Goal: Task Accomplishment & Management: Complete application form

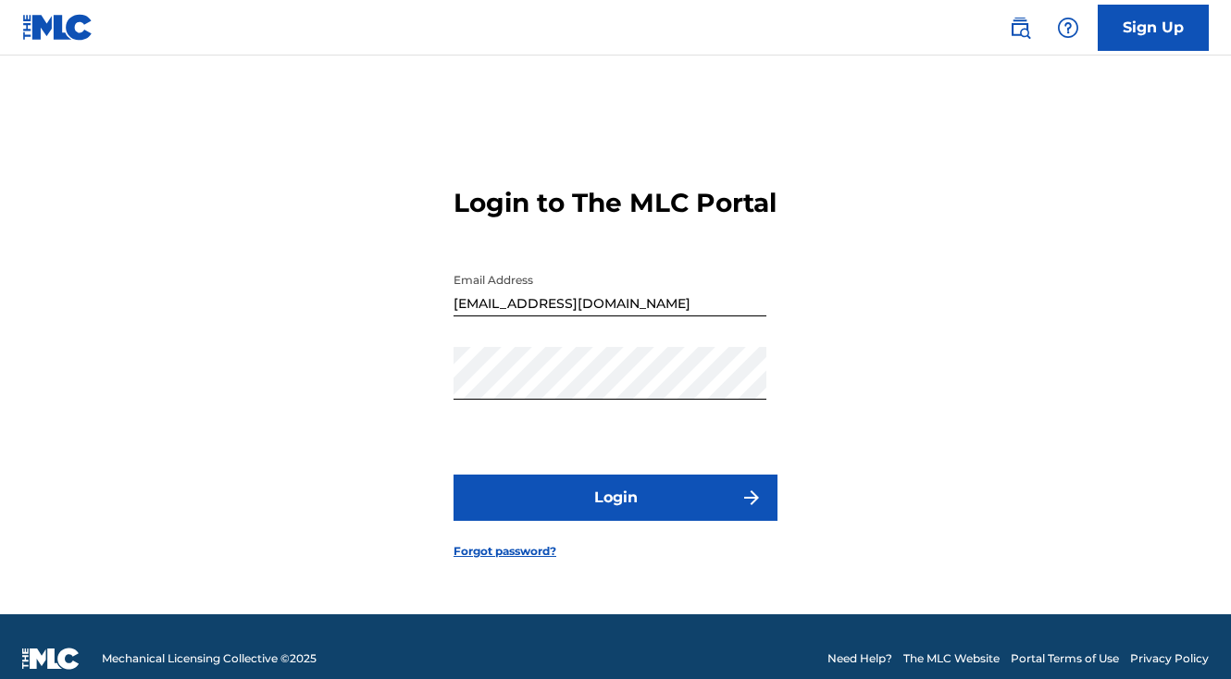
click at [689, 476] on button "Login" at bounding box center [615, 498] width 324 height 46
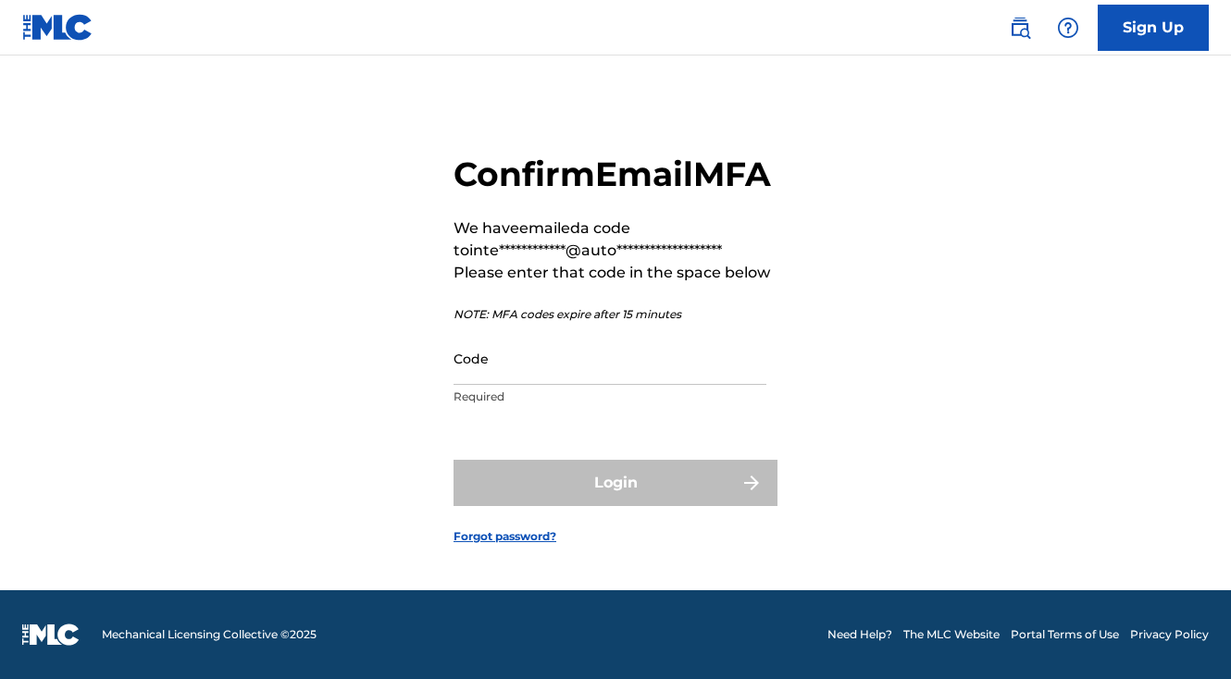
click at [564, 385] on input "Code" at bounding box center [609, 358] width 313 height 53
paste input "692349"
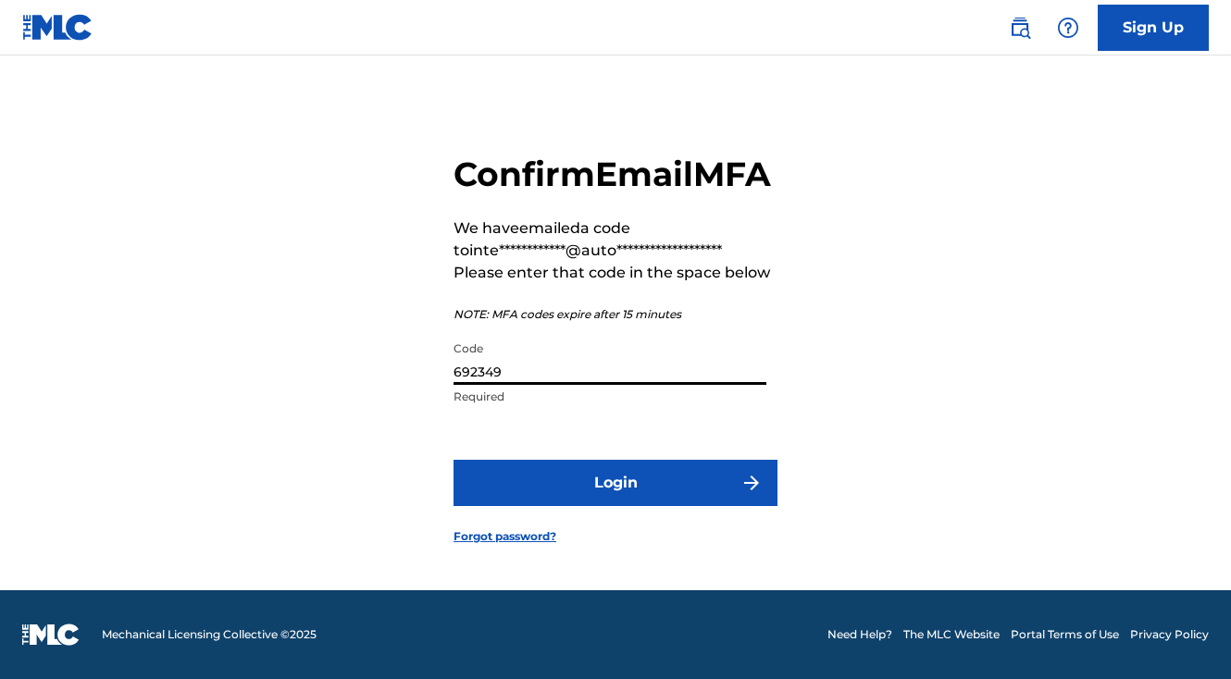
type input "692349"
click at [573, 501] on button "Login" at bounding box center [615, 483] width 324 height 46
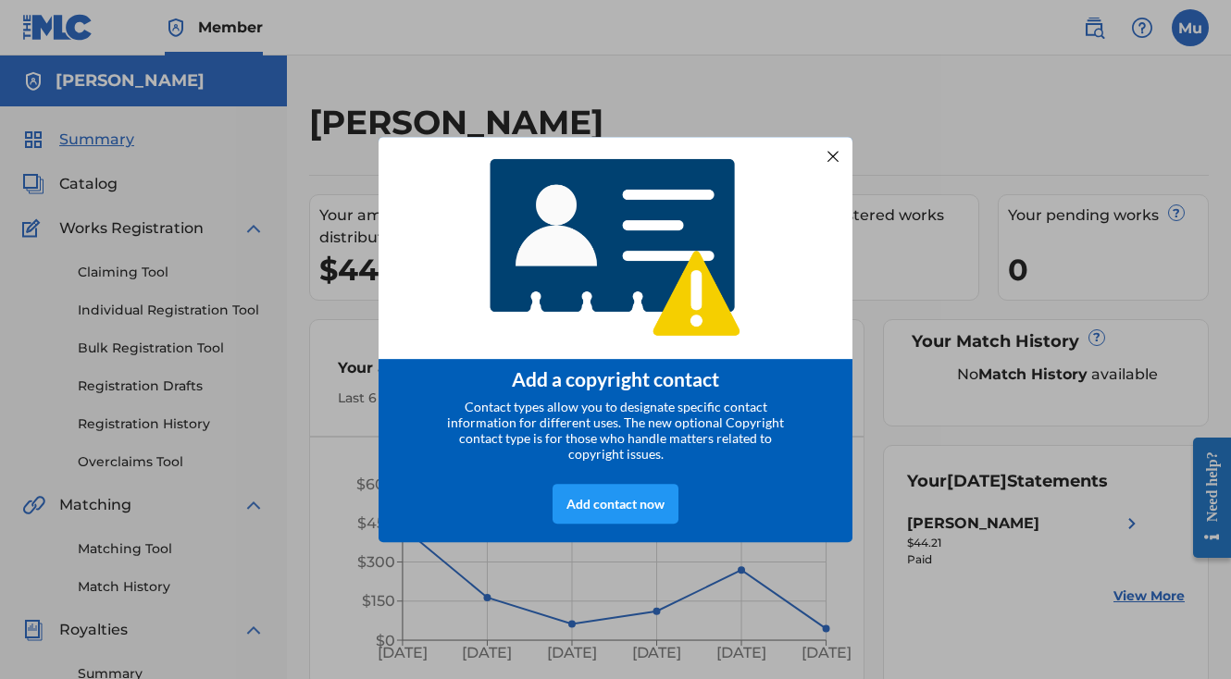
click at [829, 152] on div at bounding box center [833, 156] width 24 height 24
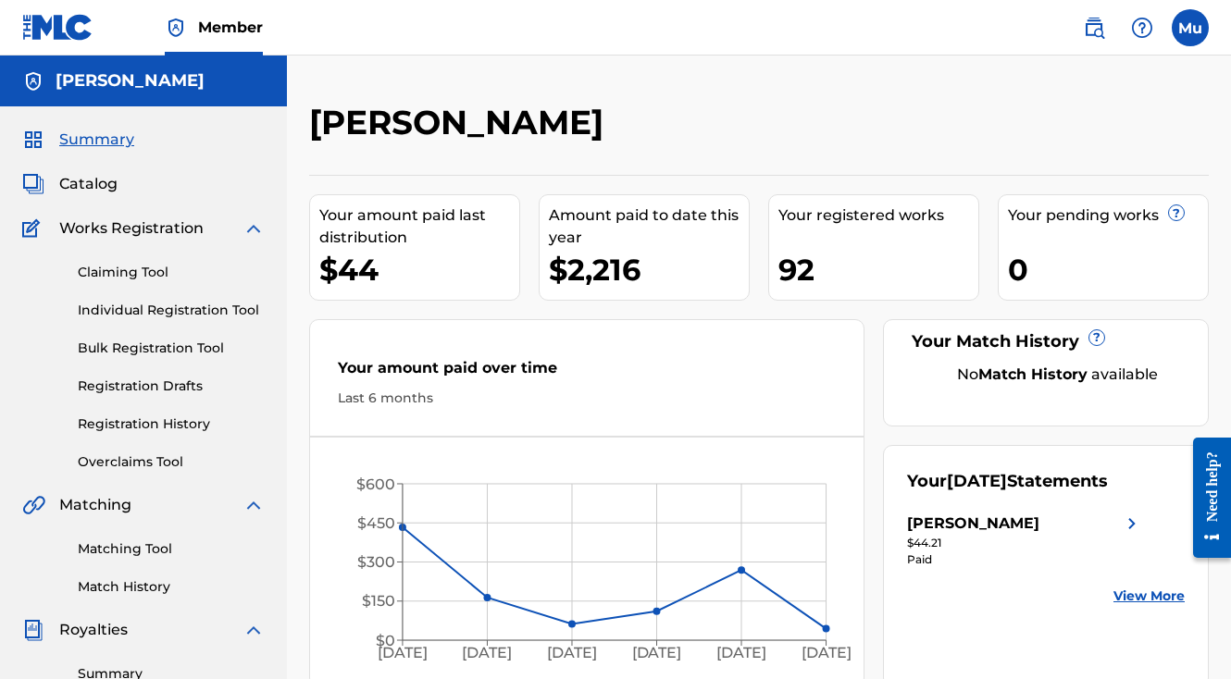
click at [181, 307] on link "Individual Registration Tool" at bounding box center [171, 310] width 187 height 19
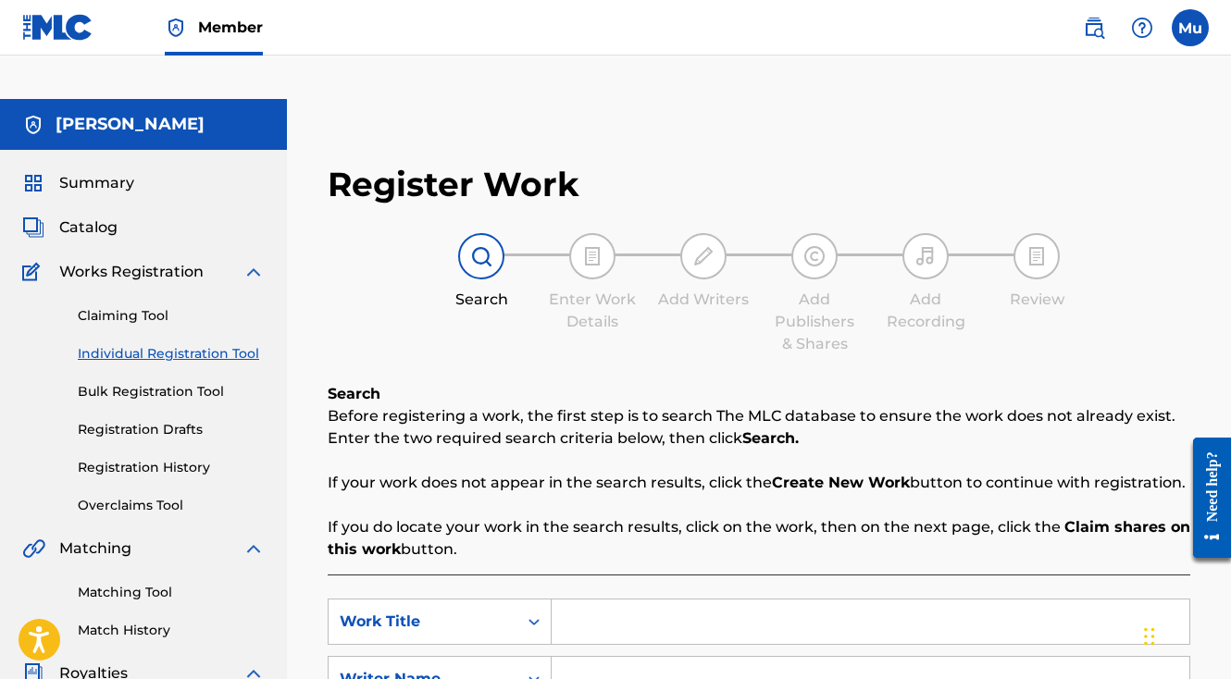
click at [597, 600] on input "Search Form" at bounding box center [871, 622] width 638 height 44
paste input "4 1 SO SICK"
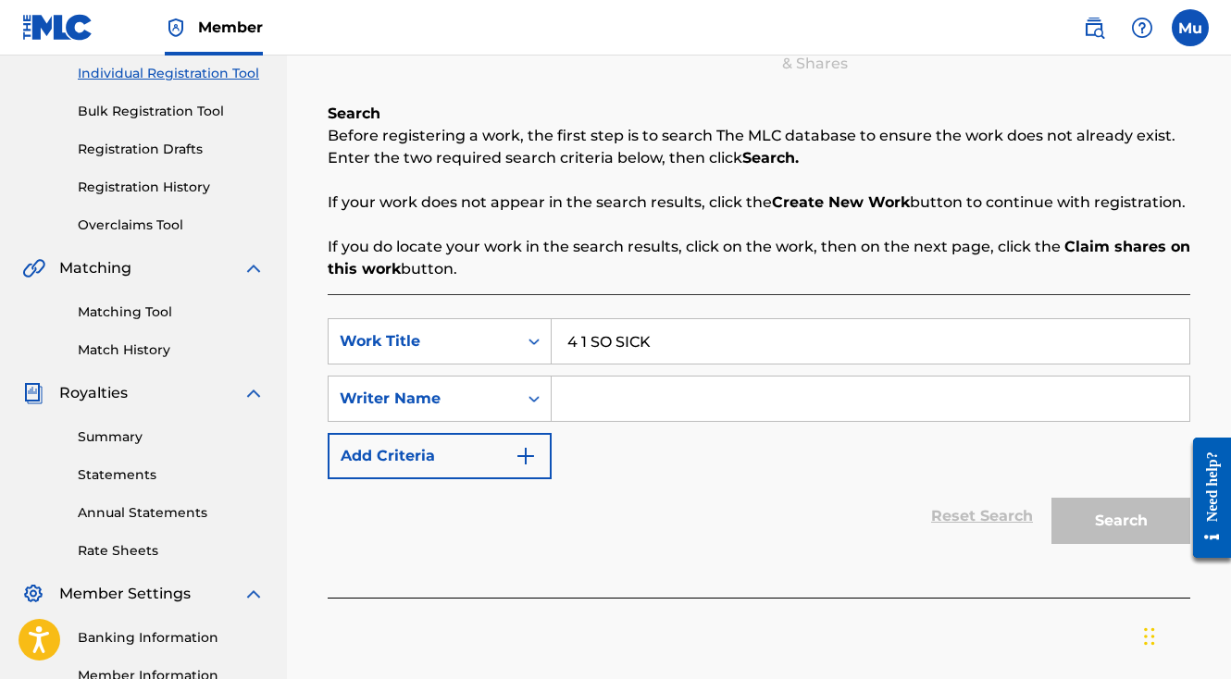
scroll to position [317, 0]
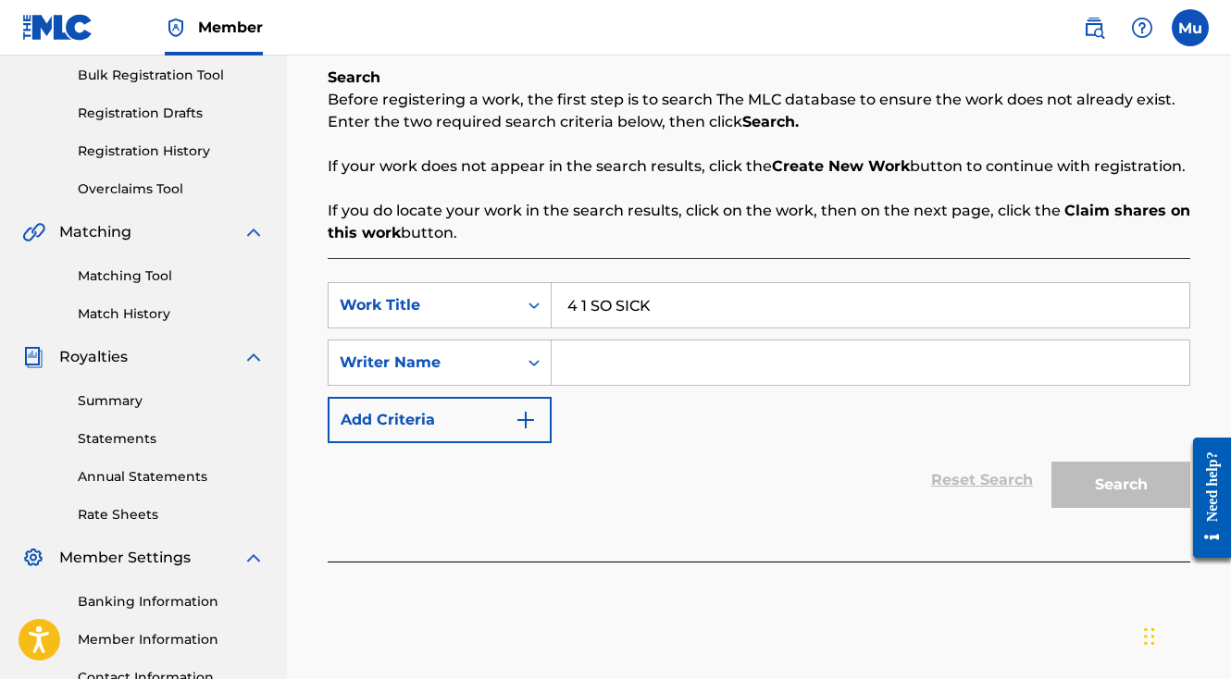
type input "4 1 SO SICK"
click at [617, 341] on input "Search Form" at bounding box center [871, 363] width 638 height 44
paste input "D-10 DJ"
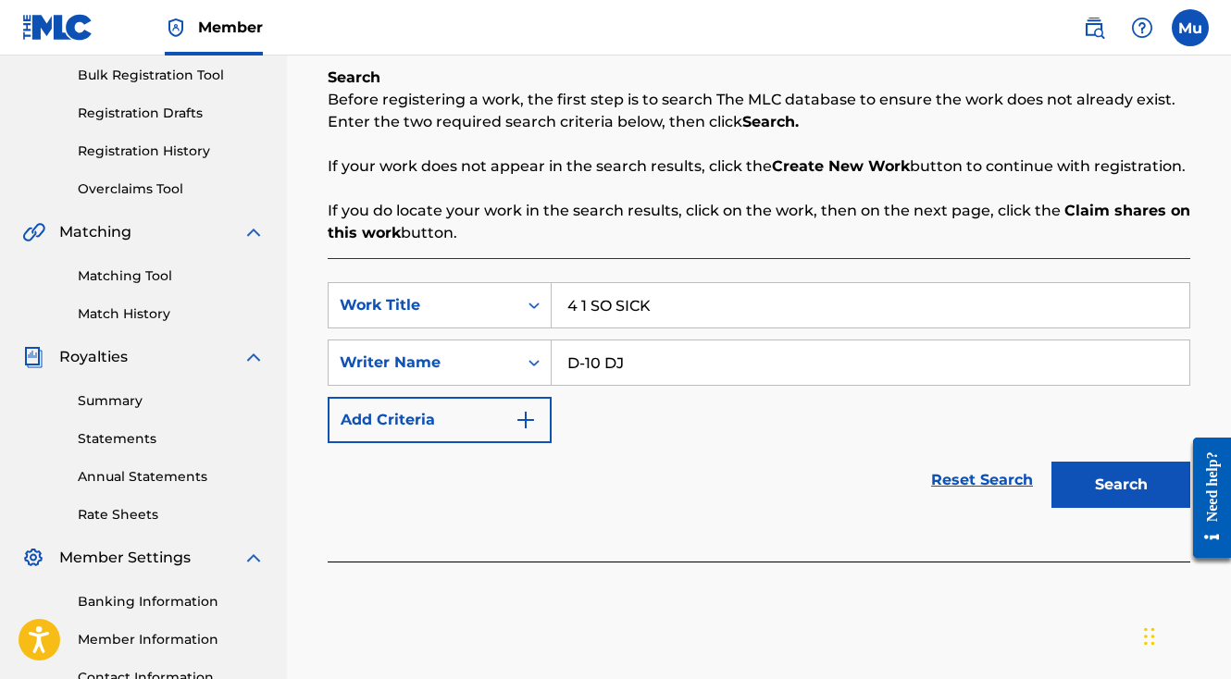
type input "D-10 DJ"
click at [1111, 462] on button "Search" at bounding box center [1120, 485] width 139 height 46
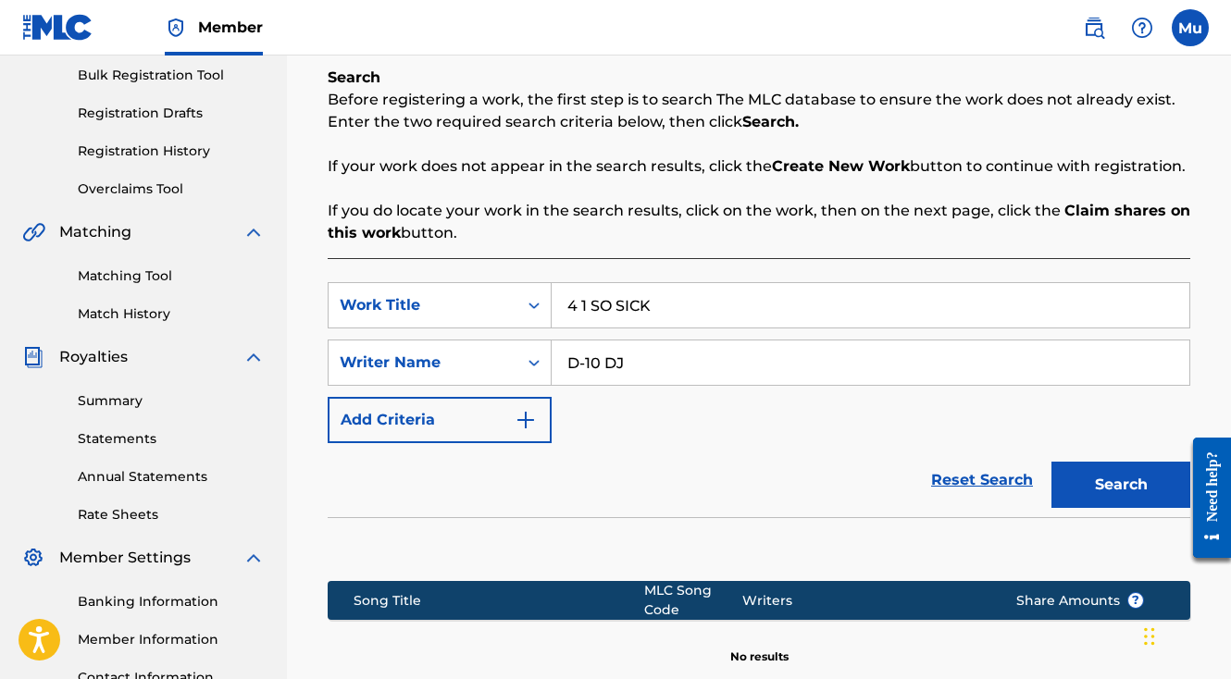
scroll to position [283, 0]
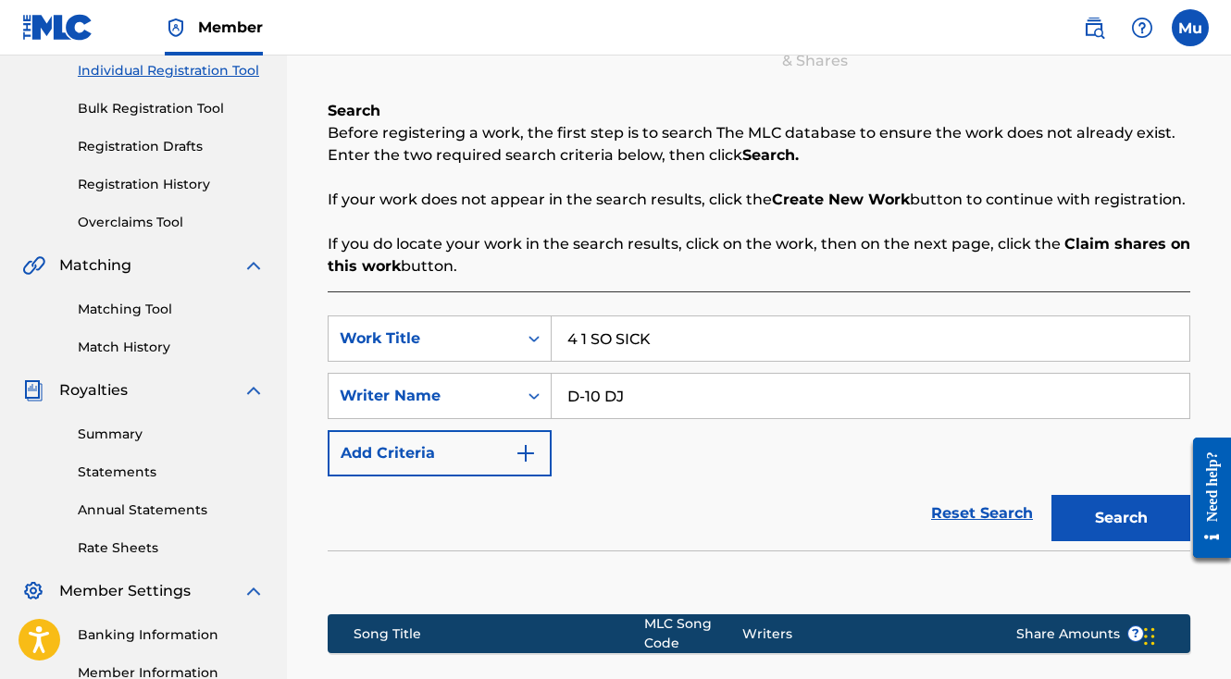
click at [594, 317] on input "4 1 SO SICK" at bounding box center [871, 339] width 638 height 44
click at [585, 374] on input "D-10 DJ" at bounding box center [871, 396] width 638 height 44
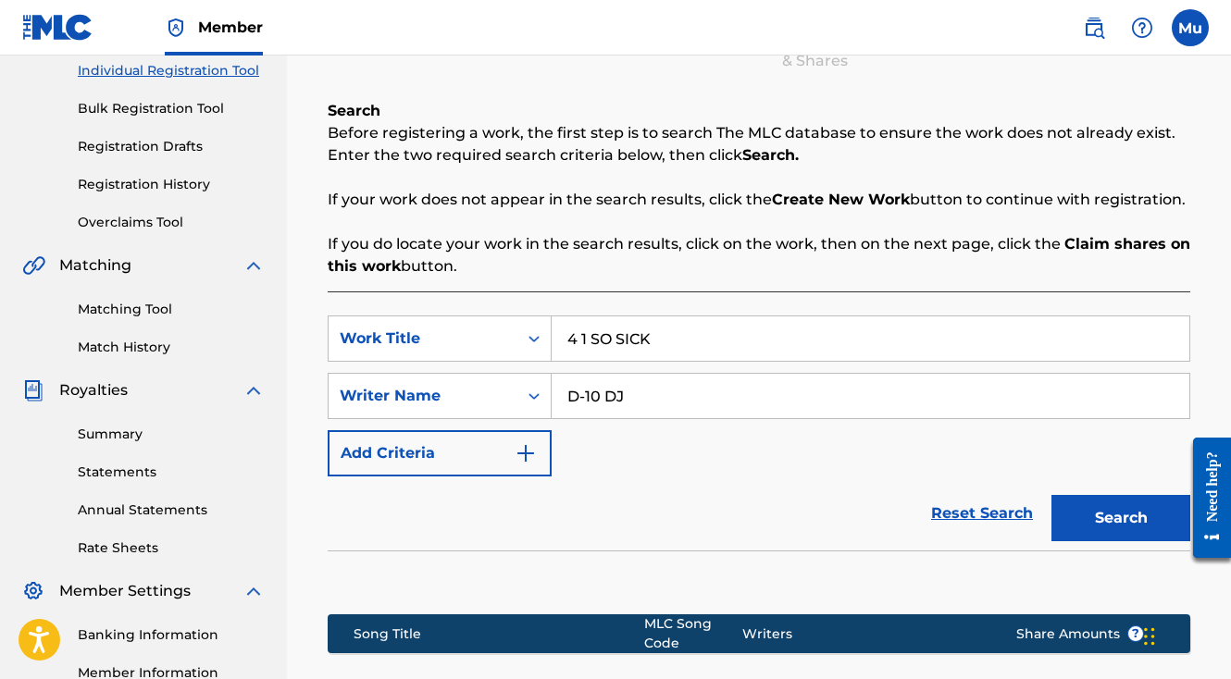
click at [585, 374] on input "D-10 DJ" at bounding box center [871, 396] width 638 height 44
click at [1198, 43] on label at bounding box center [1190, 27] width 37 height 37
click at [1190, 28] on input "Mu Mogul usemogul.com integration+6402@automation.usemogul.com Notification Pre…" at bounding box center [1190, 28] width 0 height 0
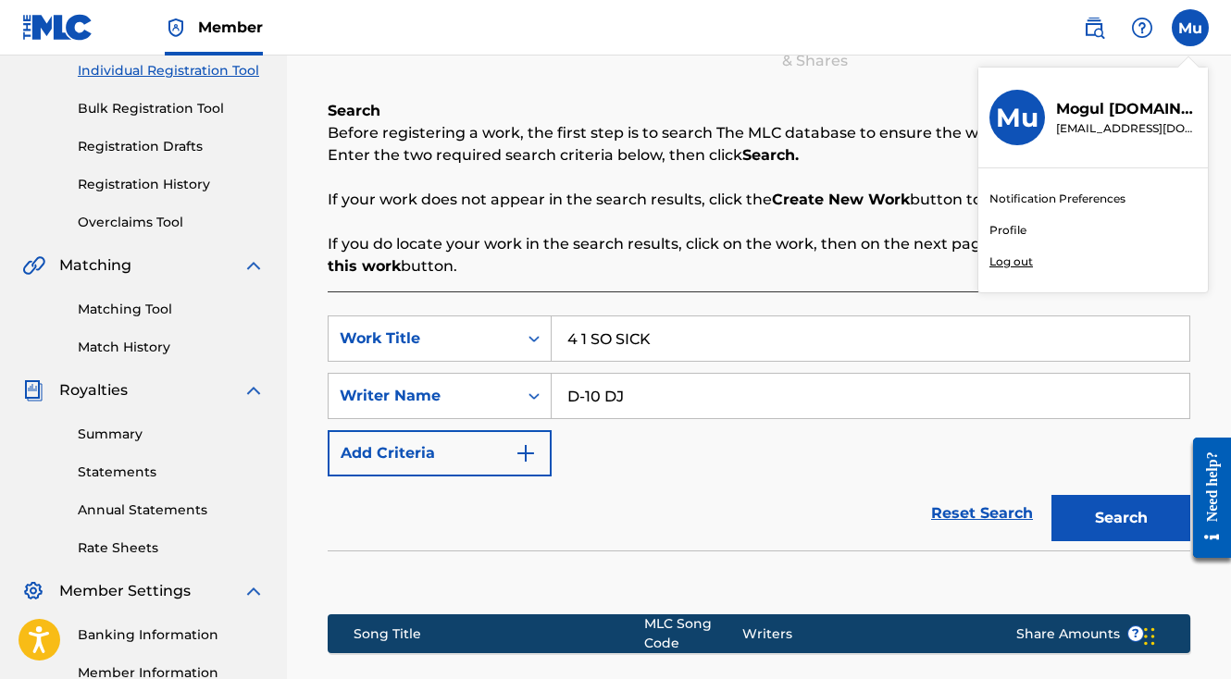
click at [1020, 267] on p "Log out" at bounding box center [1010, 262] width 43 height 17
click at [1190, 28] on input "Mu Mogul usemogul.com integration+6402@automation.usemogul.com Notification Pre…" at bounding box center [1190, 28] width 0 height 0
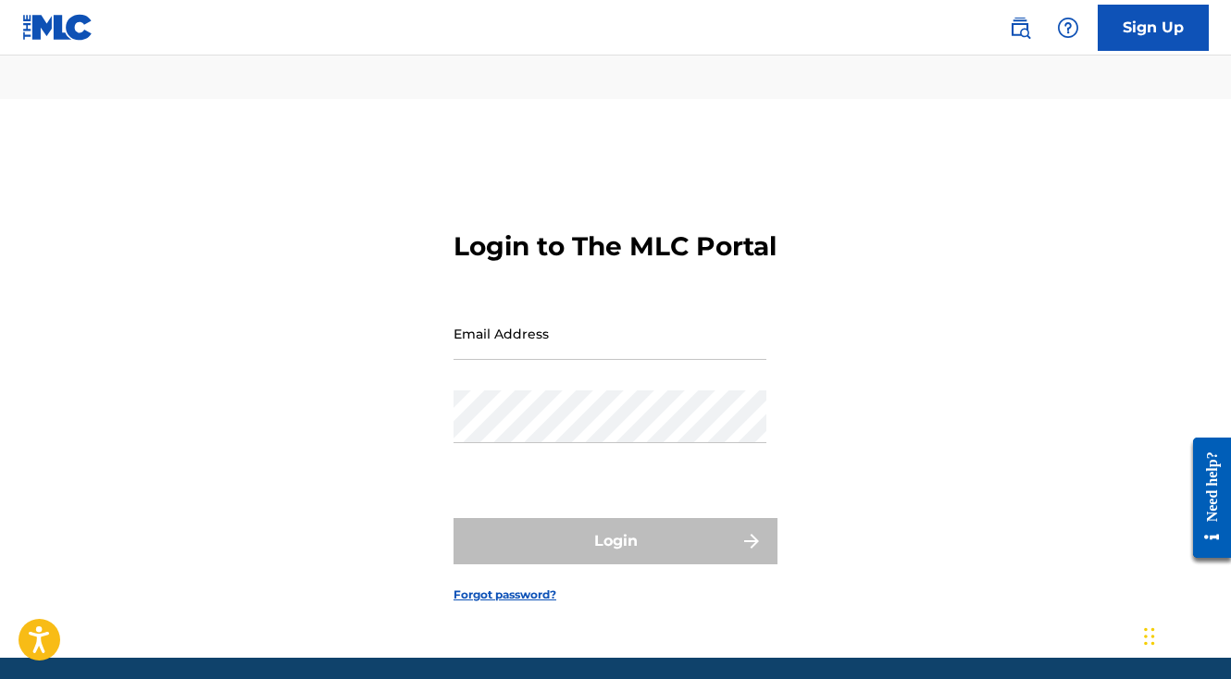
click at [499, 317] on input "Email Address" at bounding box center [609, 333] width 313 height 53
paste input "integration+9295@automation.usemogul.com"
type input "integration+9295@automation.usemogul.com"
click at [515, 423] on div "Password" at bounding box center [609, 432] width 313 height 83
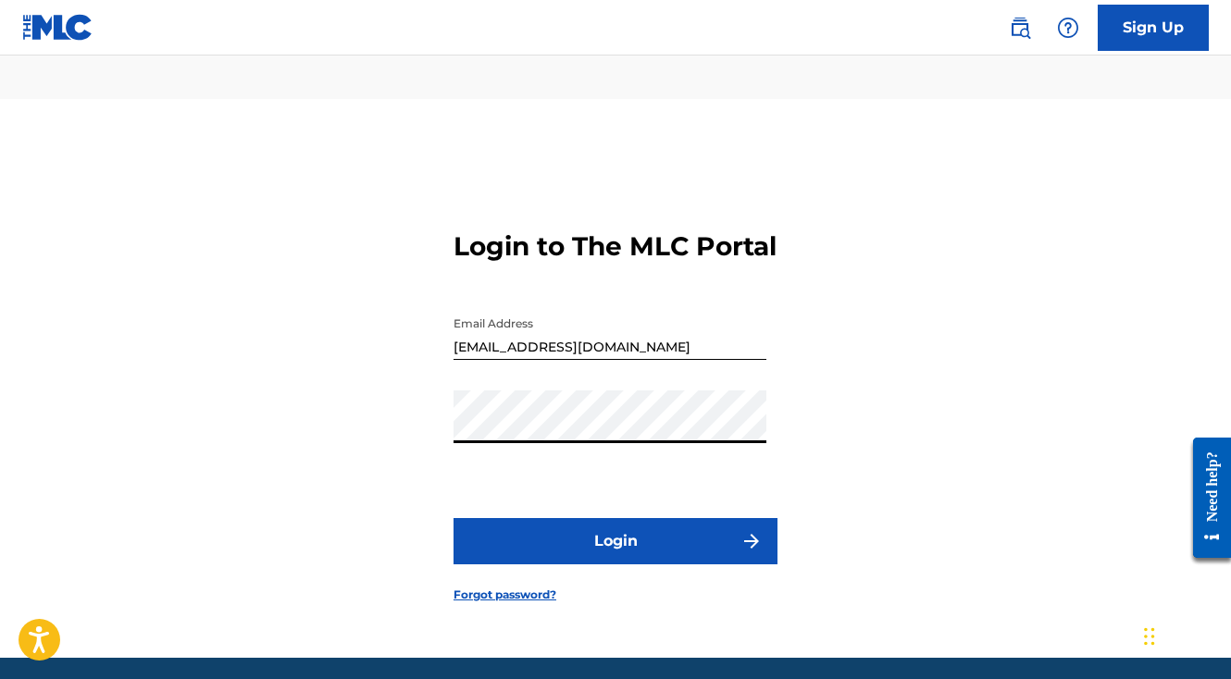
click at [615, 518] on button "Login" at bounding box center [615, 541] width 324 height 46
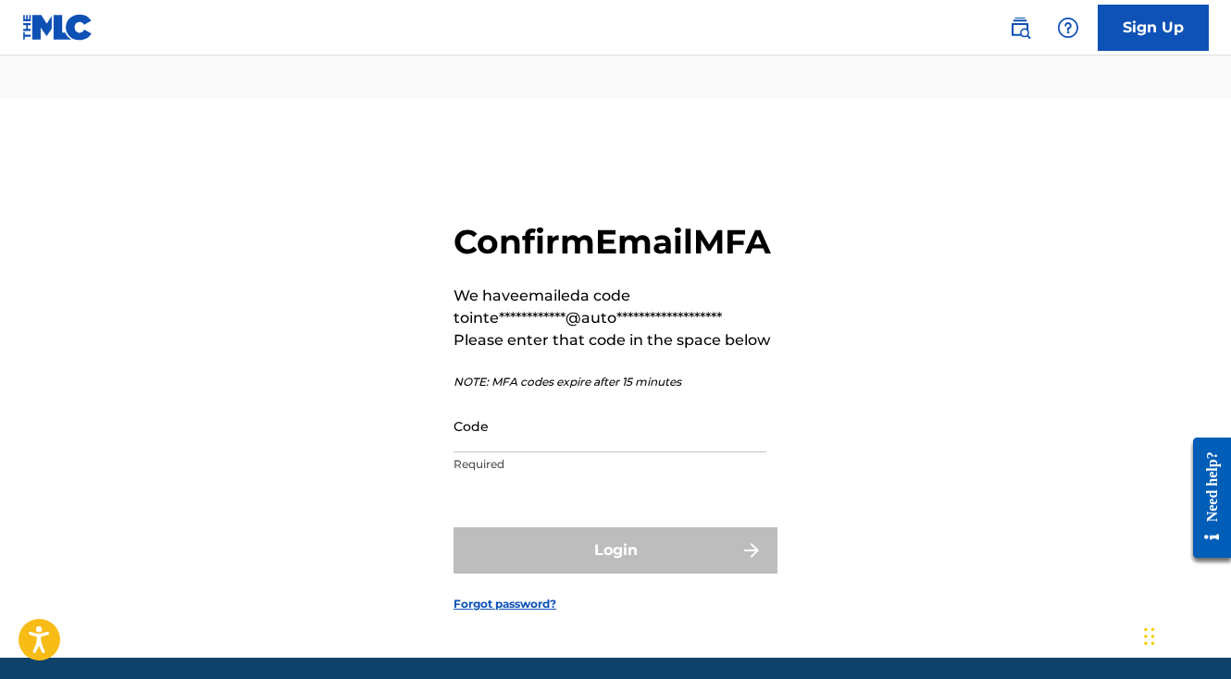
click at [509, 418] on input "Code" at bounding box center [609, 426] width 313 height 53
paste input "709728"
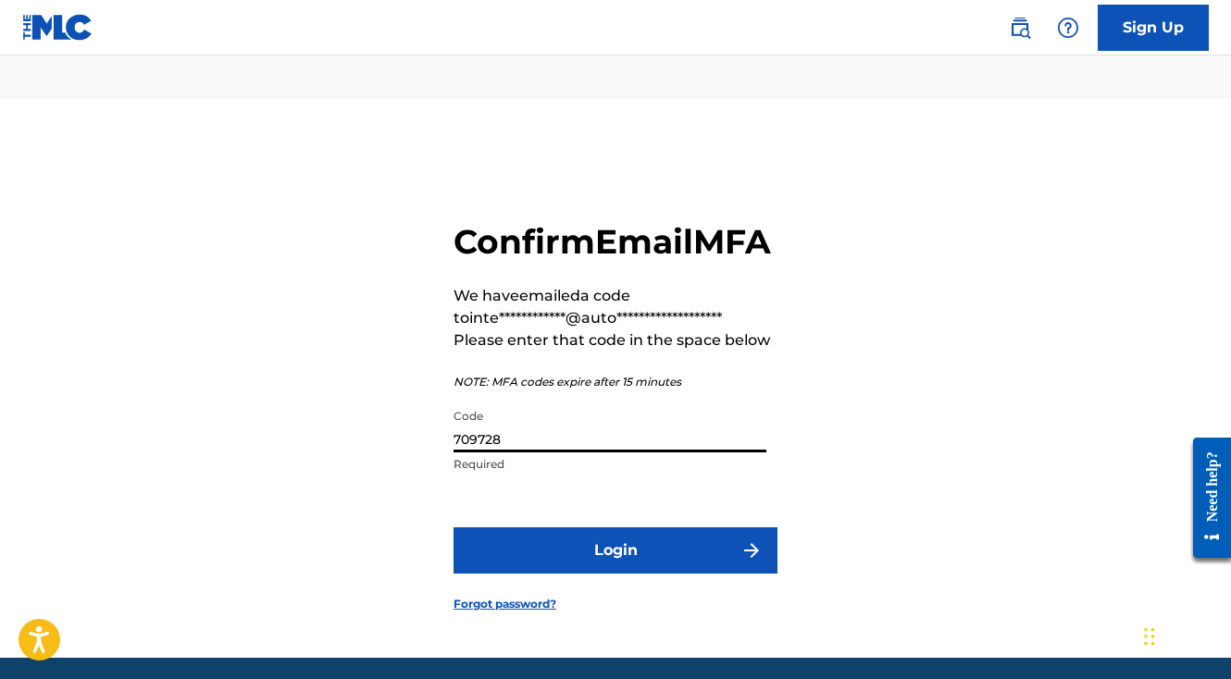
type input "709728"
click at [556, 537] on button "Login" at bounding box center [615, 551] width 324 height 46
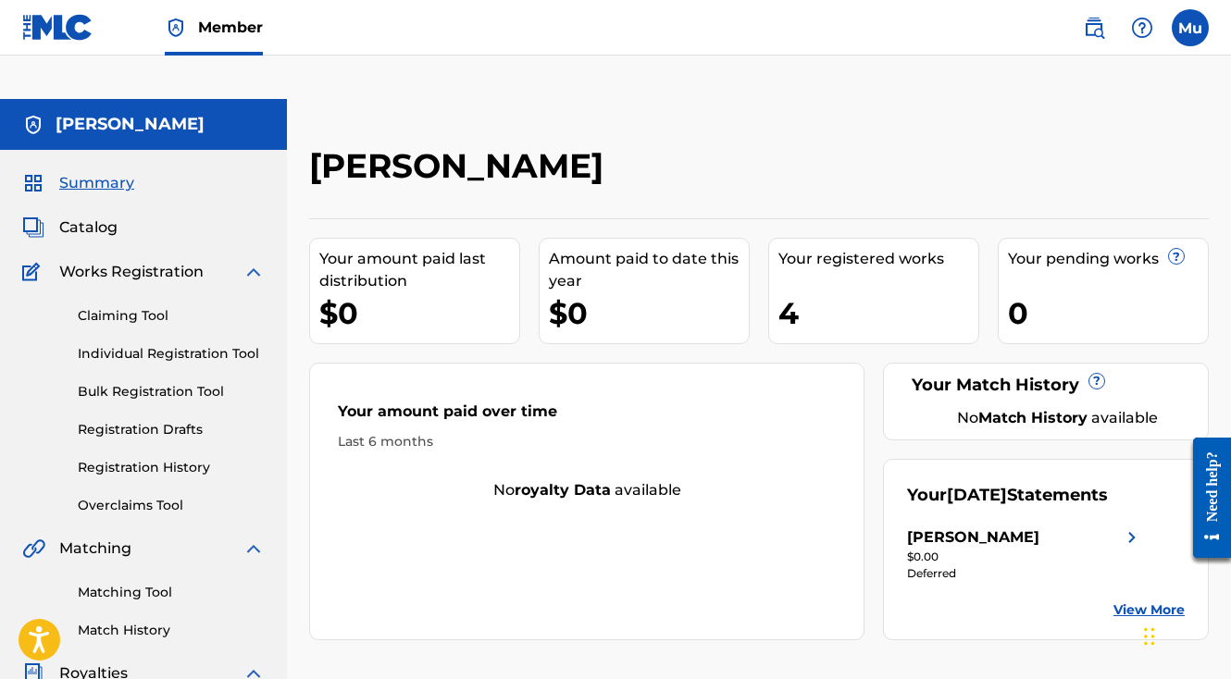
click at [183, 344] on link "Individual Registration Tool" at bounding box center [171, 353] width 187 height 19
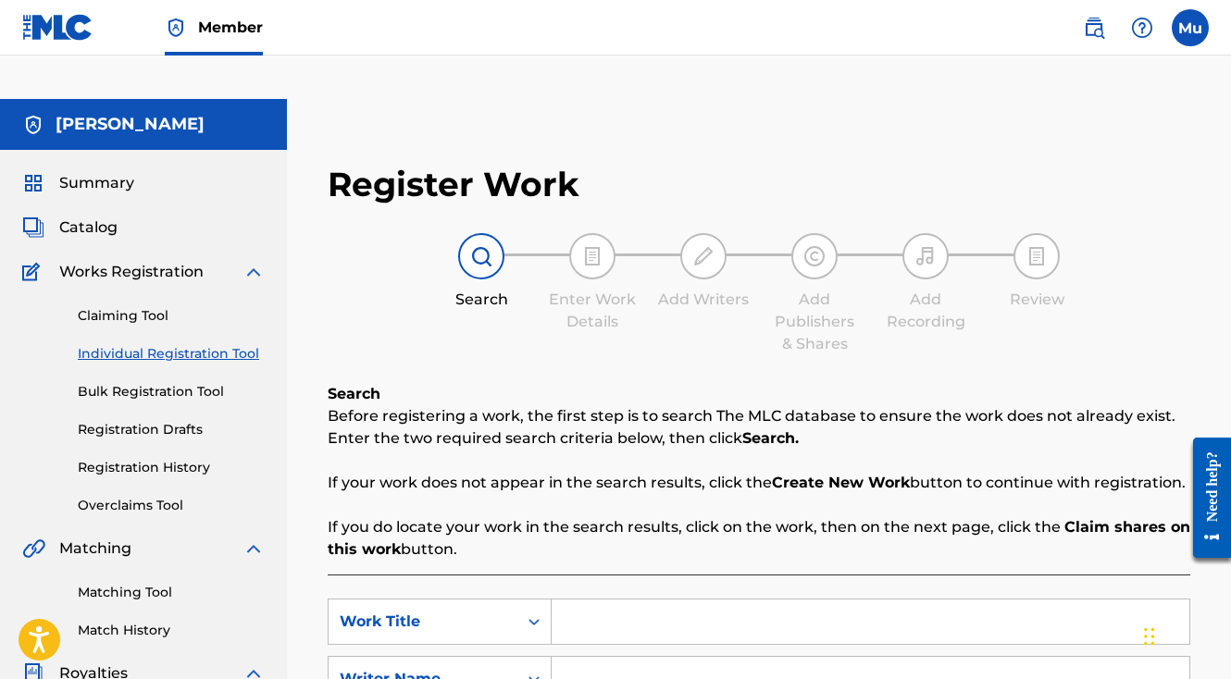
click at [606, 600] on input "Search Form" at bounding box center [871, 622] width 638 height 44
paste input "Light It Up"
type input "Light It Up"
click at [576, 657] on input "Search Form" at bounding box center [871, 679] width 638 height 44
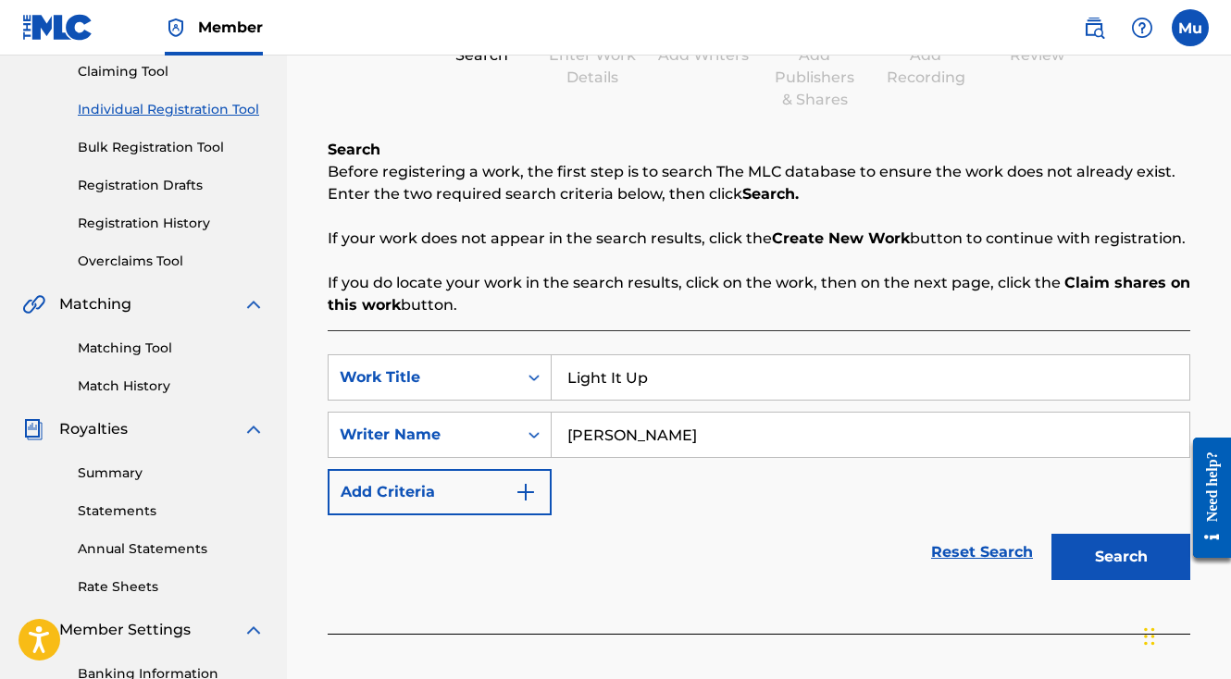
scroll to position [260, 0]
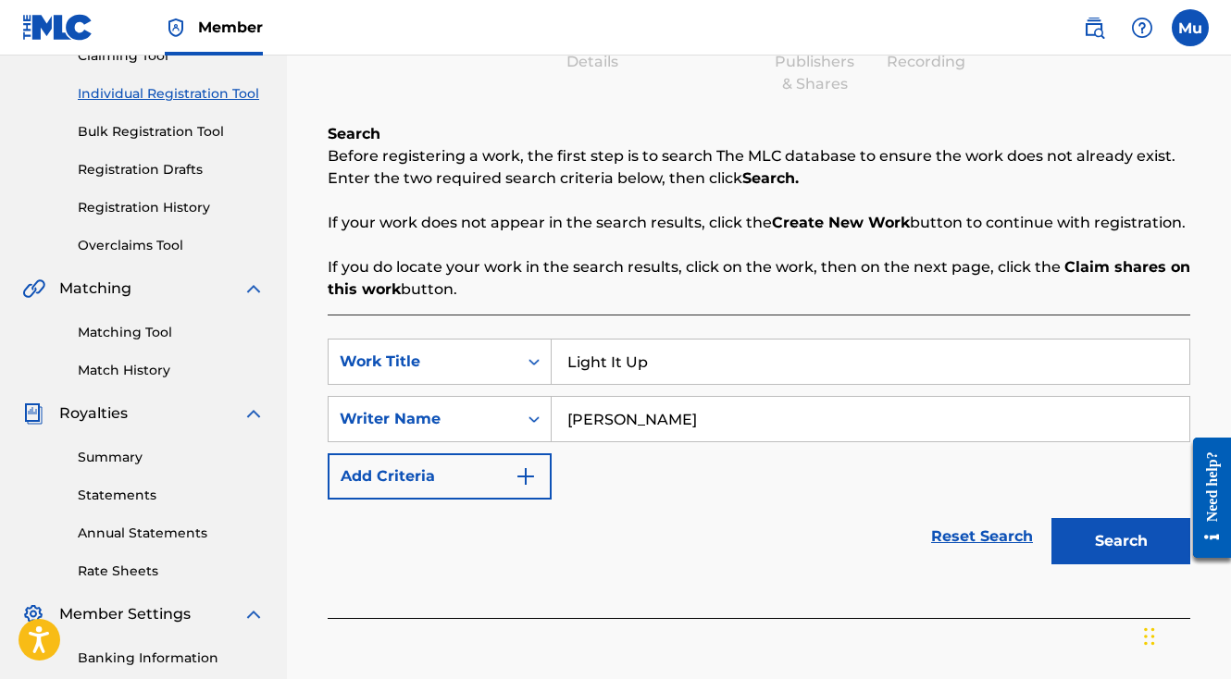
type input "ruben freeman"
click at [1111, 518] on button "Search" at bounding box center [1120, 541] width 139 height 46
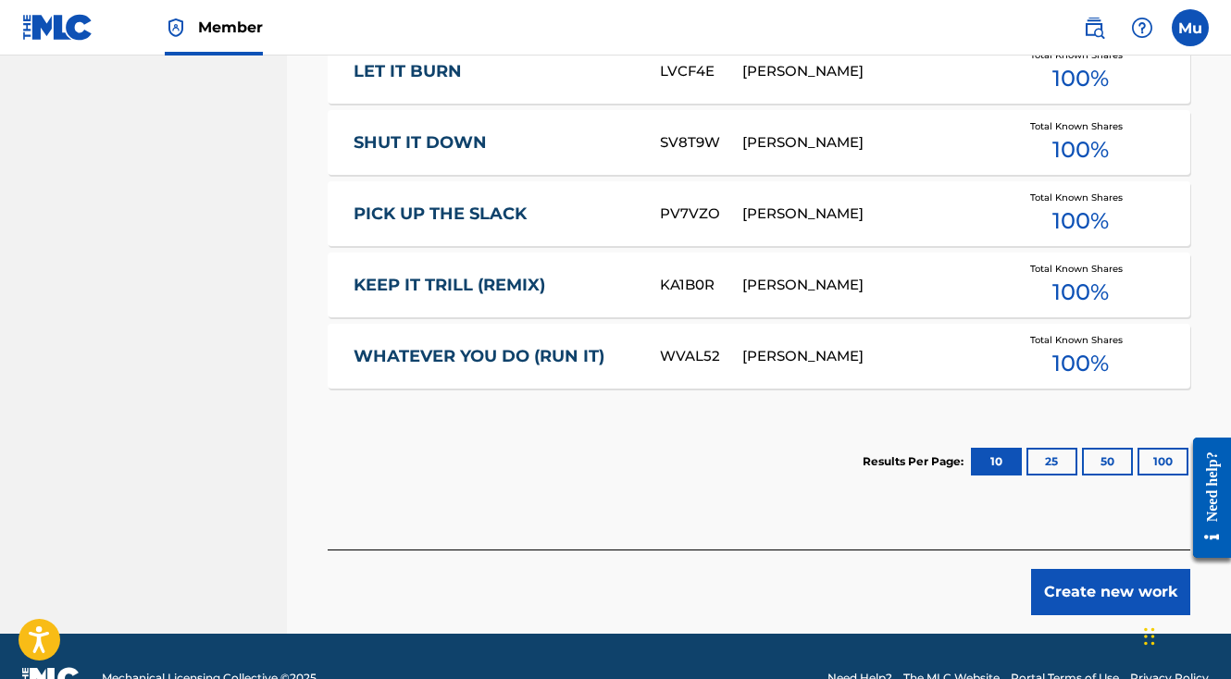
click at [1096, 569] on button "Create new work" at bounding box center [1110, 592] width 159 height 46
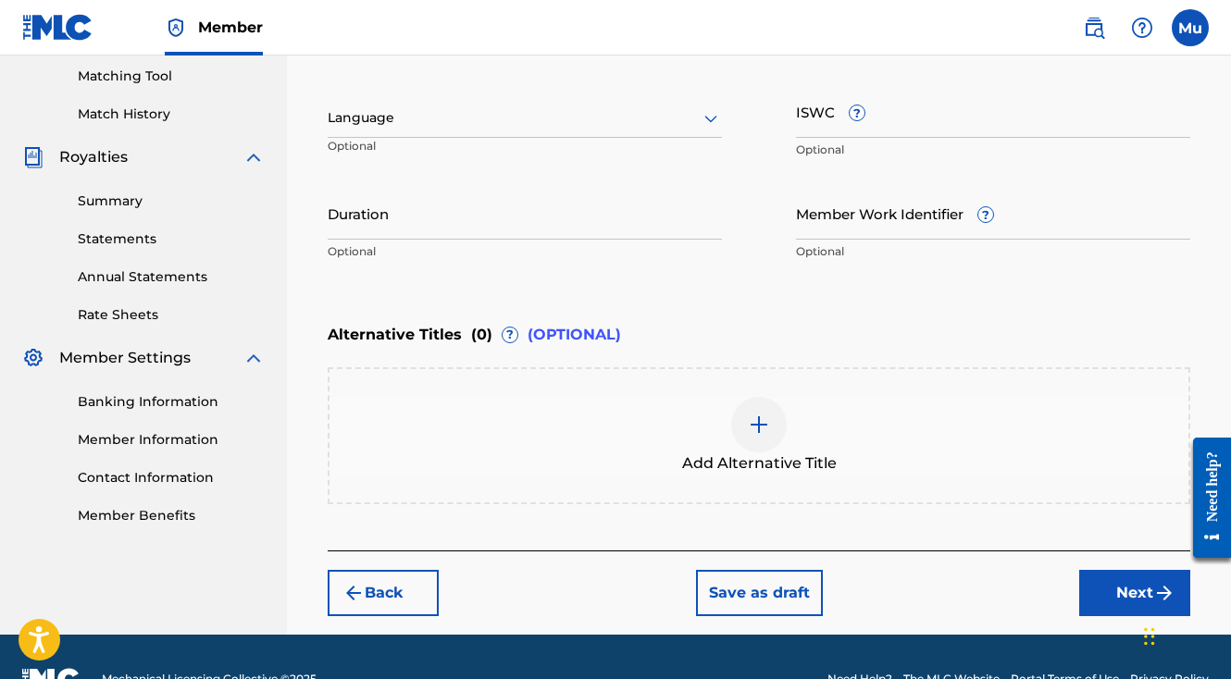
click at [1107, 570] on button "Next" at bounding box center [1134, 593] width 111 height 46
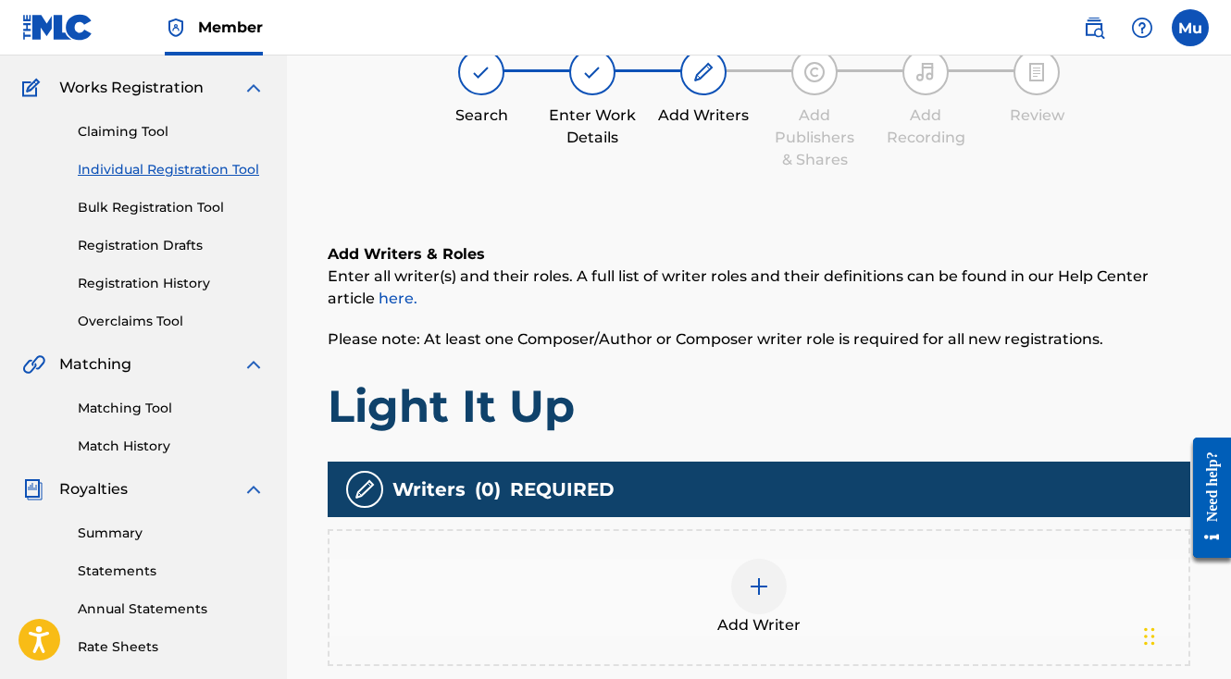
scroll to position [351, 0]
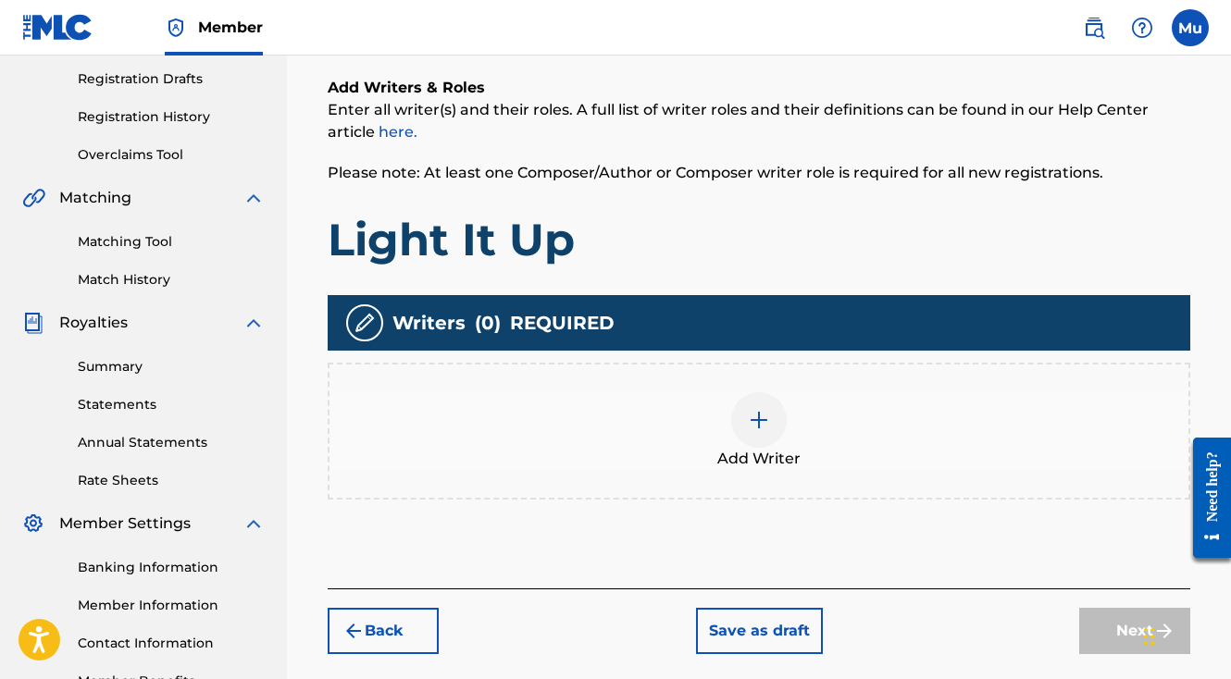
click at [752, 448] on span "Add Writer" at bounding box center [758, 459] width 83 height 22
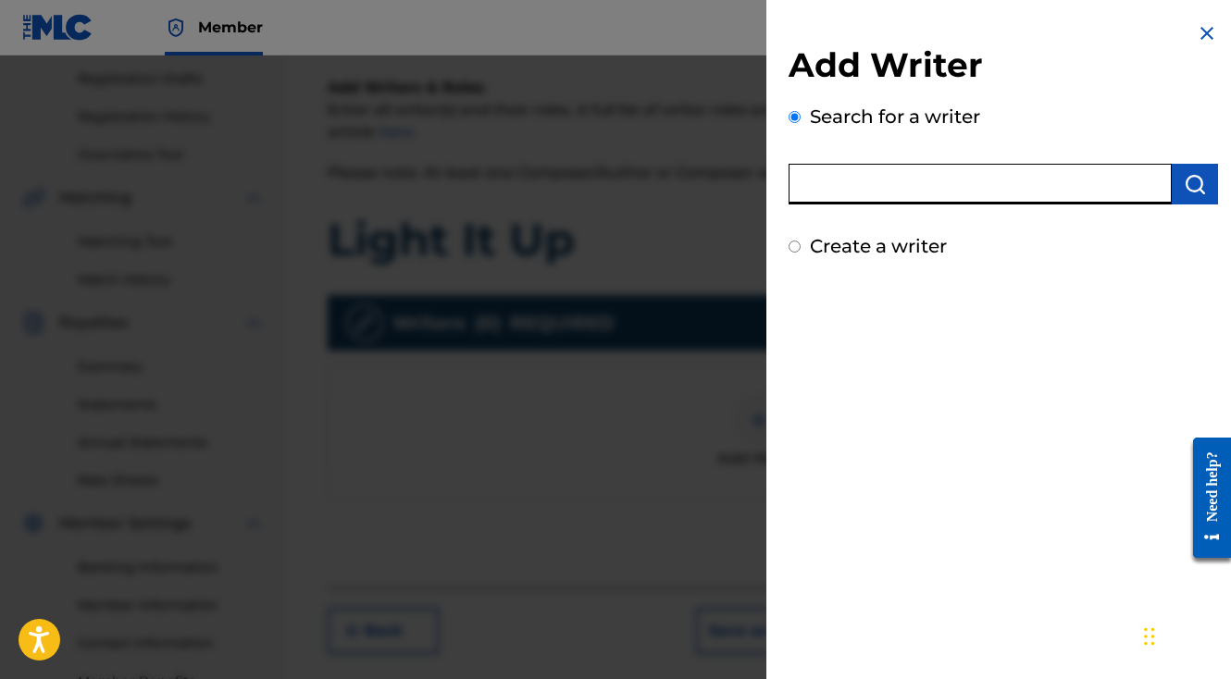
click at [888, 164] on input "text" at bounding box center [980, 184] width 383 height 41
type input "ruben freeman"
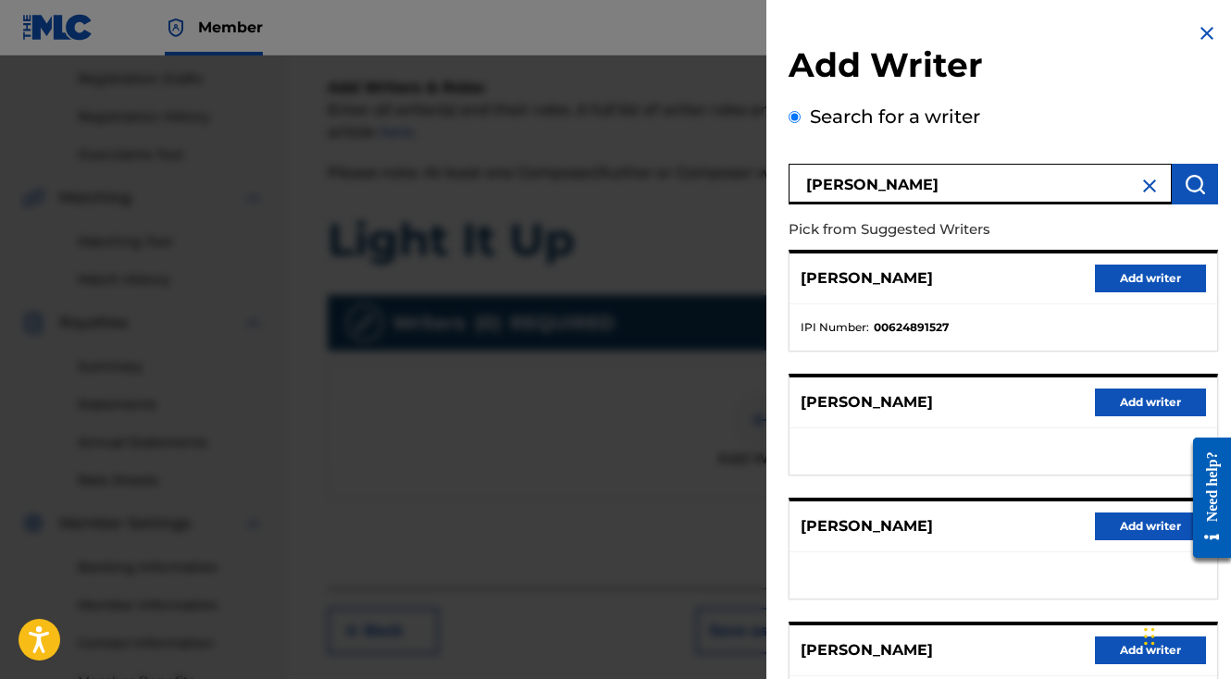
click at [1148, 278] on button "Add writer" at bounding box center [1150, 279] width 111 height 28
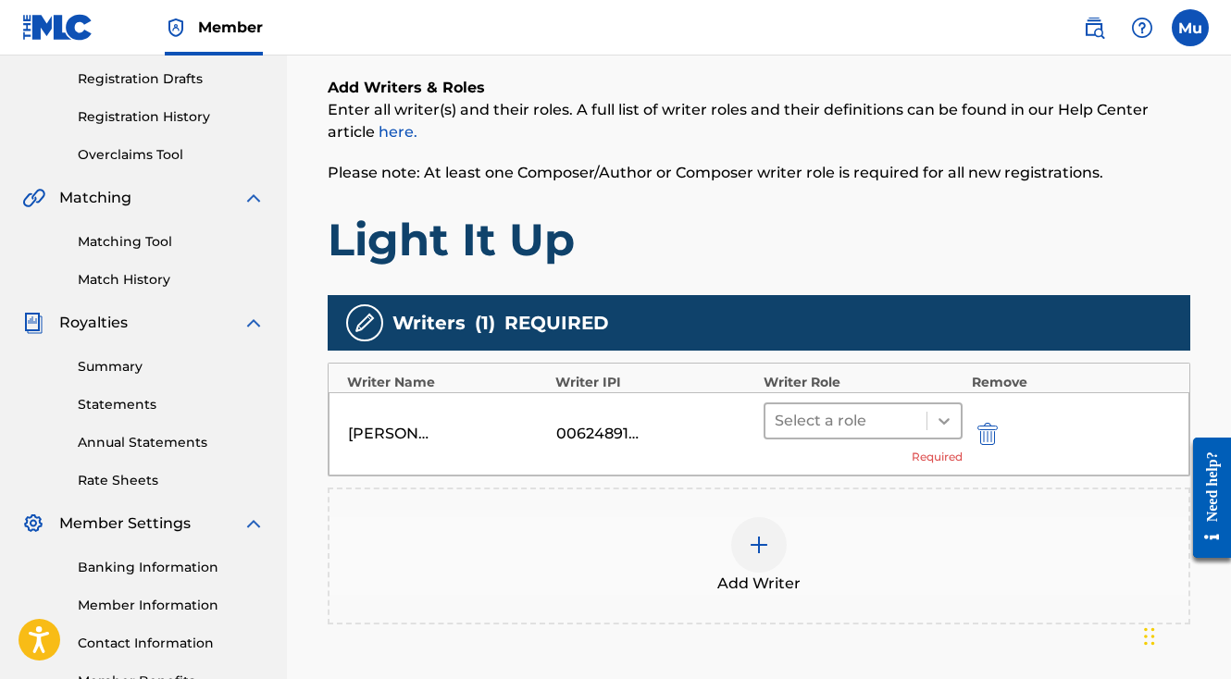
click at [940, 412] on icon at bounding box center [944, 421] width 19 height 19
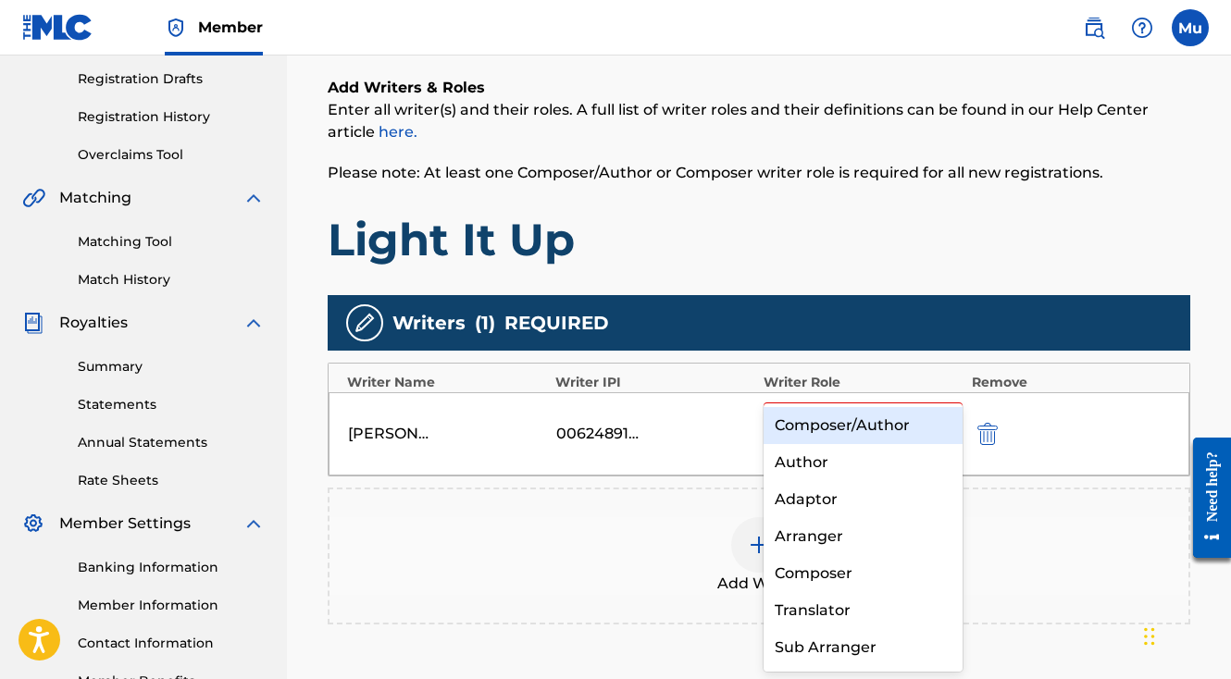
click at [892, 405] on div "Composer/Author Author Adaptor Arranger Composer Translator Sub Arranger Sub Au…" at bounding box center [863, 538] width 199 height 269
click at [875, 420] on div "Composer/Author" at bounding box center [863, 425] width 199 height 37
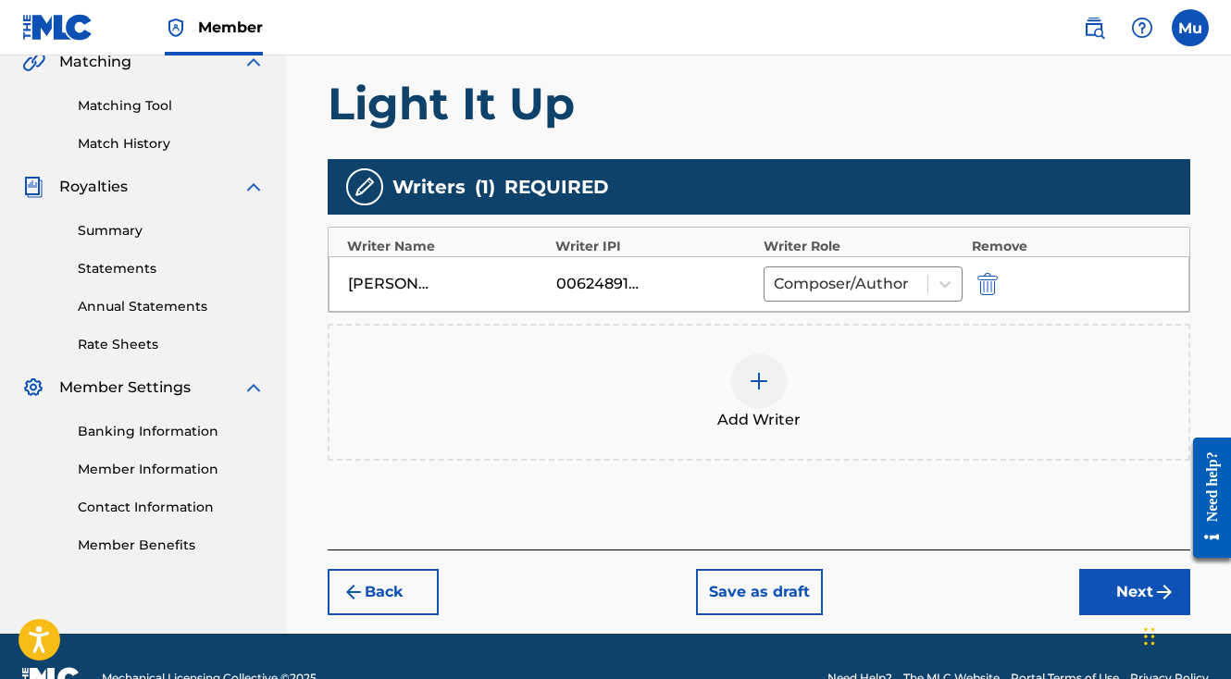
click at [1099, 569] on button "Next" at bounding box center [1134, 592] width 111 height 46
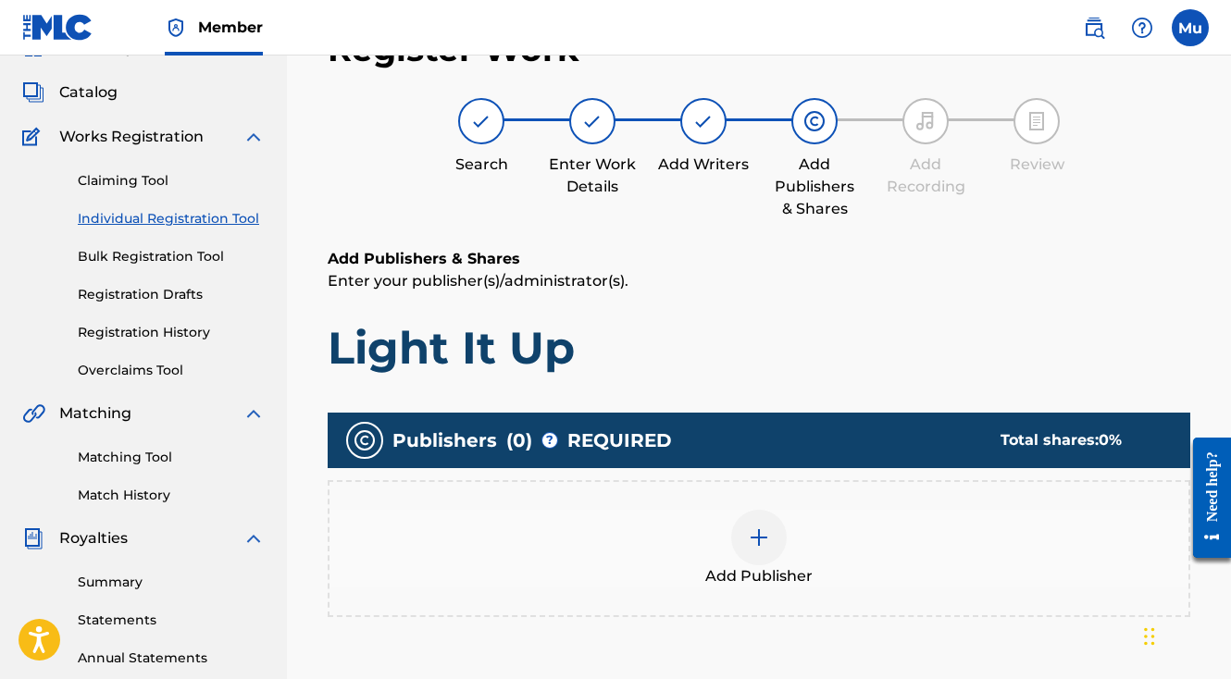
scroll to position [83, 0]
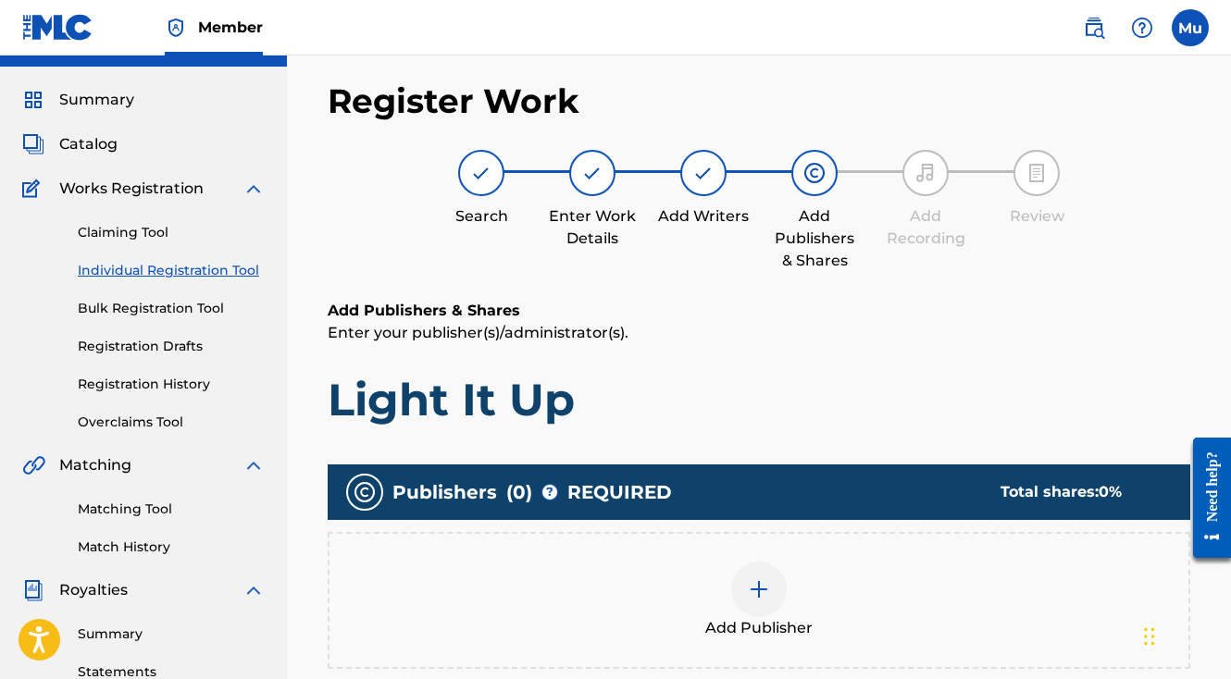
click at [757, 562] on div at bounding box center [759, 590] width 56 height 56
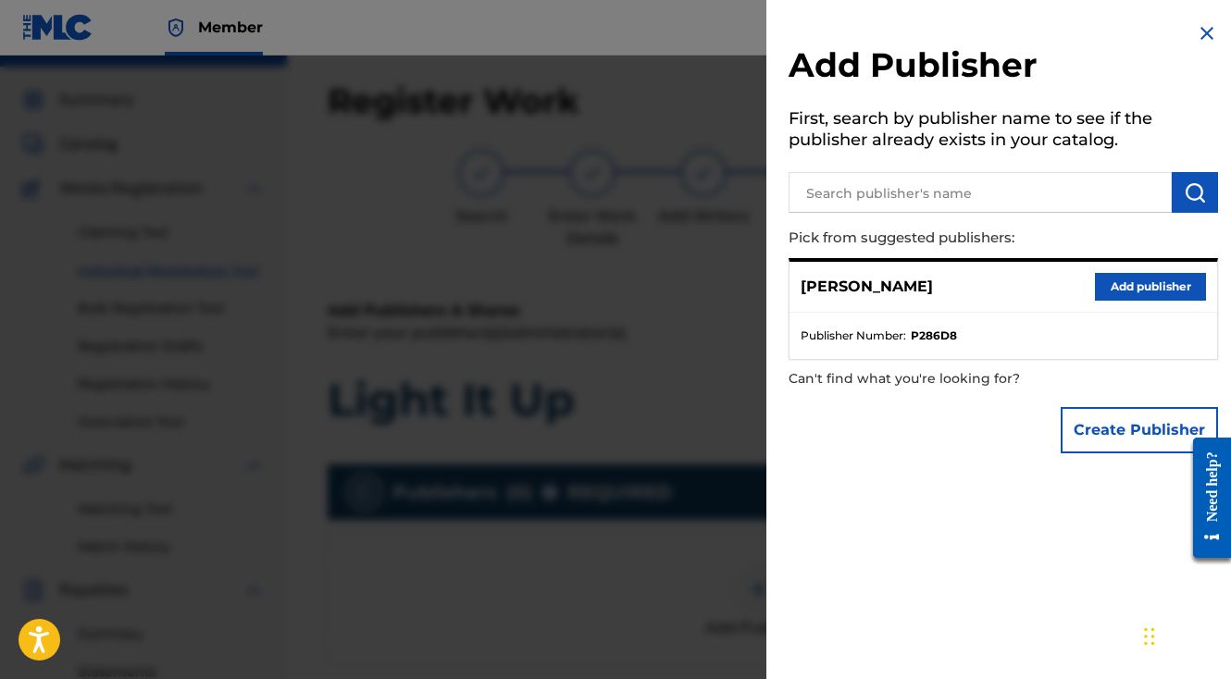
click at [1112, 285] on button "Add publisher" at bounding box center [1150, 287] width 111 height 28
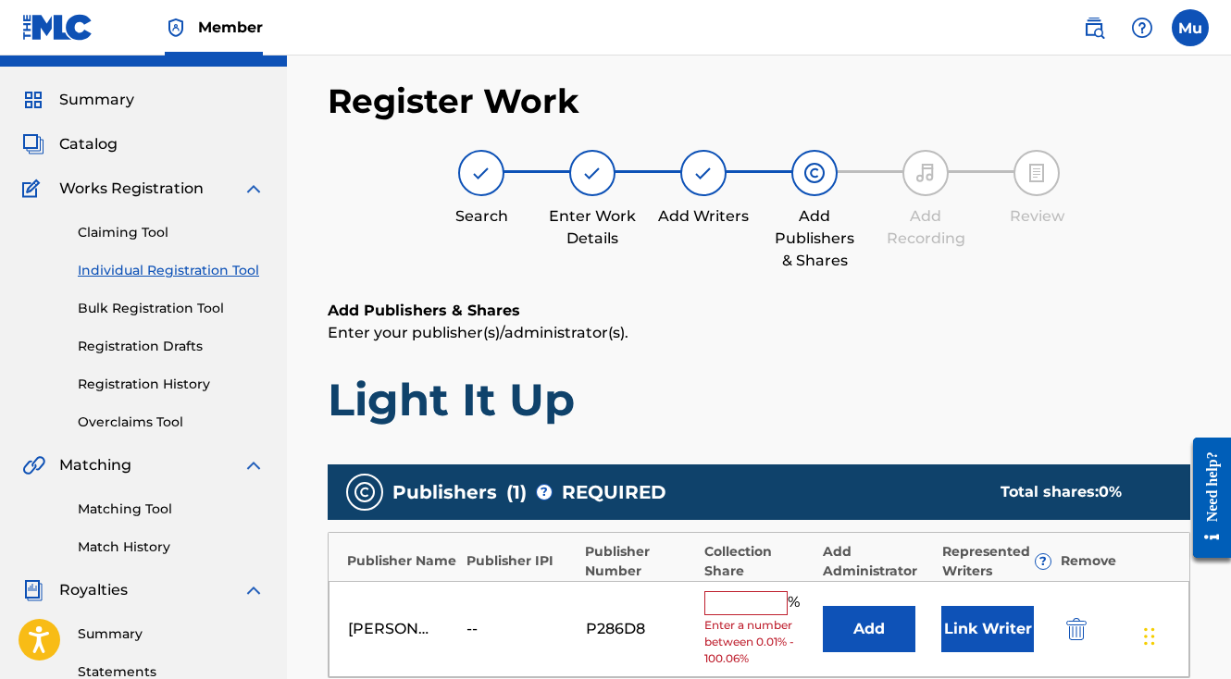
scroll to position [205, 0]
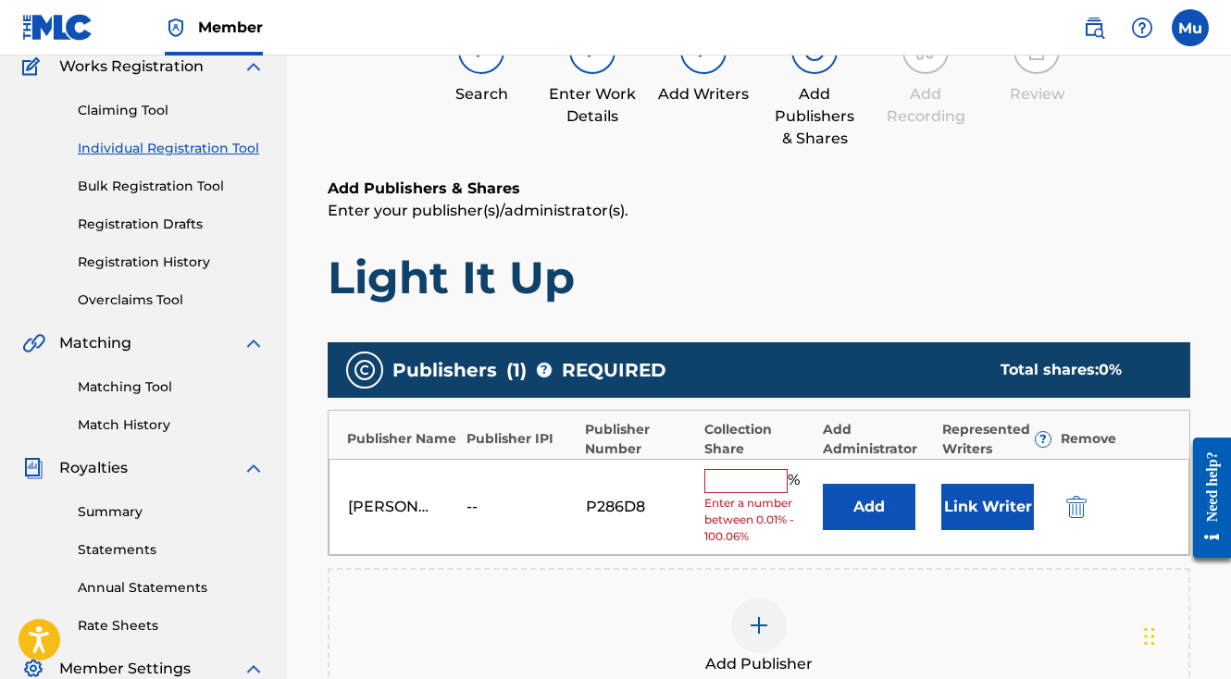
click at [712, 469] on input "text" at bounding box center [745, 481] width 83 height 24
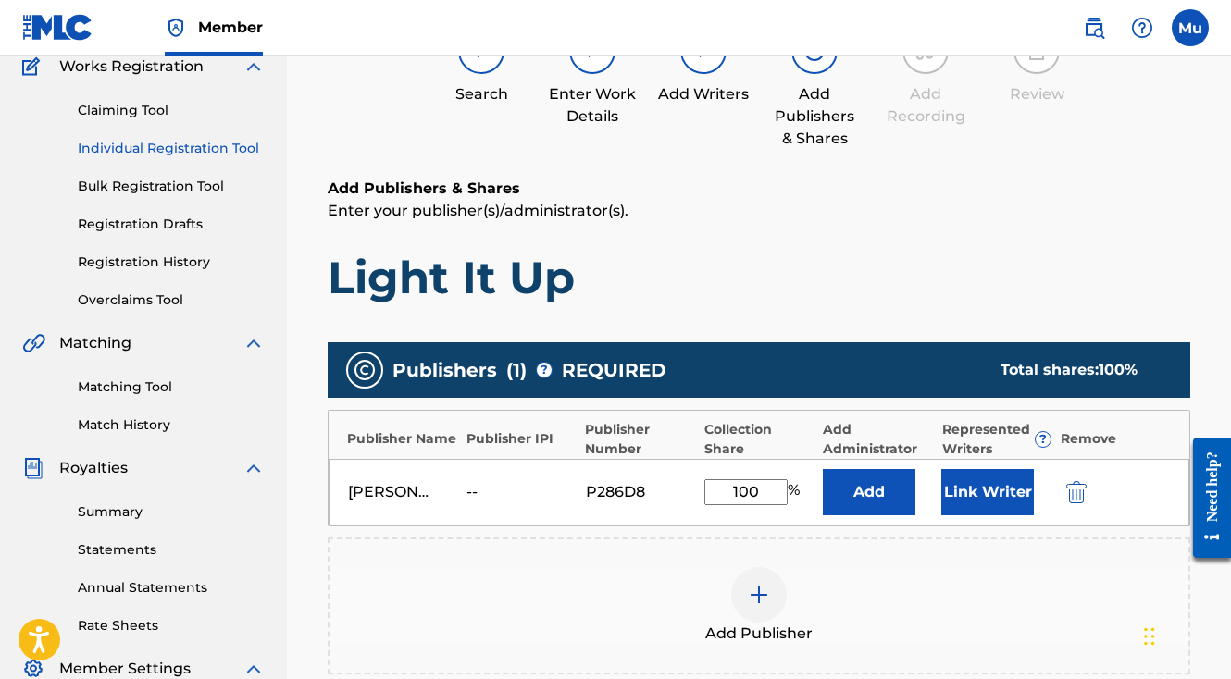
type input "100"
click at [969, 469] on button "Link Writer" at bounding box center [987, 492] width 93 height 46
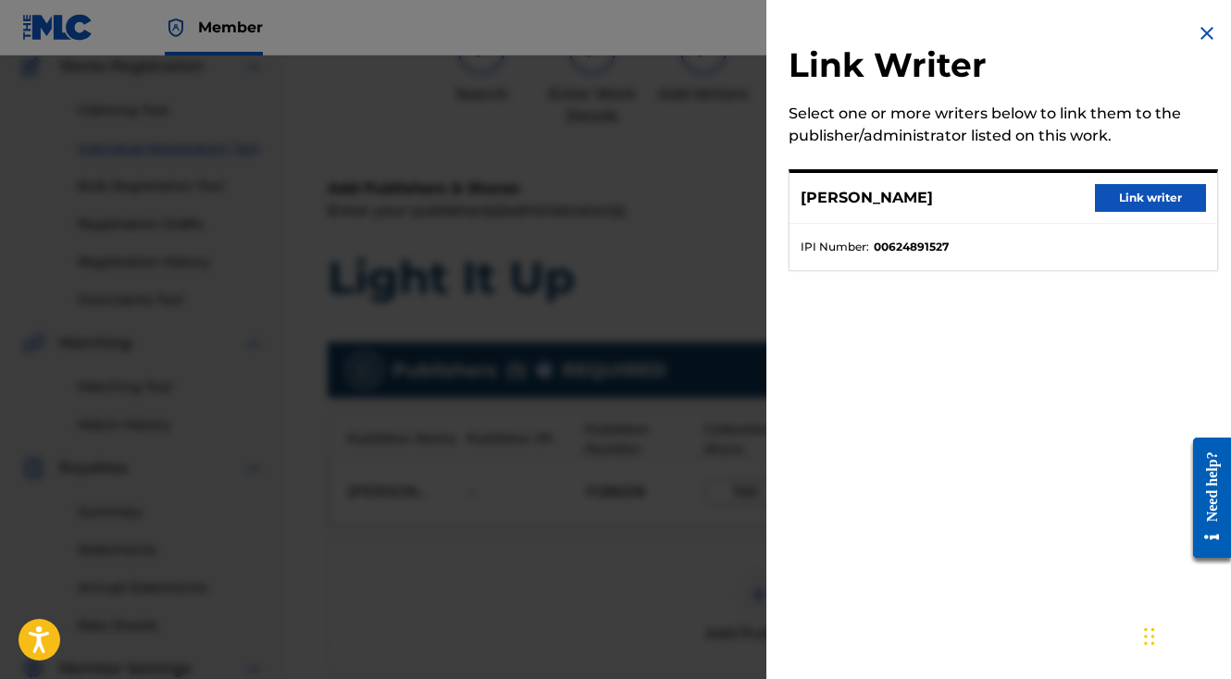
click at [1116, 201] on button "Link writer" at bounding box center [1150, 198] width 111 height 28
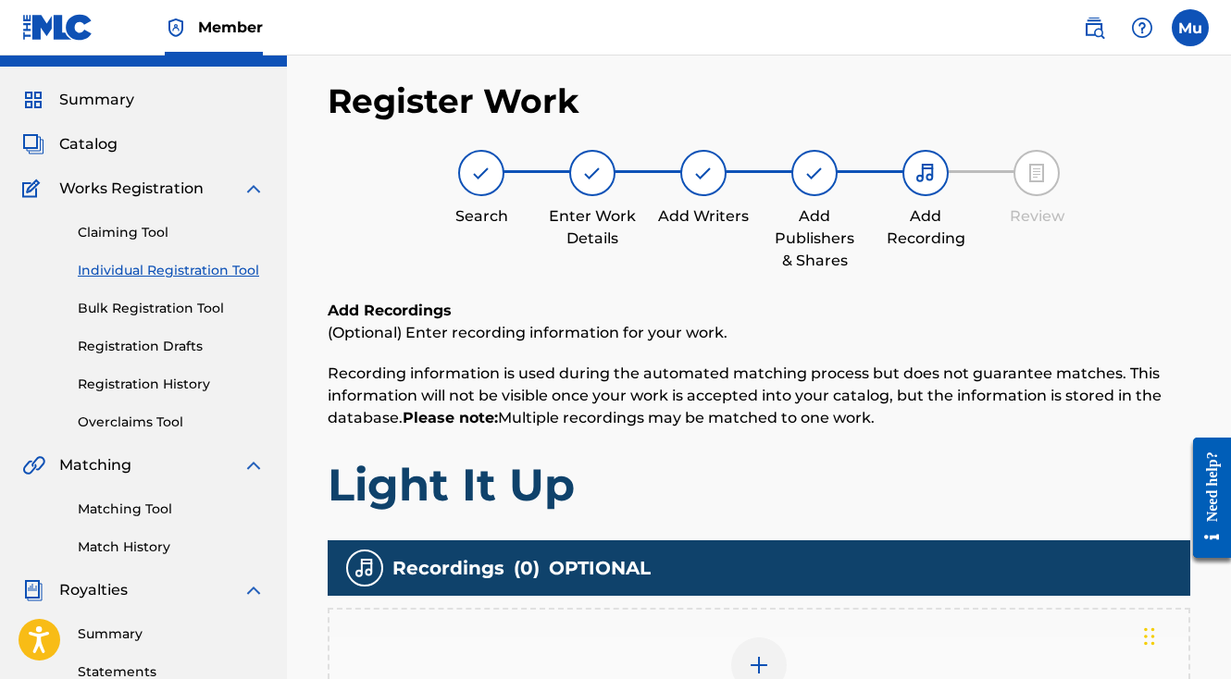
scroll to position [217, 0]
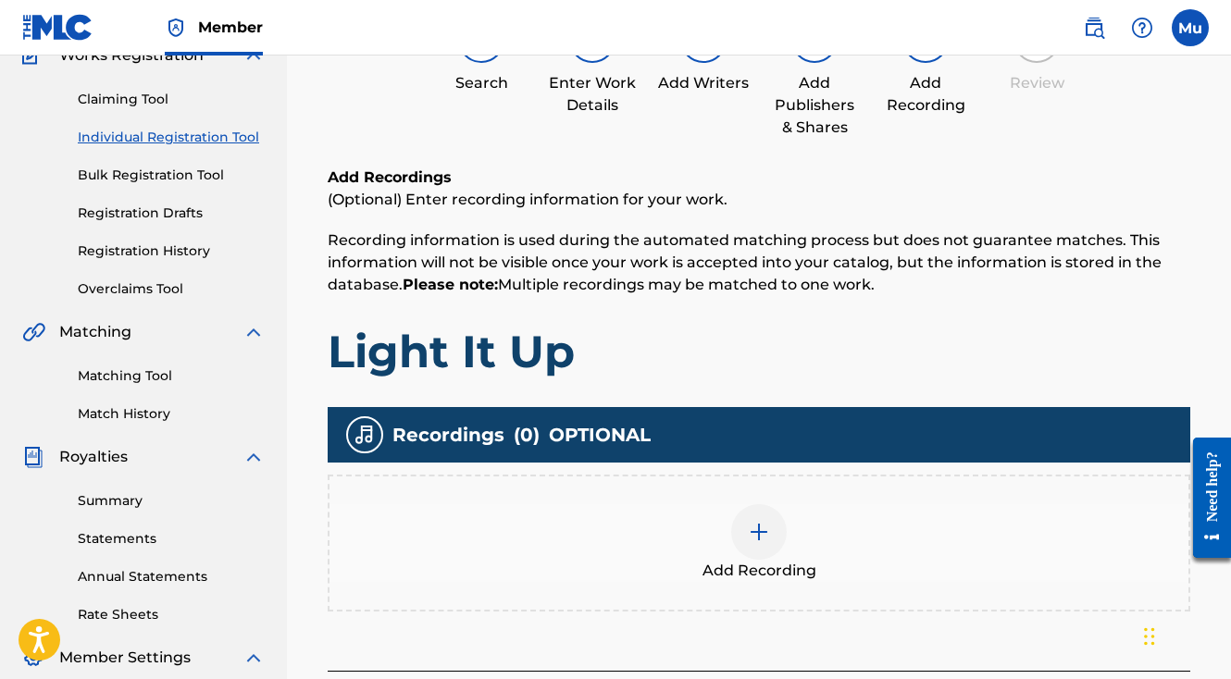
click at [746, 475] on div "Add Recording" at bounding box center [759, 543] width 863 height 137
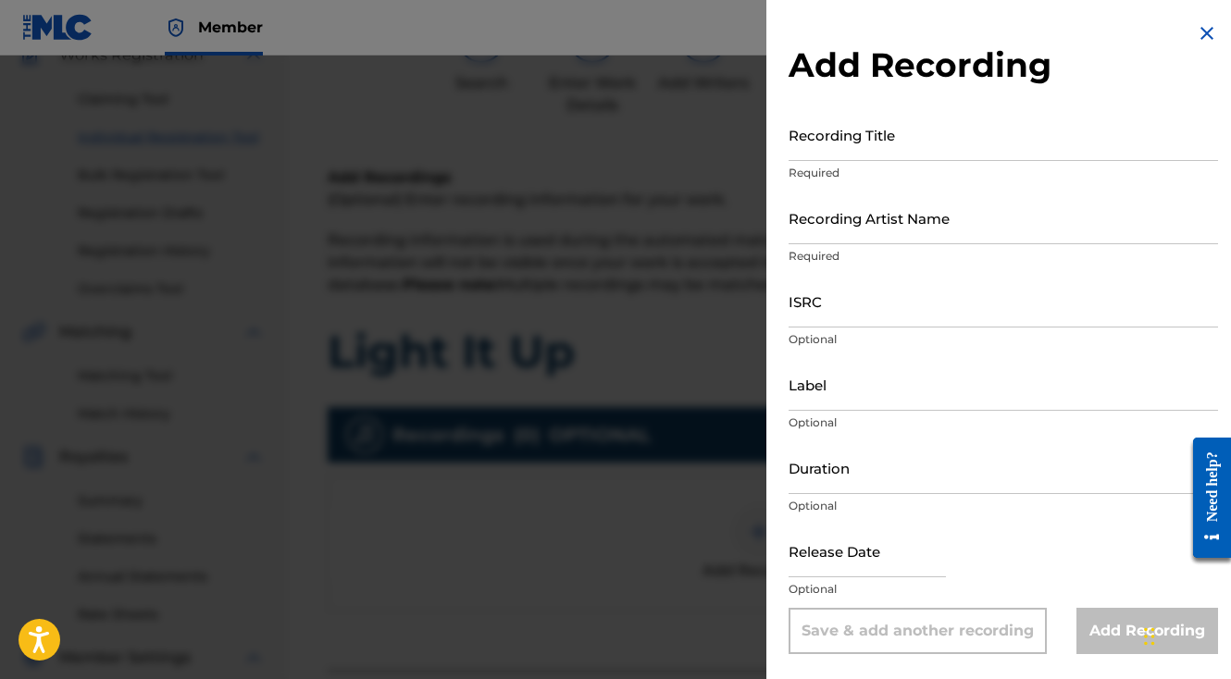
click at [838, 139] on input "Recording Title" at bounding box center [1003, 134] width 429 height 53
paste input "Light It Up"
type input "Light It Up"
click at [868, 239] on input "Recording Artist Name" at bounding box center [1003, 218] width 429 height 53
paste input "FTL Fetti"
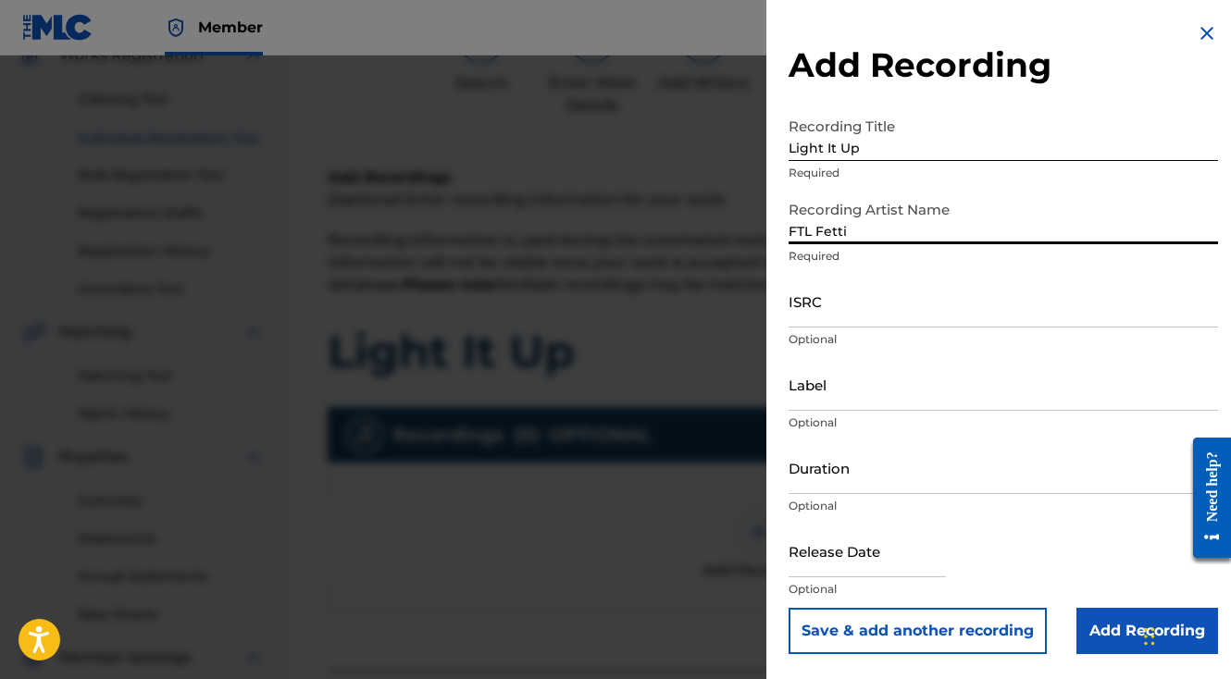
drag, startPoint x: 815, startPoint y: 234, endPoint x: 725, endPoint y: 230, distance: 90.8
click at [735, 233] on div "Add Recording Recording Title Light It Up Required Recording Artist Name FTL Fe…" at bounding box center [615, 368] width 1231 height 624
type input "FTL Fetti"
click at [811, 320] on input "ISRC" at bounding box center [1003, 301] width 429 height 53
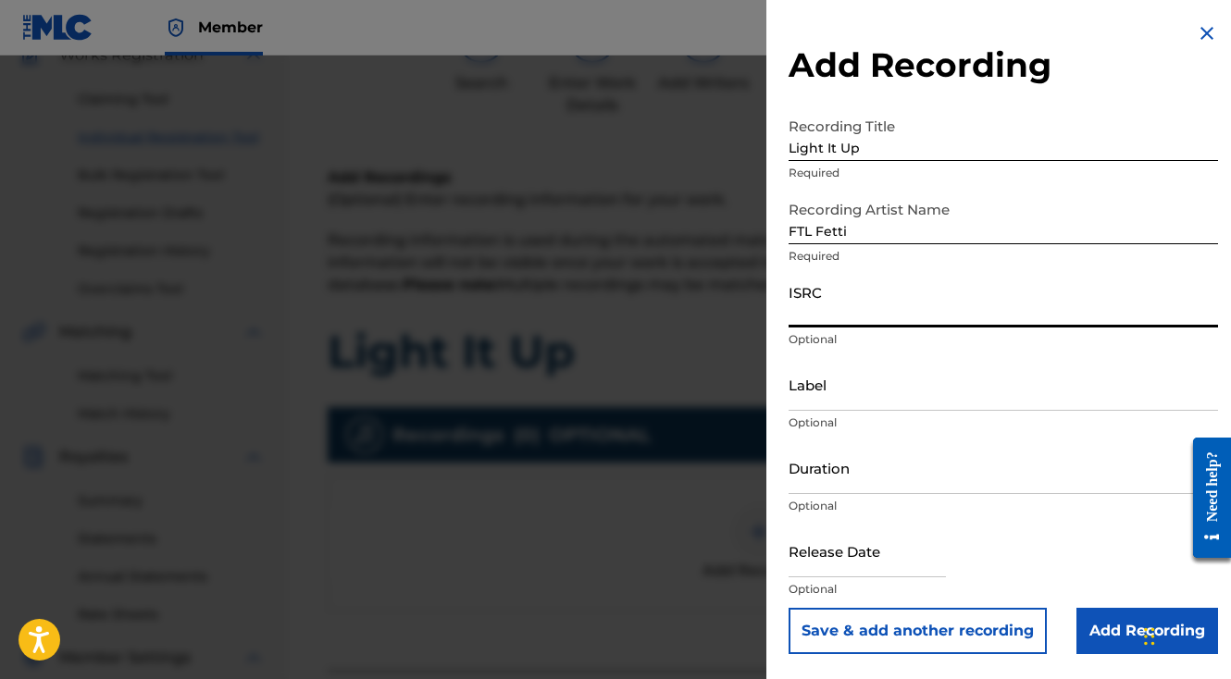
paste input "AUMEV2568457"
type input "AUMEV2568457"
click at [1128, 617] on input "Add Recording" at bounding box center [1147, 631] width 142 height 46
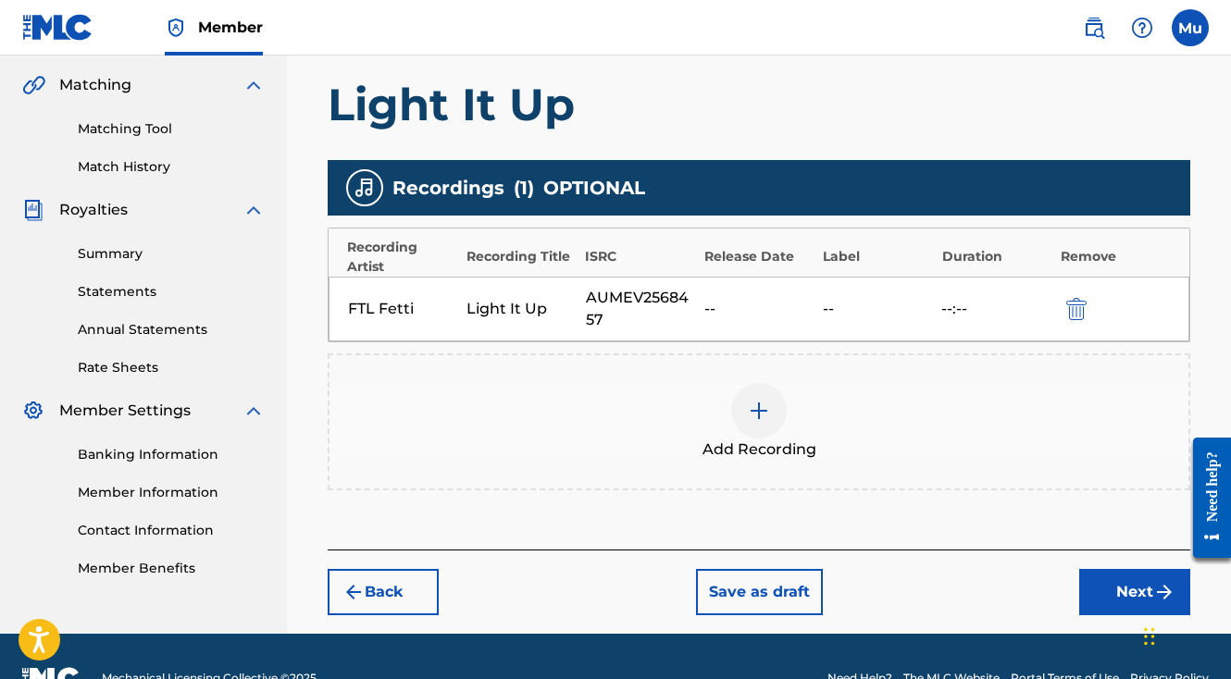
click at [1125, 569] on button "Next" at bounding box center [1134, 592] width 111 height 46
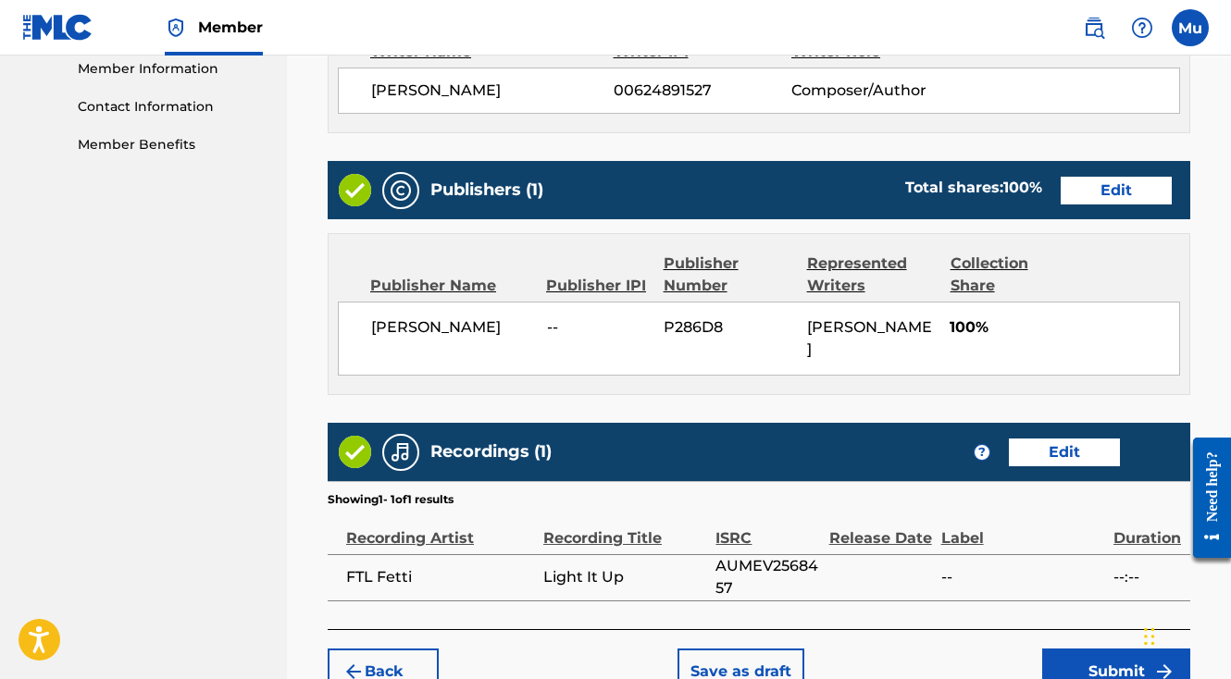
scroll to position [965, 0]
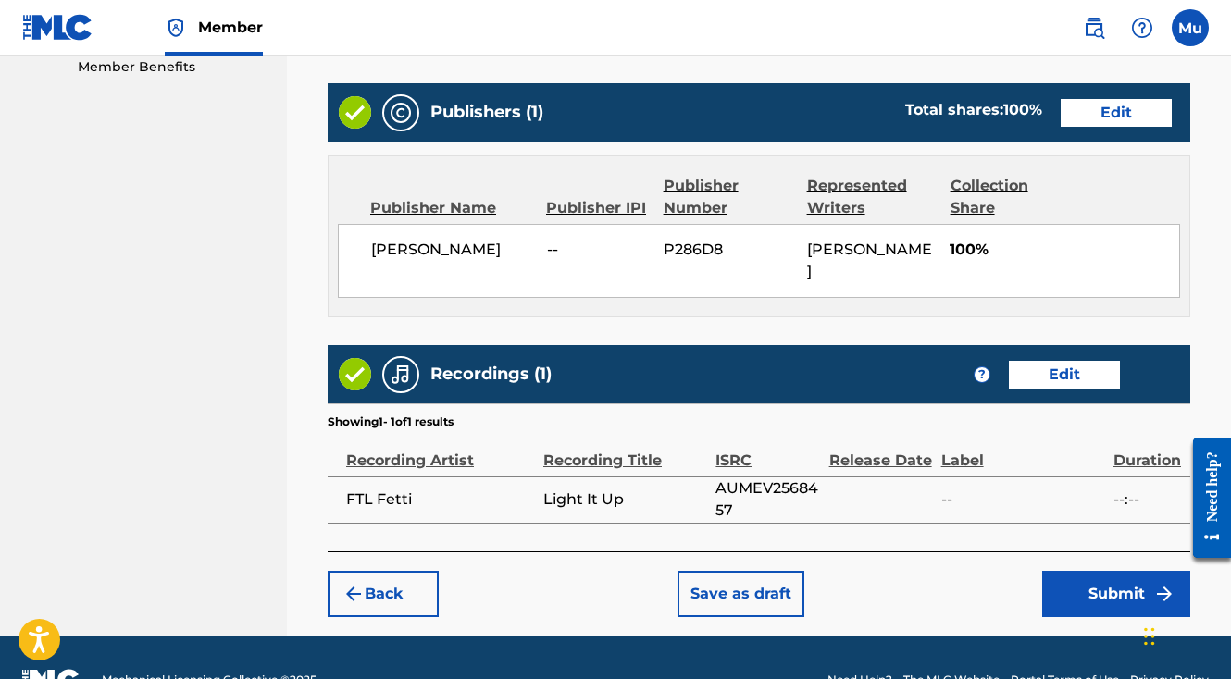
click at [1085, 552] on div "Back Save as draft Submit" at bounding box center [759, 585] width 863 height 66
click at [1085, 571] on button "Submit" at bounding box center [1116, 594] width 148 height 46
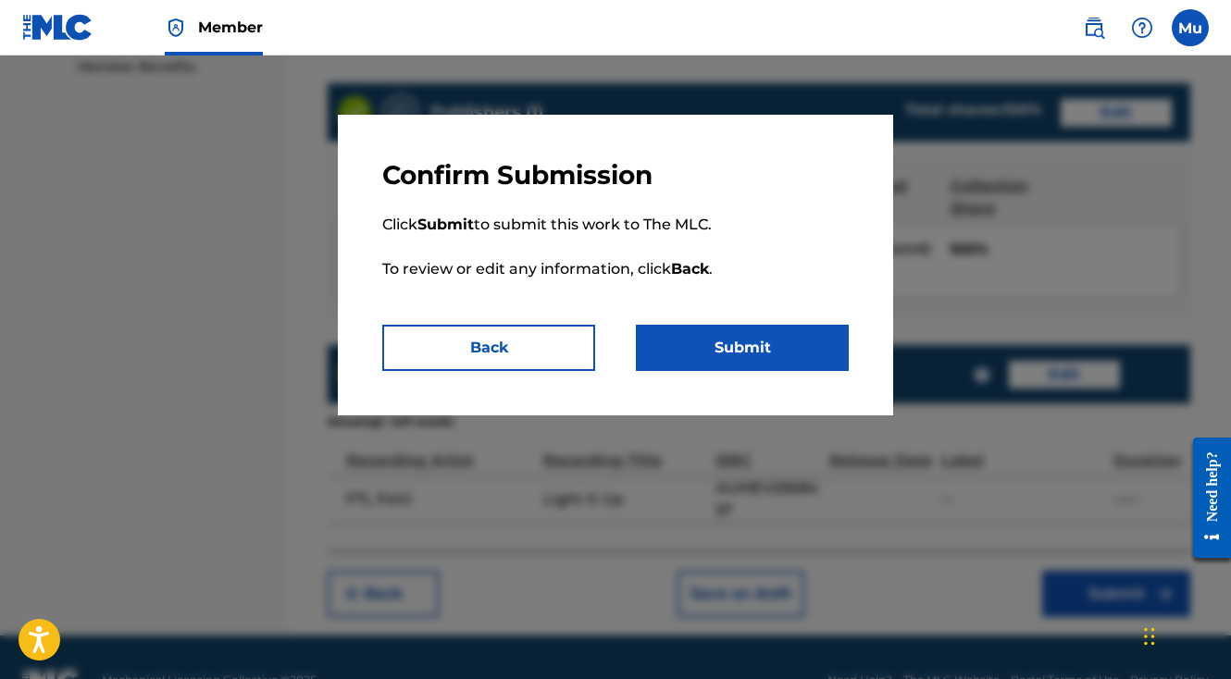
click at [787, 332] on button "Submit" at bounding box center [742, 348] width 213 height 46
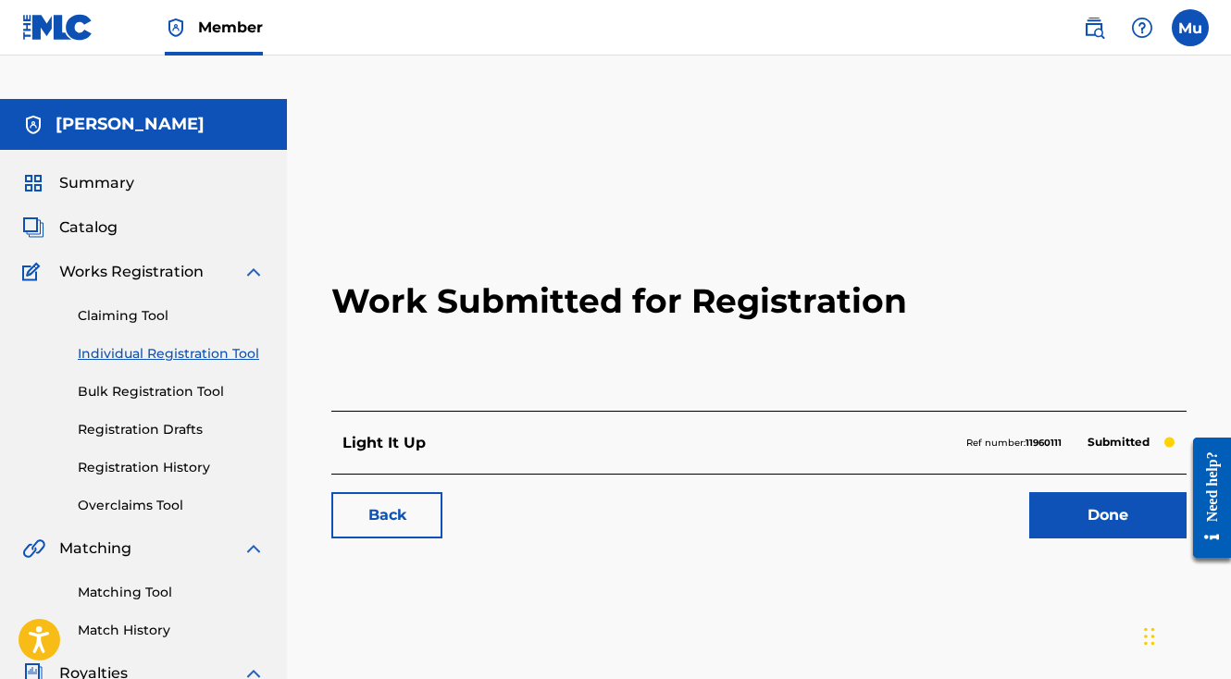
click at [1092, 492] on link "Done" at bounding box center [1107, 515] width 157 height 46
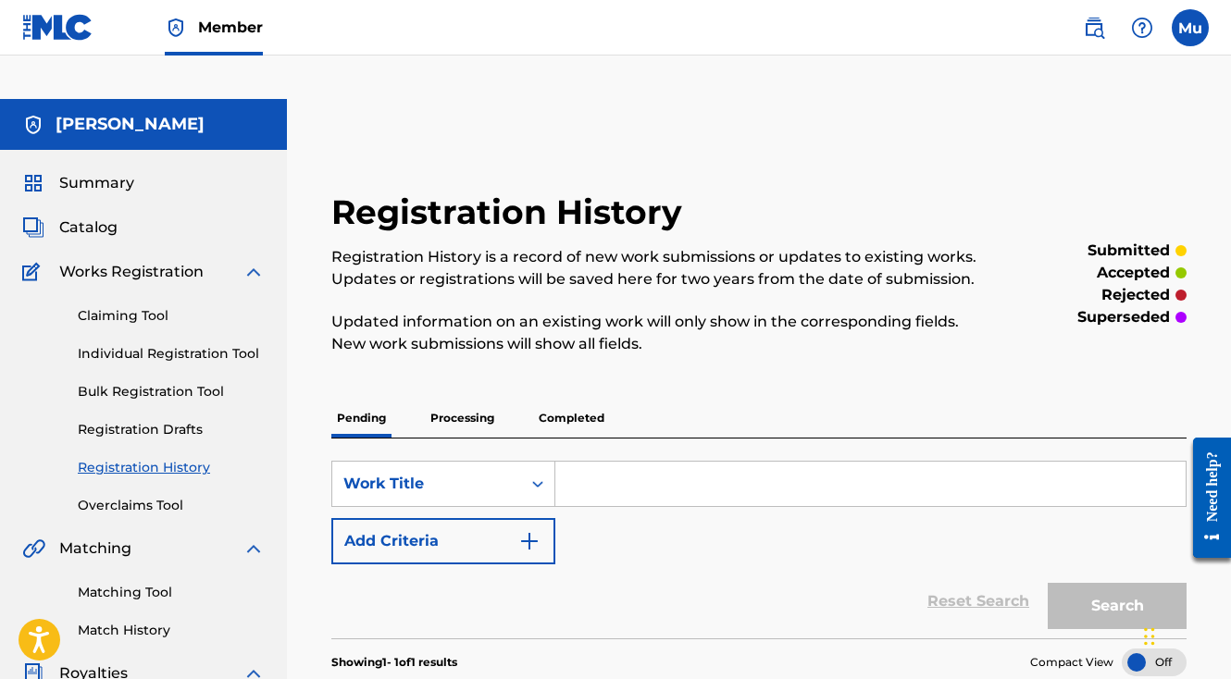
click at [132, 344] on link "Individual Registration Tool" at bounding box center [171, 353] width 187 height 19
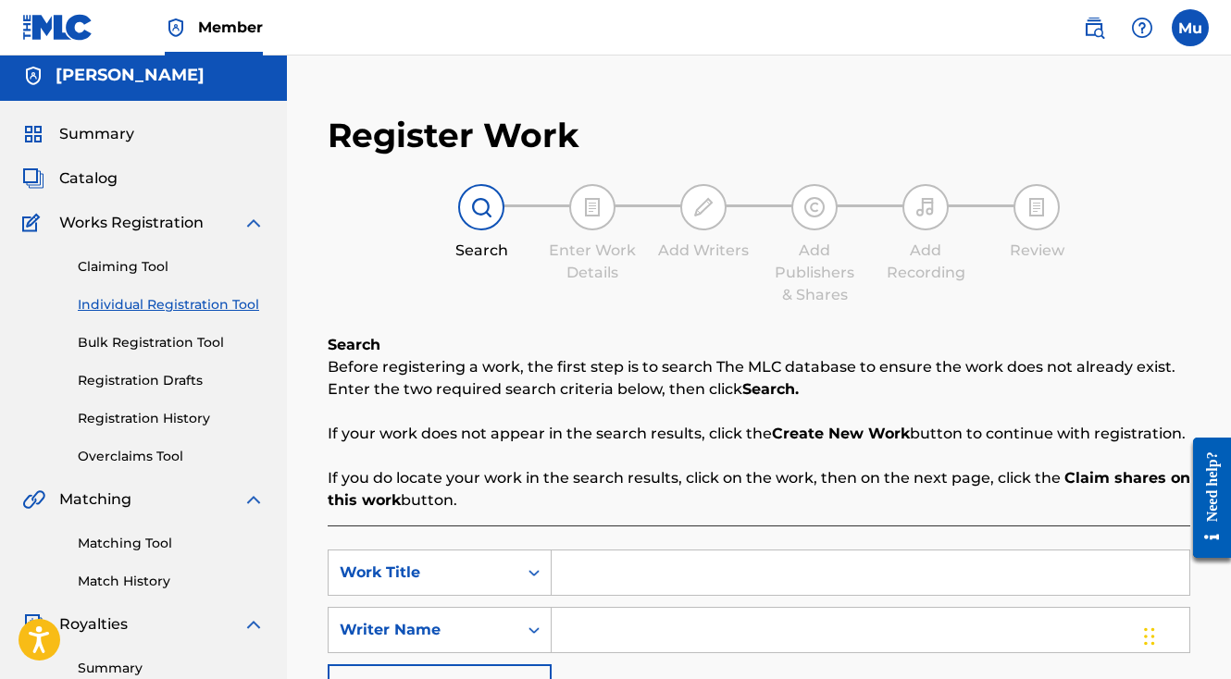
scroll to position [133, 0]
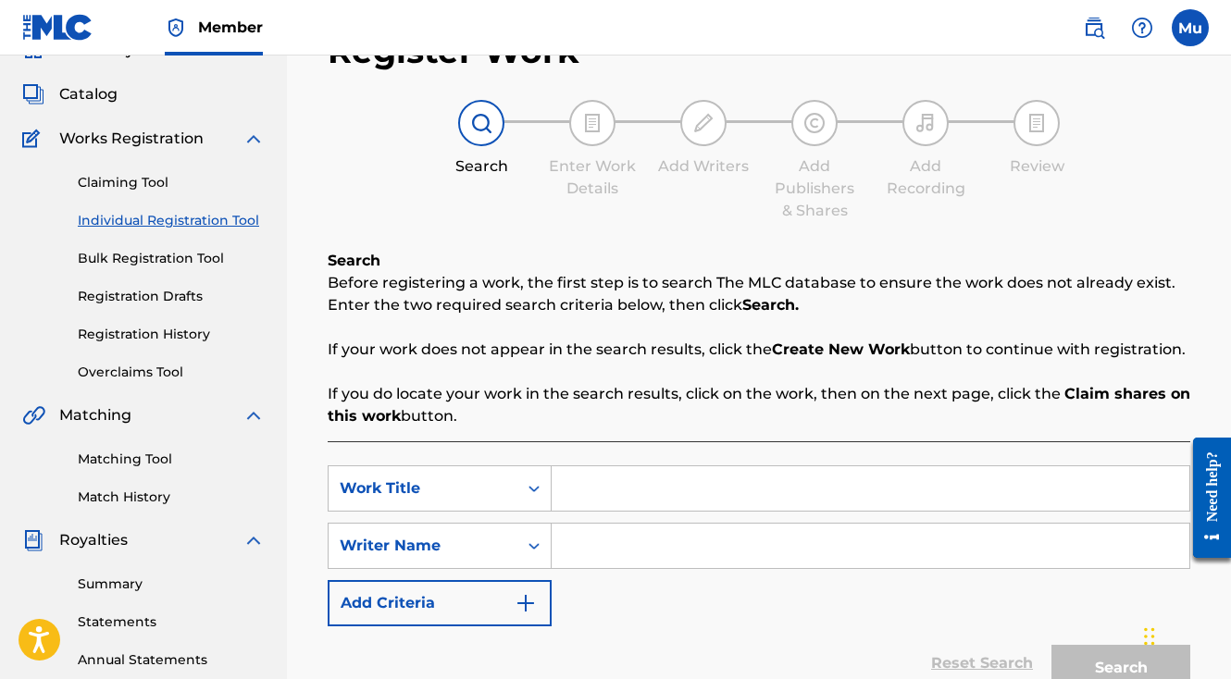
click at [671, 466] on input "Search Form" at bounding box center [871, 488] width 638 height 44
paste input "INDIGO IS AMAZING"
type input "INDIGO IS AMAZING"
click at [603, 524] on input "Search Form" at bounding box center [871, 546] width 638 height 44
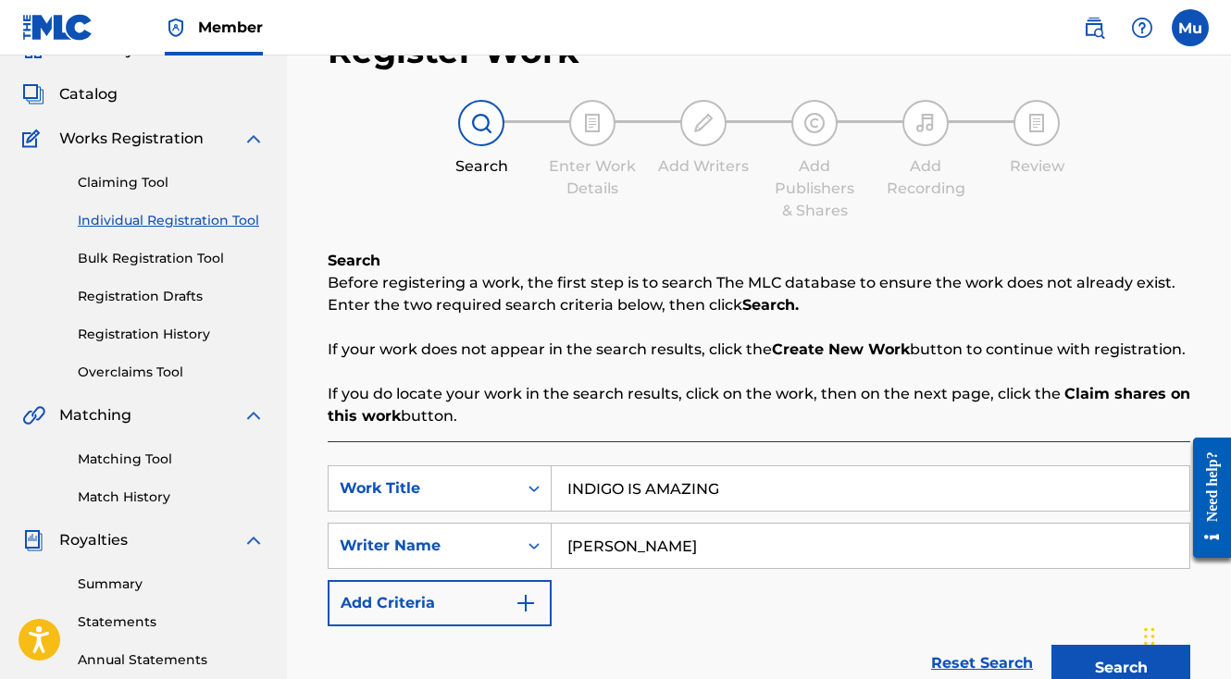
type input "ruben freeman"
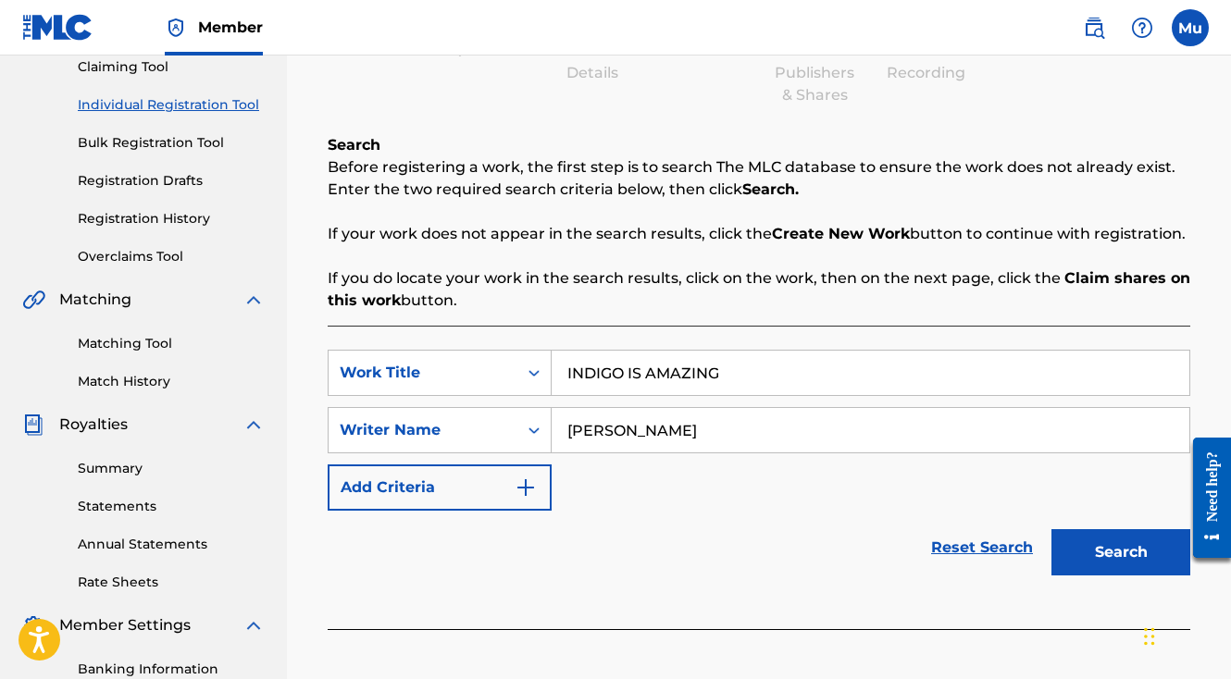
scroll to position [430, 0]
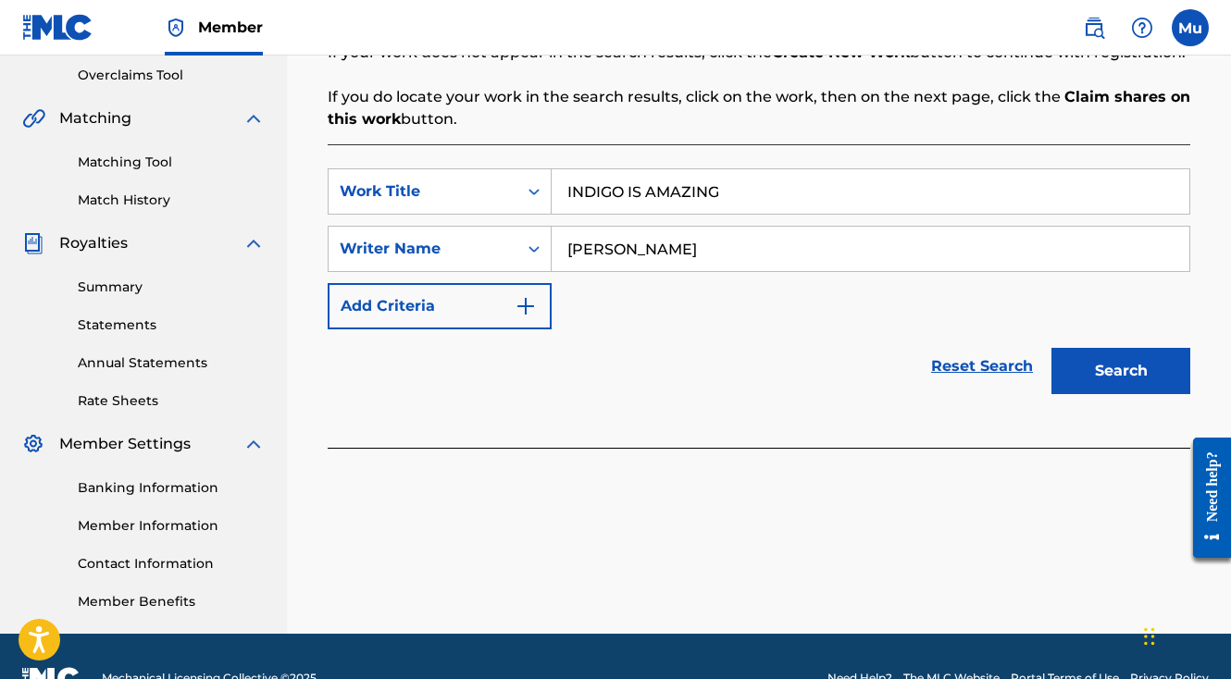
click at [1107, 348] on button "Search" at bounding box center [1120, 371] width 139 height 46
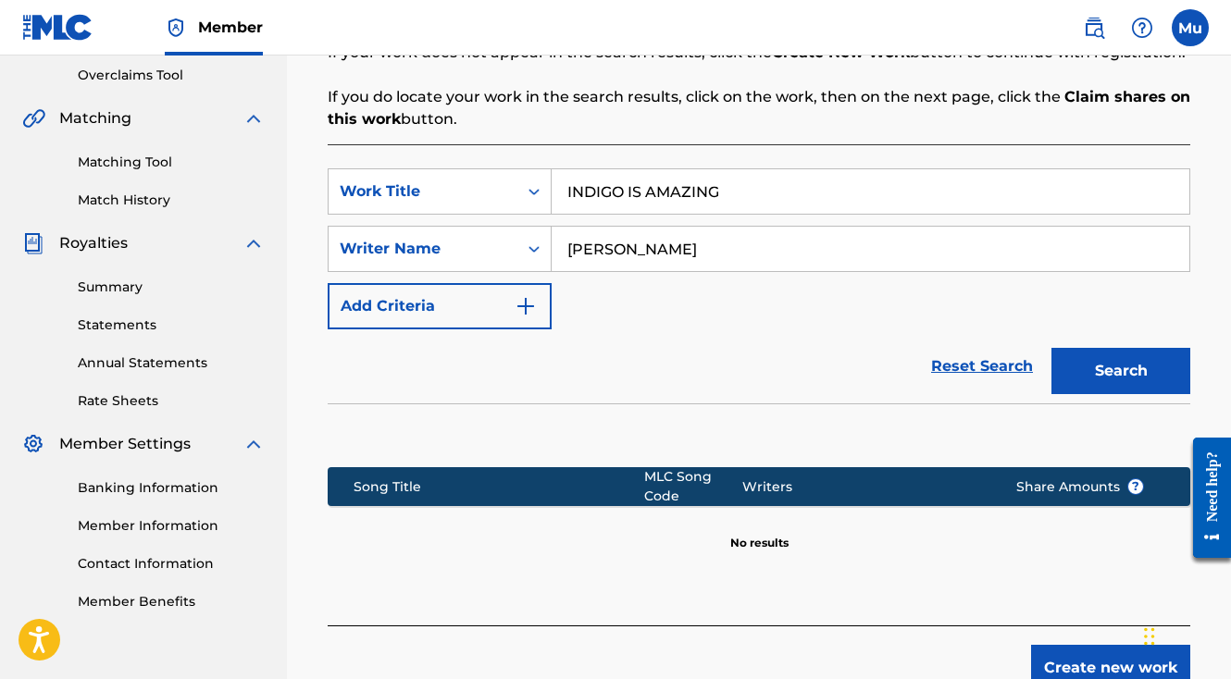
click at [1049, 645] on button "Create new work" at bounding box center [1110, 668] width 159 height 46
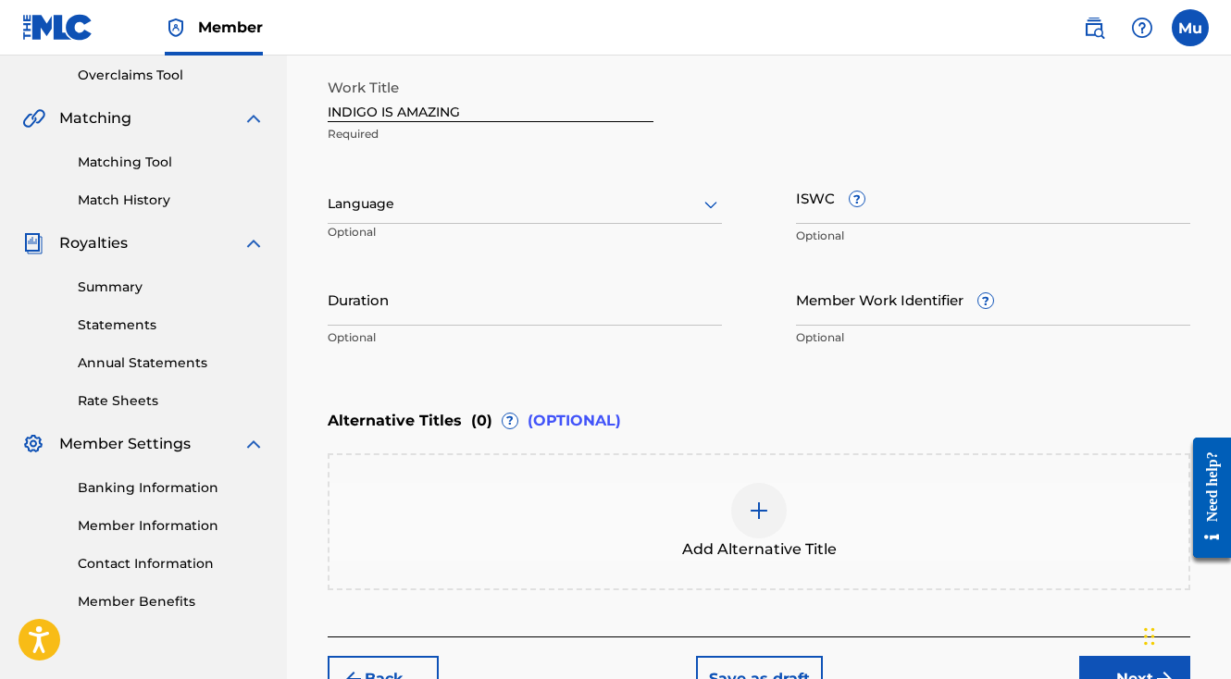
click at [1108, 656] on button "Next" at bounding box center [1134, 679] width 111 height 46
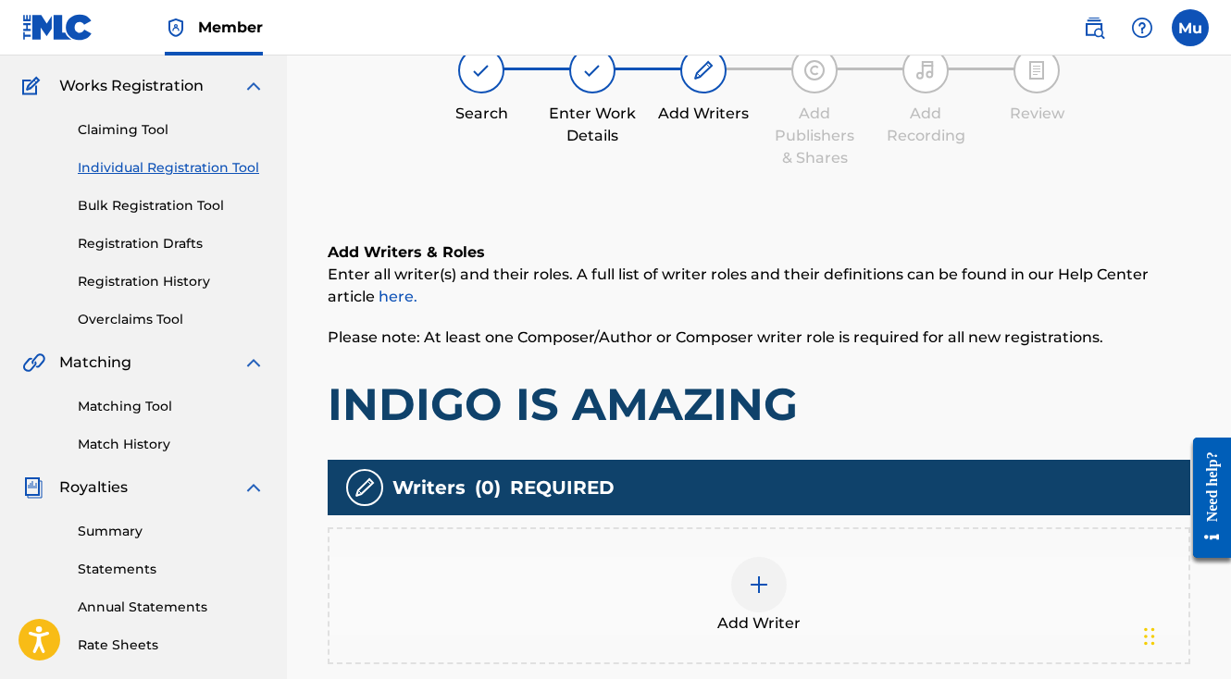
scroll to position [83, 0]
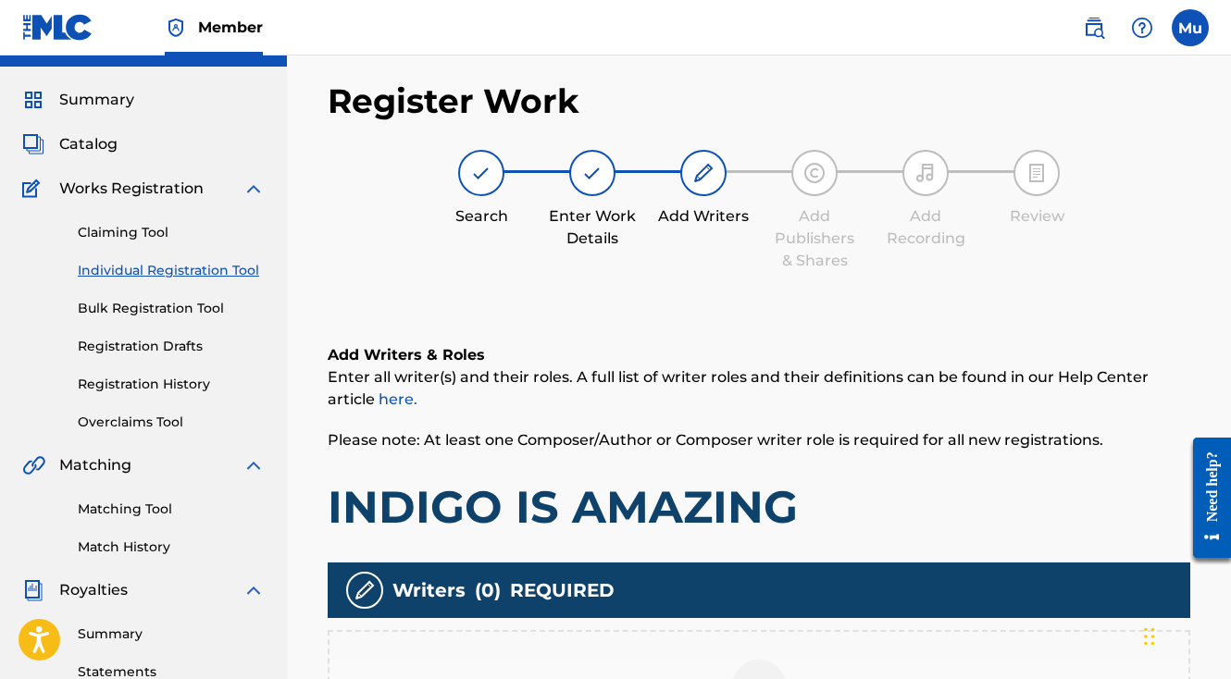
click at [755, 660] on div at bounding box center [759, 688] width 56 height 56
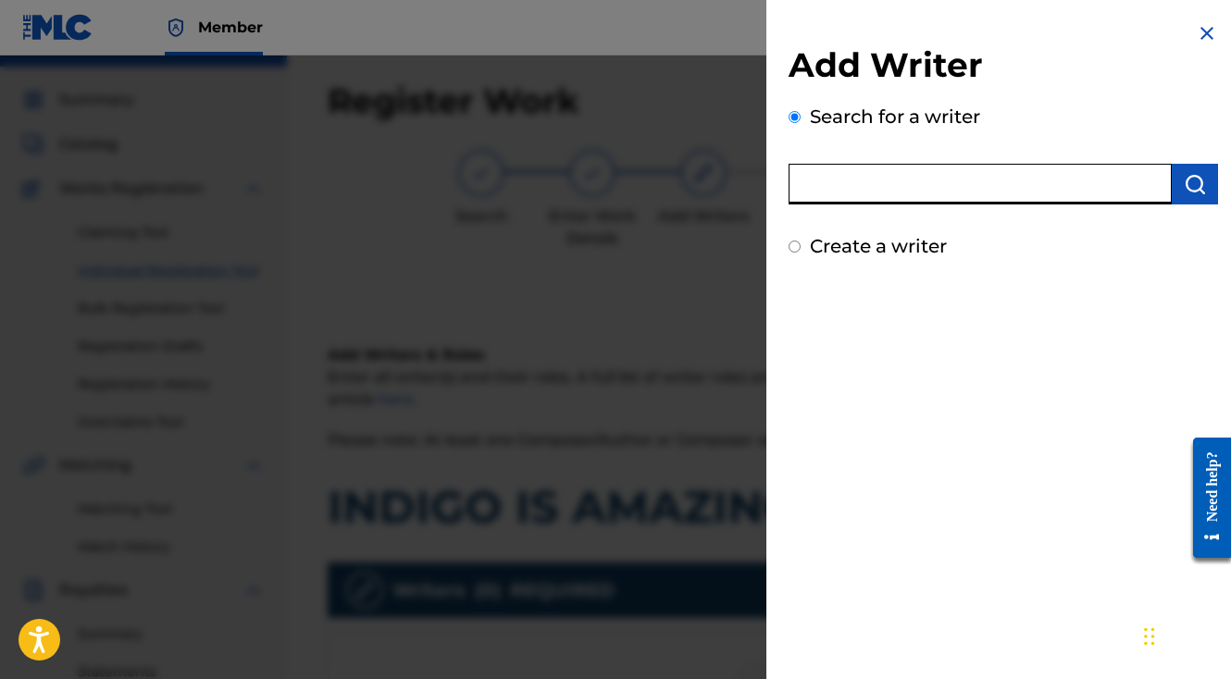
click at [866, 184] on input "text" at bounding box center [980, 184] width 383 height 41
type input "ruben freeman"
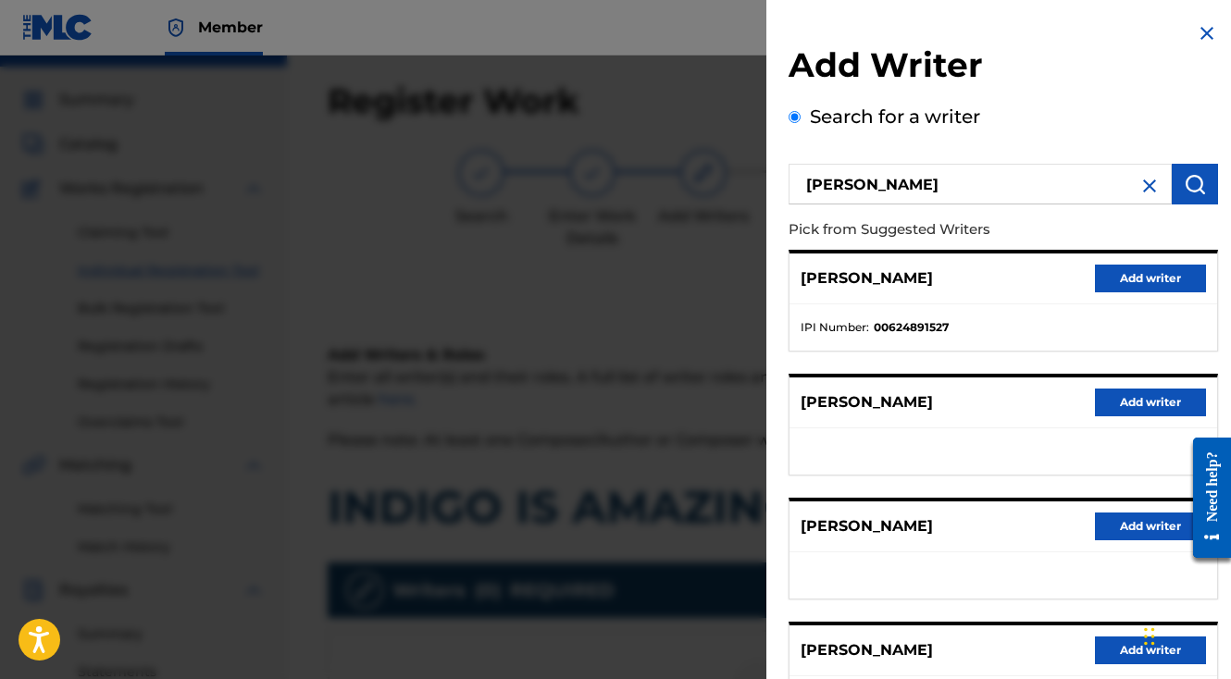
click at [1127, 285] on button "Add writer" at bounding box center [1150, 279] width 111 height 28
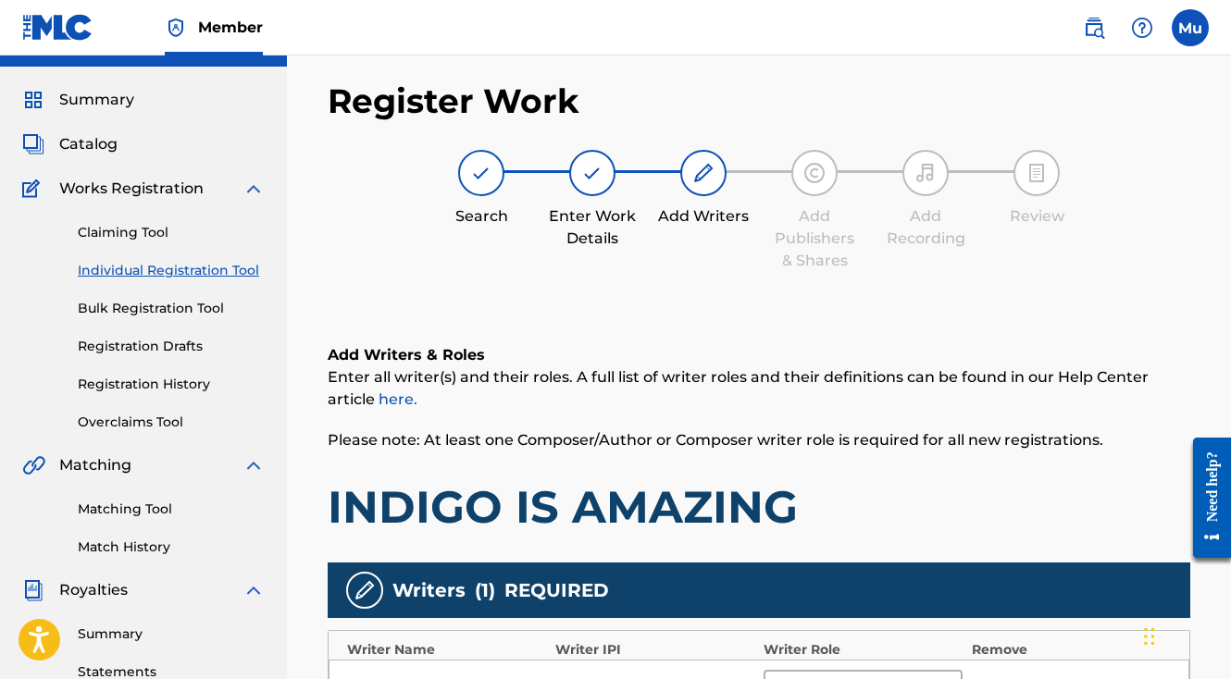
click at [955, 672] on div at bounding box center [943, 688] width 33 height 33
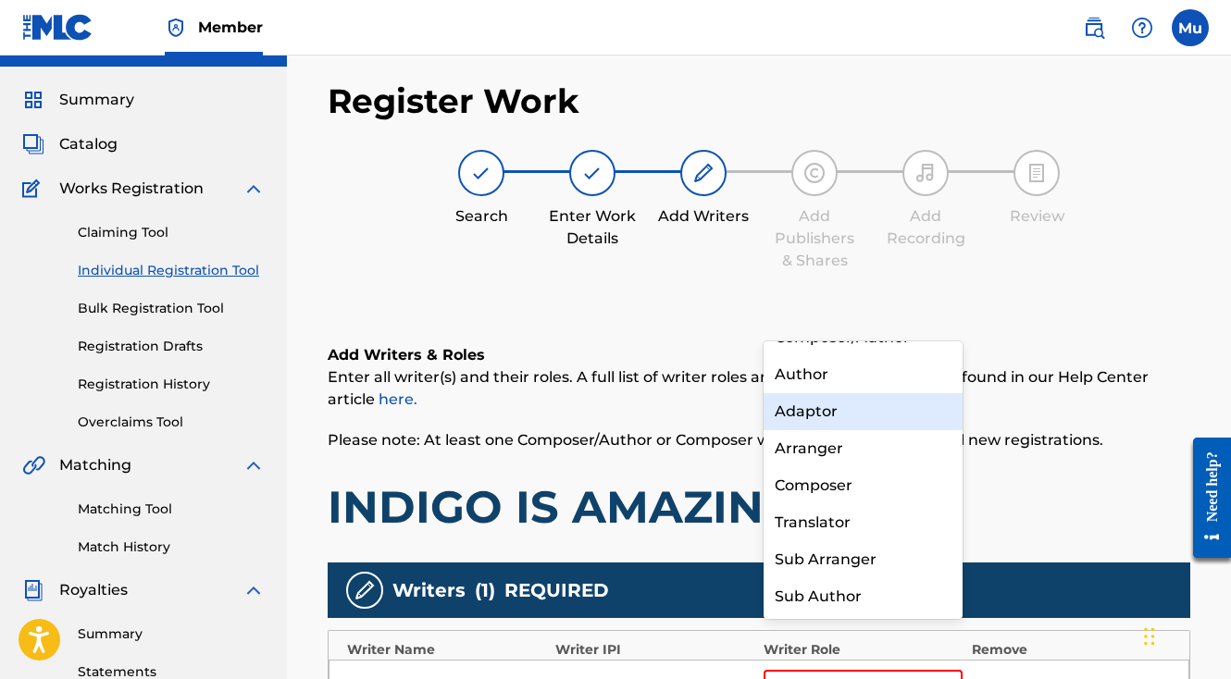
scroll to position [0, 0]
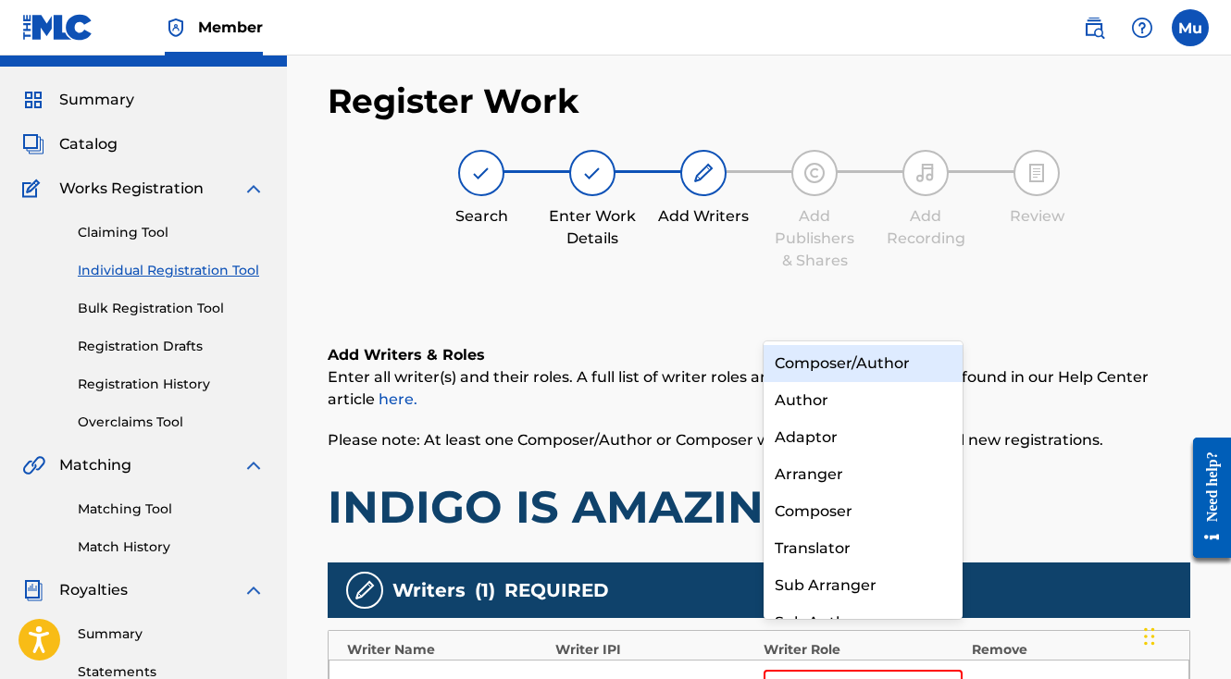
click at [851, 369] on div "Composer/Author" at bounding box center [863, 363] width 199 height 37
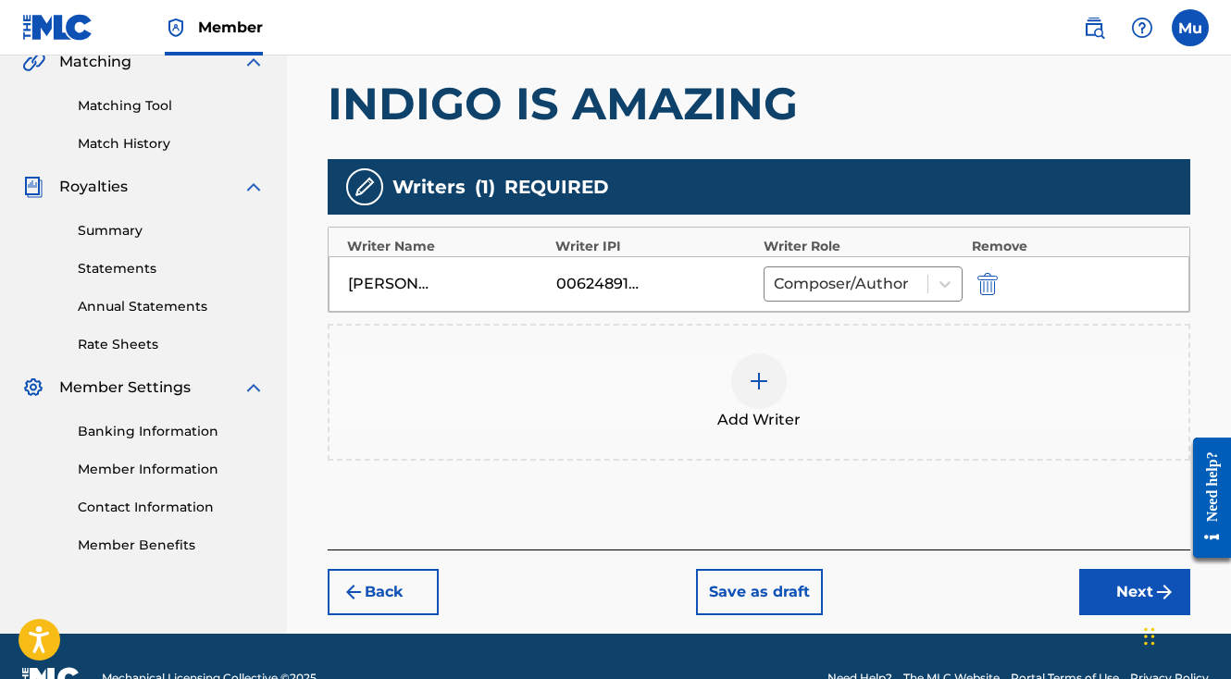
click at [1111, 569] on button "Next" at bounding box center [1134, 592] width 111 height 46
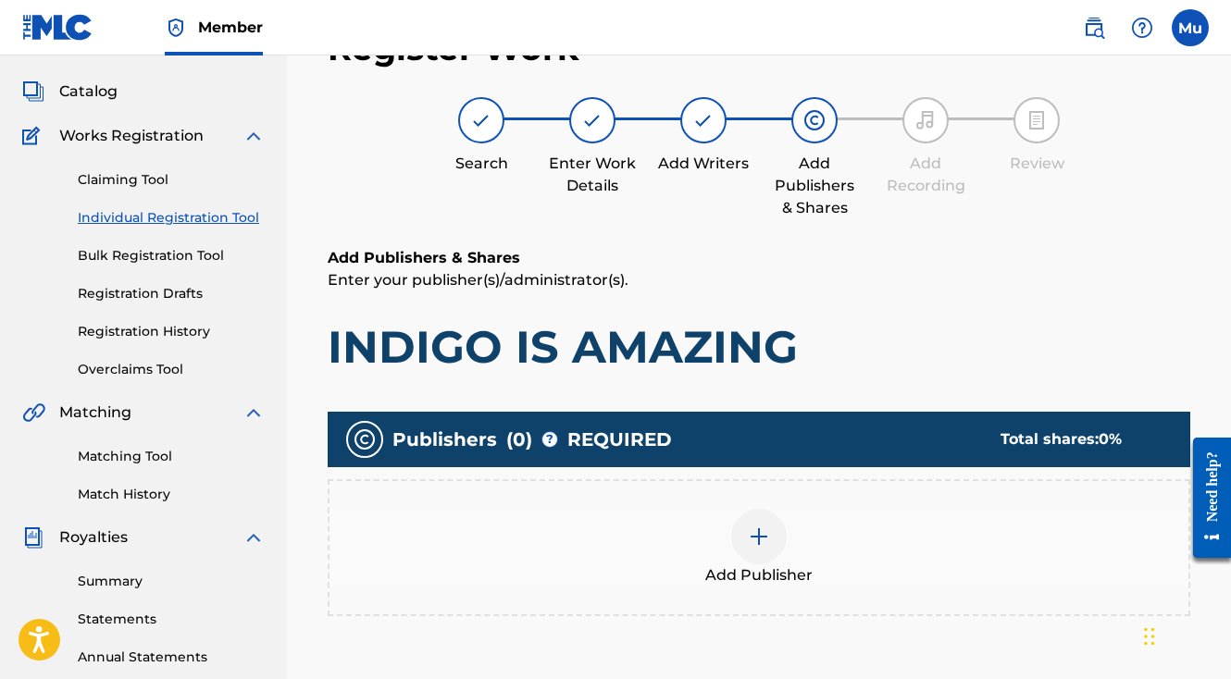
scroll to position [83, 0]
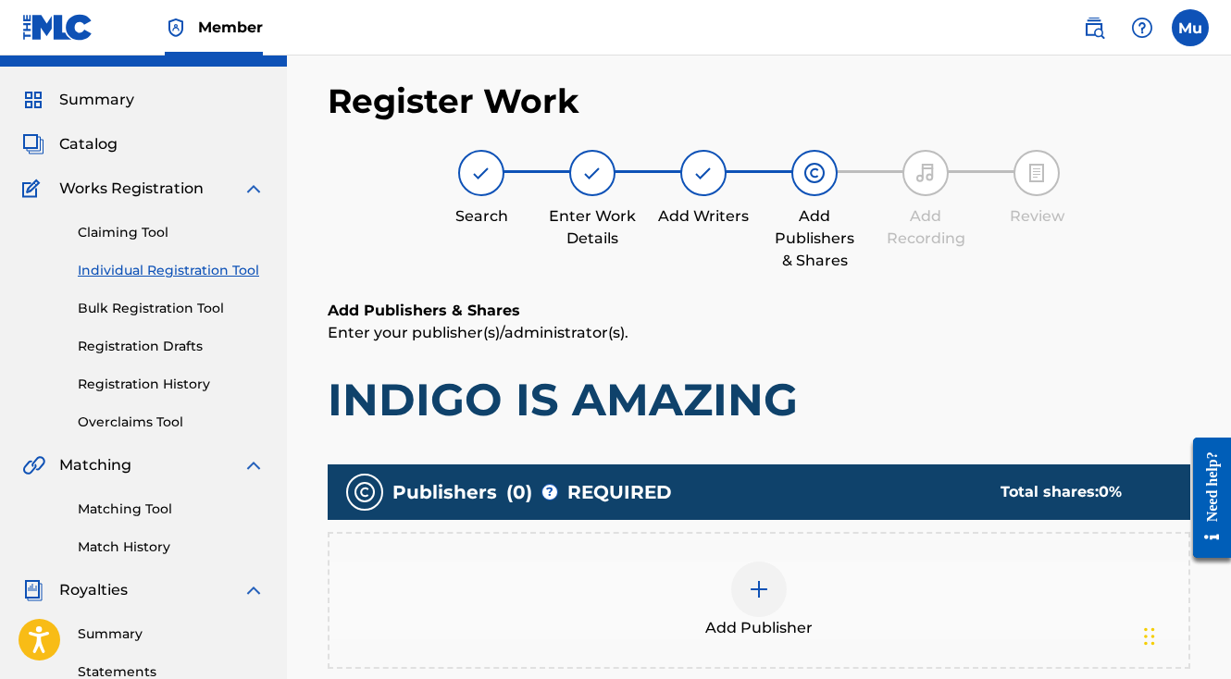
click at [732, 562] on div "Add Publisher" at bounding box center [758, 601] width 859 height 78
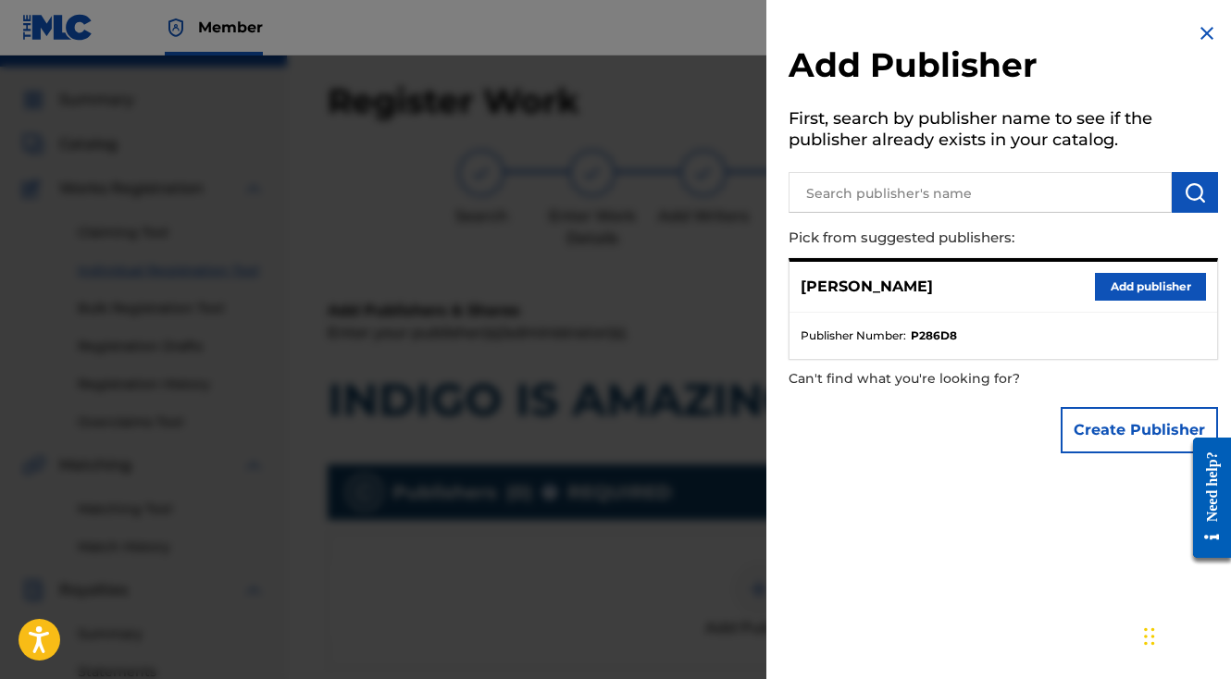
click at [1105, 291] on button "Add publisher" at bounding box center [1150, 287] width 111 height 28
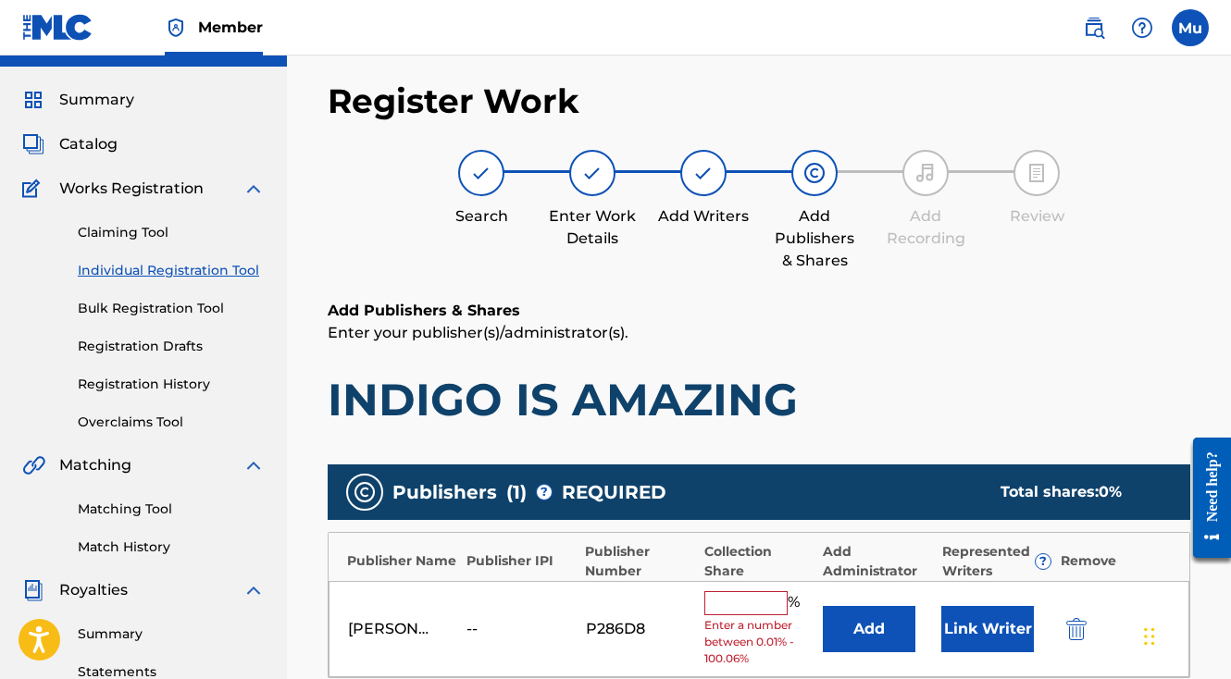
scroll to position [306, 0]
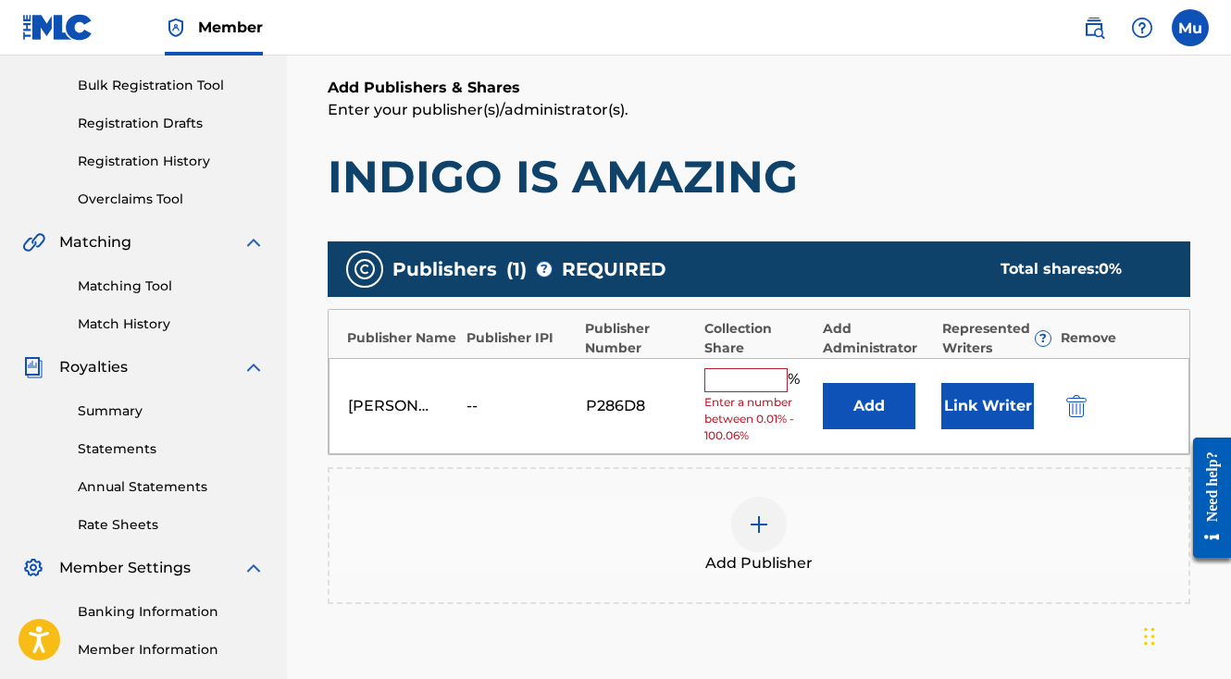
click at [738, 394] on span "Enter a number between 0.01% - 100.06%" at bounding box center [758, 419] width 109 height 50
click at [737, 368] on div "% Enter a number between 0.01% - 100.06%" at bounding box center [758, 406] width 109 height 77
click at [735, 368] on input "text" at bounding box center [745, 380] width 83 height 24
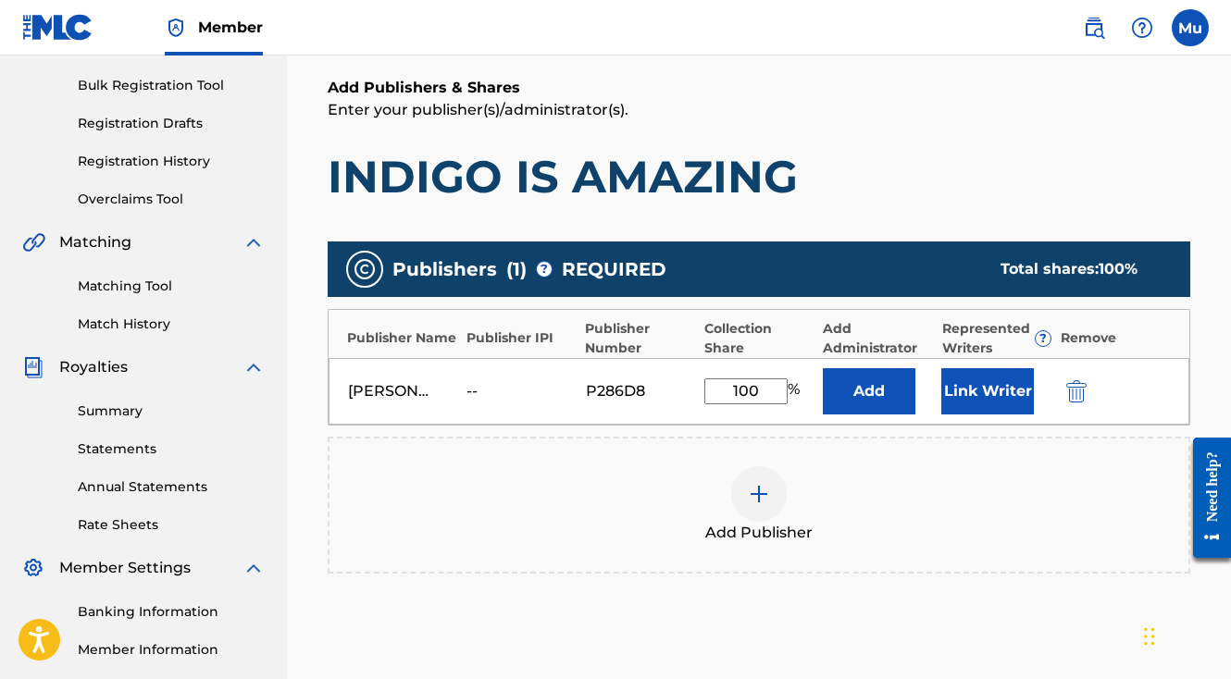
type input "100"
click at [972, 368] on button "Link Writer" at bounding box center [987, 391] width 93 height 46
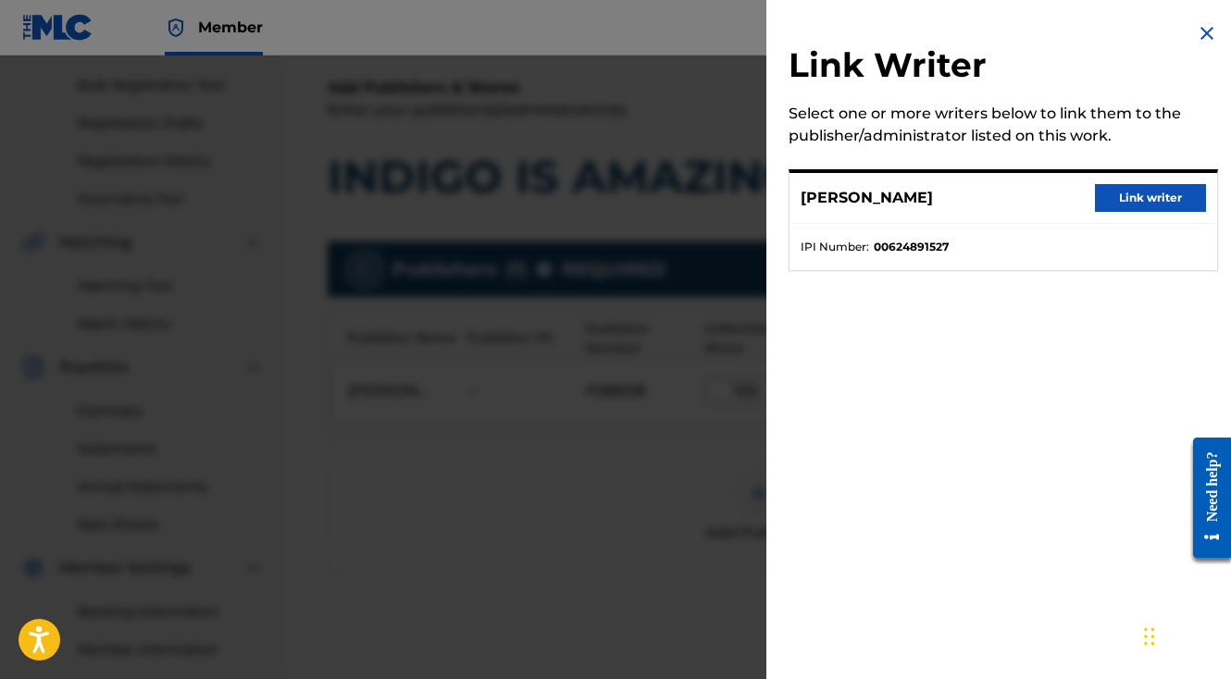
click at [1102, 203] on button "Link writer" at bounding box center [1150, 198] width 111 height 28
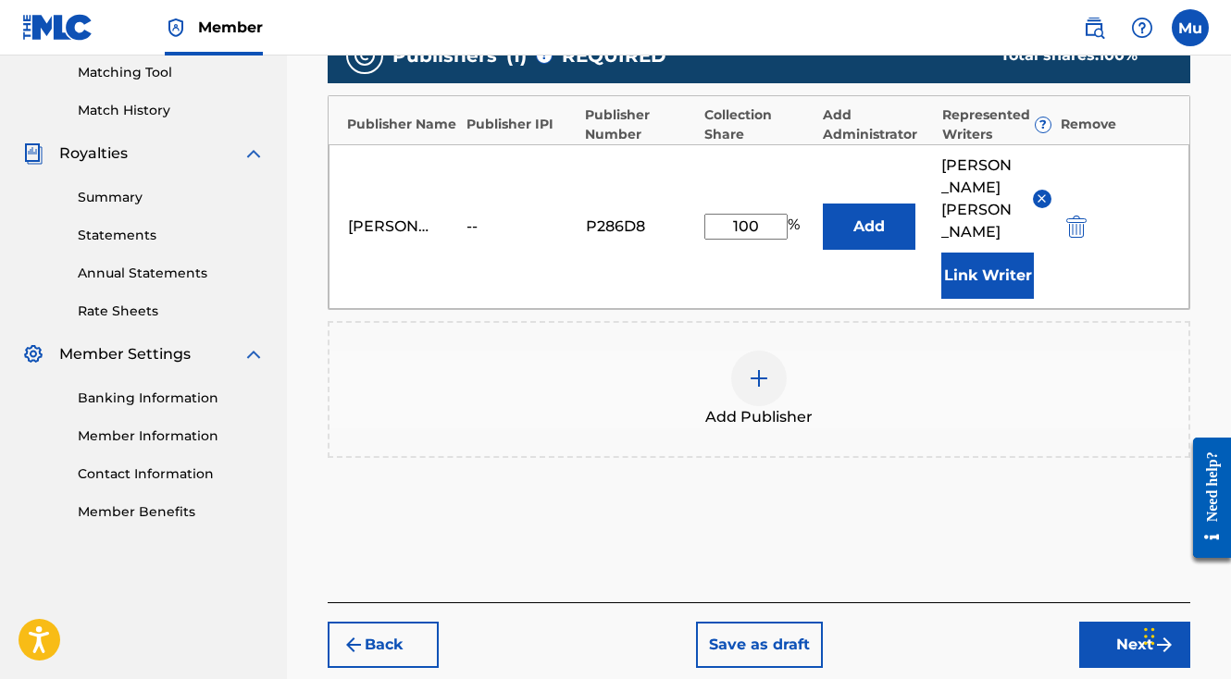
click at [1132, 622] on button "Next" at bounding box center [1134, 645] width 111 height 46
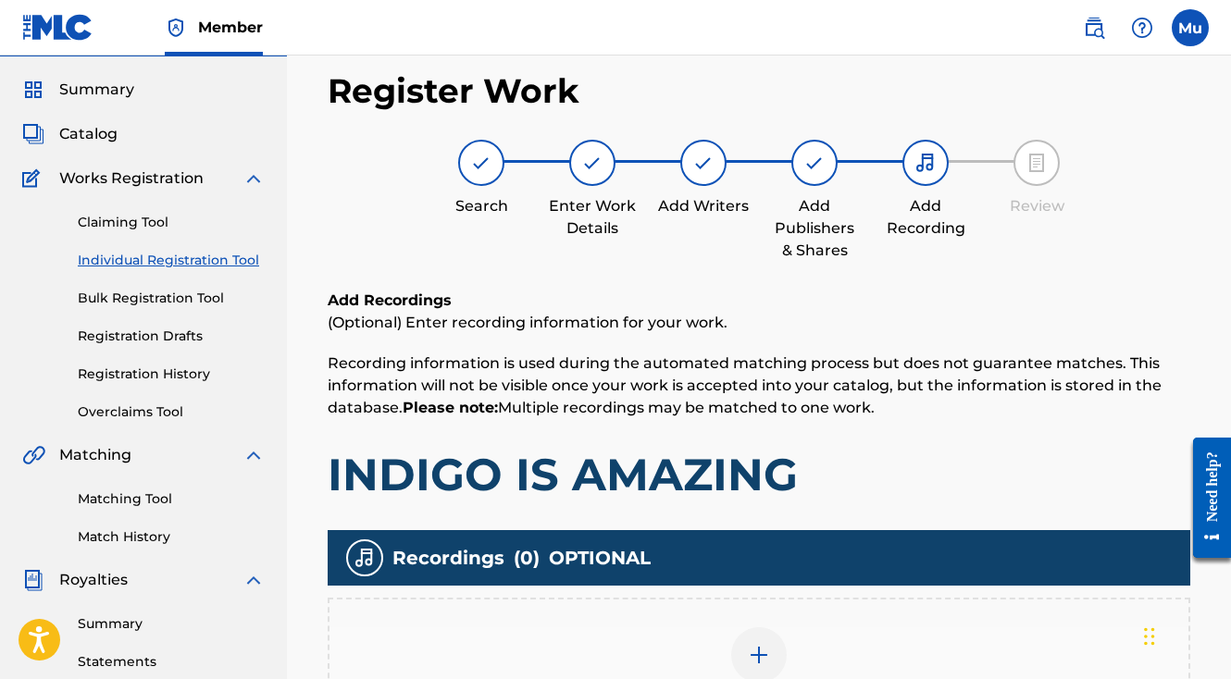
scroll to position [83, 0]
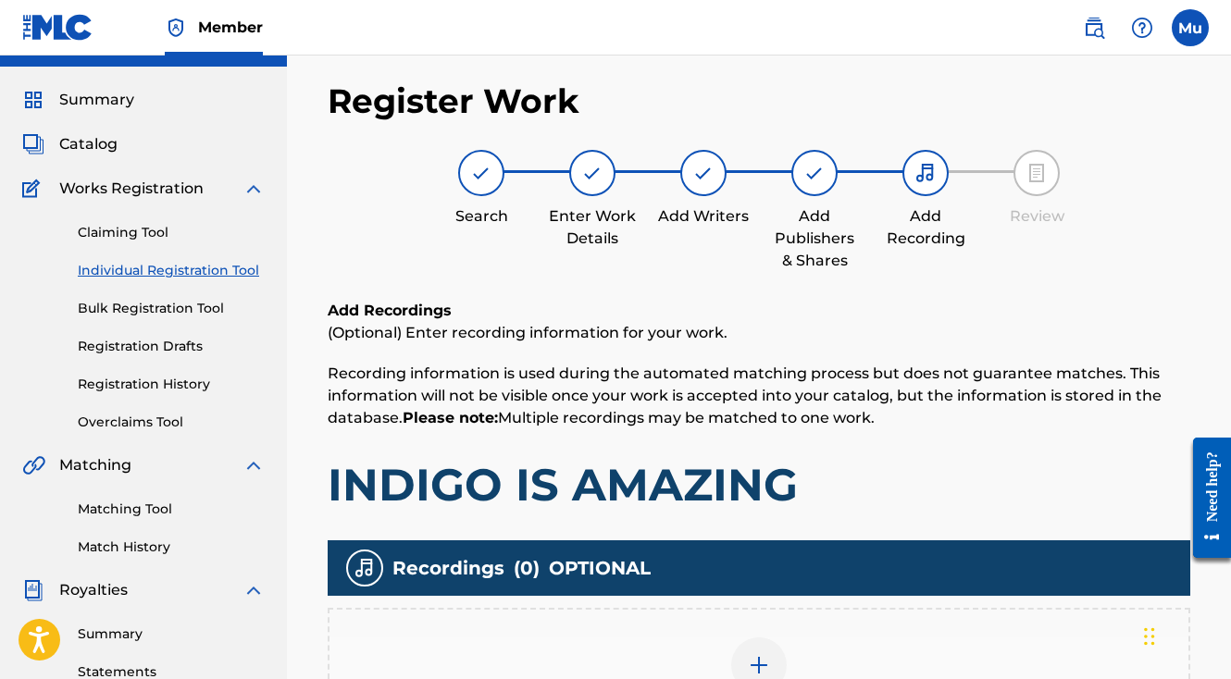
click at [746, 638] on div at bounding box center [759, 666] width 56 height 56
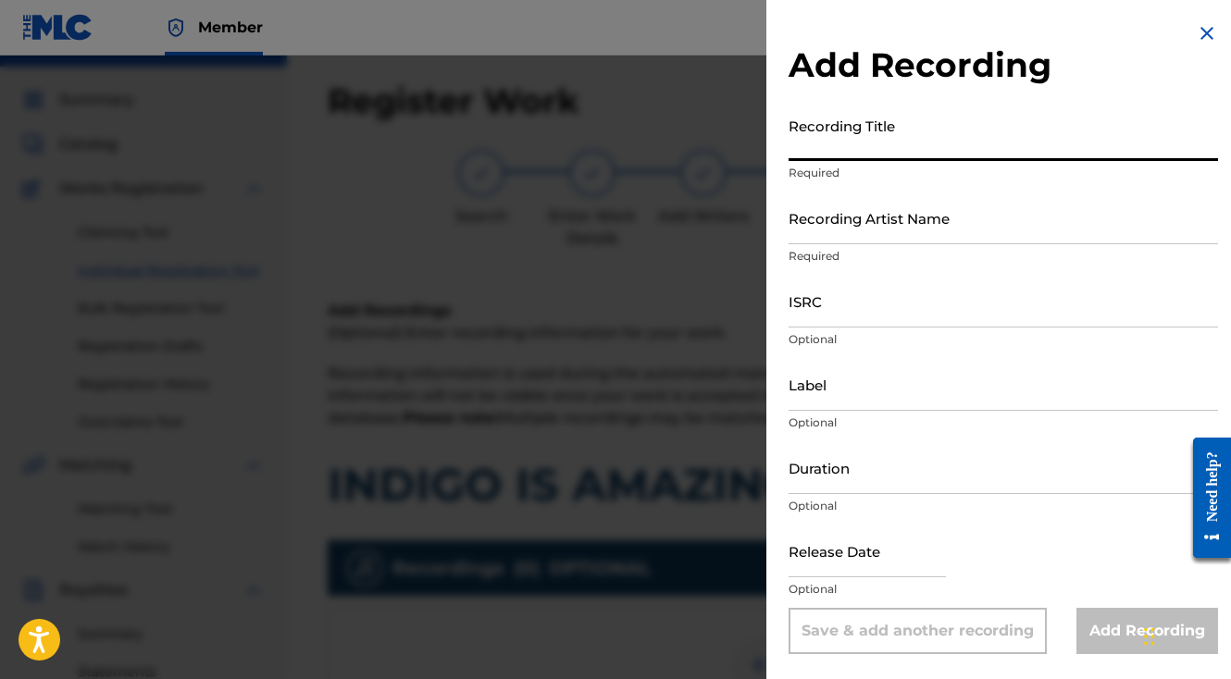
click at [862, 157] on input "Recording Title" at bounding box center [1003, 134] width 429 height 53
type input "INDIGO IS AMAZING"
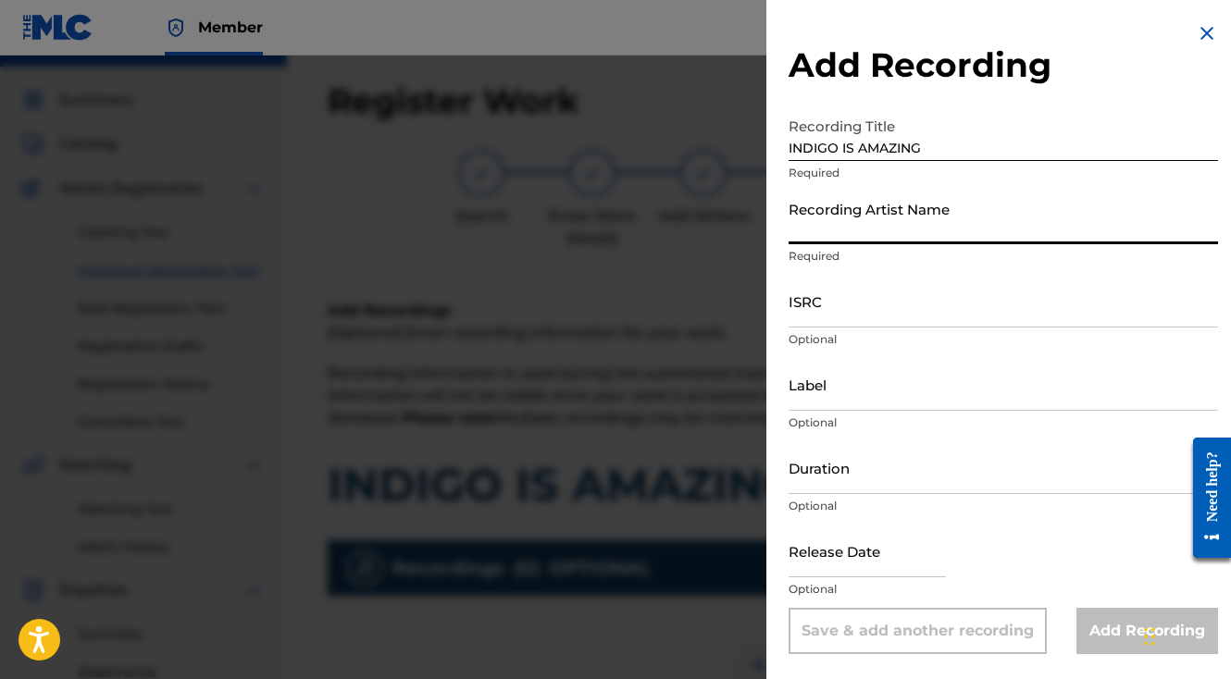
click at [901, 229] on input "Recording Artist Name" at bounding box center [1003, 218] width 429 height 53
paste input "AUGBT2468764"
type input "AUGBT2468764"
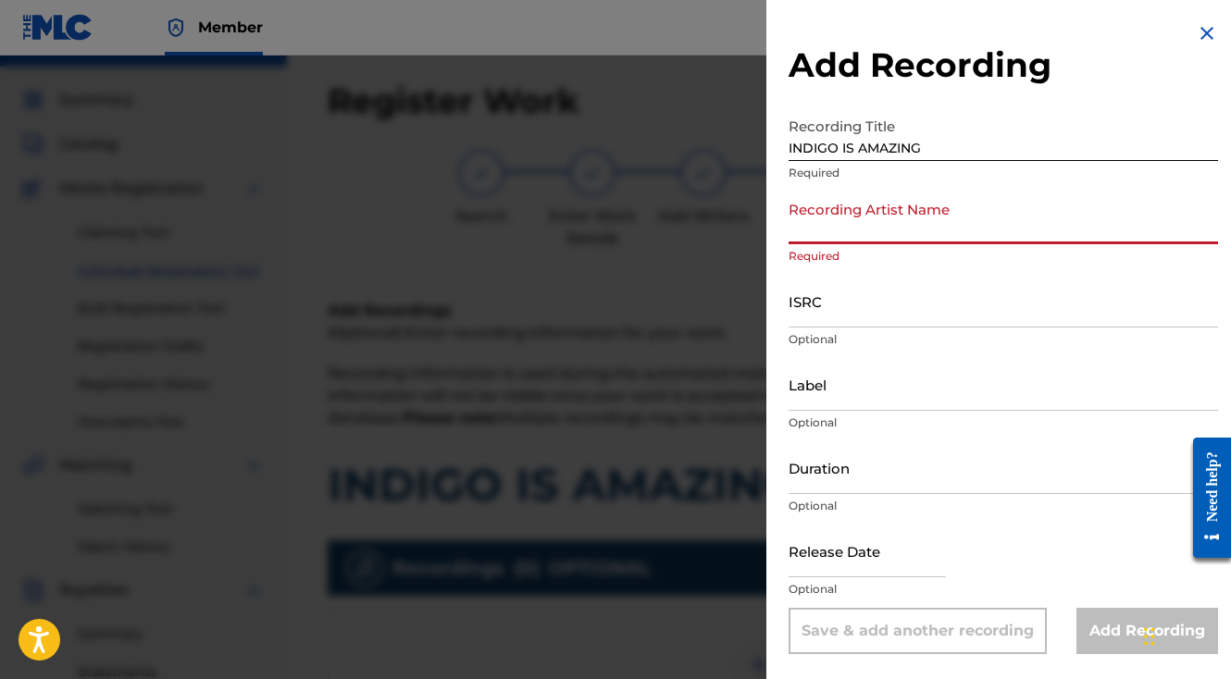
click at [857, 304] on input "ISRC" at bounding box center [1003, 301] width 429 height 53
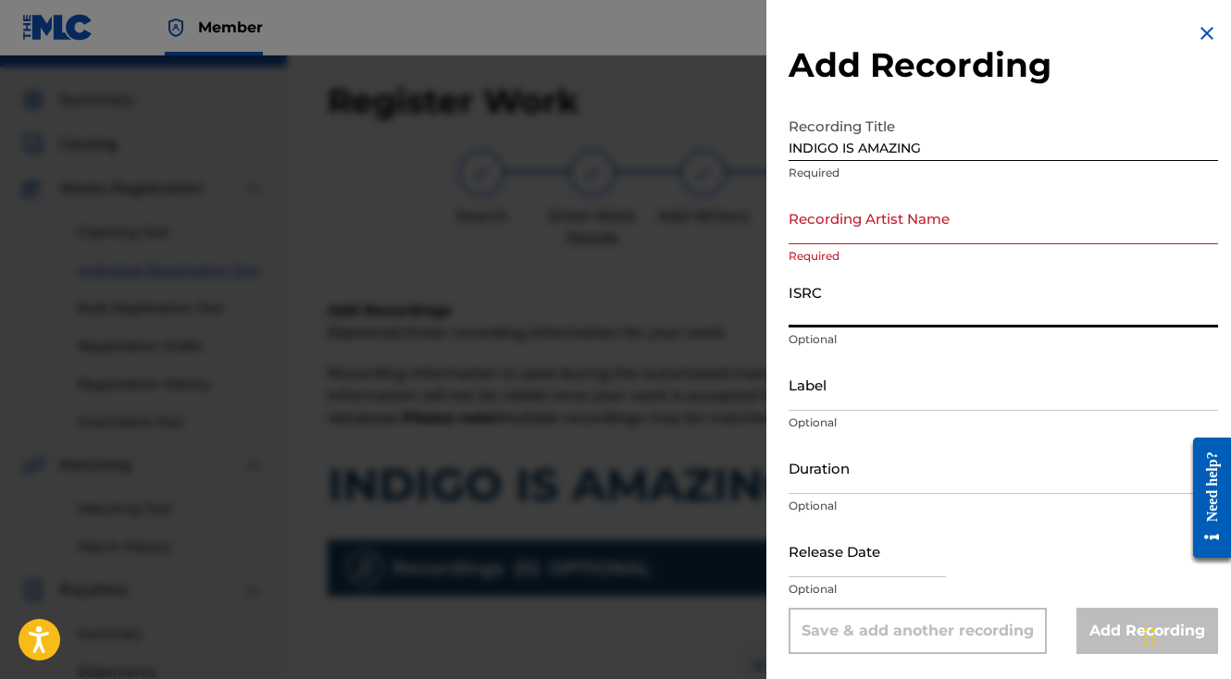
paste input "AUGBT2468764"
type input "AUGBT2468764"
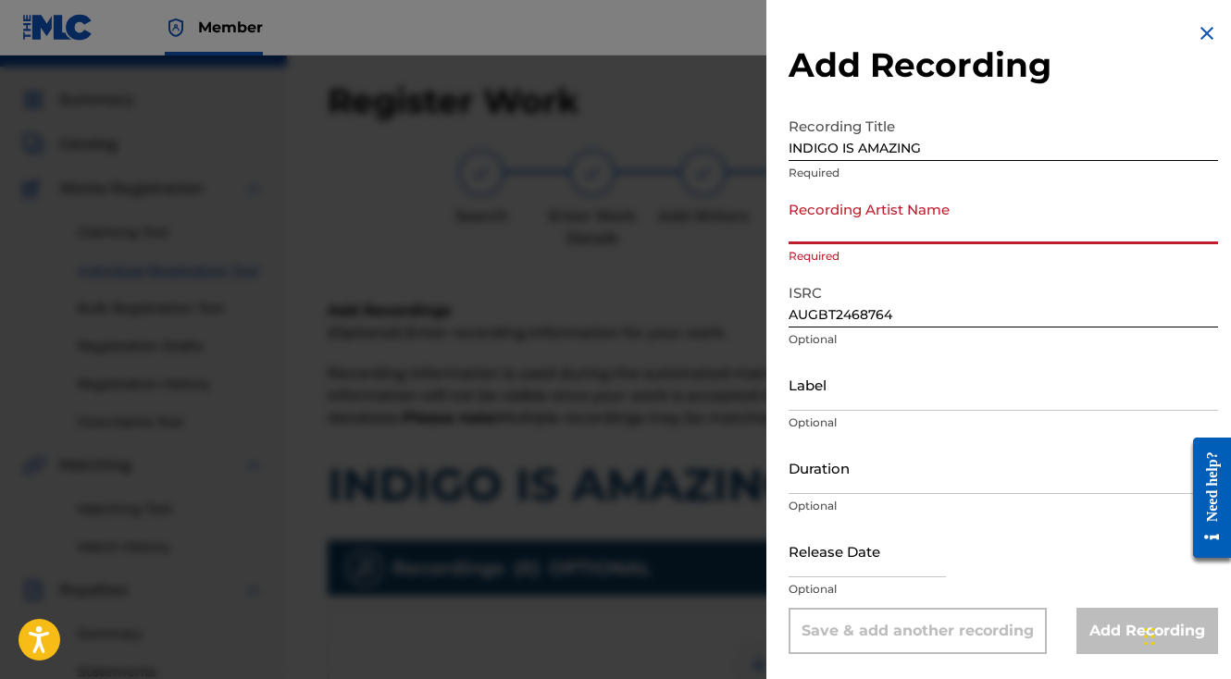
click at [873, 235] on input "Recording Artist Name" at bounding box center [1003, 218] width 429 height 53
paste input "FTL Fetti"
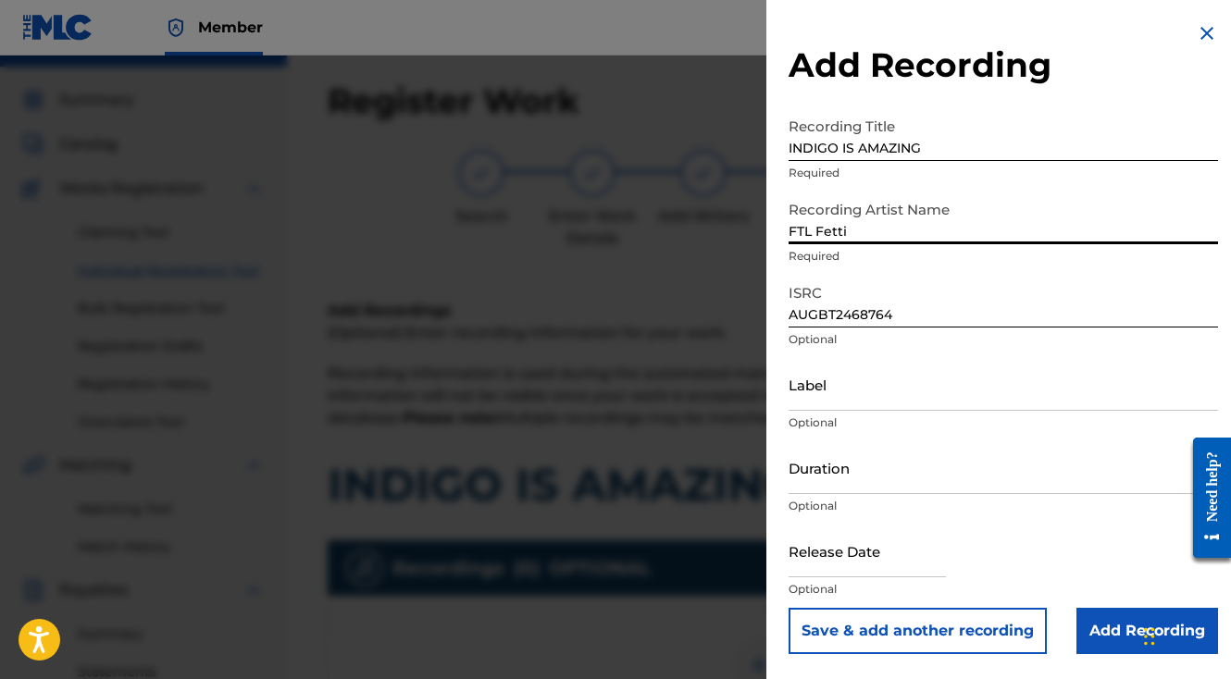
click at [814, 225] on input "FTL Fetti" at bounding box center [1003, 218] width 429 height 53
type input "FTL Fetti"
click at [939, 417] on p "Optional" at bounding box center [1003, 423] width 429 height 17
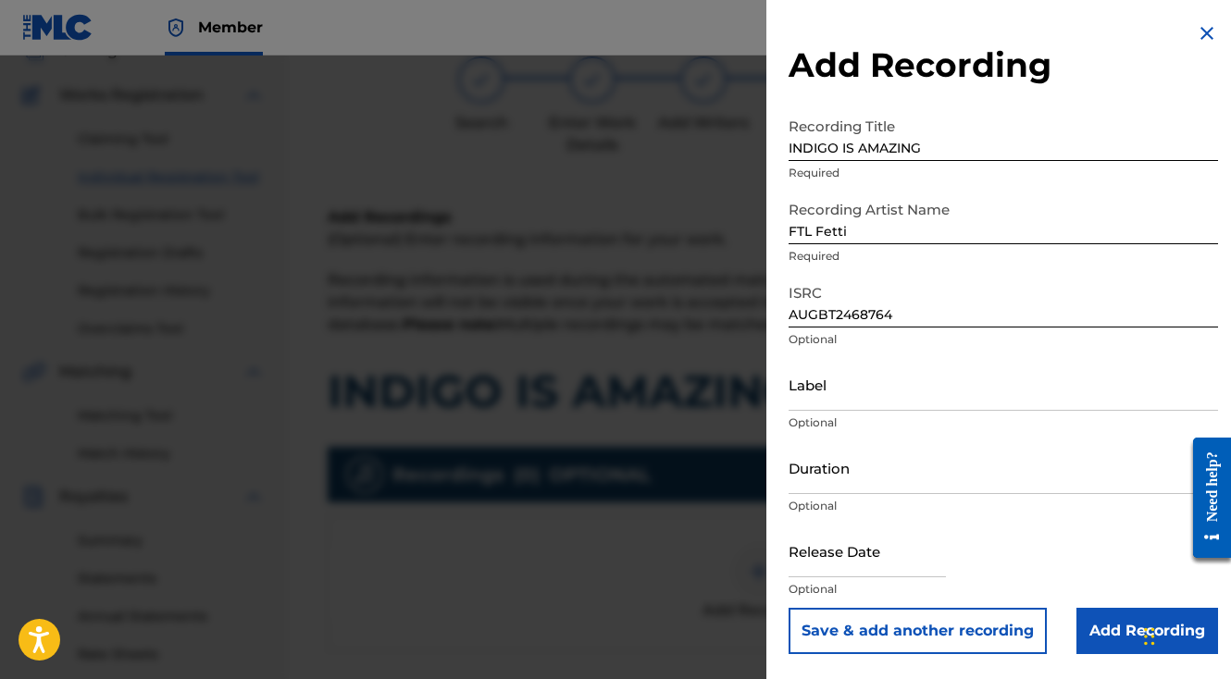
scroll to position [392, 0]
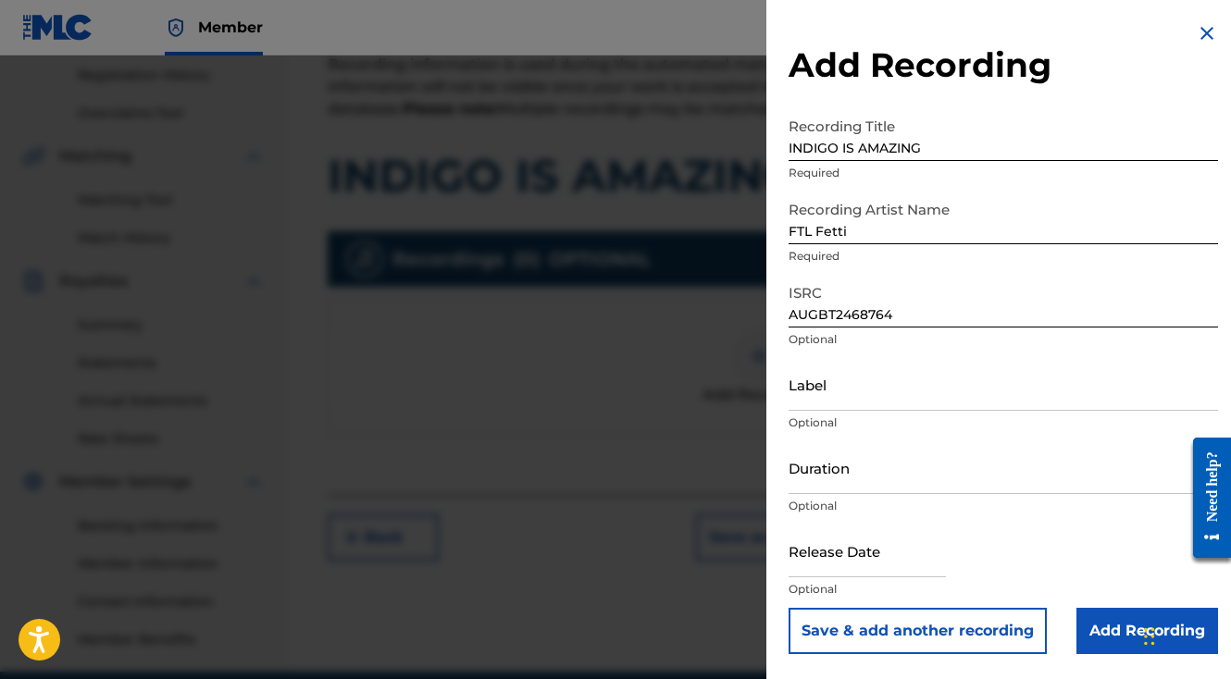
click at [1087, 630] on input "Add Recording" at bounding box center [1147, 631] width 142 height 46
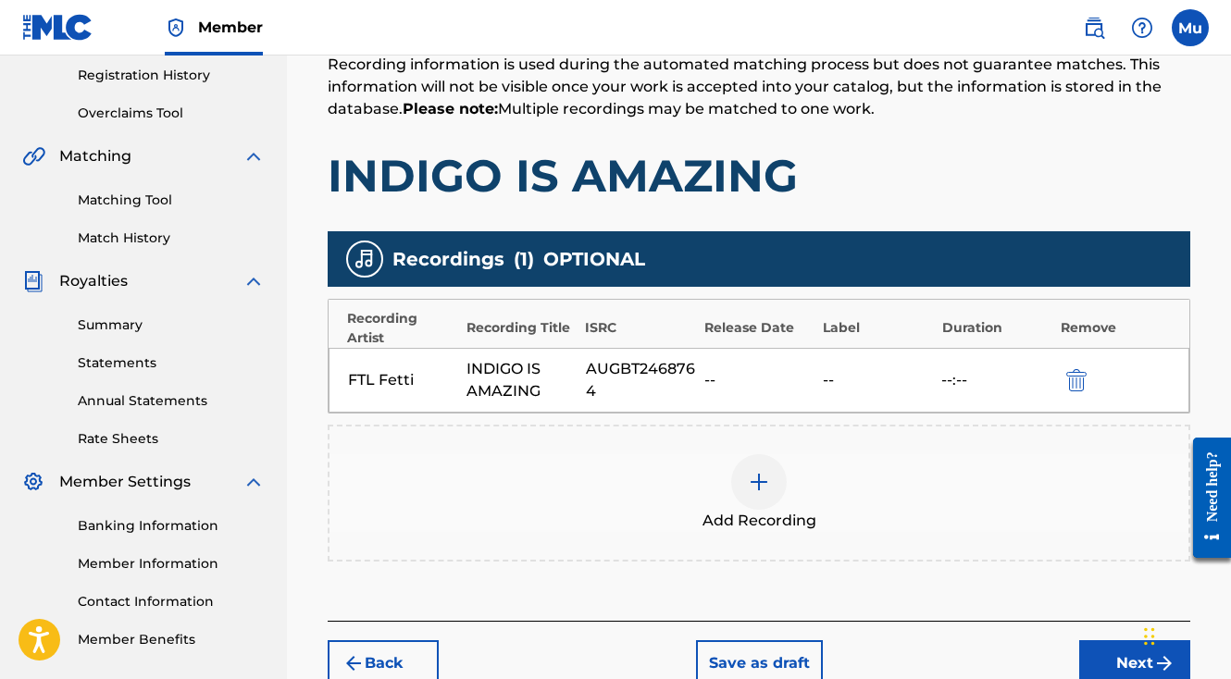
click at [1100, 640] on button "Next" at bounding box center [1134, 663] width 111 height 46
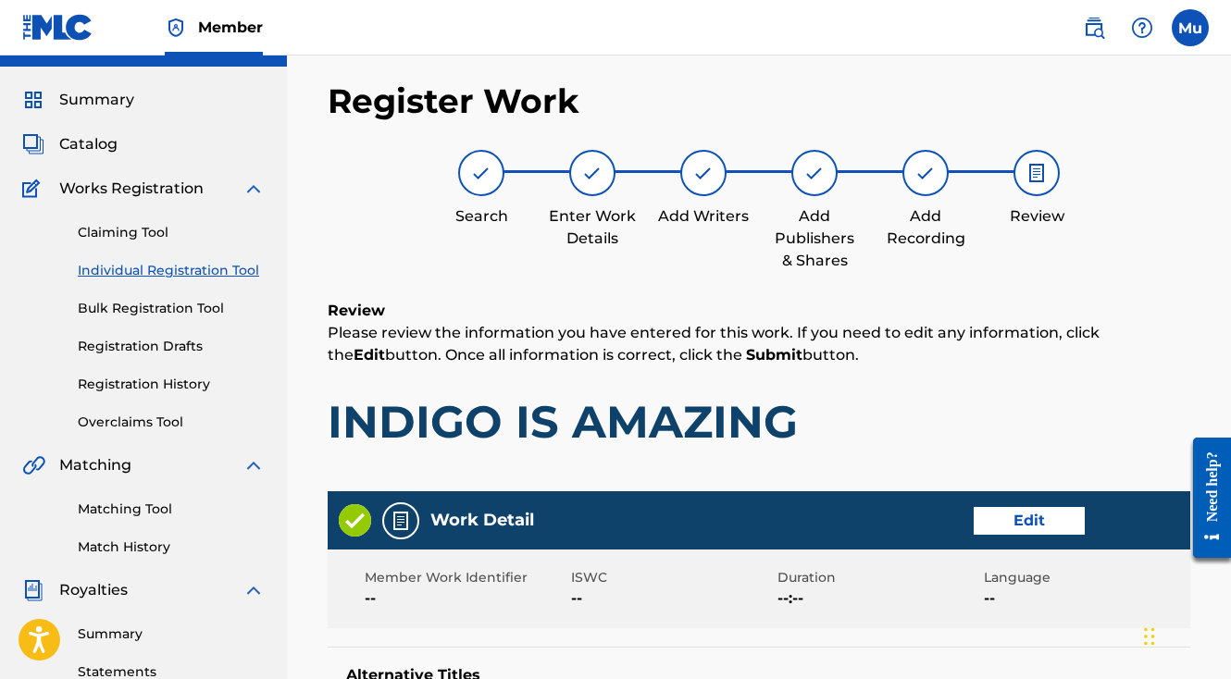
scroll to position [965, 0]
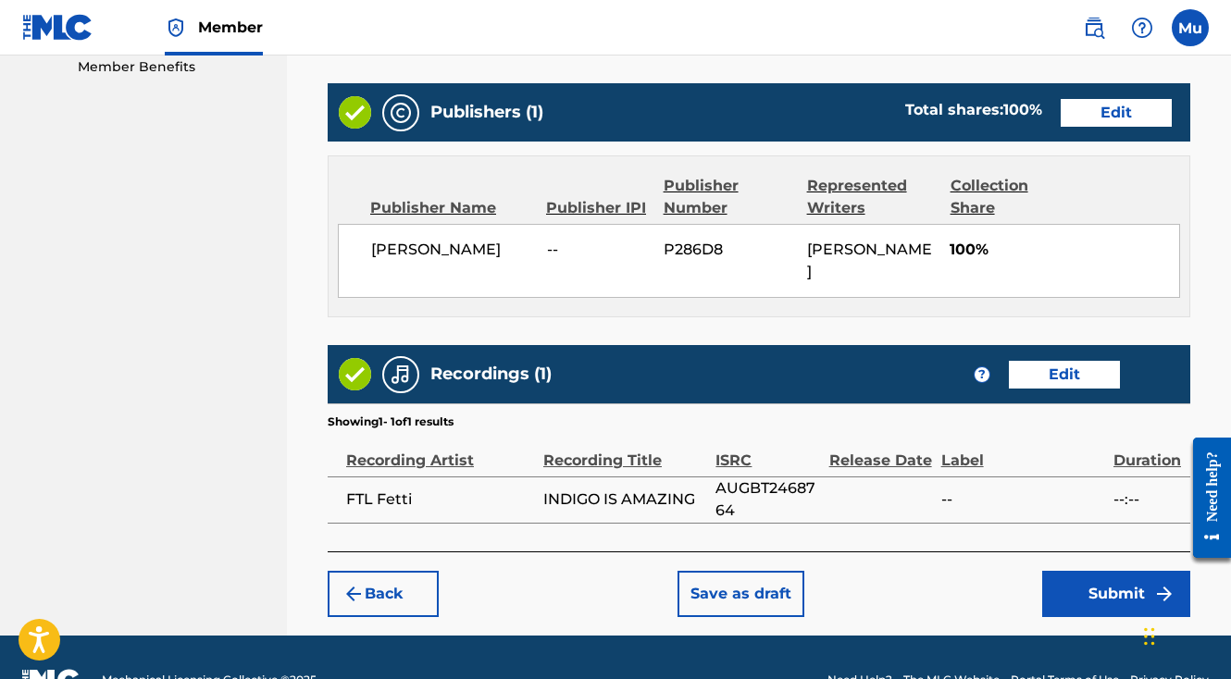
click at [1078, 571] on button "Submit" at bounding box center [1116, 594] width 148 height 46
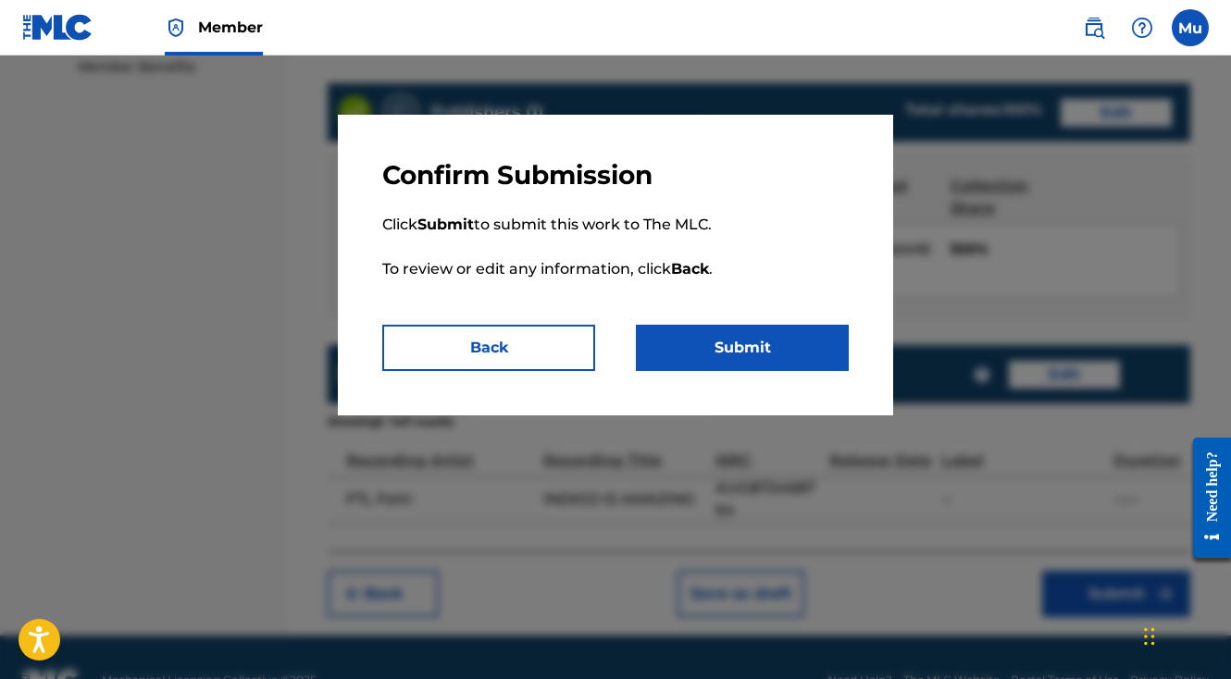
click at [786, 362] on button "Submit" at bounding box center [742, 348] width 213 height 46
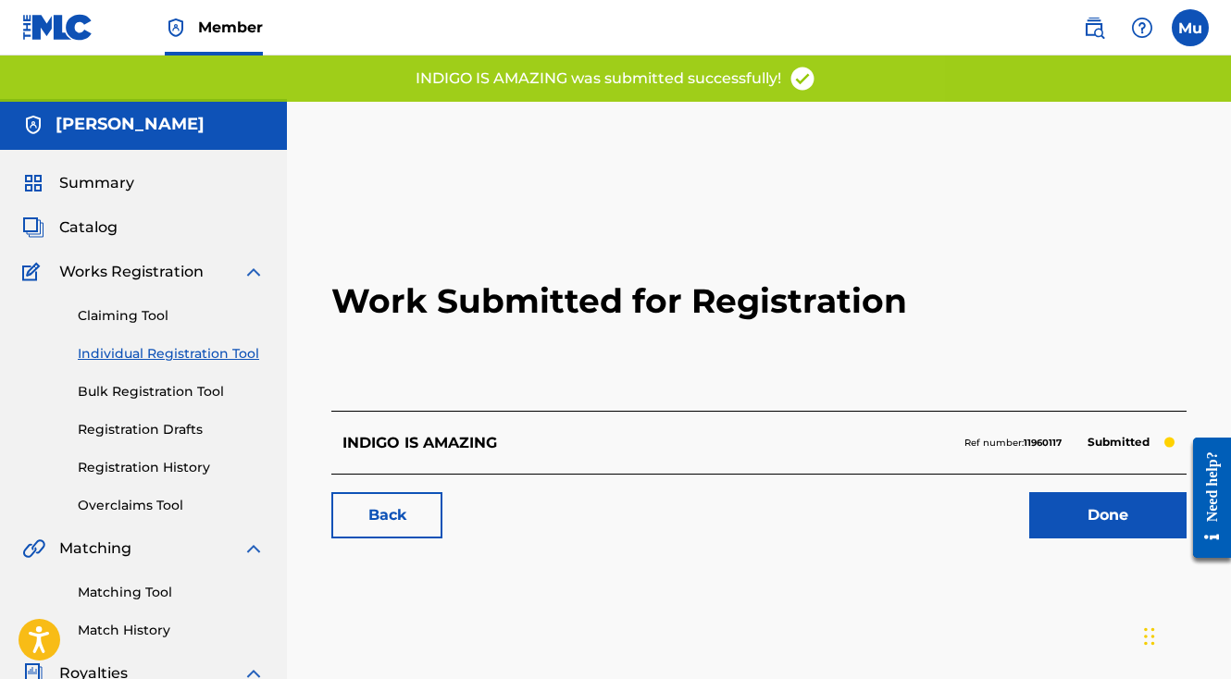
click at [1073, 492] on link "Done" at bounding box center [1107, 515] width 157 height 46
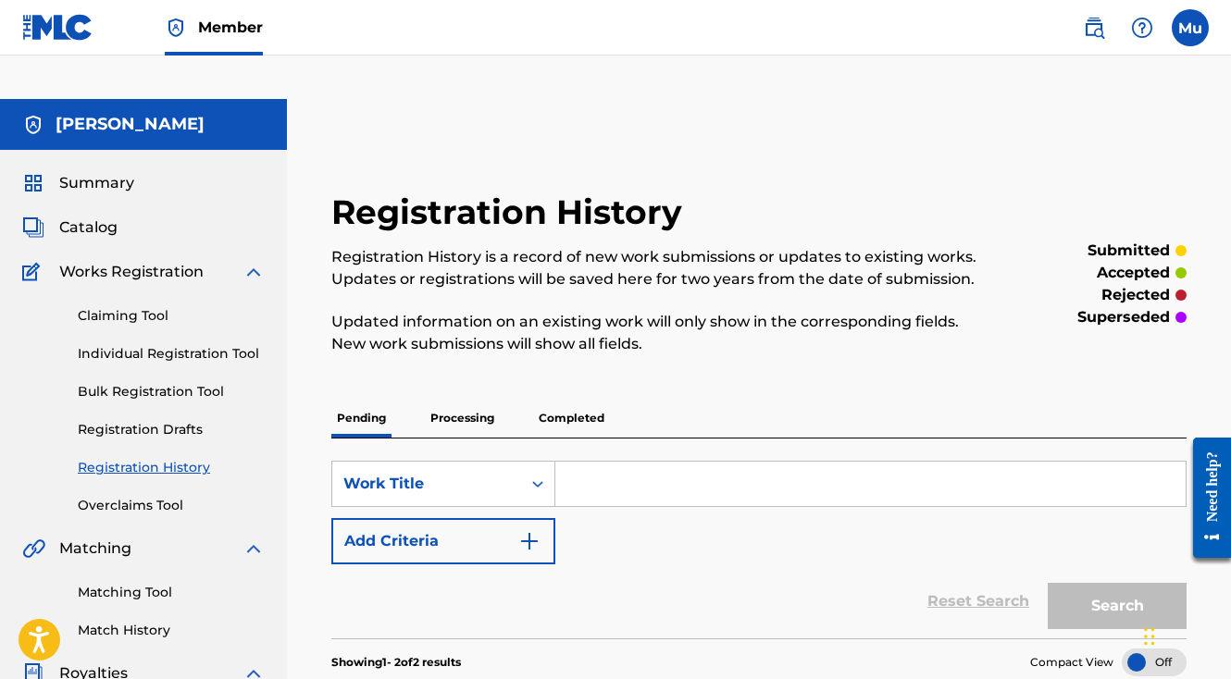
click at [205, 344] on link "Individual Registration Tool" at bounding box center [171, 353] width 187 height 19
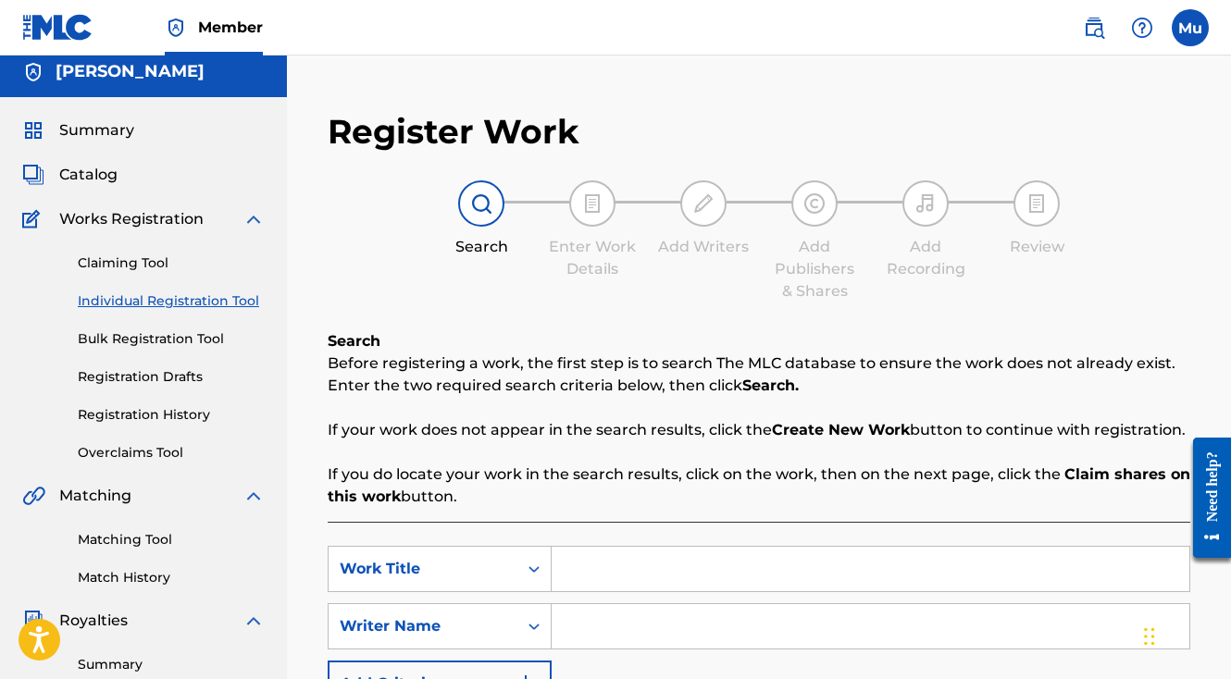
scroll to position [131, 0]
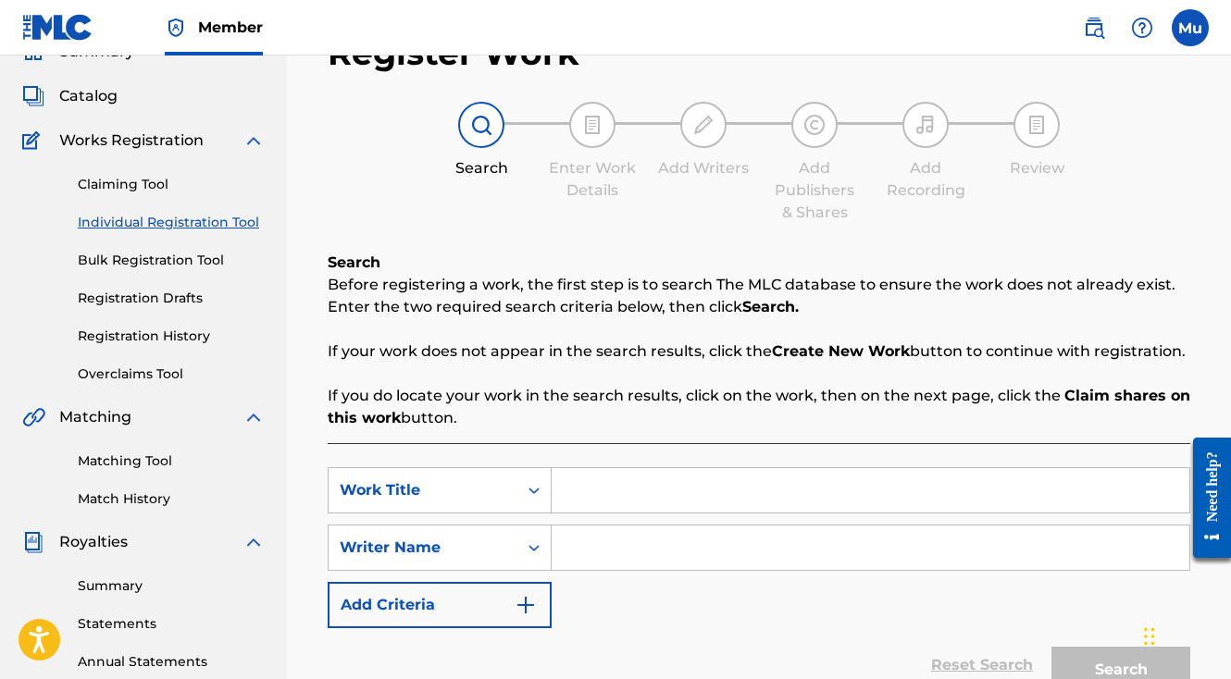
click at [654, 468] on input "Search Form" at bounding box center [871, 490] width 638 height 44
paste input "BEEN CRYING TEARS"
type input "BEEN CRYING TEARS"
click at [637, 526] on input "Search Form" at bounding box center [871, 548] width 638 height 44
paste input "Ruben Freeman"
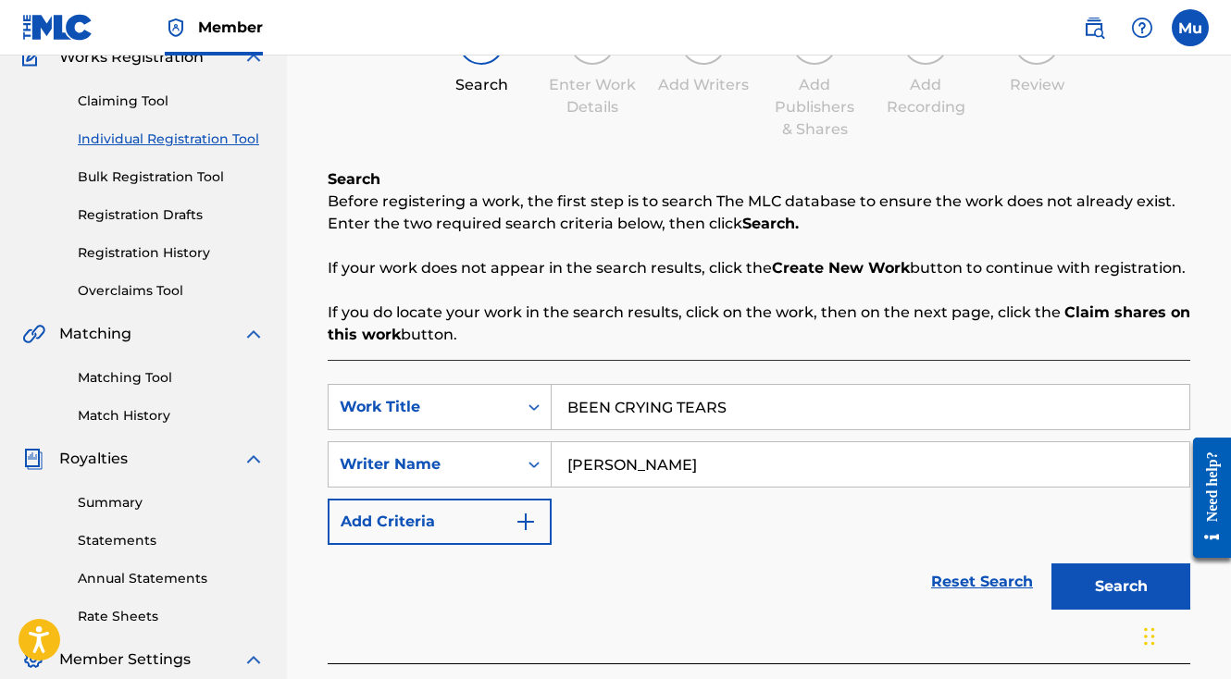
scroll to position [301, 0]
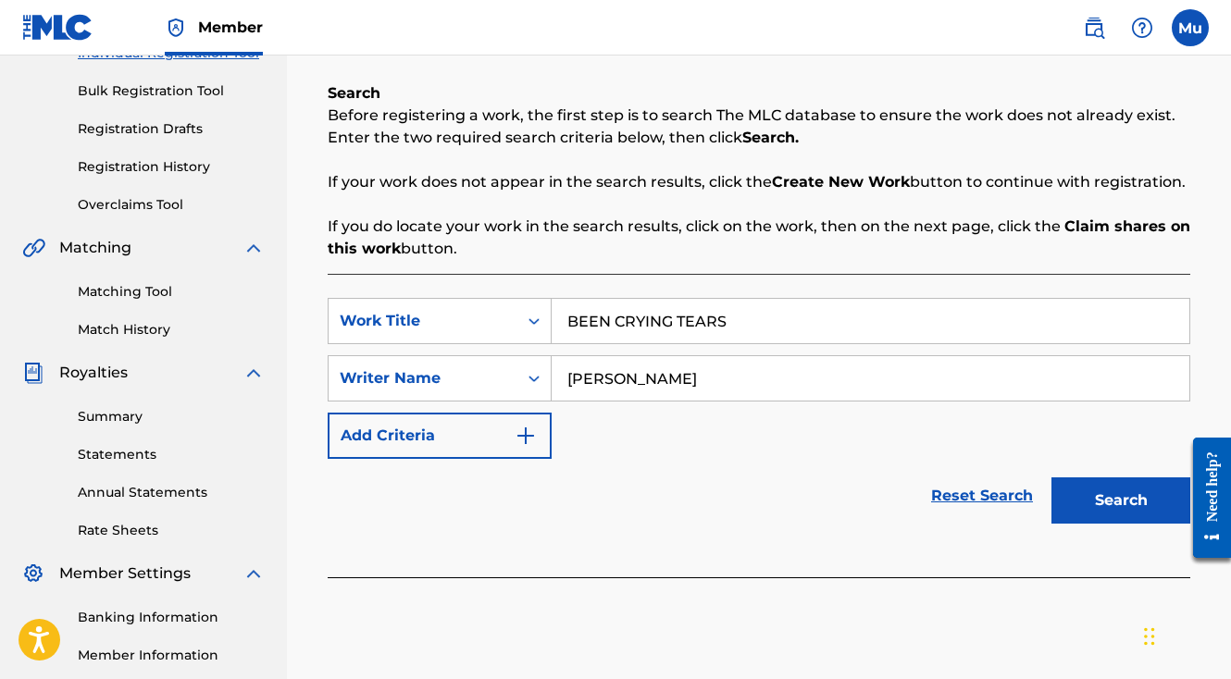
type input "Ruben Freeman"
click at [1097, 478] on button "Search" at bounding box center [1120, 501] width 139 height 46
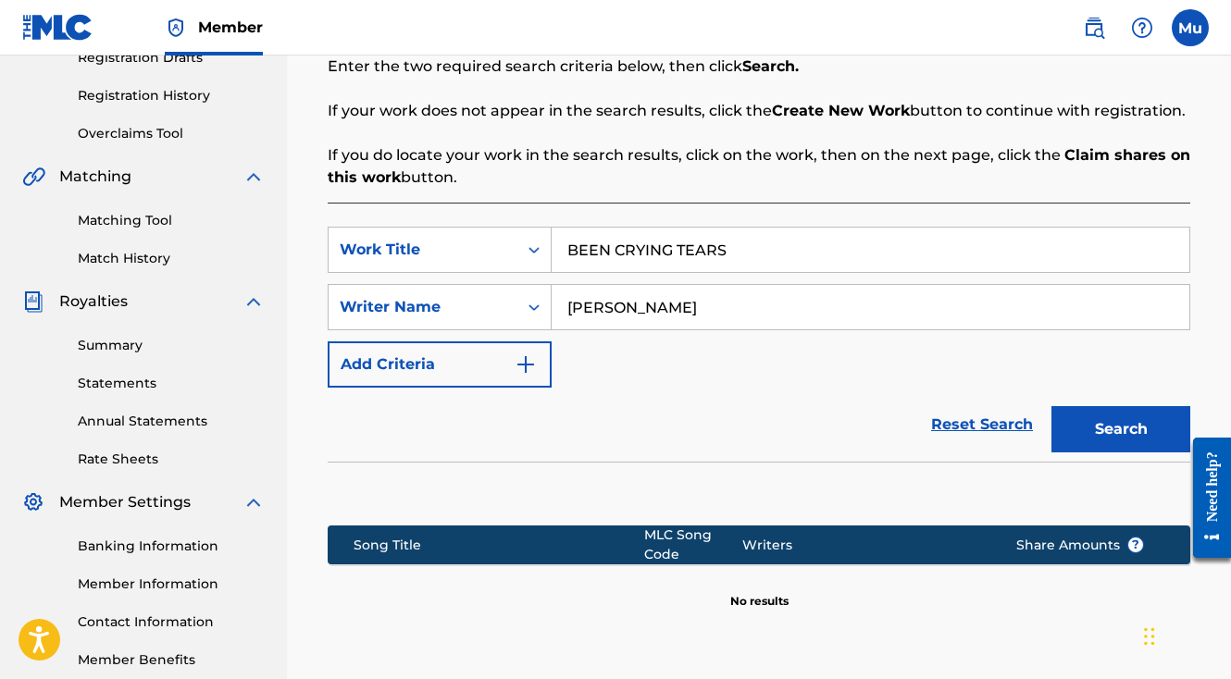
scroll to position [506, 0]
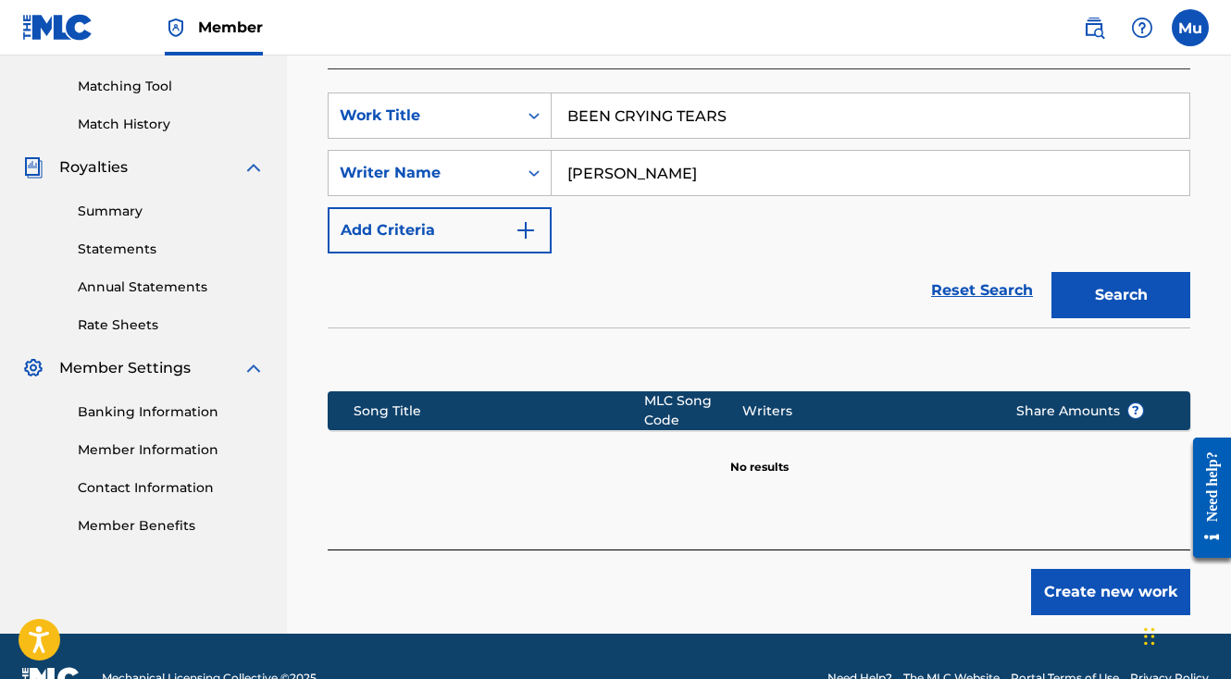
click at [1093, 569] on button "Create new work" at bounding box center [1110, 592] width 159 height 46
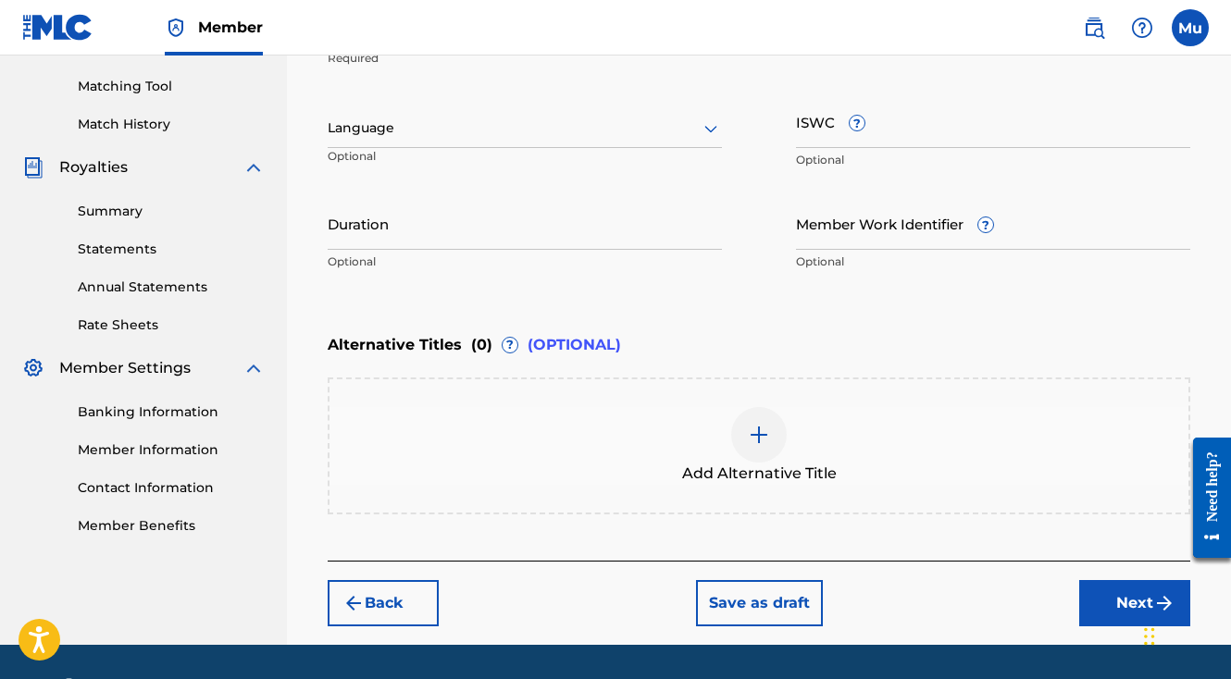
click at [1084, 580] on button "Next" at bounding box center [1134, 603] width 111 height 46
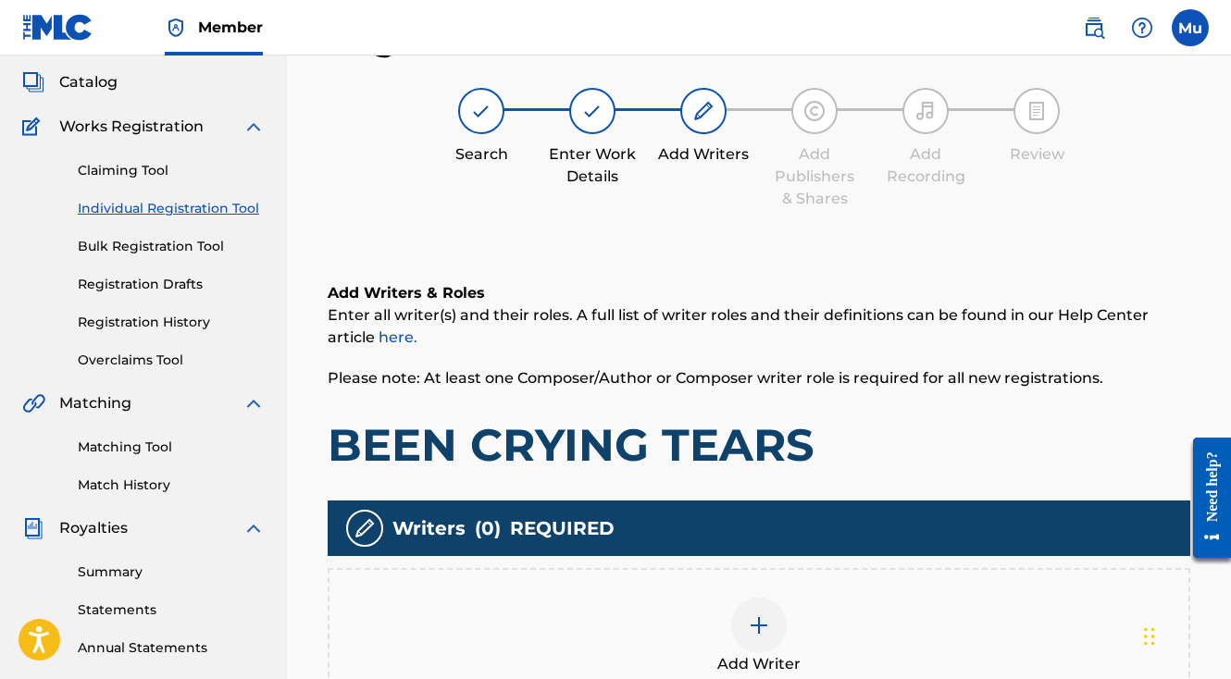
scroll to position [271, 0]
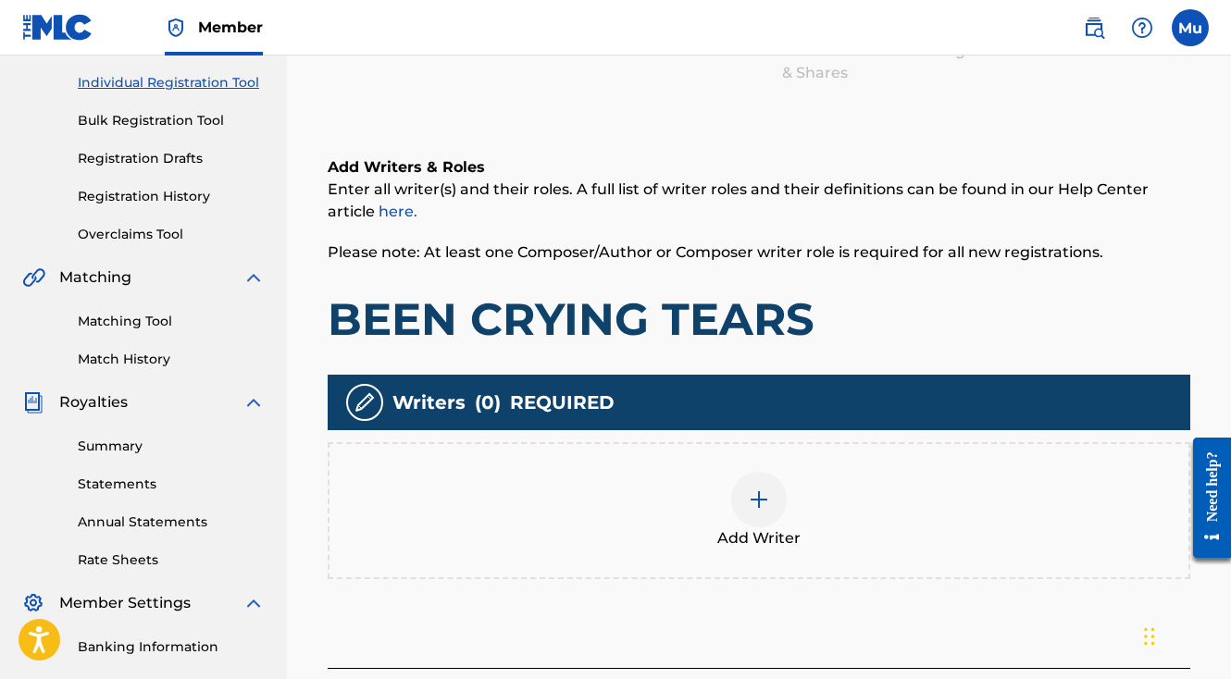
click at [768, 472] on div at bounding box center [759, 500] width 56 height 56
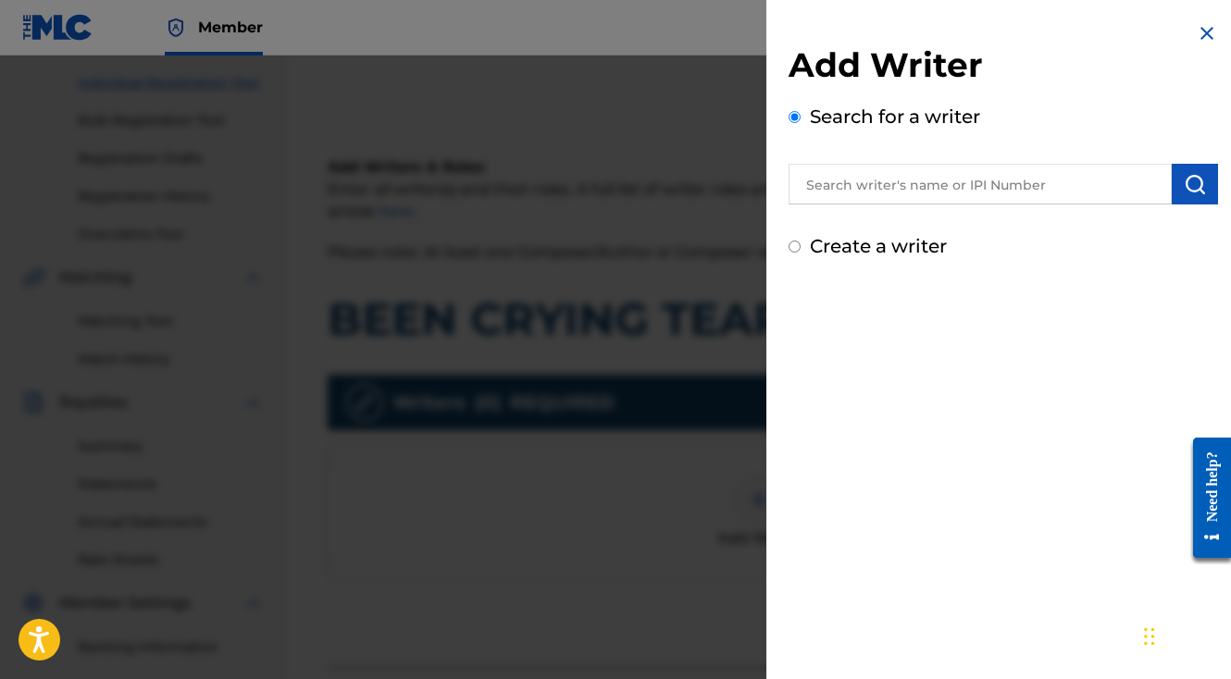
click at [853, 186] on input "text" at bounding box center [980, 184] width 383 height 41
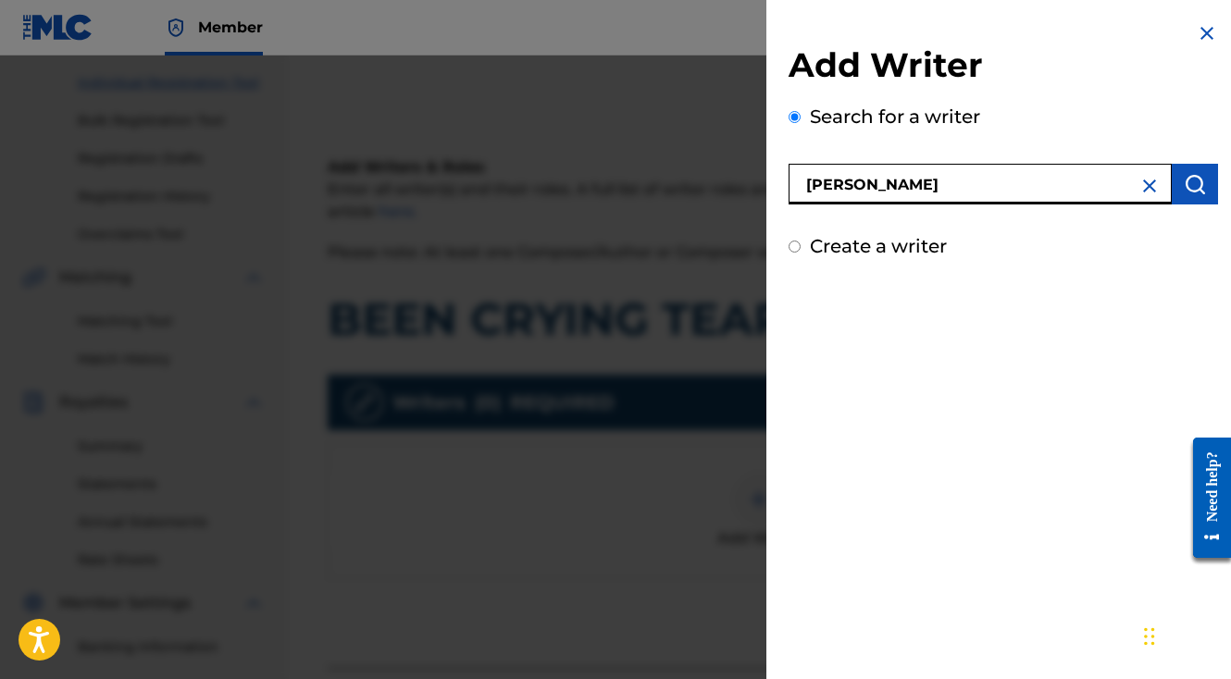
type input "ruben freeman"
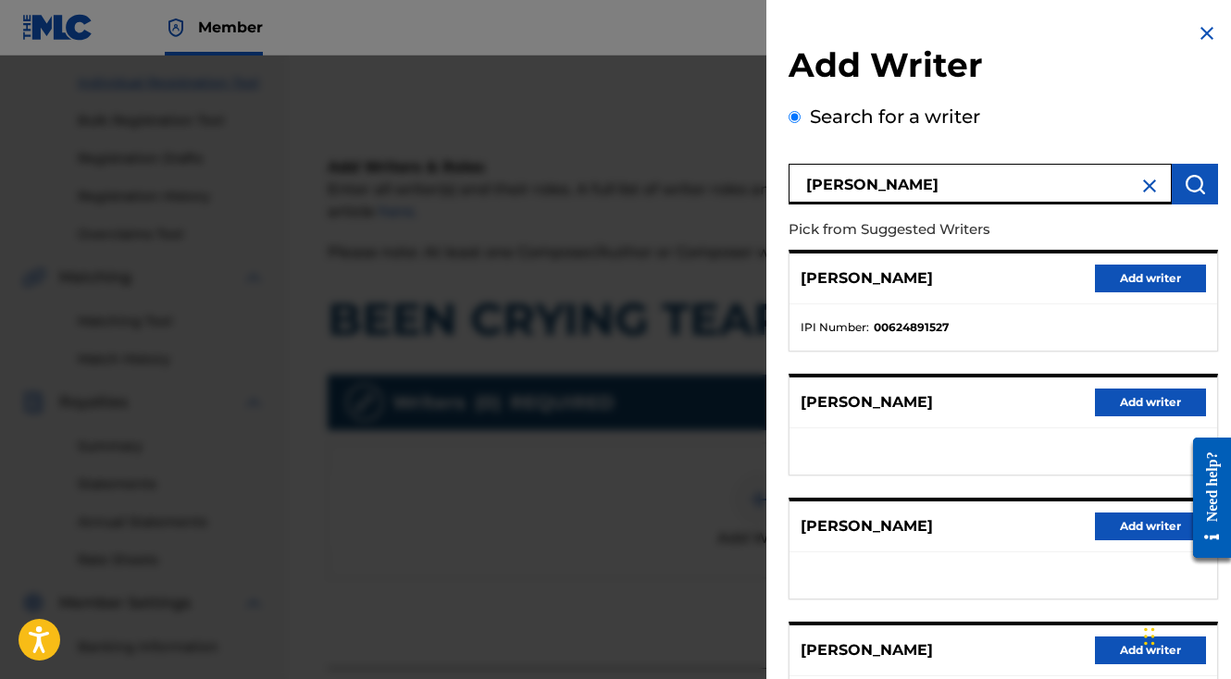
click at [1132, 281] on button "Add writer" at bounding box center [1150, 279] width 111 height 28
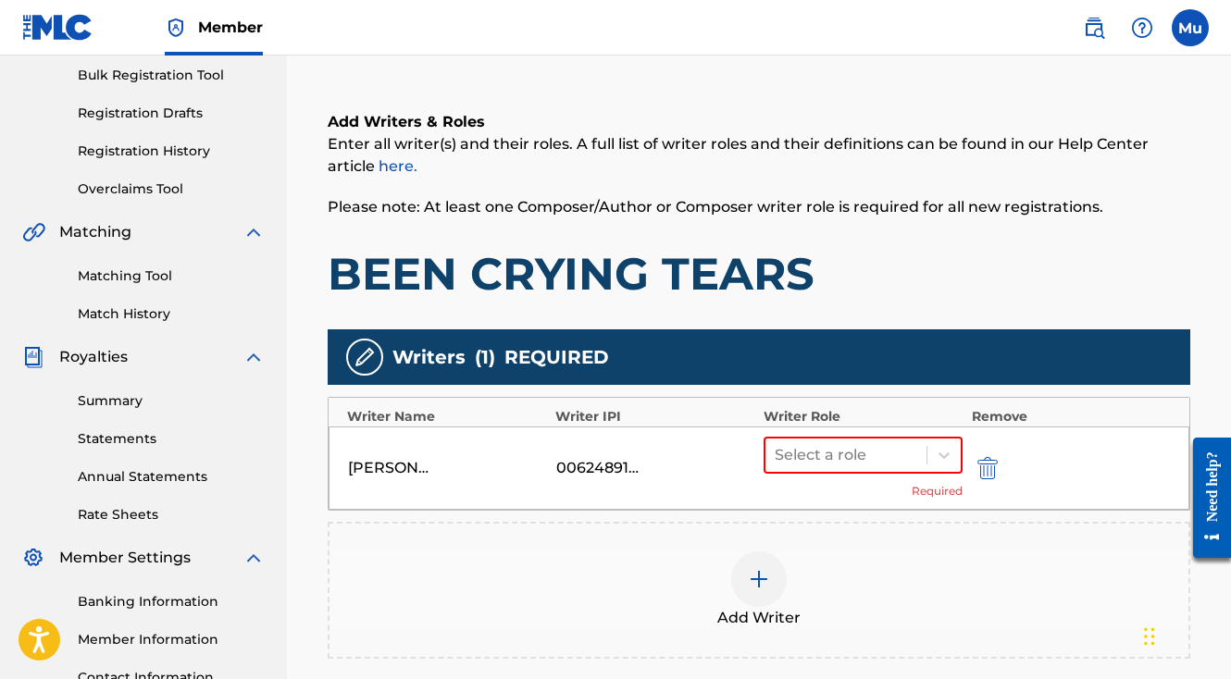
scroll to position [376, 0]
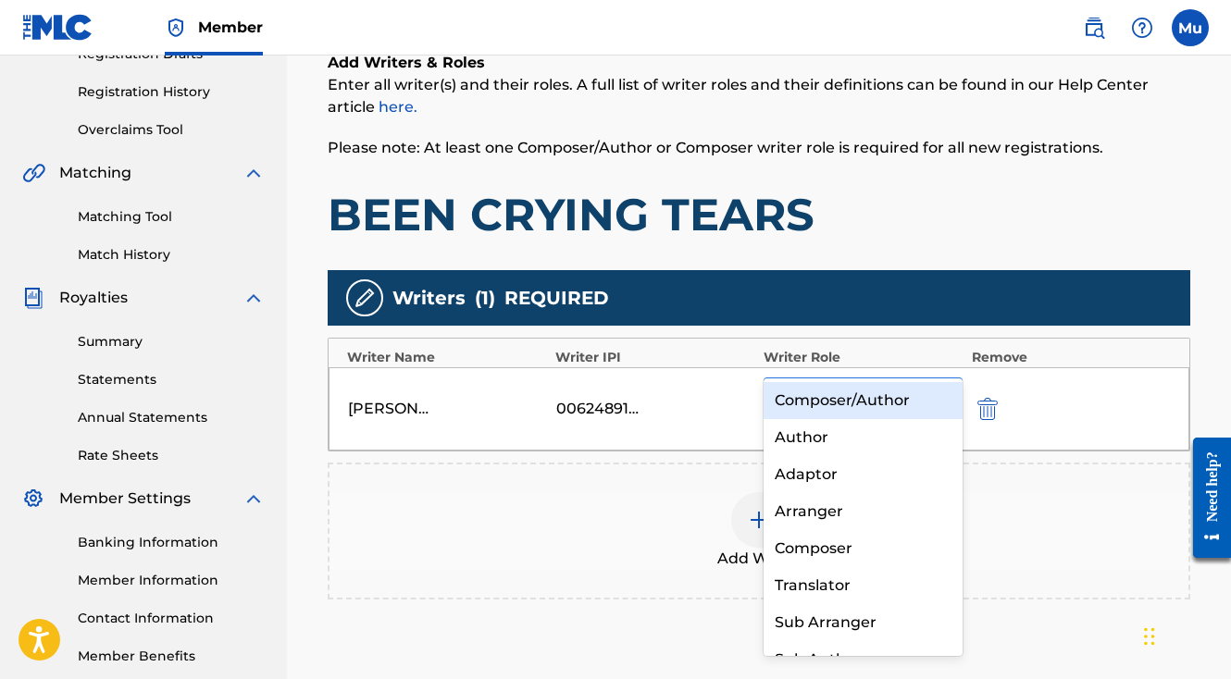
click at [946, 387] on icon at bounding box center [944, 396] width 19 height 19
click at [878, 400] on div "Composer/Author" at bounding box center [863, 400] width 199 height 37
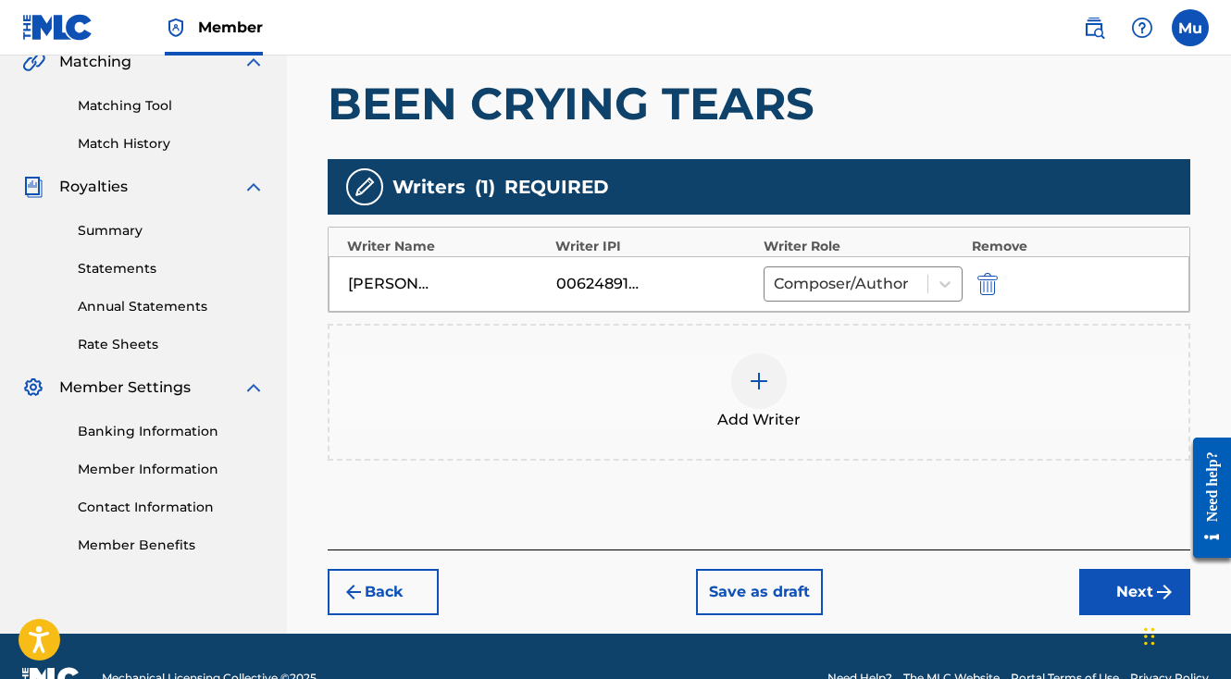
click at [1115, 569] on button "Next" at bounding box center [1134, 592] width 111 height 46
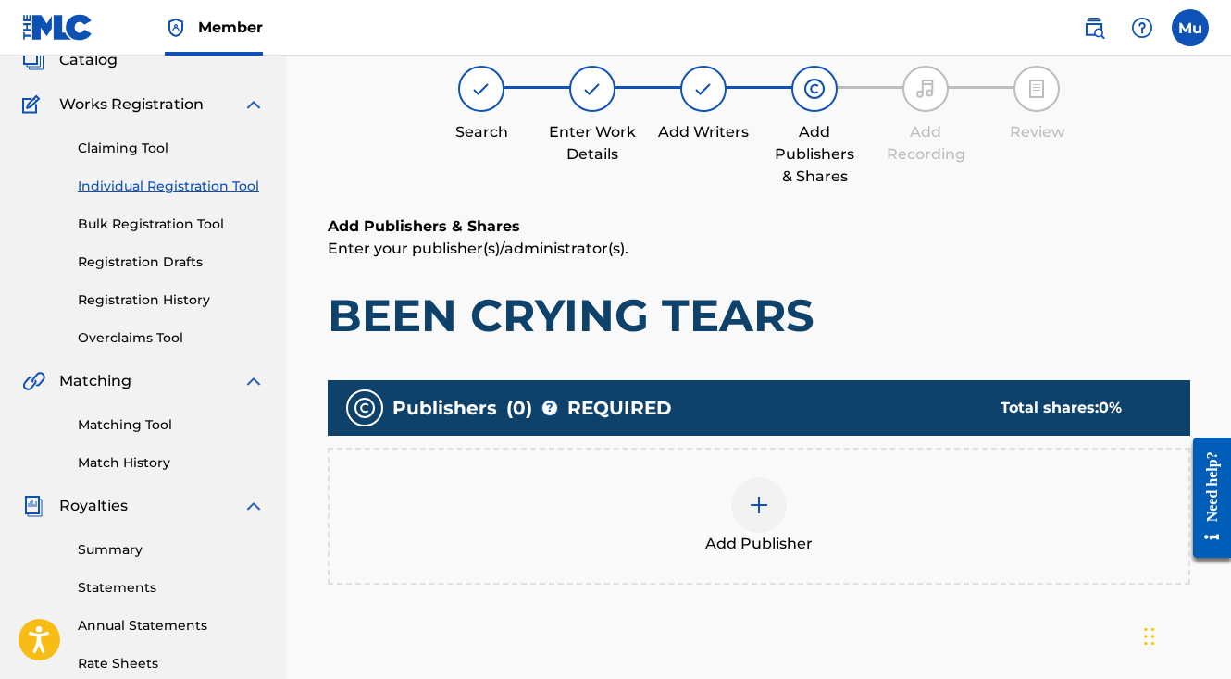
scroll to position [83, 0]
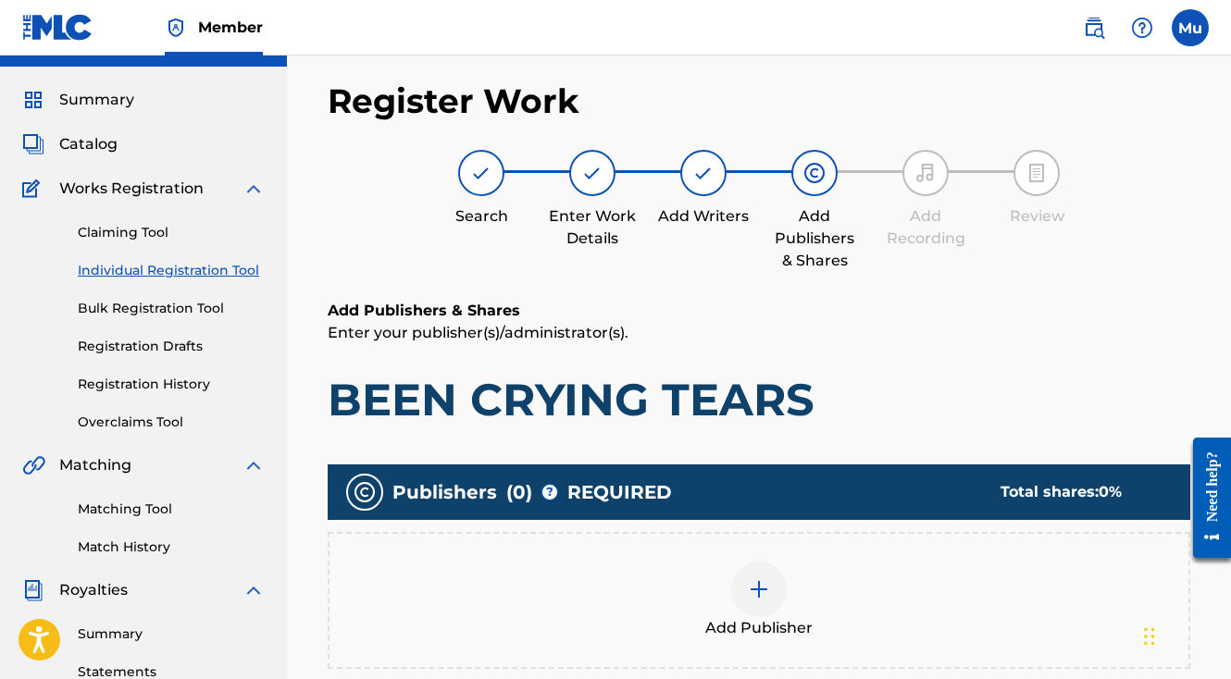
click at [748, 562] on div at bounding box center [759, 590] width 56 height 56
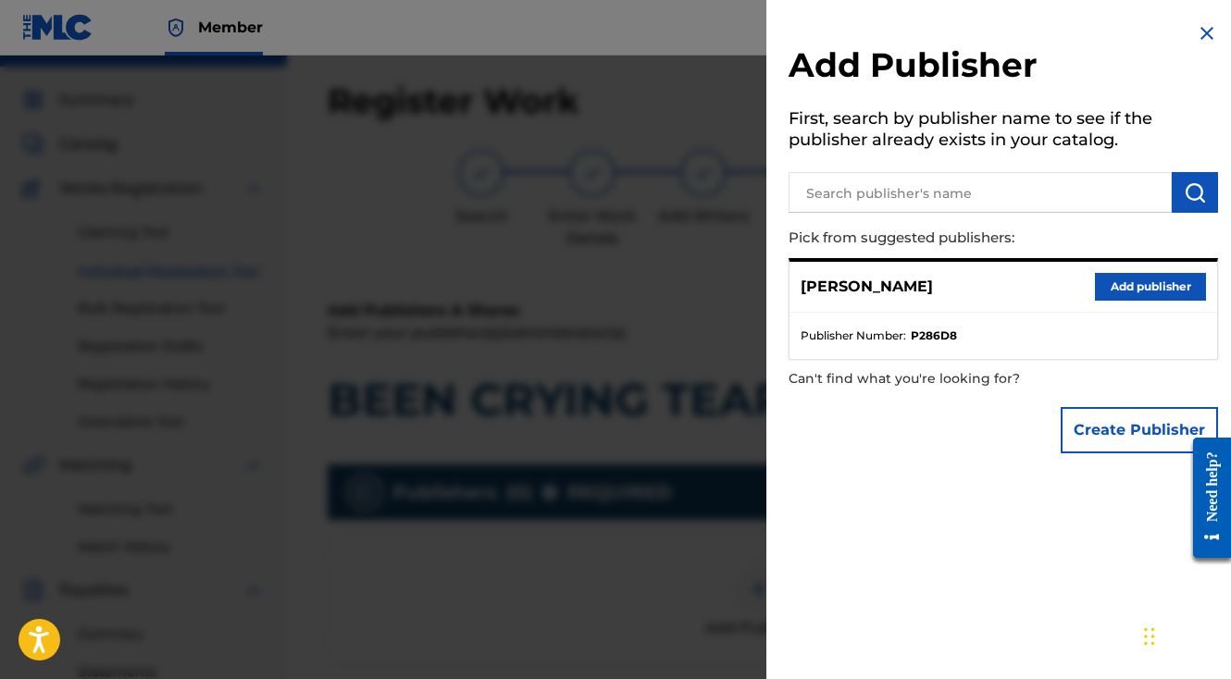
click at [1123, 285] on button "Add publisher" at bounding box center [1150, 287] width 111 height 28
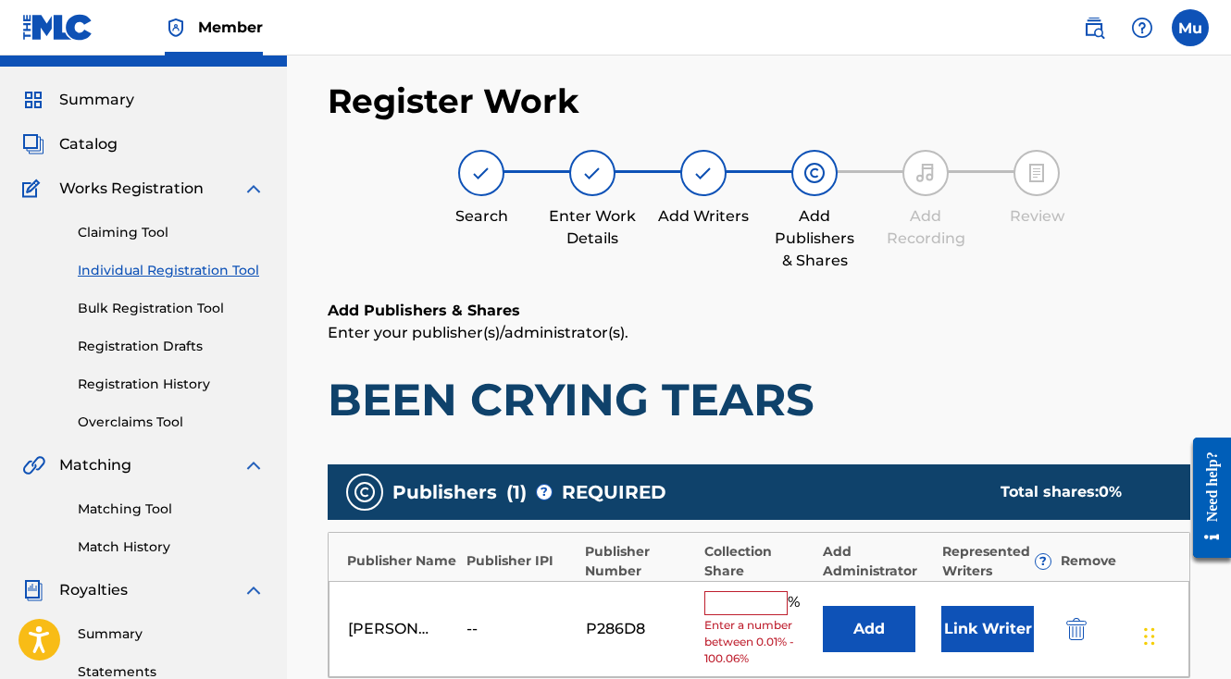
click at [737, 591] on input "text" at bounding box center [745, 603] width 83 height 24
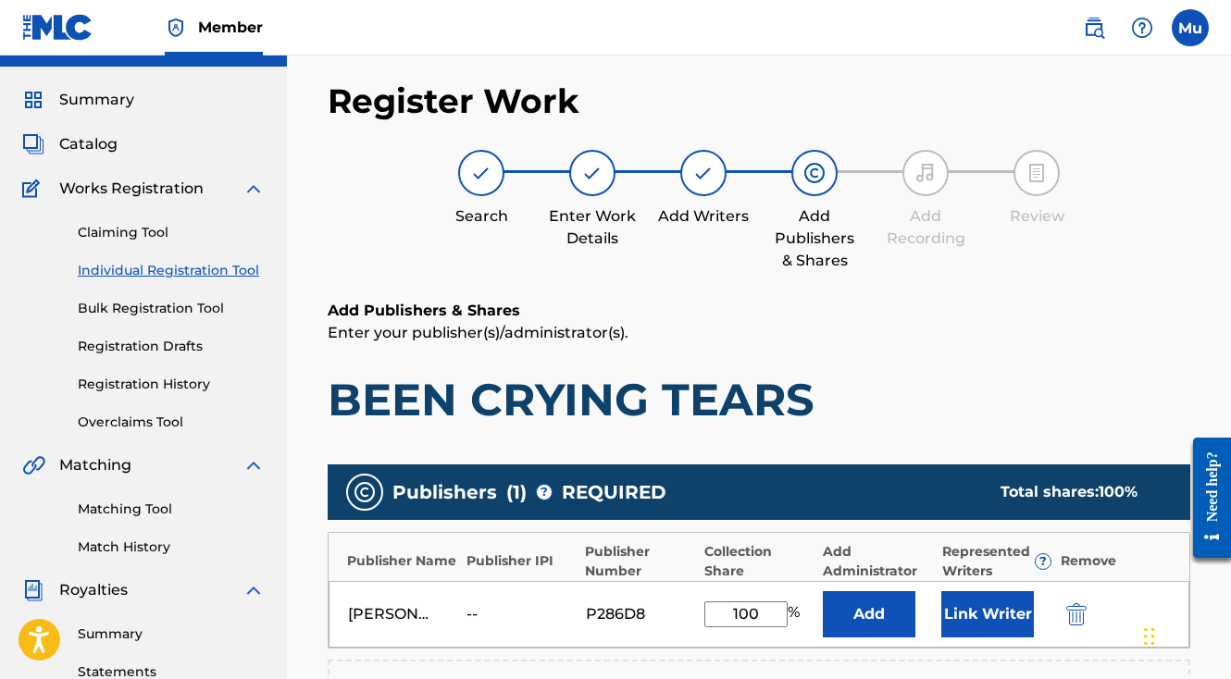
type input "100"
click at [998, 591] on button "Link Writer" at bounding box center [987, 614] width 93 height 46
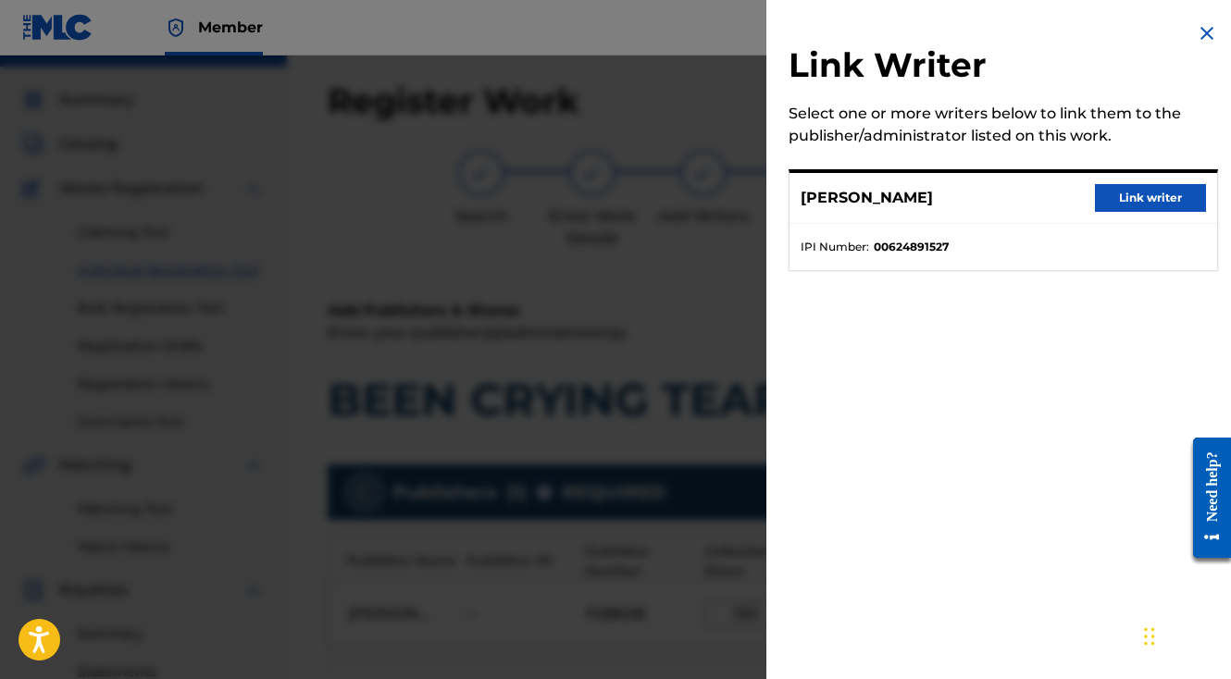
click at [1123, 200] on button "Link writer" at bounding box center [1150, 198] width 111 height 28
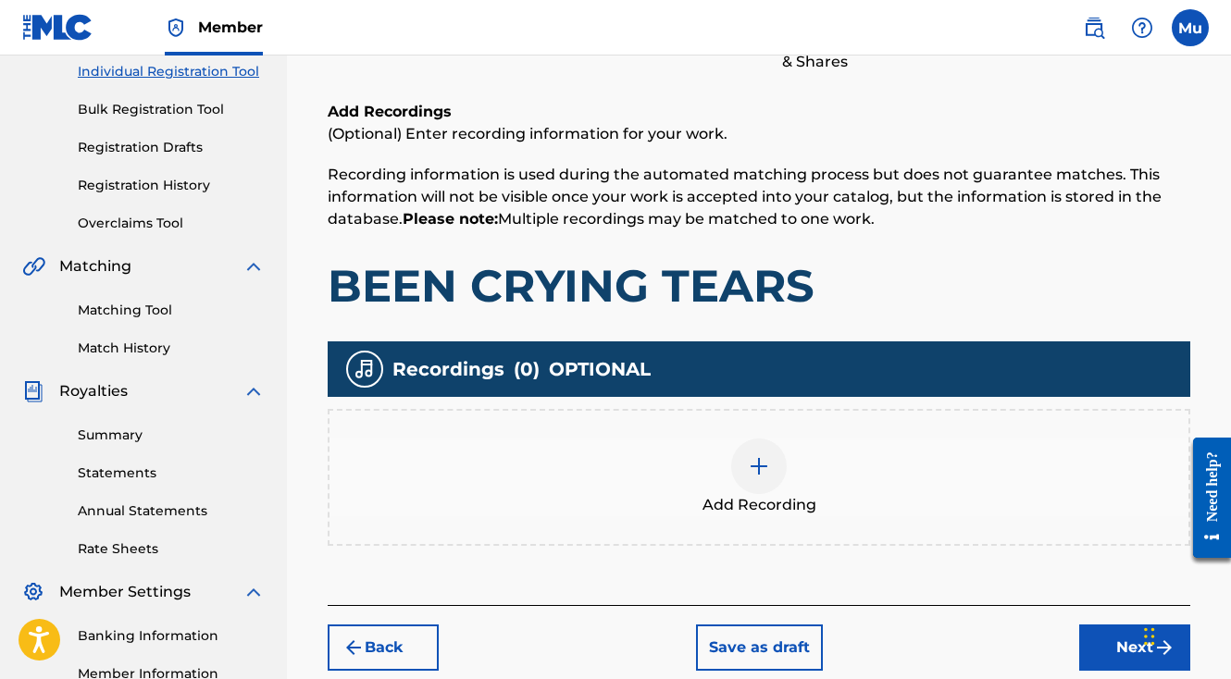
scroll to position [303, 0]
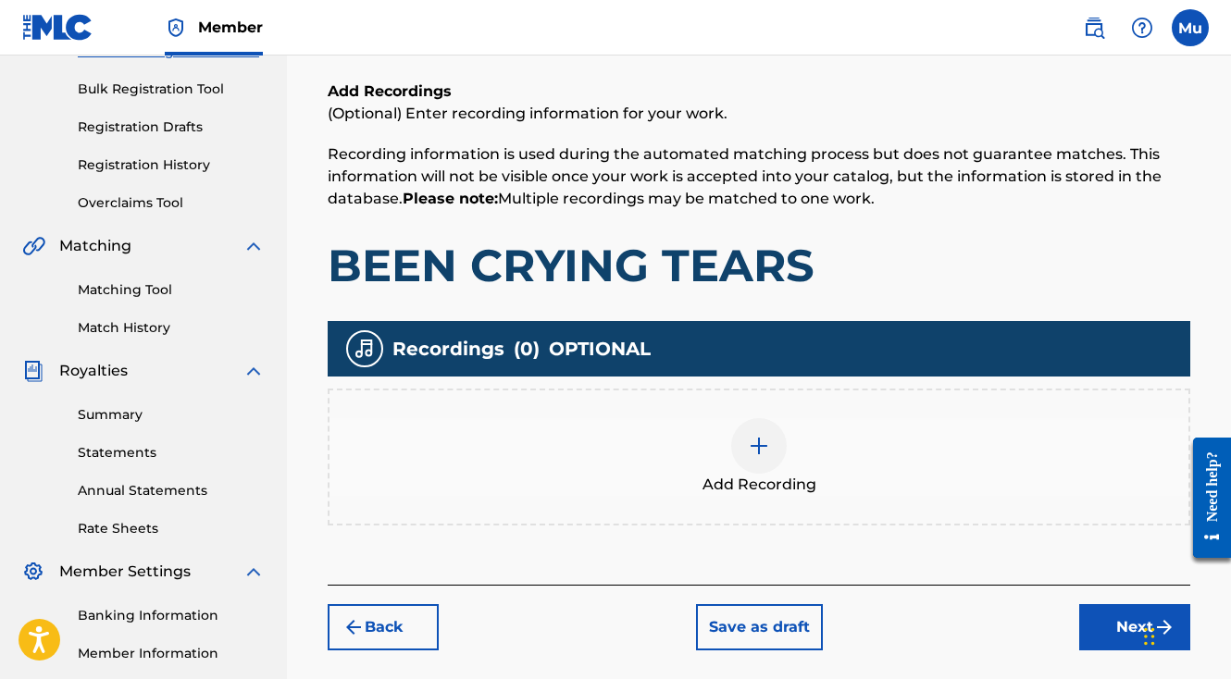
click at [740, 418] on div at bounding box center [759, 446] width 56 height 56
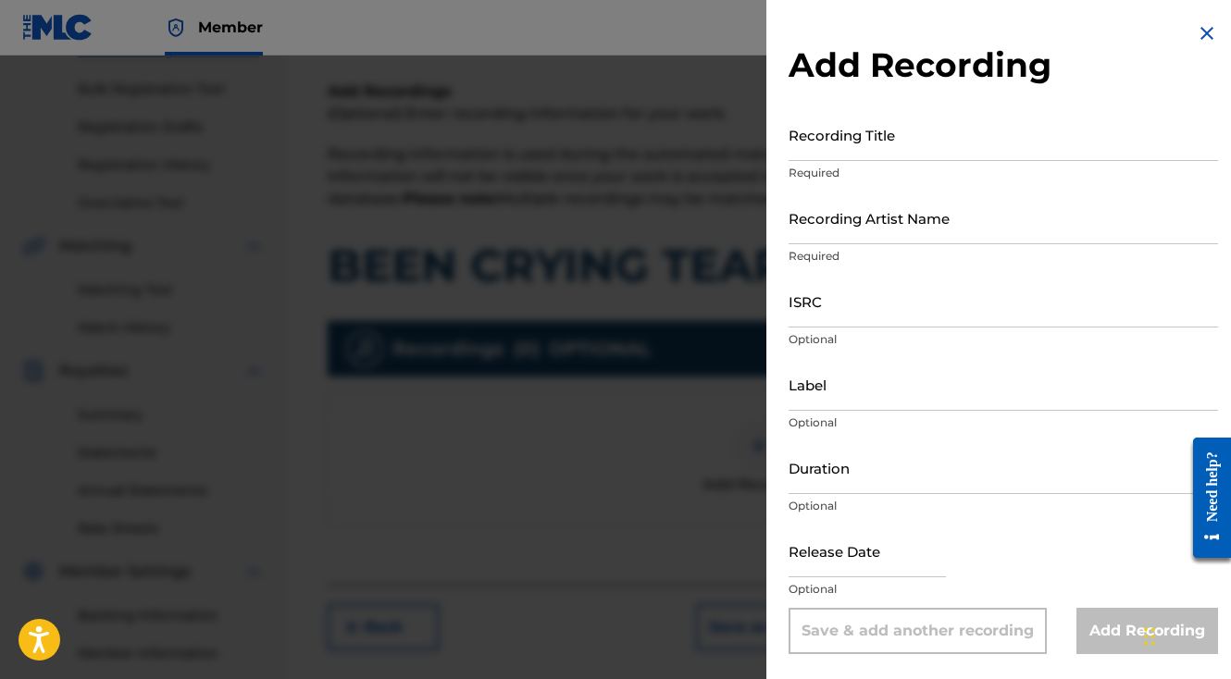
click at [846, 227] on input "Recording Artist Name" at bounding box center [1003, 218] width 429 height 53
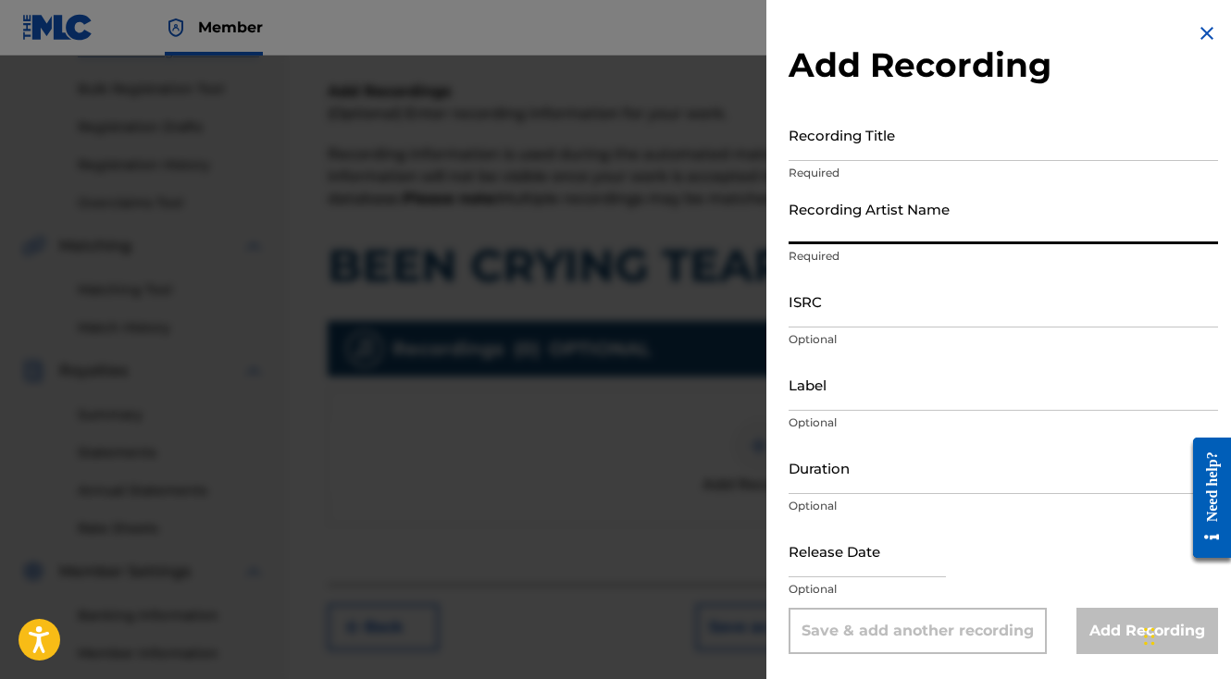
paste input "FTL Fetti"
click at [825, 232] on input "FTL Fetti" at bounding box center [1003, 218] width 429 height 53
click at [821, 230] on input "FTL Fetti" at bounding box center [1003, 218] width 429 height 53
type input "FTL Fetti"
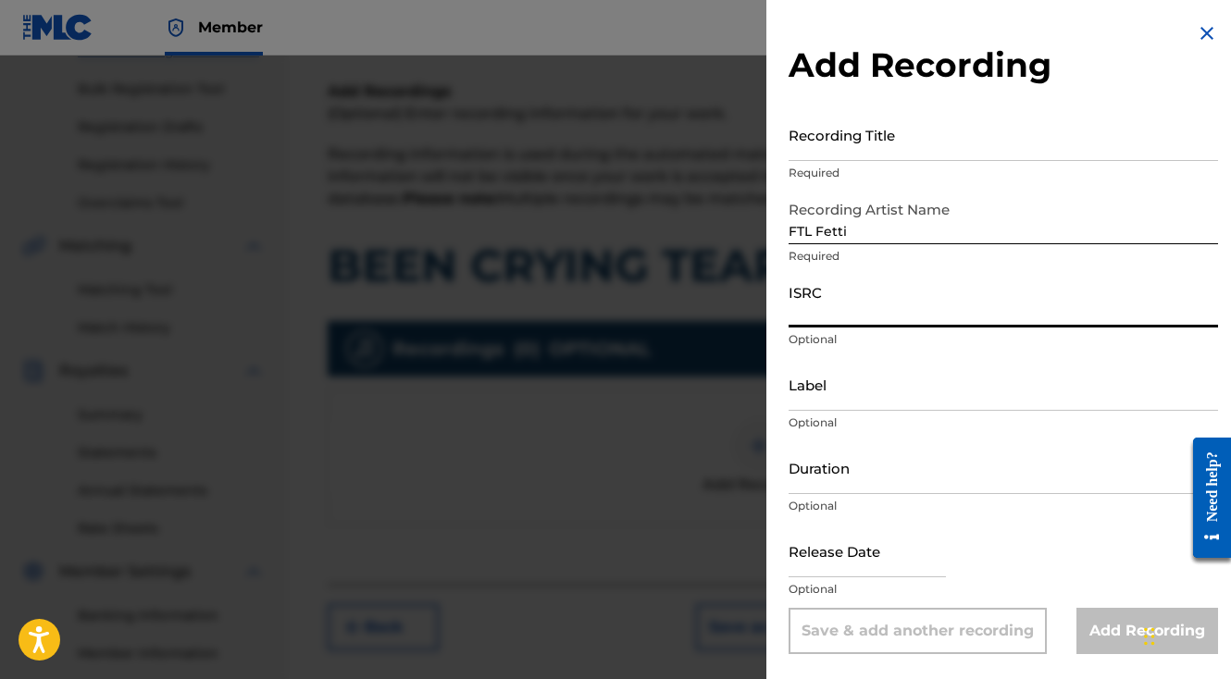
click at [825, 319] on input "ISRC" at bounding box center [1003, 301] width 429 height 53
paste input "AUGBT2462992"
type input "AUGBT2462992"
click at [865, 151] on input "Recording Title" at bounding box center [1003, 134] width 429 height 53
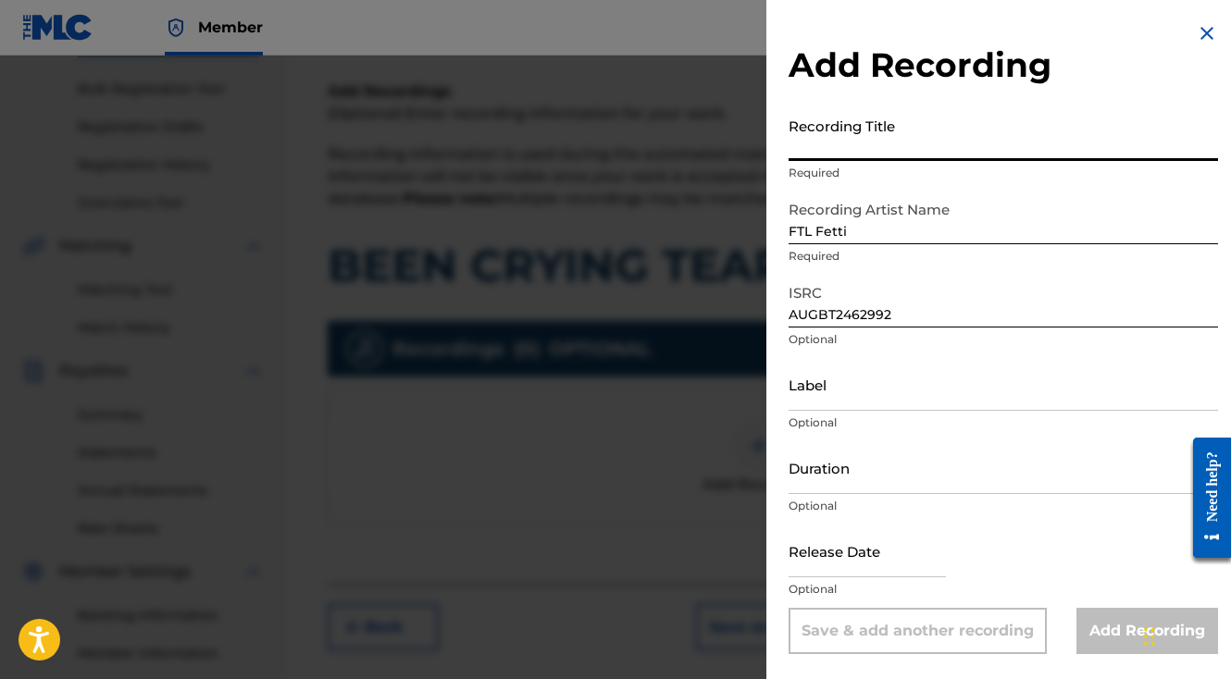
click at [864, 151] on input "Recording Title" at bounding box center [1003, 134] width 429 height 53
paste input "BEEN CRYING TEARS"
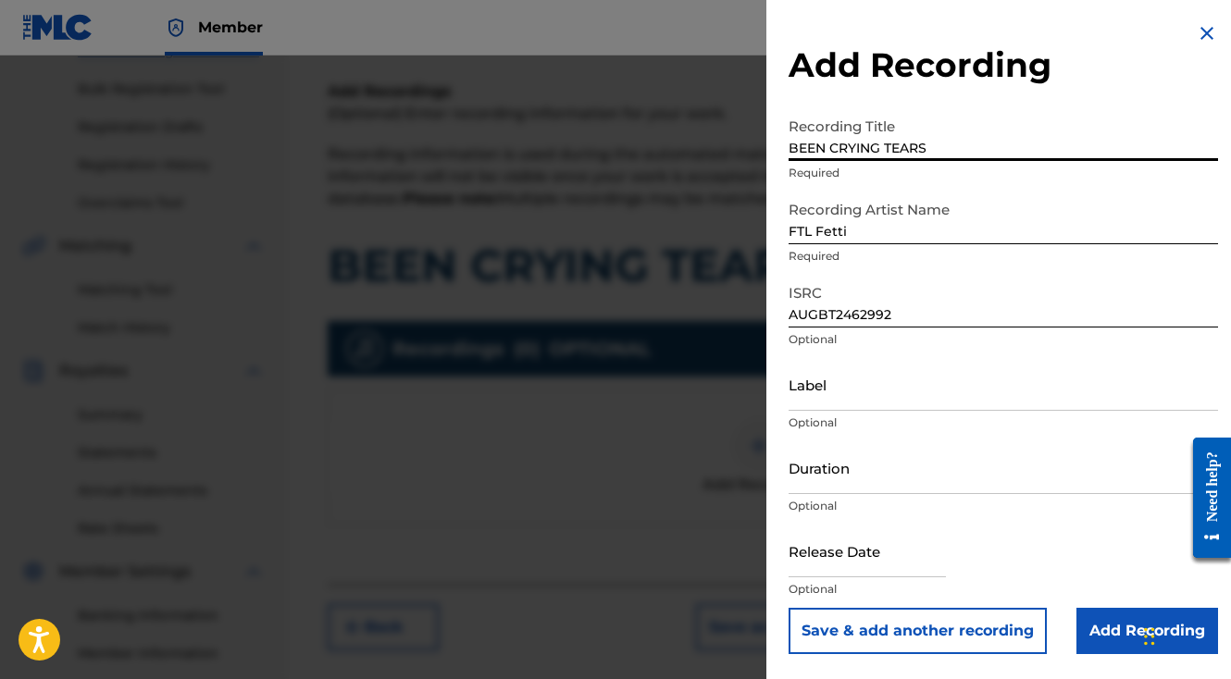
type input "BEEN CRYING TEARS"
click at [1111, 634] on input "Add Recording" at bounding box center [1147, 631] width 142 height 46
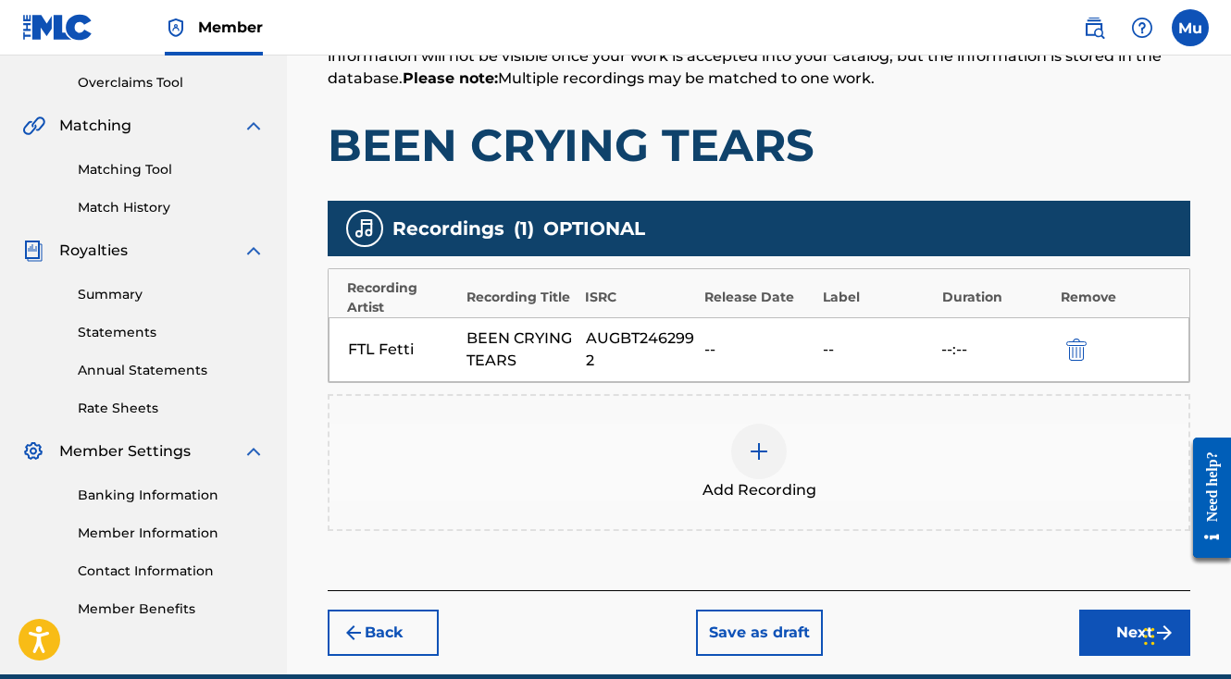
scroll to position [464, 0]
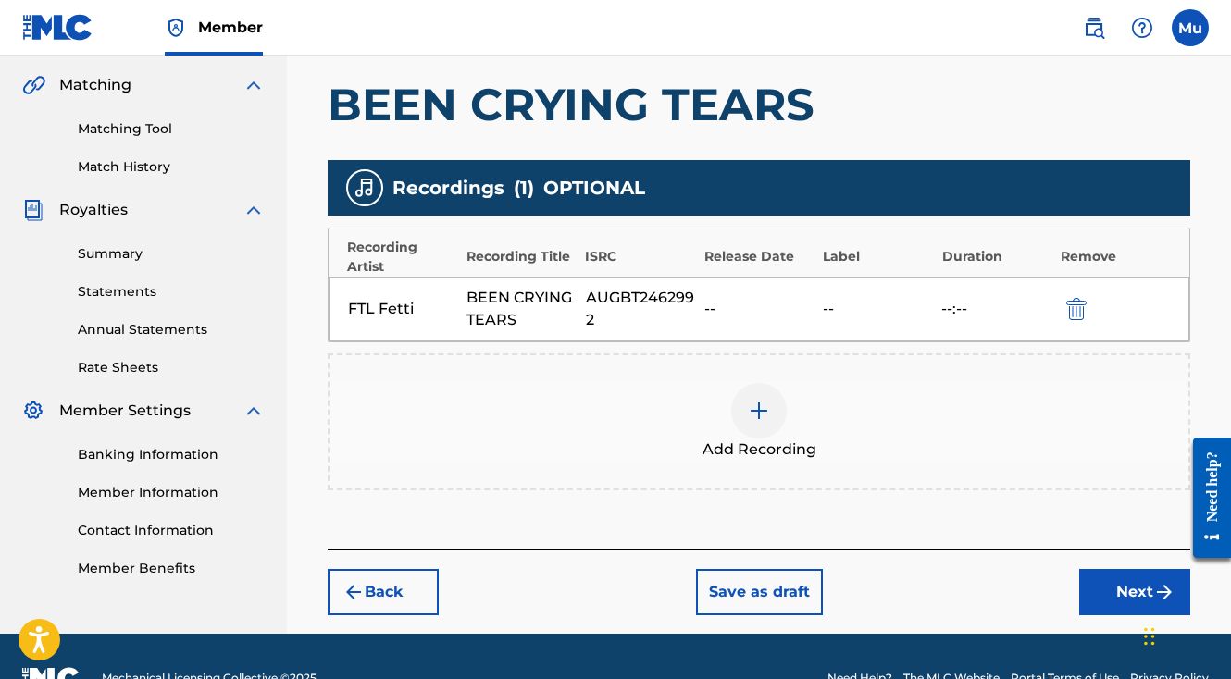
click at [1120, 569] on button "Next" at bounding box center [1134, 592] width 111 height 46
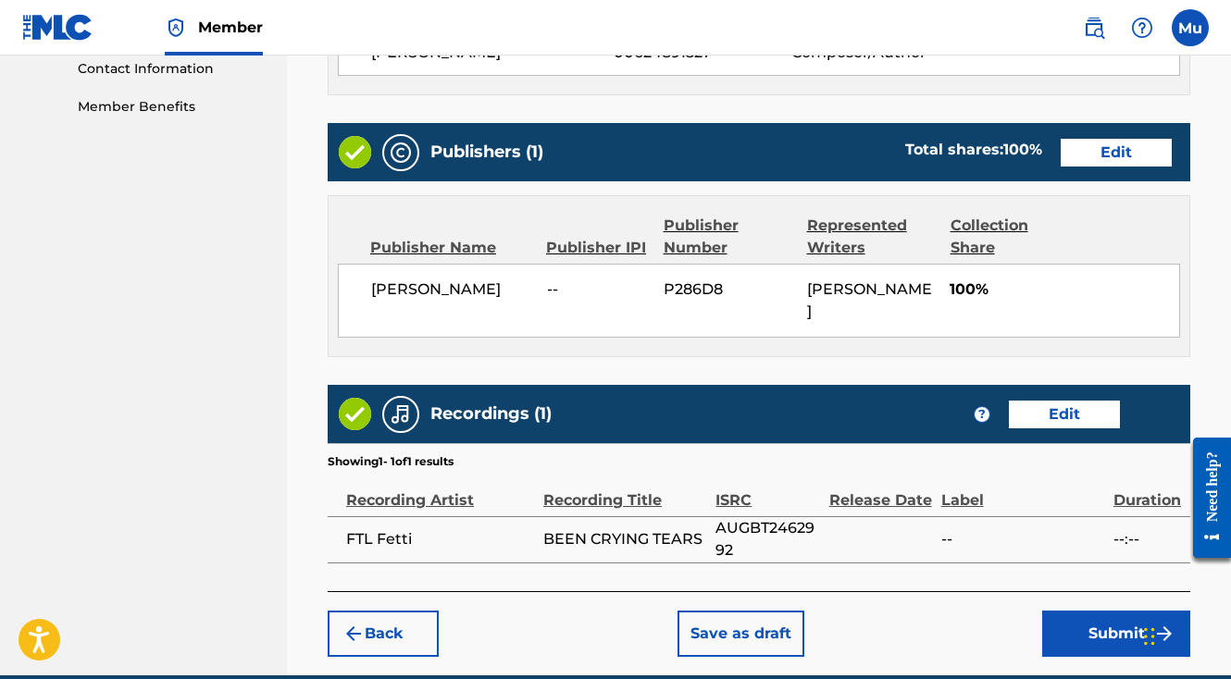
scroll to position [965, 0]
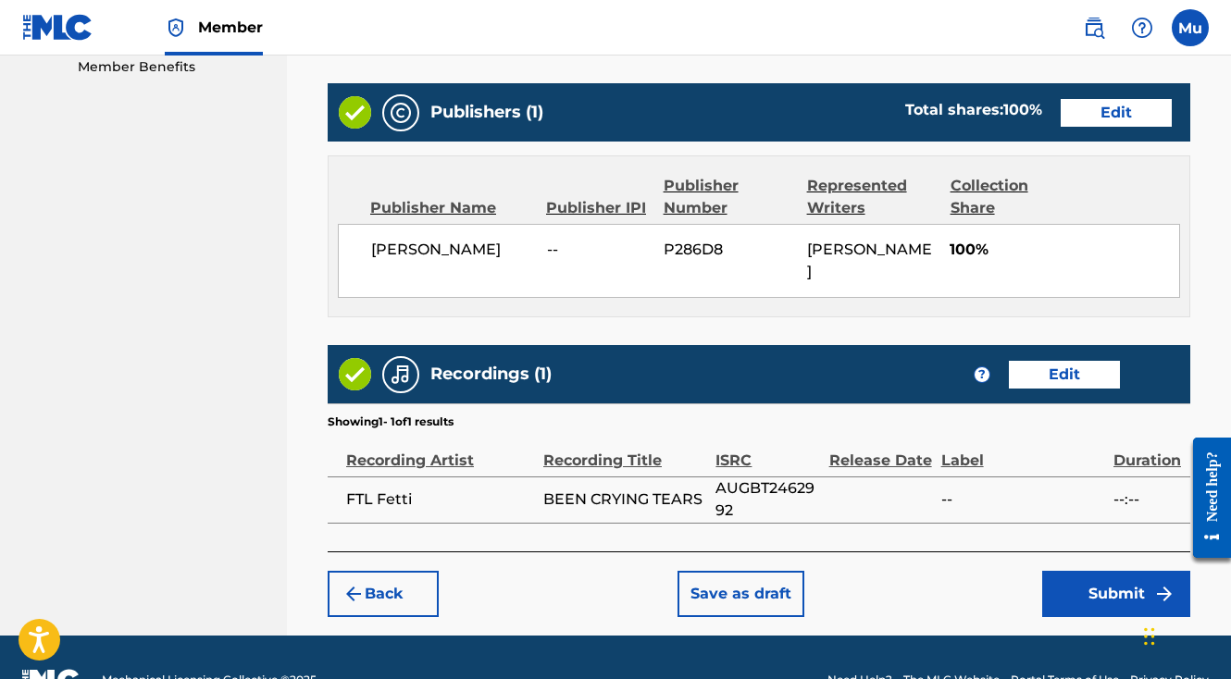
click at [1085, 571] on button "Submit" at bounding box center [1116, 594] width 148 height 46
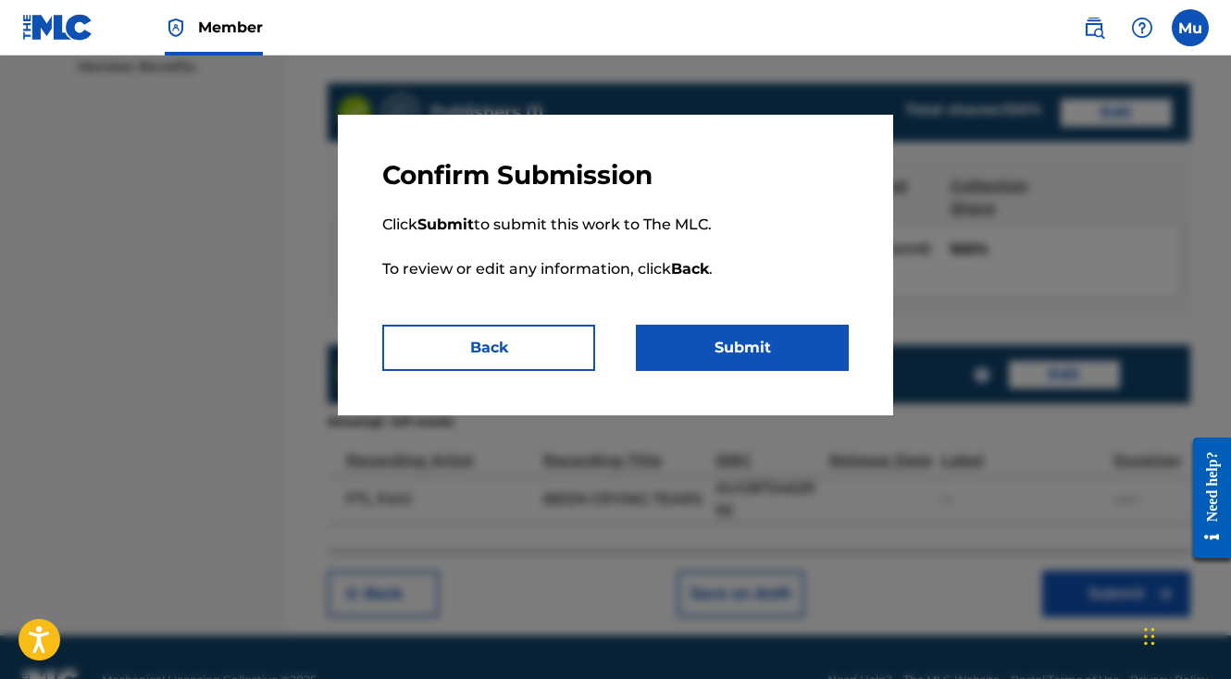
click at [786, 352] on button "Submit" at bounding box center [742, 348] width 213 height 46
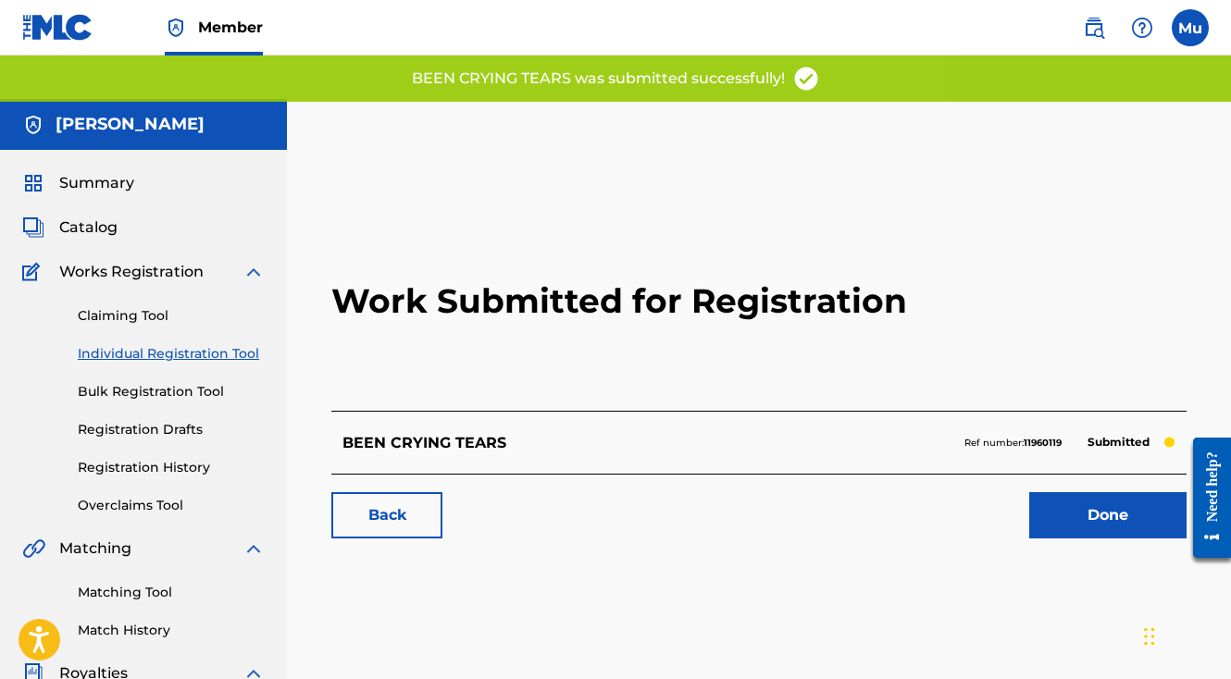
click at [1035, 492] on link "Done" at bounding box center [1107, 515] width 157 height 46
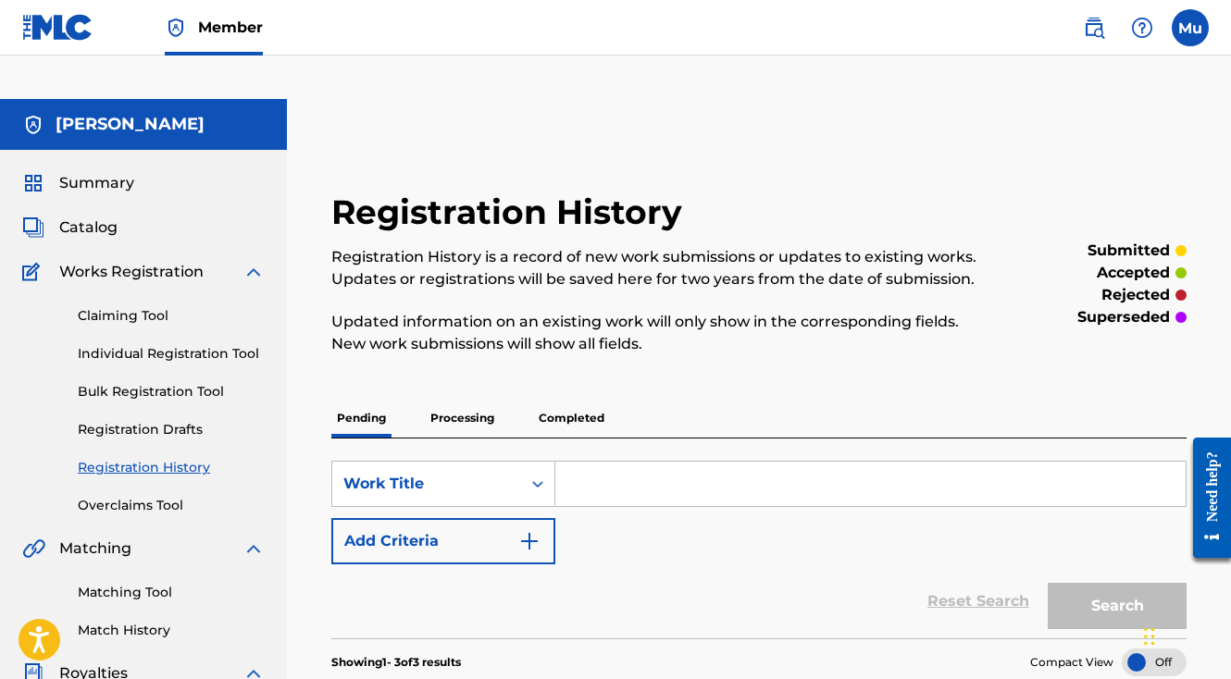
click at [1180, 31] on label at bounding box center [1190, 27] width 37 height 37
click at [1190, 28] on input "Mu Mogul usemogul.com integration+9295@automation.usemogul.com Notification Pre…" at bounding box center [1190, 28] width 0 height 0
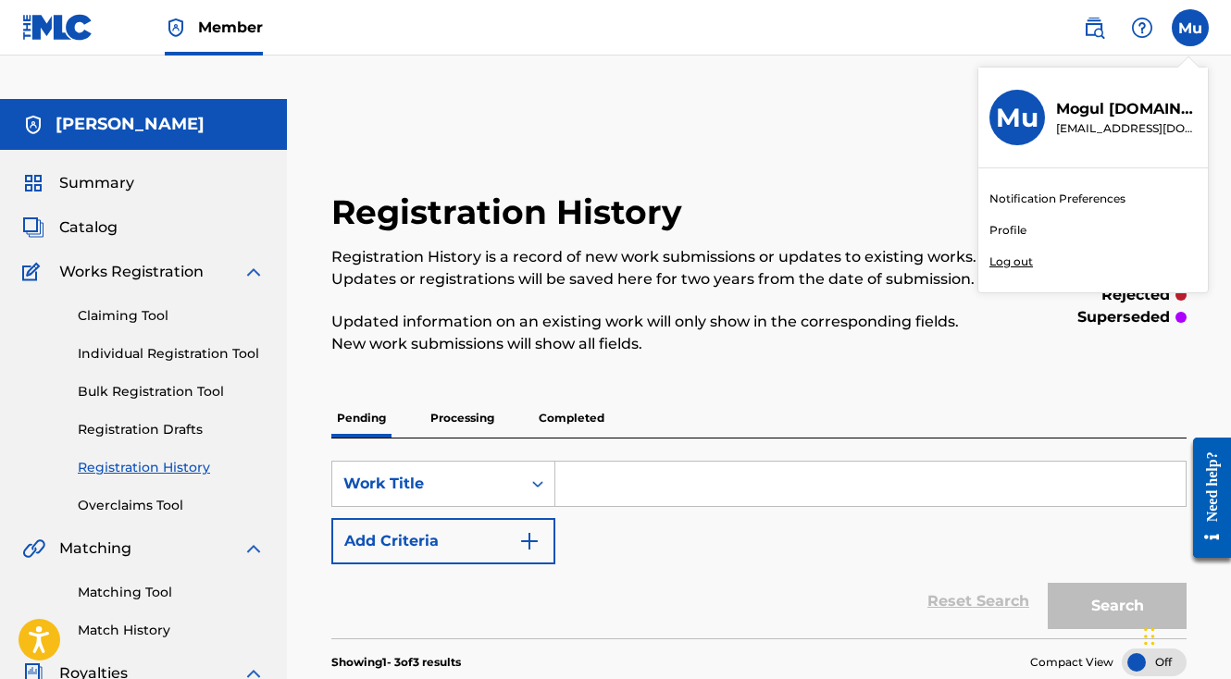
click at [1025, 261] on p "Log out" at bounding box center [1010, 262] width 43 height 17
click at [1190, 28] on input "Mu Mogul usemogul.com integration+9295@automation.usemogul.com Notification Pre…" at bounding box center [1190, 28] width 0 height 0
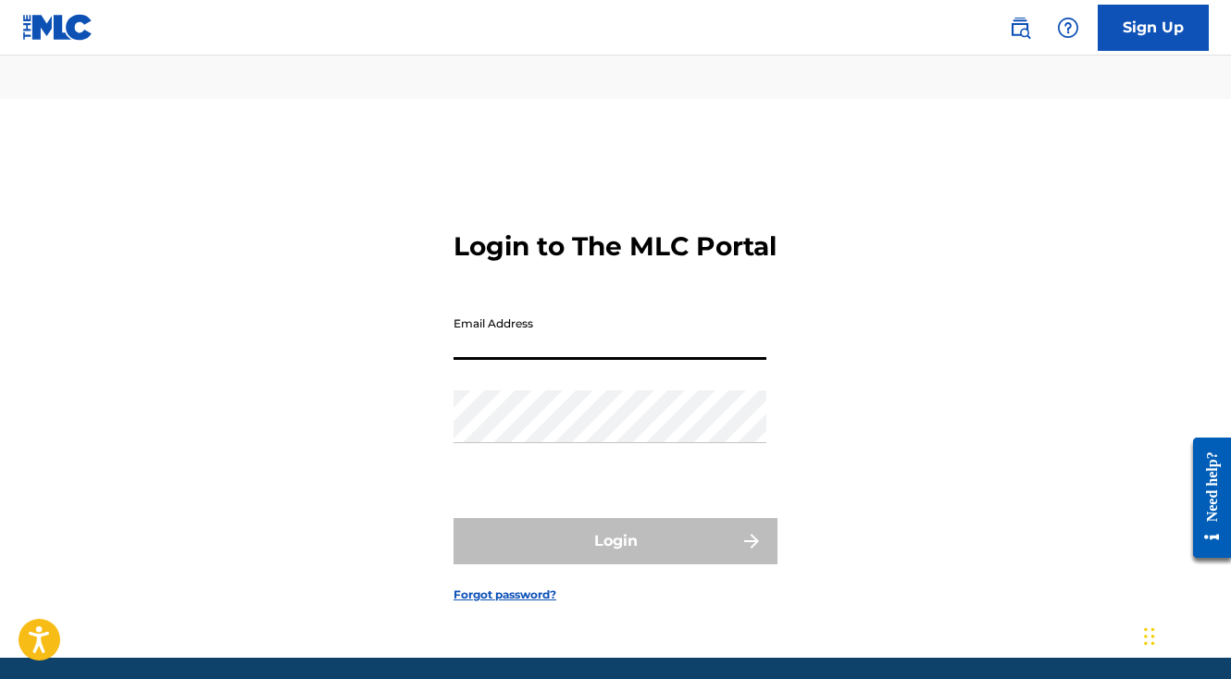
click at [526, 307] on input "Email Address" at bounding box center [609, 333] width 313 height 53
paste input "integration+11673@automation.usemogul.com"
type input "integration+11673@automation.usemogul.com"
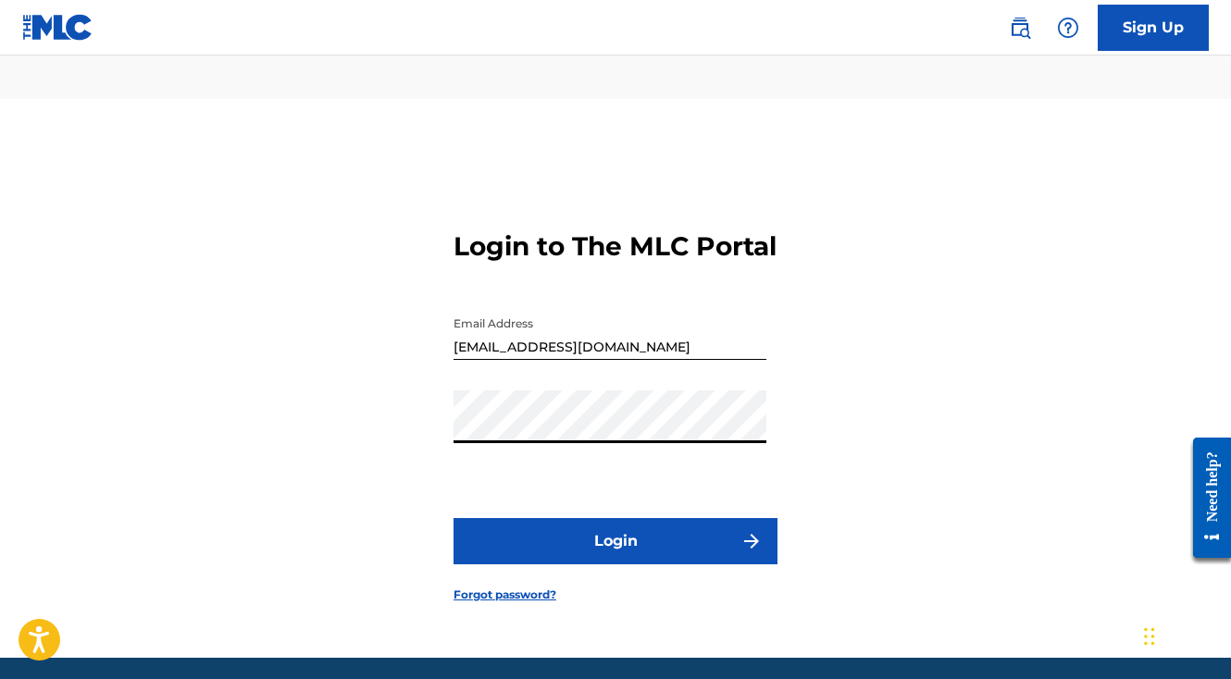
click at [540, 521] on button "Login" at bounding box center [615, 541] width 324 height 46
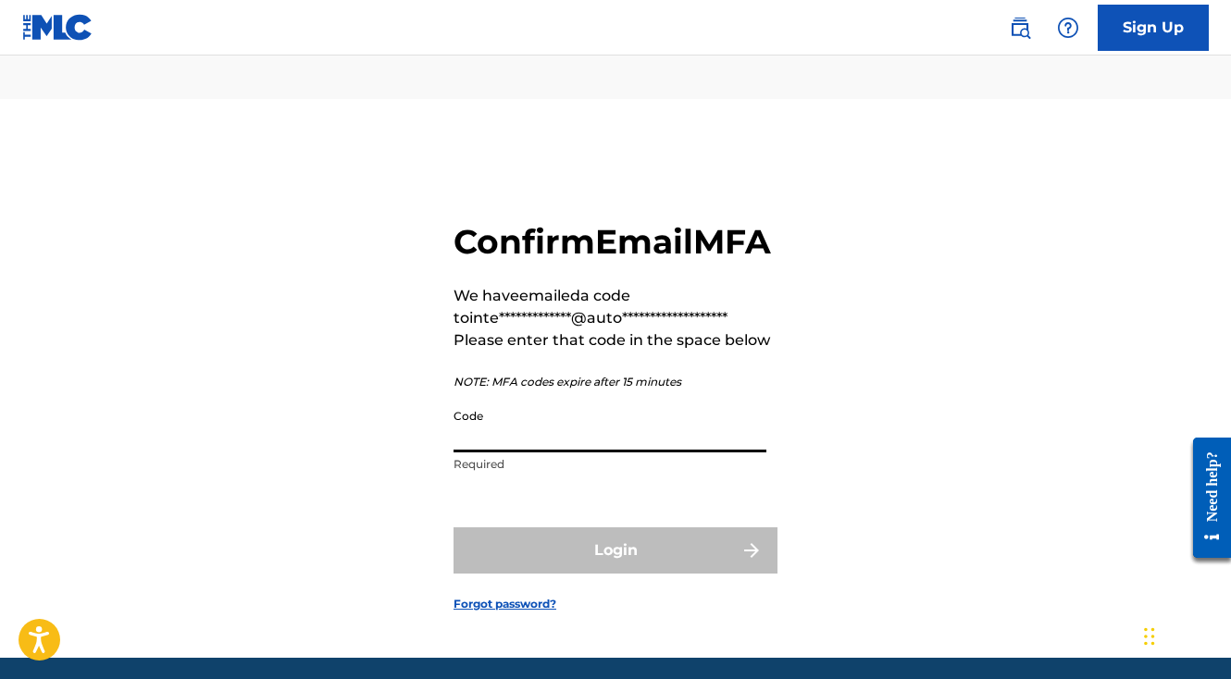
click at [552, 419] on input "Code" at bounding box center [609, 426] width 313 height 53
paste input "776104"
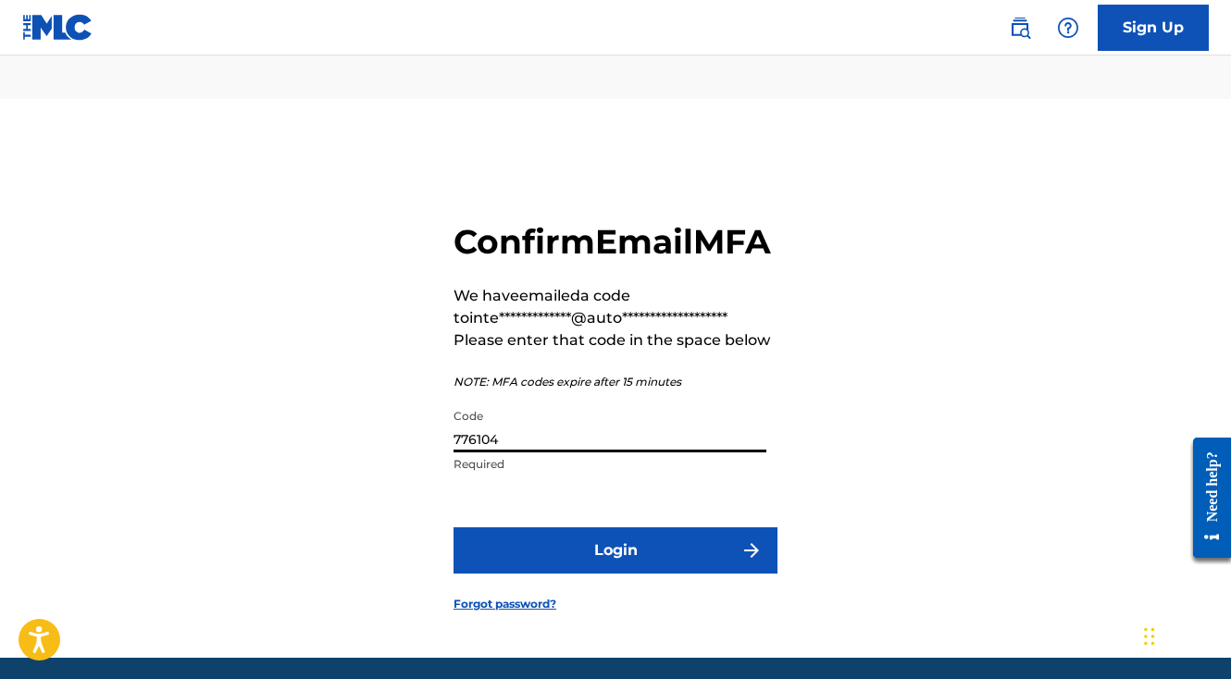
type input "776104"
click at [453, 528] on button "Login" at bounding box center [615, 551] width 324 height 46
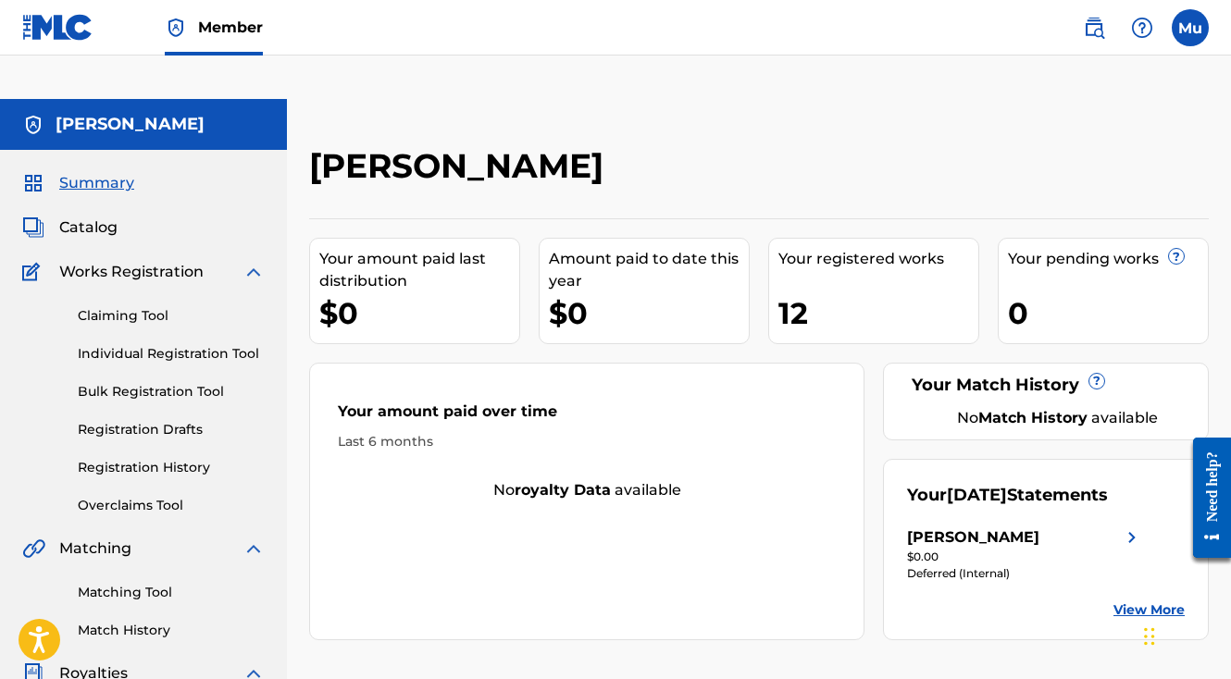
click at [148, 344] on link "Individual Registration Tool" at bounding box center [171, 353] width 187 height 19
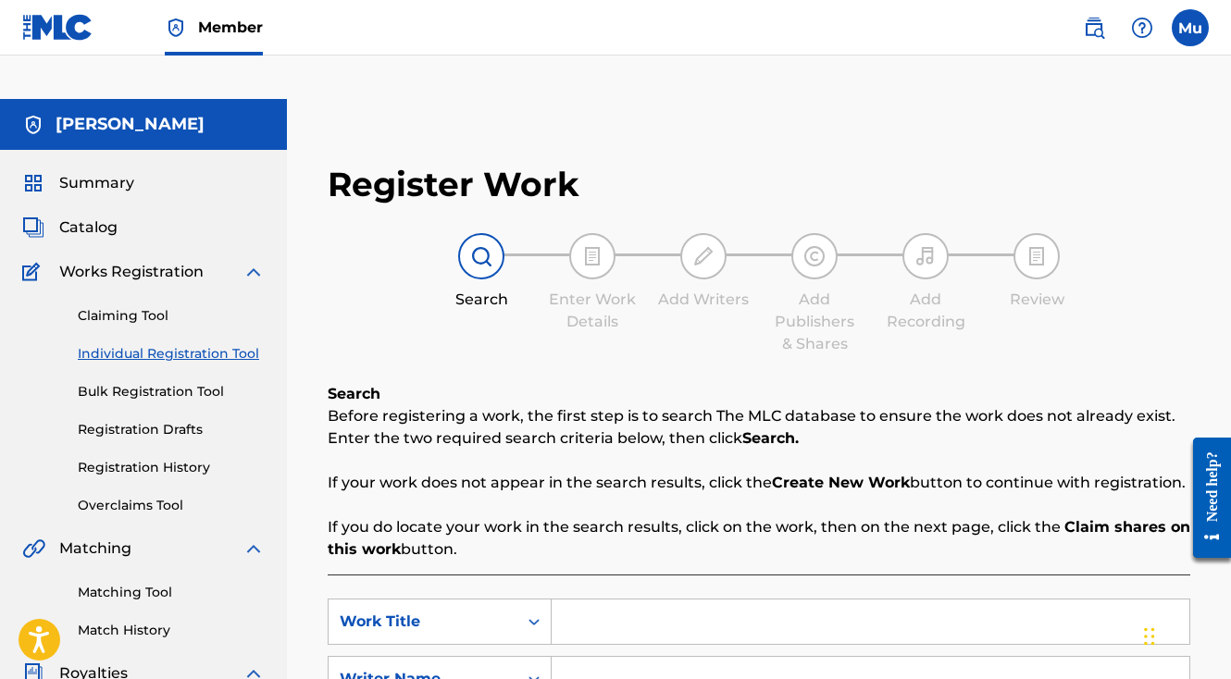
click at [1185, 18] on label at bounding box center [1190, 27] width 37 height 37
click at [1190, 28] on input "Mu Mogul usemogul.com integration+11673@automation.usemogul.com Notification Pr…" at bounding box center [1190, 28] width 0 height 0
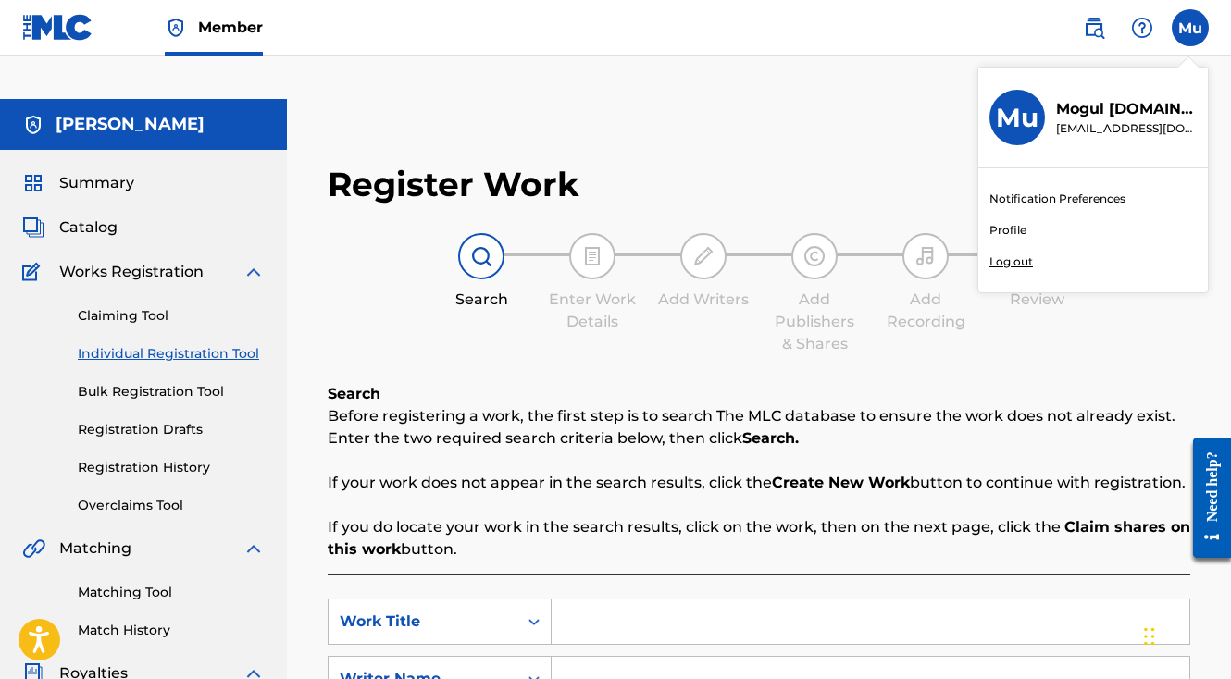
click at [1185, 18] on div "Mu Mu Mogul usemogul.com integration+11673@automation.usemogul.com Notification…" at bounding box center [1190, 27] width 37 height 37
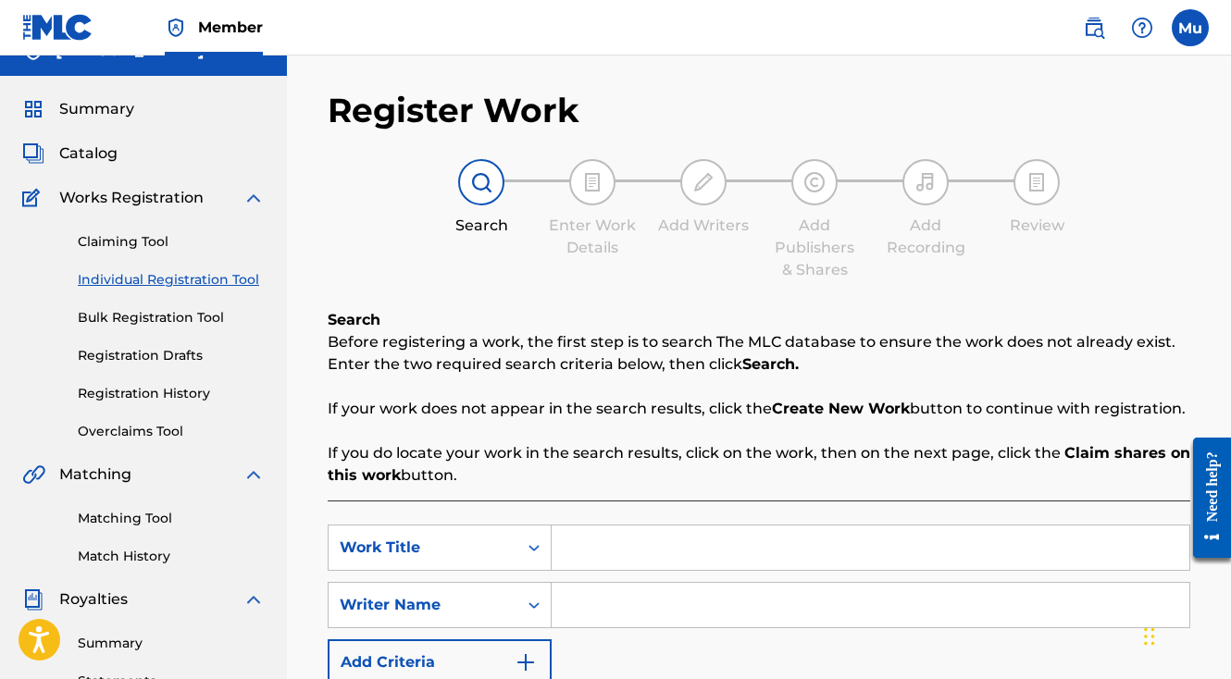
scroll to position [92, 0]
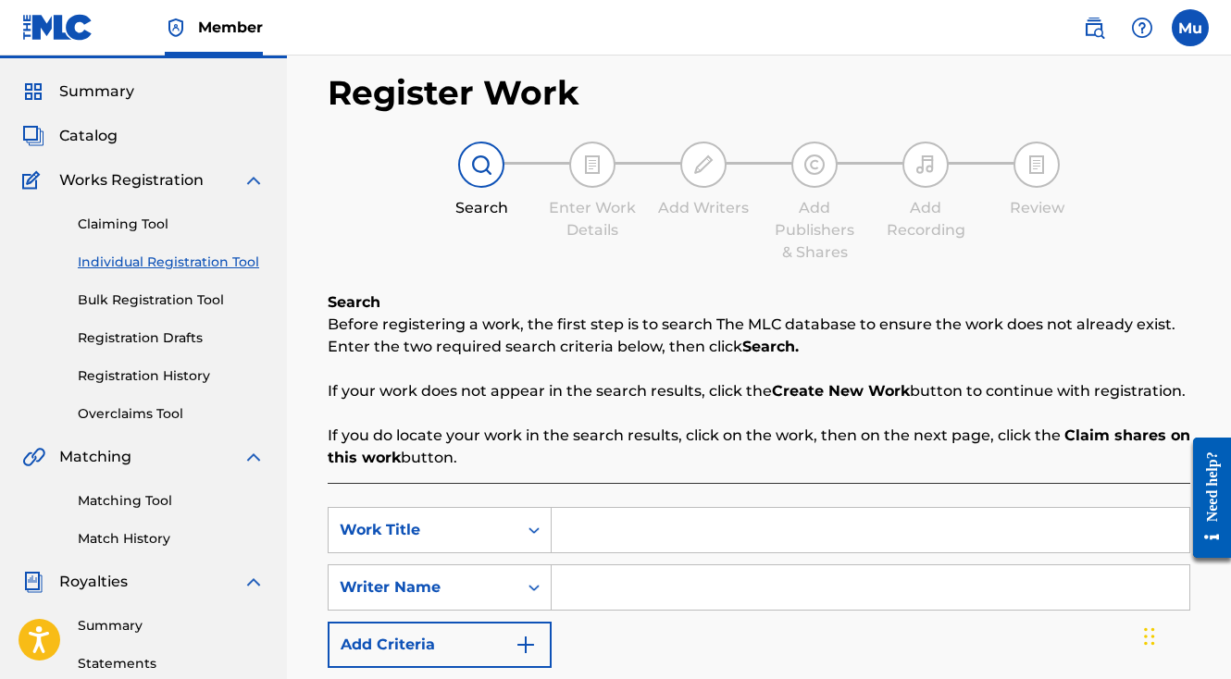
click at [634, 508] on input "Search Form" at bounding box center [871, 530] width 638 height 44
paste input "MUSIC IS MY LOVE LANGUAGE (FEAT. KONTRAST)"
type input "MUSIC IS MY LOVE LANGUAGE (FEAT. KONTRAST)"
click at [615, 565] on input "Search Form" at bounding box center [871, 587] width 638 height 44
paste input "Matthew doyle"
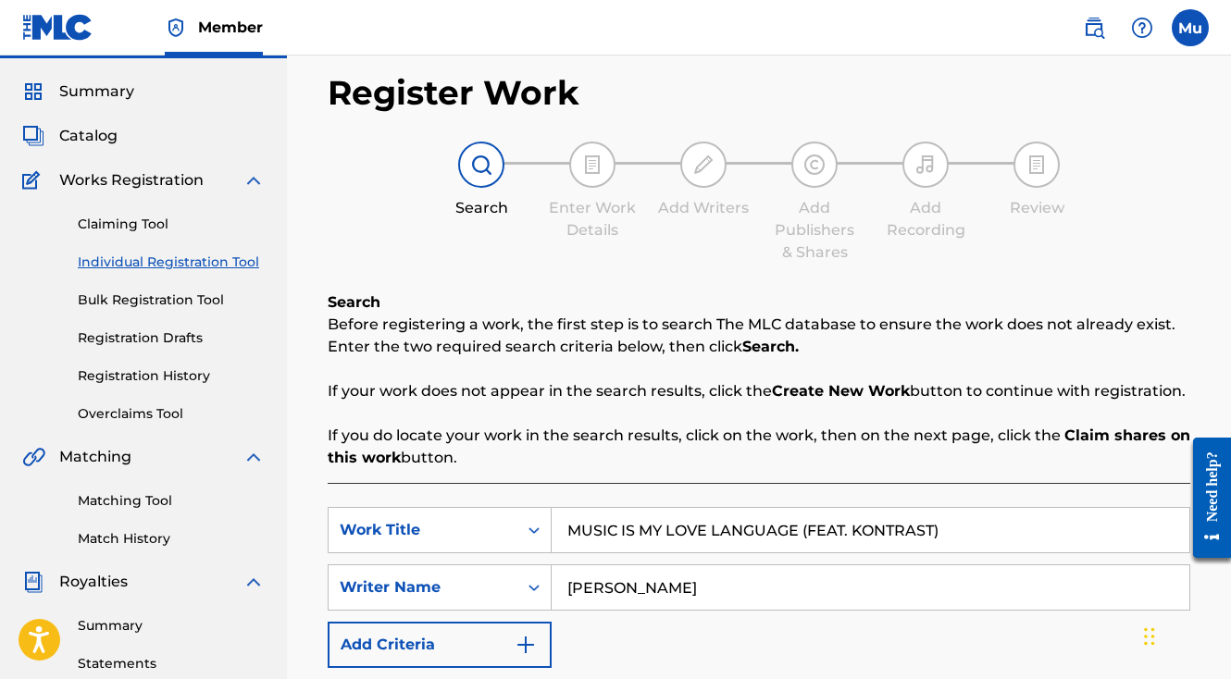
scroll to position [297, 0]
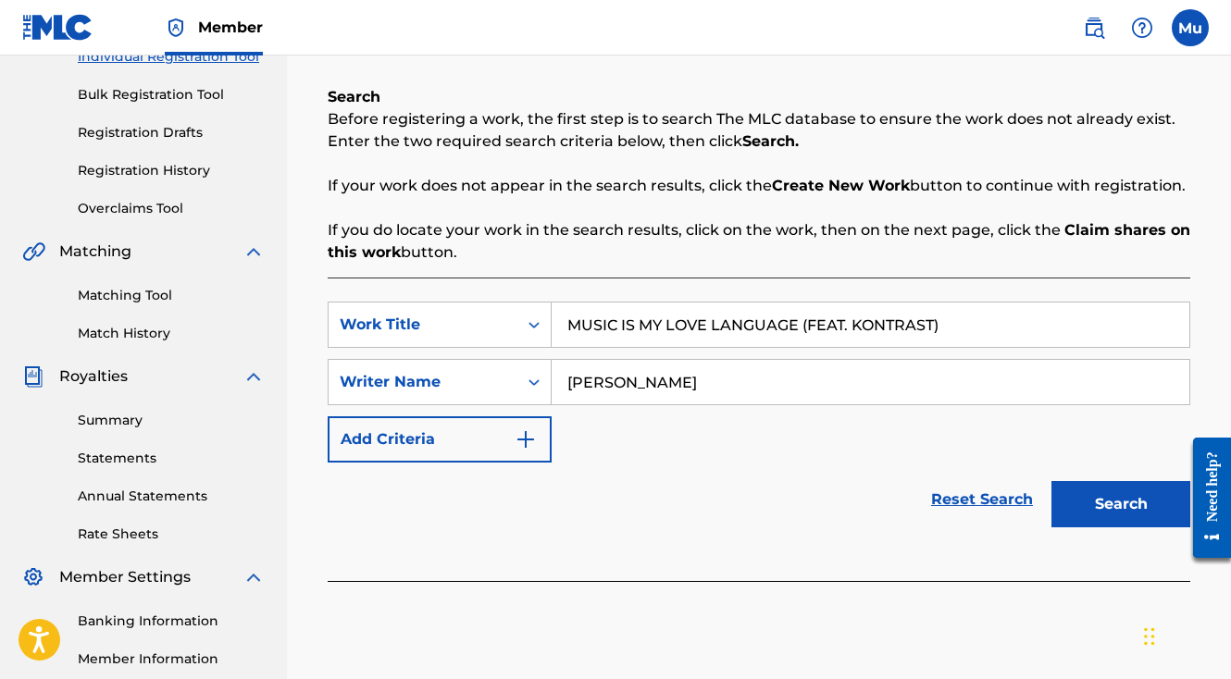
type input "Matthew doyle"
click at [1133, 463] on div "Search" at bounding box center [1116, 500] width 148 height 74
click at [1130, 481] on button "Search" at bounding box center [1120, 504] width 139 height 46
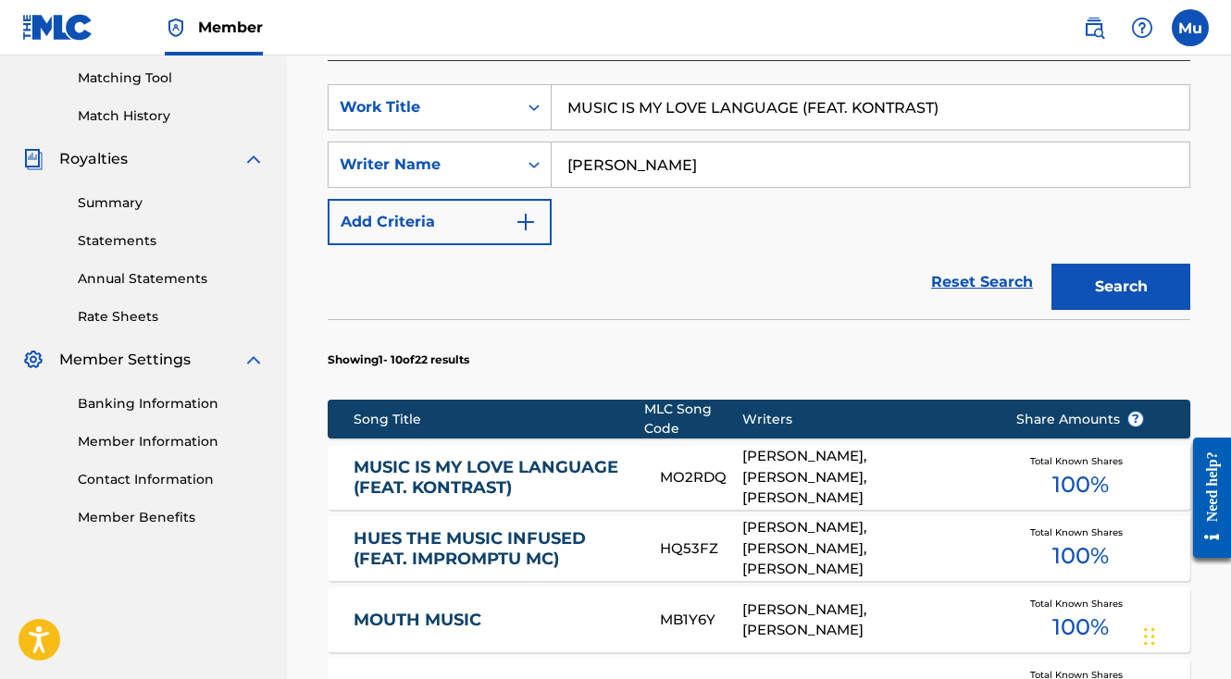
scroll to position [527, 0]
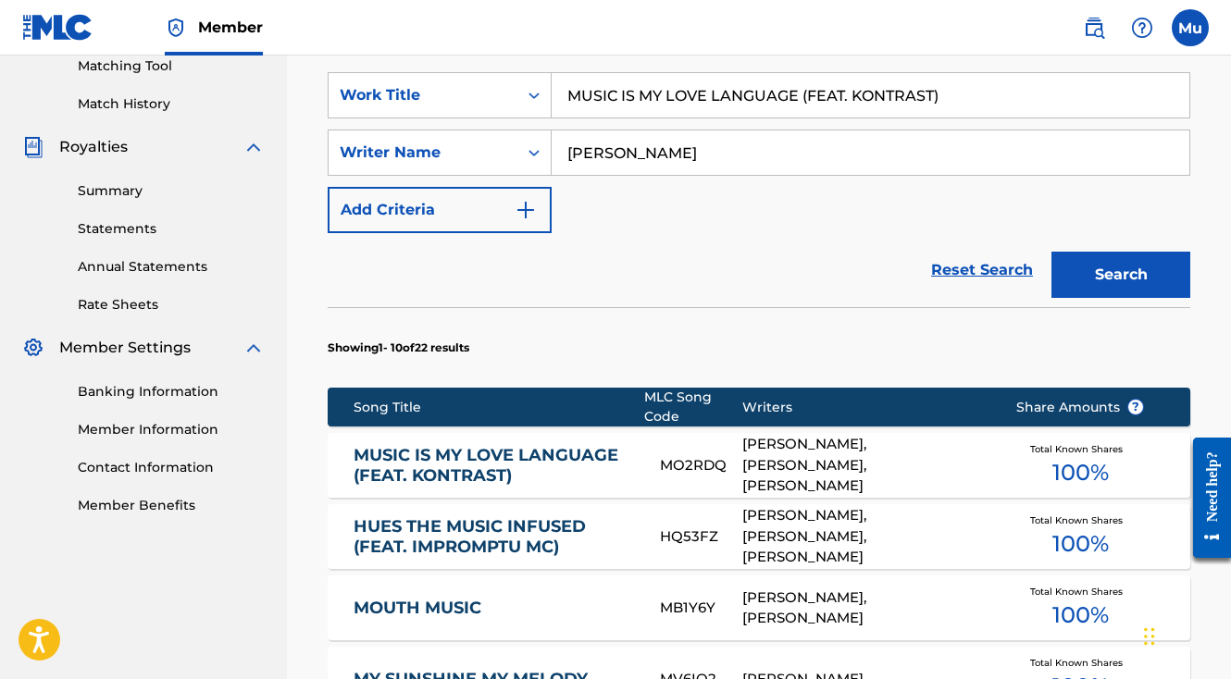
click at [771, 434] on div "DAVID LINHOF, JOHN ZOROWSKI, MATTHEW DOYLE" at bounding box center [865, 465] width 246 height 63
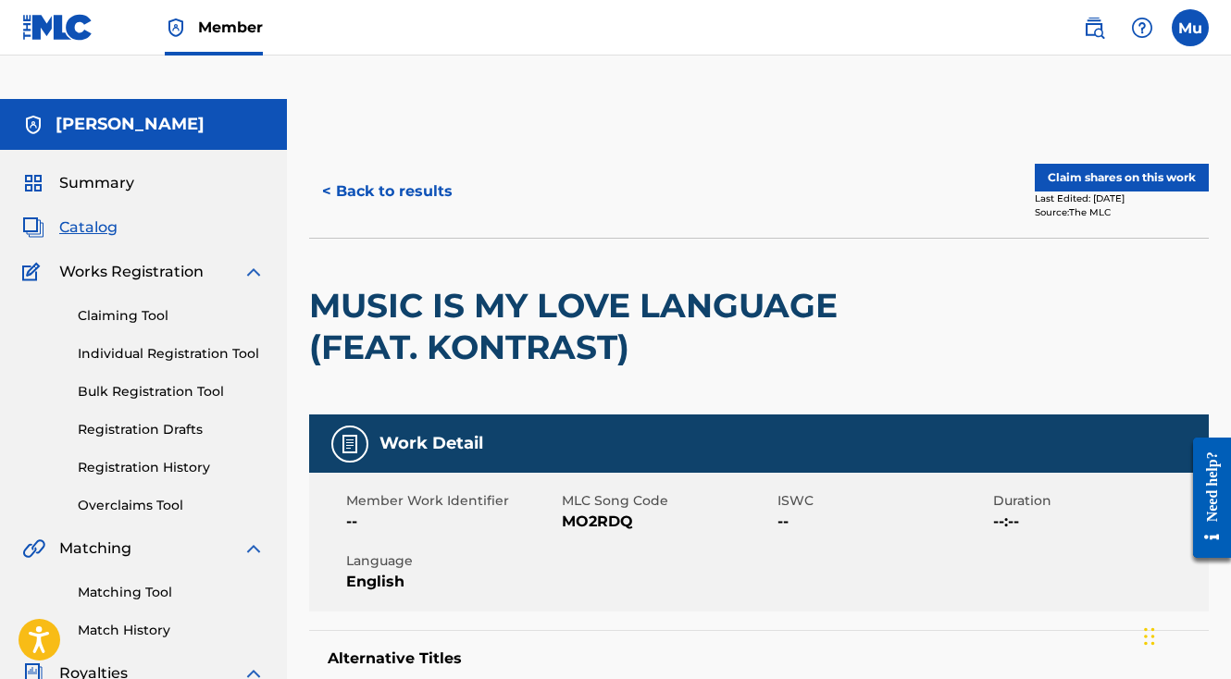
click at [1099, 164] on button "Claim shares on this work" at bounding box center [1122, 178] width 174 height 28
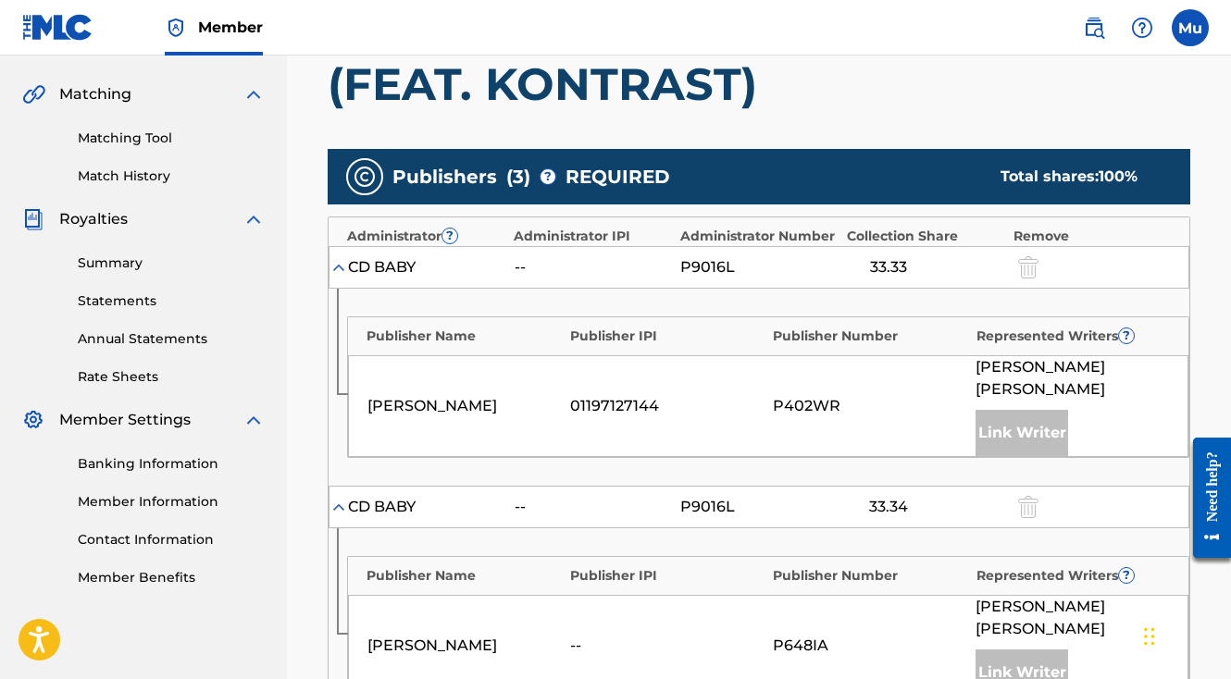
scroll to position [464, 0]
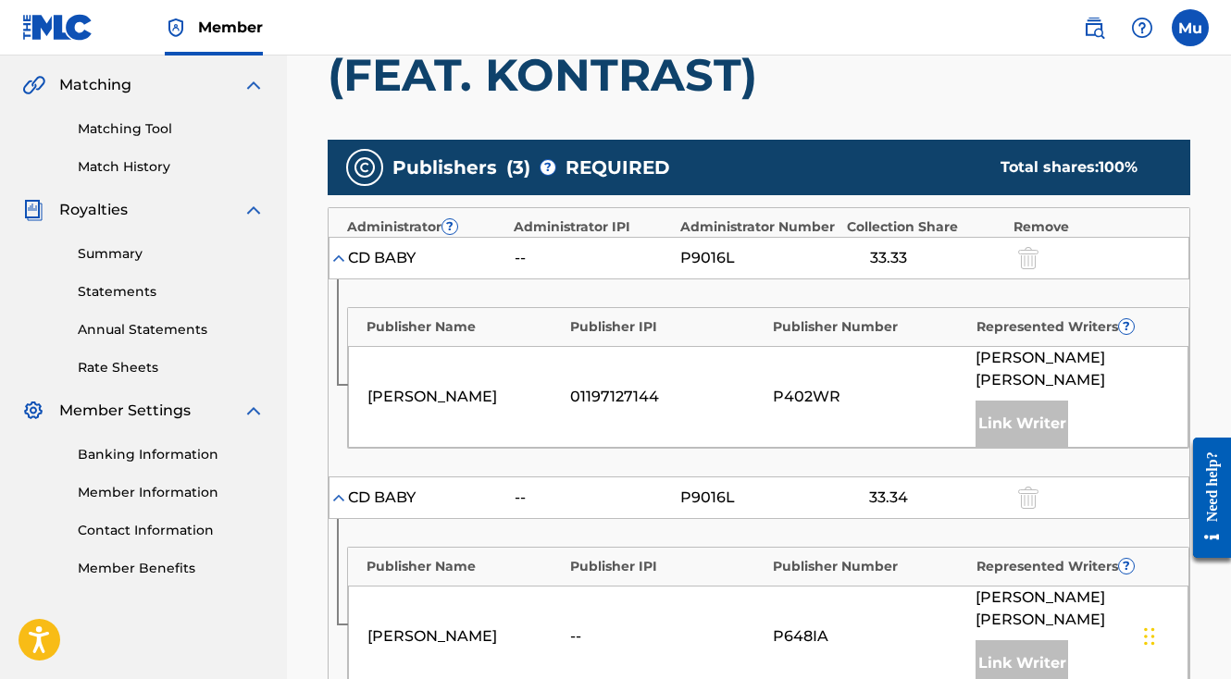
click at [878, 247] on div "33.33" at bounding box center [888, 258] width 83 height 22
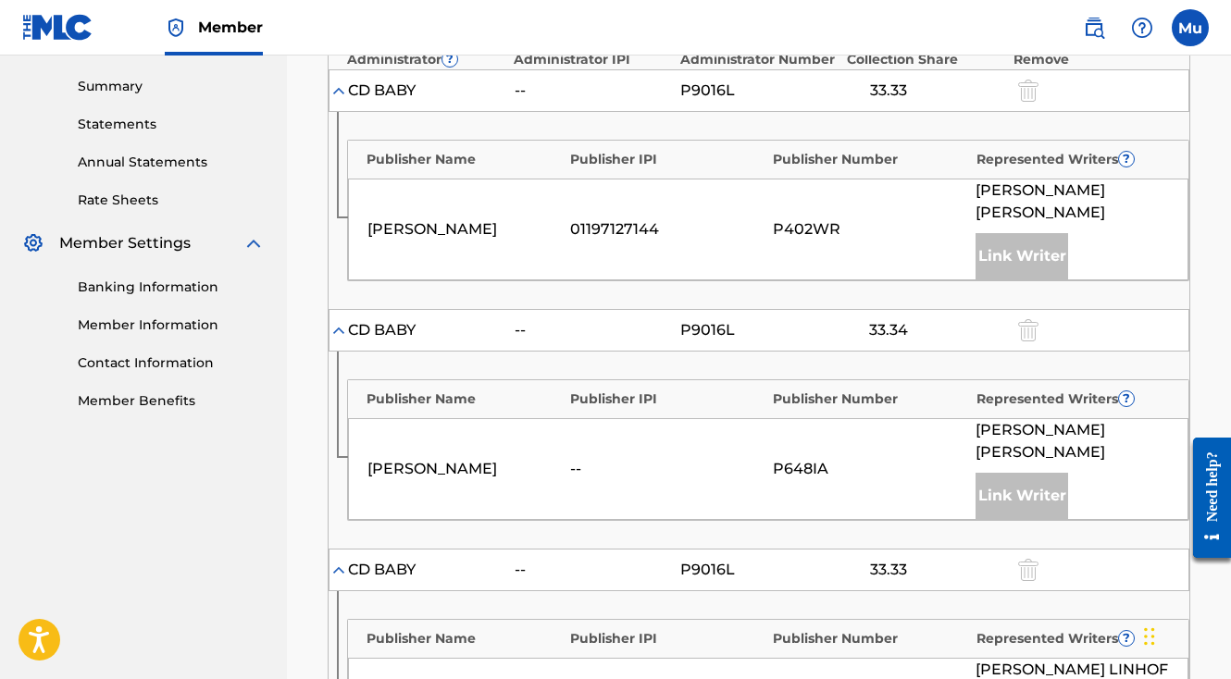
scroll to position [453, 0]
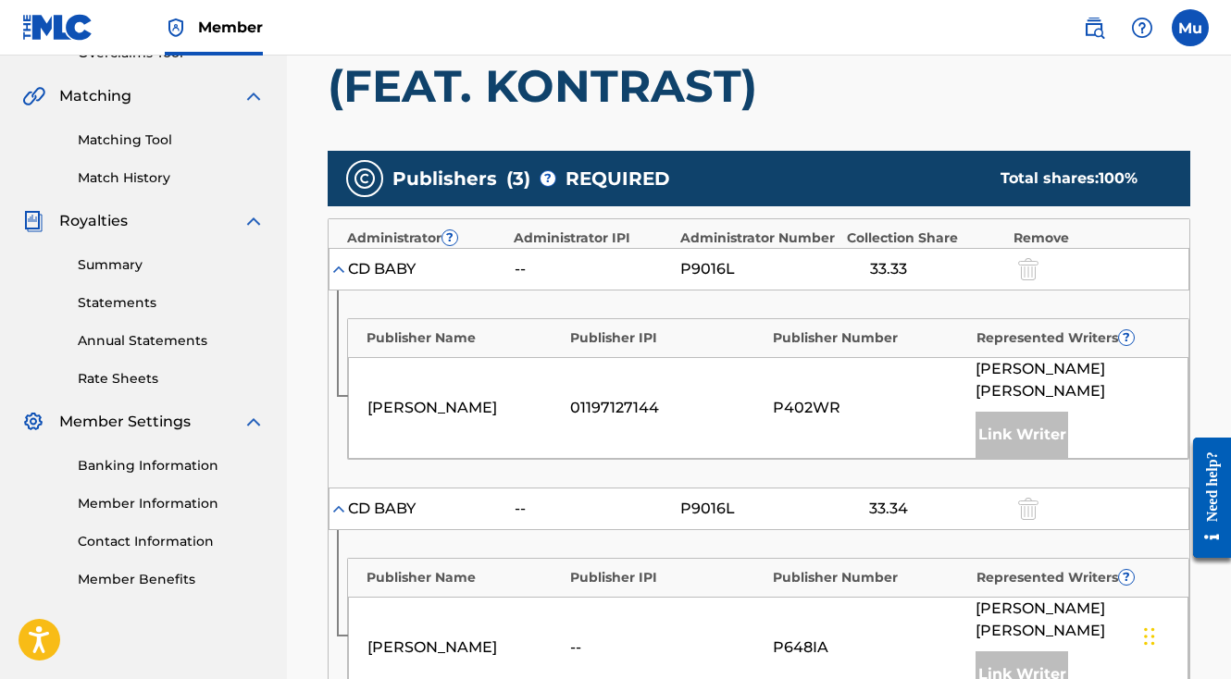
click at [887, 258] on div "33.33" at bounding box center [888, 269] width 83 height 22
click at [849, 397] on div "P402WR" at bounding box center [869, 408] width 193 height 22
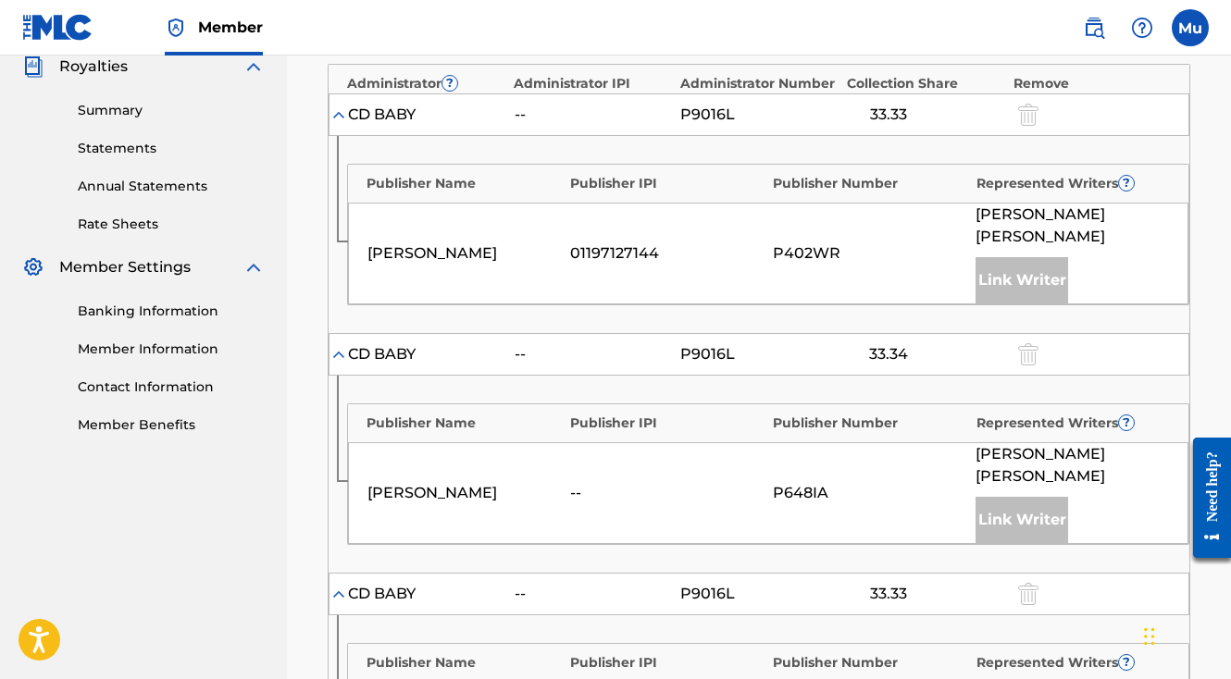
scroll to position [0, 0]
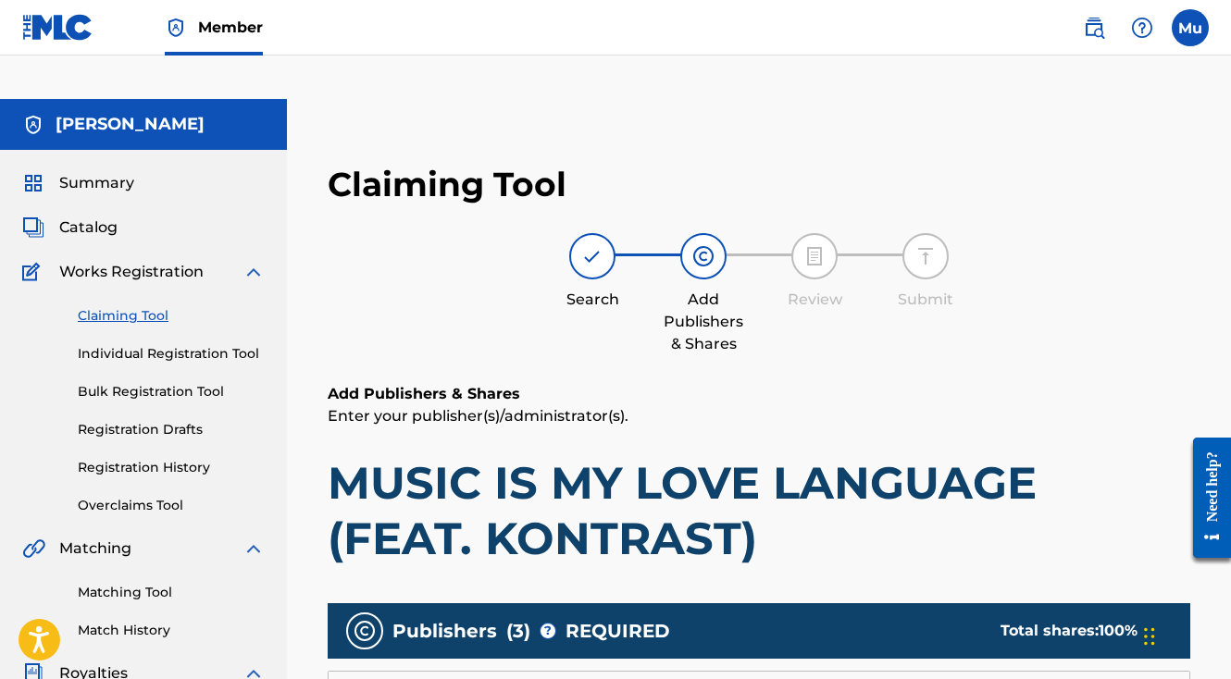
click at [134, 344] on link "Individual Registration Tool" at bounding box center [171, 353] width 187 height 19
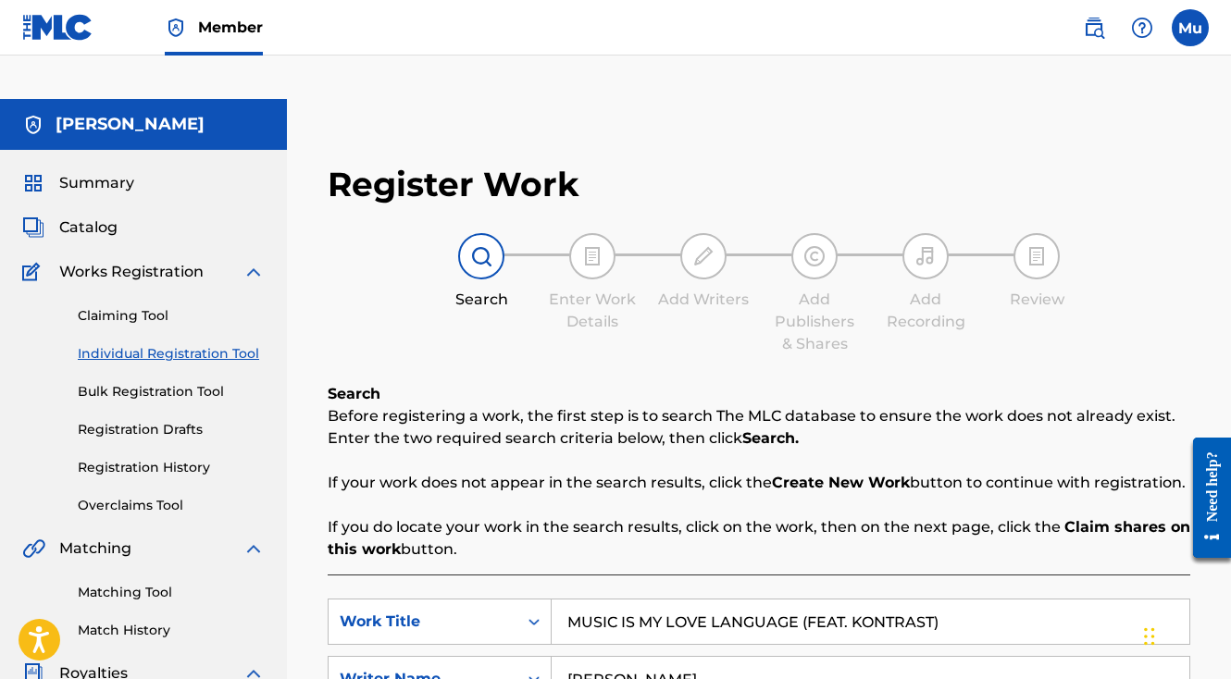
click at [646, 600] on input "MUSIC IS MY LOVE LANGUAGE (FEAT. KONTRAST)" at bounding box center [871, 622] width 638 height 44
paste input "INFINITE"
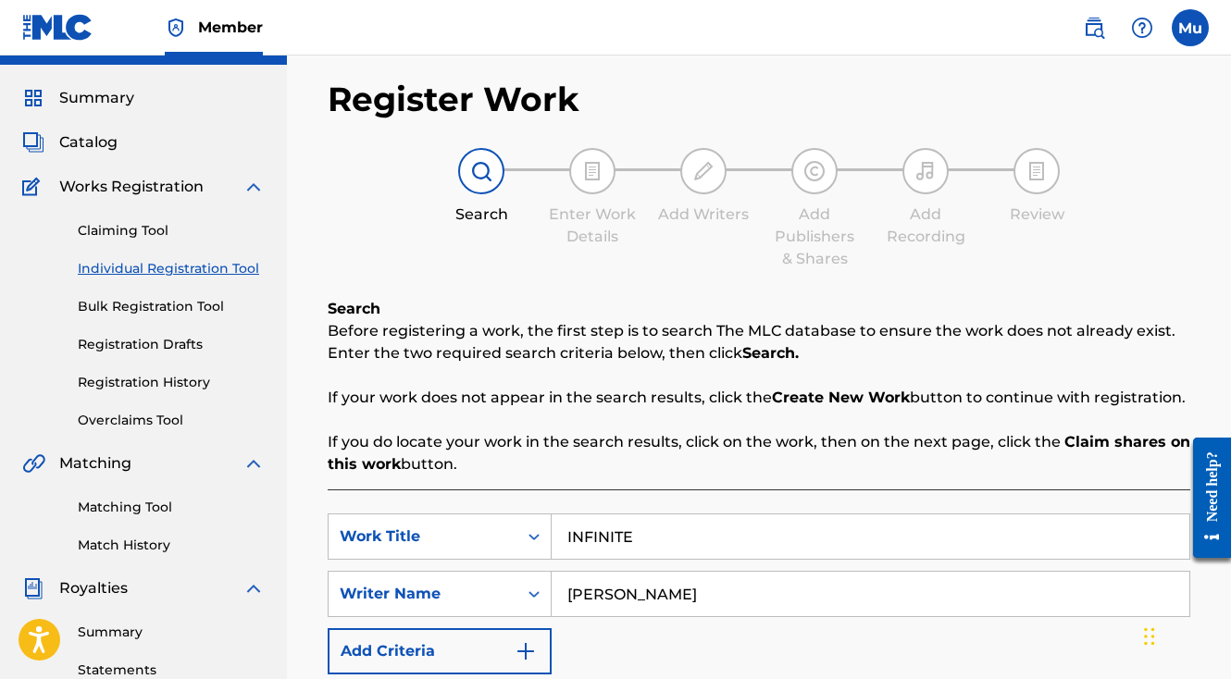
scroll to position [313, 0]
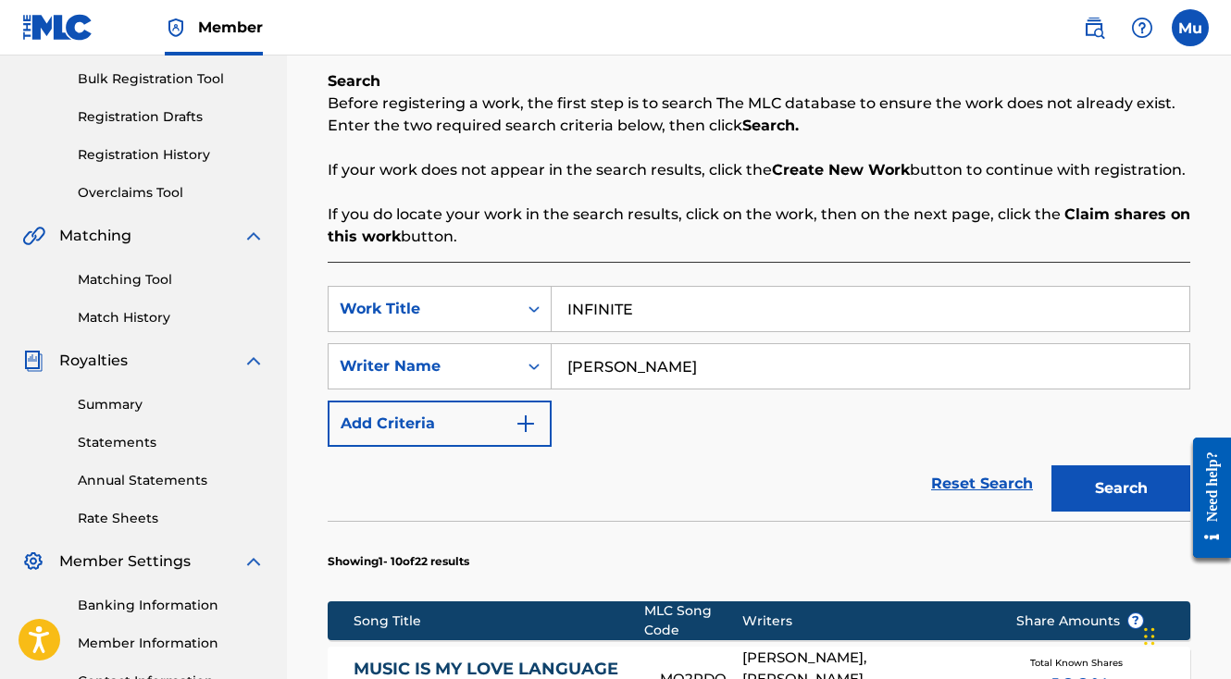
type input "INFINITE"
click at [1064, 466] on button "Search" at bounding box center [1120, 489] width 139 height 46
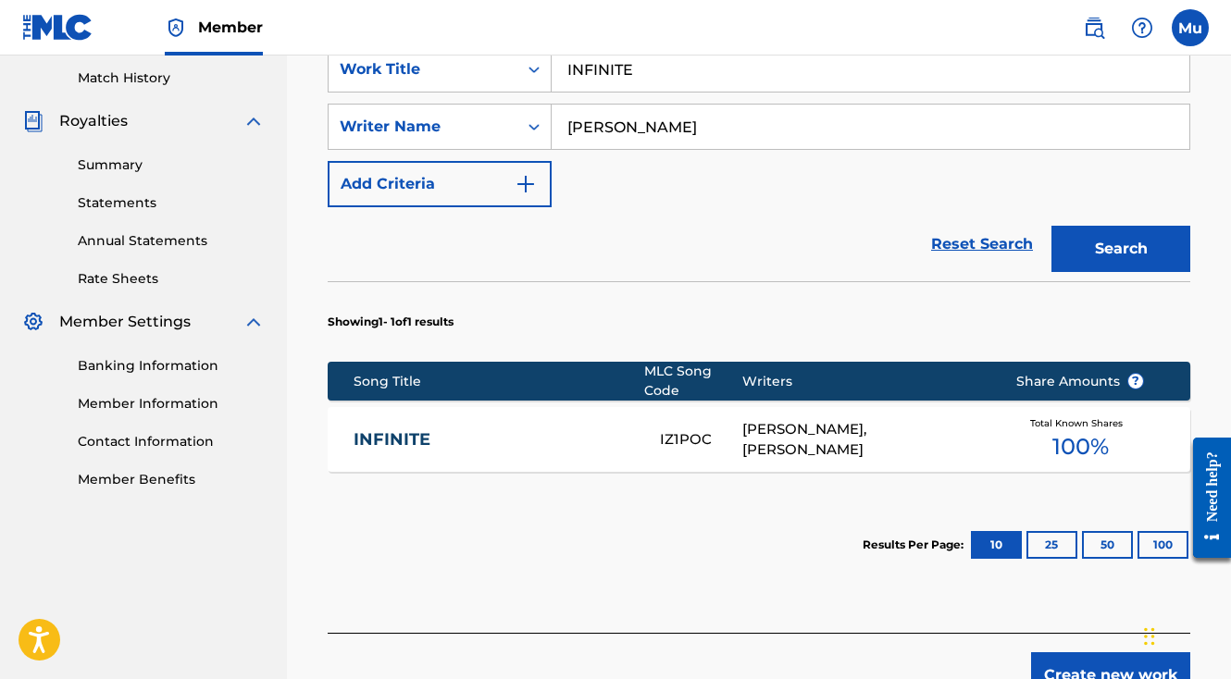
scroll to position [636, 0]
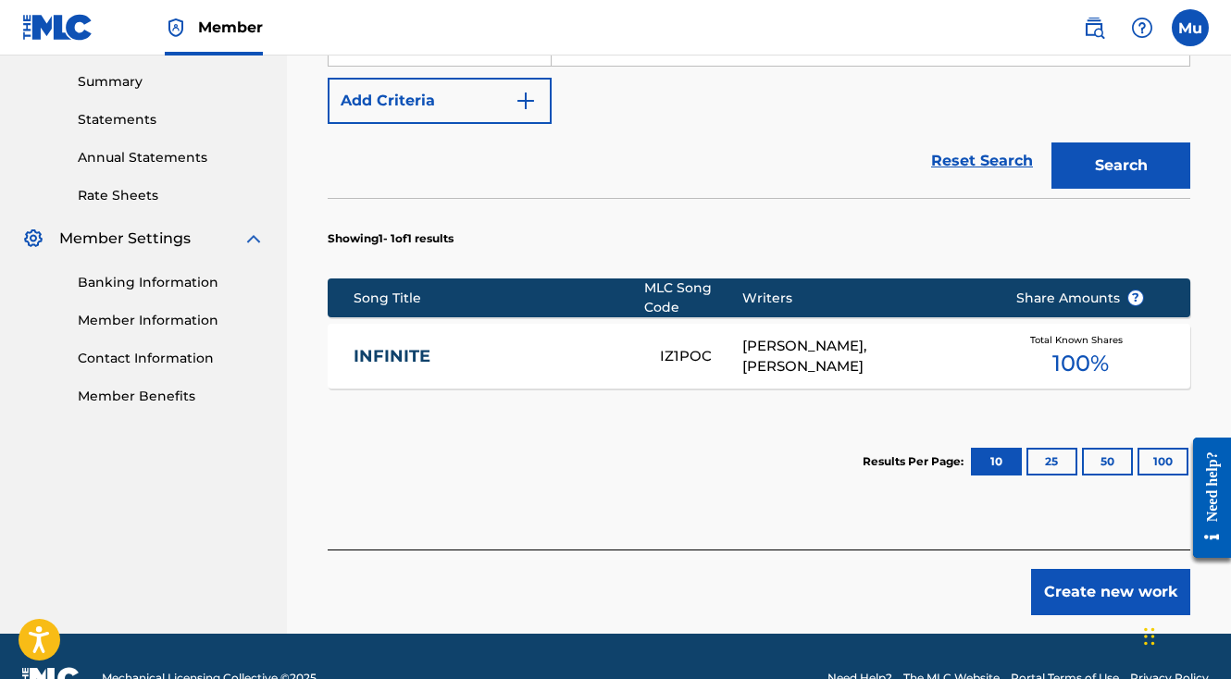
click at [813, 336] on div "MATTHEW DOYLE, ERIK OCHOA" at bounding box center [865, 357] width 246 height 42
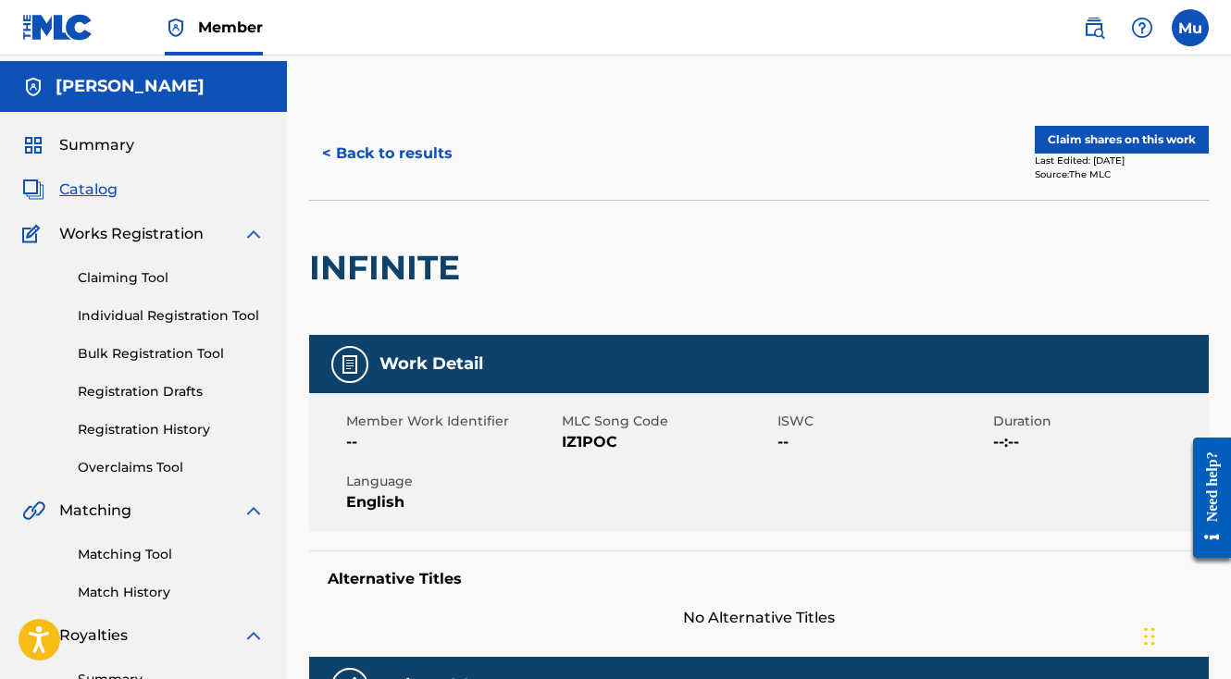
scroll to position [13, 0]
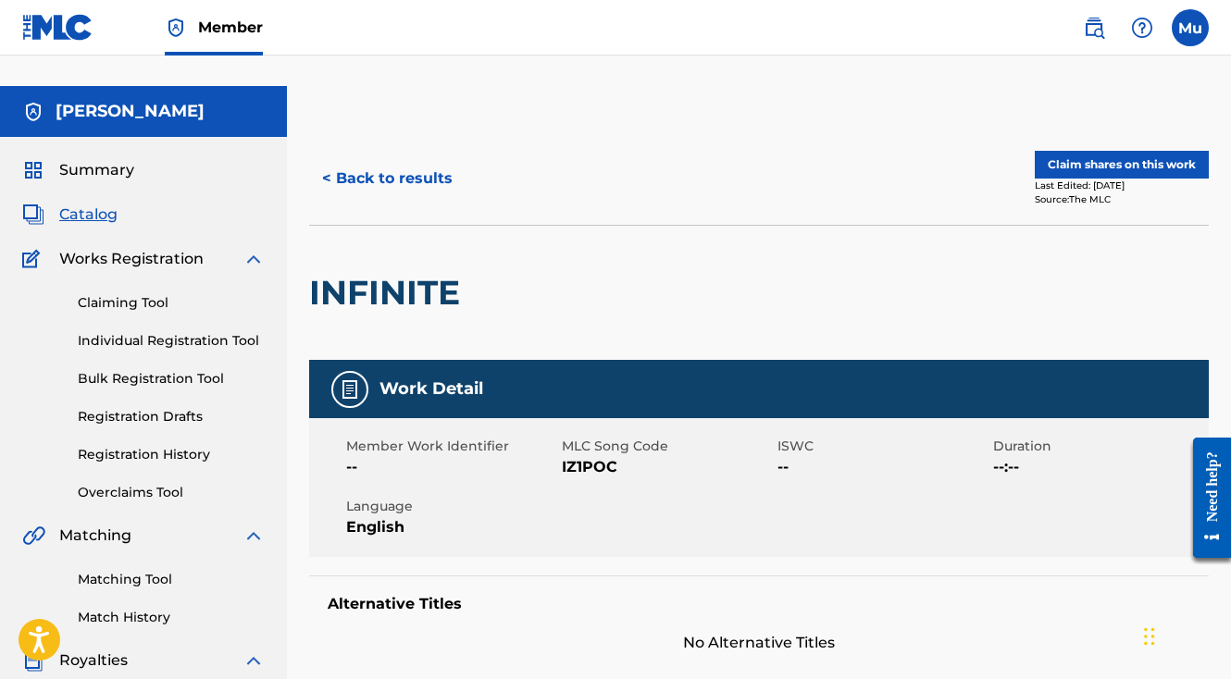
click at [1084, 151] on button "Claim shares on this work" at bounding box center [1122, 165] width 174 height 28
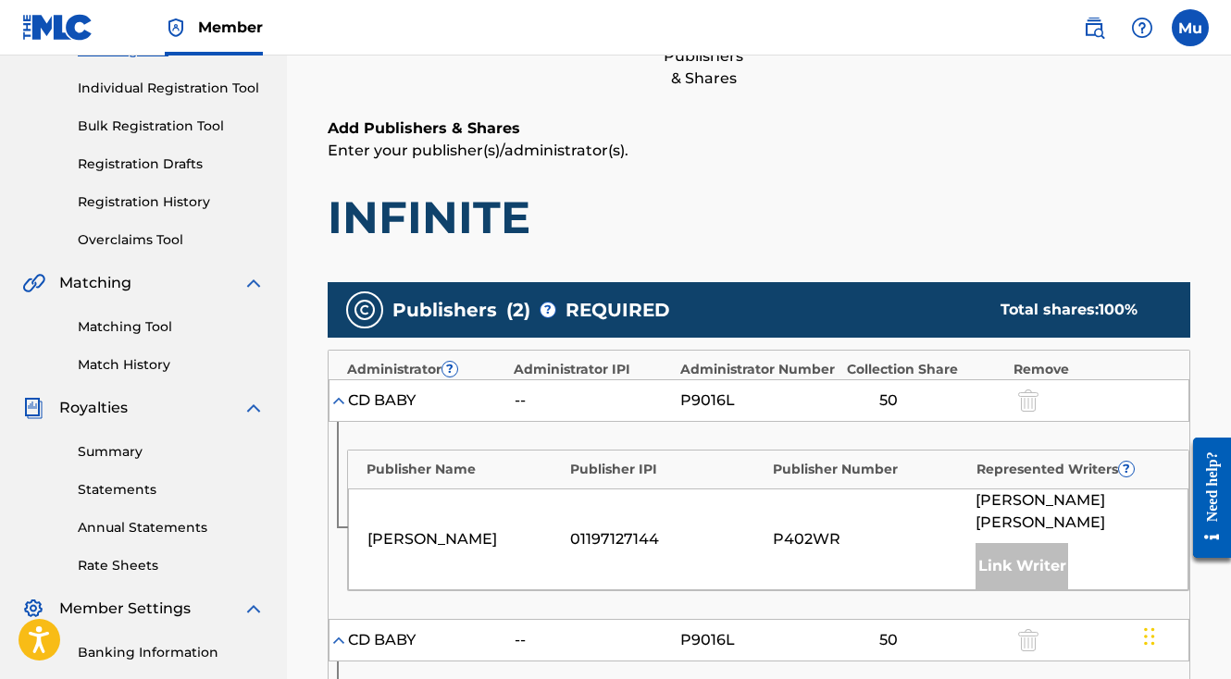
scroll to position [230, 0]
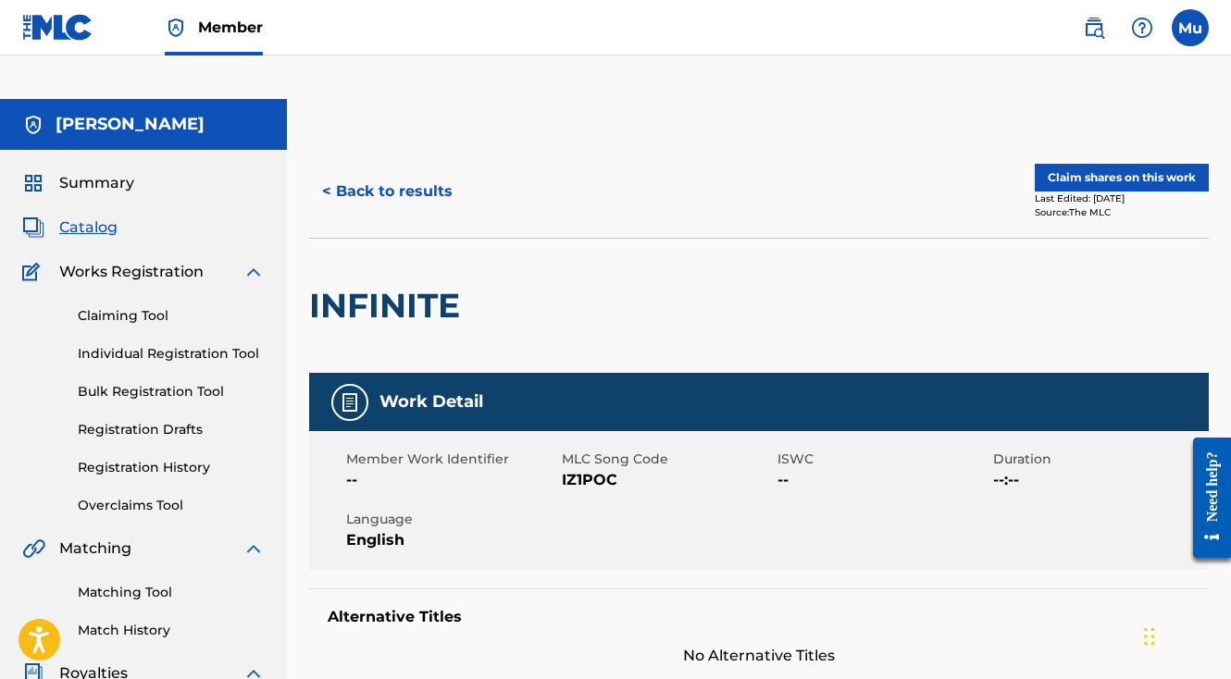
click at [405, 168] on button "< Back to results" at bounding box center [387, 191] width 156 height 46
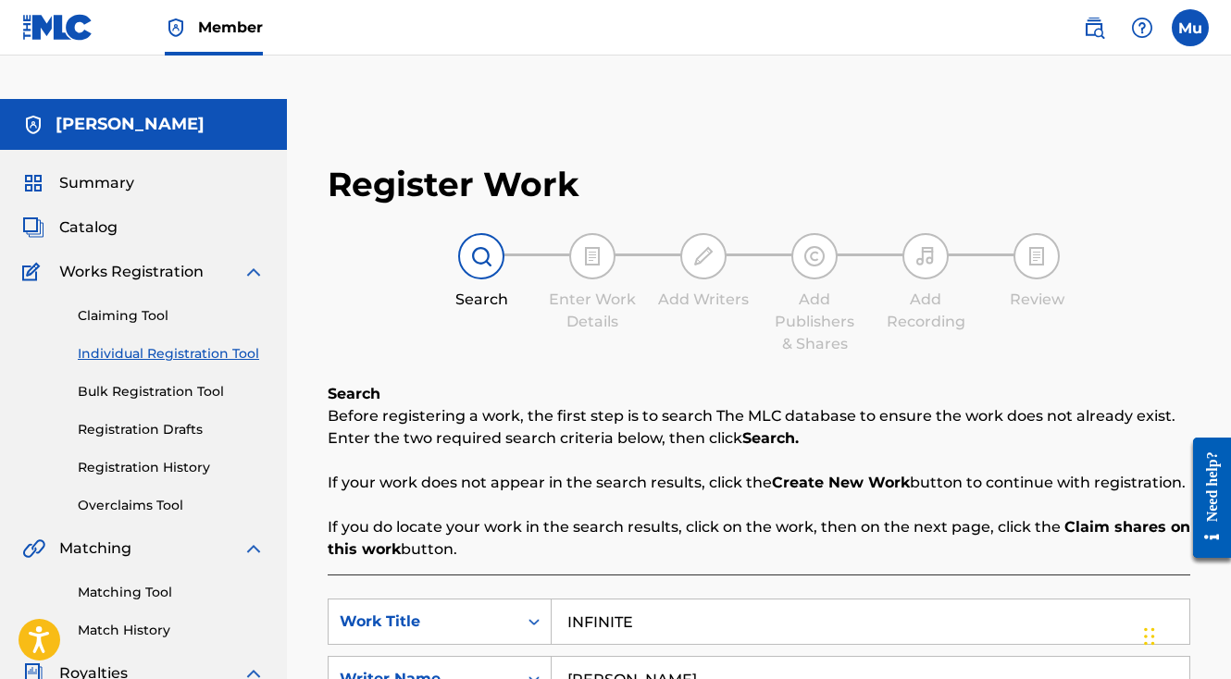
scroll to position [430, 0]
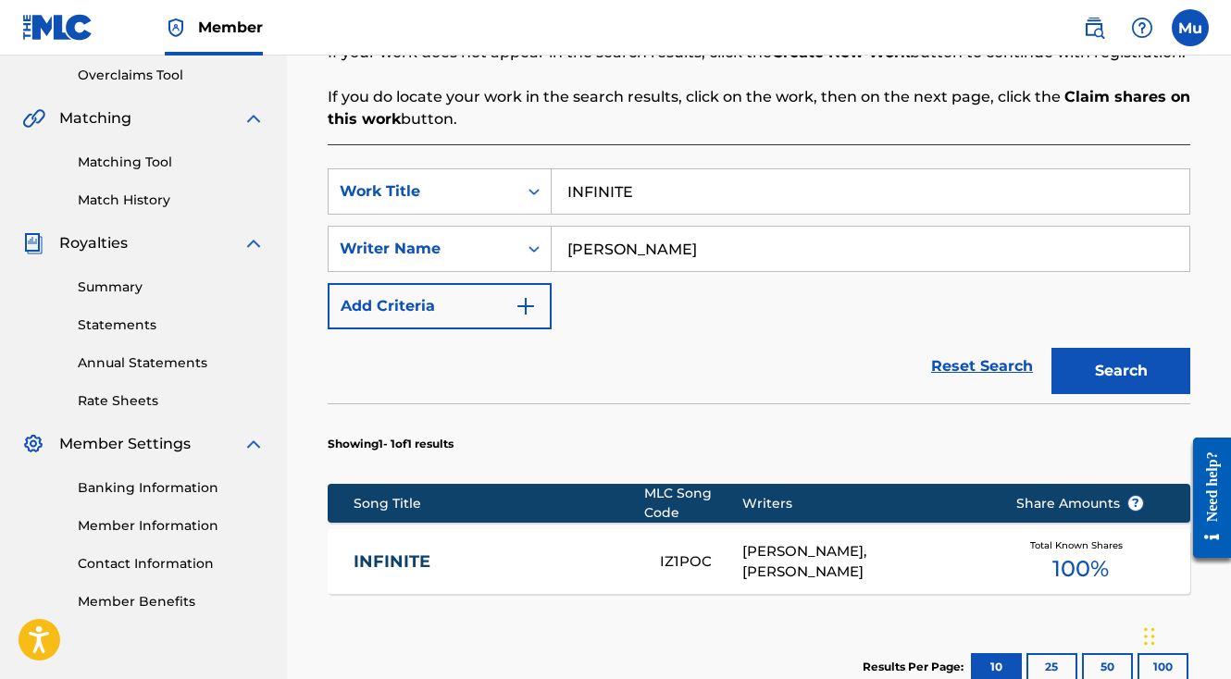
click at [610, 169] on input "INFINITE" at bounding box center [871, 191] width 638 height 44
paste input "GOOD INTENTIONS"
type input "GOOD INTENTIONS"
click at [1124, 348] on button "Search" at bounding box center [1120, 371] width 139 height 46
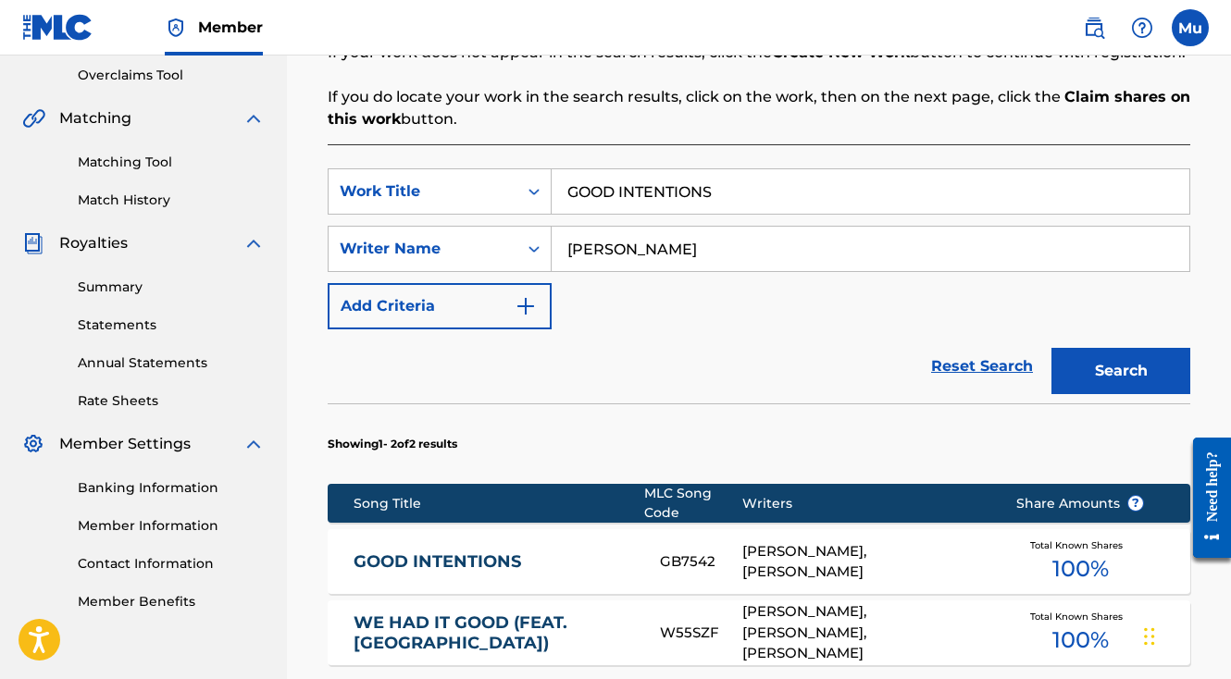
scroll to position [599, 0]
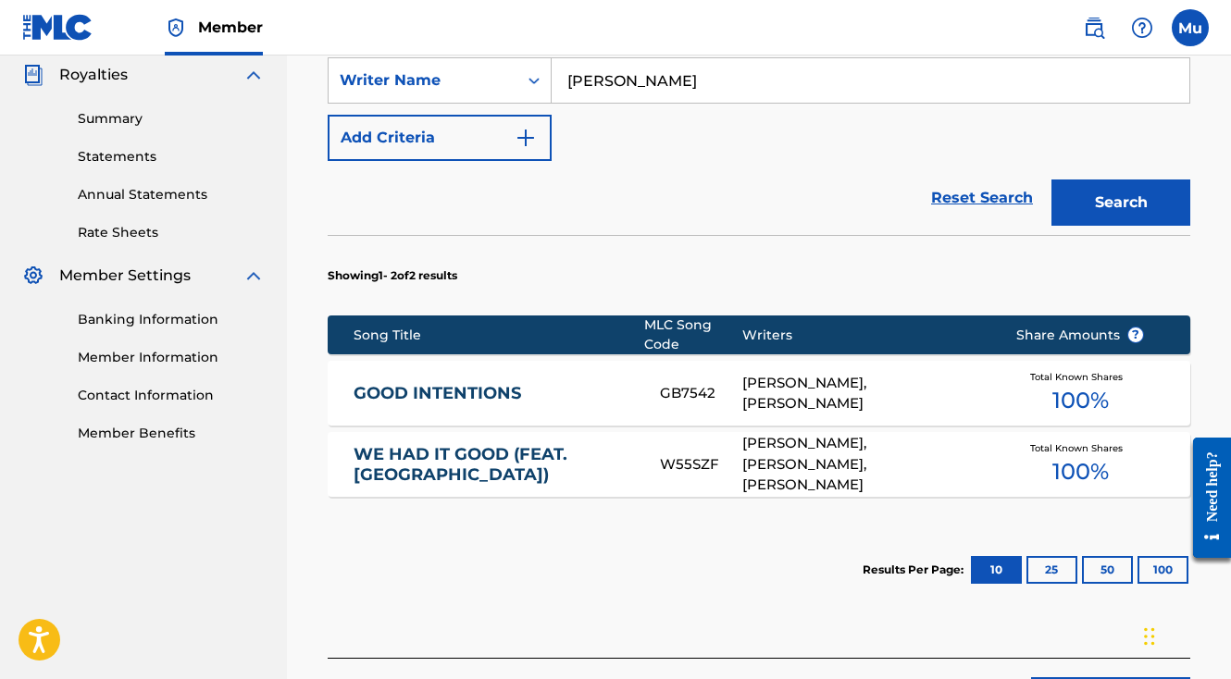
click at [846, 373] on div "MATTHEW DOYLE, ERIK OCHOA" at bounding box center [865, 394] width 246 height 42
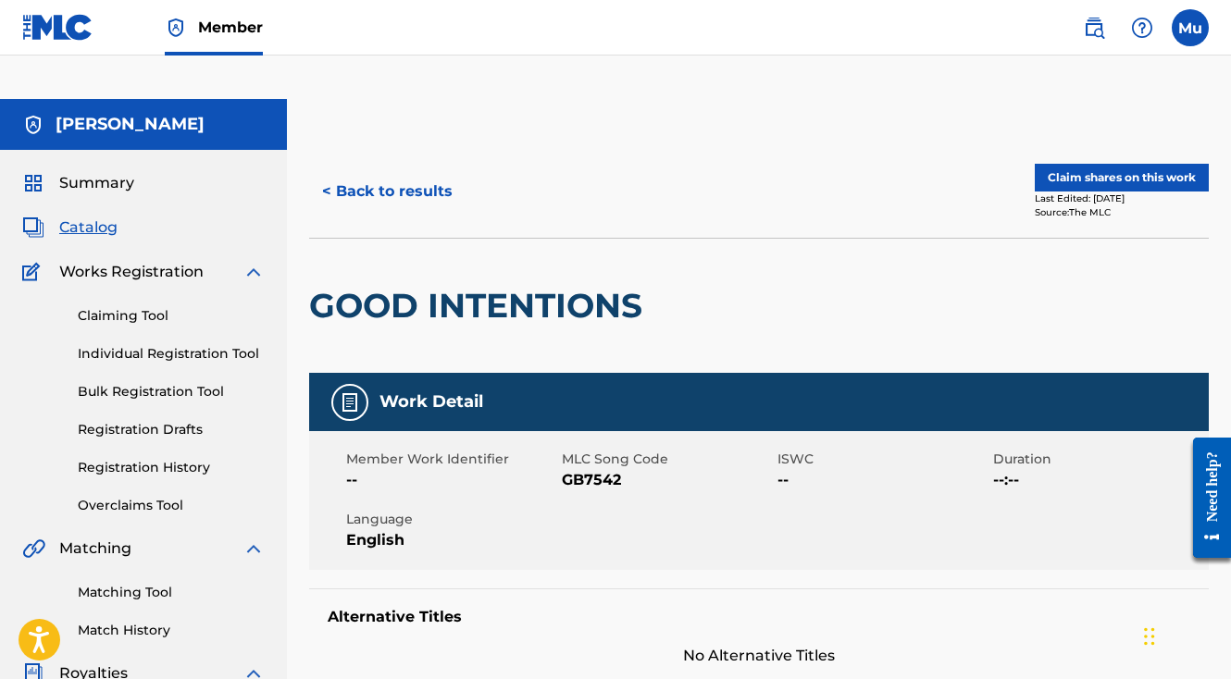
click at [392, 168] on button "< Back to results" at bounding box center [387, 191] width 156 height 46
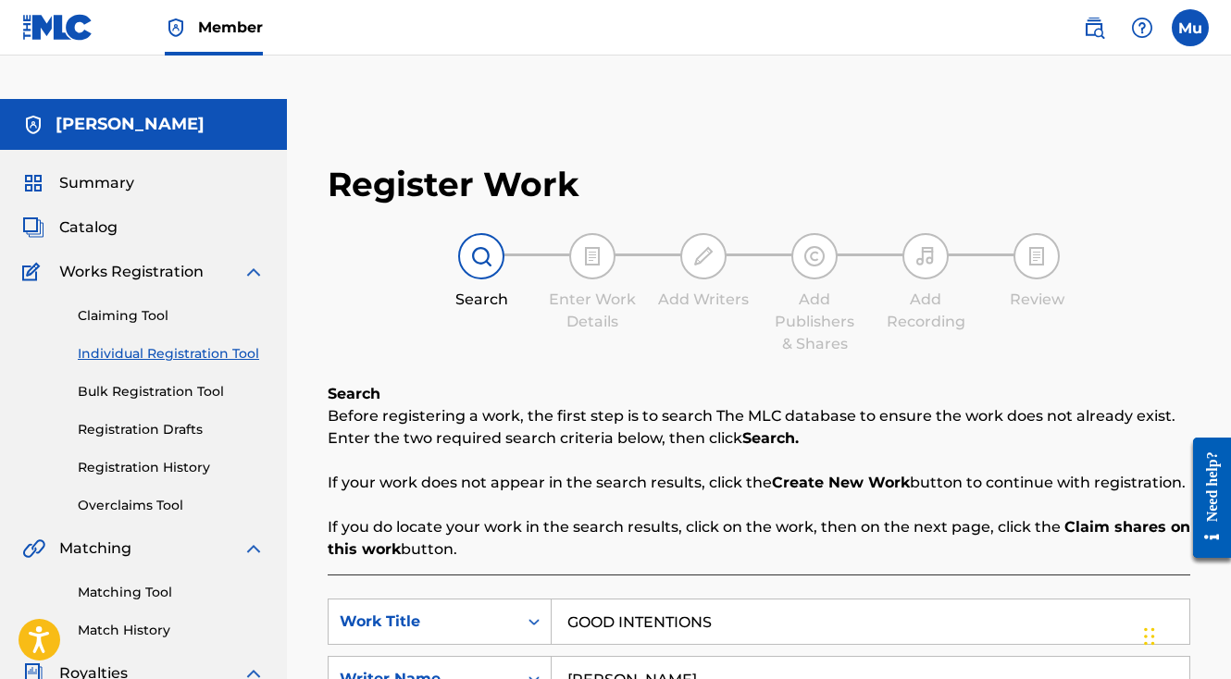
scroll to position [430, 0]
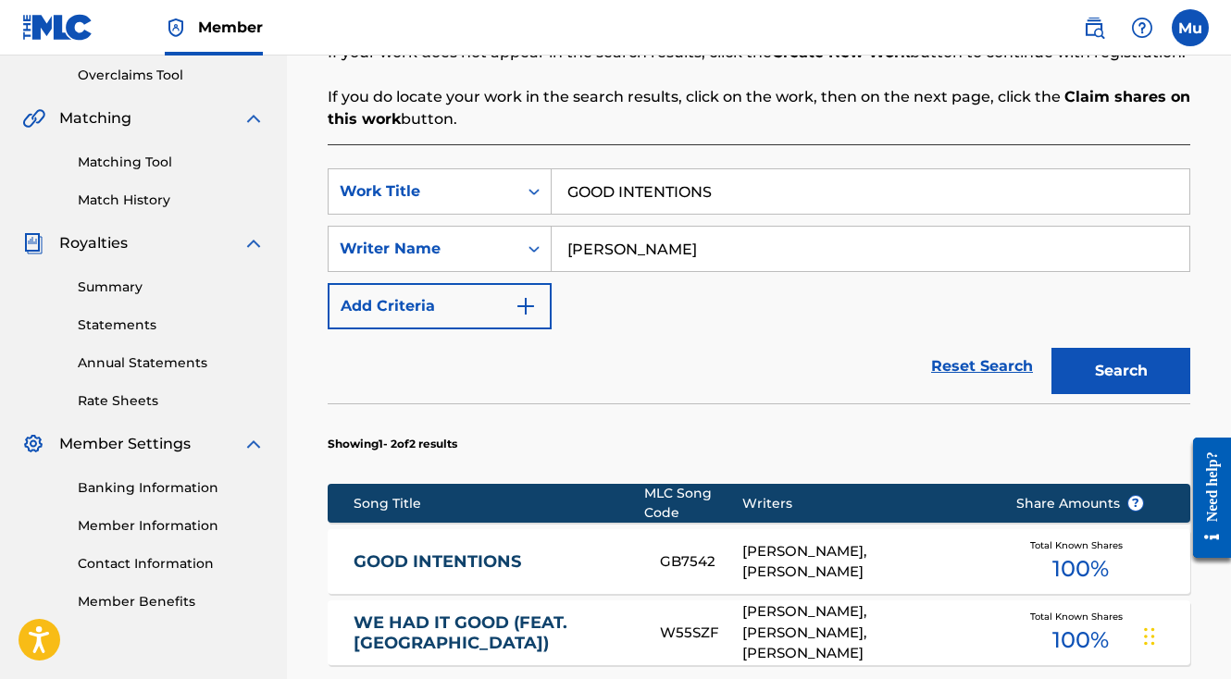
click at [654, 169] on input "GOOD INTENTIONS" at bounding box center [871, 191] width 638 height 44
paste input "WE HAD IT GOOD (FEAT. GAKKY)"
type input "WE HAD IT GOOD (FEAT. GAKKY)"
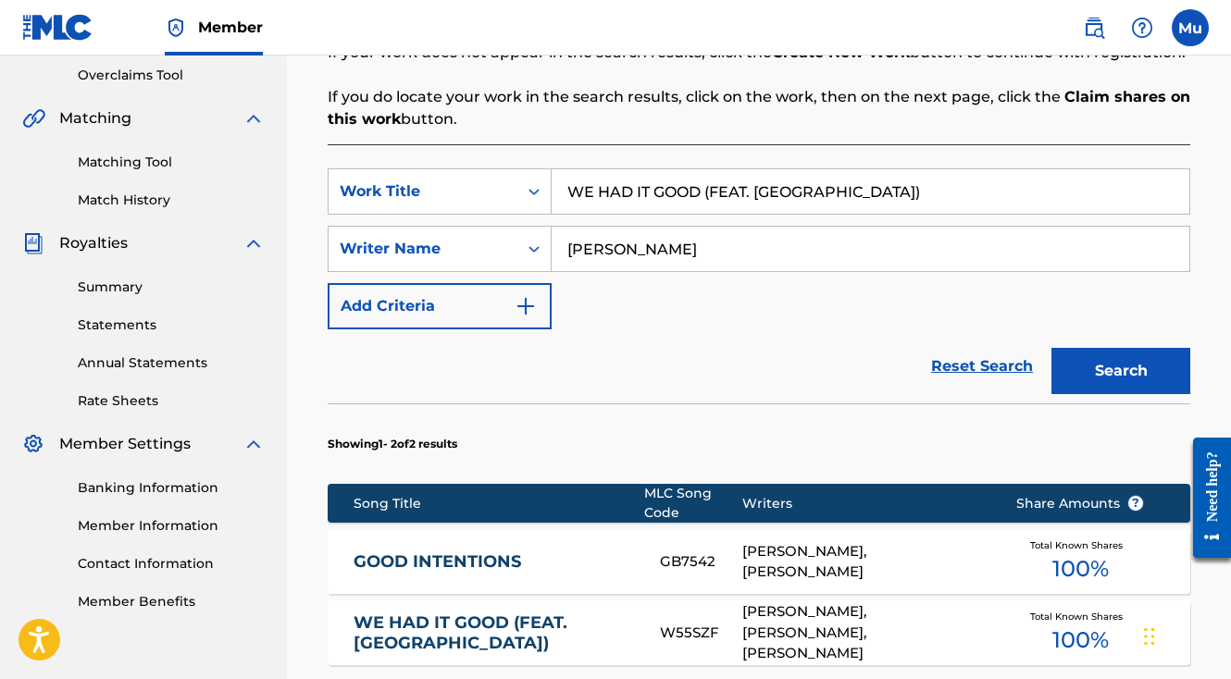
click at [1067, 329] on div "Search" at bounding box center [1116, 366] width 148 height 74
click at [1067, 348] on button "Search" at bounding box center [1120, 371] width 139 height 46
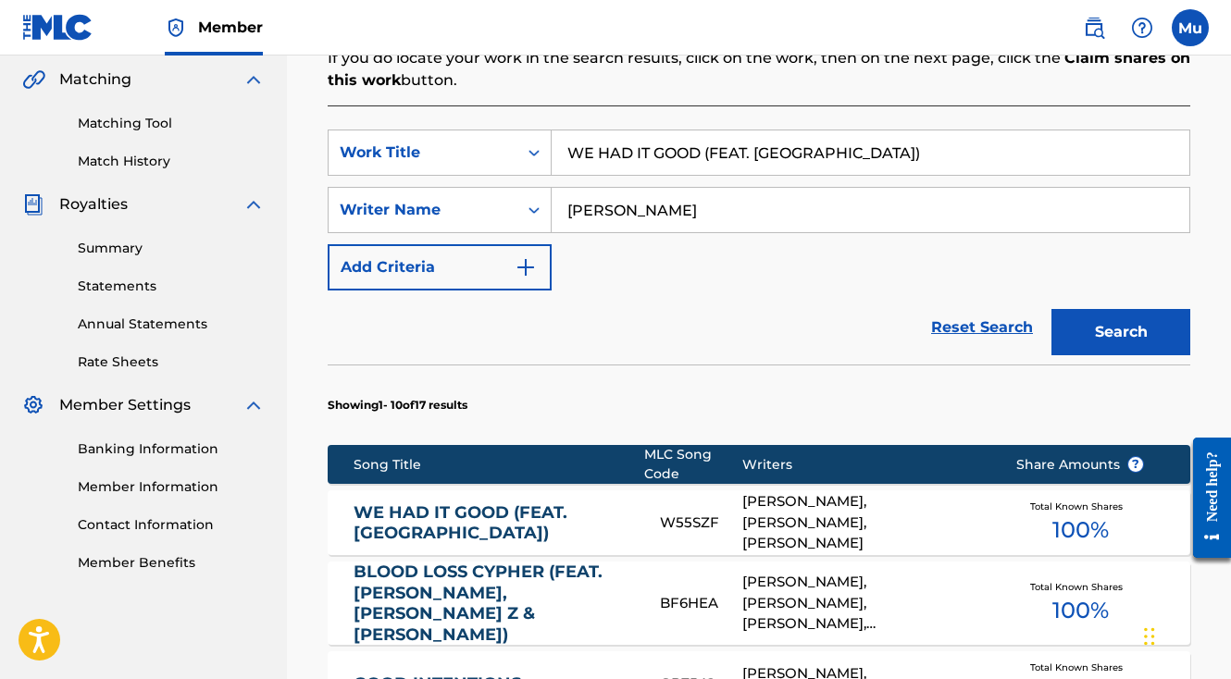
scroll to position [478, 0]
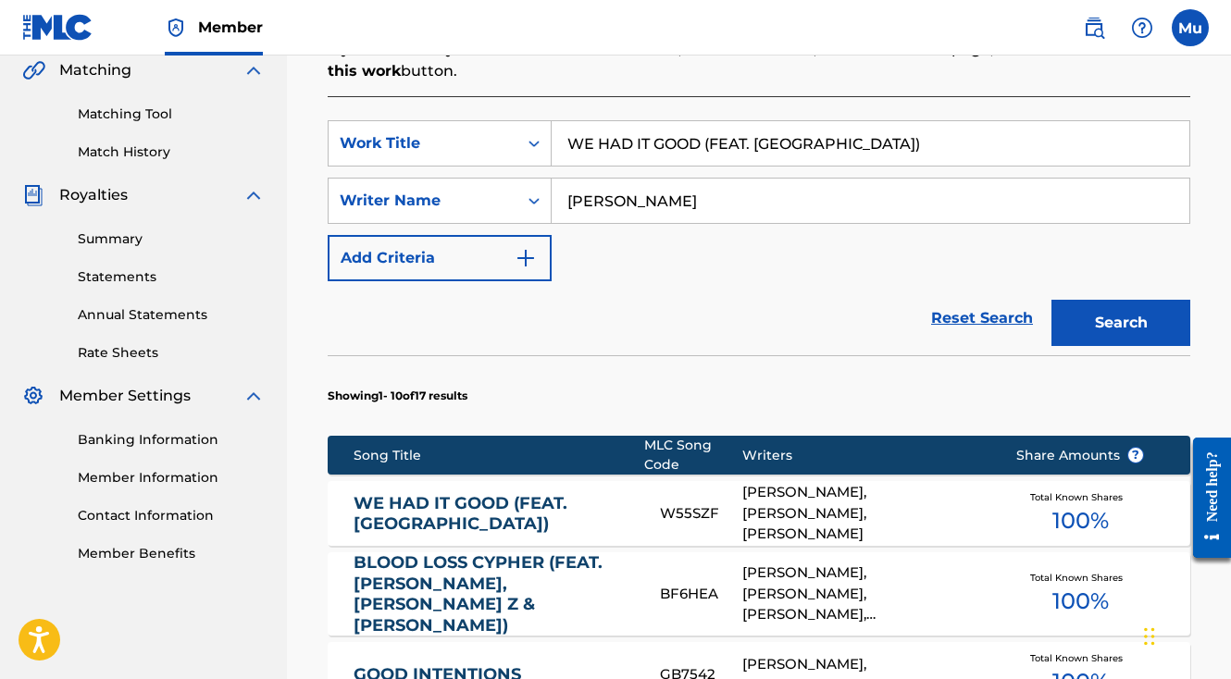
click at [663, 503] on div "W55SZF" at bounding box center [701, 513] width 82 height 21
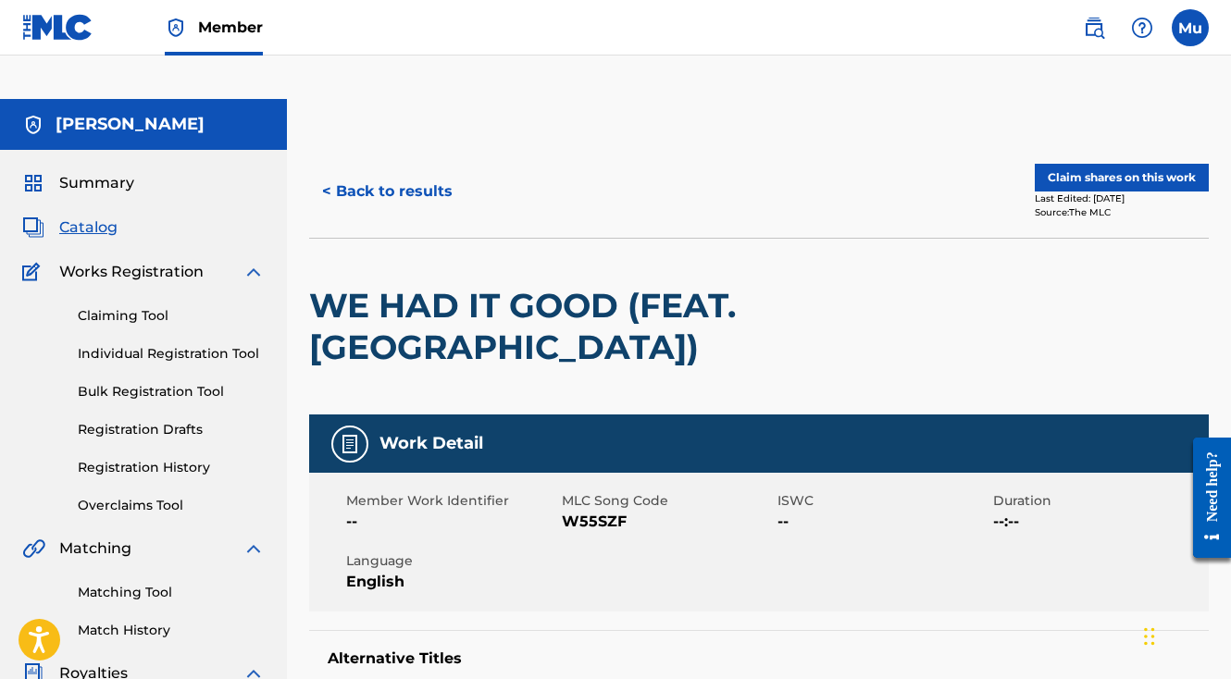
click at [407, 168] on button "< Back to results" at bounding box center [387, 191] width 156 height 46
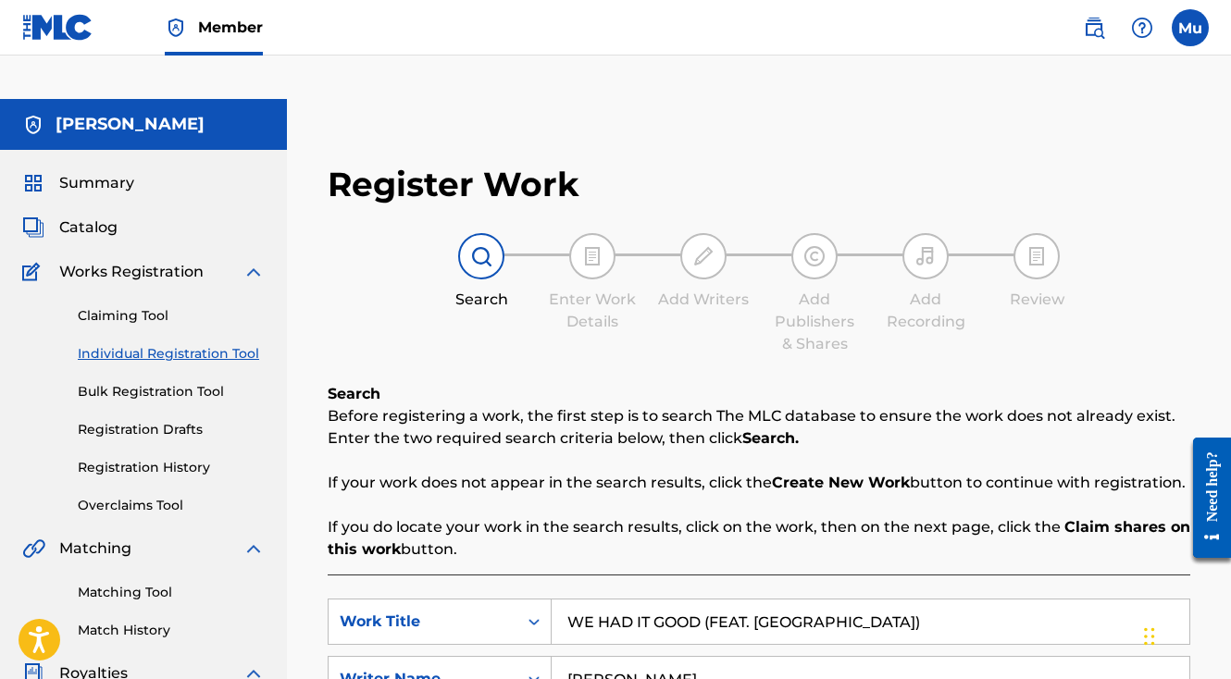
scroll to position [430, 0]
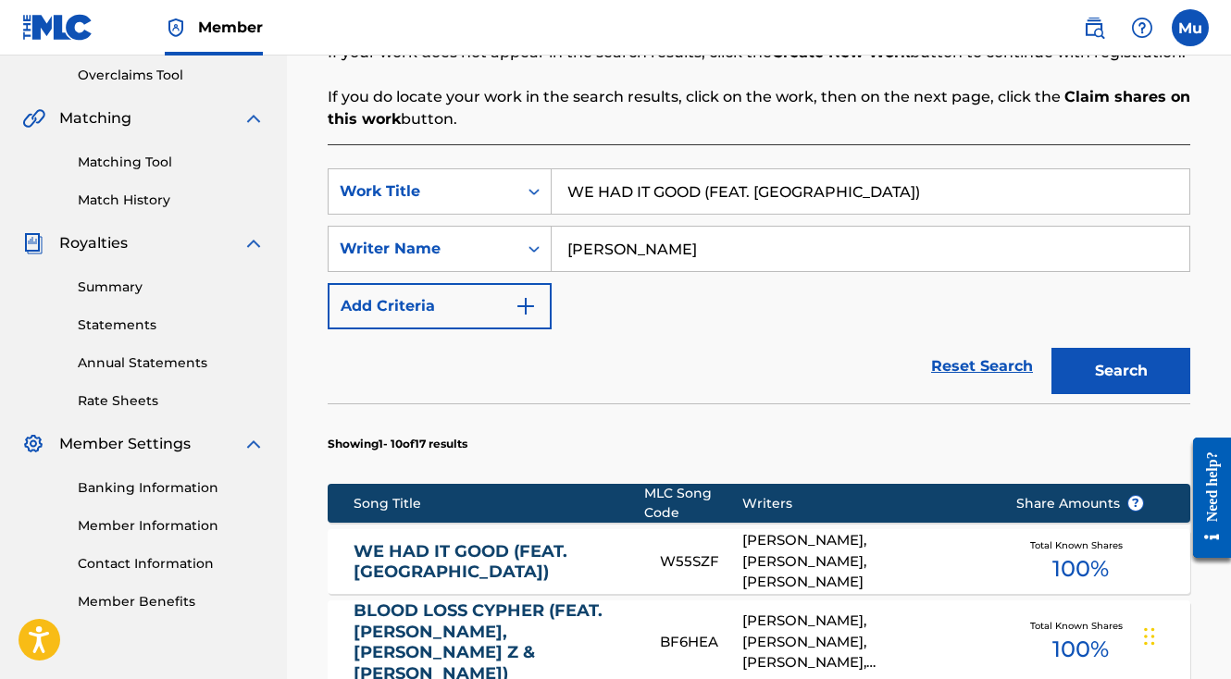
click at [638, 169] on input "WE HAD IT GOOD (FEAT. GAKKY)" at bounding box center [871, 191] width 638 height 44
paste input "BUILT FROM THE STATIC"
type input "BUILT FROM THE STATIC"
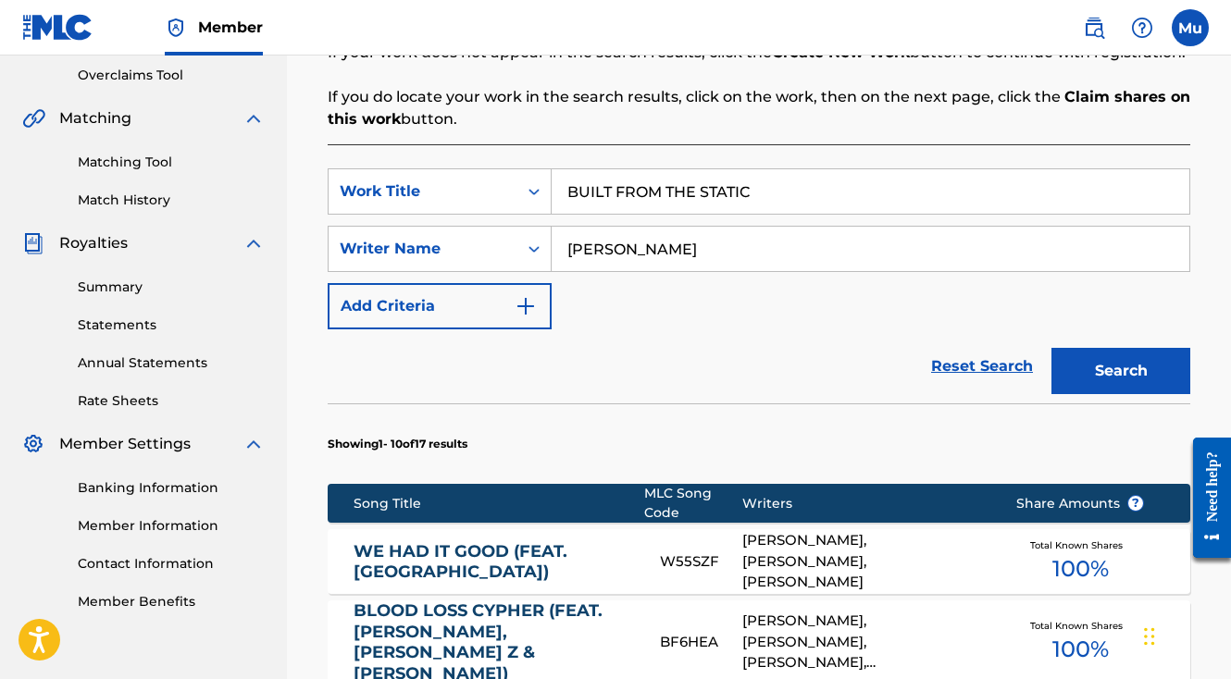
click at [1101, 348] on button "Search" at bounding box center [1120, 371] width 139 height 46
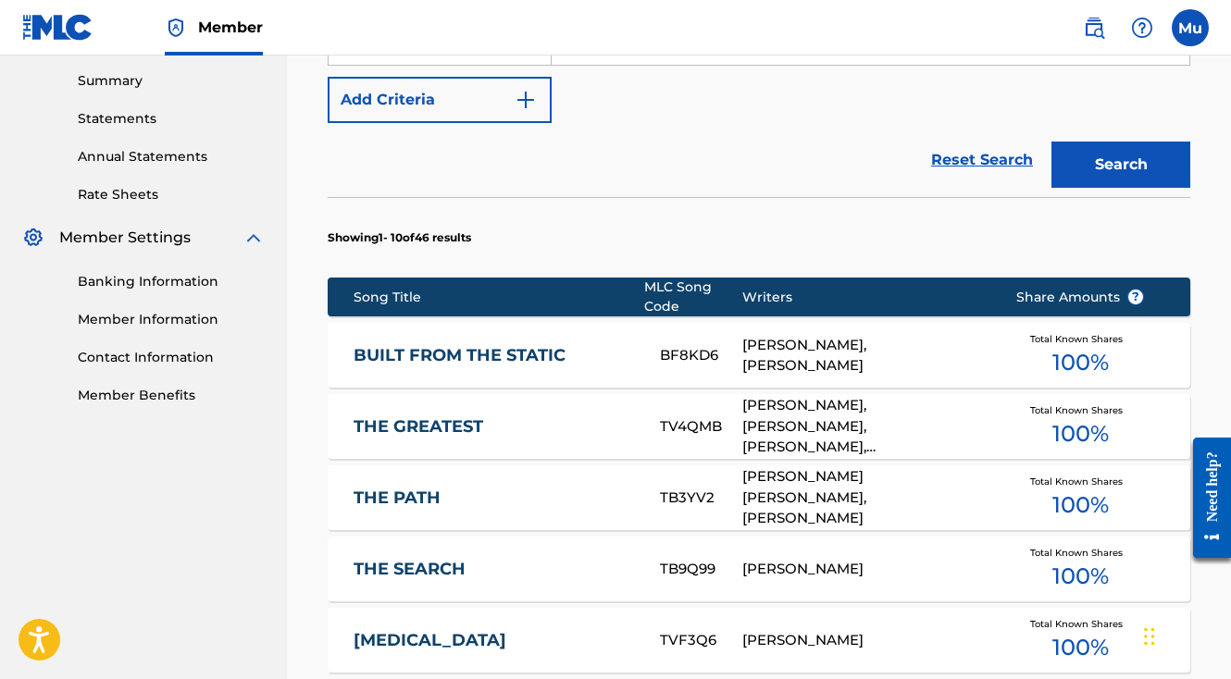
scroll to position [639, 0]
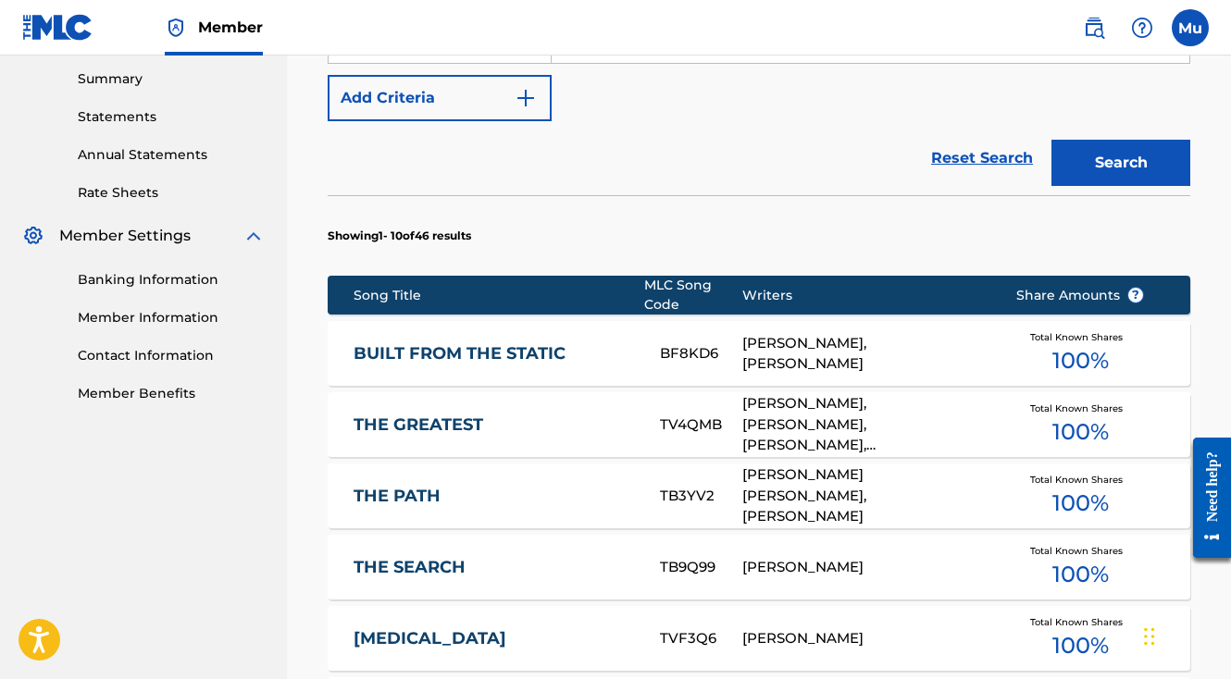
click at [802, 333] on div "DAVID LINHOF, MATTHEW DOYLE" at bounding box center [865, 354] width 246 height 42
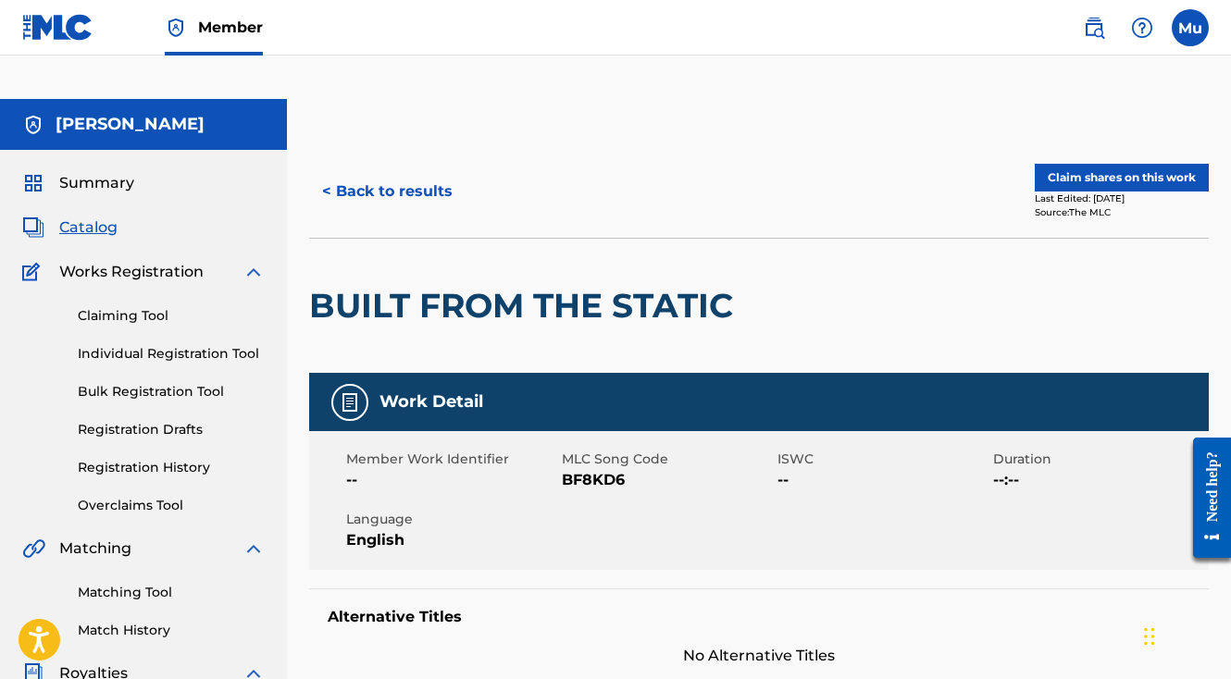
click at [407, 168] on button "< Back to results" at bounding box center [387, 191] width 156 height 46
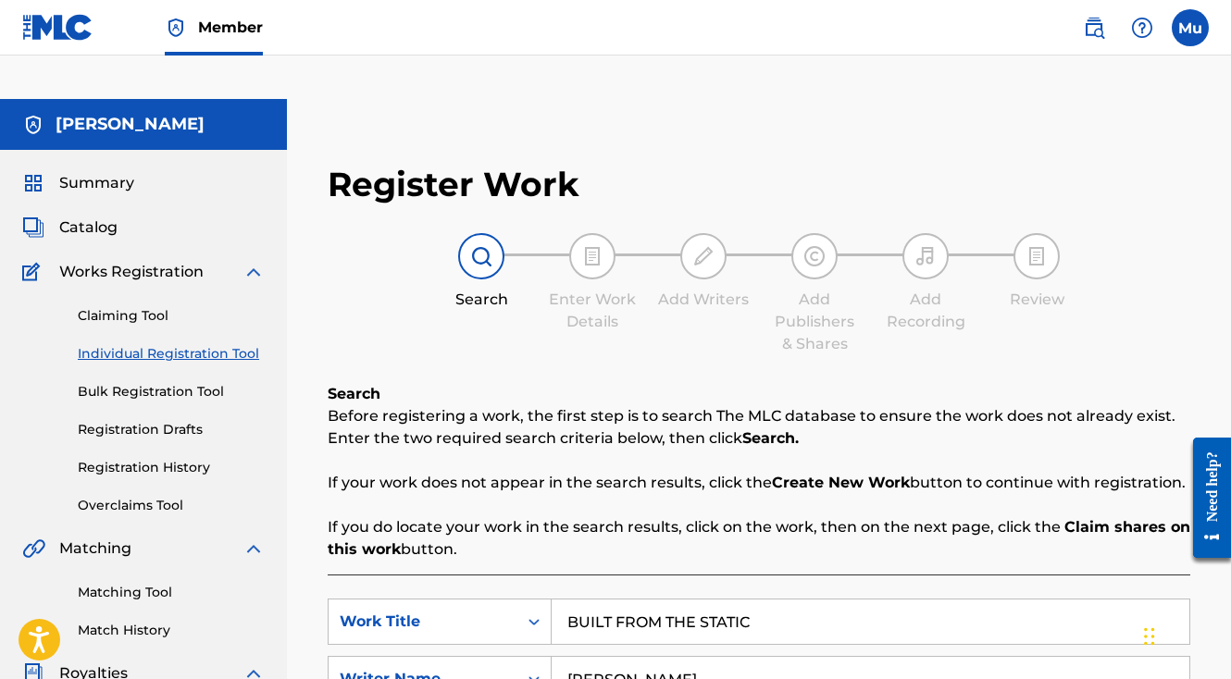
scroll to position [430, 0]
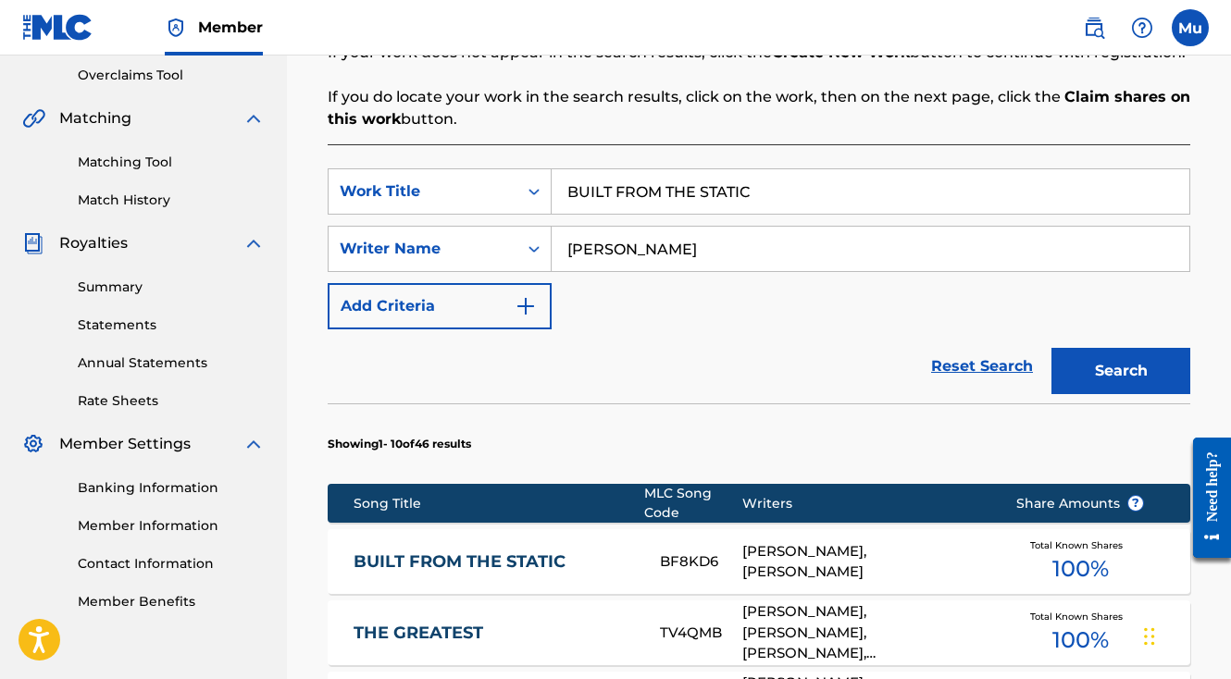
click at [680, 169] on input "BUILT FROM THE STATIC" at bounding box center [871, 191] width 638 height 44
paste input "PIECE OF MY MIND"
click at [1105, 348] on button "Search" at bounding box center [1120, 371] width 139 height 46
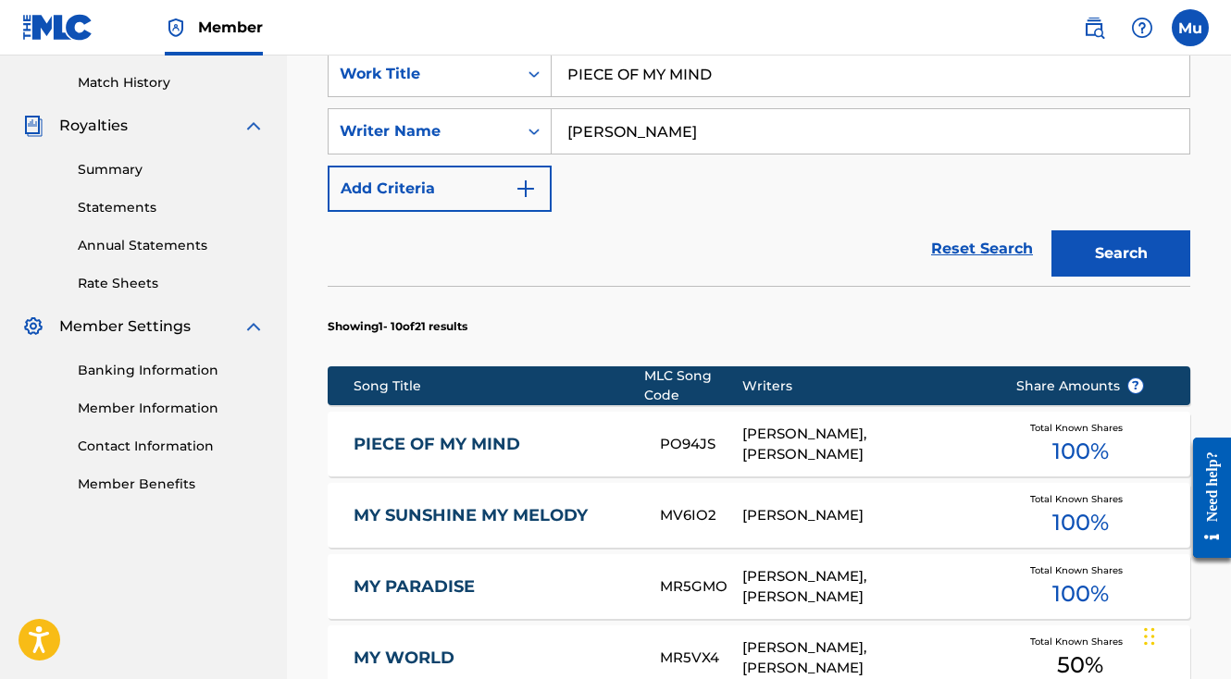
scroll to position [422, 0]
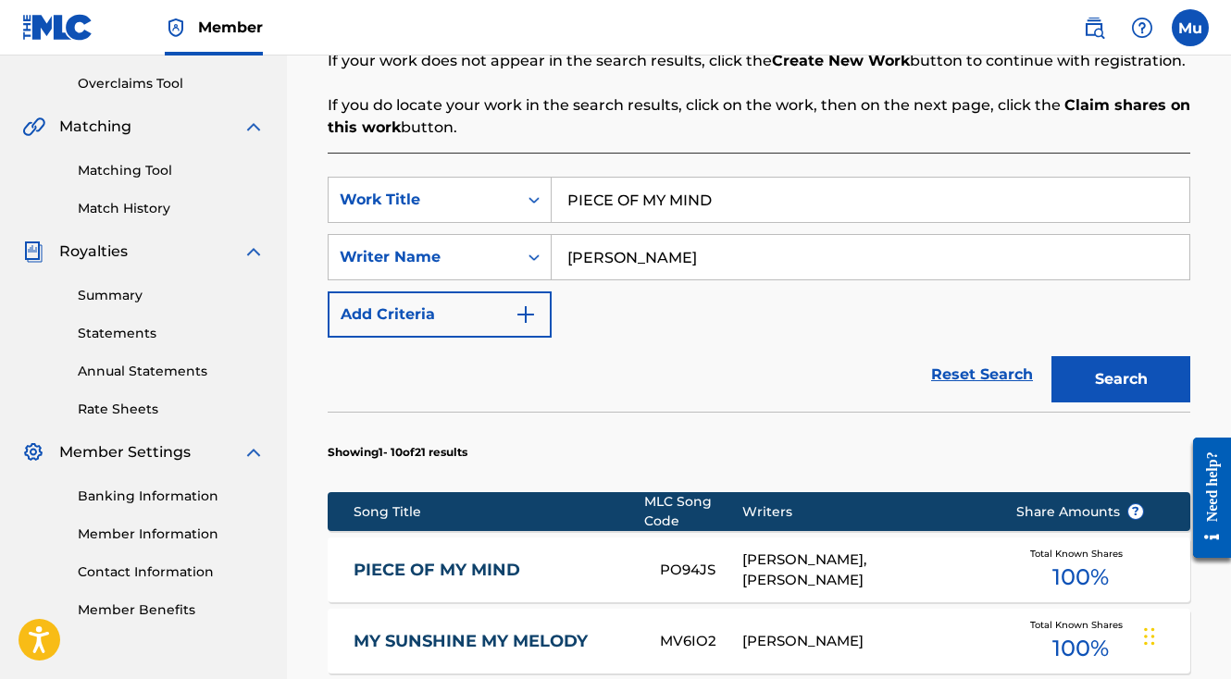
click at [693, 178] on input "PIECE OF MY MIND" at bounding box center [871, 200] width 638 height 44
paste input "RAP ROYALTY (FEAT. CODE.C)"
type input "RAP ROYALTY (FEAT. CODE.C)"
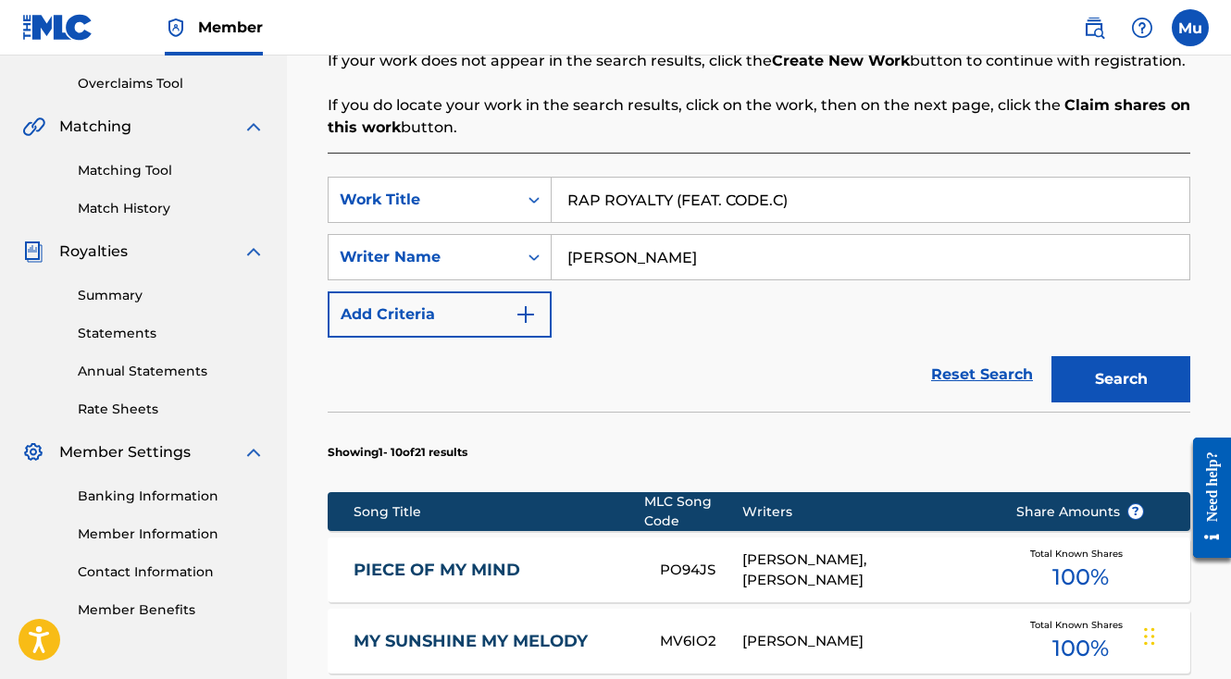
click at [1110, 356] on button "Search" at bounding box center [1120, 379] width 139 height 46
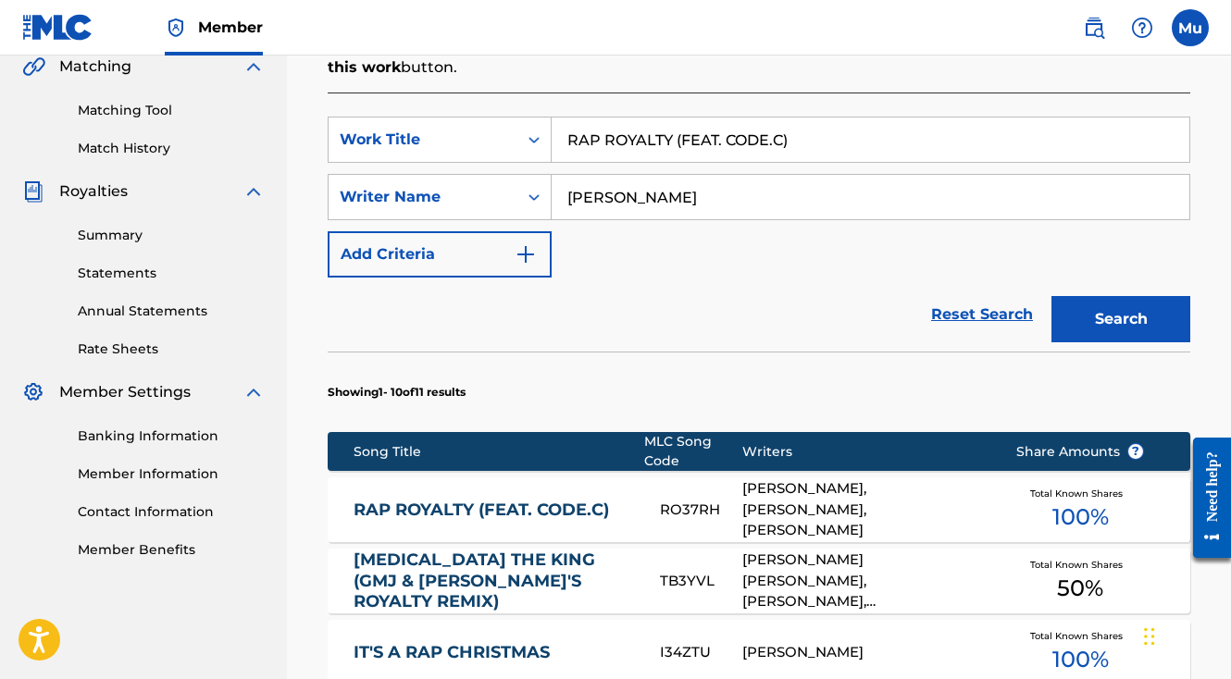
scroll to position [480, 0]
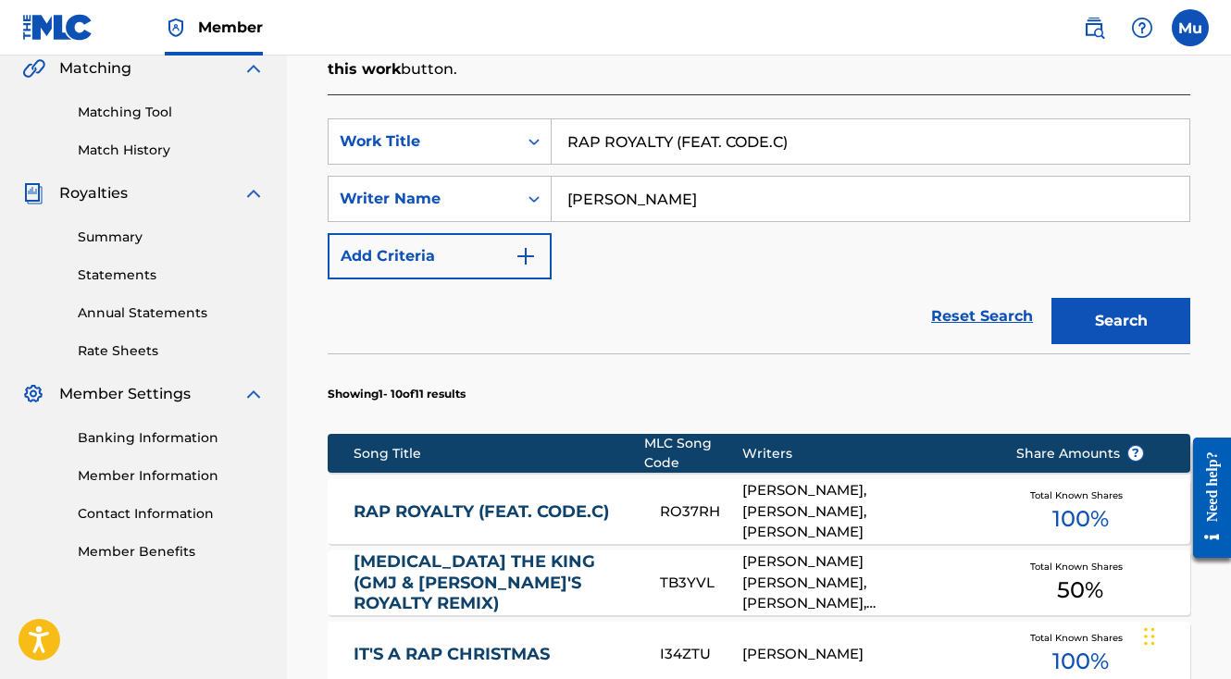
click at [791, 480] on div "DAVID LINHOF, MATTHEW DOYLE, PAUL CLARKE" at bounding box center [865, 511] width 246 height 63
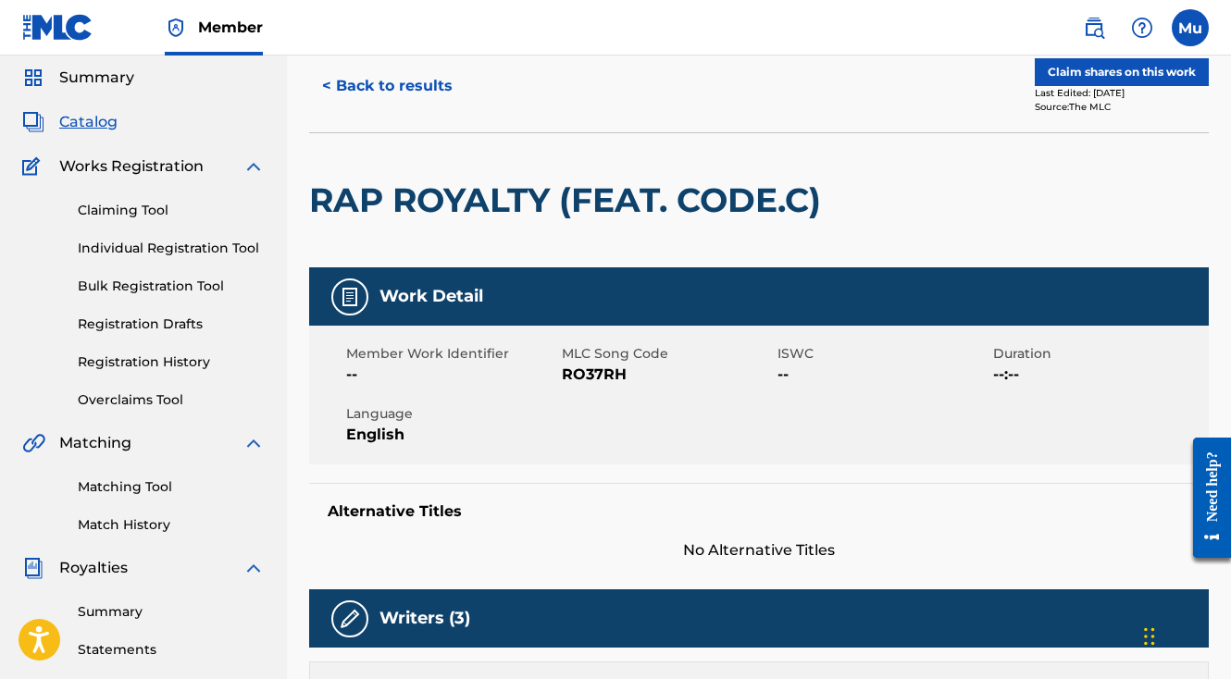
scroll to position [6, 0]
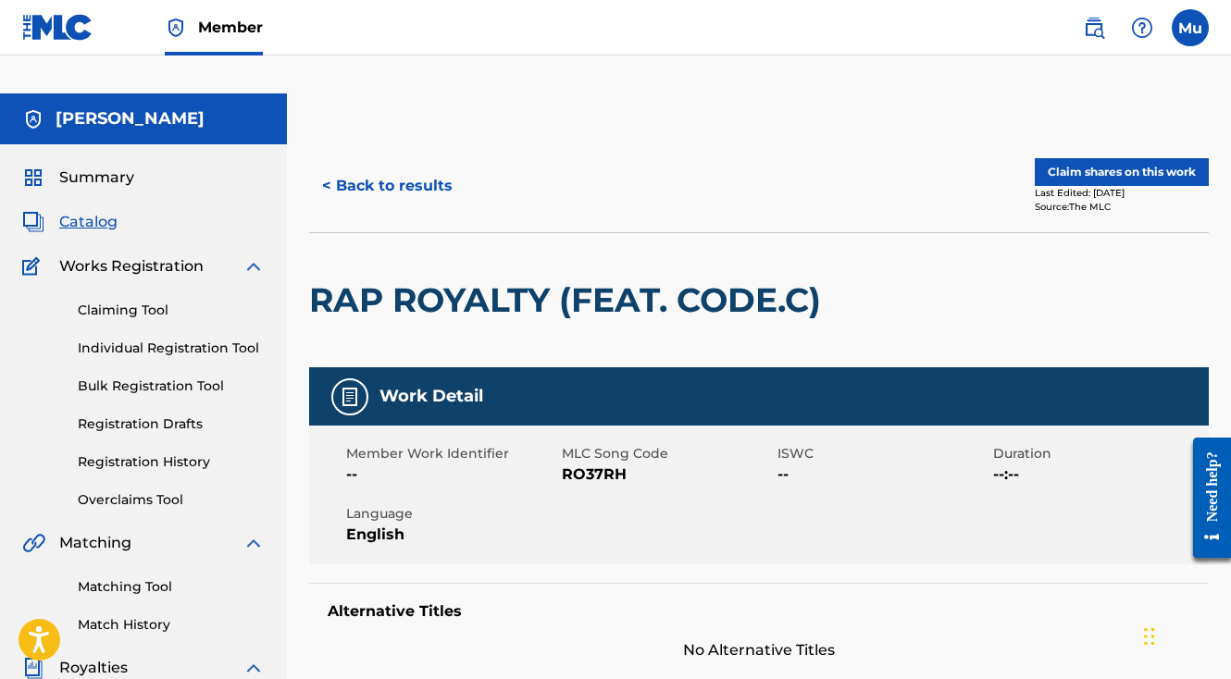
click at [1063, 158] on button "Claim shares on this work" at bounding box center [1122, 172] width 174 height 28
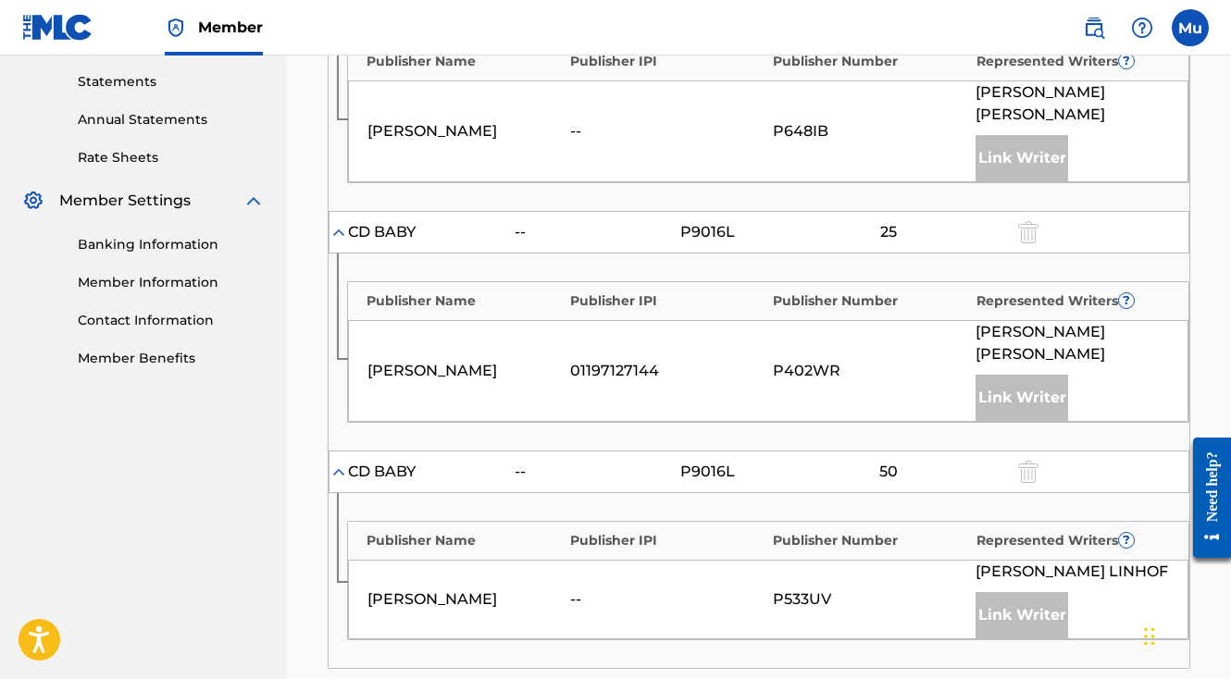
scroll to position [676, 0]
click at [899, 318] on div "Matthew Doyle 01197127144 P402WR MATTHEW DOYLE Link Writer" at bounding box center [768, 369] width 840 height 102
click at [905, 219] on div "25" at bounding box center [888, 230] width 83 height 22
click at [883, 219] on div "25" at bounding box center [888, 230] width 83 height 22
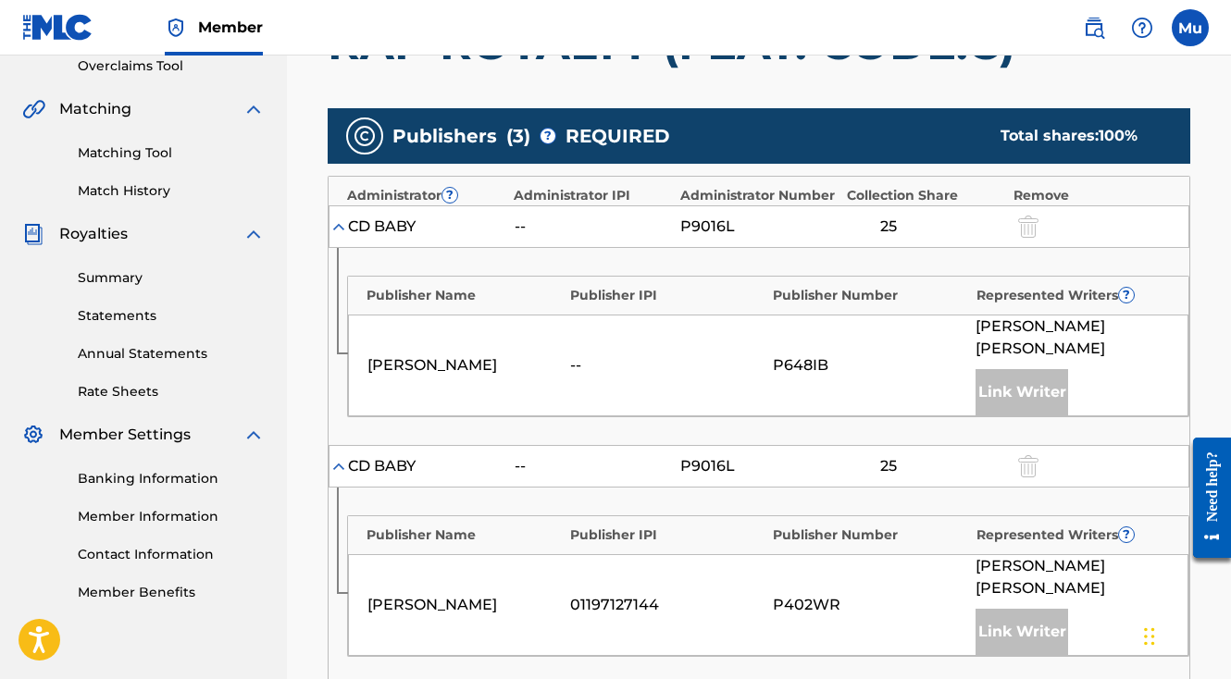
scroll to position [352, 0]
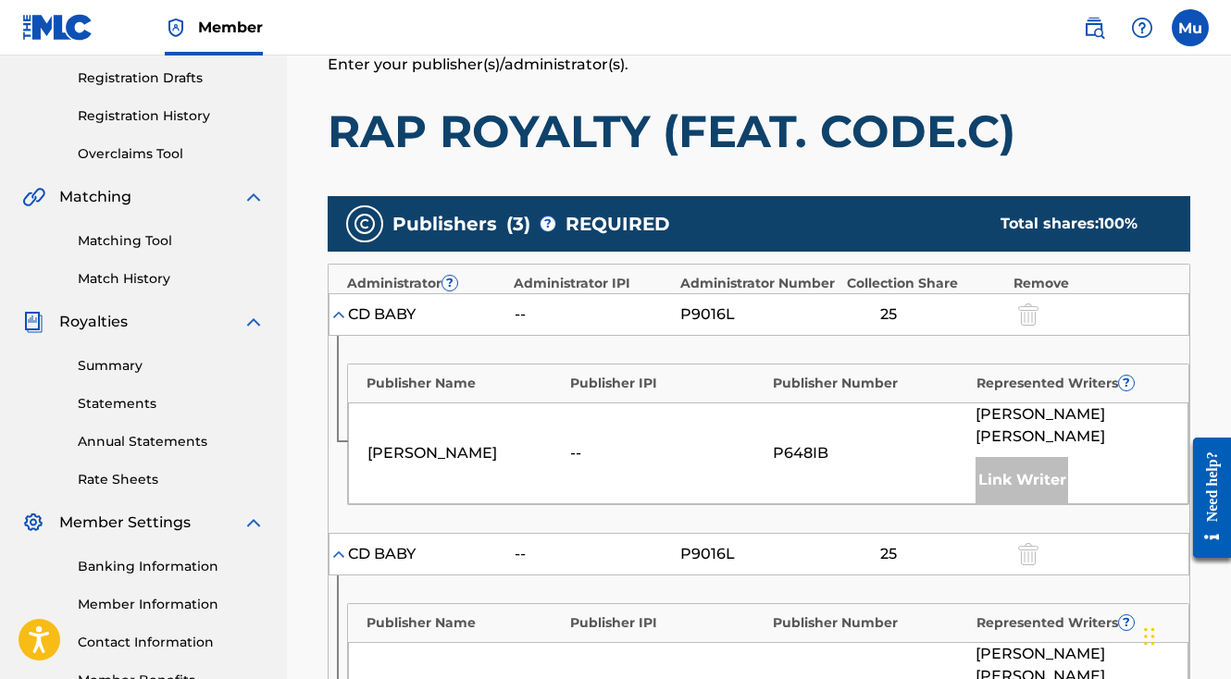
click at [329, 305] on img at bounding box center [338, 314] width 19 height 19
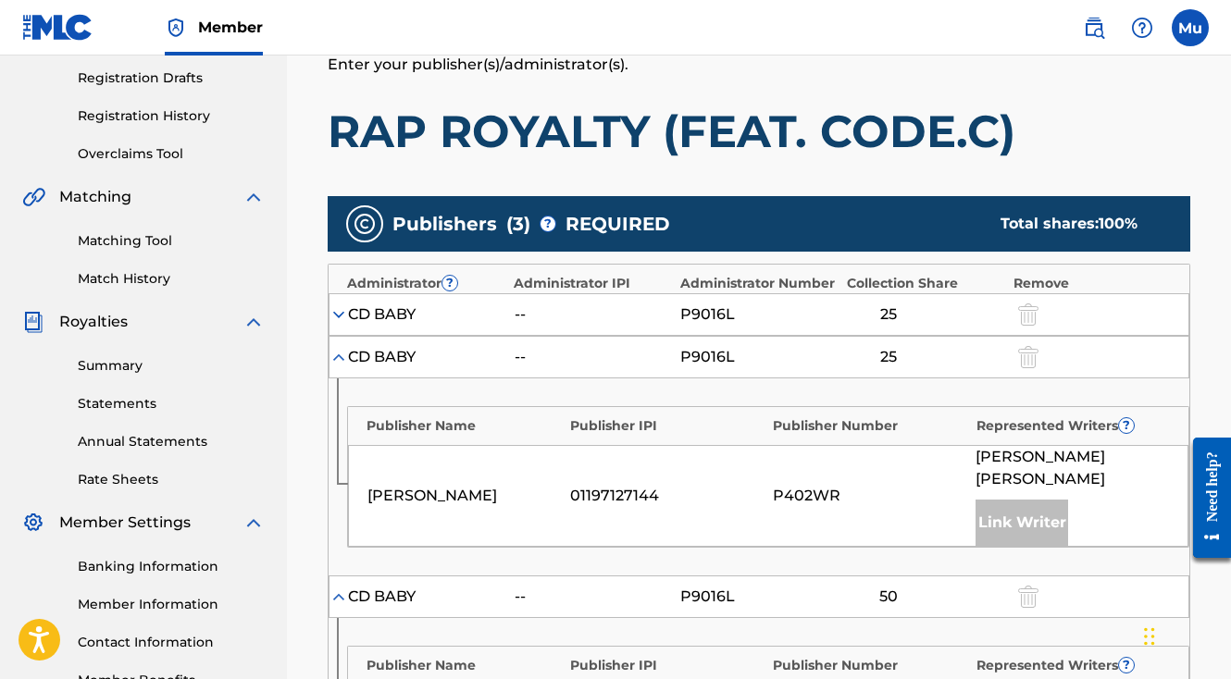
click at [337, 348] on img at bounding box center [338, 357] width 19 height 19
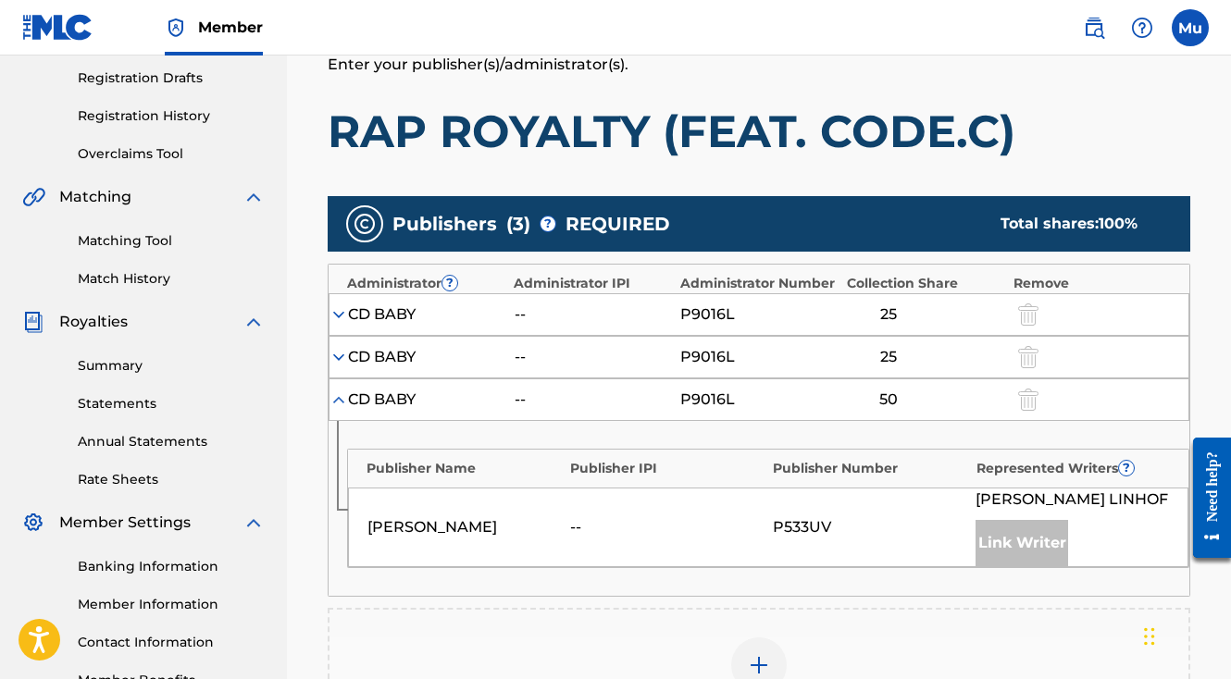
click at [337, 379] on div "CD BABY -- P9016L 50" at bounding box center [759, 400] width 861 height 43
click at [340, 391] on img at bounding box center [338, 400] width 19 height 19
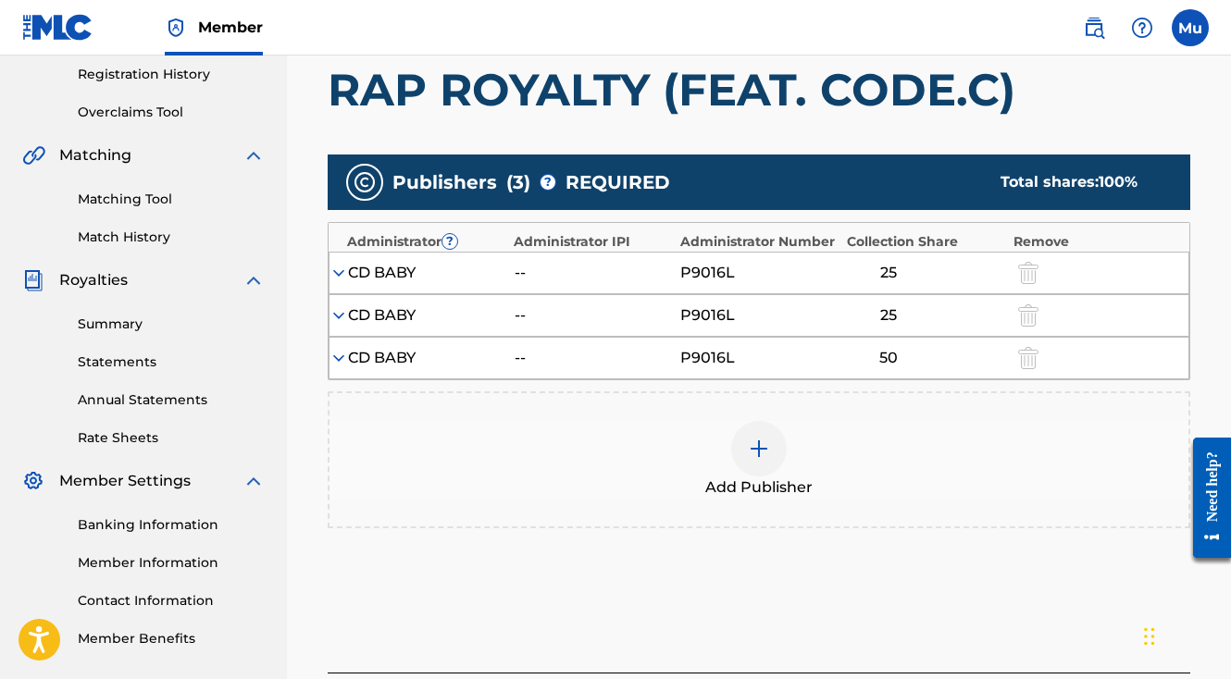
scroll to position [420, 0]
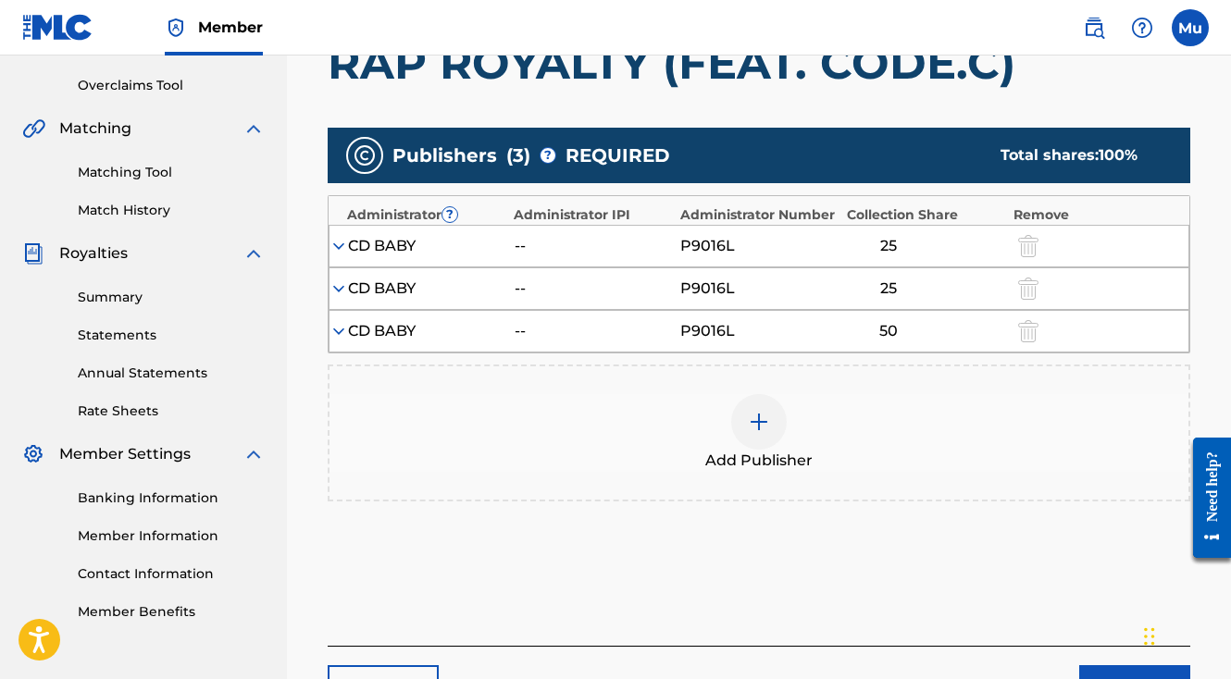
click at [759, 394] on div at bounding box center [759, 422] width 56 height 56
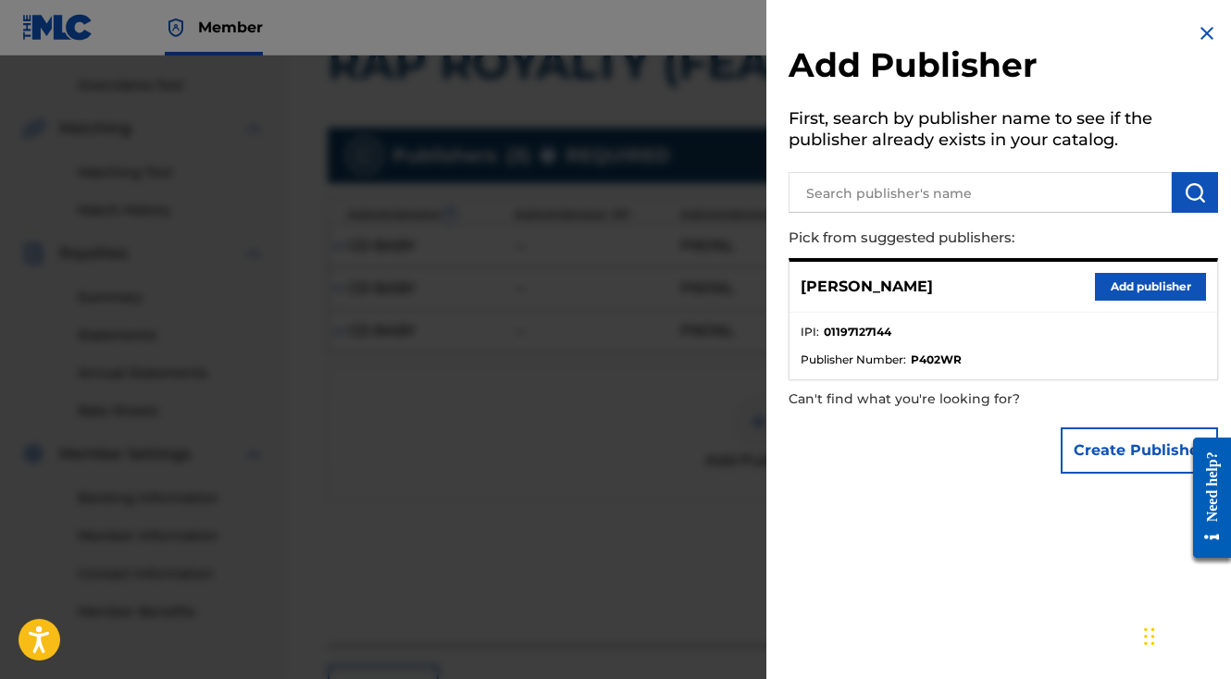
click at [1103, 291] on button "Add publisher" at bounding box center [1150, 287] width 111 height 28
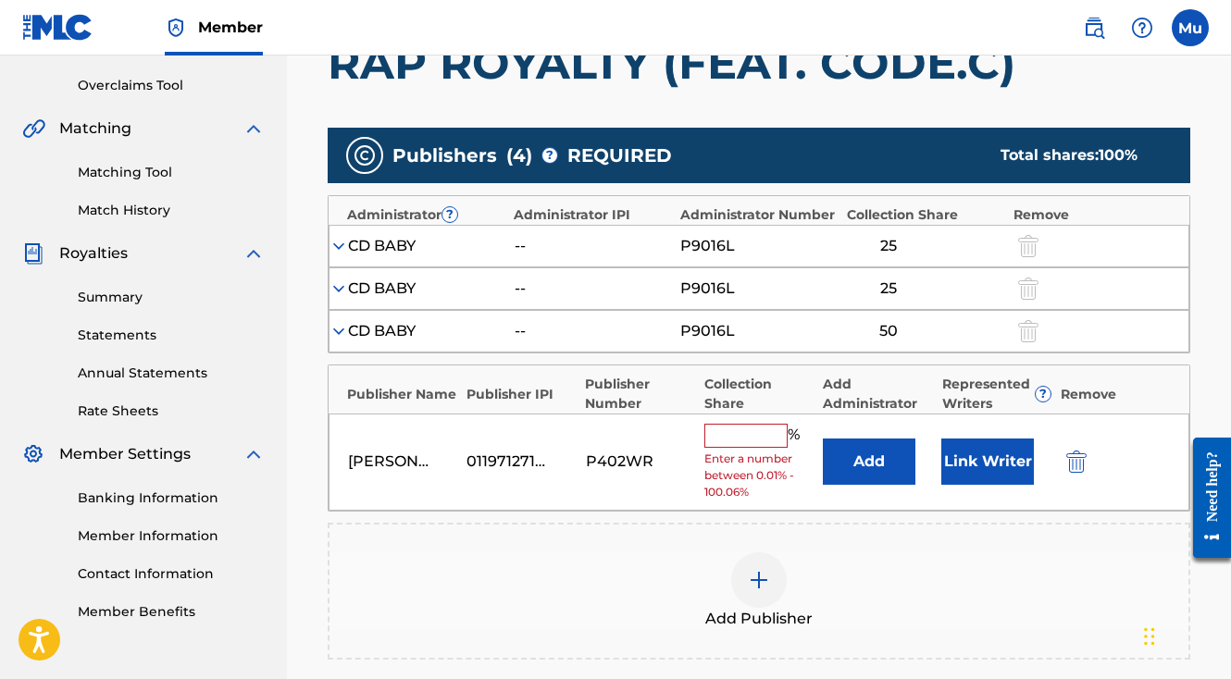
click at [737, 424] on input "text" at bounding box center [745, 436] width 83 height 24
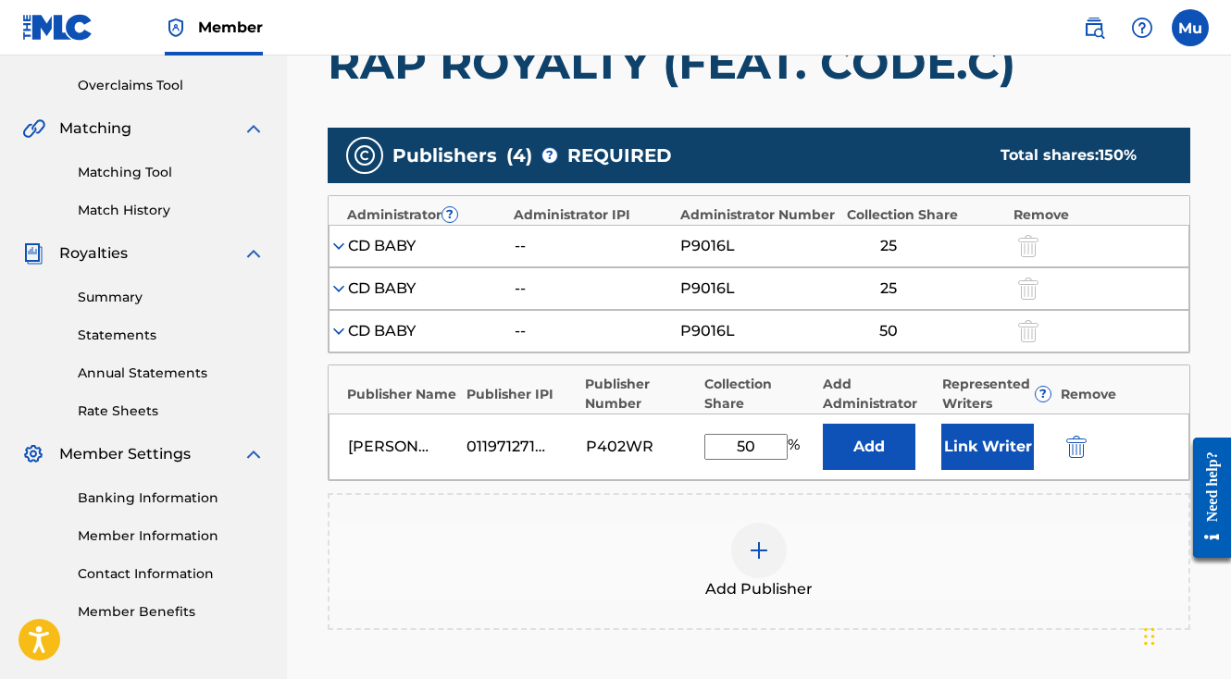
type input "50"
click at [991, 424] on button "Link Writer" at bounding box center [987, 447] width 93 height 46
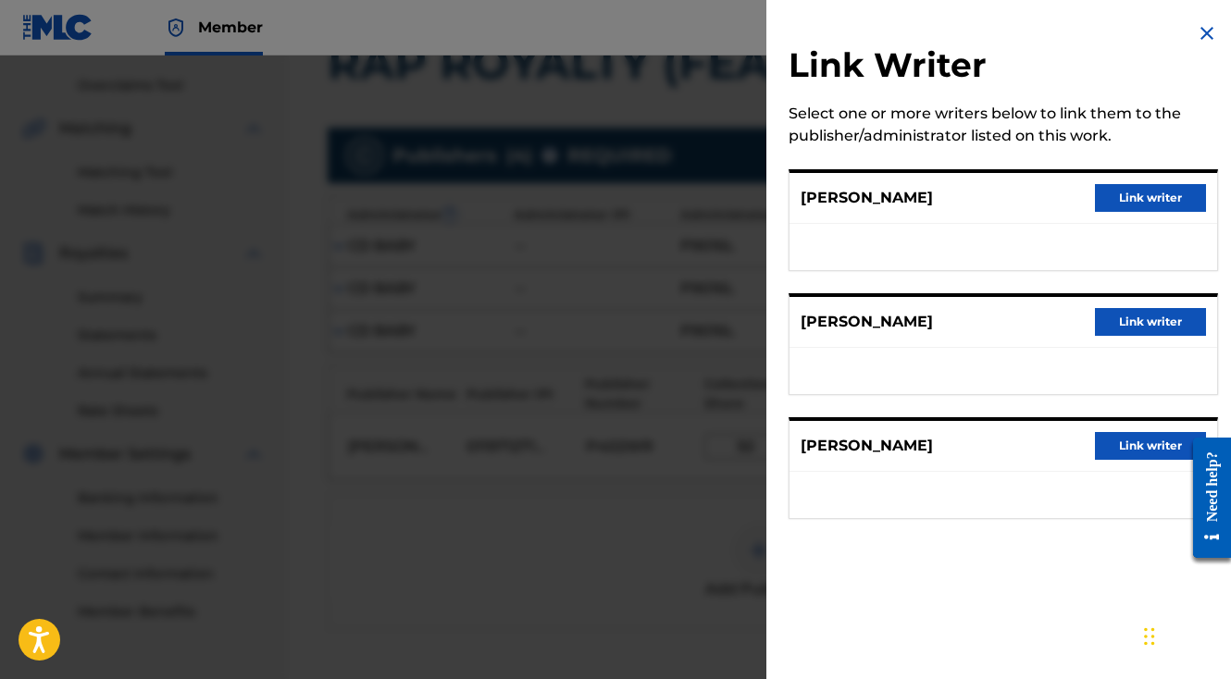
click at [1116, 327] on button "Link writer" at bounding box center [1150, 322] width 111 height 28
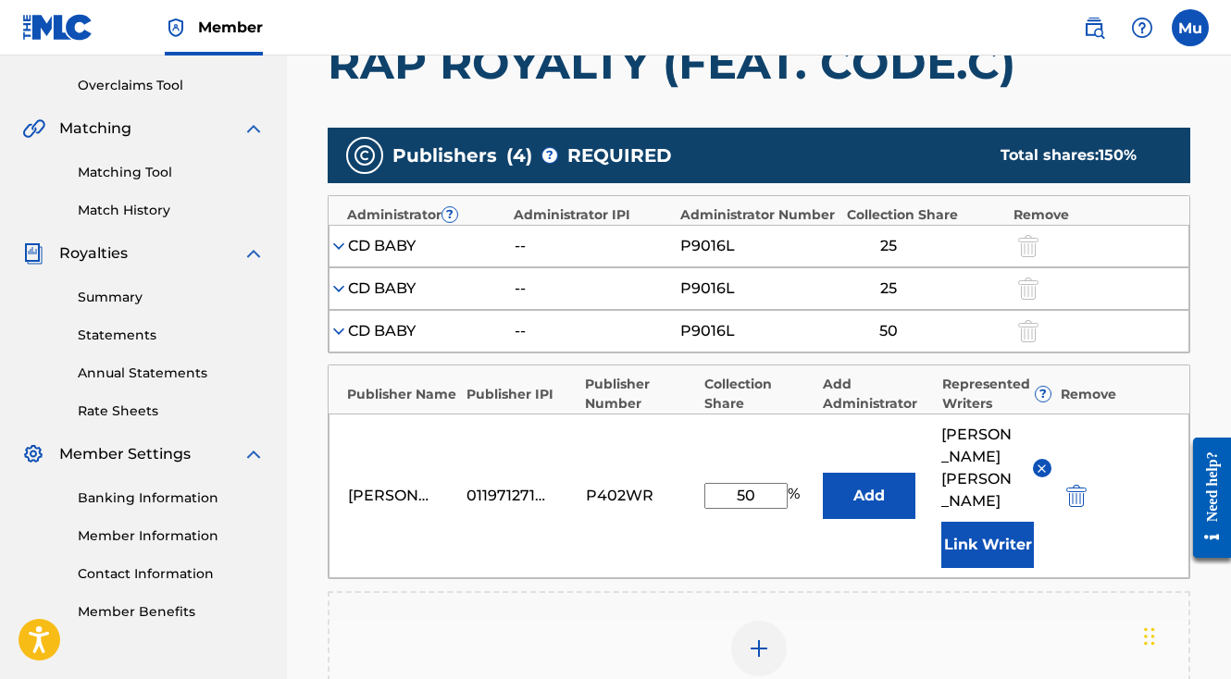
scroll to position [655, 0]
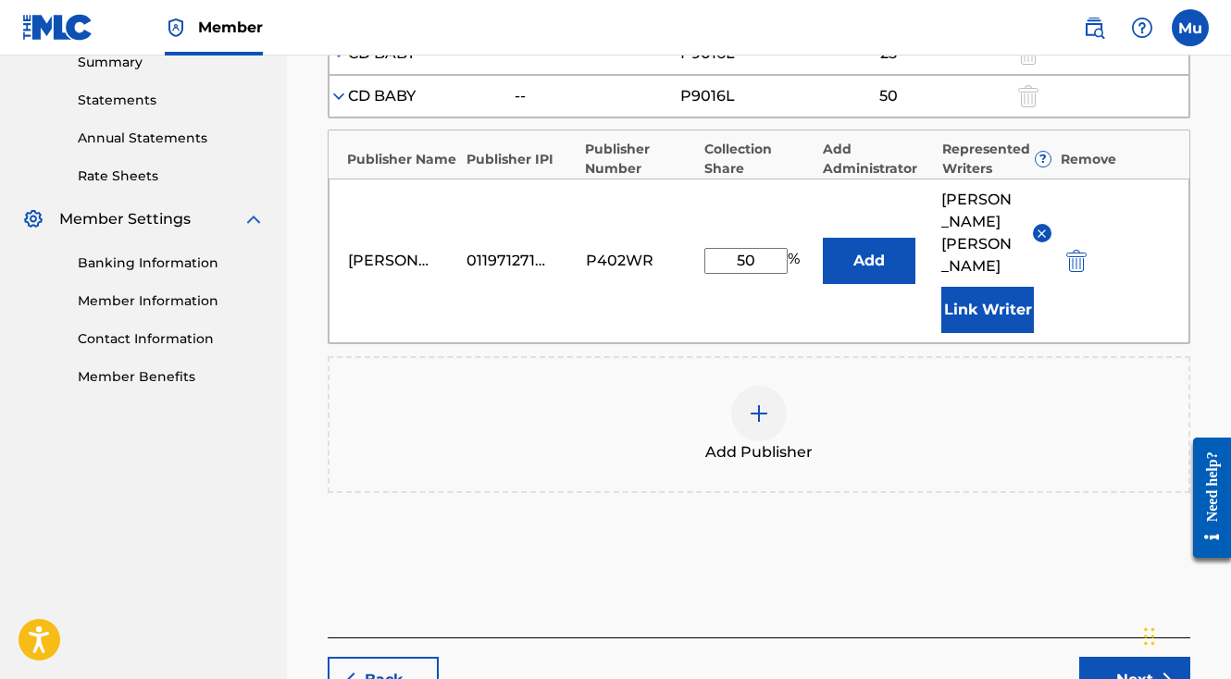
click at [1089, 657] on button "Next" at bounding box center [1134, 680] width 111 height 46
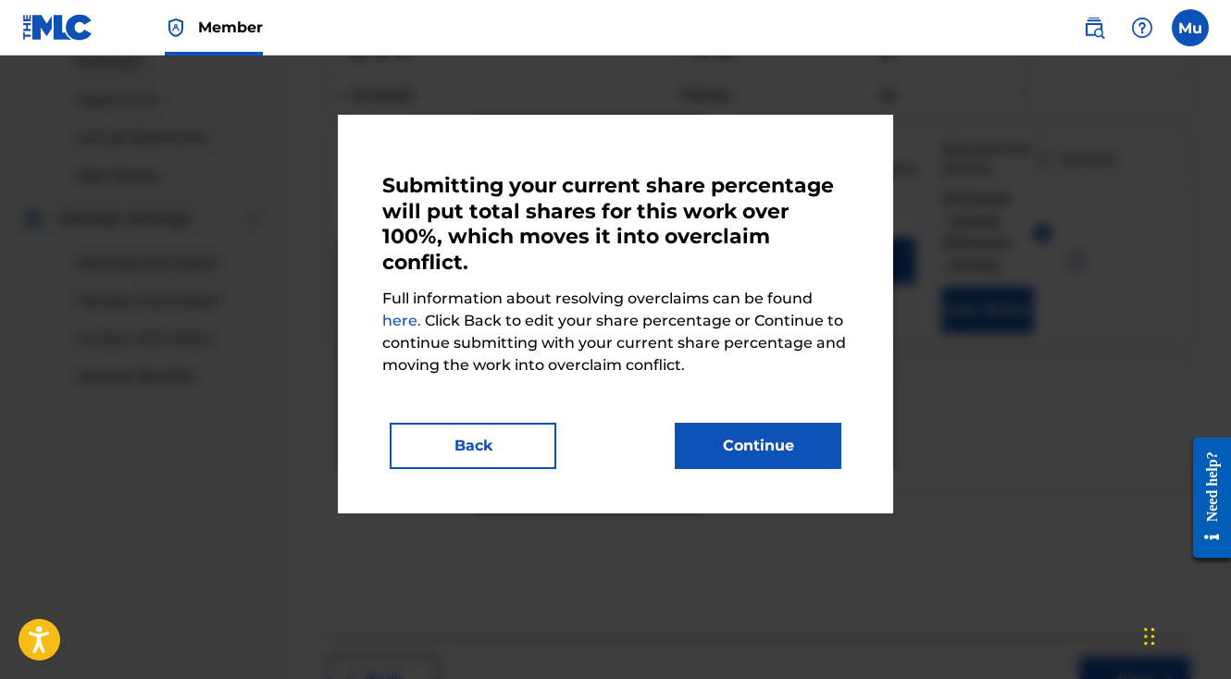
click at [531, 450] on button "Back" at bounding box center [473, 446] width 167 height 46
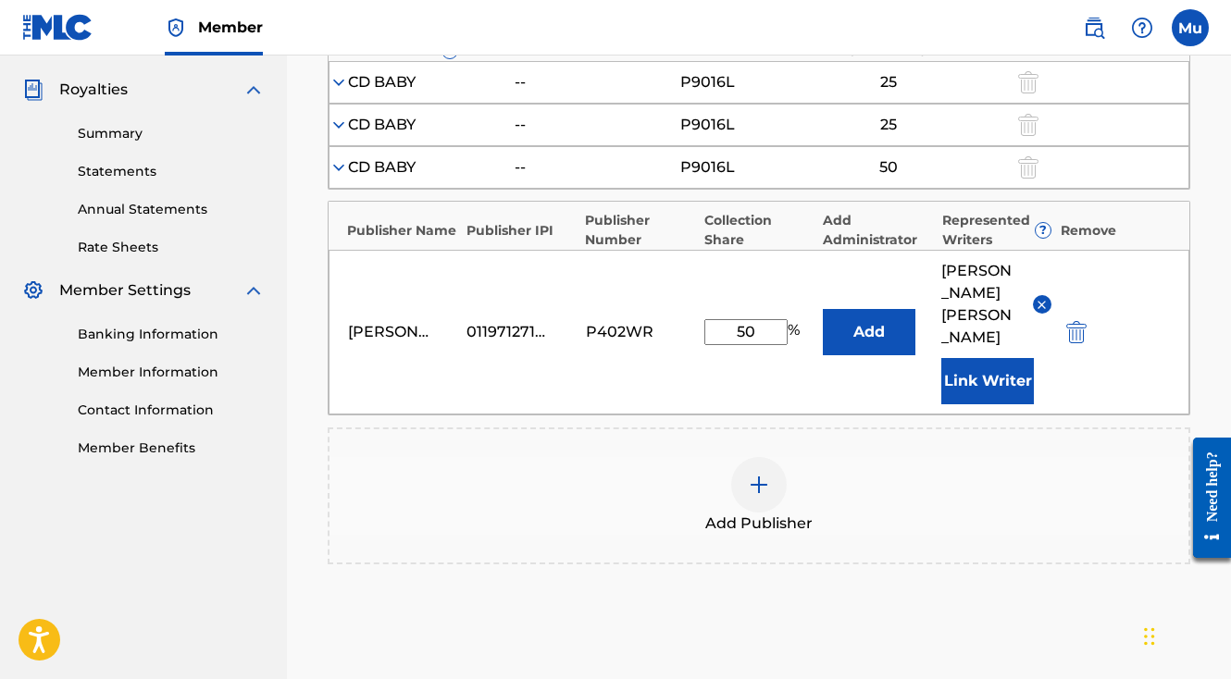
scroll to position [698, 0]
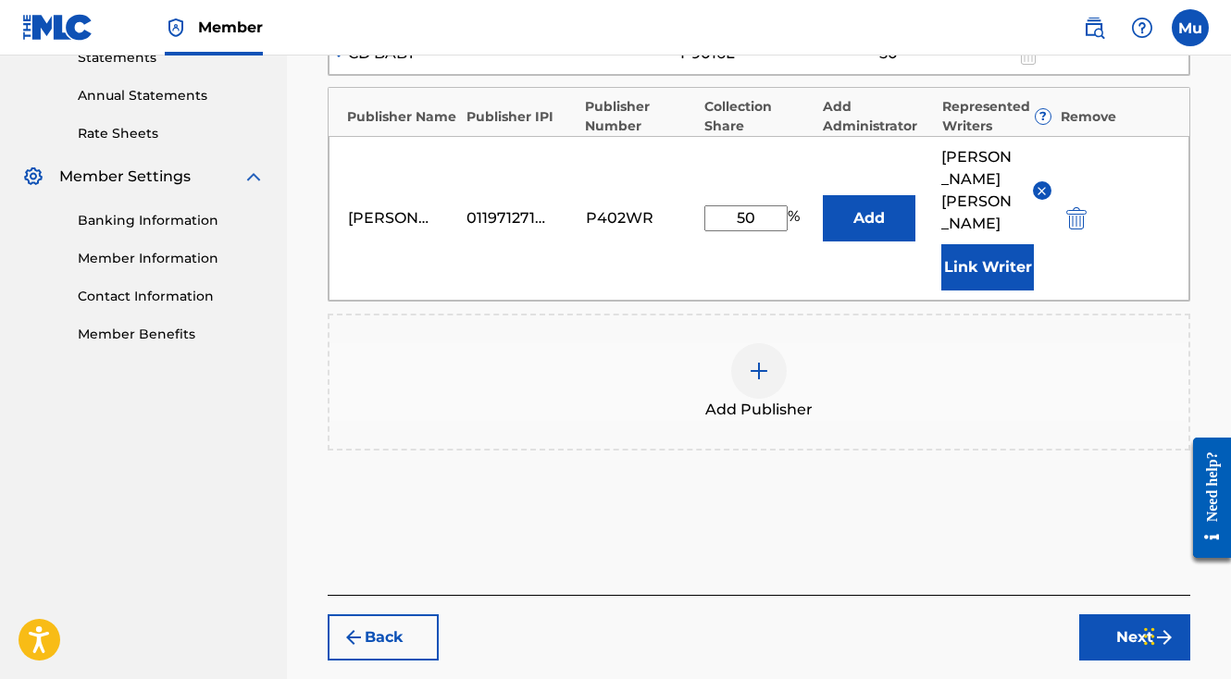
click at [1072, 207] on img "submit" at bounding box center [1076, 218] width 20 height 22
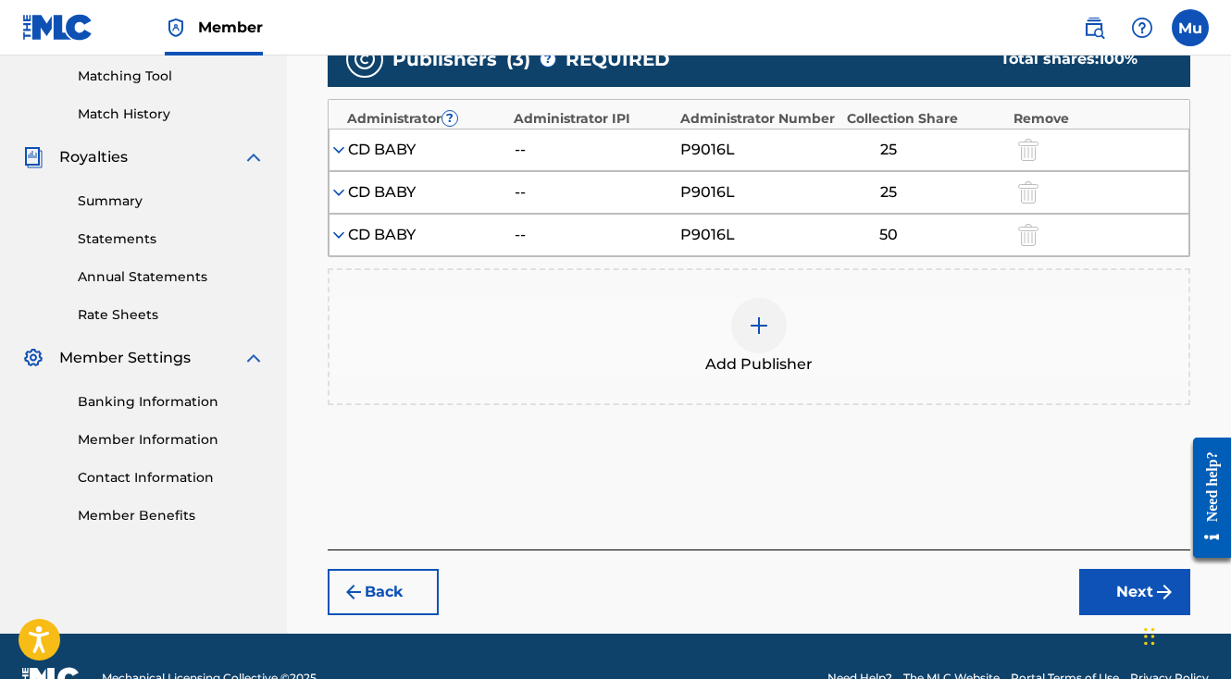
scroll to position [0, 0]
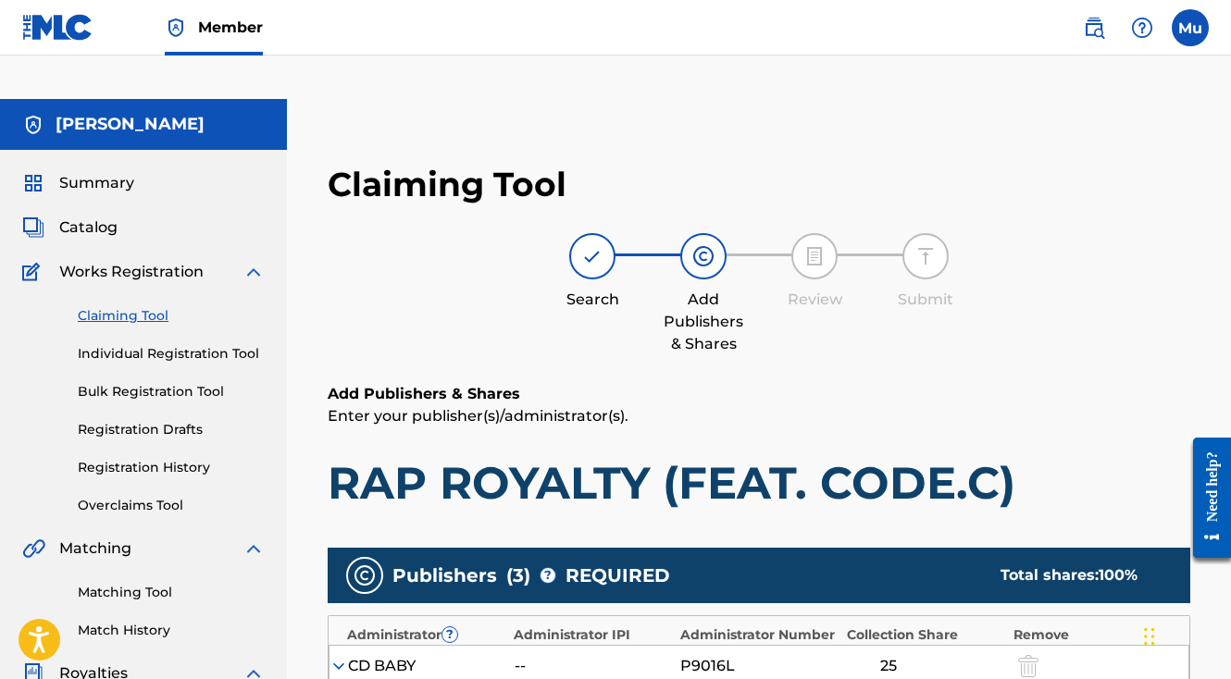
click at [109, 344] on link "Individual Registration Tool" at bounding box center [171, 353] width 187 height 19
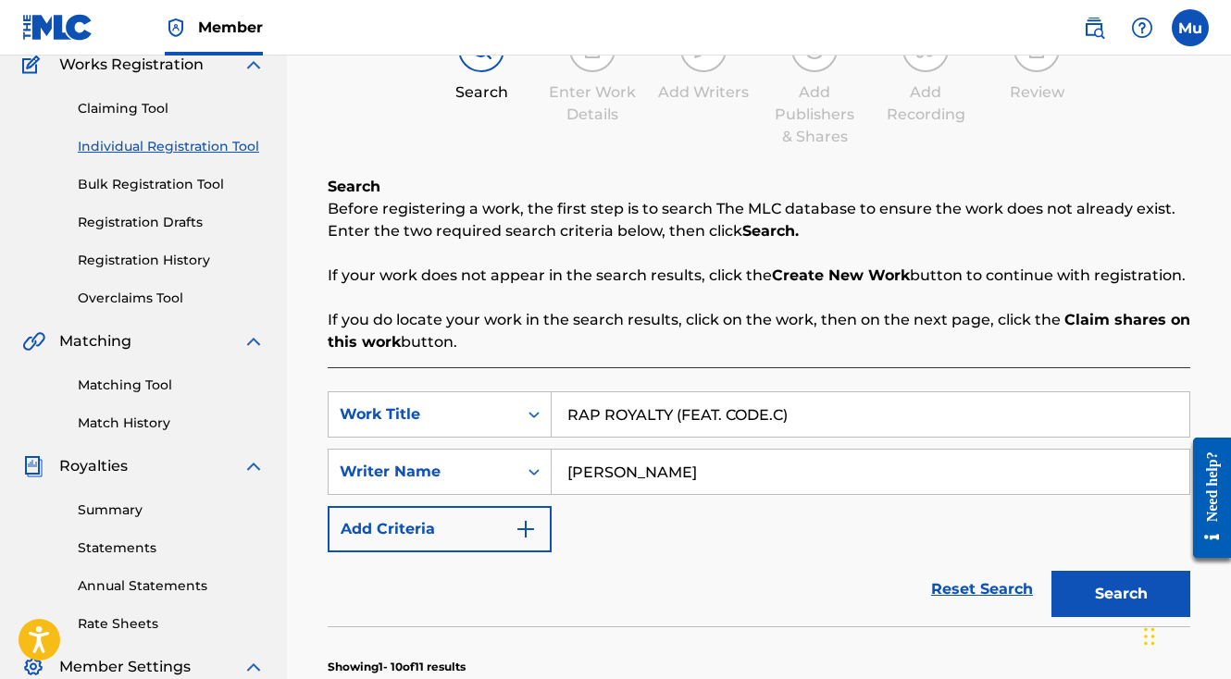
scroll to position [288, 0]
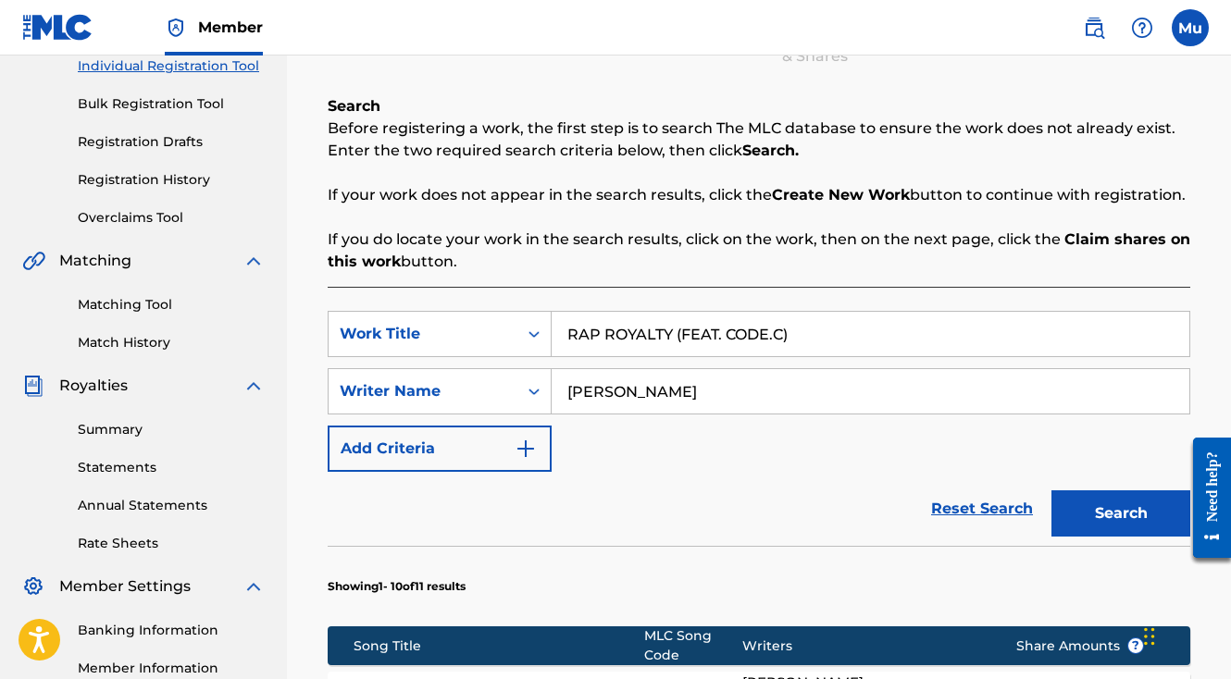
click at [602, 312] on input "RAP ROYALTY (FEAT. CODE.C)" at bounding box center [871, 334] width 638 height 44
paste input "BLOOD LOSS CYPHER (FEAT. GAKKY, NATE Z & ZAEGA"
type input "BLOOD LOSS CYPHER (FEAT. GAKKY, NATE Z & ZAEGA)"
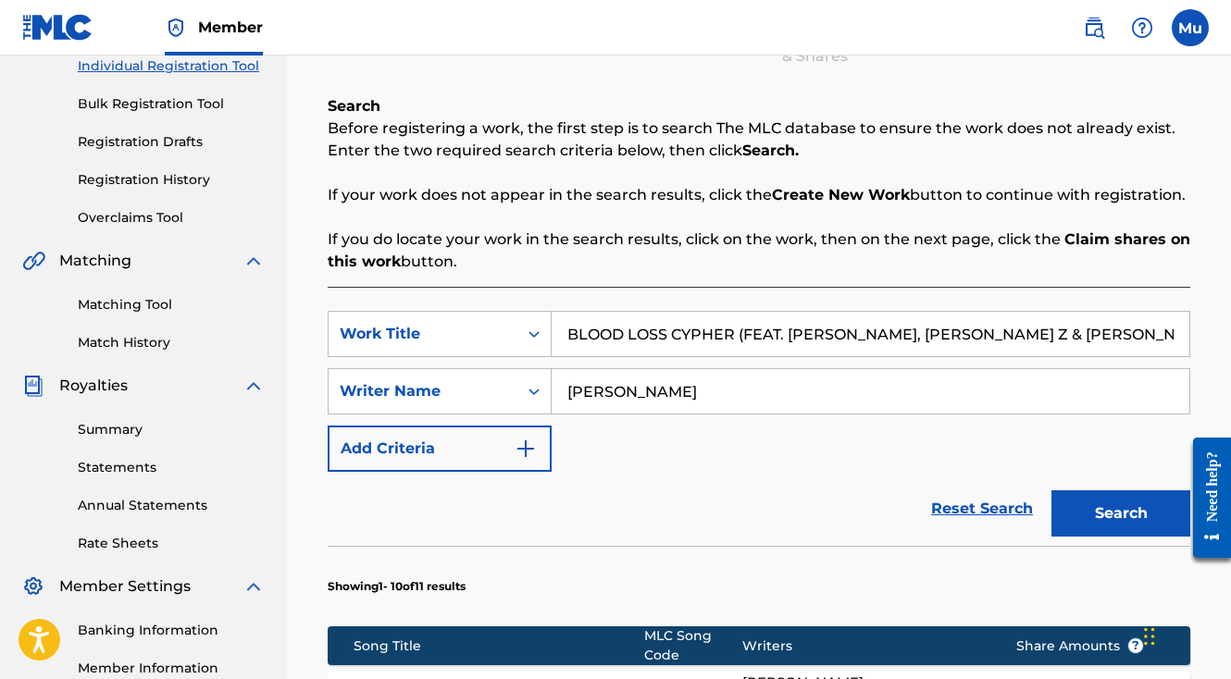
click at [1051, 491] on button "Search" at bounding box center [1120, 514] width 139 height 46
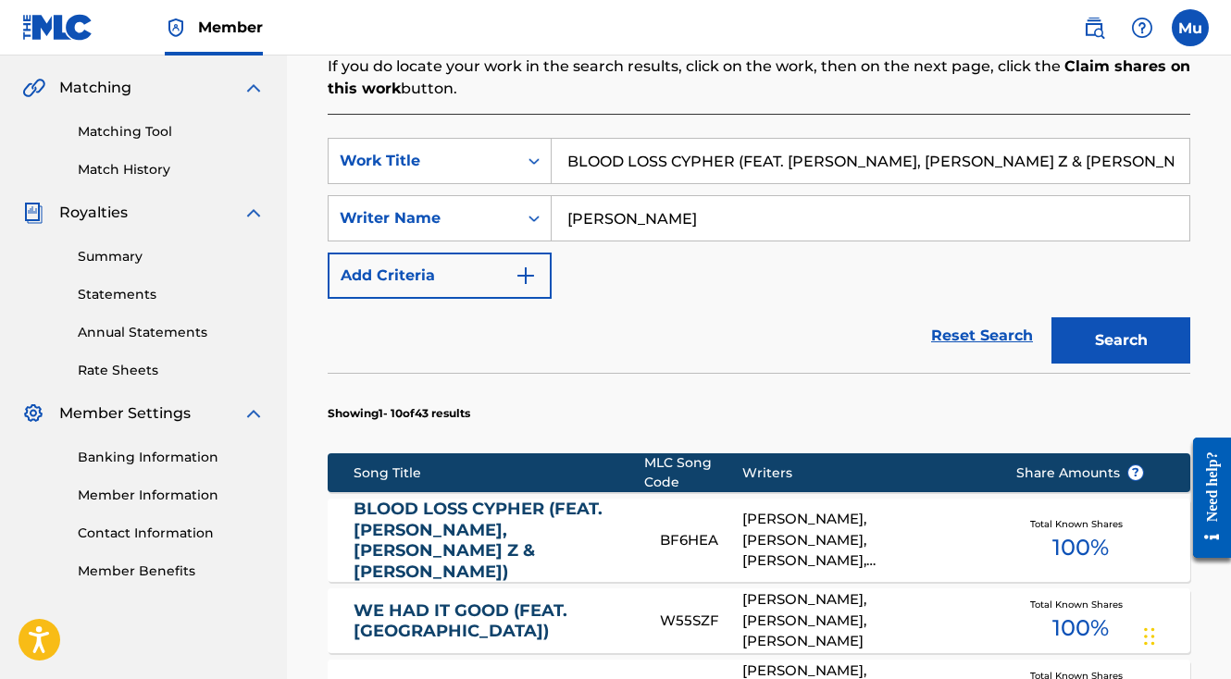
scroll to position [510, 0]
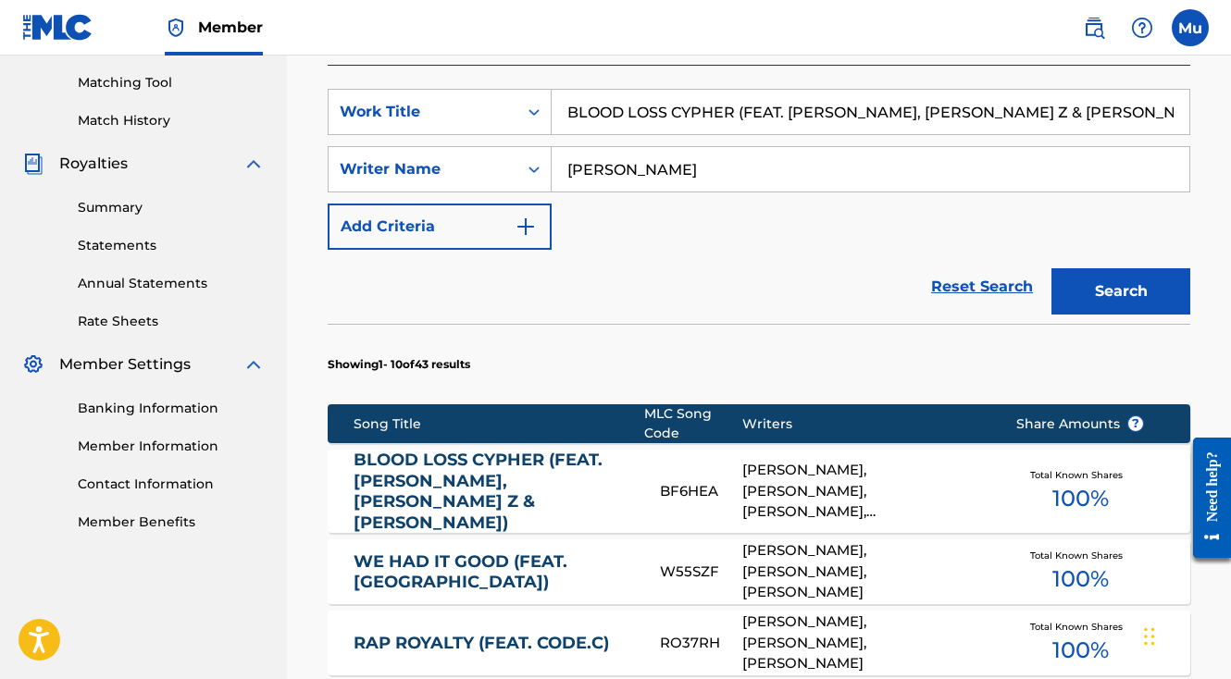
click at [558, 450] on link "BLOOD LOSS CYPHER (FEAT. GAKKY, NATE Z & ZAEGA)" at bounding box center [494, 491] width 281 height 83
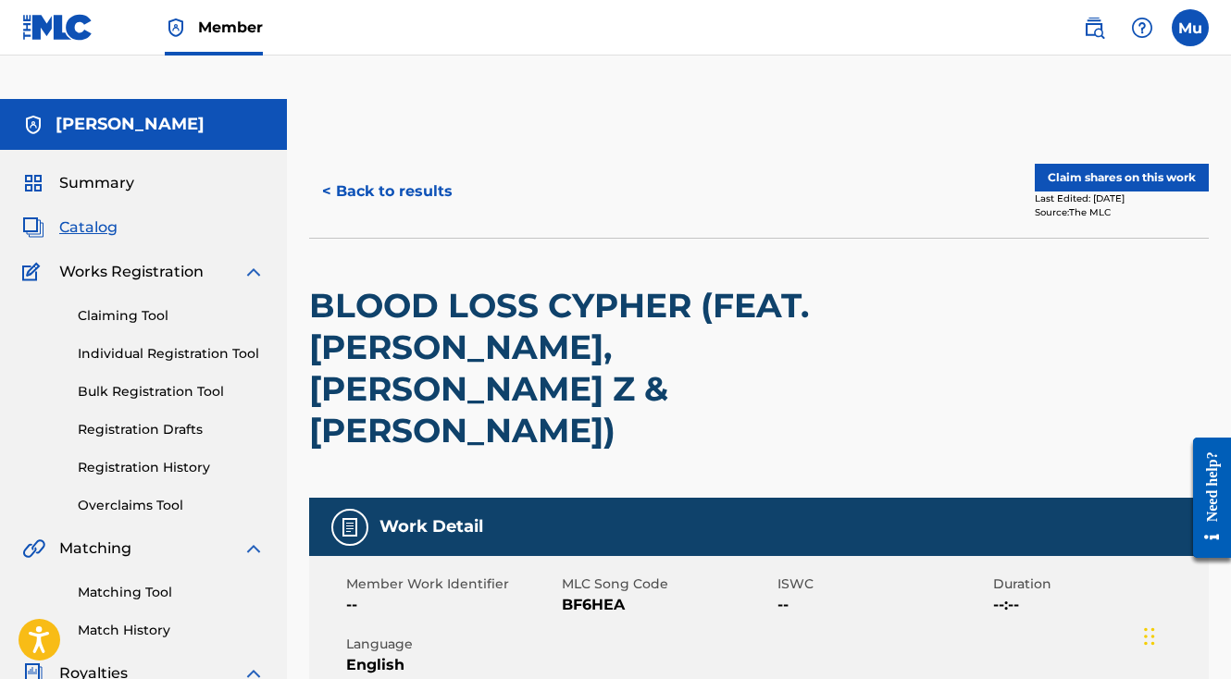
click at [130, 344] on link "Individual Registration Tool" at bounding box center [171, 353] width 187 height 19
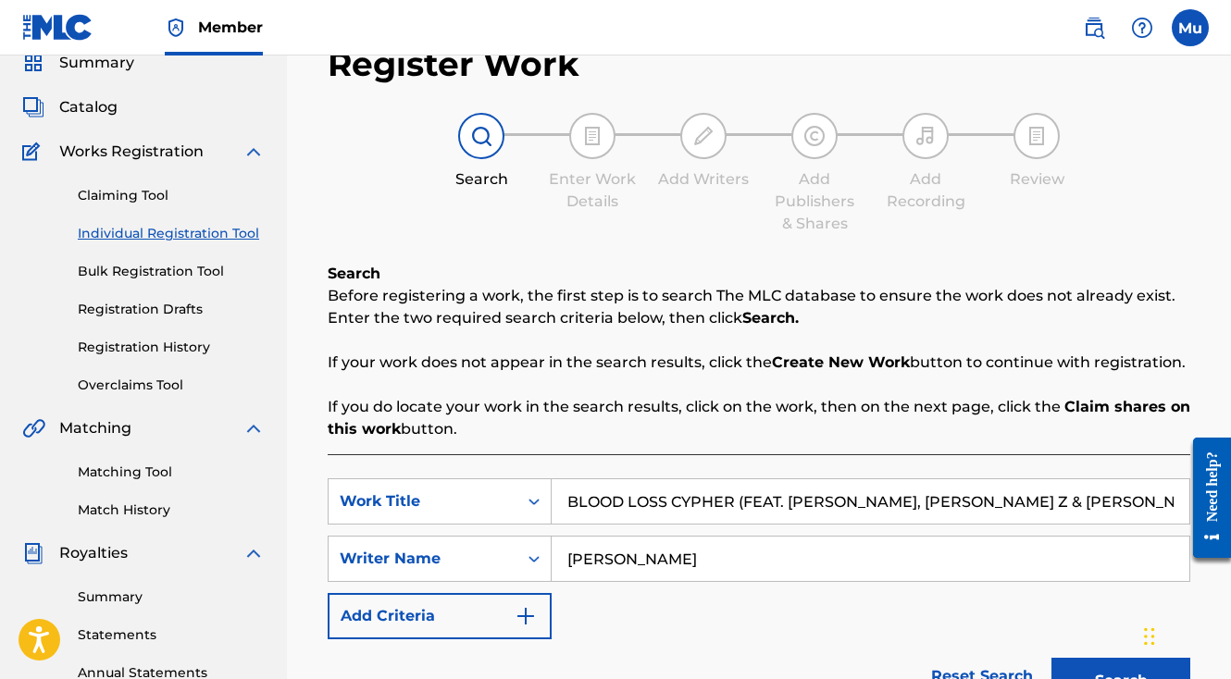
scroll to position [133, 0]
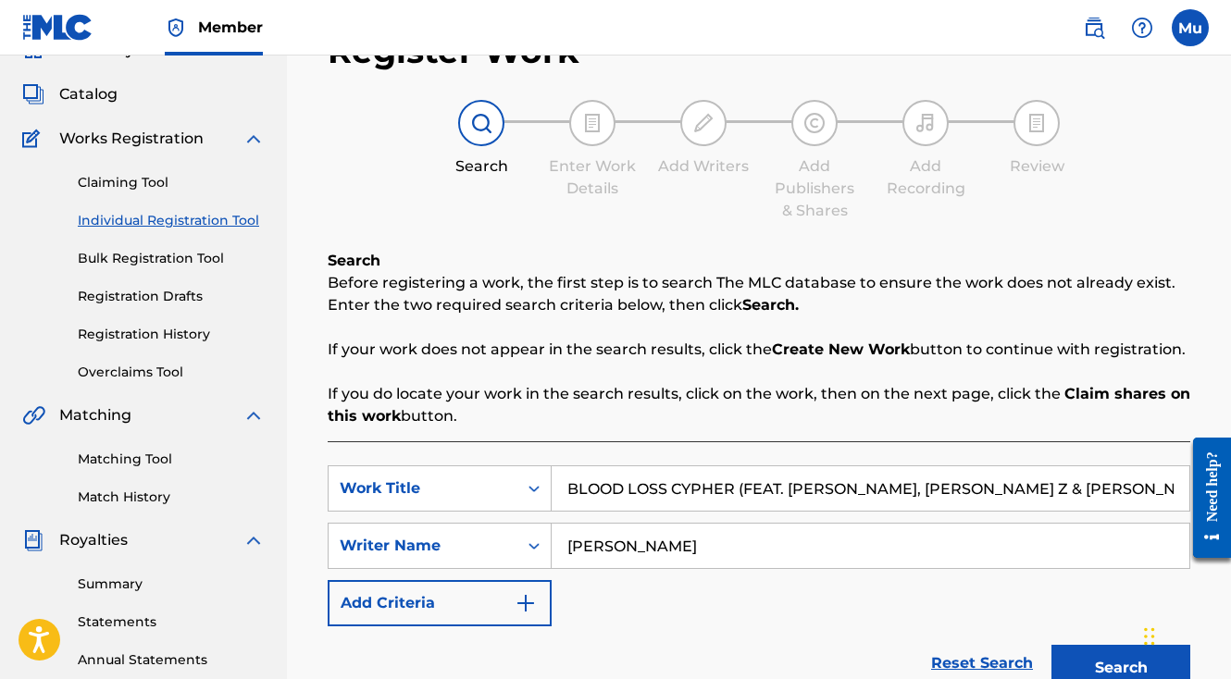
click at [631, 466] on input "BLOOD LOSS CYPHER (FEAT. GAKKY, NATE Z & ZAEGA)" at bounding box center [871, 488] width 638 height 44
paste input "KILLING MY GREATNESS"
type input "KILLING MY GREATNESS"
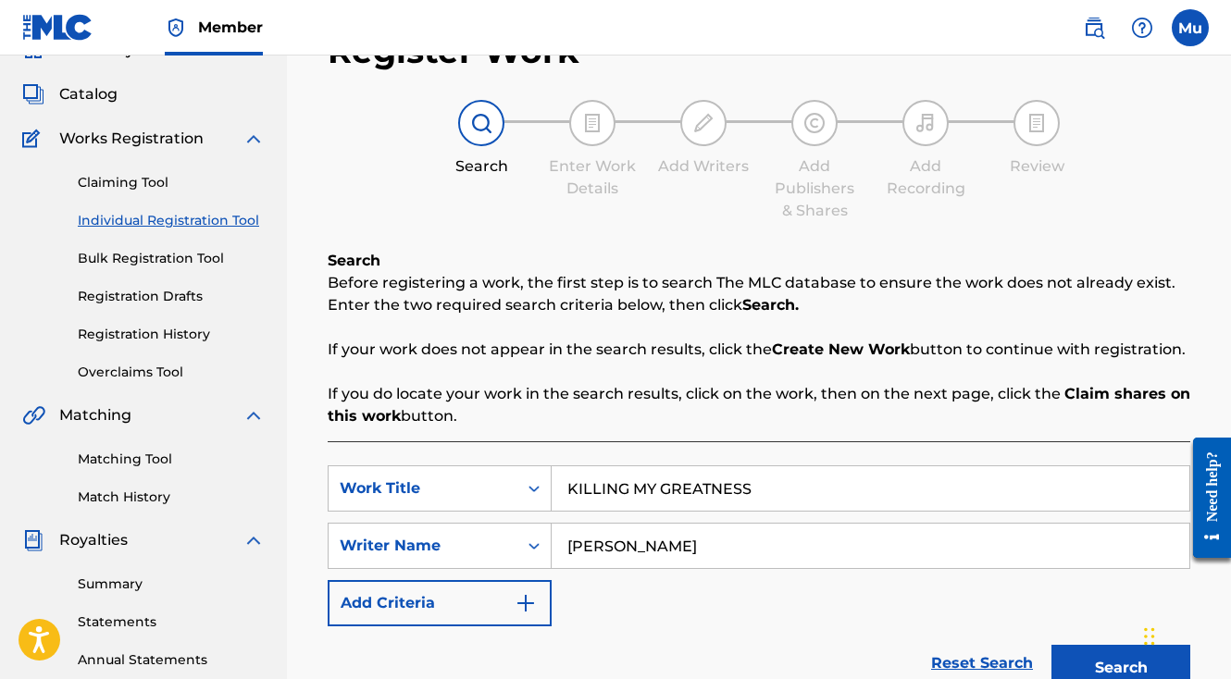
click at [1051, 645] on button "Search" at bounding box center [1120, 668] width 139 height 46
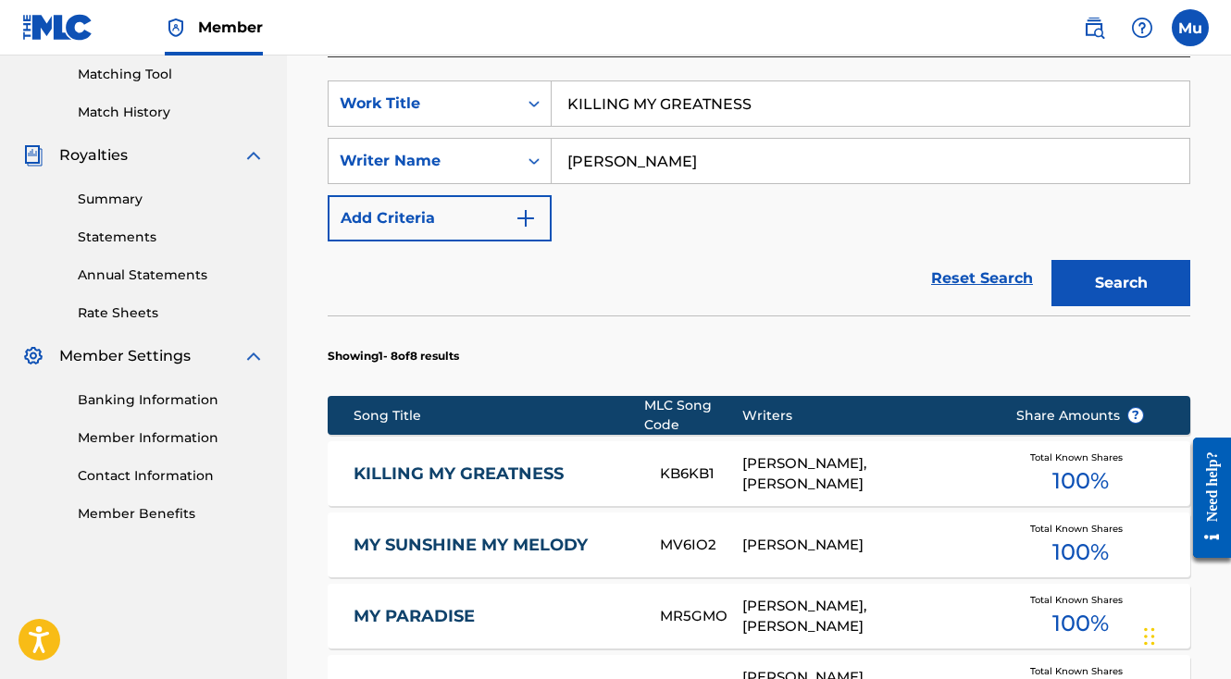
scroll to position [549, 0]
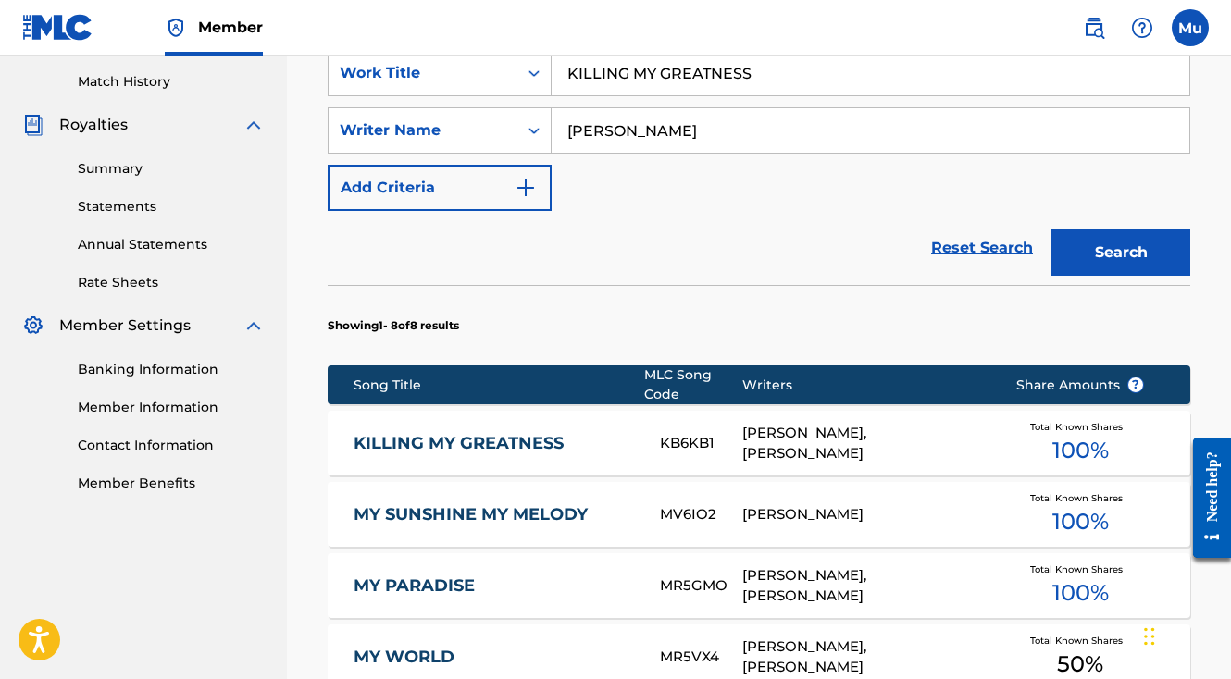
click at [782, 423] on div "DAVID LINHOF, MATTHEW DOYLE" at bounding box center [865, 444] width 246 height 42
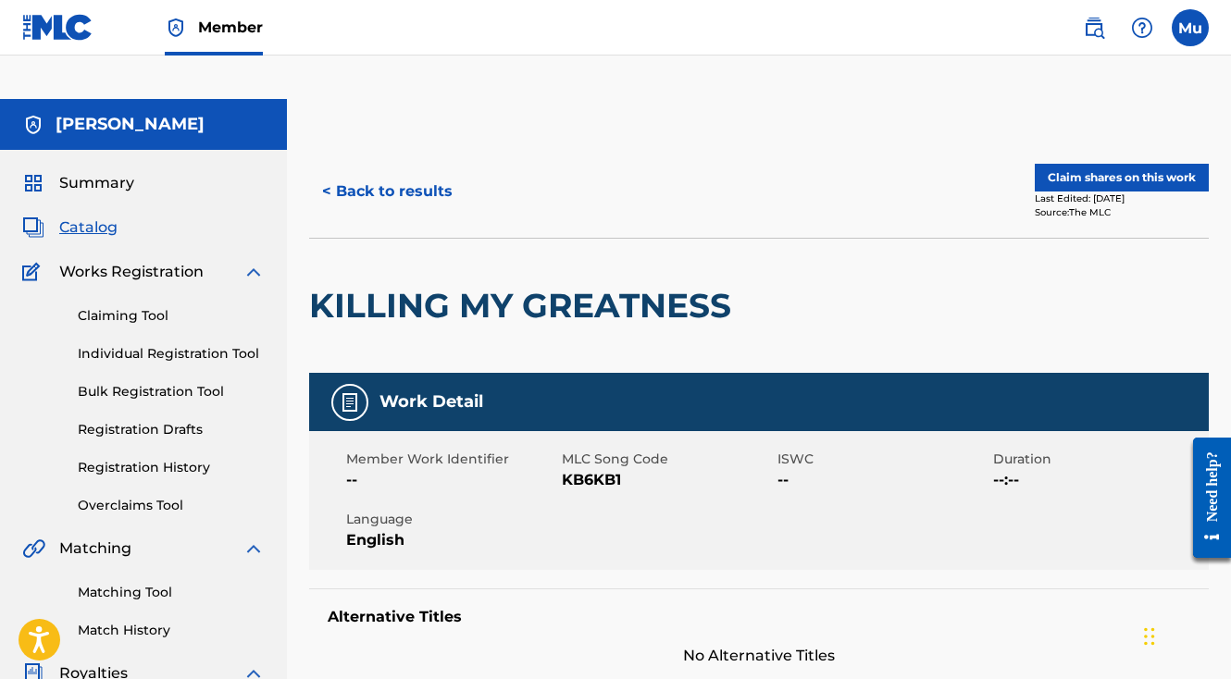
click at [365, 168] on button "< Back to results" at bounding box center [387, 191] width 156 height 46
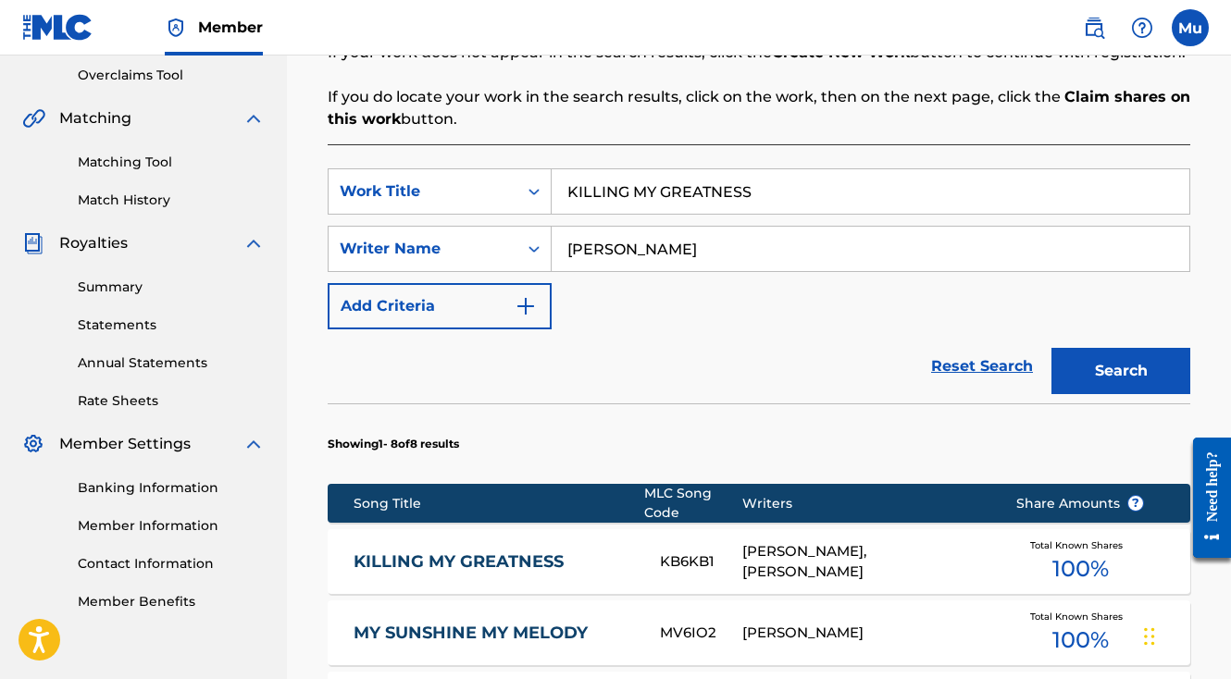
click at [672, 169] on input "KILLING MY GREATNESS" at bounding box center [871, 191] width 638 height 44
paste input "WHATS A LIFE"
type input "WHATS A LIFE"
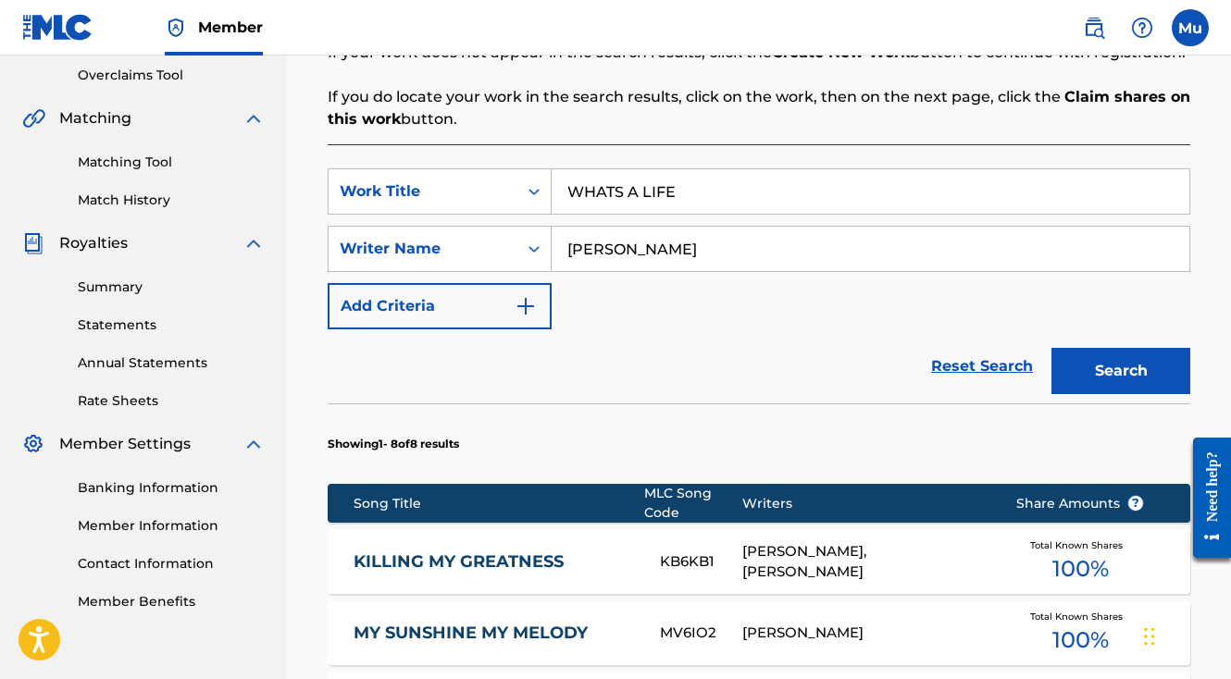
click at [1051, 348] on button "Search" at bounding box center [1120, 371] width 139 height 46
click at [866, 541] on div "MATTHEW DOYLE, DAVID LINHOF" at bounding box center [865, 562] width 246 height 42
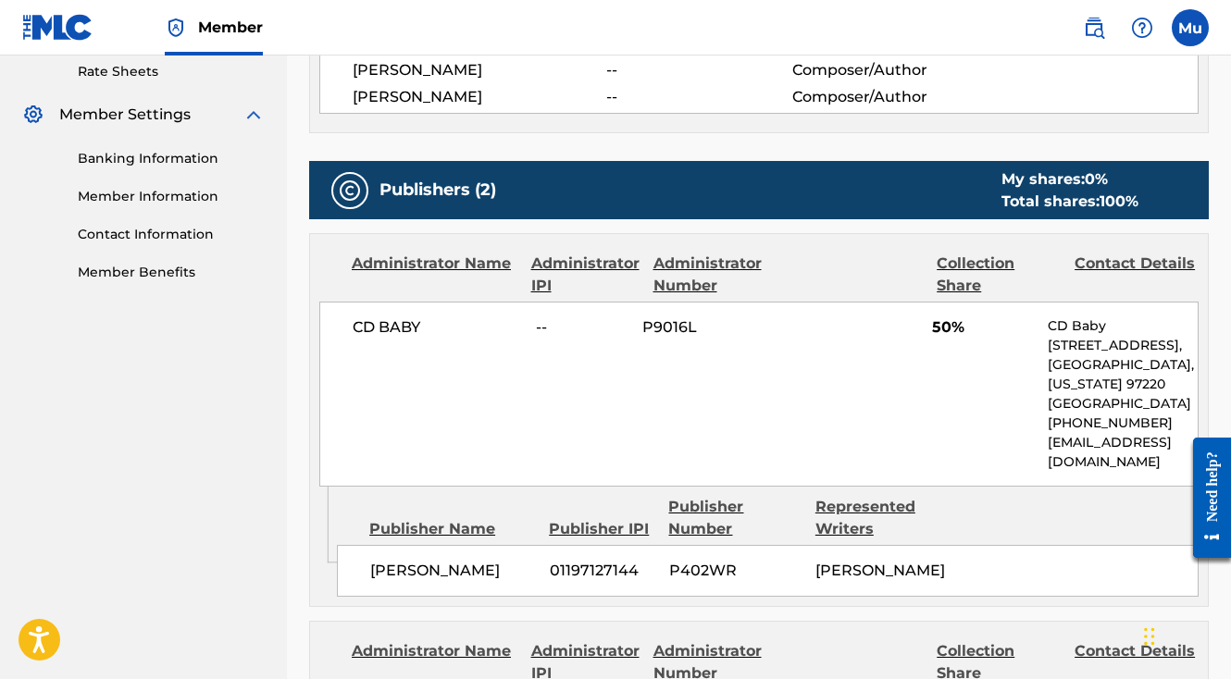
scroll to position [692, 0]
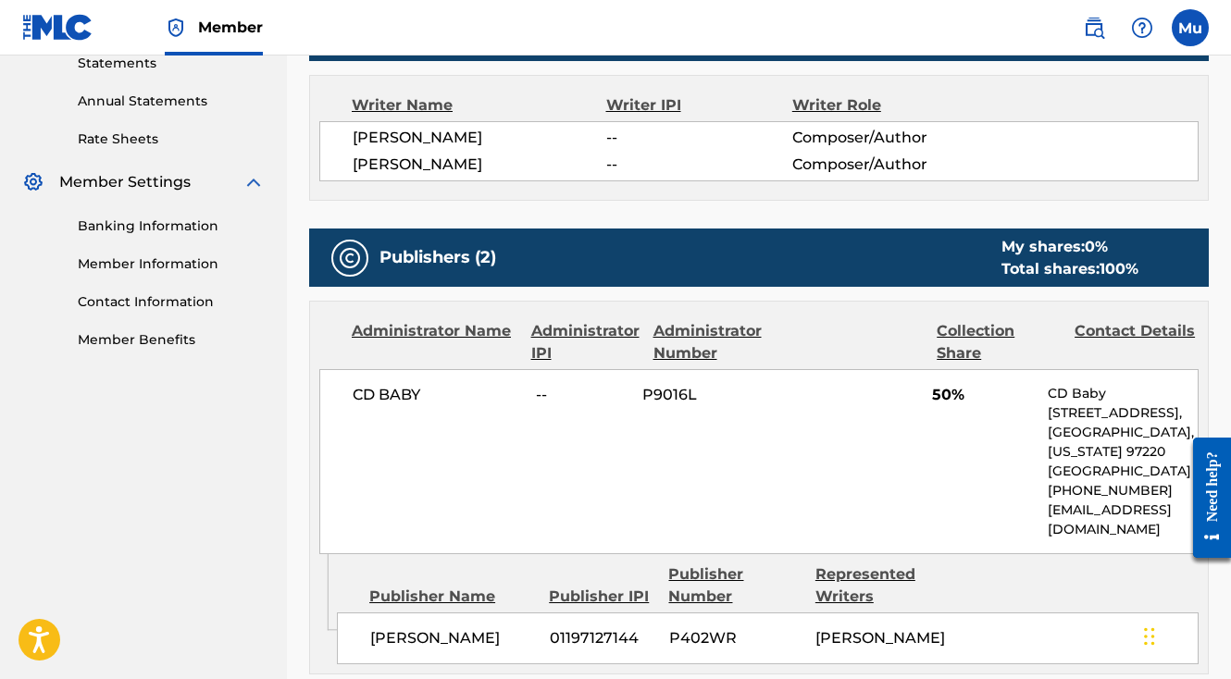
click at [1200, 31] on label at bounding box center [1190, 27] width 37 height 37
click at [1190, 28] on input "Mu Mogul usemogul.com integration+11673@automation.usemogul.com Notification Pr…" at bounding box center [1190, 28] width 0 height 0
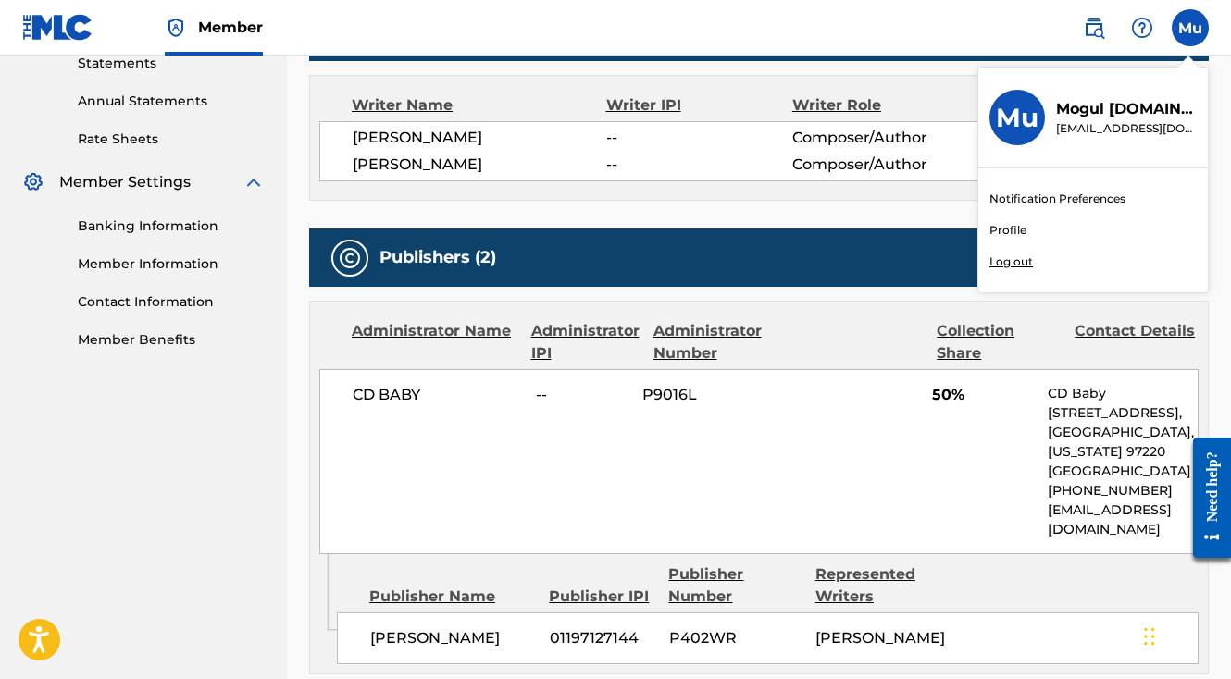
click at [1010, 265] on p "Log out" at bounding box center [1010, 262] width 43 height 17
click at [1190, 28] on input "Mu Mogul usemogul.com integration+11673@automation.usemogul.com Notification Pr…" at bounding box center [1190, 28] width 0 height 0
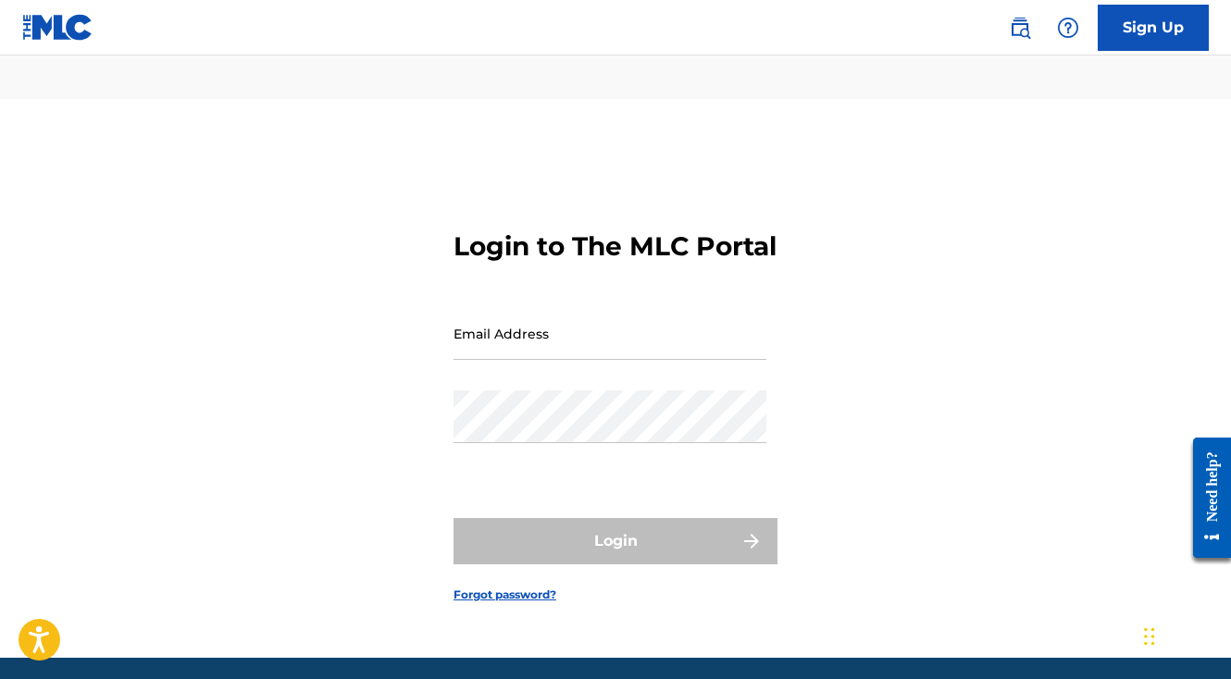
click at [502, 332] on div "Email Address" at bounding box center [609, 348] width 313 height 83
click at [490, 321] on input "Email Address" at bounding box center [609, 333] width 313 height 53
paste input "integration+19827@automation.usemogul.com"
type input "integration+19827@automation.usemogul.com"
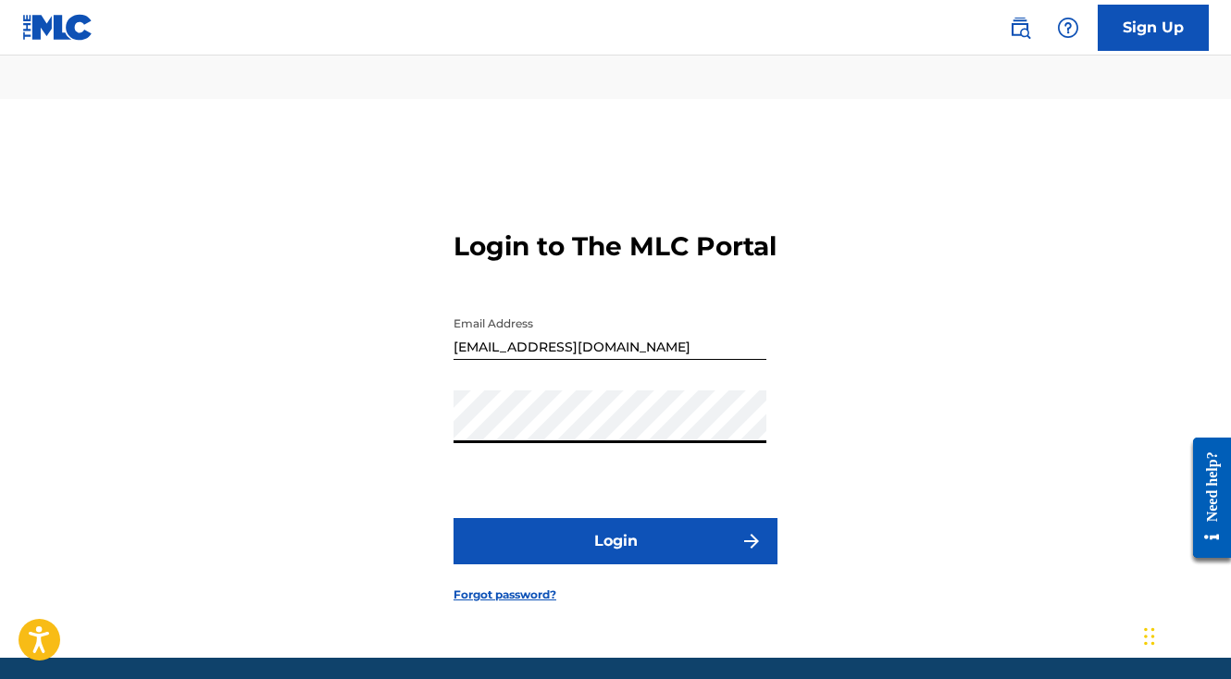
click at [546, 530] on button "Login" at bounding box center [615, 541] width 324 height 46
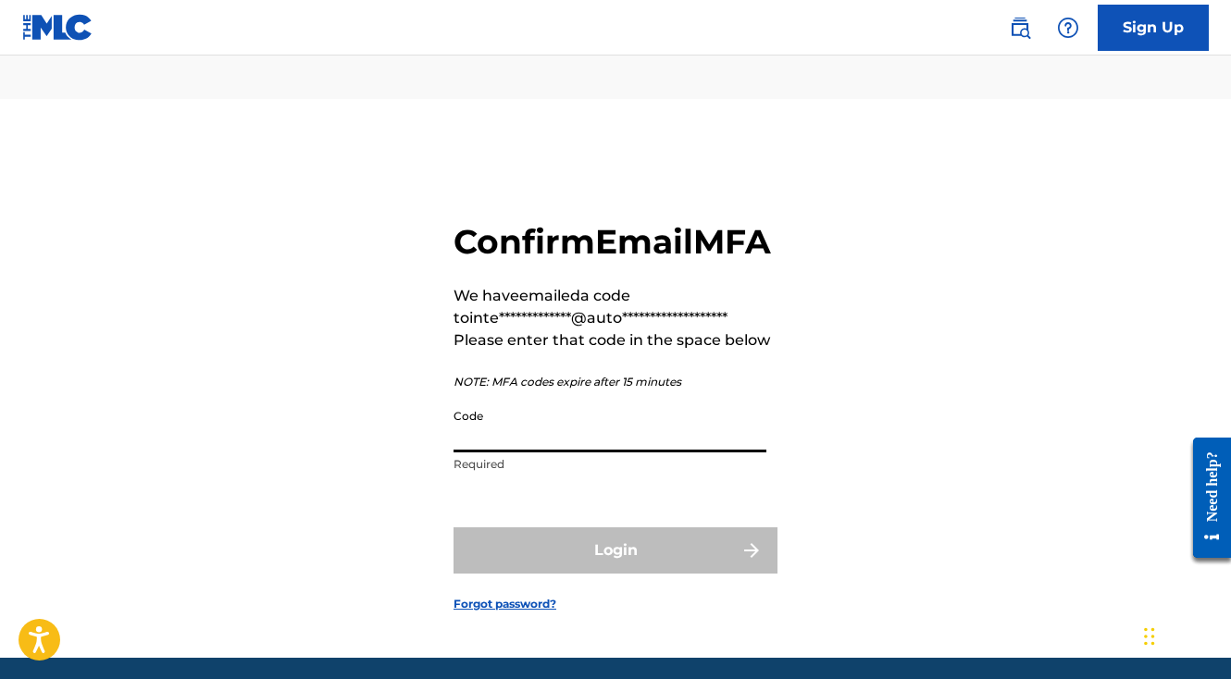
click at [523, 416] on input "Code" at bounding box center [609, 426] width 313 height 53
paste input "394974"
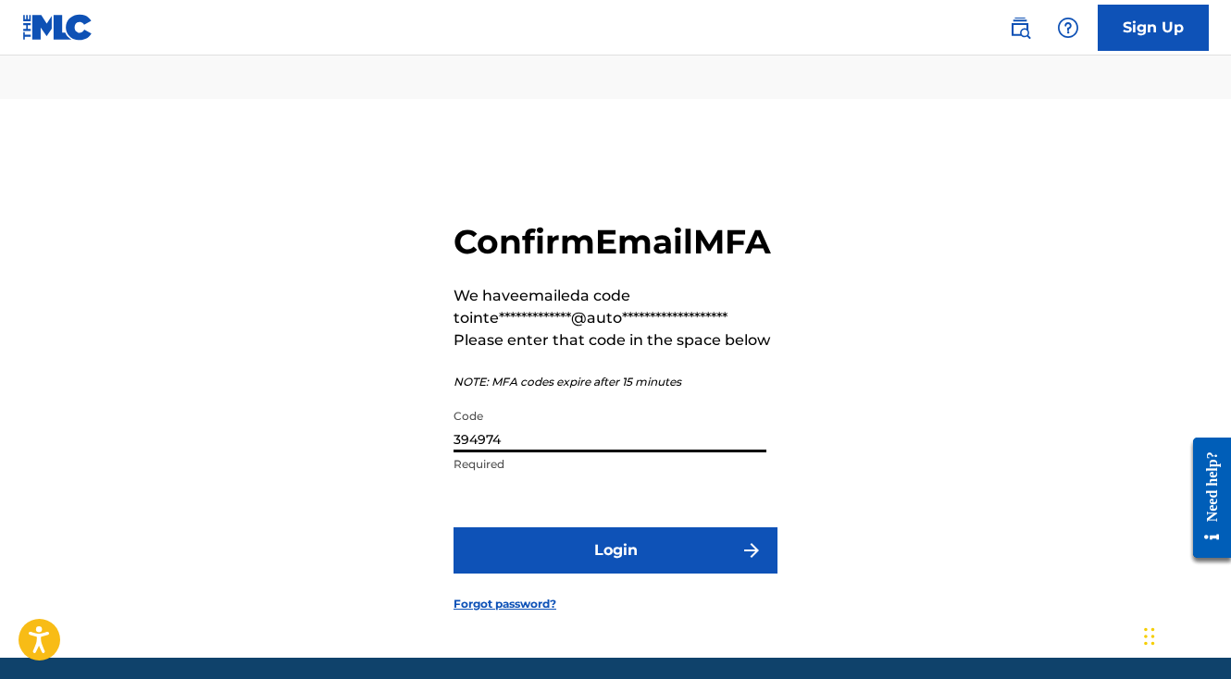
type input "394974"
click at [534, 538] on button "Login" at bounding box center [615, 551] width 324 height 46
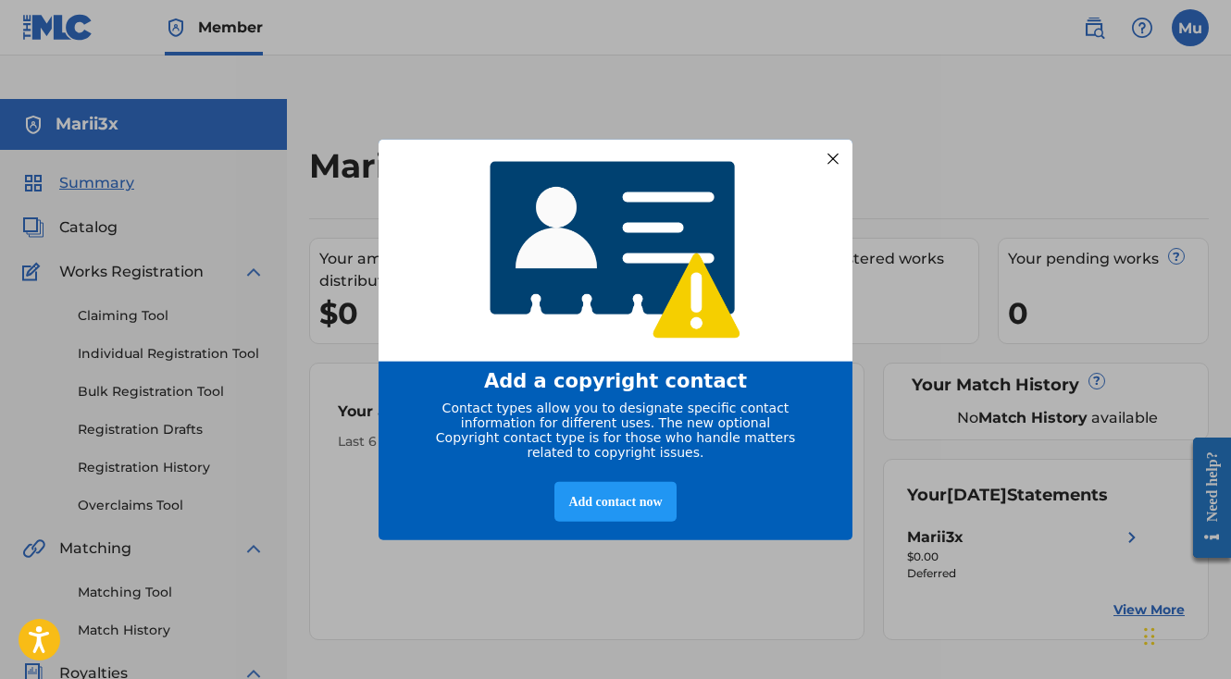
click at [826, 154] on div at bounding box center [833, 158] width 24 height 24
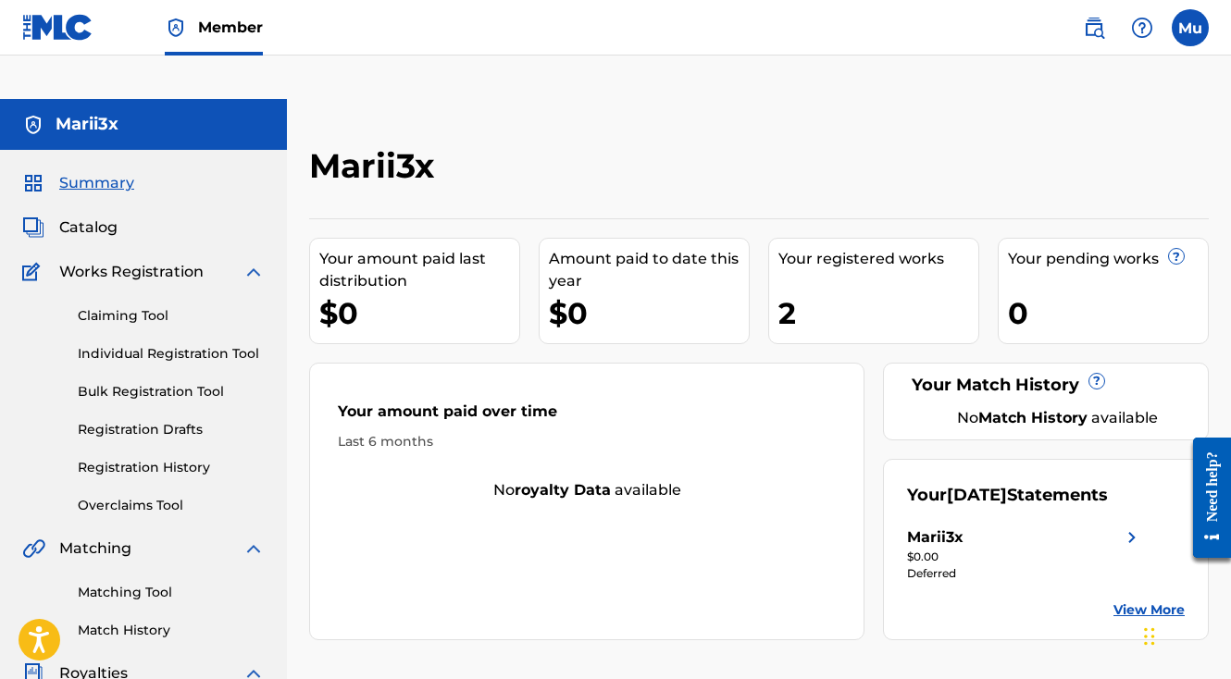
click at [155, 344] on link "Individual Registration Tool" at bounding box center [171, 353] width 187 height 19
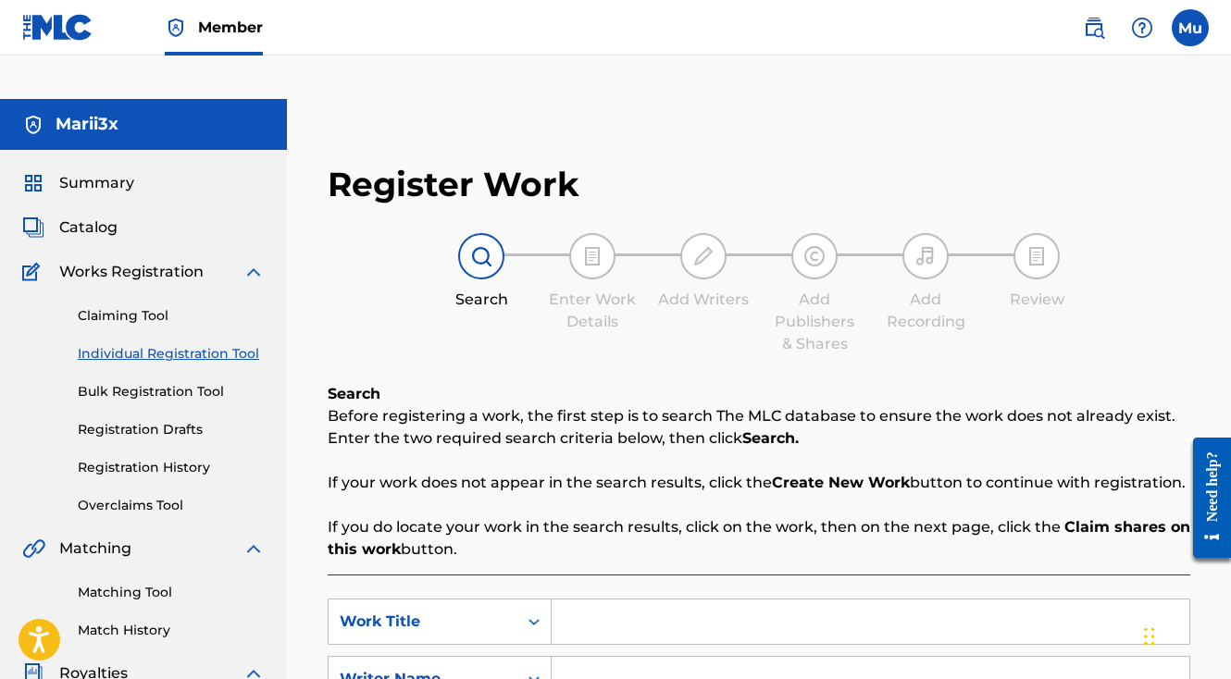
click at [602, 600] on input "Search Form" at bounding box center [871, 622] width 638 height 44
paste input "Free Bando"
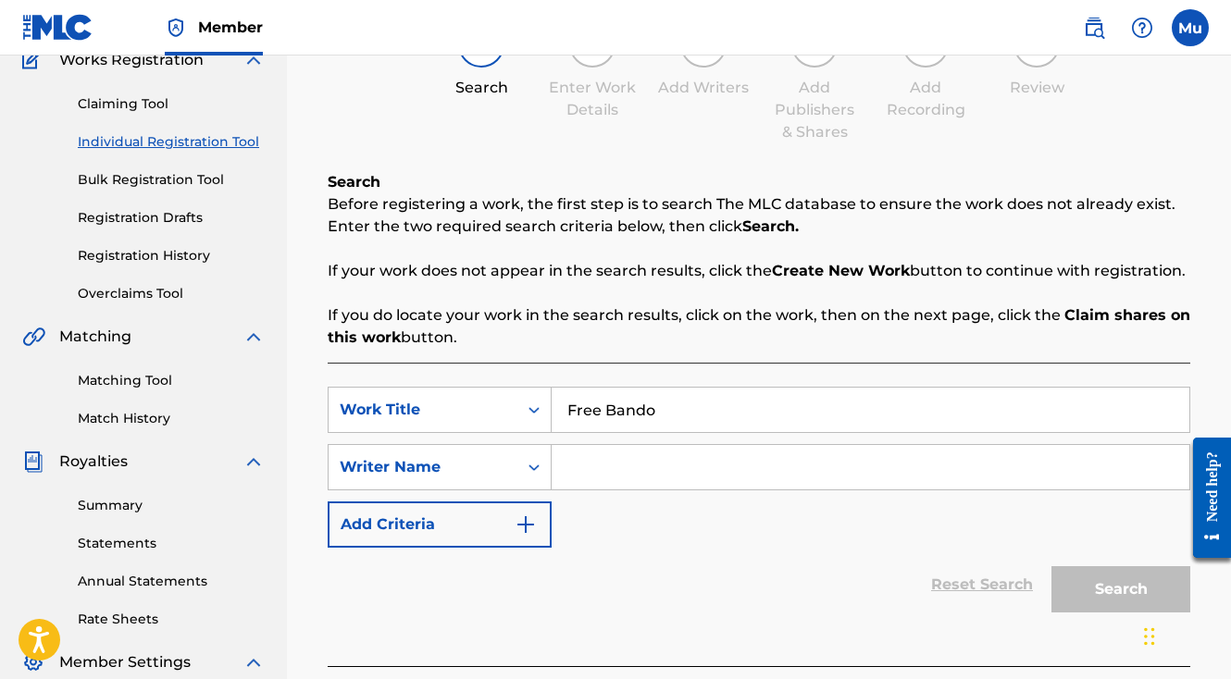
scroll to position [263, 0]
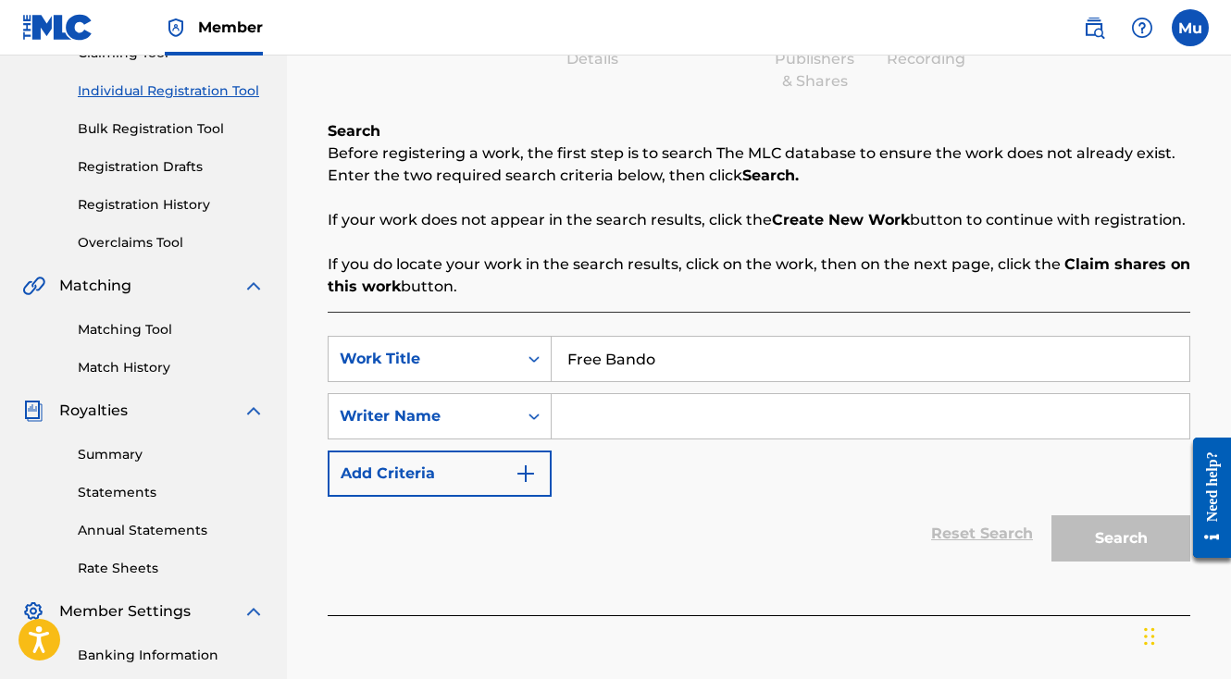
type input "Free Bando"
click at [568, 394] on input "Search Form" at bounding box center [871, 416] width 638 height 44
paste input "Marii3x"
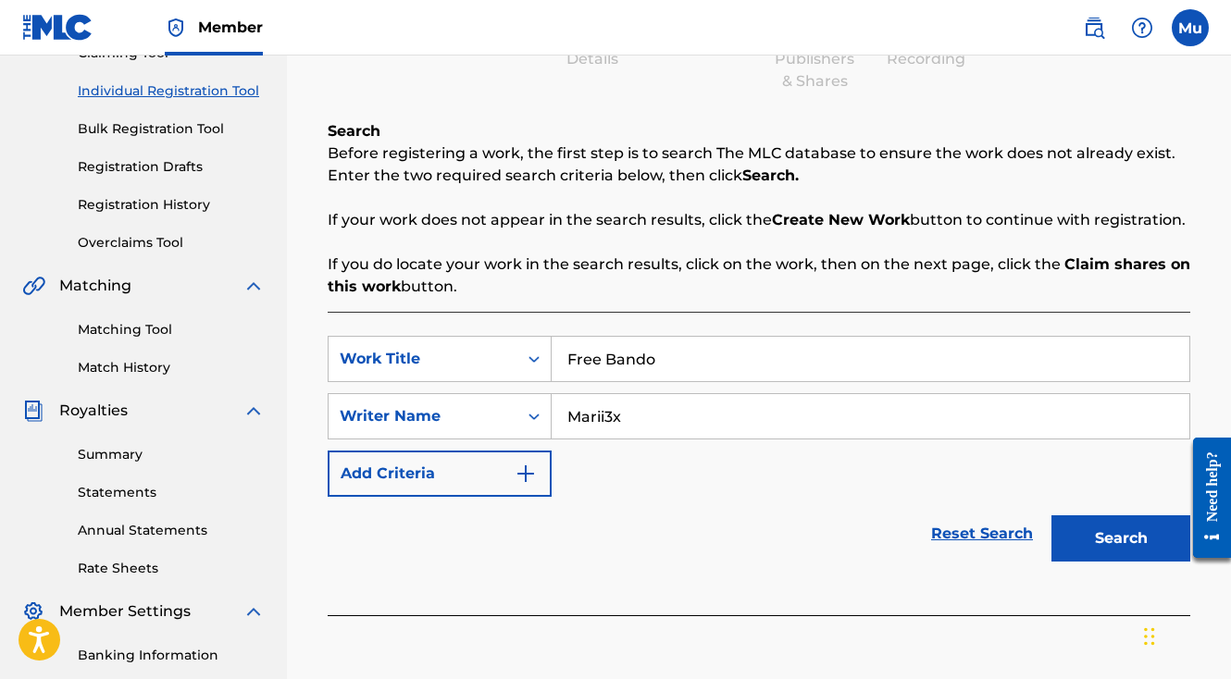
type input "Marii3x"
click at [1051, 515] on button "Search" at bounding box center [1120, 538] width 139 height 46
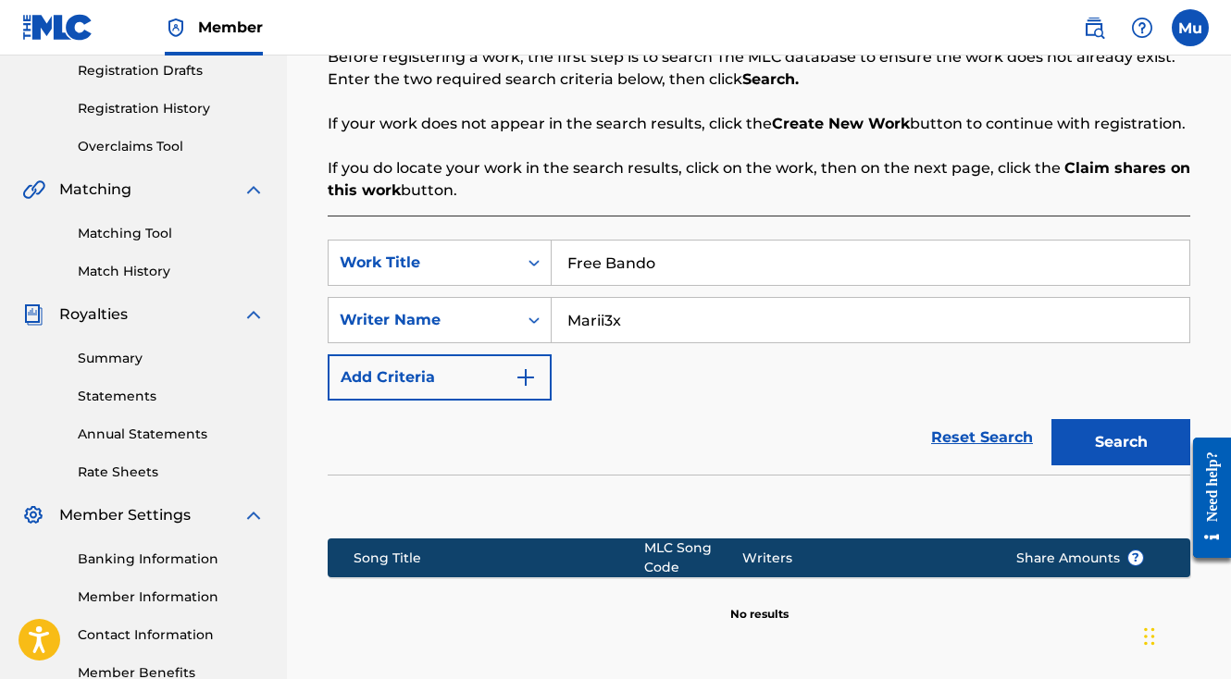
scroll to position [506, 0]
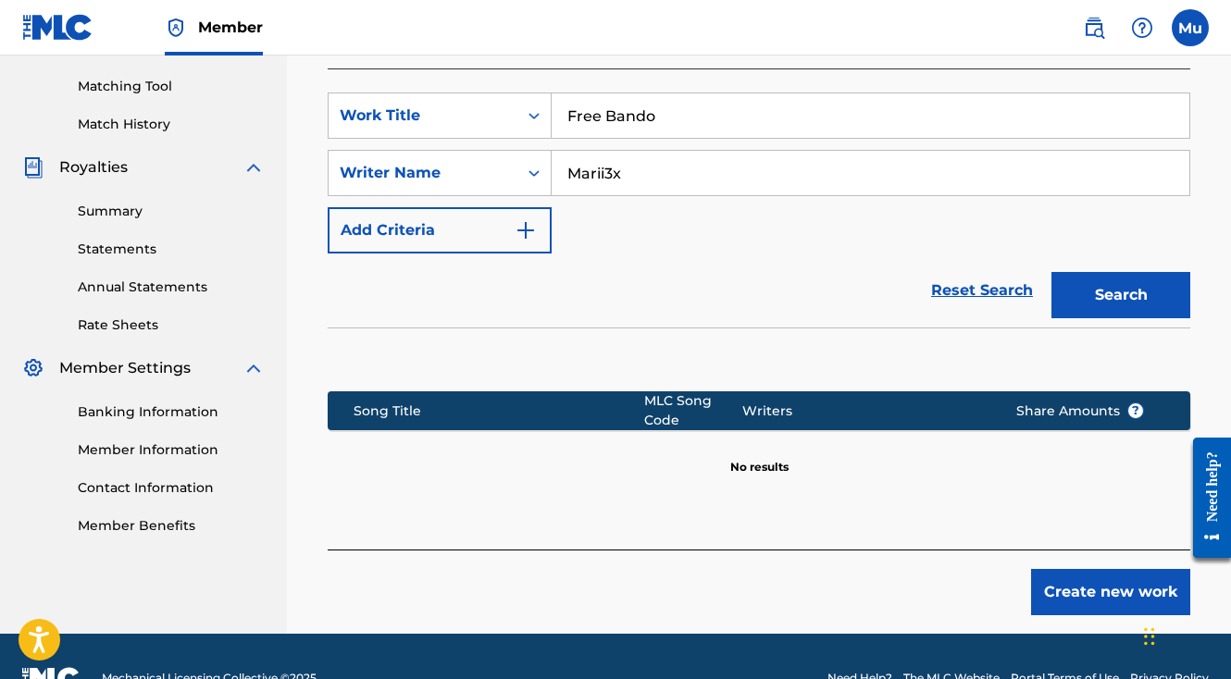
click at [639, 93] on input "Free Bando" at bounding box center [871, 115] width 638 height 44
paste input "integration+19762@automation.usemogul.com"
type input "integration+19762@automation.usemogul.com"
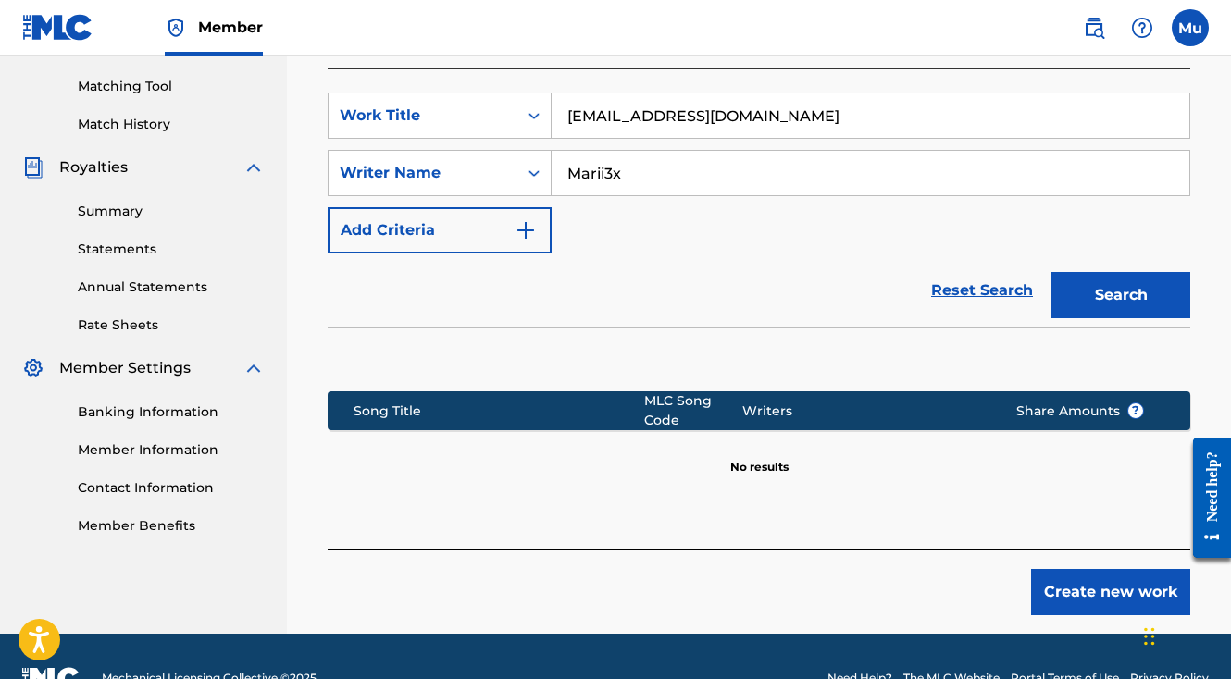
click at [1226, 35] on nav "Member Mu Mu Mogul usemogul.com integration+19827@automation.usemogul.com Notif…" at bounding box center [615, 28] width 1231 height 56
click at [1181, 33] on label at bounding box center [1190, 27] width 37 height 37
click at [1190, 28] on input "Mu Mogul usemogul.com integration+19827@automation.usemogul.com Notification Pr…" at bounding box center [1190, 28] width 0 height 0
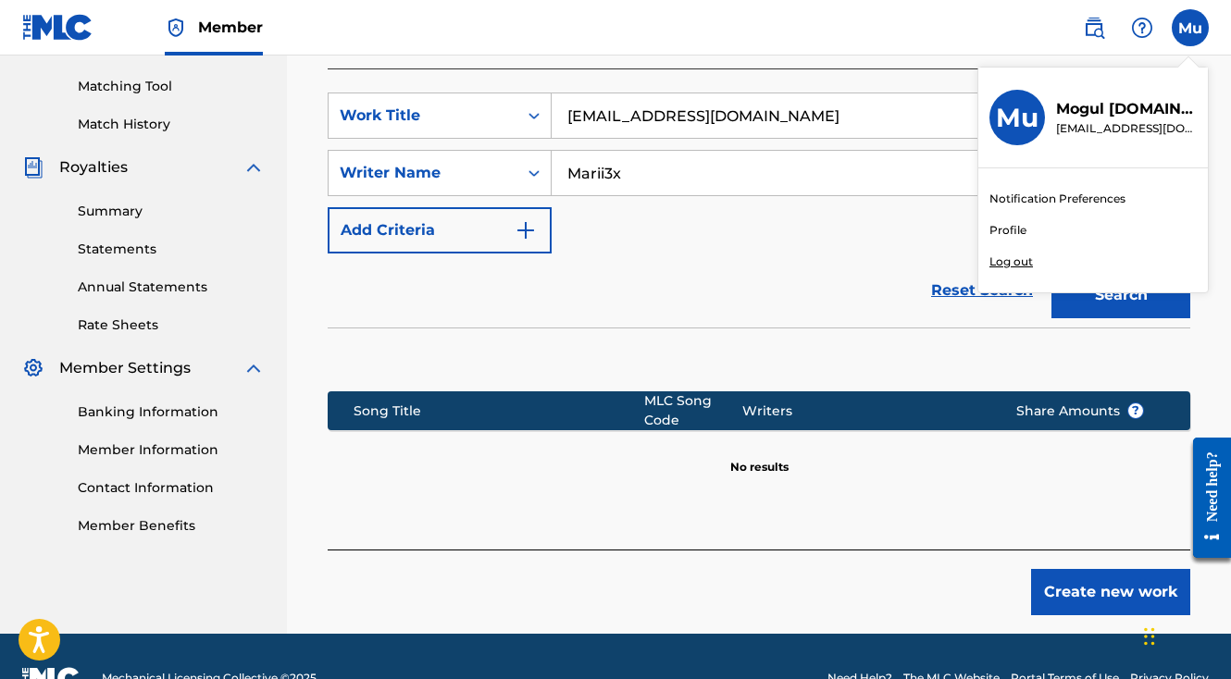
click at [997, 263] on p "Log out" at bounding box center [1010, 262] width 43 height 17
click at [1190, 28] on input "Mu Mogul usemogul.com integration+19827@automation.usemogul.com Notification Pr…" at bounding box center [1190, 28] width 0 height 0
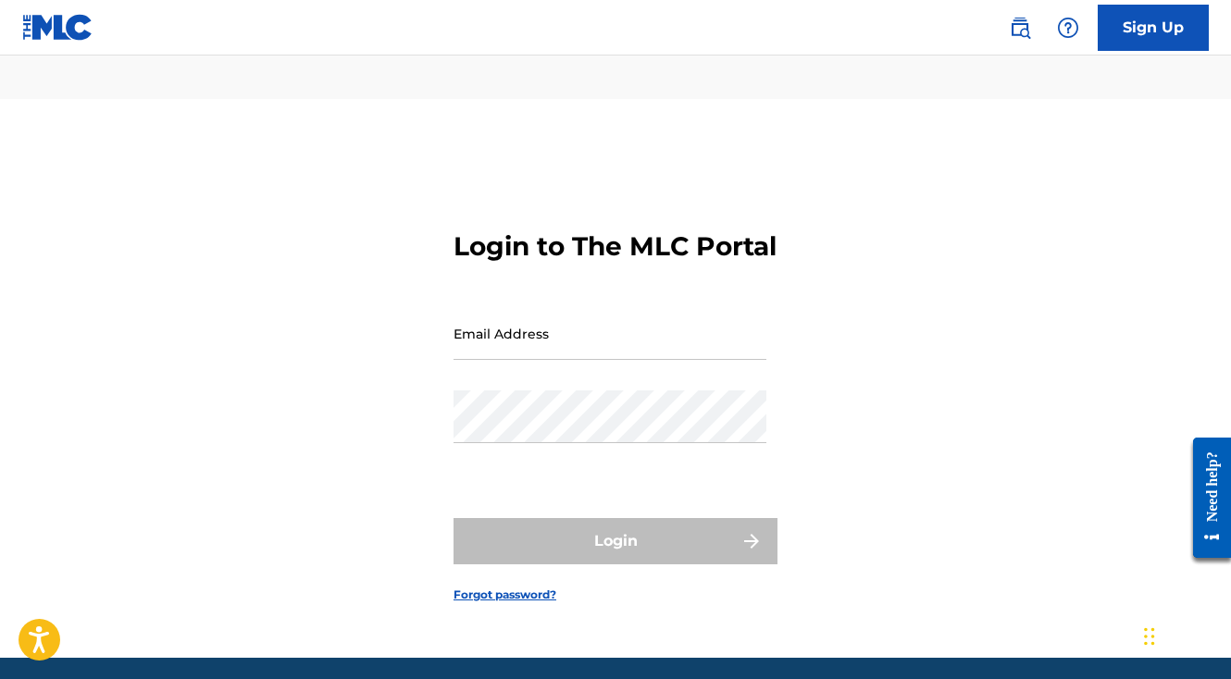
click at [554, 307] on input "Email Address" at bounding box center [609, 333] width 313 height 53
paste input "integration+19762@automation.usemogul.com"
type input "integration+19762@automation.usemogul.com"
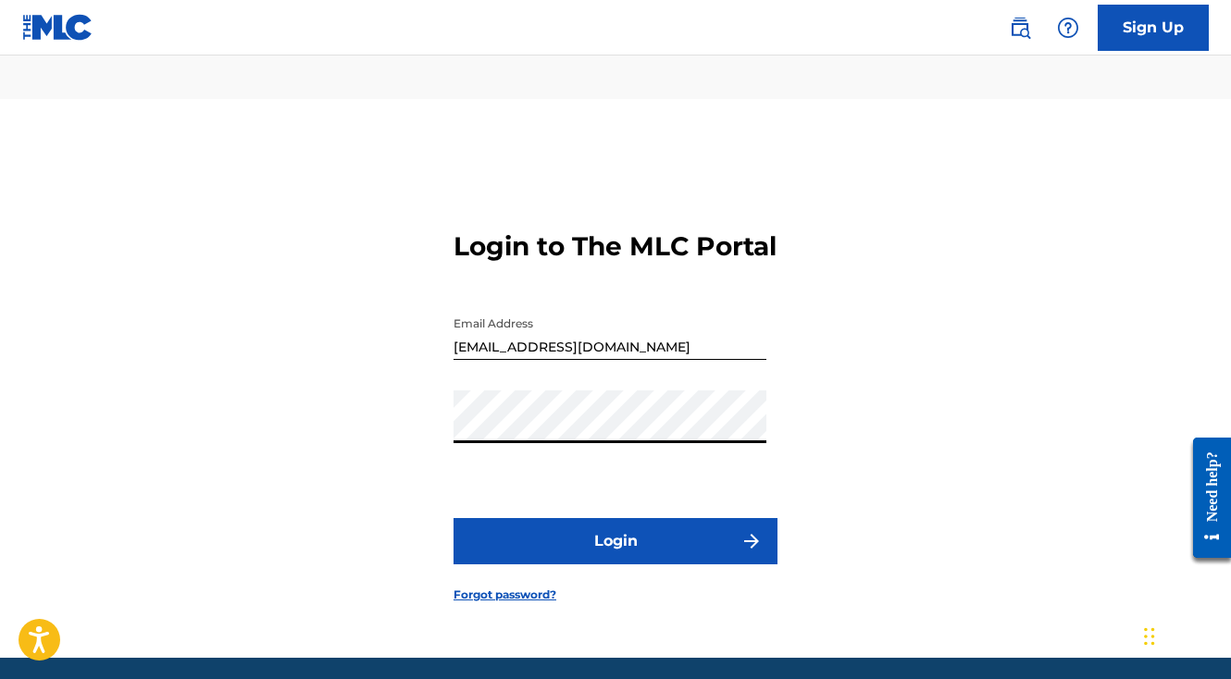
click at [636, 518] on button "Login" at bounding box center [615, 541] width 324 height 46
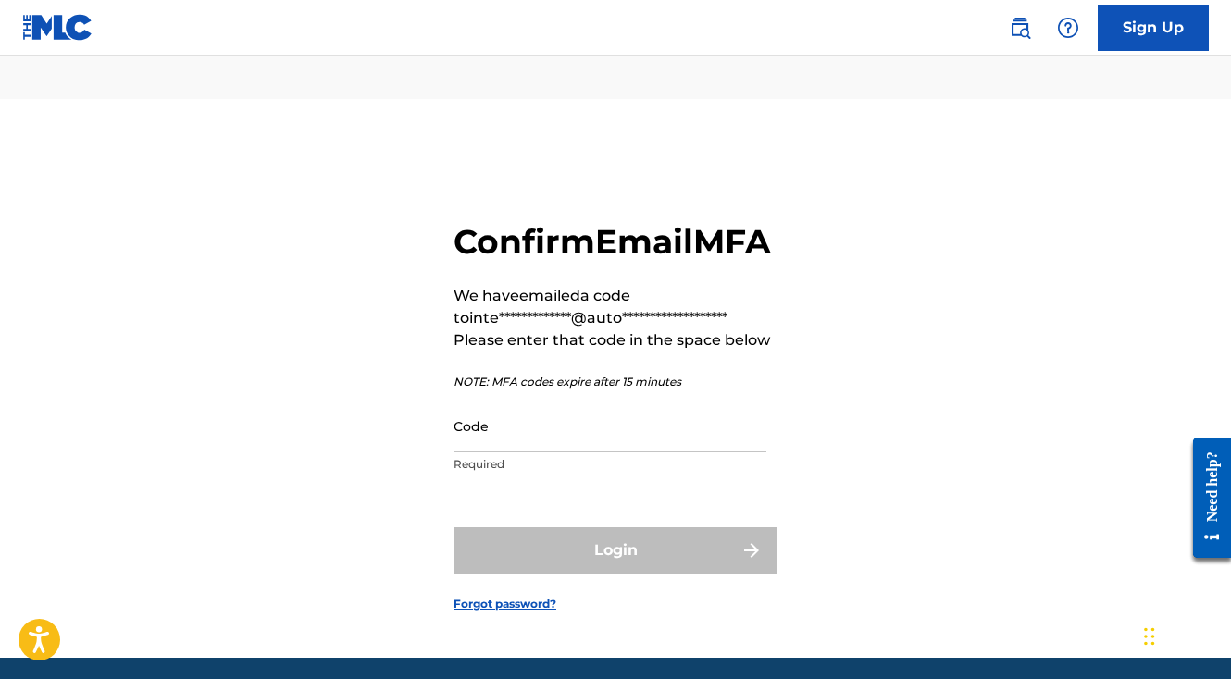
click at [499, 418] on input "Code" at bounding box center [609, 426] width 313 height 53
paste input "902916"
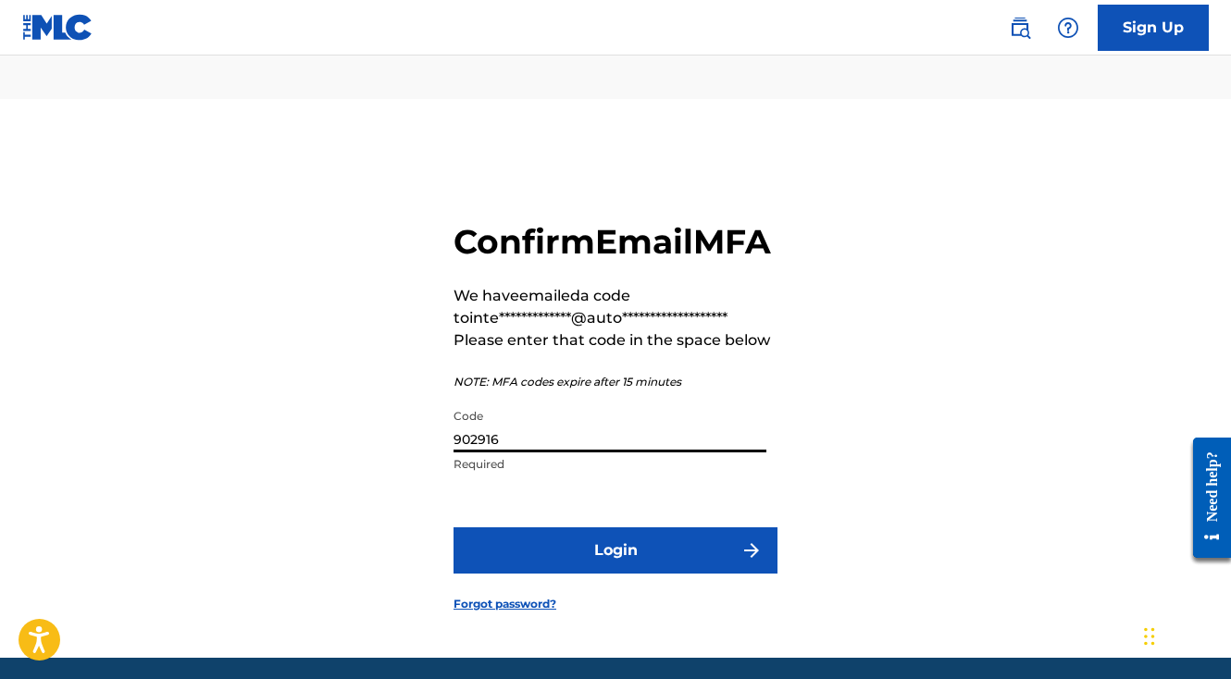
type input "902916"
click at [597, 528] on button "Login" at bounding box center [615, 551] width 324 height 46
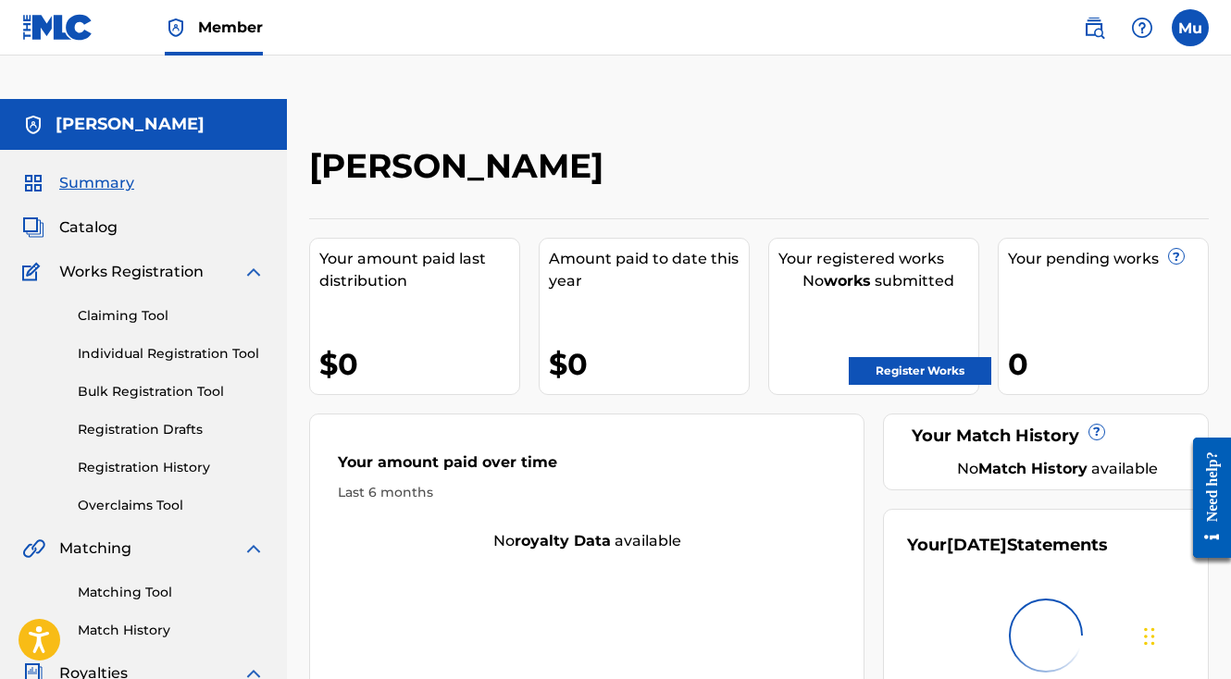
scroll to position [81, 0]
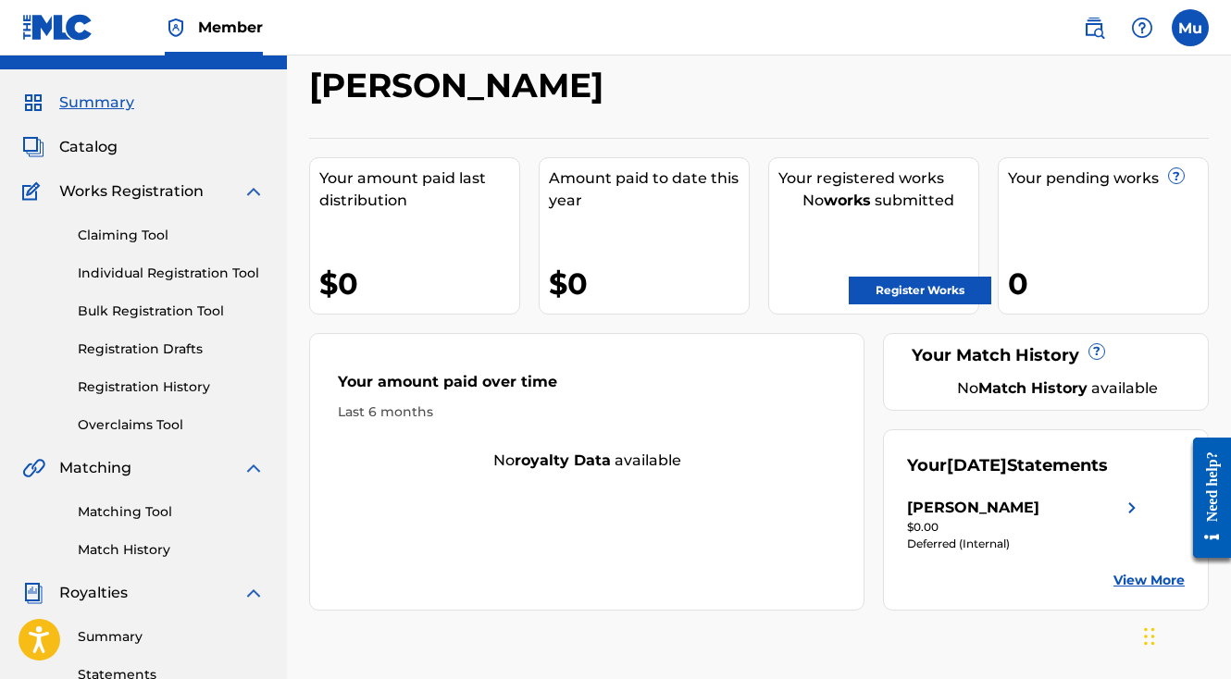
click at [170, 264] on link "Individual Registration Tool" at bounding box center [171, 273] width 187 height 19
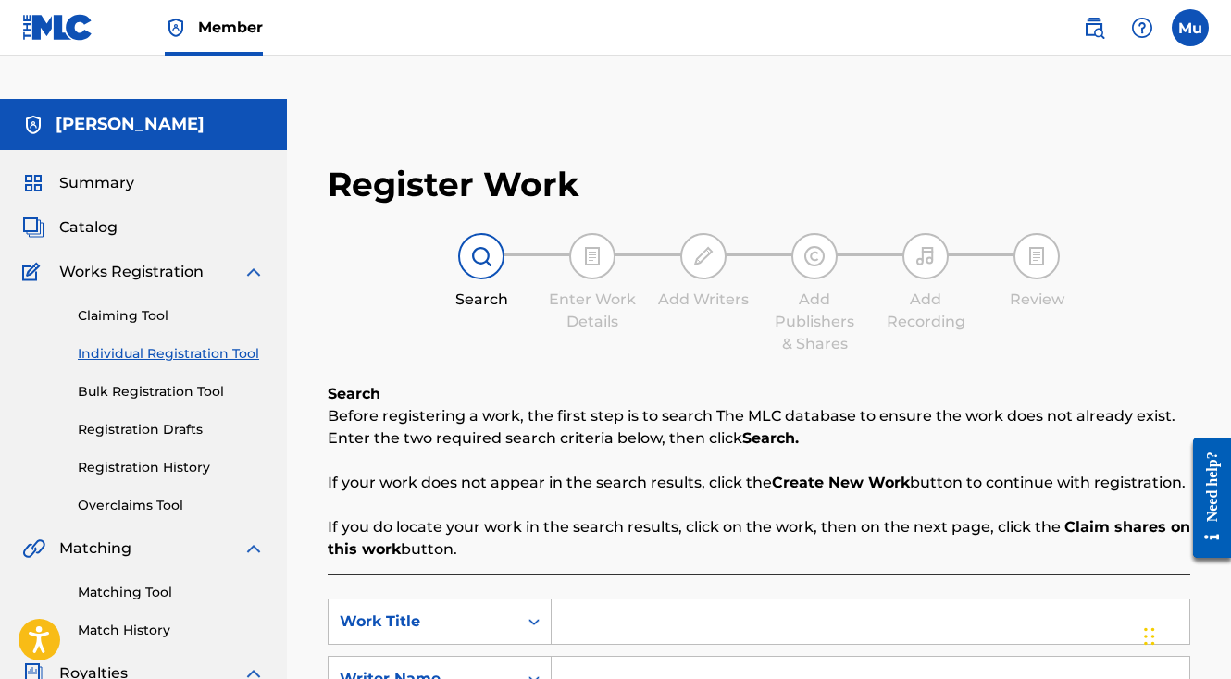
click at [652, 600] on input "Search Form" at bounding box center [871, 622] width 638 height 44
paste input "Sispann Kriye"
type input "Sispann Kriye"
click at [647, 657] on input "Search Form" at bounding box center [871, 679] width 638 height 44
paste input "Surin Edouard Jr"
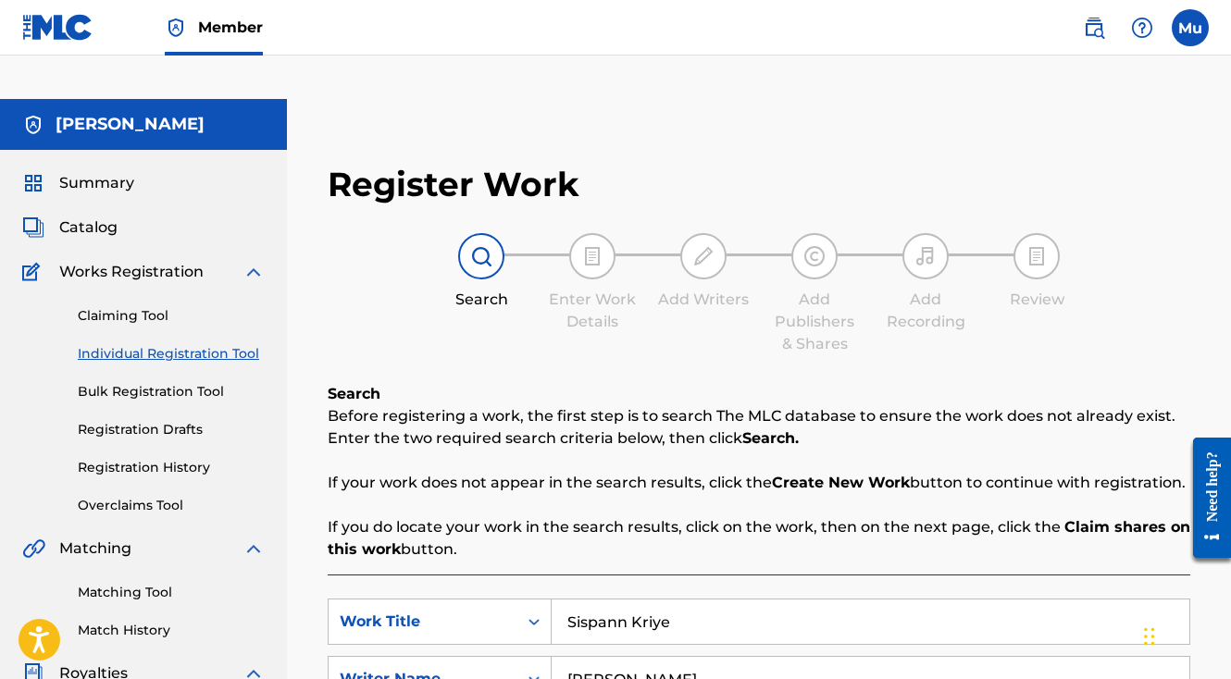
type input "Surin Edouard Jr"
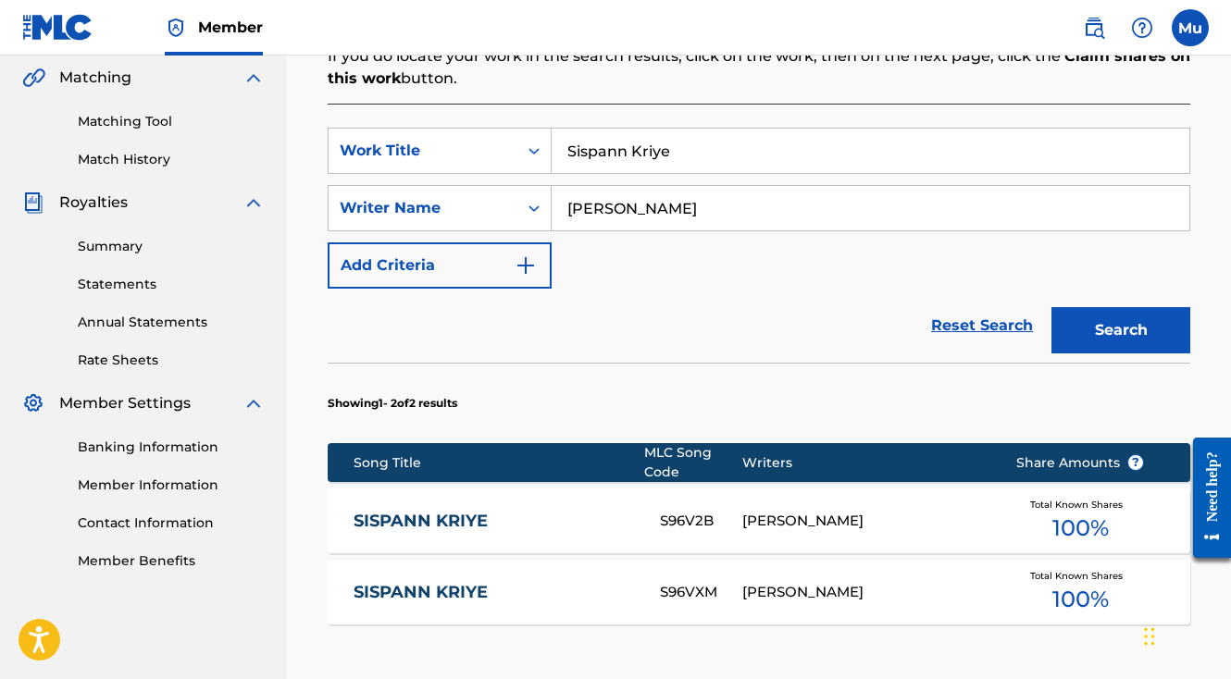
scroll to position [470, 0]
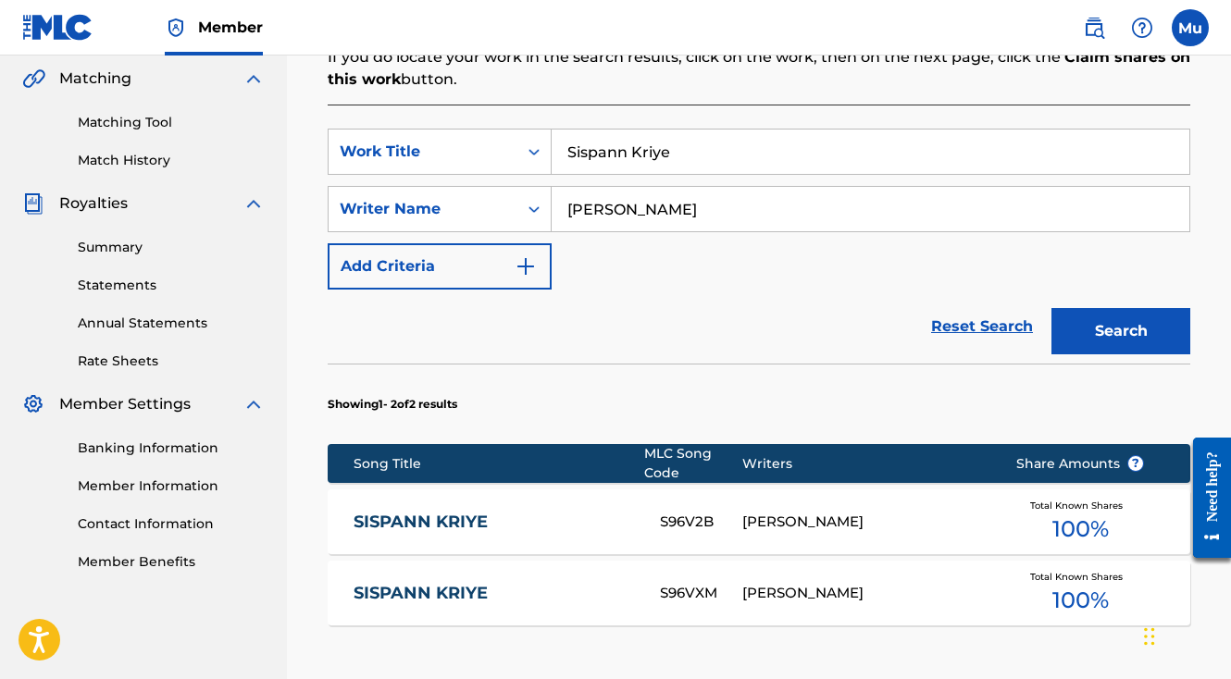
click at [751, 512] on div "SURIN EDOUARD JR" at bounding box center [865, 522] width 246 height 21
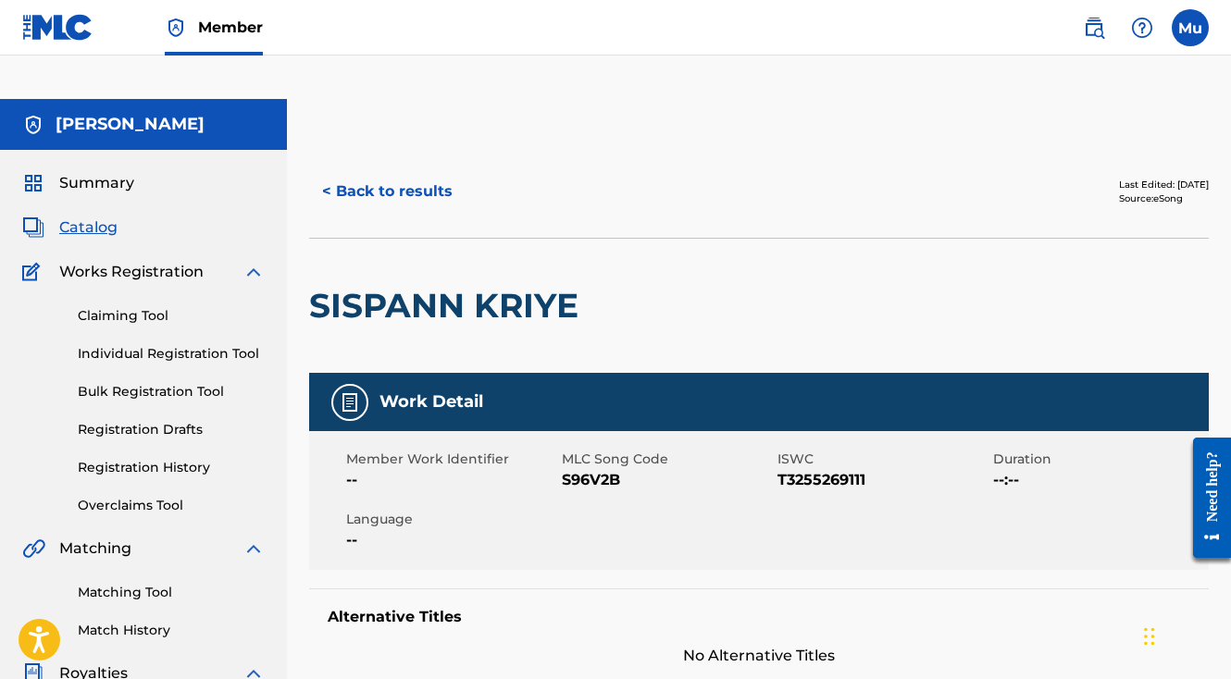
click at [1189, 33] on label at bounding box center [1190, 27] width 37 height 37
click at [1190, 28] on input "Mu Mogul usemogul.com integration+19762@automation.usemogul.com Notification Pr…" at bounding box center [1190, 28] width 0 height 0
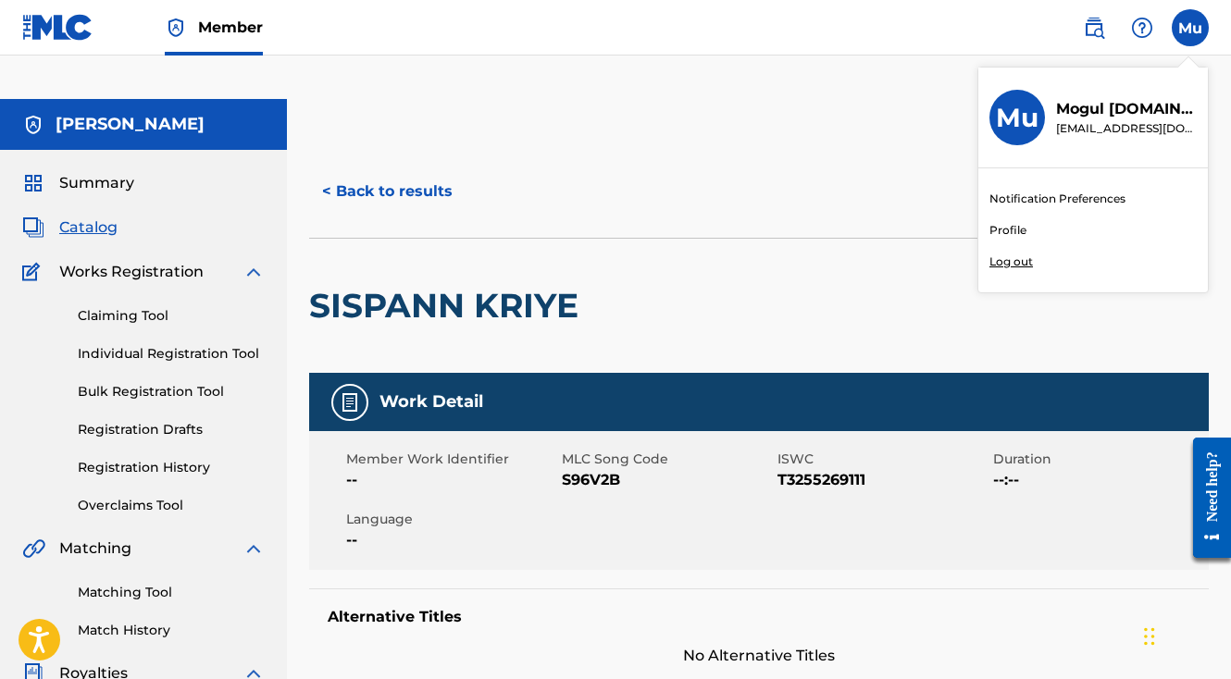
click at [1012, 261] on p "Log out" at bounding box center [1010, 262] width 43 height 17
click at [1190, 28] on input "Mu Mogul usemogul.com integration+19762@automation.usemogul.com Notification Pr…" at bounding box center [1190, 28] width 0 height 0
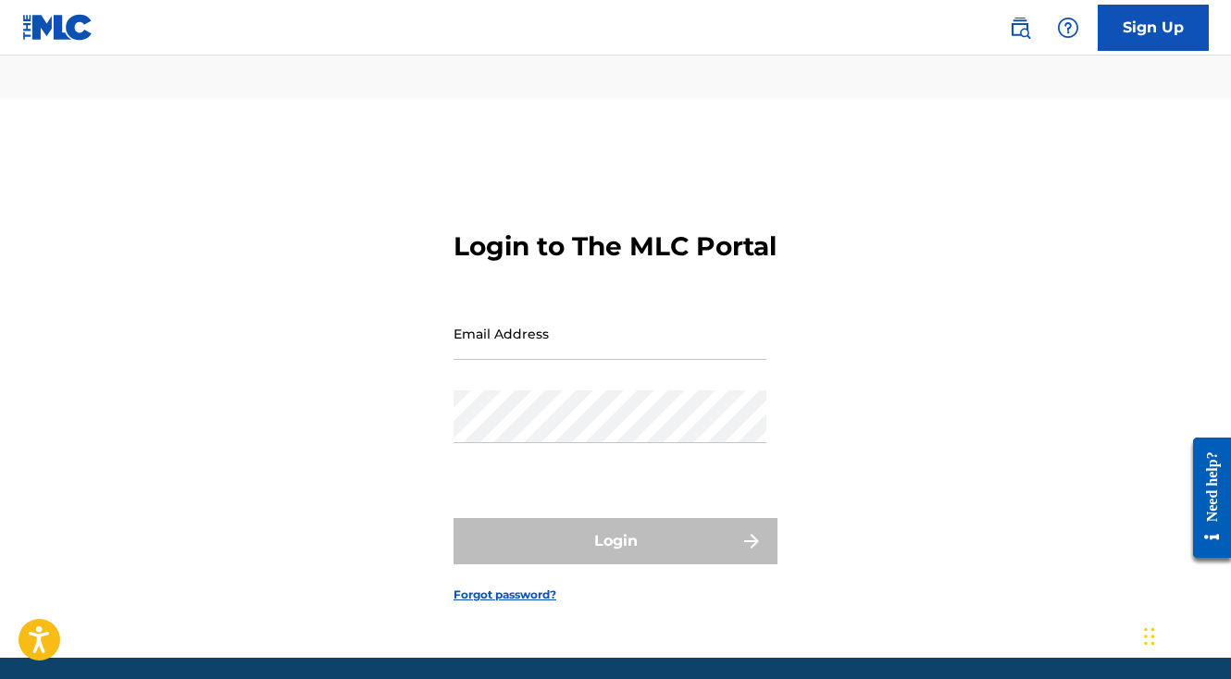
click at [496, 316] on input "Email Address" at bounding box center [609, 333] width 313 height 53
paste input "[EMAIL_ADDRESS][DOMAIN_NAME]"
type input "[EMAIL_ADDRESS][DOMAIN_NAME]"
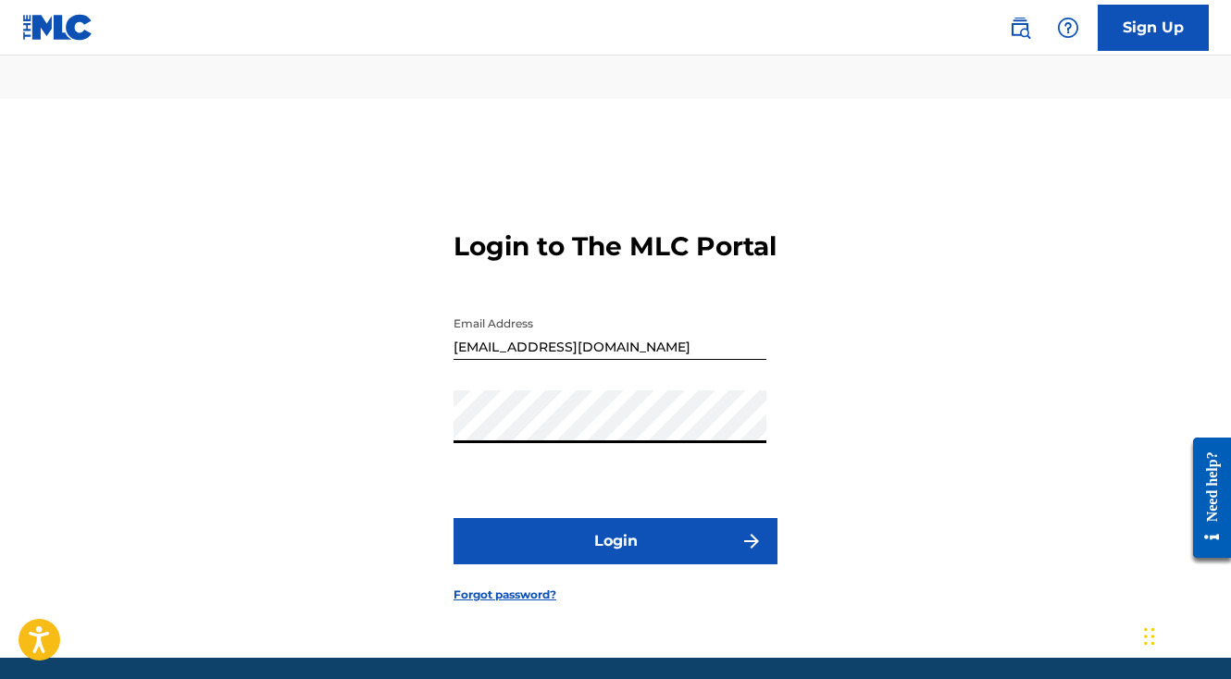
click at [527, 523] on button "Login" at bounding box center [615, 541] width 324 height 46
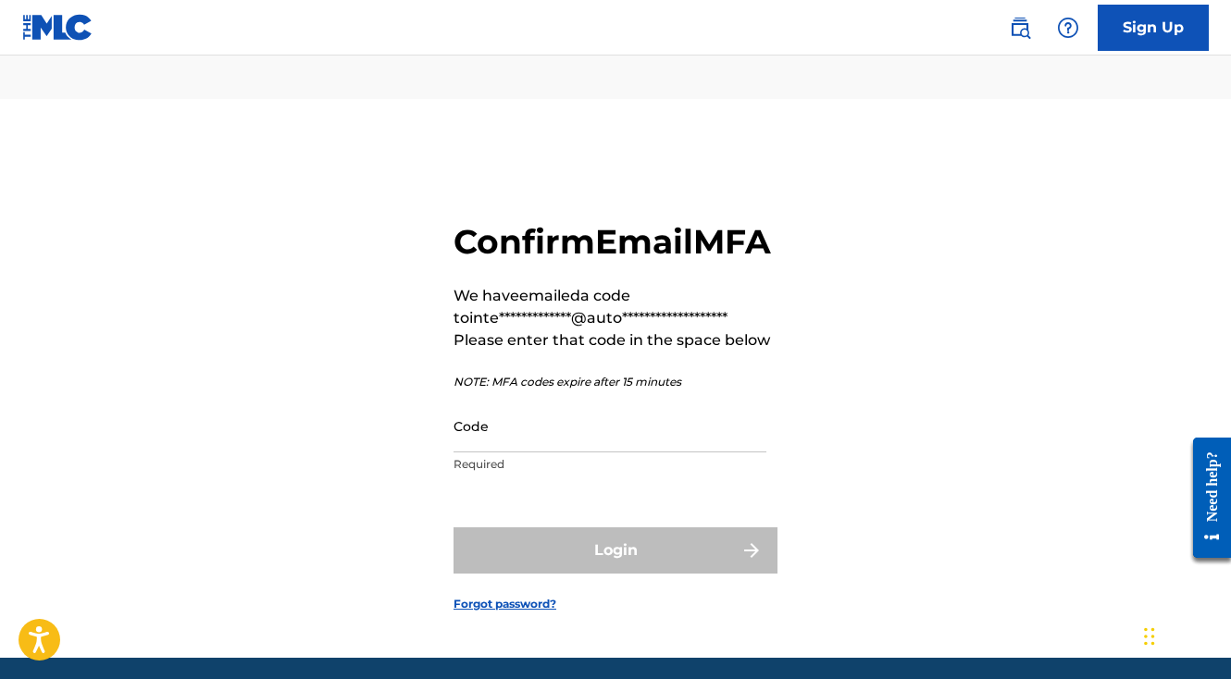
click at [477, 422] on input "Code" at bounding box center [609, 426] width 313 height 53
paste input "171392"
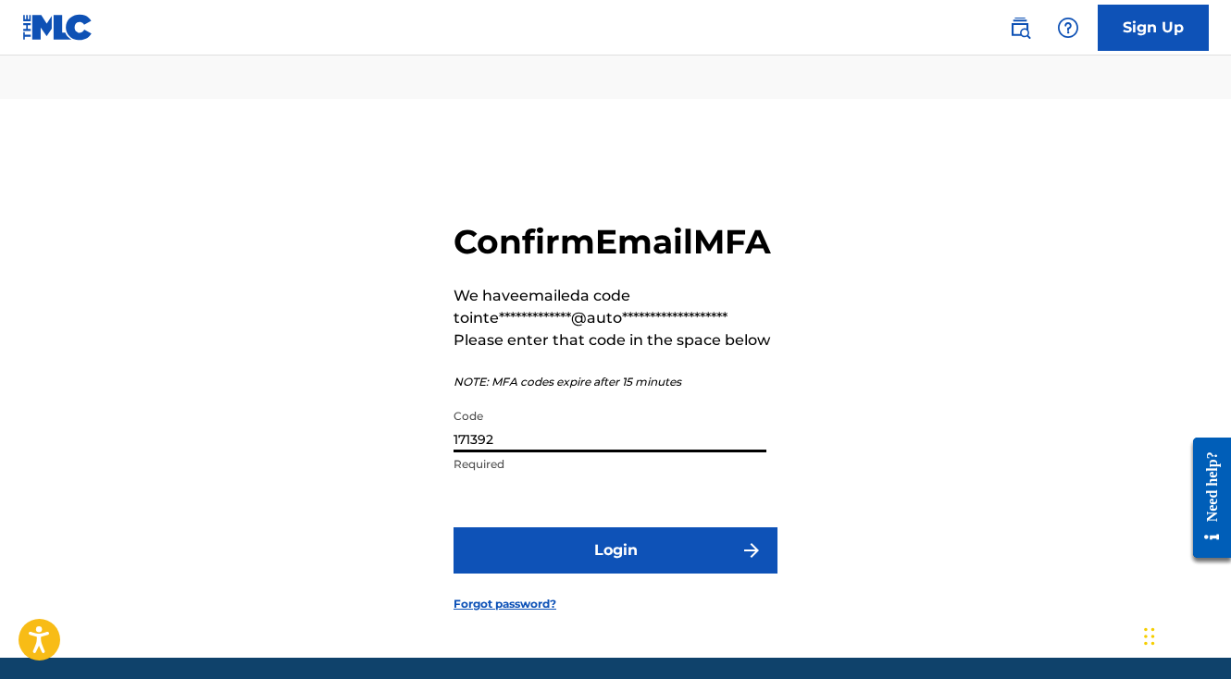
type input "171392"
click at [541, 506] on form "**********" at bounding box center [615, 401] width 324 height 513
click at [545, 534] on button "Login" at bounding box center [615, 551] width 324 height 46
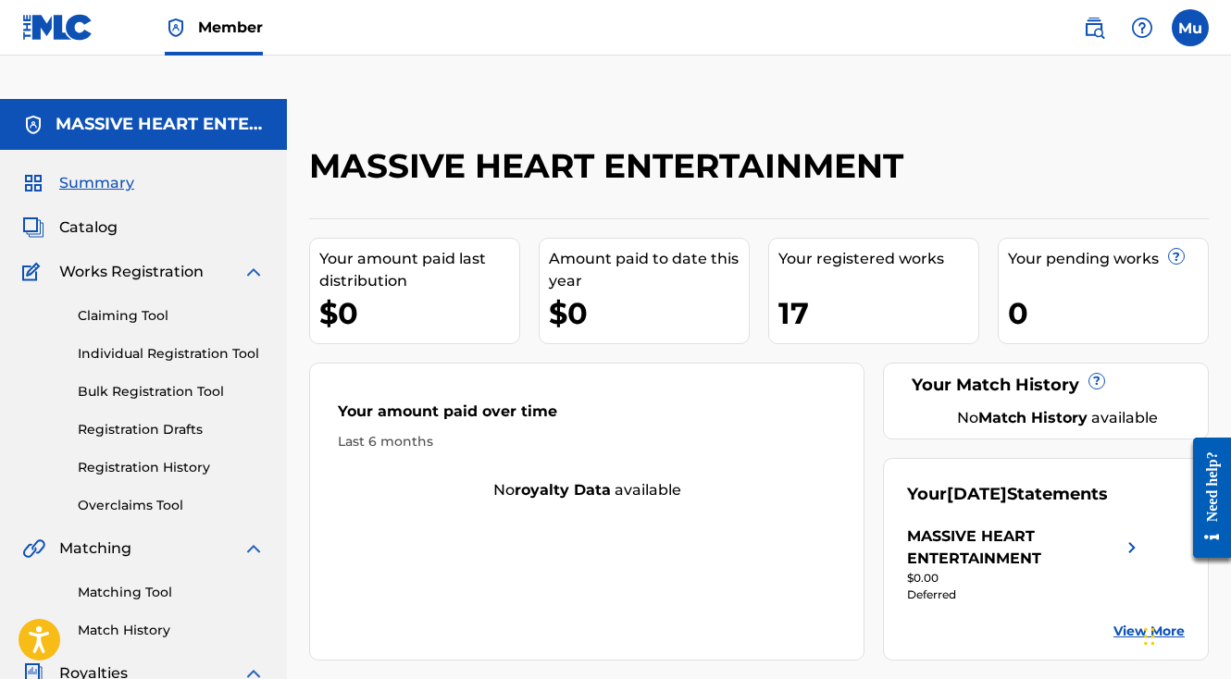
click at [189, 344] on link "Individual Registration Tool" at bounding box center [171, 353] width 187 height 19
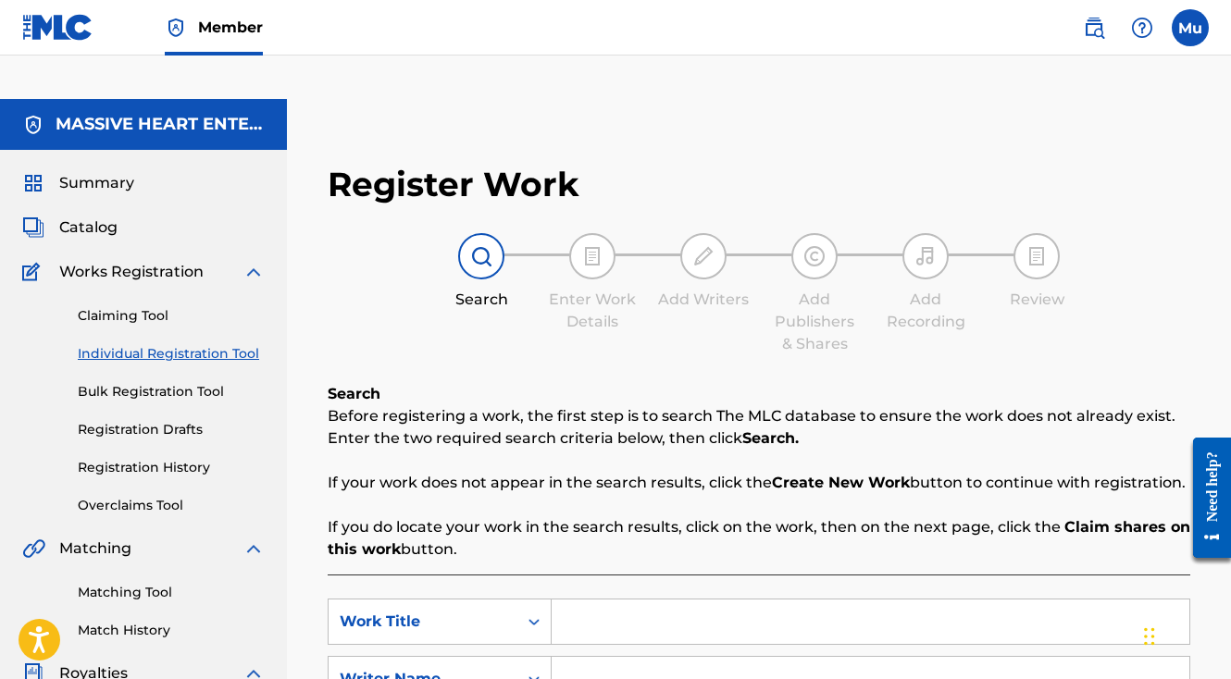
click at [638, 600] on input "Search Form" at bounding box center [871, 622] width 638 height 44
paste input "[PERSON_NAME]"
type input "[PERSON_NAME]"
click at [578, 657] on input "Search Form" at bounding box center [871, 679] width 638 height 44
paste input "[PERSON_NAME]"
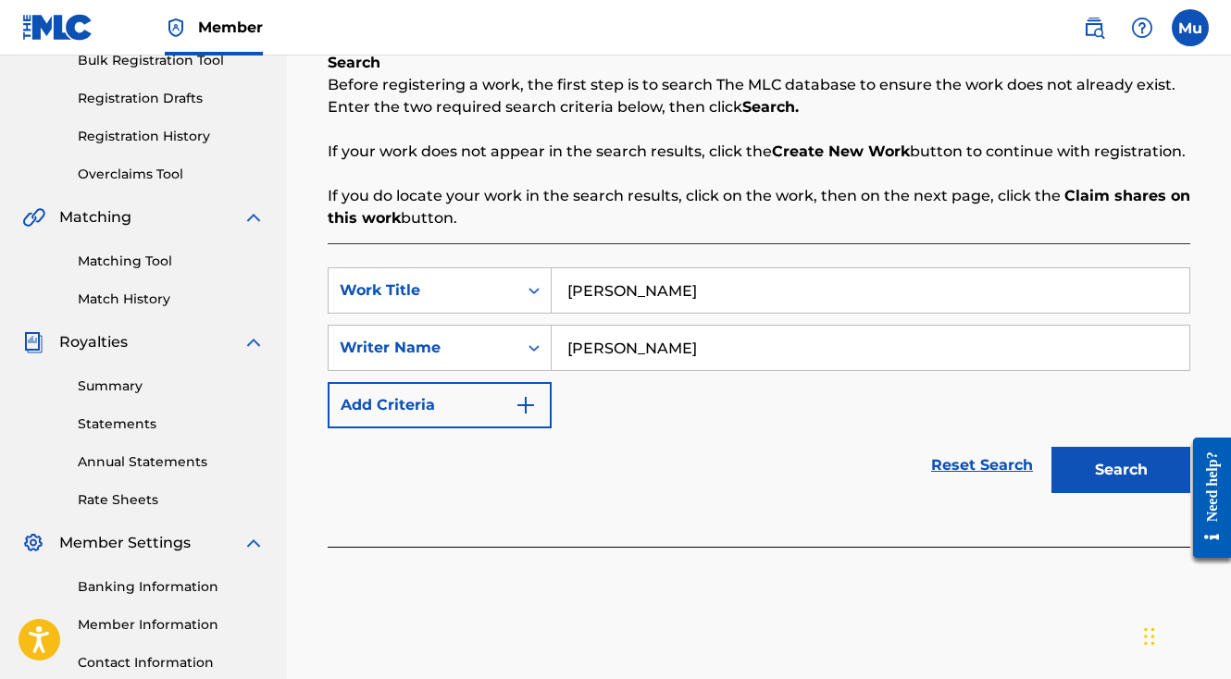
scroll to position [413, 0]
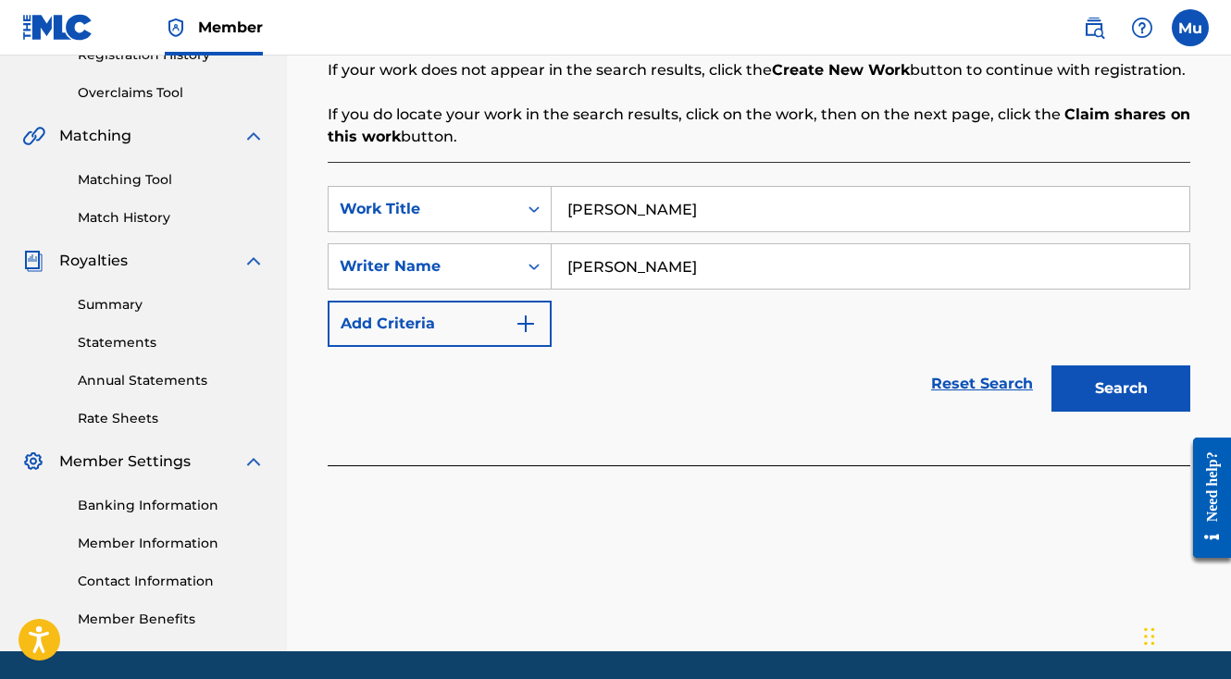
type input "[PERSON_NAME]"
click at [1051, 366] on button "Search" at bounding box center [1120, 389] width 139 height 46
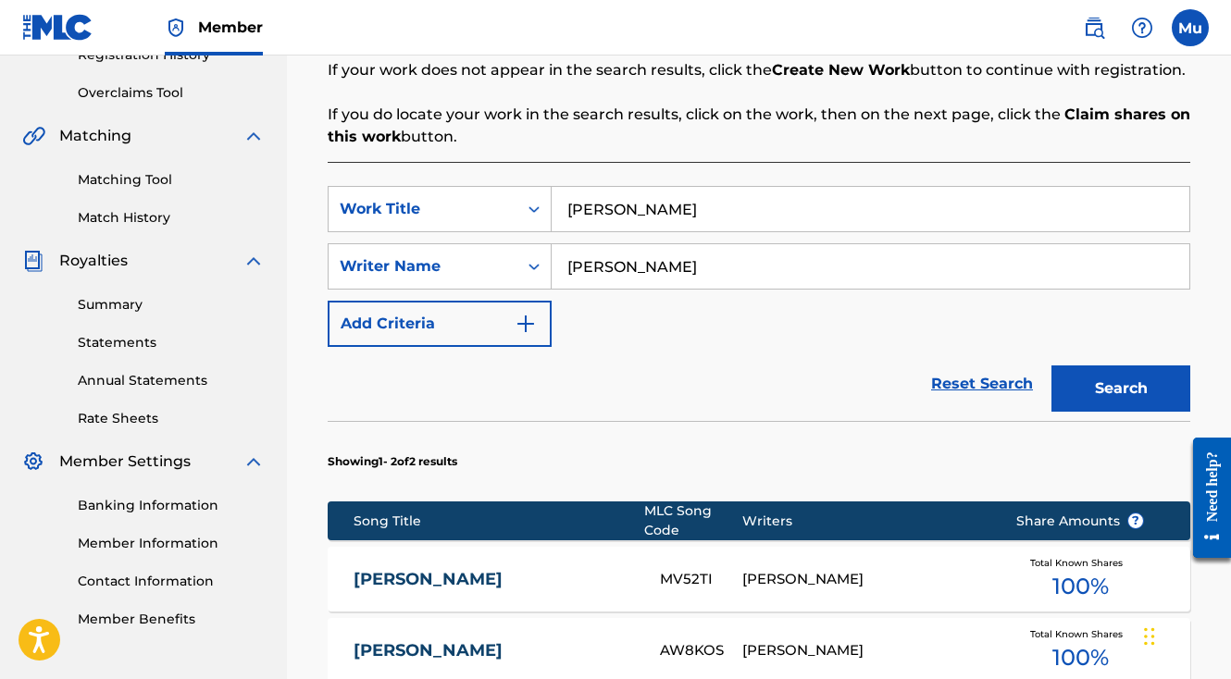
click at [797, 569] on div "[PERSON_NAME]" at bounding box center [865, 579] width 246 height 21
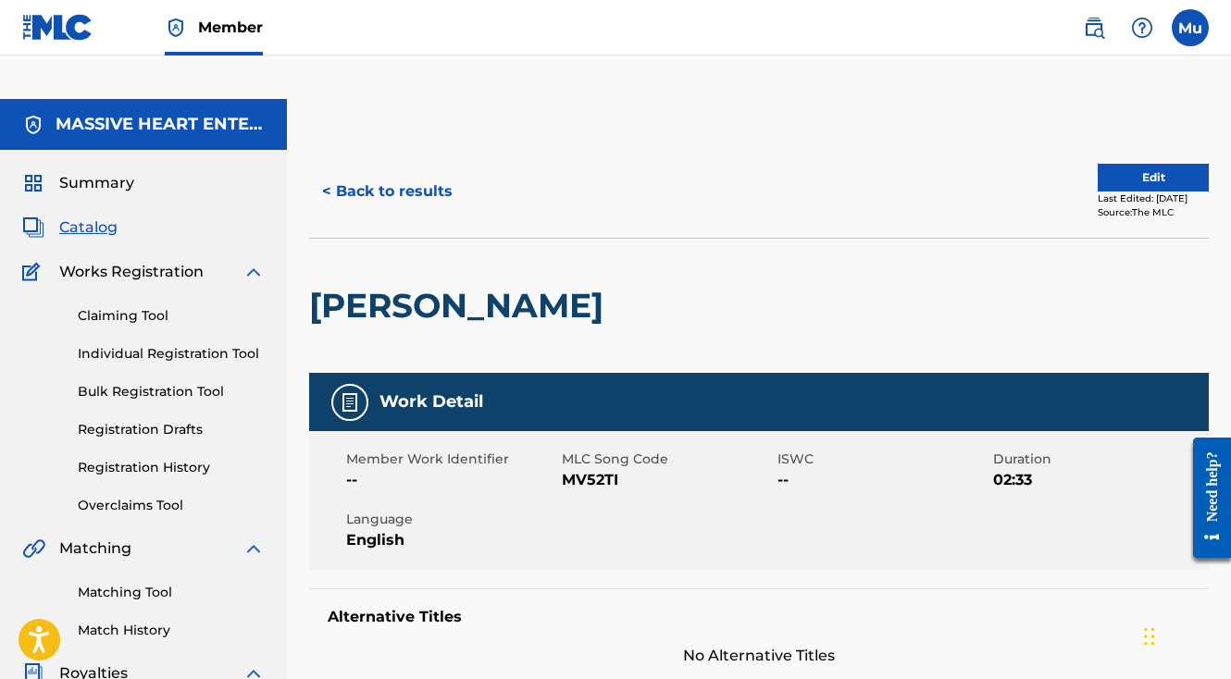
click at [1098, 164] on button "Edit" at bounding box center [1153, 178] width 111 height 28
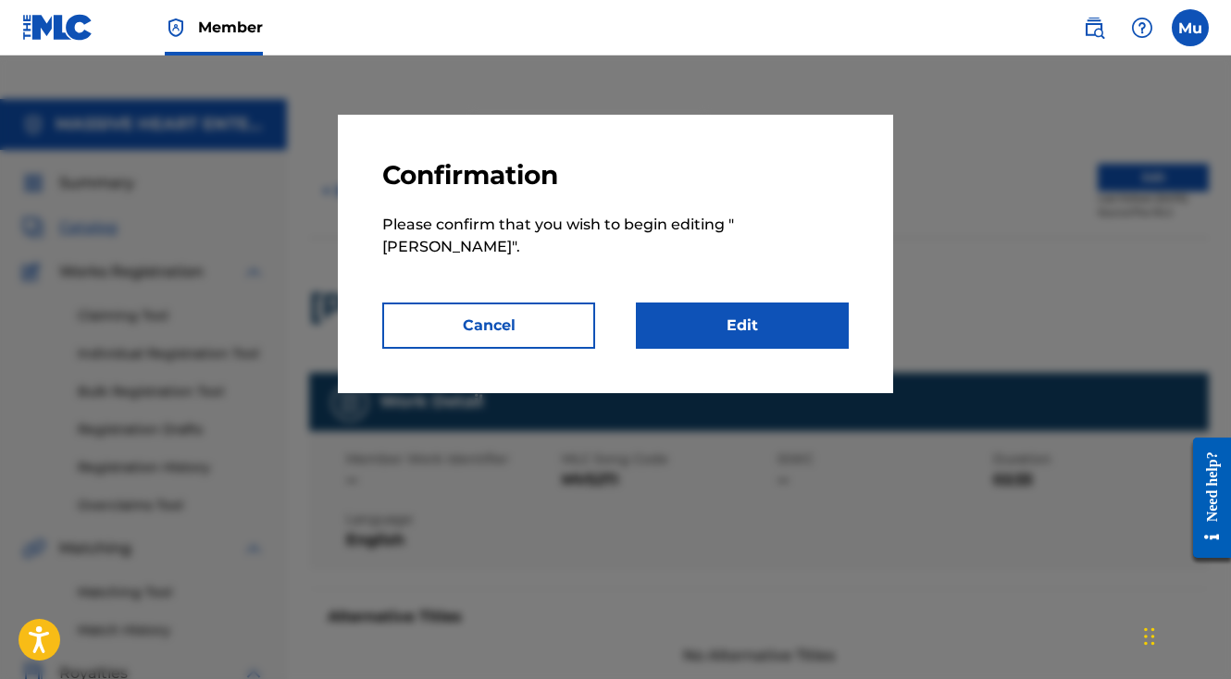
click at [767, 303] on link "Edit" at bounding box center [742, 326] width 213 height 46
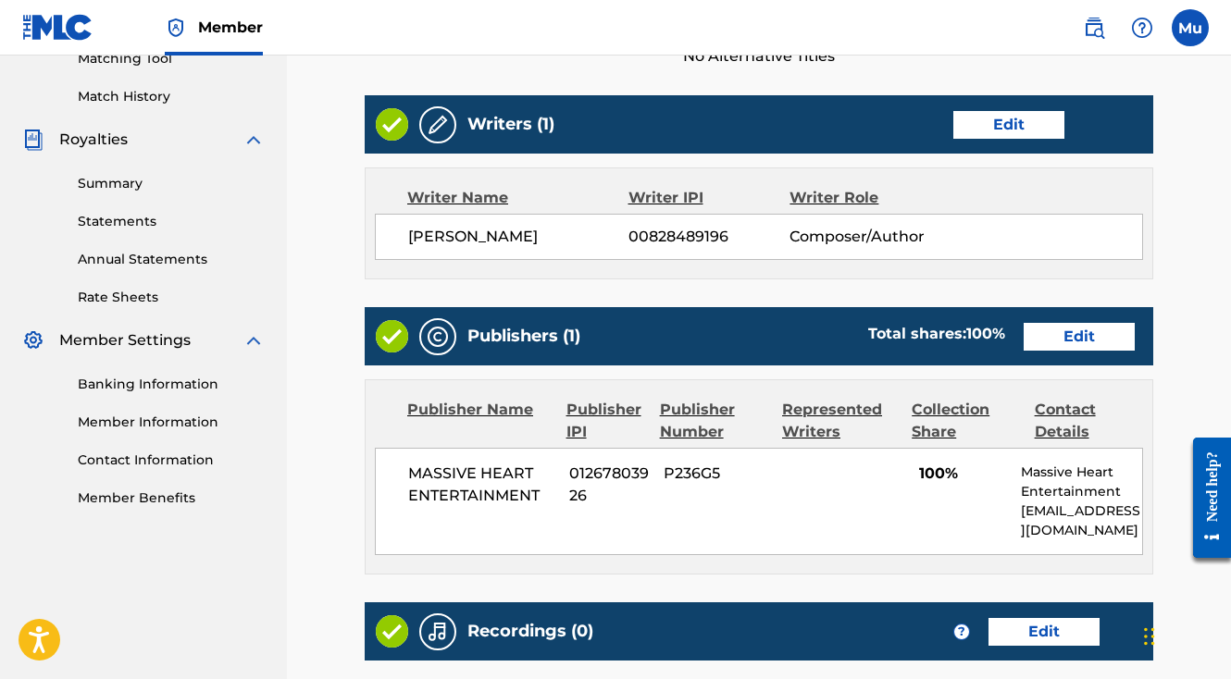
scroll to position [535, 0]
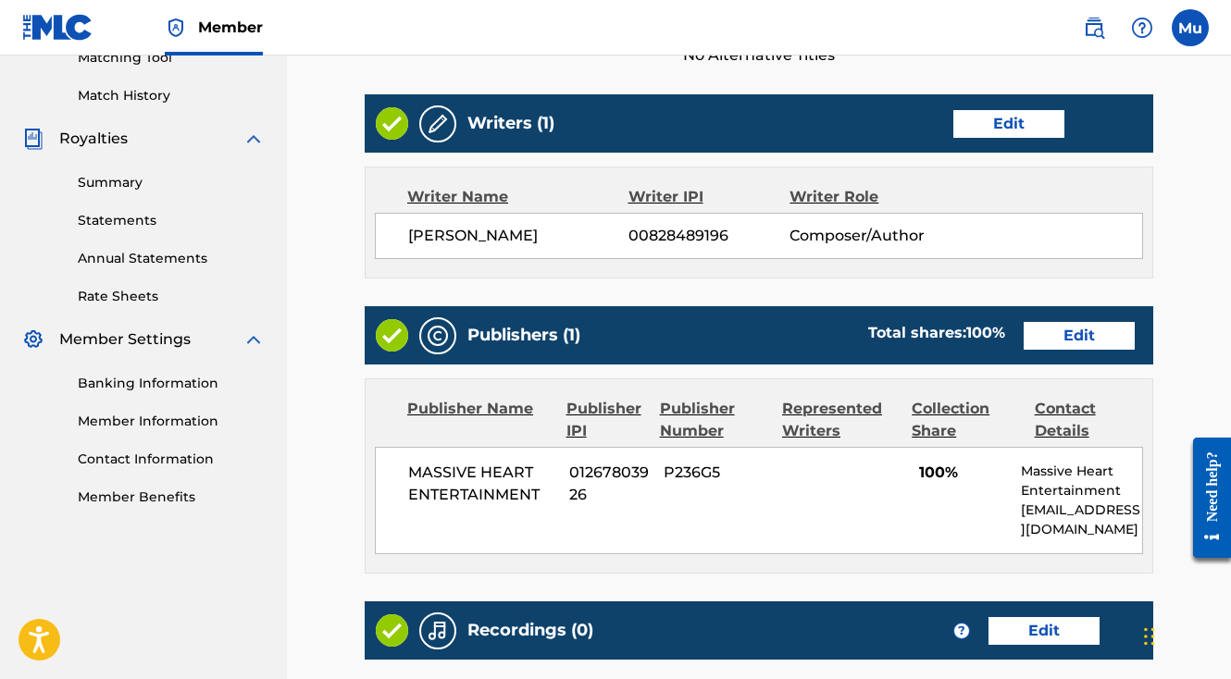
click at [1081, 322] on link "Edit" at bounding box center [1079, 336] width 111 height 28
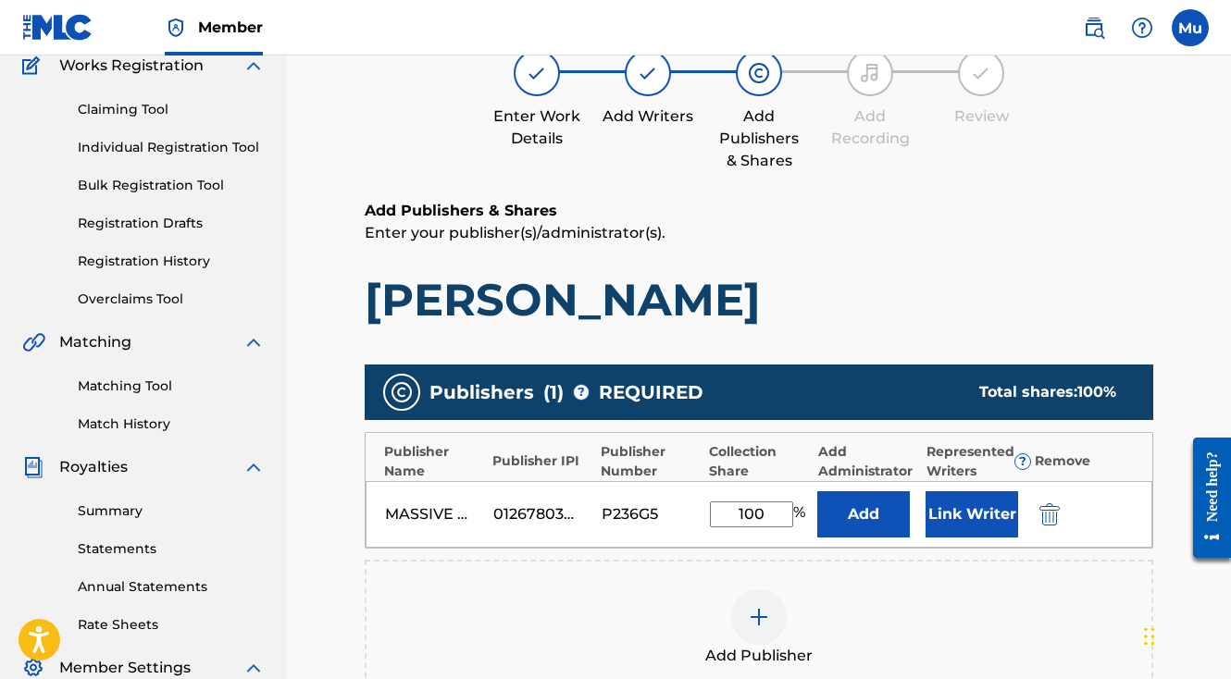
scroll to position [257, 0]
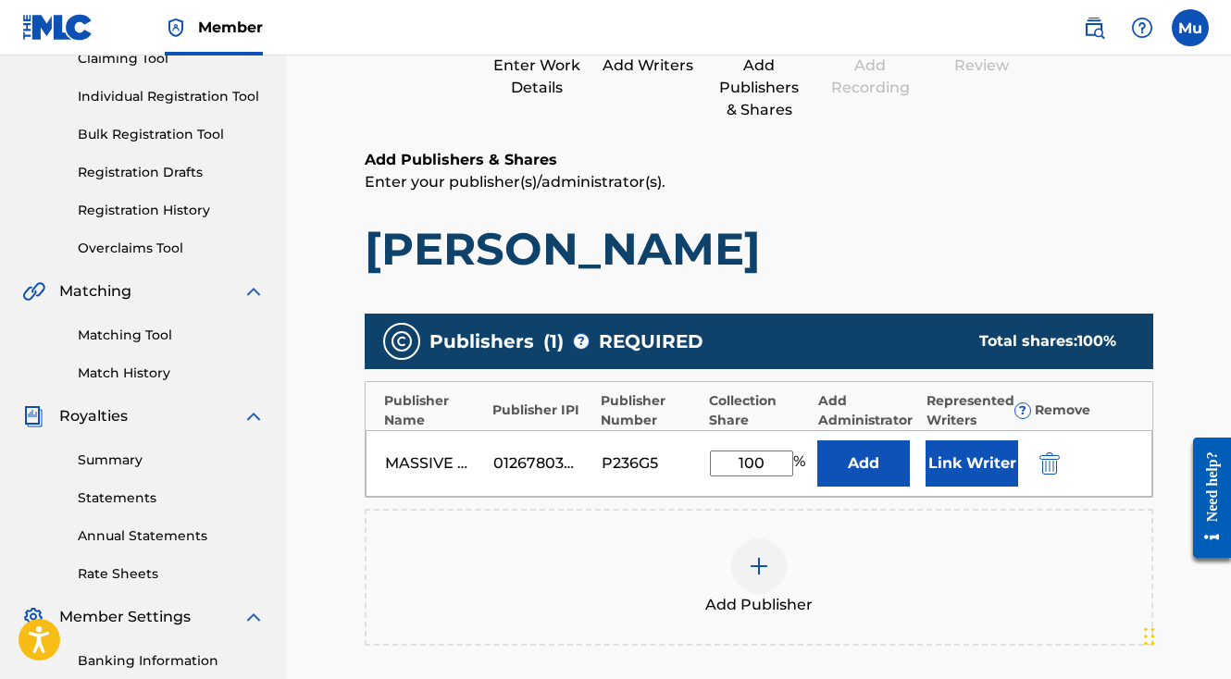
click at [966, 441] on button "Link Writer" at bounding box center [971, 464] width 93 height 46
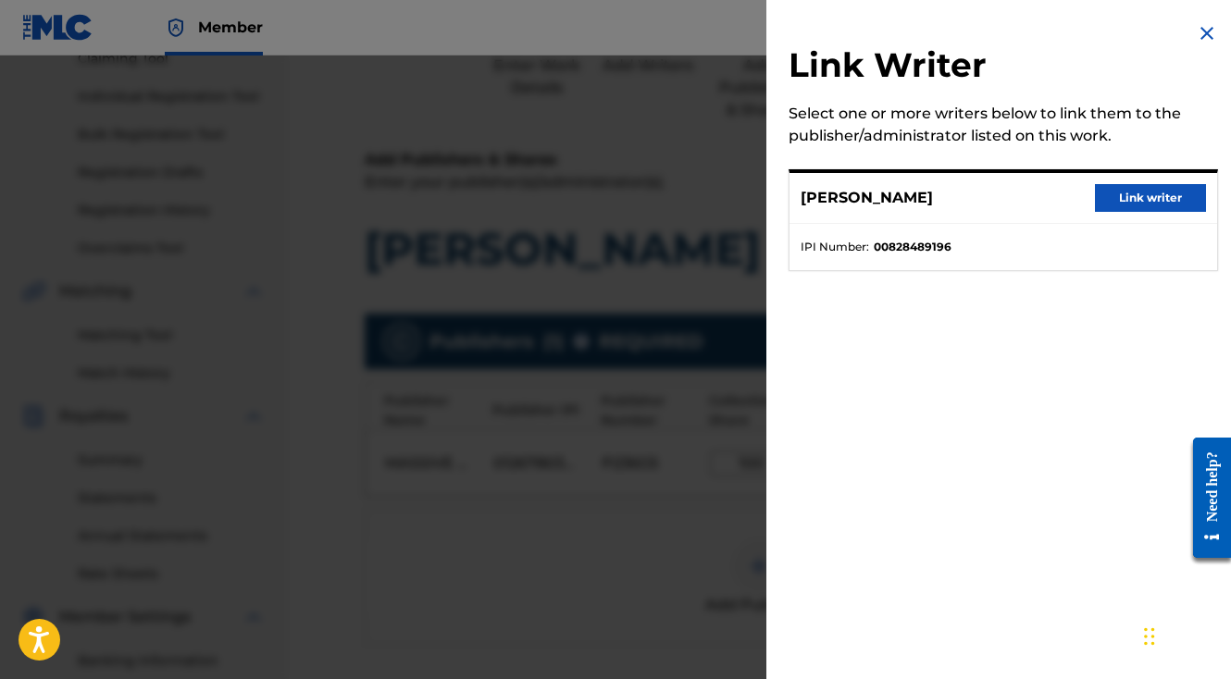
click at [1120, 195] on button "Link writer" at bounding box center [1150, 198] width 111 height 28
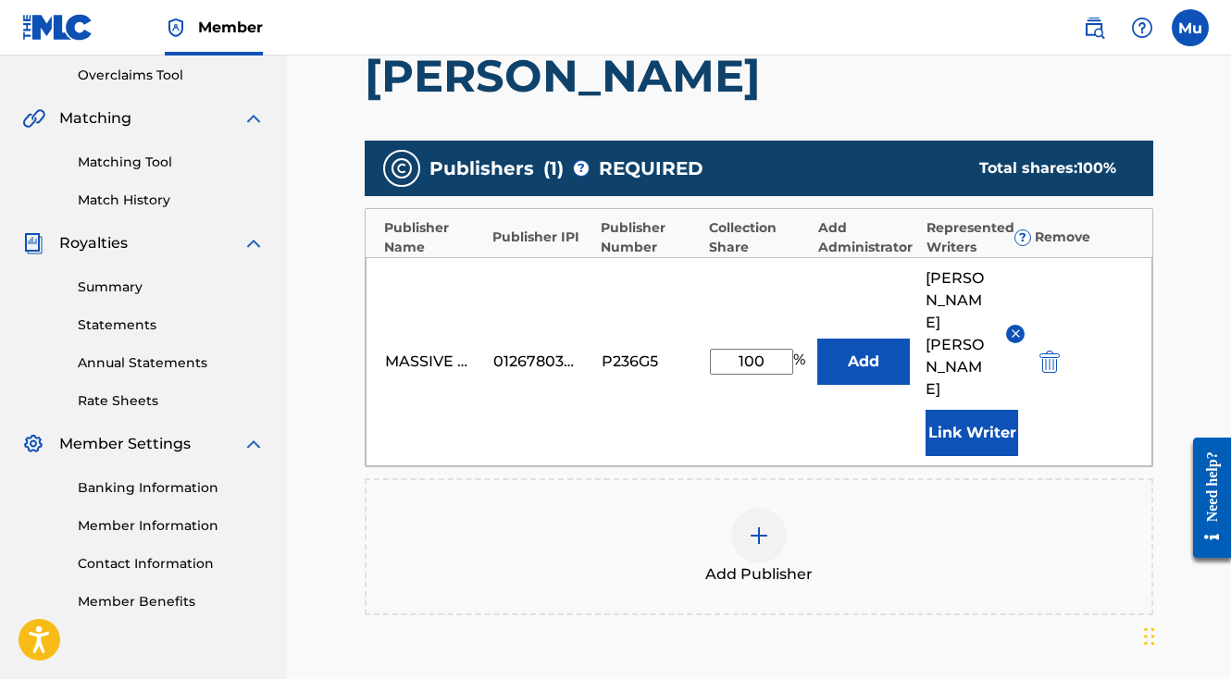
scroll to position [575, 0]
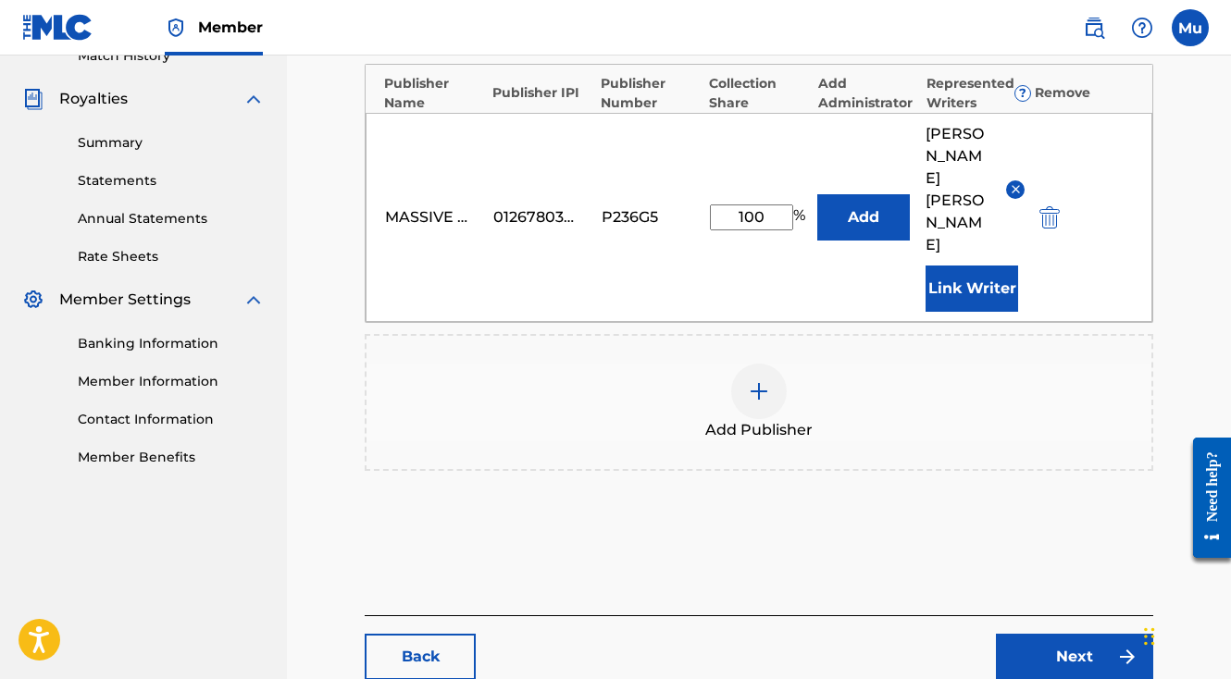
click at [1027, 634] on link "Next" at bounding box center [1074, 657] width 157 height 46
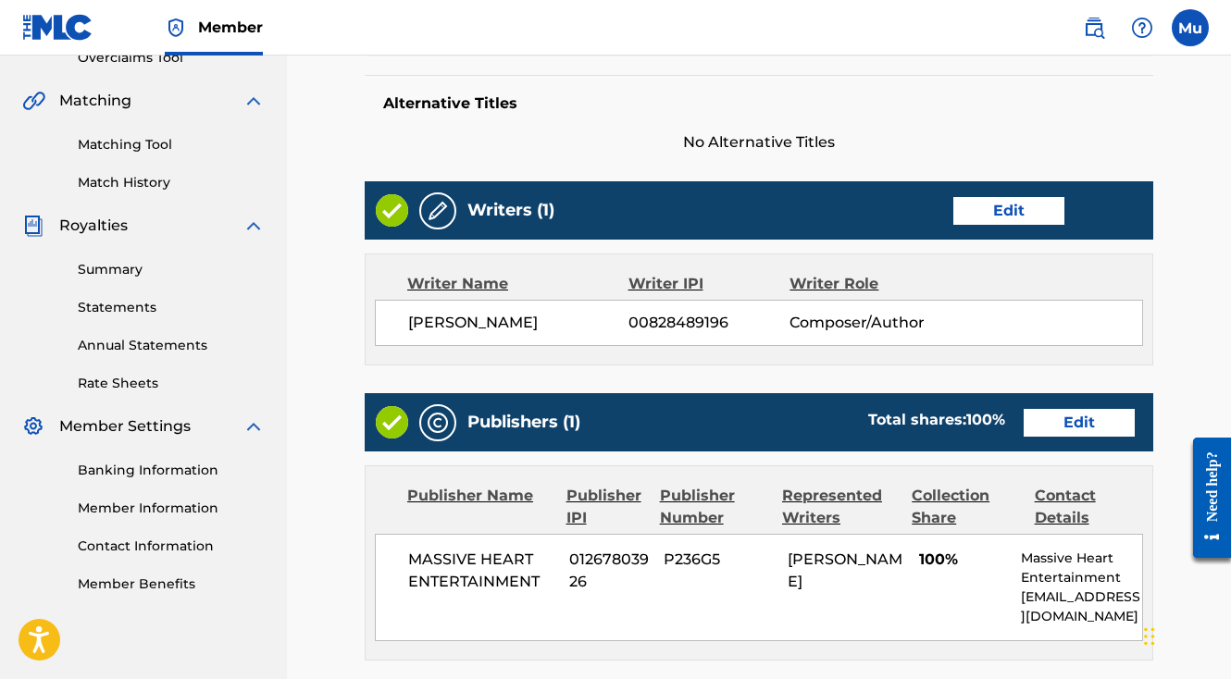
scroll to position [800, 0]
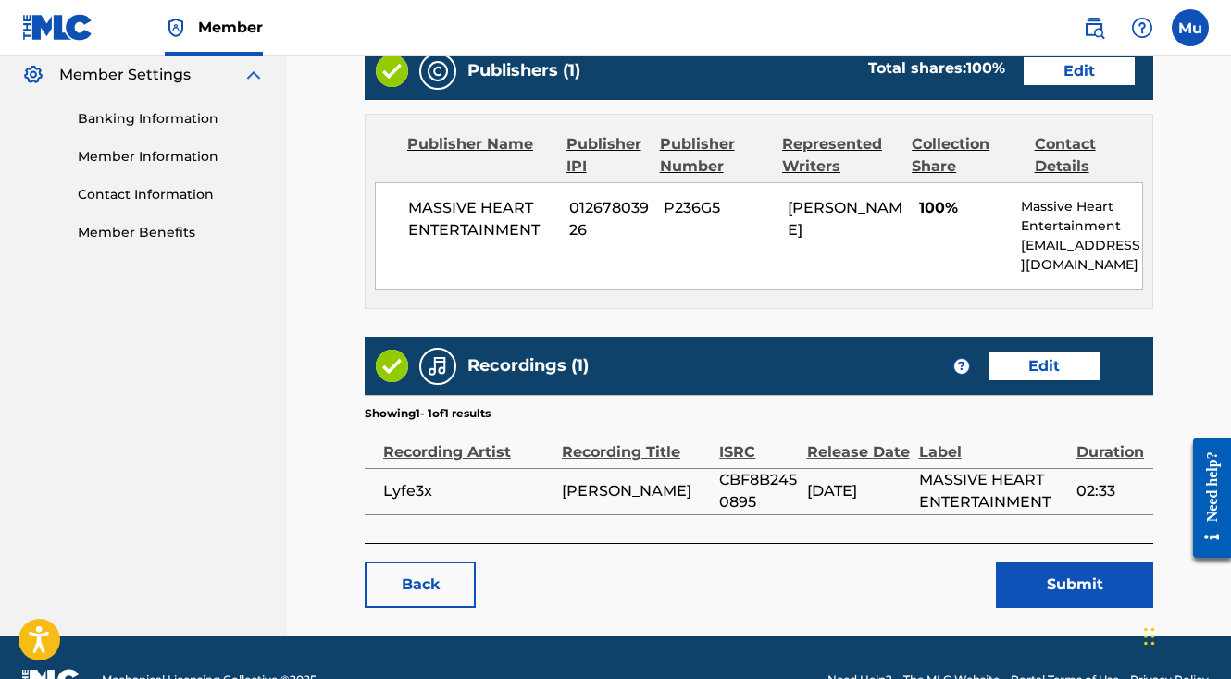
click at [1054, 562] on button "Submit" at bounding box center [1074, 585] width 157 height 46
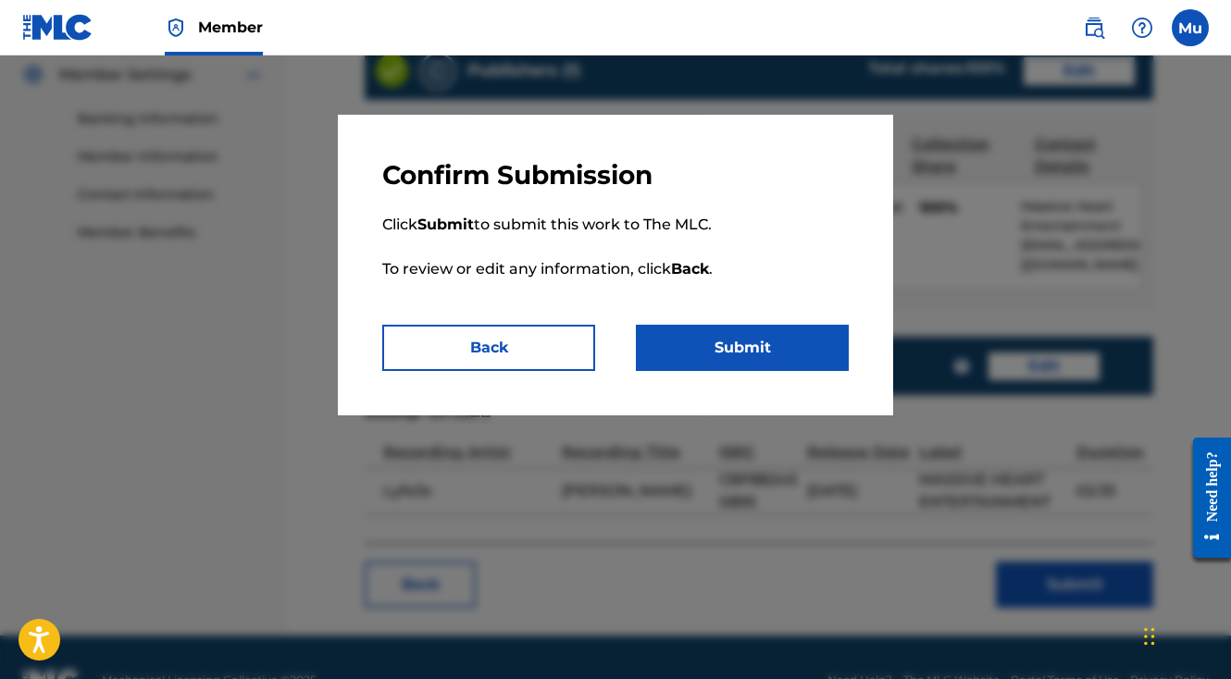
click at [708, 355] on button "Submit" at bounding box center [742, 348] width 213 height 46
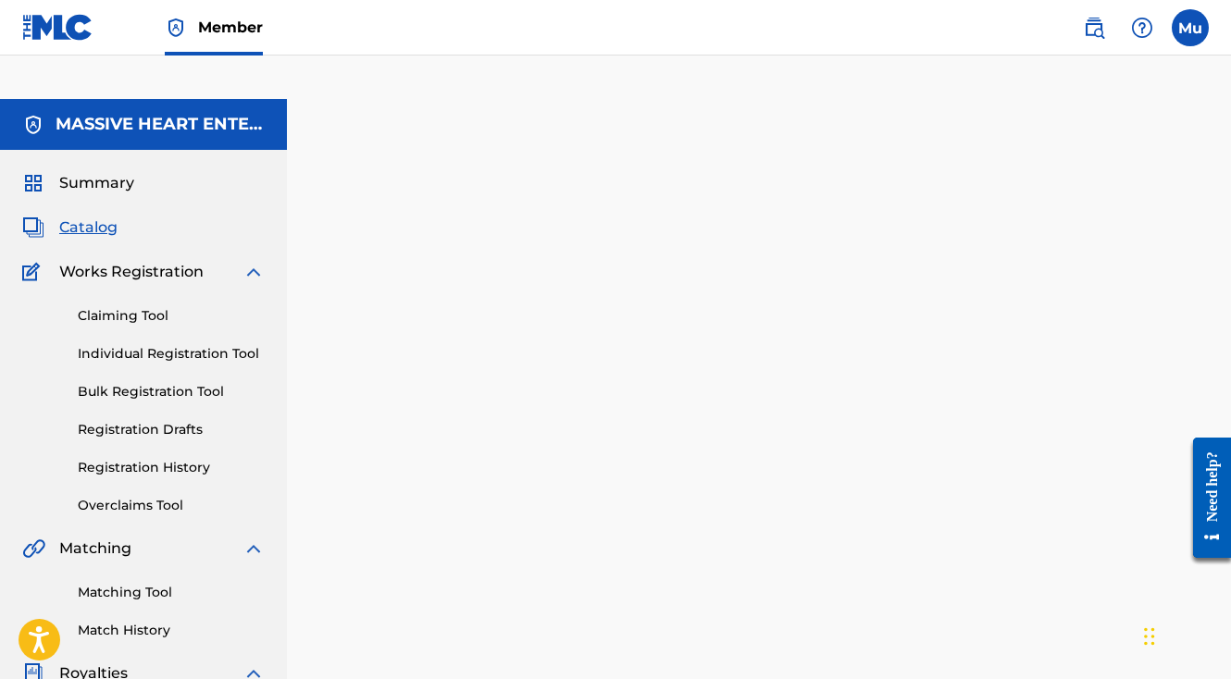
click at [155, 344] on link "Individual Registration Tool" at bounding box center [171, 353] width 187 height 19
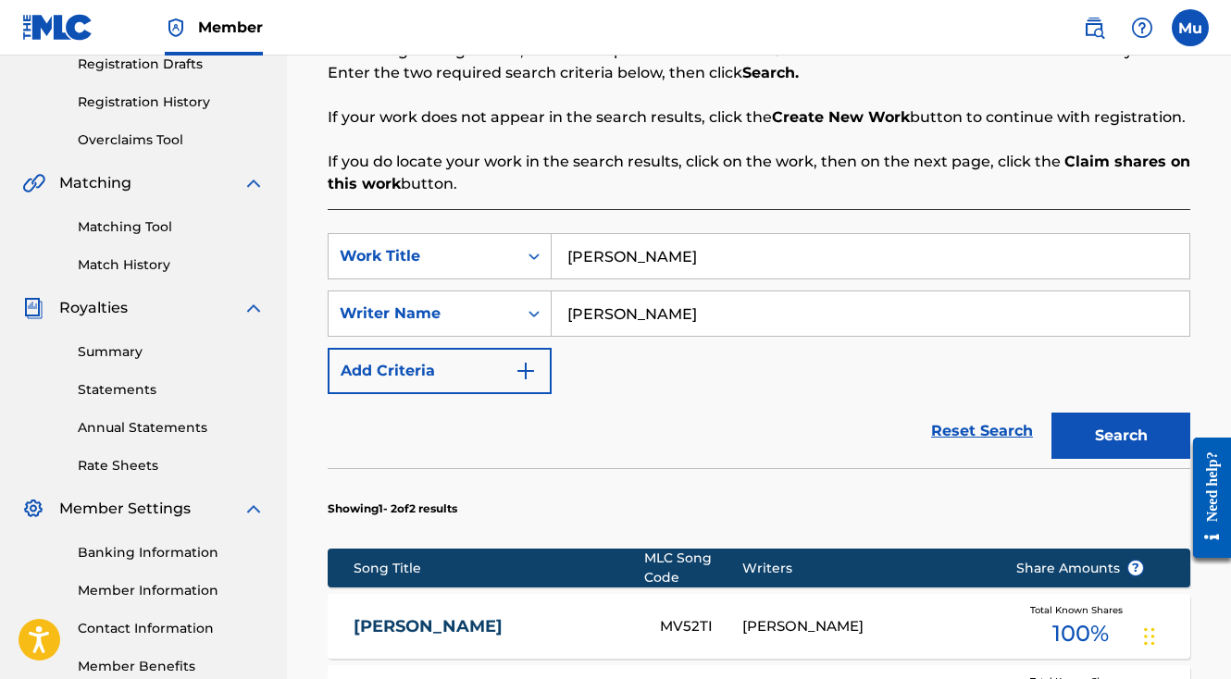
scroll to position [511, 0]
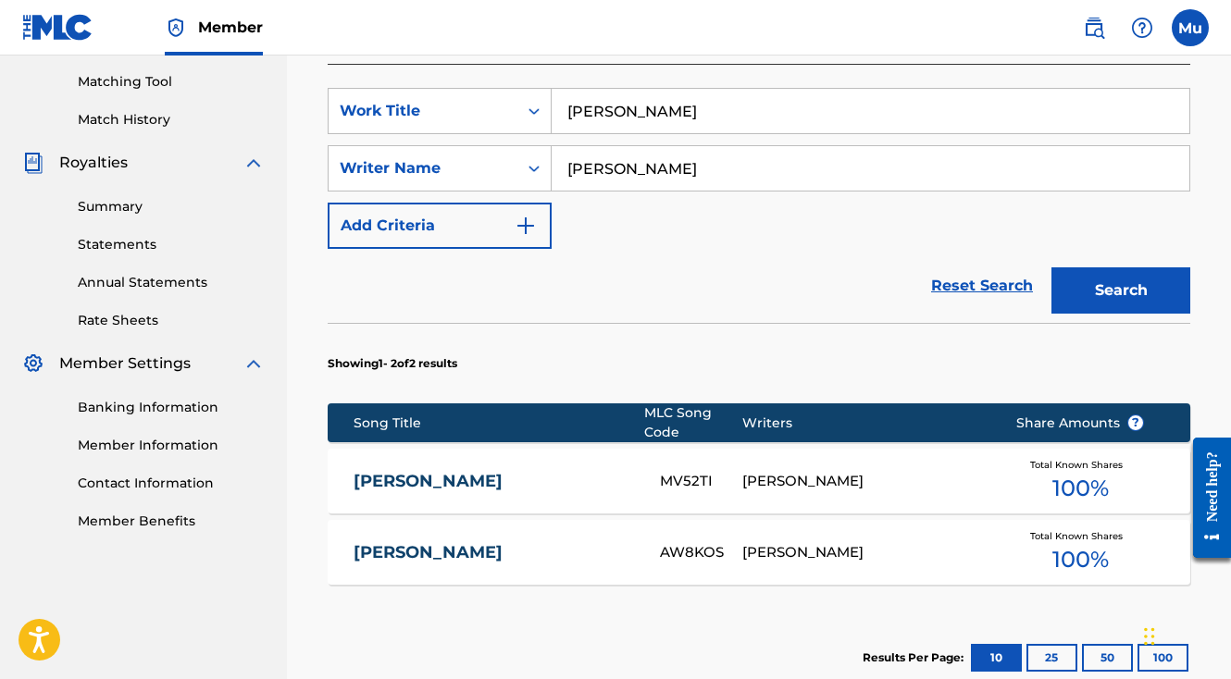
click at [838, 471] on div "[PERSON_NAME]" at bounding box center [865, 481] width 246 height 21
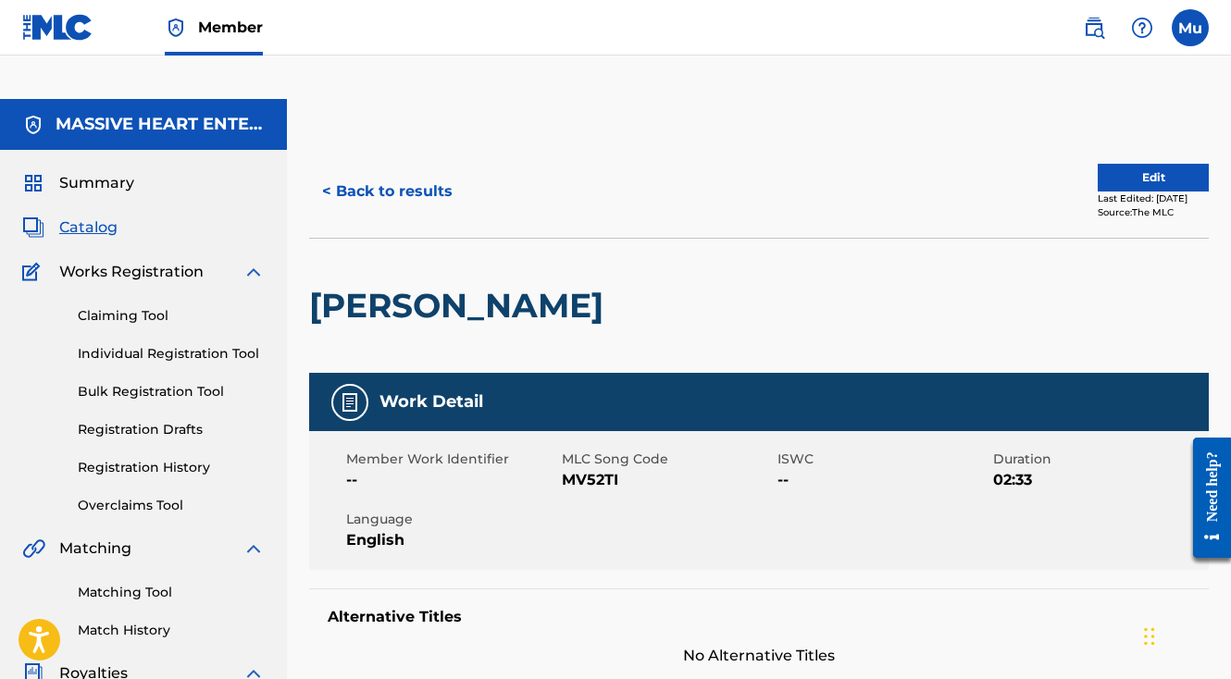
click at [1113, 164] on button "Edit" at bounding box center [1153, 178] width 111 height 28
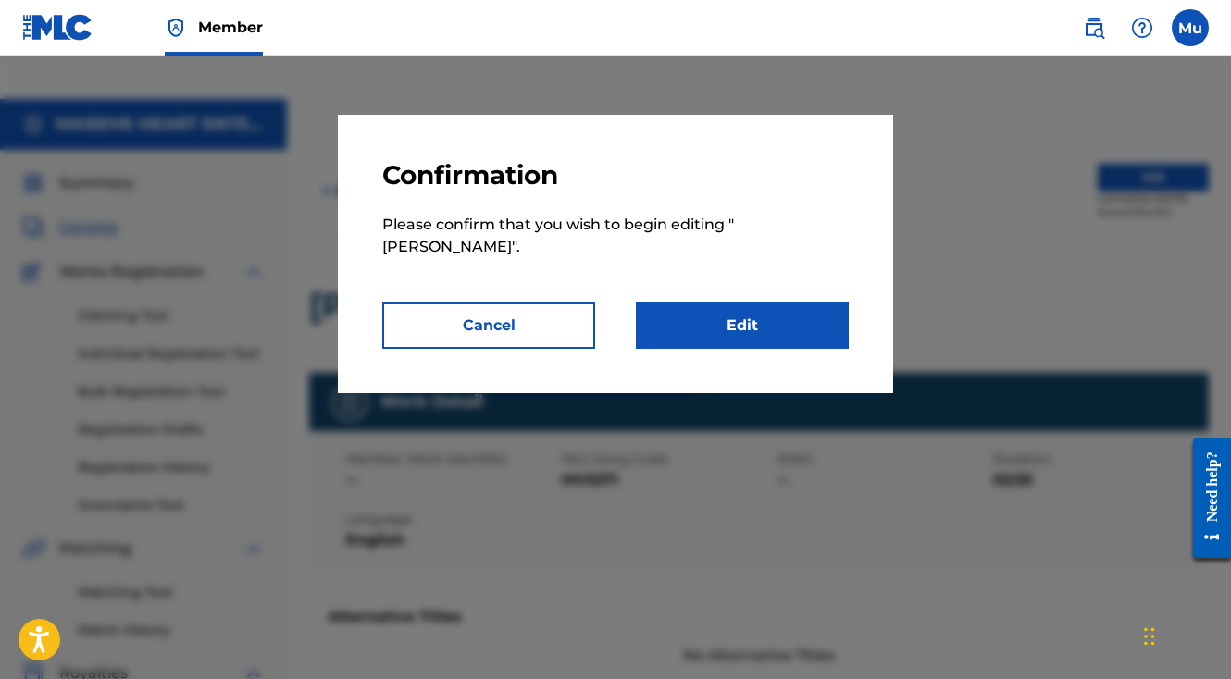
click at [674, 303] on link "Edit" at bounding box center [742, 326] width 213 height 46
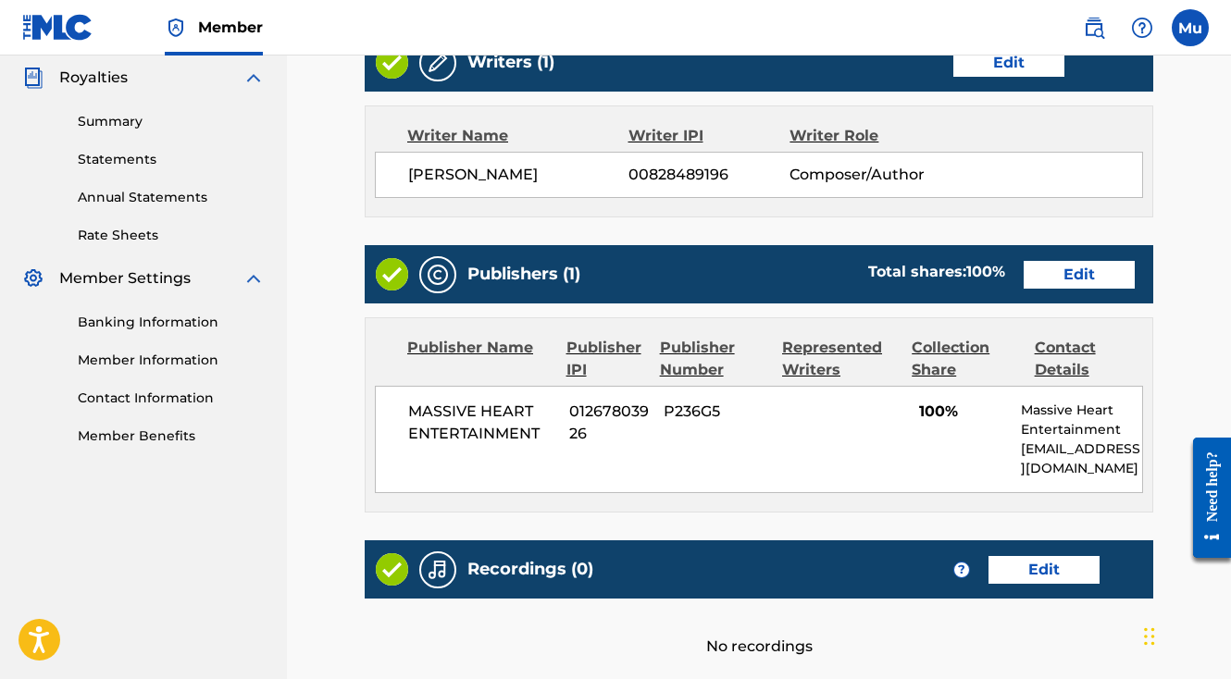
scroll to position [600, 0]
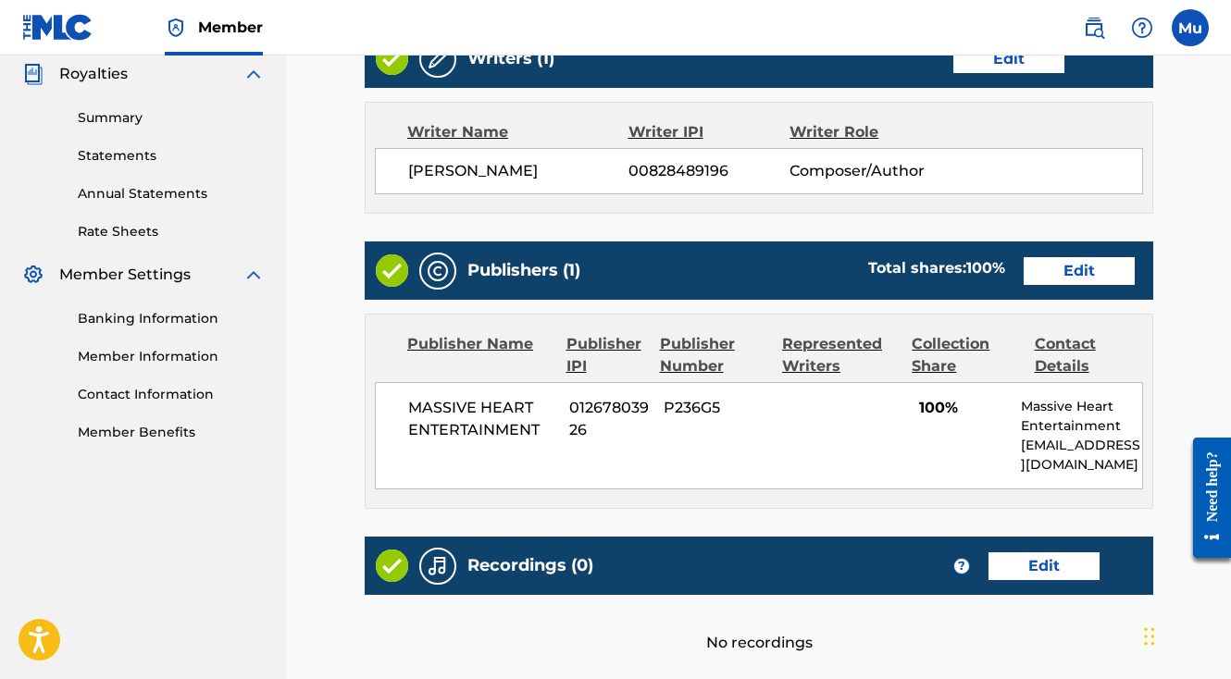
click at [1079, 257] on link "Edit" at bounding box center [1079, 271] width 111 height 28
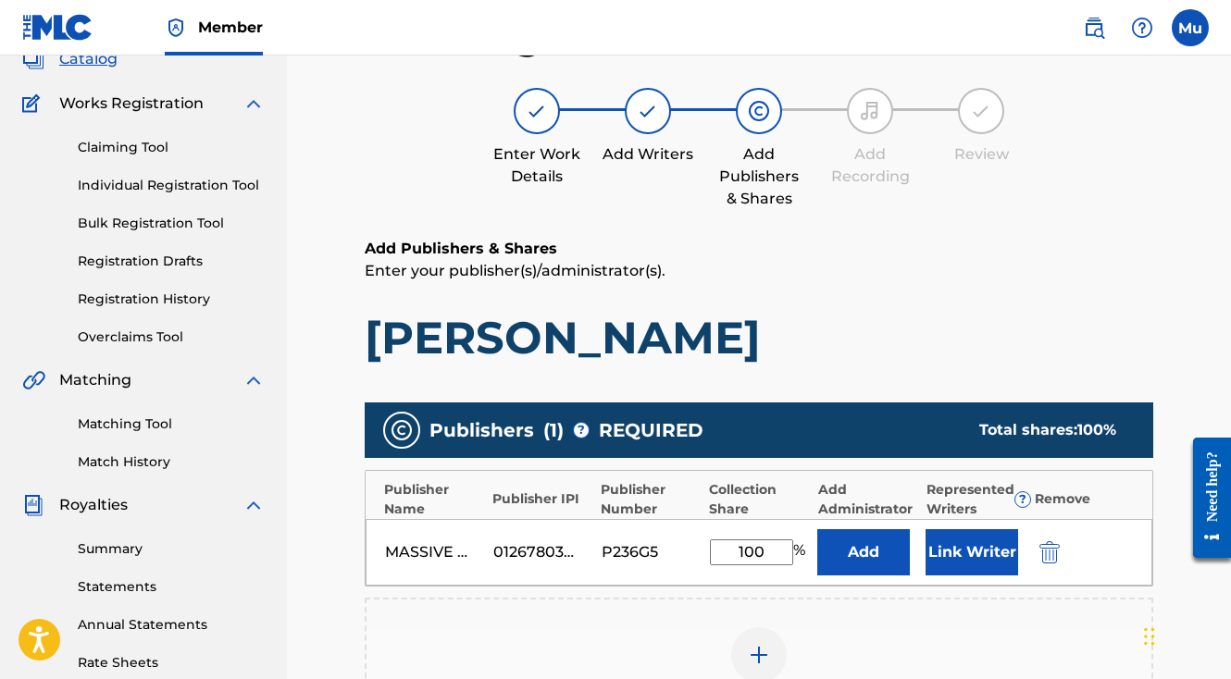
scroll to position [217, 0]
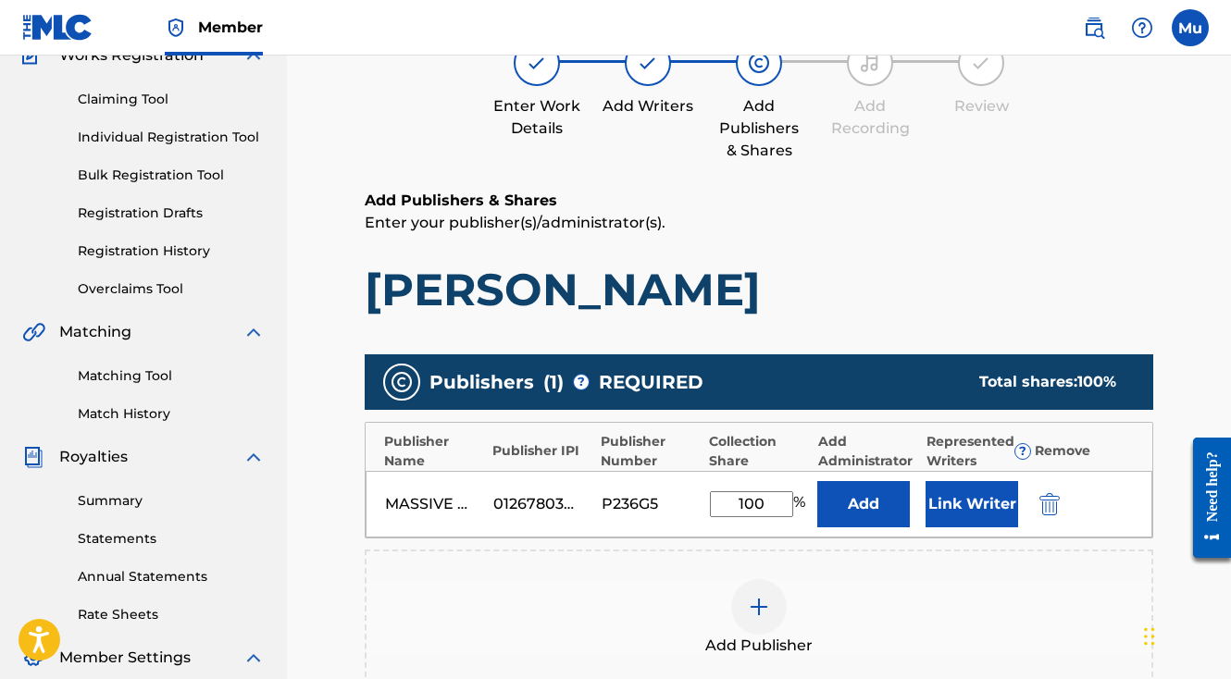
click at [975, 481] on button "Link Writer" at bounding box center [971, 504] width 93 height 46
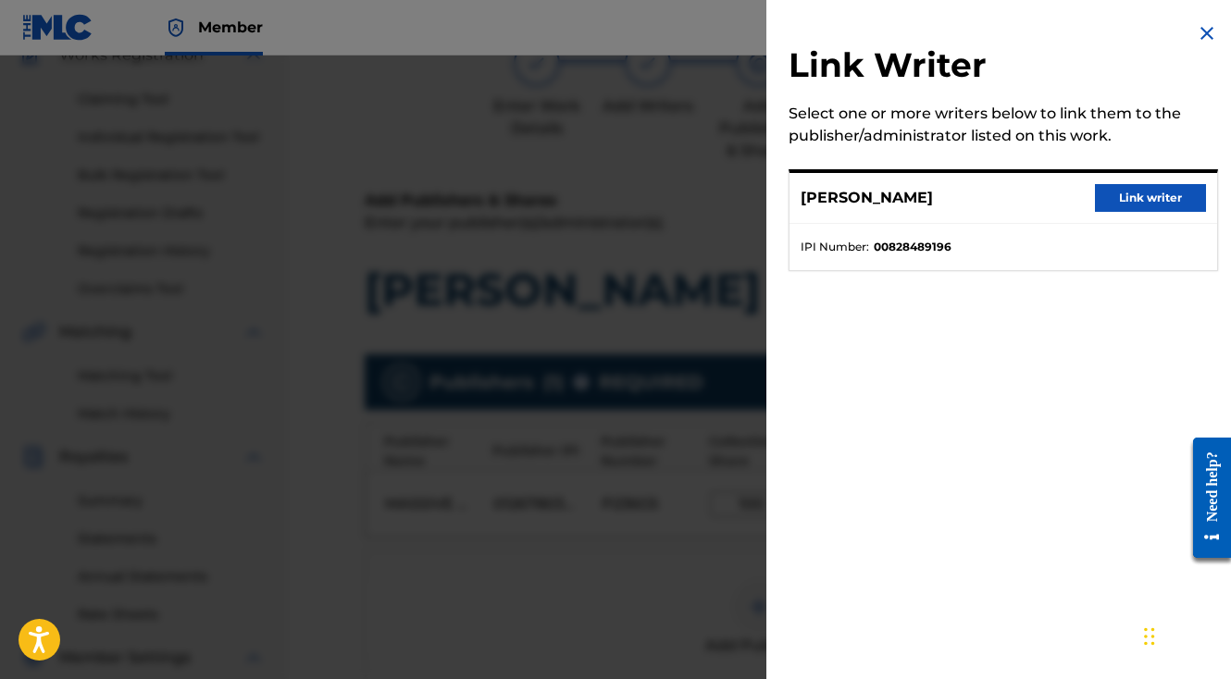
click at [1109, 193] on button "Link writer" at bounding box center [1150, 198] width 111 height 28
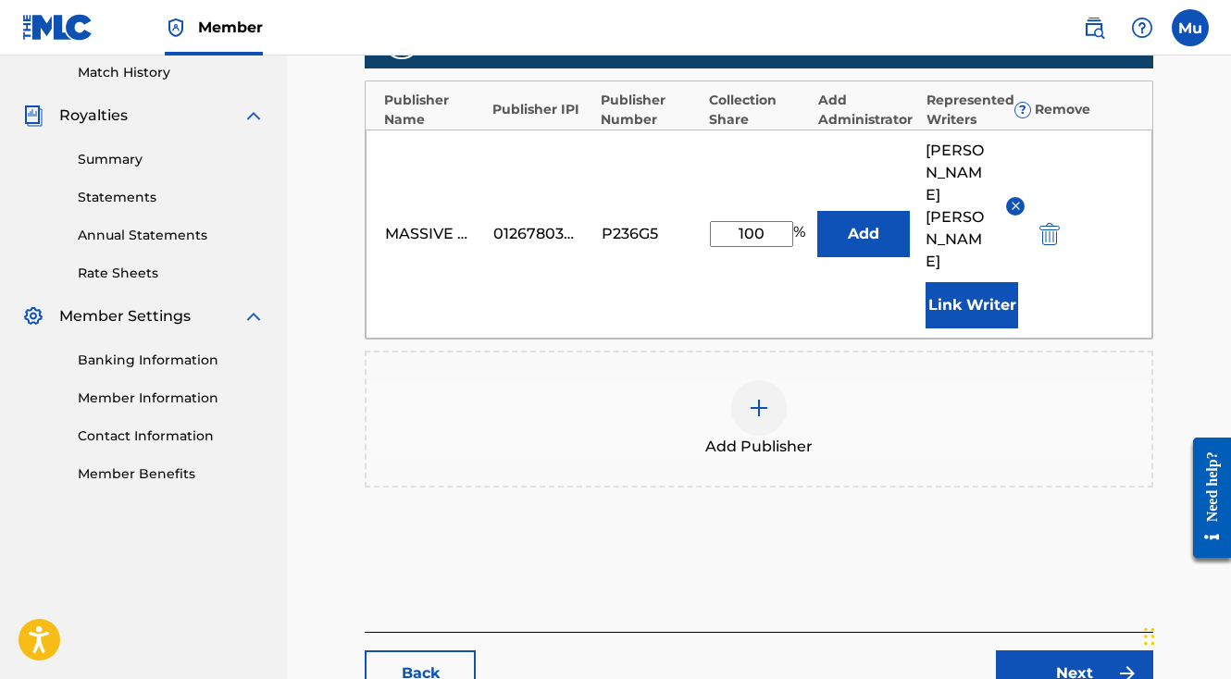
scroll to position [604, 0]
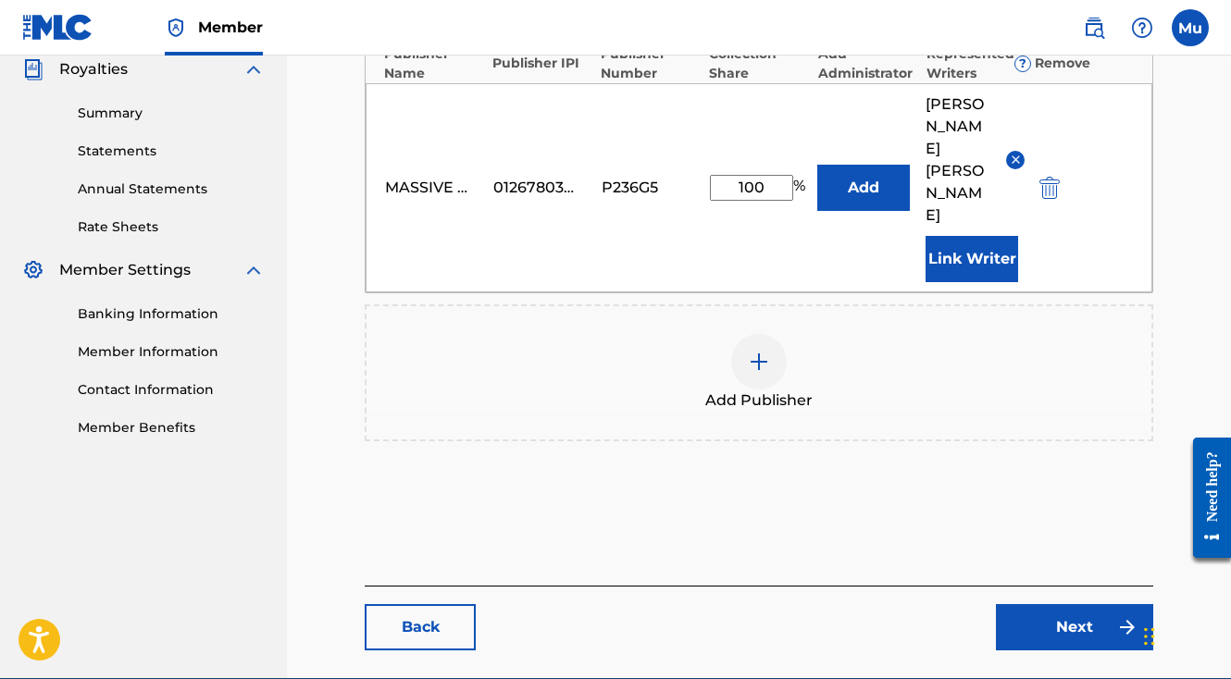
click at [1046, 604] on link "Next" at bounding box center [1074, 627] width 157 height 46
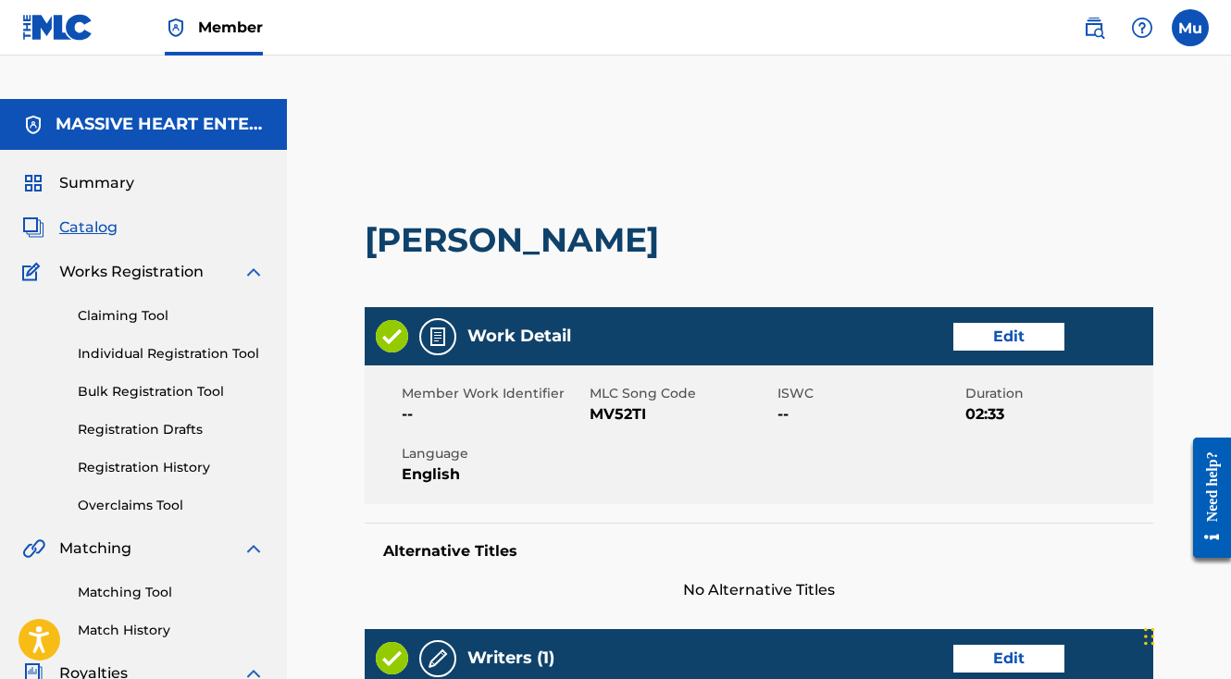
scroll to position [800, 0]
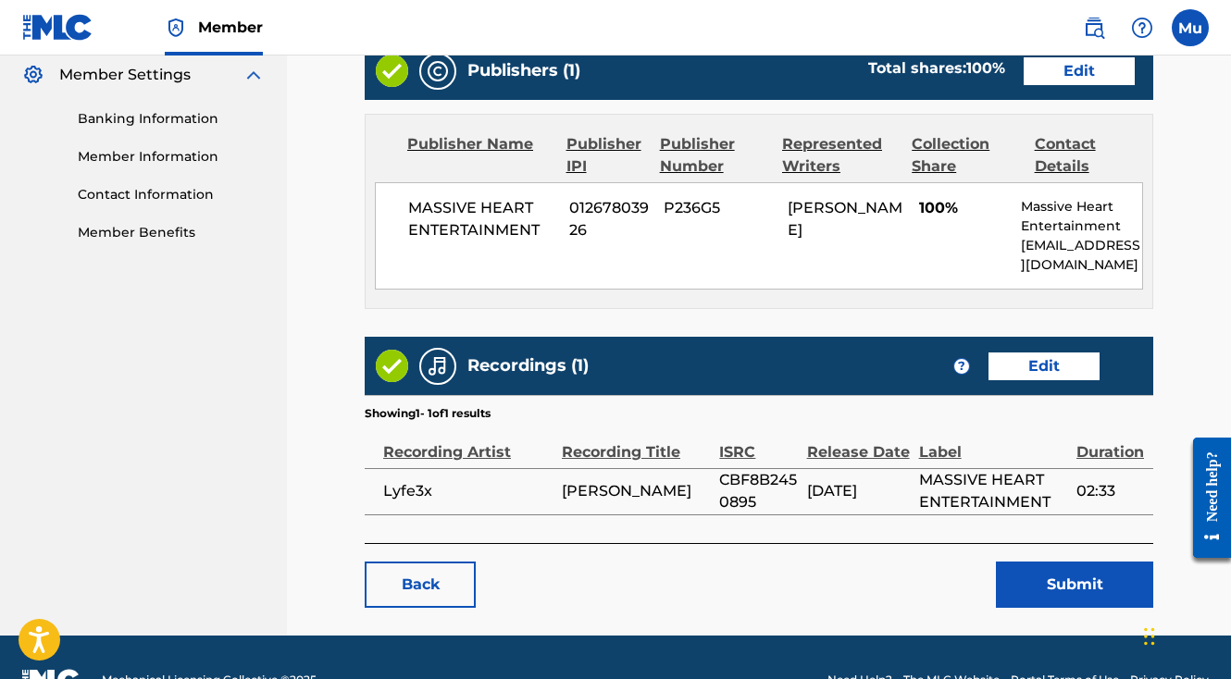
click at [1050, 562] on button "Submit" at bounding box center [1074, 585] width 157 height 46
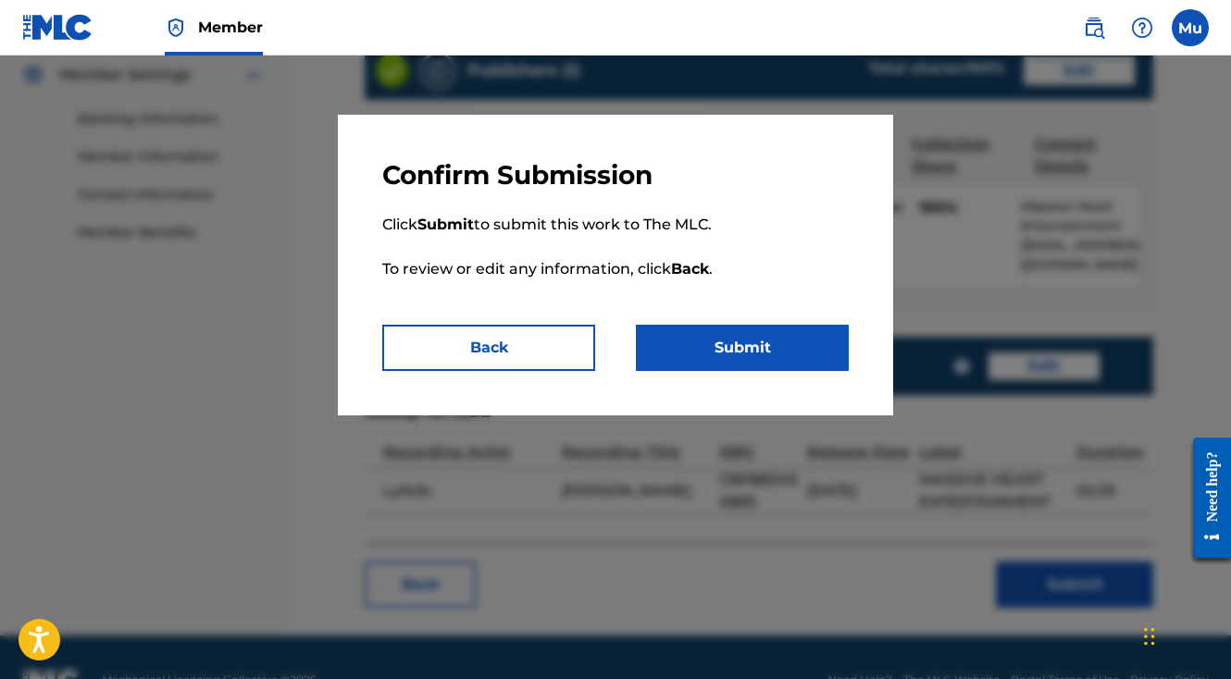
click at [772, 355] on button "Submit" at bounding box center [742, 348] width 213 height 46
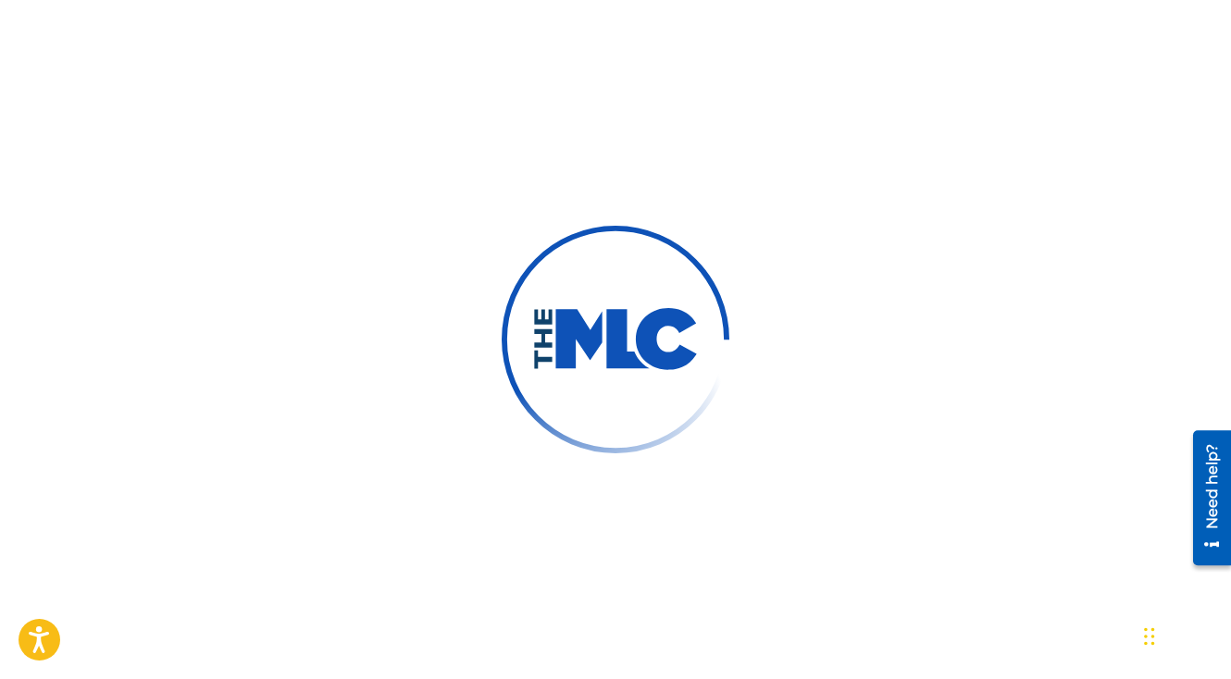
scroll to position [417, 0]
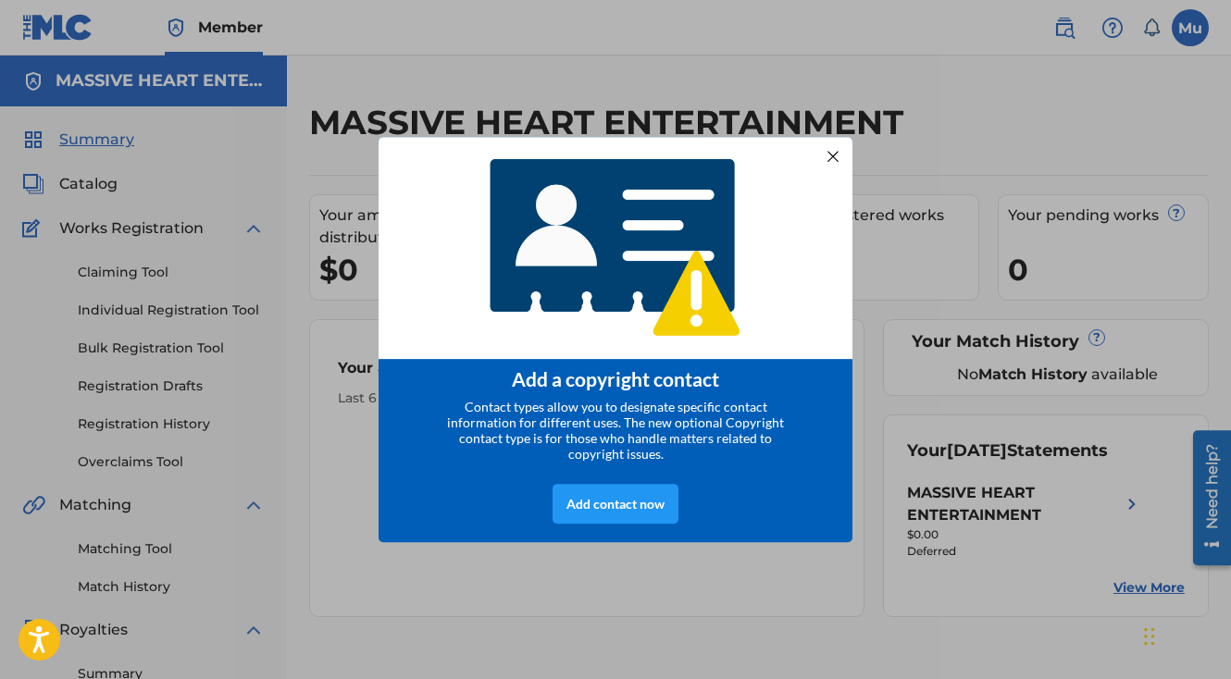
click at [839, 147] on div at bounding box center [833, 156] width 24 height 24
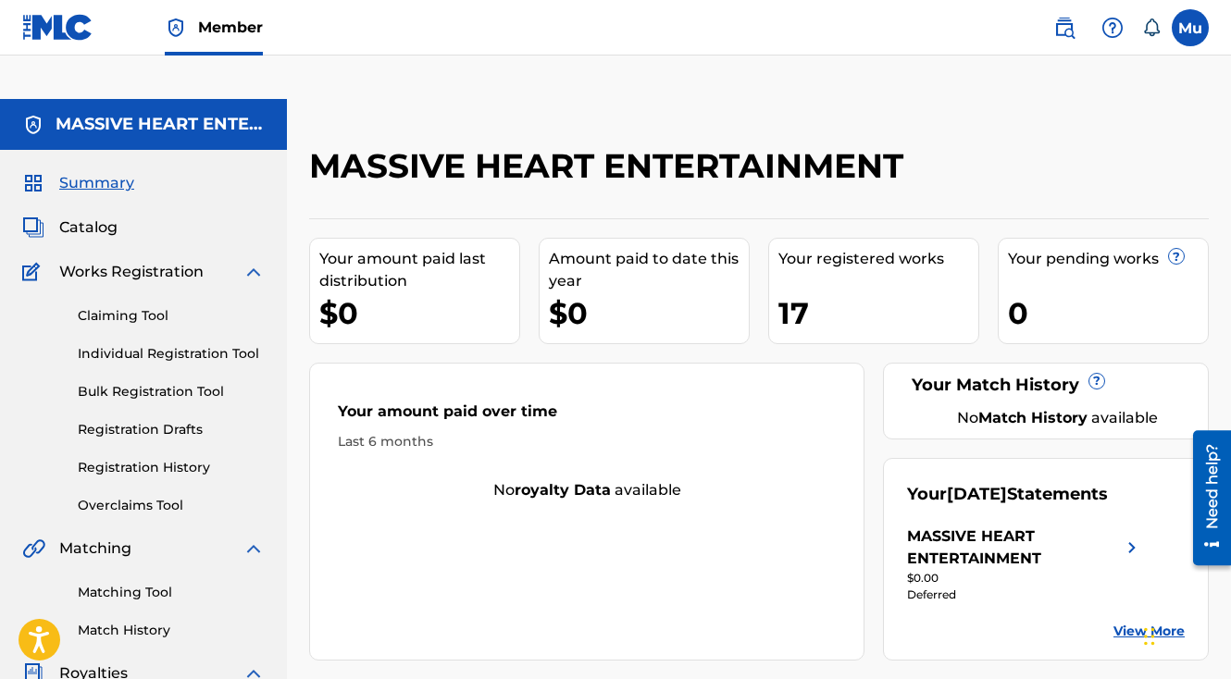
click at [143, 344] on link "Individual Registration Tool" at bounding box center [171, 353] width 187 height 19
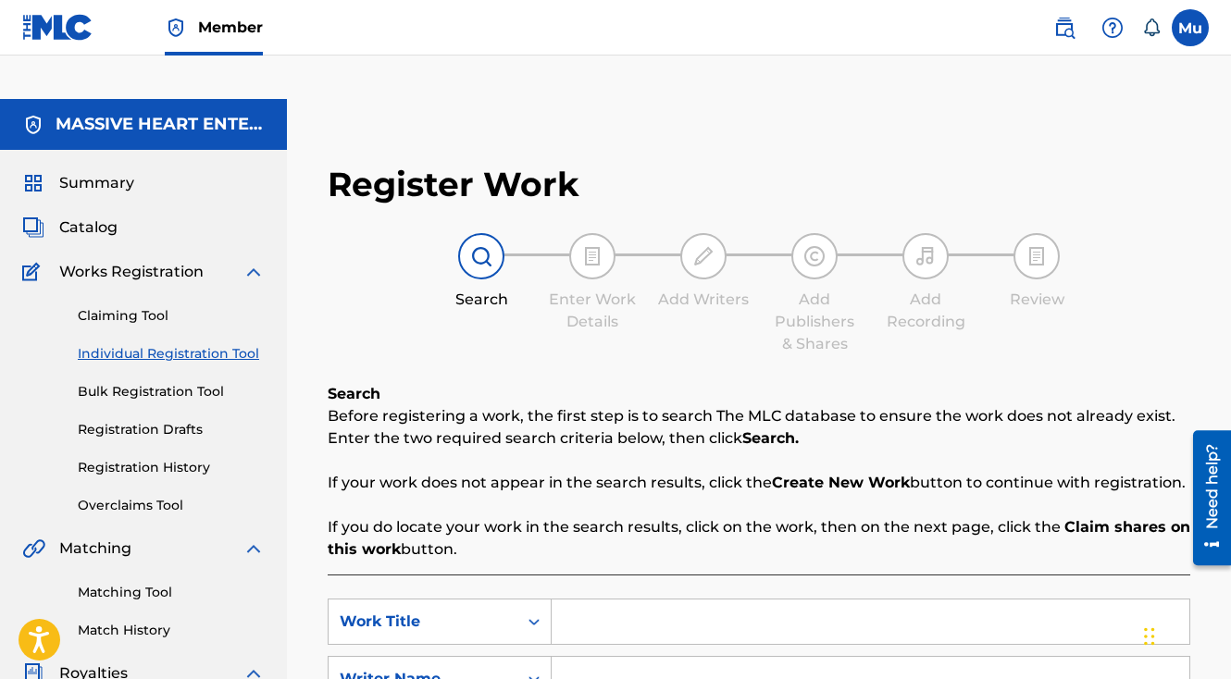
click at [615, 600] on input "Search Form" at bounding box center [871, 622] width 638 height 44
paste input "[PERSON_NAME]"
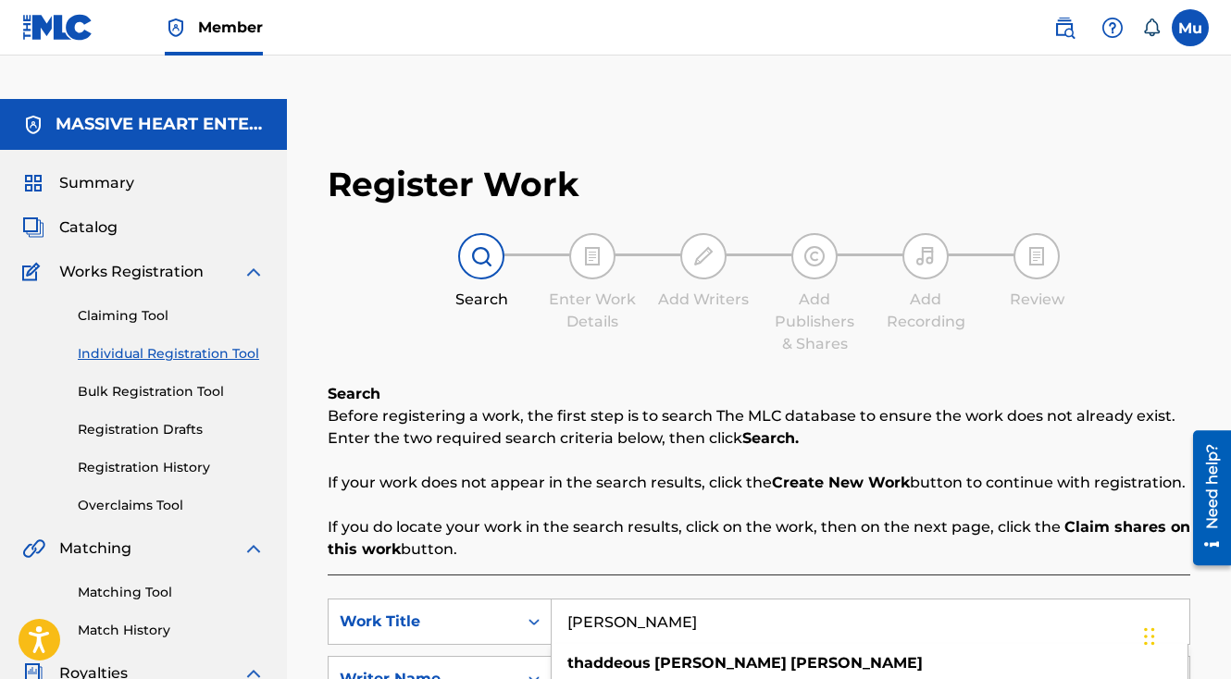
type input "[PERSON_NAME]"
click at [602, 657] on input "Search Form" at bounding box center [871, 679] width 638 height 44
paste input "[PERSON_NAME]"
type input "[PERSON_NAME]"
click at [597, 600] on input "[PERSON_NAME]" at bounding box center [871, 622] width 638 height 44
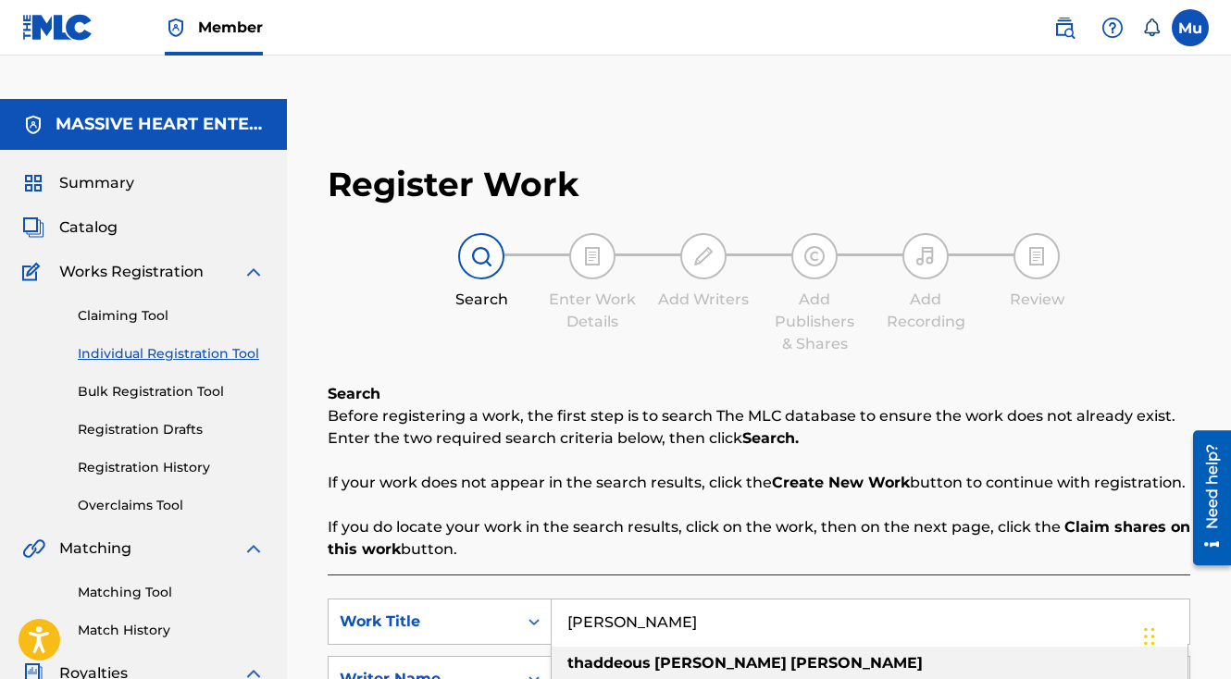
click at [597, 600] on input "[PERSON_NAME]" at bounding box center [871, 622] width 638 height 44
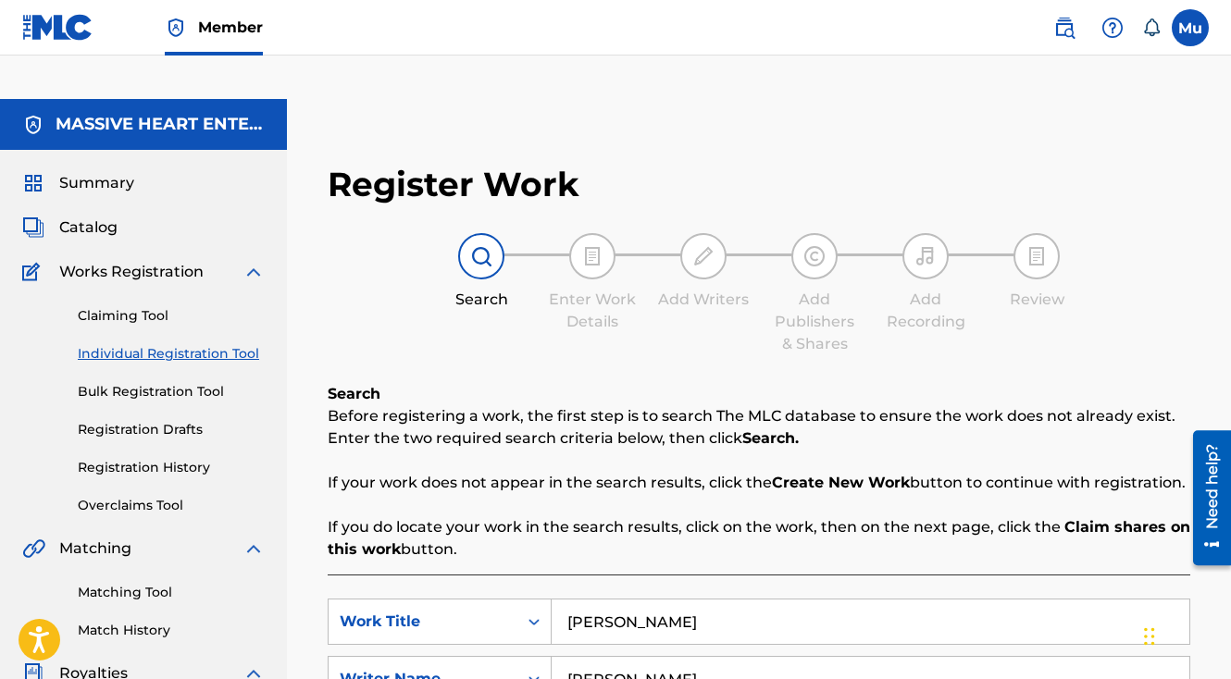
type input "[PERSON_NAME]"
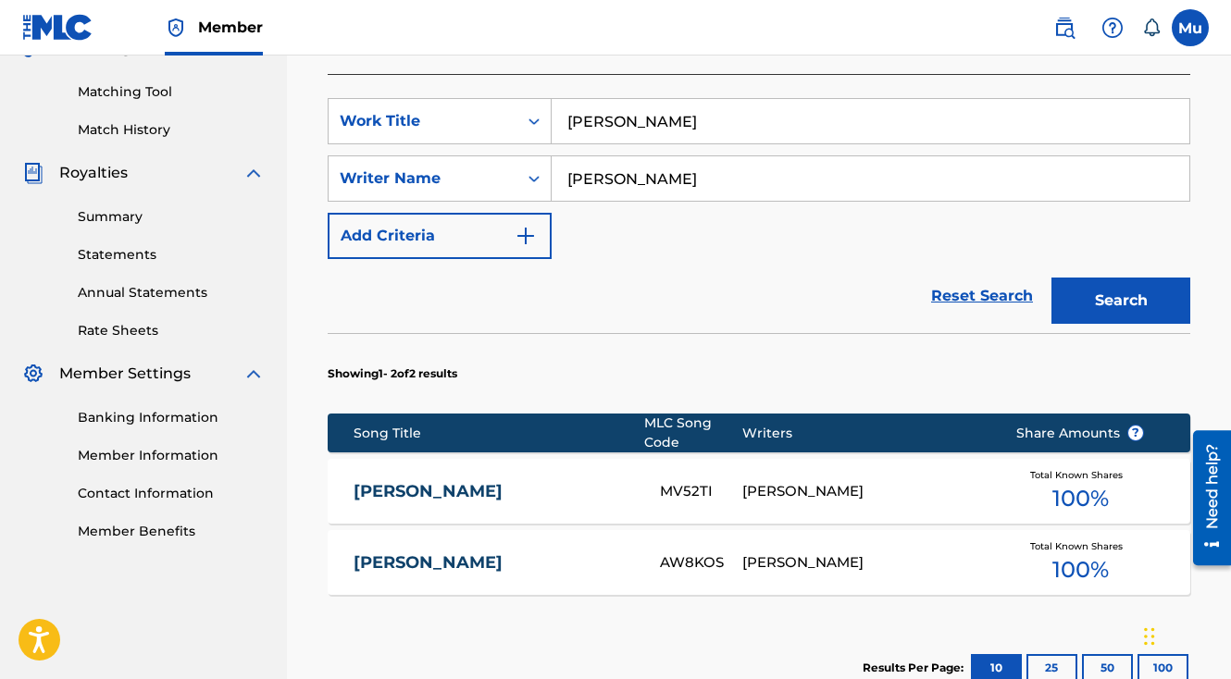
scroll to position [533, 0]
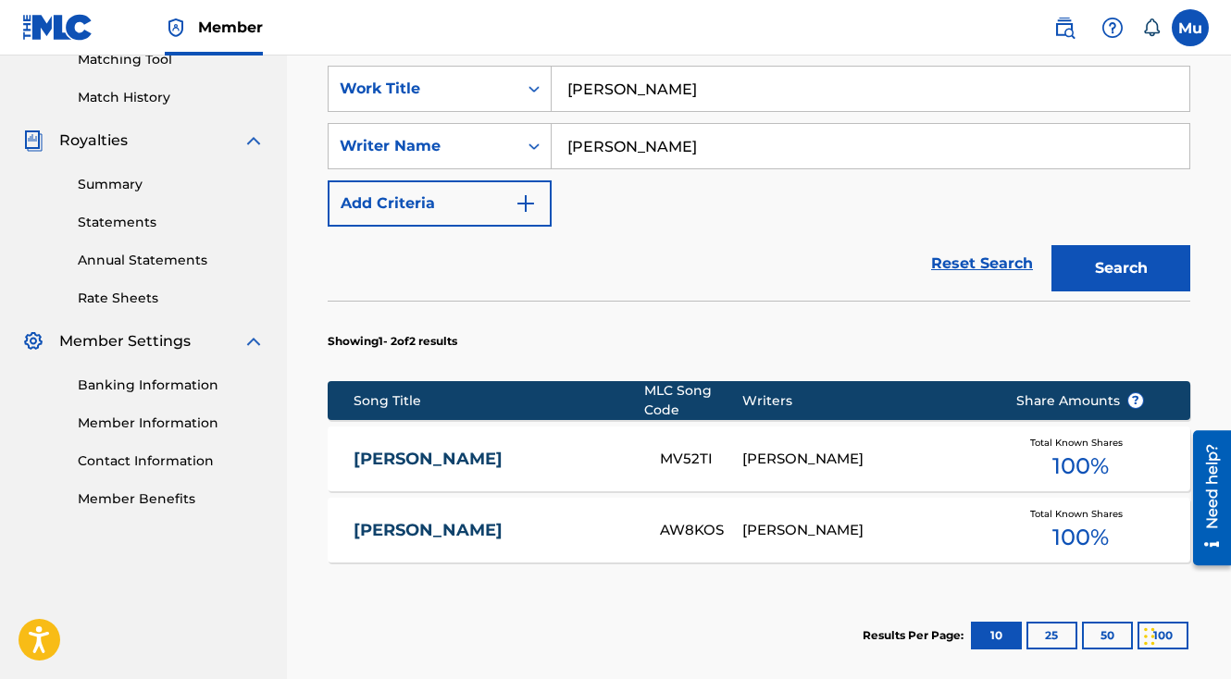
click at [677, 428] on div "[PERSON_NAME] MV52TI [PERSON_NAME] Total Known Shares 100 %" at bounding box center [759, 459] width 863 height 65
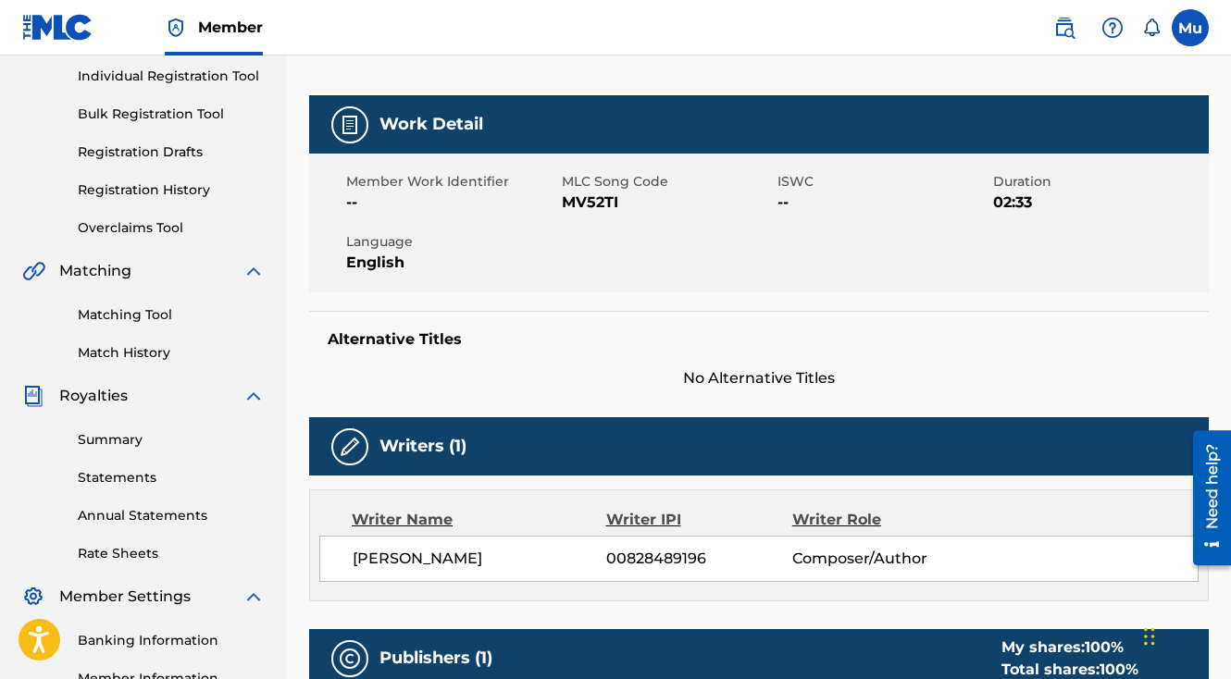
scroll to position [72, 0]
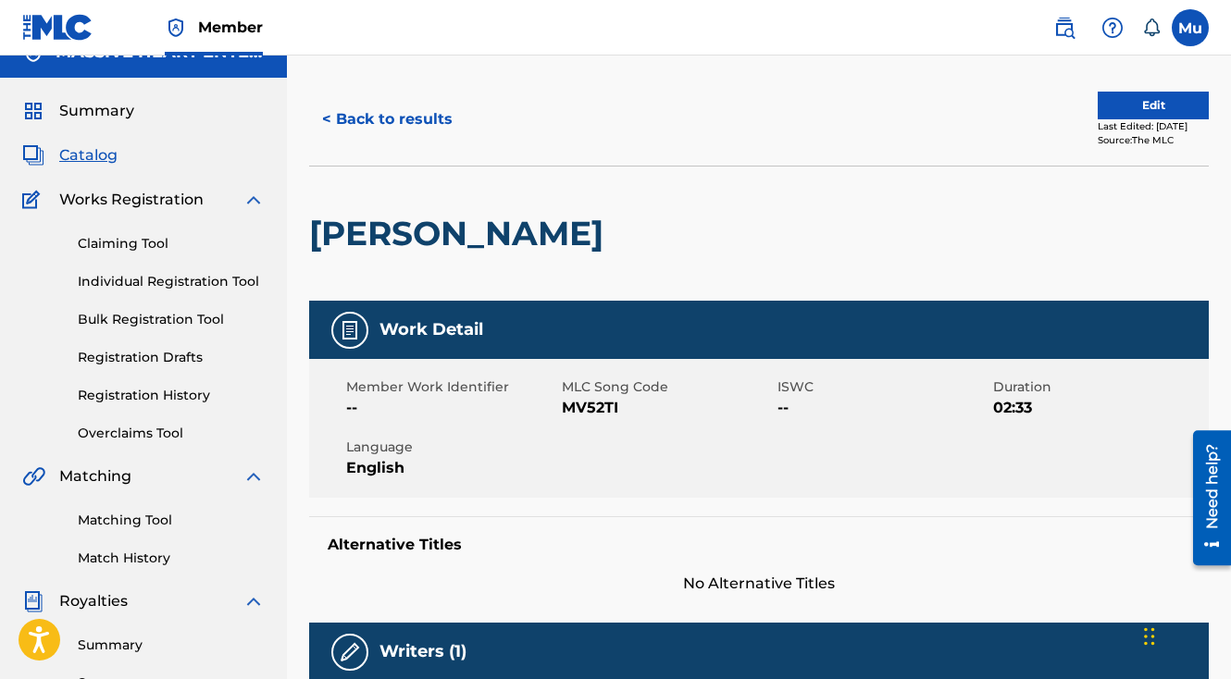
click at [1131, 92] on button "Edit" at bounding box center [1153, 106] width 111 height 28
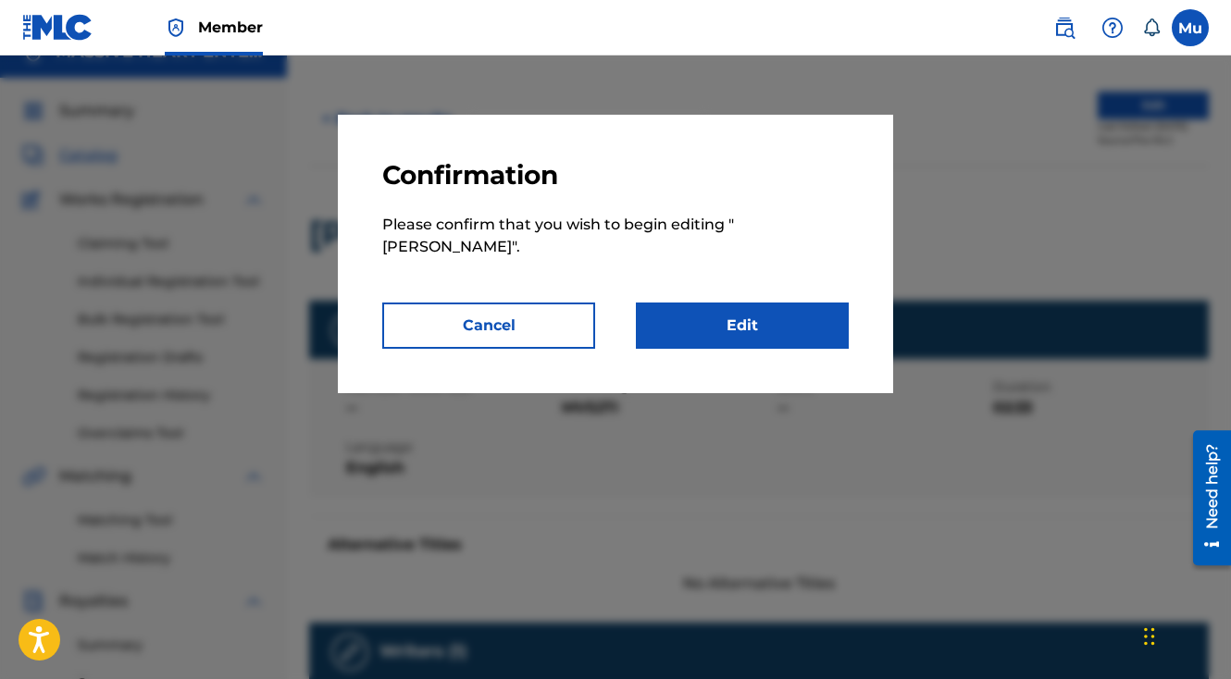
click at [572, 303] on button "Cancel" at bounding box center [488, 326] width 213 height 46
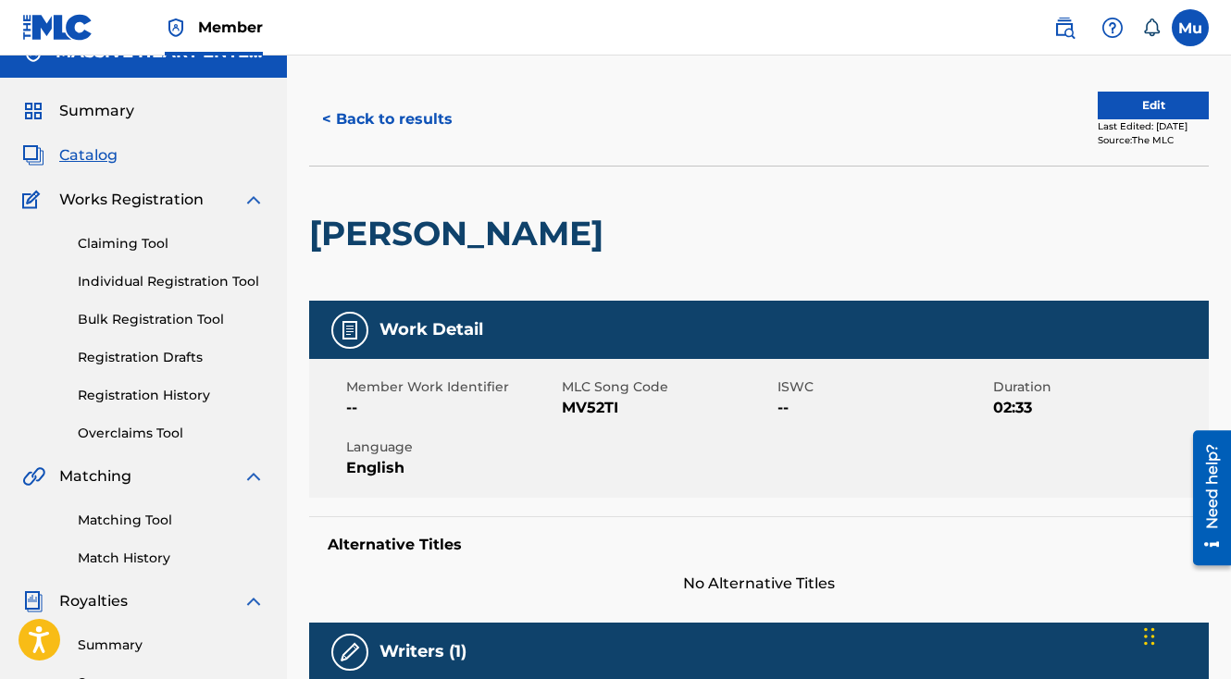
click at [1116, 92] on button "Edit" at bounding box center [1153, 106] width 111 height 28
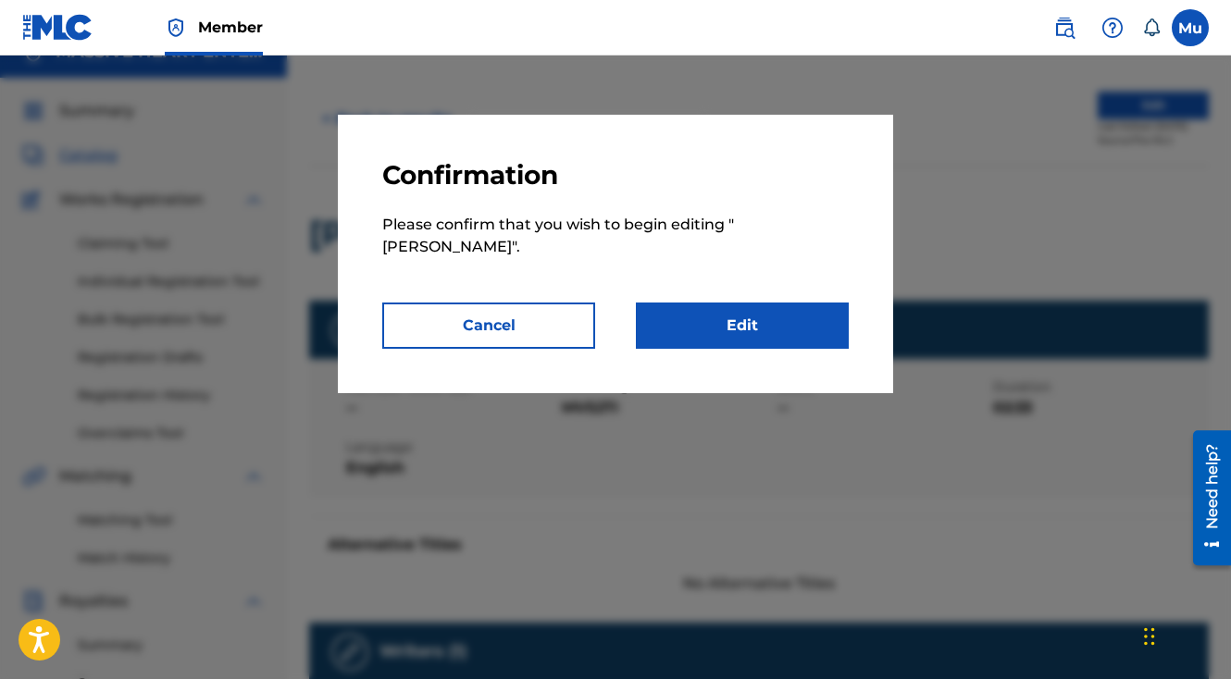
click at [673, 304] on link "Edit" at bounding box center [742, 326] width 213 height 46
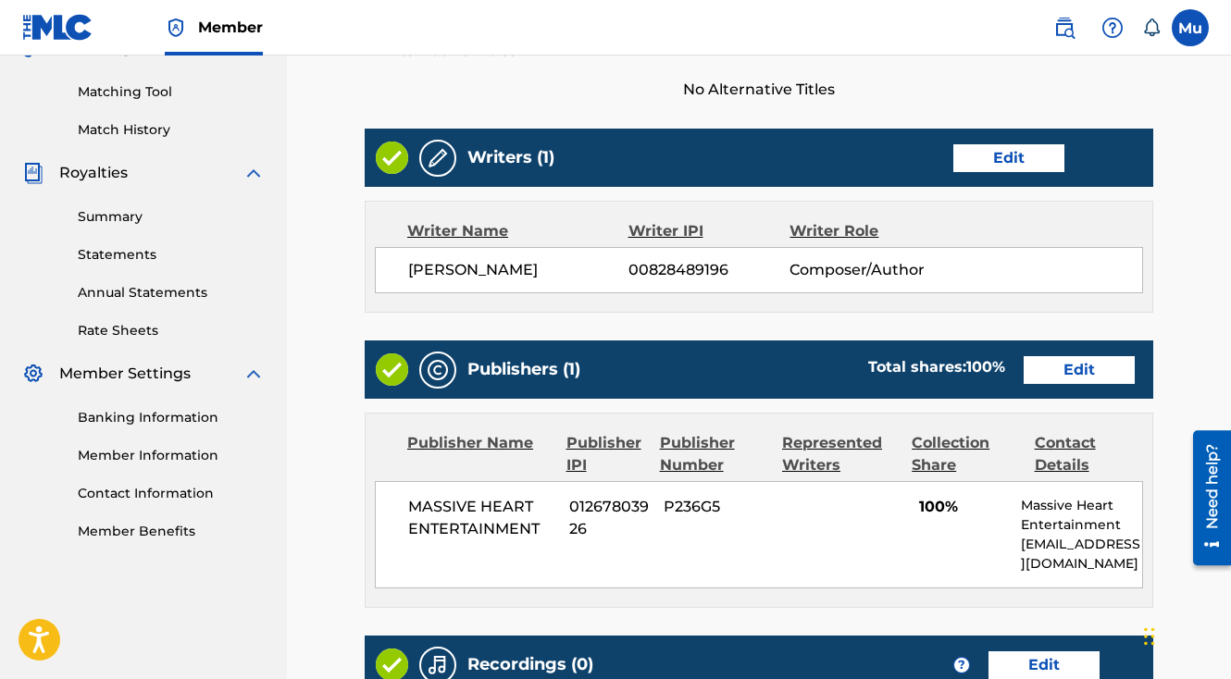
scroll to position [508, 0]
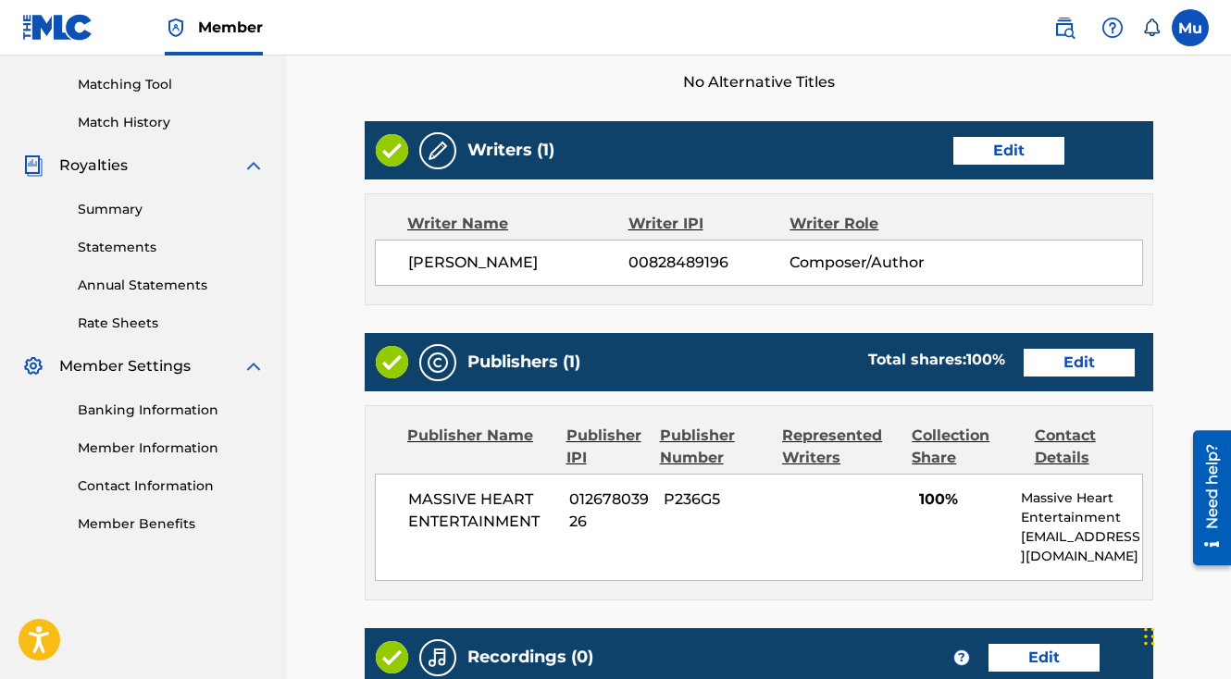
click at [1074, 349] on link "Edit" at bounding box center [1079, 363] width 111 height 28
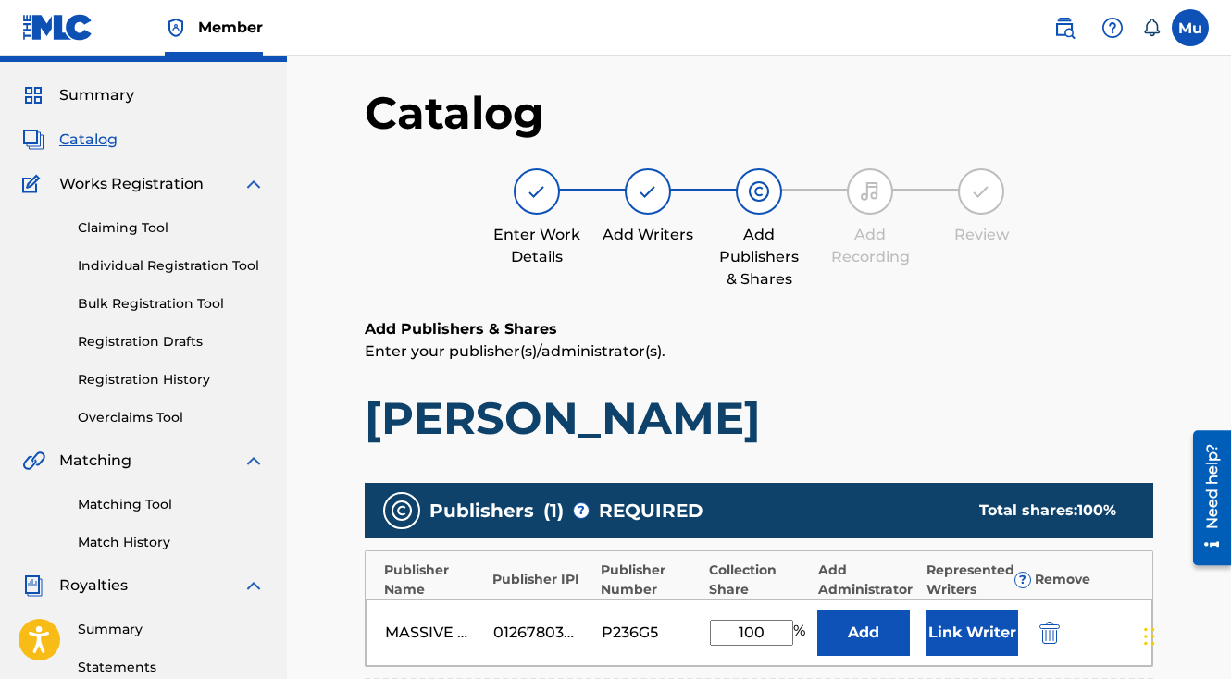
scroll to position [139, 0]
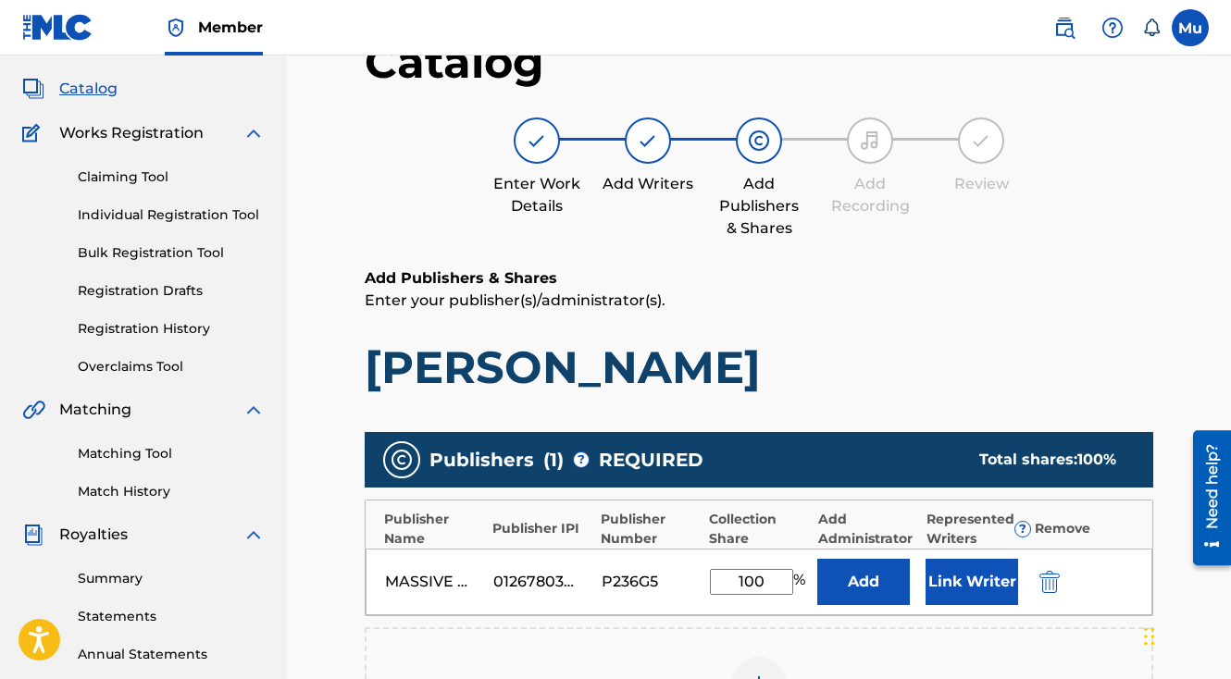
click at [959, 559] on button "Link Writer" at bounding box center [971, 582] width 93 height 46
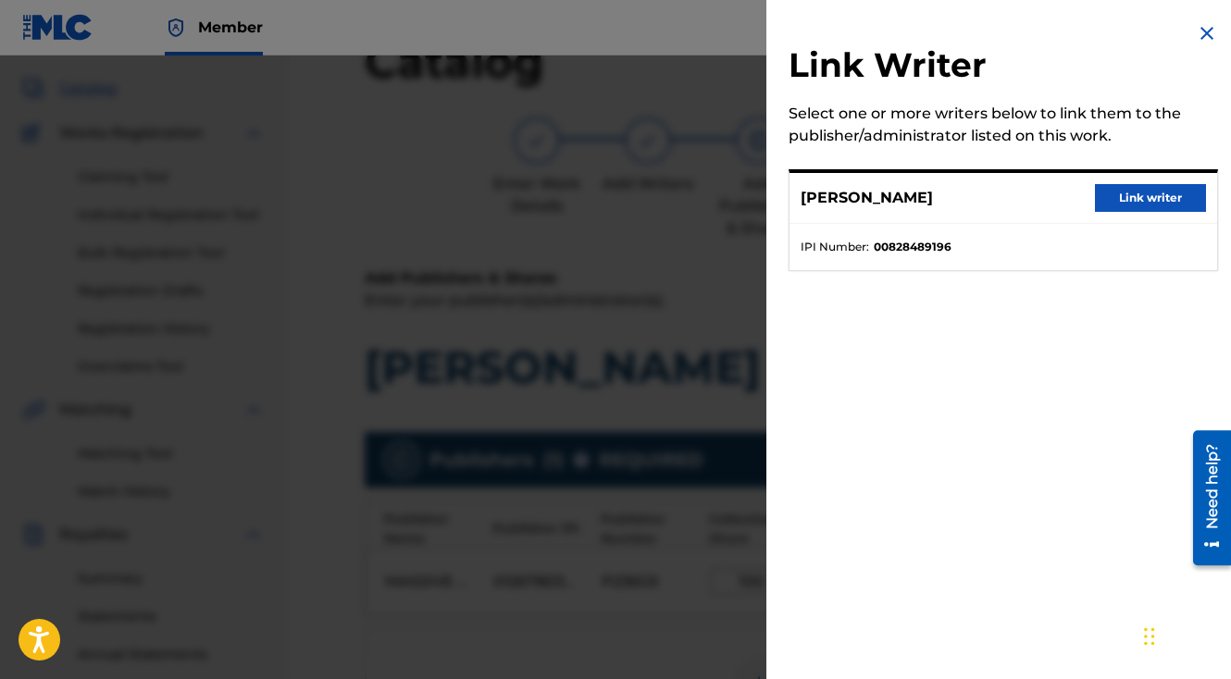
click at [1146, 205] on button "Link writer" at bounding box center [1150, 198] width 111 height 28
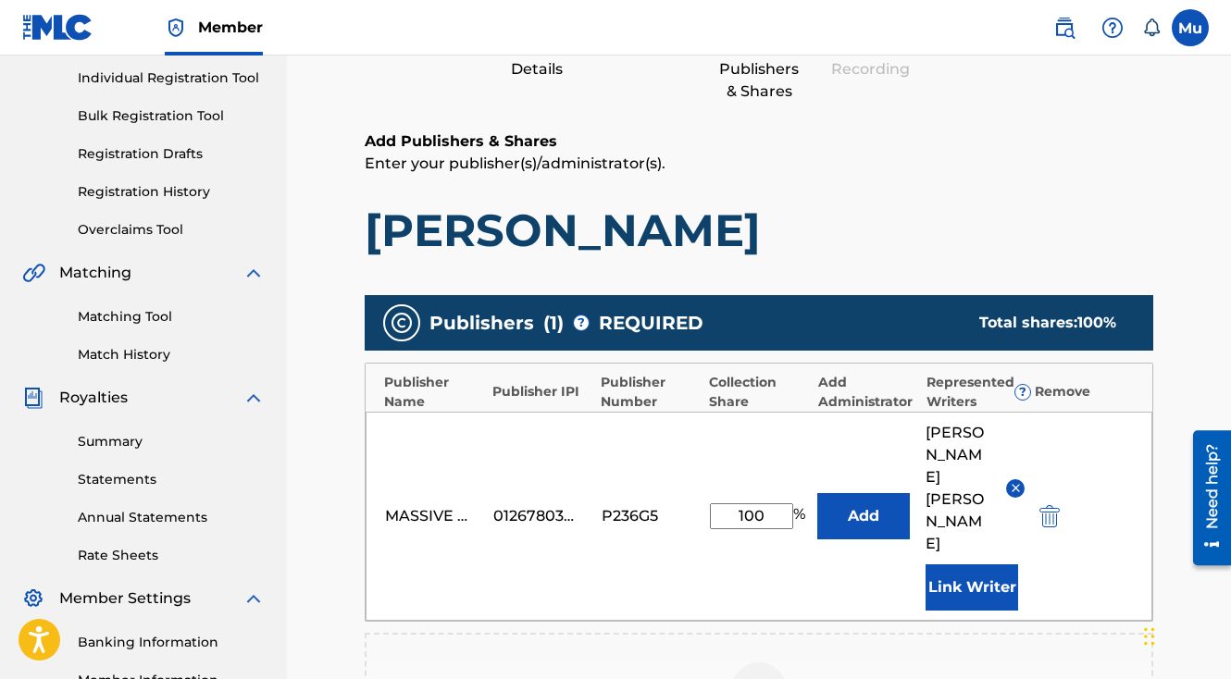
scroll to position [513, 0]
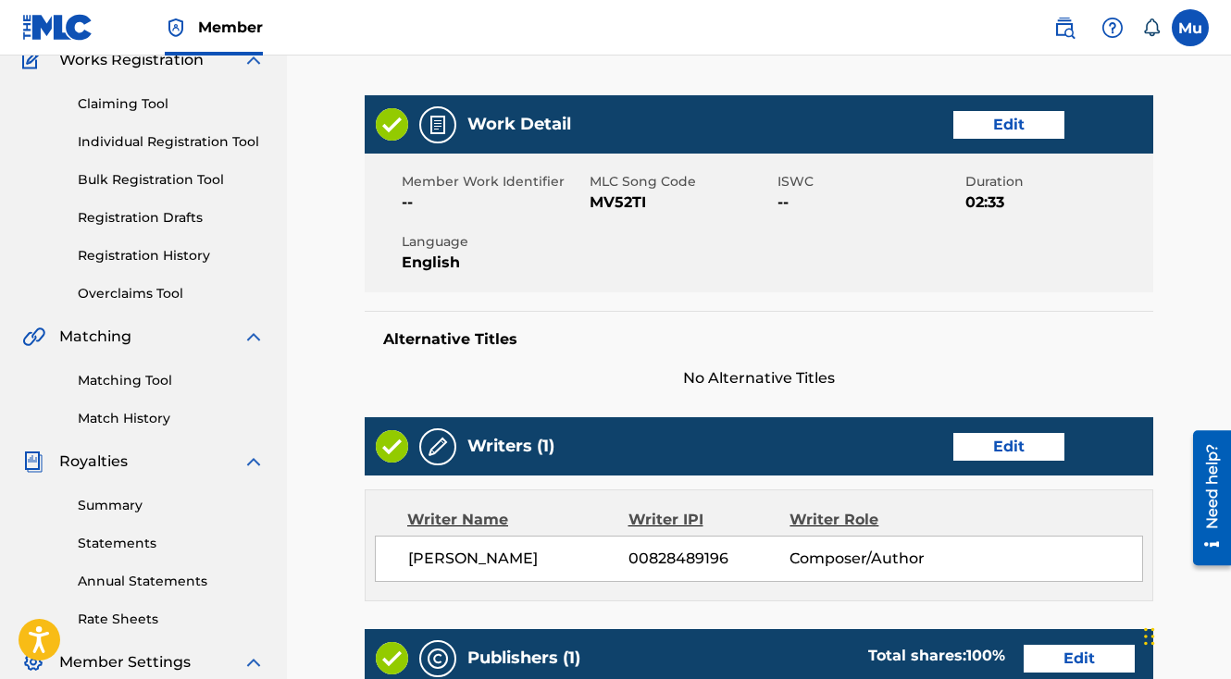
scroll to position [800, 0]
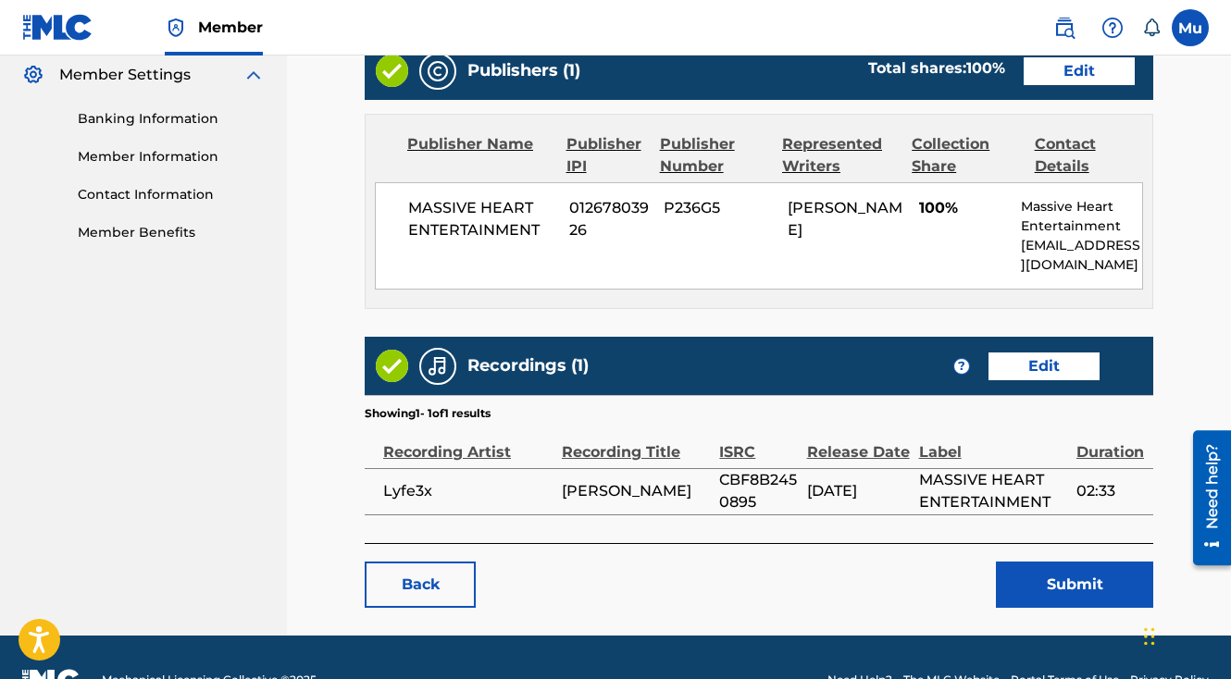
click at [1068, 562] on button "Submit" at bounding box center [1074, 585] width 157 height 46
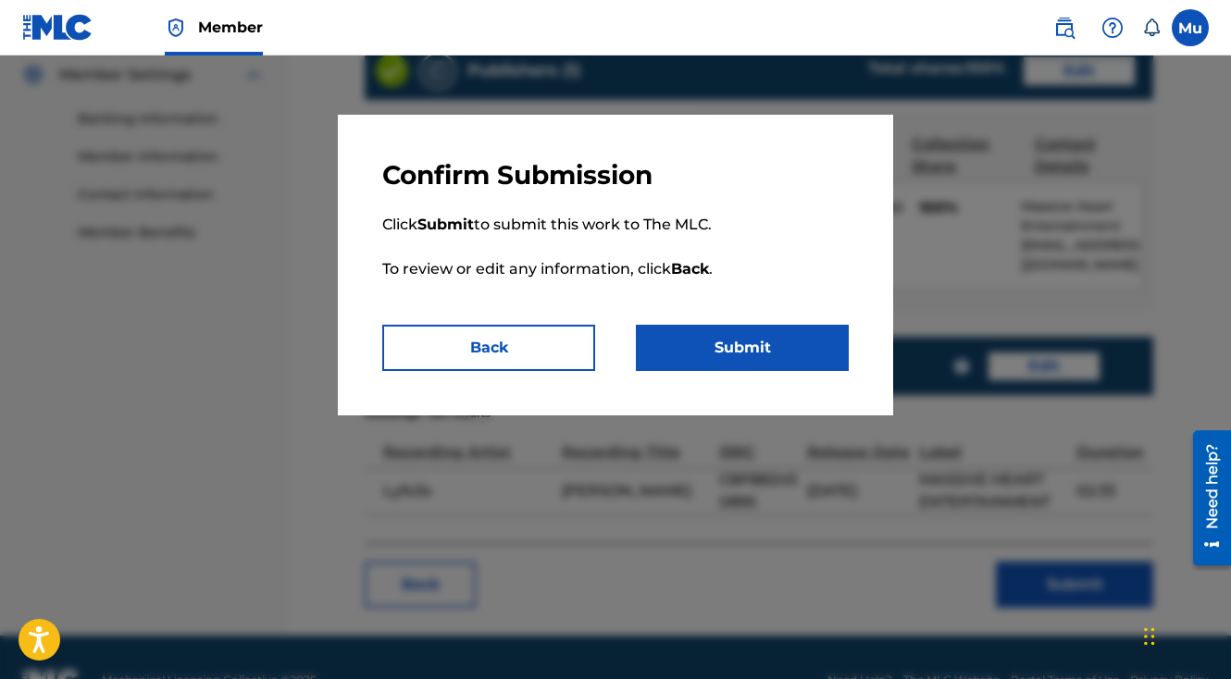
click at [813, 358] on button "Submit" at bounding box center [742, 348] width 213 height 46
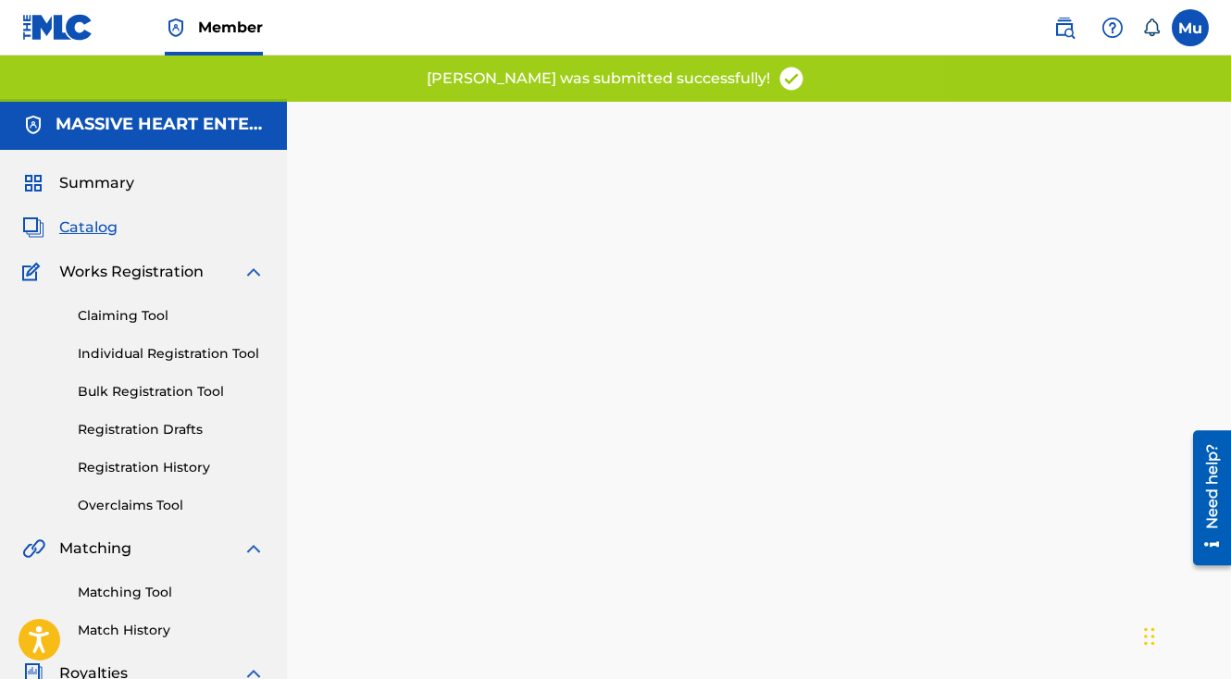
click at [118, 344] on link "Individual Registration Tool" at bounding box center [171, 353] width 187 height 19
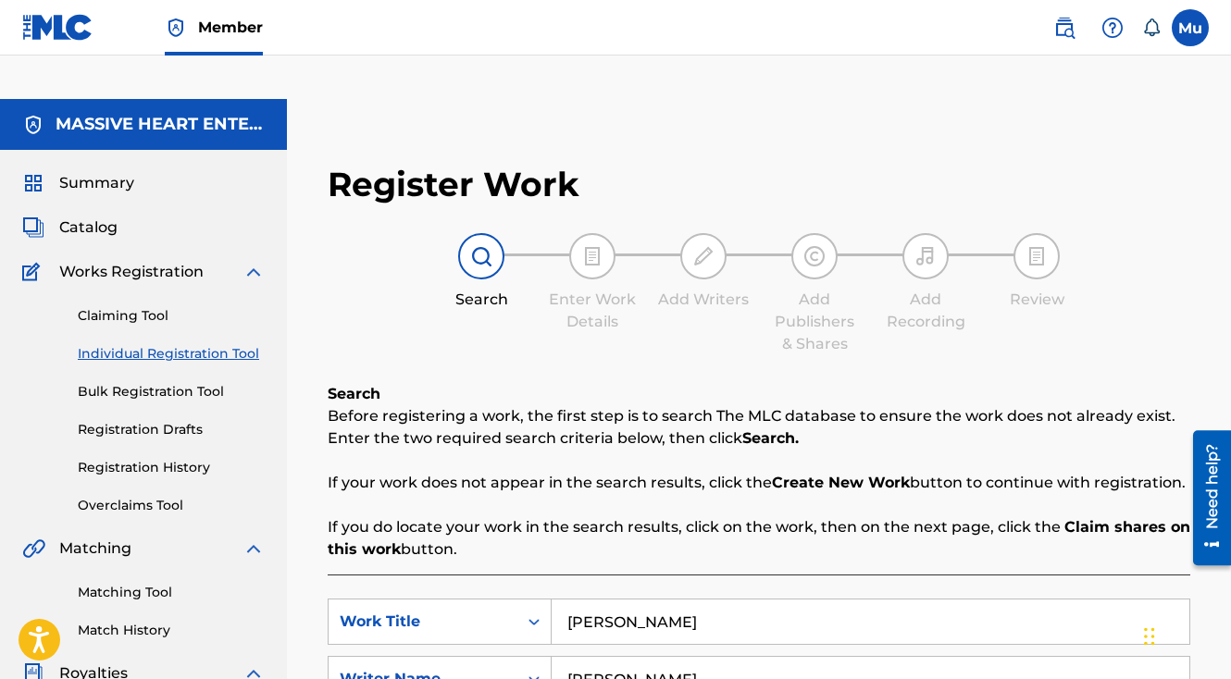
click at [616, 600] on input "[PERSON_NAME]" at bounding box center [871, 622] width 638 height 44
paste input "EMIORS PT. 1"
click at [616, 600] on input "MEMIORS PT. 1. [PERSON_NAME]" at bounding box center [871, 622] width 638 height 44
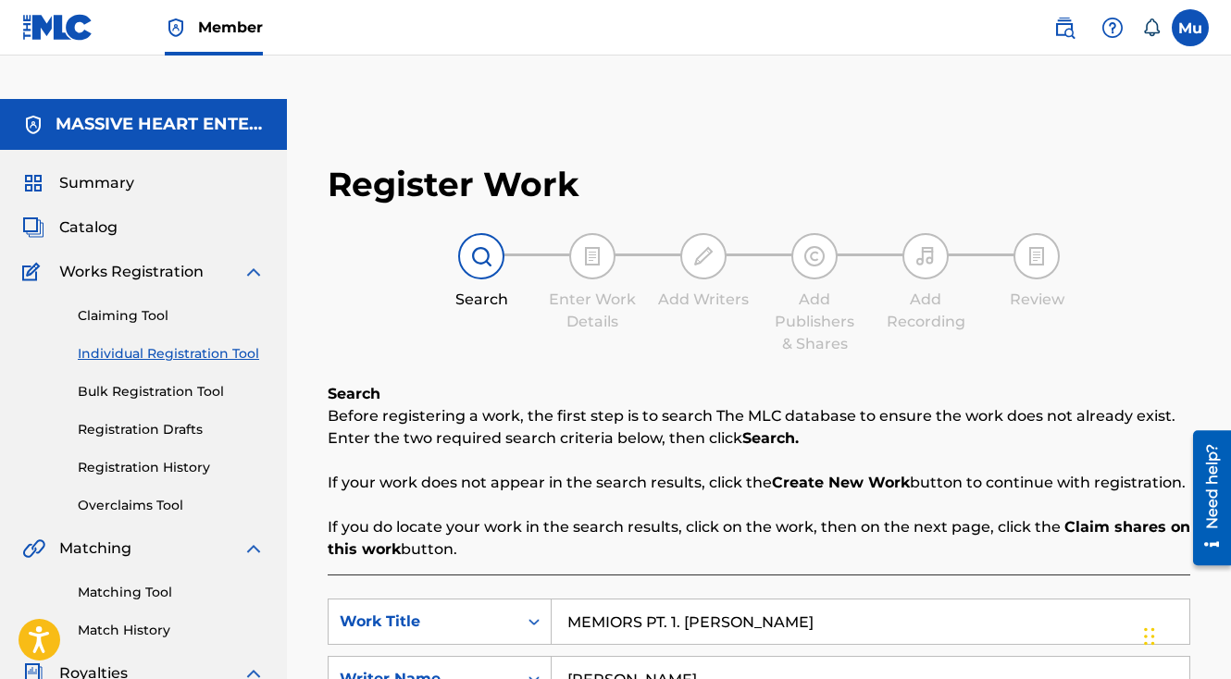
click at [616, 600] on input "MEMIORS PT. 1. [PERSON_NAME]" at bounding box center [871, 622] width 638 height 44
paste input "Search Form"
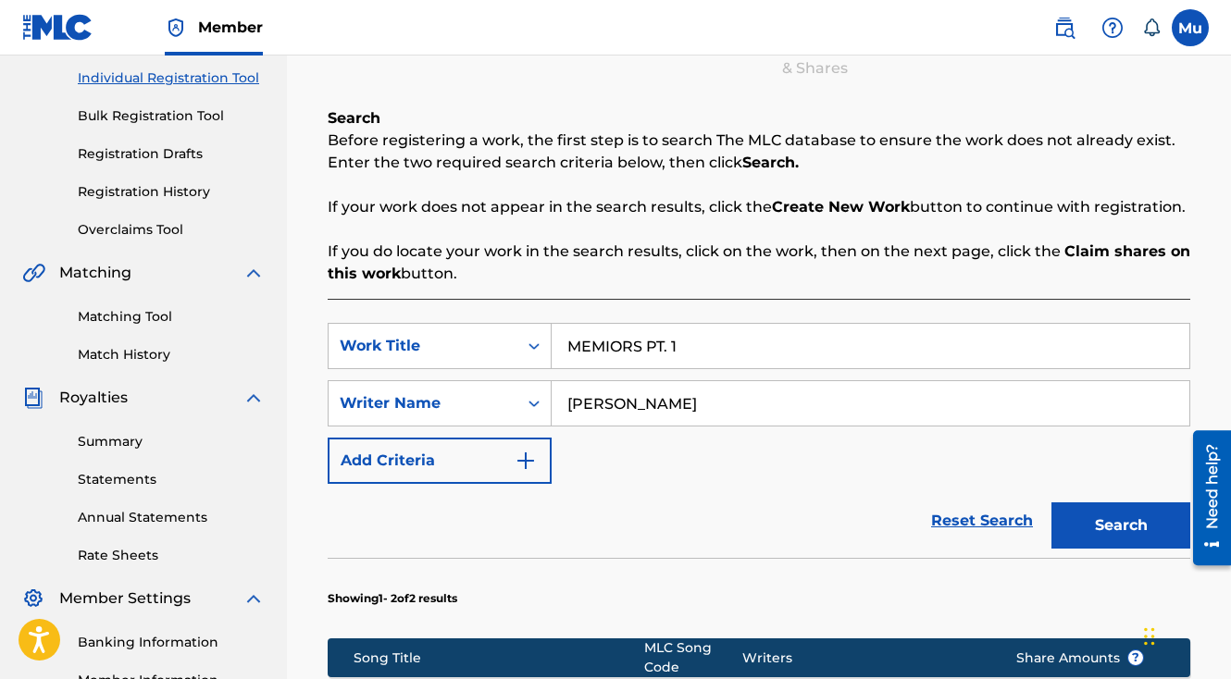
type input "MEMIORS PT. 1"
click at [1051, 503] on button "Search" at bounding box center [1120, 526] width 139 height 46
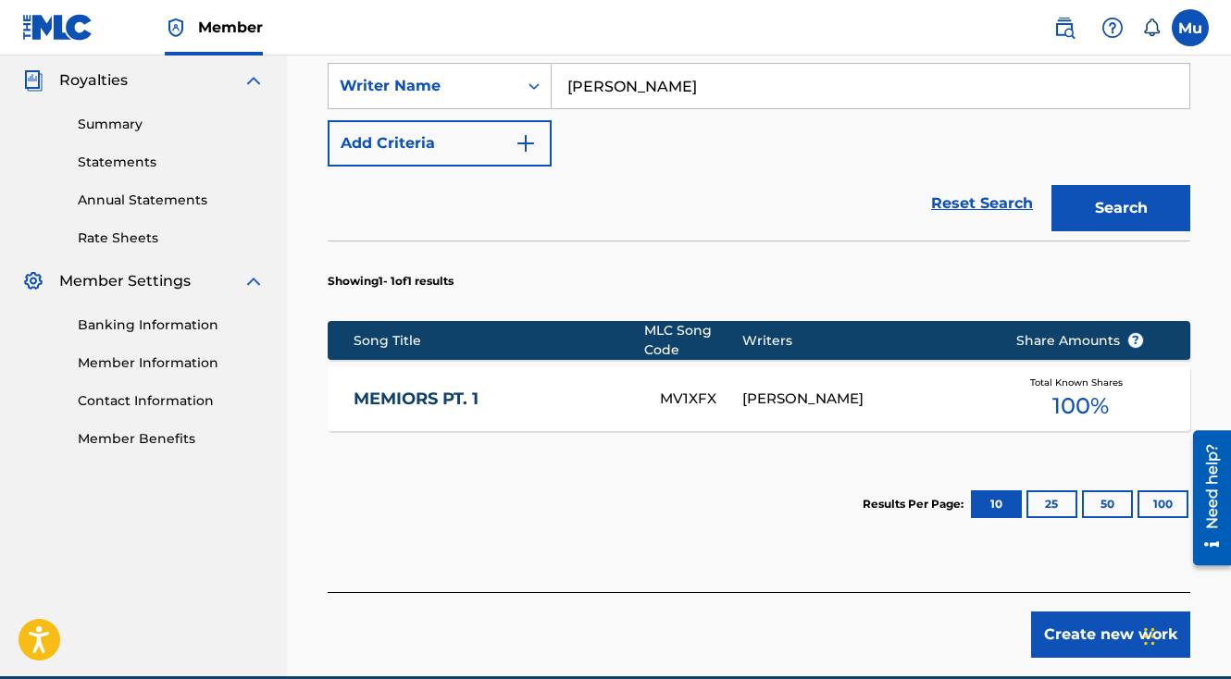
scroll to position [636, 0]
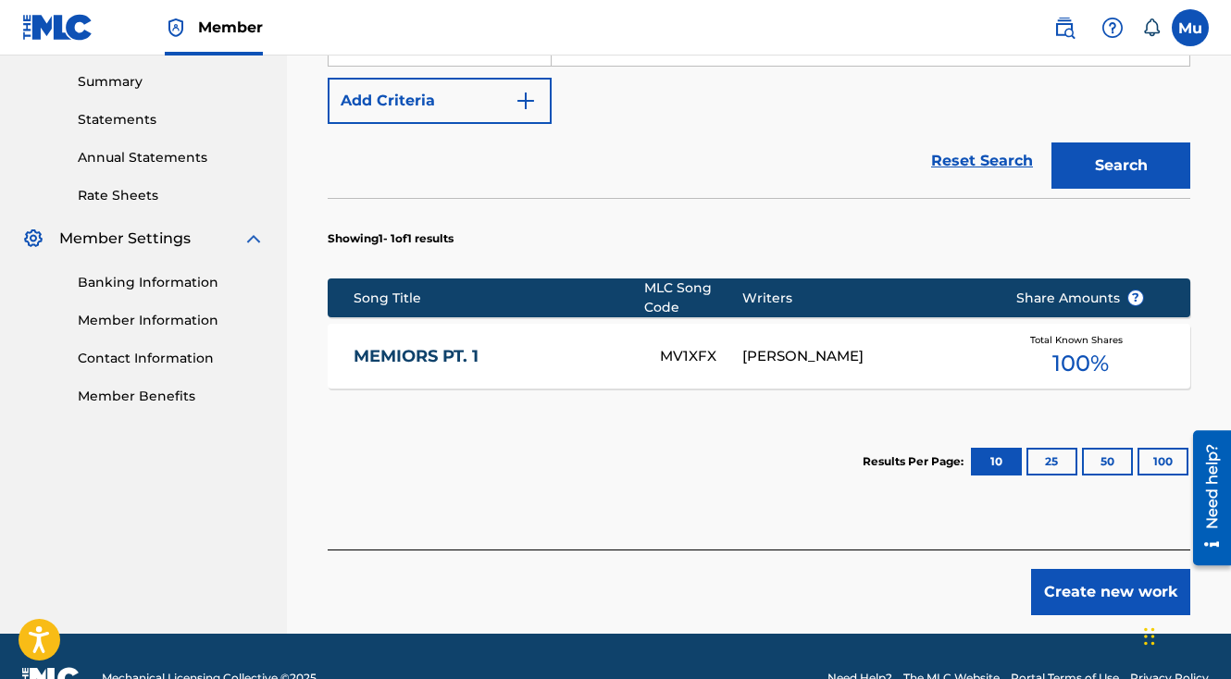
click at [937, 346] on div "[PERSON_NAME]" at bounding box center [865, 356] width 246 height 21
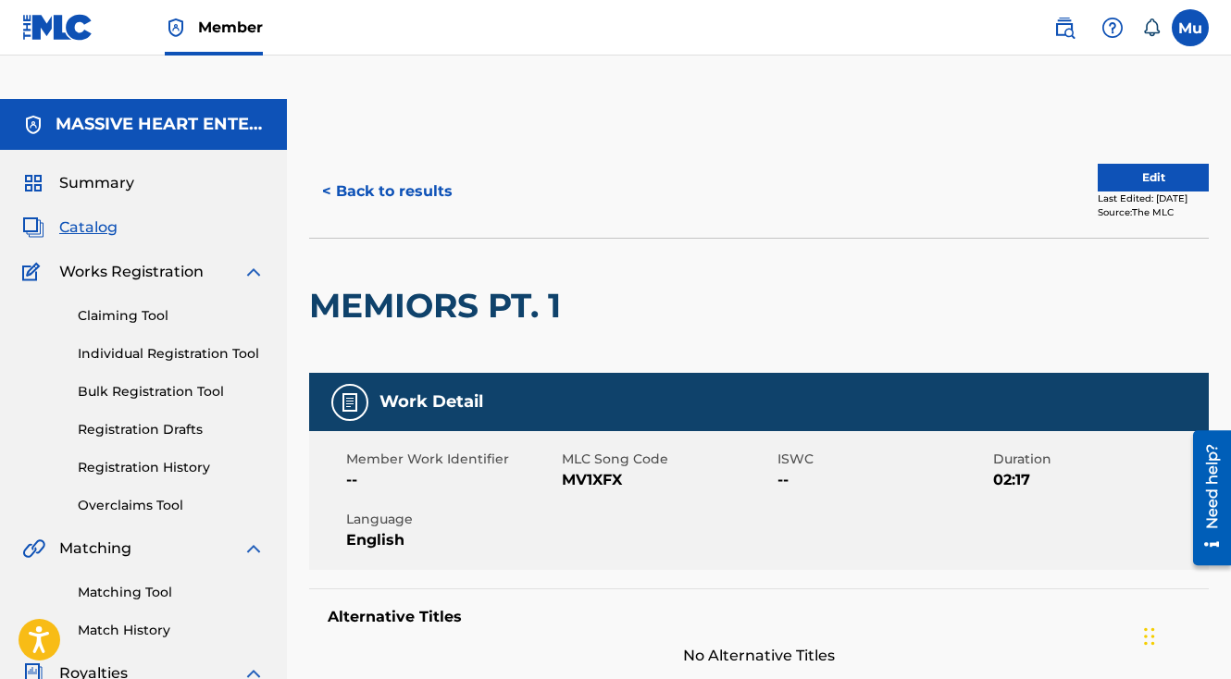
click at [1131, 164] on button "Edit" at bounding box center [1153, 178] width 111 height 28
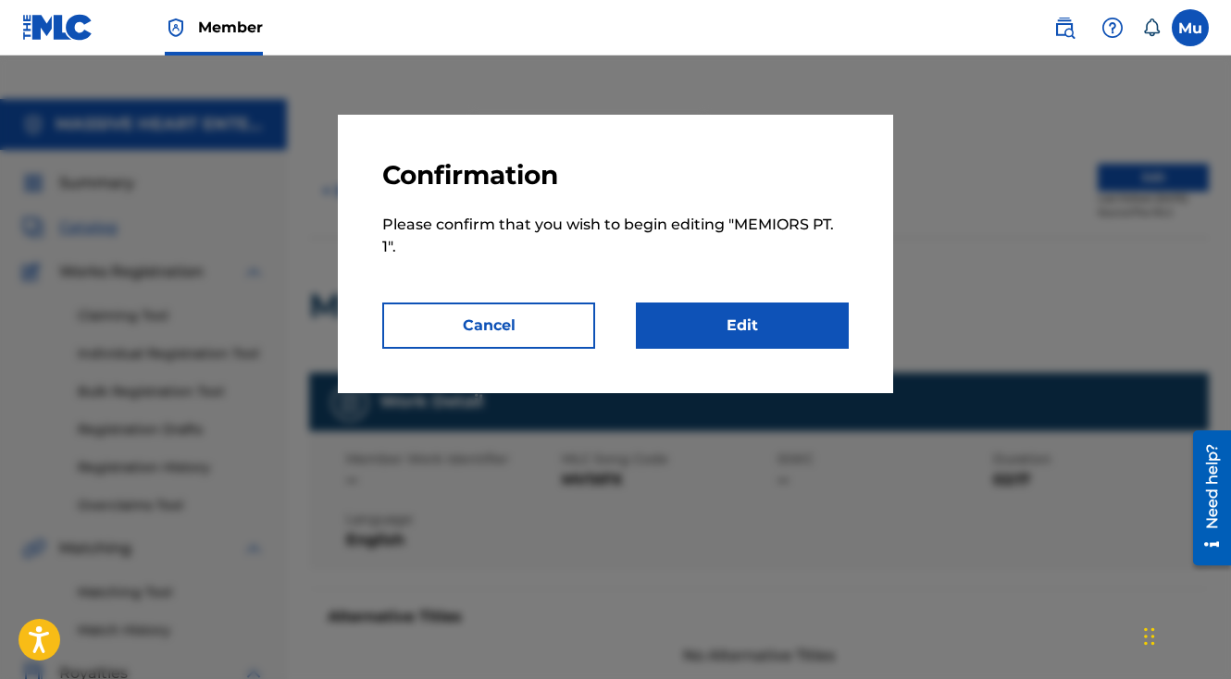
click at [683, 329] on link "Edit" at bounding box center [742, 326] width 213 height 46
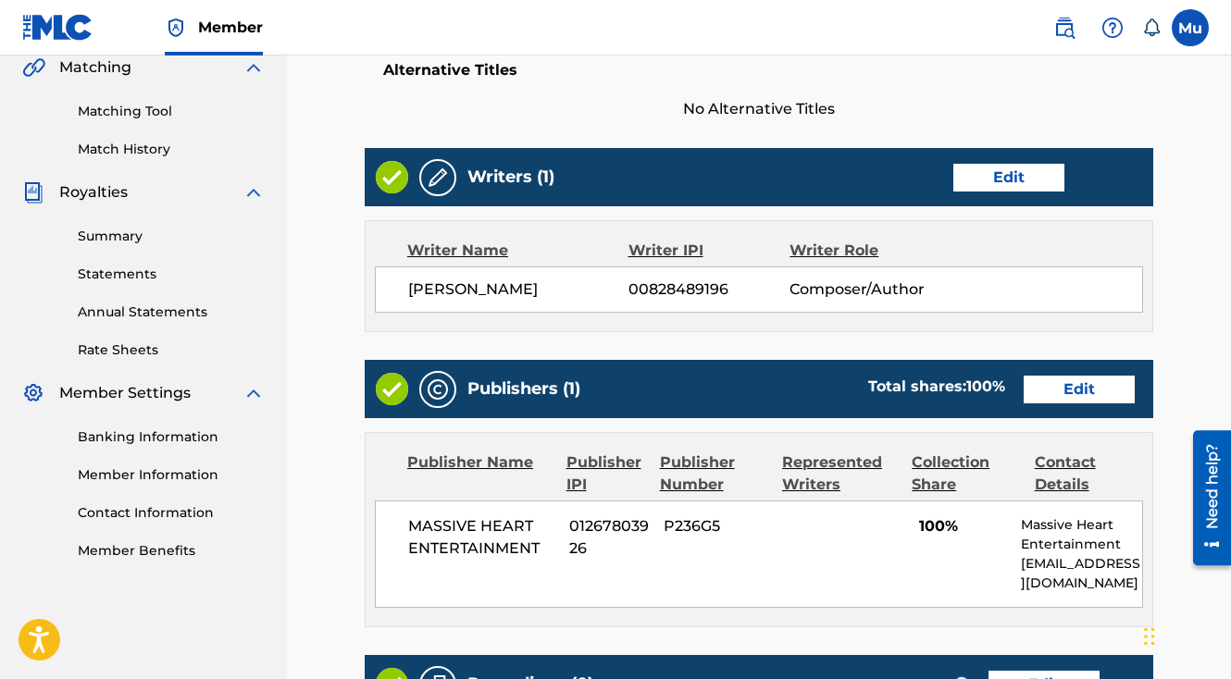
scroll to position [707, 0]
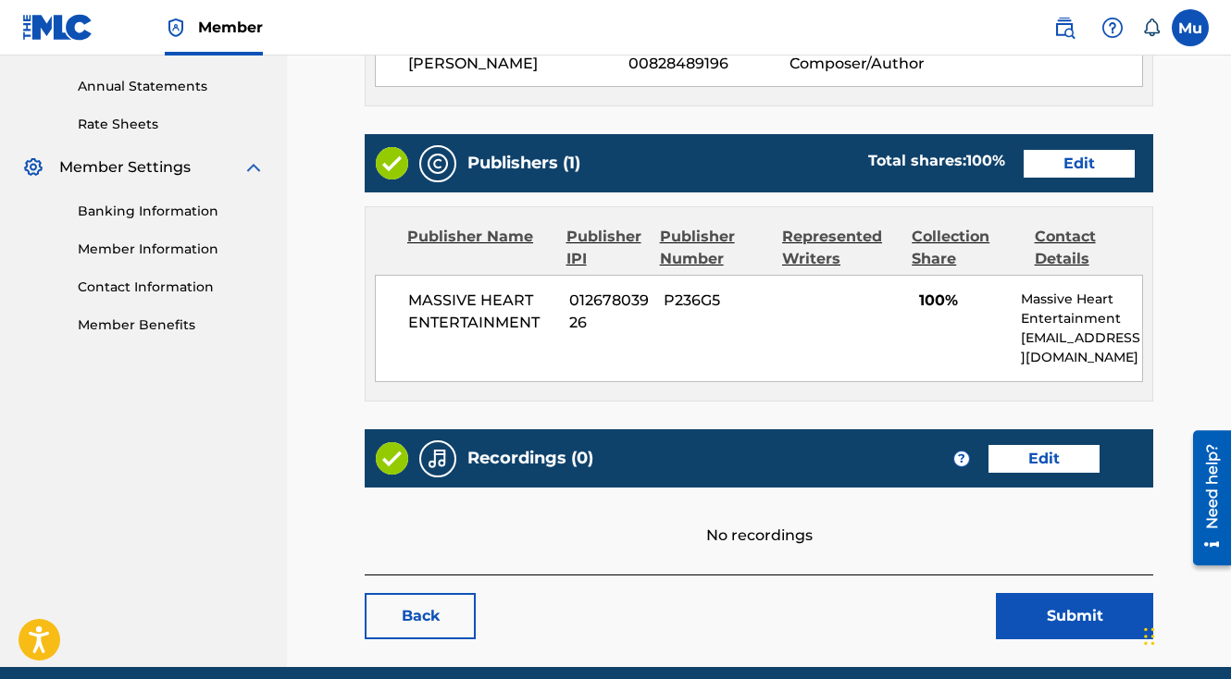
click at [1056, 150] on link "Edit" at bounding box center [1079, 164] width 111 height 28
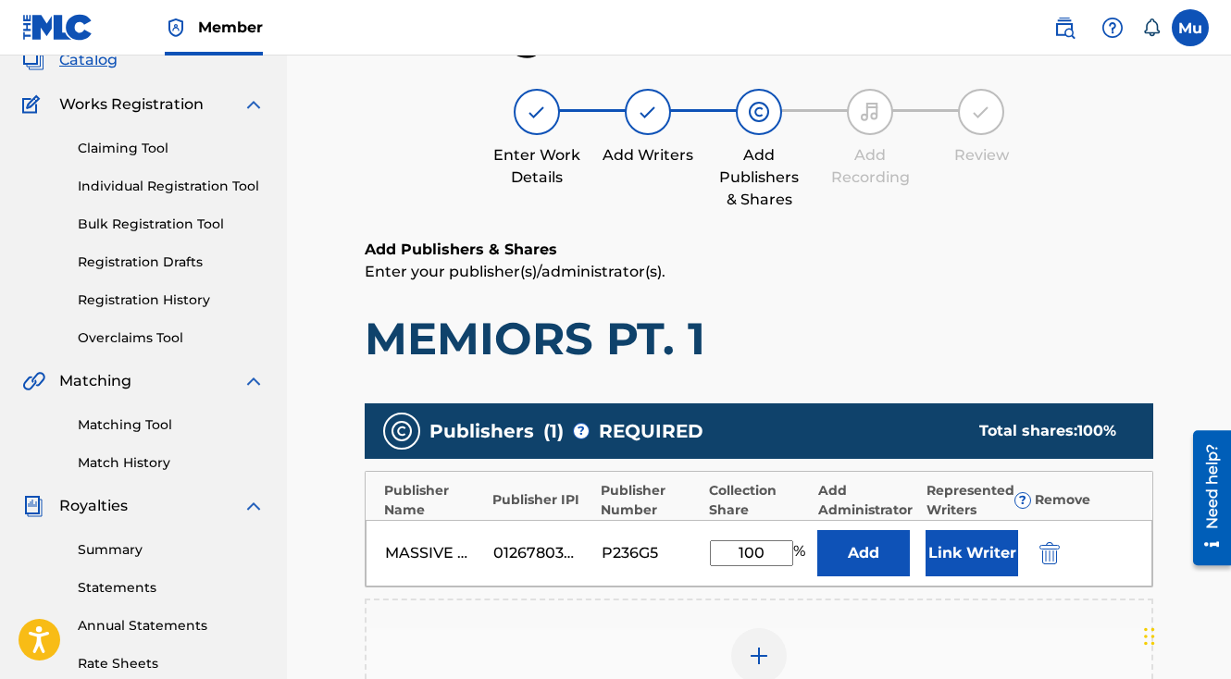
scroll to position [287, 0]
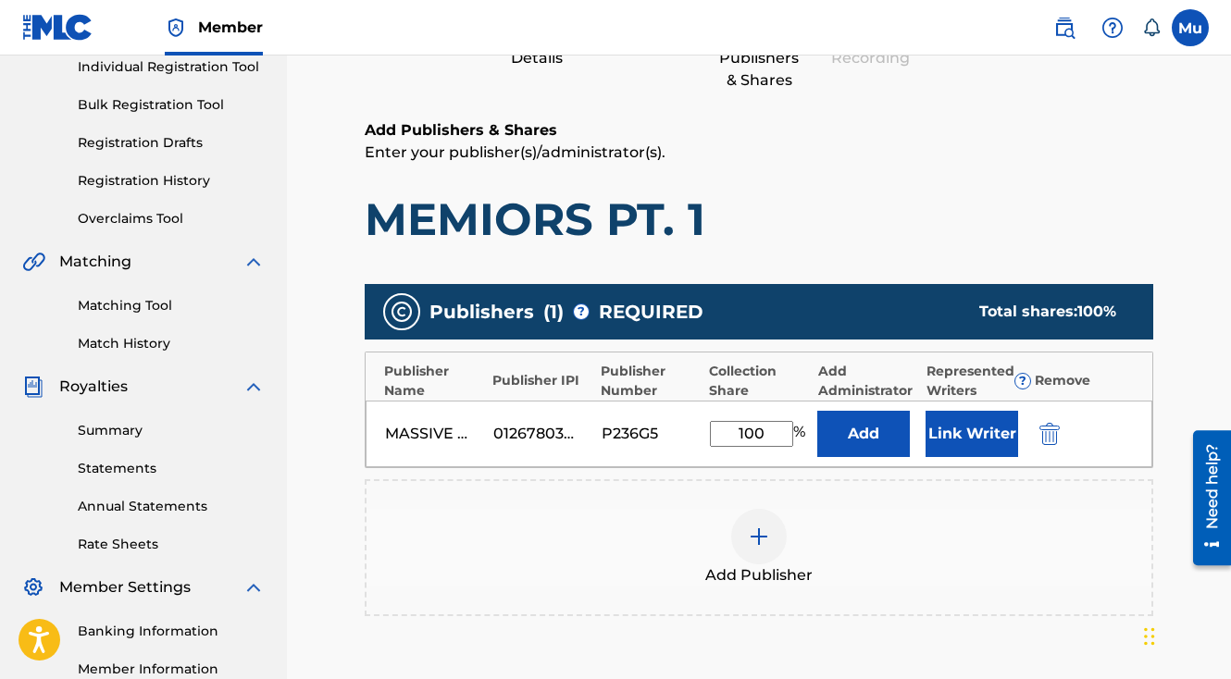
click at [975, 411] on button "Link Writer" at bounding box center [971, 434] width 93 height 46
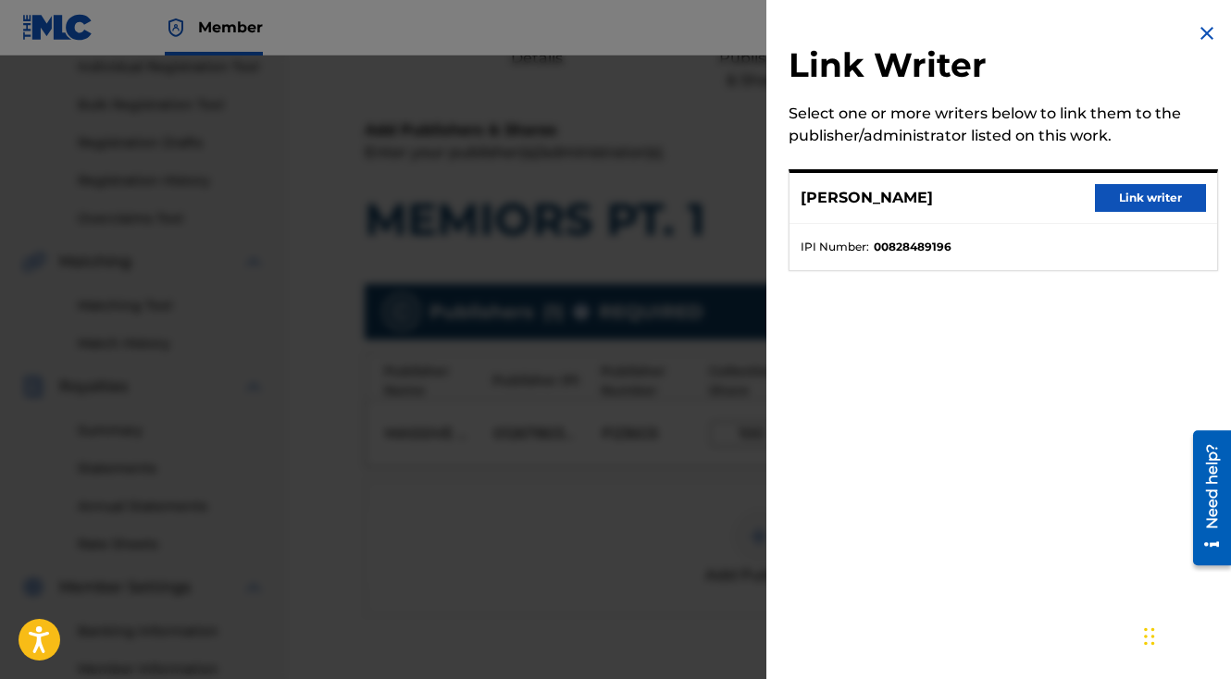
click at [1122, 201] on button "Link writer" at bounding box center [1150, 198] width 111 height 28
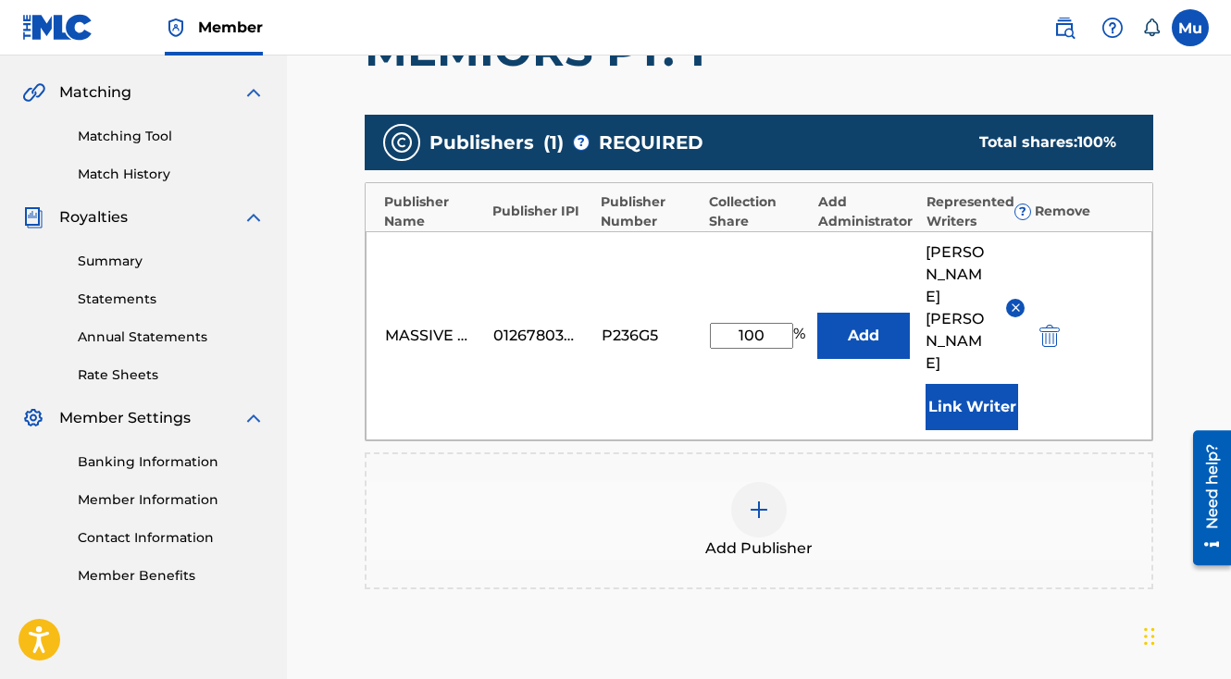
scroll to position [604, 0]
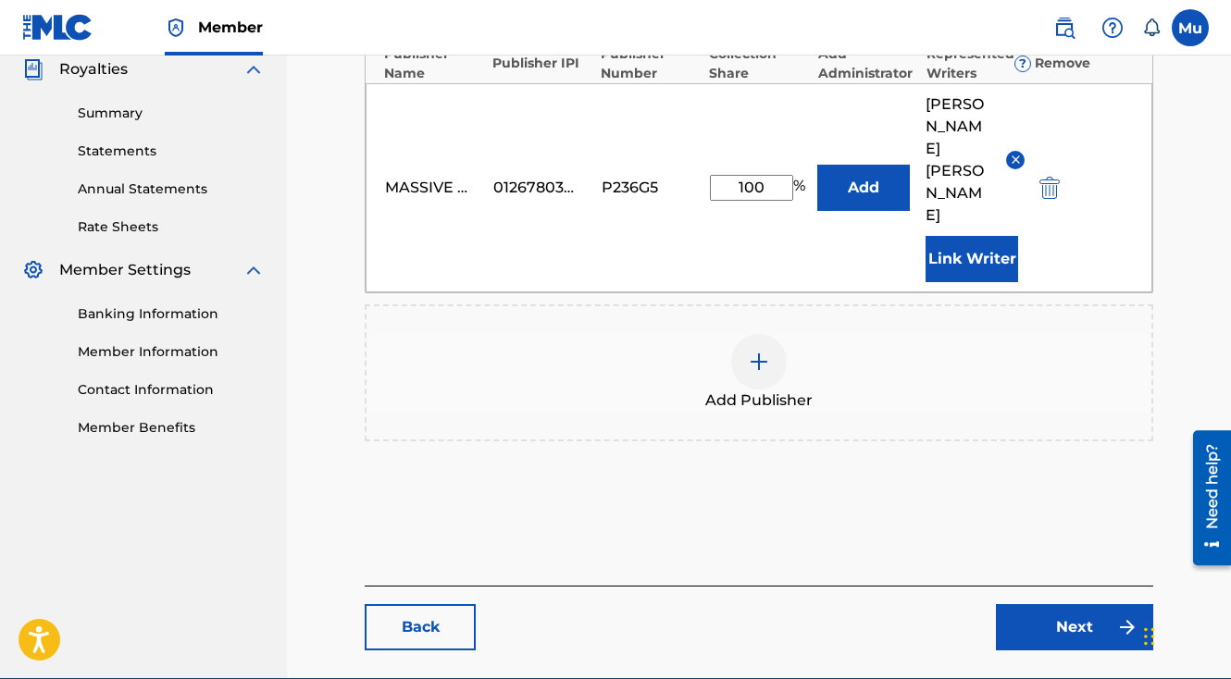
click at [1079, 604] on link "Next" at bounding box center [1074, 627] width 157 height 46
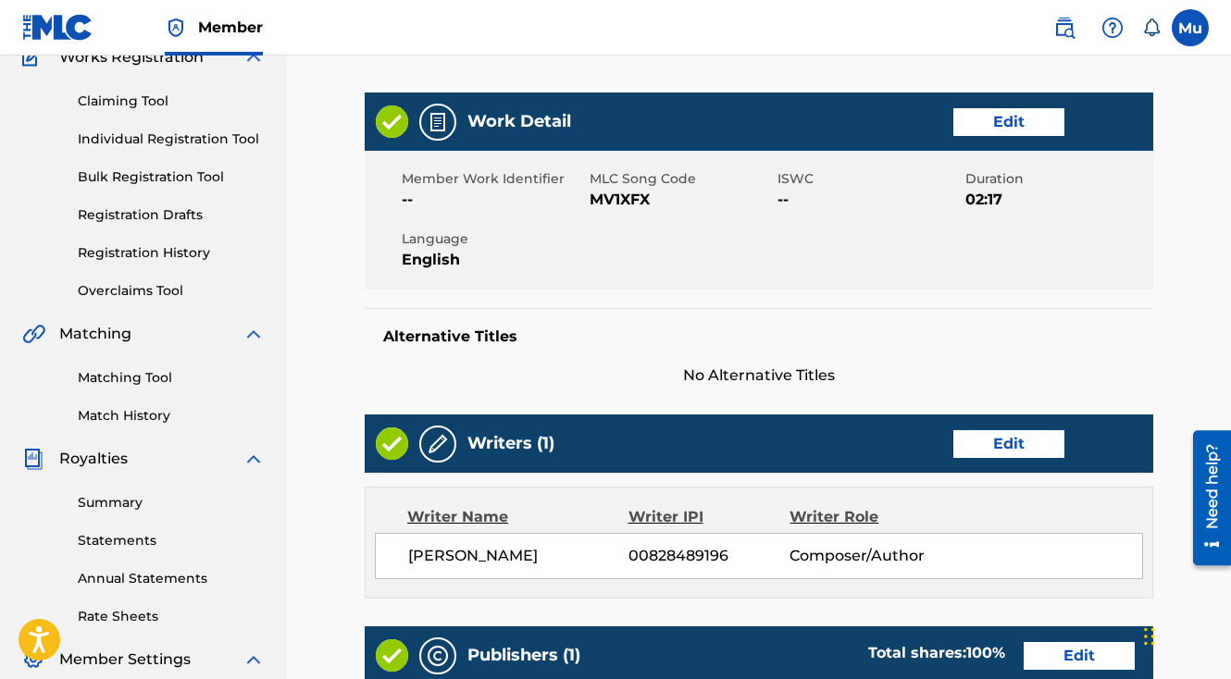
scroll to position [800, 0]
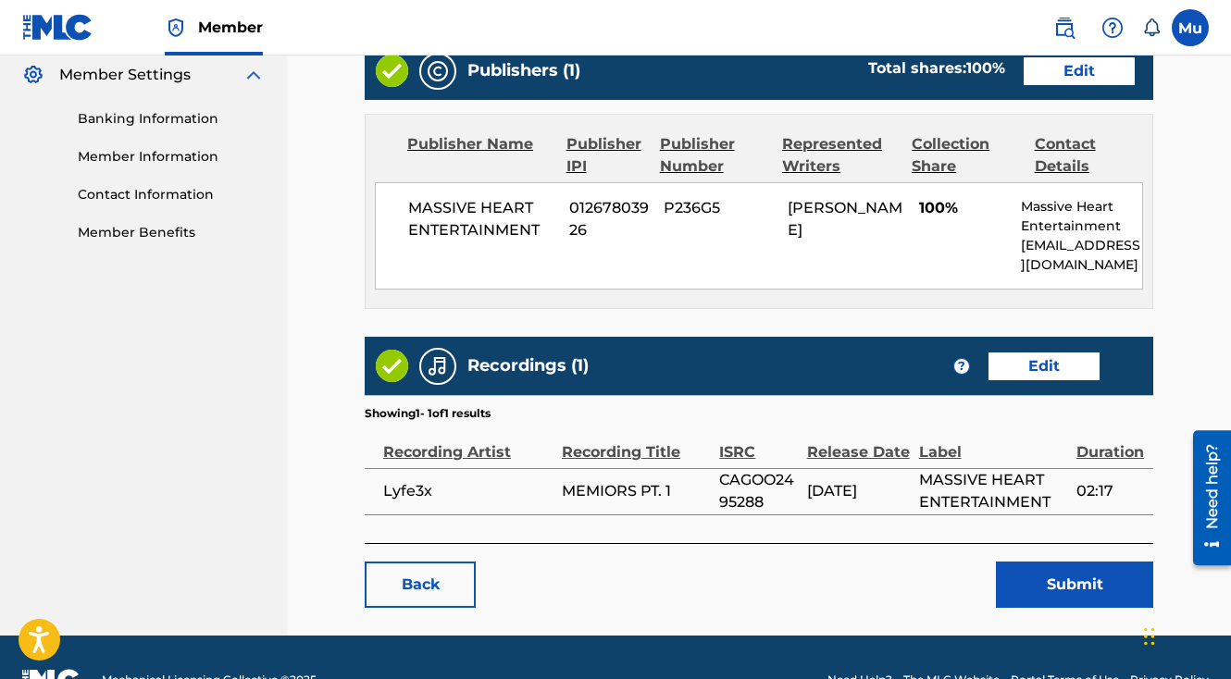
click at [1068, 562] on button "Submit" at bounding box center [1074, 585] width 157 height 46
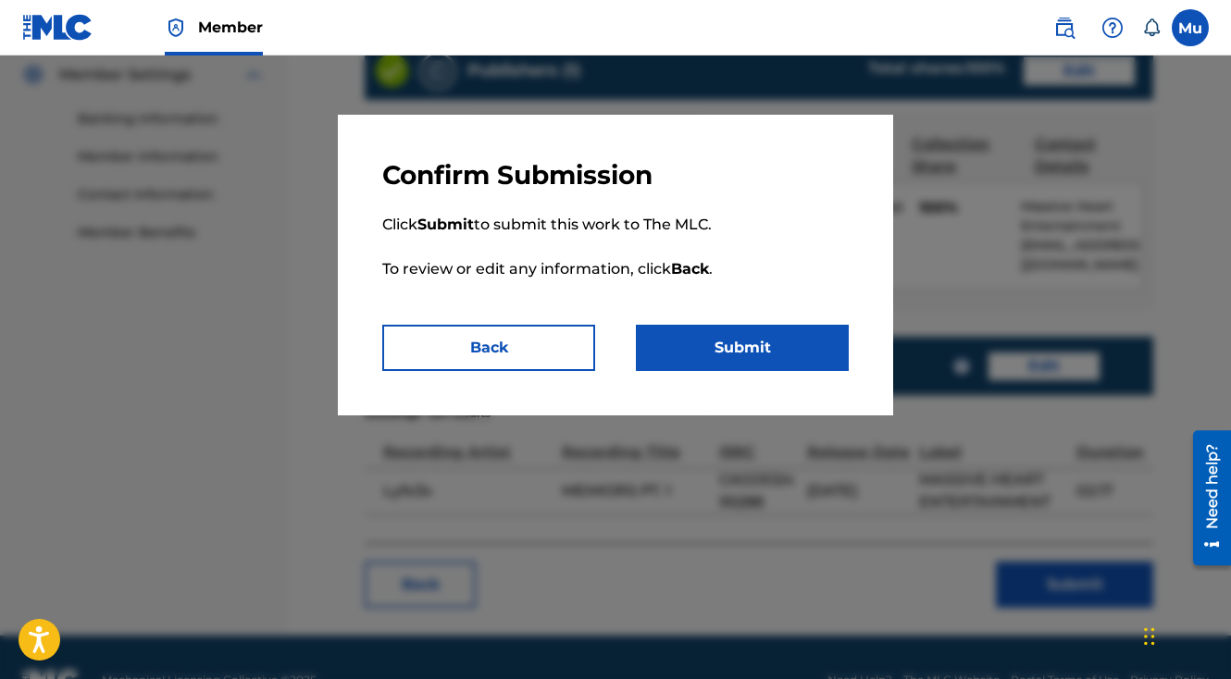
click at [742, 353] on button "Submit" at bounding box center [742, 348] width 213 height 46
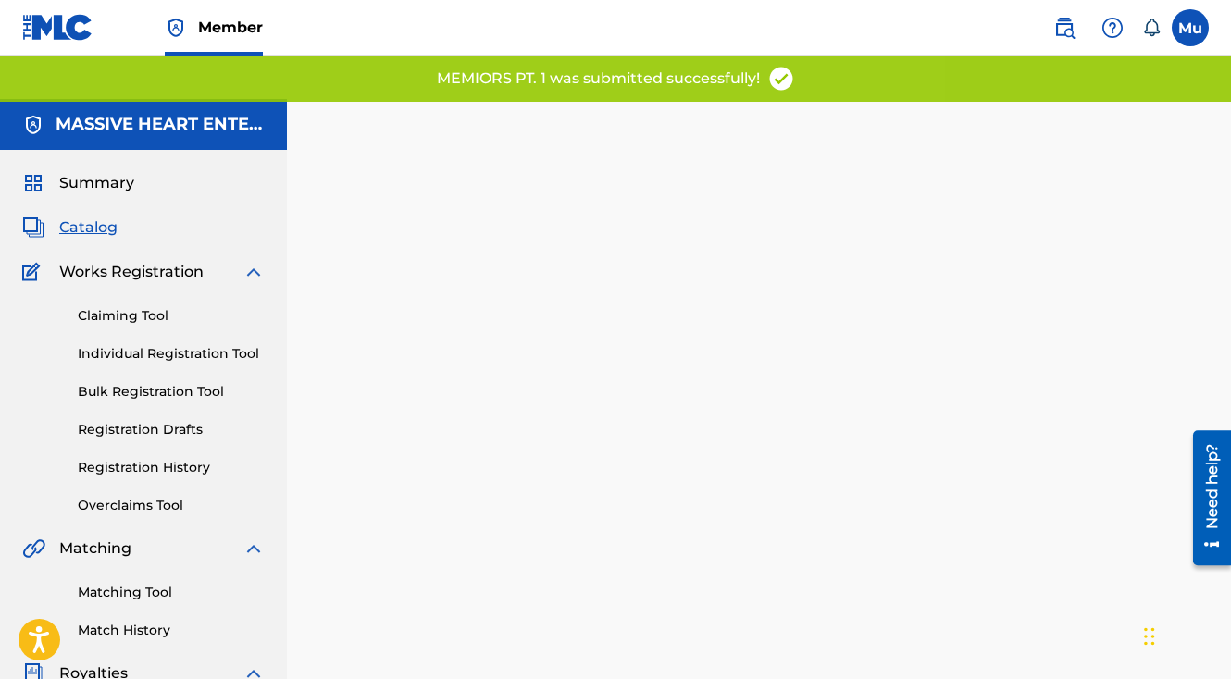
click at [135, 344] on link "Individual Registration Tool" at bounding box center [171, 353] width 187 height 19
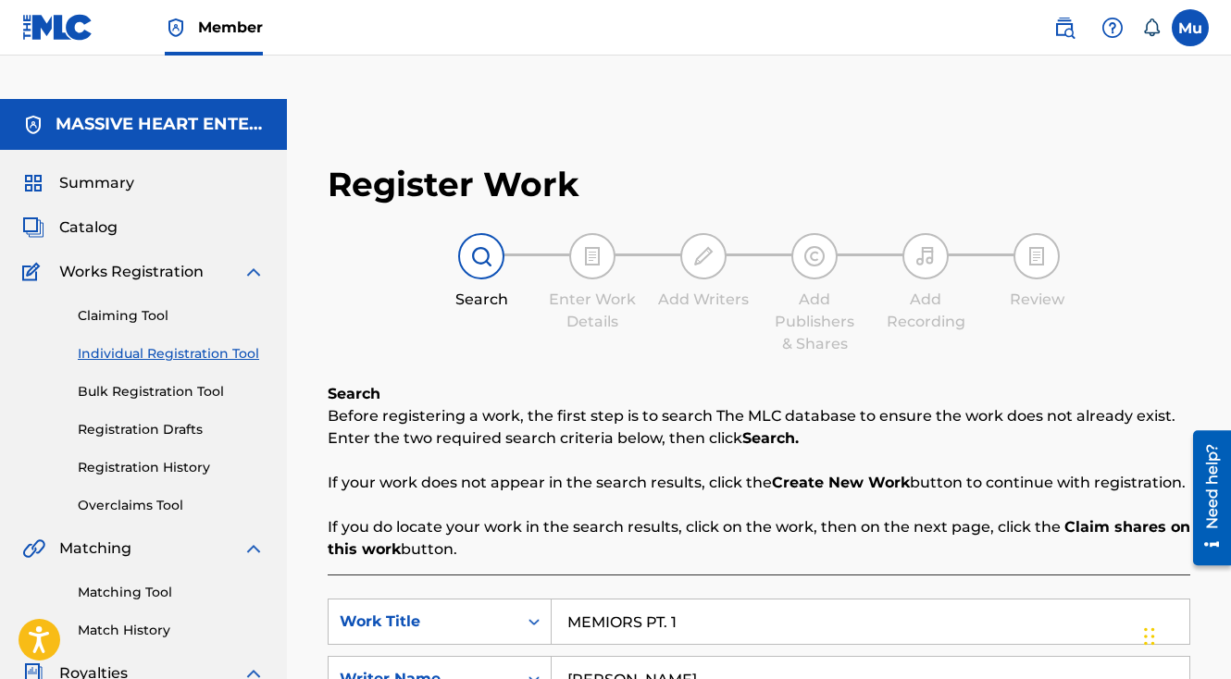
click at [658, 600] on input "MEMIORS PT. 1" at bounding box center [871, 622] width 638 height 44
paste input "BLUNTED"
type input "BLUNTED"
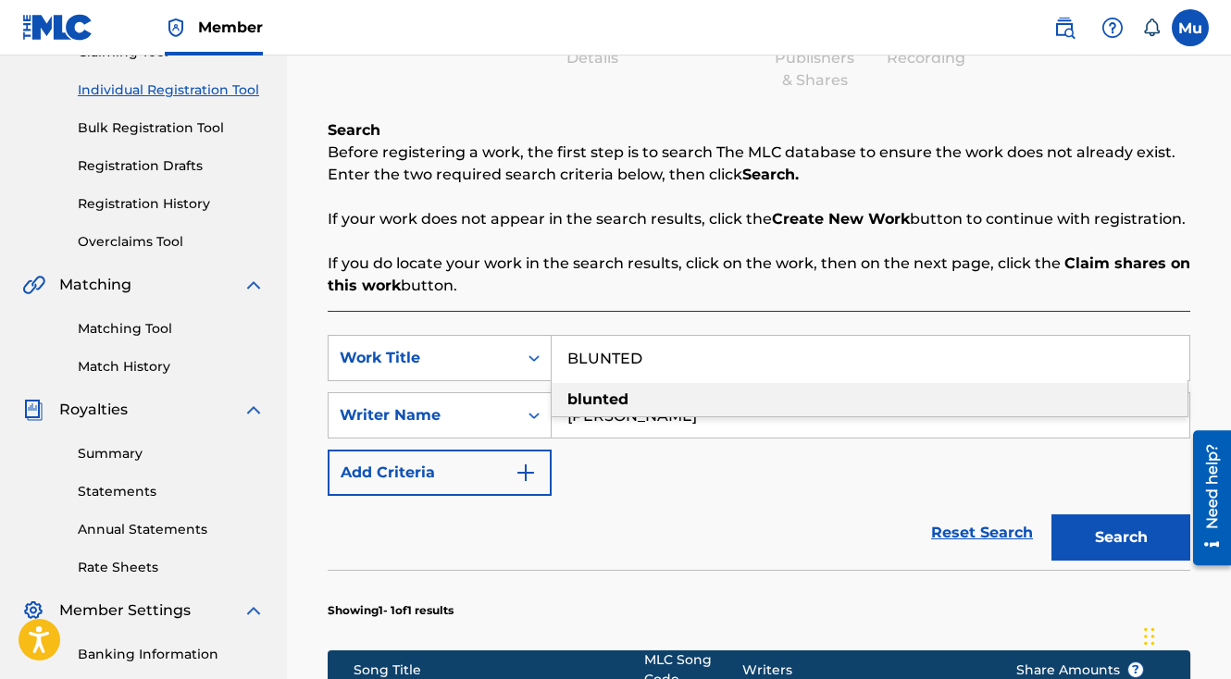
scroll to position [320, 0]
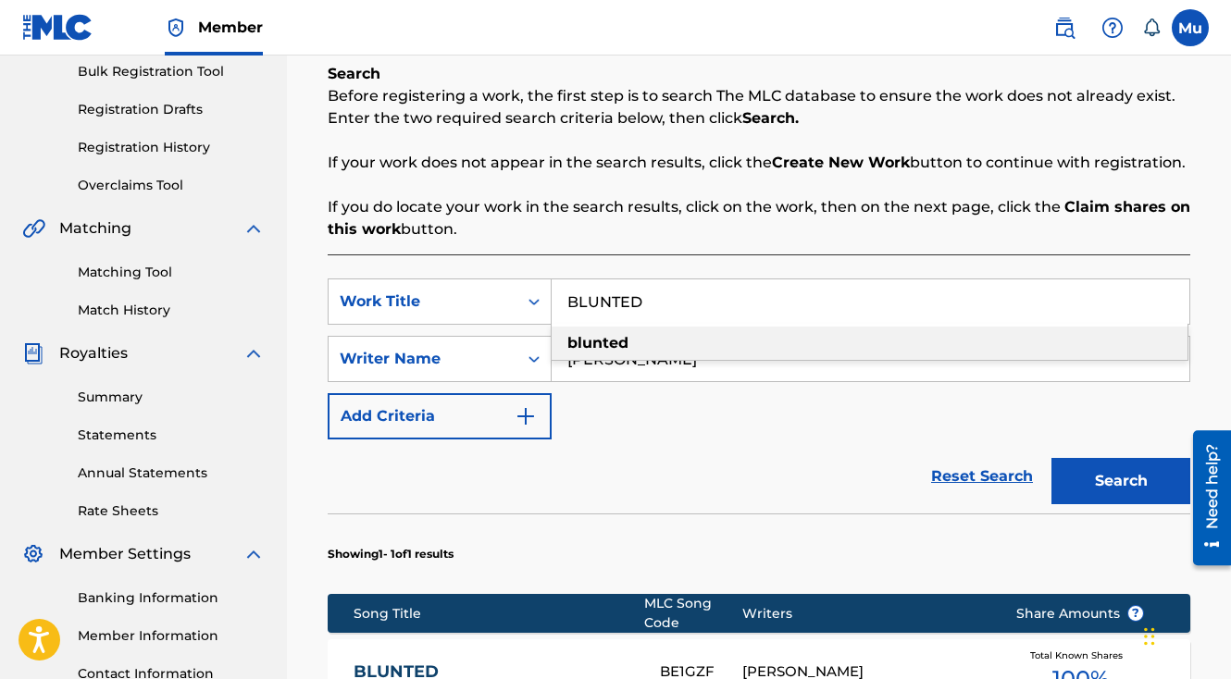
click at [921, 662] on div "[PERSON_NAME]" at bounding box center [865, 672] width 246 height 21
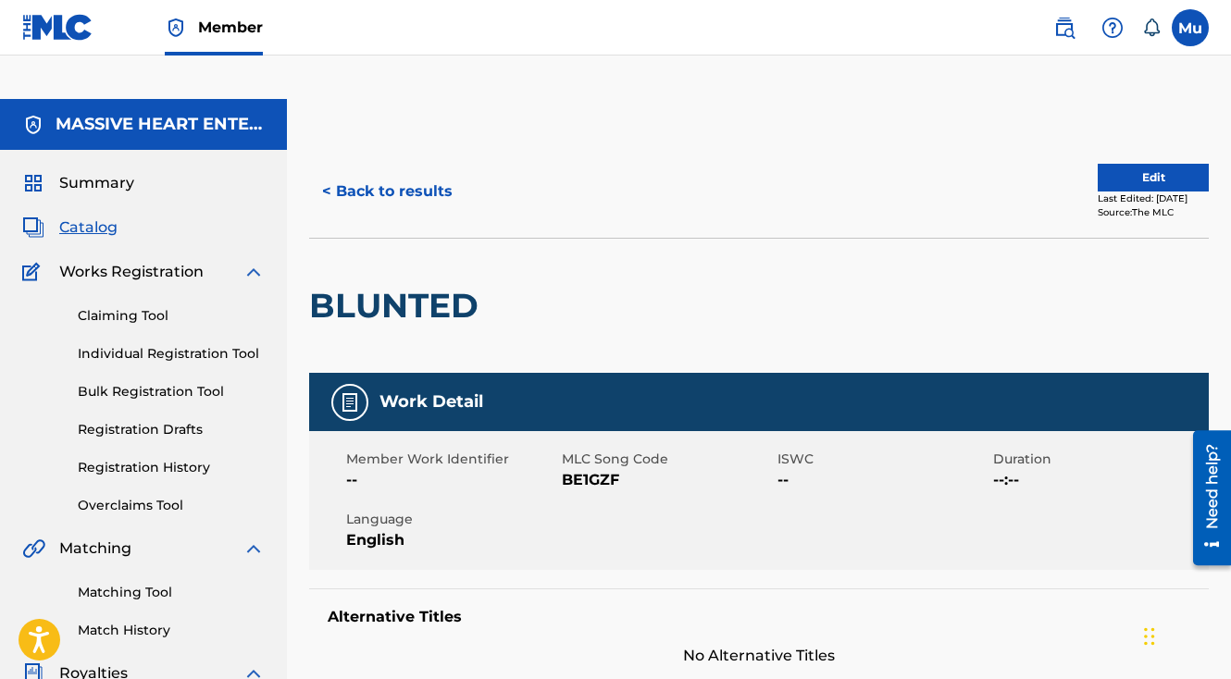
click at [405, 168] on button "< Back to results" at bounding box center [387, 191] width 156 height 46
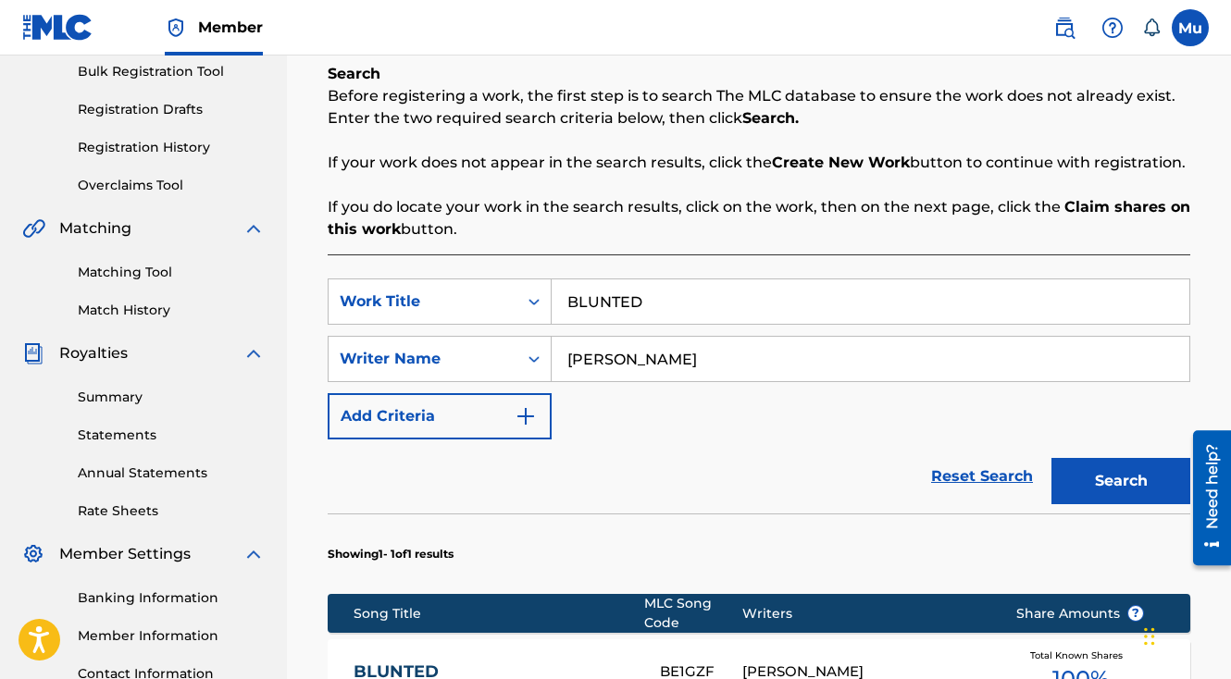
click at [697, 279] on input "BLUNTED" at bounding box center [871, 301] width 638 height 44
paste input "AL- PACHINO"
type input "AL- PACHINO"
click at [1051, 458] on button "Search" at bounding box center [1120, 481] width 139 height 46
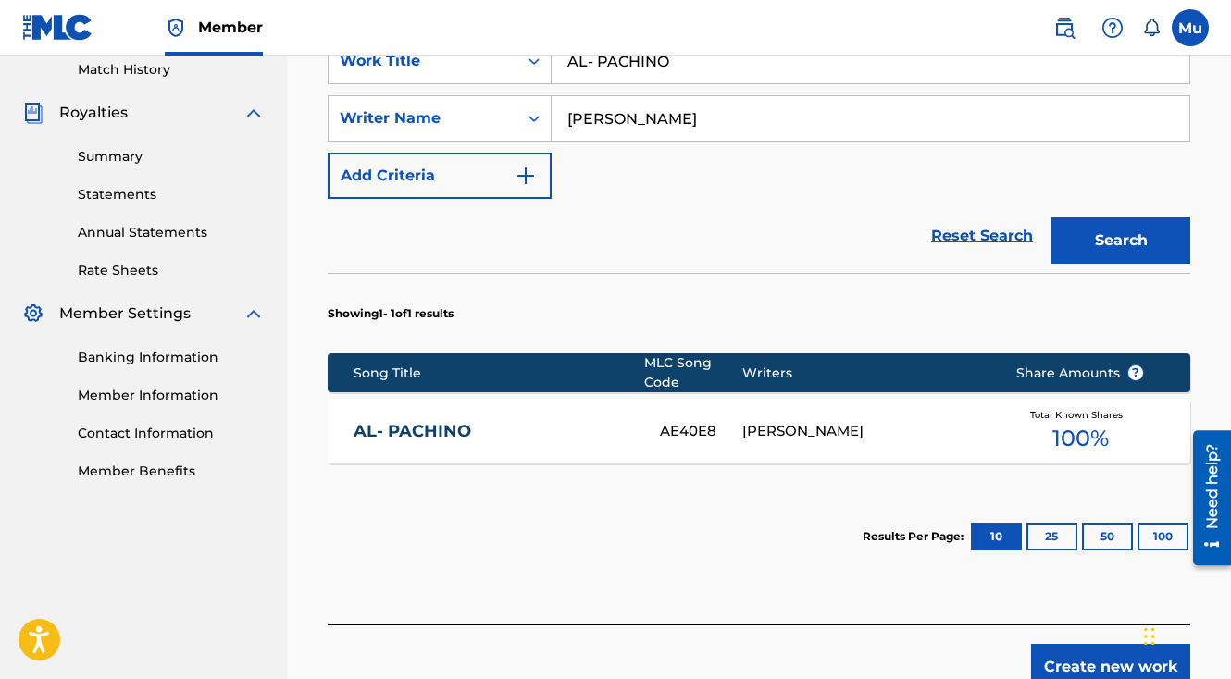
scroll to position [589, 0]
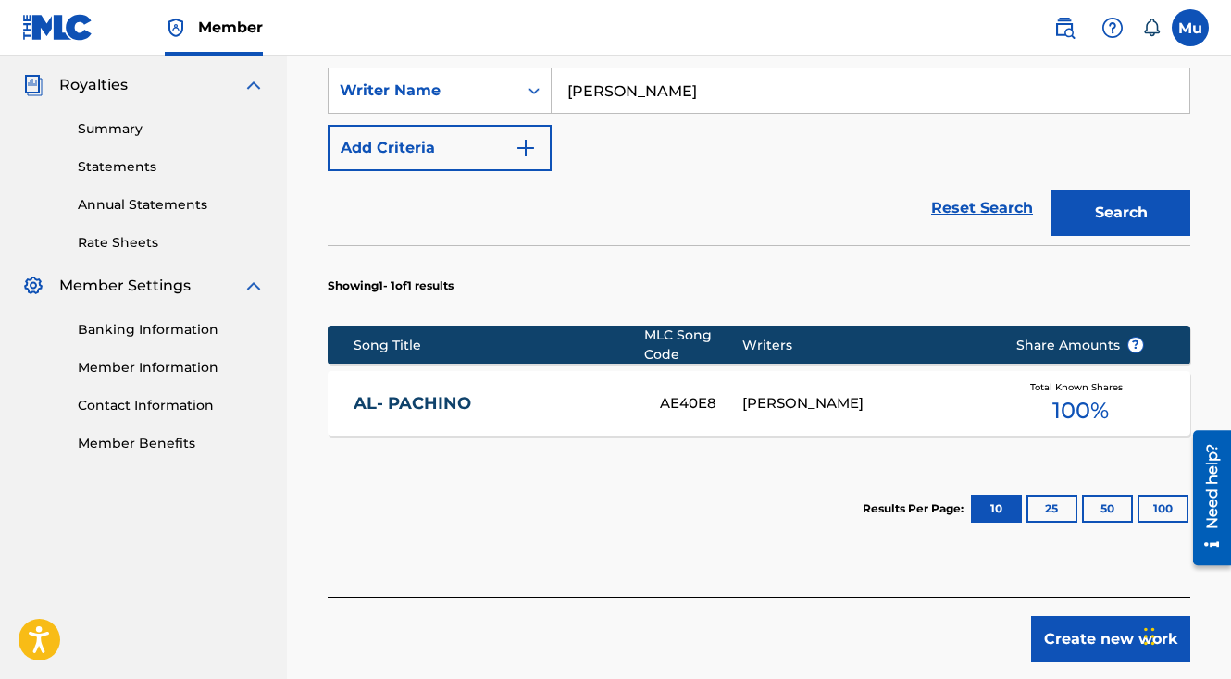
click at [930, 393] on div "[PERSON_NAME]" at bounding box center [865, 403] width 246 height 21
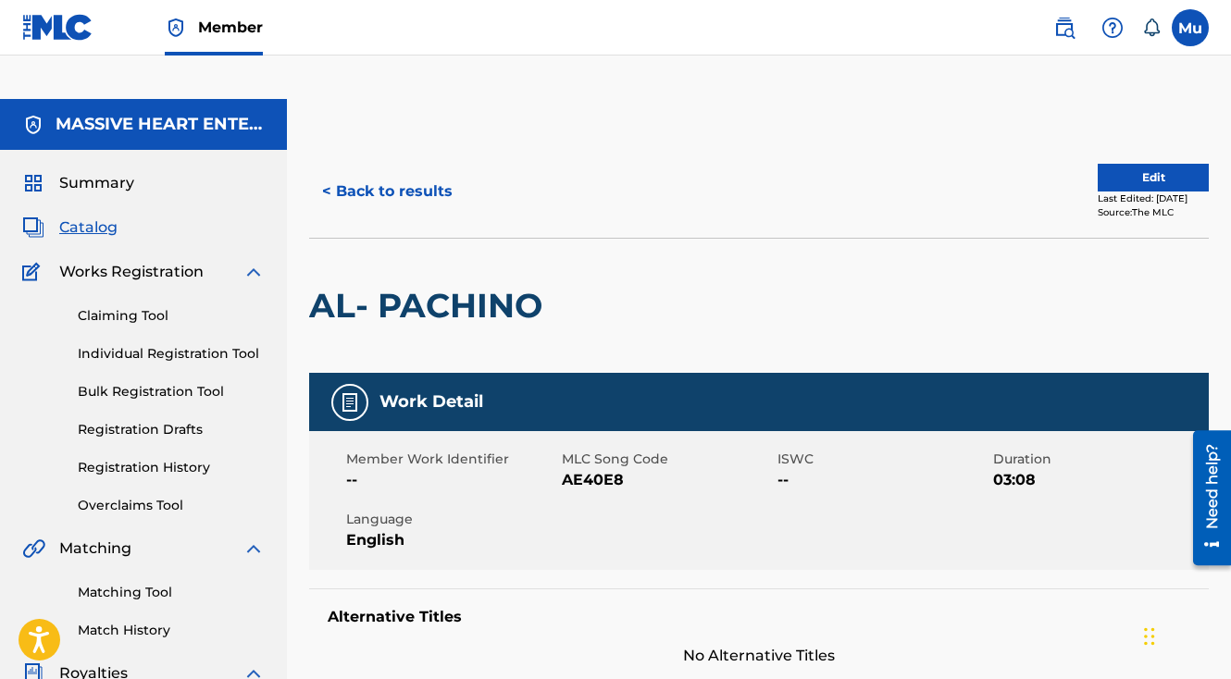
click at [393, 168] on button "< Back to results" at bounding box center [387, 191] width 156 height 46
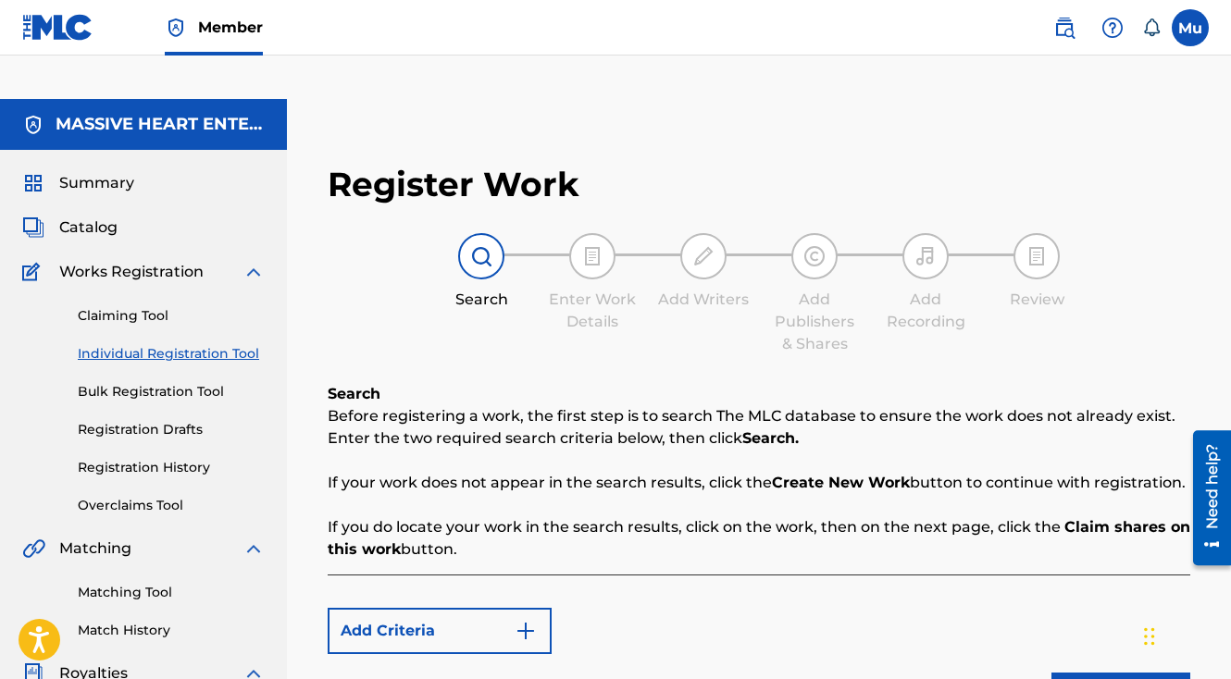
scroll to position [430, 0]
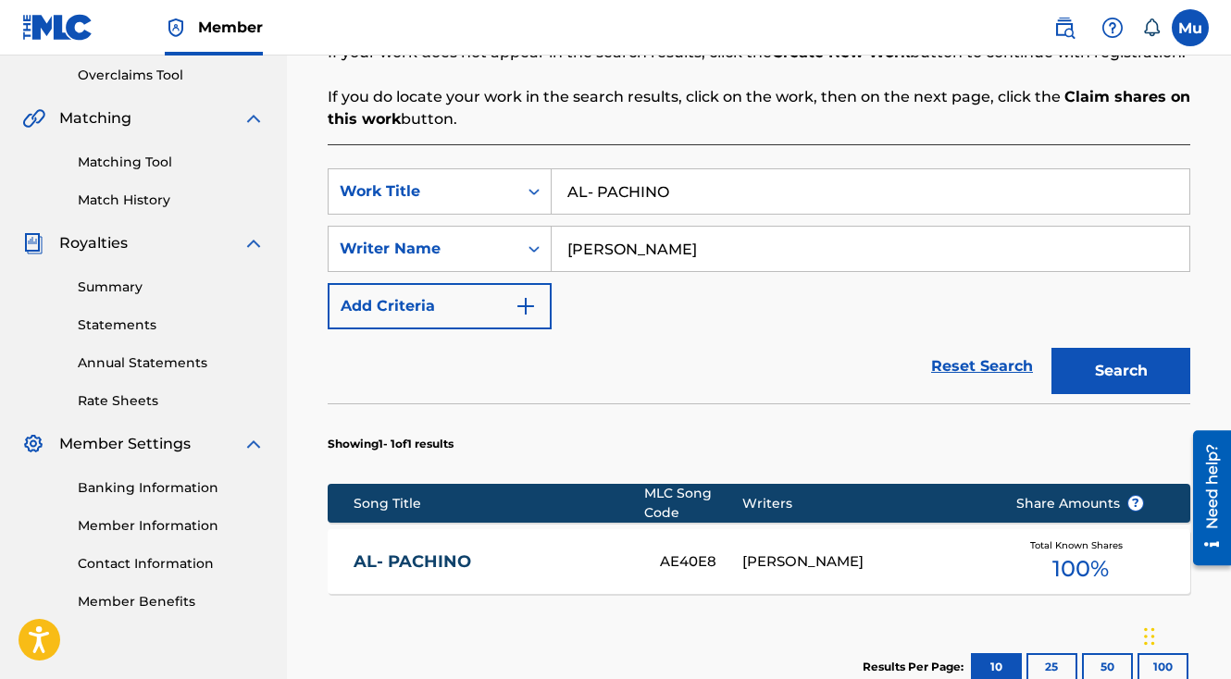
click at [614, 169] on input "AL- PACHINO" at bounding box center [871, 191] width 638 height 44
paste input "STYLE/ WAVE INTR"
type input "STYLE/ WAVE INTRO"
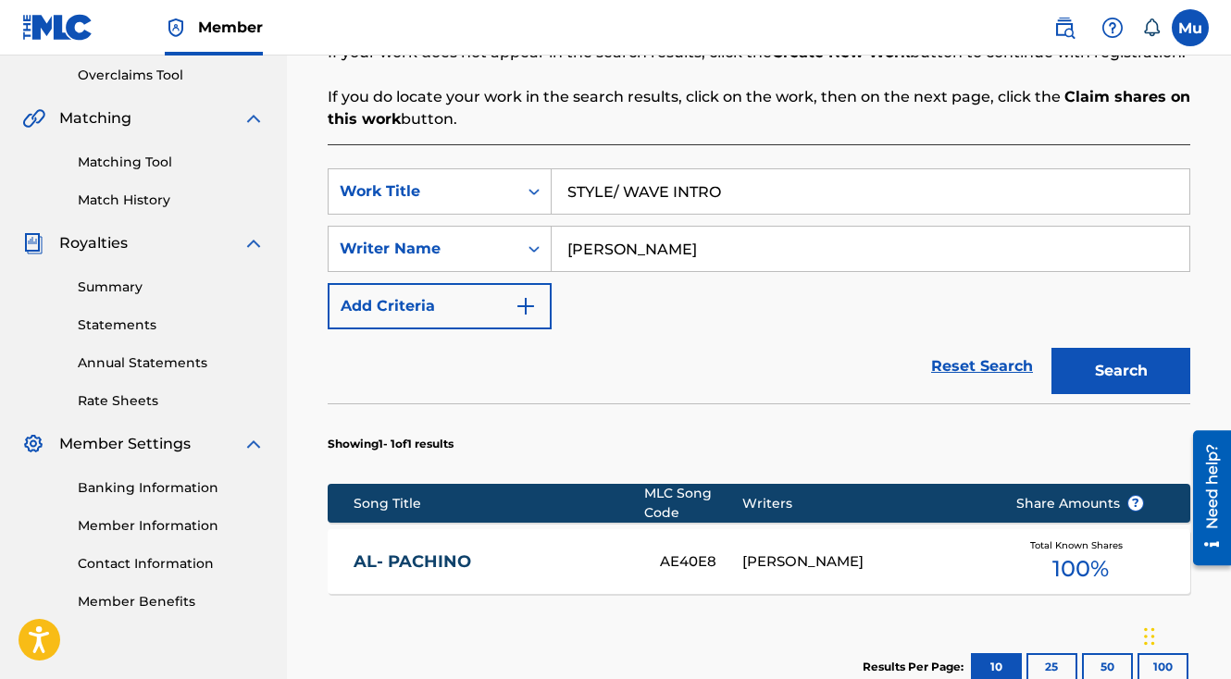
click at [1051, 348] on button "Search" at bounding box center [1120, 371] width 139 height 46
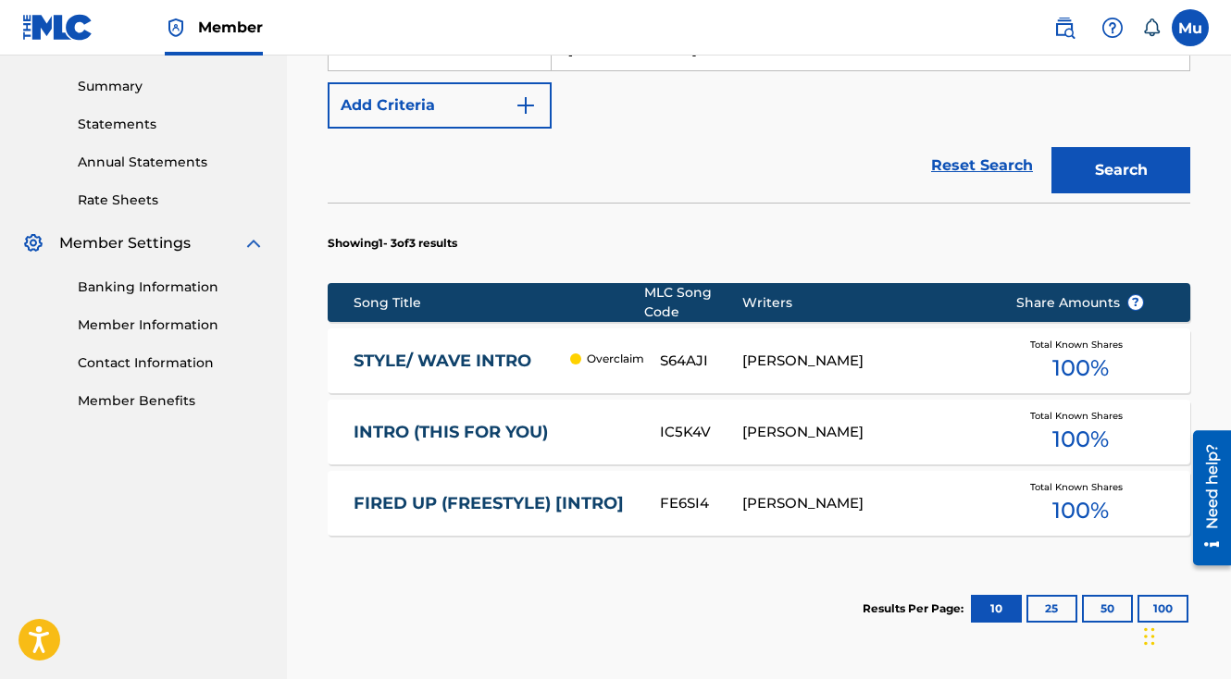
scroll to position [667, 0]
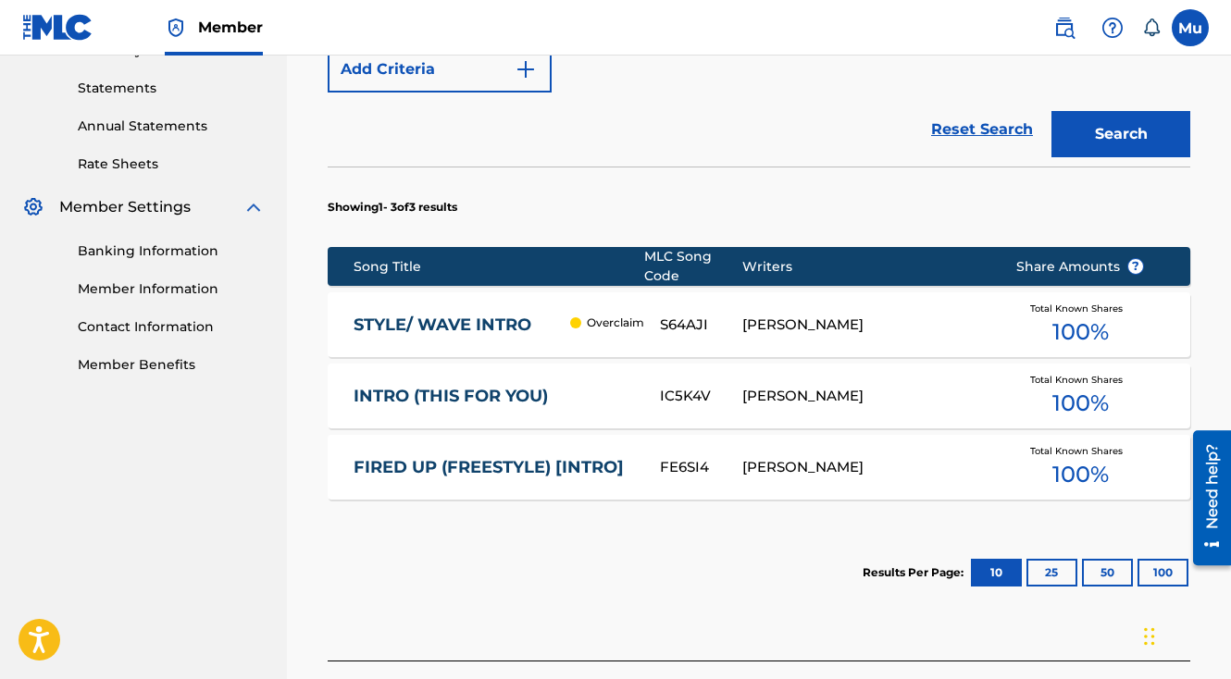
click at [849, 315] on div "[PERSON_NAME]" at bounding box center [865, 325] width 246 height 21
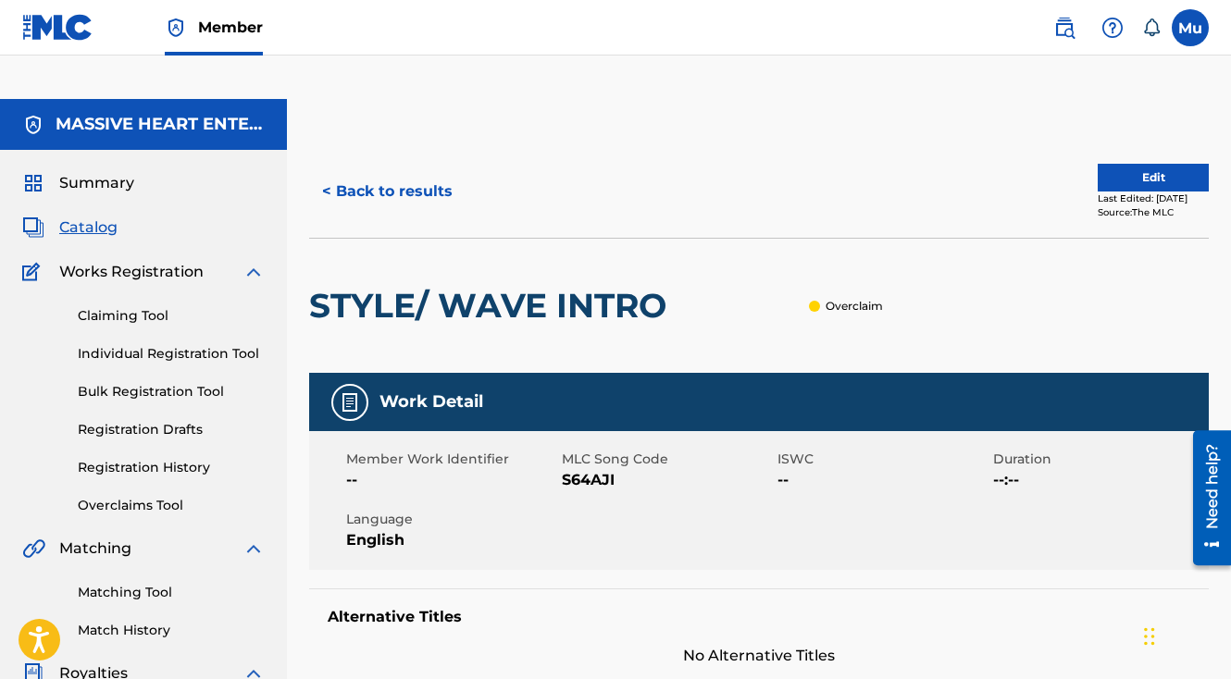
click at [342, 168] on button "< Back to results" at bounding box center [387, 191] width 156 height 46
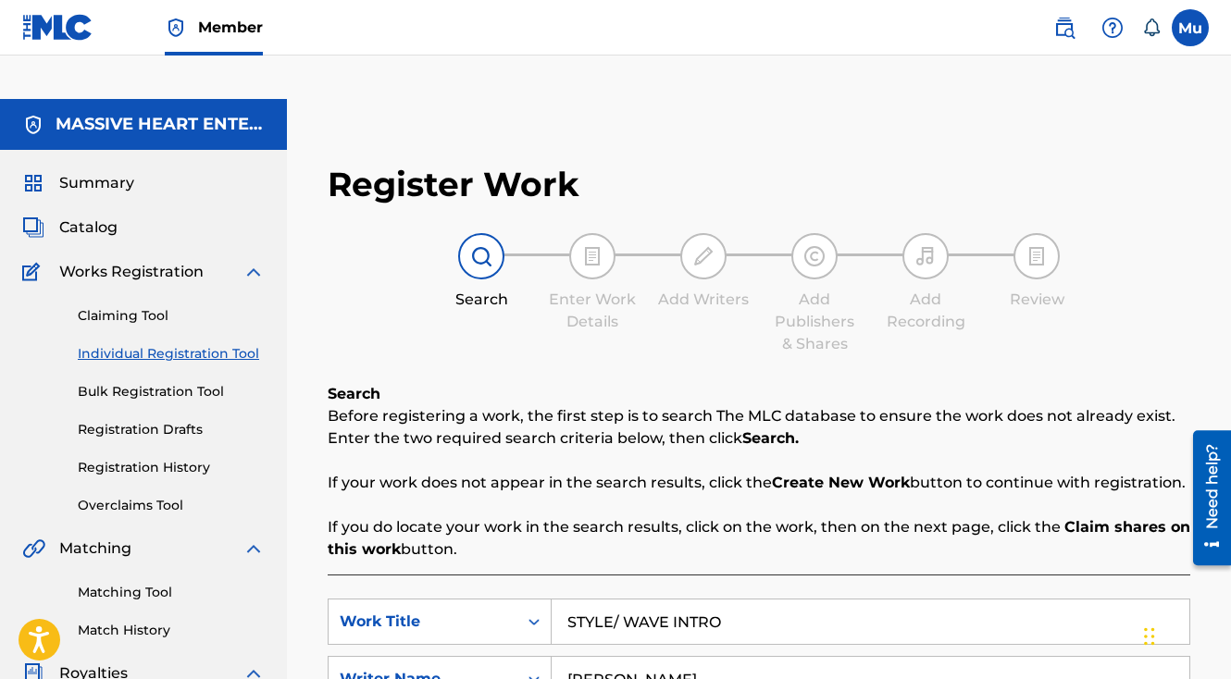
scroll to position [430, 0]
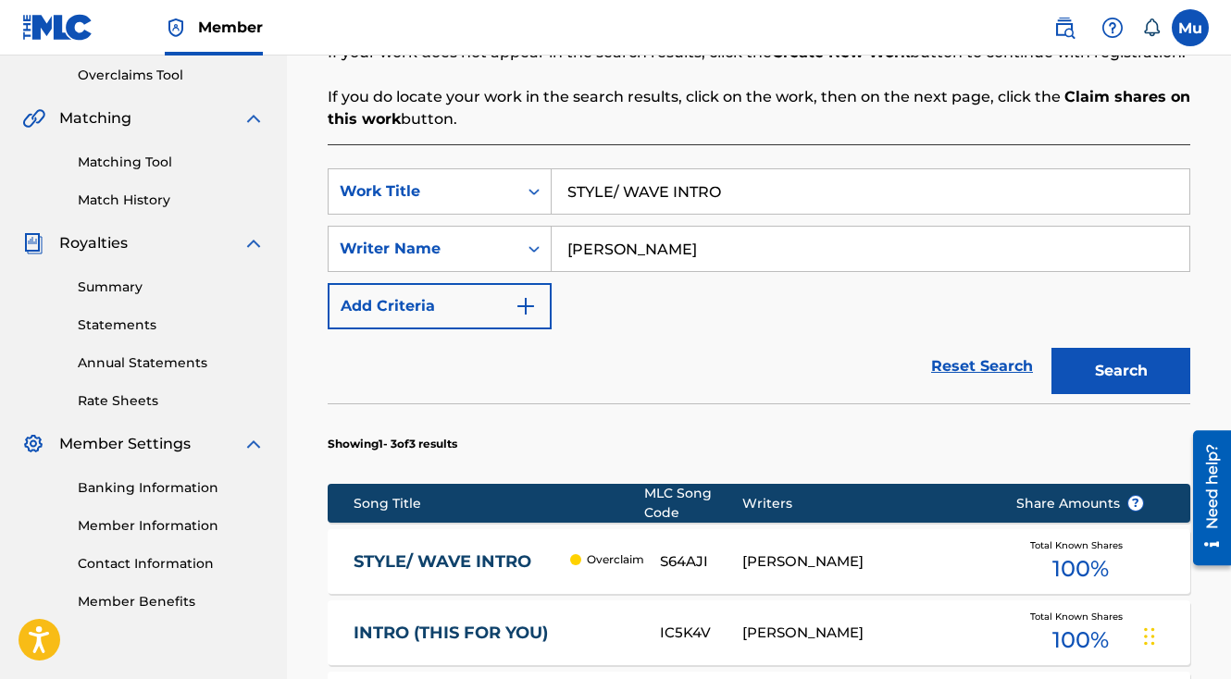
click at [690, 169] on input "STYLE/ WAVE INTRO" at bounding box center [871, 191] width 638 height 44
paste input "This Is [PERSON_NAME]"
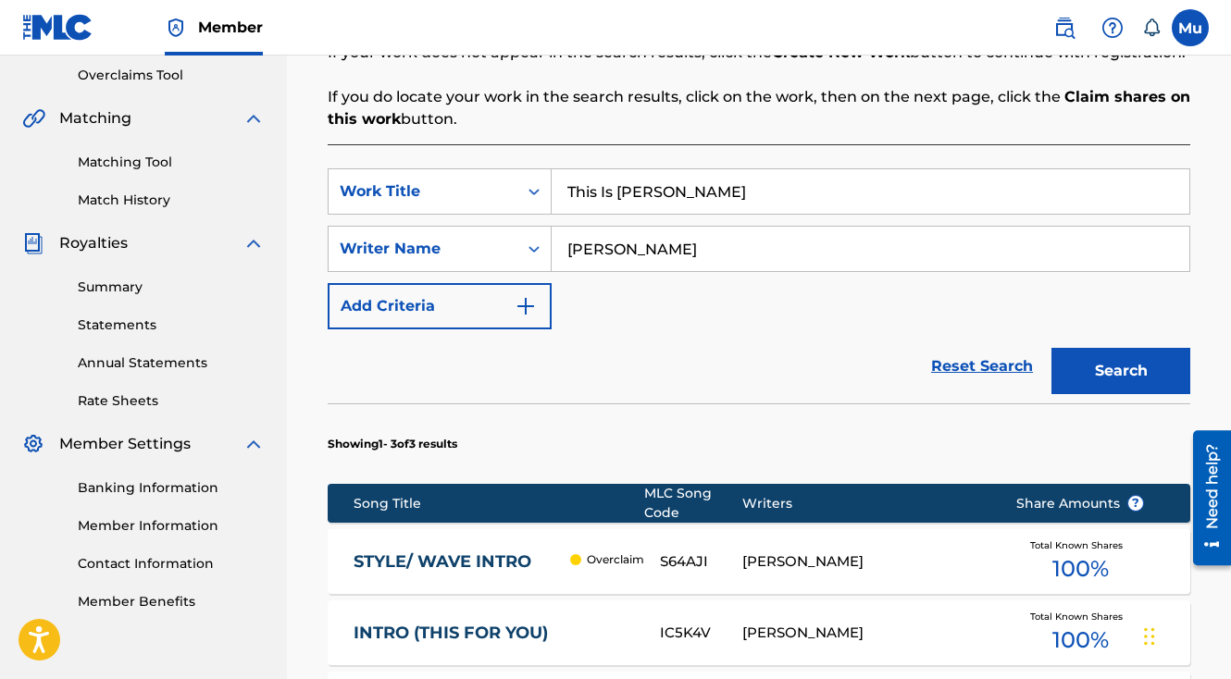
click at [1051, 348] on button "Search" at bounding box center [1120, 371] width 139 height 46
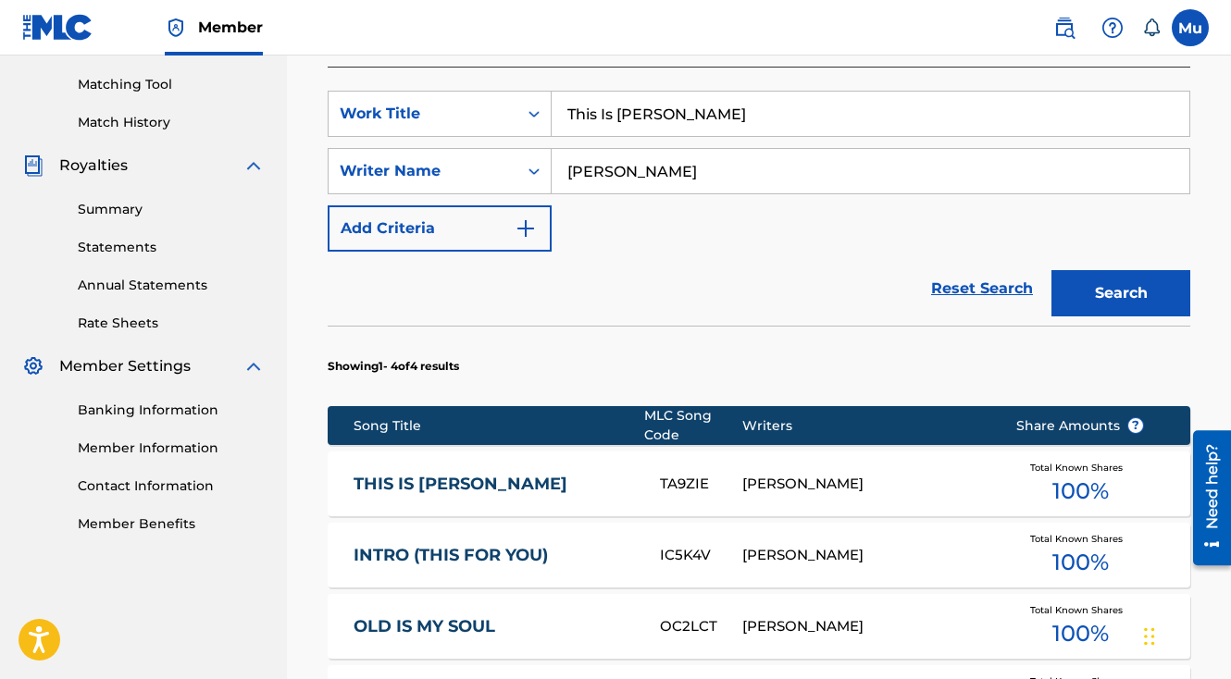
scroll to position [511, 0]
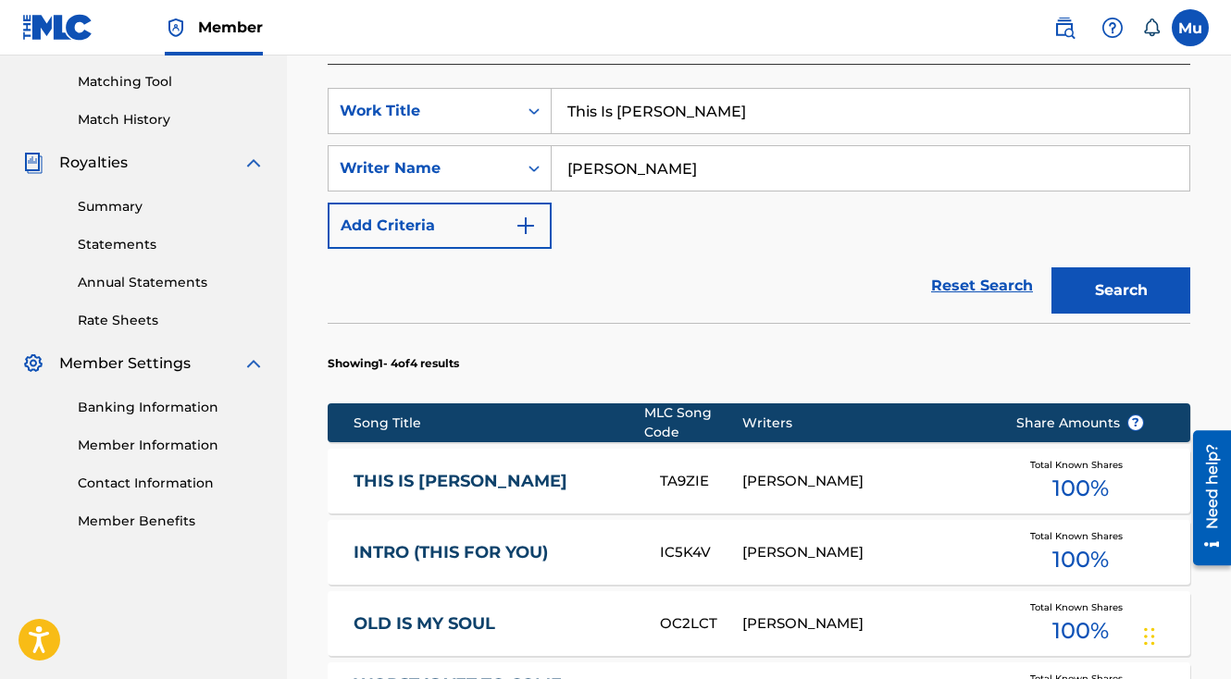
click at [625, 89] on input "This Is [PERSON_NAME]" at bounding box center [871, 111] width 638 height 44
paste input "STILL FLAMEZ"
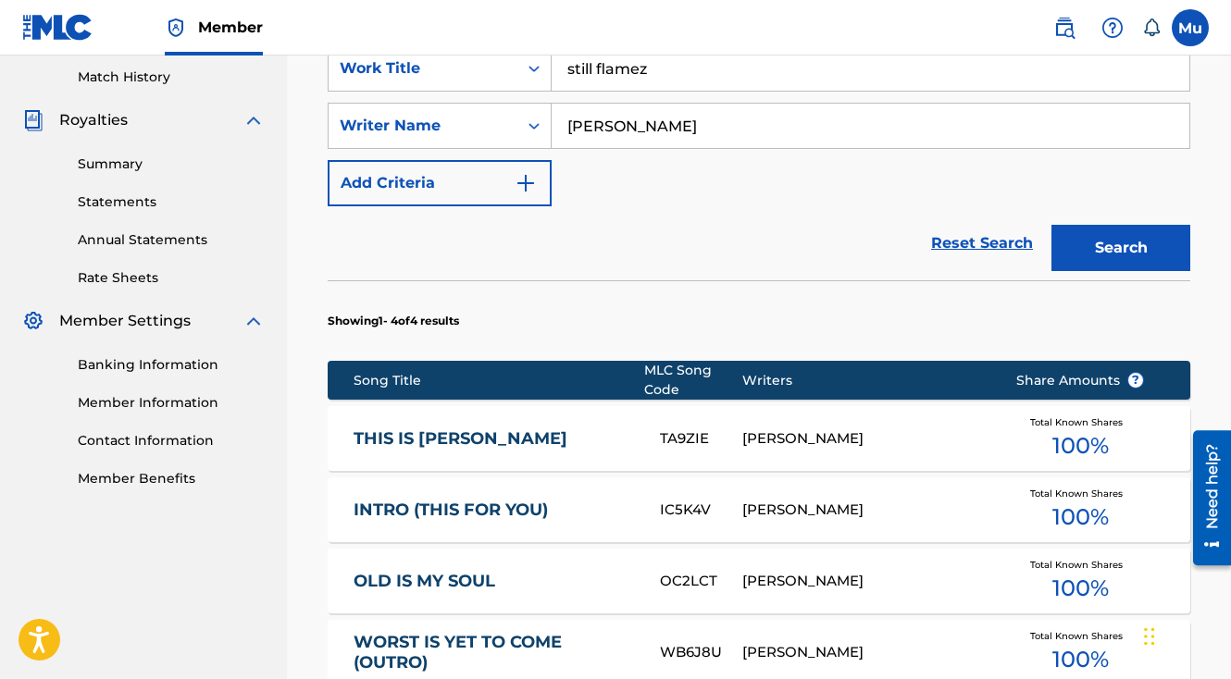
scroll to position [577, 0]
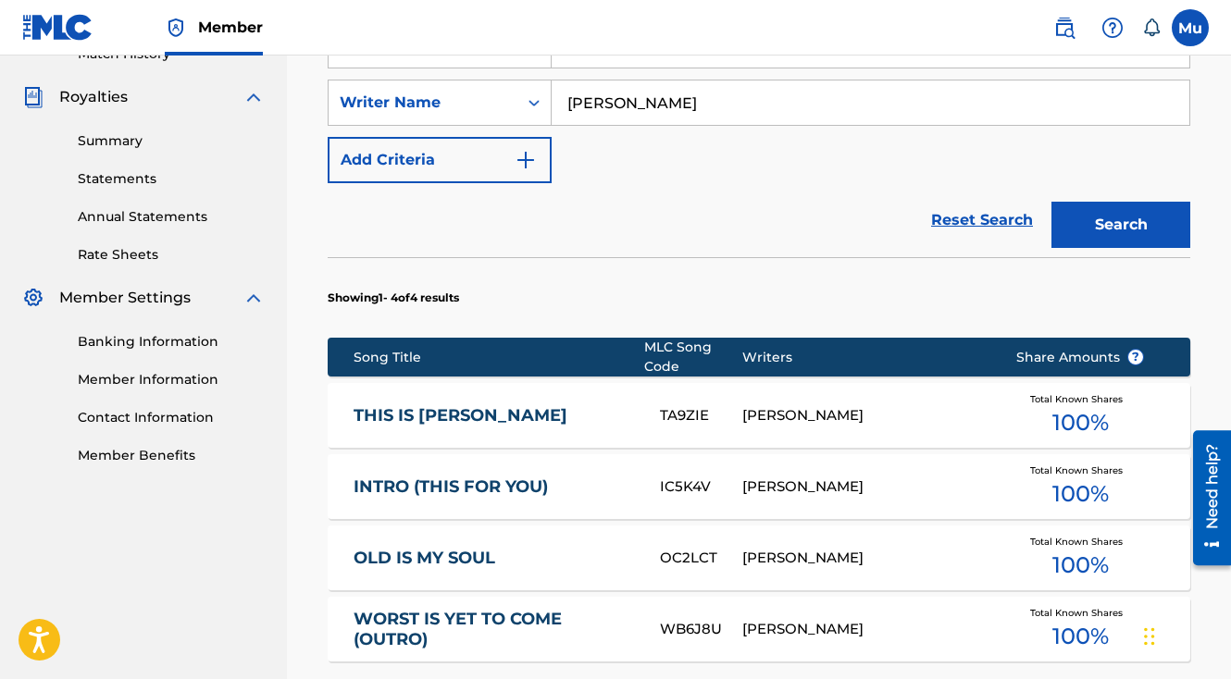
type input "still flamez"
click at [1101, 202] on button "Search" at bounding box center [1120, 225] width 139 height 46
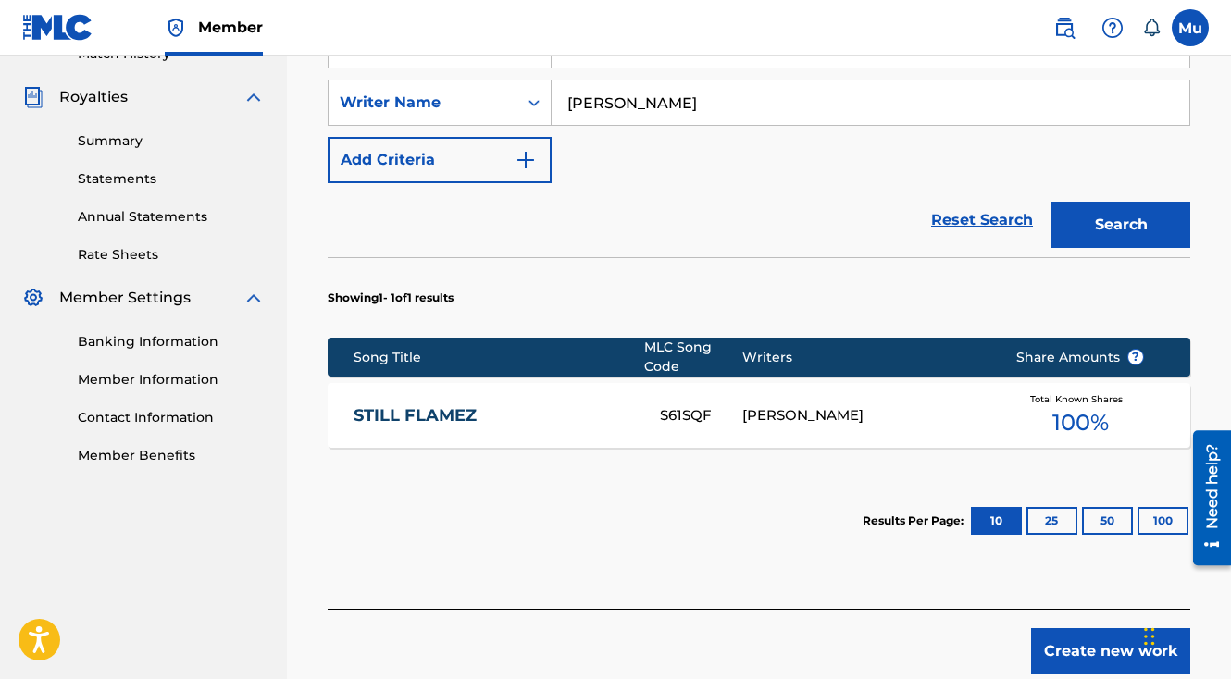
scroll to position [636, 0]
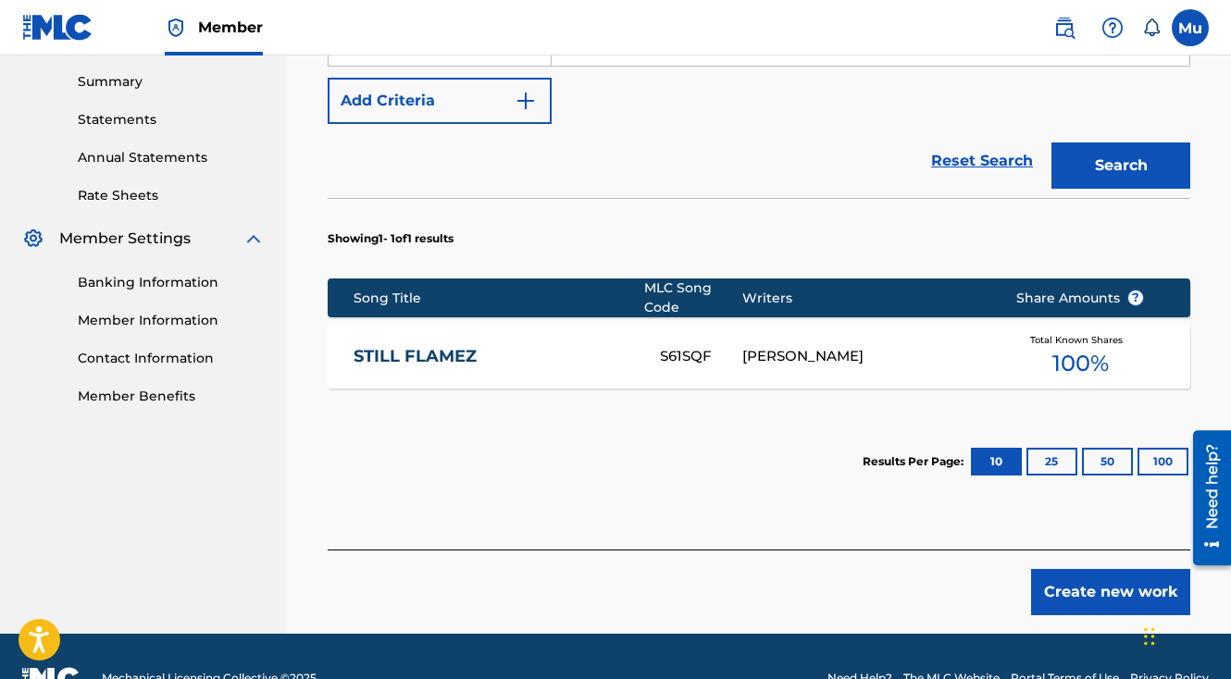
click at [789, 326] on div "STILL FLAMEZ S61SQF [PERSON_NAME] Total Known Shares 100 %" at bounding box center [759, 356] width 863 height 65
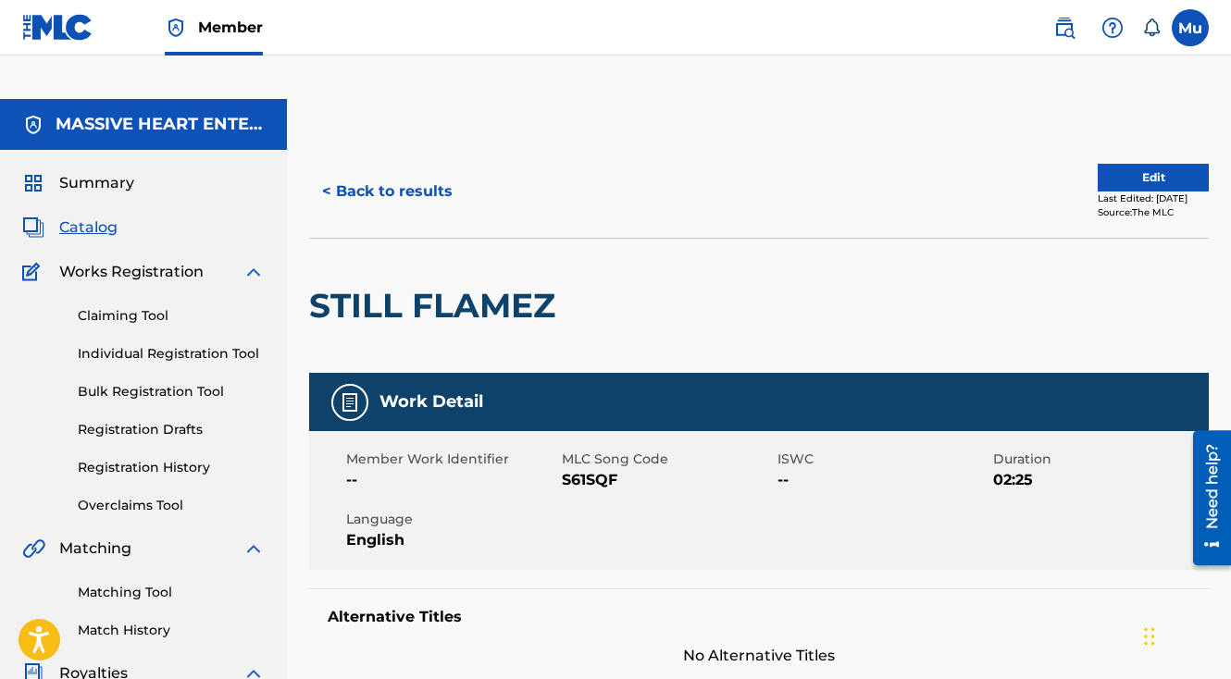
click at [1117, 164] on button "Edit" at bounding box center [1153, 178] width 111 height 28
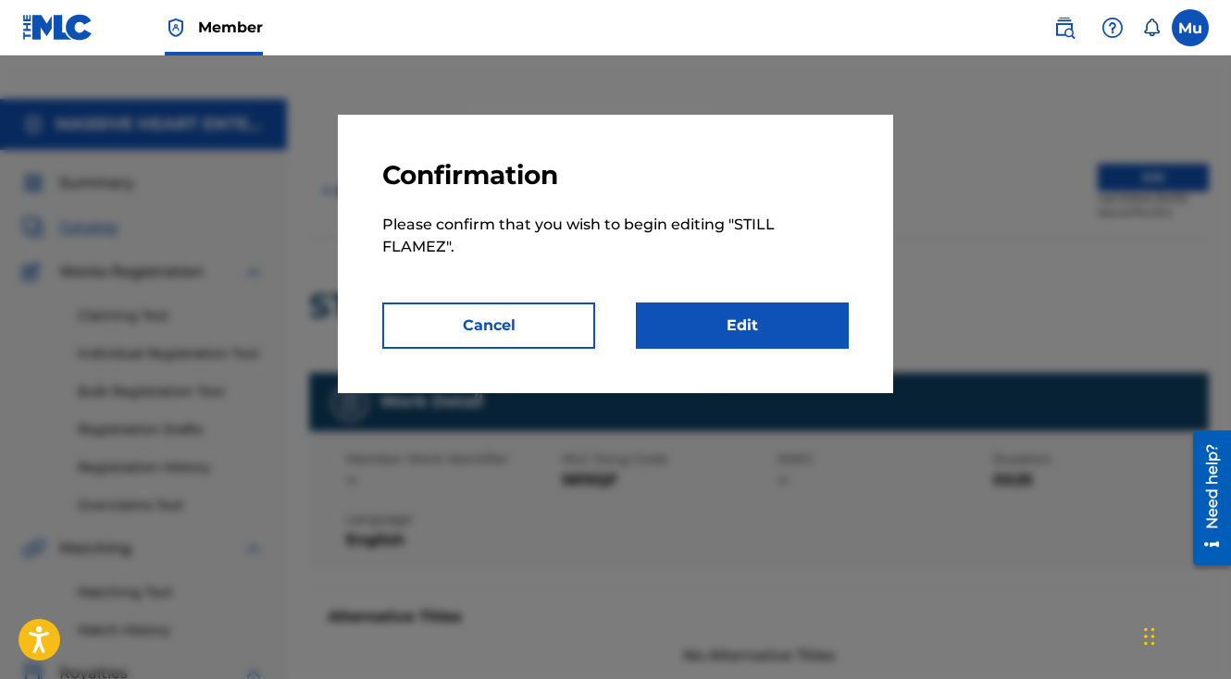
click at [657, 329] on link "Edit" at bounding box center [742, 326] width 213 height 46
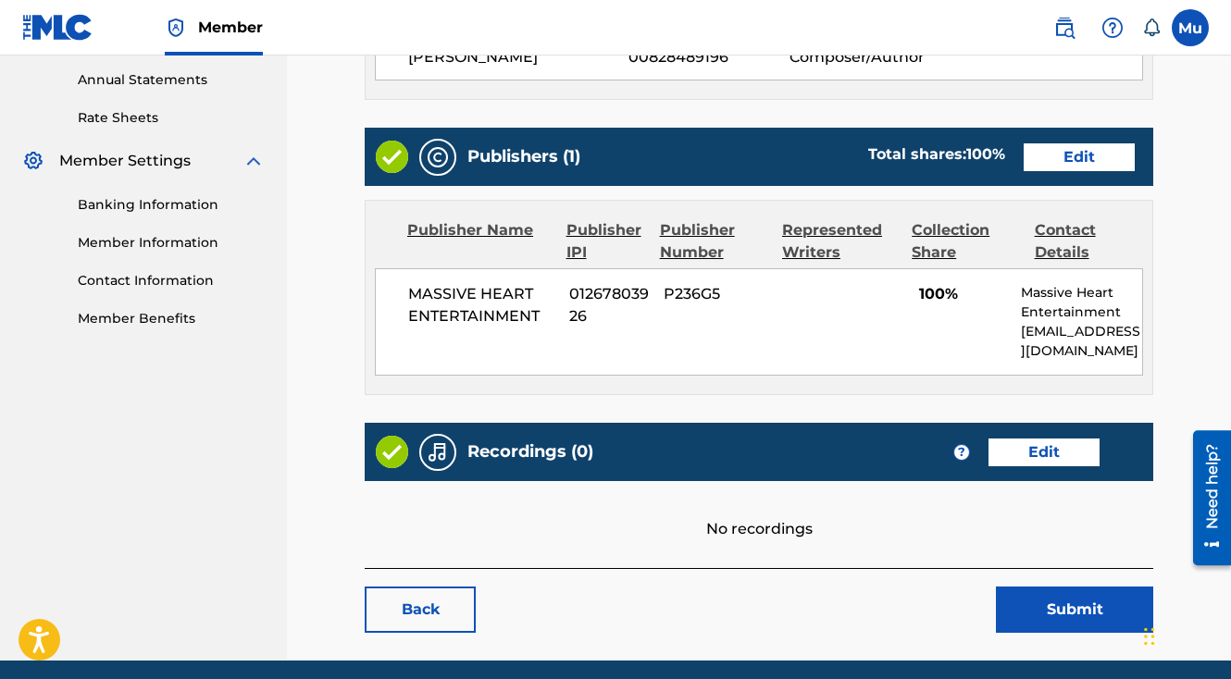
scroll to position [712, 0]
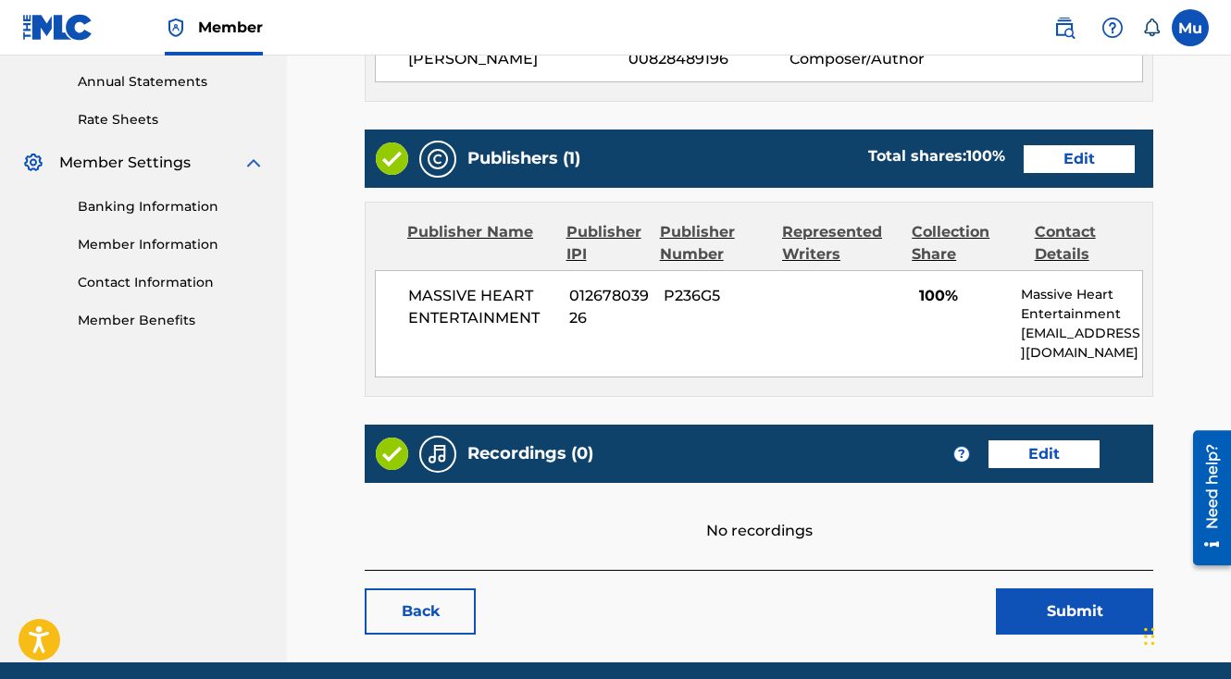
click at [1067, 145] on link "Edit" at bounding box center [1079, 159] width 111 height 28
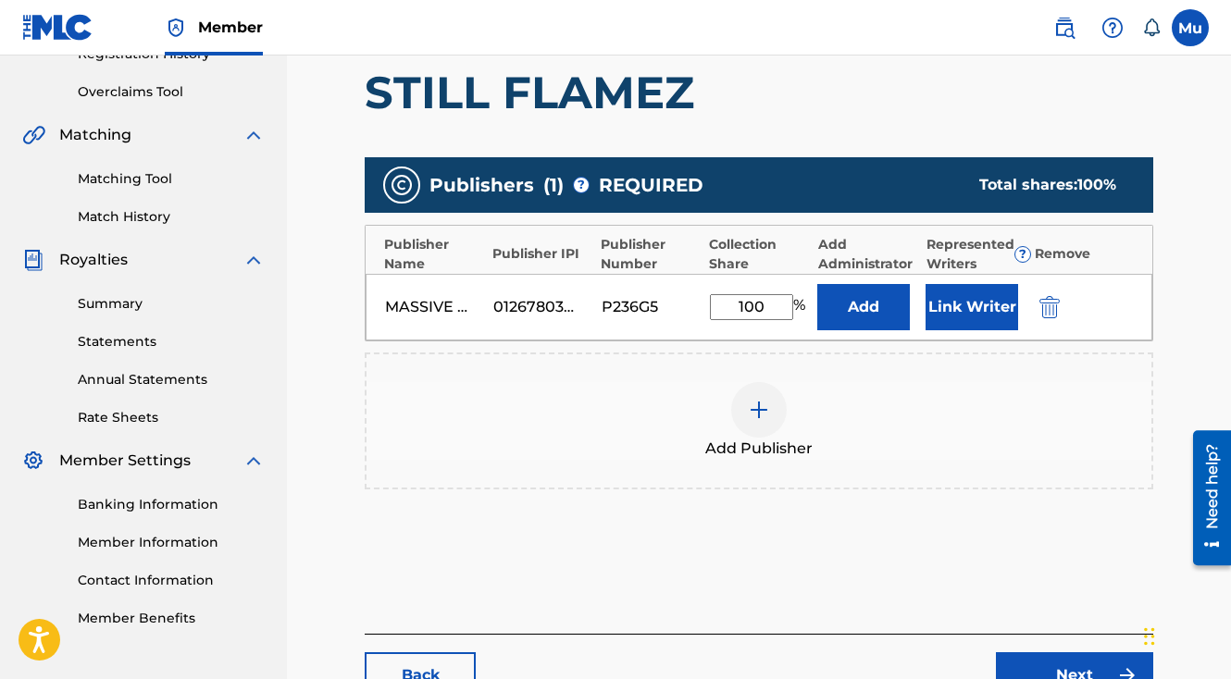
scroll to position [450, 0]
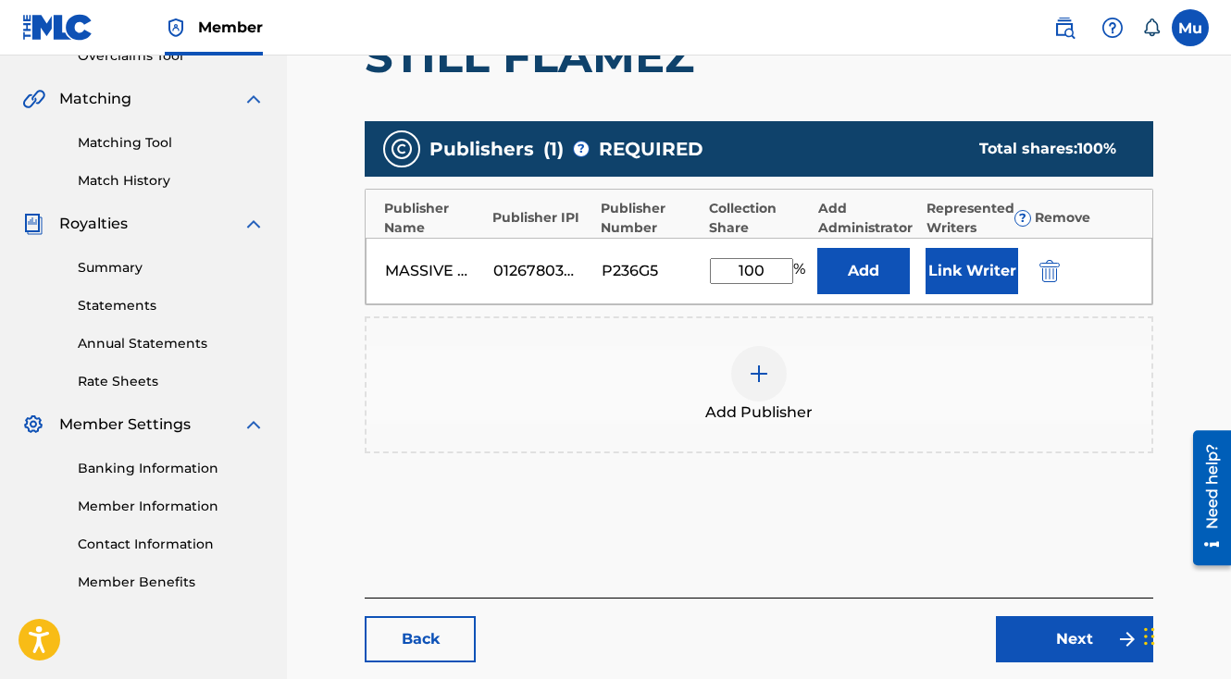
click at [956, 248] on button "Link Writer" at bounding box center [971, 271] width 93 height 46
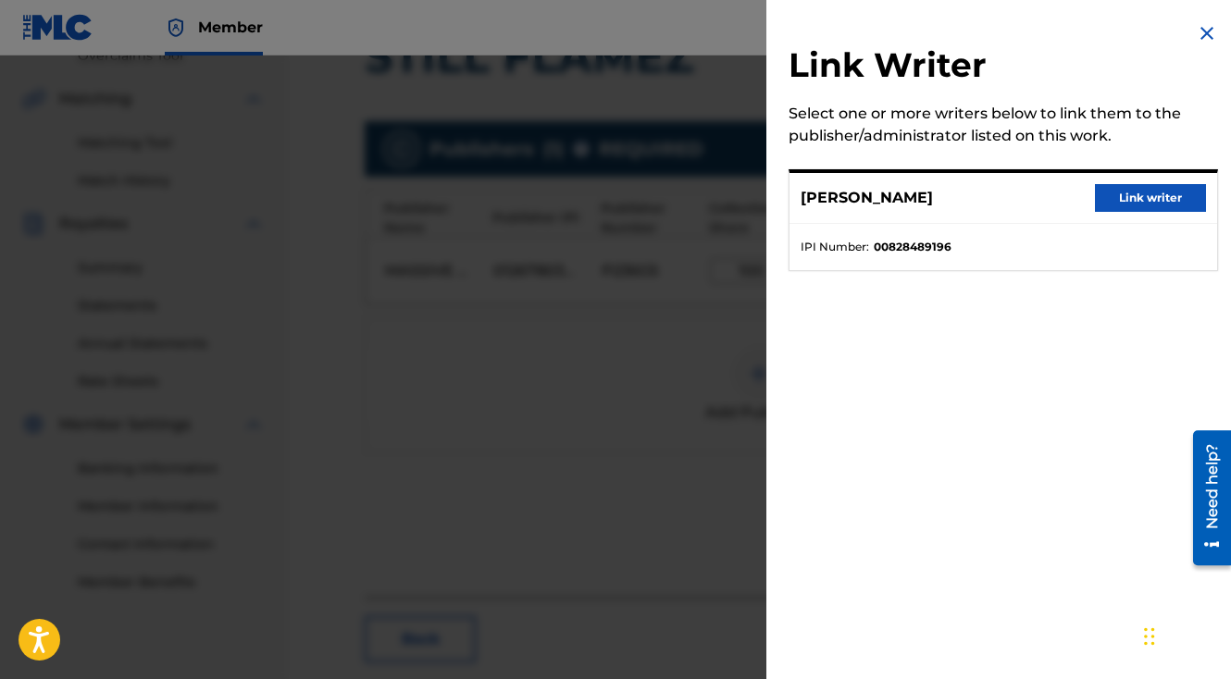
click at [1136, 195] on button "Link writer" at bounding box center [1150, 198] width 111 height 28
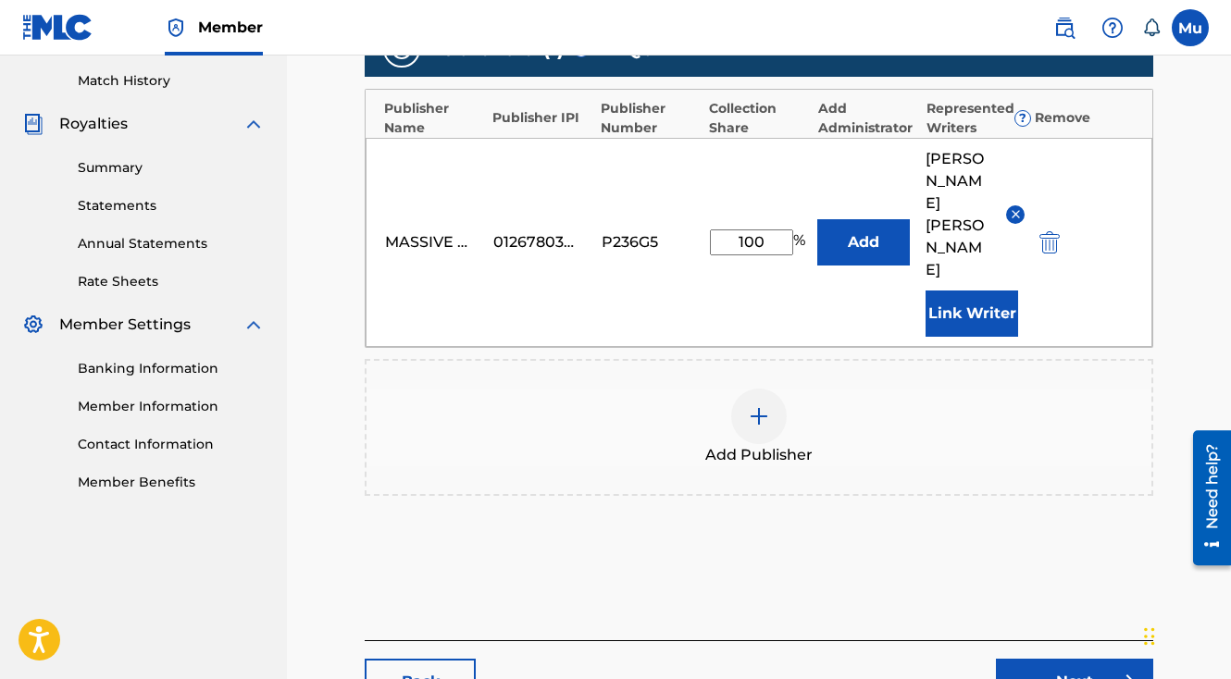
scroll to position [604, 0]
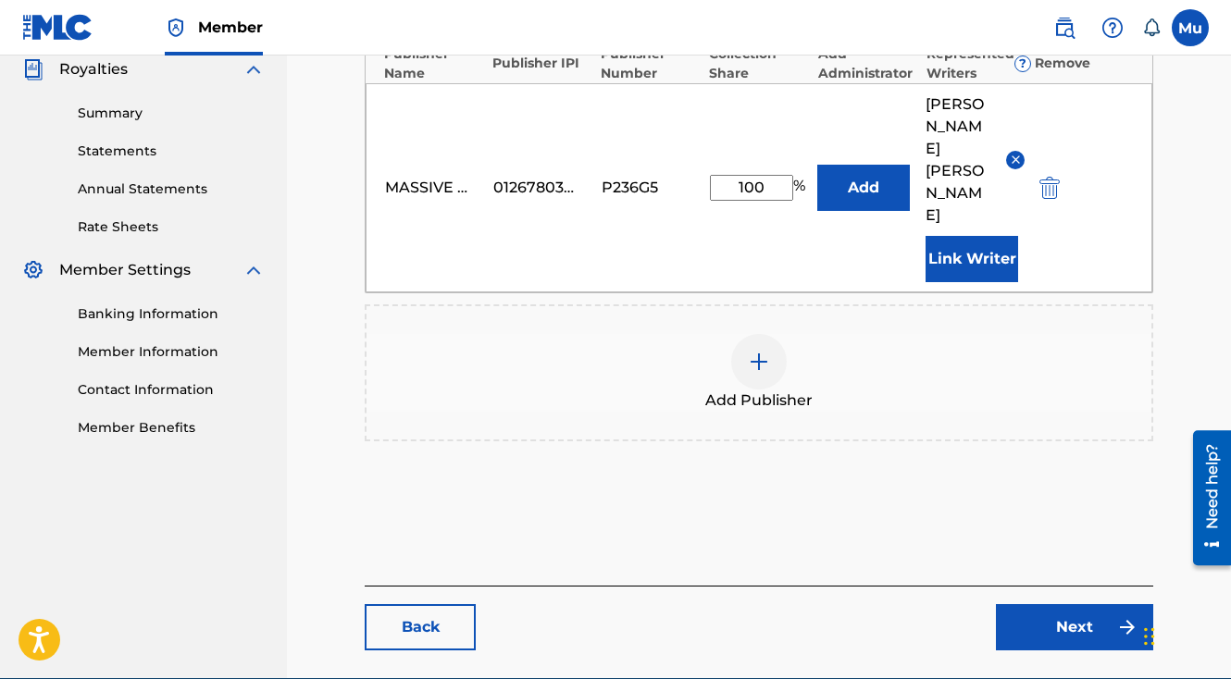
click at [1053, 604] on link "Next" at bounding box center [1074, 627] width 157 height 46
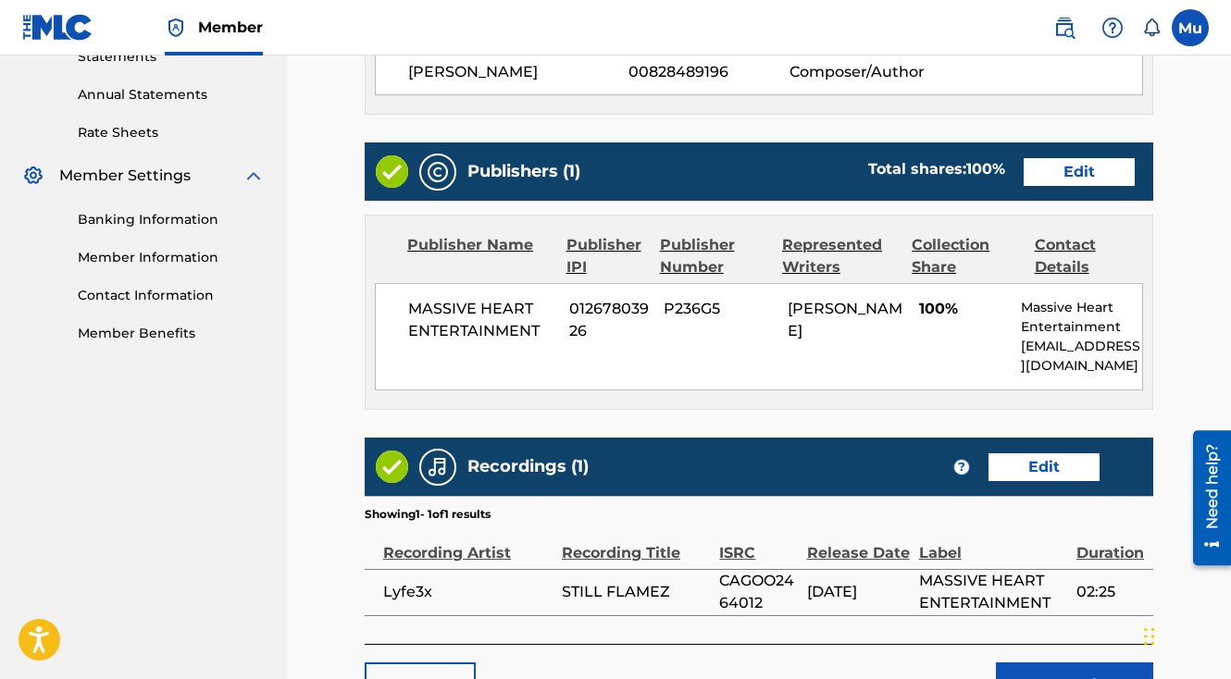
scroll to position [800, 0]
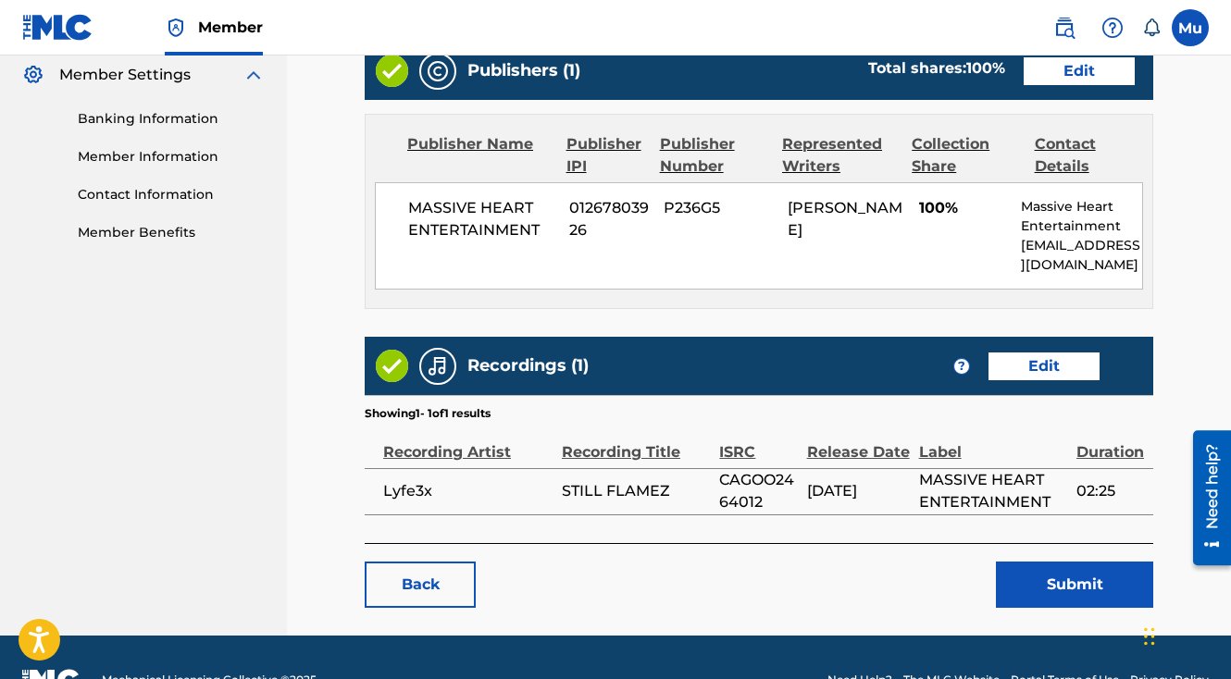
click at [1086, 562] on button "Submit" at bounding box center [1074, 585] width 157 height 46
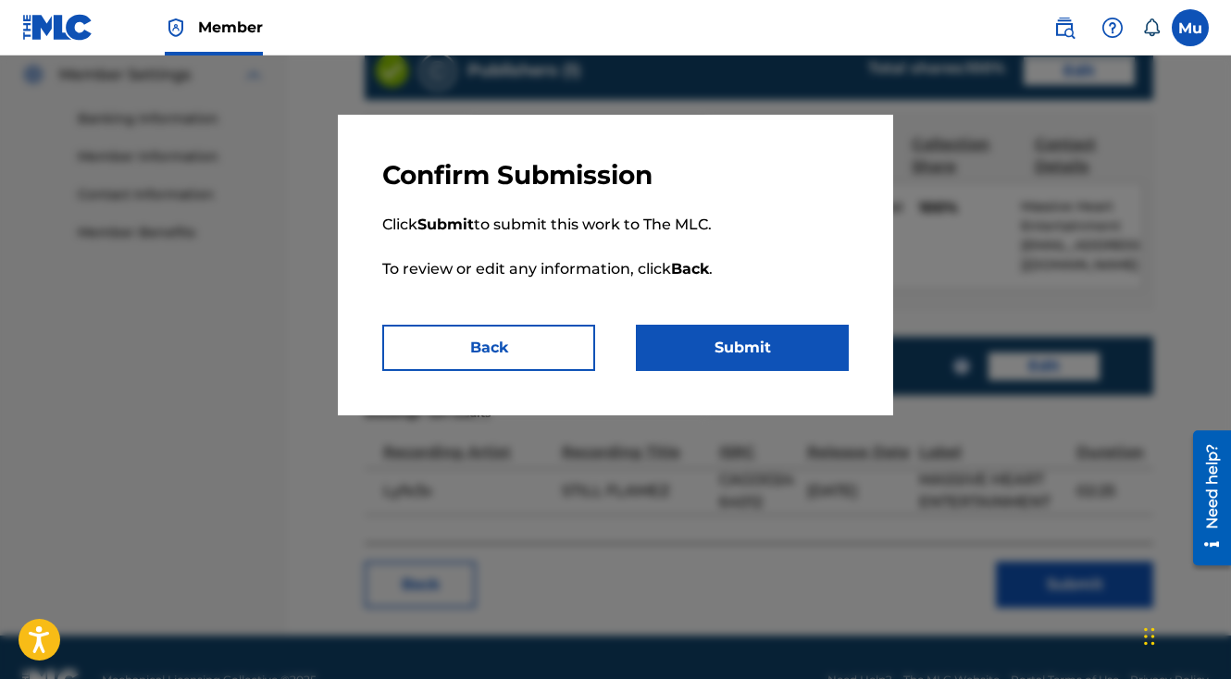
click at [774, 342] on button "Submit" at bounding box center [742, 348] width 213 height 46
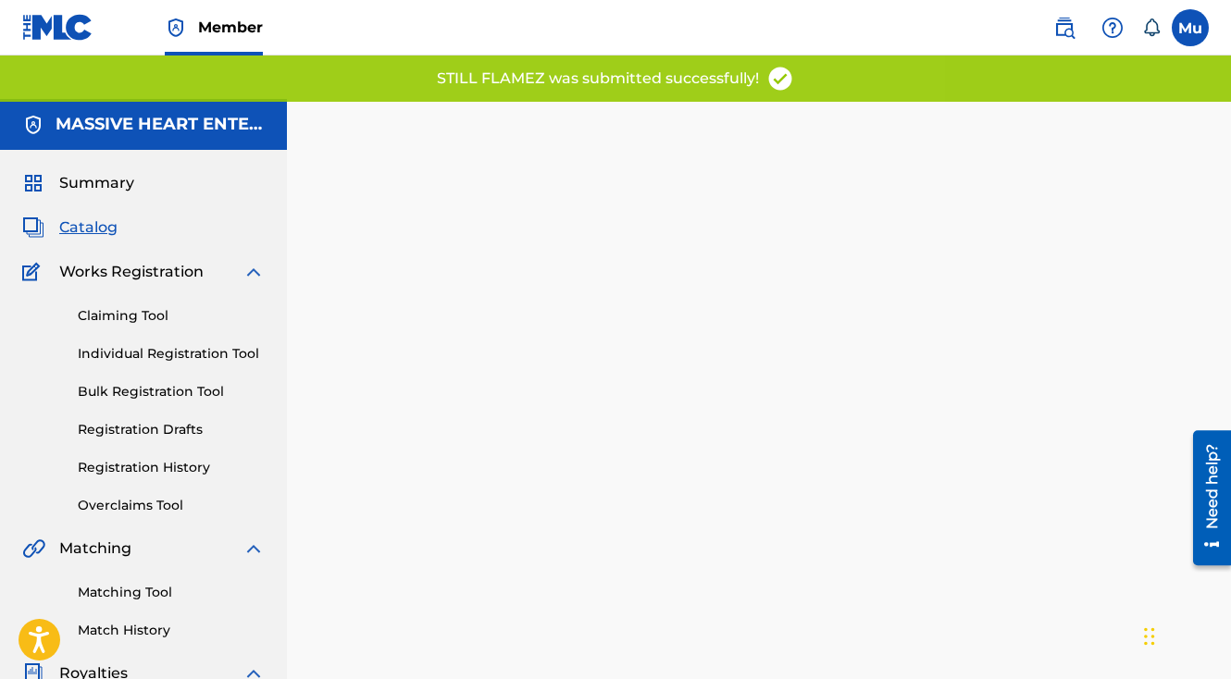
click at [129, 344] on link "Individual Registration Tool" at bounding box center [171, 353] width 187 height 19
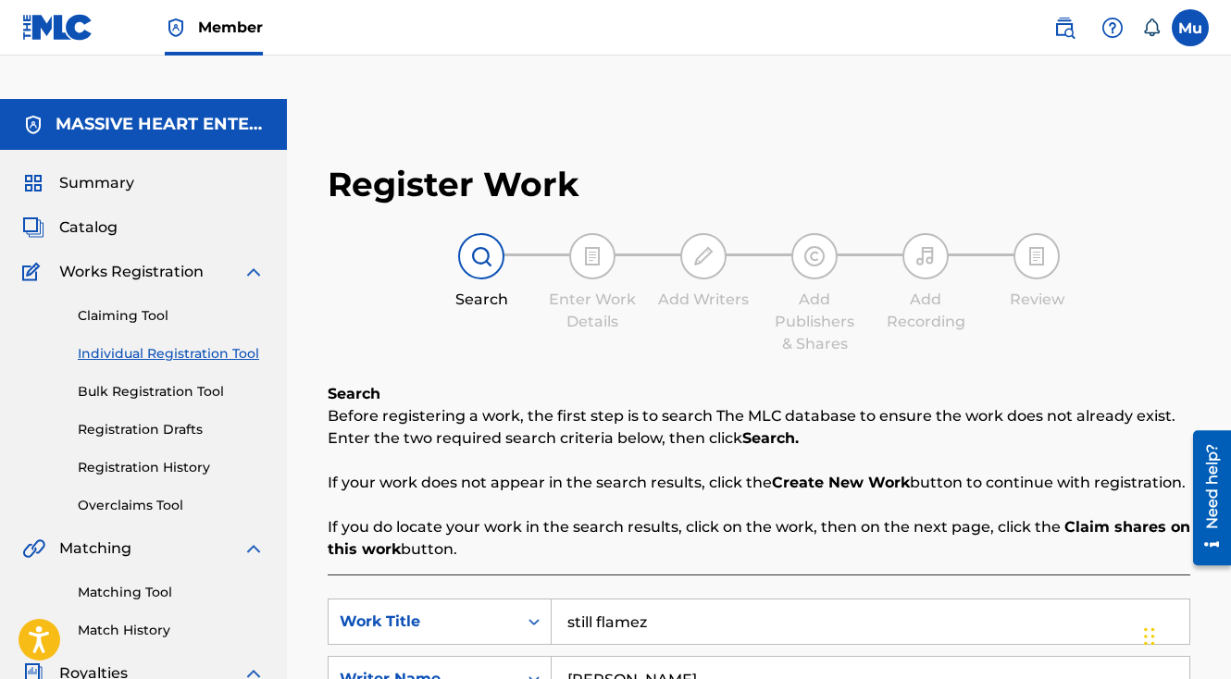
scroll to position [68, 0]
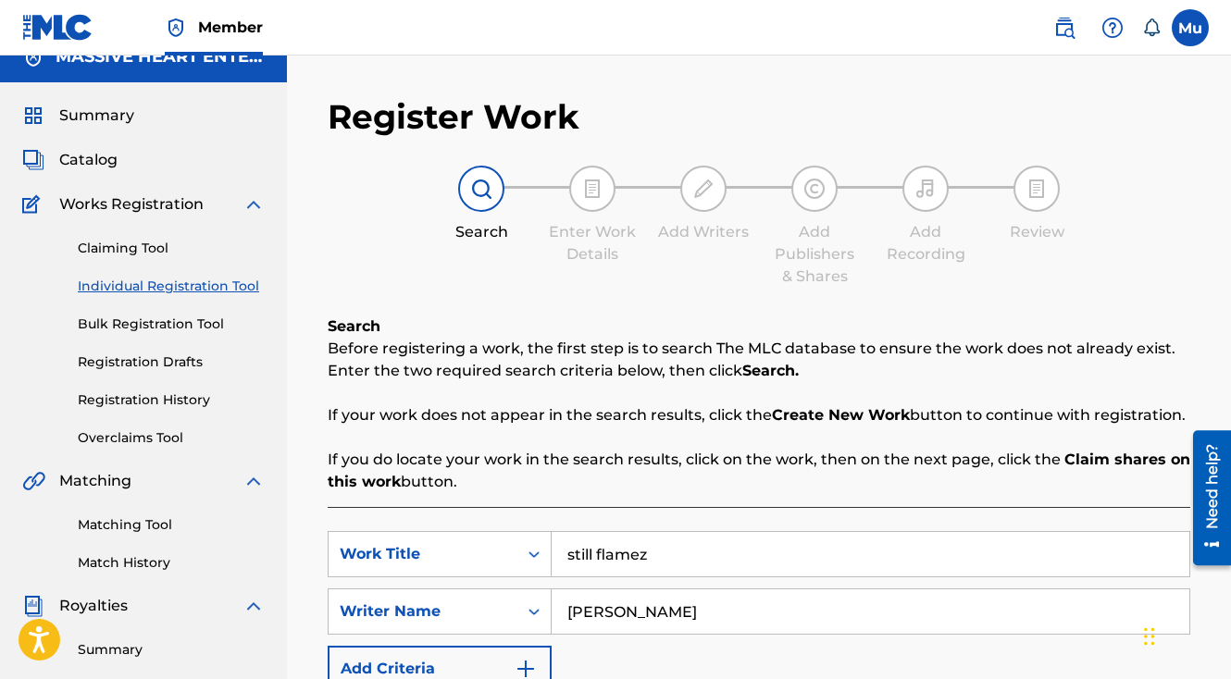
click at [652, 532] on input "still flamez" at bounding box center [871, 554] width 638 height 44
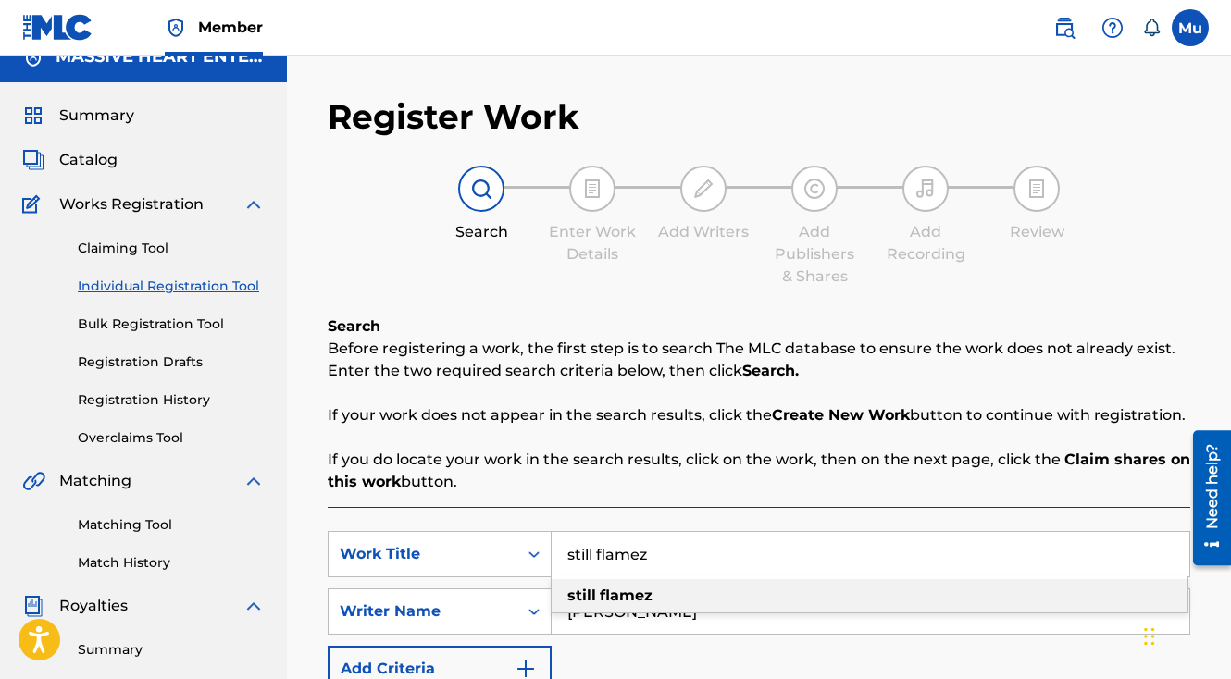
click at [652, 532] on input "still flamez" at bounding box center [871, 554] width 638 height 44
paste input "THE GATEWAY (DISCOVERY)"
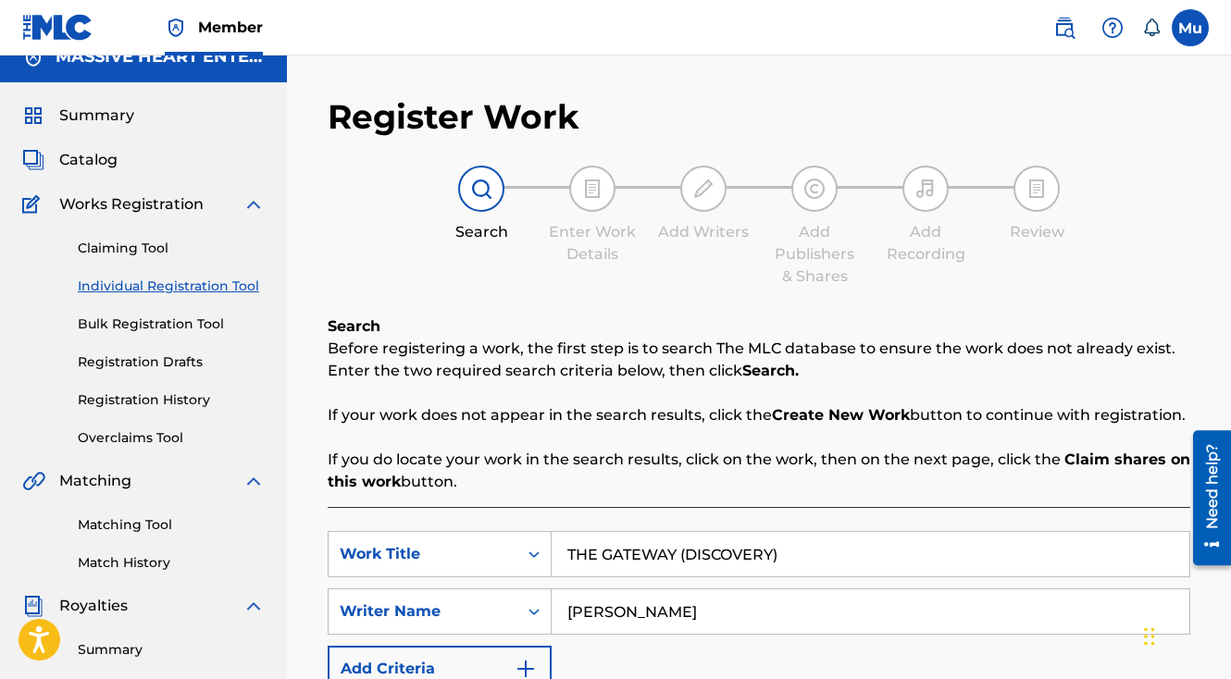
type input "THE GATEWAY (DISCOVERY)"
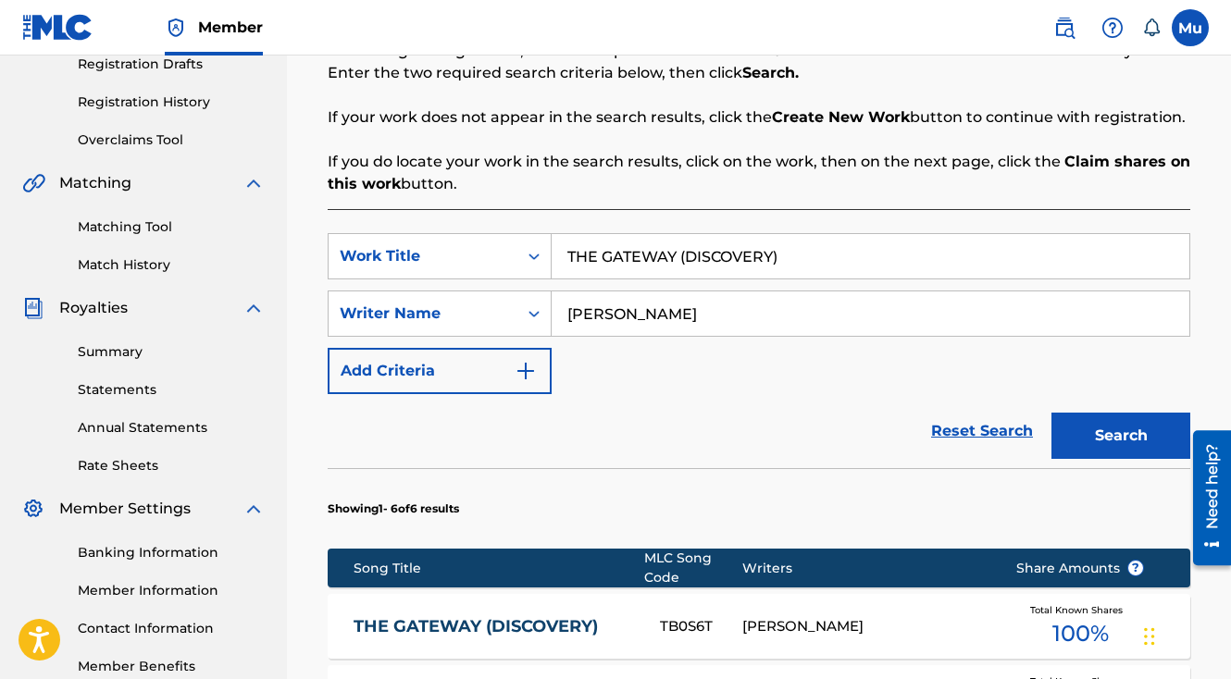
scroll to position [413, 0]
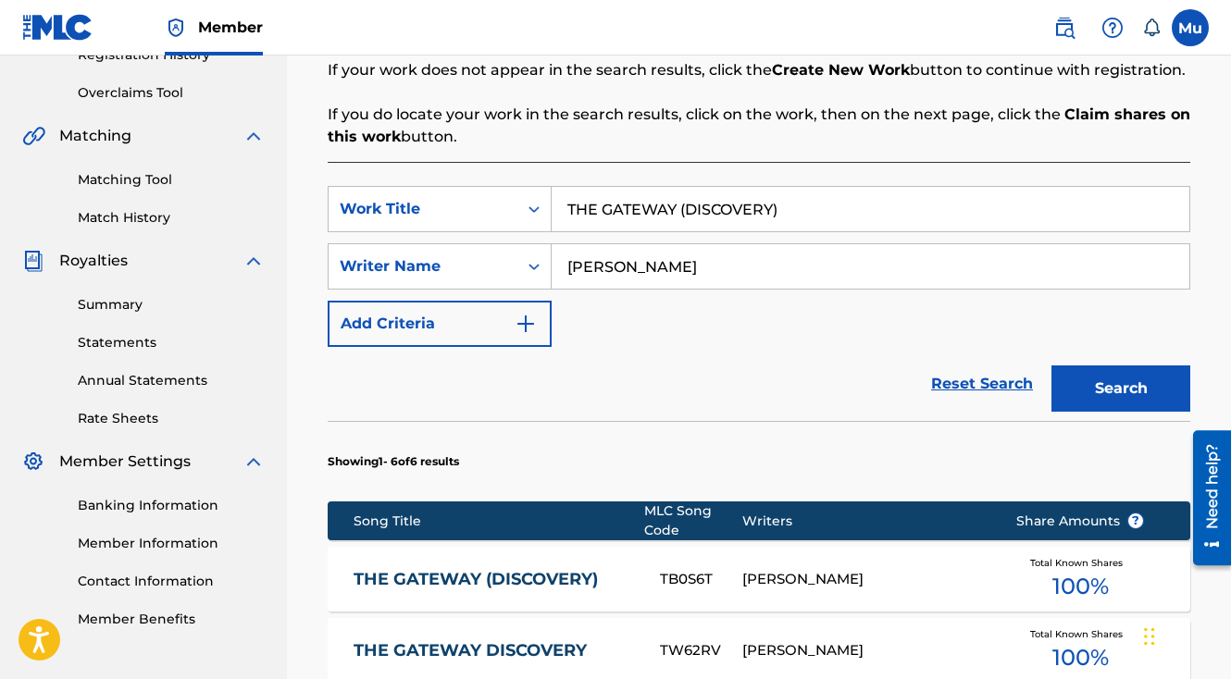
click at [769, 569] on div "[PERSON_NAME]" at bounding box center [865, 579] width 246 height 21
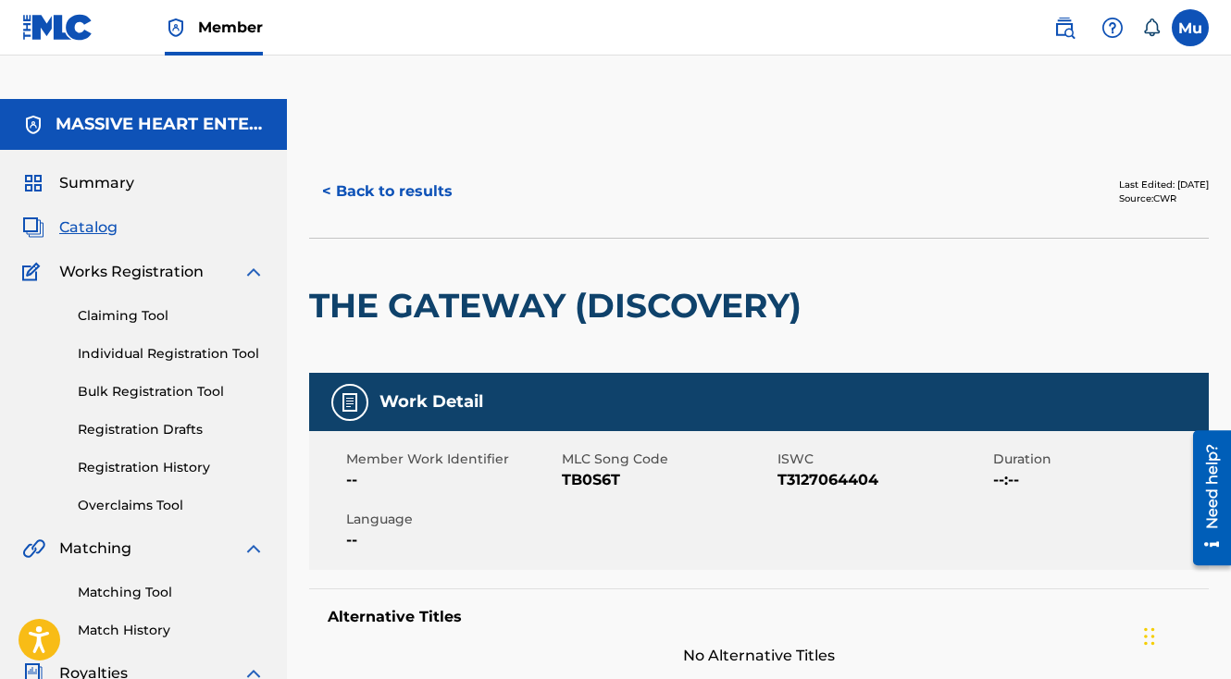
click at [345, 168] on button "< Back to results" at bounding box center [387, 191] width 156 height 46
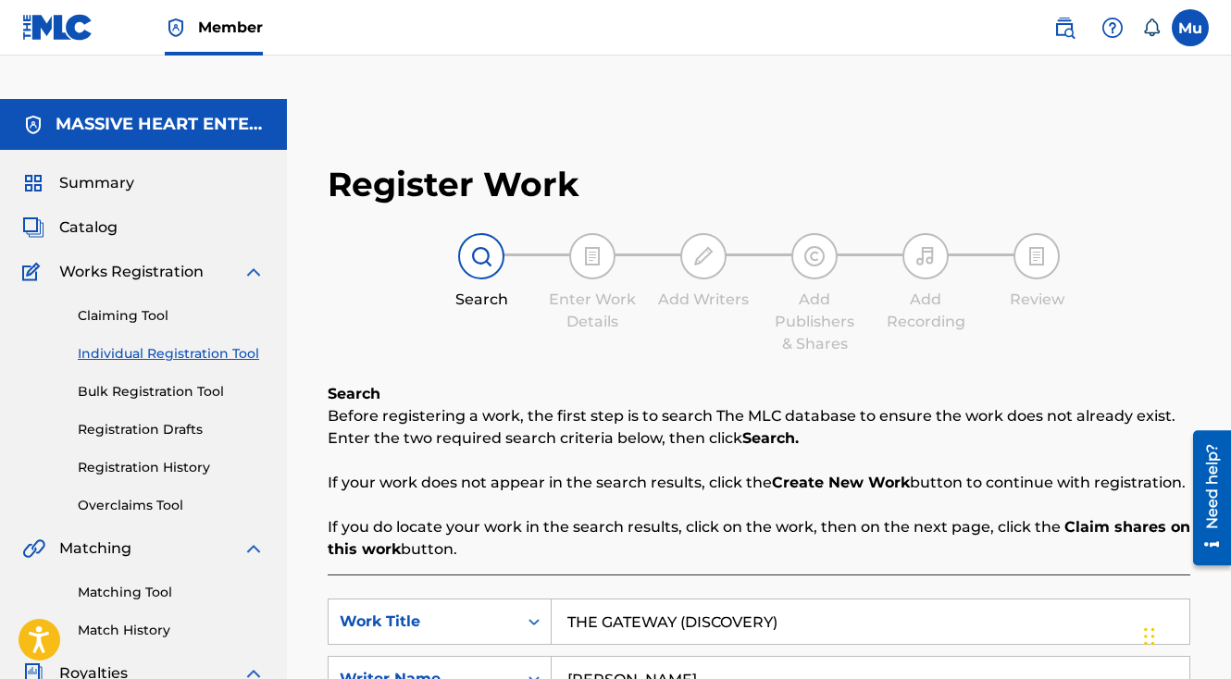
scroll to position [413, 0]
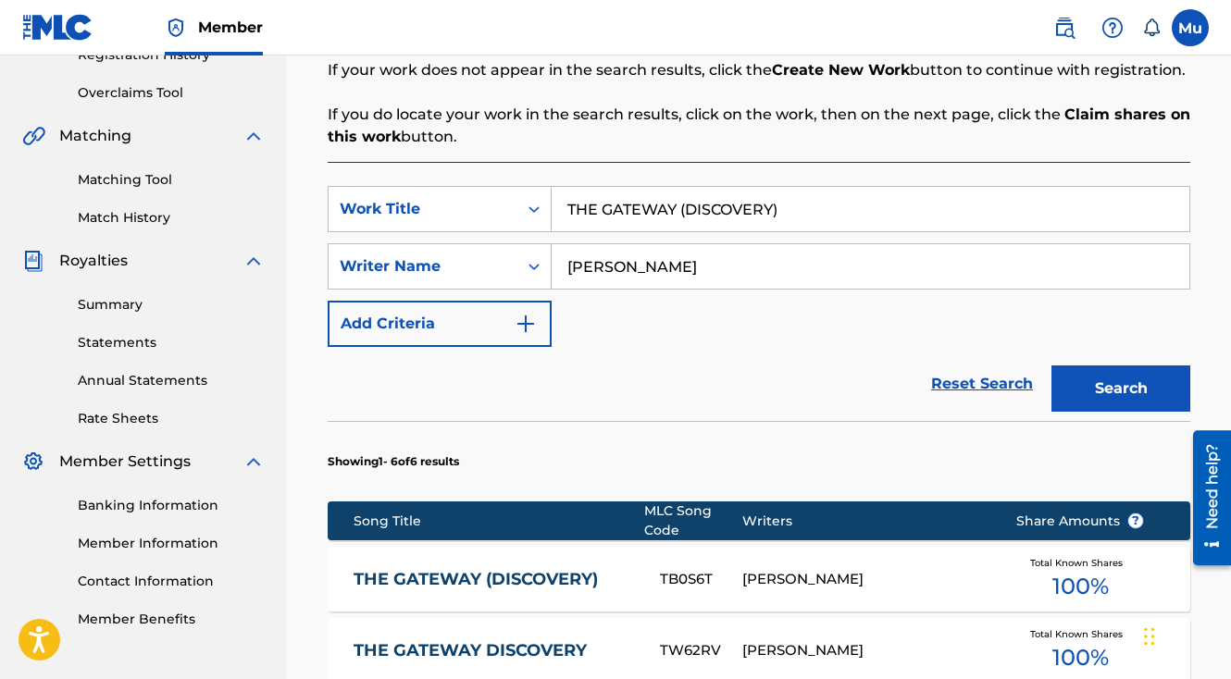
click at [743, 187] on input "THE GATEWAY (DISCOVERY)" at bounding box center [871, 209] width 638 height 44
paste input "OVERDOSE"
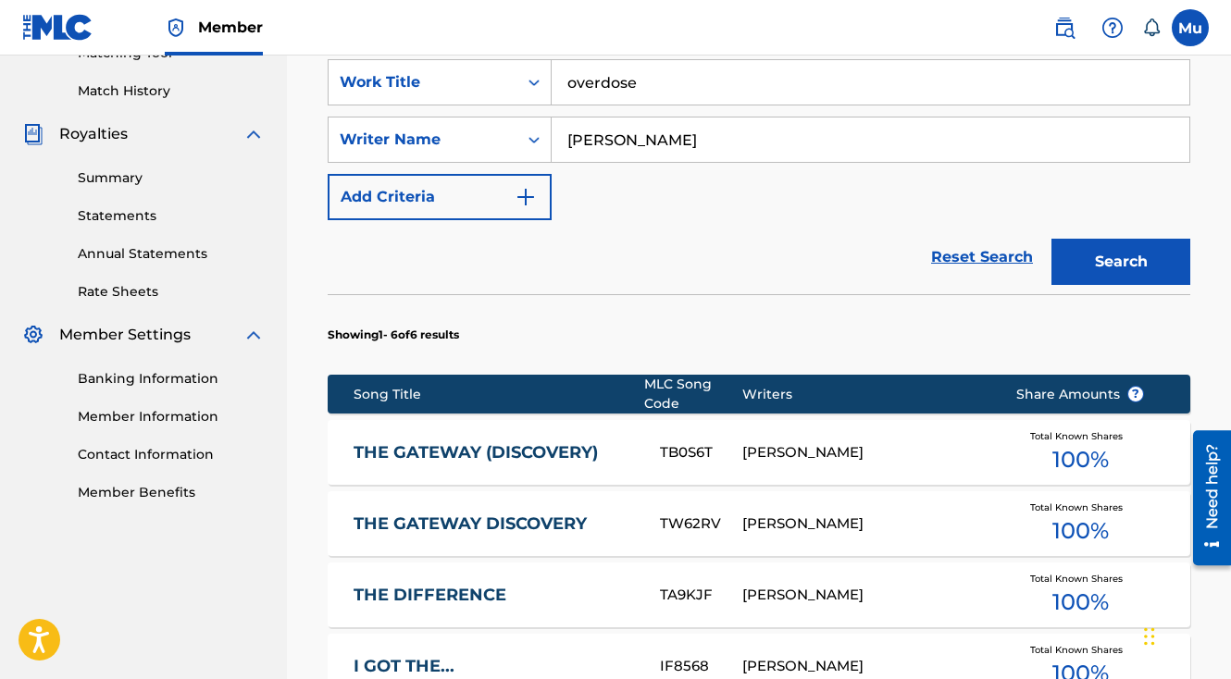
type input "overdose"
click at [1087, 239] on button "Search" at bounding box center [1120, 262] width 139 height 46
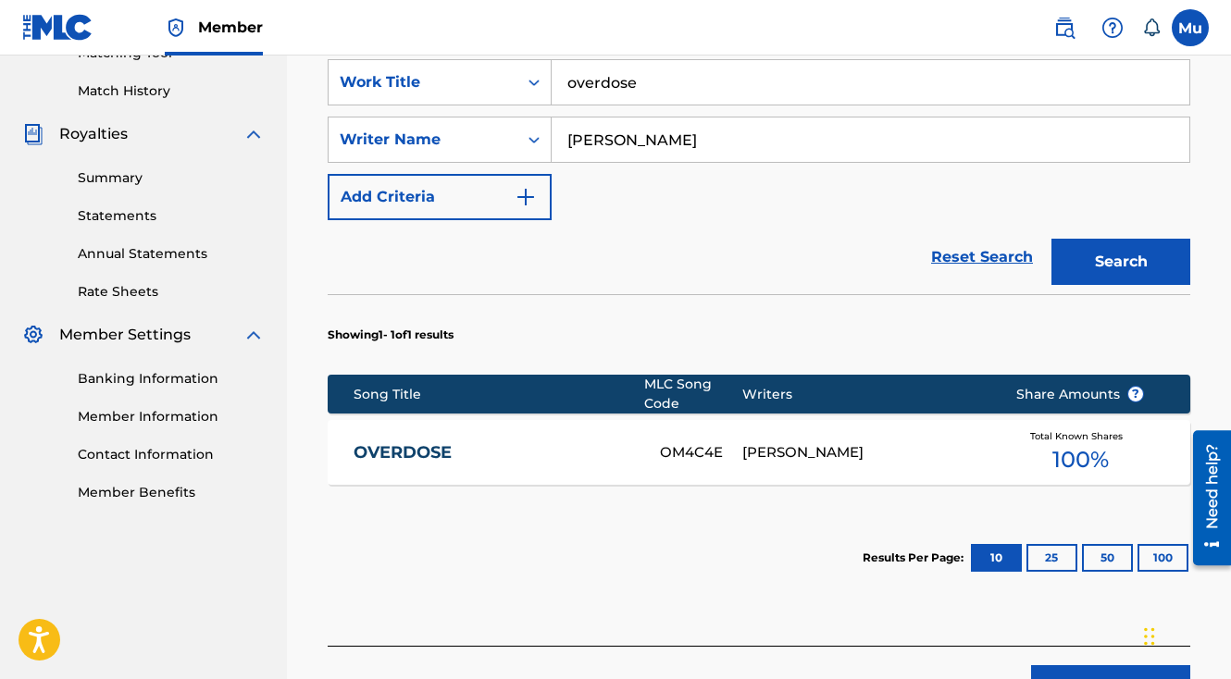
scroll to position [550, 0]
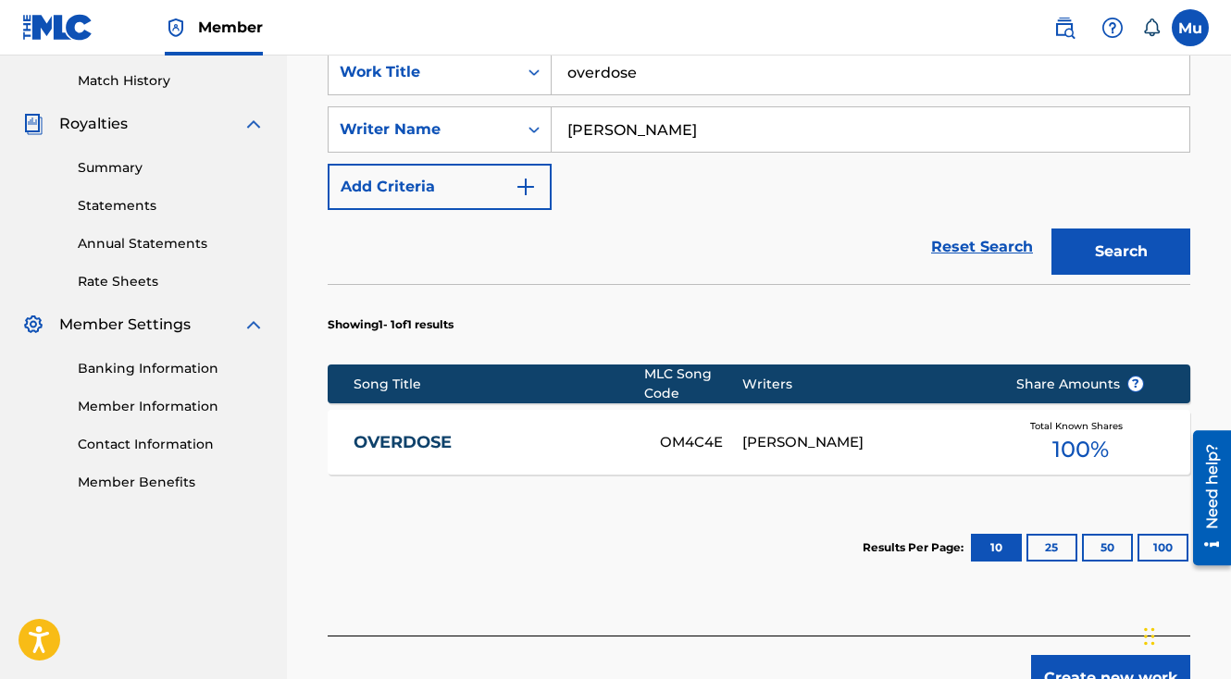
click at [738, 432] on div "OM4C4E" at bounding box center [701, 442] width 82 height 21
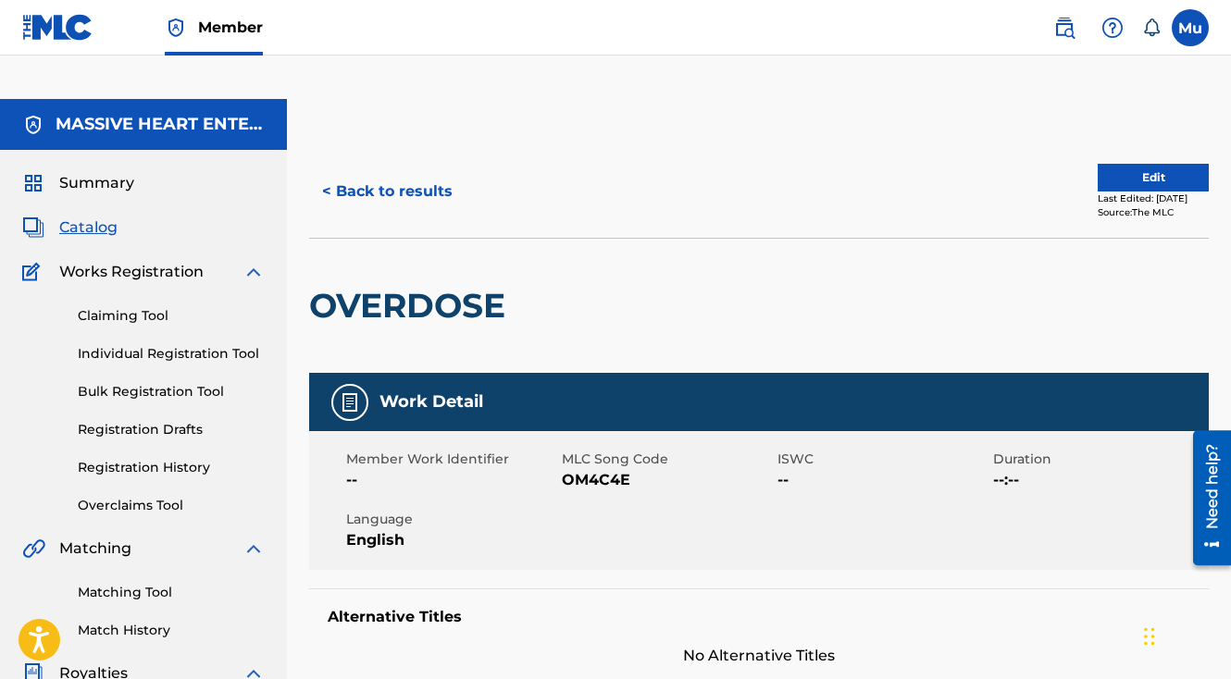
click at [437, 168] on button "< Back to results" at bounding box center [387, 191] width 156 height 46
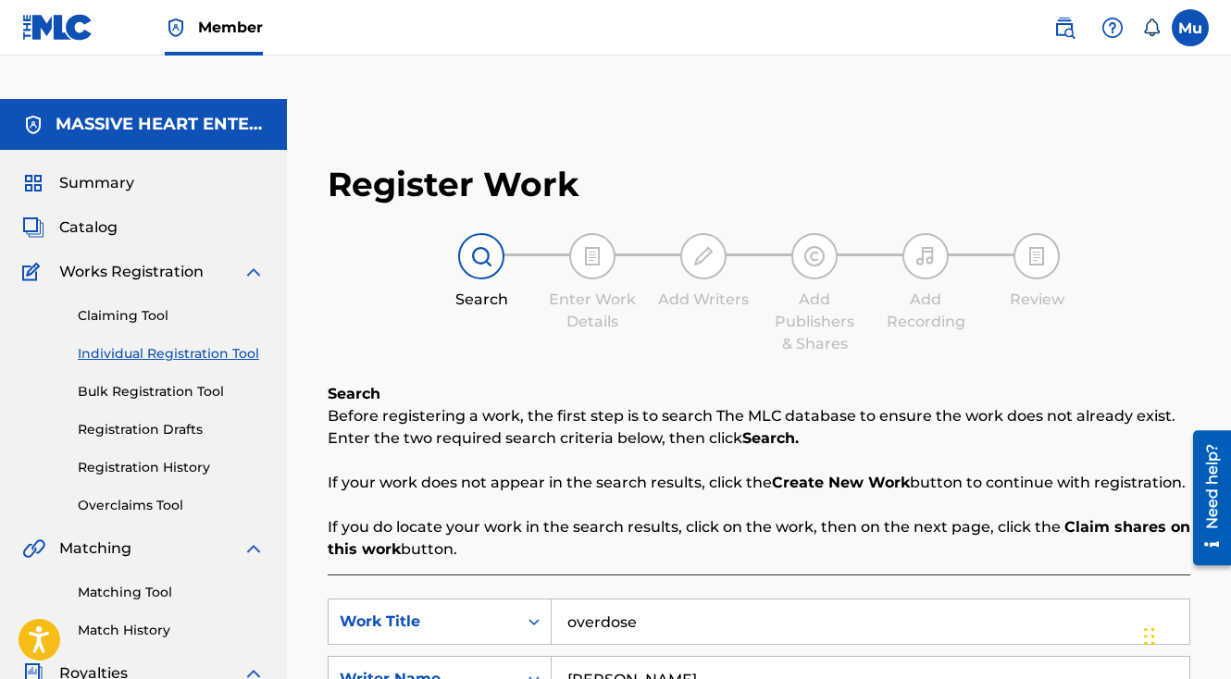
scroll to position [430, 0]
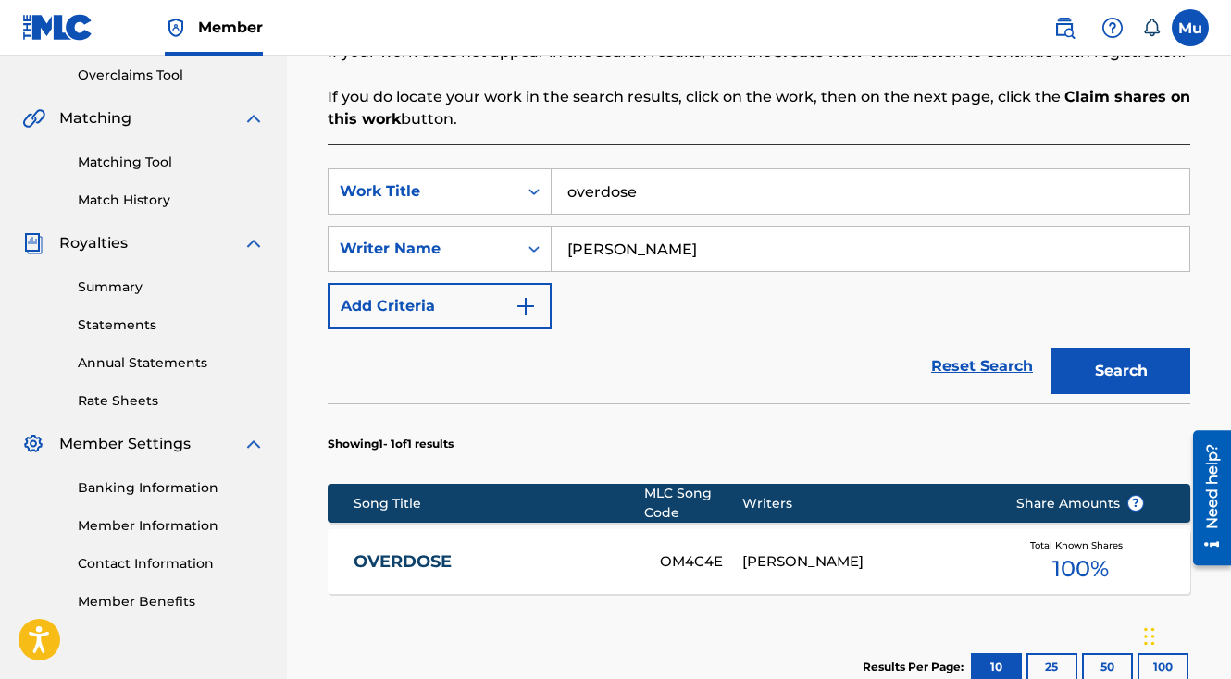
click at [741, 169] on input "overdose" at bounding box center [871, 191] width 638 height 44
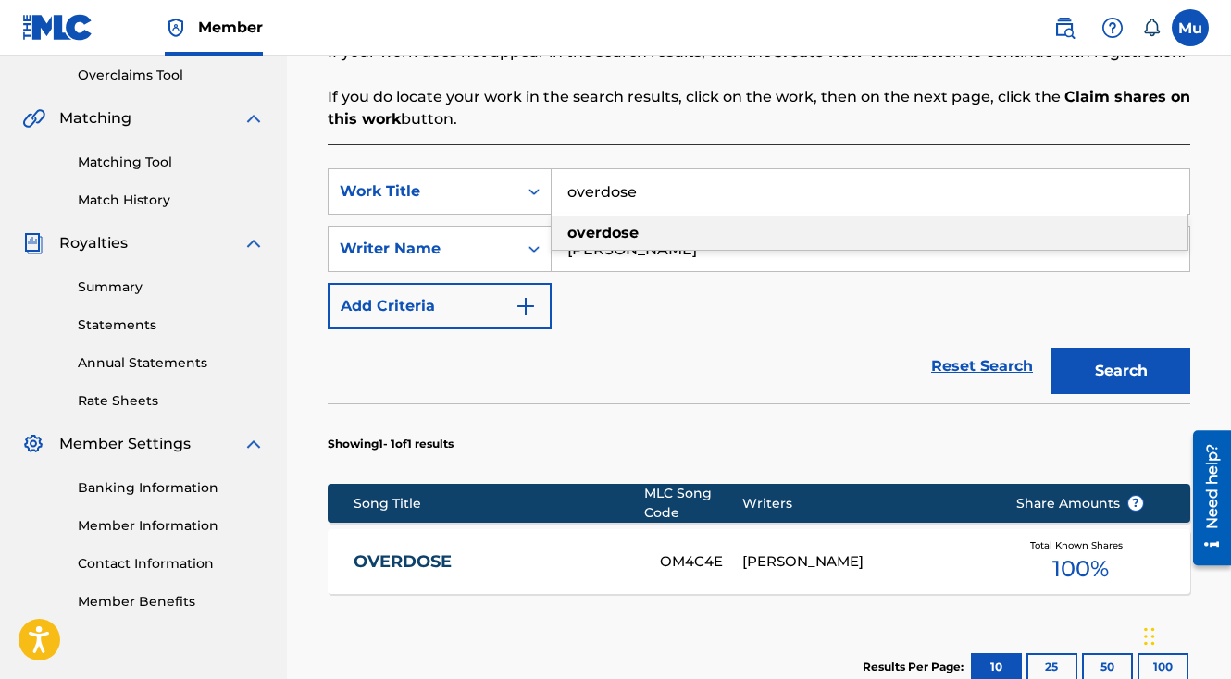
click at [741, 169] on input "overdose" at bounding box center [871, 191] width 638 height 44
paste input "PICTURE PERFECT"
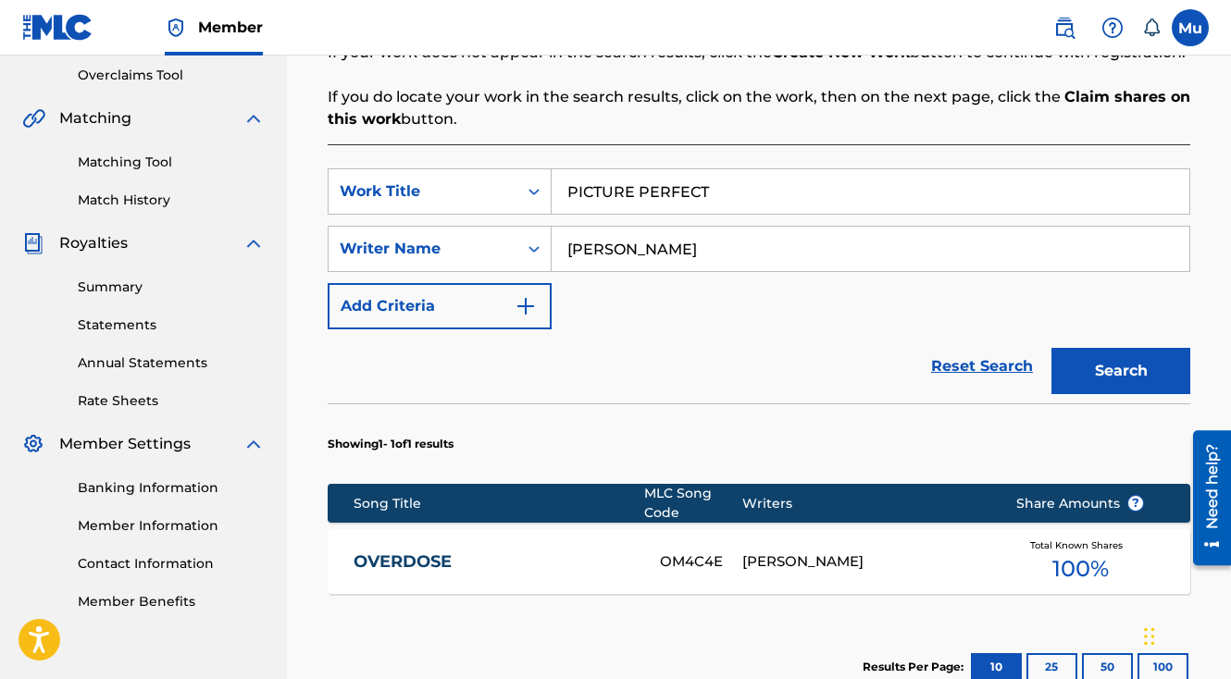
type input "PICTURE PERFECT"
click at [1051, 348] on button "Search" at bounding box center [1120, 371] width 139 height 46
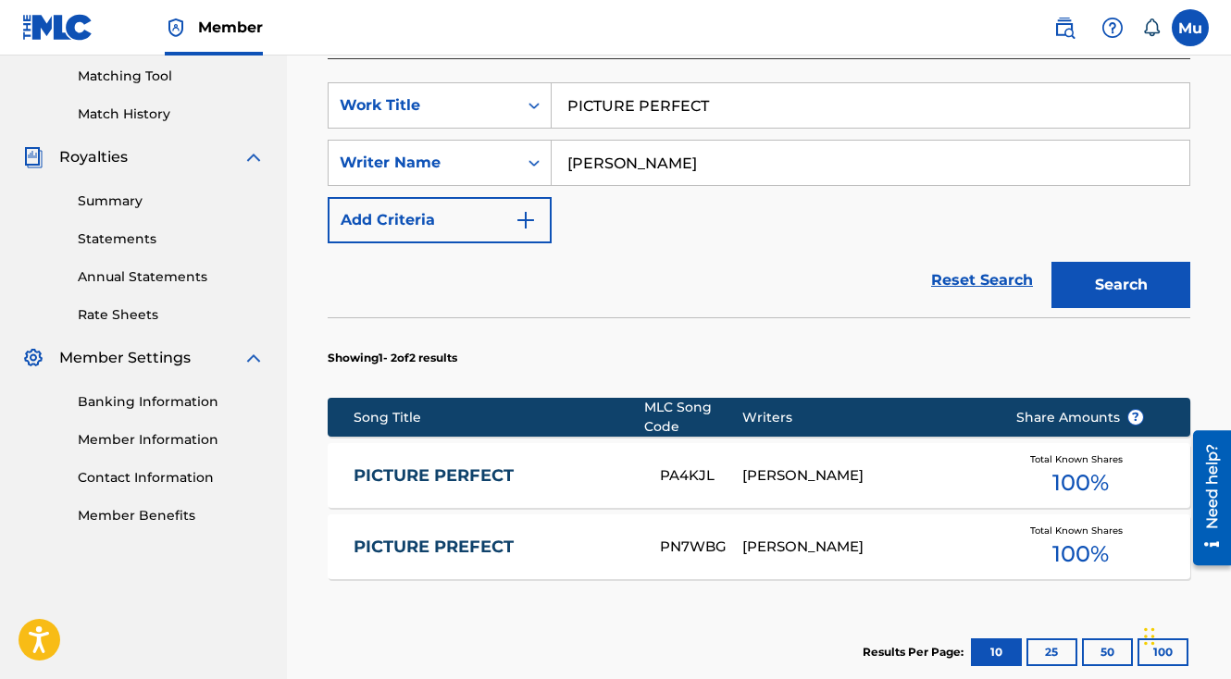
scroll to position [532, 0]
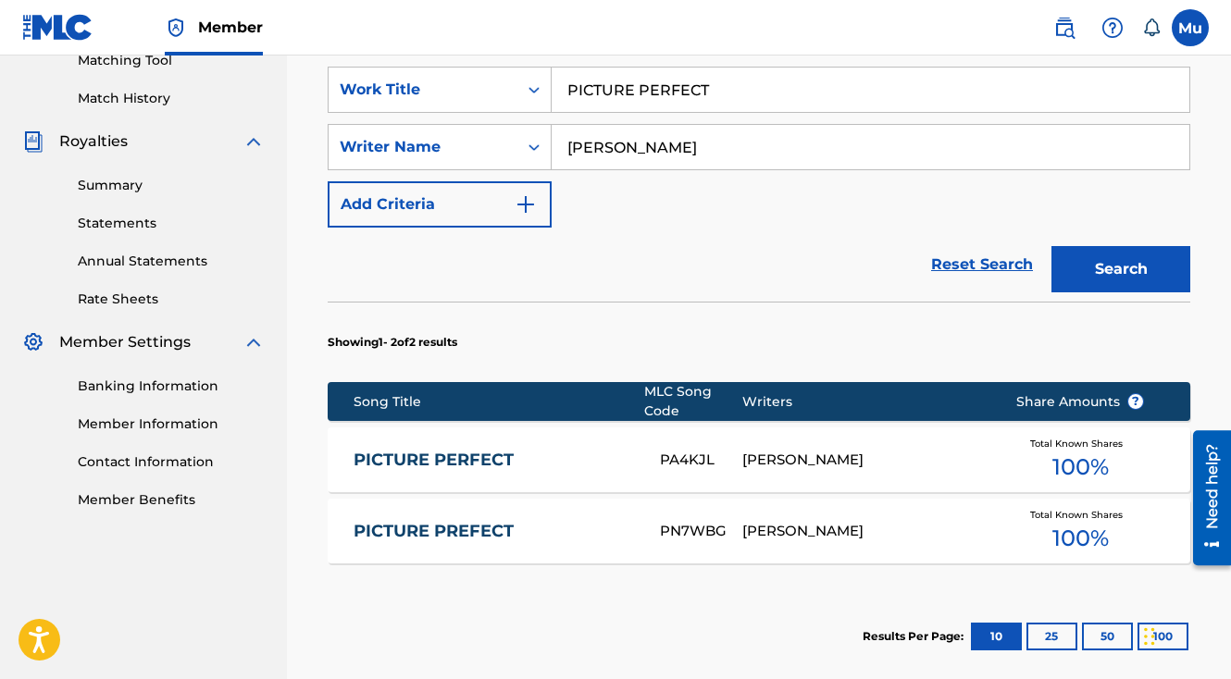
click at [732, 450] on div "PA4KJL" at bounding box center [701, 460] width 82 height 21
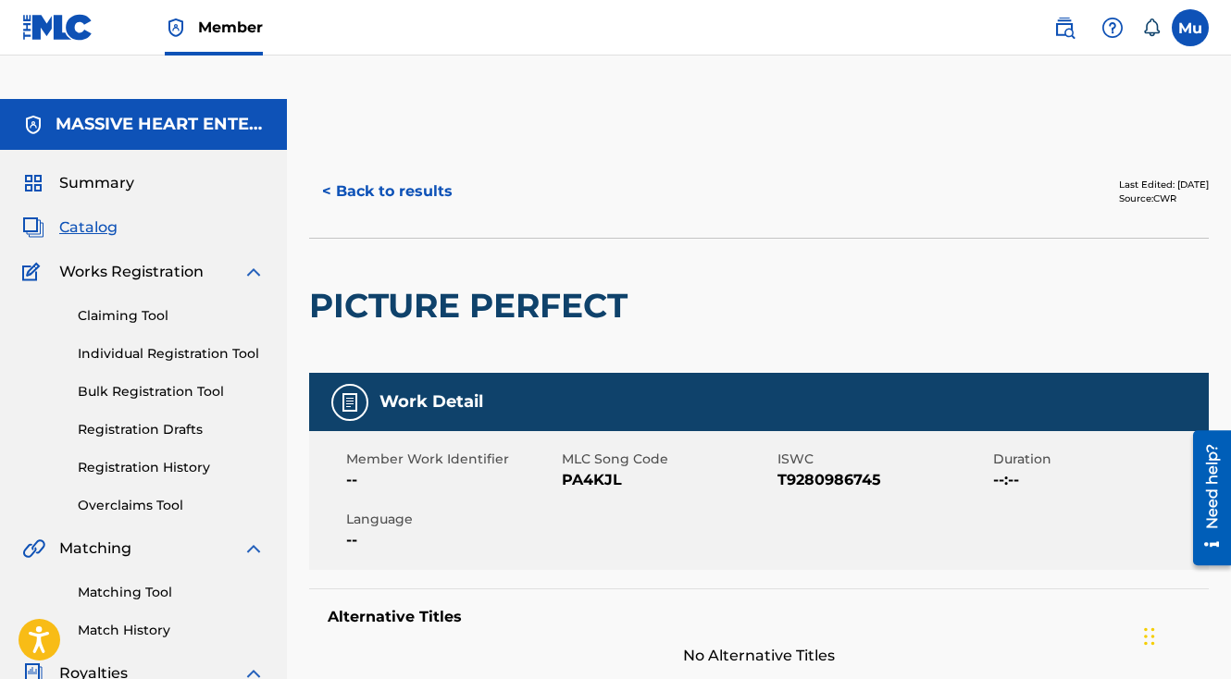
click at [379, 168] on button "< Back to results" at bounding box center [387, 191] width 156 height 46
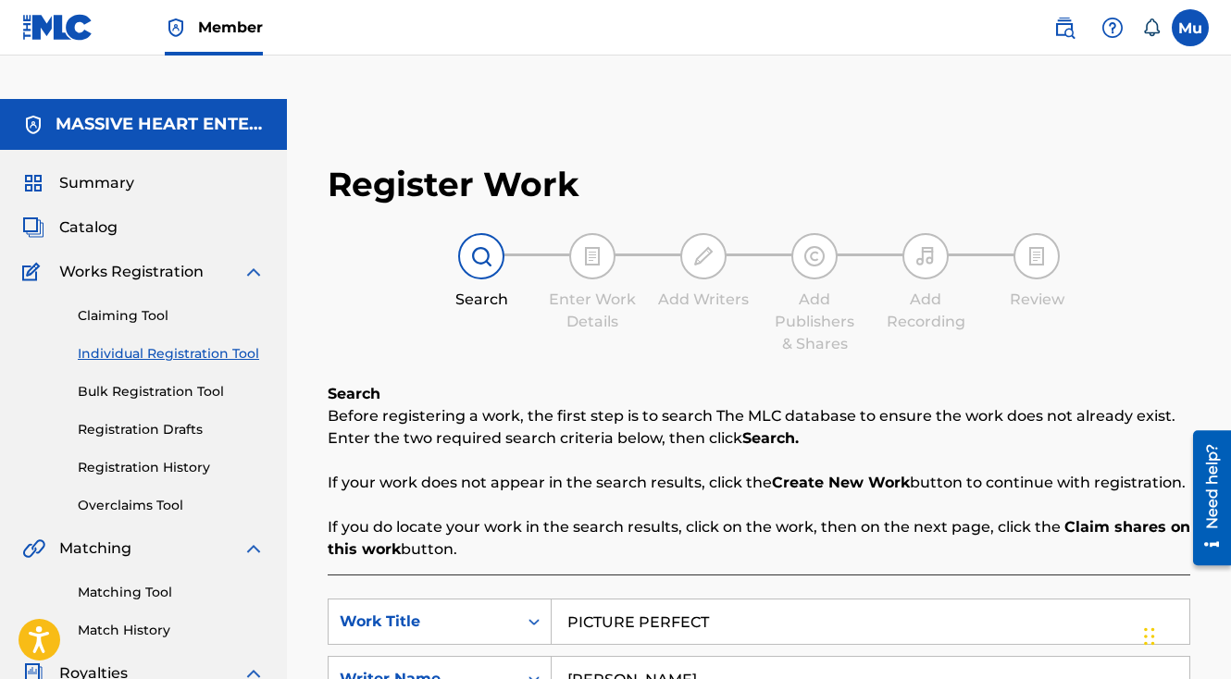
scroll to position [430, 0]
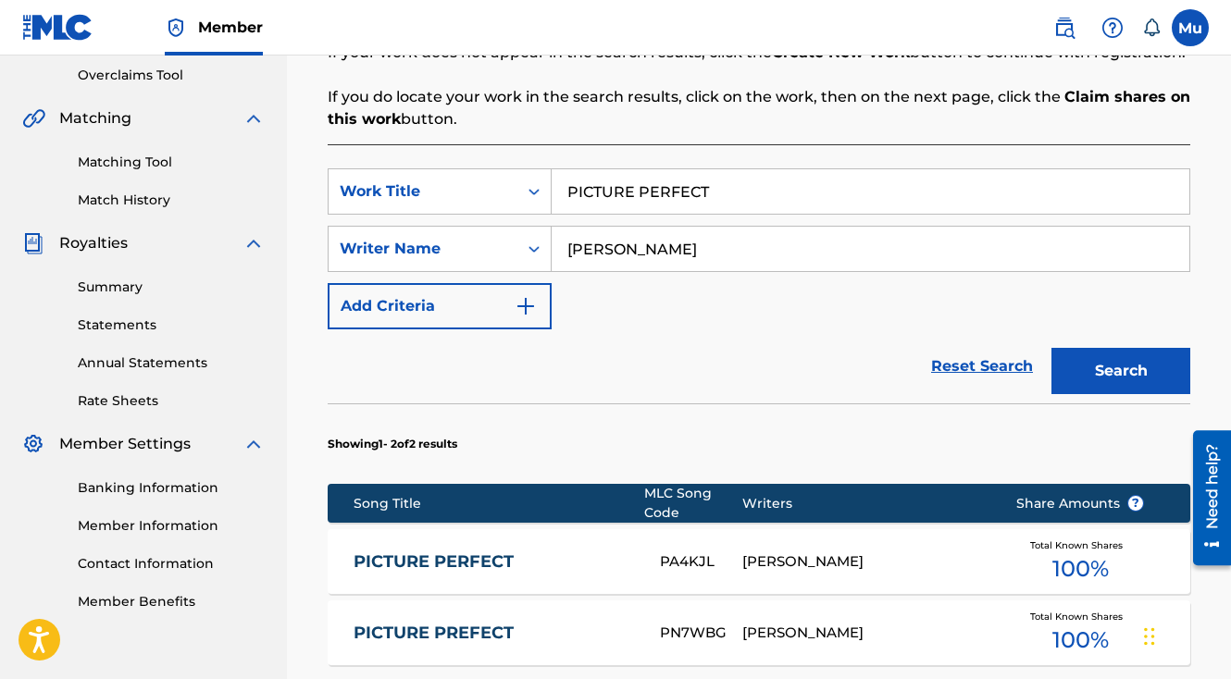
click at [652, 169] on input "PICTURE PERFECT" at bounding box center [871, 191] width 638 height 44
paste input "[DEMOGRAPHIC_DATA]"
click at [652, 169] on input "PICTURE IMMACULATE CONCEPTION" at bounding box center [871, 191] width 638 height 44
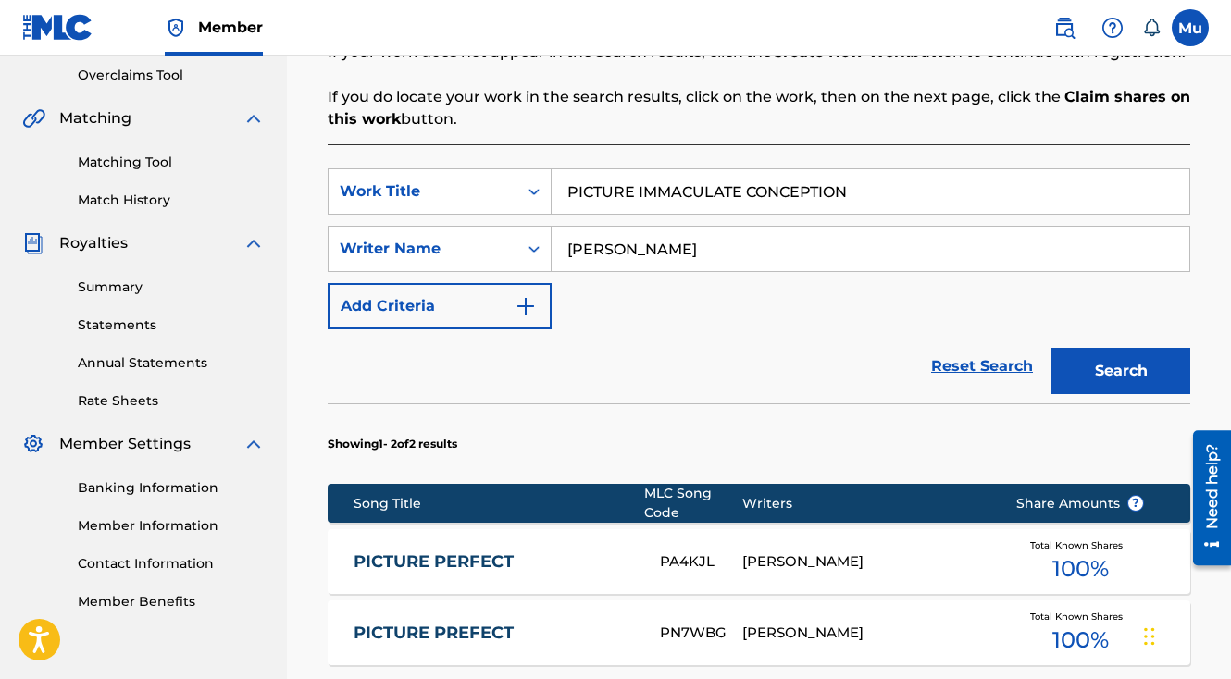
click at [652, 169] on input "PICTURE IMMACULATE CONCEPTION" at bounding box center [871, 191] width 638 height 44
paste input "Search Form"
type input "immaculate conception"
click at [1155, 348] on button "Search" at bounding box center [1120, 371] width 139 height 46
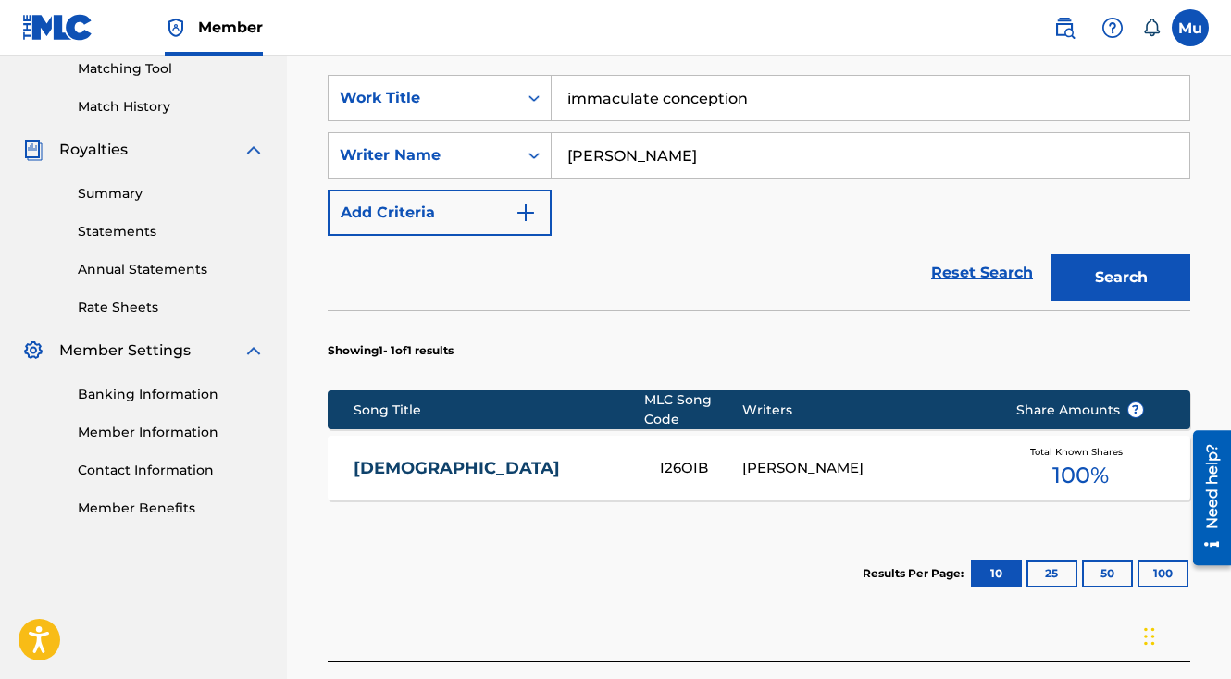
scroll to position [636, 0]
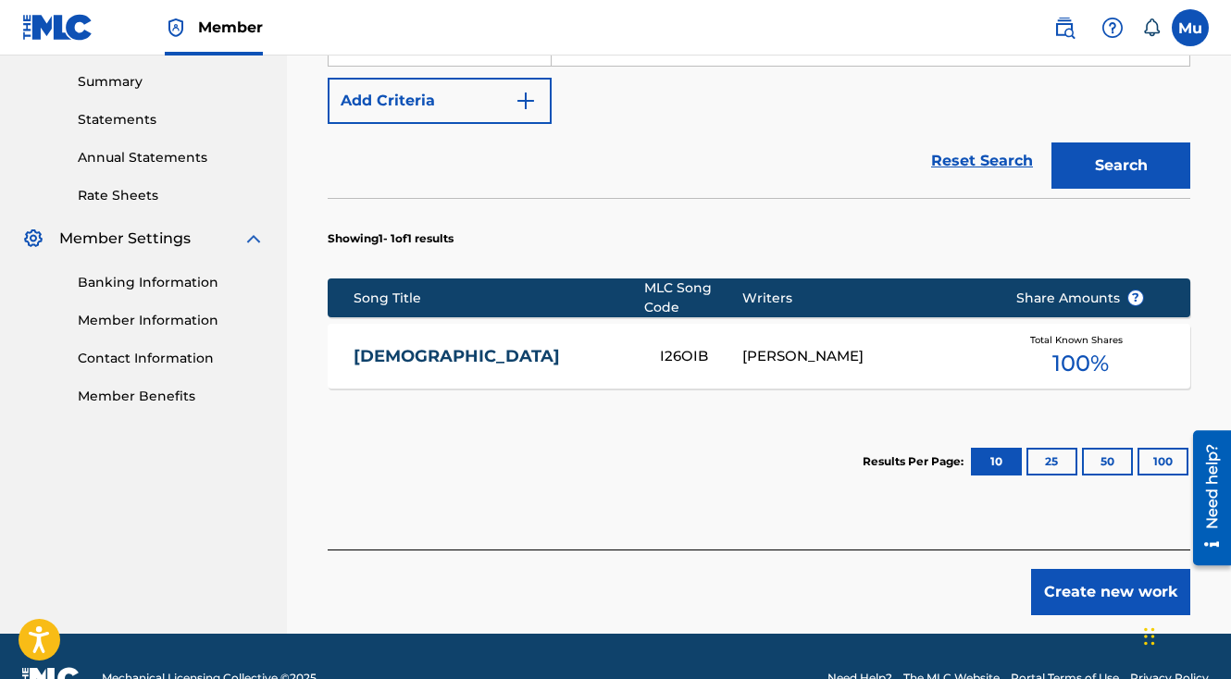
click at [454, 324] on div "IMMACULATE CONCEPTION I26OIB [PERSON_NAME] Total Known Shares 100 %" at bounding box center [759, 356] width 863 height 65
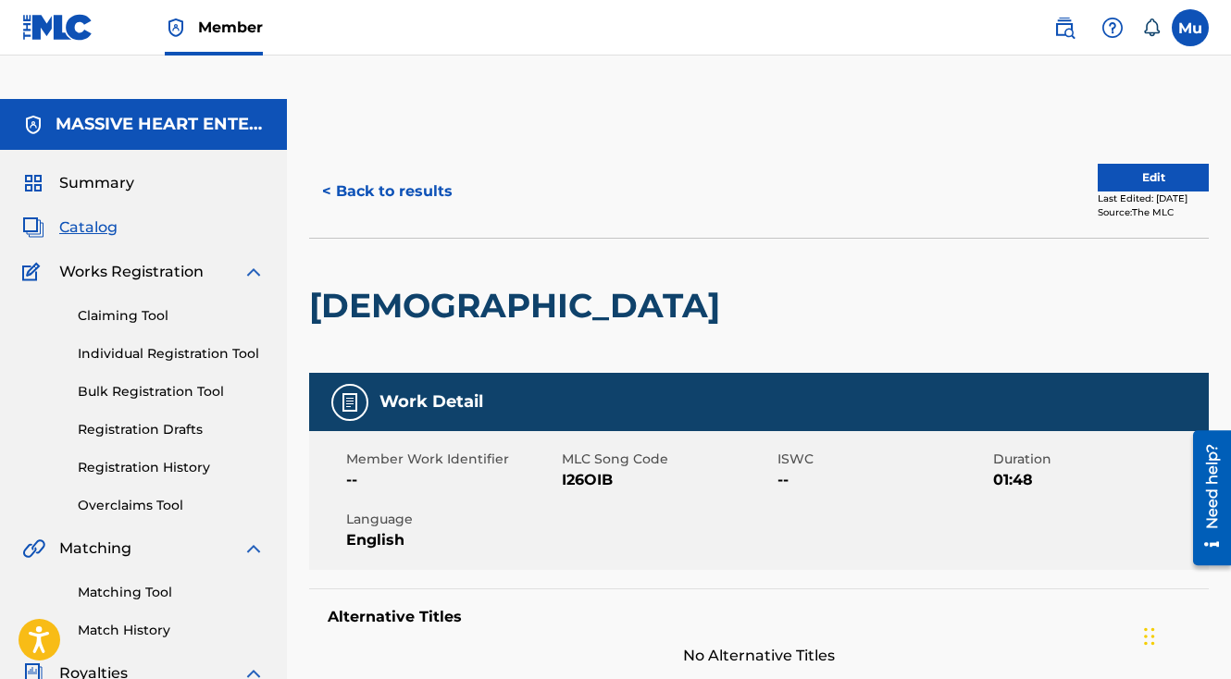
click at [1121, 164] on button "Edit" at bounding box center [1153, 178] width 111 height 28
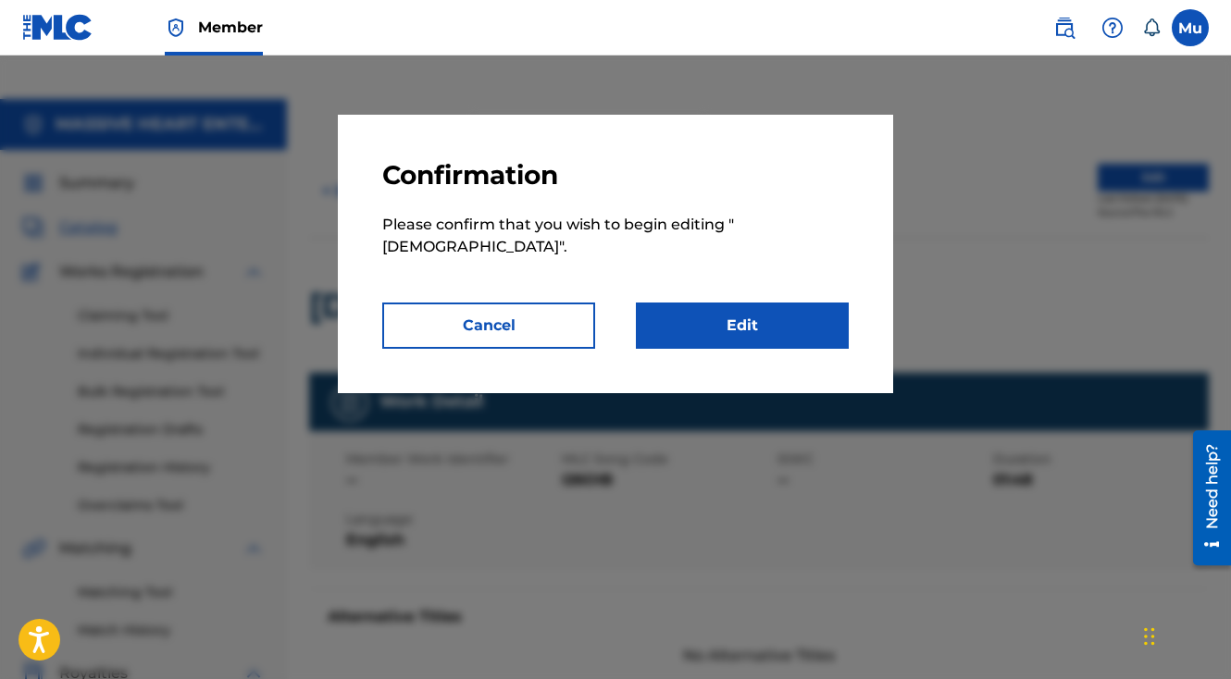
click at [691, 334] on link "Edit" at bounding box center [742, 326] width 213 height 46
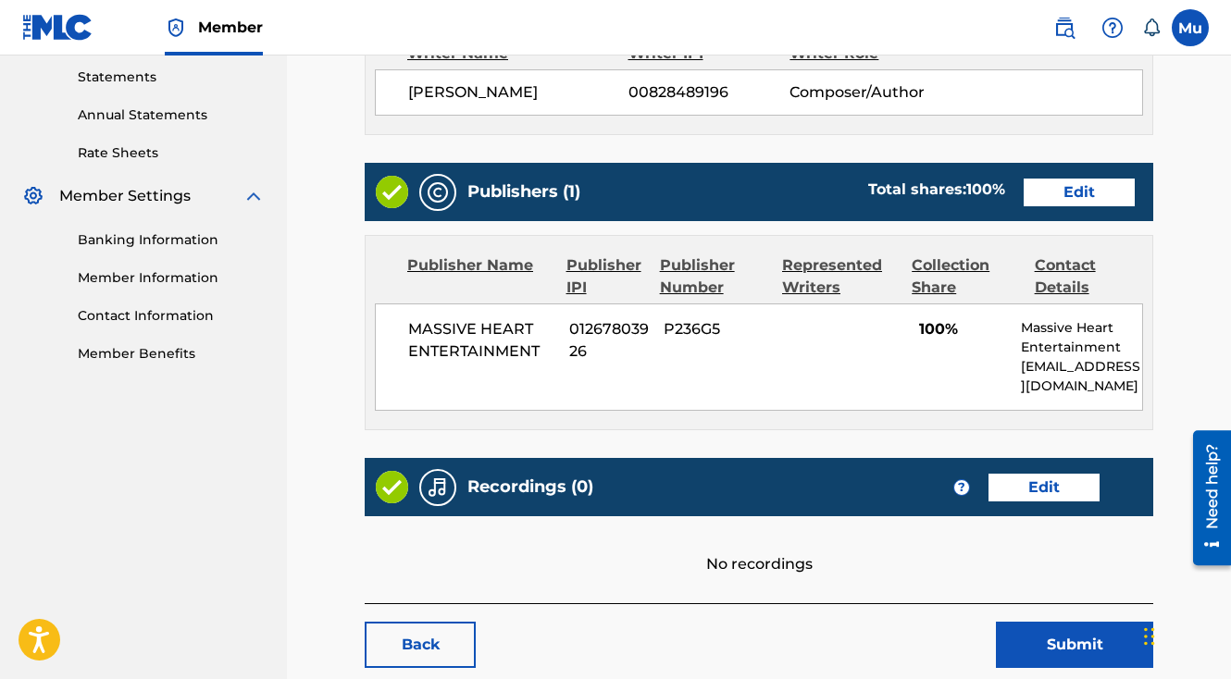
scroll to position [781, 0]
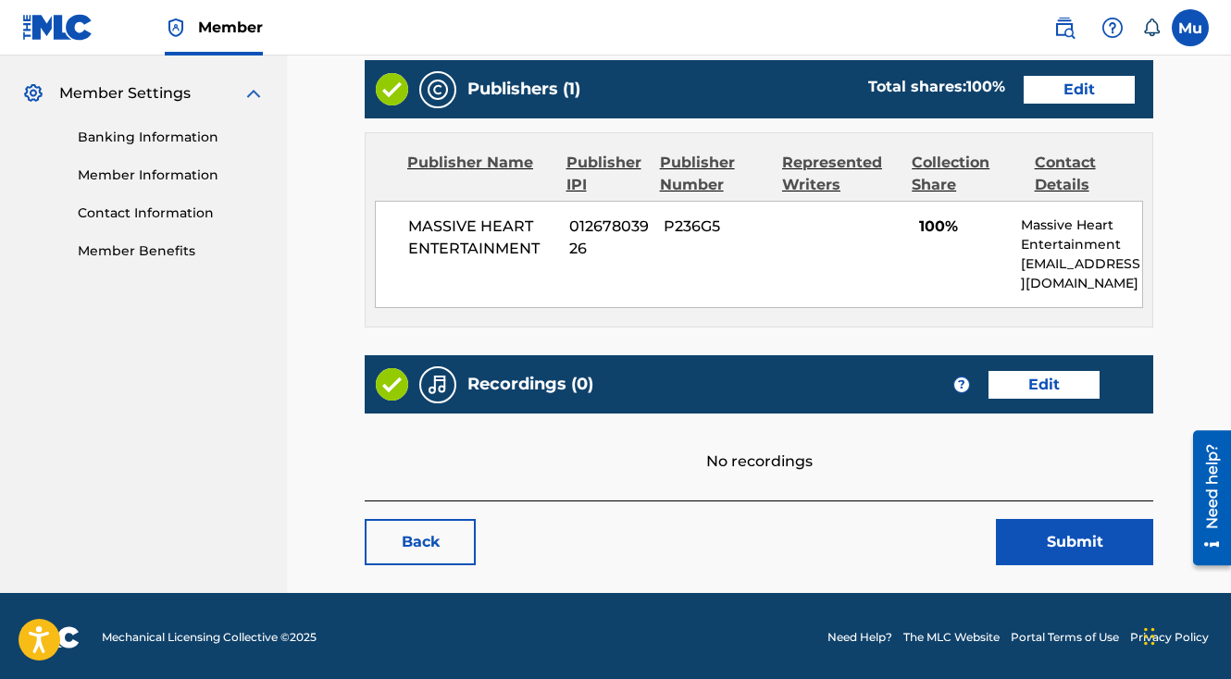
click at [1027, 371] on link "Edit" at bounding box center [1043, 385] width 111 height 28
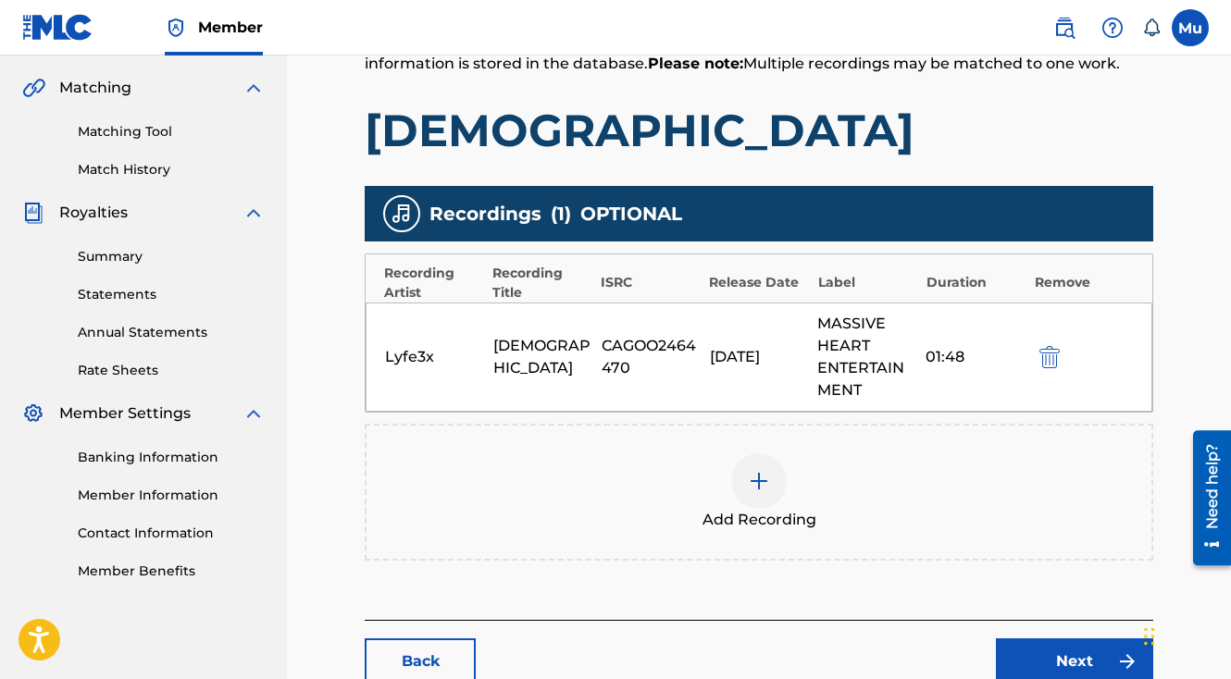
scroll to position [540, 0]
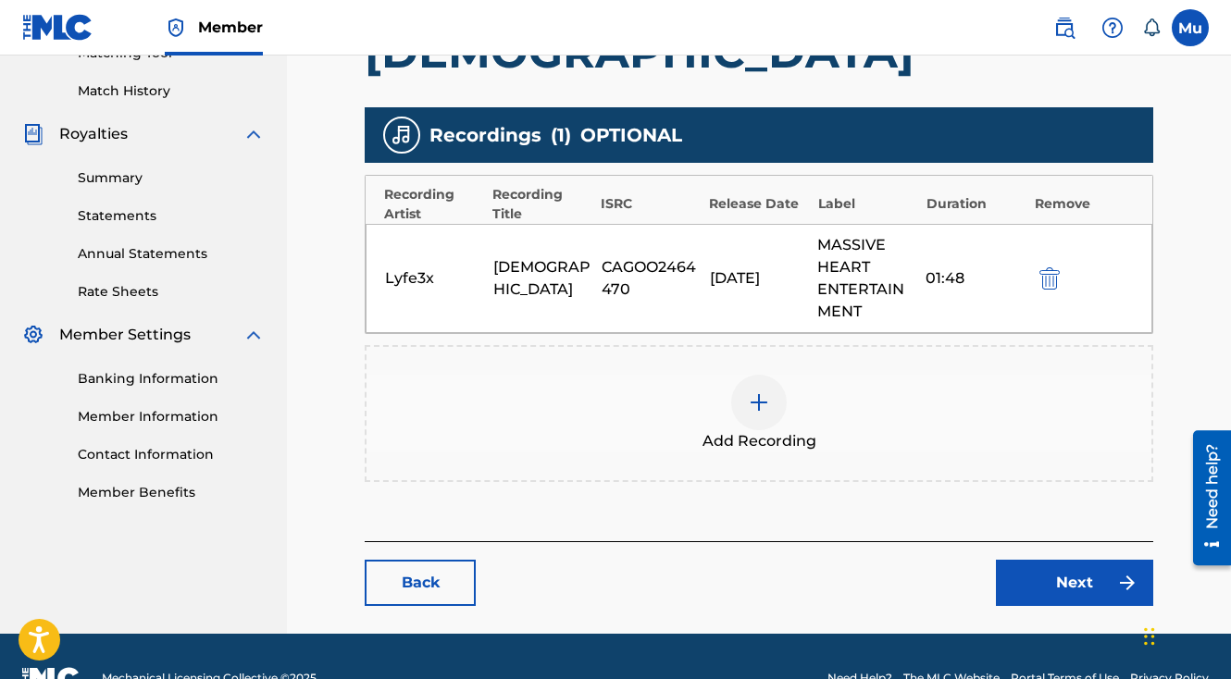
click at [1003, 560] on link "Next" at bounding box center [1074, 583] width 157 height 46
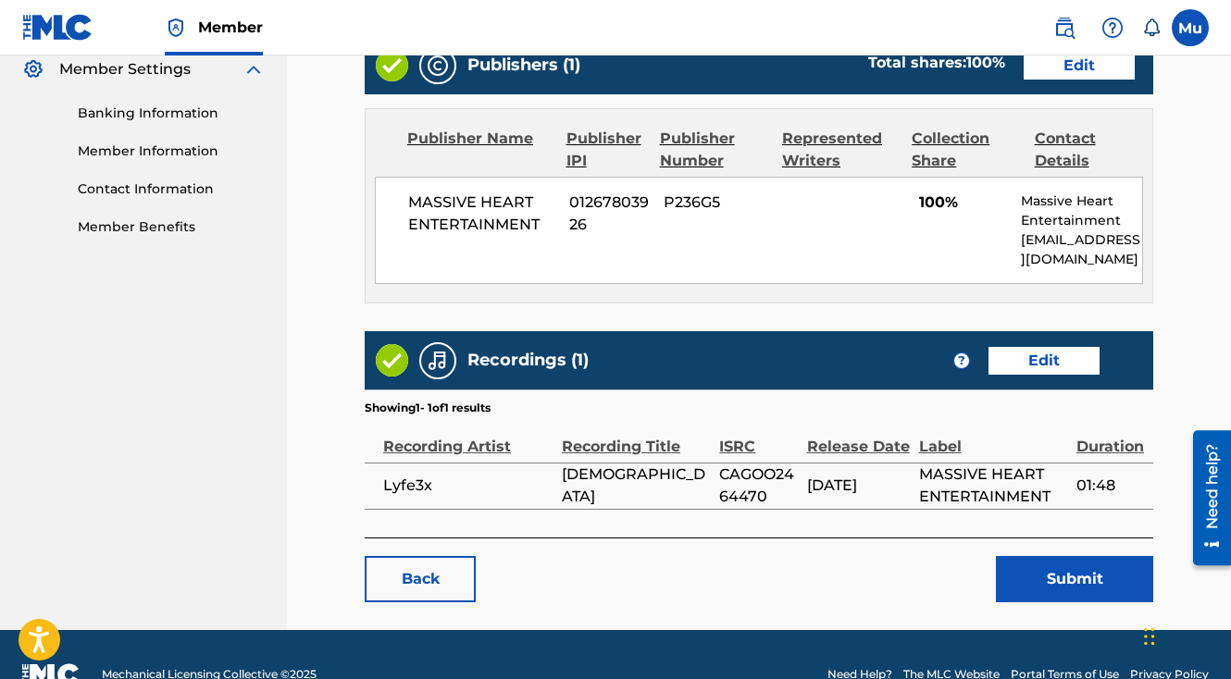
scroll to position [841, 0]
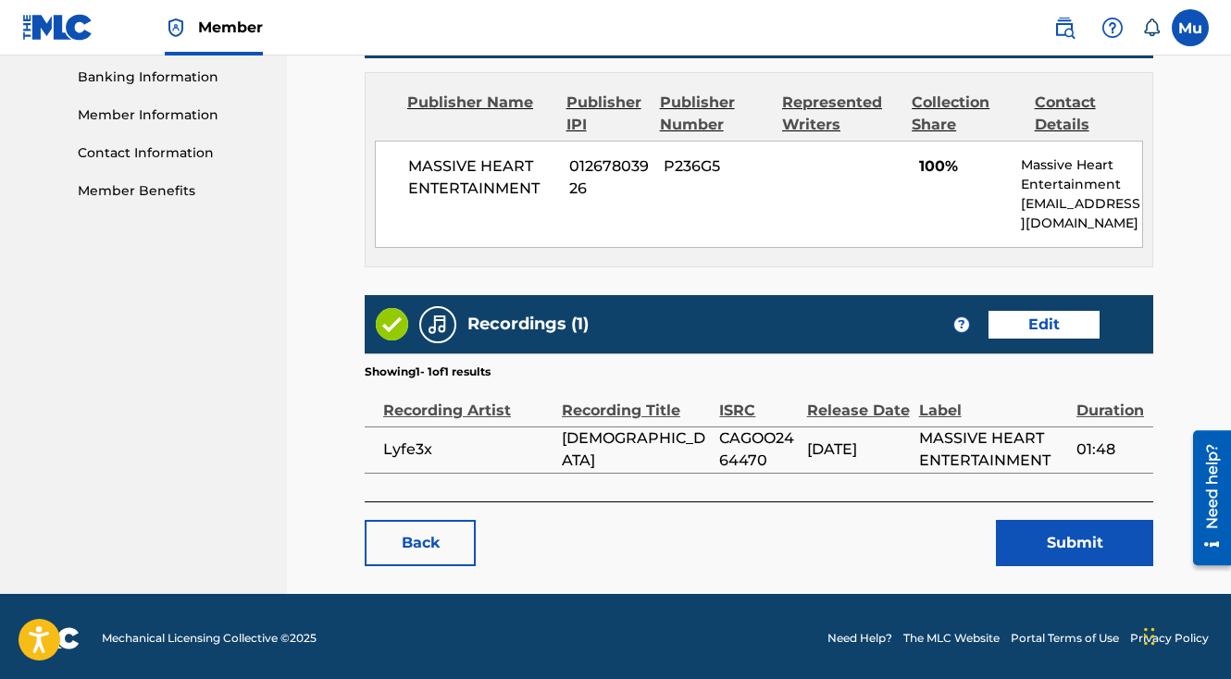
click at [1059, 538] on button "Submit" at bounding box center [1074, 543] width 157 height 46
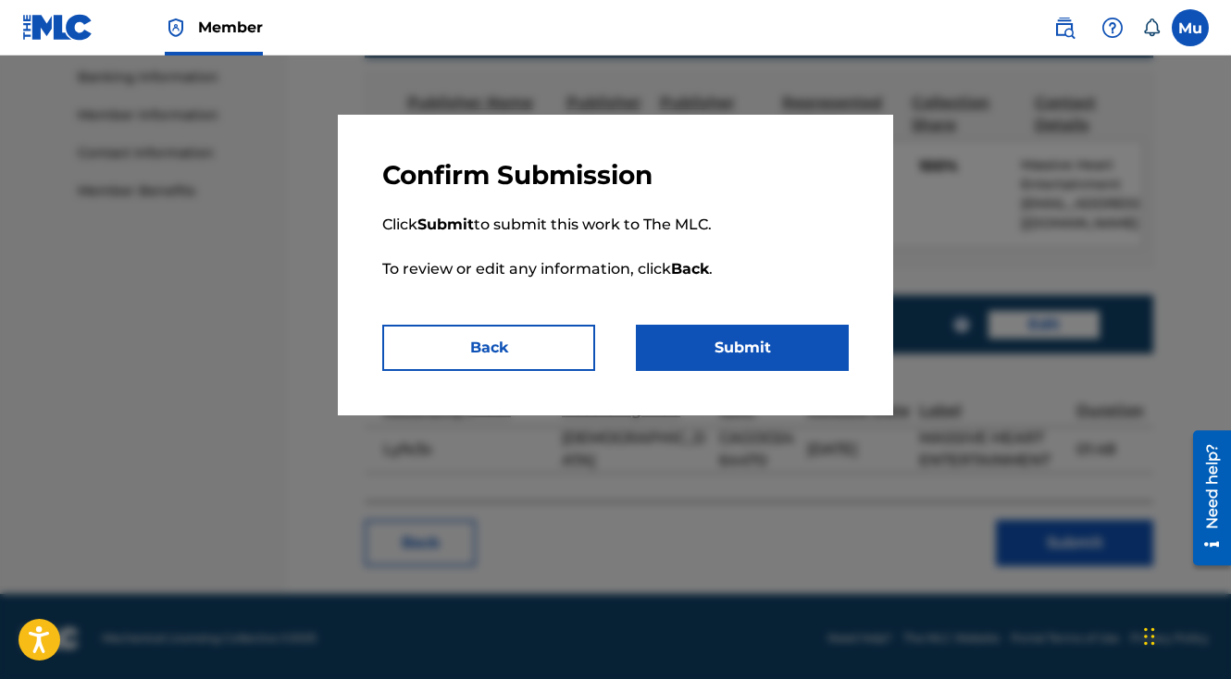
click at [714, 355] on button "Submit" at bounding box center [742, 348] width 213 height 46
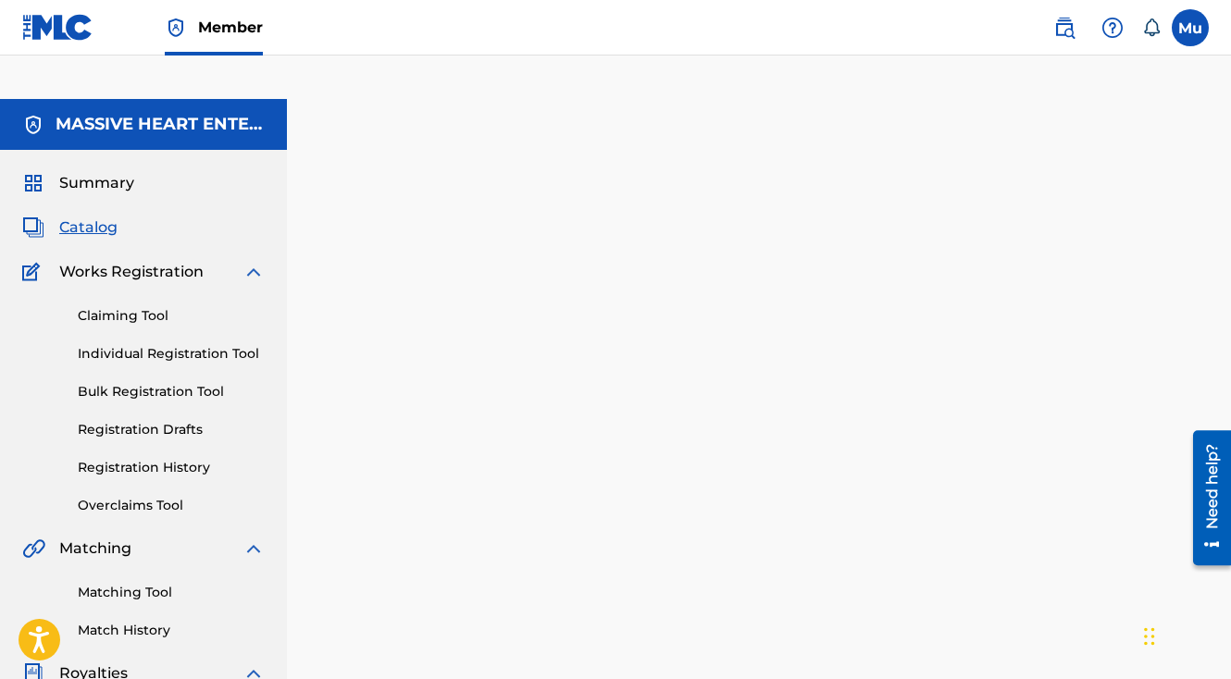
click at [155, 344] on link "Individual Registration Tool" at bounding box center [171, 353] width 187 height 19
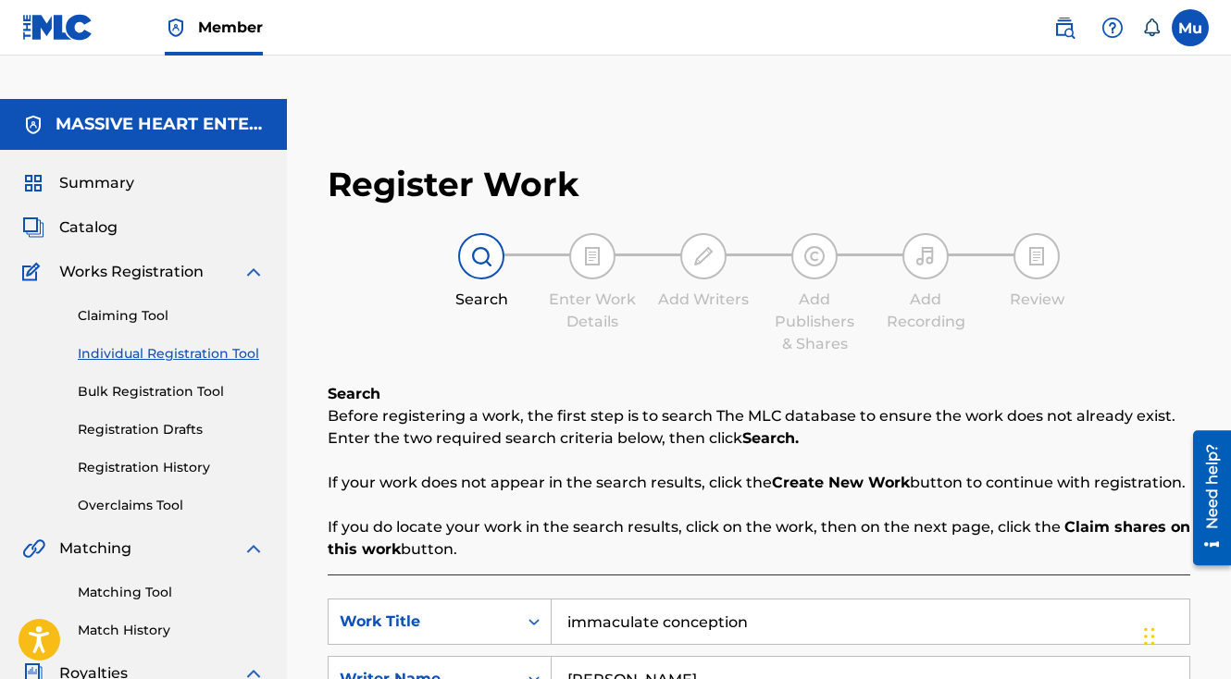
click at [607, 600] on input "immaculate conception" at bounding box center [871, 622] width 638 height 44
paste input "MY WOMAN"
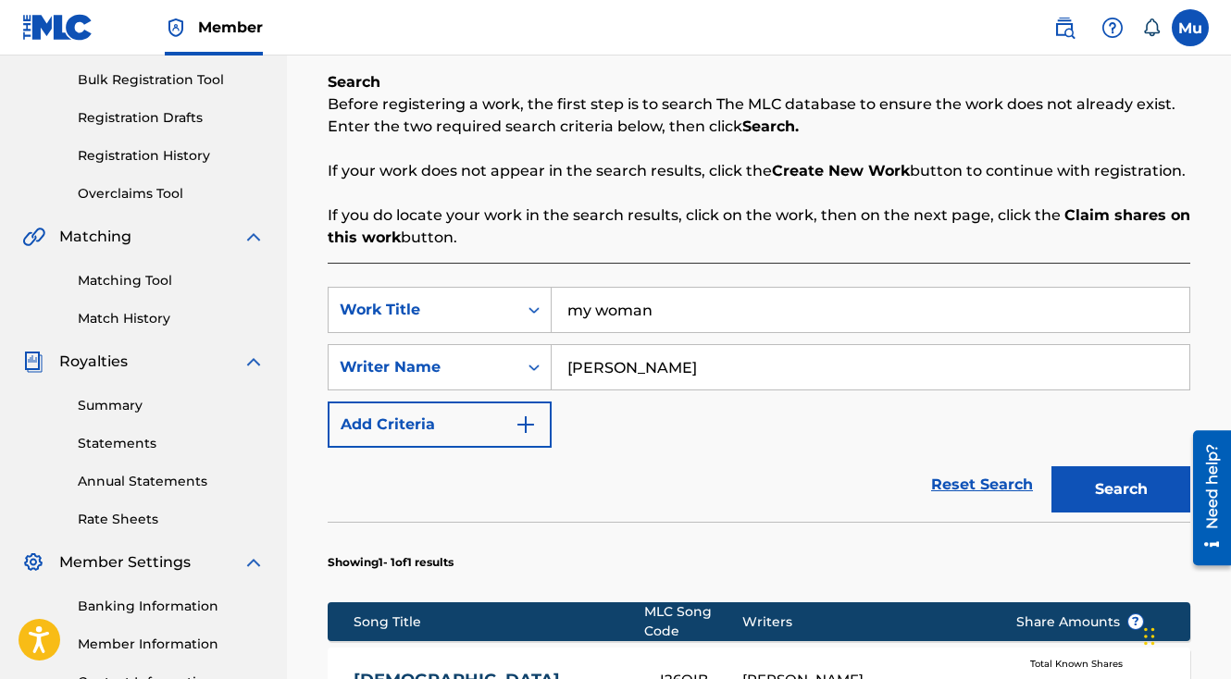
scroll to position [481, 0]
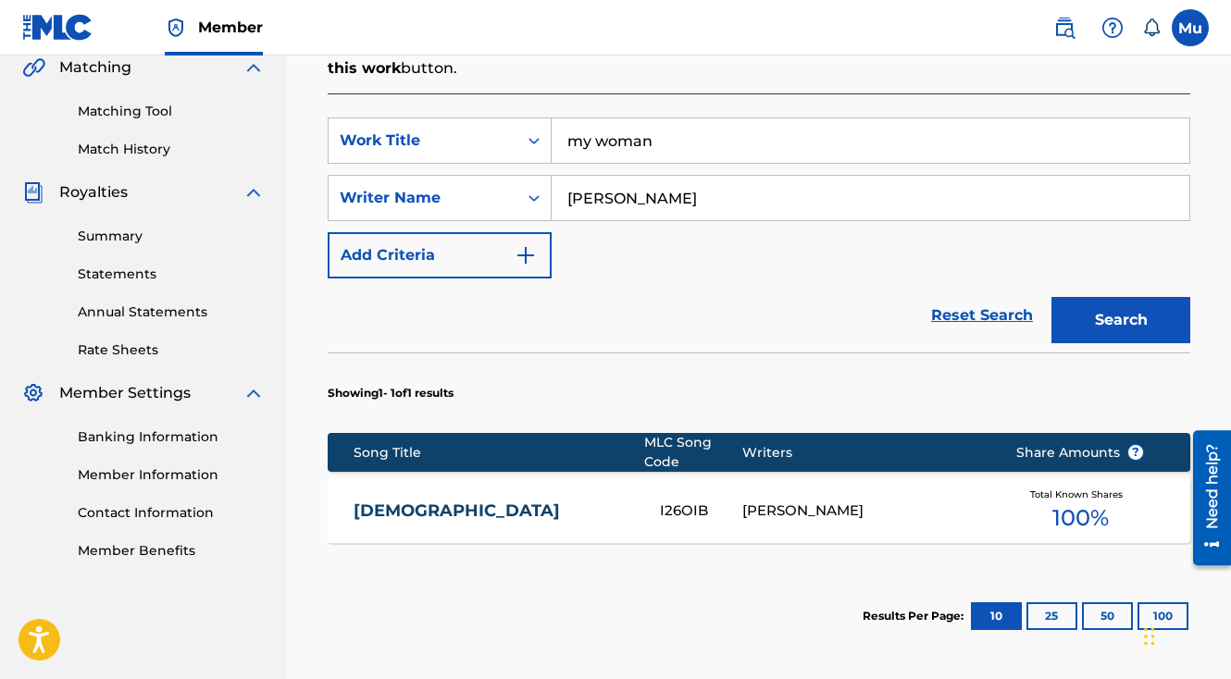
type input "my woman"
click at [1095, 297] on button "Search" at bounding box center [1120, 320] width 139 height 46
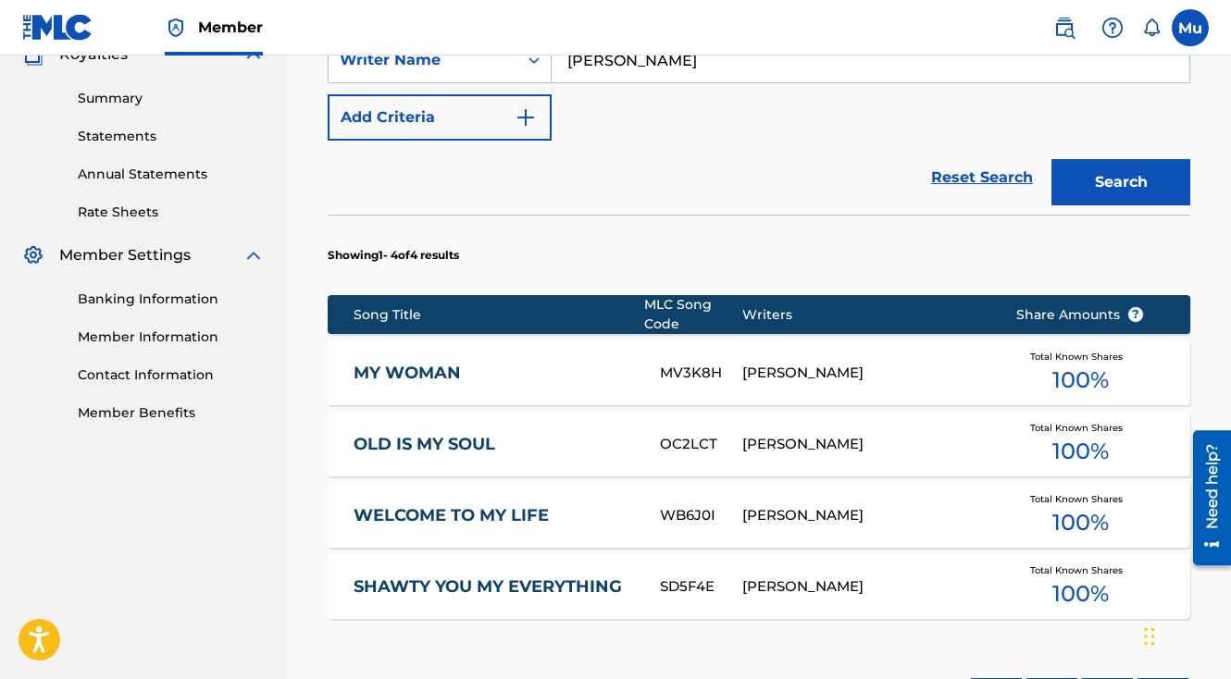
scroll to position [662, 0]
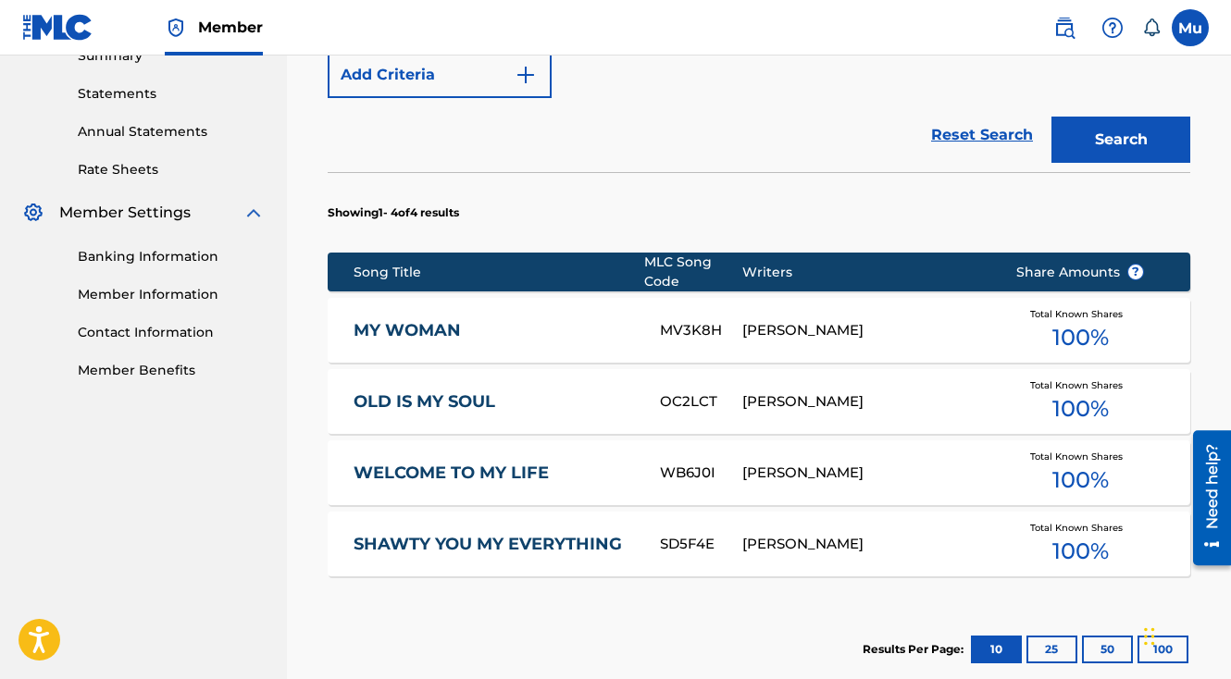
click at [806, 320] on div "[PERSON_NAME]" at bounding box center [865, 330] width 246 height 21
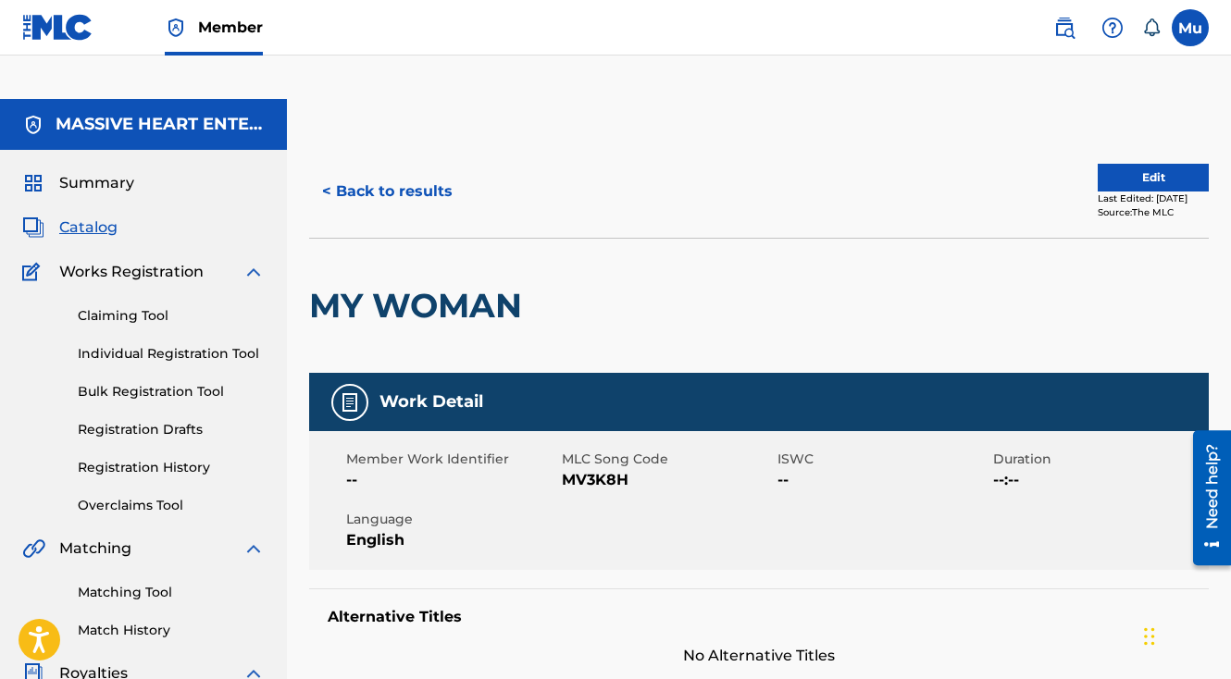
click at [360, 168] on button "< Back to results" at bounding box center [387, 191] width 156 height 46
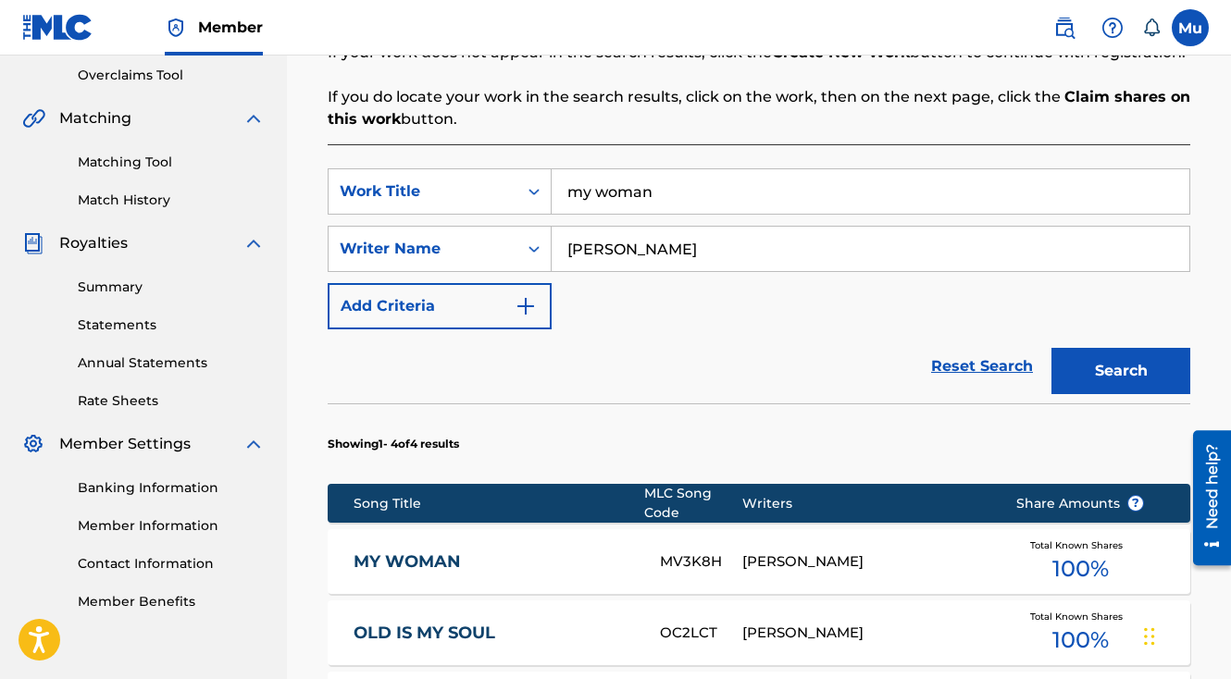
click at [618, 169] on input "my woman" at bounding box center [871, 191] width 638 height 44
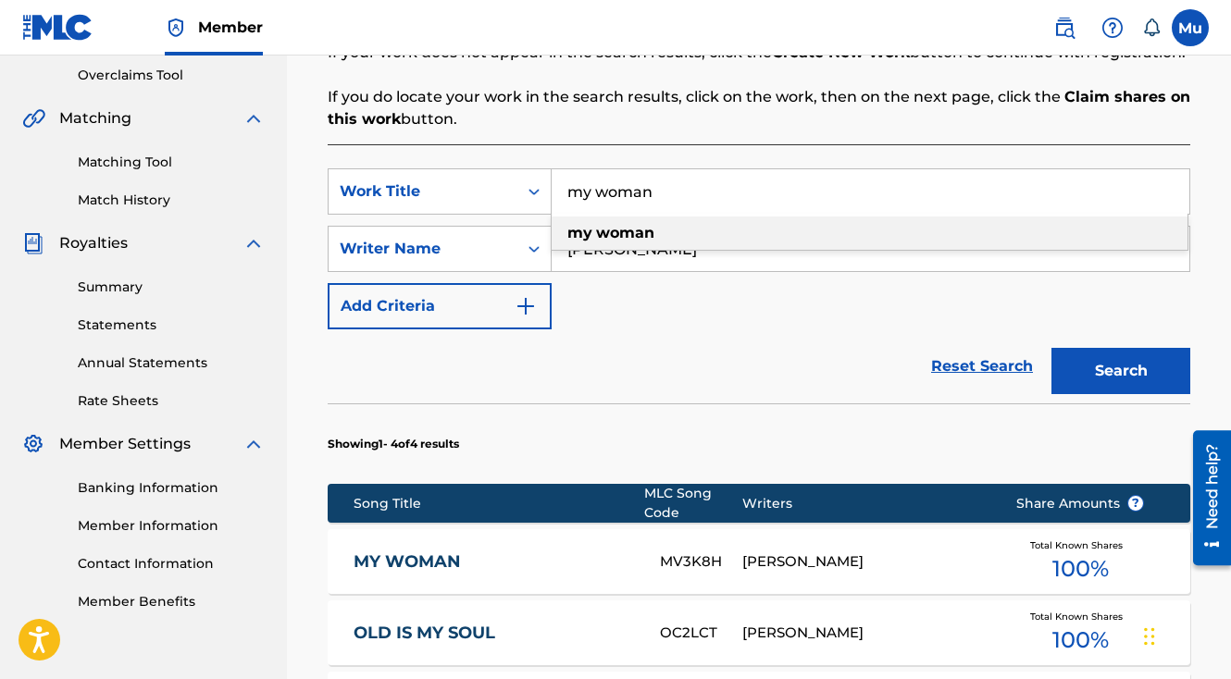
click at [618, 169] on input "my woman" at bounding box center [871, 191] width 638 height 44
paste input "MERCY"
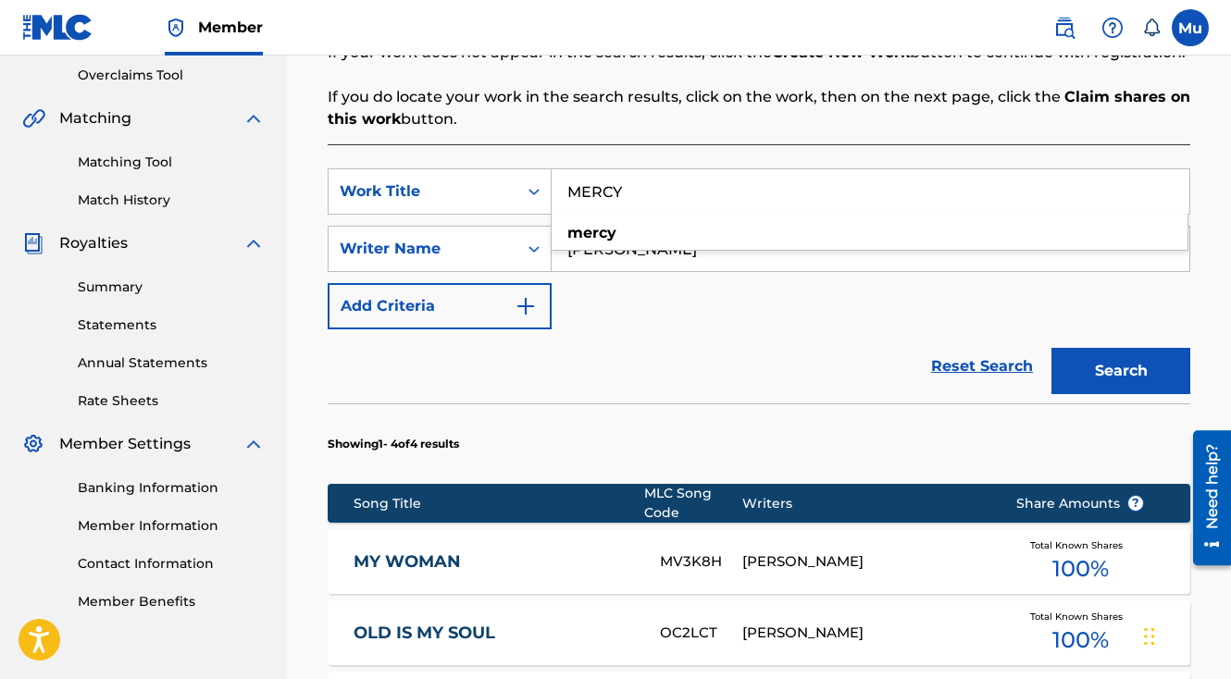
type input "MERCY"
click at [1051, 348] on button "Search" at bounding box center [1120, 371] width 139 height 46
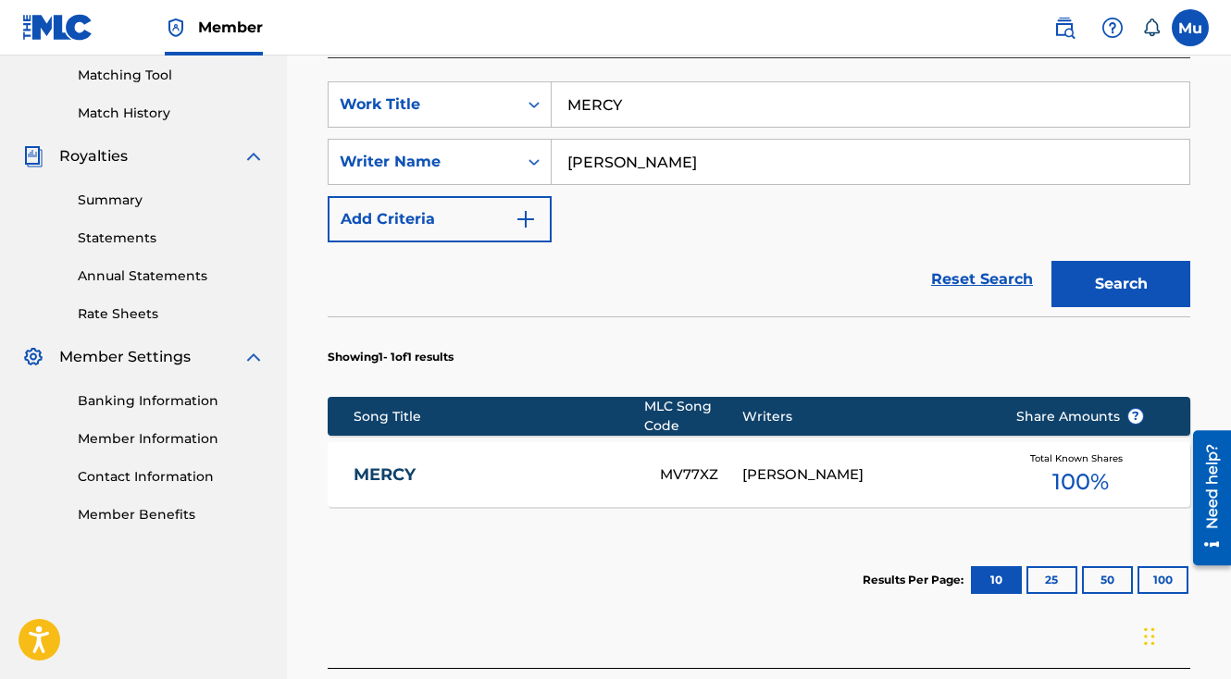
scroll to position [526, 0]
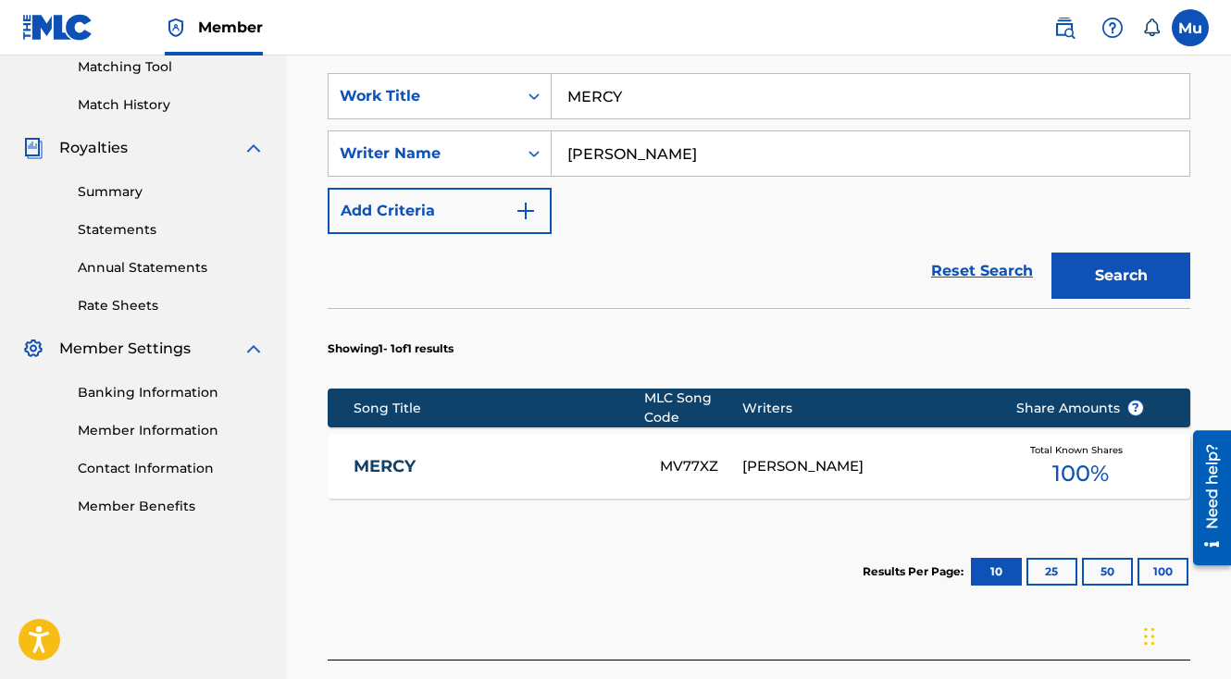
click at [939, 456] on div "[PERSON_NAME]" at bounding box center [865, 466] width 246 height 21
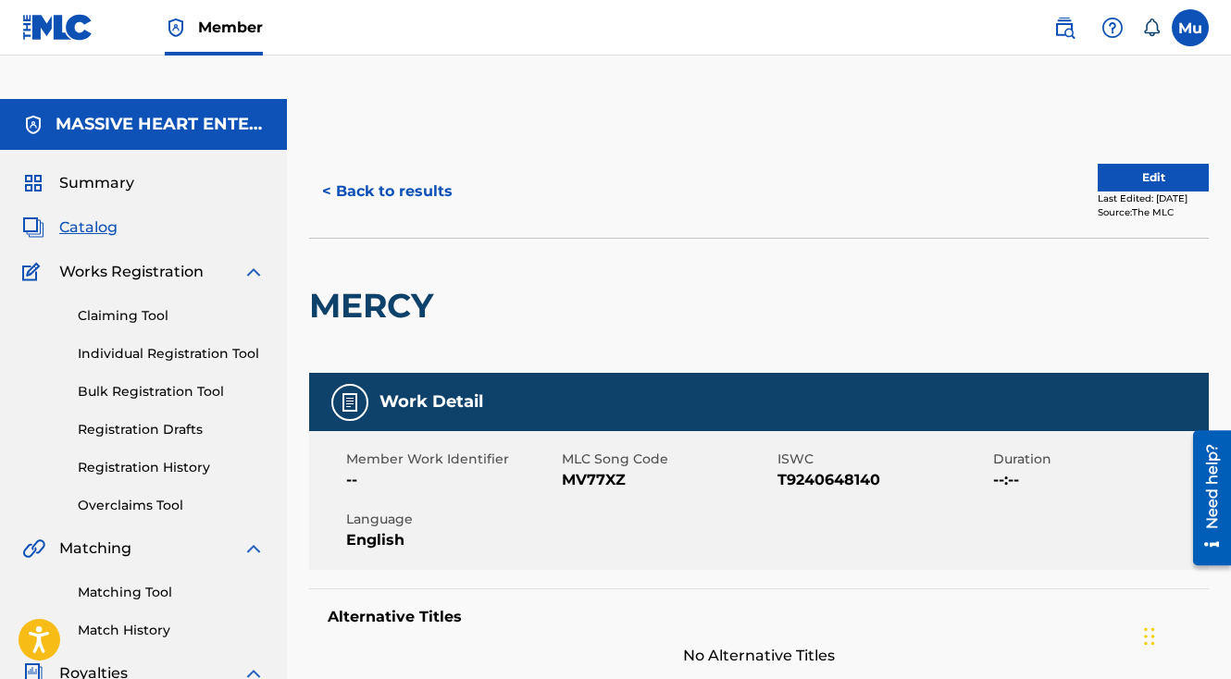
click at [1125, 192] on div "Last Edited: [DATE]" at bounding box center [1153, 199] width 111 height 14
click at [1124, 192] on div "Last Edited: [DATE]" at bounding box center [1153, 199] width 111 height 14
click at [1122, 164] on button "Edit" at bounding box center [1153, 178] width 111 height 28
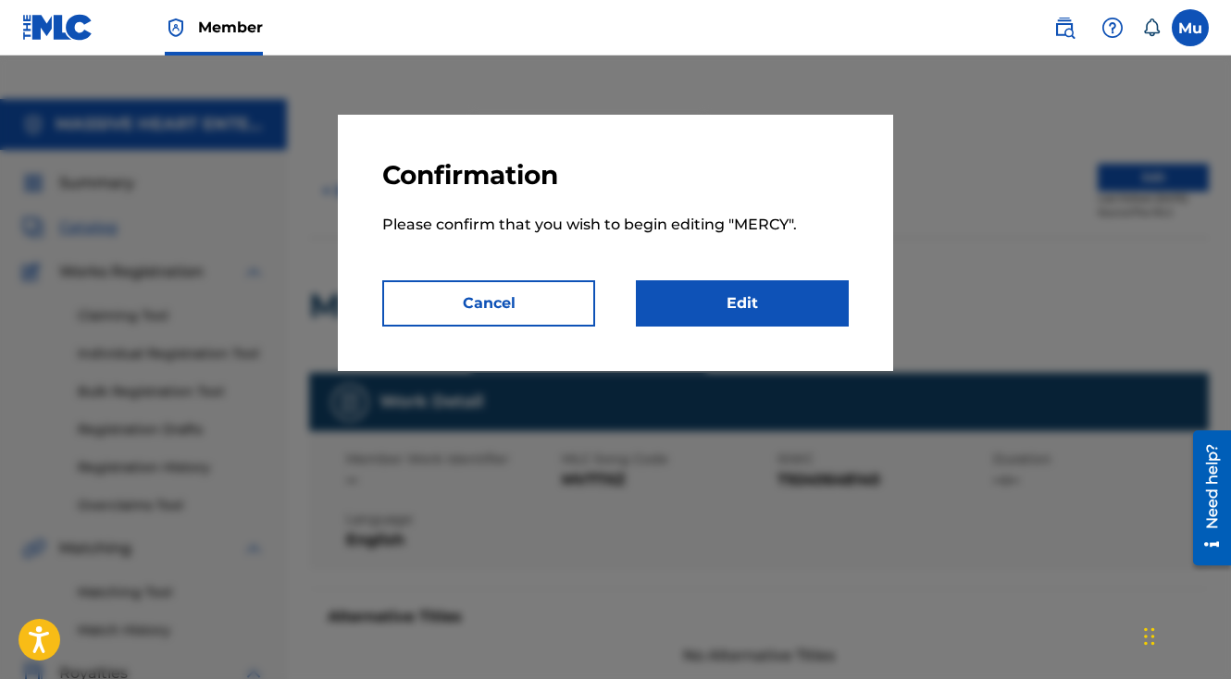
click at [706, 300] on link "Edit" at bounding box center [742, 303] width 213 height 46
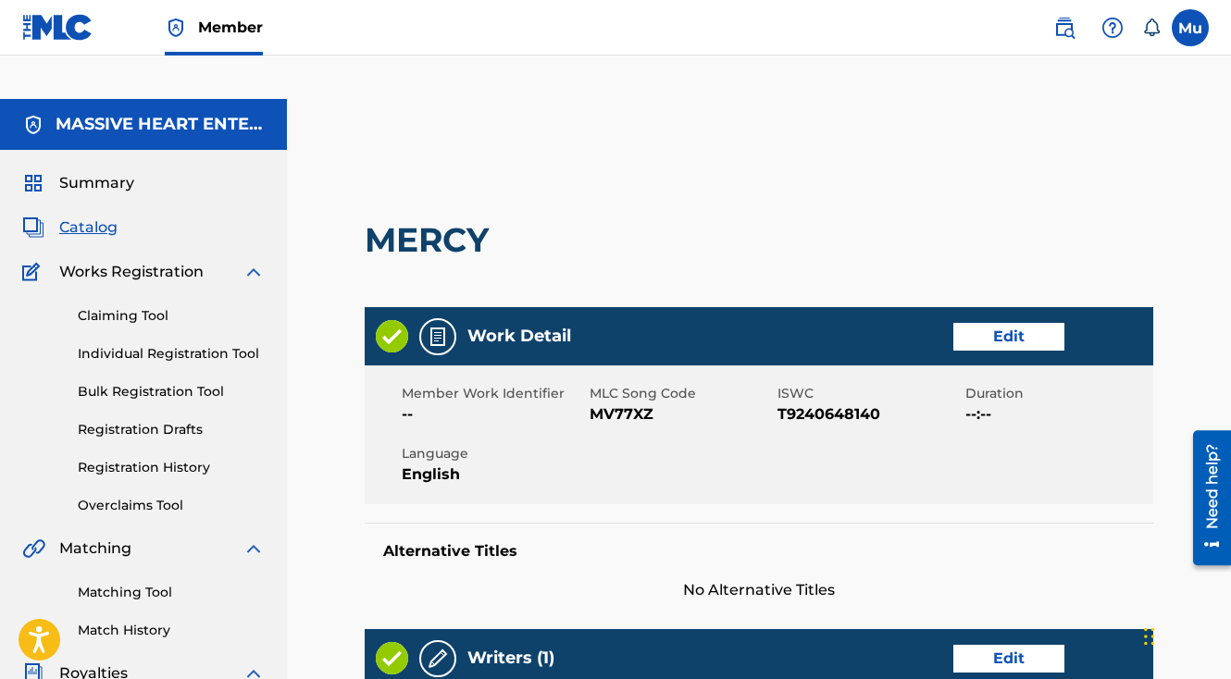
scroll to position [739, 0]
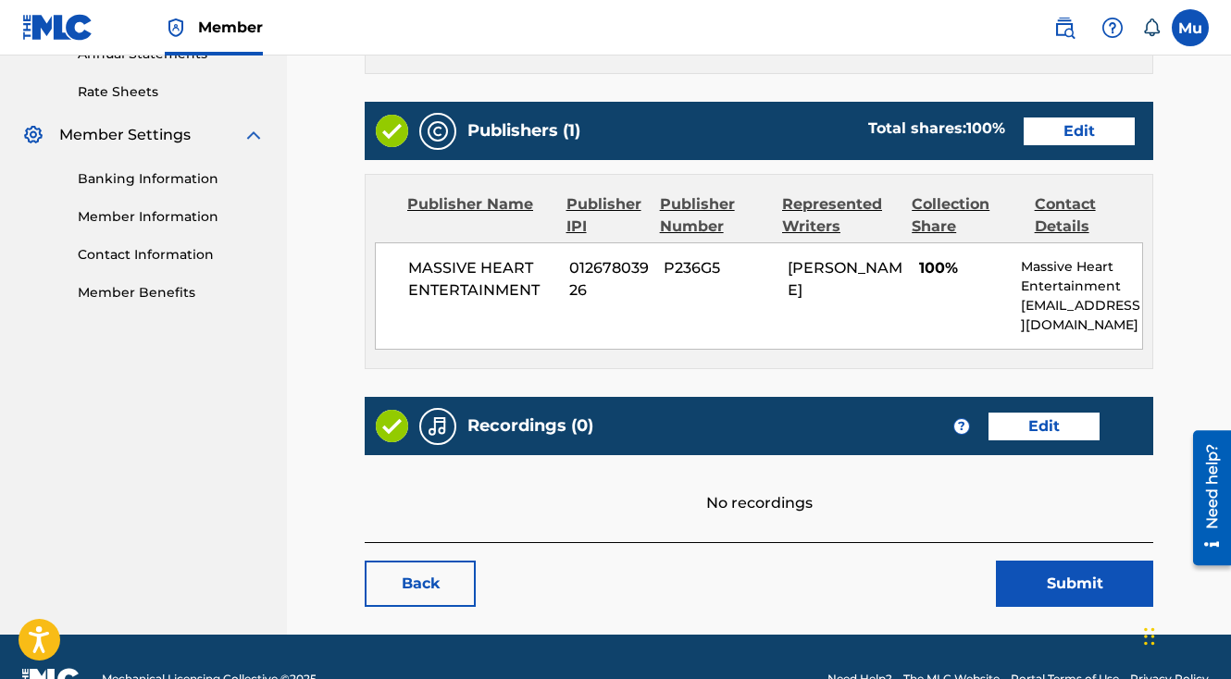
click at [1015, 413] on link "Edit" at bounding box center [1043, 427] width 111 height 28
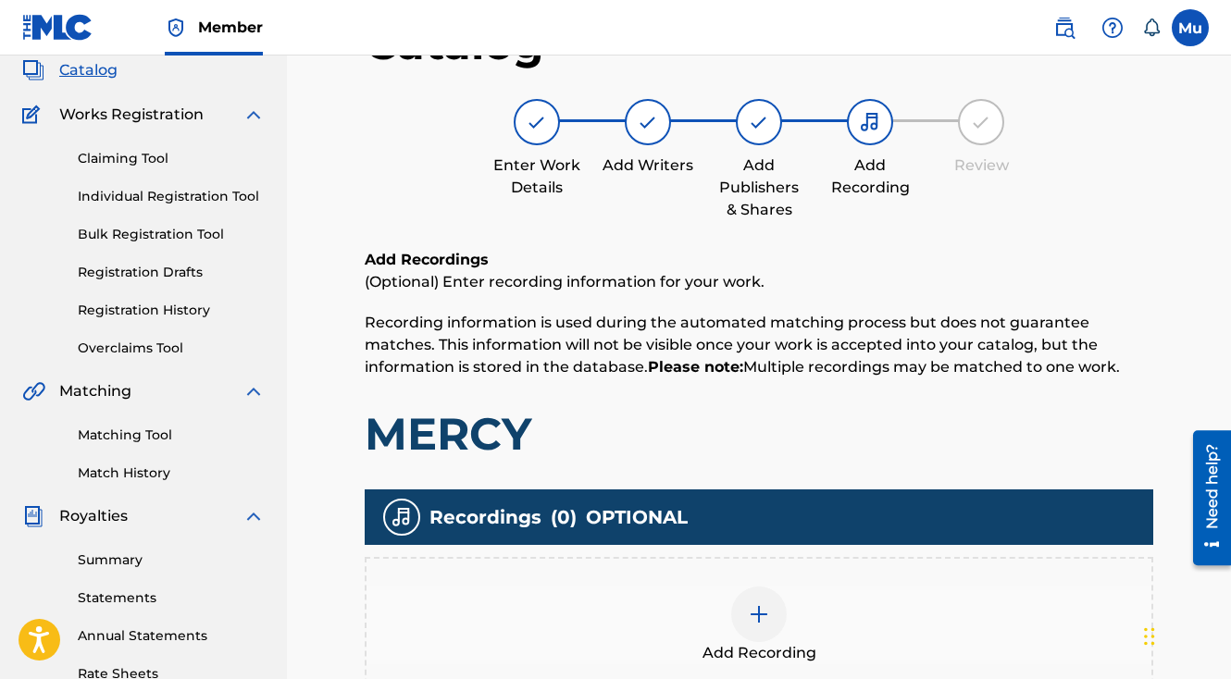
scroll to position [430, 0]
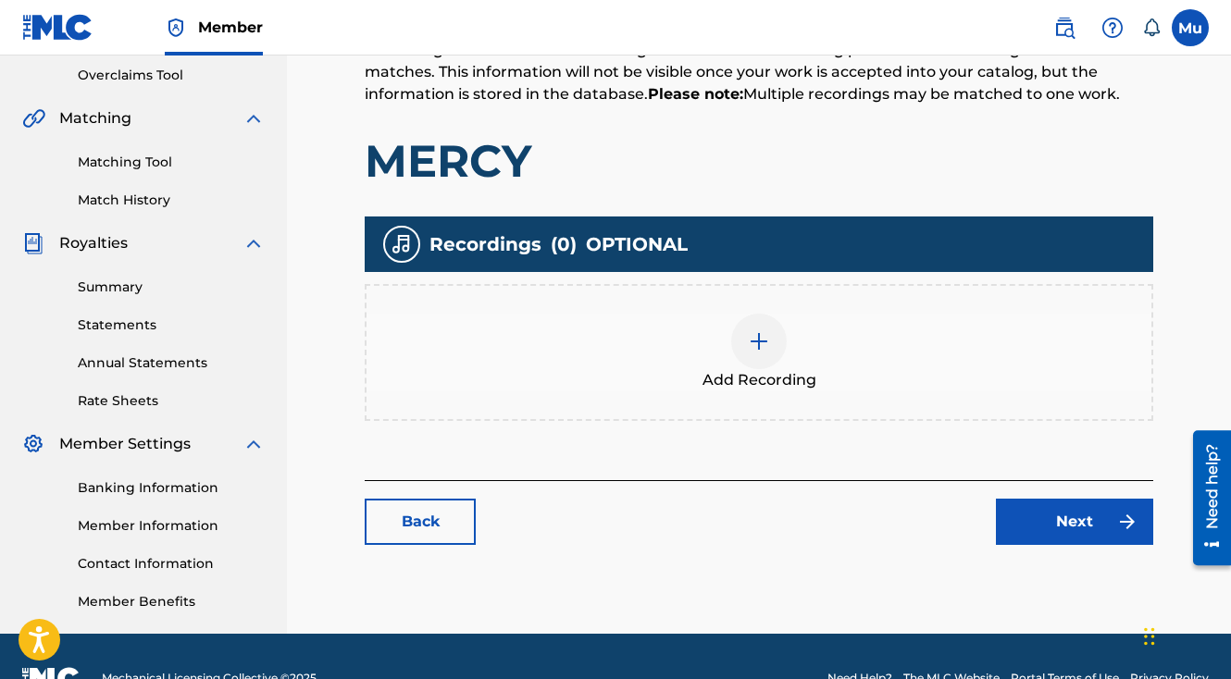
click at [739, 314] on div at bounding box center [759, 342] width 56 height 56
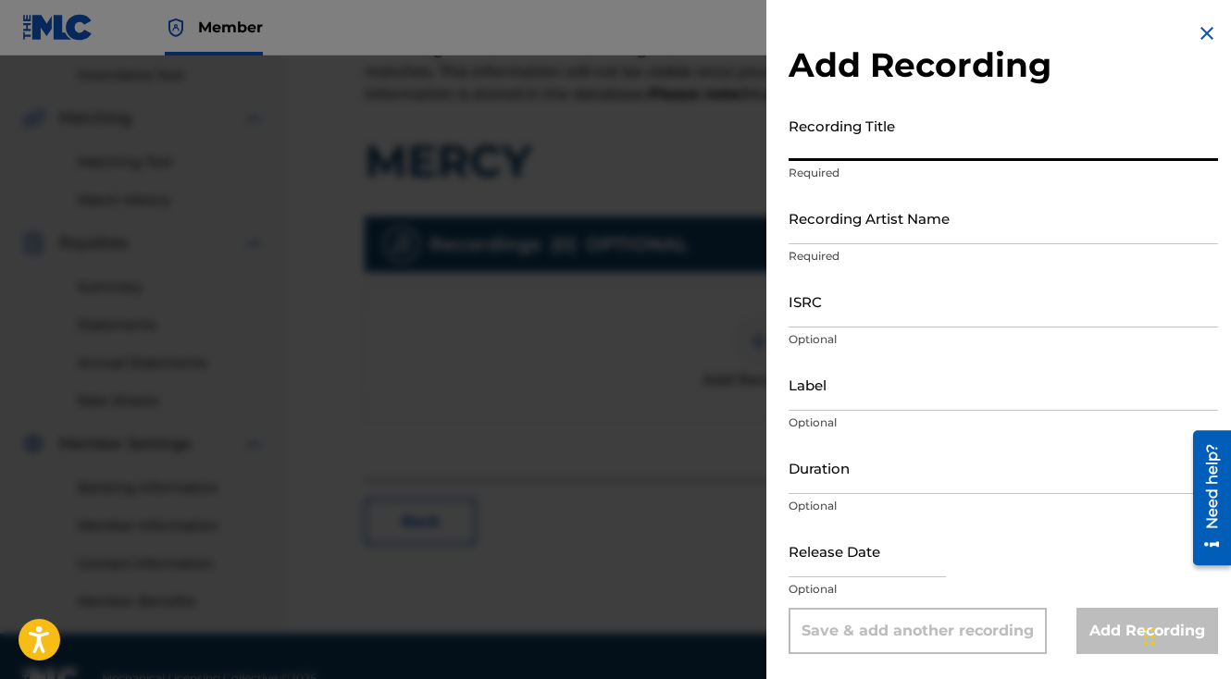
click at [867, 151] on input "Recording Title" at bounding box center [1003, 134] width 429 height 53
type input "Mercy"
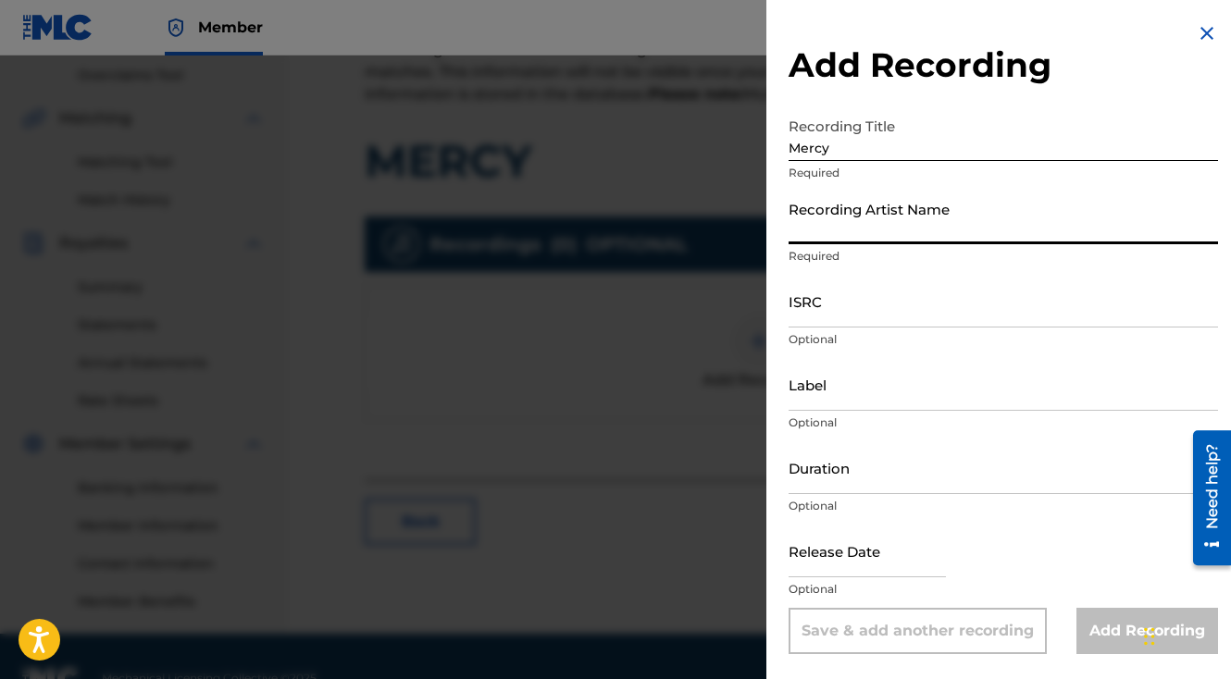
click at [879, 232] on input "Recording Artist Name" at bounding box center [1003, 218] width 429 height 53
paste input "L.I.T."
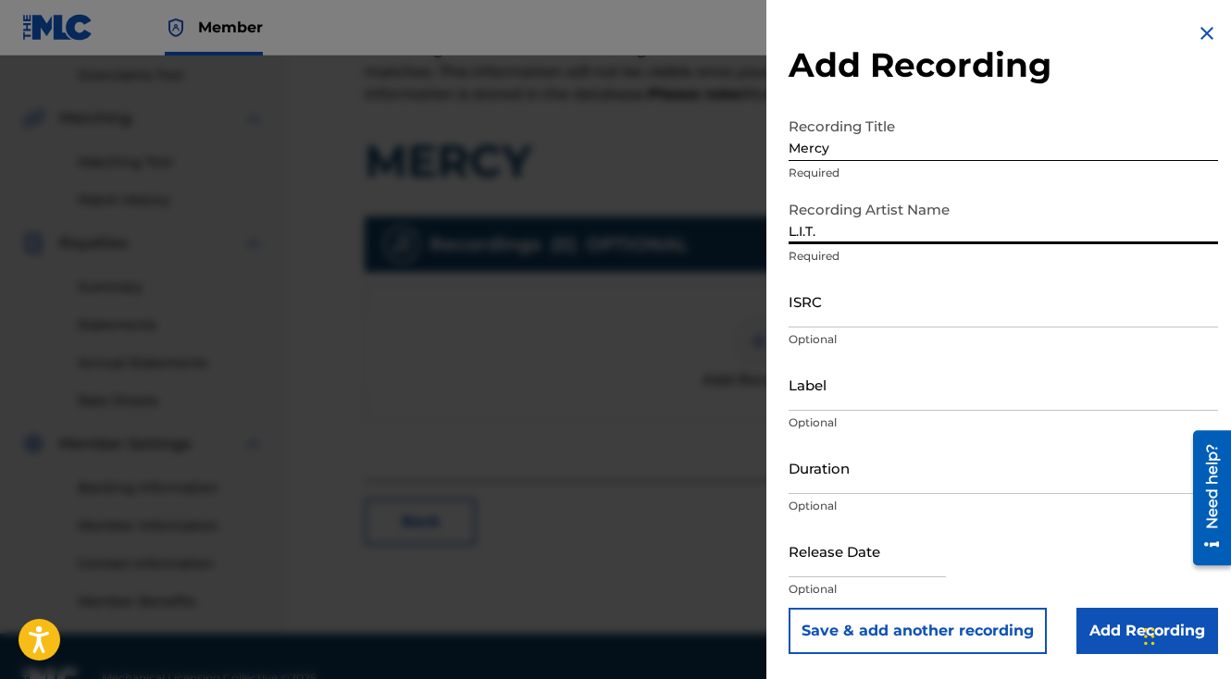
click at [815, 237] on input "L.I.T." at bounding box center [1003, 218] width 429 height 53
type input "L.I.T."
click at [844, 316] on input "ISRC" at bounding box center [1003, 301] width 429 height 53
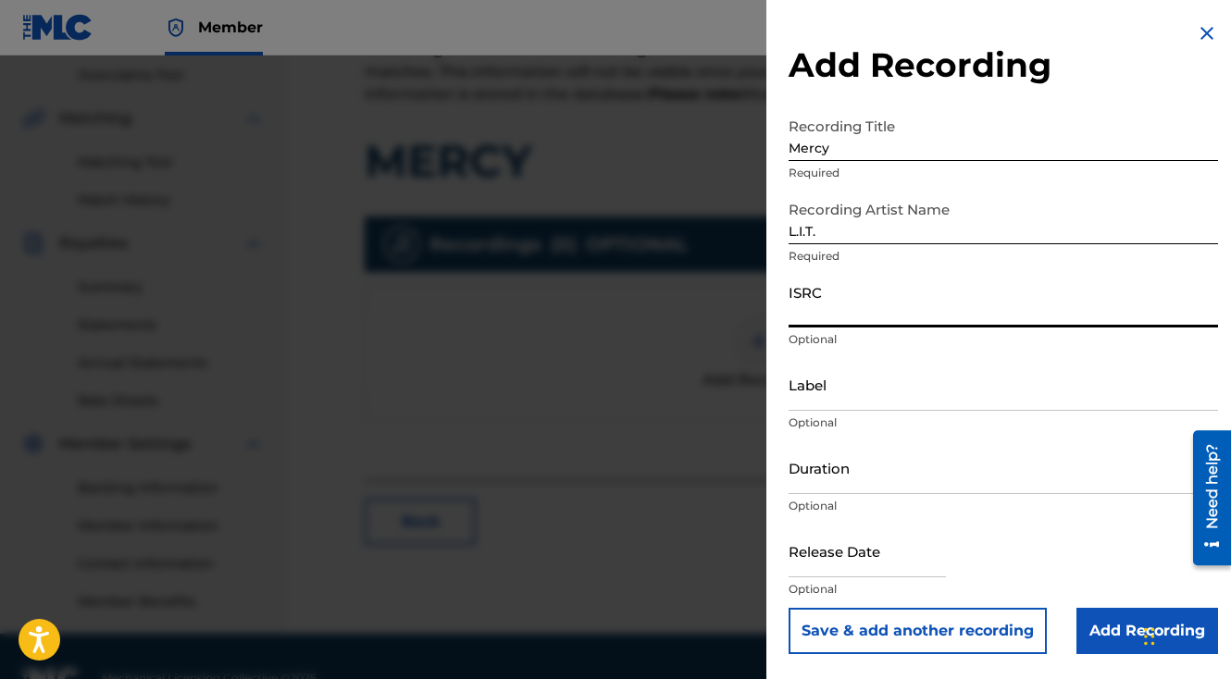
paste input "USDY41864320"
type input "USDY41864320"
click at [1088, 623] on input "Add Recording" at bounding box center [1147, 631] width 142 height 46
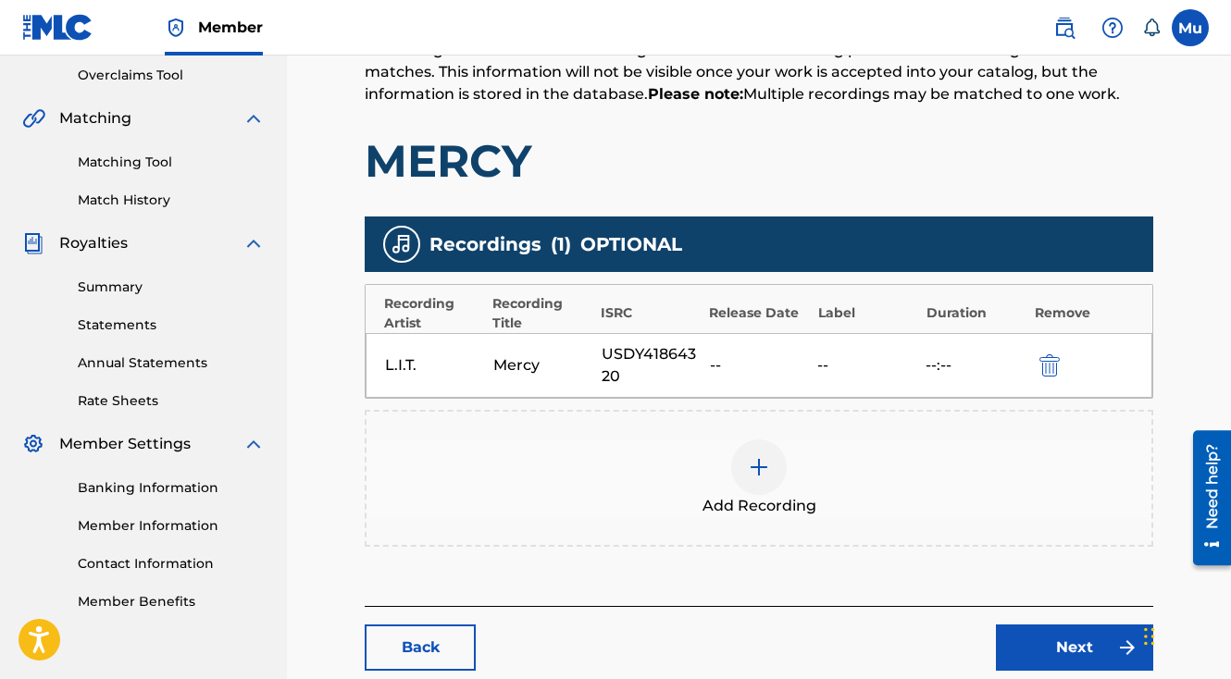
click at [1070, 625] on link "Next" at bounding box center [1074, 648] width 157 height 46
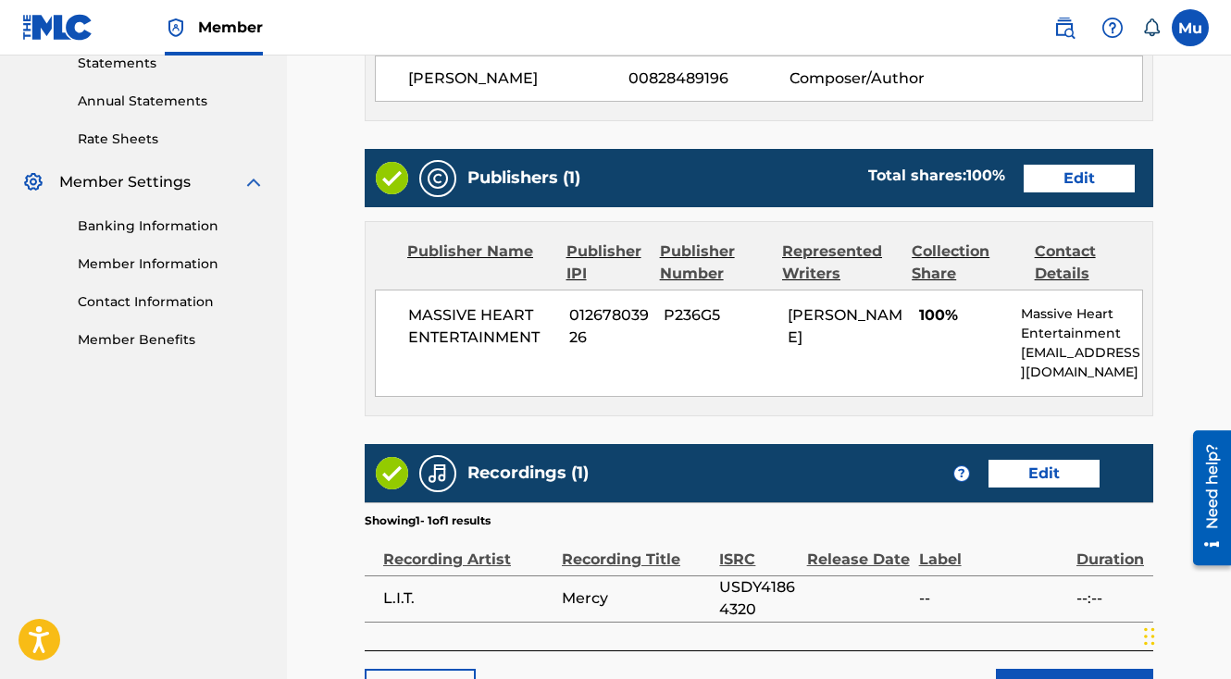
scroll to position [800, 0]
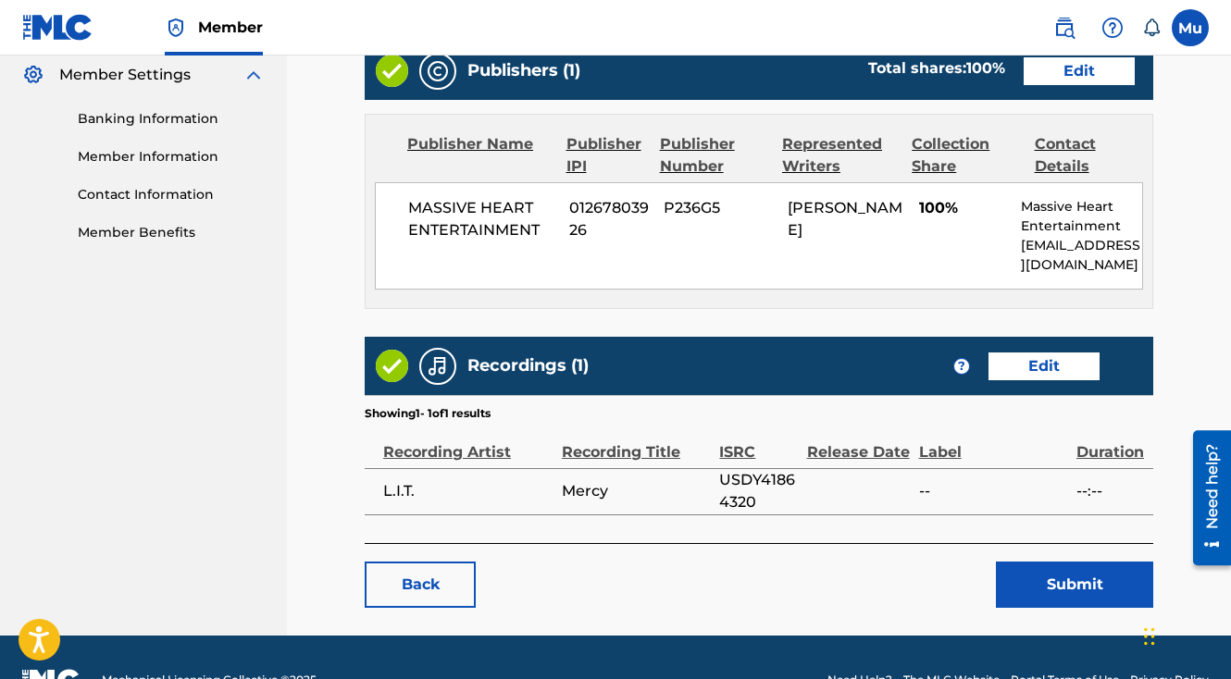
click at [1098, 562] on button "Submit" at bounding box center [1074, 585] width 157 height 46
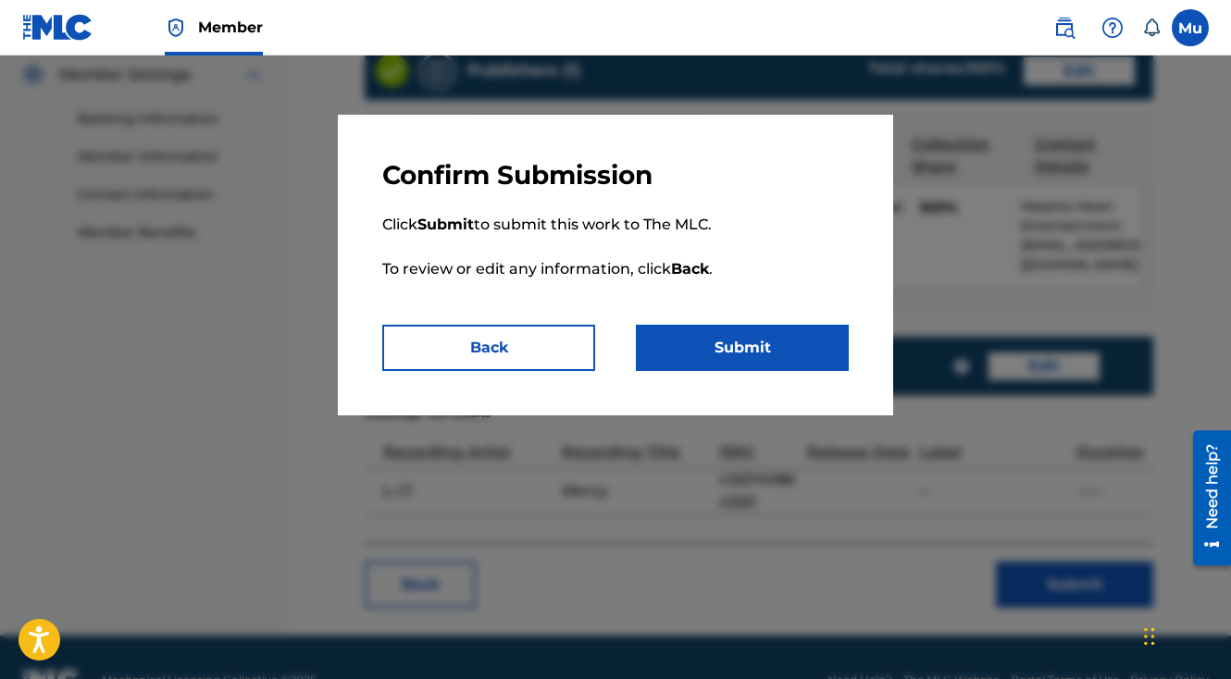
click at [753, 350] on button "Submit" at bounding box center [742, 348] width 213 height 46
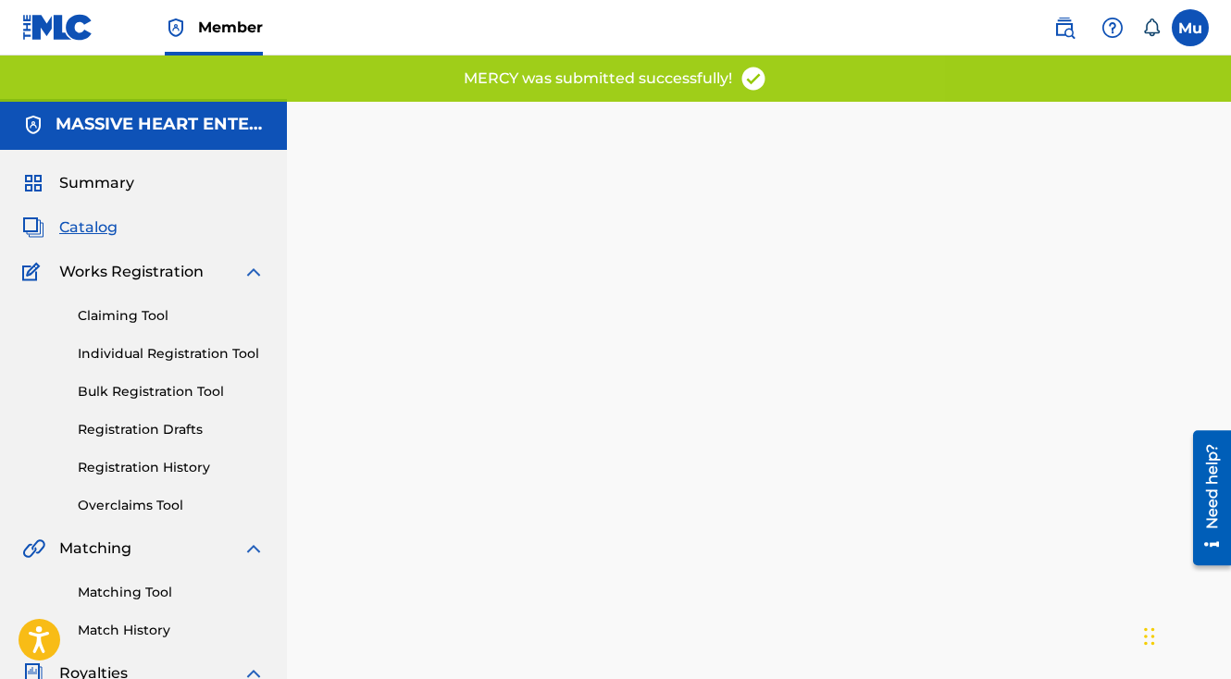
click at [159, 344] on link "Individual Registration Tool" at bounding box center [171, 353] width 187 height 19
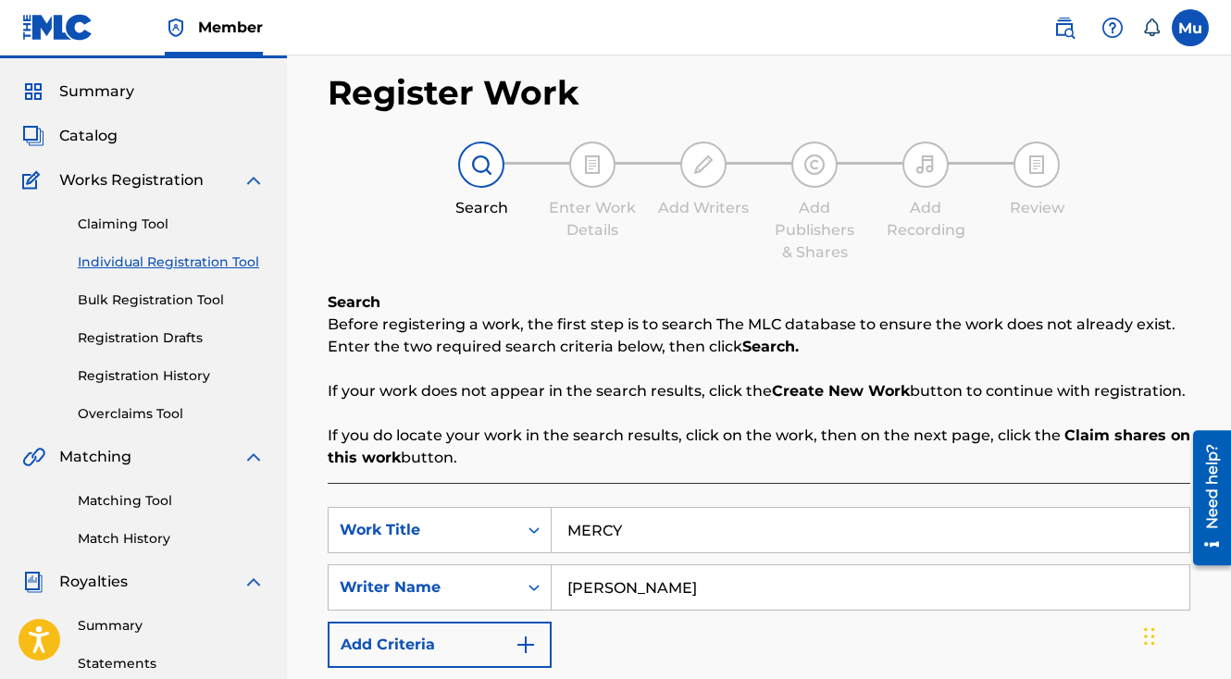
scroll to position [114, 0]
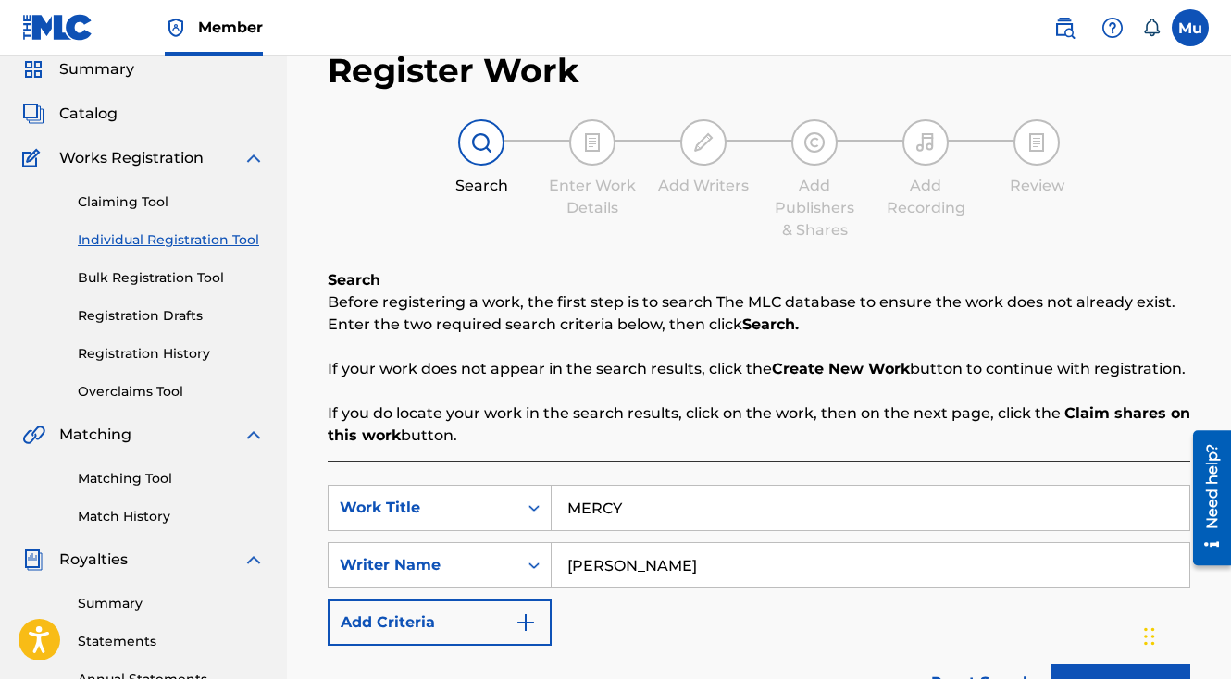
click at [625, 486] on input "MERCY" at bounding box center [871, 508] width 638 height 44
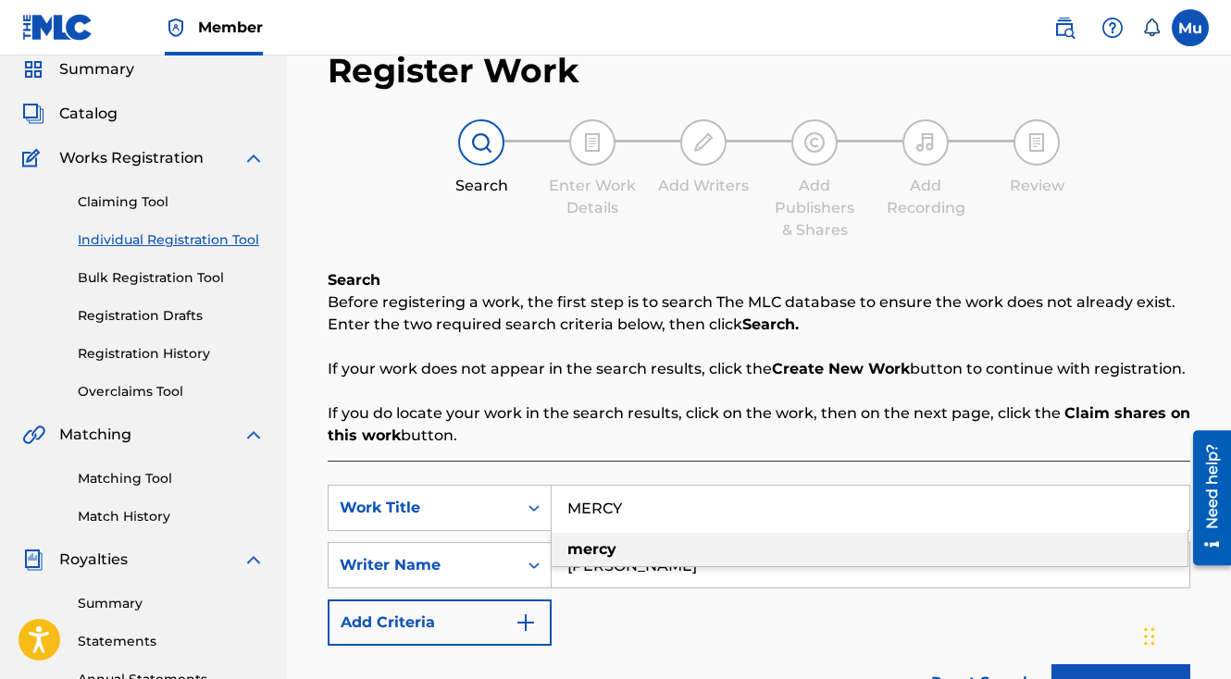
paste input "FROZE"
type input "FROZE"
click at [1051, 664] on button "Search" at bounding box center [1120, 687] width 139 height 46
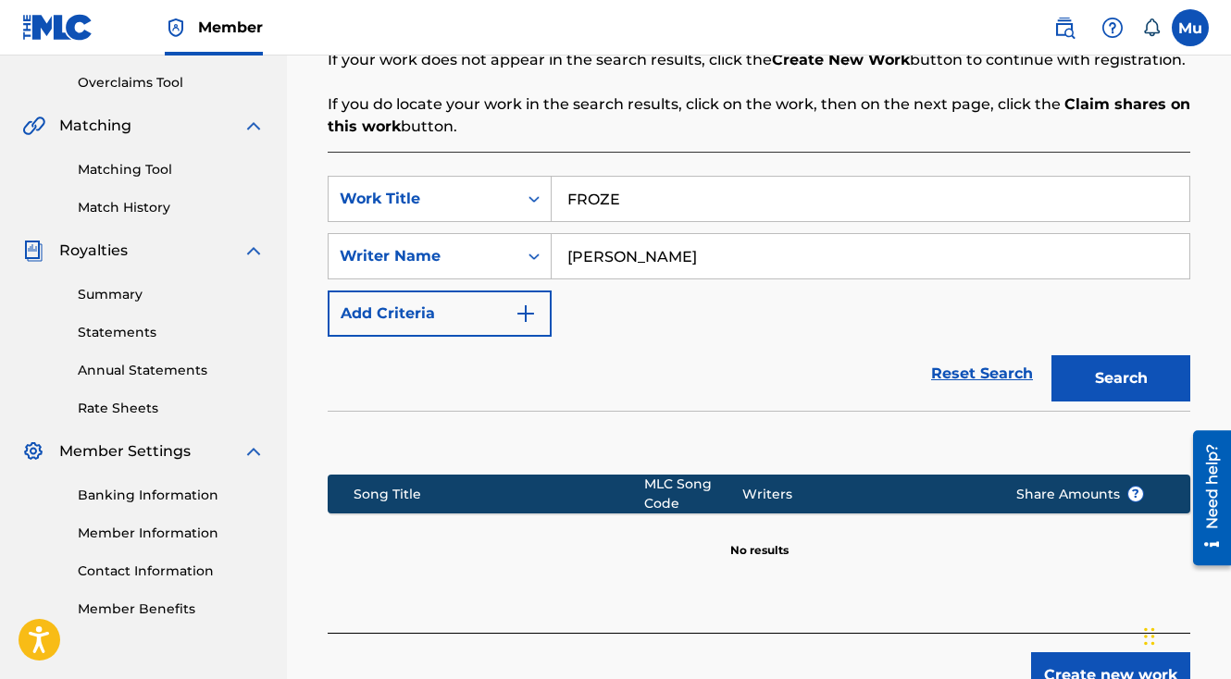
scroll to position [506, 0]
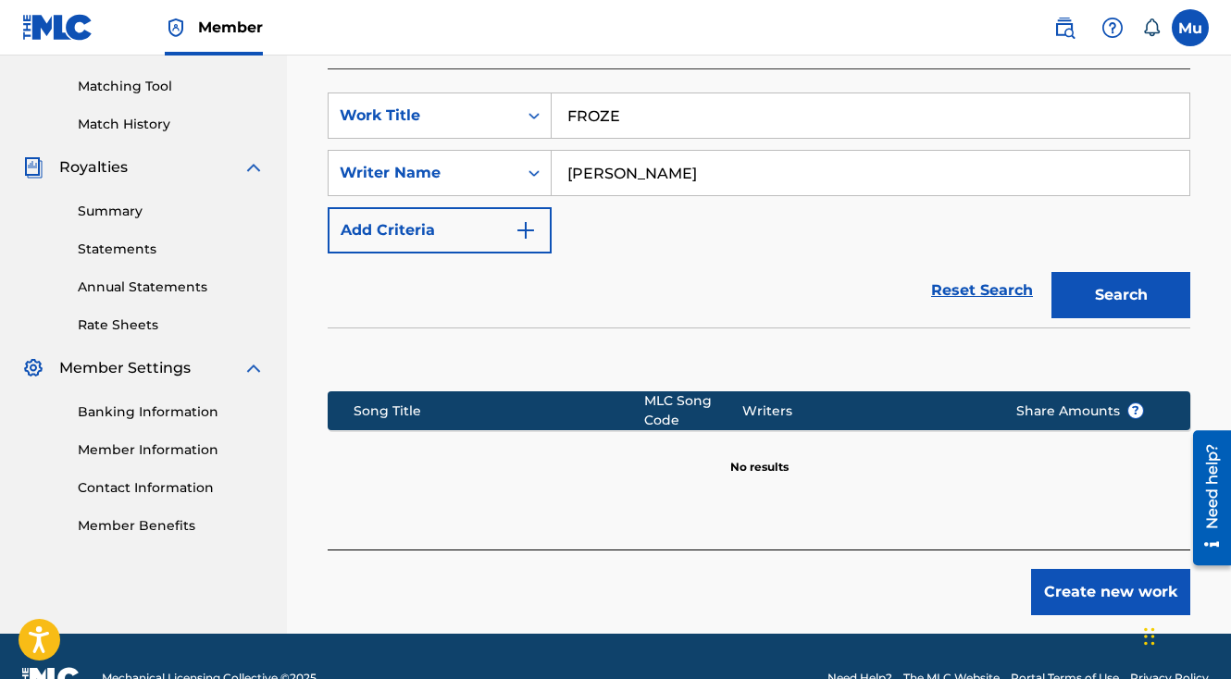
click at [1106, 254] on div "Search" at bounding box center [1116, 291] width 148 height 74
click at [1106, 272] on button "Search" at bounding box center [1120, 295] width 139 height 46
click at [1050, 569] on button "Create new work" at bounding box center [1110, 592] width 159 height 46
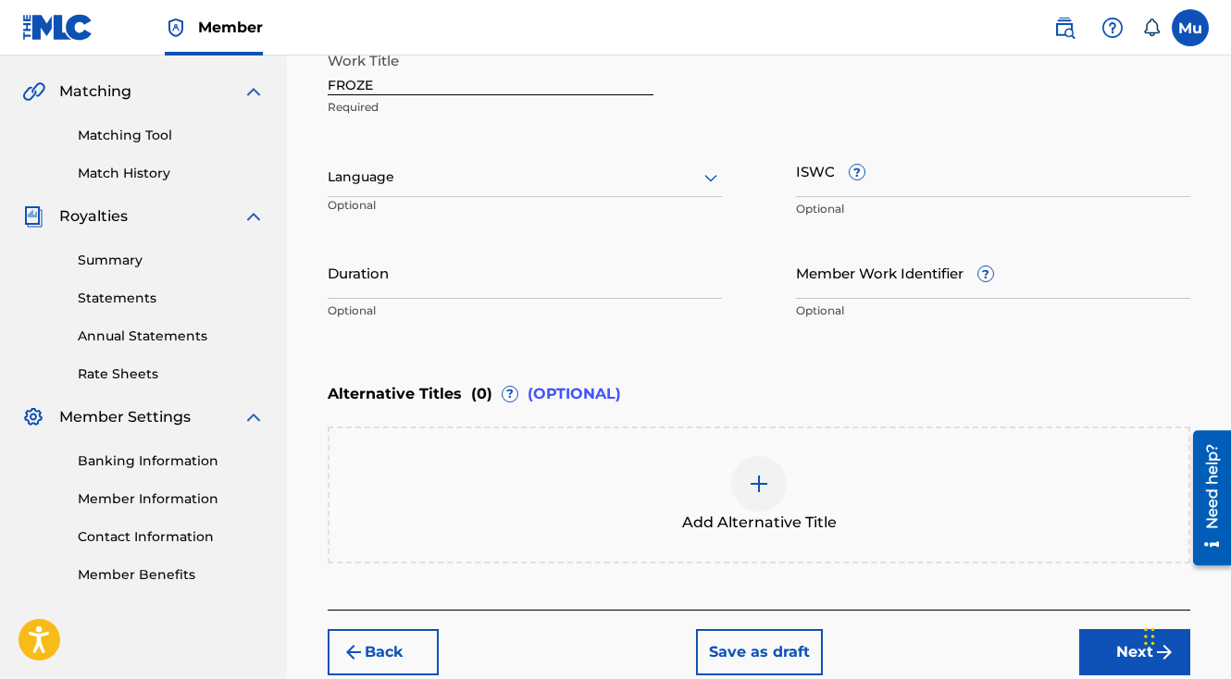
scroll to position [410, 0]
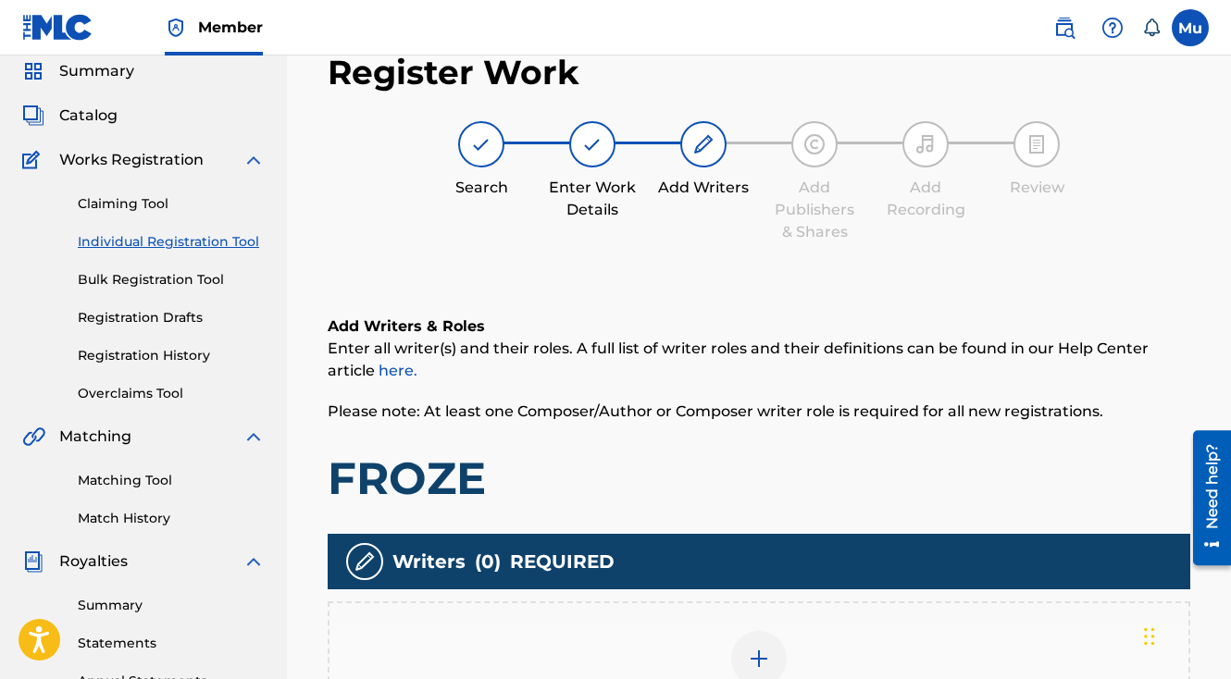
scroll to position [83, 0]
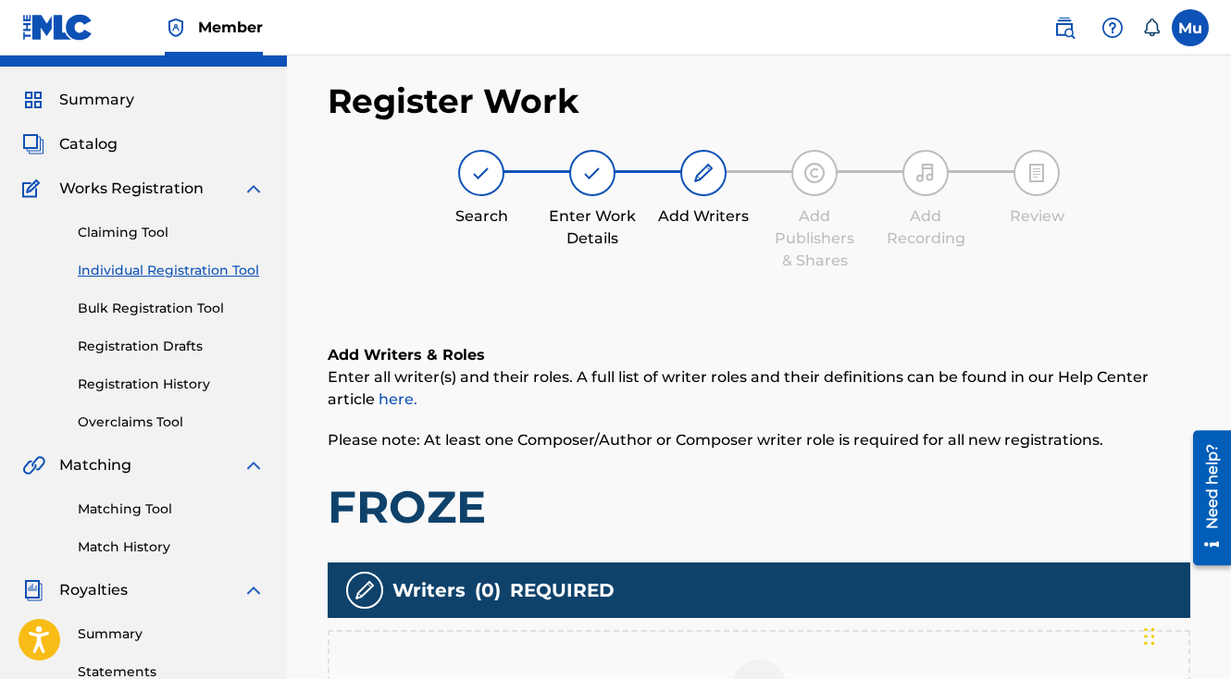
click at [755, 660] on div at bounding box center [759, 688] width 56 height 56
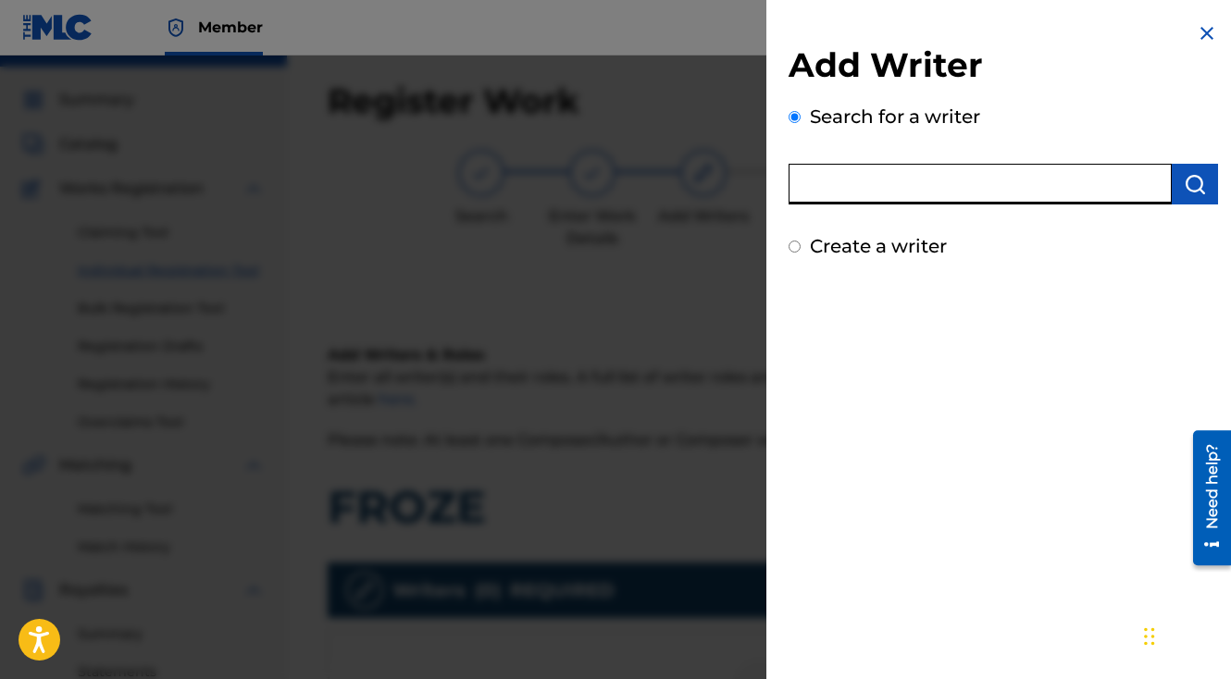
click at [831, 193] on input "text" at bounding box center [980, 184] width 383 height 41
click at [885, 192] on input "tha" at bounding box center [980, 184] width 383 height 41
paste input "00828489196"
type input "00828489196"
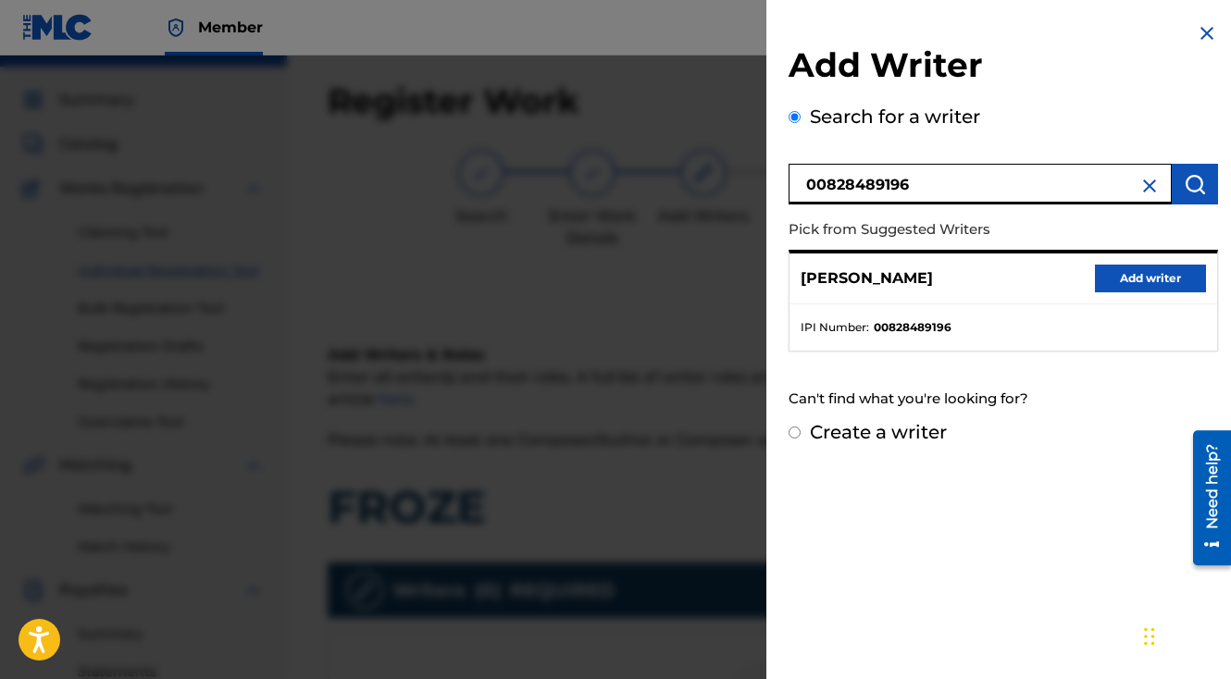
click at [1137, 265] on button "Add writer" at bounding box center [1150, 279] width 111 height 28
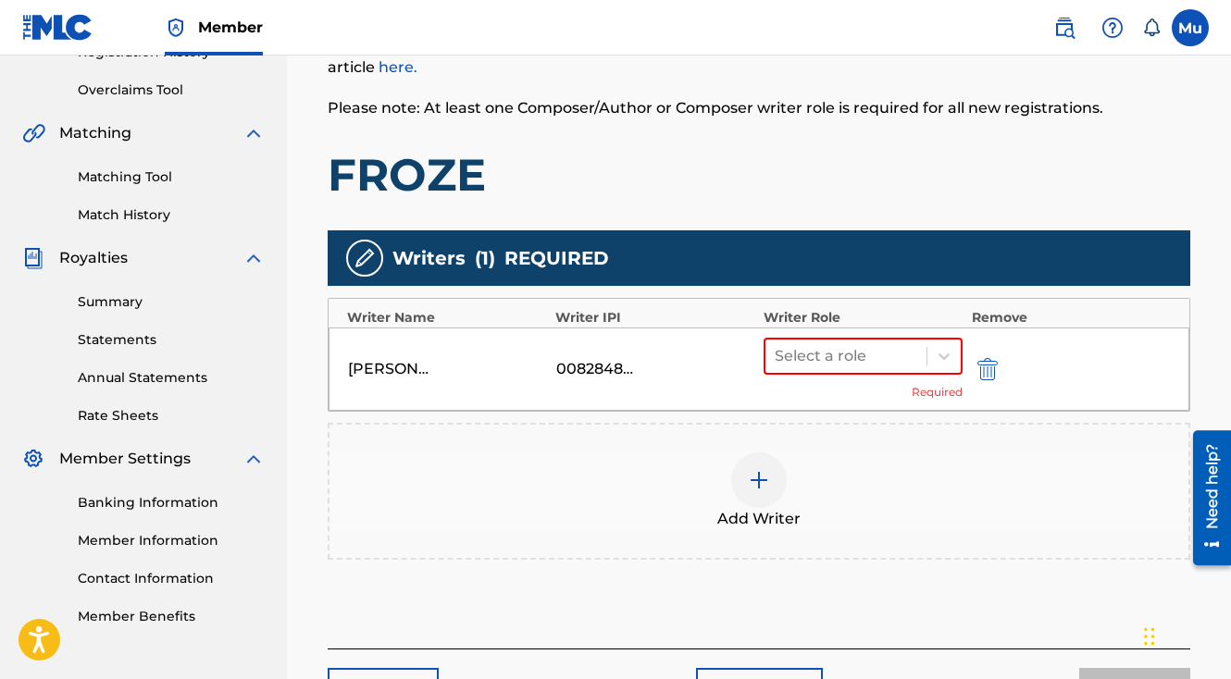
scroll to position [462, 0]
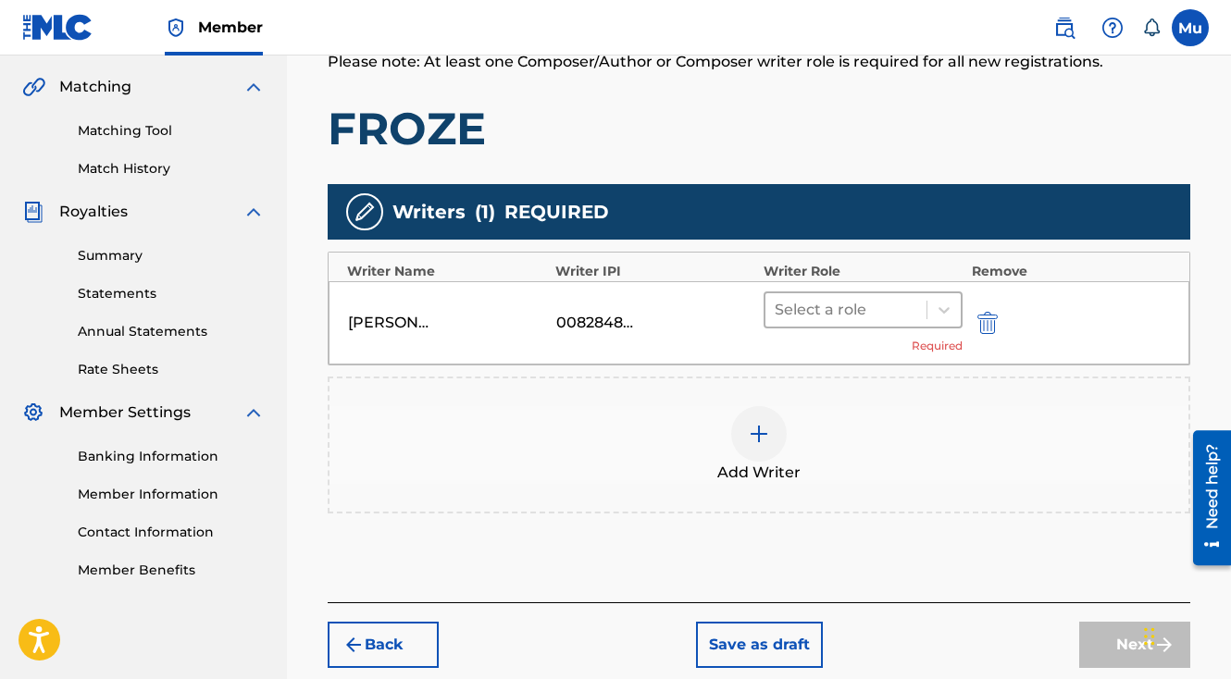
click at [926, 293] on div at bounding box center [943, 309] width 34 height 33
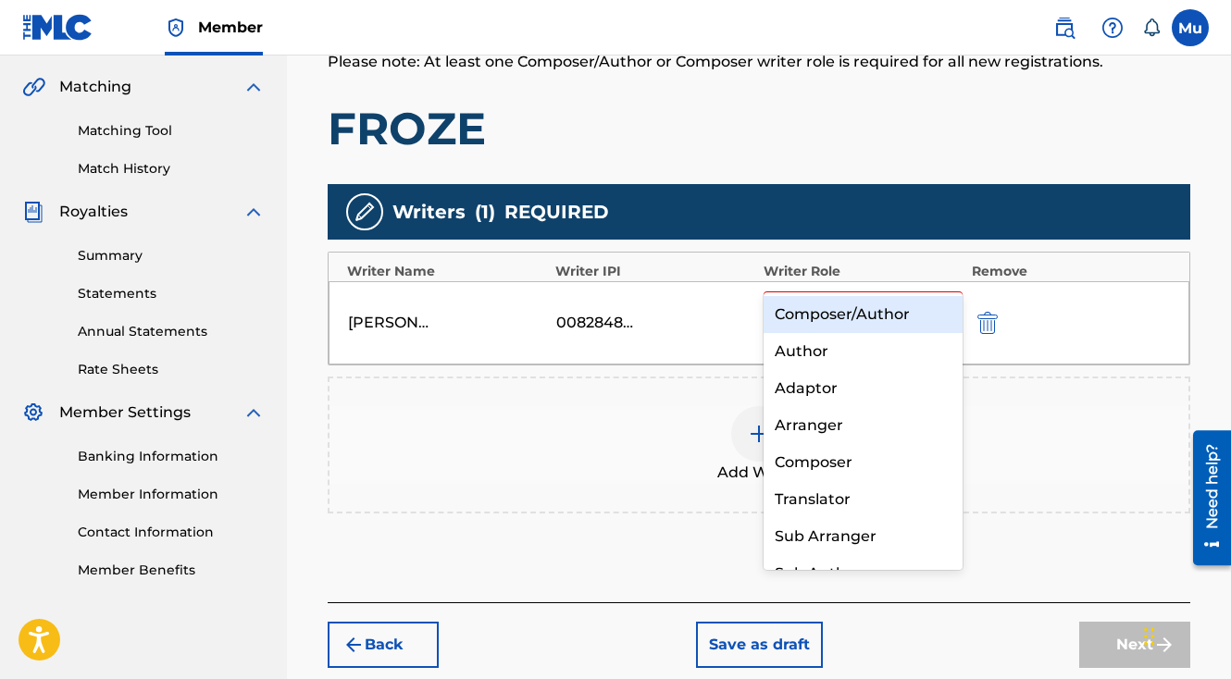
click at [912, 314] on div "Composer/Author" at bounding box center [863, 314] width 199 height 37
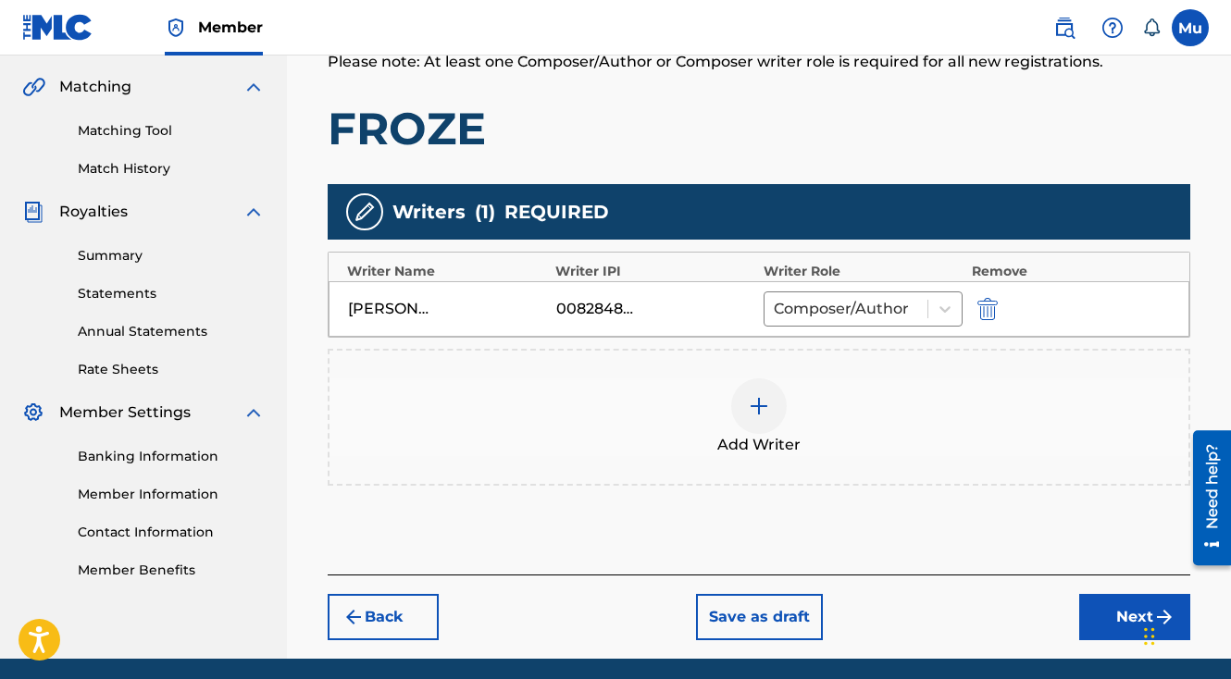
click at [1117, 594] on button "Next" at bounding box center [1134, 617] width 111 height 46
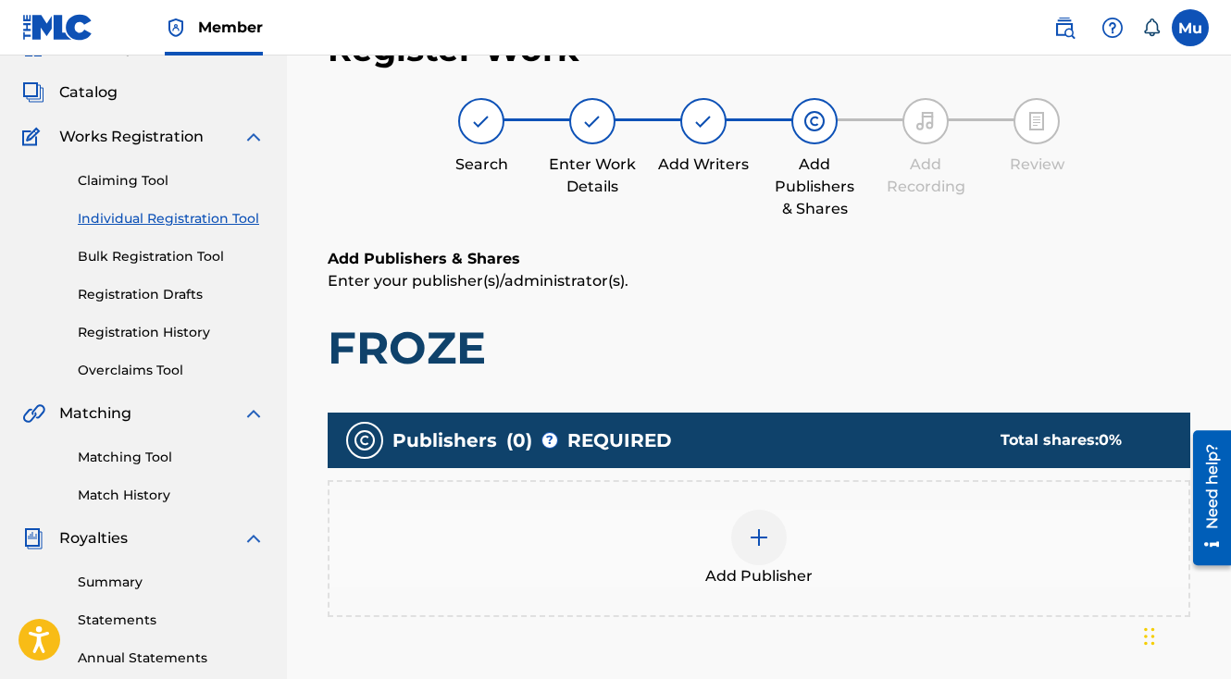
scroll to position [83, 0]
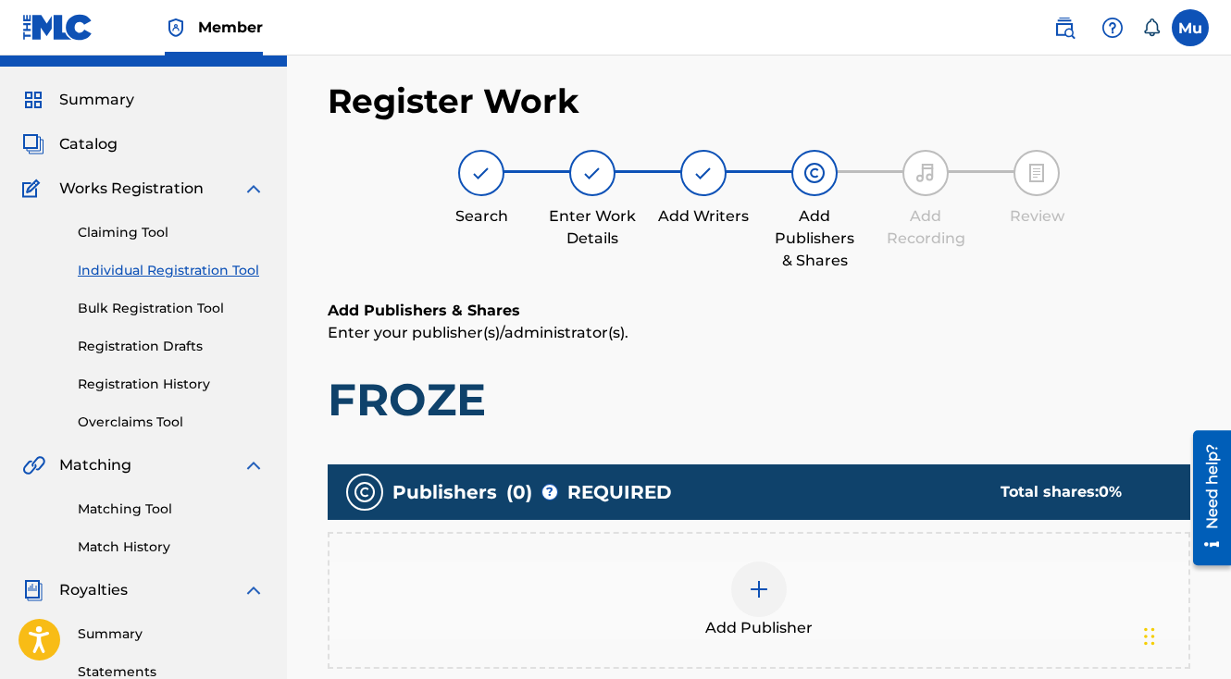
click at [749, 578] on img at bounding box center [759, 589] width 22 height 22
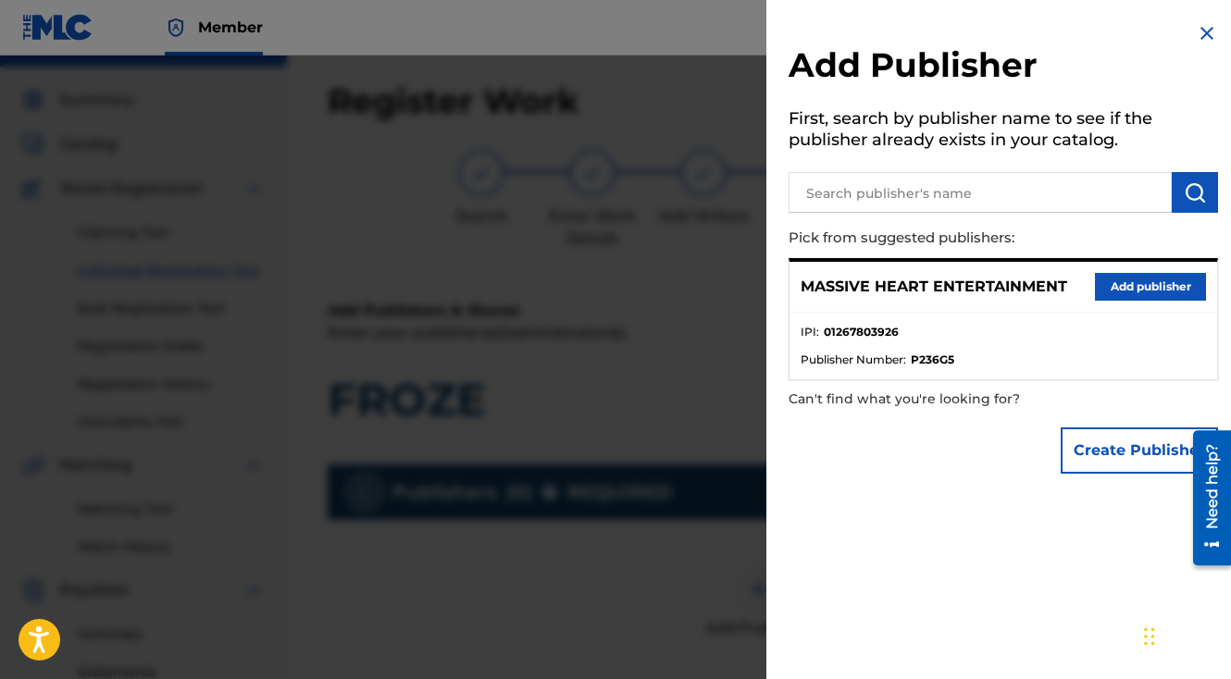
click at [1146, 287] on button "Add publisher" at bounding box center [1150, 287] width 111 height 28
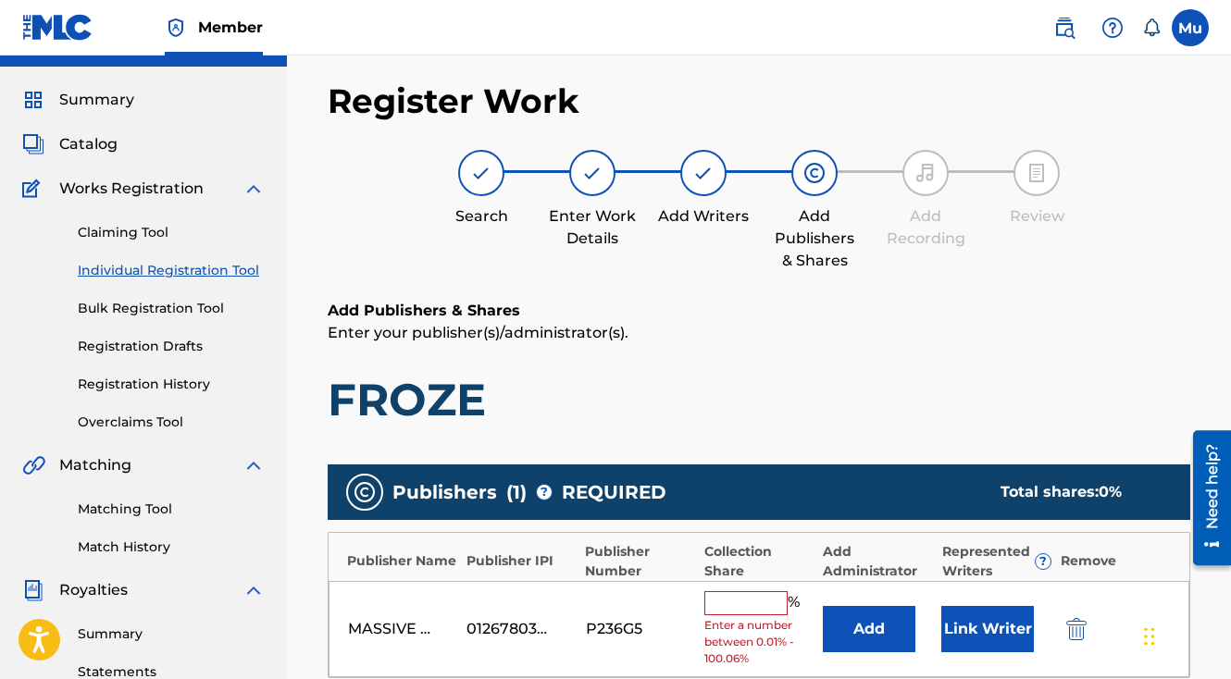
click at [757, 591] on input "text" at bounding box center [745, 603] width 83 height 24
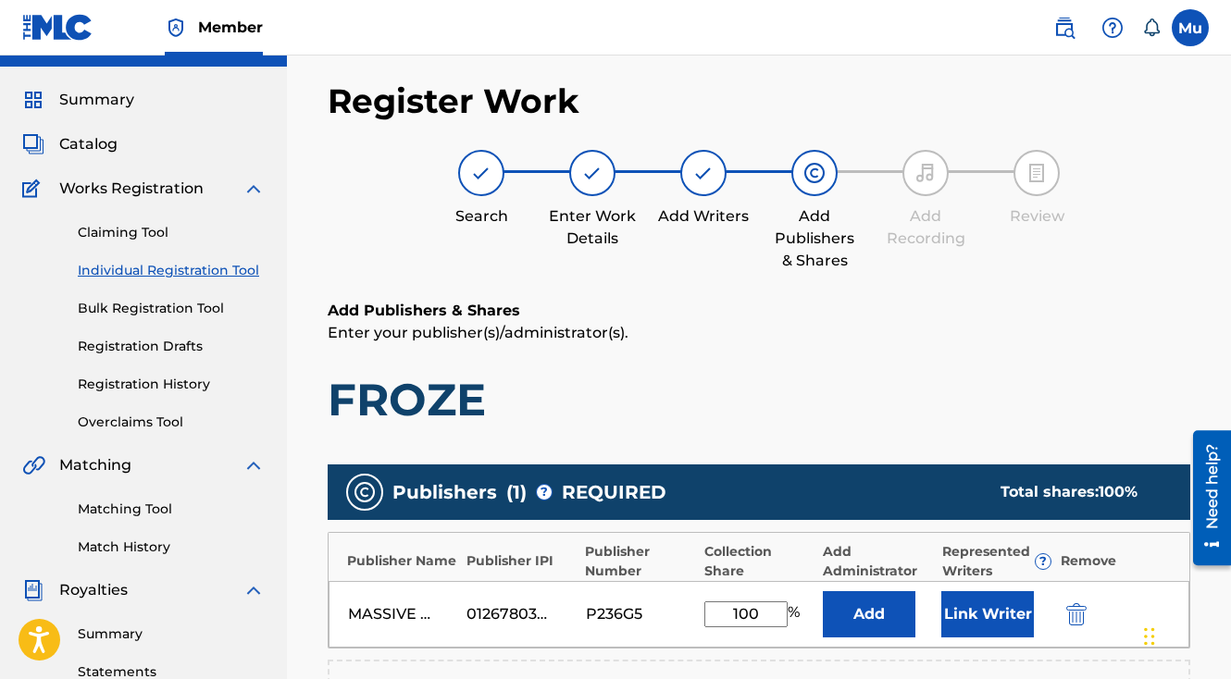
type input "100"
click at [990, 591] on button "Link Writer" at bounding box center [987, 614] width 93 height 46
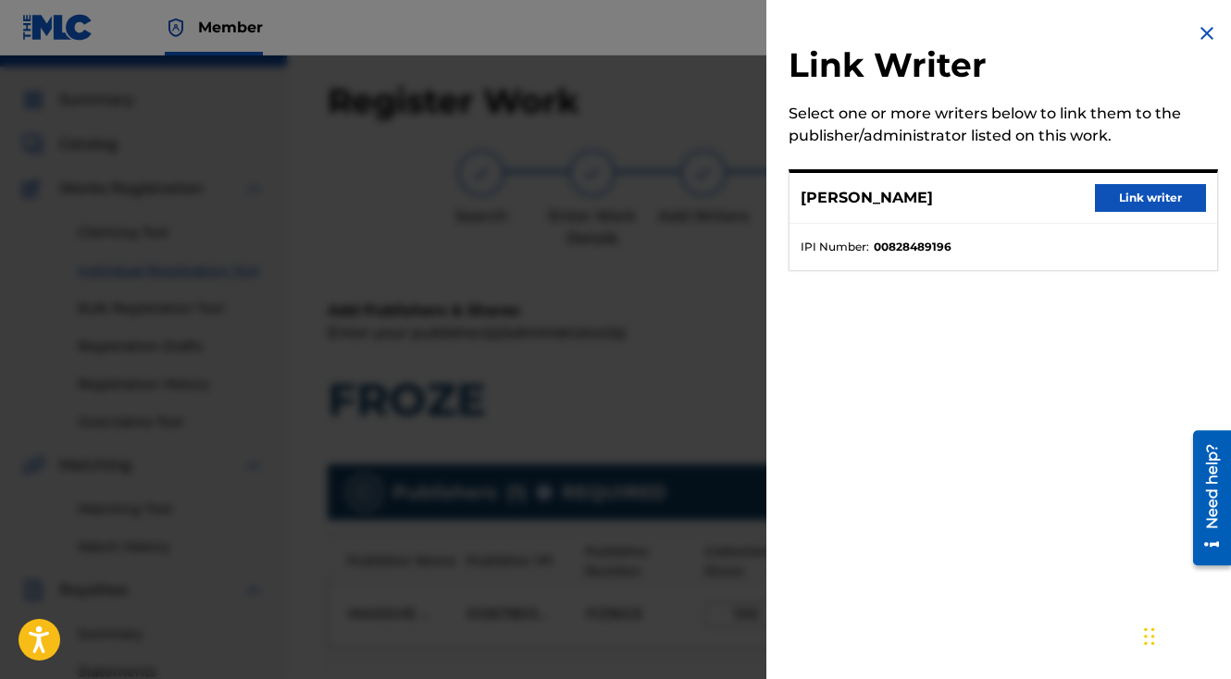
click at [1126, 202] on button "Link writer" at bounding box center [1150, 198] width 111 height 28
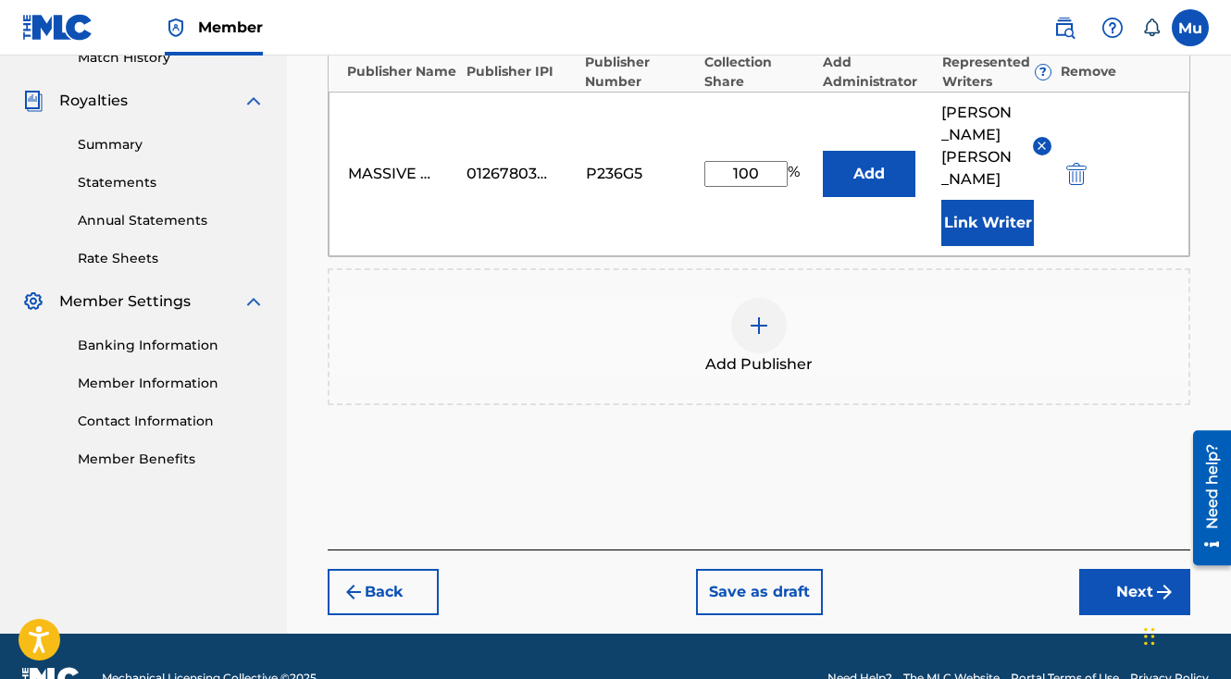
click at [1119, 569] on button "Next" at bounding box center [1134, 592] width 111 height 46
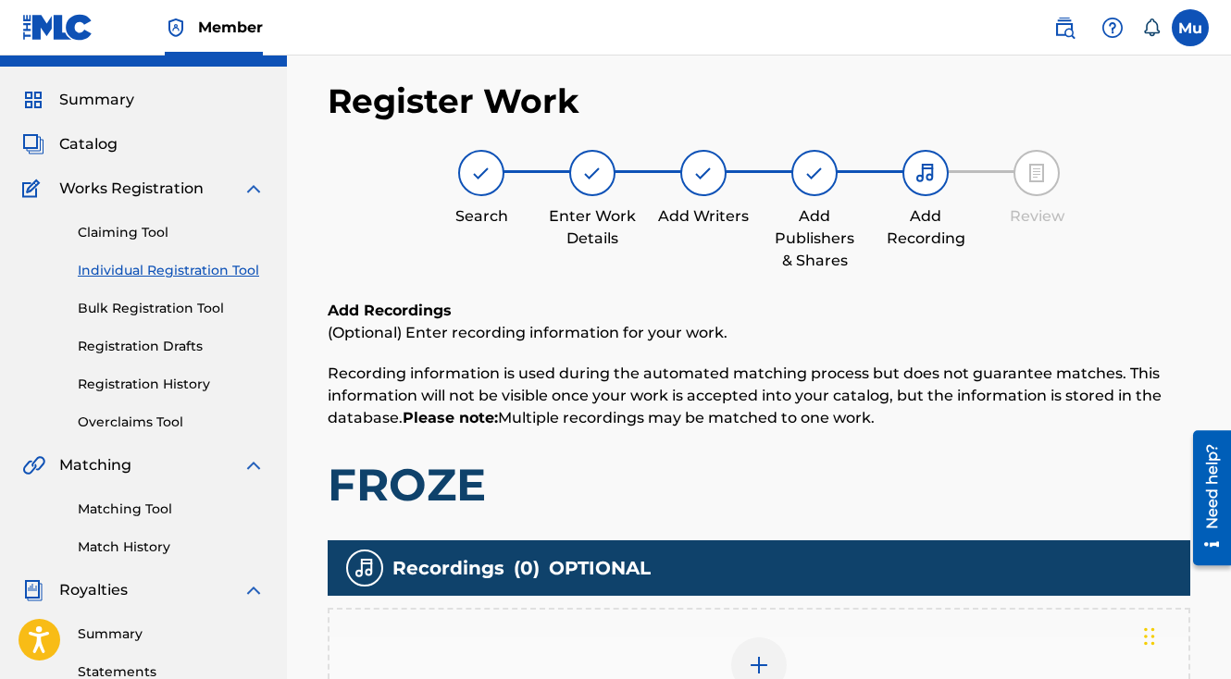
click at [776, 638] on div "Add Recording" at bounding box center [758, 677] width 859 height 78
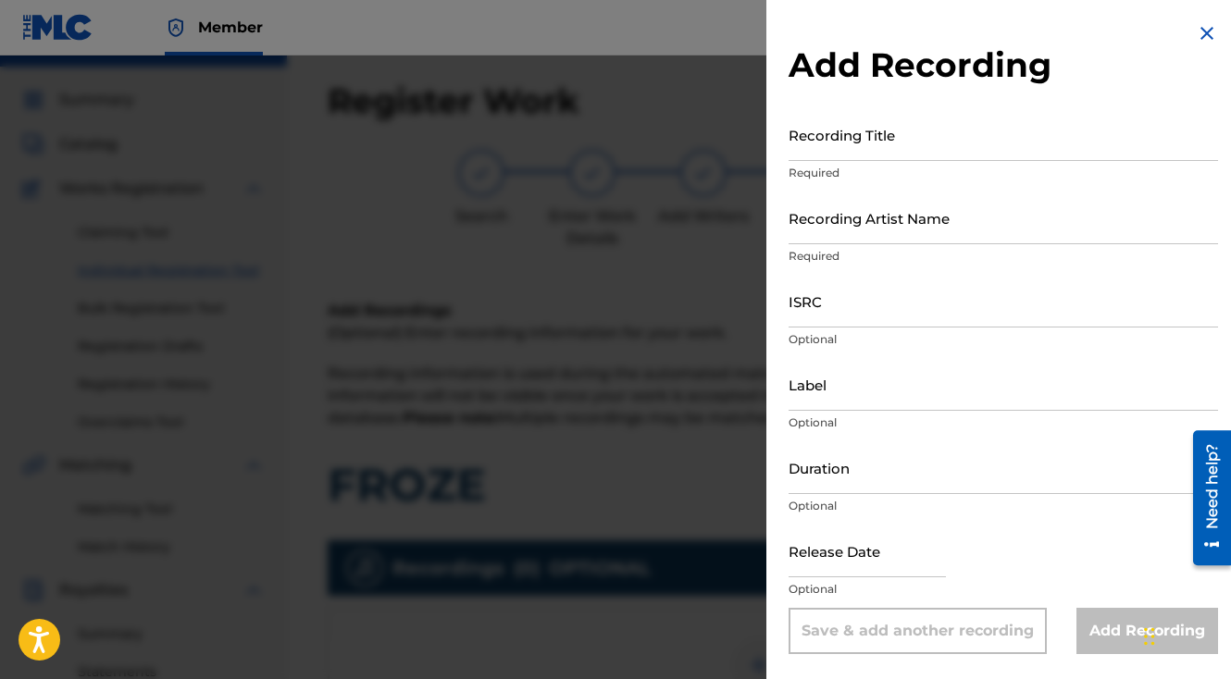
click at [842, 143] on input "Recording Title" at bounding box center [1003, 134] width 429 height 53
type input "Froze"
click at [851, 237] on input "Recording Artist Name" at bounding box center [1003, 218] width 429 height 53
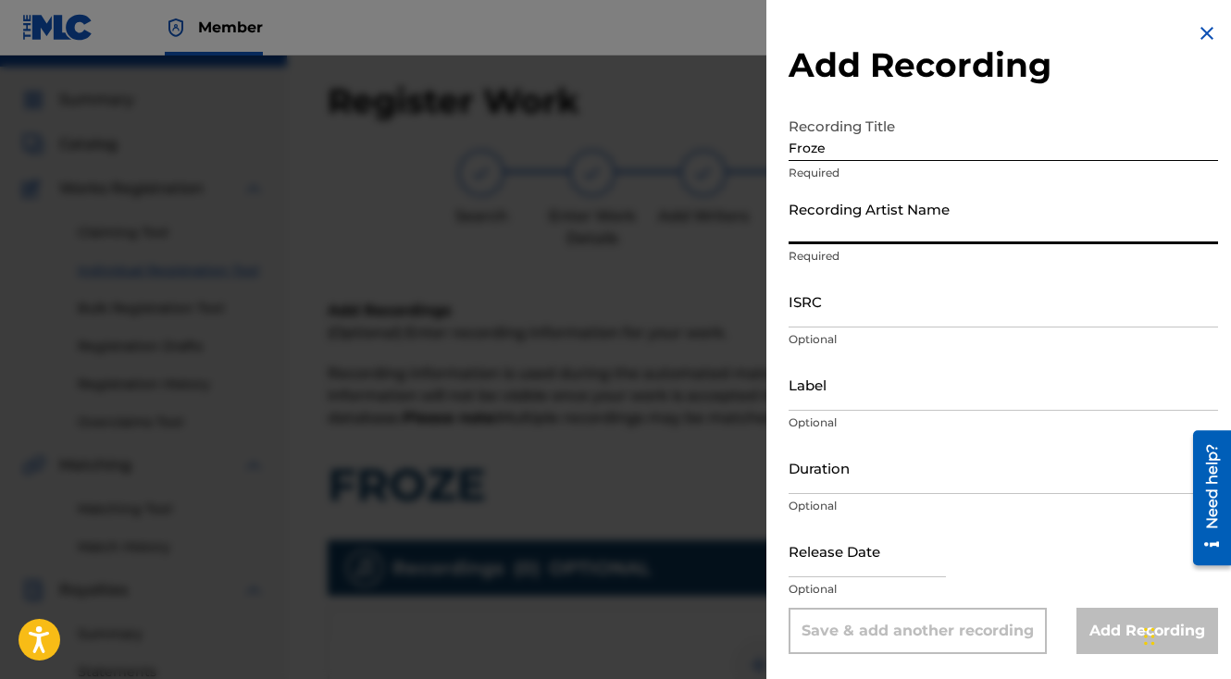
paste input "Lyfe3x"
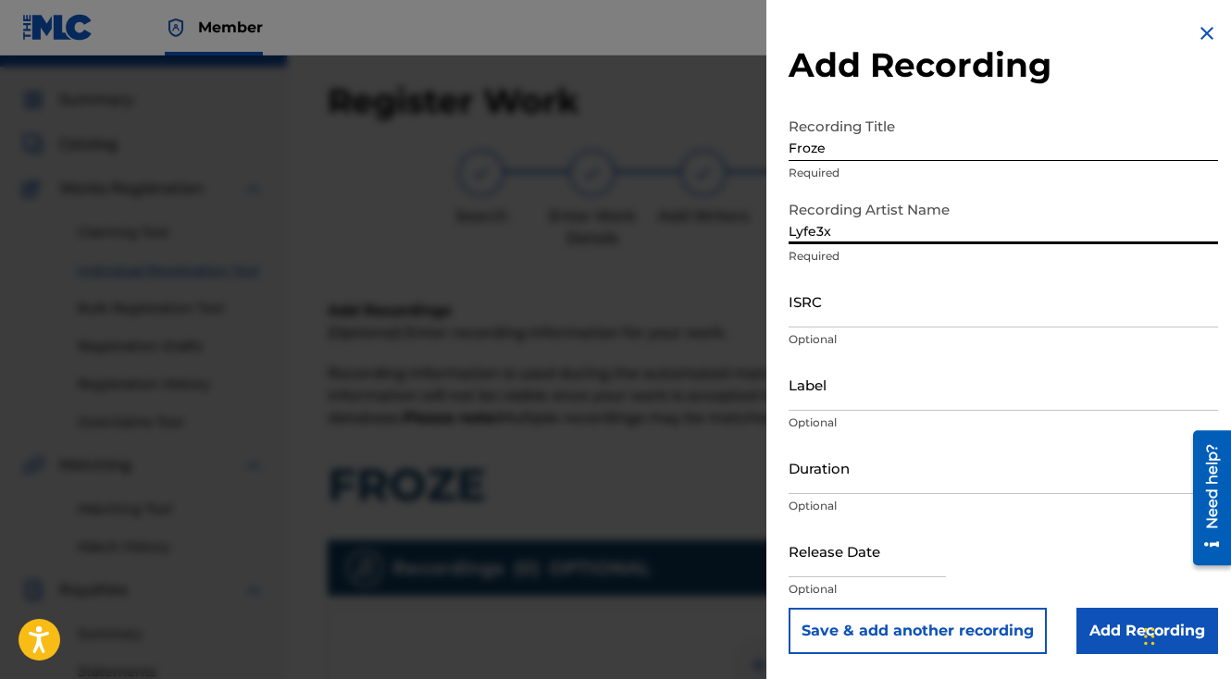
type input "Lyfe3x"
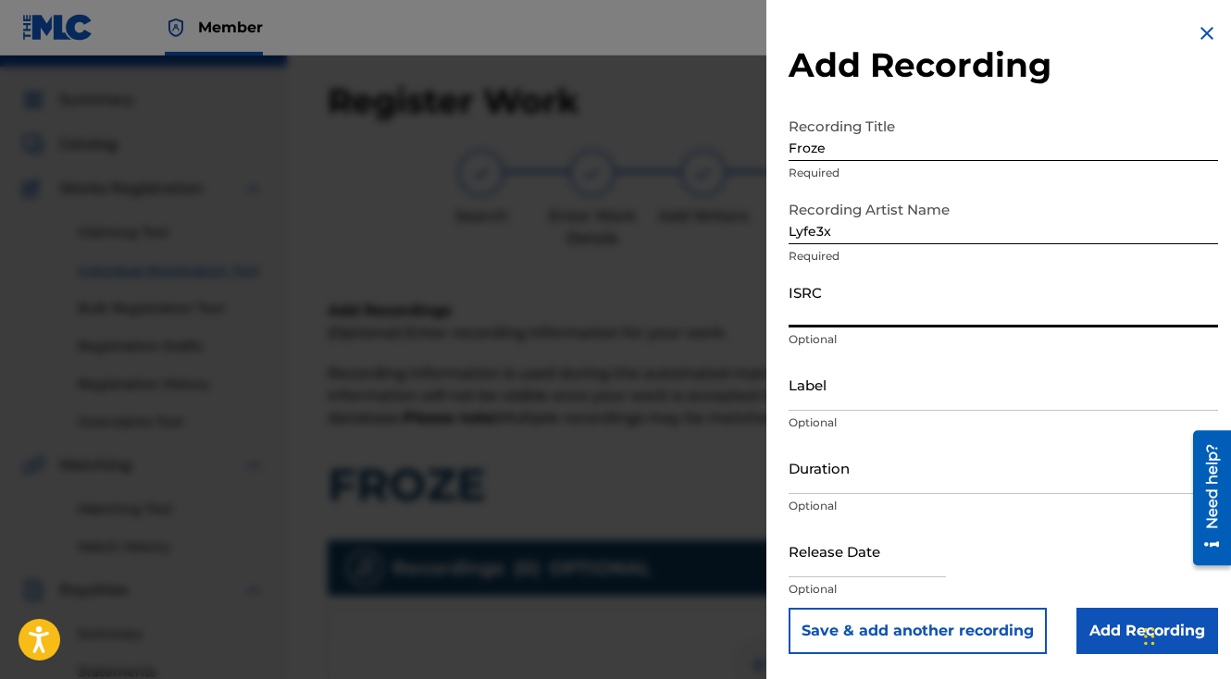
click at [811, 310] on input "ISRC" at bounding box center [1003, 301] width 429 height 53
paste input "QZNMU2542434"
type input "QZNMU2542434"
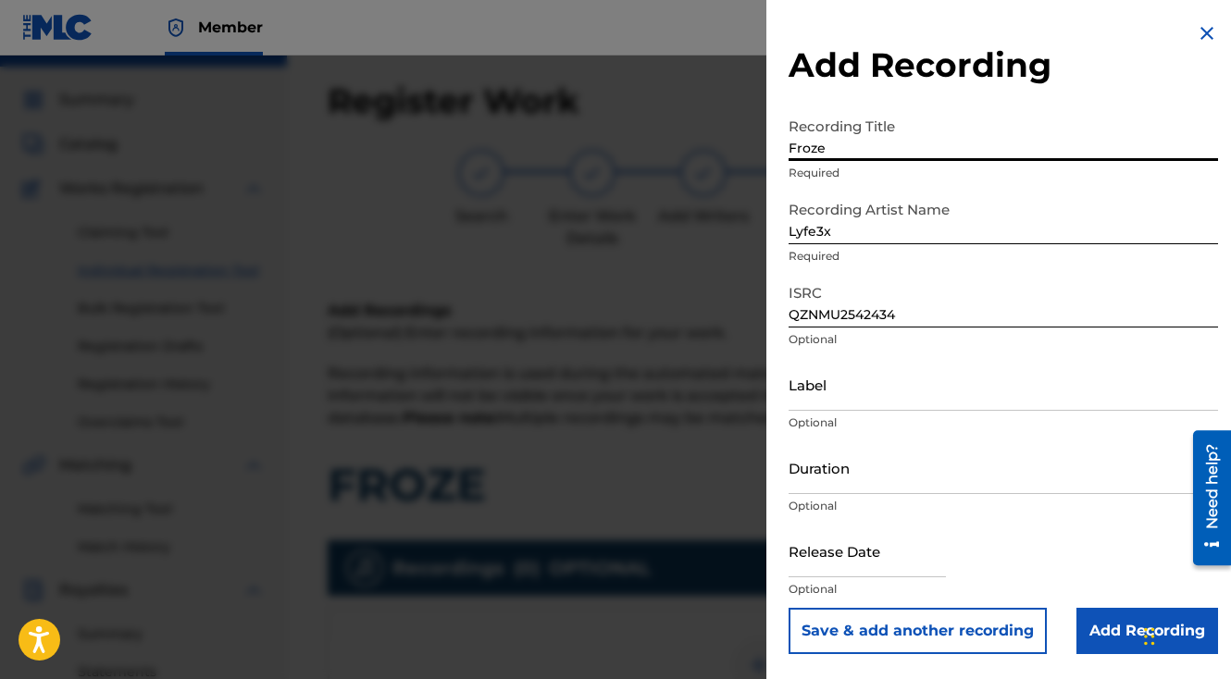
click at [822, 157] on input "Froze" at bounding box center [1003, 134] width 429 height 53
type input "FROZE"
click at [1095, 623] on input "Add Recording" at bounding box center [1147, 631] width 142 height 46
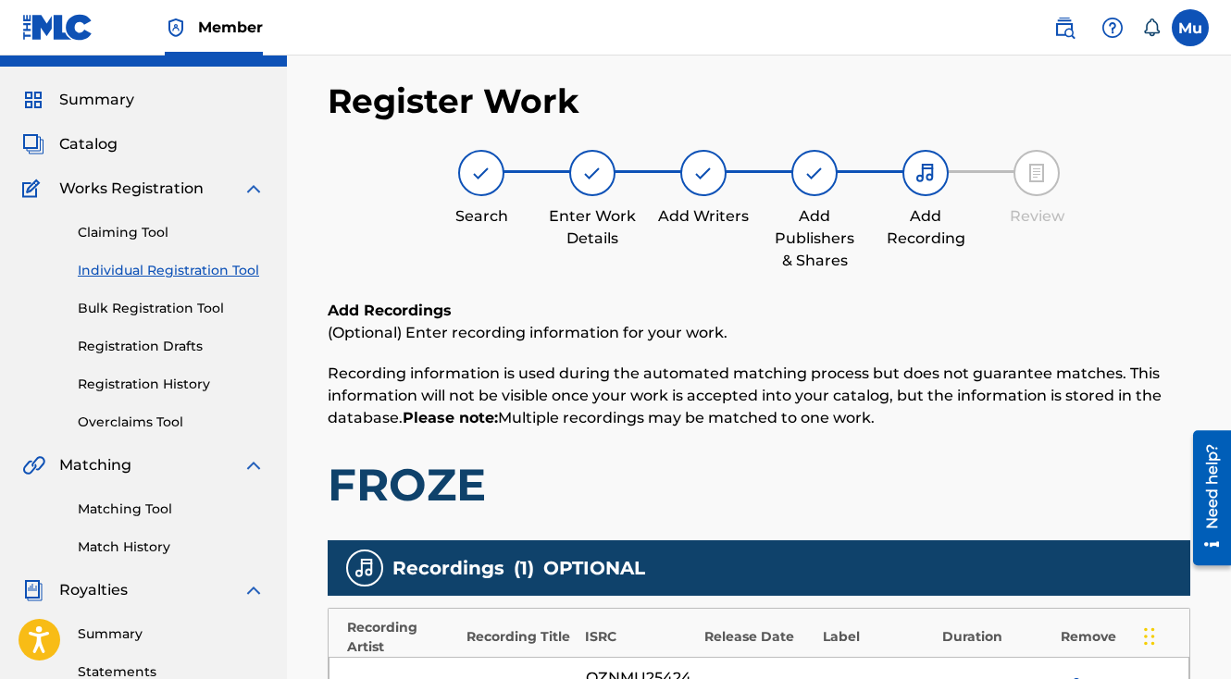
scroll to position [464, 0]
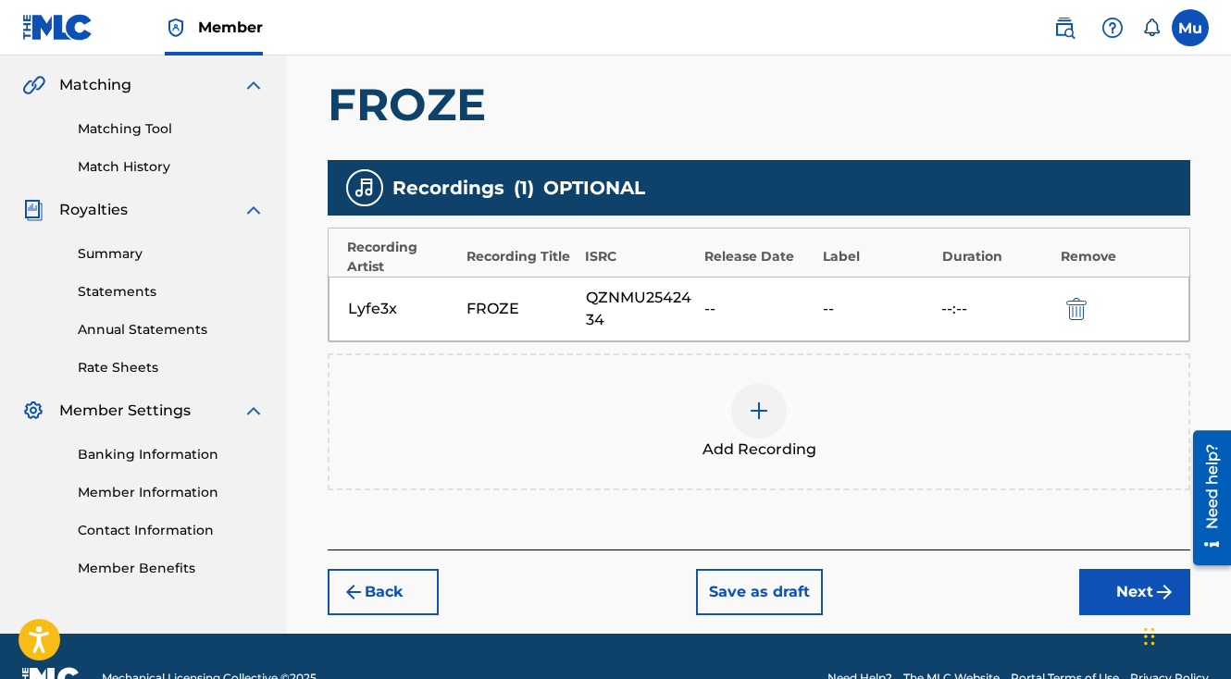
click at [1088, 569] on button "Next" at bounding box center [1134, 592] width 111 height 46
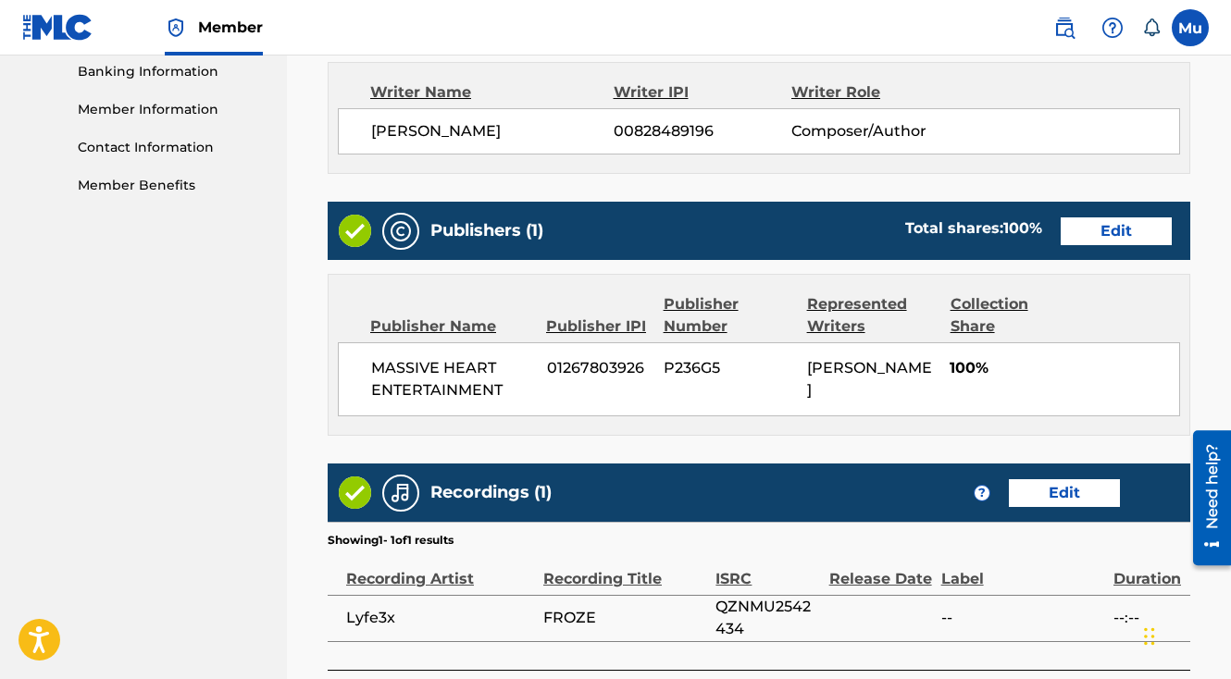
scroll to position [965, 0]
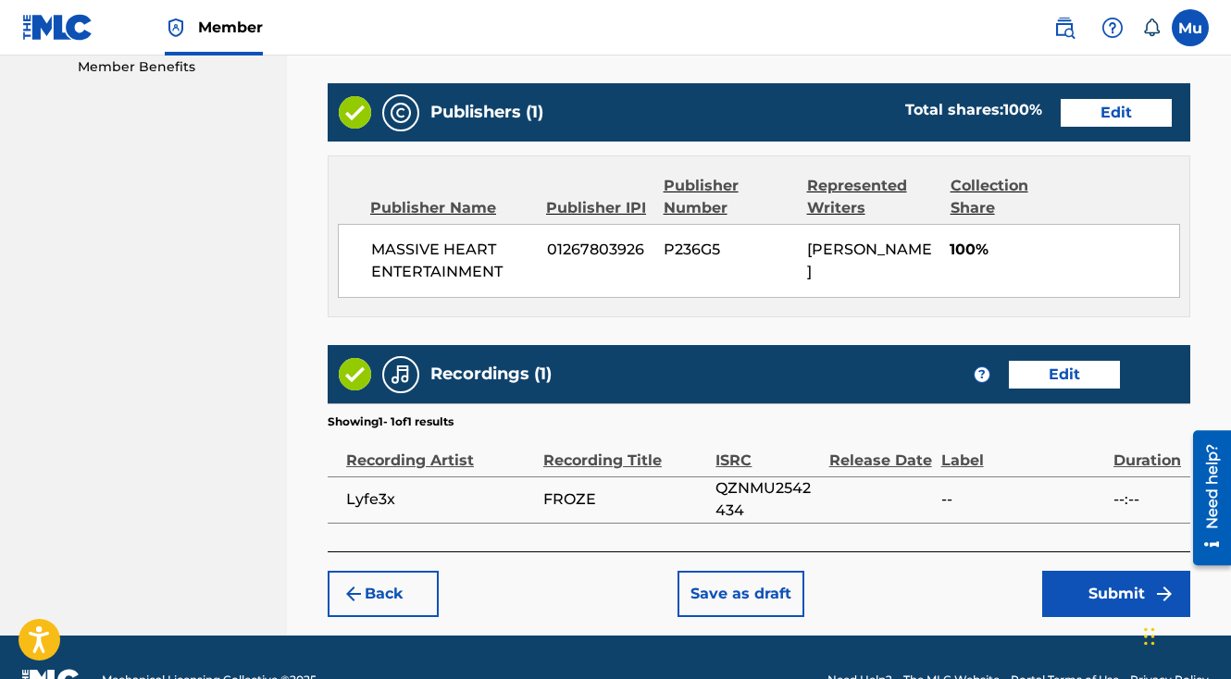
click at [1114, 571] on button "Submit" at bounding box center [1116, 594] width 148 height 46
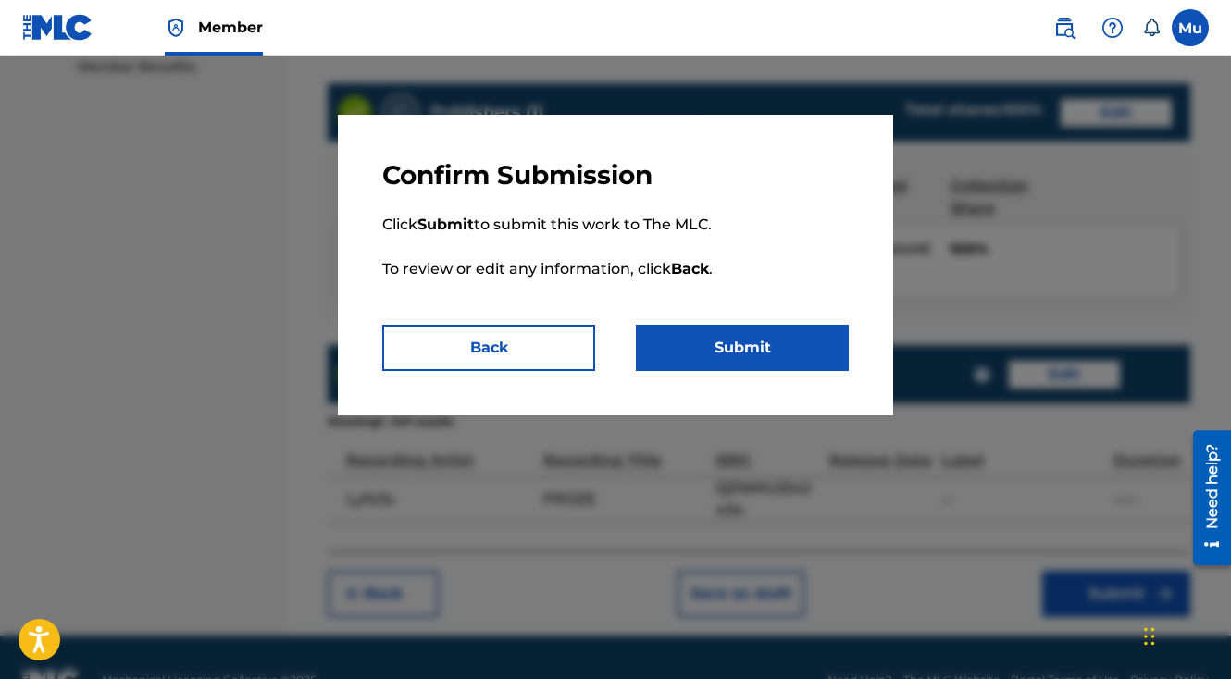
click at [801, 363] on button "Submit" at bounding box center [742, 348] width 213 height 46
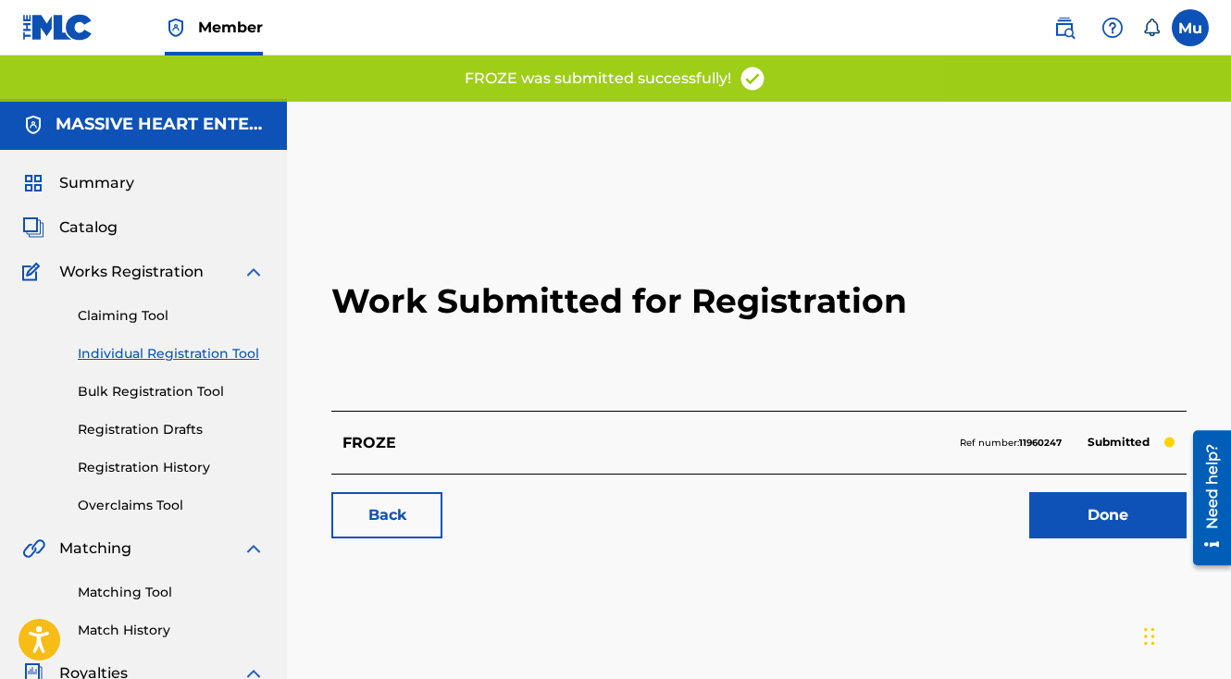
click at [1086, 492] on link "Done" at bounding box center [1107, 515] width 157 height 46
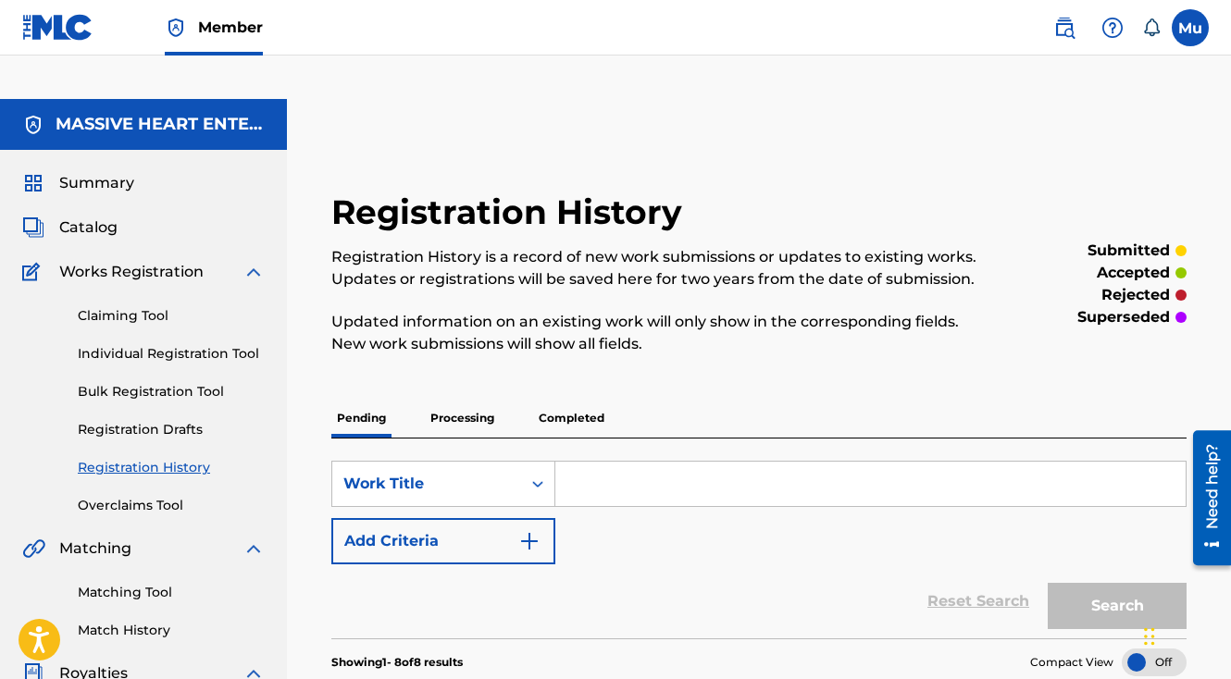
click at [169, 344] on link "Individual Registration Tool" at bounding box center [171, 353] width 187 height 19
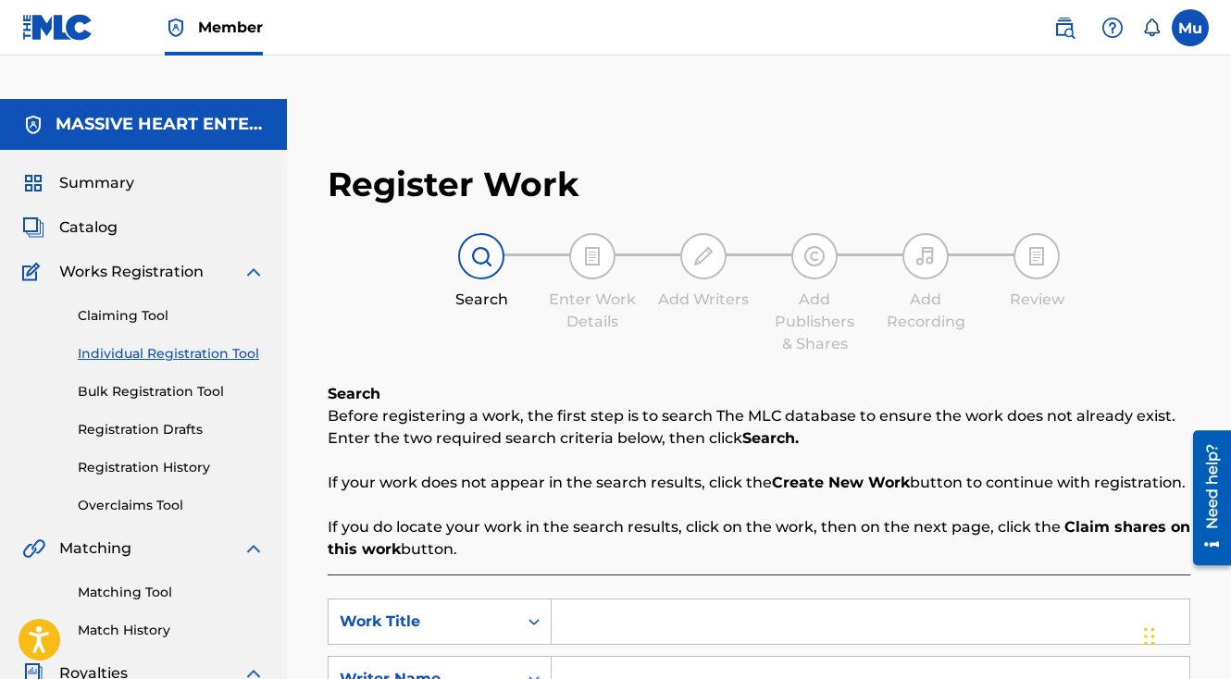
click at [577, 600] on input "Search Form" at bounding box center [871, 622] width 638 height 44
paste input "Drippin' Freestyle"
type input "Drippin' Freestyle"
click at [619, 657] on input "Search Form" at bounding box center [871, 679] width 638 height 44
paste input "[PERSON_NAME]"
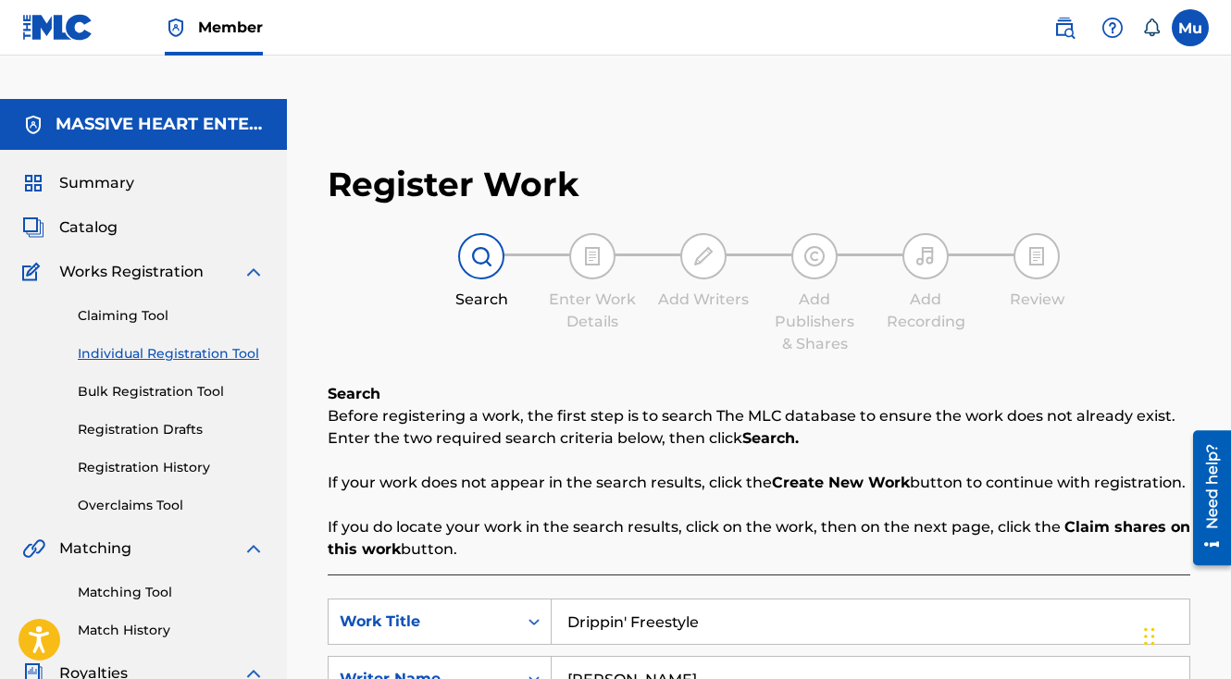
type input "[PERSON_NAME]"
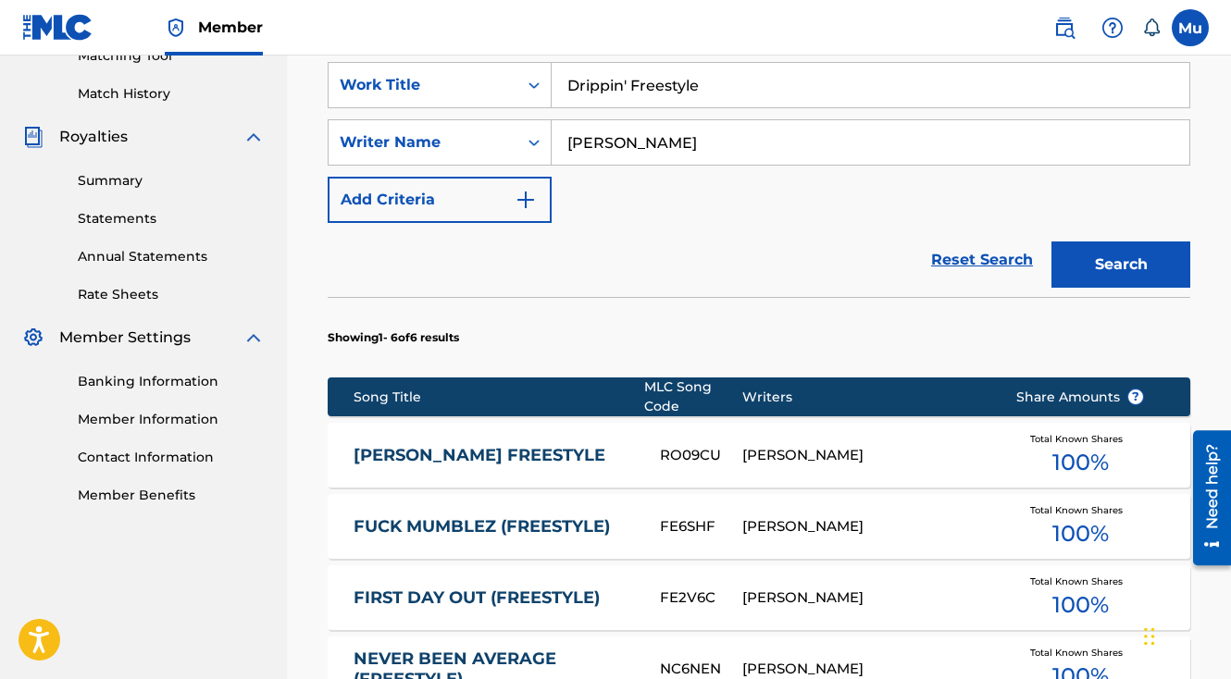
scroll to position [379, 0]
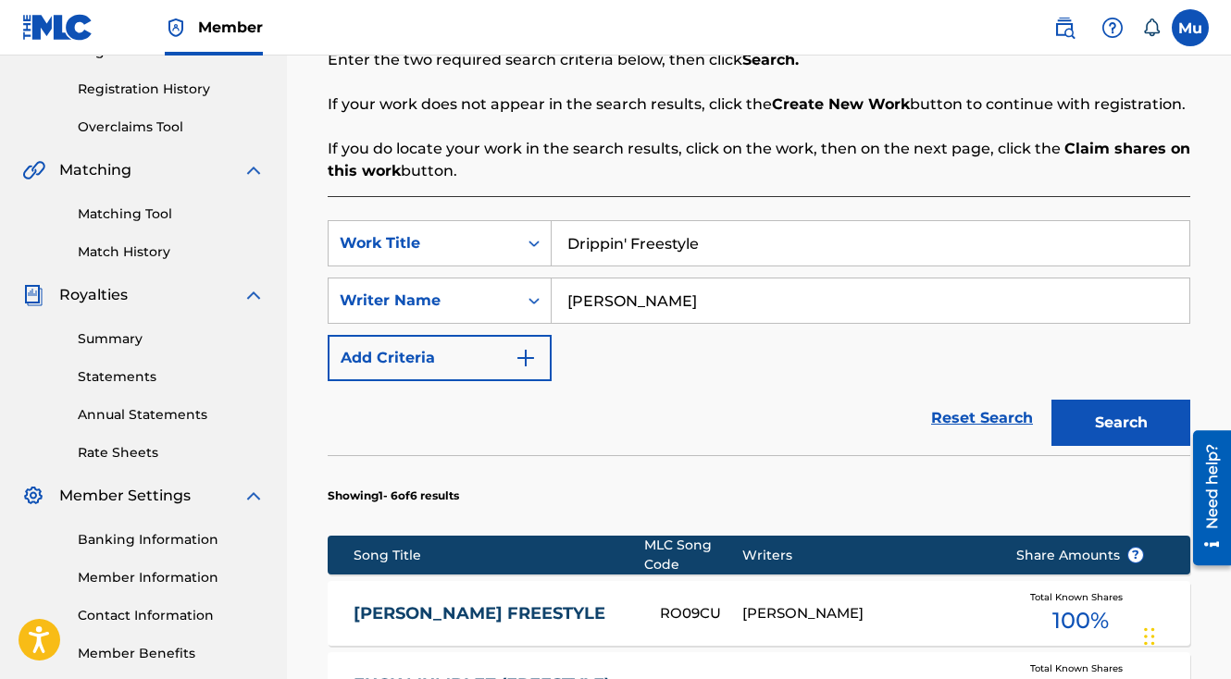
click at [1087, 400] on button "Search" at bounding box center [1120, 423] width 139 height 46
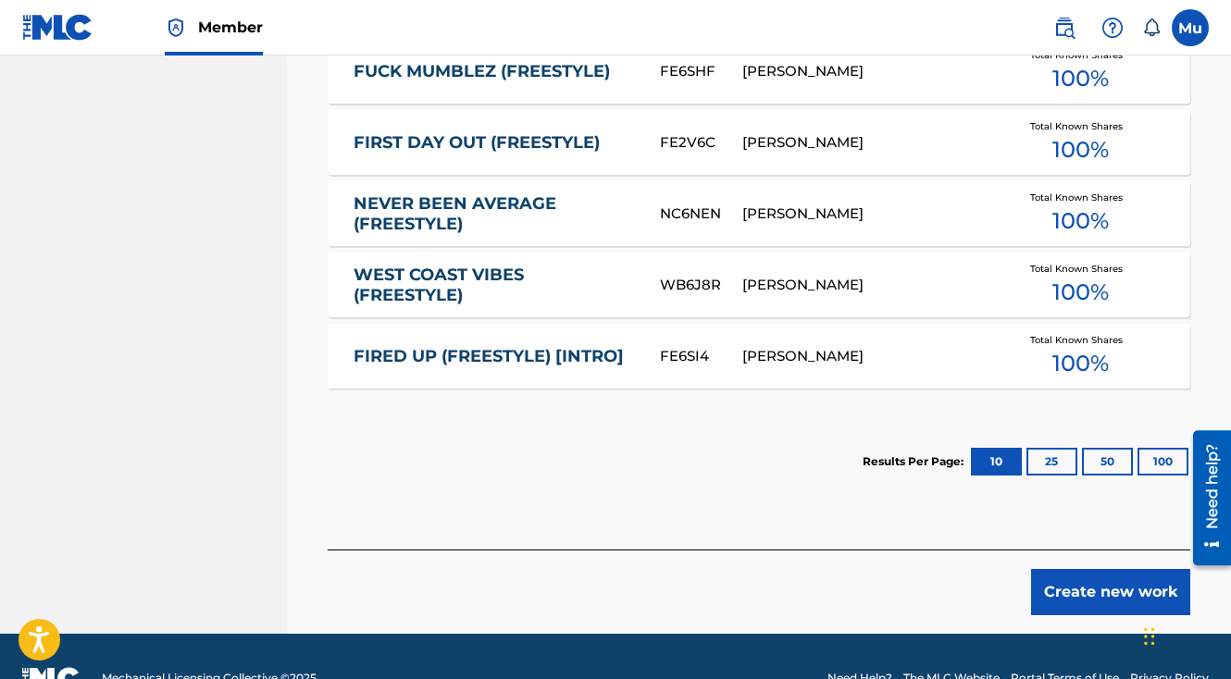
click at [1076, 569] on button "Create new work" at bounding box center [1110, 592] width 159 height 46
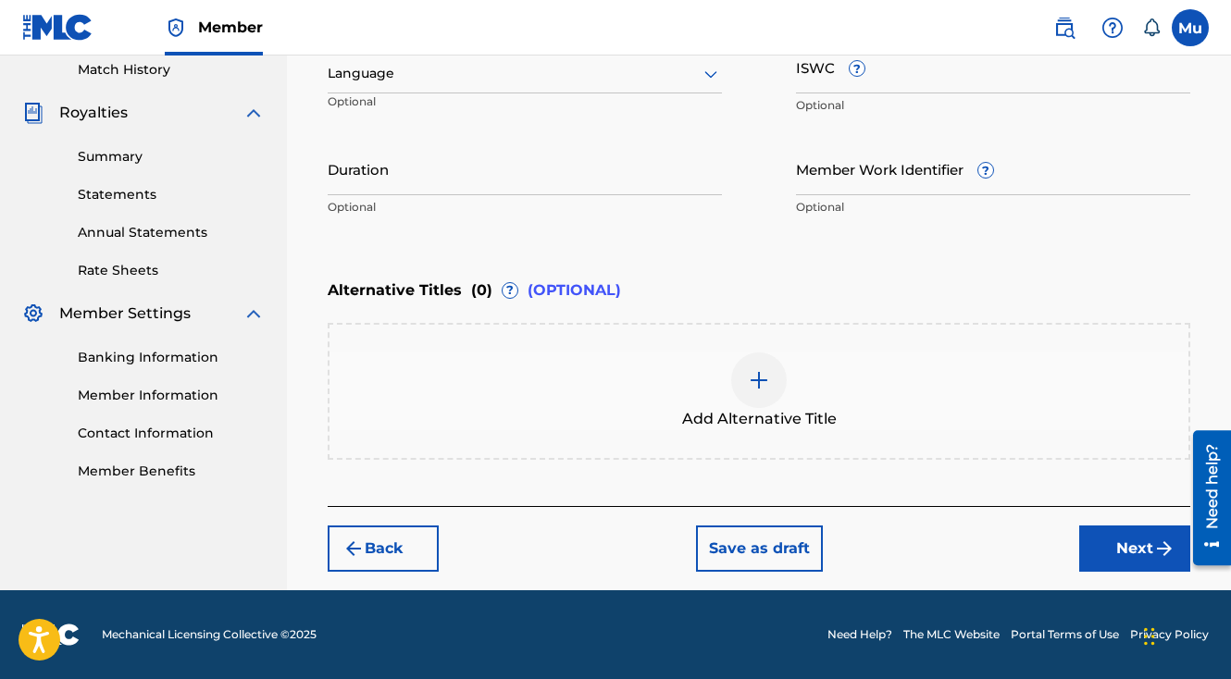
scroll to position [516, 0]
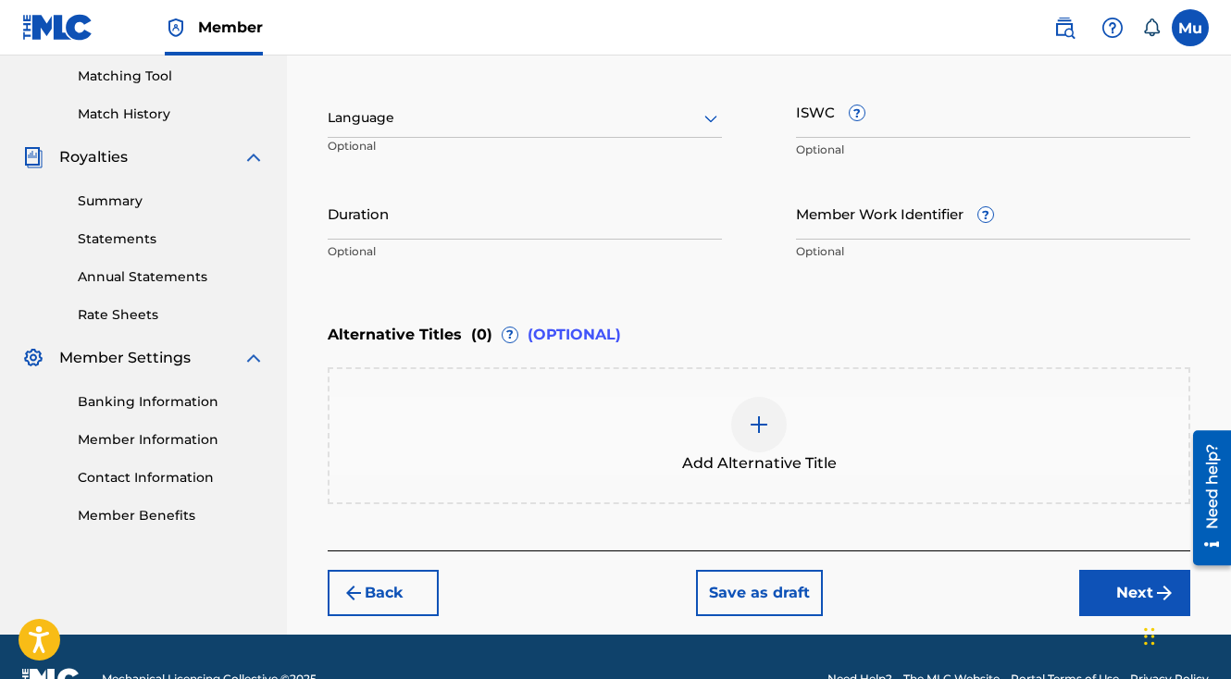
click at [1101, 570] on button "Next" at bounding box center [1134, 593] width 111 height 46
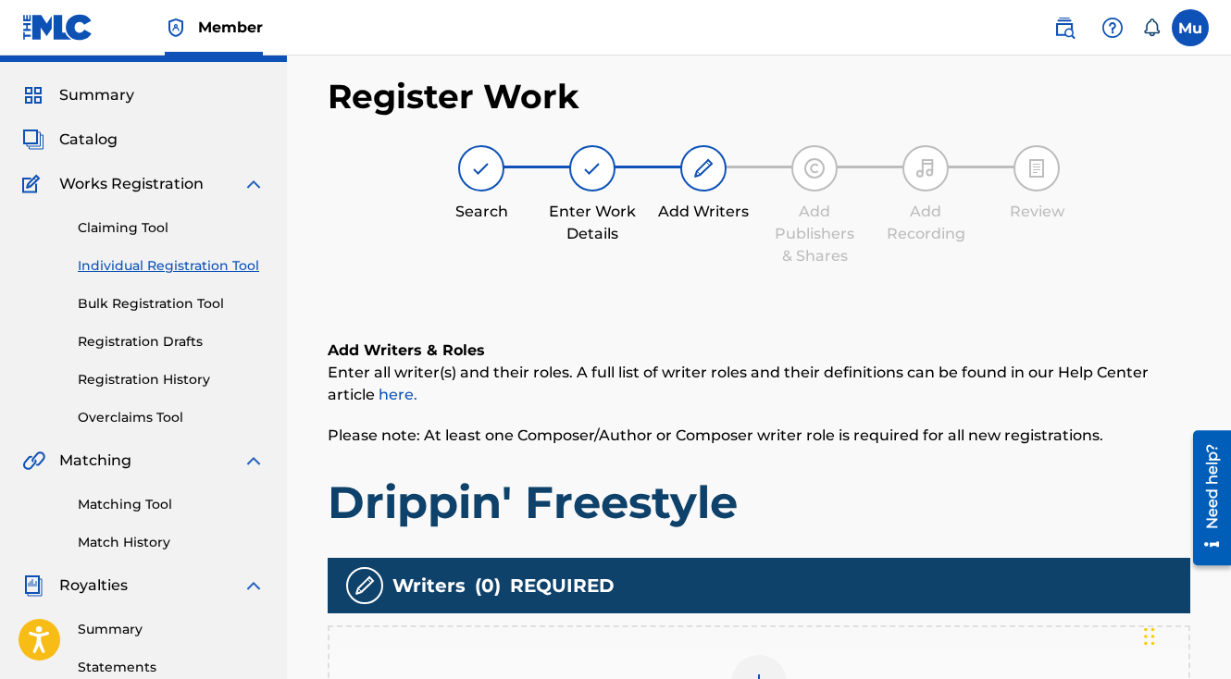
scroll to position [83, 0]
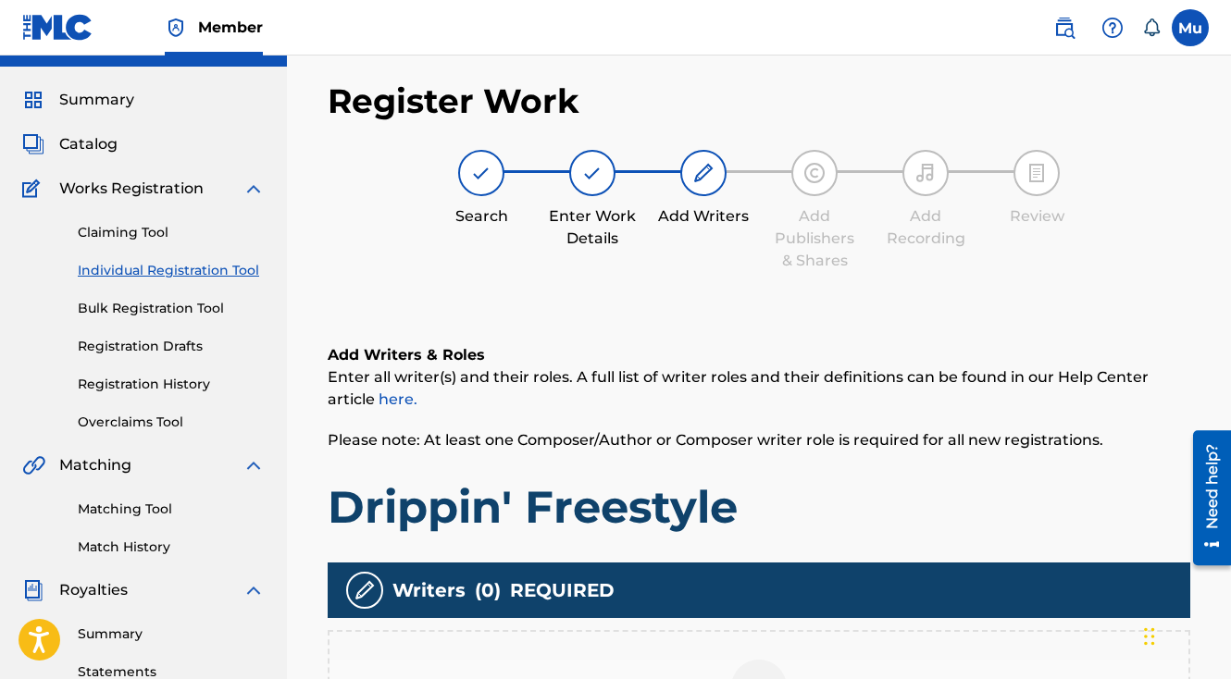
click at [740, 660] on div at bounding box center [759, 688] width 56 height 56
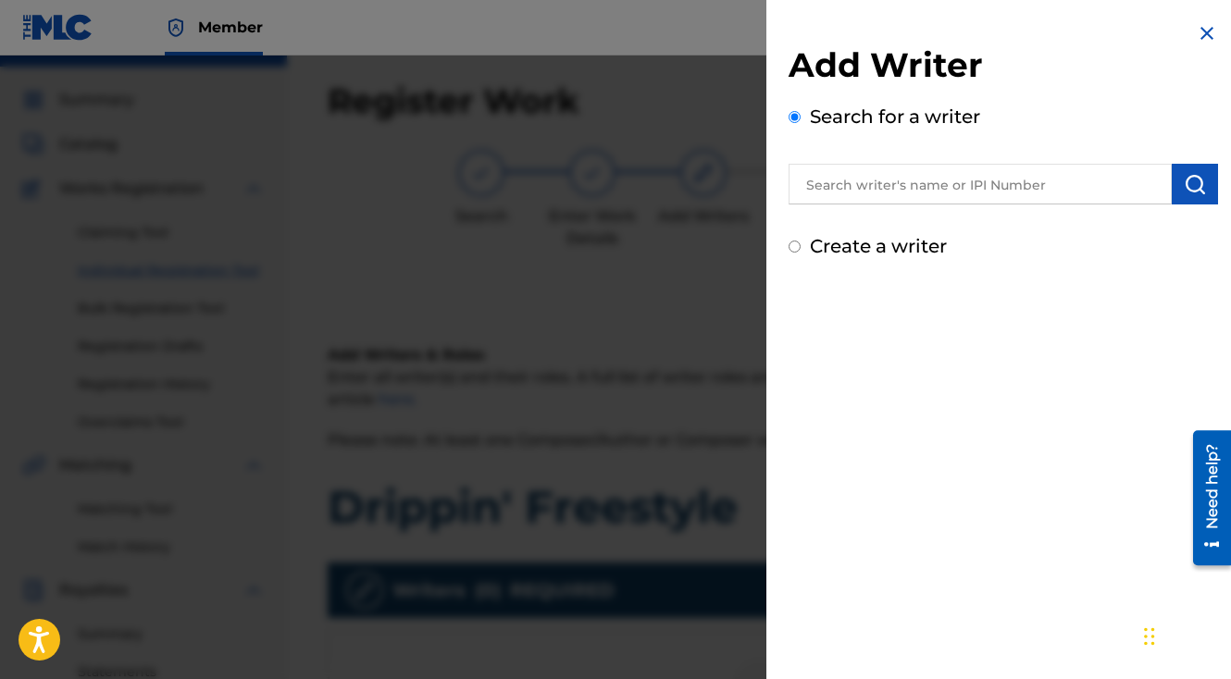
click at [883, 168] on input "text" at bounding box center [980, 184] width 383 height 41
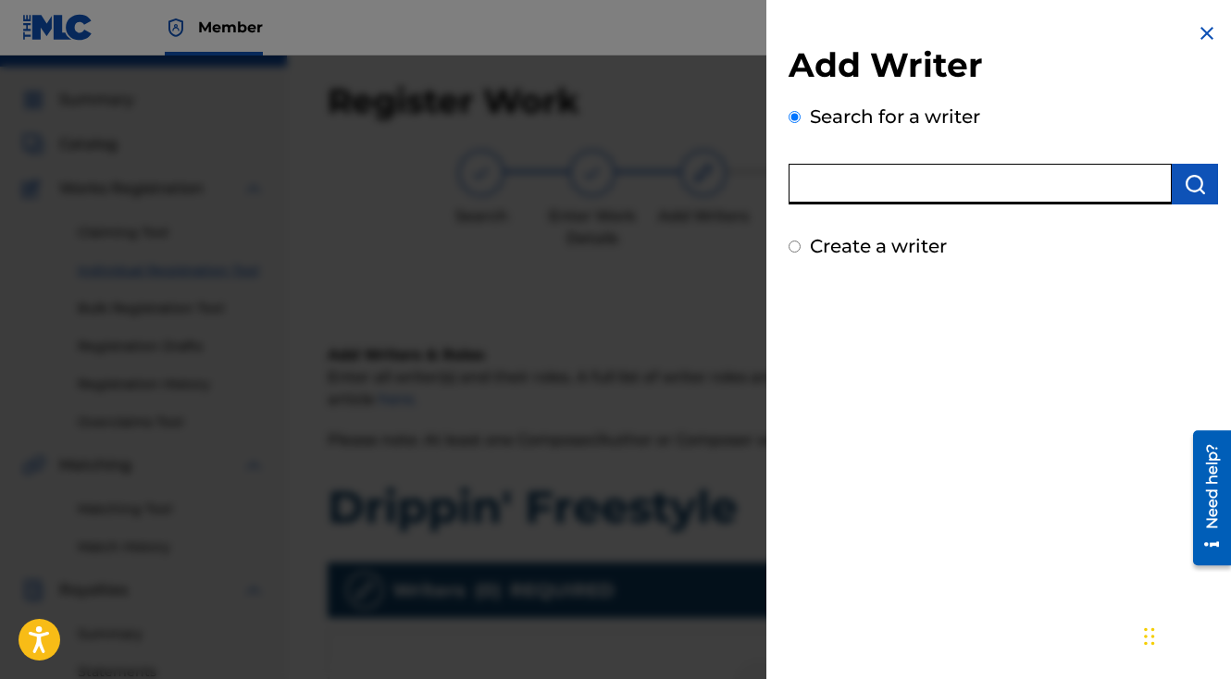
paste input "00828489196"
type input "00828489196"
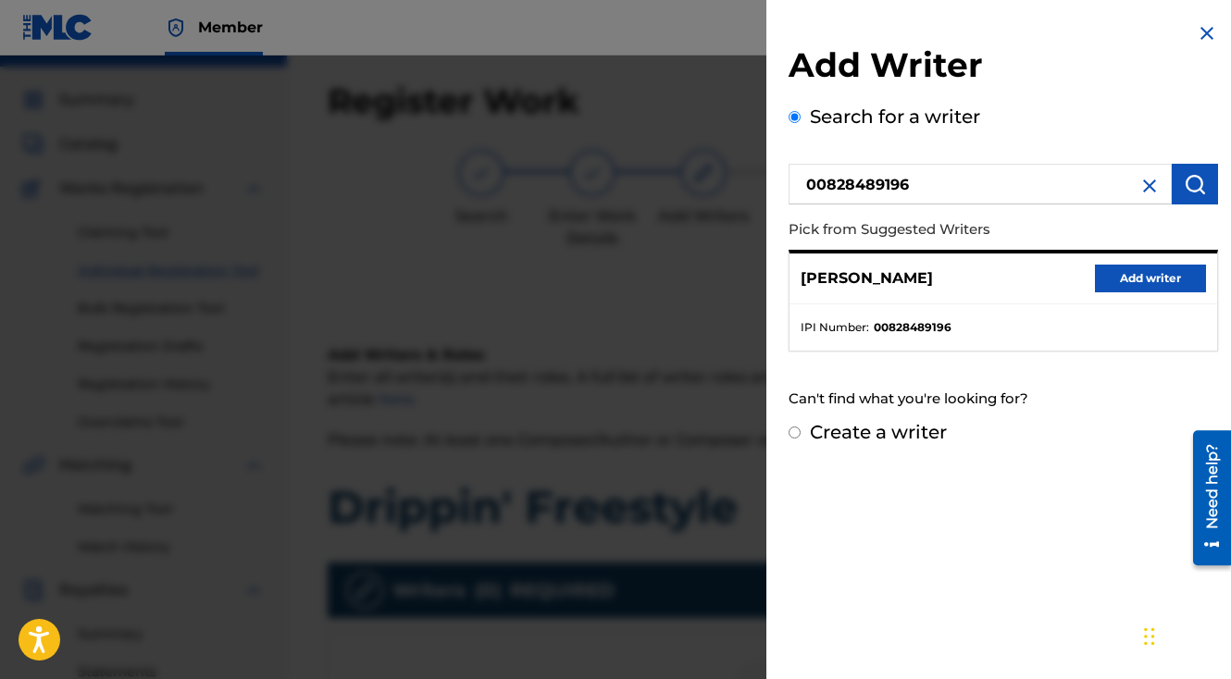
click at [1119, 265] on button "Add writer" at bounding box center [1150, 279] width 111 height 28
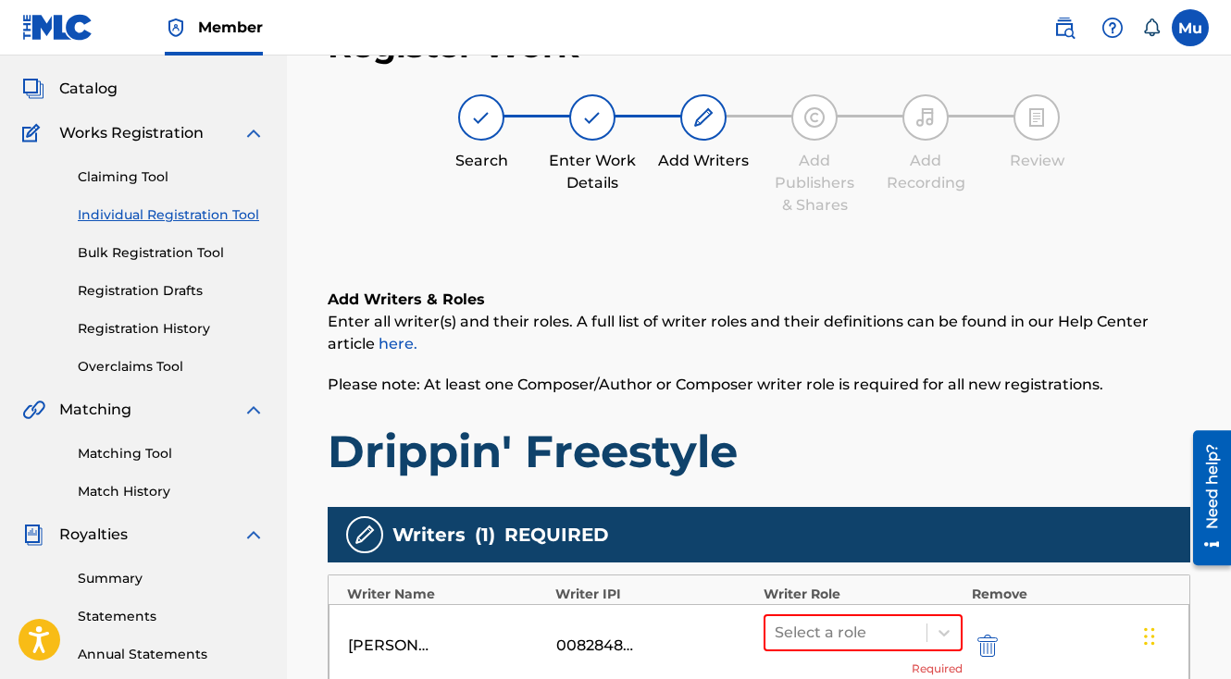
scroll to position [221, 0]
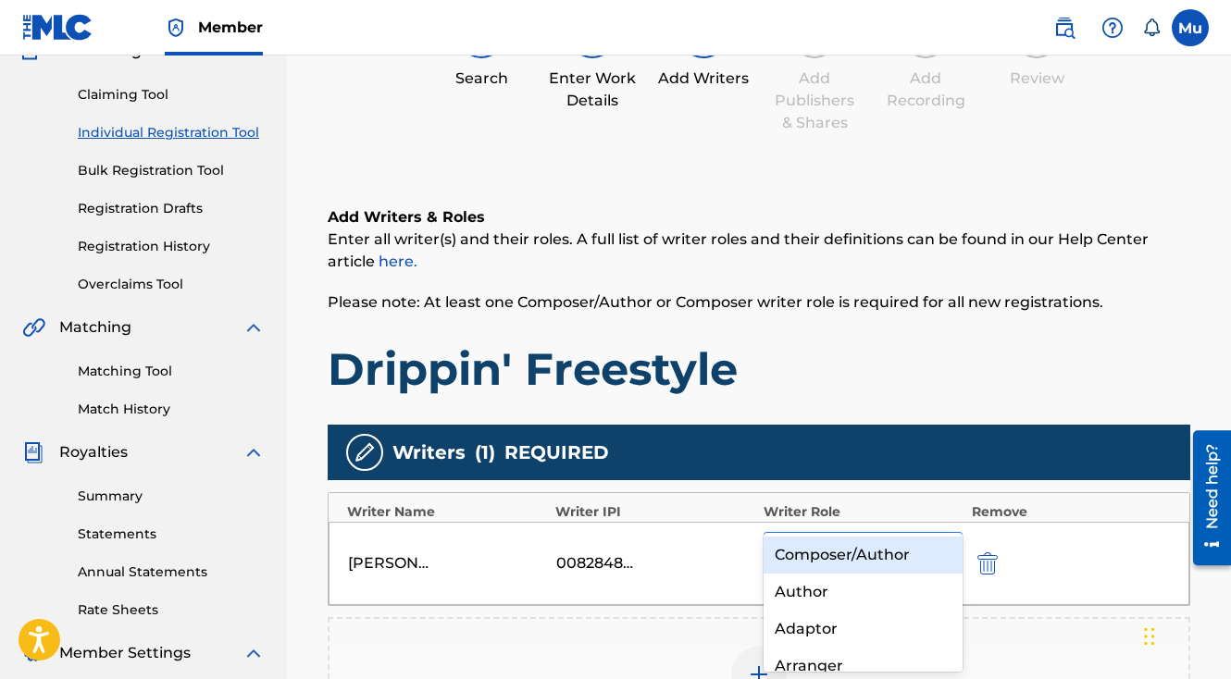
click at [952, 534] on div at bounding box center [943, 550] width 33 height 33
click at [888, 550] on div "Composer/Author" at bounding box center [863, 555] width 199 height 37
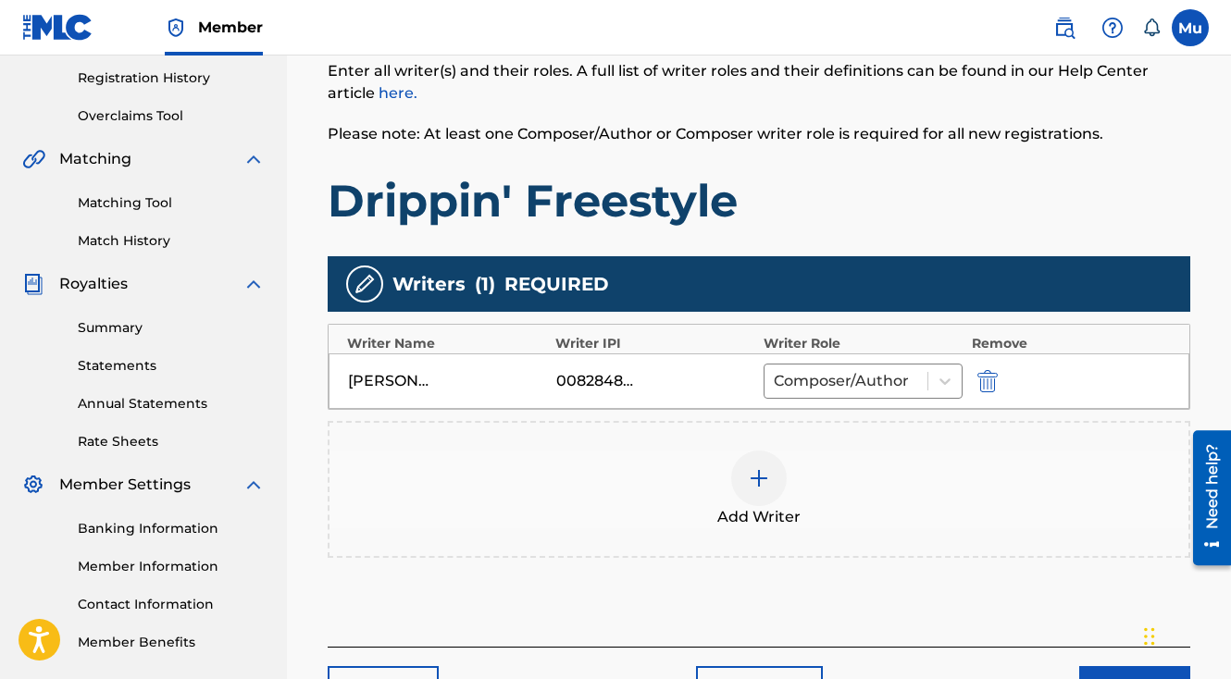
click at [1103, 666] on button "Next" at bounding box center [1134, 689] width 111 height 46
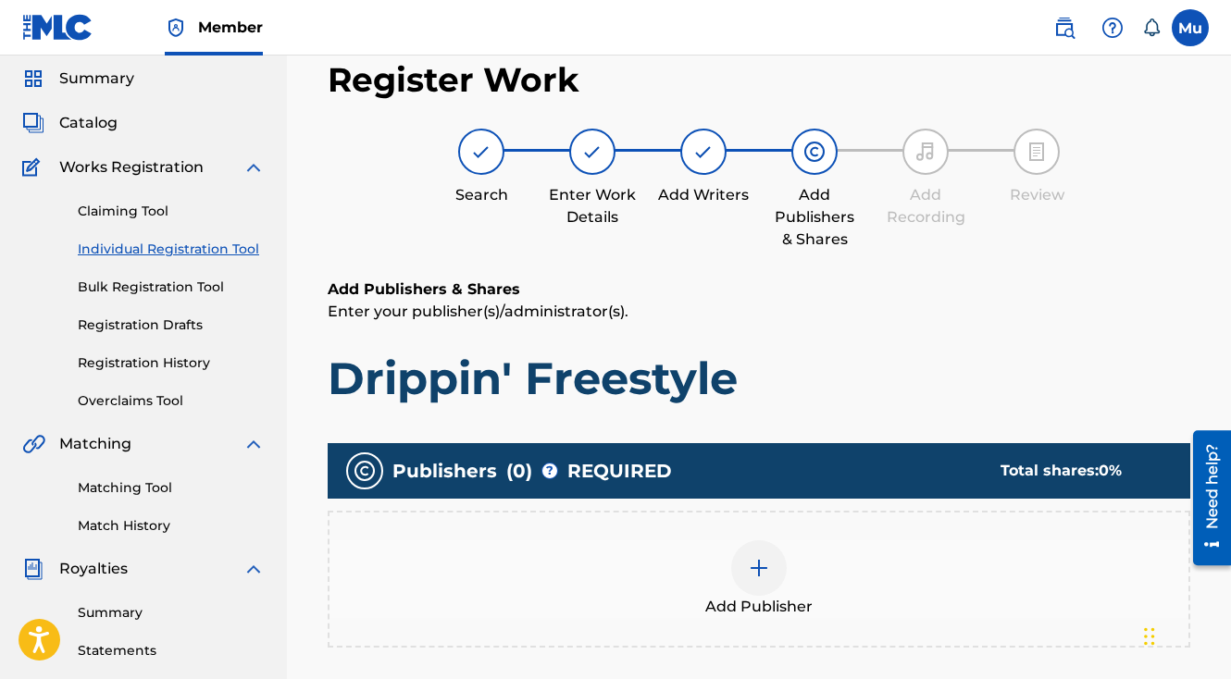
scroll to position [83, 0]
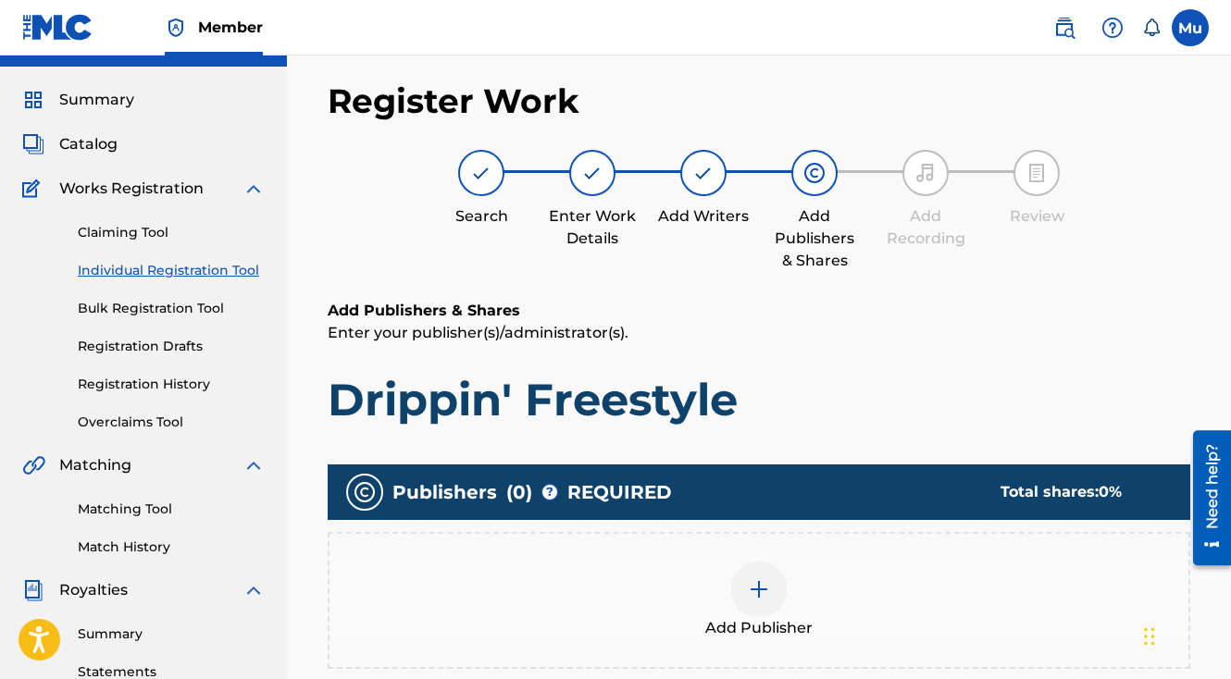
click at [768, 566] on div at bounding box center [759, 590] width 56 height 56
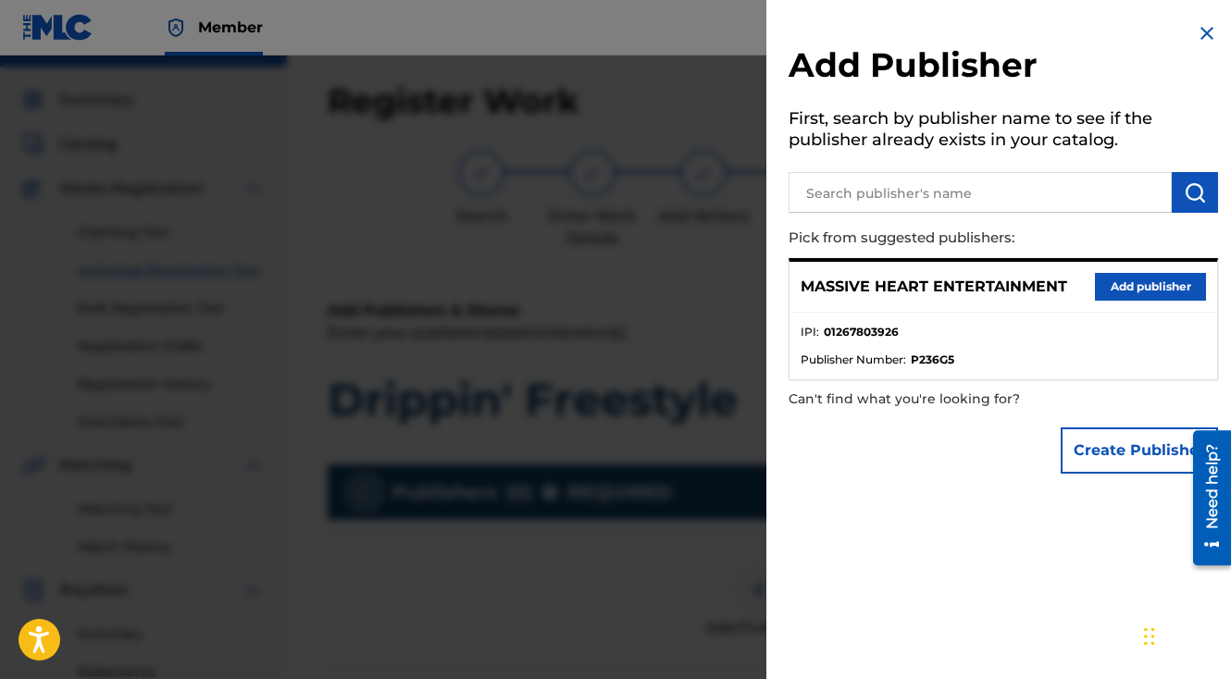
click at [1112, 288] on button "Add publisher" at bounding box center [1150, 287] width 111 height 28
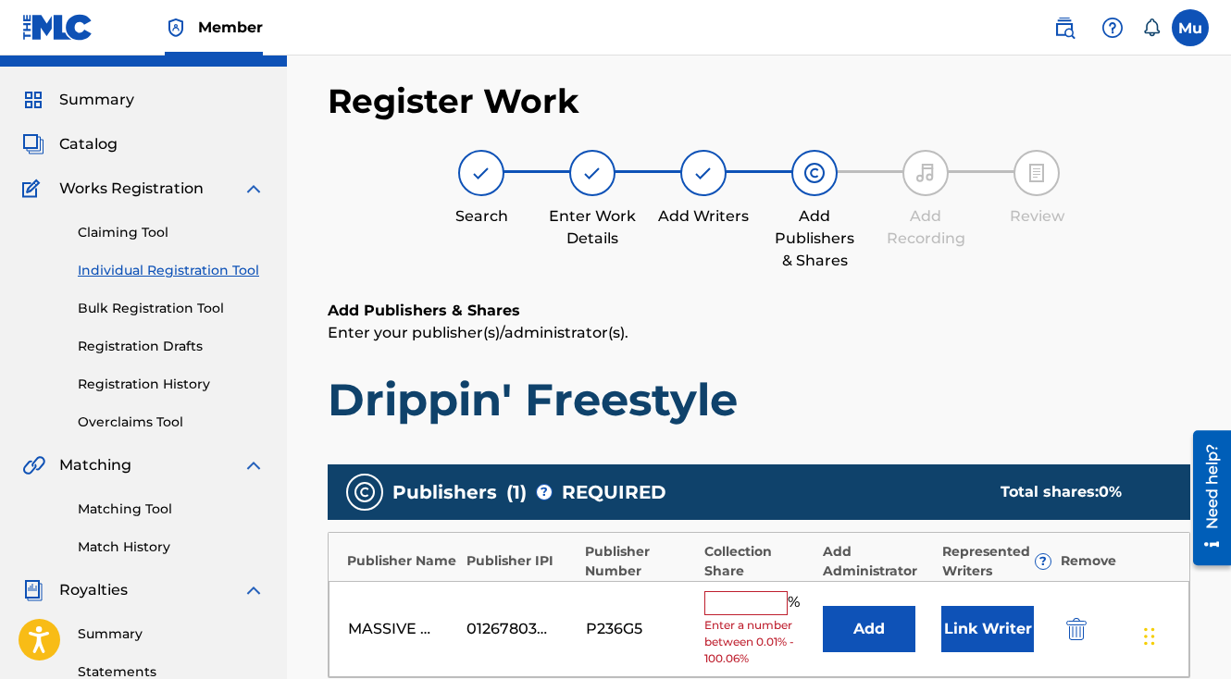
click at [731, 591] on input "text" at bounding box center [745, 603] width 83 height 24
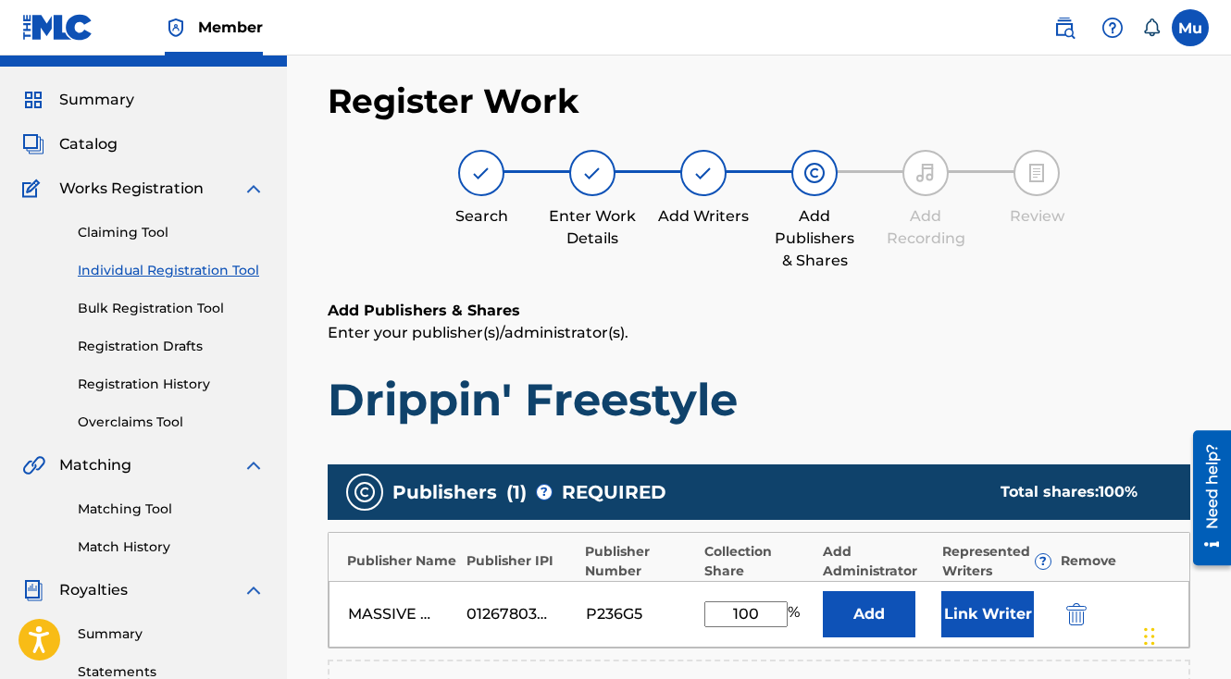
type input "100"
click at [977, 591] on button "Link Writer" at bounding box center [987, 614] width 93 height 46
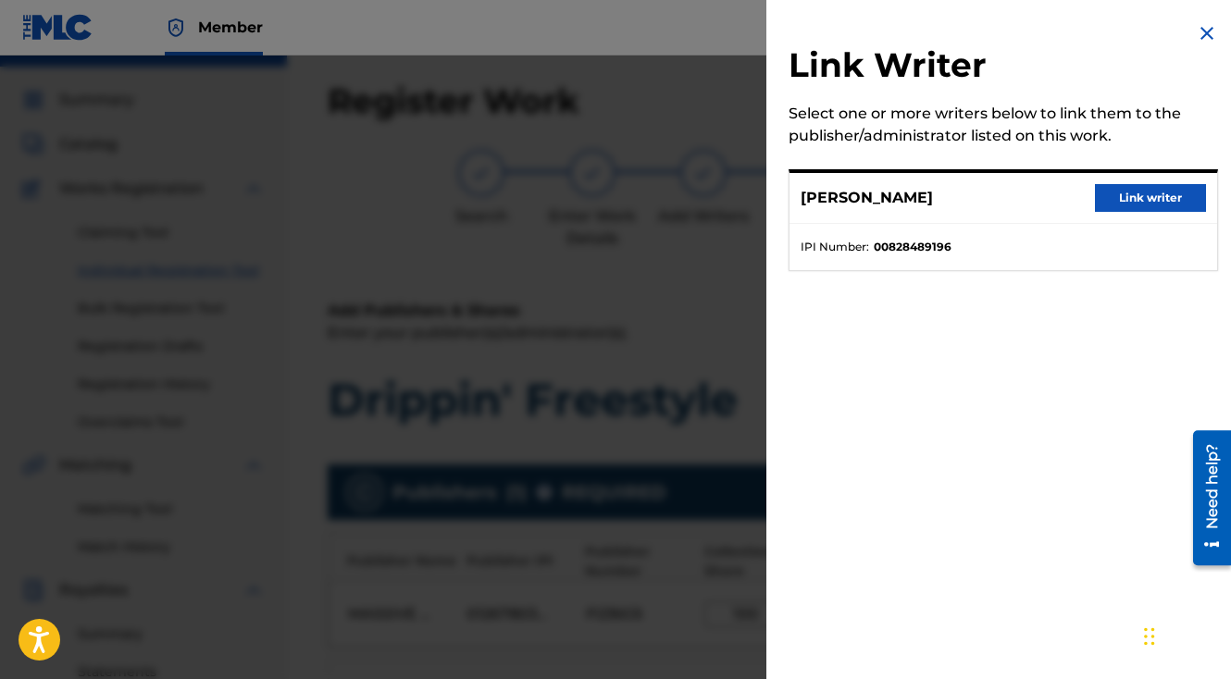
click at [1119, 198] on button "Link writer" at bounding box center [1150, 198] width 111 height 28
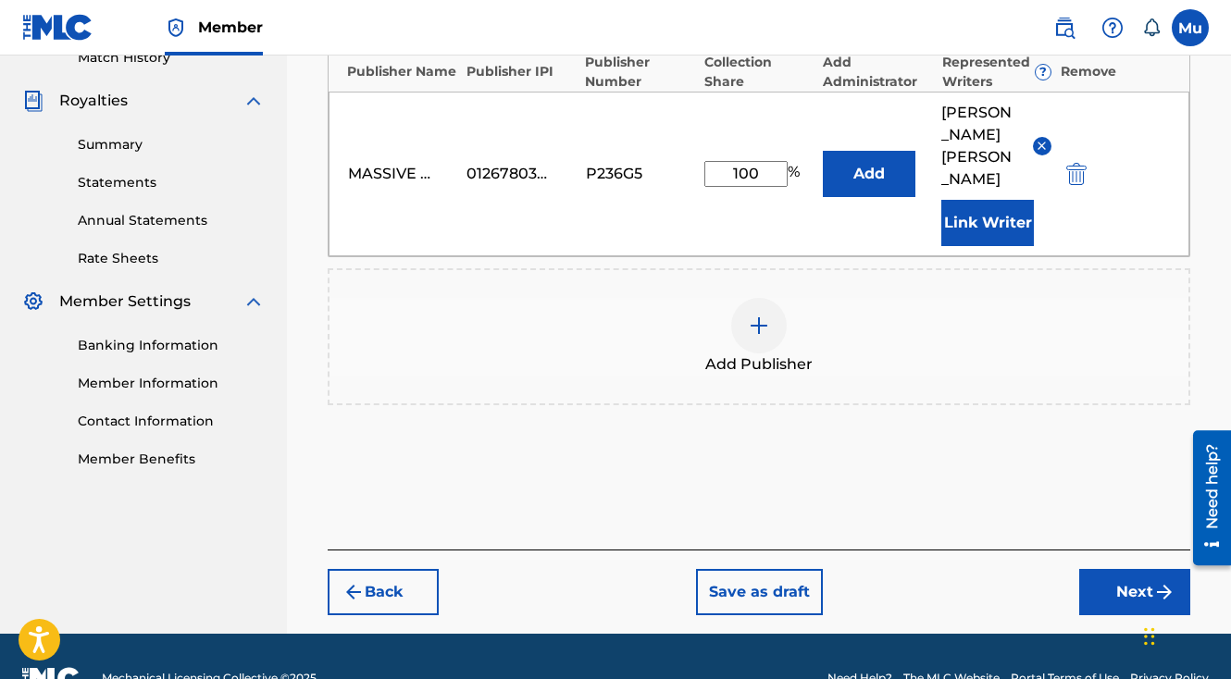
click at [1104, 569] on button "Next" at bounding box center [1134, 592] width 111 height 46
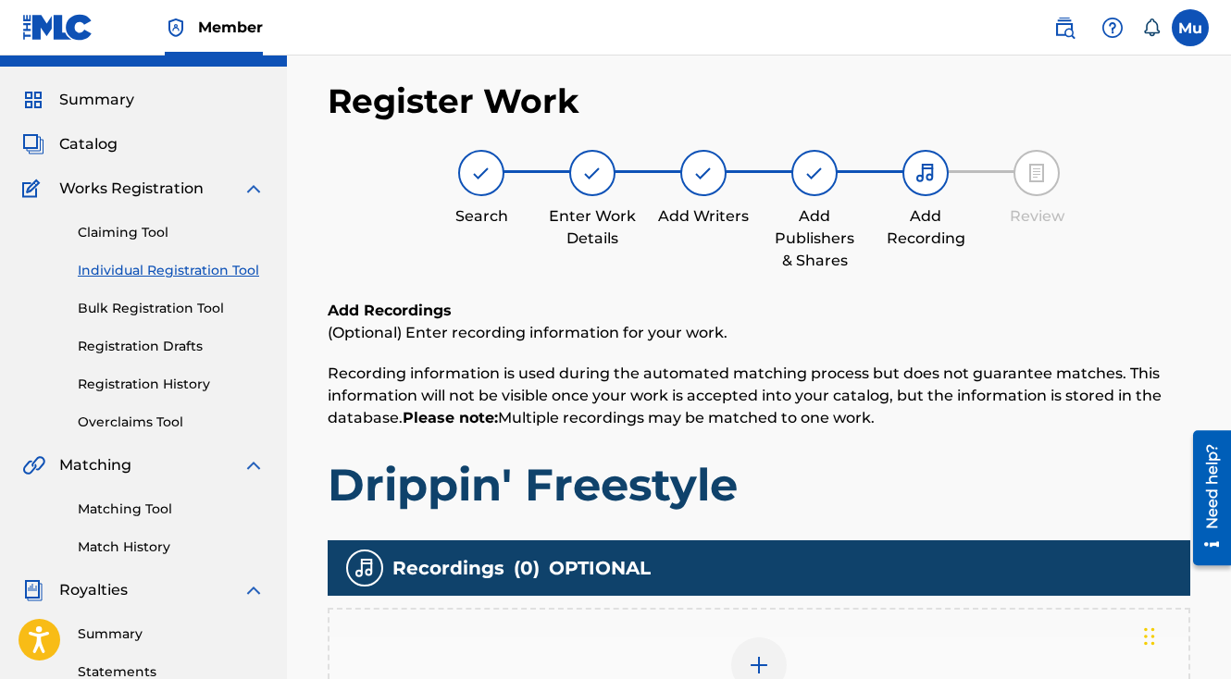
click at [755, 654] on img at bounding box center [759, 665] width 22 height 22
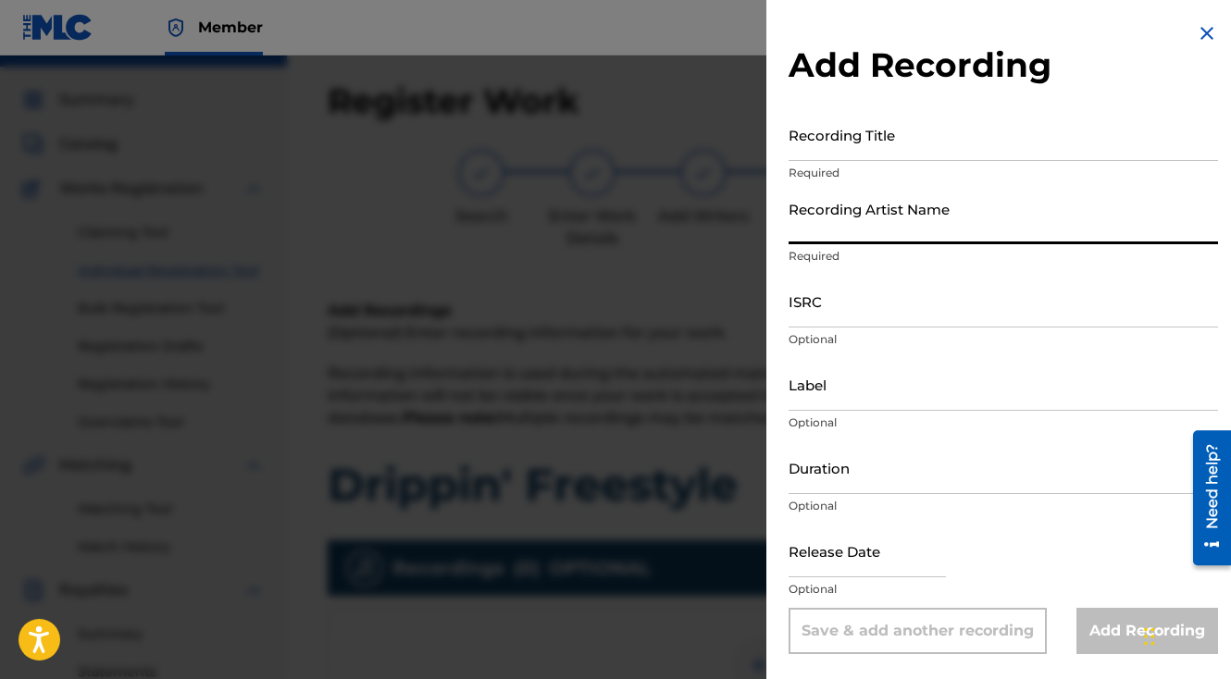
click at [840, 224] on input "Recording Artist Name" at bounding box center [1003, 218] width 429 height 53
paste input "TSF"
type input "TSF"
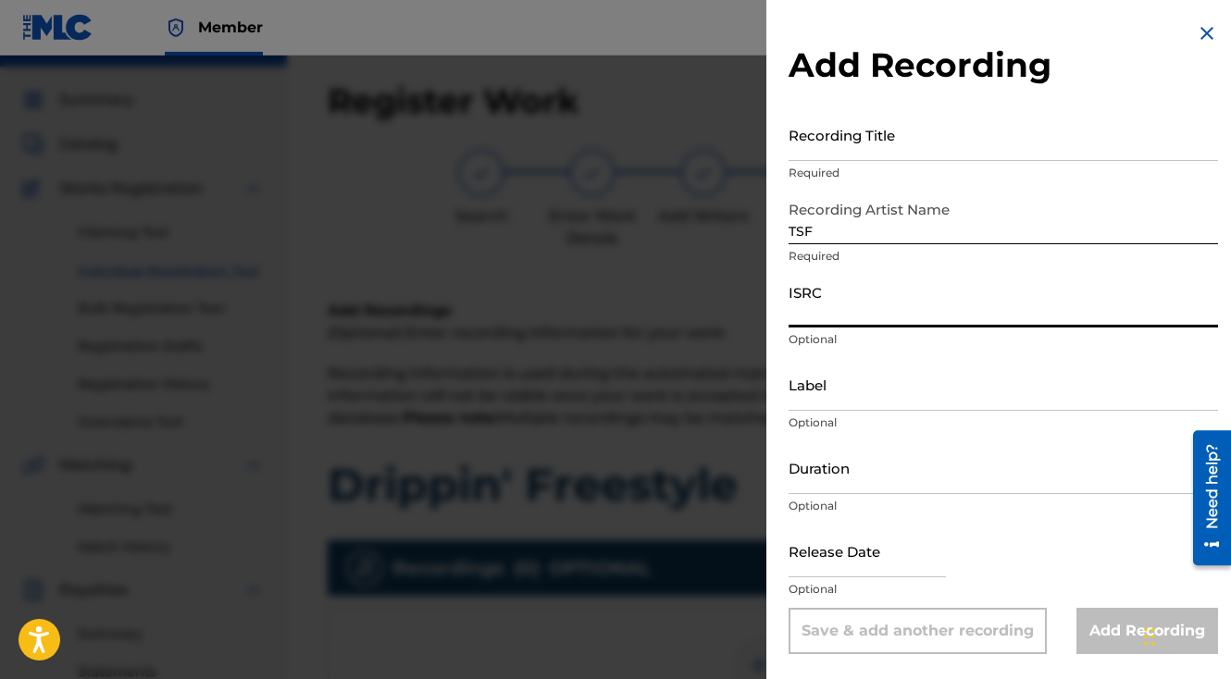
click at [799, 314] on input "ISRC" at bounding box center [1003, 301] width 429 height 53
paste input "USCGH1653169"
type input "USCGH1653169"
click at [815, 157] on input "Recording Title" at bounding box center [1003, 134] width 429 height 53
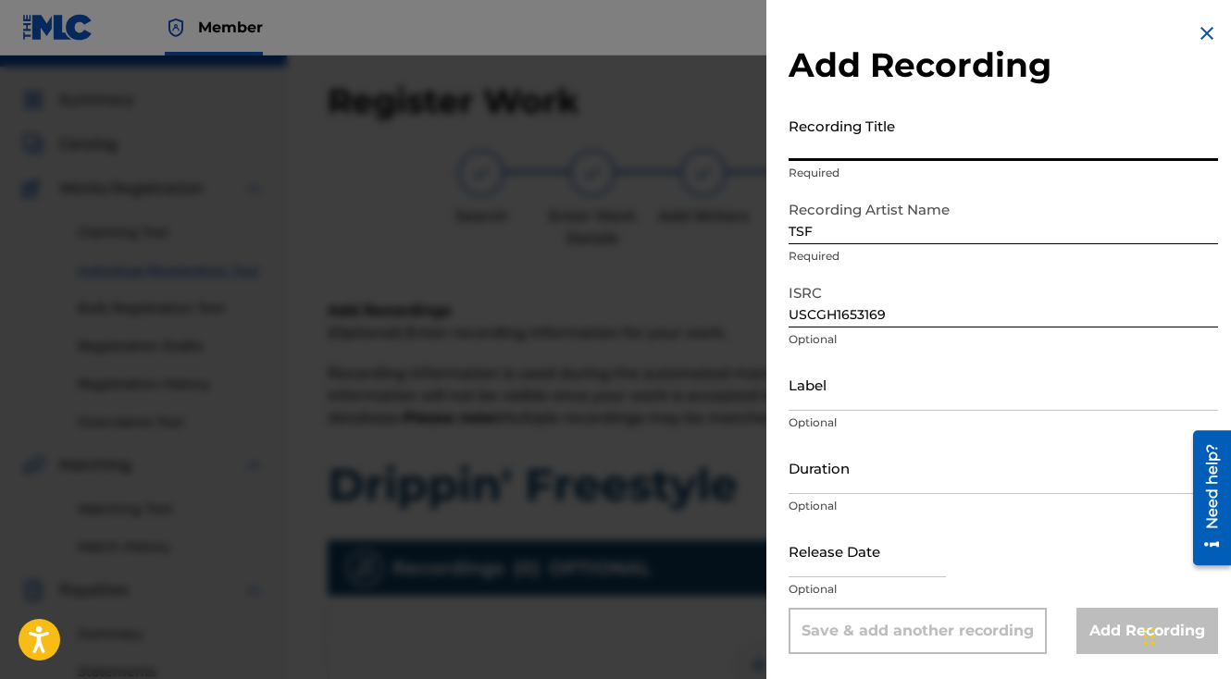
paste input "Drippin' Freestyle"
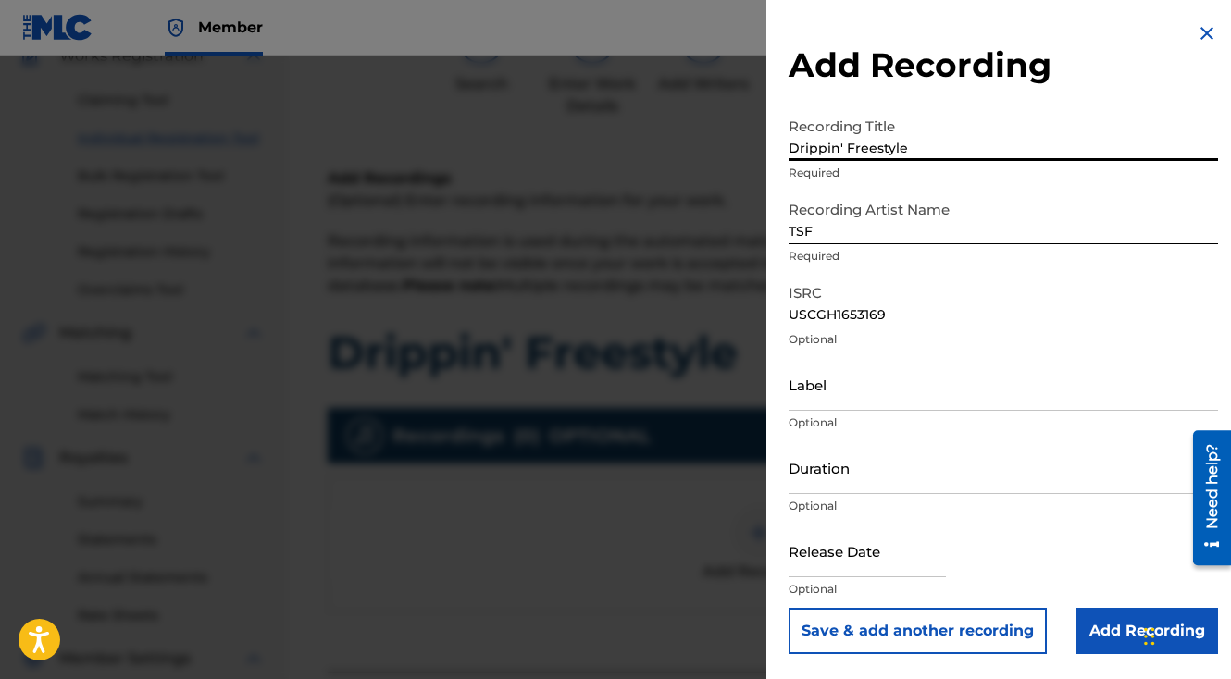
scroll to position [232, 0]
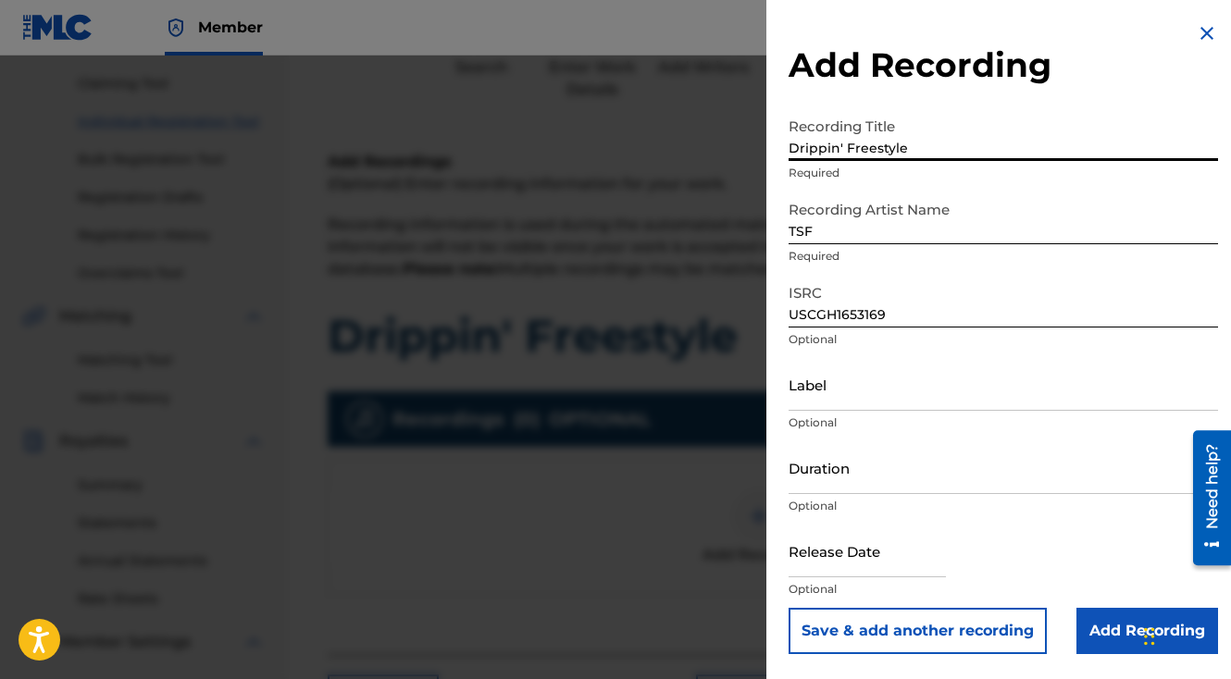
type input "Drippin' Freestyle"
click at [1100, 637] on input "Add Recording" at bounding box center [1147, 631] width 142 height 46
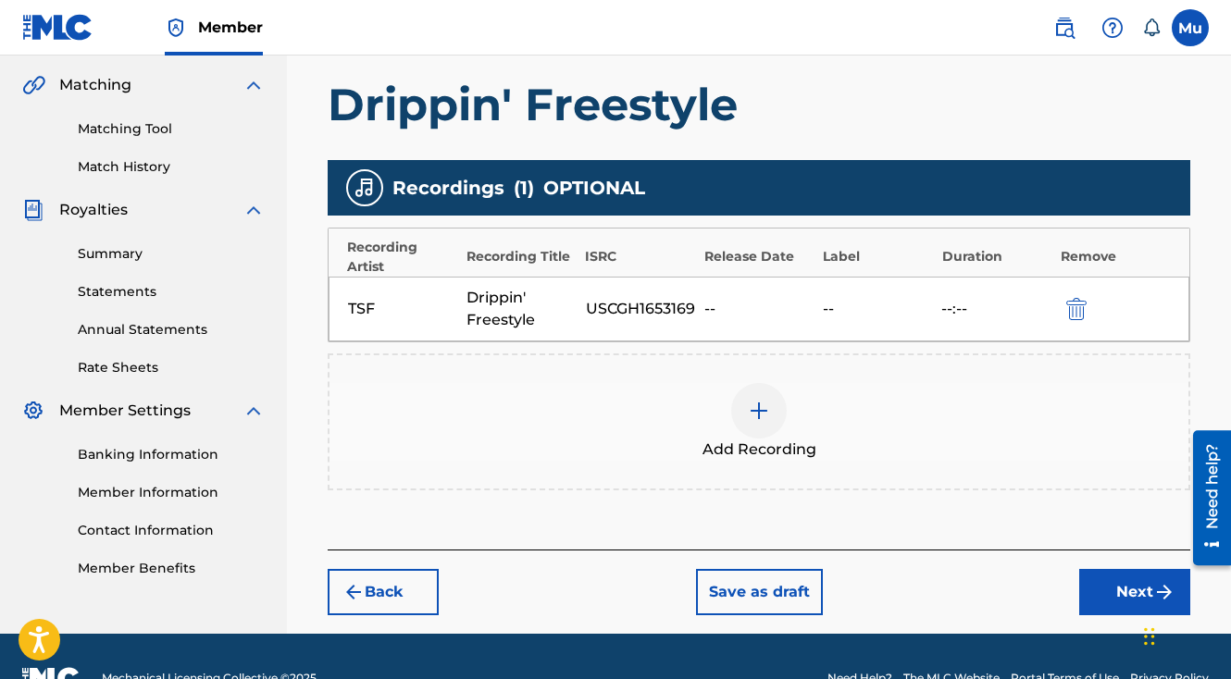
click at [1087, 569] on button "Next" at bounding box center [1134, 592] width 111 height 46
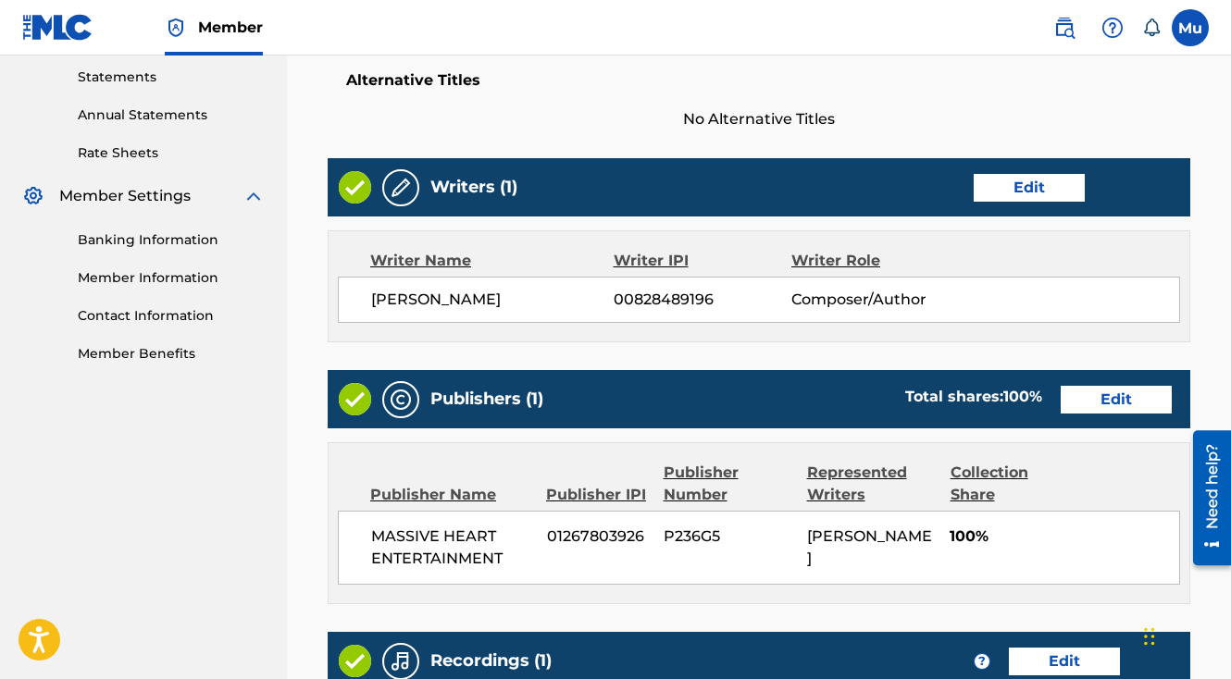
scroll to position [965, 0]
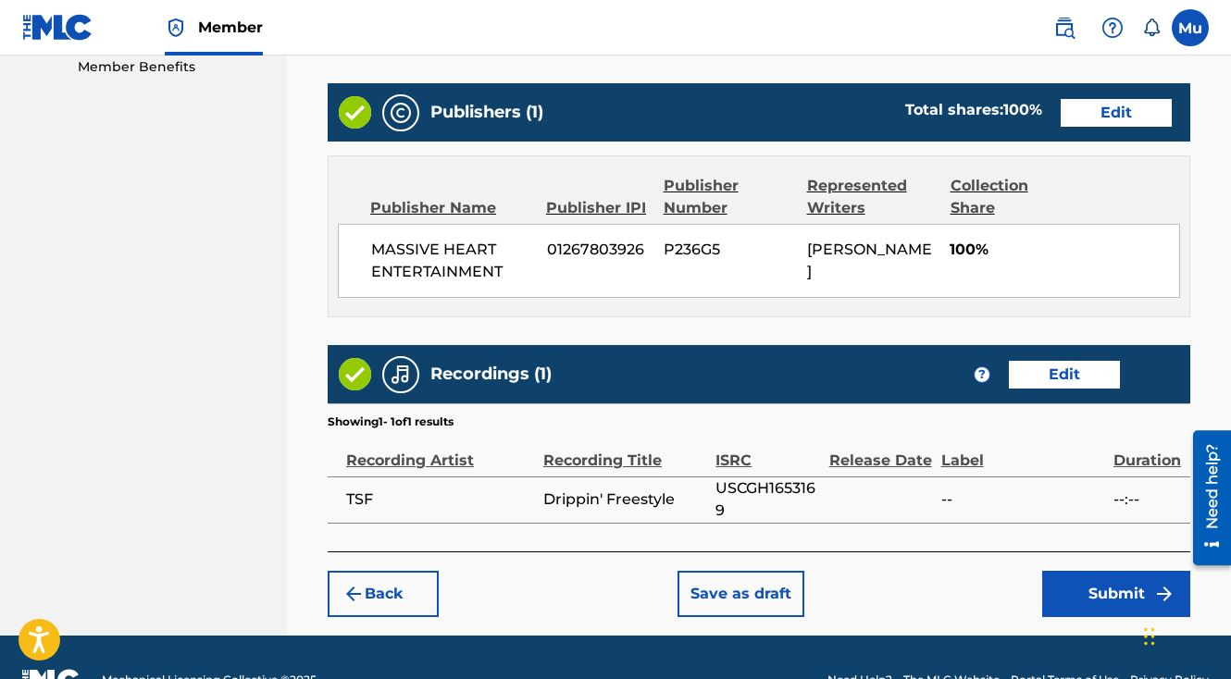
click at [1101, 571] on button "Submit" at bounding box center [1116, 594] width 148 height 46
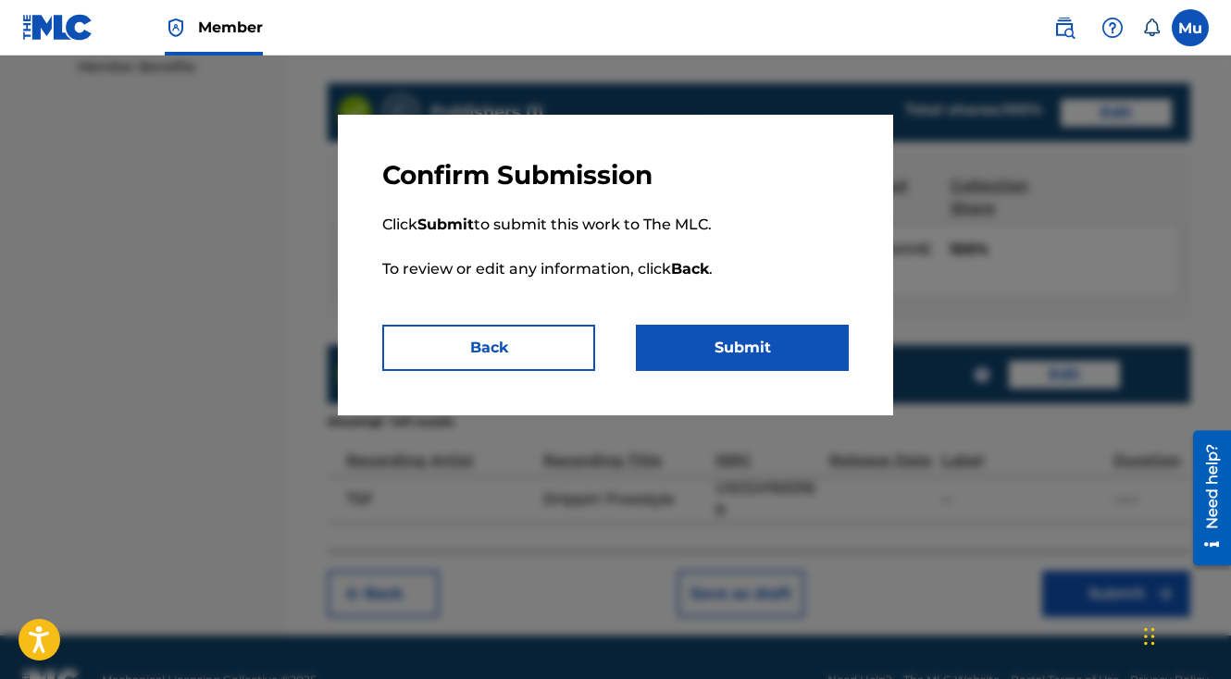
click at [780, 362] on button "Submit" at bounding box center [742, 348] width 213 height 46
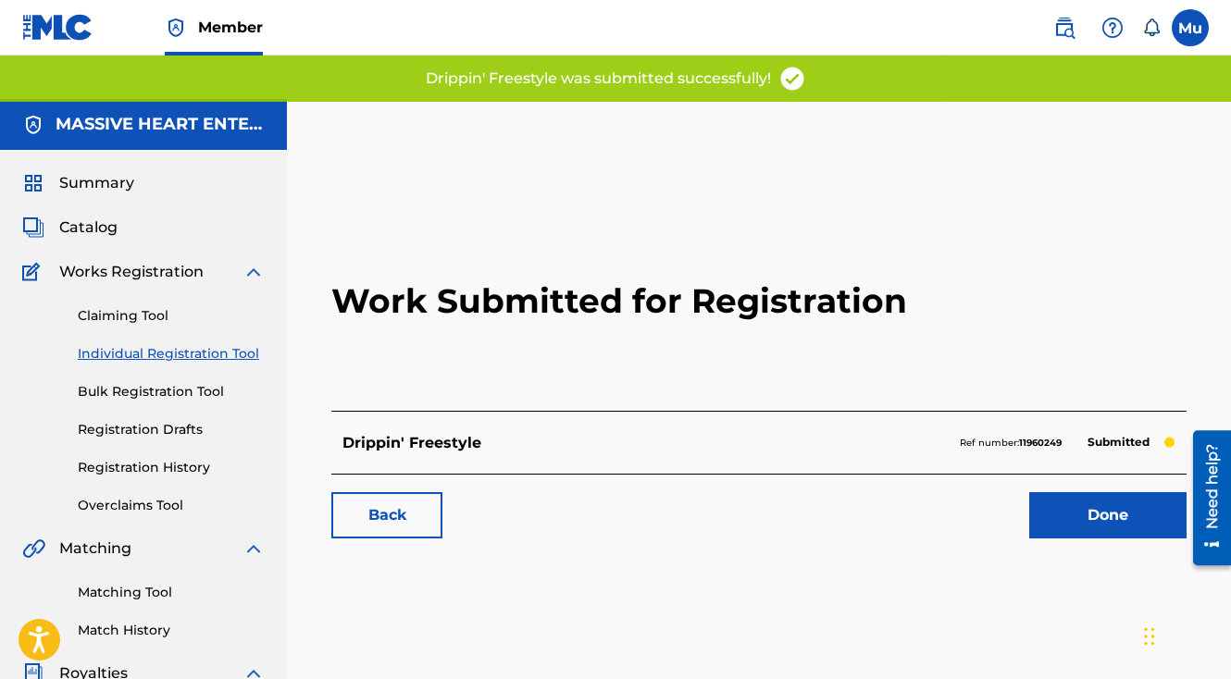
click at [1073, 492] on link "Done" at bounding box center [1107, 515] width 157 height 46
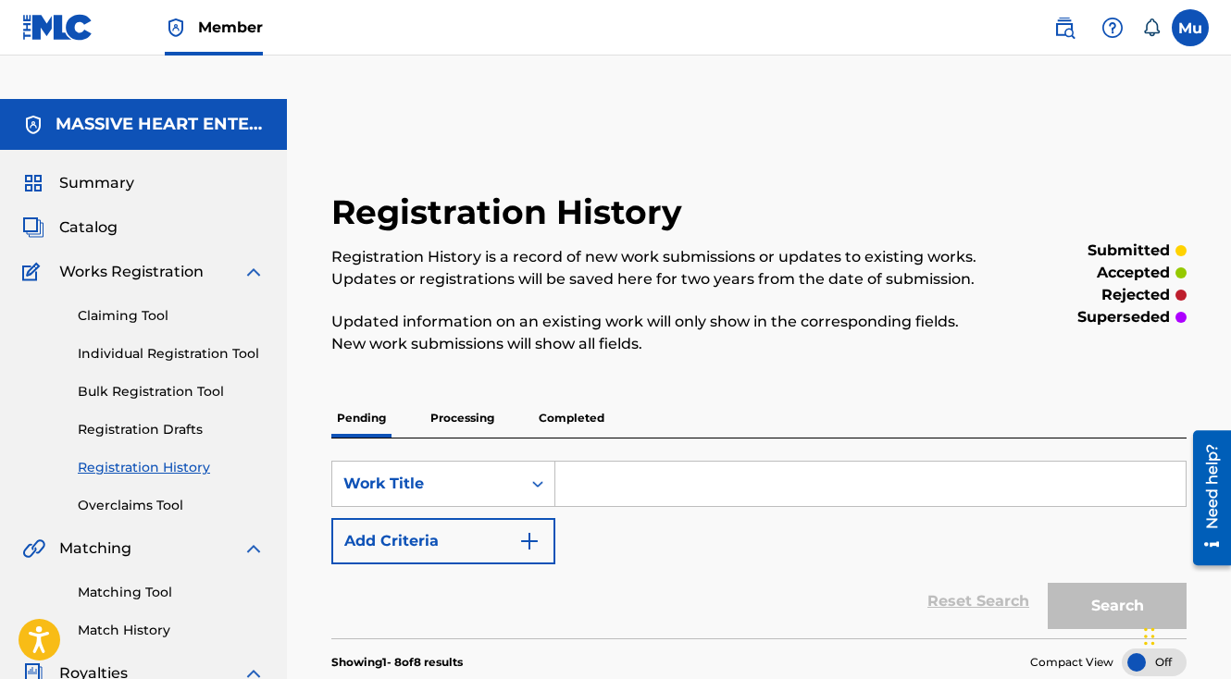
click at [1186, 39] on label at bounding box center [1190, 27] width 37 height 37
click at [1190, 28] on input "Mu Mogul [DOMAIN_NAME] [EMAIL_ADDRESS][DOMAIN_NAME] Notification Preferences Pr…" at bounding box center [1190, 28] width 0 height 0
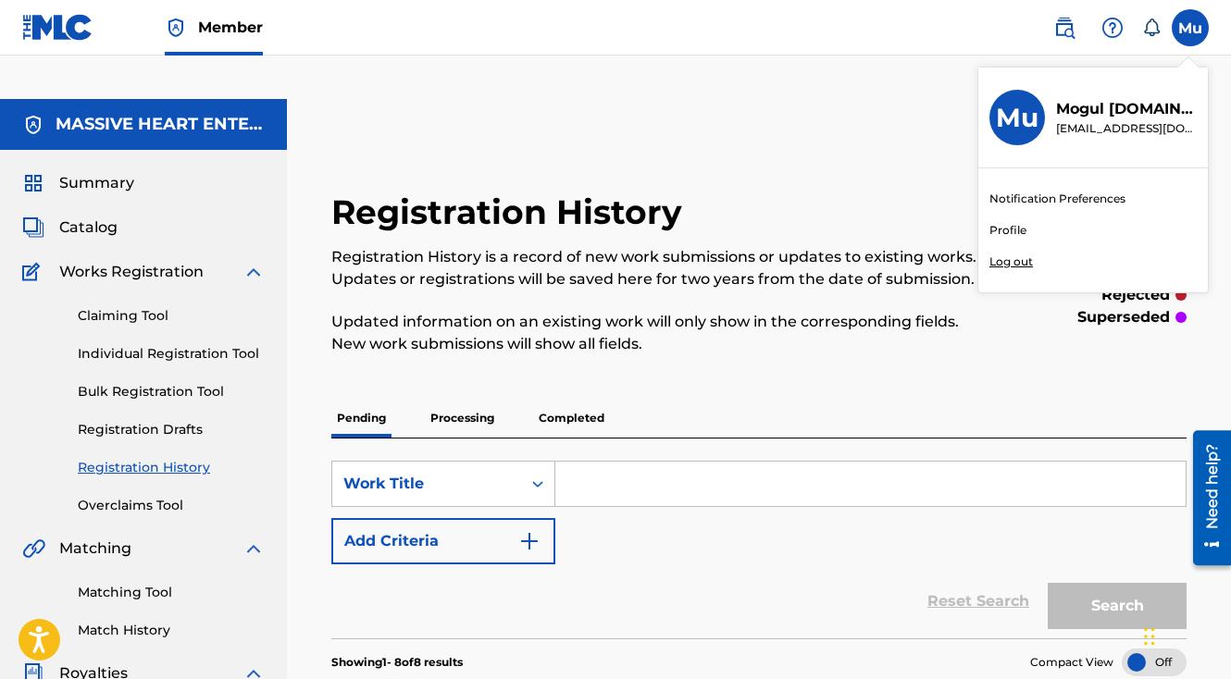
click at [1008, 268] on p "Log out" at bounding box center [1010, 262] width 43 height 17
click at [1190, 28] on input "Mu Mogul [DOMAIN_NAME] [EMAIL_ADDRESS][DOMAIN_NAME] Notification Preferences Pr…" at bounding box center [1190, 28] width 0 height 0
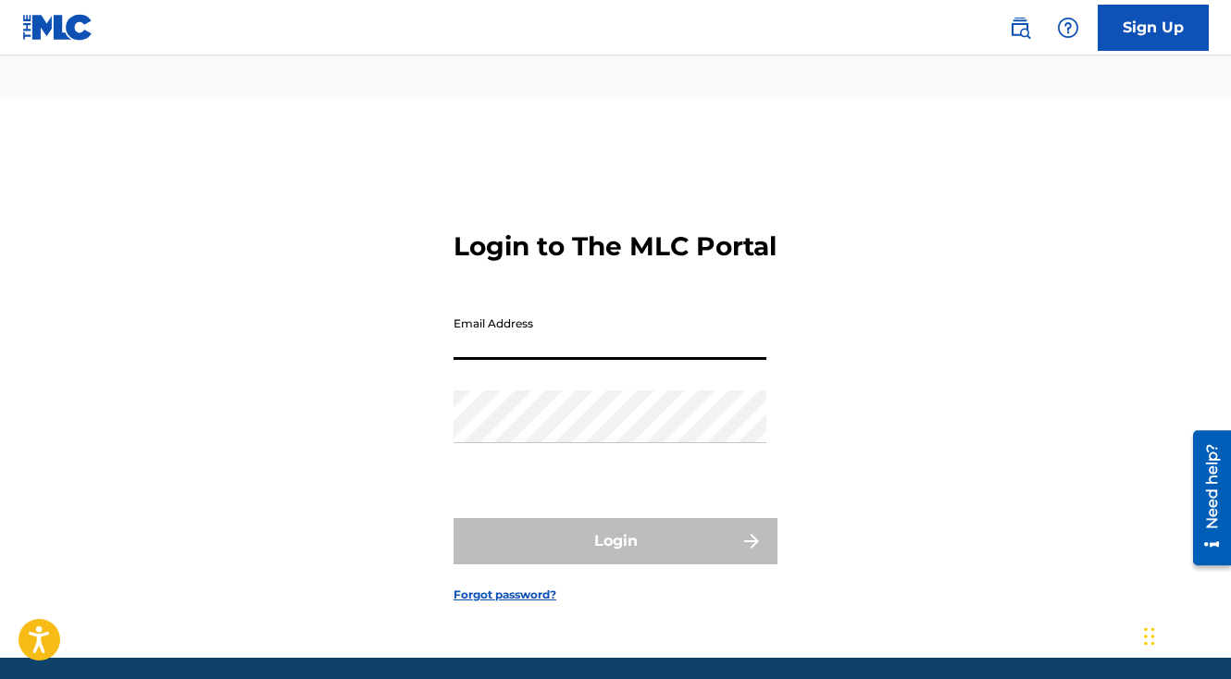
click at [521, 315] on input "Email Address" at bounding box center [609, 333] width 313 height 53
paste input "[EMAIL_ADDRESS][DOMAIN_NAME]"
type input "[EMAIL_ADDRESS][DOMAIN_NAME]"
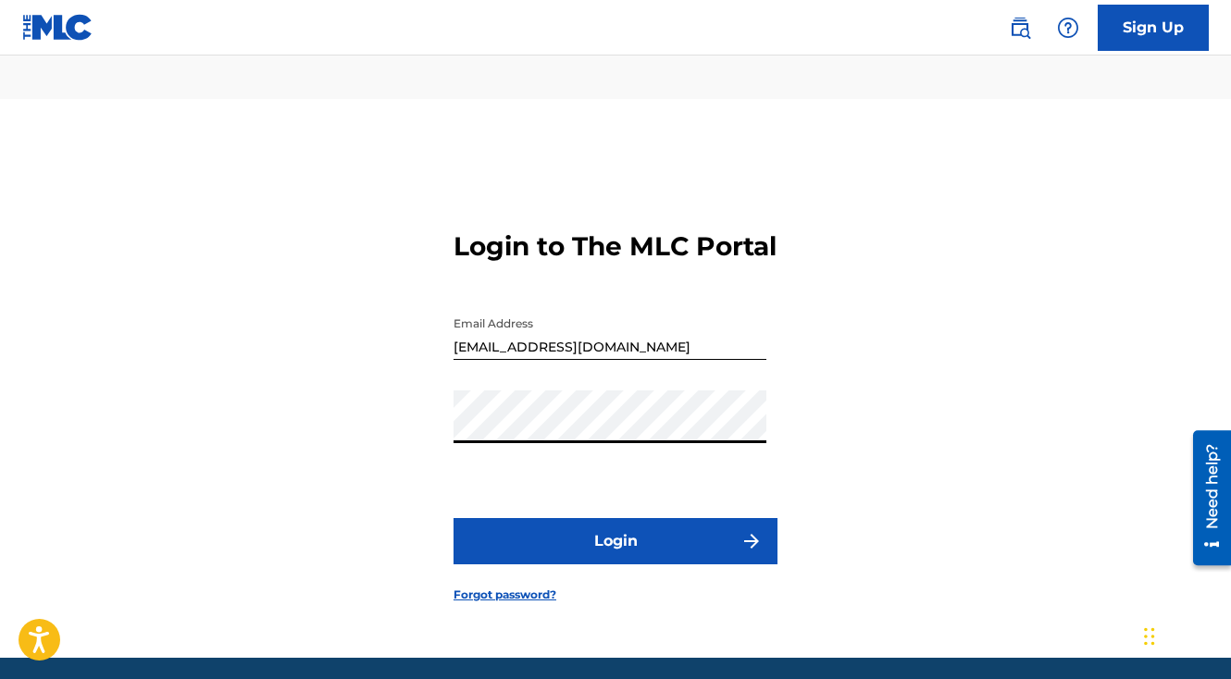
click at [533, 526] on button "Login" at bounding box center [615, 541] width 324 height 46
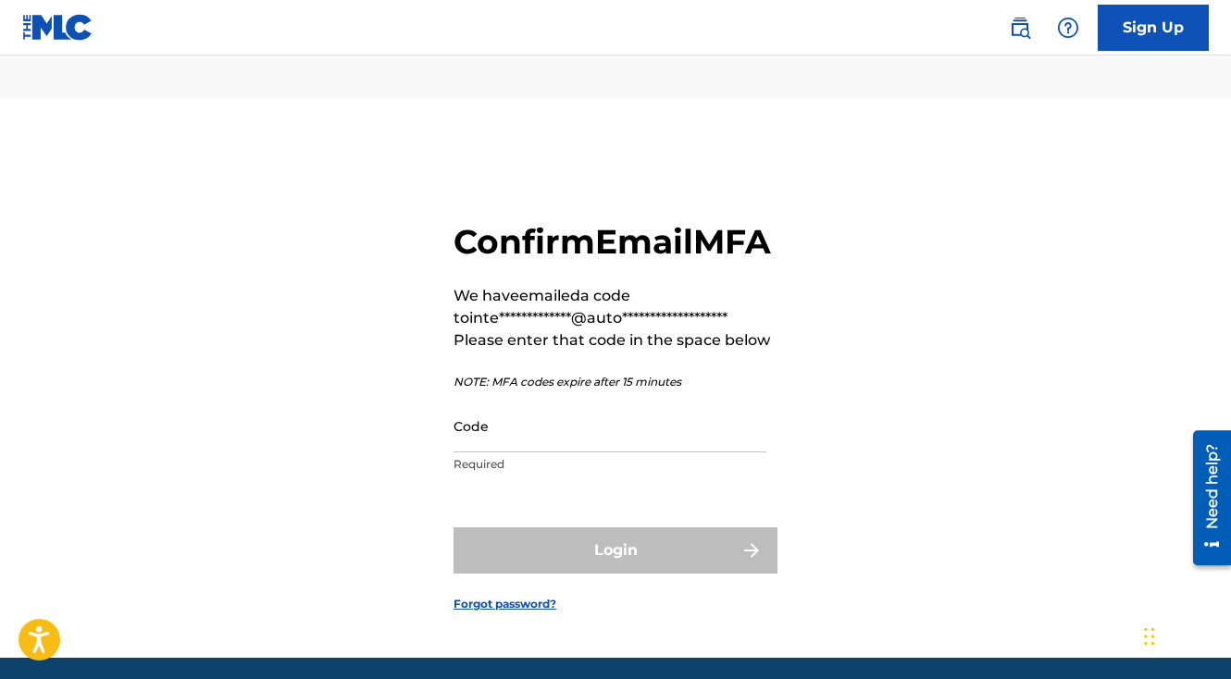
click at [502, 419] on input "Code" at bounding box center [609, 426] width 313 height 53
paste input "961891"
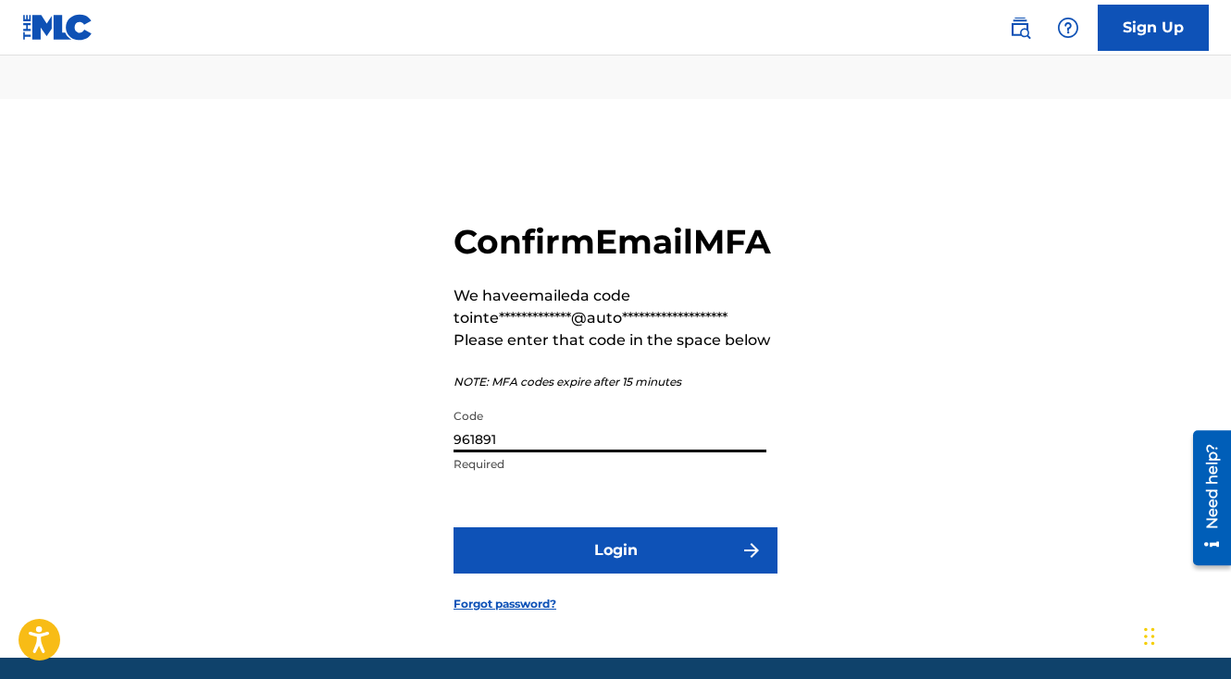
type input "961891"
click at [557, 528] on button "Login" at bounding box center [615, 551] width 324 height 46
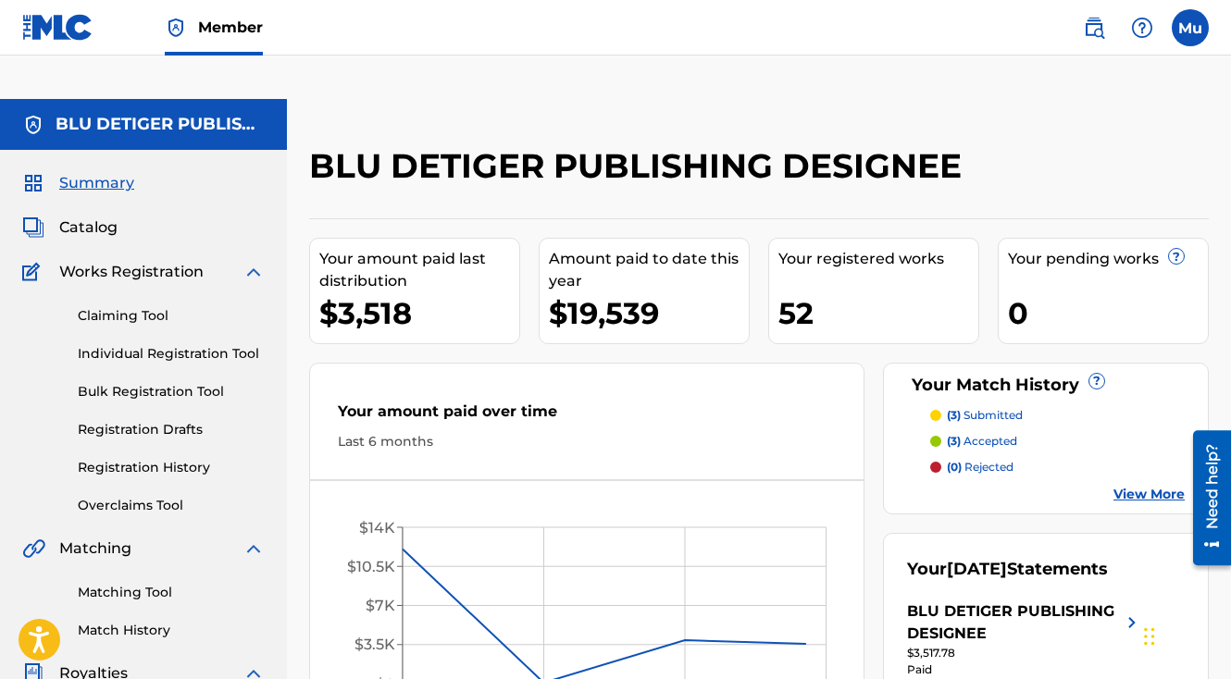
click at [138, 344] on link "Individual Registration Tool" at bounding box center [171, 353] width 187 height 19
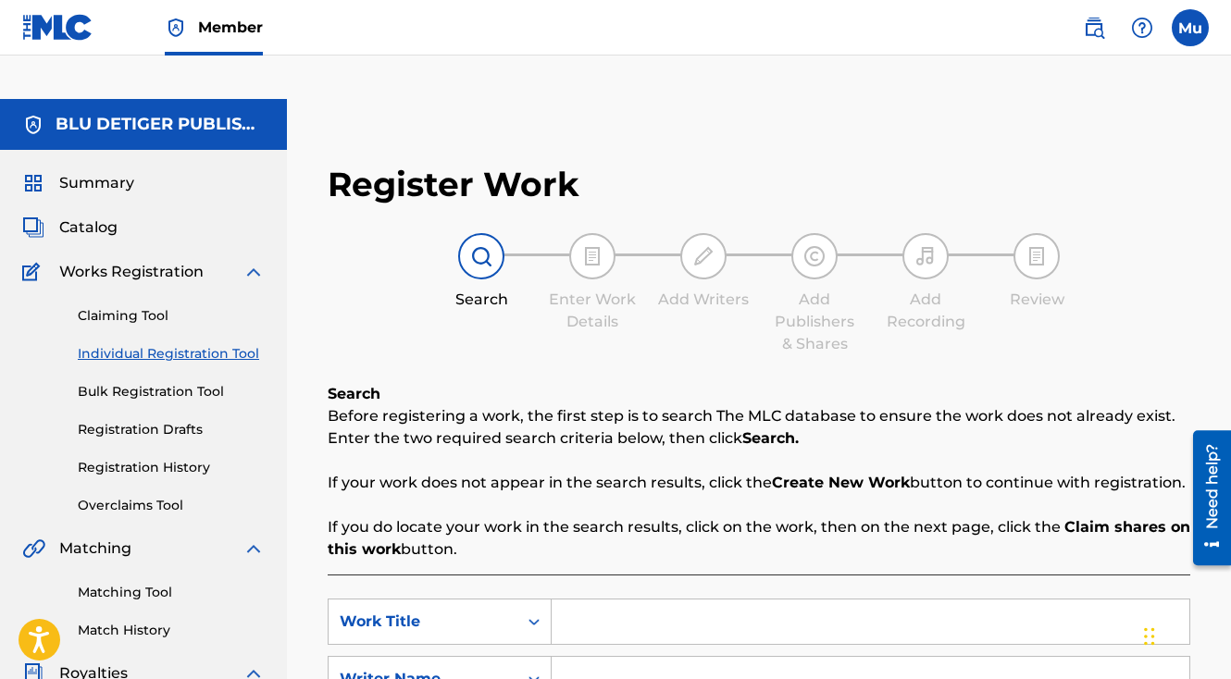
click at [590, 600] on input "Search Form" at bounding box center [871, 622] width 638 height 44
paste input "Blutooth"
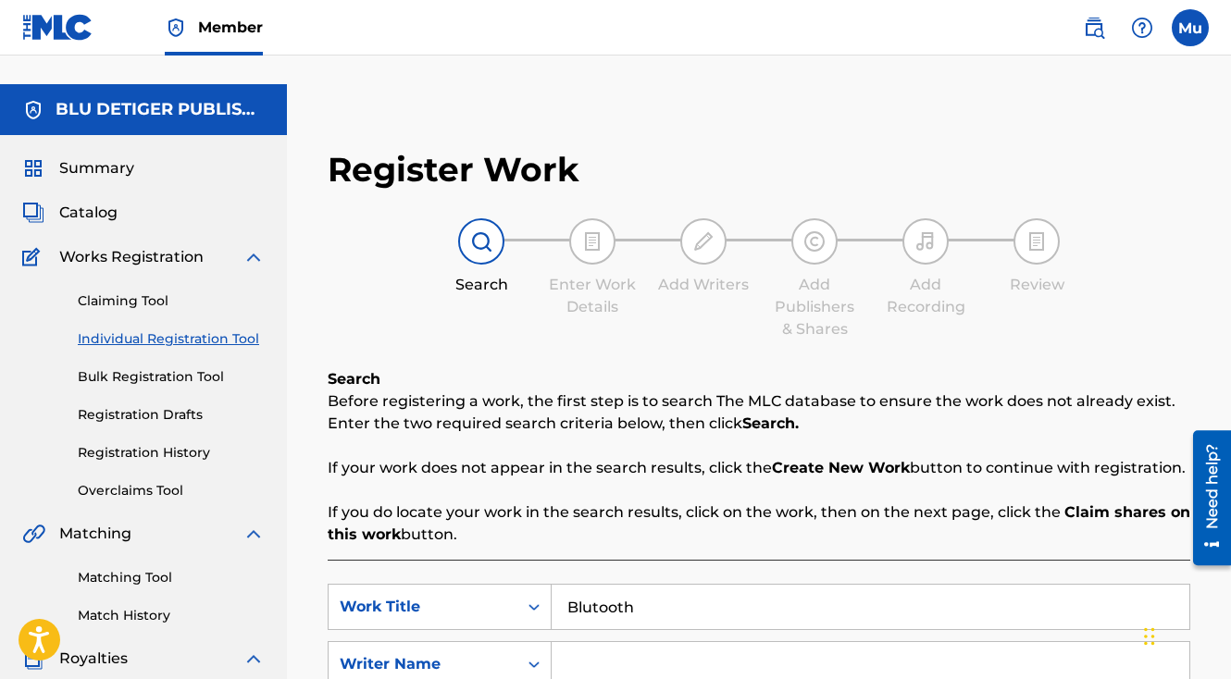
type input "Blutooth"
click at [573, 642] on input "Search Form" at bounding box center [871, 664] width 638 height 44
paste input "Blu DeTiger"
type input "Blu DeTiger"
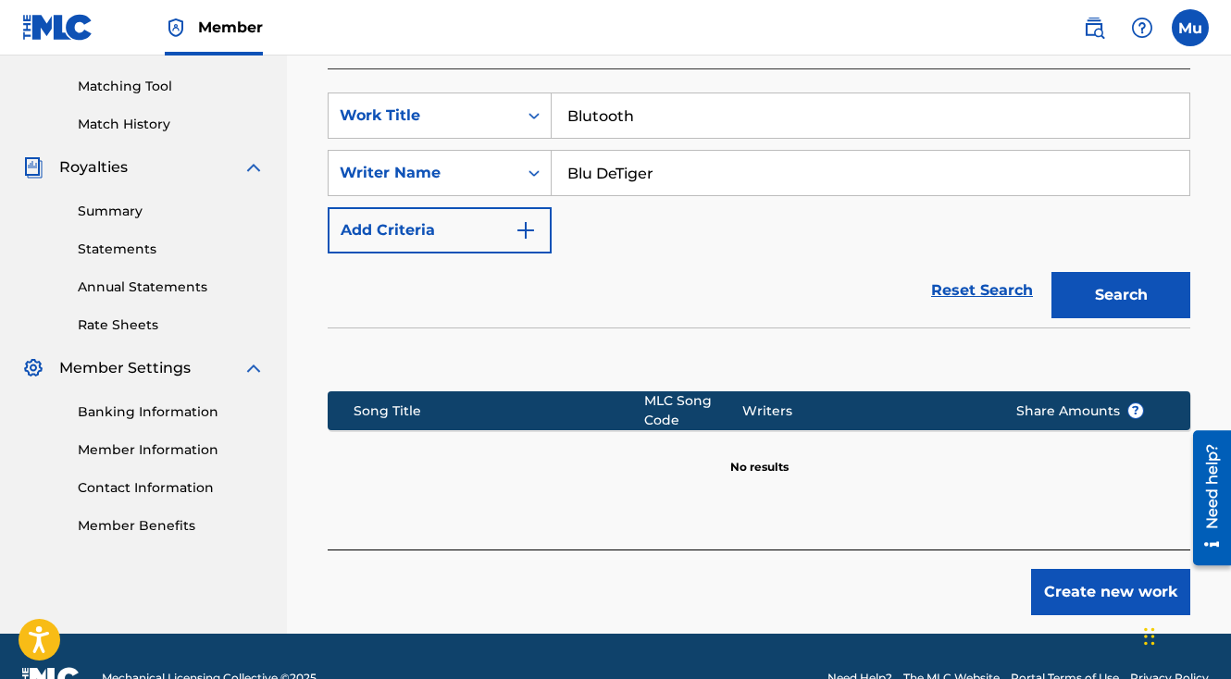
click at [1144, 272] on button "Search" at bounding box center [1120, 295] width 139 height 46
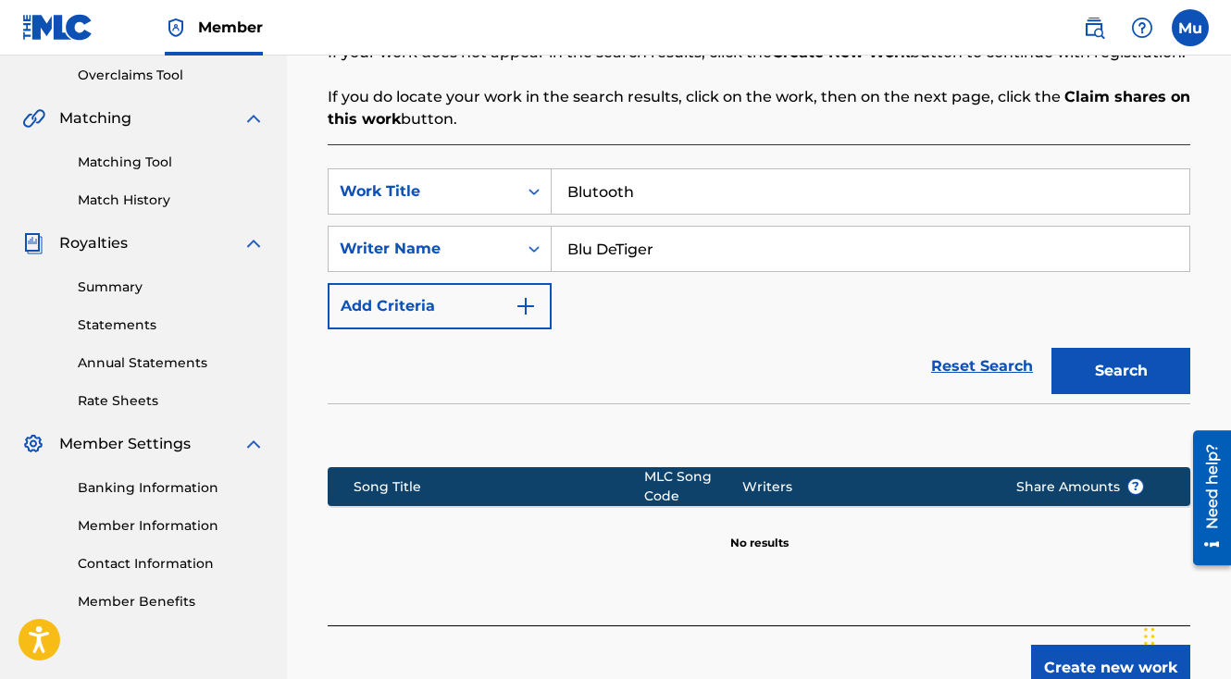
scroll to position [506, 0]
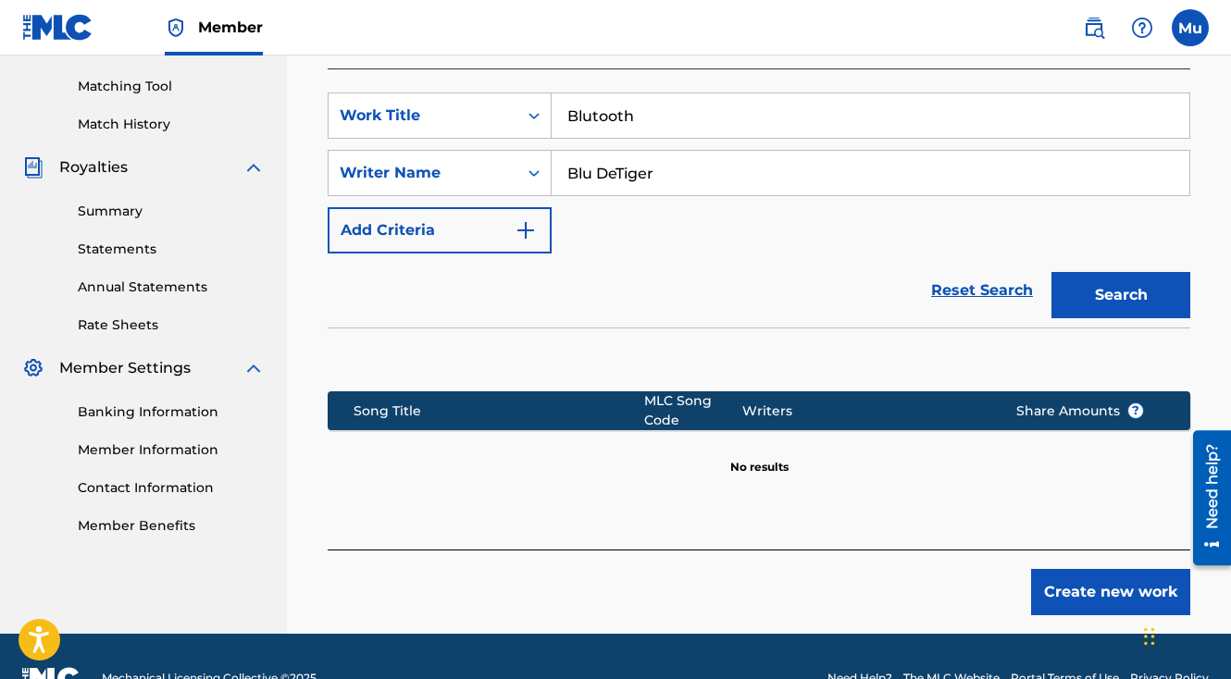
click at [592, 93] on input "Blutooth" at bounding box center [871, 115] width 638 height 44
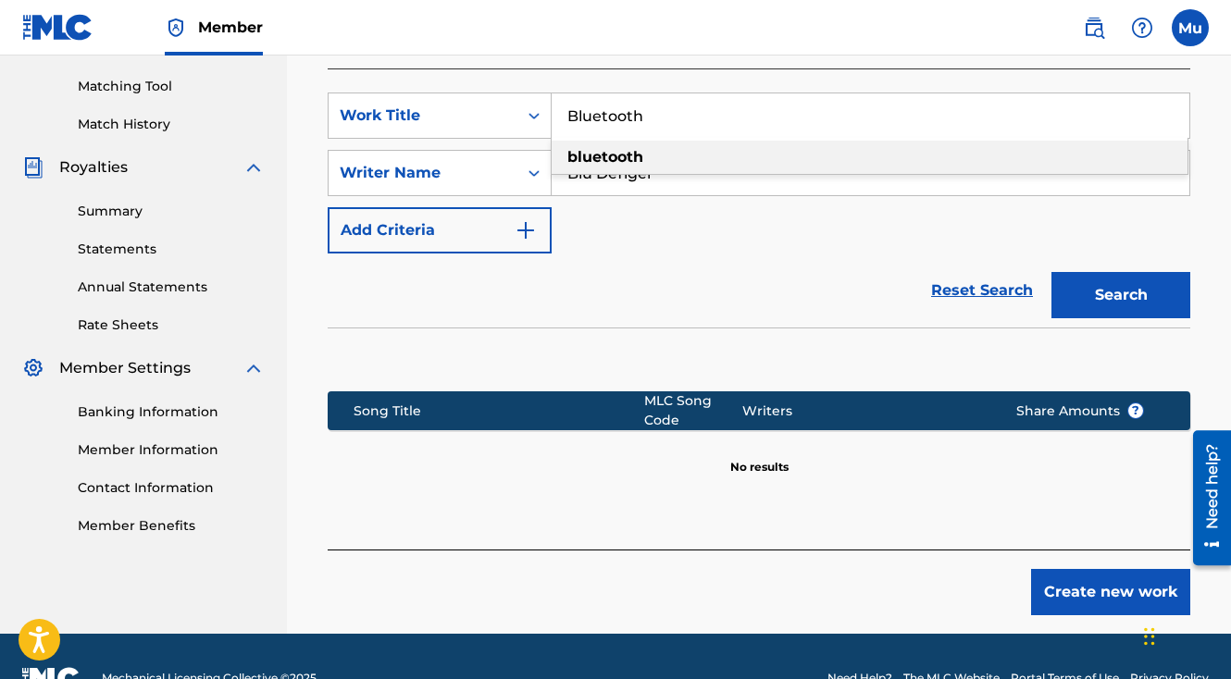
type input "Bluetooth"
click at [1098, 272] on button "Search" at bounding box center [1120, 295] width 139 height 46
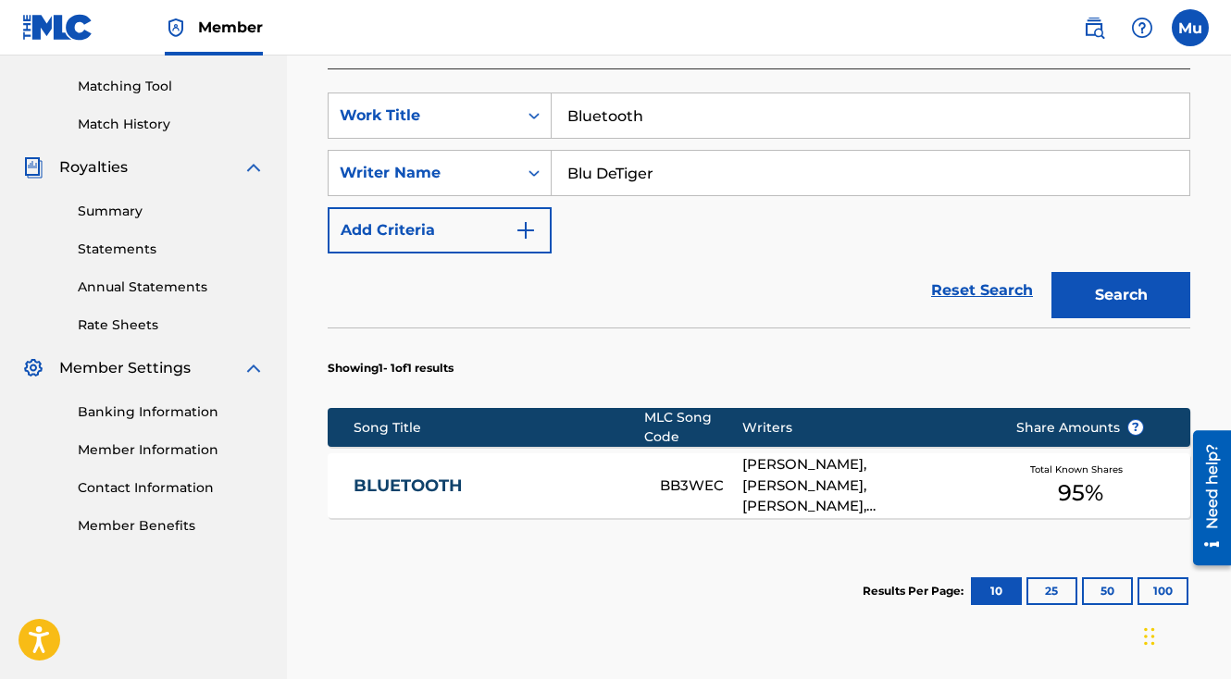
click at [915, 454] on div "[PERSON_NAME], [PERSON_NAME], [PERSON_NAME], [PERSON_NAME], [PERSON_NAME]" at bounding box center [865, 485] width 246 height 63
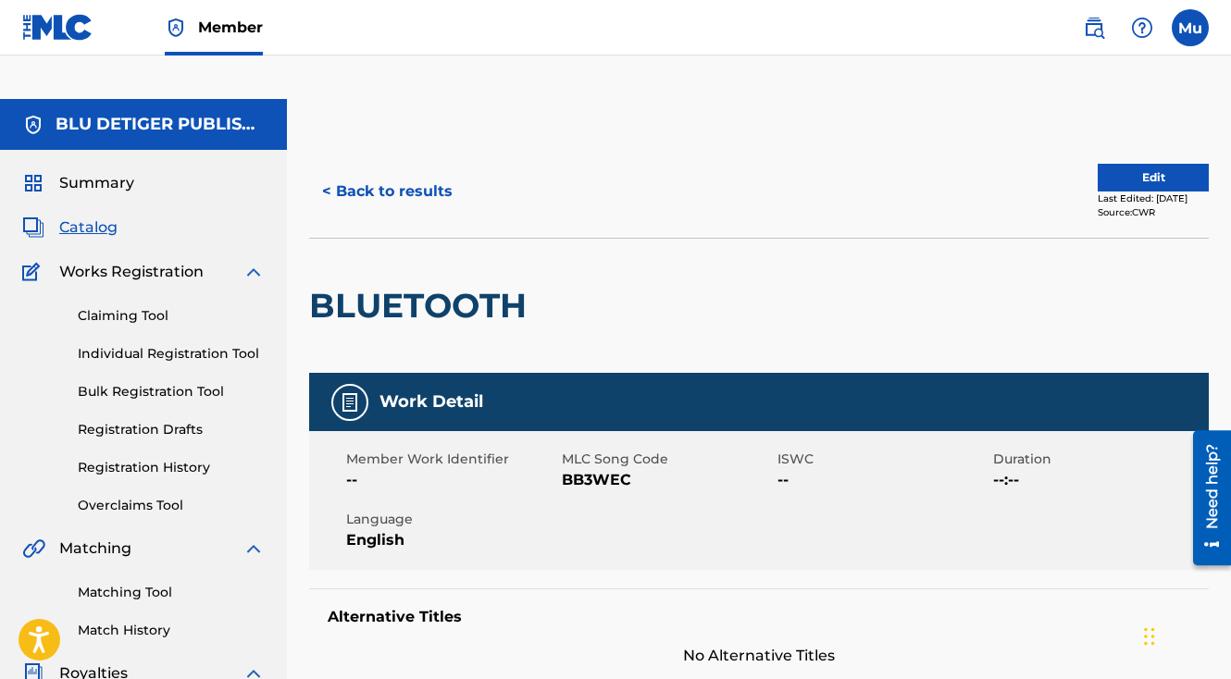
click at [356, 168] on button "< Back to results" at bounding box center [387, 191] width 156 height 46
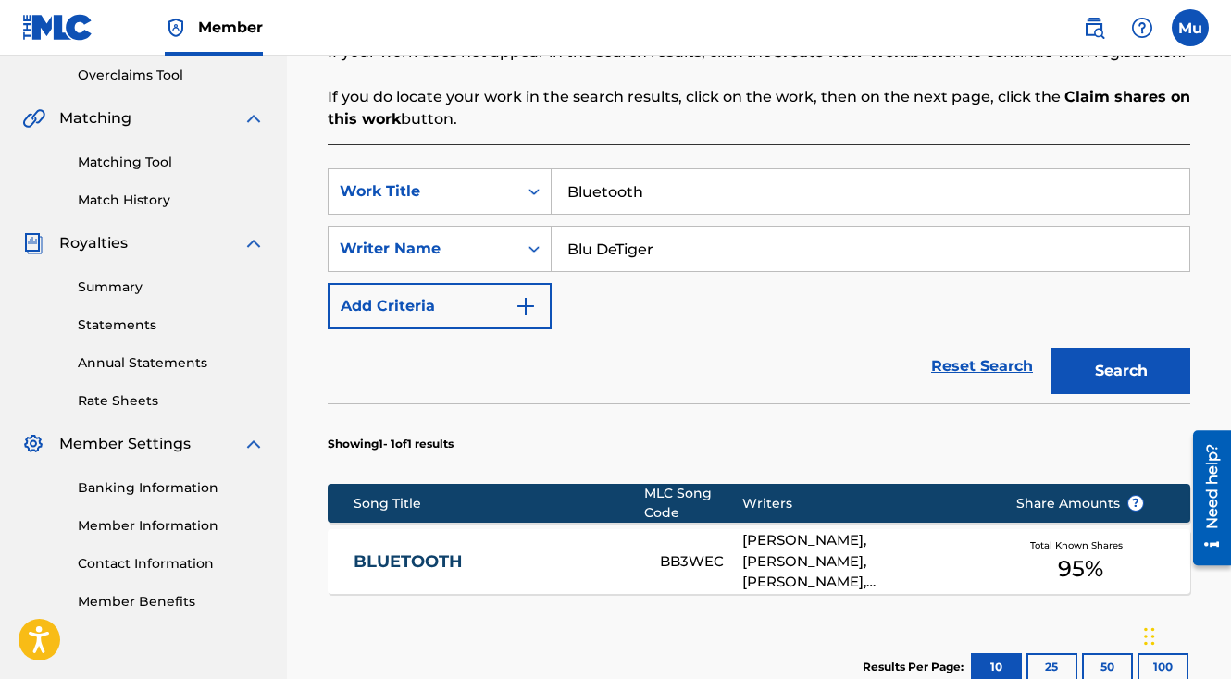
click at [631, 169] on input "Bluetooth" at bounding box center [871, 191] width 638 height 44
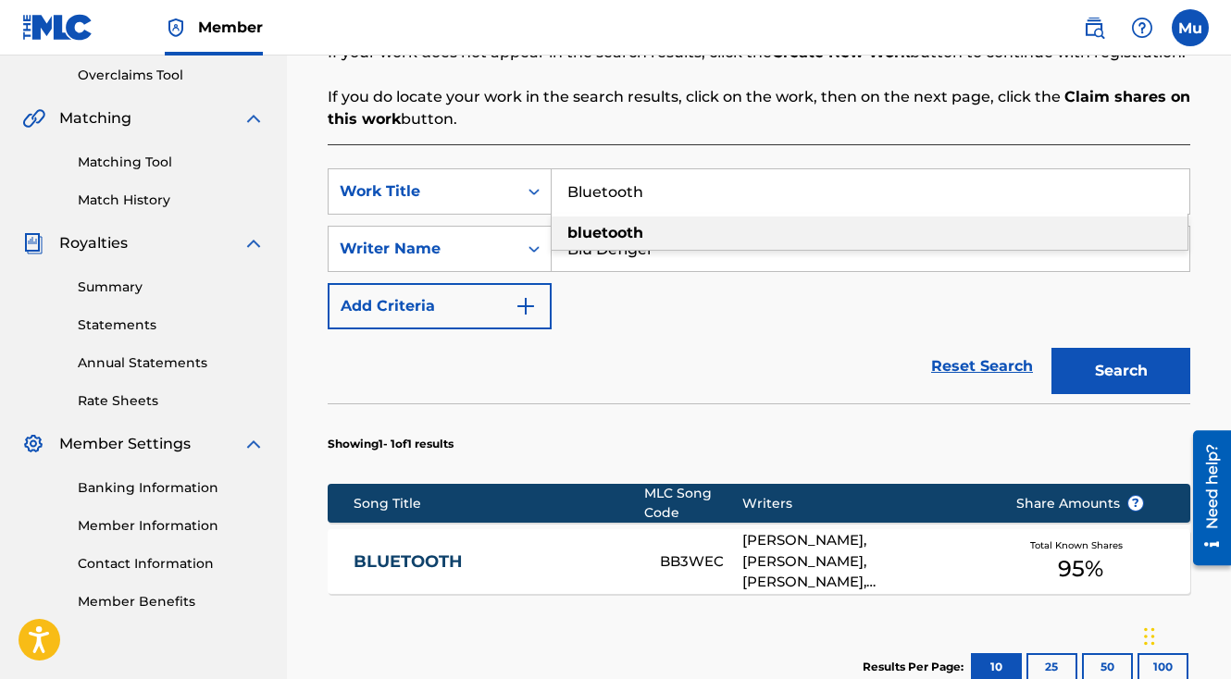
paste input "e-z (feat. UPSAHL & Blu DeTiger)"
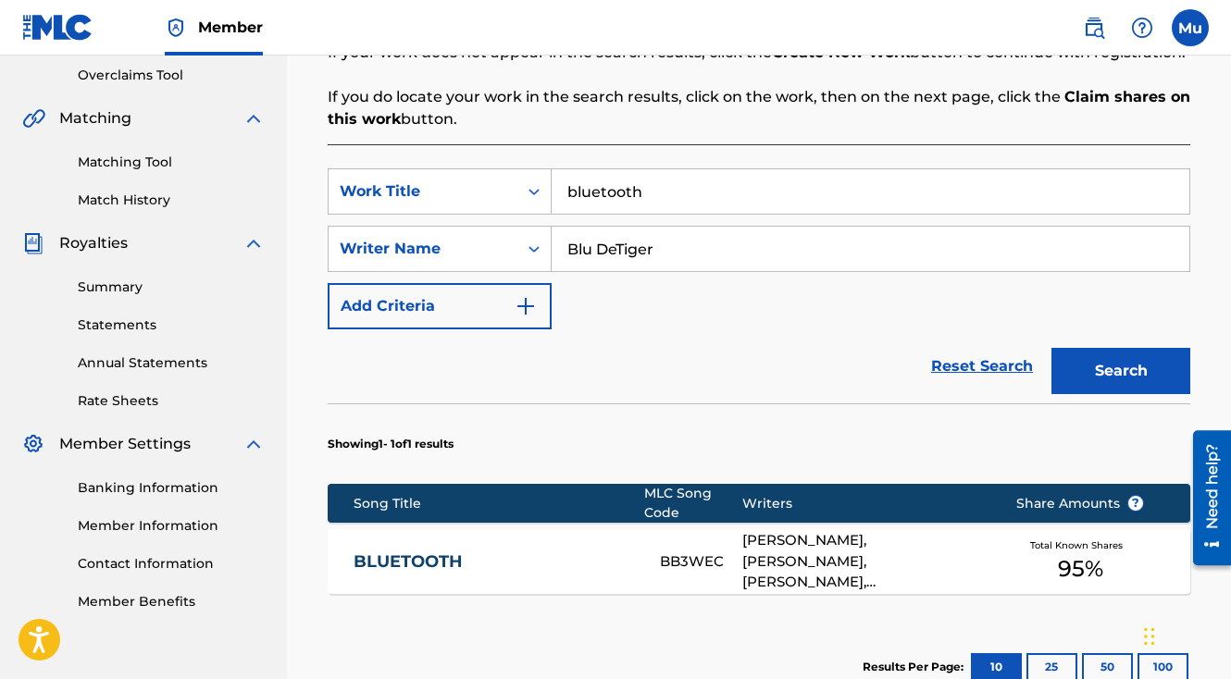
click at [679, 169] on input "bluetooth" at bounding box center [871, 191] width 638 height 44
paste input "e-z (feat. UPSAHL & Blu DeTiger)"
type input "e-z (feat. UPSAHL & Blu DeTiger)"
click at [1087, 348] on button "Search" at bounding box center [1120, 371] width 139 height 46
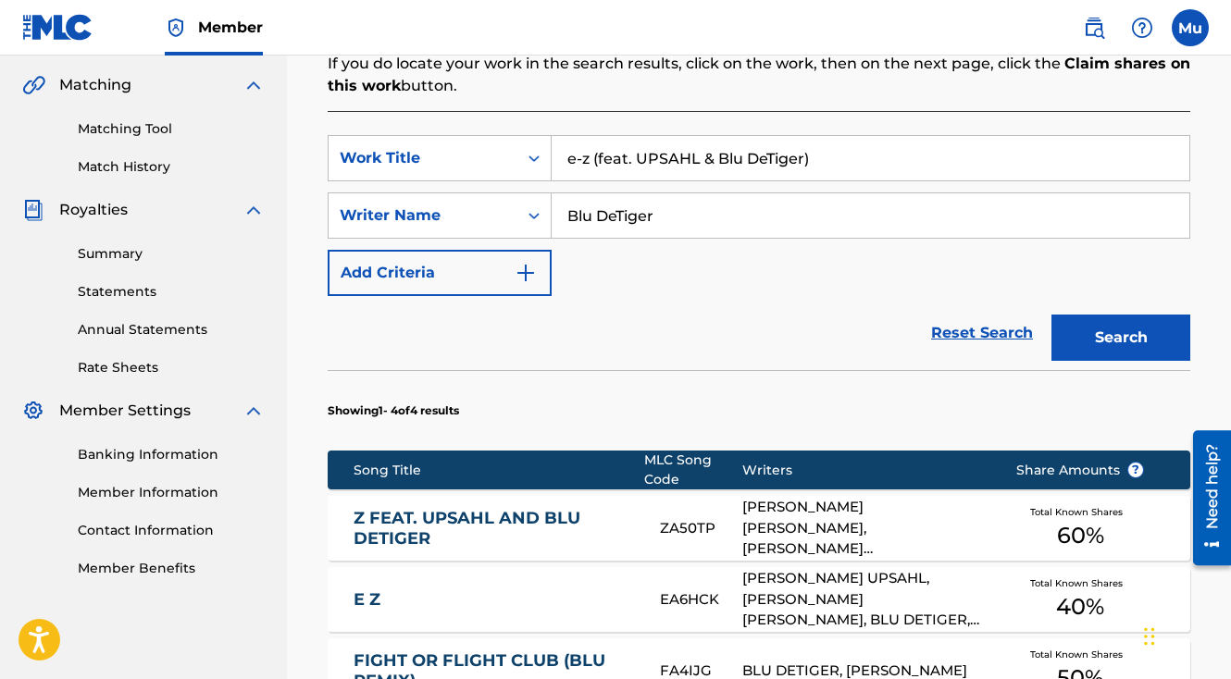
scroll to position [479, 0]
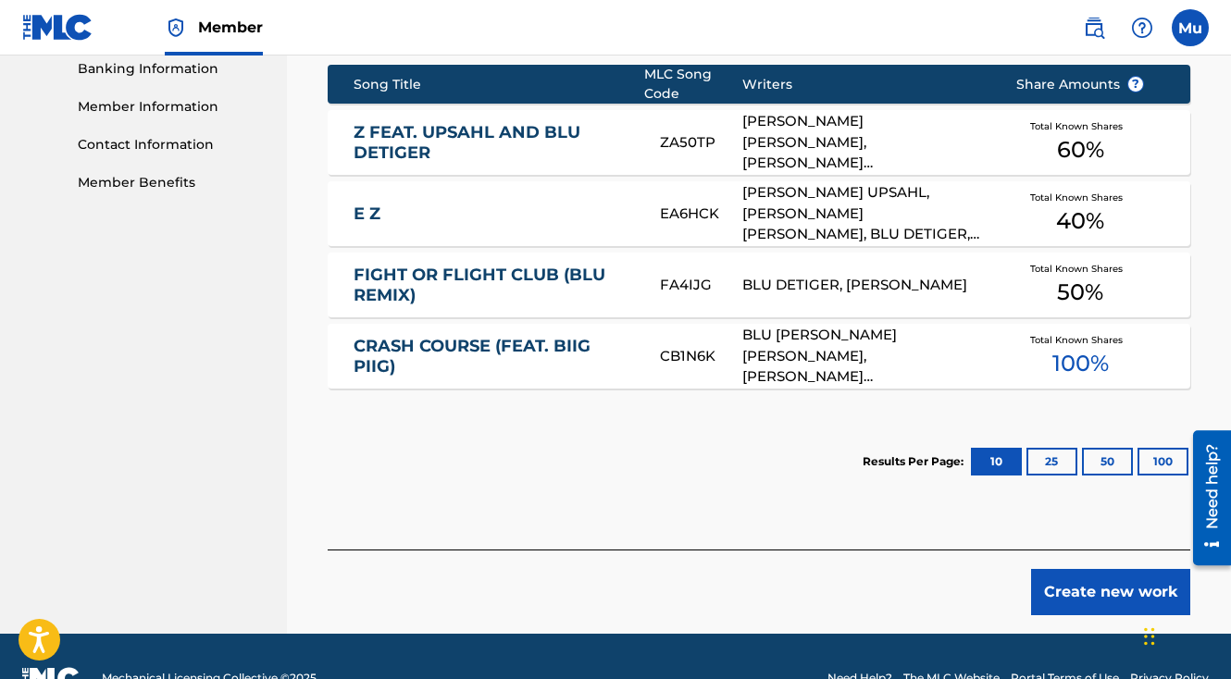
click at [1082, 569] on button "Create new work" at bounding box center [1110, 592] width 159 height 46
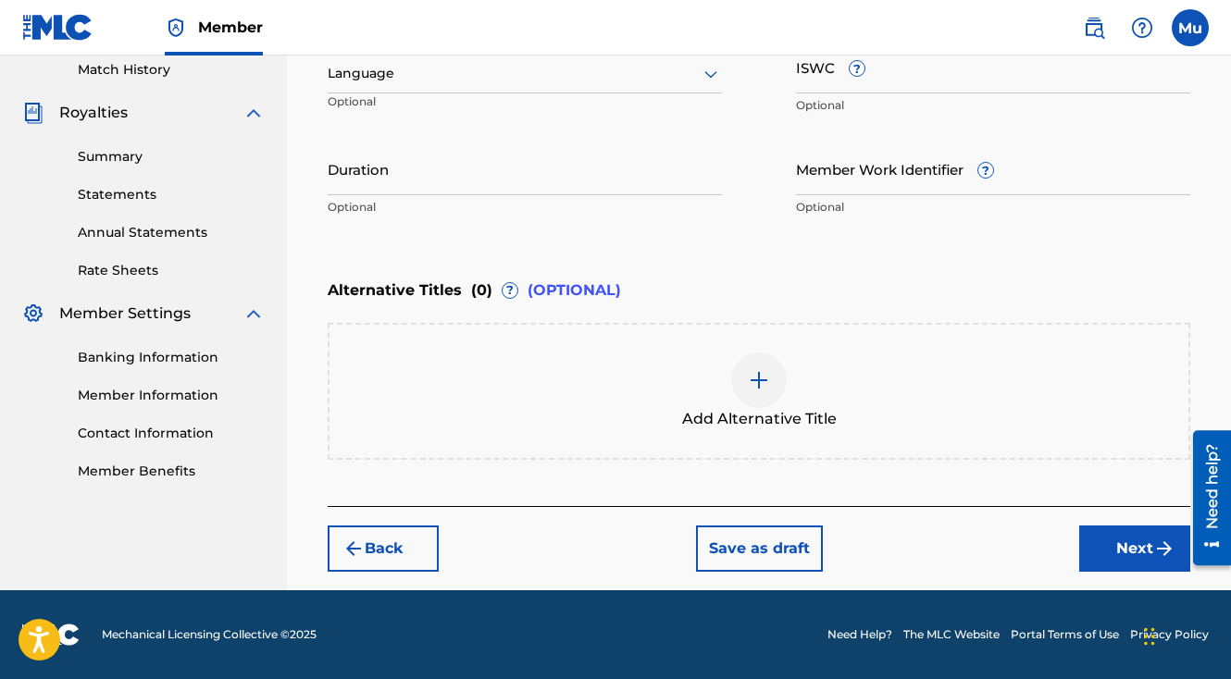
scroll to position [516, 0]
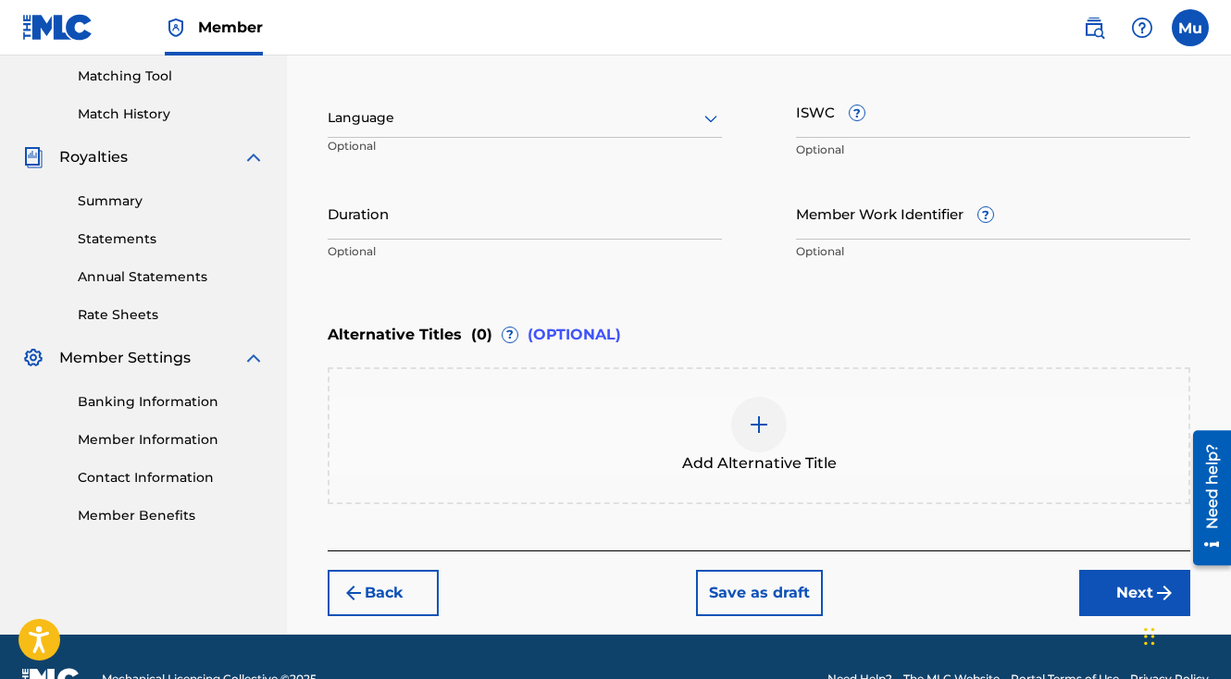
click at [1080, 570] on button "Next" at bounding box center [1134, 593] width 111 height 46
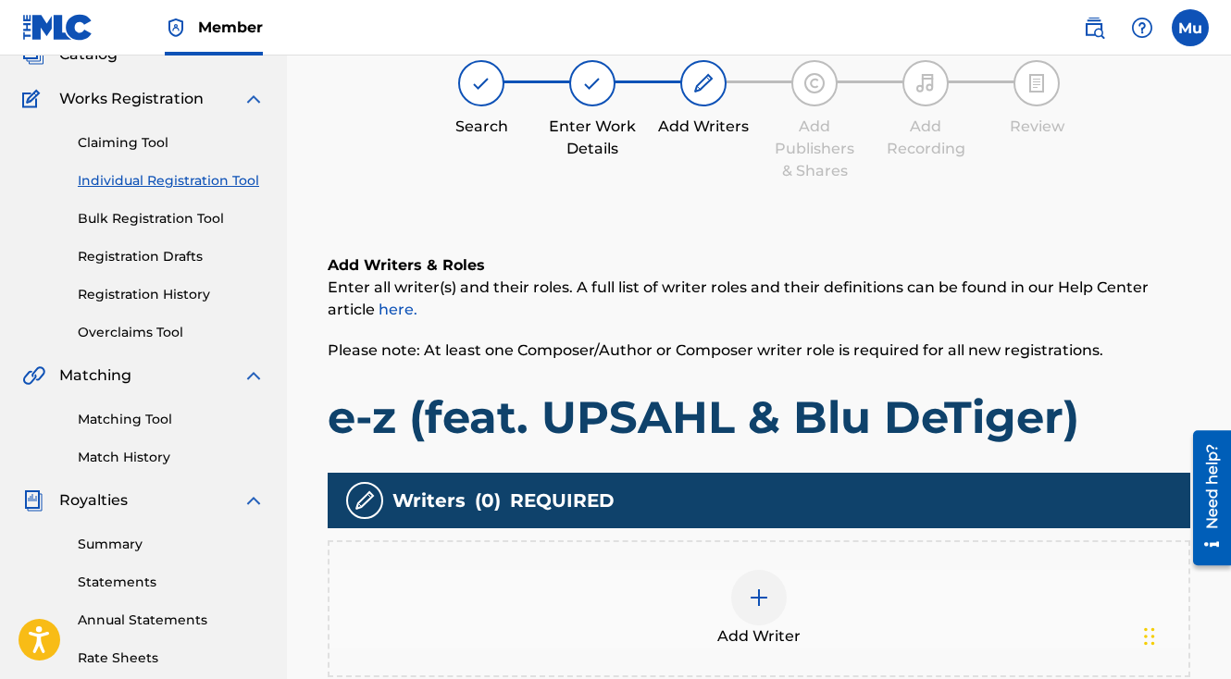
scroll to position [231, 0]
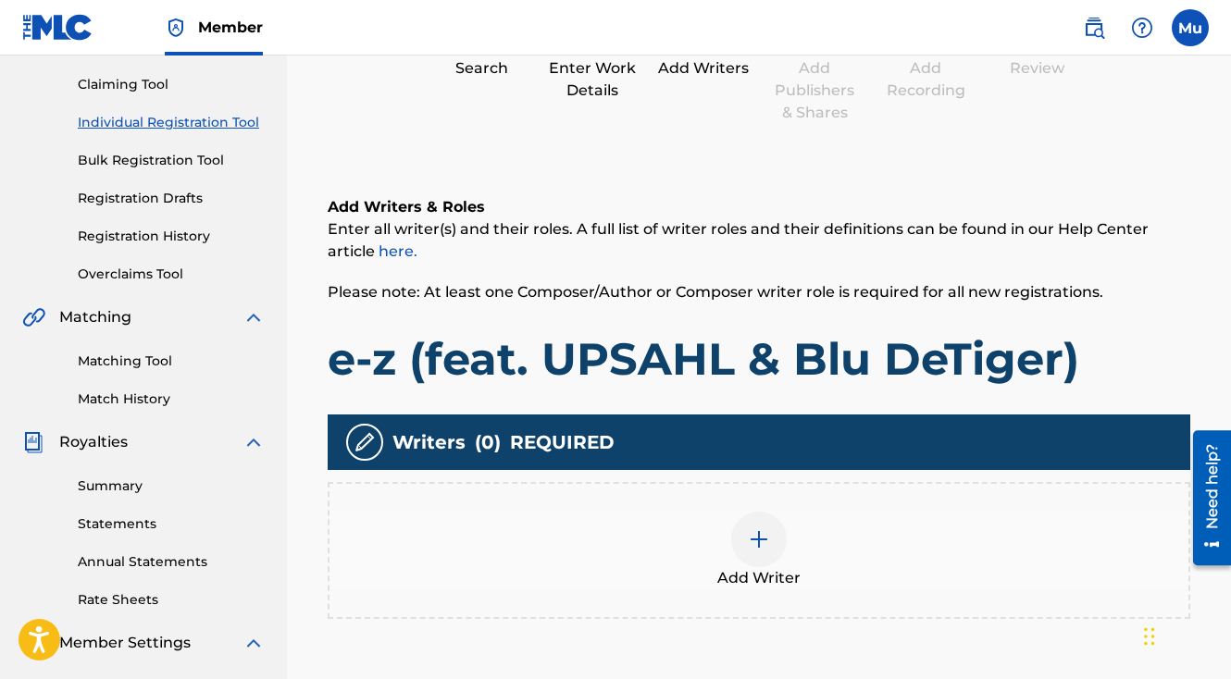
click at [751, 528] on img at bounding box center [759, 539] width 22 height 22
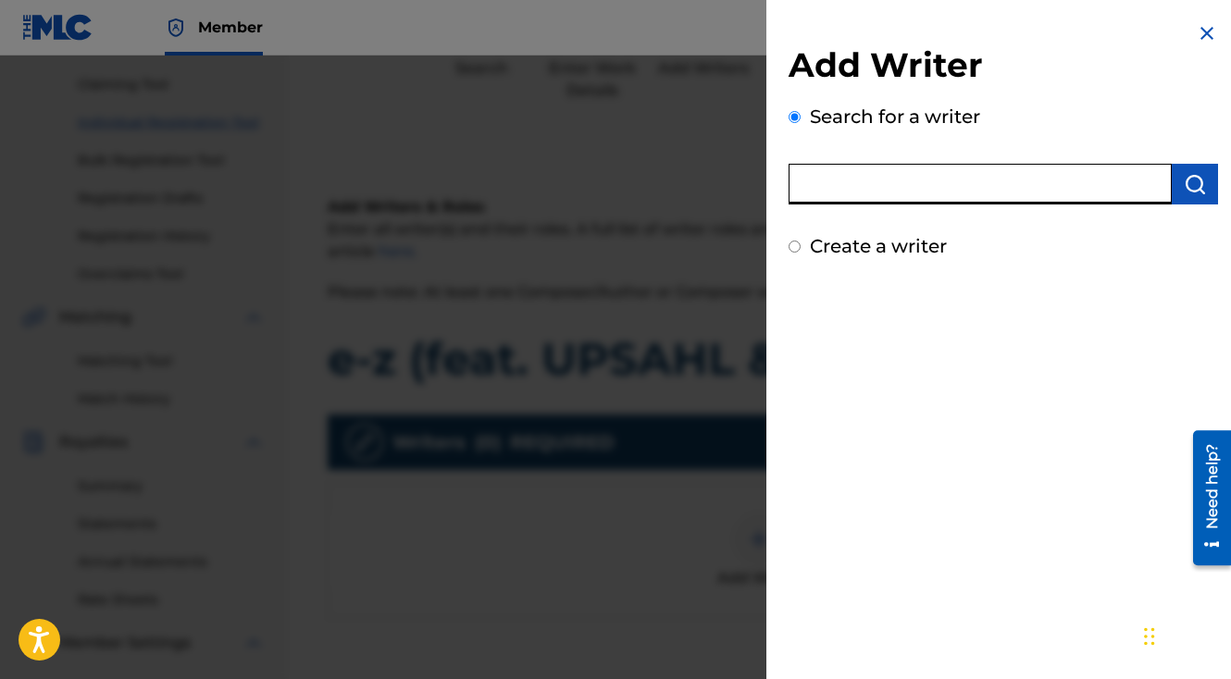
click at [914, 194] on input "text" at bounding box center [980, 184] width 383 height 41
paste input "00648243435"
type input "00648243435"
click at [1192, 186] on img "submit" at bounding box center [1195, 184] width 22 height 22
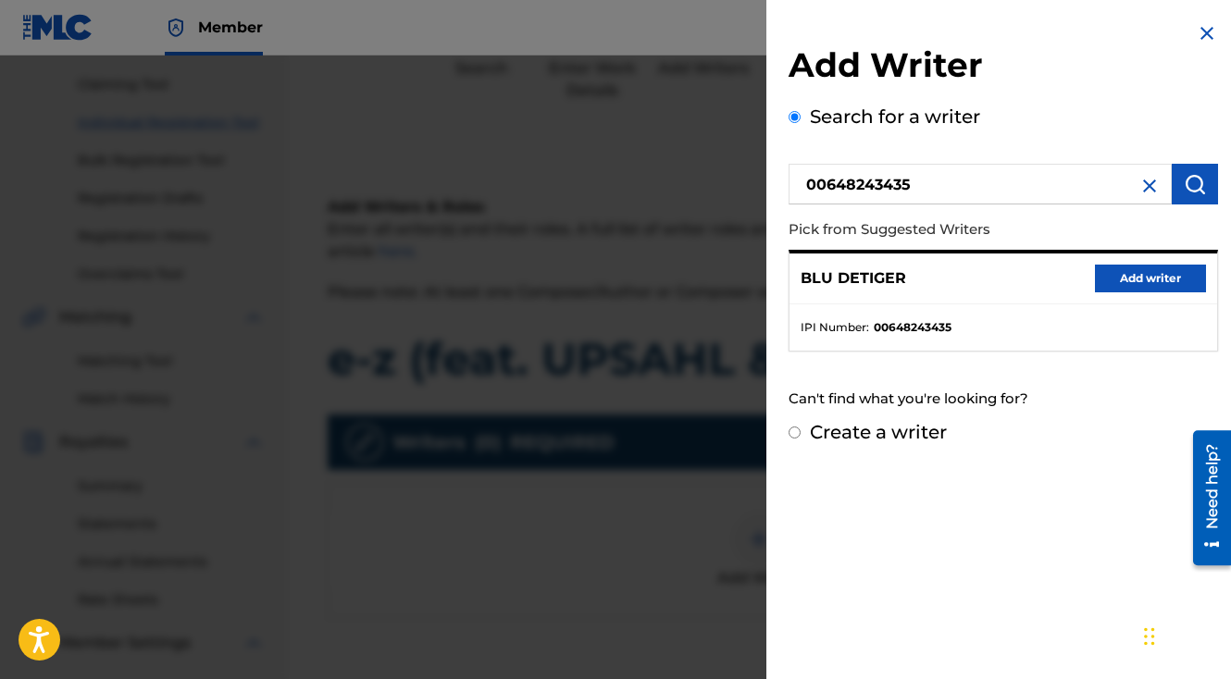
click at [1108, 271] on button "Add writer" at bounding box center [1150, 279] width 111 height 28
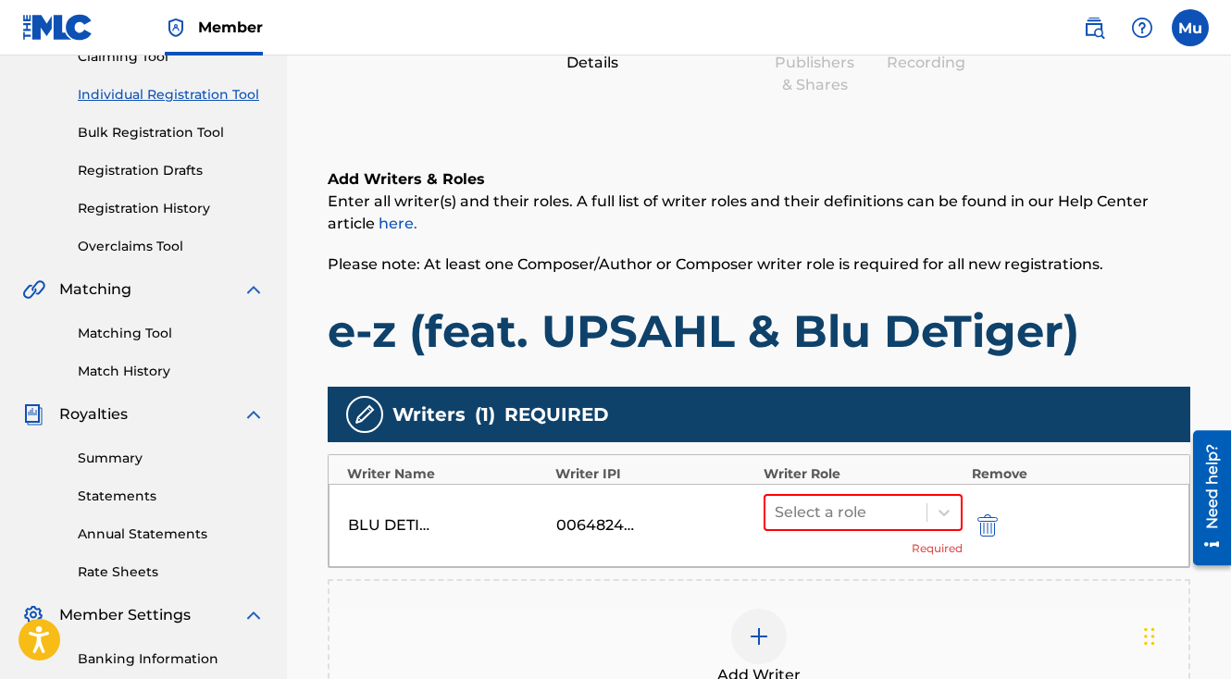
scroll to position [278, 0]
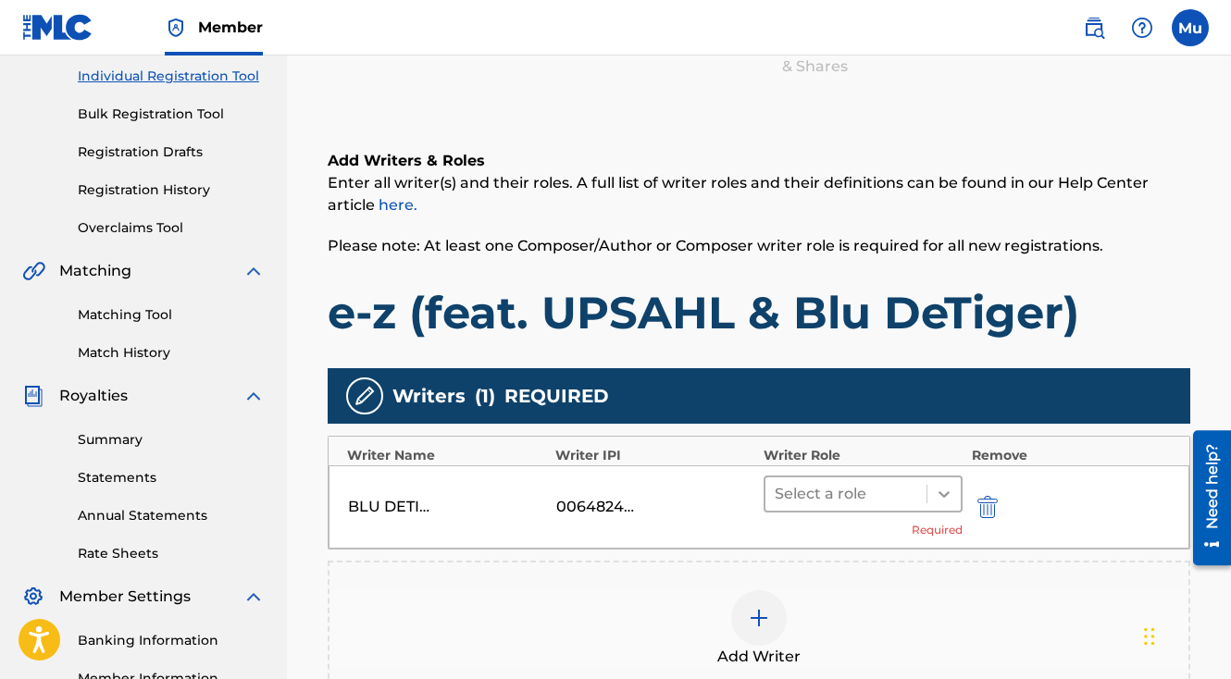
click at [944, 478] on div at bounding box center [943, 494] width 33 height 33
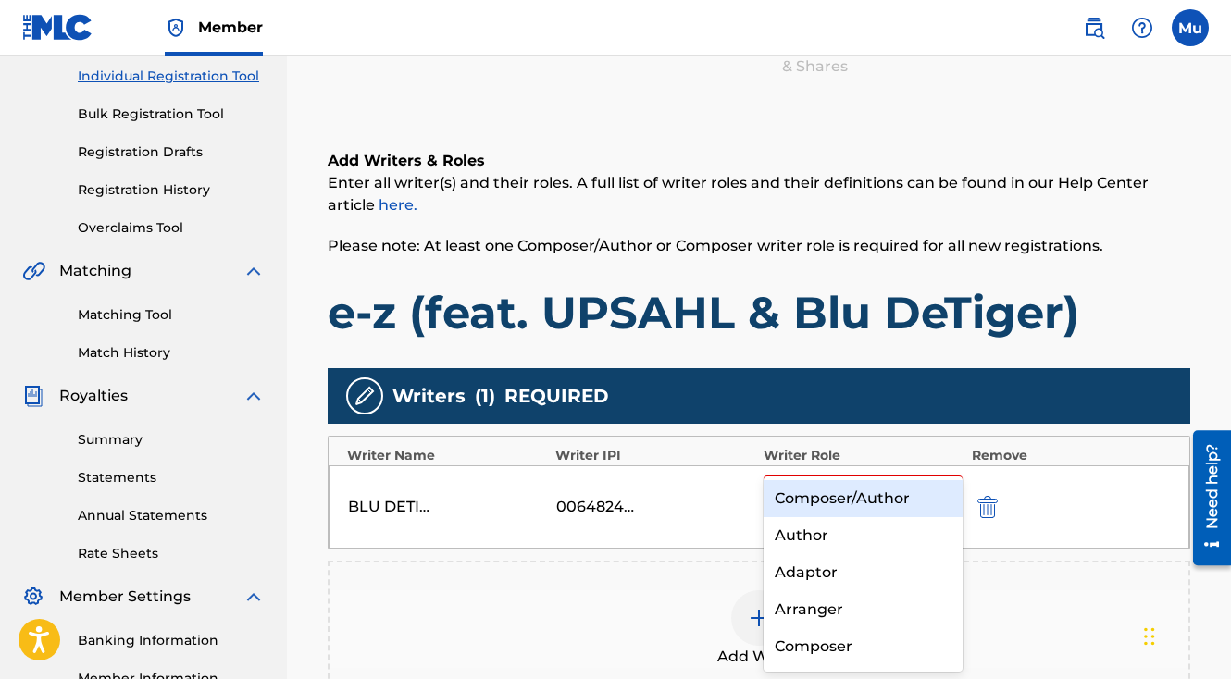
click at [925, 493] on div "Composer/Author" at bounding box center [863, 498] width 199 height 37
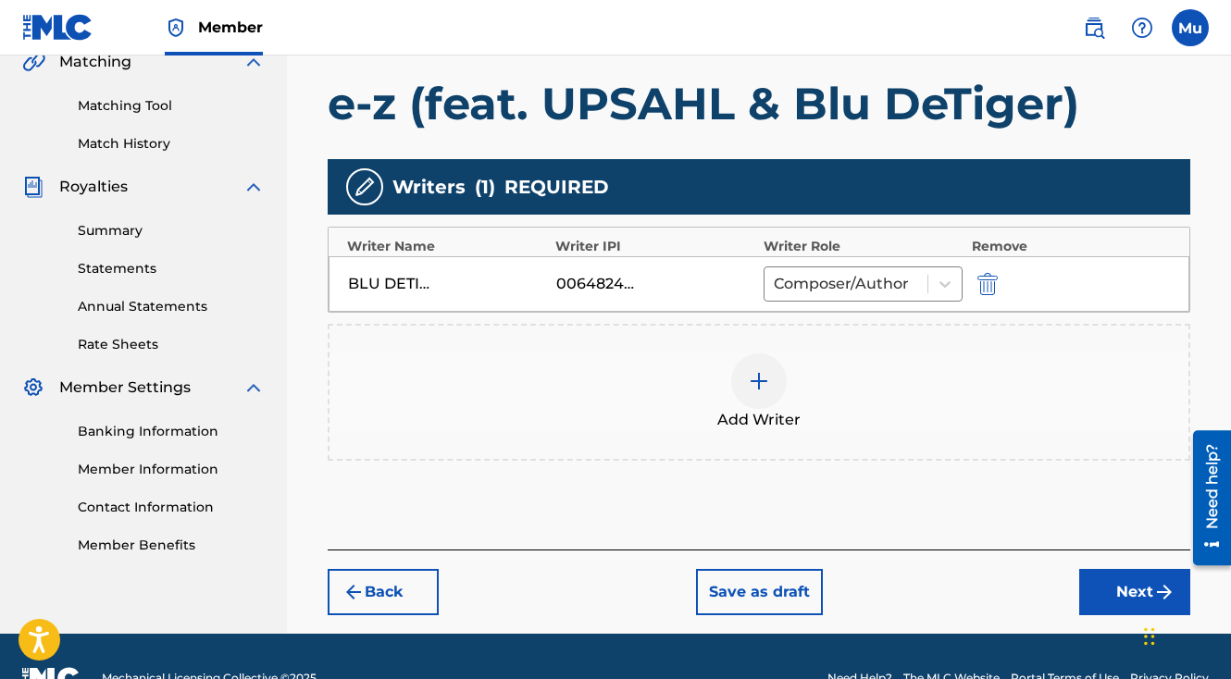
click at [1149, 569] on button "Next" at bounding box center [1134, 592] width 111 height 46
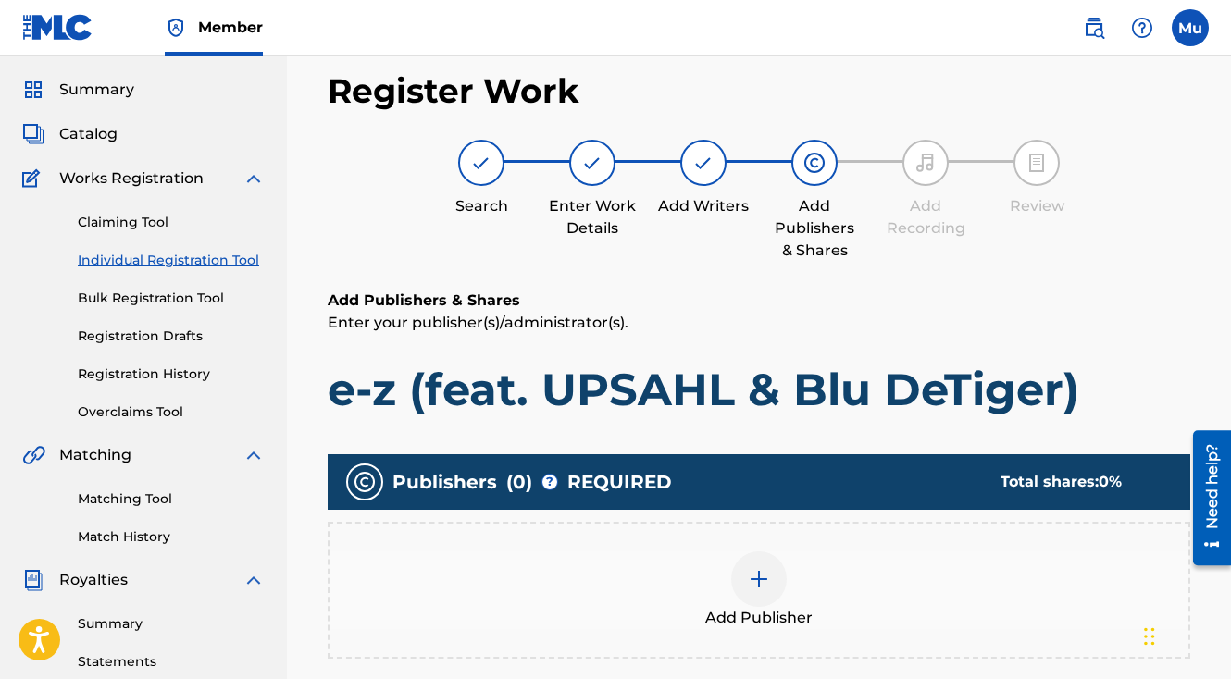
scroll to position [83, 0]
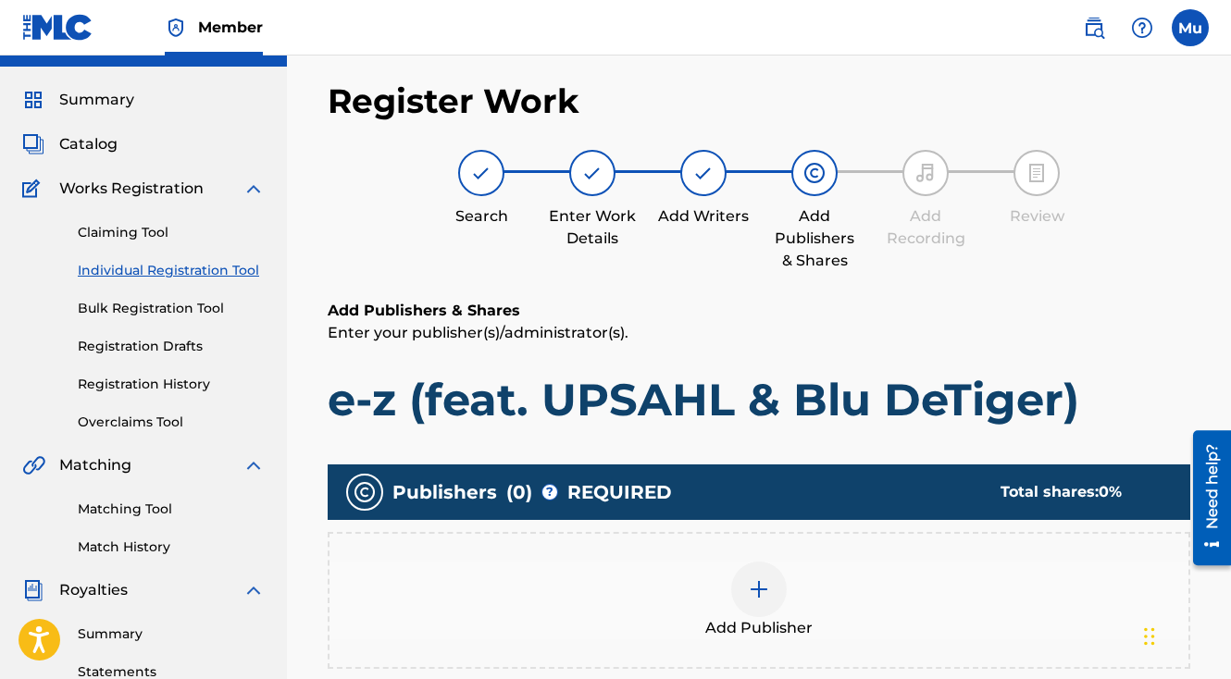
click at [776, 562] on div at bounding box center [759, 590] width 56 height 56
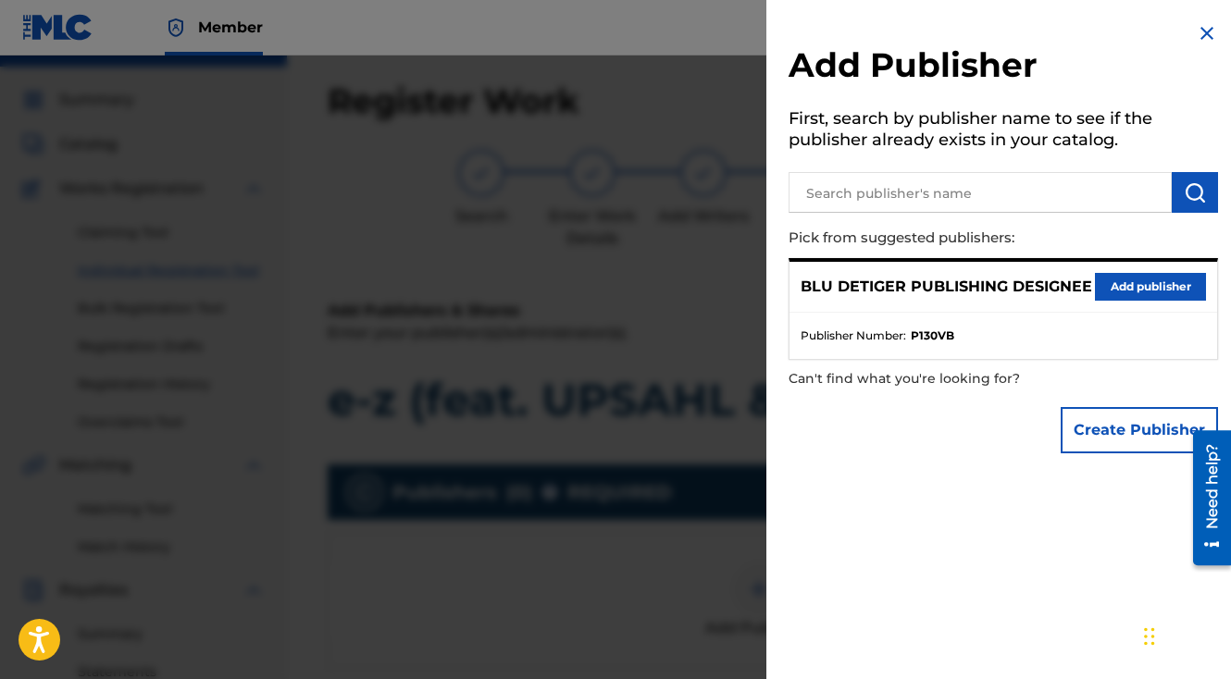
click at [1095, 301] on button "Add publisher" at bounding box center [1150, 287] width 111 height 28
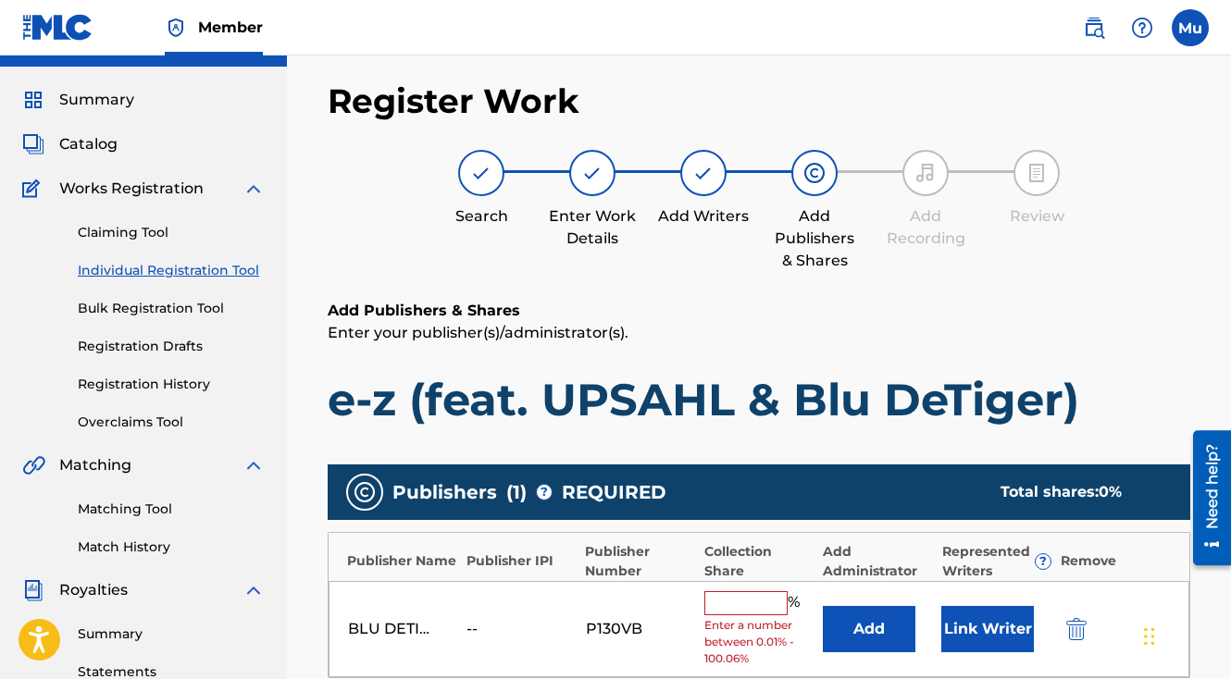
click at [739, 591] on input "text" at bounding box center [745, 603] width 83 height 24
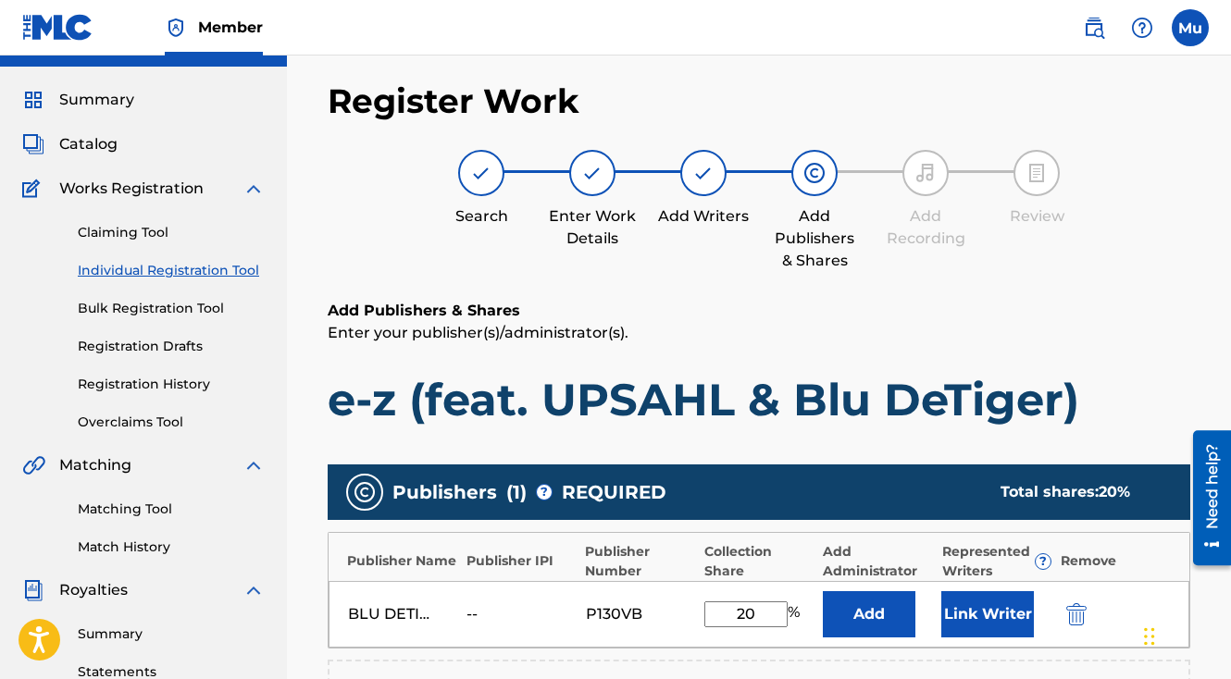
type input "20"
click at [968, 591] on button "Link Writer" at bounding box center [987, 614] width 93 height 46
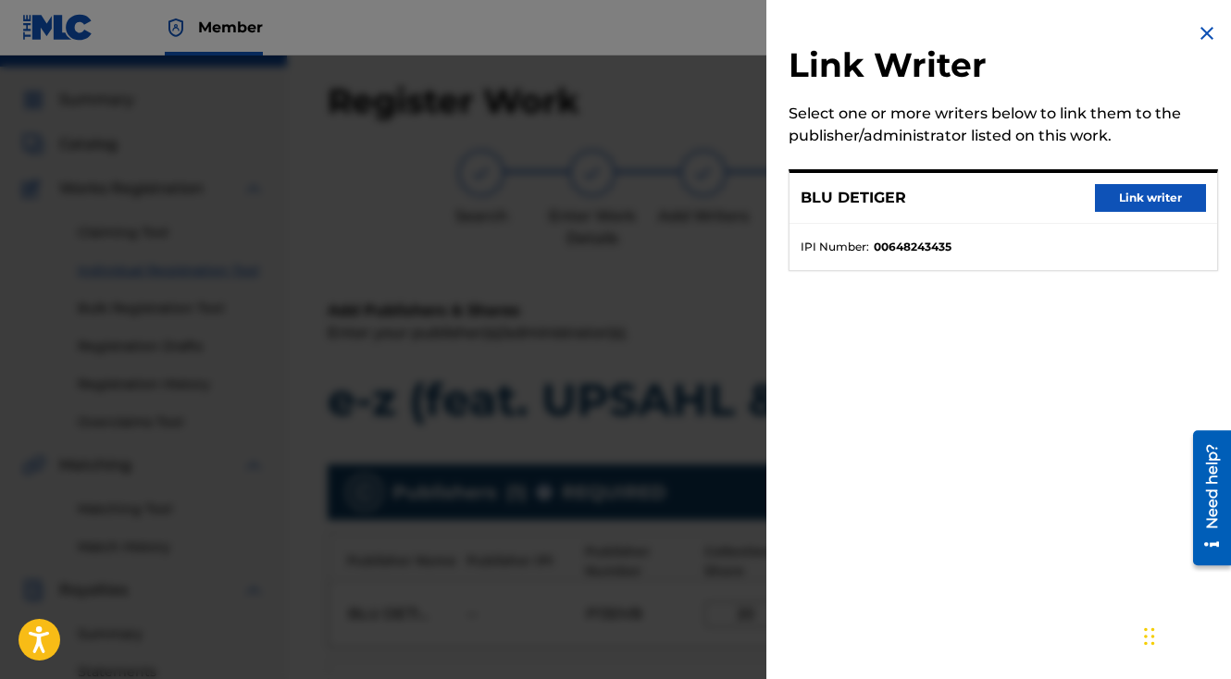
click at [1123, 210] on button "Link writer" at bounding box center [1150, 198] width 111 height 28
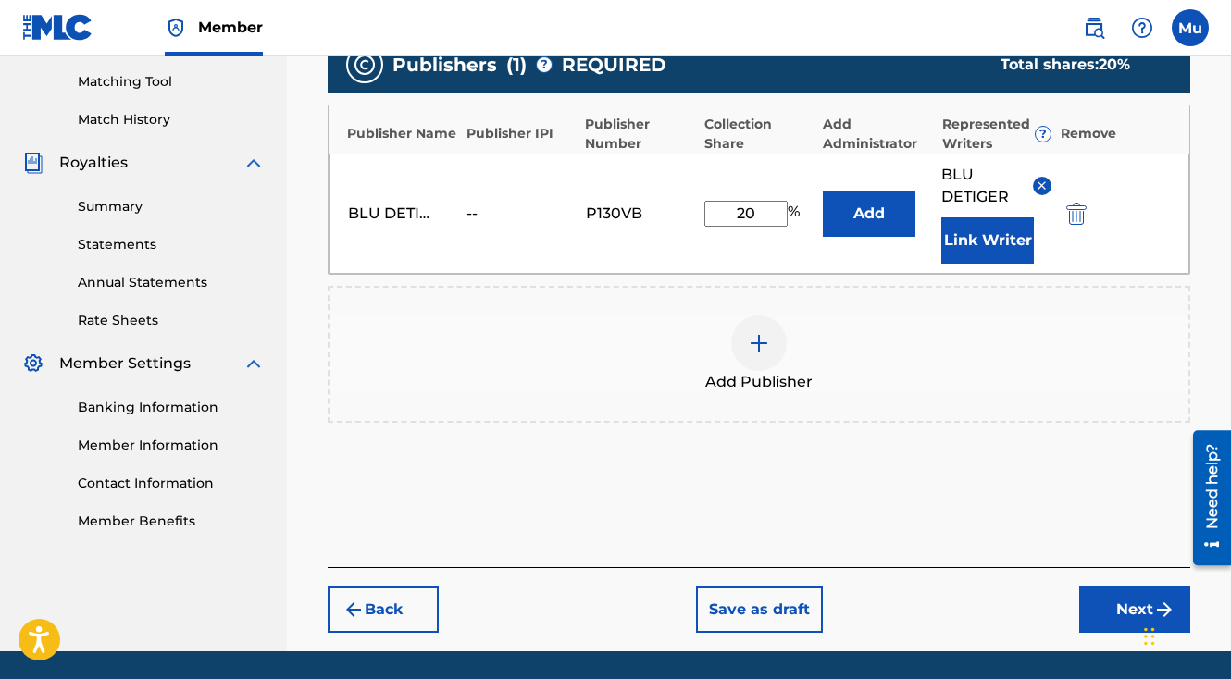
click at [1099, 587] on button "Next" at bounding box center [1134, 610] width 111 height 46
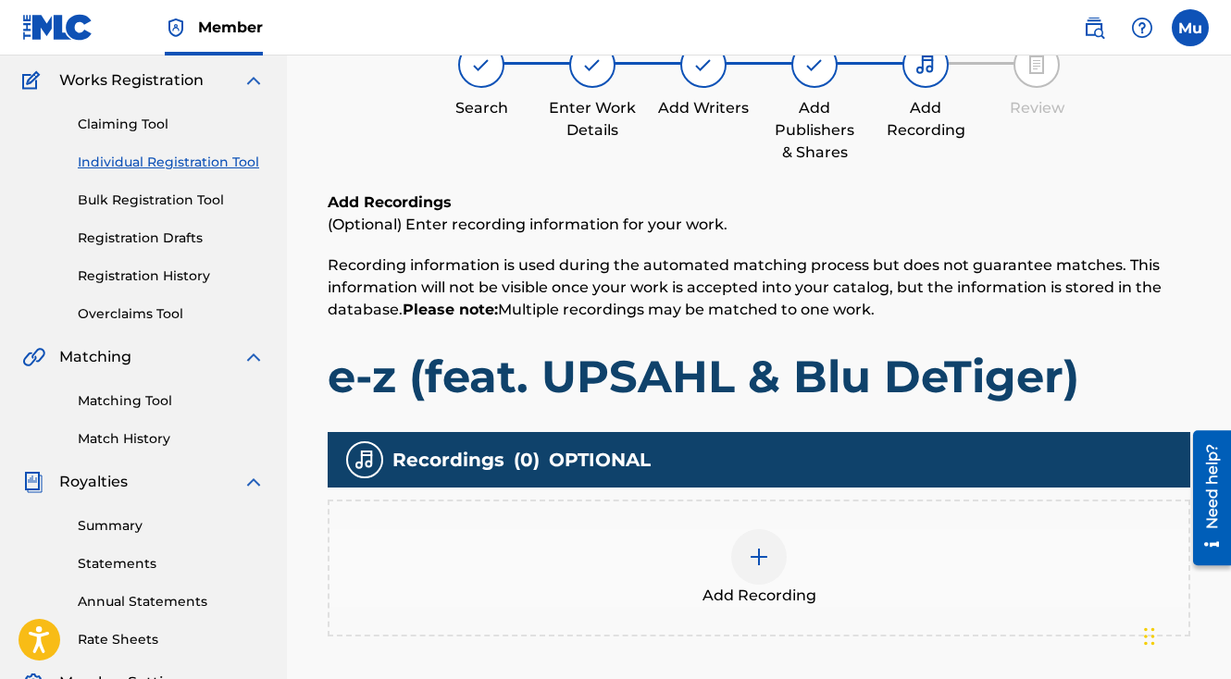
scroll to position [201, 0]
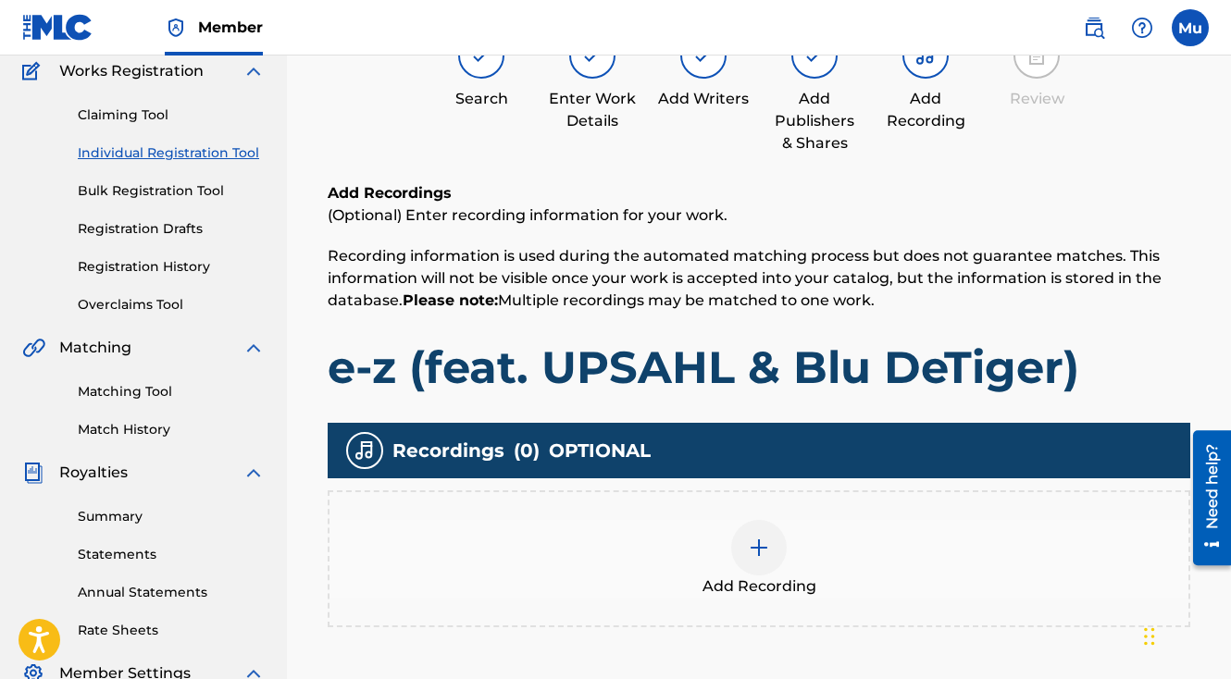
click at [768, 537] on img at bounding box center [759, 548] width 22 height 22
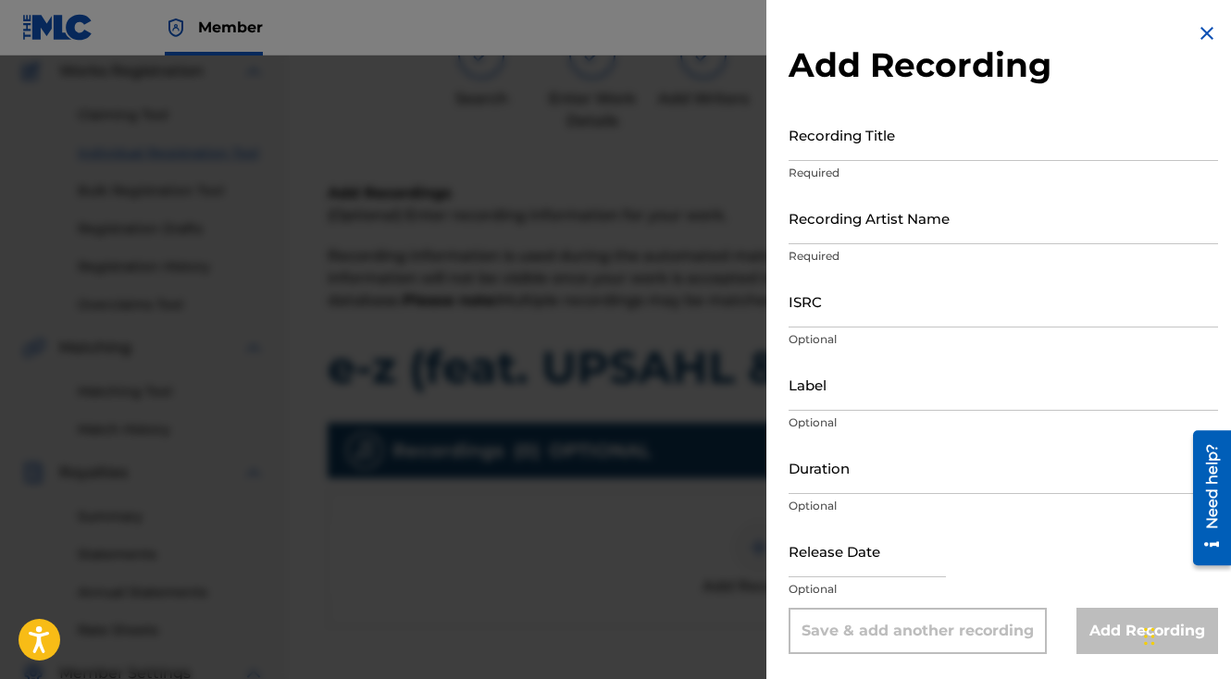
click at [859, 150] on input "Recording Title" at bounding box center [1003, 134] width 429 height 53
paste input "e-z (feat. UPSAHL & Blu DeTiger)"
type input "e-z (feat. UPSAHL & Blu DeTiger)"
click at [852, 222] on input "Recording Artist Name" at bounding box center [1003, 218] width 429 height 53
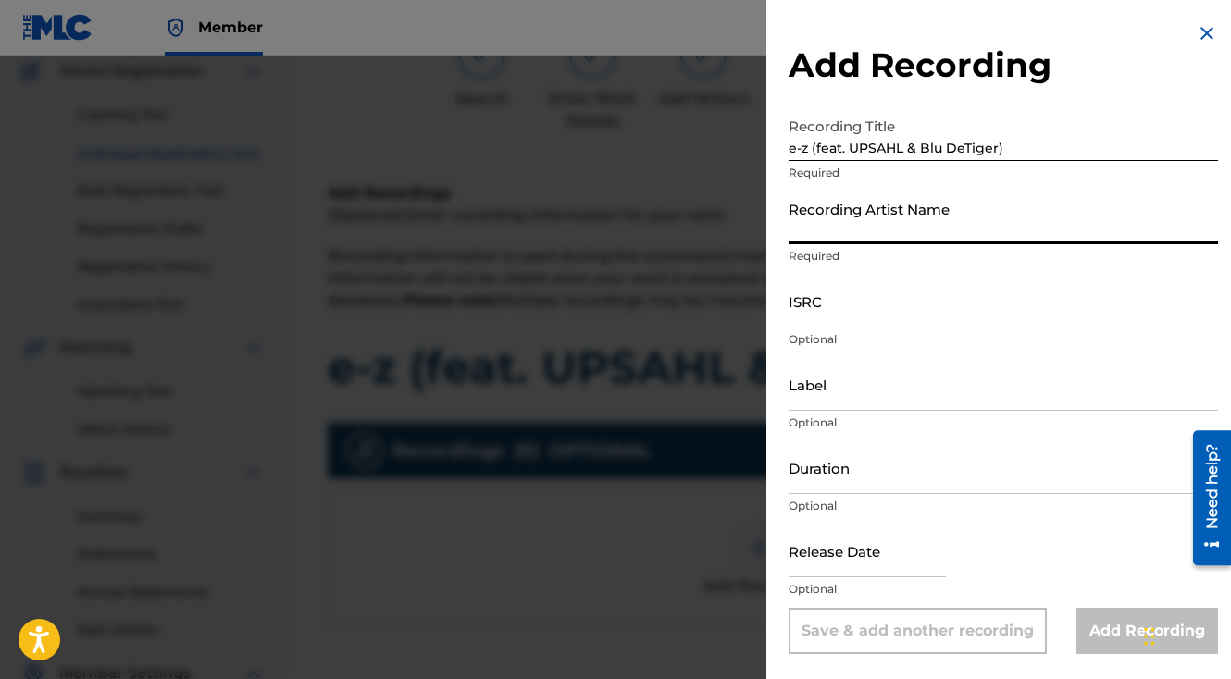
paste input "Blu DeTiger"
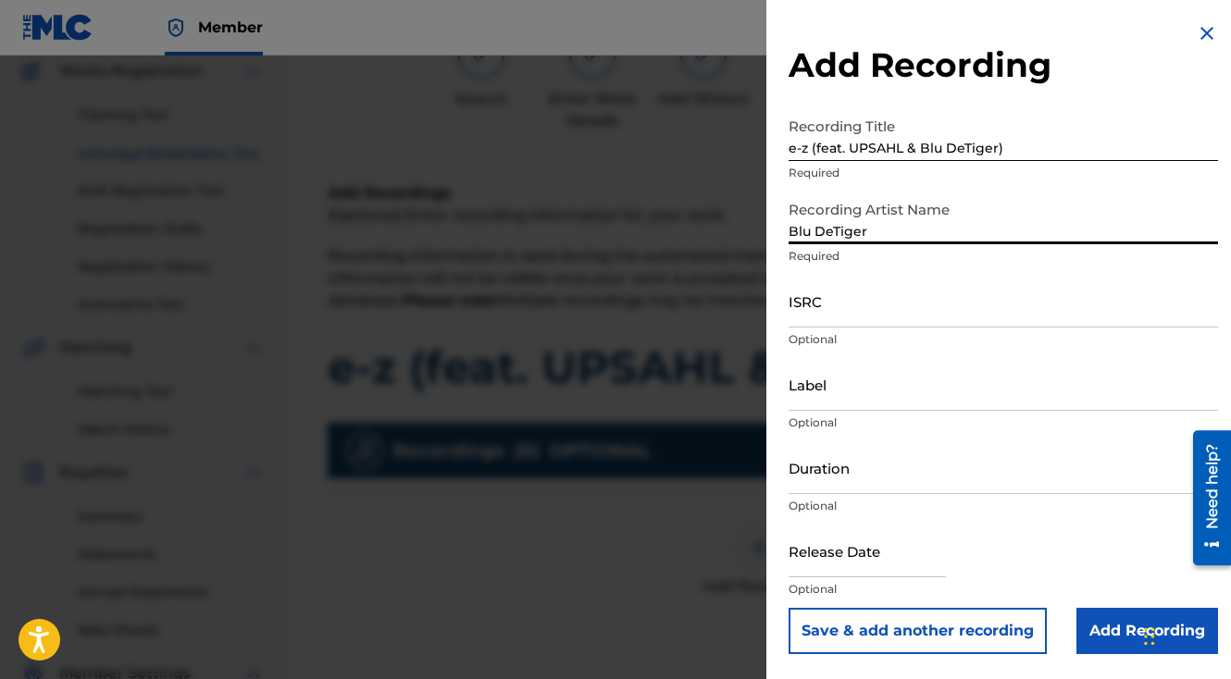
type input "Blu DeTiger"
click at [864, 308] on input "ISRC" at bounding box center [1003, 301] width 429 height 53
paste input "USAT22201224"
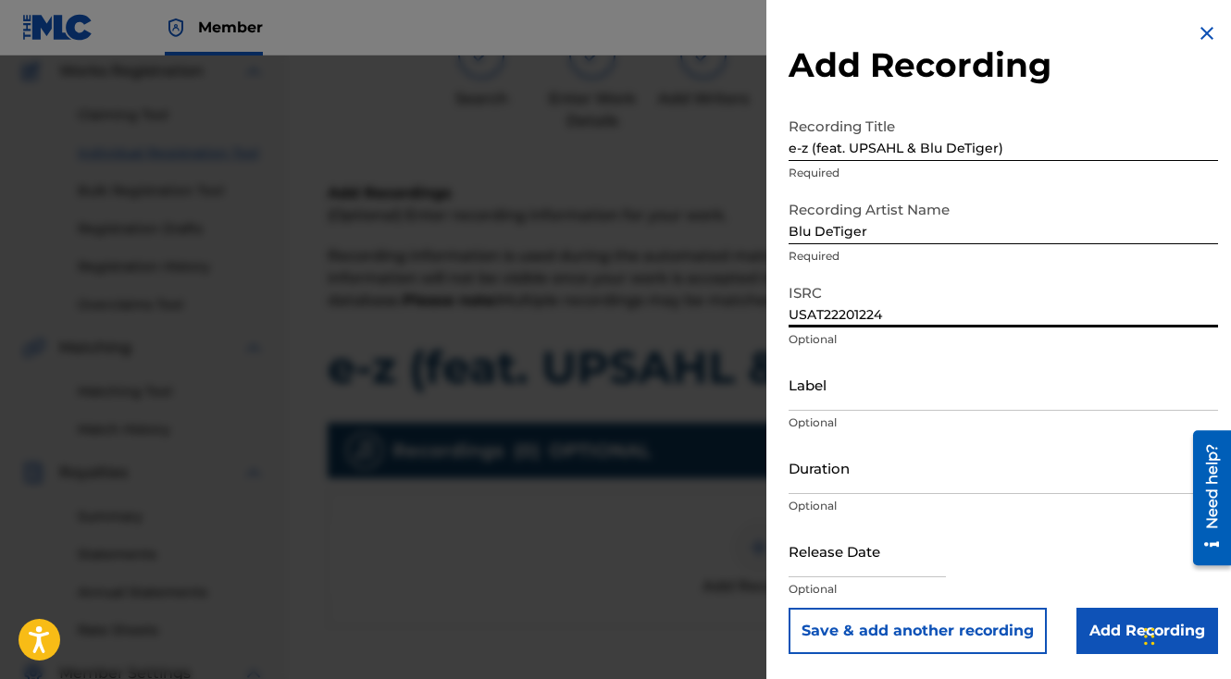
type input "USAT22201224"
click at [1109, 626] on input "Add Recording" at bounding box center [1147, 631] width 142 height 46
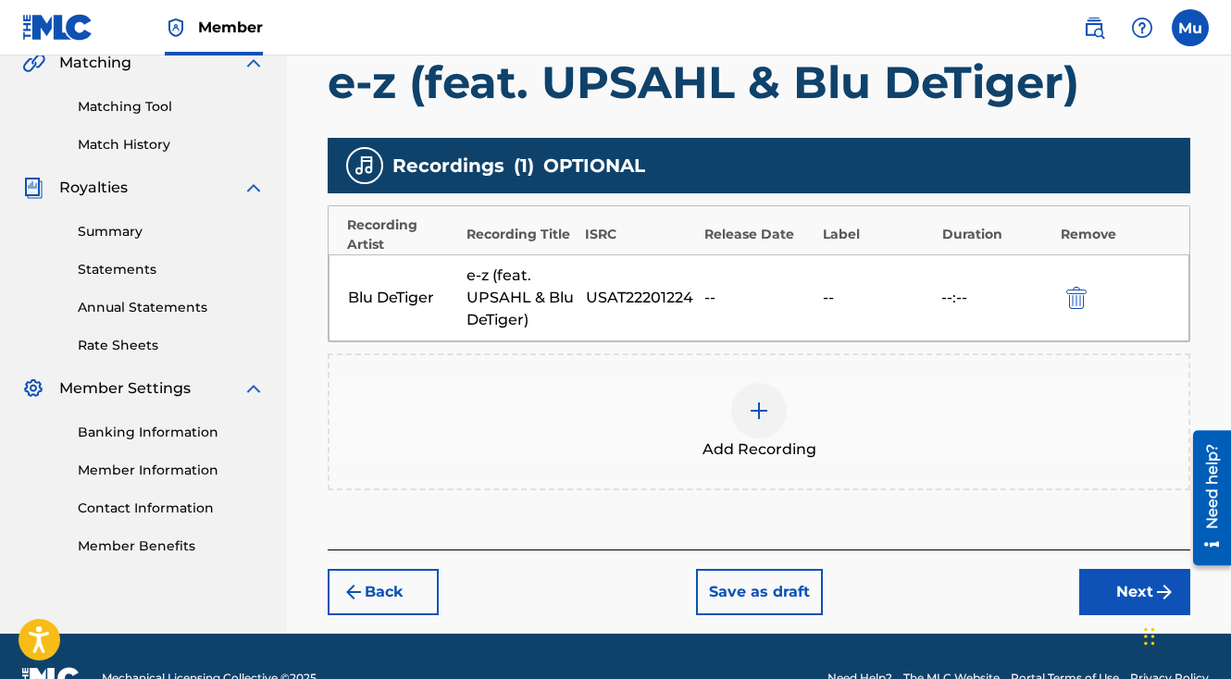
click at [1149, 569] on button "Next" at bounding box center [1134, 592] width 111 height 46
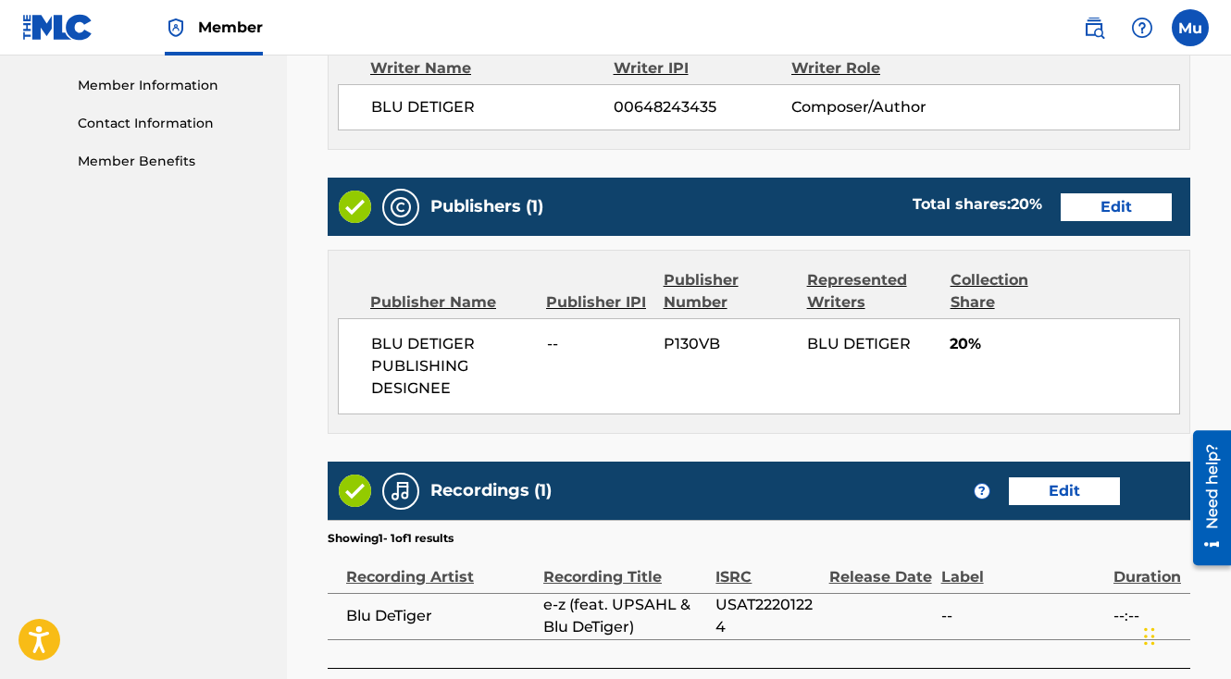
scroll to position [987, 0]
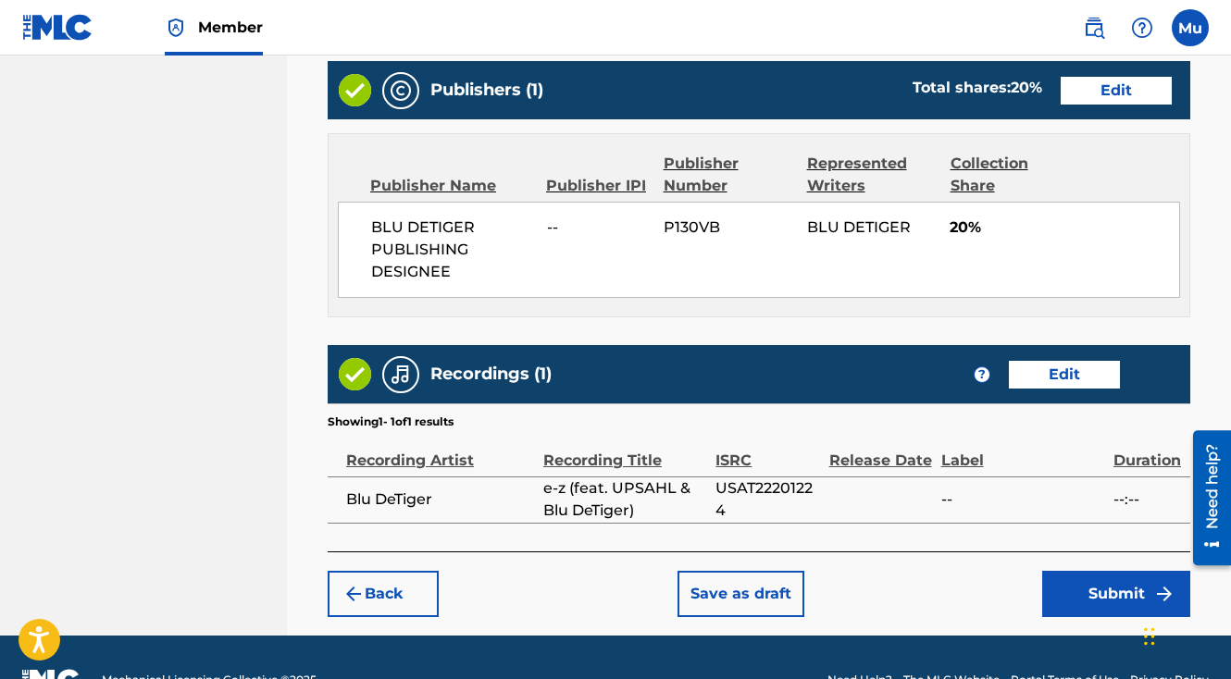
click at [1079, 571] on button "Submit" at bounding box center [1116, 594] width 148 height 46
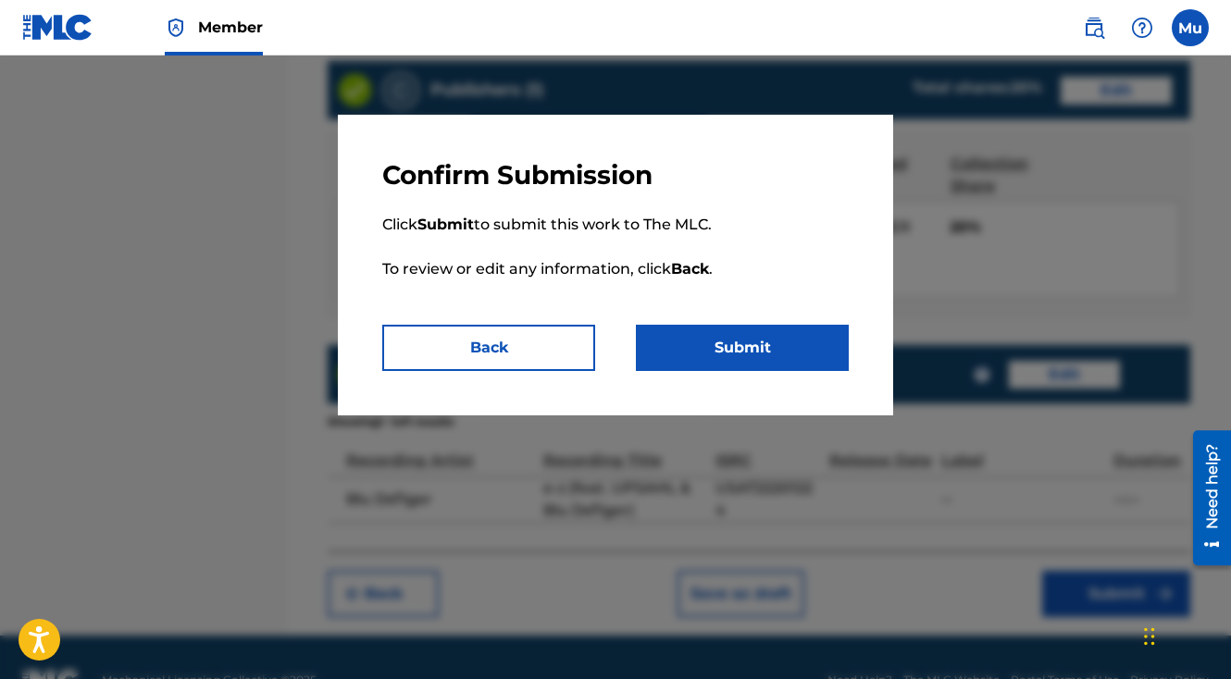
click at [748, 336] on button "Submit" at bounding box center [742, 348] width 213 height 46
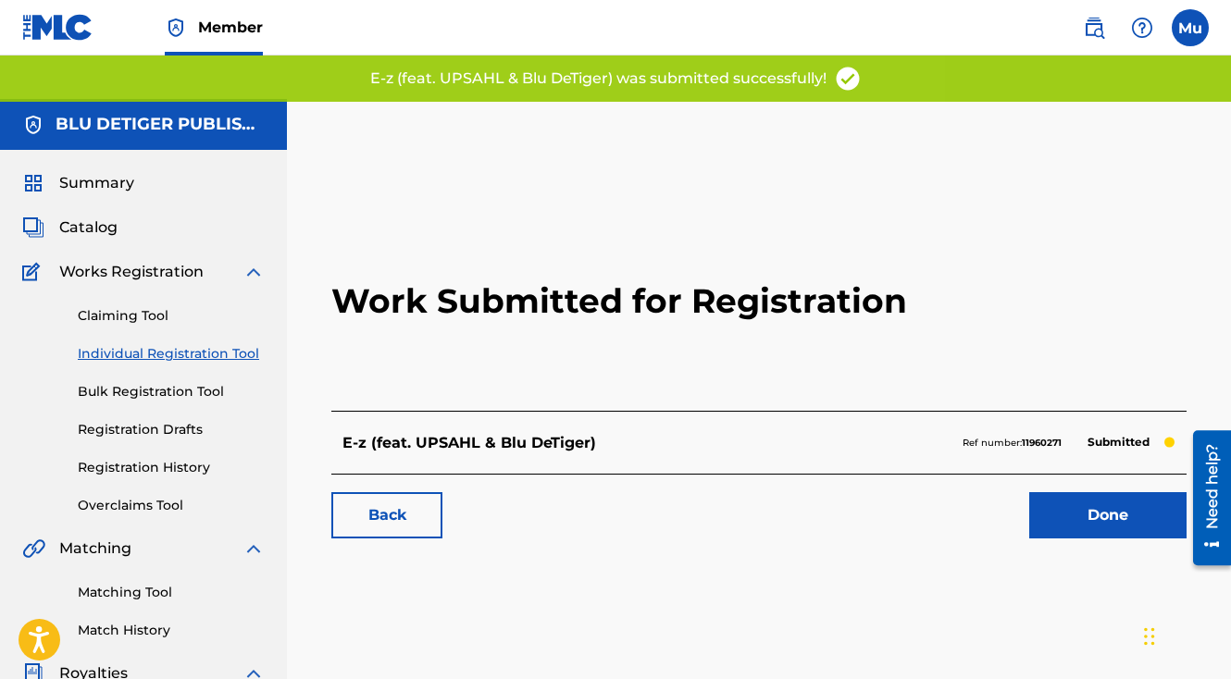
click at [1058, 492] on link "Done" at bounding box center [1107, 515] width 157 height 46
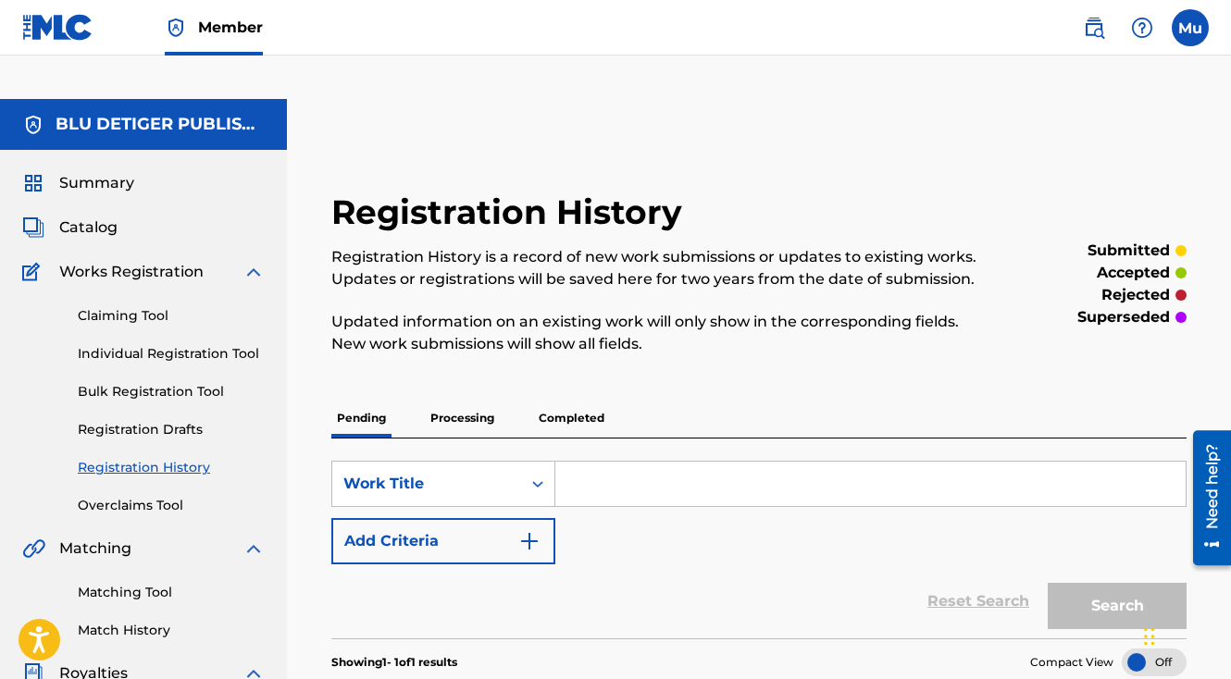
click at [174, 344] on link "Individual Registration Tool" at bounding box center [171, 353] width 187 height 19
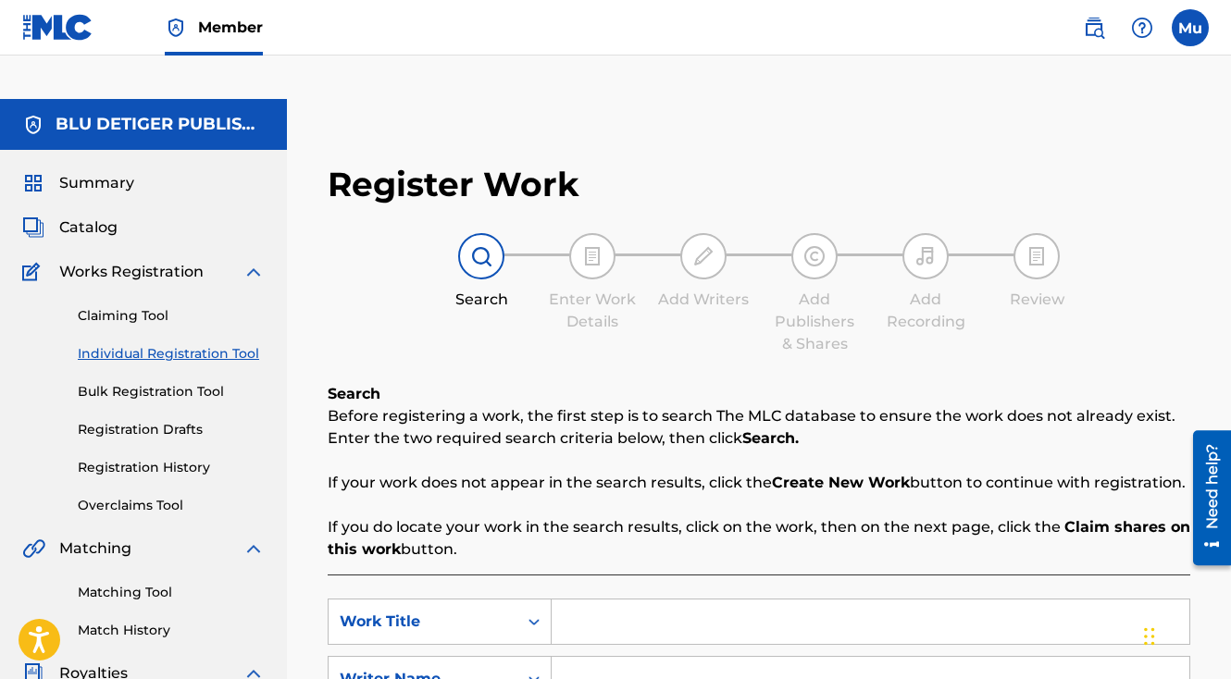
click at [1192, 31] on label at bounding box center [1190, 27] width 37 height 37
click at [1190, 28] on input "Mu Mogul [DOMAIN_NAME] [EMAIL_ADDRESS][DOMAIN_NAME] Notification Preferences Pr…" at bounding box center [1190, 28] width 0 height 0
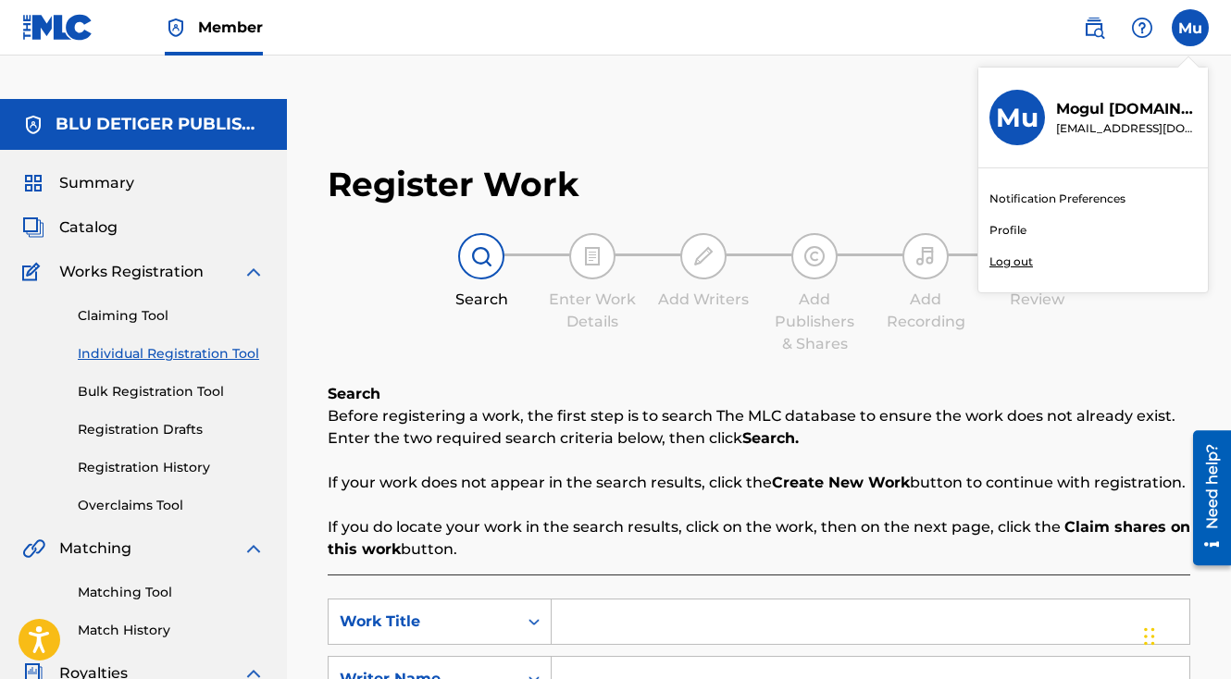
click at [1015, 267] on p "Log out" at bounding box center [1010, 262] width 43 height 17
click at [1190, 28] on input "Mu Mogul [DOMAIN_NAME] [EMAIL_ADDRESS][DOMAIN_NAME] Notification Preferences Pr…" at bounding box center [1190, 28] width 0 height 0
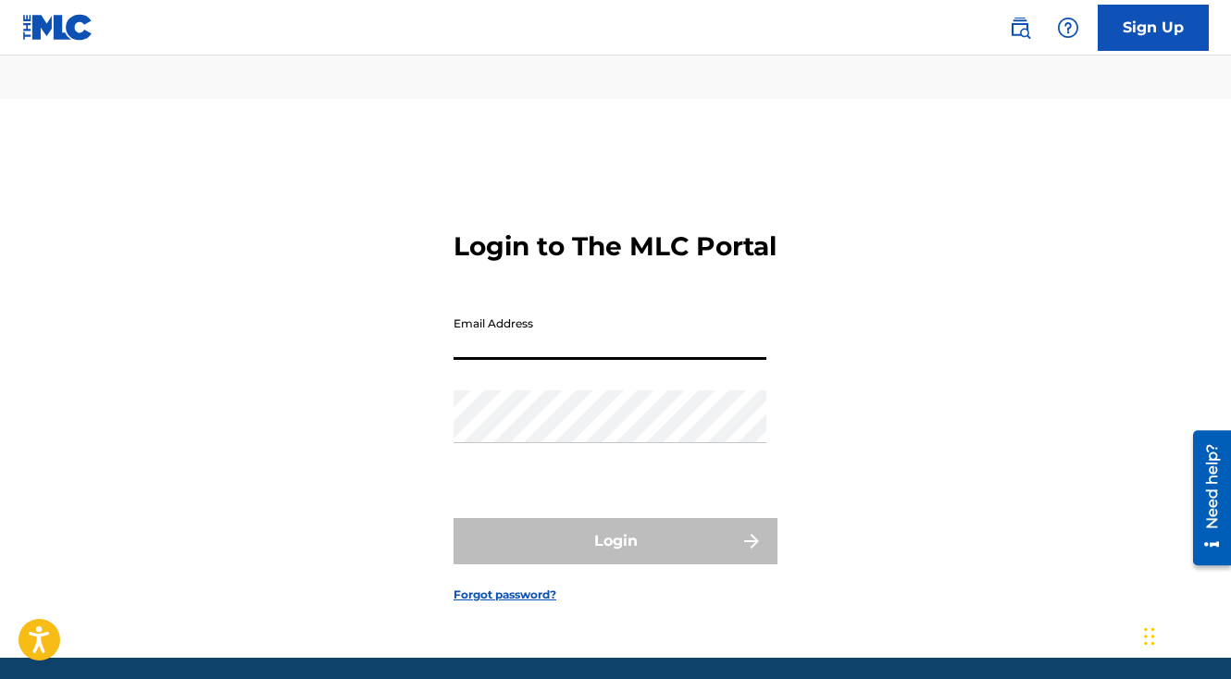
click at [602, 309] on input "Email Address" at bounding box center [609, 333] width 313 height 53
paste input "[EMAIL_ADDRESS][DOMAIN_NAME]"
type input "[EMAIL_ADDRESS][DOMAIN_NAME]"
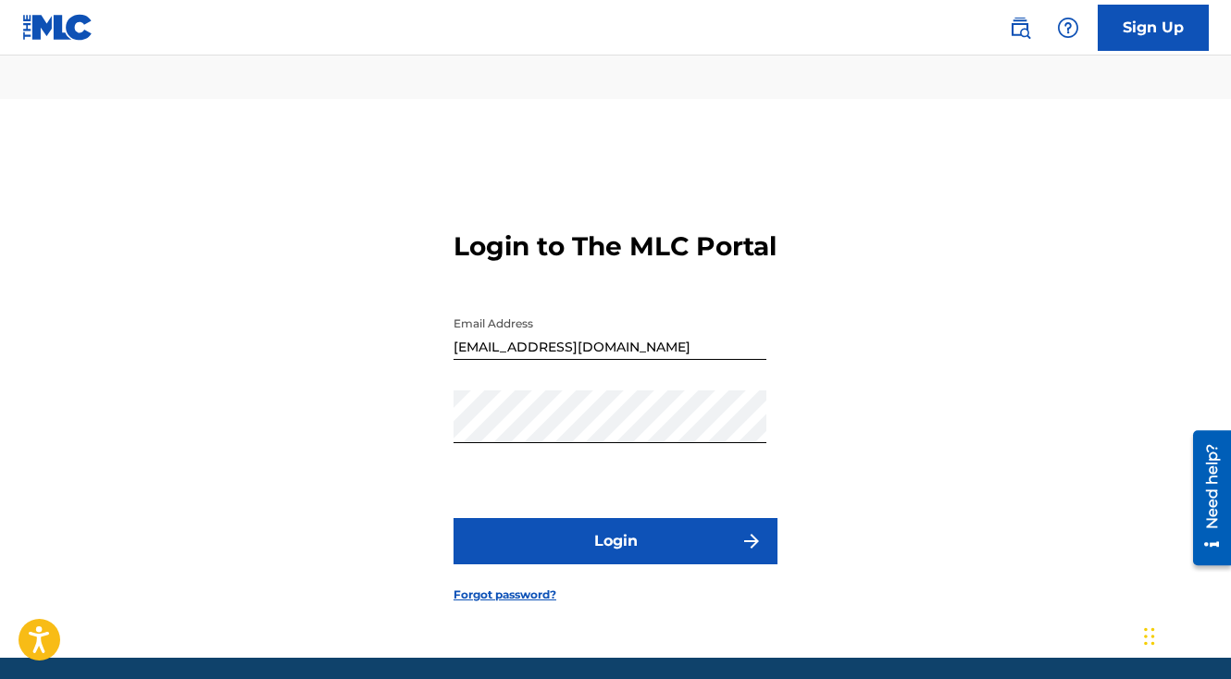
click at [541, 518] on button "Login" at bounding box center [615, 541] width 324 height 46
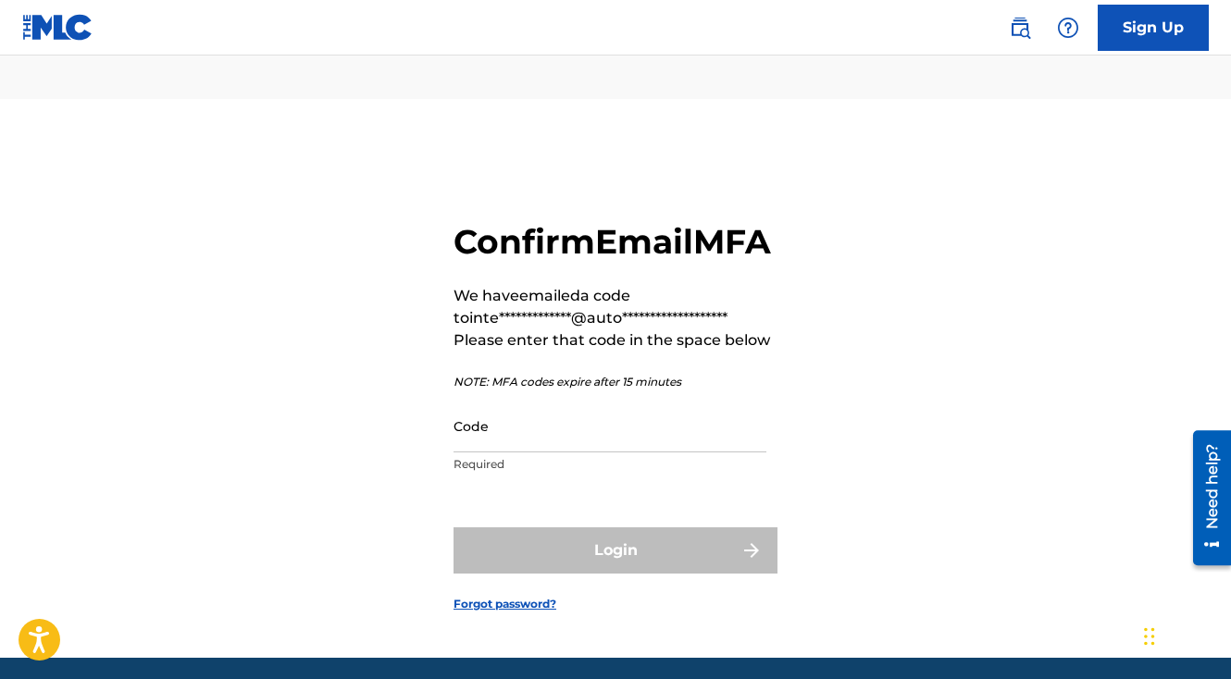
click at [528, 405] on input "Code" at bounding box center [609, 426] width 313 height 53
paste input "653049"
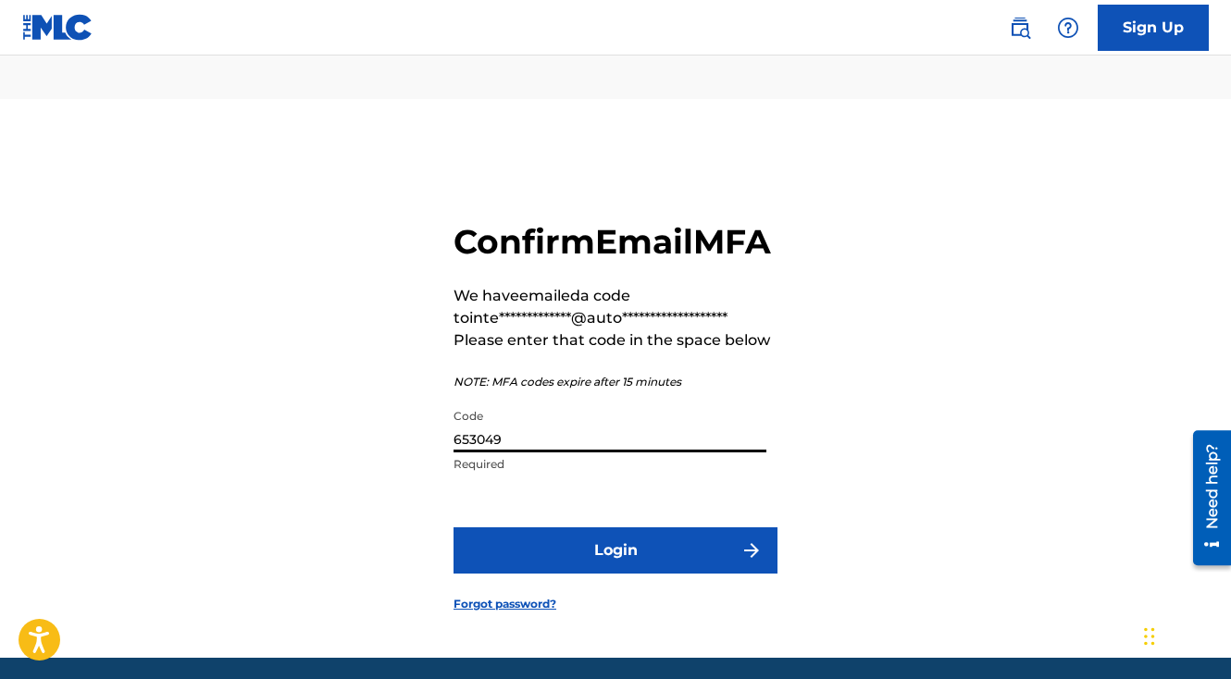
type input "653049"
click at [453, 528] on button "Login" at bounding box center [615, 551] width 324 height 46
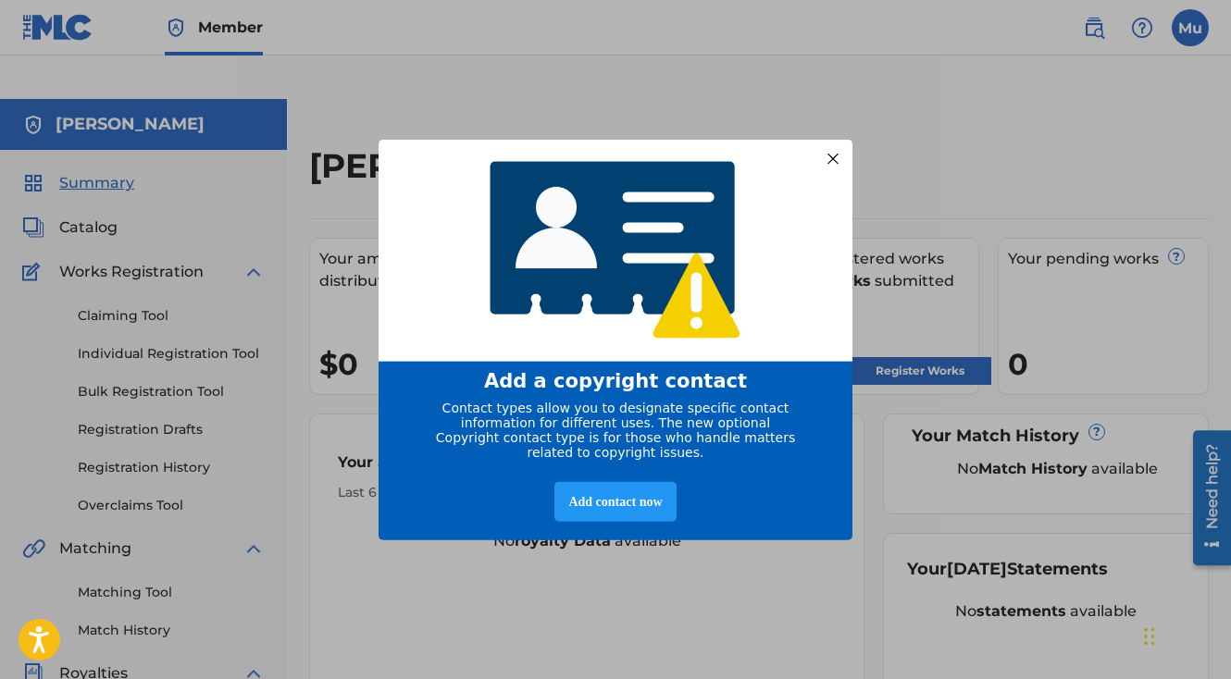
click at [830, 146] on div at bounding box center [833, 158] width 24 height 24
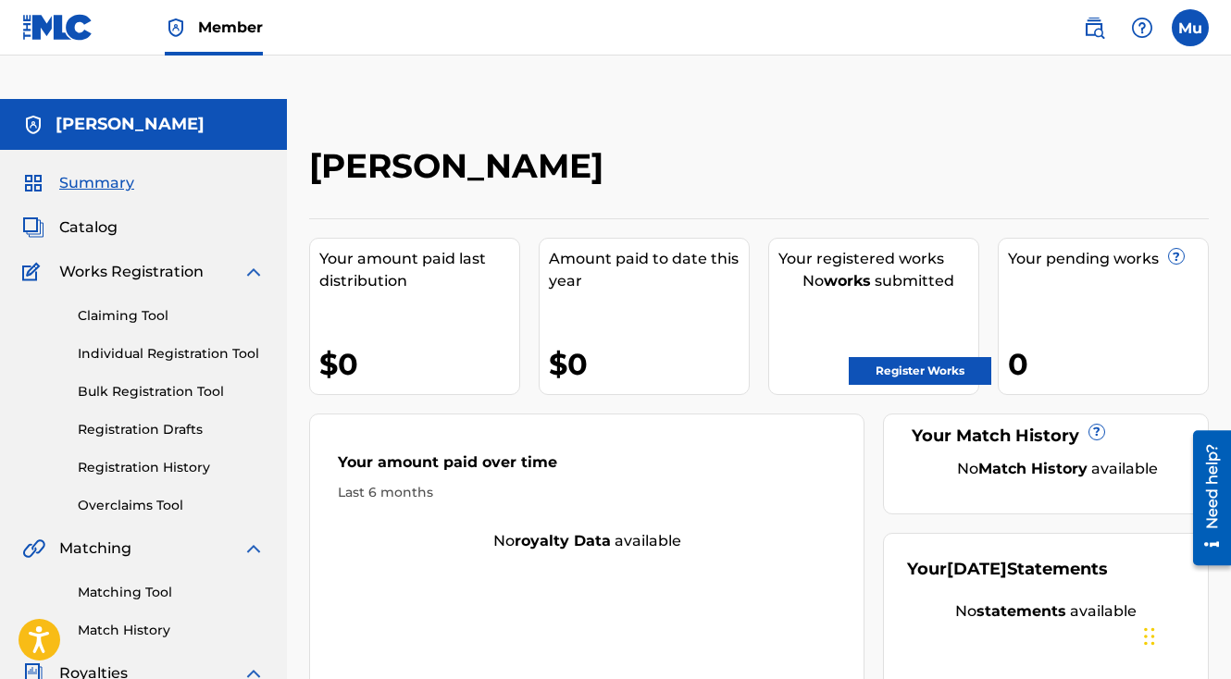
click at [149, 344] on link "Individual Registration Tool" at bounding box center [171, 353] width 187 height 19
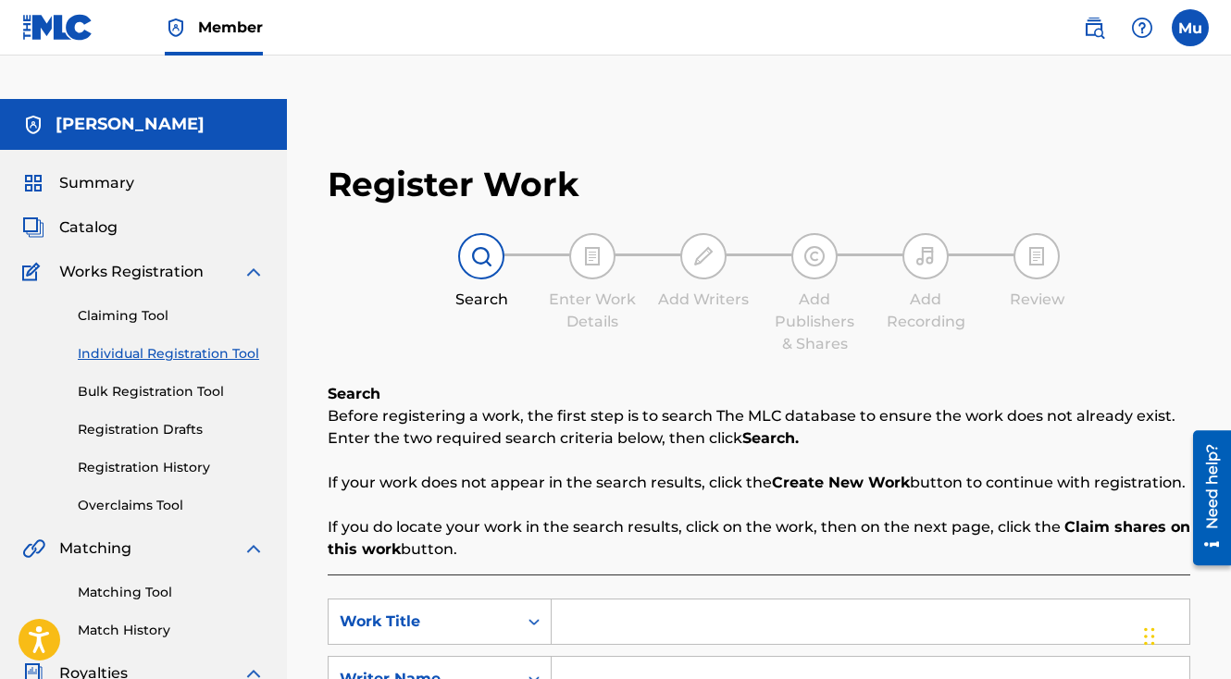
click at [608, 600] on input "Search Form" at bounding box center [871, 622] width 638 height 44
paste input "I Had to Find Myself"
type input "I Had to Find Myself"
click at [582, 657] on input "Search Form" at bounding box center [871, 679] width 638 height 44
paste input "[PERSON_NAME]"
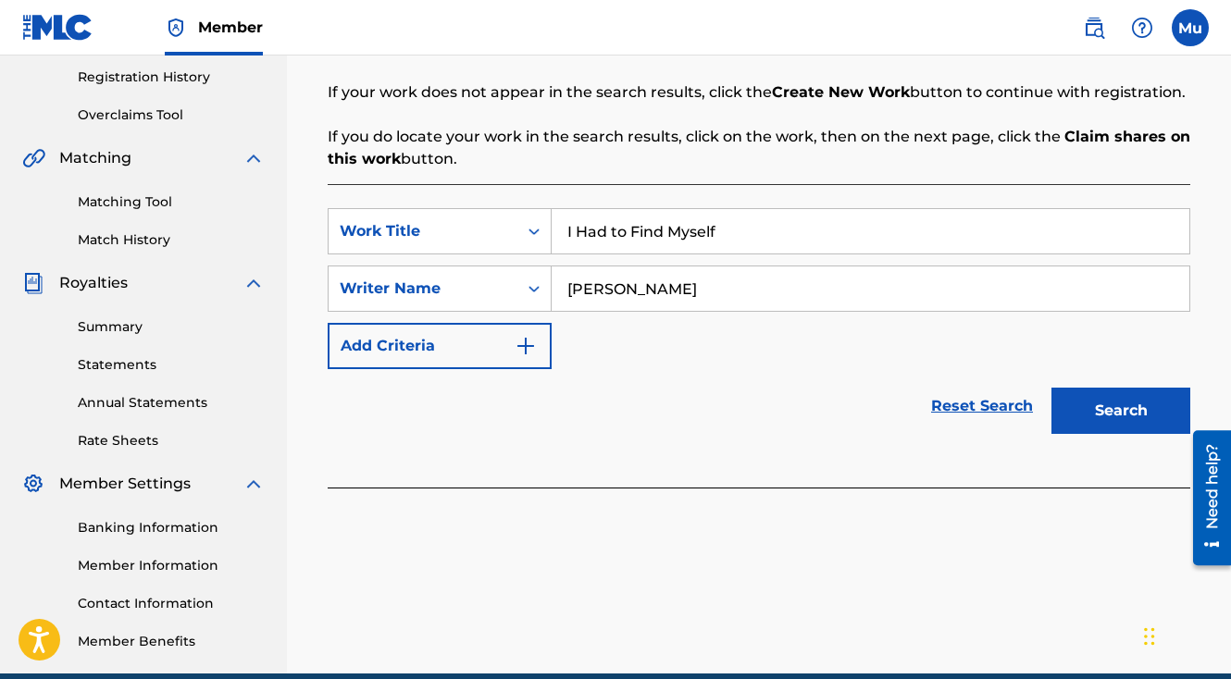
scroll to position [430, 0]
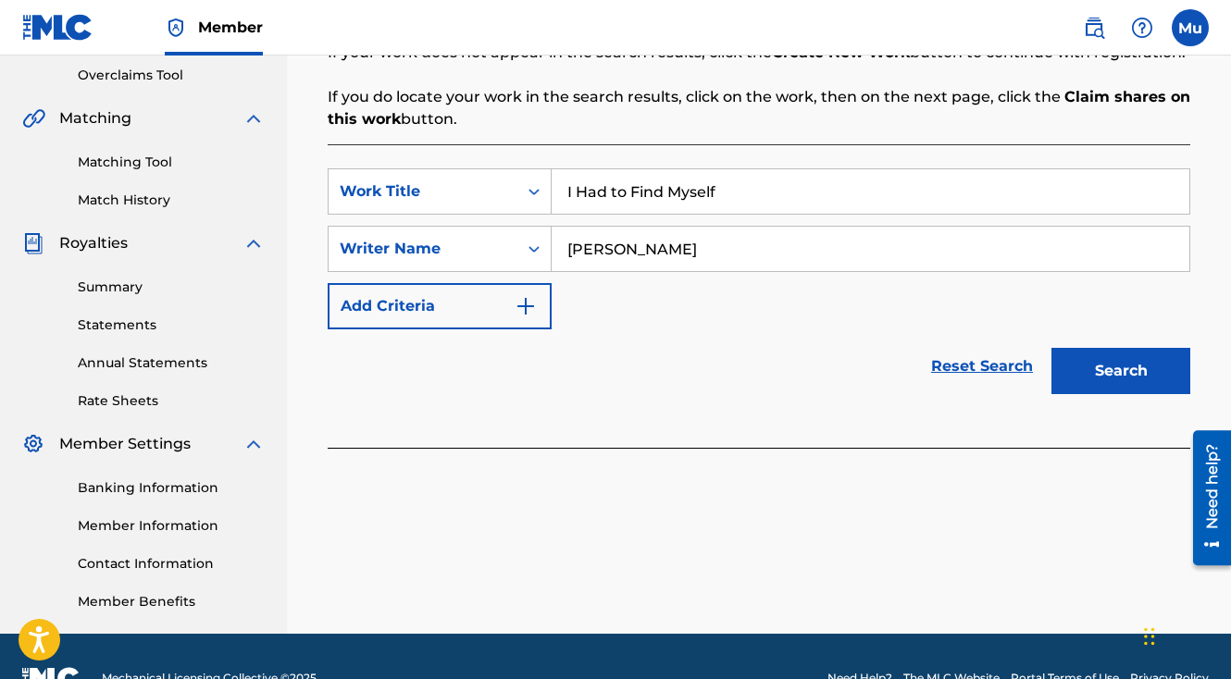
type input "[PERSON_NAME]"
click at [1051, 348] on button "Search" at bounding box center [1120, 371] width 139 height 46
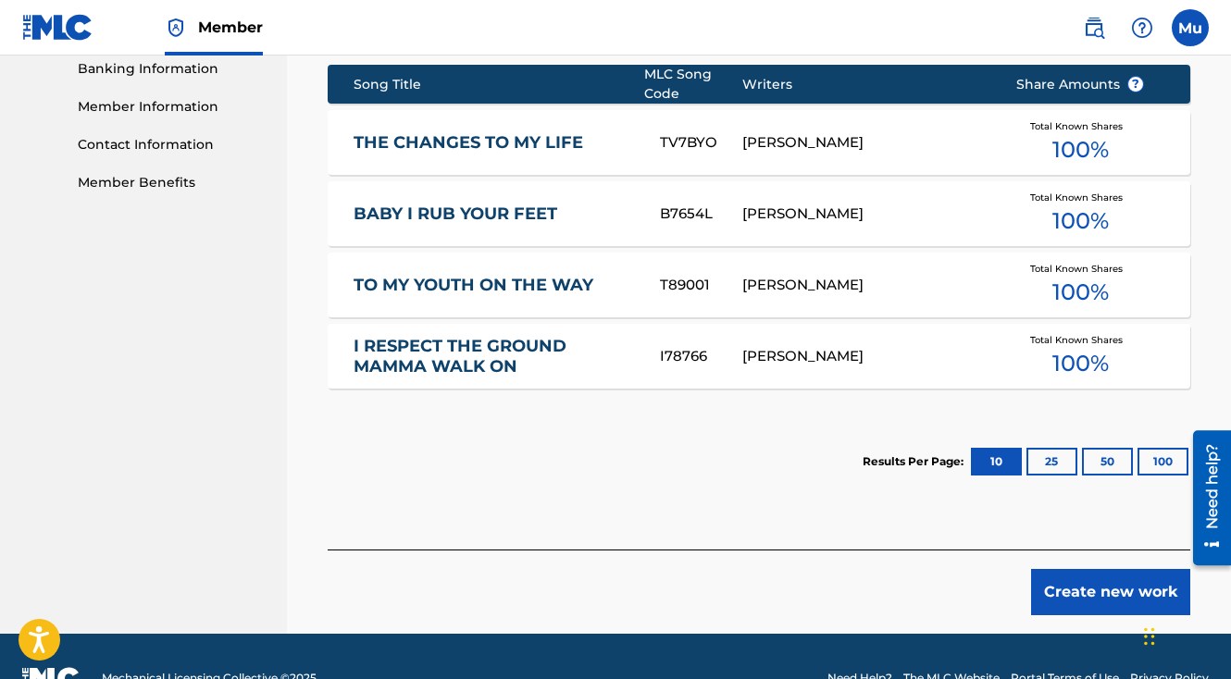
click at [1098, 569] on button "Create new work" at bounding box center [1110, 592] width 159 height 46
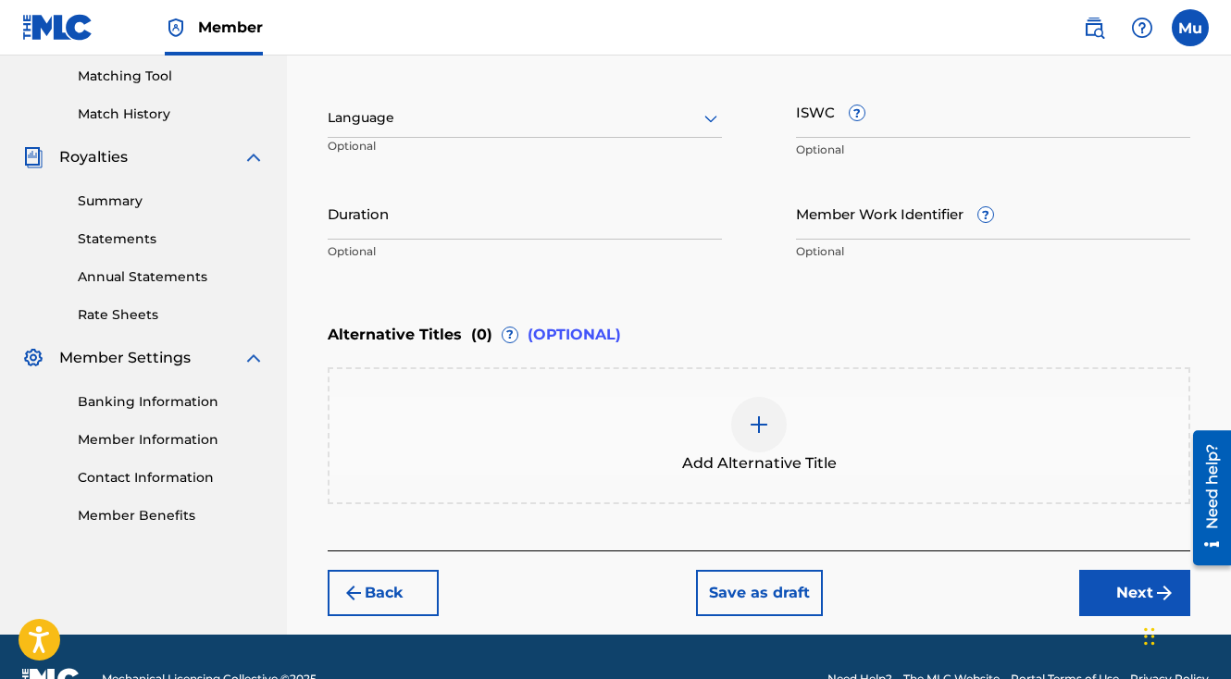
click at [1114, 570] on button "Next" at bounding box center [1134, 593] width 111 height 46
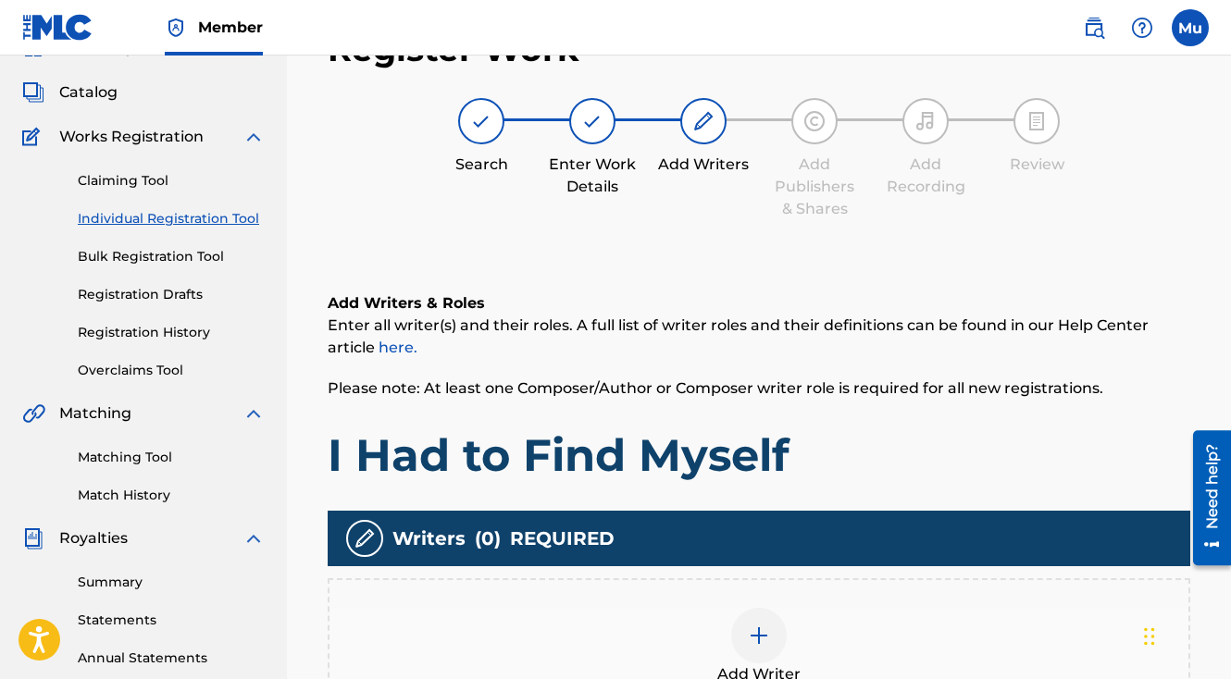
scroll to position [83, 0]
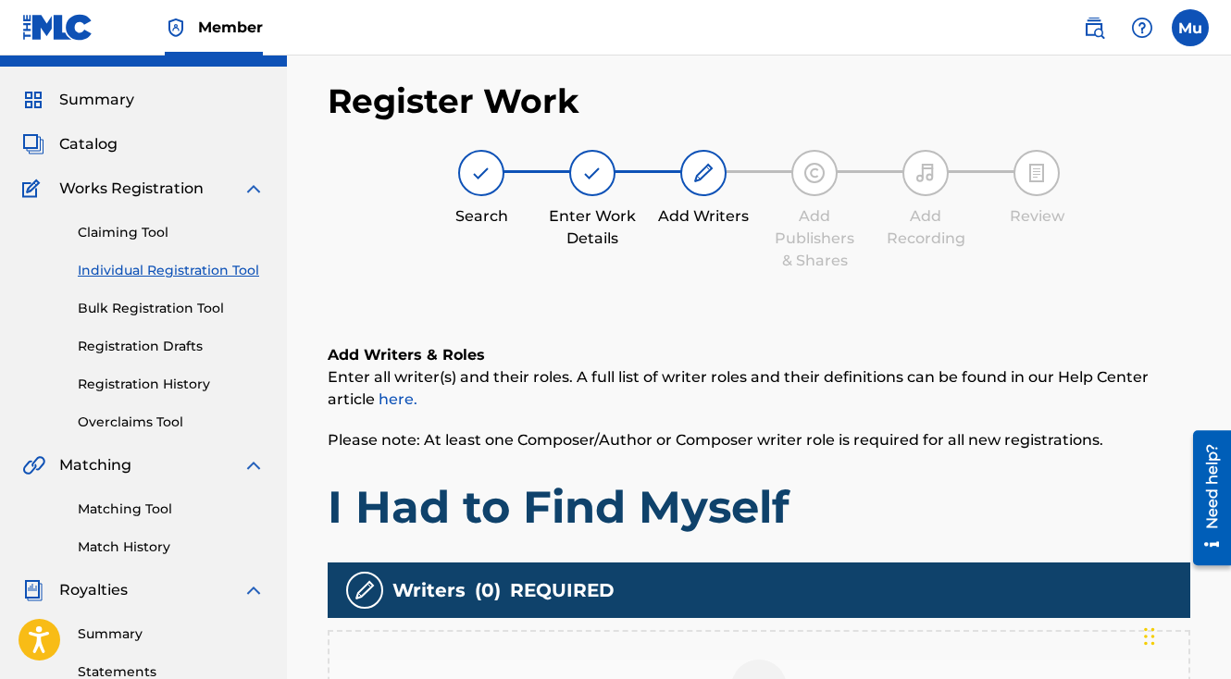
click at [766, 660] on div at bounding box center [759, 688] width 56 height 56
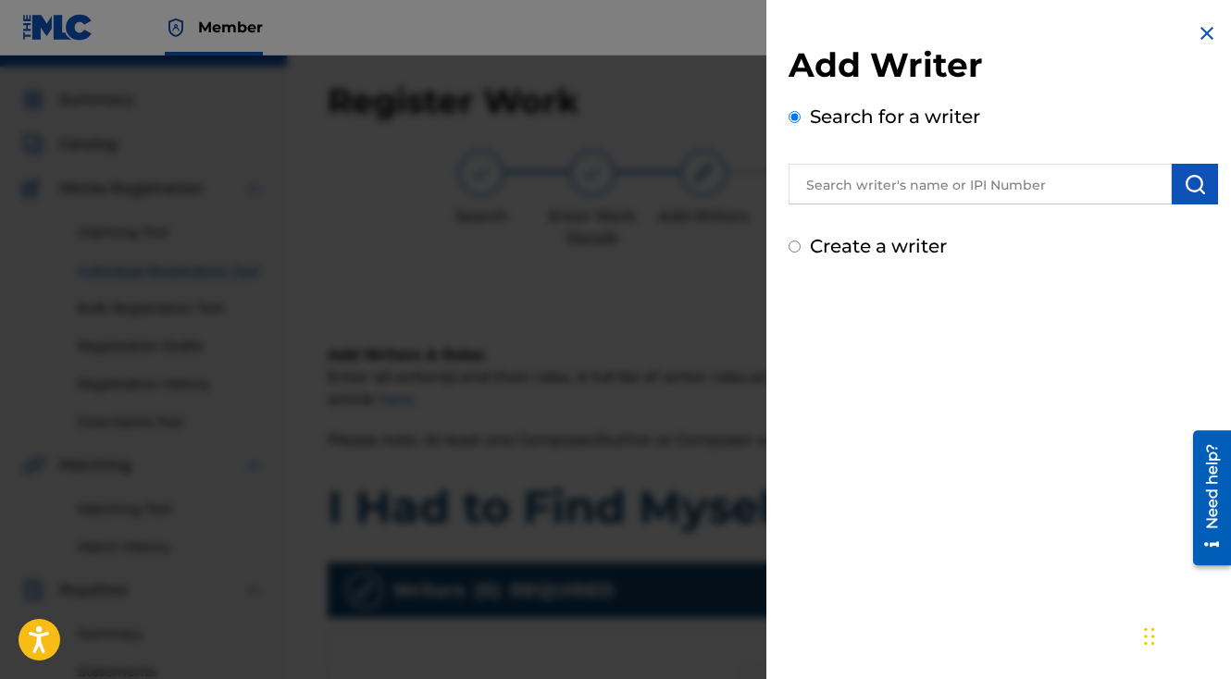
click at [853, 187] on input "text" at bounding box center [980, 184] width 383 height 41
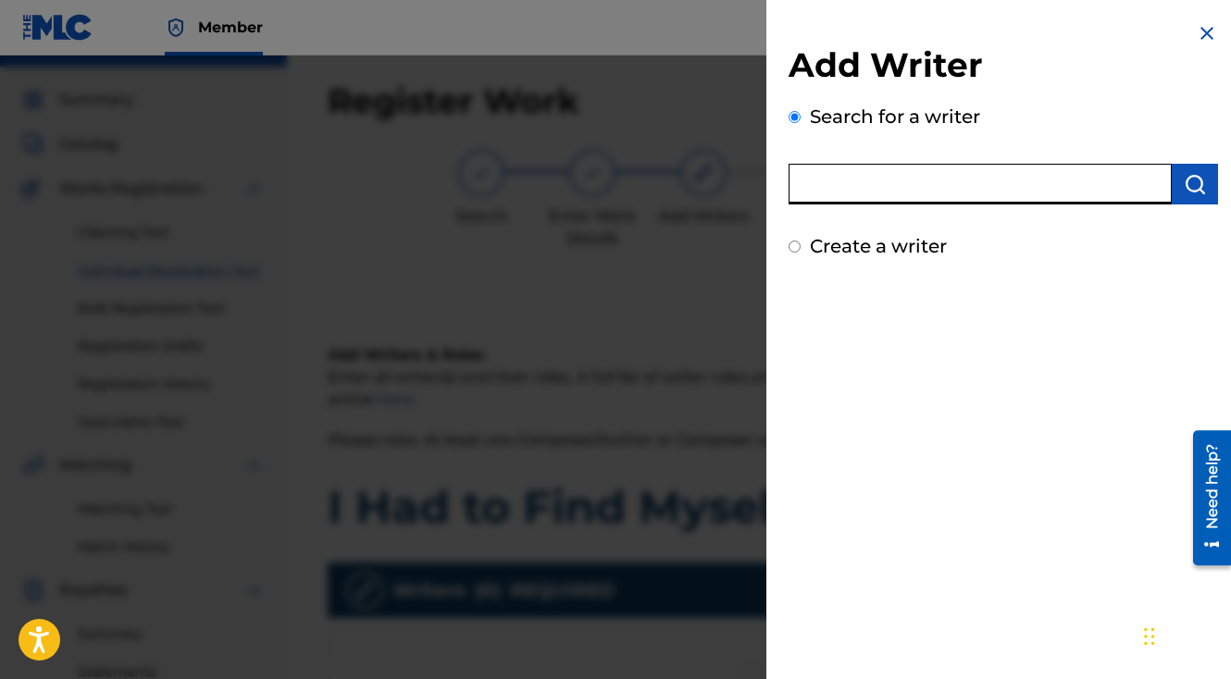
paste input "00662116759"
type input "00662116759"
click at [1184, 188] on img "submit" at bounding box center [1195, 184] width 22 height 22
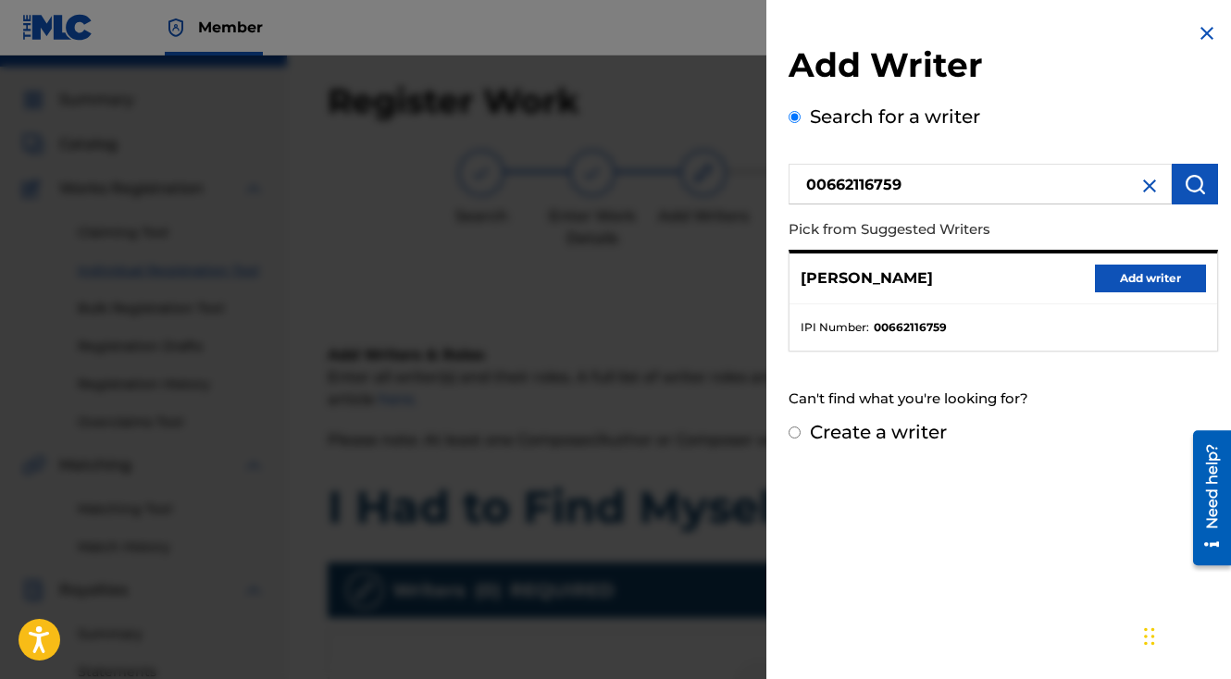
click at [1148, 276] on button "Add writer" at bounding box center [1150, 279] width 111 height 28
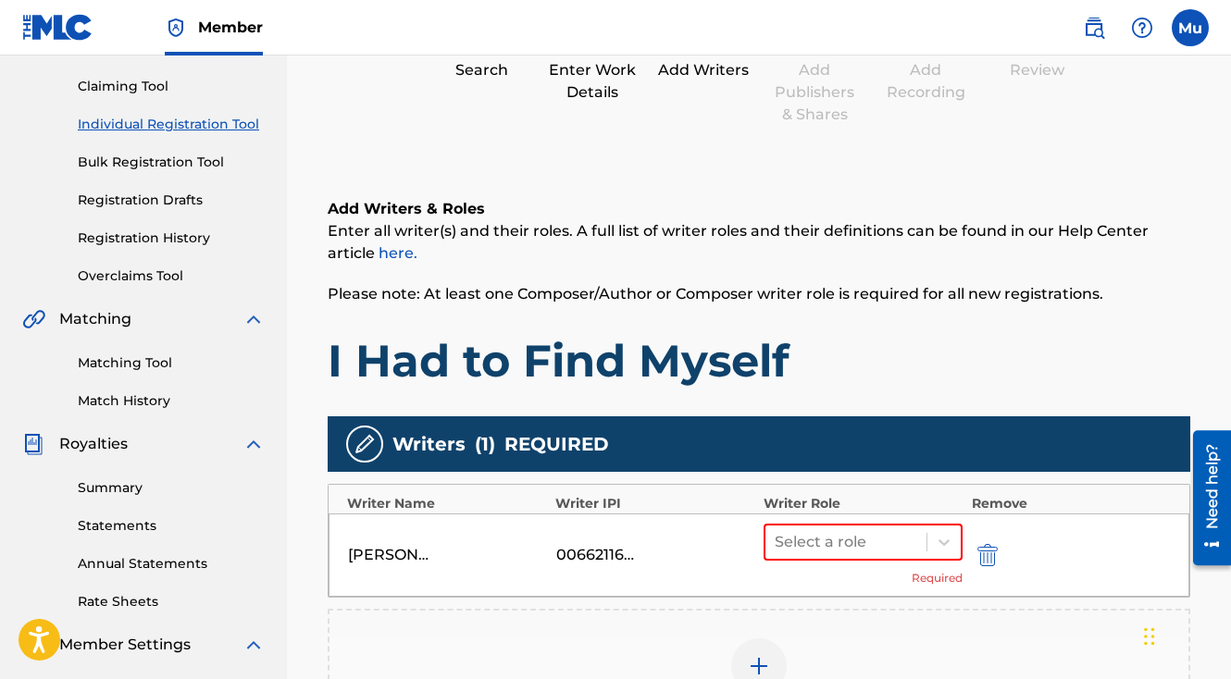
scroll to position [249, 0]
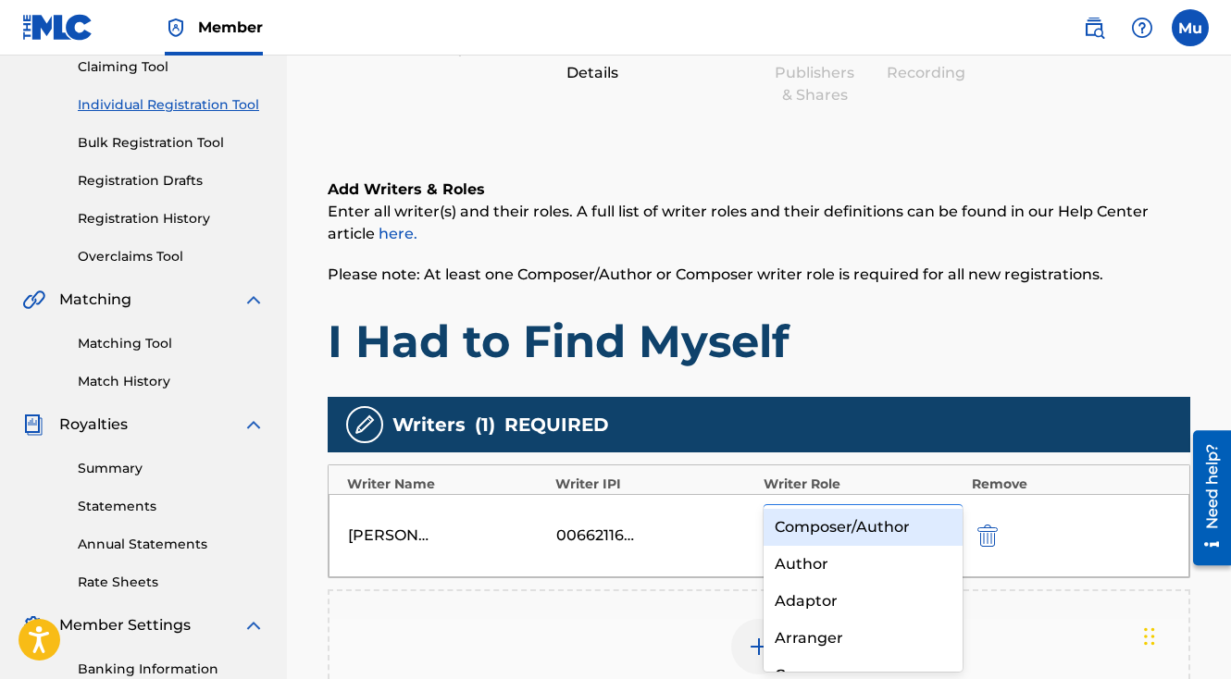
click at [941, 506] on div at bounding box center [943, 522] width 33 height 33
click at [906, 528] on div "Composer/Author" at bounding box center [863, 527] width 199 height 37
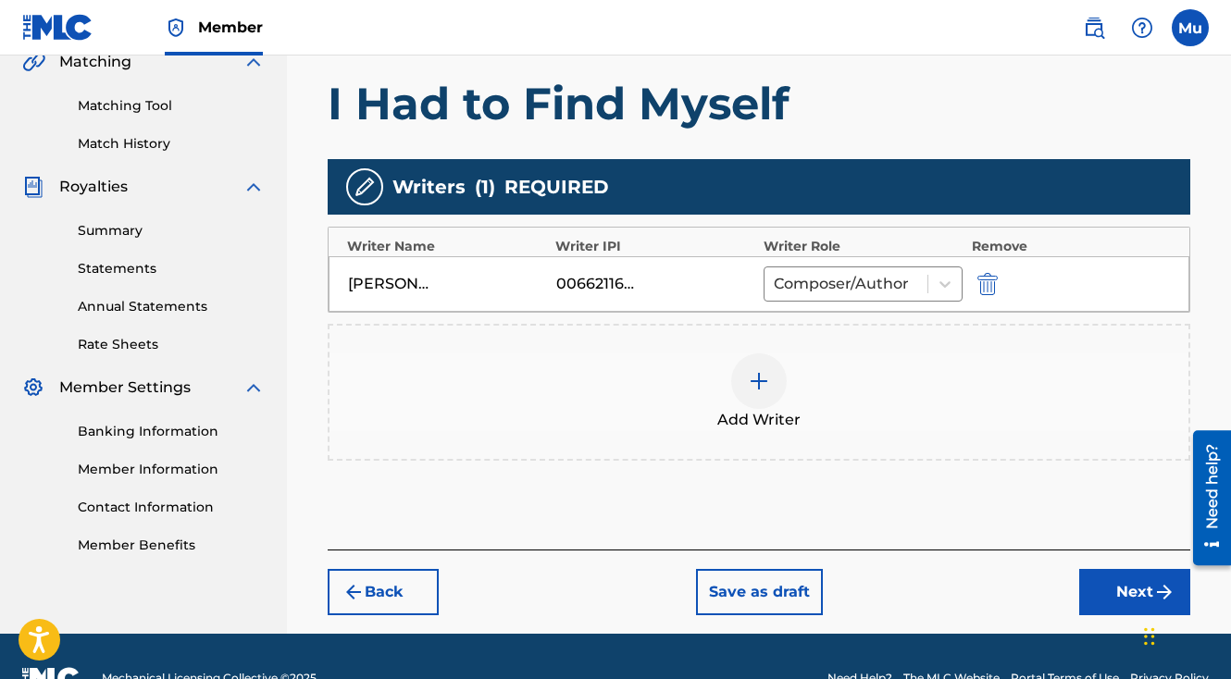
click at [1145, 569] on button "Next" at bounding box center [1134, 592] width 111 height 46
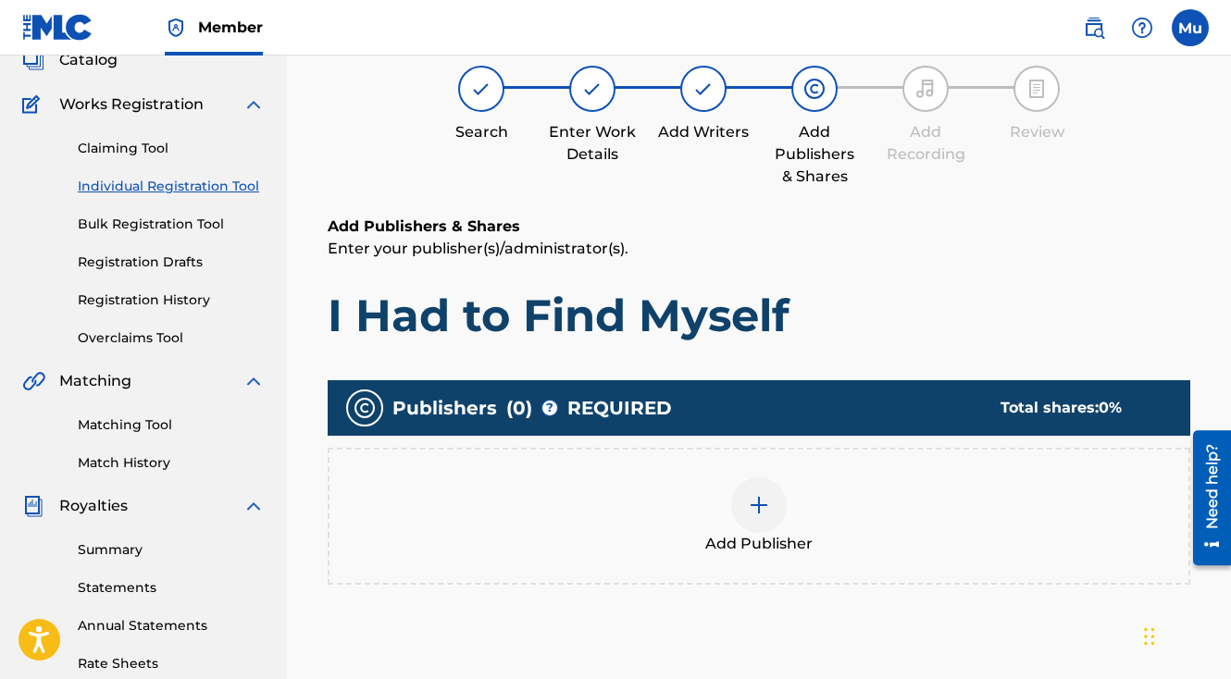
scroll to position [83, 0]
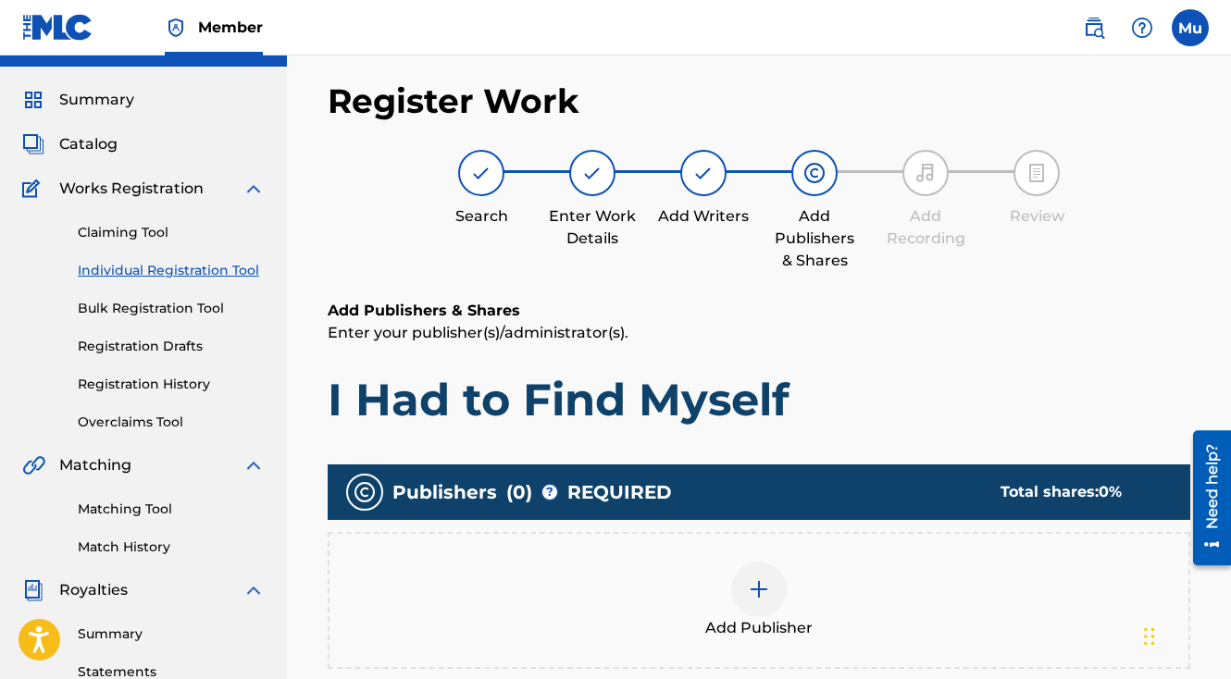
click at [764, 578] on img at bounding box center [759, 589] width 22 height 22
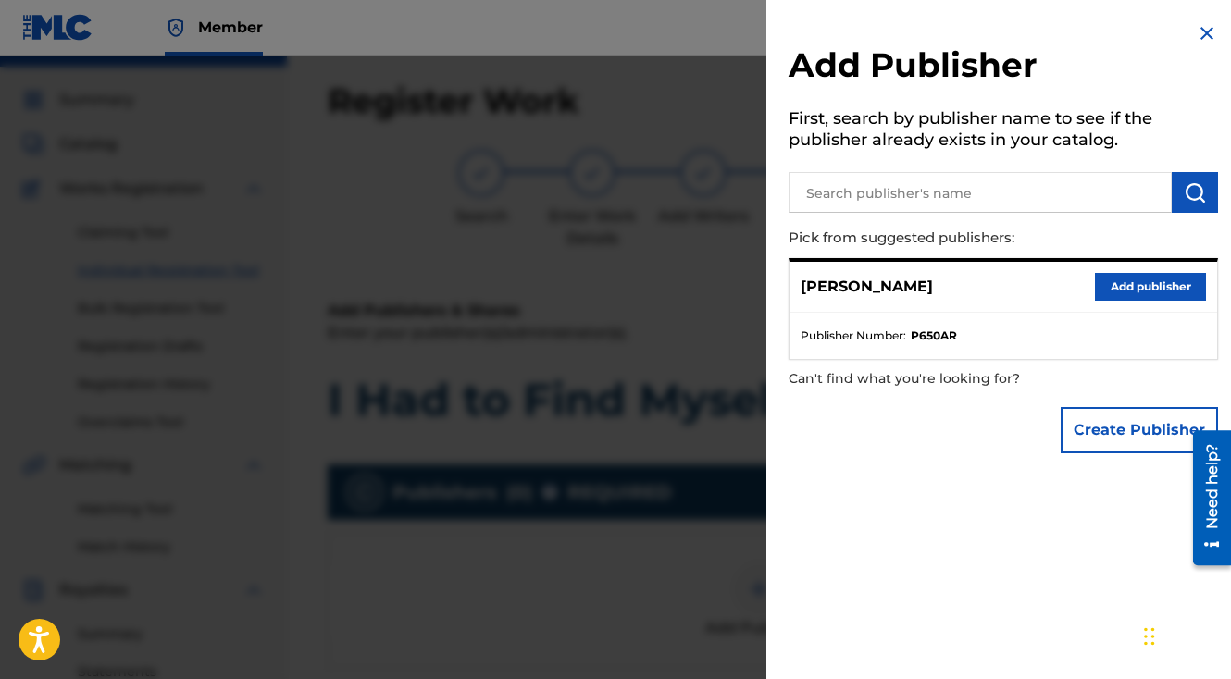
click at [1129, 281] on button "Add publisher" at bounding box center [1150, 287] width 111 height 28
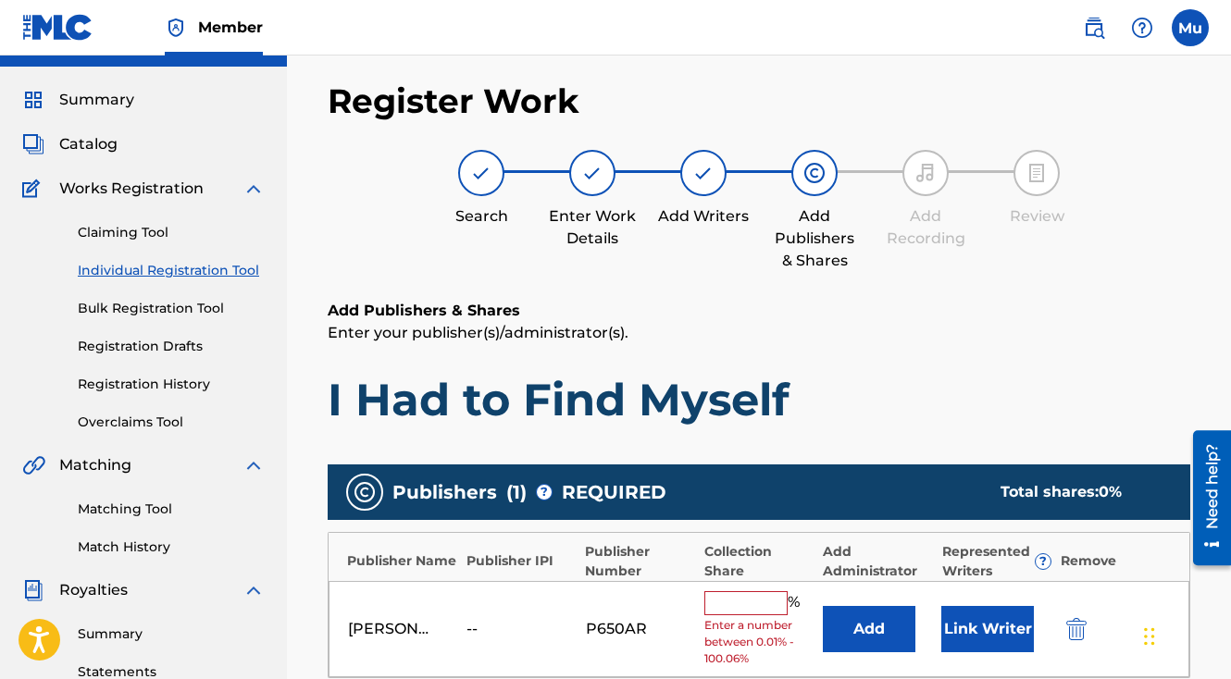
click at [740, 591] on input "text" at bounding box center [745, 603] width 83 height 24
type input "100"
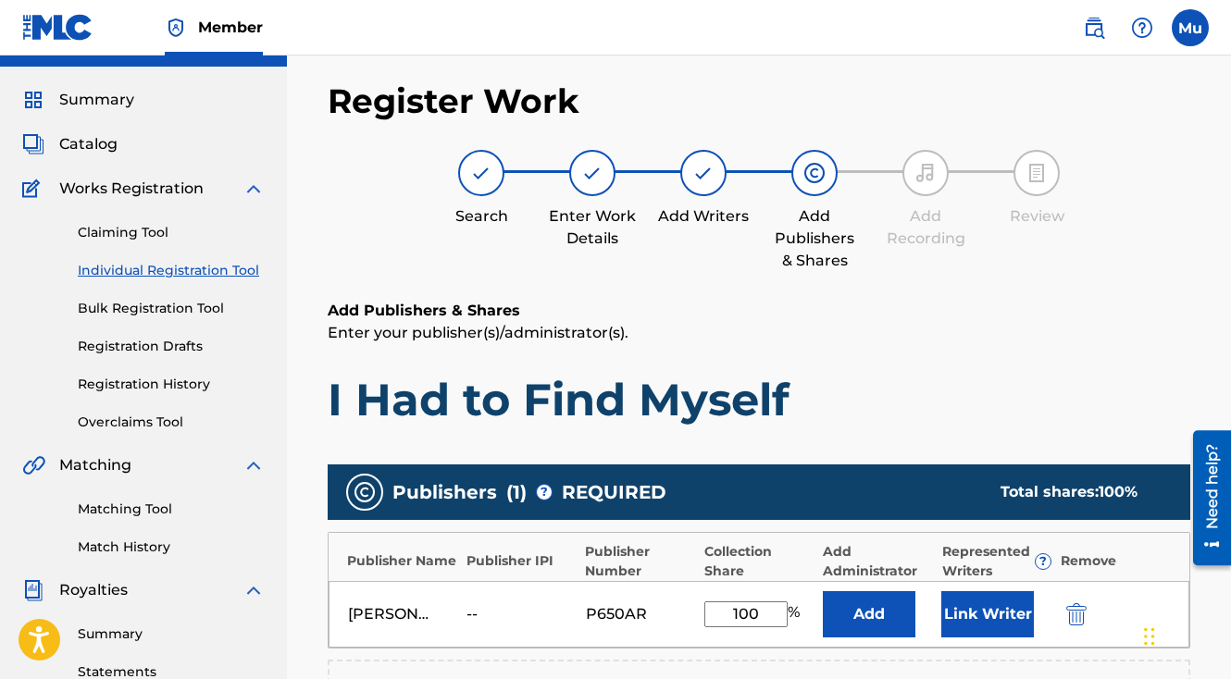
click at [959, 591] on button "Link Writer" at bounding box center [987, 614] width 93 height 46
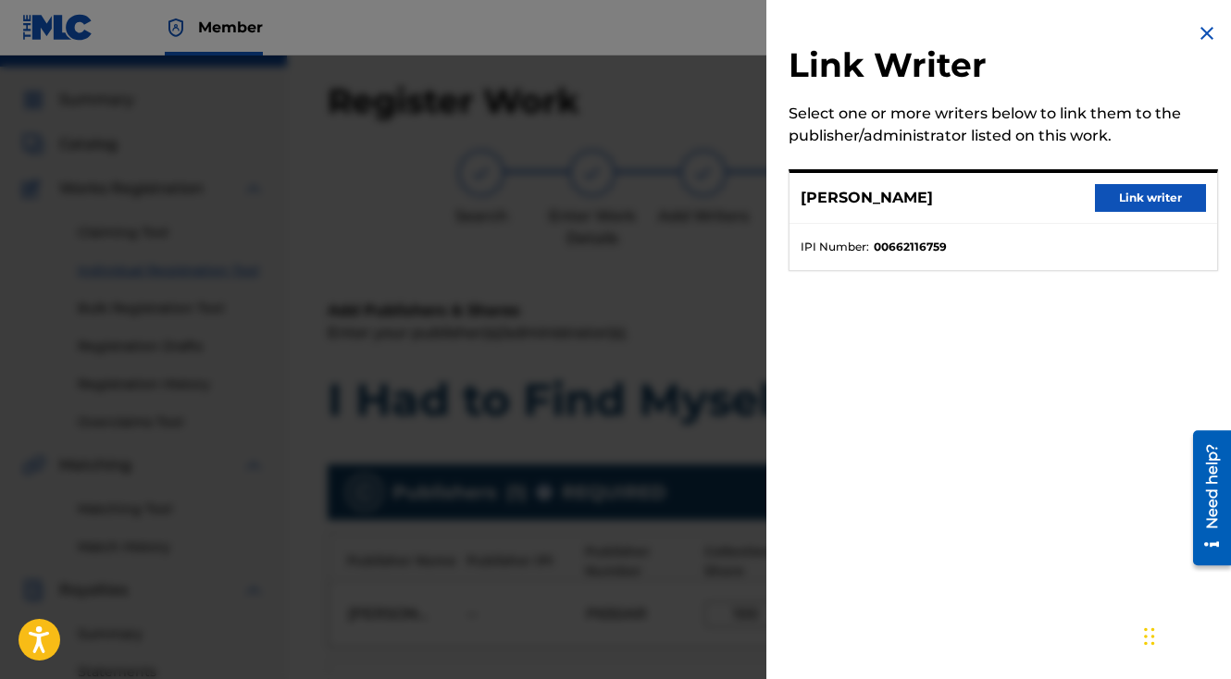
click at [1106, 195] on button "Link writer" at bounding box center [1150, 198] width 111 height 28
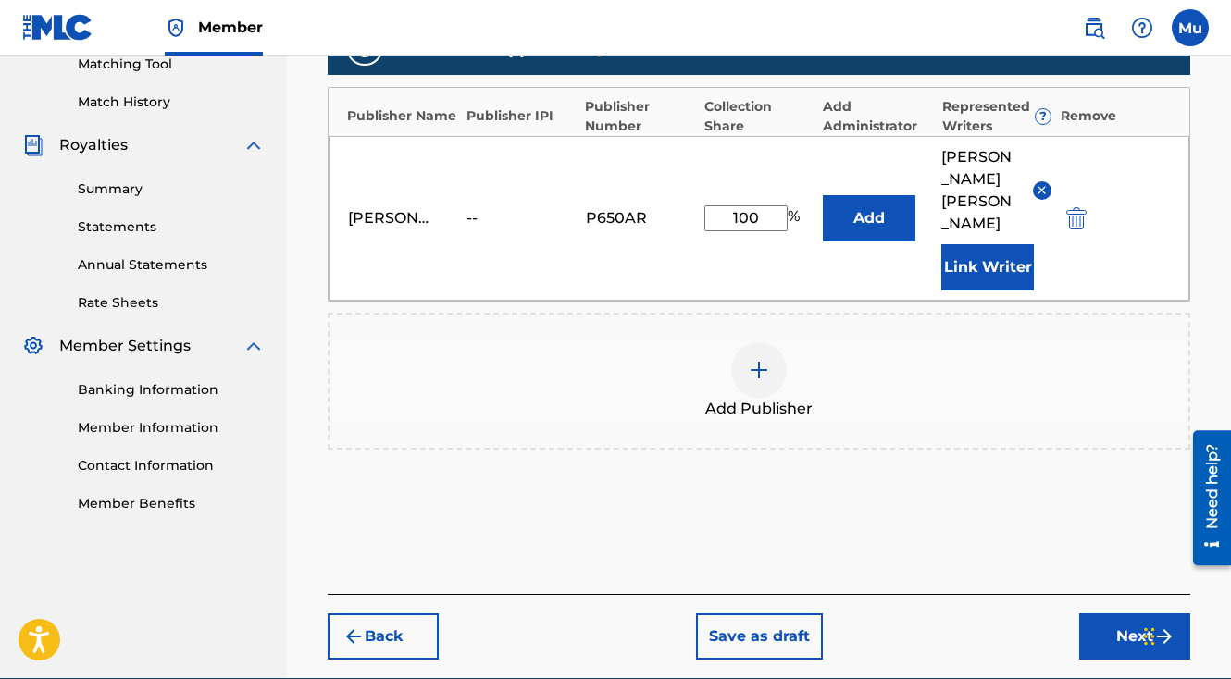
click at [1103, 614] on button "Next" at bounding box center [1134, 637] width 111 height 46
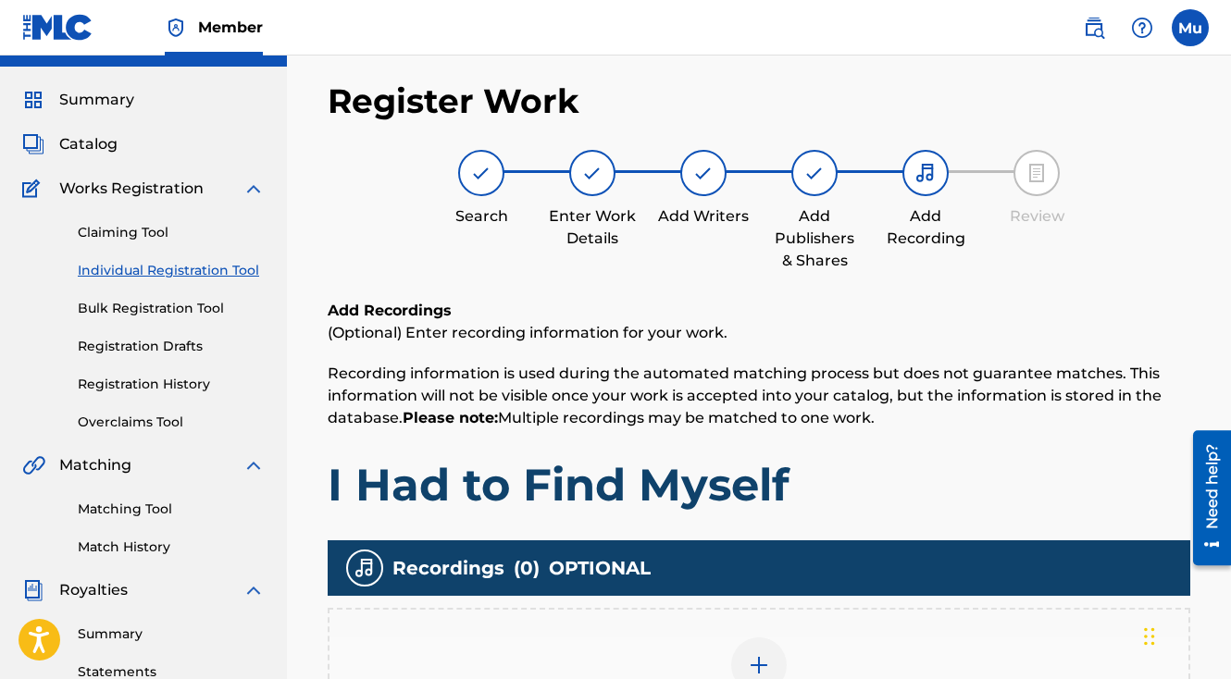
click at [745, 638] on div at bounding box center [759, 666] width 56 height 56
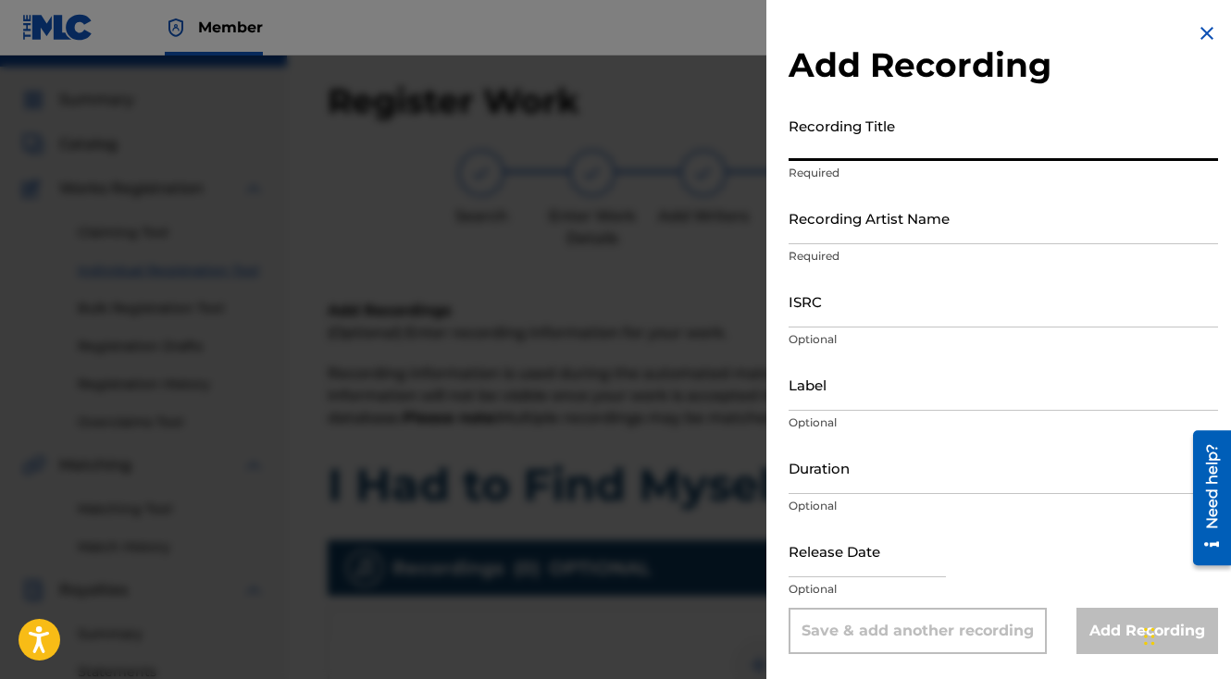
click at [900, 136] on input "Recording Title" at bounding box center [1003, 134] width 429 height 53
paste input "00662116759"
type input "00662116759"
paste input "I Had to Find Myself"
type input "I Had to Find Myself"
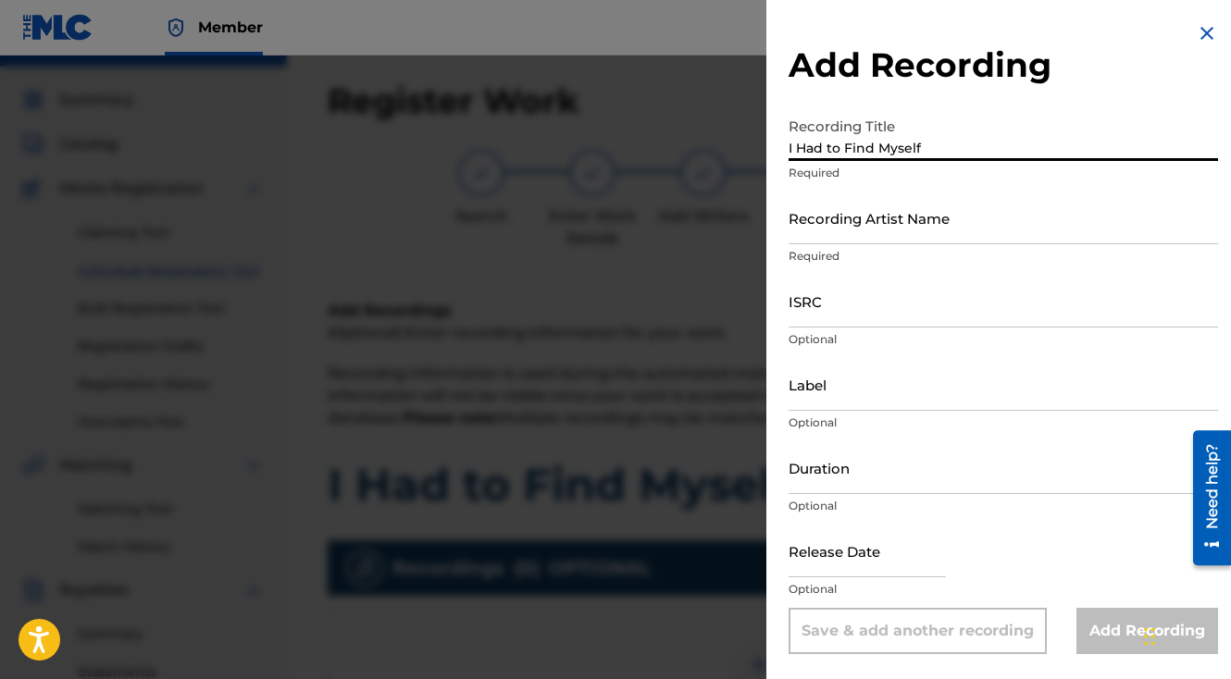
click at [890, 242] on input "Recording Artist Name" at bounding box center [1003, 218] width 429 height 53
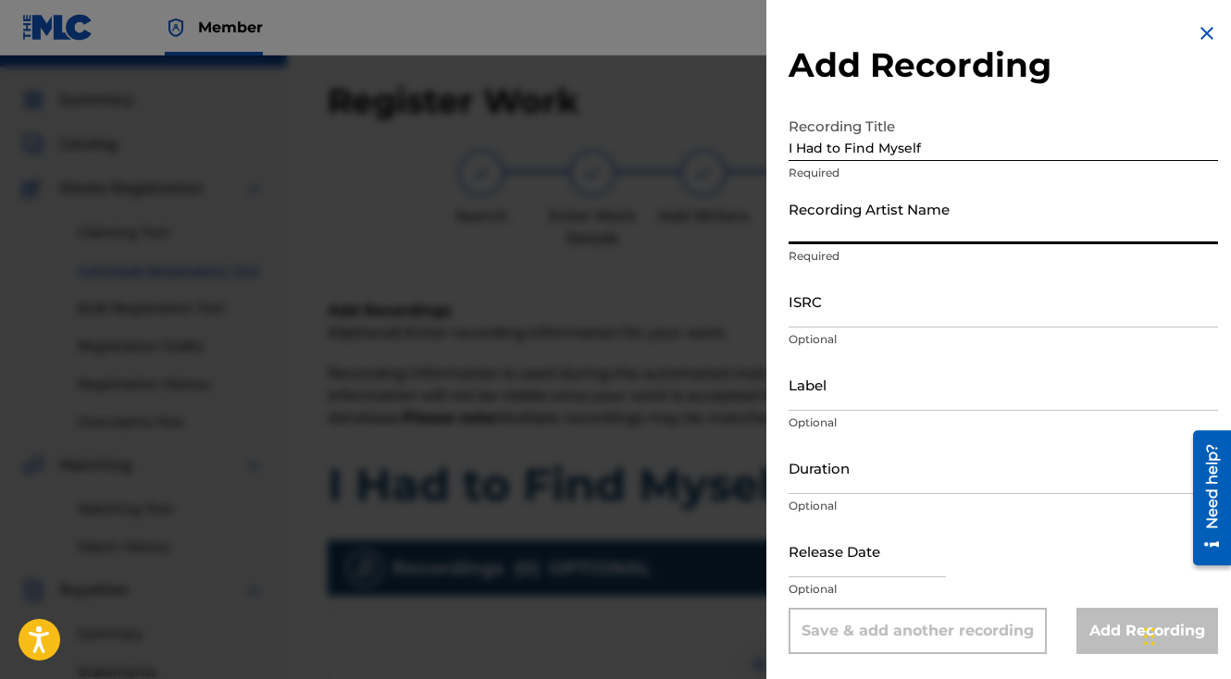
paste input "The General Da Jamaican Boy"
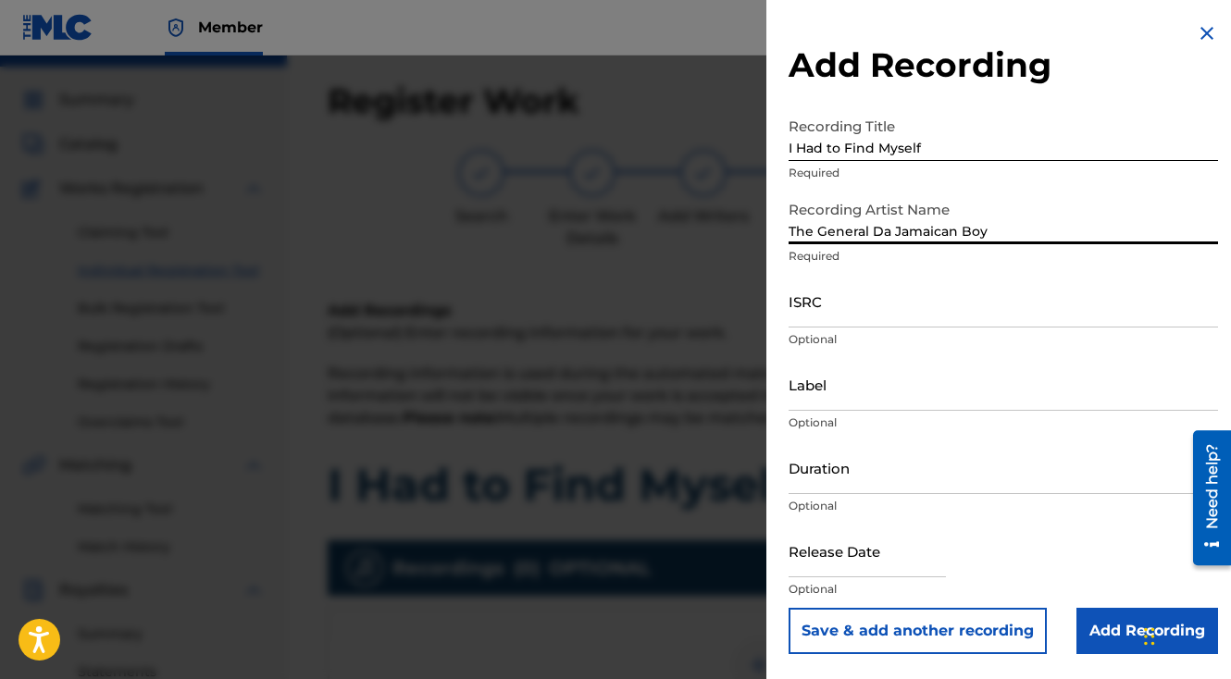
type input "The General Da Jamaican Boy"
click at [809, 311] on input "ISRC" at bounding box center [1003, 301] width 429 height 53
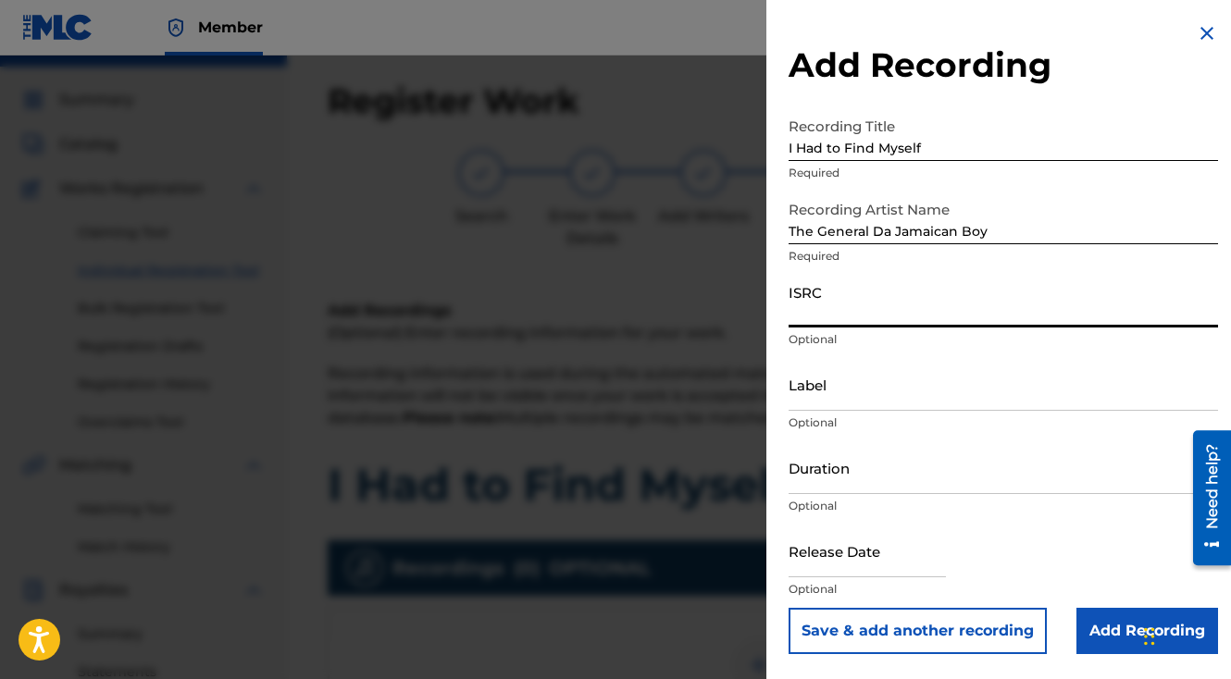
paste input "QZAMM1950512"
type input "QZAMM1950512"
click at [1098, 615] on input "Add Recording" at bounding box center [1147, 631] width 142 height 46
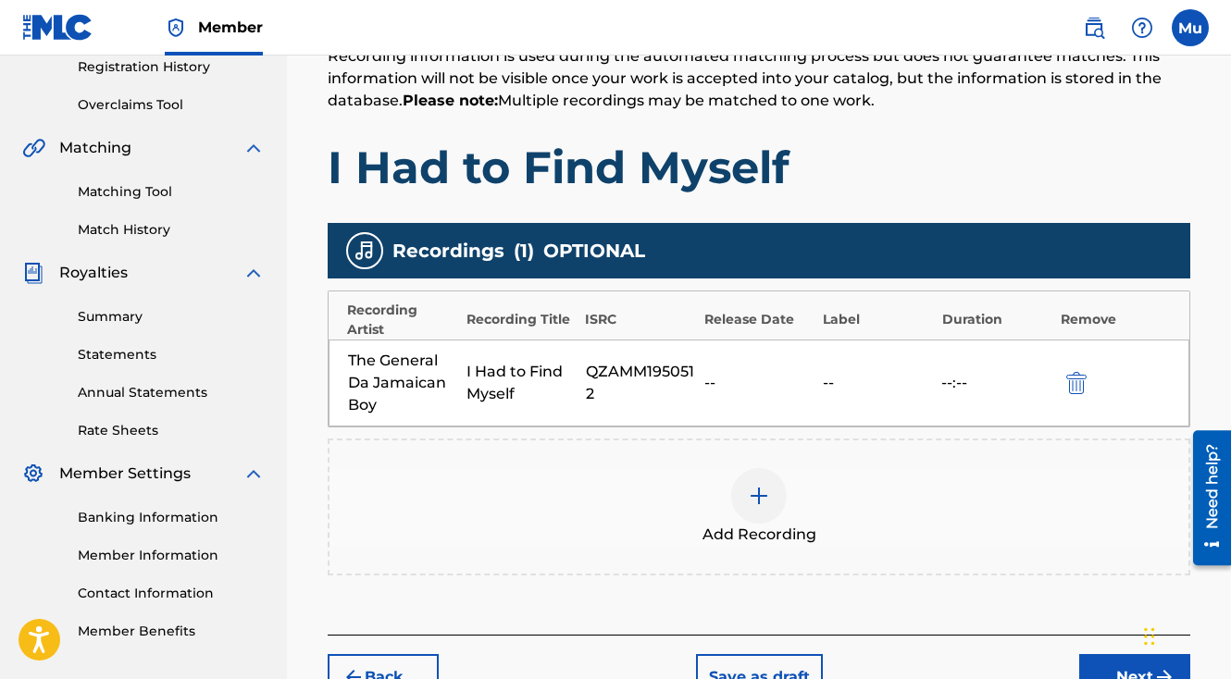
scroll to position [402, 0]
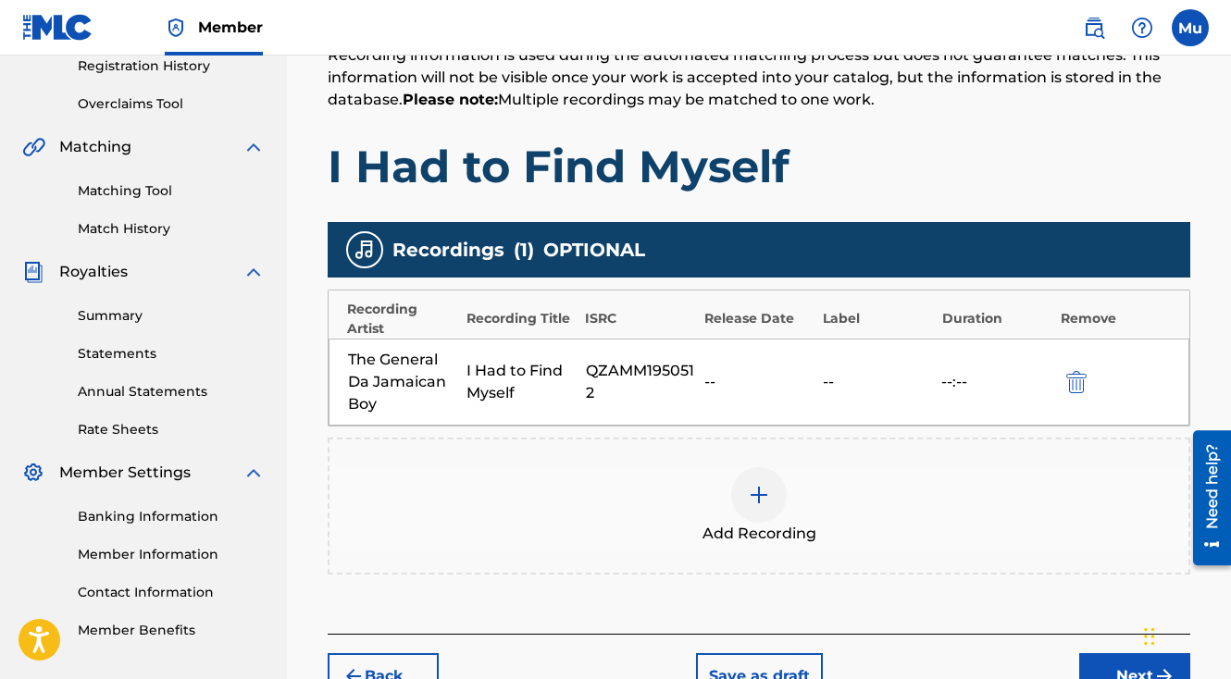
click at [1101, 653] on button "Next" at bounding box center [1134, 676] width 111 height 46
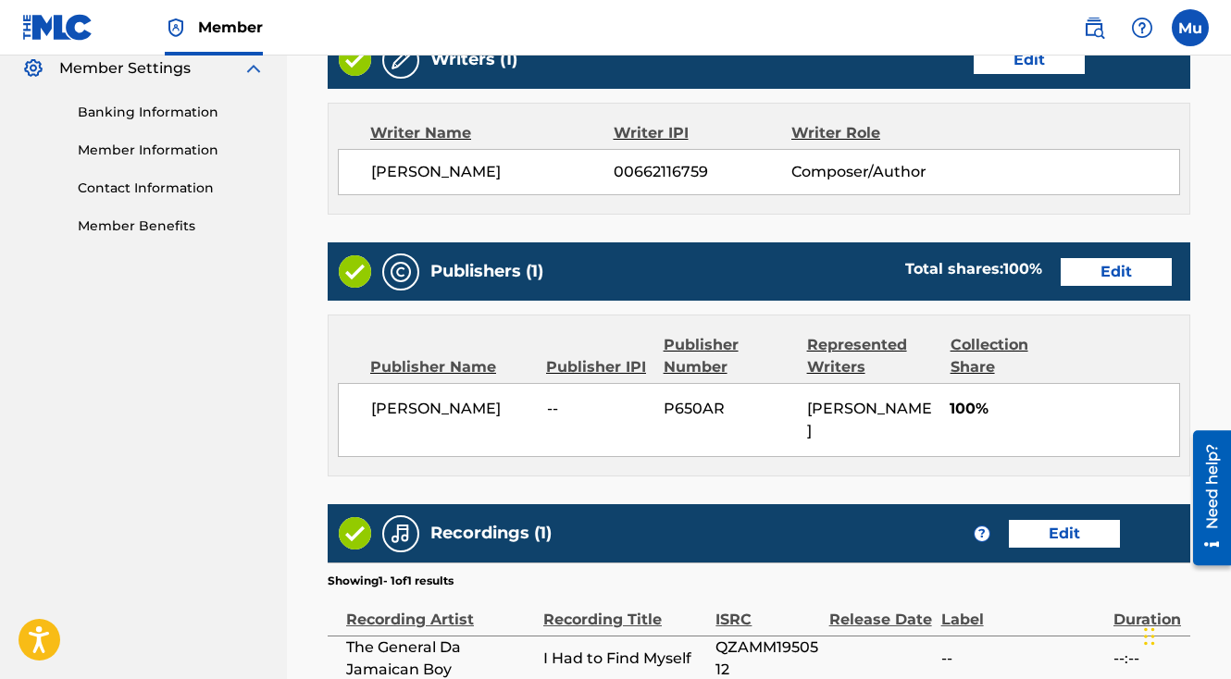
scroll to position [879, 0]
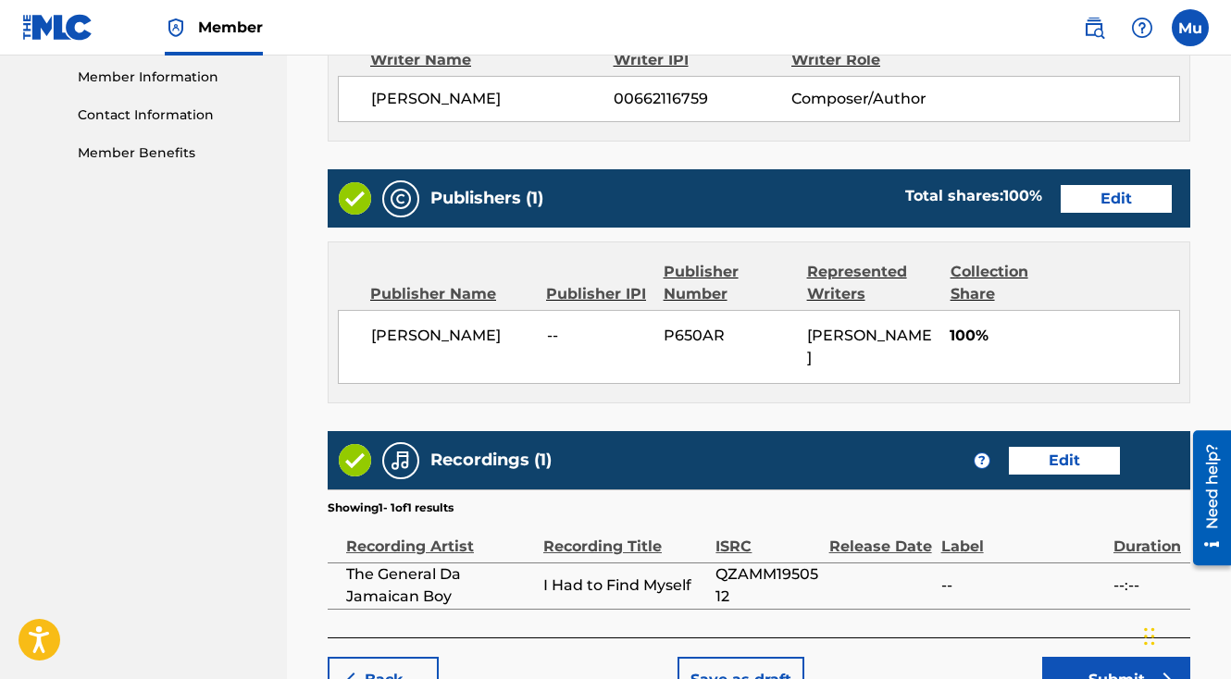
click at [1084, 657] on button "Submit" at bounding box center [1116, 680] width 148 height 46
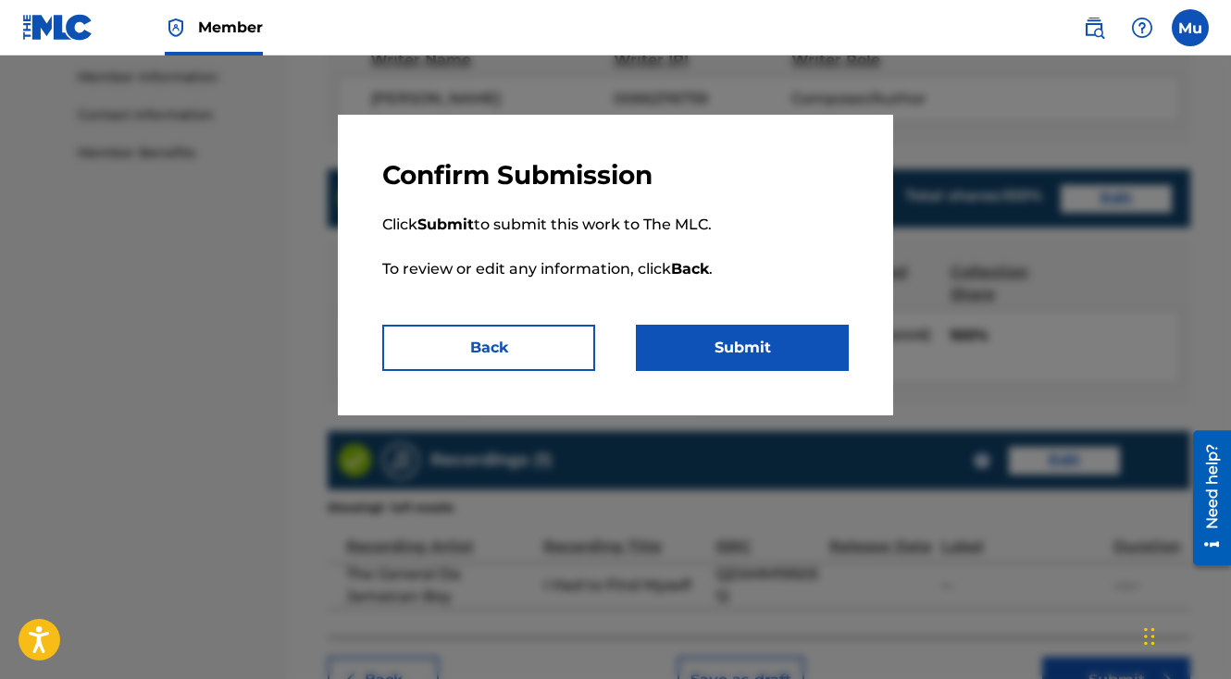
click at [787, 333] on button "Submit" at bounding box center [742, 348] width 213 height 46
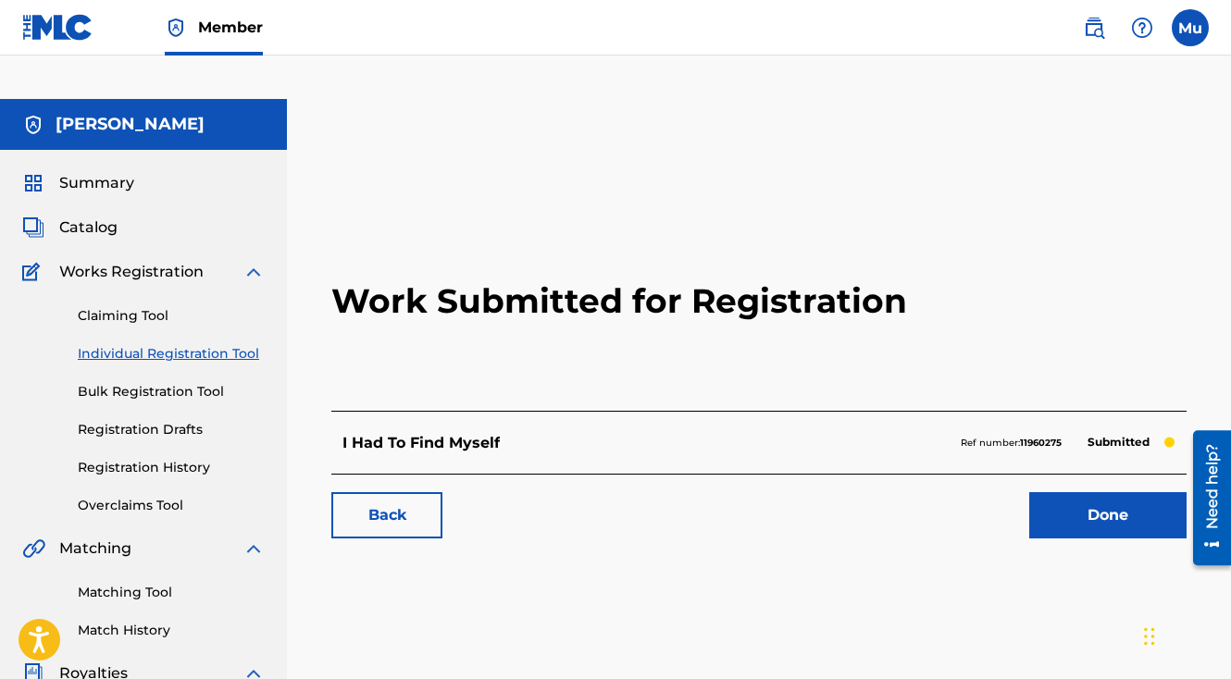
click at [1065, 492] on link "Done" at bounding box center [1107, 515] width 157 height 46
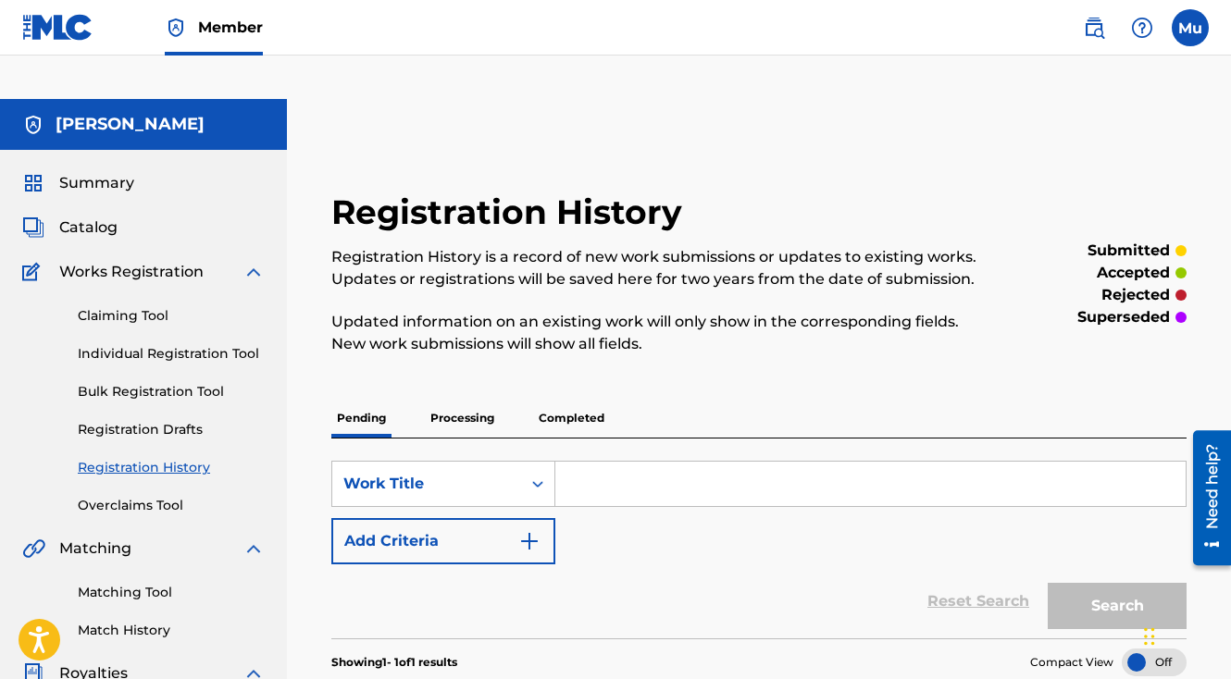
click at [183, 344] on link "Individual Registration Tool" at bounding box center [171, 353] width 187 height 19
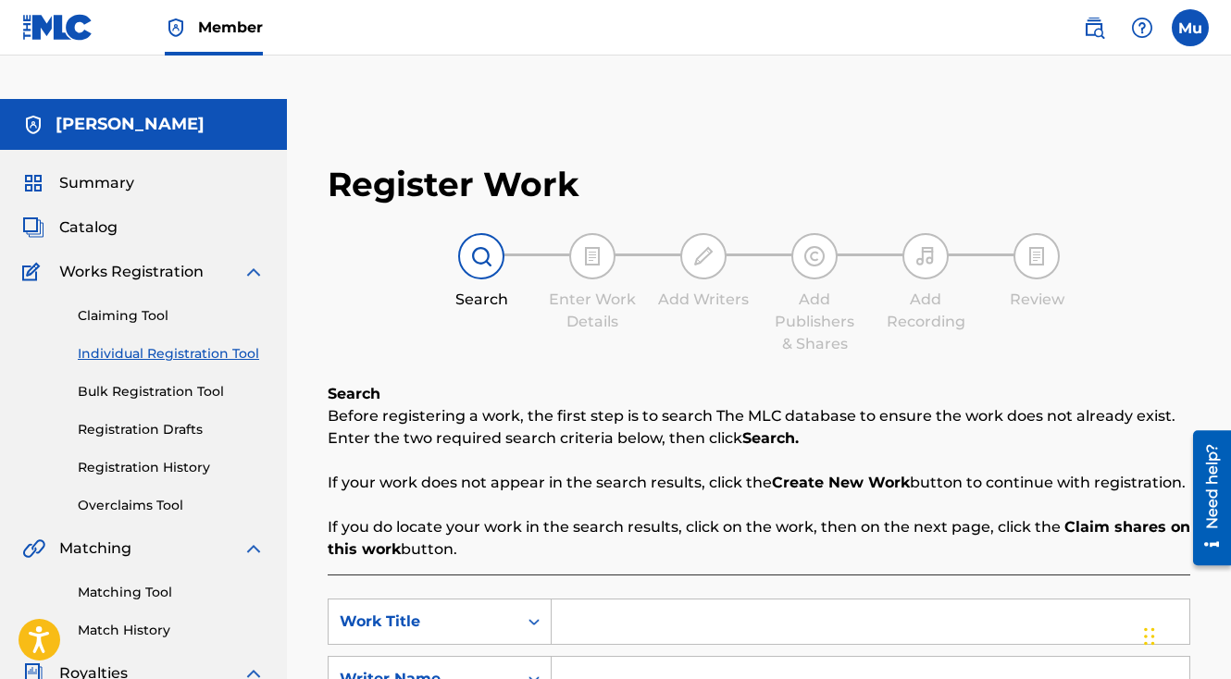
click at [639, 600] on input "Search Form" at bounding box center [871, 622] width 638 height 44
paste input "A Better Place"
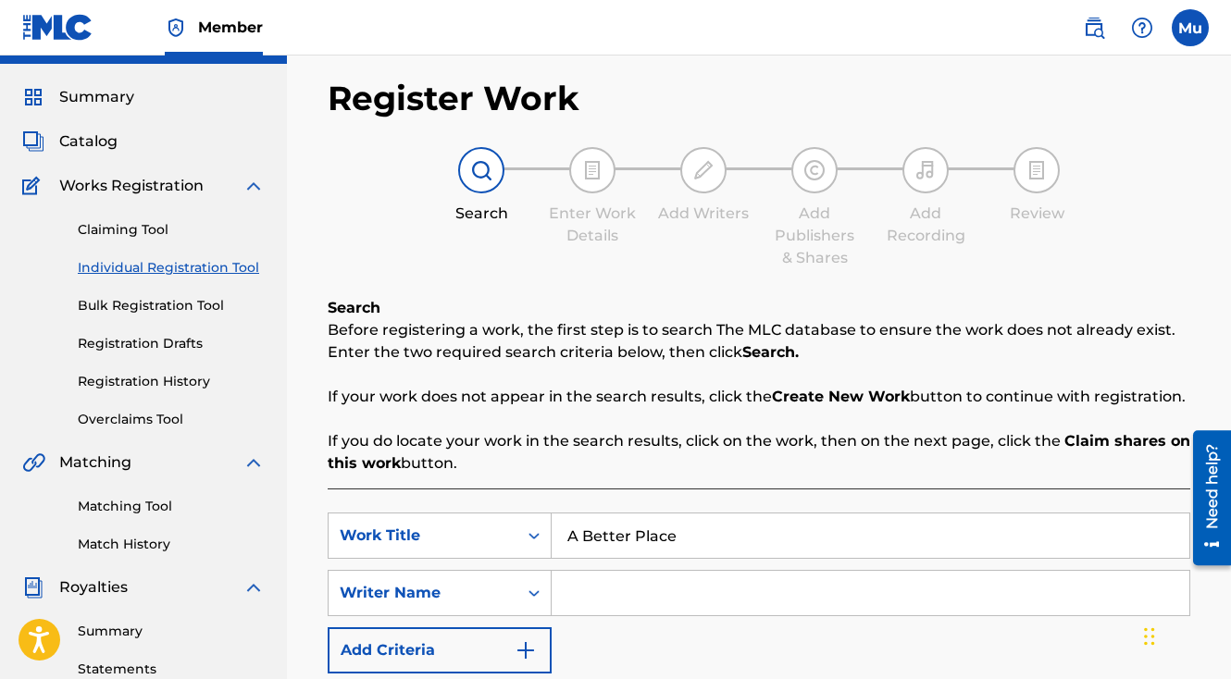
scroll to position [117, 0]
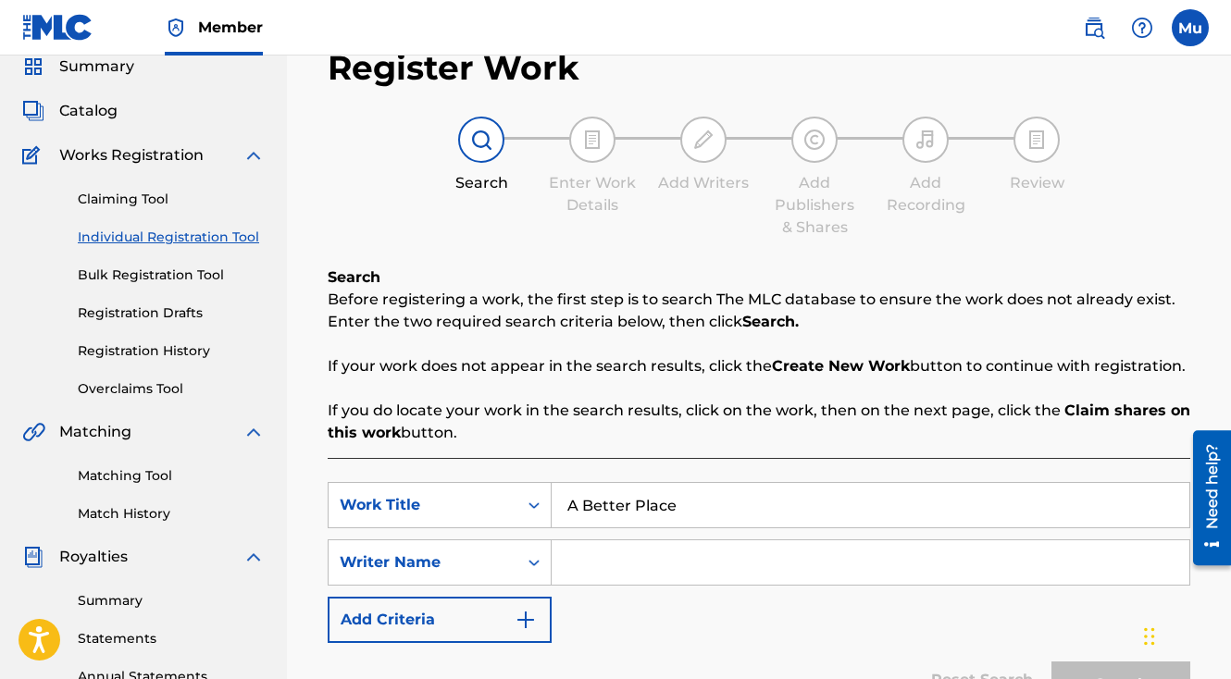
type input "A Better Place"
click at [607, 540] on input "Search Form" at bounding box center [871, 562] width 638 height 44
type input "[PERSON_NAME]"
click at [1094, 662] on button "Search" at bounding box center [1120, 685] width 139 height 46
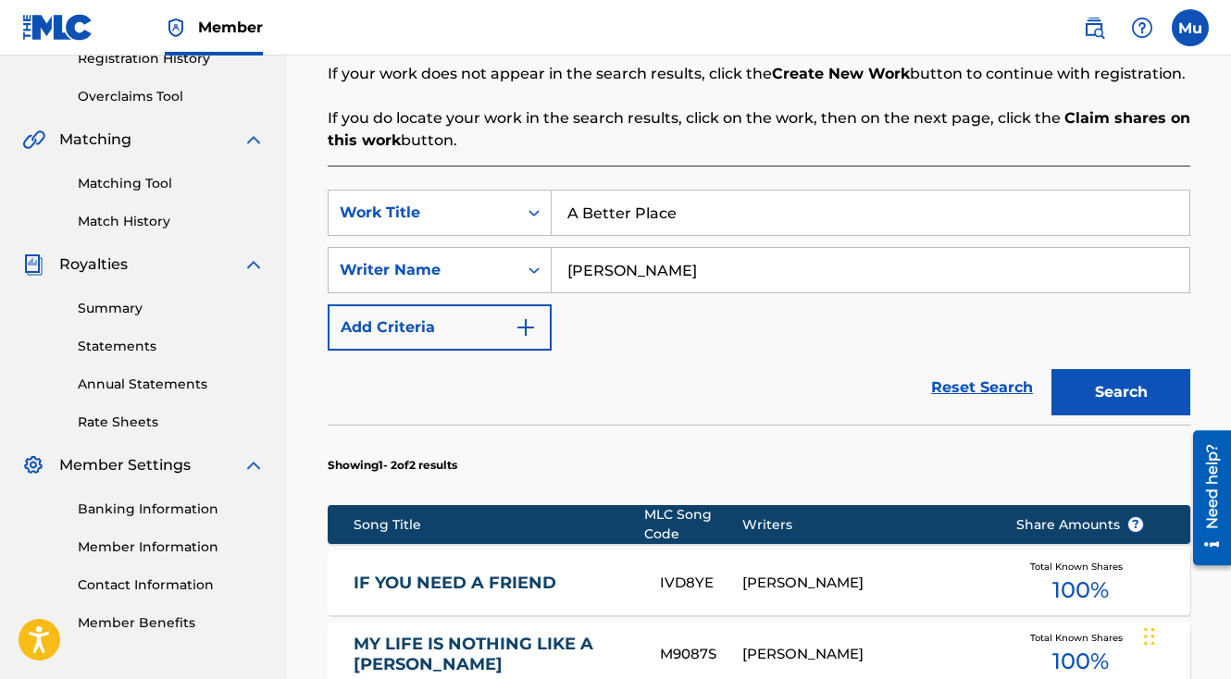
scroll to position [646, 0]
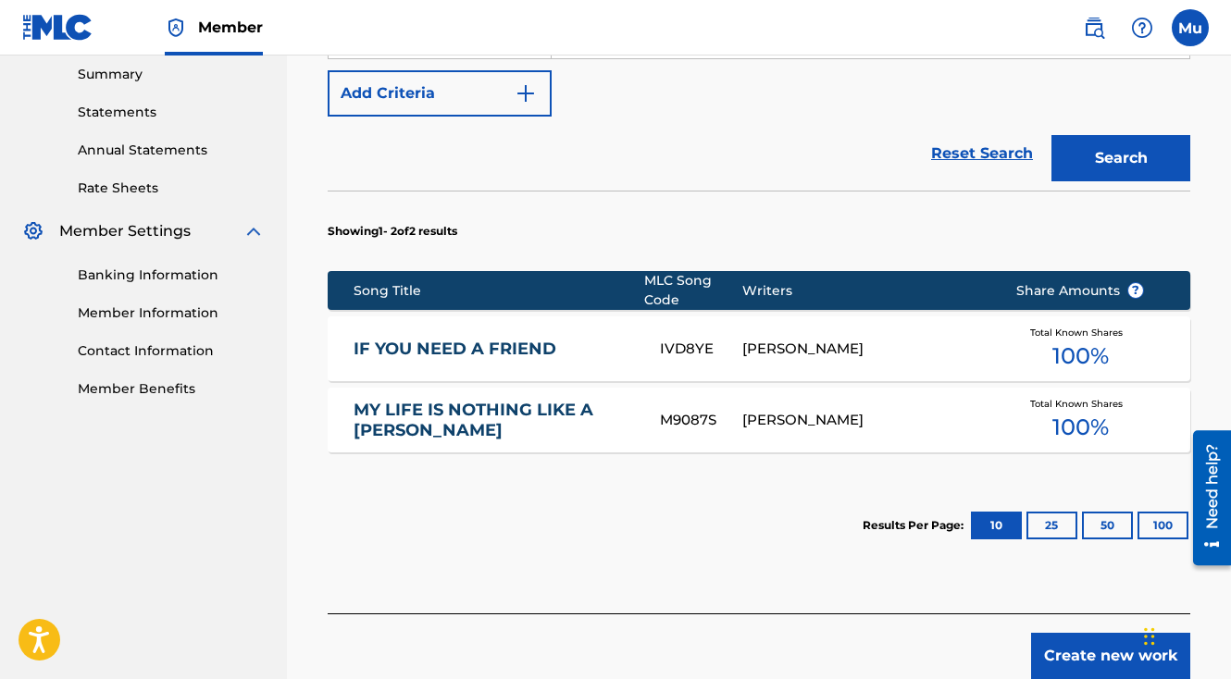
click at [1087, 633] on button "Create new work" at bounding box center [1110, 656] width 159 height 46
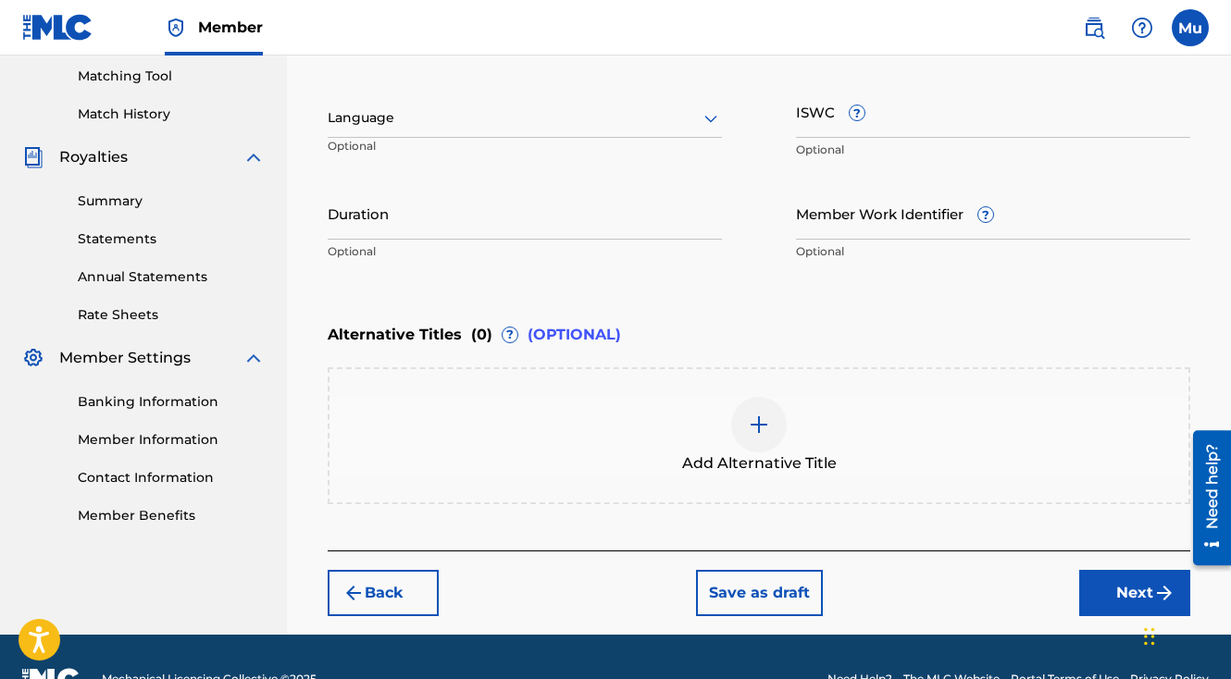
click at [1108, 570] on button "Next" at bounding box center [1134, 593] width 111 height 46
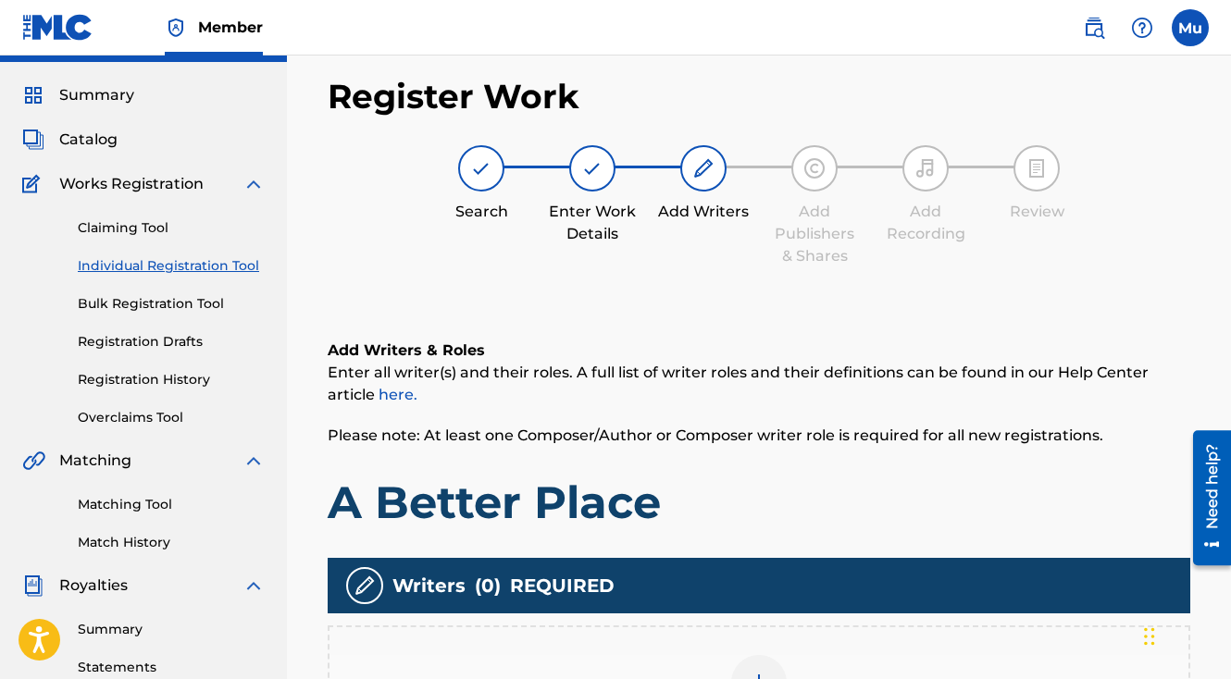
scroll to position [83, 0]
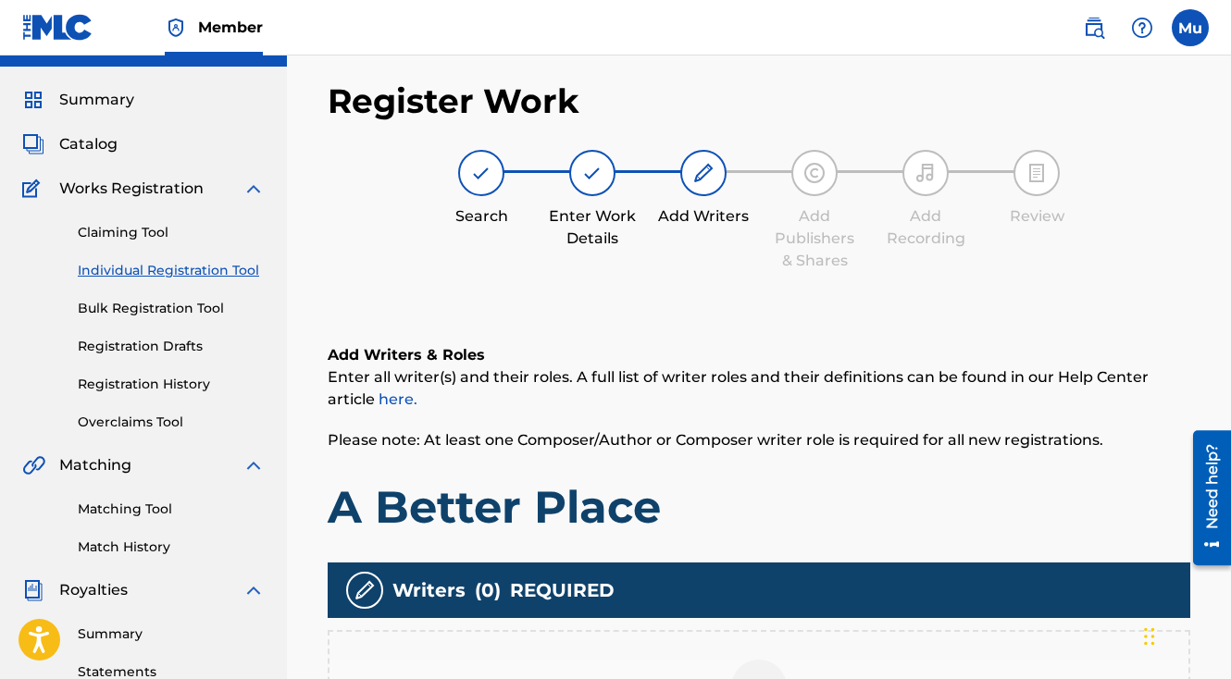
click at [744, 660] on div at bounding box center [759, 688] width 56 height 56
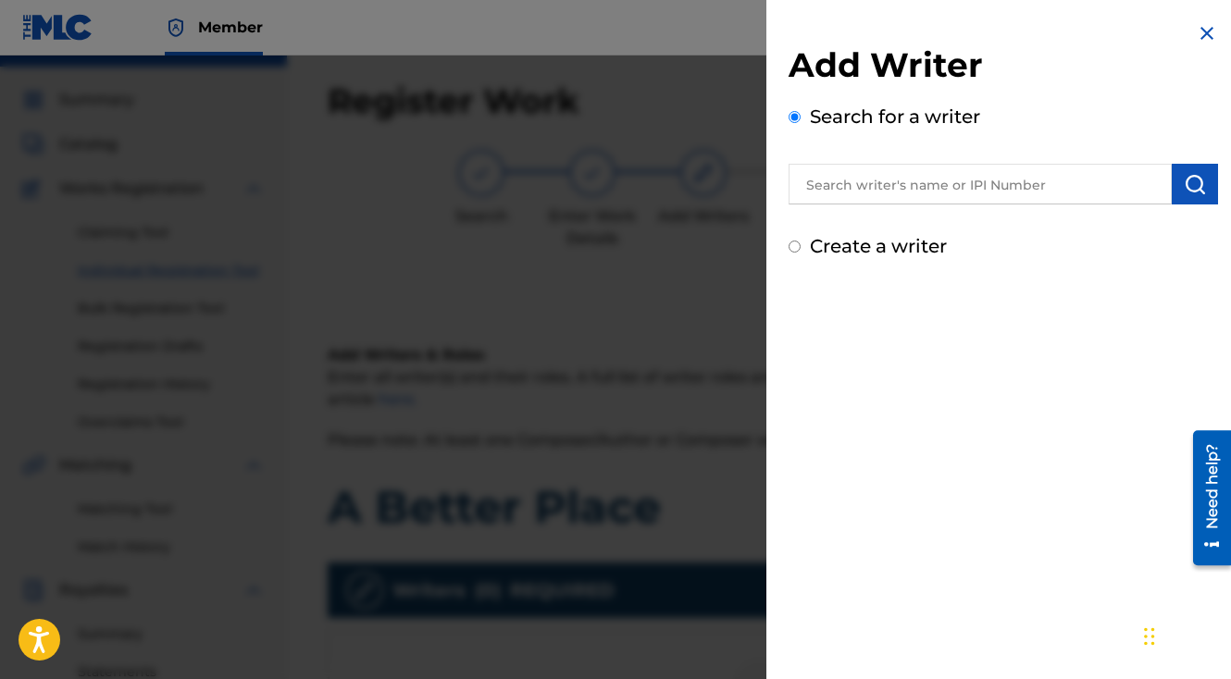
click at [884, 180] on input "text" at bounding box center [980, 184] width 383 height 41
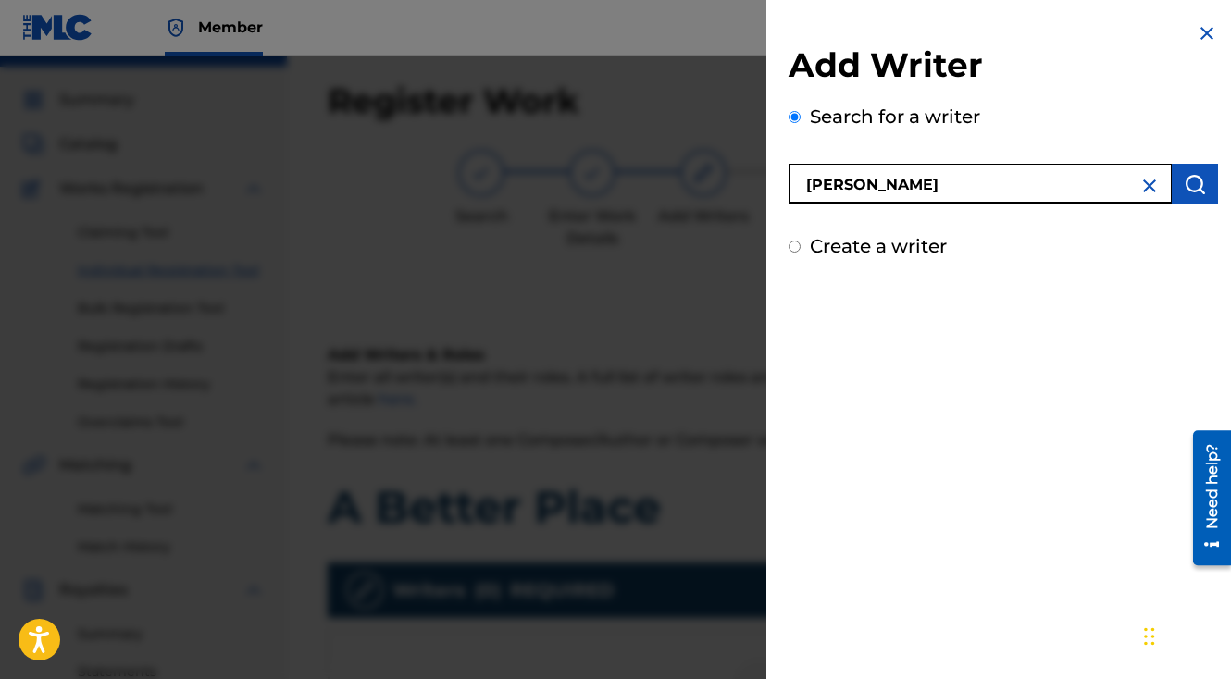
type input "[PERSON_NAME]"
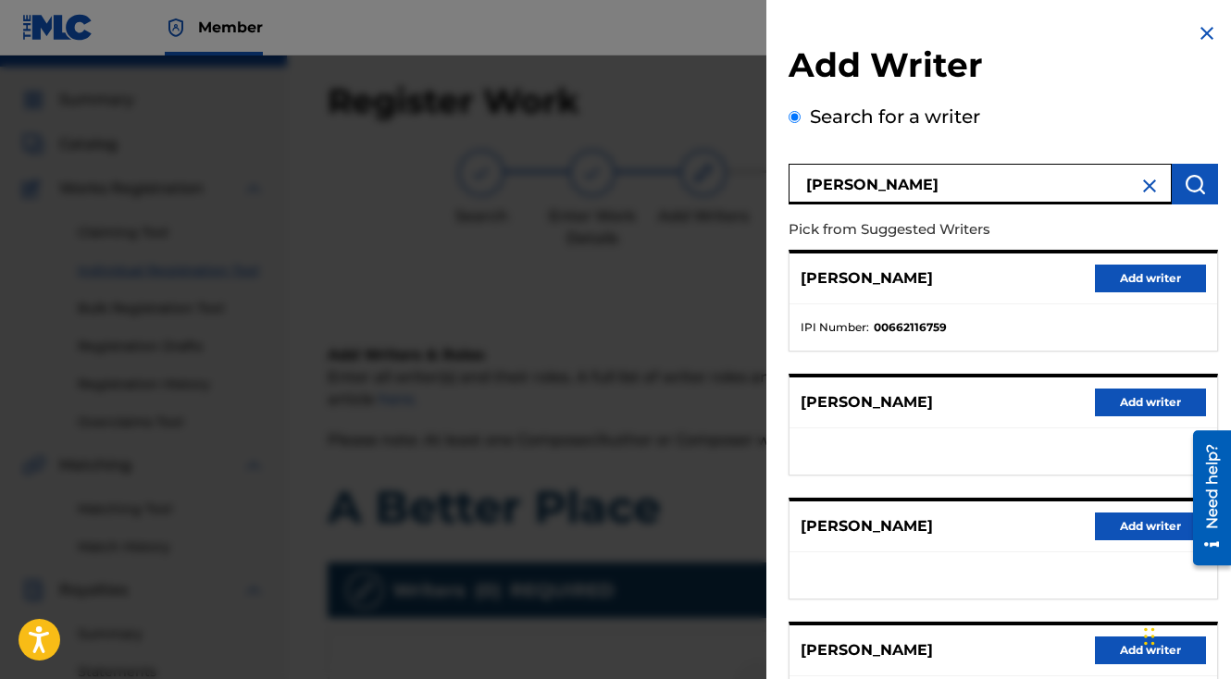
click at [1157, 287] on button "Add writer" at bounding box center [1150, 279] width 111 height 28
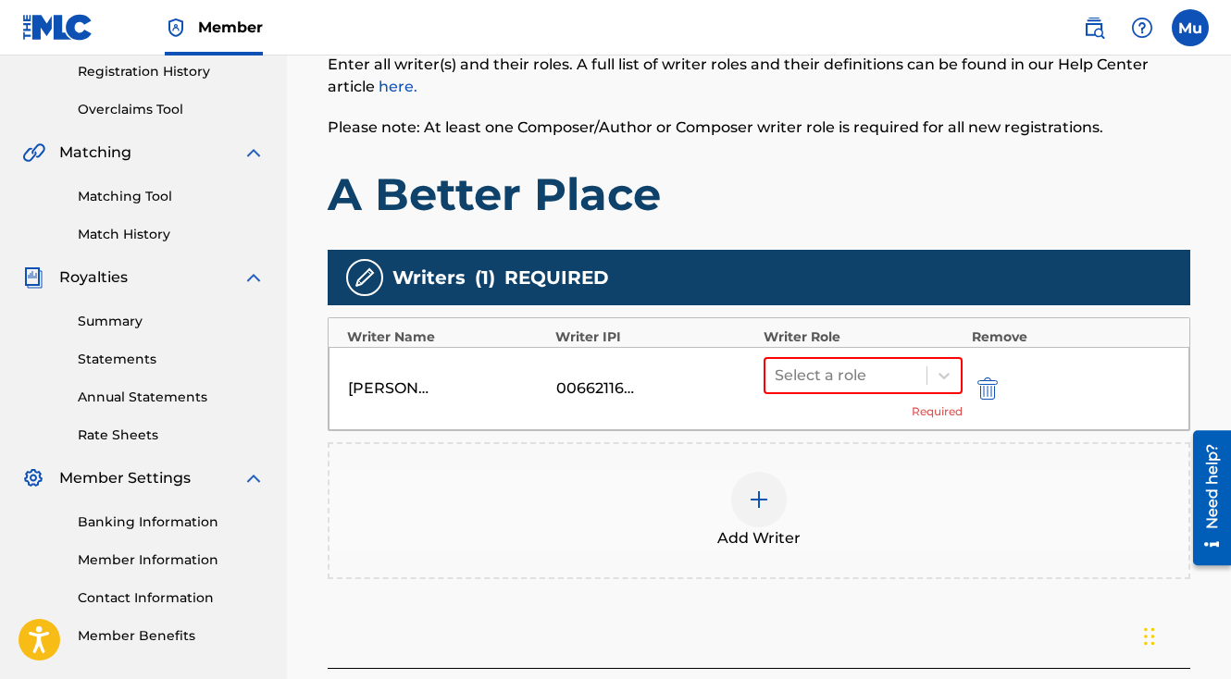
scroll to position [515, 0]
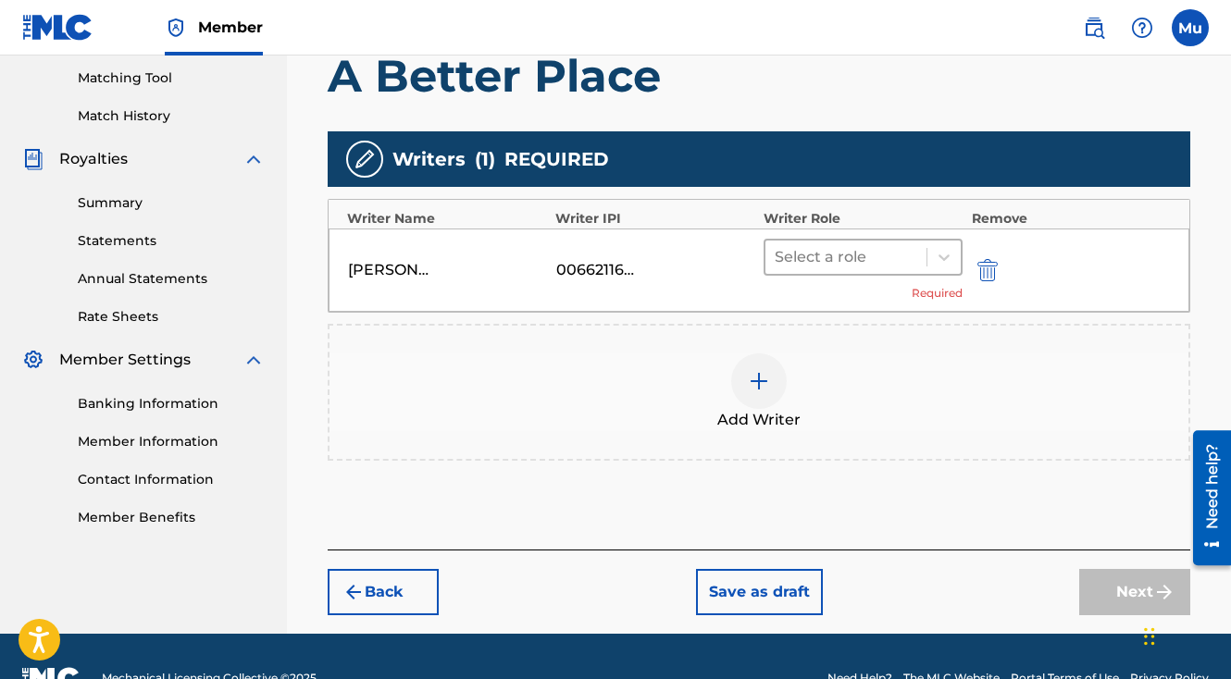
click at [921, 241] on div "Select a role" at bounding box center [845, 257] width 161 height 33
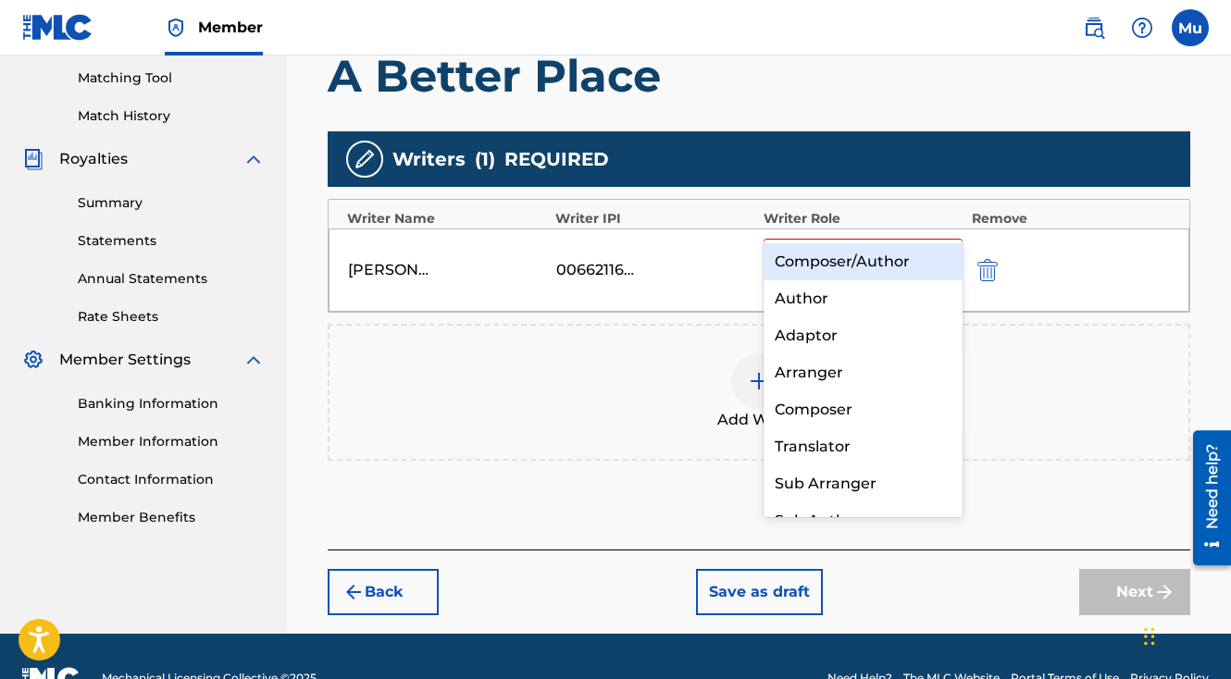
click at [883, 257] on div "Composer/Author" at bounding box center [863, 261] width 199 height 37
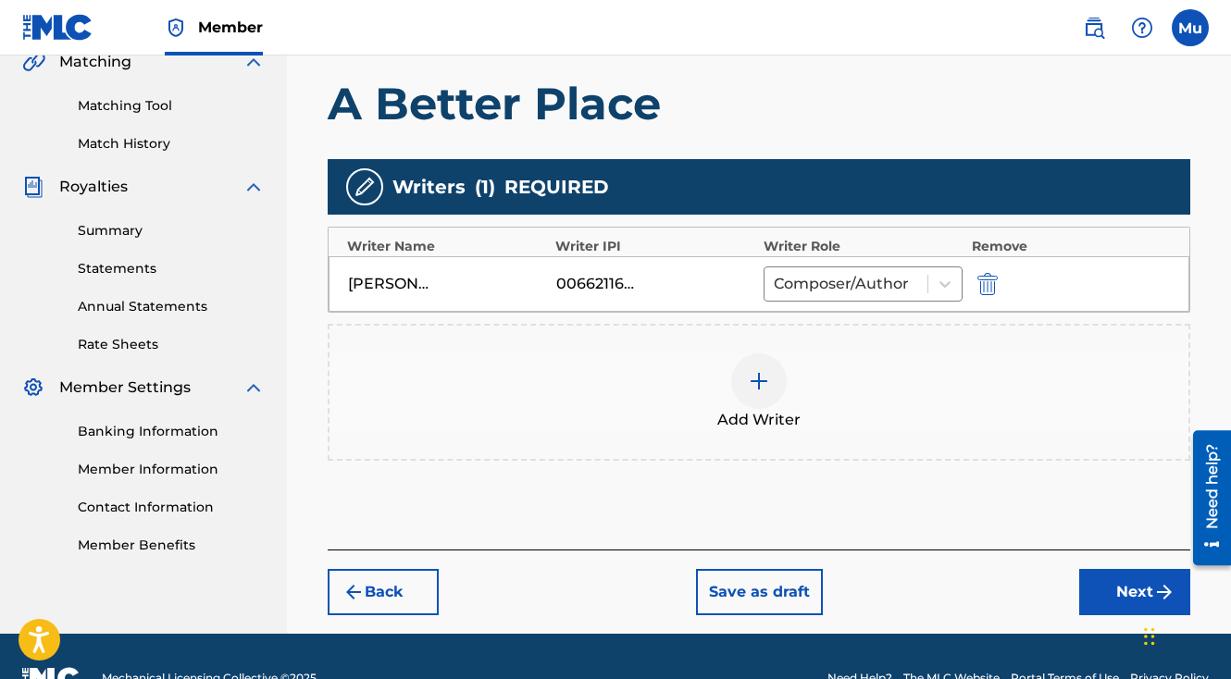
click at [1113, 569] on button "Next" at bounding box center [1134, 592] width 111 height 46
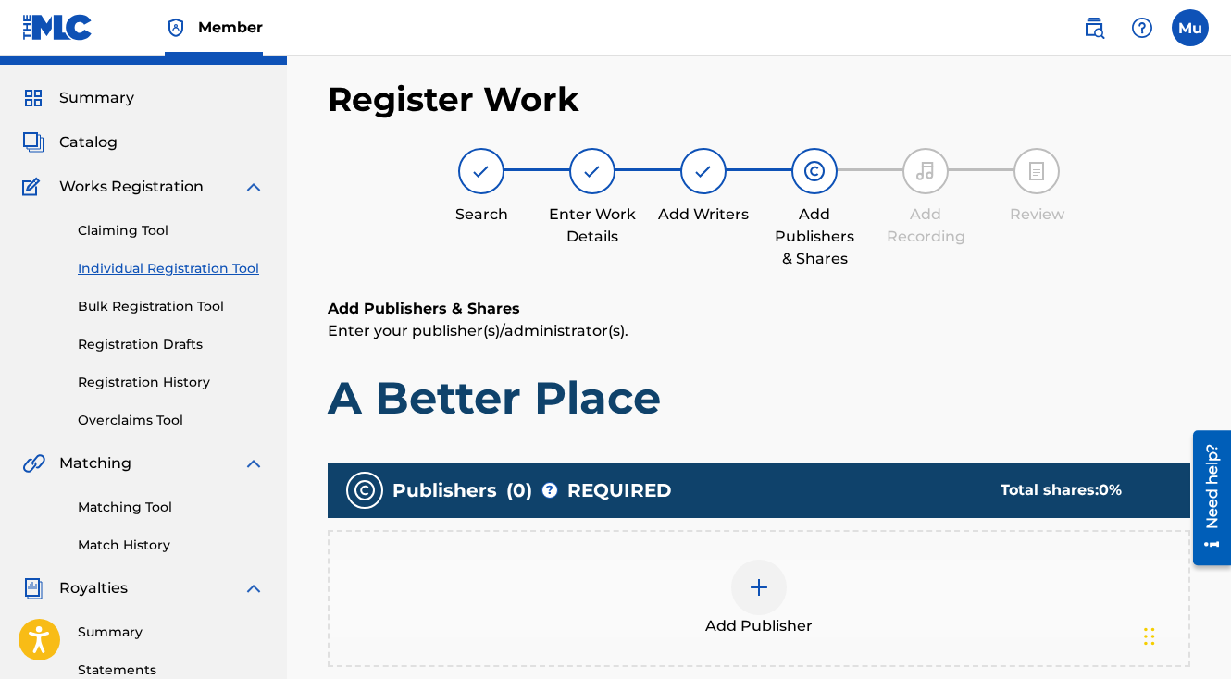
scroll to position [83, 0]
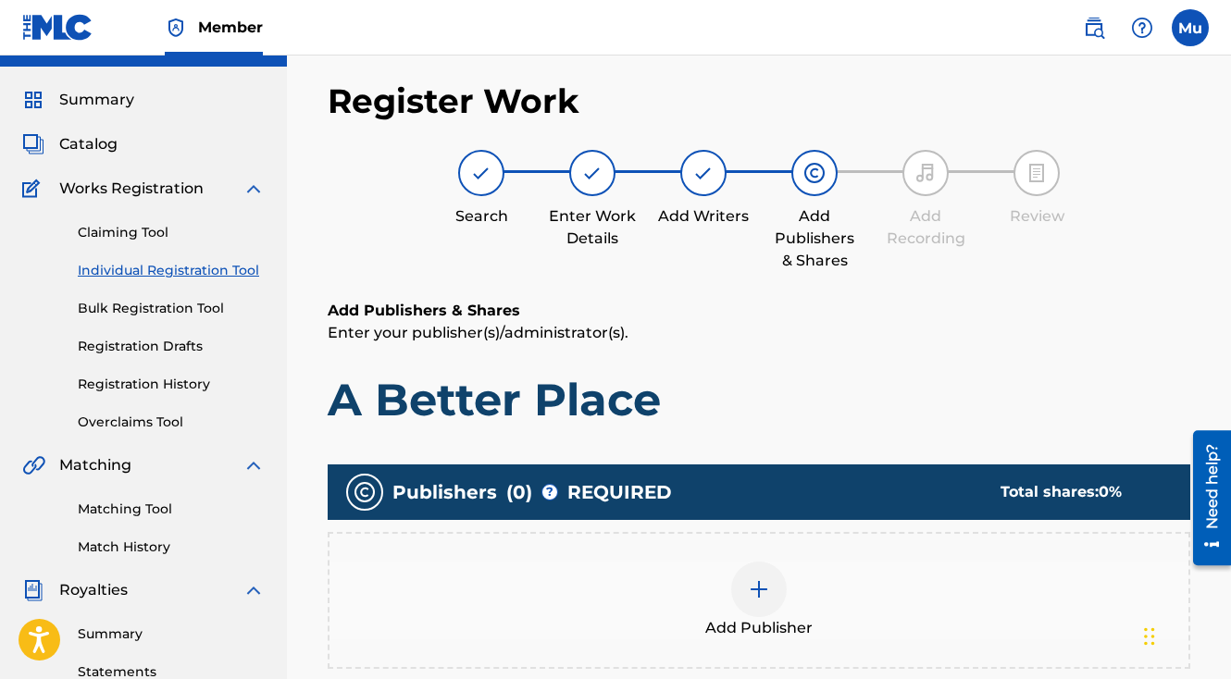
click at [767, 578] on img at bounding box center [759, 589] width 22 height 22
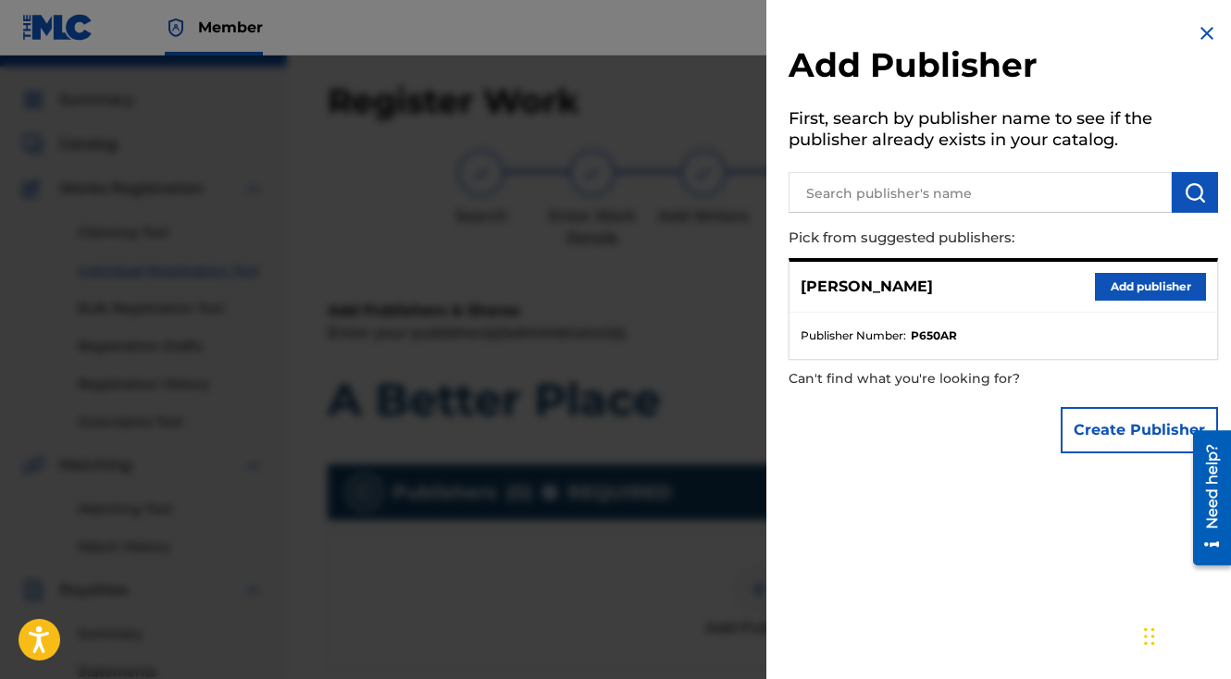
click at [1106, 284] on button "Add publisher" at bounding box center [1150, 287] width 111 height 28
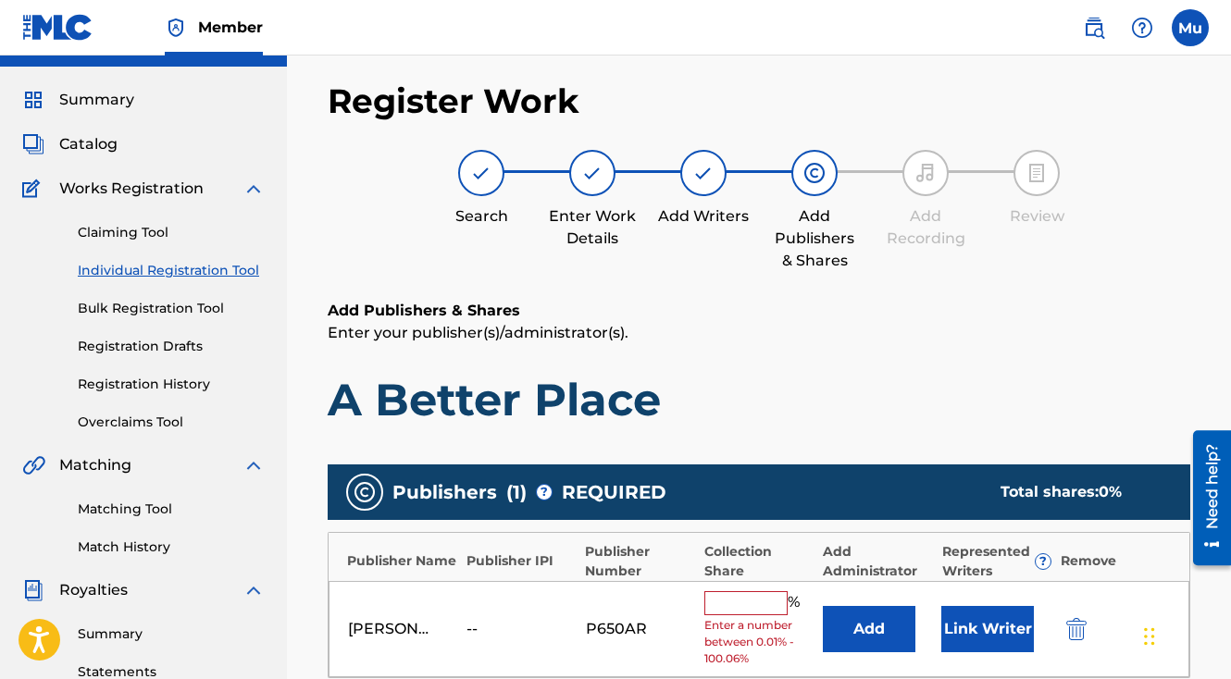
click at [714, 591] on input "text" at bounding box center [745, 603] width 83 height 24
click at [746, 591] on input "text" at bounding box center [745, 603] width 83 height 24
type input "100"
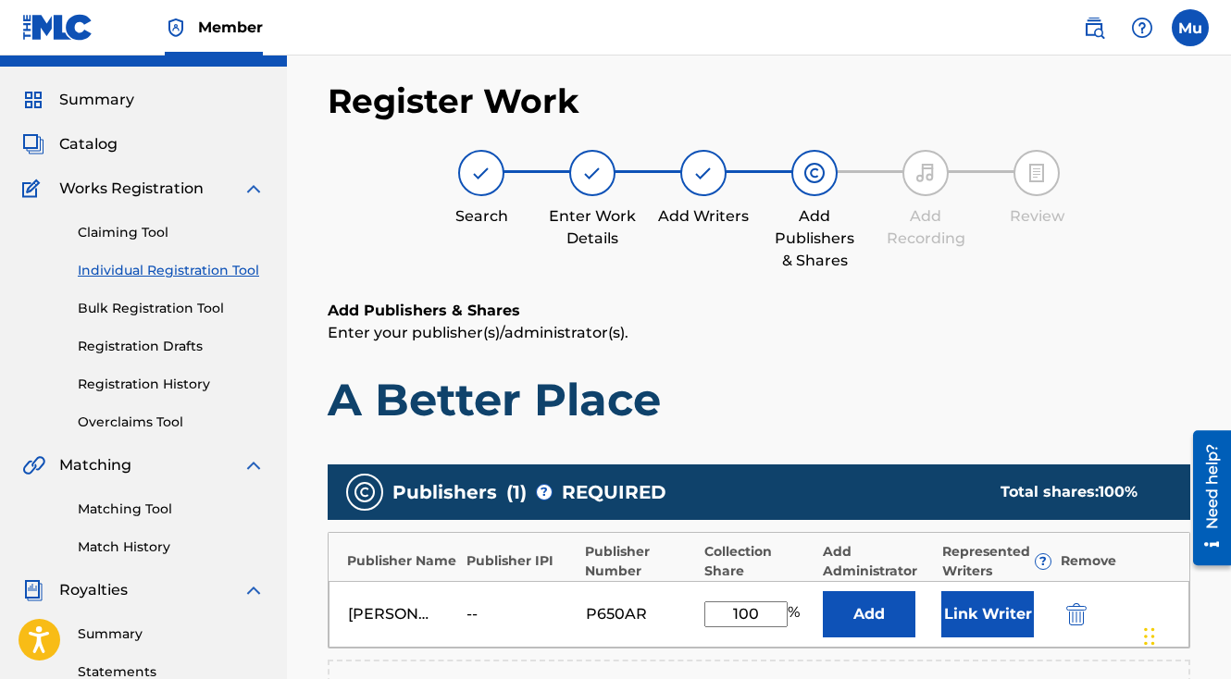
click at [969, 591] on button "Link Writer" at bounding box center [987, 614] width 93 height 46
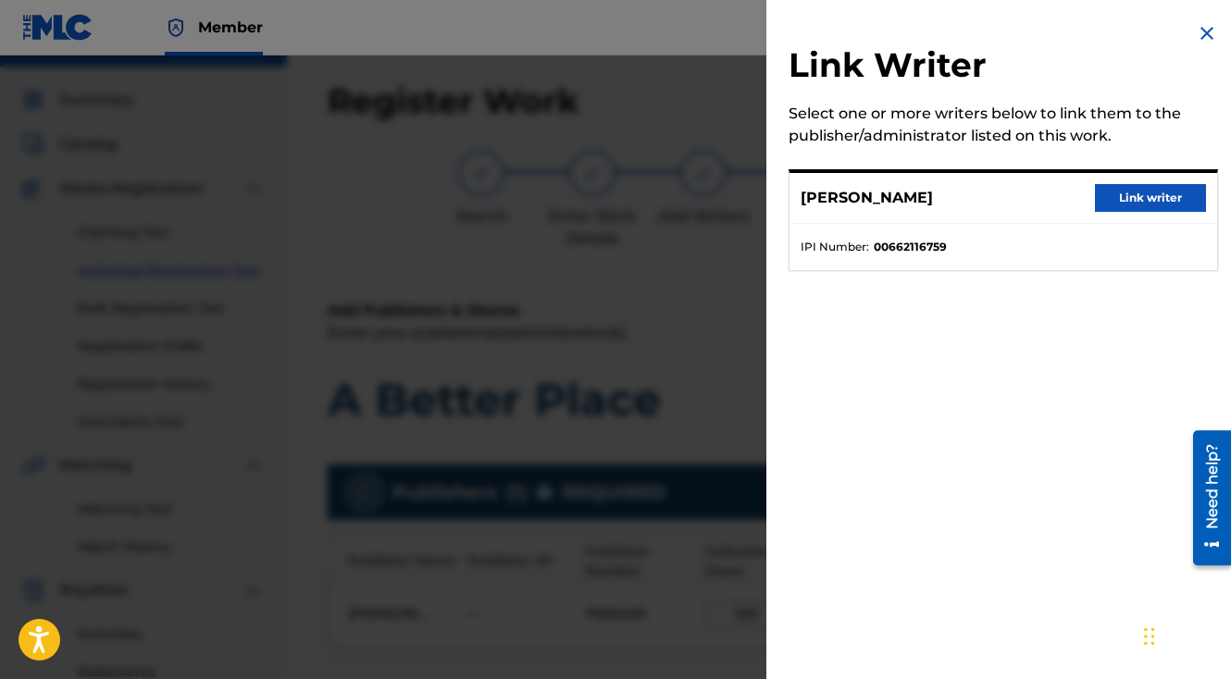
click at [1105, 194] on button "Link writer" at bounding box center [1150, 198] width 111 height 28
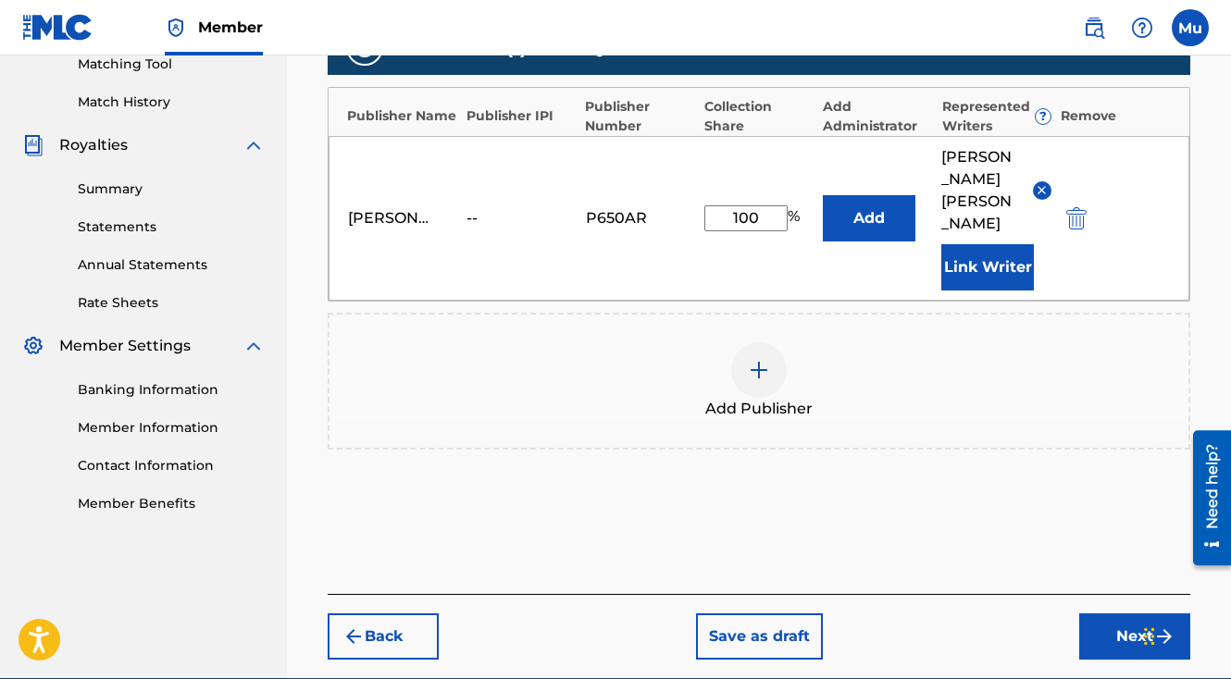
click at [1099, 614] on button "Next" at bounding box center [1134, 637] width 111 height 46
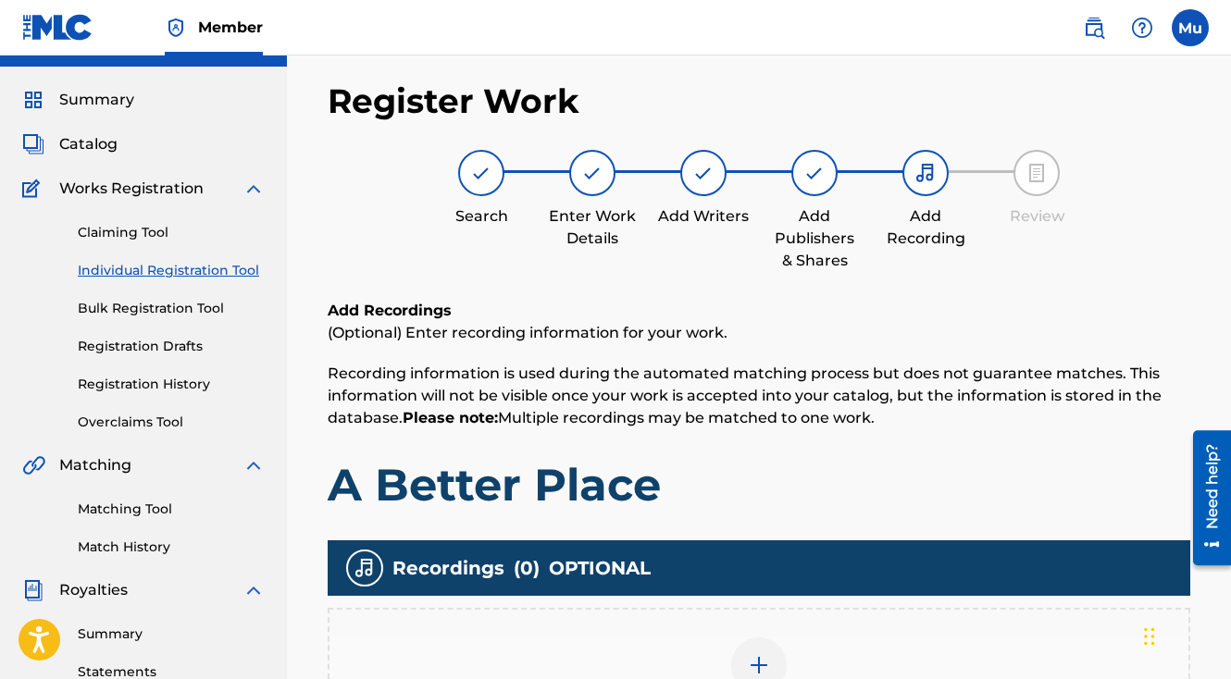
click at [787, 638] on div "Add Recording" at bounding box center [758, 677] width 859 height 78
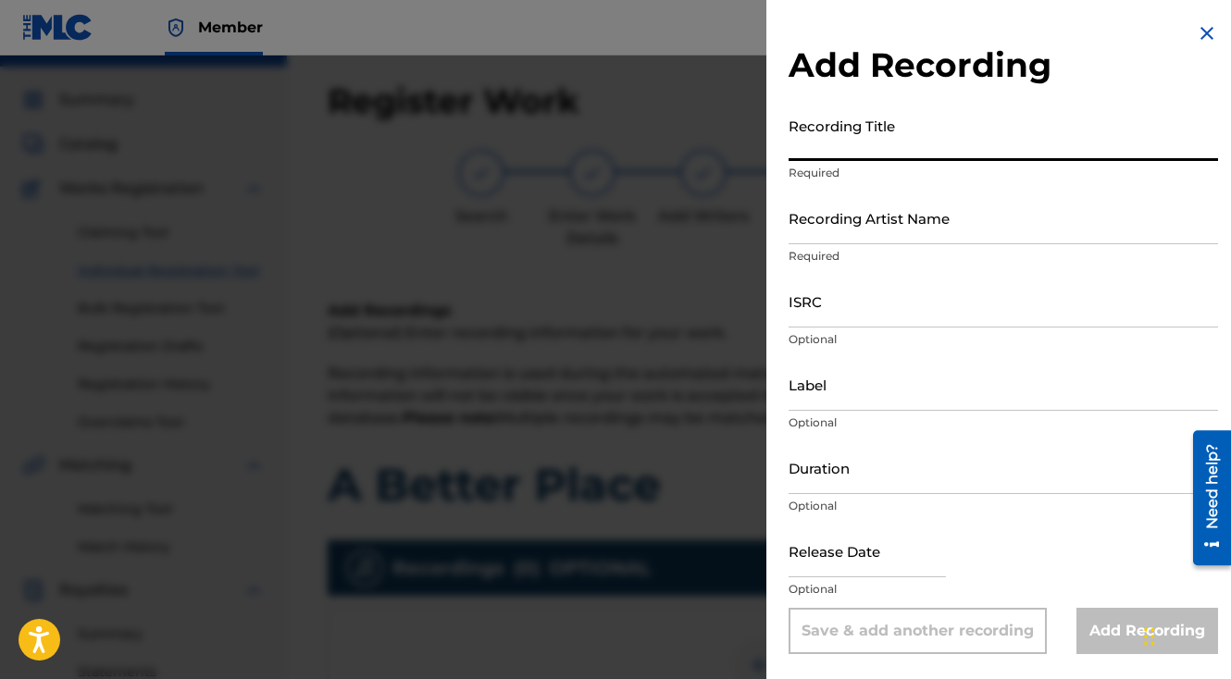
click at [813, 152] on input "Recording Title" at bounding box center [1003, 134] width 429 height 53
paste input "A Better Place"
type input "A Better Place"
click at [833, 240] on input "Recording Artist Name" at bounding box center [1003, 218] width 429 height 53
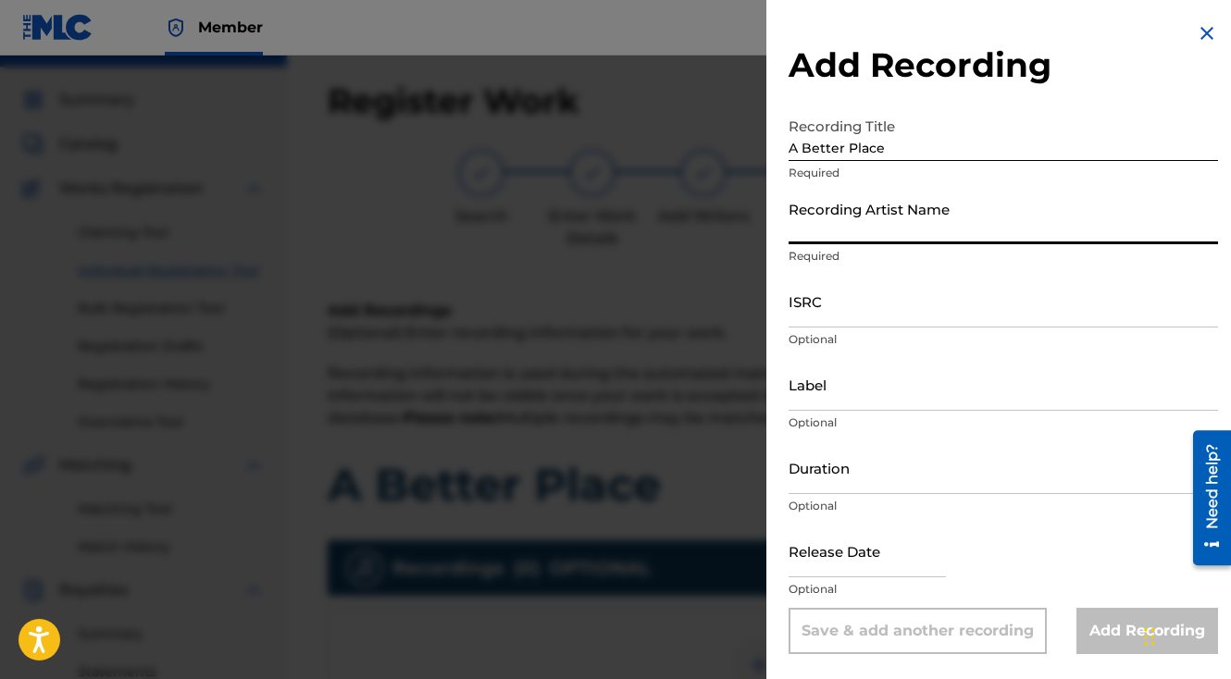
paste input "[PERSON_NAME]"
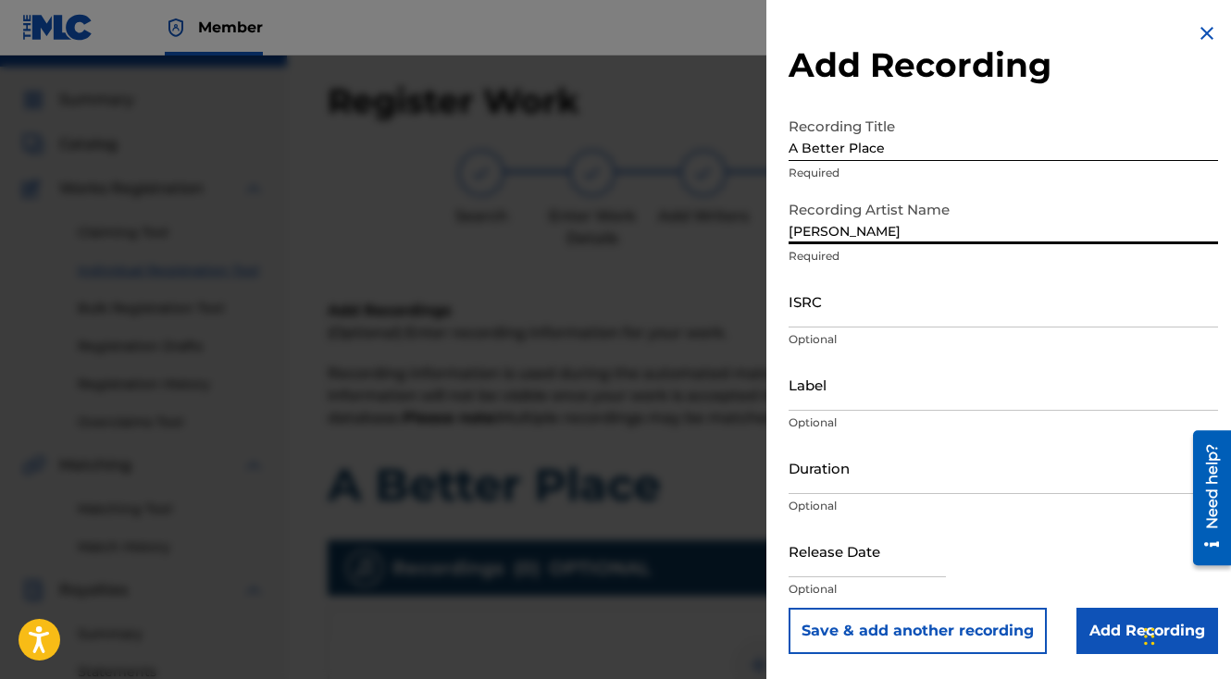
click at [825, 231] on input "[PERSON_NAME]" at bounding box center [1003, 218] width 429 height 53
paste input "The General Da Jamaican Boy"
type input "The General Da Jamaican Boy"
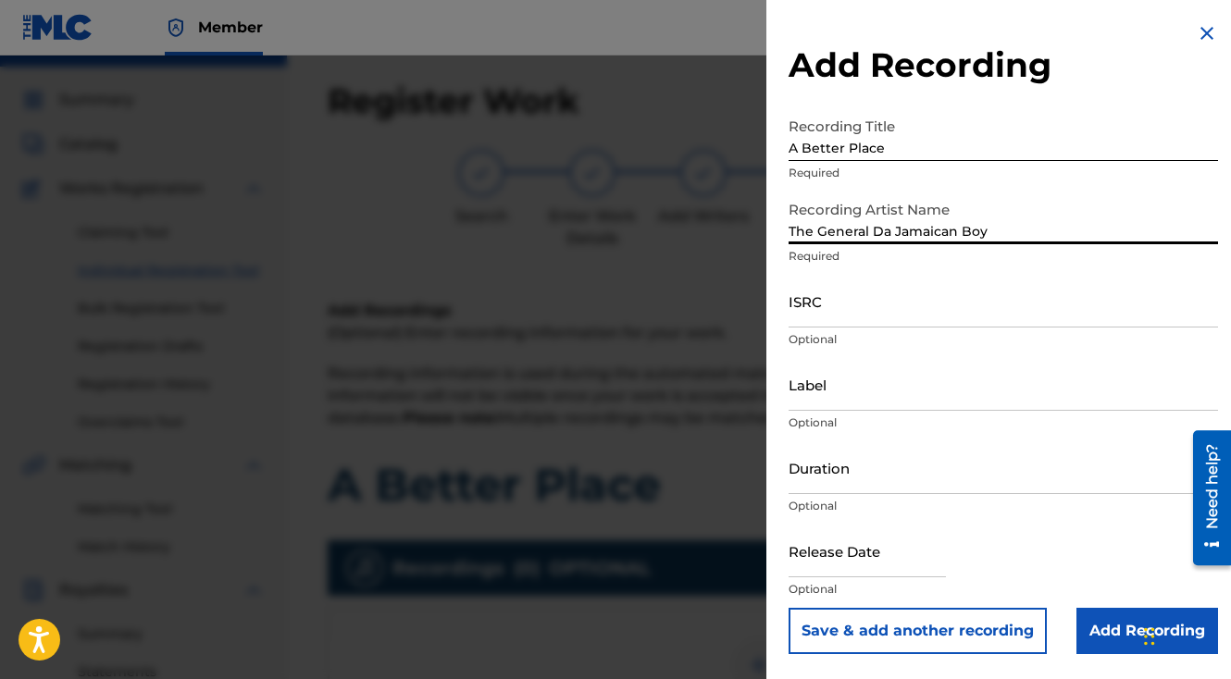
click at [789, 608] on button "Save & add another recording" at bounding box center [918, 631] width 258 height 46
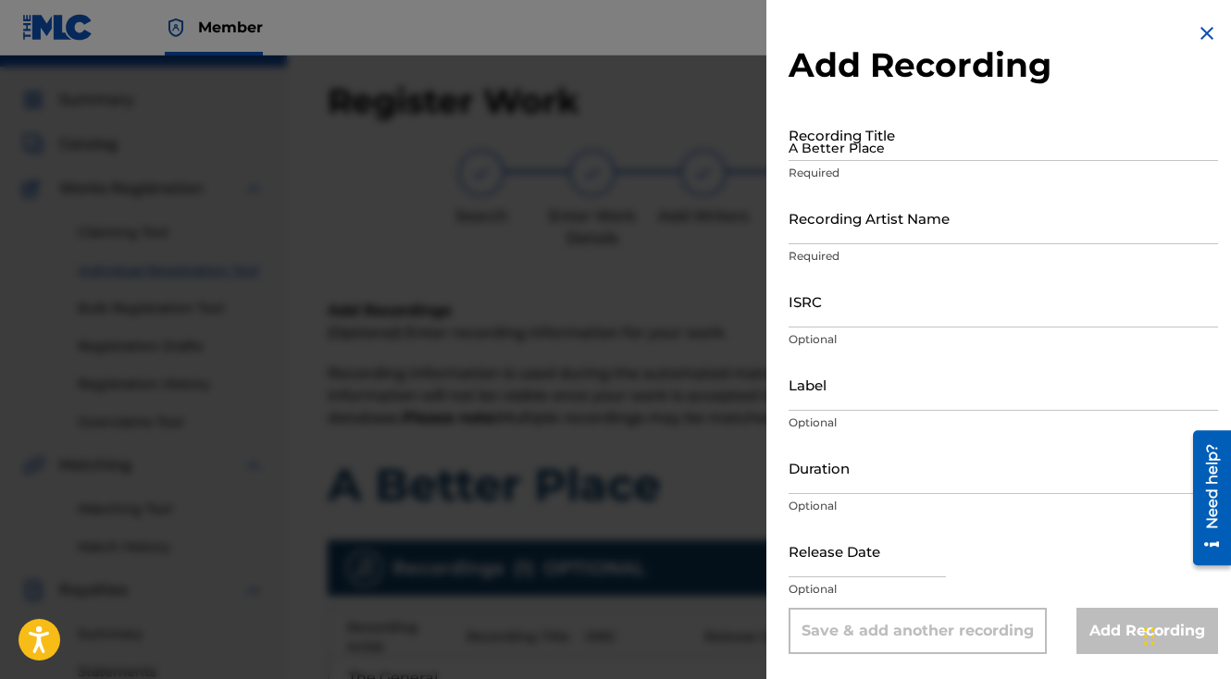
click at [1196, 36] on img at bounding box center [1207, 33] width 22 height 22
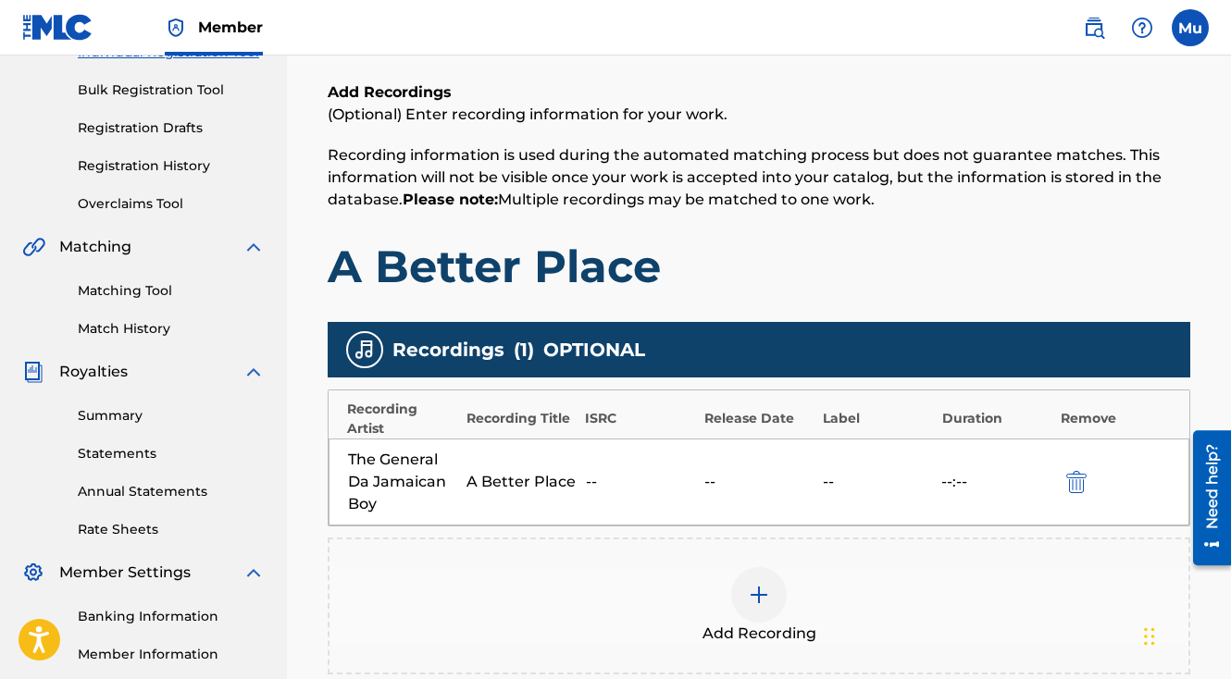
scroll to position [358, 0]
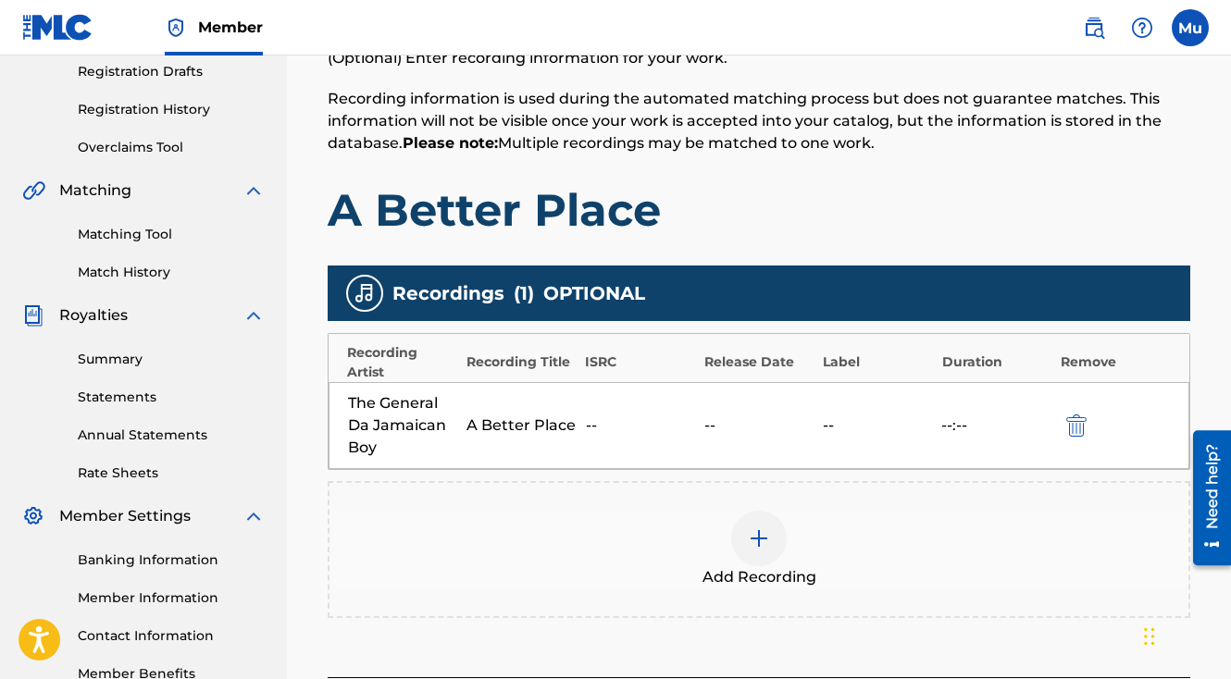
click at [770, 398] on div "The General Da Jamaican Boy A Better Place -- -- -- --:--" at bounding box center [759, 425] width 861 height 87
click at [1069, 415] on img "submit" at bounding box center [1076, 426] width 20 height 22
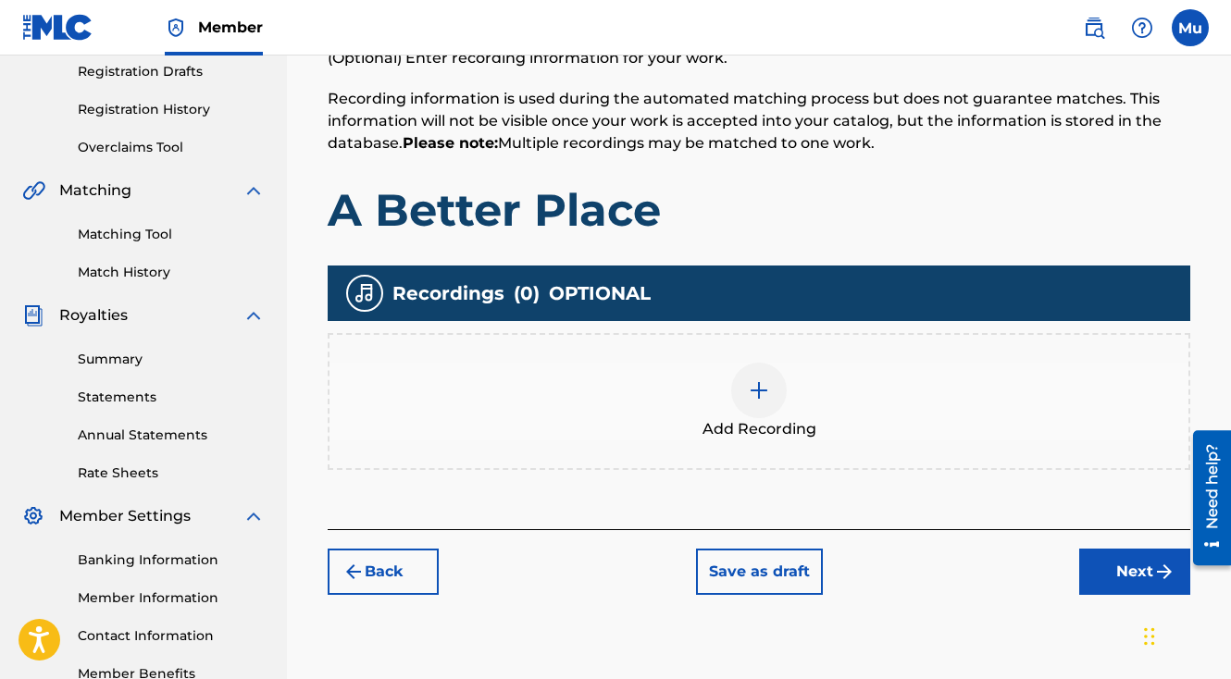
click at [738, 363] on div at bounding box center [759, 391] width 56 height 56
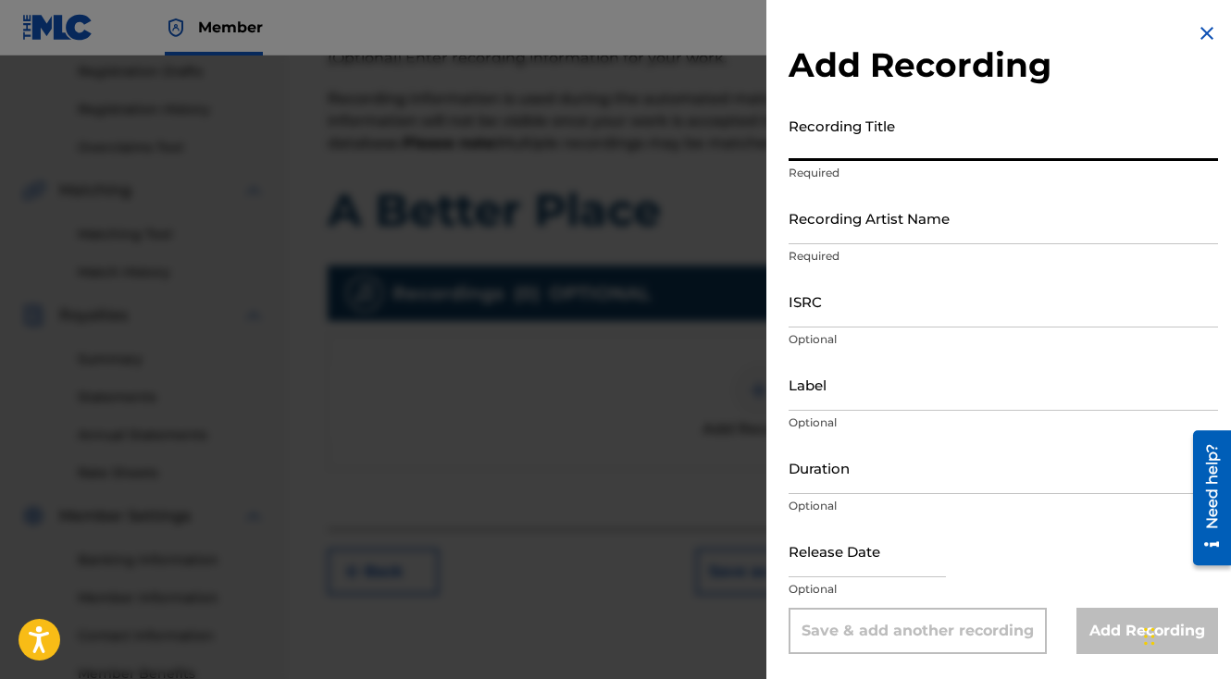
click at [881, 145] on input "Recording Title" at bounding box center [1003, 134] width 429 height 53
type input "A Better Place"
click at [841, 233] on input "Recording Artist Name" at bounding box center [1003, 218] width 429 height 53
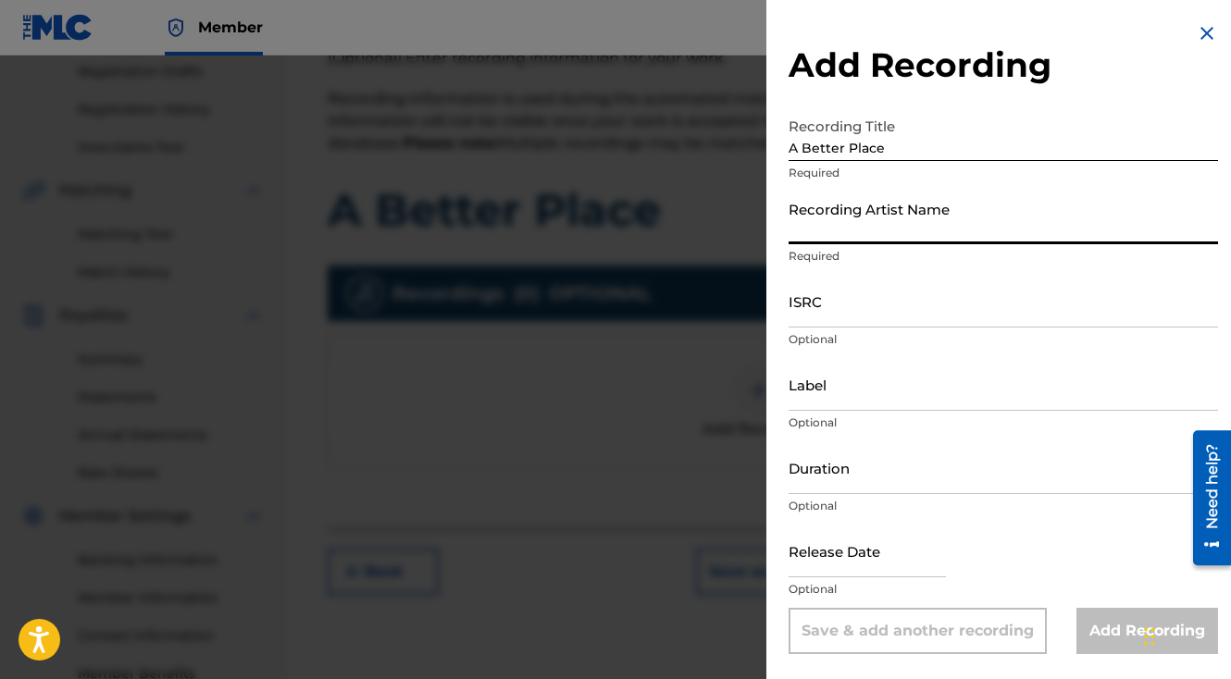
paste input "The General Da Jamaican Boy"
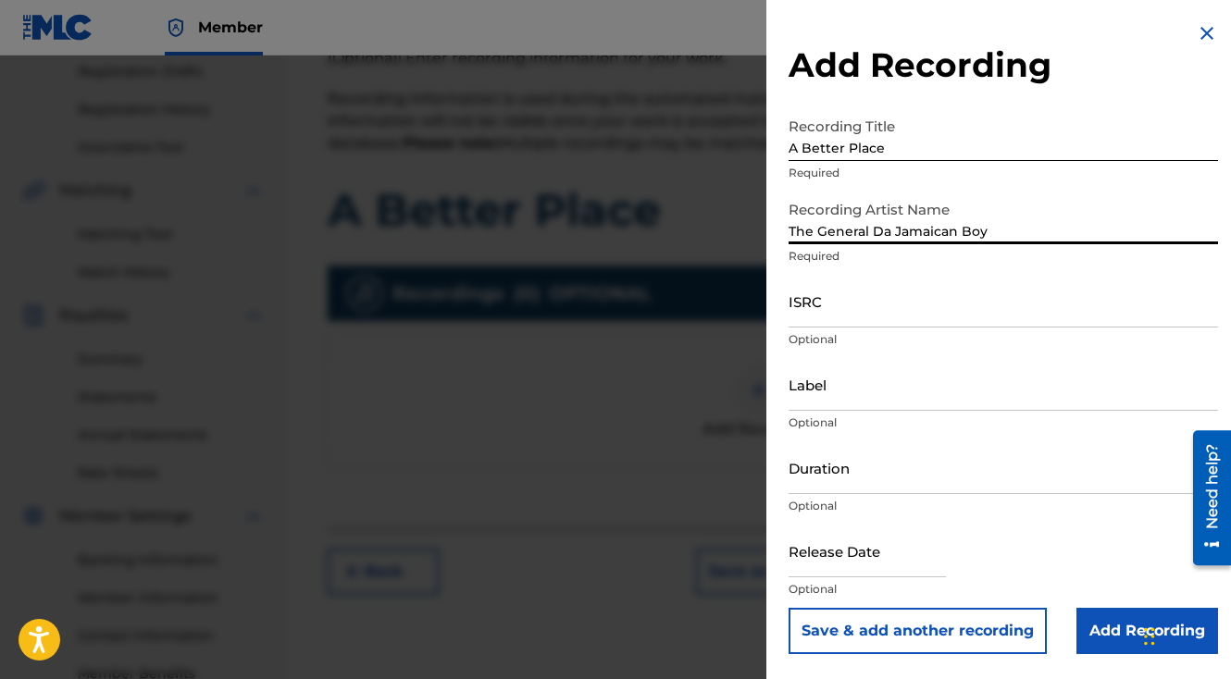
type input "The General Da Jamaican Boy"
click at [826, 307] on input "ISRC" at bounding box center [1003, 301] width 429 height 53
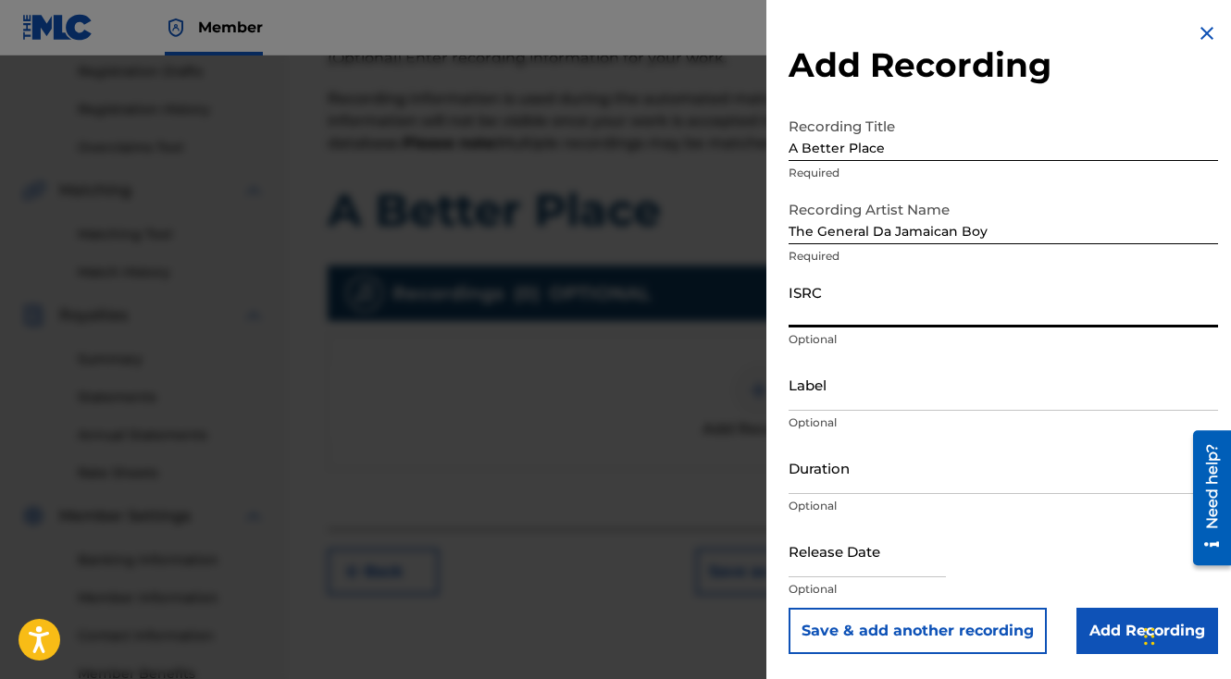
paste input "USJ3V1382451"
type input "USJ3V1382451"
click at [1092, 640] on input "Add Recording" at bounding box center [1147, 631] width 142 height 46
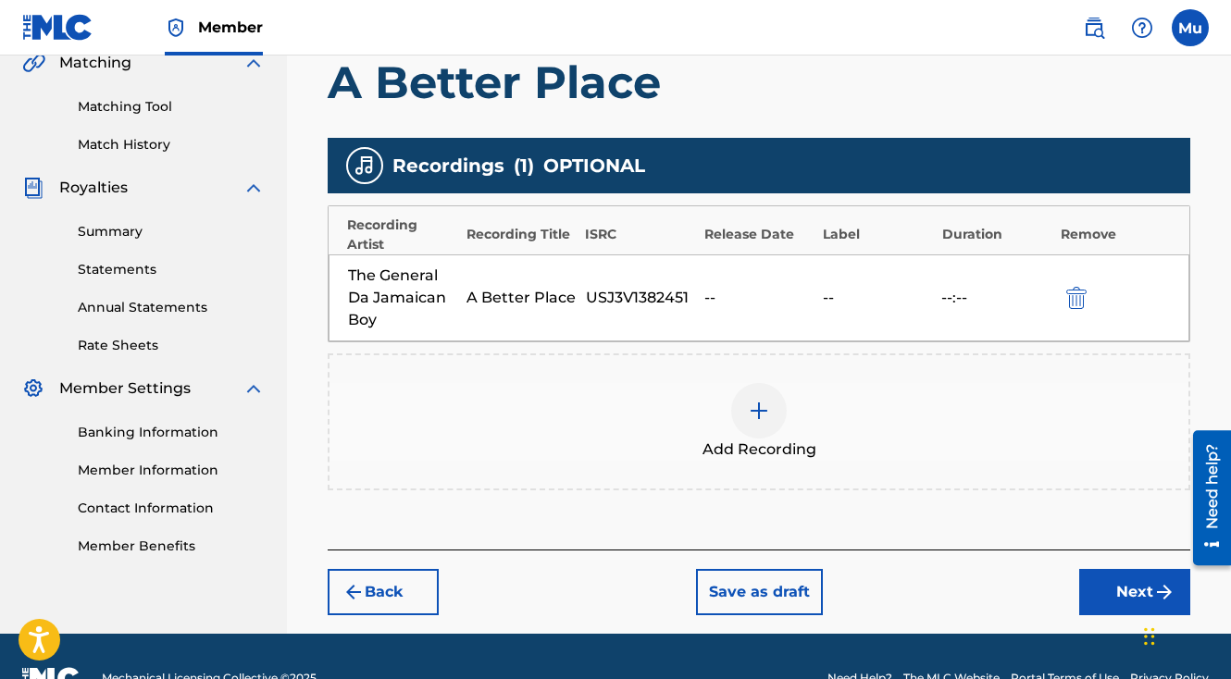
click at [1122, 569] on button "Next" at bounding box center [1134, 592] width 111 height 46
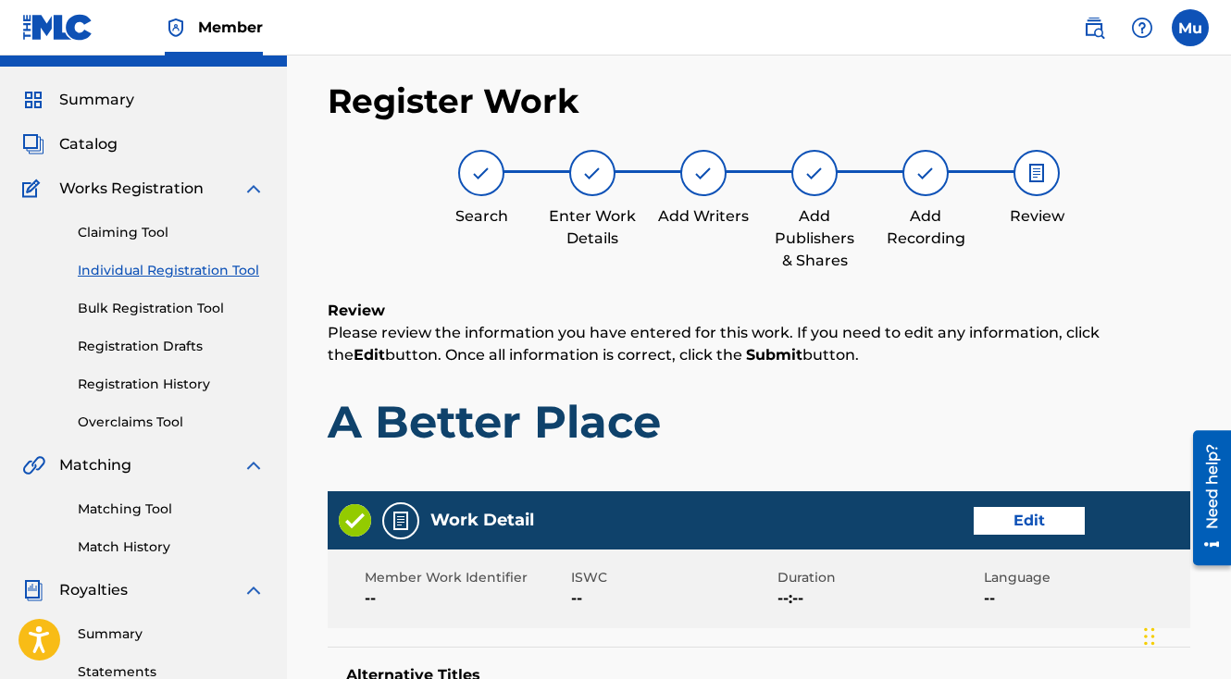
scroll to position [965, 0]
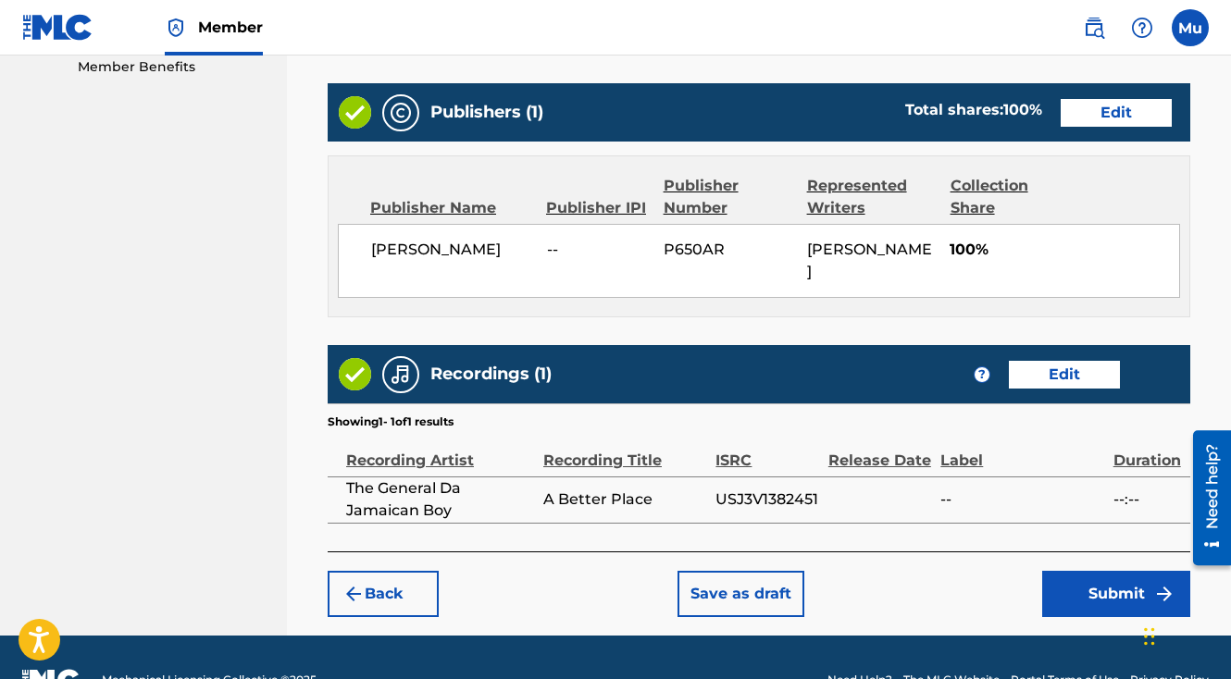
click at [1094, 571] on button "Submit" at bounding box center [1116, 594] width 148 height 46
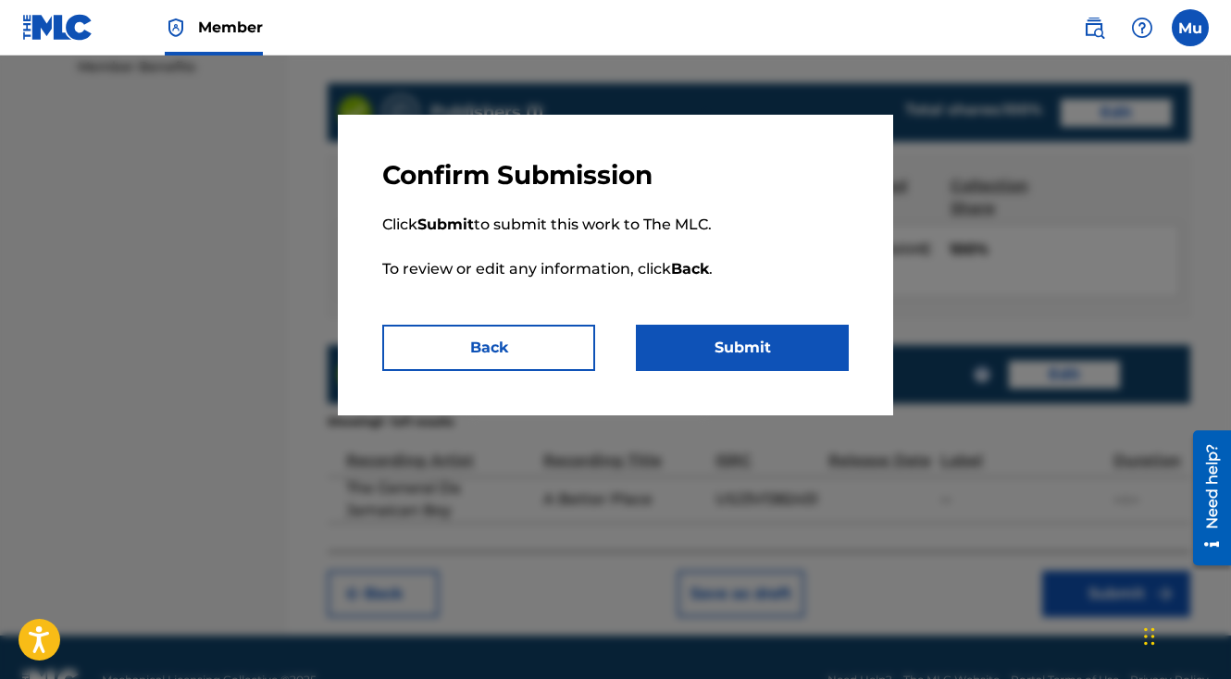
click at [808, 349] on button "Submit" at bounding box center [742, 348] width 213 height 46
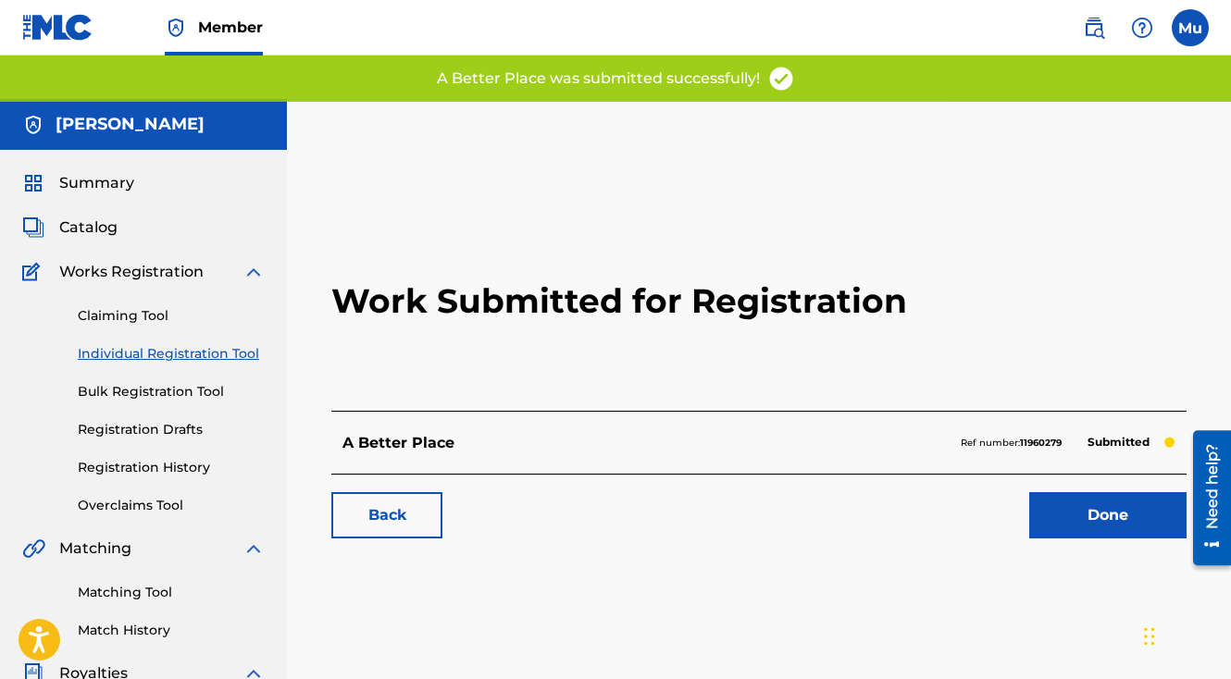
click at [1064, 492] on link "Done" at bounding box center [1107, 515] width 157 height 46
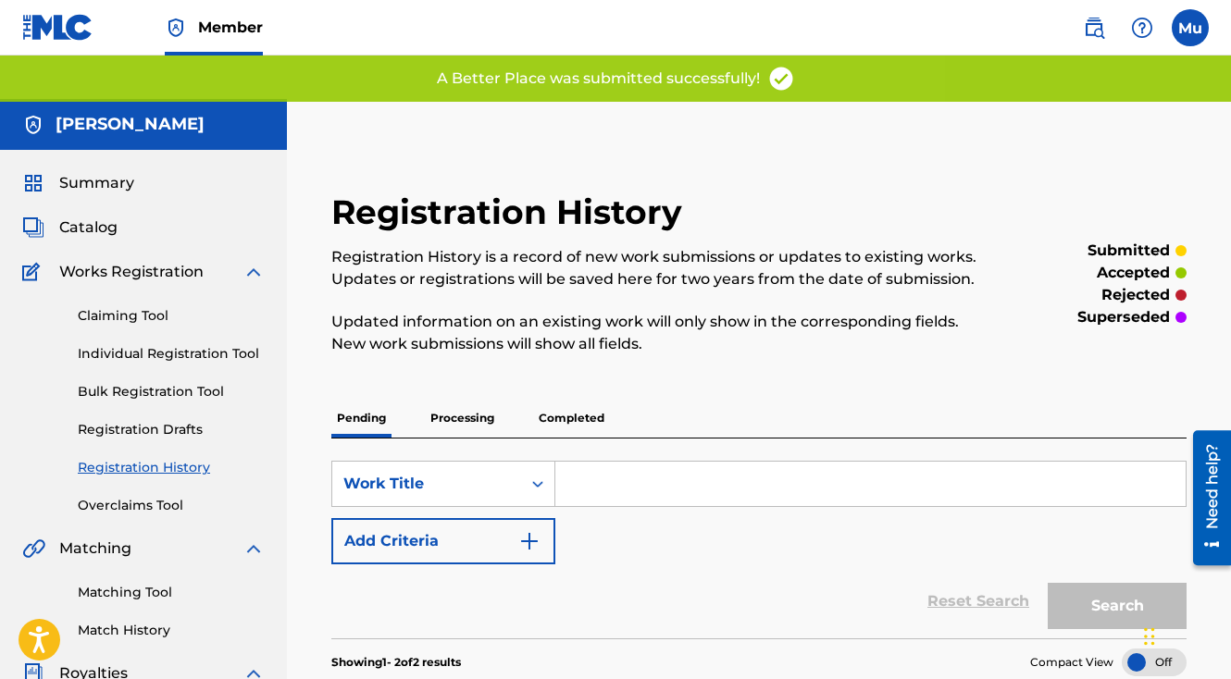
click at [192, 344] on link "Individual Registration Tool" at bounding box center [171, 353] width 187 height 19
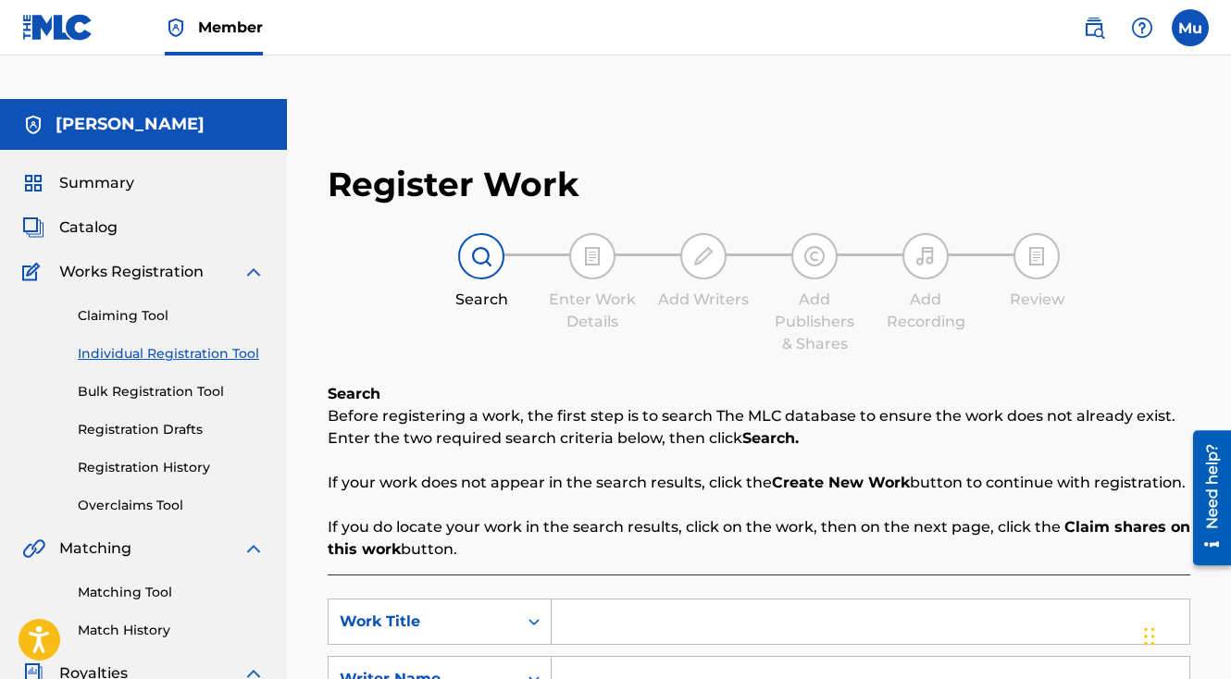
click at [612, 600] on input "Search Form" at bounding box center [871, 622] width 638 height 44
paste input "It's a merry Christmas"
type input "It's a merry Christmas"
click at [622, 657] on input "Search Form" at bounding box center [871, 679] width 638 height 44
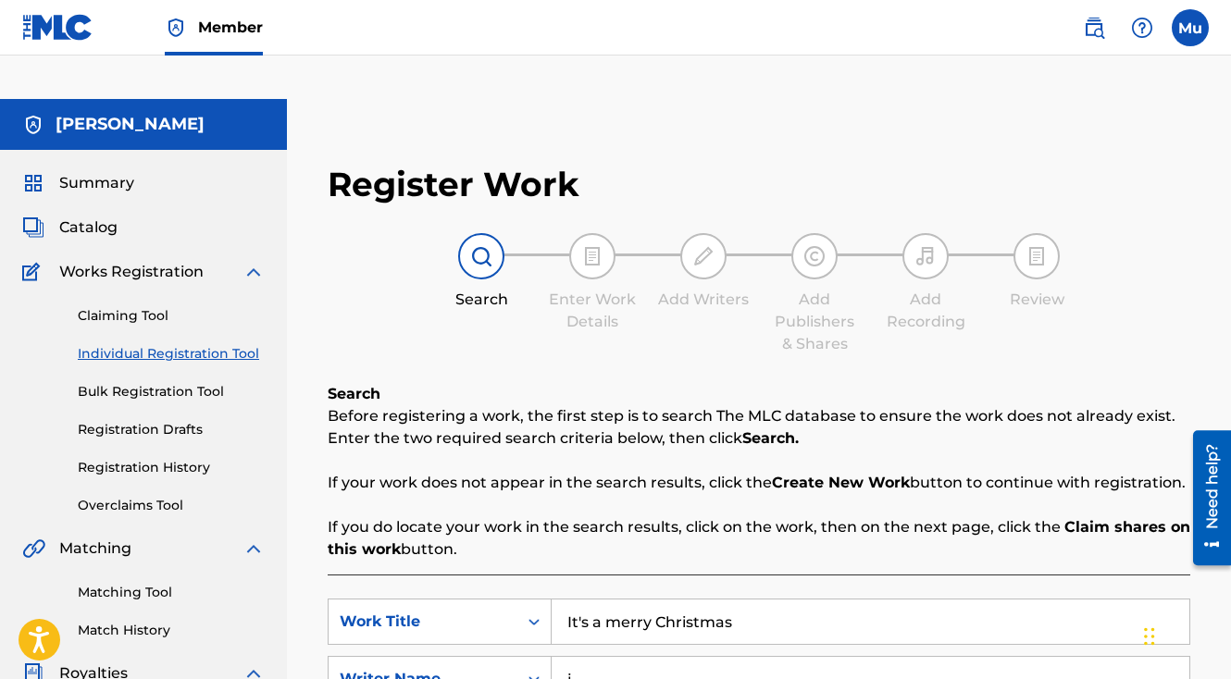
type input "[PERSON_NAME]"
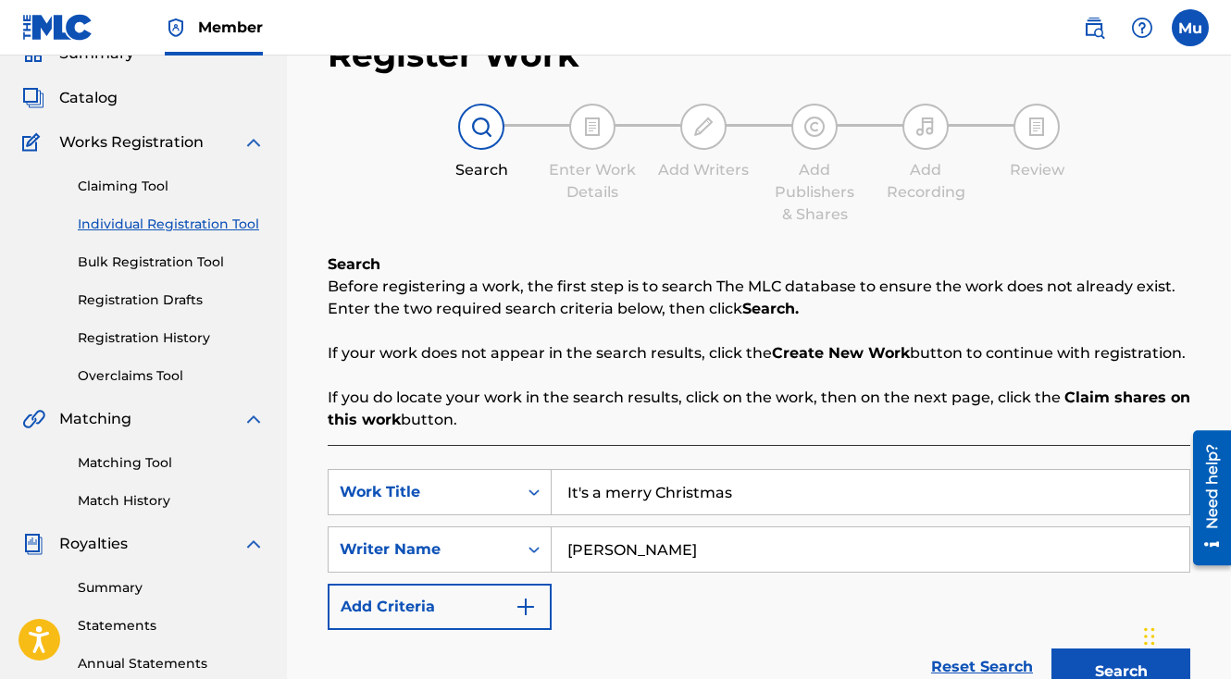
scroll to position [314, 0]
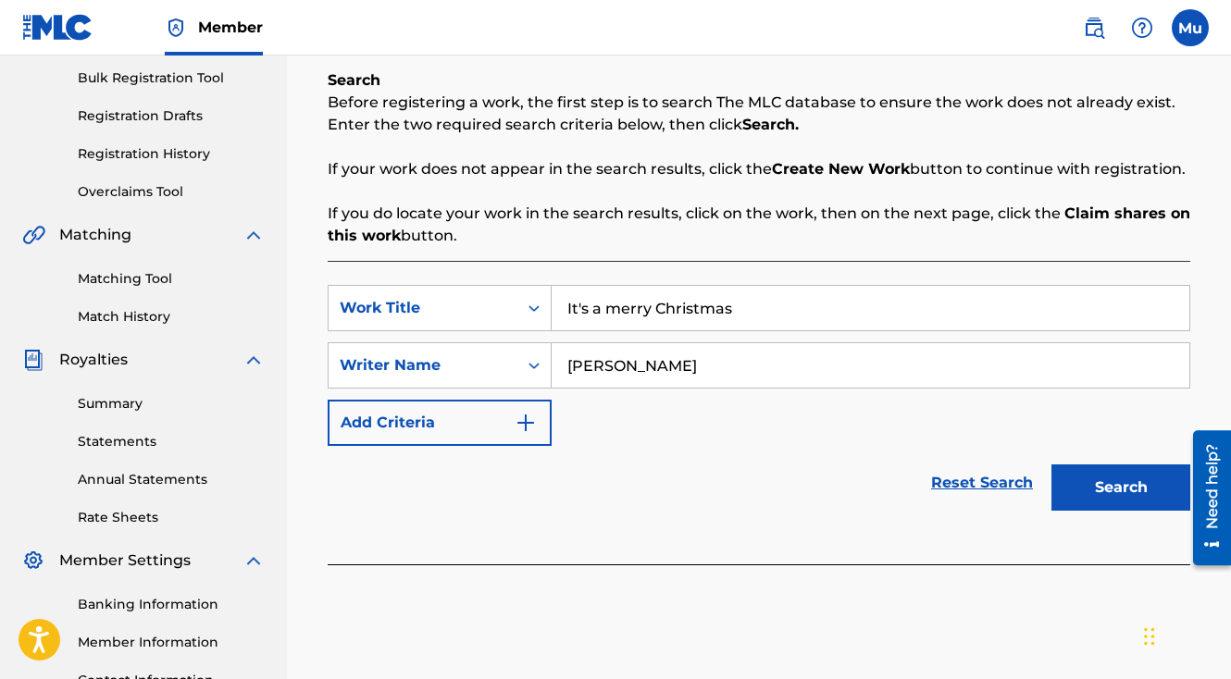
click at [1103, 465] on button "Search" at bounding box center [1120, 488] width 139 height 46
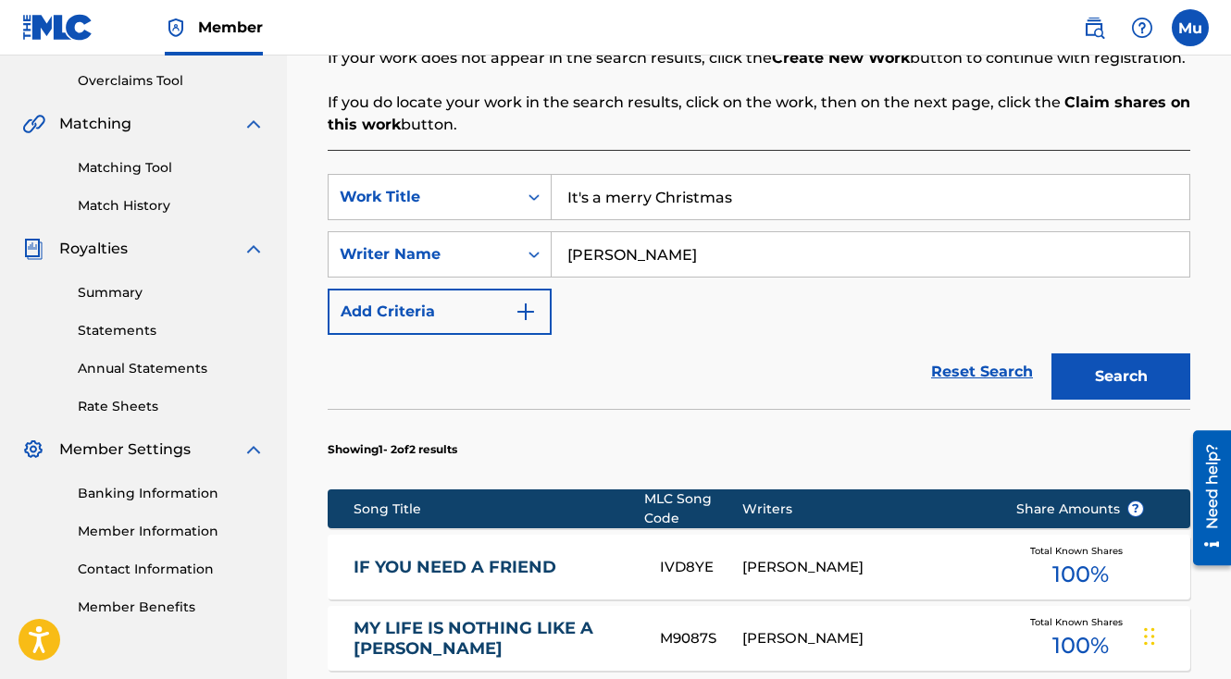
scroll to position [590, 0]
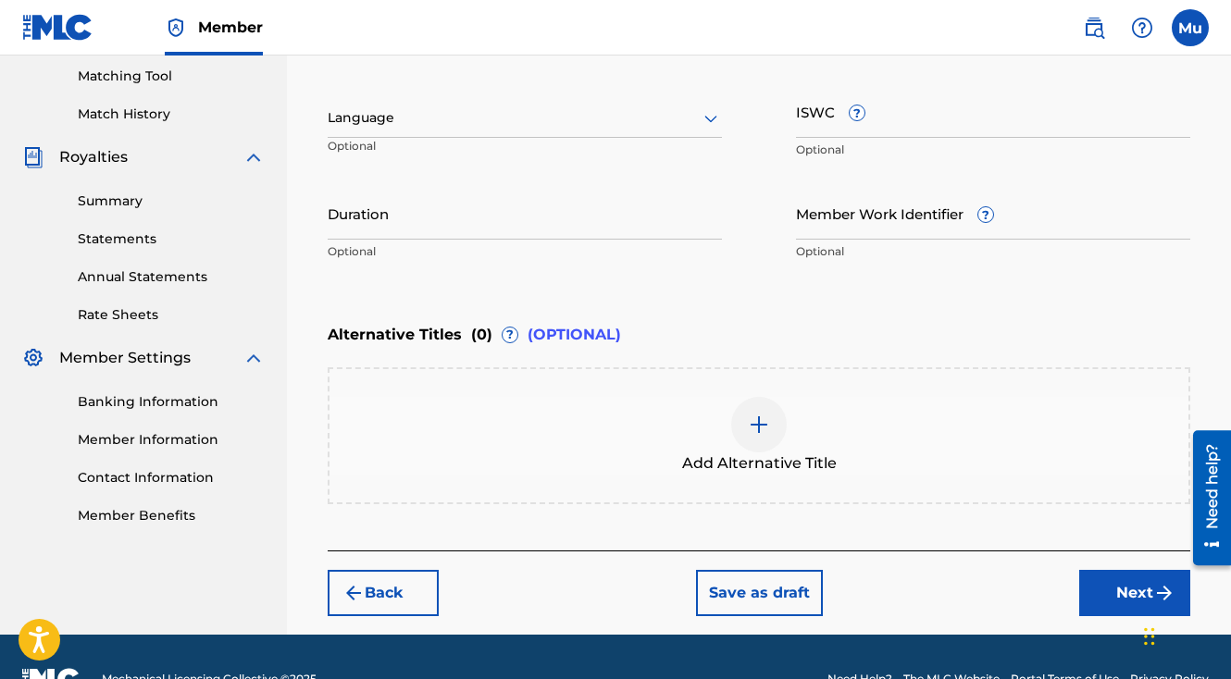
click at [1133, 570] on button "Next" at bounding box center [1134, 593] width 111 height 46
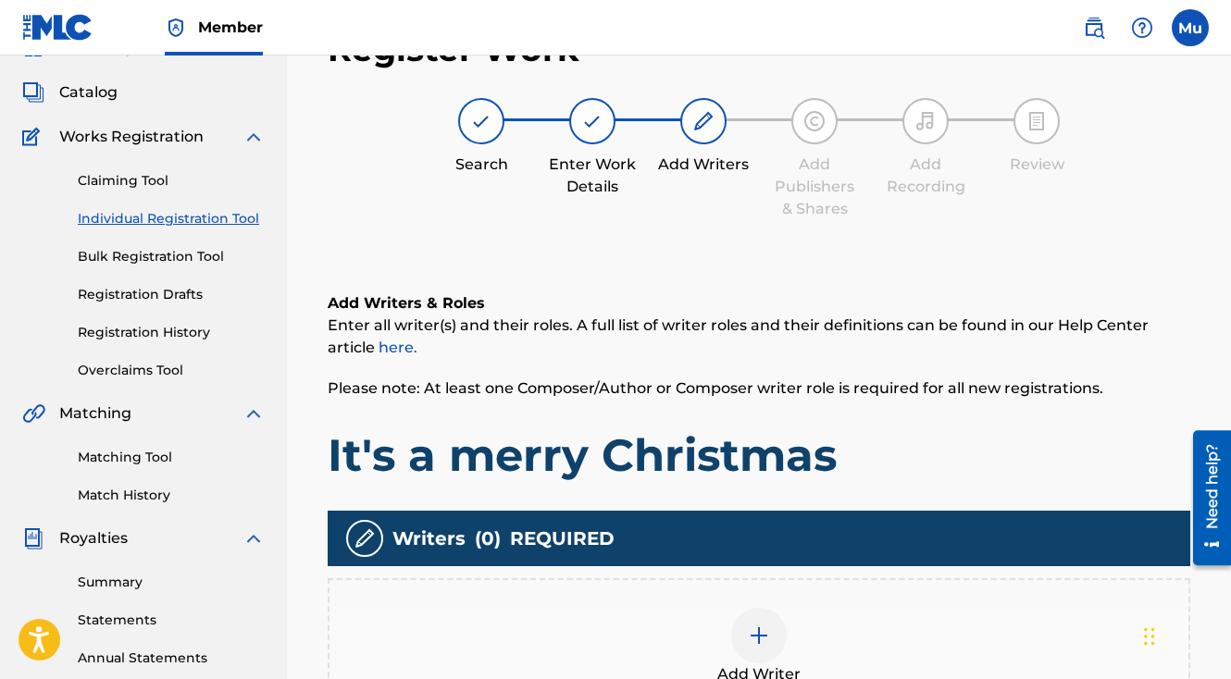
scroll to position [83, 0]
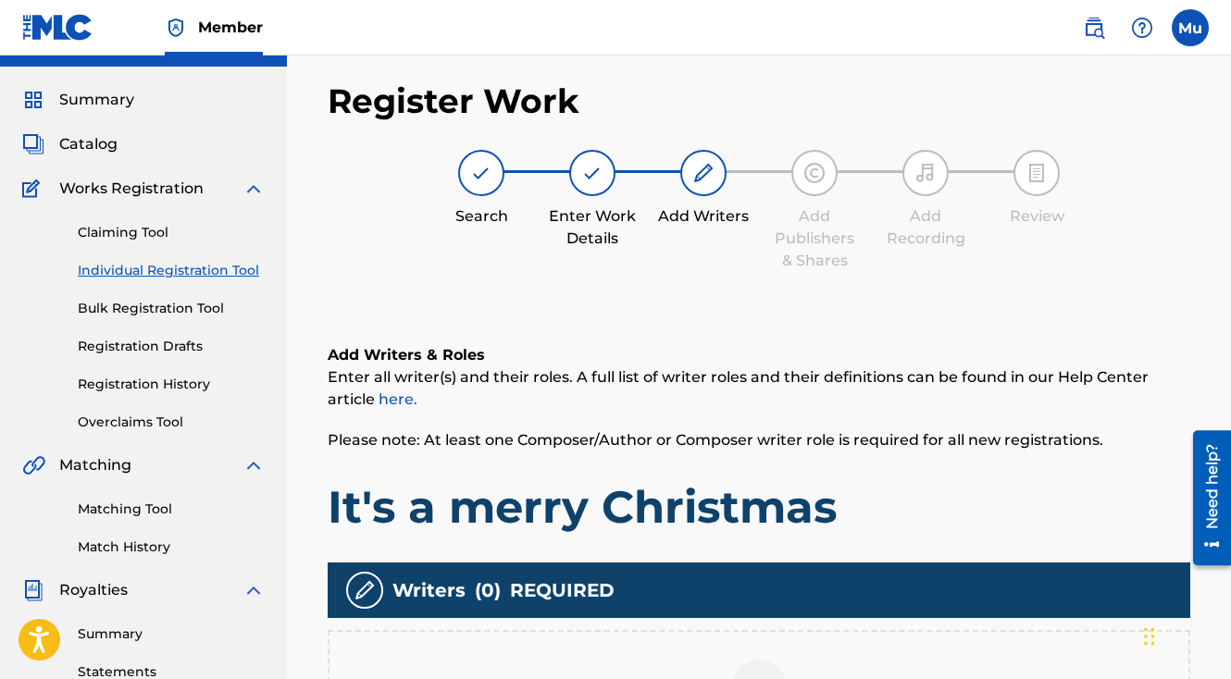
click at [759, 660] on div at bounding box center [759, 688] width 56 height 56
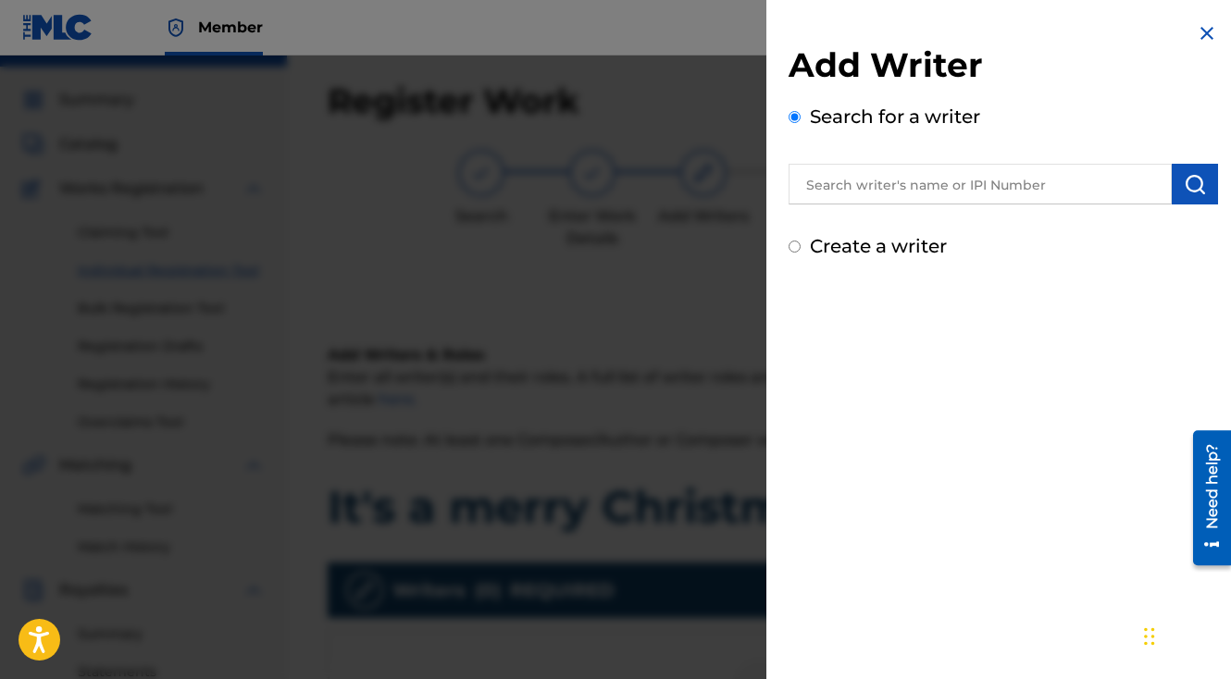
click at [907, 180] on input "text" at bounding box center [980, 184] width 383 height 41
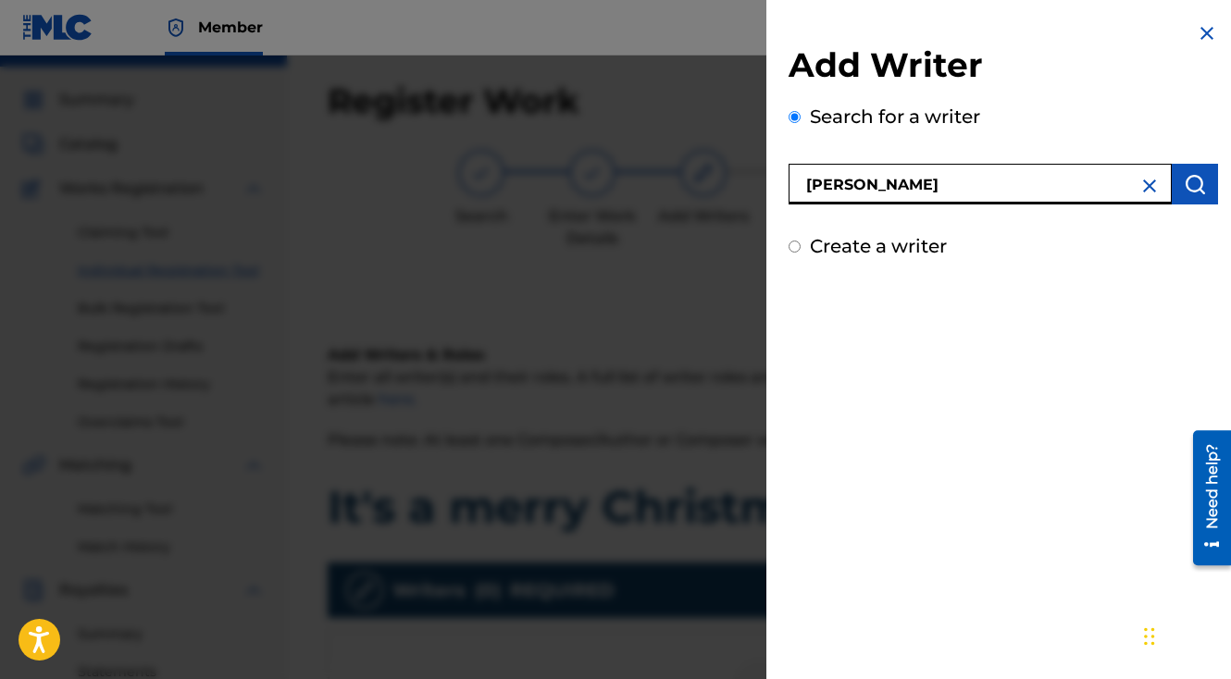
type input "[PERSON_NAME]"
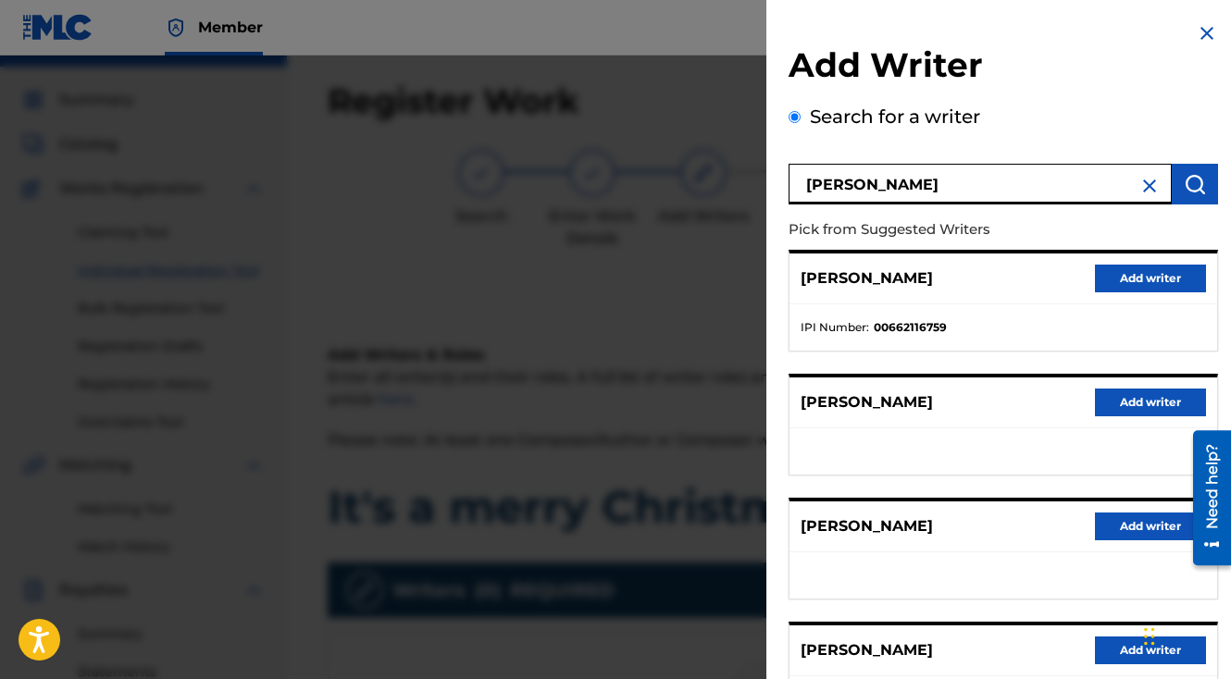
click at [1116, 274] on button "Add writer" at bounding box center [1150, 279] width 111 height 28
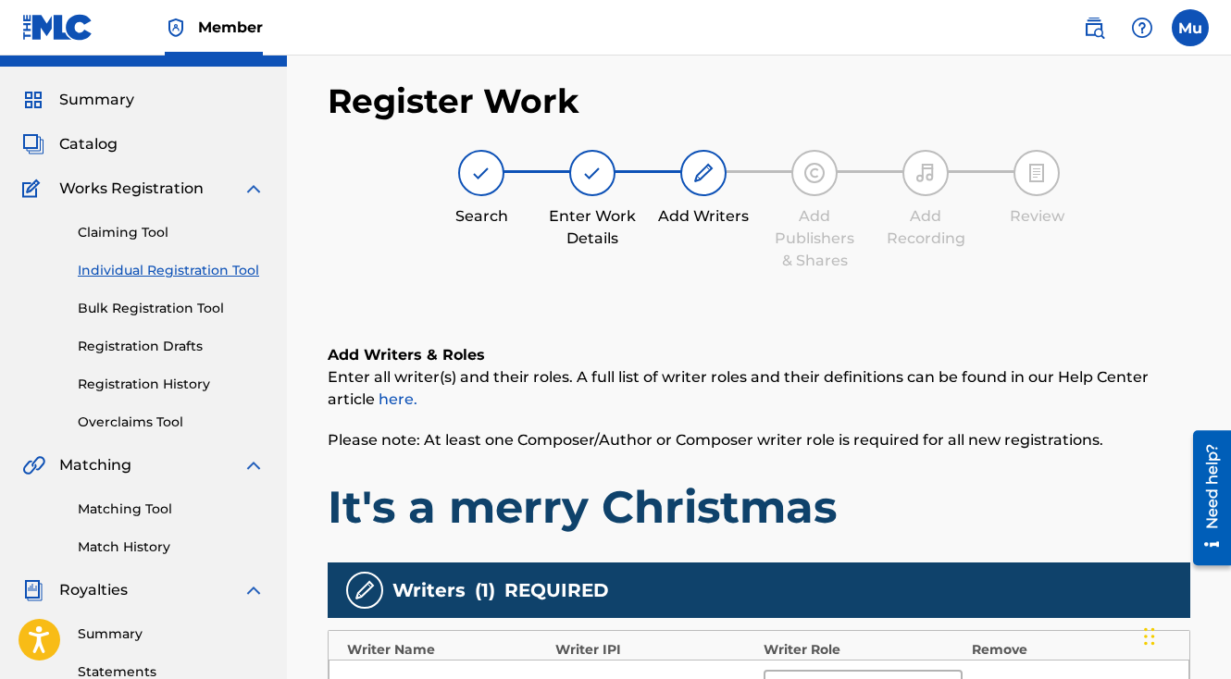
click at [943, 678] on icon at bounding box center [944, 688] width 19 height 19
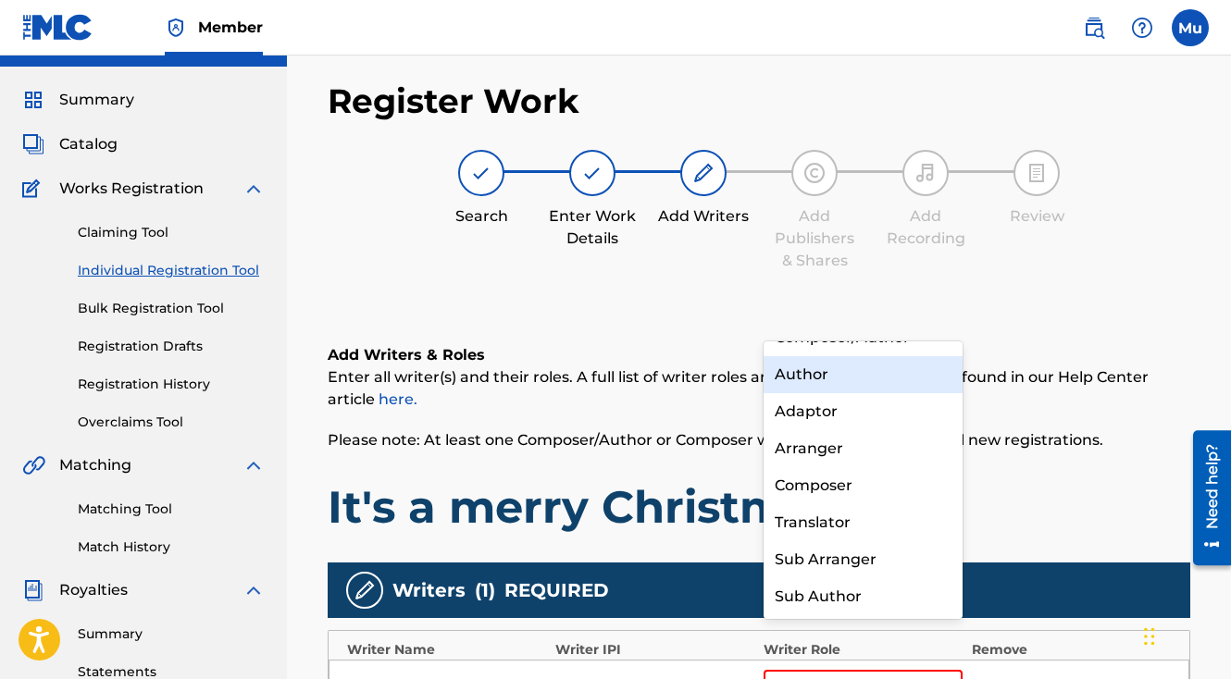
scroll to position [0, 0]
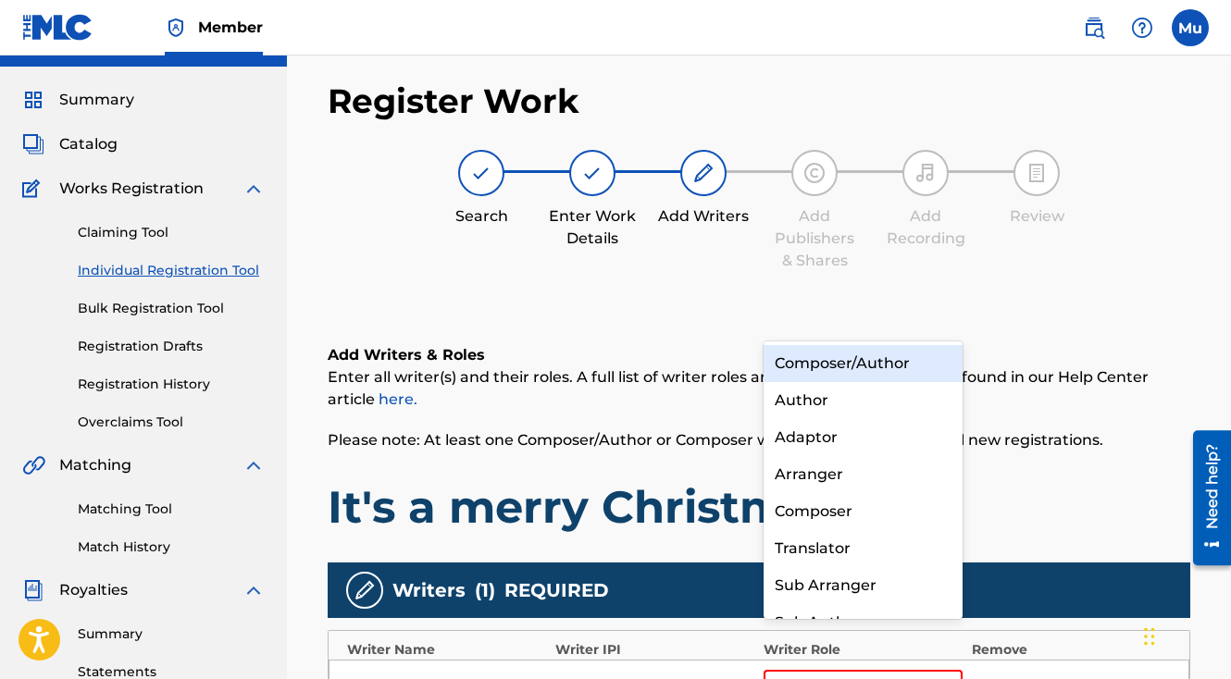
click at [885, 358] on div "Composer/Author" at bounding box center [863, 363] width 199 height 37
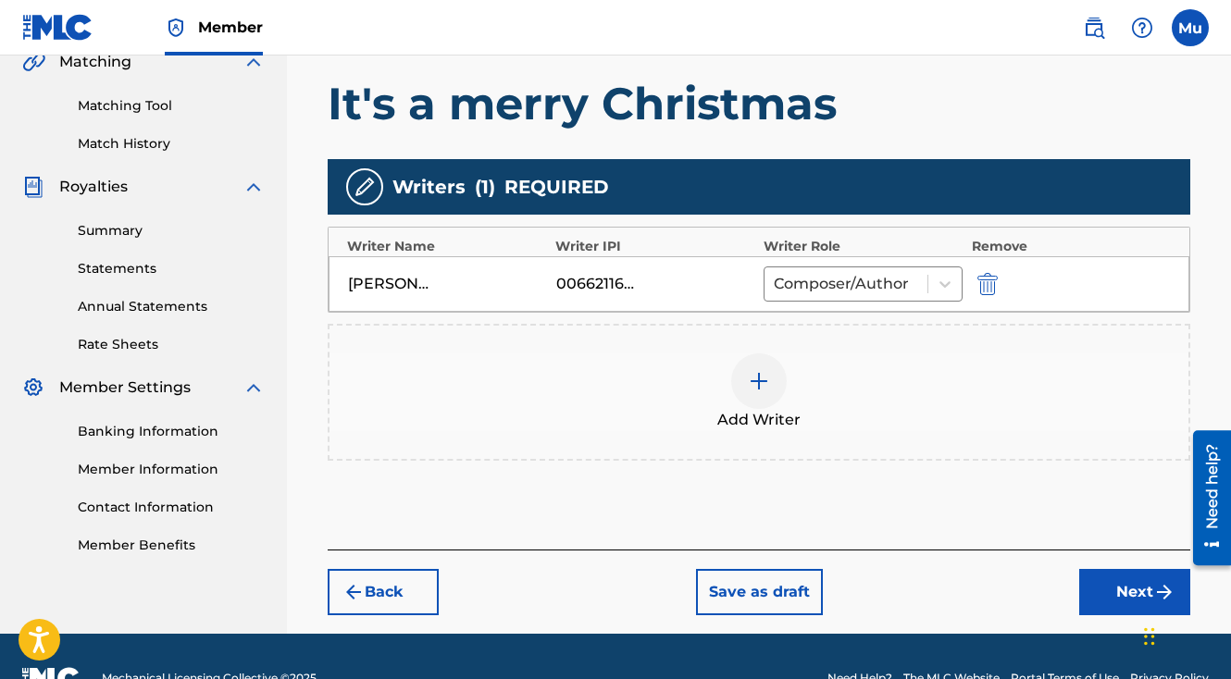
click at [1121, 569] on button "Next" at bounding box center [1134, 592] width 111 height 46
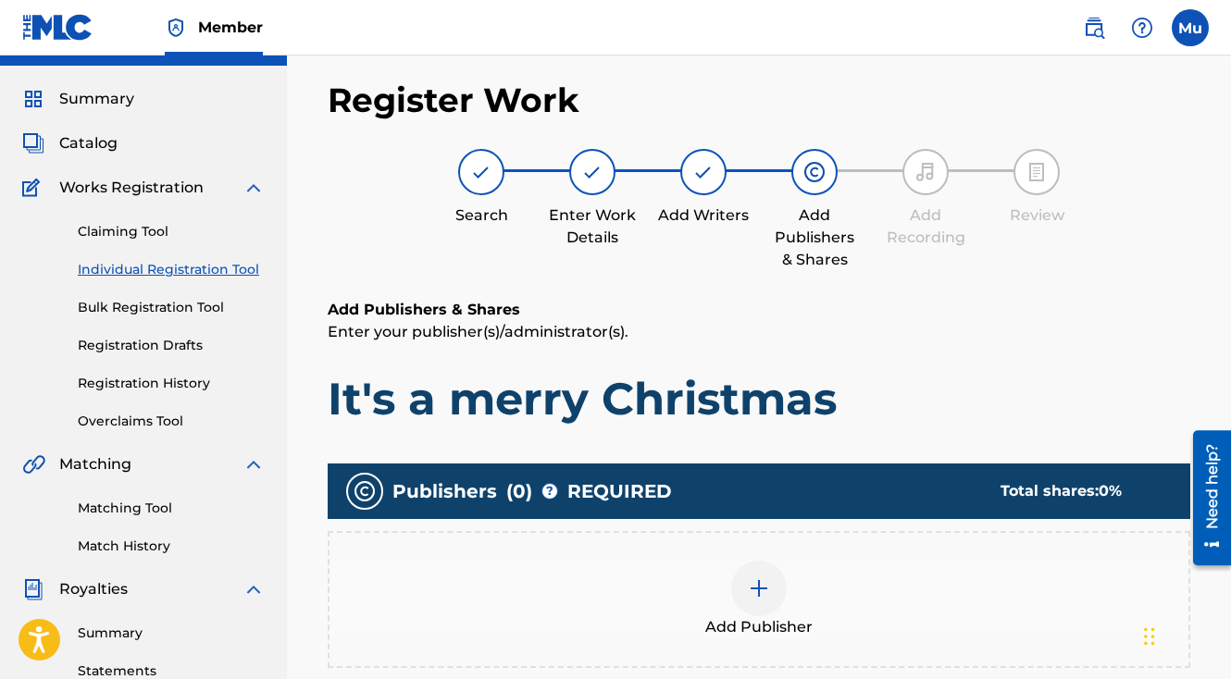
scroll to position [83, 0]
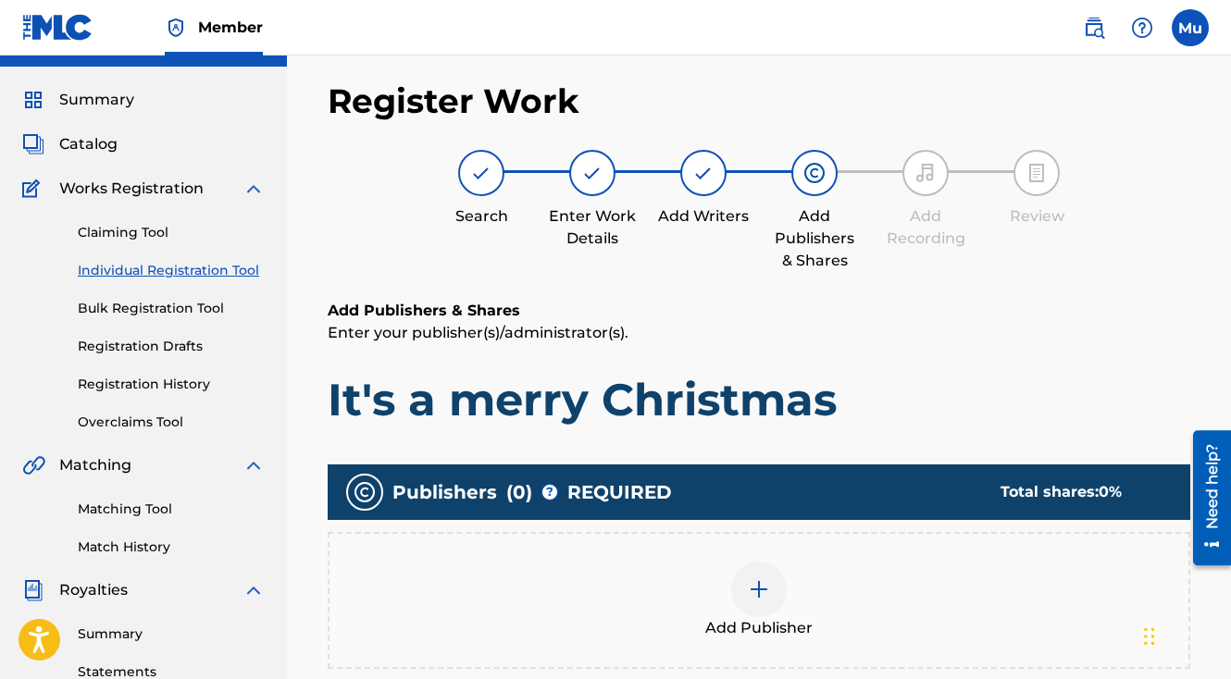
click at [752, 578] on img at bounding box center [759, 589] width 22 height 22
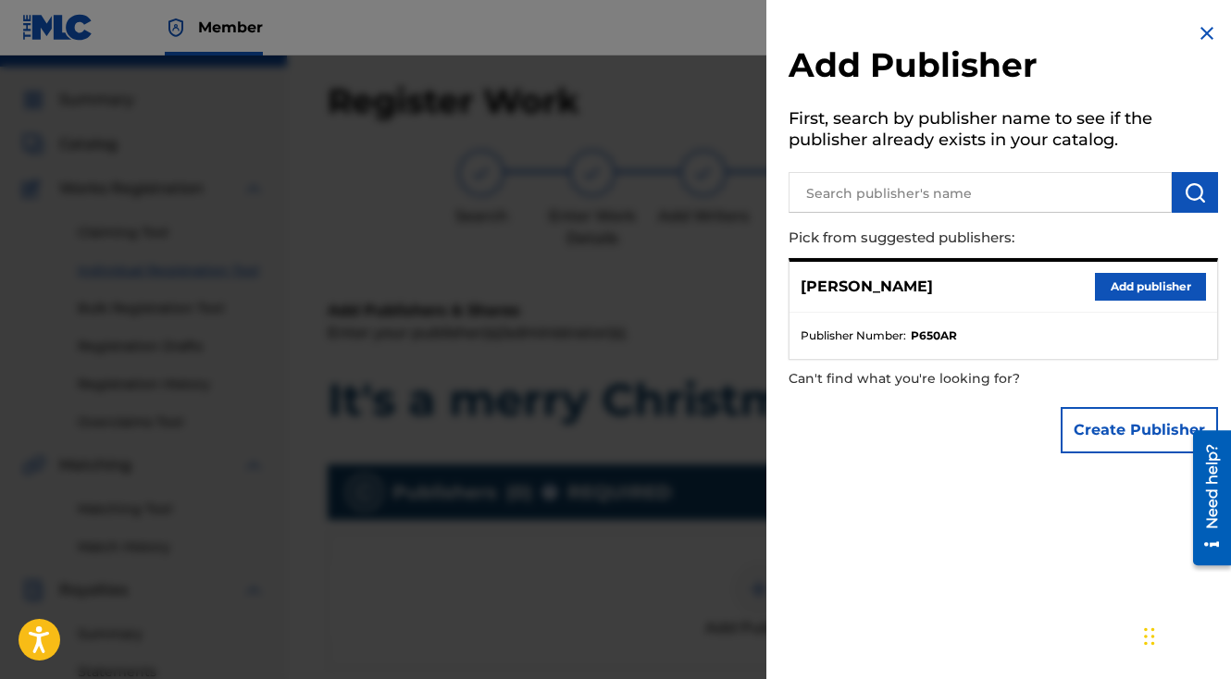
click at [1145, 274] on button "Add publisher" at bounding box center [1150, 287] width 111 height 28
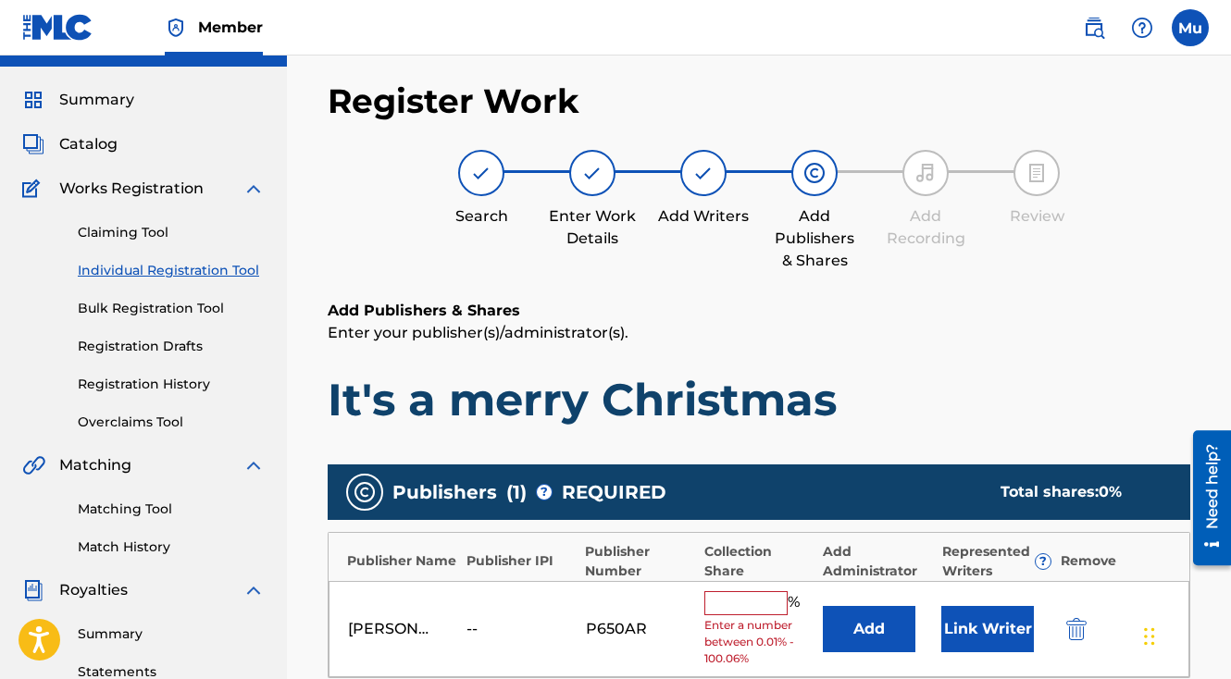
click at [743, 591] on input "text" at bounding box center [745, 603] width 83 height 24
type input "100"
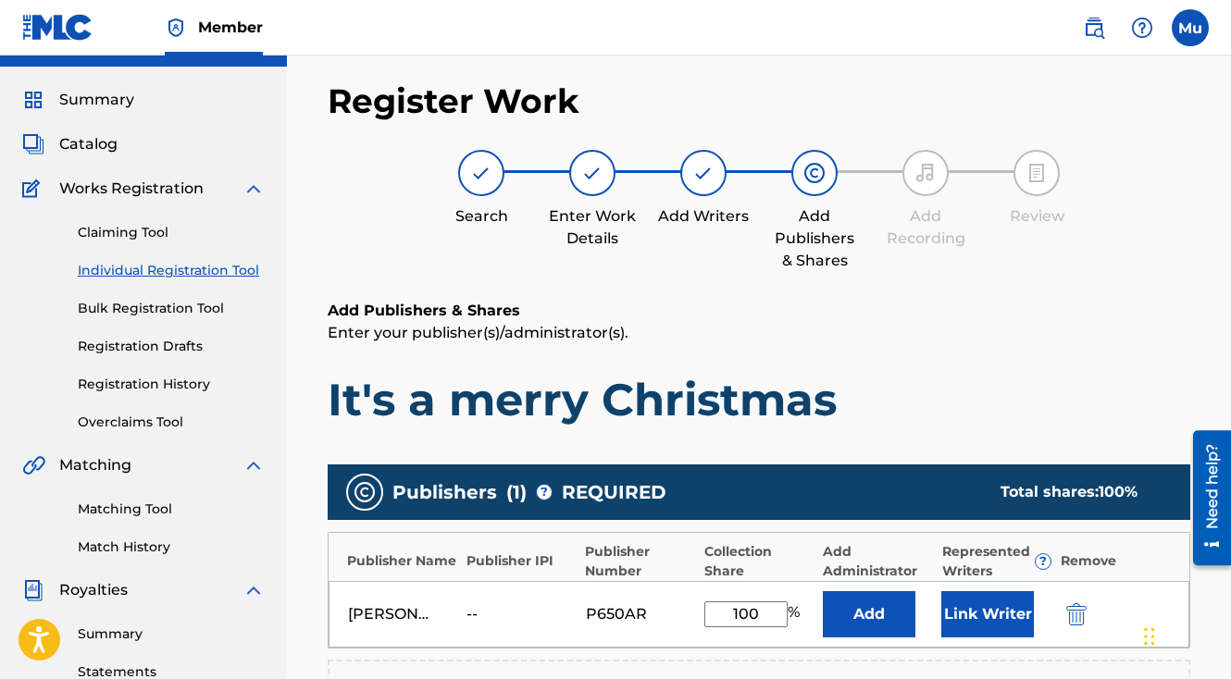
click at [987, 591] on button "Link Writer" at bounding box center [987, 614] width 93 height 46
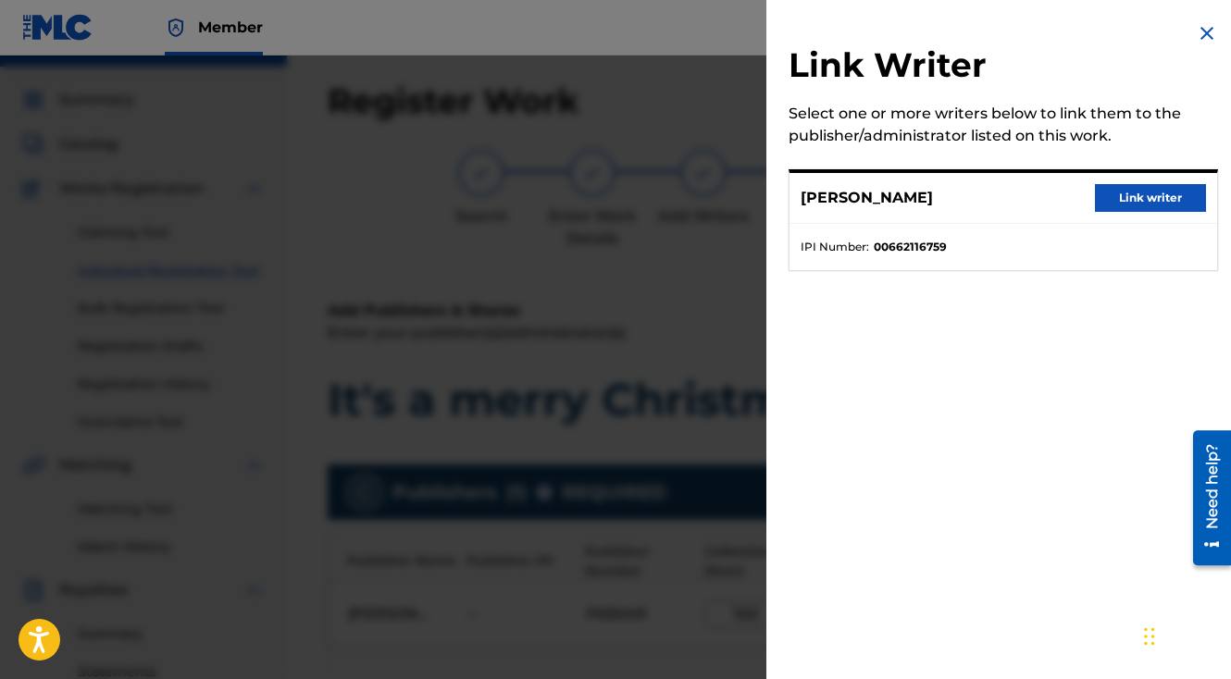
click at [1145, 193] on button "Link writer" at bounding box center [1150, 198] width 111 height 28
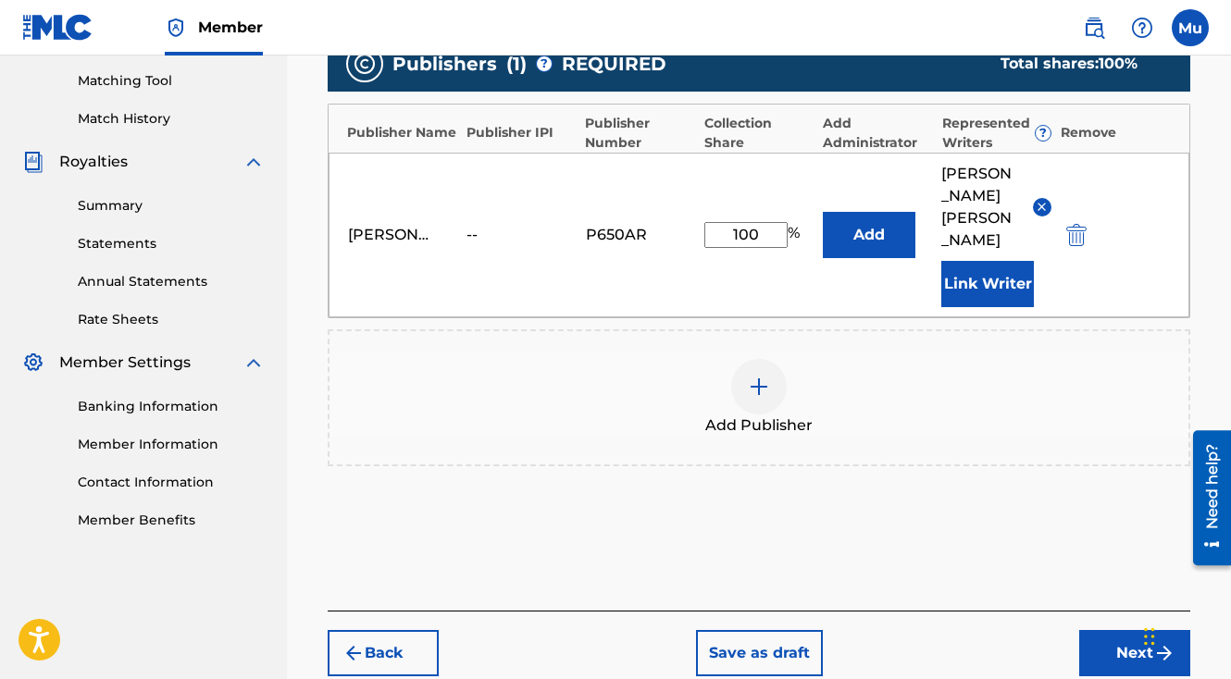
click at [1097, 630] on button "Next" at bounding box center [1134, 653] width 111 height 46
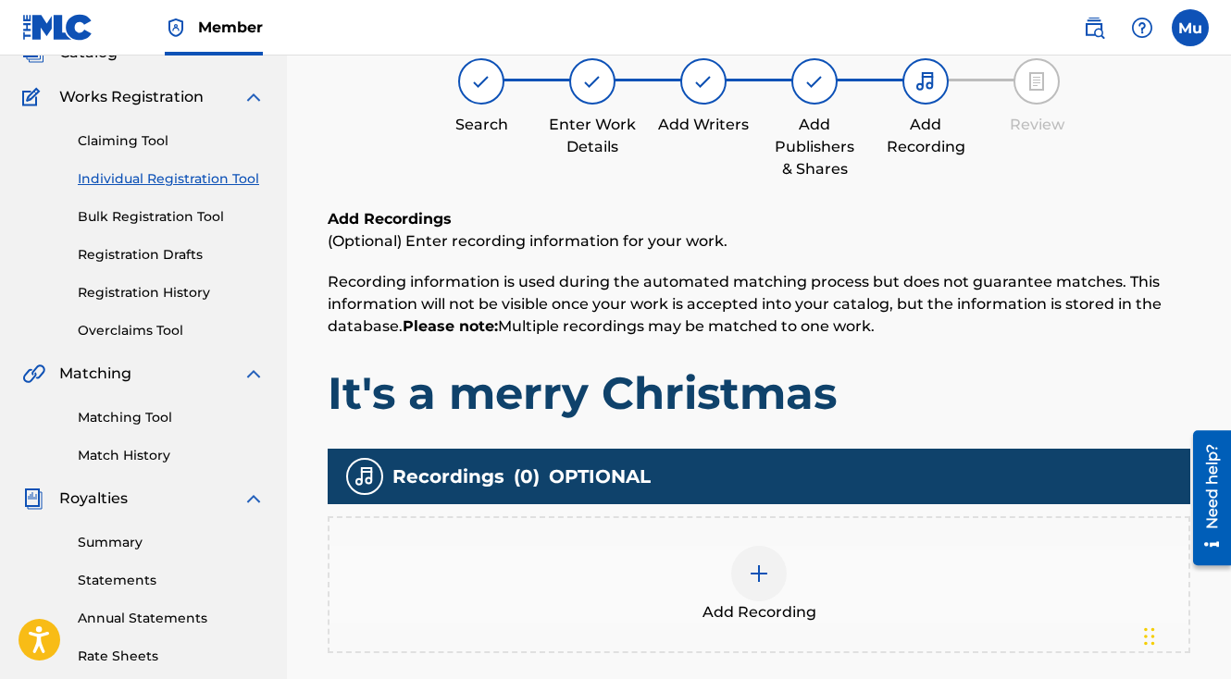
scroll to position [325, 0]
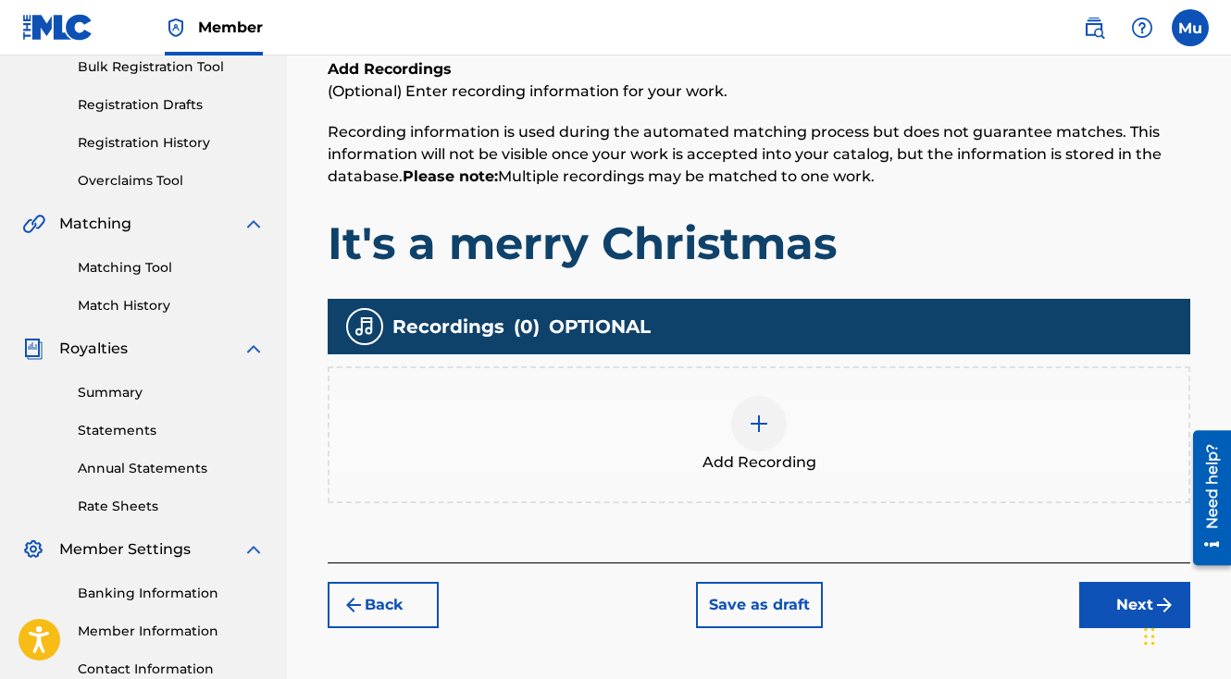
click at [742, 396] on div at bounding box center [759, 424] width 56 height 56
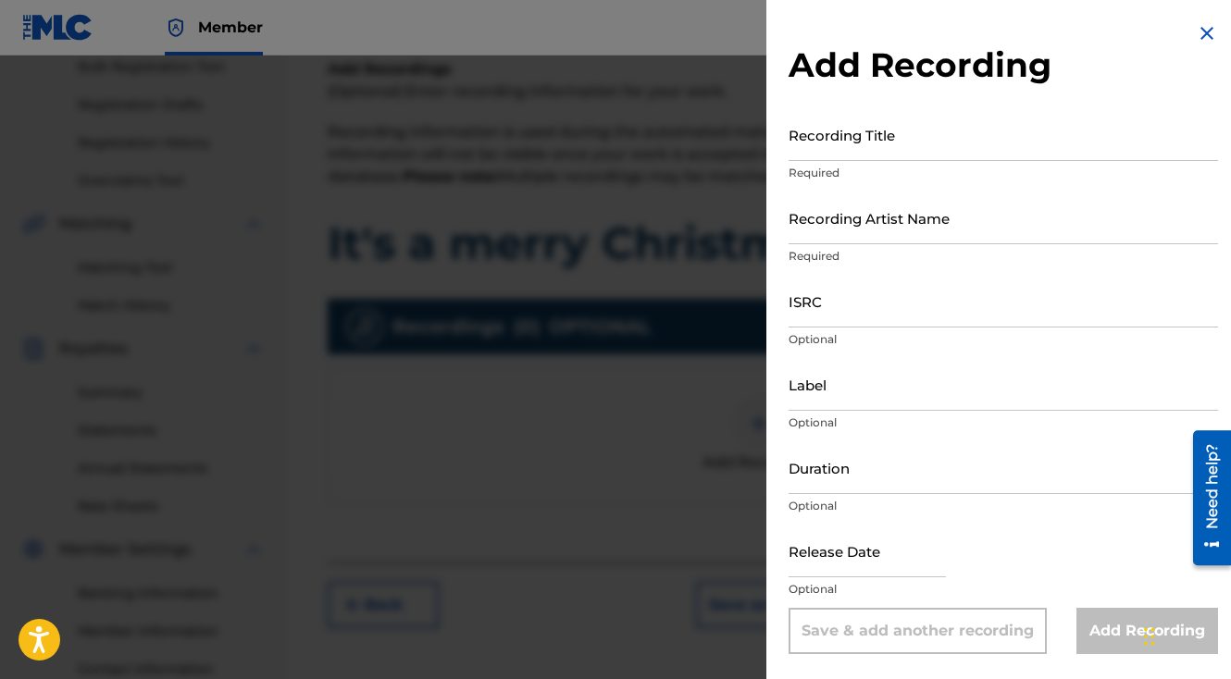
click at [900, 147] on input "Recording Title" at bounding box center [1003, 134] width 429 height 53
paste input "It's a merry Christmas"
type input "It's a merry Christmas"
click at [846, 221] on input "Recording Artist Name" at bounding box center [1003, 218] width 429 height 53
paste input "Agent [PERSON_NAME]"
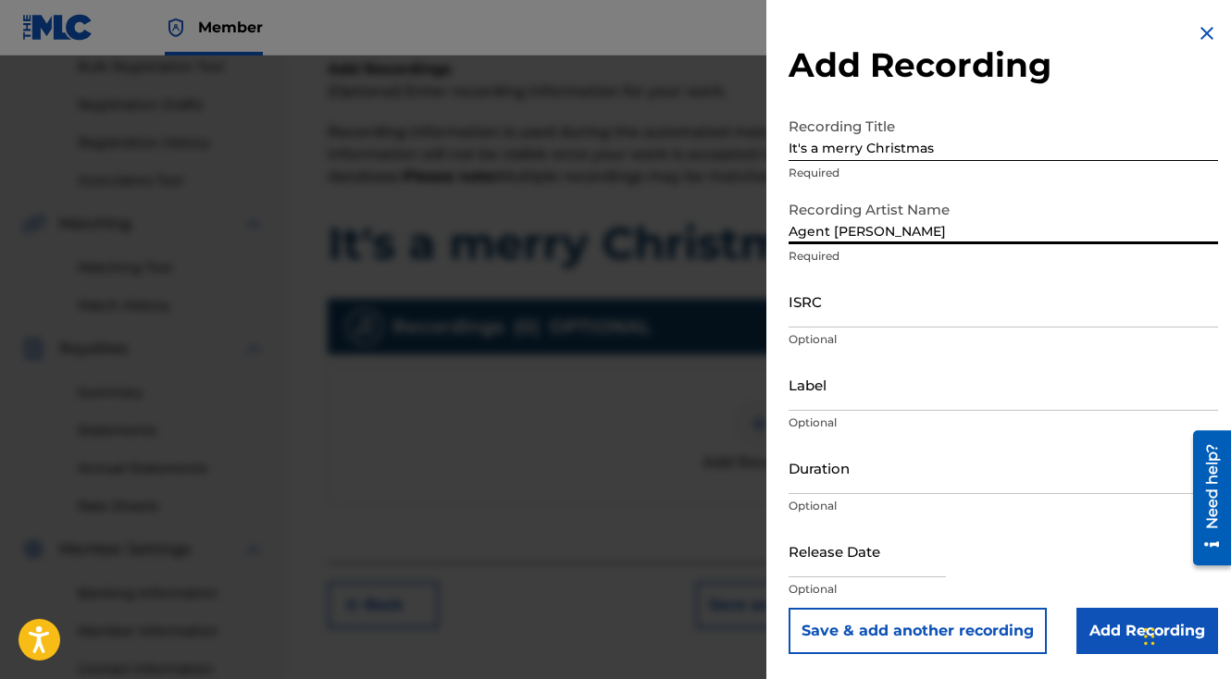
type input "Agent [PERSON_NAME]"
click at [899, 295] on input "ISRC" at bounding box center [1003, 301] width 429 height 53
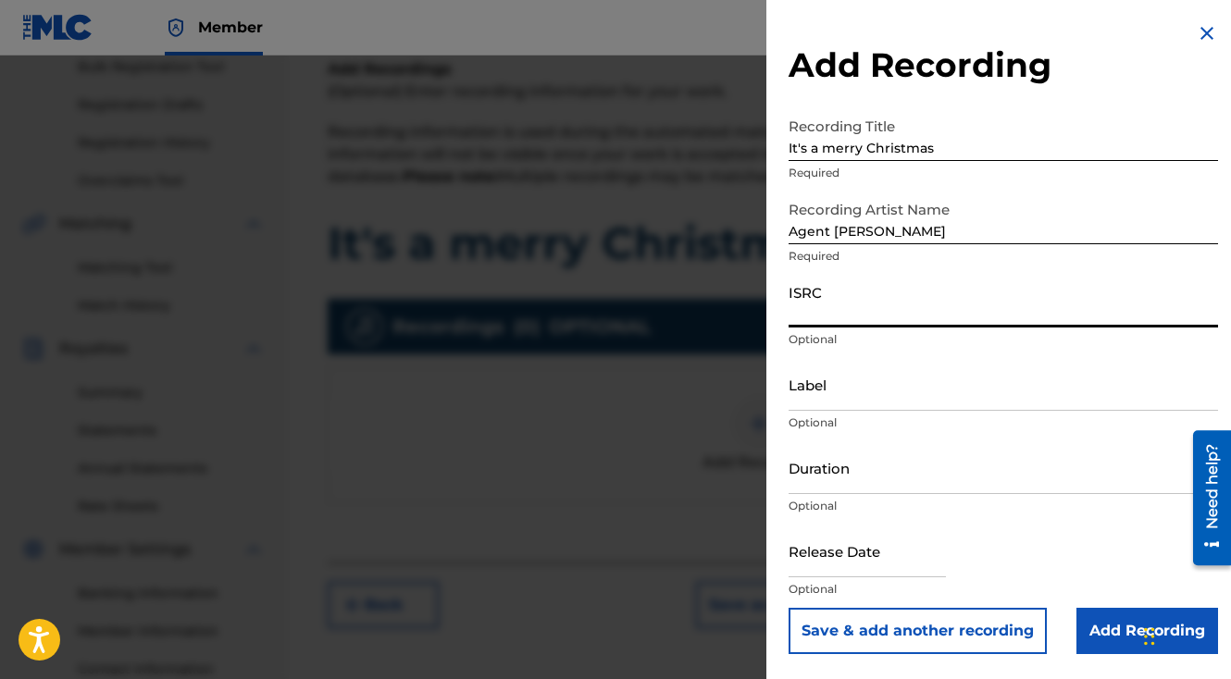
paste input "QZZ7V2408080"
type input "QZZ7V2408080"
click at [789, 608] on button "Save & add another recording" at bounding box center [918, 631] width 258 height 46
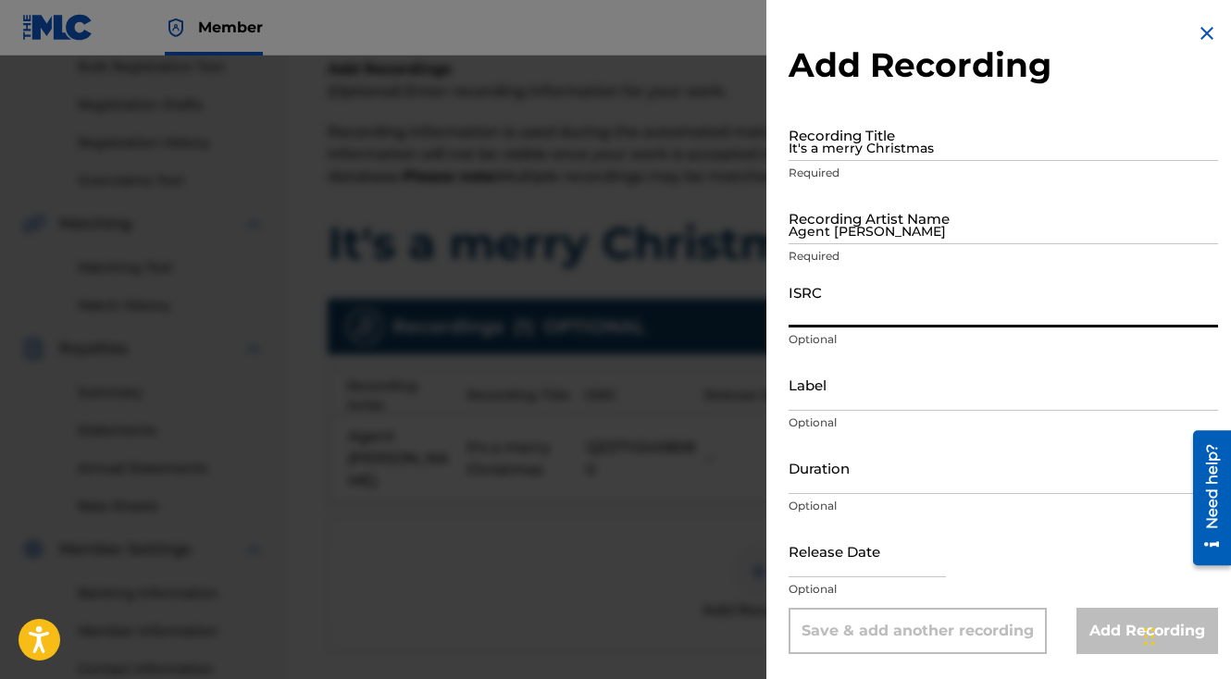
click at [747, 471] on div at bounding box center [615, 395] width 1231 height 679
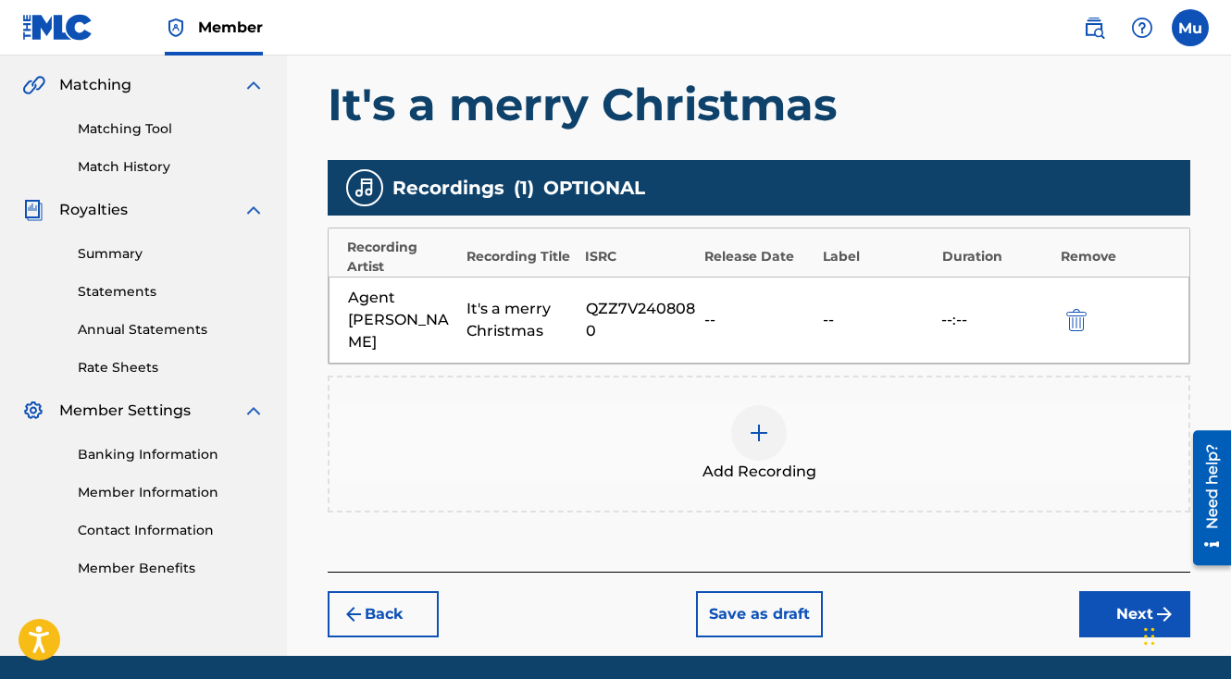
click at [1129, 591] on button "Next" at bounding box center [1134, 614] width 111 height 46
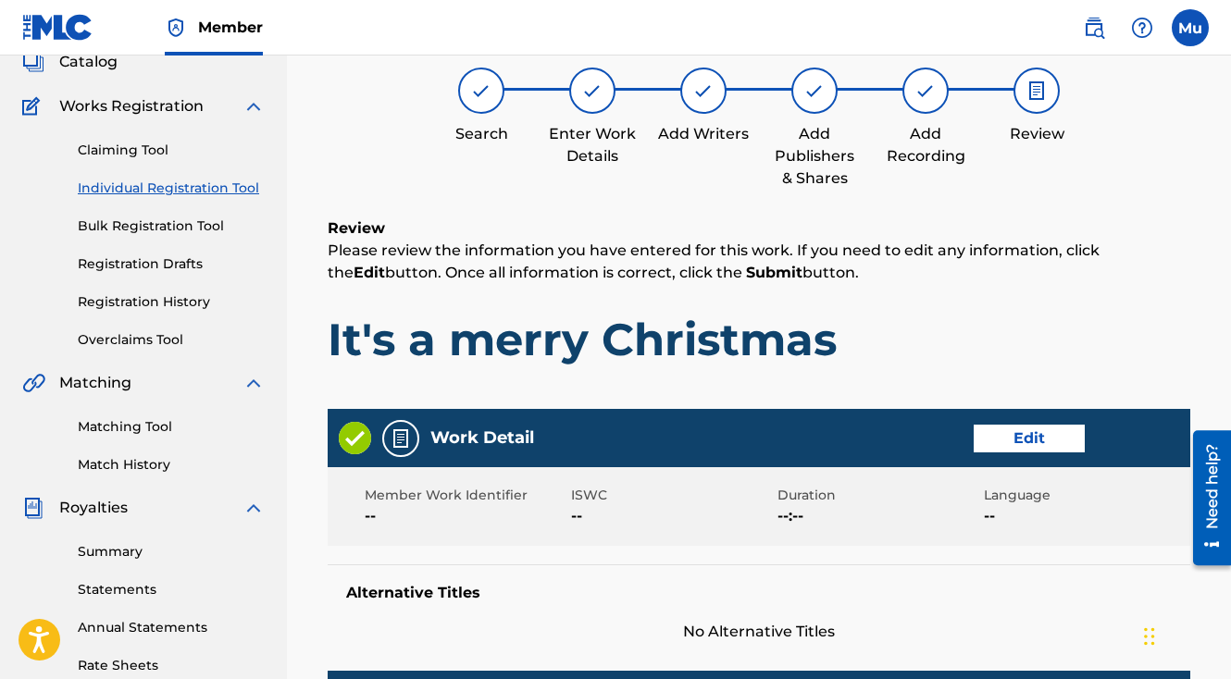
scroll to position [965, 0]
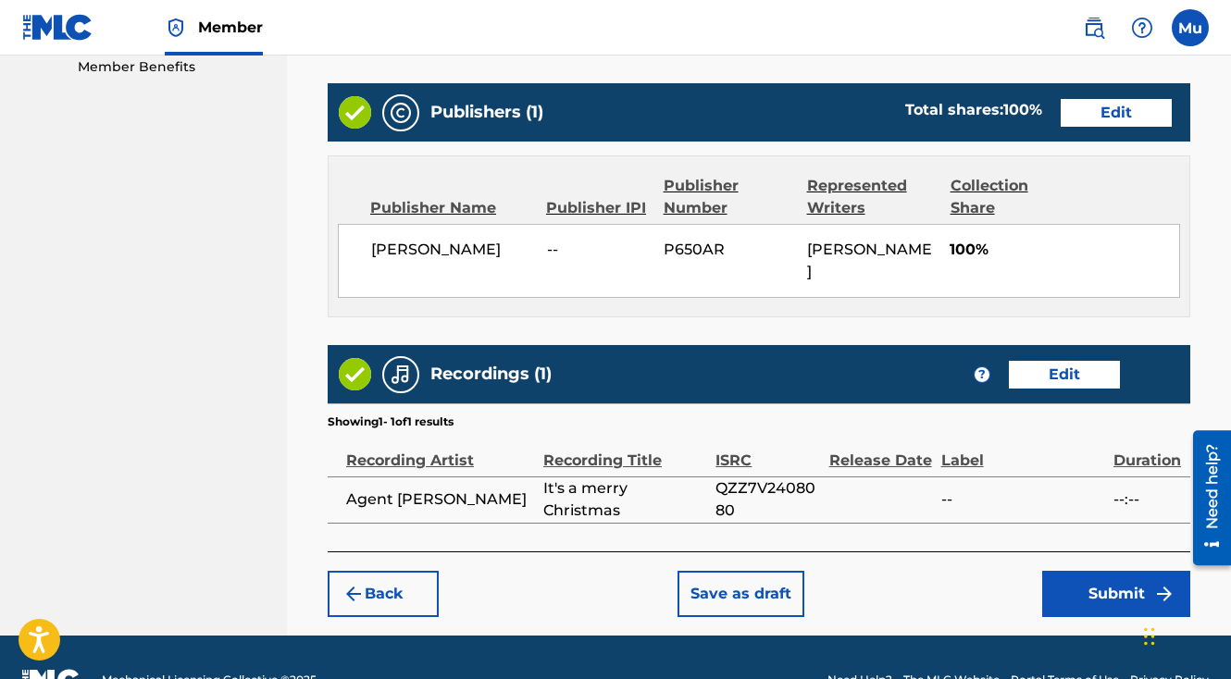
click at [1091, 571] on button "Submit" at bounding box center [1116, 594] width 148 height 46
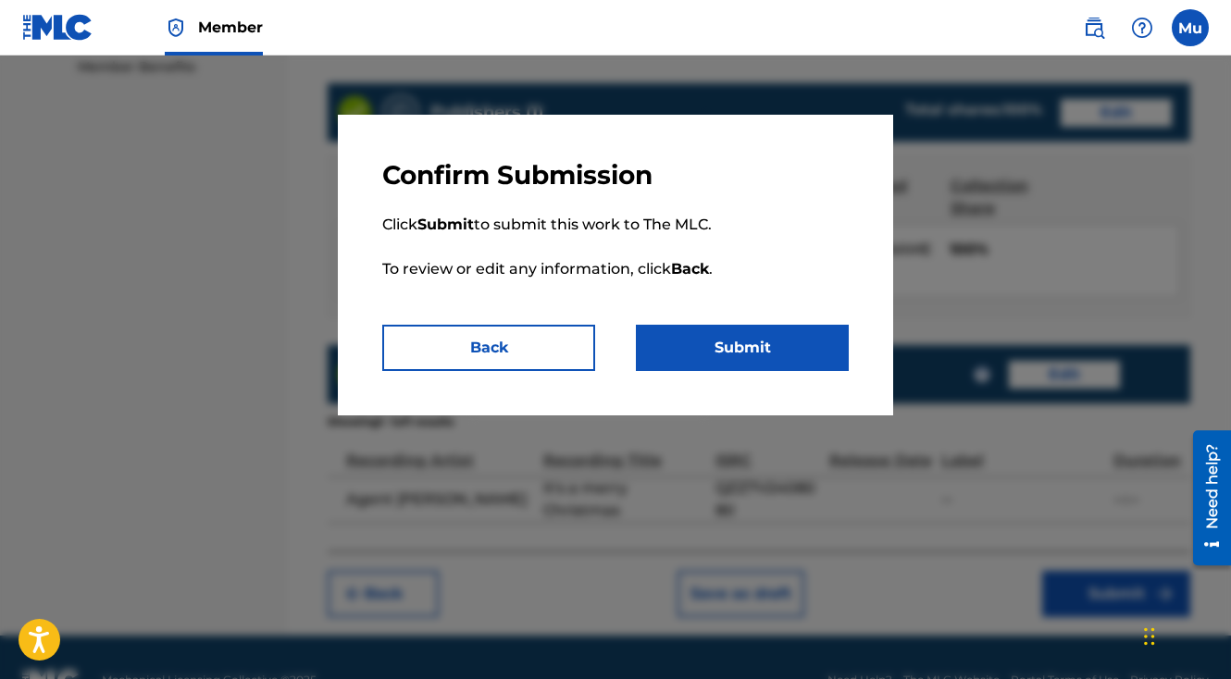
click at [746, 347] on button "Submit" at bounding box center [742, 348] width 213 height 46
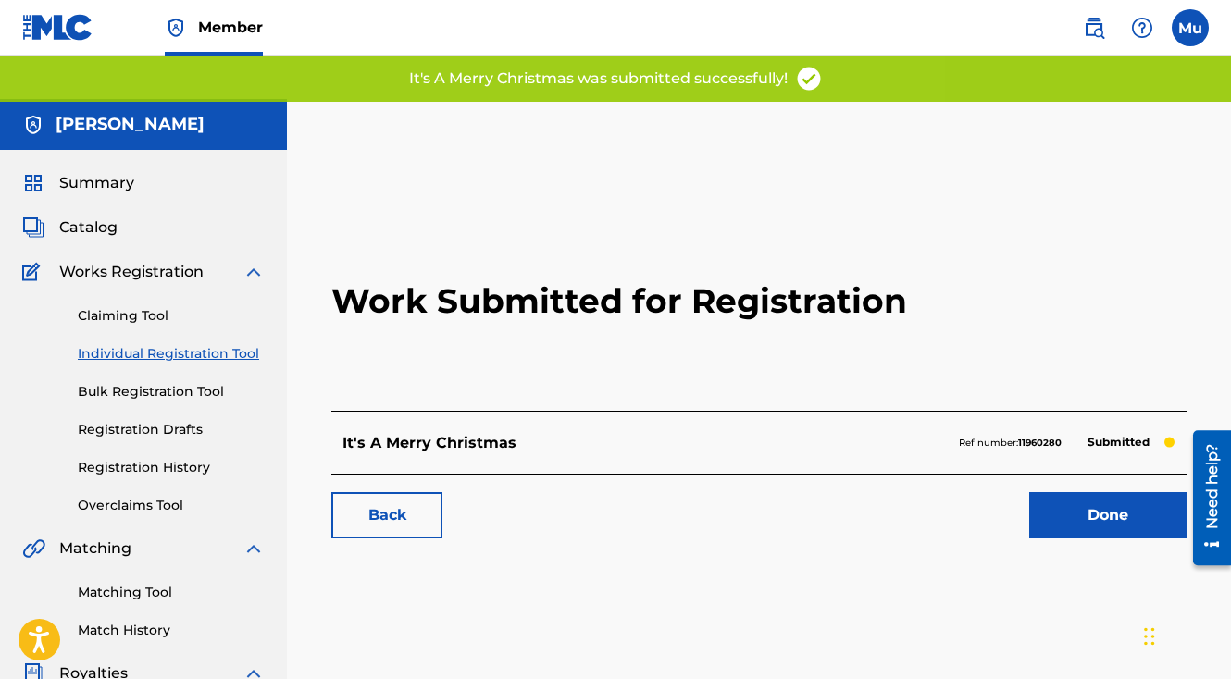
click at [1049, 492] on link "Done" at bounding box center [1107, 515] width 157 height 46
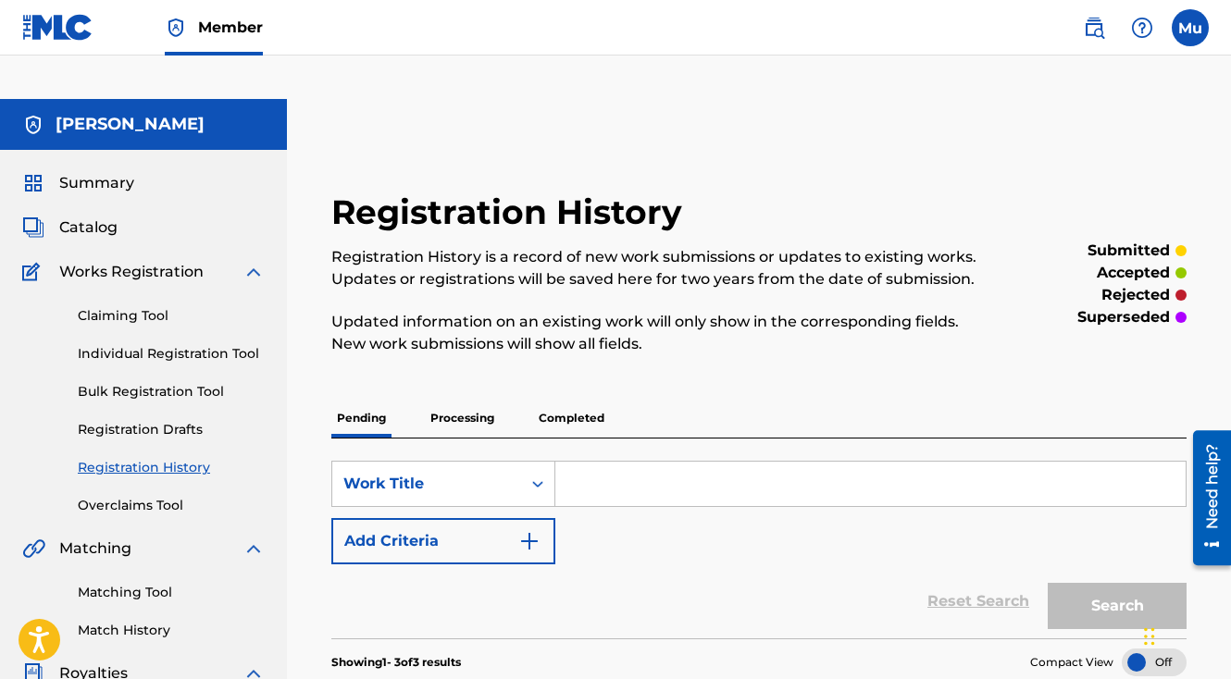
click at [167, 344] on link "Individual Registration Tool" at bounding box center [171, 353] width 187 height 19
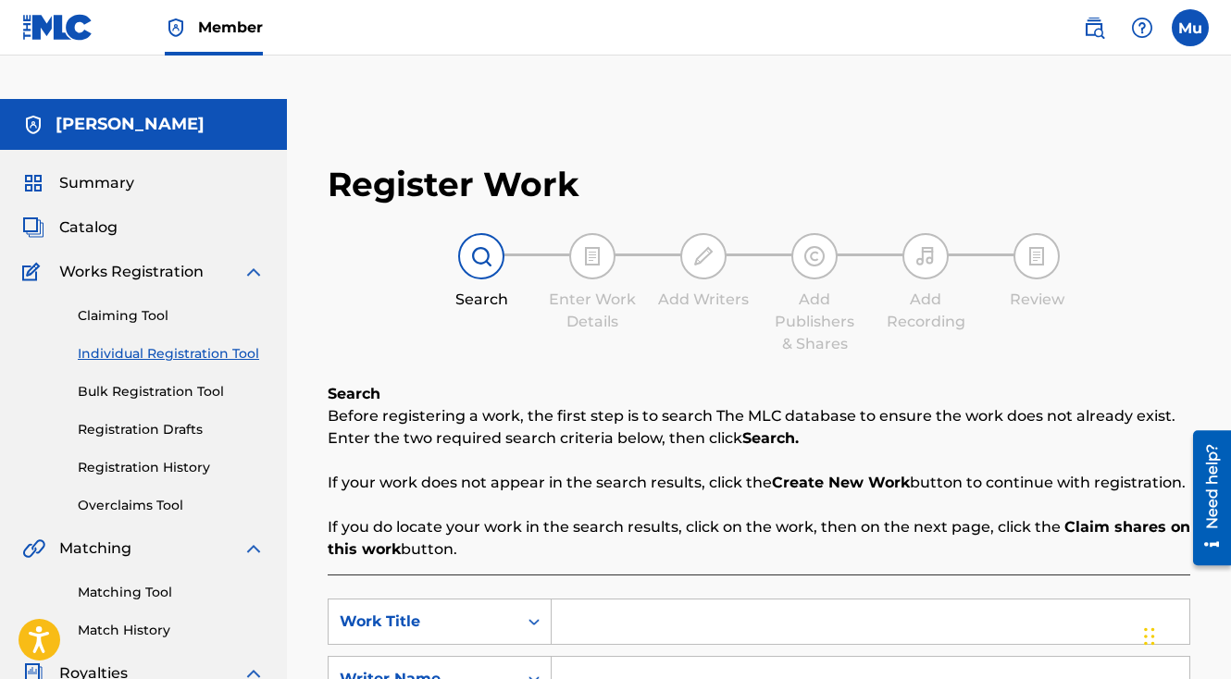
click at [566, 600] on input "Search Form" at bounding box center [871, 622] width 638 height 44
paste input "Follow my lead"
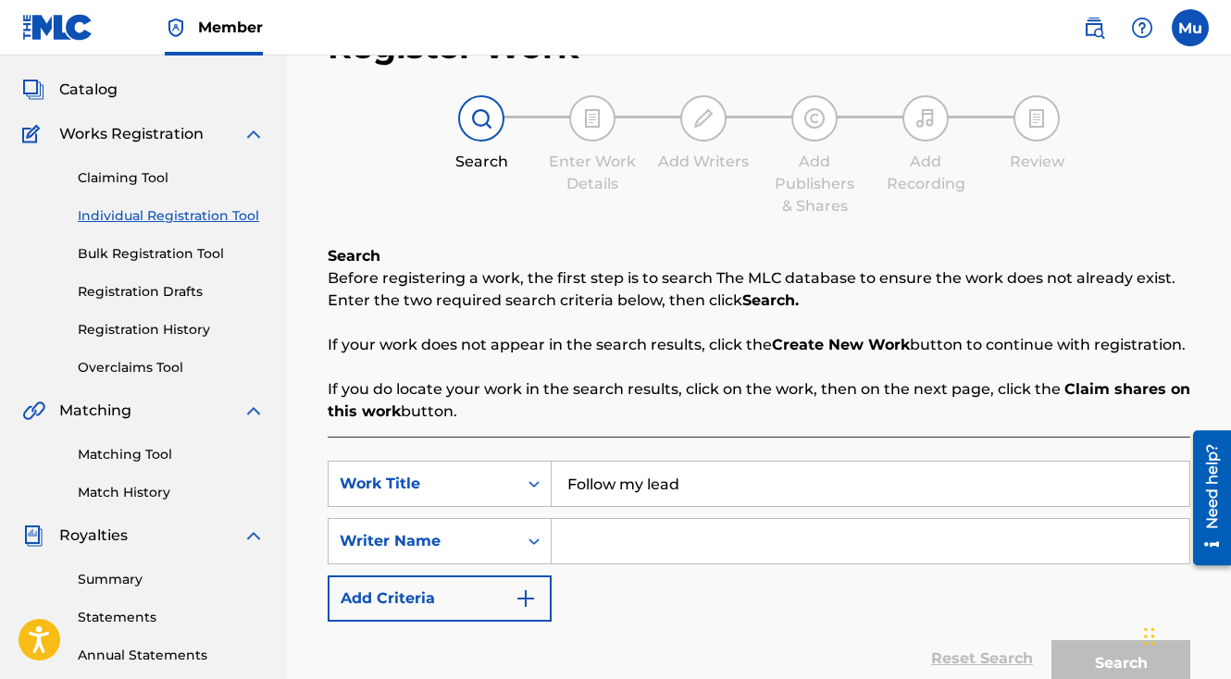
scroll to position [147, 0]
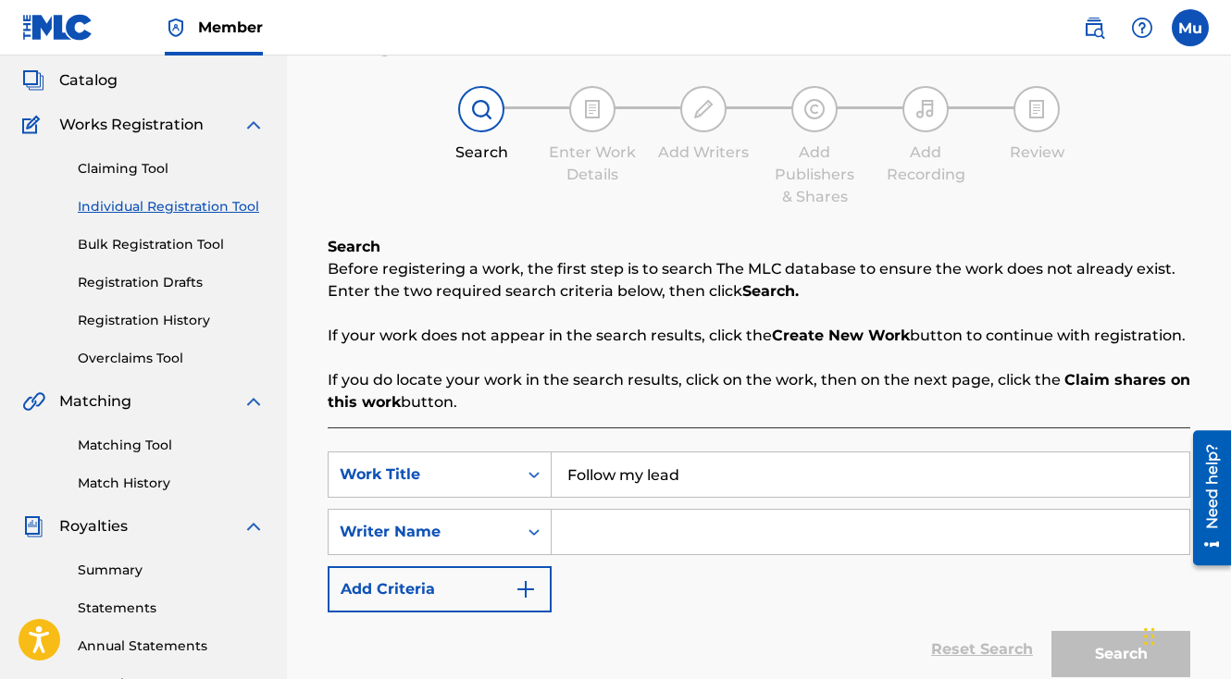
type input "Follow my lead"
click at [641, 510] on input "Search Form" at bounding box center [871, 532] width 638 height 44
type input "[PERSON_NAME]"
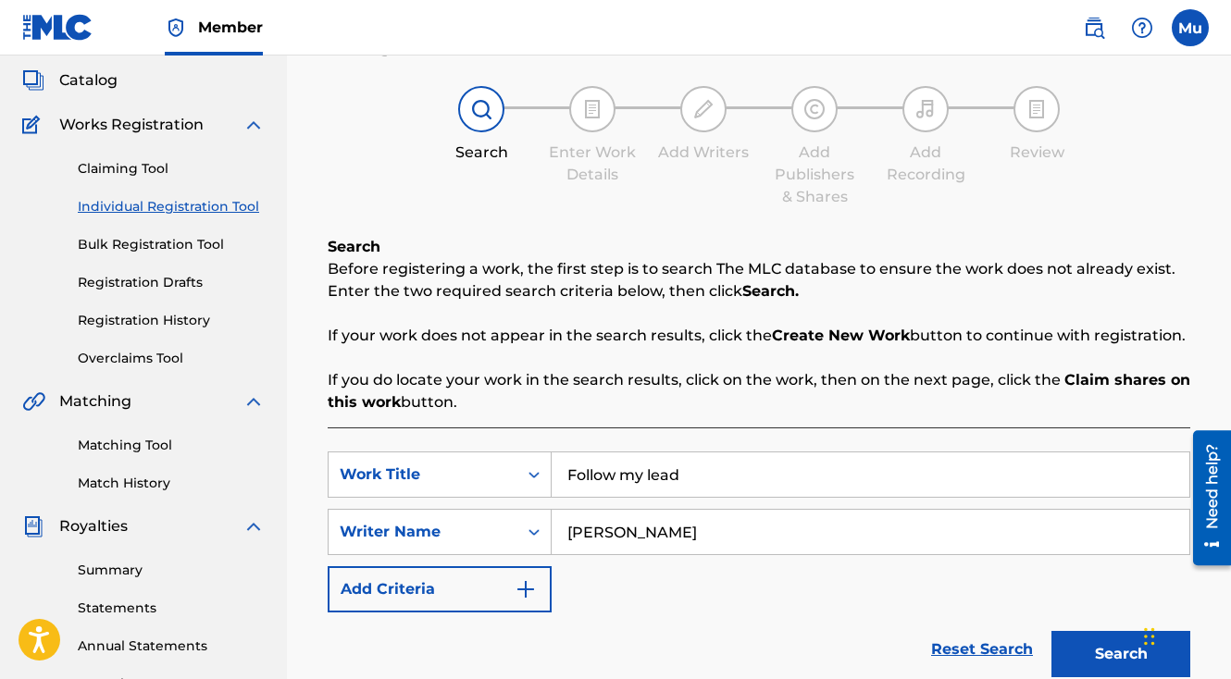
click at [1104, 631] on button "Search" at bounding box center [1120, 654] width 139 height 46
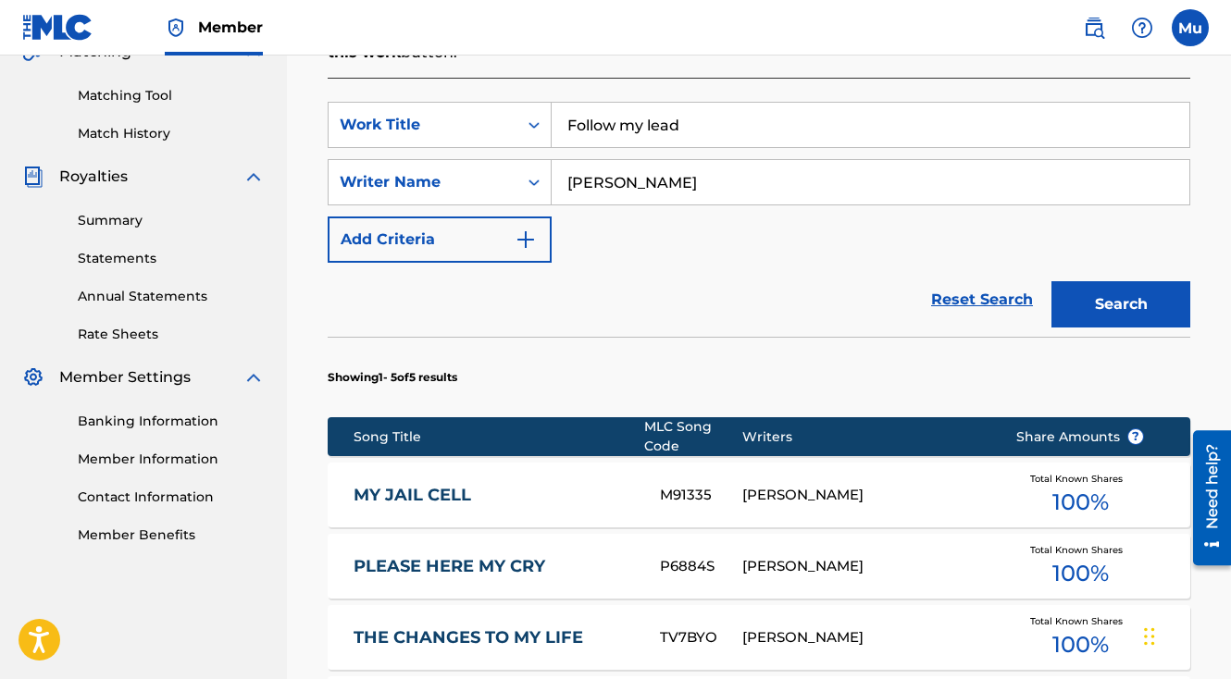
scroll to position [921, 0]
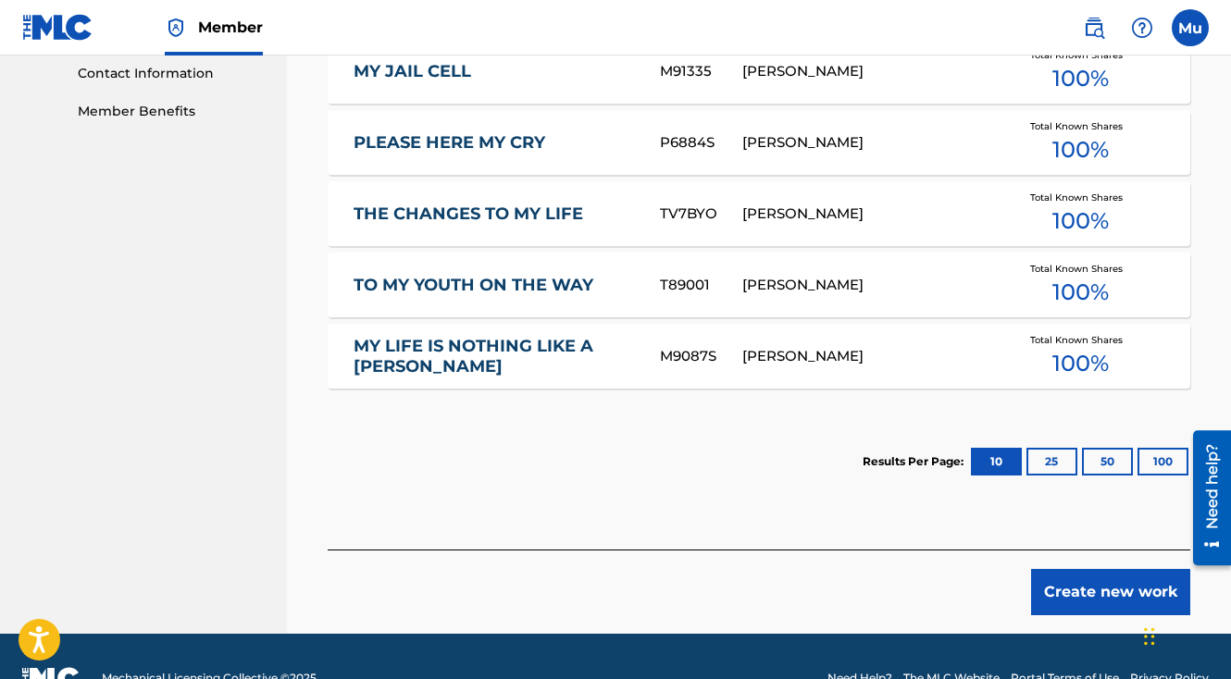
click at [1089, 569] on button "Create new work" at bounding box center [1110, 592] width 159 height 46
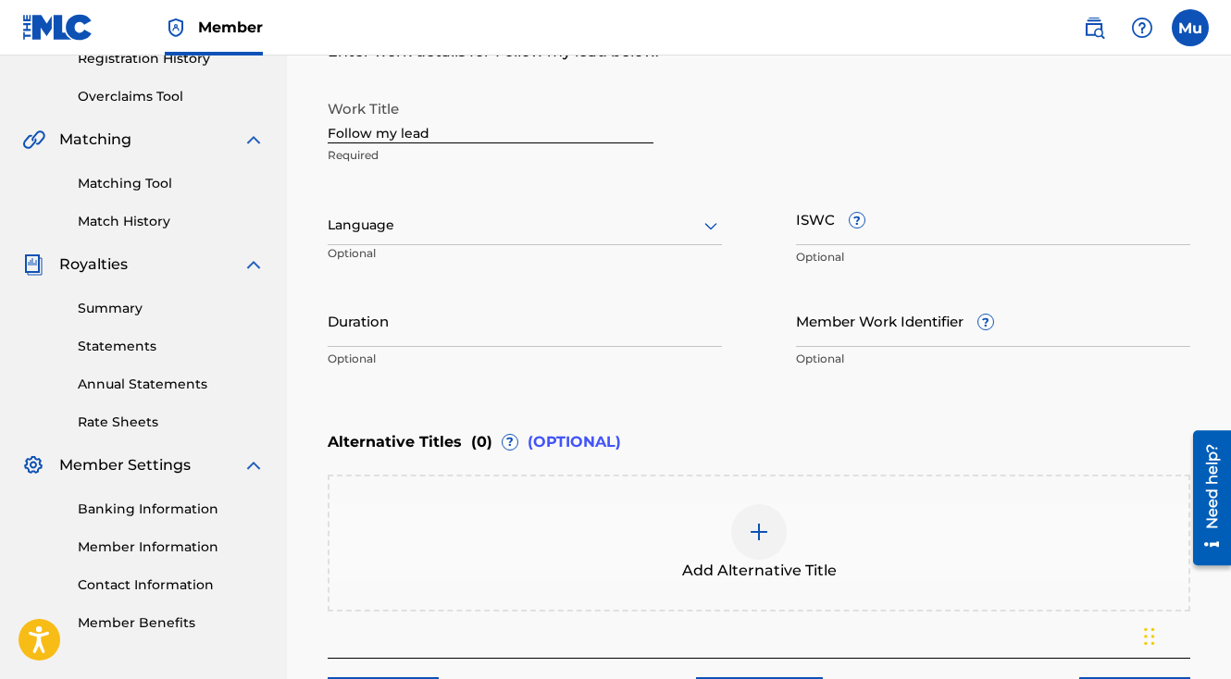
scroll to position [516, 0]
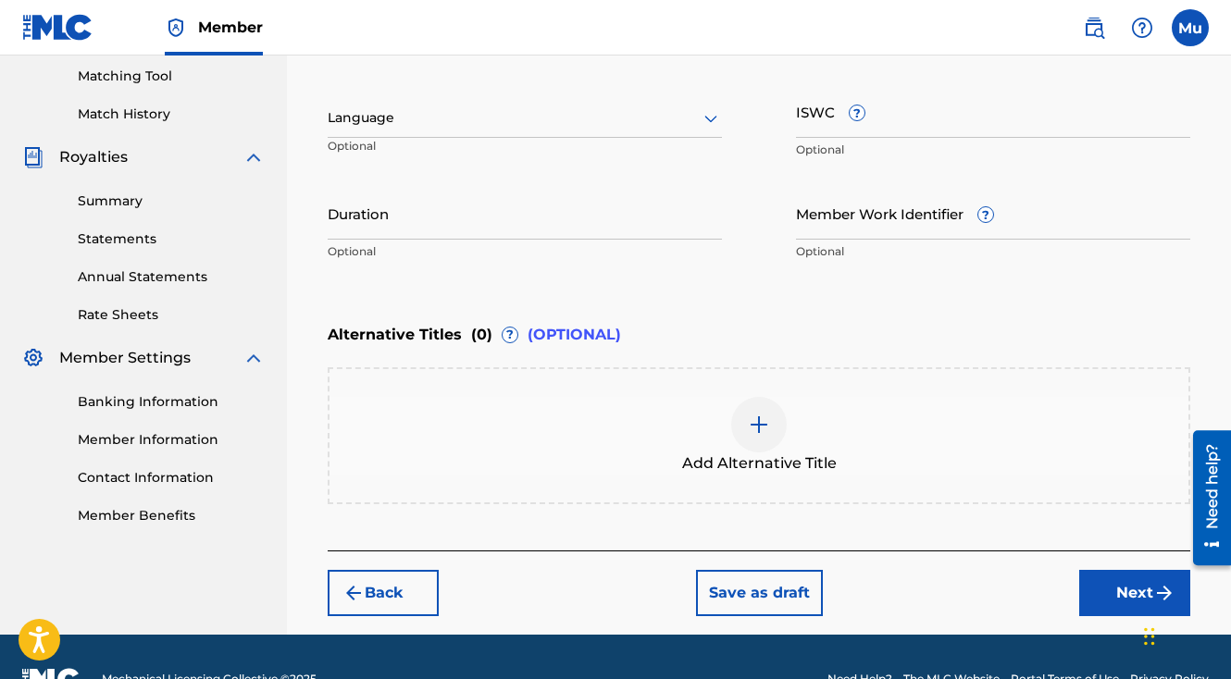
click at [1101, 570] on button "Next" at bounding box center [1134, 593] width 111 height 46
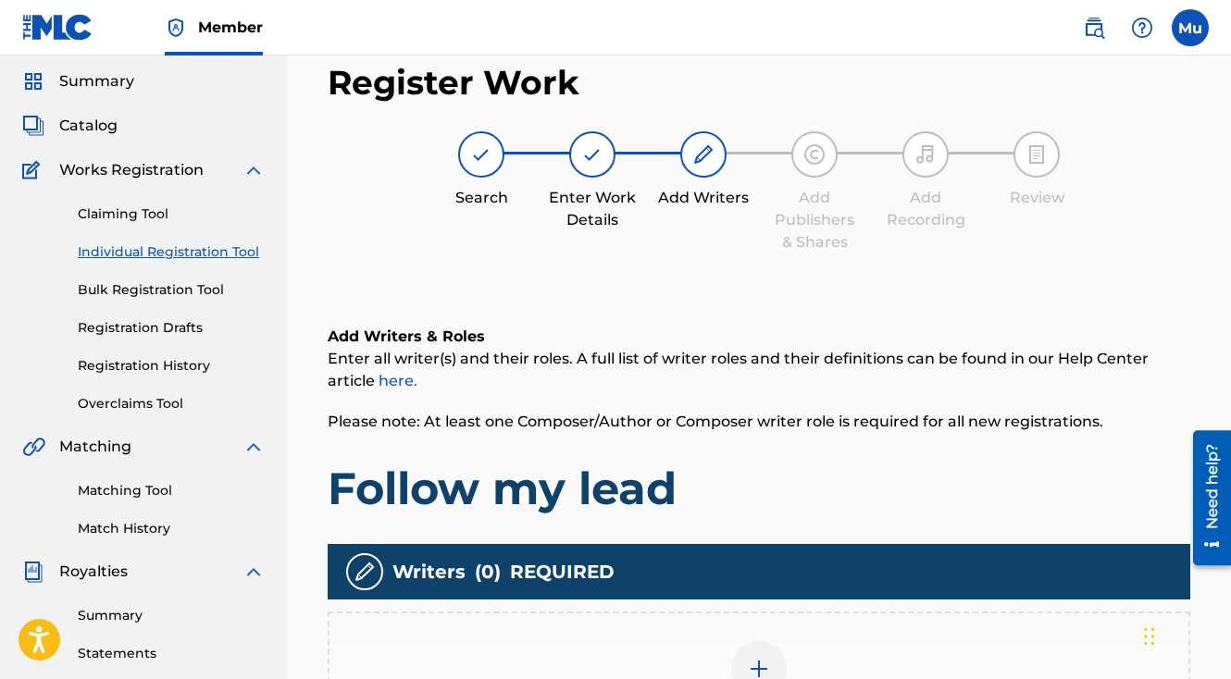
scroll to position [83, 0]
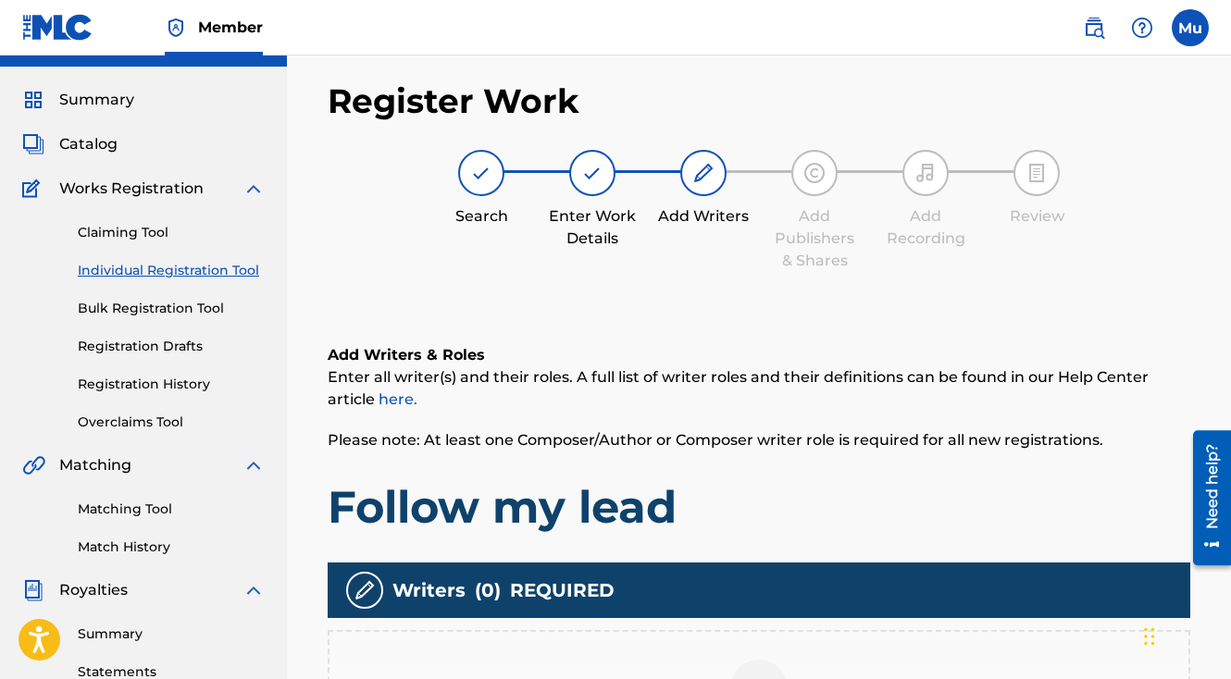
click at [751, 660] on div at bounding box center [759, 688] width 56 height 56
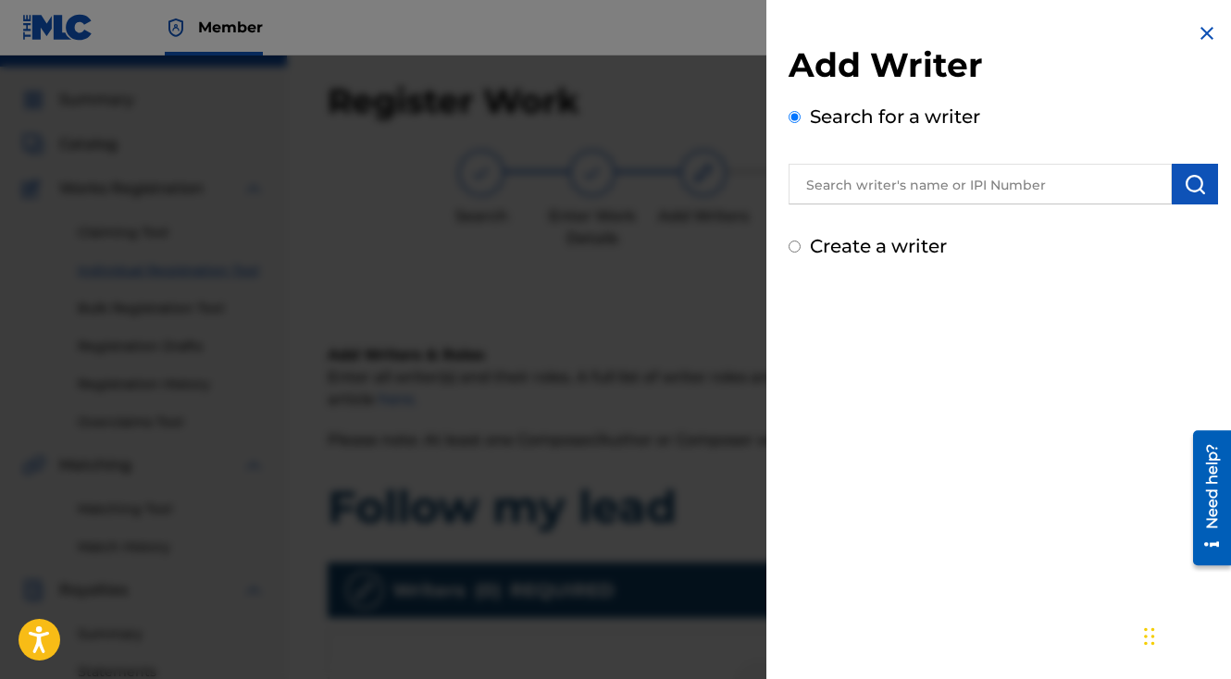
click at [875, 177] on input "text" at bounding box center [980, 184] width 383 height 41
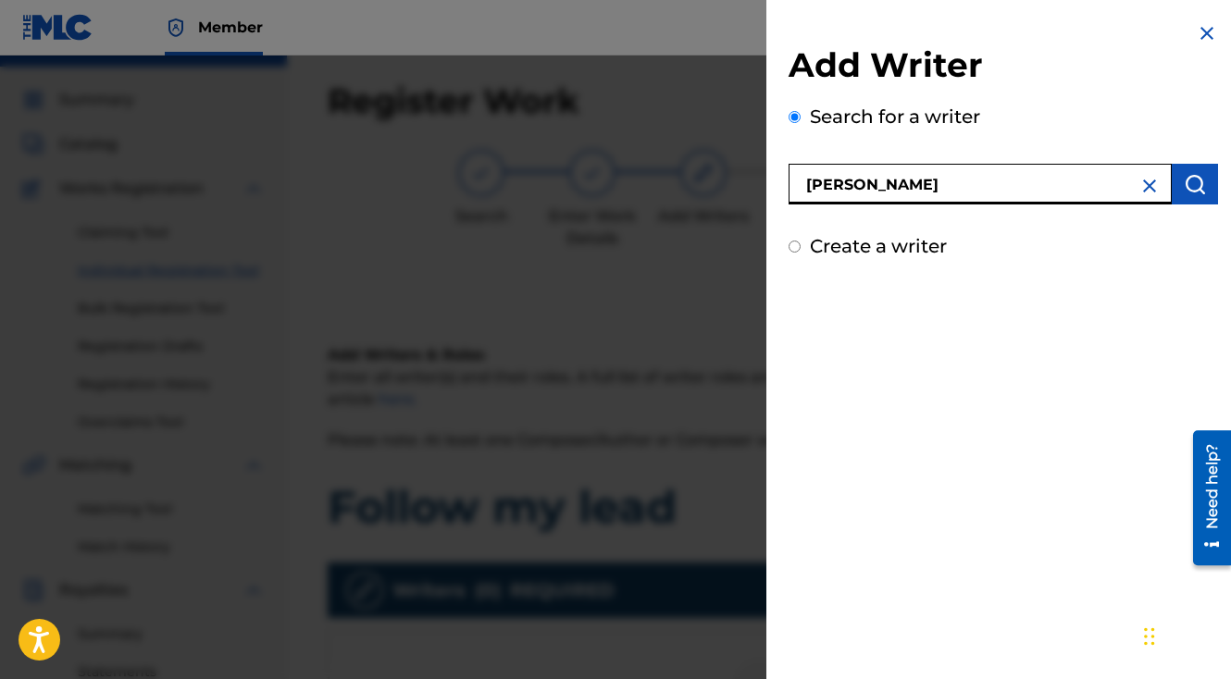
type input "[PERSON_NAME]"
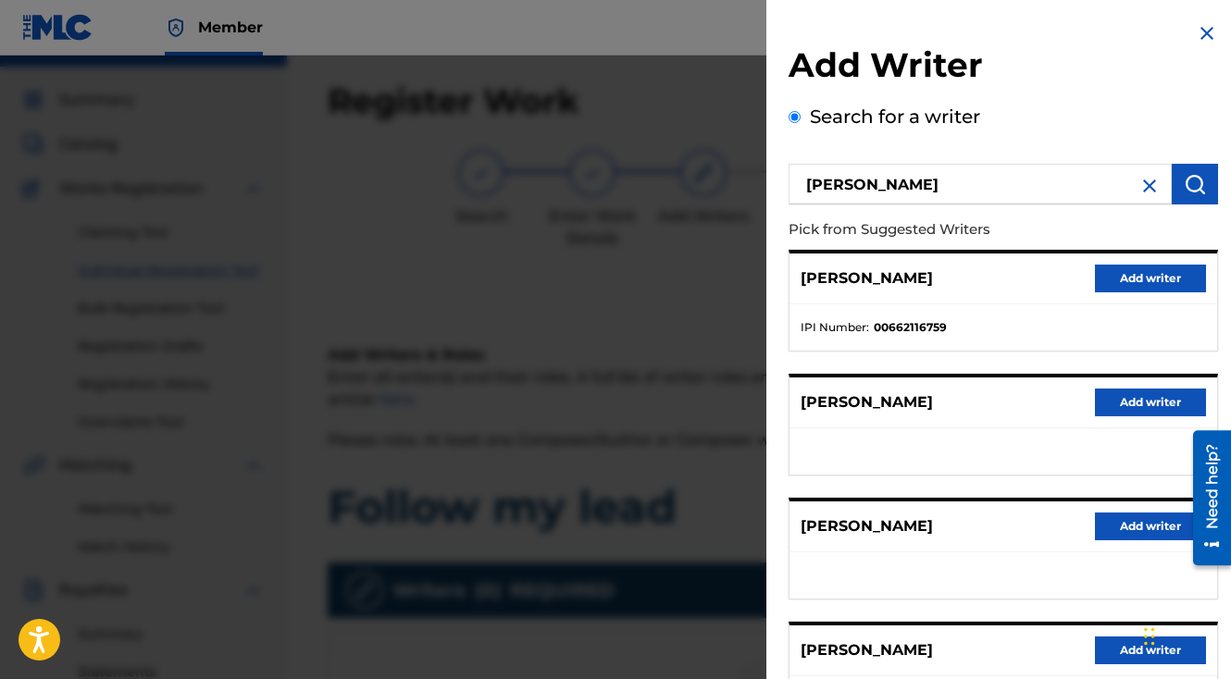
click at [1140, 274] on button "Add writer" at bounding box center [1150, 279] width 111 height 28
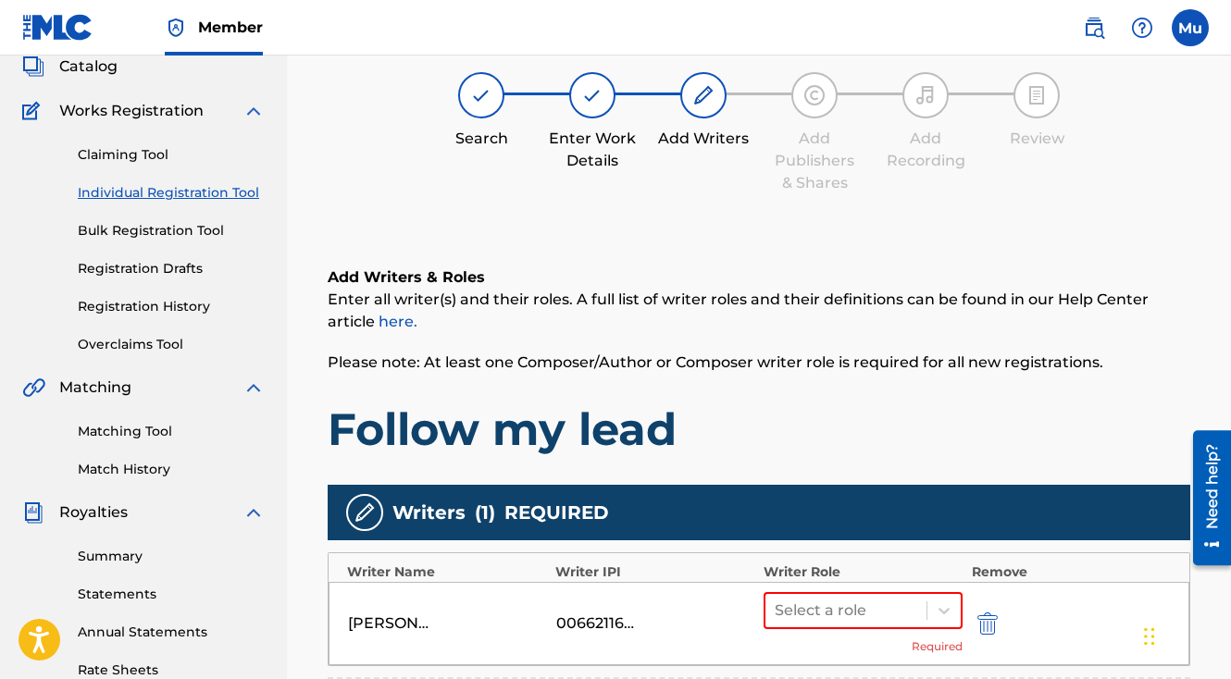
scroll to position [247, 0]
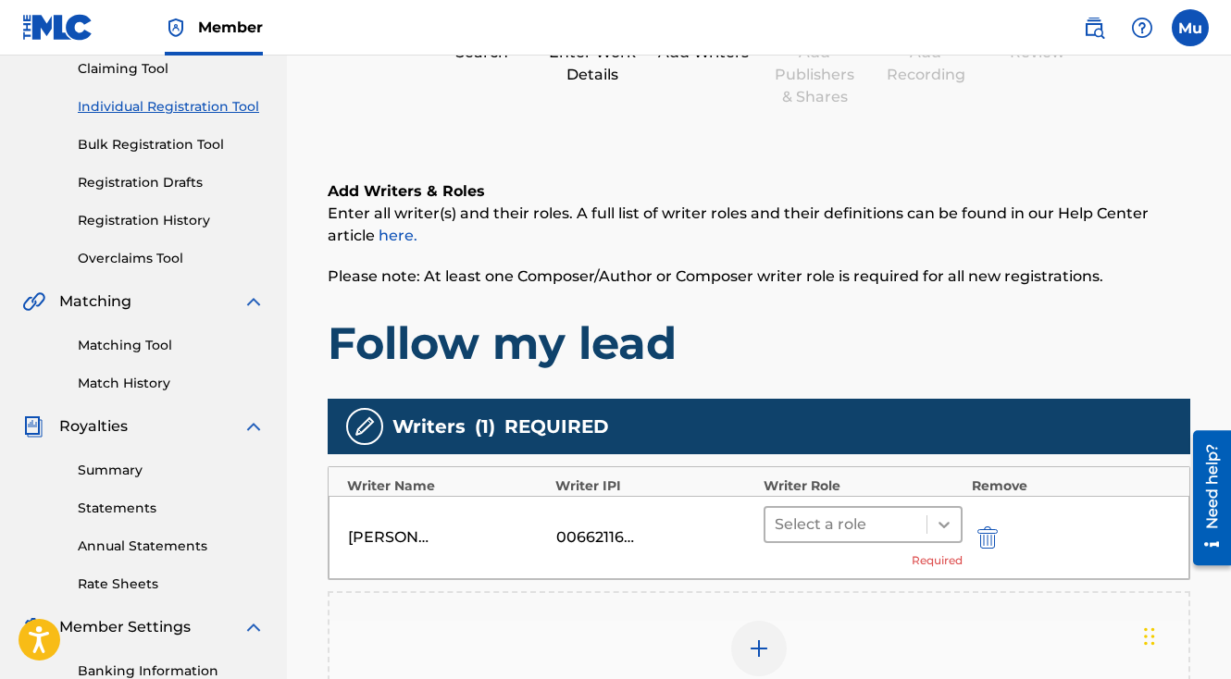
click at [944, 515] on icon at bounding box center [944, 524] width 19 height 19
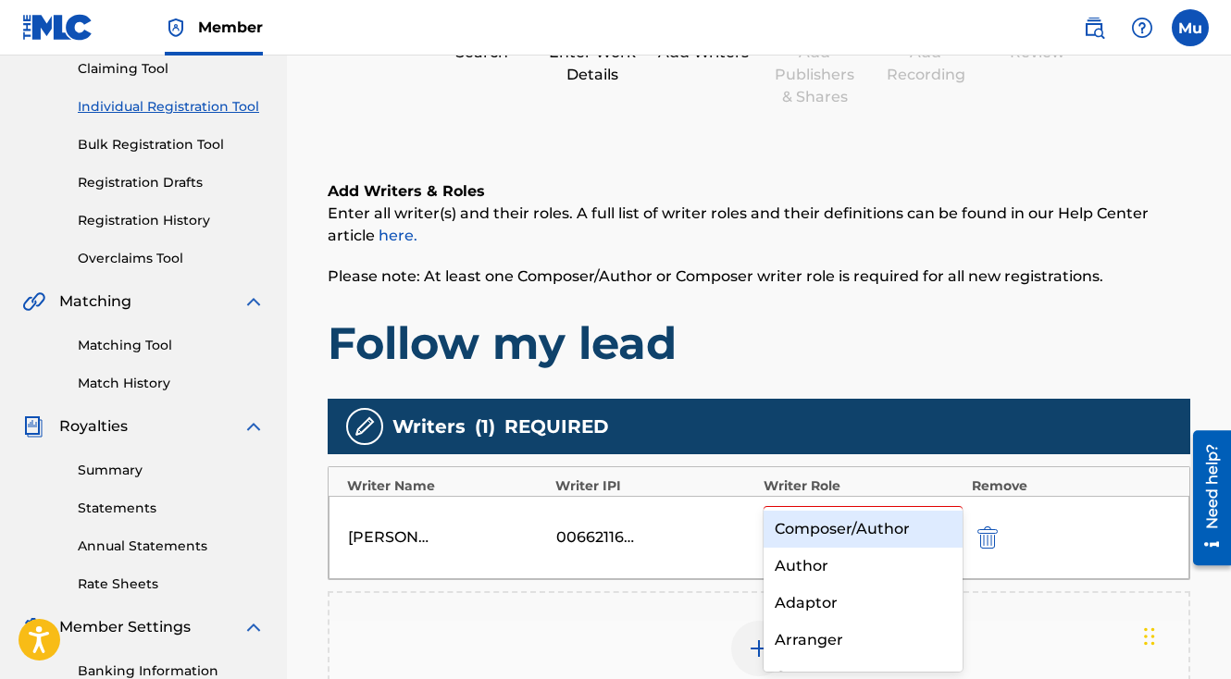
click at [881, 528] on div "Composer/Author" at bounding box center [863, 529] width 199 height 37
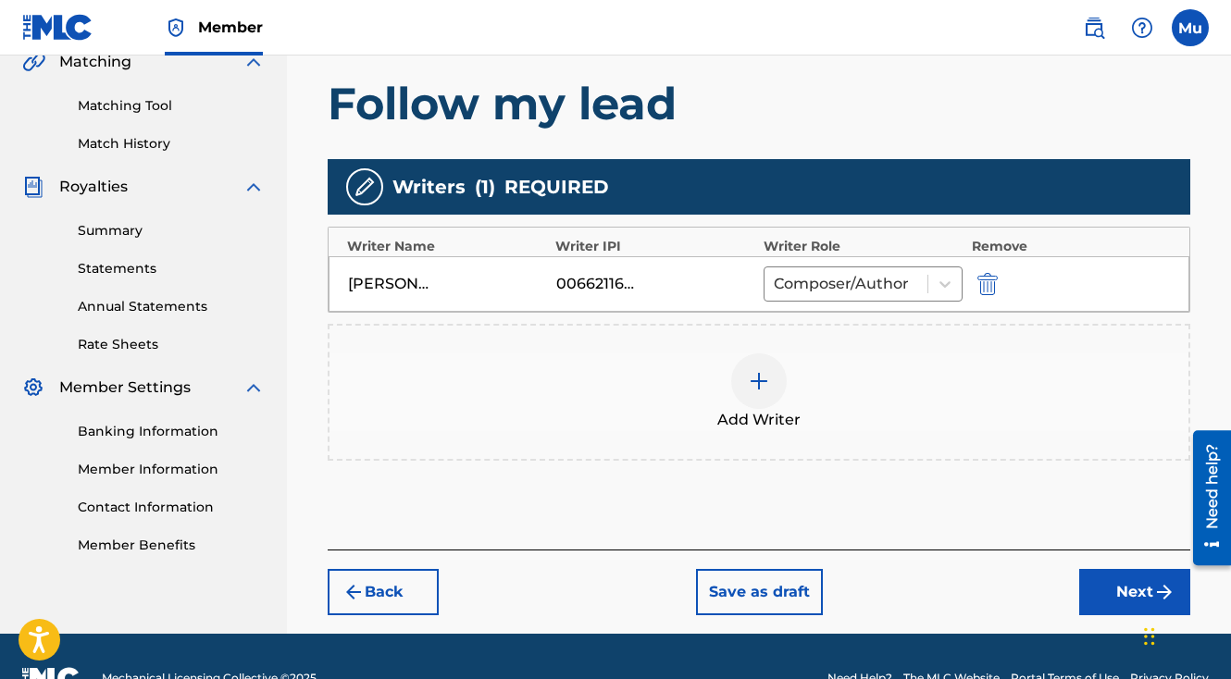
click at [1134, 569] on button "Next" at bounding box center [1134, 592] width 111 height 46
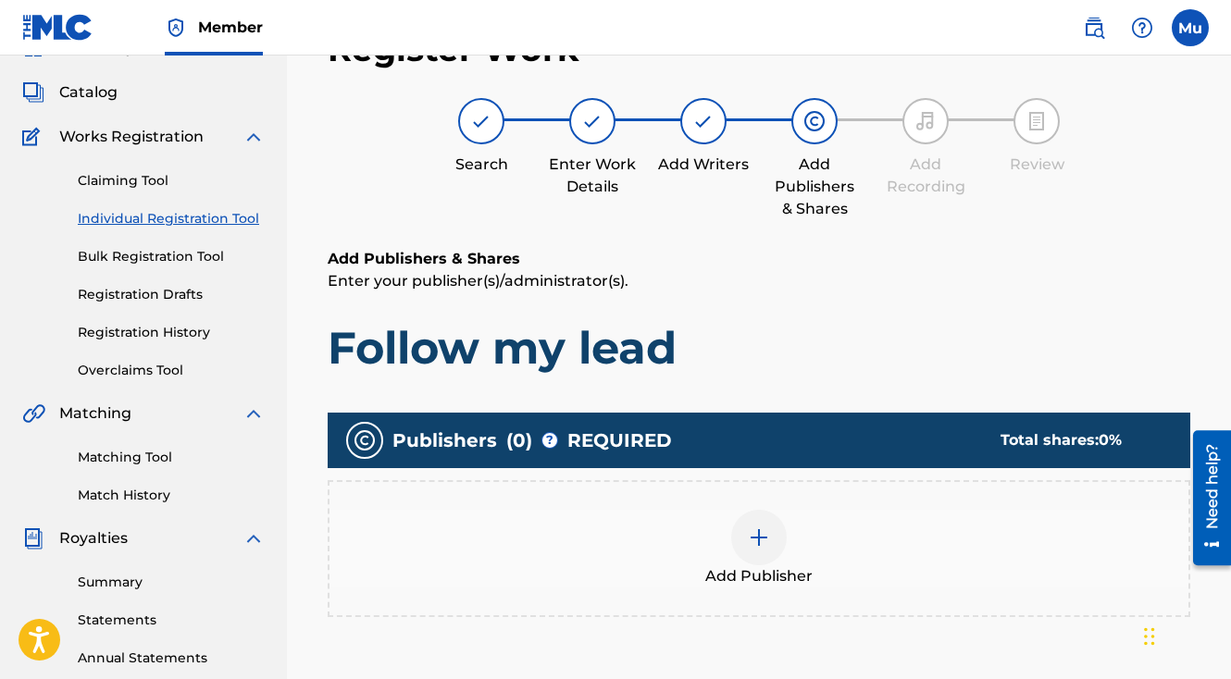
scroll to position [83, 0]
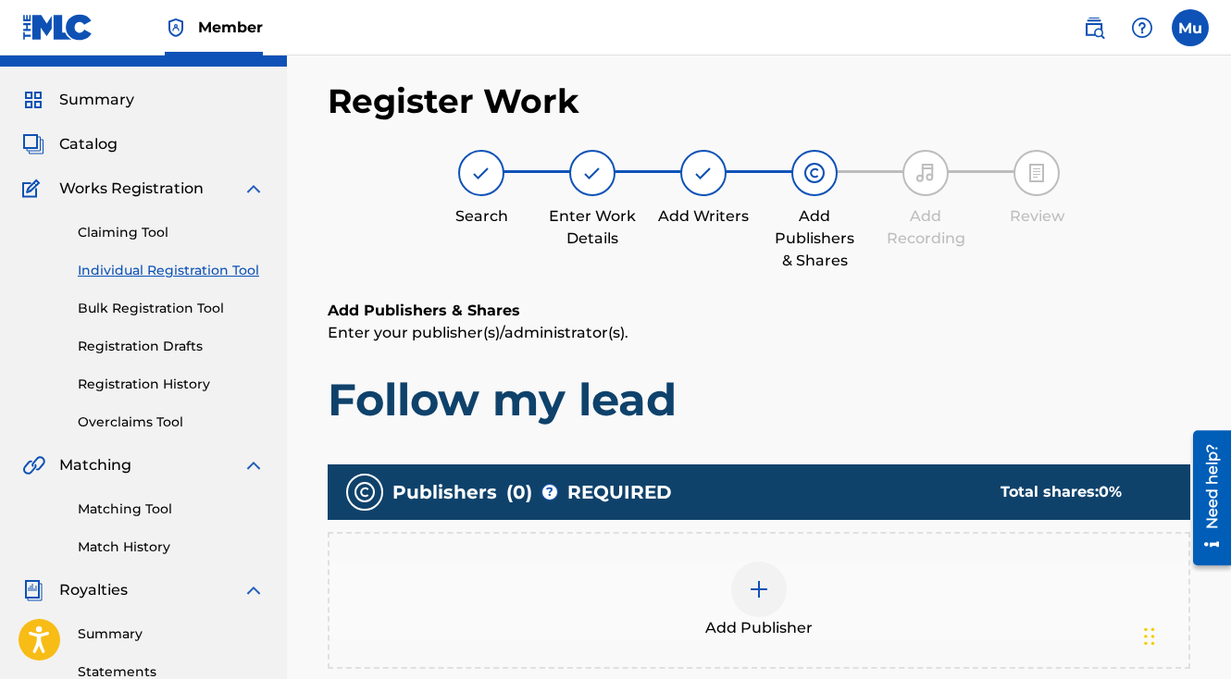
click at [751, 578] on img at bounding box center [759, 589] width 22 height 22
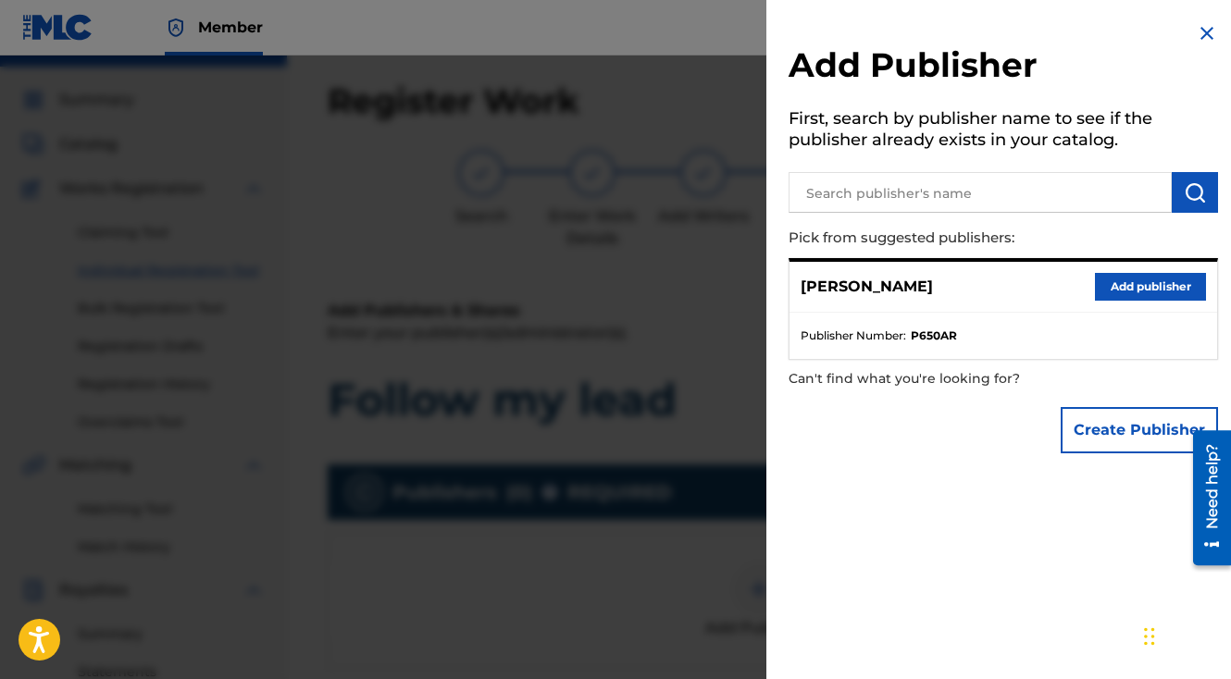
click at [1123, 287] on button "Add publisher" at bounding box center [1150, 287] width 111 height 28
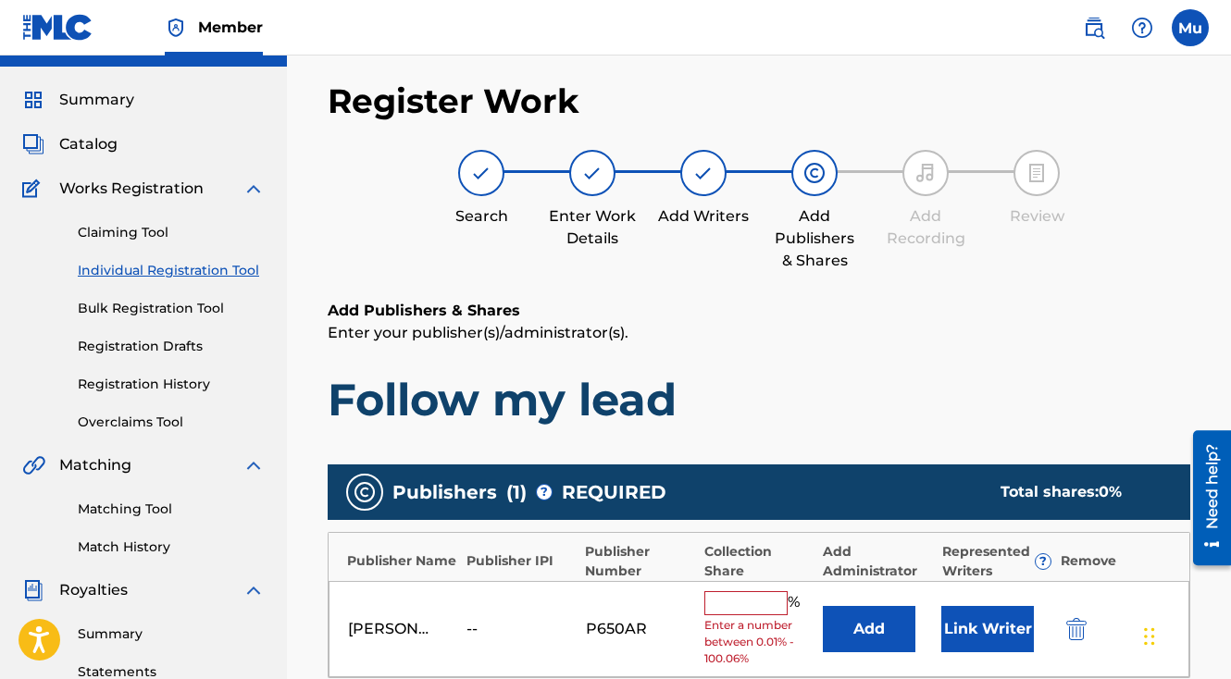
click at [734, 591] on input "text" at bounding box center [745, 603] width 83 height 24
type input "100"
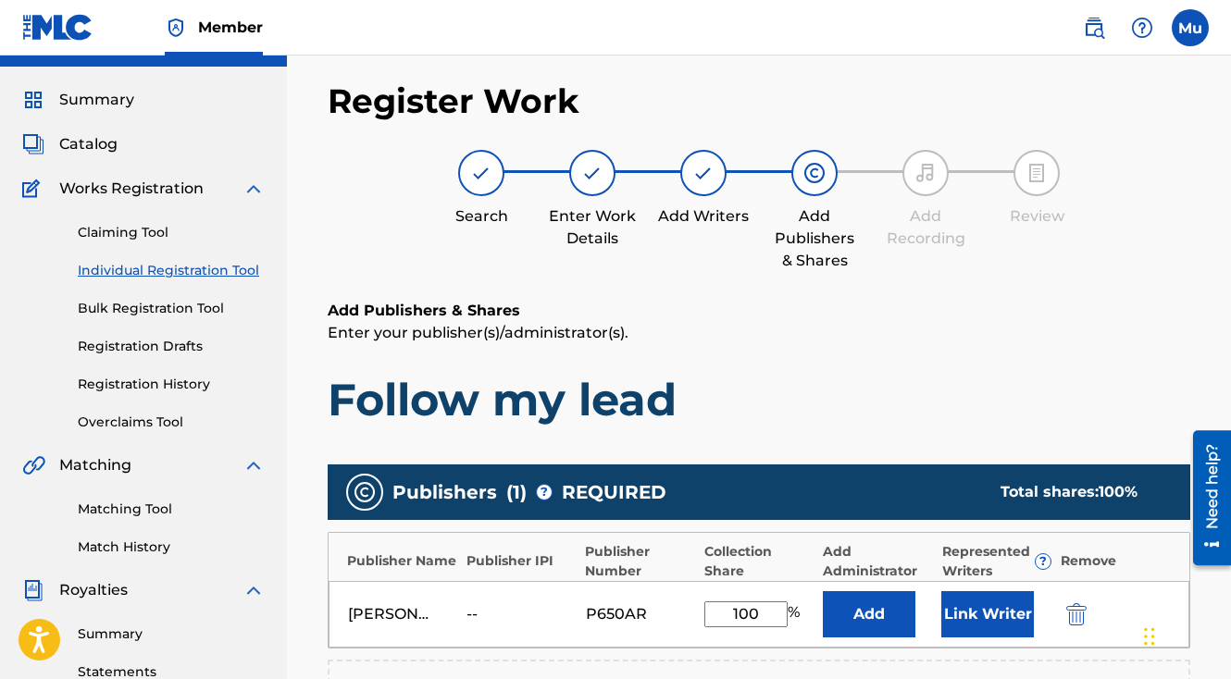
click at [950, 591] on button "Link Writer" at bounding box center [987, 614] width 93 height 46
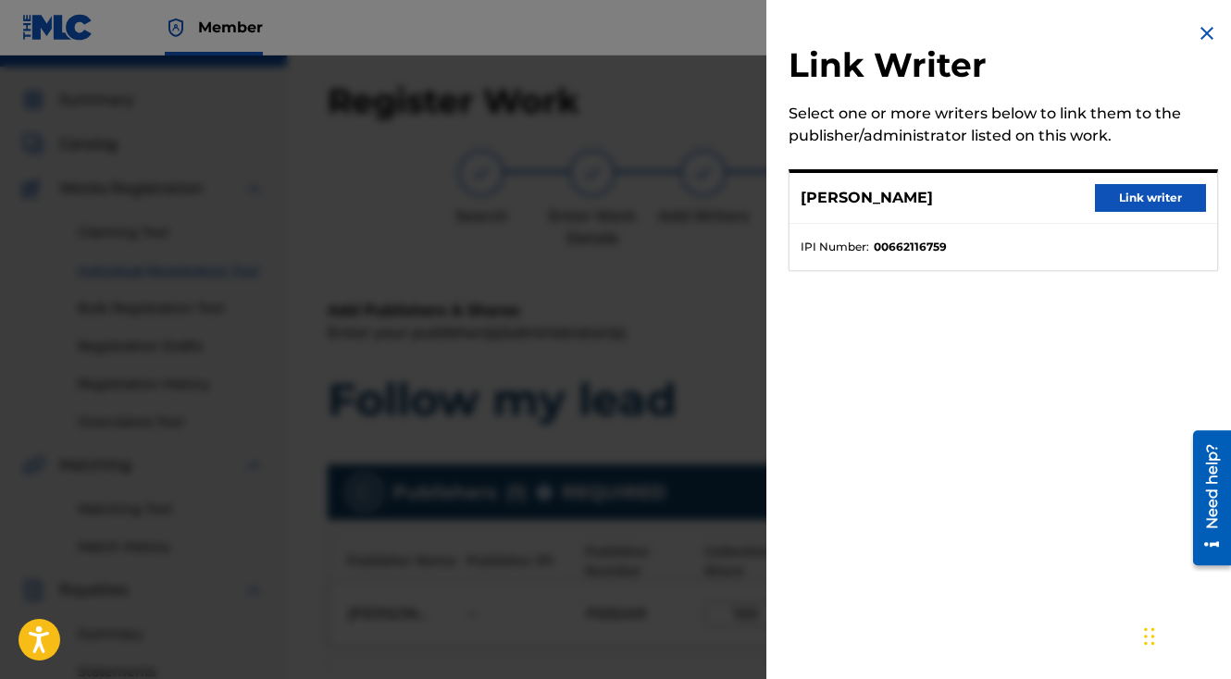
click at [1110, 216] on div "[PERSON_NAME] Link writer" at bounding box center [1003, 198] width 428 height 51
click at [1110, 212] on div "[PERSON_NAME] Link writer" at bounding box center [1003, 198] width 428 height 51
click at [1108, 194] on button "Link writer" at bounding box center [1150, 198] width 111 height 28
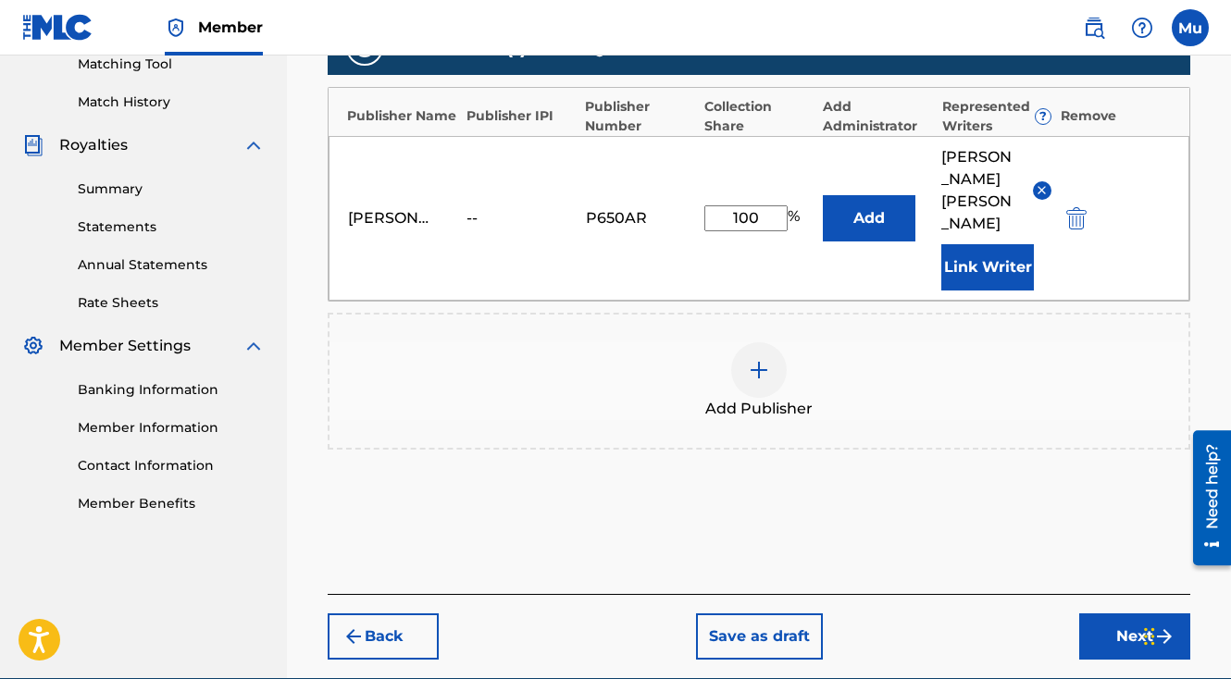
click at [1124, 614] on button "Next" at bounding box center [1134, 637] width 111 height 46
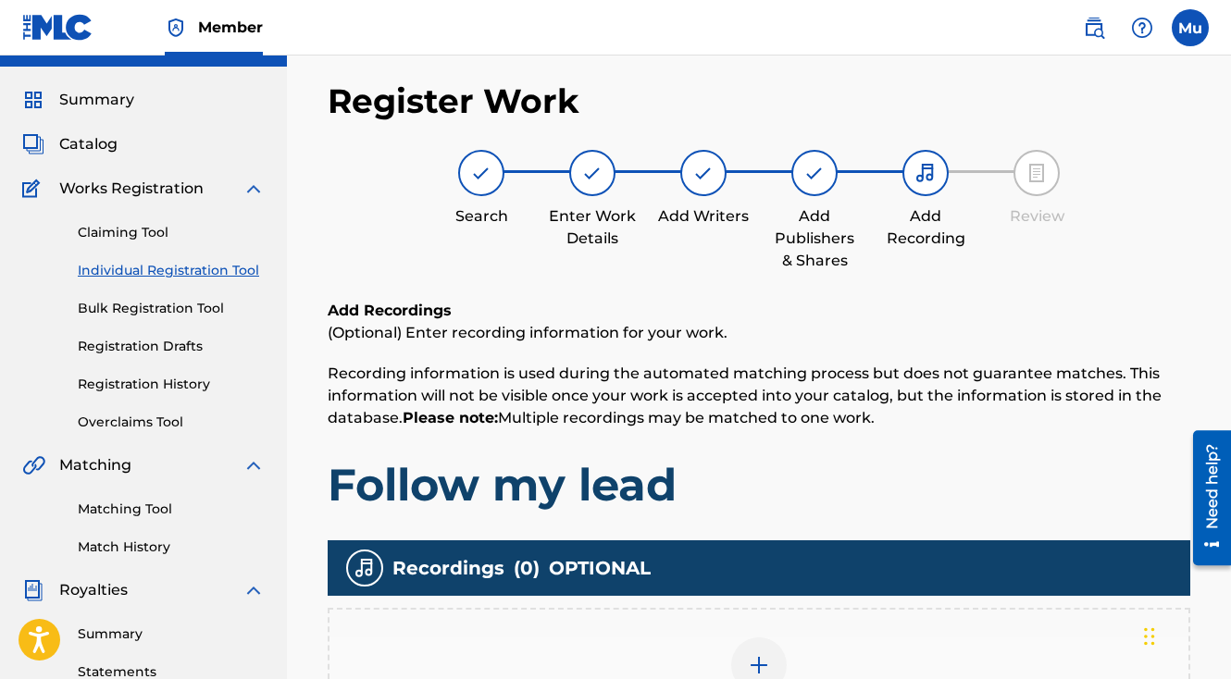
click at [763, 638] on div at bounding box center [759, 666] width 56 height 56
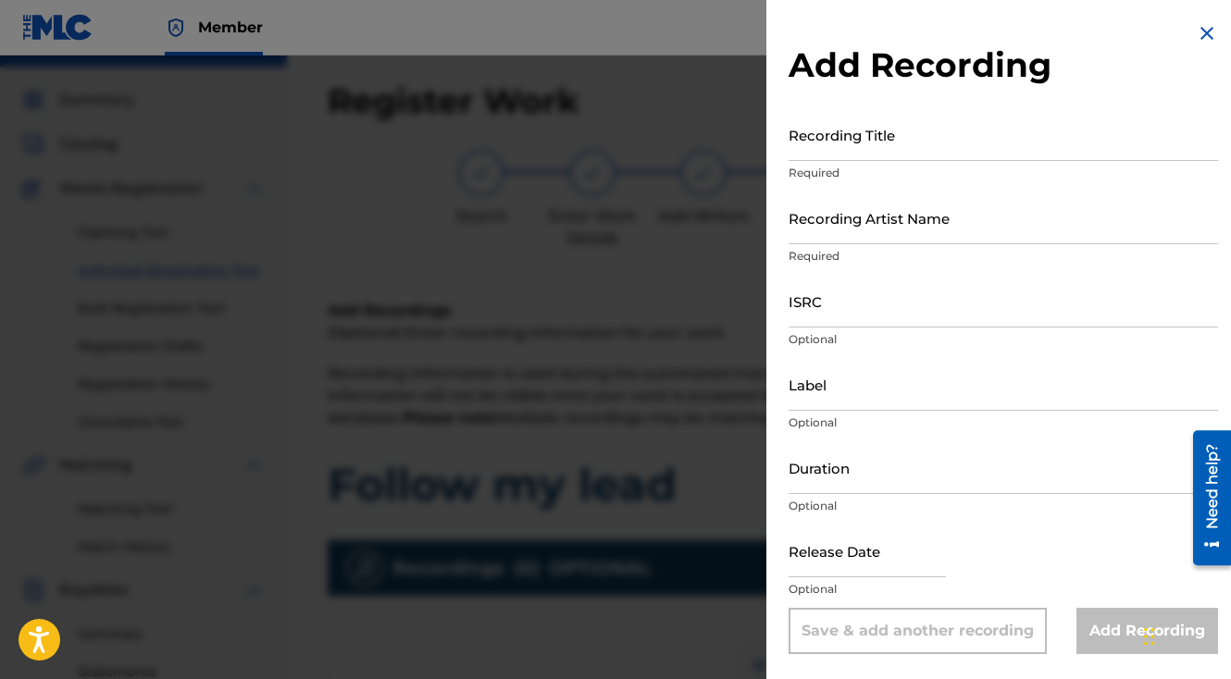
click at [888, 129] on input "Recording Title" at bounding box center [1003, 134] width 429 height 53
paste input "Follow my lead"
type input "Follow my lead"
click at [836, 224] on input "Recording Artist Name" at bounding box center [1003, 218] width 429 height 53
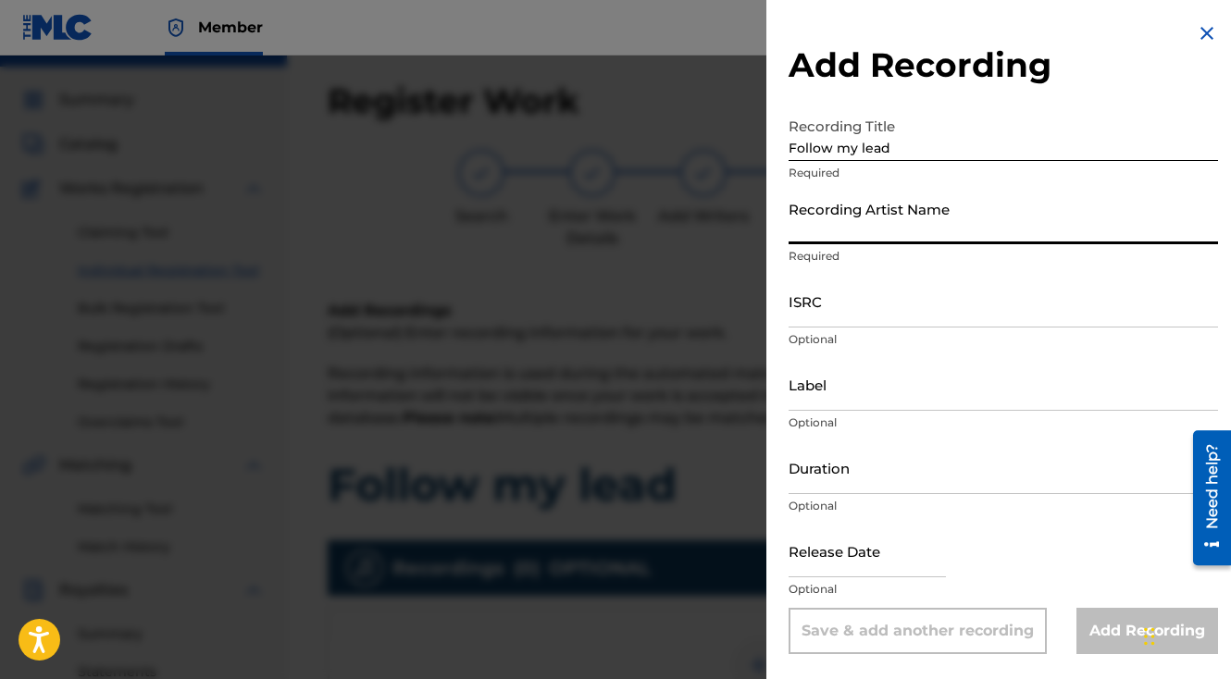
paste input "Agent [PERSON_NAME]"
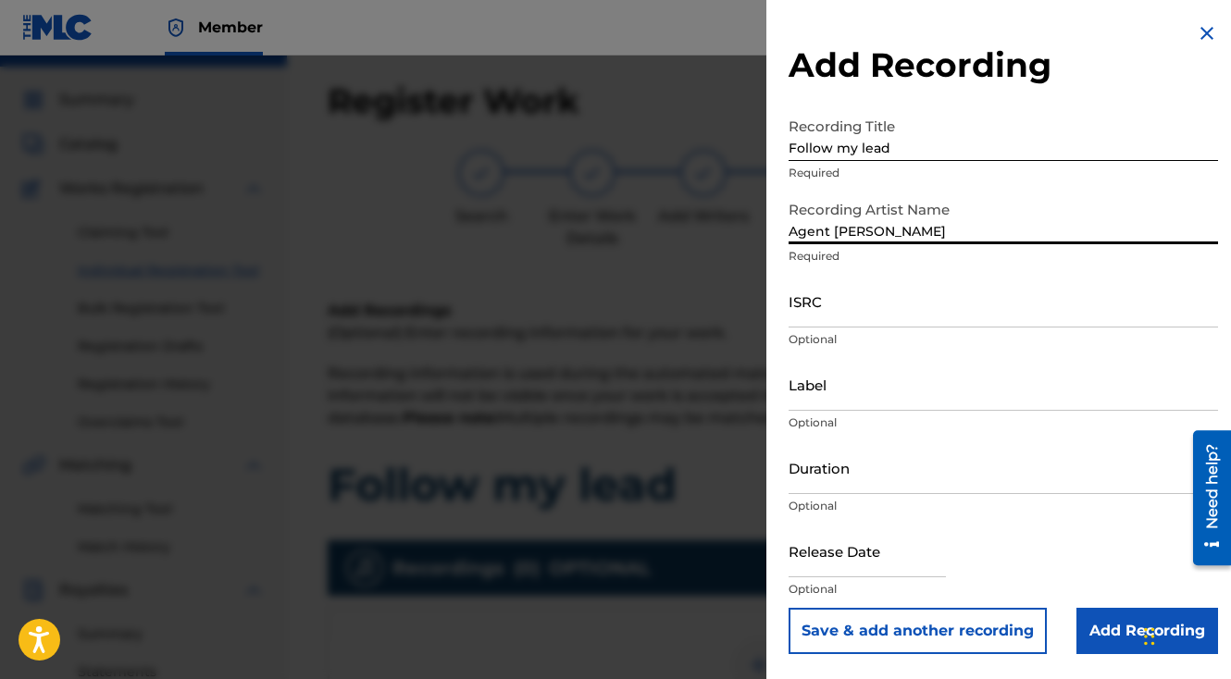
type input "Agent [PERSON_NAME]"
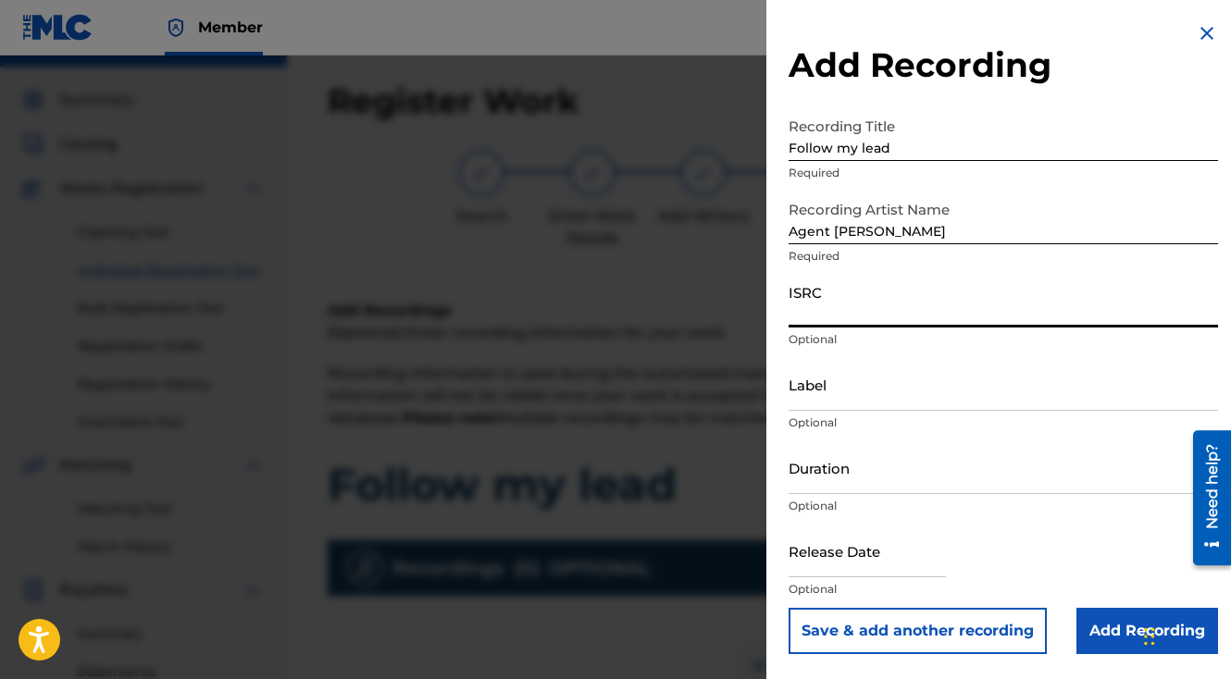
click at [818, 311] on input "ISRC" at bounding box center [1003, 301] width 429 height 53
paste input "QZZ7U2476937"
type input "QZZ7U2476937"
click at [1085, 635] on input "Add Recording" at bounding box center [1147, 631] width 142 height 46
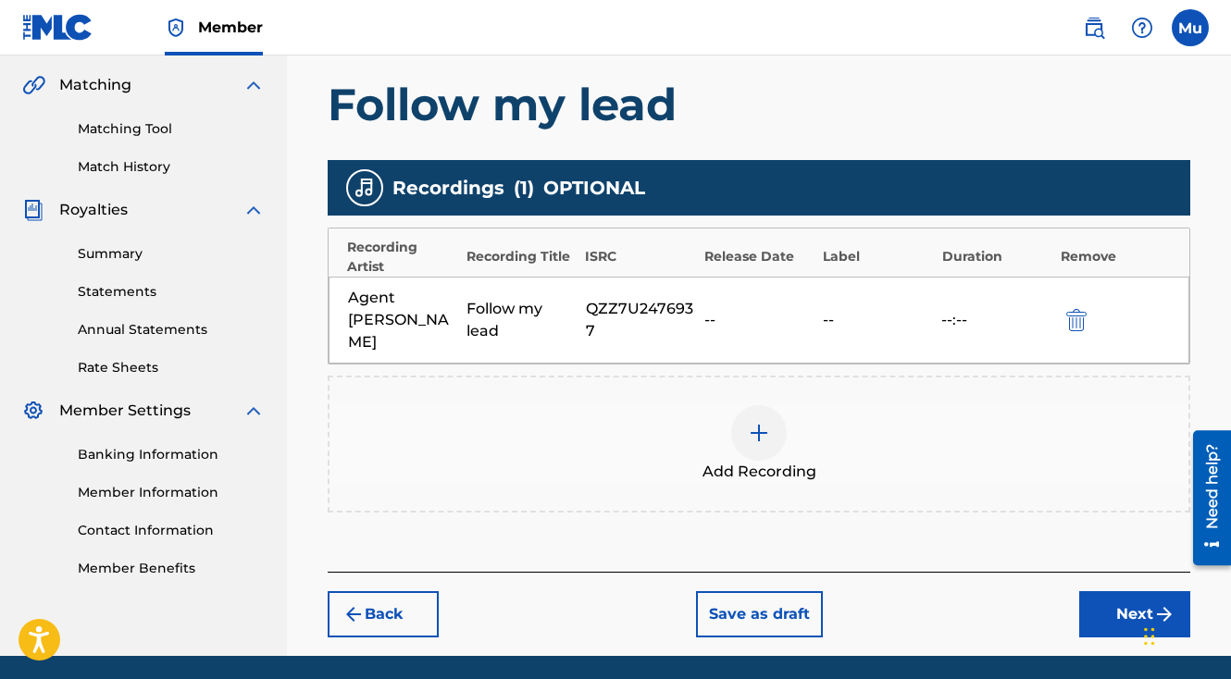
click at [1087, 591] on button "Next" at bounding box center [1134, 614] width 111 height 46
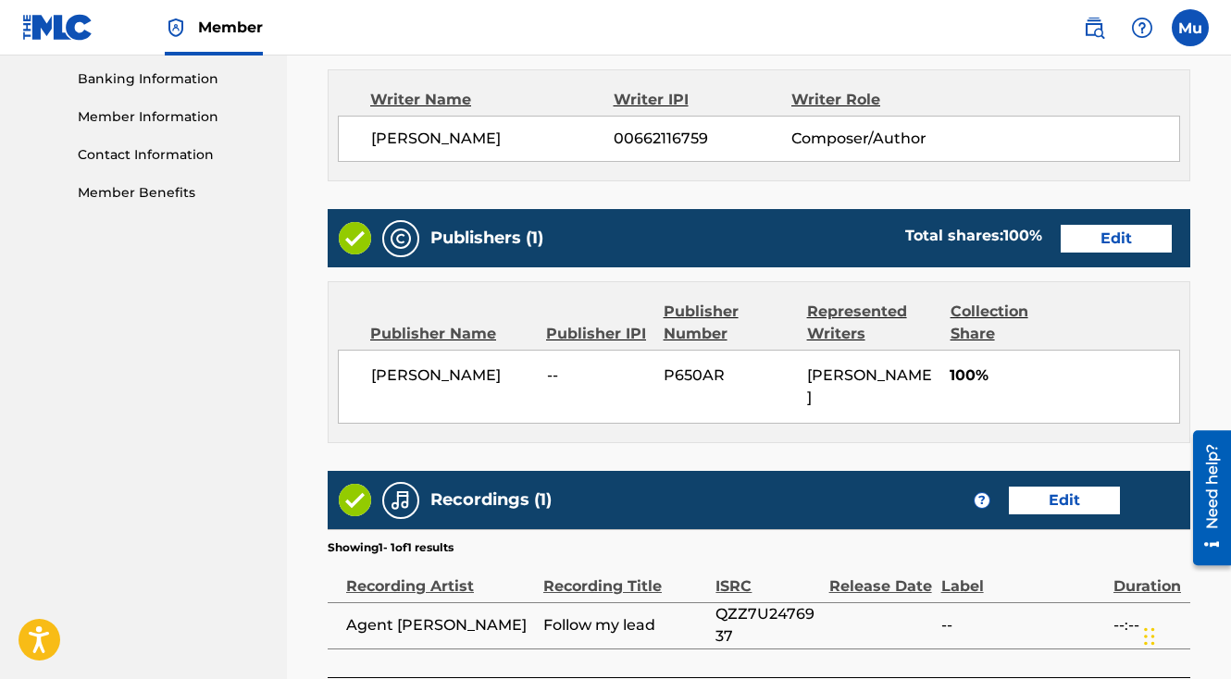
scroll to position [965, 0]
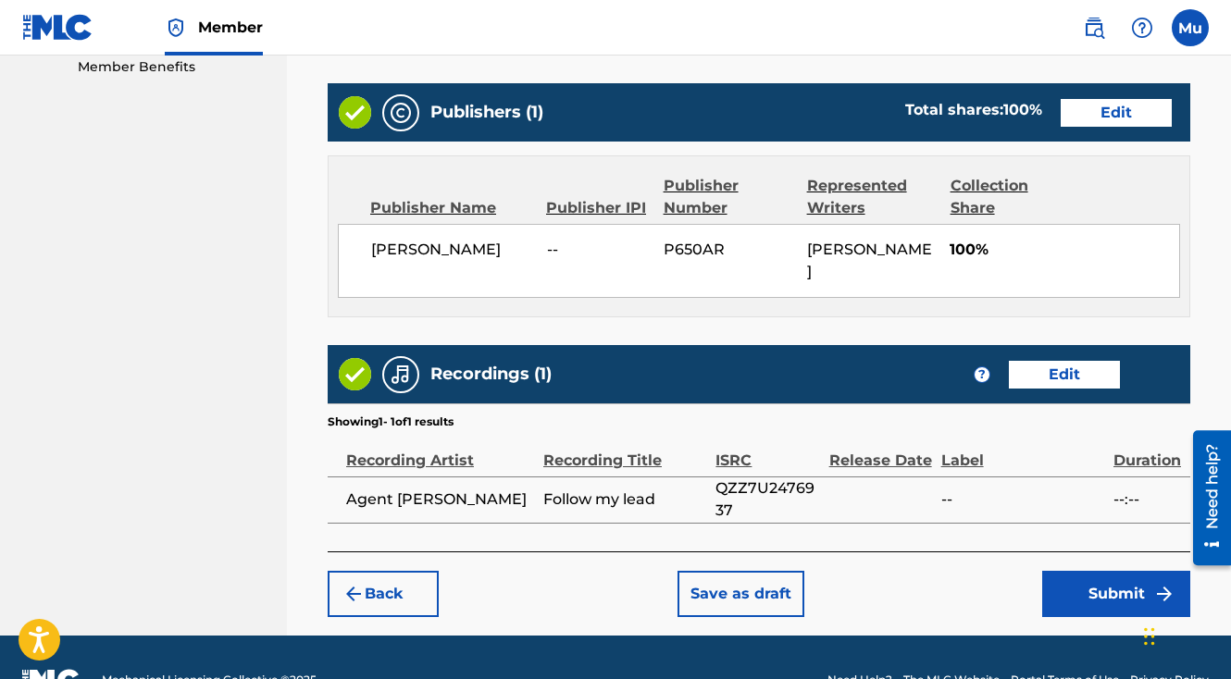
click at [1089, 571] on button "Submit" at bounding box center [1116, 594] width 148 height 46
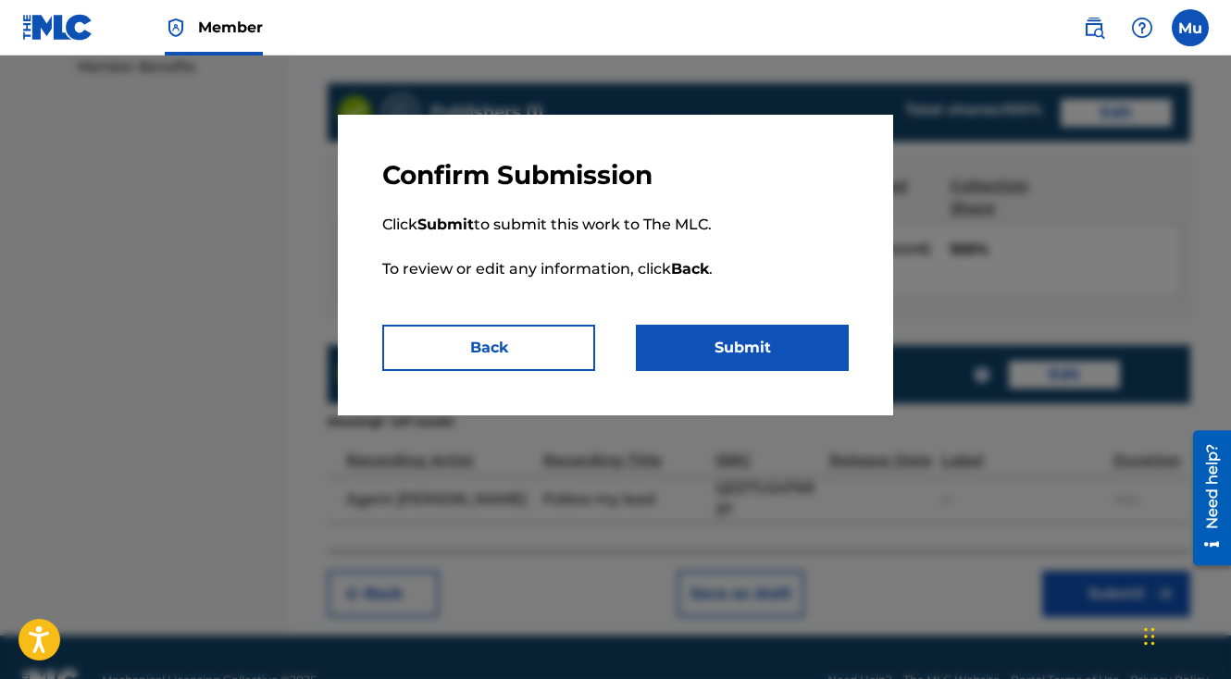
click at [816, 361] on button "Submit" at bounding box center [742, 348] width 213 height 46
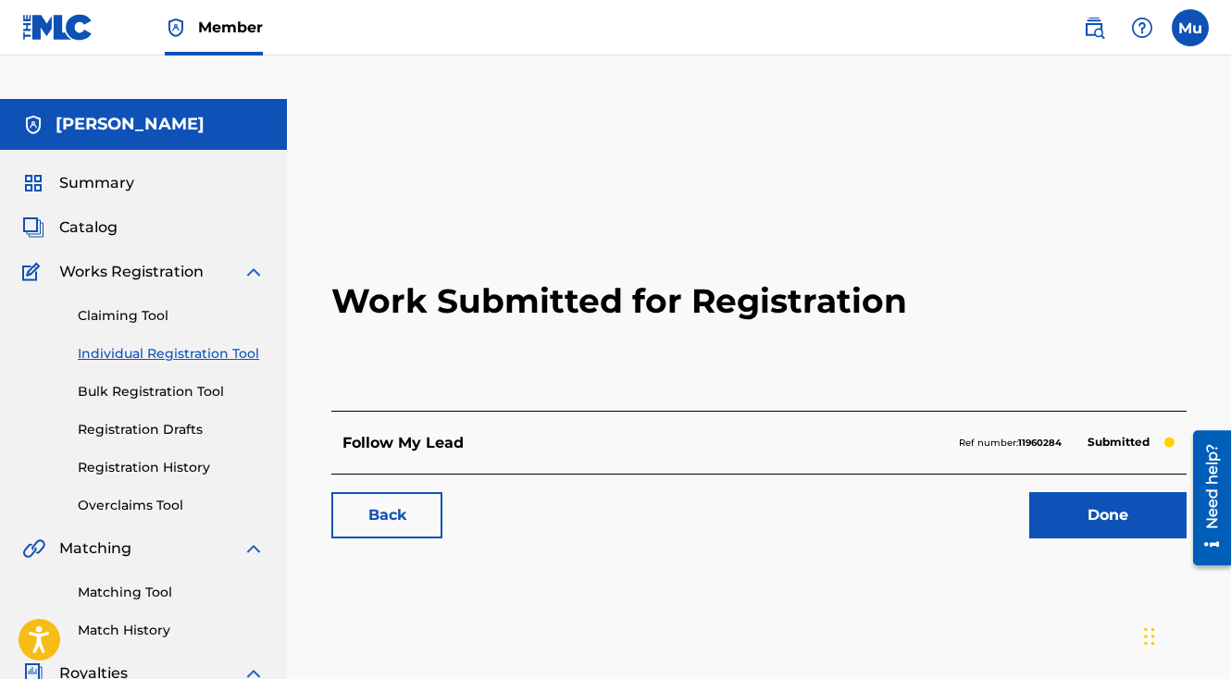
click at [1086, 492] on link "Done" at bounding box center [1107, 515] width 157 height 46
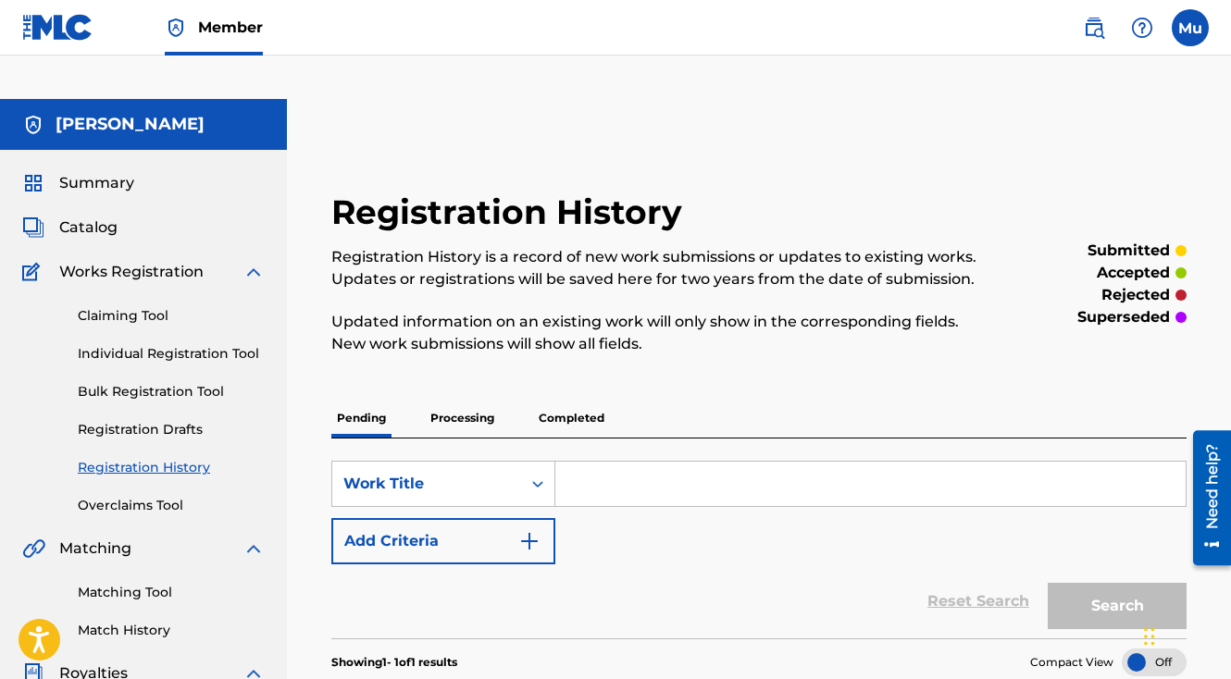
click at [133, 344] on link "Individual Registration Tool" at bounding box center [171, 353] width 187 height 19
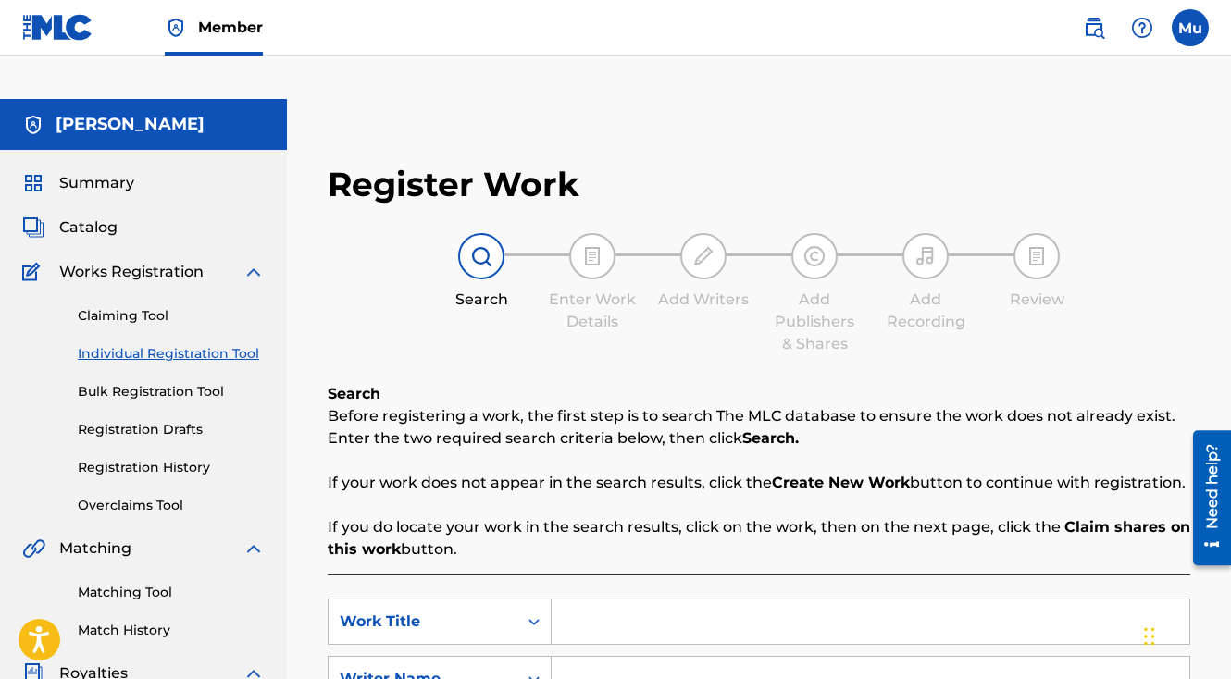
click at [634, 600] on input "Search Form" at bounding box center [871, 622] width 638 height 44
paste input "Its Not Nice out There"
type input "Its Not Nice out There"
click at [667, 657] on input "Search Form" at bounding box center [871, 679] width 638 height 44
type input "[PERSON_NAME]"
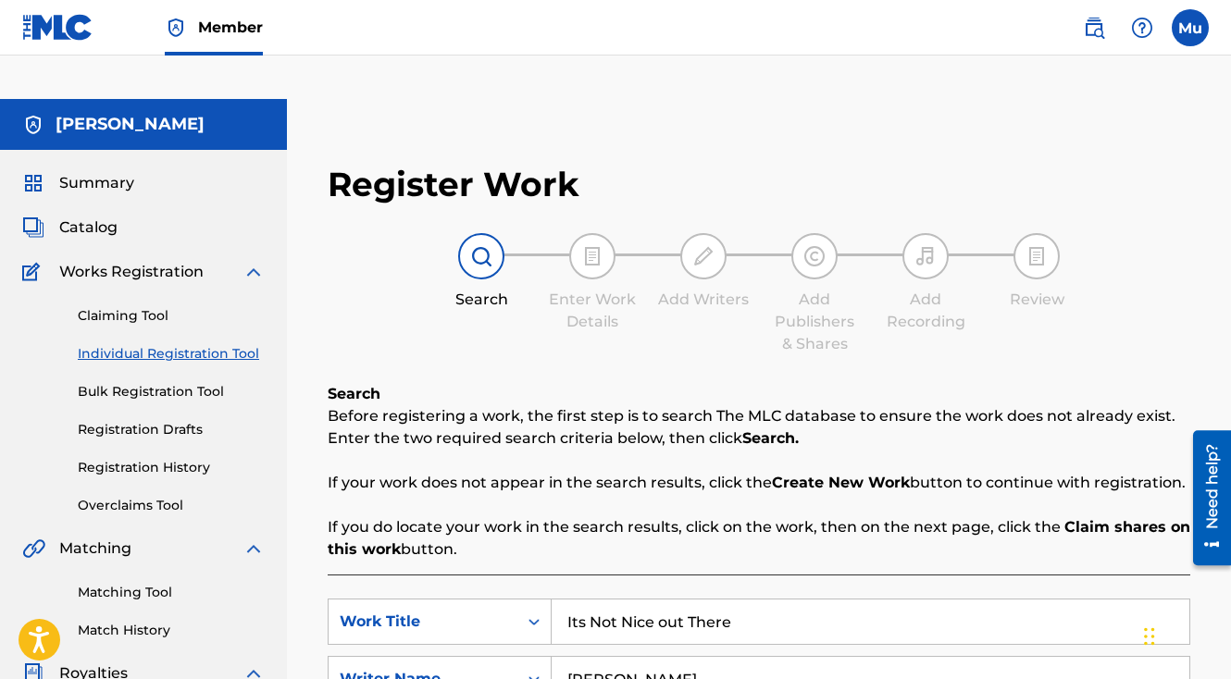
scroll to position [411, 0]
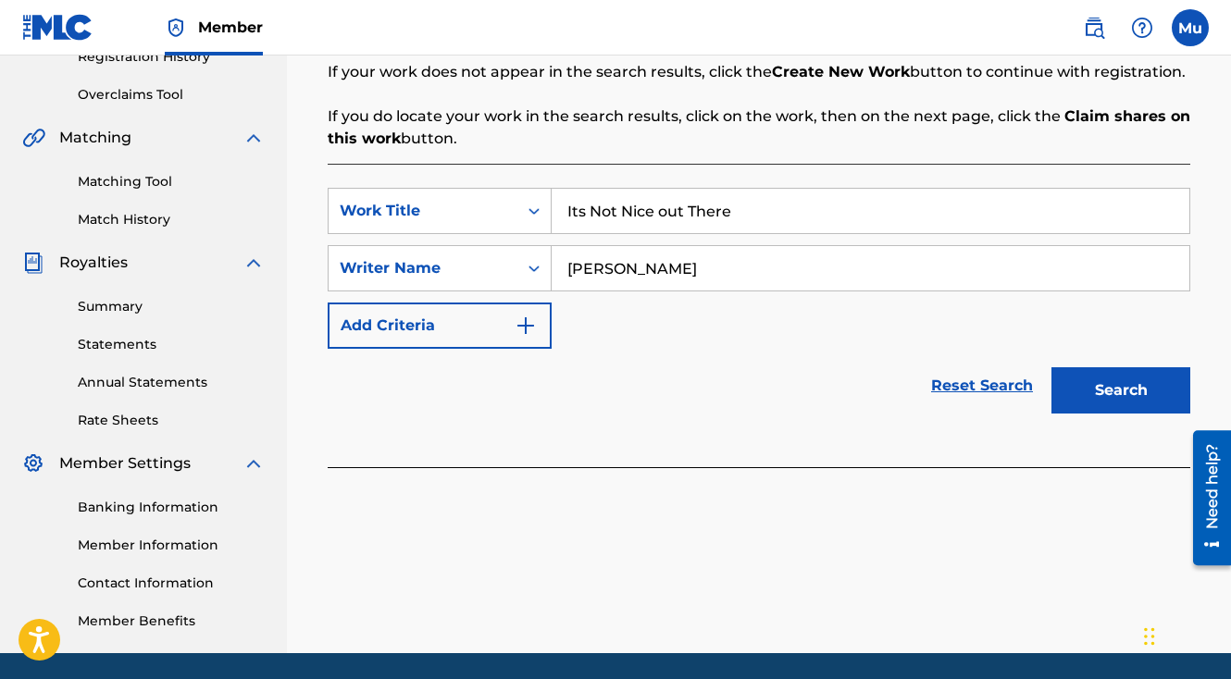
click at [1103, 373] on div "Search" at bounding box center [1116, 386] width 148 height 74
click at [1098, 367] on button "Search" at bounding box center [1120, 390] width 139 height 46
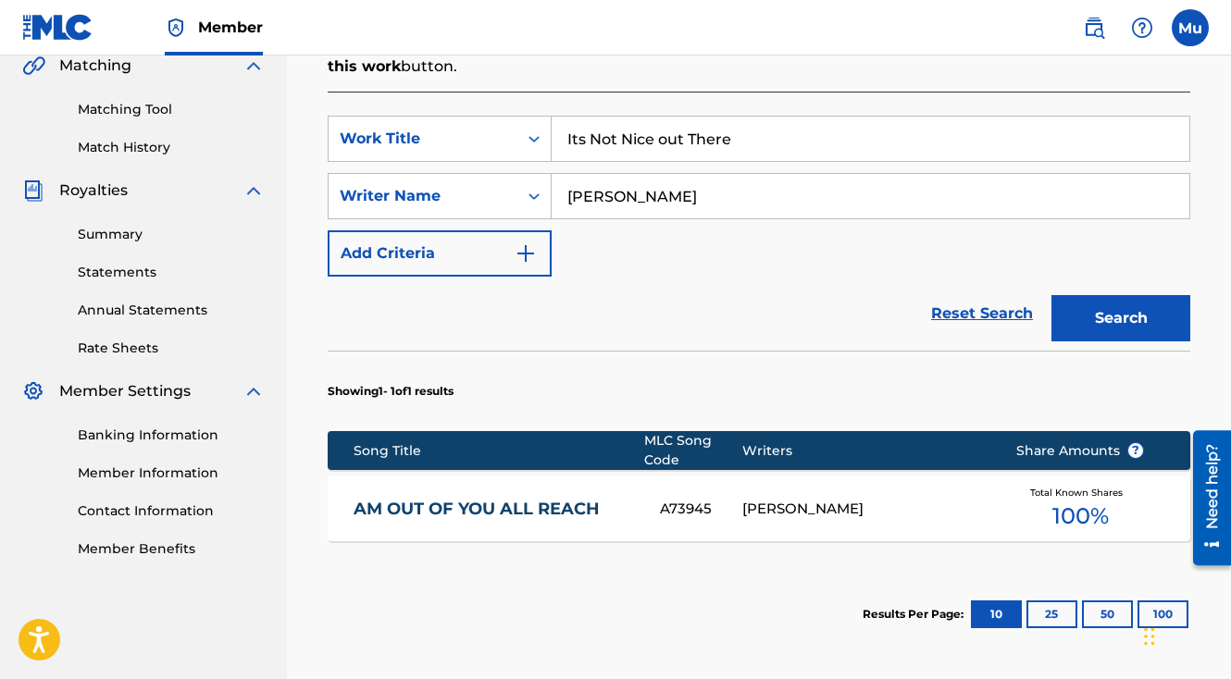
scroll to position [521, 0]
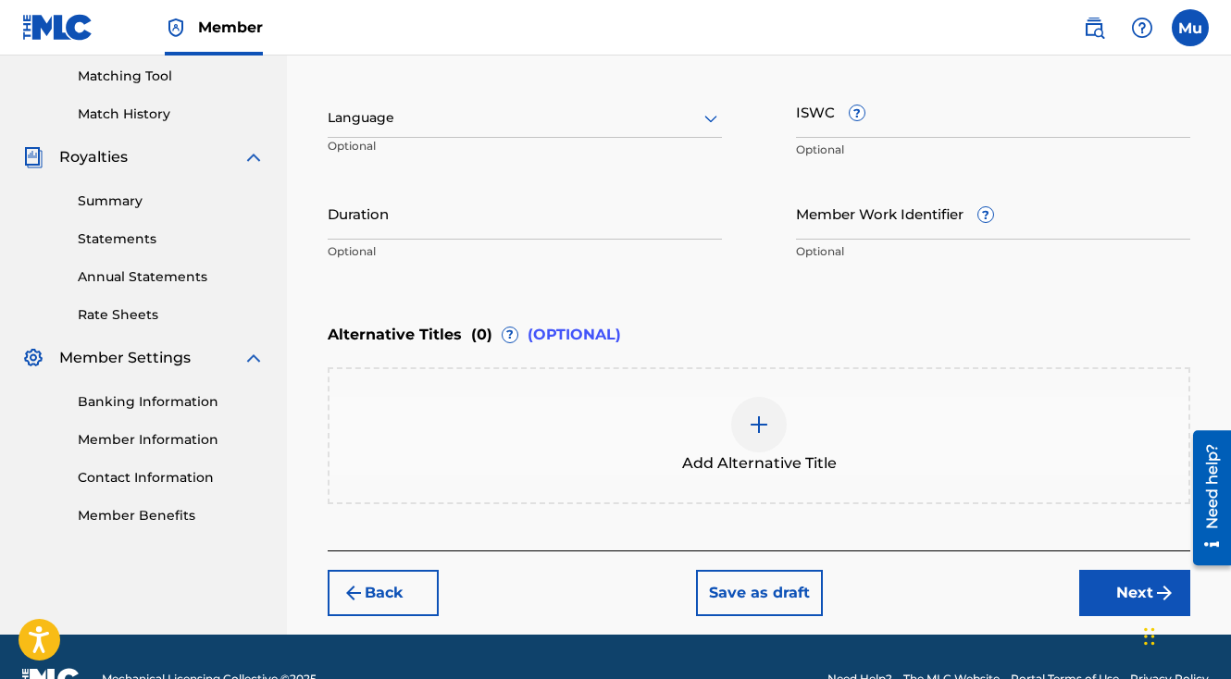
click at [1090, 570] on button "Next" at bounding box center [1134, 593] width 111 height 46
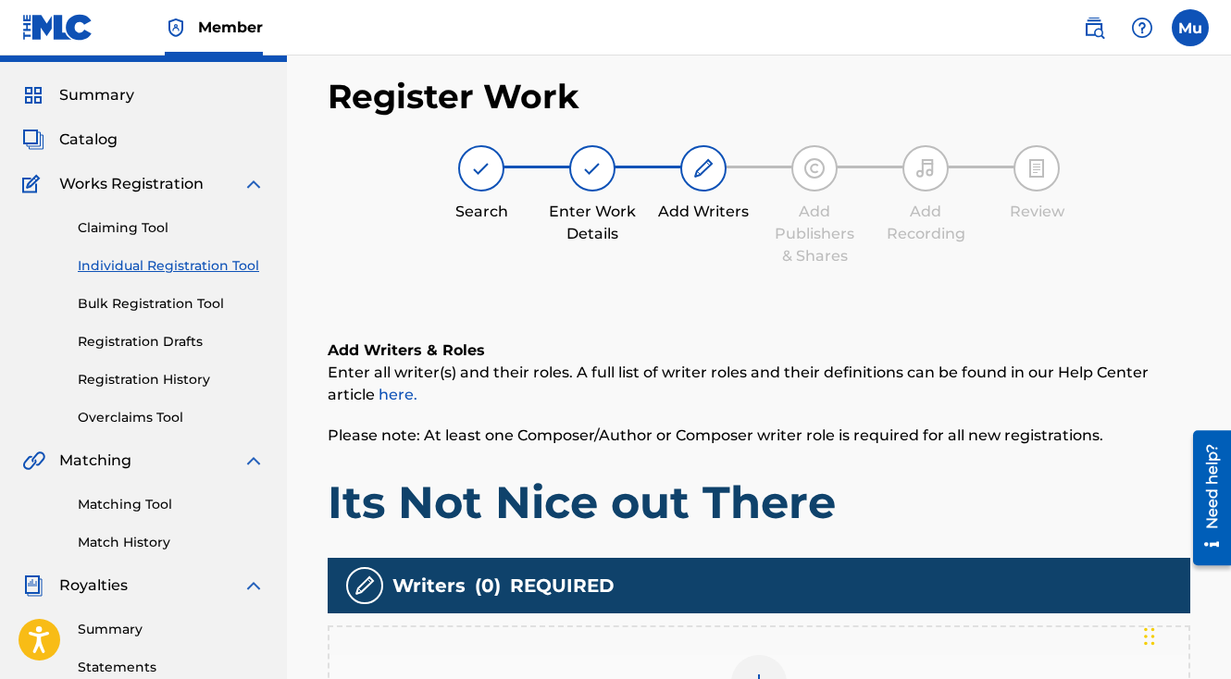
scroll to position [83, 0]
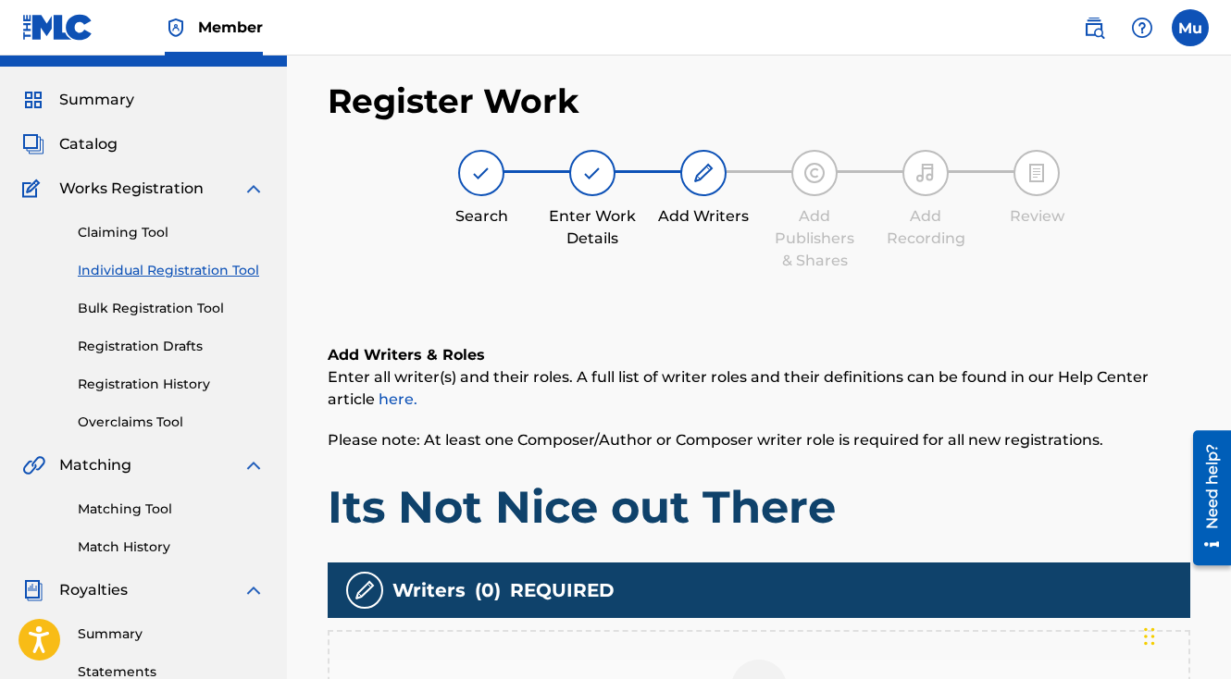
click at [783, 660] on div at bounding box center [759, 688] width 56 height 56
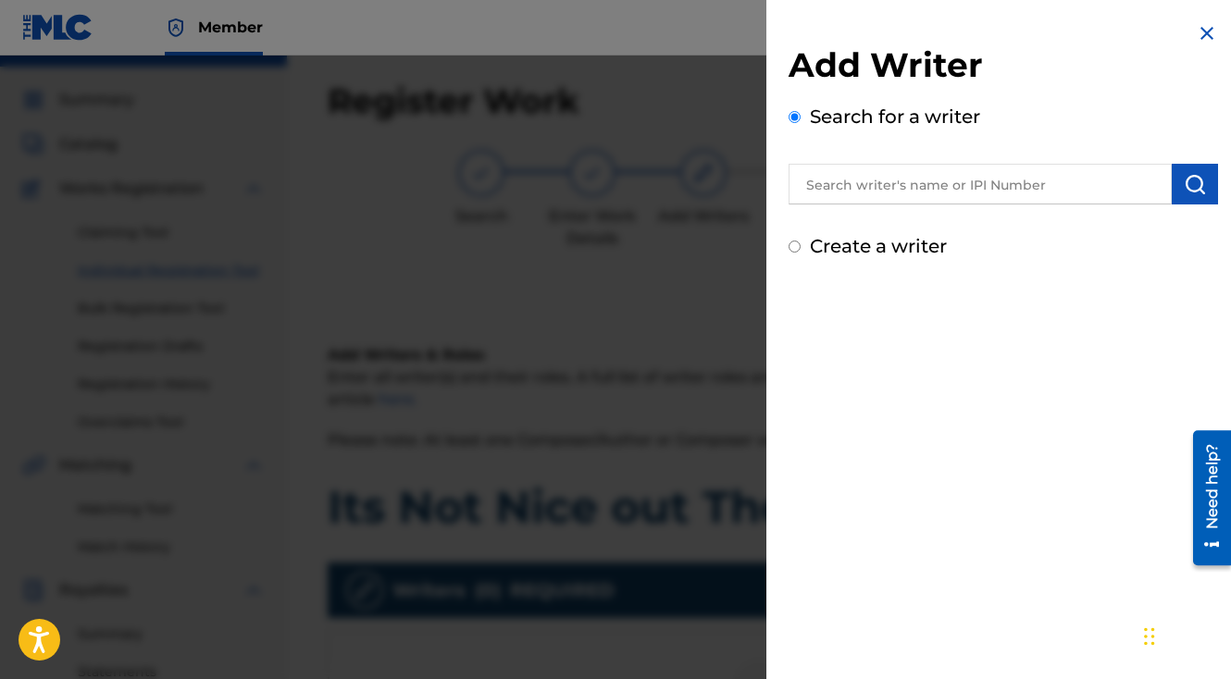
click at [877, 179] on input "text" at bounding box center [980, 184] width 383 height 41
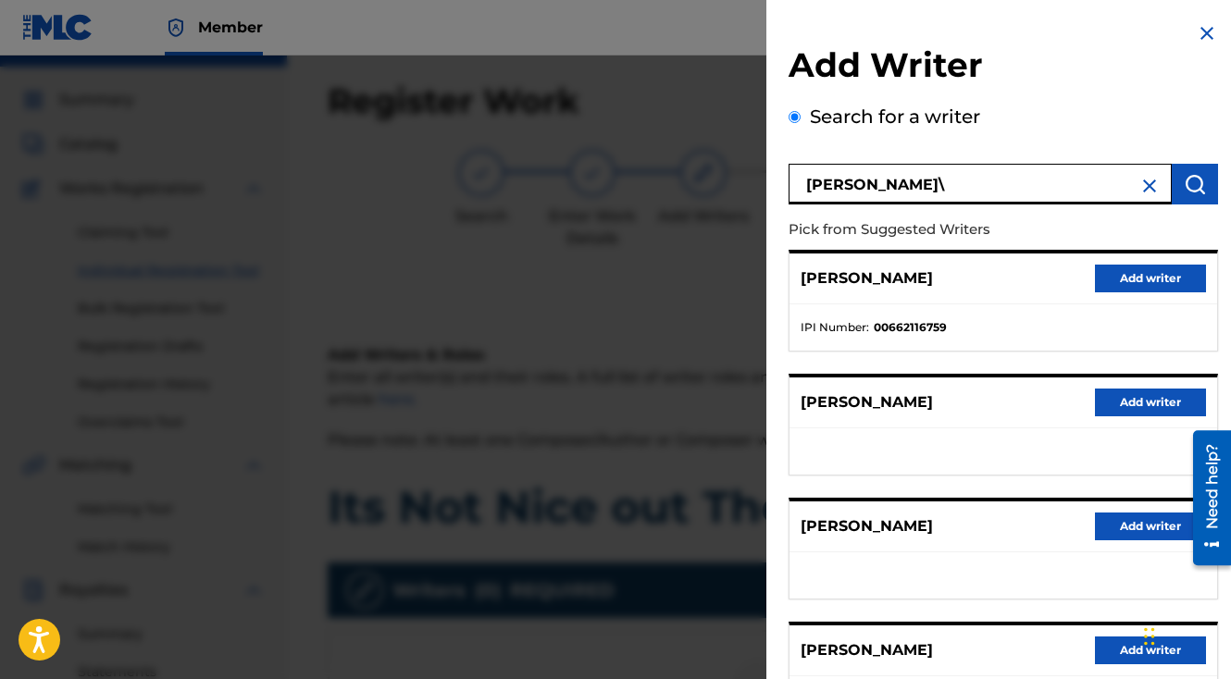
type input "[PERSON_NAME]\"
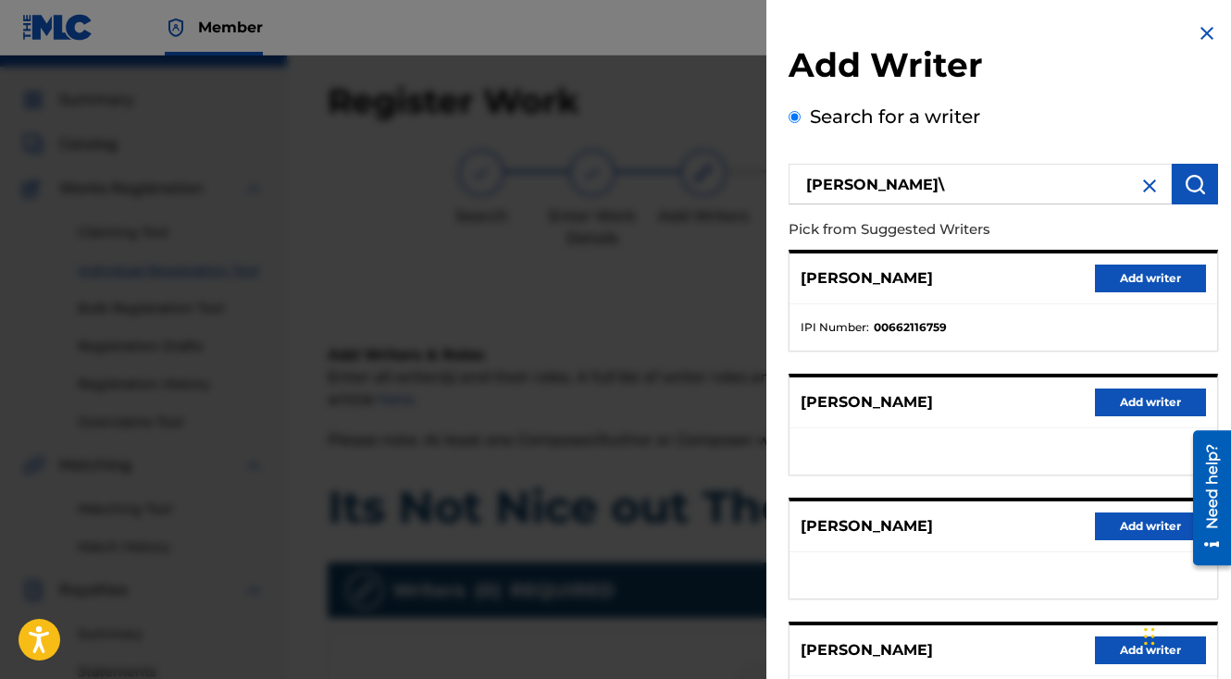
click at [1095, 279] on button "Add writer" at bounding box center [1150, 279] width 111 height 28
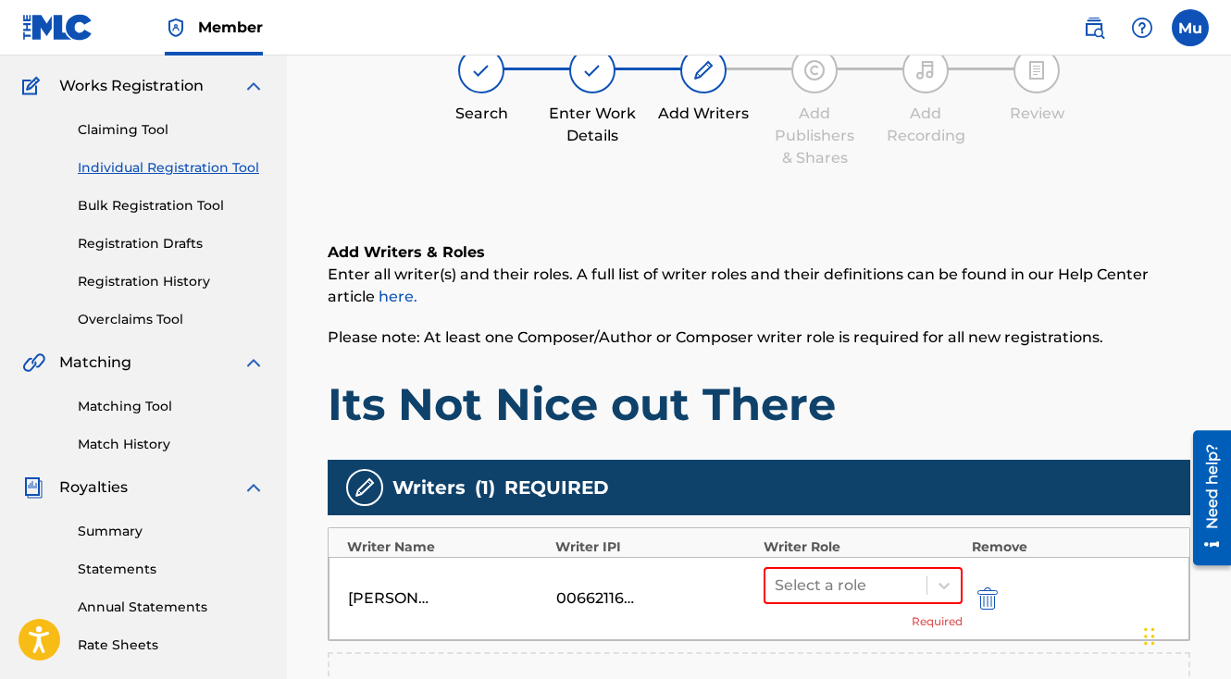
scroll to position [353, 0]
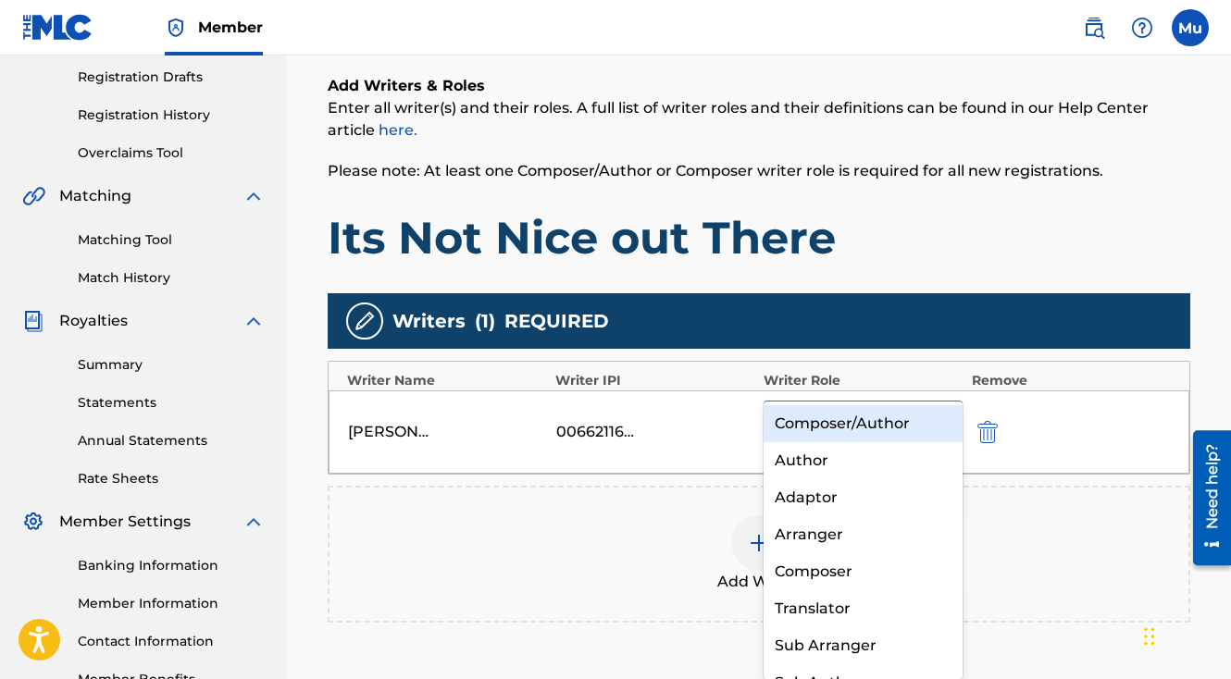
click at [926, 410] on span at bounding box center [926, 419] width 1 height 19
click at [907, 421] on div "Composer/Author" at bounding box center [863, 423] width 199 height 37
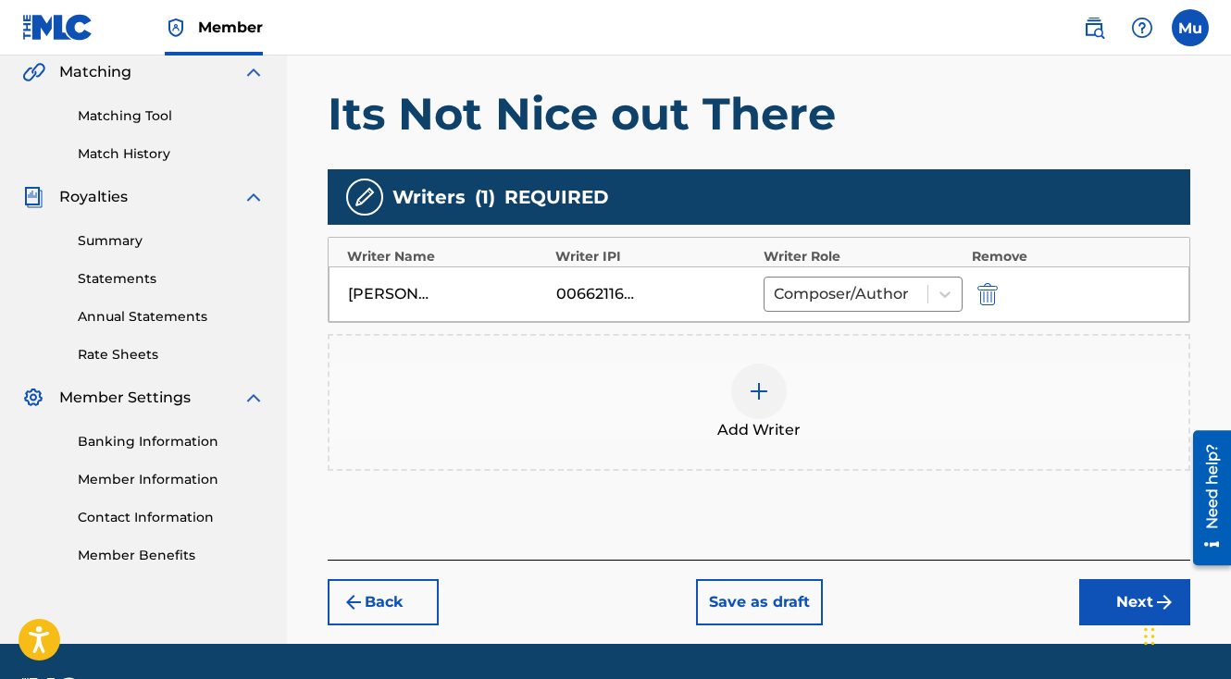
click at [1117, 579] on button "Next" at bounding box center [1134, 602] width 111 height 46
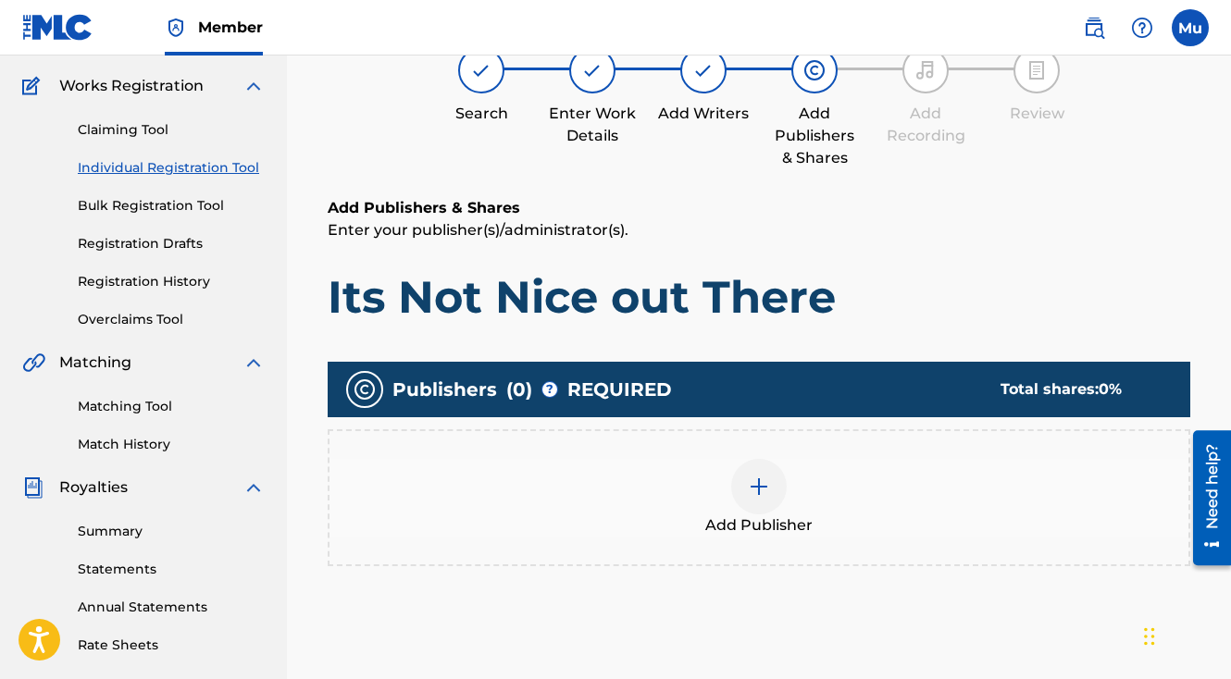
scroll to position [83, 0]
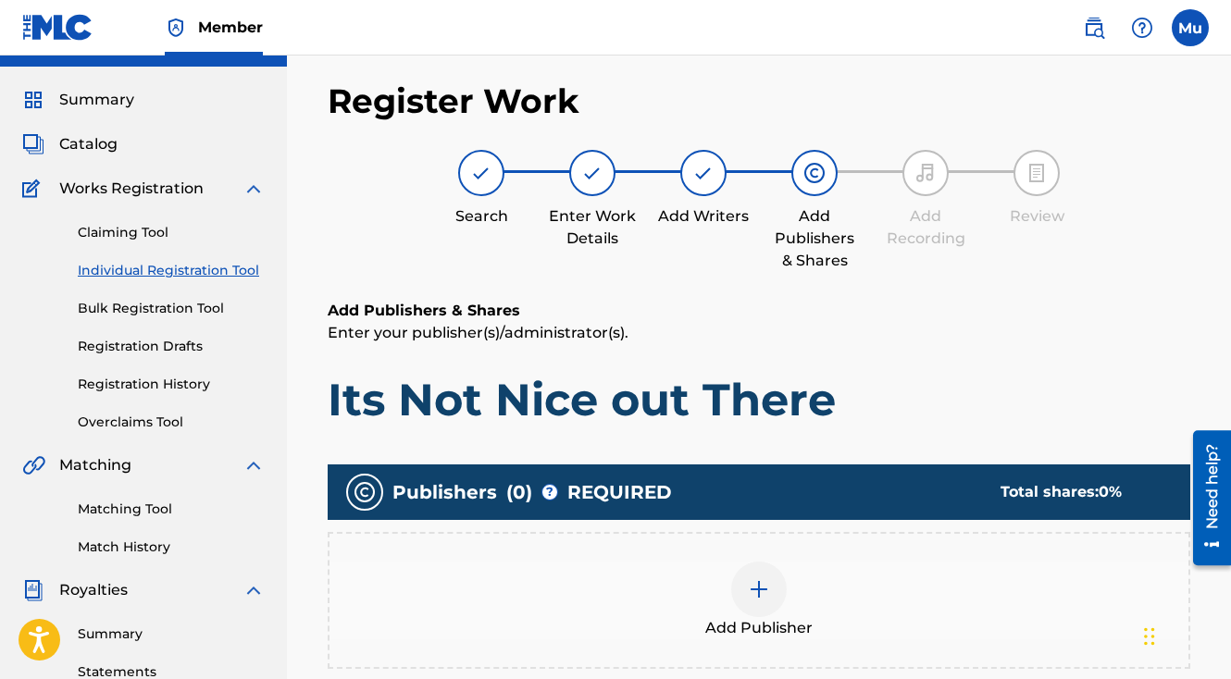
click at [771, 562] on div at bounding box center [759, 590] width 56 height 56
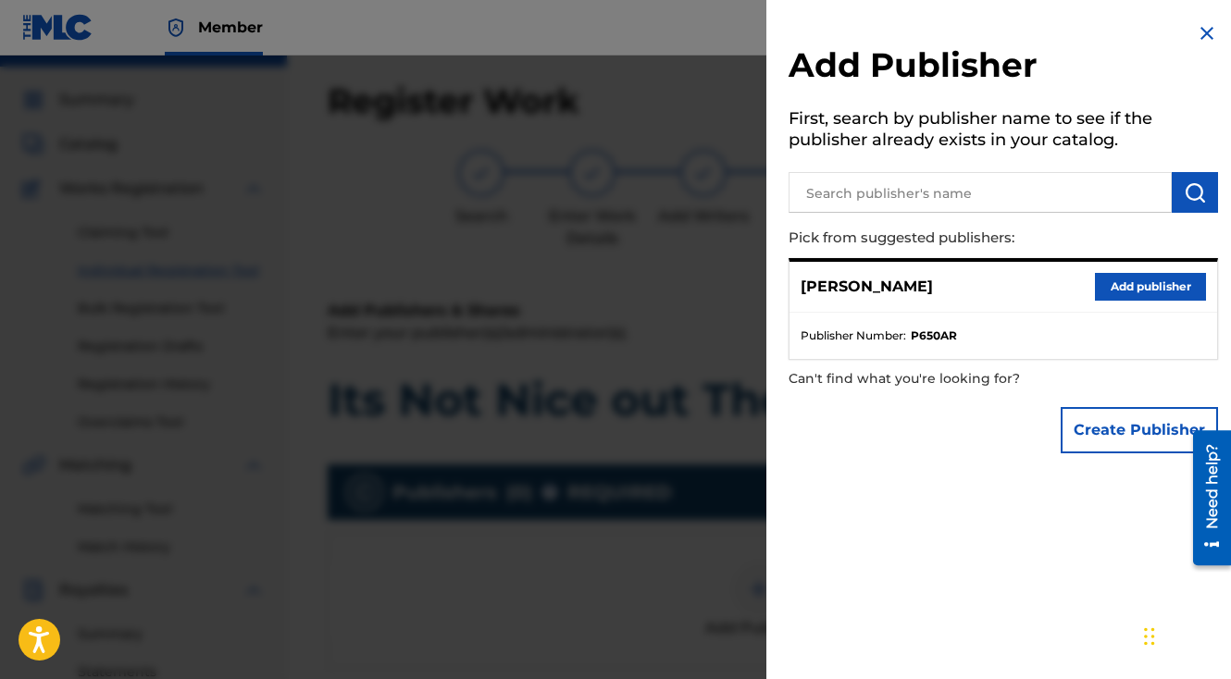
click at [1099, 285] on button "Add publisher" at bounding box center [1150, 287] width 111 height 28
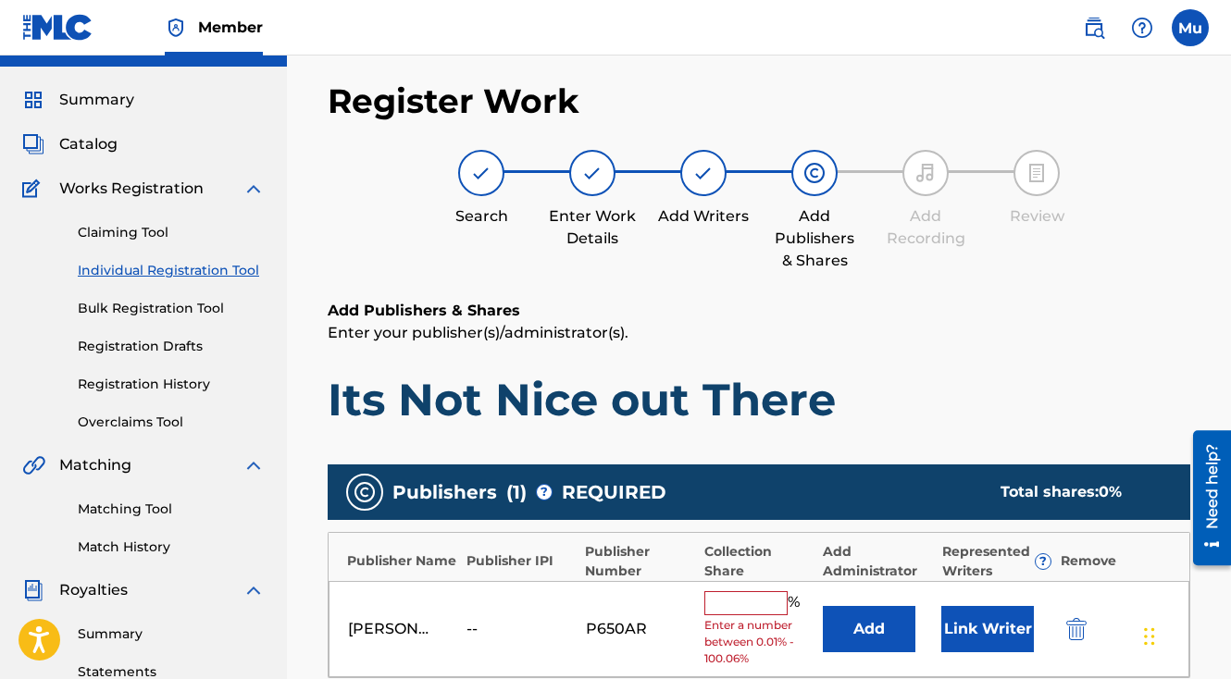
click at [764, 591] on input "text" at bounding box center [745, 603] width 83 height 24
type input "100"
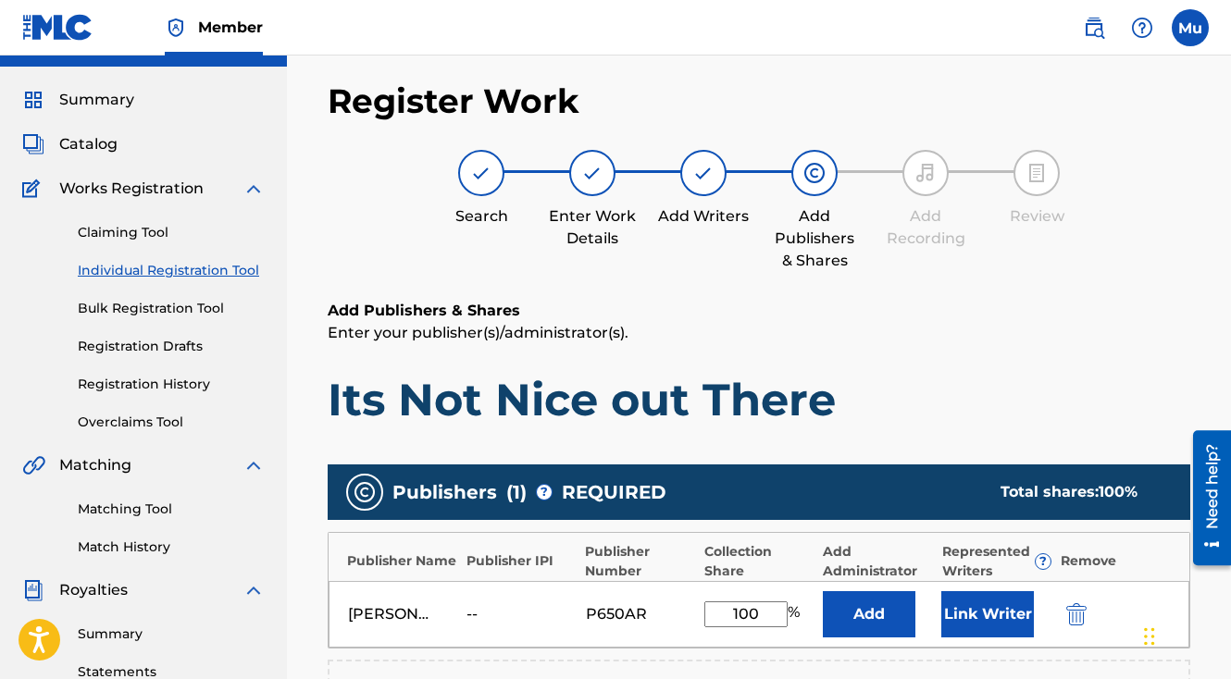
click at [960, 591] on button "Link Writer" at bounding box center [987, 614] width 93 height 46
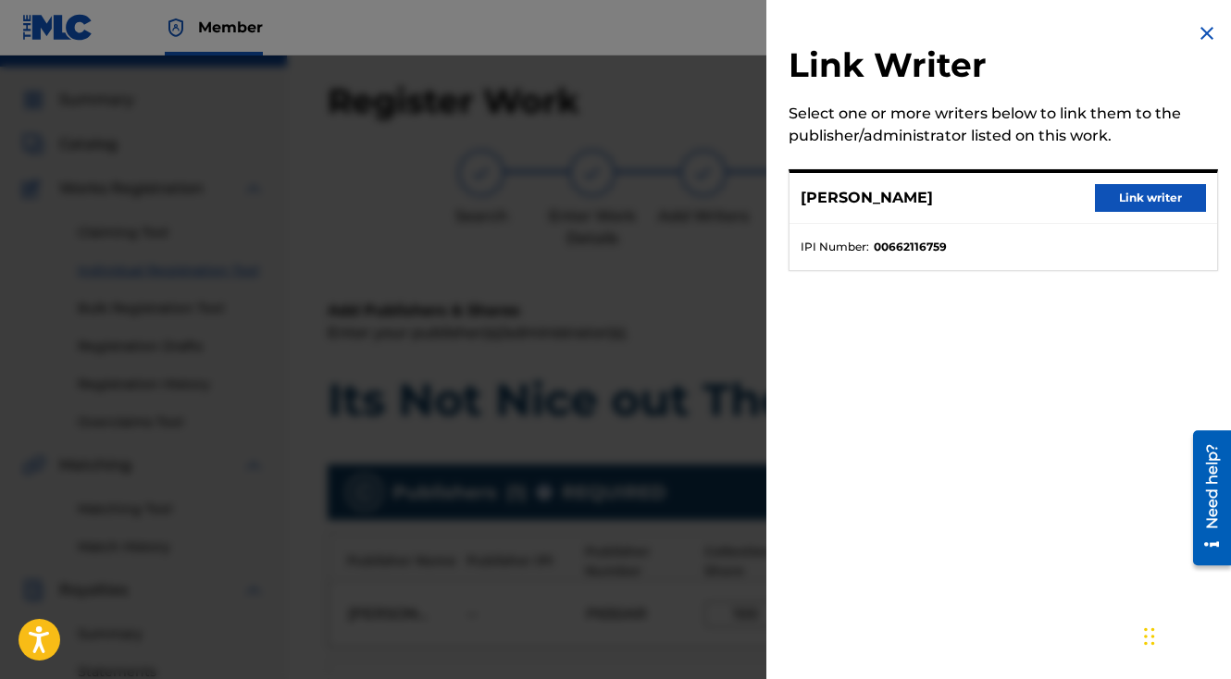
click at [1139, 216] on div "[PERSON_NAME] Link writer" at bounding box center [1003, 198] width 428 height 51
click at [1136, 200] on button "Link writer" at bounding box center [1150, 198] width 111 height 28
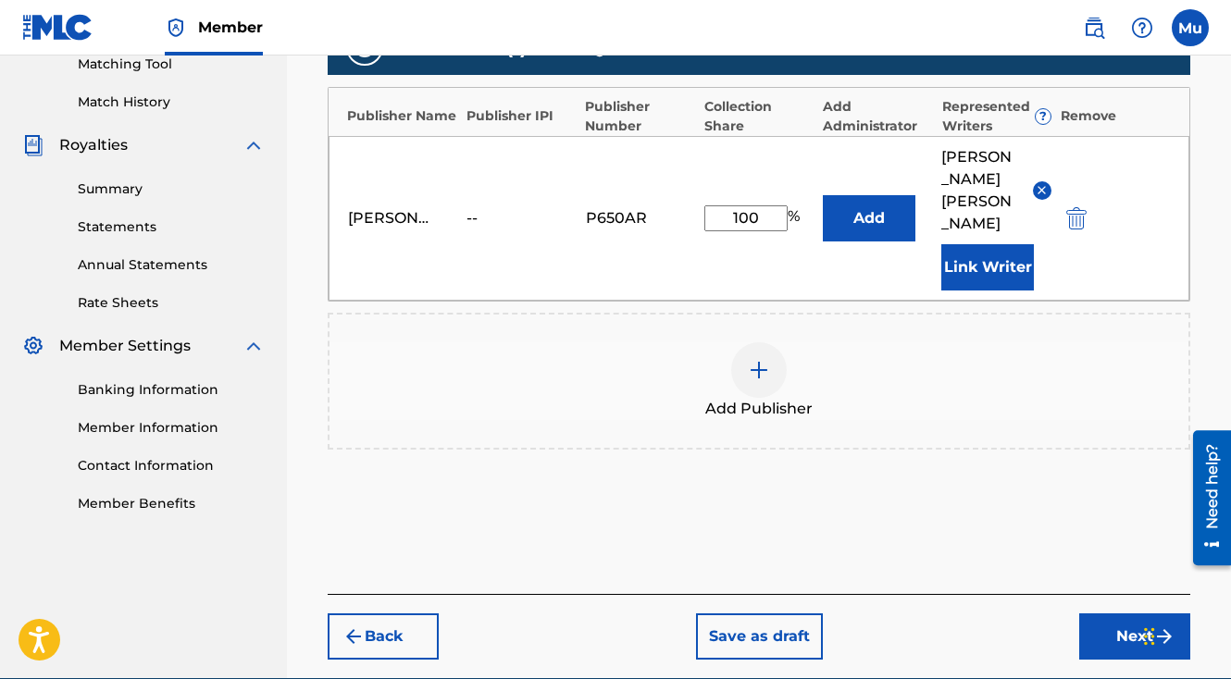
click at [1086, 614] on button "Next" at bounding box center [1134, 637] width 111 height 46
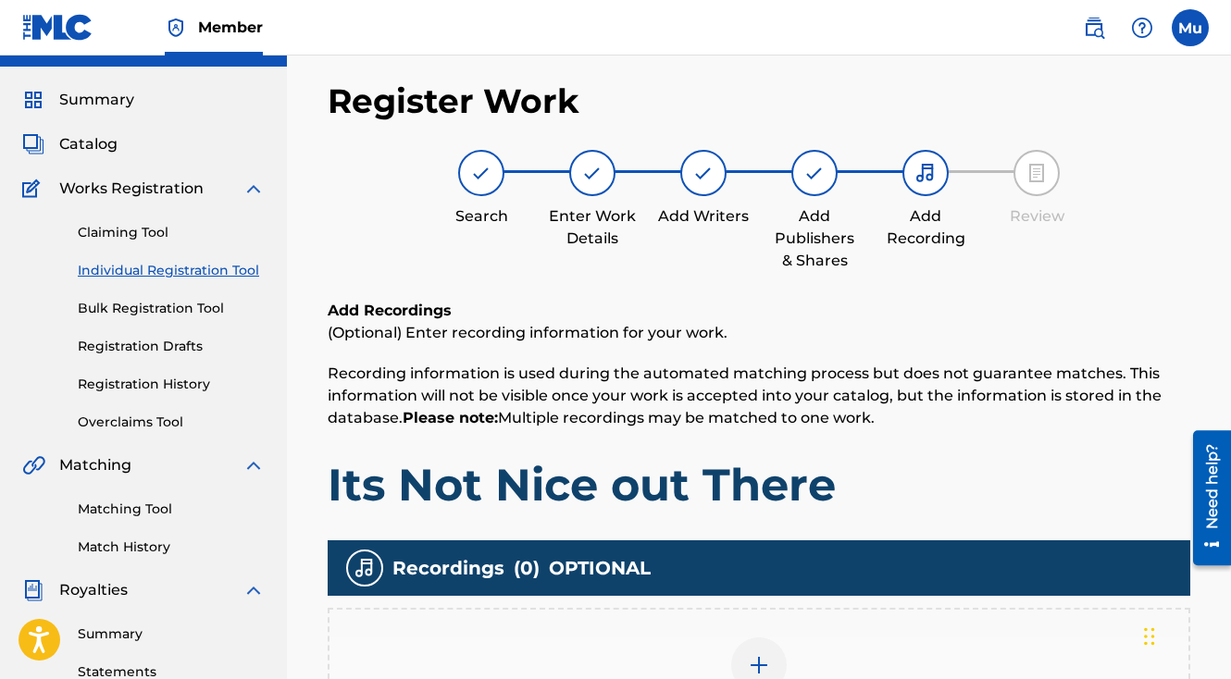
scroll to position [430, 0]
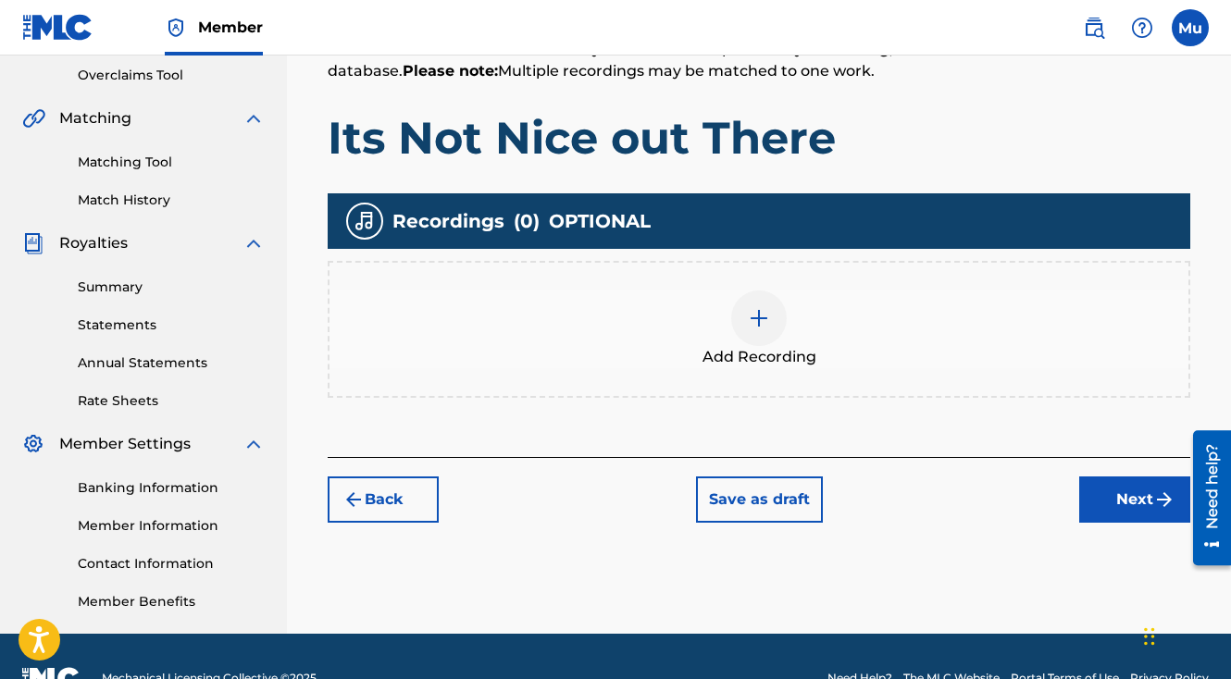
click at [735, 296] on div "Add Recording" at bounding box center [758, 330] width 859 height 78
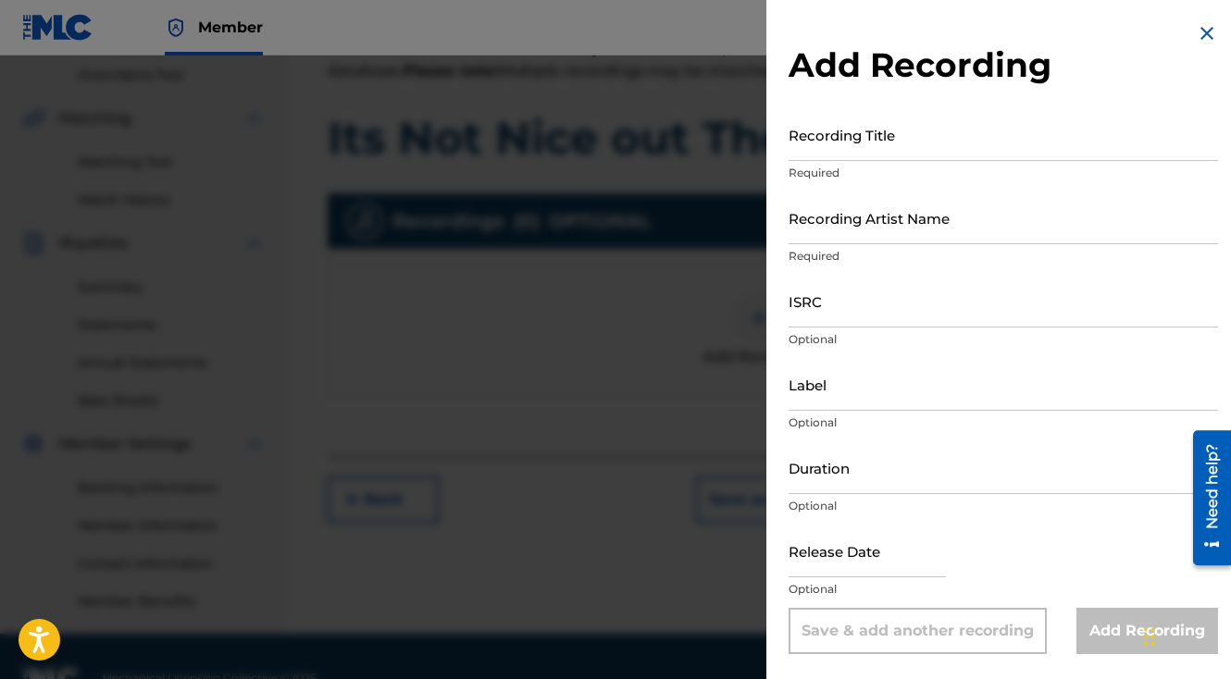
click at [900, 135] on input "Recording Title" at bounding box center [1003, 134] width 429 height 53
paste input "Its Not Nice out There"
type input "Its Not Nice out There"
click at [903, 228] on input "Recording Artist Name" at bounding box center [1003, 218] width 429 height 53
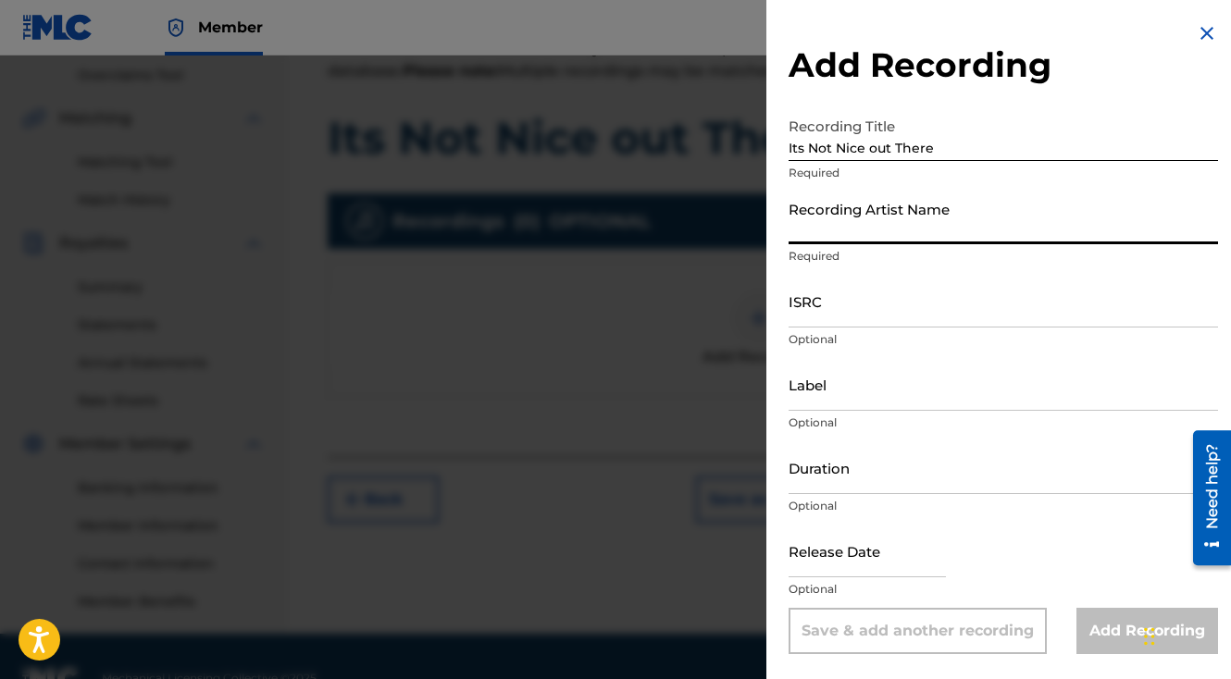
paste input "The General Da Jamaican Boy"
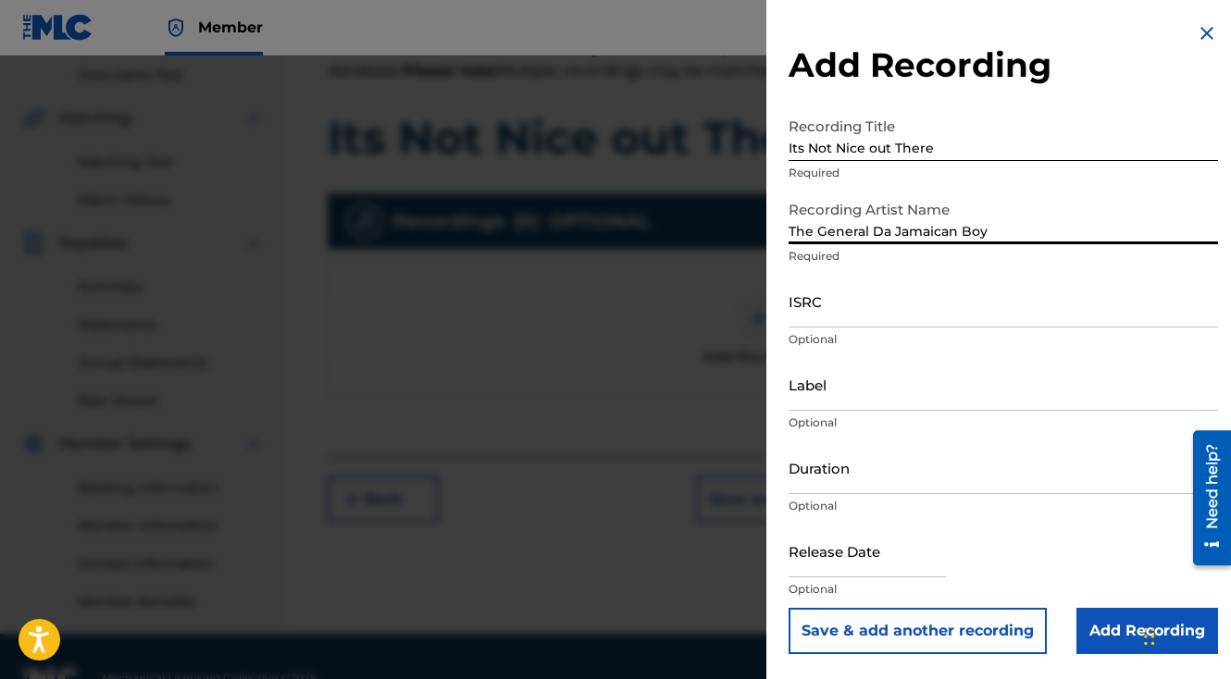
type input "The General Da Jamaican Boy"
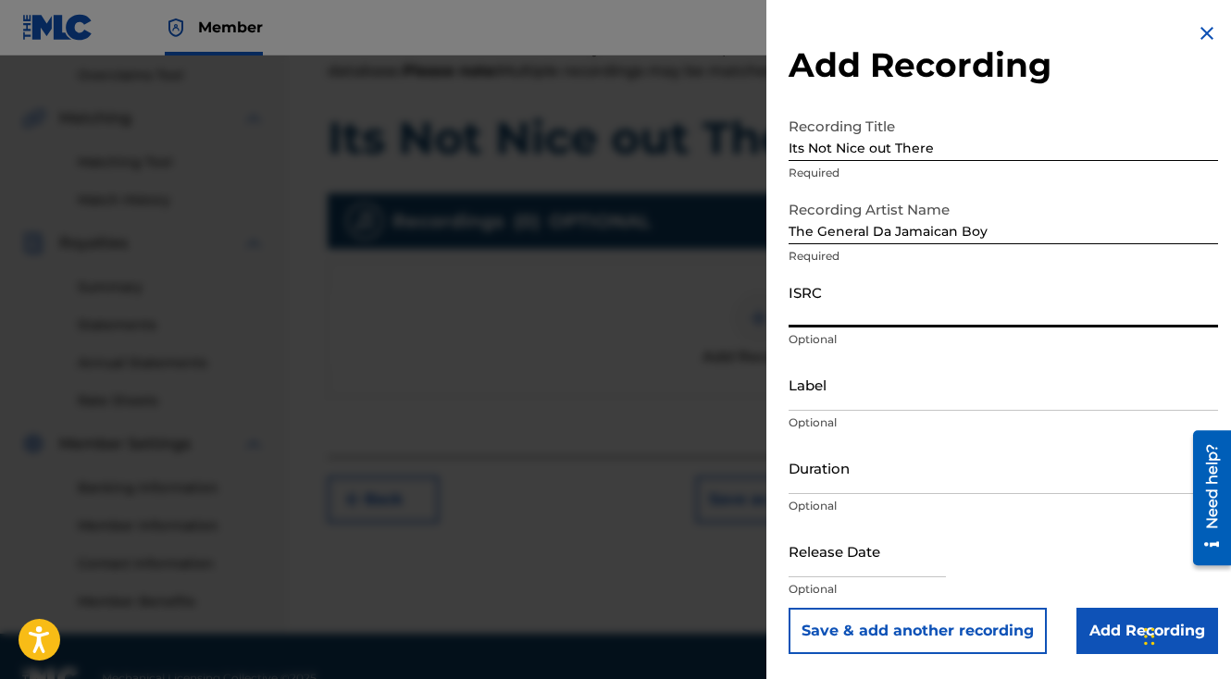
click at [791, 309] on input "ISRC" at bounding box center [1003, 301] width 429 height 53
paste input "QZAMM1973687"
type input "QZAMM1973687"
click at [1090, 624] on input "Add Recording" at bounding box center [1147, 631] width 142 height 46
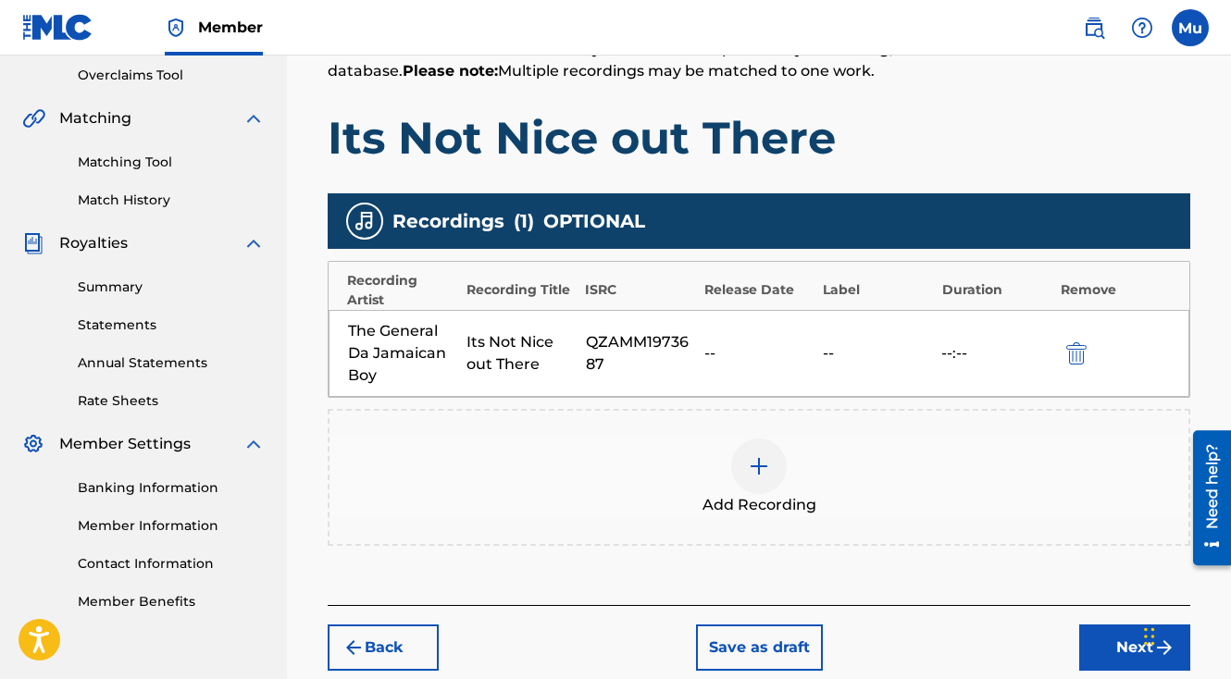
click at [1093, 625] on button "Next" at bounding box center [1134, 648] width 111 height 46
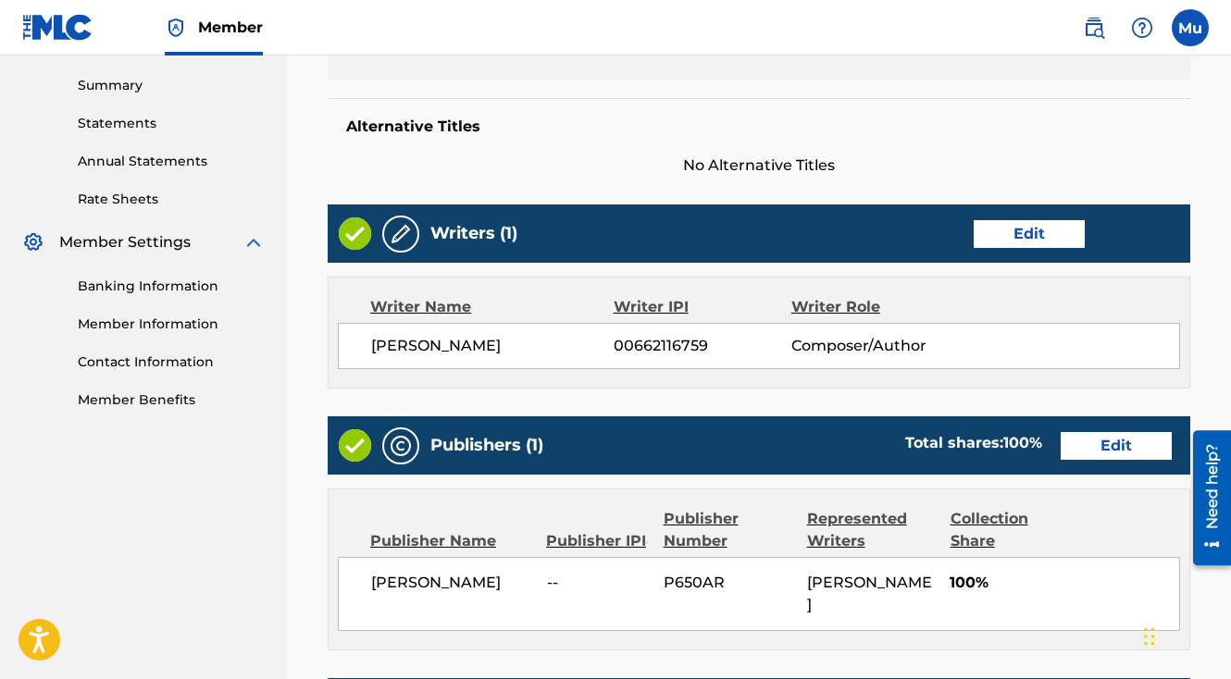
scroll to position [965, 0]
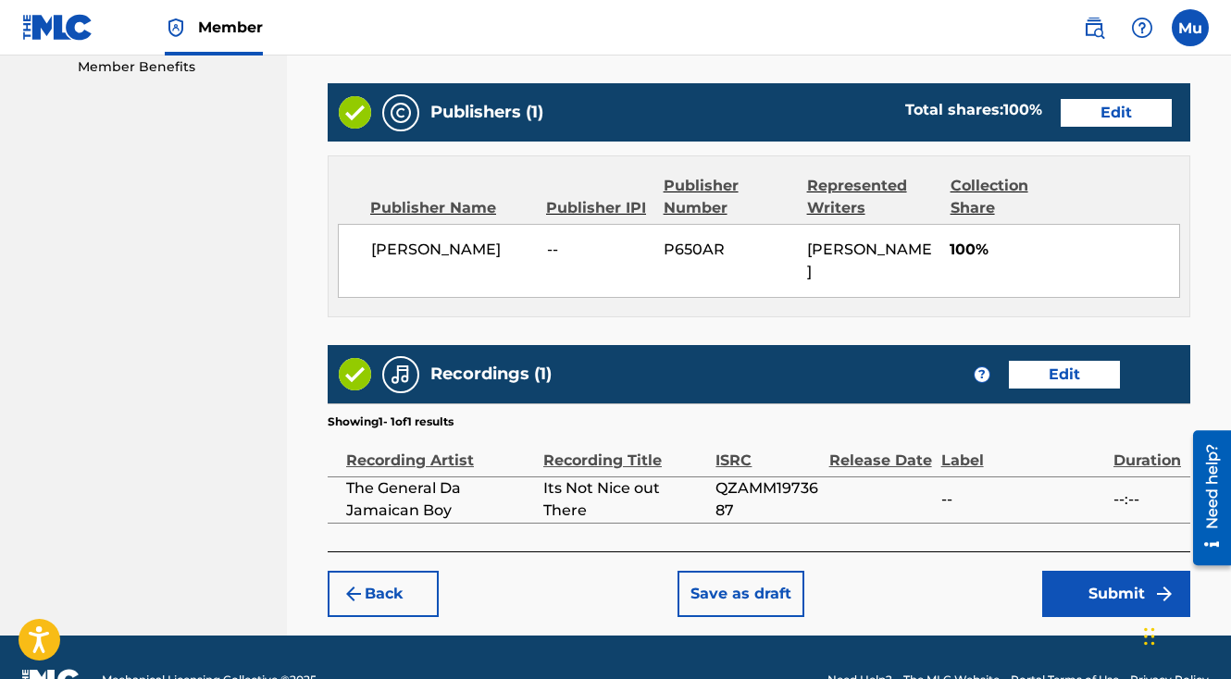
click at [1119, 571] on button "Submit" at bounding box center [1116, 594] width 148 height 46
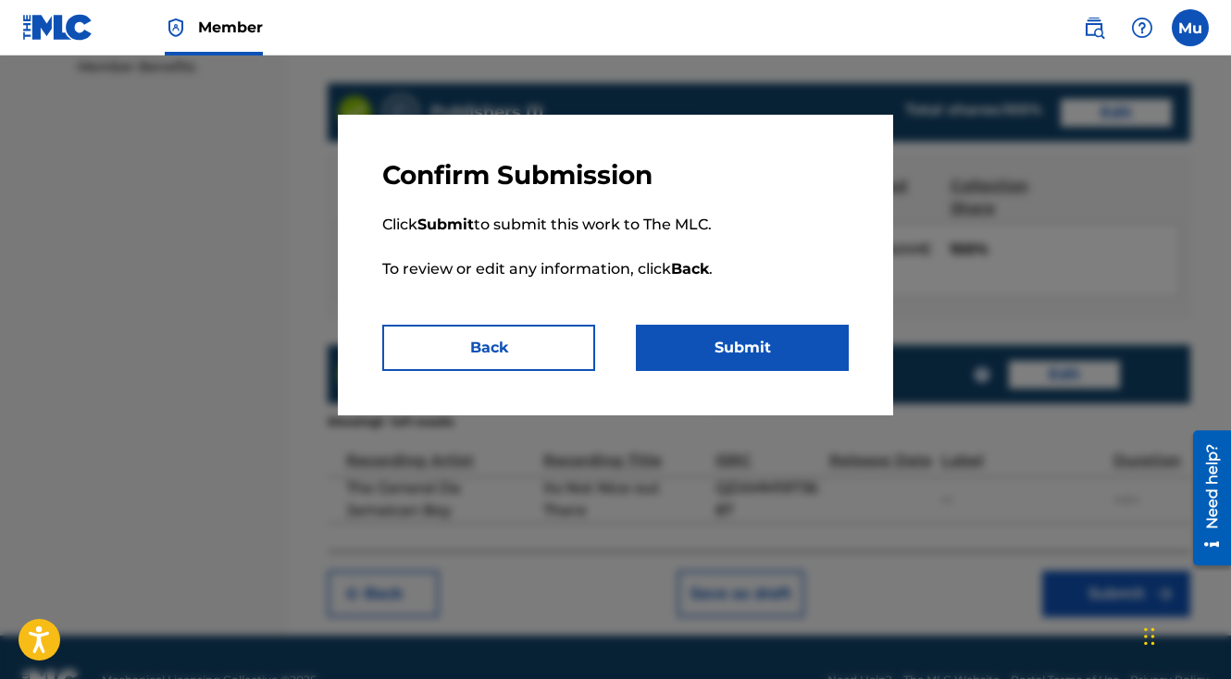
click at [813, 352] on button "Submit" at bounding box center [742, 348] width 213 height 46
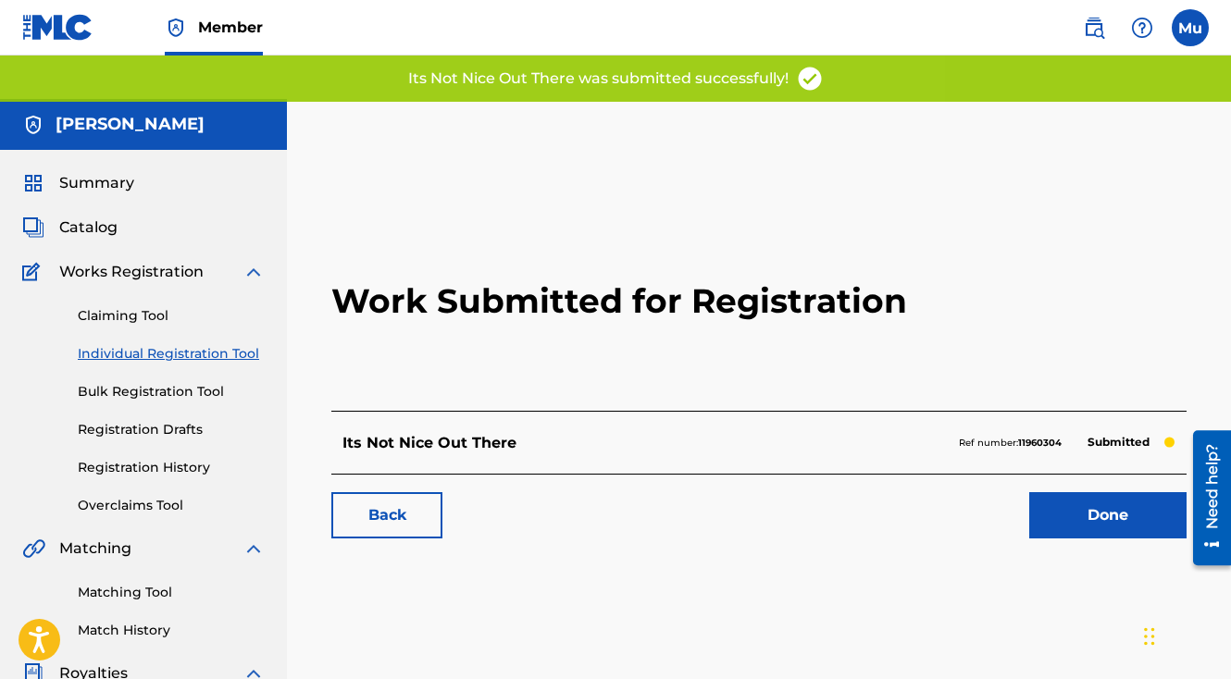
click at [1038, 492] on link "Done" at bounding box center [1107, 515] width 157 height 46
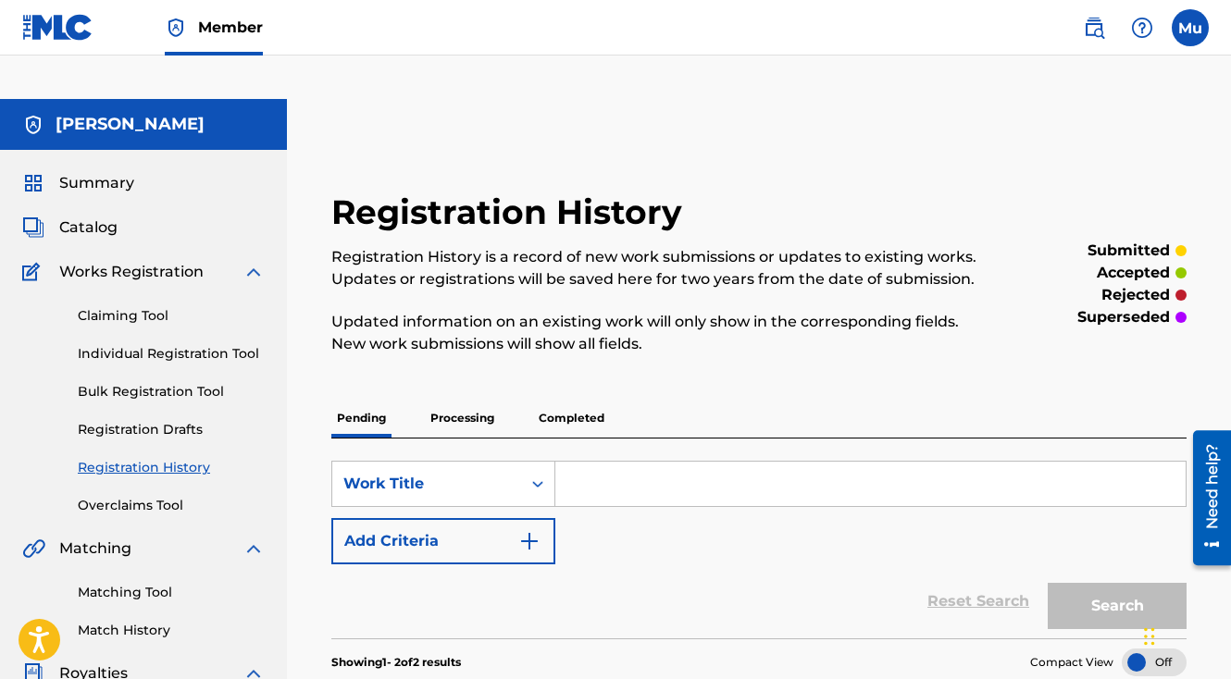
click at [186, 344] on link "Individual Registration Tool" at bounding box center [171, 353] width 187 height 19
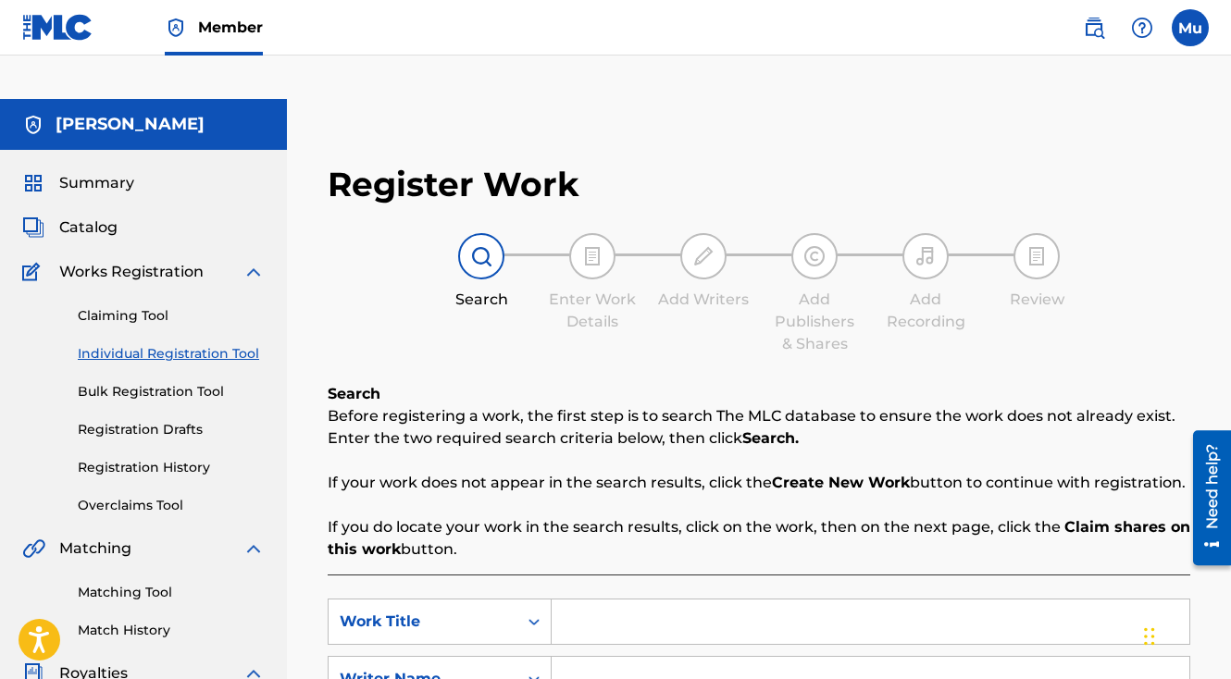
click at [572, 600] on input "Search Form" at bounding box center [871, 622] width 638 height 44
paste input "Missing You Still Missing You"
type input "Missing You Still Missing You"
click at [686, 657] on input "Search Form" at bounding box center [871, 679] width 638 height 44
type input "[PERSON_NAME]"
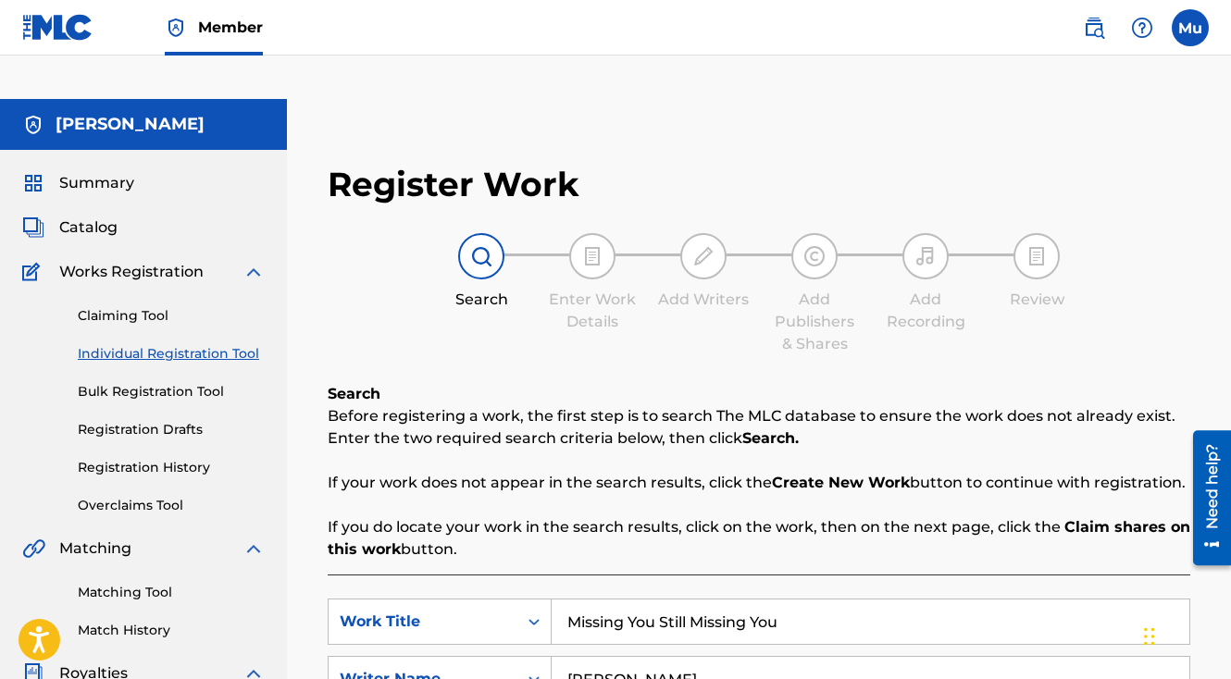
scroll to position [293, 0]
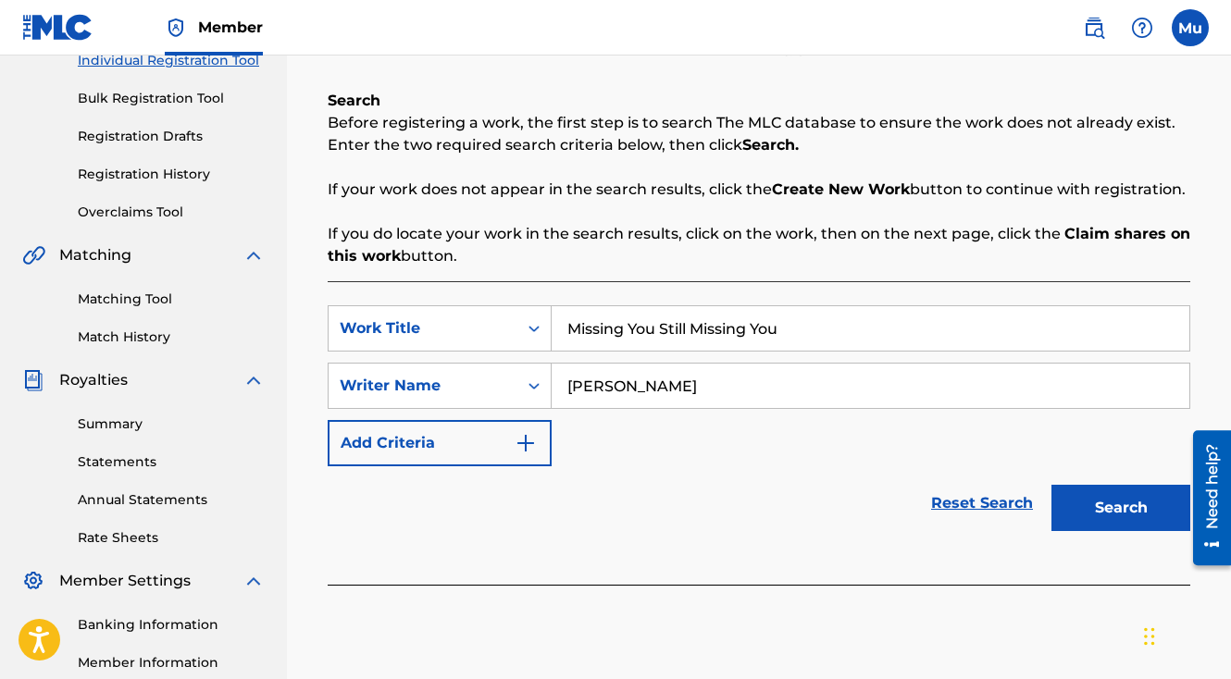
click at [1088, 485] on button "Search" at bounding box center [1120, 508] width 139 height 46
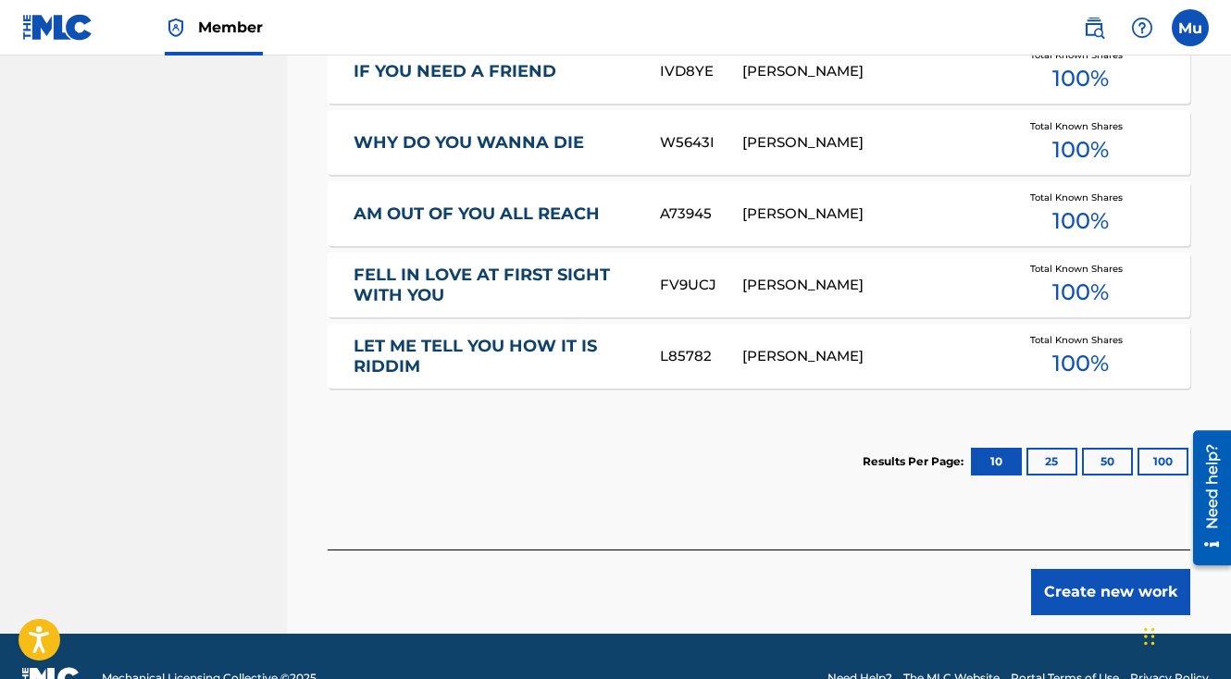
click at [1073, 569] on button "Create new work" at bounding box center [1110, 592] width 159 height 46
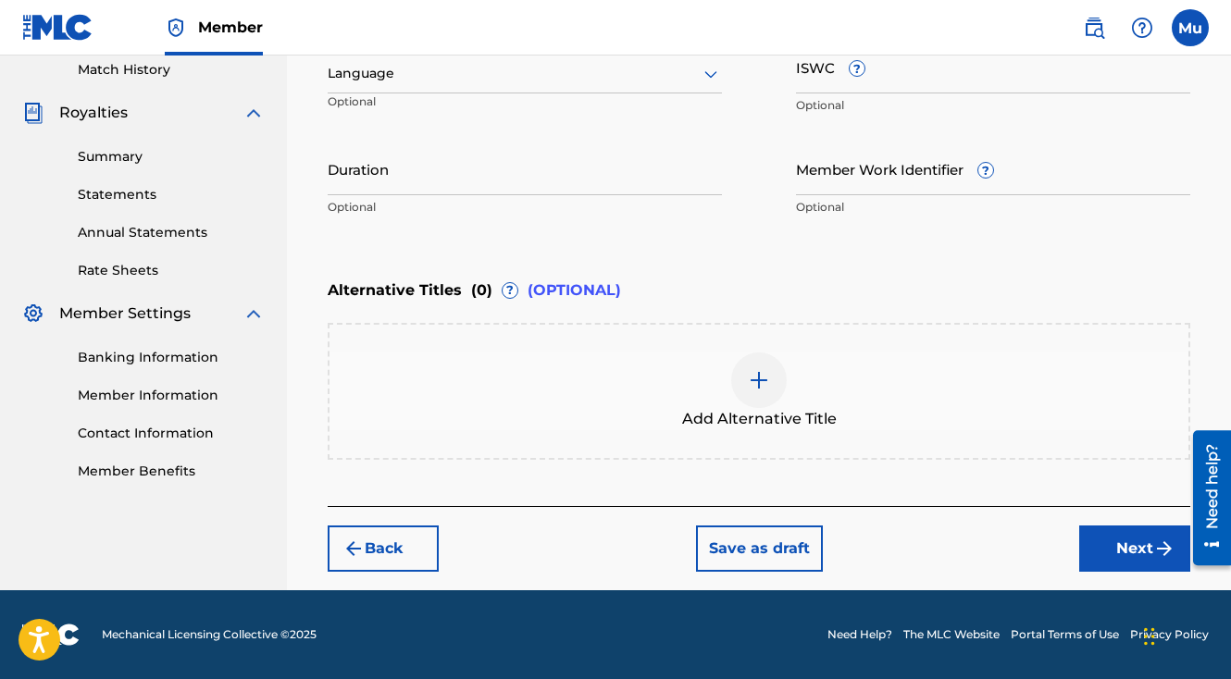
scroll to position [516, 0]
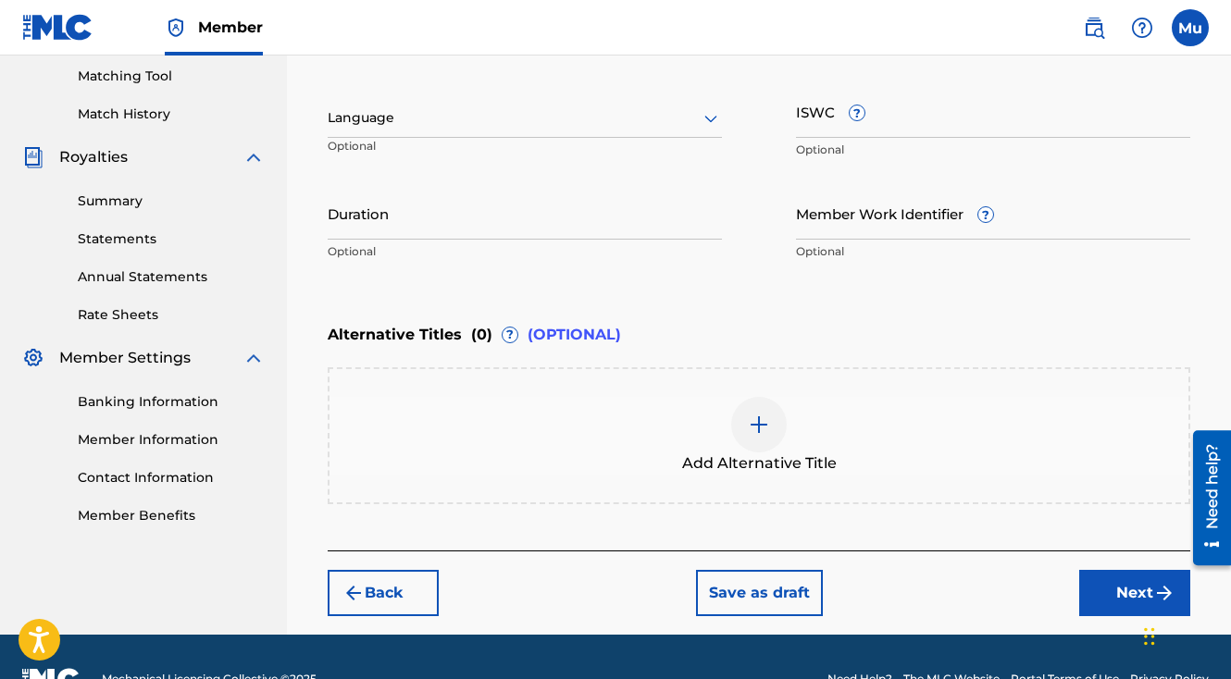
click at [1120, 570] on button "Next" at bounding box center [1134, 593] width 111 height 46
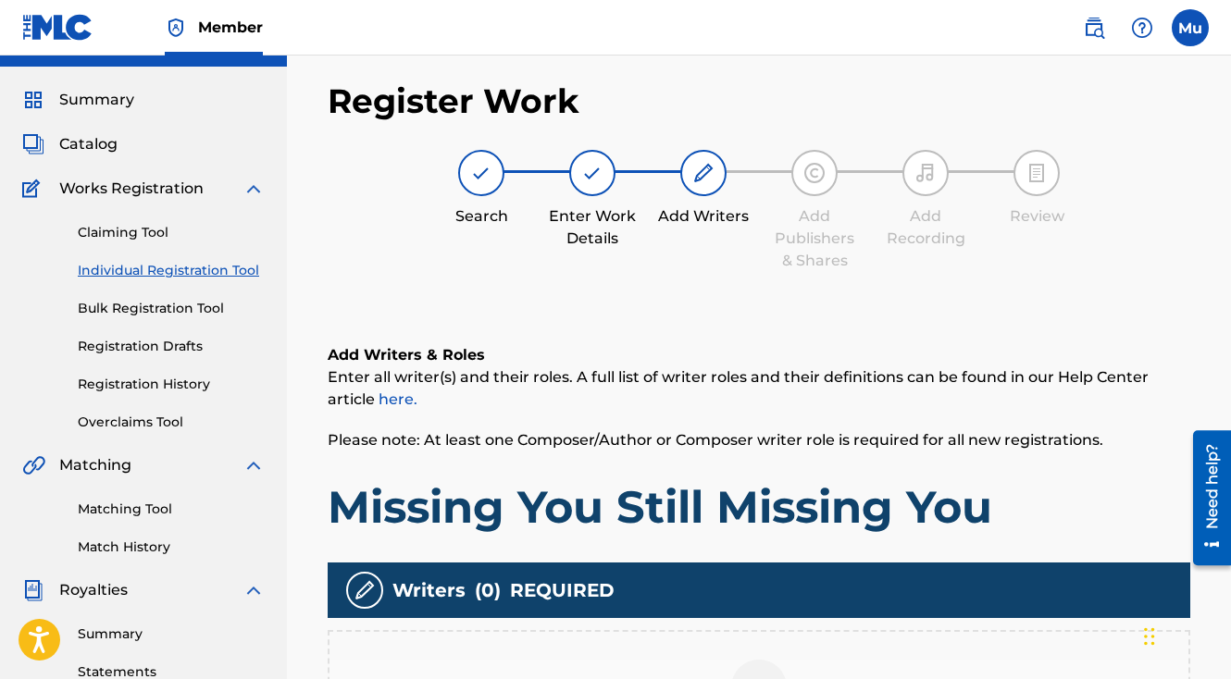
scroll to position [195, 0]
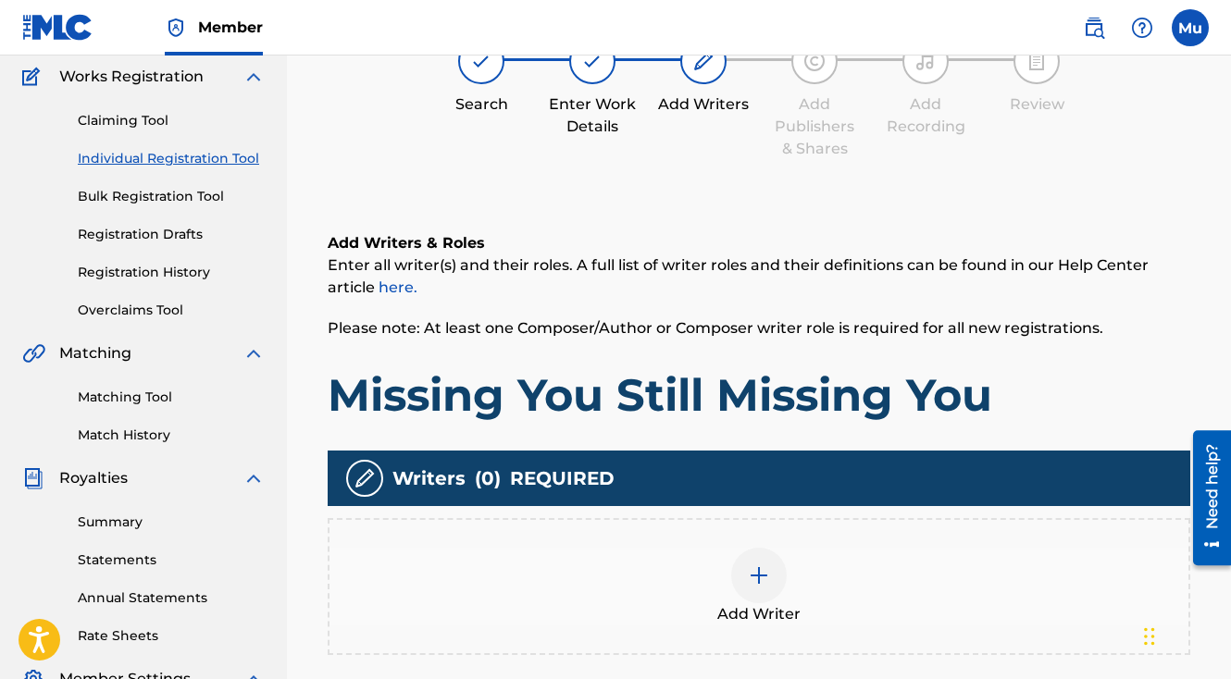
click at [767, 556] on div at bounding box center [759, 576] width 56 height 56
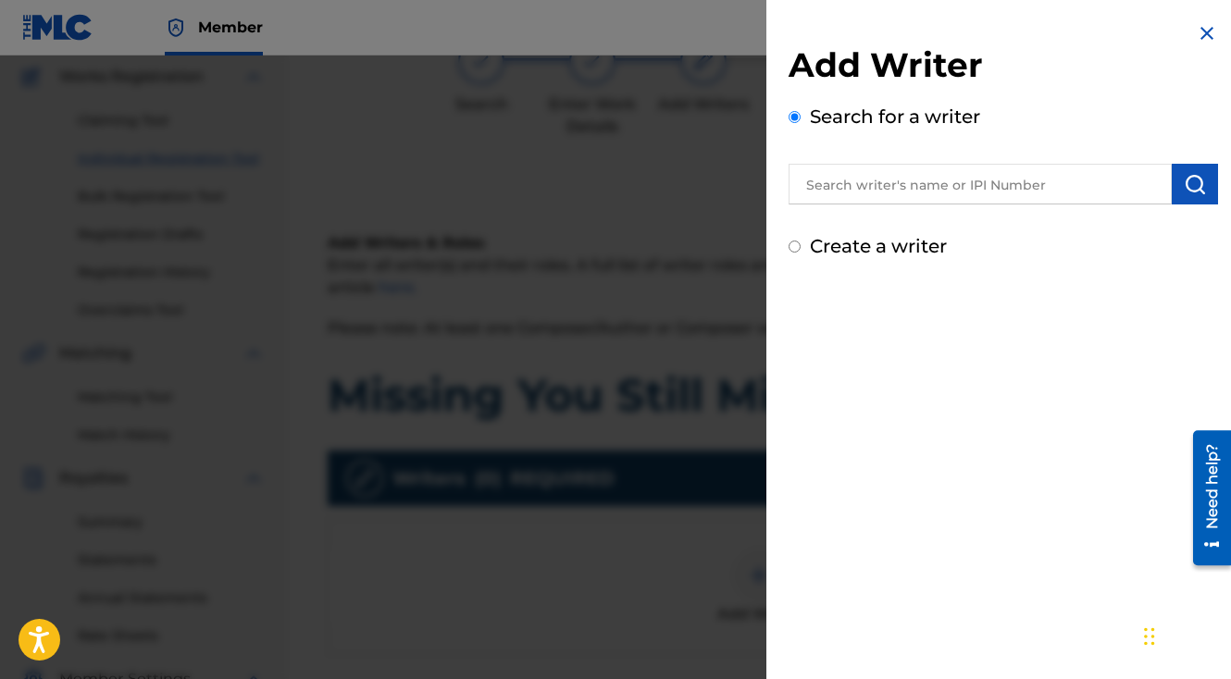
click at [866, 189] on input "text" at bounding box center [980, 184] width 383 height 41
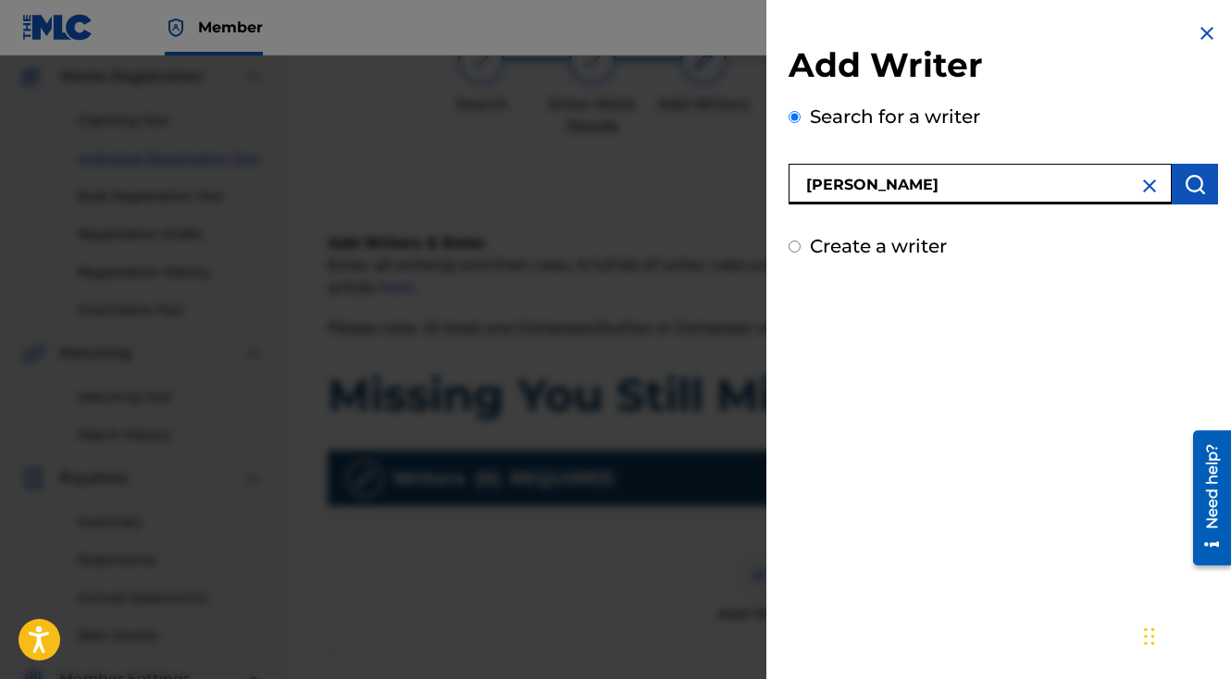
type input "[PERSON_NAME]"
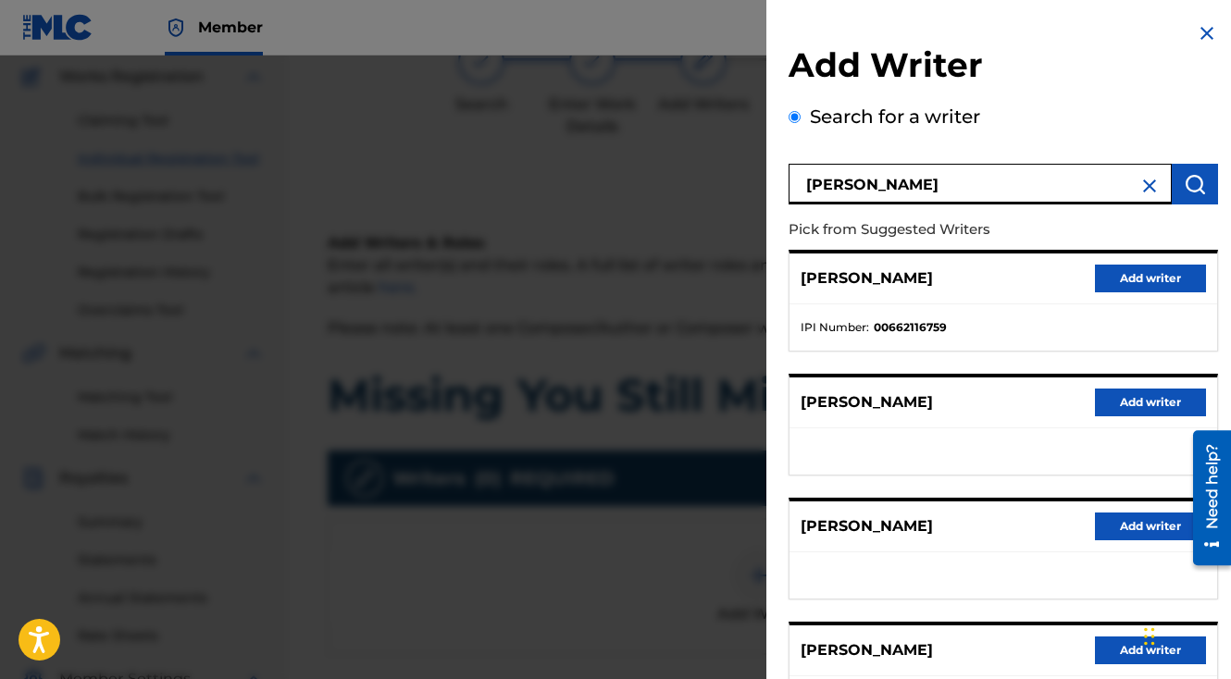
click at [1112, 266] on button "Add writer" at bounding box center [1150, 279] width 111 height 28
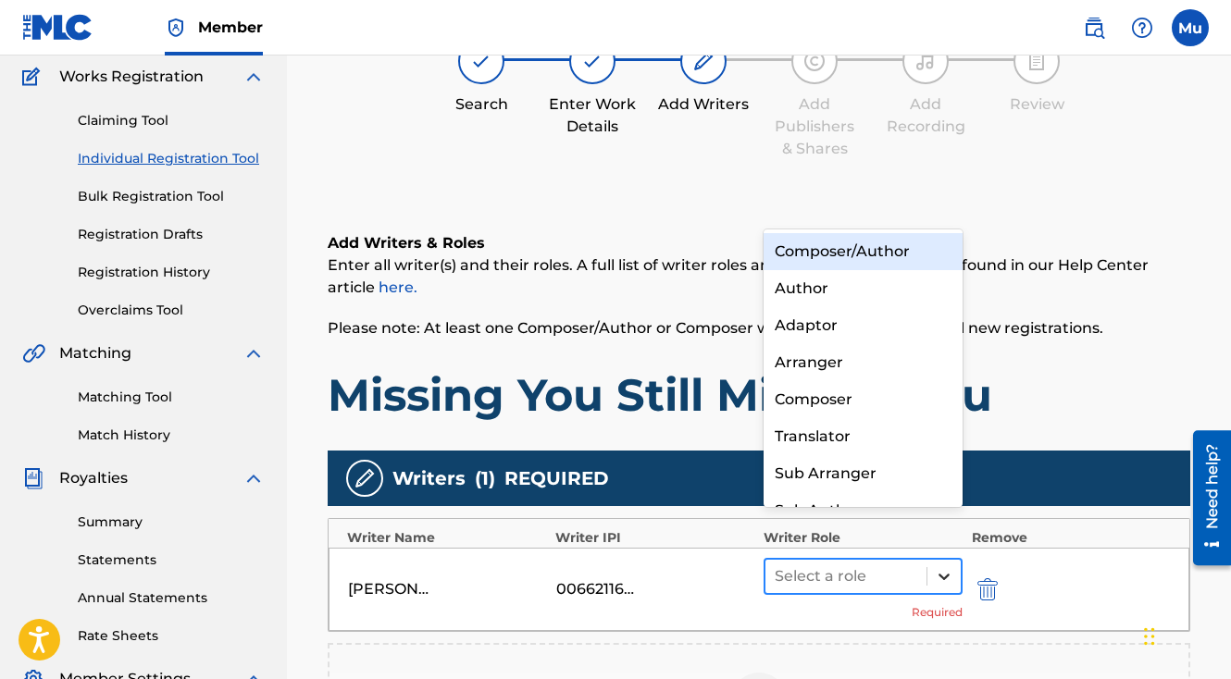
click at [936, 567] on icon at bounding box center [944, 576] width 19 height 19
click at [846, 243] on div "Composer/Author" at bounding box center [863, 251] width 199 height 37
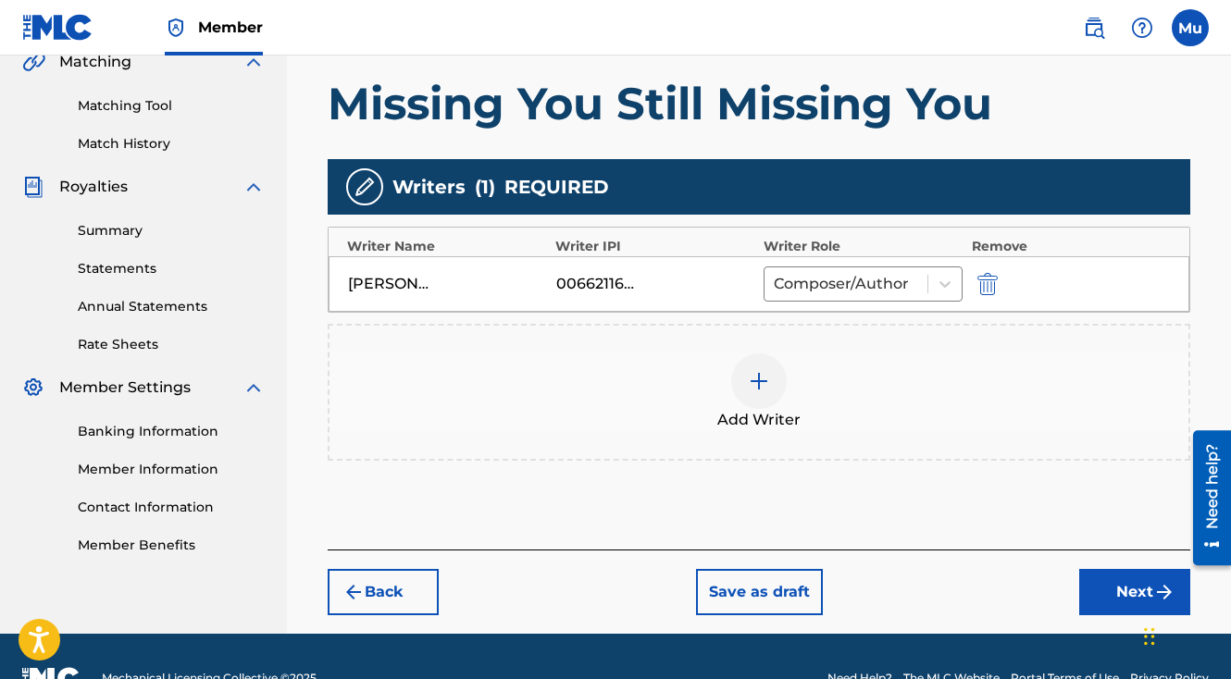
click at [1107, 569] on button "Next" at bounding box center [1134, 592] width 111 height 46
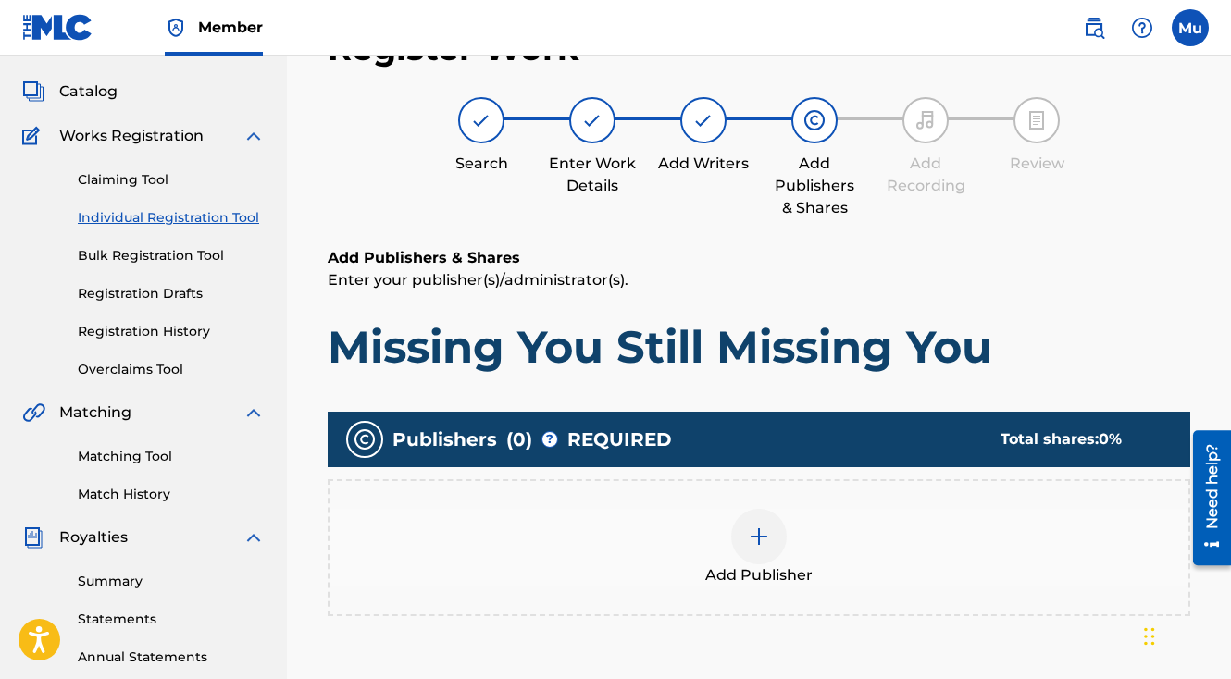
scroll to position [83, 0]
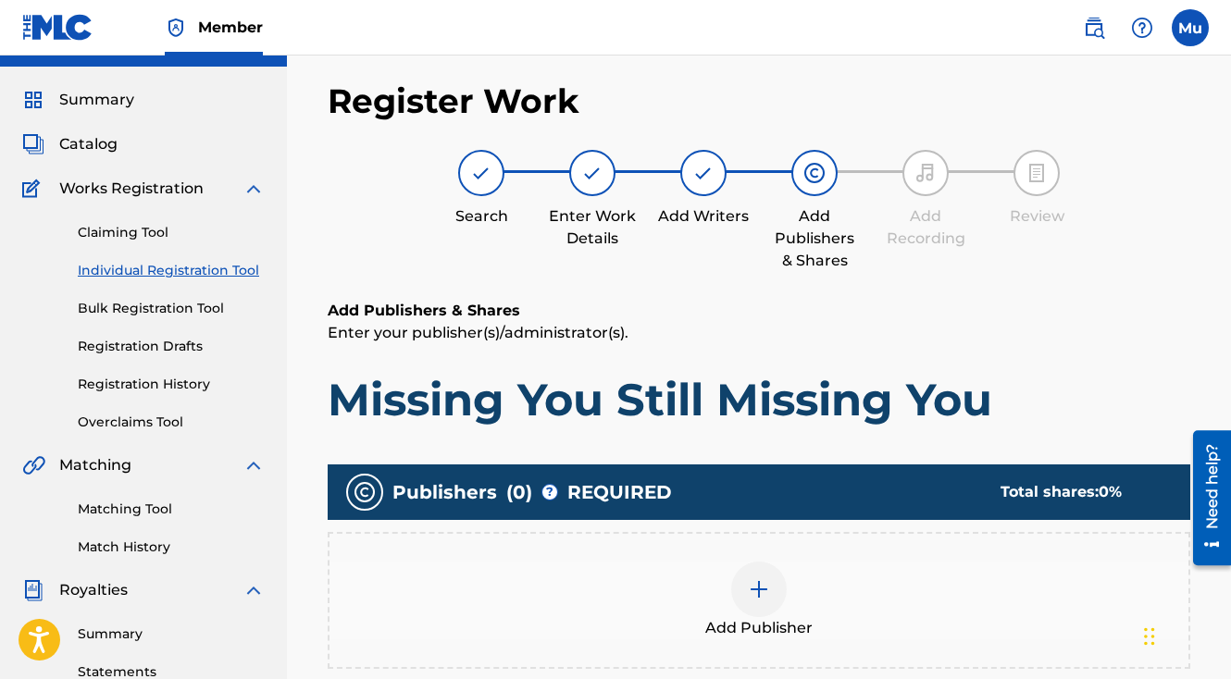
click at [768, 578] on img at bounding box center [759, 589] width 22 height 22
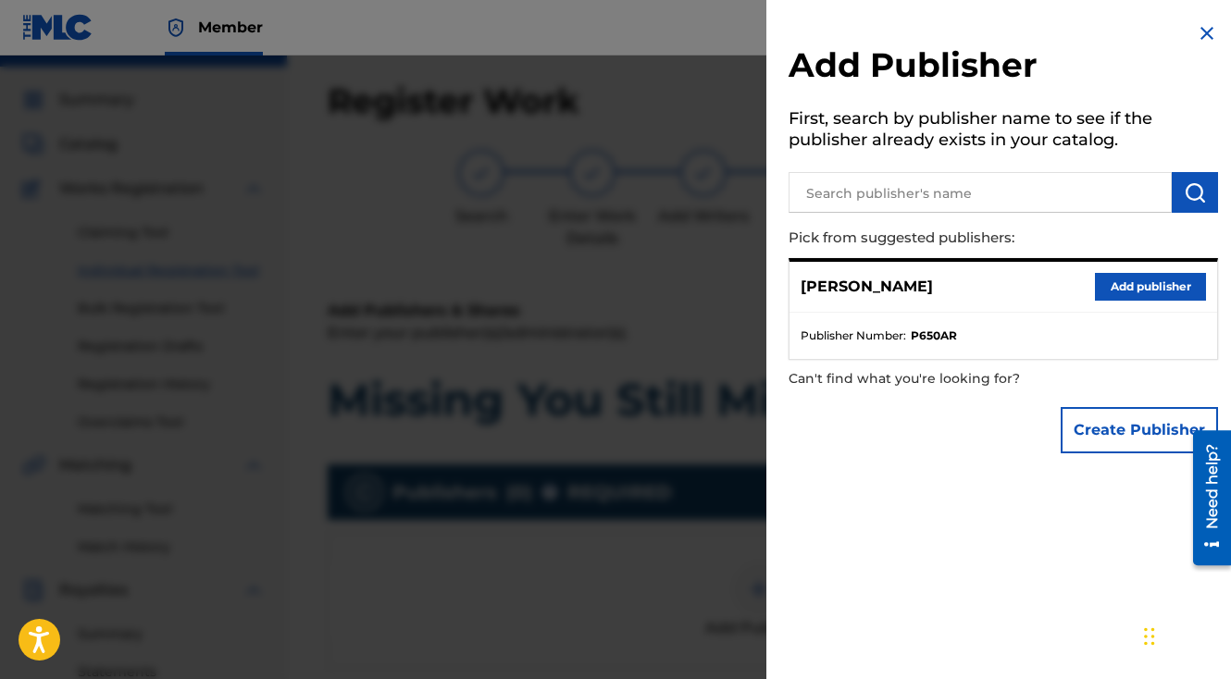
click at [1123, 291] on button "Add publisher" at bounding box center [1150, 287] width 111 height 28
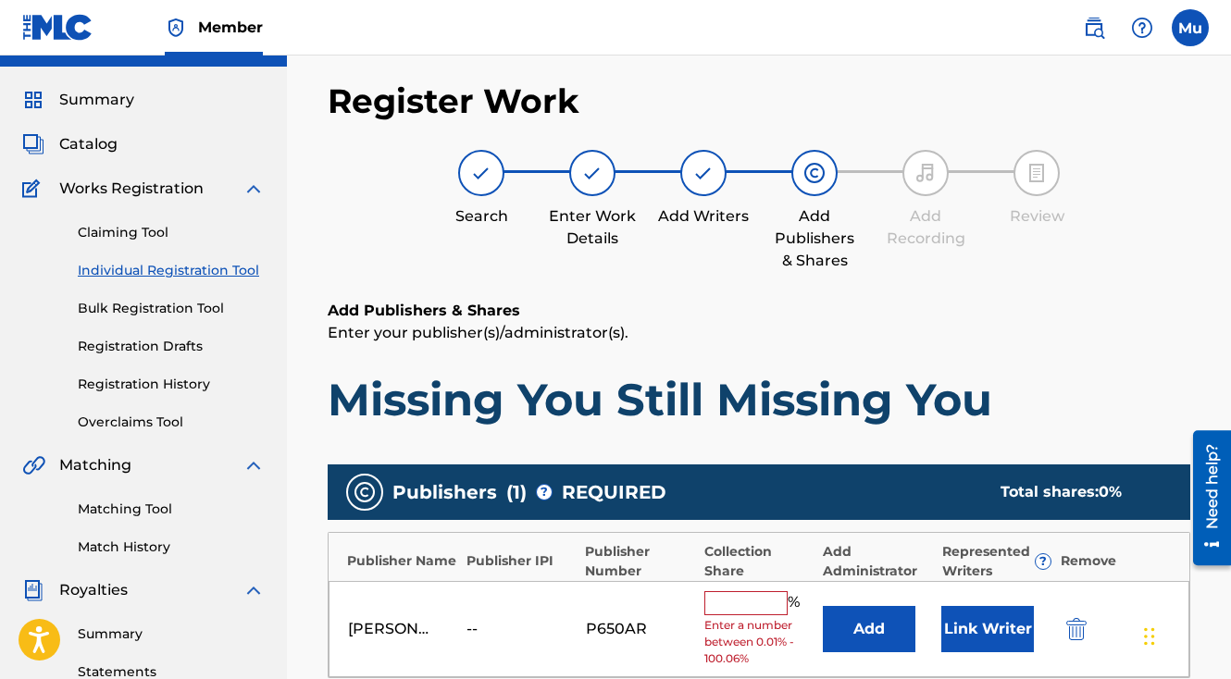
click at [751, 591] on input "text" at bounding box center [745, 603] width 83 height 24
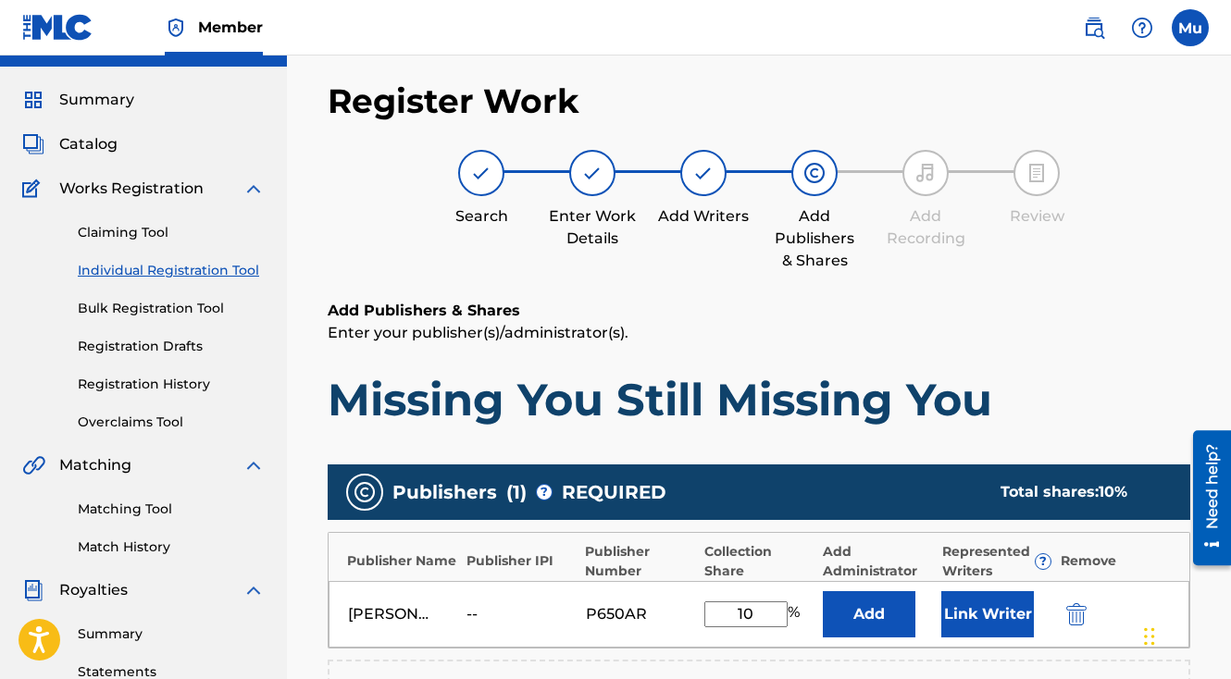
type input "100"
click at [964, 591] on button "Link Writer" at bounding box center [987, 614] width 93 height 46
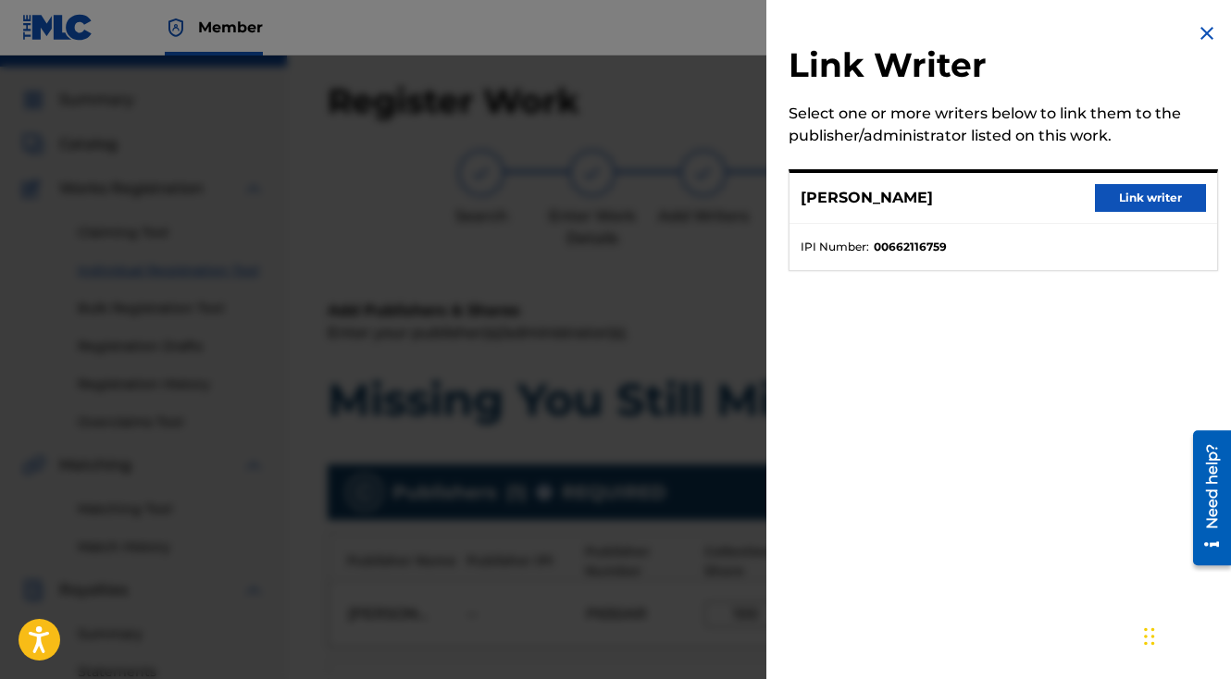
click at [1096, 204] on button "Link writer" at bounding box center [1150, 198] width 111 height 28
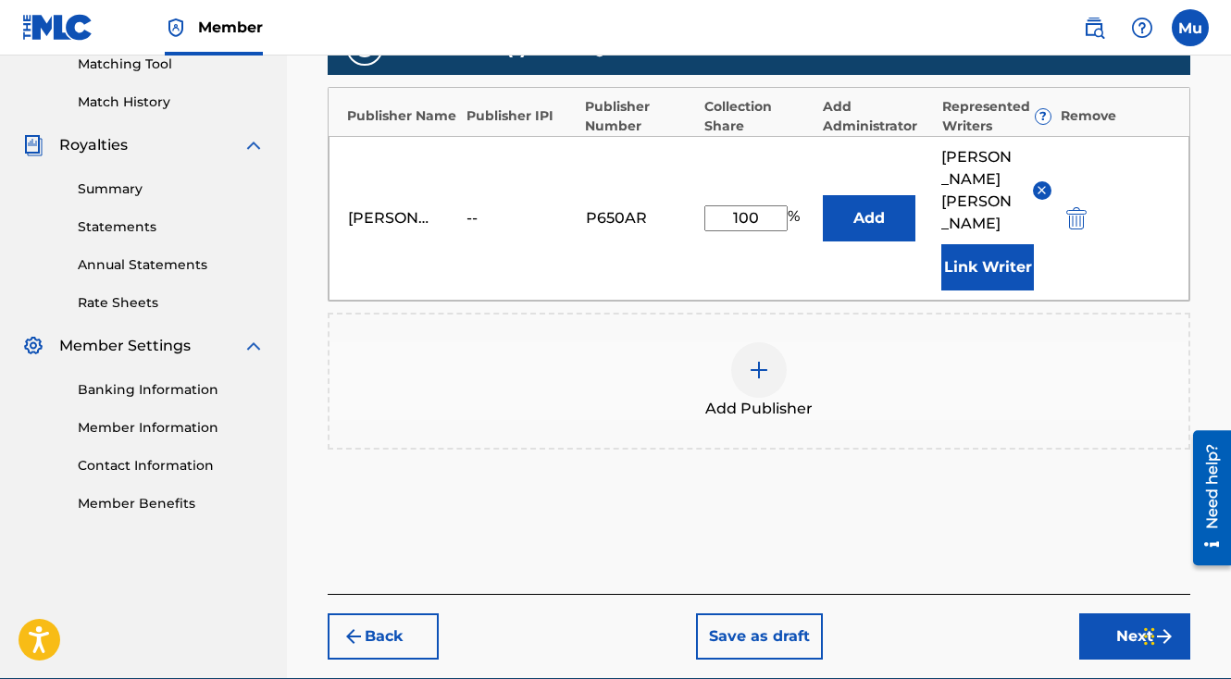
click at [1118, 614] on button "Next" at bounding box center [1134, 637] width 111 height 46
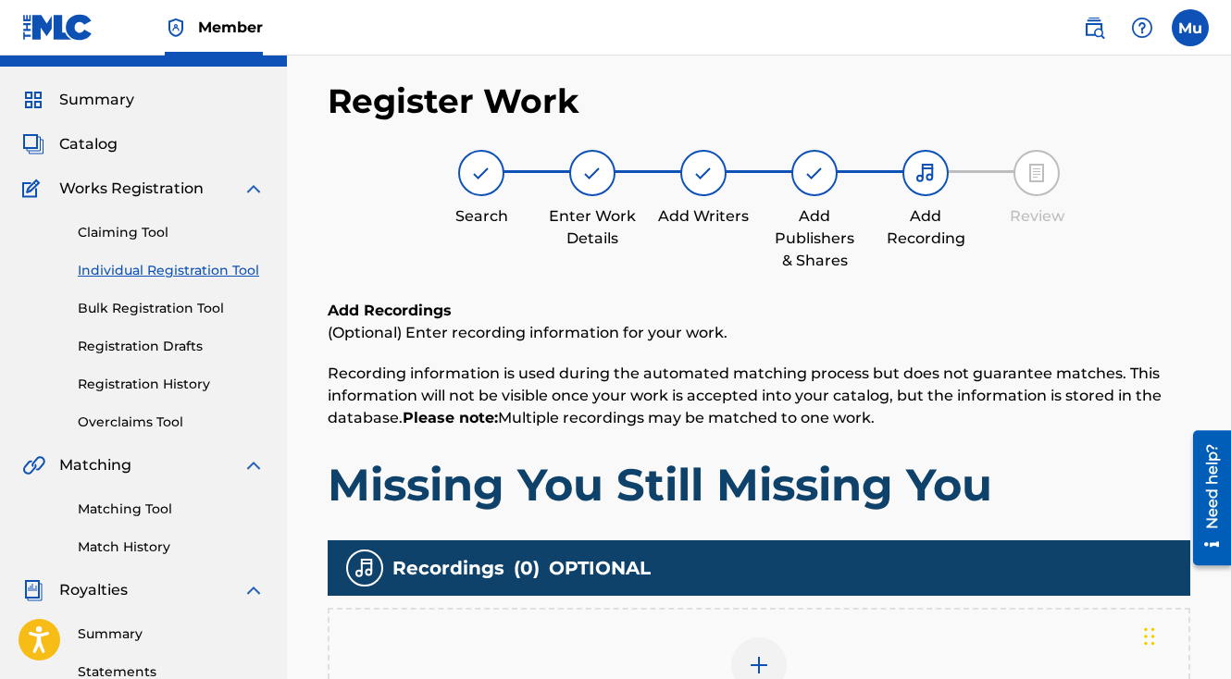
click at [711, 638] on div "Add Recording" at bounding box center [758, 677] width 859 height 78
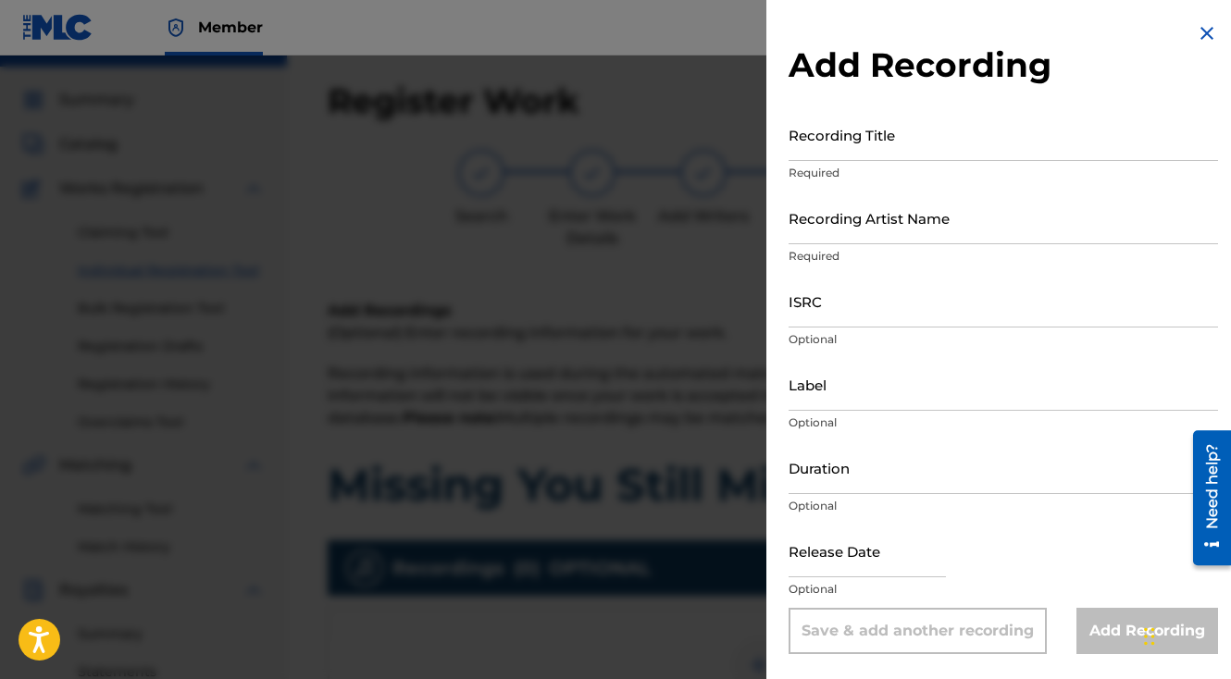
click at [938, 142] on input "Recording Title" at bounding box center [1003, 134] width 429 height 53
paste input "Missing You Still Missing You"
type input "Missing You Still Missing You"
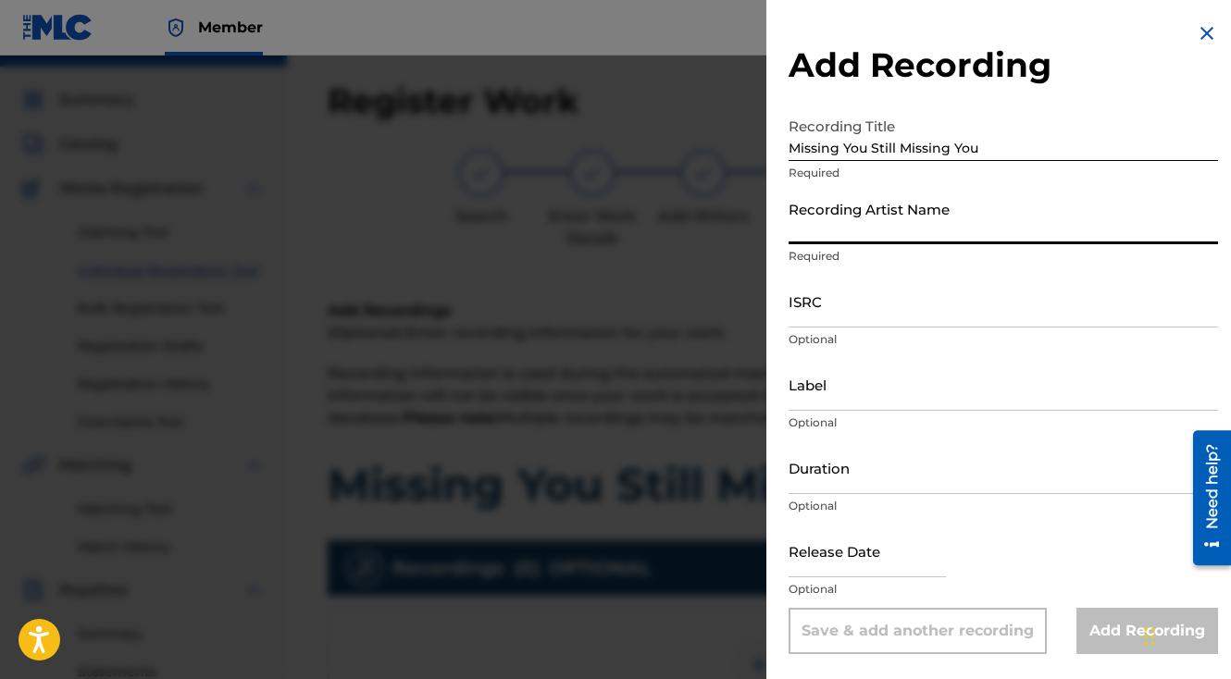
click at [895, 217] on input "Recording Artist Name" at bounding box center [1003, 218] width 429 height 53
paste input "The General Da Jamaican Boy"
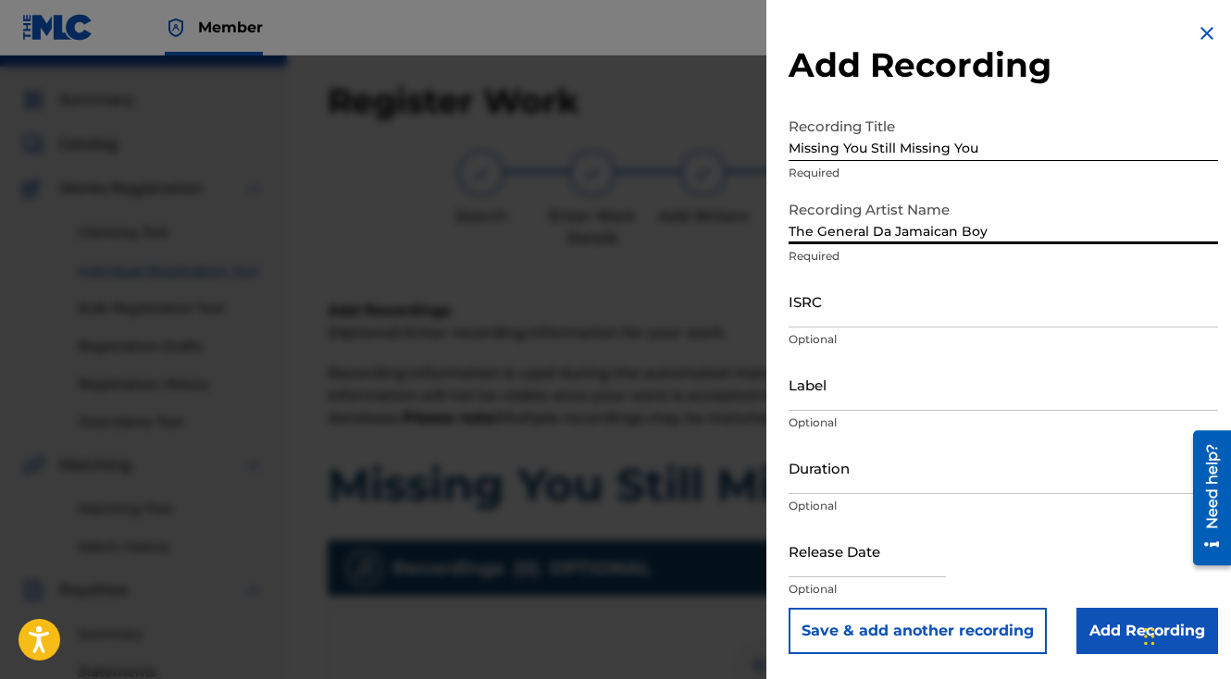
type input "The General Da Jamaican Boy"
click at [789, 323] on input "ISRC" at bounding box center [1003, 301] width 429 height 53
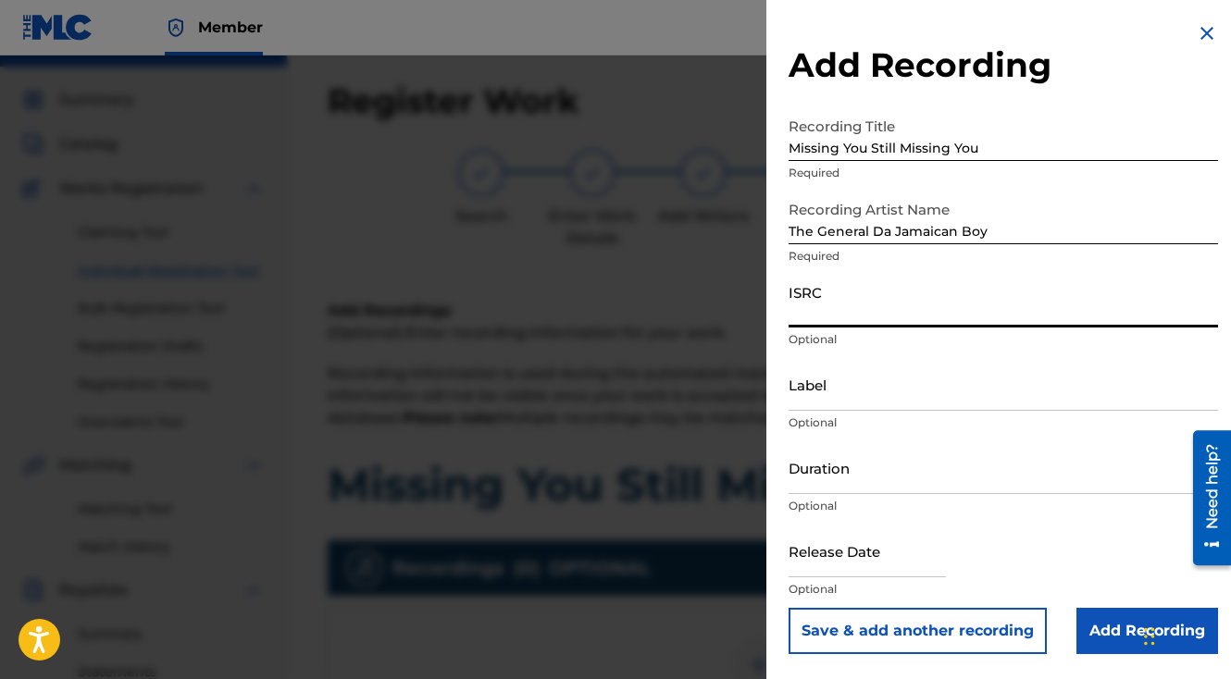
paste input "QZAMM1974210"
type input "QZAMM1974210"
click at [1098, 639] on input "Add Recording" at bounding box center [1147, 631] width 142 height 46
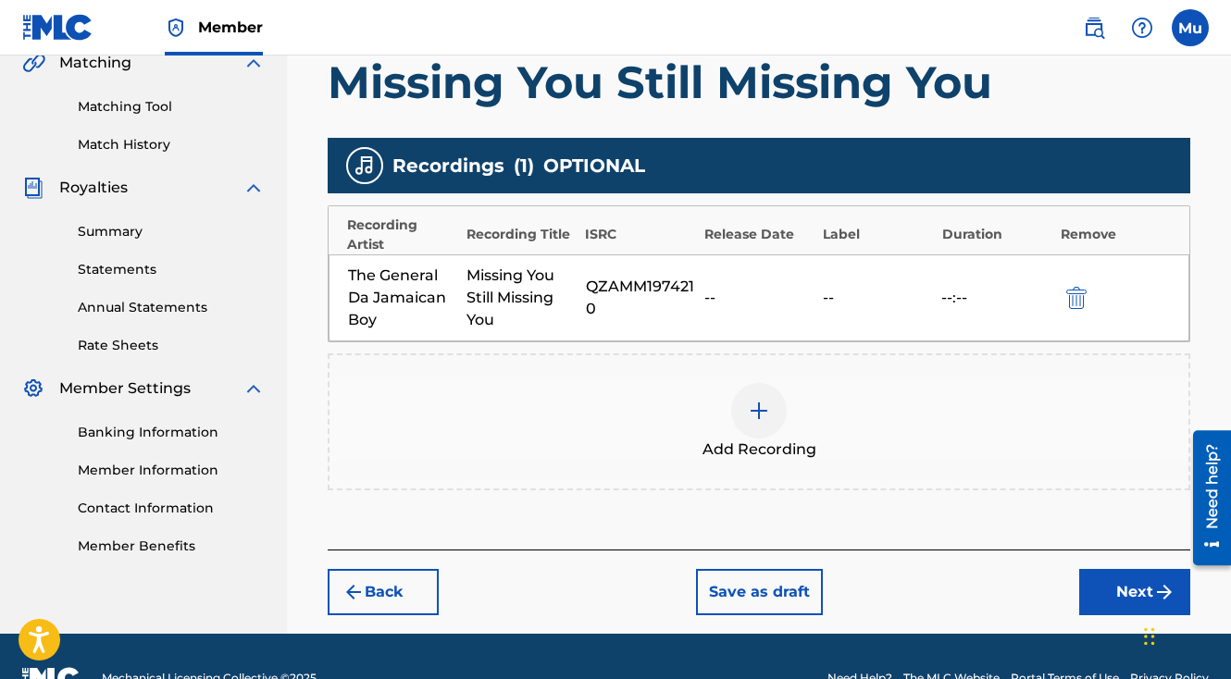
click at [1118, 569] on button "Next" at bounding box center [1134, 592] width 111 height 46
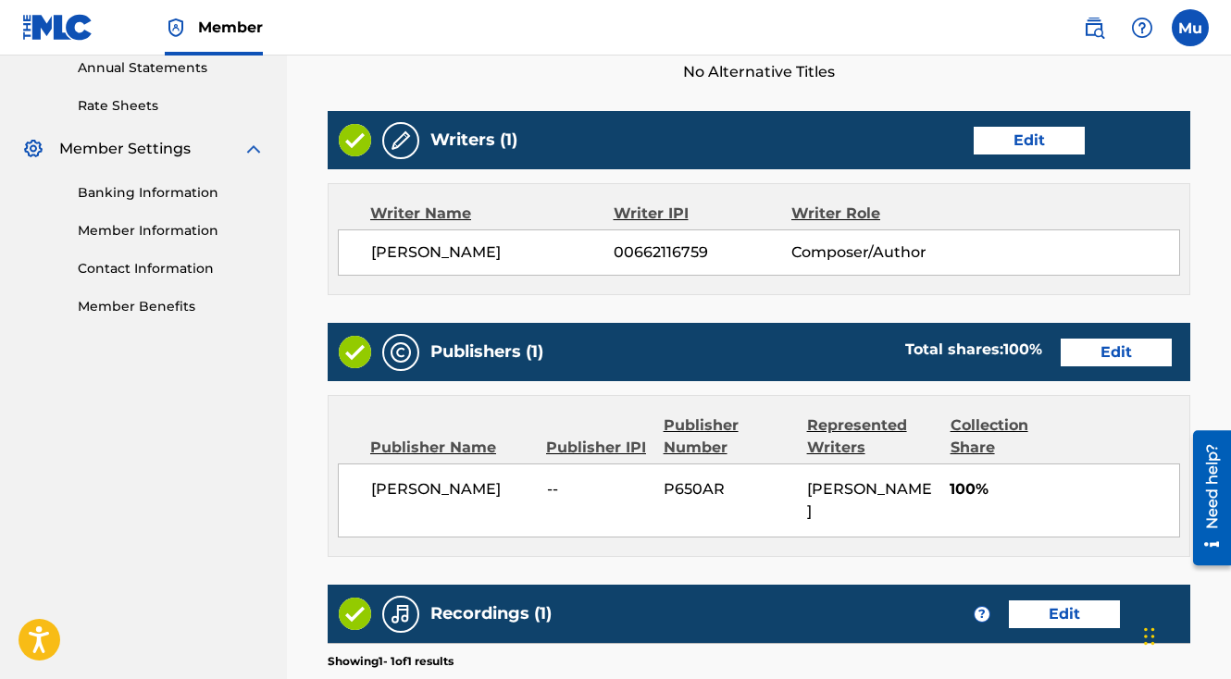
scroll to position [965, 0]
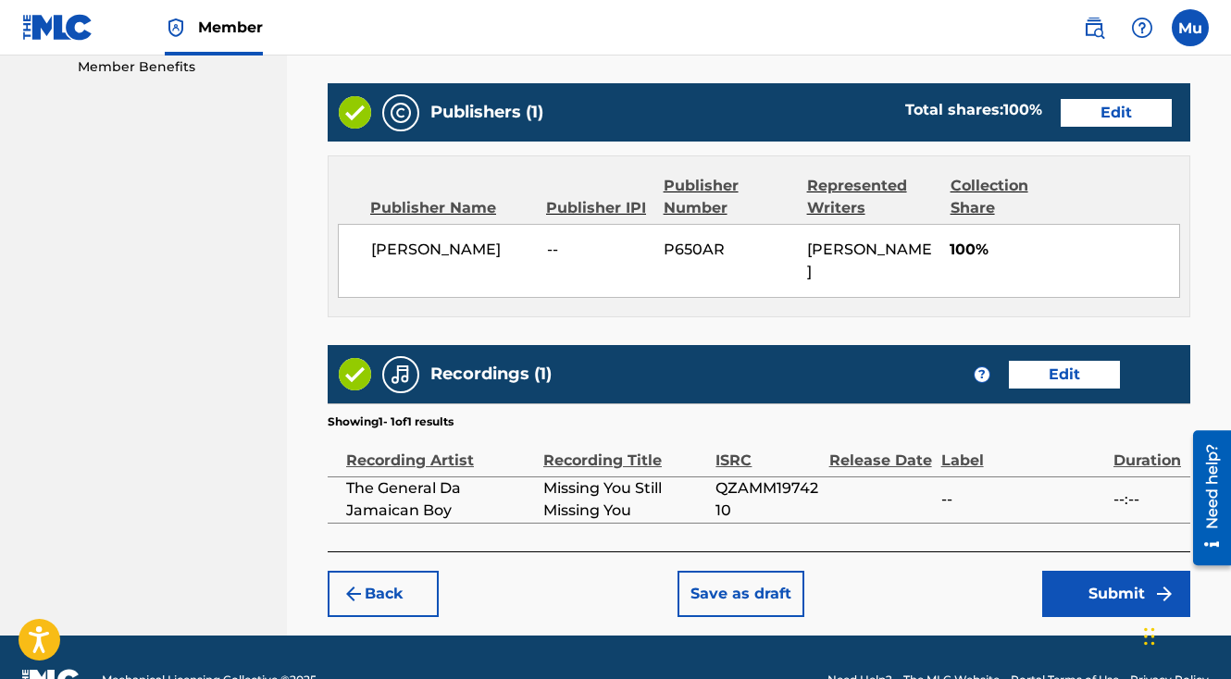
click at [1098, 571] on button "Submit" at bounding box center [1116, 594] width 148 height 46
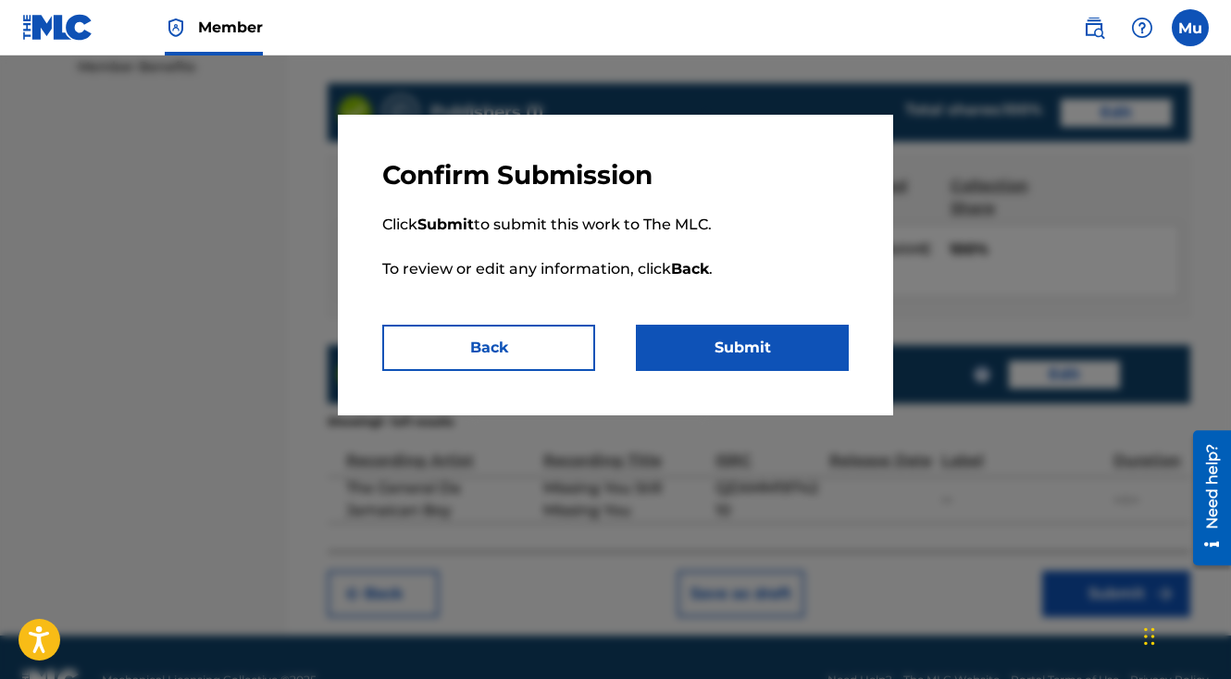
click at [764, 329] on button "Submit" at bounding box center [742, 348] width 213 height 46
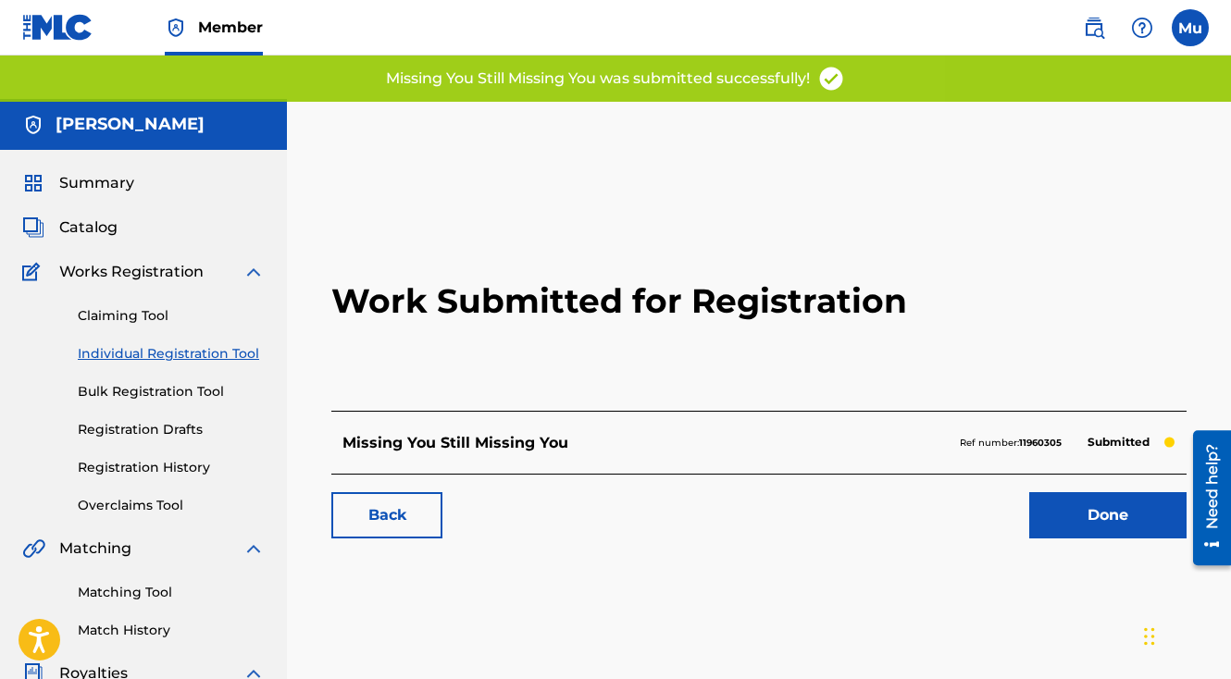
click at [149, 344] on link "Individual Registration Tool" at bounding box center [171, 353] width 187 height 19
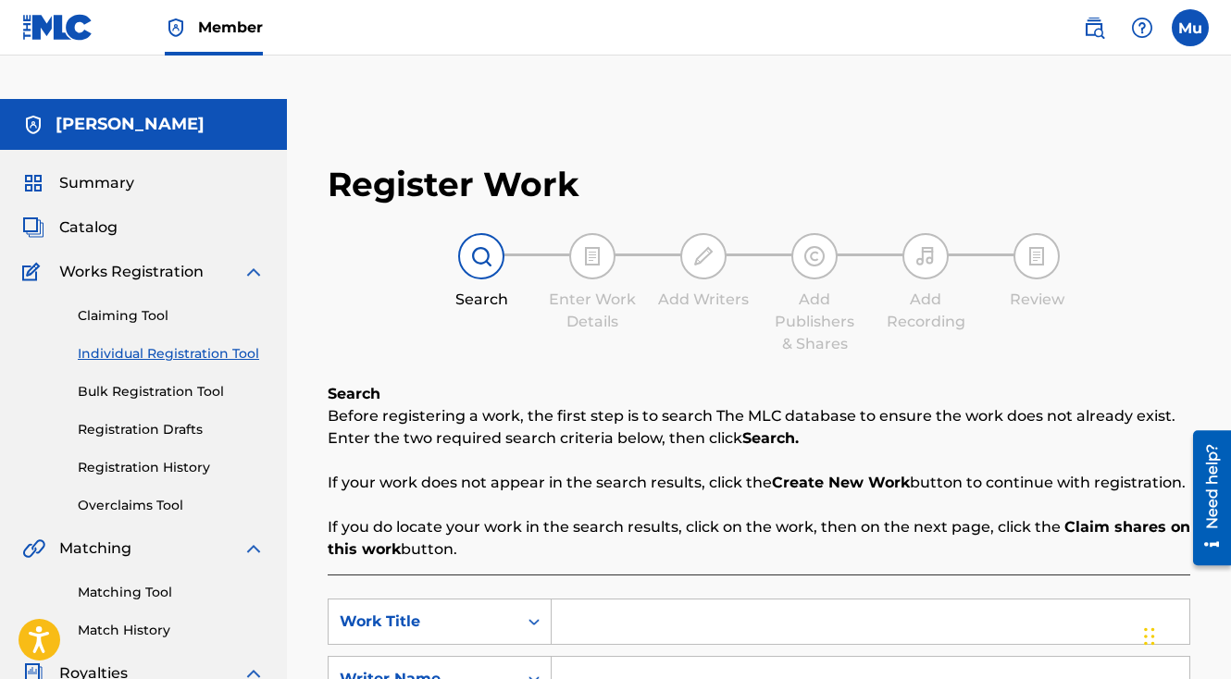
click at [608, 600] on input "Search Form" at bounding box center [871, 622] width 638 height 44
paste input "I Step with Pride"
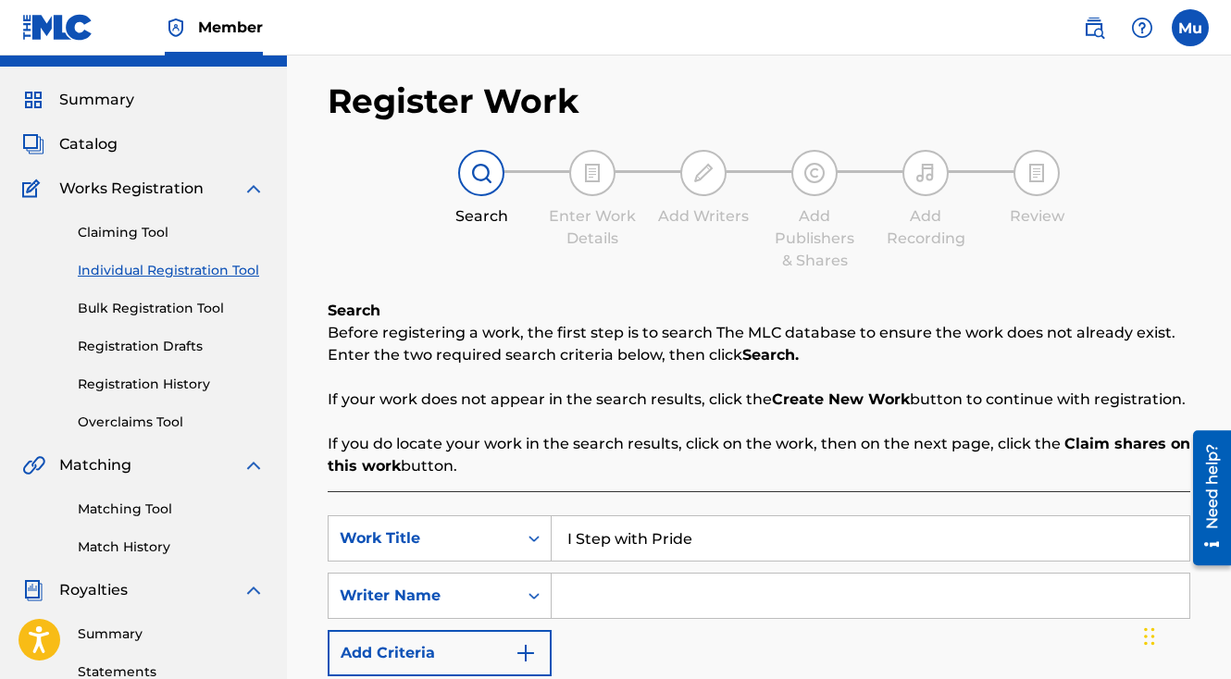
scroll to position [161, 0]
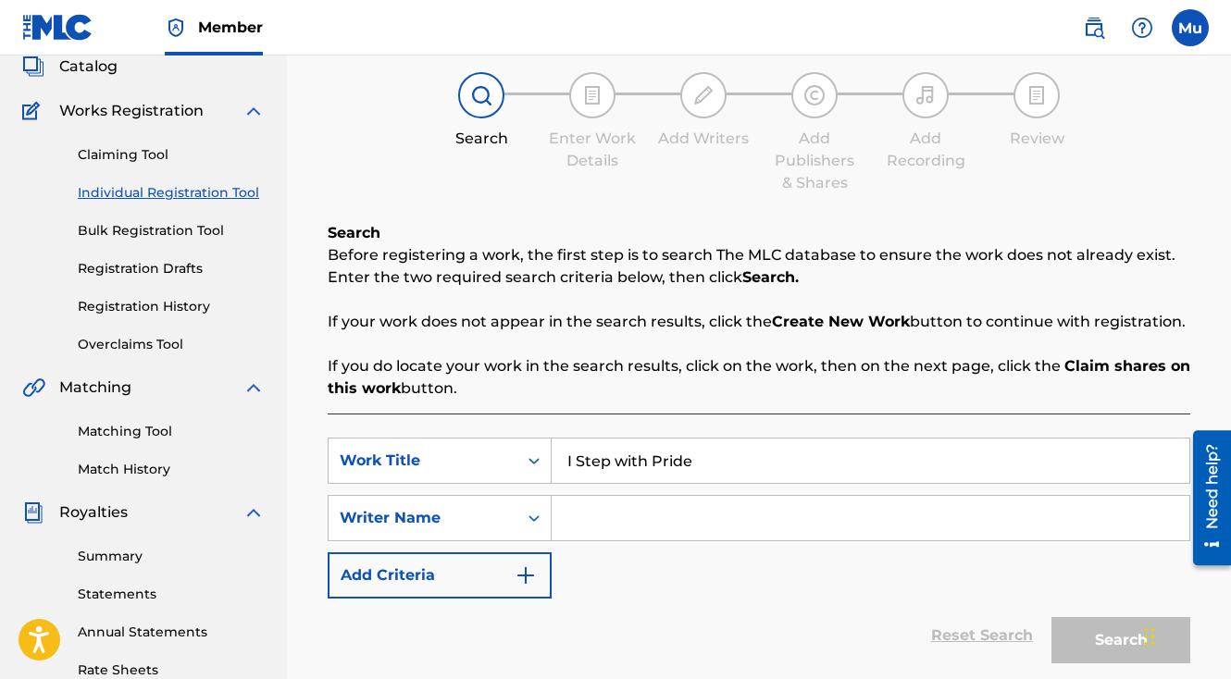
type input "I Step with Pride"
click at [615, 496] on input "Search Form" at bounding box center [871, 518] width 638 height 44
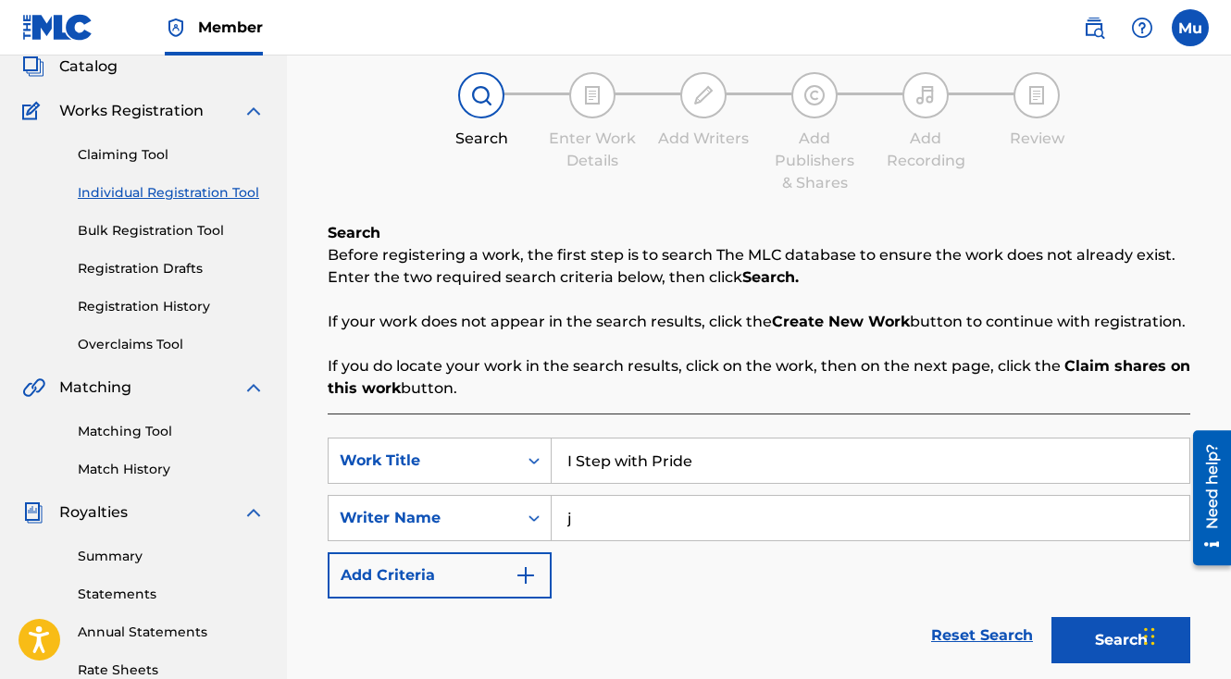
type input "[PERSON_NAME]"
click at [1094, 617] on button "Search" at bounding box center [1120, 640] width 139 height 46
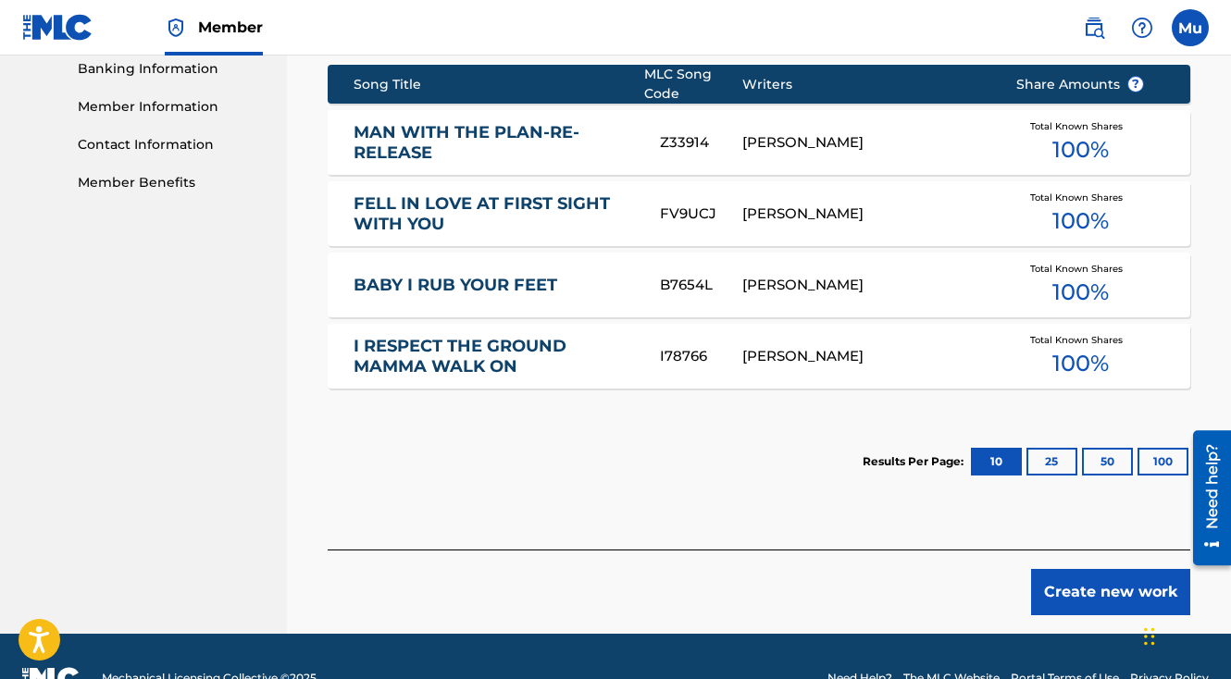
click at [1095, 569] on button "Create new work" at bounding box center [1110, 592] width 159 height 46
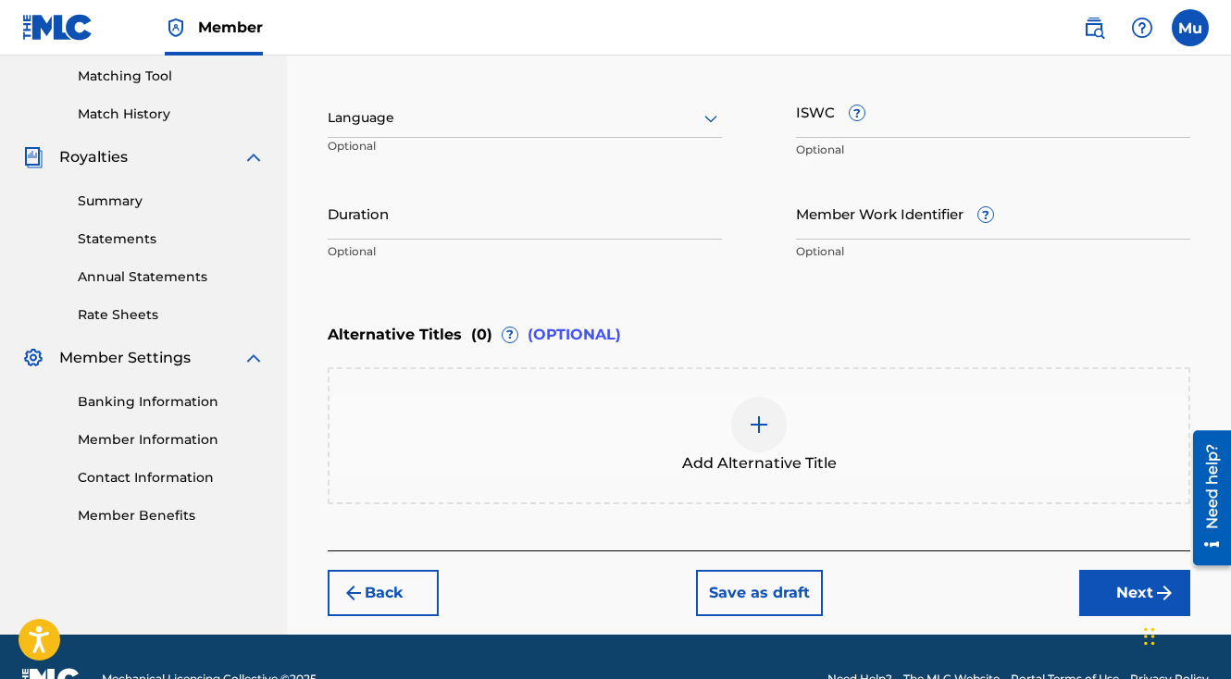
click at [1101, 570] on button "Next" at bounding box center [1134, 593] width 111 height 46
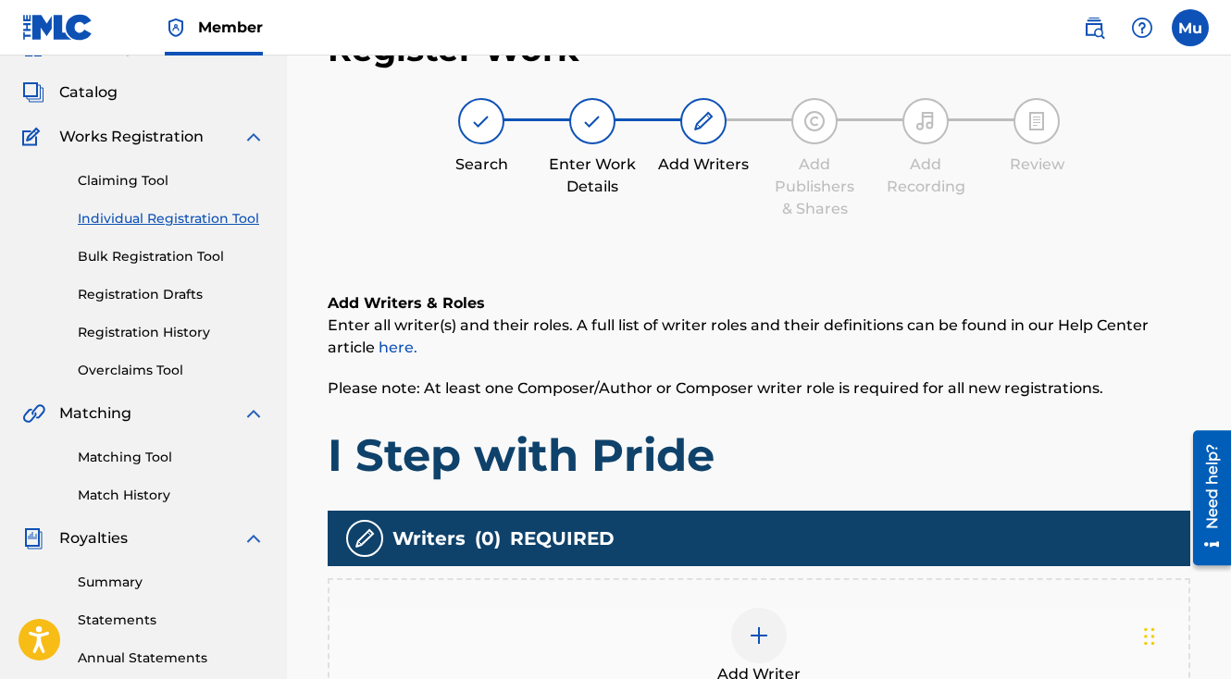
scroll to position [83, 0]
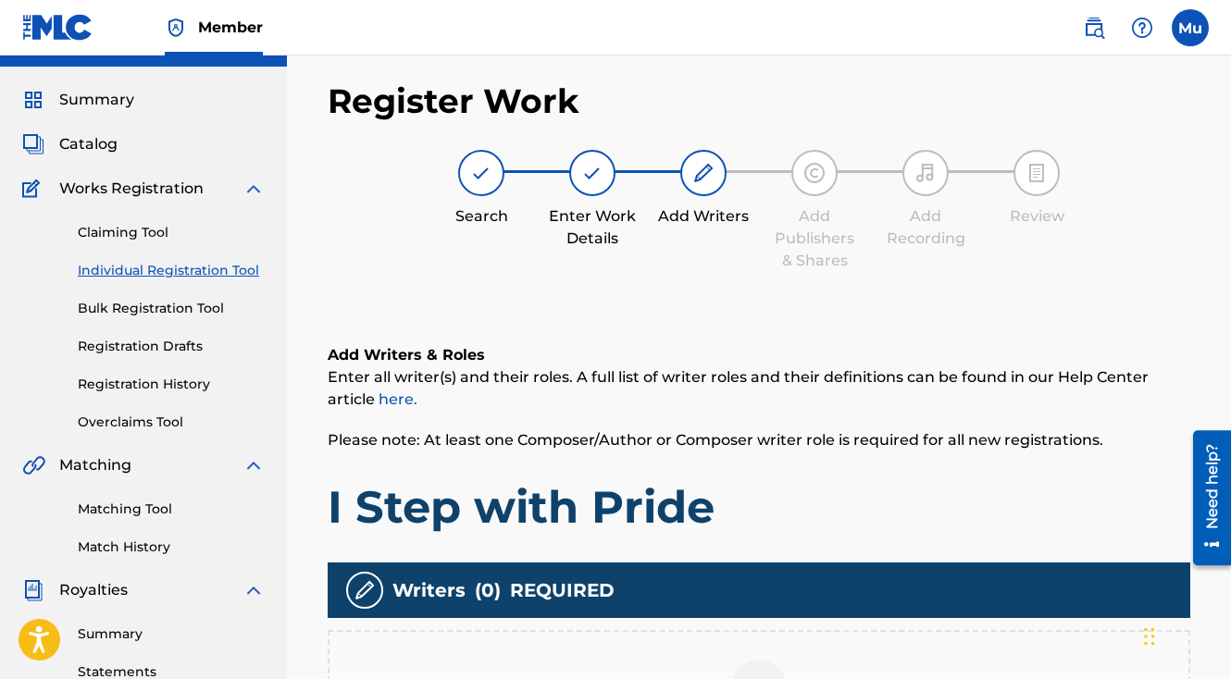
click at [751, 660] on div at bounding box center [759, 688] width 56 height 56
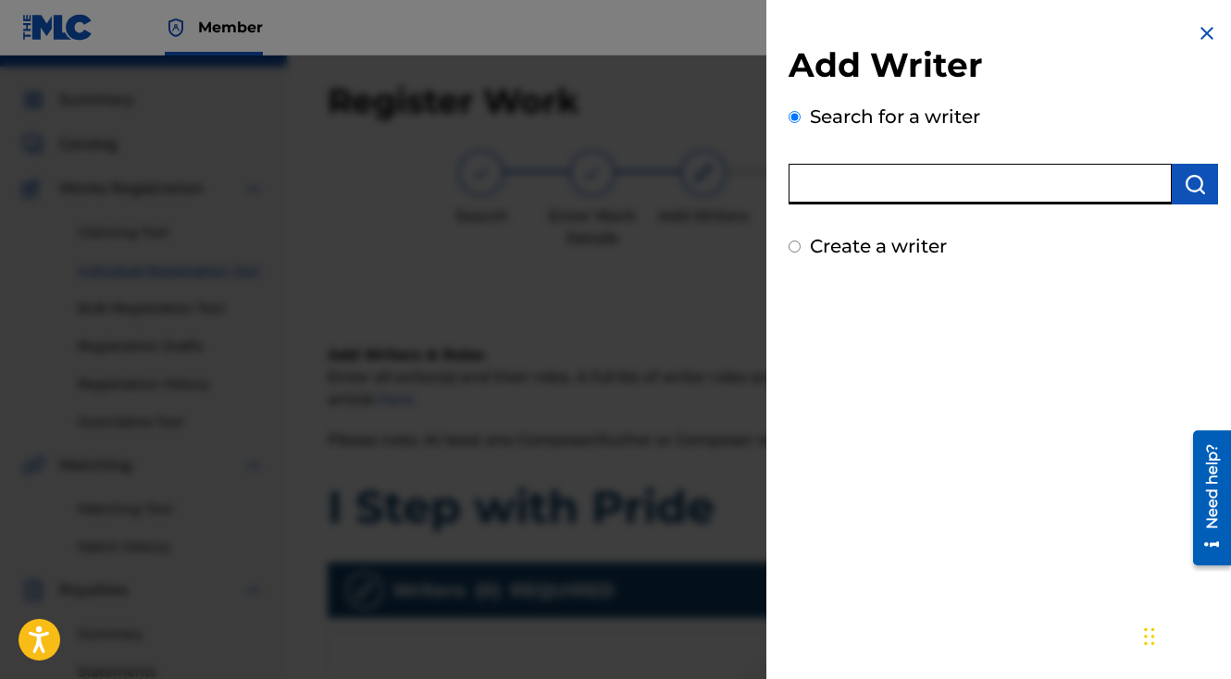
click at [876, 168] on input "text" at bounding box center [980, 184] width 383 height 41
type input "[PERSON_NAME]"
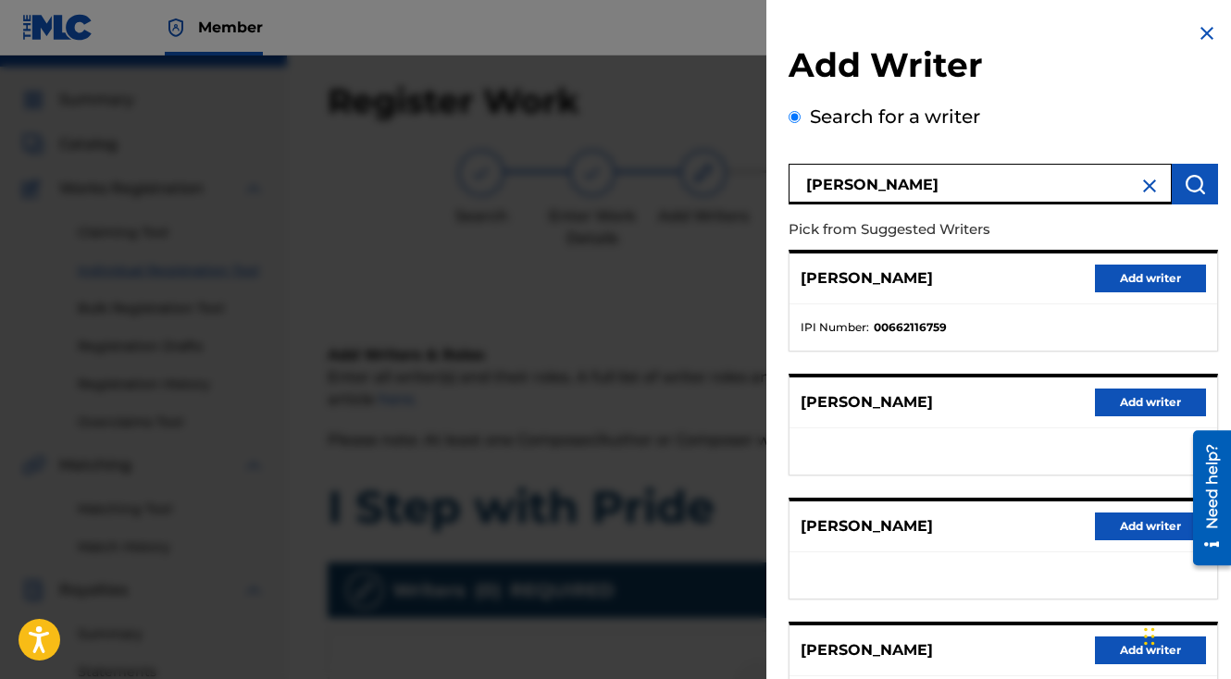
click at [1174, 273] on button "Add writer" at bounding box center [1150, 279] width 111 height 28
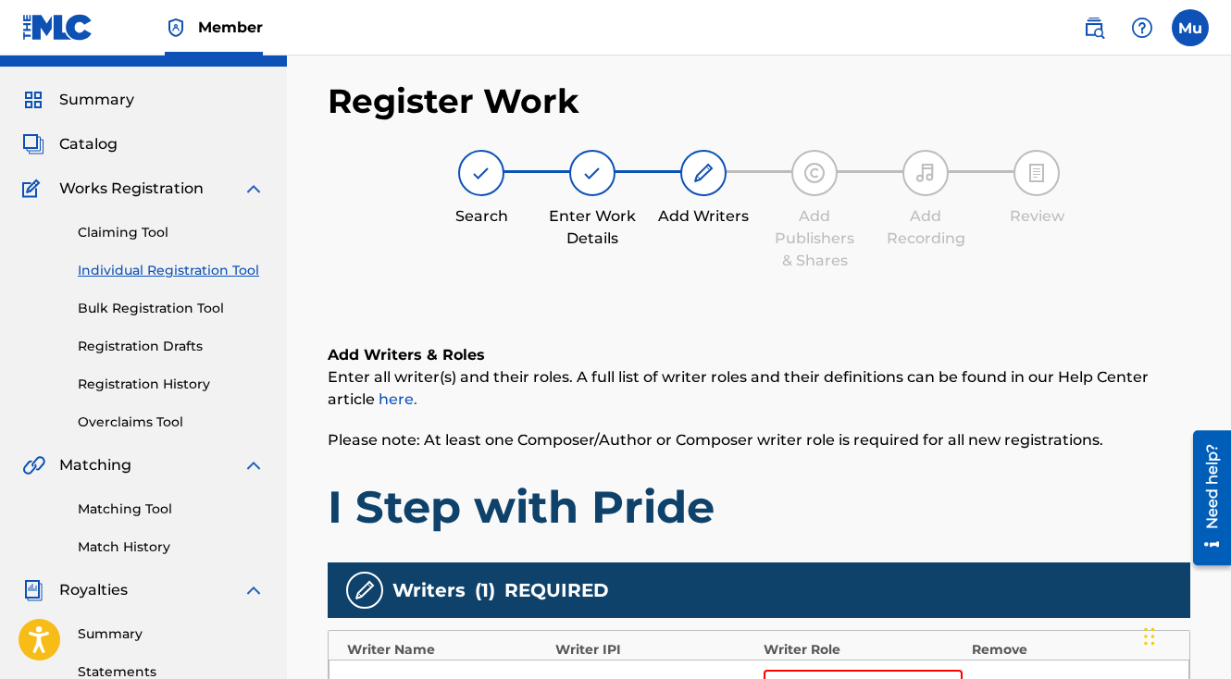
scroll to position [265, 0]
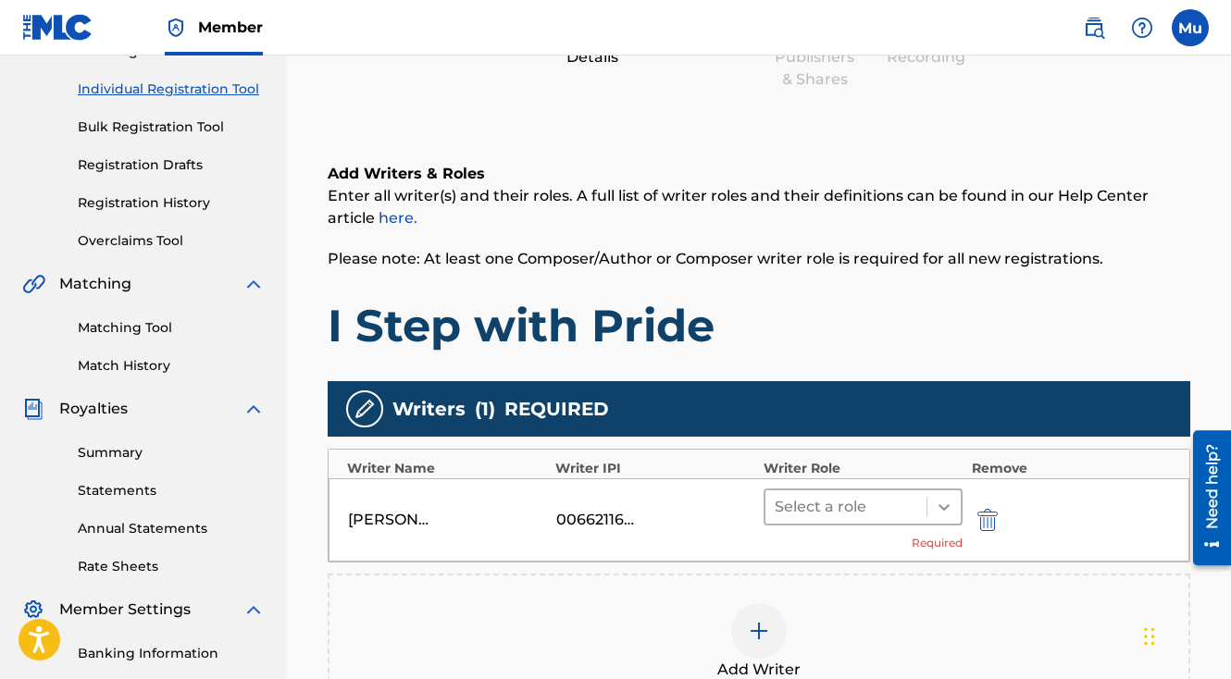
click at [938, 498] on icon at bounding box center [944, 507] width 19 height 19
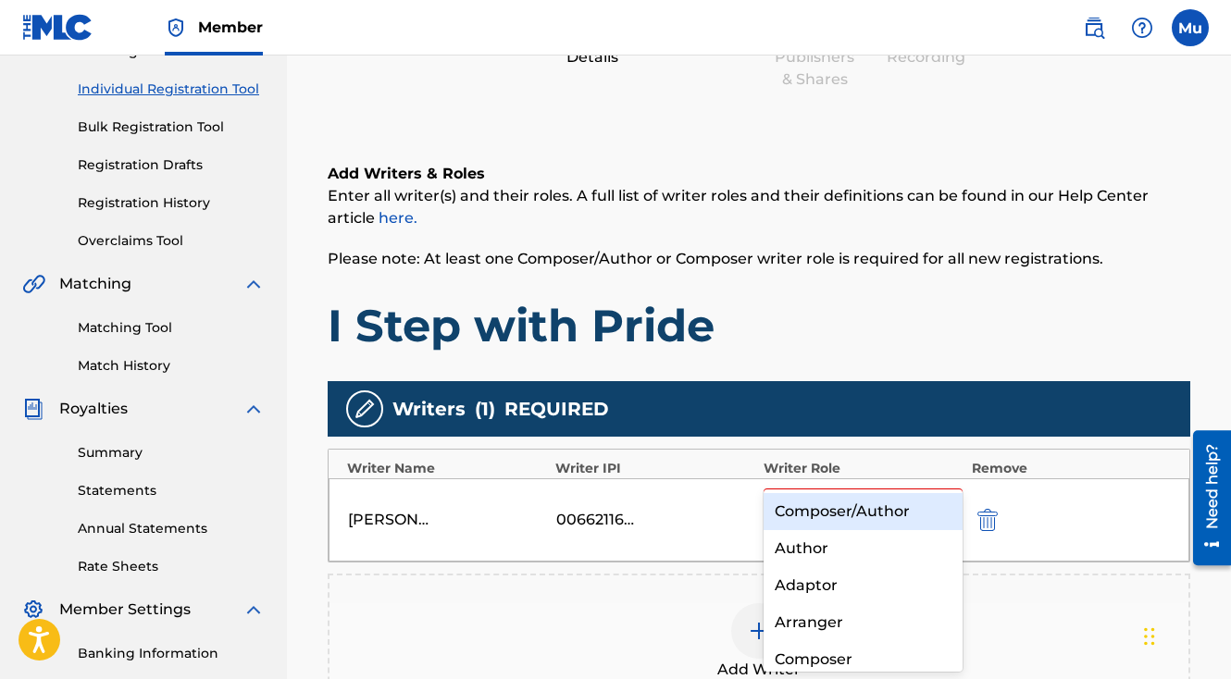
click at [917, 505] on div "Composer/Author" at bounding box center [863, 511] width 199 height 37
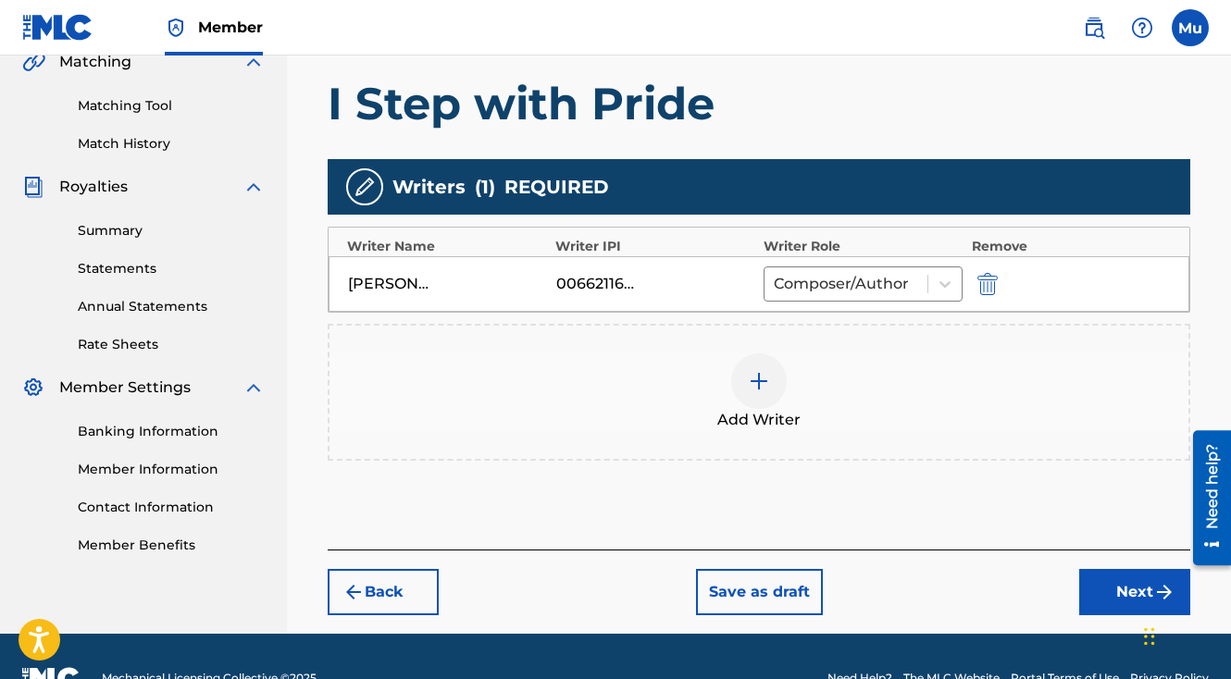
click at [1098, 569] on button "Next" at bounding box center [1134, 592] width 111 height 46
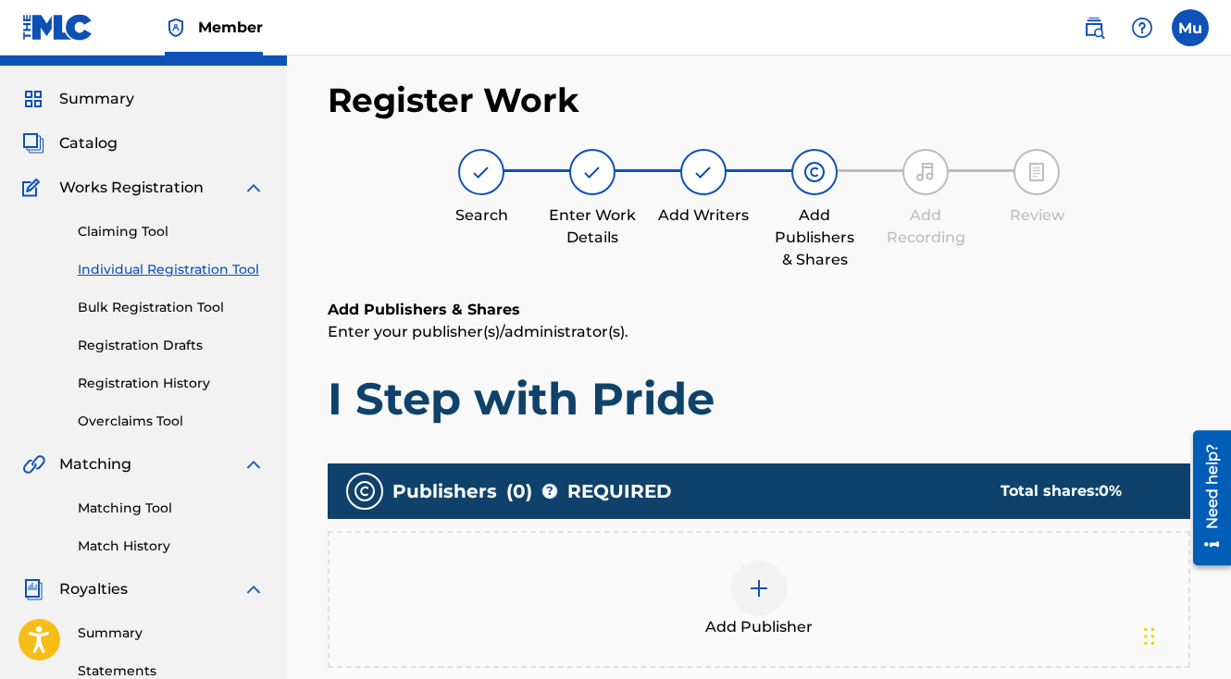
scroll to position [83, 0]
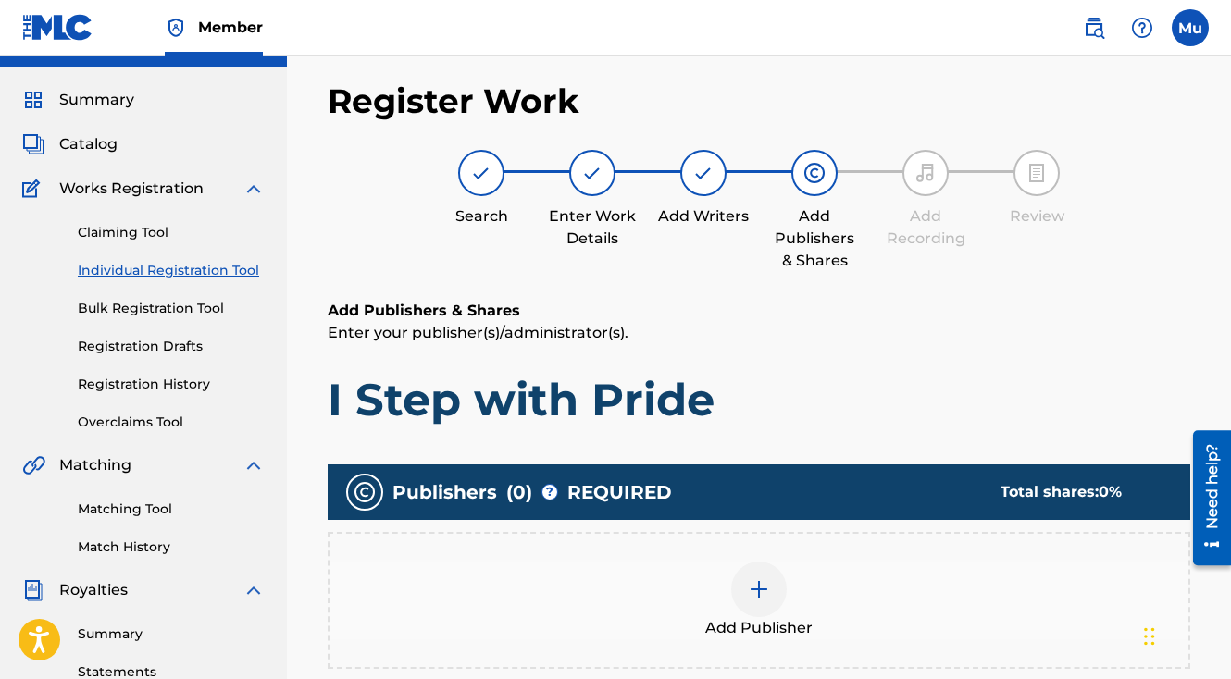
click at [763, 565] on div at bounding box center [759, 590] width 56 height 56
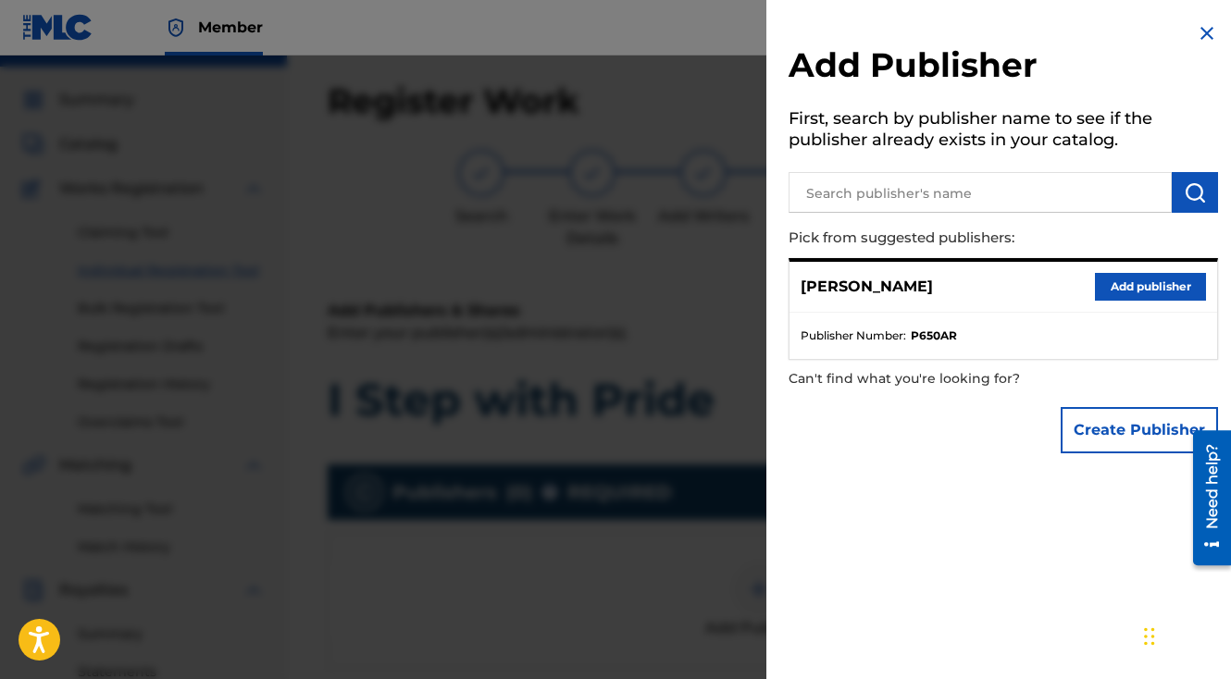
click at [1113, 284] on button "Add publisher" at bounding box center [1150, 287] width 111 height 28
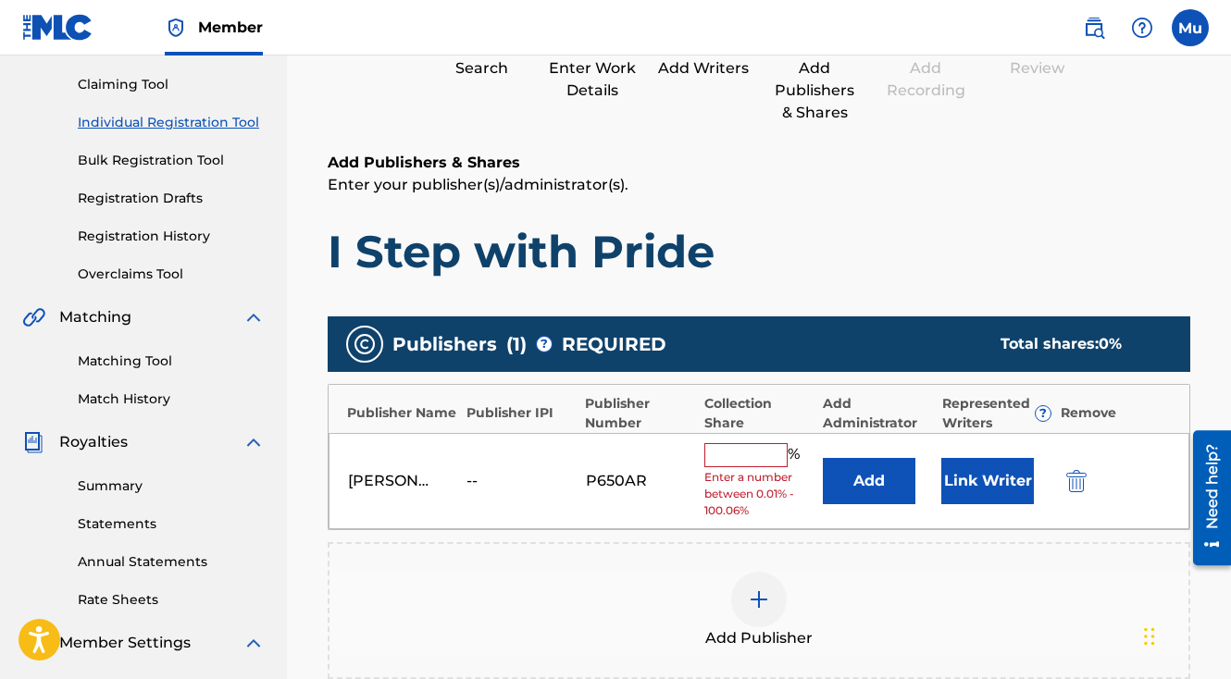
scroll to position [504, 0]
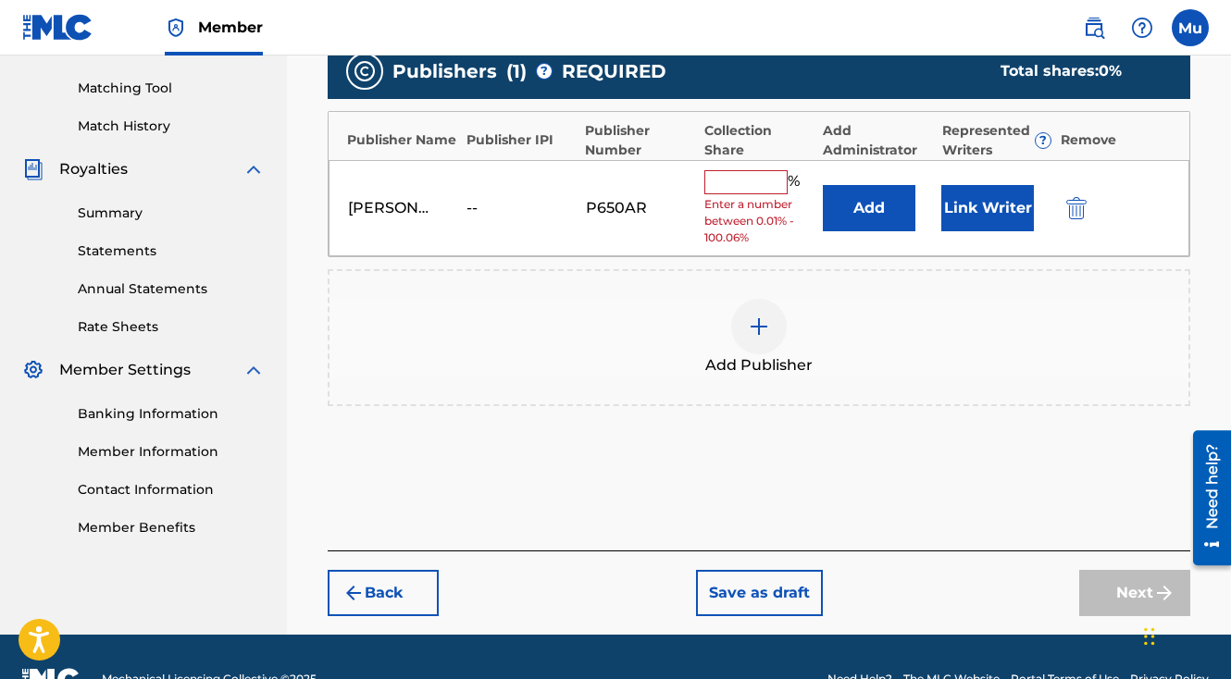
click at [782, 170] on input "text" at bounding box center [745, 182] width 83 height 24
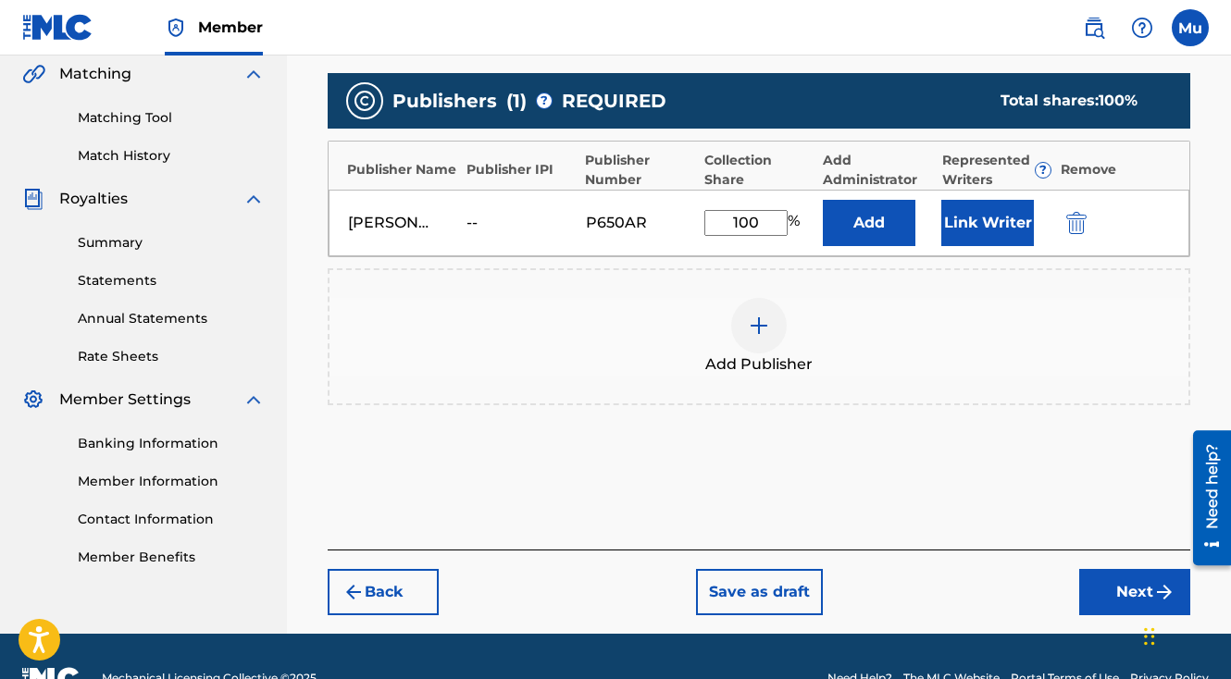
type input "100"
click at [983, 200] on button "Link Writer" at bounding box center [987, 223] width 93 height 46
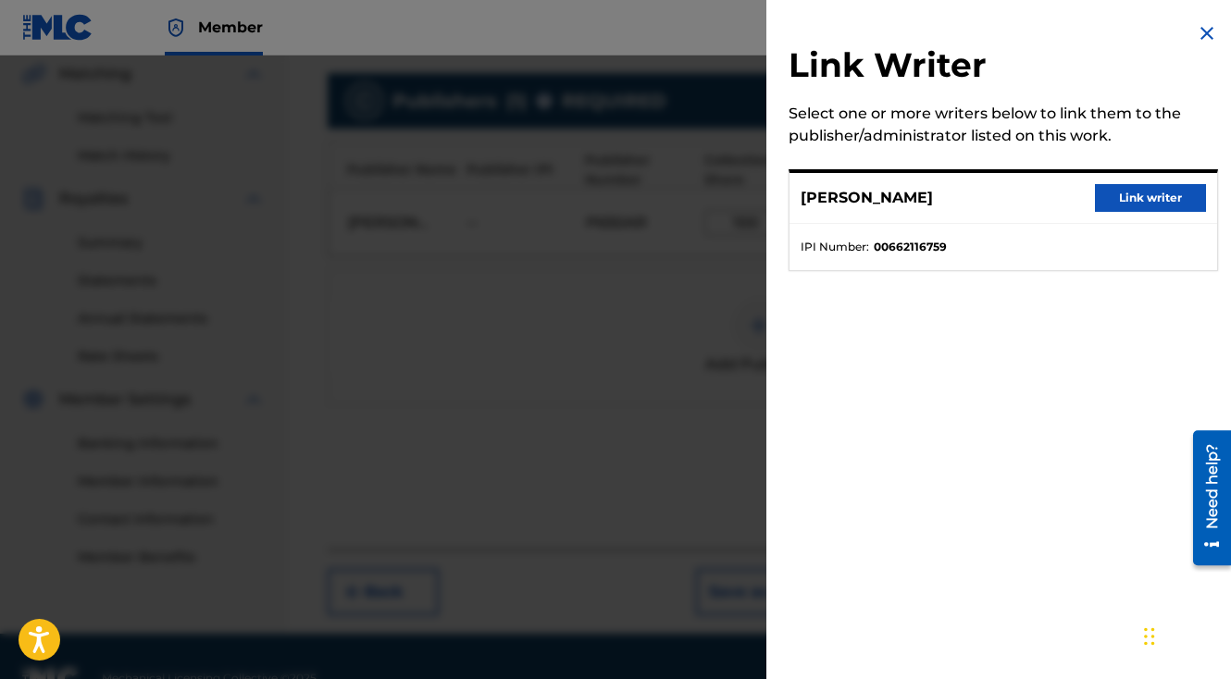
click at [1135, 204] on button "Link writer" at bounding box center [1150, 198] width 111 height 28
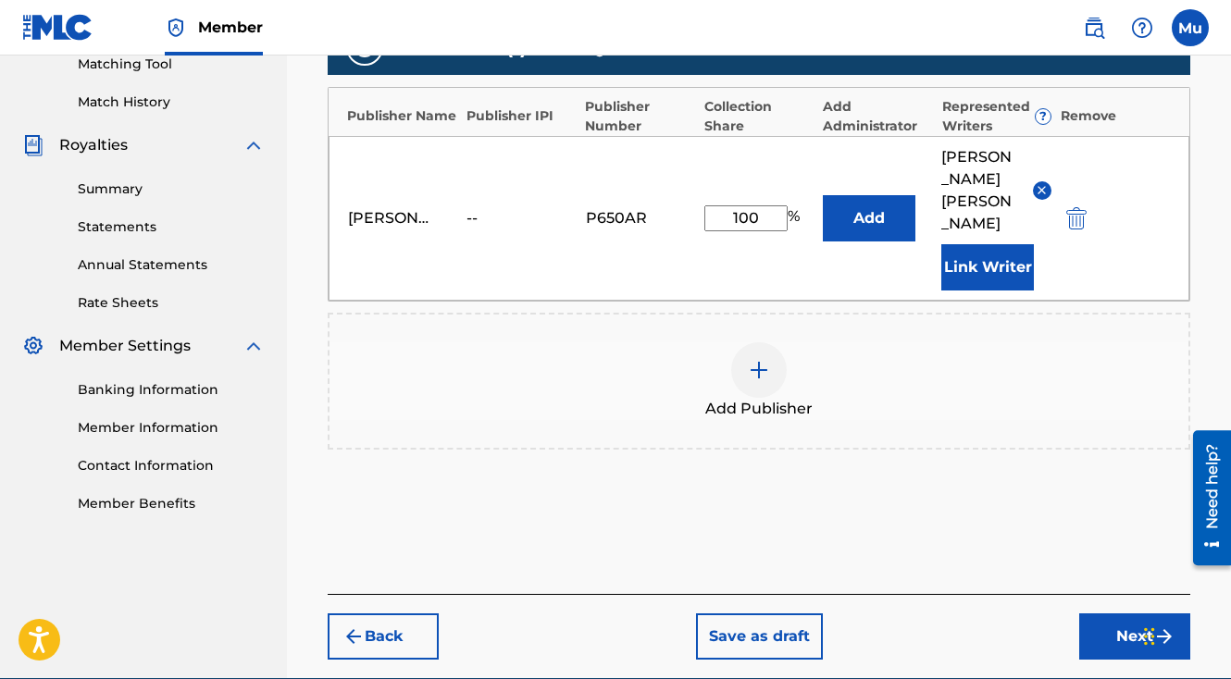
click at [1102, 614] on button "Next" at bounding box center [1134, 637] width 111 height 46
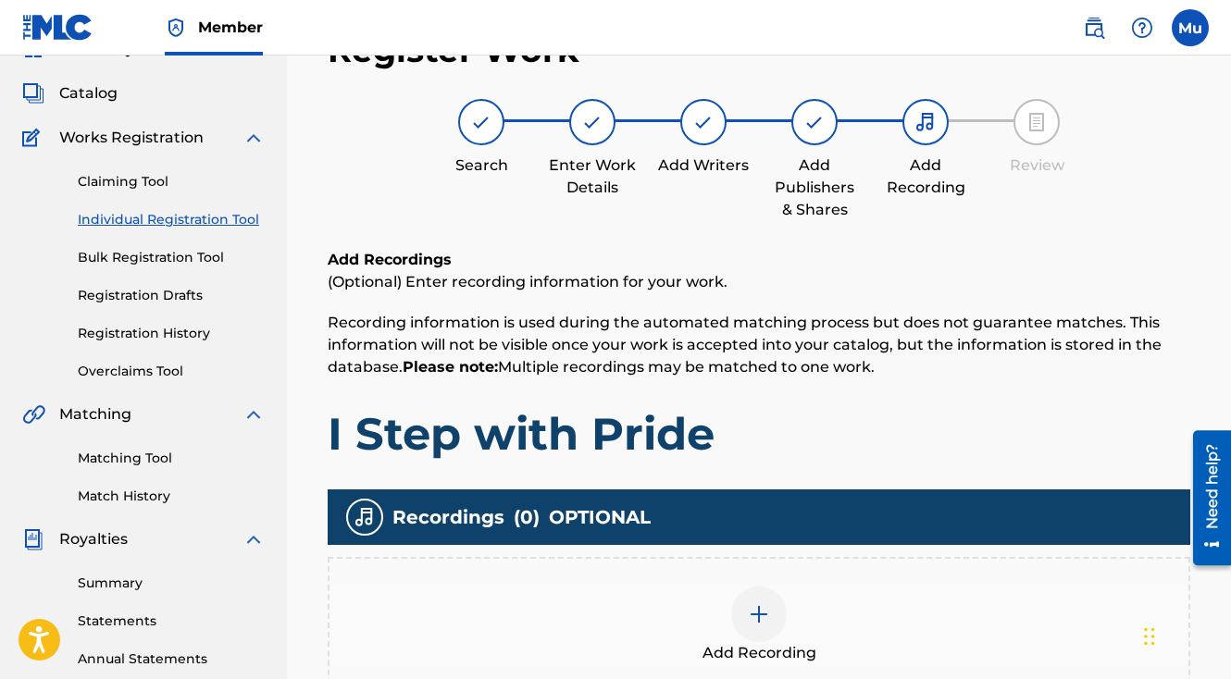
scroll to position [231, 0]
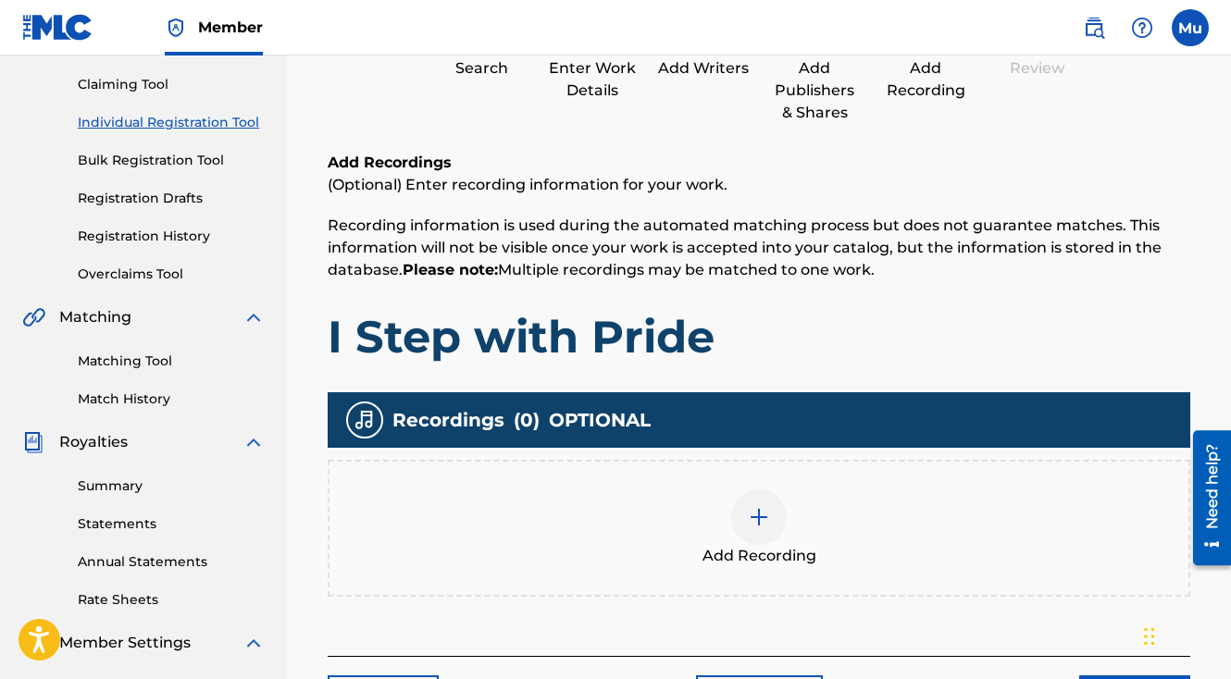
click at [776, 490] on div at bounding box center [759, 518] width 56 height 56
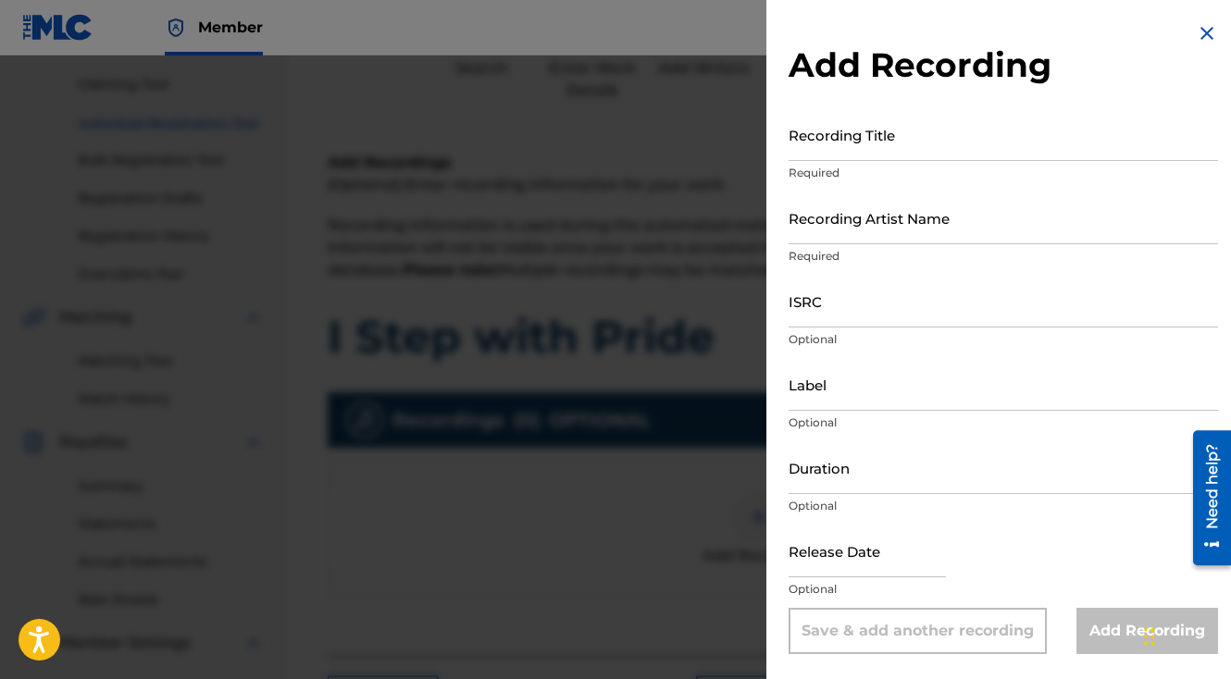
click at [883, 166] on p "Required" at bounding box center [1003, 173] width 429 height 17
click at [848, 150] on input "Recording Title" at bounding box center [1003, 134] width 429 height 53
paste input "I Step with Pride"
type input "I Step with Pride"
click at [838, 222] on input "Recording Artist Name" at bounding box center [1003, 218] width 429 height 53
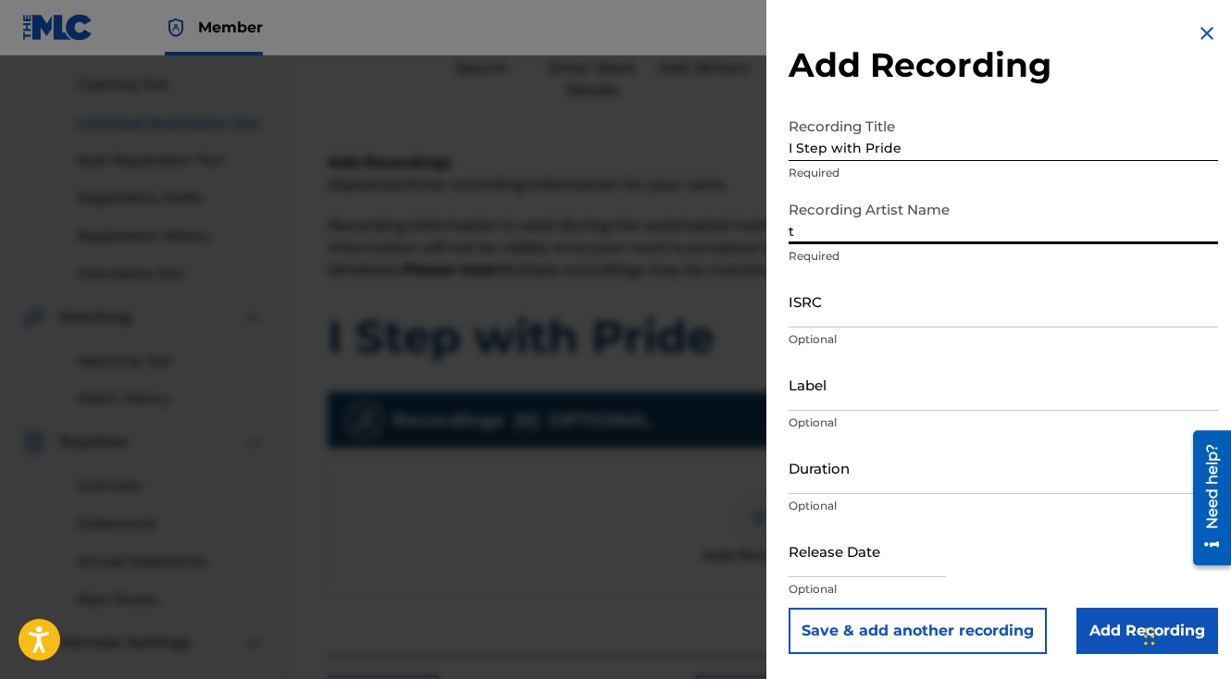
type input "The General Da Jamaican Boy"
click at [917, 294] on input "ISRC" at bounding box center [1003, 301] width 429 height 53
paste input "QZAMM1744658"
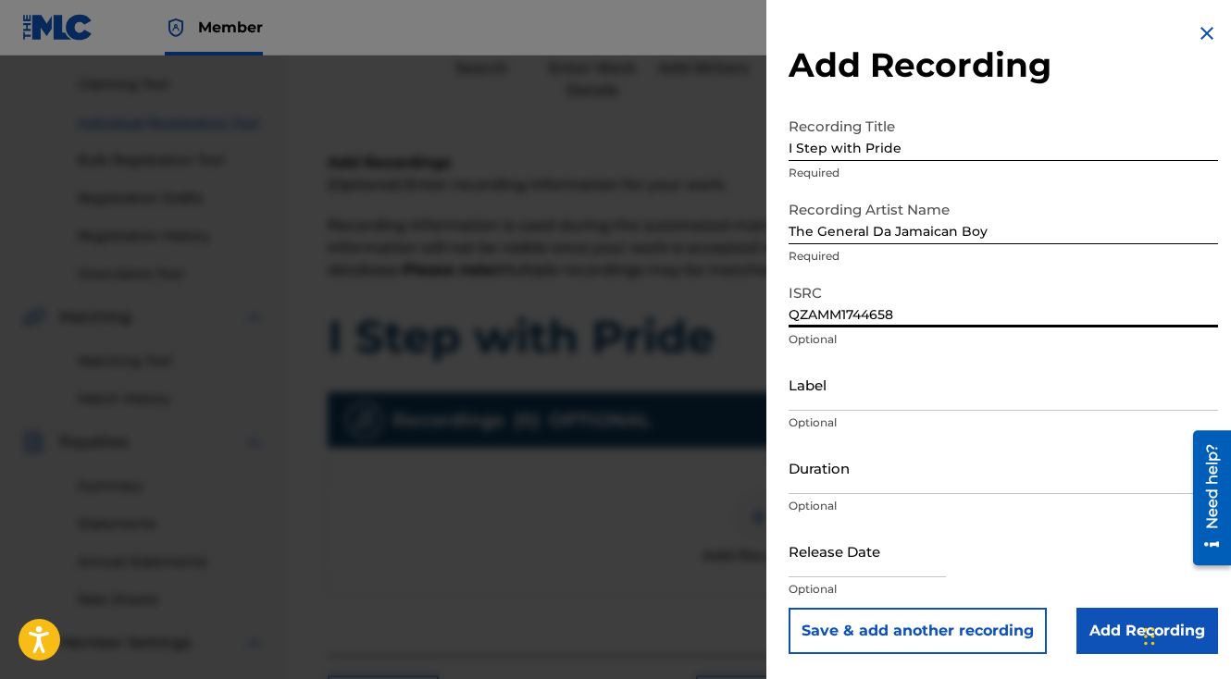
type input "QZAMM1744658"
click at [789, 608] on button "Save & add another recording" at bounding box center [918, 631] width 258 height 46
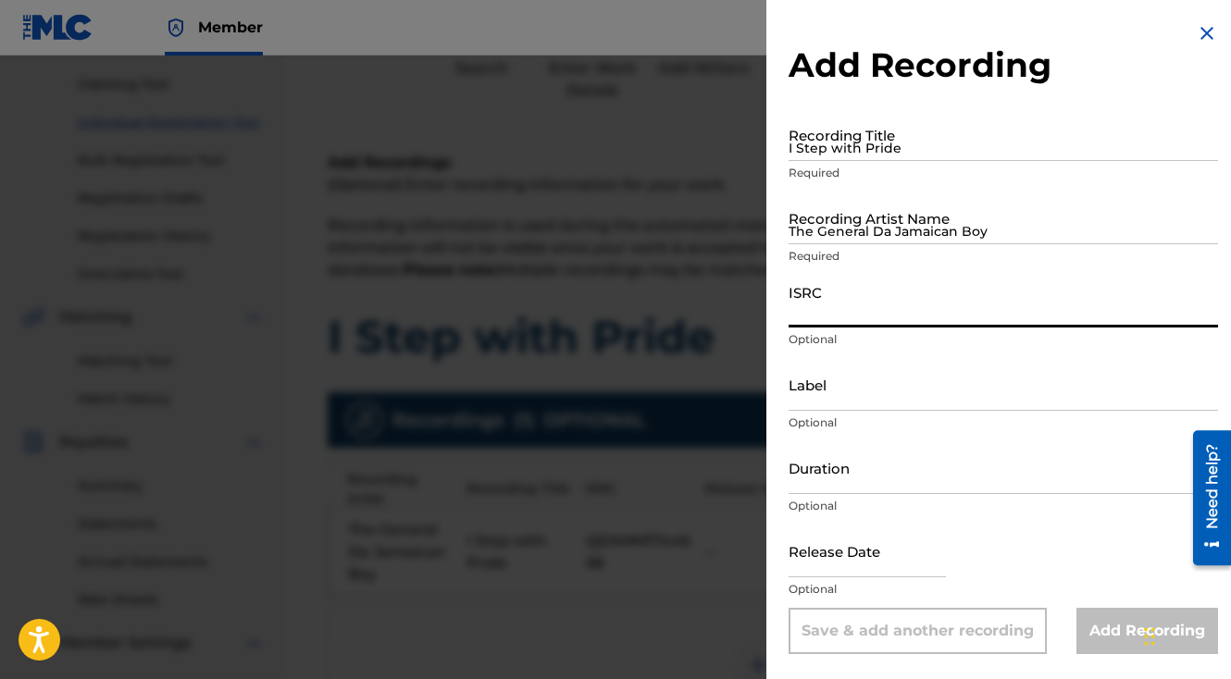
click at [584, 398] on div at bounding box center [615, 395] width 1231 height 679
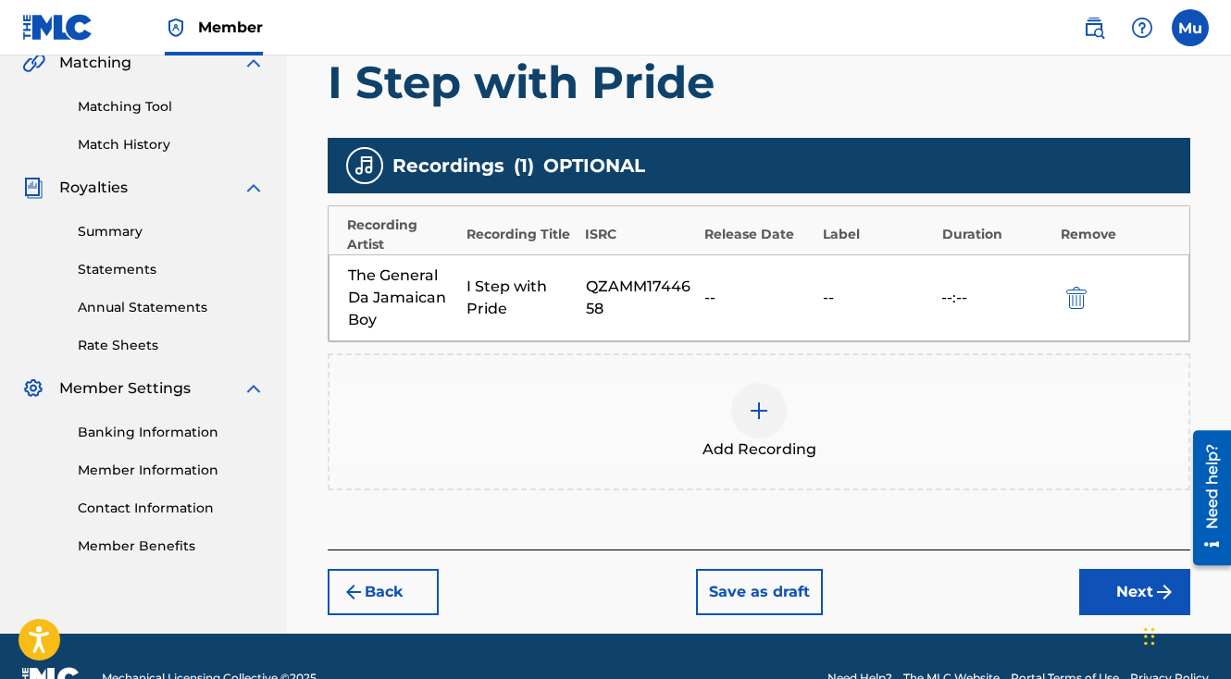
click at [1124, 569] on button "Next" at bounding box center [1134, 592] width 111 height 46
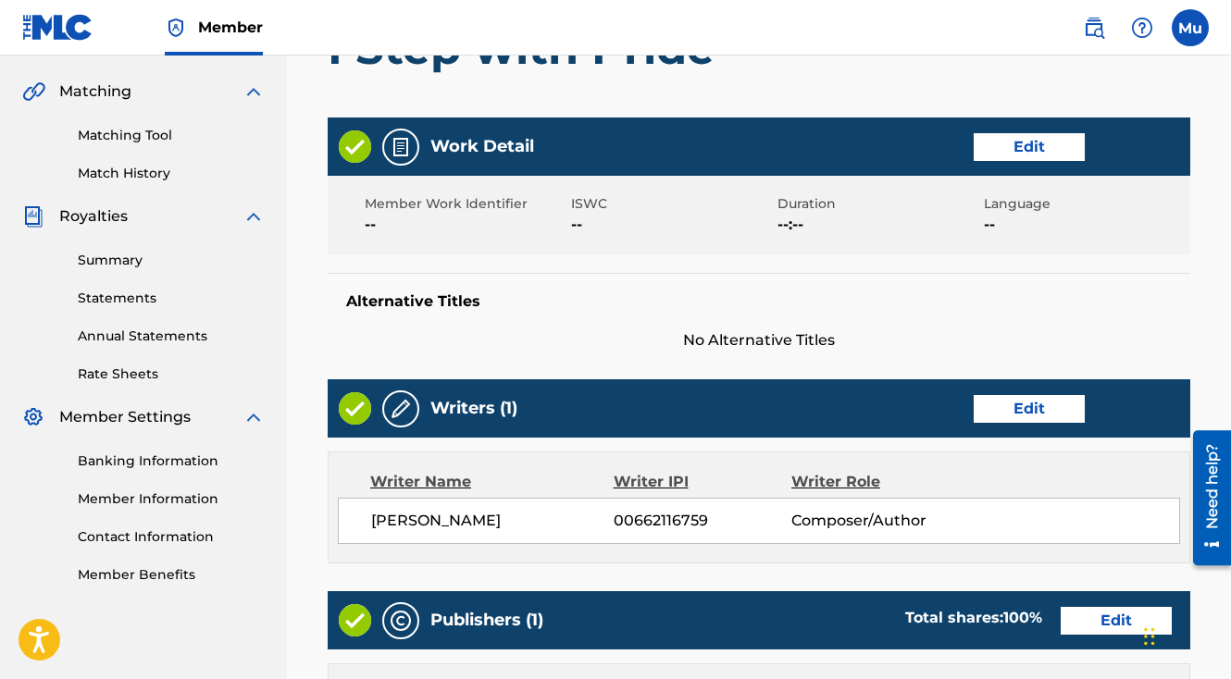
scroll to position [965, 0]
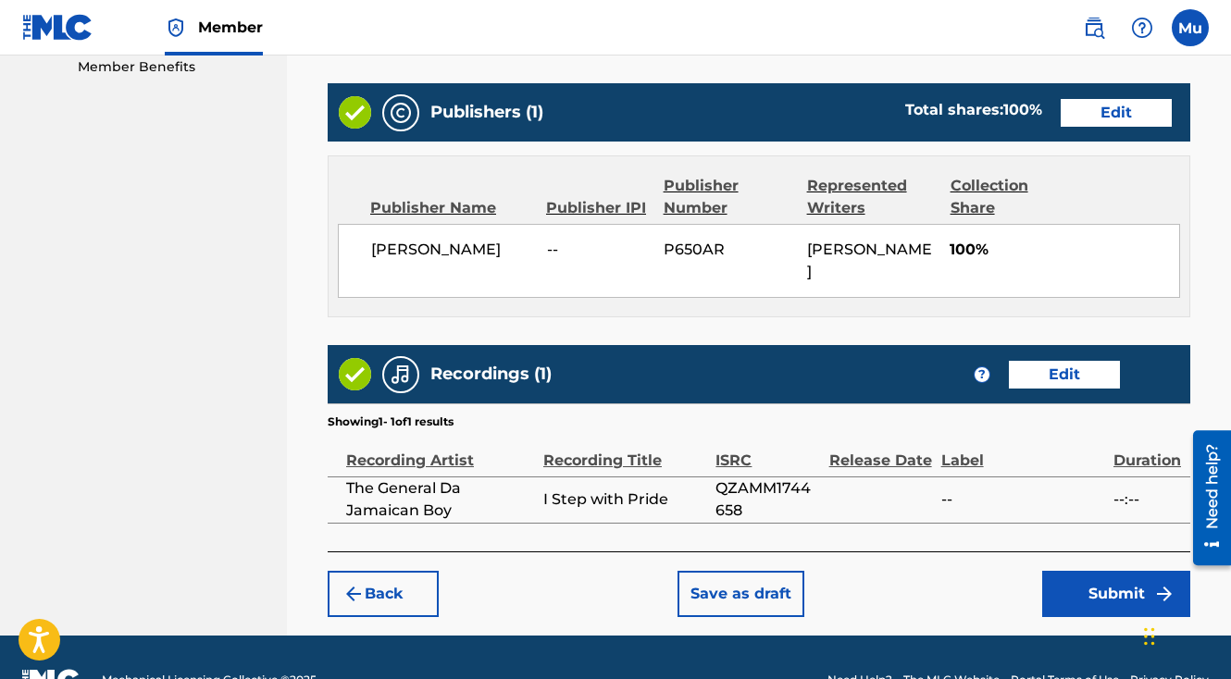
click at [1102, 571] on button "Submit" at bounding box center [1116, 594] width 148 height 46
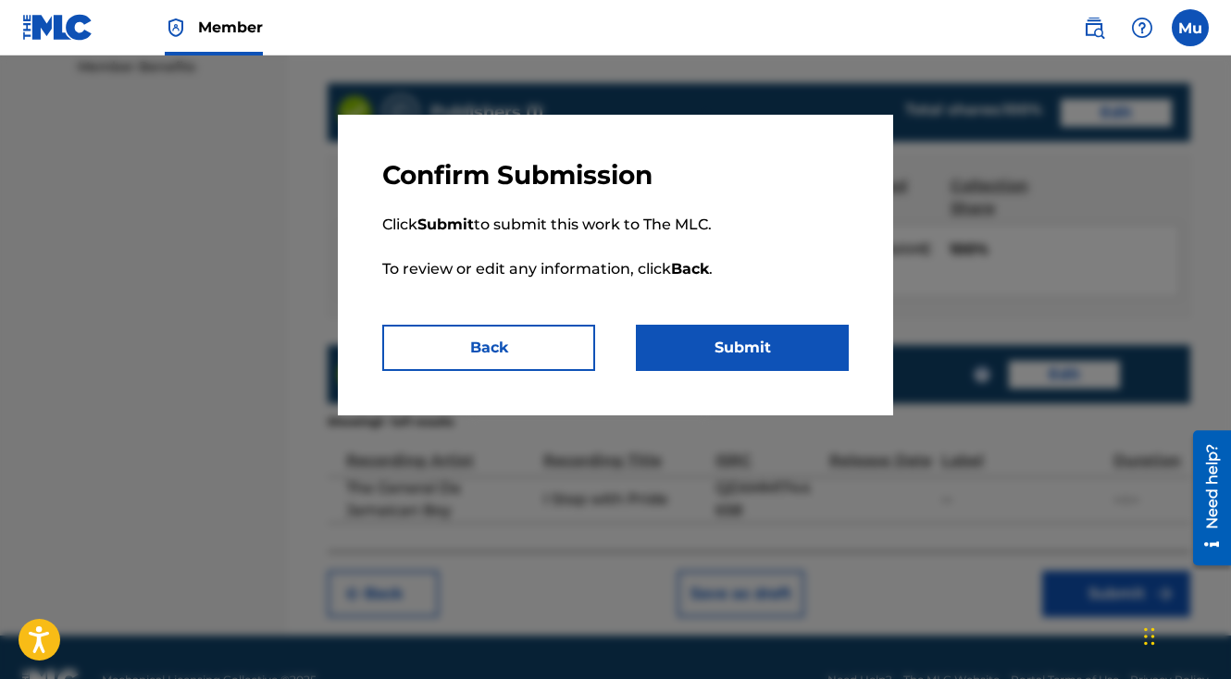
click at [768, 348] on button "Submit" at bounding box center [742, 348] width 213 height 46
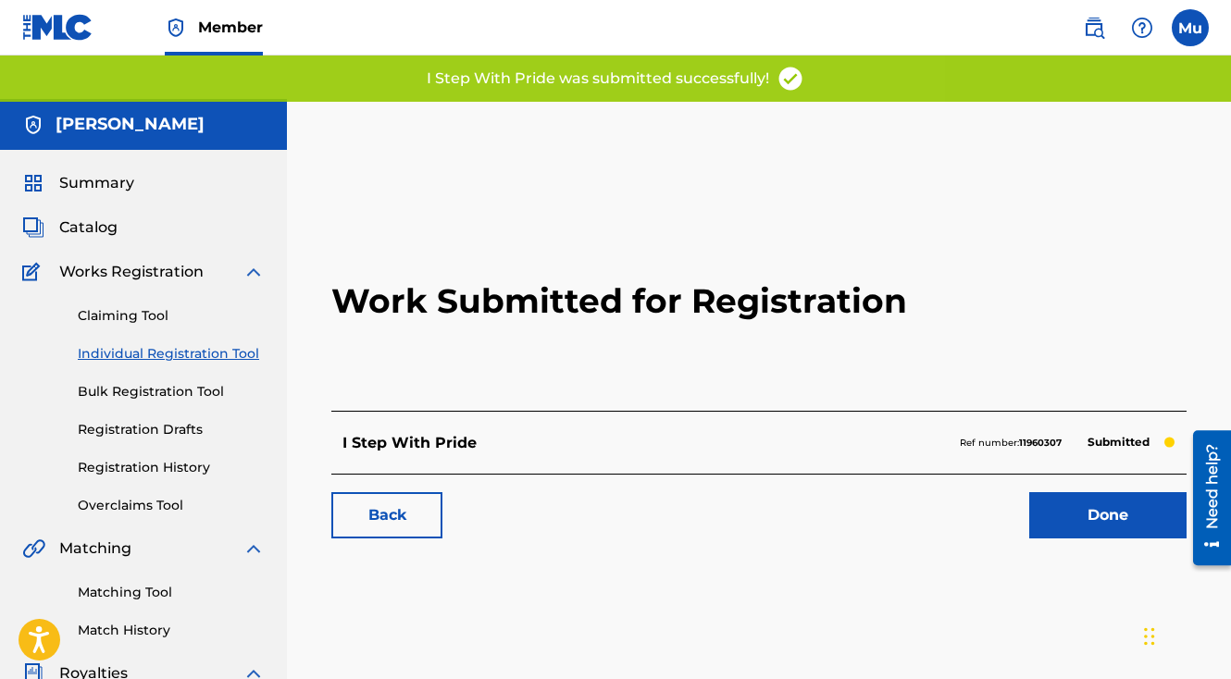
click at [1092, 492] on link "Done" at bounding box center [1107, 515] width 157 height 46
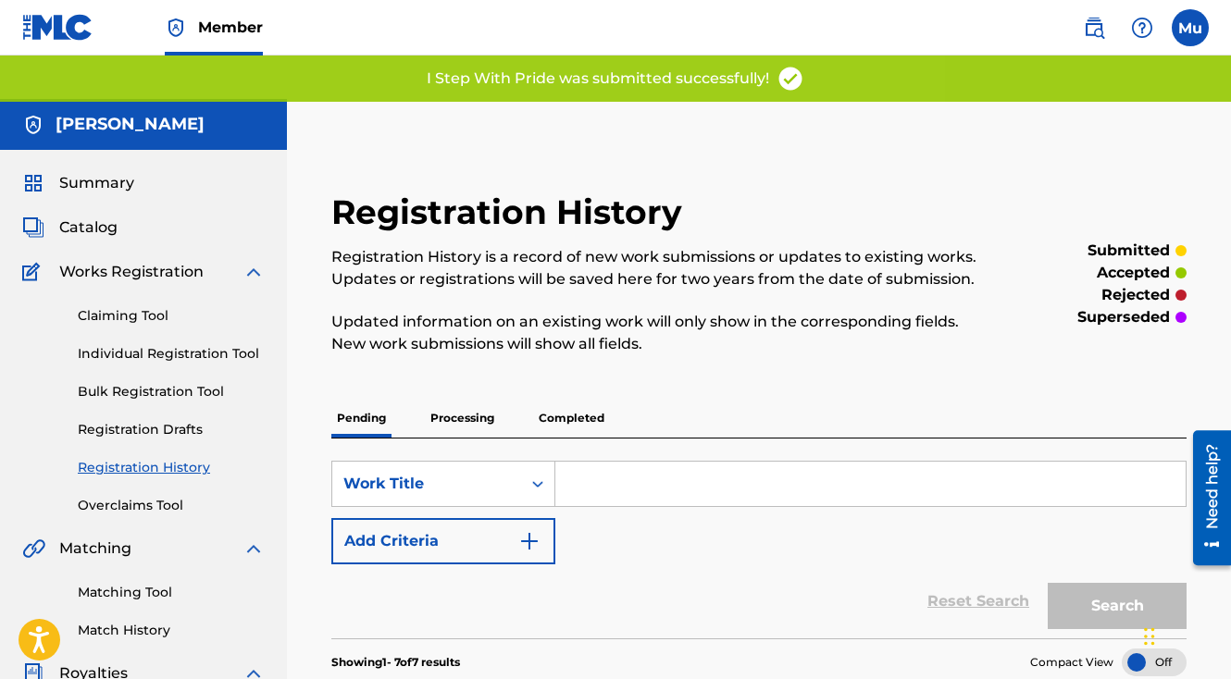
click at [144, 344] on link "Individual Registration Tool" at bounding box center [171, 353] width 187 height 19
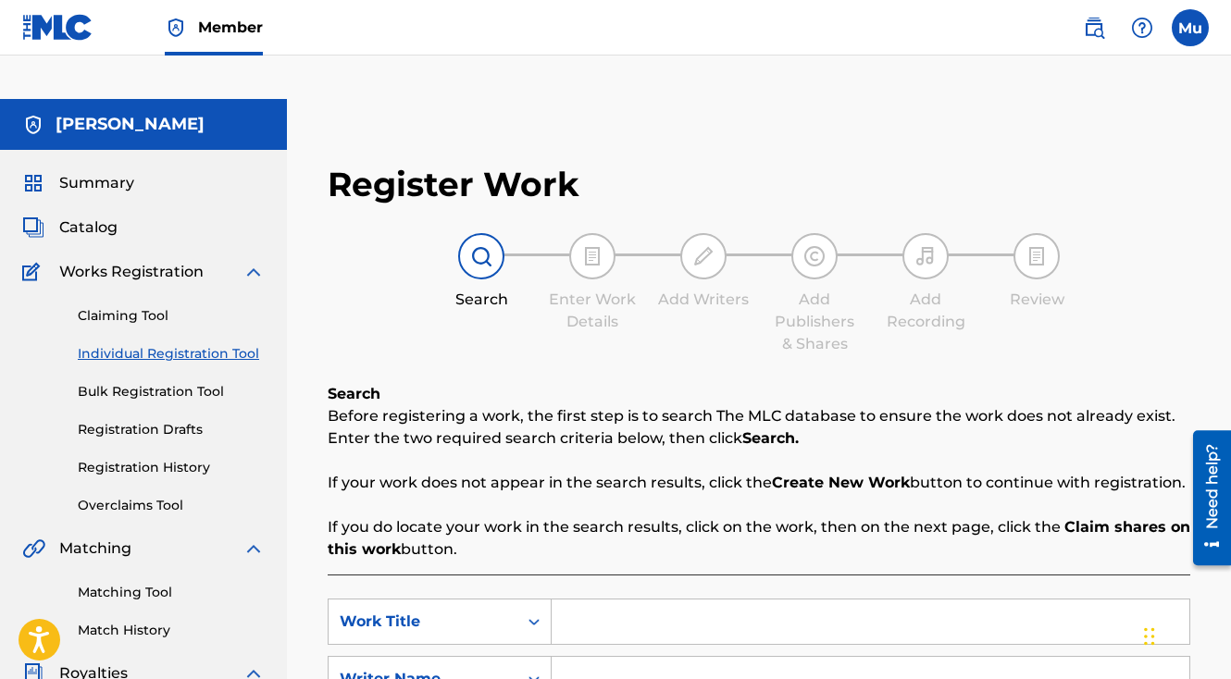
click at [637, 600] on input "Search Form" at bounding box center [871, 622] width 638 height 44
paste input "Protect the Way"
type input "Protect the Way"
click at [630, 657] on input "Search Form" at bounding box center [871, 679] width 638 height 44
type input "[PERSON_NAME]"
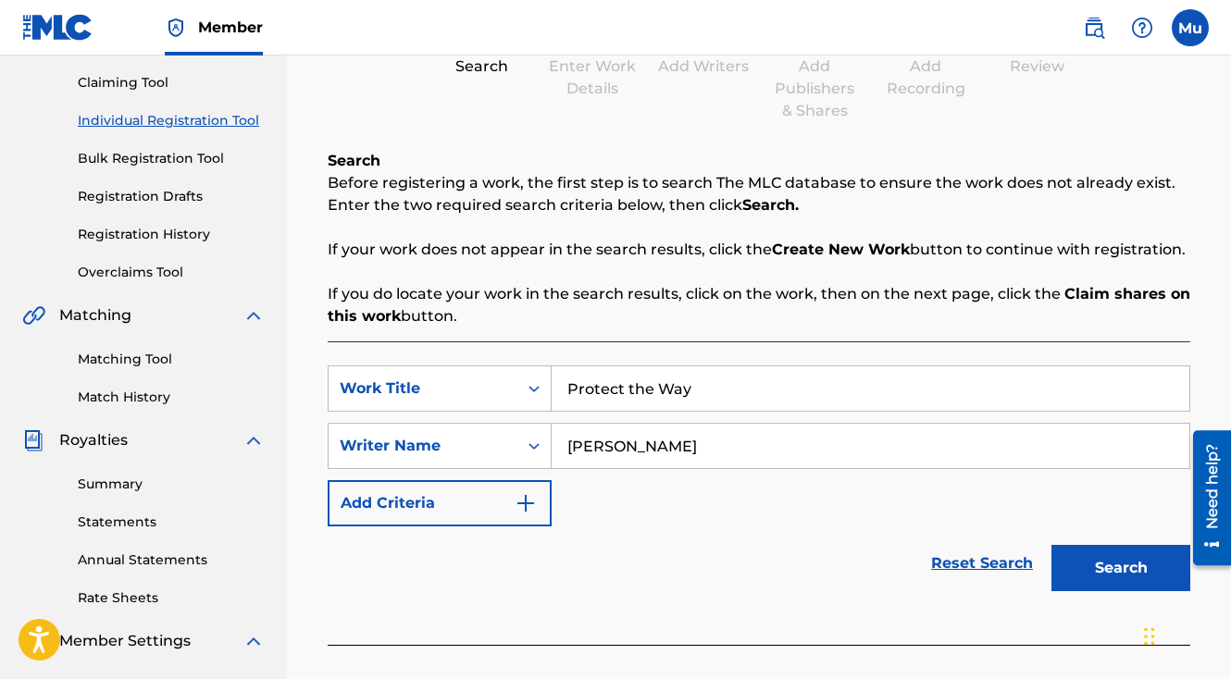
scroll to position [430, 0]
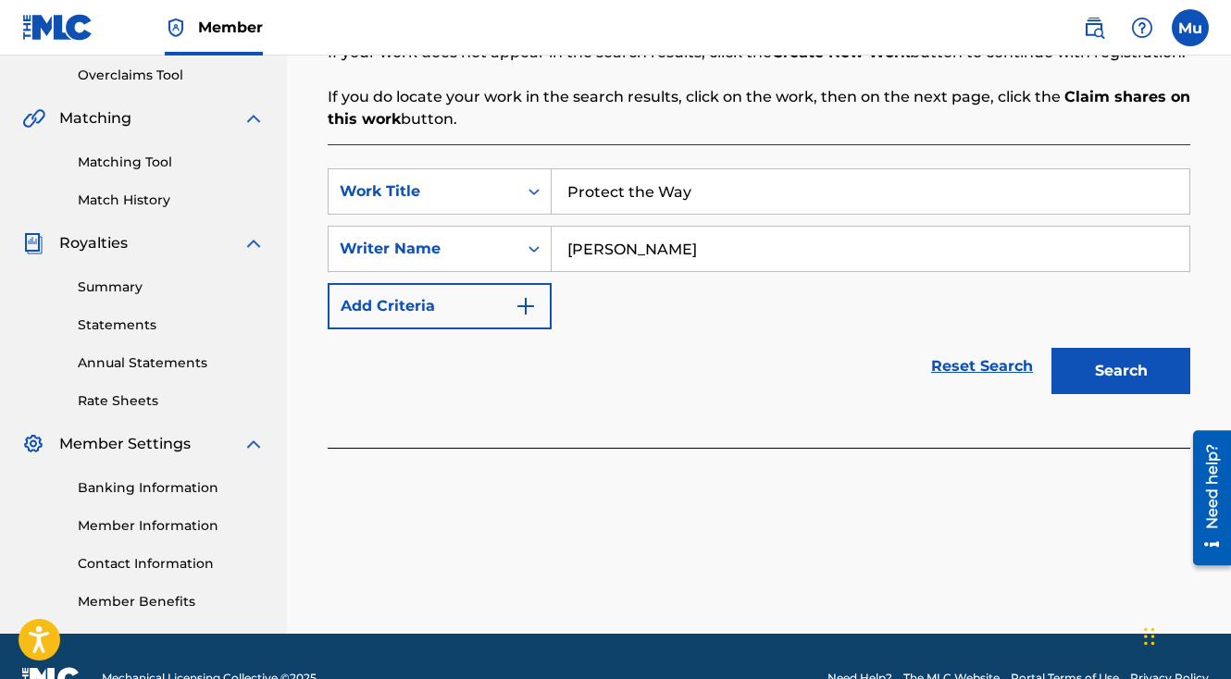
click at [1120, 348] on button "Search" at bounding box center [1120, 371] width 139 height 46
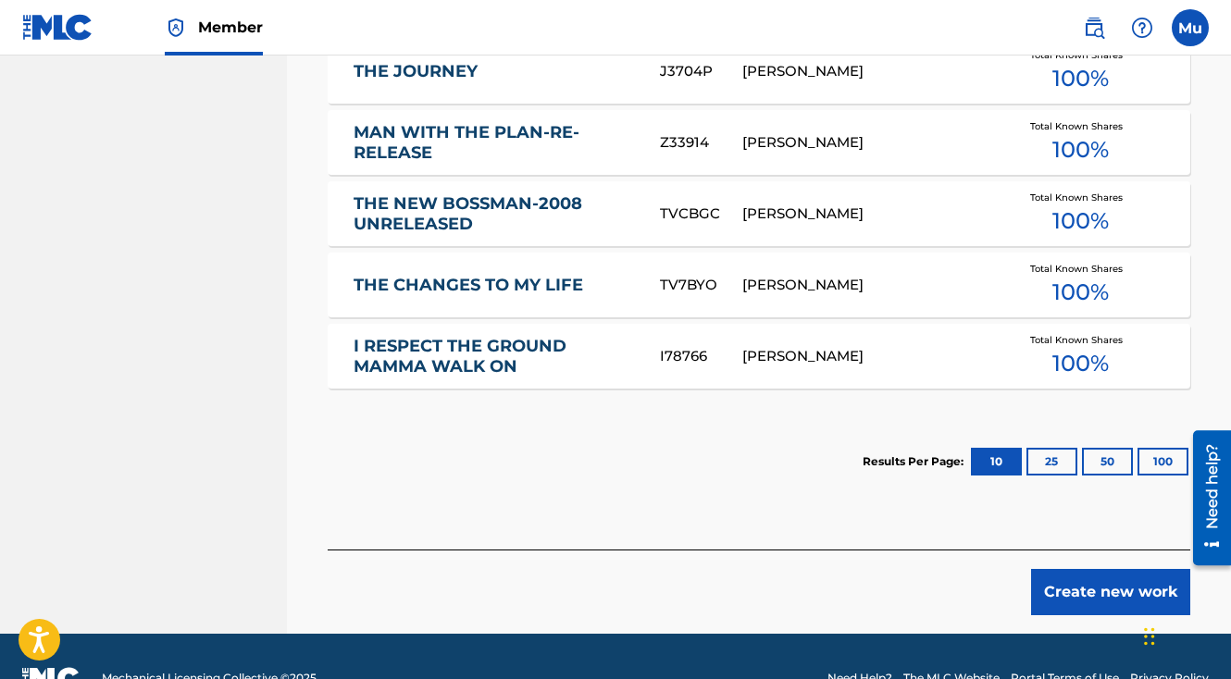
click at [1062, 569] on button "Create new work" at bounding box center [1110, 592] width 159 height 46
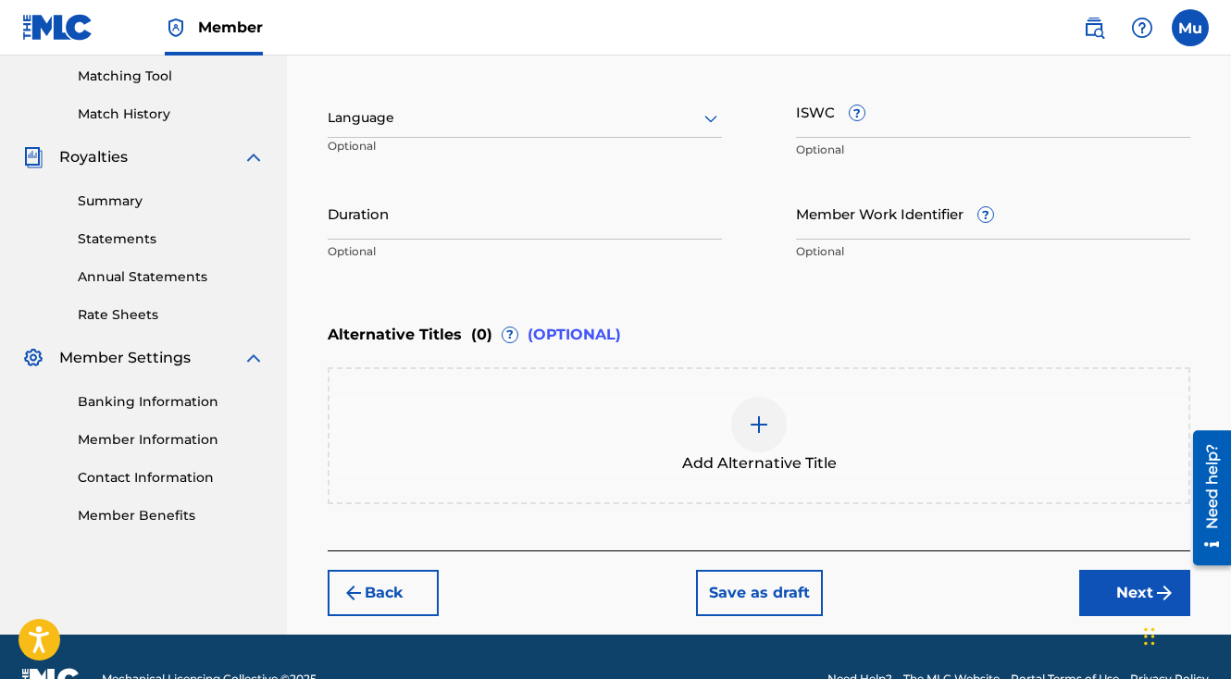
click at [1099, 570] on button "Next" at bounding box center [1134, 593] width 111 height 46
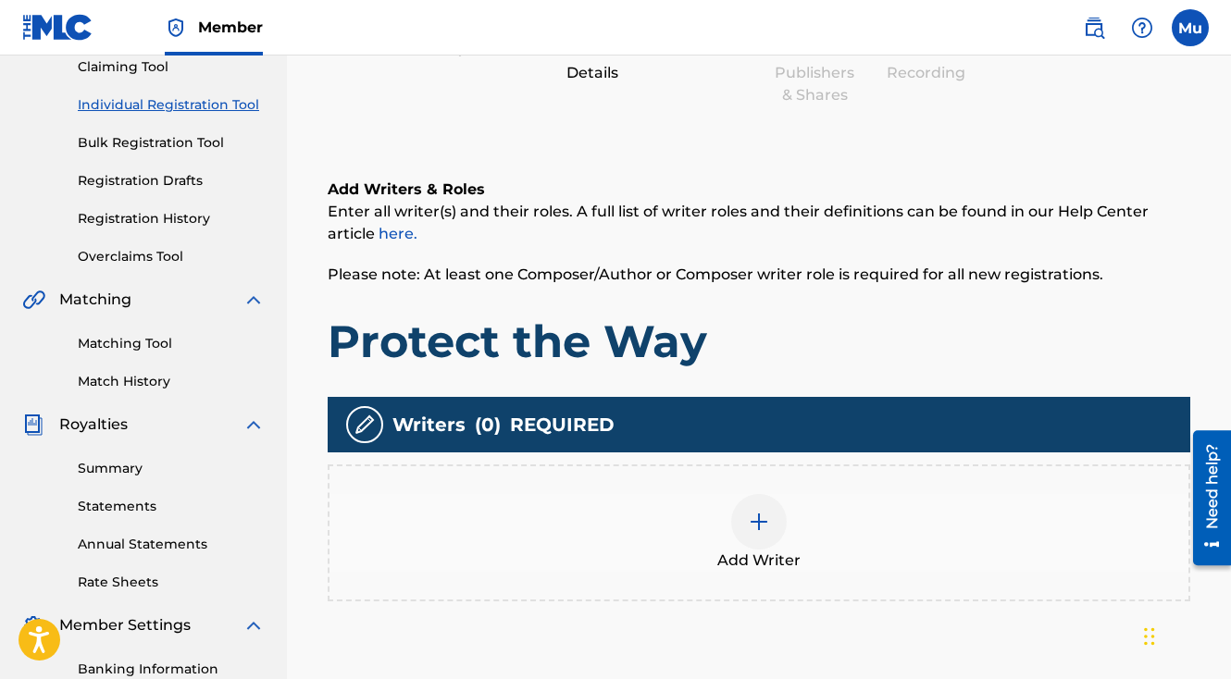
scroll to position [83, 0]
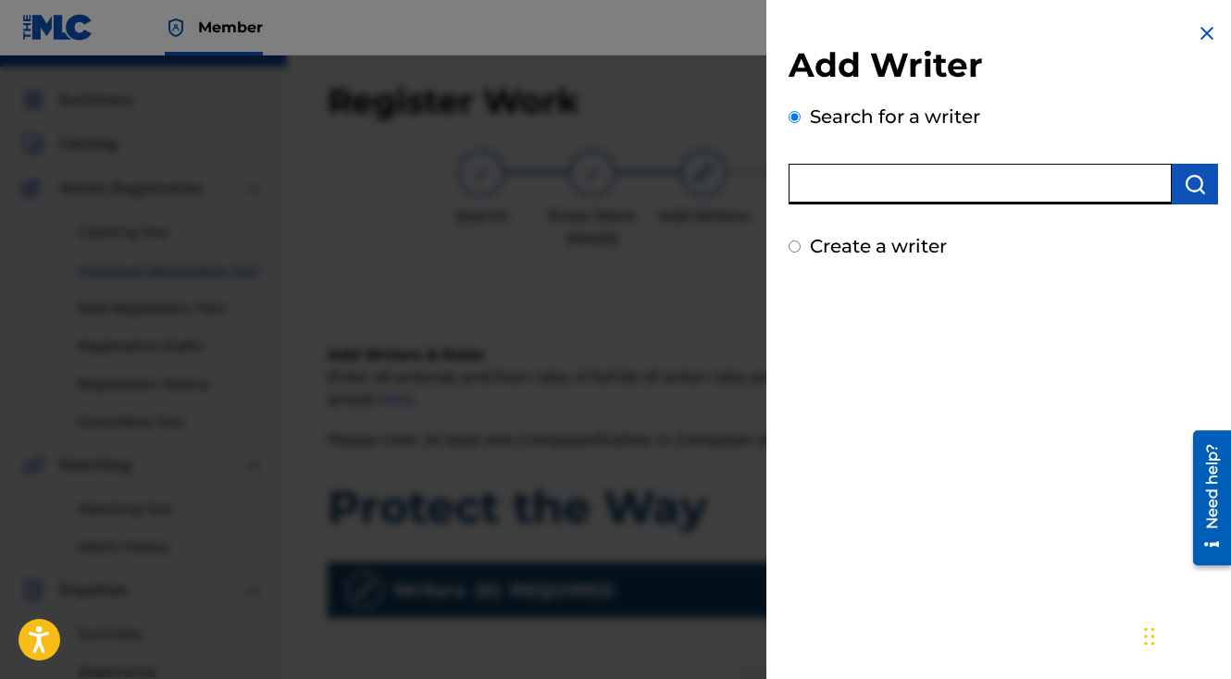
click at [886, 180] on input "text" at bounding box center [980, 184] width 383 height 41
type input "[PERSON_NAME]"
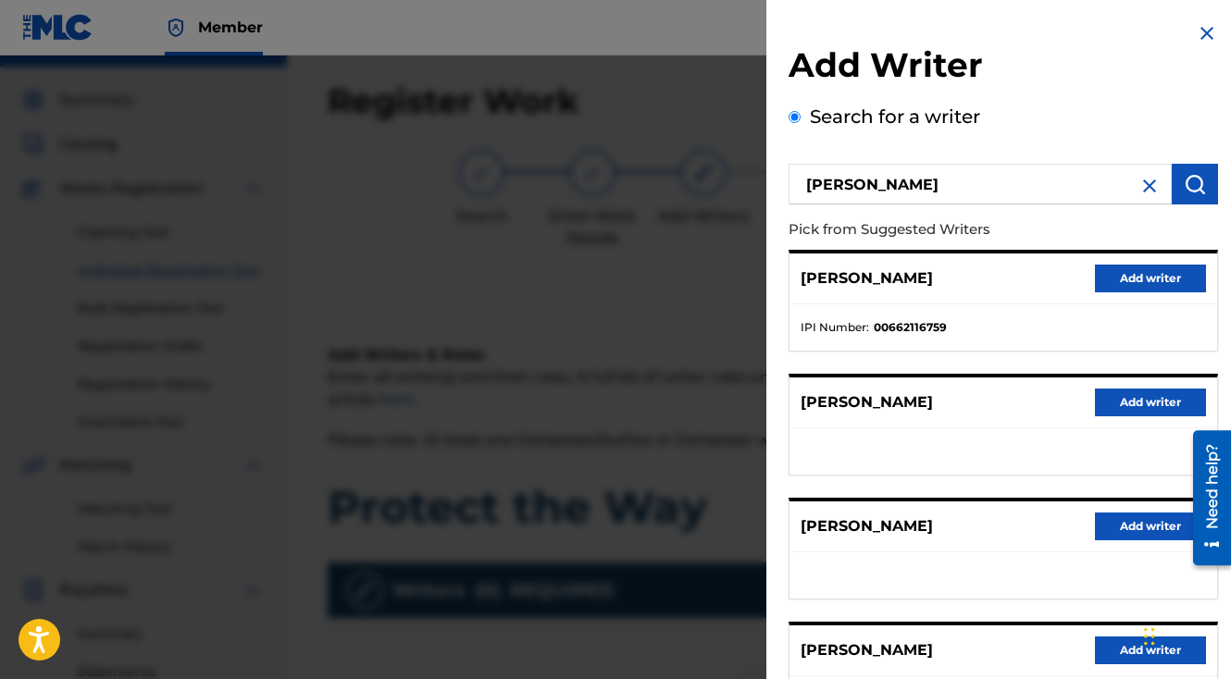
click at [1166, 280] on button "Add writer" at bounding box center [1150, 279] width 111 height 28
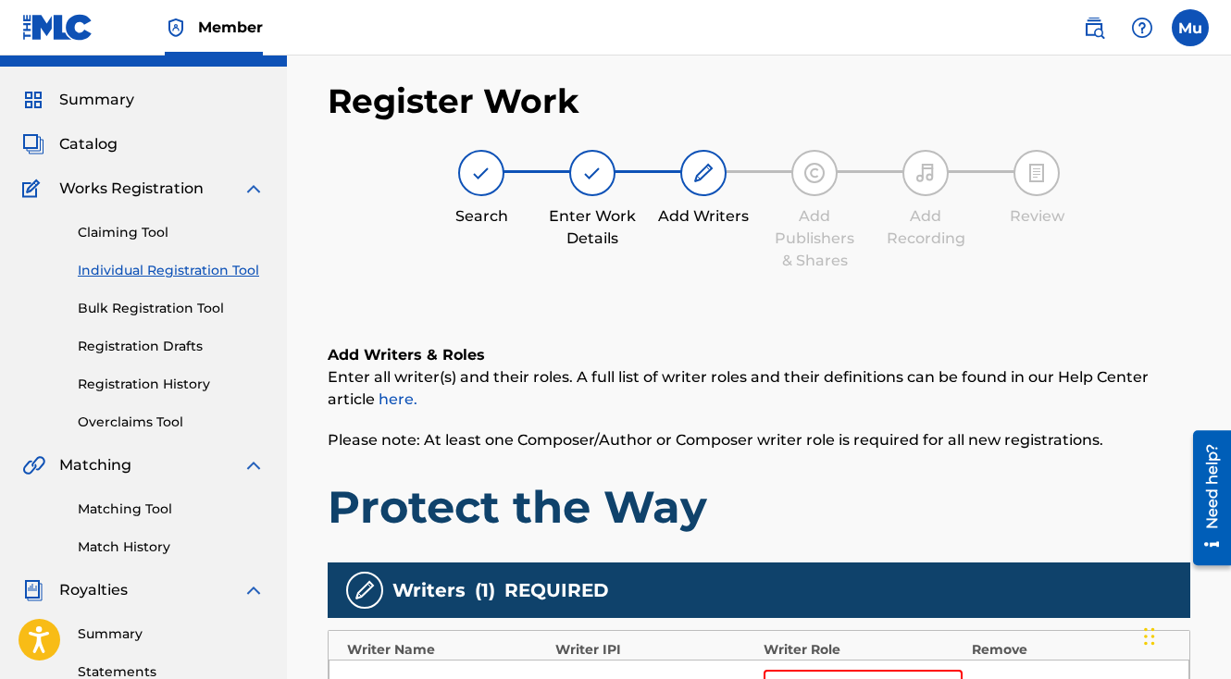
scroll to position [255, 0]
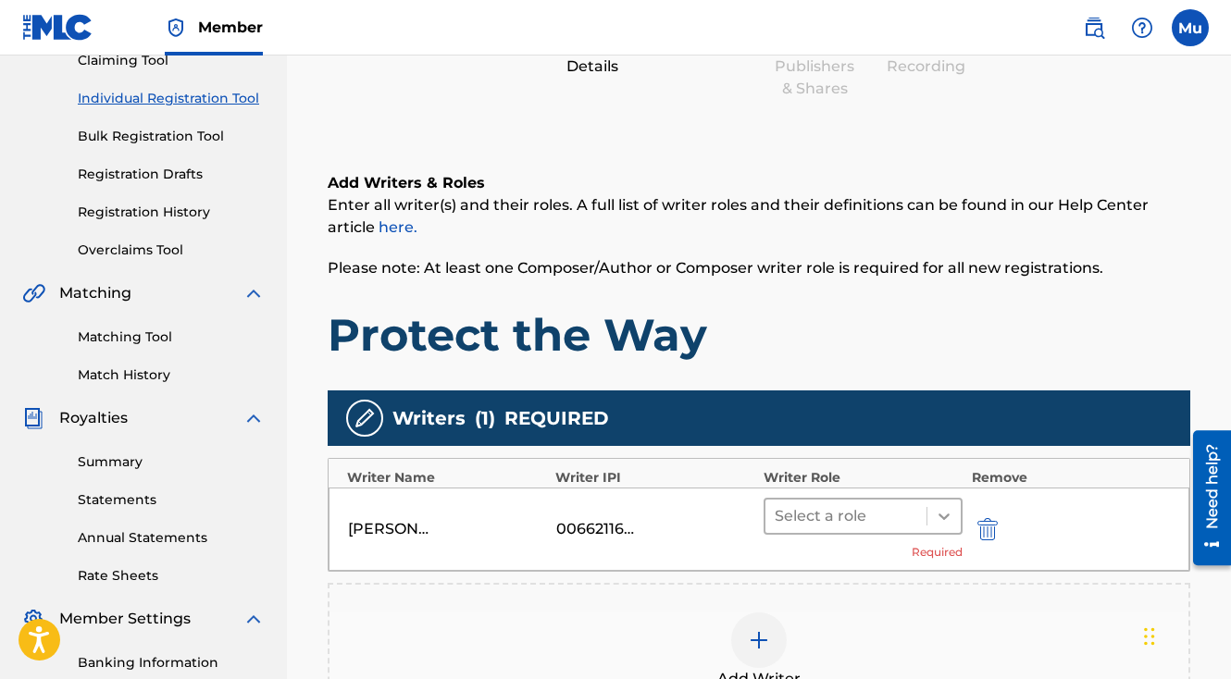
click at [949, 507] on icon at bounding box center [944, 516] width 19 height 19
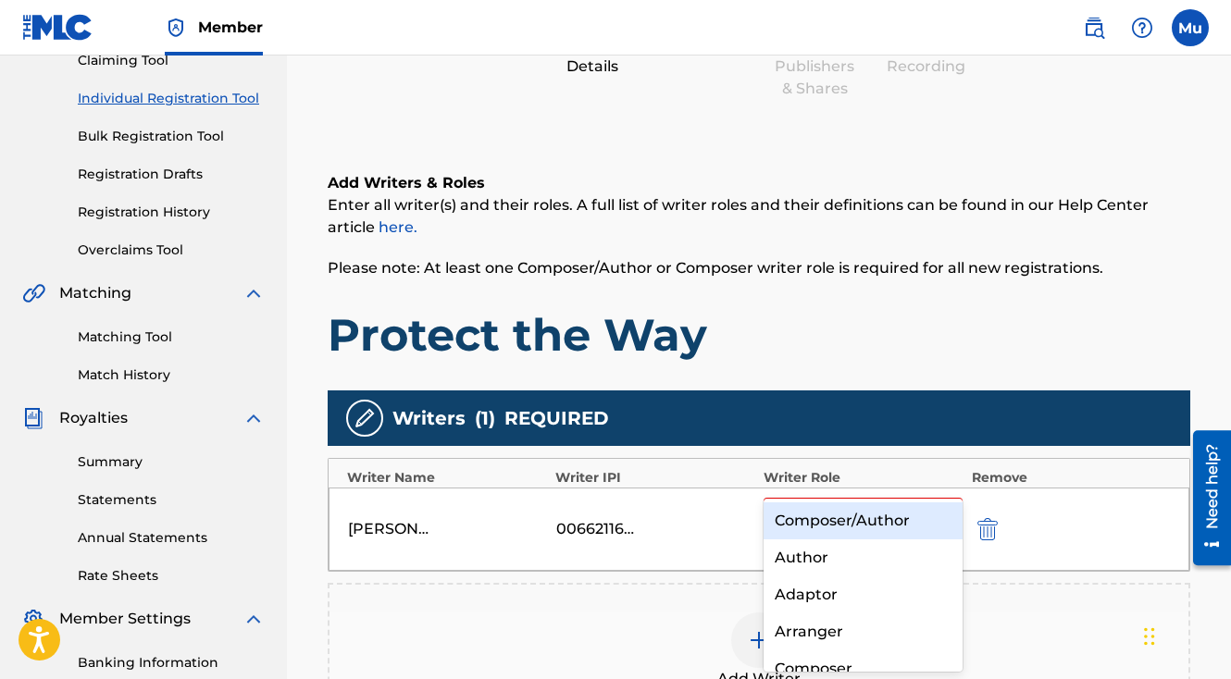
click at [877, 515] on div "Composer/Author" at bounding box center [863, 521] width 199 height 37
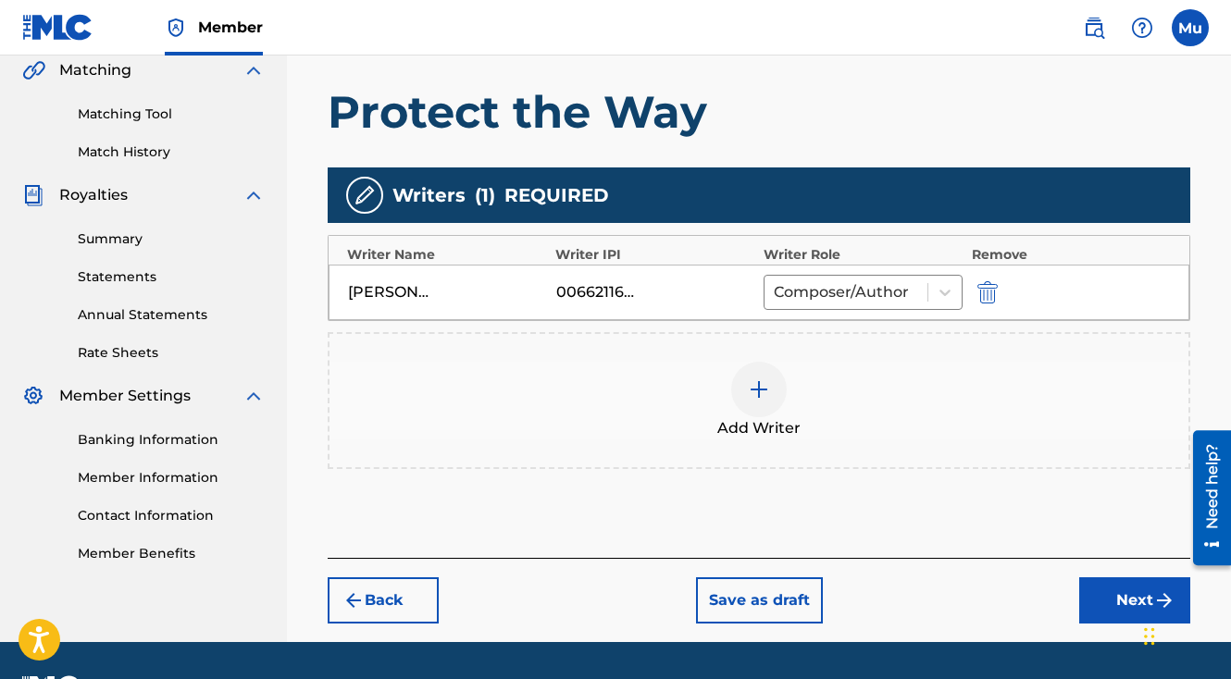
click at [1140, 577] on button "Next" at bounding box center [1134, 600] width 111 height 46
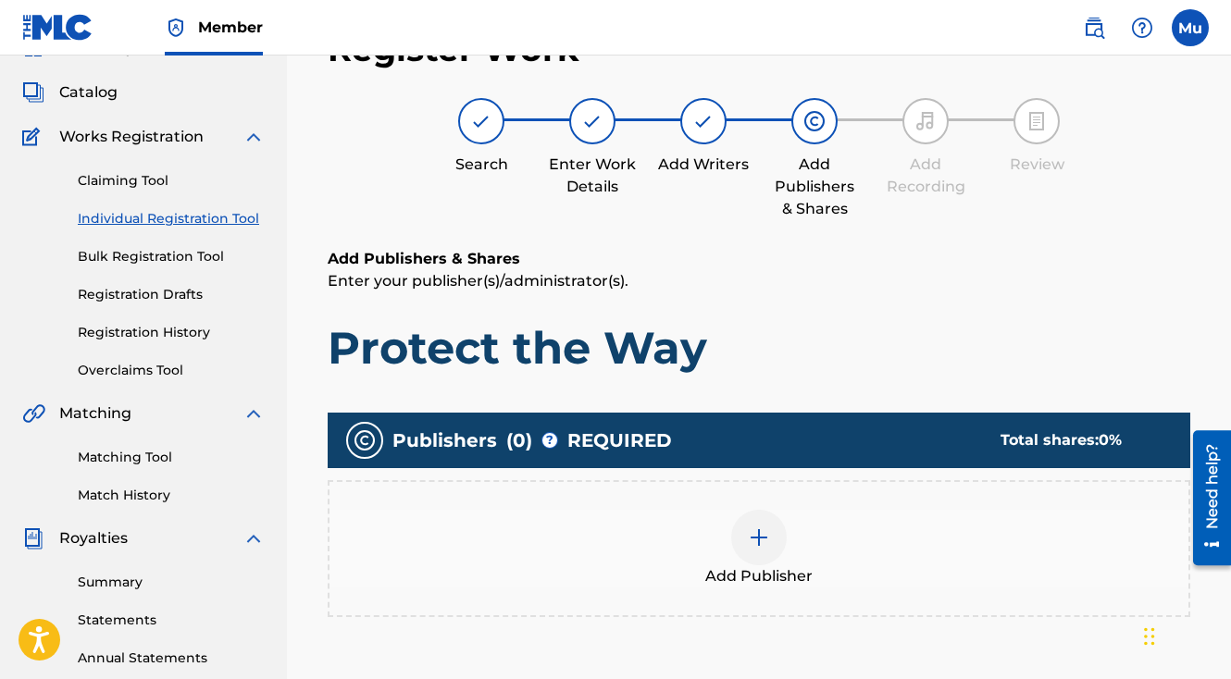
scroll to position [83, 0]
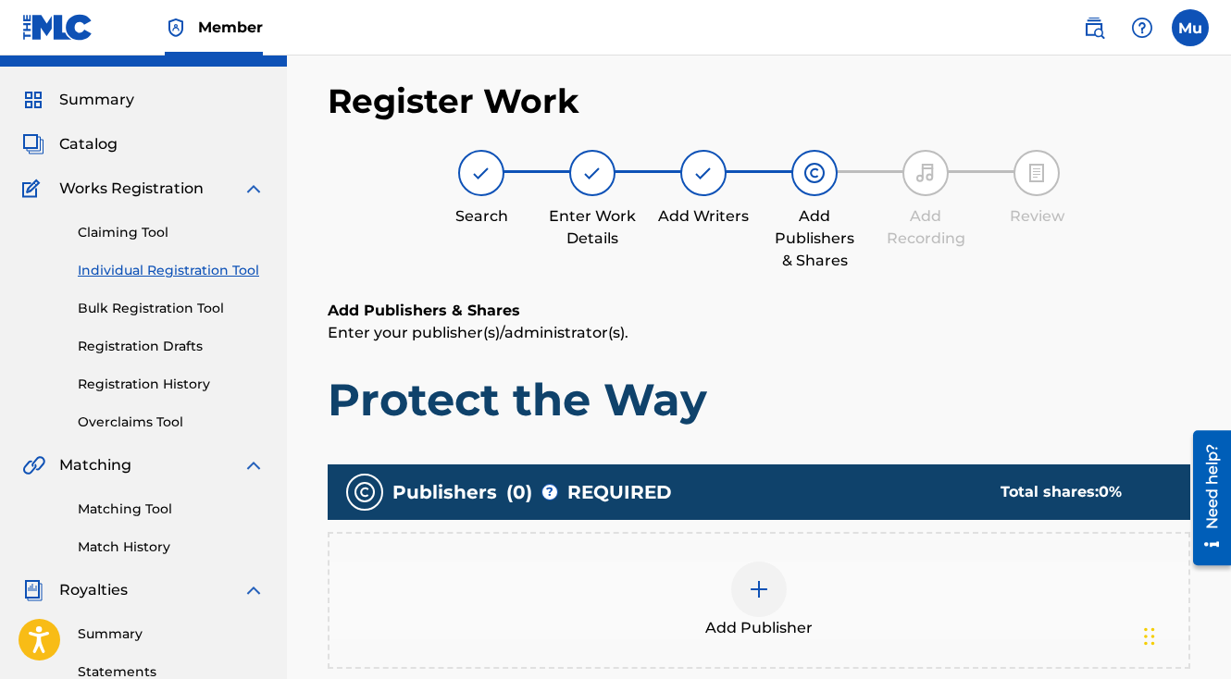
click at [729, 562] on div "Add Publisher" at bounding box center [758, 601] width 859 height 78
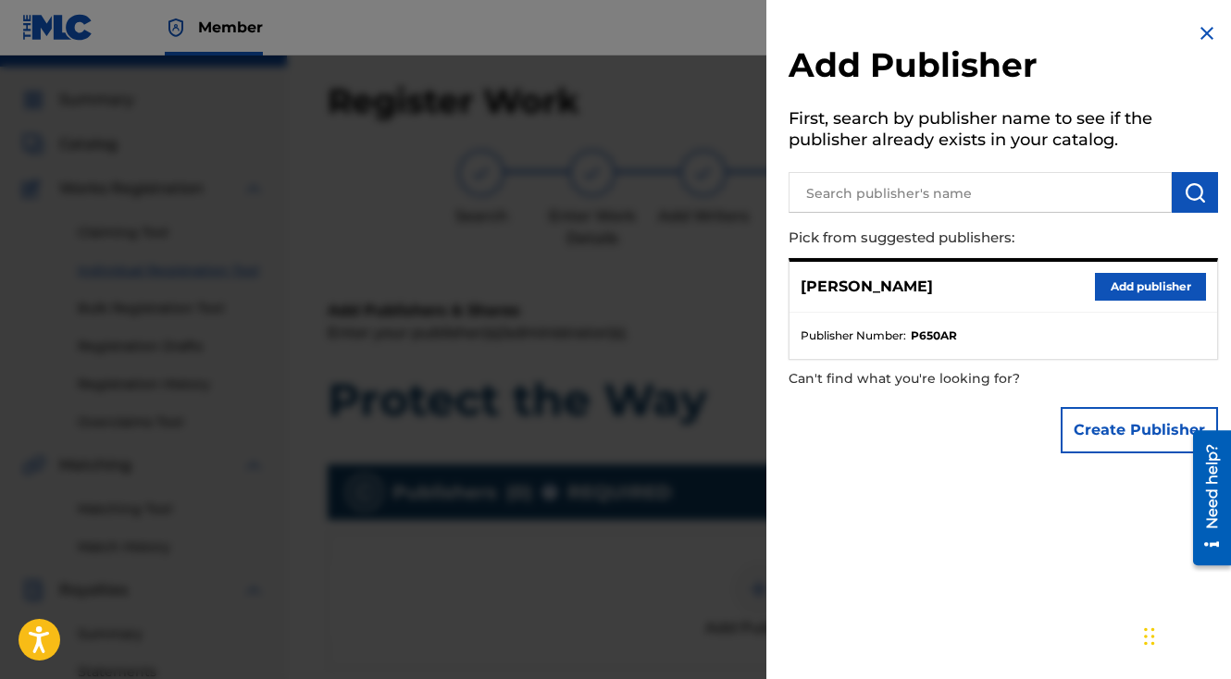
click at [1166, 294] on button "Add publisher" at bounding box center [1150, 287] width 111 height 28
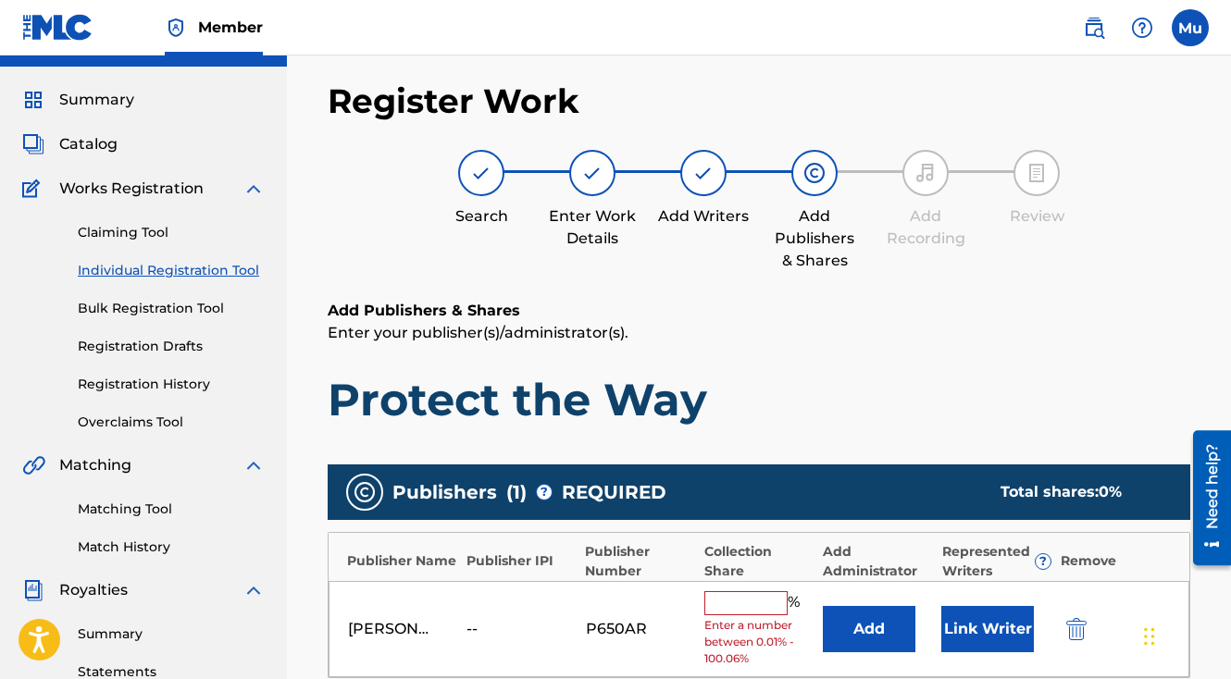
click at [768, 591] on input "text" at bounding box center [745, 603] width 83 height 24
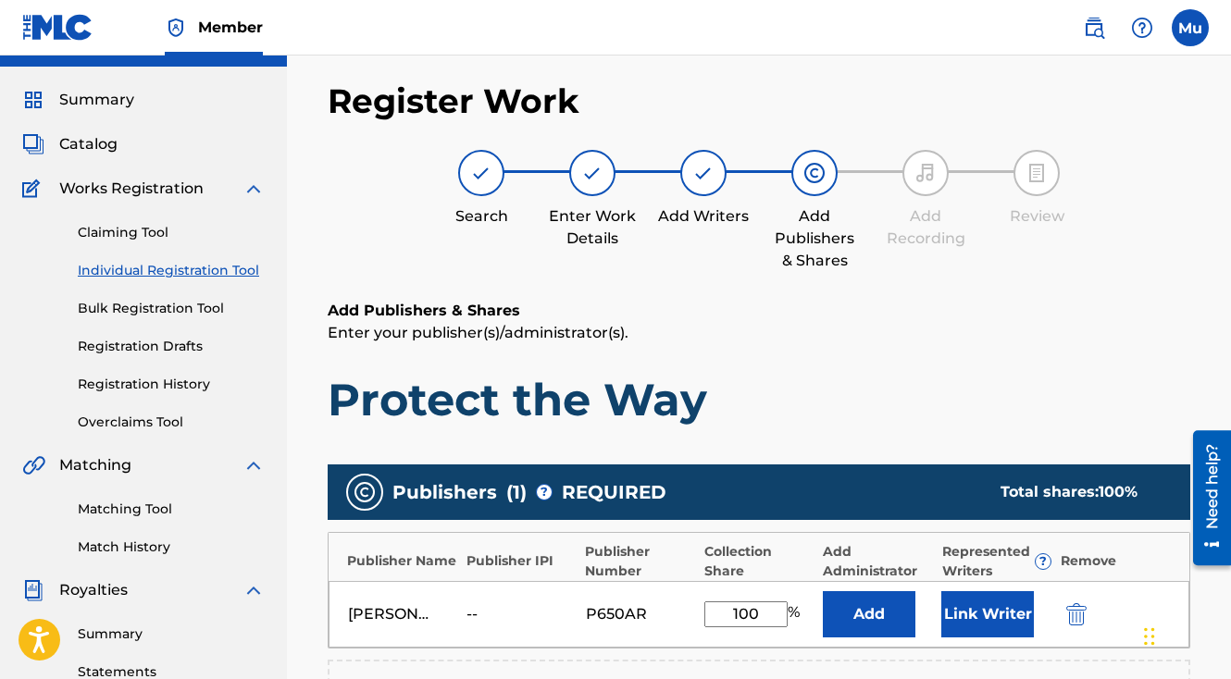
type input "100"
click at [991, 591] on button "Link Writer" at bounding box center [987, 614] width 93 height 46
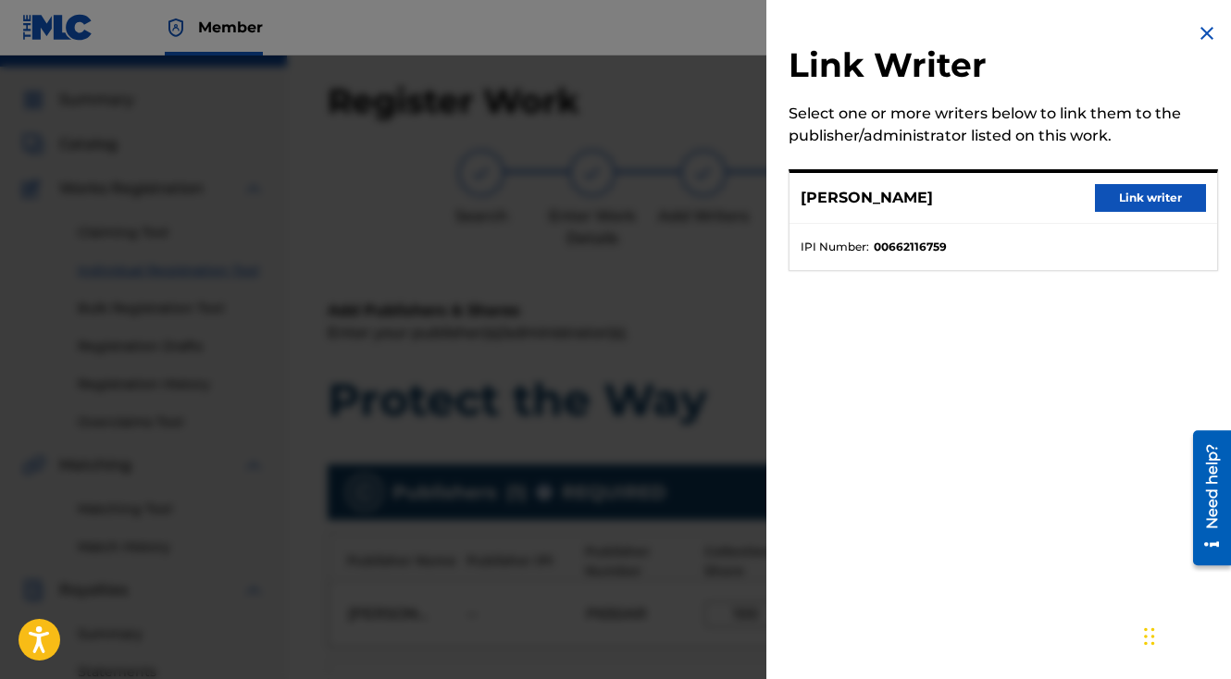
click at [1115, 200] on button "Link writer" at bounding box center [1150, 198] width 111 height 28
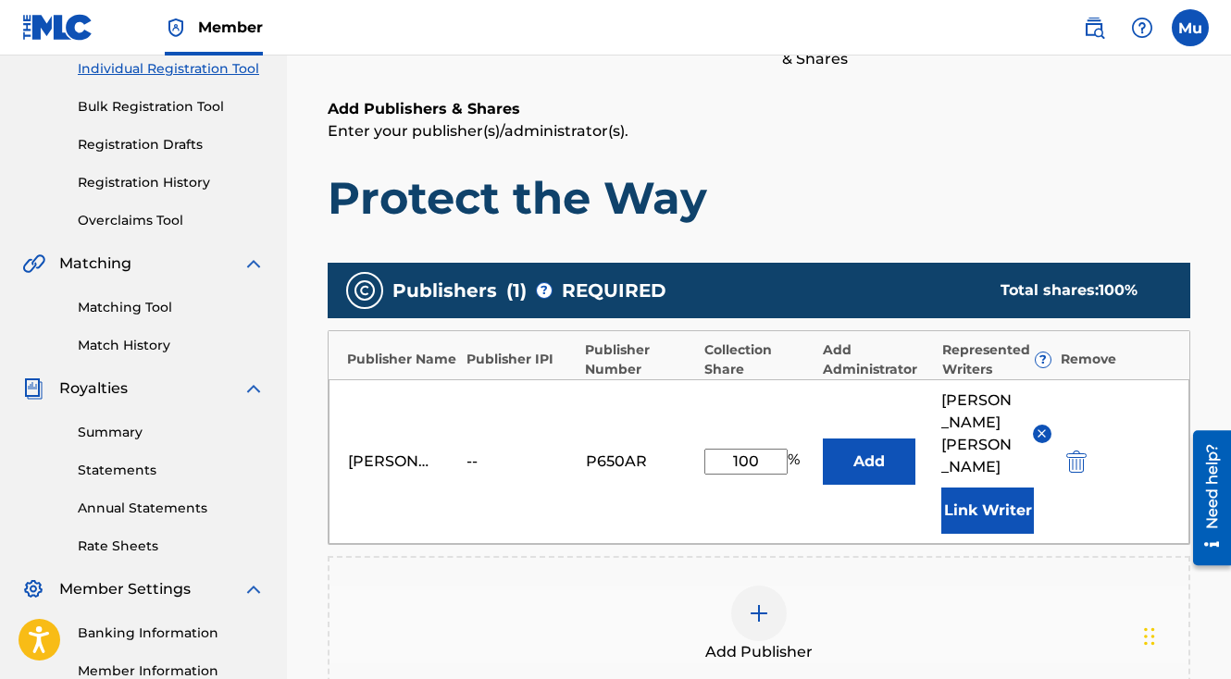
scroll to position [514, 0]
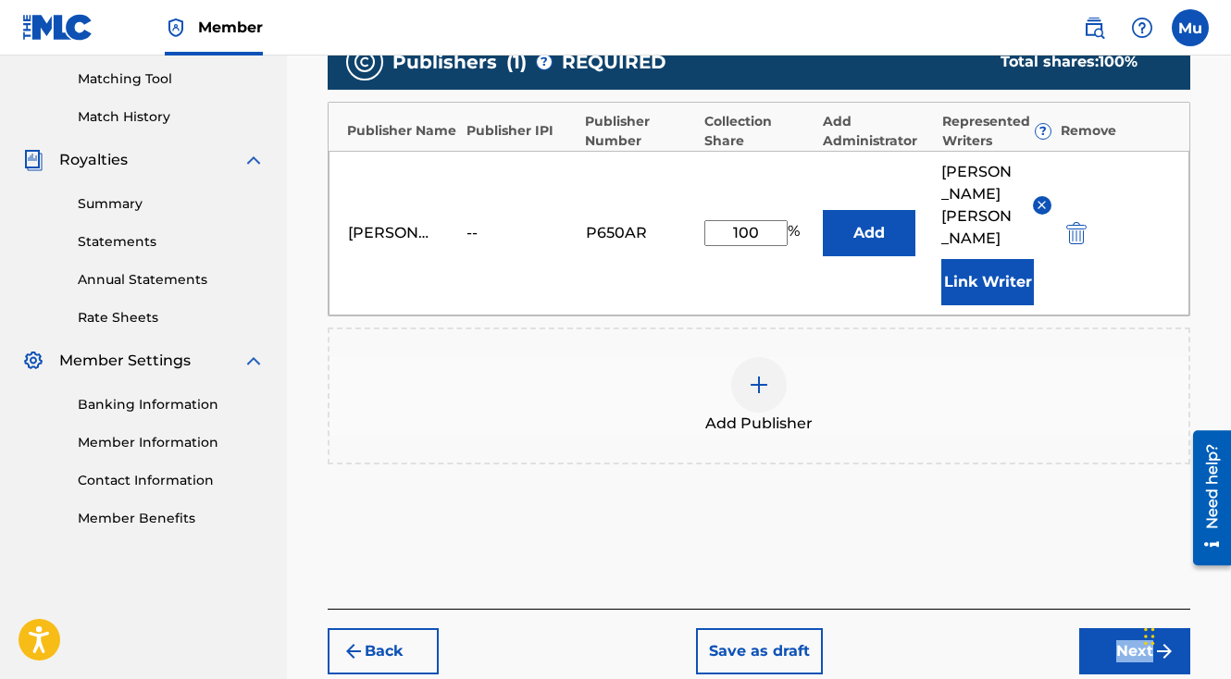
click at [1075, 609] on div "Back Save as draft Next" at bounding box center [759, 642] width 863 height 66
click at [1094, 628] on button "Next" at bounding box center [1134, 651] width 111 height 46
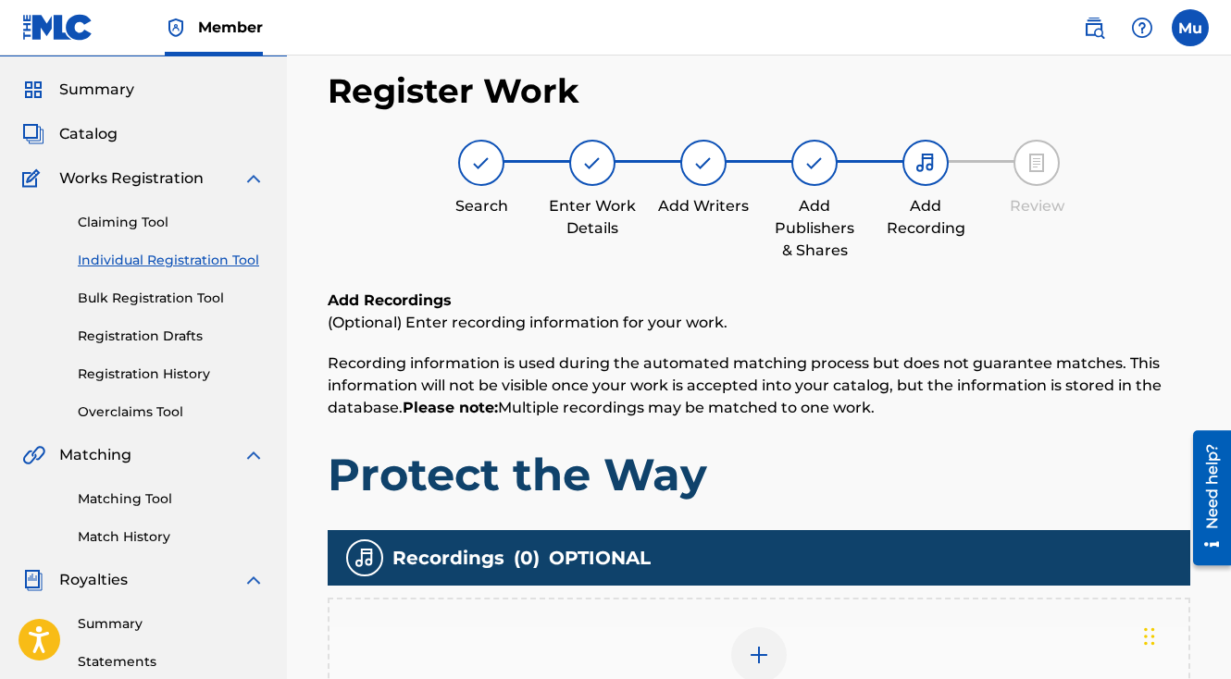
scroll to position [83, 0]
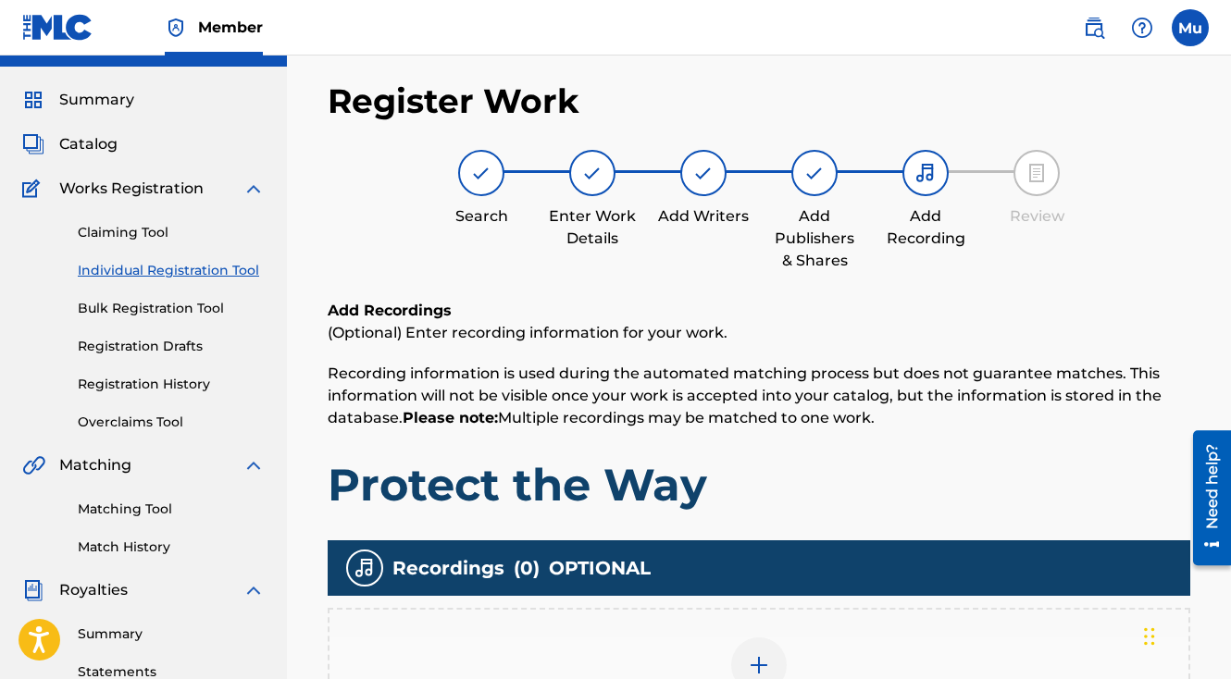
click at [768, 654] on img at bounding box center [759, 665] width 22 height 22
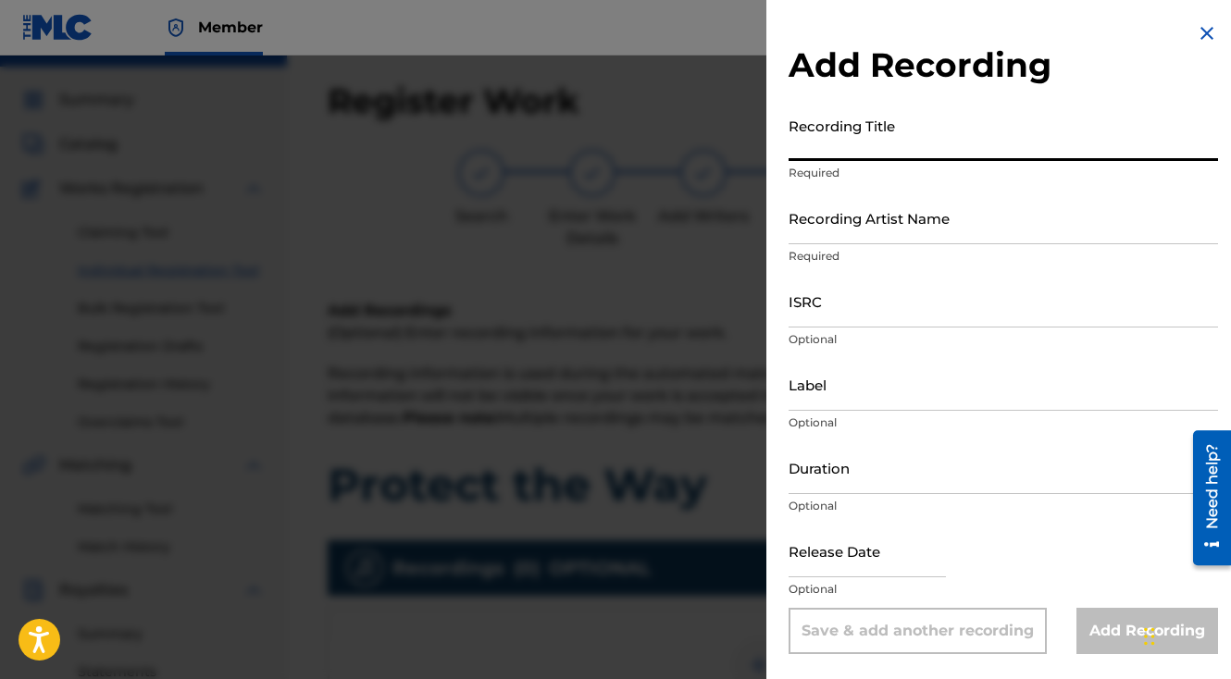
click at [898, 149] on input "Recording Title" at bounding box center [1003, 134] width 429 height 53
paste input "Protect the Way"
type input "Protect the Way"
click at [923, 238] on input "Recording Artist Name" at bounding box center [1003, 218] width 429 height 53
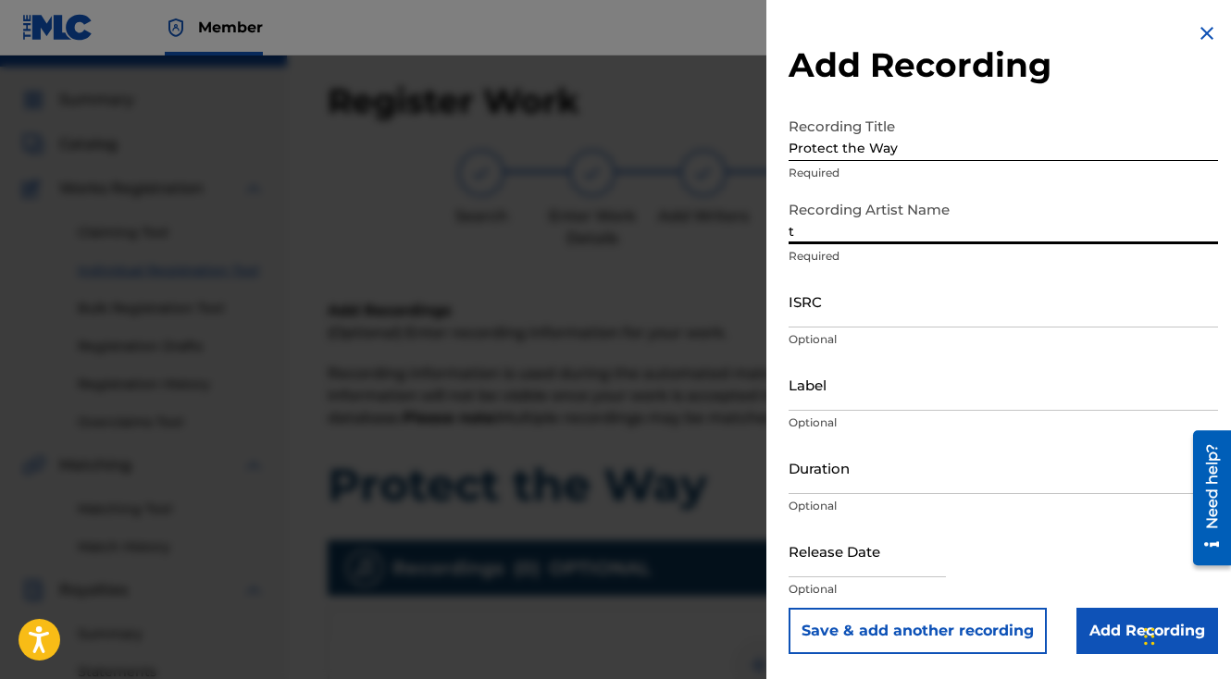
type input "The General Da Jamaican Boy"
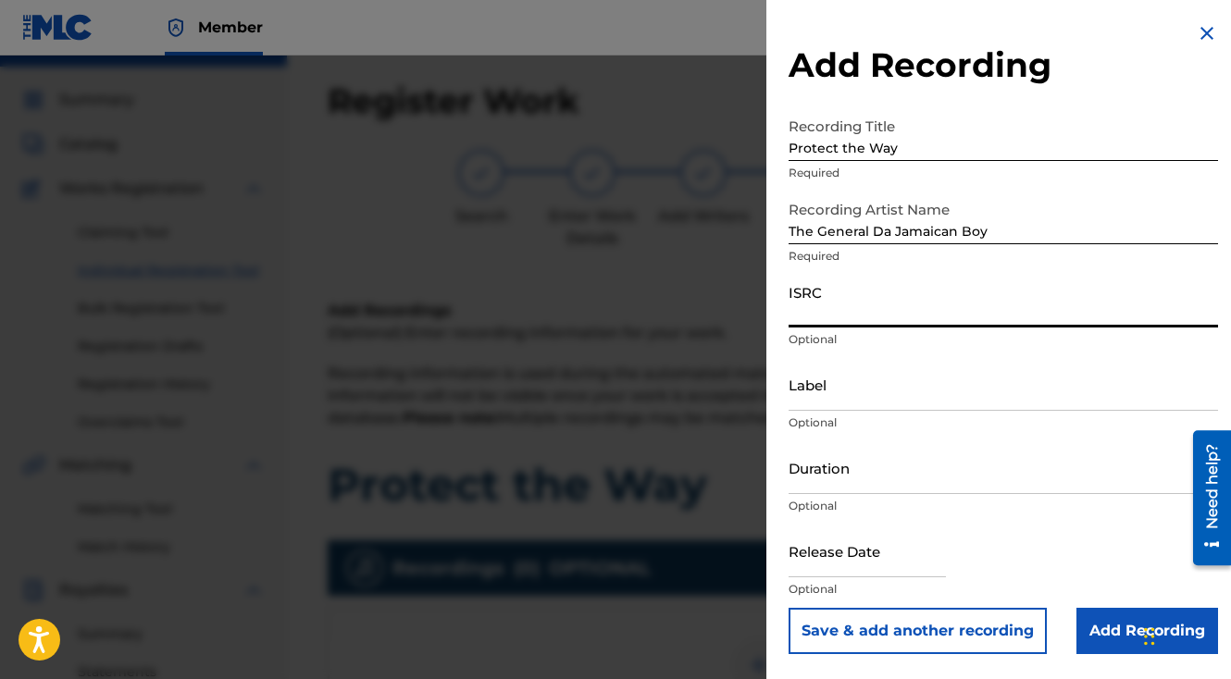
click at [867, 307] on input "ISRC" at bounding box center [1003, 301] width 429 height 53
paste input "QZAMM1974200"
type input "QZAMM1974200"
click at [789, 608] on button "Save & add another recording" at bounding box center [918, 631] width 258 height 46
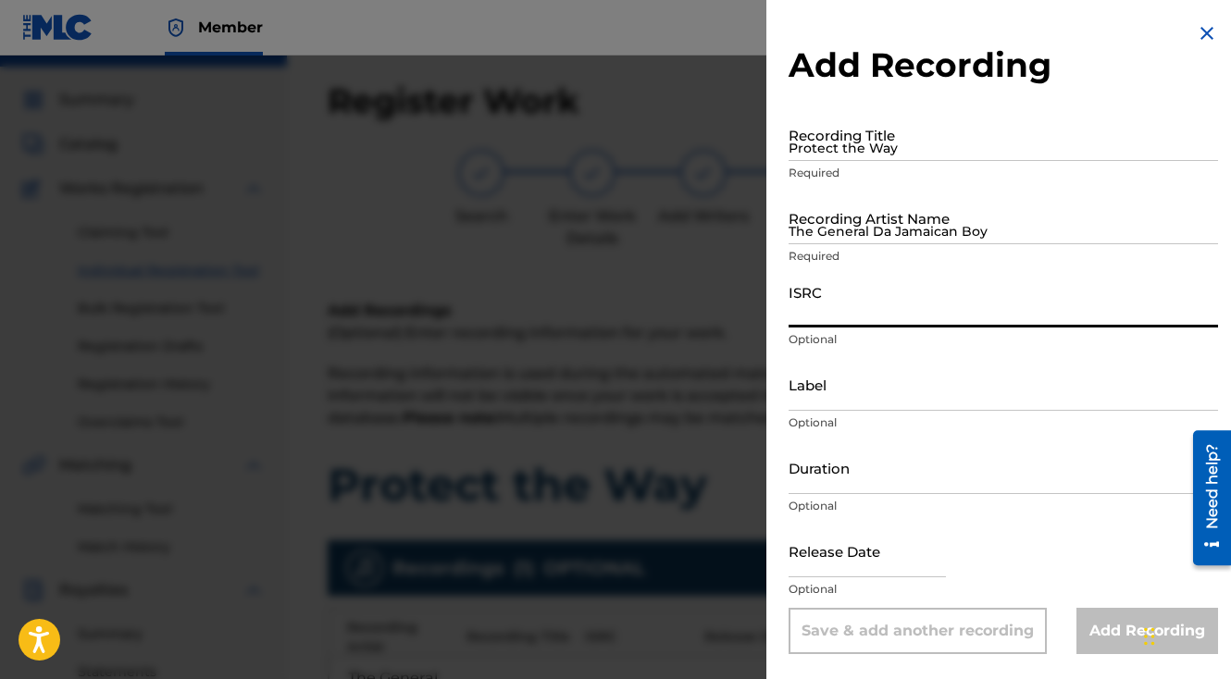
click at [702, 430] on div at bounding box center [615, 395] width 1231 height 679
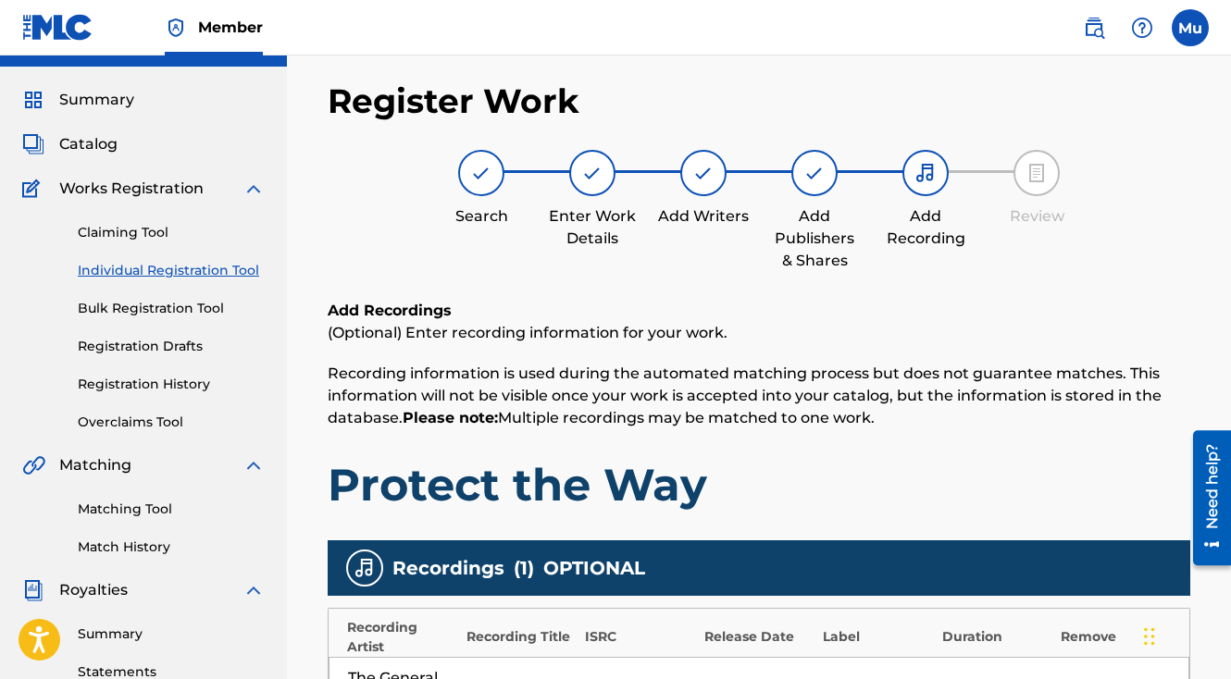
scroll to position [417, 0]
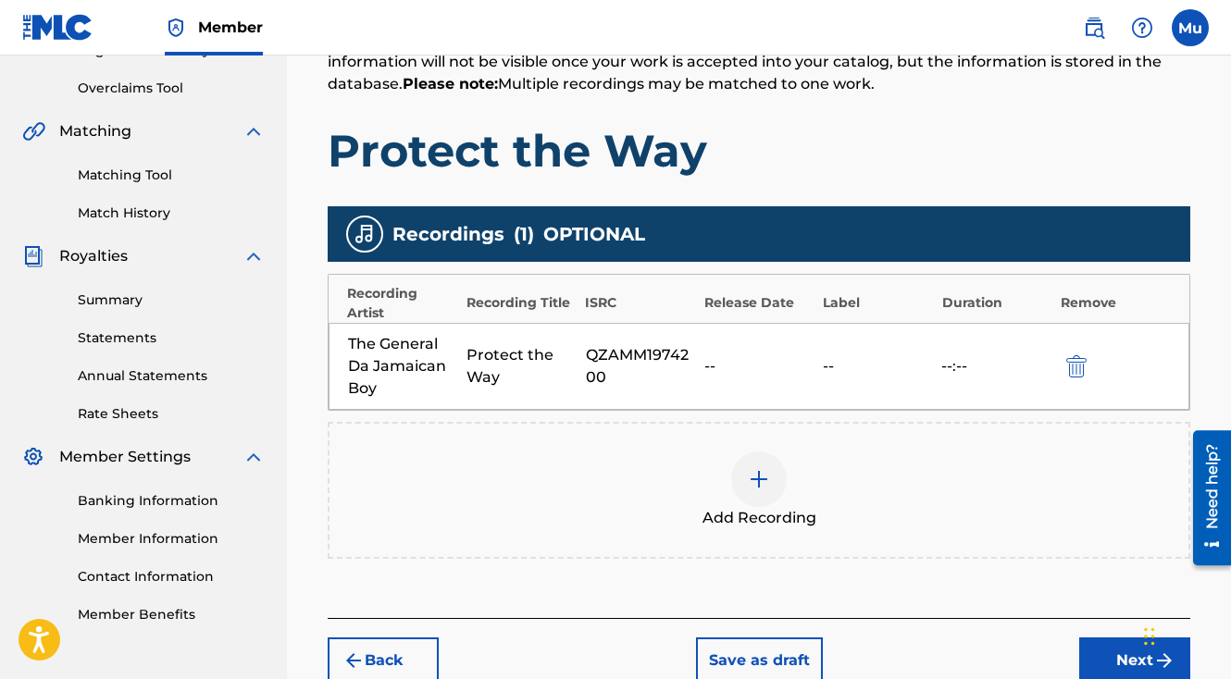
click at [1101, 638] on button "Next" at bounding box center [1134, 661] width 111 height 46
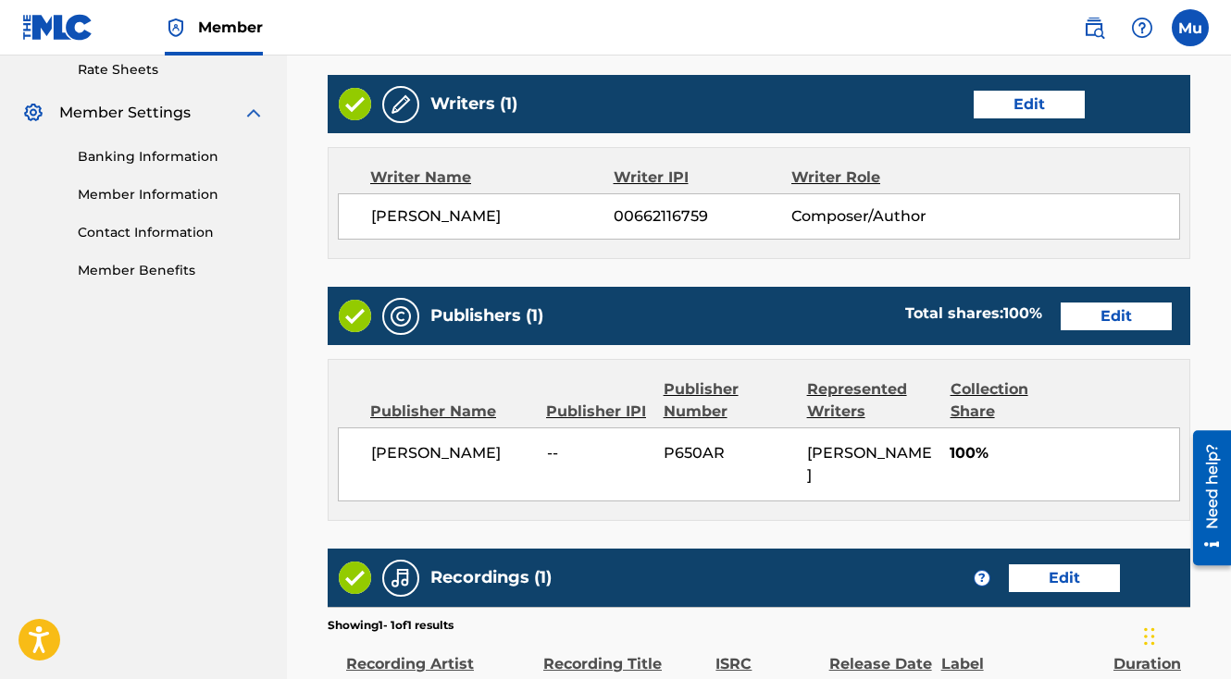
scroll to position [965, 0]
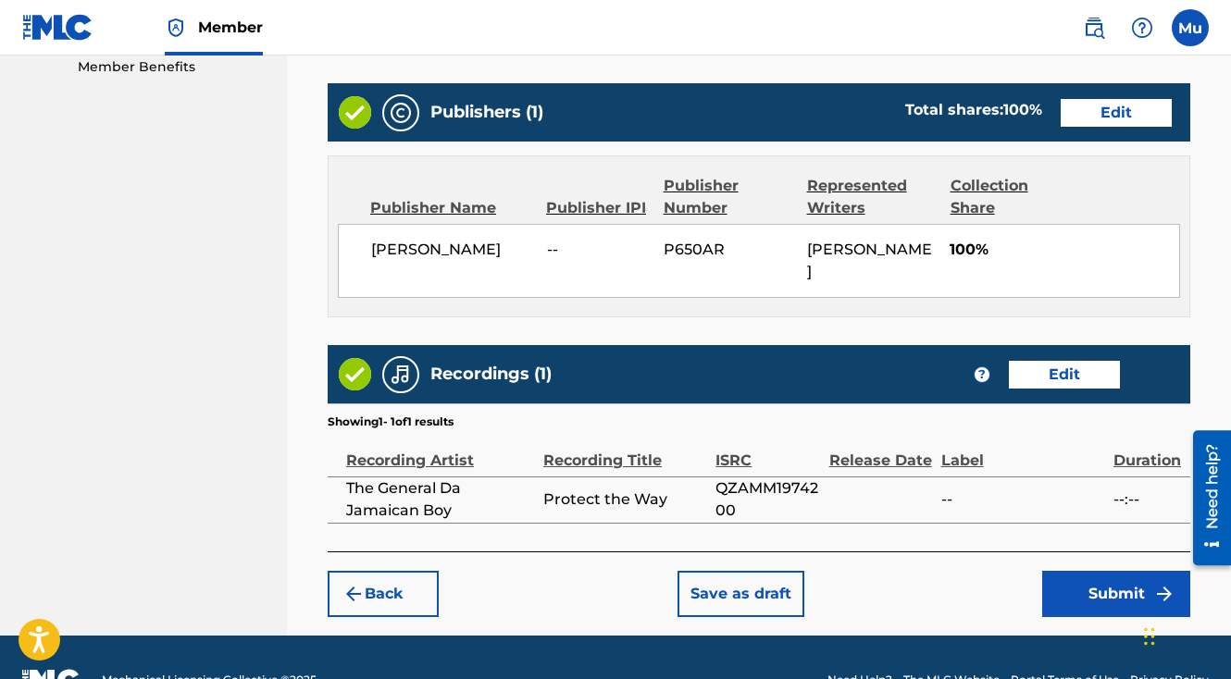
click at [1080, 571] on button "Submit" at bounding box center [1116, 594] width 148 height 46
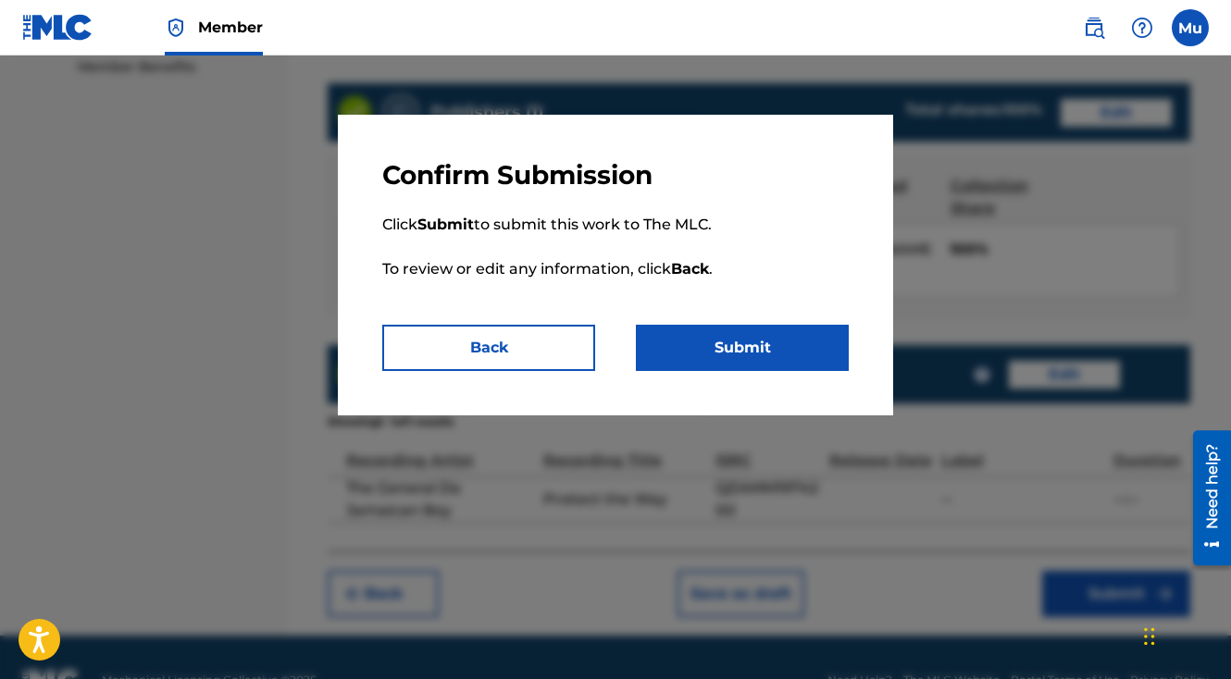
click at [789, 341] on button "Submit" at bounding box center [742, 348] width 213 height 46
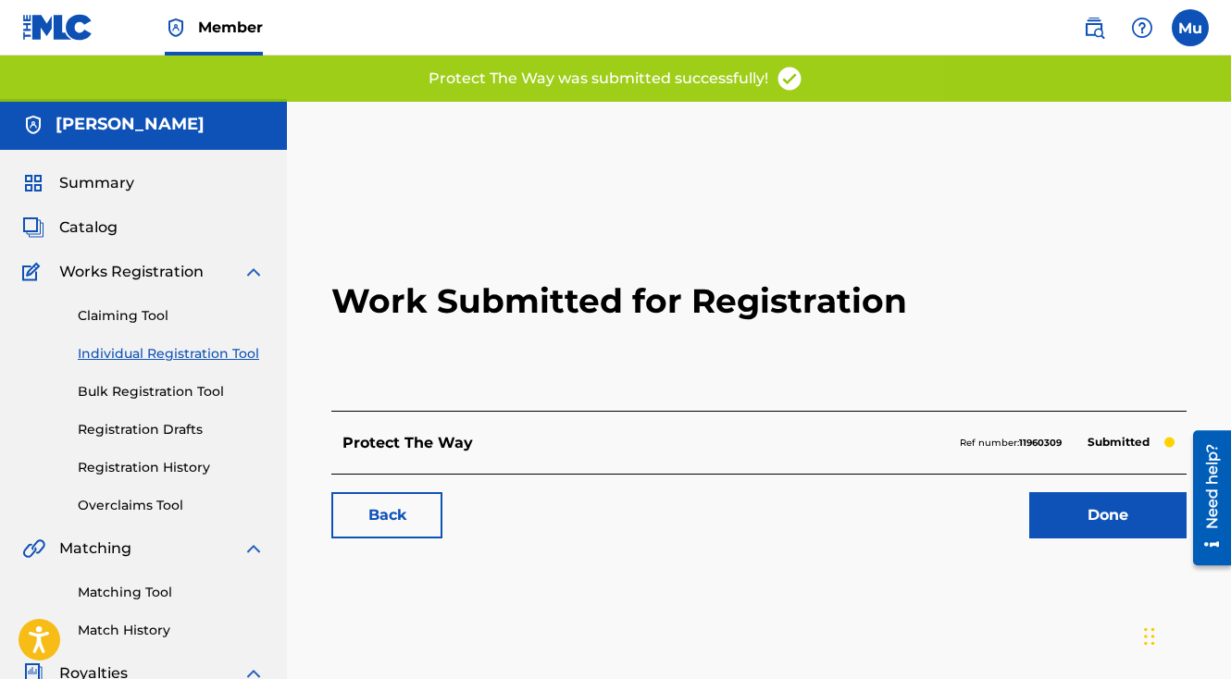
click at [1080, 492] on link "Done" at bounding box center [1107, 515] width 157 height 46
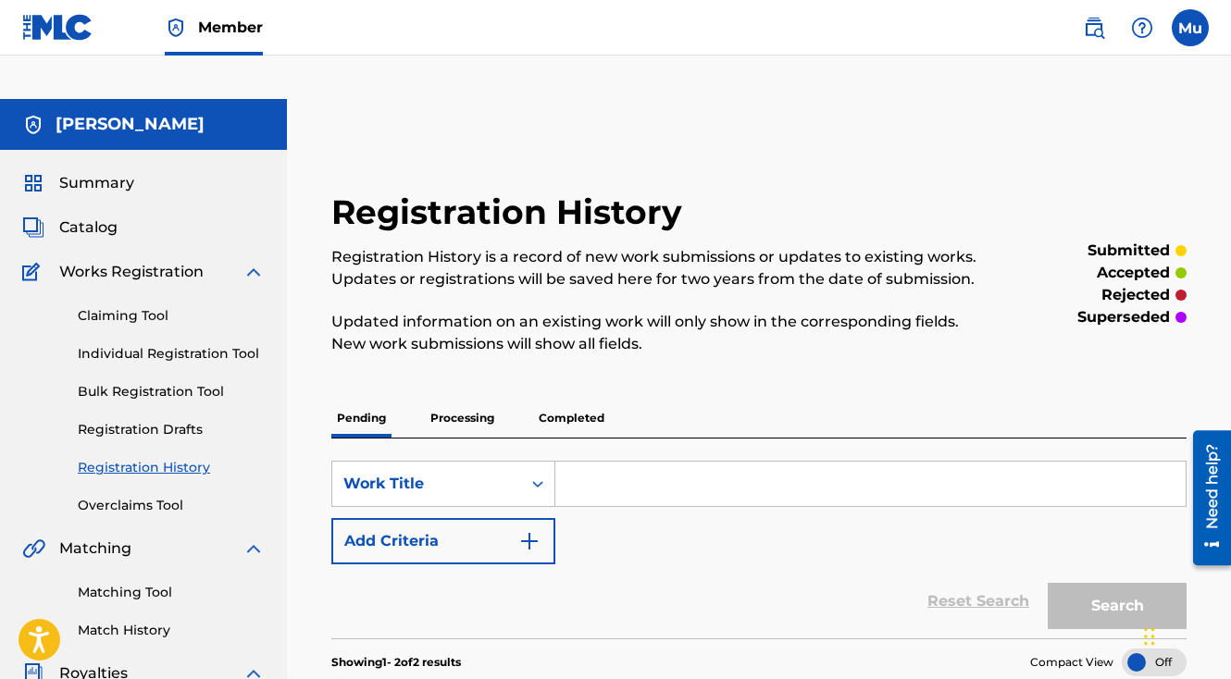
click at [192, 344] on link "Individual Registration Tool" at bounding box center [171, 353] width 187 height 19
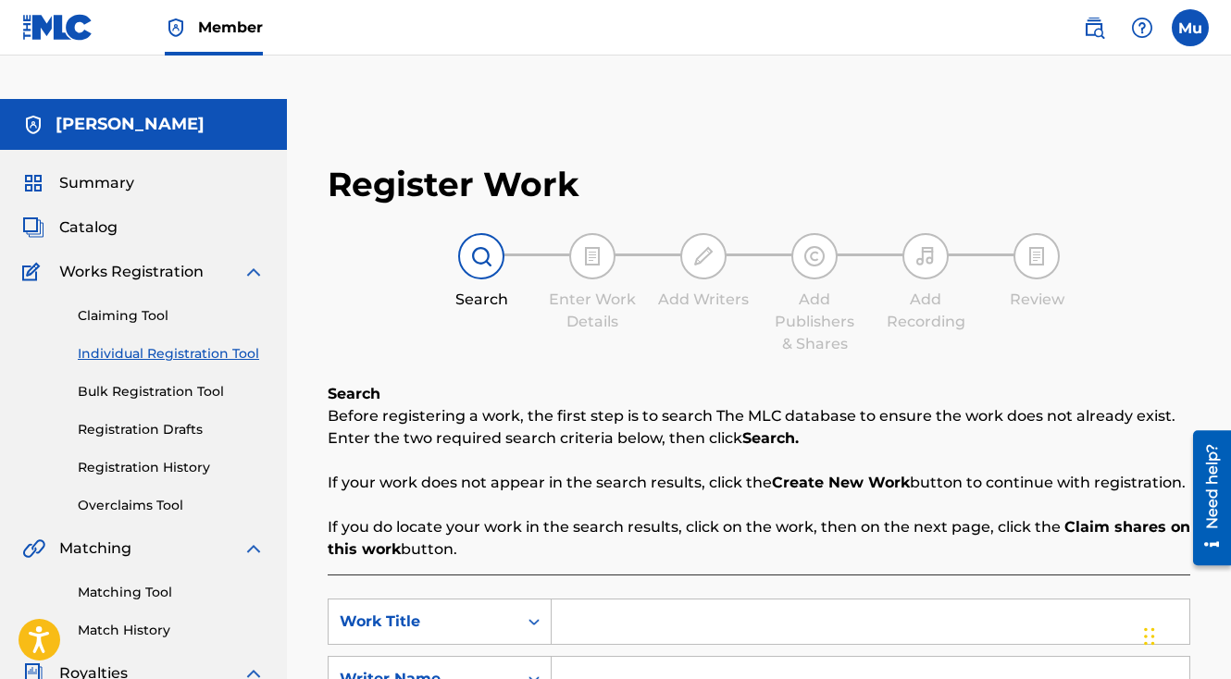
click at [627, 599] on div "Search Form" at bounding box center [871, 622] width 639 height 46
click at [627, 600] on input "Search Form" at bounding box center [871, 622] width 638 height 44
paste input "Let Go off the Old Crime Way"
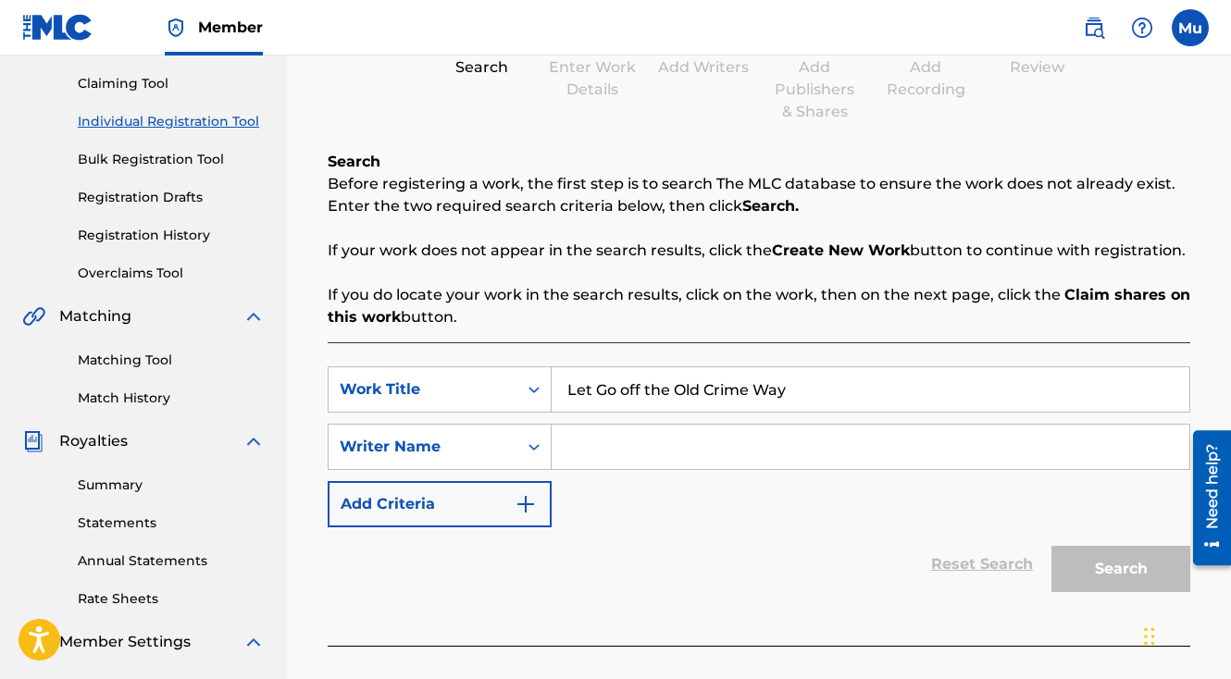
scroll to position [279, 0]
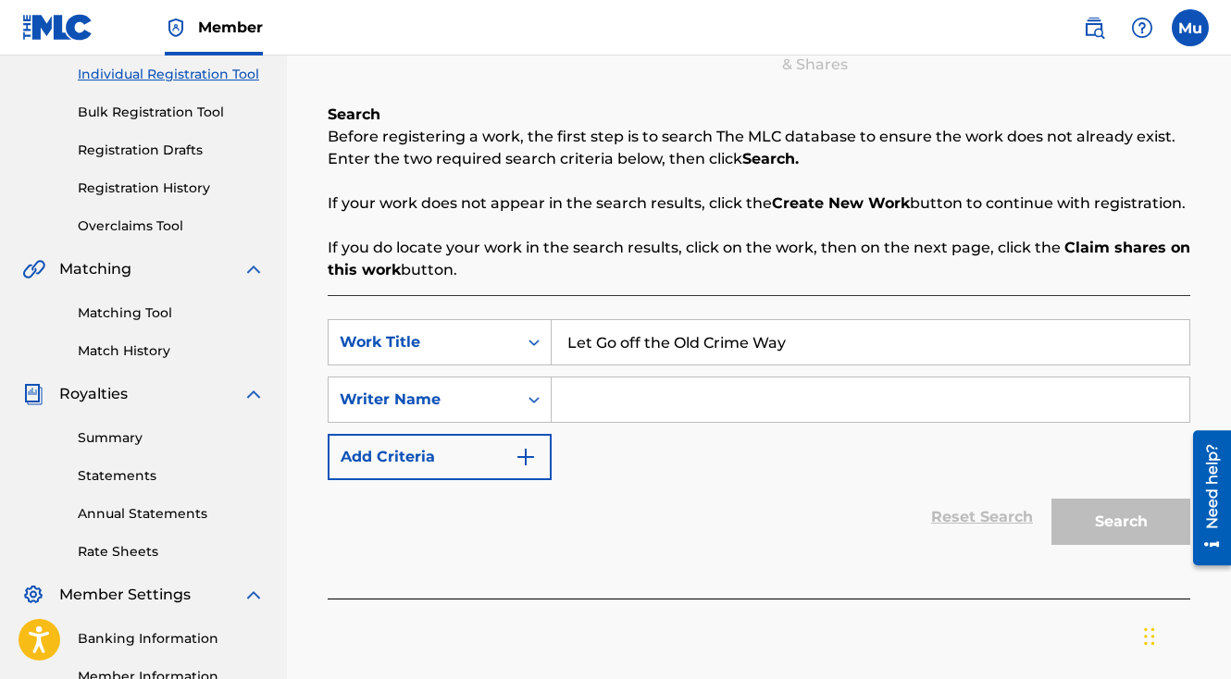
type input "Let Go off the Old Crime Way"
click at [667, 378] on input "Search Form" at bounding box center [871, 400] width 638 height 44
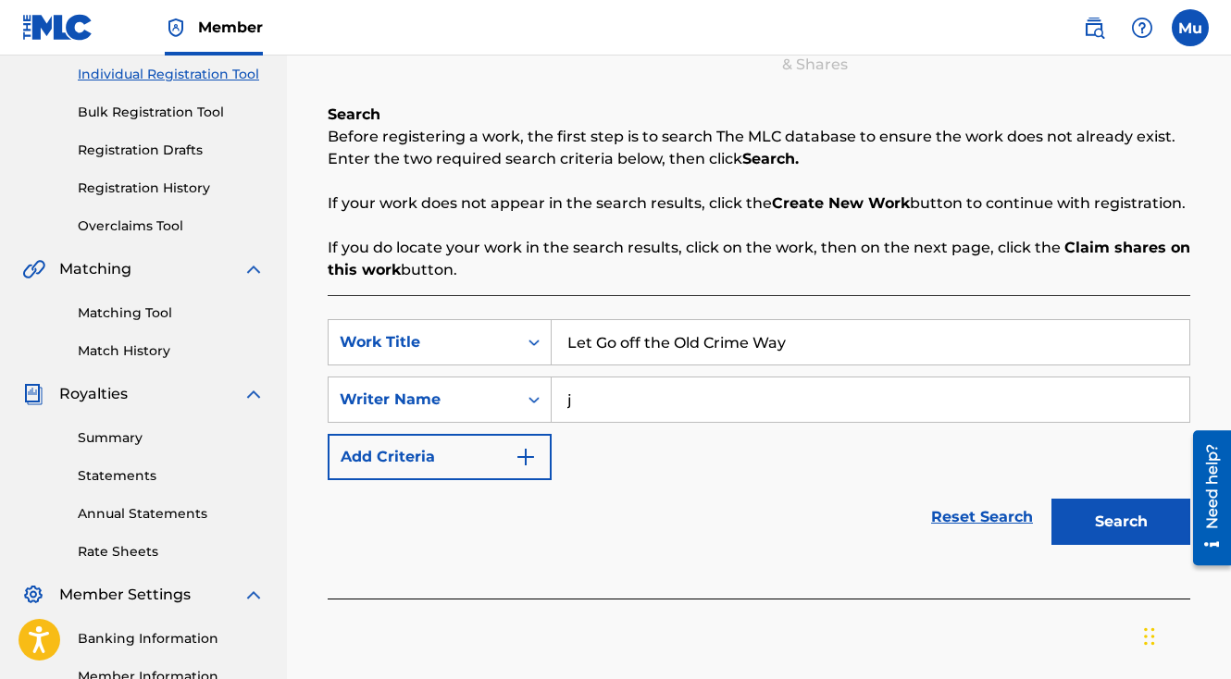
type input "[PERSON_NAME]"
click at [1129, 499] on button "Search" at bounding box center [1120, 522] width 139 height 46
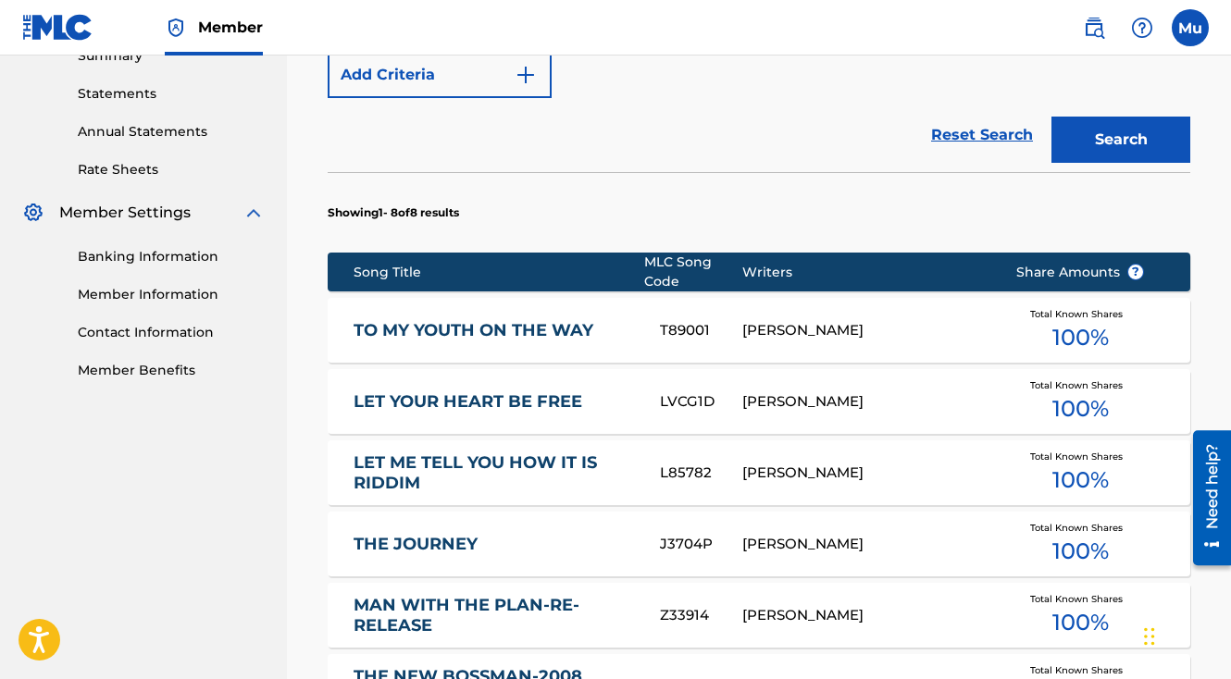
scroll to position [974, 0]
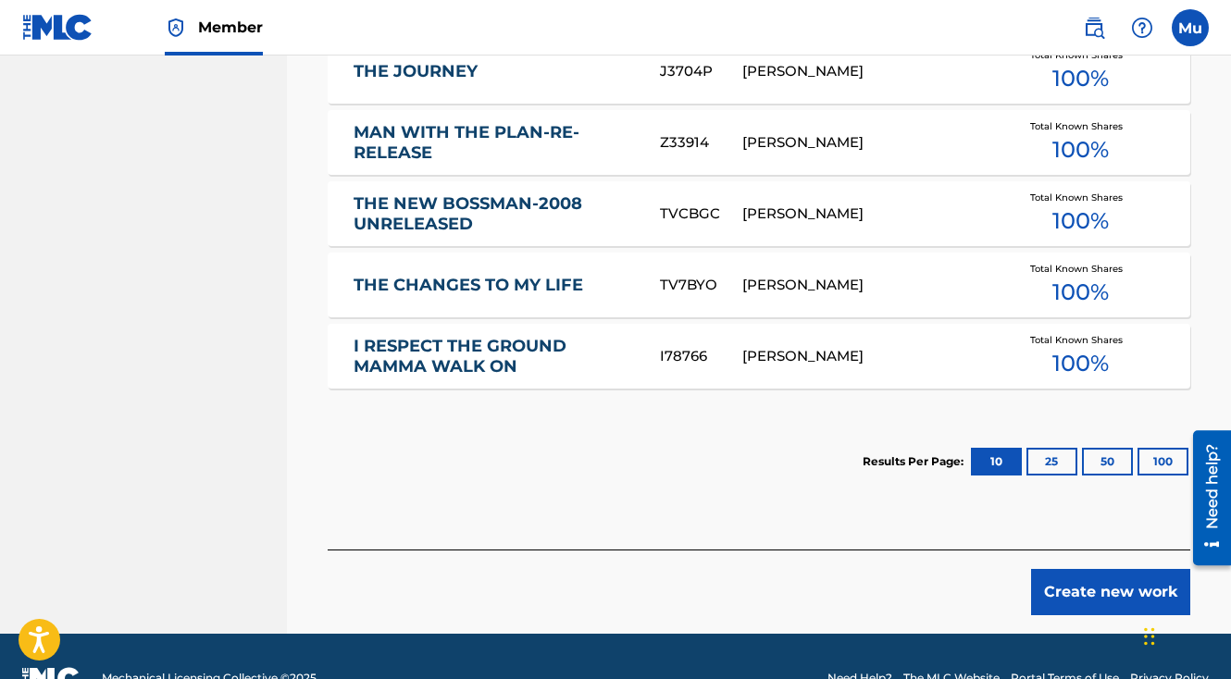
click at [1074, 569] on button "Create new work" at bounding box center [1110, 592] width 159 height 46
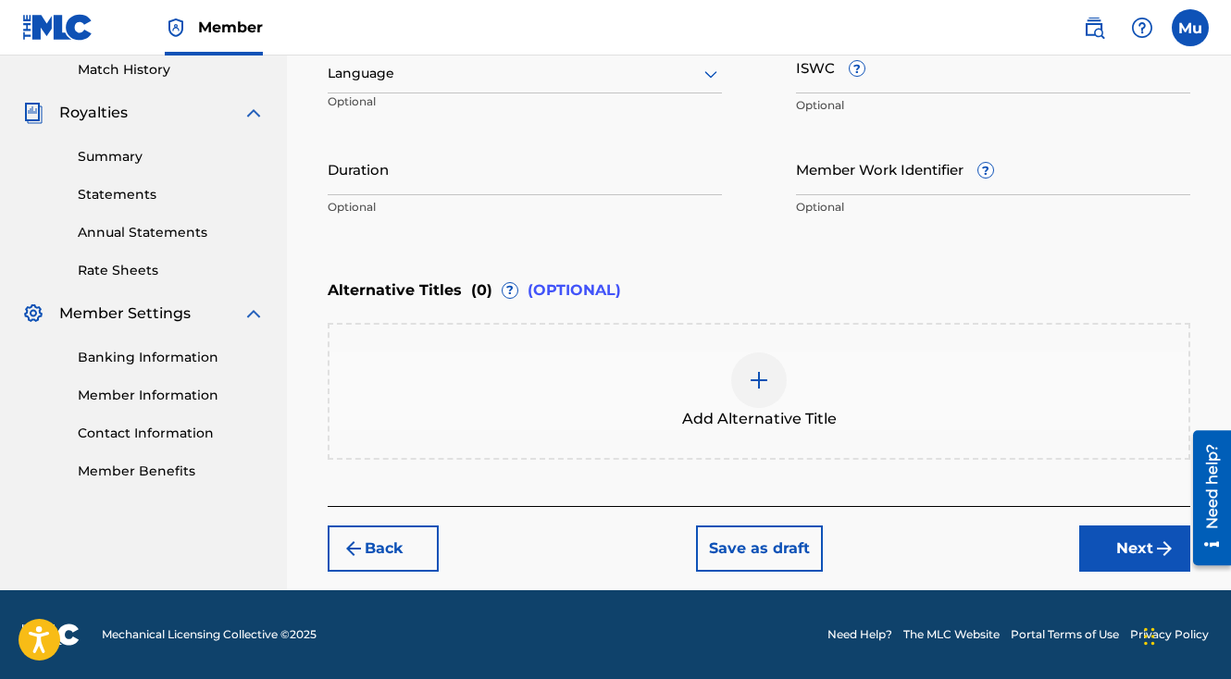
scroll to position [516, 0]
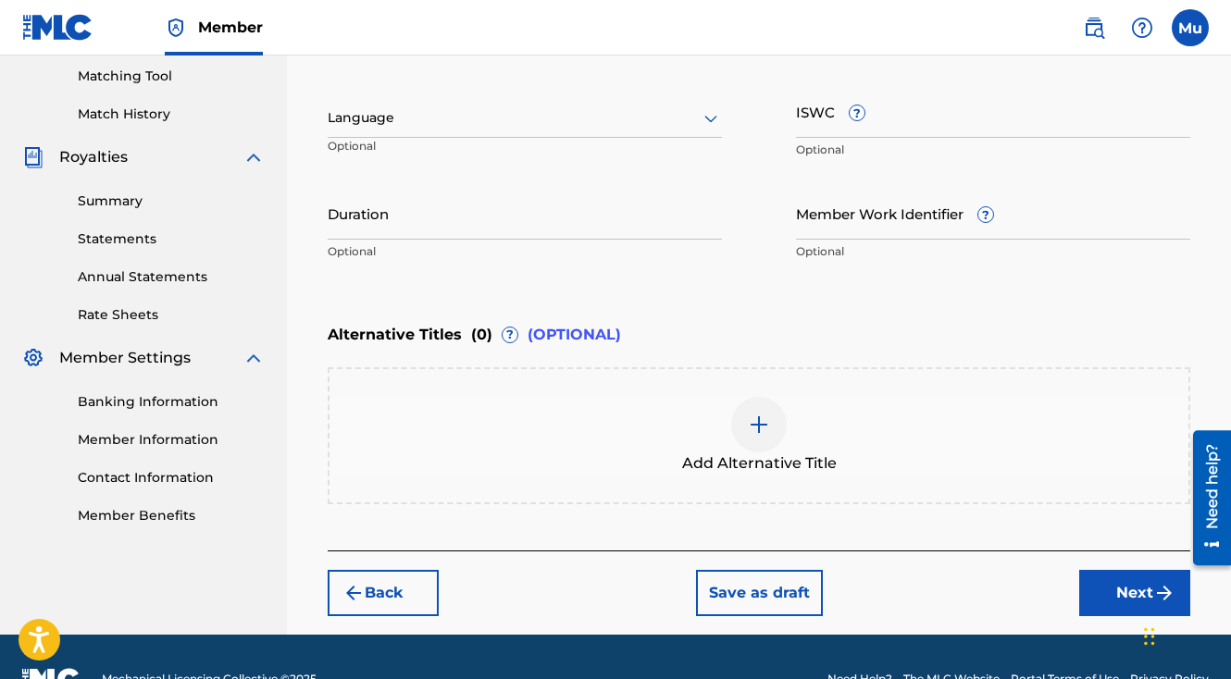
click at [1096, 551] on div "Back Save as draft Next" at bounding box center [759, 584] width 863 height 66
click at [1102, 570] on button "Next" at bounding box center [1134, 593] width 111 height 46
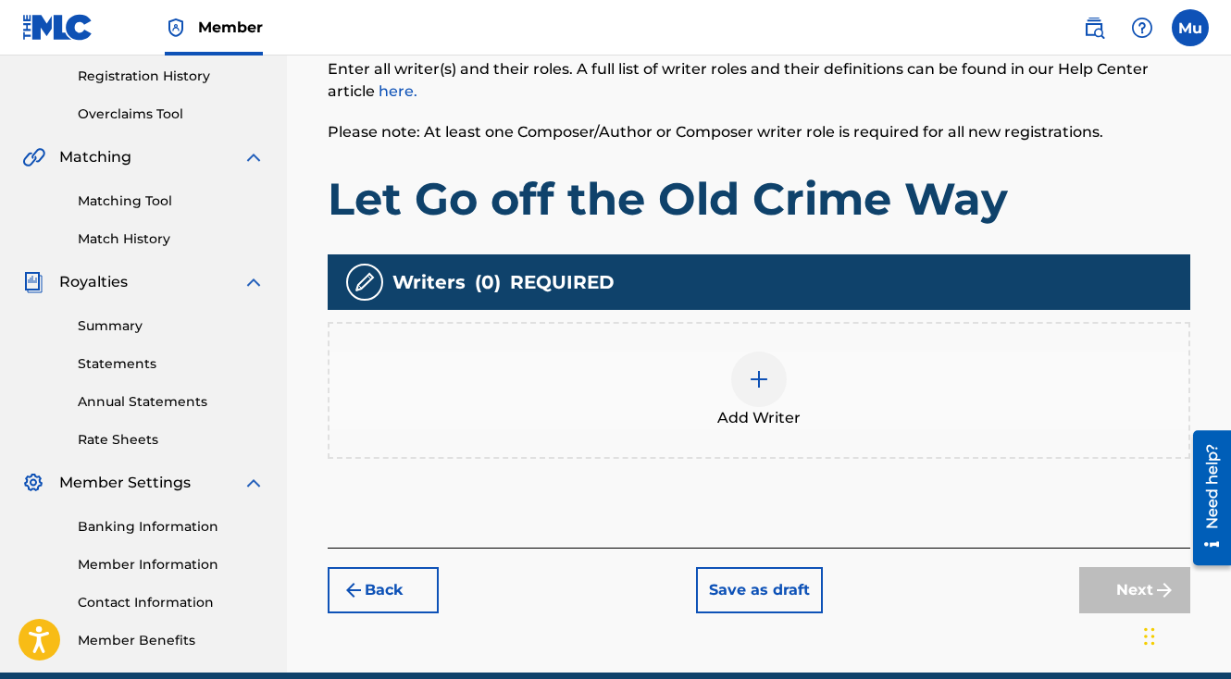
scroll to position [430, 0]
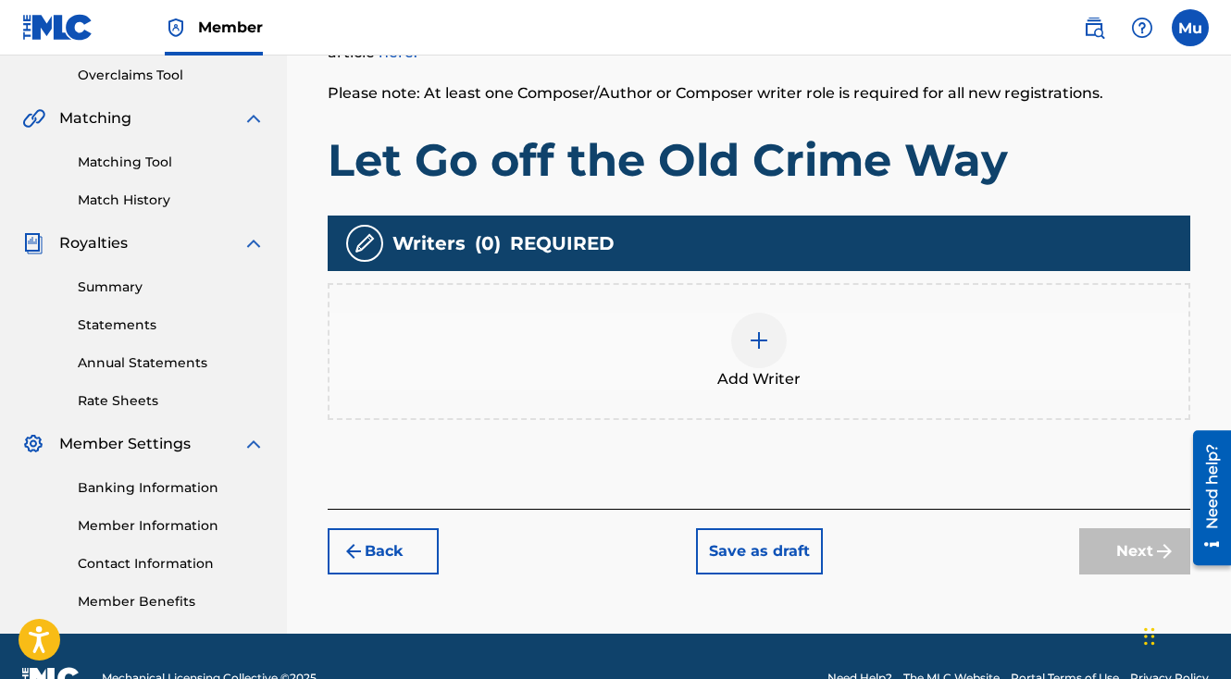
click at [744, 313] on div at bounding box center [759, 341] width 56 height 56
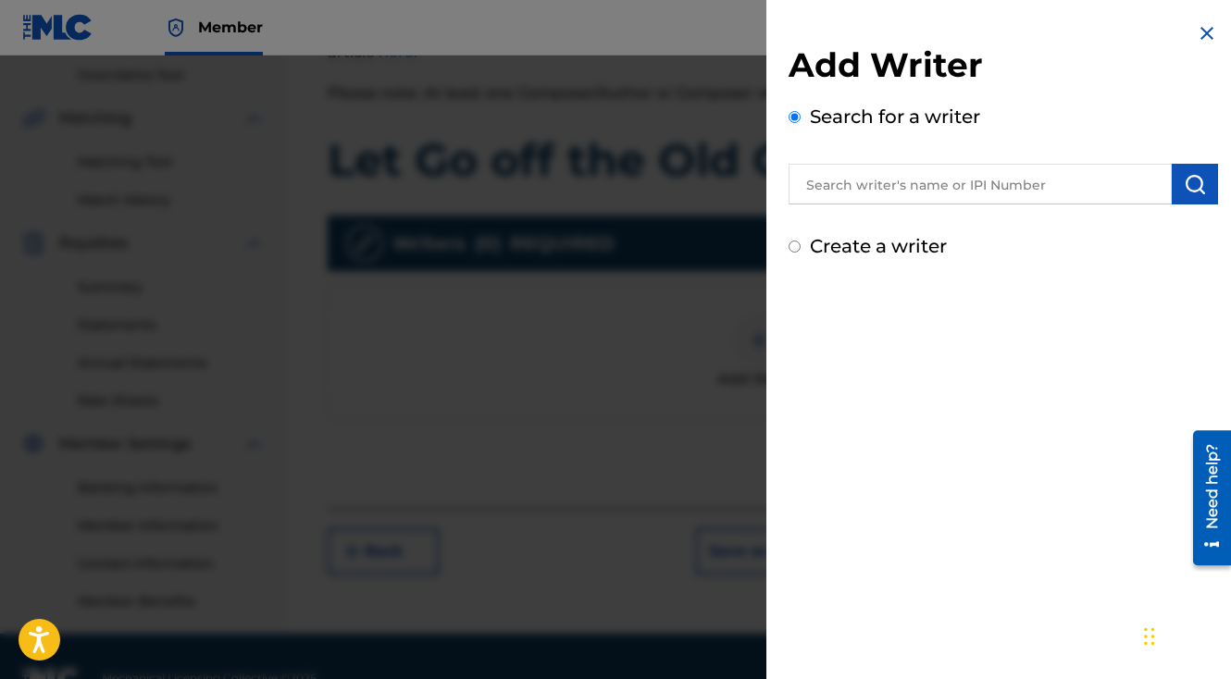
click at [946, 180] on input "text" at bounding box center [980, 184] width 383 height 41
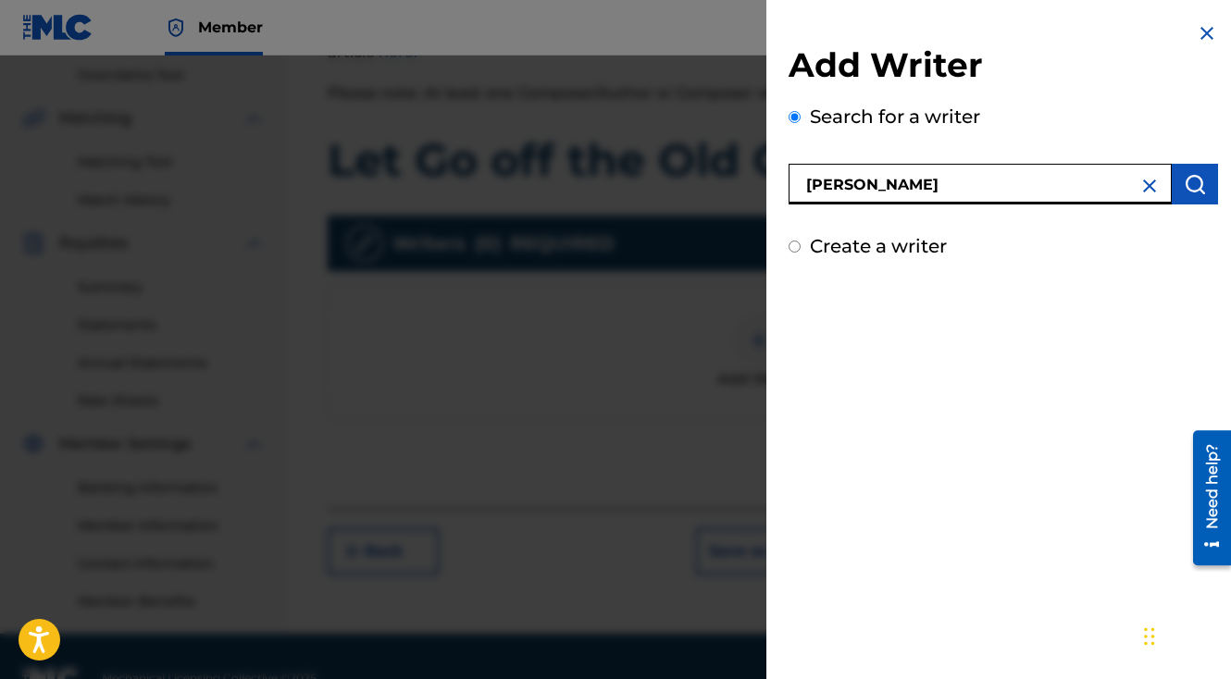
type input "[PERSON_NAME]"
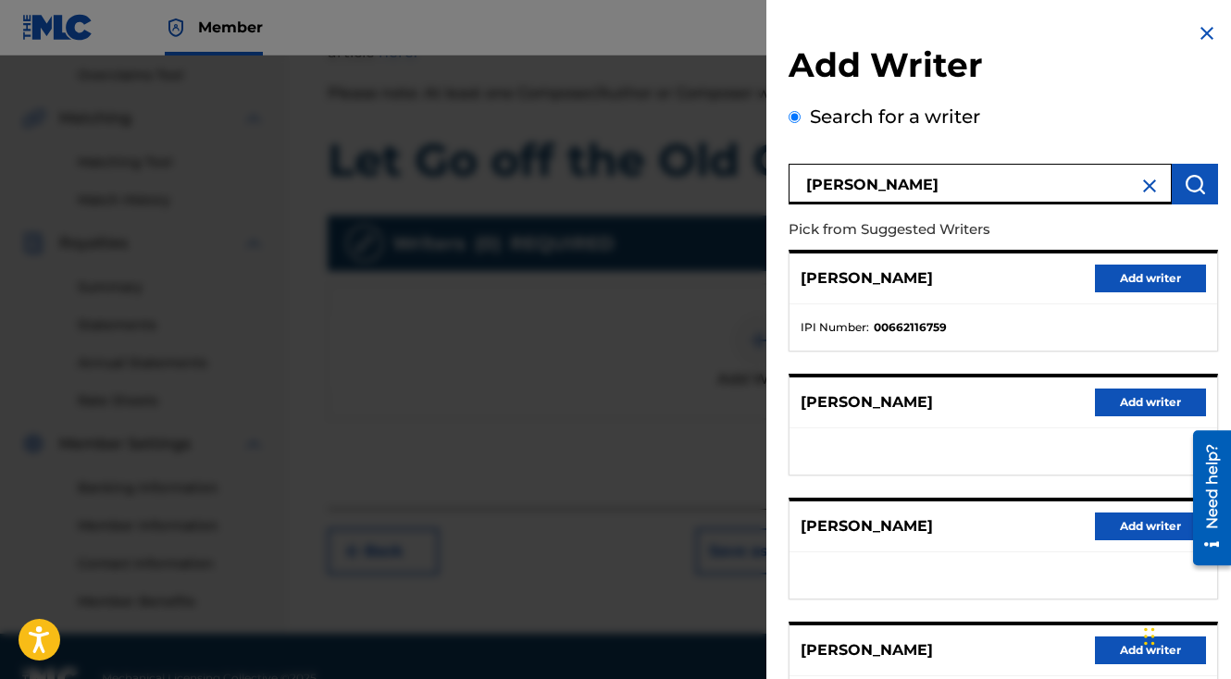
click at [1116, 287] on button "Add writer" at bounding box center [1150, 279] width 111 height 28
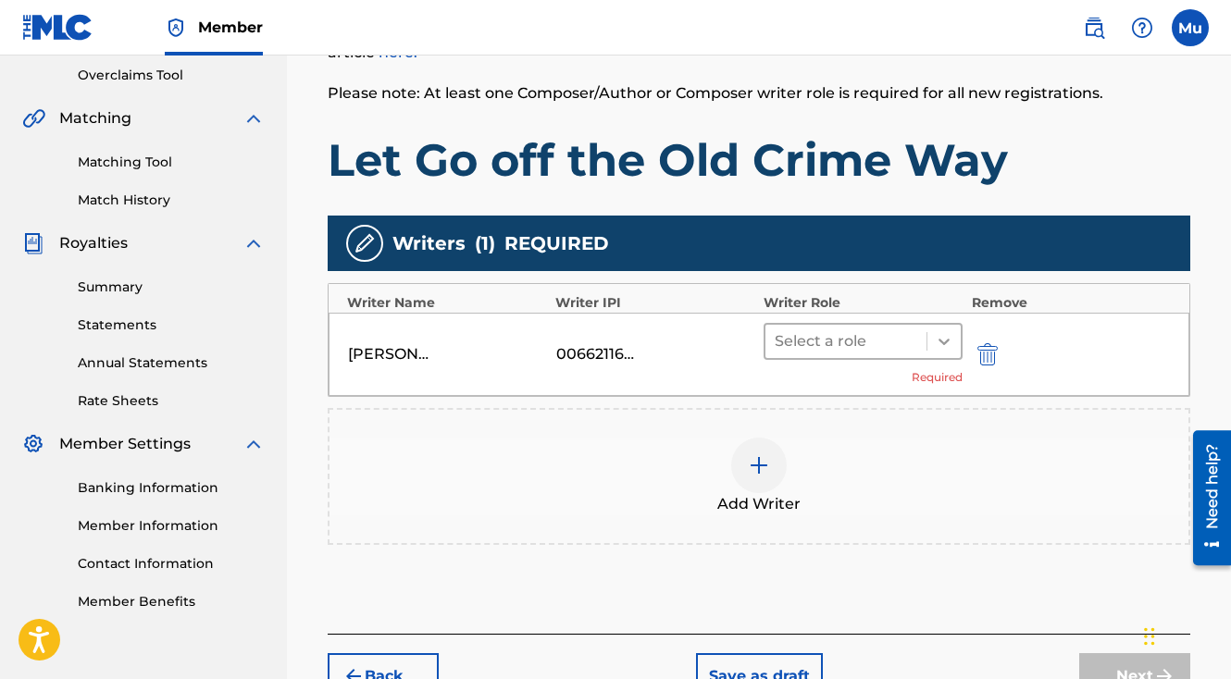
click at [931, 325] on div at bounding box center [943, 341] width 33 height 33
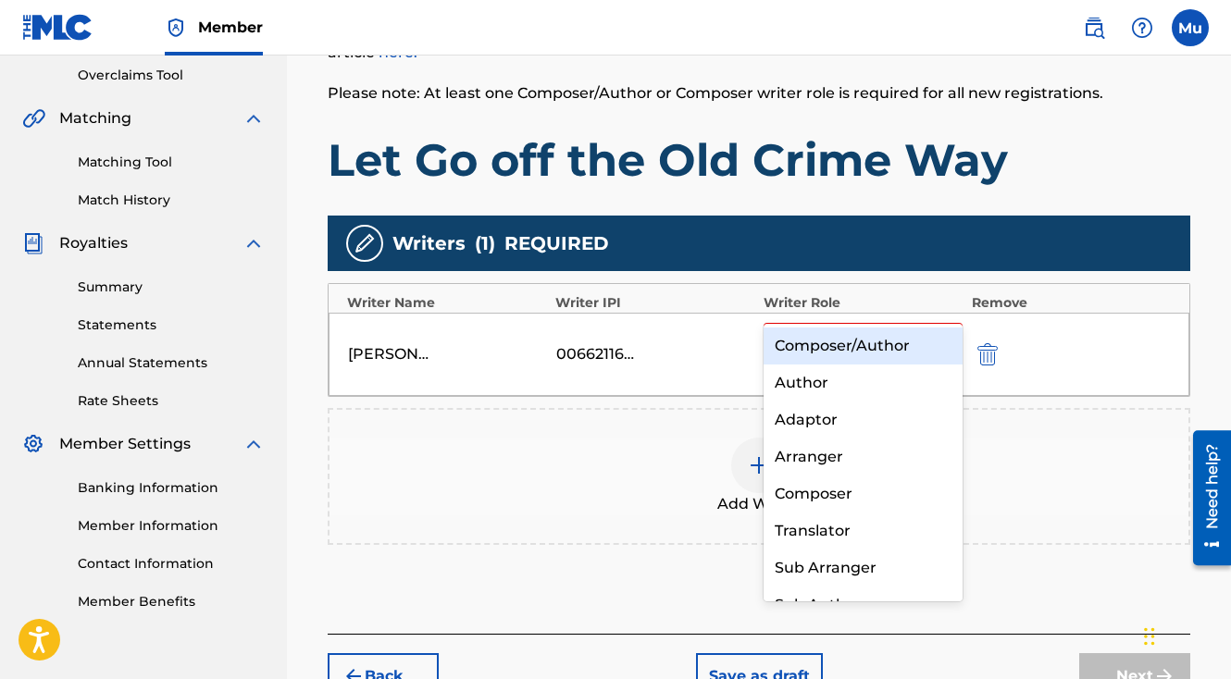
click at [814, 355] on div "Composer/Author" at bounding box center [863, 346] width 199 height 37
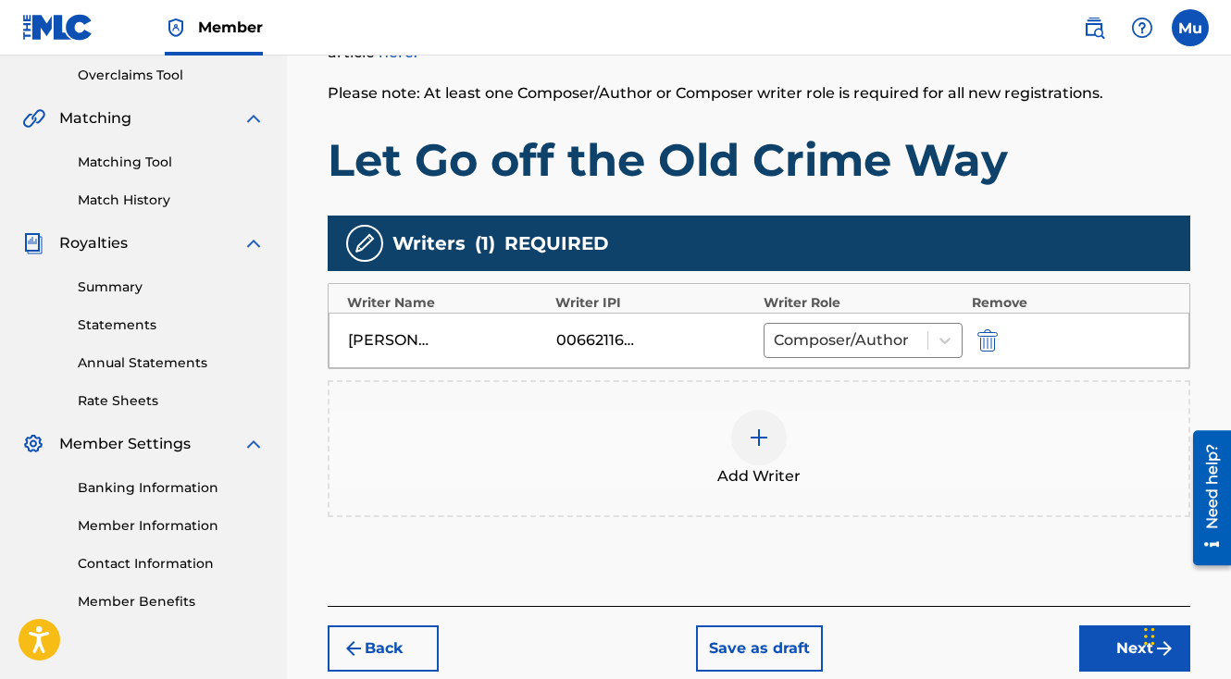
click at [1093, 626] on button "Next" at bounding box center [1134, 649] width 111 height 46
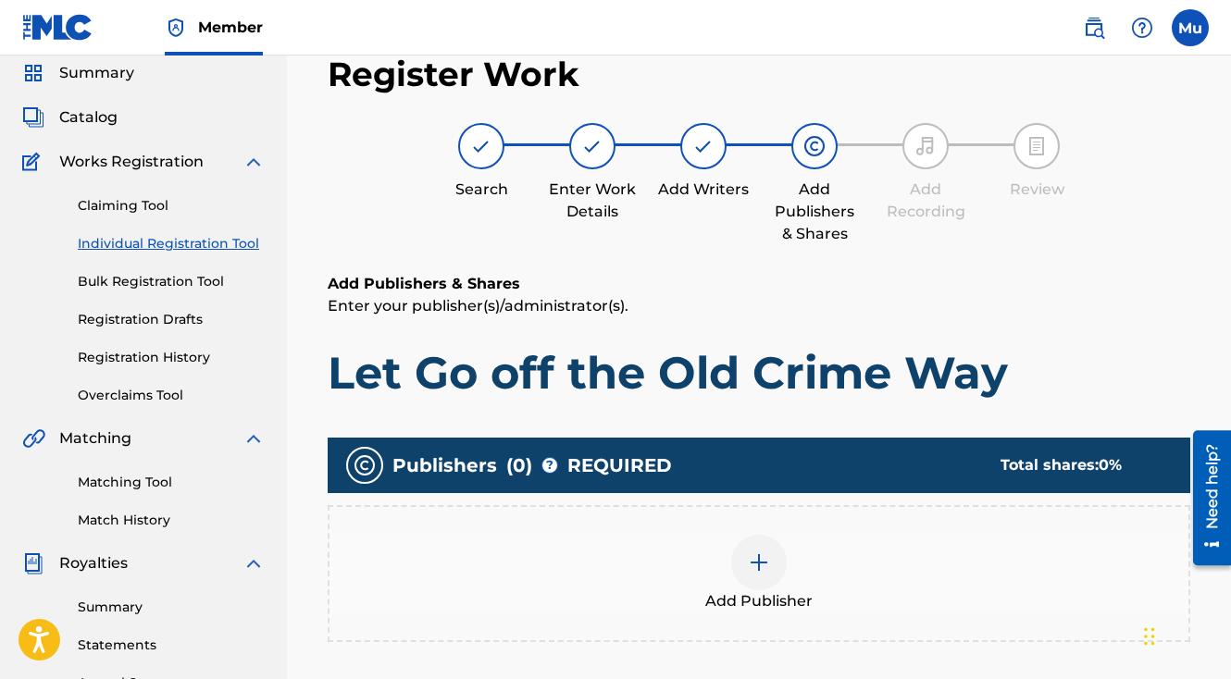
scroll to position [83, 0]
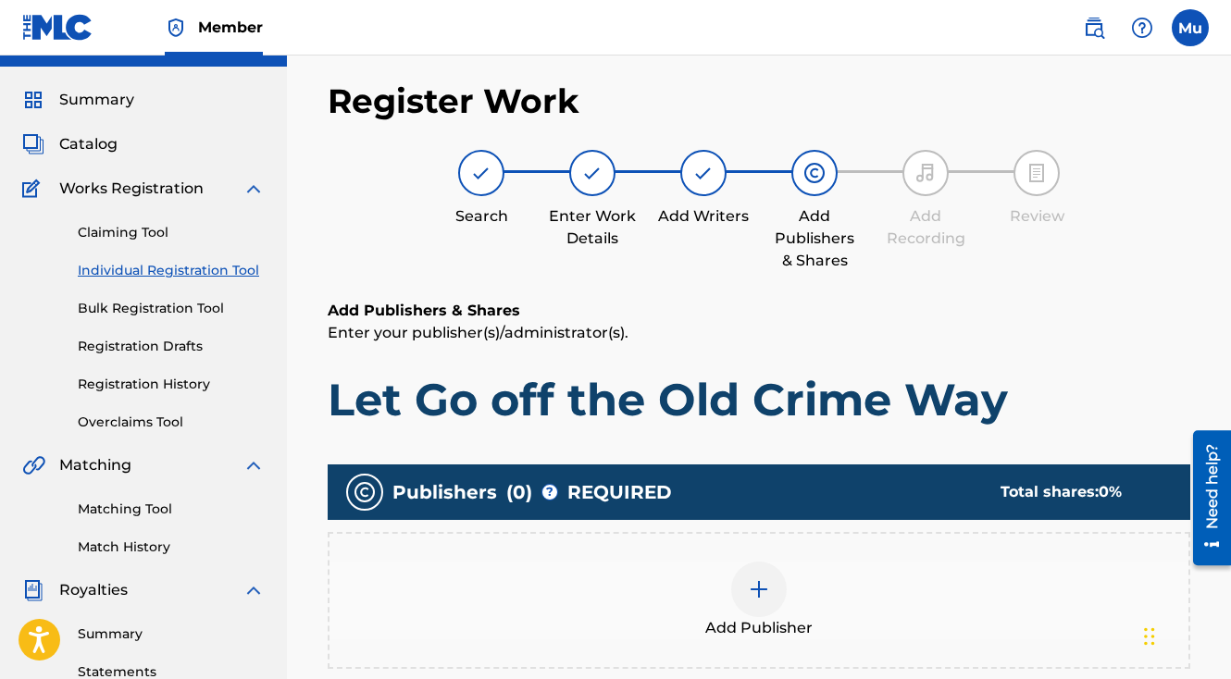
click at [759, 578] on img at bounding box center [759, 589] width 22 height 22
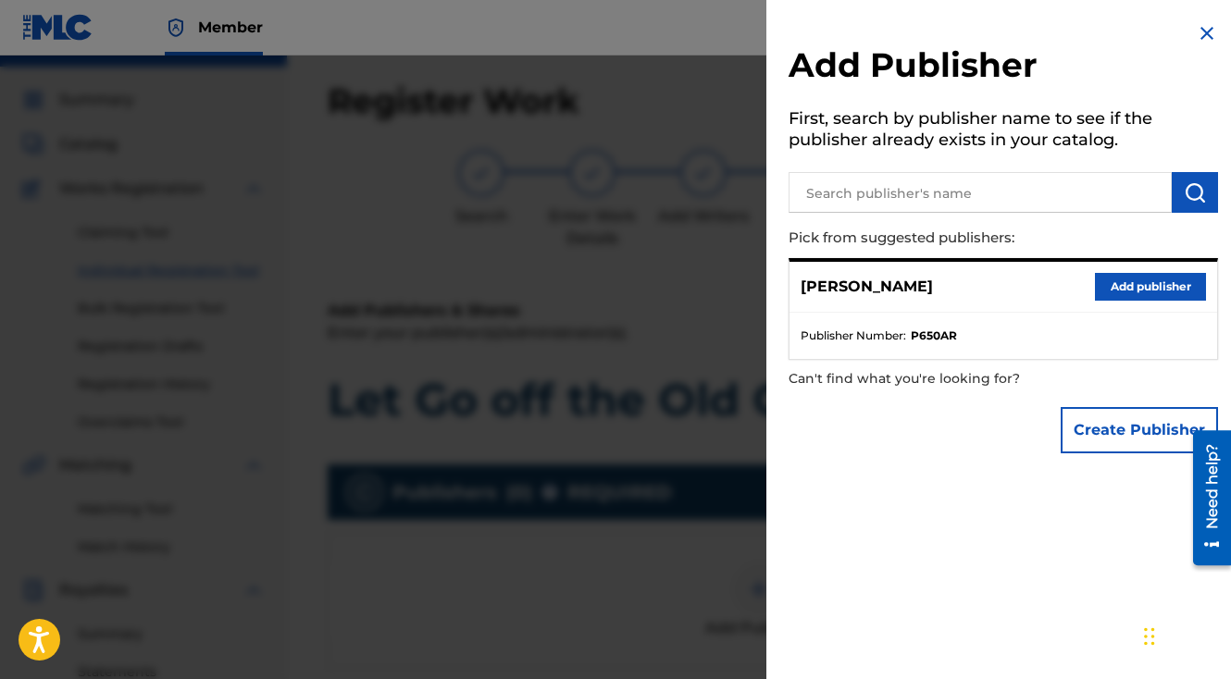
click at [1137, 288] on button "Add publisher" at bounding box center [1150, 287] width 111 height 28
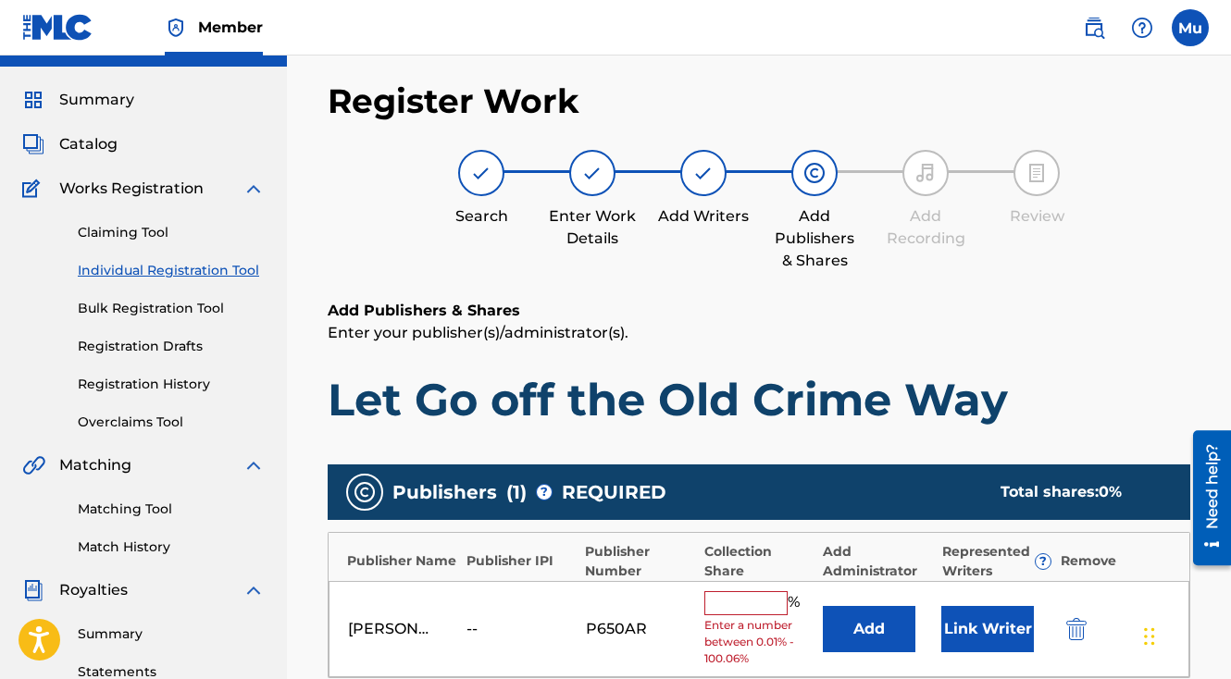
click at [735, 591] on input "text" at bounding box center [745, 603] width 83 height 24
type input "100"
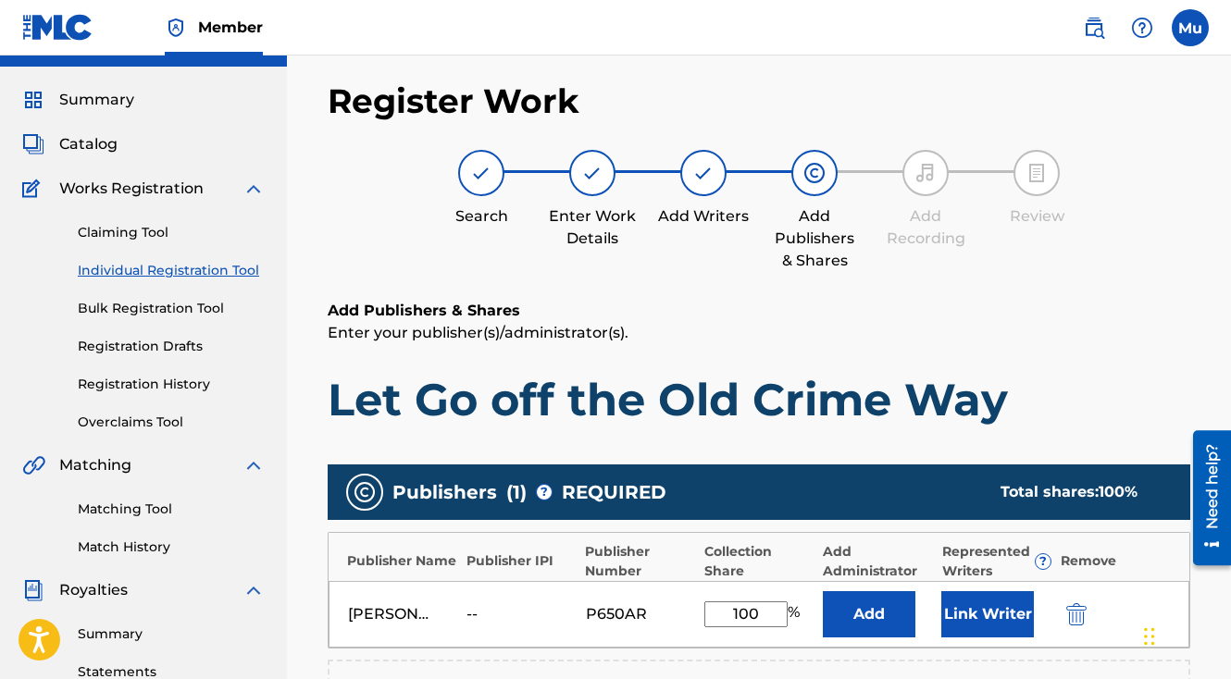
click at [1009, 591] on button "Link Writer" at bounding box center [987, 614] width 93 height 46
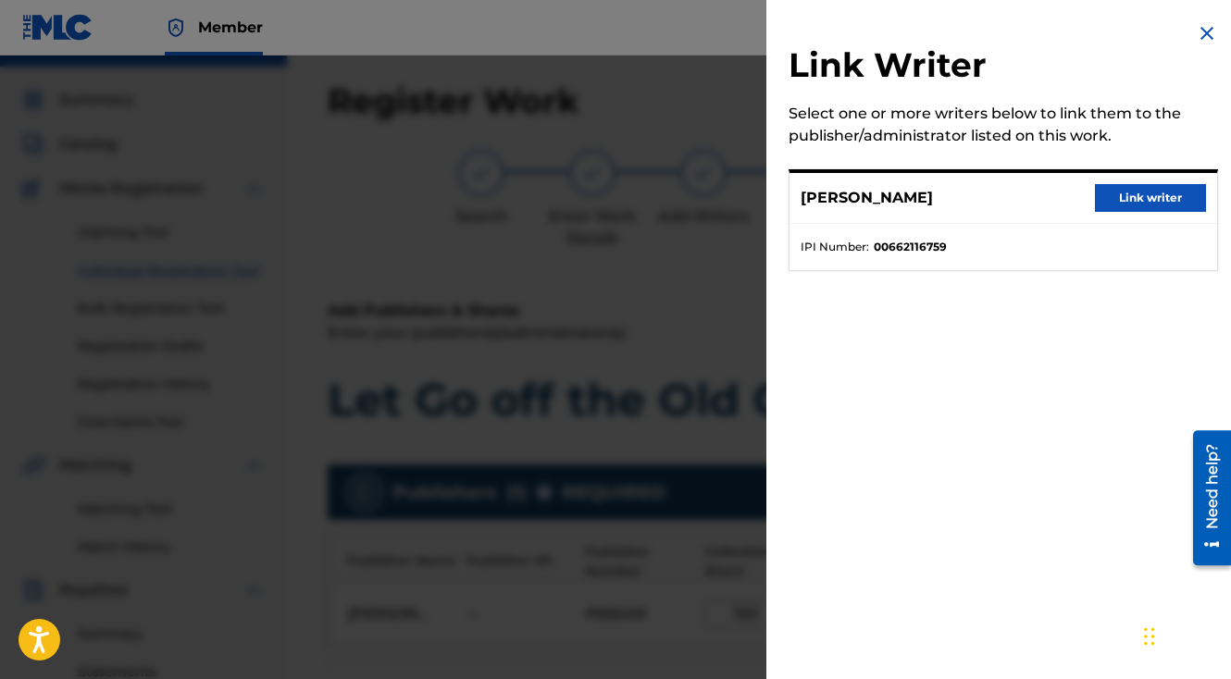
click at [1111, 191] on button "Link writer" at bounding box center [1150, 198] width 111 height 28
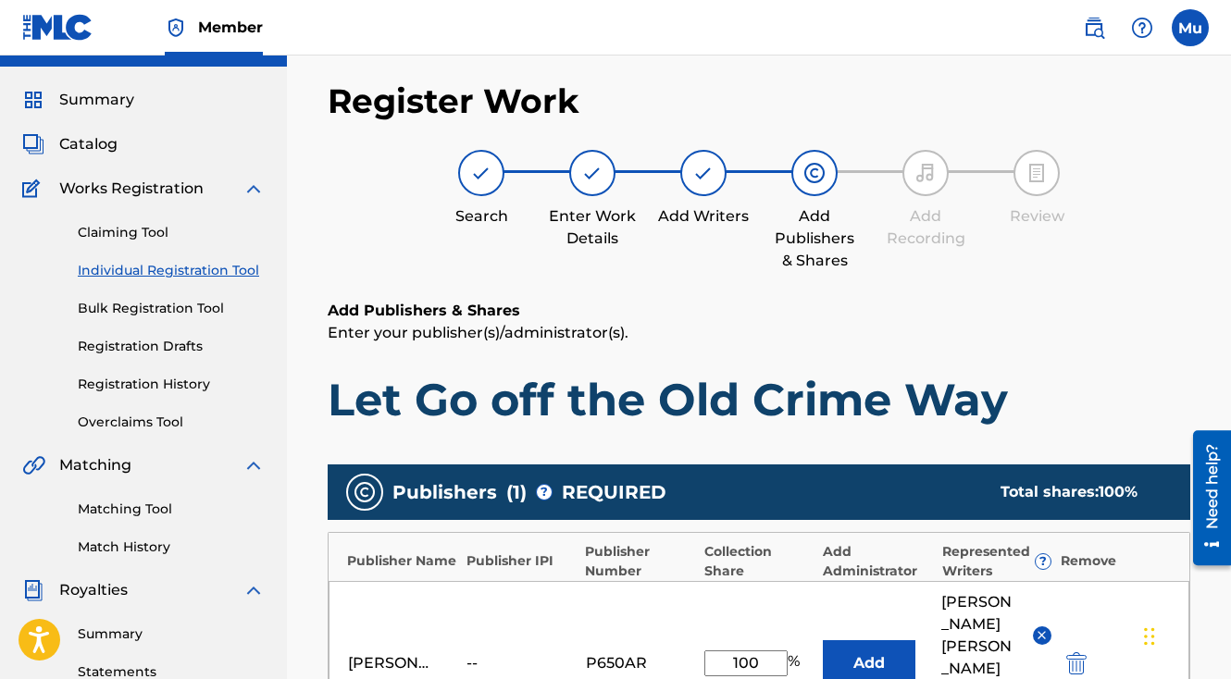
scroll to position [528, 0]
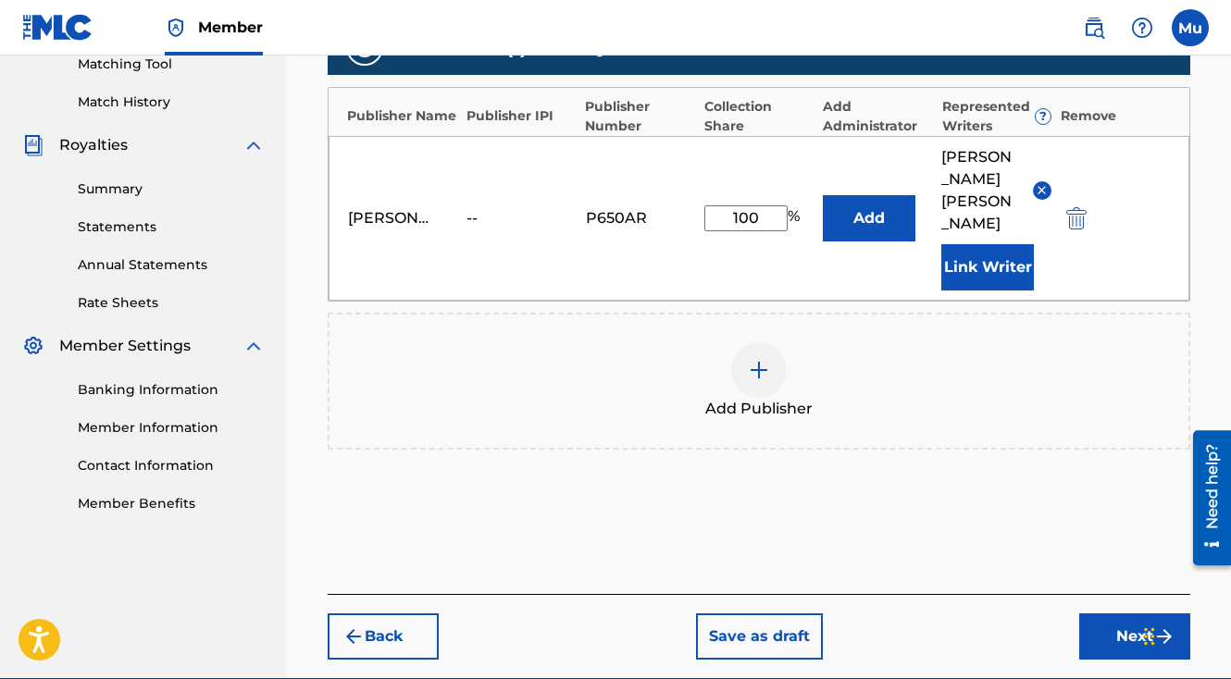
click at [1099, 614] on button "Next" at bounding box center [1134, 637] width 111 height 46
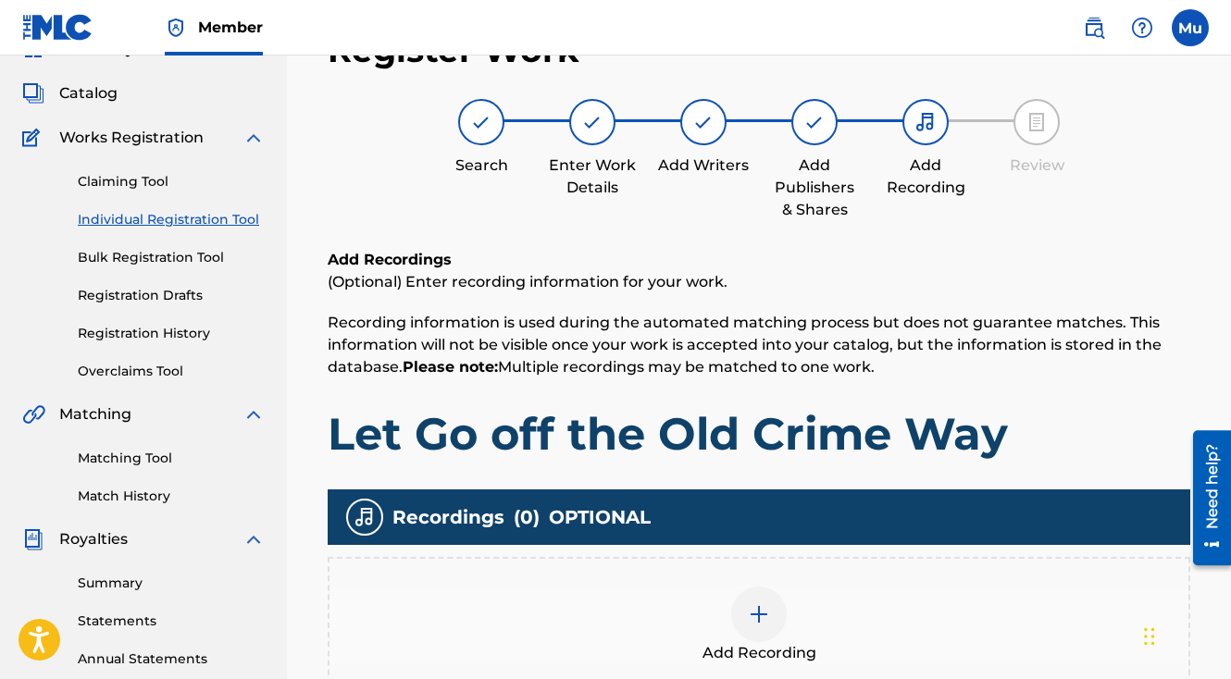
scroll to position [83, 0]
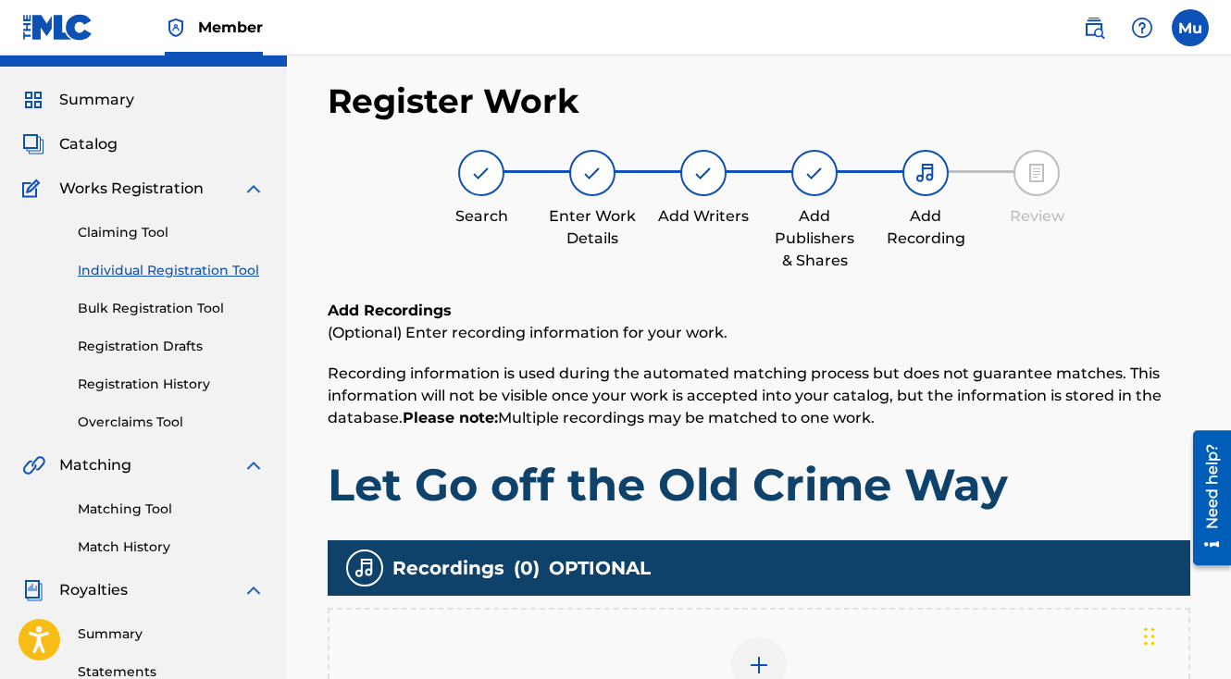
click at [752, 654] on img at bounding box center [759, 665] width 22 height 22
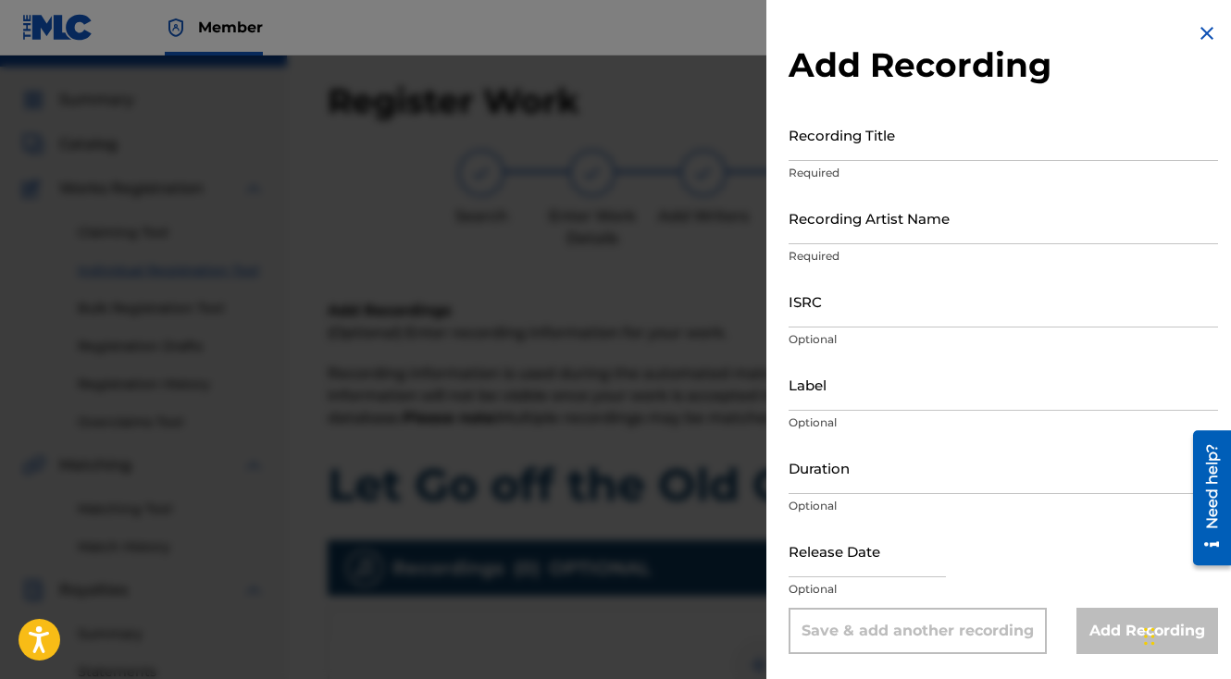
click at [831, 127] on input "Recording Title" at bounding box center [1003, 134] width 429 height 53
paste input "Let Go off the Old Crime Way"
type input "Let Go off the Old Crime Way"
click at [860, 246] on div "Recording Artist Name Required" at bounding box center [1003, 233] width 429 height 83
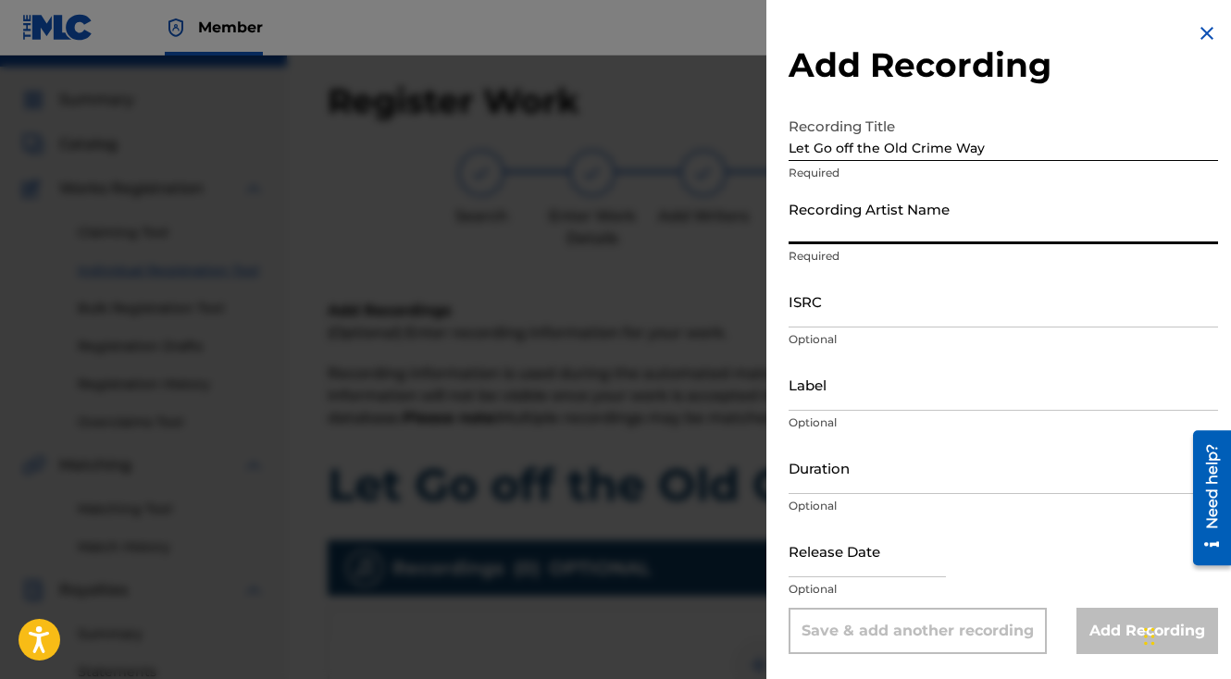
click at [850, 235] on input "Recording Artist Name" at bounding box center [1003, 218] width 429 height 53
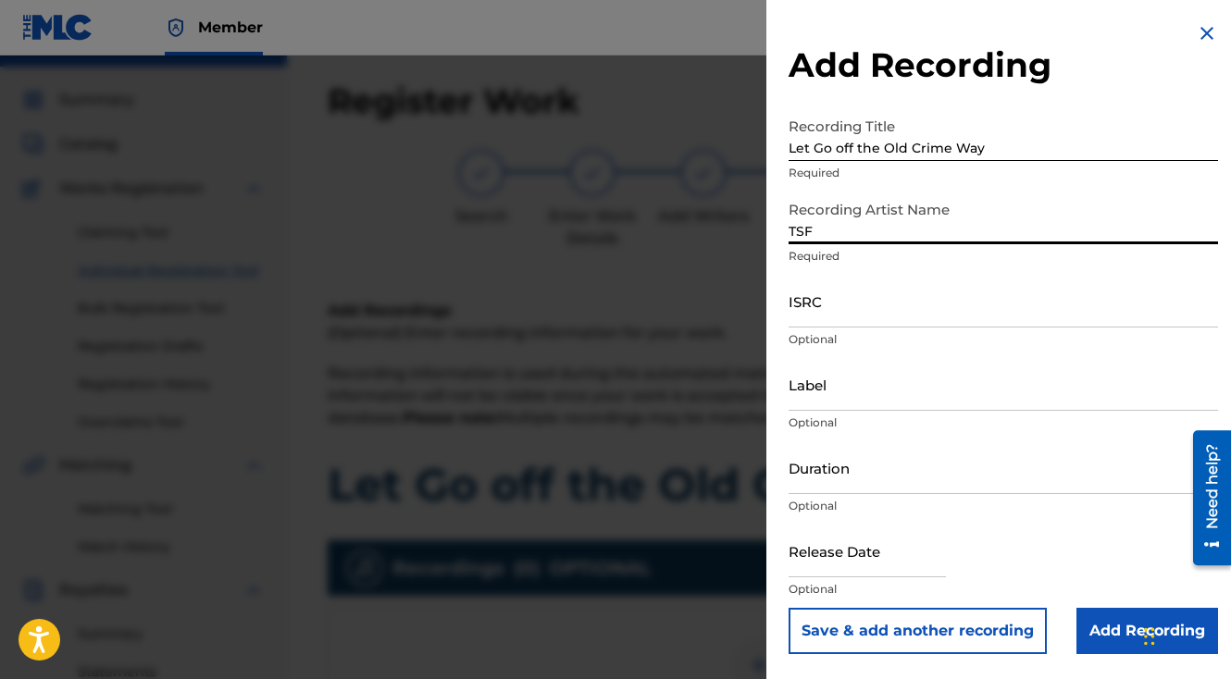
click at [845, 228] on input "TSF" at bounding box center [1003, 218] width 429 height 53
type input "The General Da Jamaican Boy"
click at [850, 299] on input "ISRC" at bounding box center [1003, 301] width 429 height 53
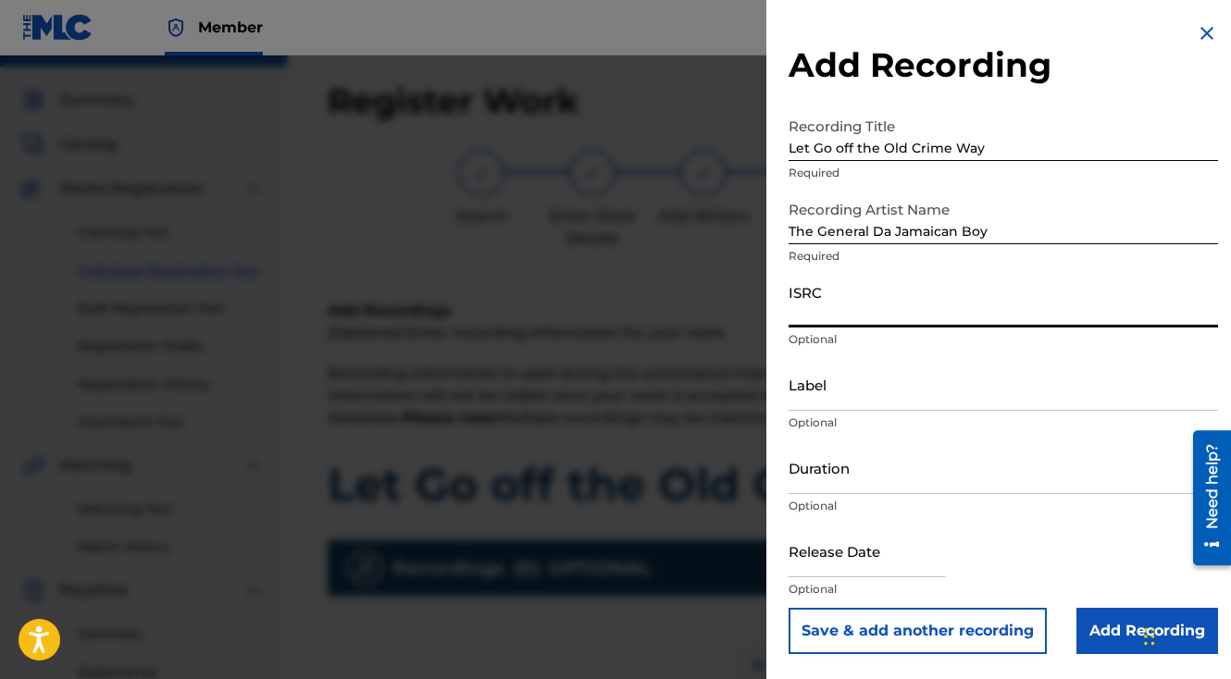
paste input "QZAMM1974206"
type input "QZAMM1974206"
click at [789, 608] on button "Save & add another recording" at bounding box center [918, 631] width 258 height 46
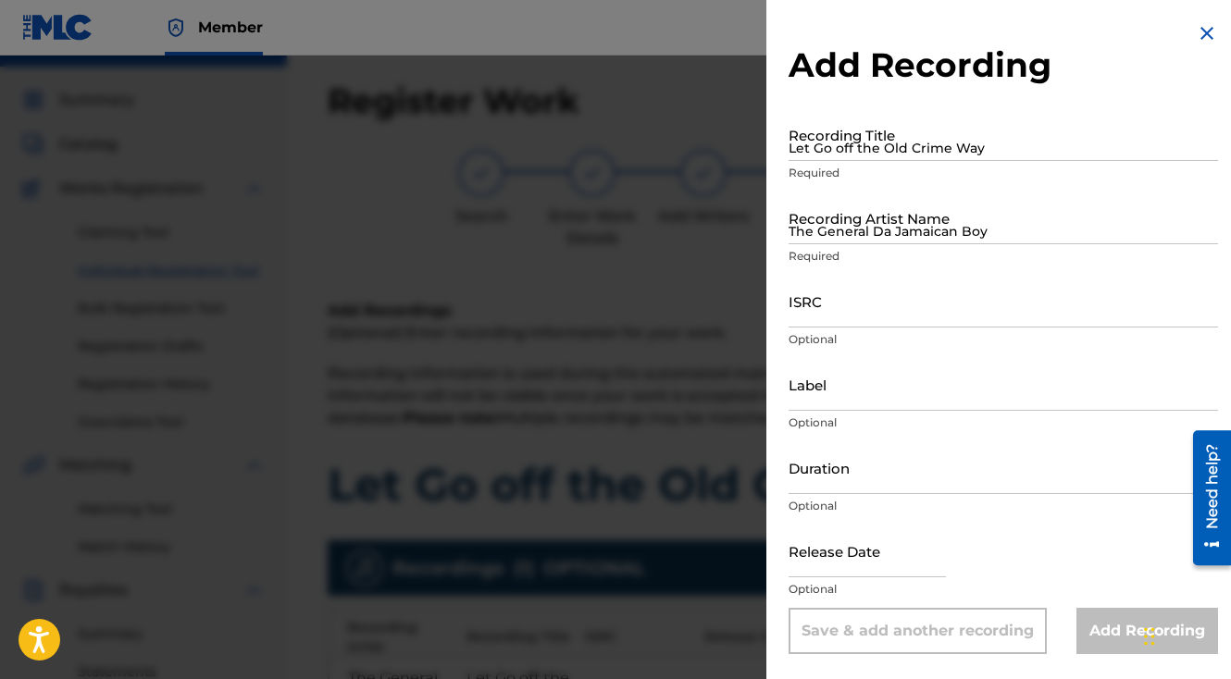
click at [653, 369] on div at bounding box center [615, 395] width 1231 height 679
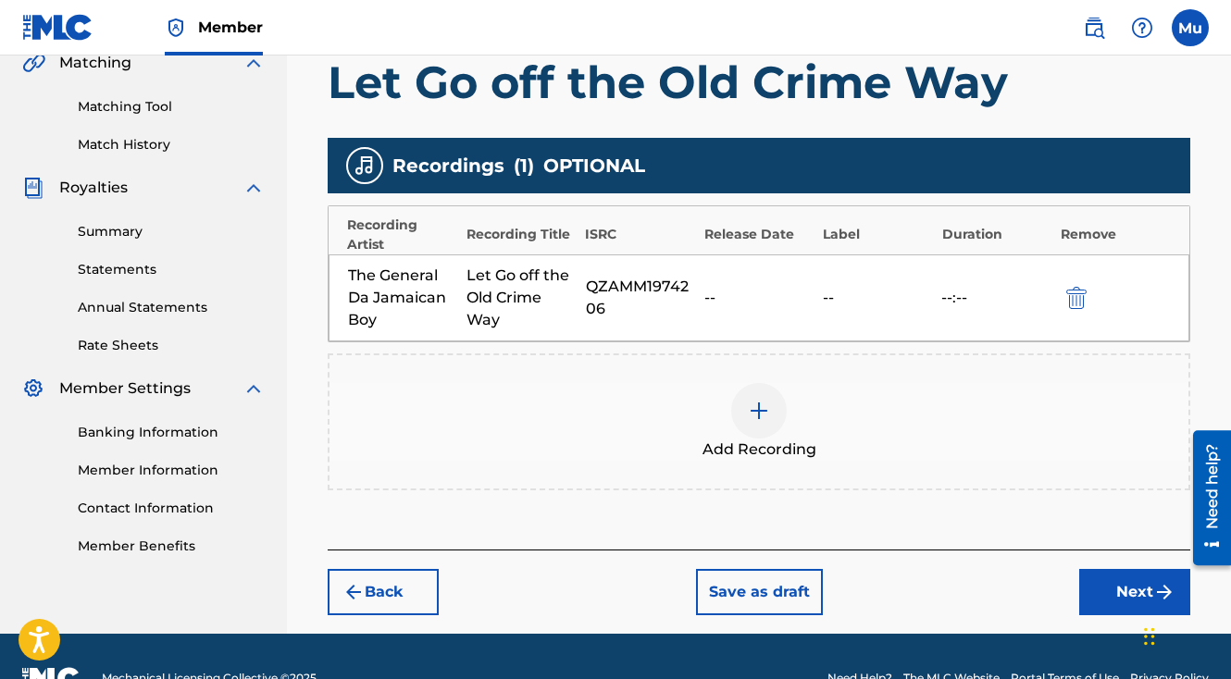
click at [1124, 569] on button "Next" at bounding box center [1134, 592] width 111 height 46
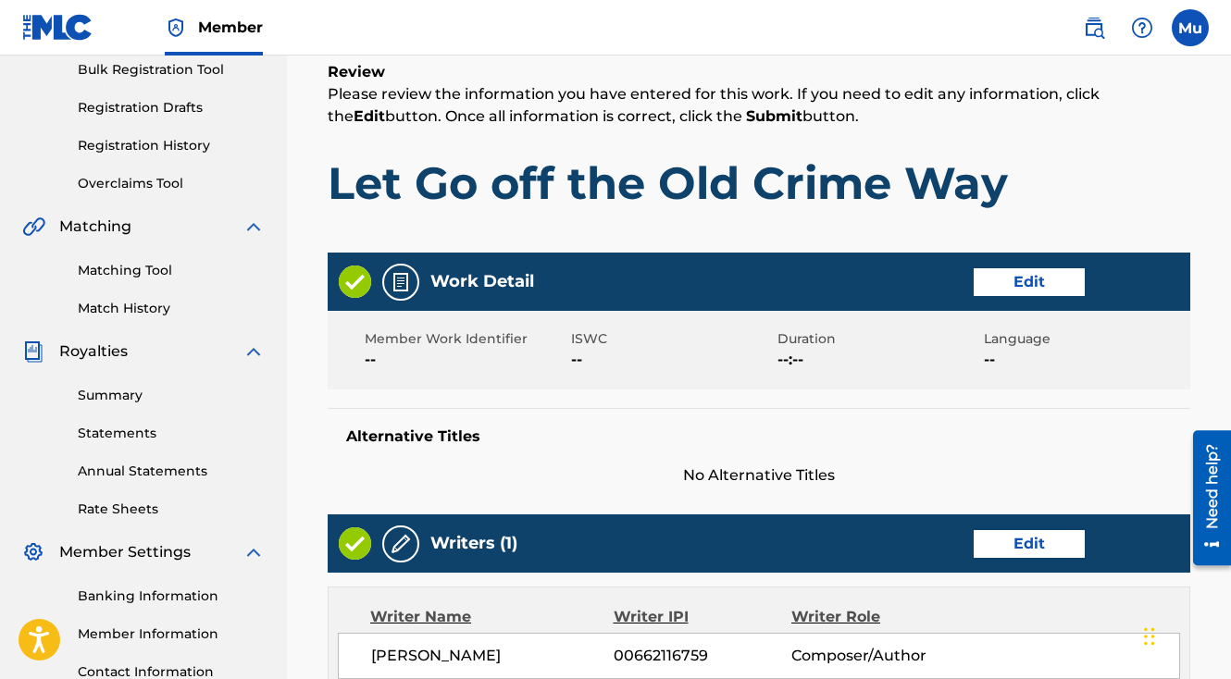
scroll to position [965, 0]
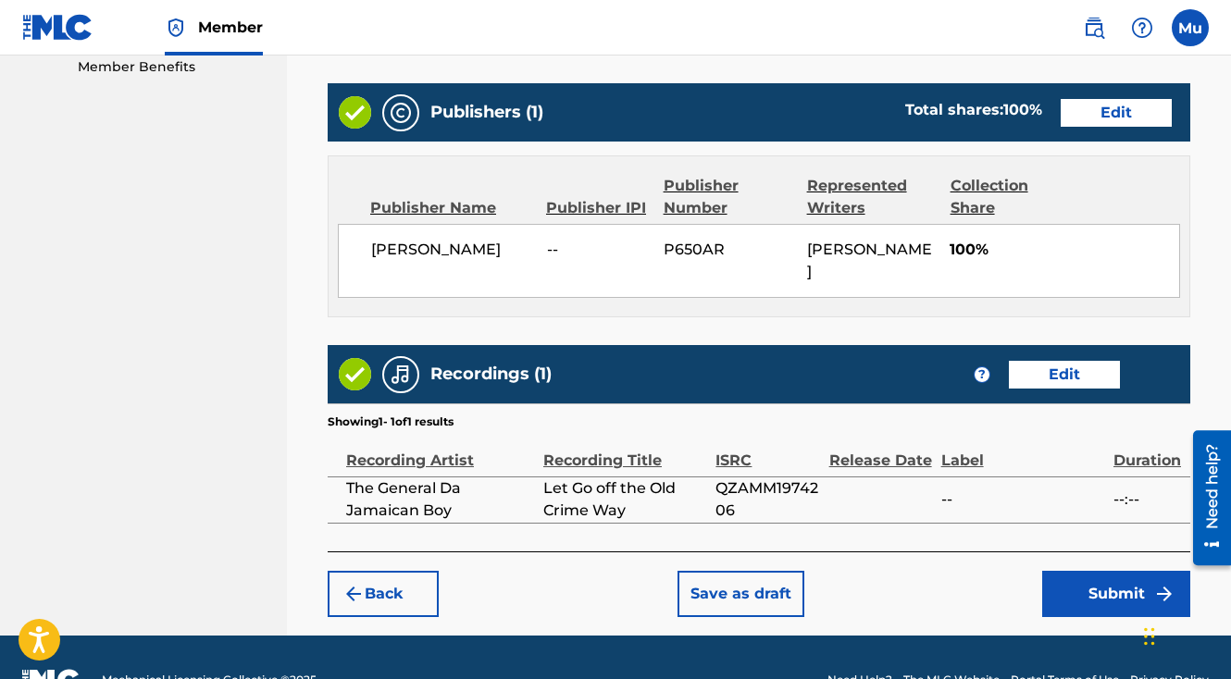
click at [1085, 571] on button "Submit" at bounding box center [1116, 594] width 148 height 46
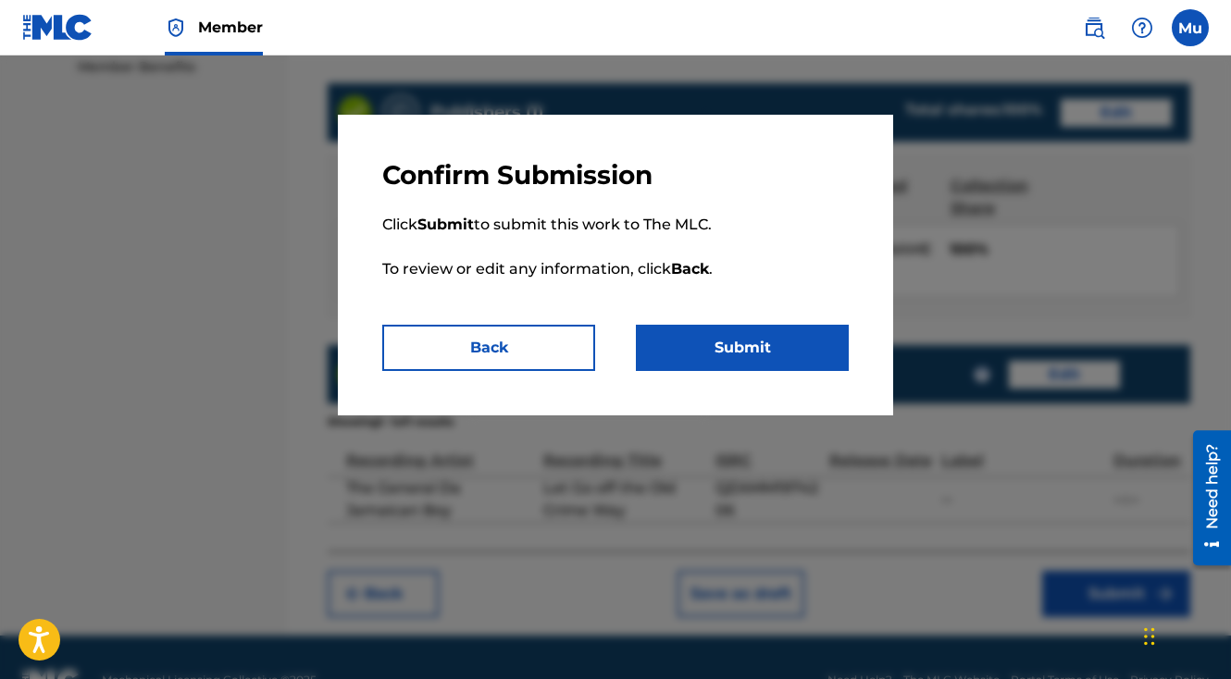
click at [827, 321] on p "Click Submit to submit this work to The MLC. To review or edit any information,…" at bounding box center [615, 258] width 466 height 133
click at [826, 328] on button "Submit" at bounding box center [742, 348] width 213 height 46
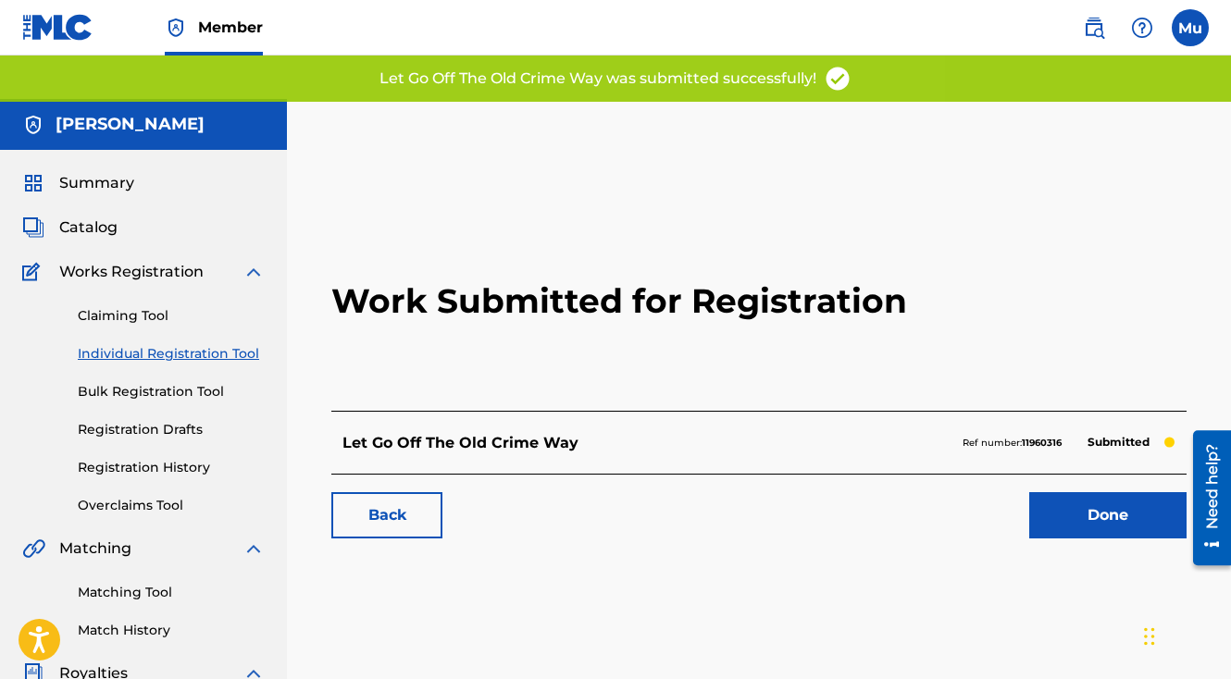
click at [1104, 492] on link "Done" at bounding box center [1107, 515] width 157 height 46
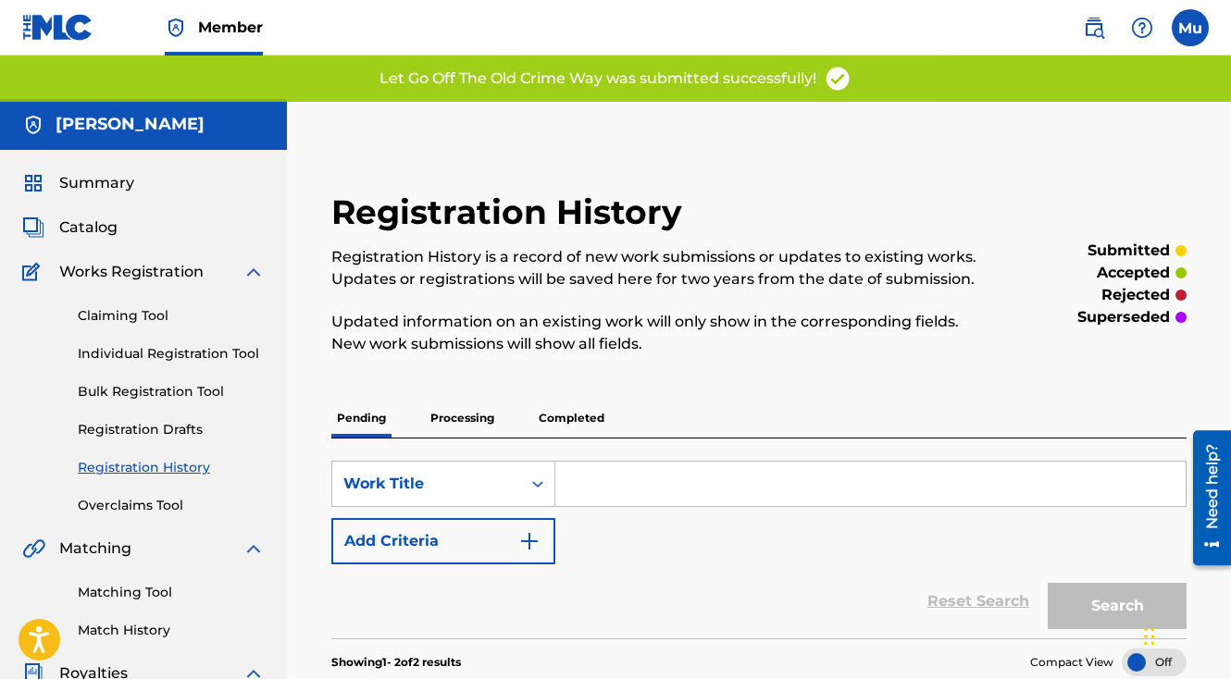
click at [202, 344] on link "Individual Registration Tool" at bounding box center [171, 353] width 187 height 19
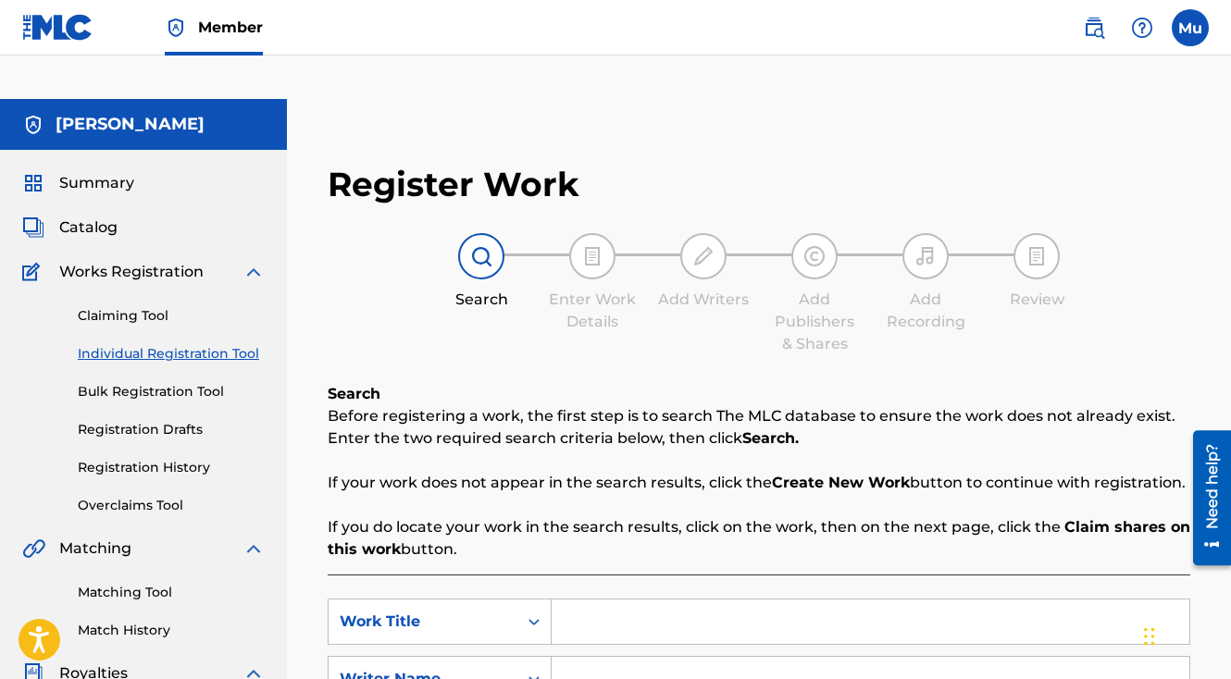
click at [609, 600] on input "Search Form" at bounding box center [871, 622] width 638 height 44
paste input "Stay steady and ready"
type input "Stay steady and ready"
click at [605, 657] on input "Search Form" at bounding box center [871, 679] width 638 height 44
type input "[PERSON_NAME]"
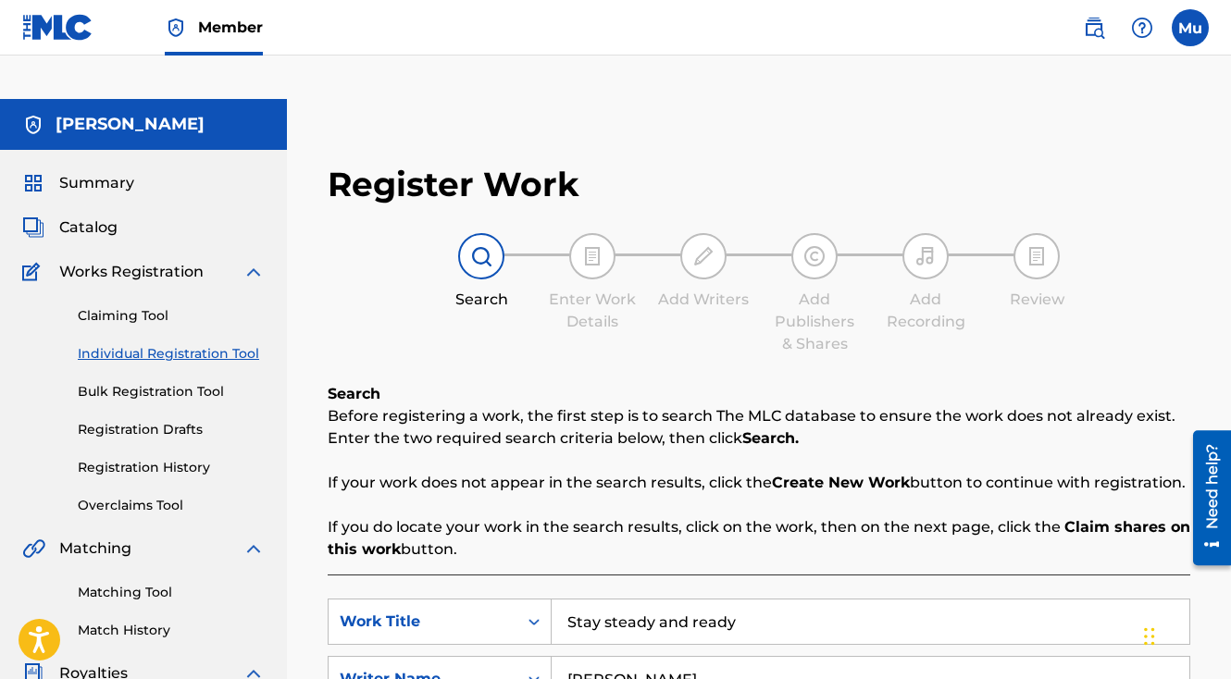
scroll to position [305, 0]
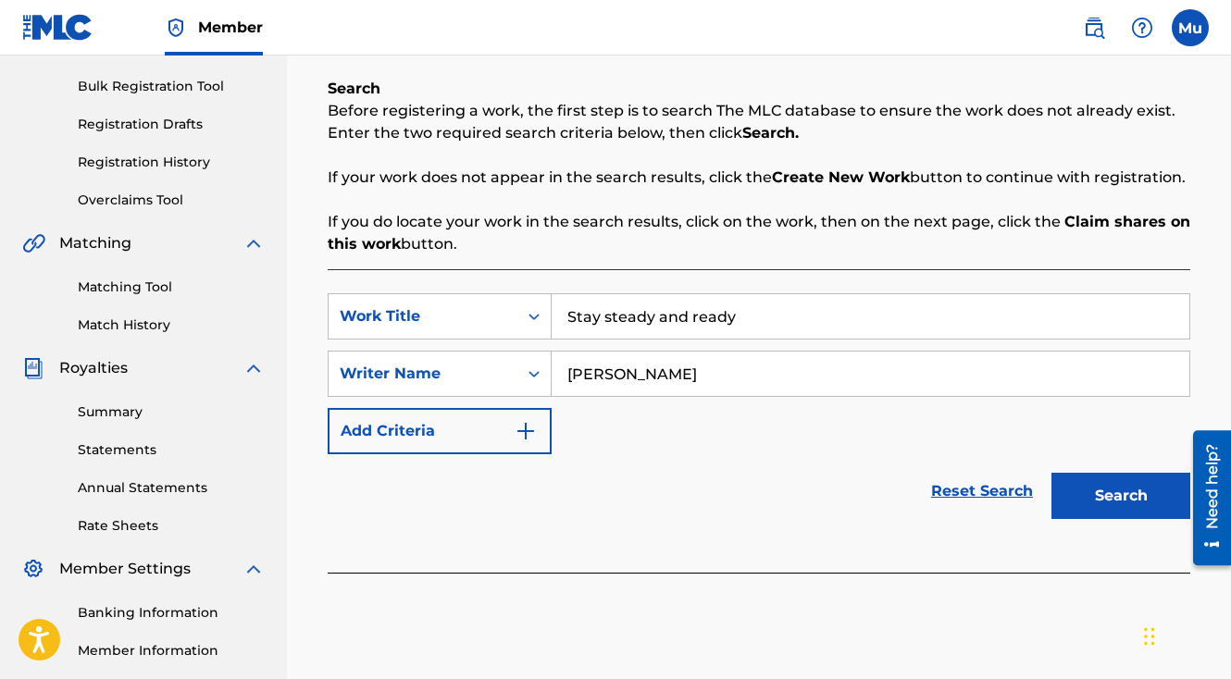
click at [1117, 473] on button "Search" at bounding box center [1120, 496] width 139 height 46
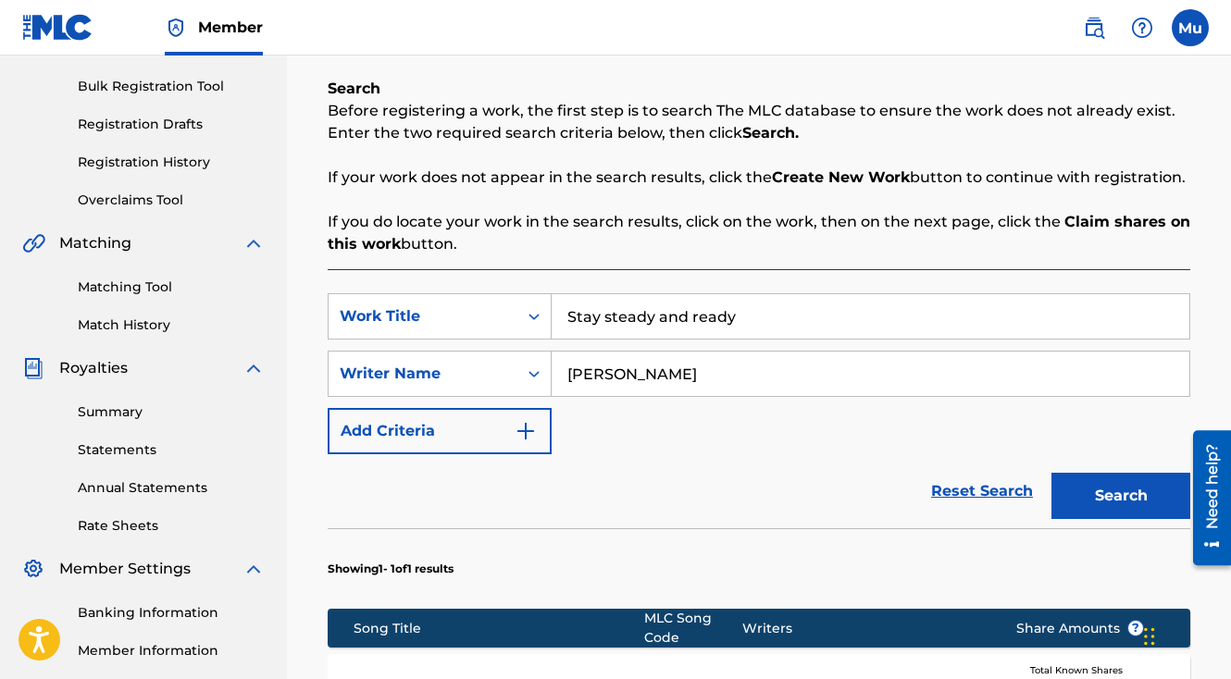
scroll to position [636, 0]
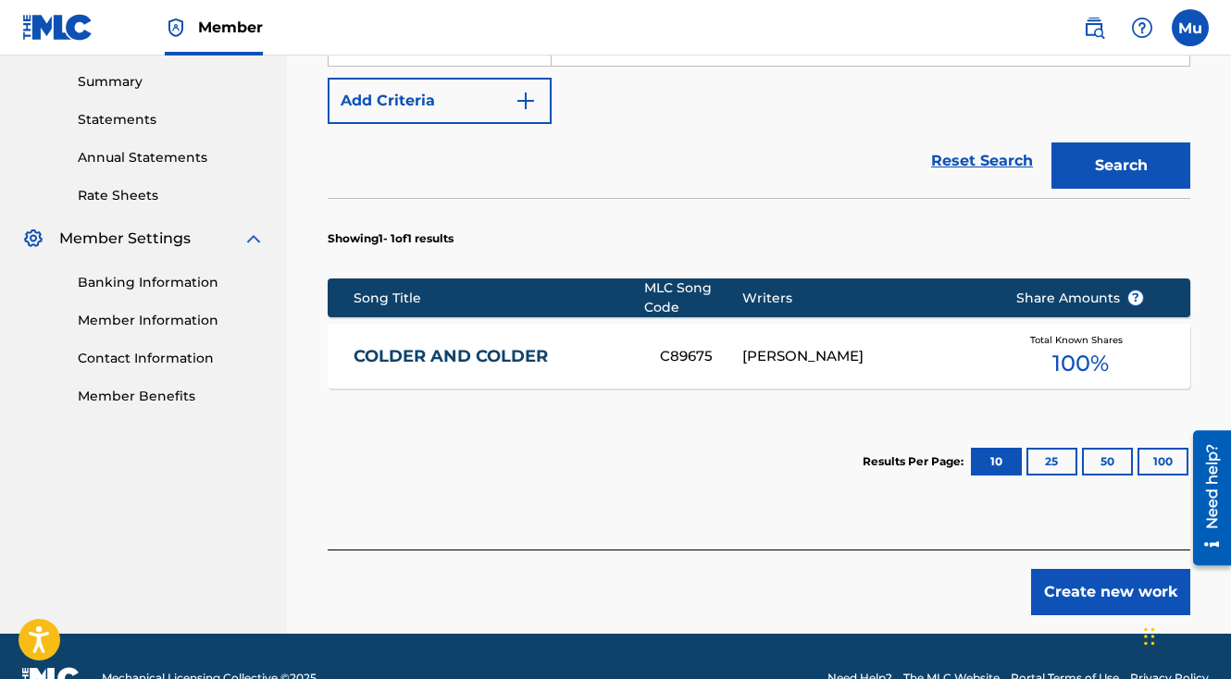
click at [1114, 579] on div "Register Work Search Enter Work Details Add Writers Add Publishers & Shares Add…" at bounding box center [759, 71] width 900 height 1124
click at [1106, 569] on button "Create new work" at bounding box center [1110, 592] width 159 height 46
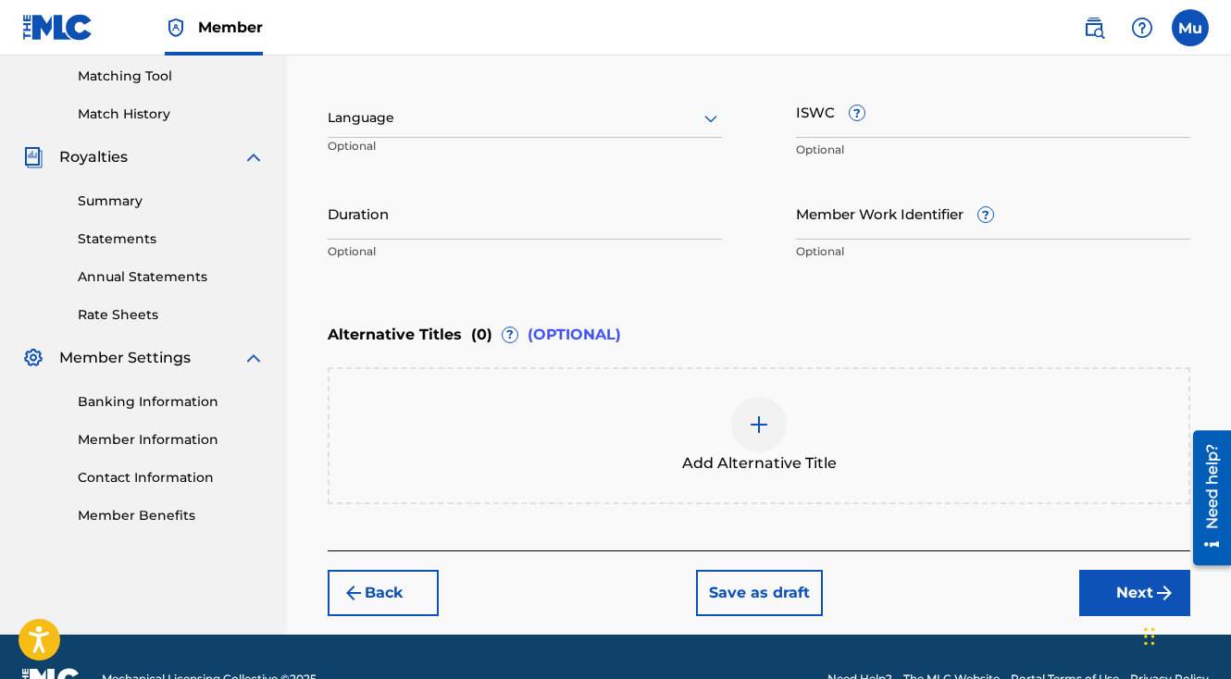
click at [1110, 570] on button "Next" at bounding box center [1134, 593] width 111 height 46
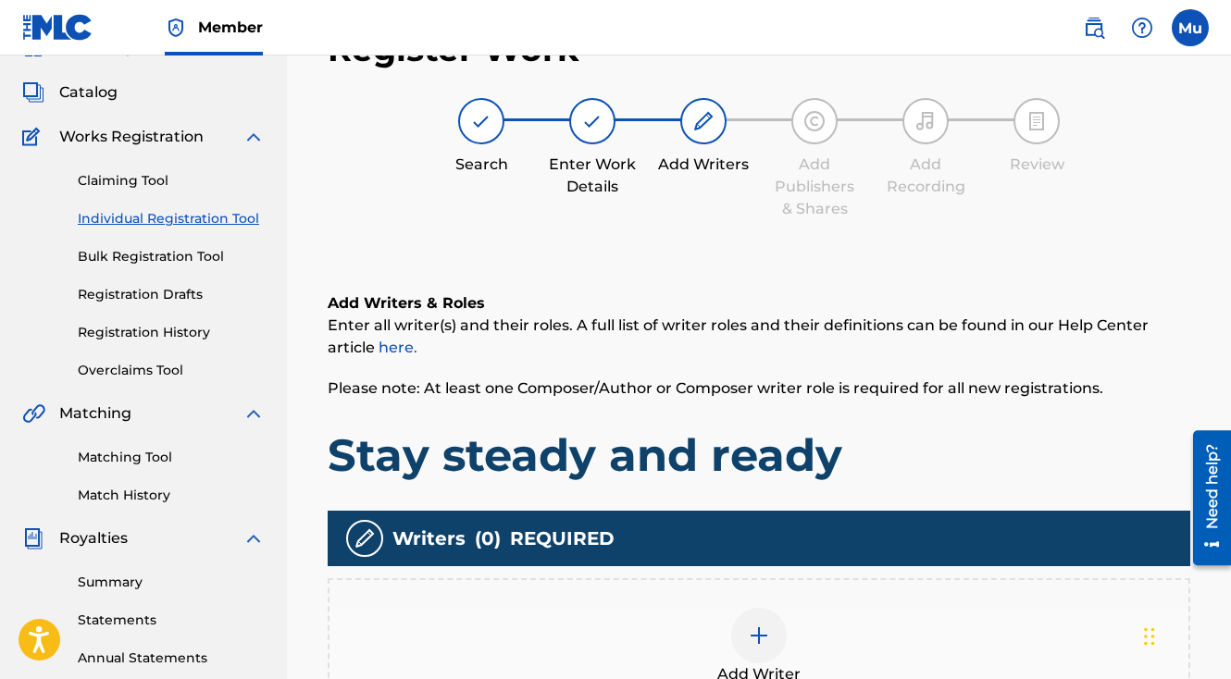
scroll to position [83, 0]
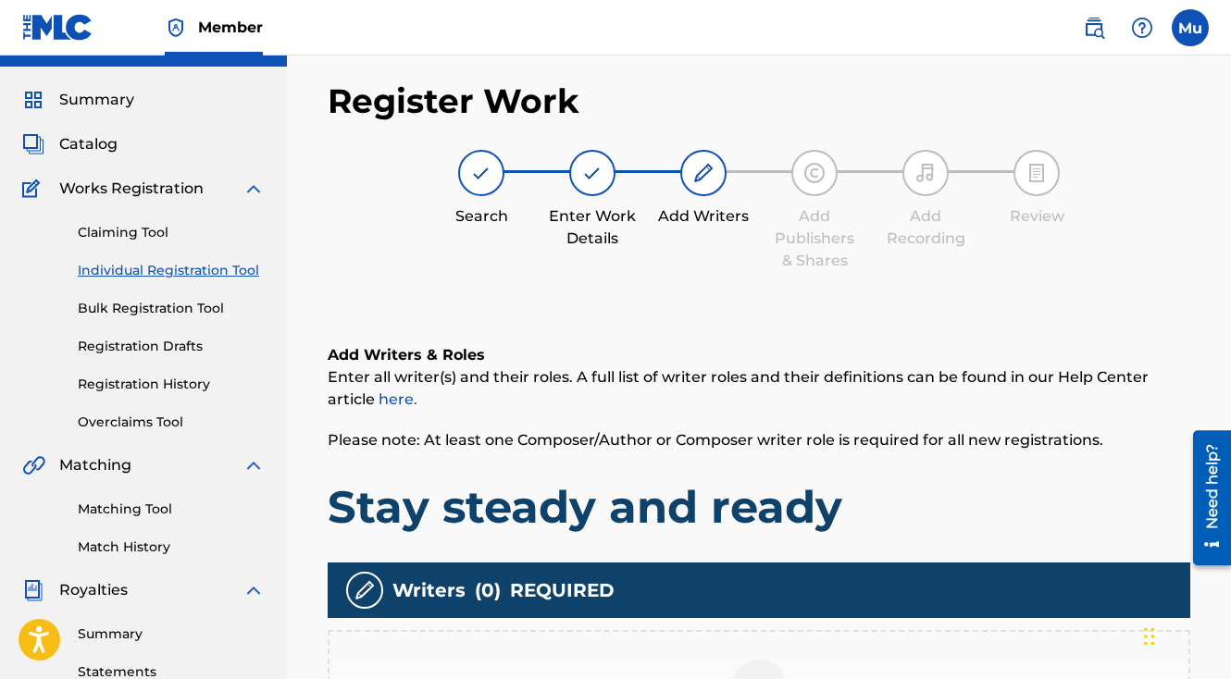
click at [758, 660] on div at bounding box center [759, 688] width 56 height 56
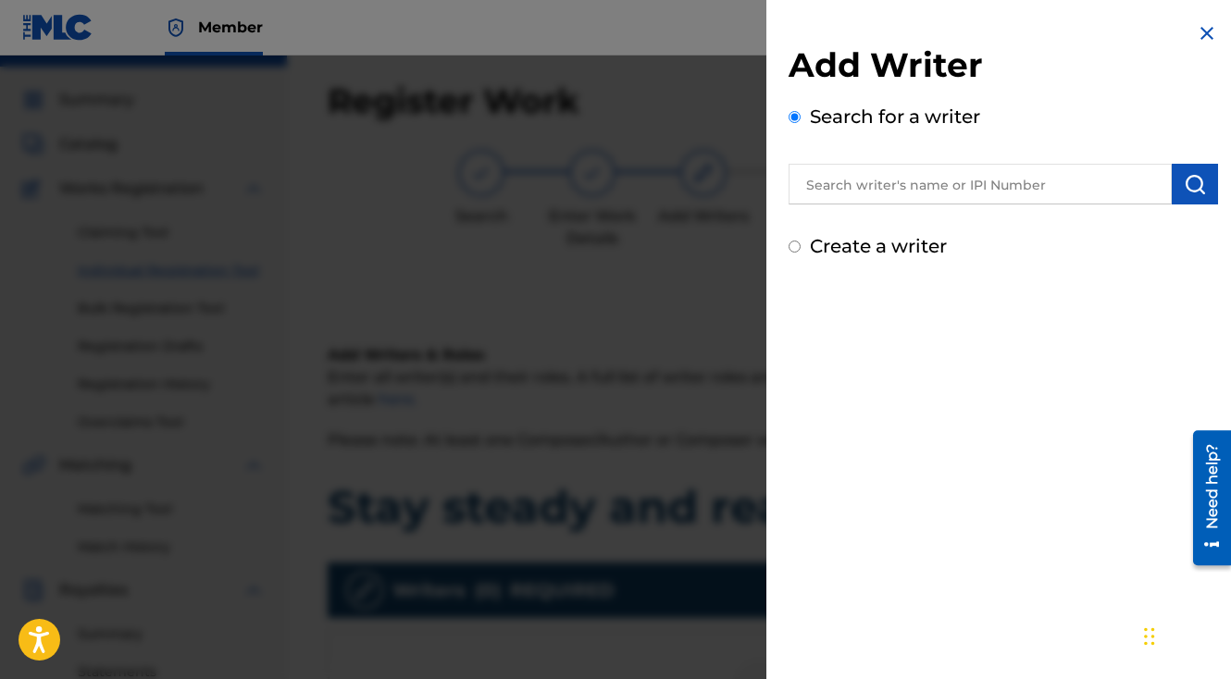
click at [915, 177] on input "text" at bounding box center [980, 184] width 383 height 41
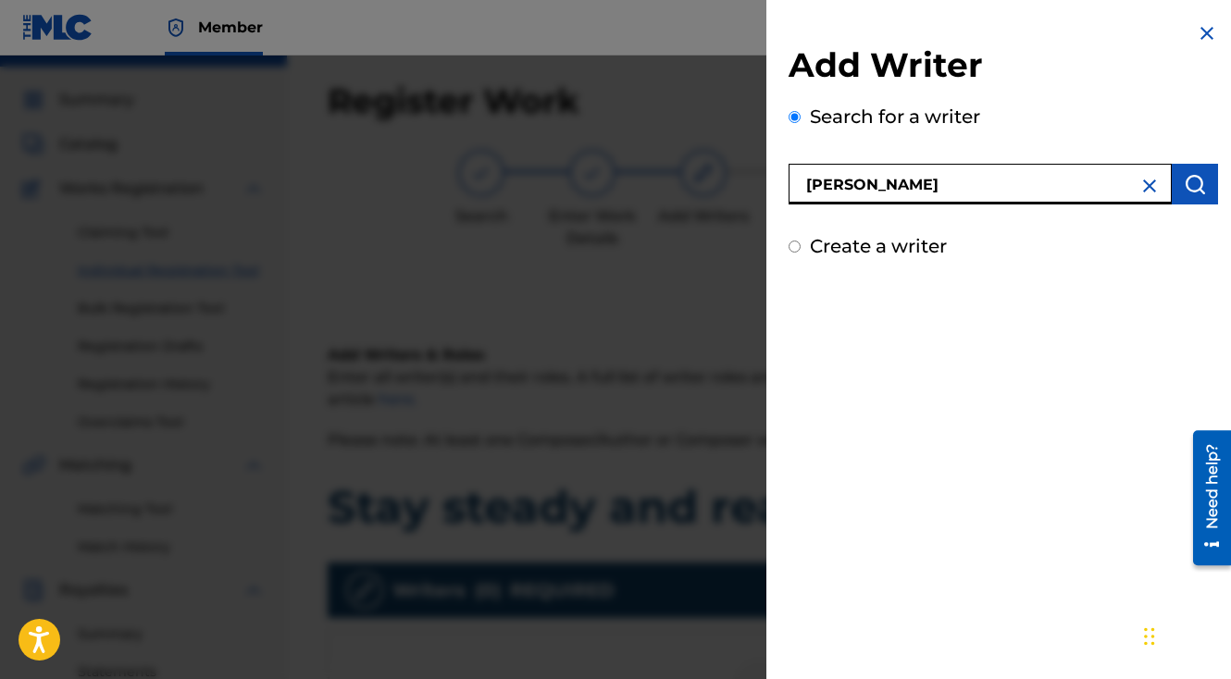
type input "[PERSON_NAME]"
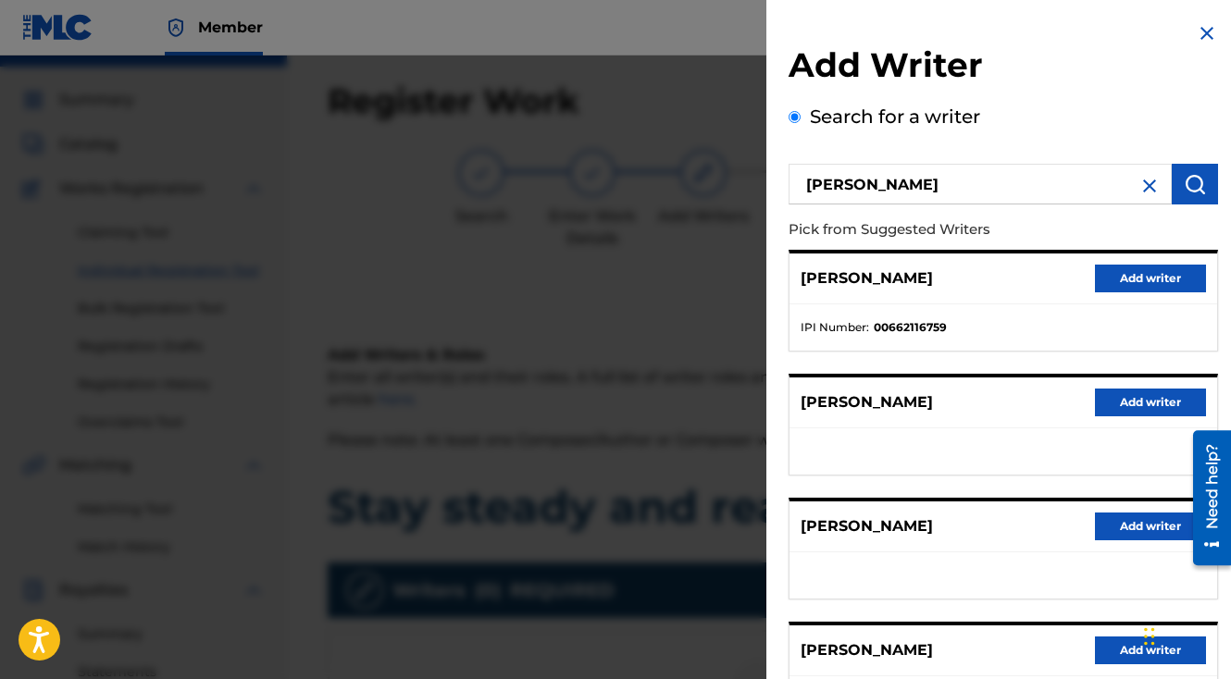
click at [1124, 279] on button "Add writer" at bounding box center [1150, 279] width 111 height 28
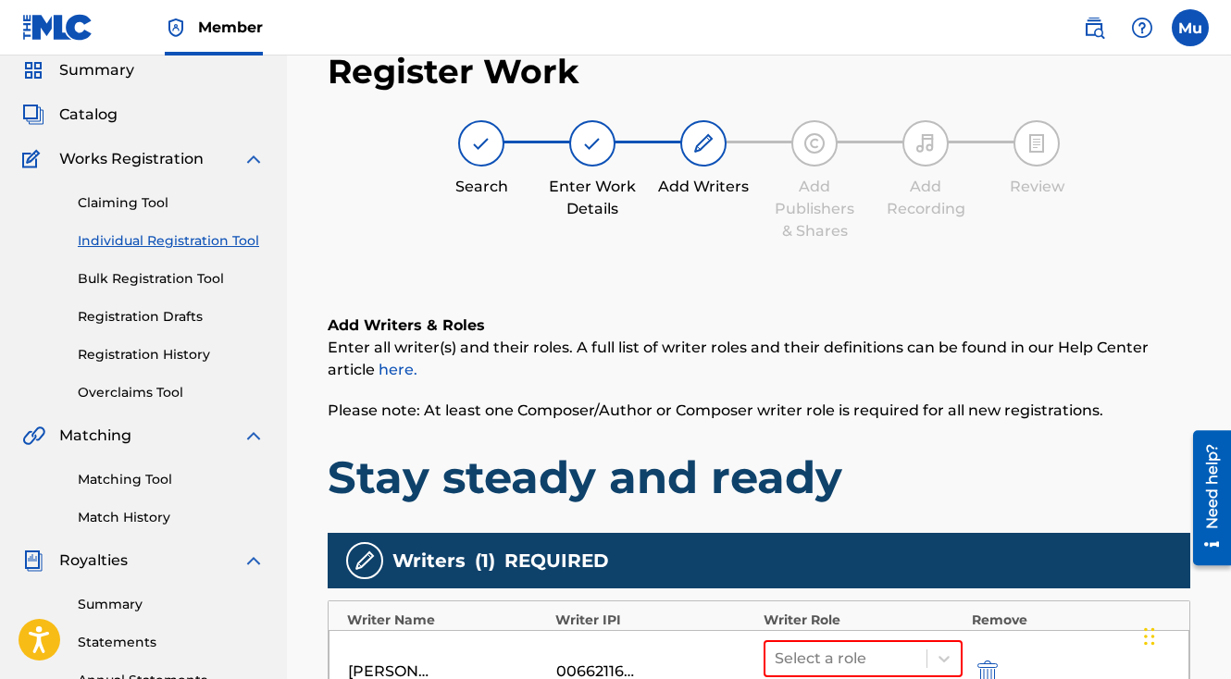
scroll to position [153, 0]
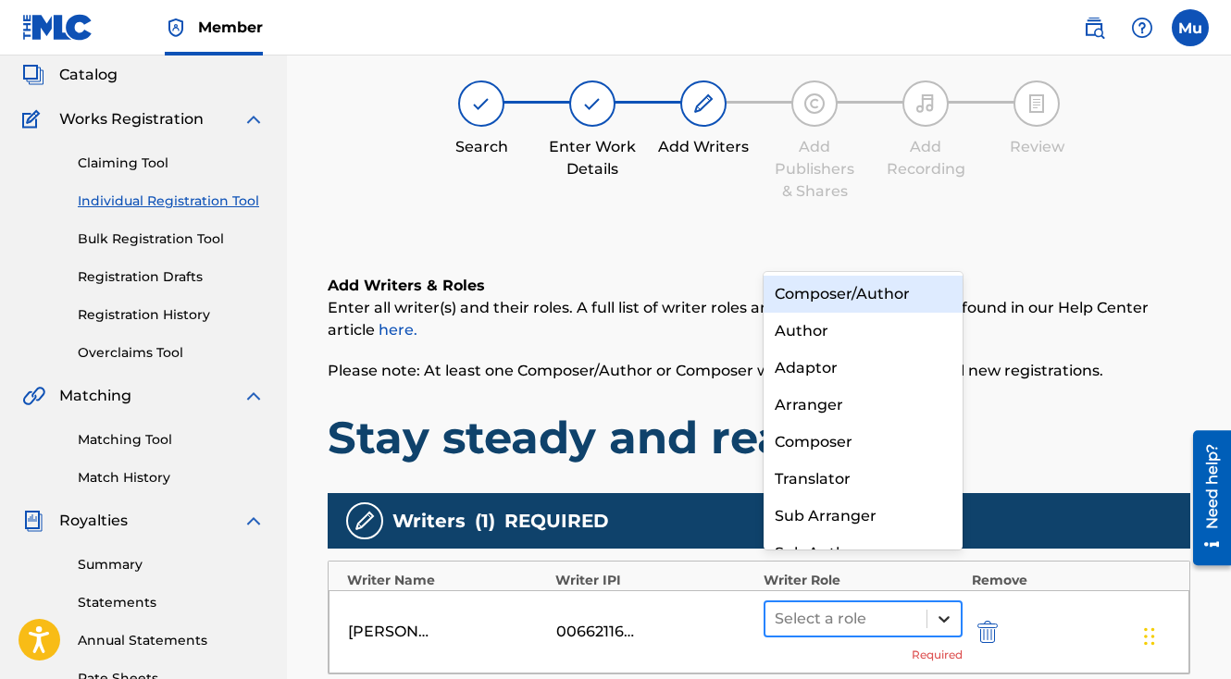
click at [942, 610] on icon at bounding box center [944, 619] width 19 height 19
click at [832, 303] on div "Composer/Author" at bounding box center [863, 294] width 199 height 37
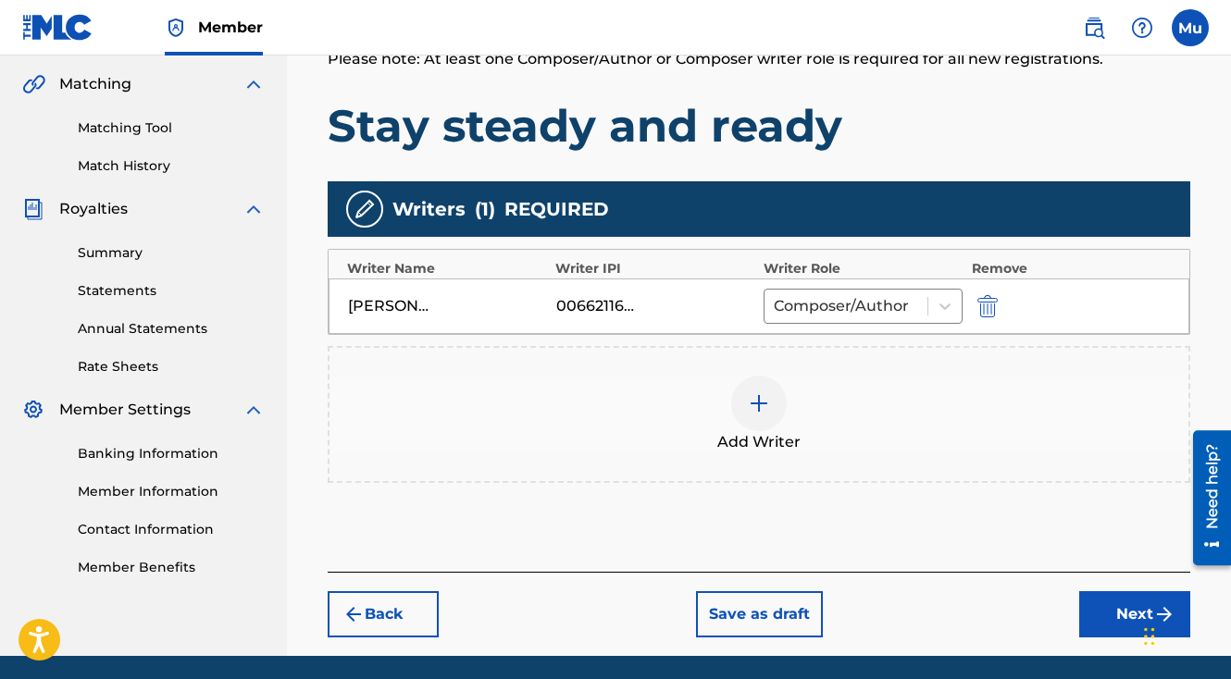
click at [1116, 591] on button "Next" at bounding box center [1134, 614] width 111 height 46
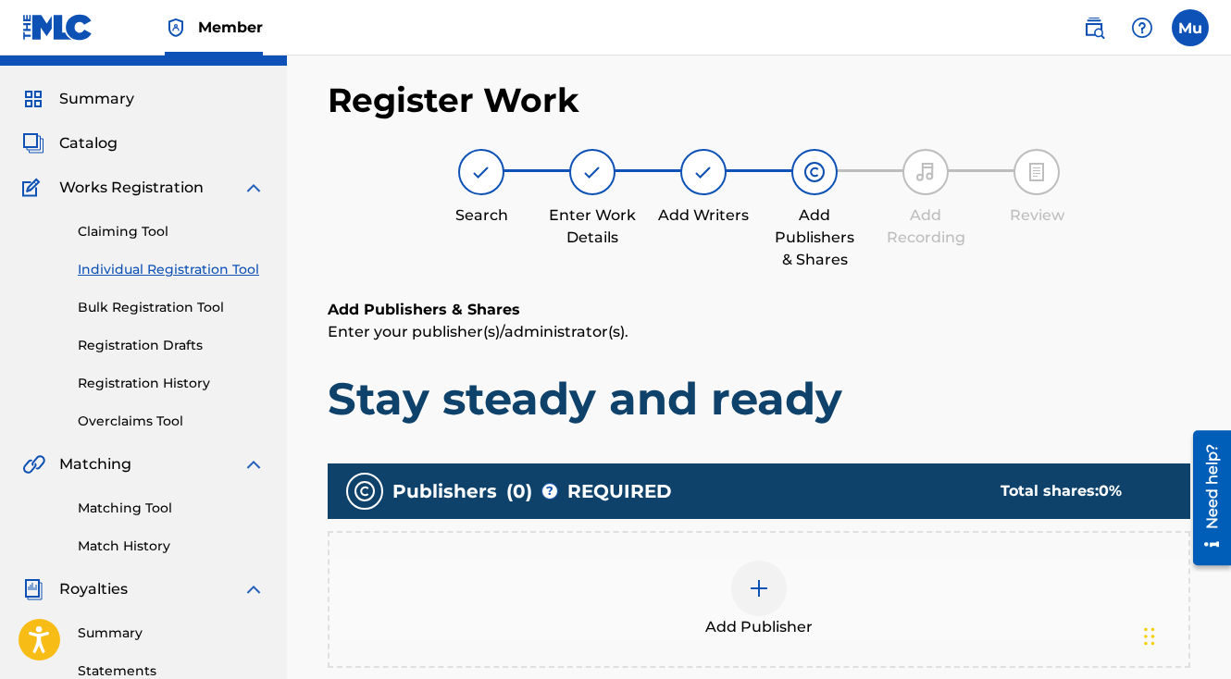
scroll to position [83, 0]
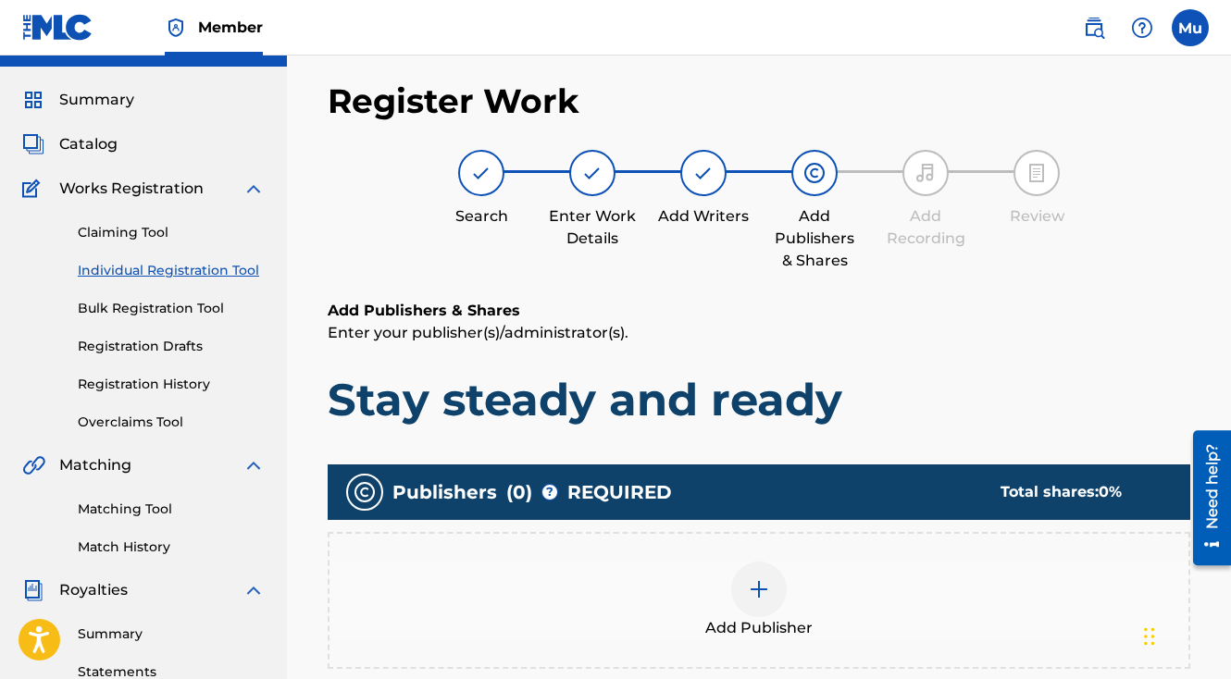
click at [779, 562] on div at bounding box center [759, 590] width 56 height 56
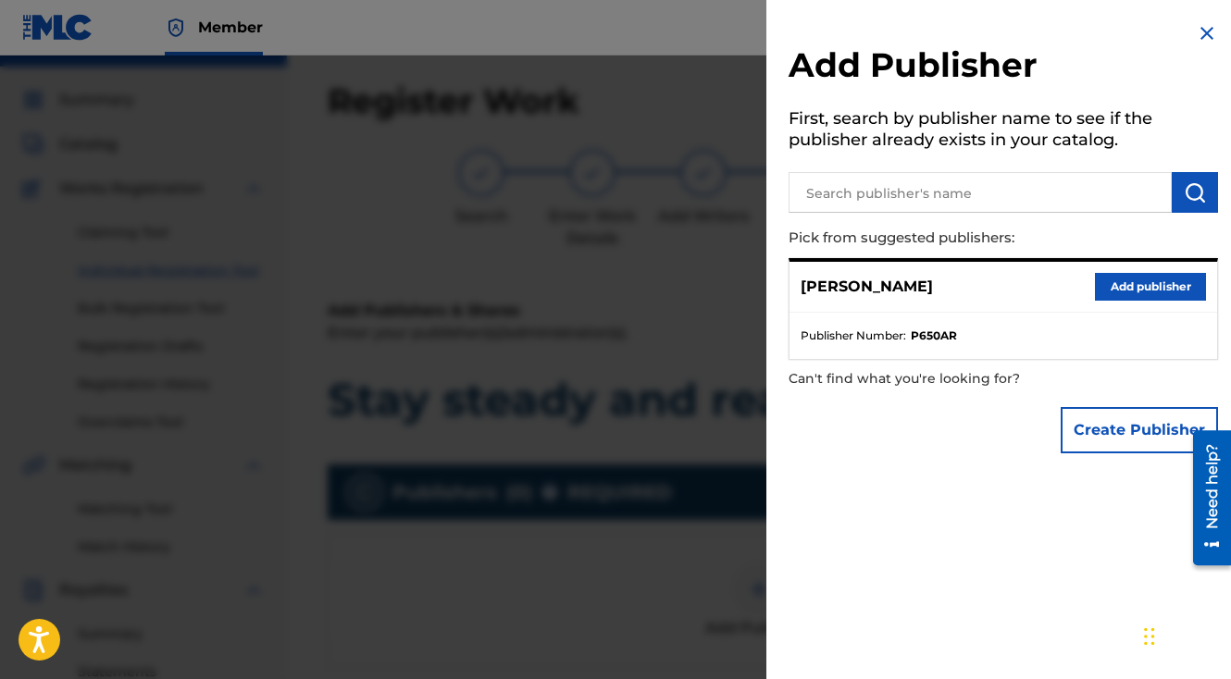
click at [1116, 291] on button "Add publisher" at bounding box center [1150, 287] width 111 height 28
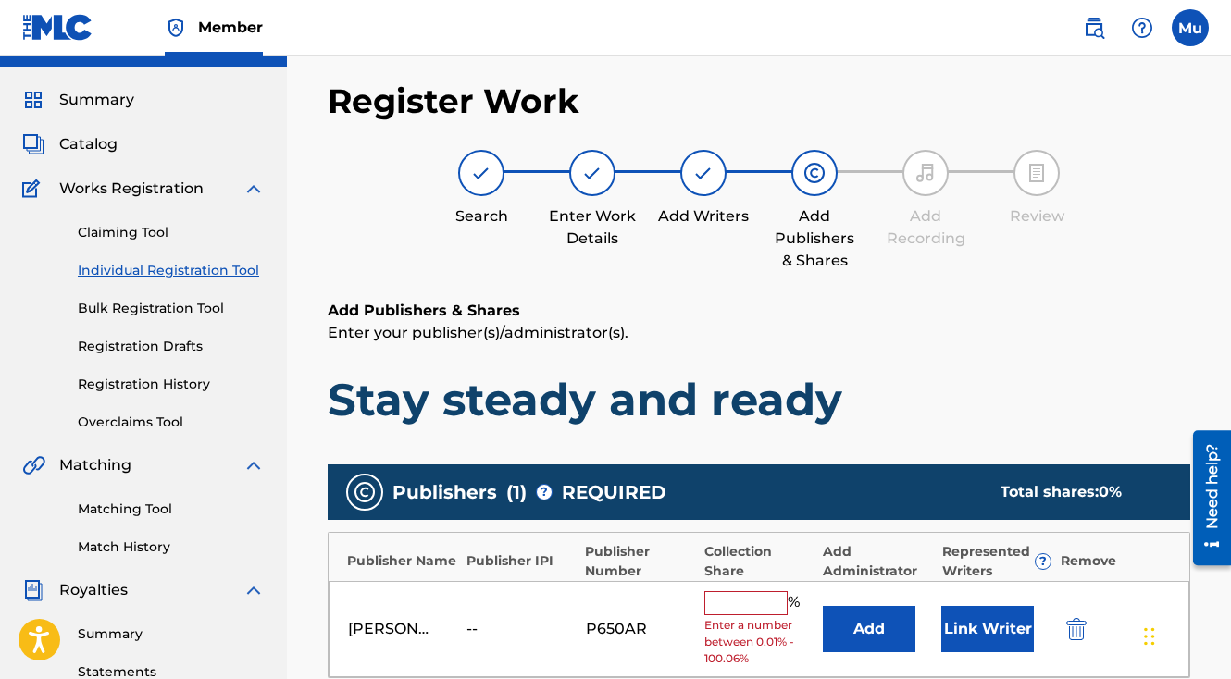
click at [756, 591] on input "text" at bounding box center [745, 603] width 83 height 24
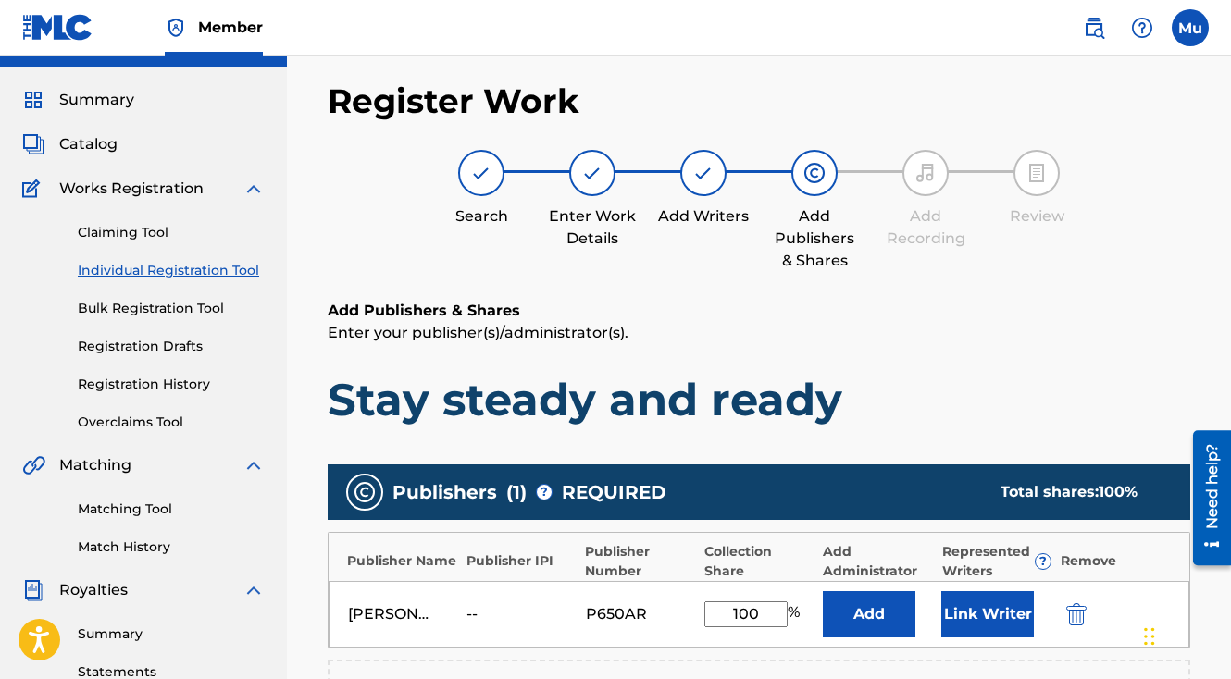
type input "100"
click at [955, 591] on button "Link Writer" at bounding box center [987, 614] width 93 height 46
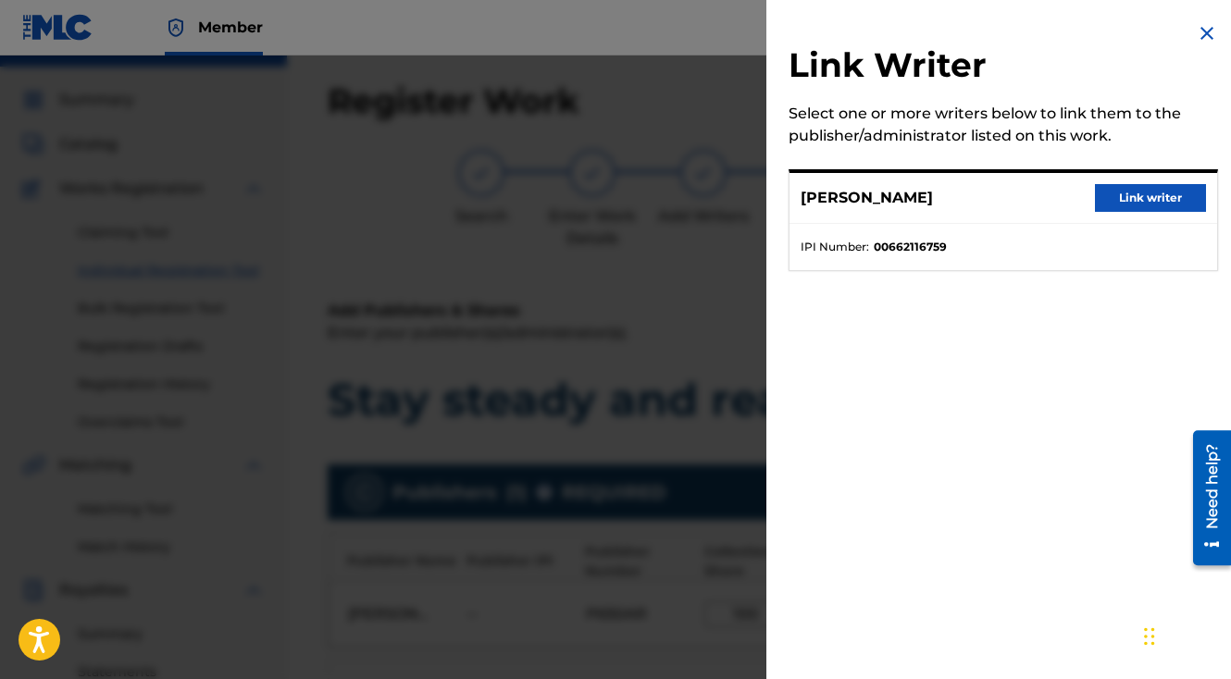
click at [1148, 194] on button "Link writer" at bounding box center [1150, 198] width 111 height 28
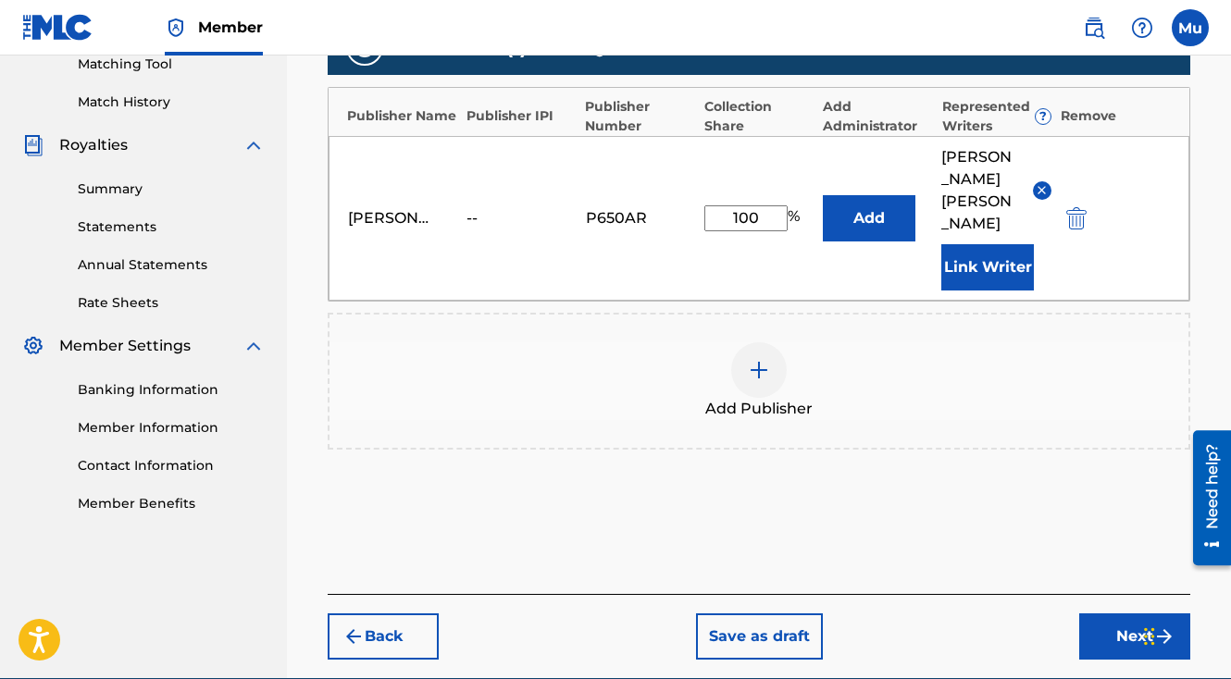
click at [1103, 614] on button "Next" at bounding box center [1134, 637] width 111 height 46
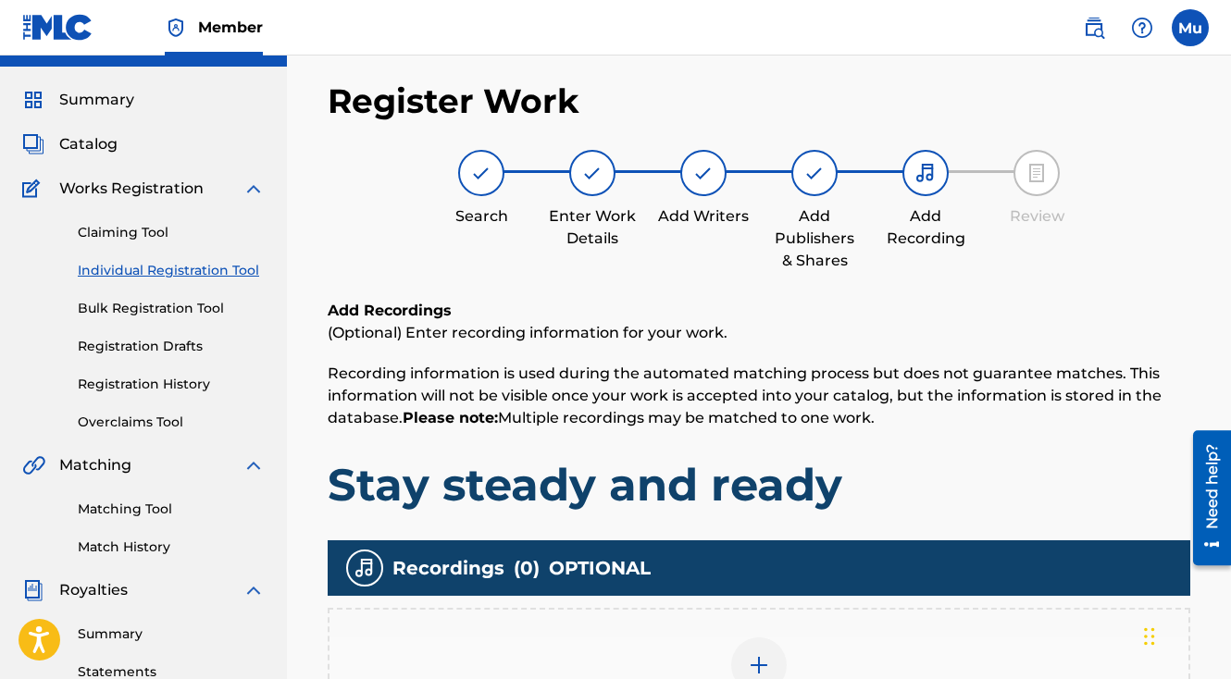
click at [757, 638] on div at bounding box center [759, 666] width 56 height 56
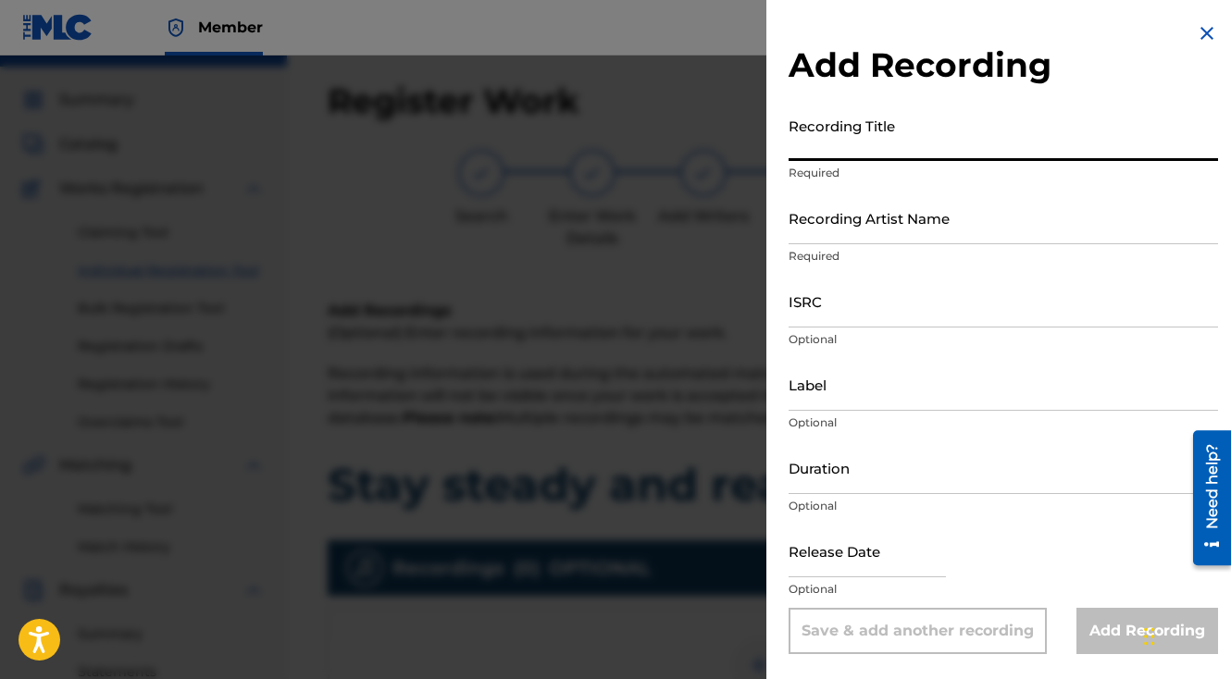
click at [791, 146] on input "Recording Title" at bounding box center [1003, 134] width 429 height 53
paste input "Stay steady and ready"
type input "Stay steady and ready"
click at [826, 233] on input "Recording Artist Name" at bounding box center [1003, 218] width 429 height 53
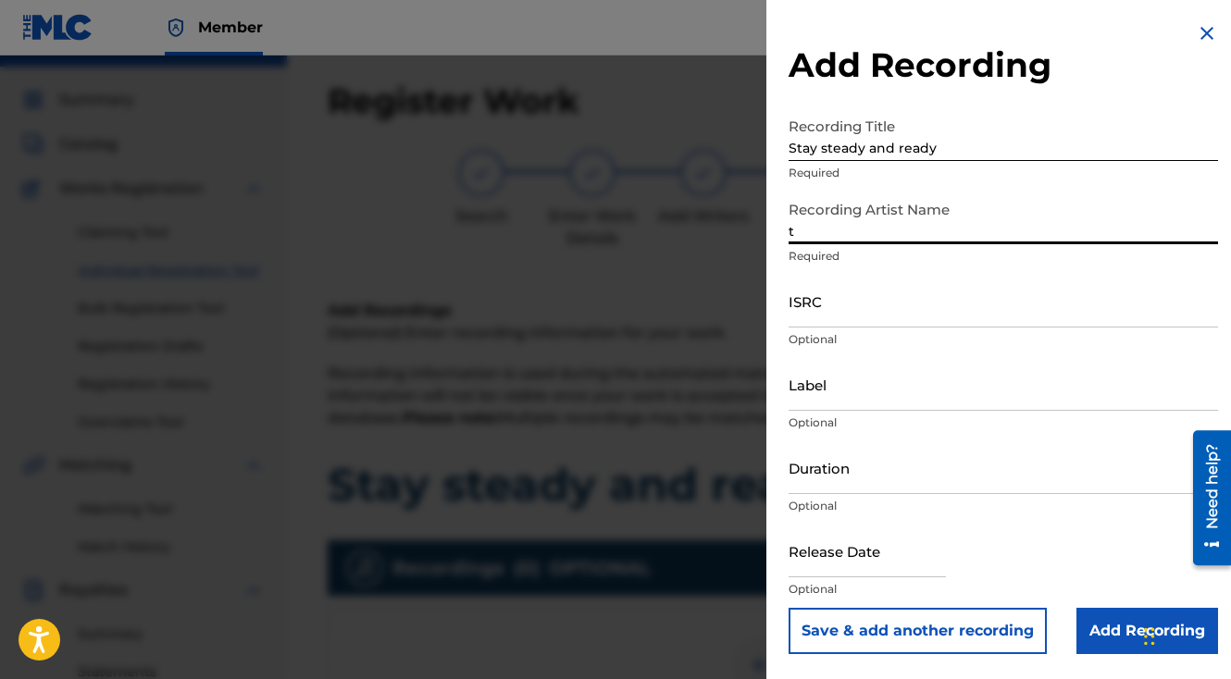
type input "TSF"
click at [987, 226] on input "TSF" at bounding box center [1003, 218] width 429 height 53
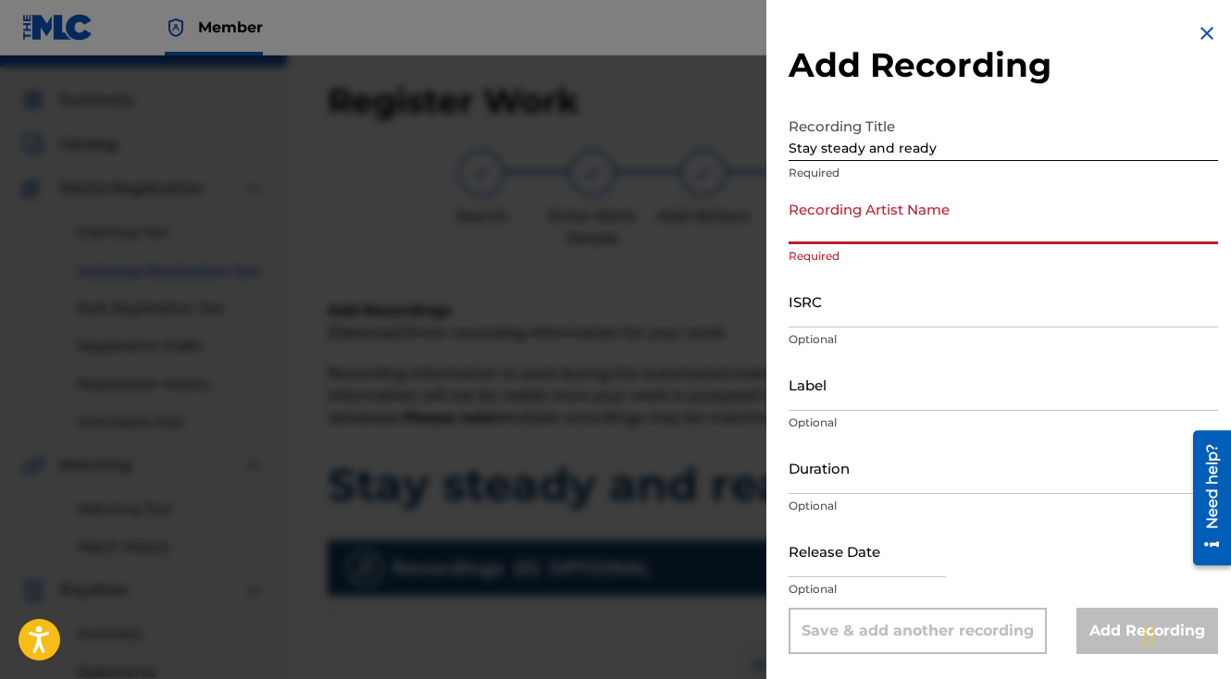
click at [987, 226] on input "Recording Artist Name" at bounding box center [1003, 218] width 429 height 53
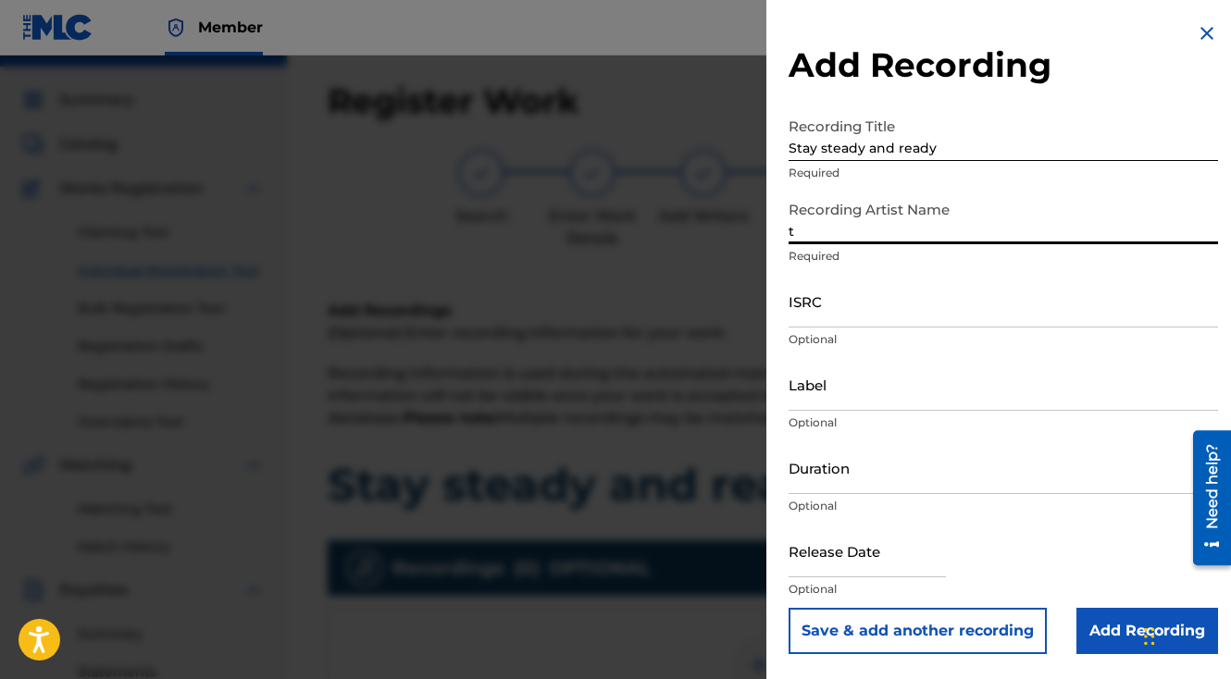
type input "The General Da Jamaican Boy"
click at [855, 309] on input "ISRC" at bounding box center [1003, 301] width 429 height 53
paste input "QZFZ22595113"
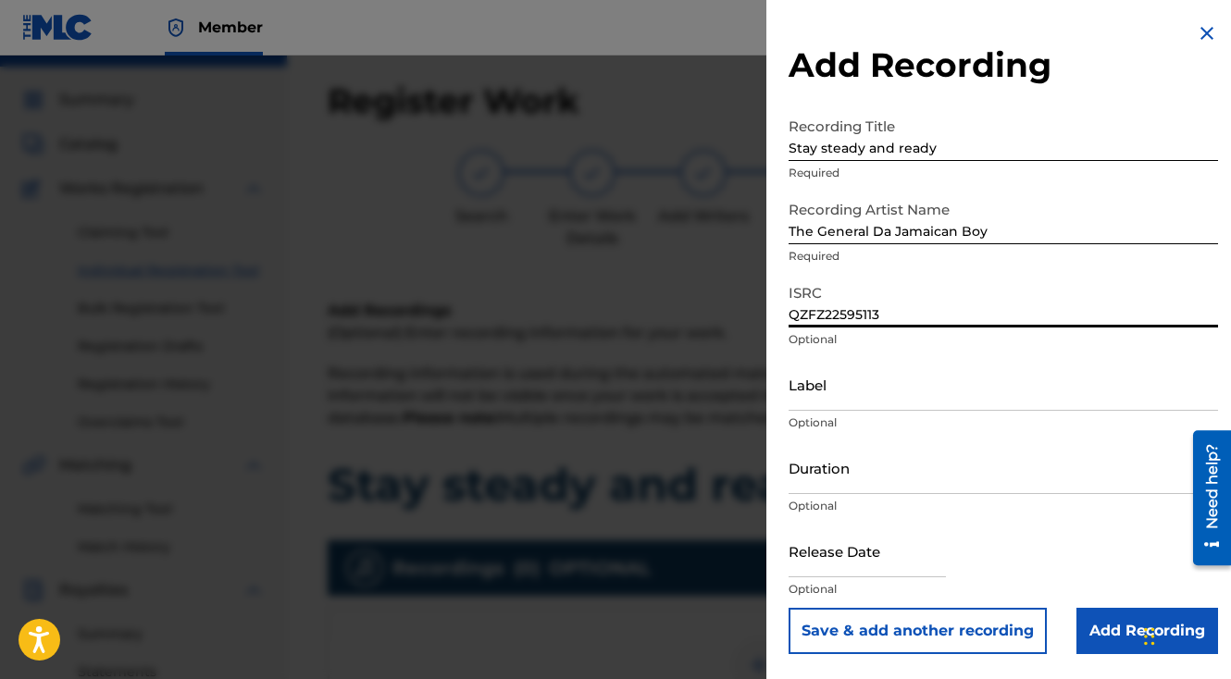
type input "QZFZ22595113"
click at [789, 608] on button "Save & add another recording" at bounding box center [918, 631] width 258 height 46
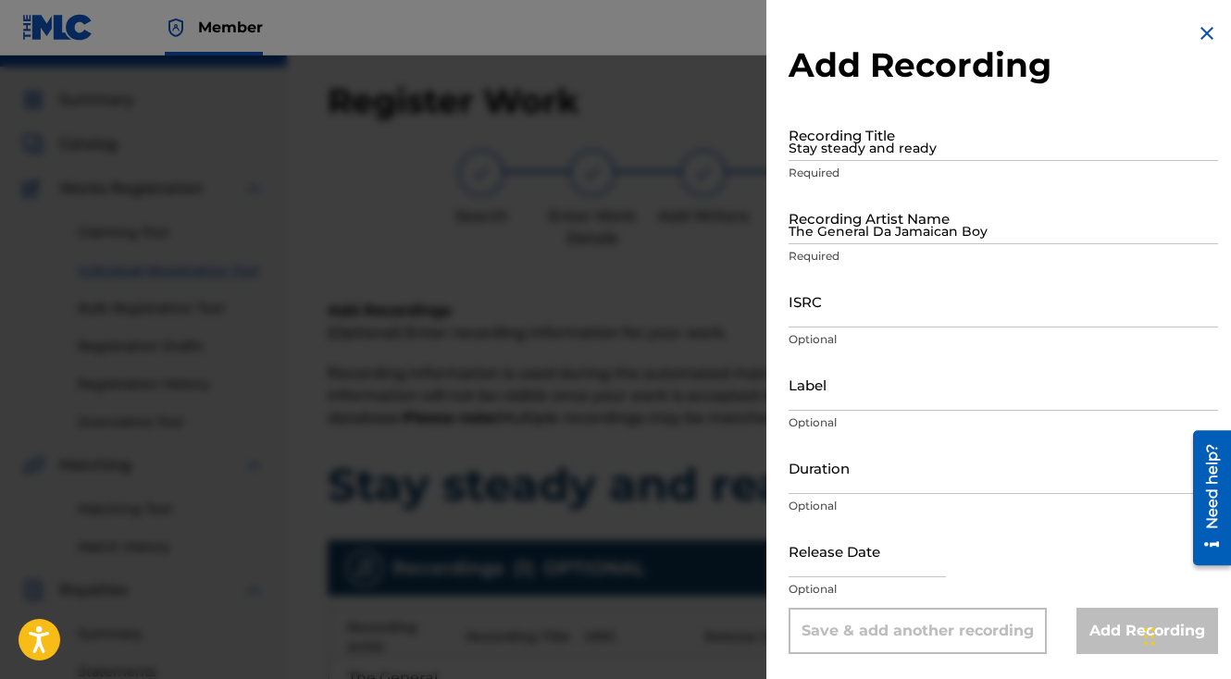
click at [703, 399] on div at bounding box center [615, 395] width 1231 height 679
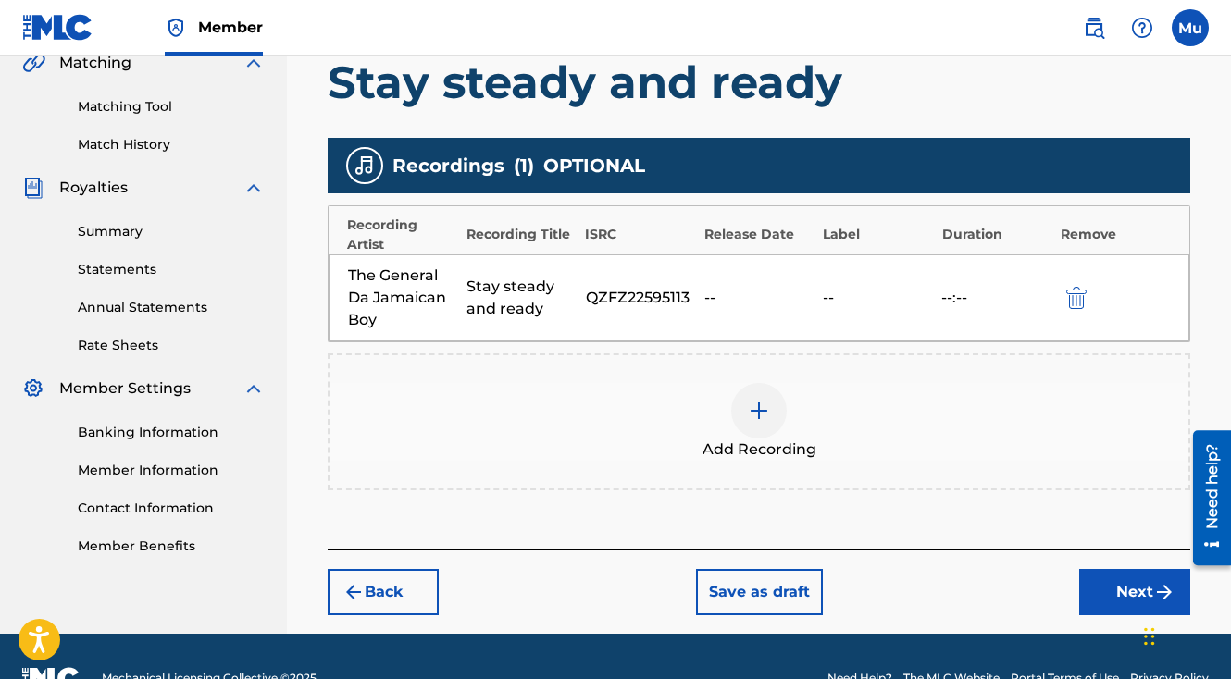
click at [1083, 569] on button "Next" at bounding box center [1134, 592] width 111 height 46
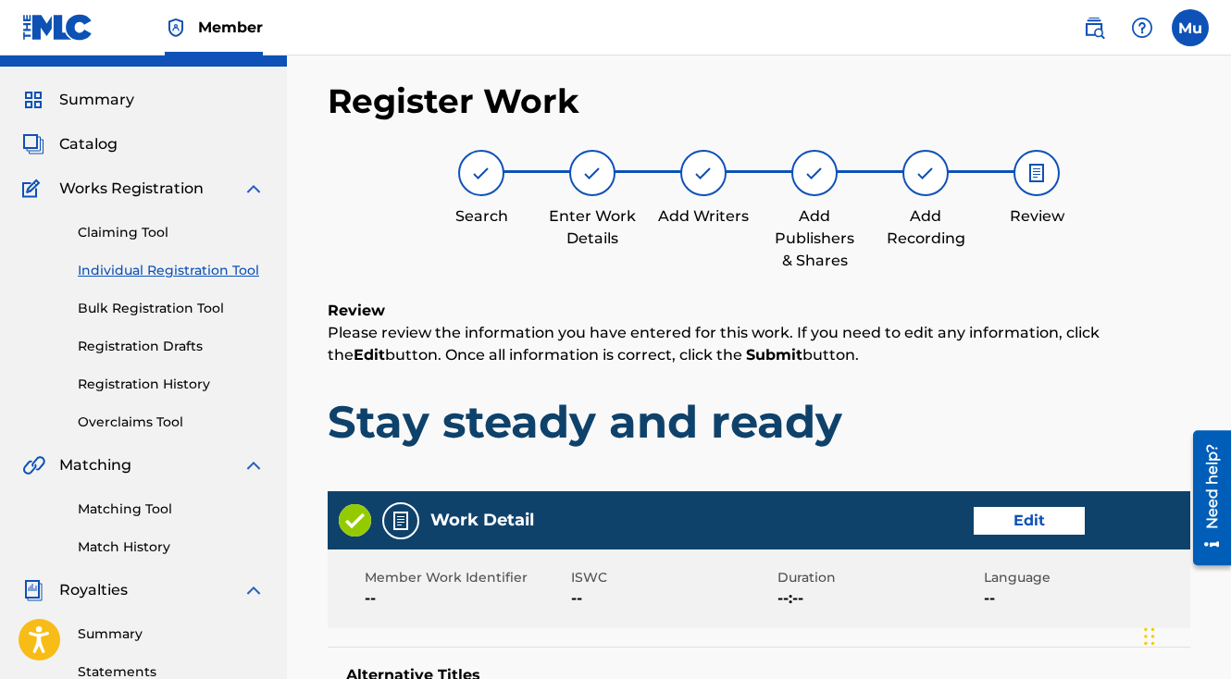
scroll to position [965, 0]
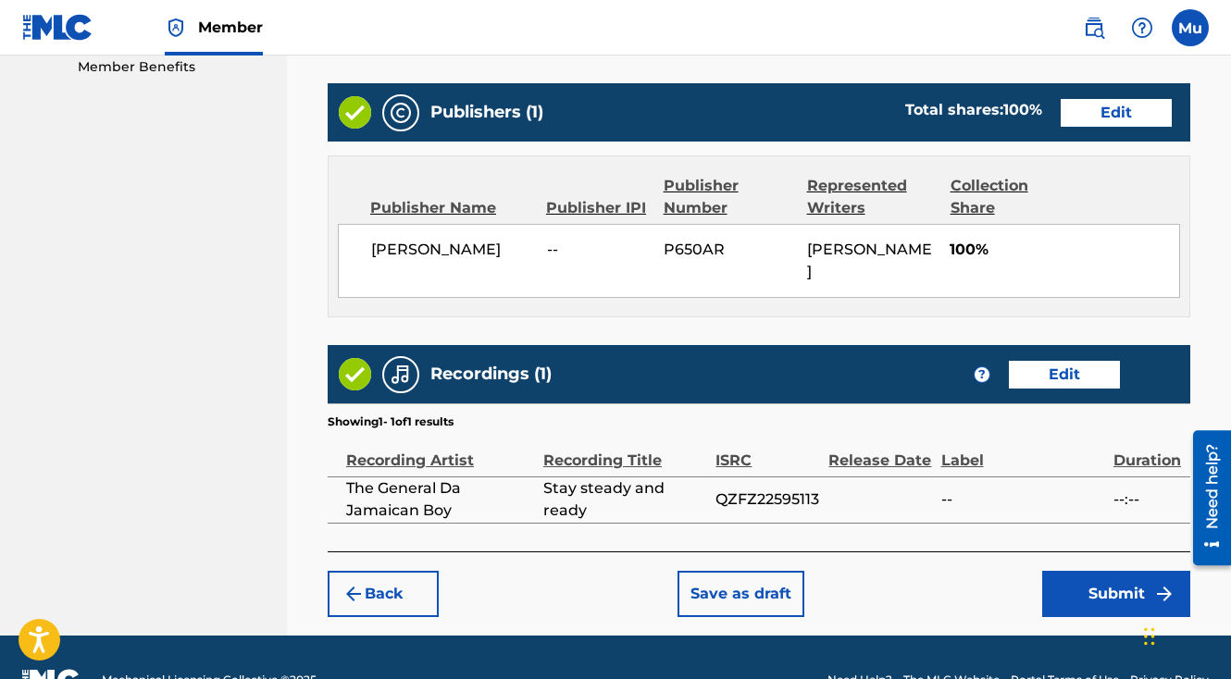
click at [1157, 583] on img "submit" at bounding box center [1164, 594] width 22 height 22
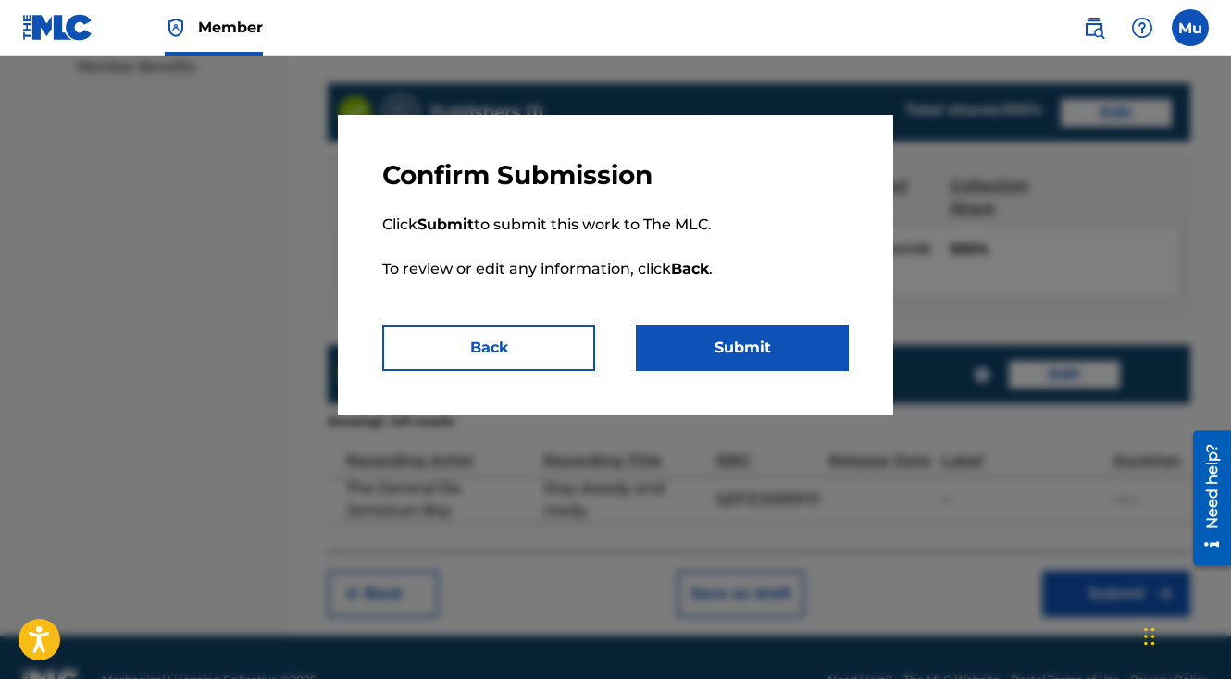
click at [738, 354] on button "Submit" at bounding box center [742, 348] width 213 height 46
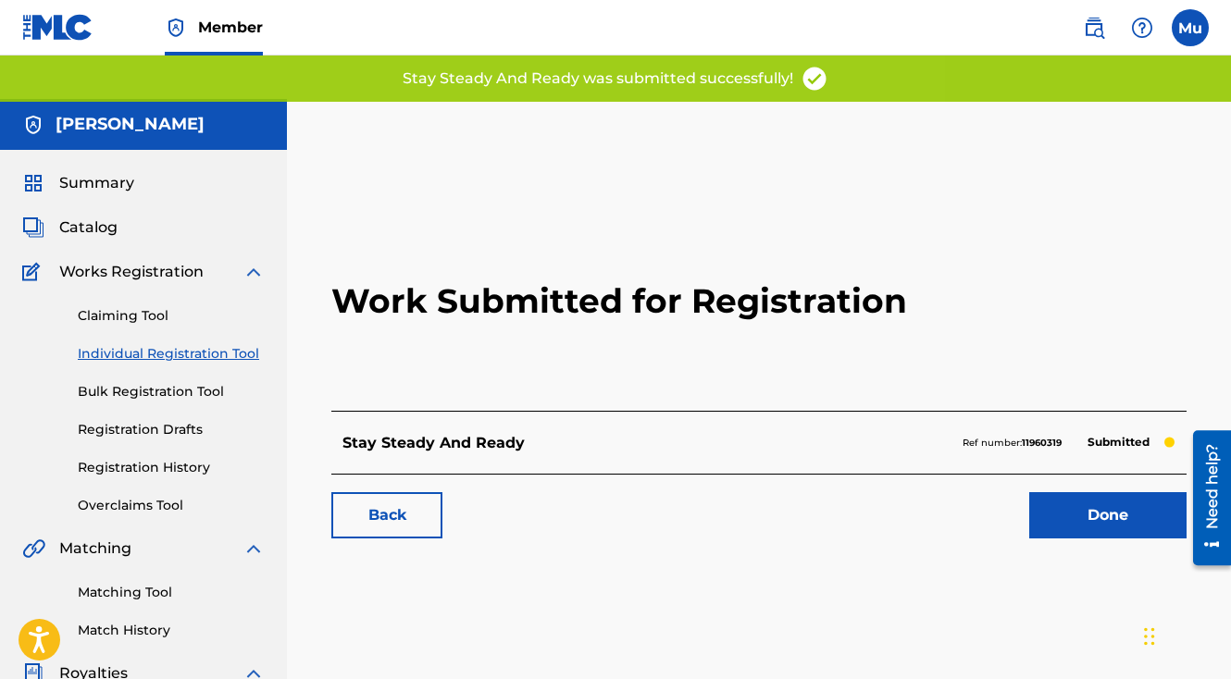
click at [1116, 492] on link "Done" at bounding box center [1107, 515] width 157 height 46
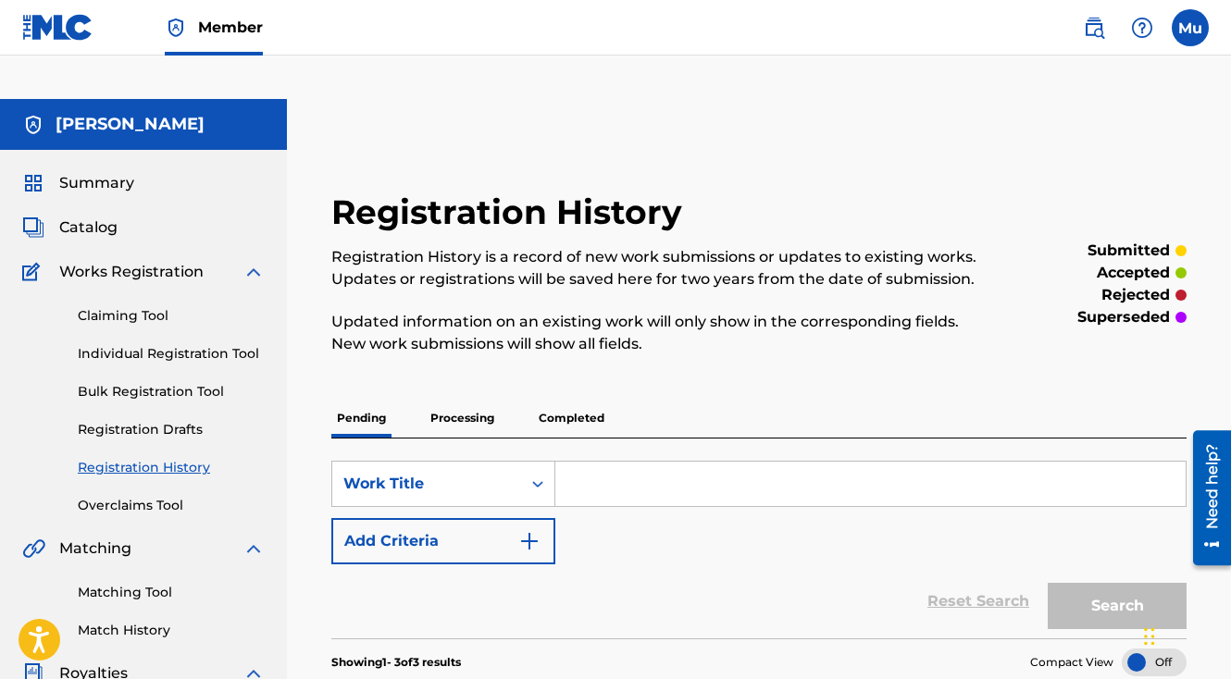
click at [148, 344] on link "Individual Registration Tool" at bounding box center [171, 353] width 187 height 19
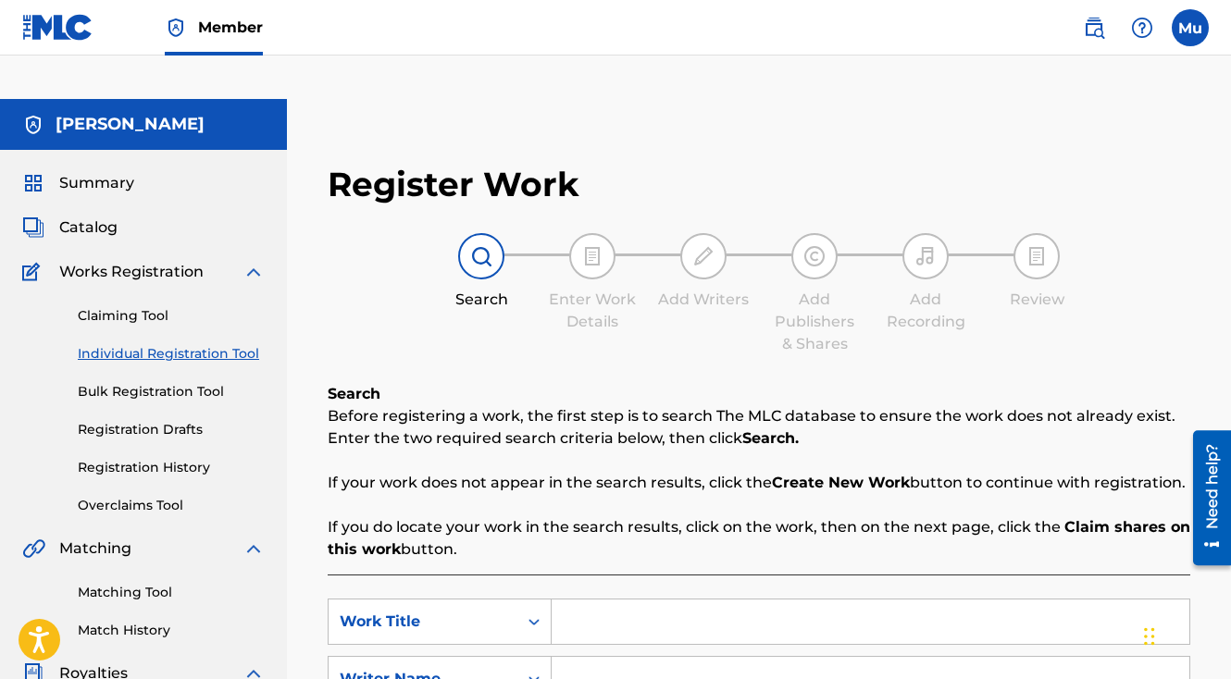
click at [621, 600] on input "Search Form" at bounding box center [871, 622] width 638 height 44
paste input "Merry Christmas"
type input "Merry Christmas"
click at [613, 657] on input "Search Form" at bounding box center [871, 679] width 638 height 44
type input "[PERSON_NAME]"
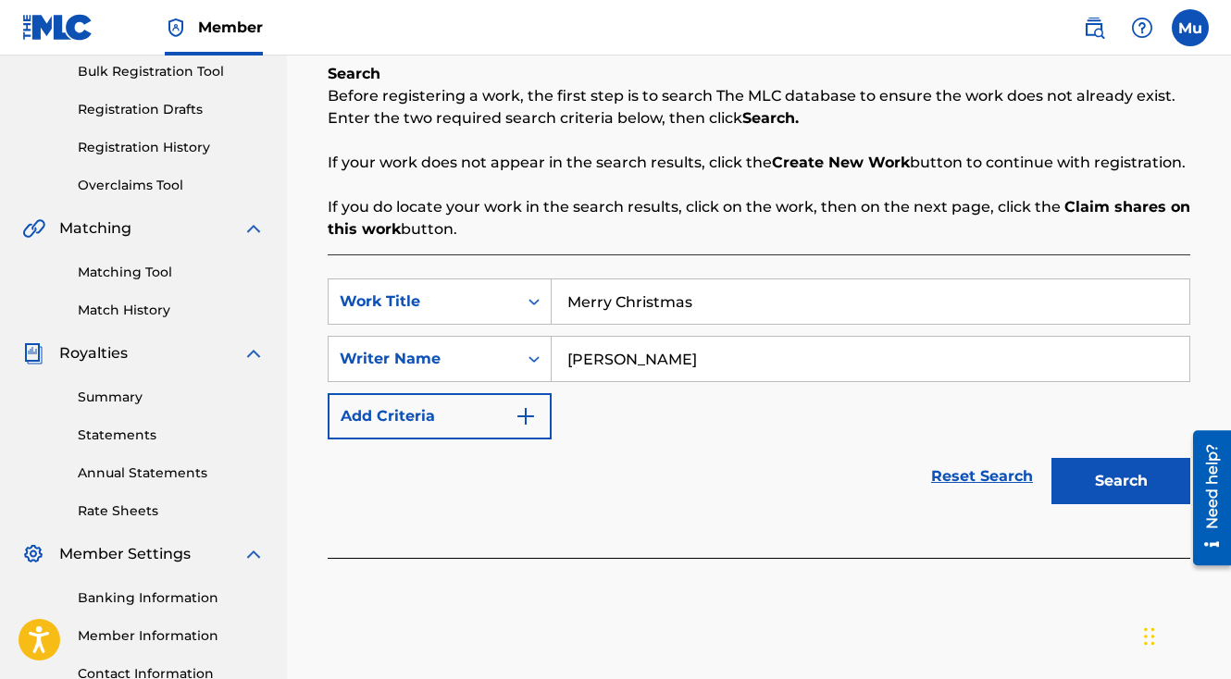
scroll to position [430, 0]
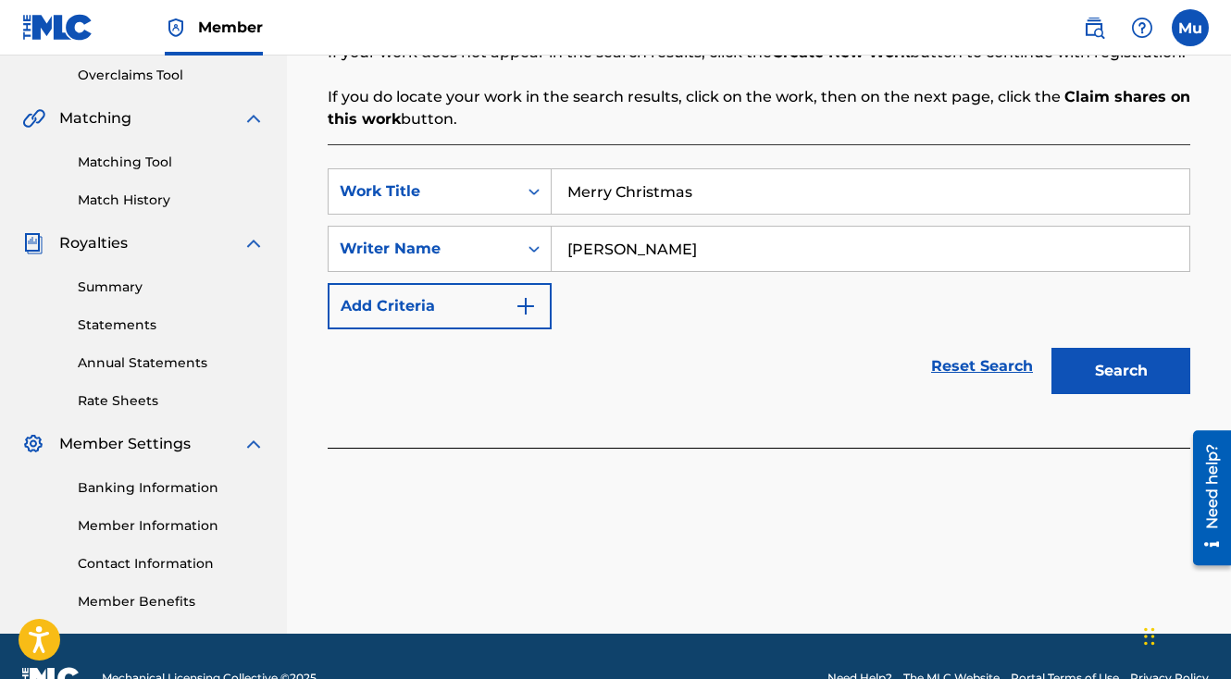
click at [1085, 348] on button "Search" at bounding box center [1120, 371] width 139 height 46
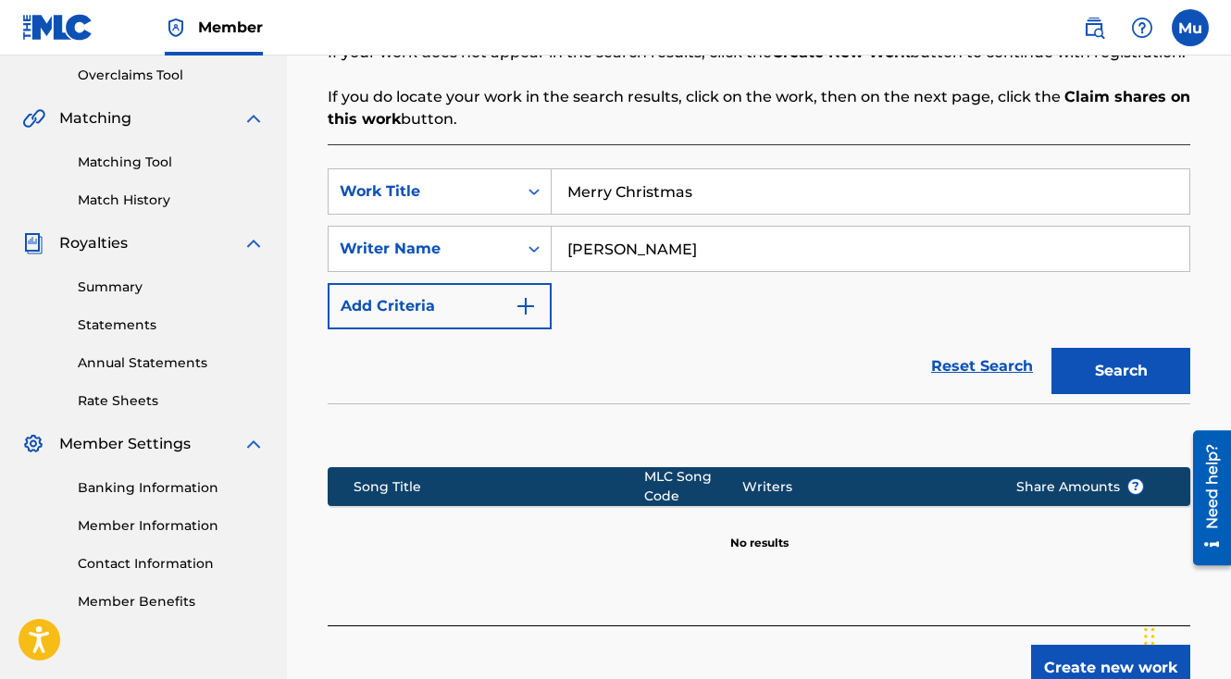
click at [1067, 645] on button "Create new work" at bounding box center [1110, 668] width 159 height 46
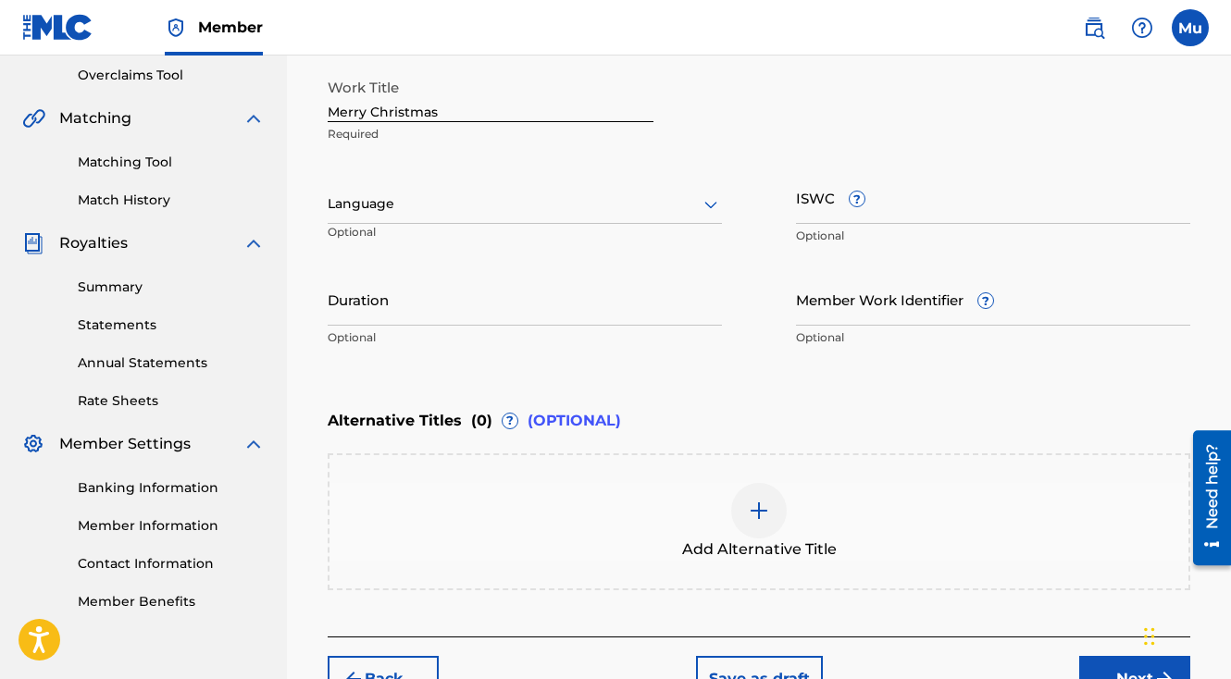
click at [1078, 637] on div "Back Save as draft Next" at bounding box center [759, 670] width 863 height 66
click at [1092, 656] on button "Next" at bounding box center [1134, 679] width 111 height 46
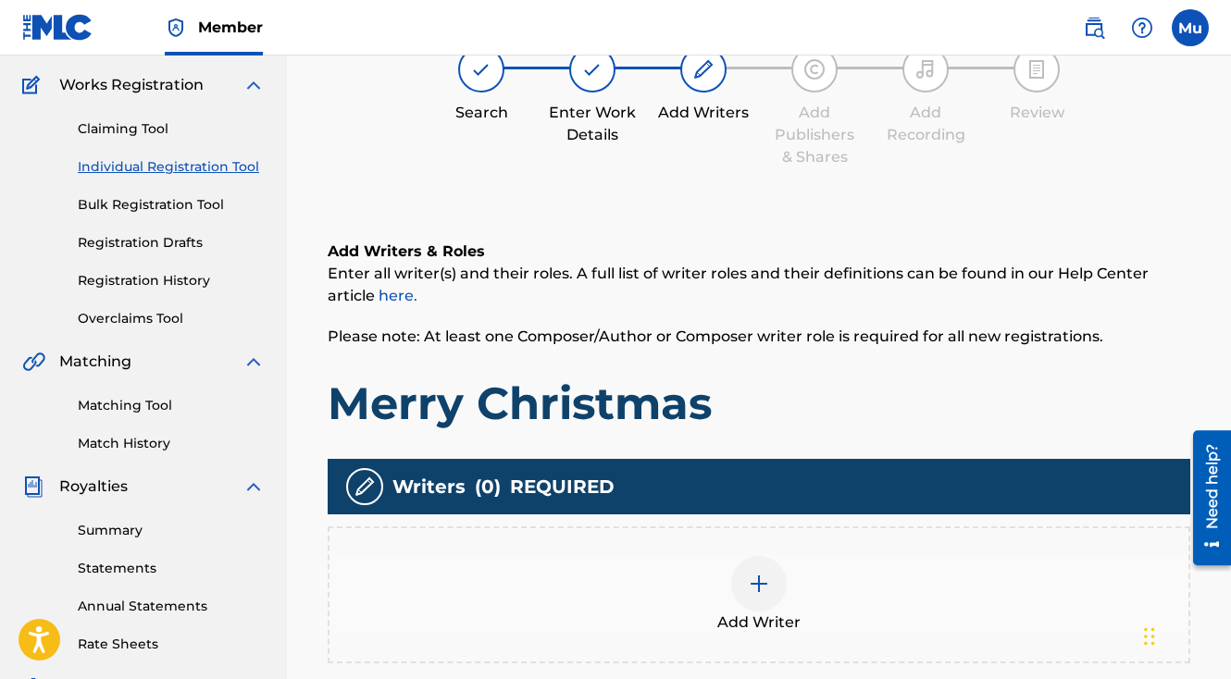
scroll to position [83, 0]
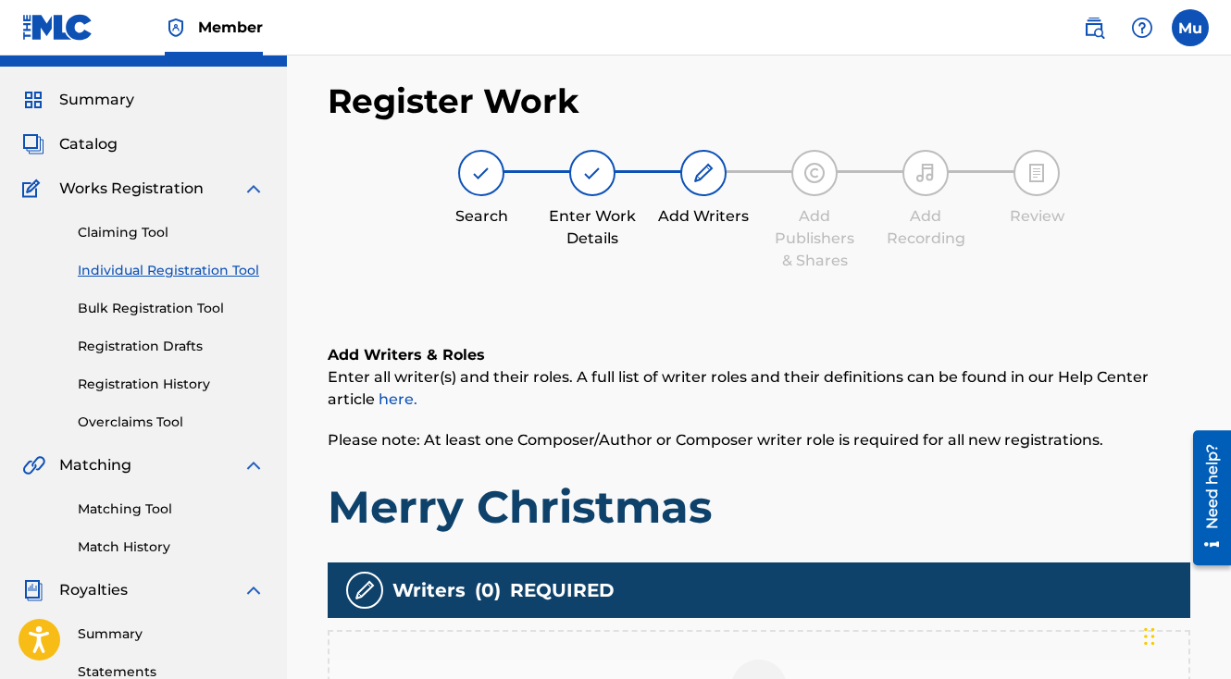
click at [759, 677] on img at bounding box center [759, 688] width 22 height 22
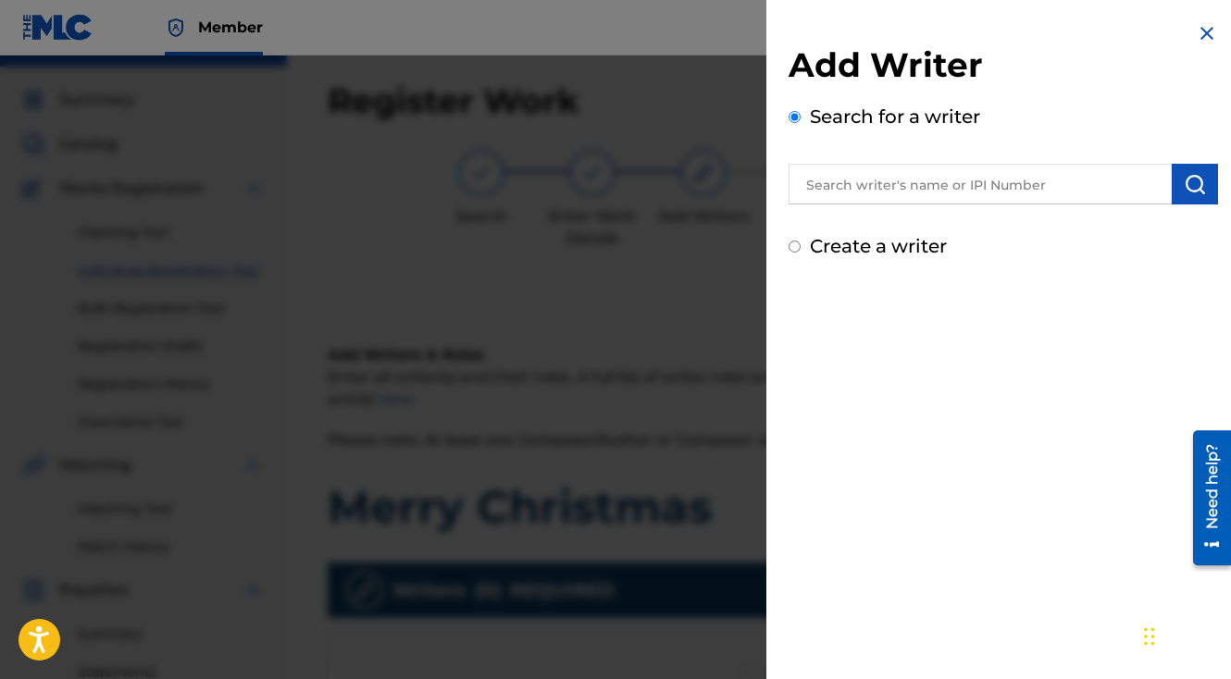
click at [871, 192] on input "text" at bounding box center [980, 184] width 383 height 41
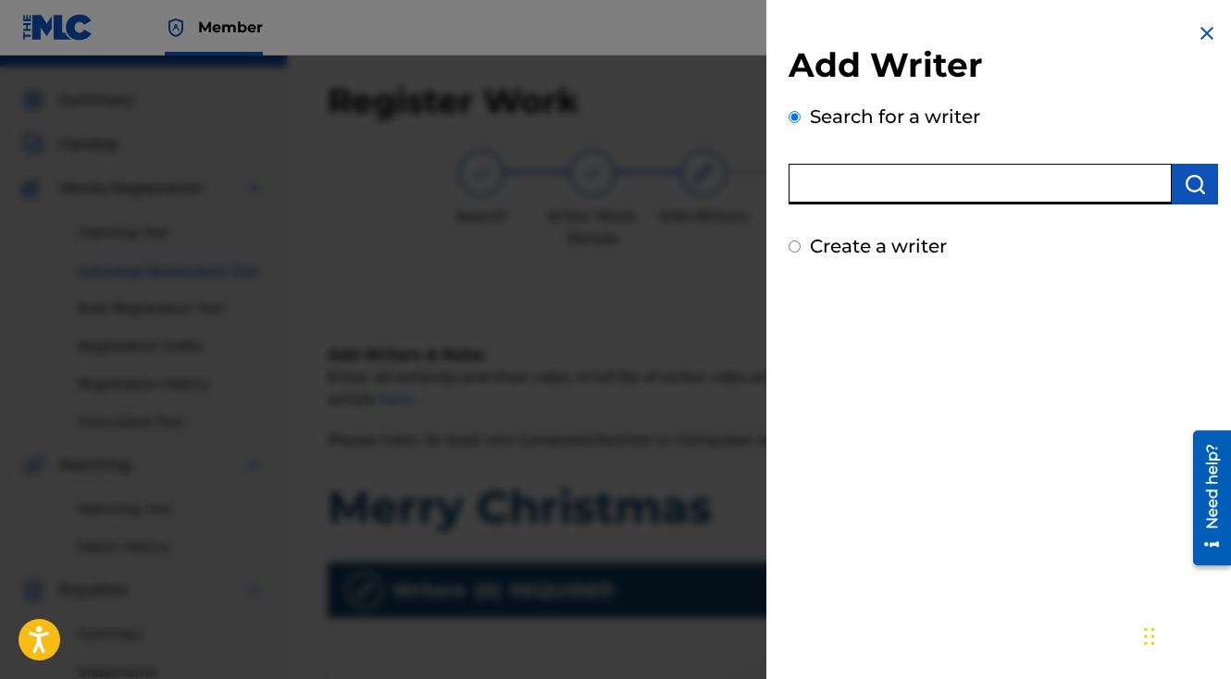
paste input "Merry Christmas"
type input "M"
type input "[PERSON_NAME]"
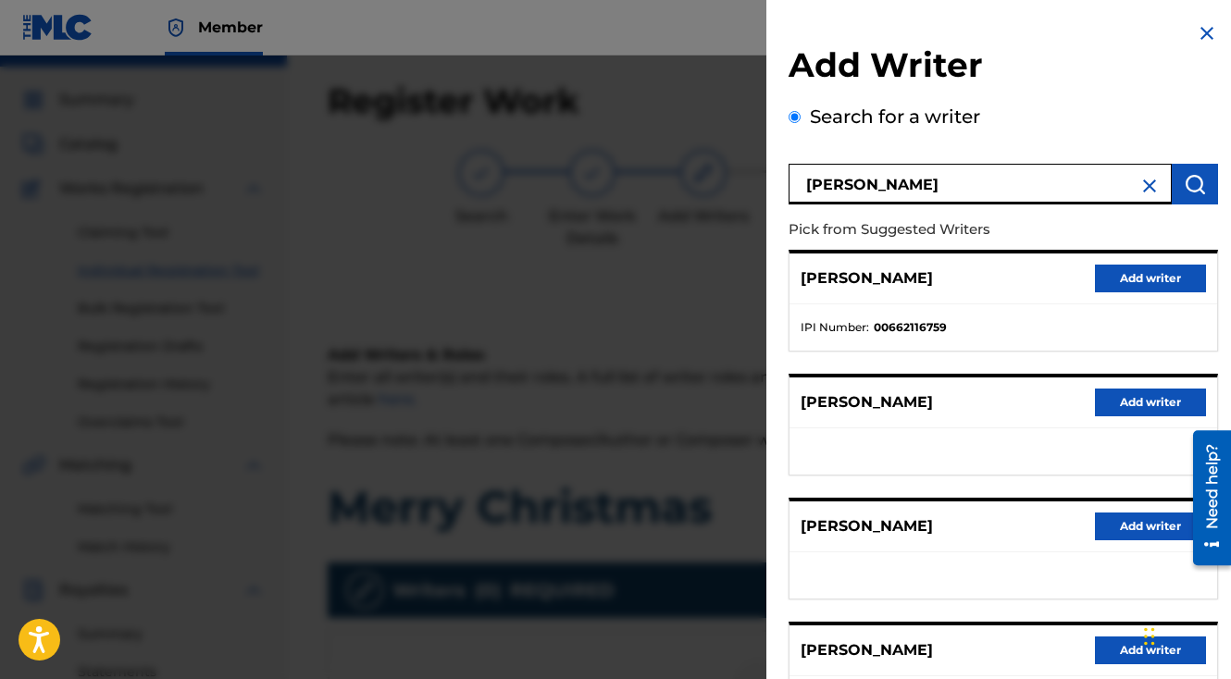
click at [1136, 278] on button "Add writer" at bounding box center [1150, 279] width 111 height 28
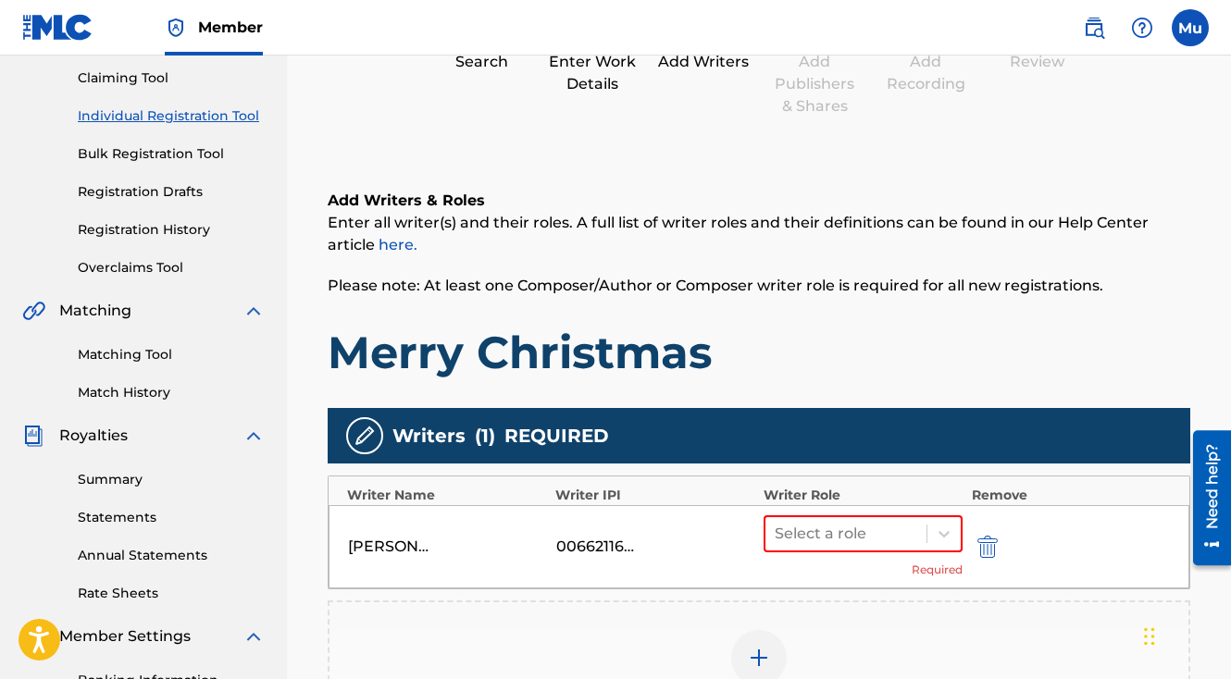
scroll to position [291, 0]
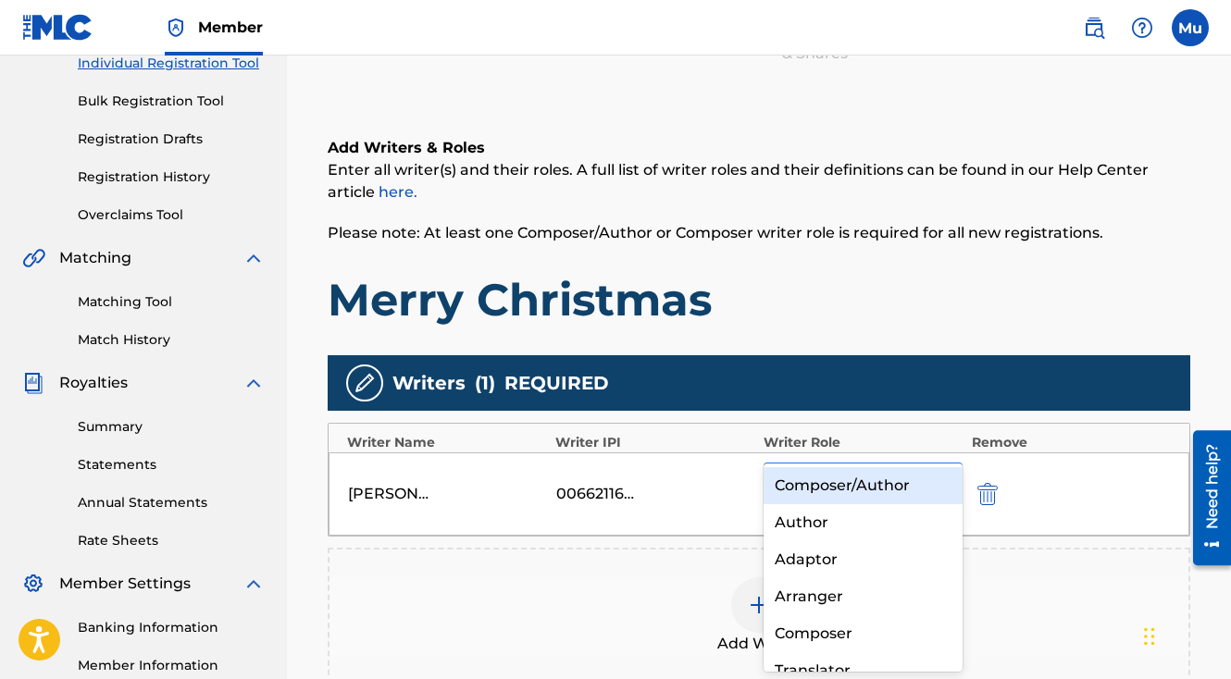
click at [949, 478] on icon at bounding box center [943, 481] width 11 height 6
click at [863, 487] on div "Composer/Author" at bounding box center [863, 485] width 199 height 37
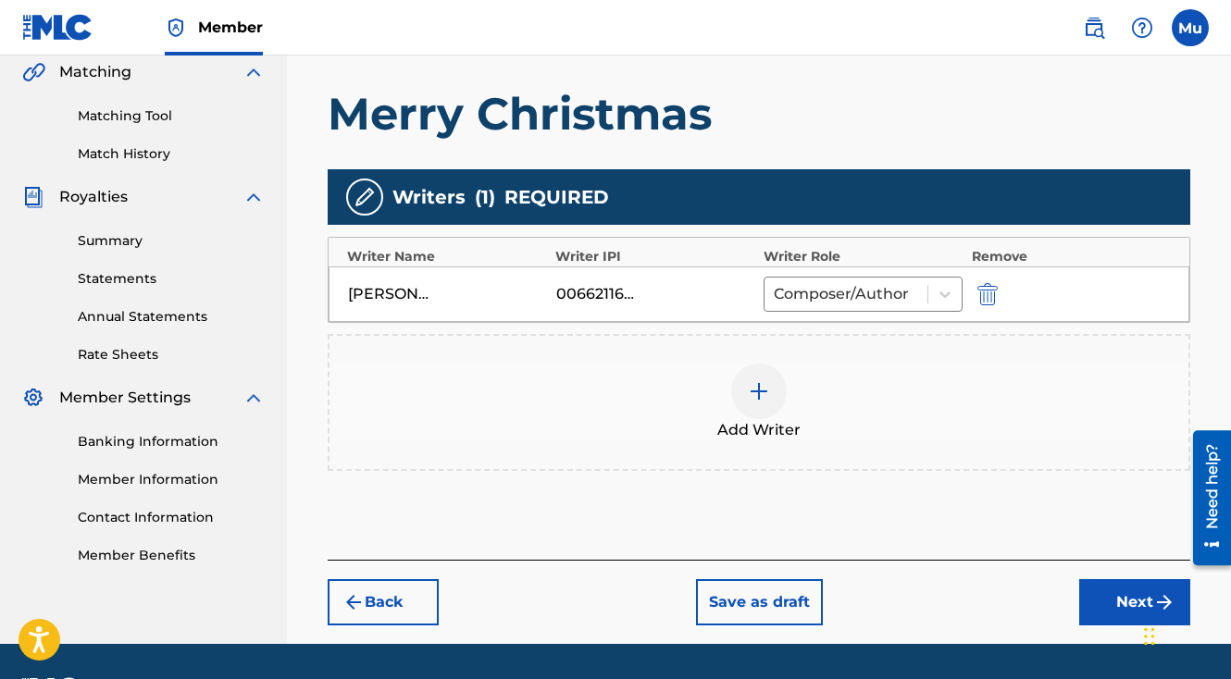
click at [1165, 591] on img "submit" at bounding box center [1164, 602] width 22 height 22
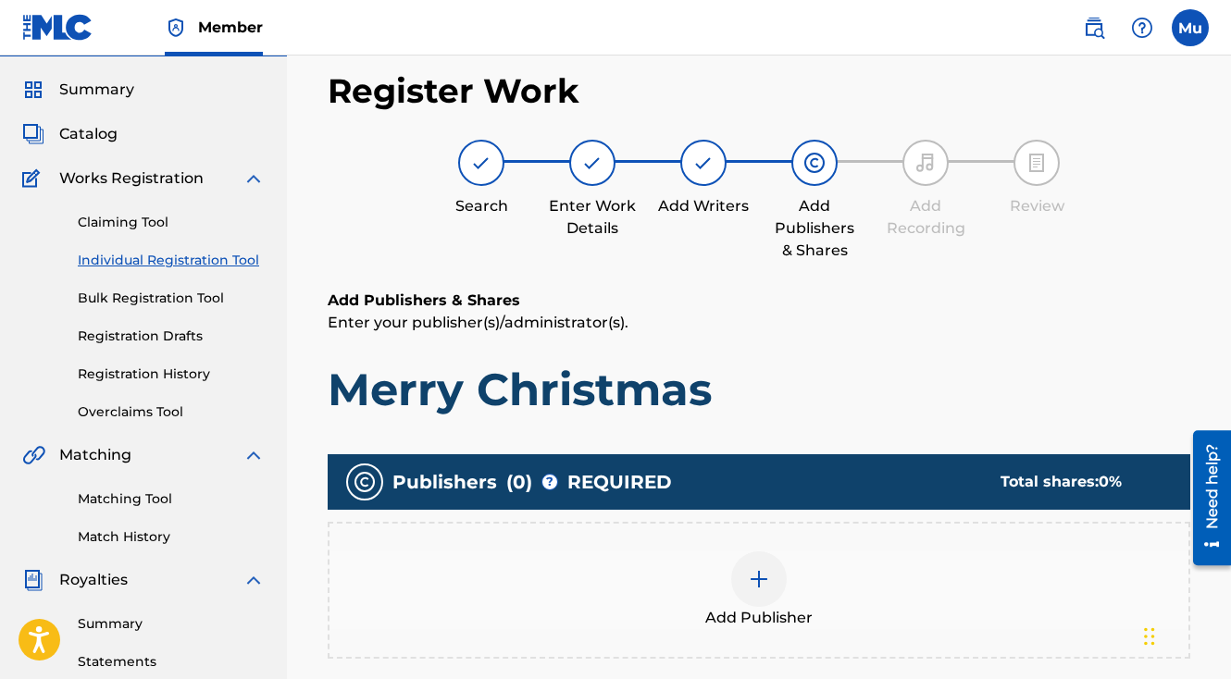
scroll to position [83, 0]
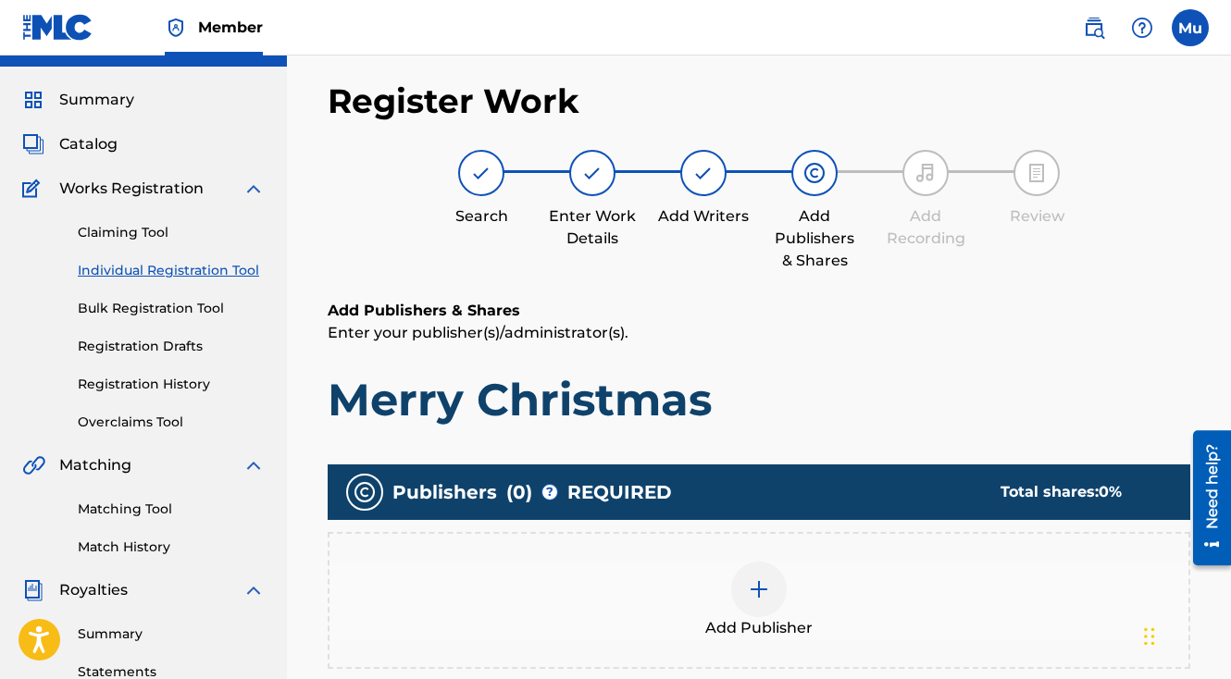
click at [768, 562] on div at bounding box center [759, 590] width 56 height 56
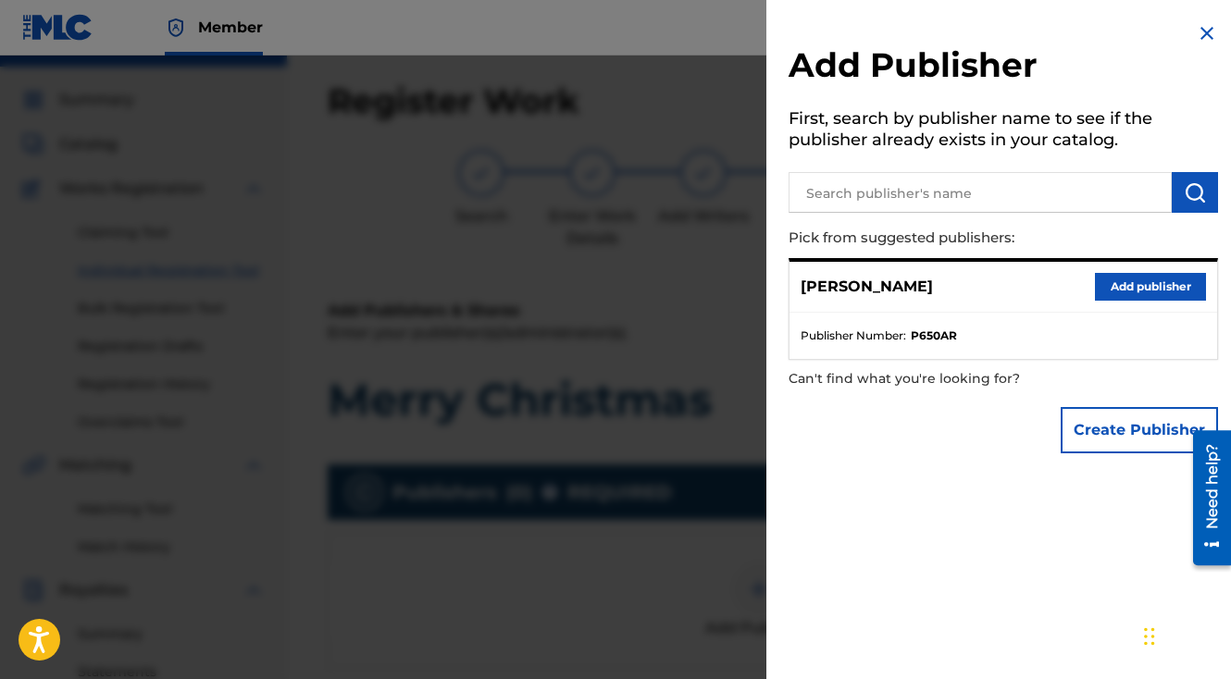
click at [1128, 293] on button "Add publisher" at bounding box center [1150, 287] width 111 height 28
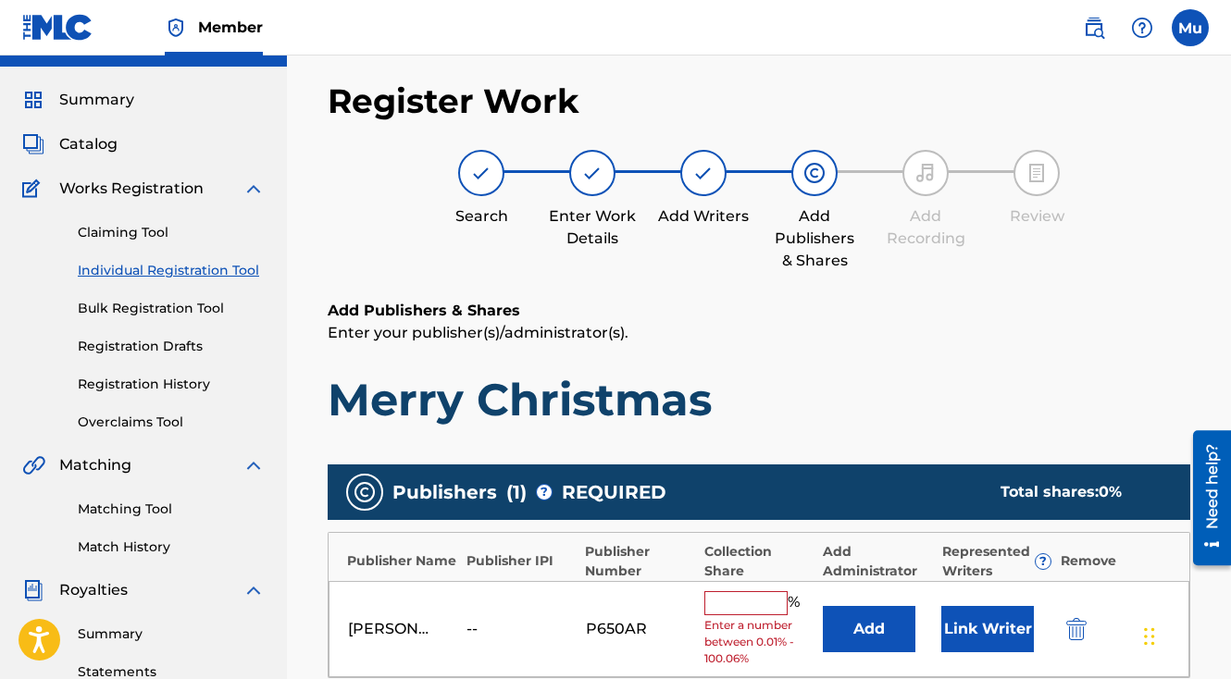
click at [749, 591] on input "text" at bounding box center [745, 603] width 83 height 24
type input "100"
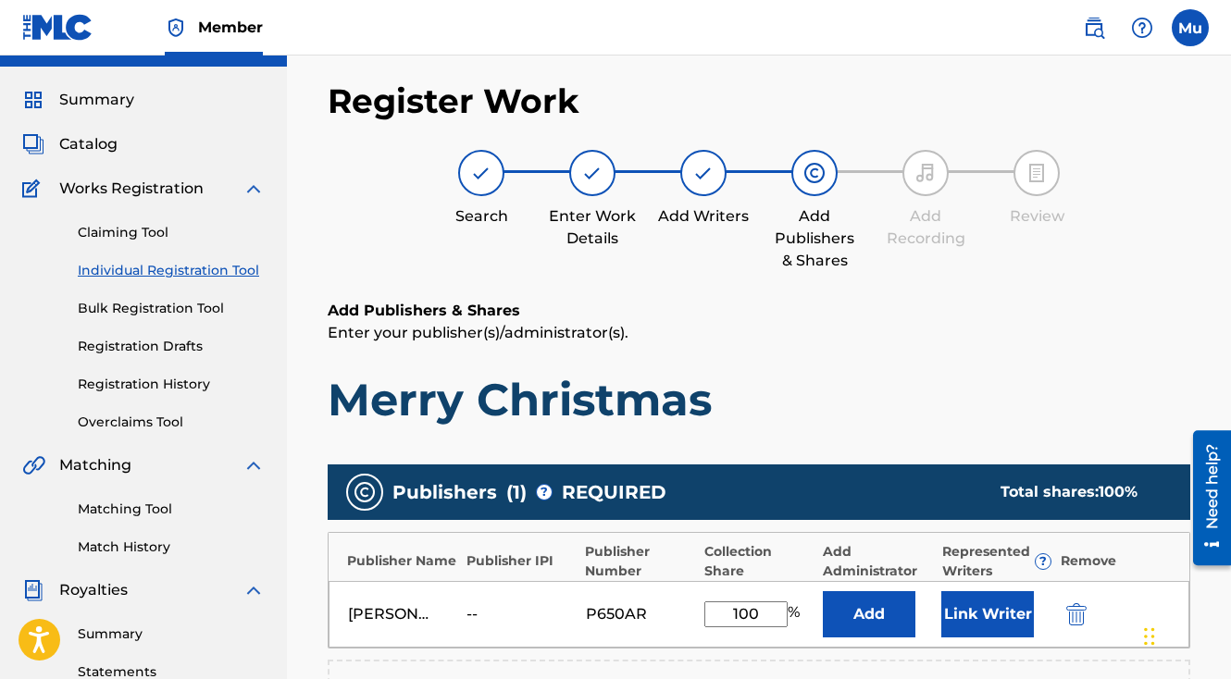
click at [989, 591] on button "Link Writer" at bounding box center [987, 614] width 93 height 46
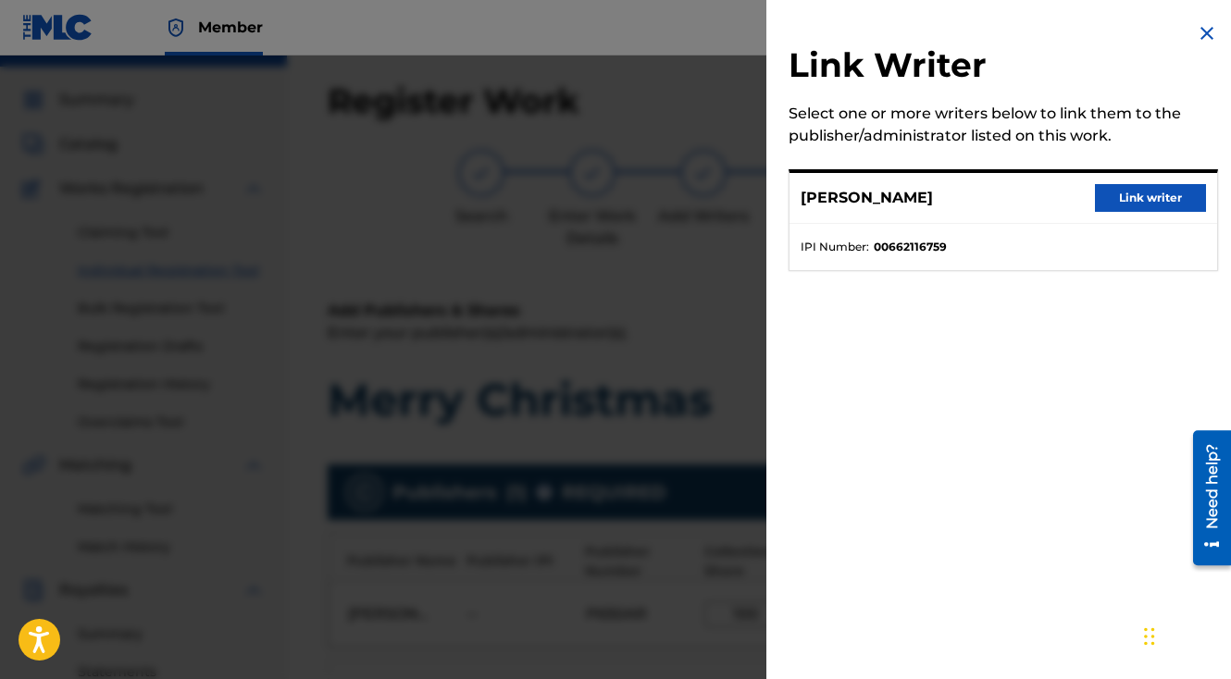
click at [1136, 183] on div "[PERSON_NAME] Link writer" at bounding box center [1003, 198] width 428 height 51
click at [1122, 200] on button "Link writer" at bounding box center [1150, 198] width 111 height 28
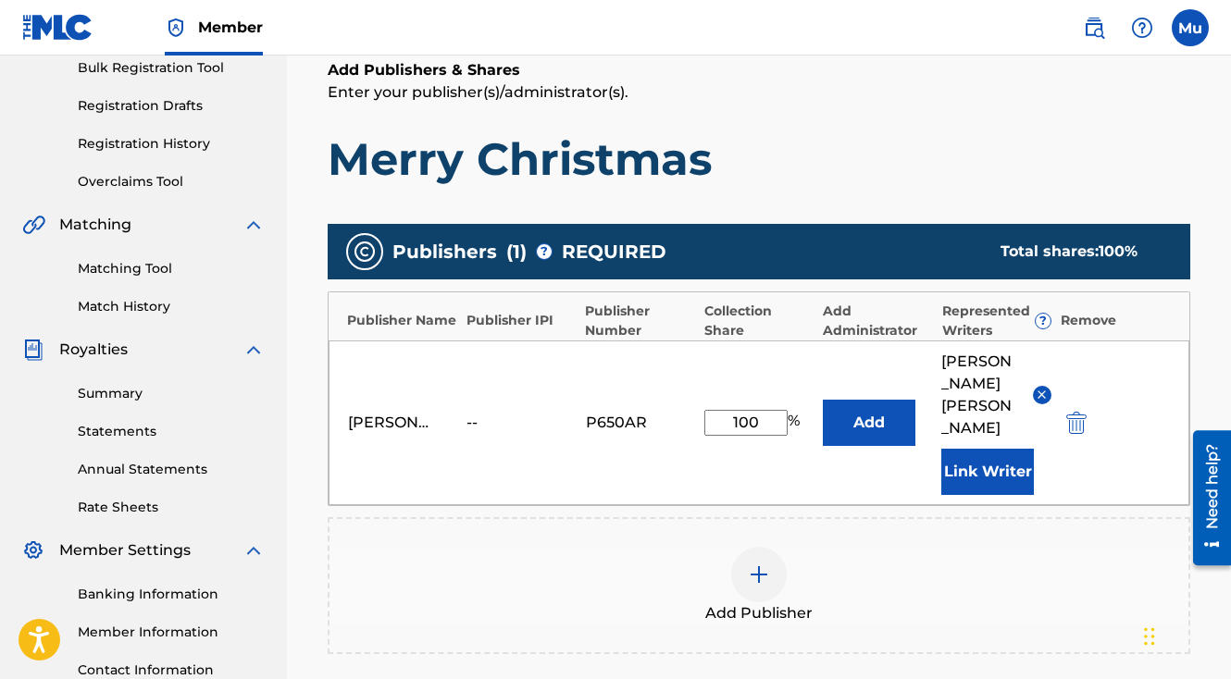
scroll to position [468, 0]
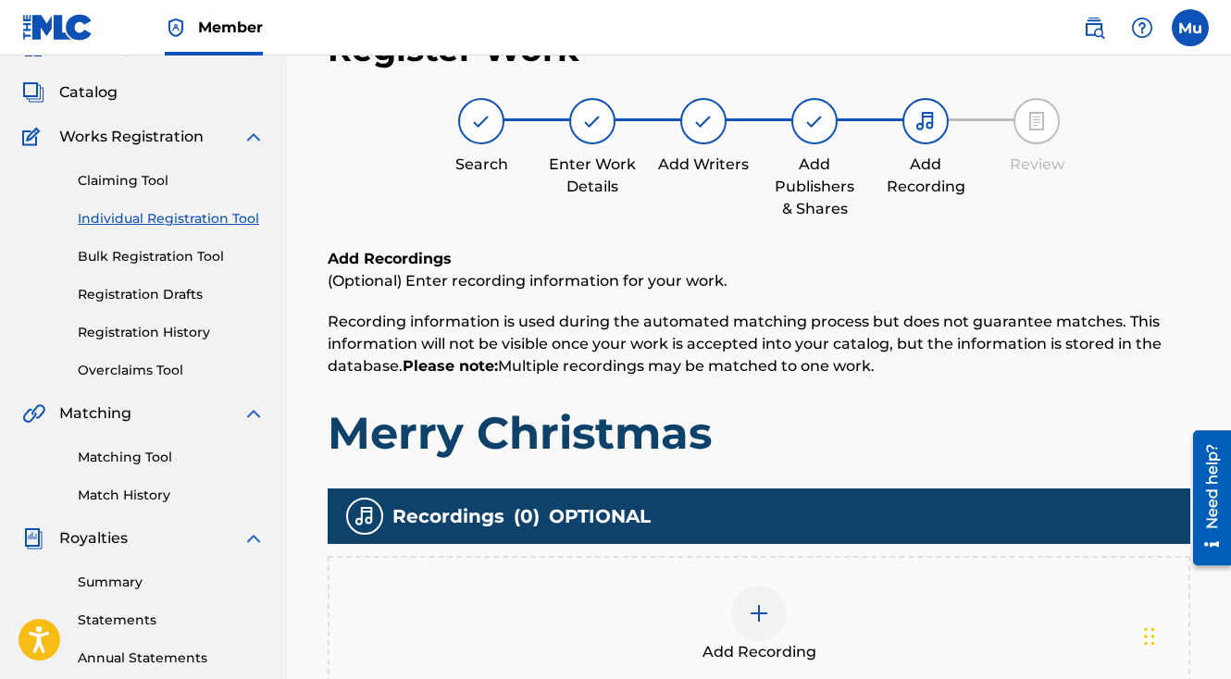
scroll to position [83, 0]
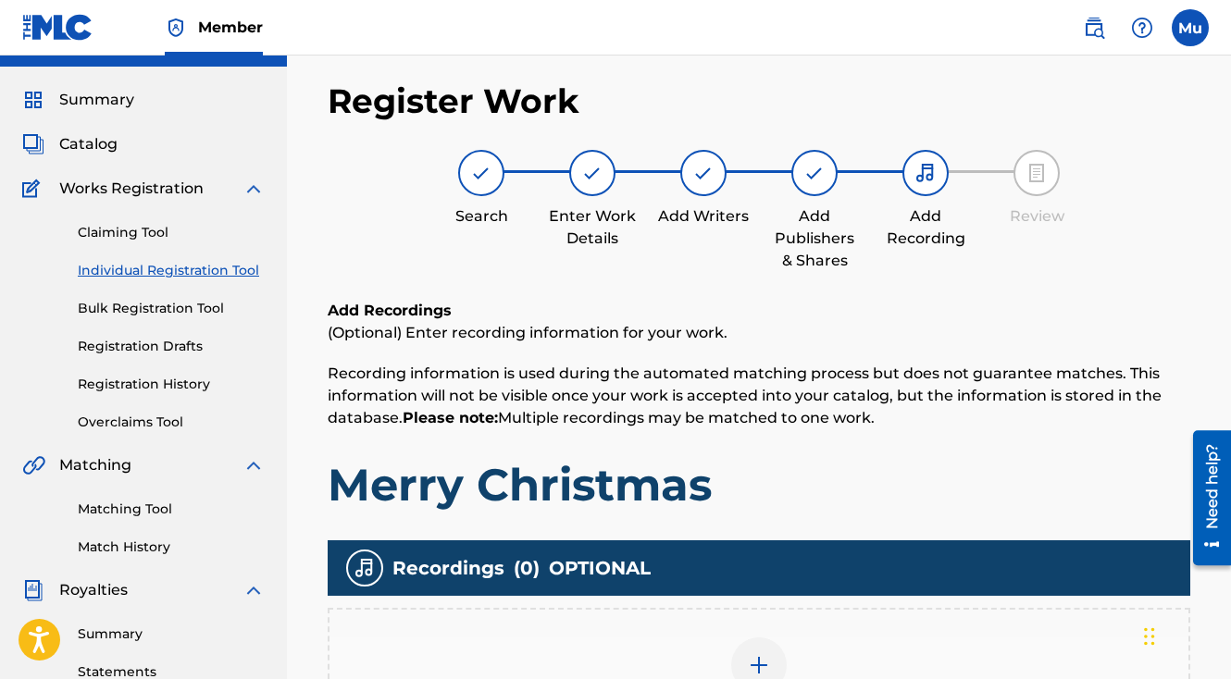
click at [769, 608] on div "Add Recording" at bounding box center [759, 676] width 863 height 137
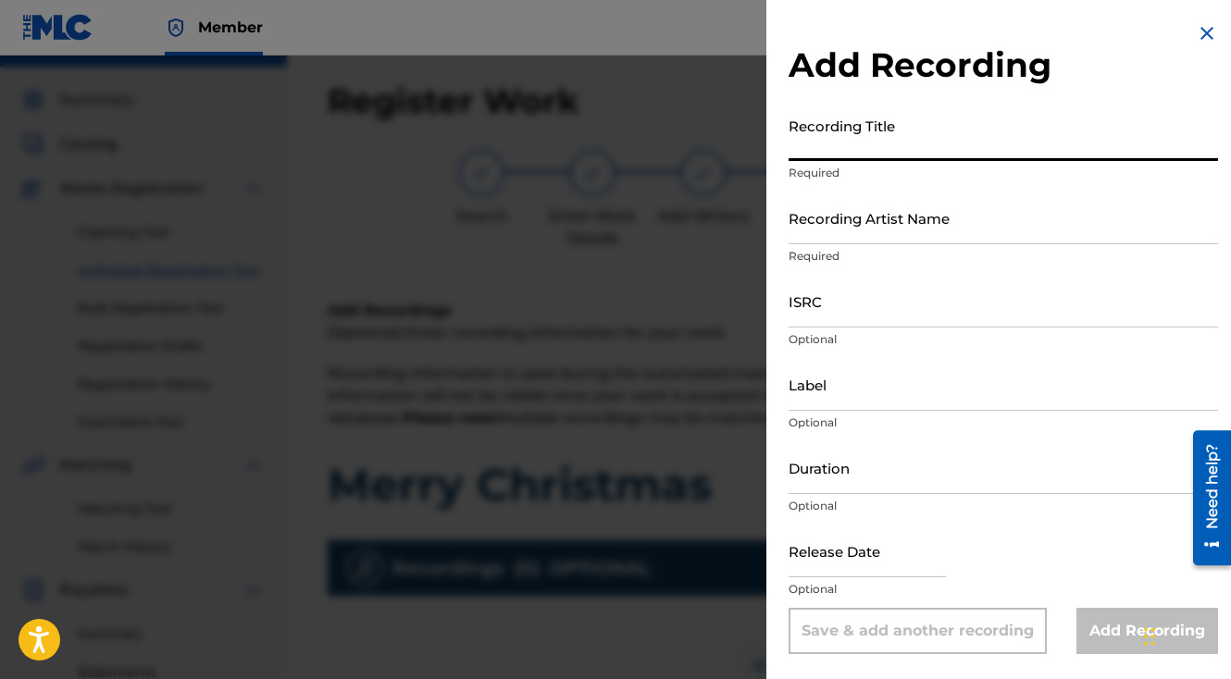
click at [863, 153] on input "Recording Title" at bounding box center [1003, 134] width 429 height 53
paste input "Merry Christmas"
type input "Merry Christmas"
click at [804, 230] on input "Recording Artist Name" at bounding box center [1003, 218] width 429 height 53
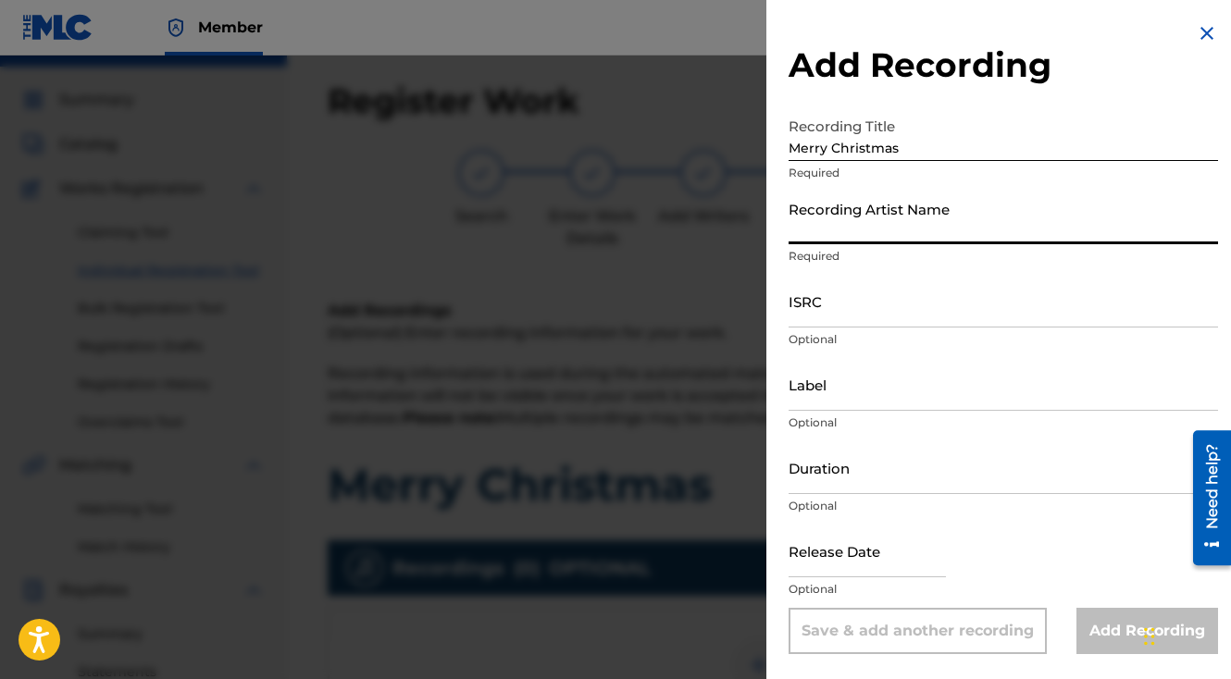
type input "g"
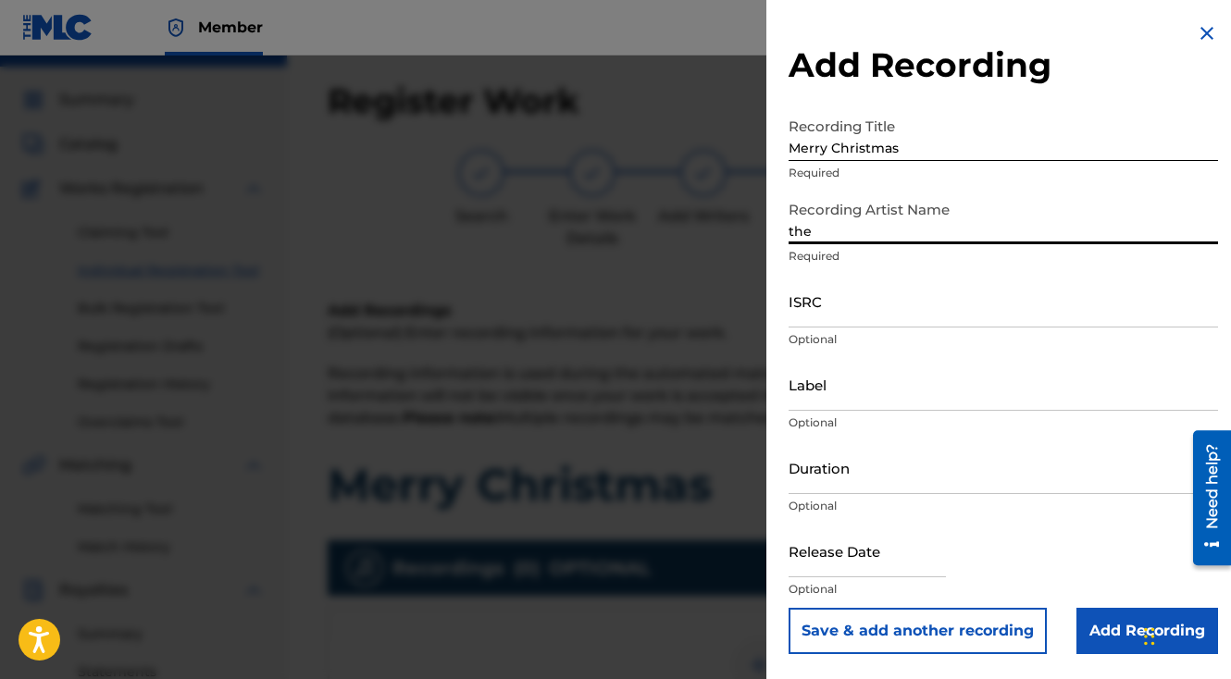
type input "The General Da Jamaican Boy"
click at [812, 307] on input "ISRC" at bounding box center [1003, 301] width 429 height 53
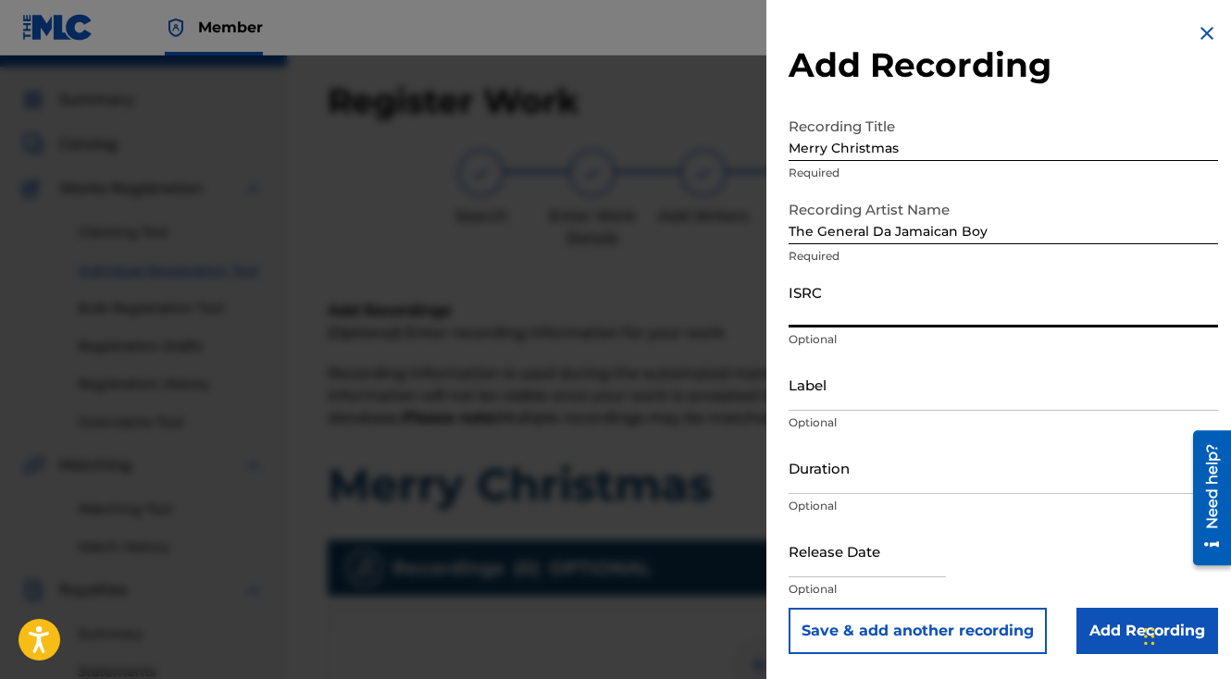
paste input "QZAMM1974212"
type input "QZAMM1974212"
click at [789, 608] on button "Save & add another recording" at bounding box center [918, 631] width 258 height 46
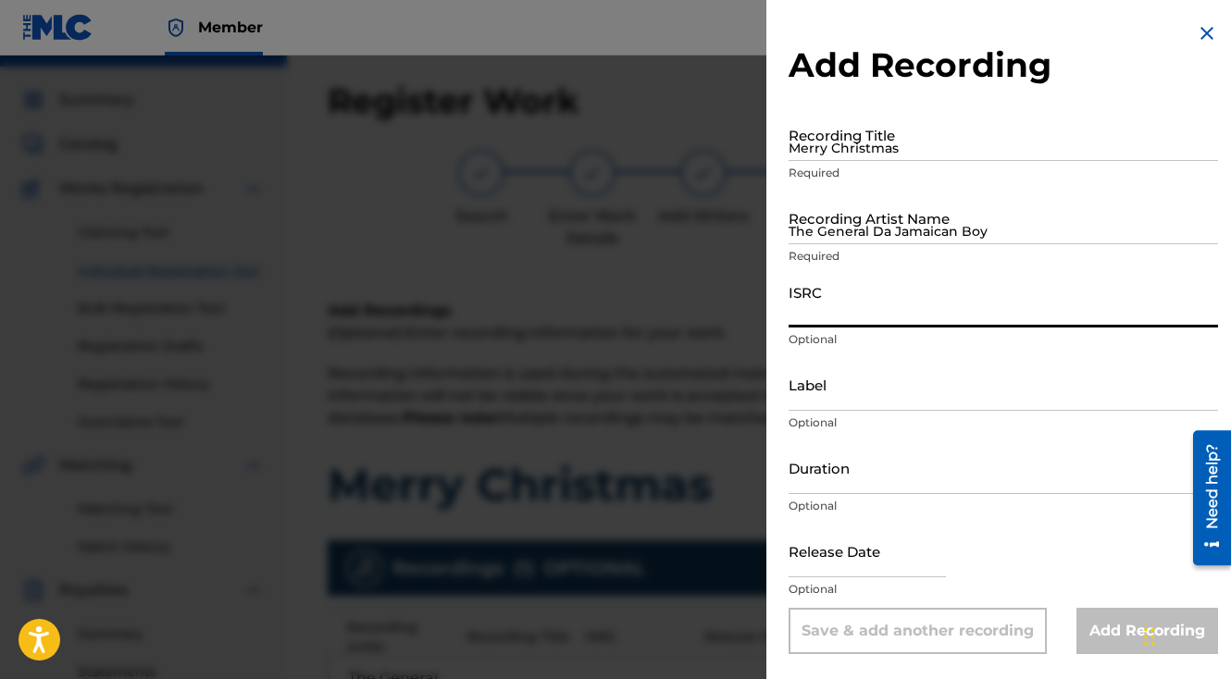
click at [619, 400] on div at bounding box center [615, 395] width 1231 height 679
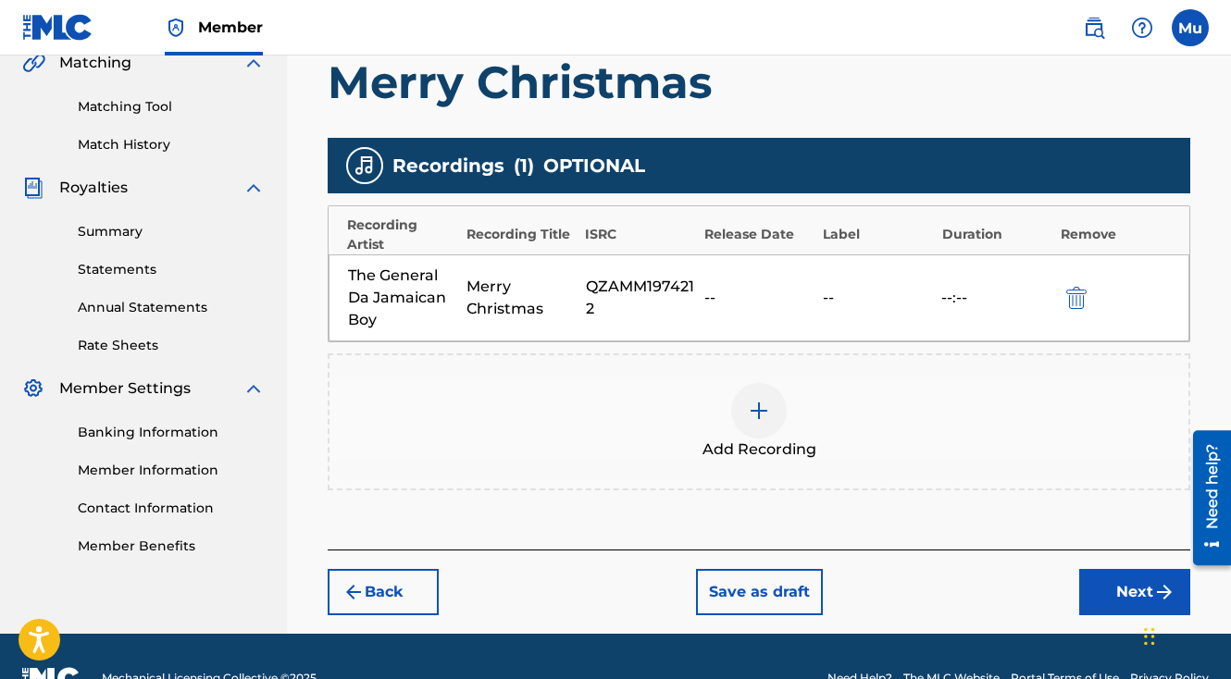
click at [1136, 569] on button "Next" at bounding box center [1134, 592] width 111 height 46
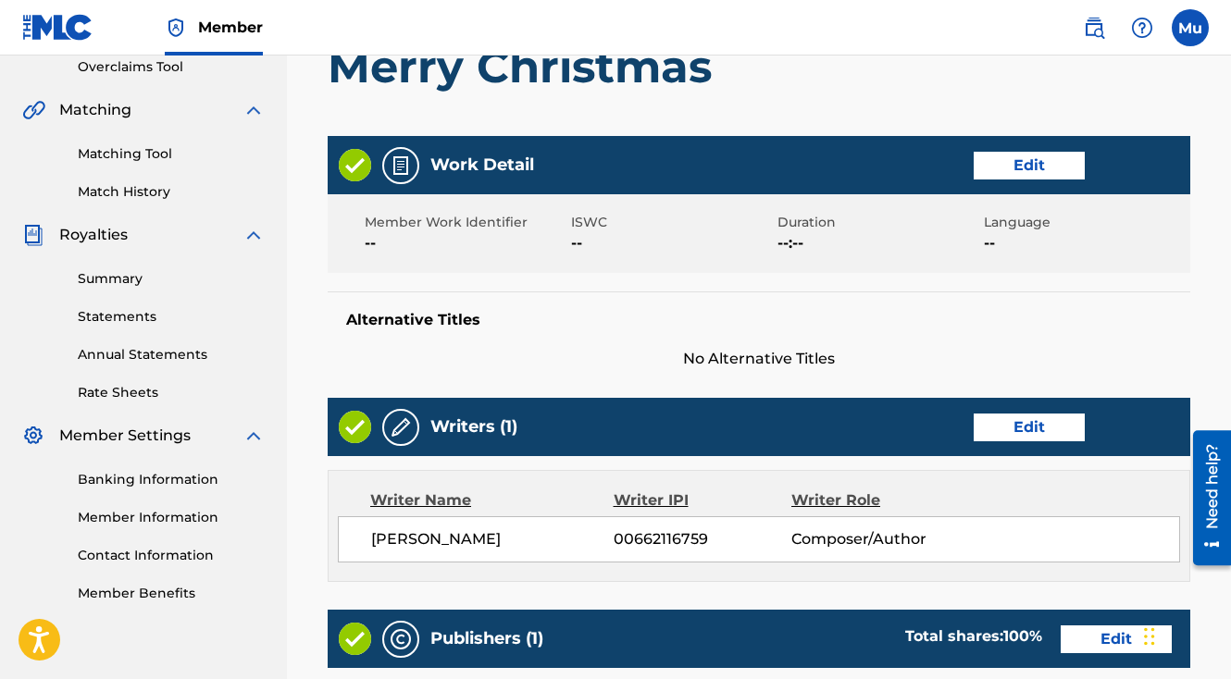
scroll to position [965, 0]
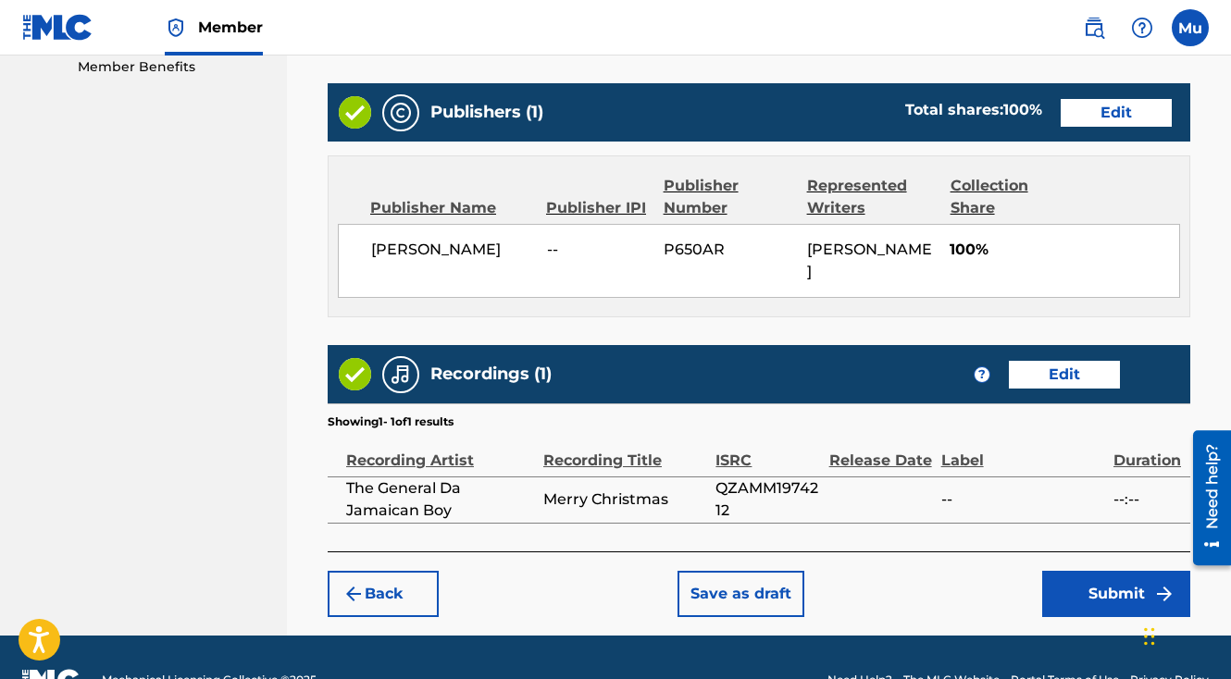
click at [1062, 571] on button "Submit" at bounding box center [1116, 594] width 148 height 46
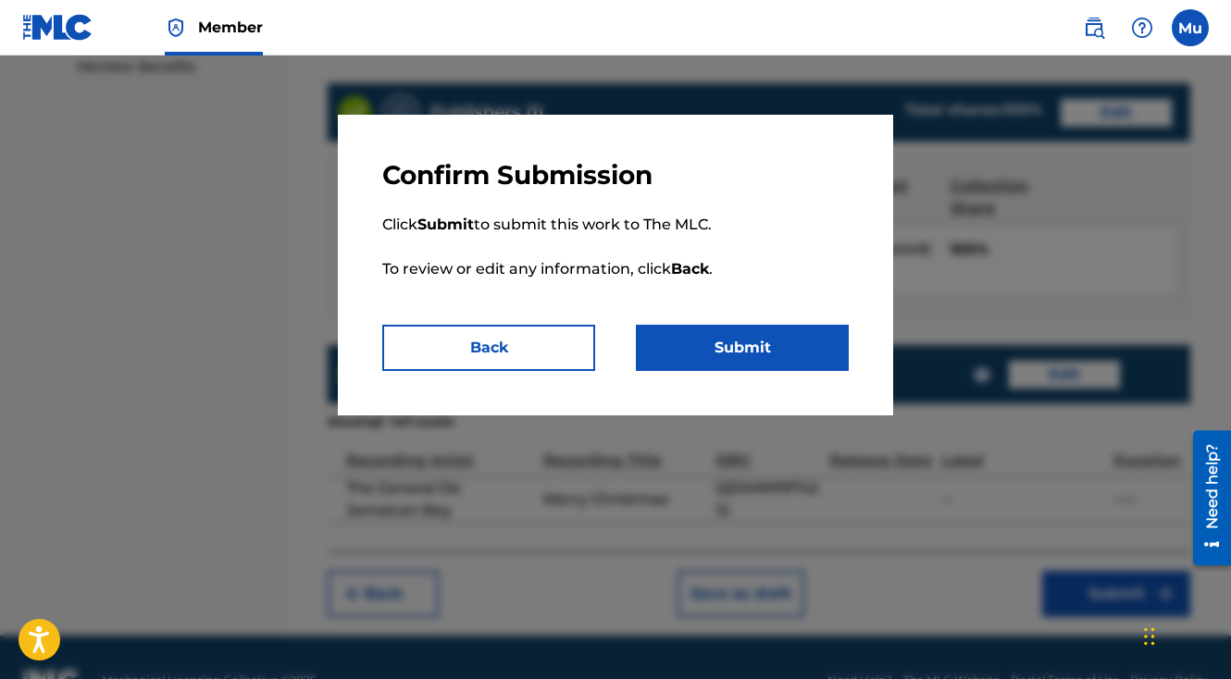
click at [690, 338] on button "Submit" at bounding box center [742, 348] width 213 height 46
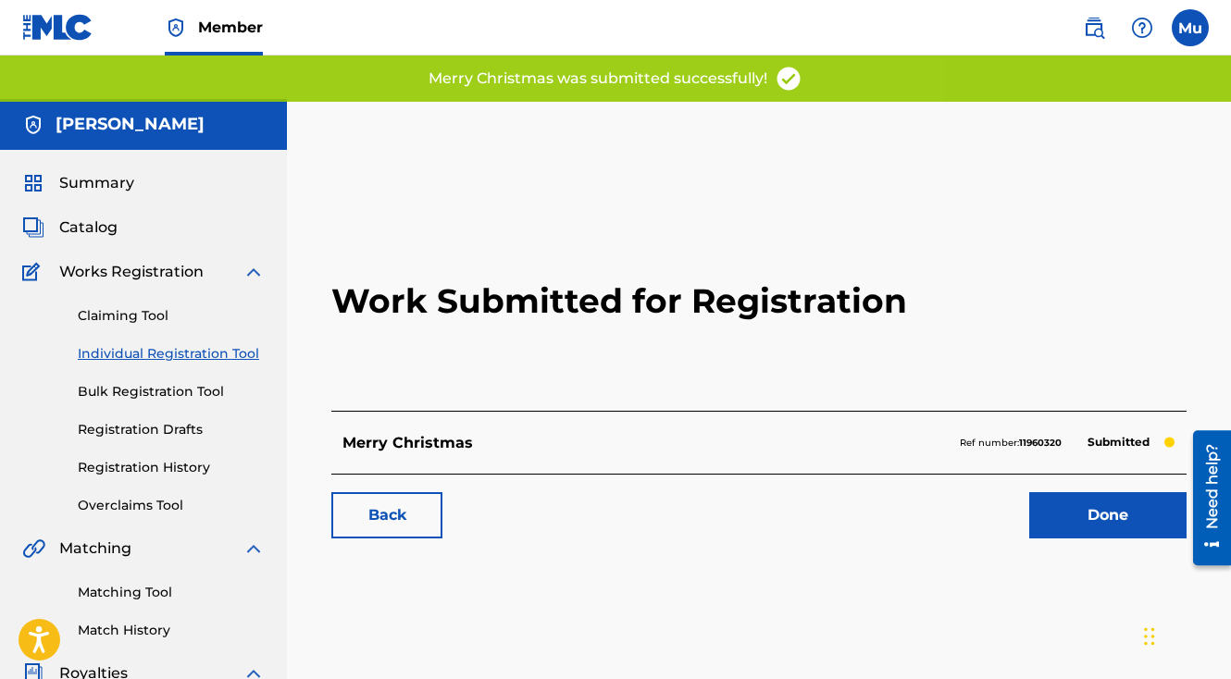
click at [1069, 492] on link "Done" at bounding box center [1107, 515] width 157 height 46
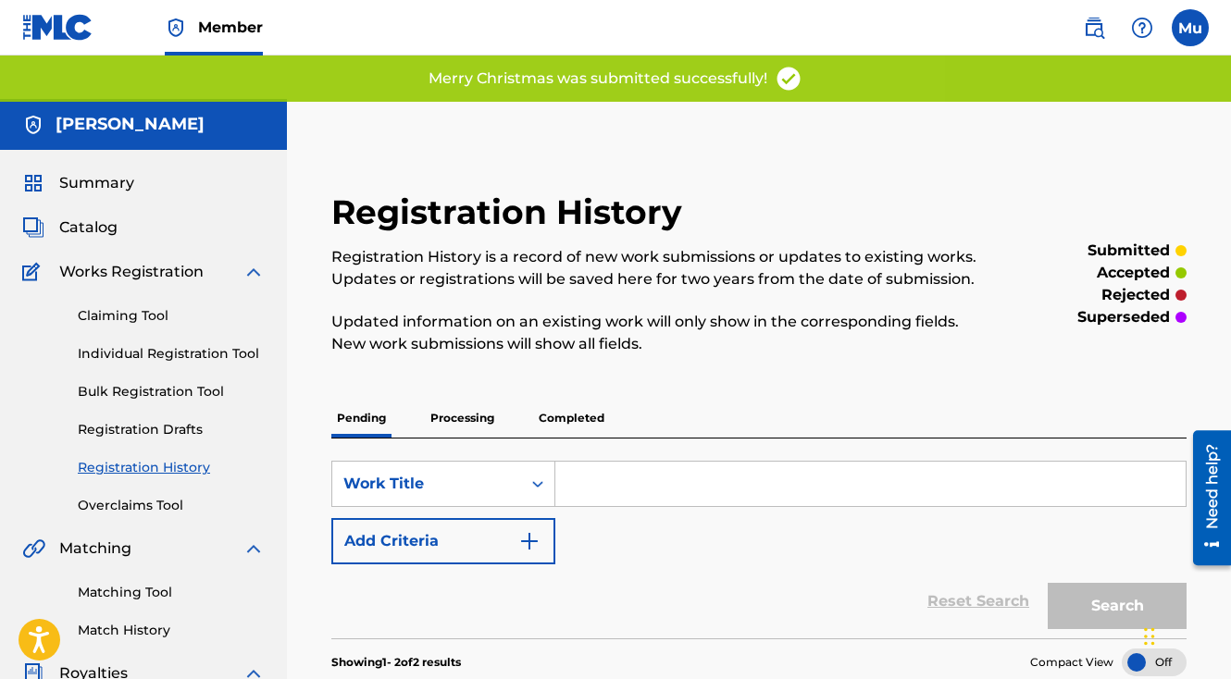
click at [192, 344] on link "Individual Registration Tool" at bounding box center [171, 353] width 187 height 19
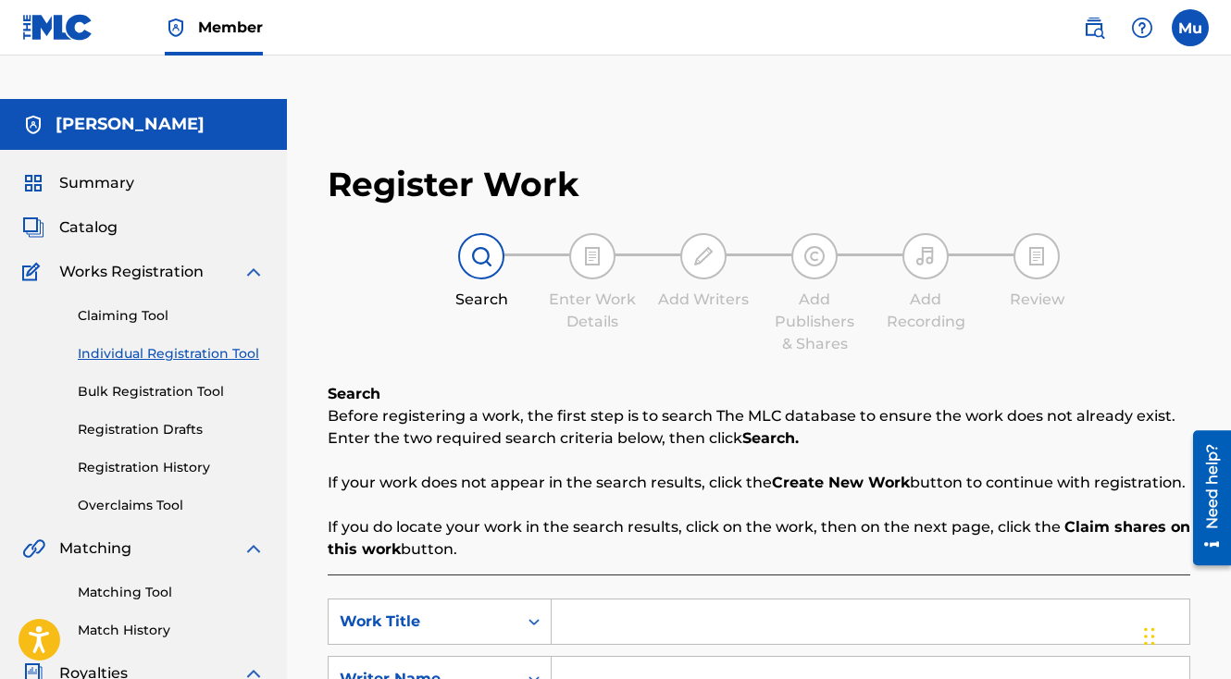
click at [623, 600] on input "Search Form" at bounding box center [871, 622] width 638 height 44
paste input "H.L.P Daddy"
type input "H.L.P Daddy"
click at [567, 657] on input "Search Form" at bounding box center [871, 679] width 638 height 44
type input "t"
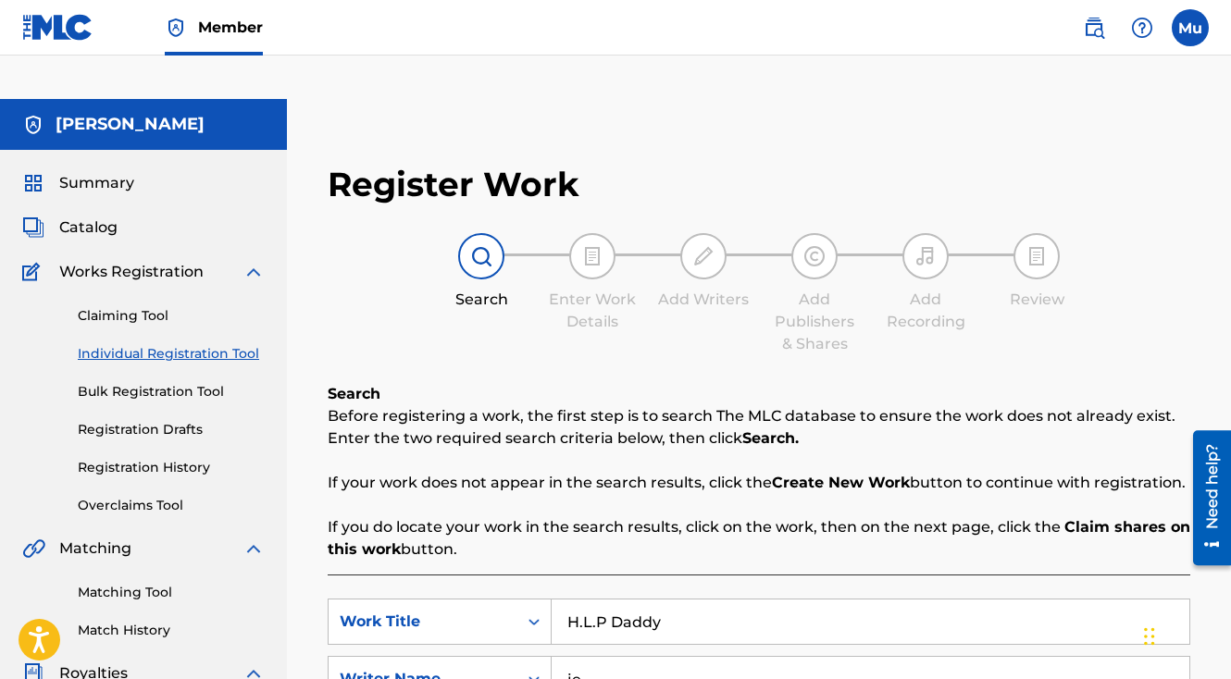
type input "[PERSON_NAME]"
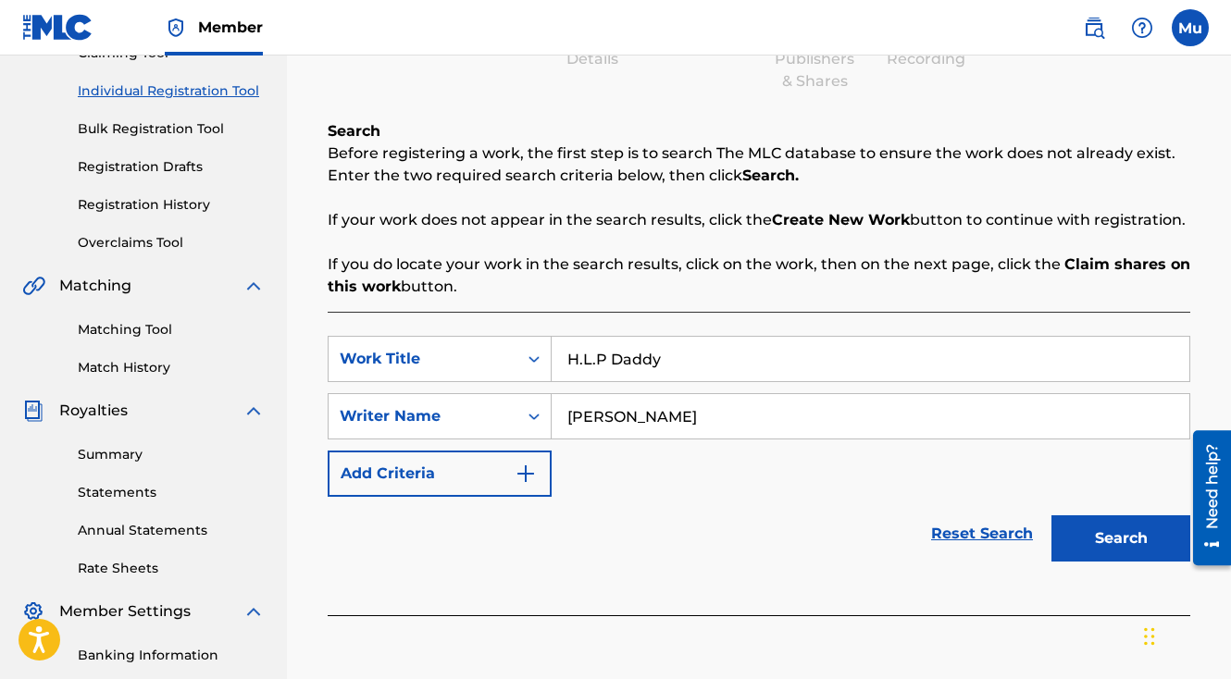
click at [1090, 515] on button "Search" at bounding box center [1120, 538] width 139 height 46
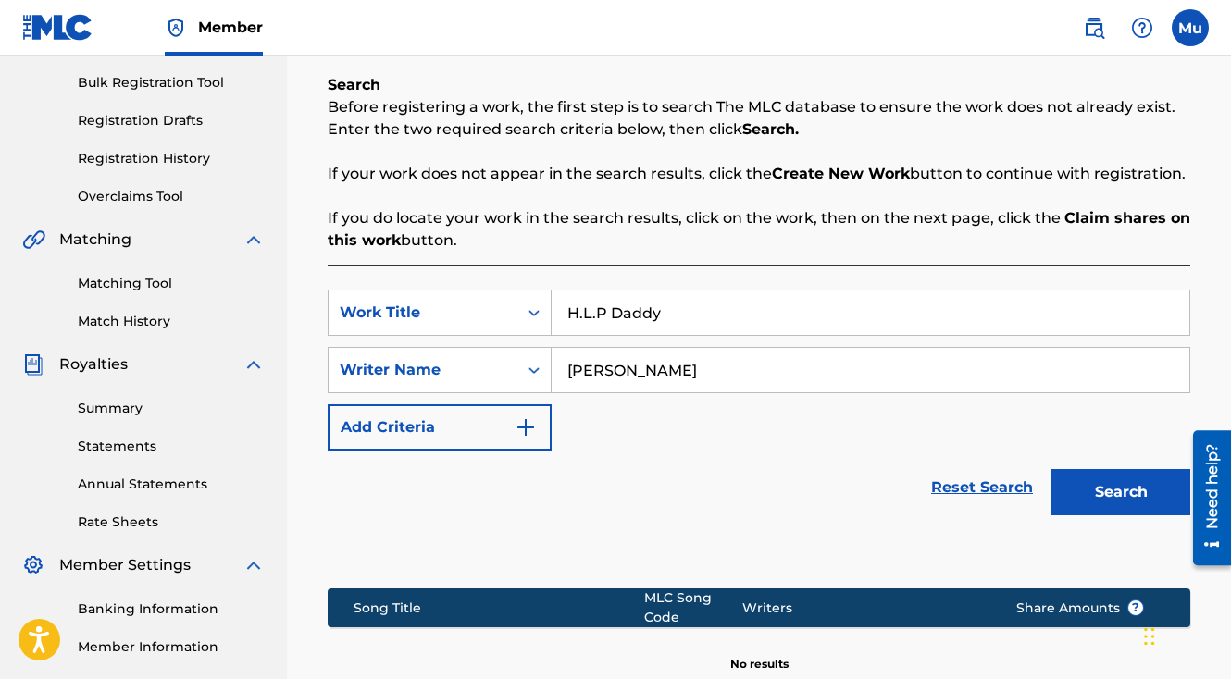
scroll to position [432, 0]
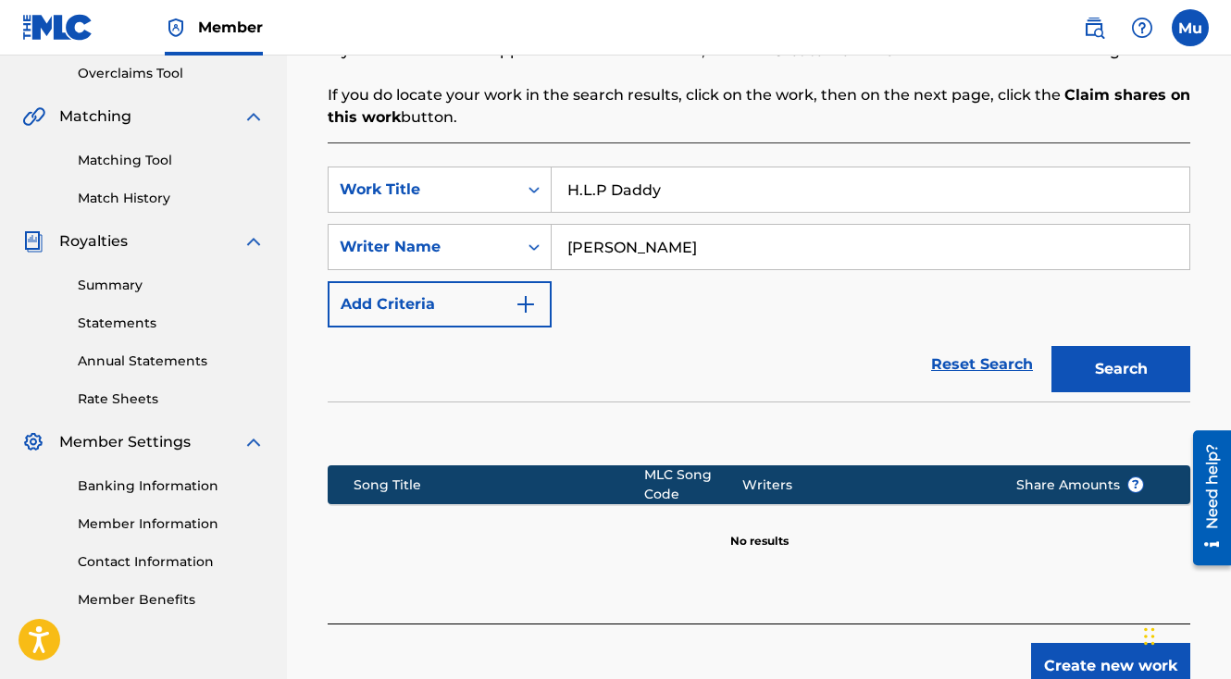
click at [1094, 643] on button "Create new work" at bounding box center [1110, 666] width 159 height 46
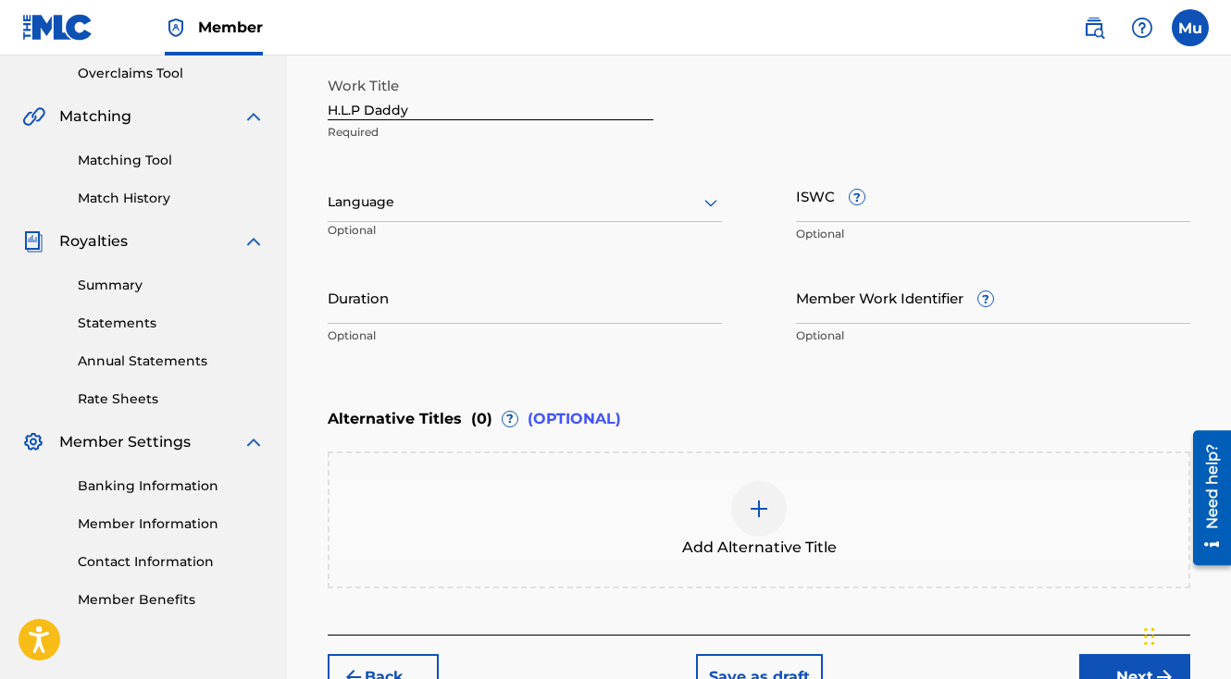
click at [1106, 654] on button "Next" at bounding box center [1134, 677] width 111 height 46
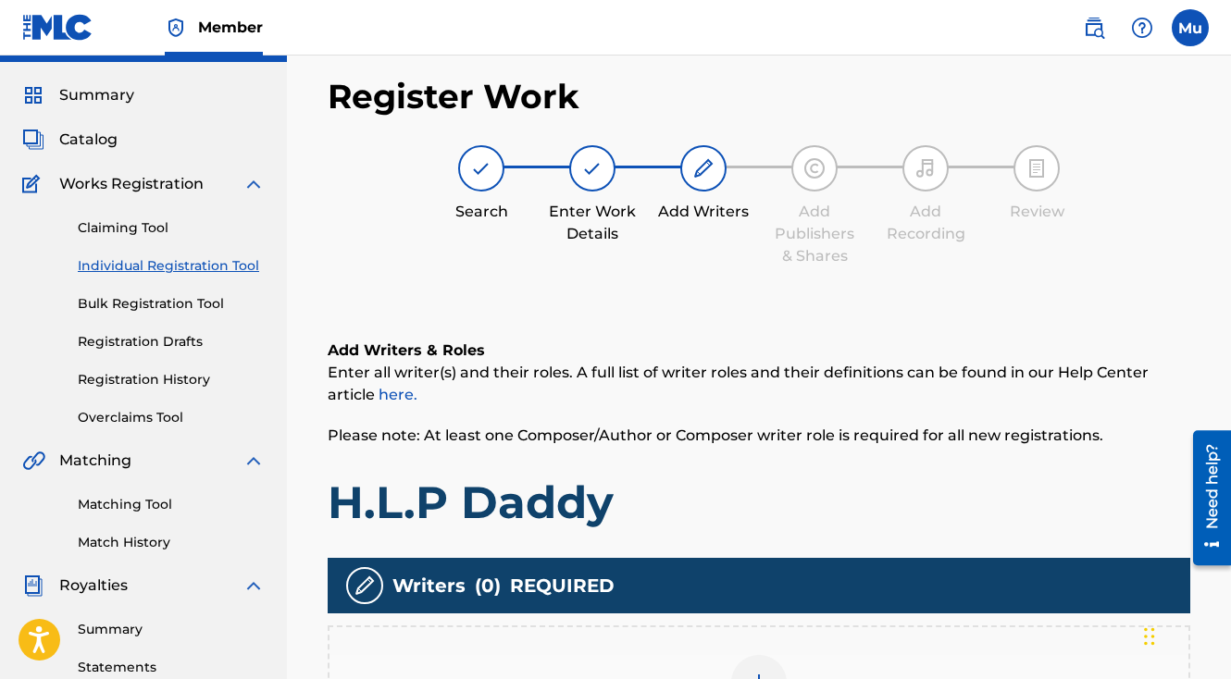
scroll to position [83, 0]
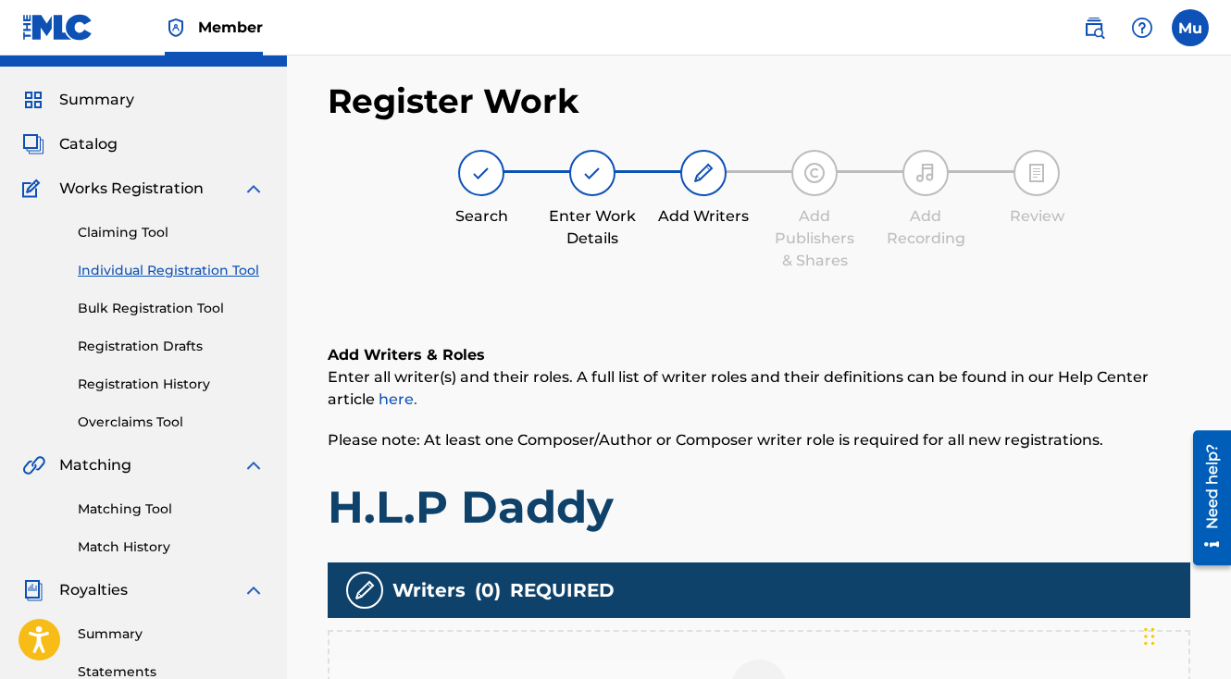
click at [773, 660] on div at bounding box center [759, 688] width 56 height 56
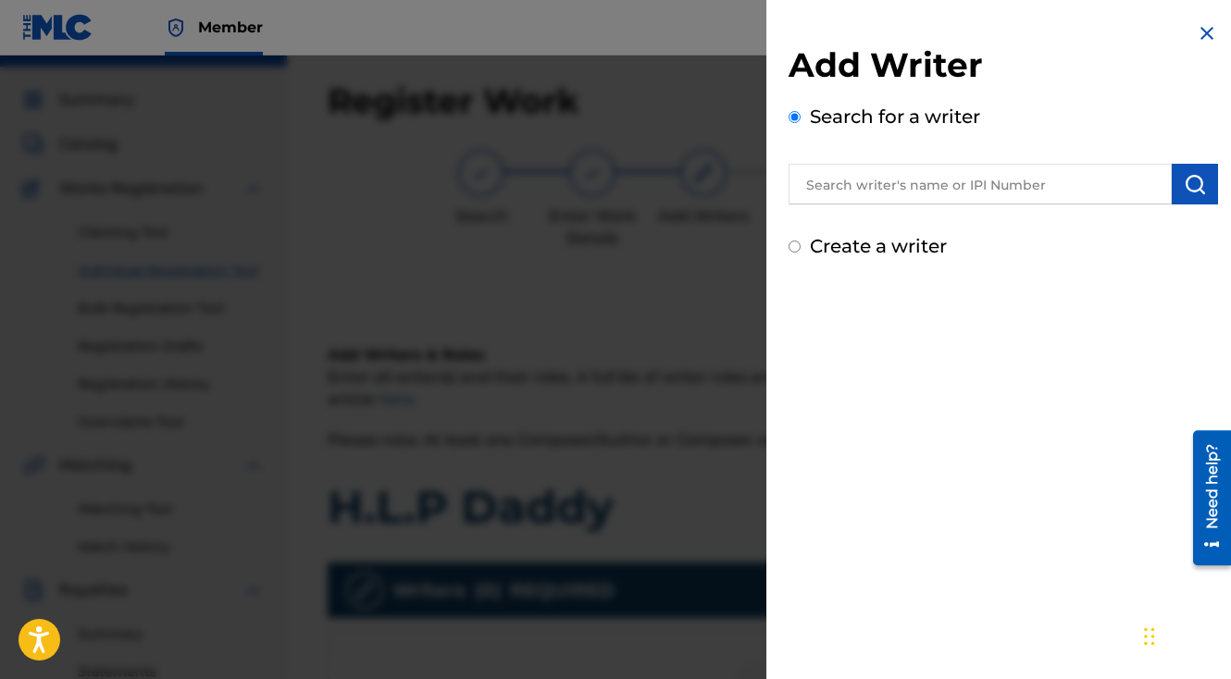
click at [933, 198] on input "text" at bounding box center [980, 184] width 383 height 41
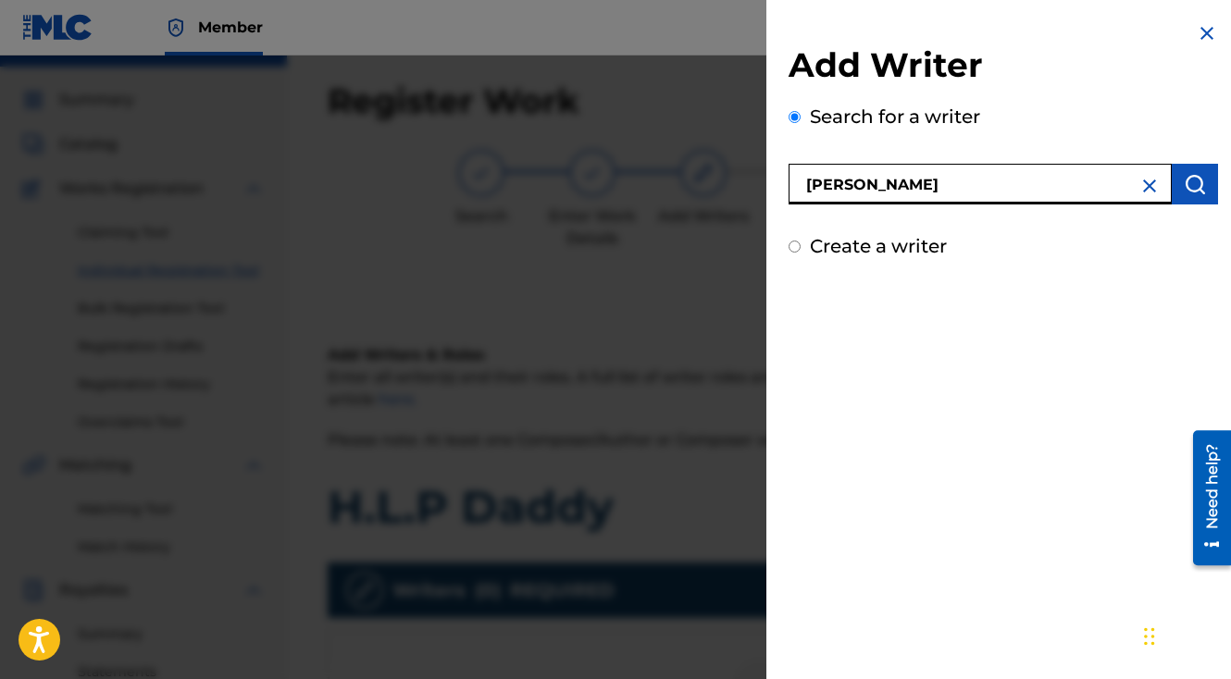
type input "[PERSON_NAME]"
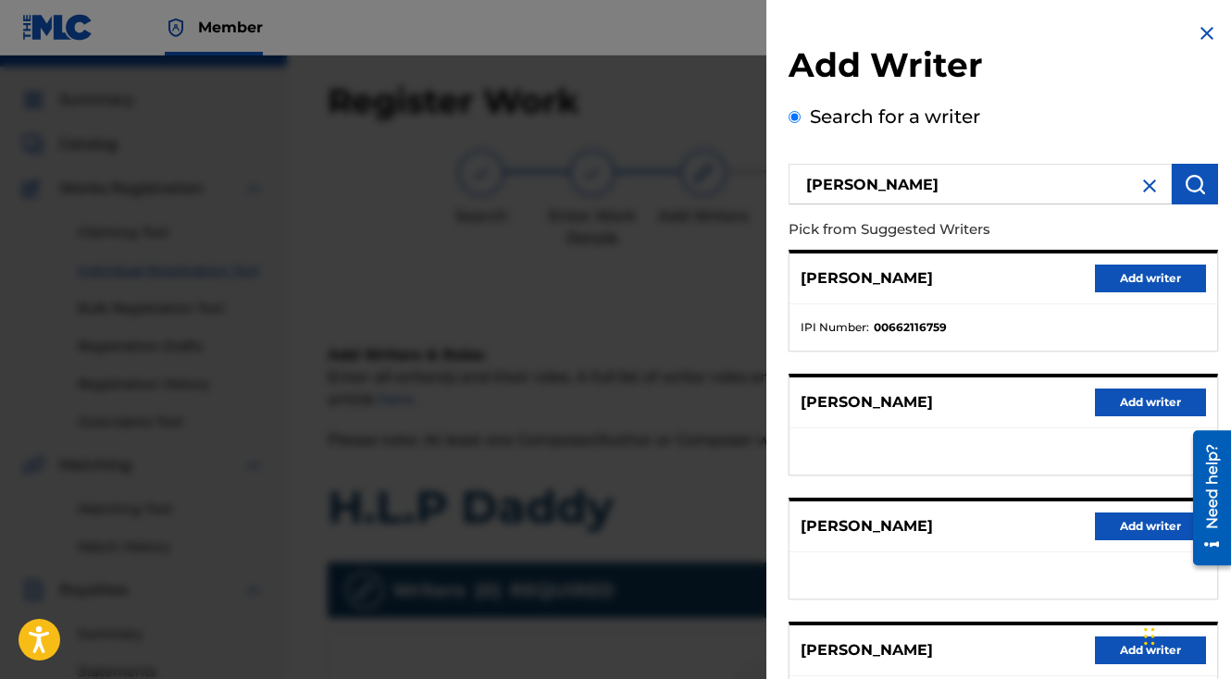
click at [1154, 275] on button "Add writer" at bounding box center [1150, 279] width 111 height 28
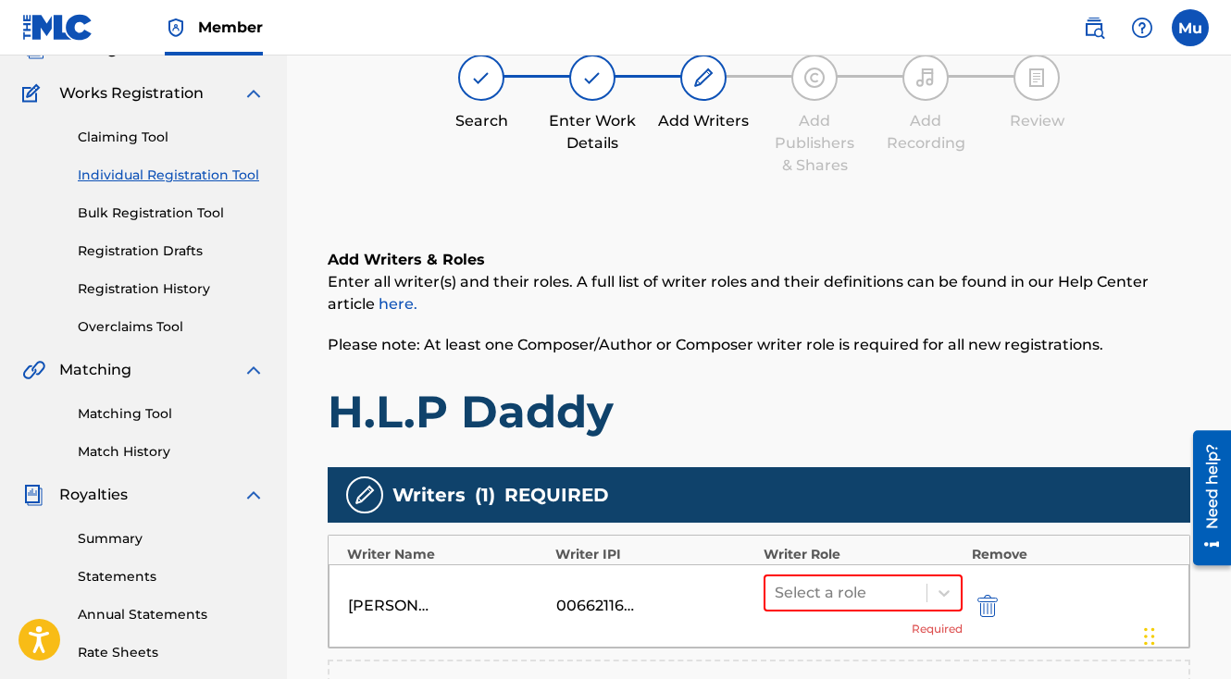
scroll to position [352, 0]
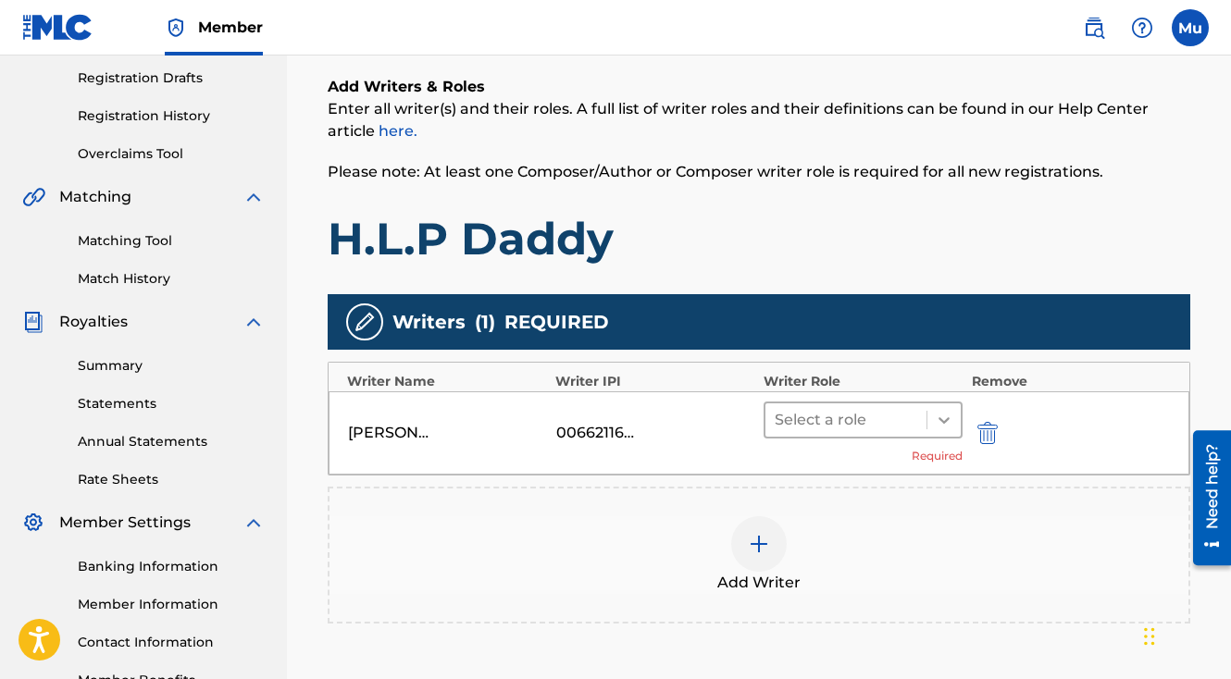
click at [946, 411] on icon at bounding box center [944, 420] width 19 height 19
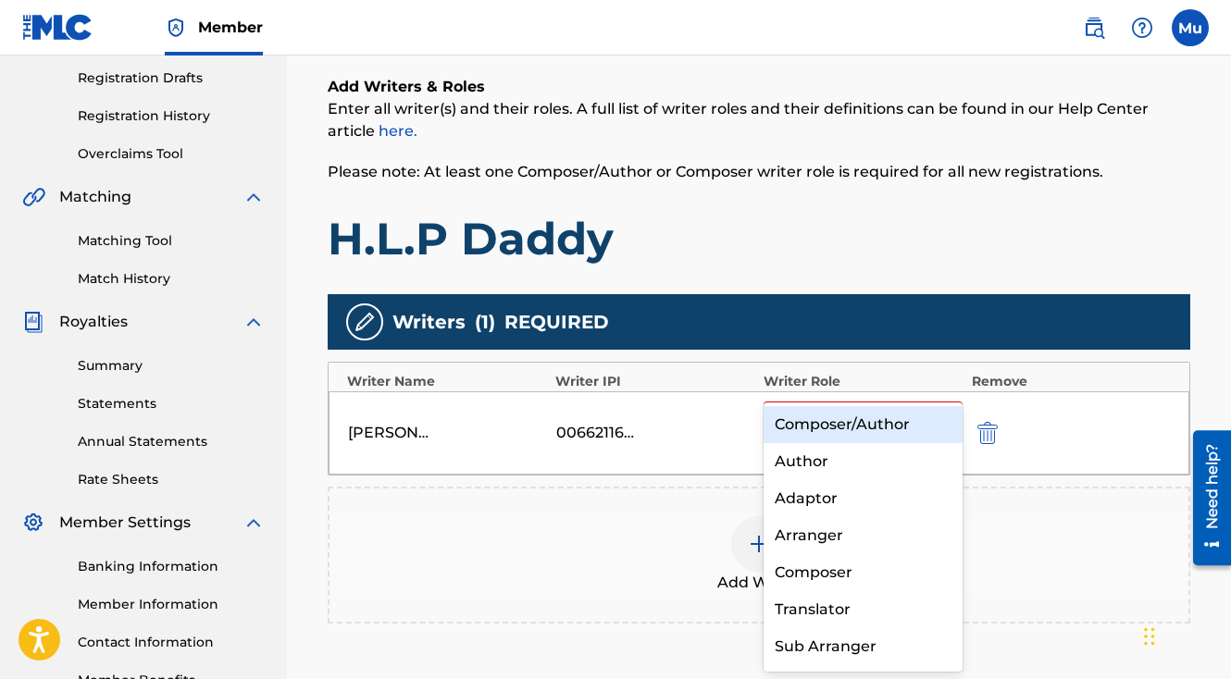
click at [860, 431] on div "Composer/Author" at bounding box center [863, 424] width 199 height 37
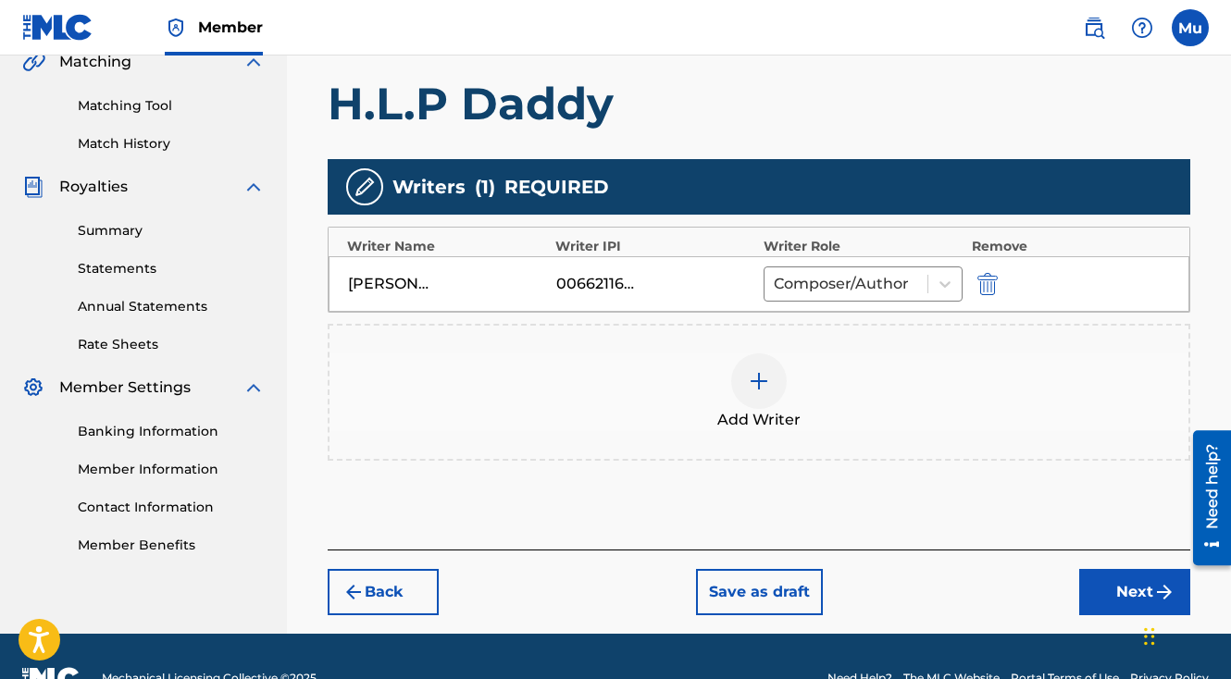
click at [1124, 569] on button "Next" at bounding box center [1134, 592] width 111 height 46
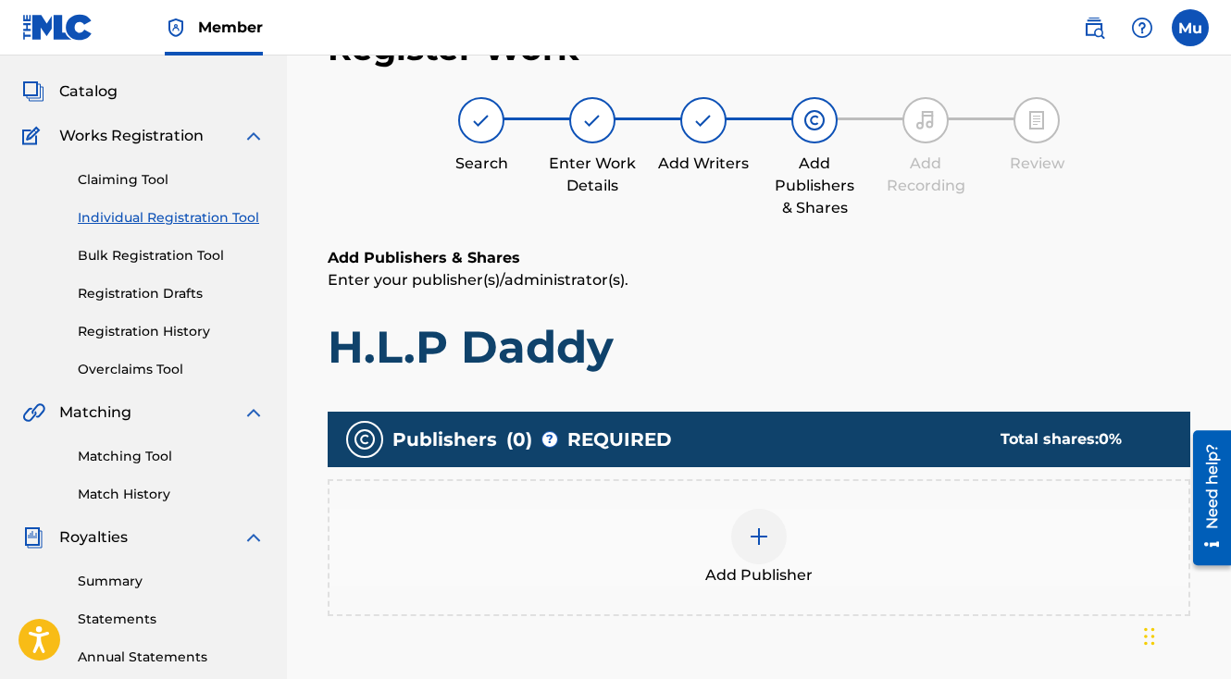
scroll to position [149, 0]
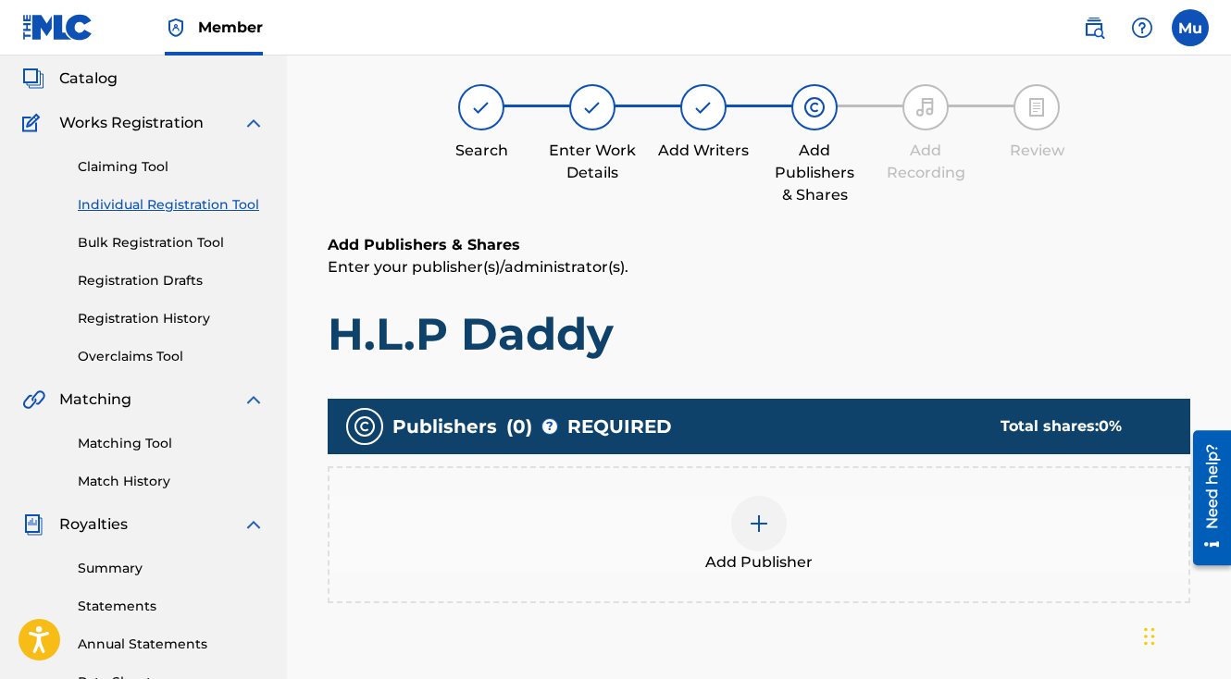
click at [772, 496] on div at bounding box center [759, 524] width 56 height 56
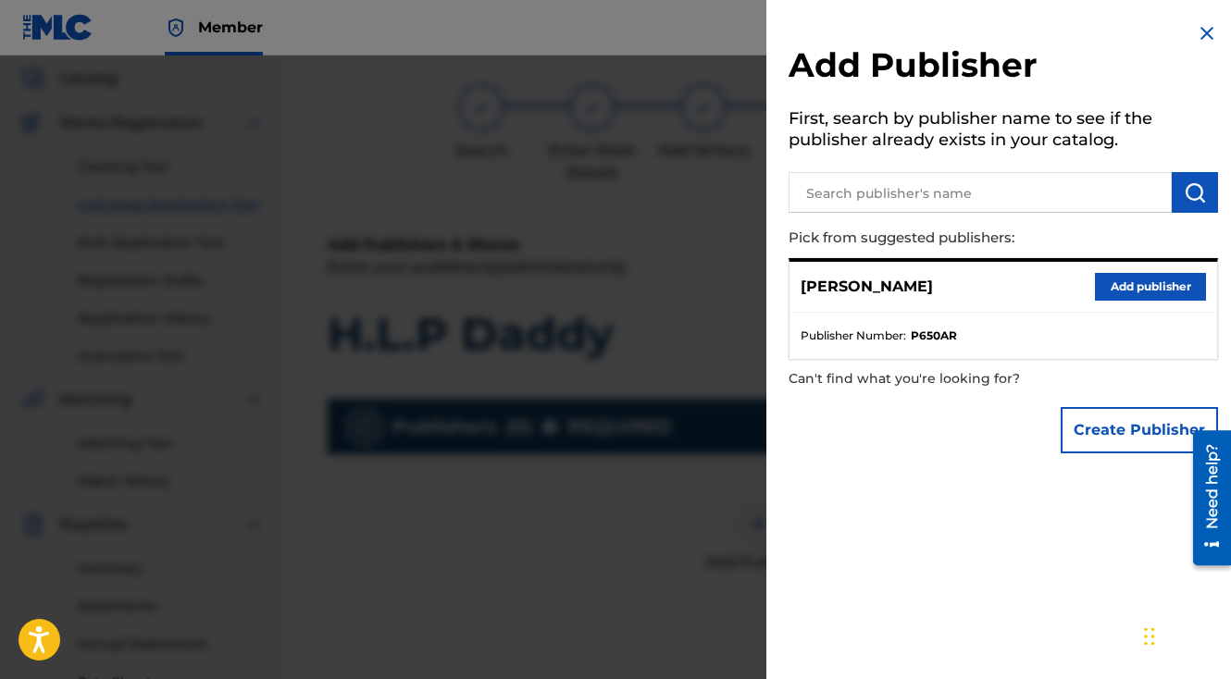
click at [1132, 288] on button "Add publisher" at bounding box center [1150, 287] width 111 height 28
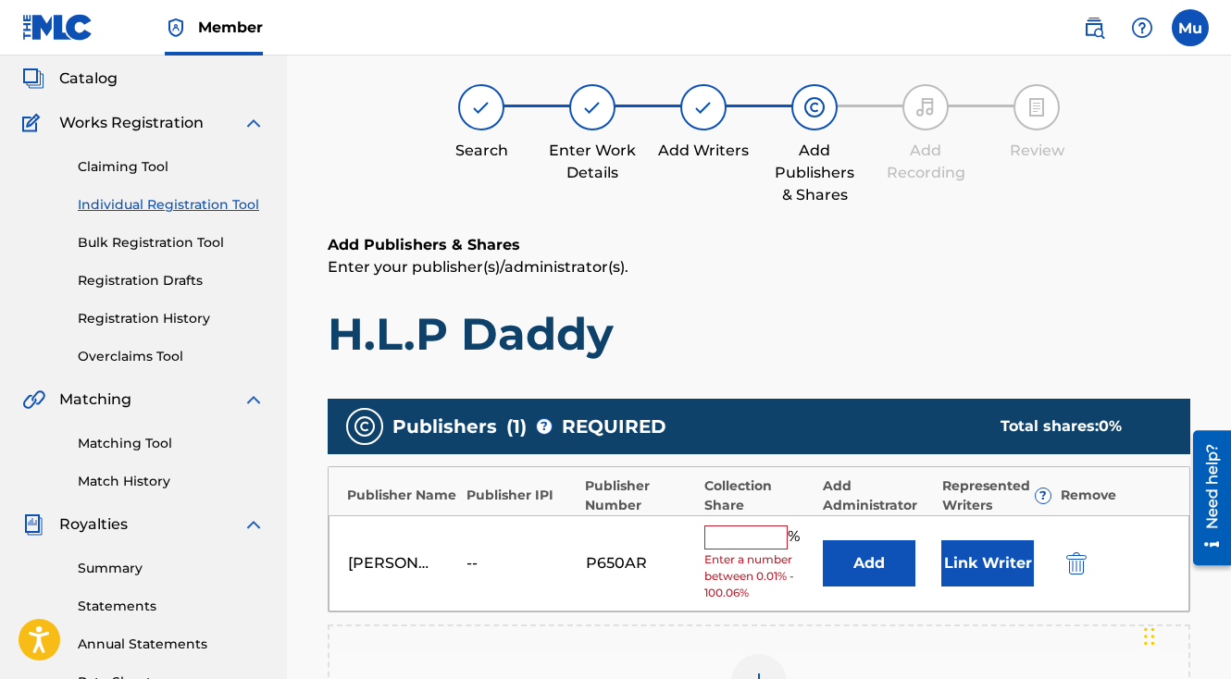
click at [729, 526] on input "text" at bounding box center [745, 538] width 83 height 24
type input "100"
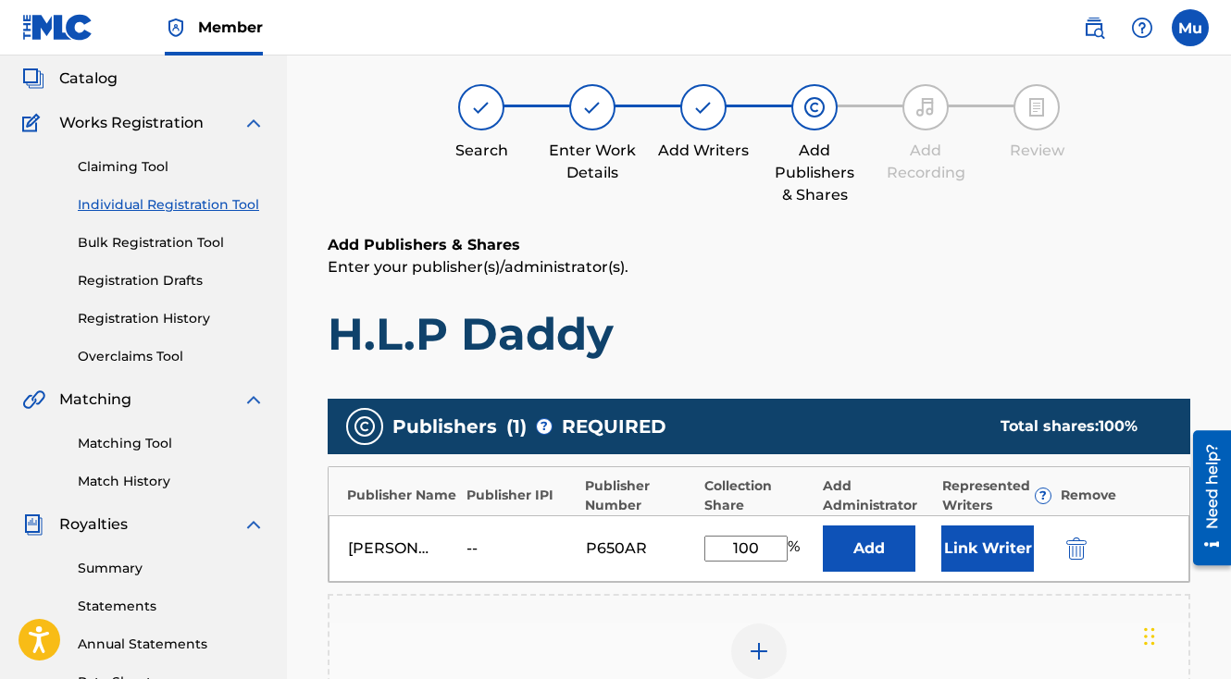
click at [987, 526] on button "Link Writer" at bounding box center [987, 549] width 93 height 46
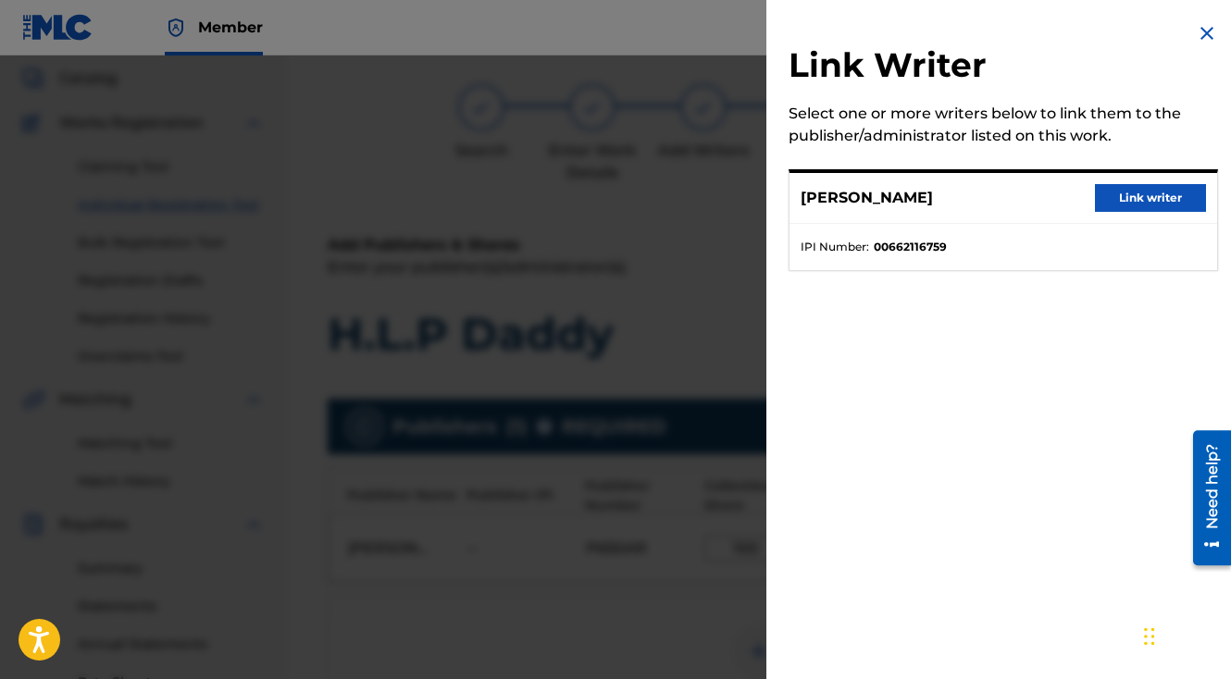
click at [1113, 203] on button "Link writer" at bounding box center [1150, 198] width 111 height 28
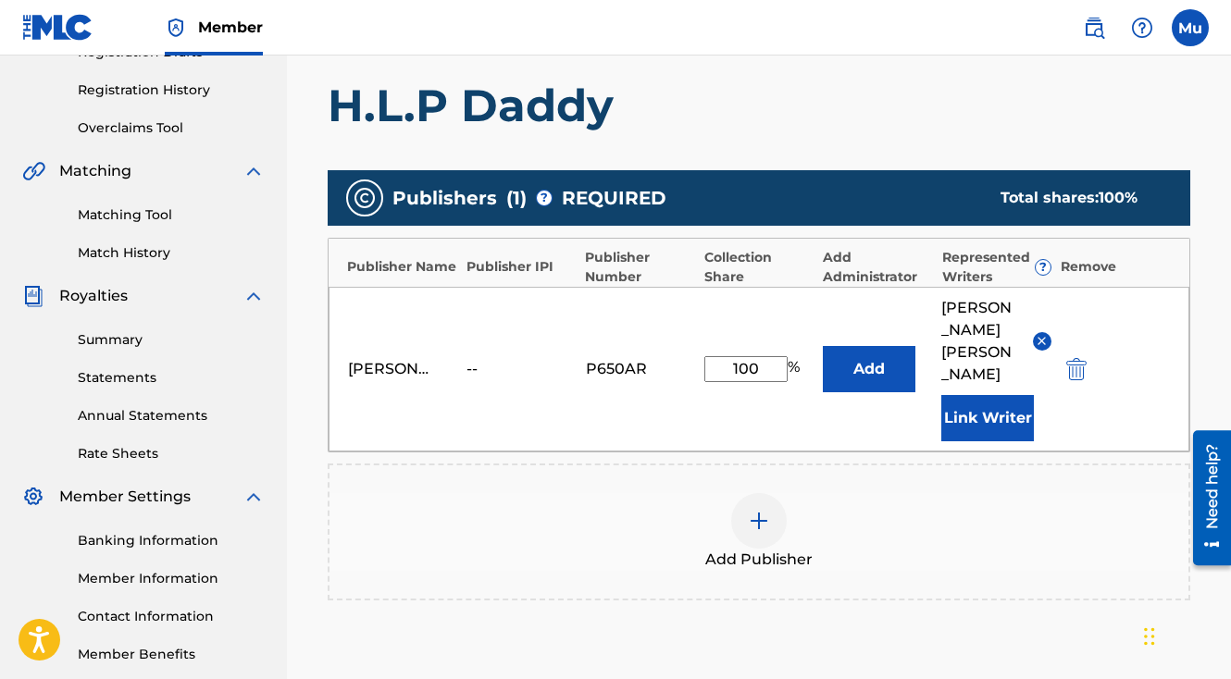
scroll to position [465, 0]
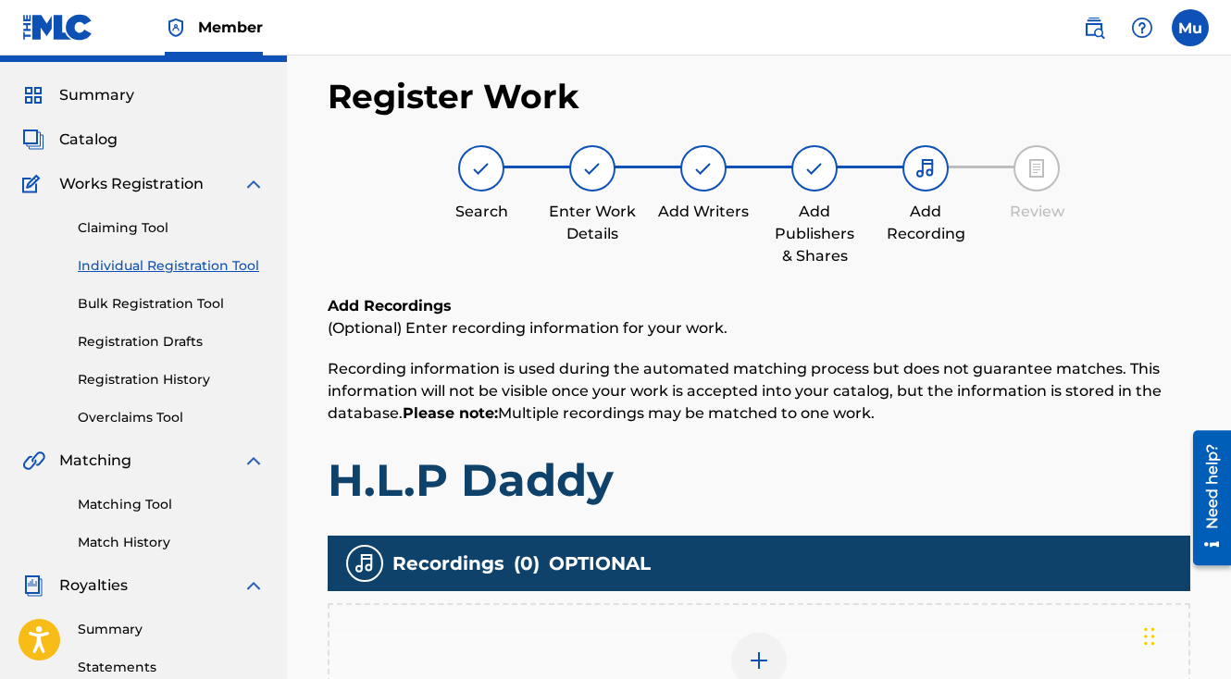
scroll to position [83, 0]
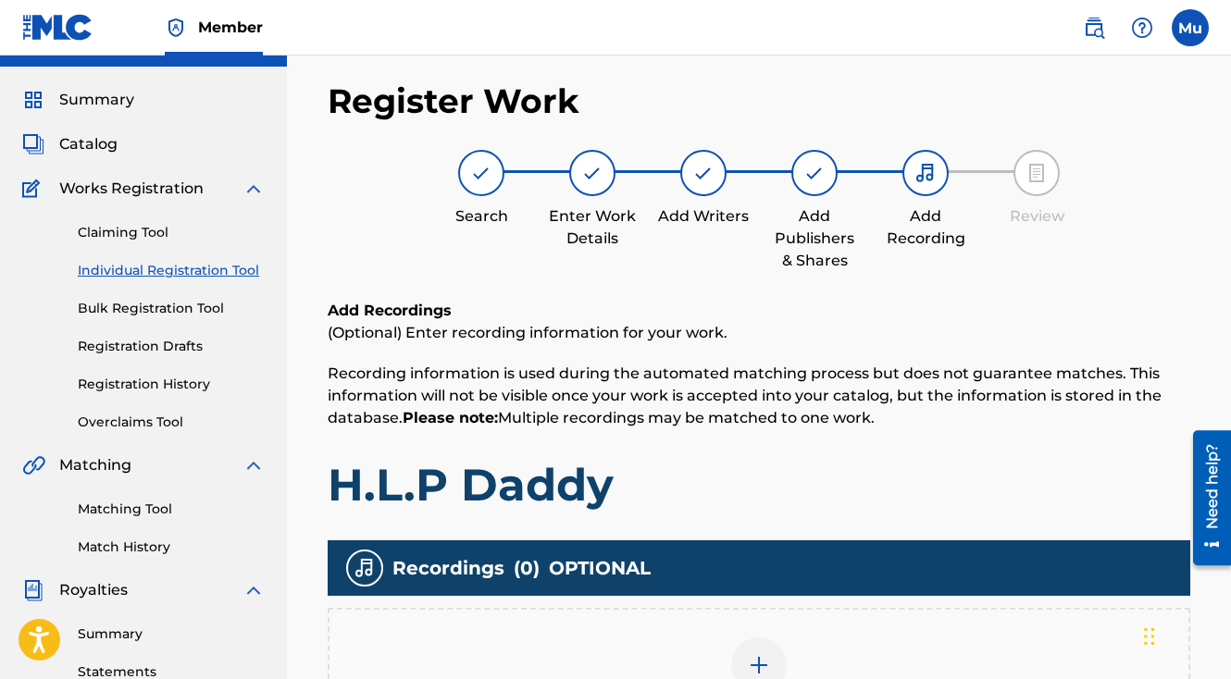
click at [776, 638] on div at bounding box center [759, 666] width 56 height 56
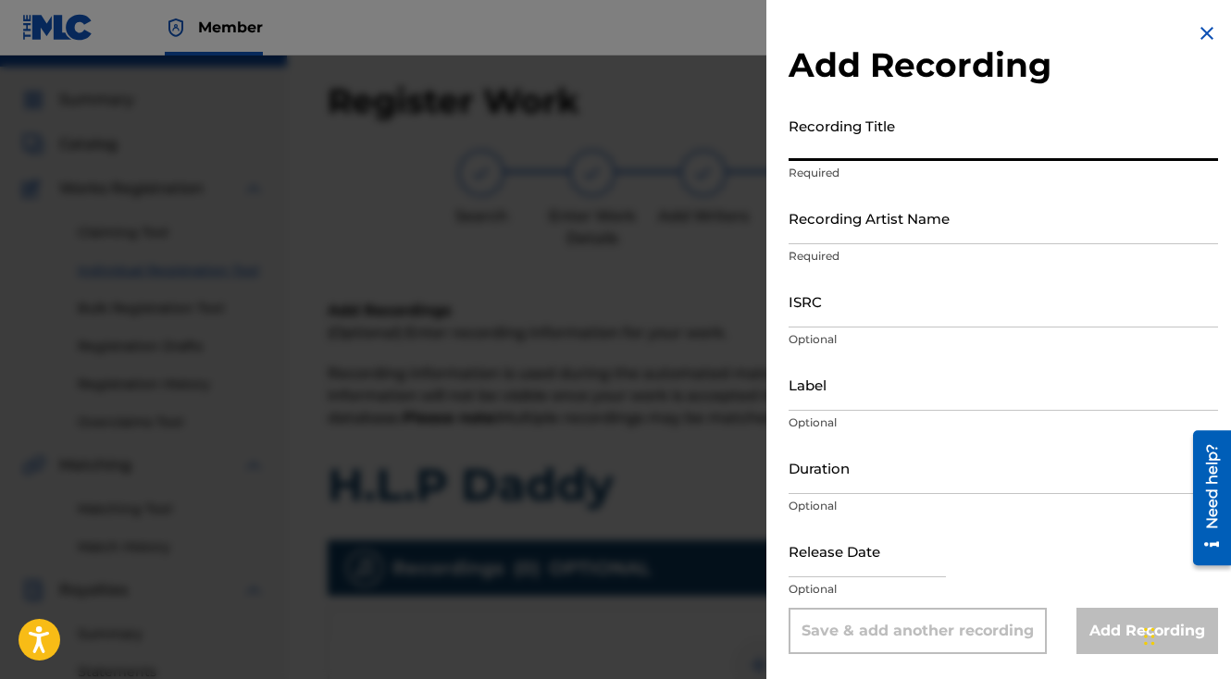
click at [874, 143] on input "Recording Title" at bounding box center [1003, 134] width 429 height 53
paste input "H.L.P Daddy"
type input "H.L.P Daddy"
click at [875, 238] on input "Recording Artist Name" at bounding box center [1003, 218] width 429 height 53
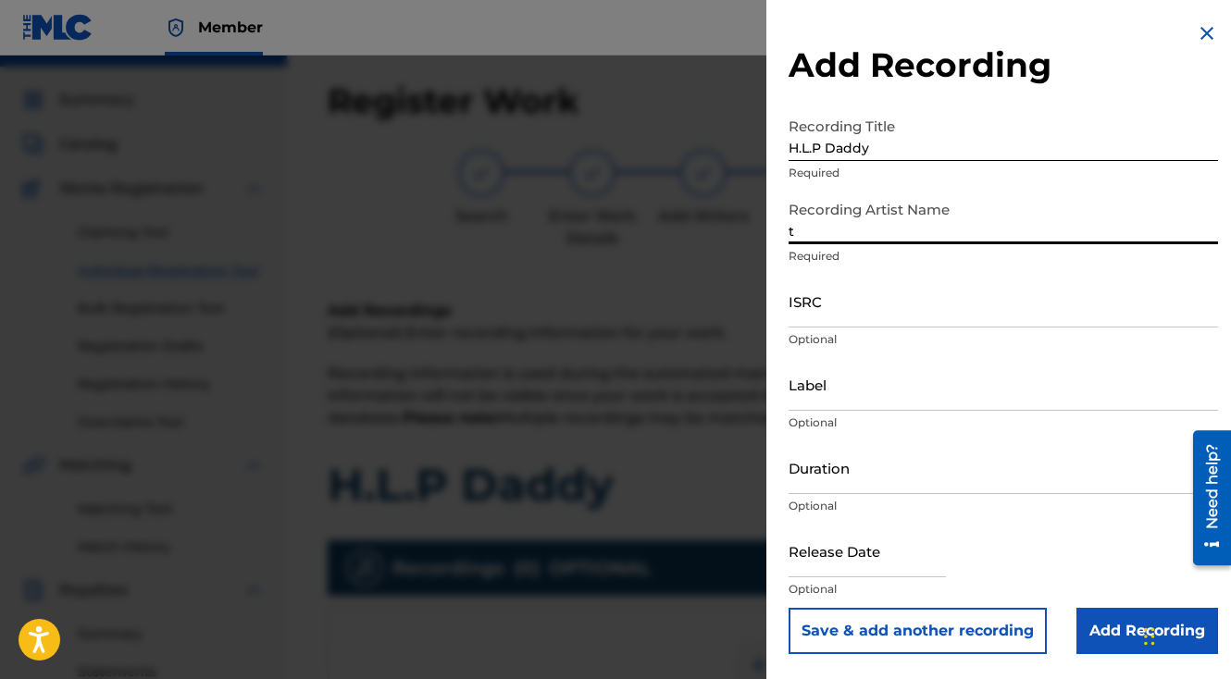
type input "The General Da Jamaican Boy"
click at [894, 290] on input "ISRC" at bounding box center [1003, 301] width 429 height 53
paste input "QZAMM1973181"
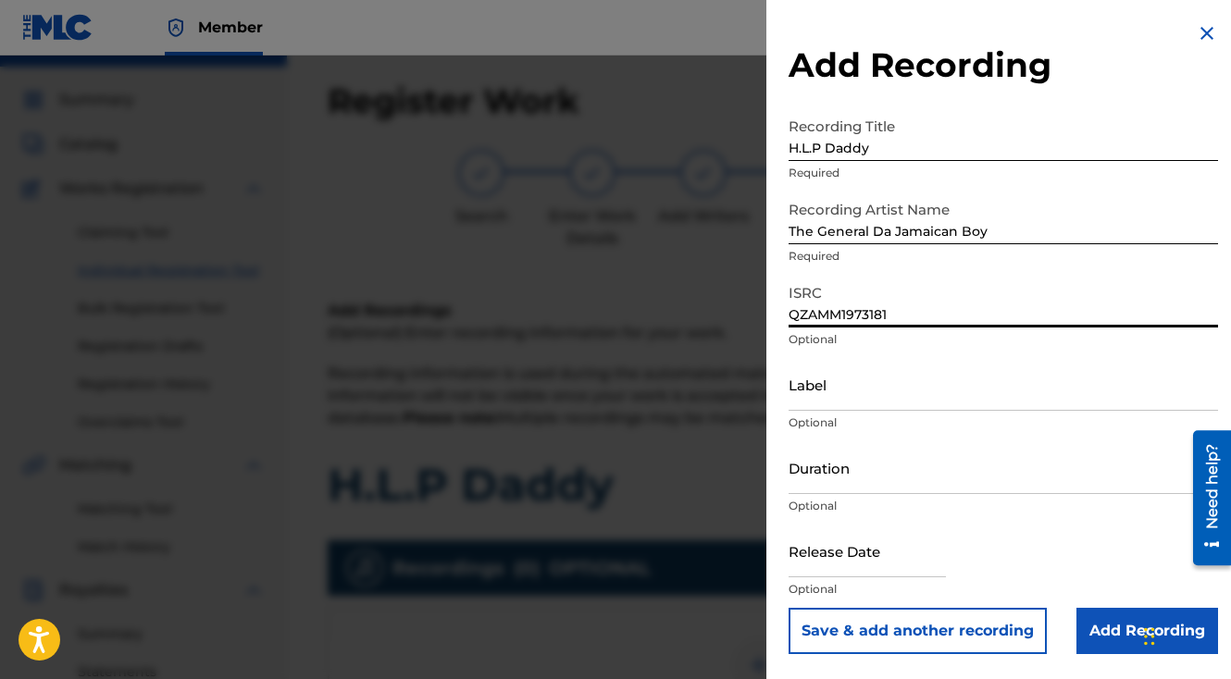
type input "QZAMM1973181"
click at [789, 608] on button "Save & add another recording" at bounding box center [918, 631] width 258 height 46
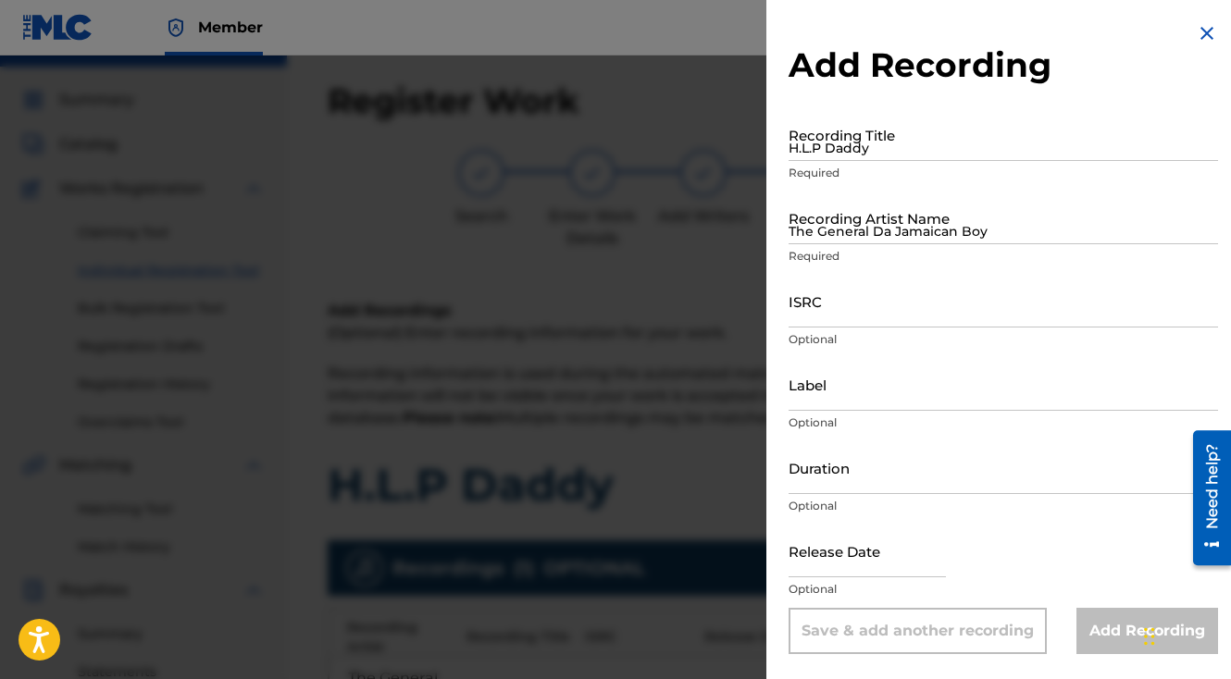
click at [632, 501] on div at bounding box center [615, 395] width 1231 height 679
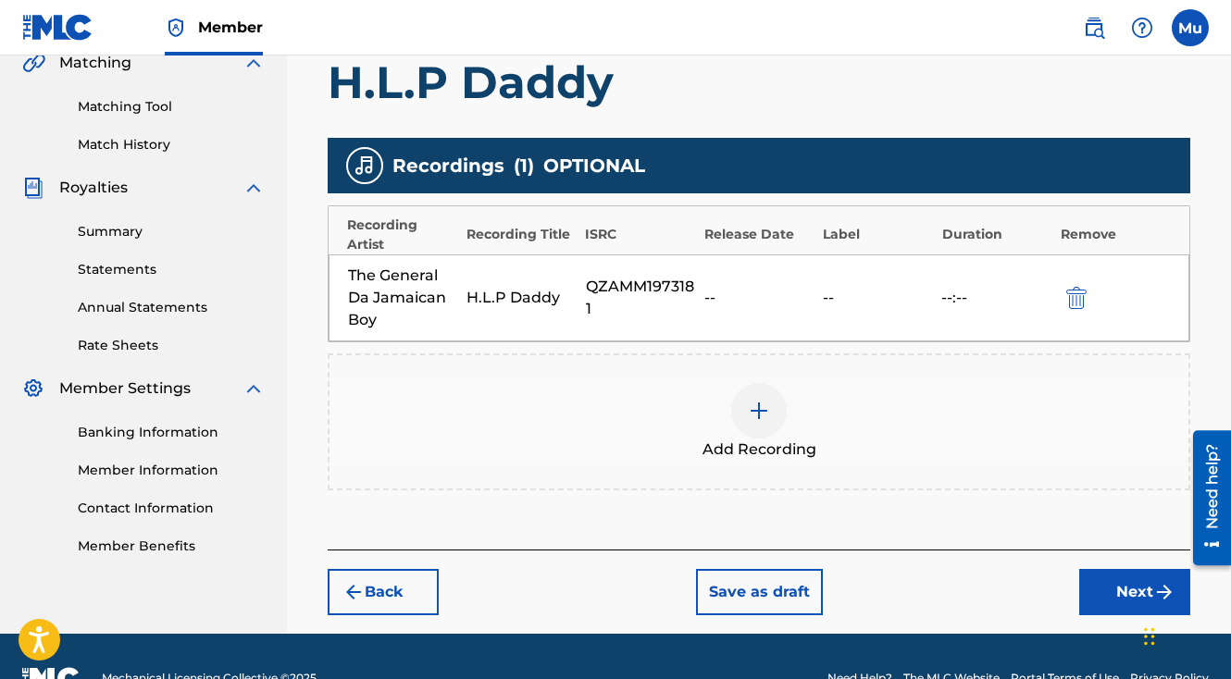
click at [1136, 569] on button "Next" at bounding box center [1134, 592] width 111 height 46
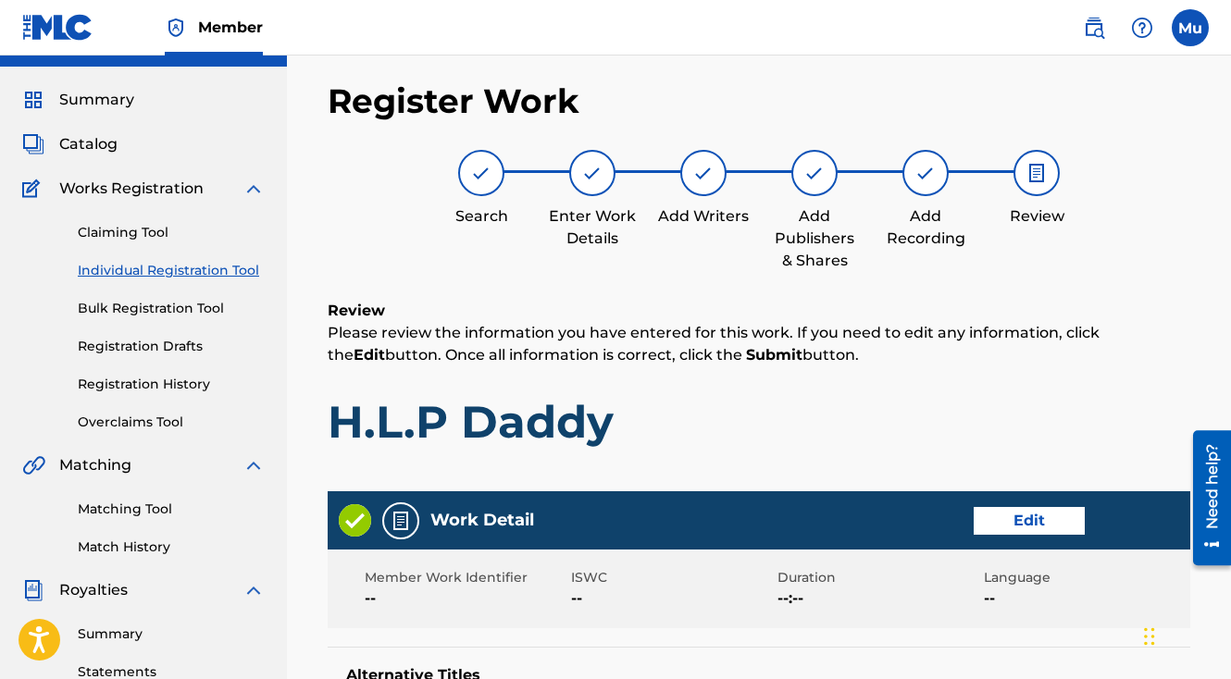
scroll to position [965, 0]
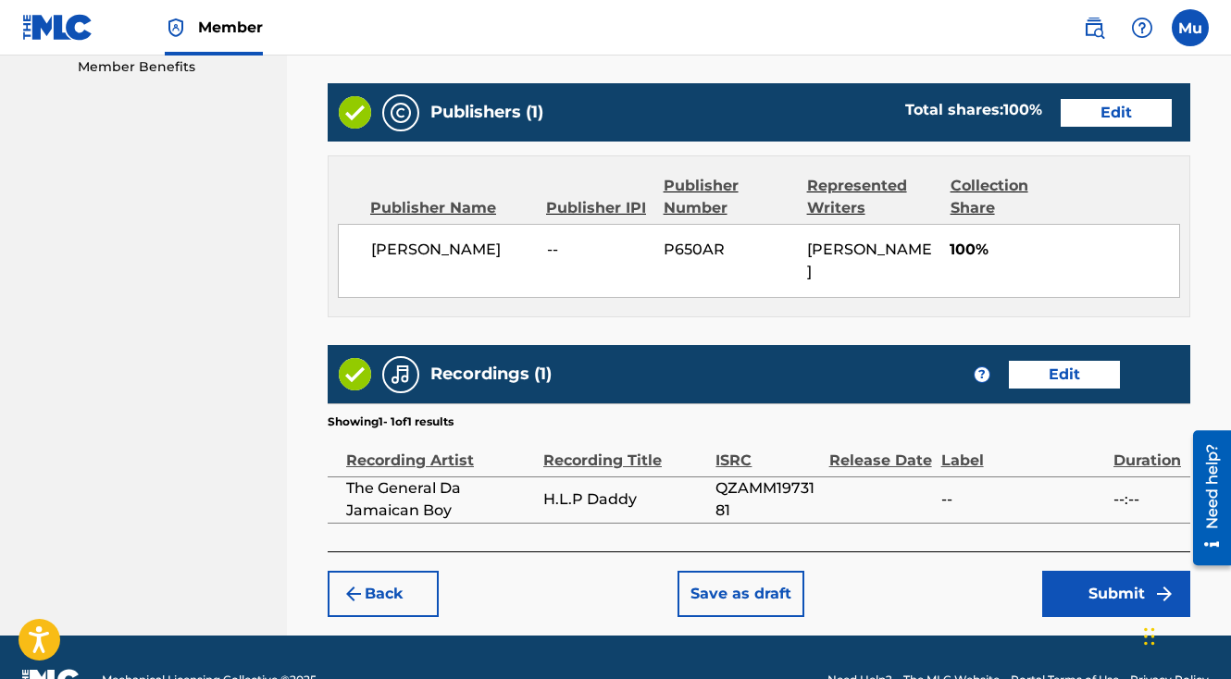
click at [1131, 571] on button "Submit" at bounding box center [1116, 594] width 148 height 46
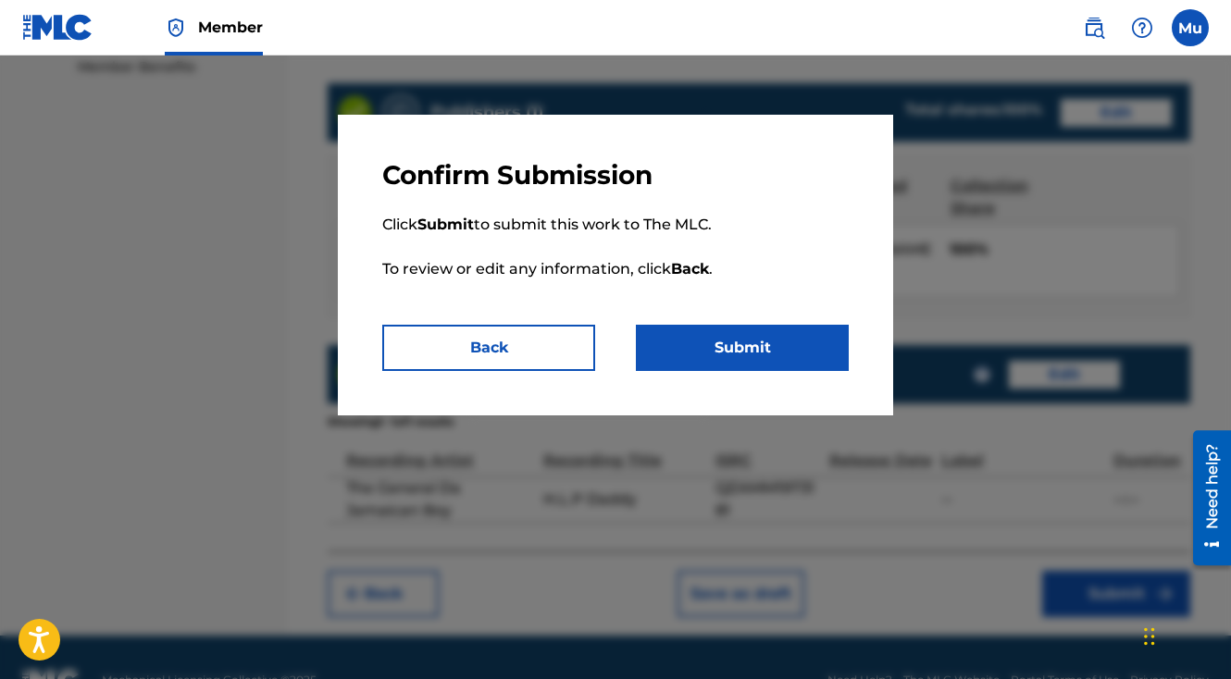
click at [782, 337] on button "Submit" at bounding box center [742, 348] width 213 height 46
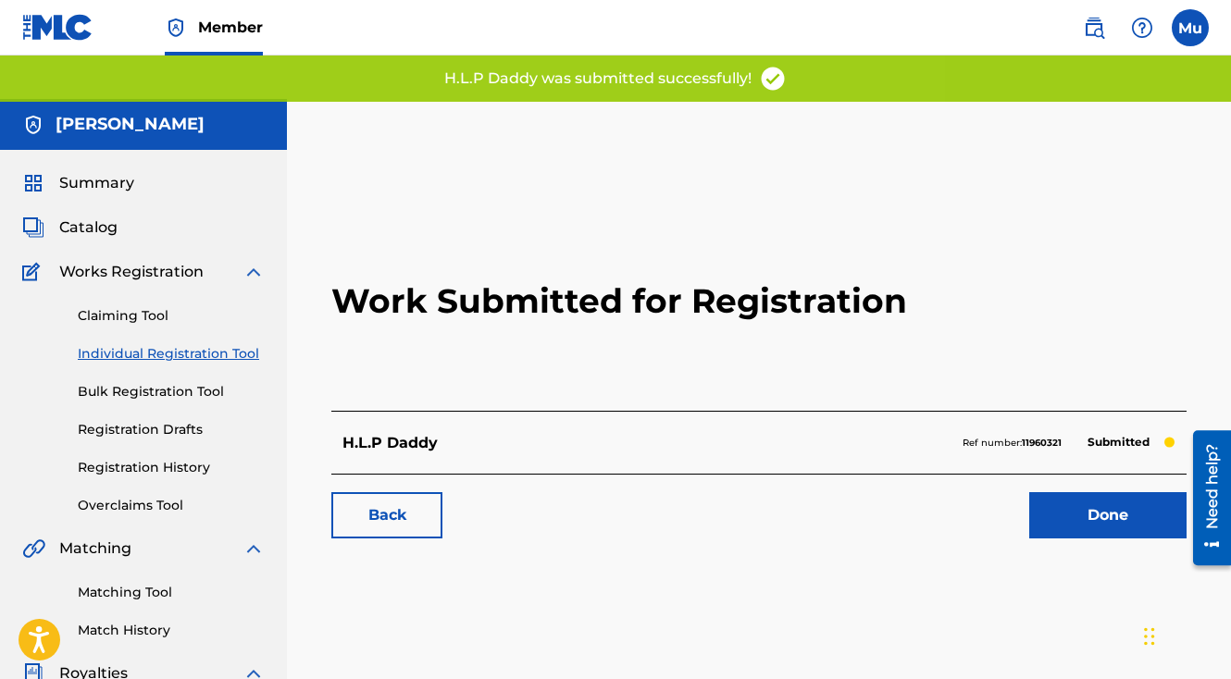
click at [1087, 492] on link "Done" at bounding box center [1107, 515] width 157 height 46
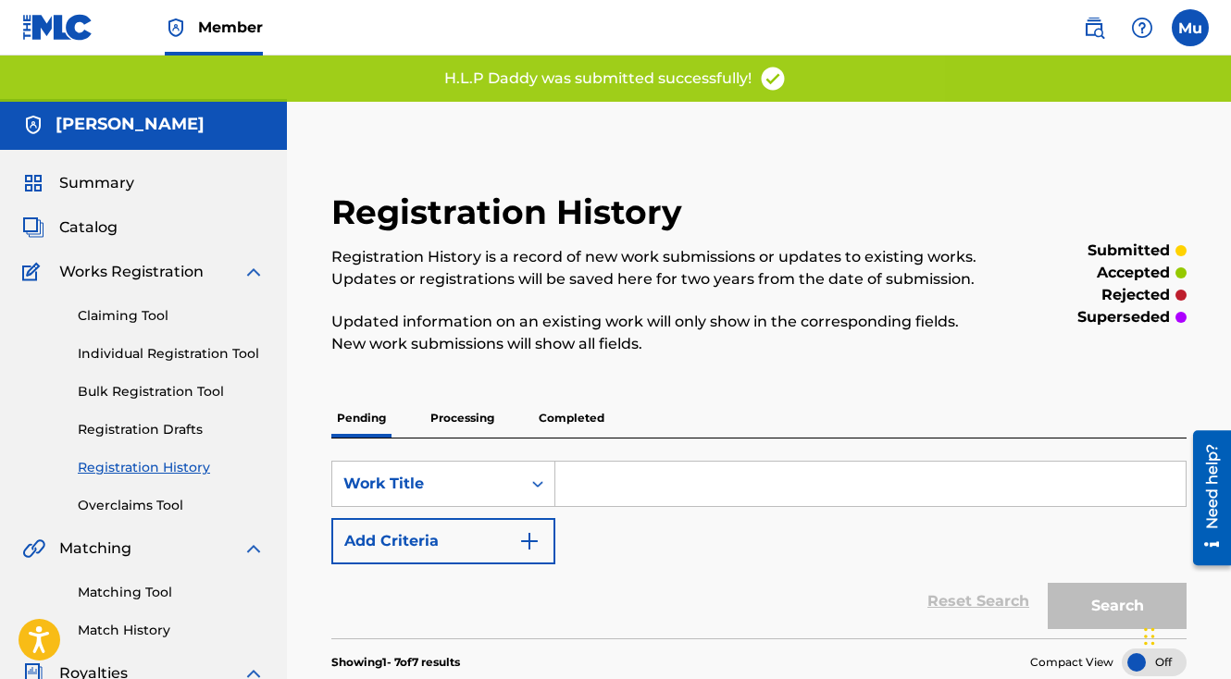
click at [192, 344] on link "Individual Registration Tool" at bounding box center [171, 353] width 187 height 19
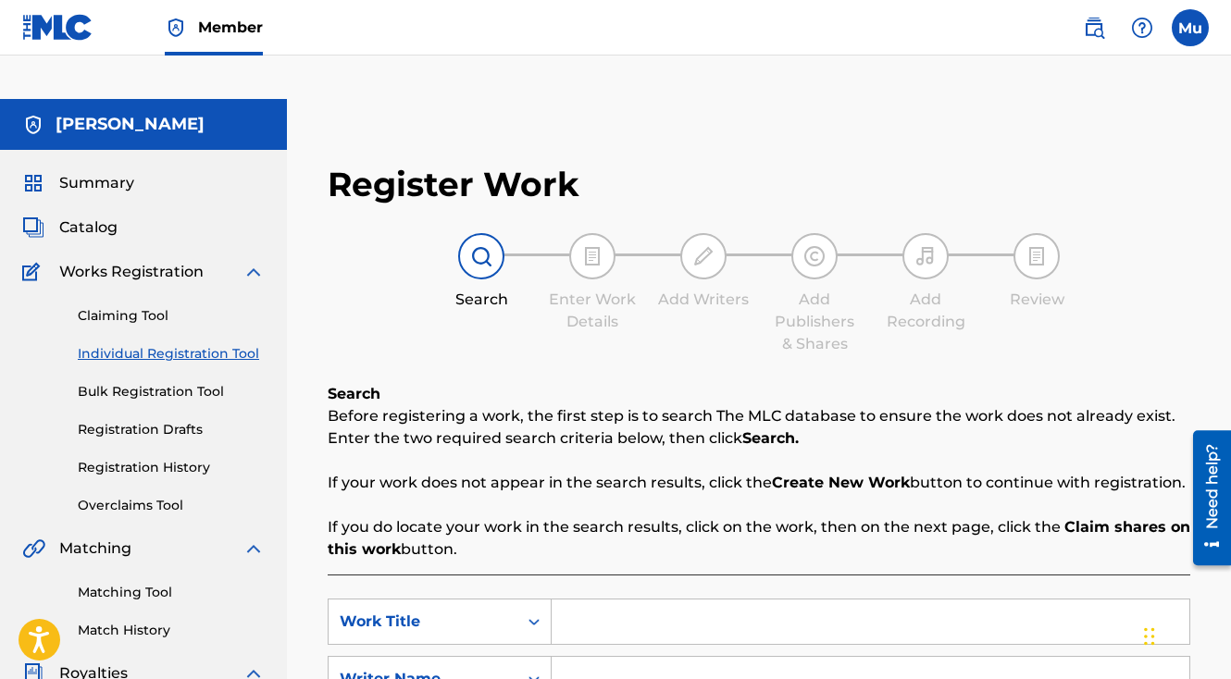
scroll to position [68, 0]
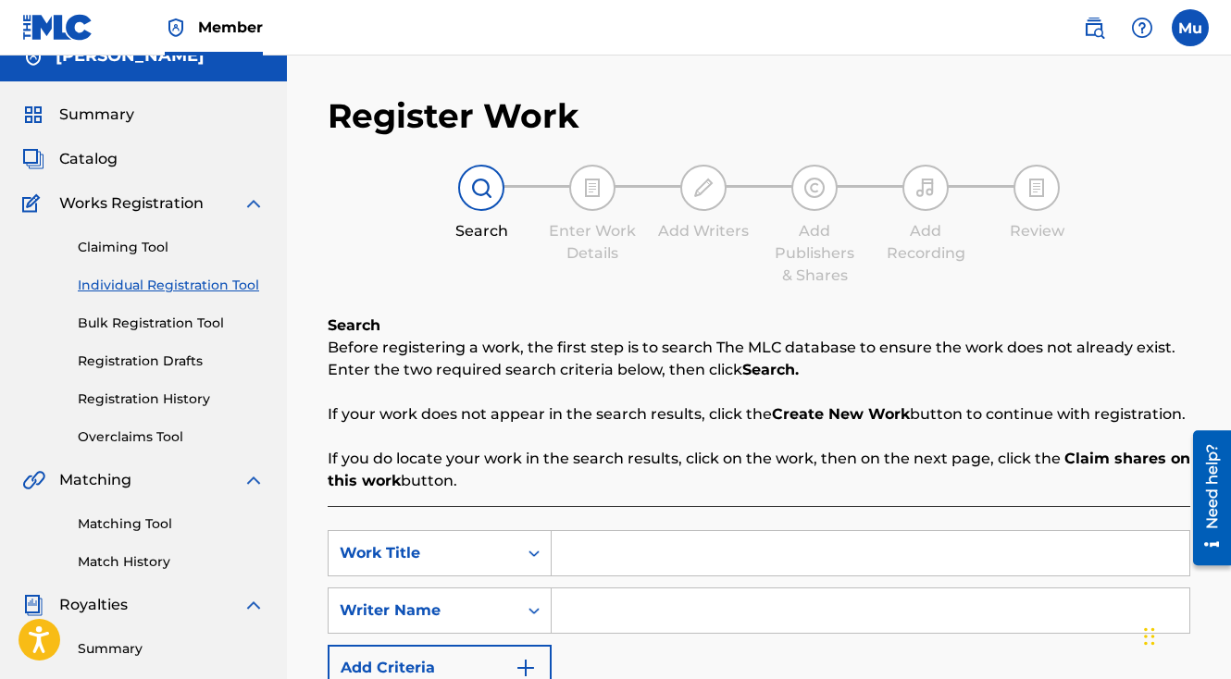
click at [588, 531] on input "Search Form" at bounding box center [871, 553] width 638 height 44
paste input "Baby"
type input "Baby"
click at [601, 589] on input "Search Form" at bounding box center [871, 611] width 638 height 44
type input "[PERSON_NAME]"
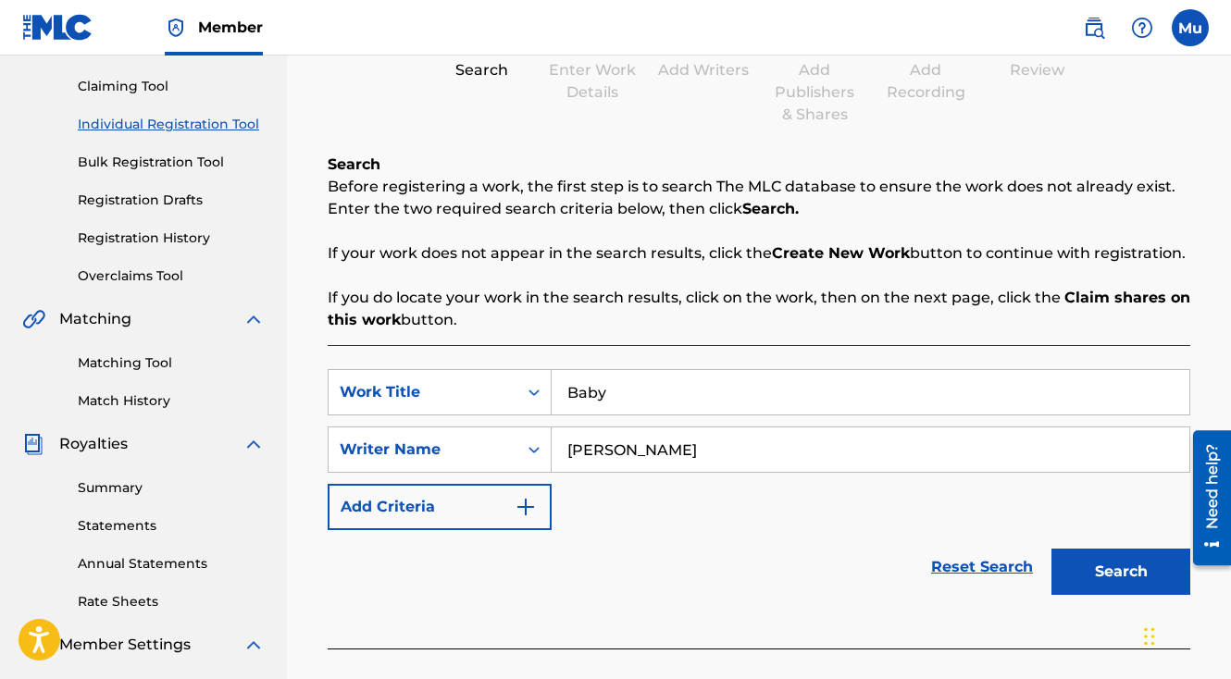
scroll to position [364, 0]
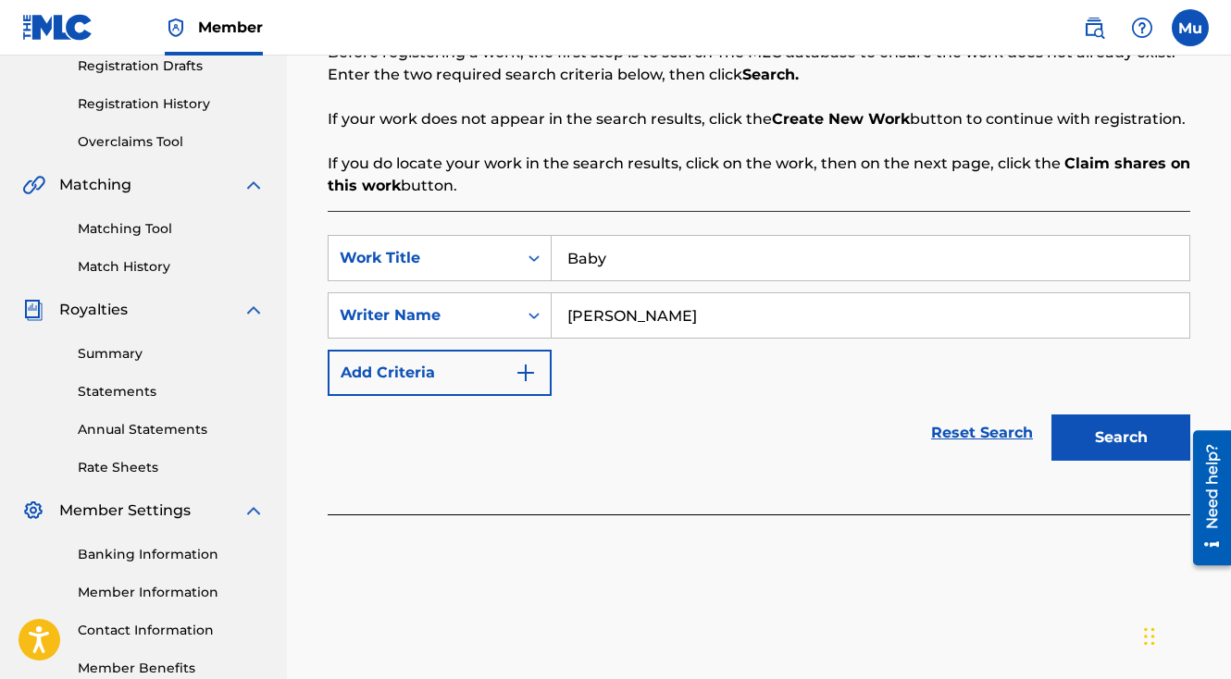
click at [1124, 415] on button "Search" at bounding box center [1120, 438] width 139 height 46
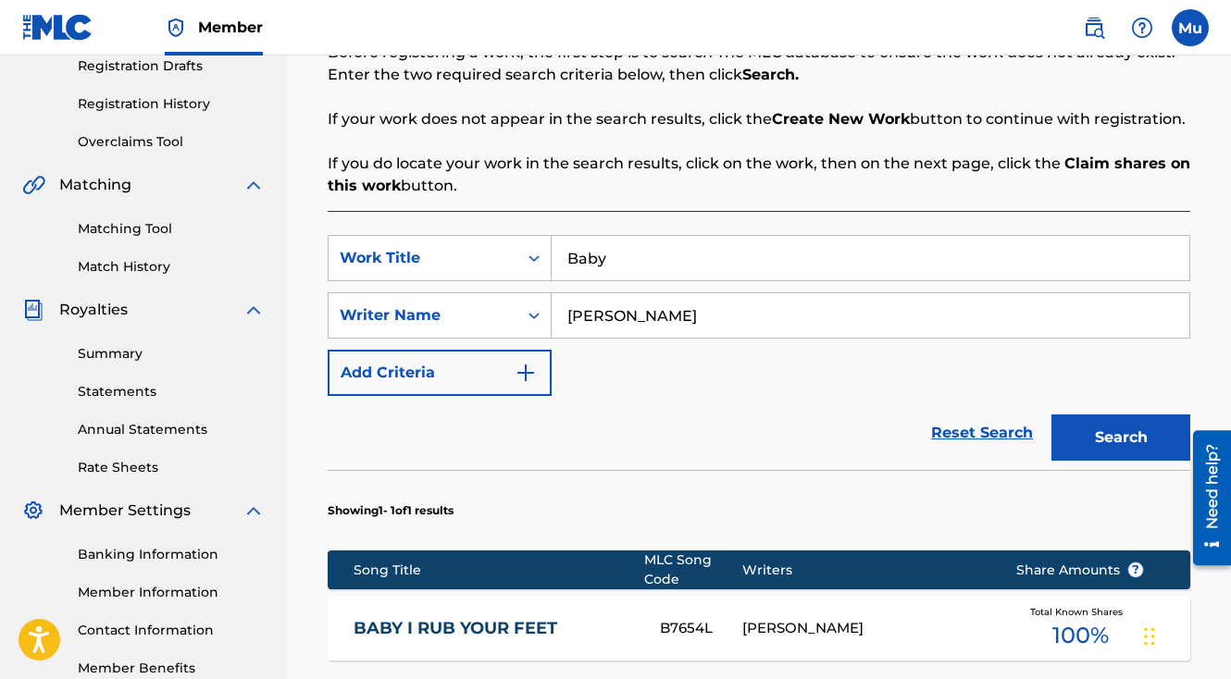
scroll to position [444, 0]
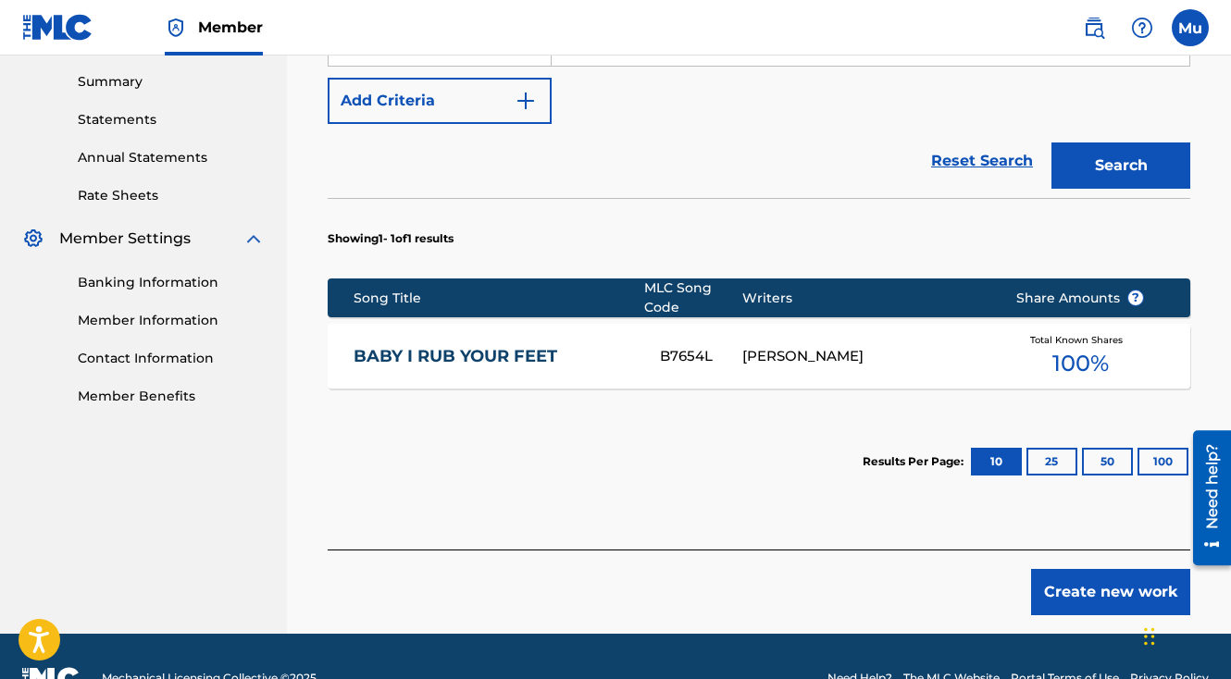
click at [1093, 569] on button "Create new work" at bounding box center [1110, 592] width 159 height 46
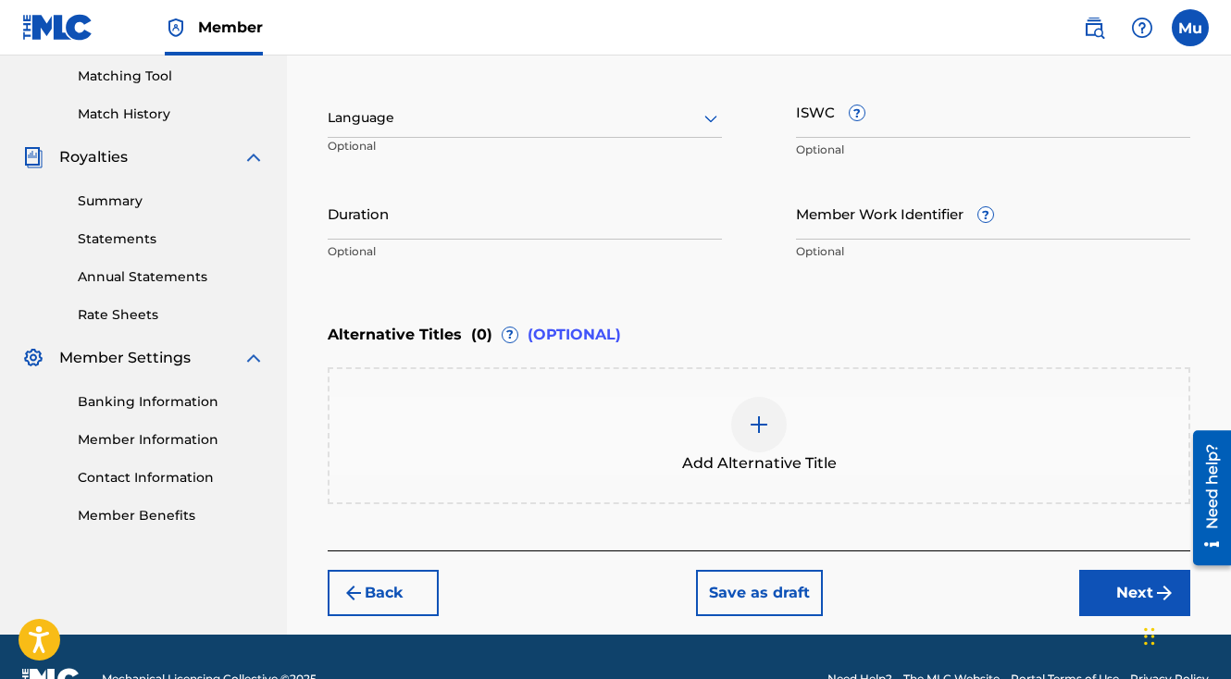
click at [1087, 570] on button "Next" at bounding box center [1134, 593] width 111 height 46
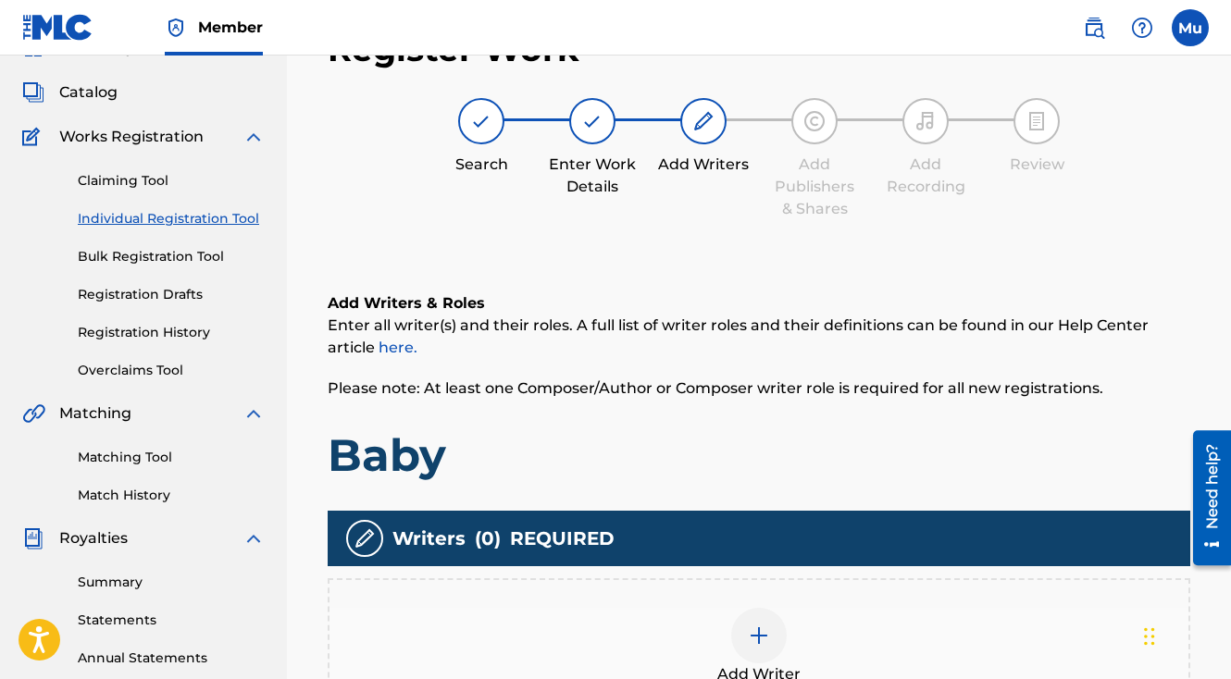
scroll to position [83, 0]
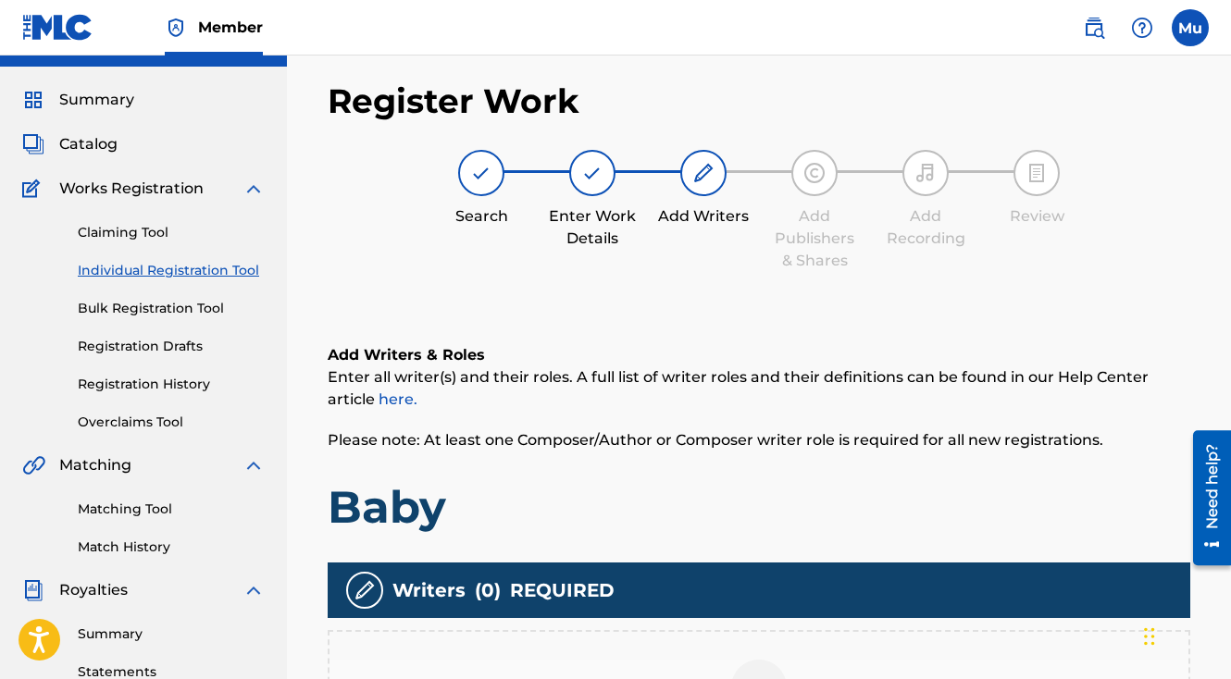
click at [767, 660] on div at bounding box center [759, 688] width 56 height 56
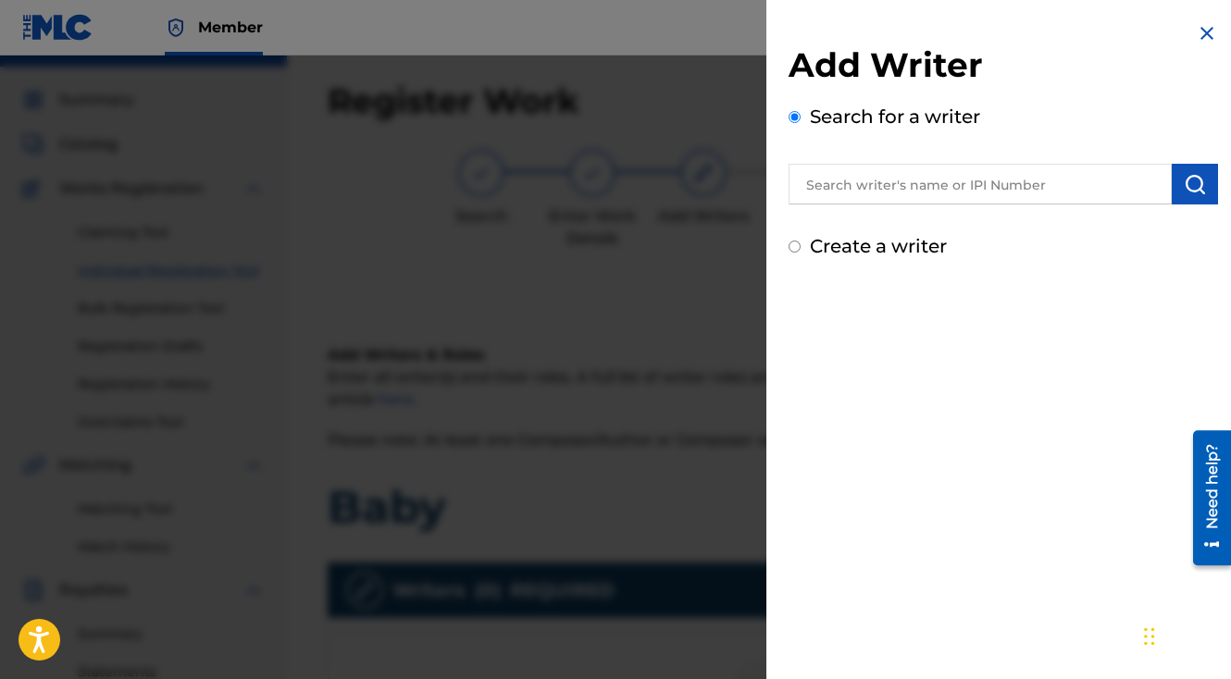
click at [890, 178] on input "text" at bounding box center [980, 184] width 383 height 41
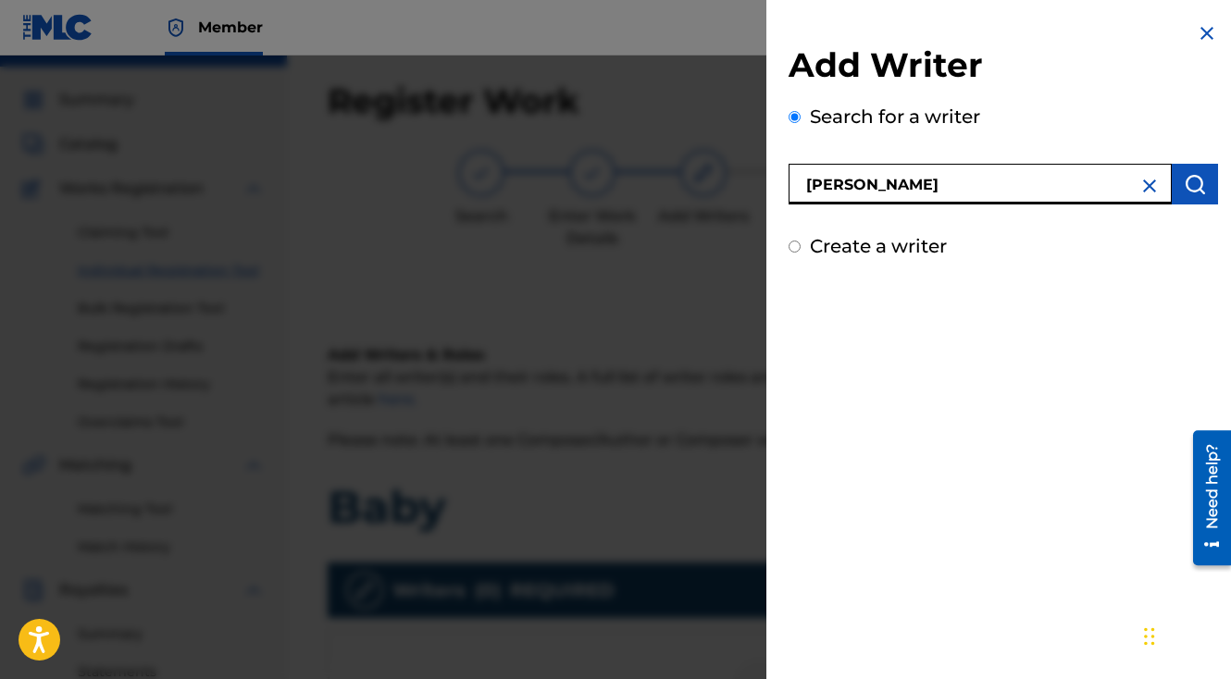
type input "[PERSON_NAME]"
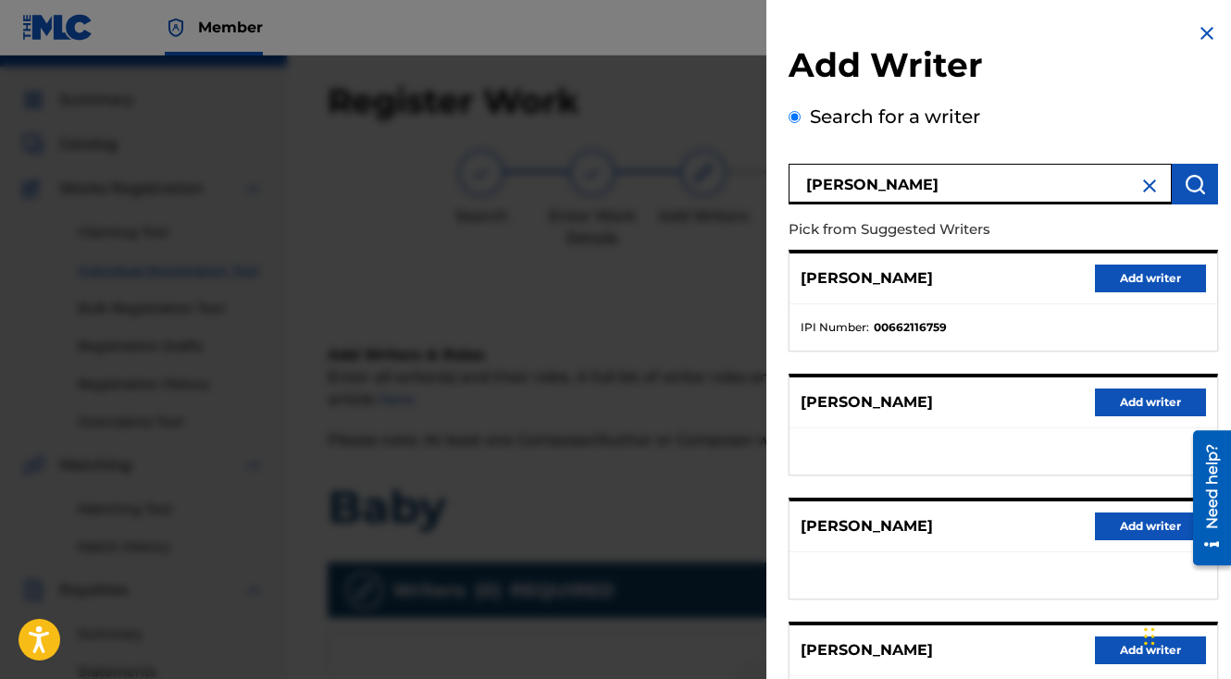
click at [1099, 279] on button "Add writer" at bounding box center [1150, 279] width 111 height 28
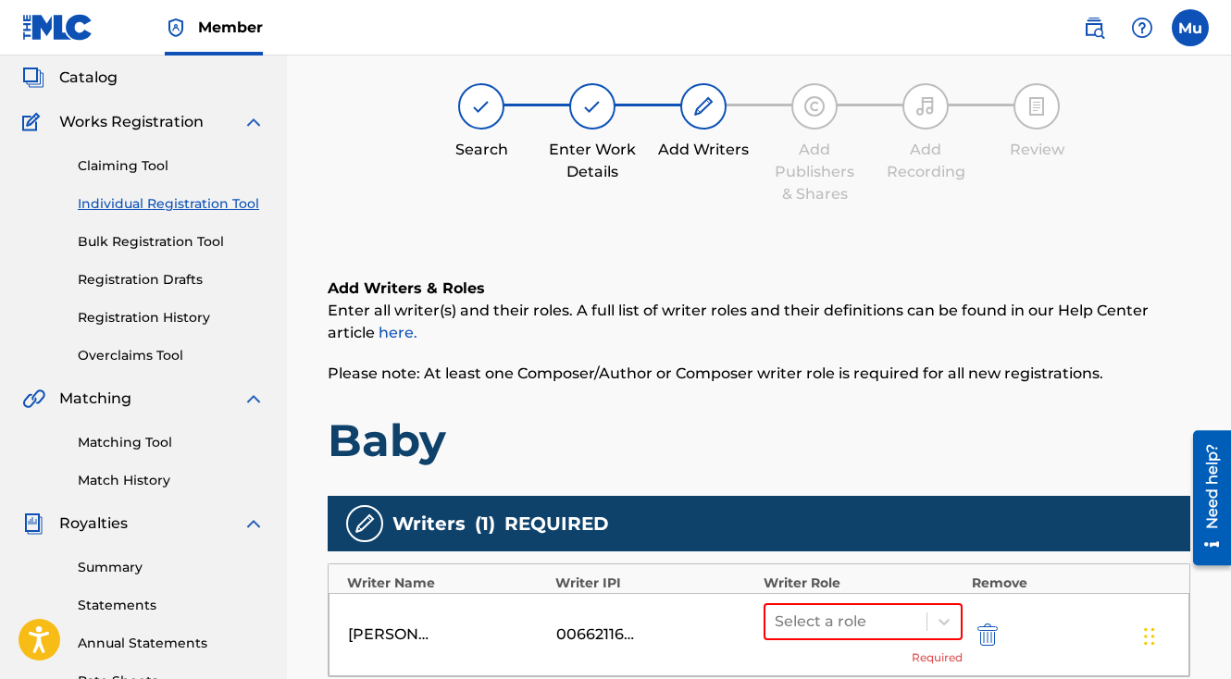
scroll to position [193, 0]
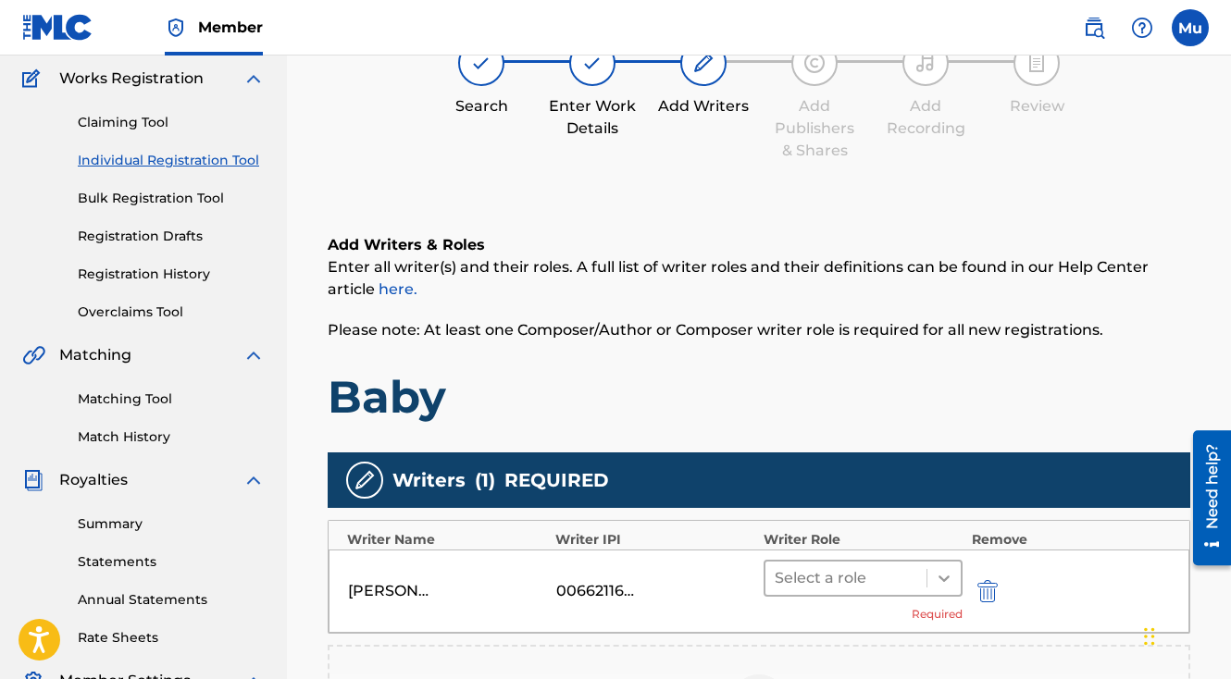
click at [942, 576] on icon at bounding box center [943, 579] width 11 height 6
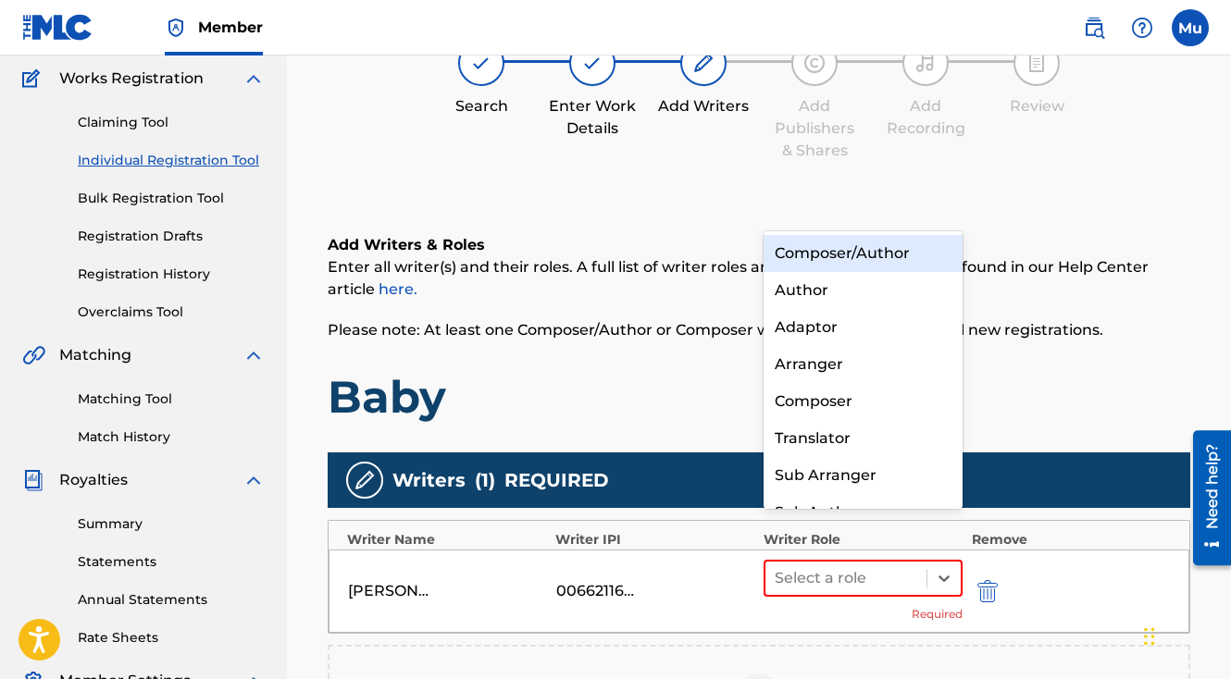
click at [843, 250] on div "Composer/Author" at bounding box center [863, 253] width 199 height 37
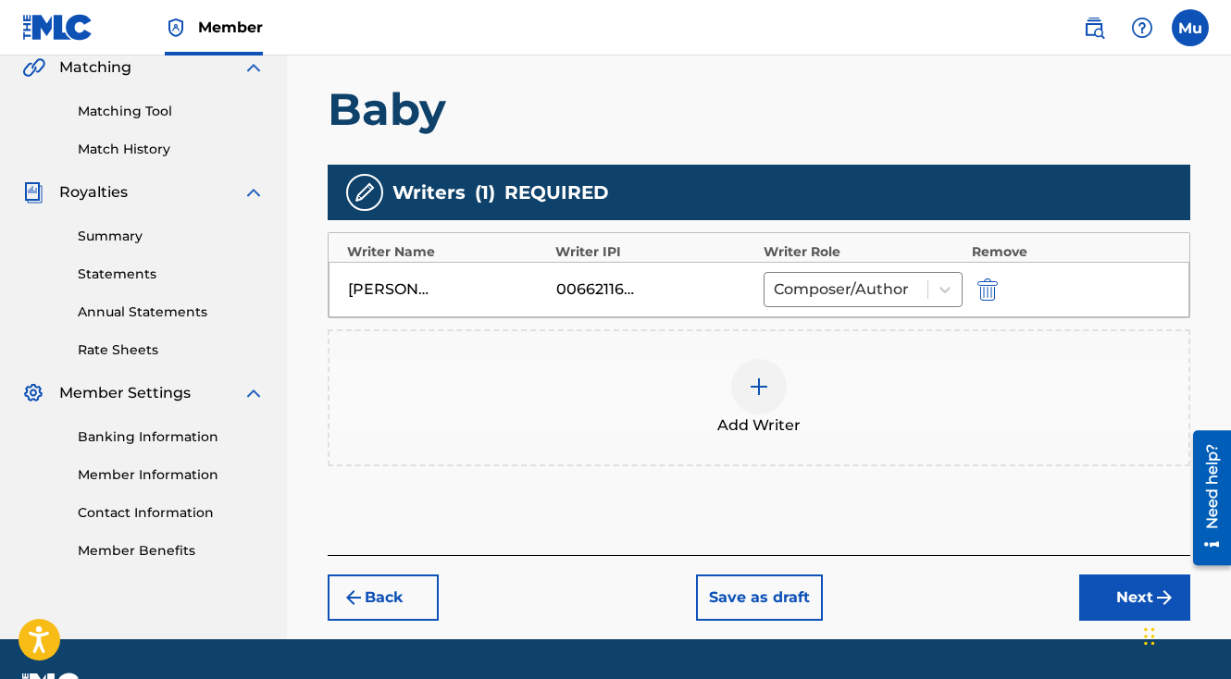
scroll to position [487, 0]
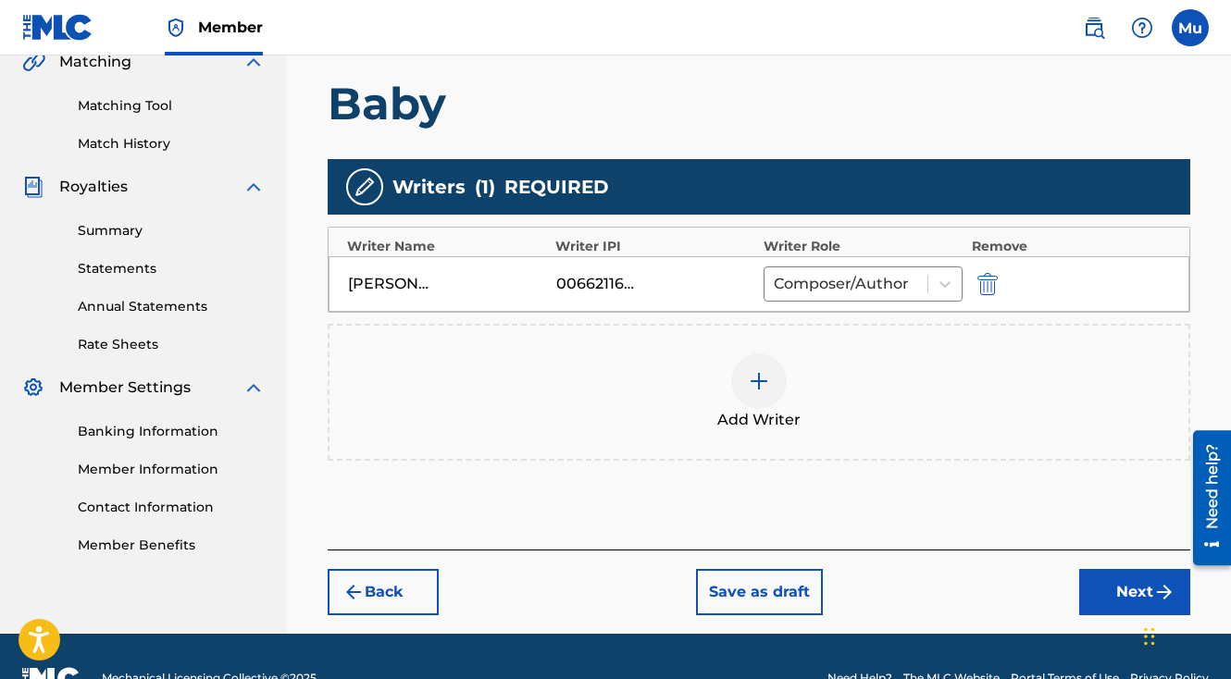
click at [1149, 550] on div "Back Save as draft Next" at bounding box center [759, 583] width 863 height 66
click at [1134, 569] on button "Next" at bounding box center [1134, 592] width 111 height 46
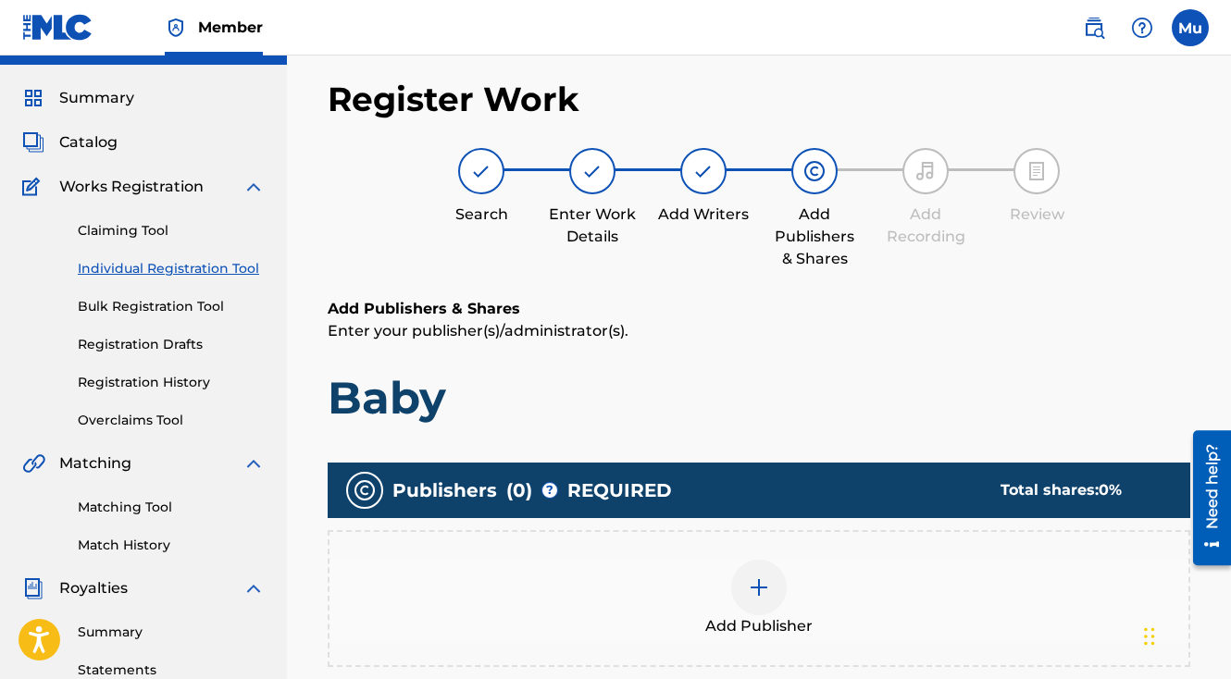
scroll to position [83, 0]
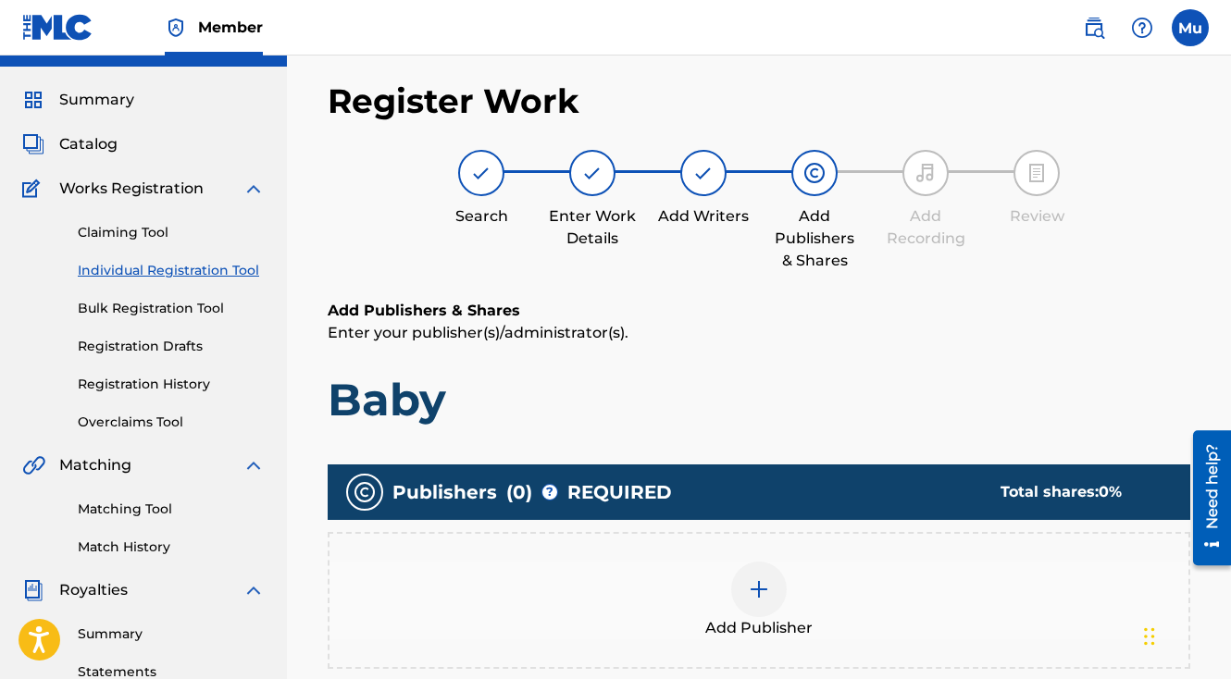
click at [776, 562] on div at bounding box center [759, 590] width 56 height 56
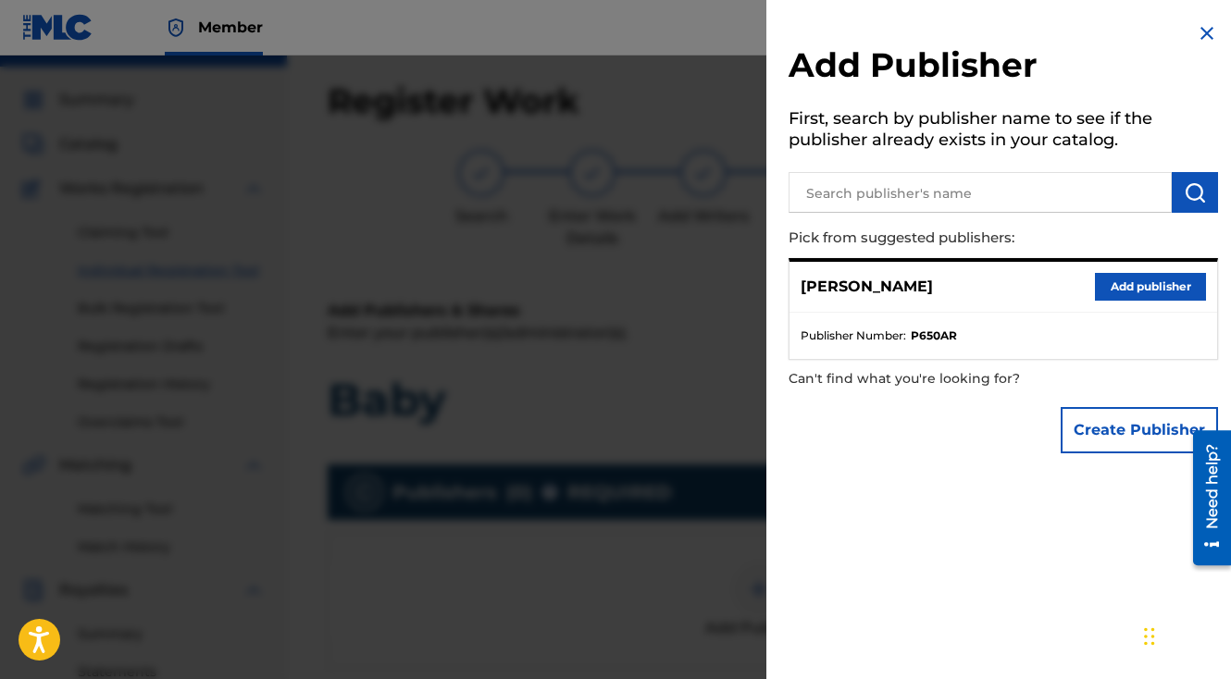
click at [1106, 281] on button "Add publisher" at bounding box center [1150, 287] width 111 height 28
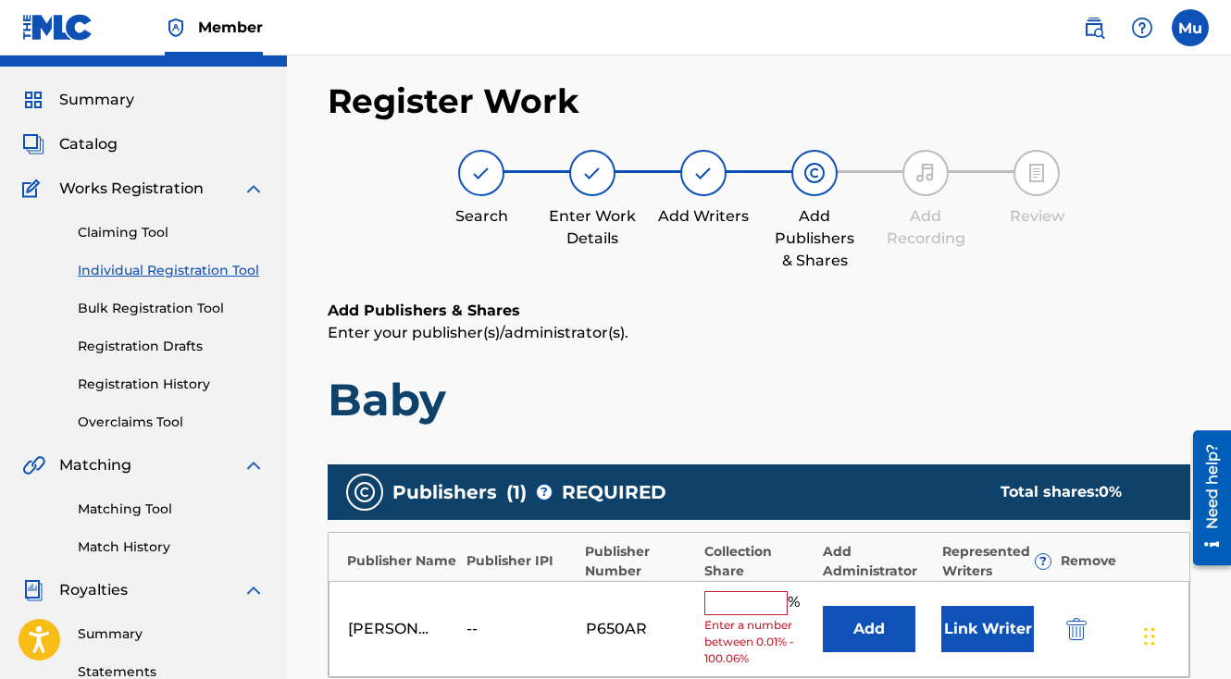
click at [733, 591] on input "text" at bounding box center [745, 603] width 83 height 24
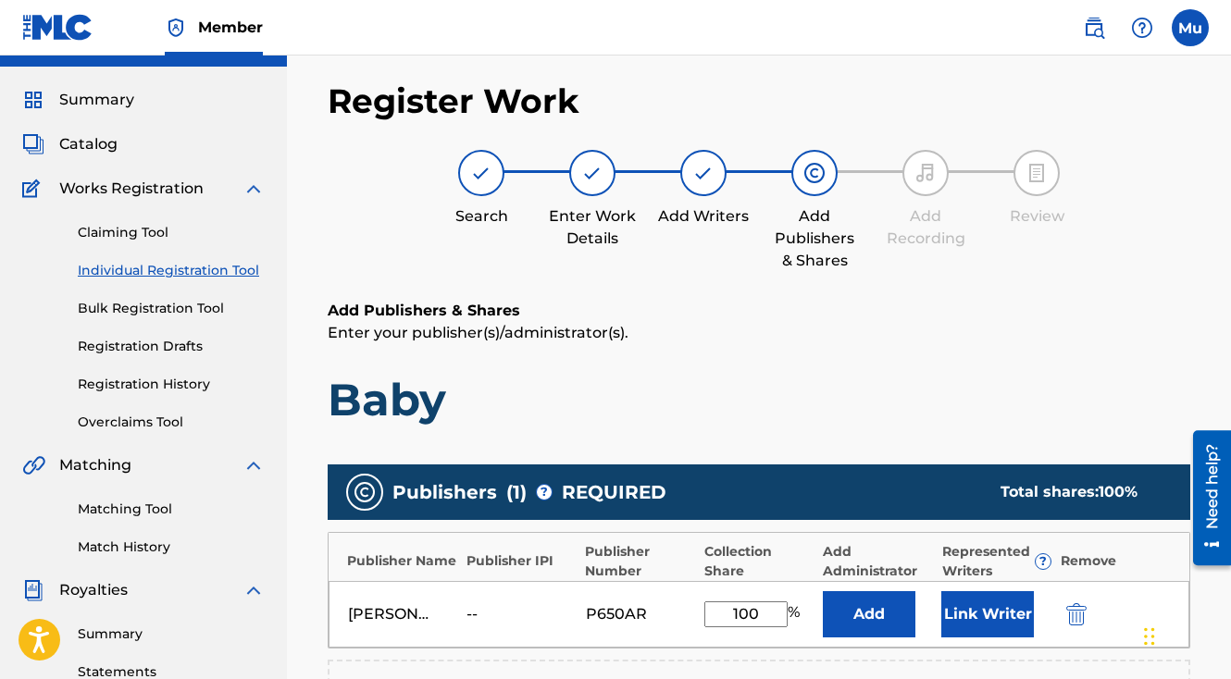
type input "100"
click at [987, 591] on button "Link Writer" at bounding box center [987, 614] width 93 height 46
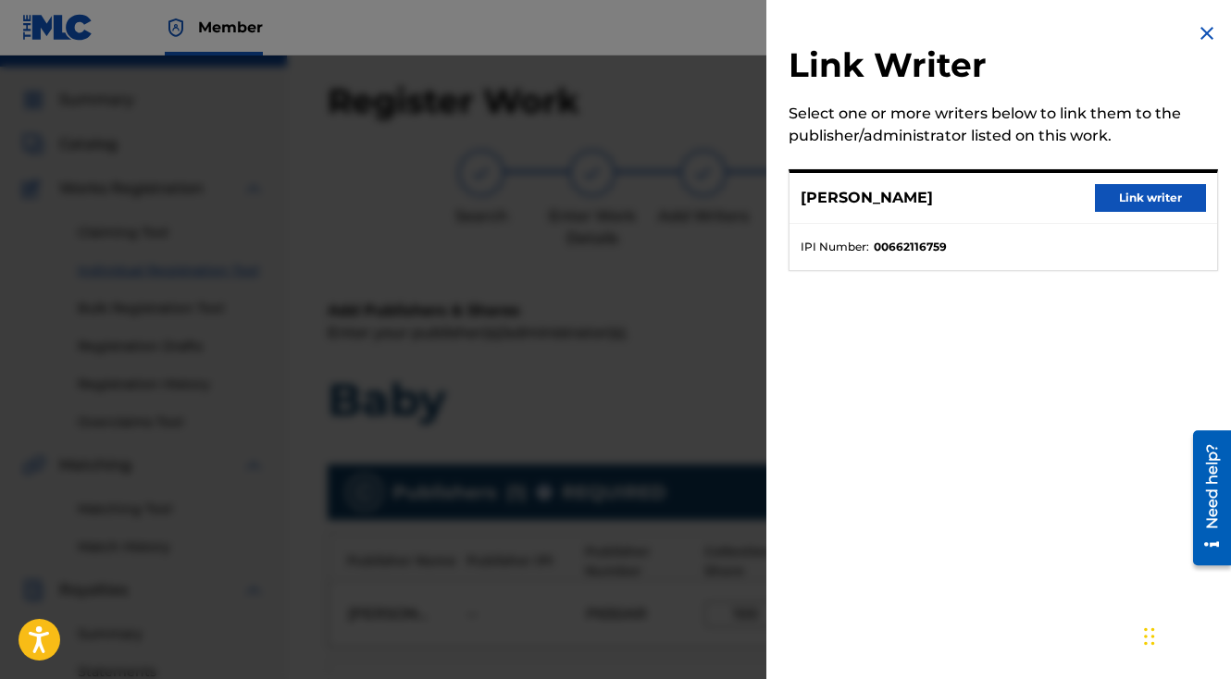
click at [1140, 182] on div "[PERSON_NAME] Link writer" at bounding box center [1003, 198] width 428 height 51
click at [1136, 195] on button "Link writer" at bounding box center [1150, 198] width 111 height 28
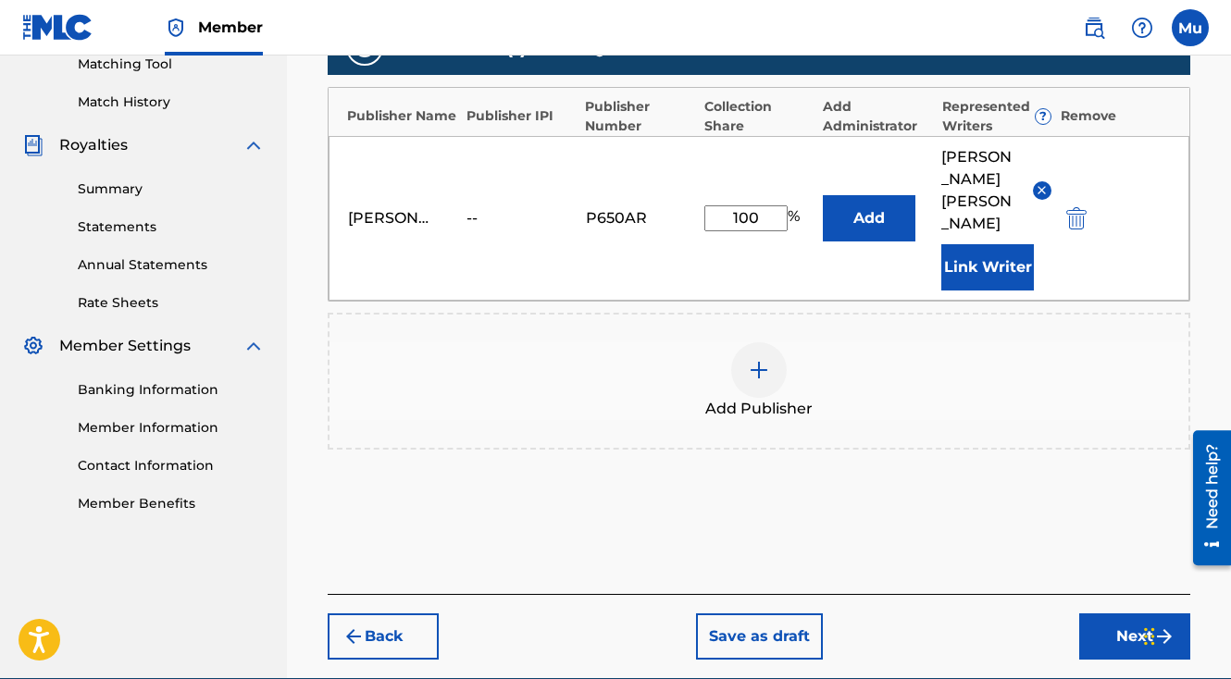
click at [1102, 614] on button "Next" at bounding box center [1134, 637] width 111 height 46
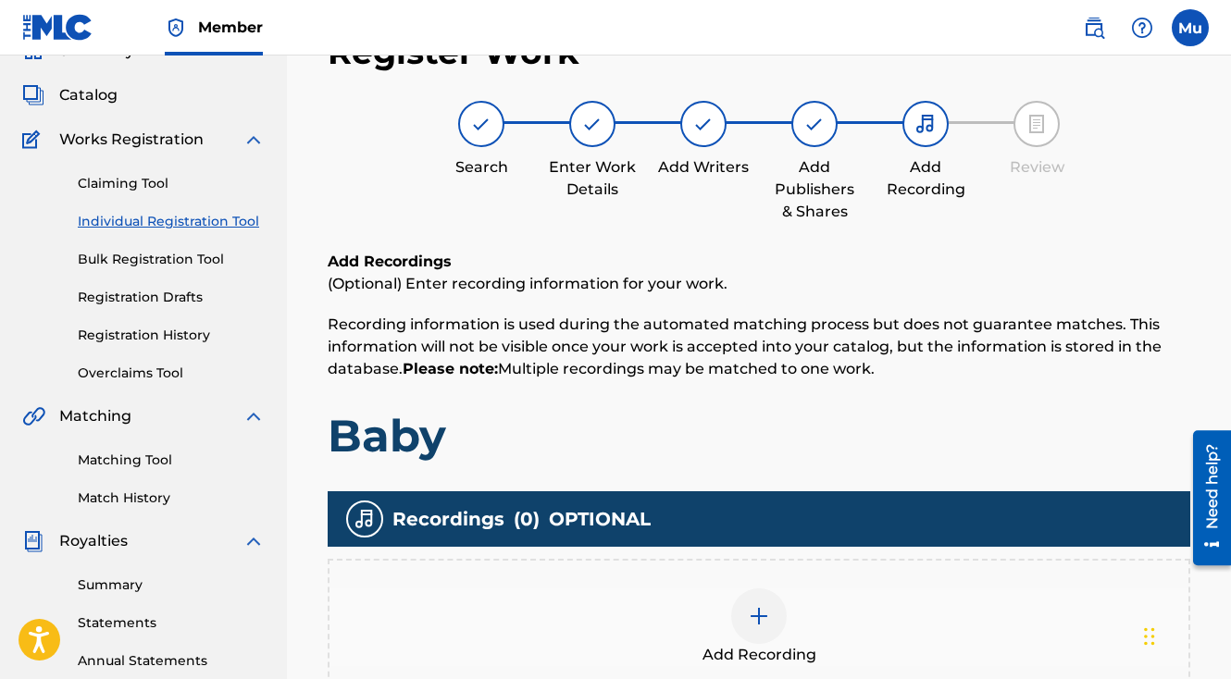
scroll to position [147, 0]
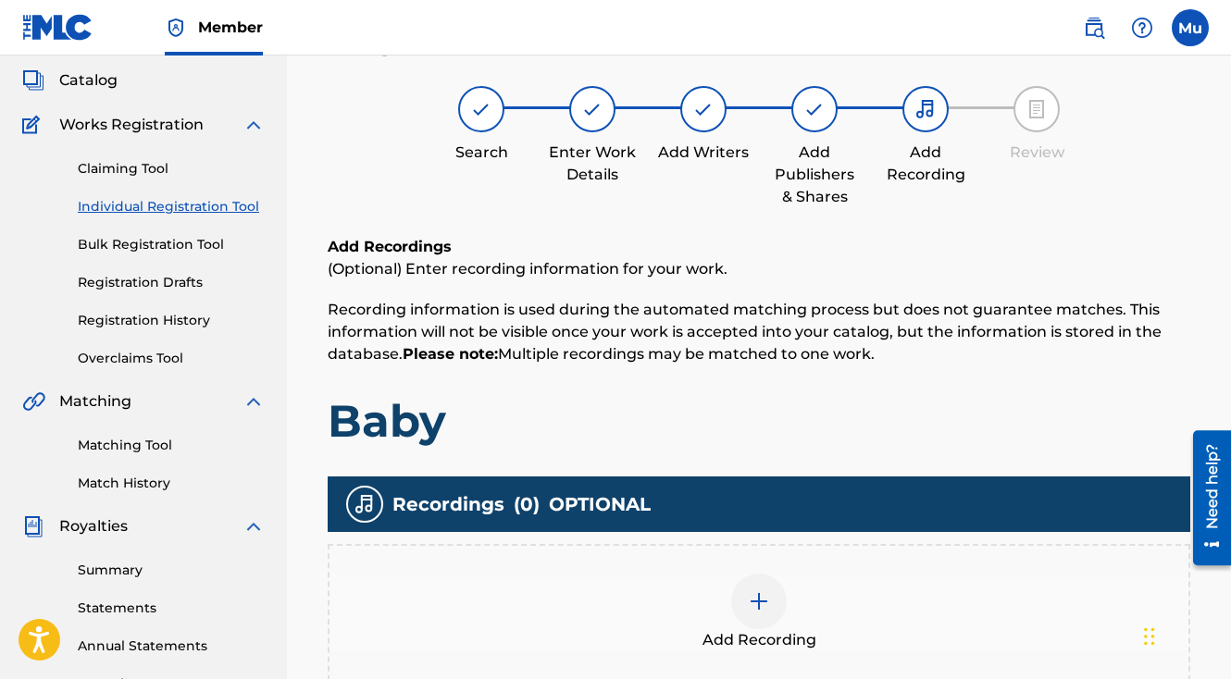
click at [747, 544] on div "Add Recording" at bounding box center [759, 612] width 863 height 137
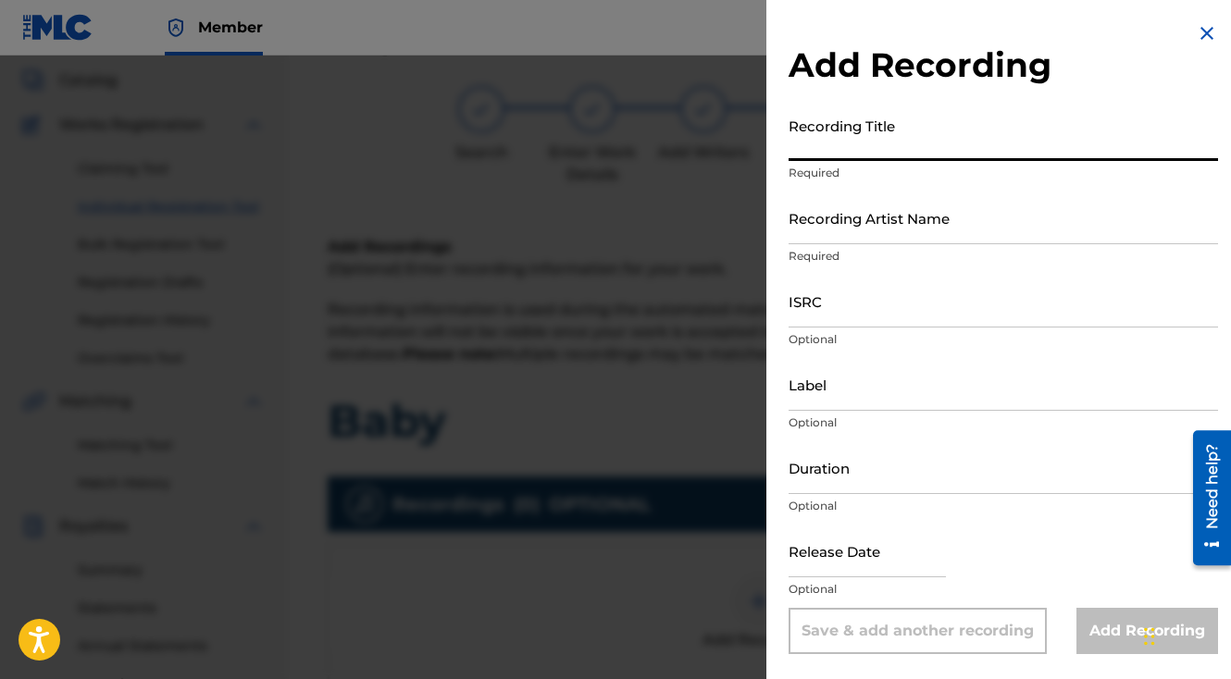
click at [828, 146] on input "Recording Title" at bounding box center [1003, 134] width 429 height 53
type input "Baby"
click at [844, 221] on input "Recording Artist Name" at bounding box center [1003, 218] width 429 height 53
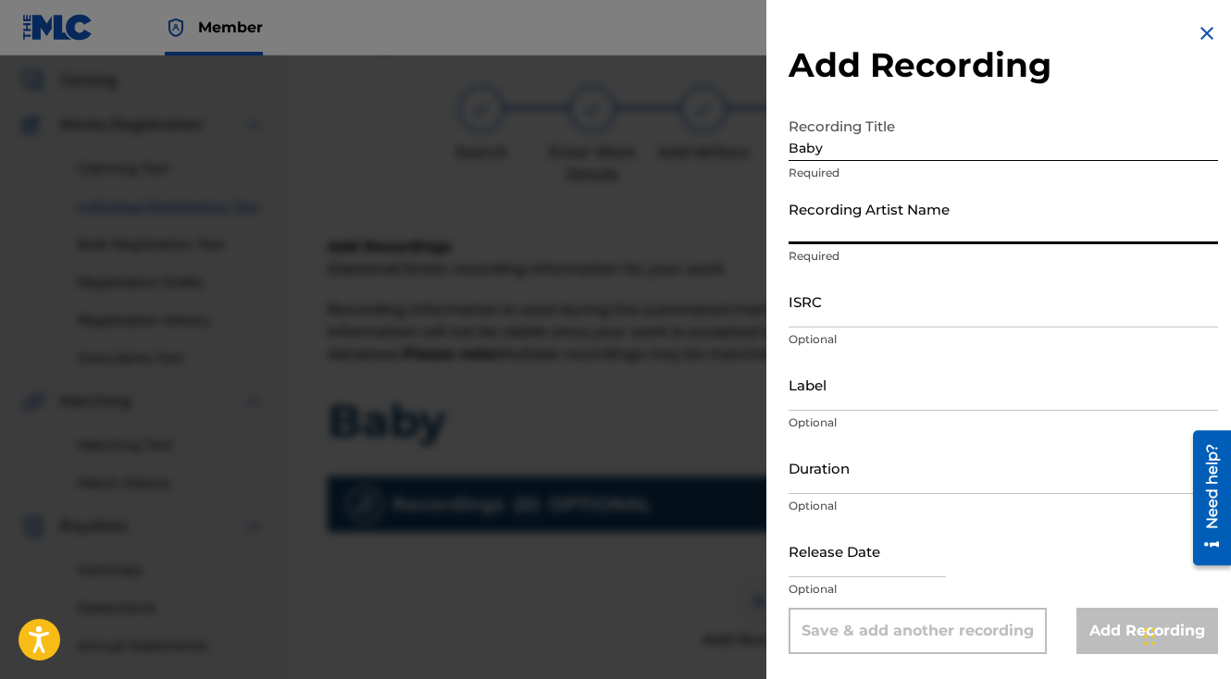
type input "The General Da Jamaican Boy"
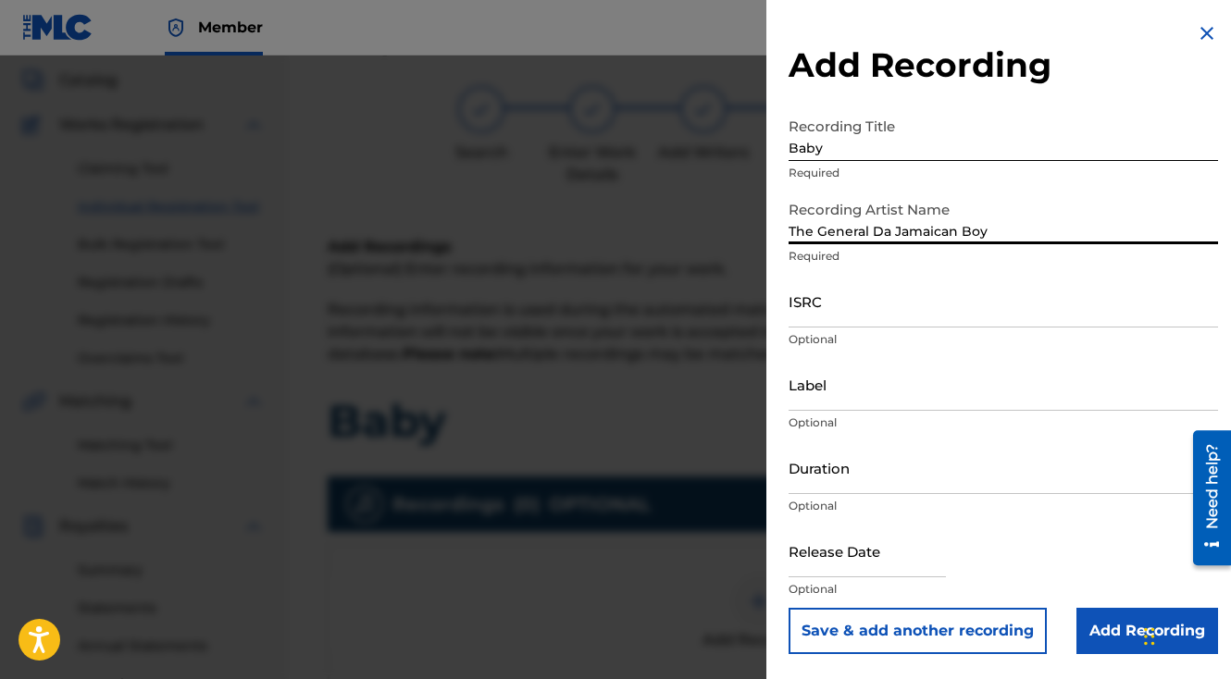
click at [835, 304] on input "ISRC" at bounding box center [1003, 301] width 429 height 53
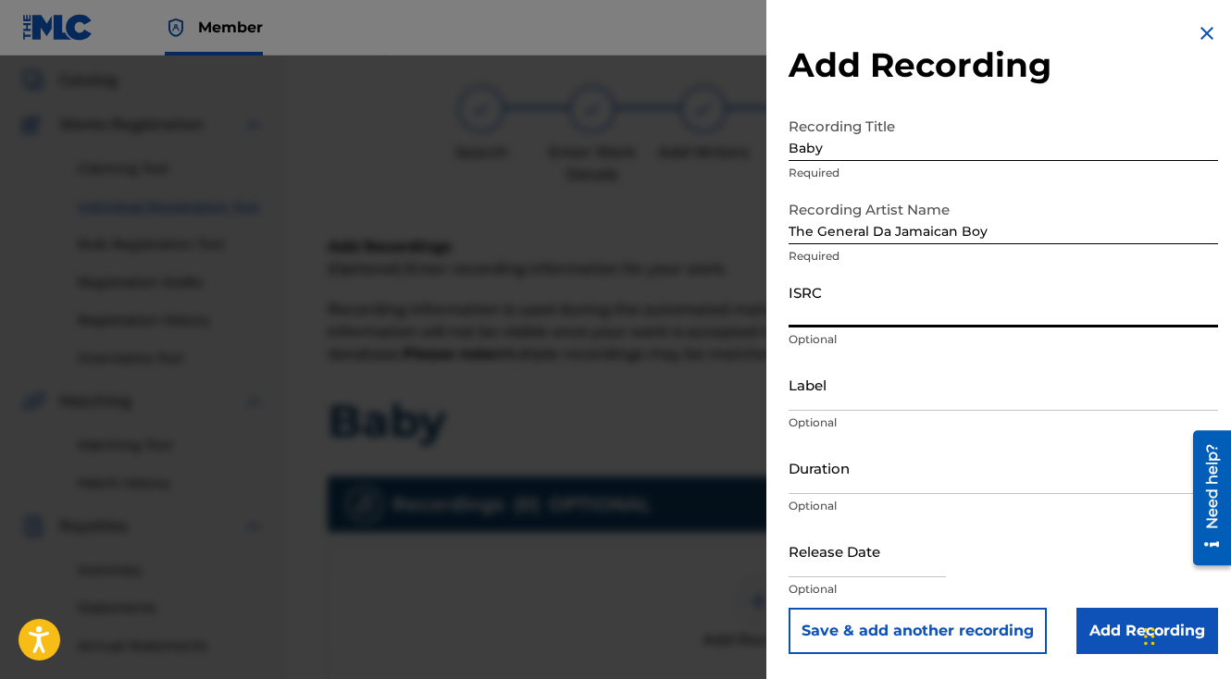
paste input "QZAMM1744661"
type input "QZAMM1744661"
click at [1099, 627] on input "Add Recording" at bounding box center [1147, 631] width 142 height 46
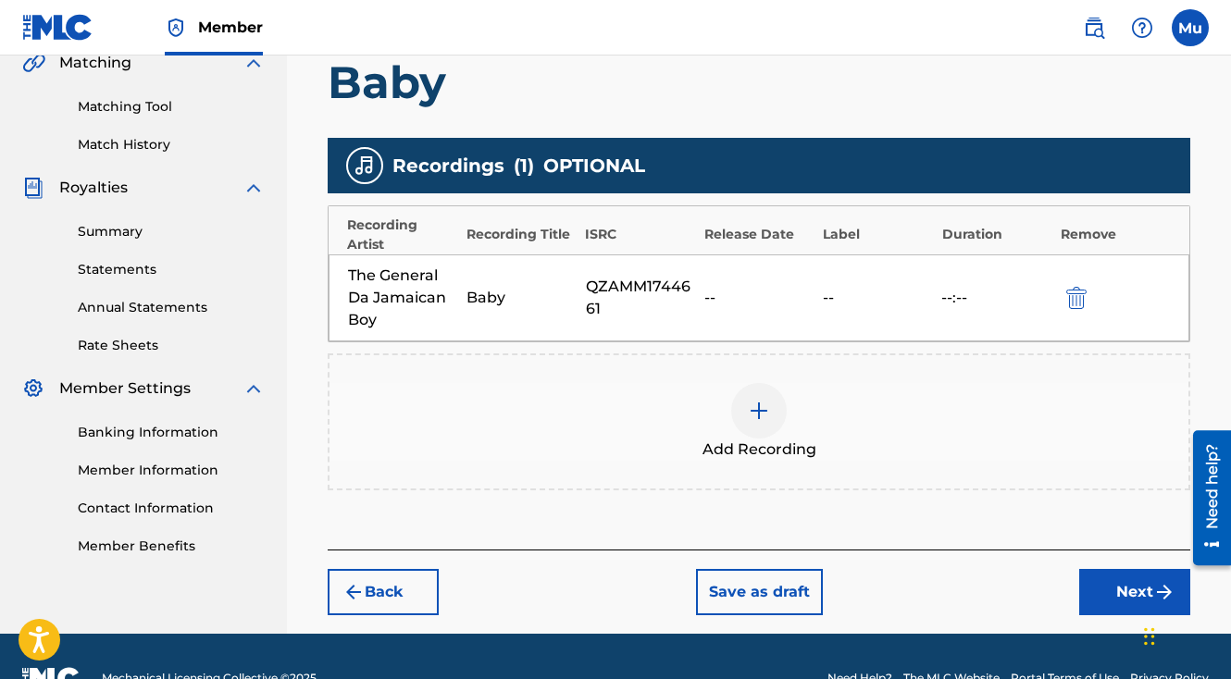
click at [1101, 569] on button "Next" at bounding box center [1134, 592] width 111 height 46
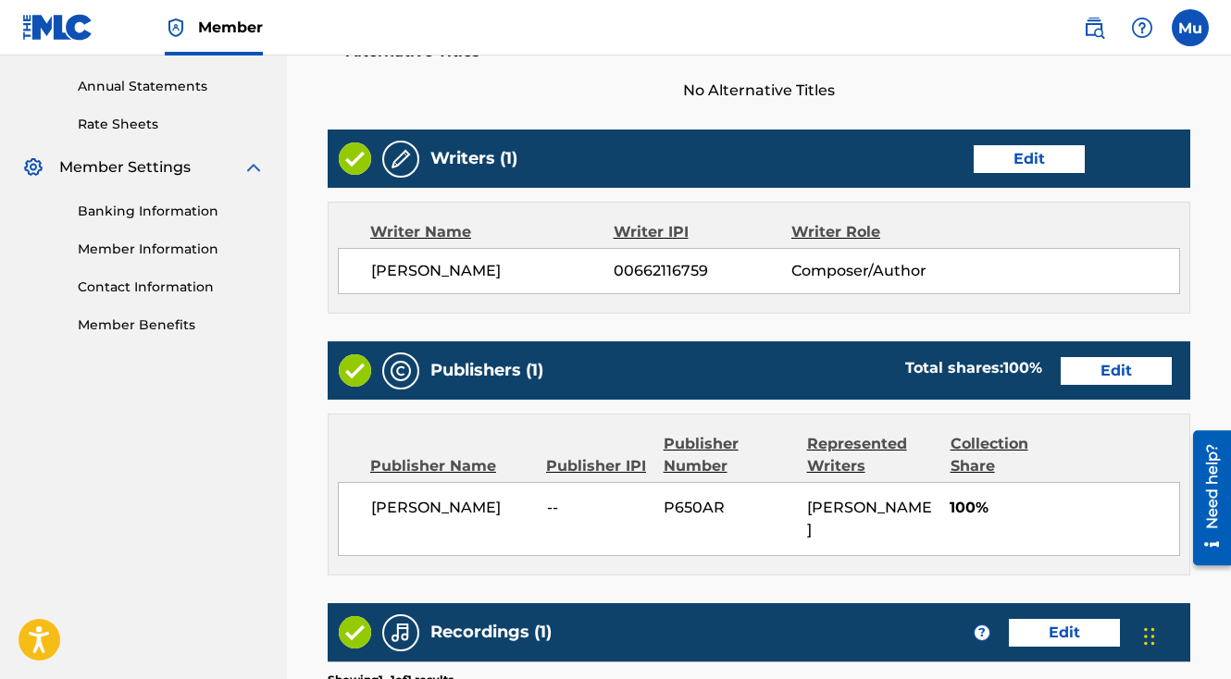
scroll to position [965, 0]
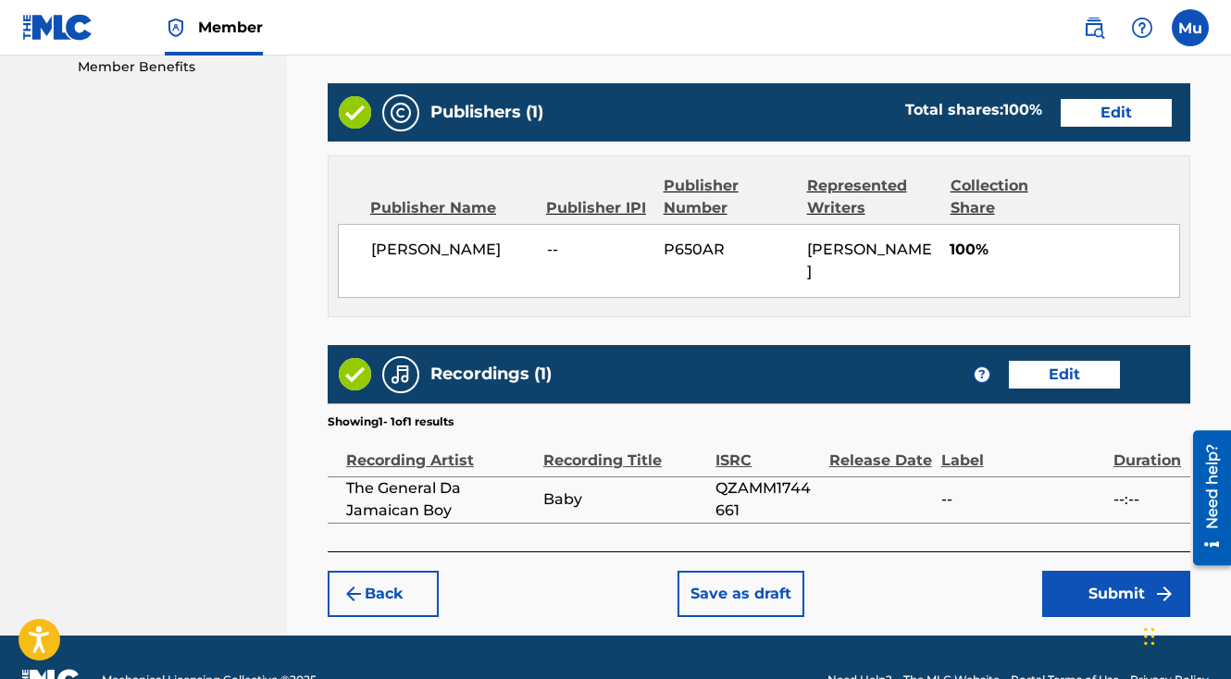
click at [1124, 571] on button "Submit" at bounding box center [1116, 594] width 148 height 46
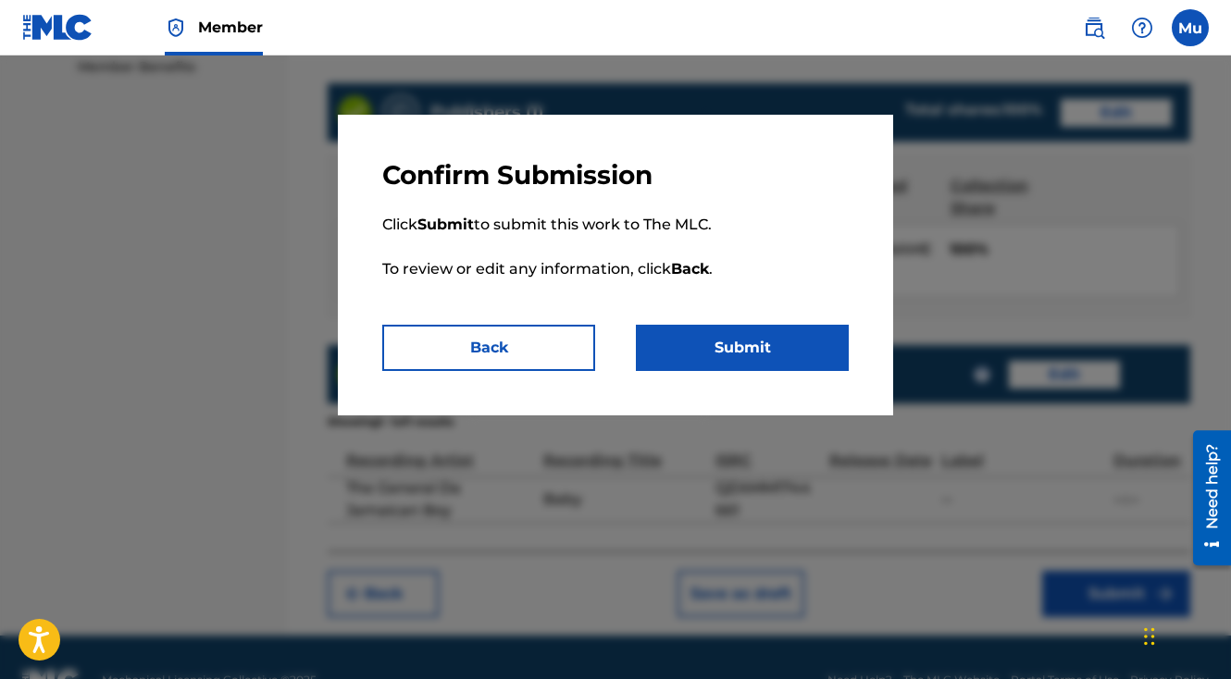
click at [783, 347] on button "Submit" at bounding box center [742, 348] width 213 height 46
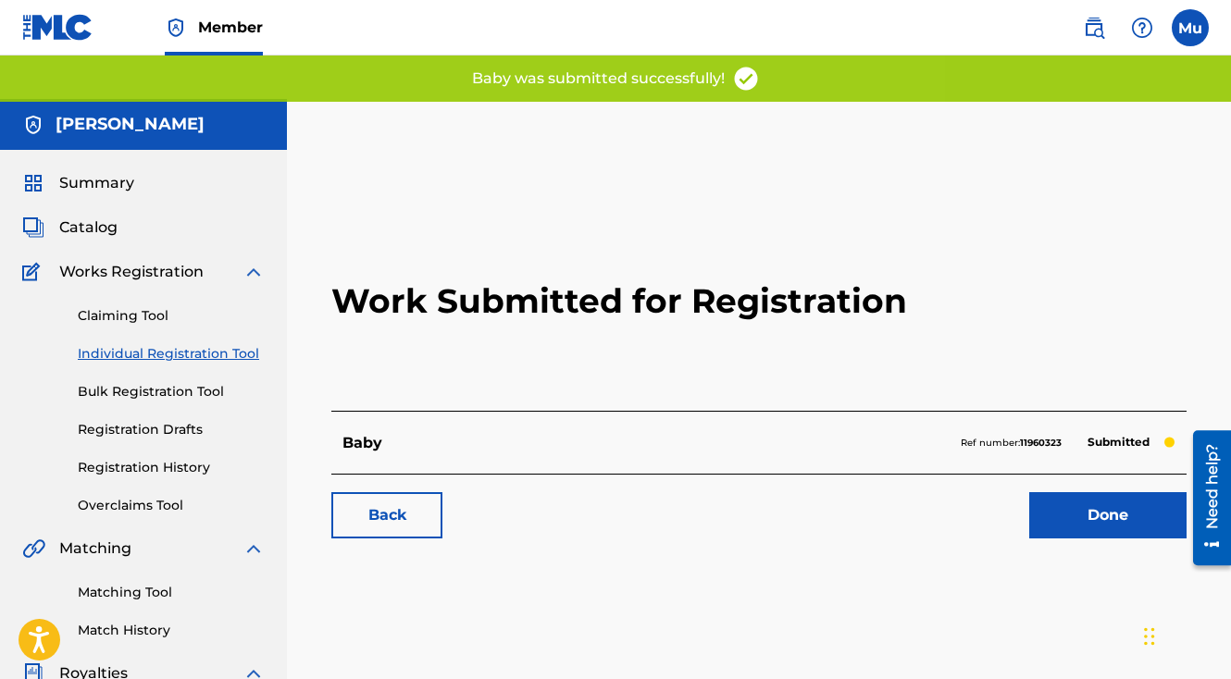
click at [1095, 492] on link "Done" at bounding box center [1107, 515] width 157 height 46
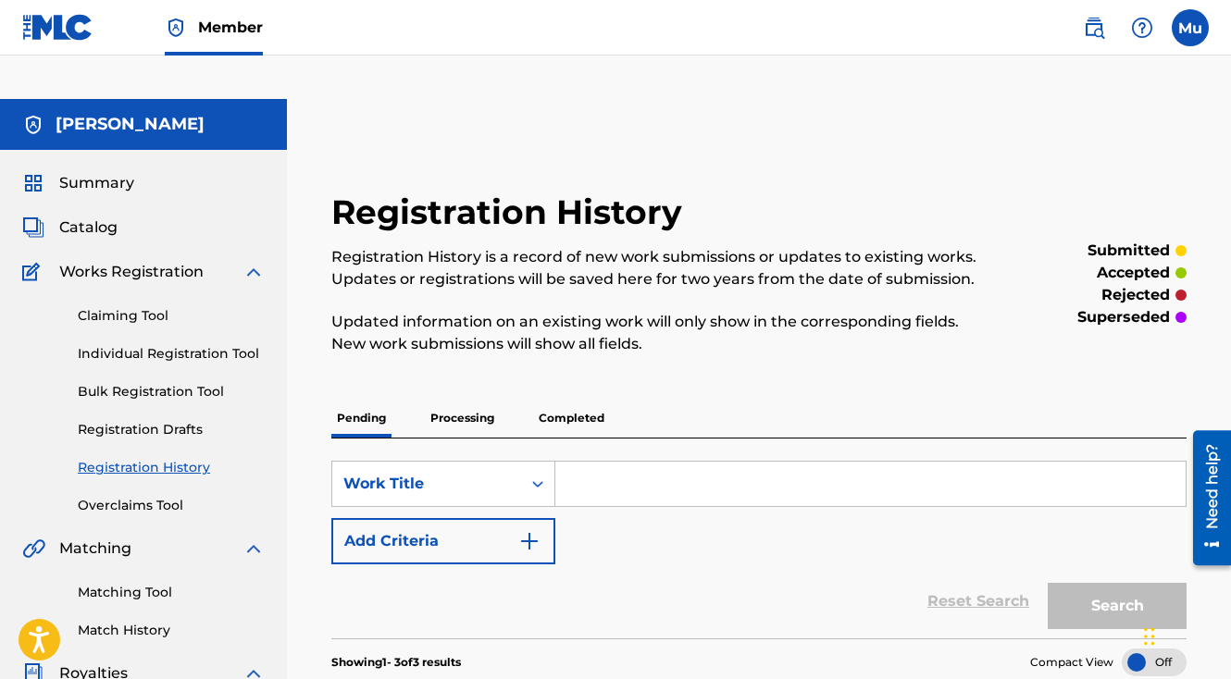
click at [189, 344] on link "Individual Registration Tool" at bounding box center [171, 353] width 187 height 19
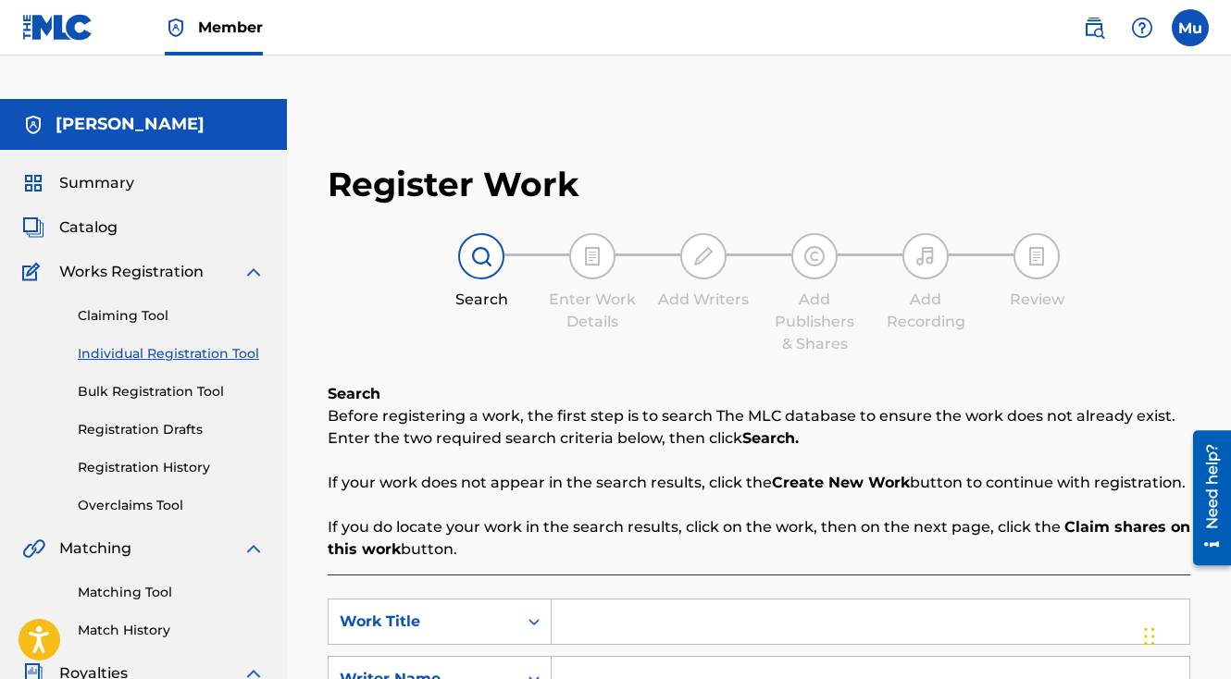
scroll to position [43, 0]
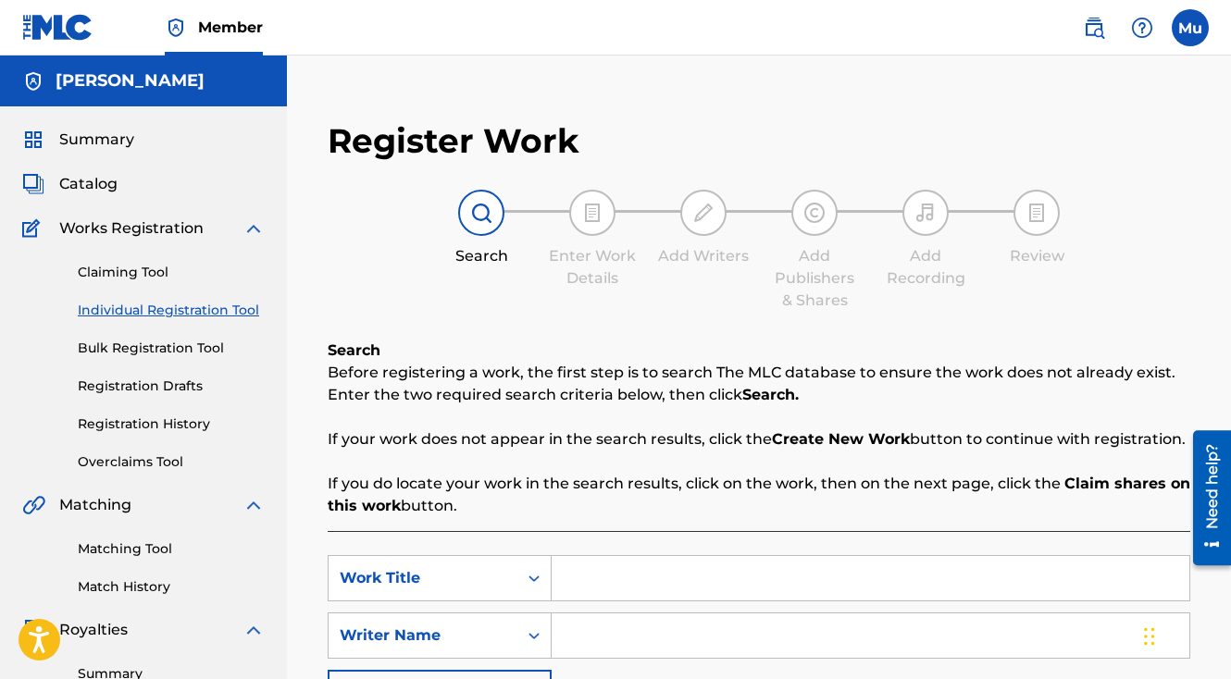
click at [636, 556] on input "Search Form" at bounding box center [871, 578] width 638 height 44
paste input "Avoid Them"
type input "Avoid Them"
click at [695, 614] on input "Search Form" at bounding box center [871, 636] width 638 height 44
type input "[PERSON_NAME]"
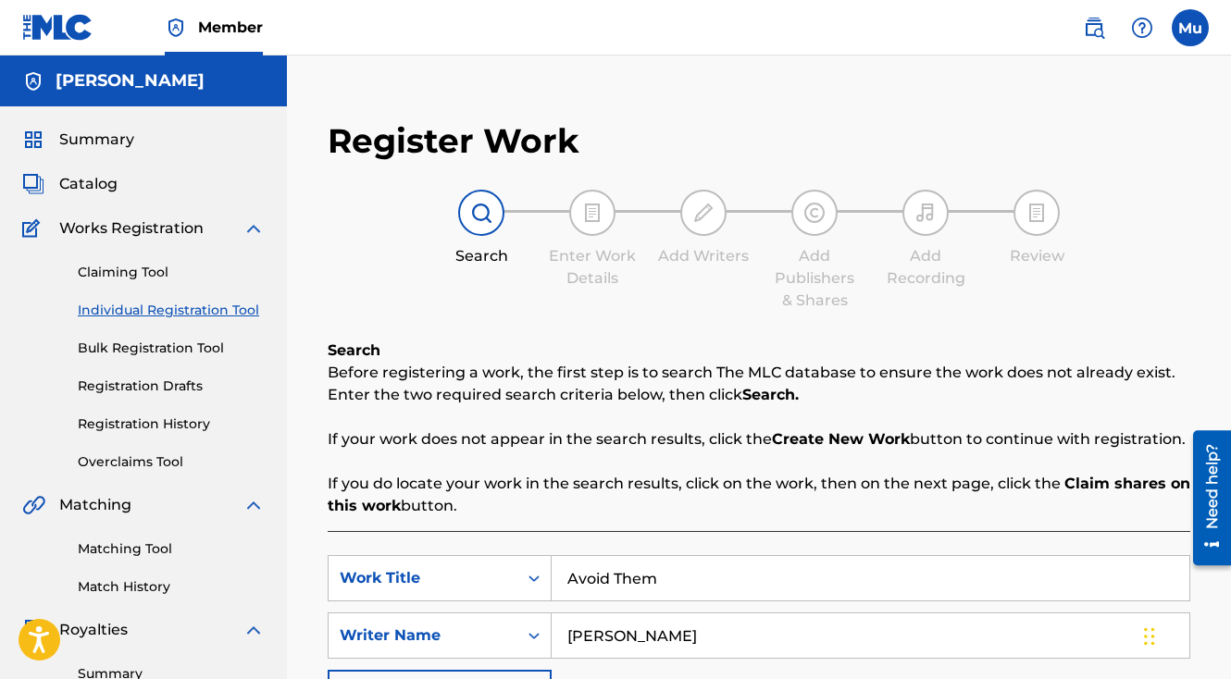
scroll to position [430, 0]
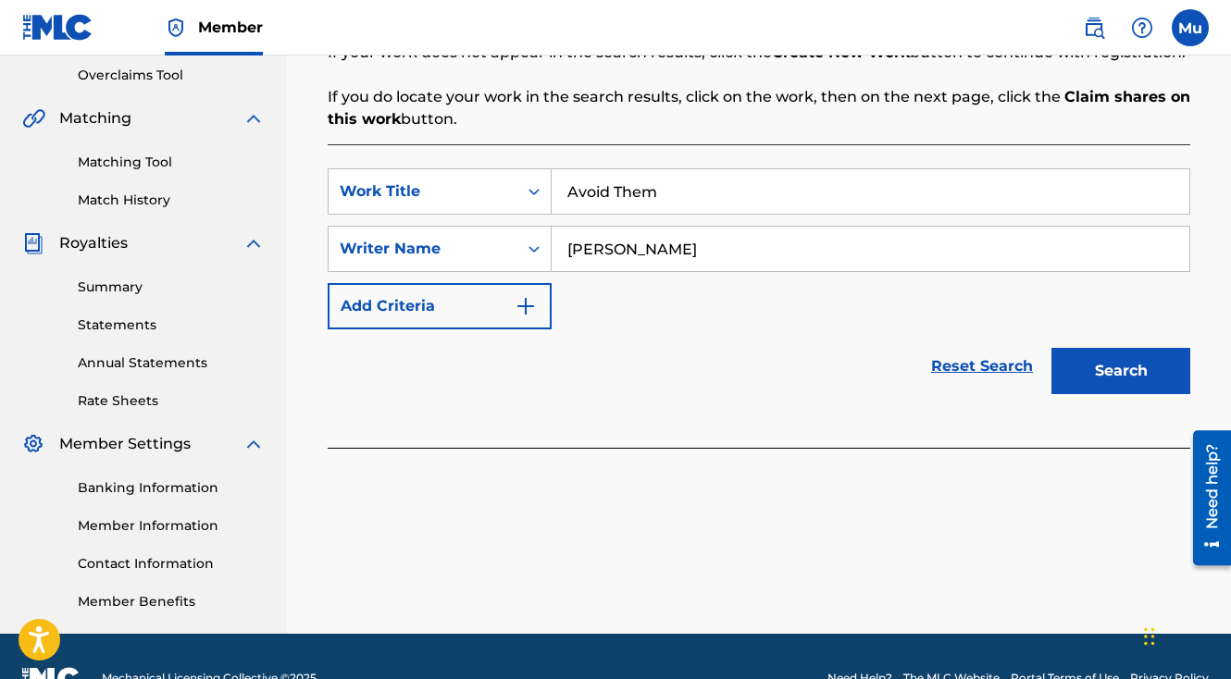
click at [1091, 348] on button "Search" at bounding box center [1120, 371] width 139 height 46
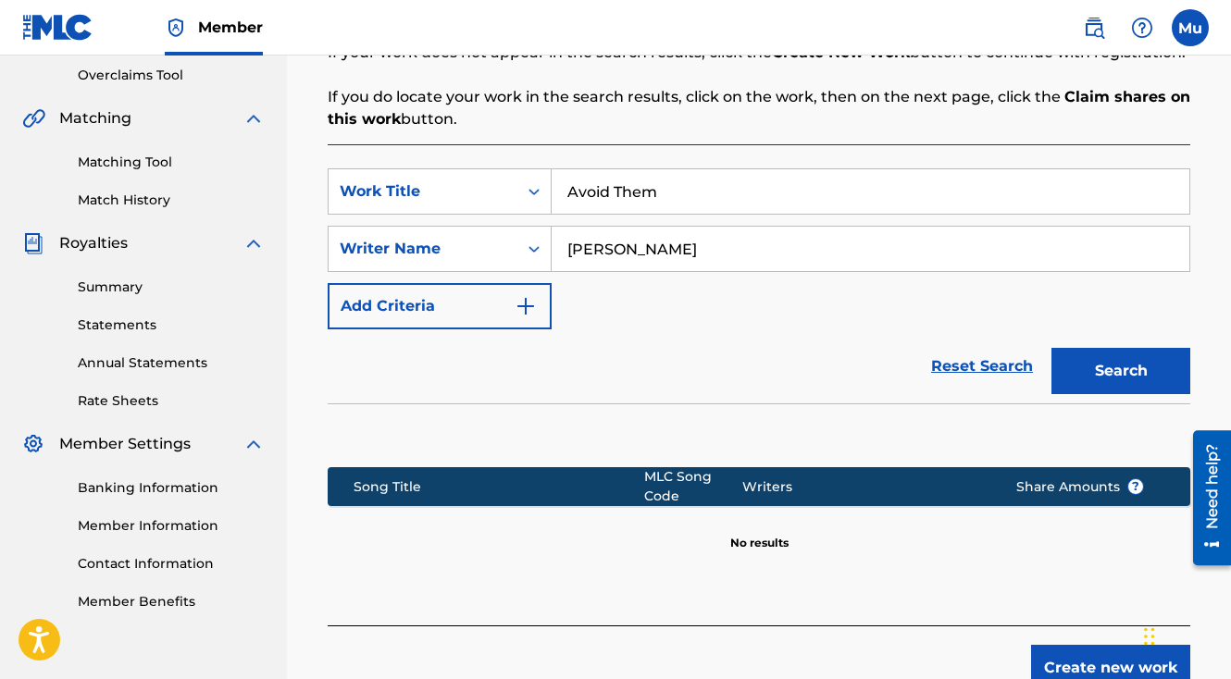
scroll to position [506, 0]
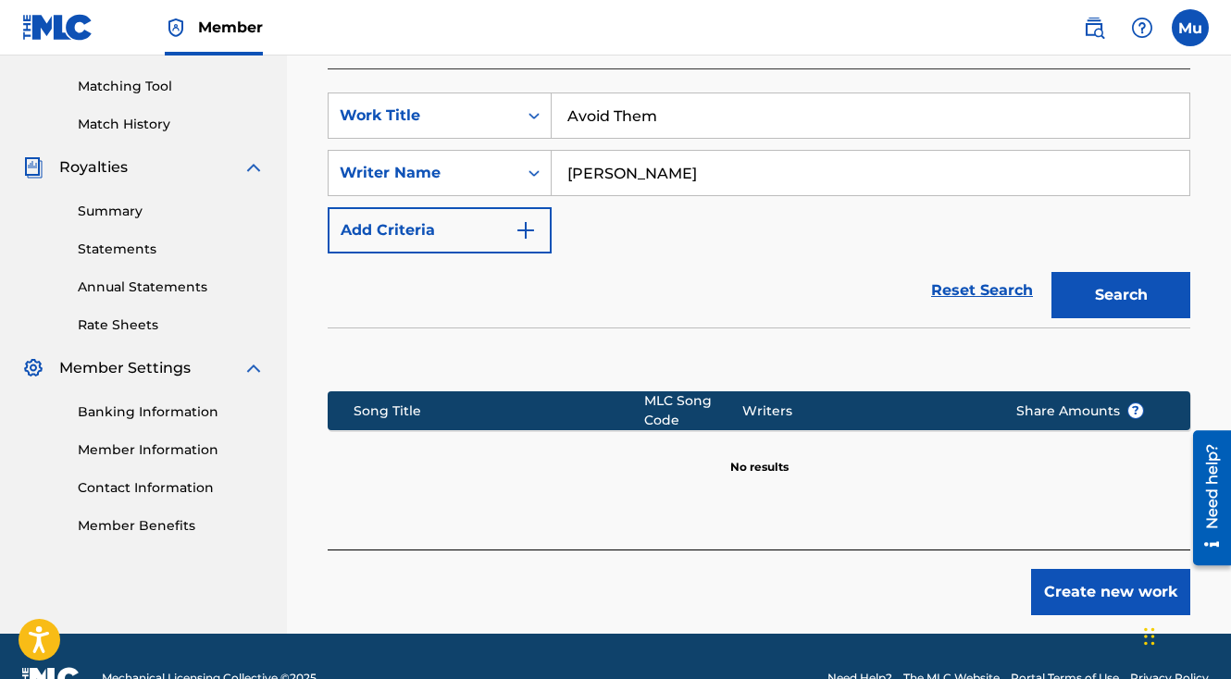
click at [1057, 569] on button "Create new work" at bounding box center [1110, 592] width 159 height 46
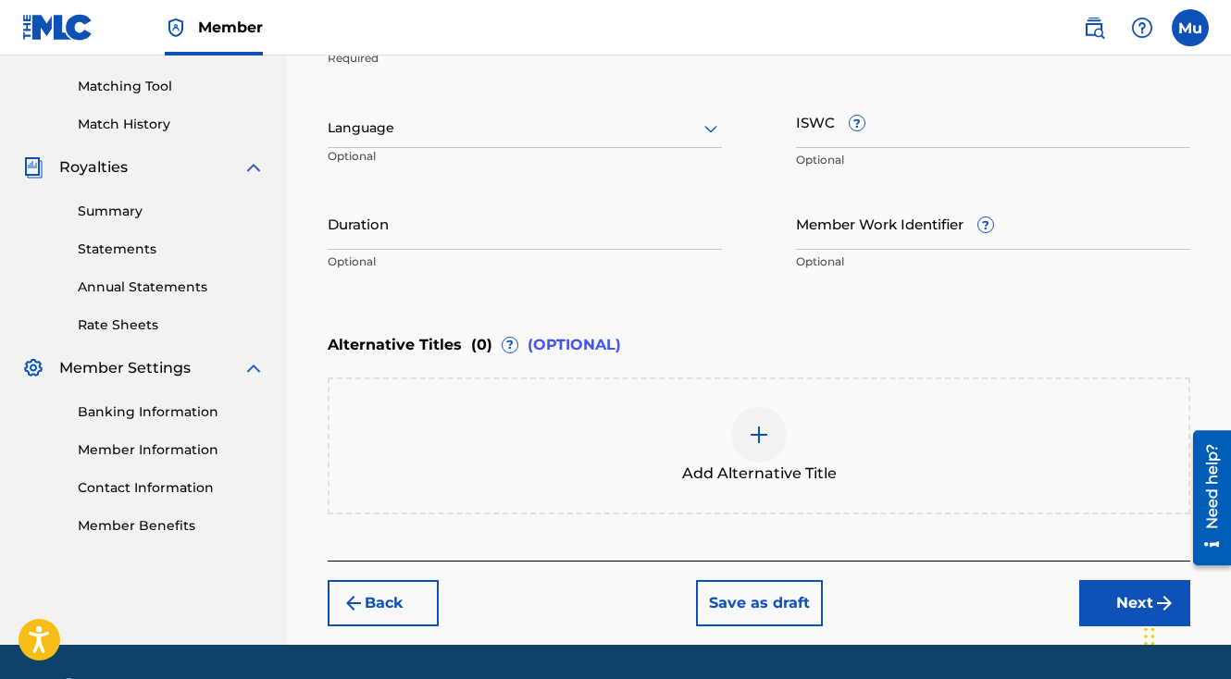
click at [1130, 580] on button "Next" at bounding box center [1134, 603] width 111 height 46
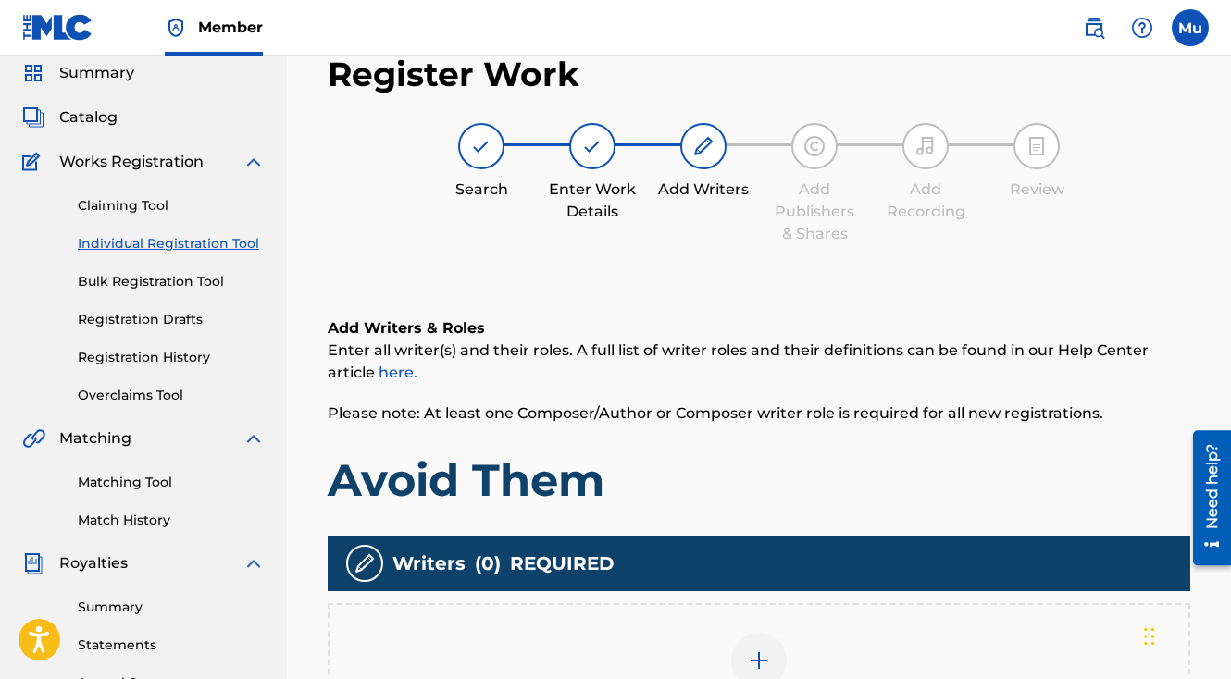
scroll to position [83, 0]
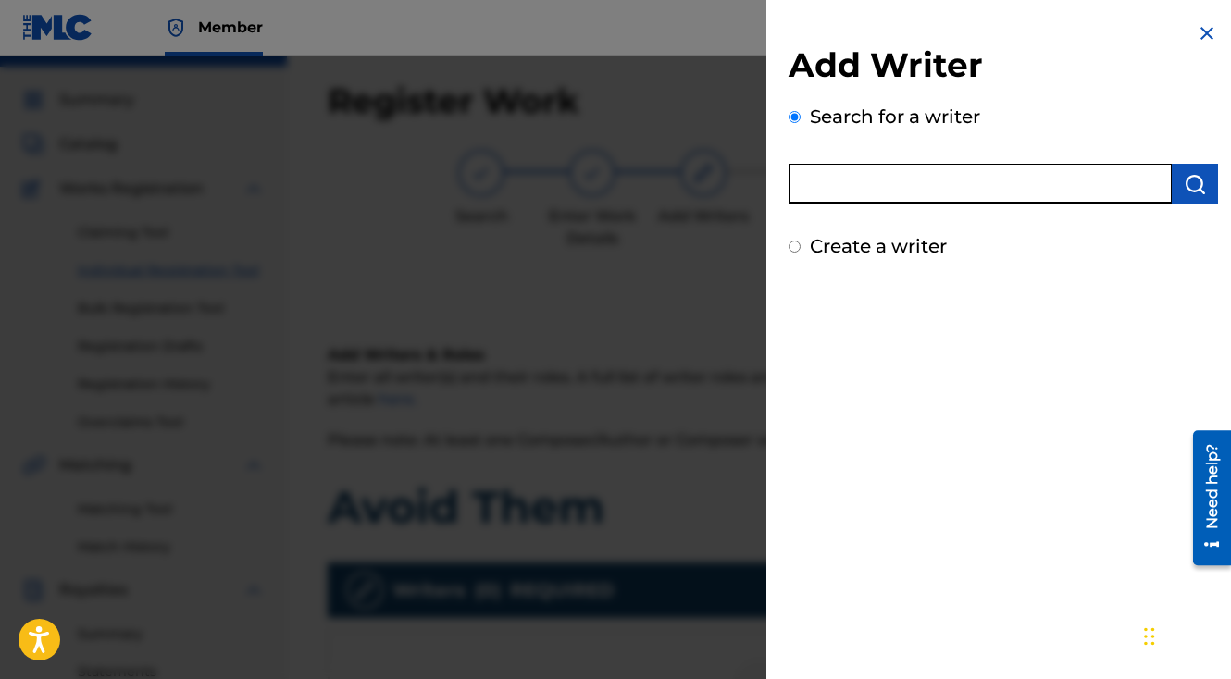
click at [898, 166] on input "text" at bounding box center [980, 184] width 383 height 41
type input "[PERSON_NAME]"
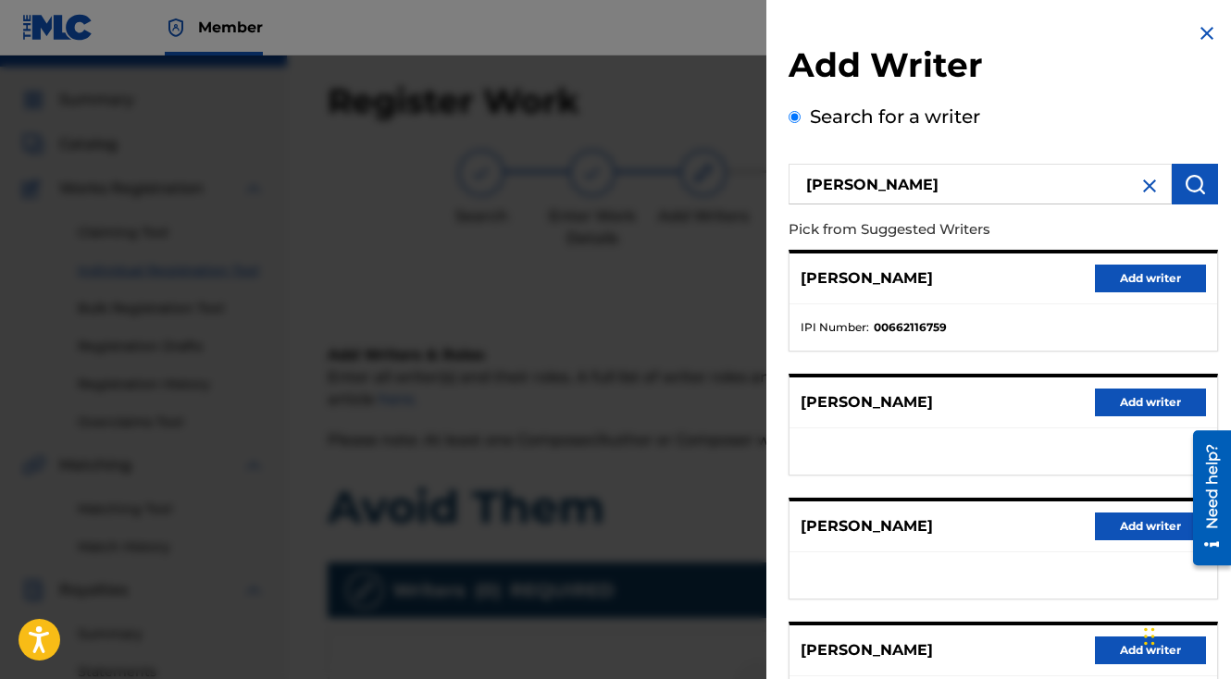
click at [1141, 269] on button "Add writer" at bounding box center [1150, 279] width 111 height 28
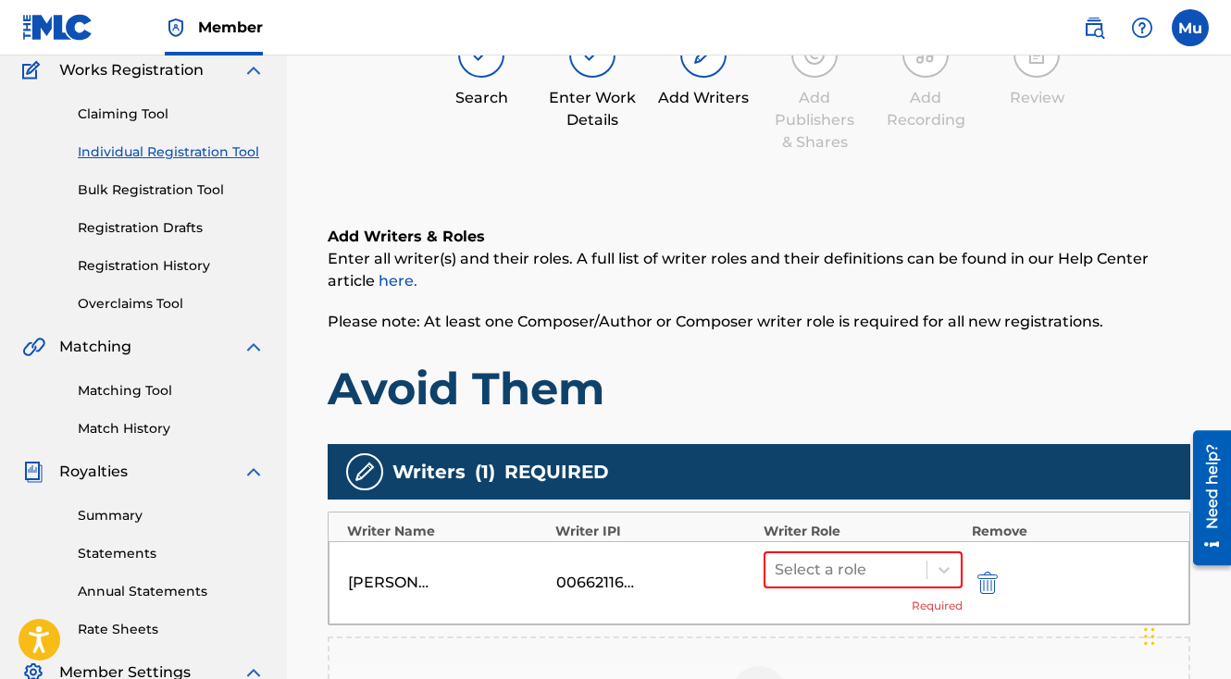
scroll to position [335, 0]
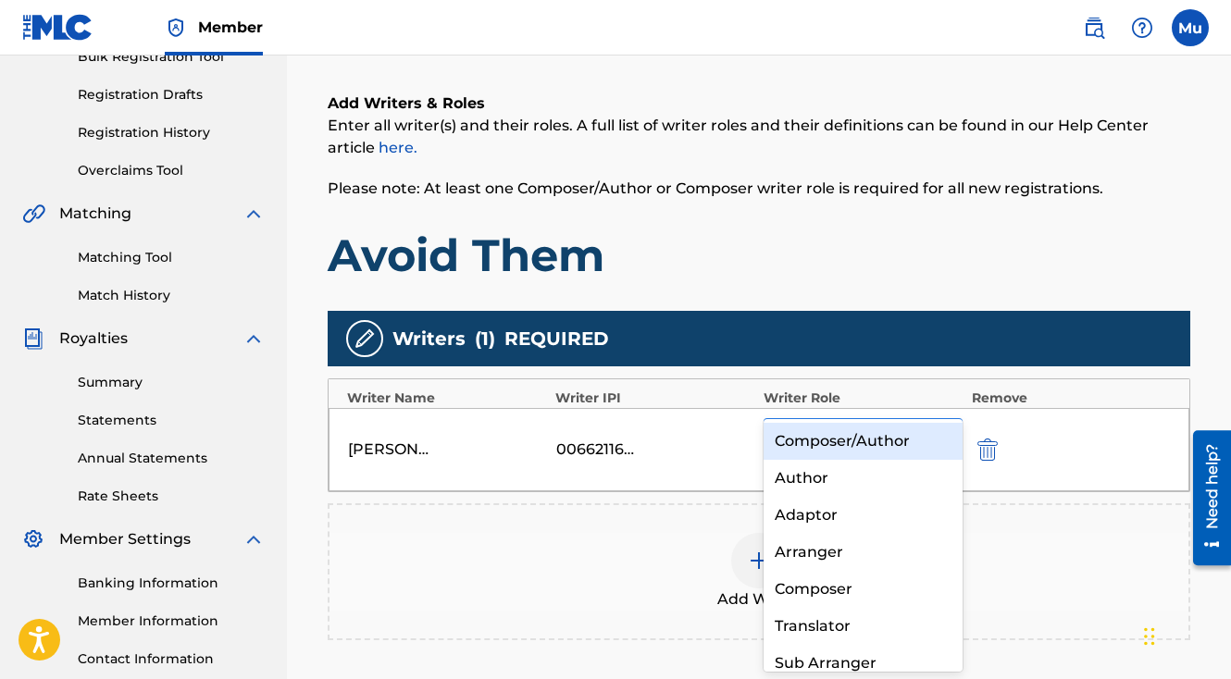
click at [922, 420] on div "Select a role" at bounding box center [845, 436] width 161 height 33
click at [883, 445] on div "Composer/Author" at bounding box center [863, 441] width 199 height 37
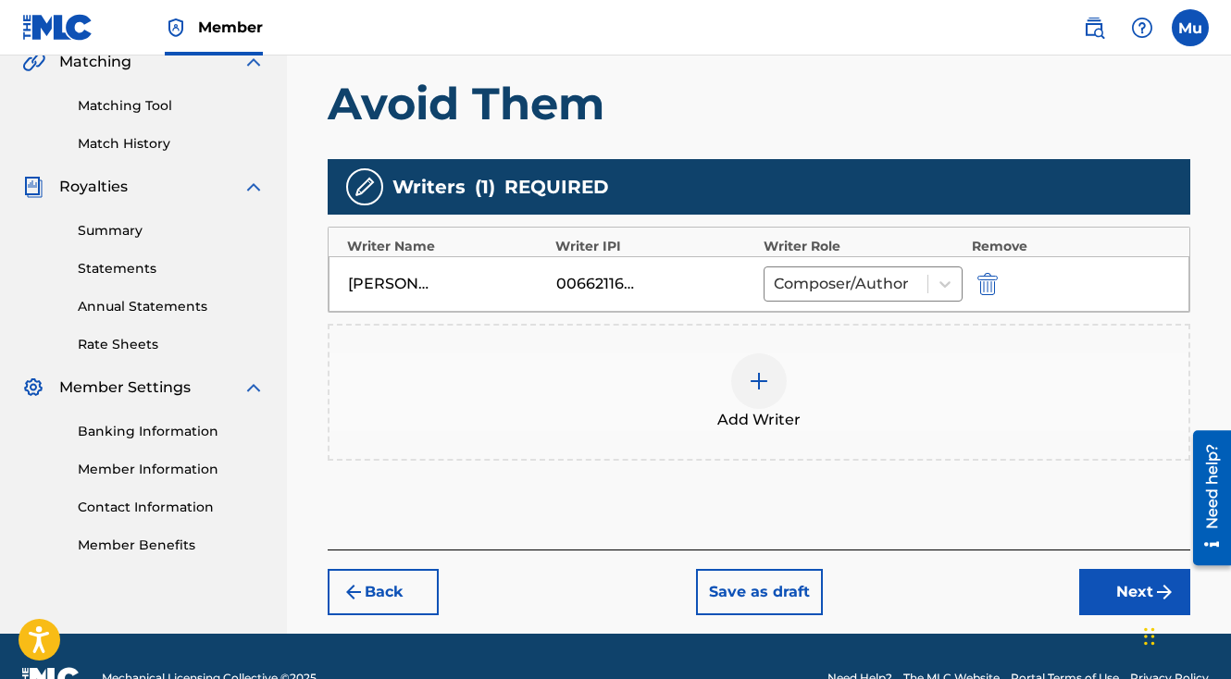
click at [1119, 569] on button "Next" at bounding box center [1134, 592] width 111 height 46
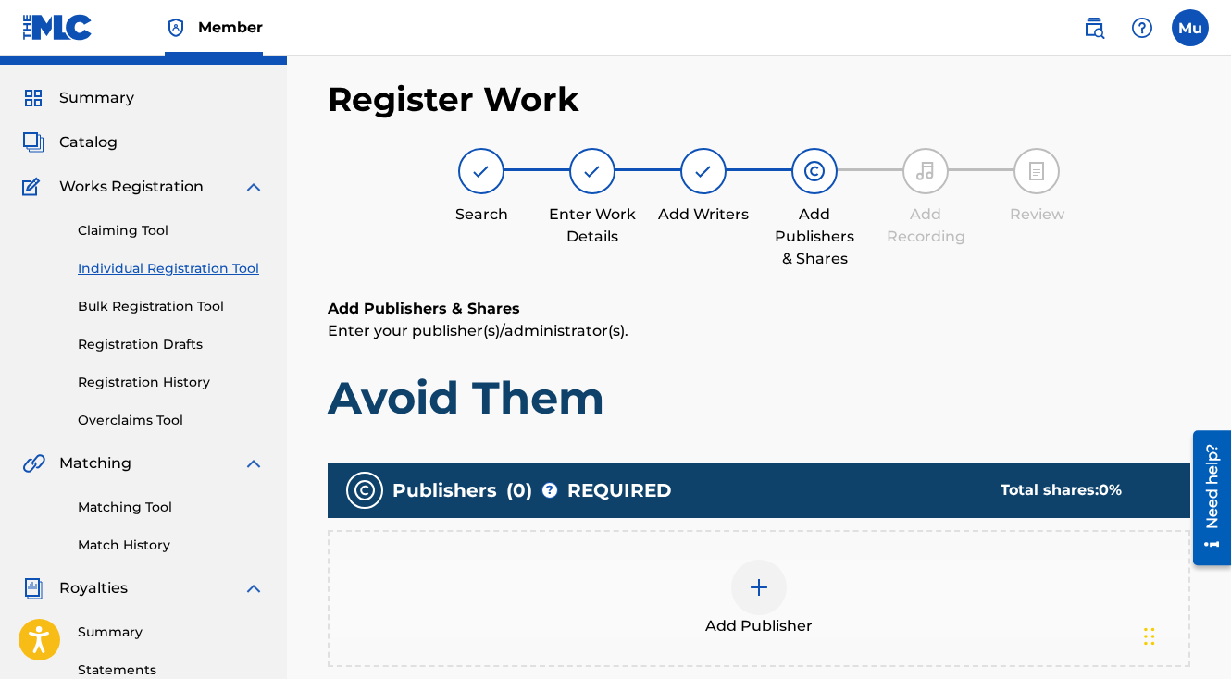
scroll to position [83, 0]
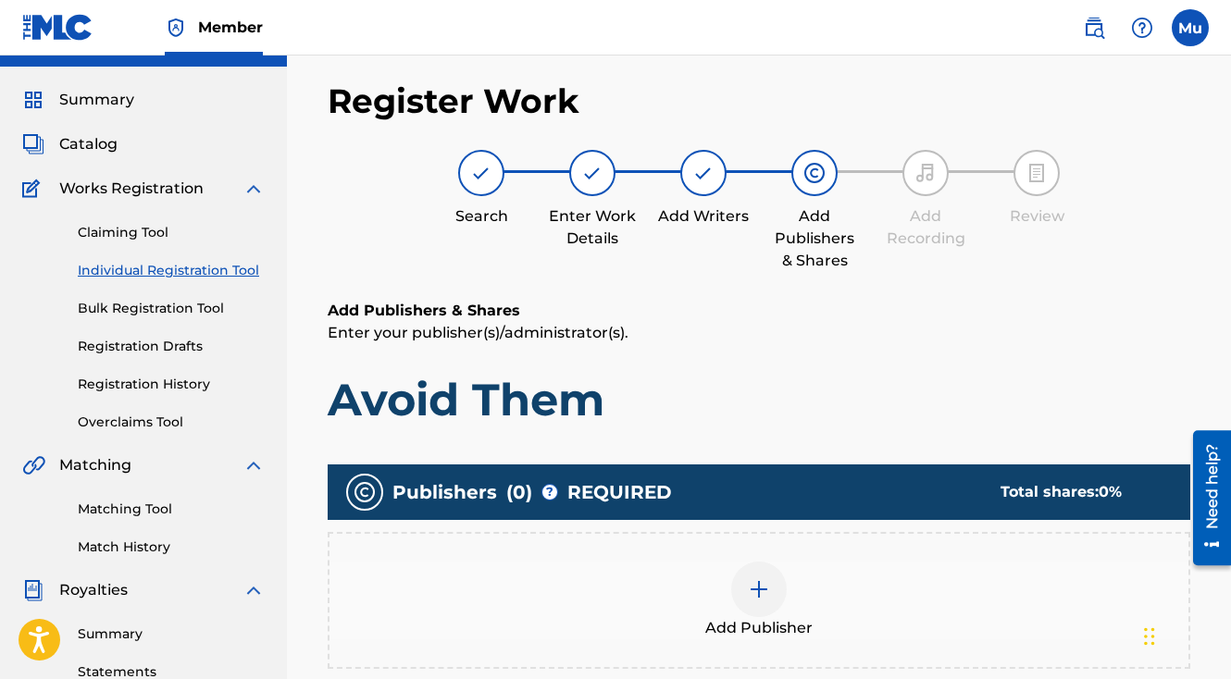
click at [788, 562] on div "Add Publisher" at bounding box center [758, 601] width 859 height 78
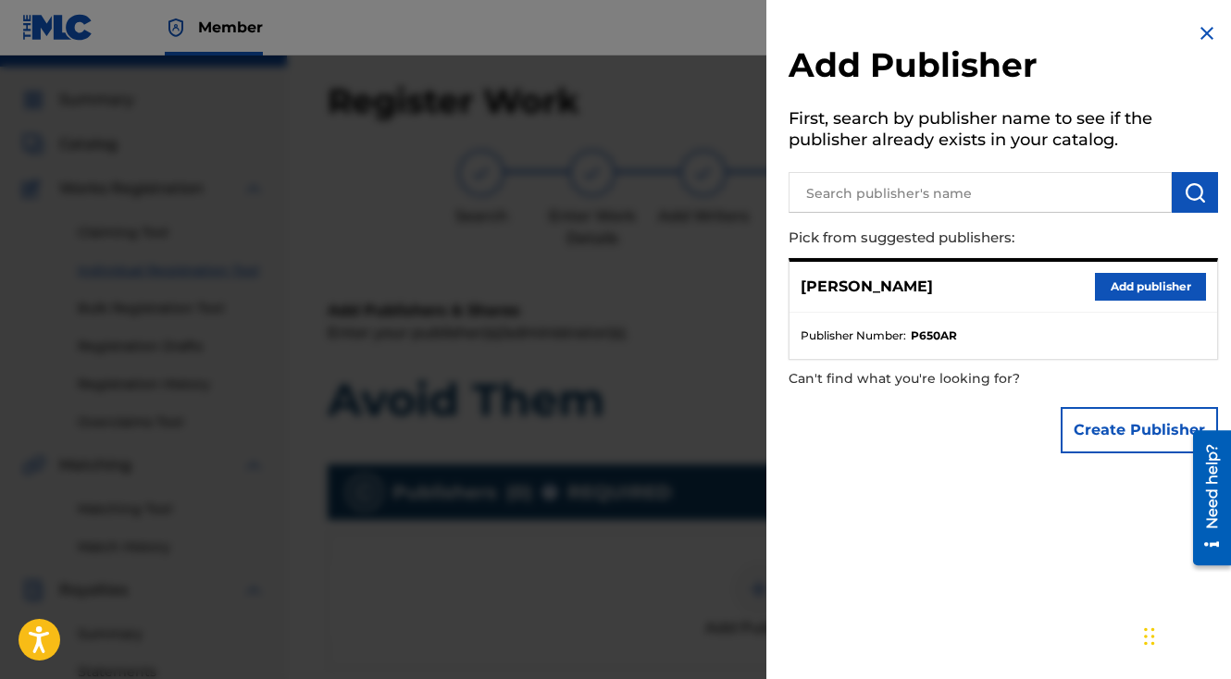
click at [1223, 288] on div "Add Publisher First, search by publisher name to see if the publisher already e…" at bounding box center [1003, 242] width 474 height 485
click at [1205, 288] on div "[PERSON_NAME] Add publisher" at bounding box center [1003, 287] width 428 height 51
click at [1199, 288] on div "[PERSON_NAME] Add publisher" at bounding box center [1003, 287] width 428 height 51
click at [1149, 281] on button "Add publisher" at bounding box center [1150, 287] width 111 height 28
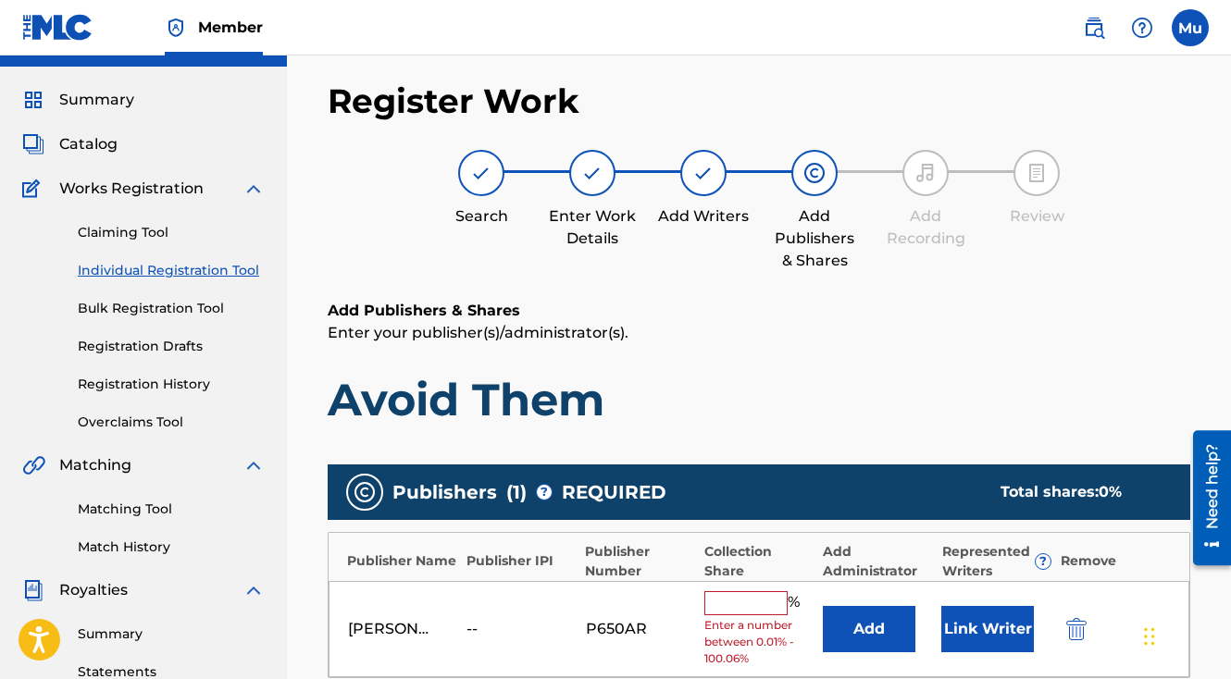
click at [734, 581] on div "[PERSON_NAME] -- P650AR % Enter a number between 0.01% - 100.06% Add Link Writer" at bounding box center [759, 629] width 861 height 97
click at [728, 591] on input "text" at bounding box center [745, 603] width 83 height 24
type input "100"
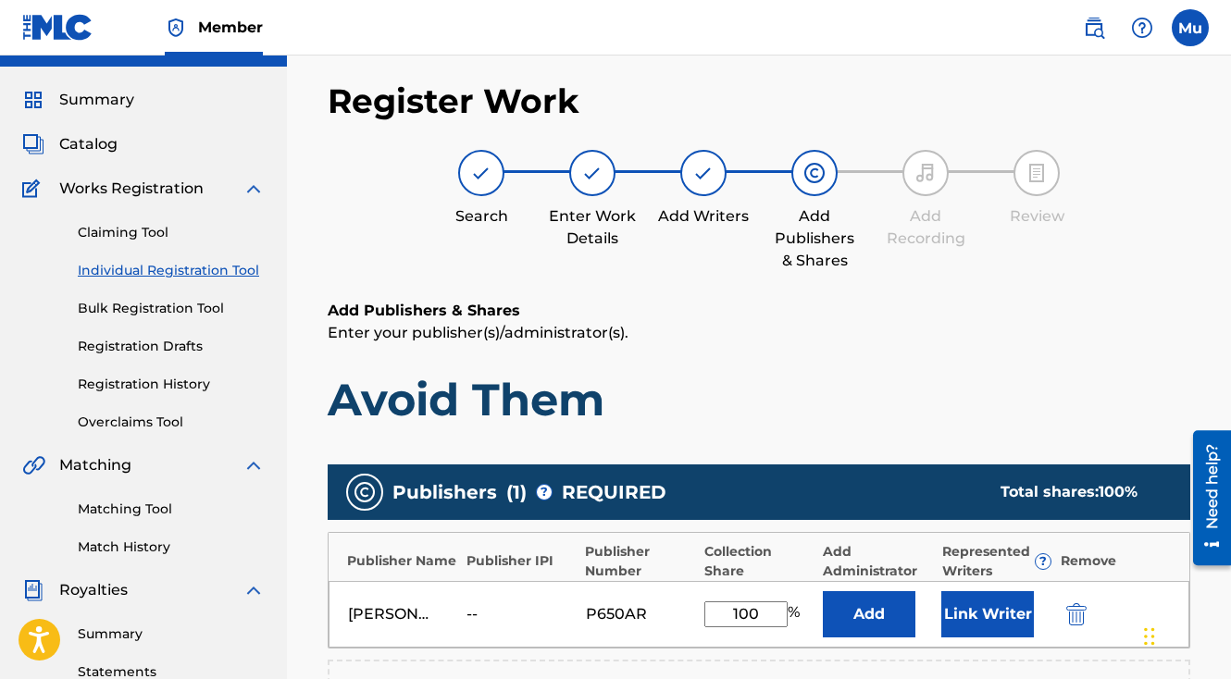
click at [981, 591] on button "Link Writer" at bounding box center [987, 614] width 93 height 46
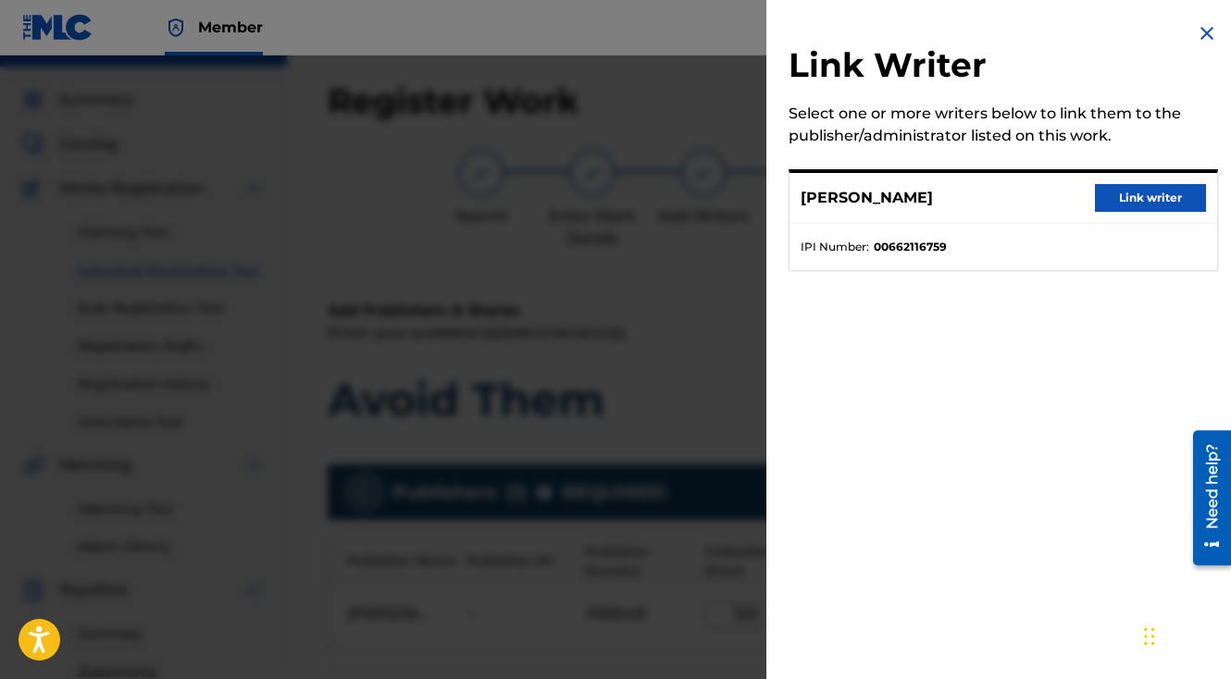
click at [1110, 205] on button "Link writer" at bounding box center [1150, 198] width 111 height 28
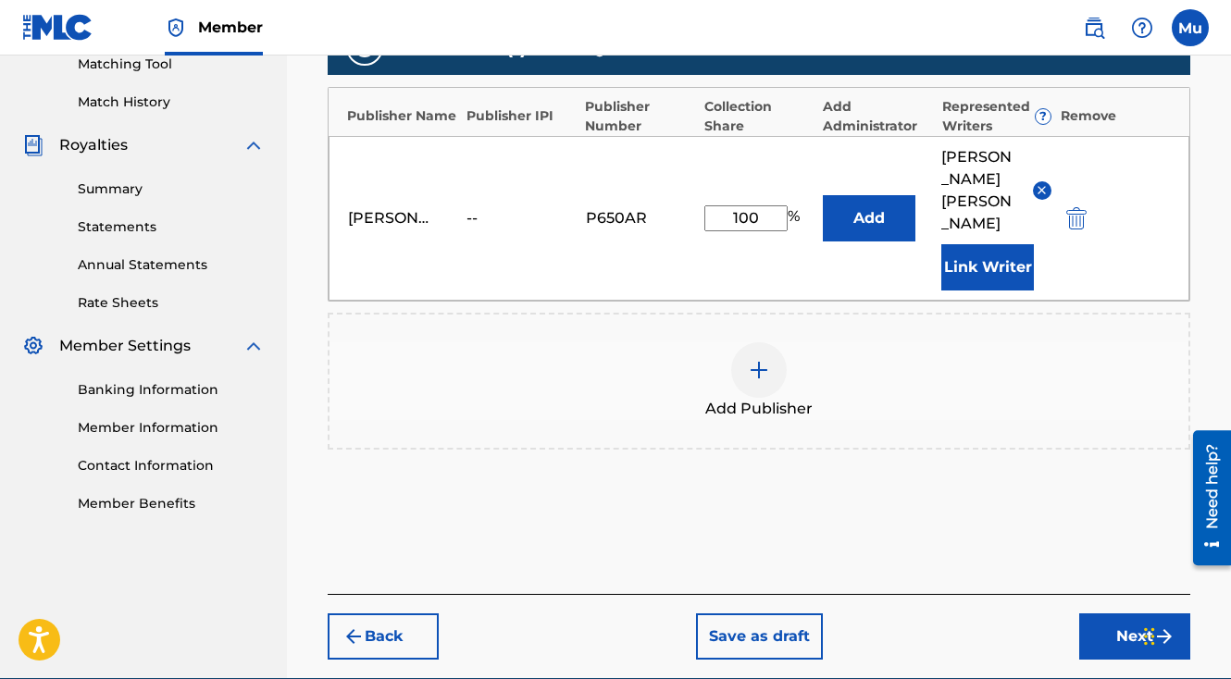
click at [1102, 614] on button "Next" at bounding box center [1134, 637] width 111 height 46
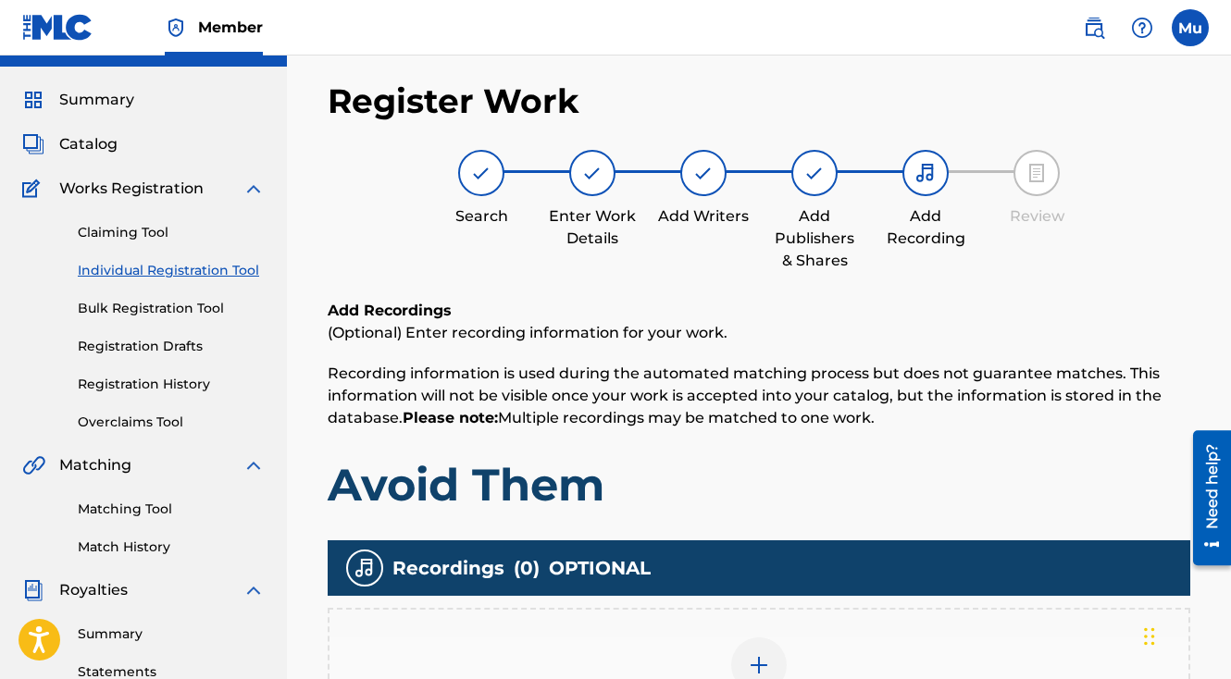
click at [785, 638] on div "Add Recording" at bounding box center [758, 677] width 859 height 78
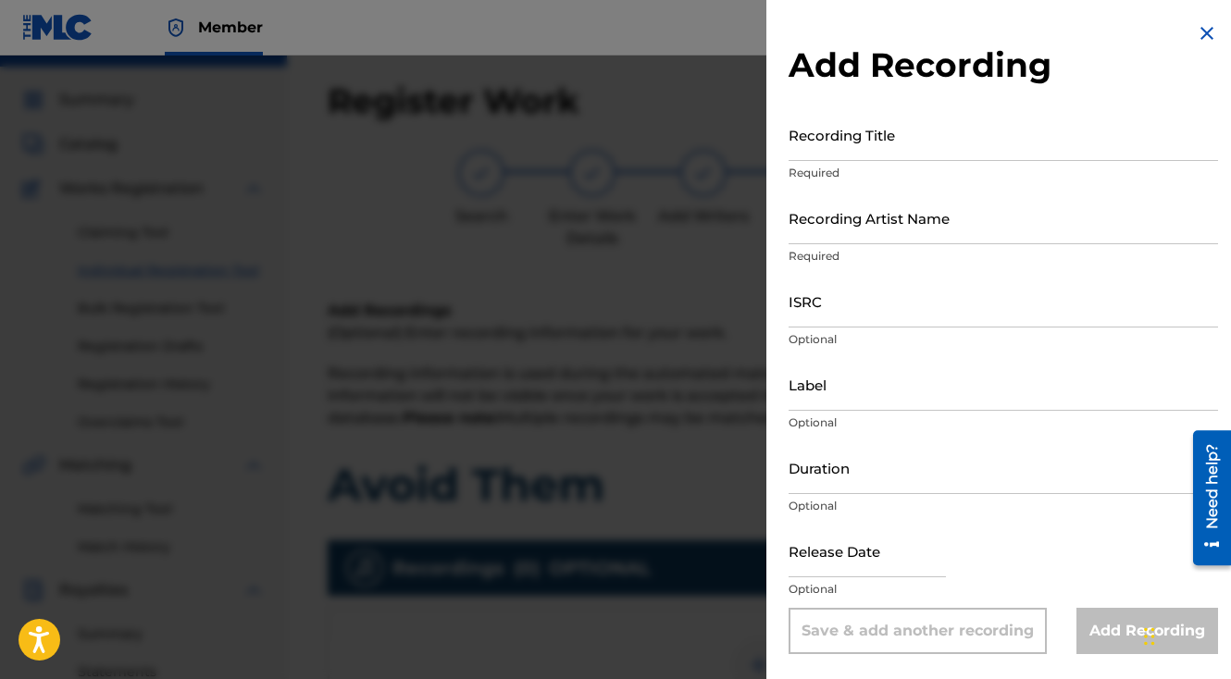
click at [821, 153] on input "Recording Title" at bounding box center [1003, 134] width 429 height 53
paste input "Avoid Them"
type input "Avoid Them"
click at [875, 237] on input "Recording Artist Name" at bounding box center [1003, 218] width 429 height 53
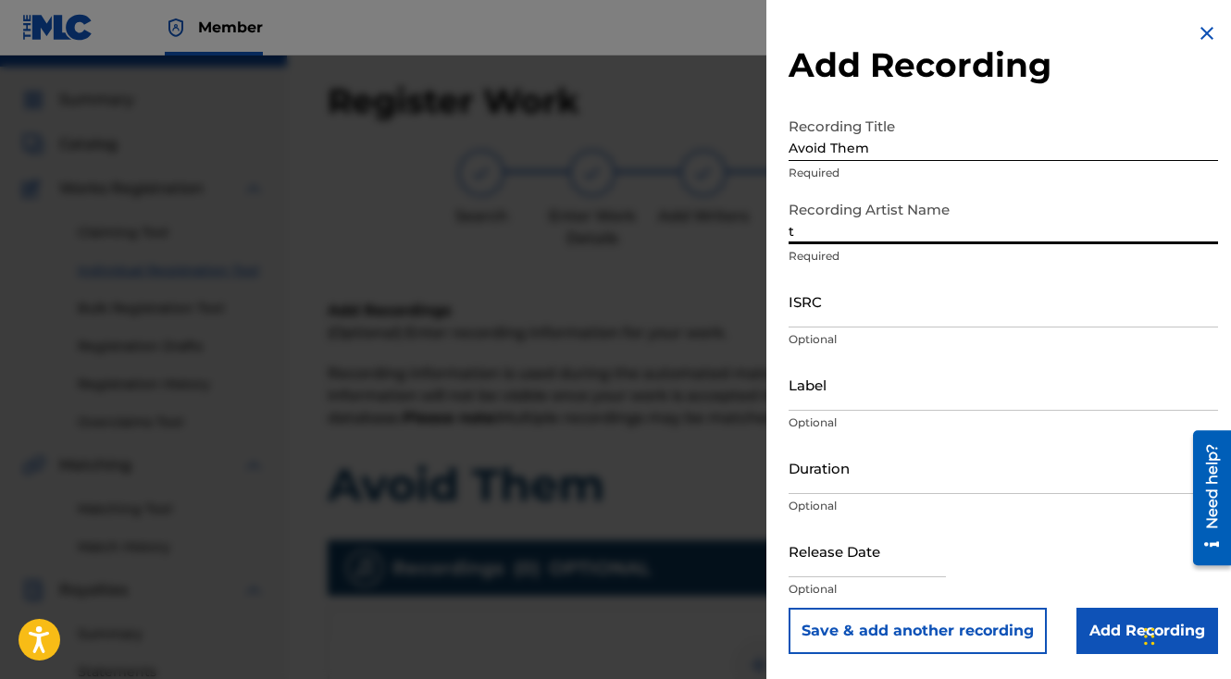
type input "The General Da Jamaican Boy"
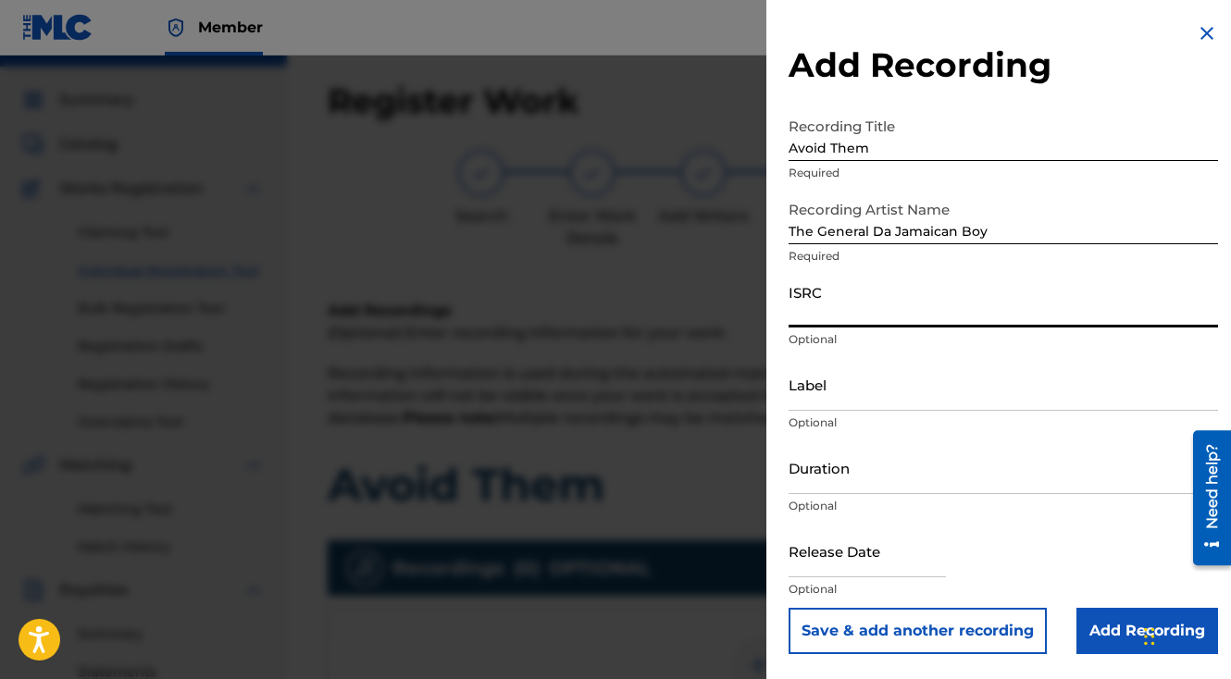
click at [844, 307] on input "ISRC" at bounding box center [1003, 301] width 429 height 53
paste input "QZAMM1949307"
type input "QZAMM1949307"
click at [789, 608] on button "Save & add another recording" at bounding box center [918, 631] width 258 height 46
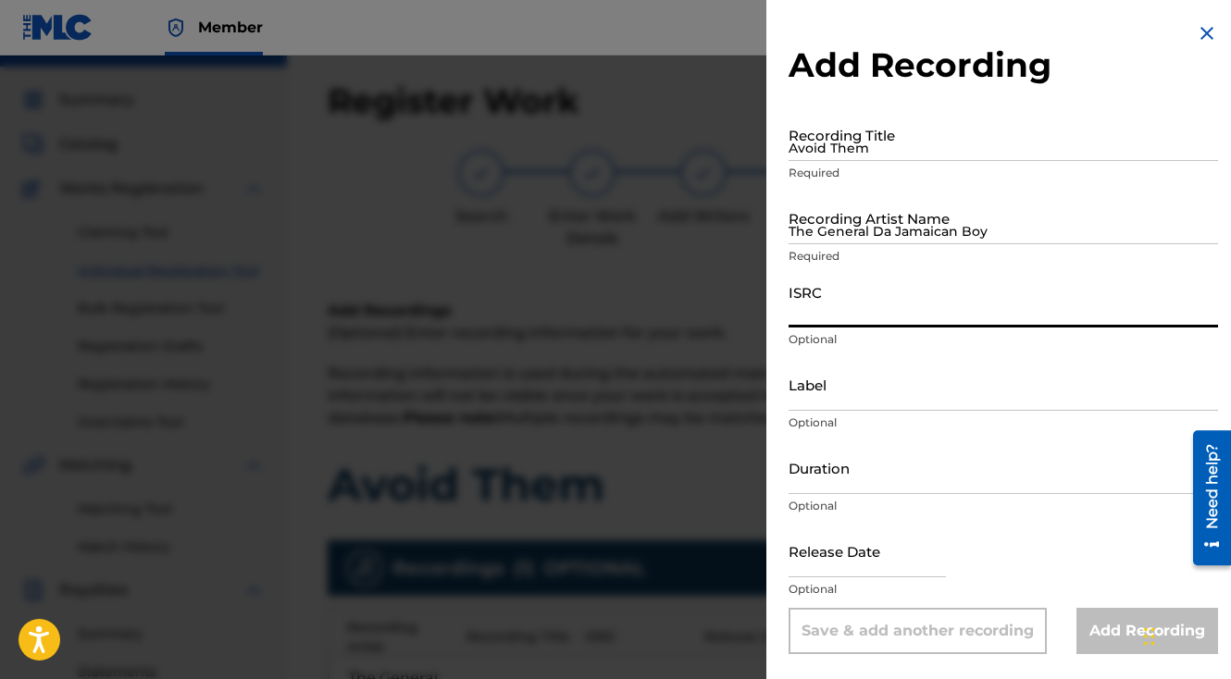
click at [703, 529] on div at bounding box center [615, 395] width 1231 height 679
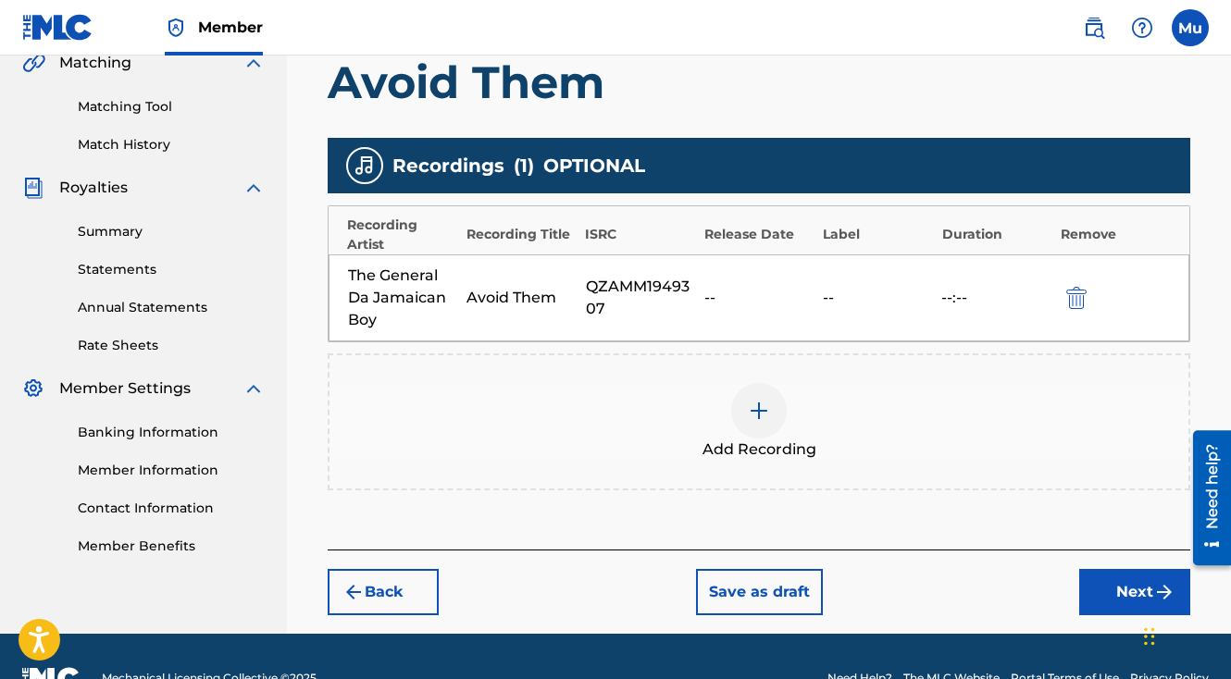
click at [1110, 569] on button "Next" at bounding box center [1134, 592] width 111 height 46
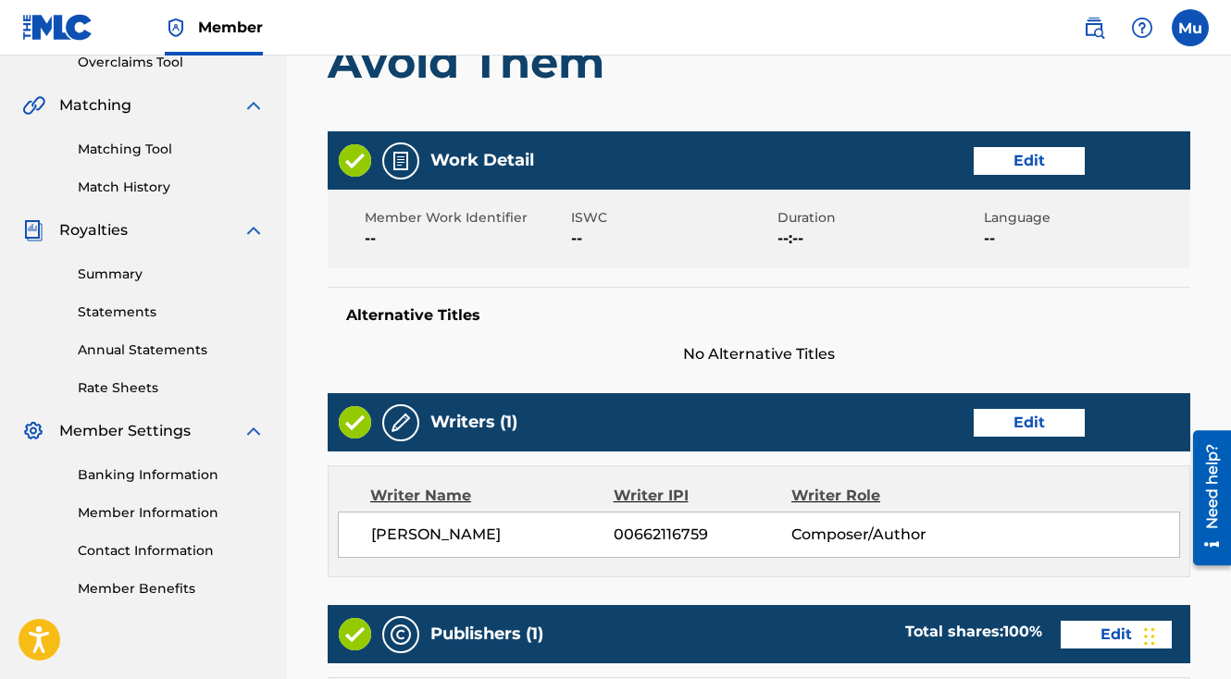
scroll to position [965, 0]
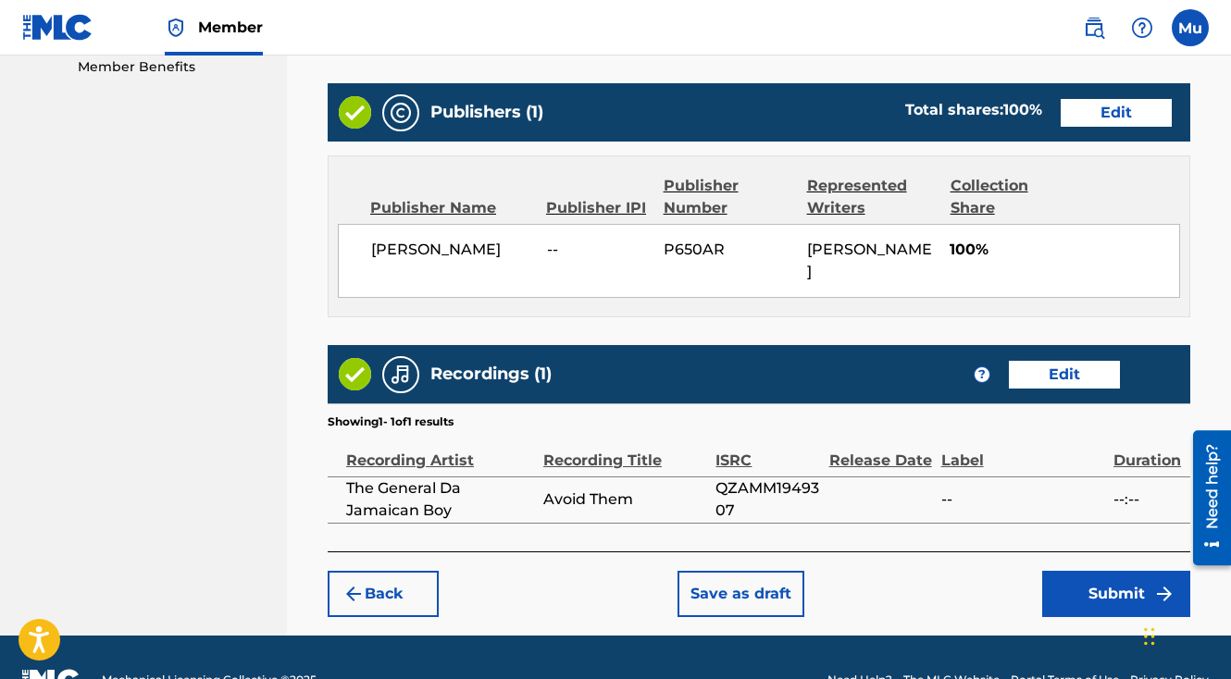
click at [1084, 571] on button "Submit" at bounding box center [1116, 594] width 148 height 46
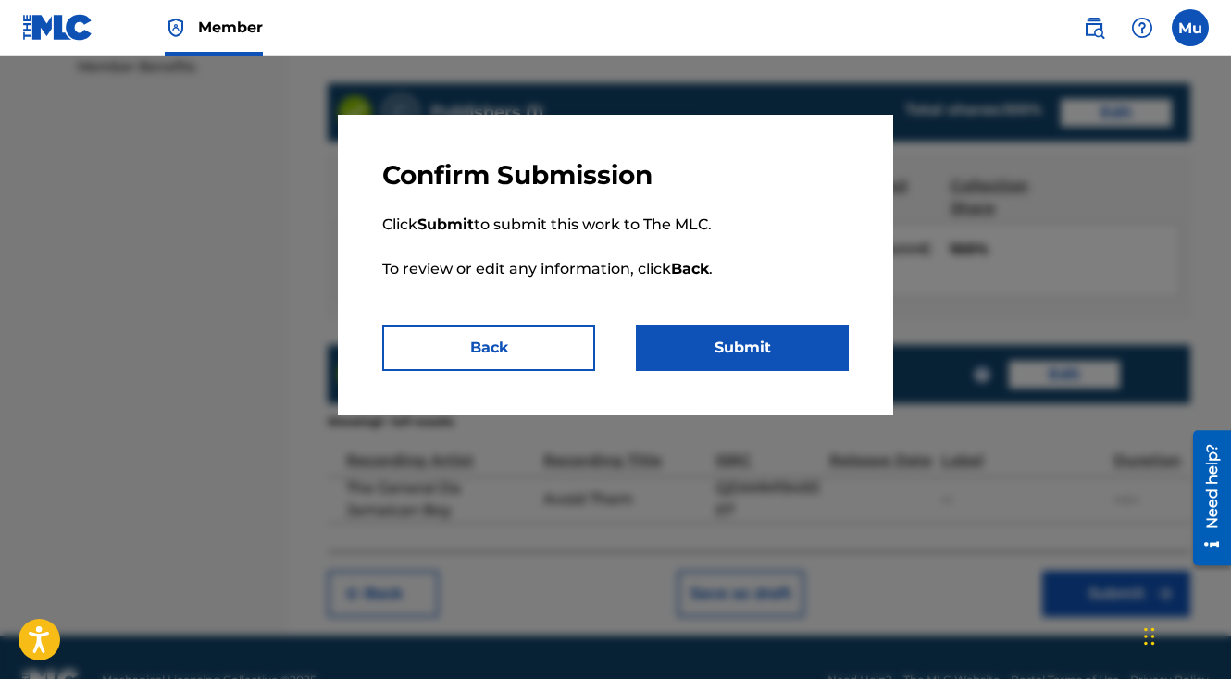
click at [762, 362] on button "Submit" at bounding box center [742, 348] width 213 height 46
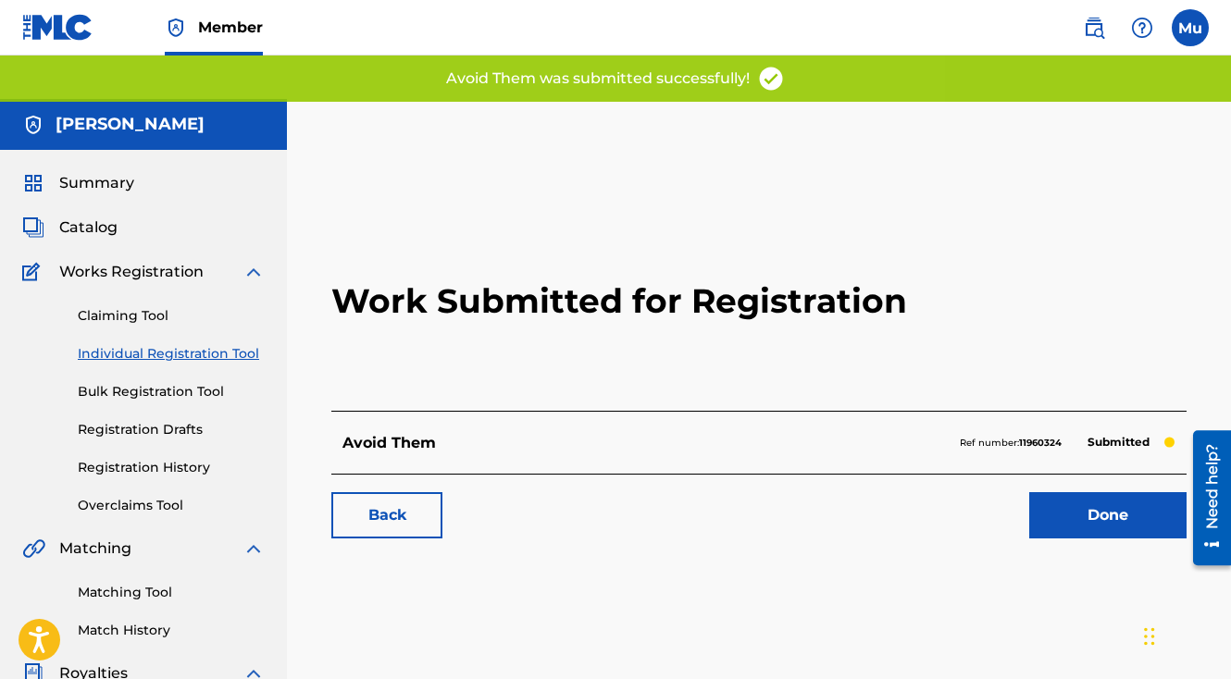
click at [1024, 492] on div "Done" at bounding box center [1097, 515] width 180 height 46
click at [1052, 492] on link "Done" at bounding box center [1107, 515] width 157 height 46
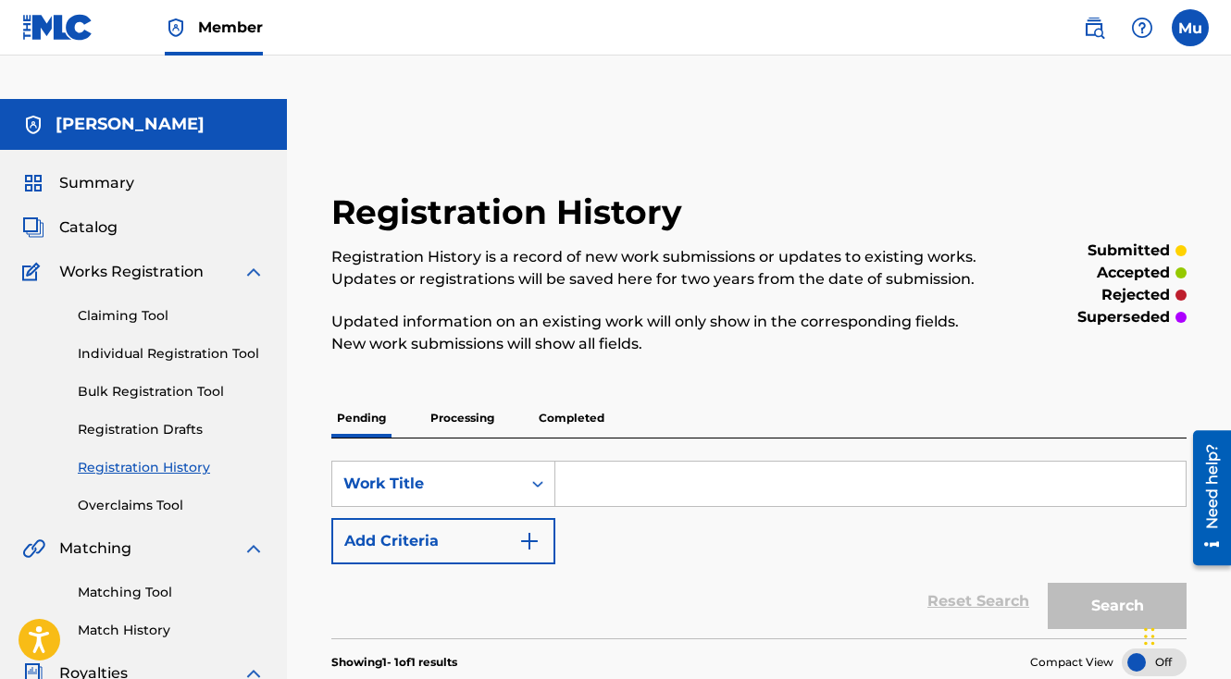
click at [168, 344] on link "Individual Registration Tool" at bounding box center [171, 353] width 187 height 19
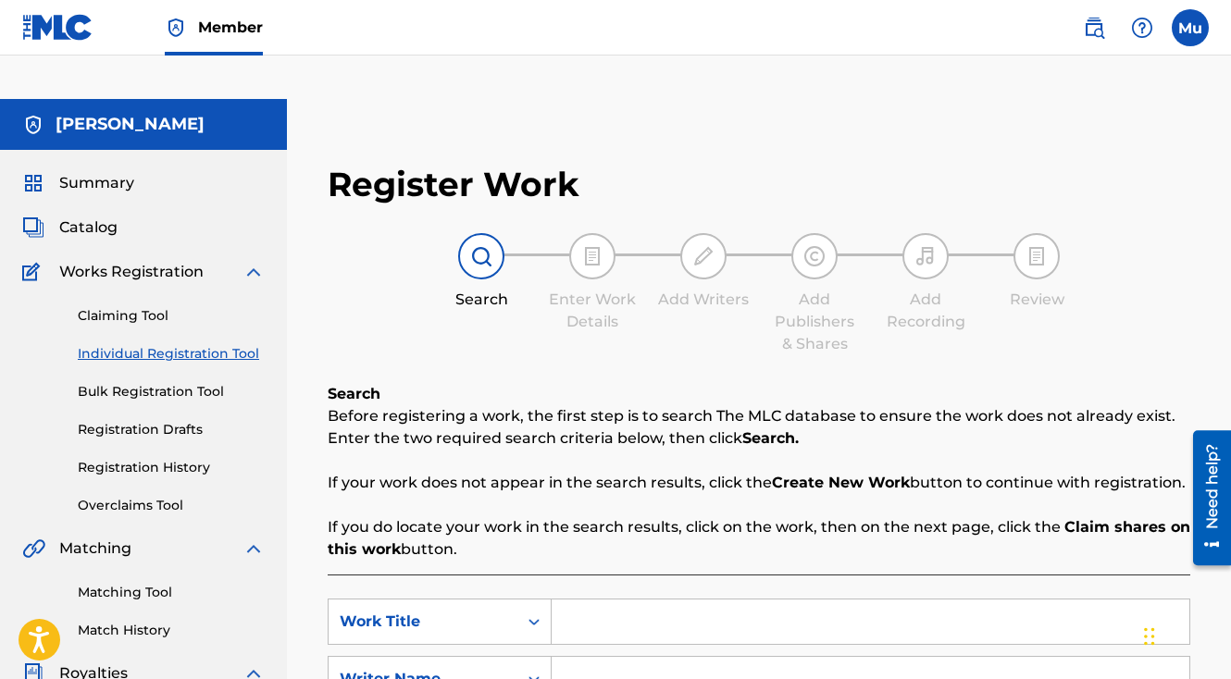
click at [565, 600] on input "Search Form" at bounding box center [871, 622] width 638 height 44
paste input "Can you see a future with me"
type input "Can you see a future with me"
click at [602, 657] on input "Search Form" at bounding box center [871, 679] width 638 height 44
type input "[PERSON_NAME]"
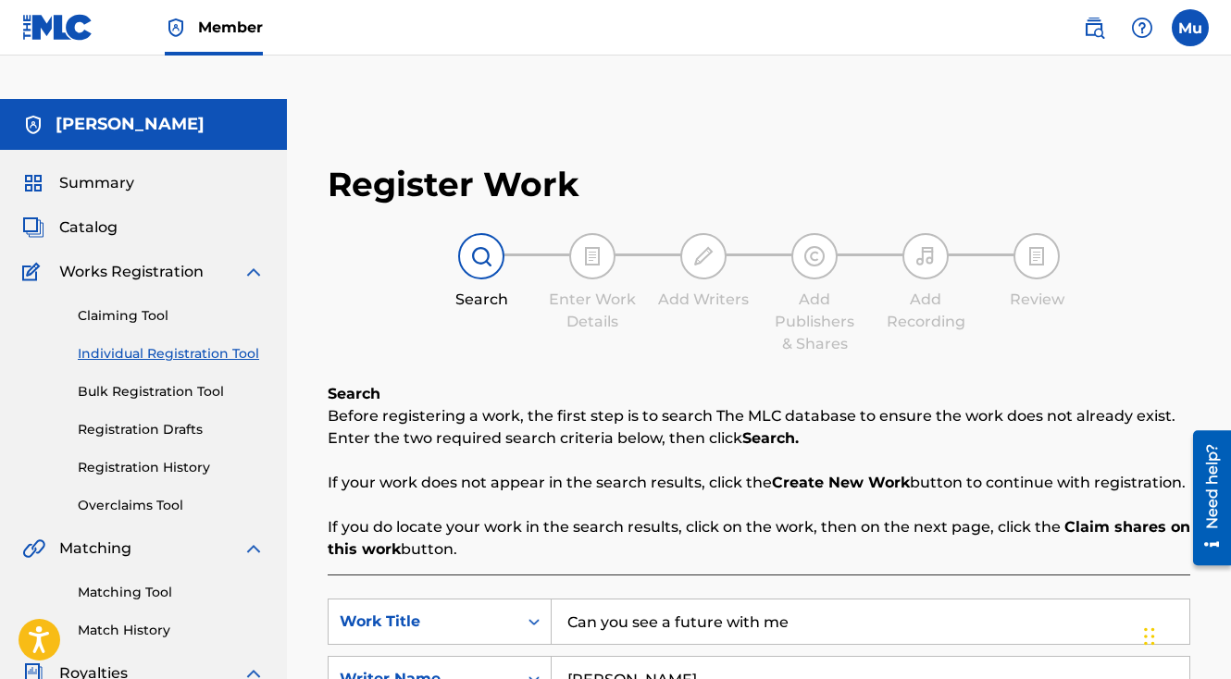
scroll to position [430, 0]
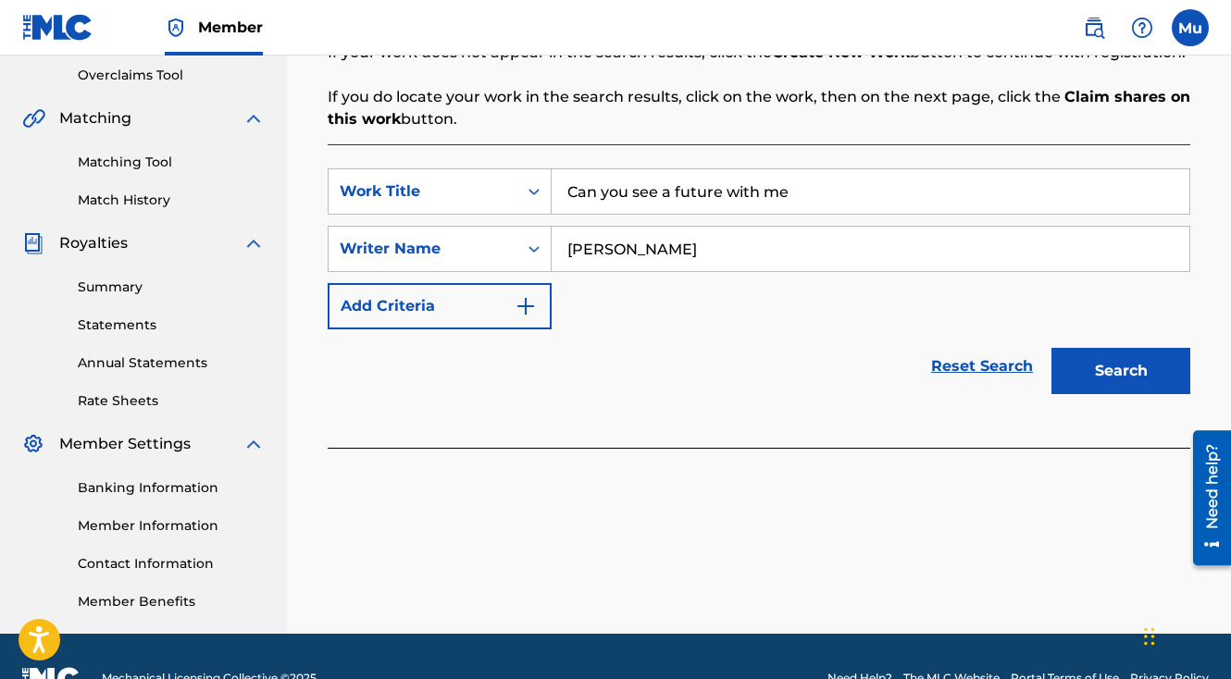
click at [1159, 348] on button "Search" at bounding box center [1120, 371] width 139 height 46
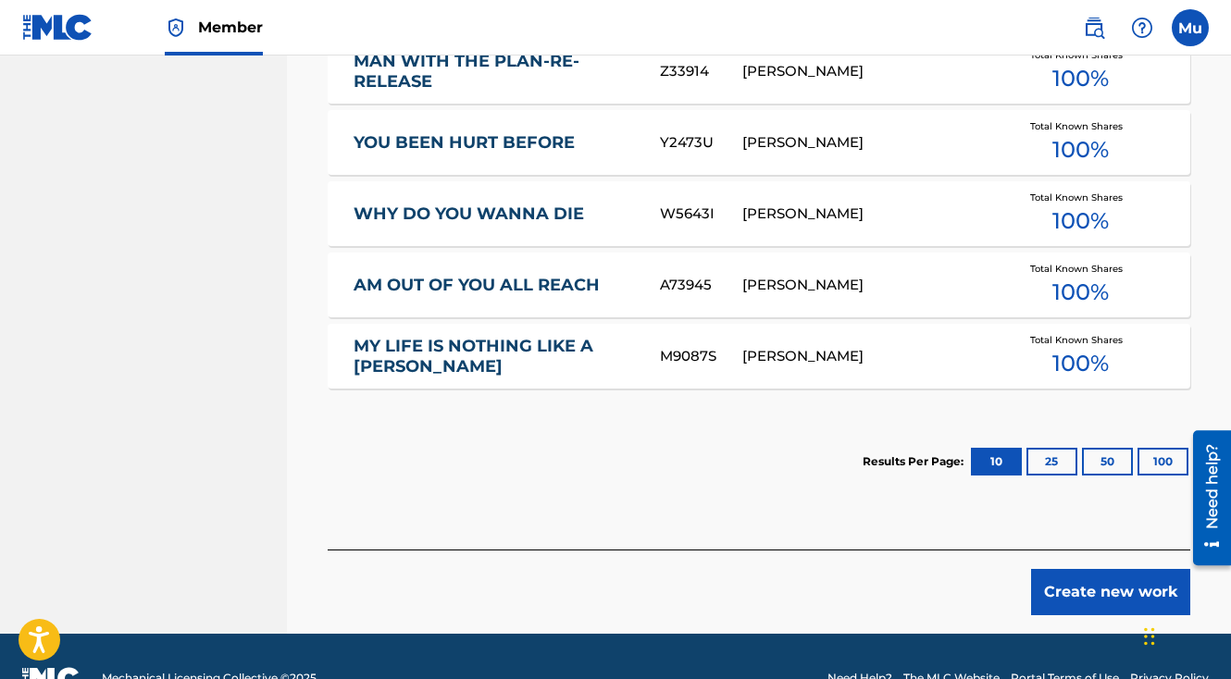
click at [1067, 569] on button "Create new work" at bounding box center [1110, 592] width 159 height 46
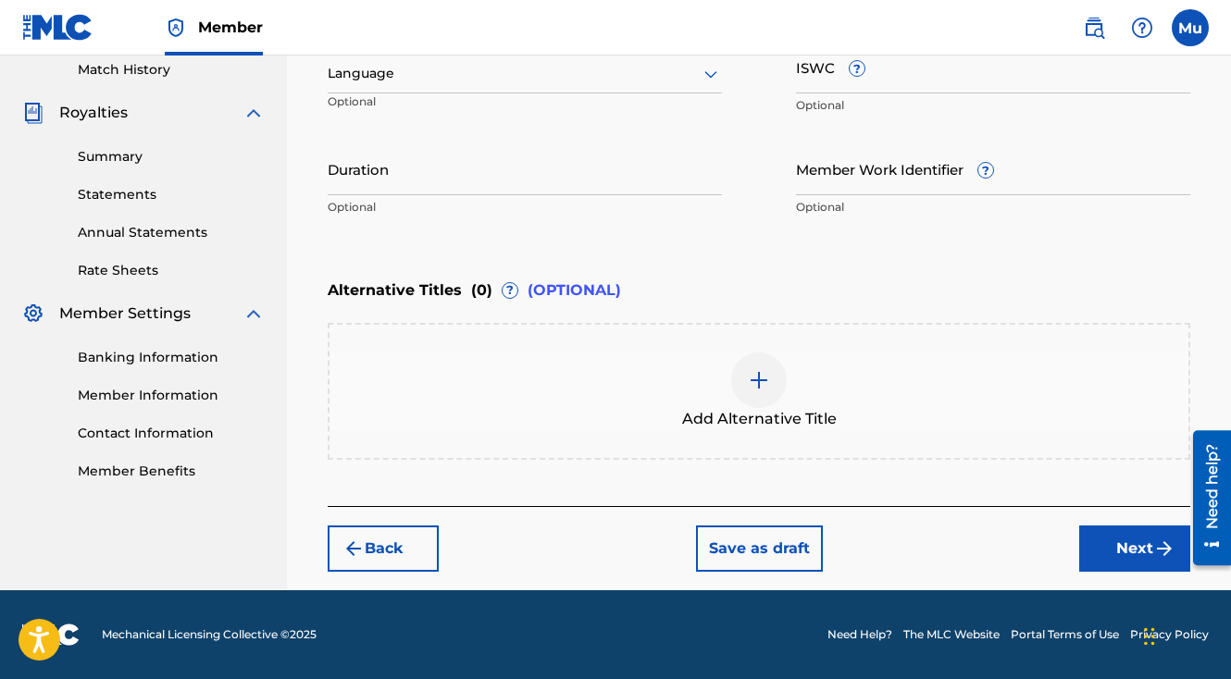
scroll to position [516, 0]
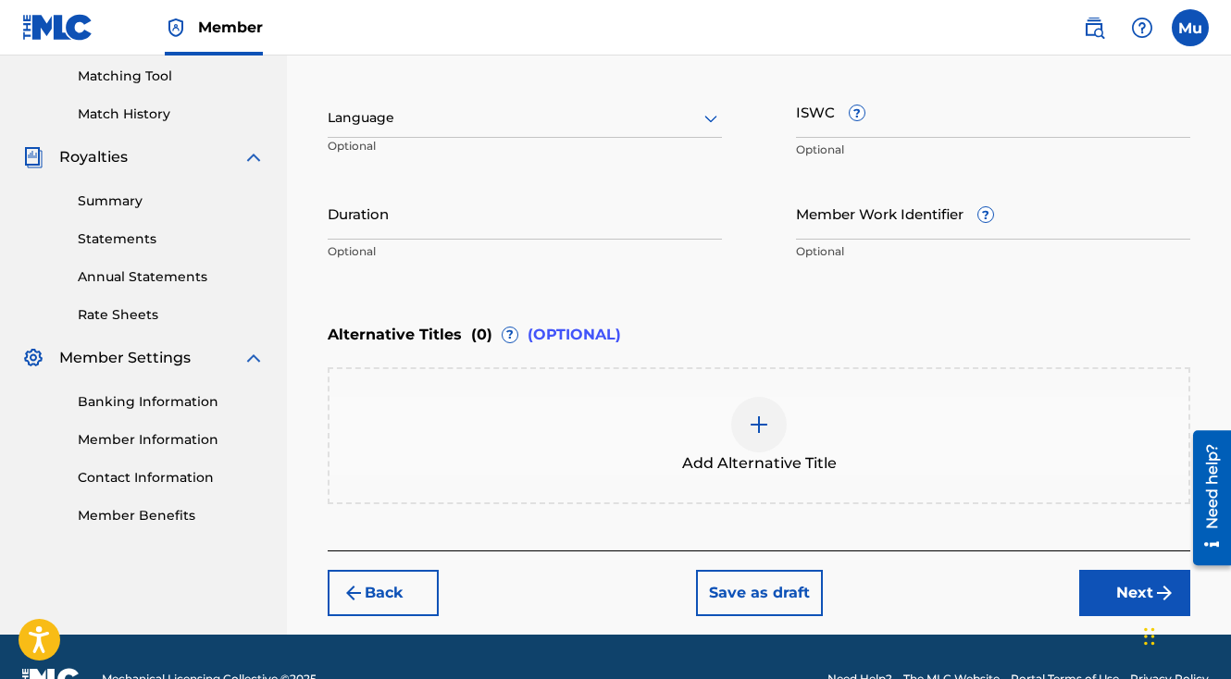
click at [1115, 570] on button "Next" at bounding box center [1134, 593] width 111 height 46
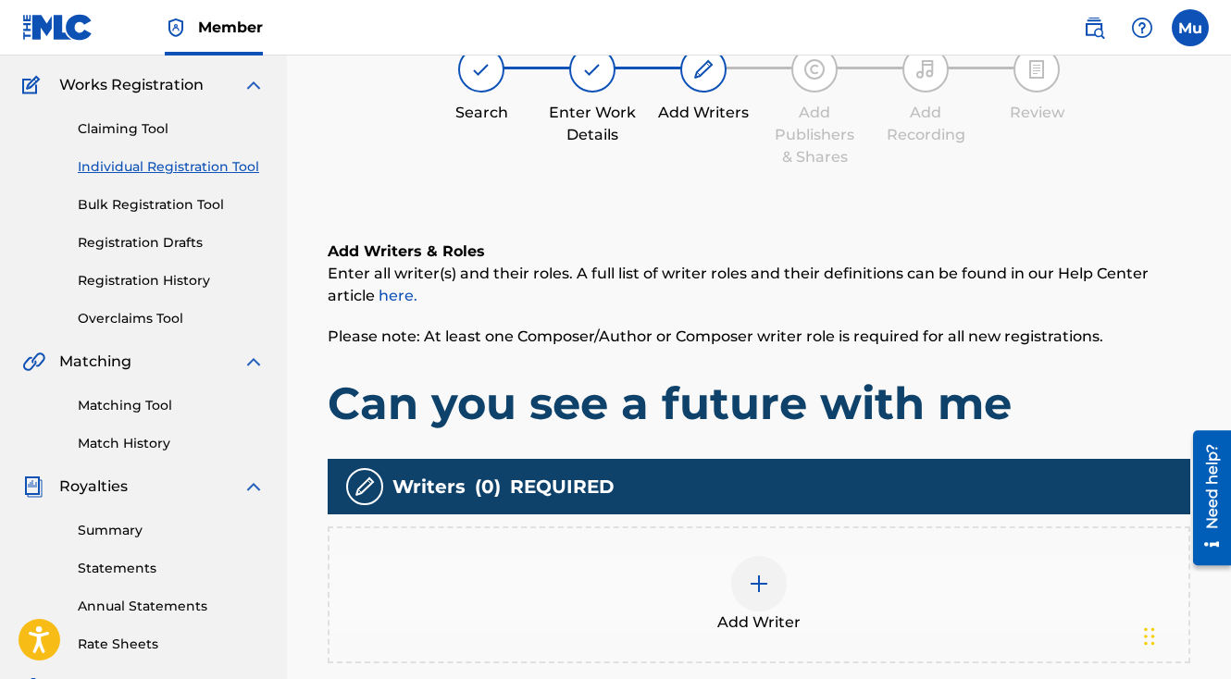
scroll to position [83, 0]
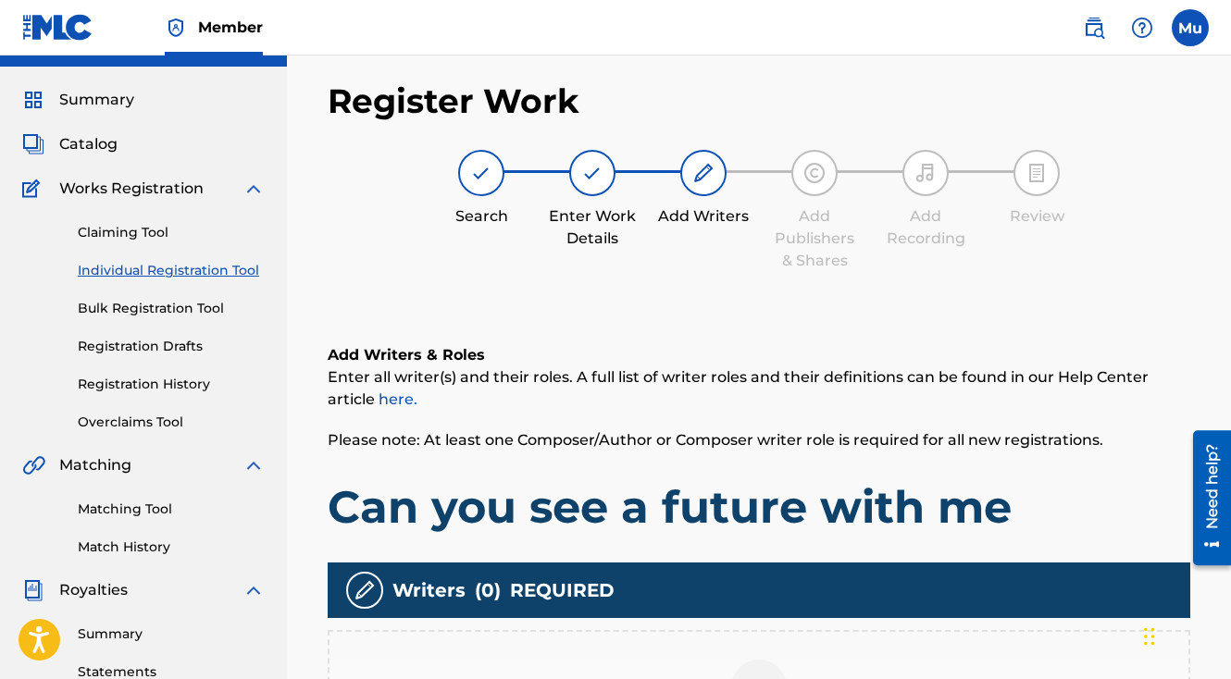
click at [764, 677] on img at bounding box center [759, 688] width 22 height 22
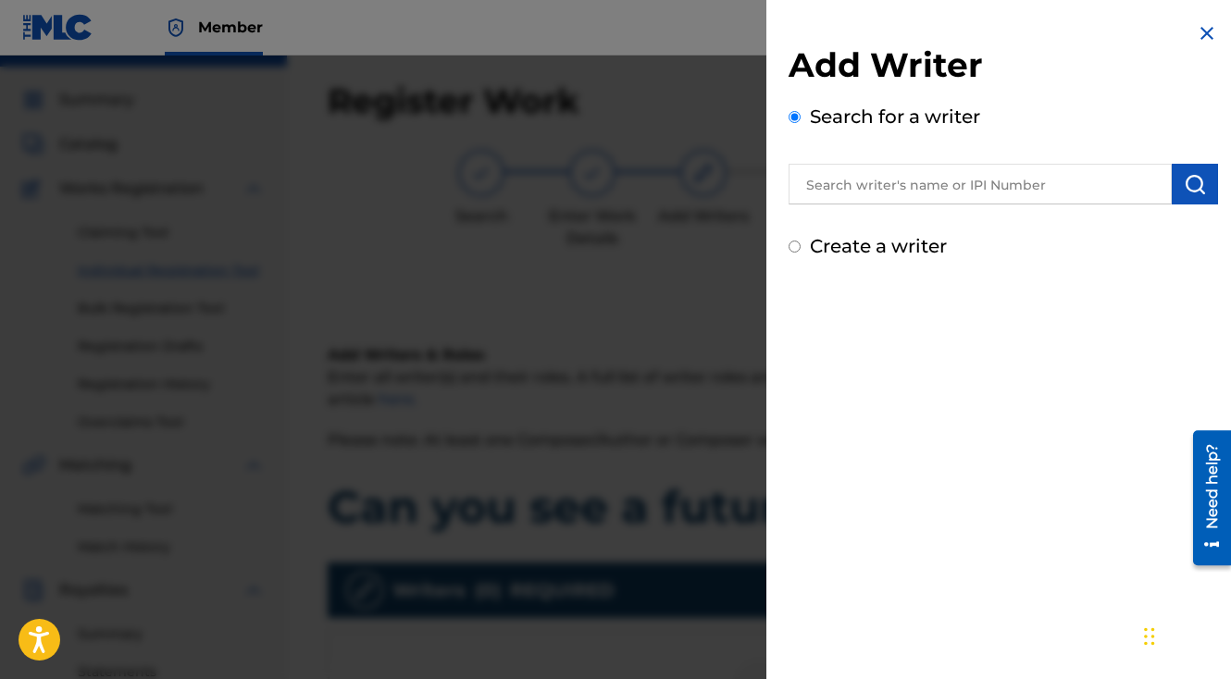
click at [849, 212] on div "Add Writer Search for a writer Create a writer" at bounding box center [1003, 152] width 429 height 216
click at [841, 200] on input "text" at bounding box center [980, 184] width 383 height 41
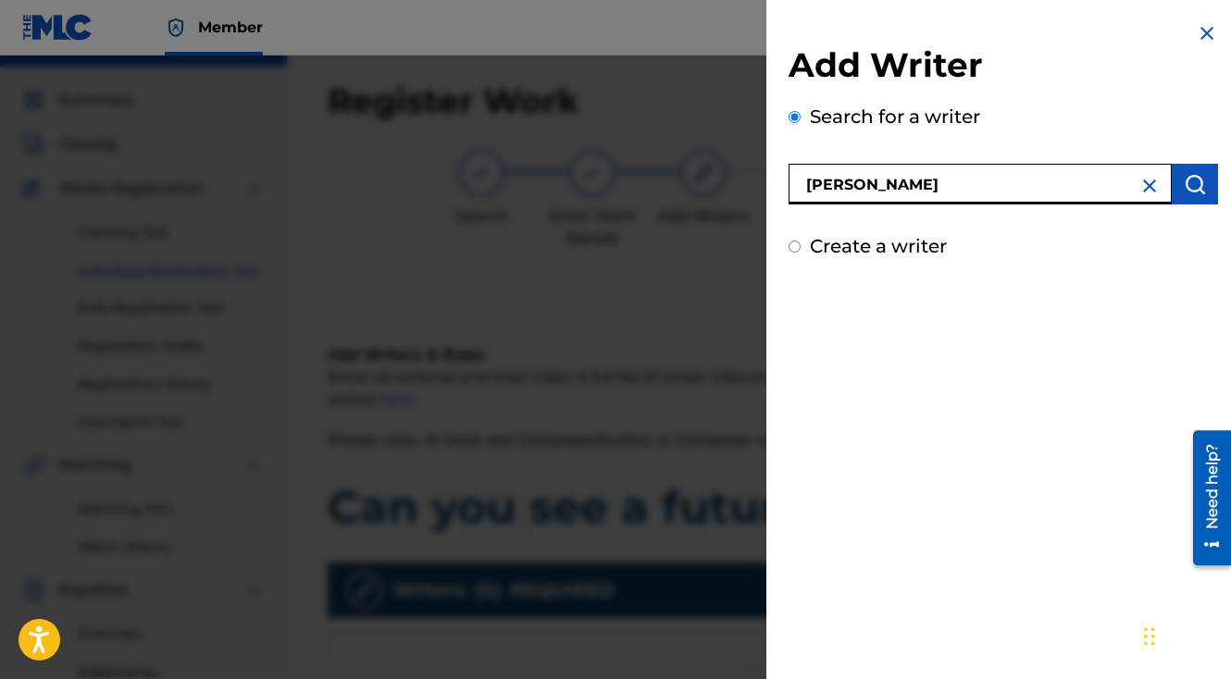
type input "[PERSON_NAME]"
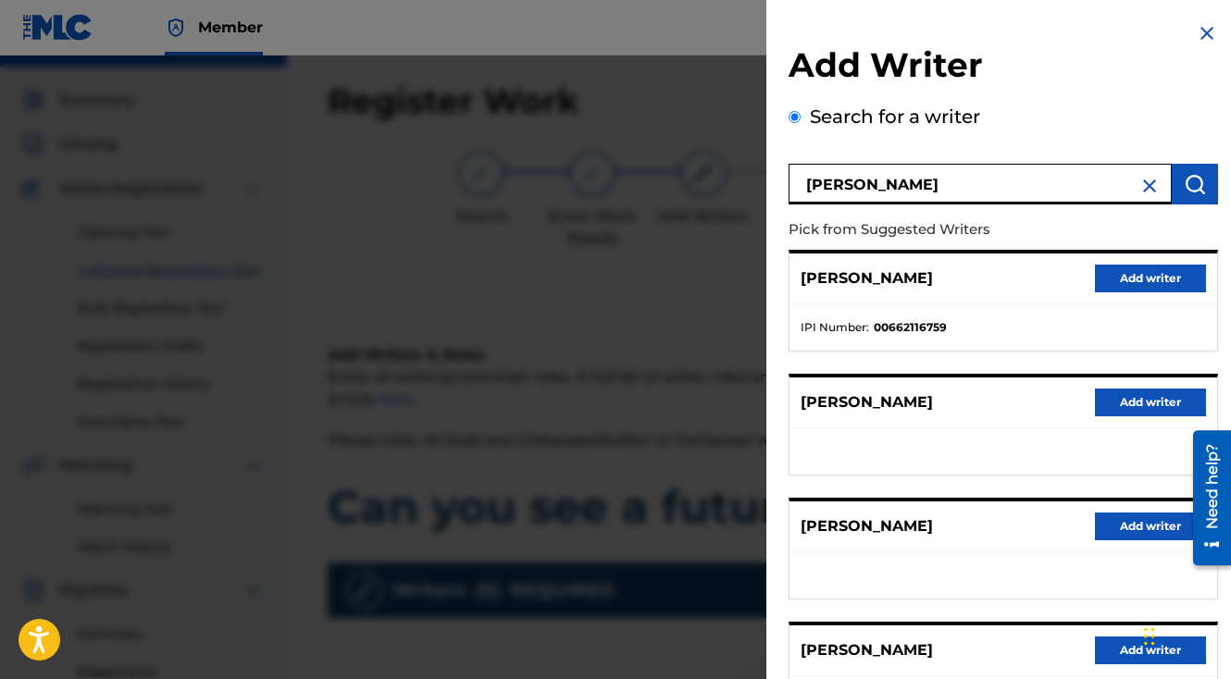
click at [1125, 283] on button "Add writer" at bounding box center [1150, 279] width 111 height 28
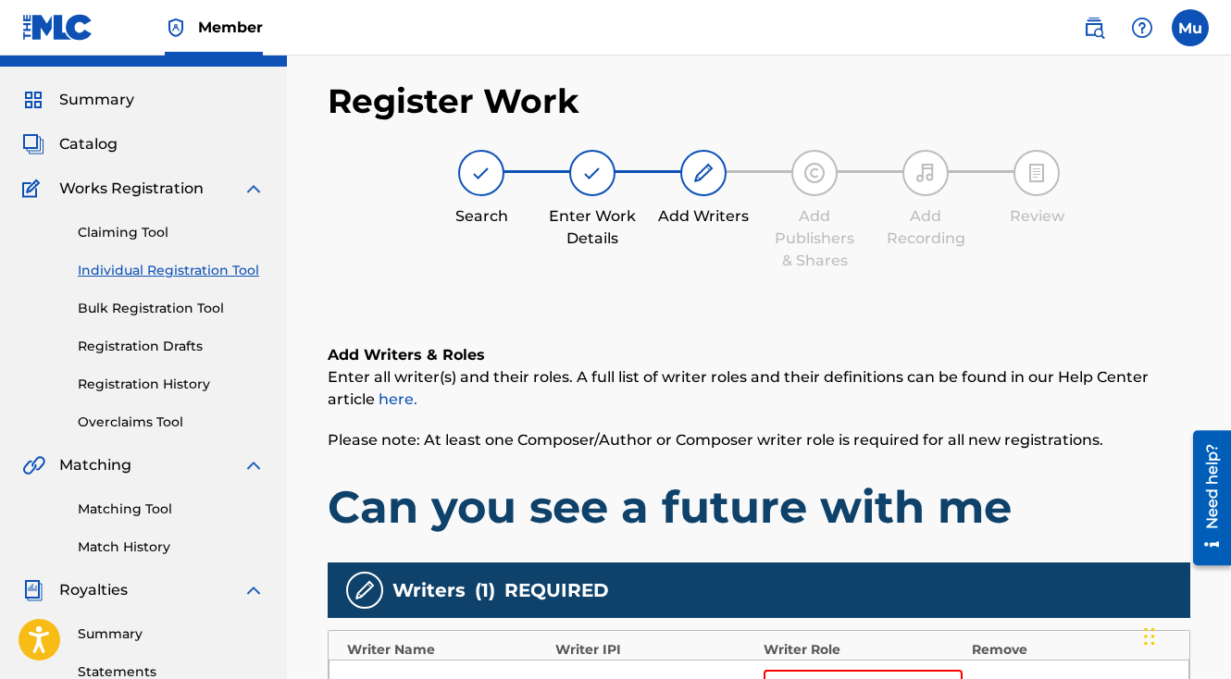
scroll to position [515, 0]
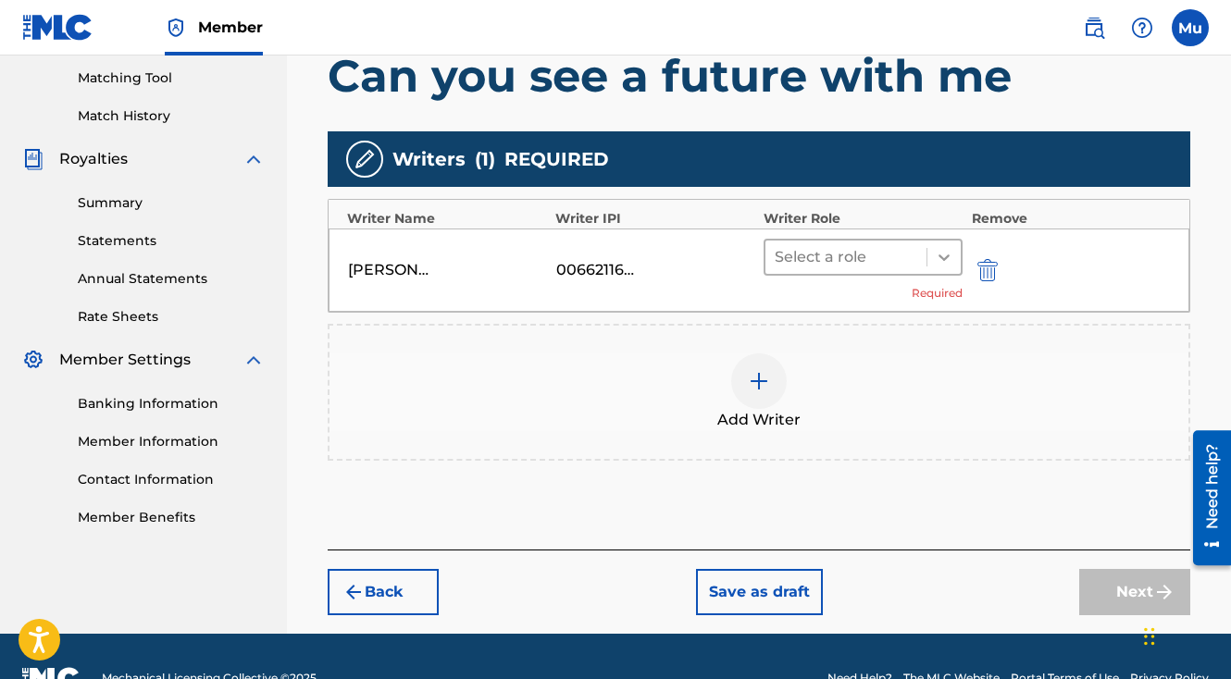
click at [946, 248] on icon at bounding box center [944, 257] width 19 height 19
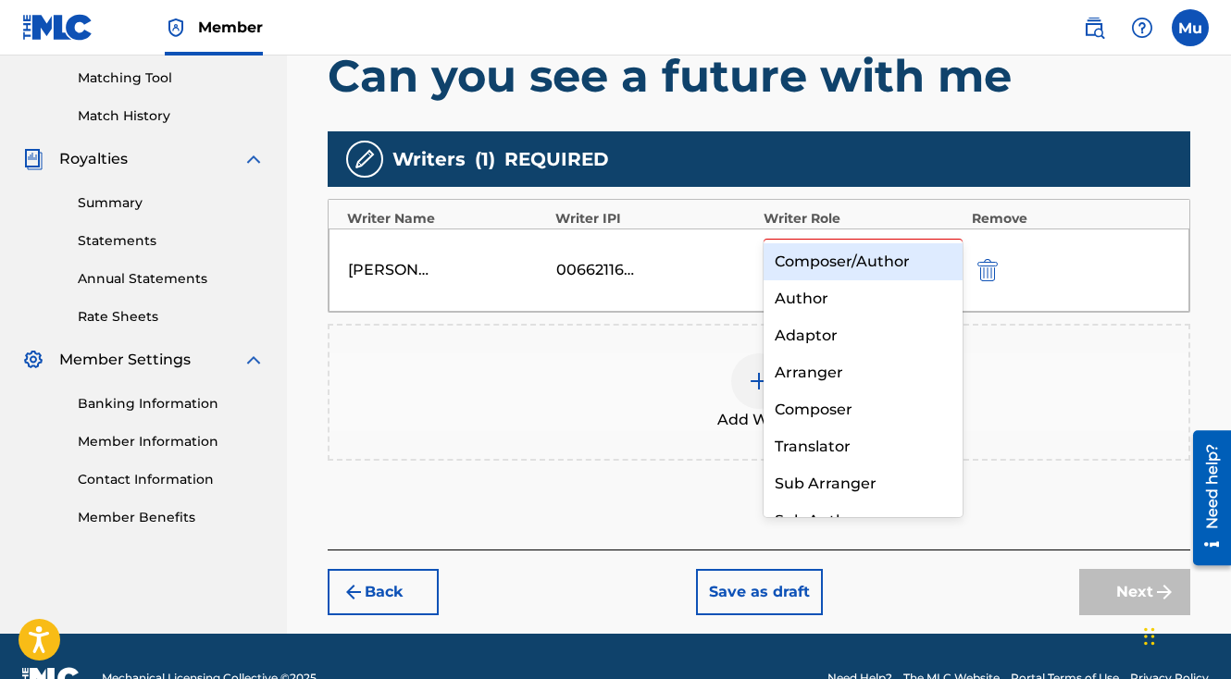
click at [884, 263] on div "Composer/Author" at bounding box center [863, 261] width 199 height 37
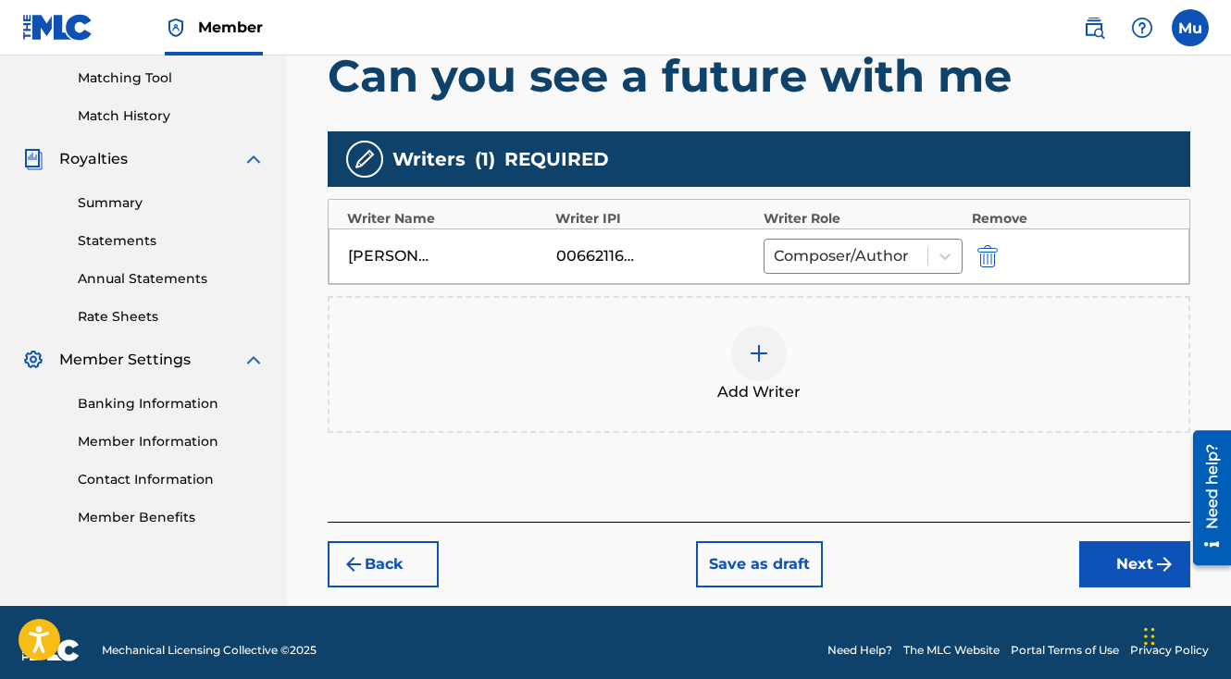
scroll to position [487, 0]
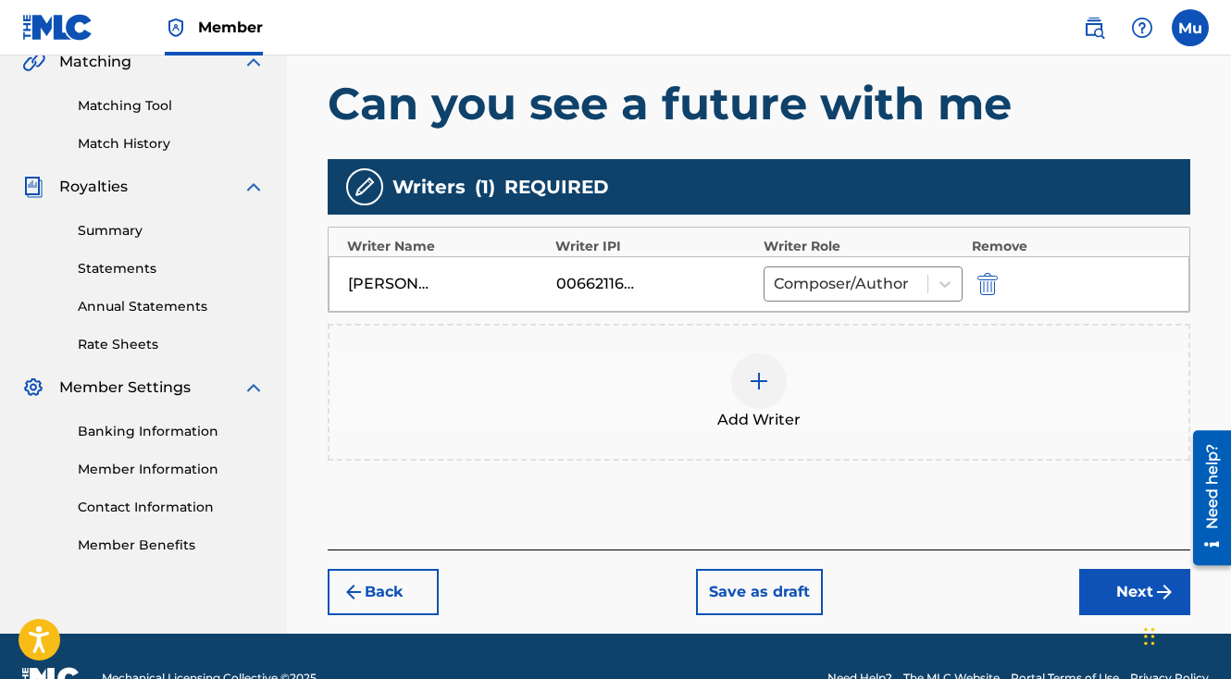
click at [1094, 574] on div "Register Work Search Enter Work Details Add Writers Add Publishers & Shares Add…" at bounding box center [759, 145] width 900 height 975
click at [1094, 569] on button "Next" at bounding box center [1134, 592] width 111 height 46
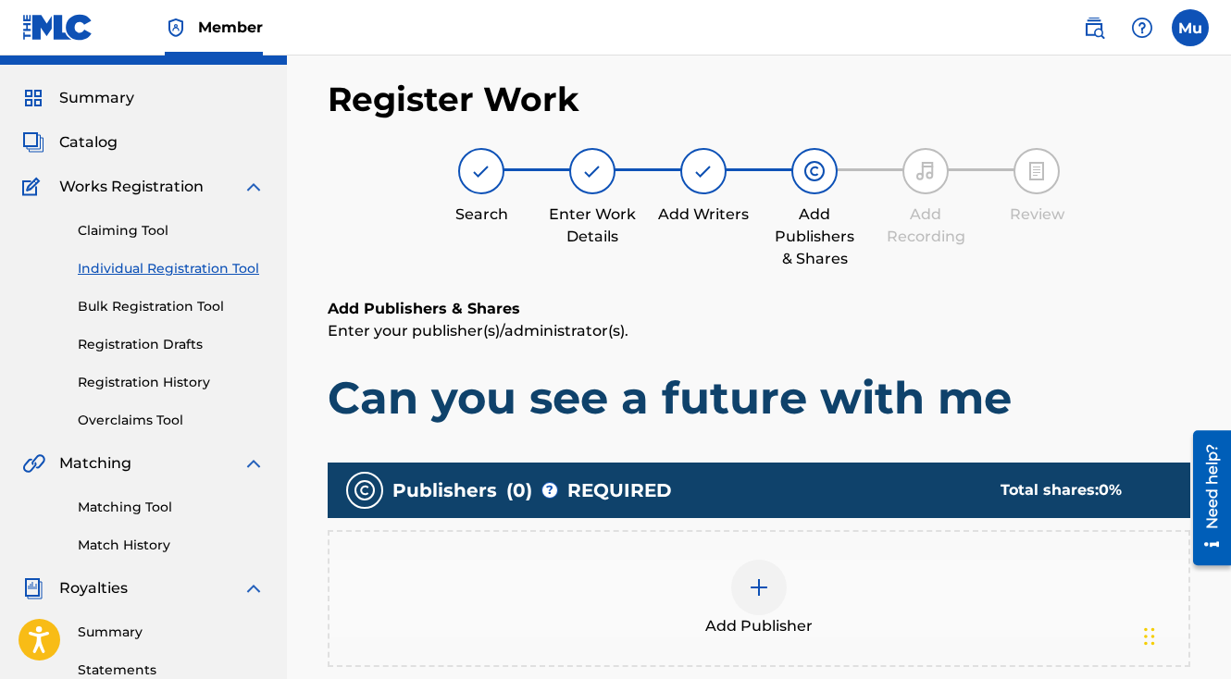
scroll to position [83, 0]
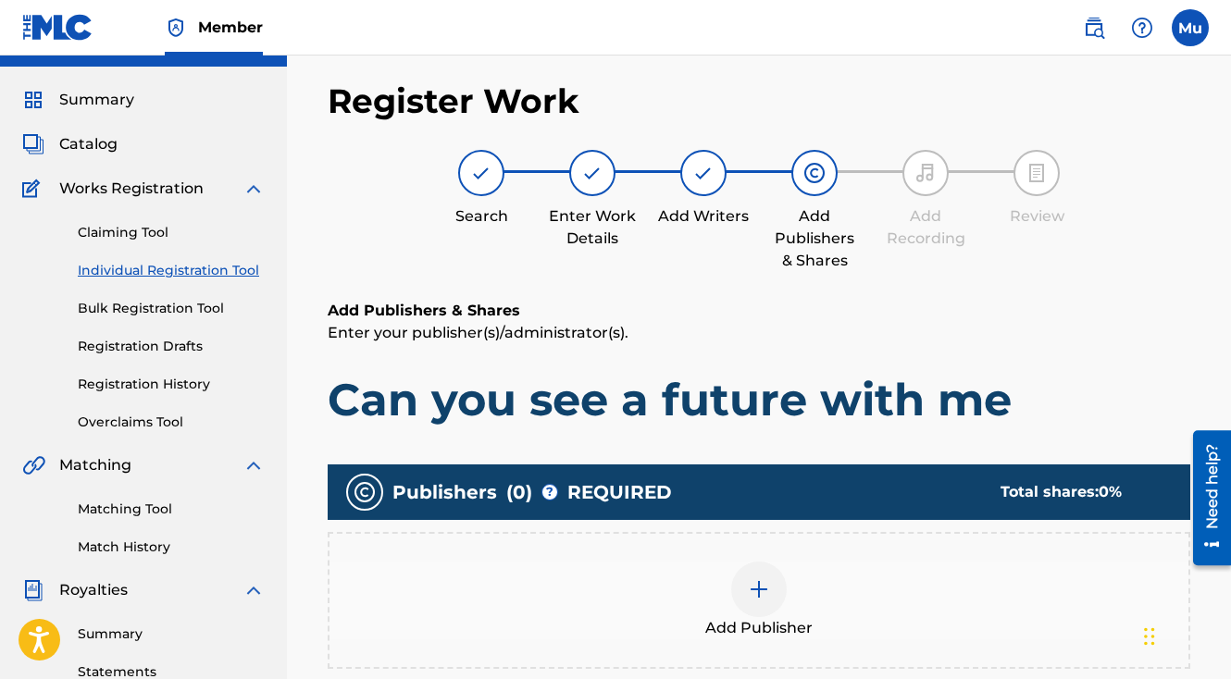
click at [744, 562] on div at bounding box center [759, 590] width 56 height 56
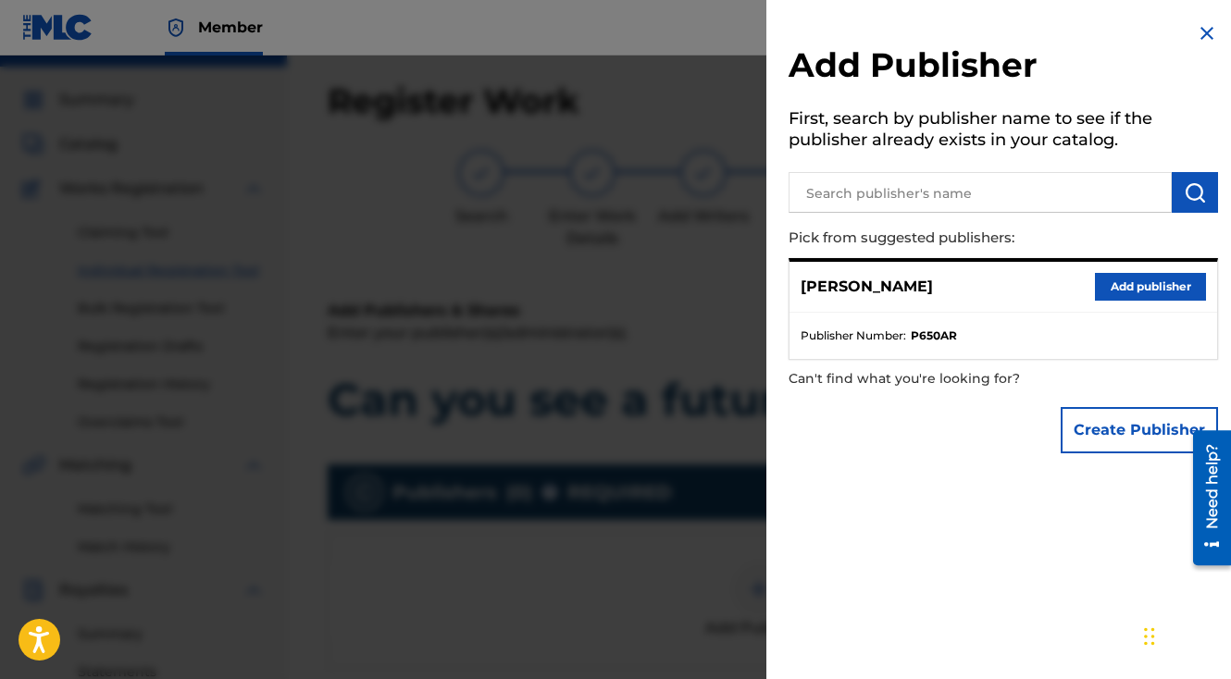
click at [1120, 302] on div "[PERSON_NAME] Add publisher" at bounding box center [1003, 287] width 428 height 51
click at [1118, 296] on button "Add publisher" at bounding box center [1150, 287] width 111 height 28
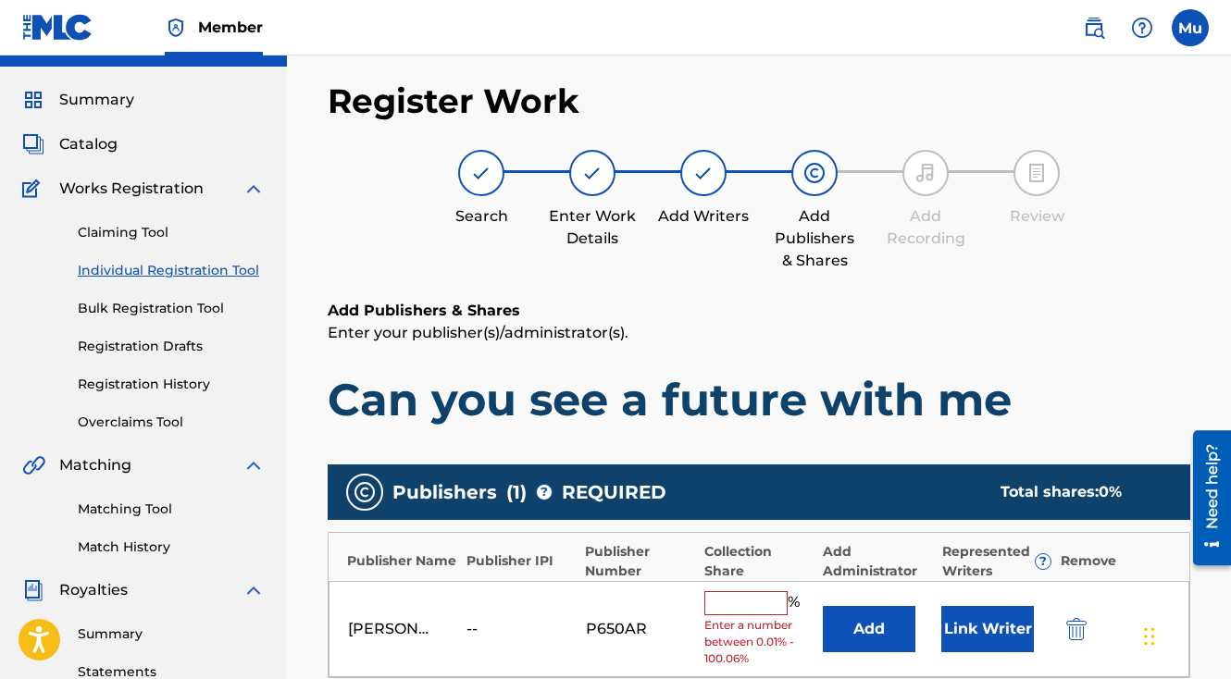
click at [740, 591] on input "text" at bounding box center [745, 603] width 83 height 24
type input "100"
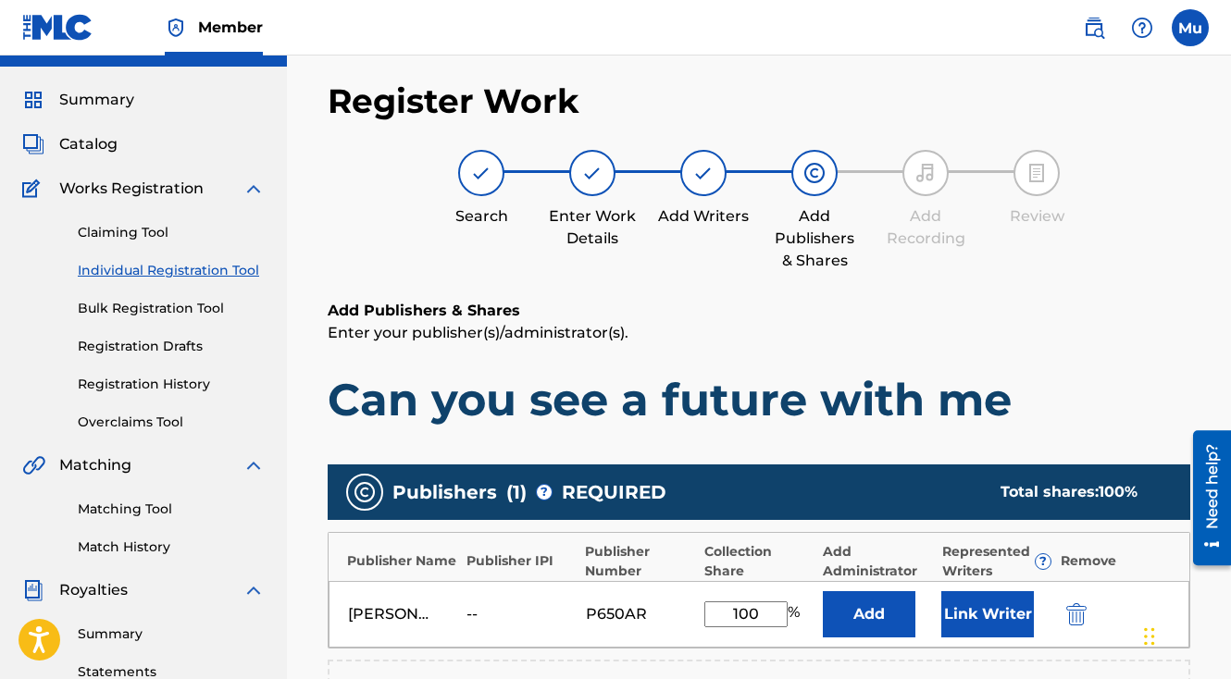
click at [1001, 591] on button "Link Writer" at bounding box center [987, 614] width 93 height 46
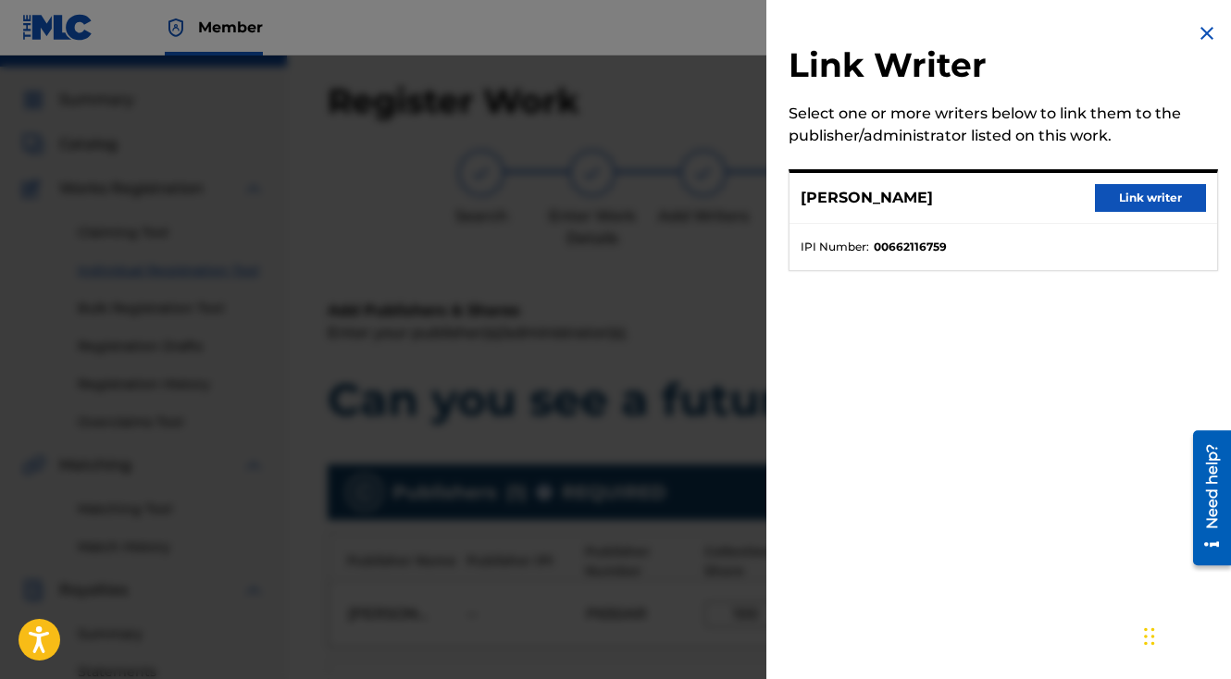
click at [1122, 186] on button "Link writer" at bounding box center [1150, 198] width 111 height 28
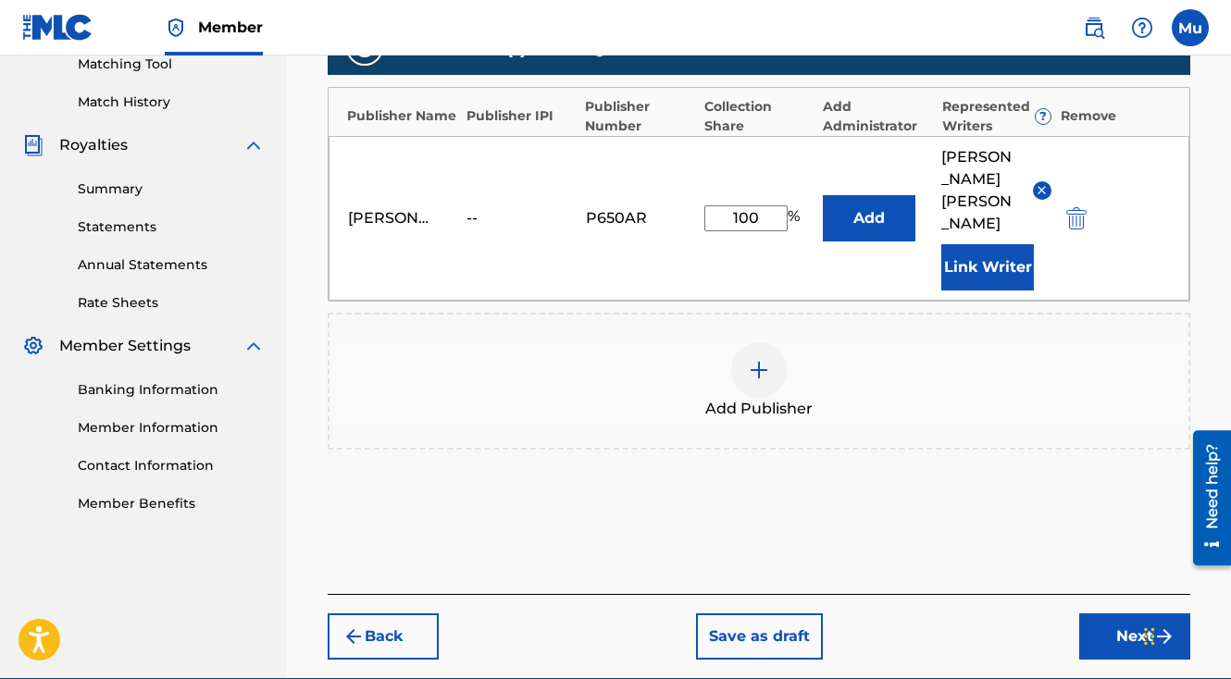
click at [1087, 614] on button "Next" at bounding box center [1134, 637] width 111 height 46
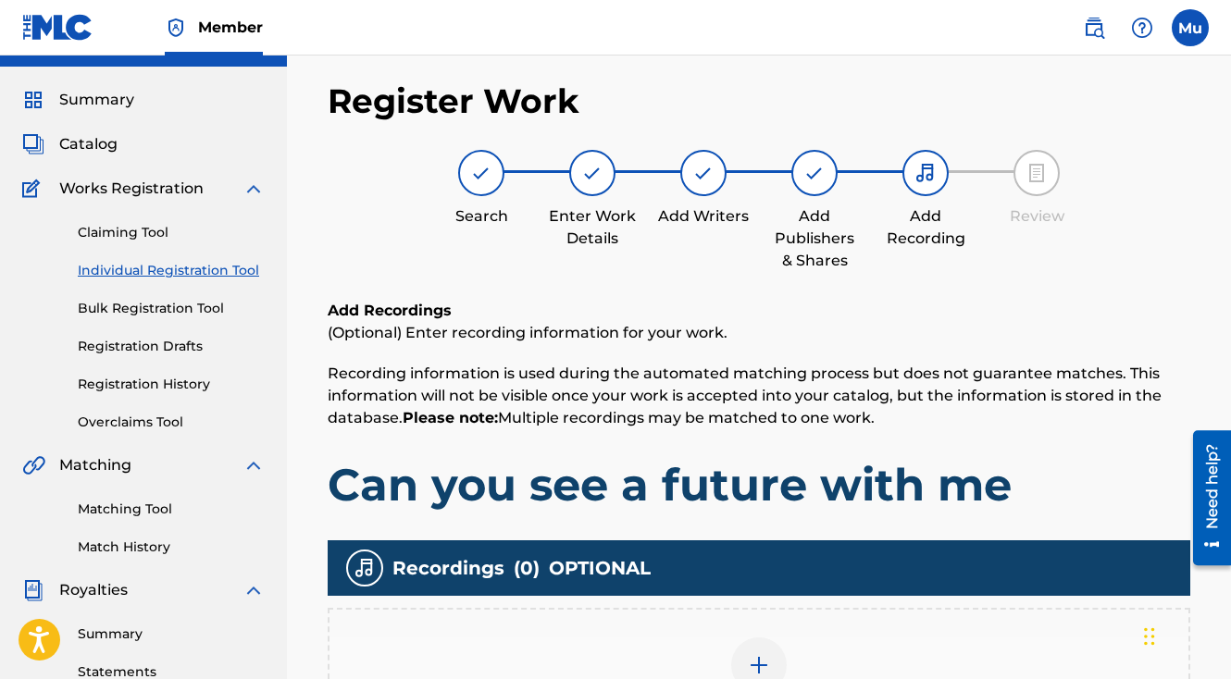
click at [739, 638] on div at bounding box center [759, 666] width 56 height 56
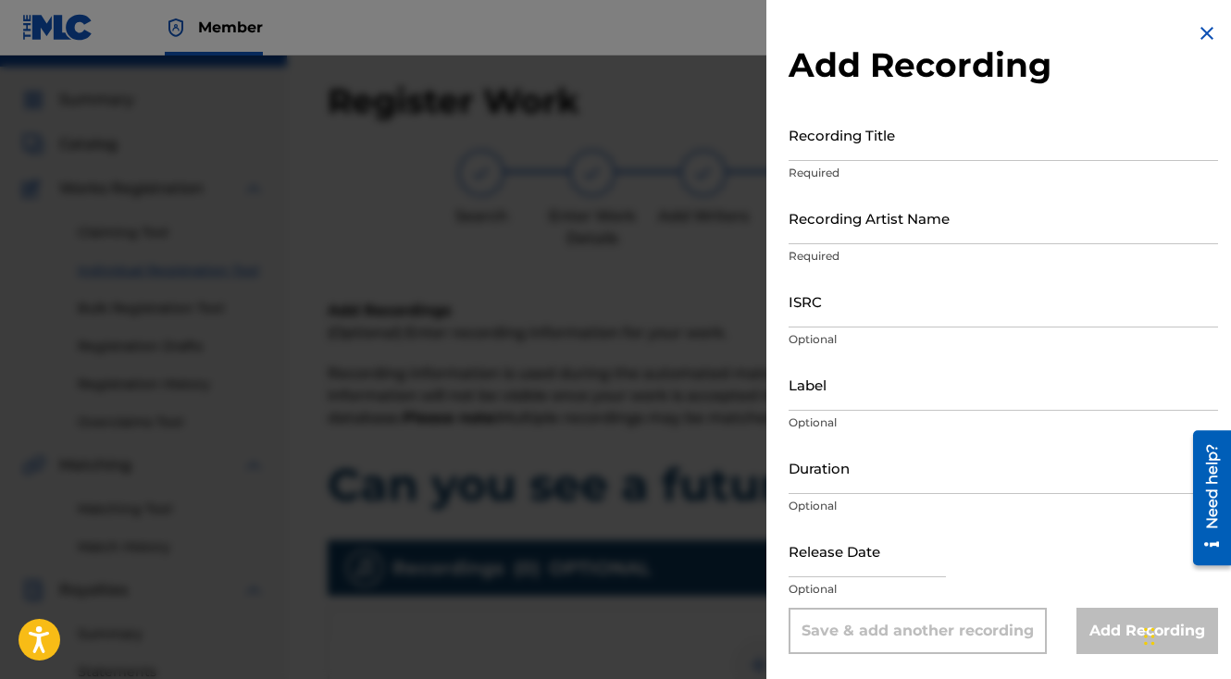
click at [888, 145] on input "Recording Title" at bounding box center [1003, 134] width 429 height 53
paste input "Can you see a future with me"
type input "Can you see a future with me"
click at [932, 231] on input "Recording Artist Name" at bounding box center [1003, 218] width 429 height 53
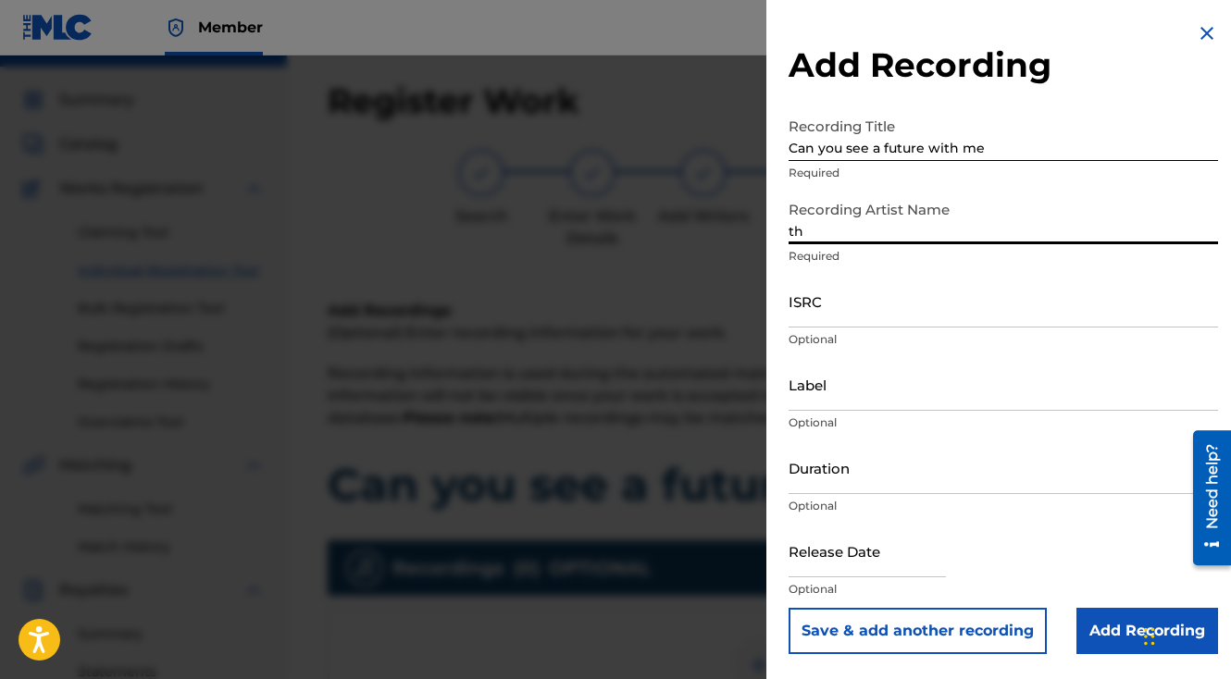
type input "The General Da Jamaican Boy"
click at [847, 317] on input "ISRC" at bounding box center [1003, 301] width 429 height 53
paste input "QZFYY2563483"
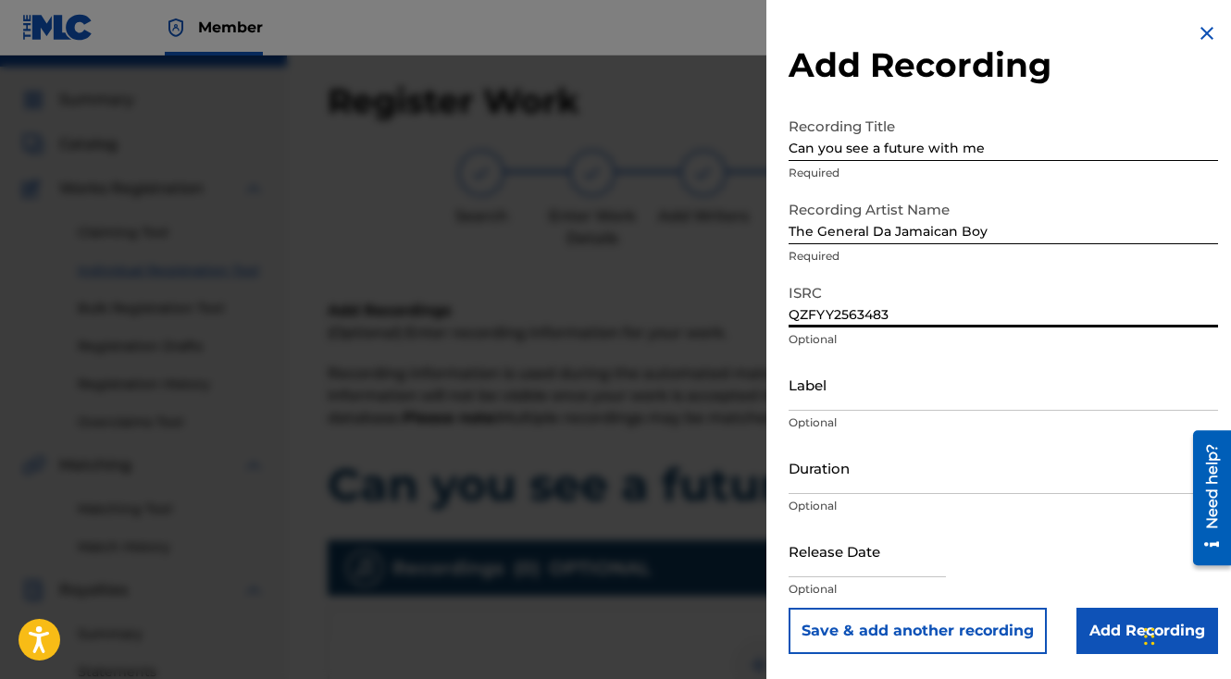
type input "QZFYY2563483"
click at [789, 608] on button "Save & add another recording" at bounding box center [918, 631] width 258 height 46
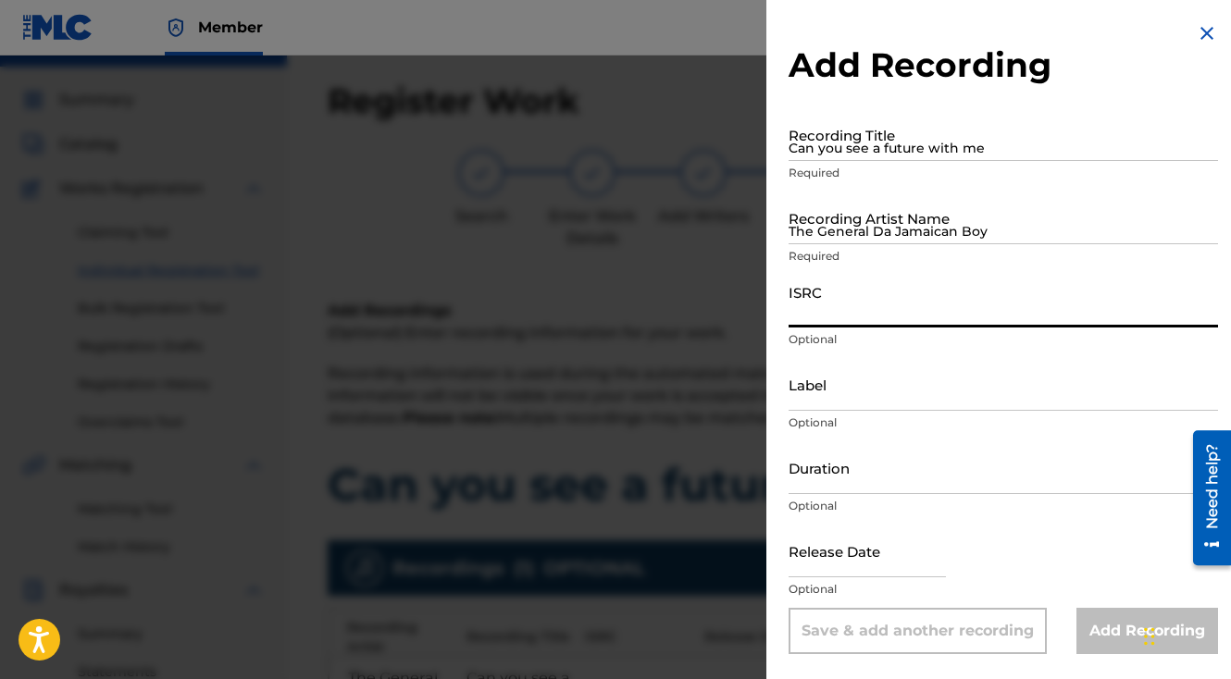
click at [582, 527] on div at bounding box center [615, 395] width 1231 height 679
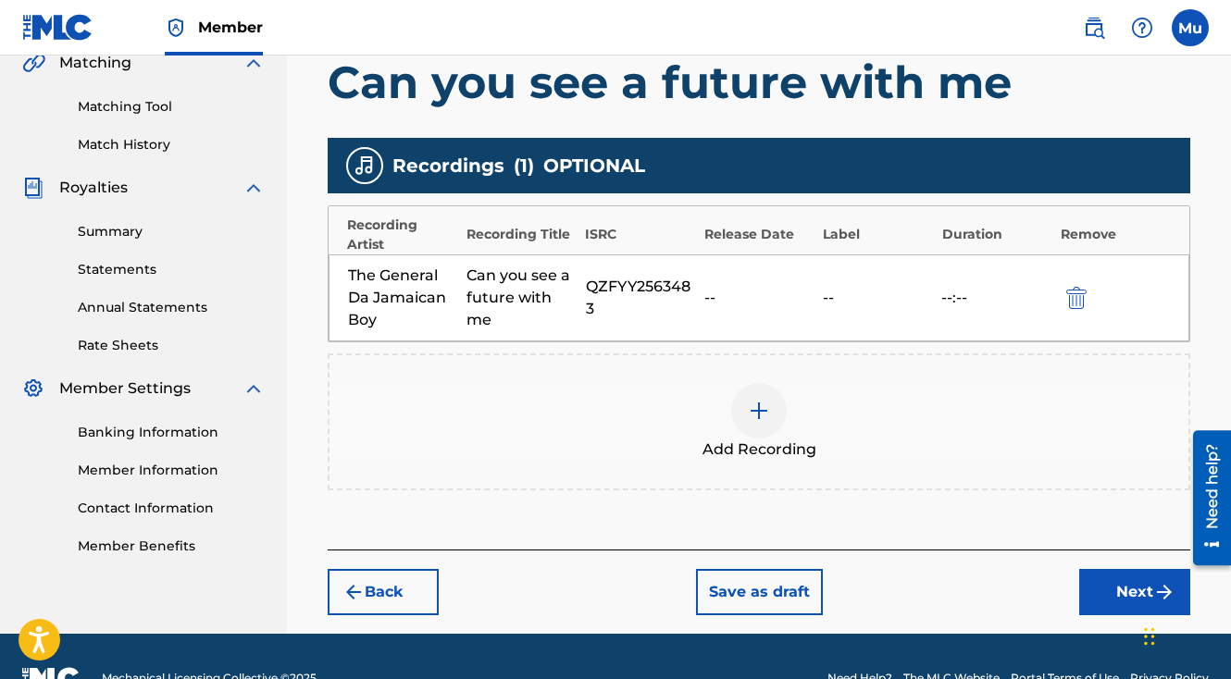
click at [1129, 569] on button "Next" at bounding box center [1134, 592] width 111 height 46
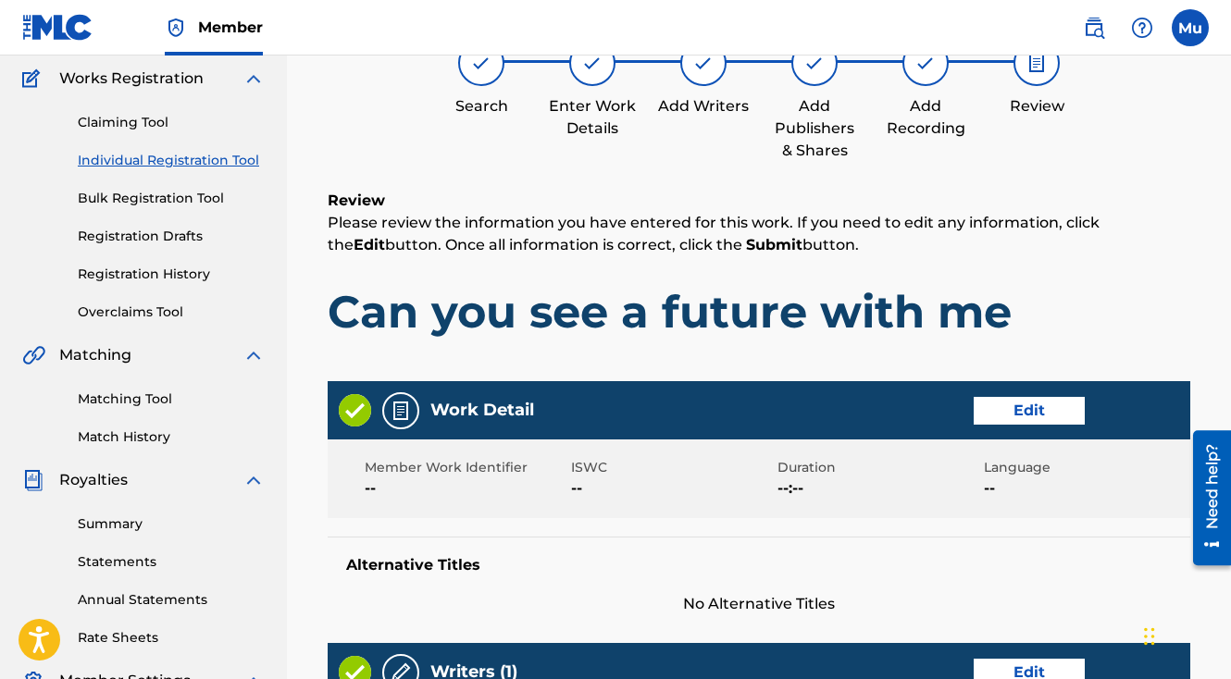
scroll to position [965, 0]
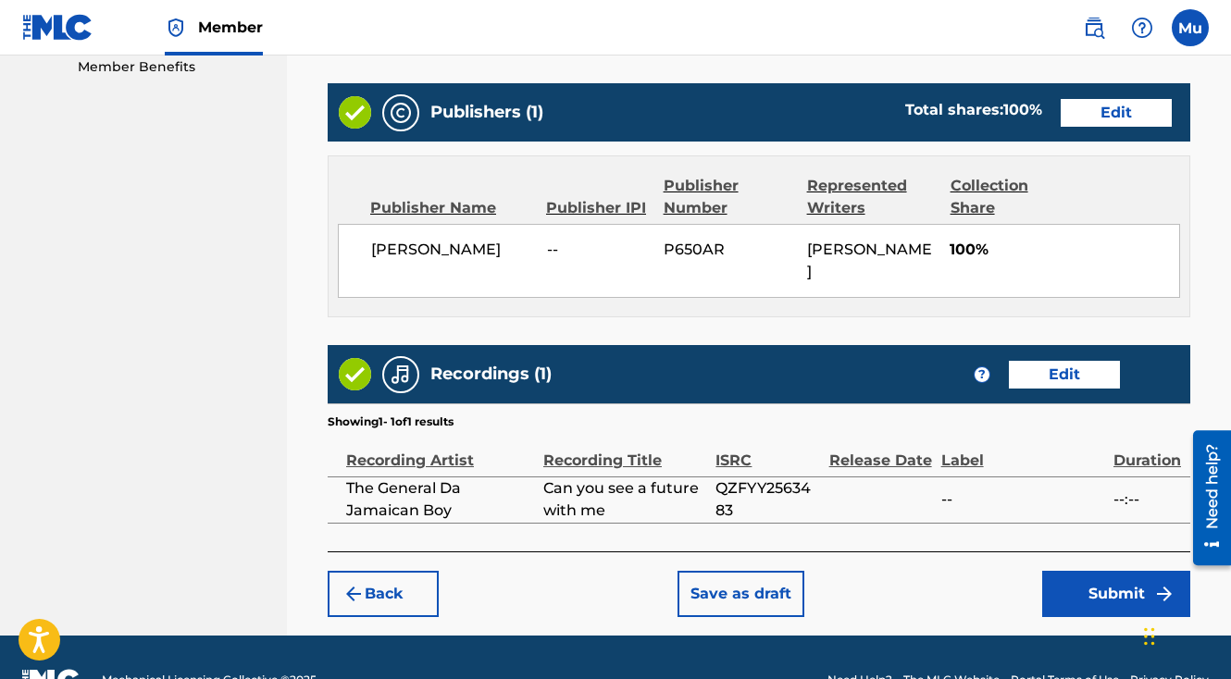
click at [1168, 571] on button "Submit" at bounding box center [1116, 594] width 148 height 46
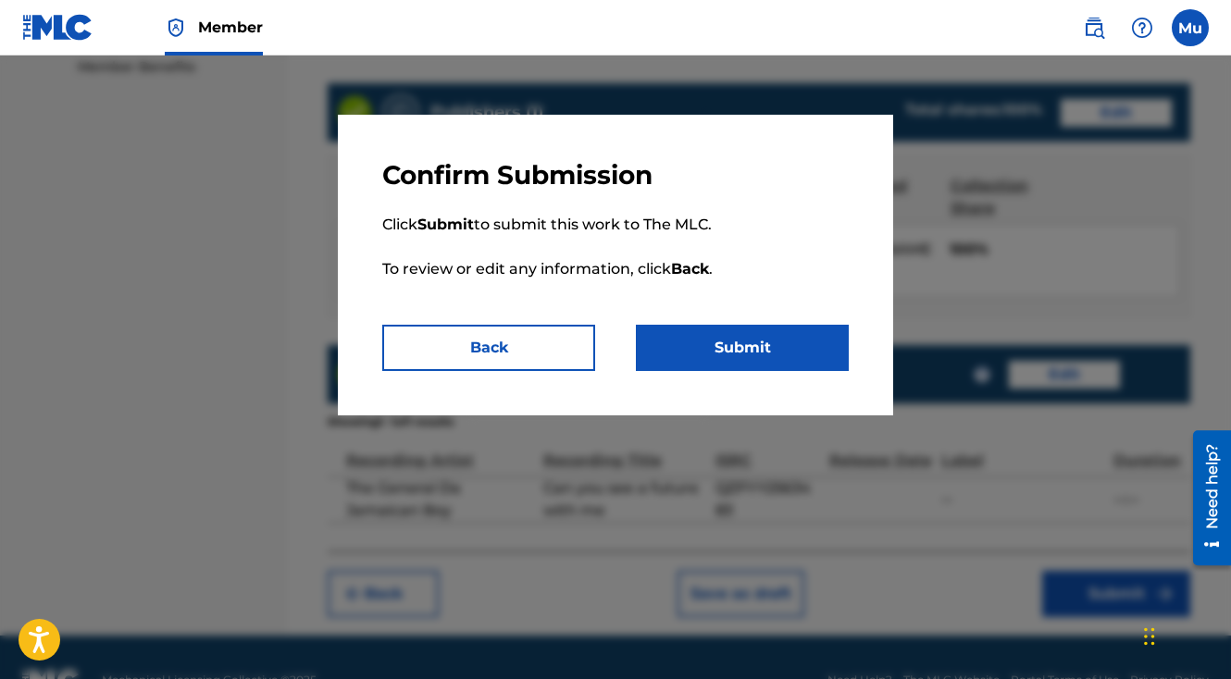
click at [776, 336] on button "Submit" at bounding box center [742, 348] width 213 height 46
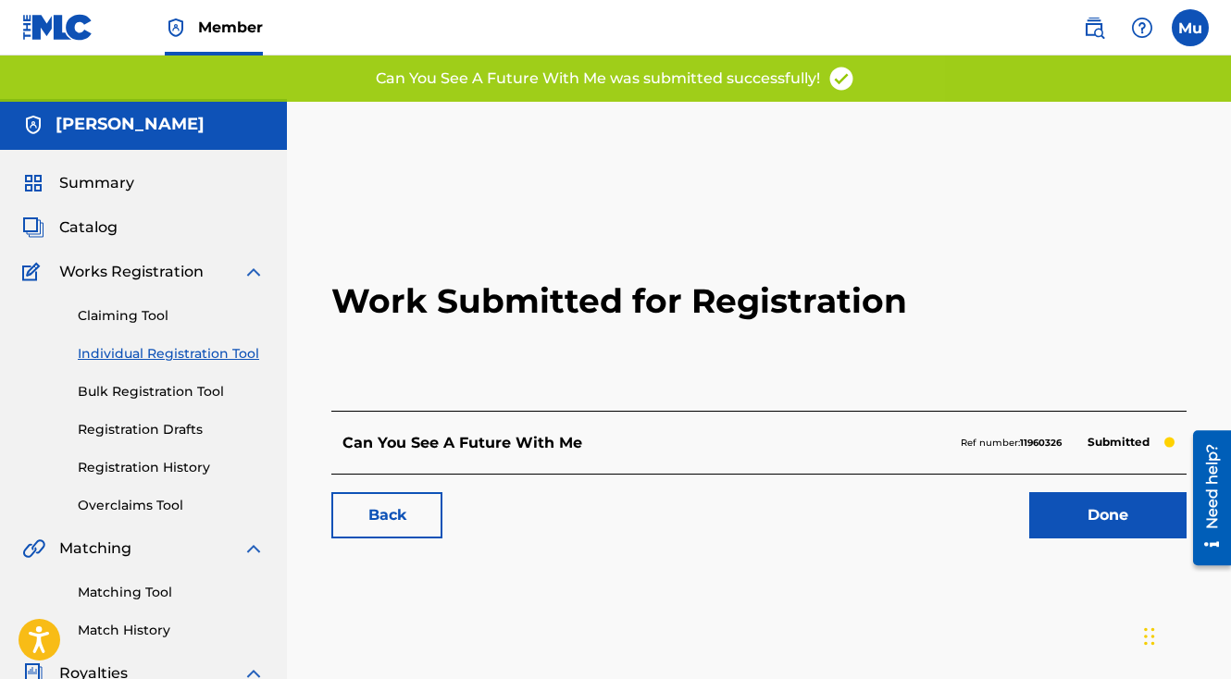
click at [1023, 492] on div "Done" at bounding box center [1097, 515] width 180 height 46
click at [1041, 492] on link "Done" at bounding box center [1107, 515] width 157 height 46
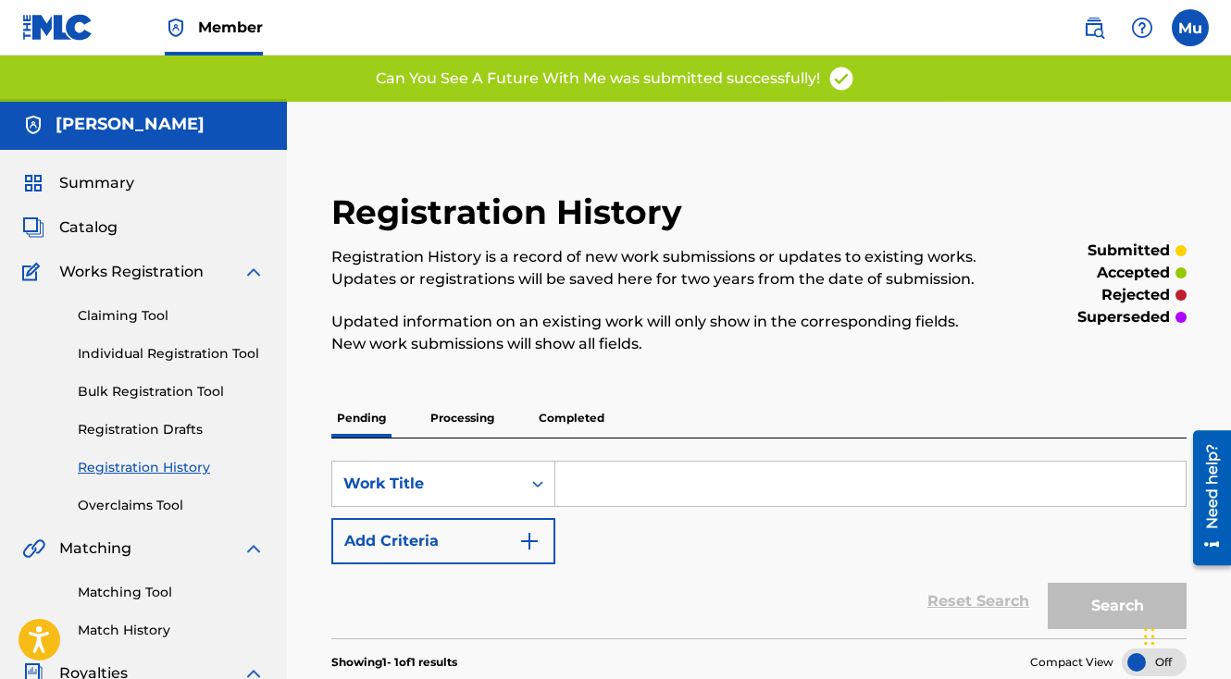
click at [145, 344] on link "Individual Registration Tool" at bounding box center [171, 353] width 187 height 19
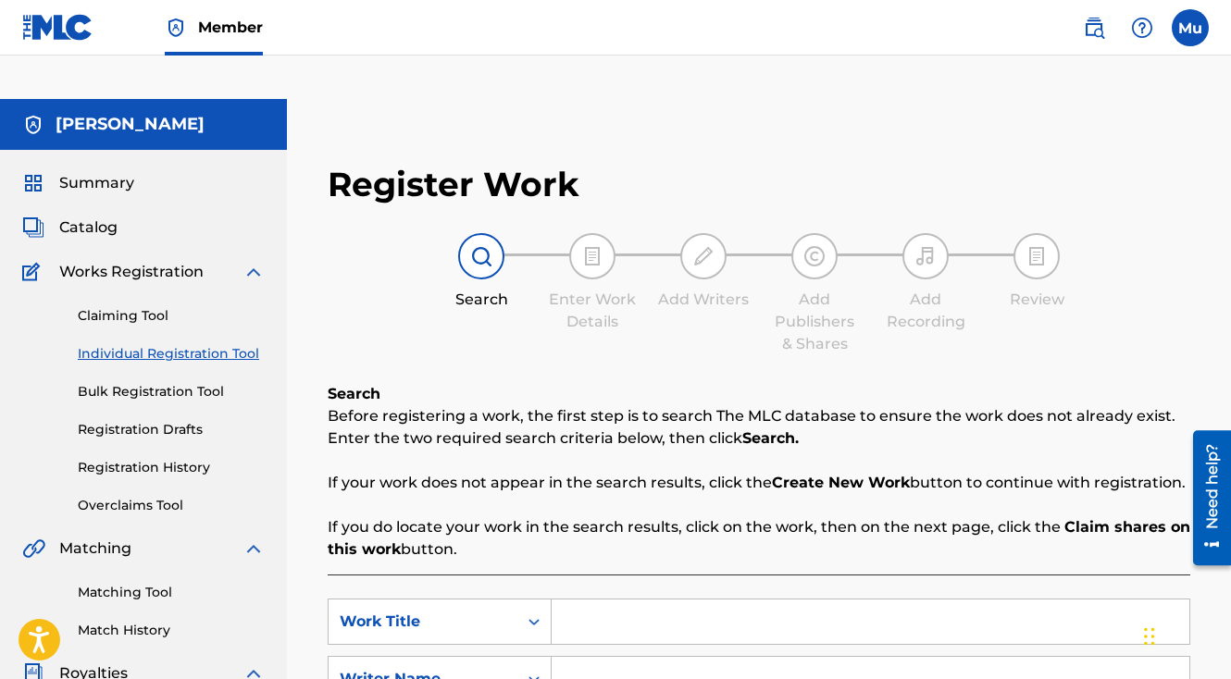
click at [619, 600] on input "Search Form" at bounding box center [871, 622] width 638 height 44
paste input "The Rebirth Of General"
type input "The Rebirth Of General"
click at [639, 657] on input "Search Form" at bounding box center [871, 679] width 638 height 44
type input "[PERSON_NAME]"
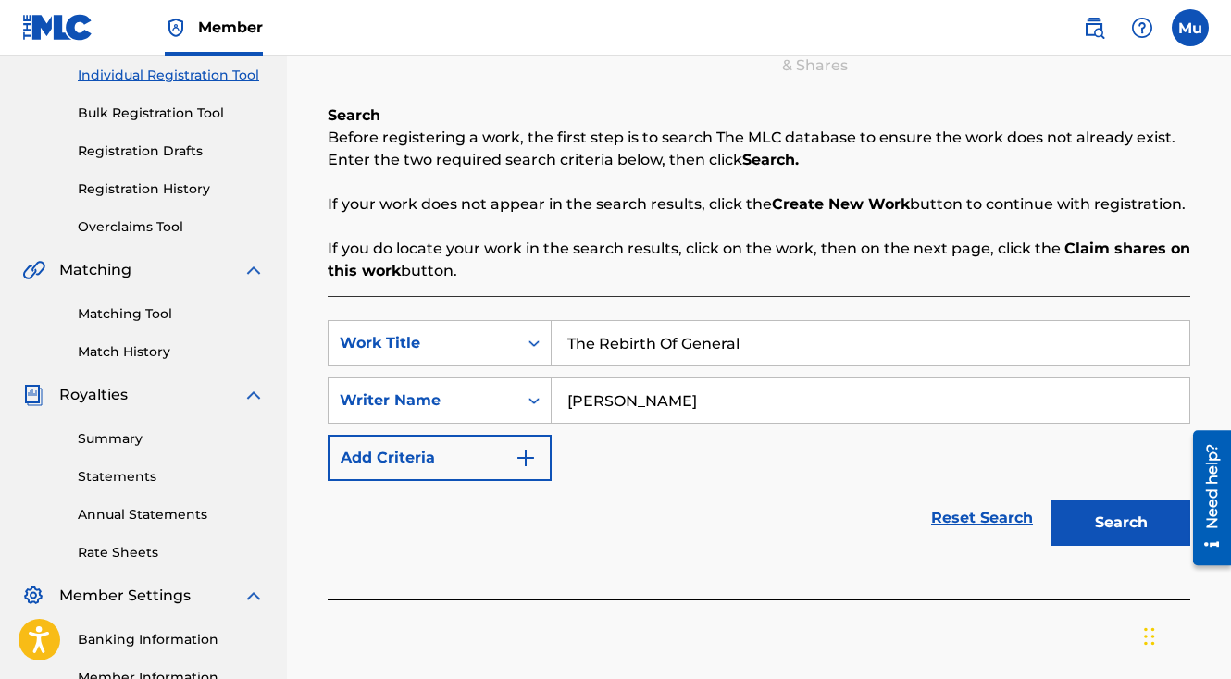
scroll to position [430, 0]
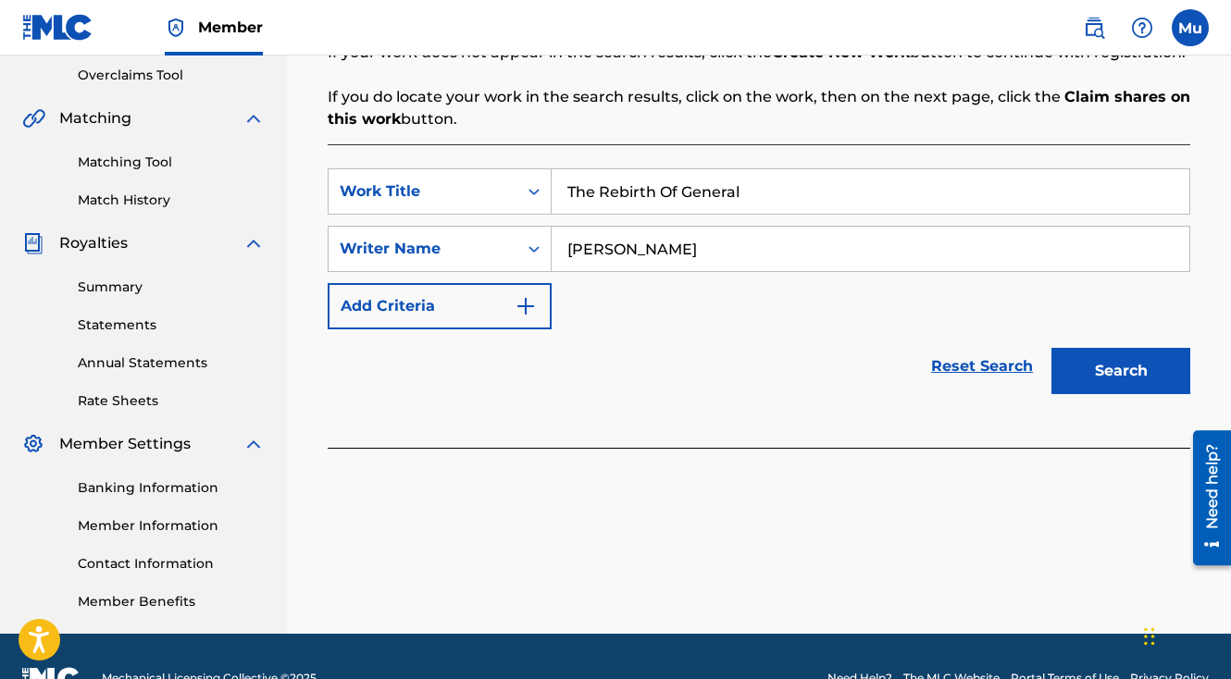
click at [1111, 357] on div "Search" at bounding box center [1116, 366] width 148 height 74
click at [1099, 348] on button "Search" at bounding box center [1120, 371] width 139 height 46
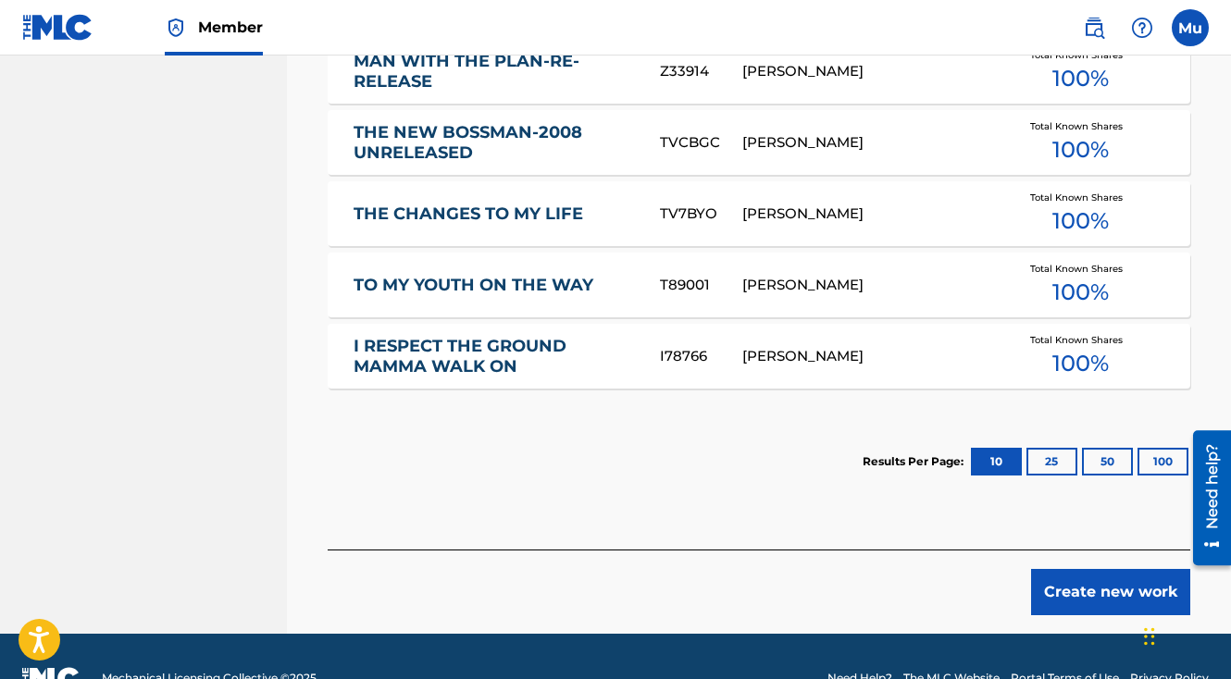
click at [1071, 569] on button "Create new work" at bounding box center [1110, 592] width 159 height 46
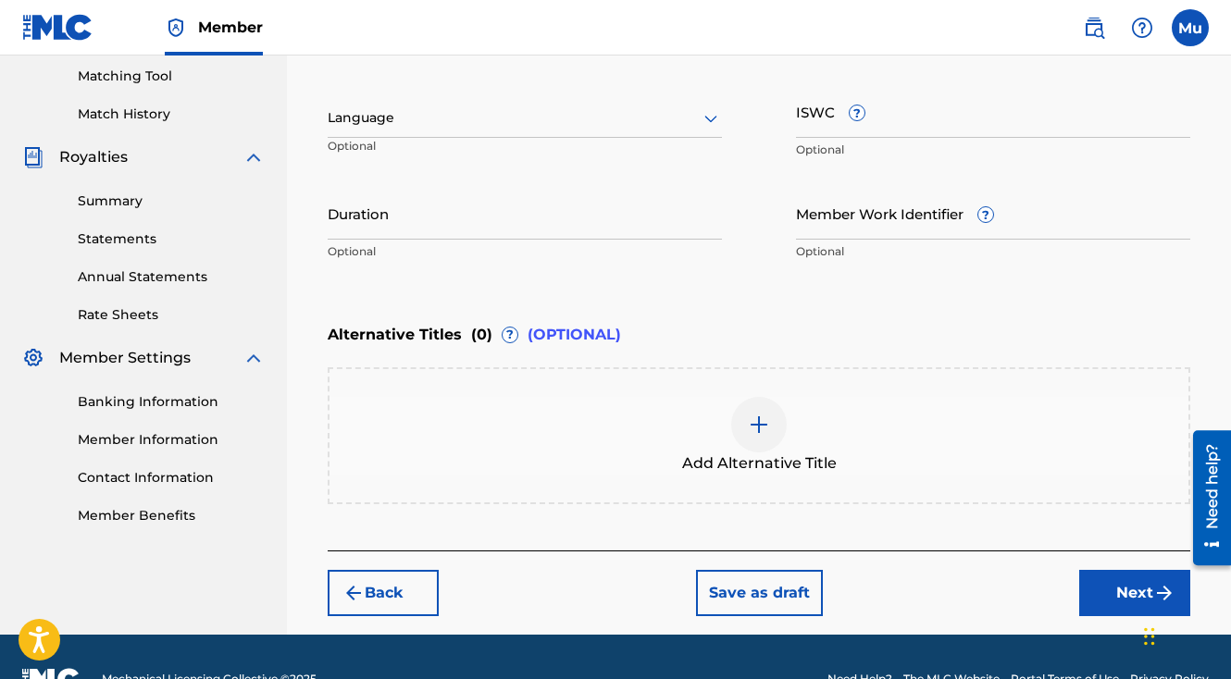
click at [1107, 570] on button "Next" at bounding box center [1134, 593] width 111 height 46
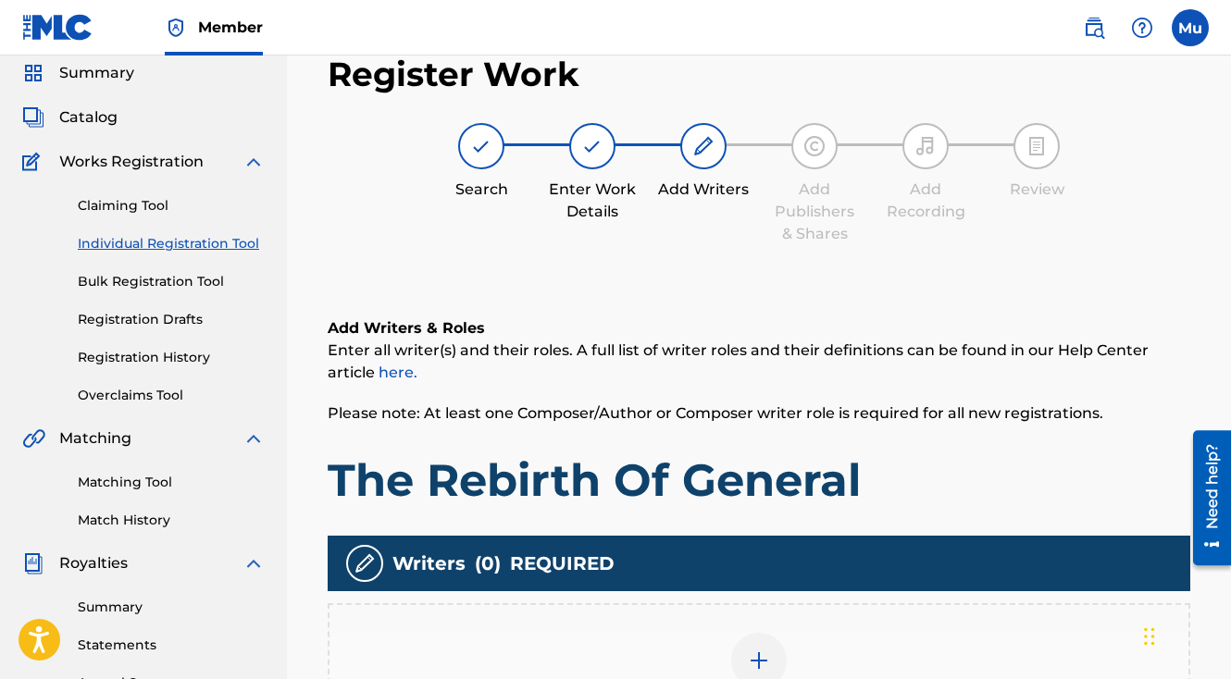
scroll to position [83, 0]
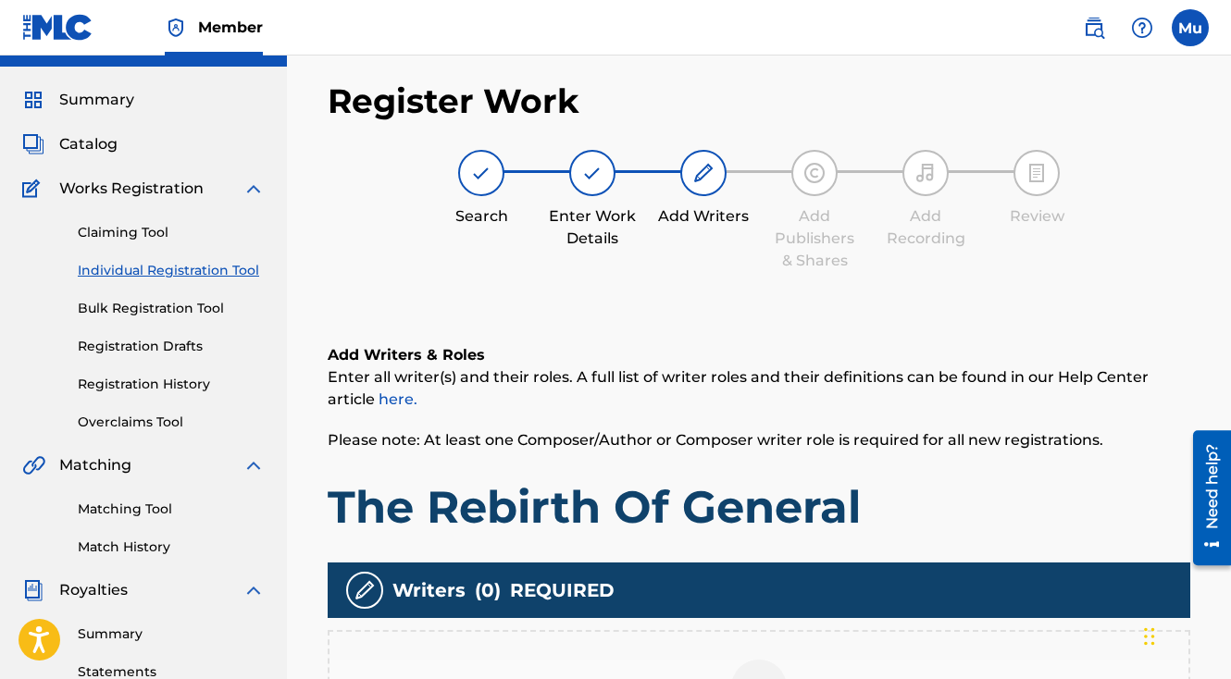
click at [763, 677] on img at bounding box center [759, 688] width 22 height 22
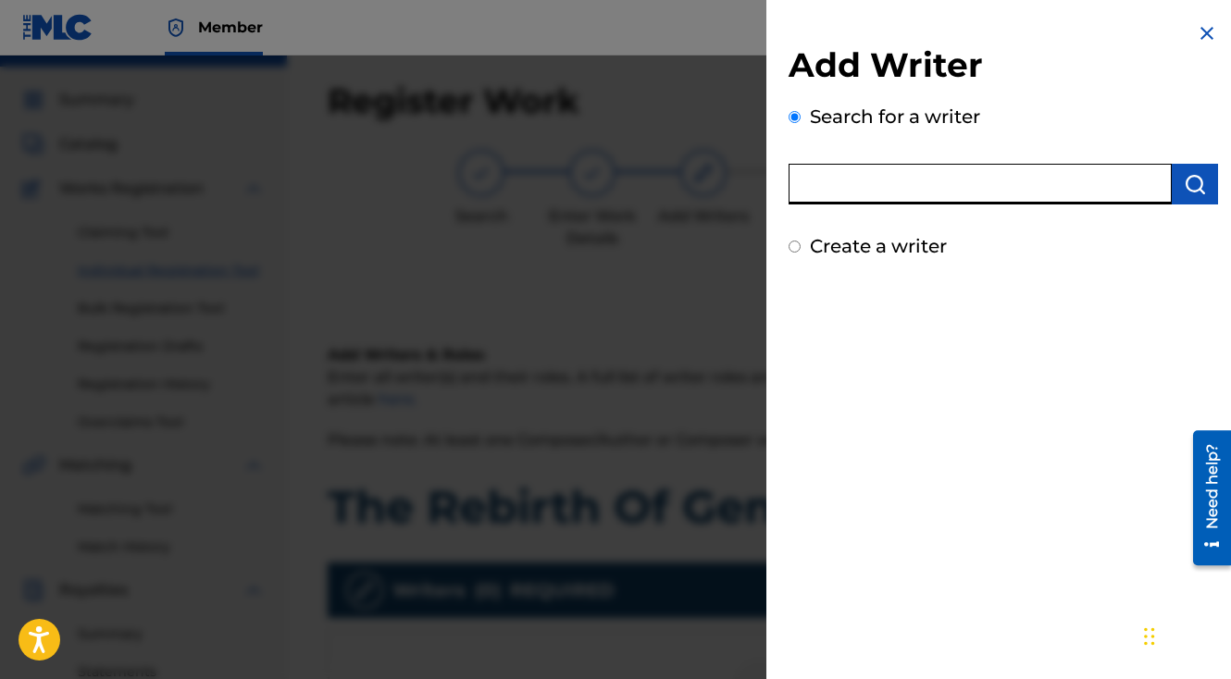
click at [860, 193] on input "text" at bounding box center [980, 184] width 383 height 41
type input "[PERSON_NAME]"
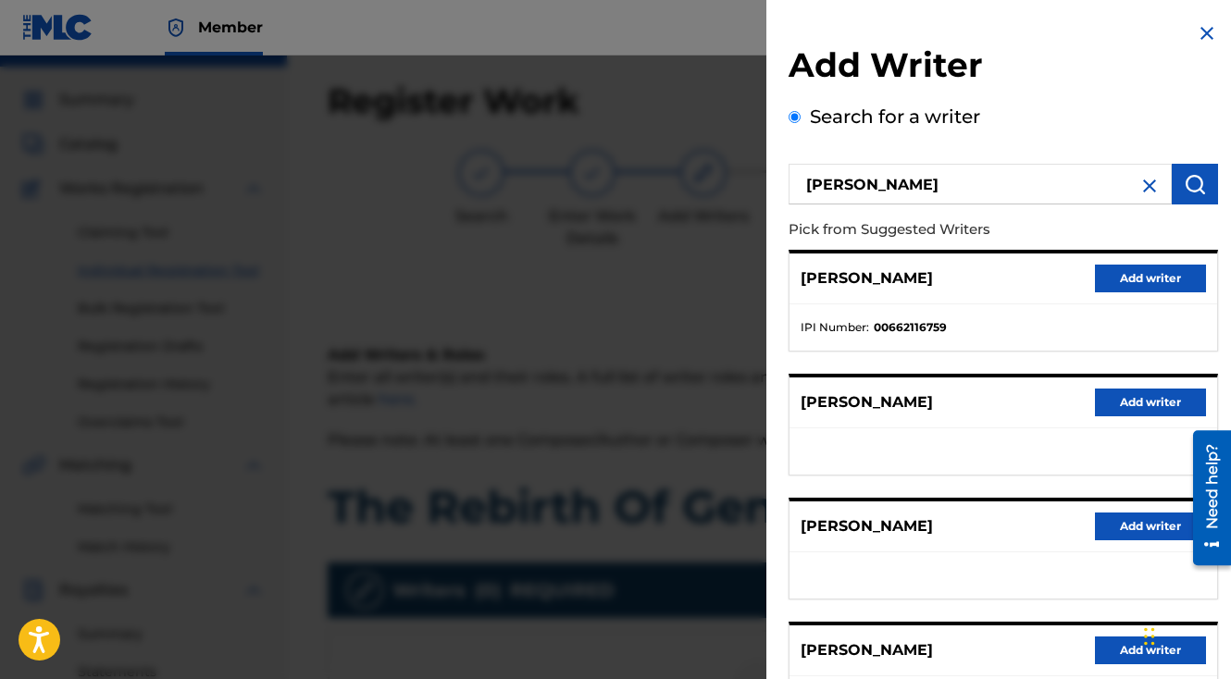
click at [1141, 279] on button "Add writer" at bounding box center [1150, 279] width 111 height 28
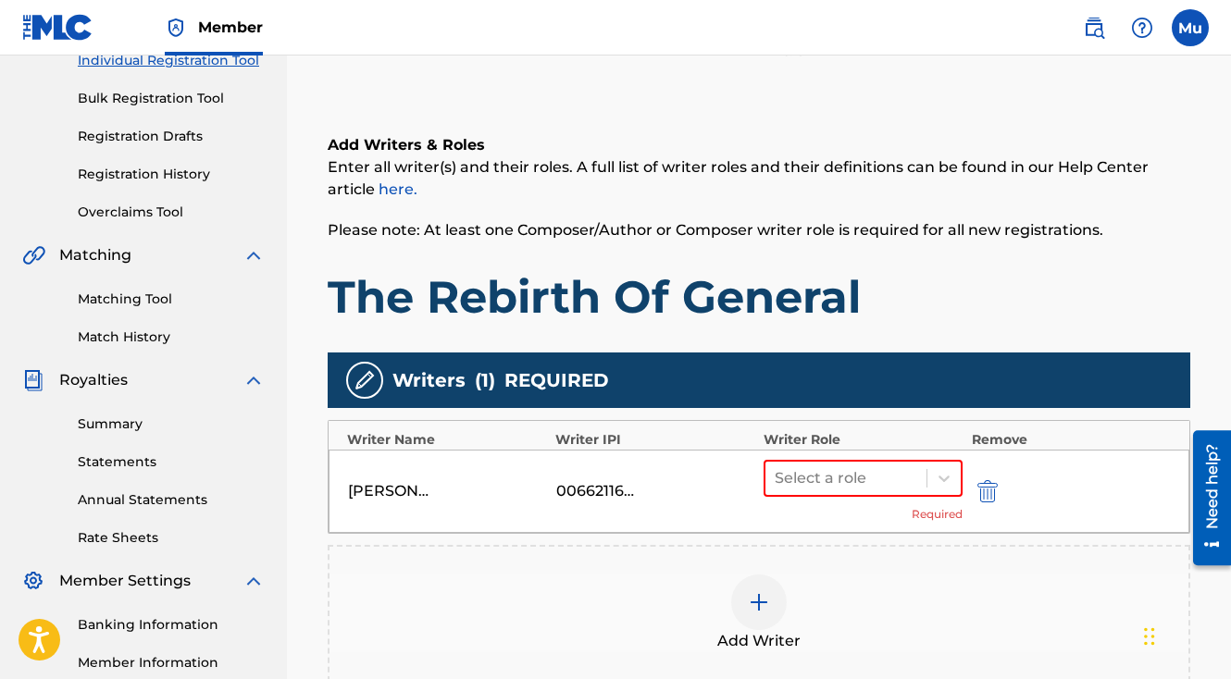
scroll to position [515, 0]
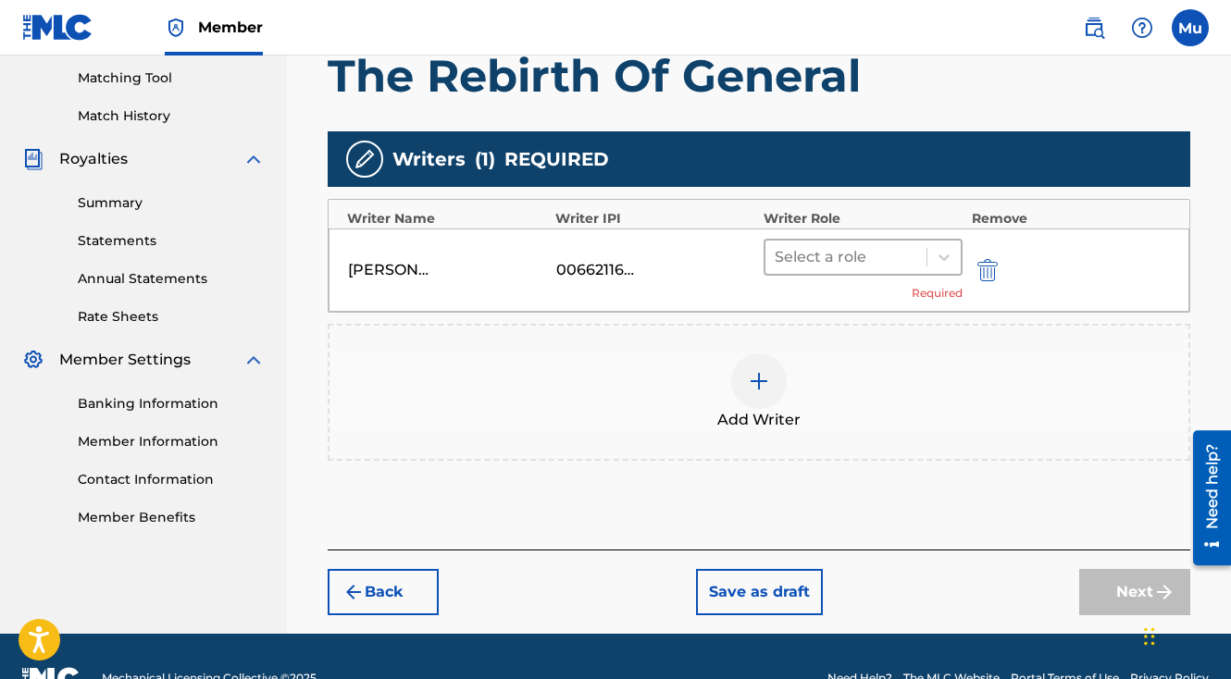
click at [918, 241] on div "Select a role" at bounding box center [845, 257] width 161 height 33
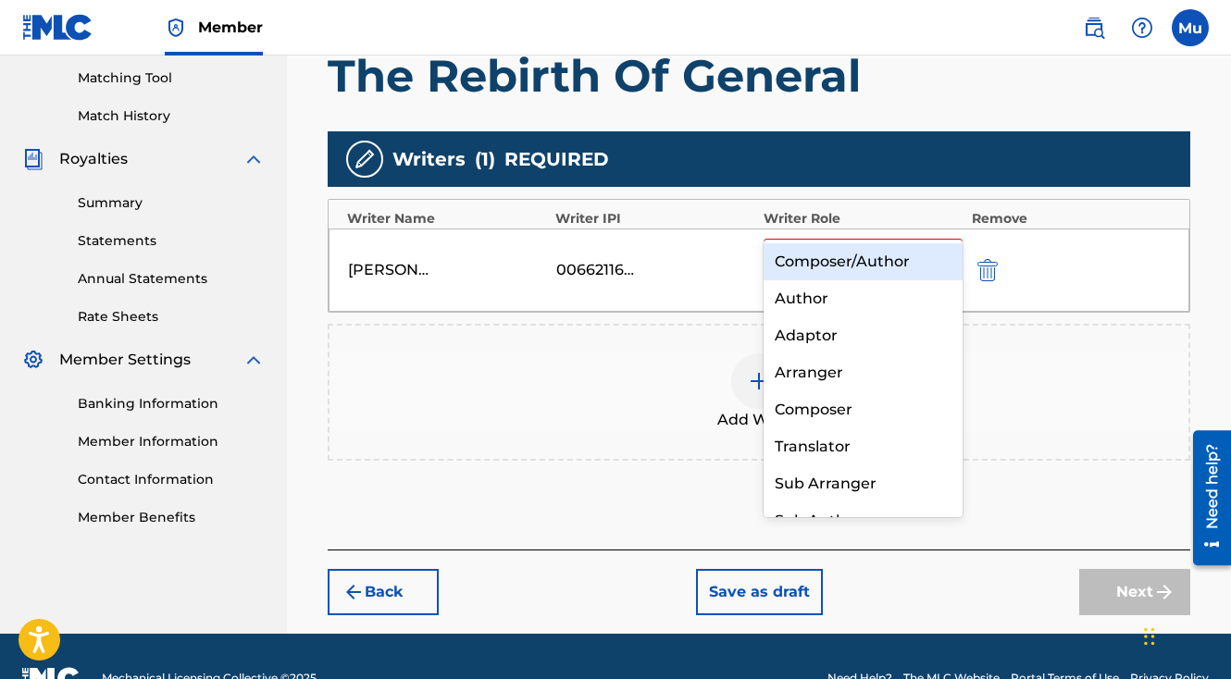
click at [854, 266] on div "Composer/Author" at bounding box center [863, 261] width 199 height 37
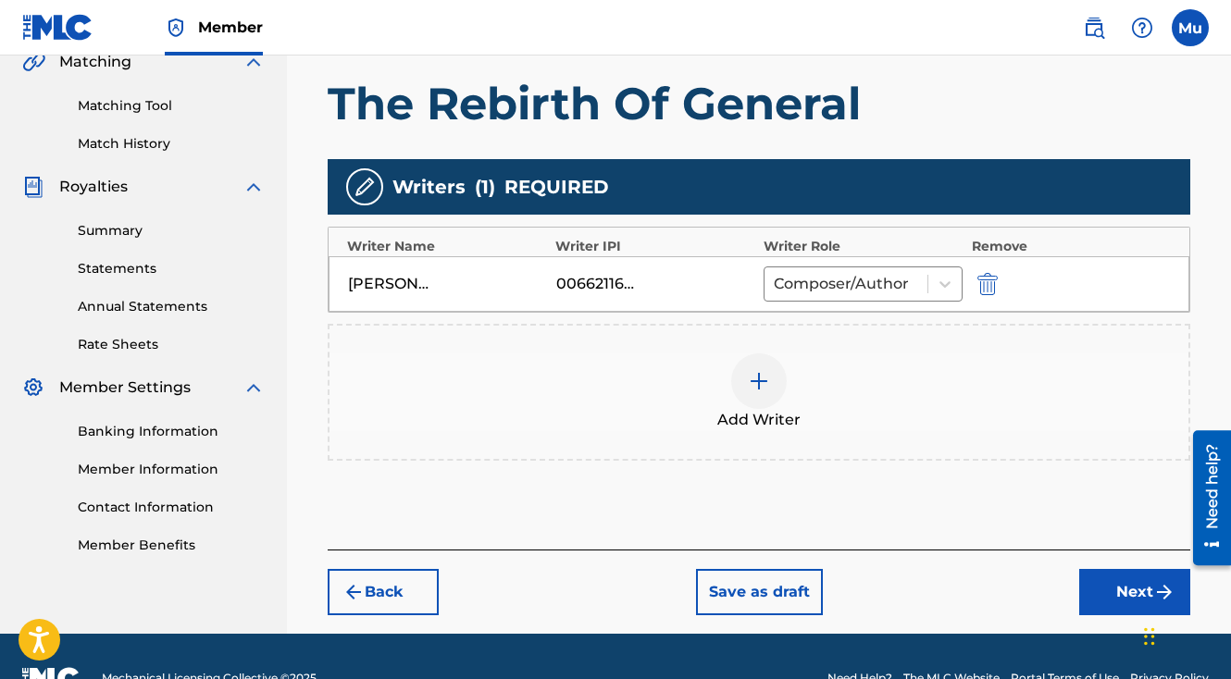
click at [1119, 569] on button "Next" at bounding box center [1134, 592] width 111 height 46
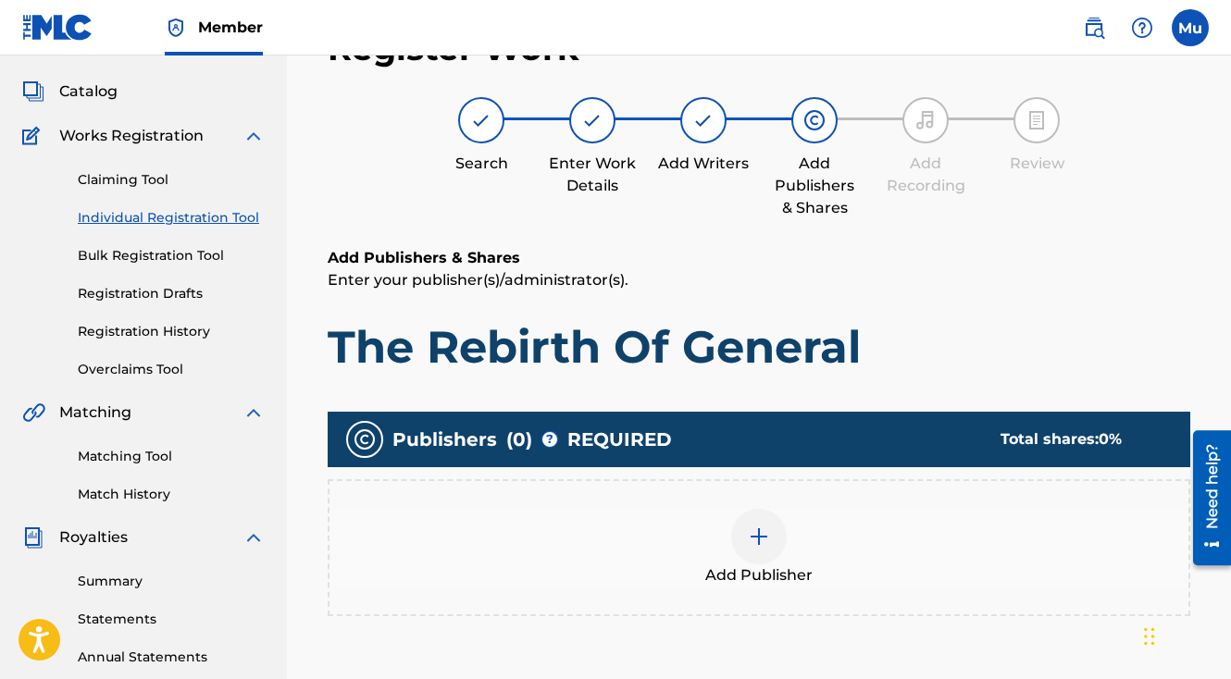
scroll to position [83, 0]
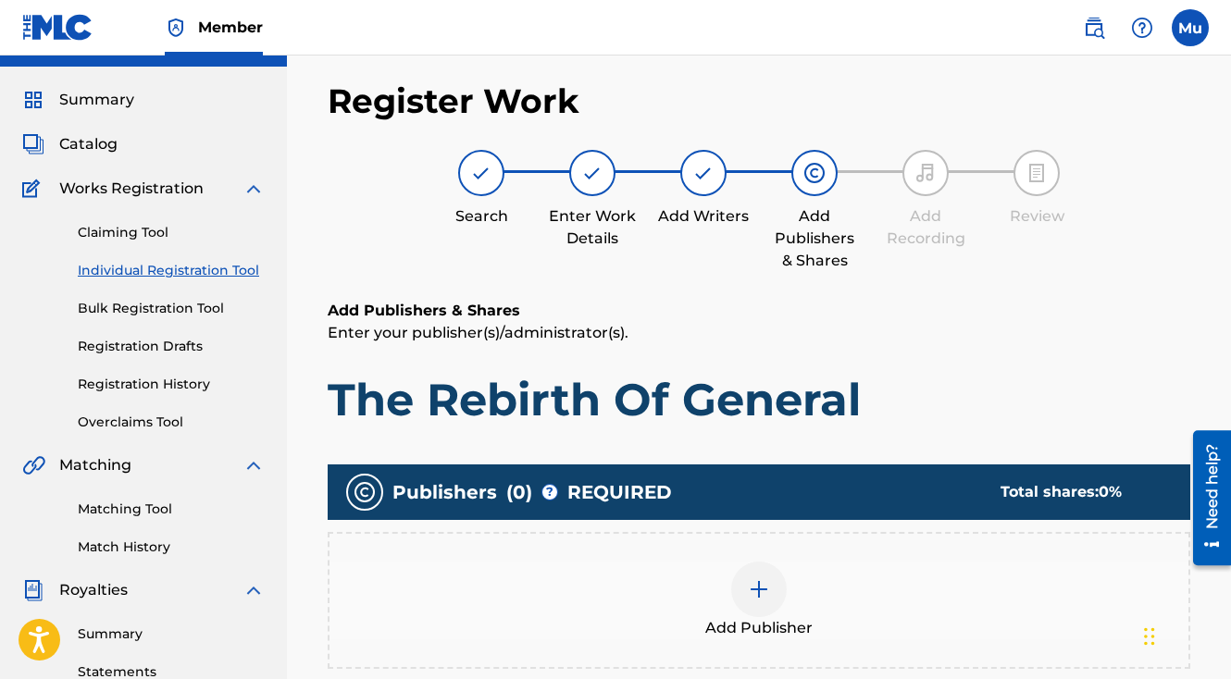
click at [744, 565] on div at bounding box center [759, 590] width 56 height 56
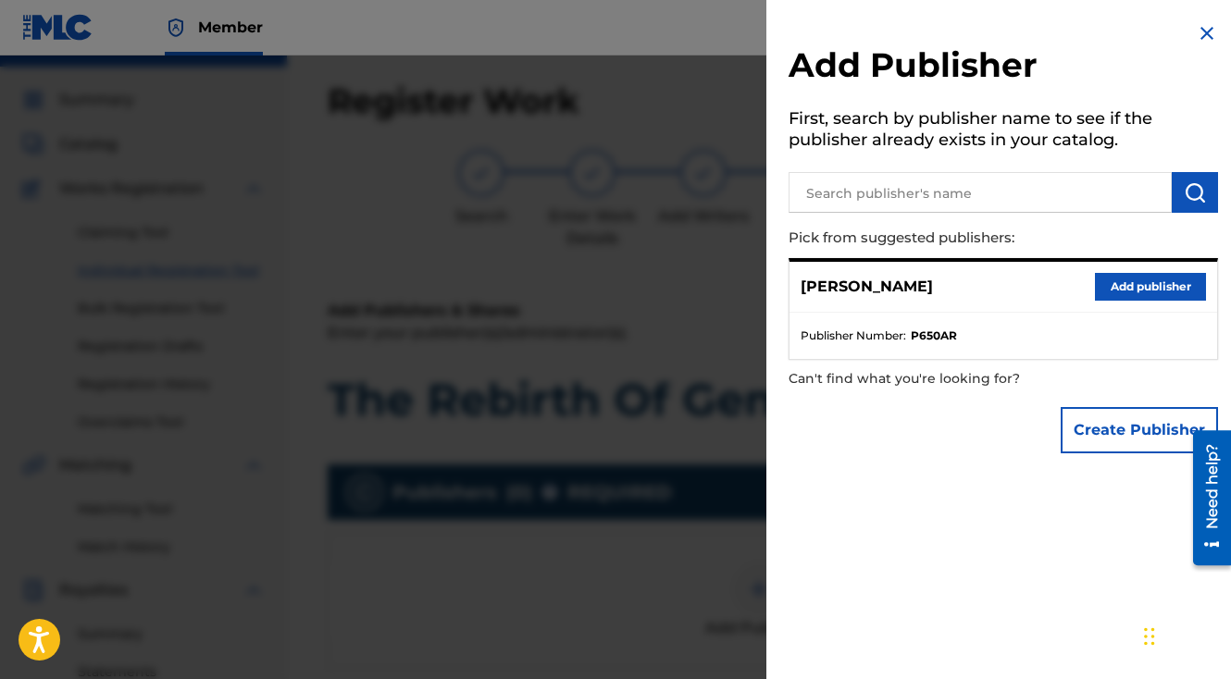
click at [1116, 287] on button "Add publisher" at bounding box center [1150, 287] width 111 height 28
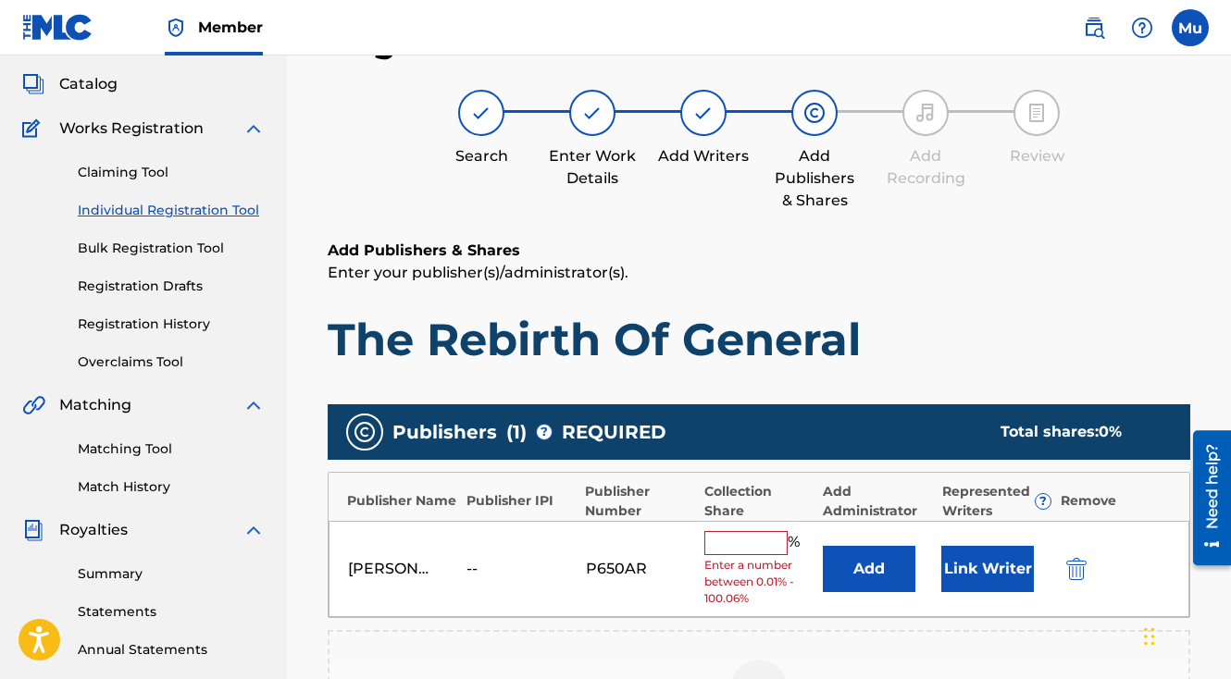
scroll to position [255, 0]
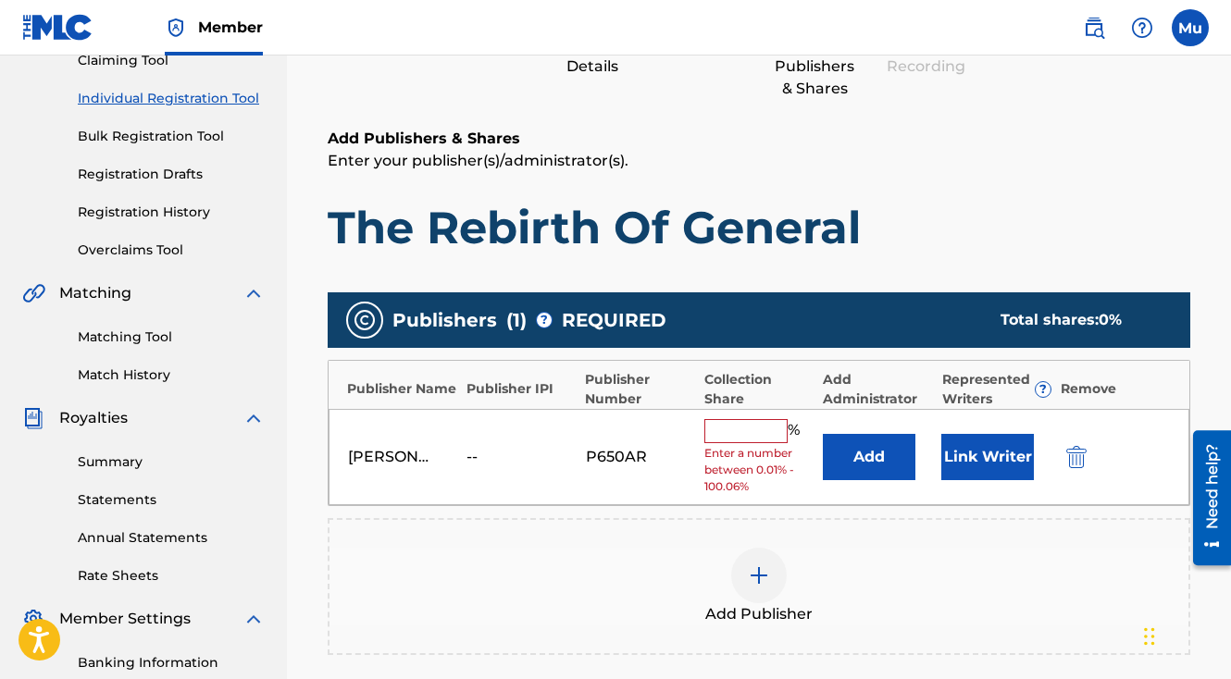
click at [758, 419] on input "text" at bounding box center [745, 431] width 83 height 24
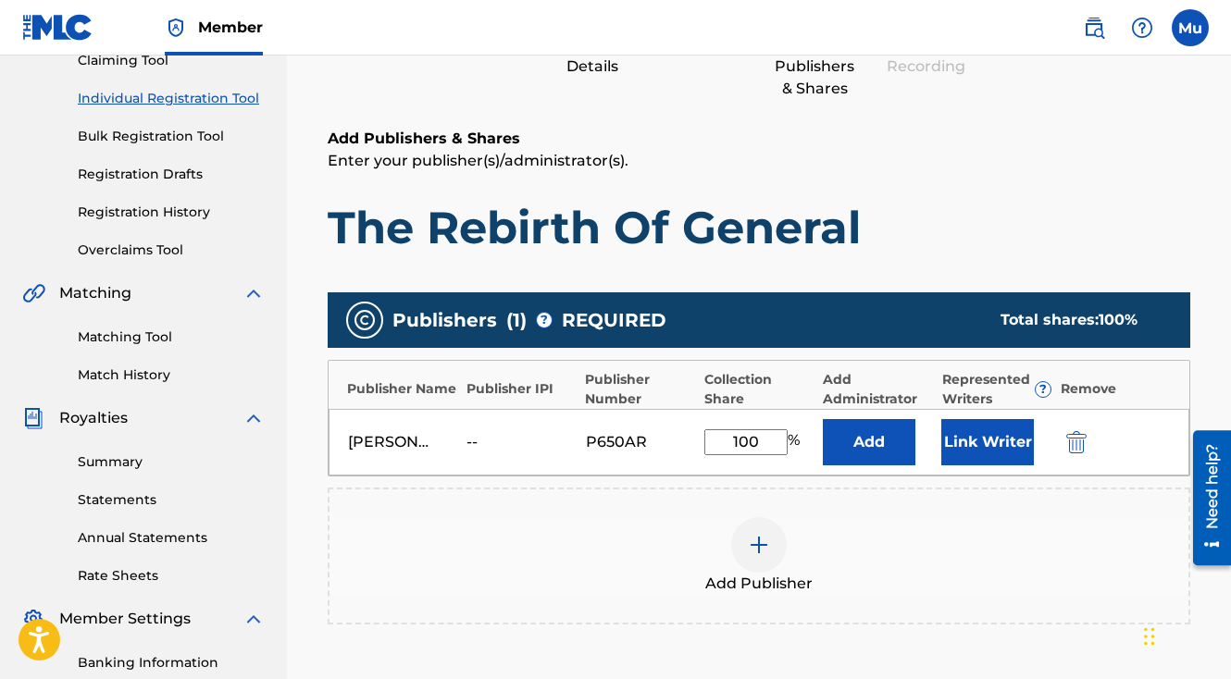
type input "100"
click at [978, 419] on button "Link Writer" at bounding box center [987, 442] width 93 height 46
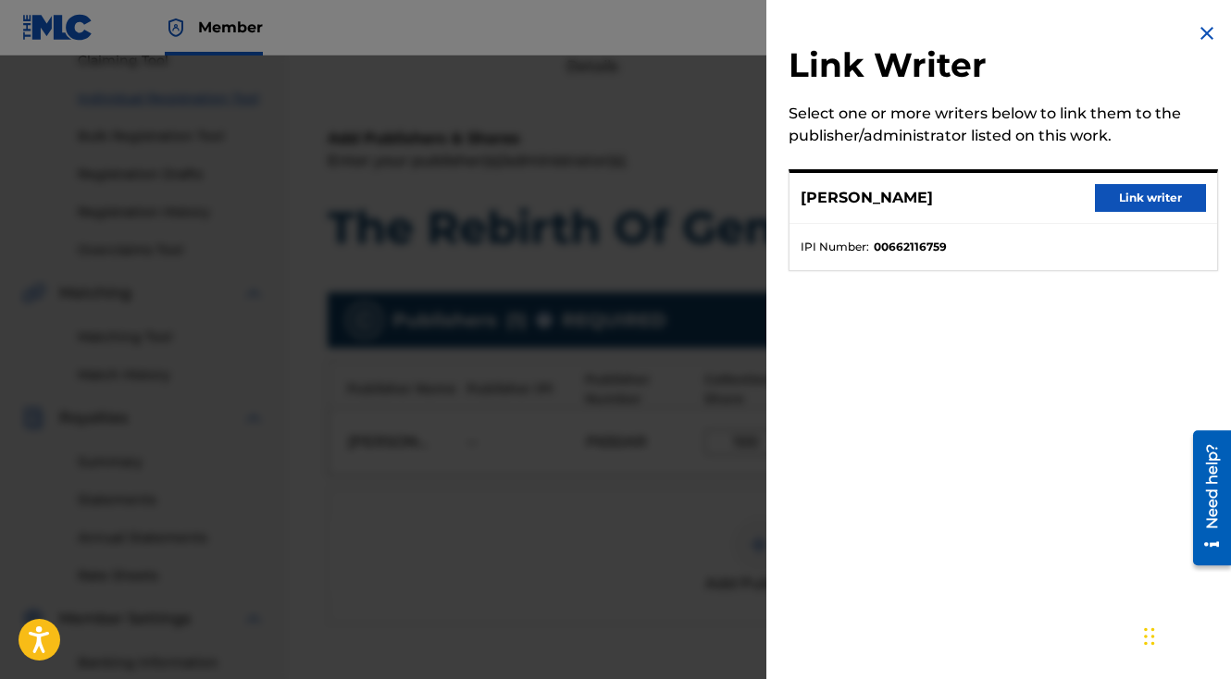
click at [1138, 224] on ul "IPI Number : 00662116759" at bounding box center [1003, 247] width 428 height 46
click at [1126, 205] on button "Link writer" at bounding box center [1150, 198] width 111 height 28
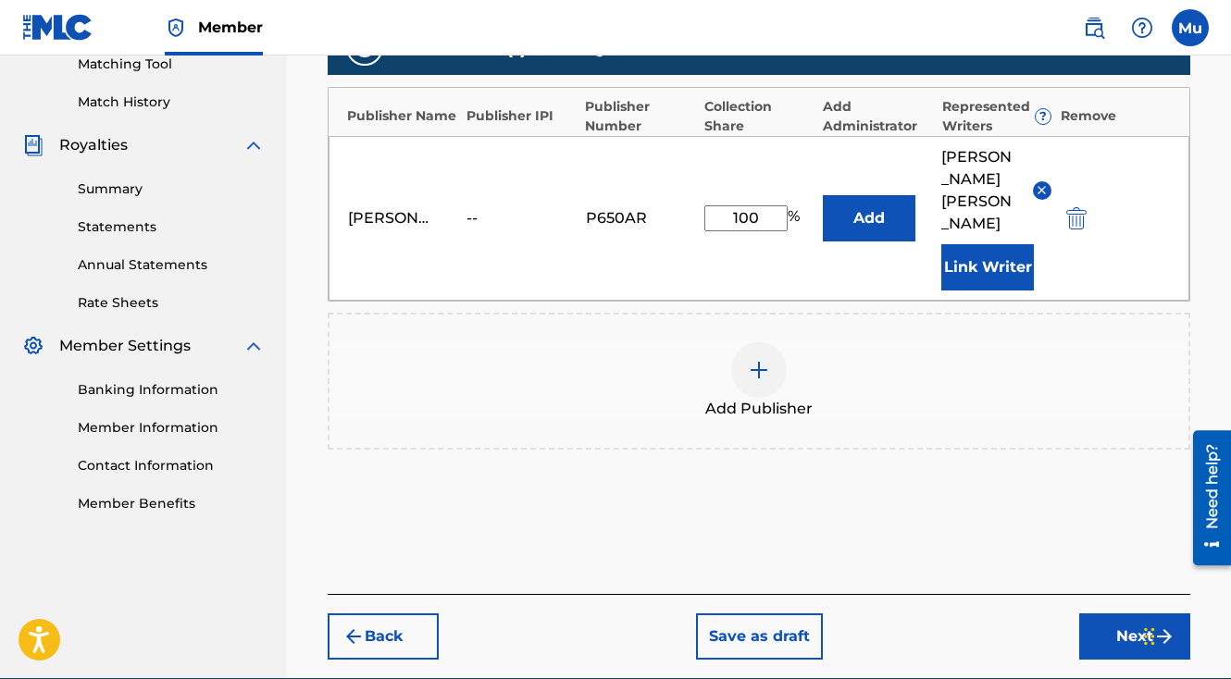
click at [1097, 614] on button "Next" at bounding box center [1134, 637] width 111 height 46
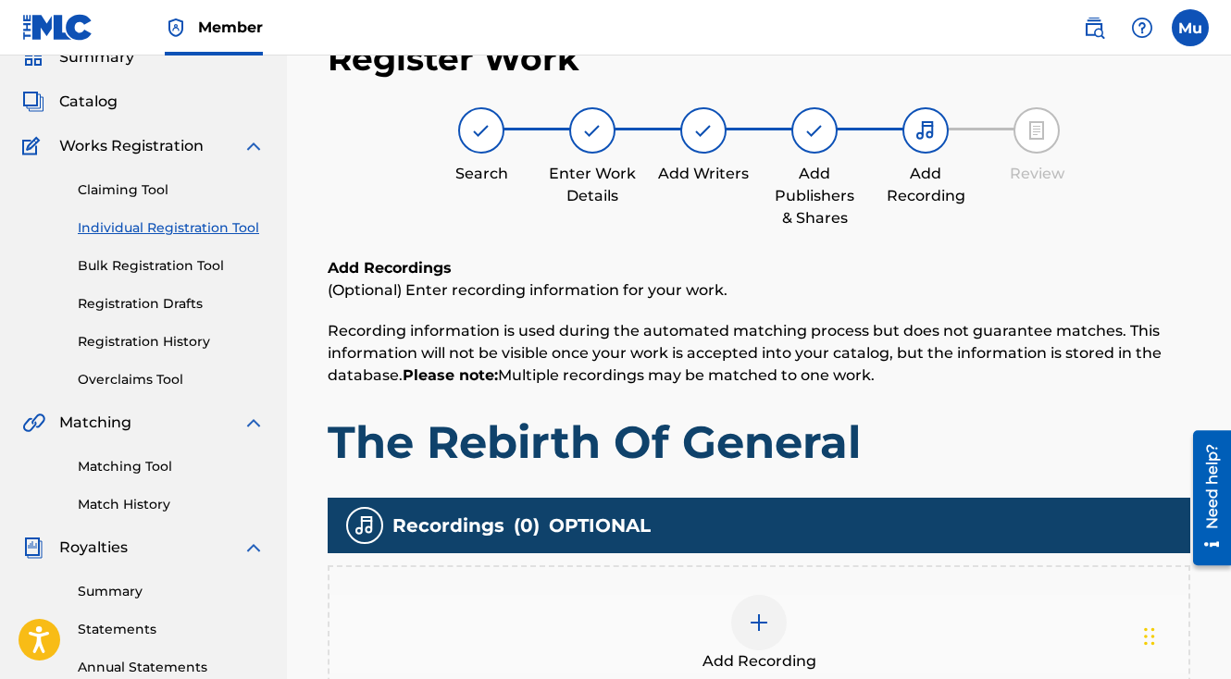
scroll to position [171, 0]
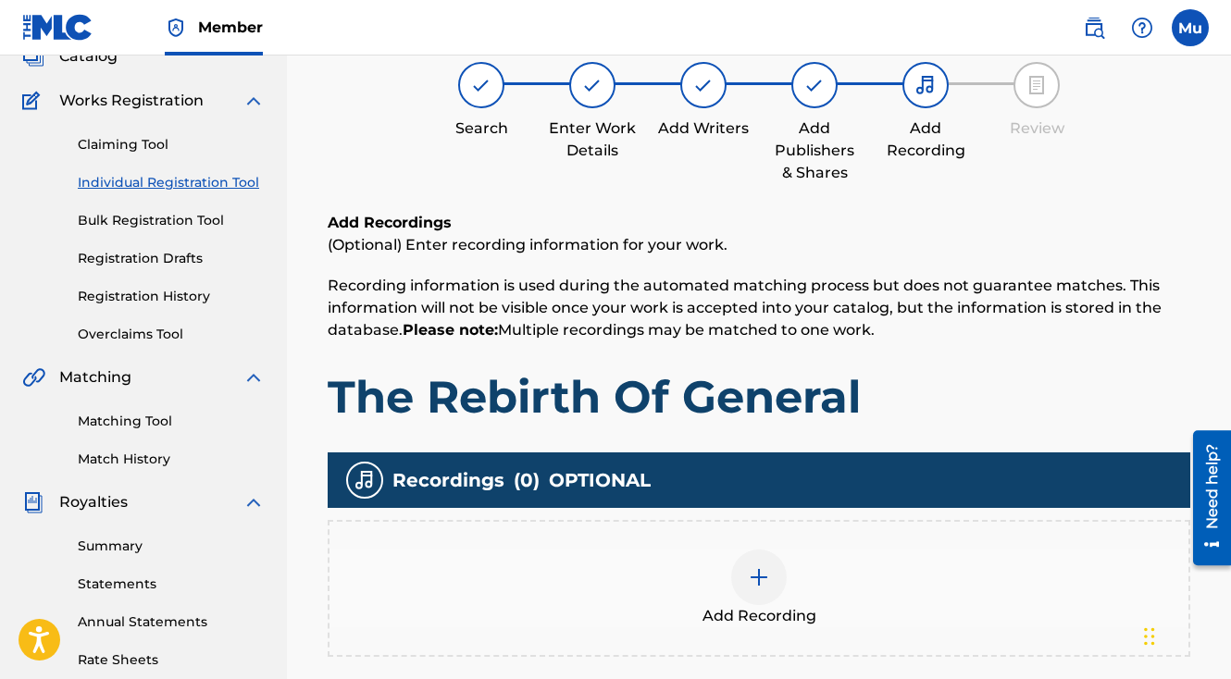
click at [758, 550] on div at bounding box center [759, 578] width 56 height 56
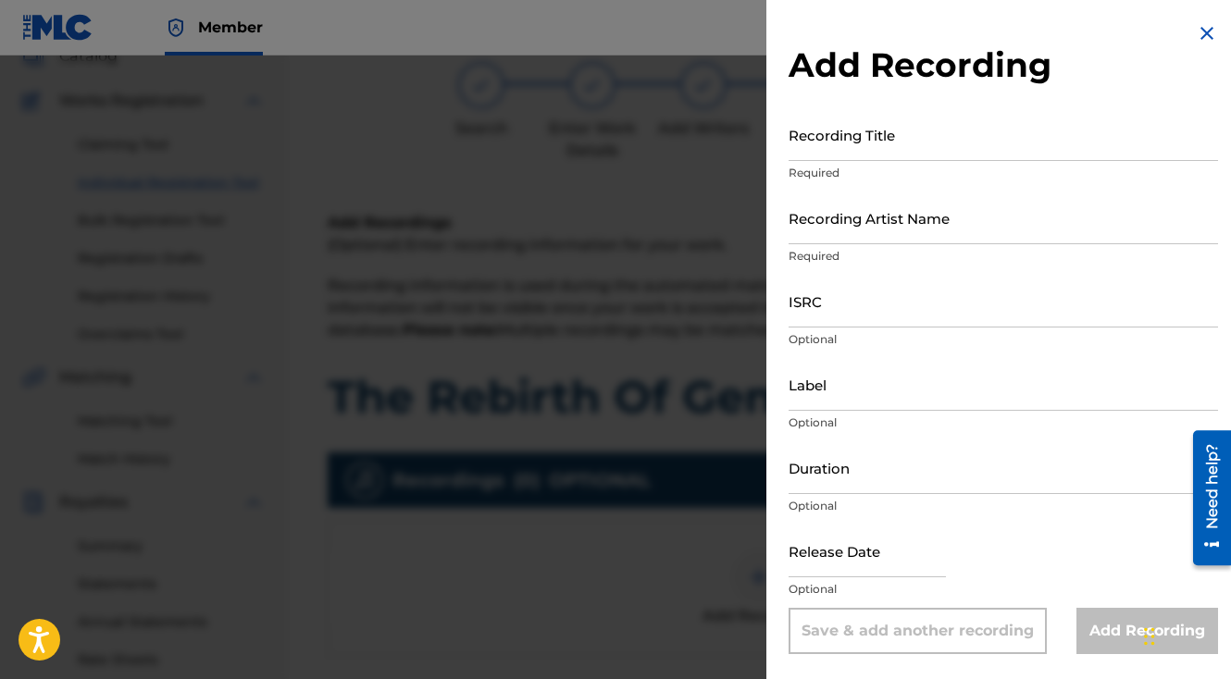
click at [868, 151] on input "Recording Title" at bounding box center [1003, 134] width 429 height 53
paste input "The Rebirth Of General"
type input "The Rebirth Of General"
click at [827, 224] on input "Recording Artist Name" at bounding box center [1003, 218] width 429 height 53
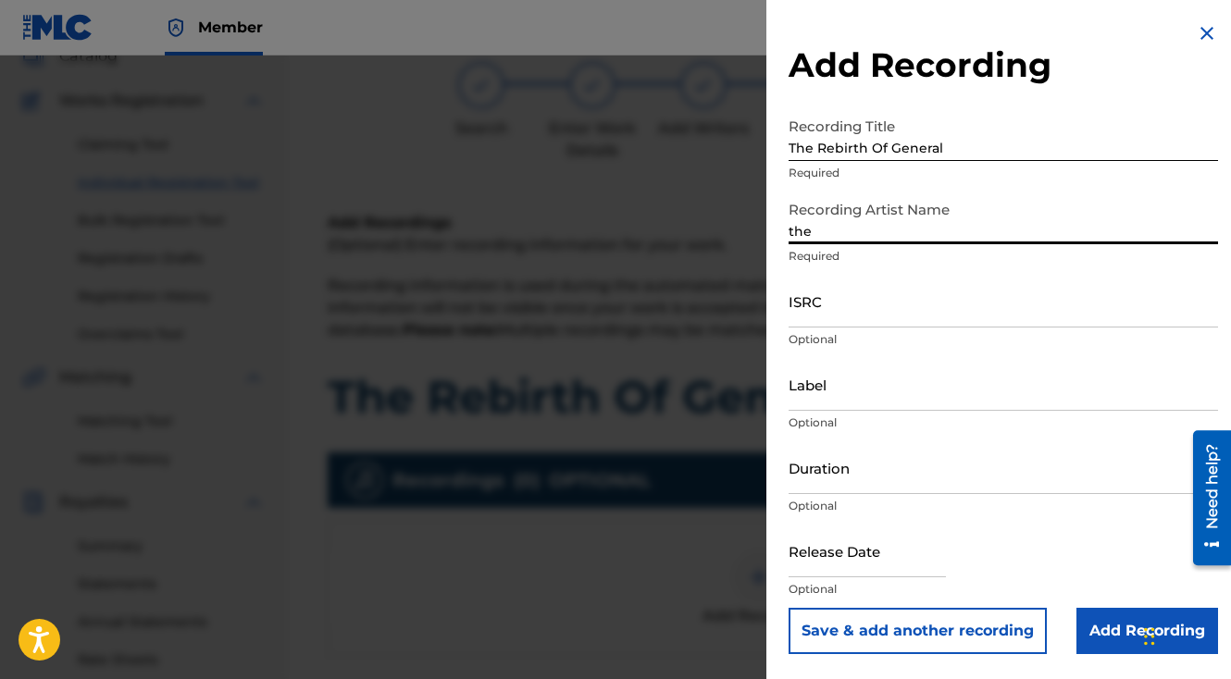
type input "The General Da Jamaican Boy"
click at [842, 298] on input "ISRC" at bounding box center [1003, 301] width 429 height 53
paste input "QT3F42429344"
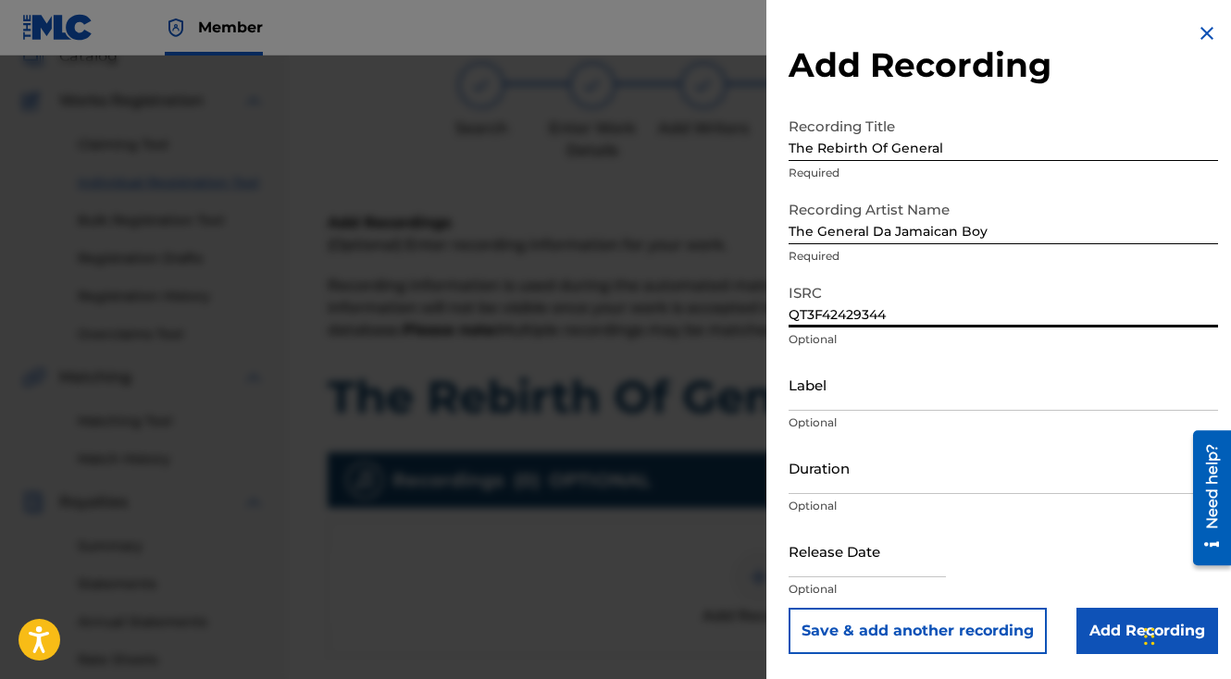
type input "QT3F42429344"
click at [789, 608] on button "Save & add another recording" at bounding box center [918, 631] width 258 height 46
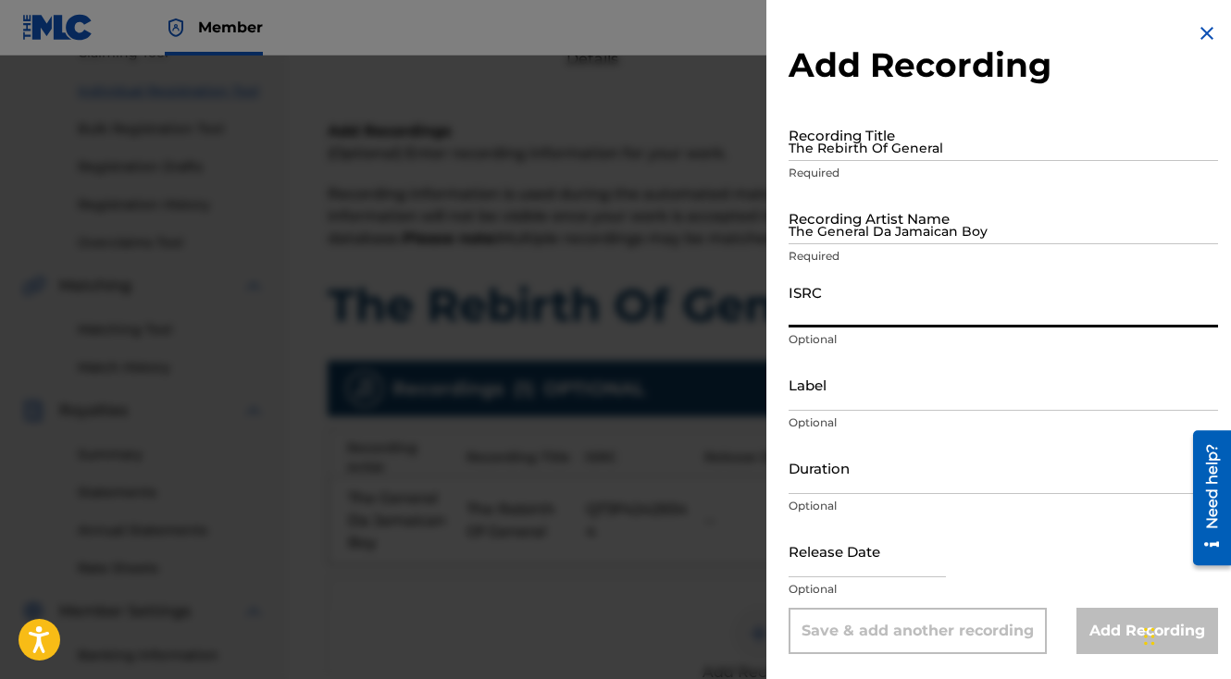
click at [648, 435] on div at bounding box center [615, 395] width 1231 height 679
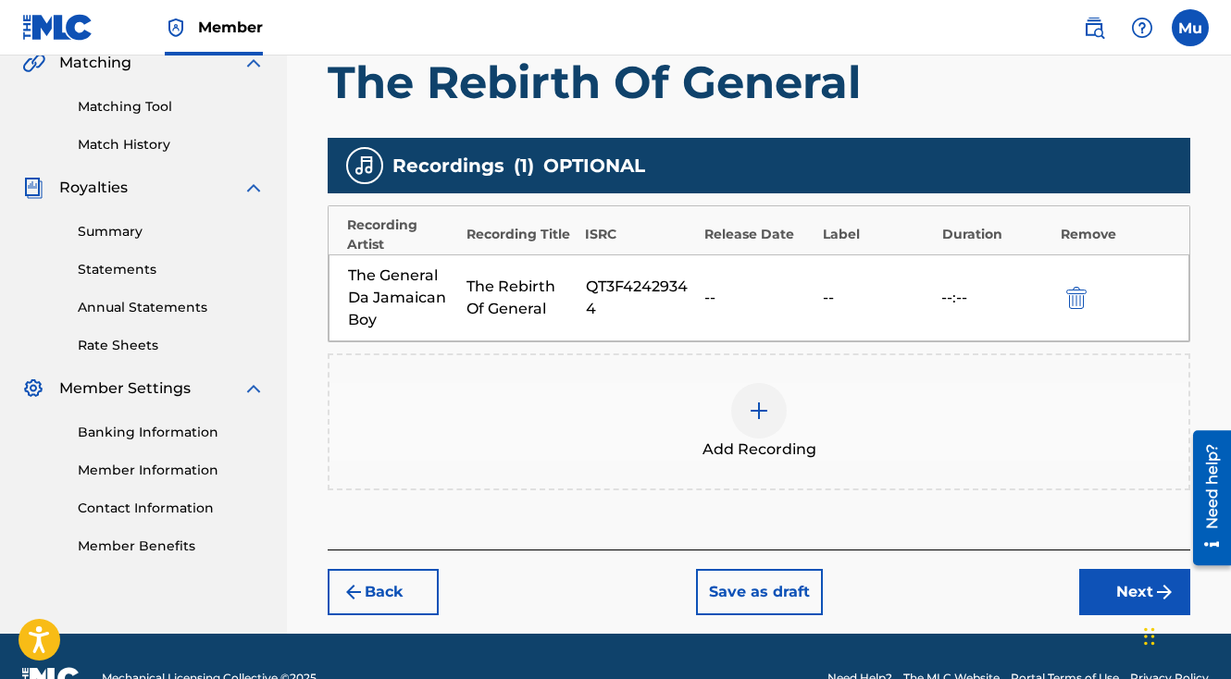
click at [1161, 569] on button "Next" at bounding box center [1134, 592] width 111 height 46
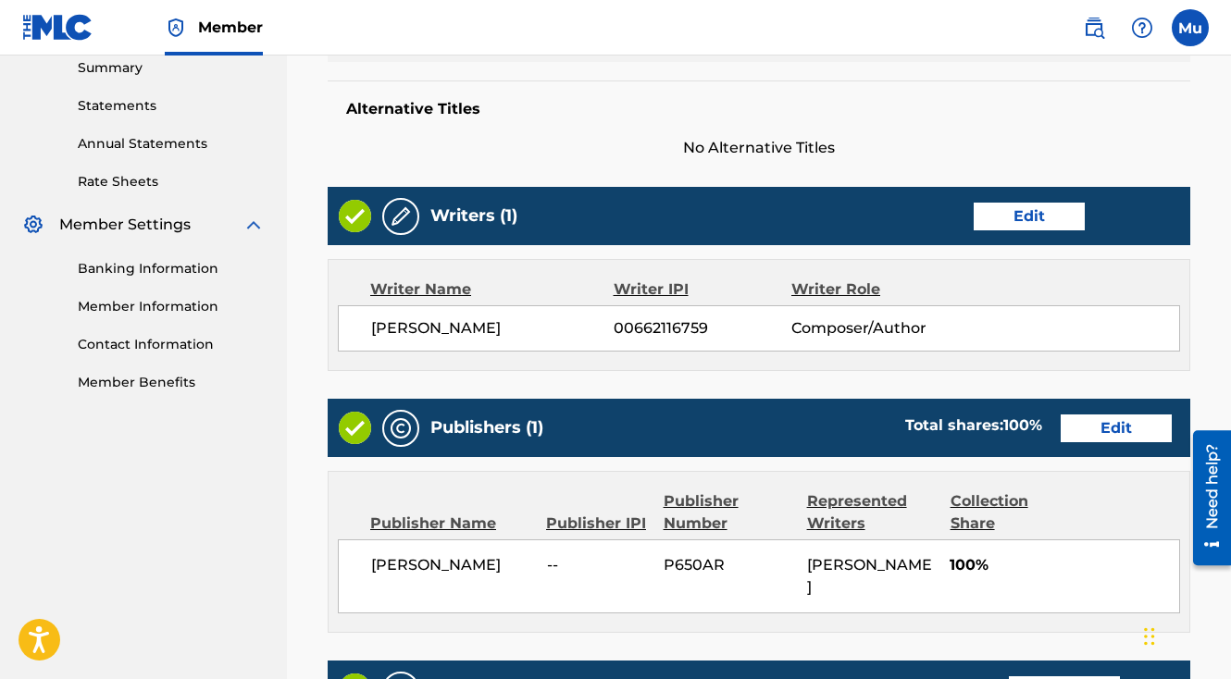
scroll to position [965, 0]
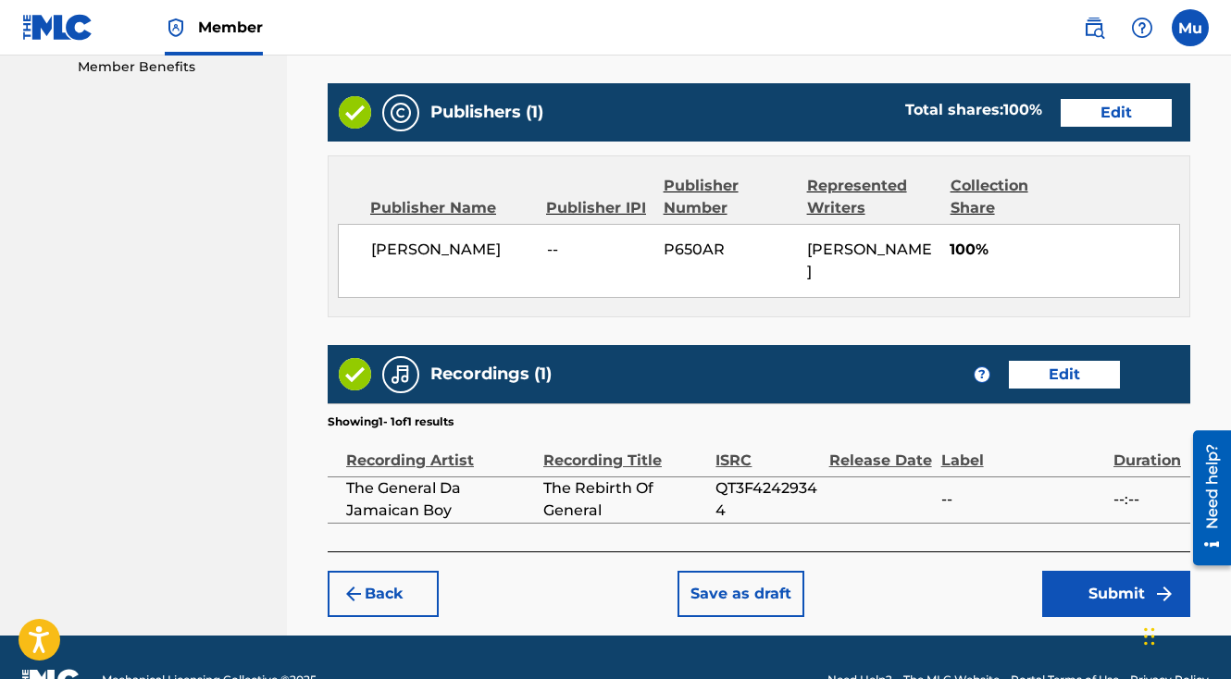
click at [1047, 571] on button "Submit" at bounding box center [1116, 594] width 148 height 46
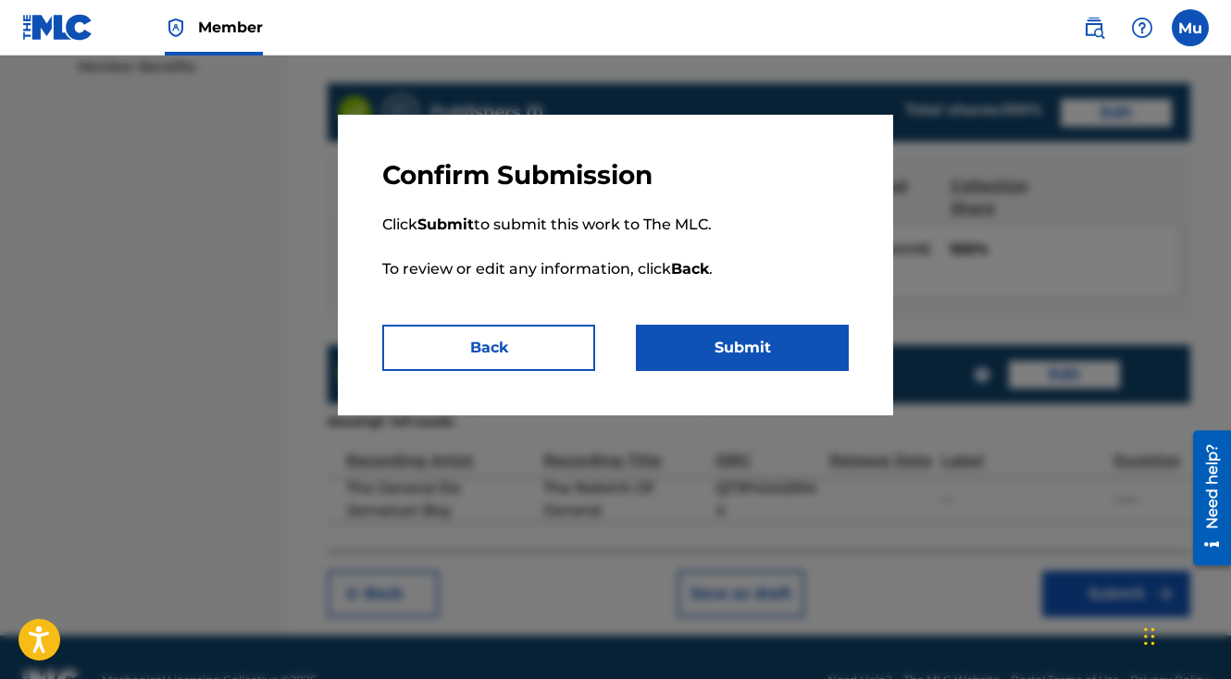
click at [739, 321] on p "Click Submit to submit this work to The MLC. To review or edit any information,…" at bounding box center [615, 258] width 466 height 133
click at [739, 329] on button "Submit" at bounding box center [742, 348] width 213 height 46
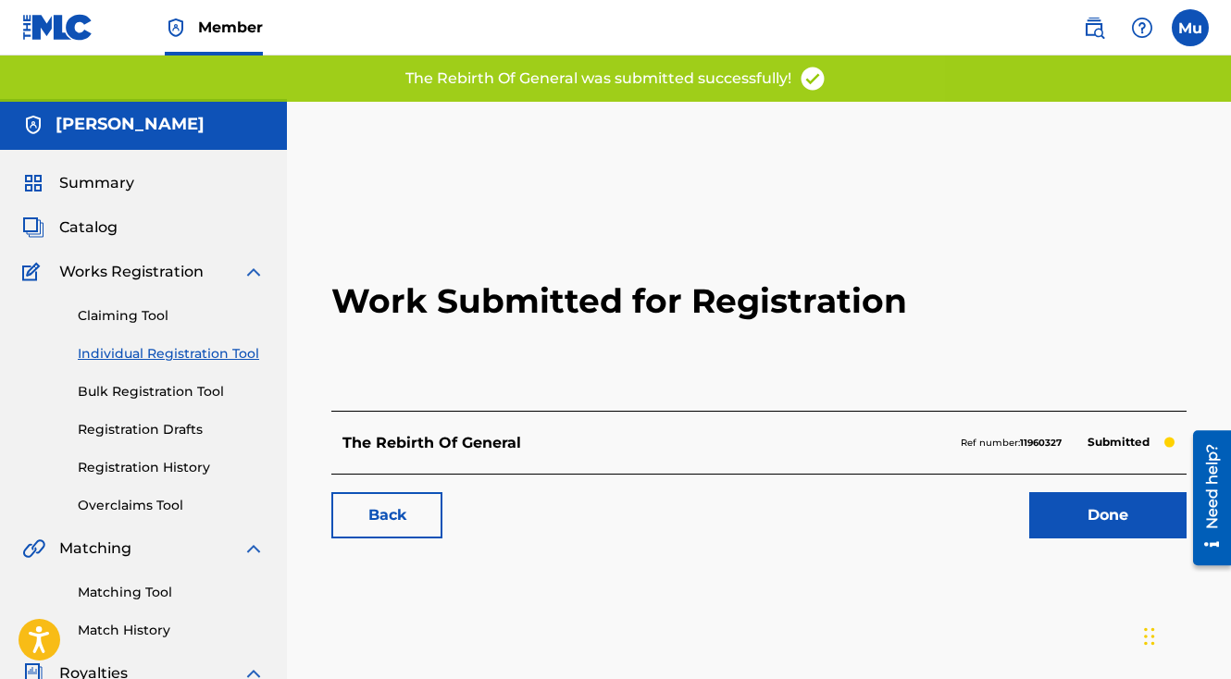
click at [1037, 496] on div "Work Submitted for Registration The Rebirth Of General Ref number: 11960327 Sub…" at bounding box center [759, 375] width 900 height 366
click at [1051, 492] on link "Done" at bounding box center [1107, 515] width 157 height 46
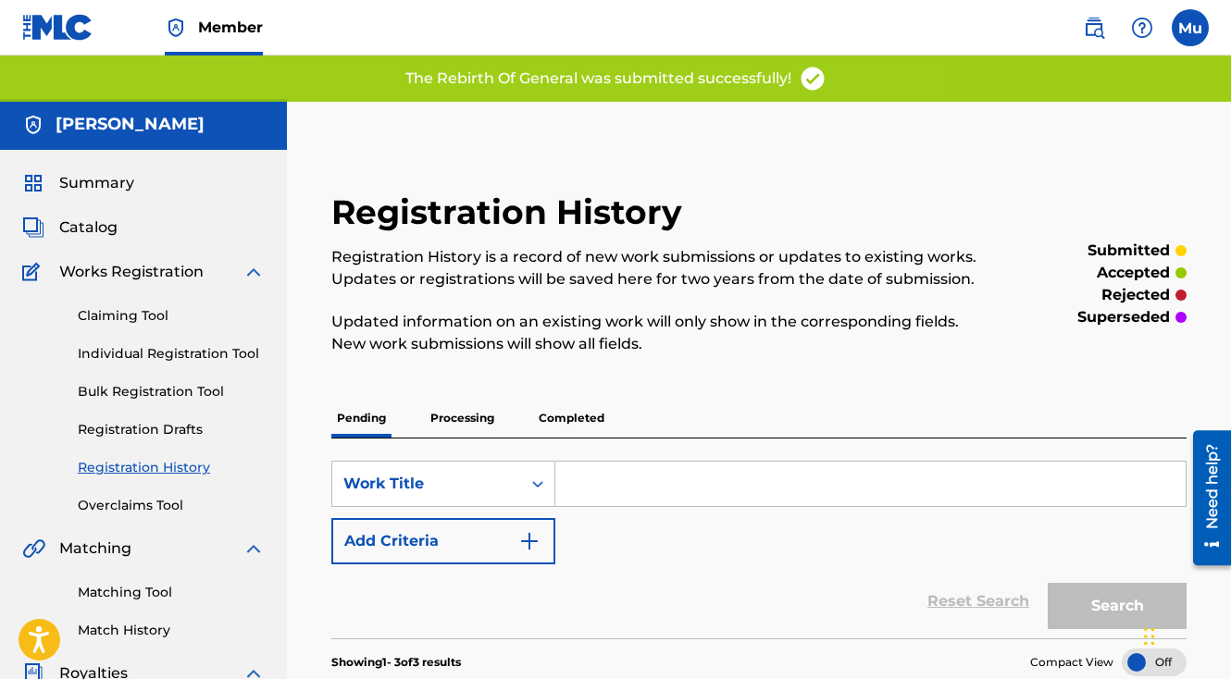
click at [217, 344] on link "Individual Registration Tool" at bounding box center [171, 353] width 187 height 19
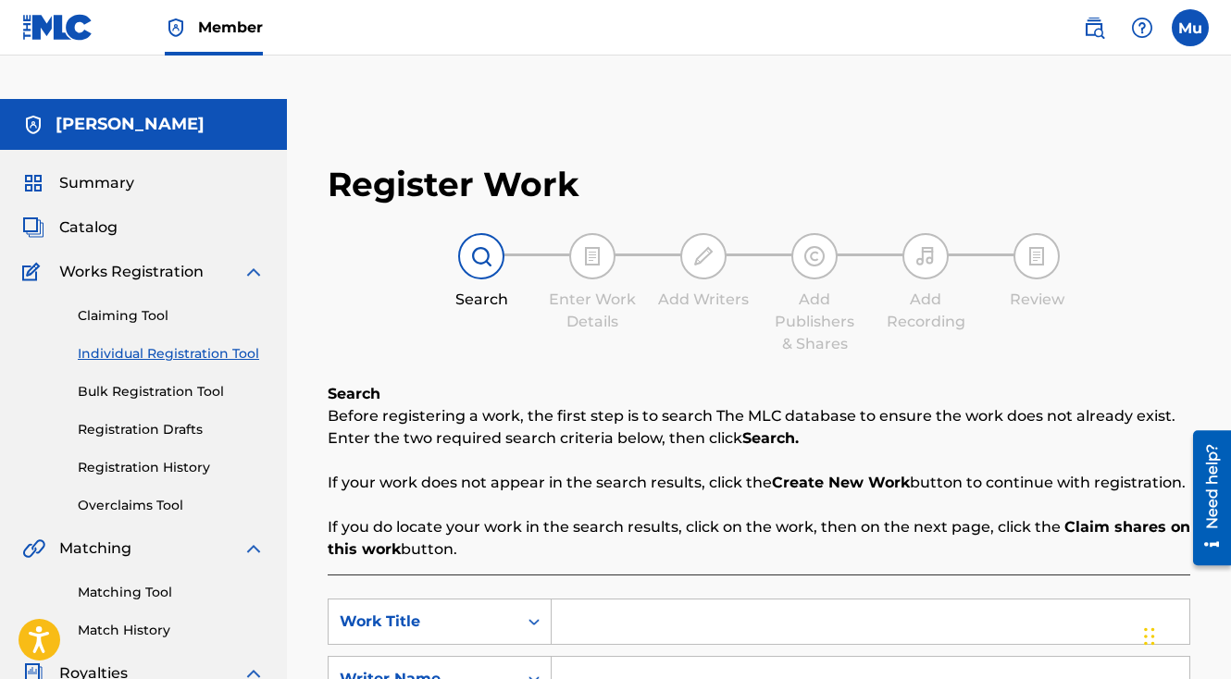
click at [601, 600] on input "Search Form" at bounding box center [871, 622] width 638 height 44
paste input "Trust is nothing I trust"
type input "Trust is nothing I trust"
click at [633, 657] on input "Search Form" at bounding box center [871, 679] width 638 height 44
type input "[PERSON_NAME]"
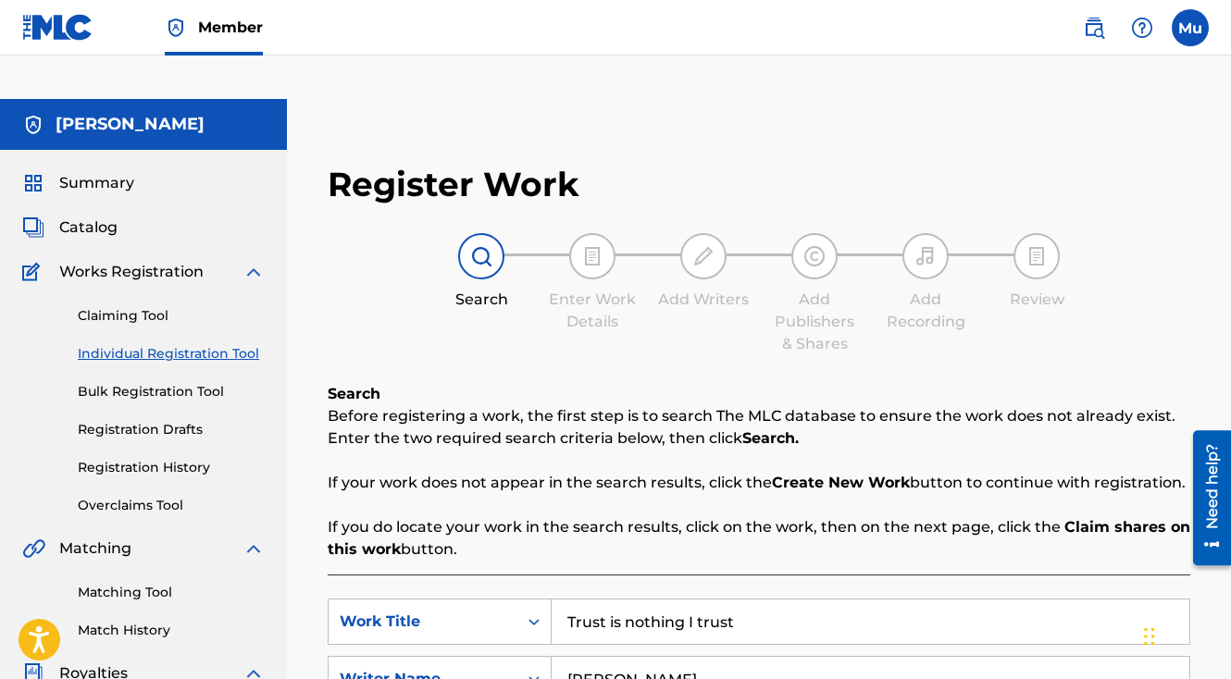
scroll to position [430, 0]
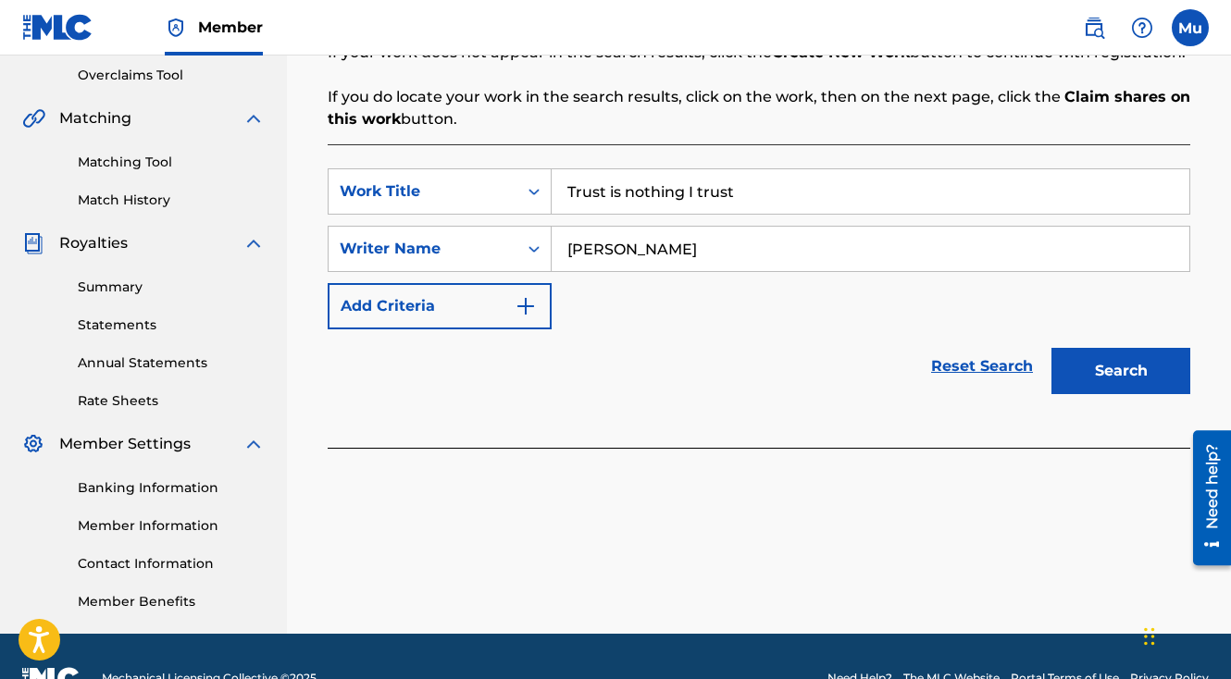
click at [1086, 348] on button "Search" at bounding box center [1120, 371] width 139 height 46
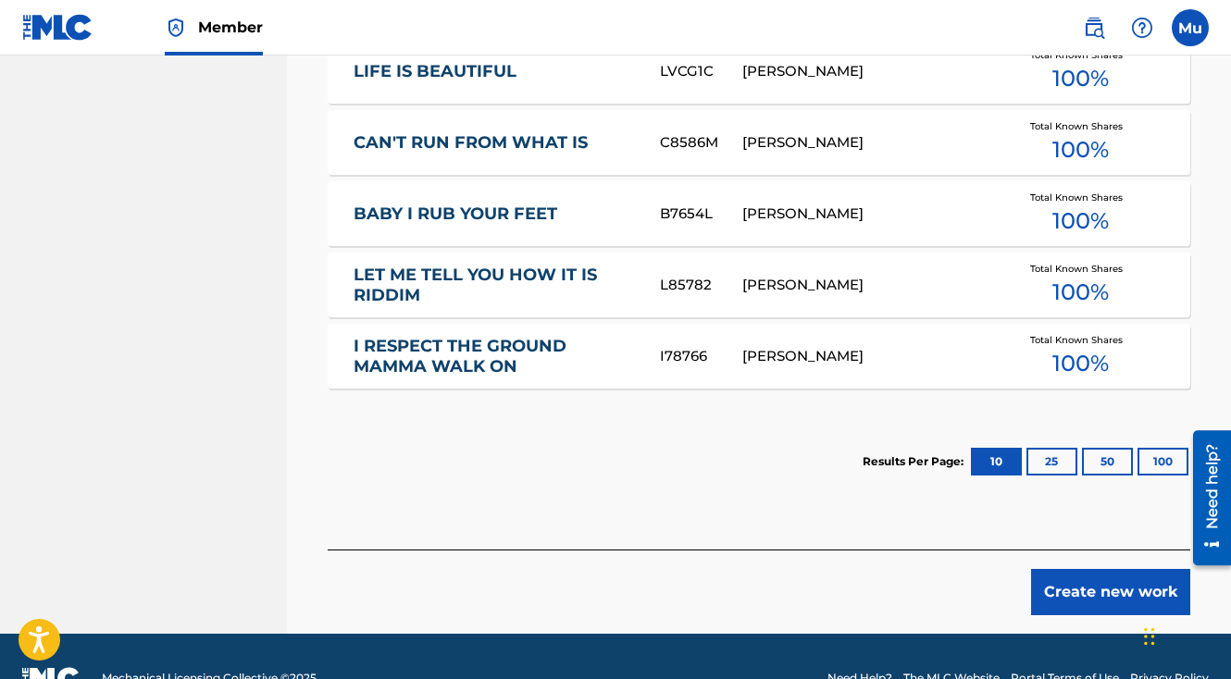
click at [1051, 569] on button "Create new work" at bounding box center [1110, 592] width 159 height 46
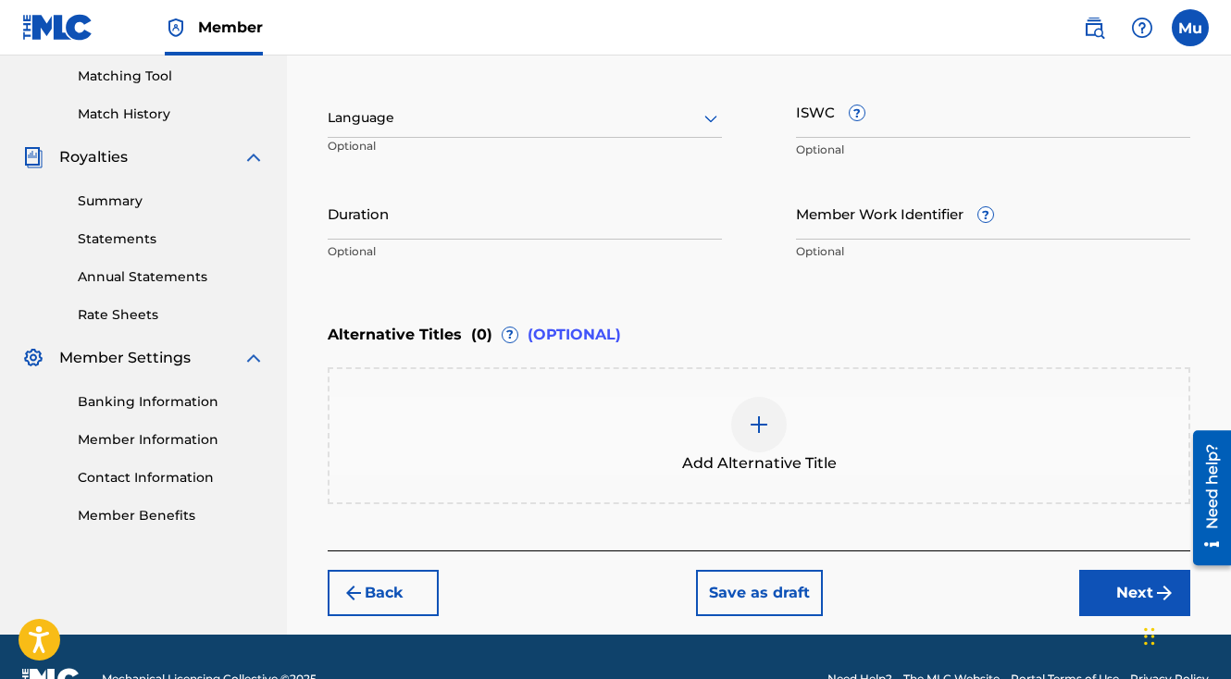
click at [1084, 570] on button "Next" at bounding box center [1134, 593] width 111 height 46
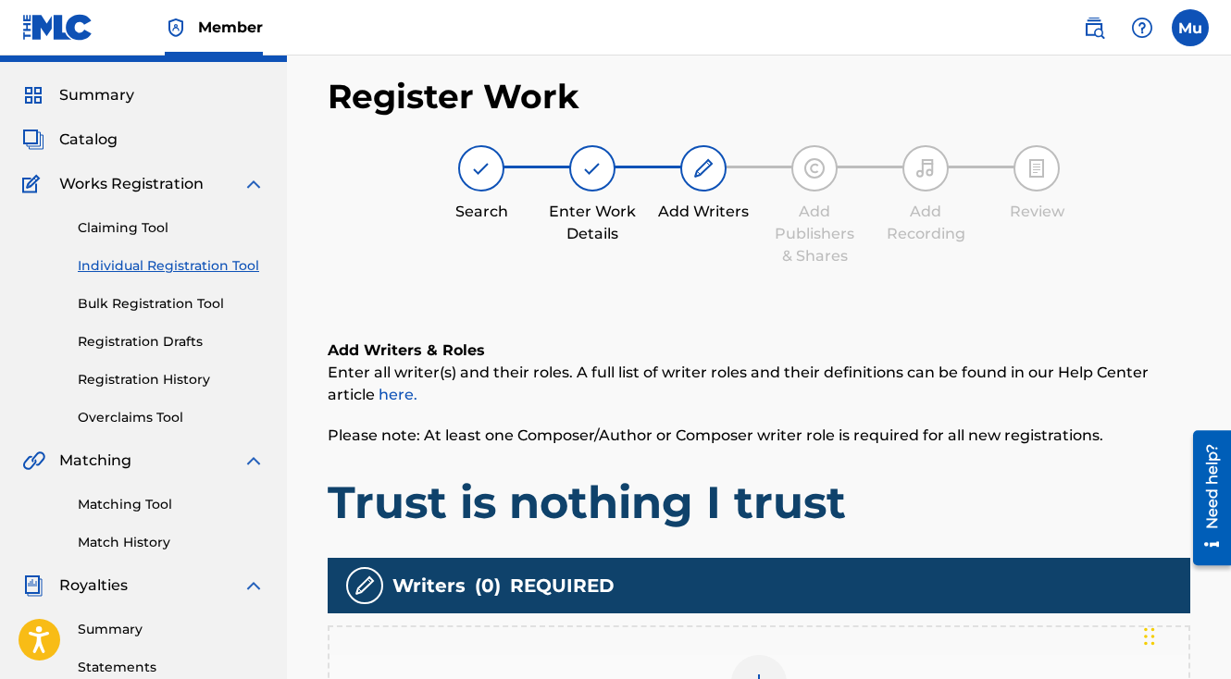
scroll to position [83, 0]
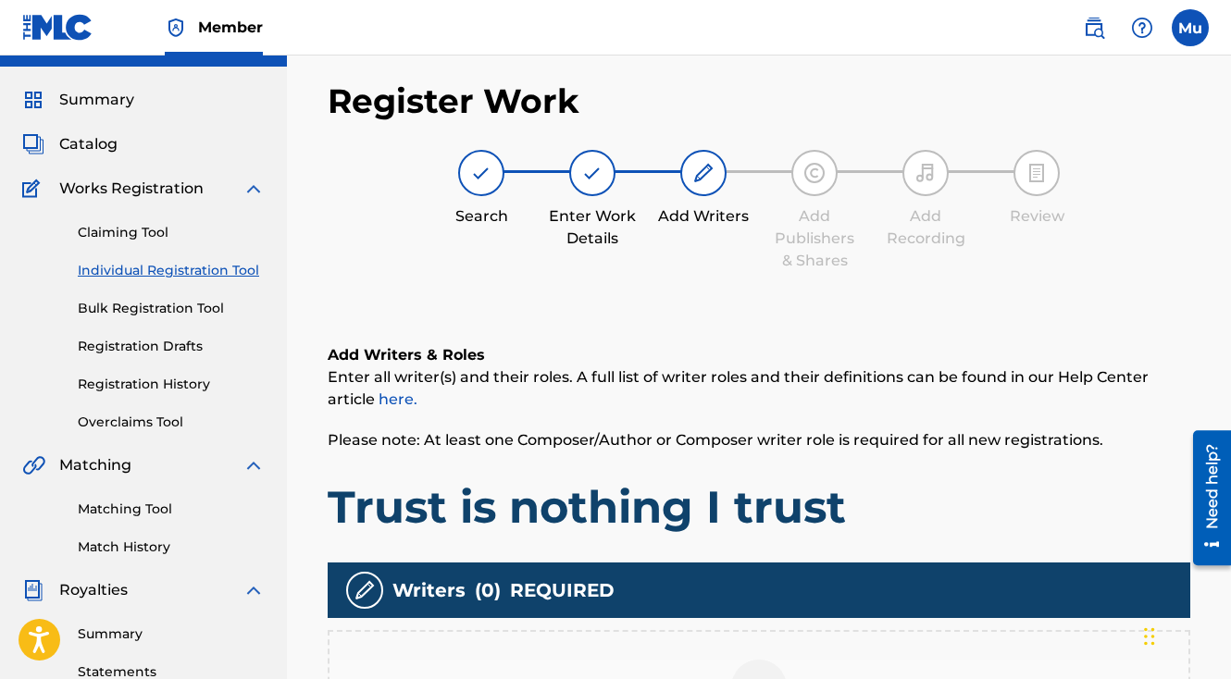
click at [742, 660] on div at bounding box center [759, 688] width 56 height 56
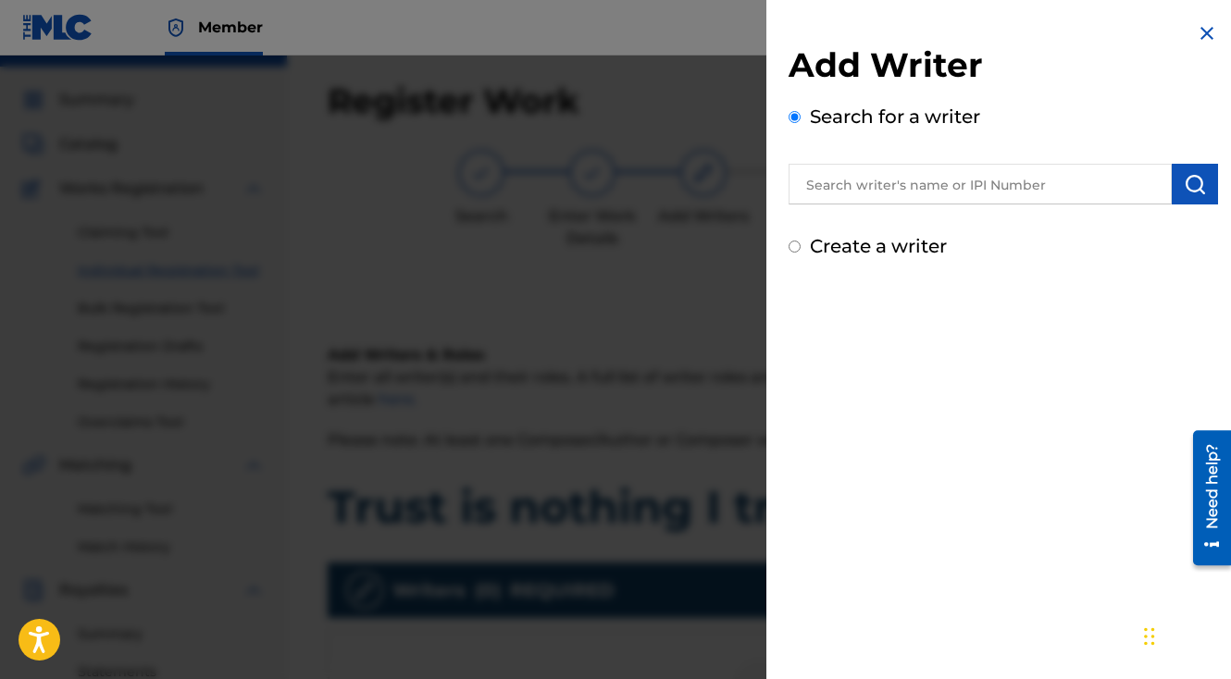
click at [870, 197] on input "text" at bounding box center [980, 184] width 383 height 41
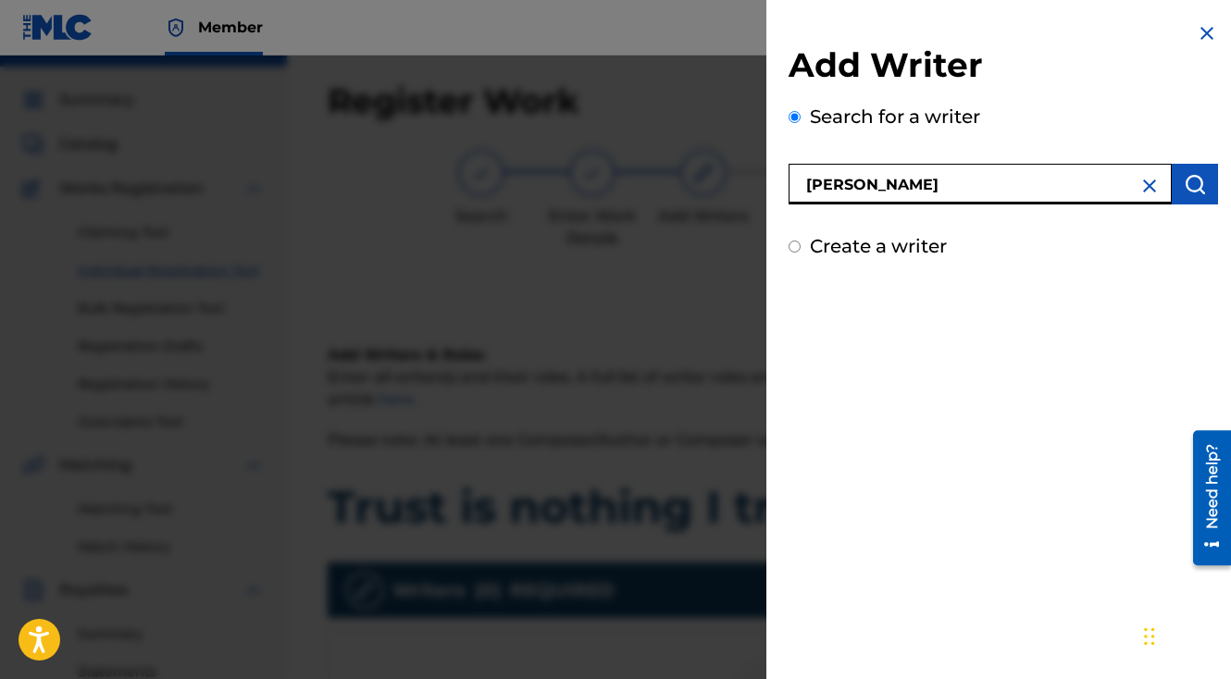
type input "[PERSON_NAME]"
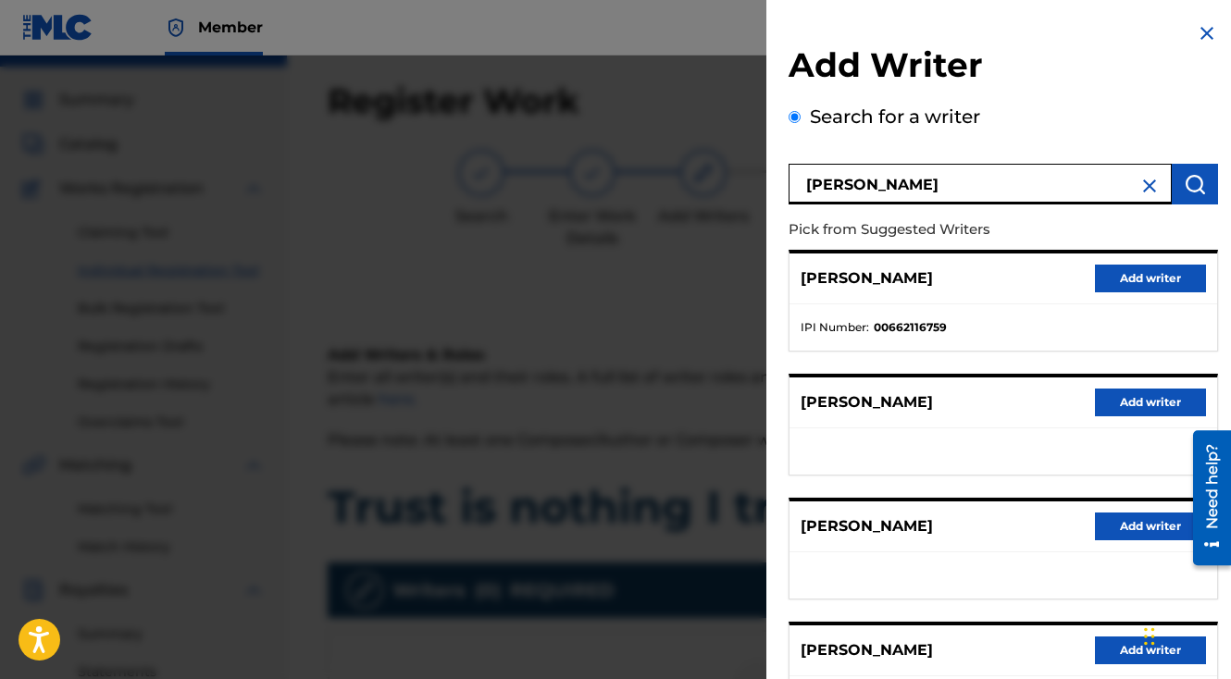
click at [1161, 286] on button "Add writer" at bounding box center [1150, 279] width 111 height 28
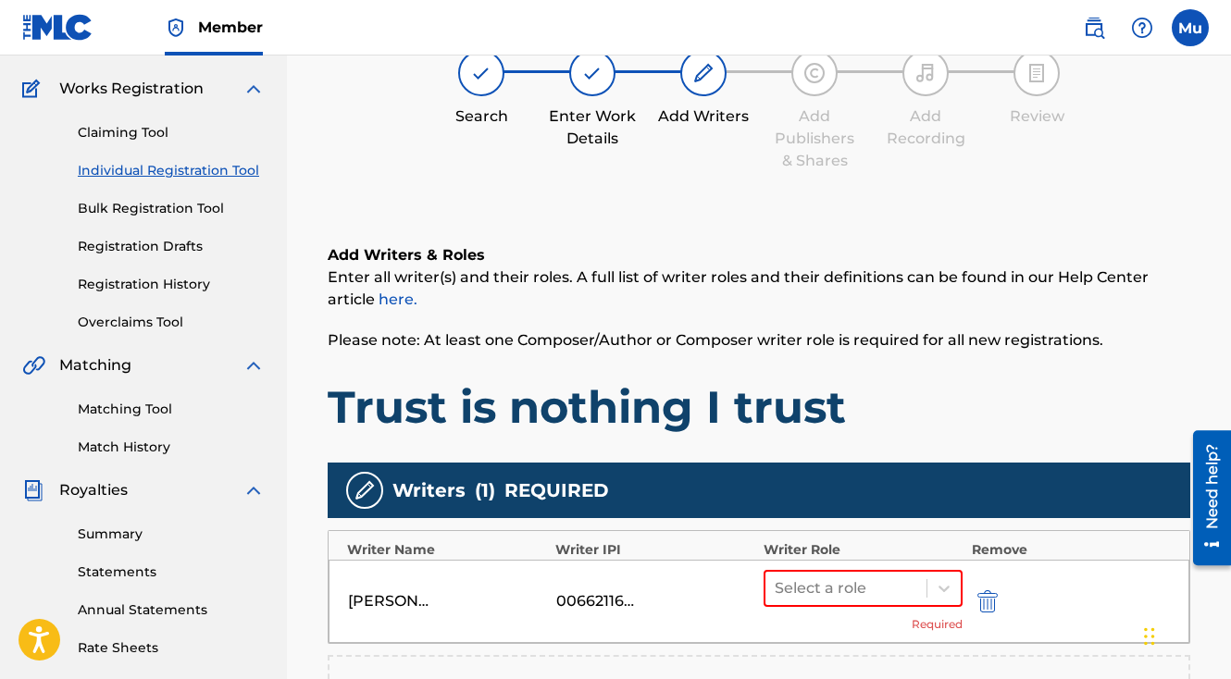
scroll to position [279, 0]
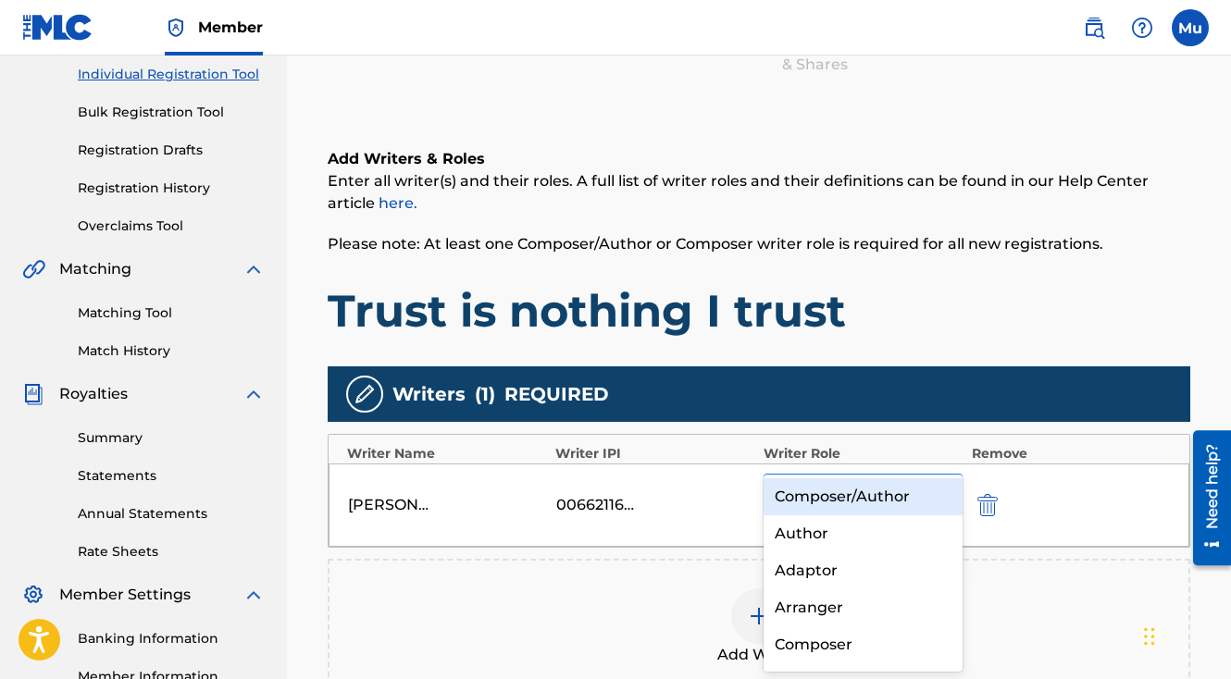
click at [942, 483] on icon at bounding box center [944, 492] width 19 height 19
click at [861, 493] on div "Composer/Author" at bounding box center [863, 496] width 199 height 37
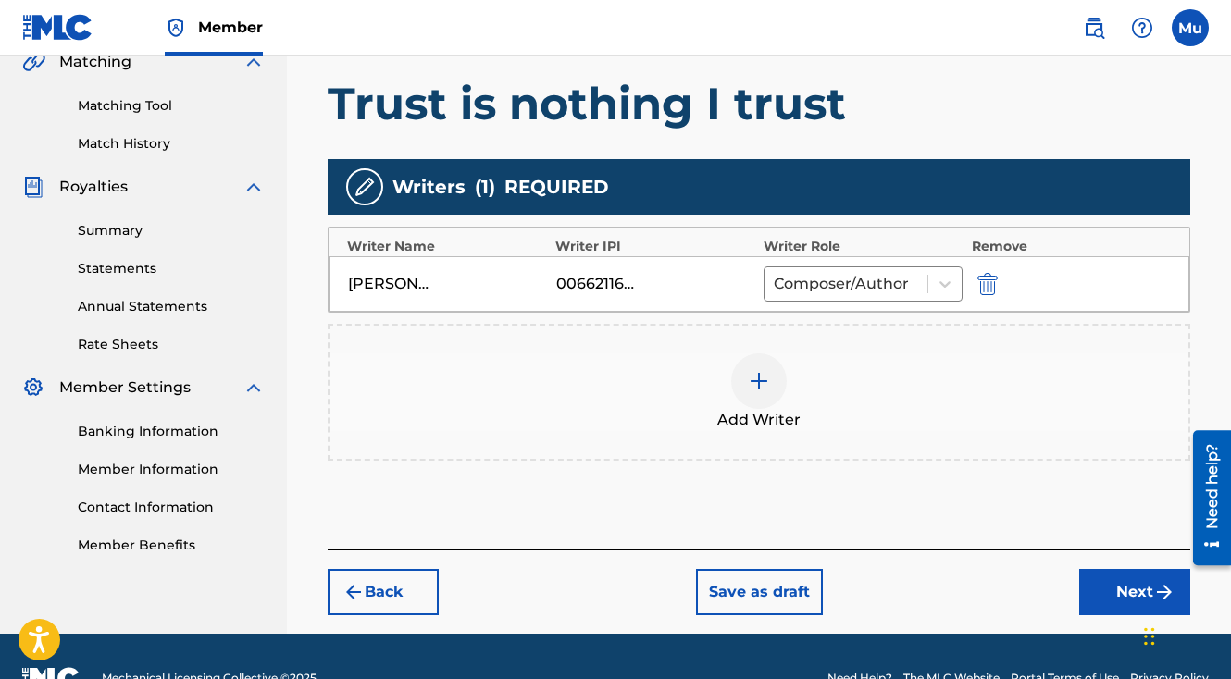
click at [1131, 569] on button "Next" at bounding box center [1134, 592] width 111 height 46
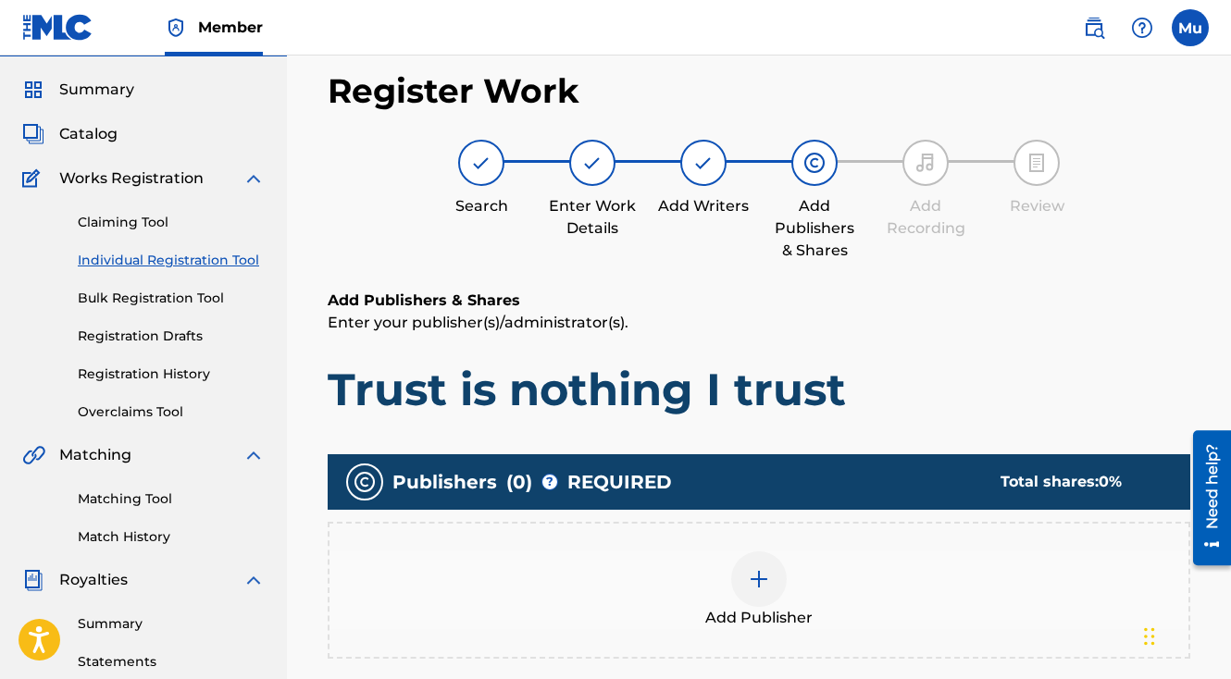
scroll to position [83, 0]
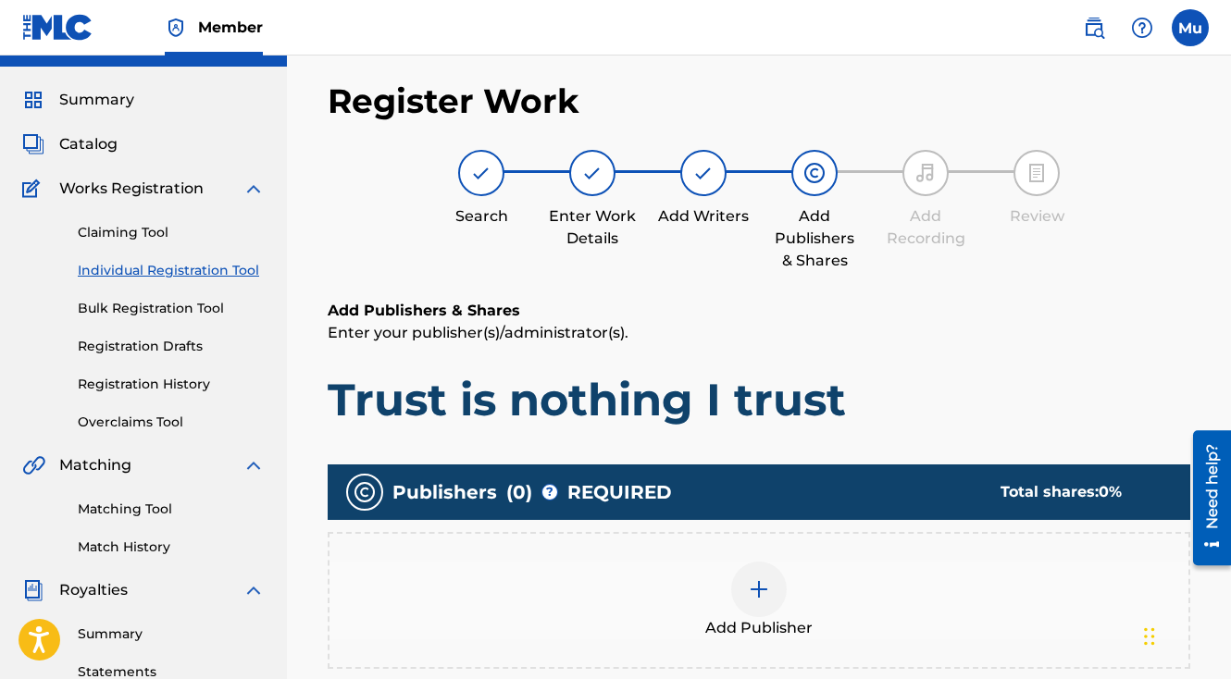
click at [728, 562] on div "Add Publisher" at bounding box center [758, 601] width 859 height 78
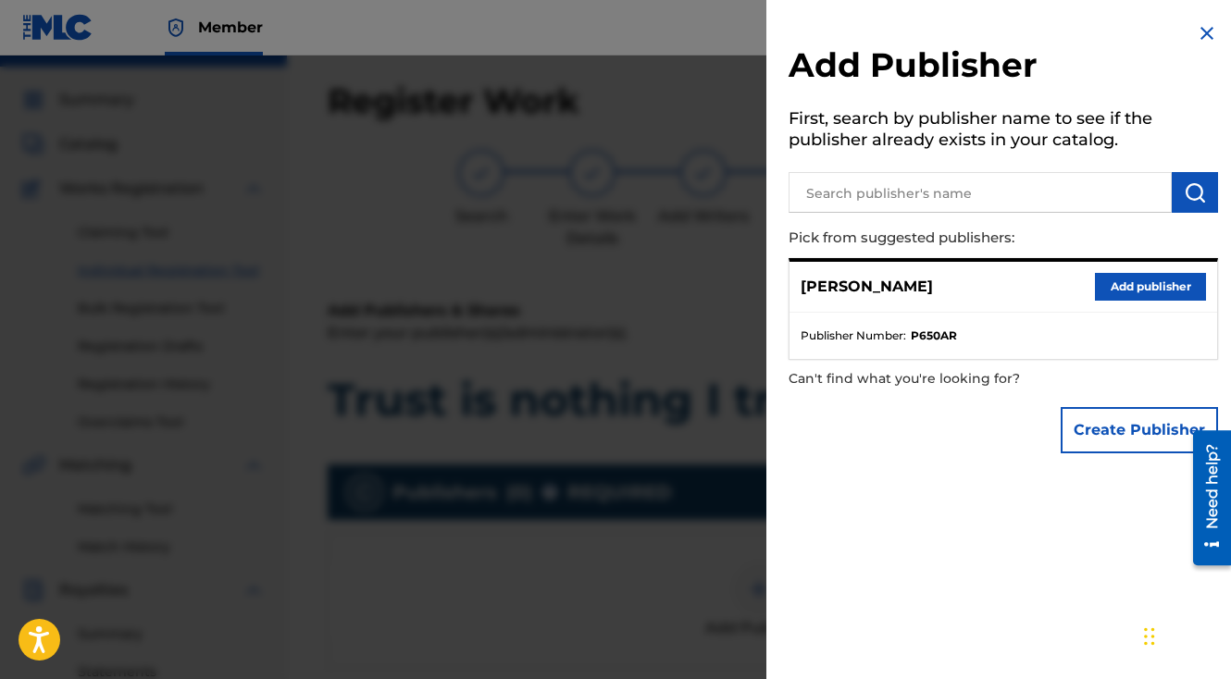
click at [1178, 290] on button "Add publisher" at bounding box center [1150, 287] width 111 height 28
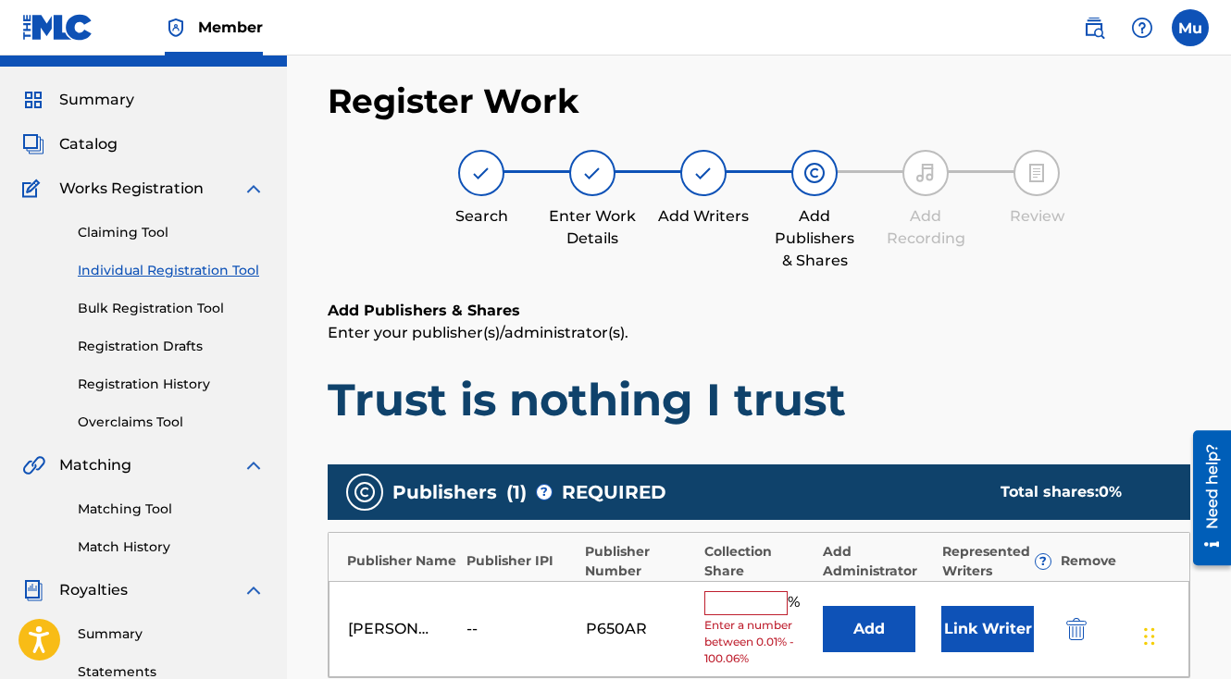
click at [712, 591] on input "text" at bounding box center [745, 603] width 83 height 24
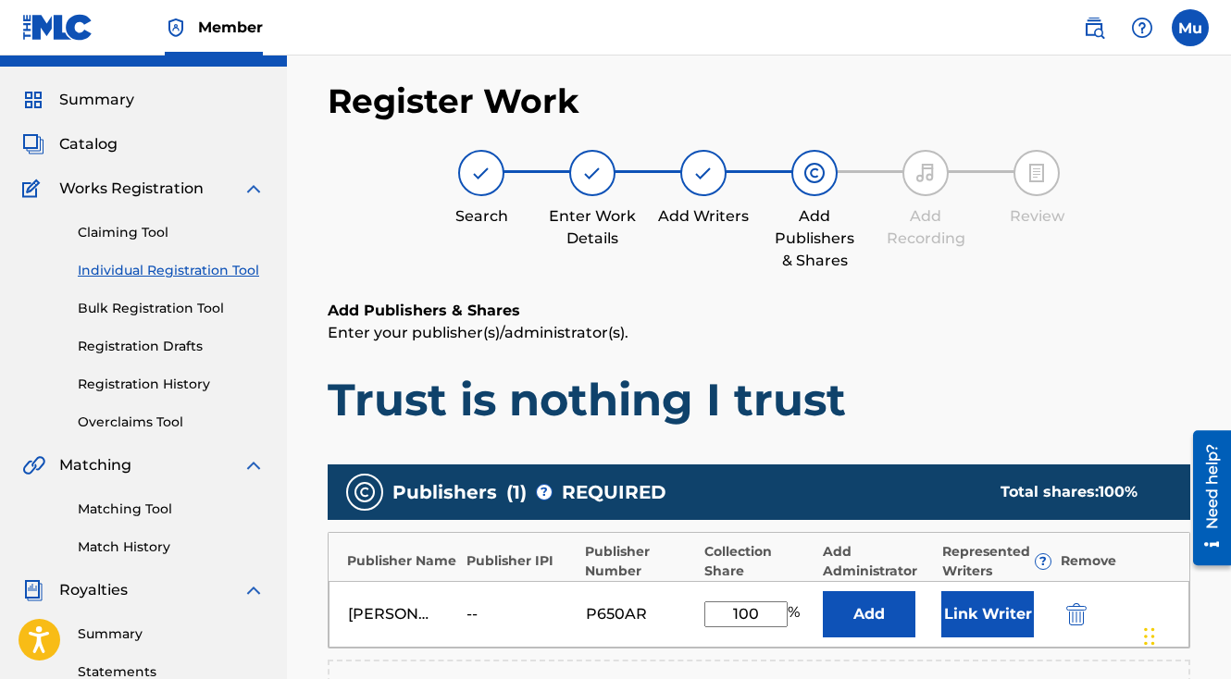
type input "100"
click at [1001, 591] on button "Link Writer" at bounding box center [987, 614] width 93 height 46
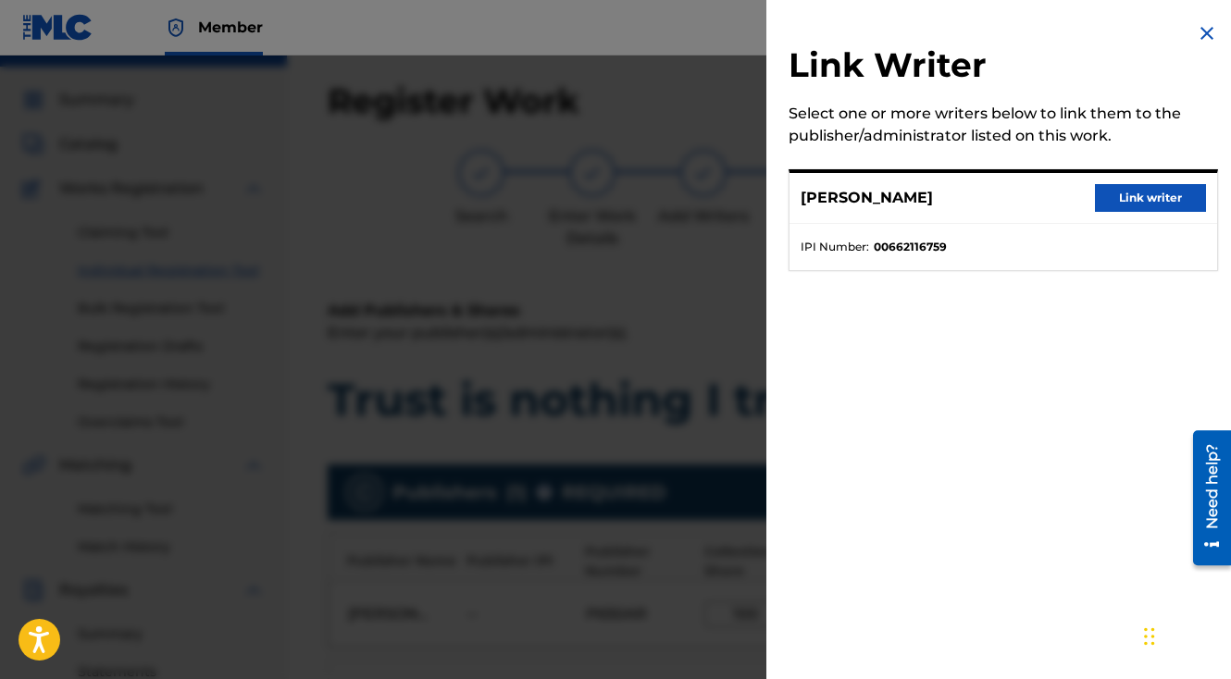
click at [1165, 215] on div "[PERSON_NAME] Link writer" at bounding box center [1003, 198] width 428 height 51
click at [1153, 203] on button "Link writer" at bounding box center [1150, 198] width 111 height 28
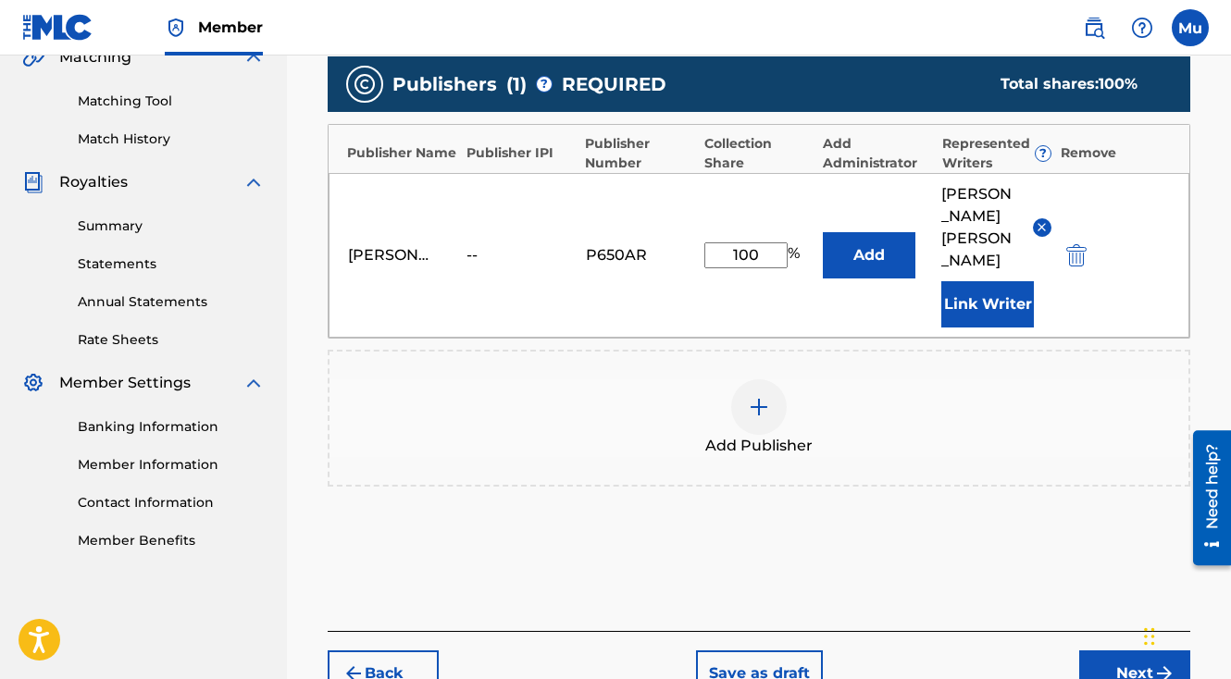
click at [1100, 651] on button "Next" at bounding box center [1134, 674] width 111 height 46
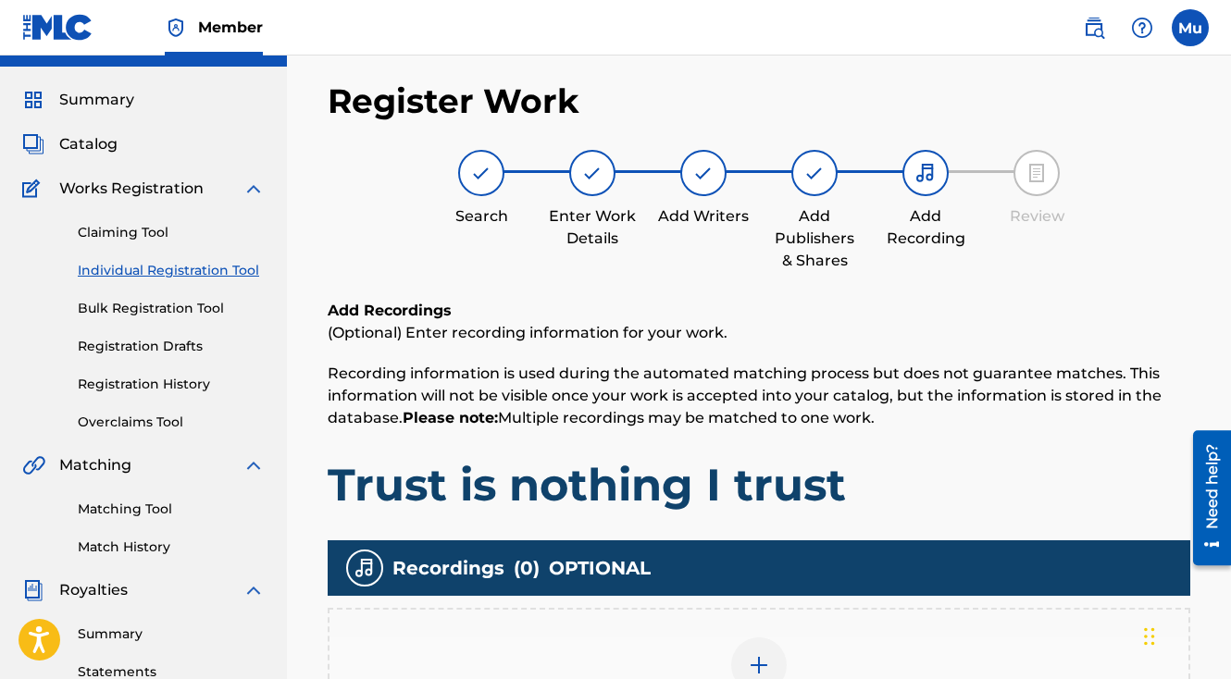
click at [775, 638] on div at bounding box center [759, 666] width 56 height 56
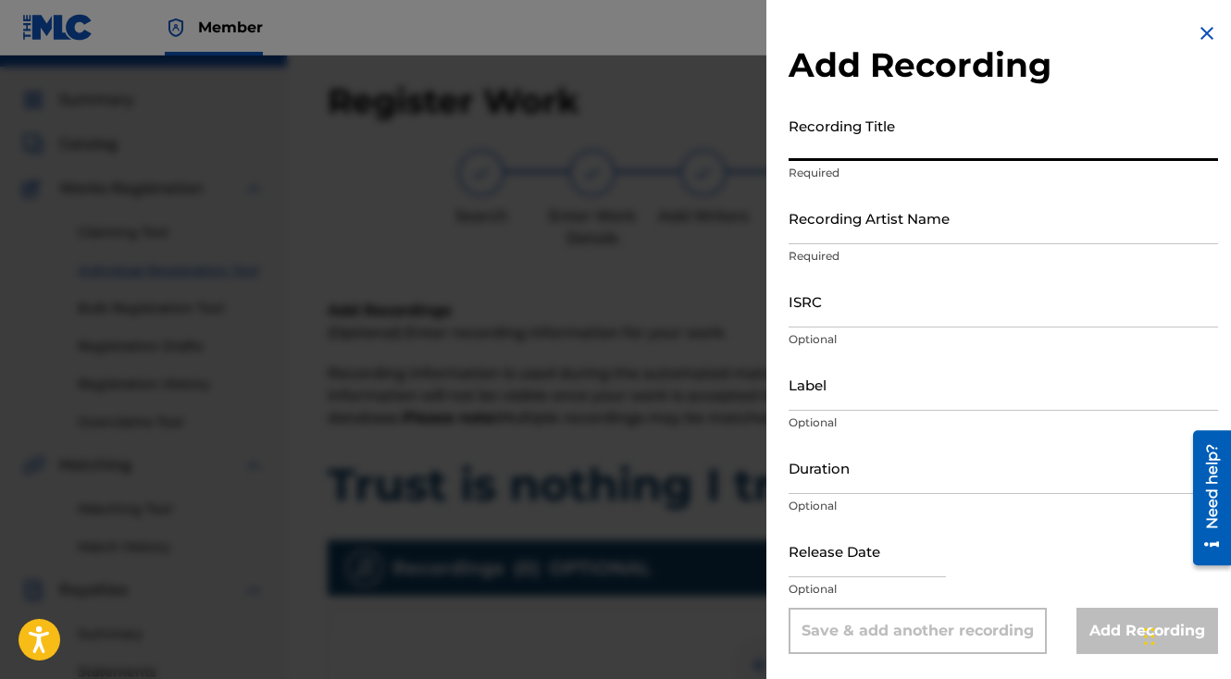
click at [922, 150] on input "Recording Title" at bounding box center [1003, 134] width 429 height 53
type input "v"
paste
type input "Trust is nothing I trust"
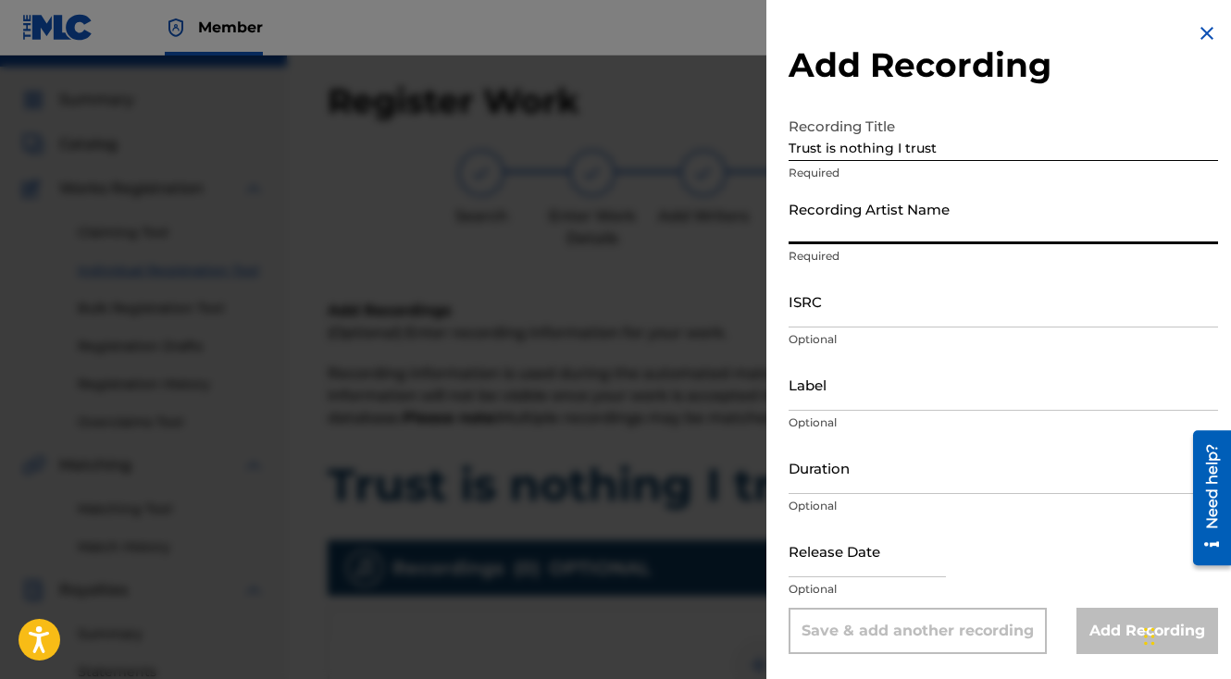
click at [830, 229] on input "Recording Artist Name" at bounding box center [1003, 218] width 429 height 53
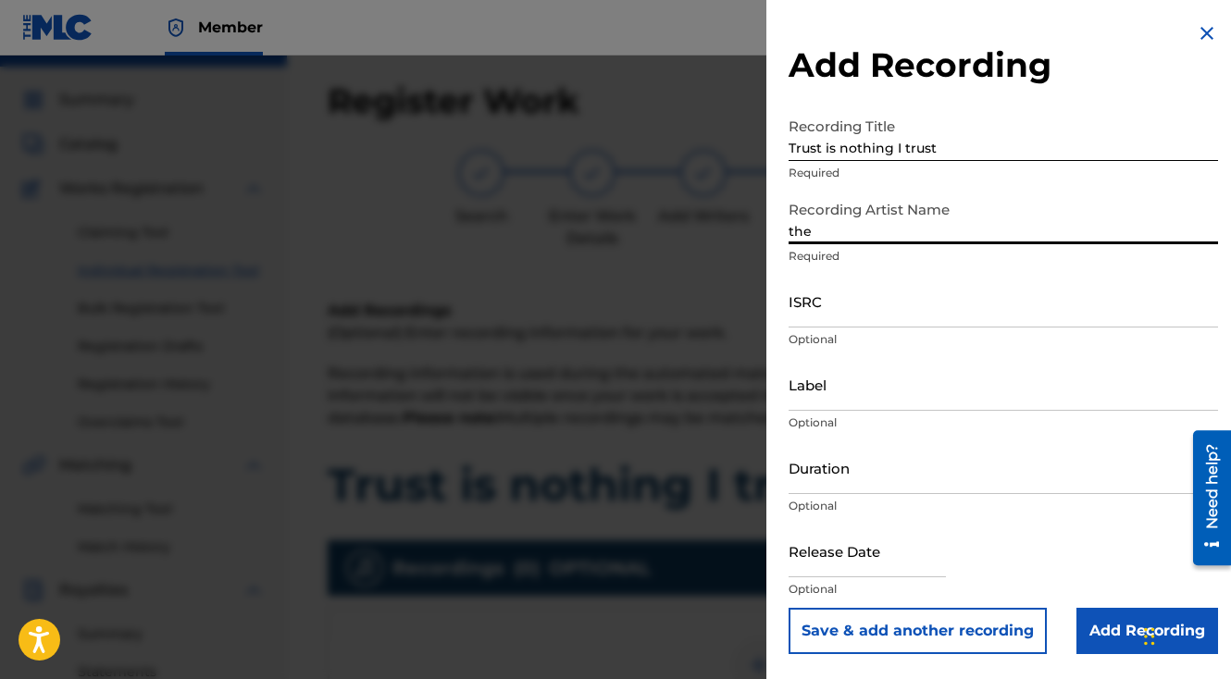
type input "The General Da Jamaican Boy"
click at [815, 325] on input "ISRC" at bounding box center [1003, 301] width 429 height 53
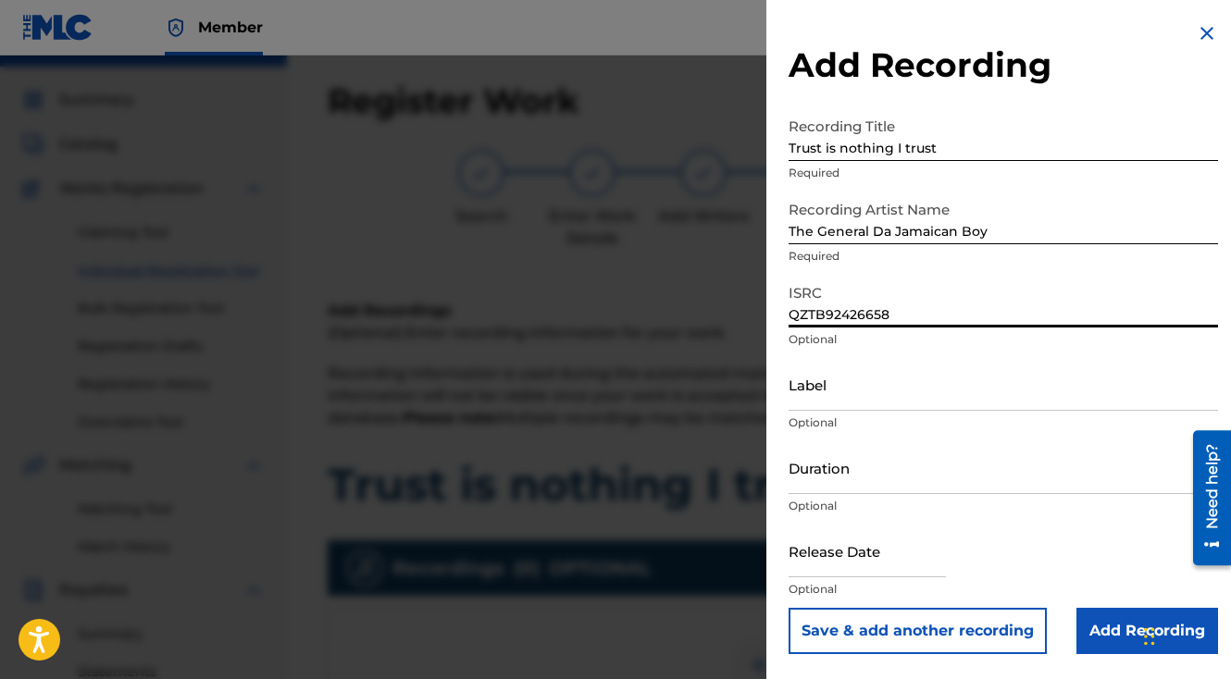
type input "QZTB92426658"
click at [789, 608] on button "Save & add another recording" at bounding box center [918, 631] width 258 height 46
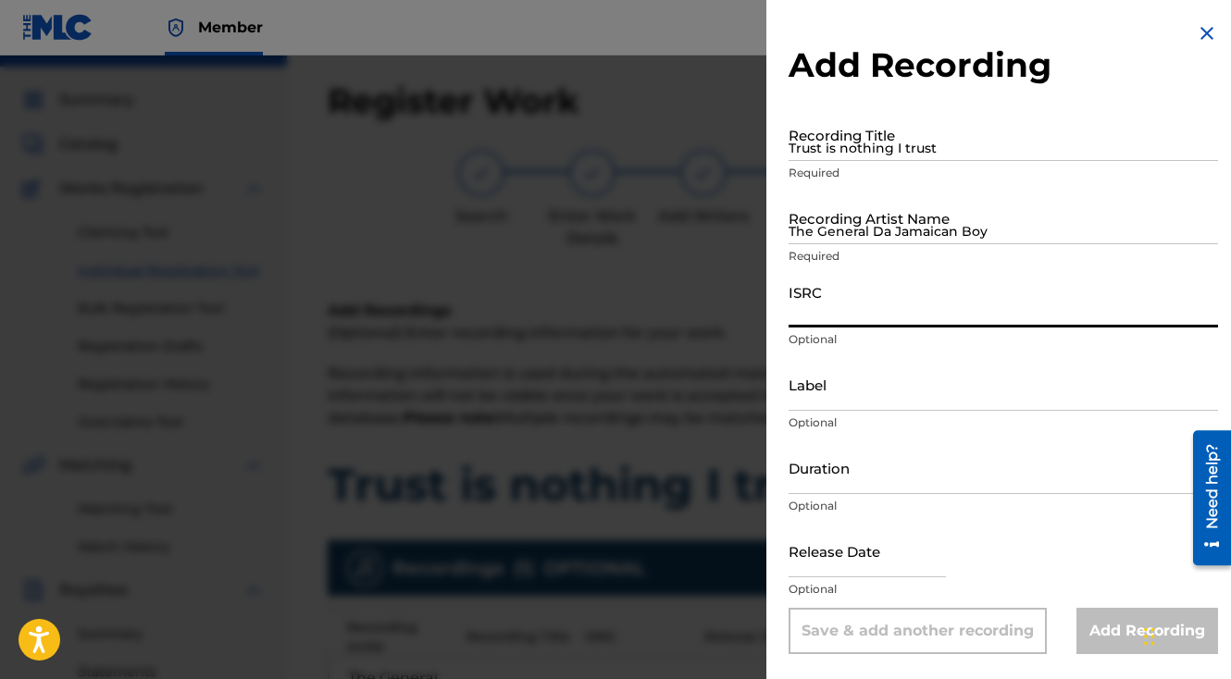
click at [652, 385] on div at bounding box center [615, 395] width 1231 height 679
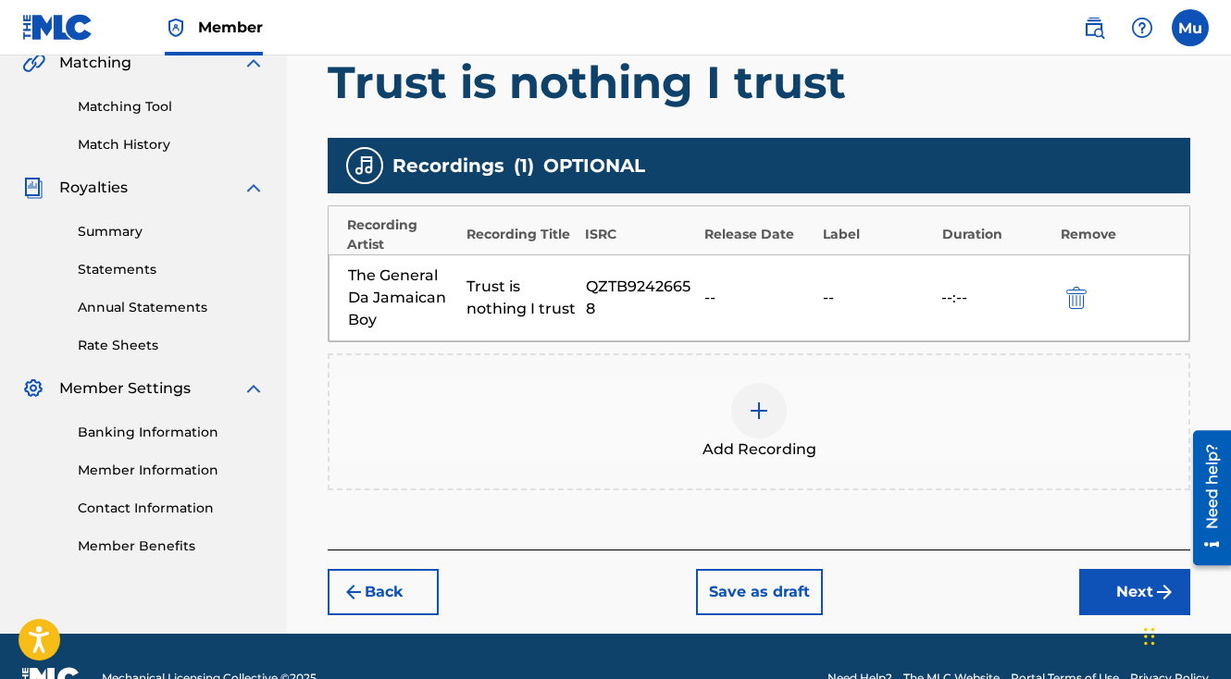
click at [1116, 569] on button "Next" at bounding box center [1134, 592] width 111 height 46
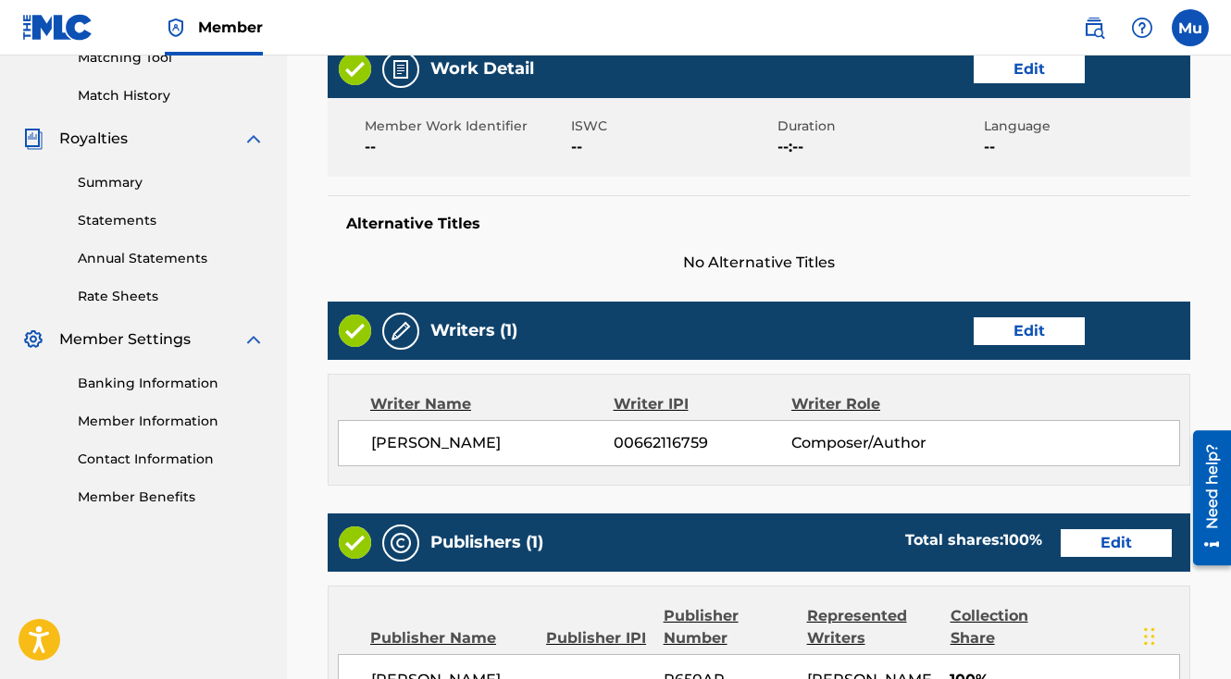
scroll to position [965, 0]
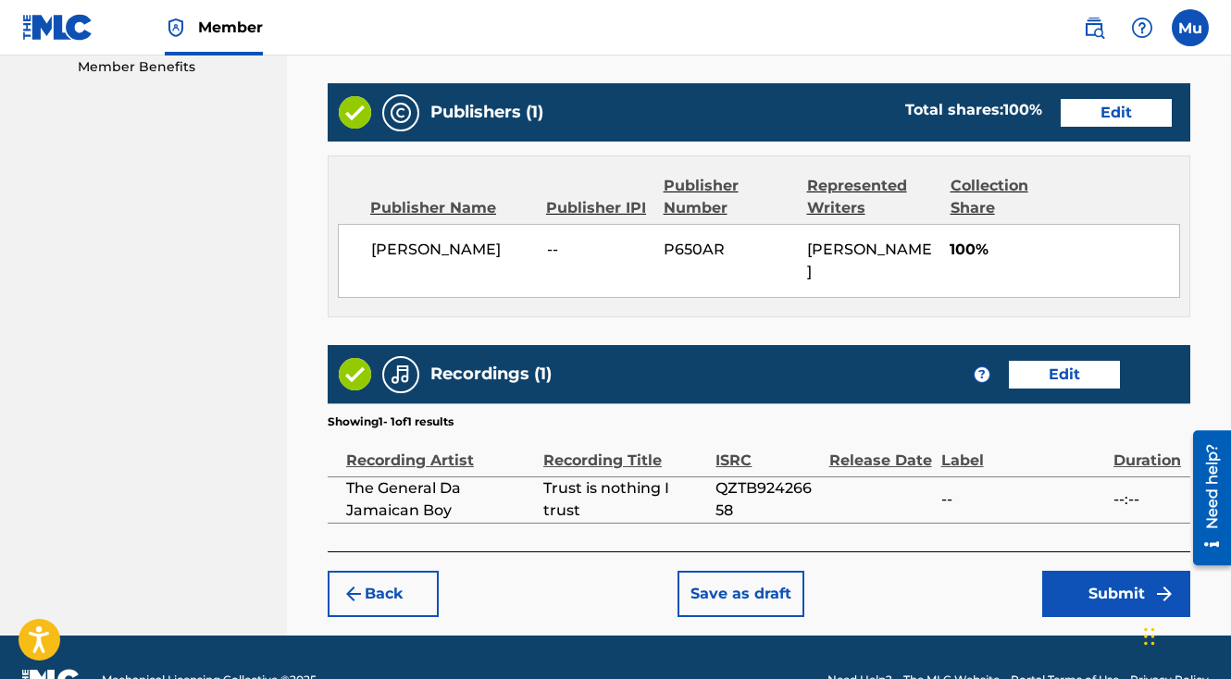
click at [1107, 571] on button "Submit" at bounding box center [1116, 594] width 148 height 46
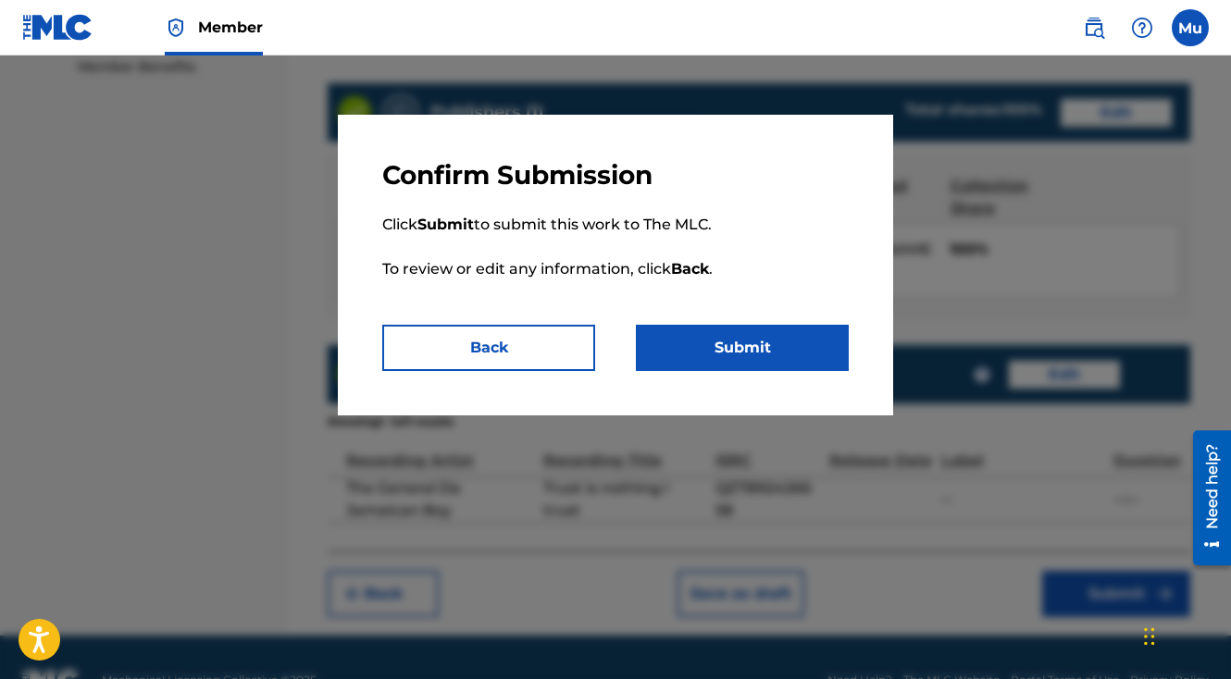
click at [726, 346] on button "Submit" at bounding box center [742, 348] width 213 height 46
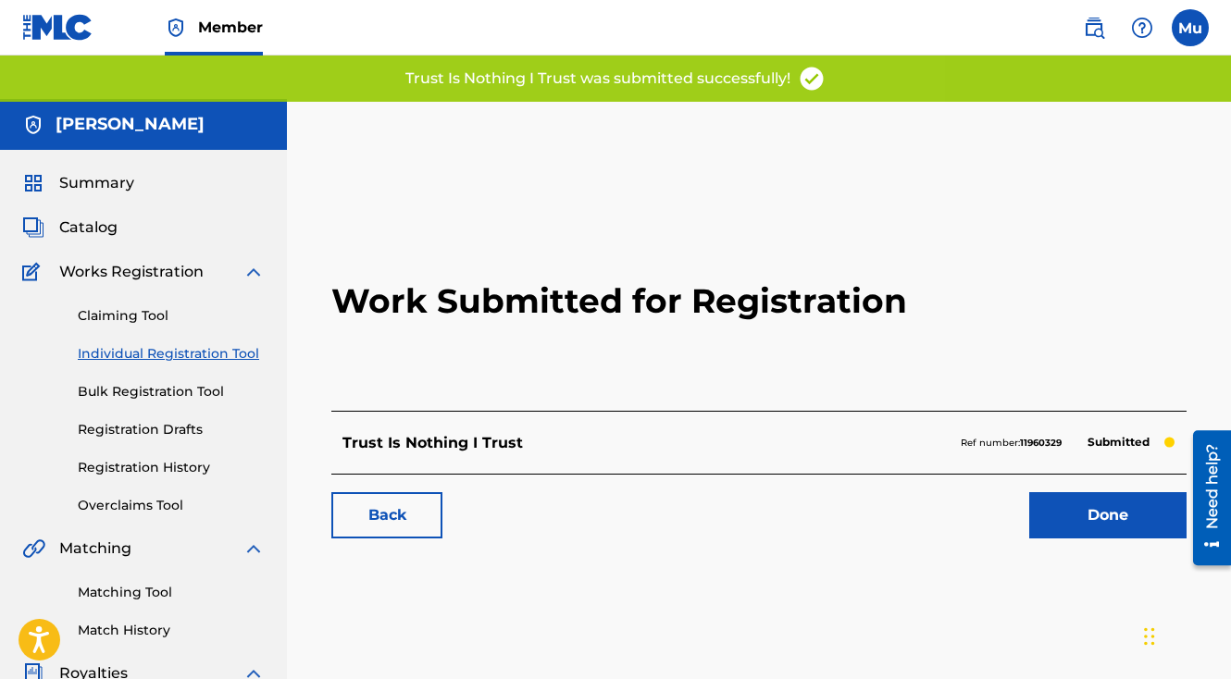
click at [1060, 492] on link "Done" at bounding box center [1107, 515] width 157 height 46
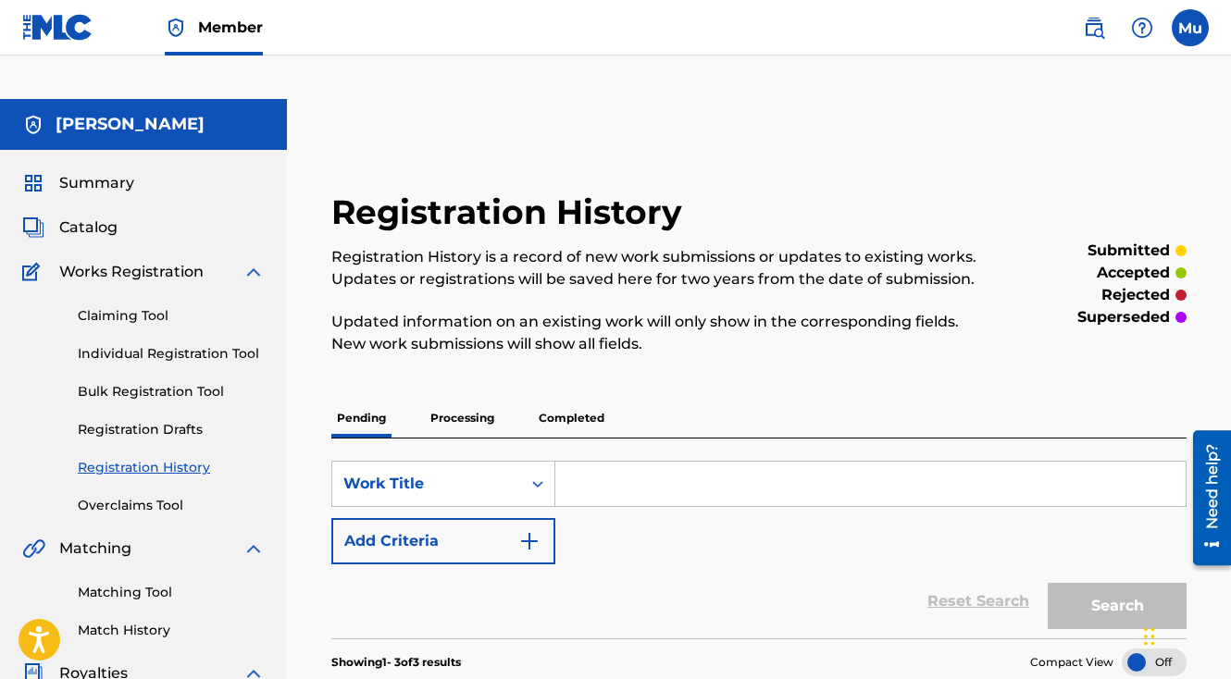
click at [146, 344] on link "Individual Registration Tool" at bounding box center [171, 353] width 187 height 19
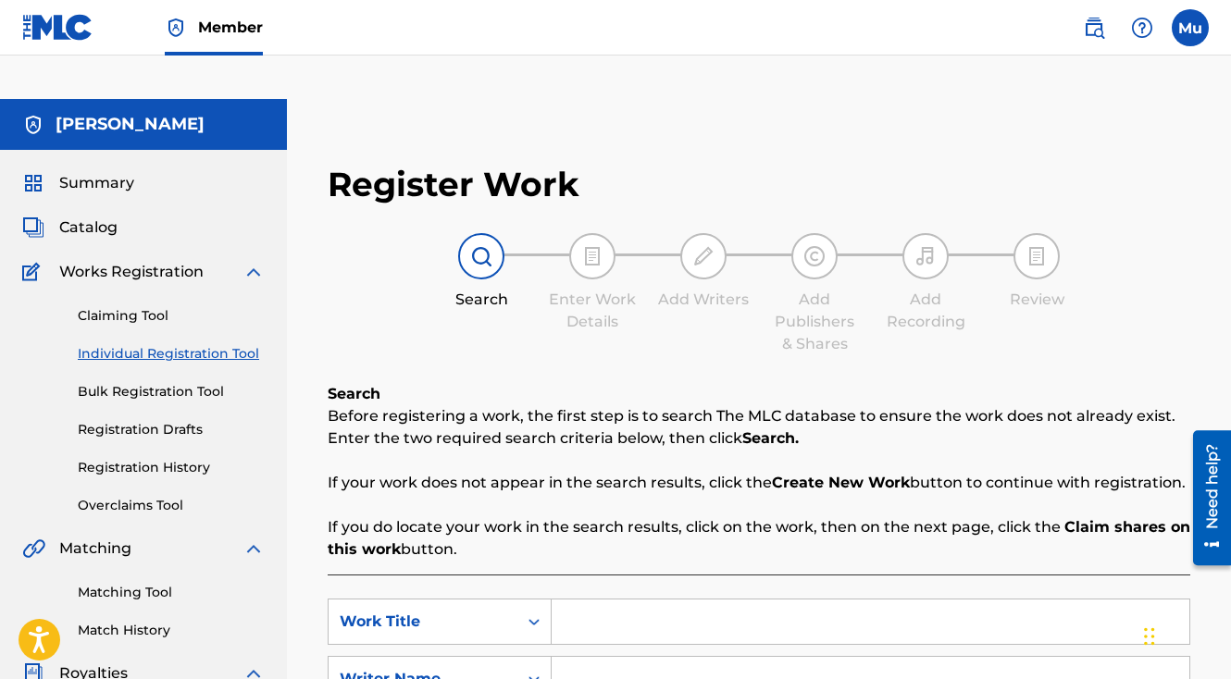
click at [622, 600] on input "Search Form" at bounding box center [871, 622] width 638 height 44
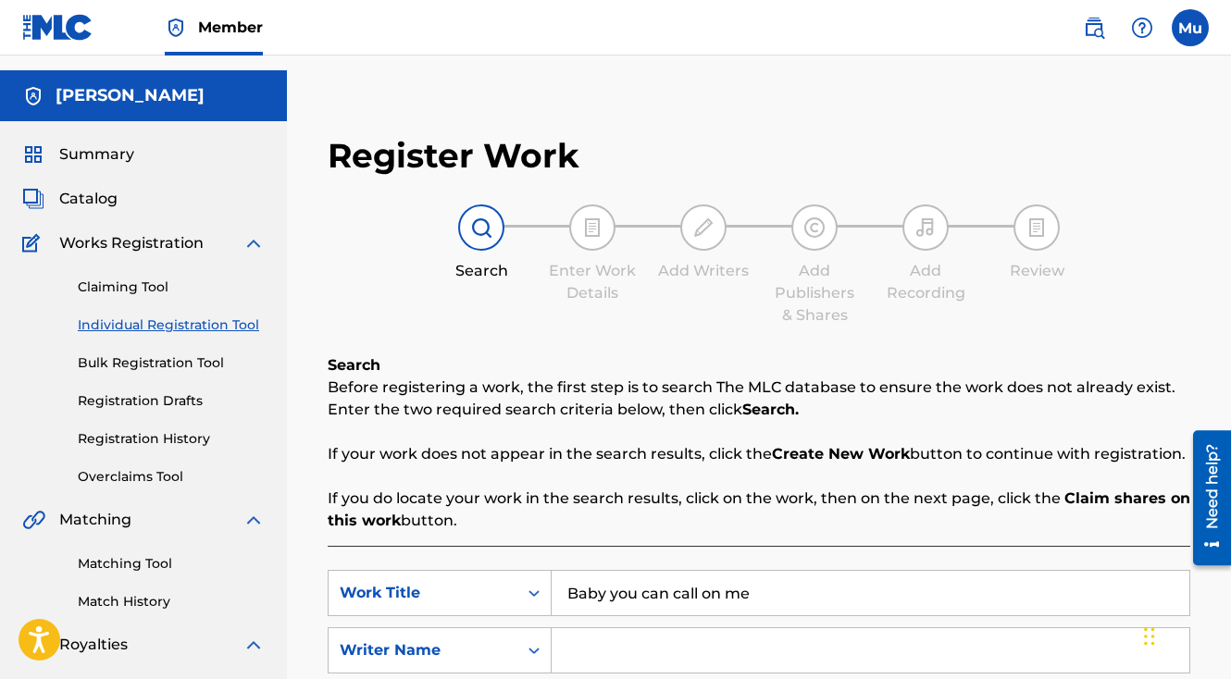
scroll to position [51, 0]
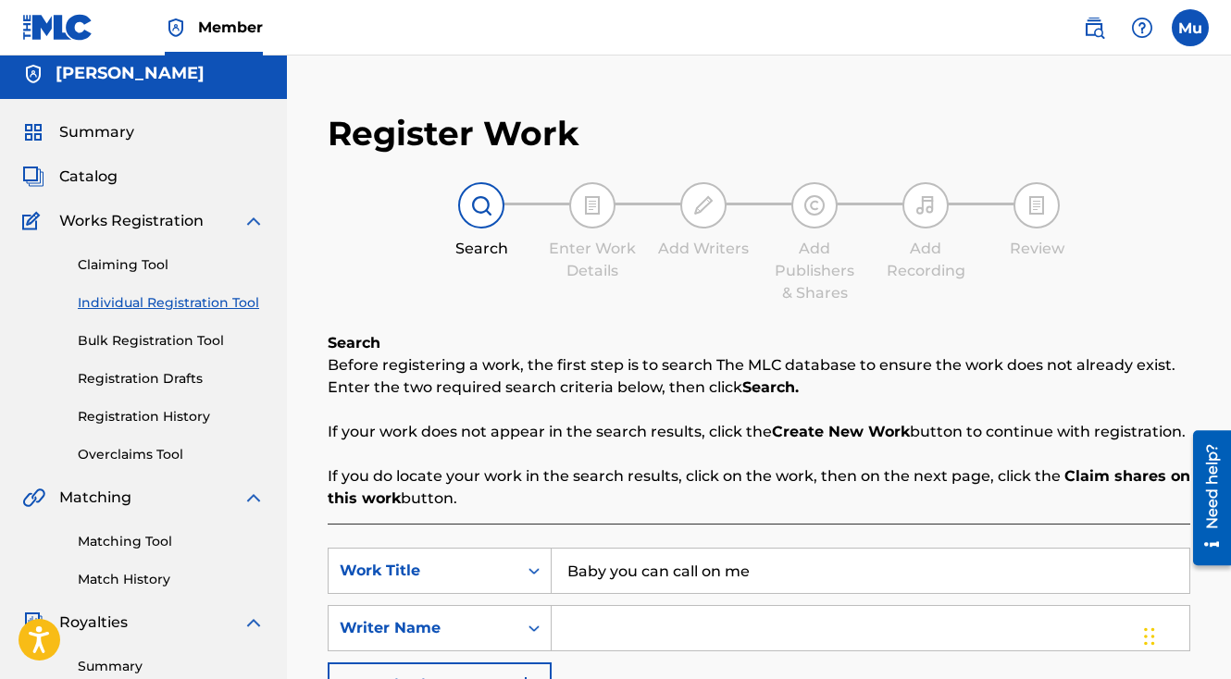
type input "Baby you can call on me"
click at [609, 606] on input "Search Form" at bounding box center [871, 628] width 638 height 44
type input "[PERSON_NAME]"
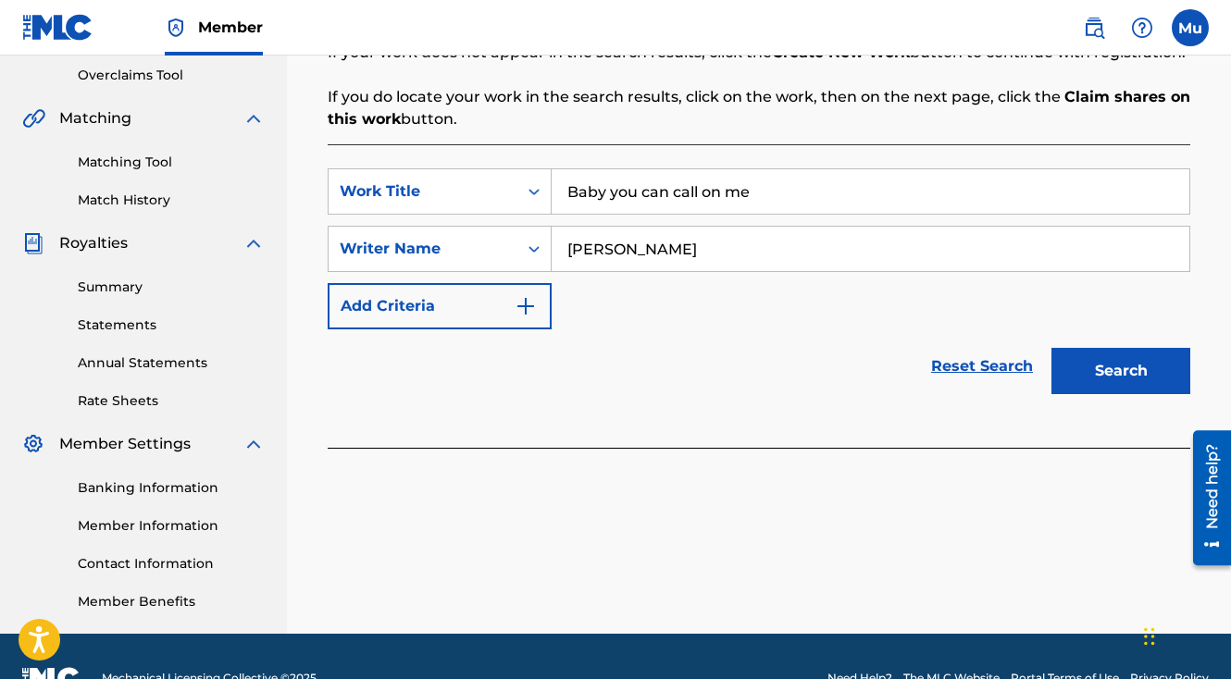
click at [1090, 348] on button "Search" at bounding box center [1120, 371] width 139 height 46
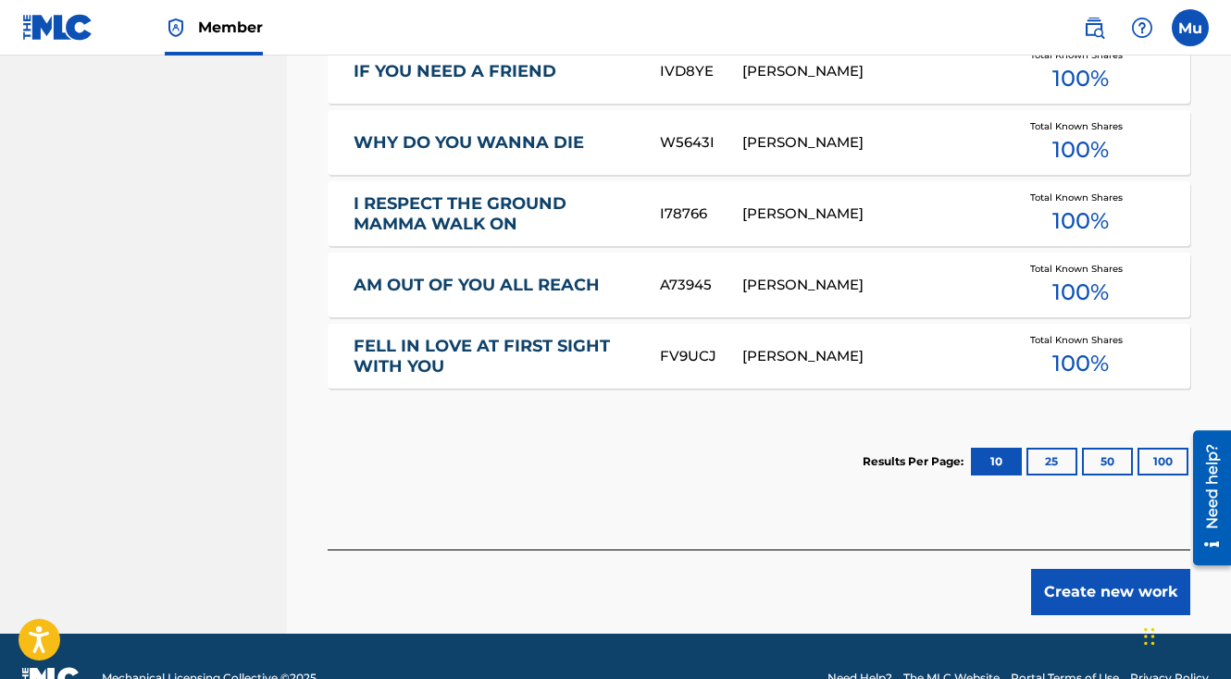
click at [1103, 569] on button "Create new work" at bounding box center [1110, 592] width 159 height 46
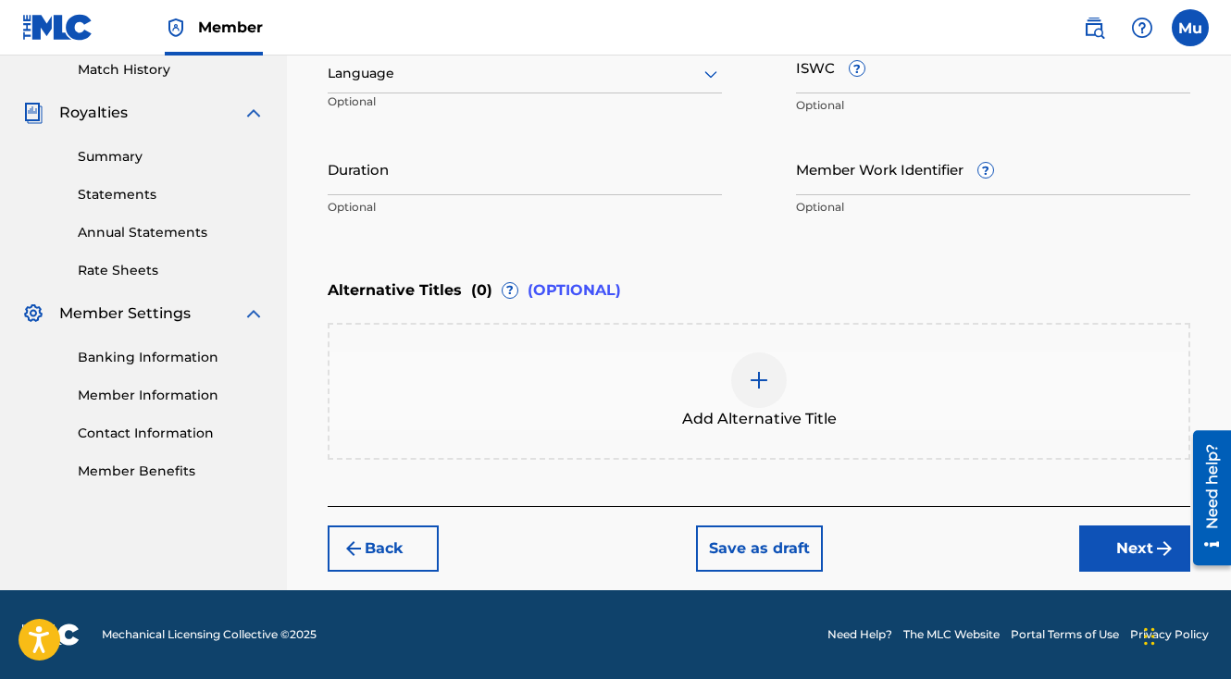
scroll to position [516, 0]
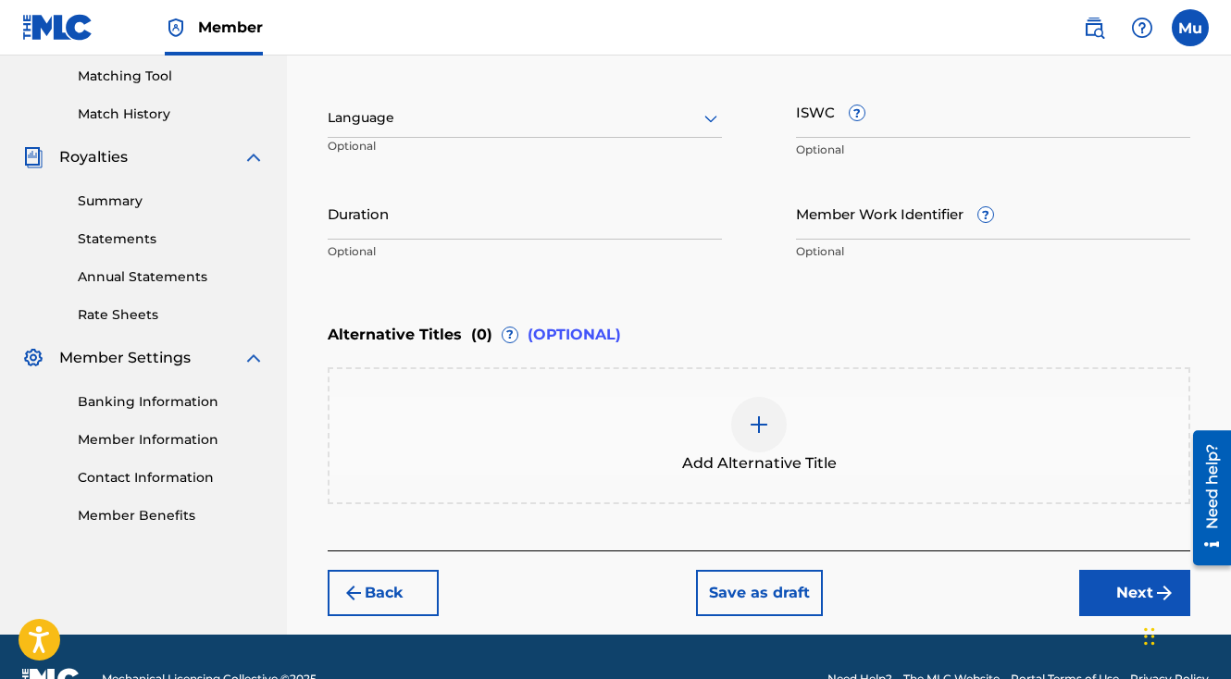
click at [1122, 570] on button "Next" at bounding box center [1134, 593] width 111 height 46
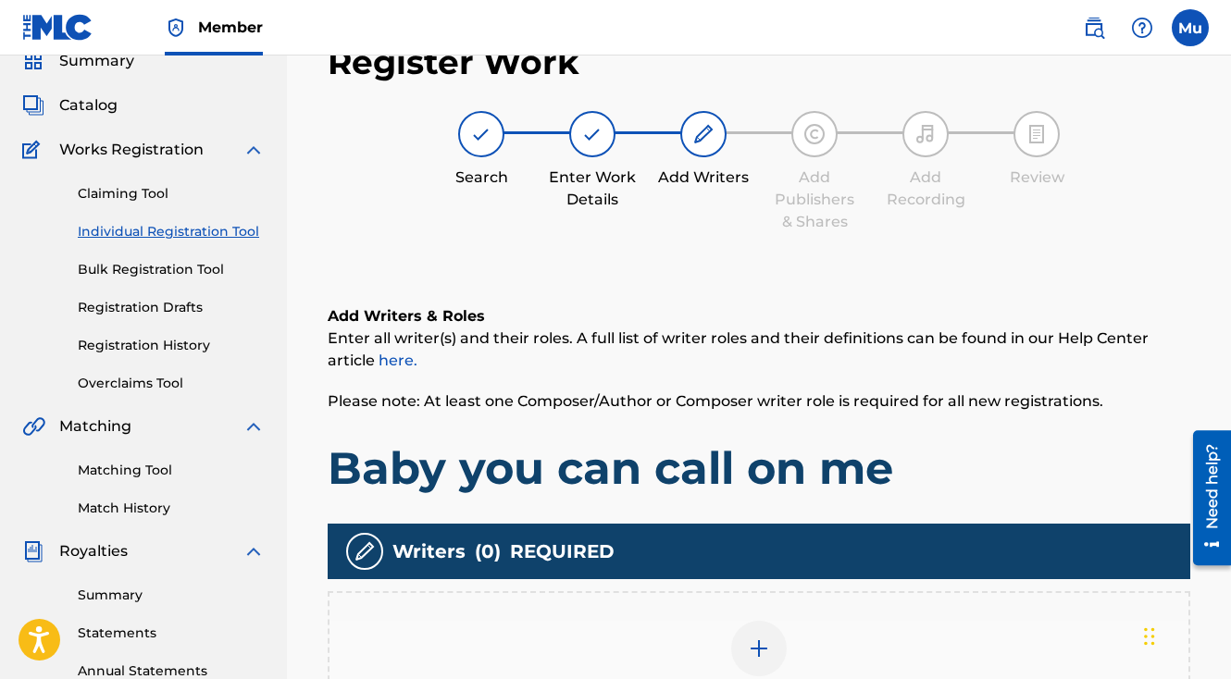
scroll to position [83, 0]
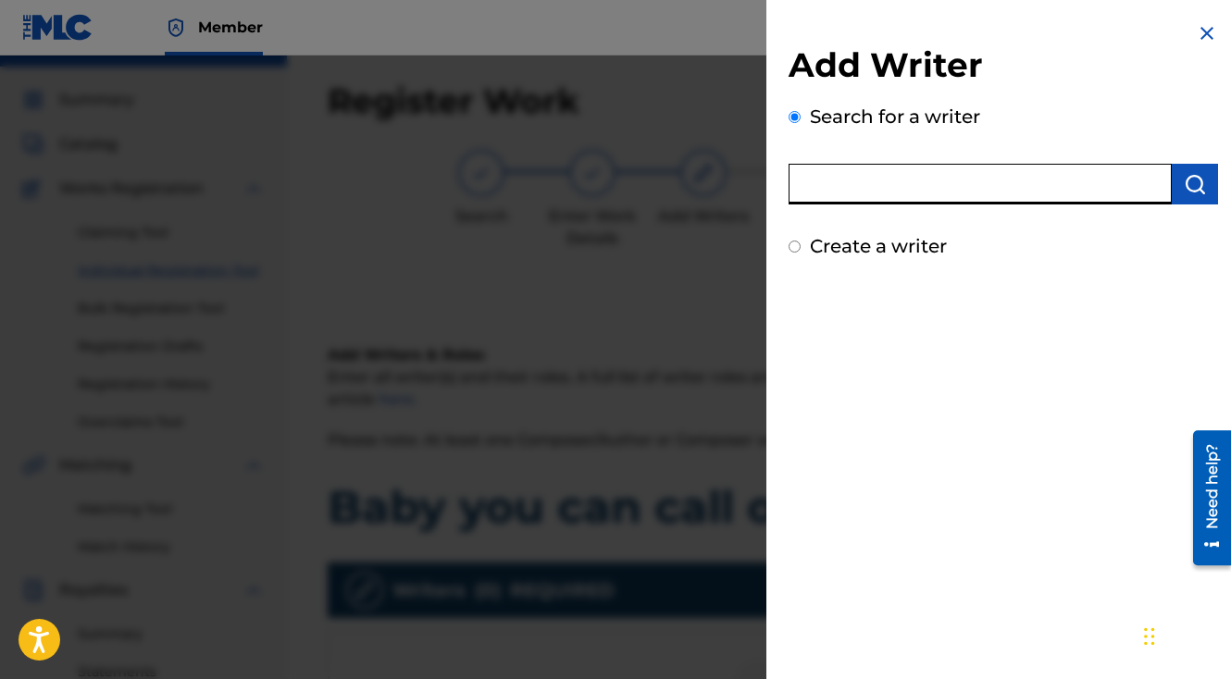
click at [962, 197] on input "text" at bounding box center [980, 184] width 383 height 41
type input "[PERSON_NAME]"
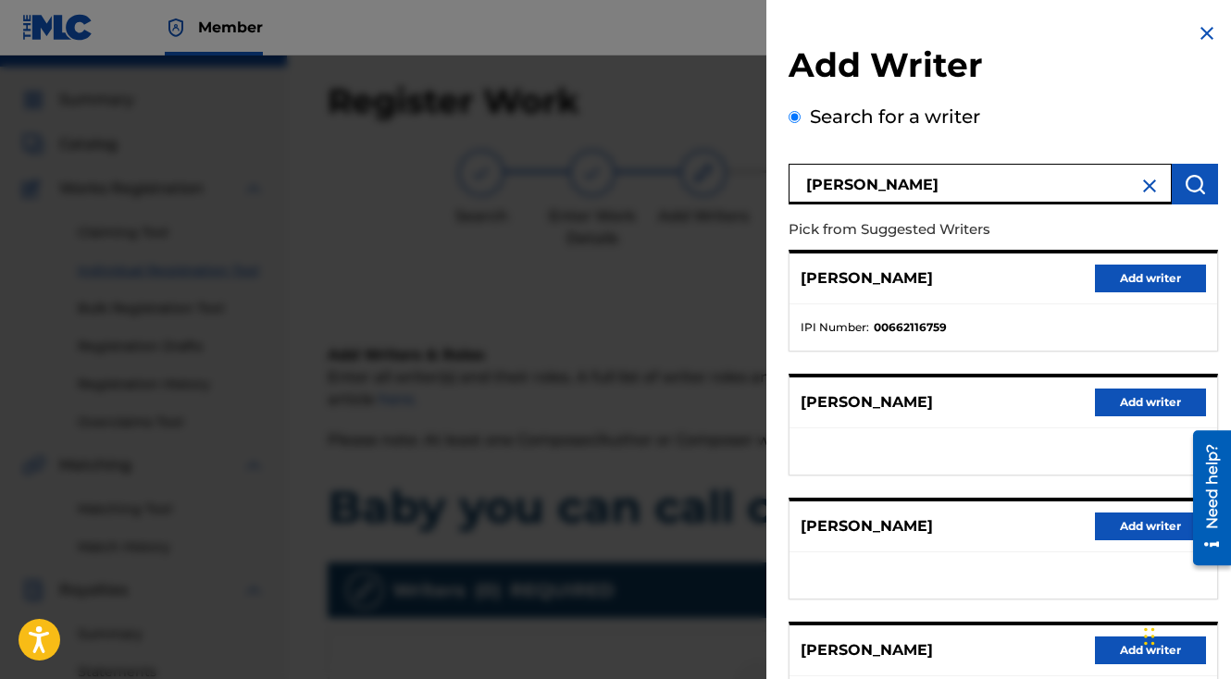
click at [1149, 269] on button "Add writer" at bounding box center [1150, 279] width 111 height 28
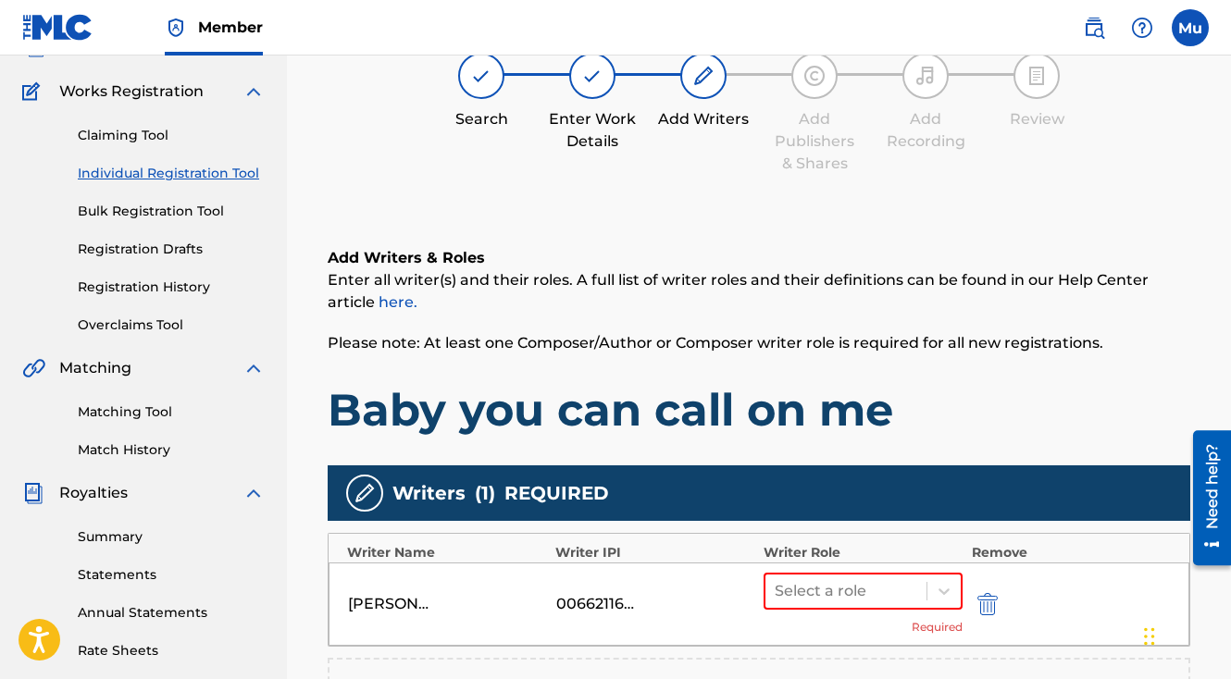
scroll to position [466, 0]
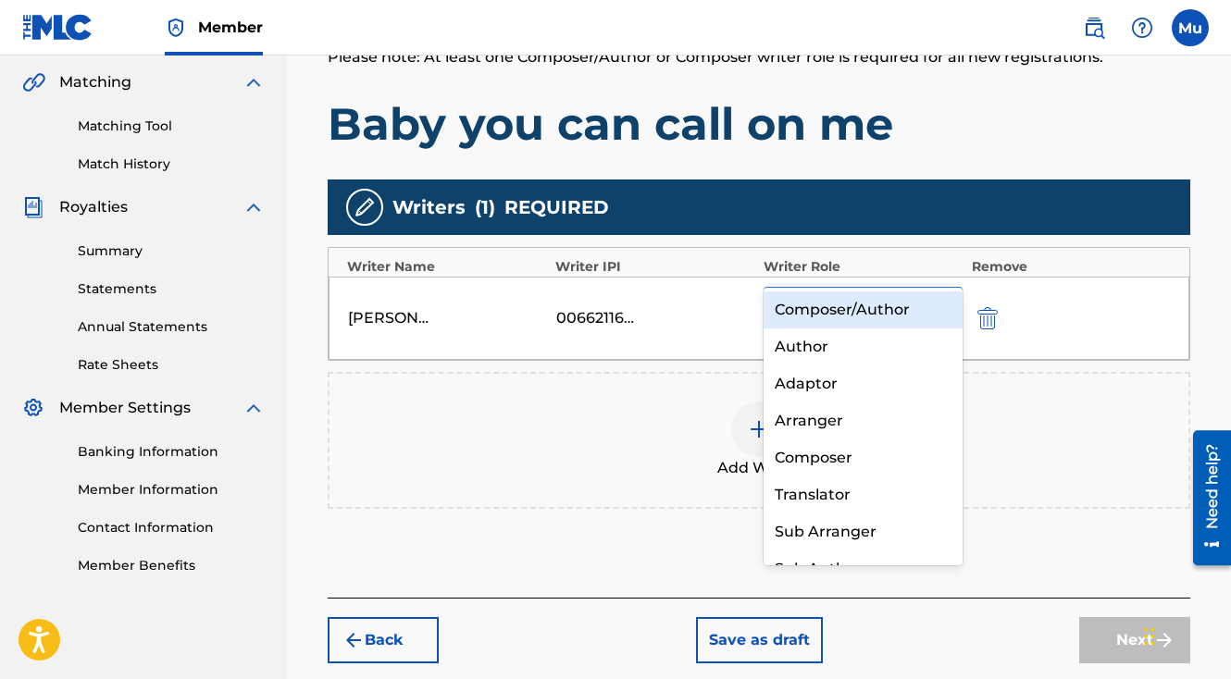
click at [937, 289] on div at bounding box center [943, 305] width 33 height 33
click at [919, 304] on div "Composer/Author" at bounding box center [863, 310] width 199 height 37
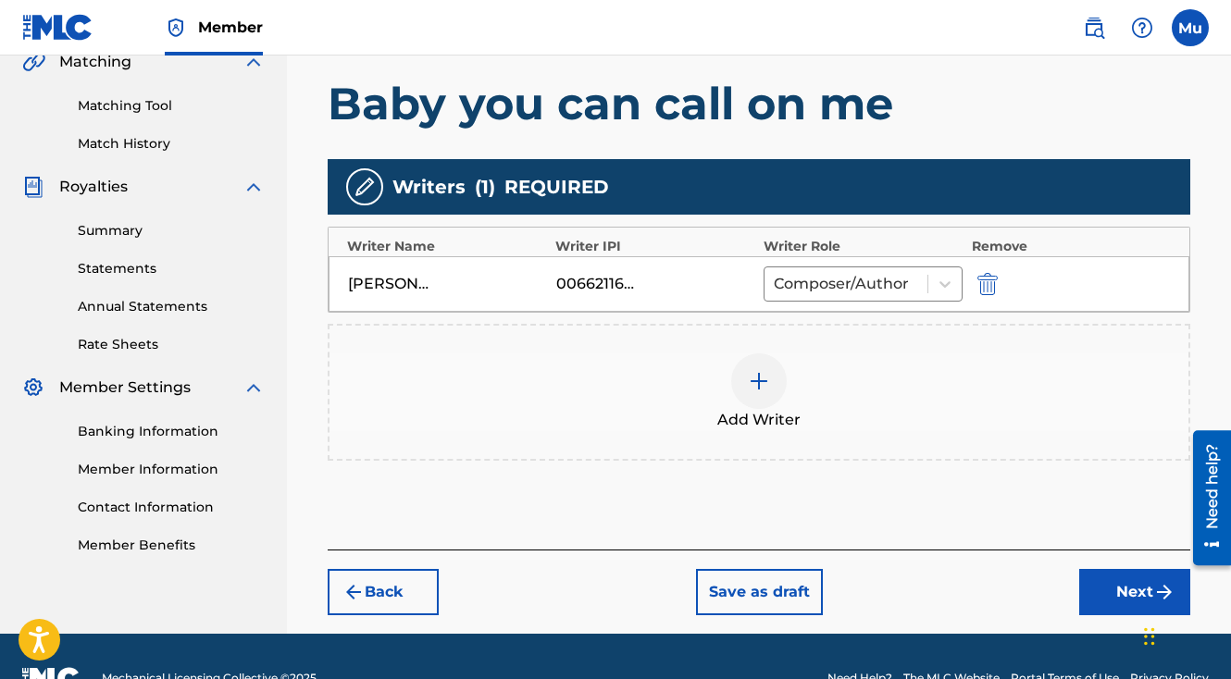
click at [1090, 550] on div "Back Save as draft Next" at bounding box center [759, 583] width 863 height 66
click at [1091, 569] on button "Next" at bounding box center [1134, 592] width 111 height 46
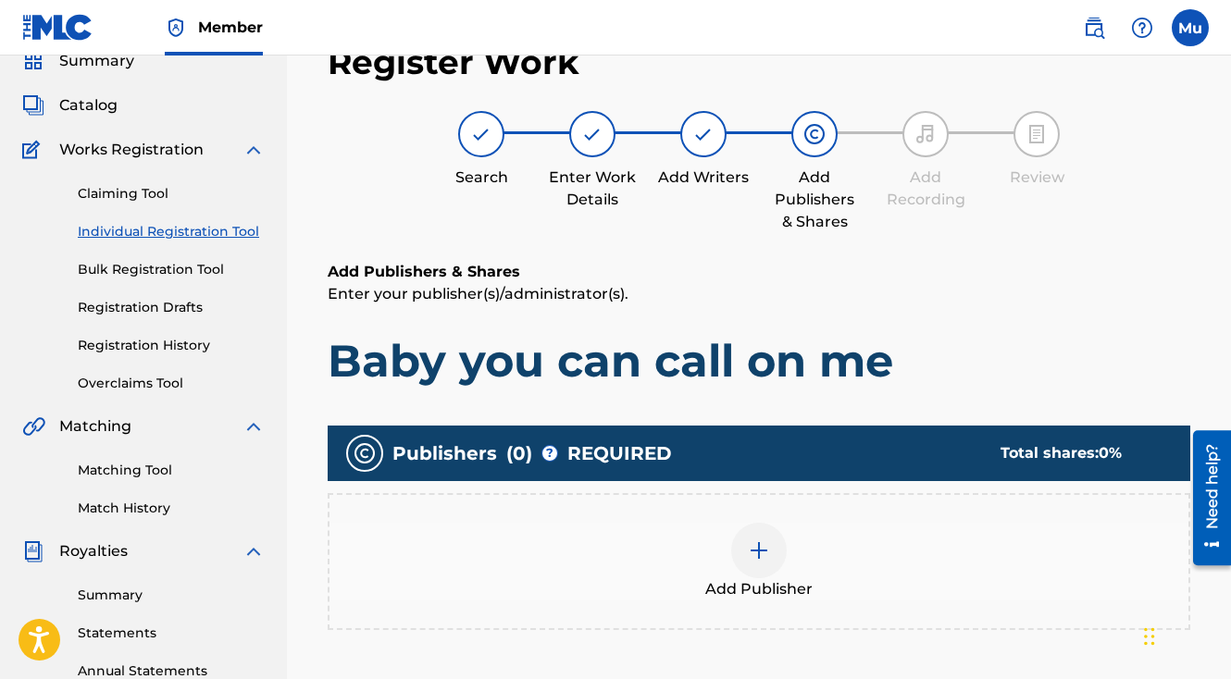
scroll to position [83, 0]
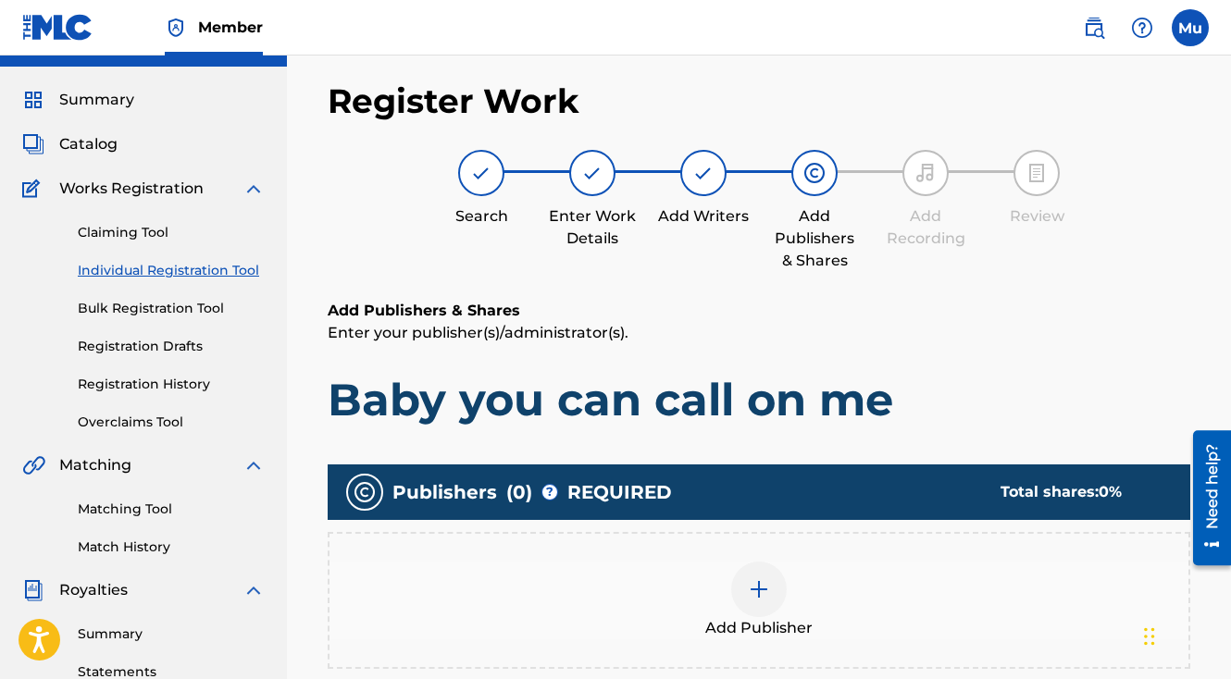
click at [746, 562] on div at bounding box center [759, 590] width 56 height 56
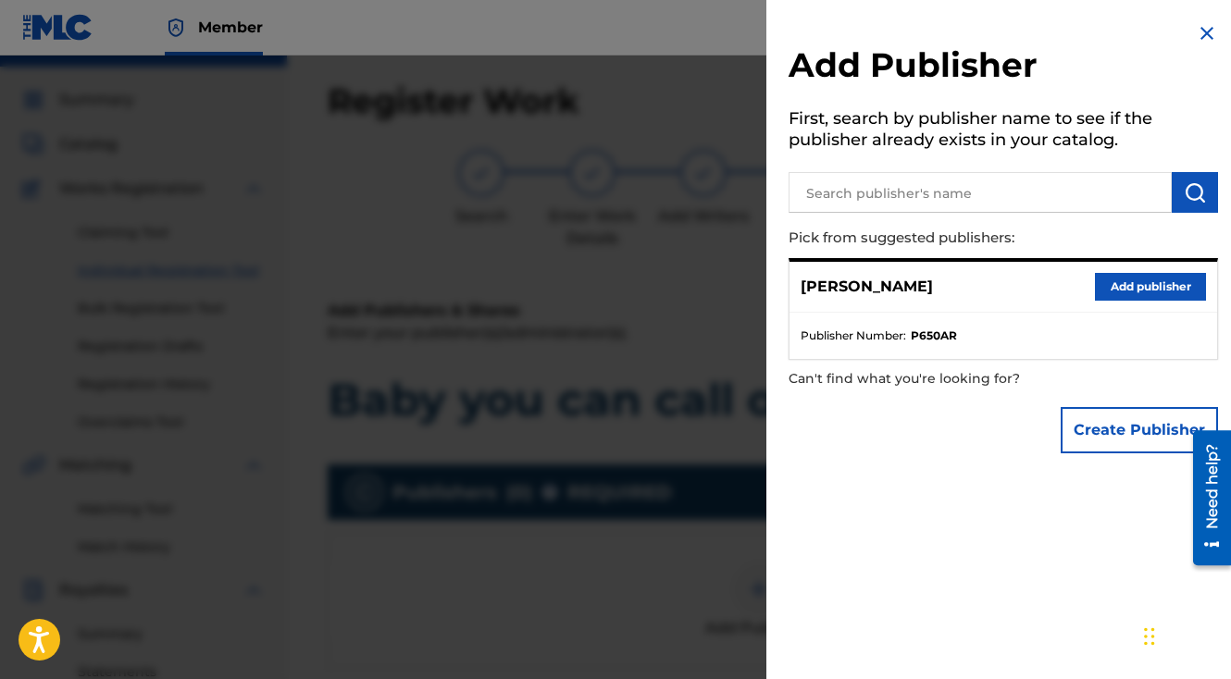
click at [1150, 276] on button "Add publisher" at bounding box center [1150, 287] width 111 height 28
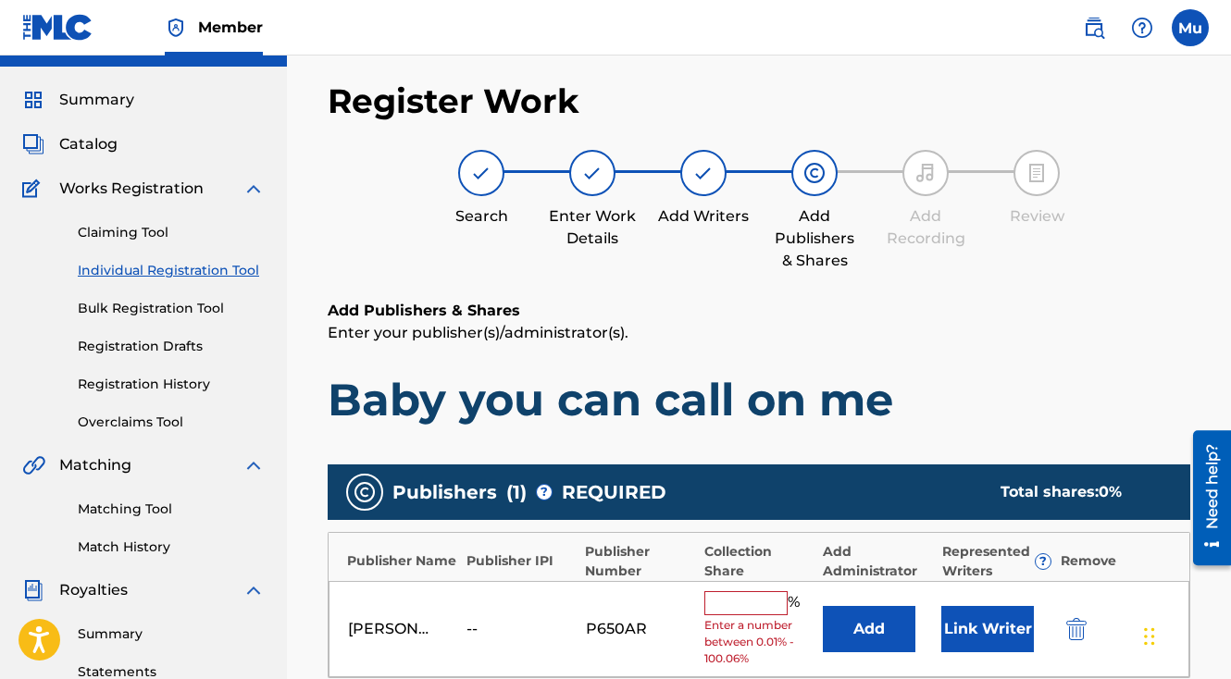
click at [759, 591] on input "text" at bounding box center [745, 603] width 83 height 24
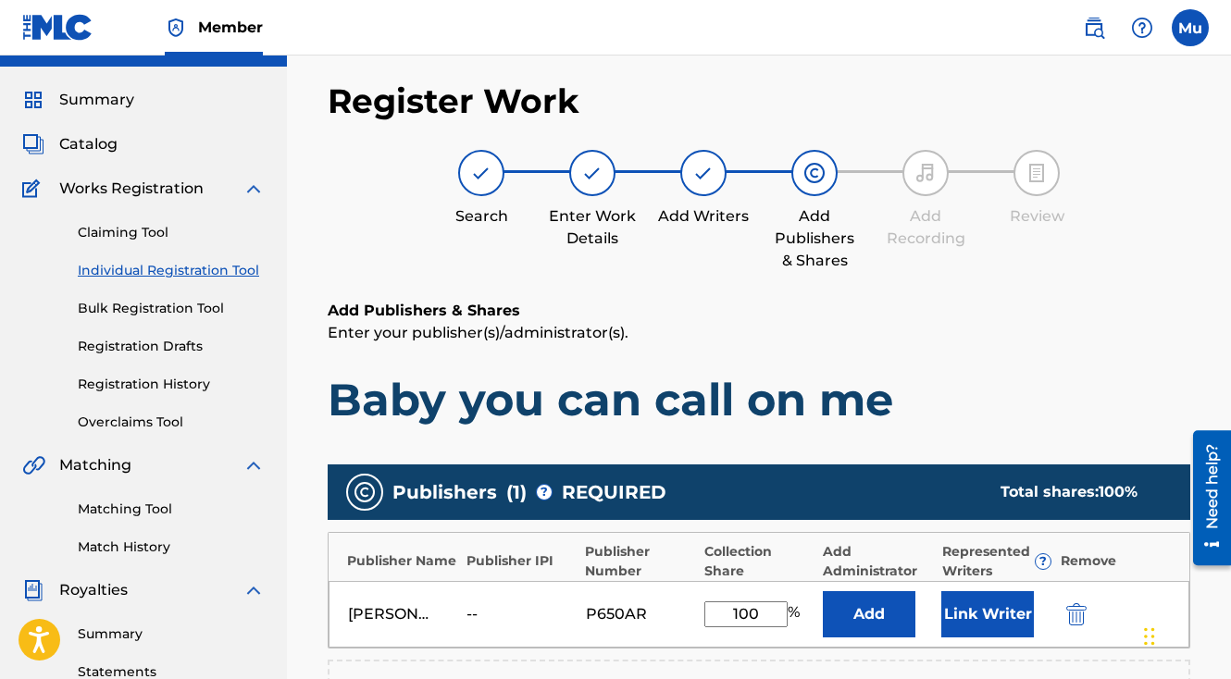
type input "100"
click at [963, 591] on button "Link Writer" at bounding box center [987, 614] width 93 height 46
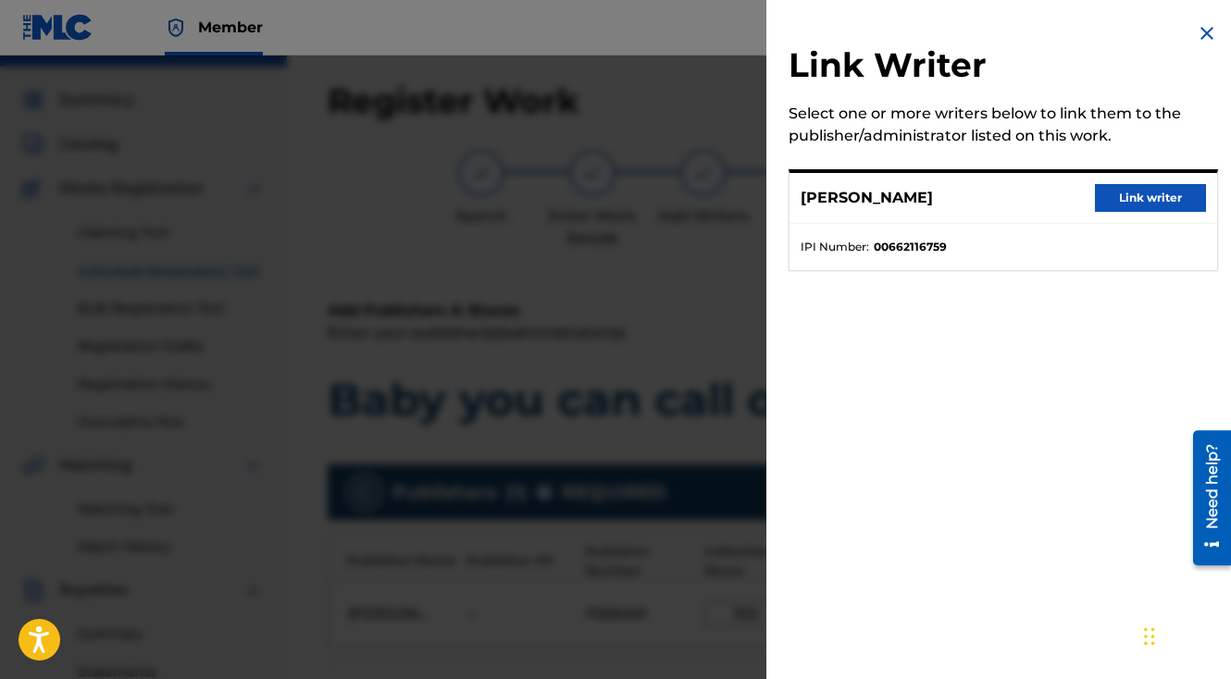
click at [1151, 205] on button "Link writer" at bounding box center [1150, 198] width 111 height 28
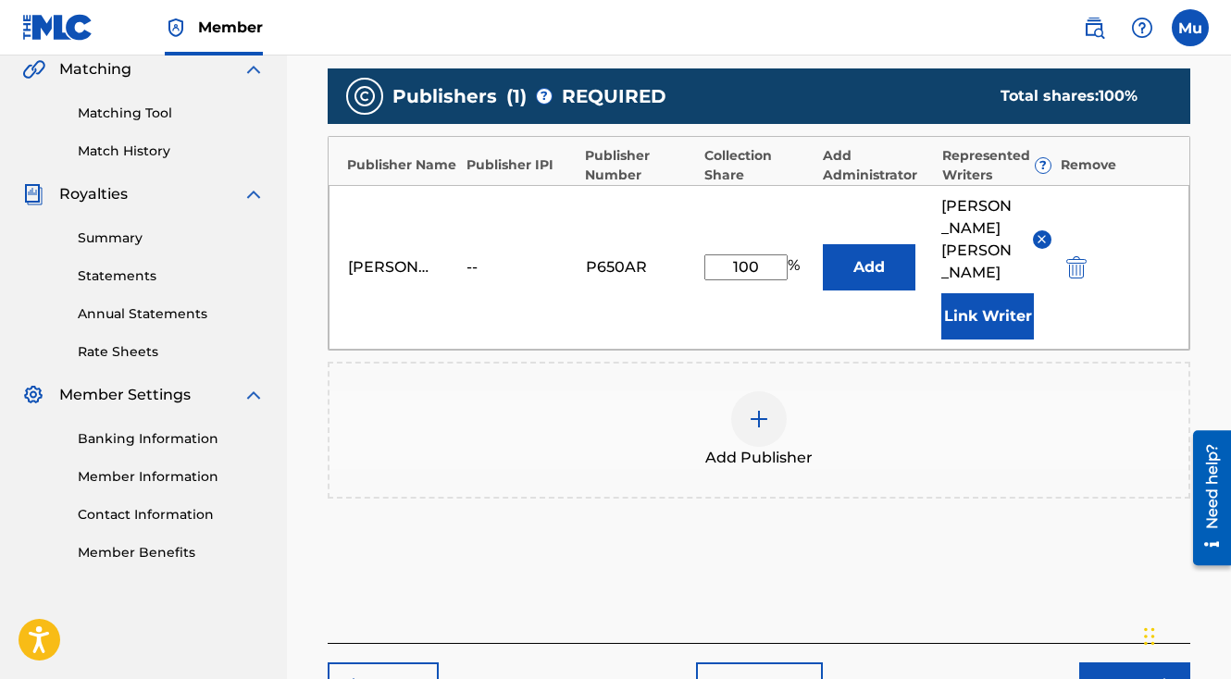
click at [1101, 663] on button "Next" at bounding box center [1134, 686] width 111 height 46
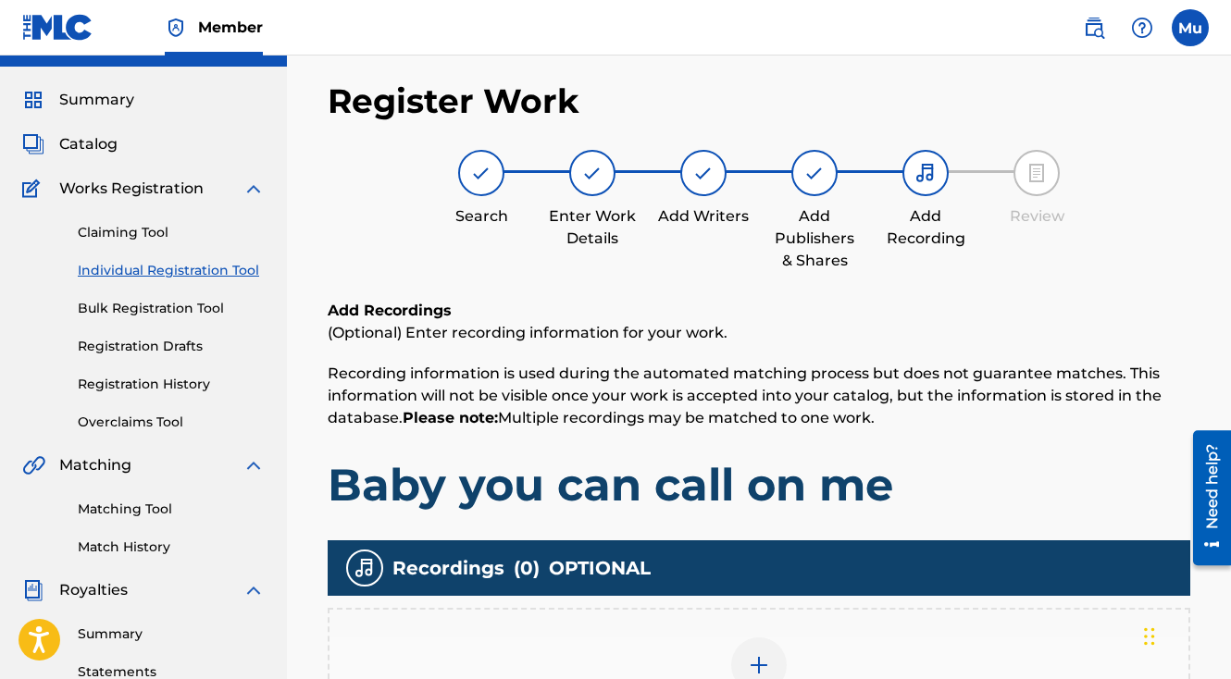
click at [729, 638] on div "Add Recording" at bounding box center [758, 677] width 859 height 78
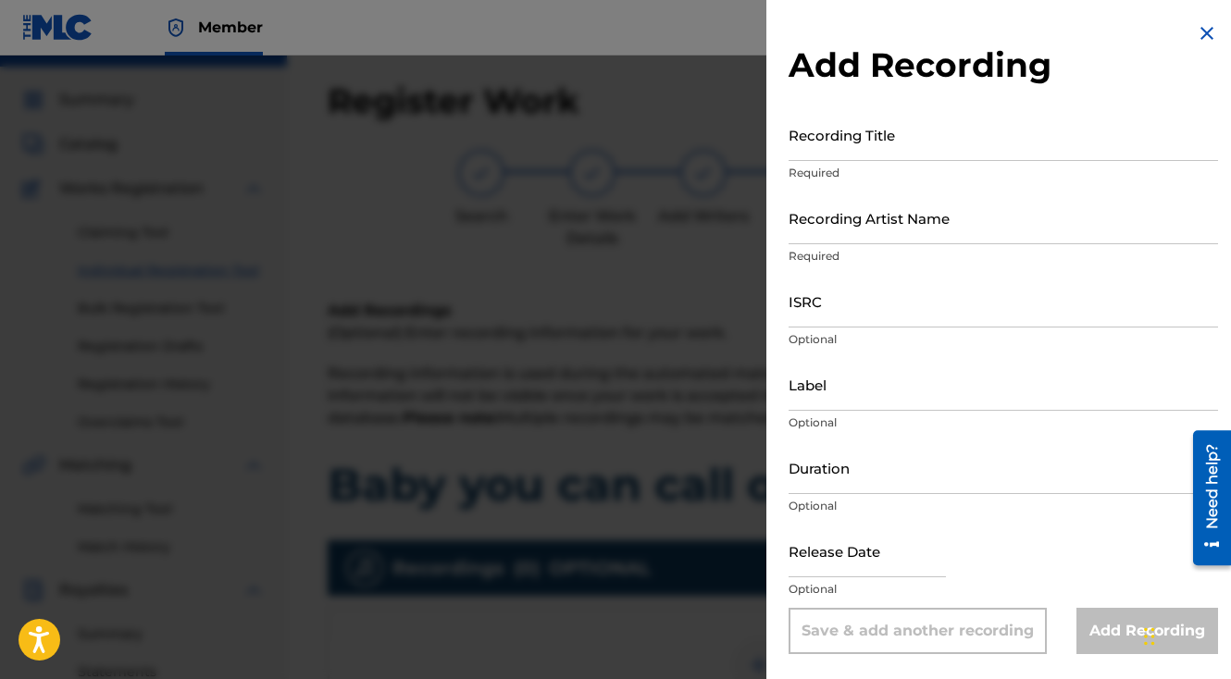
click at [834, 139] on input "Recording Title" at bounding box center [1003, 134] width 429 height 53
type input "Baby you can call on me"
click at [823, 223] on input "Recording Artist Name" at bounding box center [1003, 218] width 429 height 53
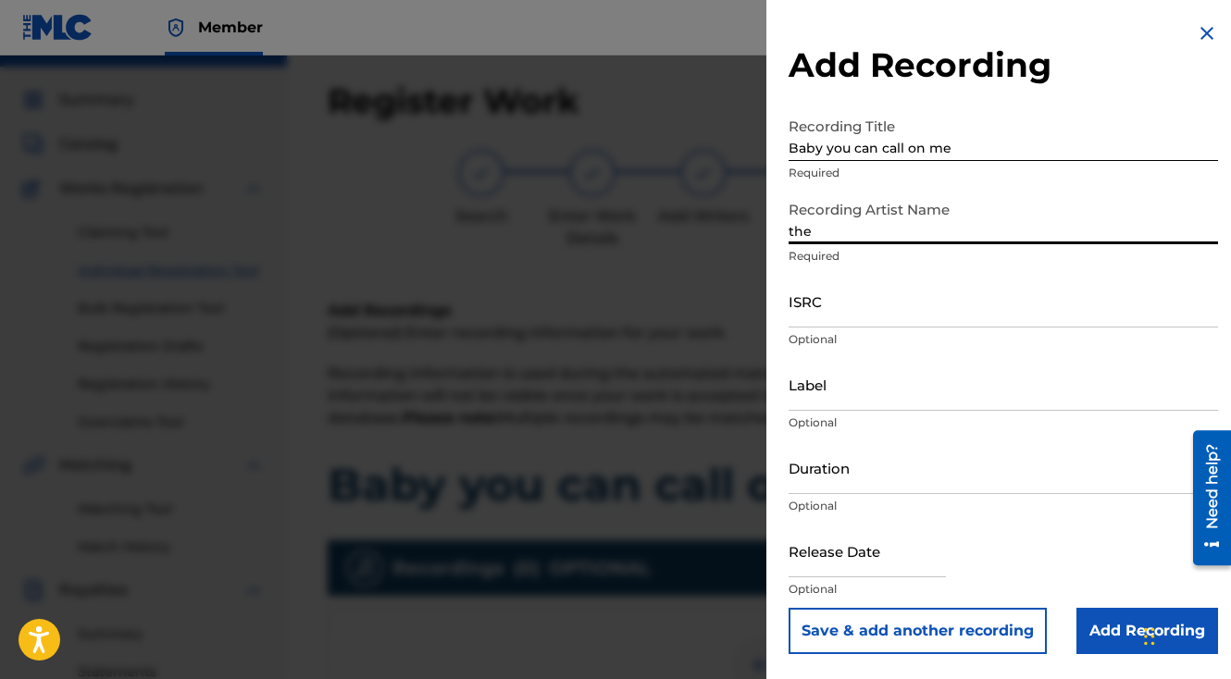
type input "The General Da Jamaican Boy"
click at [854, 315] on input "ISRC" at bounding box center [1003, 301] width 429 height 53
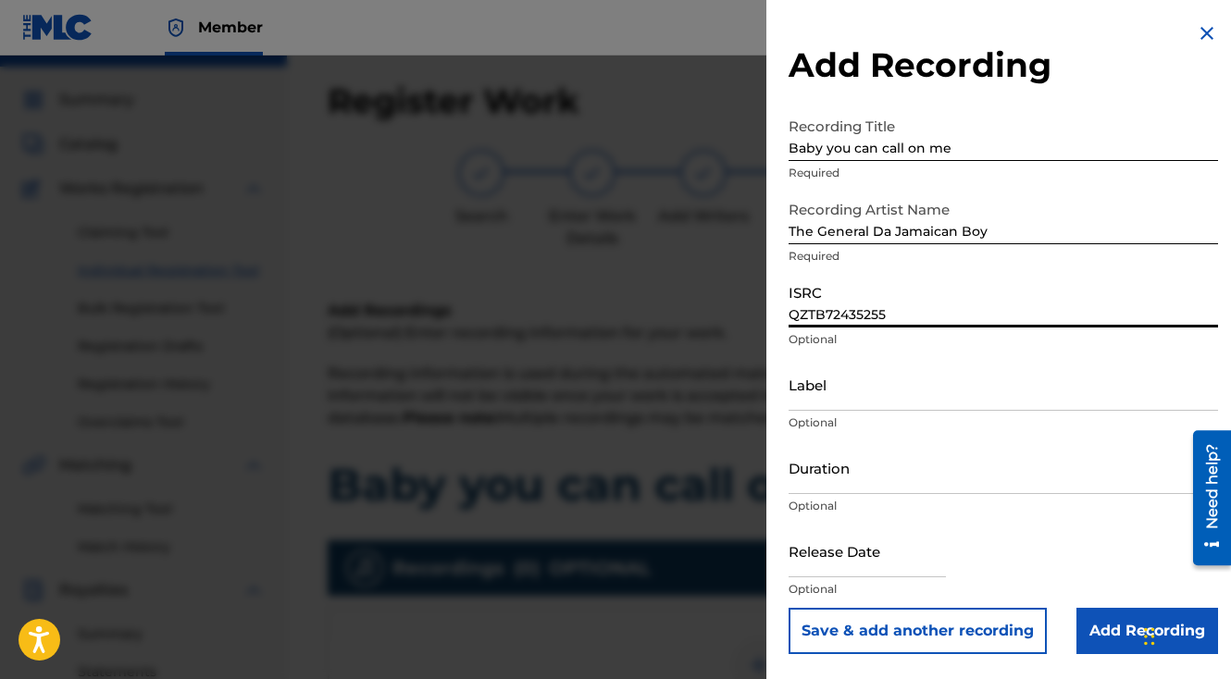
type input "QZTB72435255"
click at [789, 608] on button "Save & add another recording" at bounding box center [918, 631] width 258 height 46
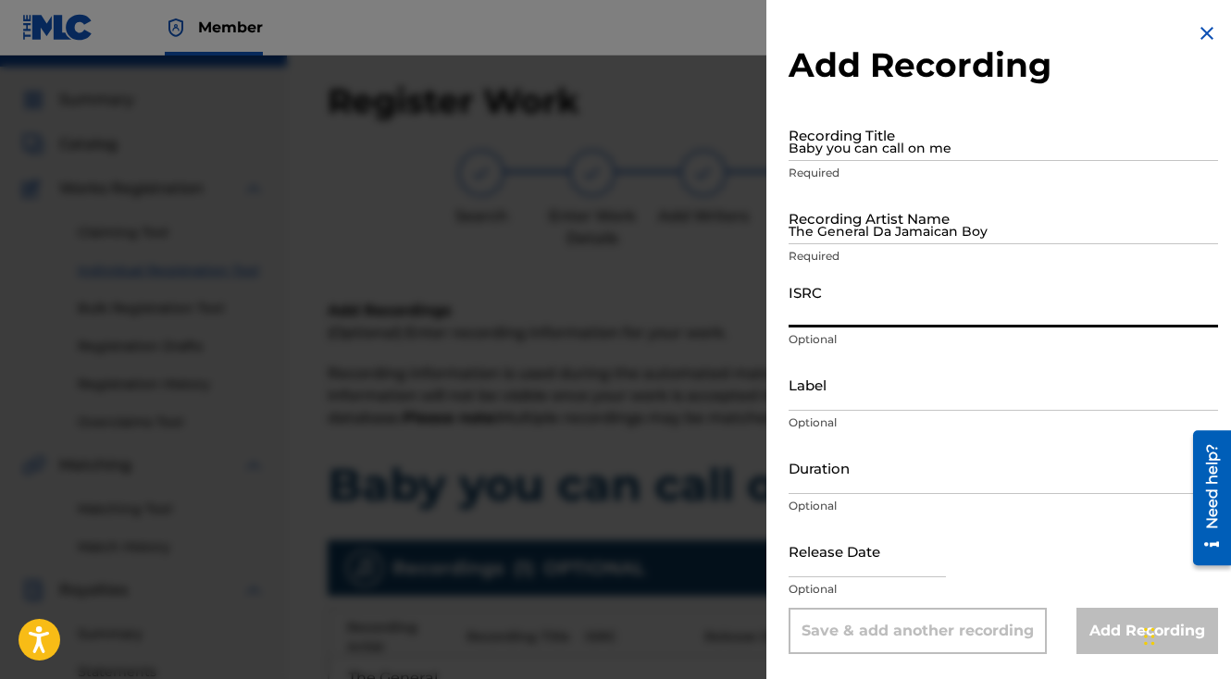
click at [540, 411] on div at bounding box center [615, 395] width 1231 height 679
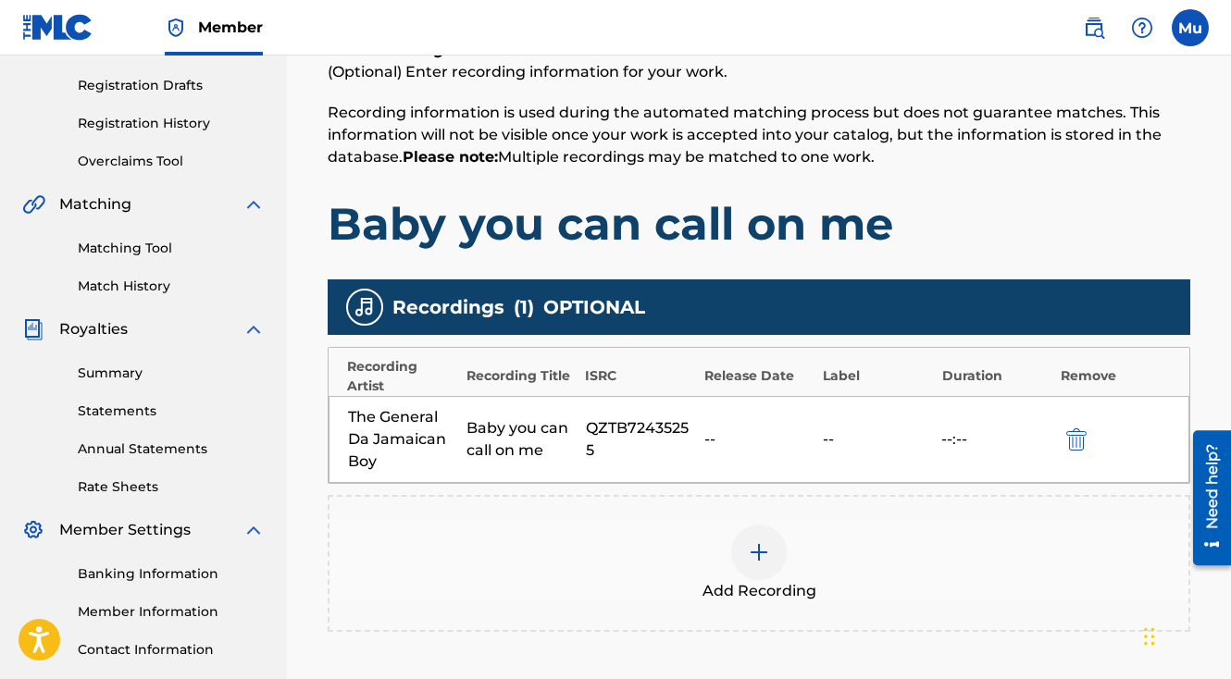
scroll to position [486, 0]
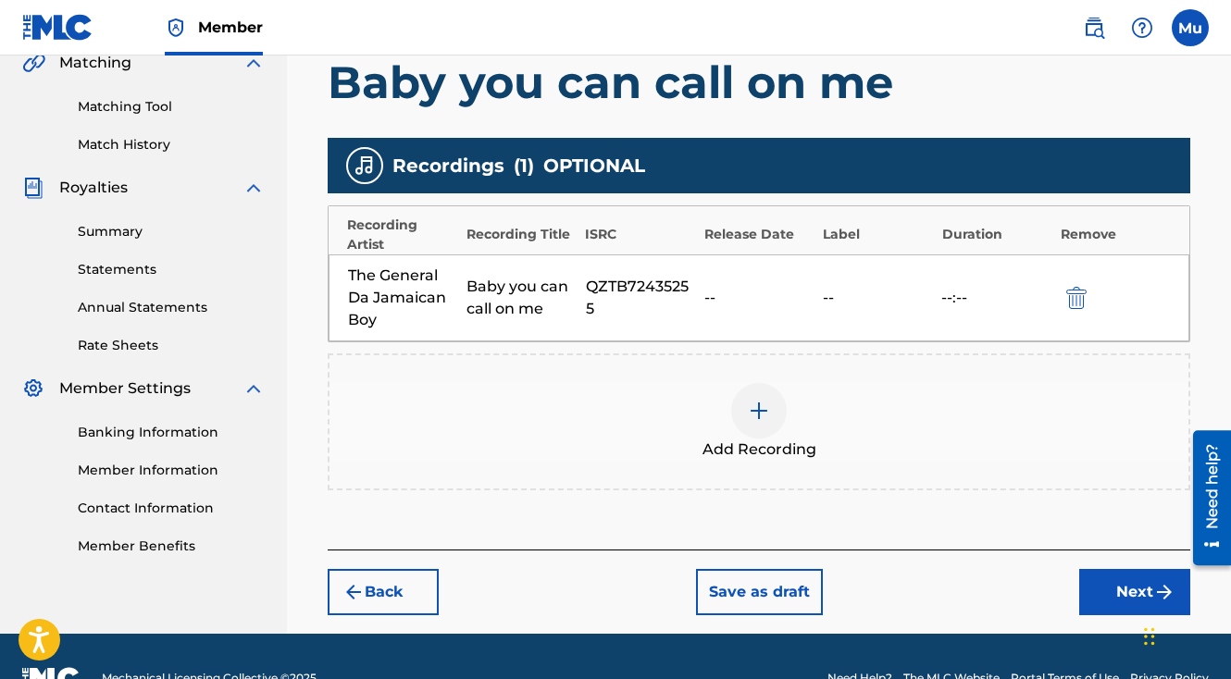
click at [1077, 555] on div "Back Save as draft Next" at bounding box center [759, 583] width 863 height 66
click at [1086, 569] on button "Next" at bounding box center [1134, 592] width 111 height 46
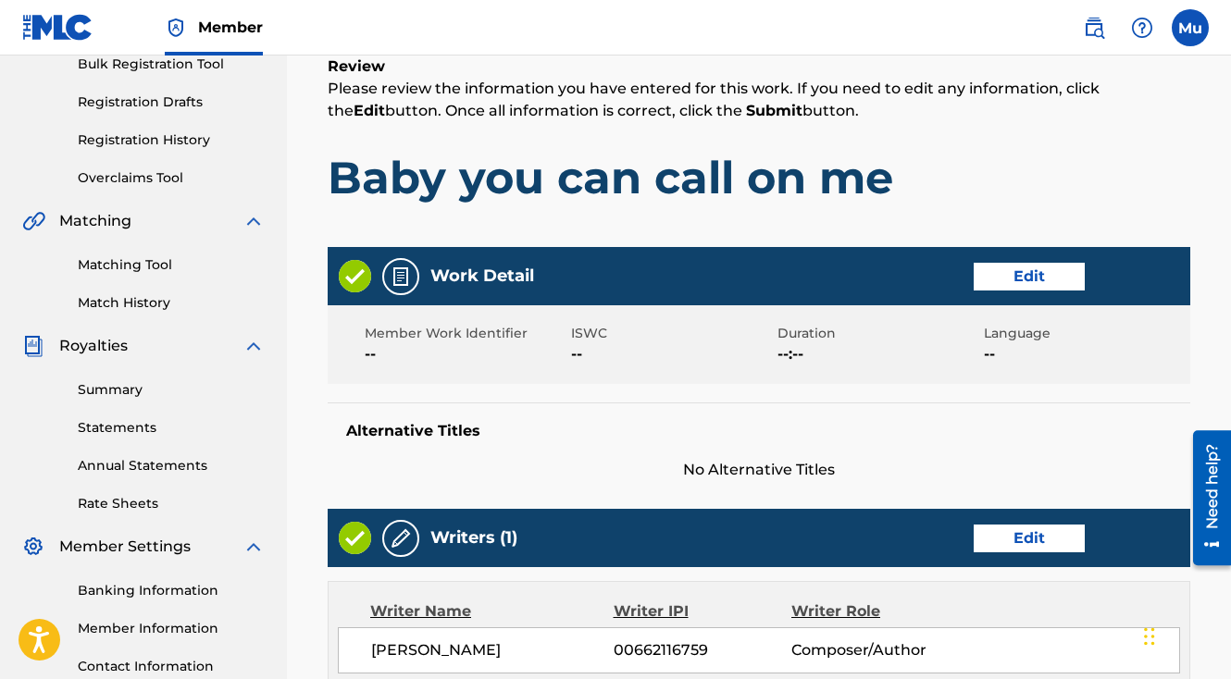
scroll to position [965, 0]
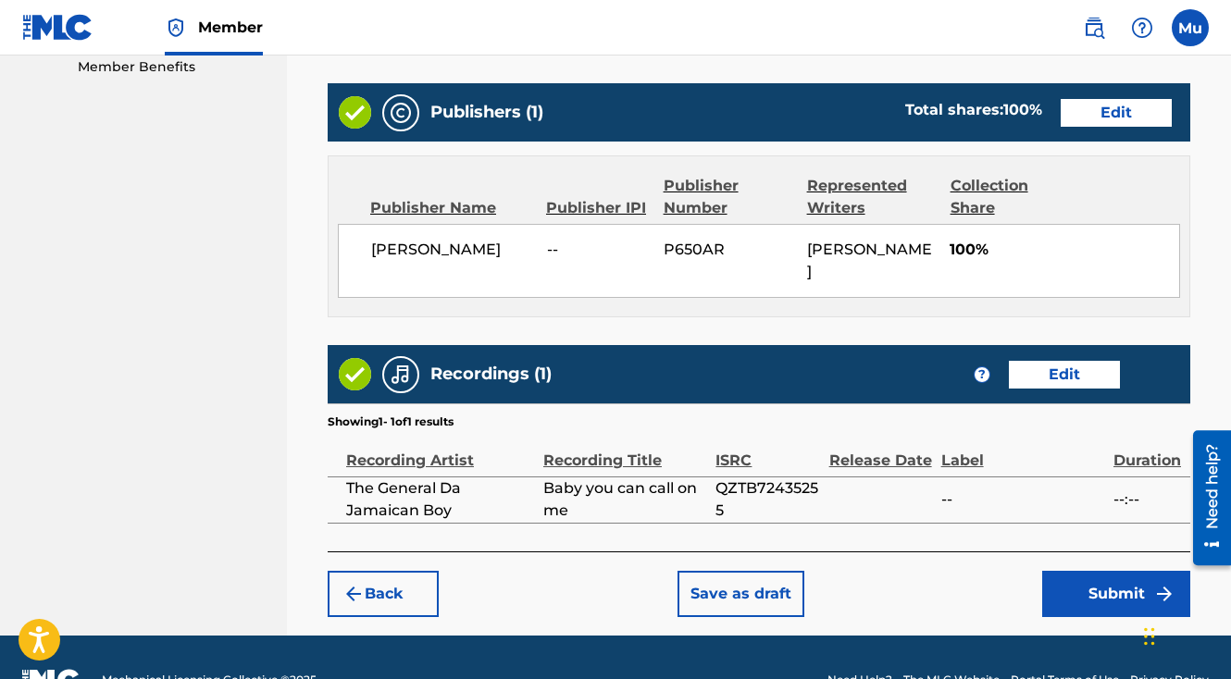
click at [1106, 571] on button "Submit" at bounding box center [1116, 594] width 148 height 46
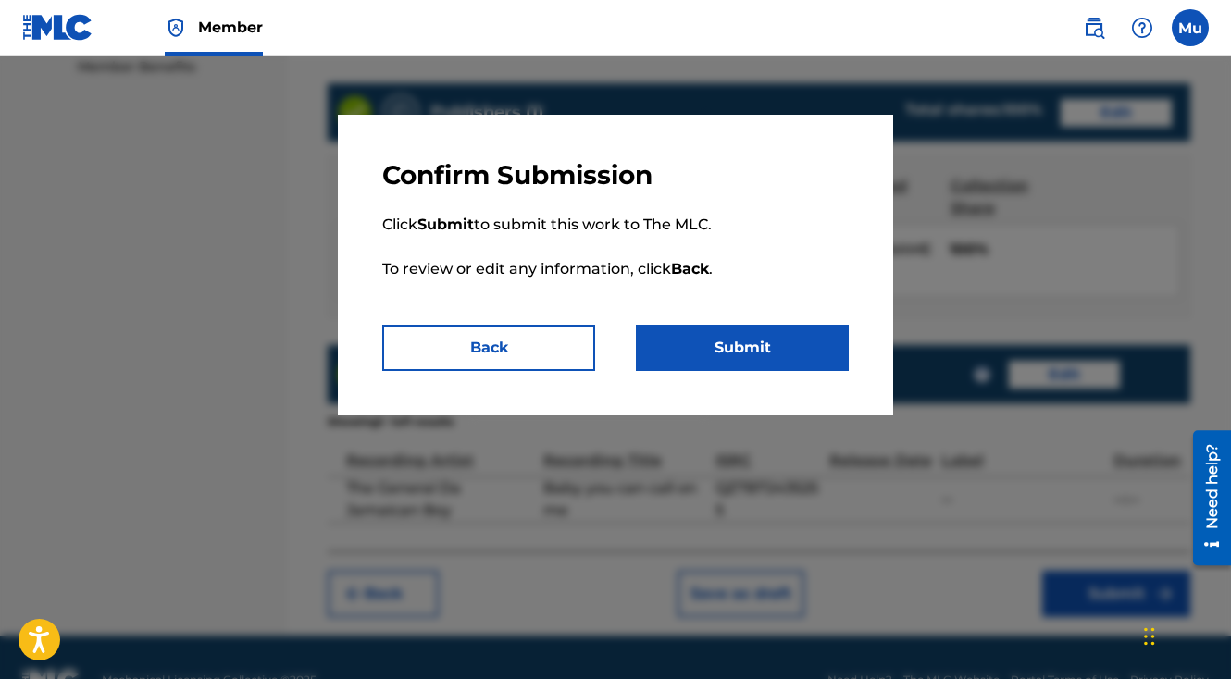
click at [768, 362] on button "Submit" at bounding box center [742, 348] width 213 height 46
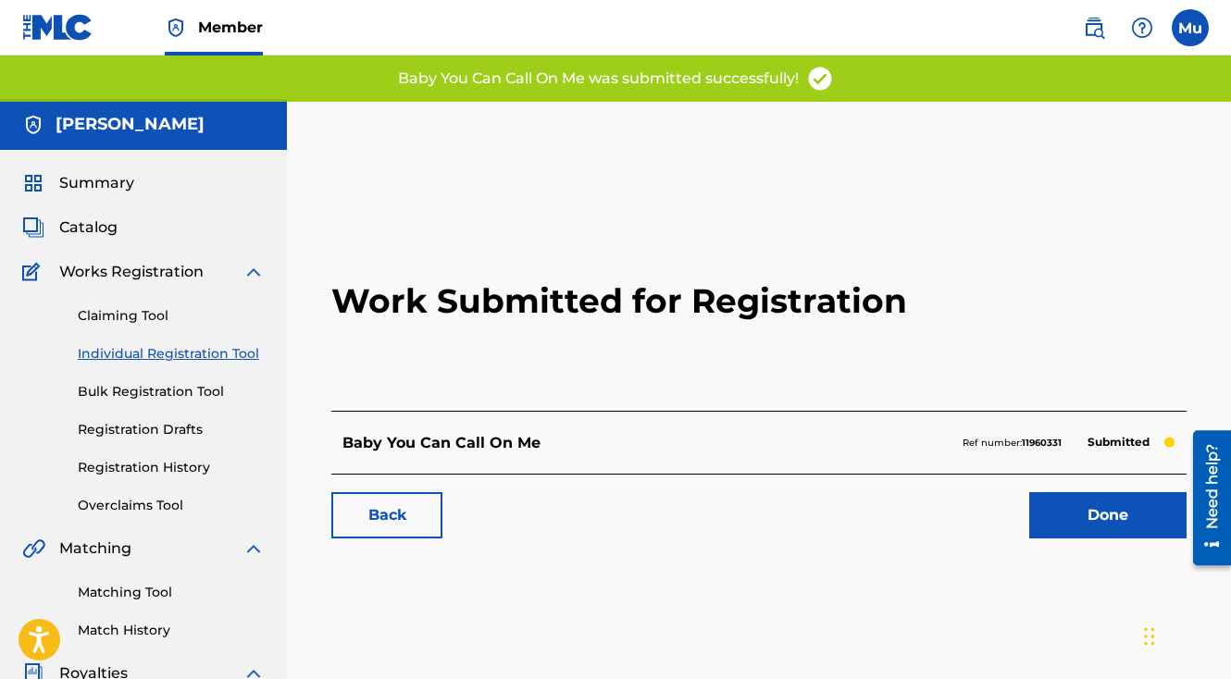
click at [1064, 494] on link "Done" at bounding box center [1107, 515] width 157 height 46
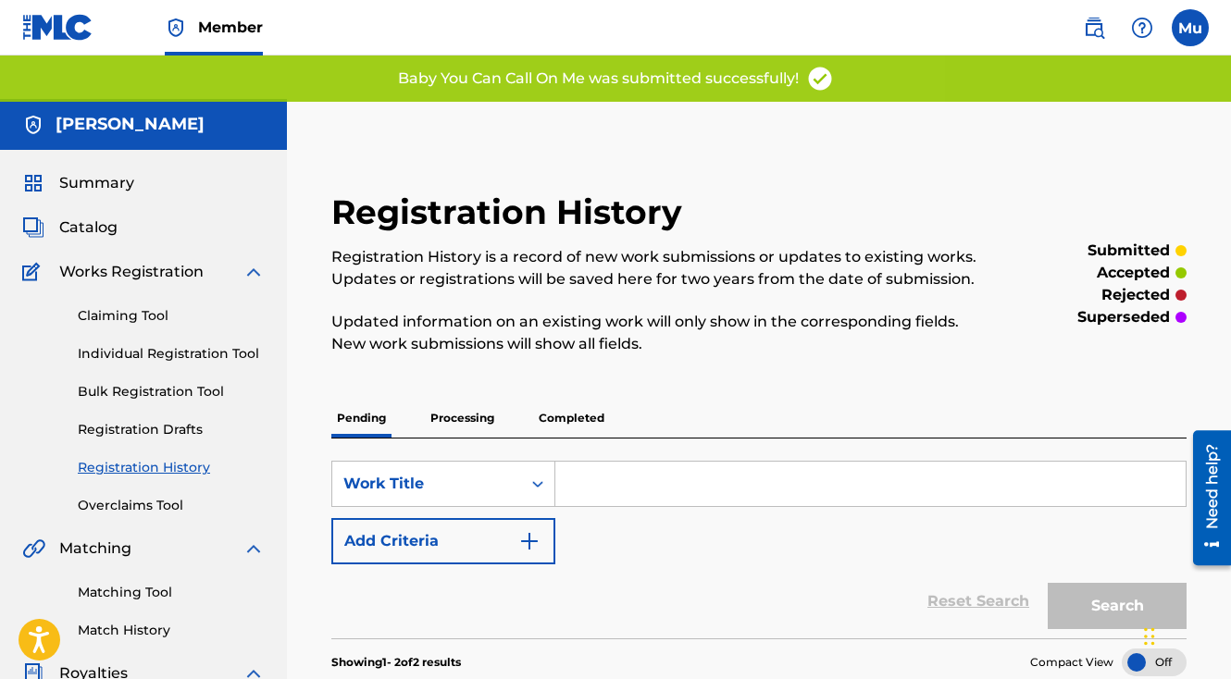
click at [215, 344] on link "Individual Registration Tool" at bounding box center [171, 353] width 187 height 19
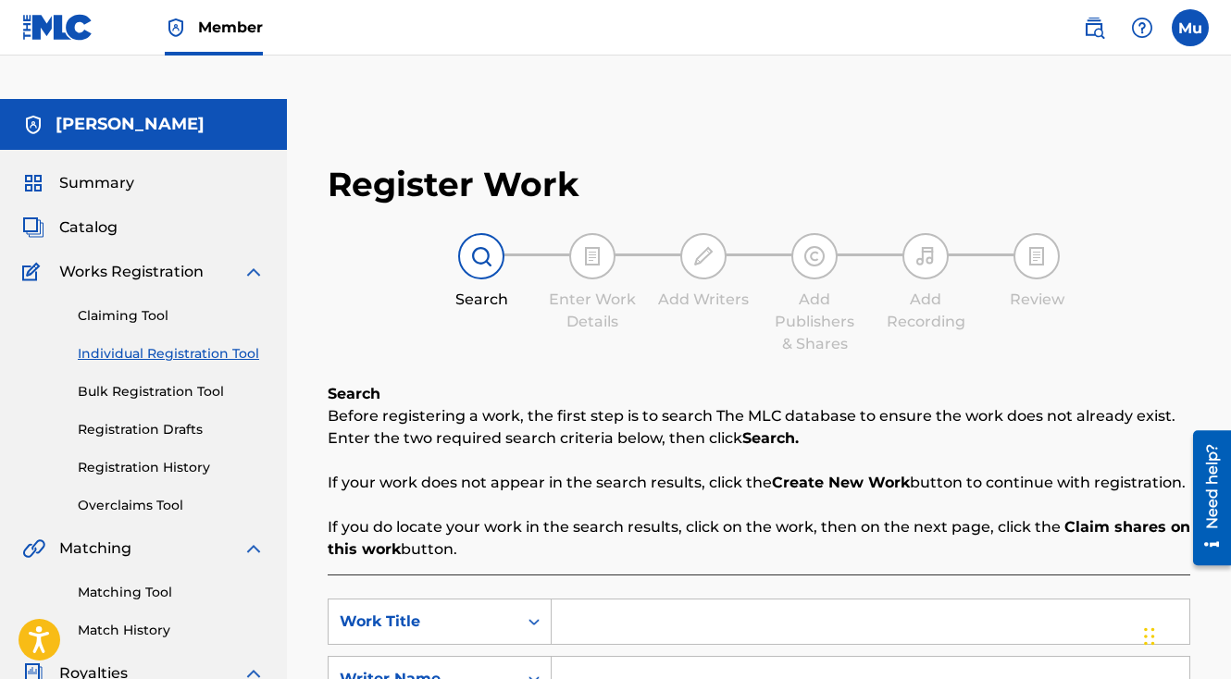
scroll to position [14, 0]
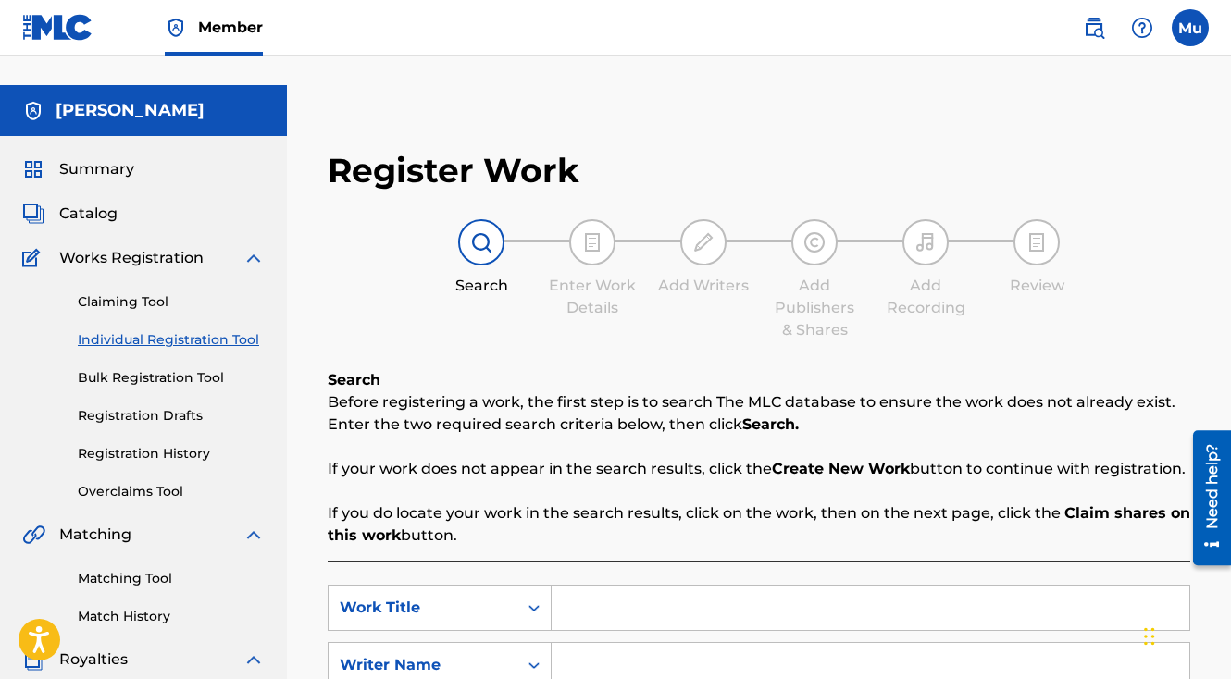
click at [582, 586] on input "Search Form" at bounding box center [871, 608] width 638 height 44
type input "Speakers Bumpin"
click at [604, 643] on input "Search Form" at bounding box center [871, 665] width 638 height 44
type input "[PERSON_NAME]"
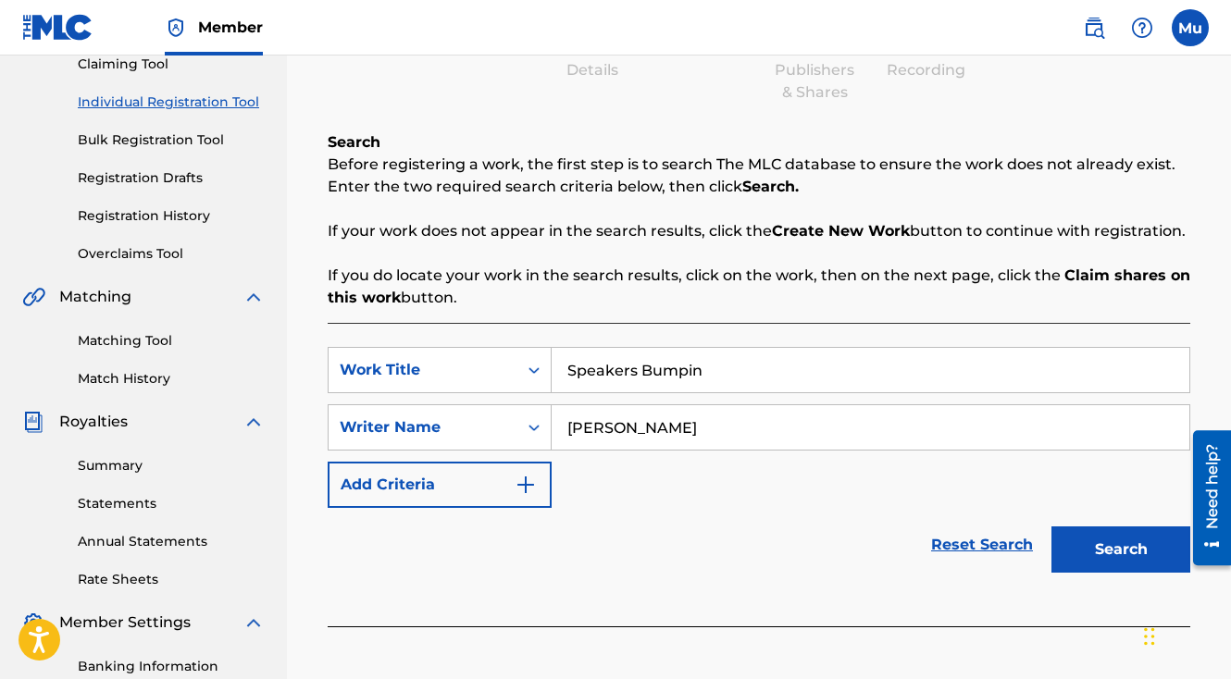
click at [1105, 527] on button "Search" at bounding box center [1120, 550] width 139 height 46
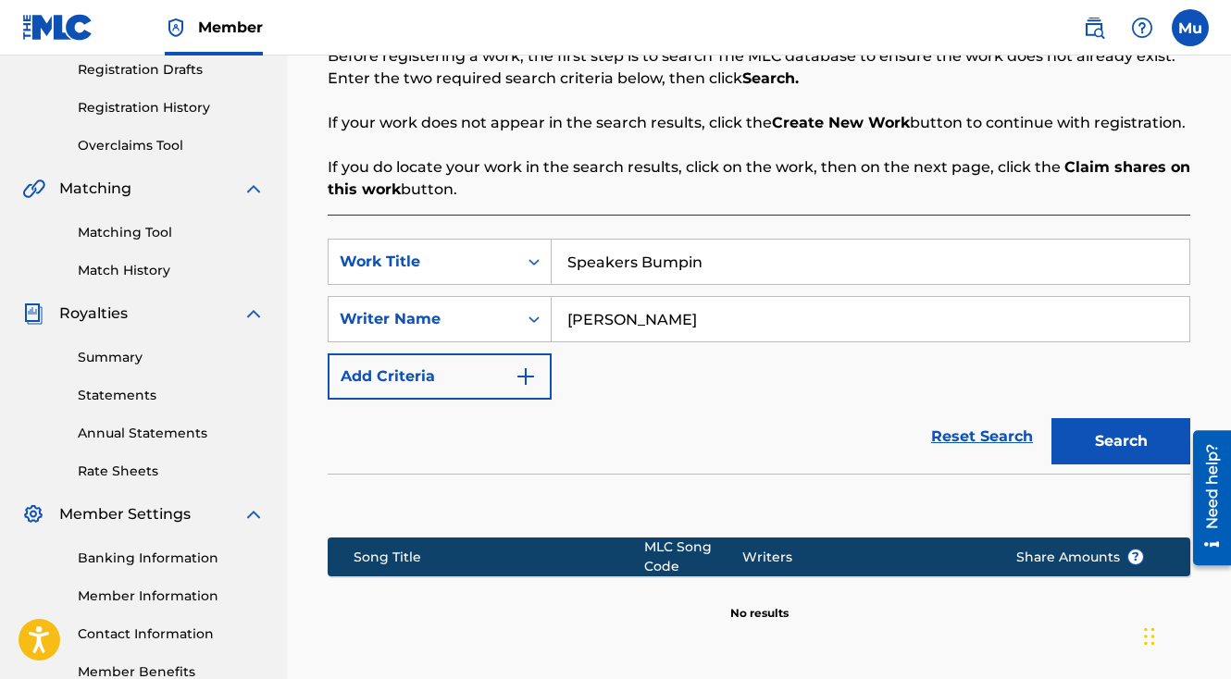
scroll to position [491, 0]
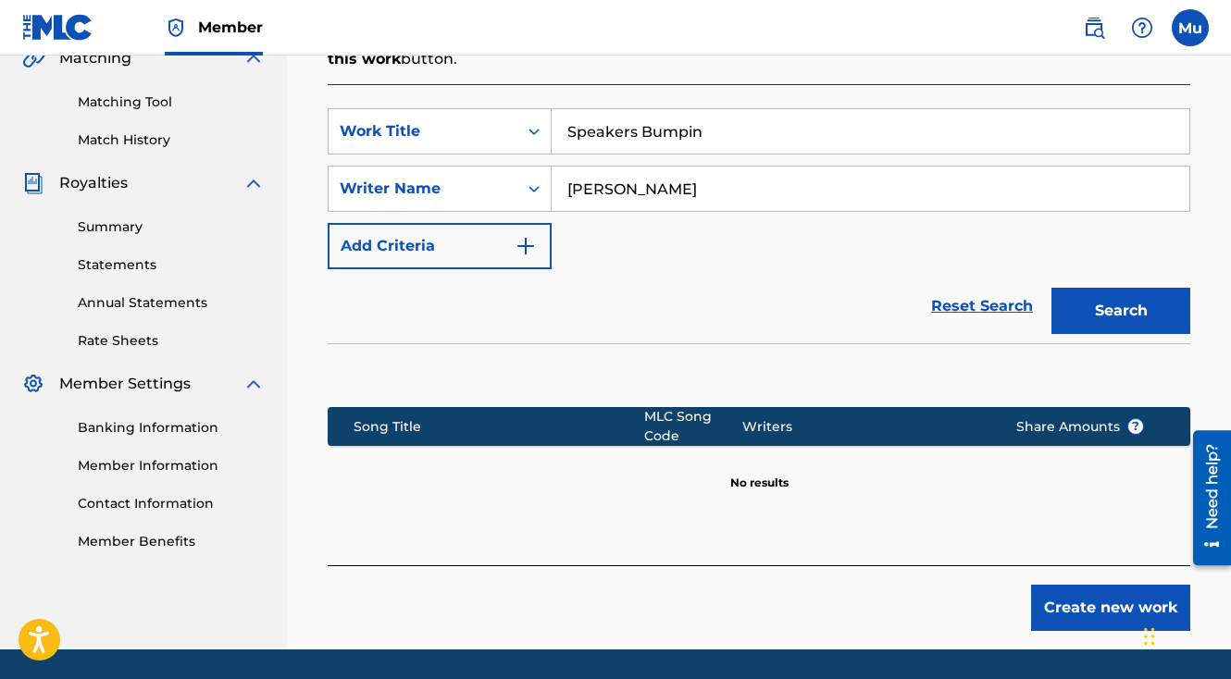
click at [1071, 565] on div "Create new work" at bounding box center [759, 598] width 863 height 66
click at [1069, 585] on button "Create new work" at bounding box center [1110, 608] width 159 height 46
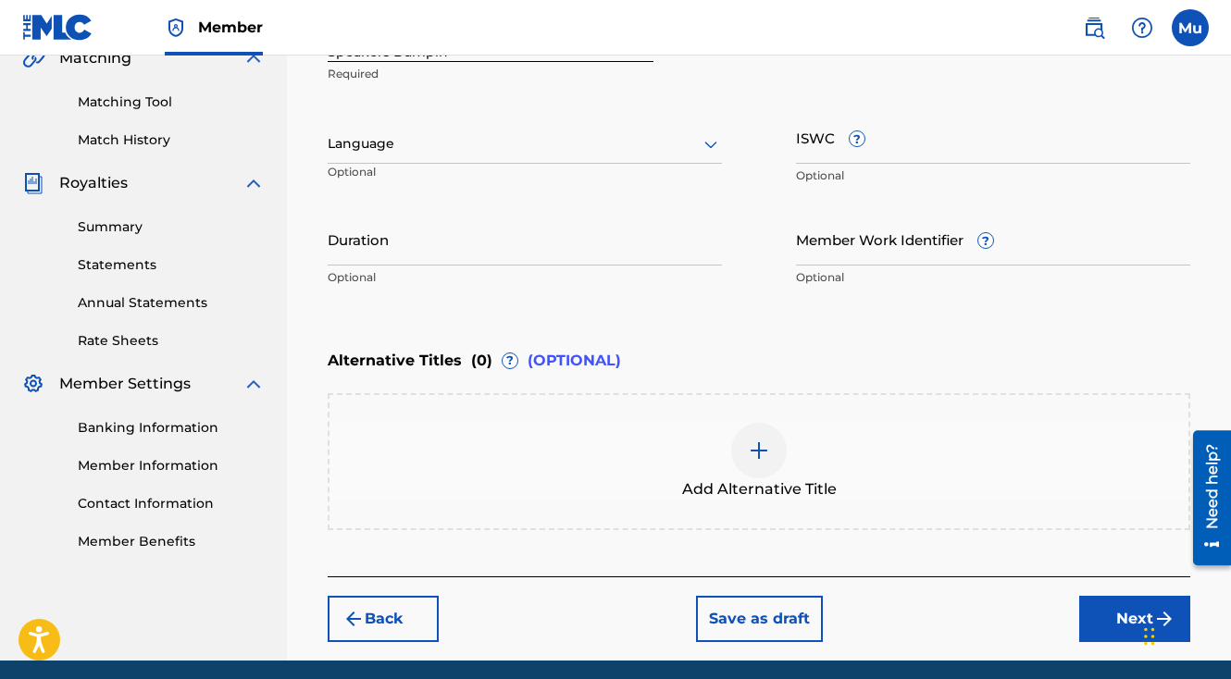
click at [1121, 596] on button "Next" at bounding box center [1134, 619] width 111 height 46
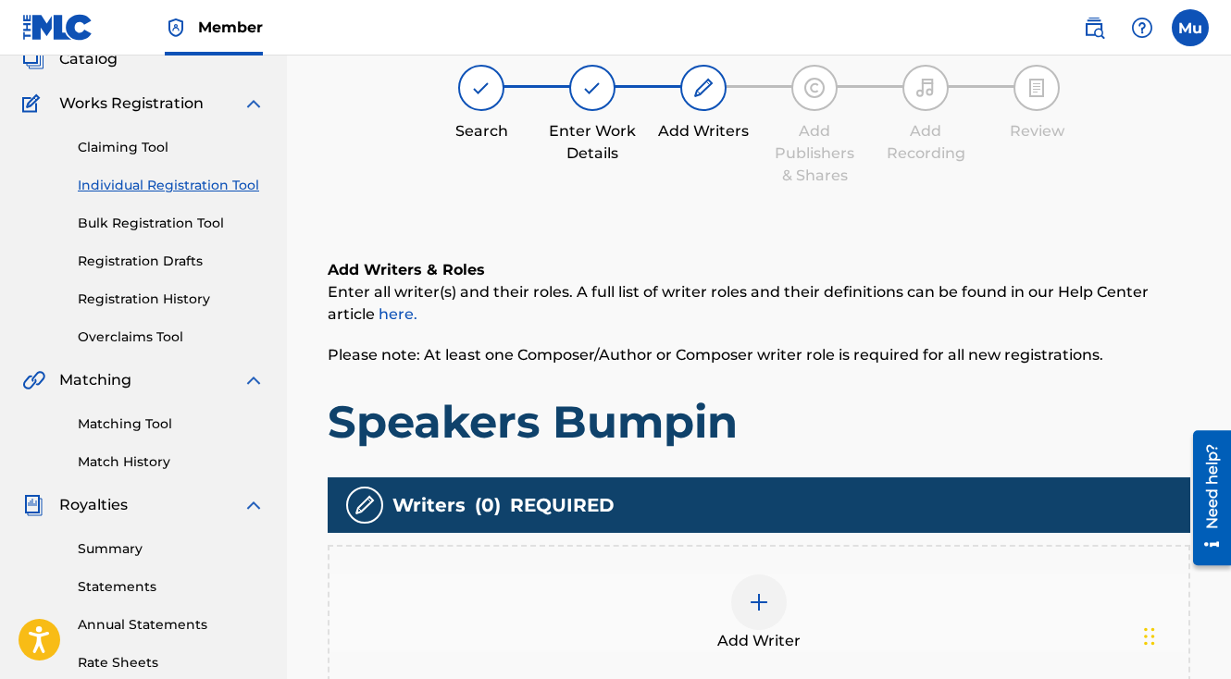
scroll to position [83, 0]
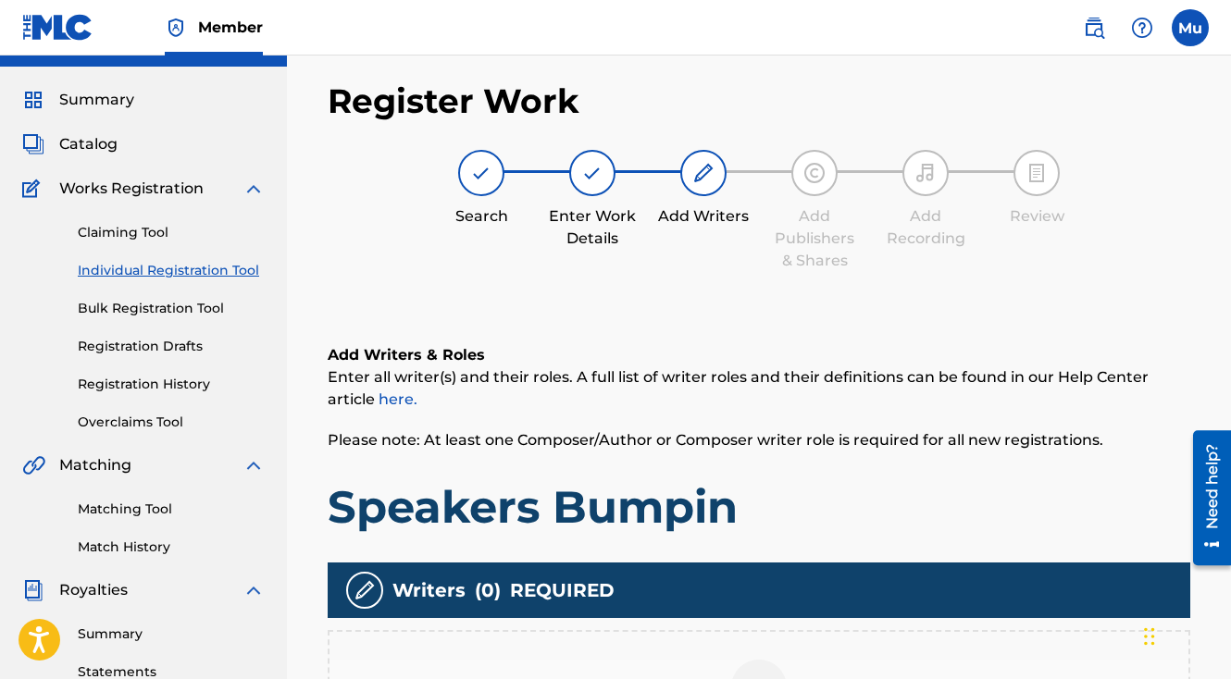
click at [773, 660] on div at bounding box center [759, 688] width 56 height 56
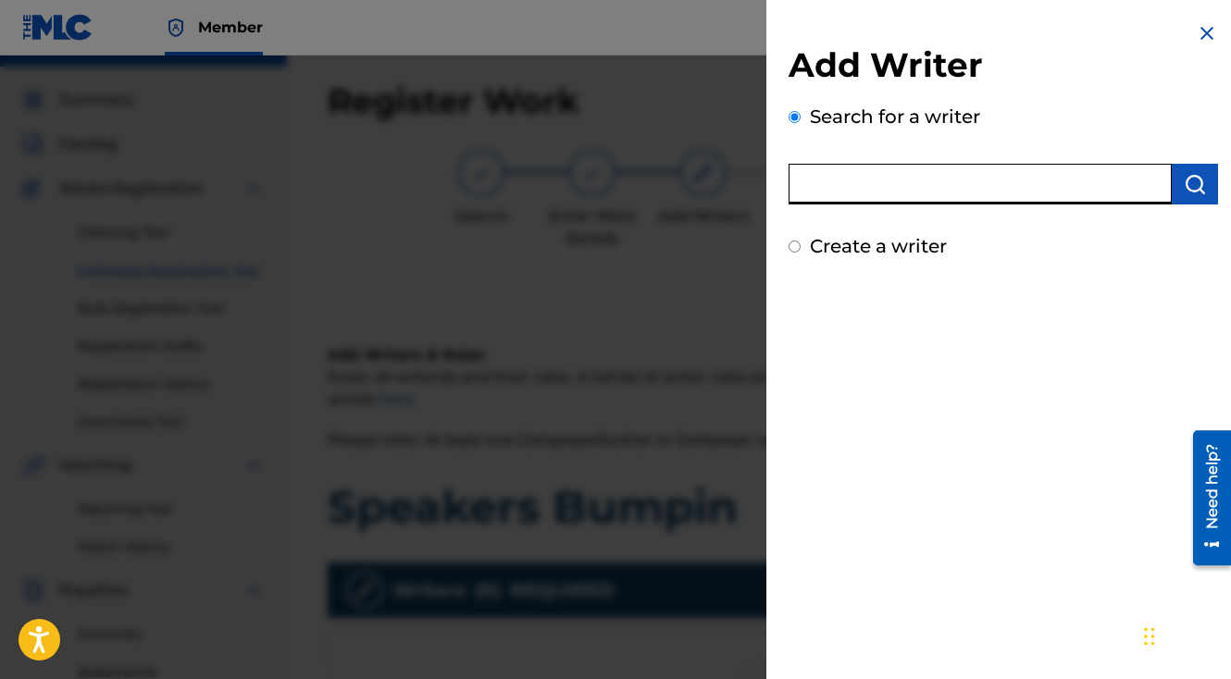
click at [866, 192] on input "text" at bounding box center [980, 184] width 383 height 41
type input "[PERSON_NAME]"
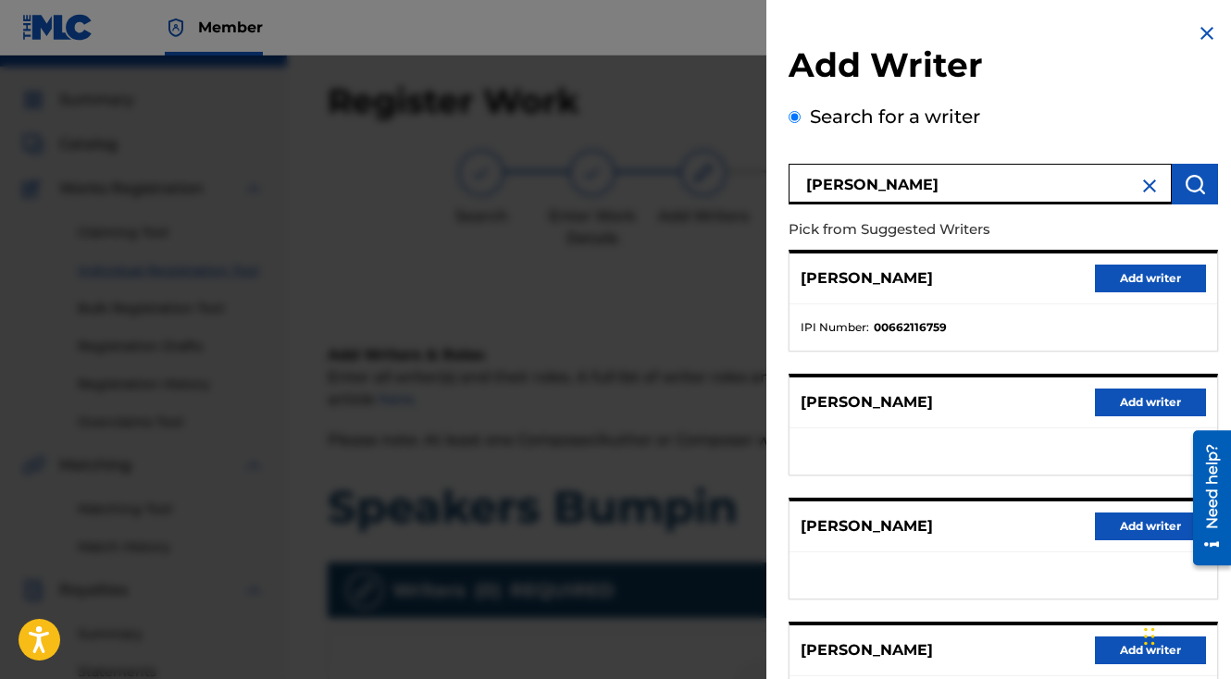
click at [1147, 273] on button "Add writer" at bounding box center [1150, 279] width 111 height 28
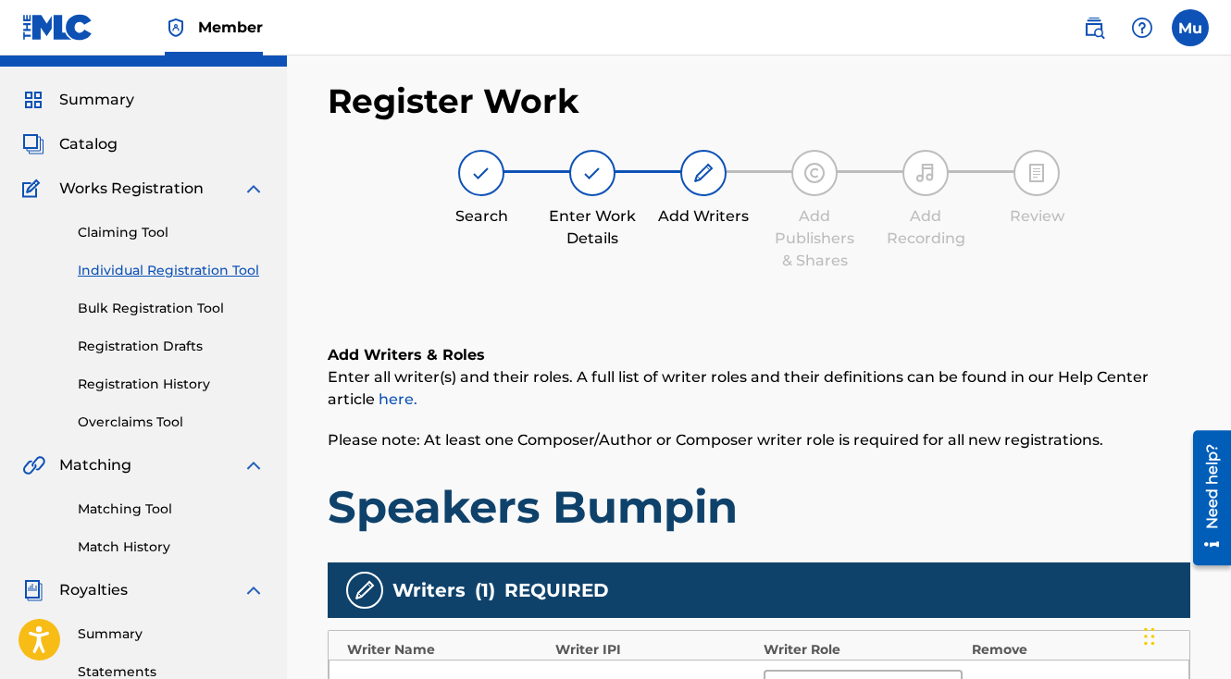
click at [944, 678] on icon at bounding box center [944, 688] width 19 height 19
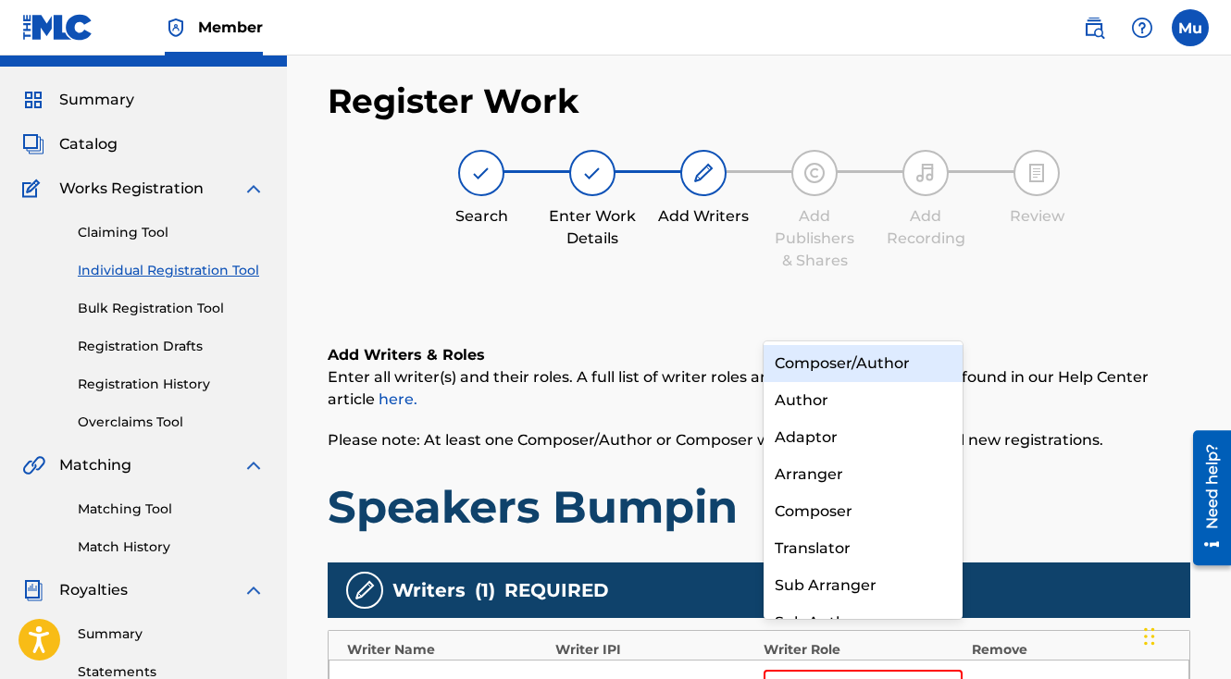
click at [875, 366] on div "Composer/Author" at bounding box center [863, 363] width 199 height 37
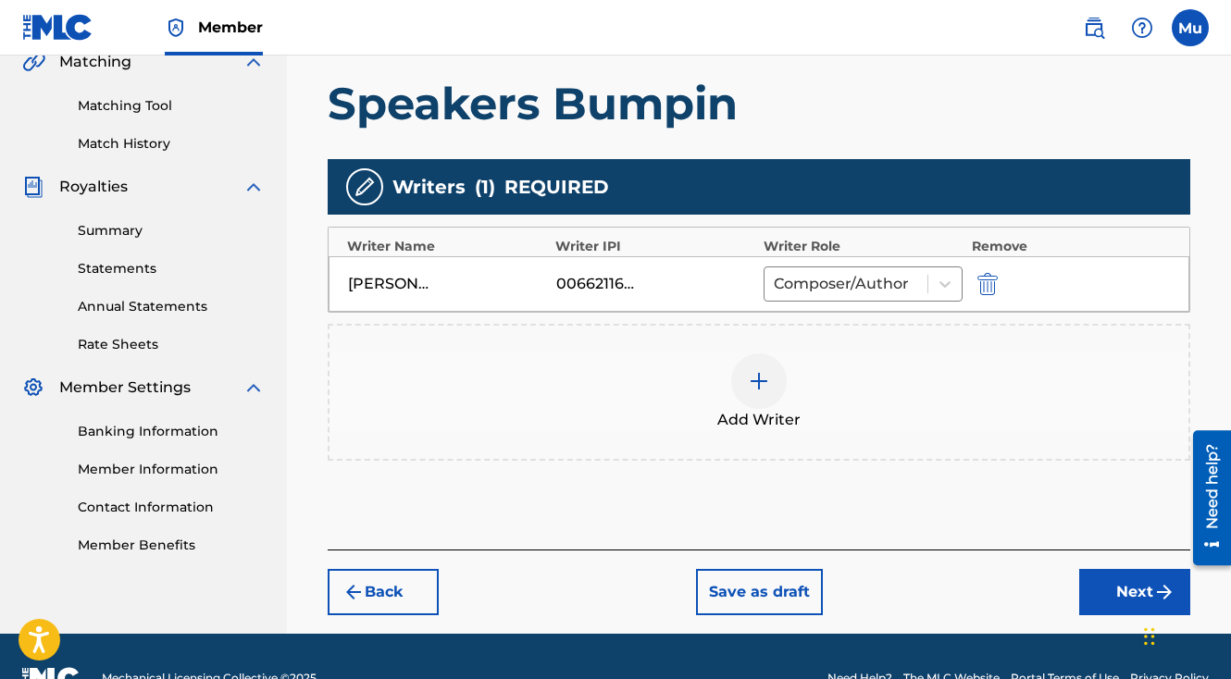
click at [1083, 569] on button "Next" at bounding box center [1134, 592] width 111 height 46
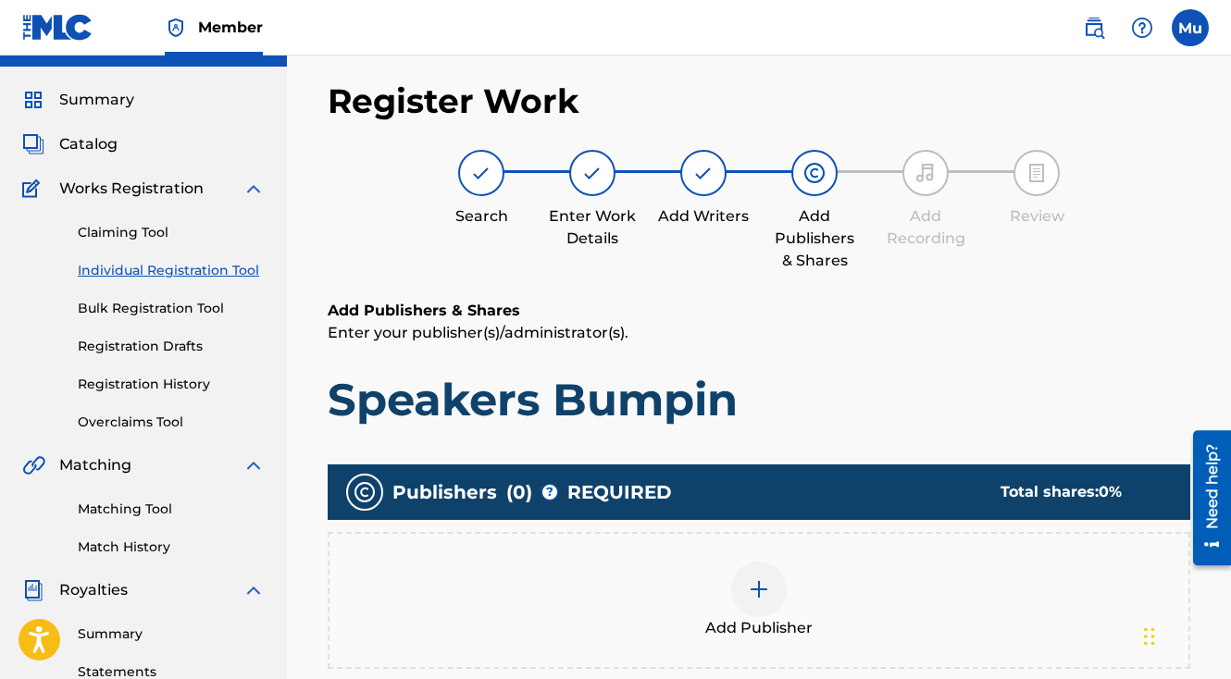
click at [776, 617] on span "Add Publisher" at bounding box center [758, 628] width 107 height 22
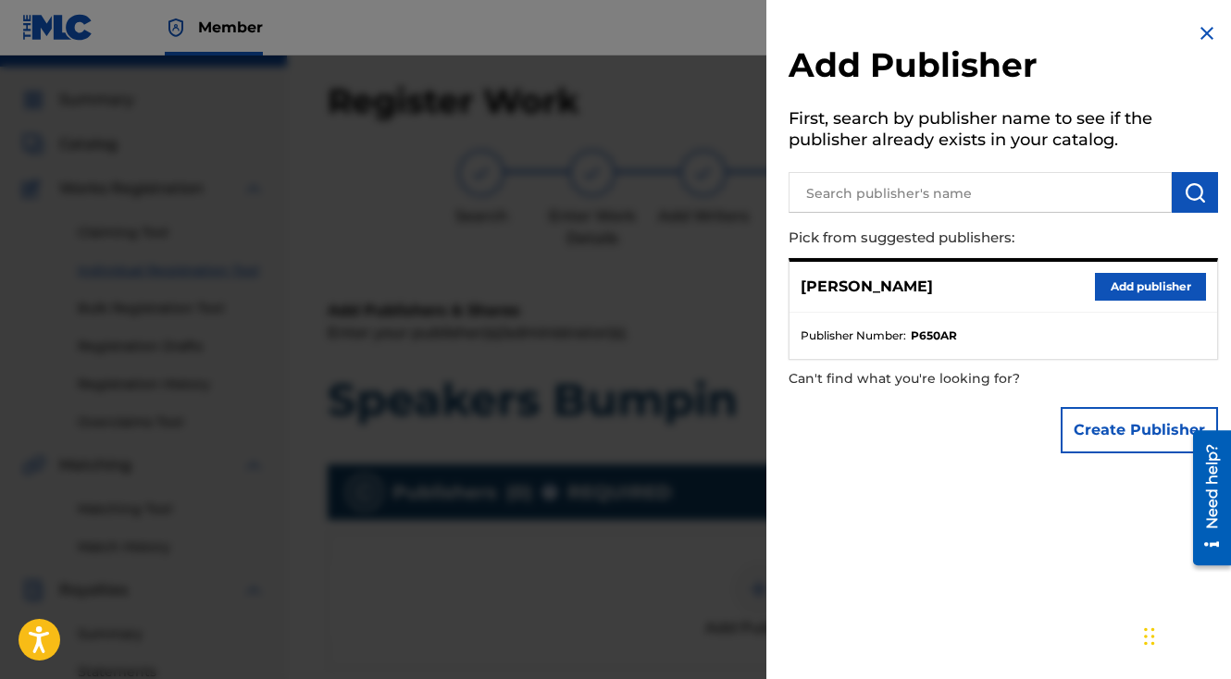
click at [1137, 287] on button "Add publisher" at bounding box center [1150, 287] width 111 height 28
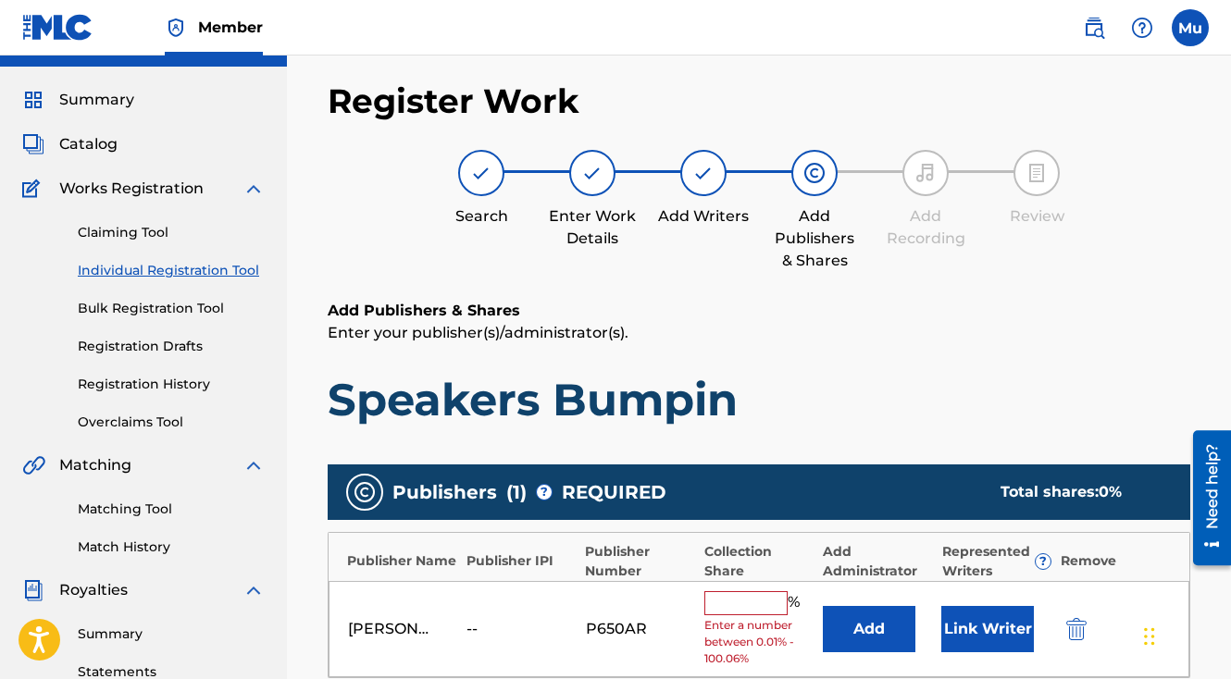
click at [723, 581] on div "[PERSON_NAME] -- P650AR % Enter a number between 0.01% - 100.06% Add Link Writer" at bounding box center [759, 629] width 861 height 97
click at [724, 591] on input "text" at bounding box center [745, 603] width 83 height 24
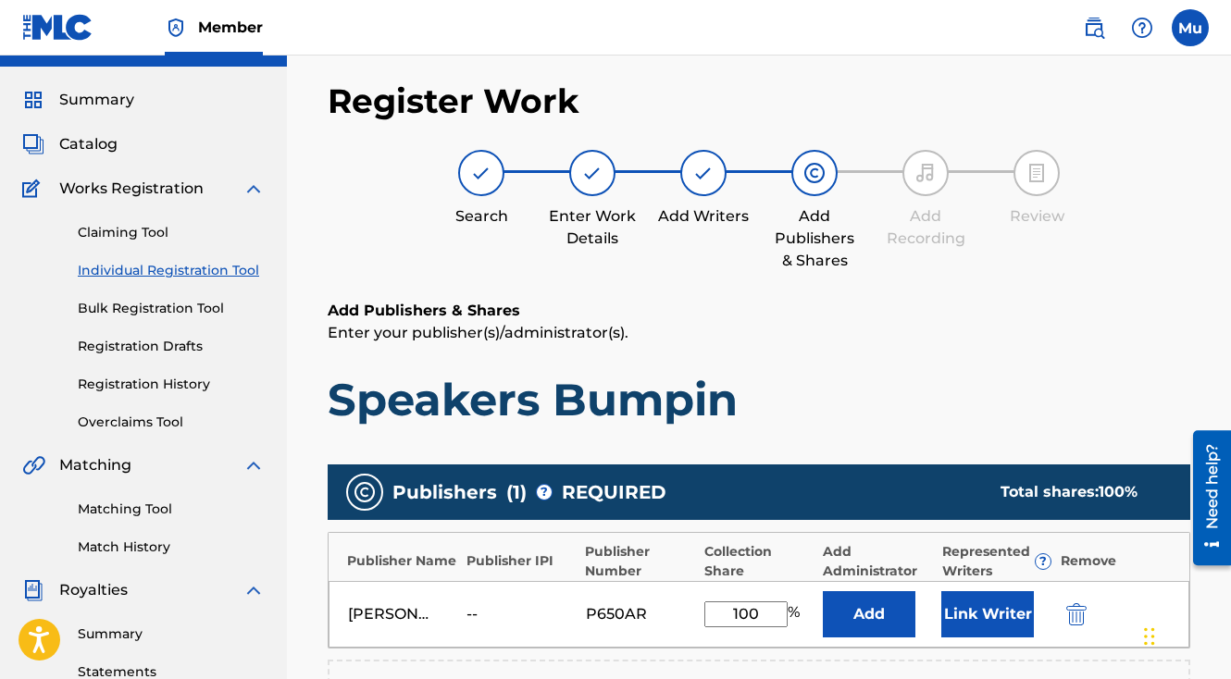
type input "100"
click at [990, 591] on button "Link Writer" at bounding box center [987, 614] width 93 height 46
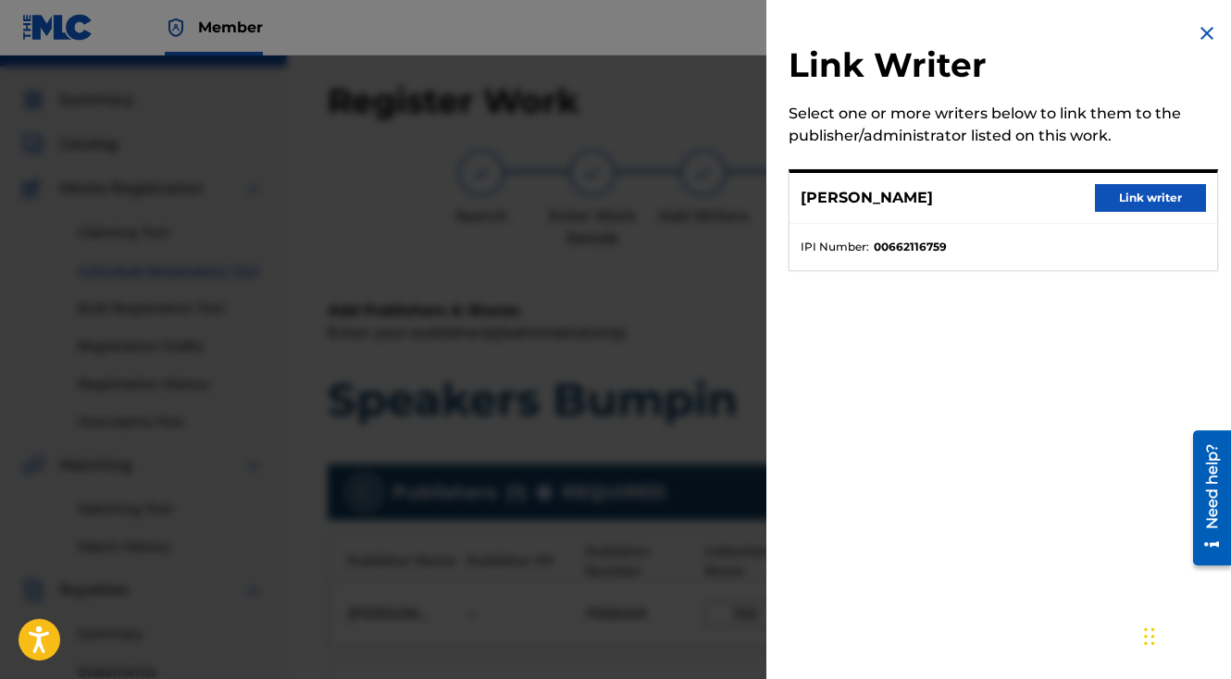
click at [1131, 208] on button "Link writer" at bounding box center [1150, 198] width 111 height 28
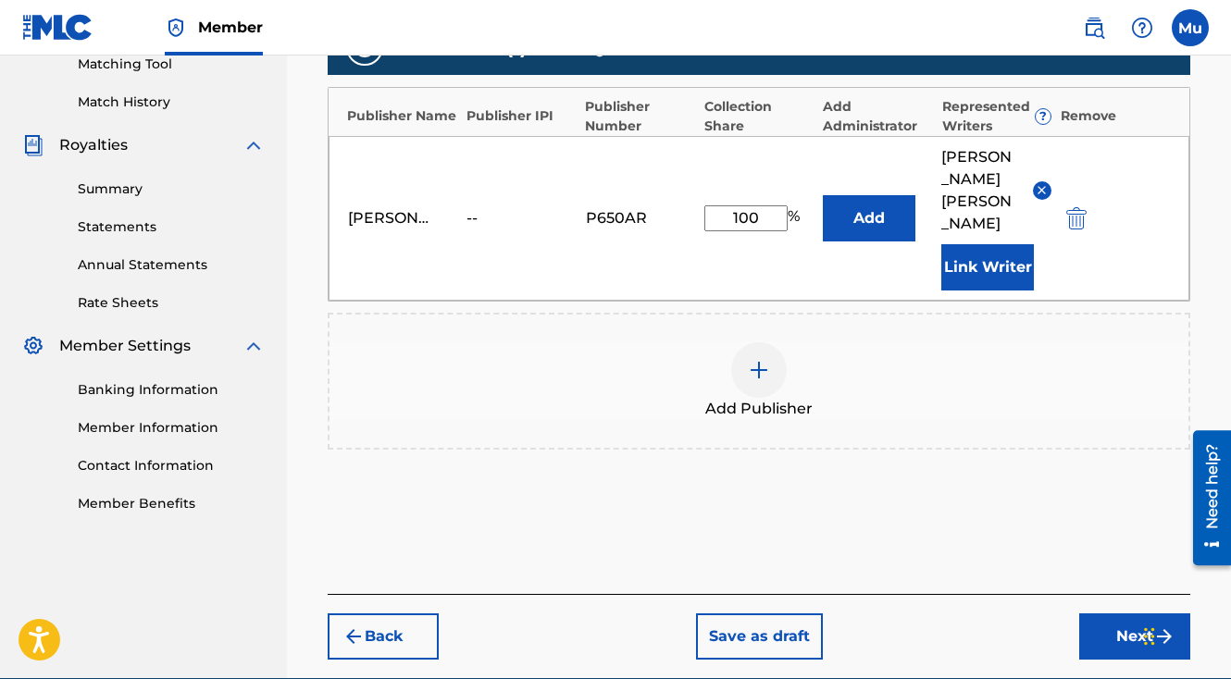
click at [1107, 614] on button "Next" at bounding box center [1134, 637] width 111 height 46
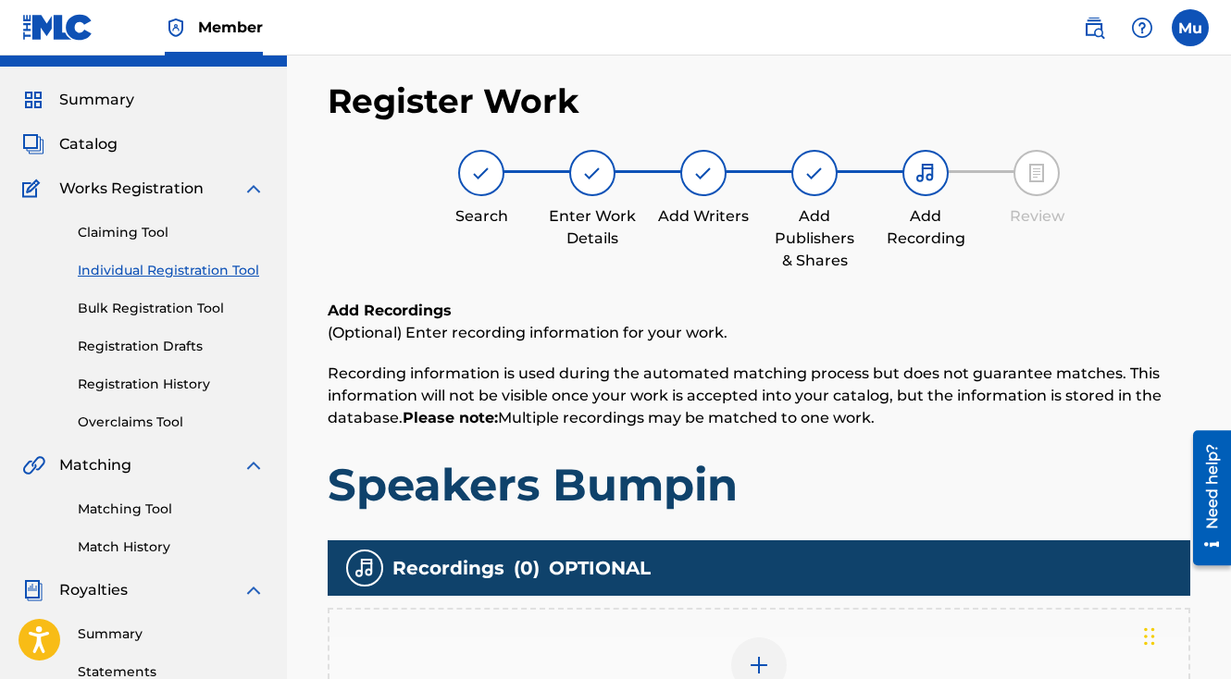
click at [750, 654] on img at bounding box center [759, 665] width 22 height 22
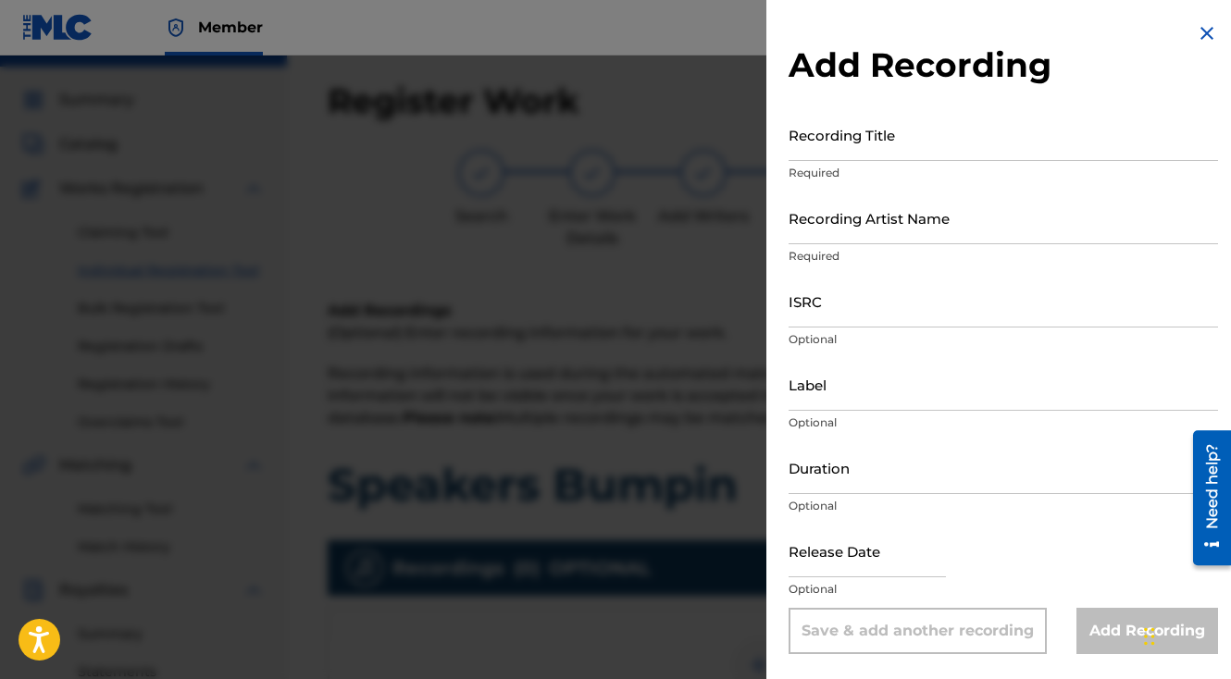
click at [818, 234] on input "Recording Artist Name" at bounding box center [1003, 218] width 429 height 53
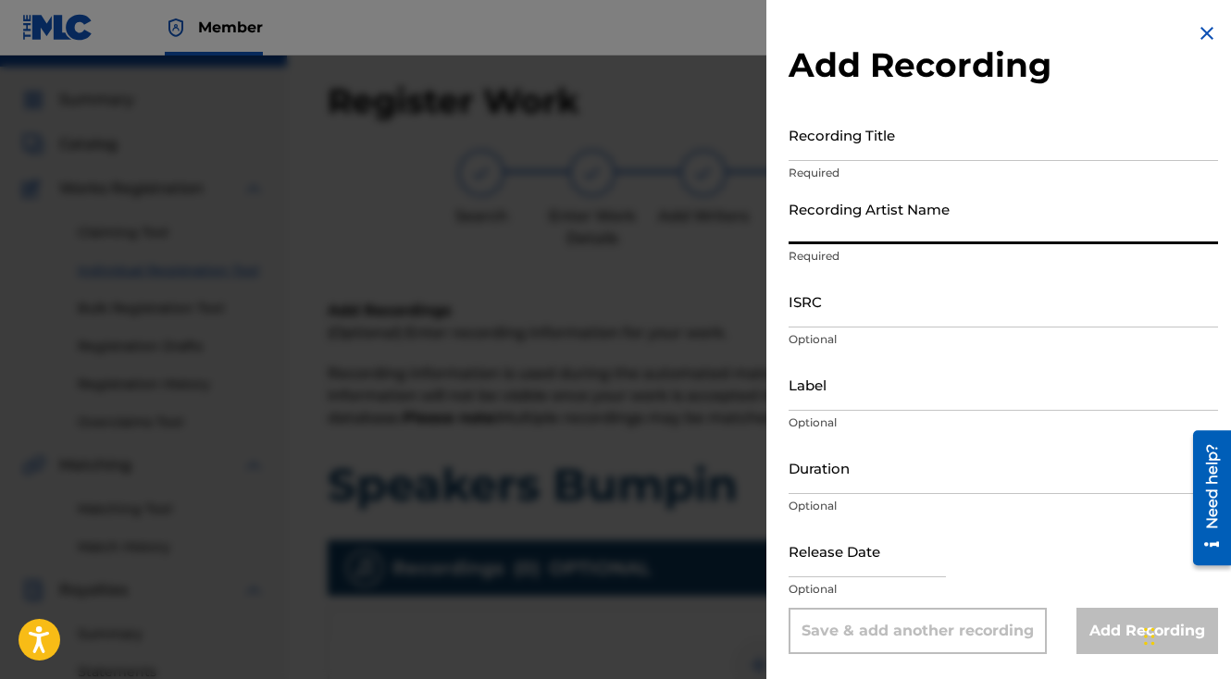
click at [852, 306] on input "ISRC" at bounding box center [1003, 301] width 429 height 53
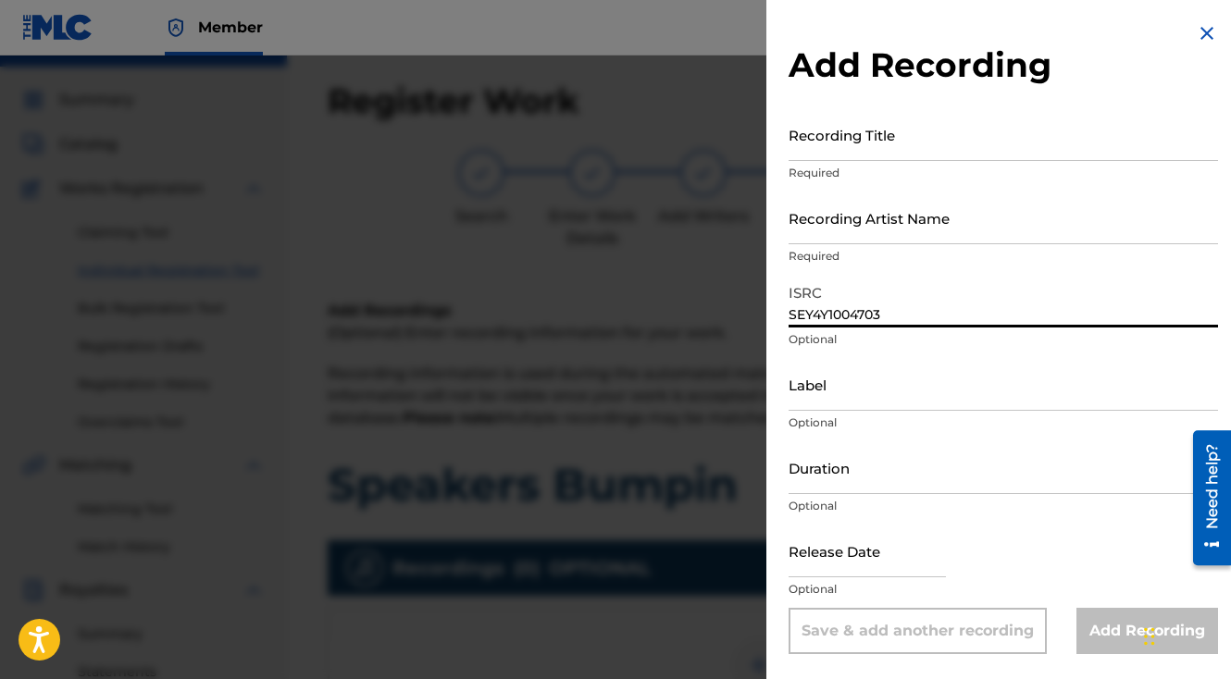
type input "SEY4Y1004703"
click at [818, 140] on input "Recording Title" at bounding box center [1003, 134] width 429 height 53
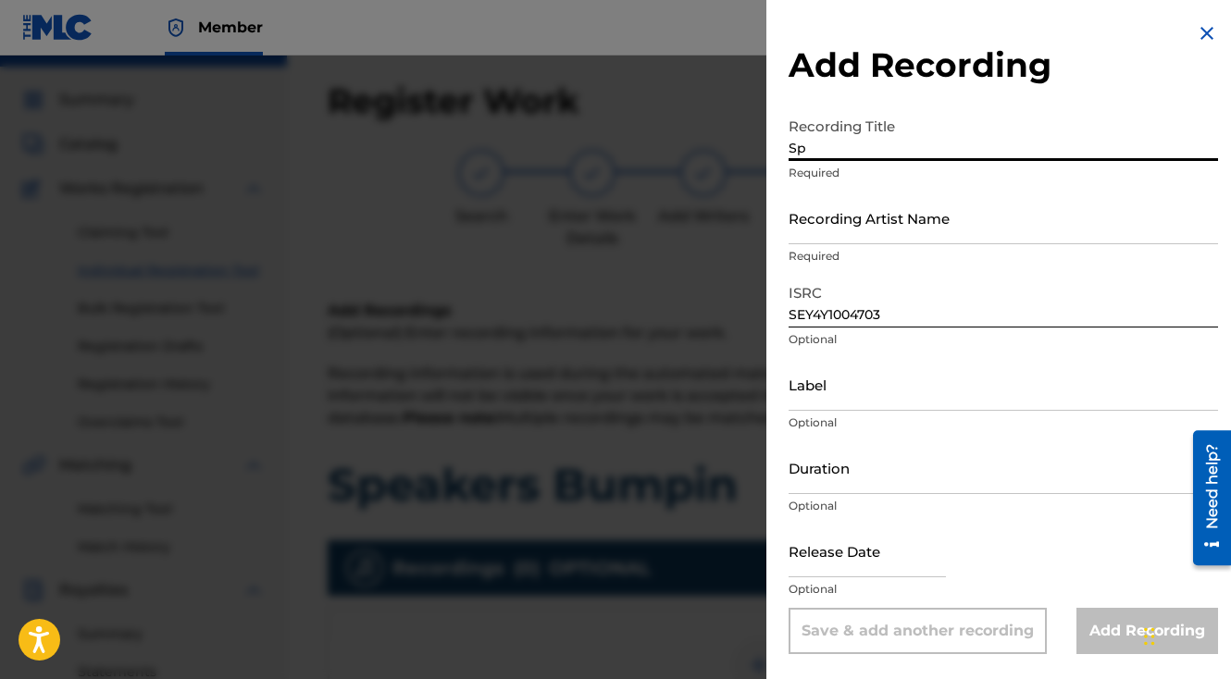
type input "S"
click at [892, 230] on input "Recording Artist Name" at bounding box center [1003, 218] width 429 height 53
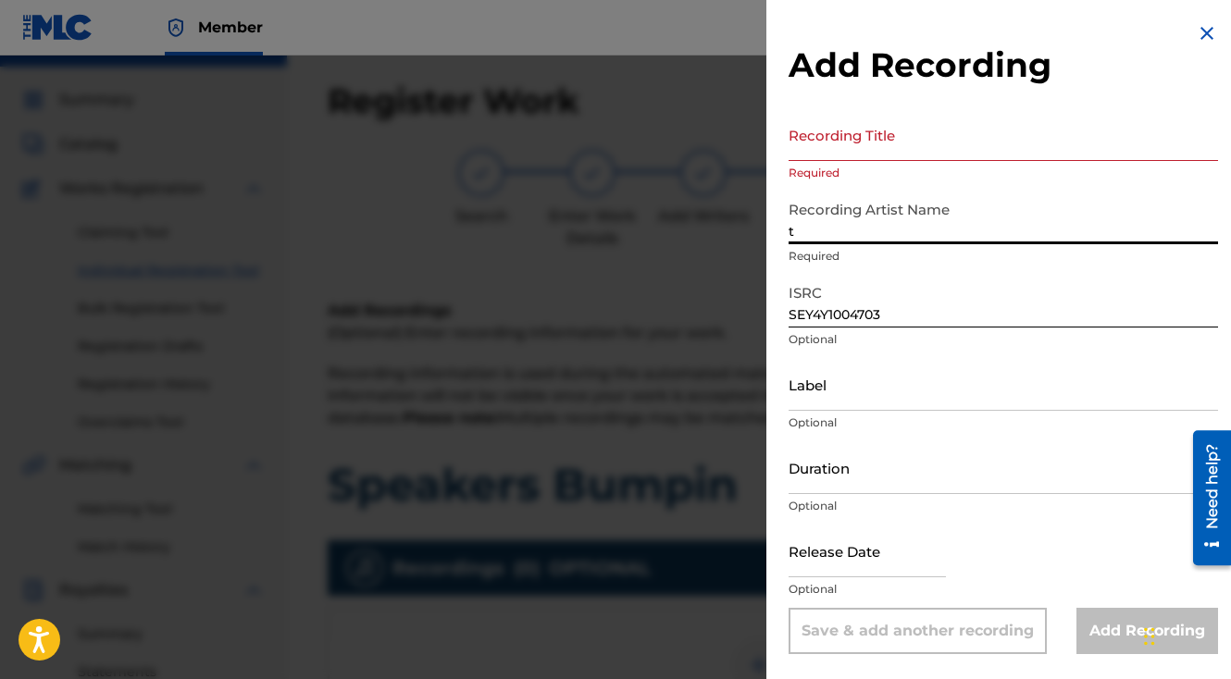
type input "The General Da Jamaican Boy"
click at [849, 163] on div "Recording Title Required" at bounding box center [1003, 149] width 429 height 83
click at [842, 155] on input "Recording Title" at bounding box center [1003, 134] width 429 height 53
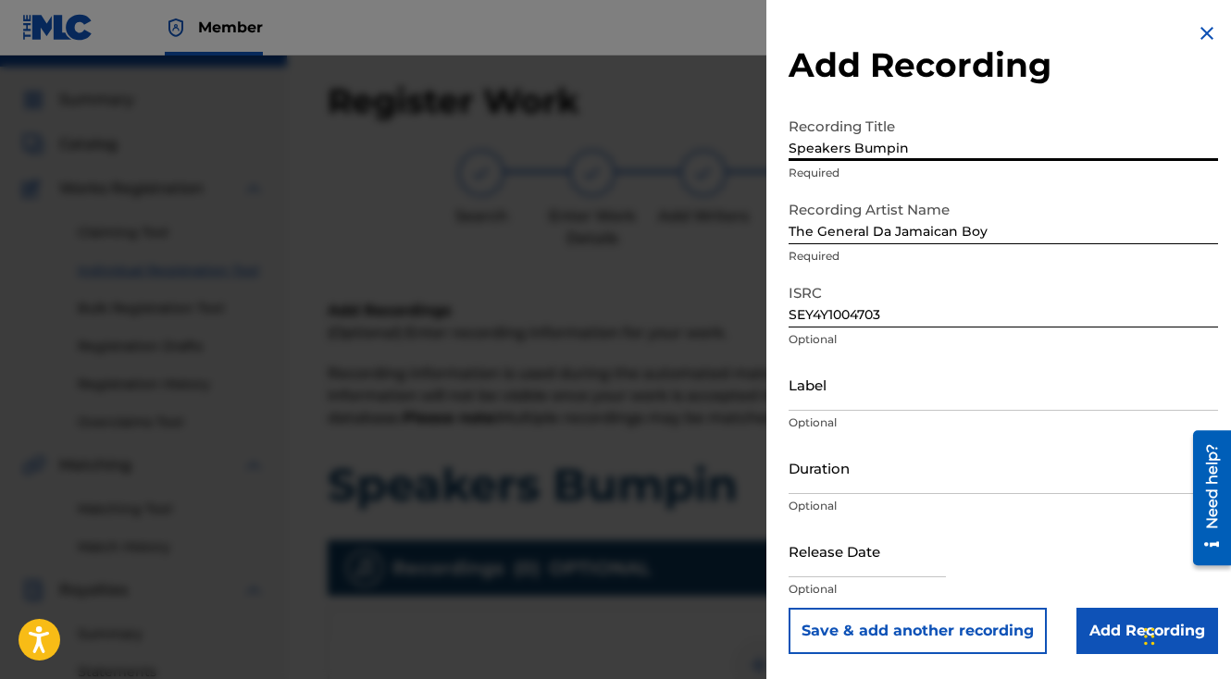
type input "Speakers Bumpin"
click at [789, 608] on button "Save & add another recording" at bounding box center [918, 631] width 258 height 46
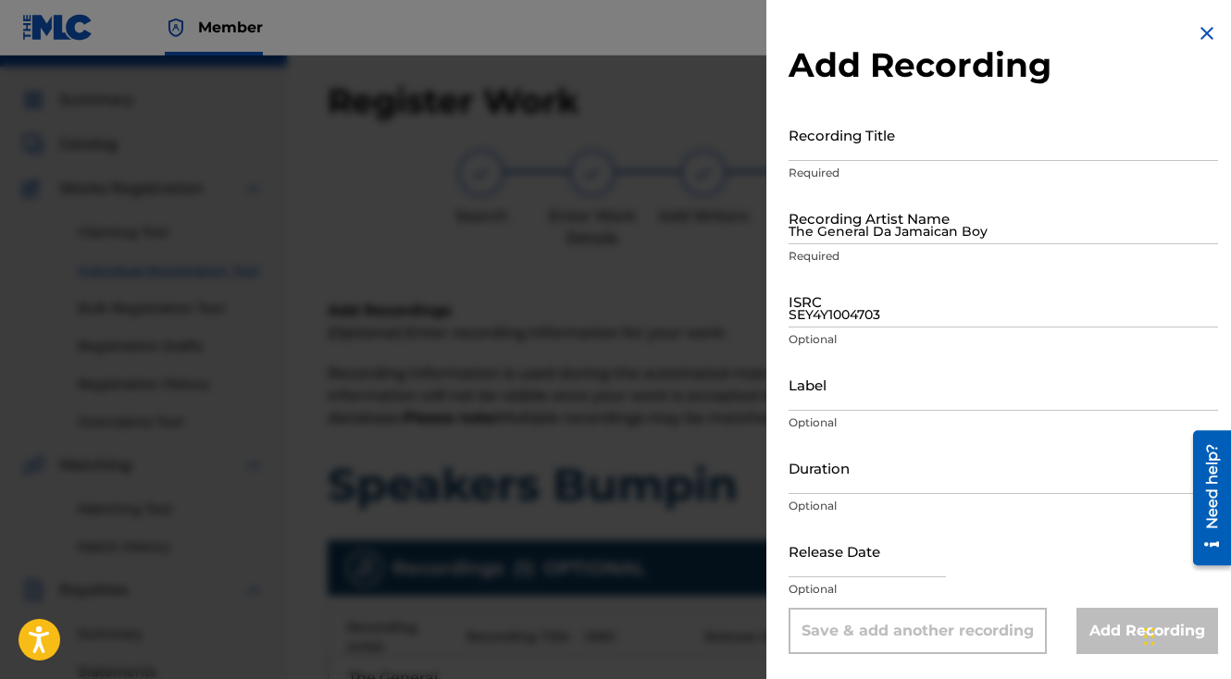
click at [737, 424] on div at bounding box center [615, 395] width 1231 height 679
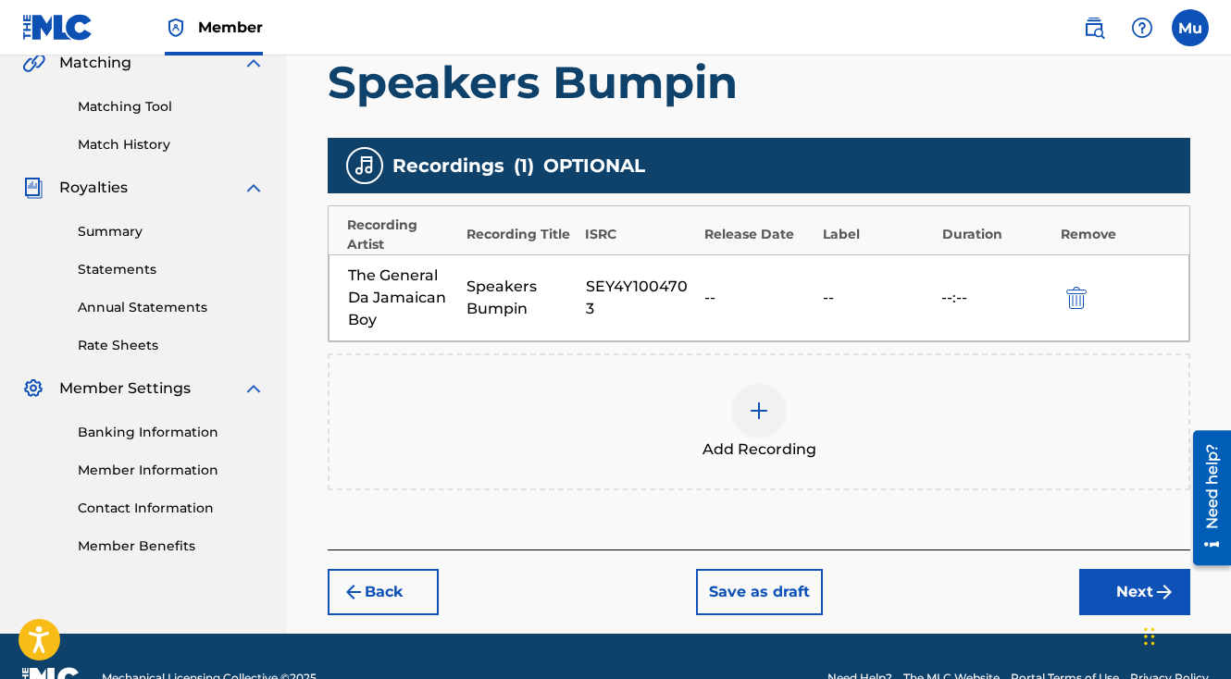
click at [1141, 569] on button "Next" at bounding box center [1134, 592] width 111 height 46
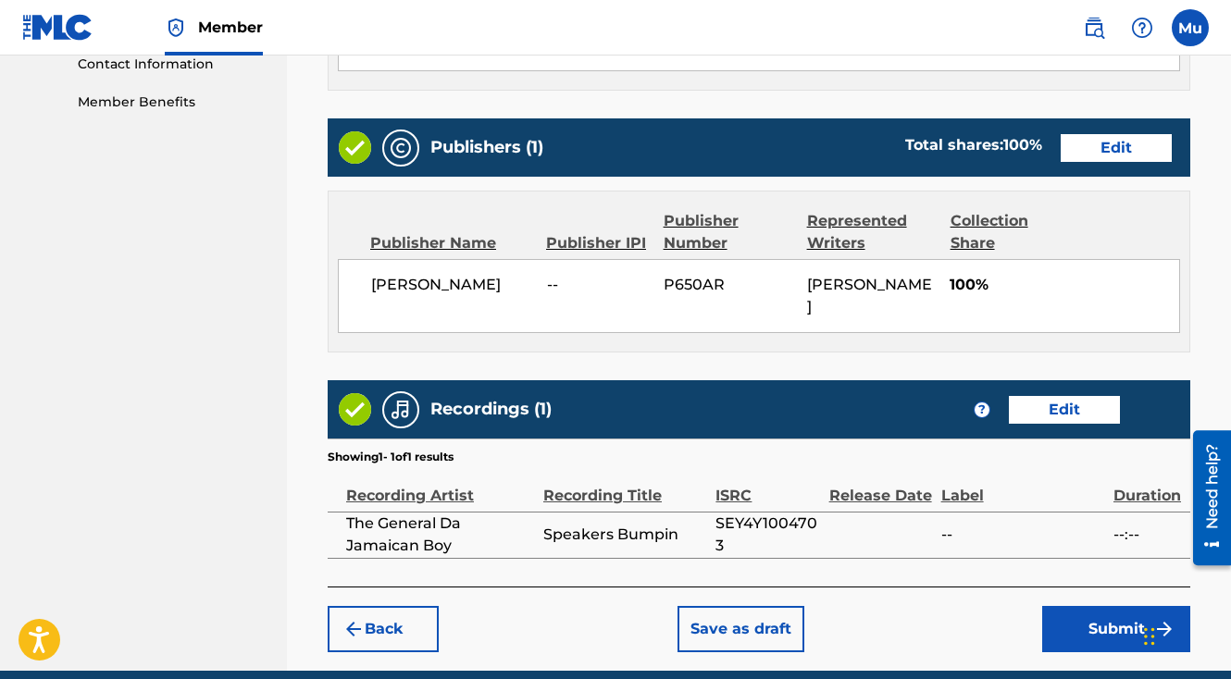
scroll to position [965, 0]
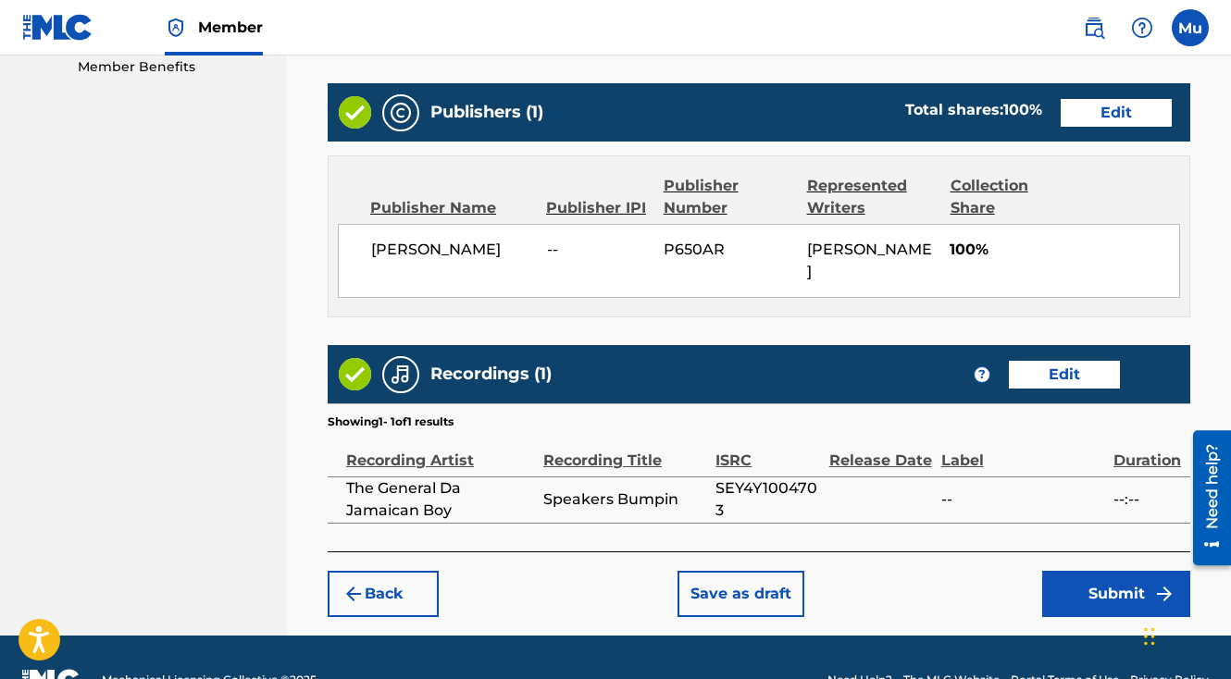
click at [1086, 571] on button "Submit" at bounding box center [1116, 594] width 148 height 46
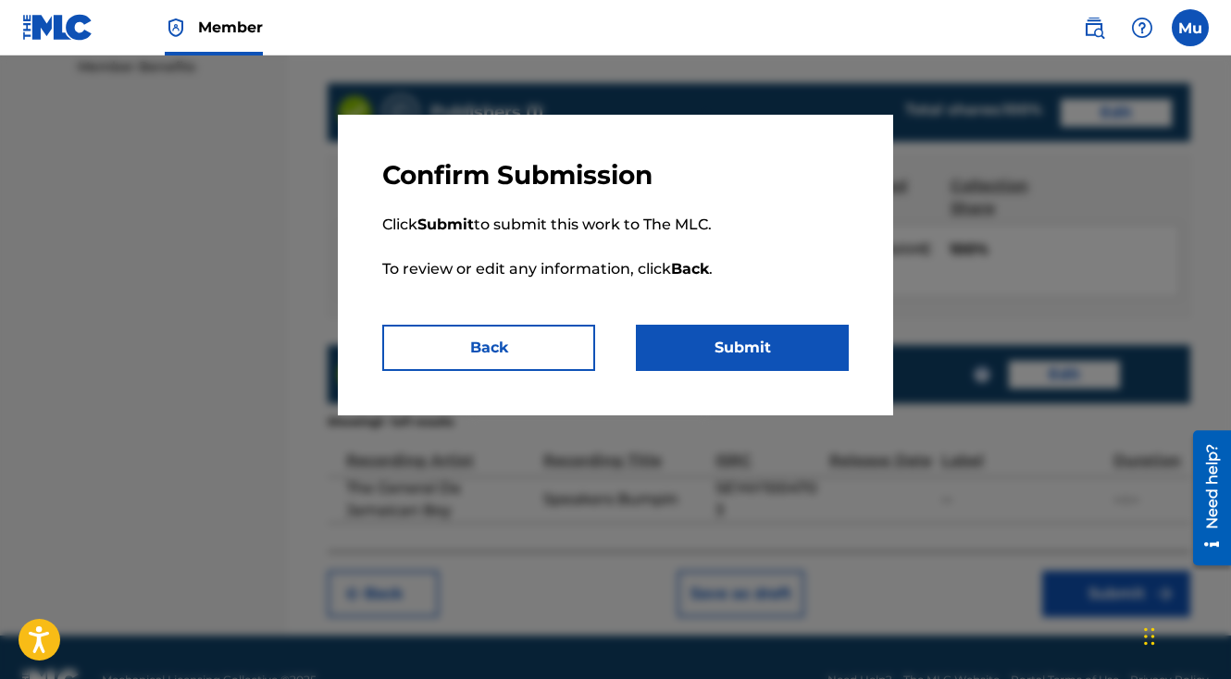
click at [764, 350] on button "Submit" at bounding box center [742, 348] width 213 height 46
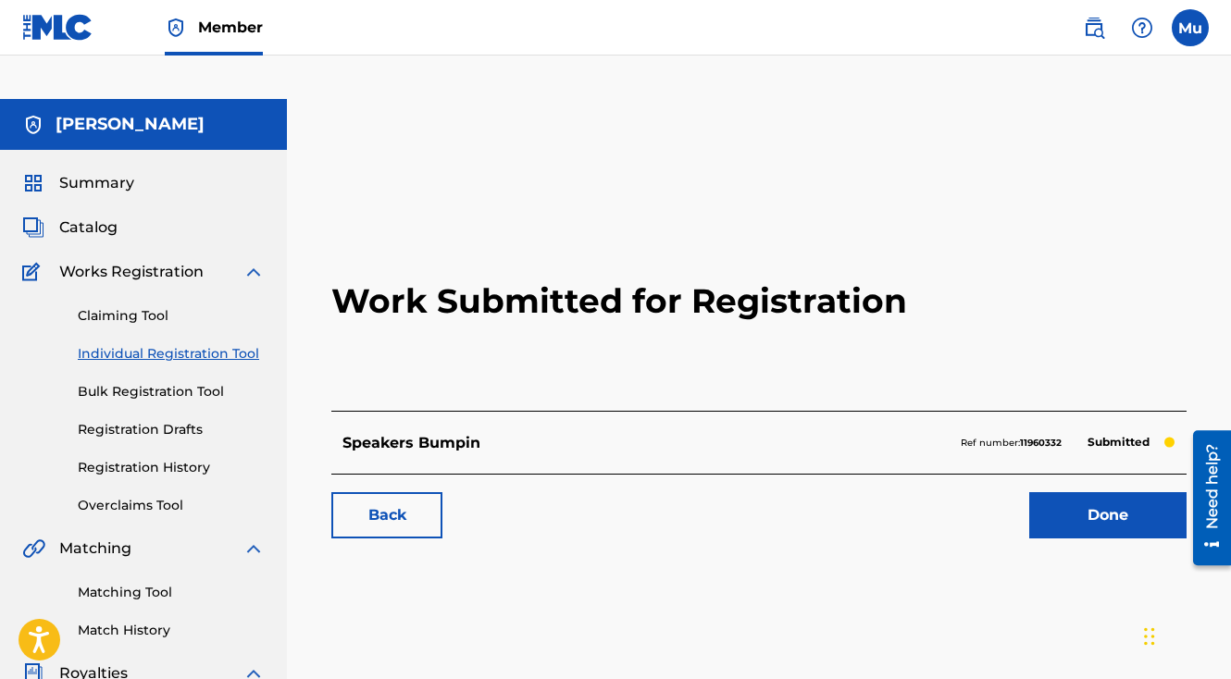
click at [1085, 492] on link "Done" at bounding box center [1107, 515] width 157 height 46
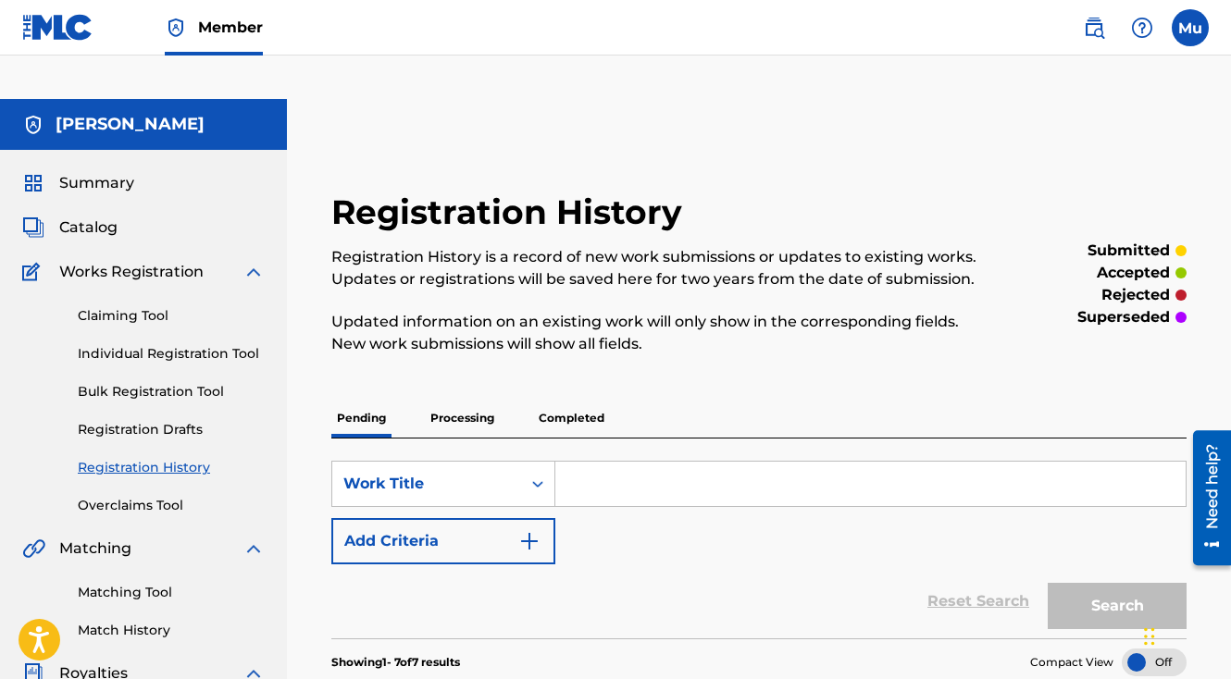
click at [166, 344] on link "Individual Registration Tool" at bounding box center [171, 353] width 187 height 19
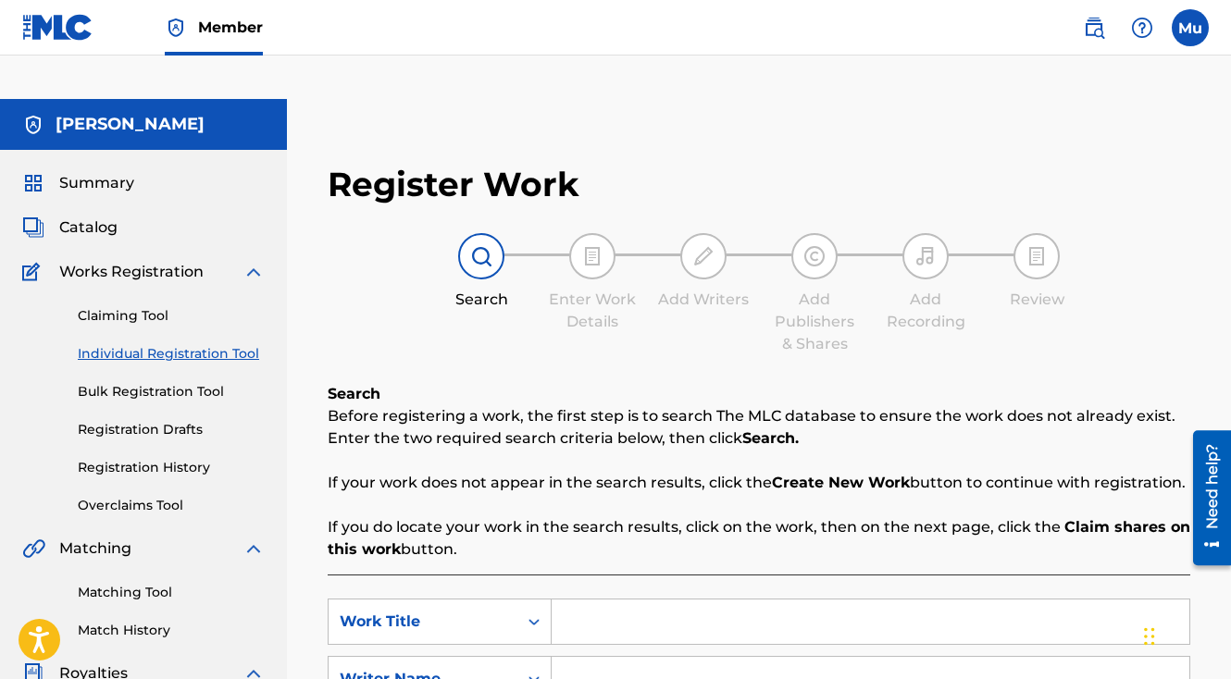
click at [631, 600] on input "Search Form" at bounding box center [871, 622] width 638 height 44
click at [592, 657] on input "Search Form" at bounding box center [871, 679] width 638 height 44
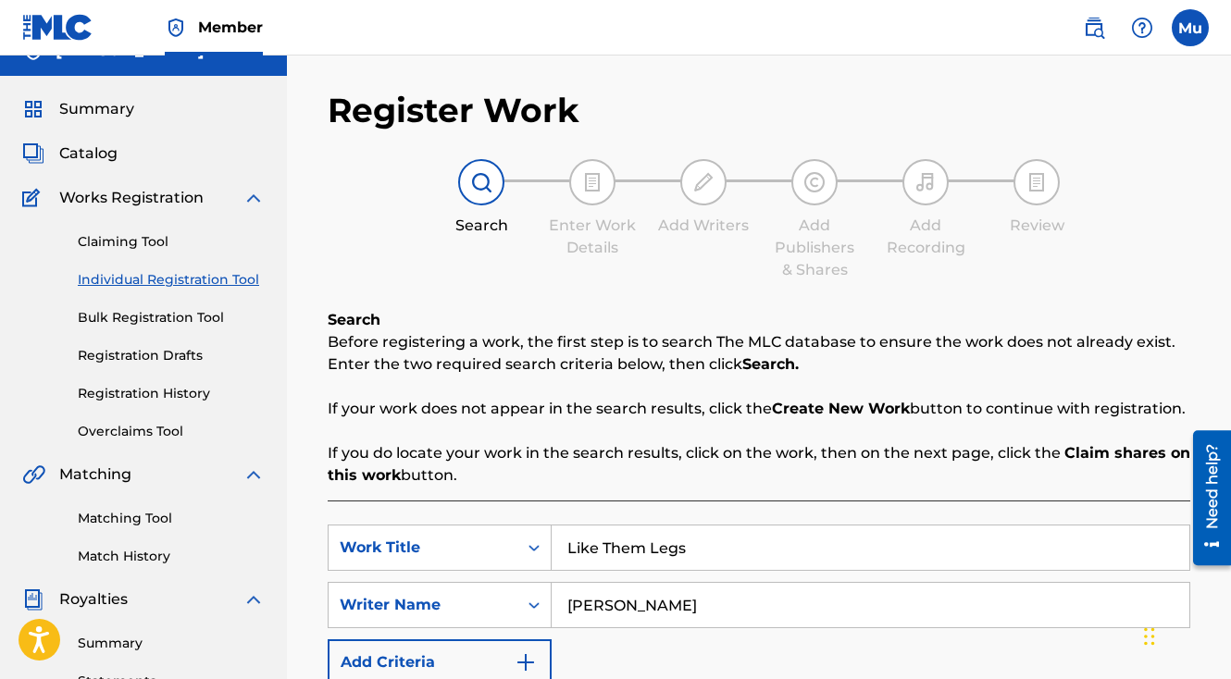
scroll to position [300, 0]
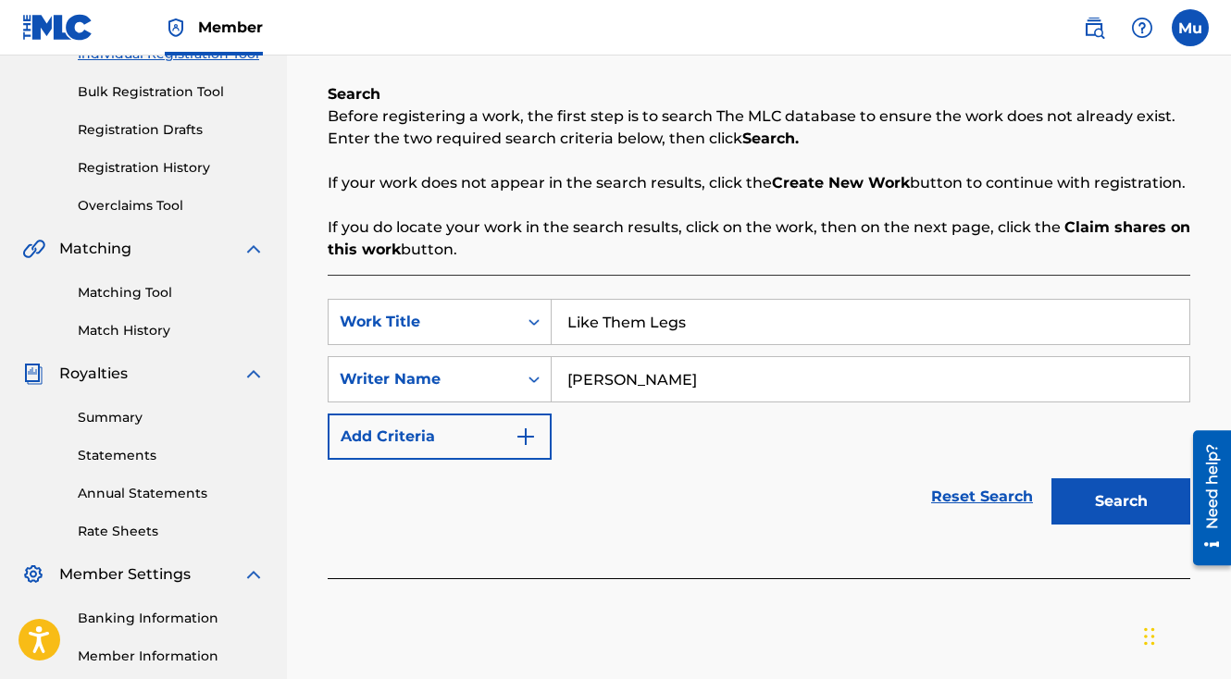
click at [1117, 478] on button "Search" at bounding box center [1120, 501] width 139 height 46
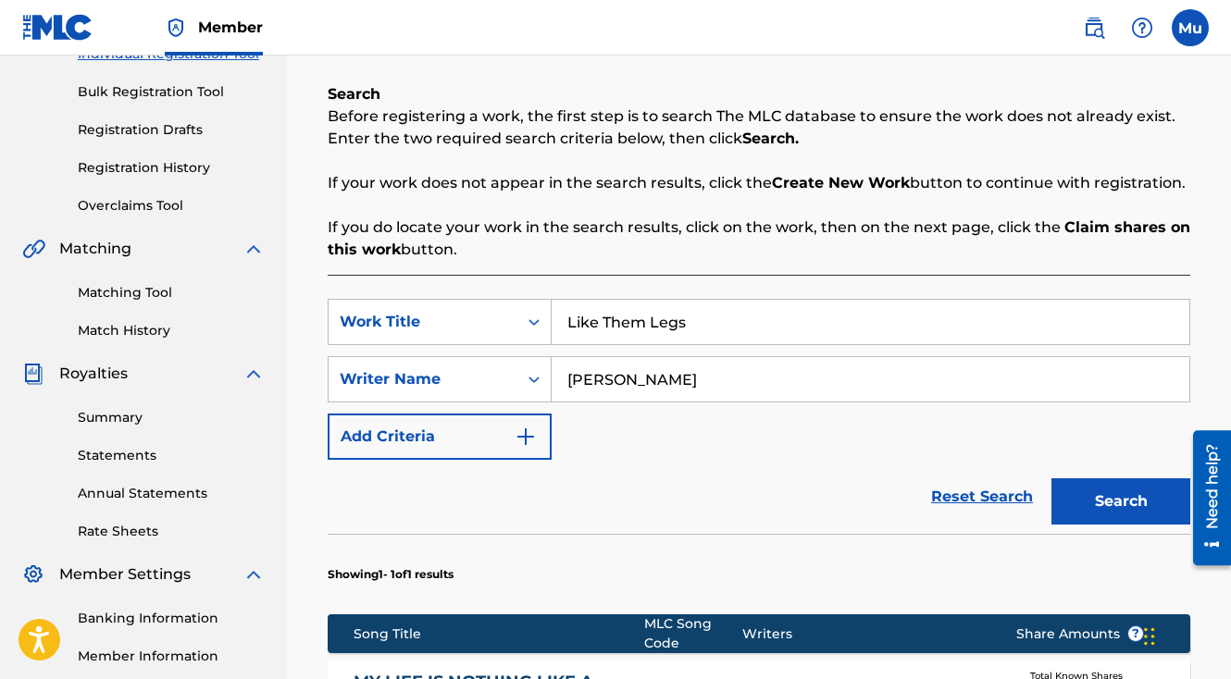
scroll to position [615, 0]
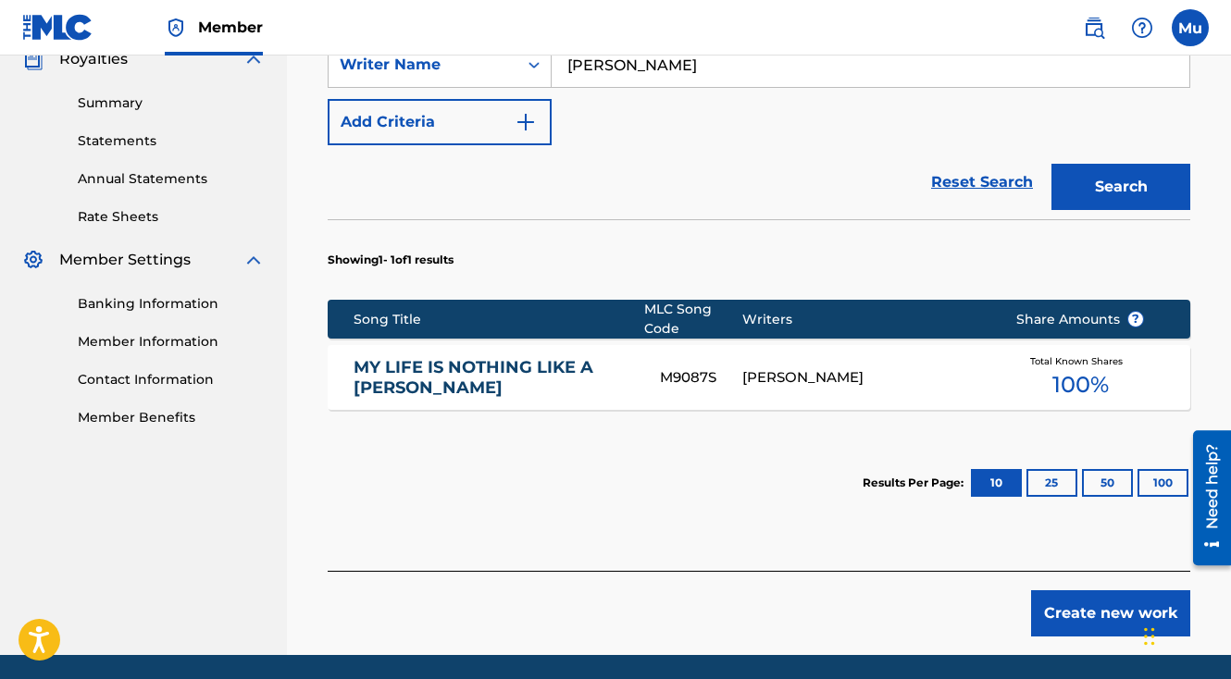
click at [1078, 590] on button "Create new work" at bounding box center [1110, 613] width 159 height 46
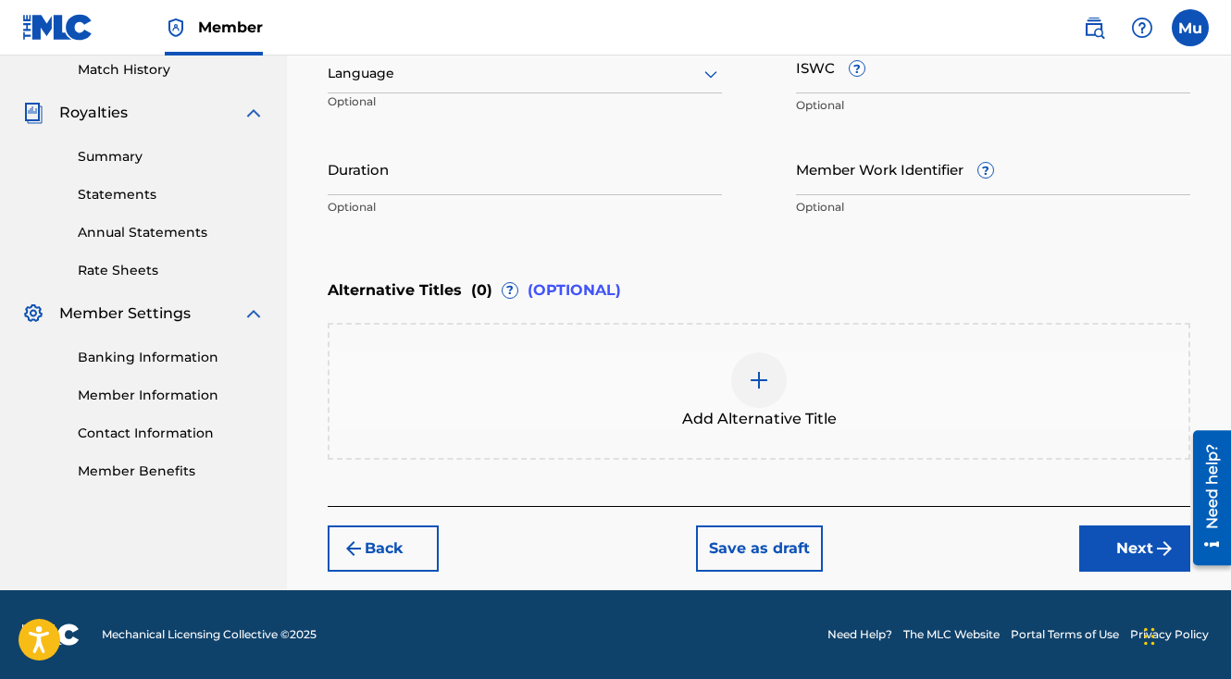
scroll to position [516, 0]
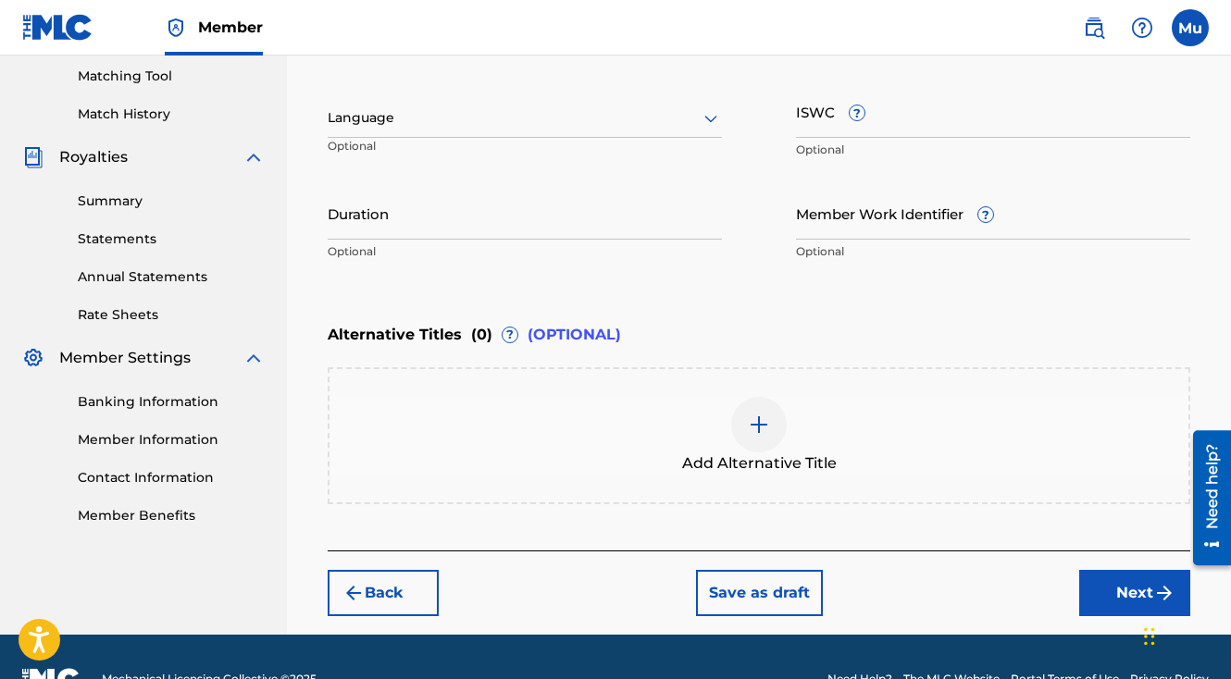
click at [1093, 570] on button "Next" at bounding box center [1134, 593] width 111 height 46
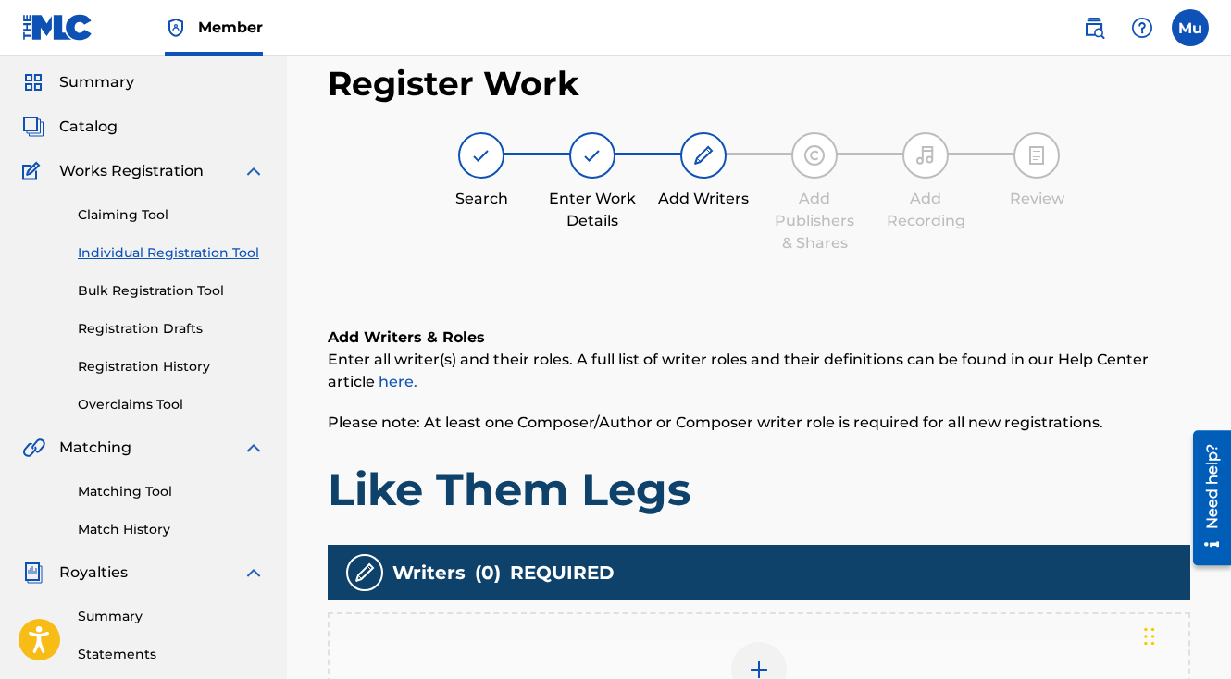
scroll to position [83, 0]
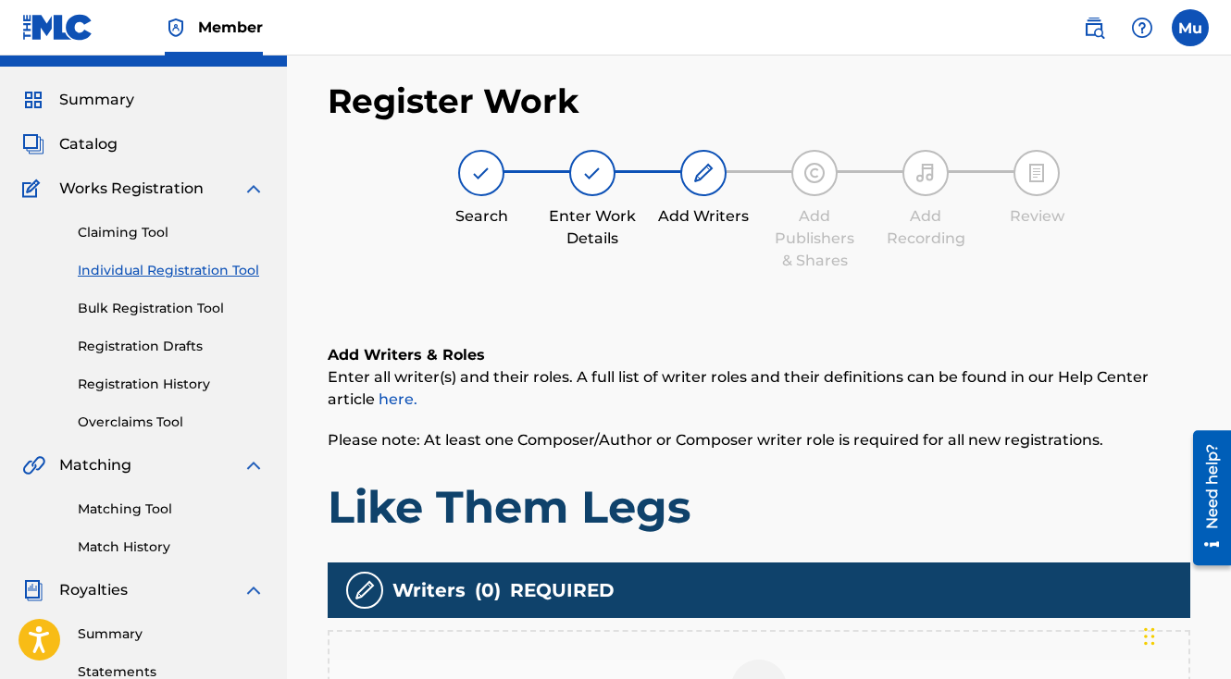
click at [756, 677] on img at bounding box center [759, 688] width 22 height 22
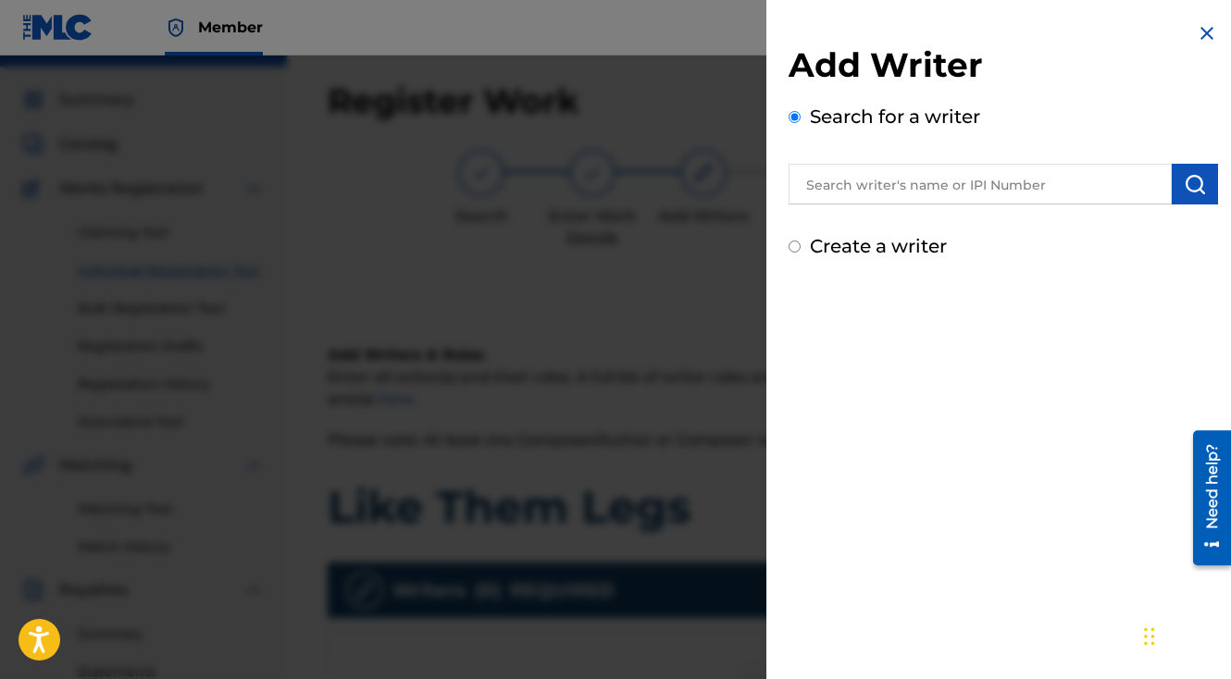
click at [899, 187] on input "text" at bounding box center [980, 184] width 383 height 41
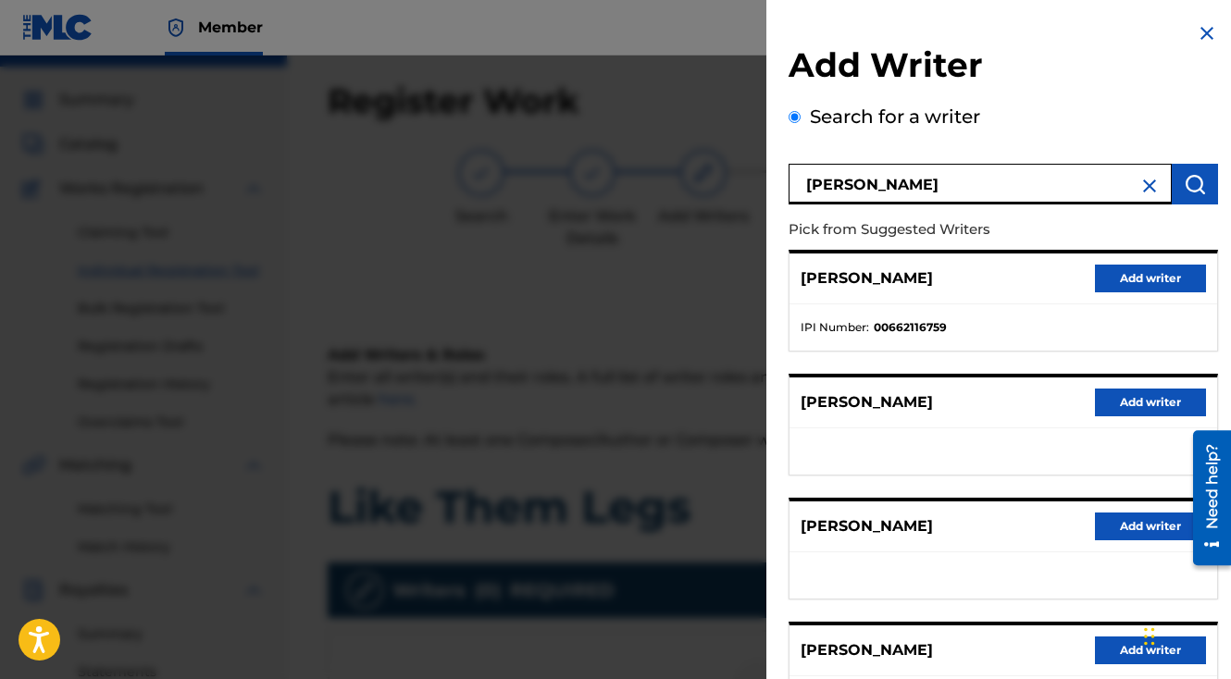
click at [1164, 265] on button "Add writer" at bounding box center [1150, 279] width 111 height 28
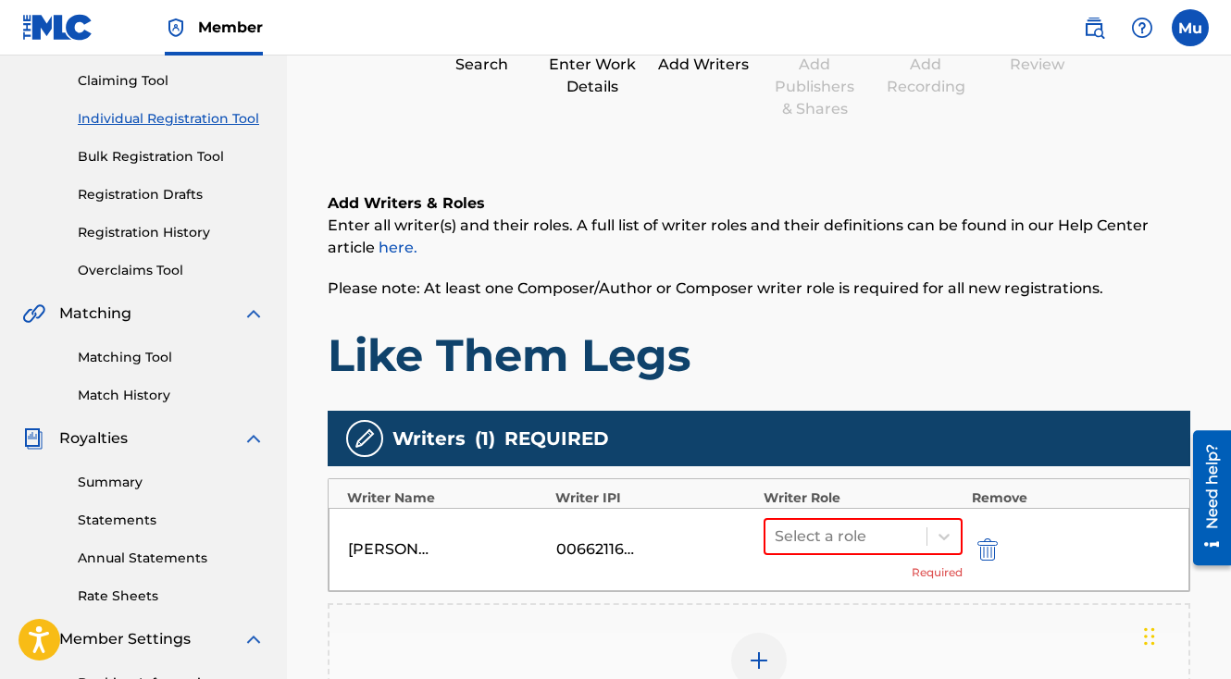
scroll to position [345, 0]
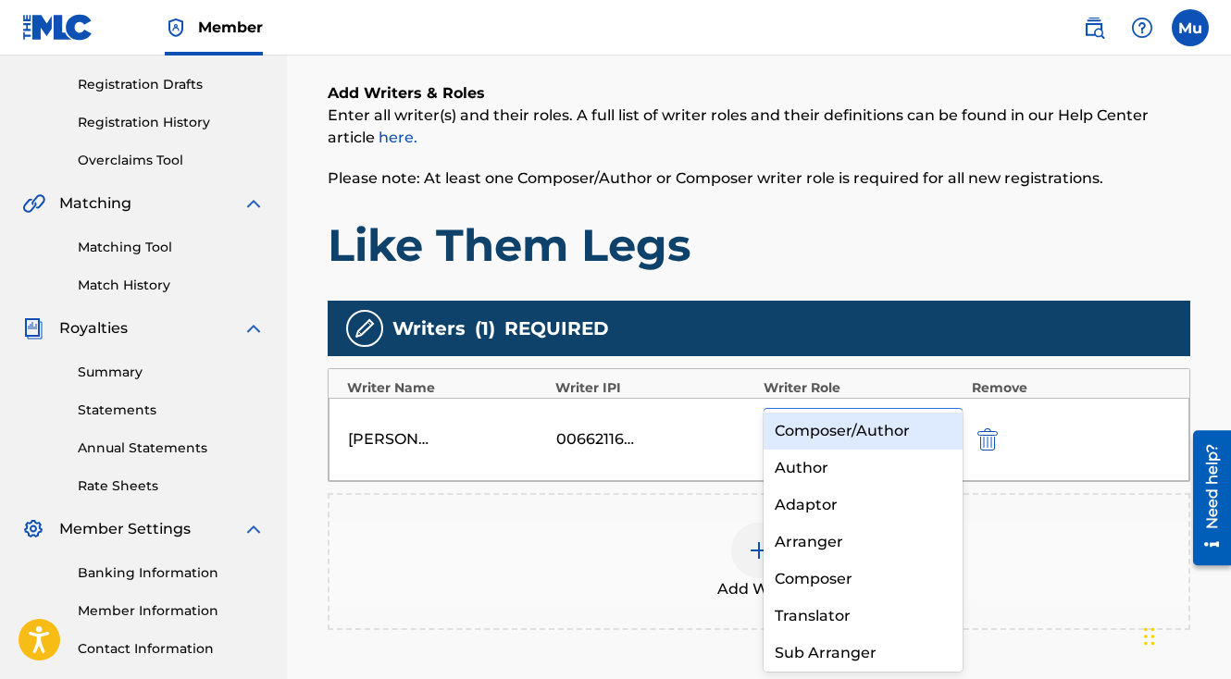
click at [917, 410] on div "Select a role" at bounding box center [845, 426] width 161 height 33
click at [887, 426] on div "Composer/Author" at bounding box center [863, 431] width 199 height 37
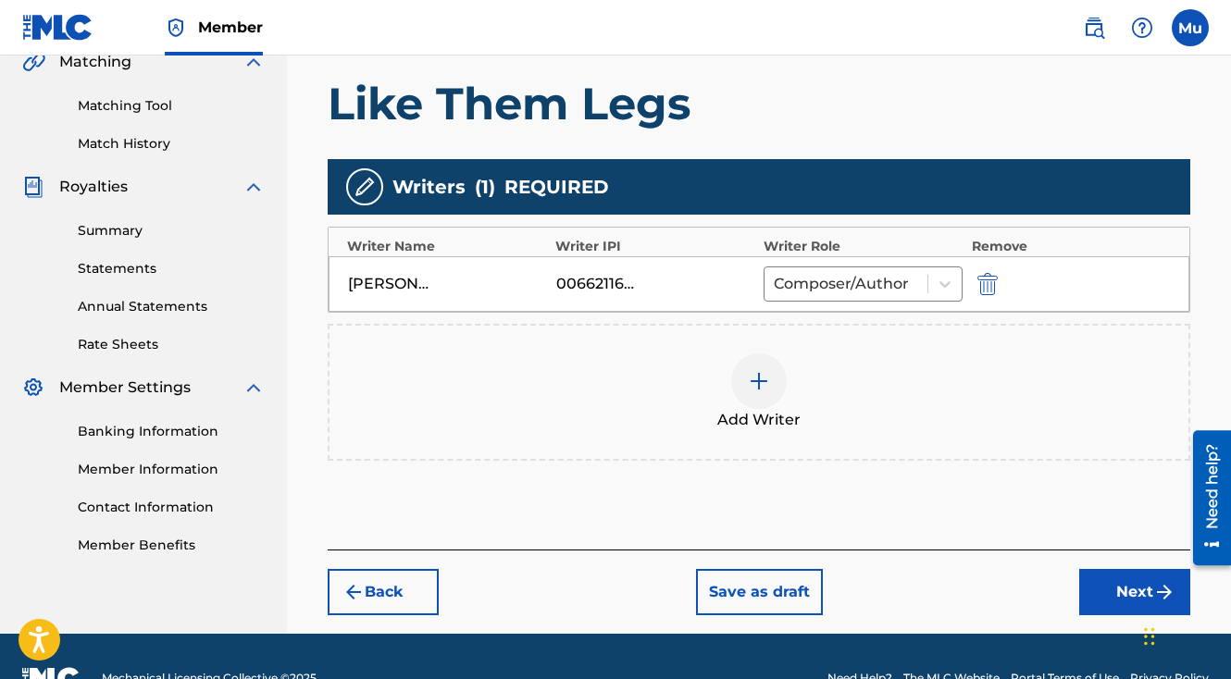
click at [1102, 569] on button "Next" at bounding box center [1134, 592] width 111 height 46
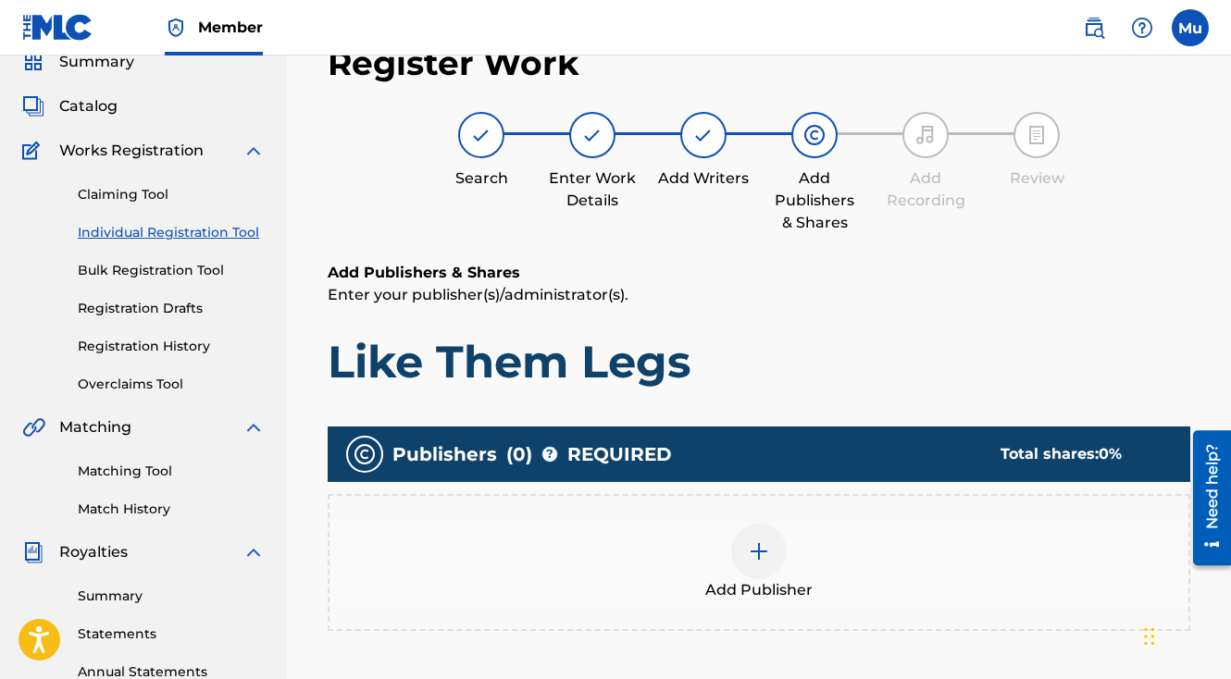
scroll to position [83, 0]
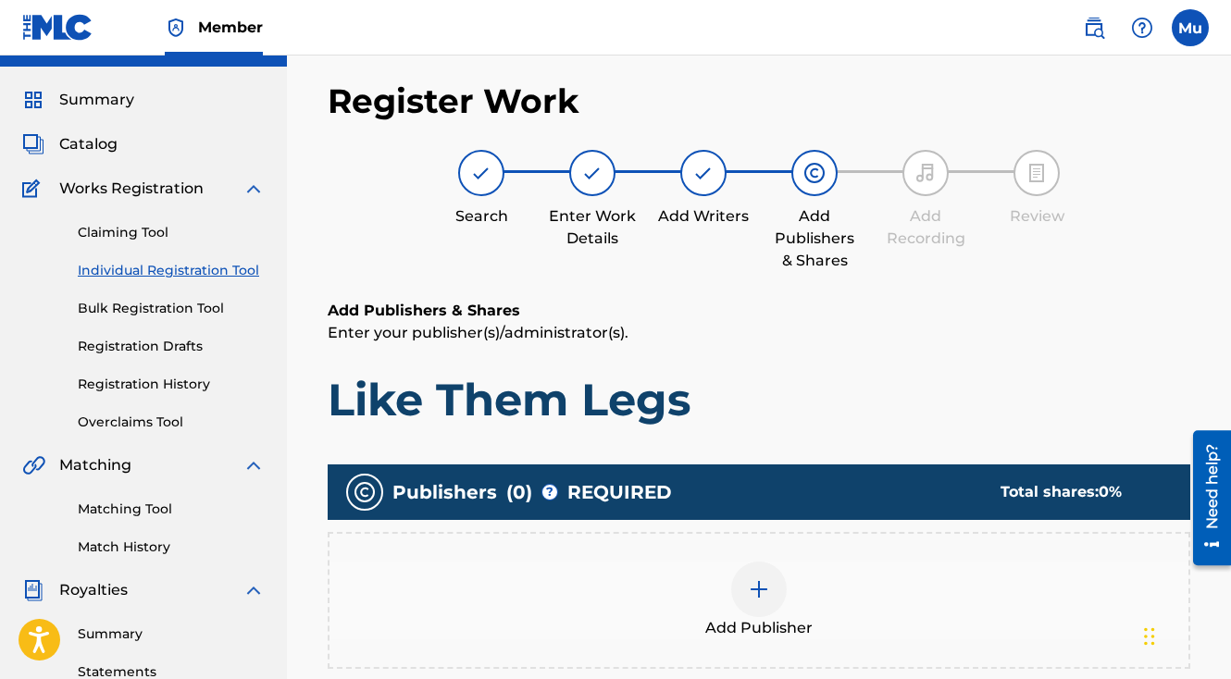
click at [766, 562] on div at bounding box center [759, 590] width 56 height 56
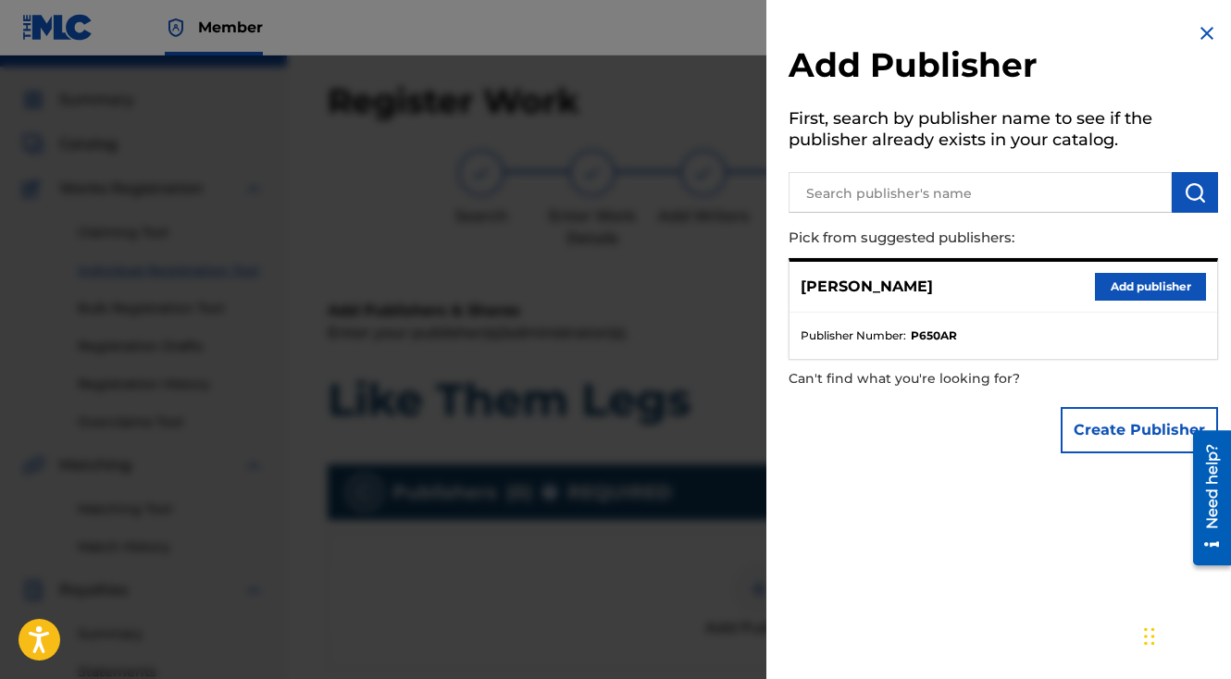
click at [1129, 280] on button "Add publisher" at bounding box center [1150, 287] width 111 height 28
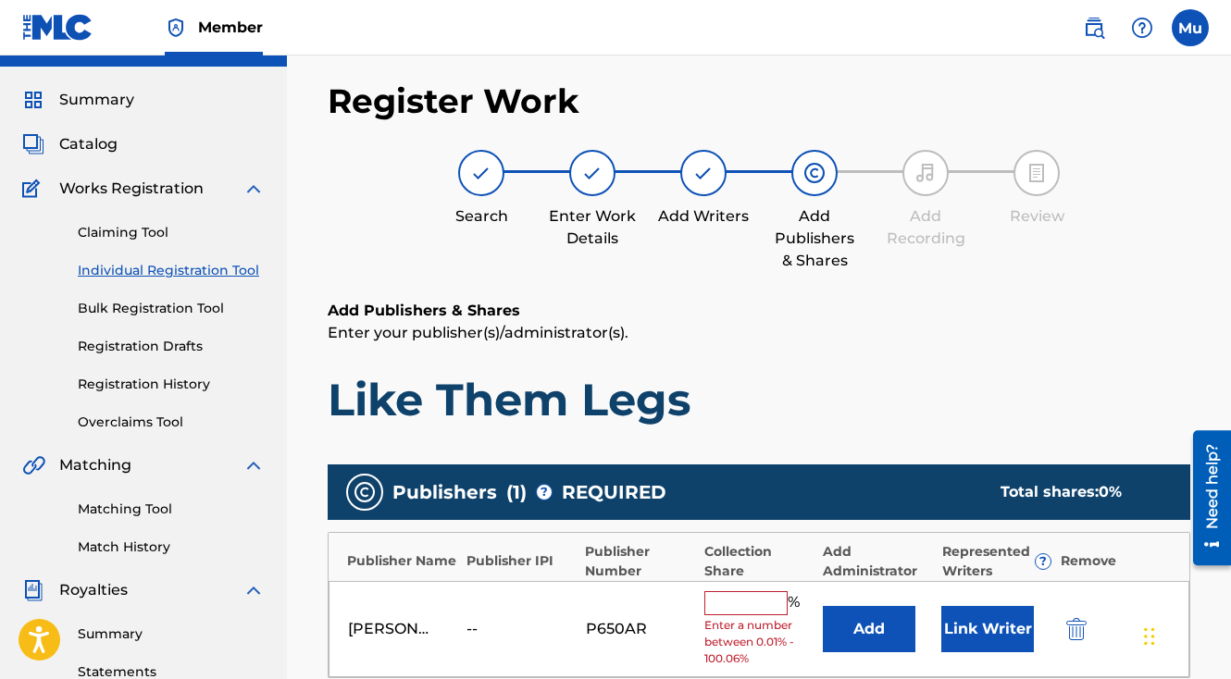
click at [749, 591] on input "text" at bounding box center [745, 603] width 83 height 24
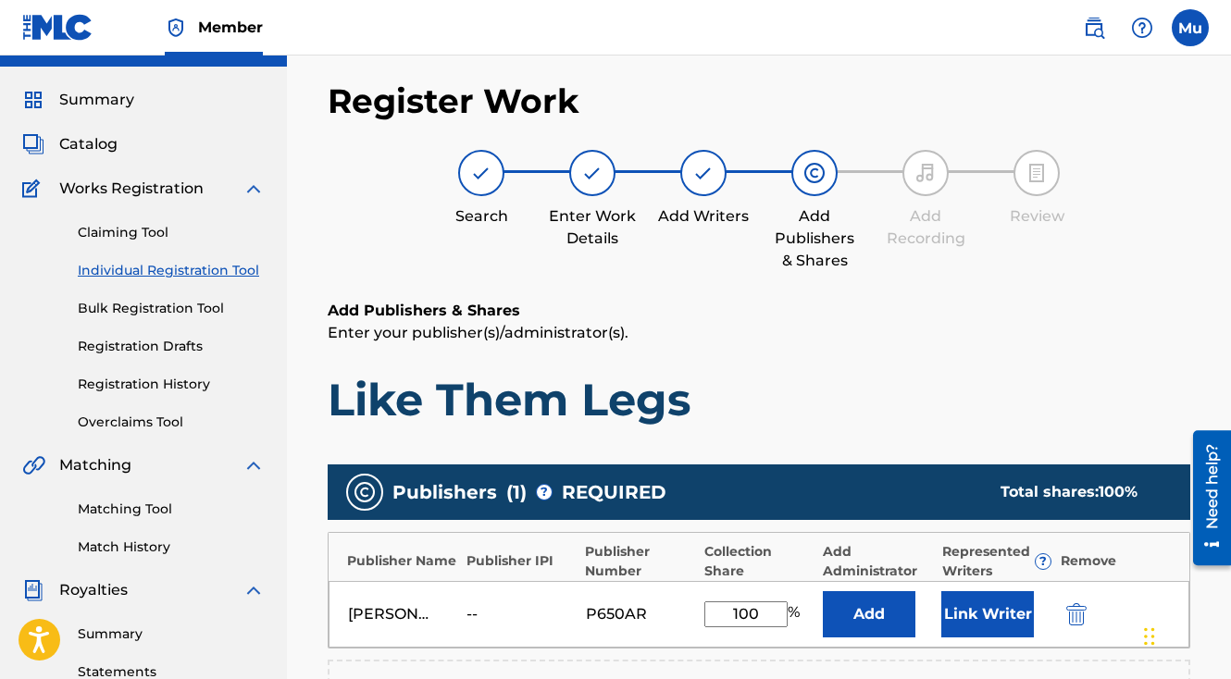
click at [1016, 591] on button "Link Writer" at bounding box center [987, 614] width 93 height 46
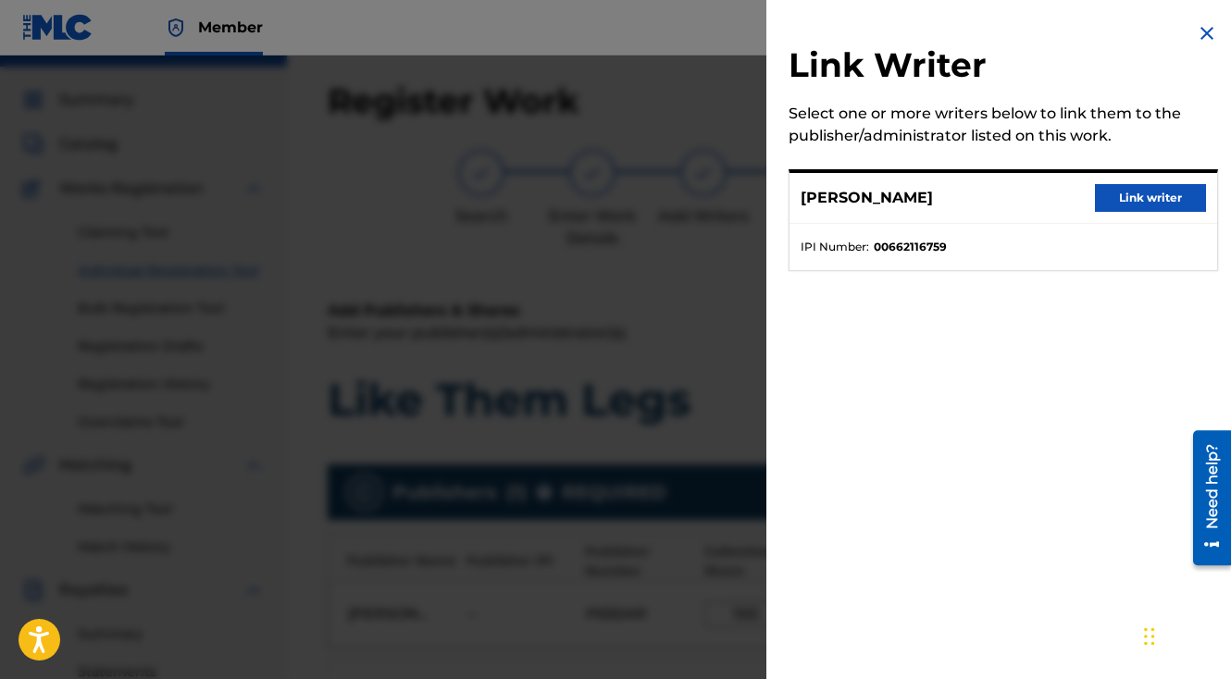
click at [1102, 209] on button "Link writer" at bounding box center [1150, 198] width 111 height 28
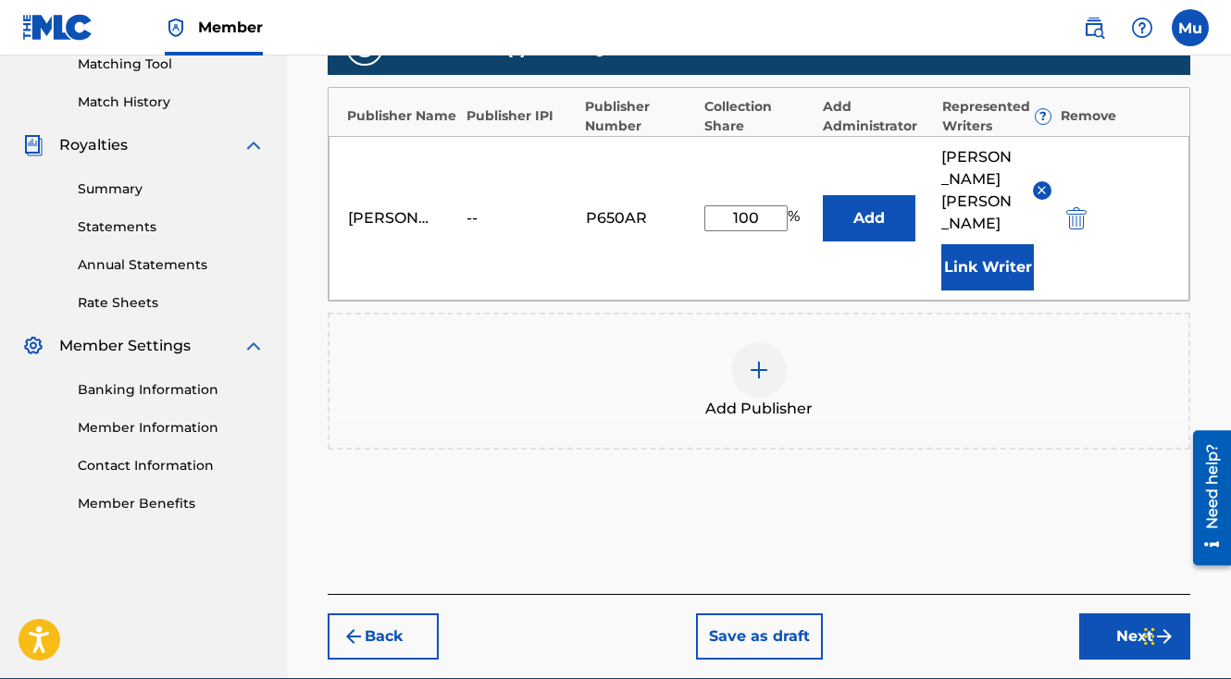
click at [1125, 614] on button "Next" at bounding box center [1134, 637] width 111 height 46
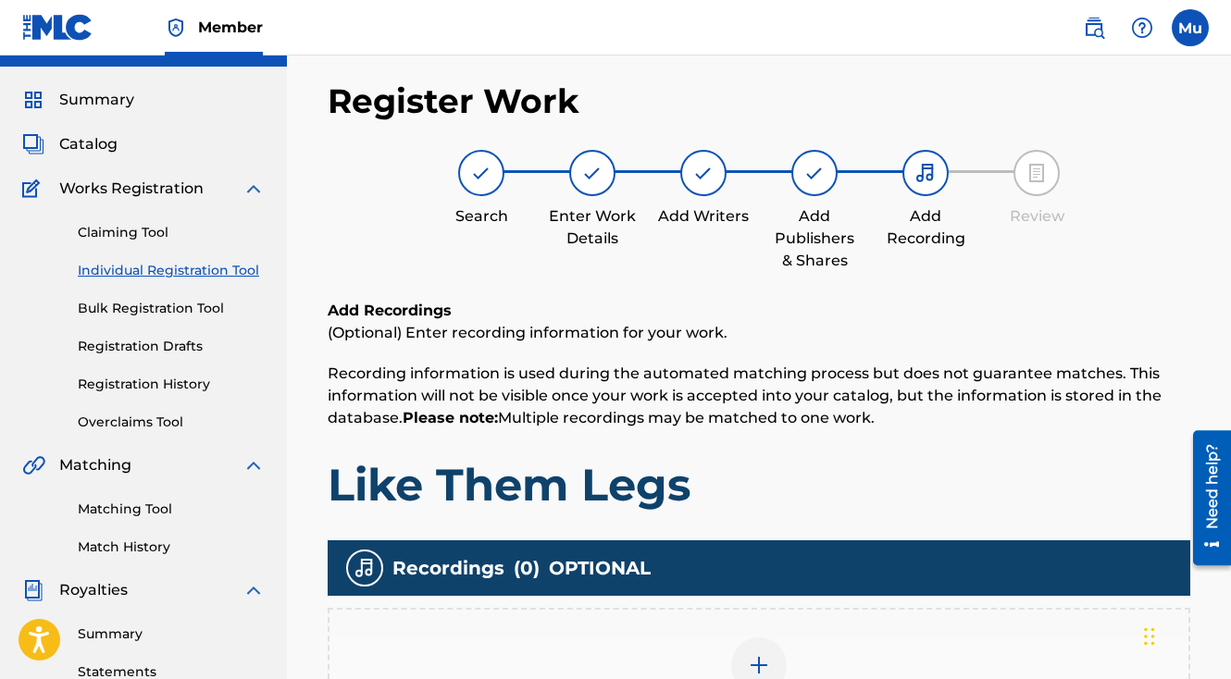
click at [751, 654] on img at bounding box center [759, 665] width 22 height 22
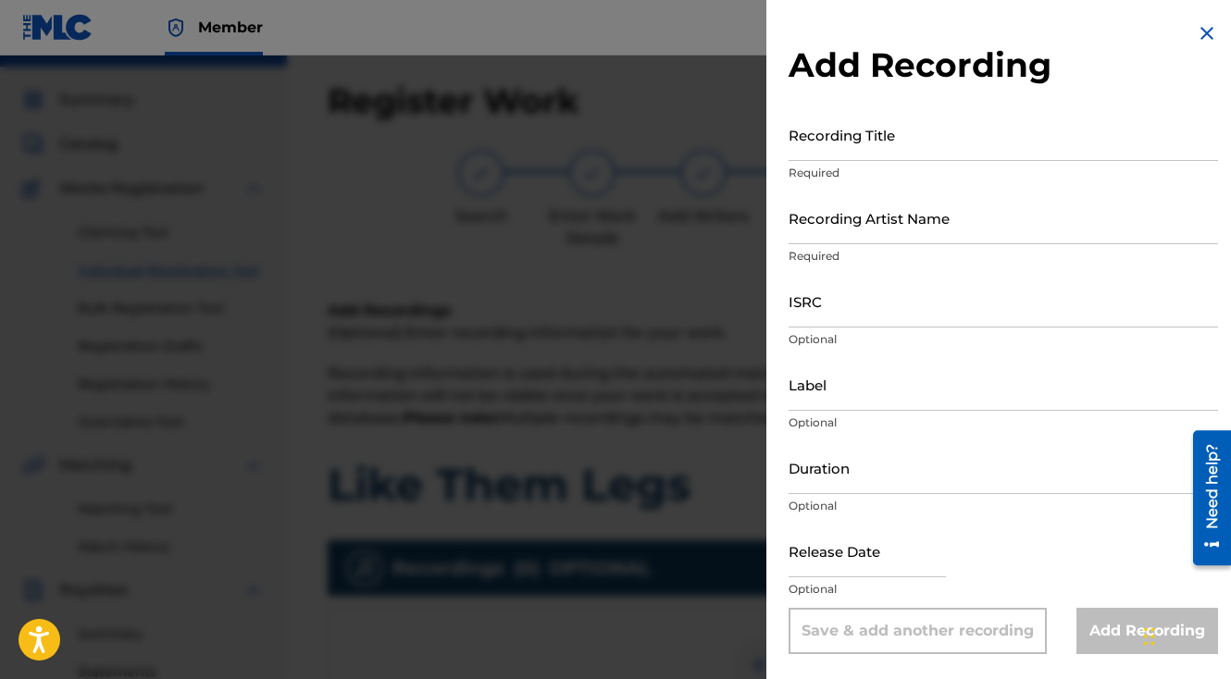
click at [906, 151] on input "Recording Title" at bounding box center [1003, 134] width 429 height 53
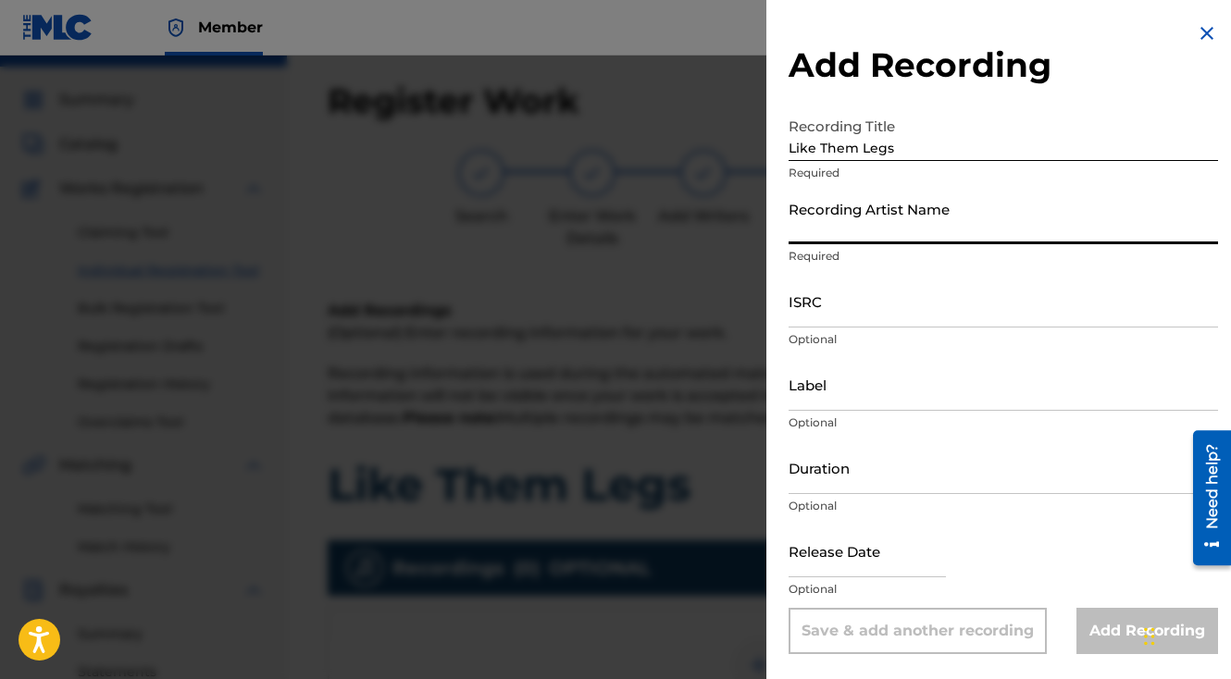
click at [834, 224] on input "Recording Artist Name" at bounding box center [1003, 218] width 429 height 53
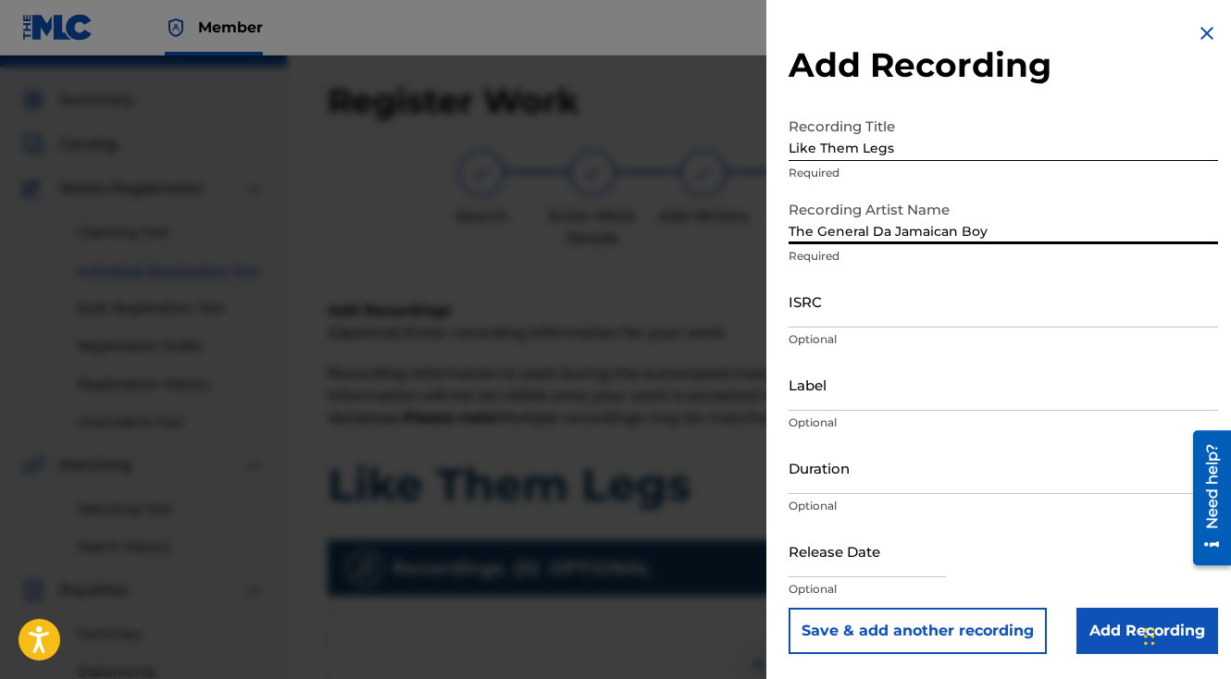
click at [841, 288] on input "ISRC" at bounding box center [1003, 301] width 429 height 53
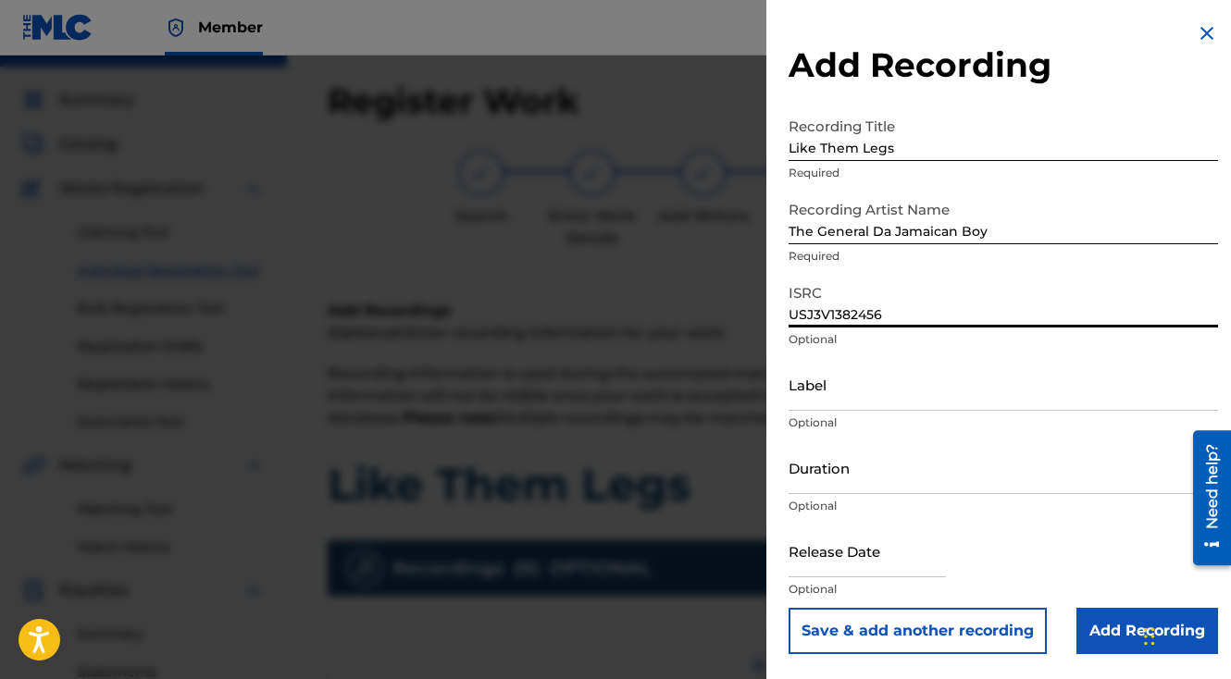
click at [789, 608] on button "Save & add another recording" at bounding box center [918, 631] width 258 height 46
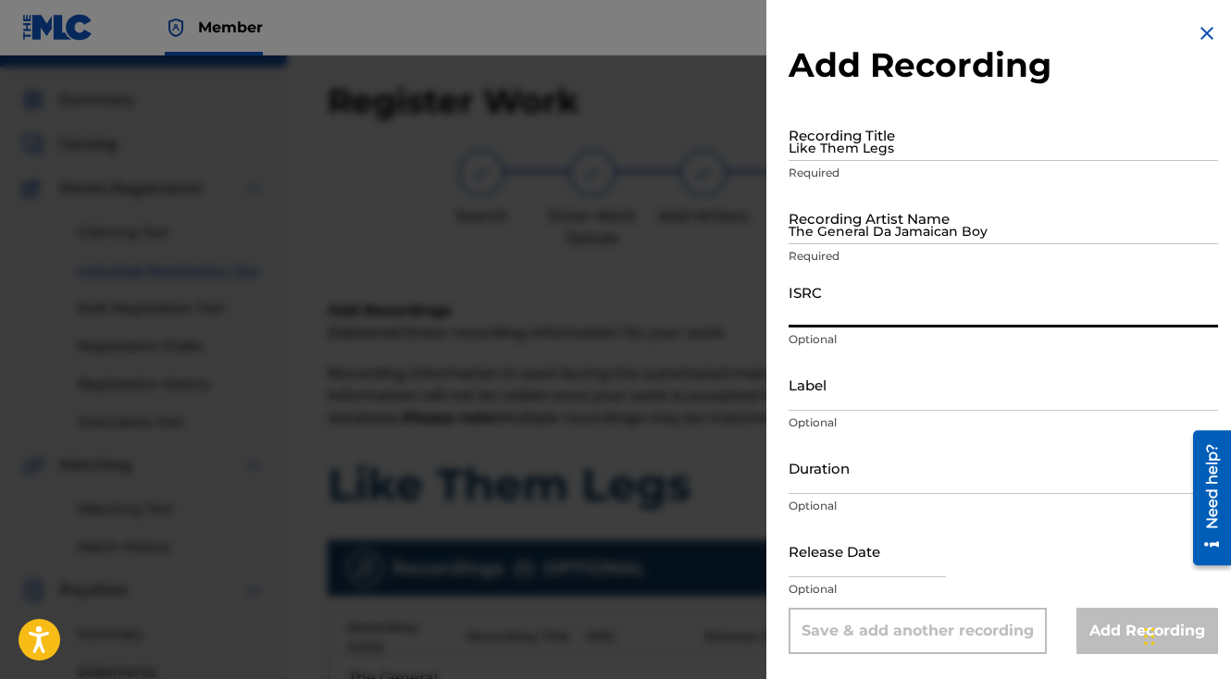
click at [665, 408] on div at bounding box center [615, 395] width 1231 height 679
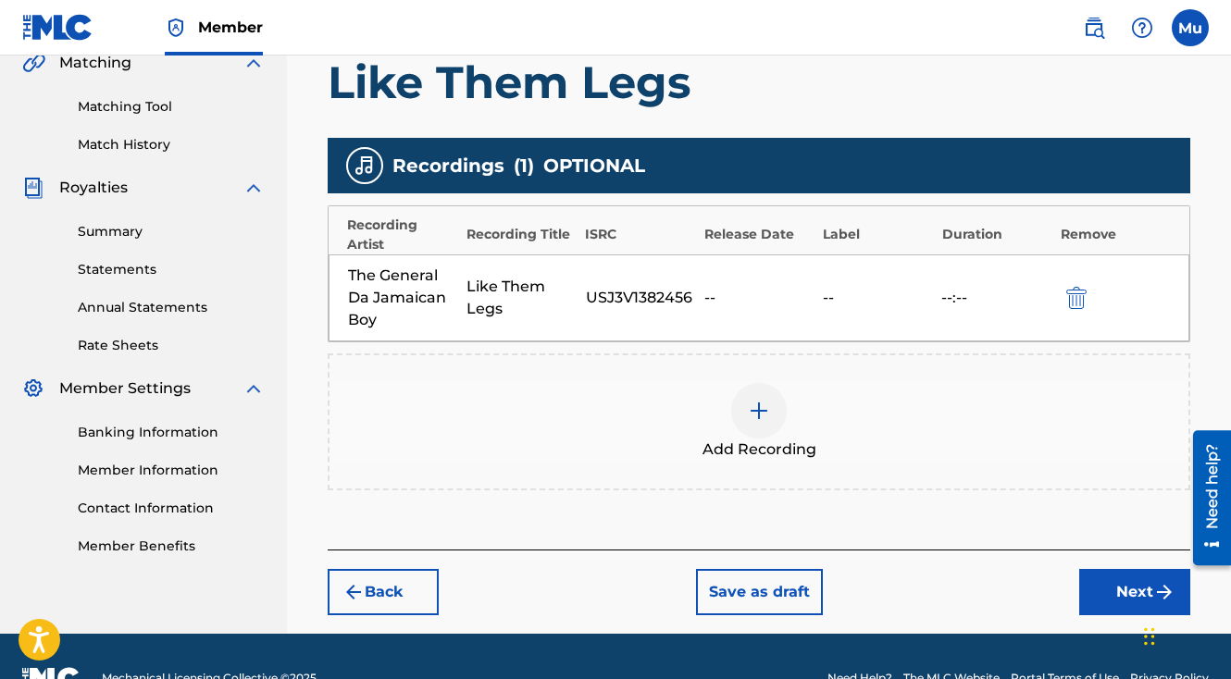
click at [1121, 569] on button "Next" at bounding box center [1134, 592] width 111 height 46
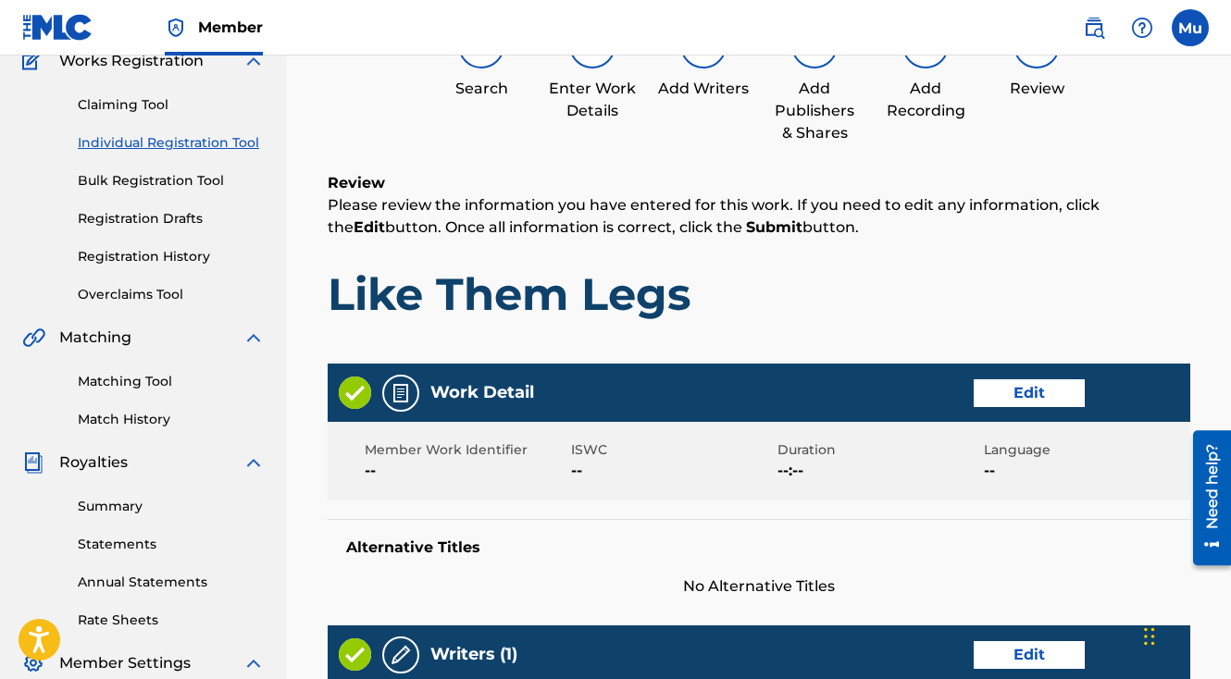
scroll to position [965, 0]
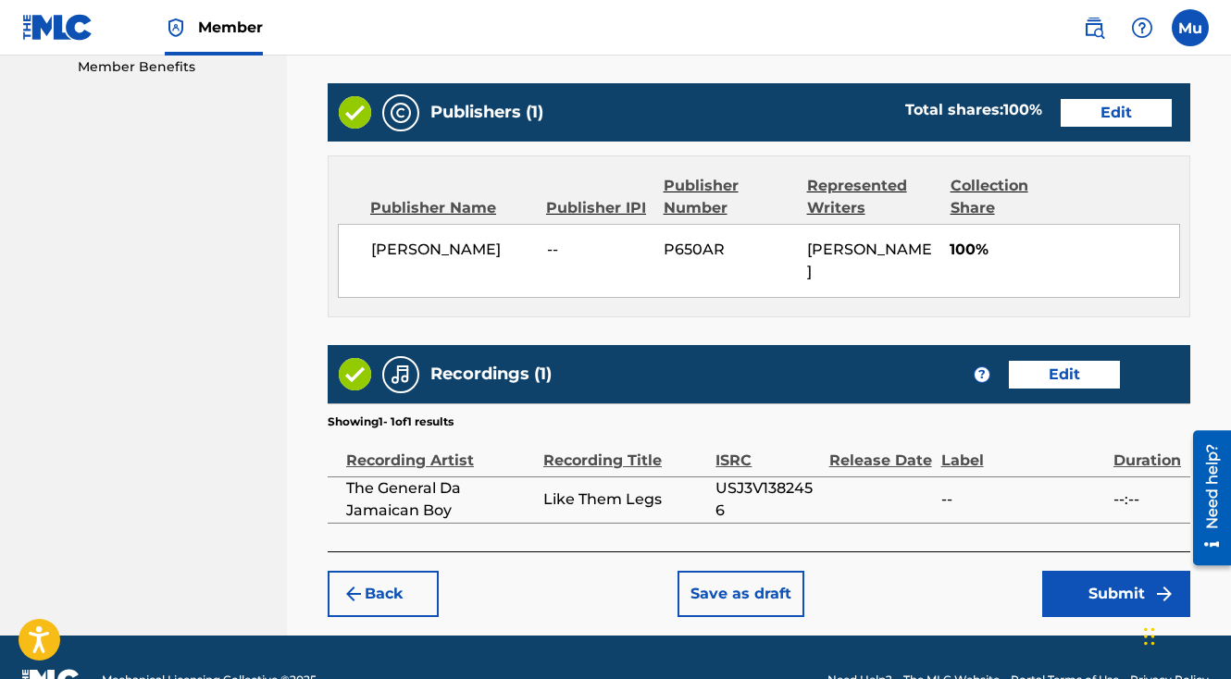
click at [1049, 571] on button "Submit" at bounding box center [1116, 594] width 148 height 46
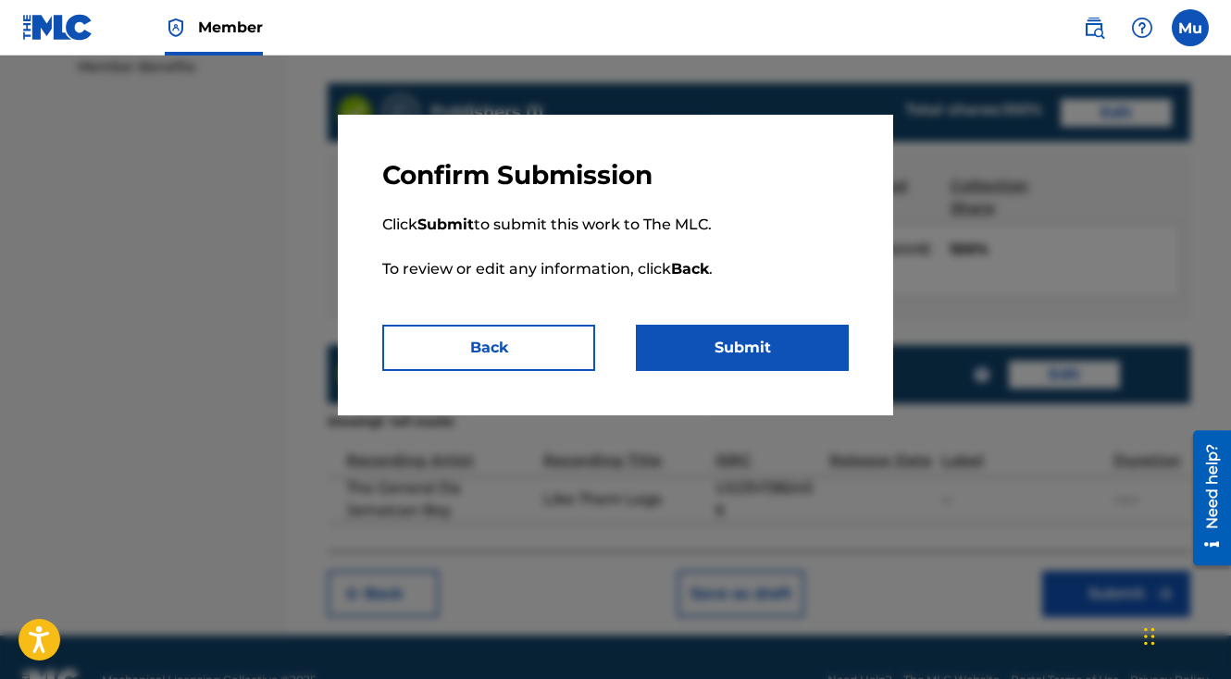
click at [809, 366] on button "Submit" at bounding box center [742, 348] width 213 height 46
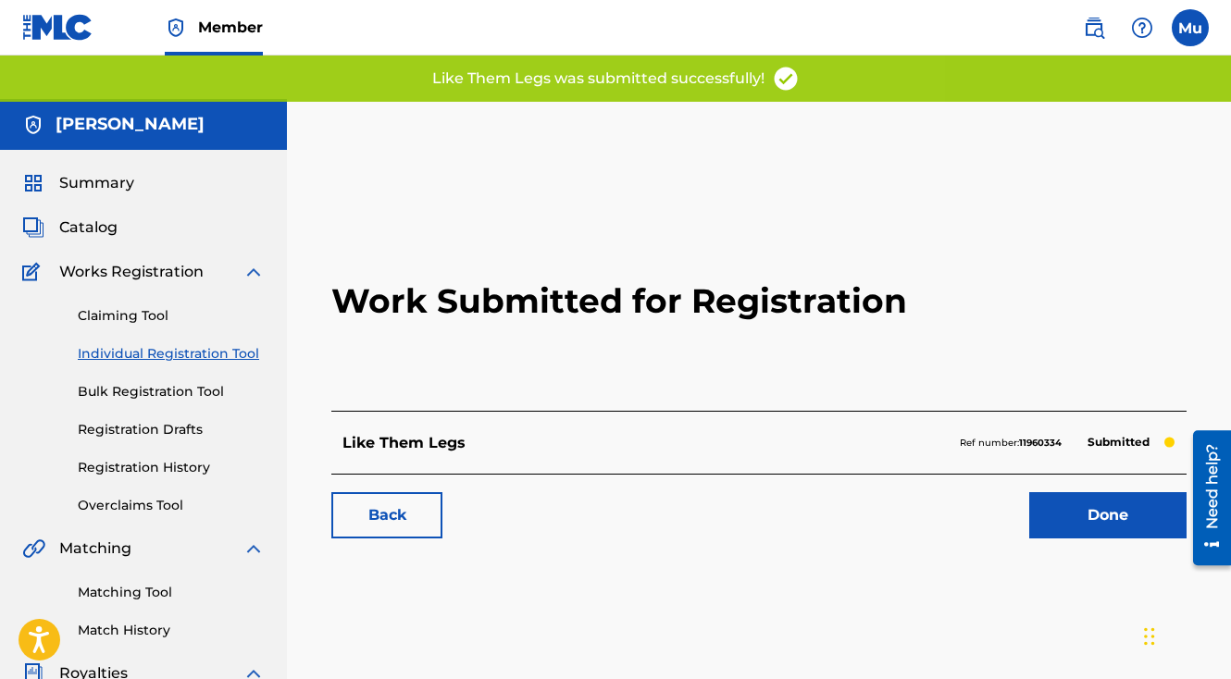
scroll to position [205, 0]
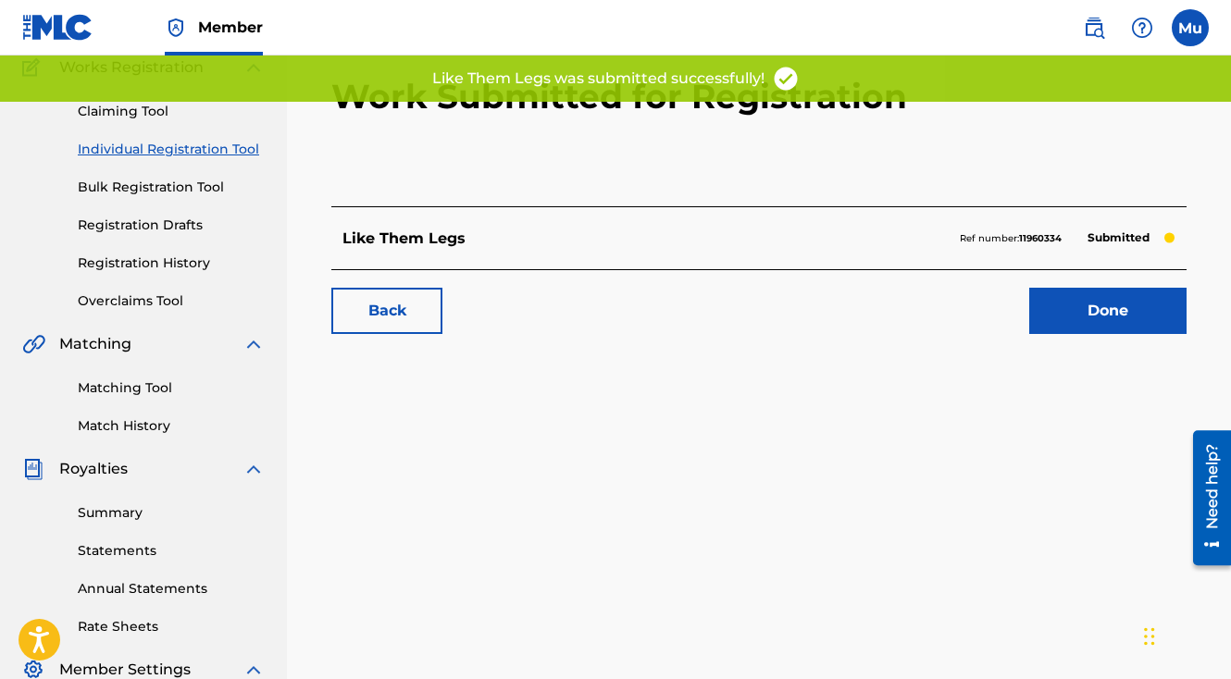
click at [1085, 288] on link "Done" at bounding box center [1107, 311] width 157 height 46
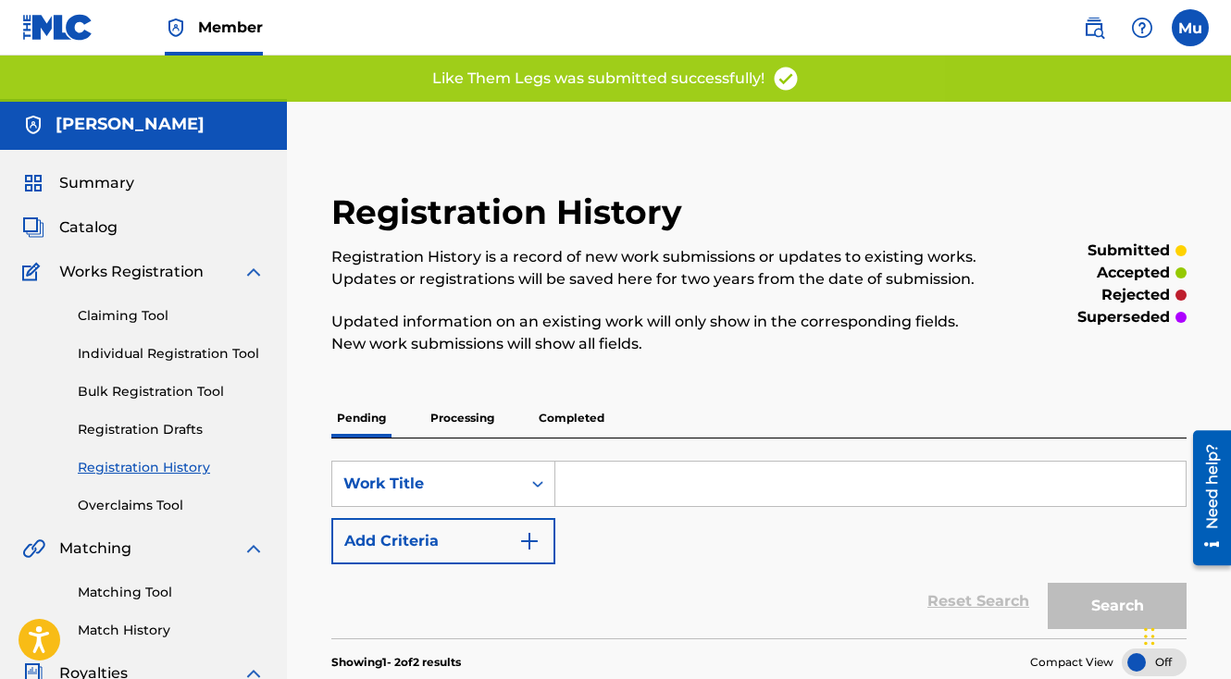
click at [137, 344] on link "Individual Registration Tool" at bounding box center [171, 353] width 187 height 19
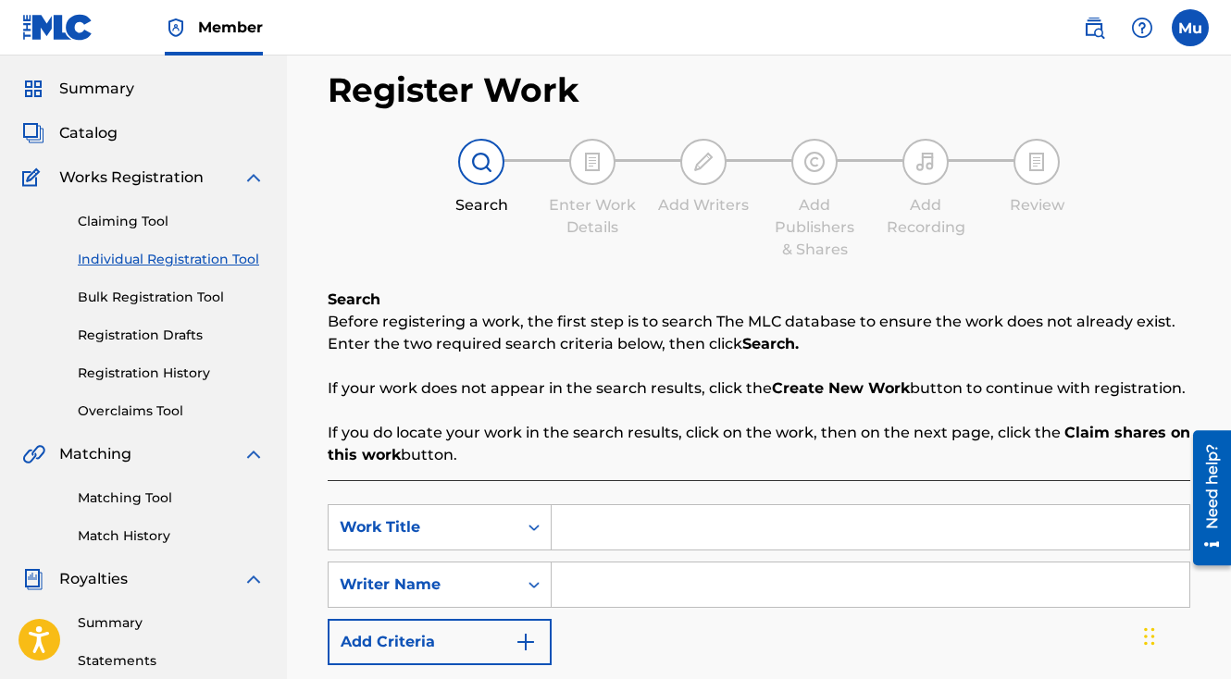
scroll to position [121, 0]
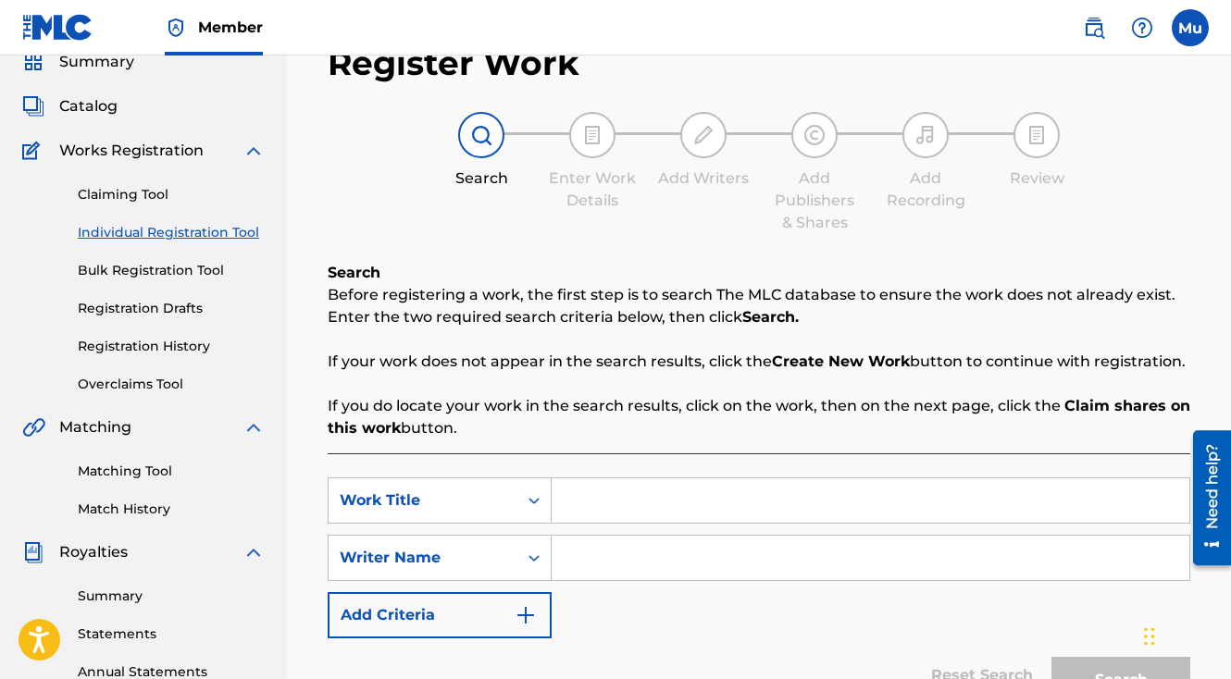
click at [616, 478] on input "Search Form" at bounding box center [871, 500] width 638 height 44
click at [616, 536] on input "Search Form" at bounding box center [871, 558] width 638 height 44
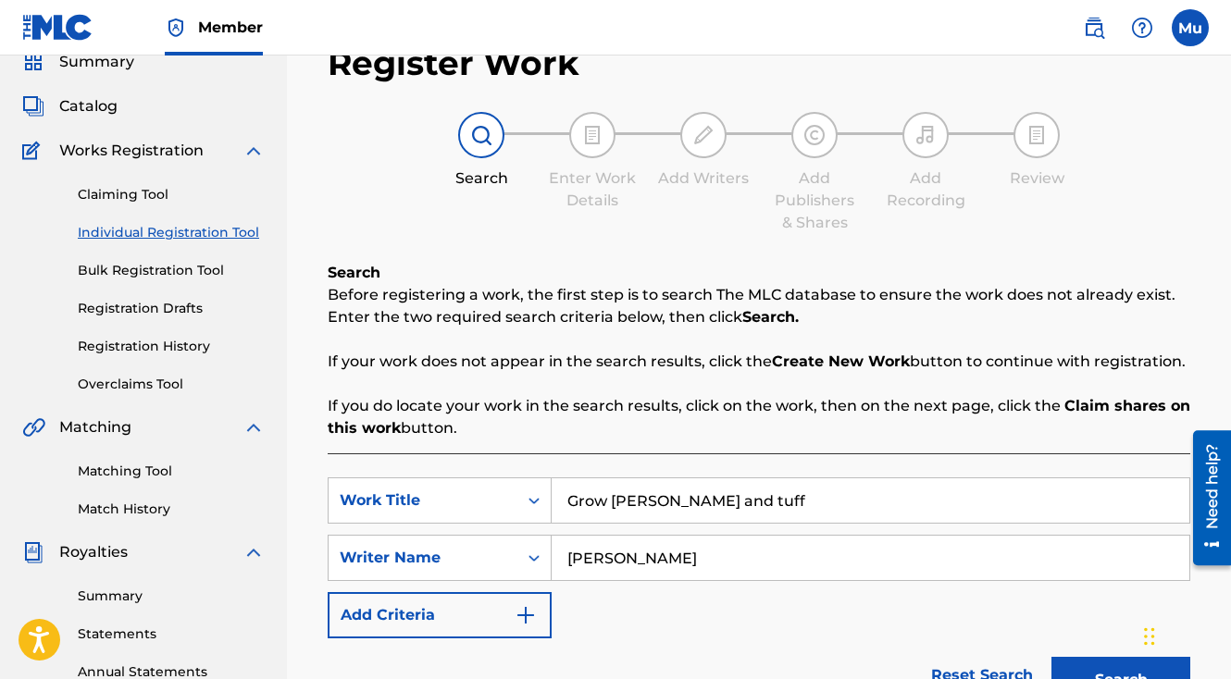
click at [1064, 657] on button "Search" at bounding box center [1120, 680] width 139 height 46
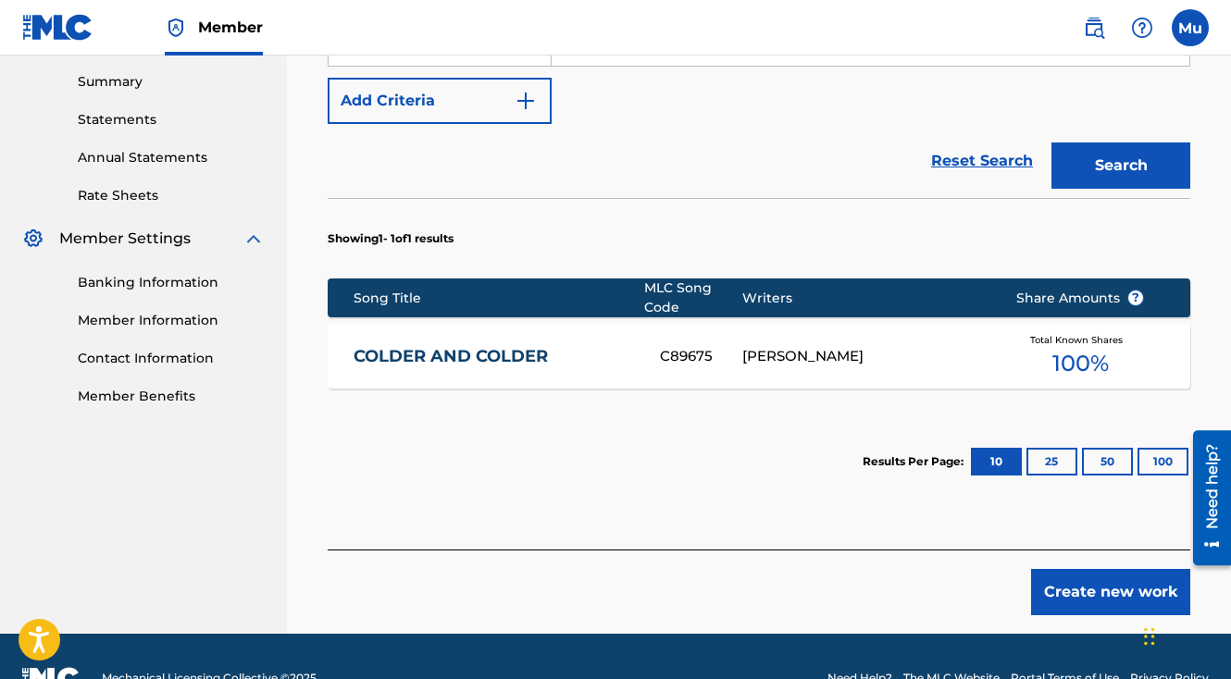
click at [1074, 569] on button "Create new work" at bounding box center [1110, 592] width 159 height 46
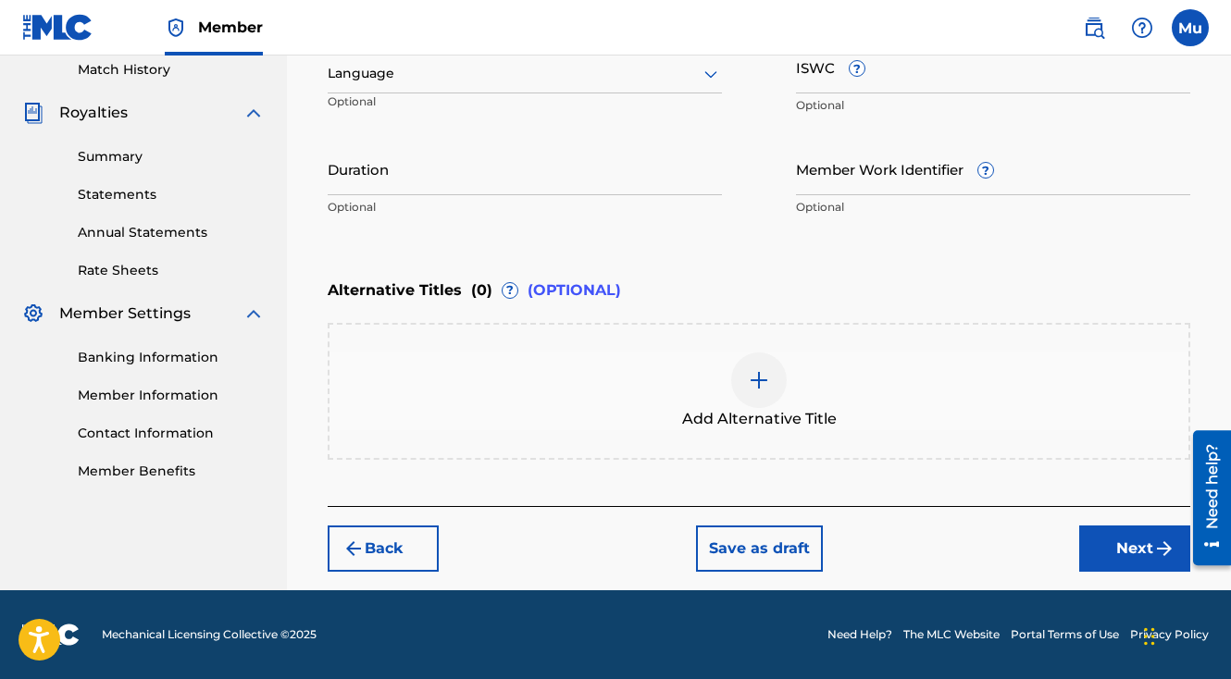
scroll to position [516, 0]
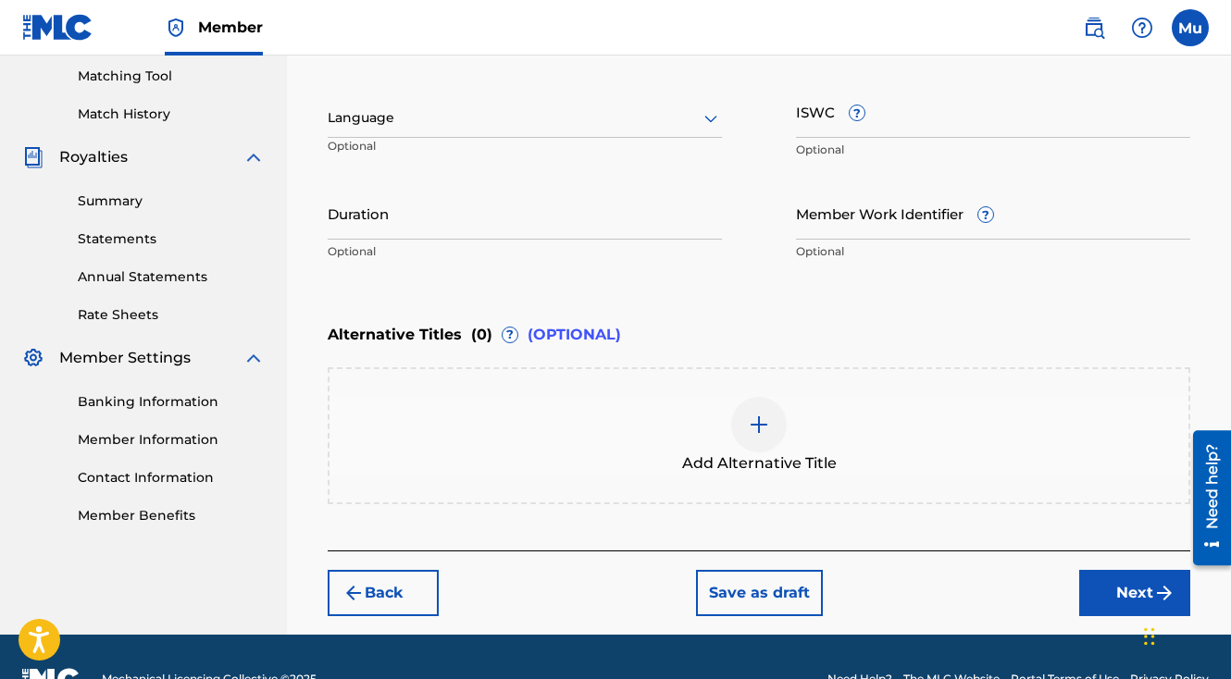
click at [1110, 570] on button "Next" at bounding box center [1134, 593] width 111 height 46
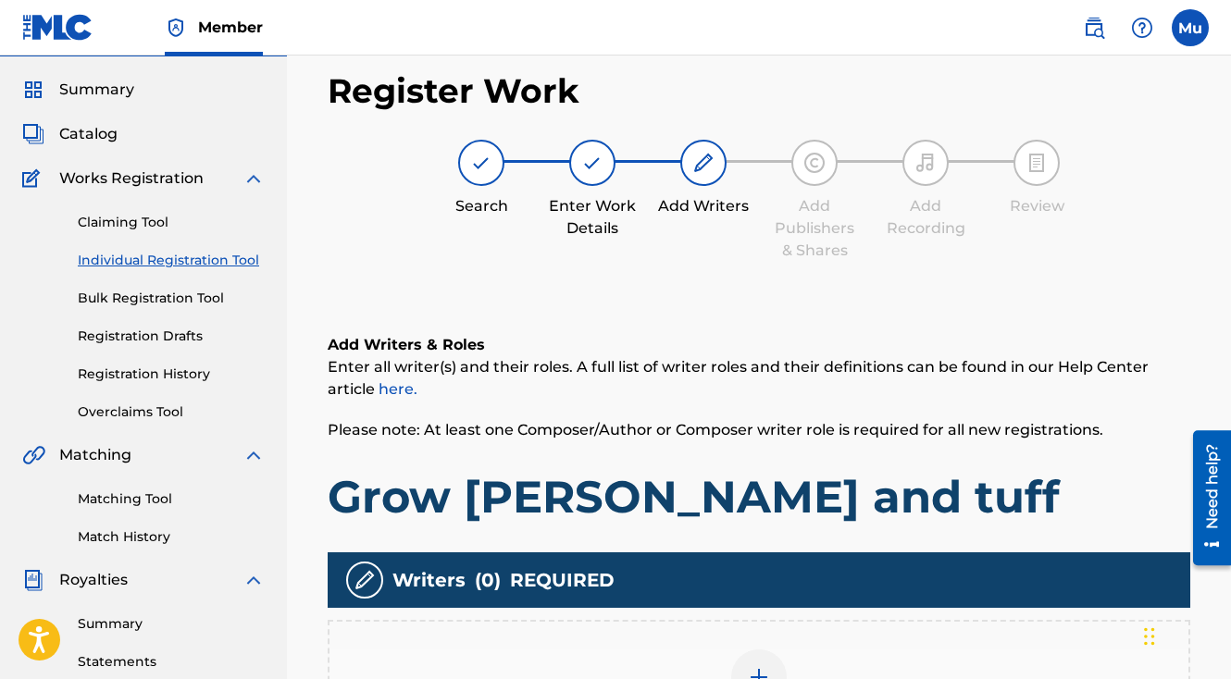
scroll to position [83, 0]
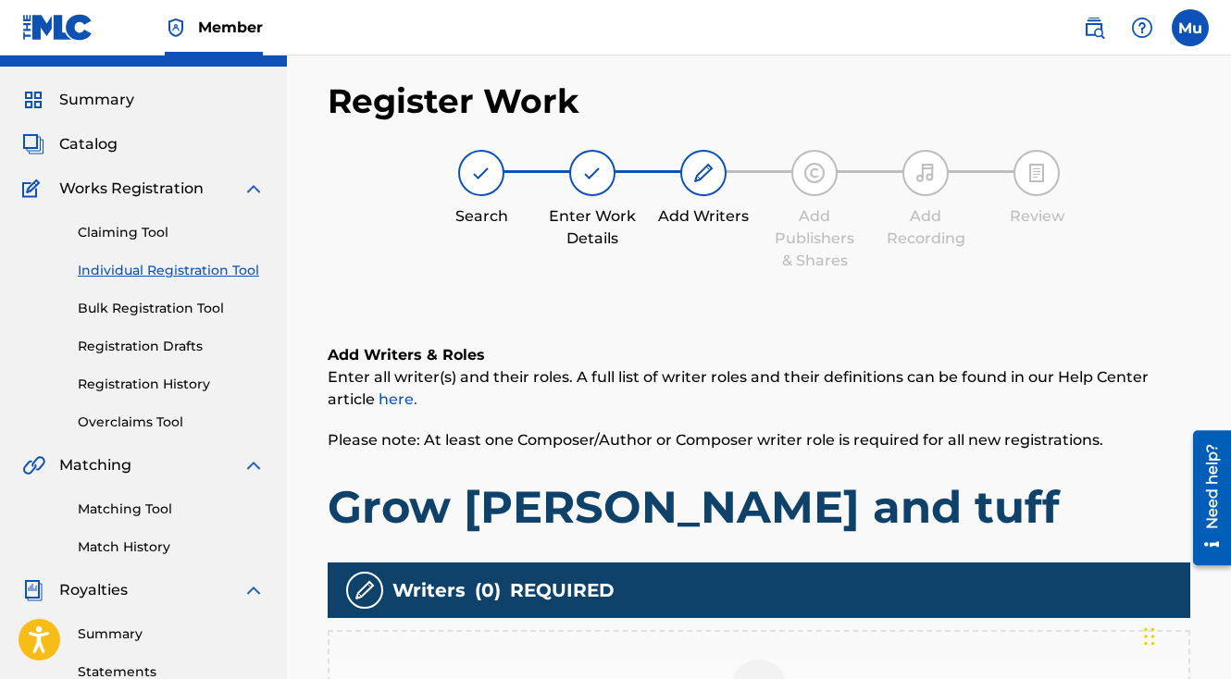
click at [764, 677] on img at bounding box center [759, 688] width 22 height 22
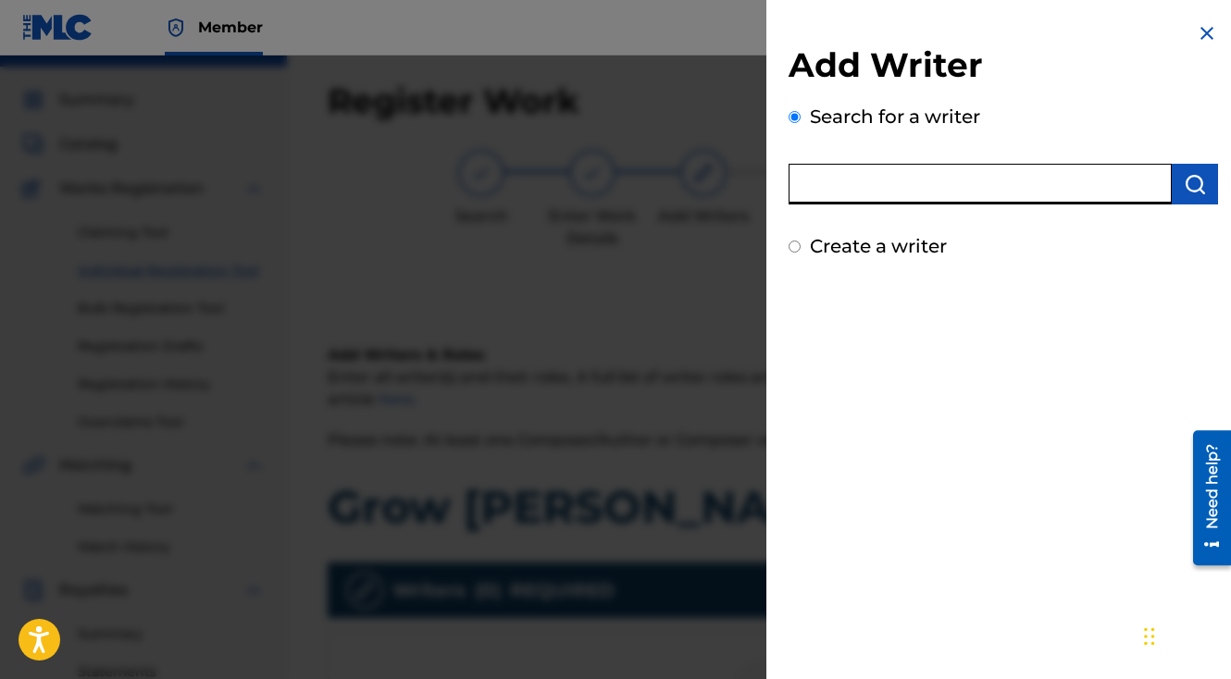
click at [1006, 175] on input "text" at bounding box center [980, 184] width 383 height 41
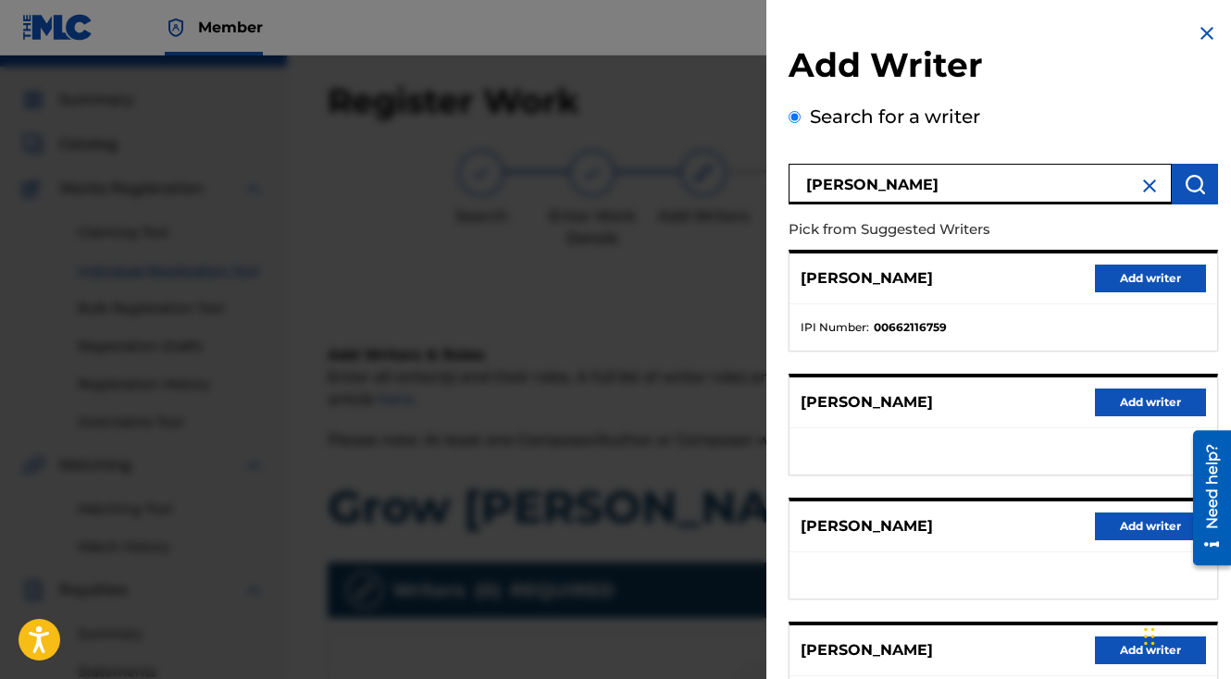
click at [1166, 257] on div "[PERSON_NAME] Add writer" at bounding box center [1003, 279] width 428 height 51
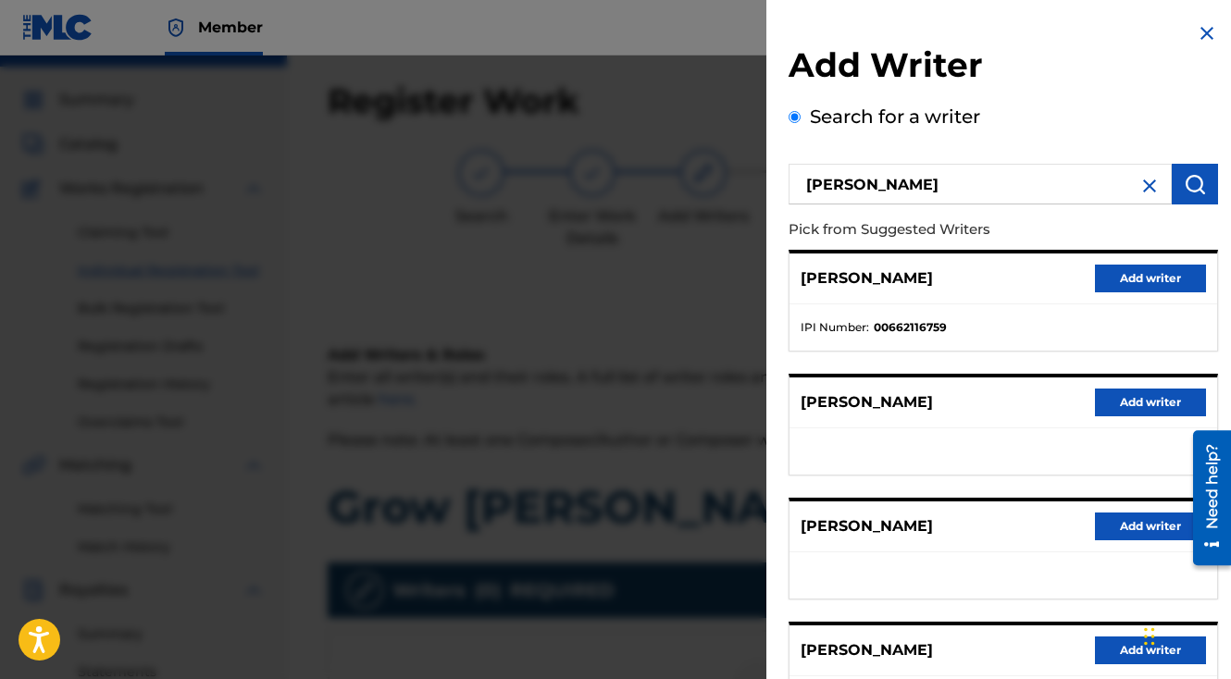
click at [1147, 279] on button "Add writer" at bounding box center [1150, 279] width 111 height 28
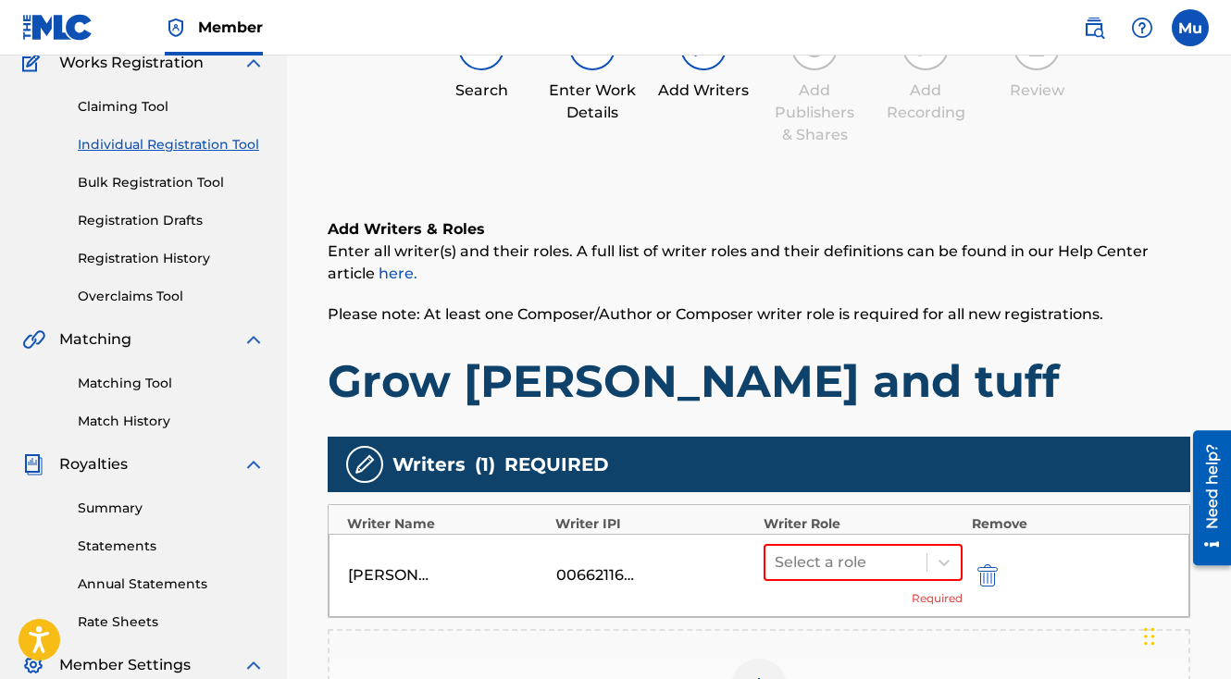
scroll to position [515, 0]
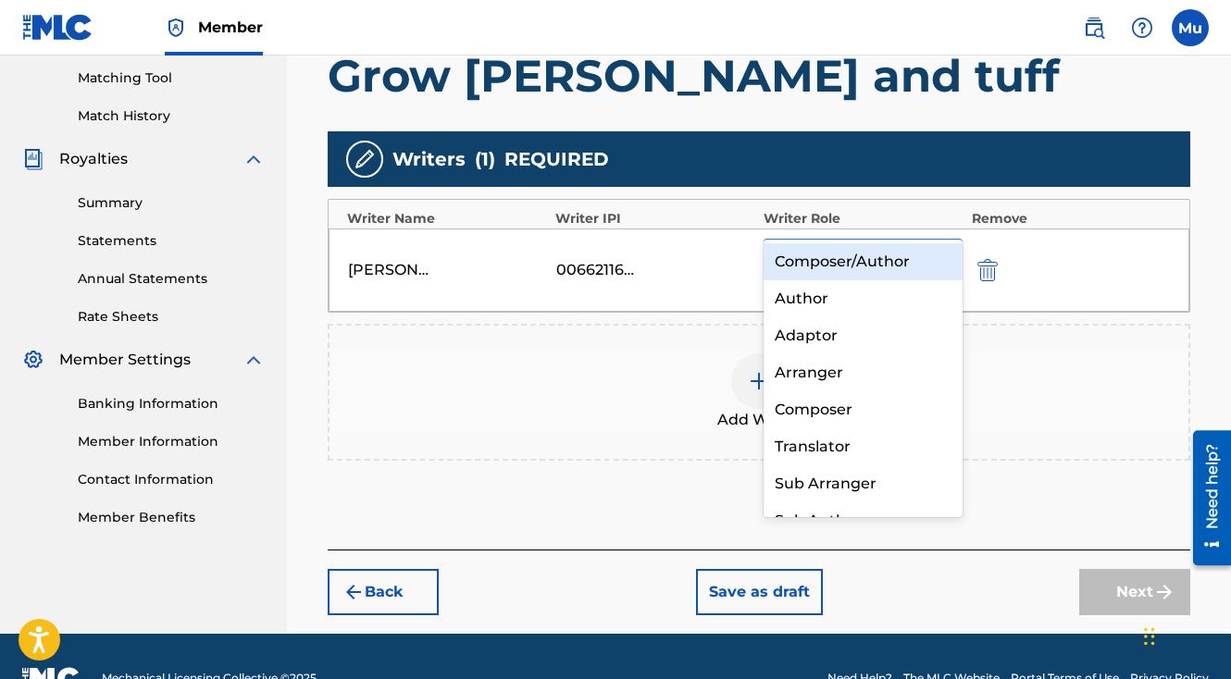
click at [942, 255] on icon at bounding box center [943, 258] width 11 height 6
click at [920, 266] on div "Composer/Author" at bounding box center [863, 261] width 199 height 37
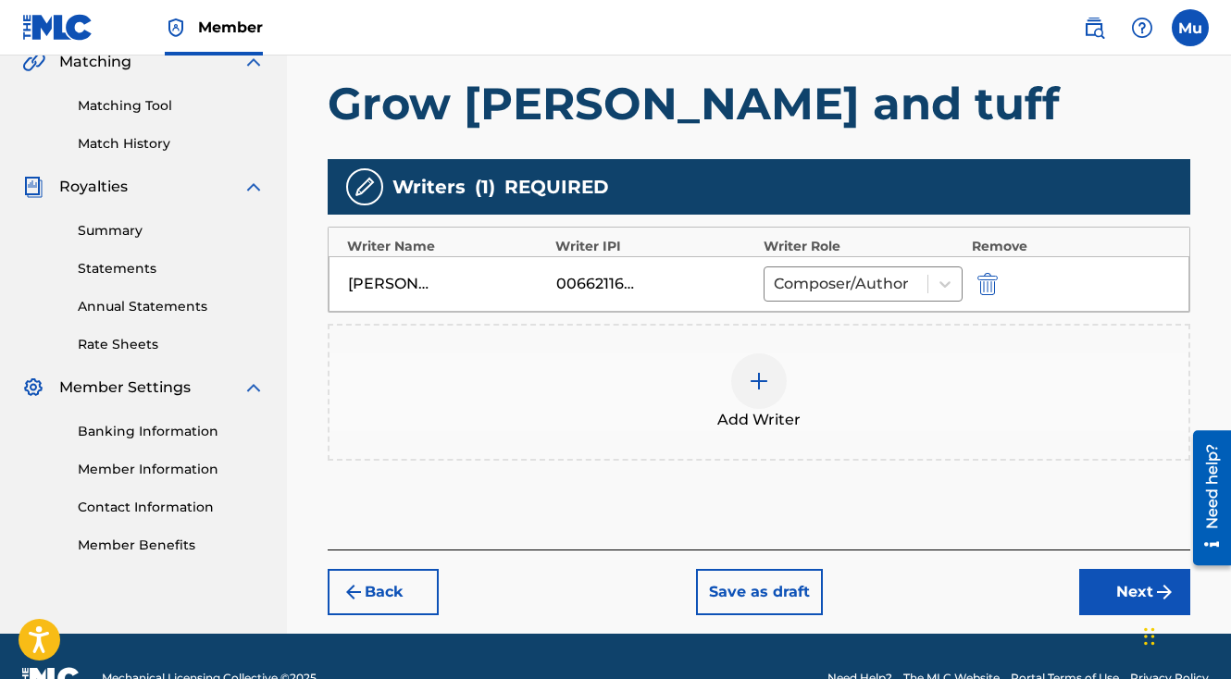
click at [1099, 569] on button "Next" at bounding box center [1134, 592] width 111 height 46
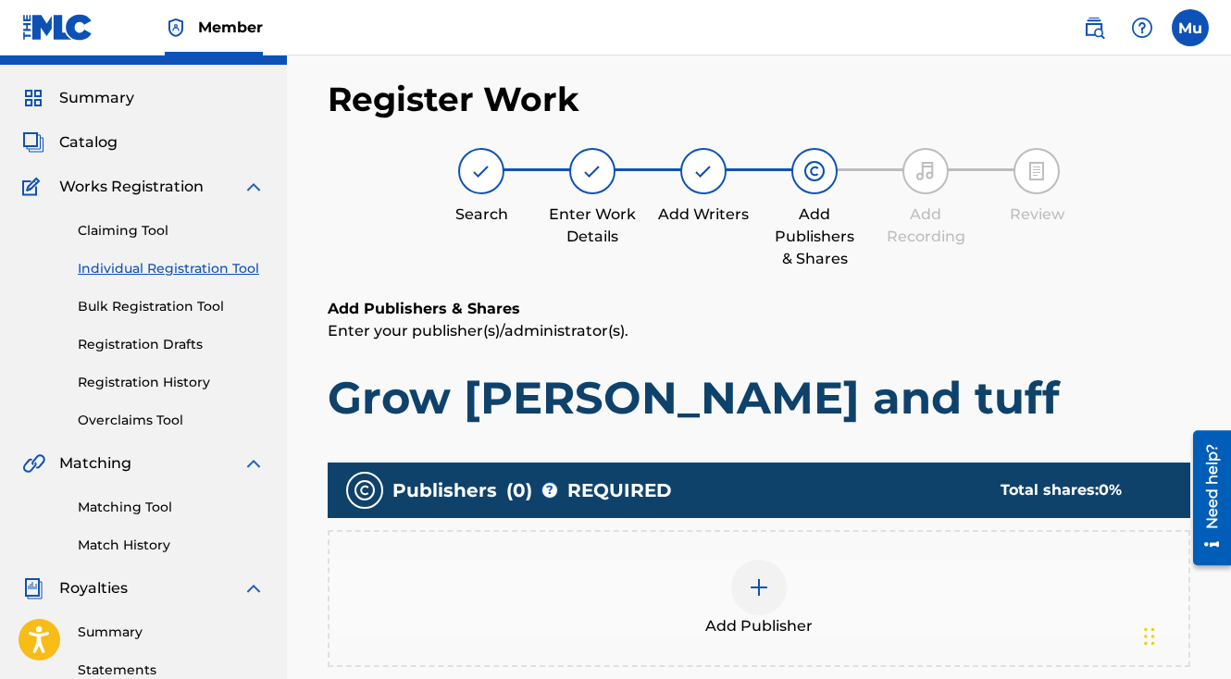
scroll to position [83, 0]
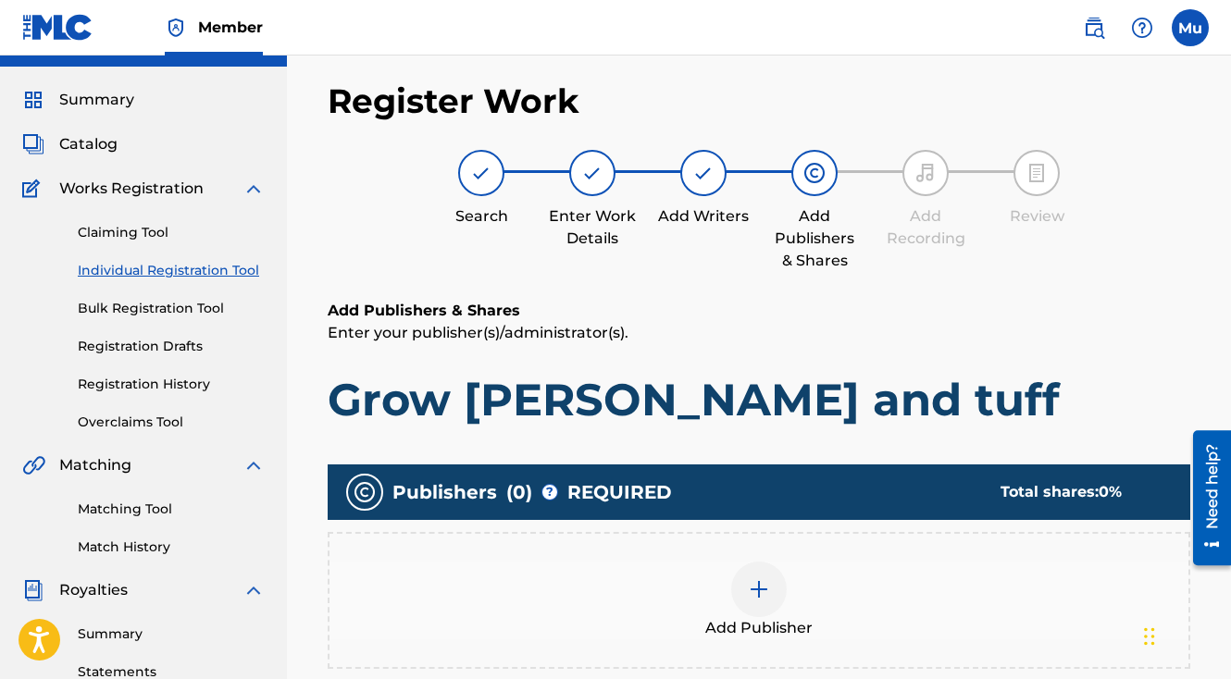
click at [739, 562] on div "Add Publisher" at bounding box center [758, 601] width 859 height 78
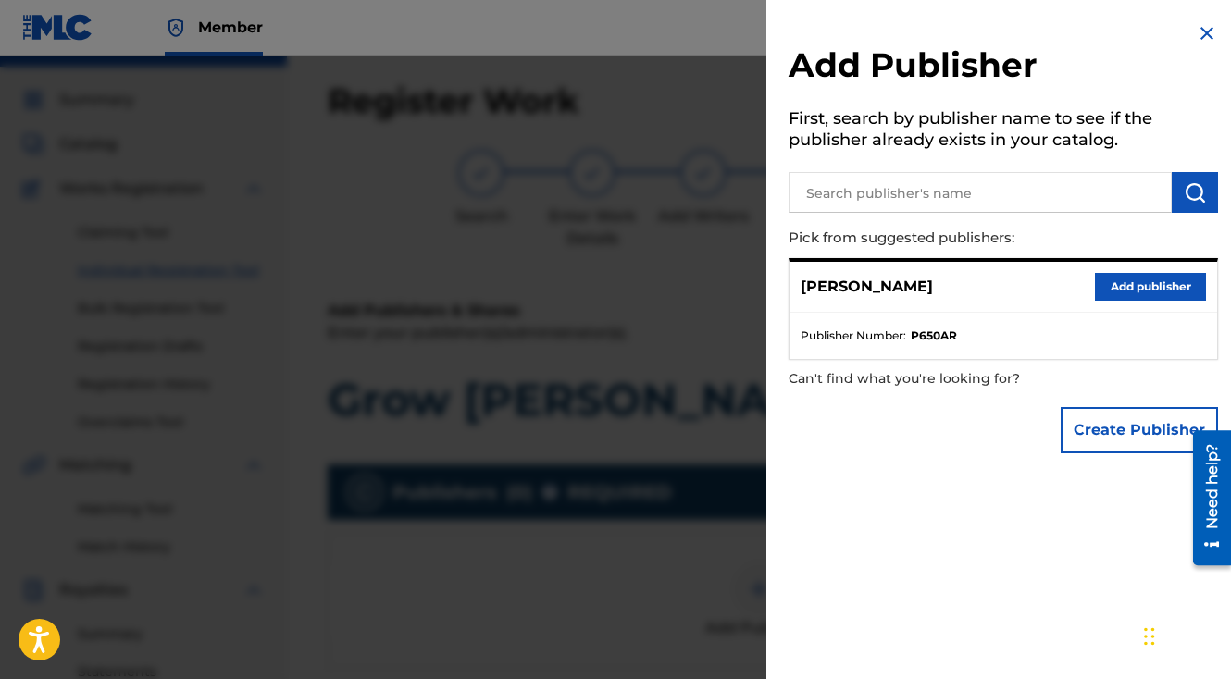
click at [1140, 280] on button "Add publisher" at bounding box center [1150, 287] width 111 height 28
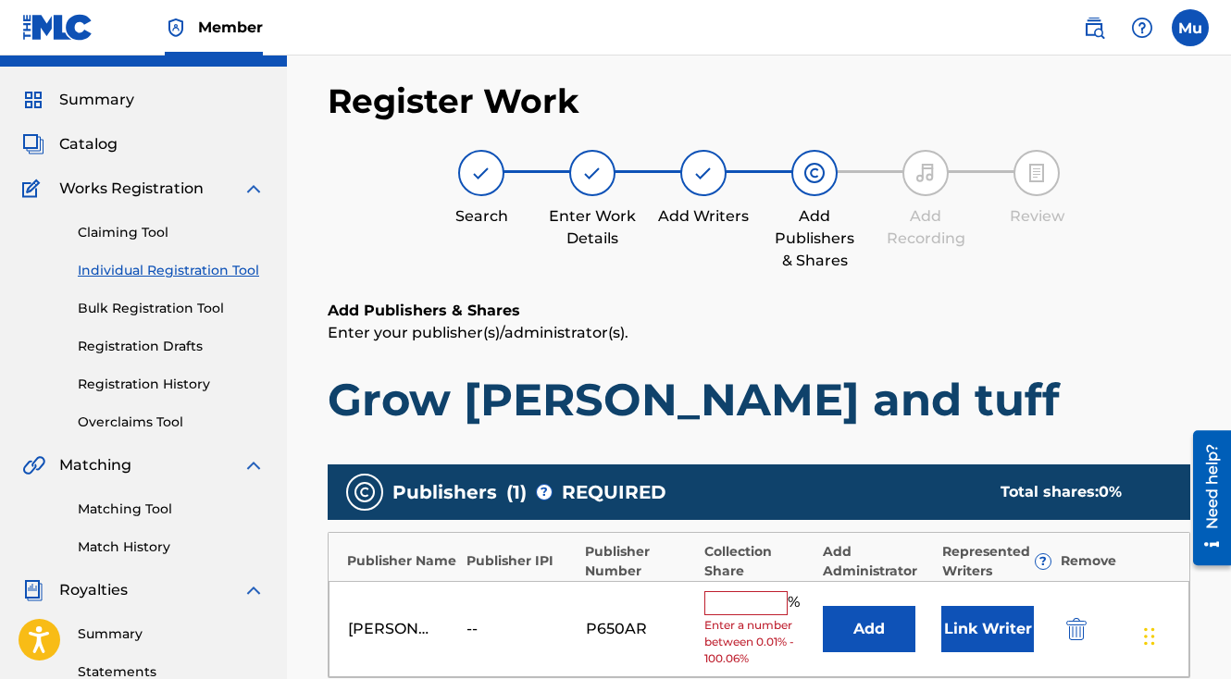
click at [743, 591] on input "text" at bounding box center [745, 603] width 83 height 24
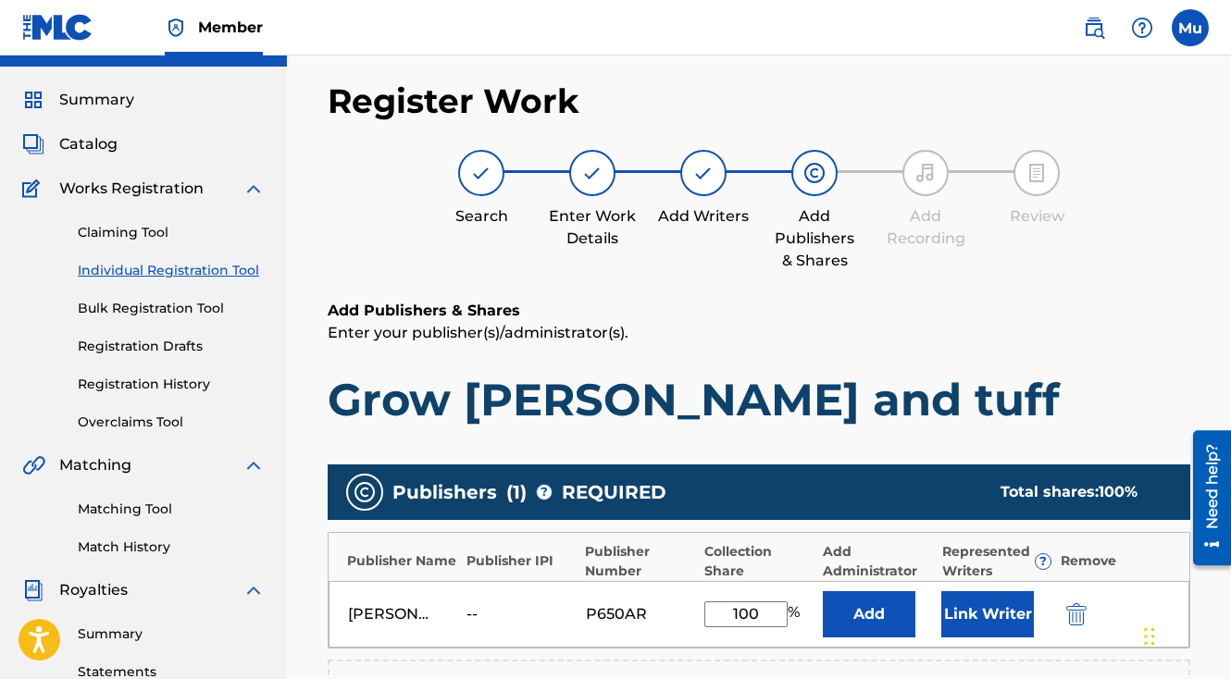
click at [965, 591] on button "Link Writer" at bounding box center [987, 614] width 93 height 46
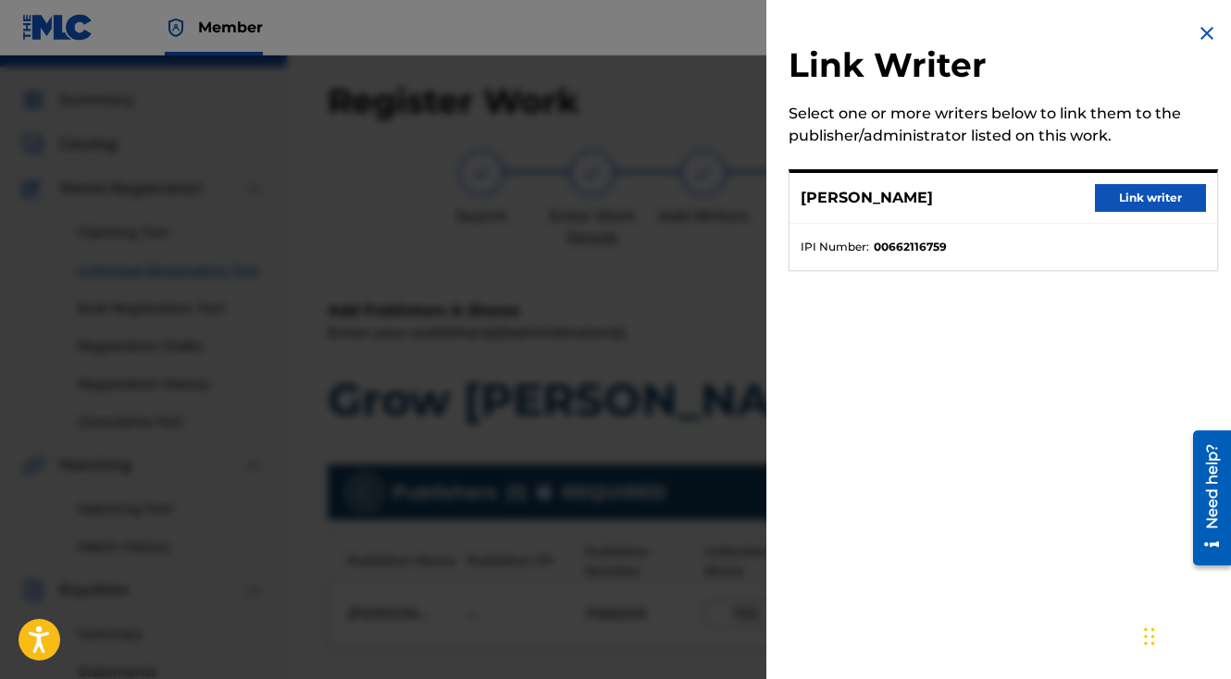
click at [1147, 191] on button "Link writer" at bounding box center [1150, 198] width 111 height 28
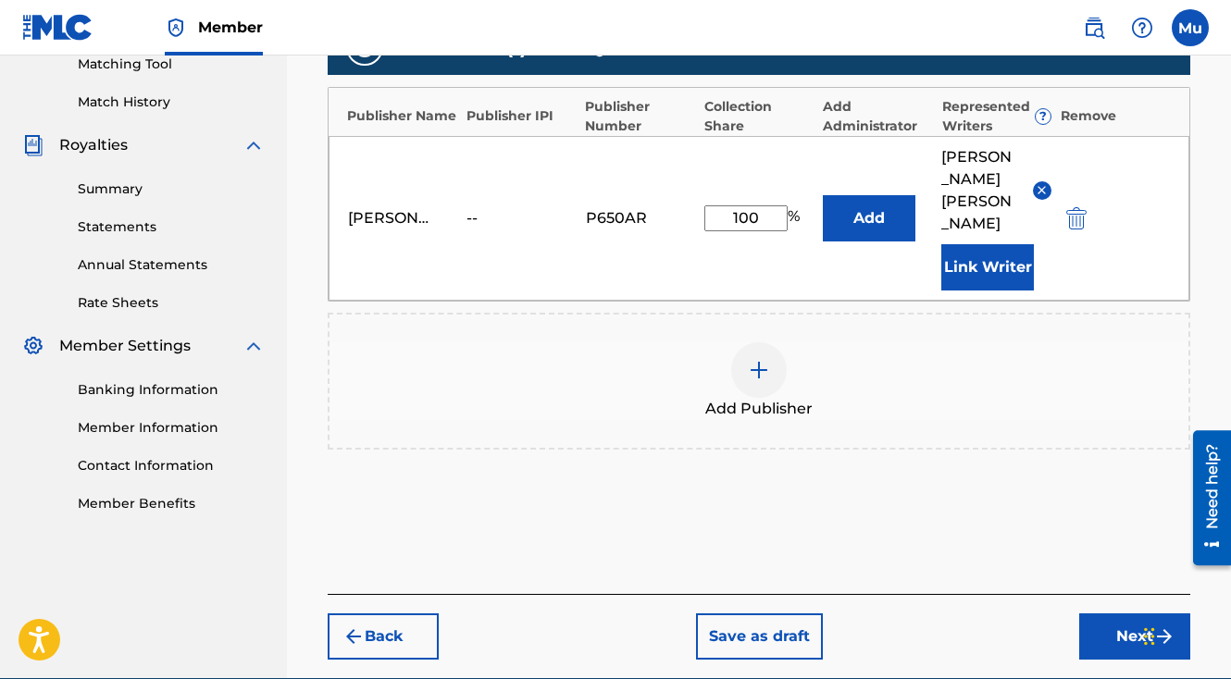
click at [1111, 614] on button "Next" at bounding box center [1134, 637] width 111 height 46
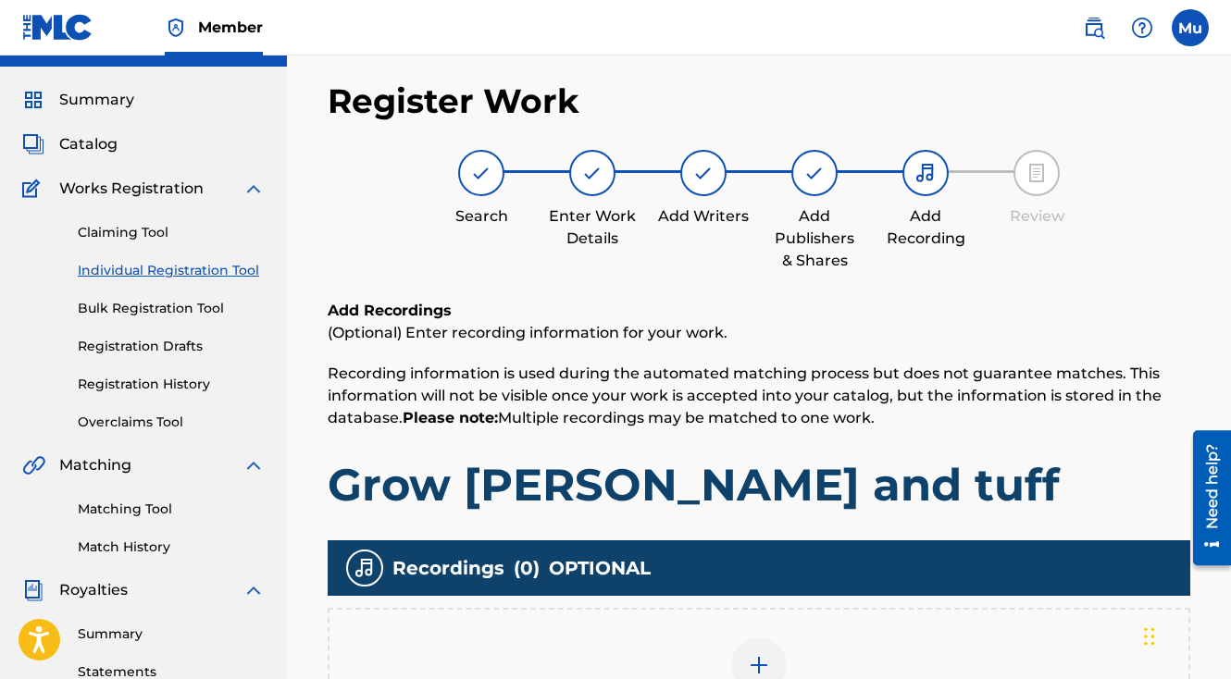
click at [752, 638] on div at bounding box center [759, 666] width 56 height 56
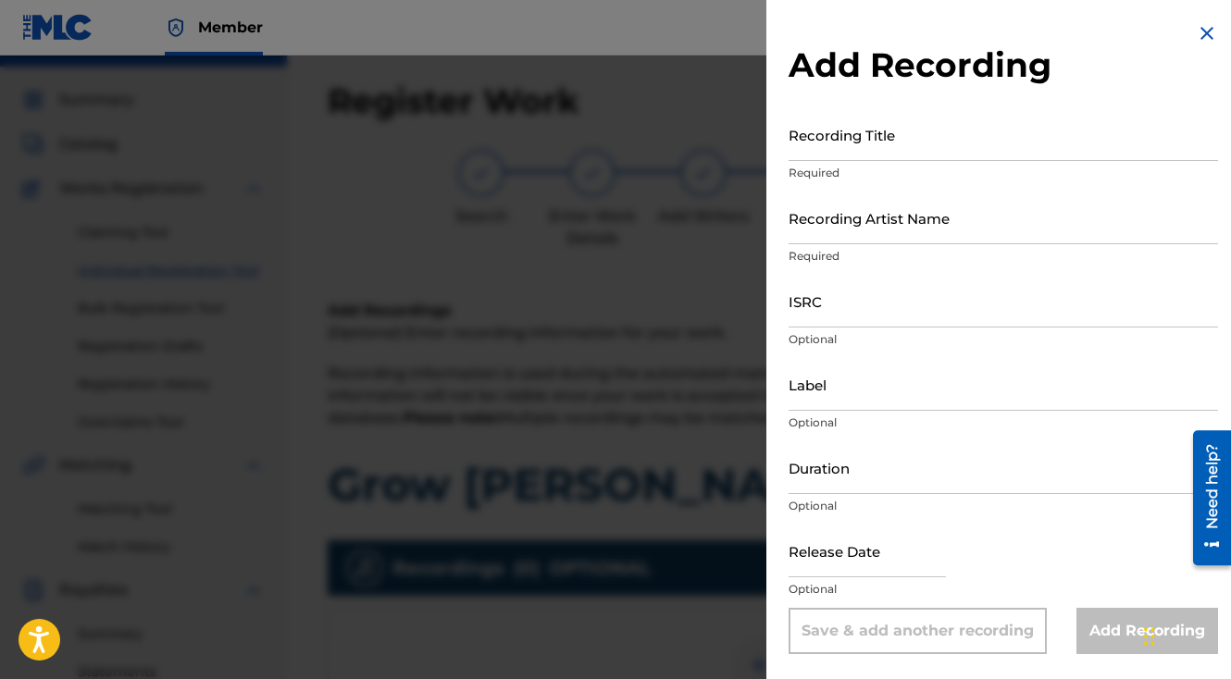
click at [848, 149] on input "Recording Title" at bounding box center [1003, 134] width 429 height 53
click at [856, 233] on input "Recording Artist Name" at bounding box center [1003, 218] width 429 height 53
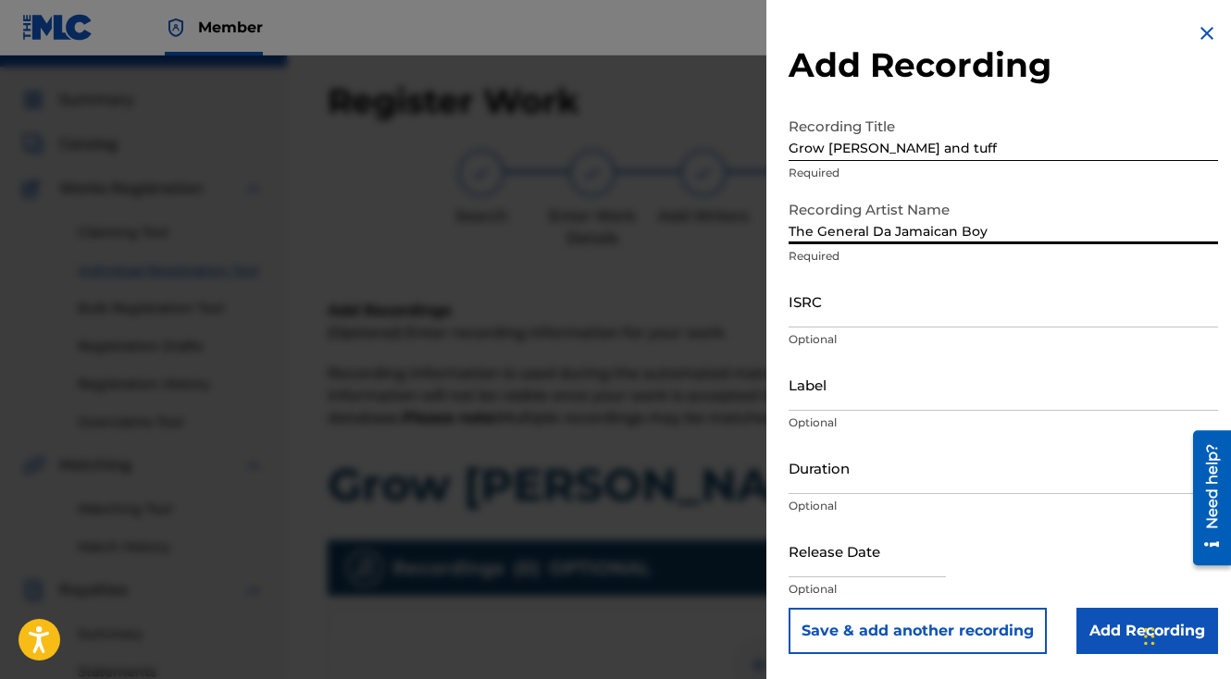
click at [854, 291] on input "ISRC" at bounding box center [1003, 301] width 429 height 53
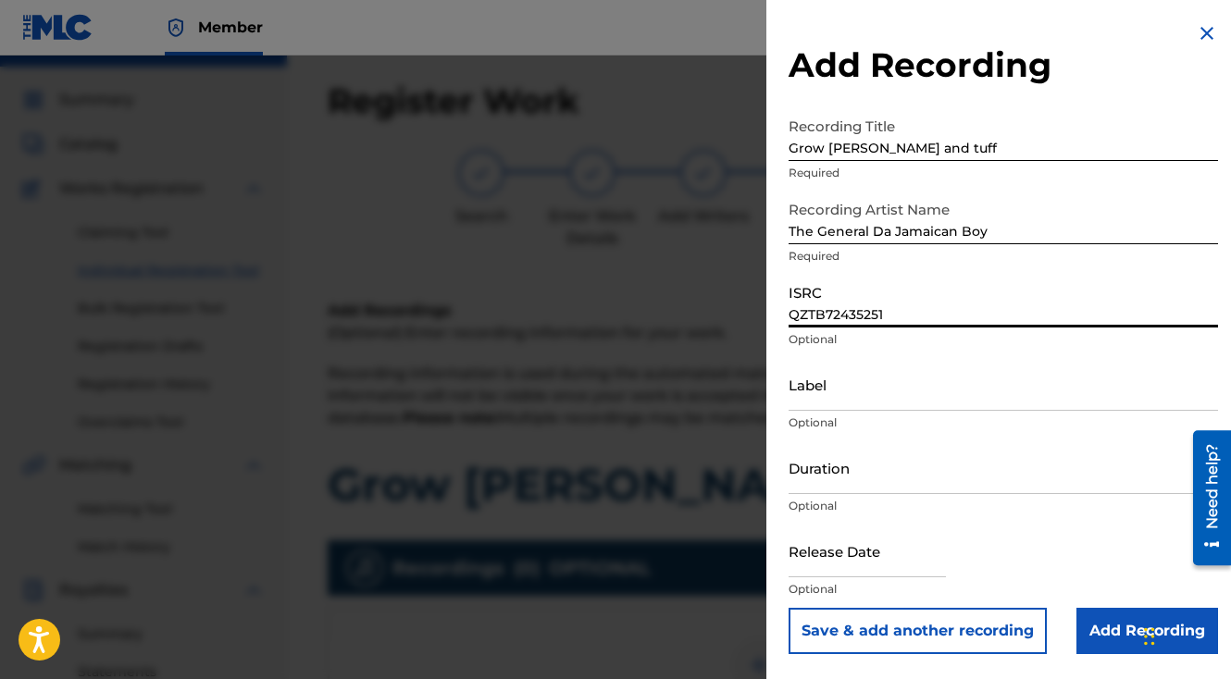
click at [789, 608] on button "Save & add another recording" at bounding box center [918, 631] width 258 height 46
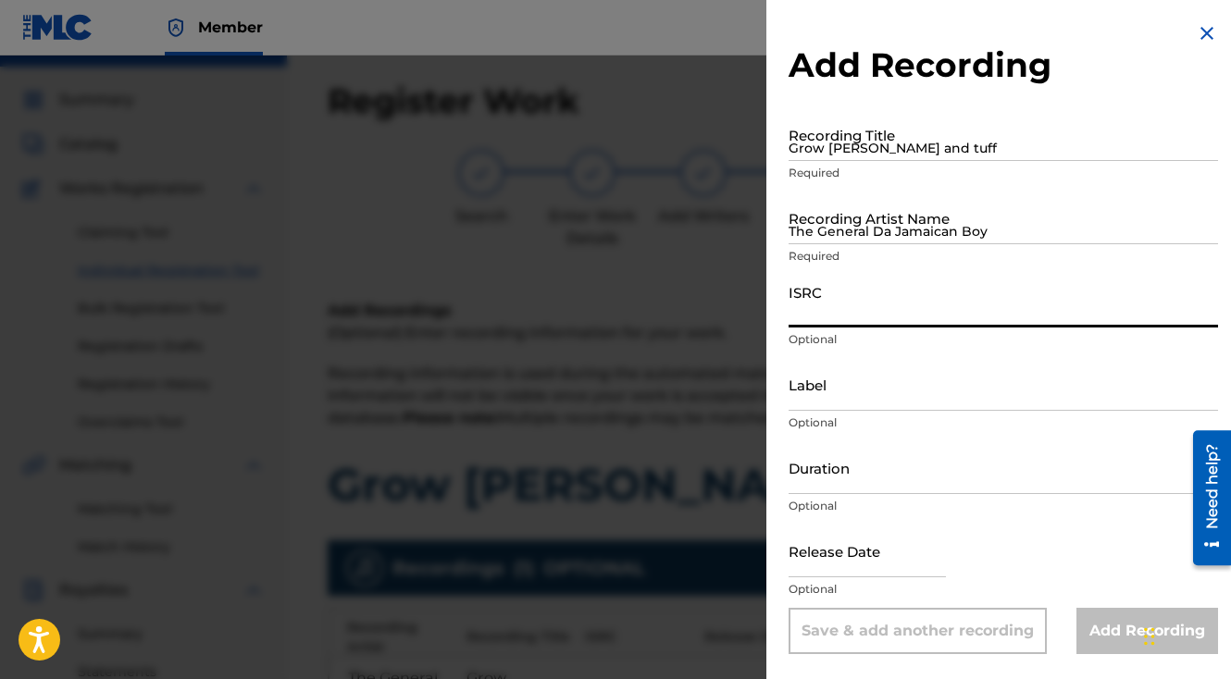
click at [689, 463] on div at bounding box center [615, 395] width 1231 height 679
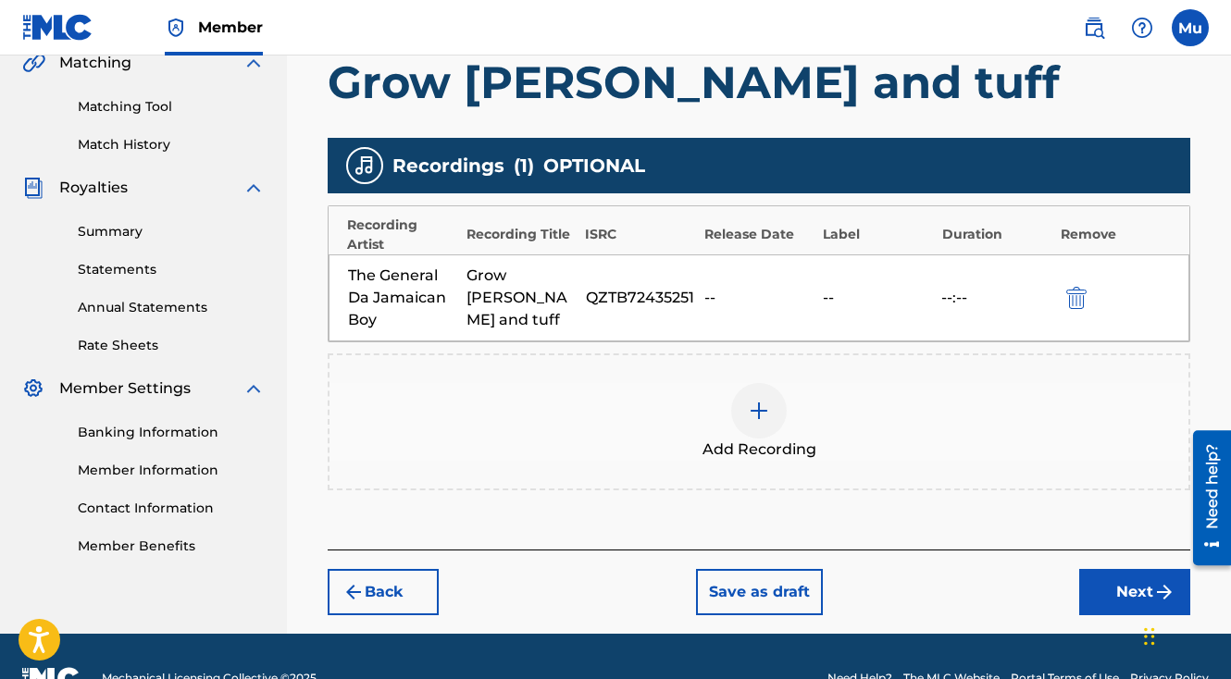
click at [1093, 569] on button "Next" at bounding box center [1134, 592] width 111 height 46
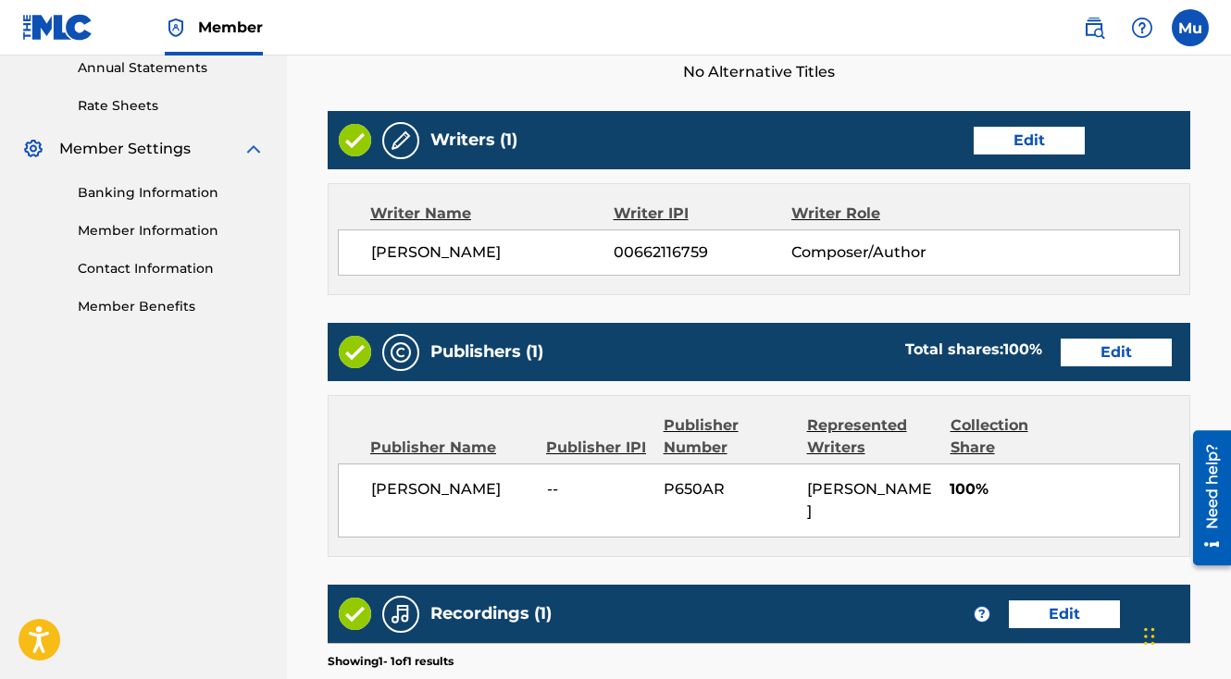
scroll to position [965, 0]
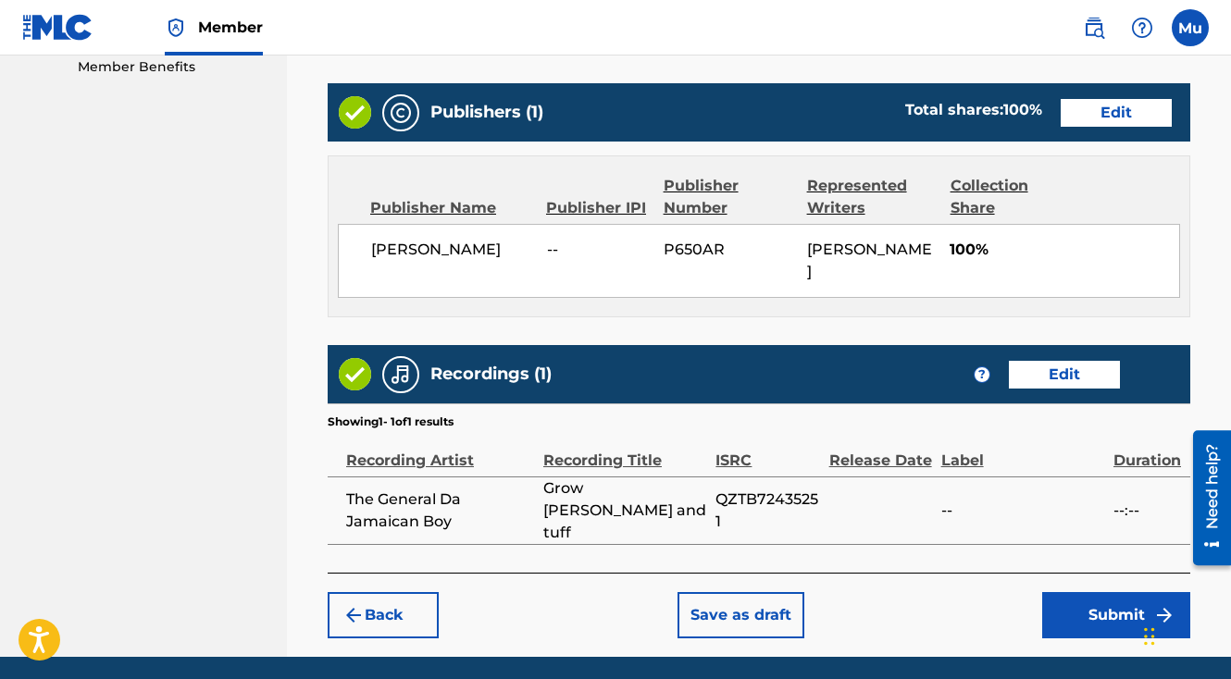
click at [1096, 592] on button "Submit" at bounding box center [1116, 615] width 148 height 46
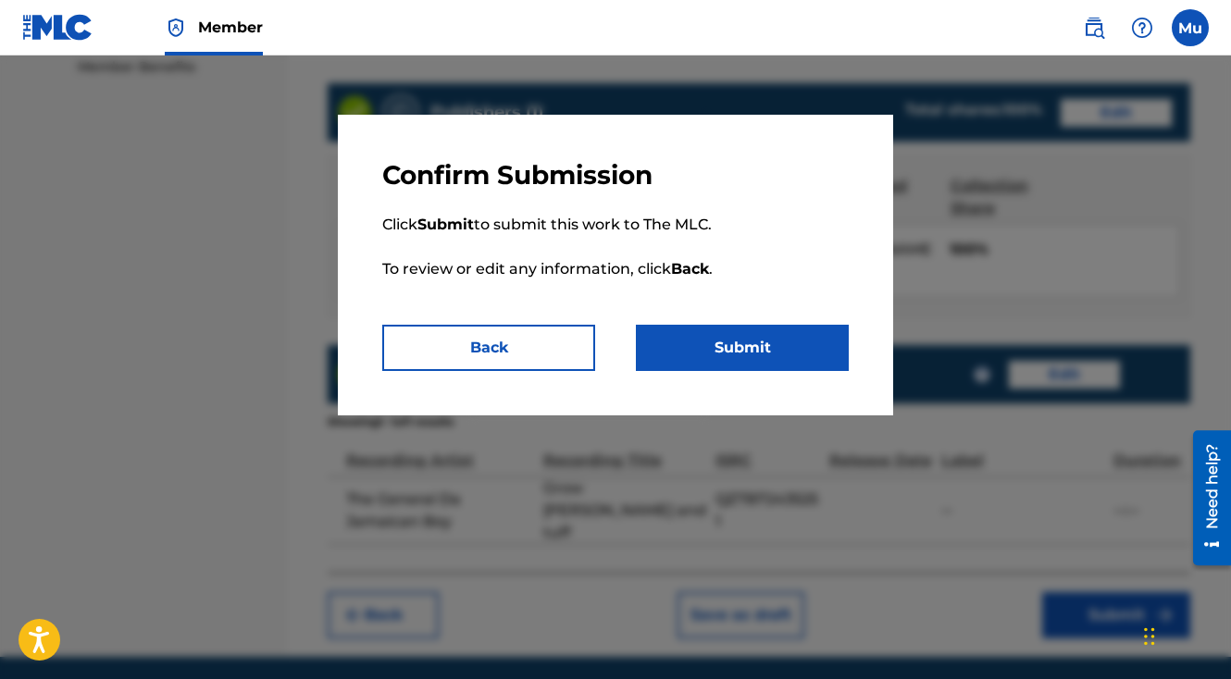
click at [804, 328] on button "Submit" at bounding box center [742, 348] width 213 height 46
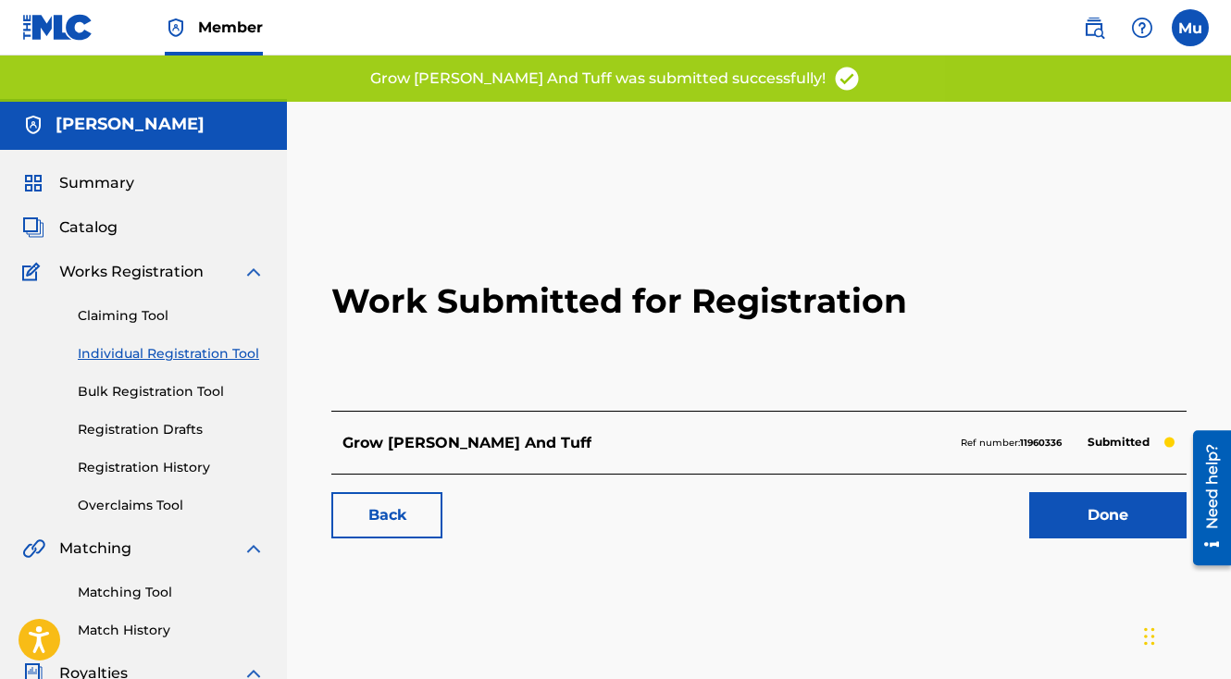
click at [1064, 492] on link "Done" at bounding box center [1107, 515] width 157 height 46
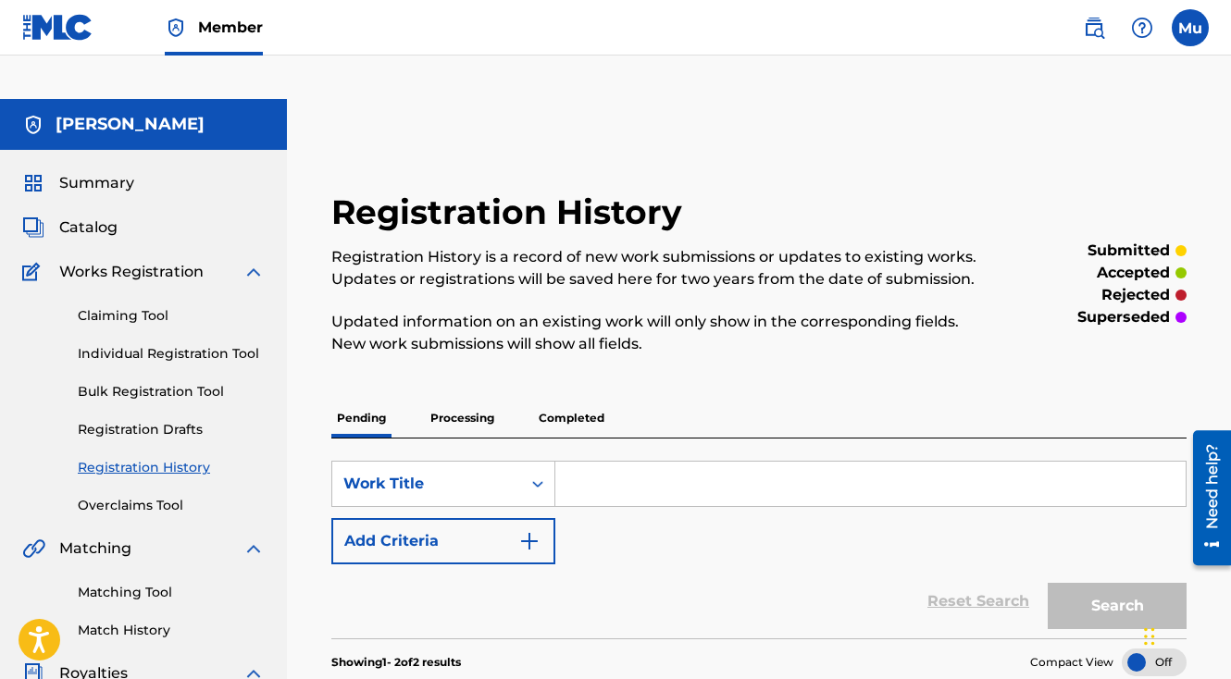
drag, startPoint x: 149, startPoint y: 308, endPoint x: 220, endPoint y: 314, distance: 71.5
click at [149, 344] on link "Individual Registration Tool" at bounding box center [171, 353] width 187 height 19
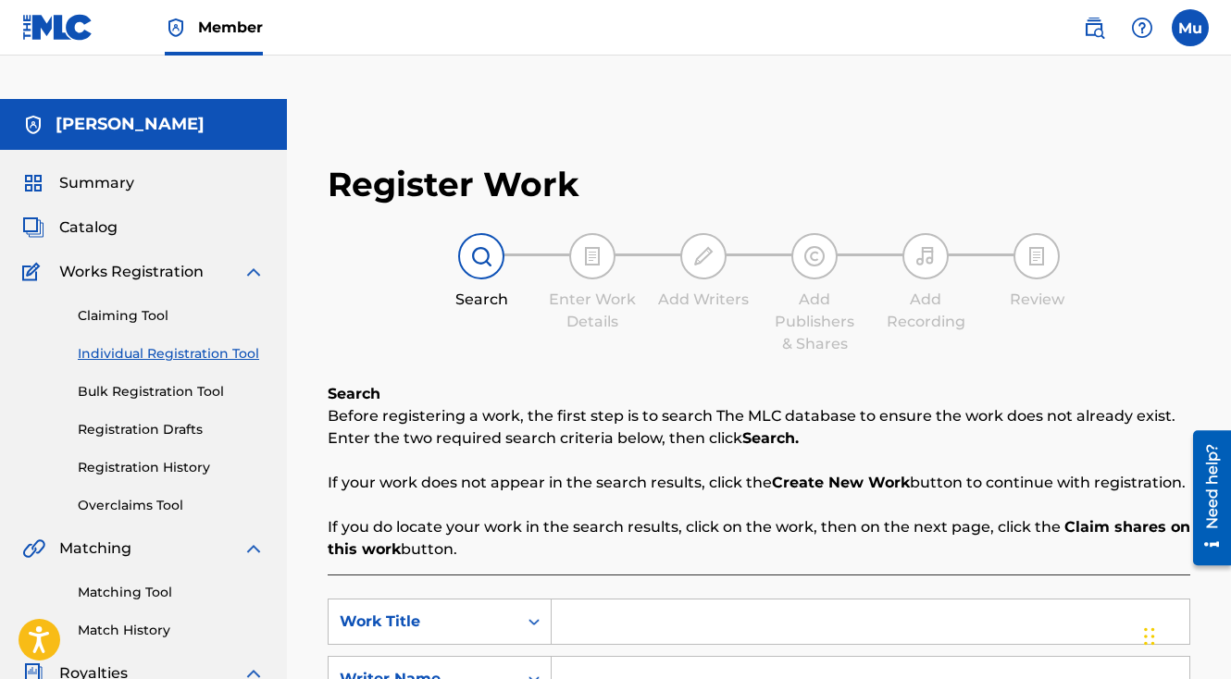
click at [620, 600] on input "Search Form" at bounding box center [871, 622] width 638 height 44
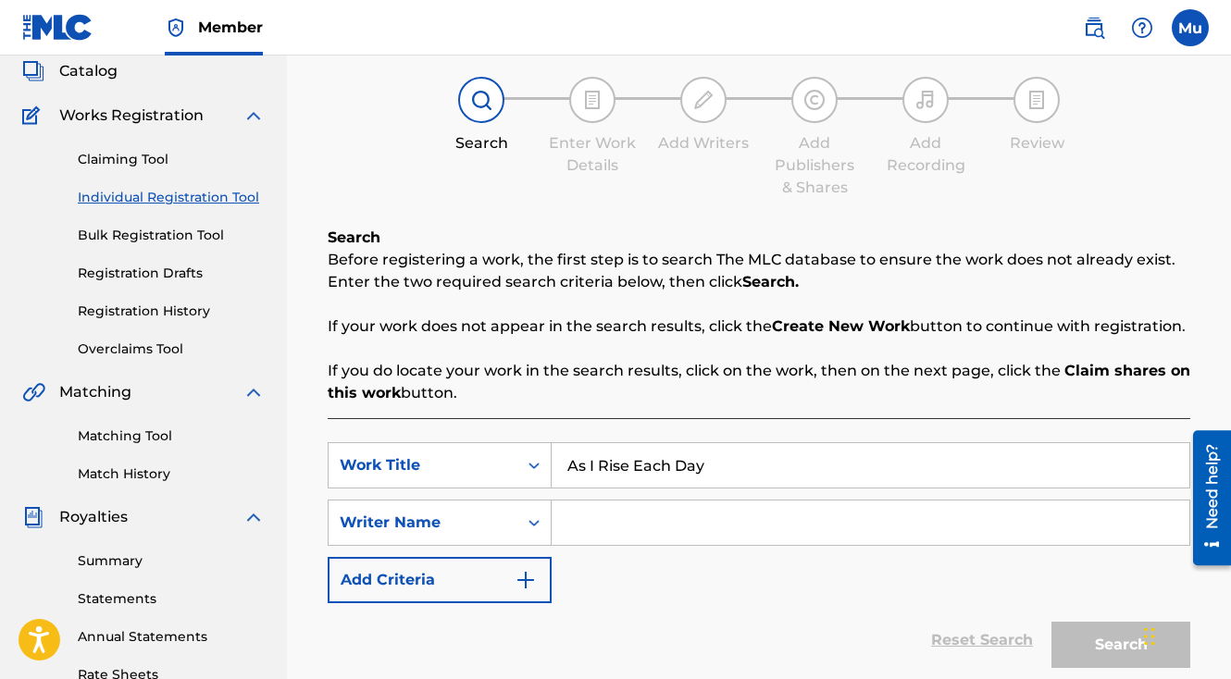
scroll to position [401, 0]
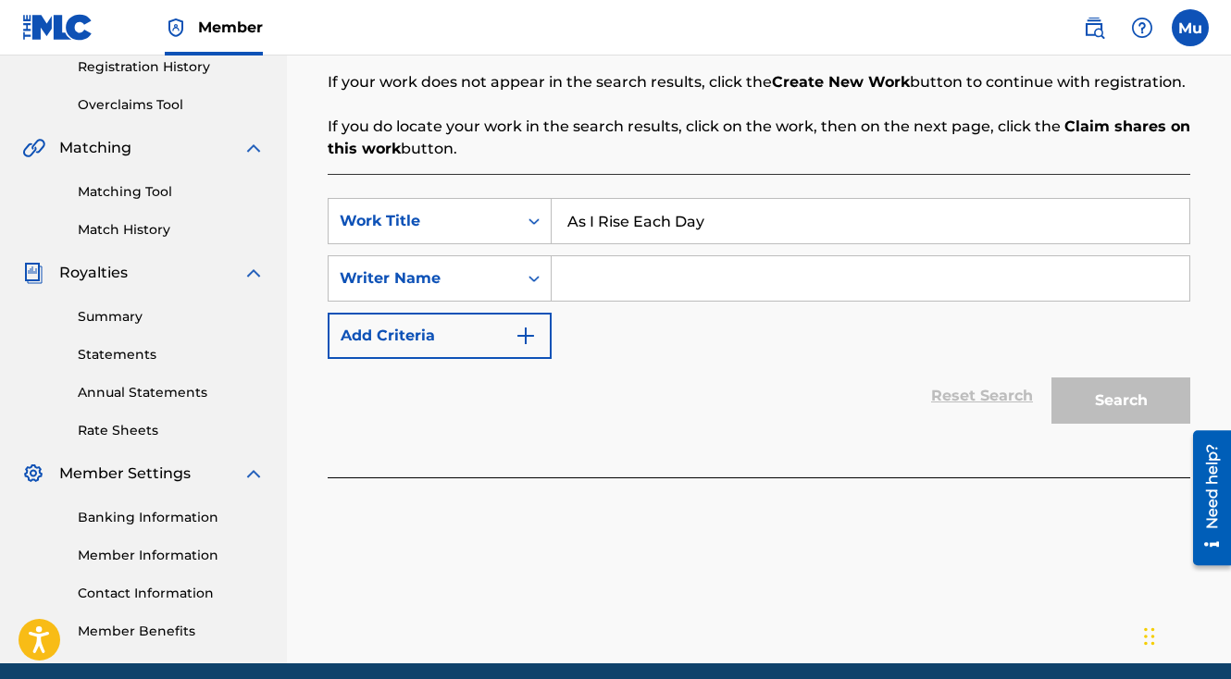
click at [642, 256] on input "Search Form" at bounding box center [871, 278] width 638 height 44
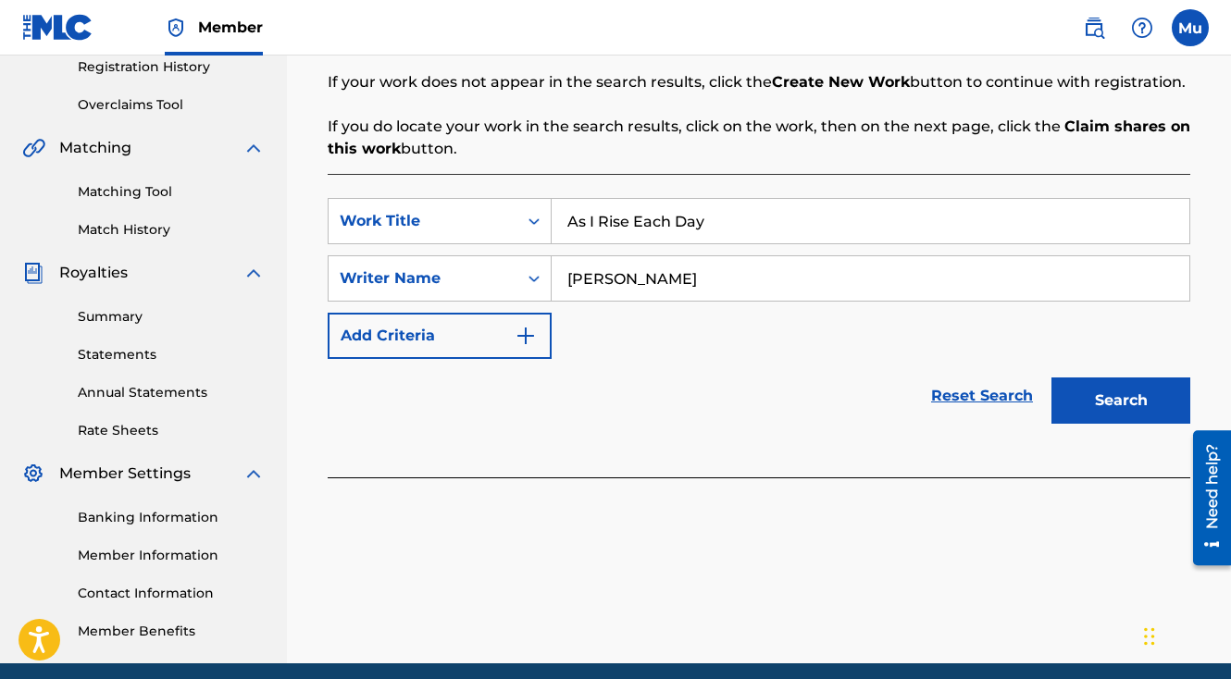
click at [1114, 378] on button "Search" at bounding box center [1120, 401] width 139 height 46
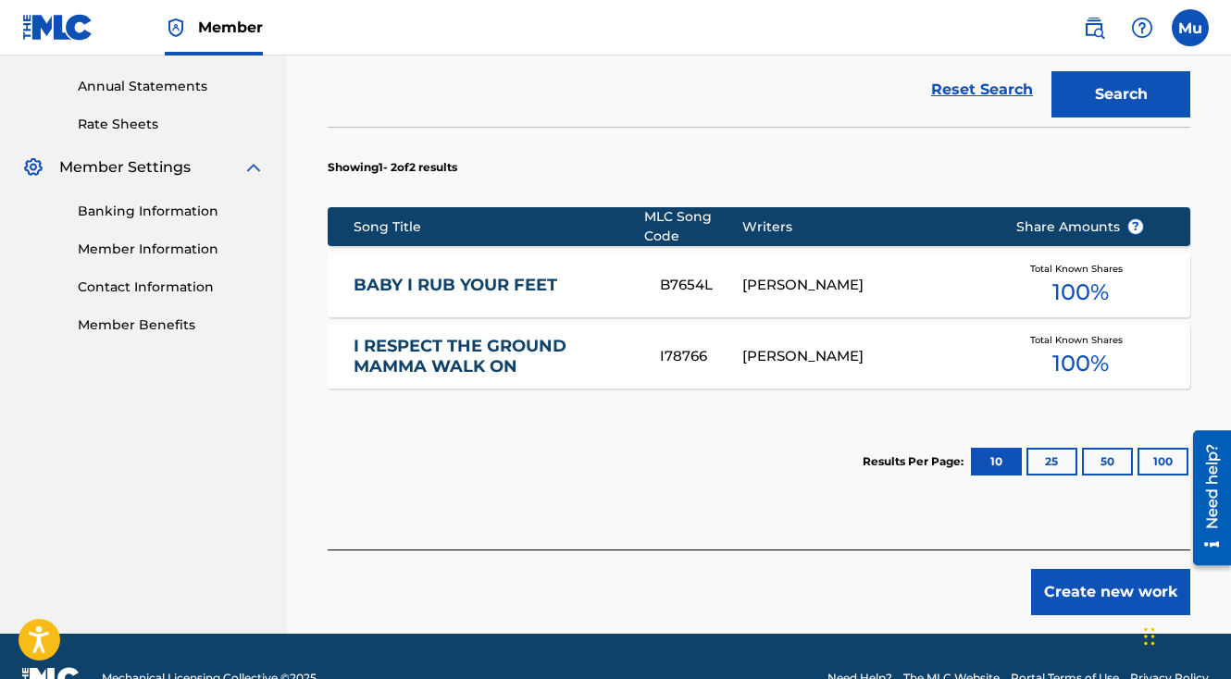
click at [1138, 569] on button "Create new work" at bounding box center [1110, 592] width 159 height 46
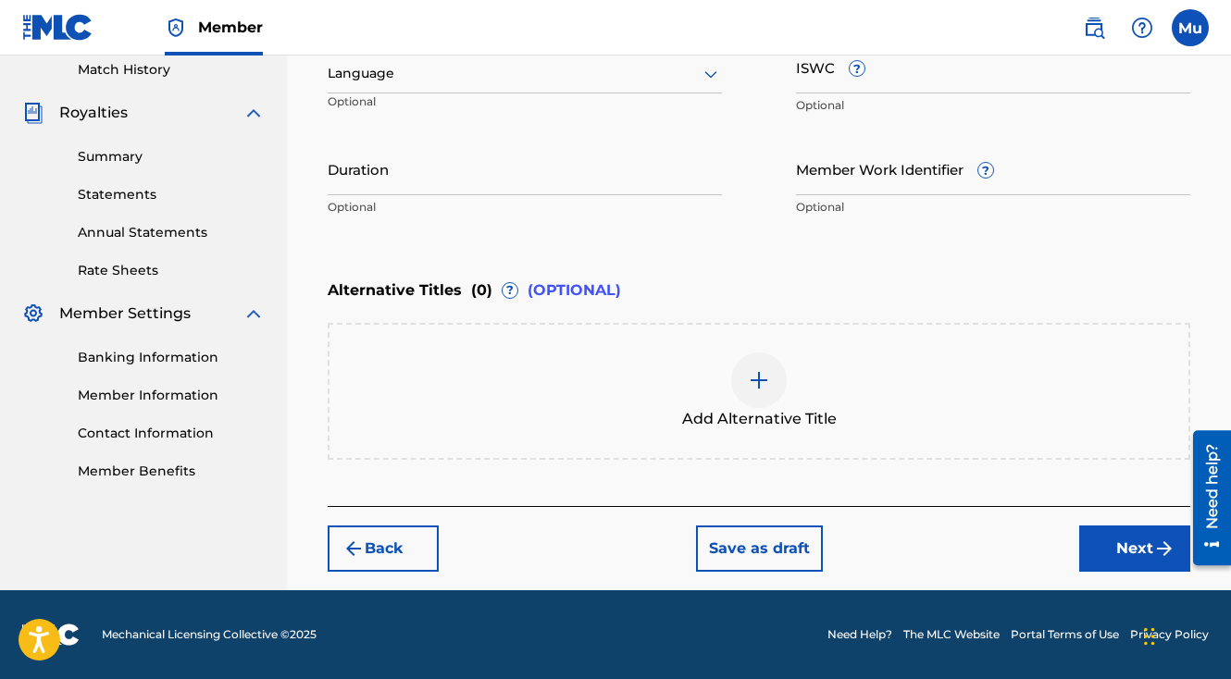
scroll to position [516, 0]
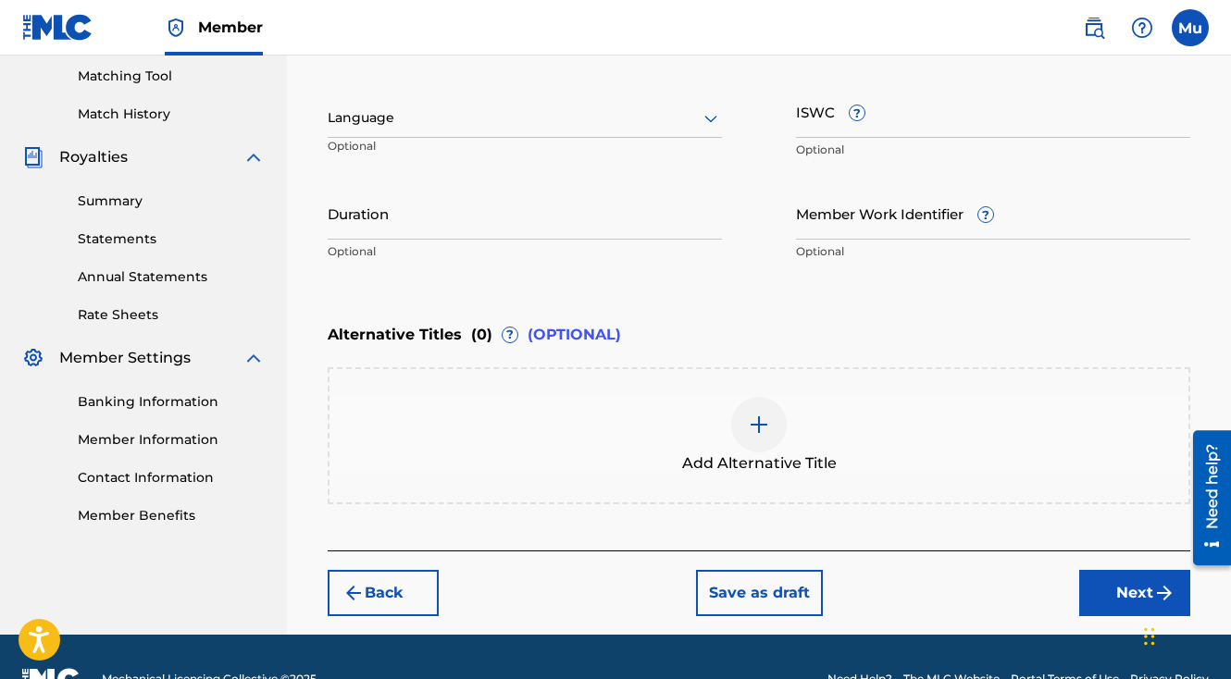
click at [1104, 570] on button "Next" at bounding box center [1134, 593] width 111 height 46
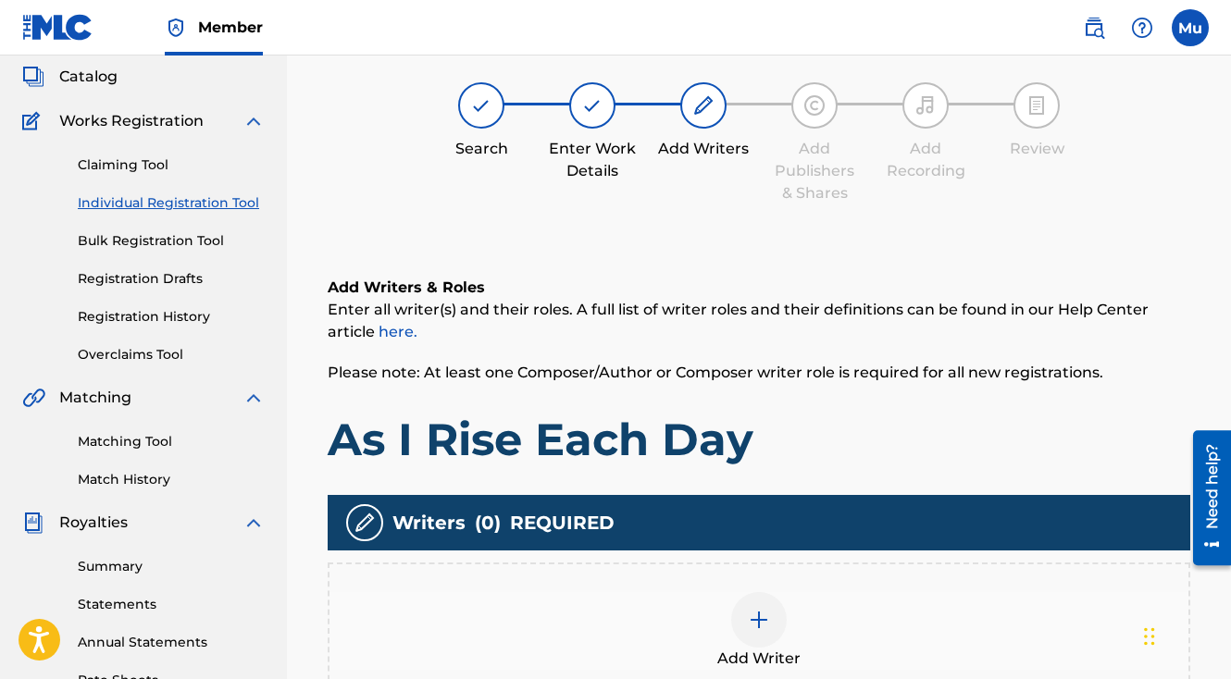
scroll to position [83, 0]
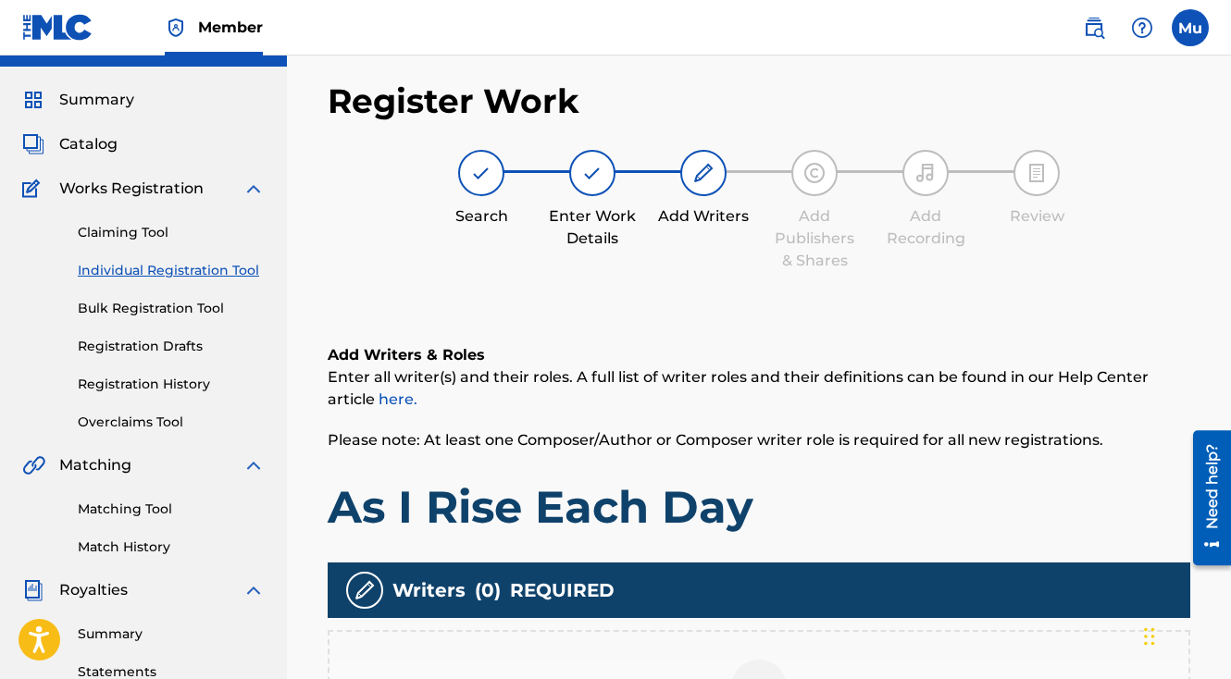
click at [776, 660] on div at bounding box center [759, 688] width 56 height 56
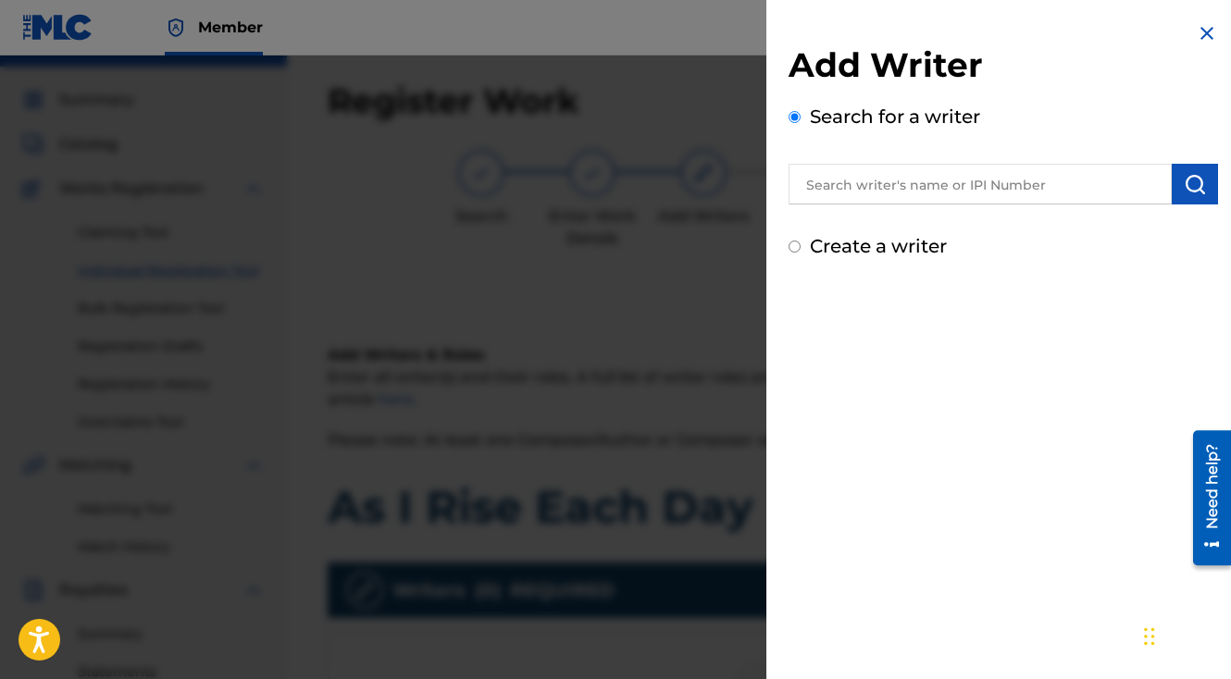
click at [921, 167] on input "text" at bounding box center [980, 184] width 383 height 41
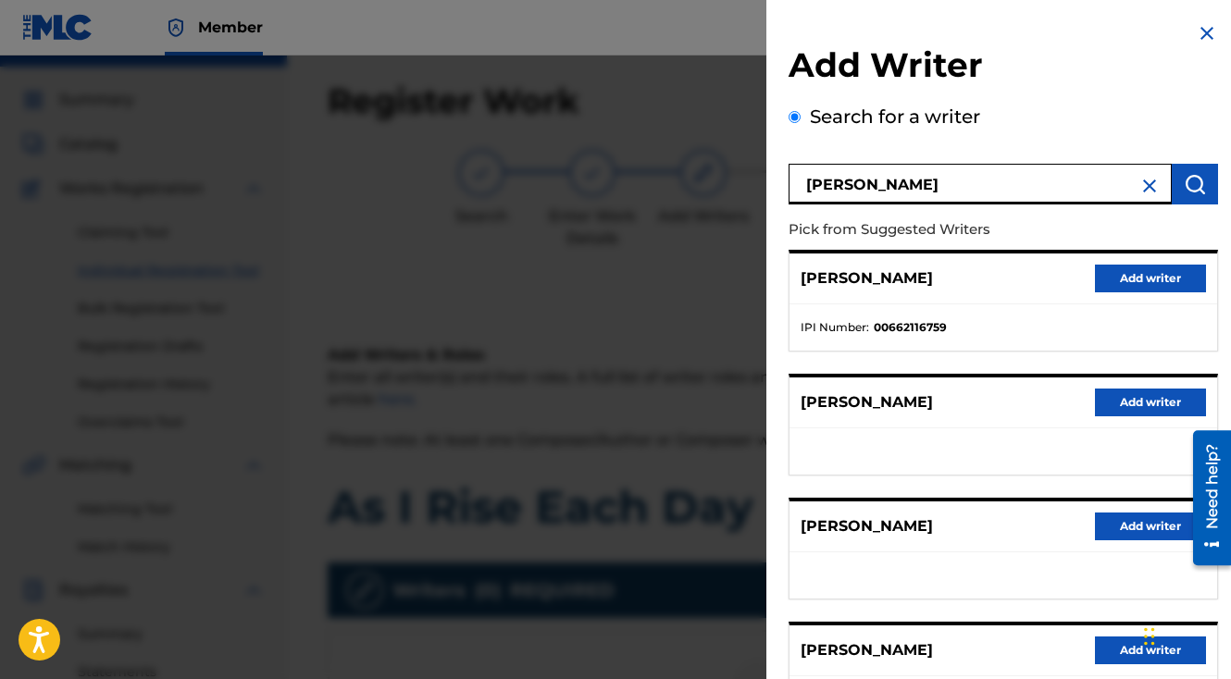
click at [1203, 254] on div "[PERSON_NAME] Add writer" at bounding box center [1003, 279] width 428 height 51
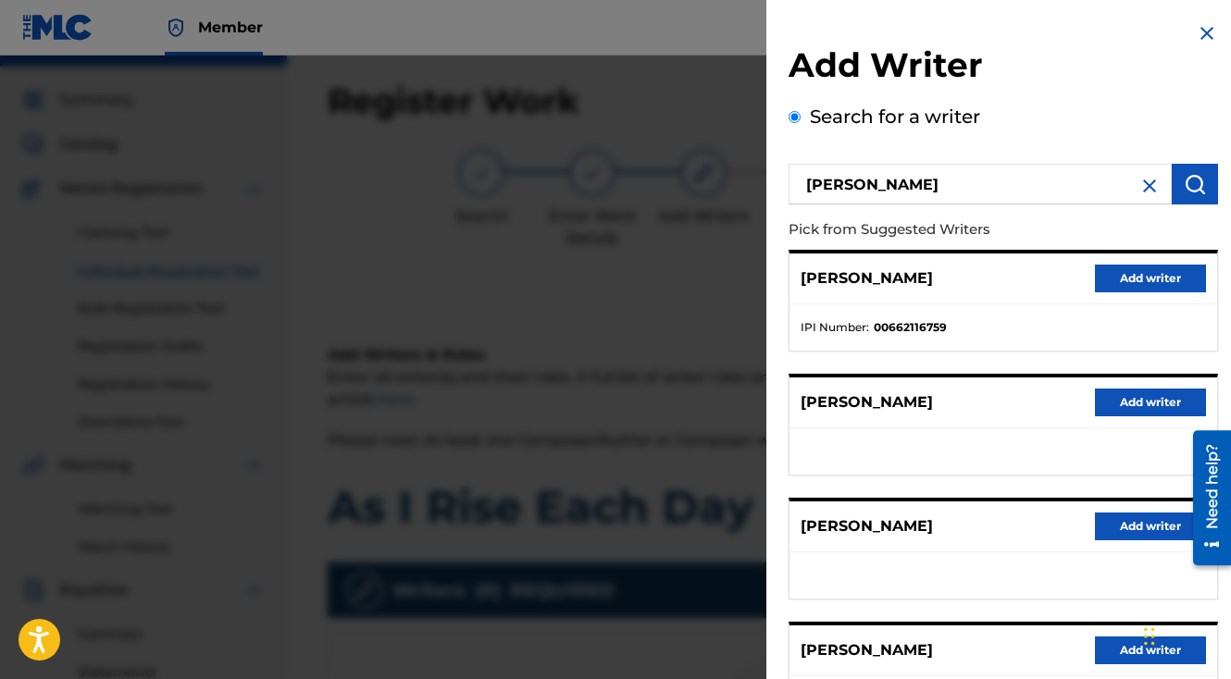
click at [1109, 290] on button "Add writer" at bounding box center [1150, 279] width 111 height 28
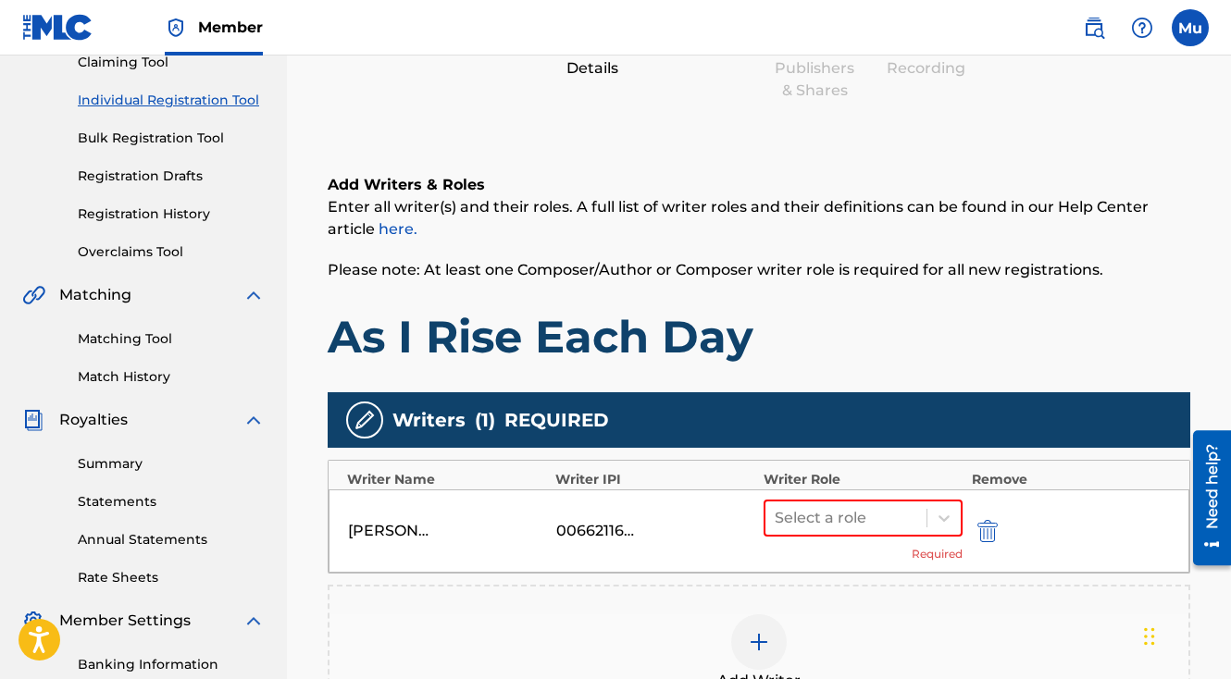
scroll to position [515, 0]
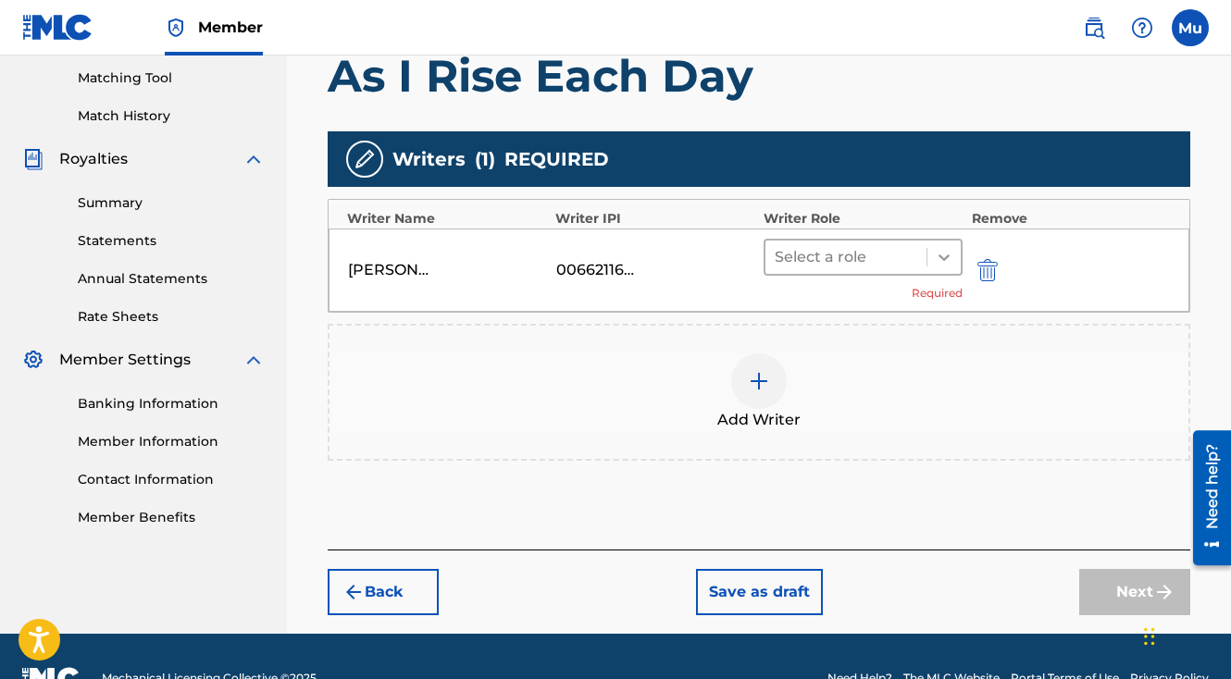
click at [953, 241] on div at bounding box center [943, 257] width 33 height 33
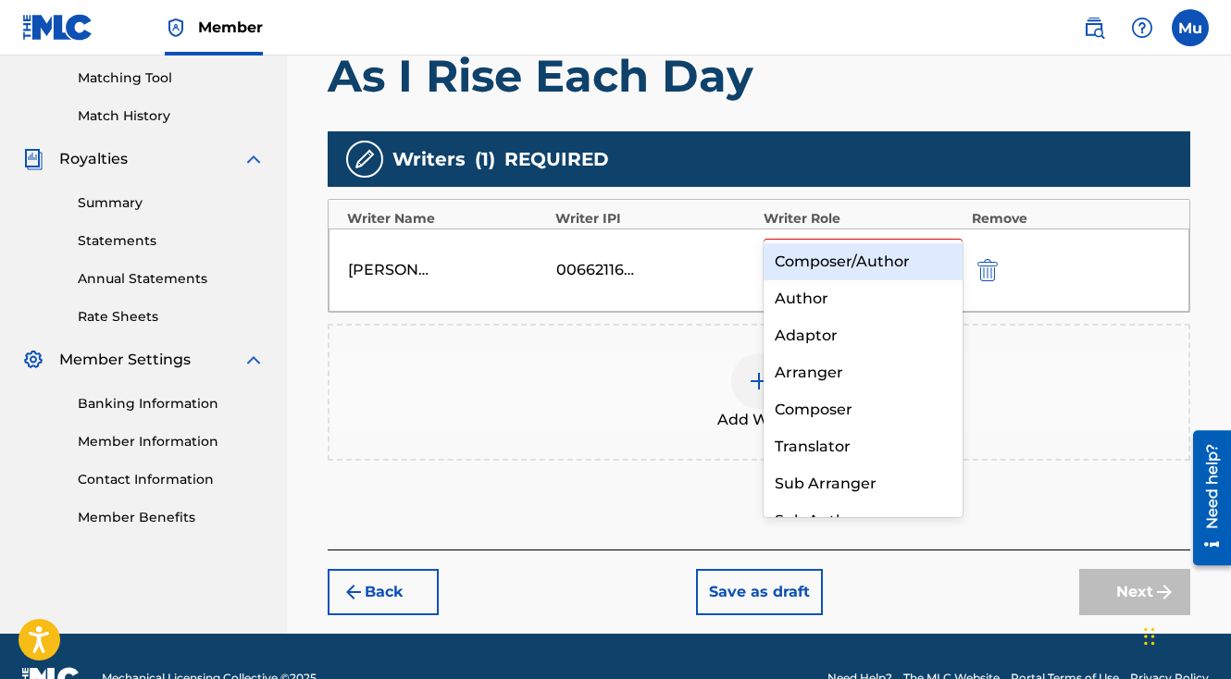
click at [909, 264] on div "Composer/Author" at bounding box center [863, 261] width 199 height 37
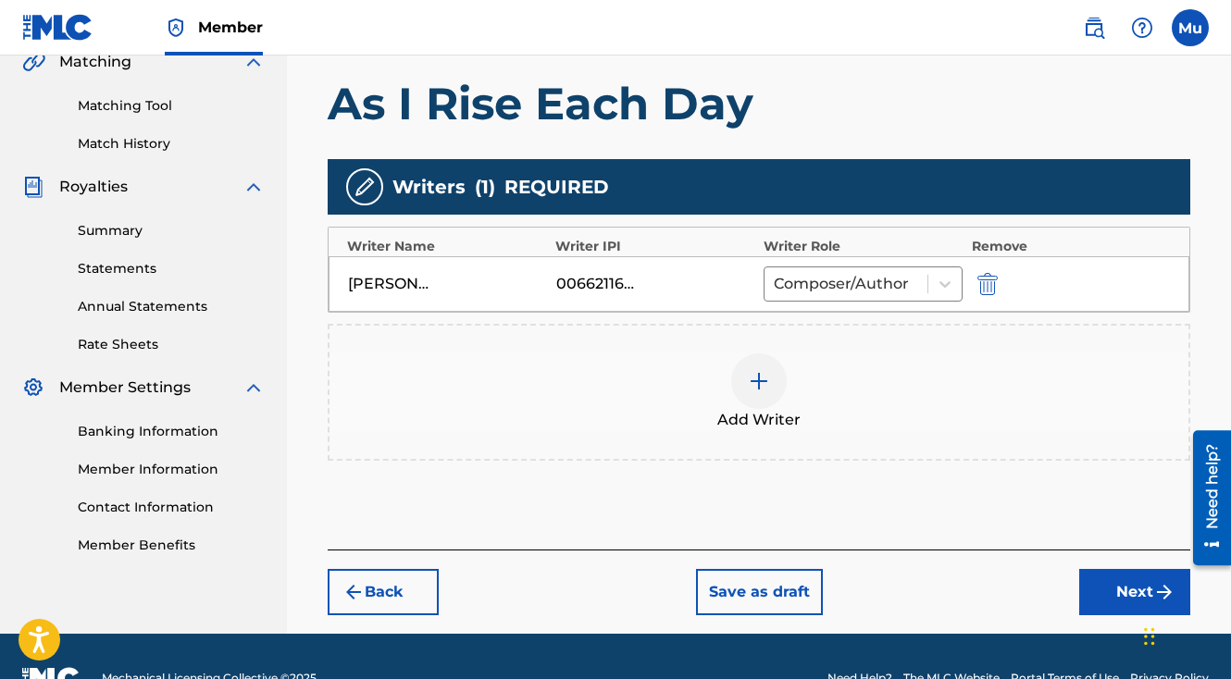
click at [1099, 569] on button "Next" at bounding box center [1134, 592] width 111 height 46
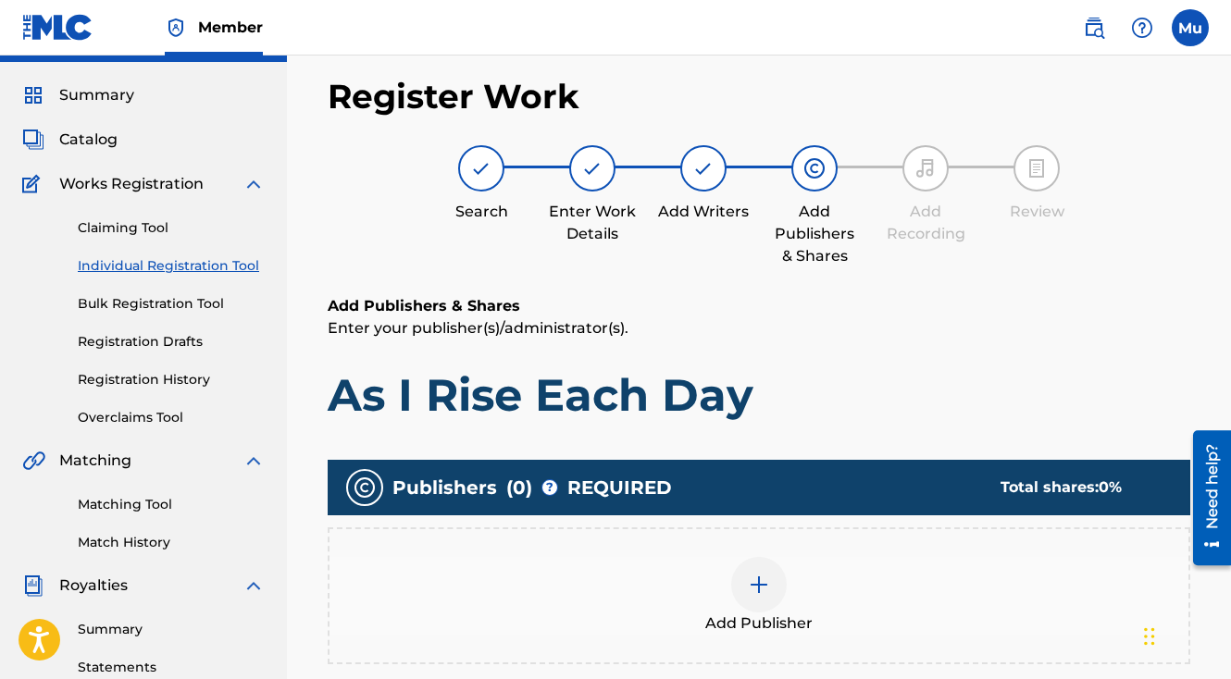
scroll to position [83, 0]
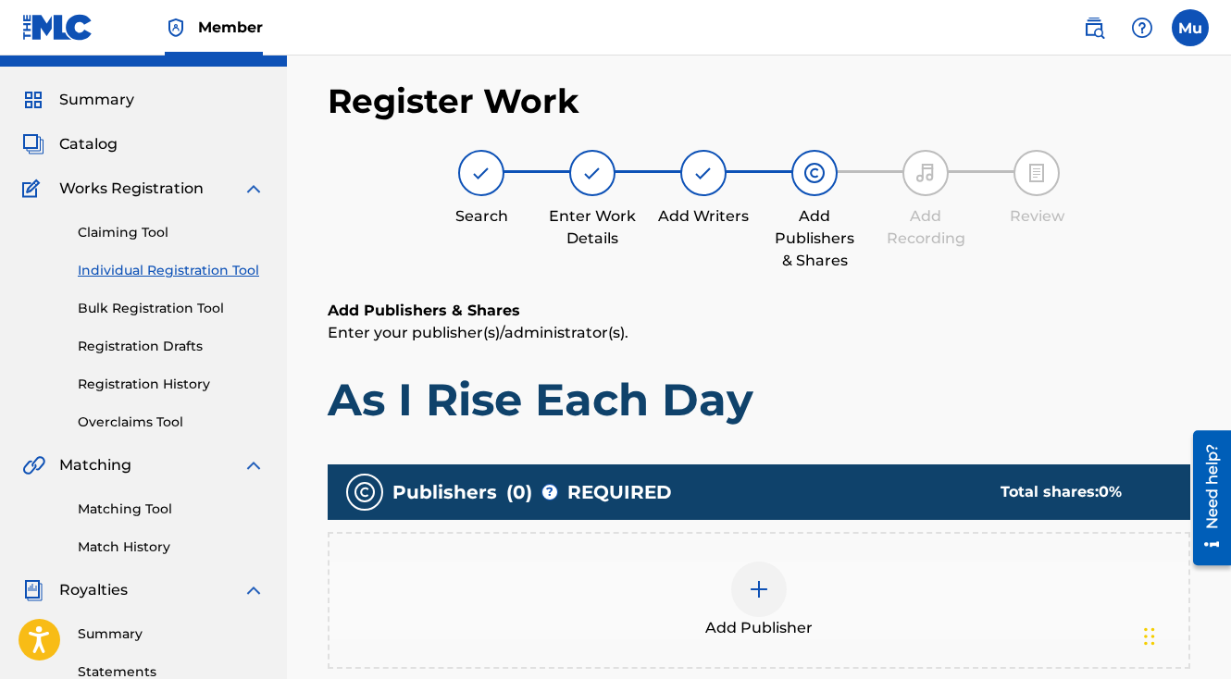
click at [766, 562] on div at bounding box center [759, 590] width 56 height 56
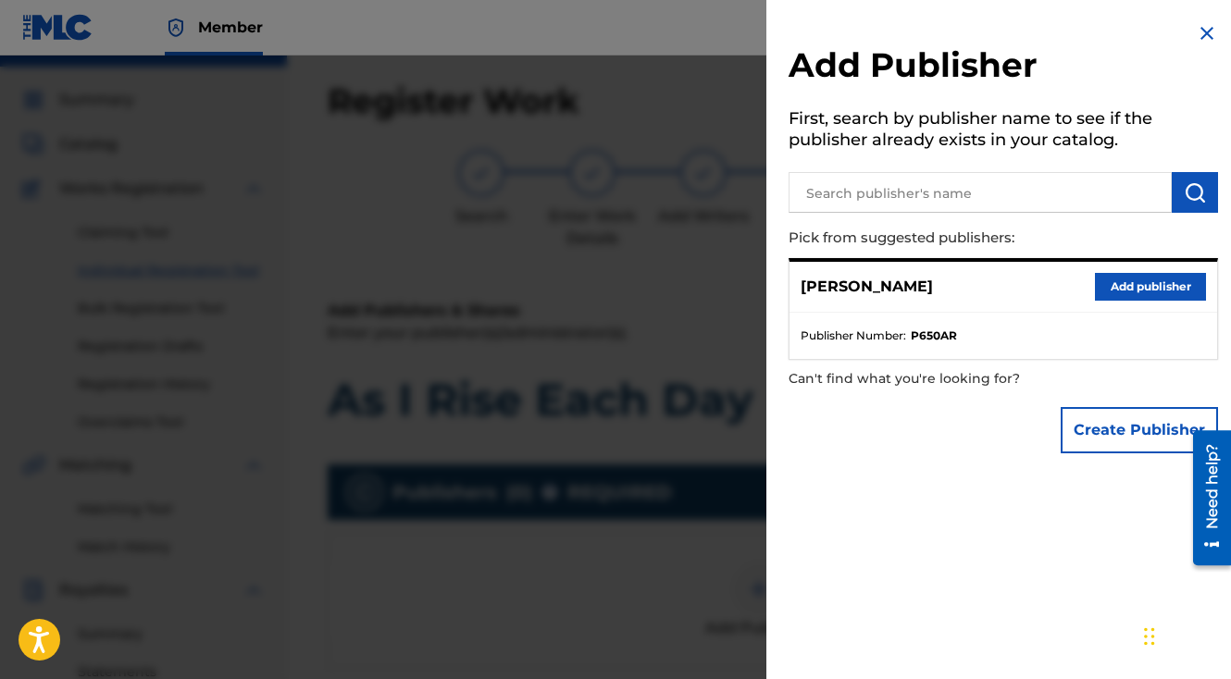
click at [1124, 287] on button "Add publisher" at bounding box center [1150, 287] width 111 height 28
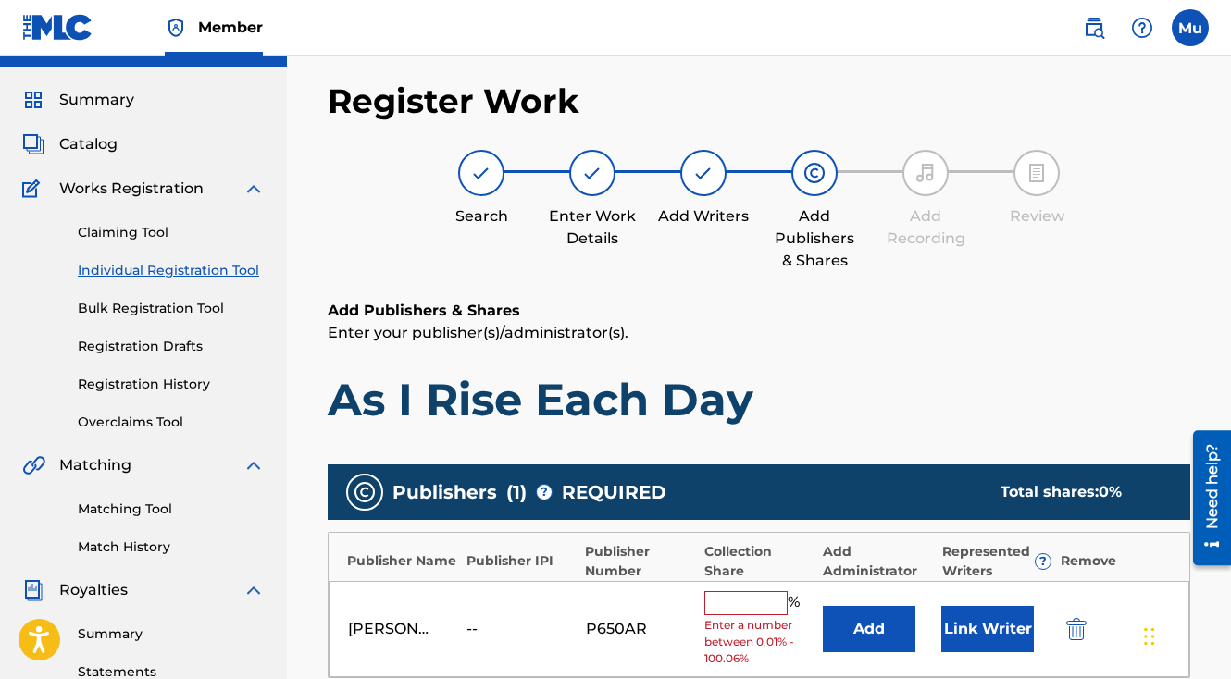
click at [748, 617] on span "Enter a number between 0.01% - 100.06%" at bounding box center [758, 642] width 109 height 50
click at [740, 591] on input "text" at bounding box center [745, 603] width 83 height 24
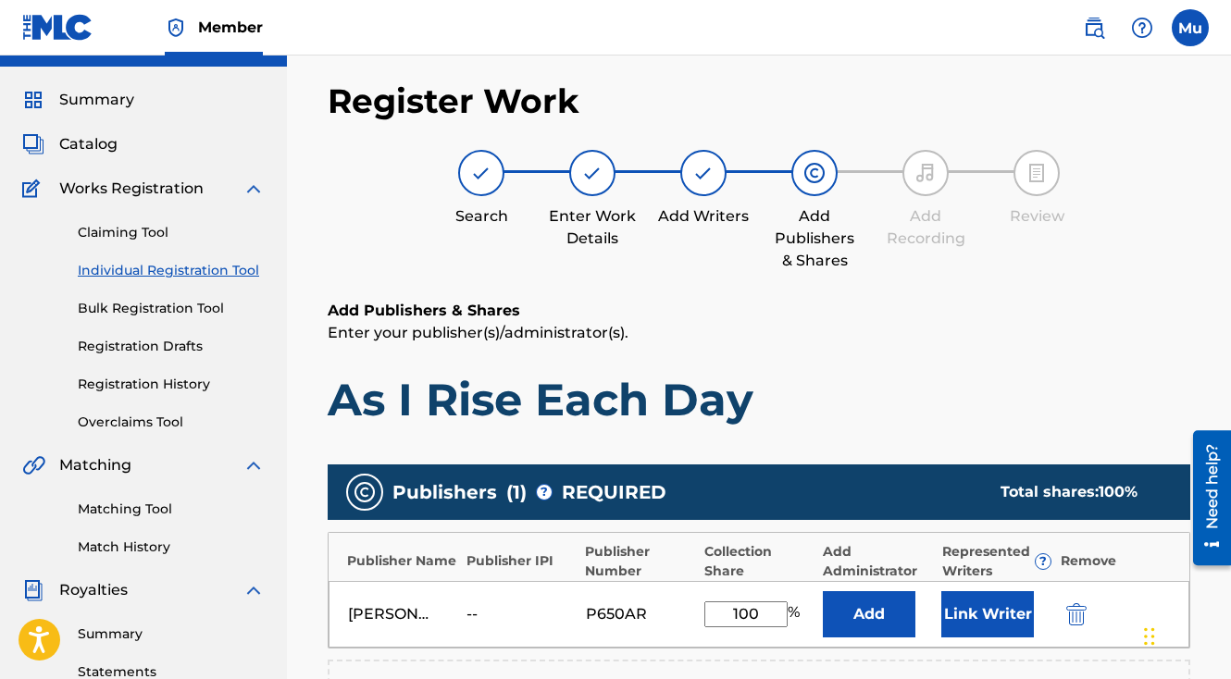
click at [990, 591] on button "Link Writer" at bounding box center [987, 614] width 93 height 46
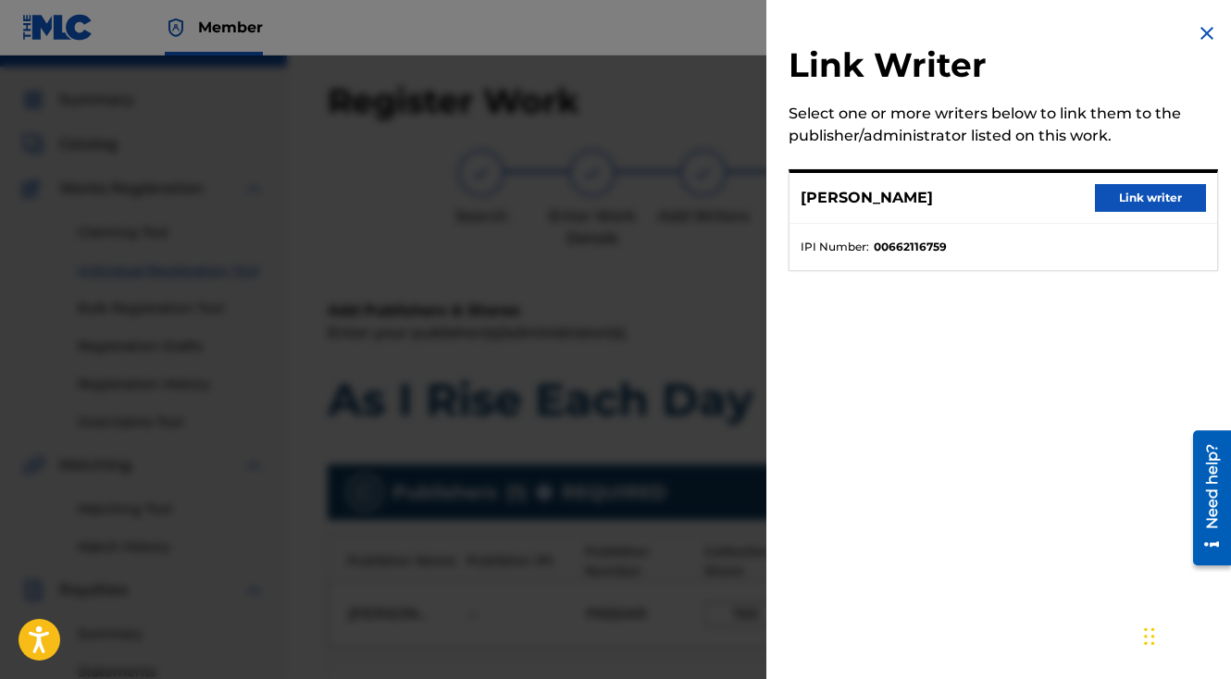
click at [1166, 197] on button "Link writer" at bounding box center [1150, 198] width 111 height 28
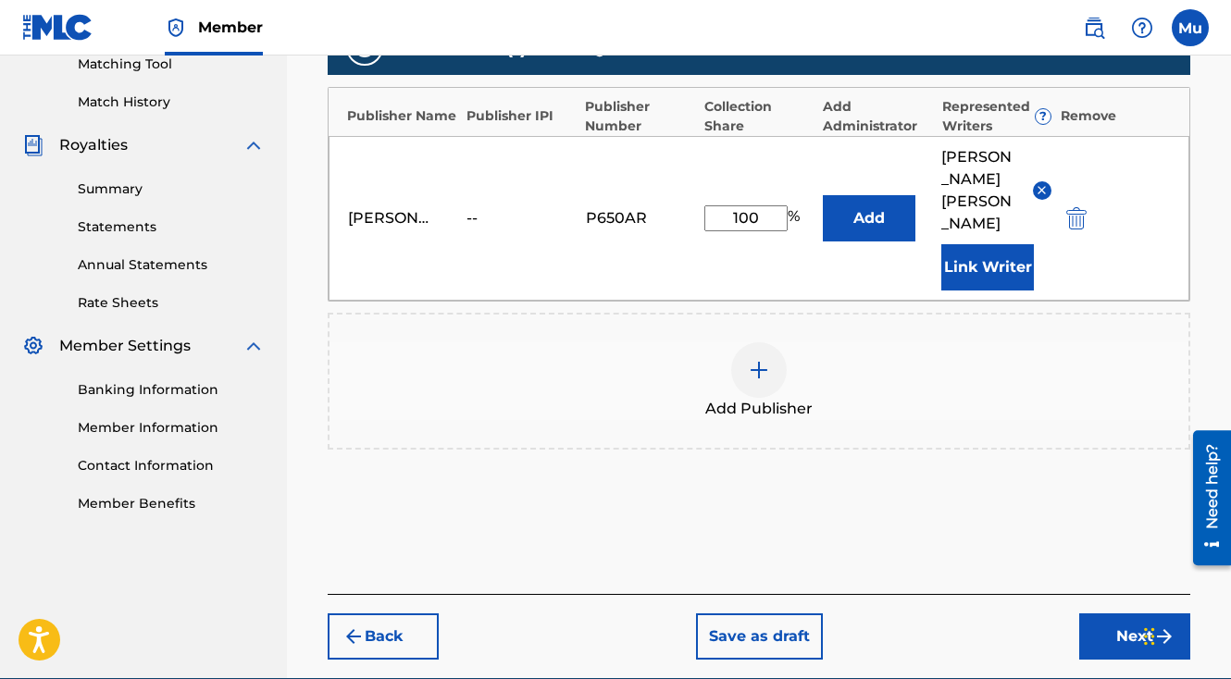
click at [1099, 614] on button "Next" at bounding box center [1134, 637] width 111 height 46
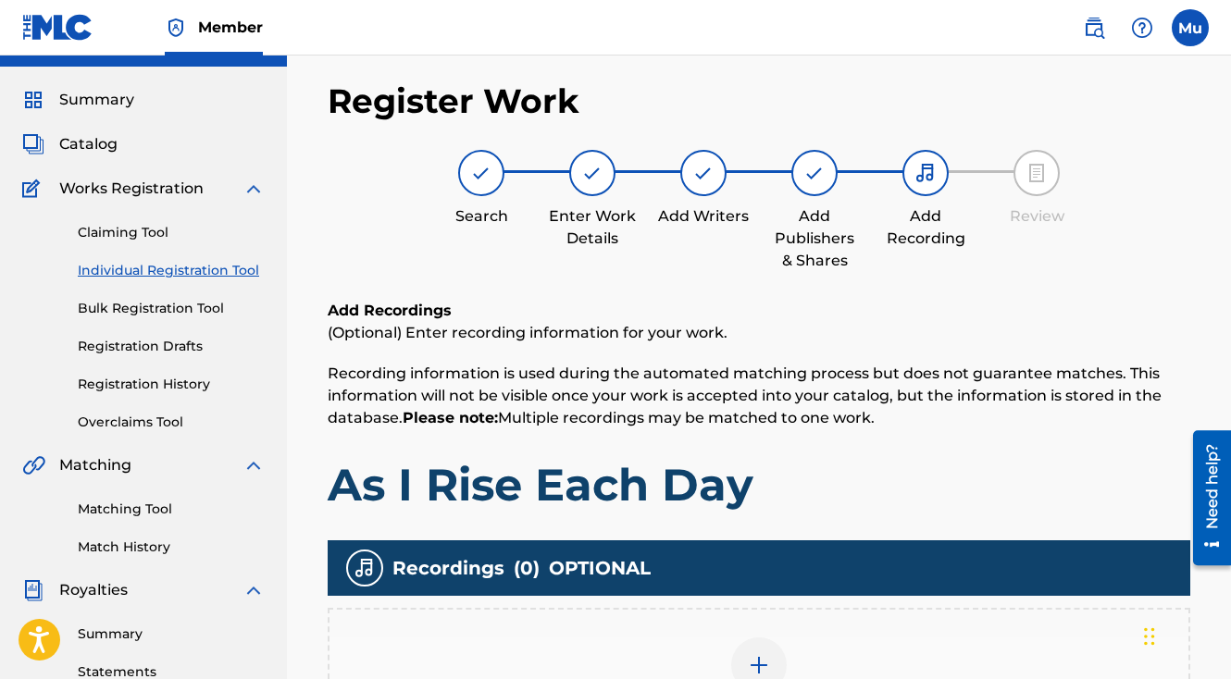
click at [765, 654] on img at bounding box center [759, 665] width 22 height 22
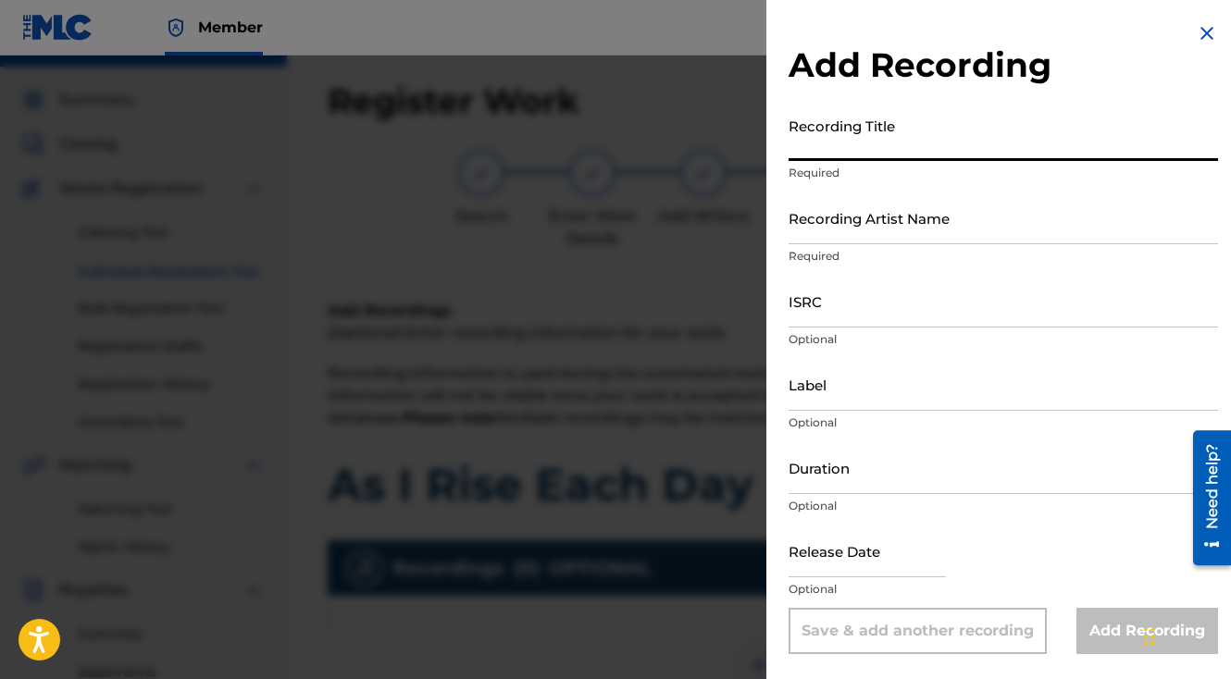
click at [895, 136] on input "Recording Title" at bounding box center [1003, 134] width 429 height 53
click at [847, 251] on p "Required" at bounding box center [1003, 256] width 429 height 17
click at [843, 238] on input "Recording Artist Name" at bounding box center [1003, 218] width 429 height 53
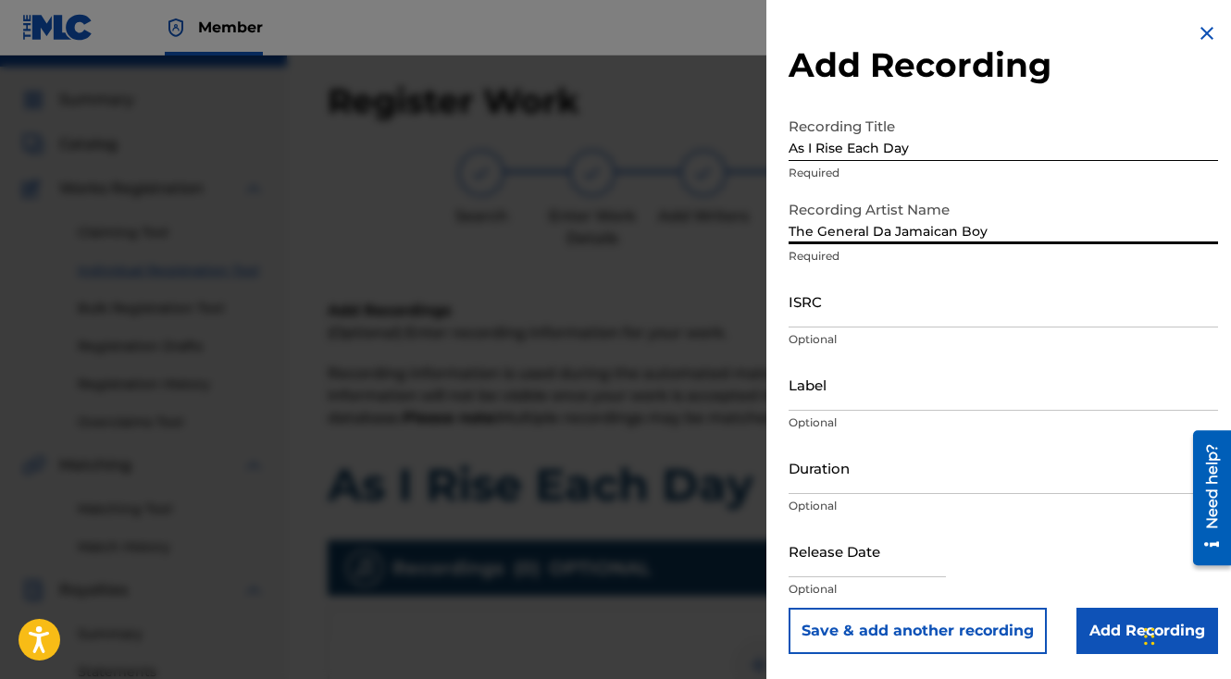
click at [838, 303] on input "ISRC" at bounding box center [1003, 301] width 429 height 53
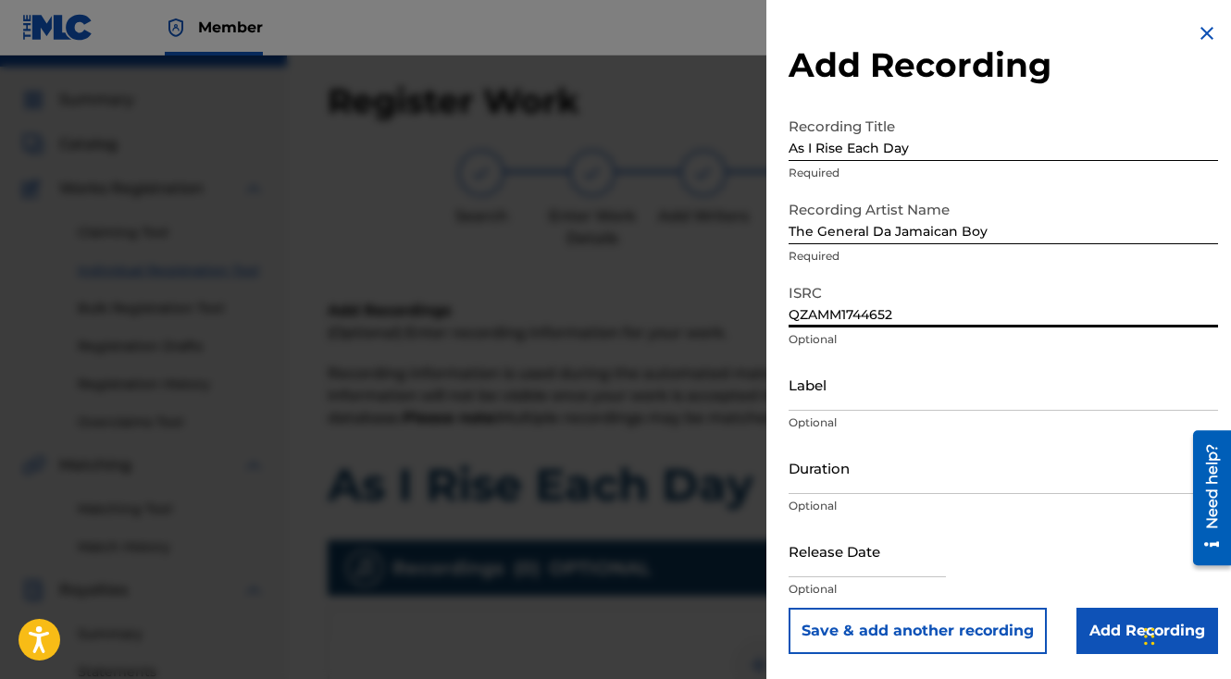
click at [789, 608] on button "Save & add another recording" at bounding box center [918, 631] width 258 height 46
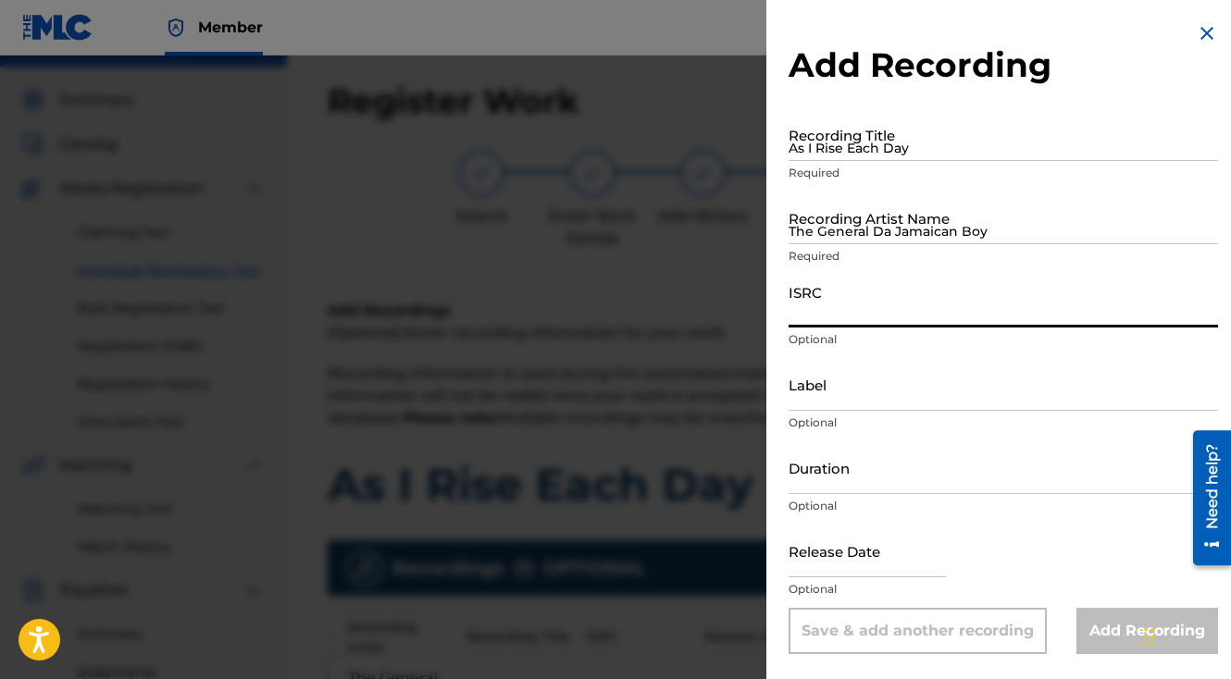
click at [677, 380] on div at bounding box center [615, 395] width 1231 height 679
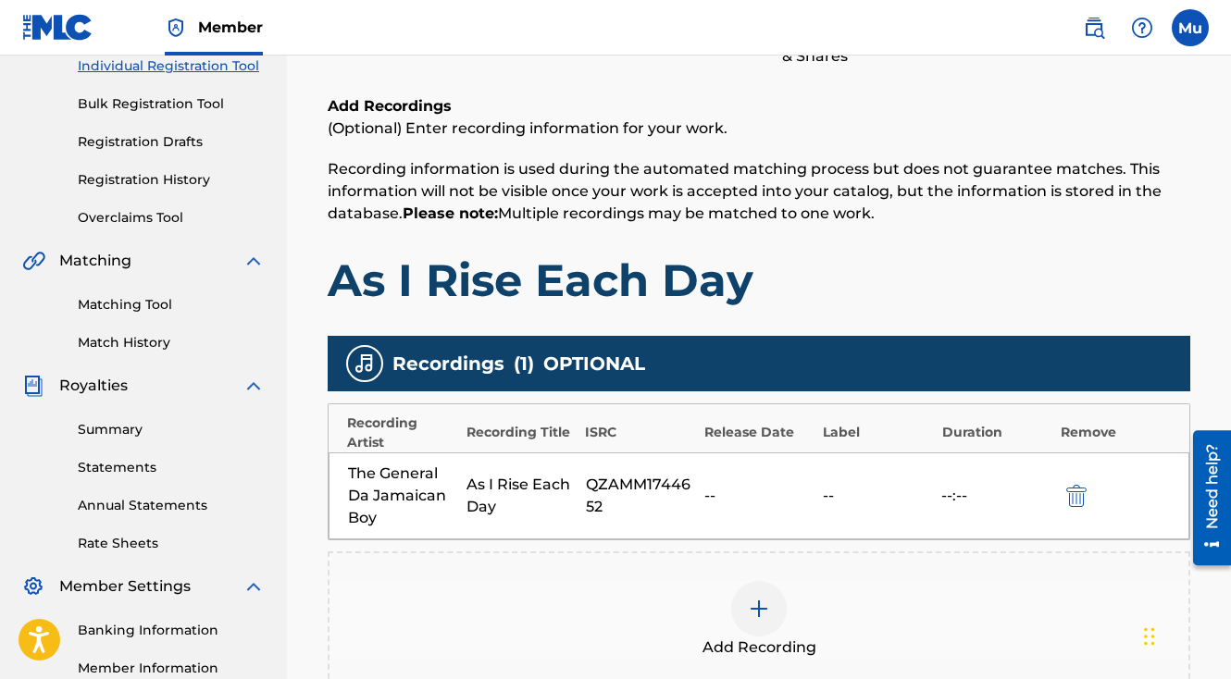
scroll to position [486, 0]
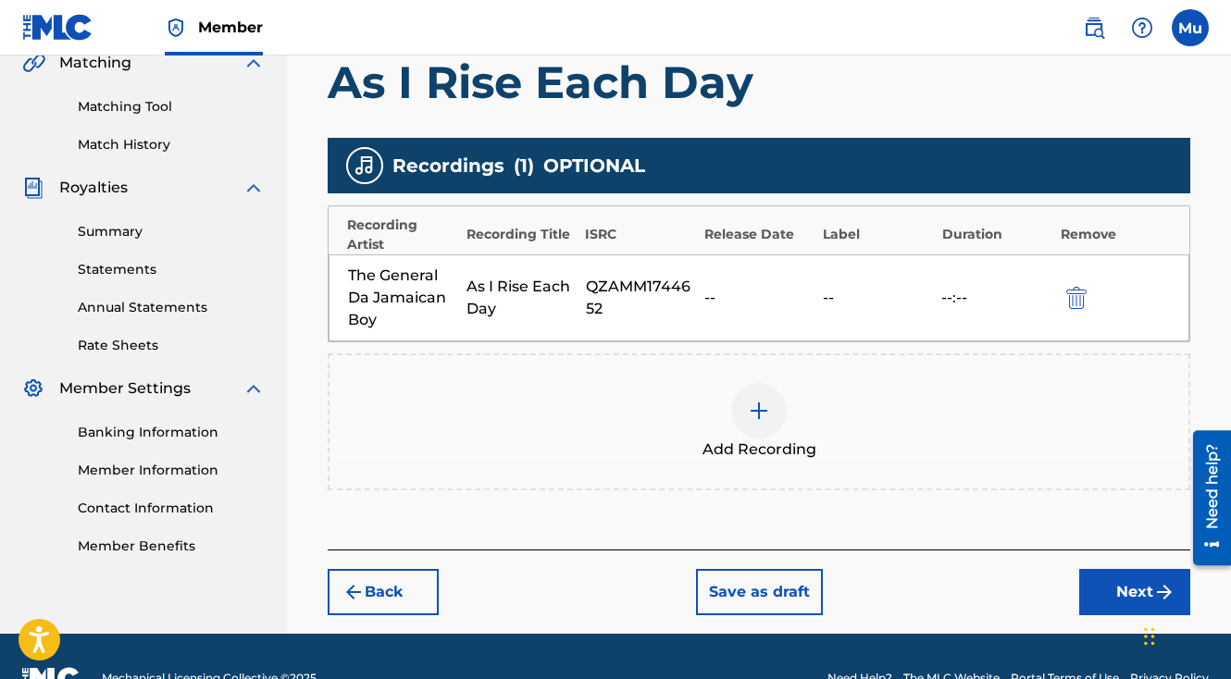
click at [1126, 569] on button "Next" at bounding box center [1134, 592] width 111 height 46
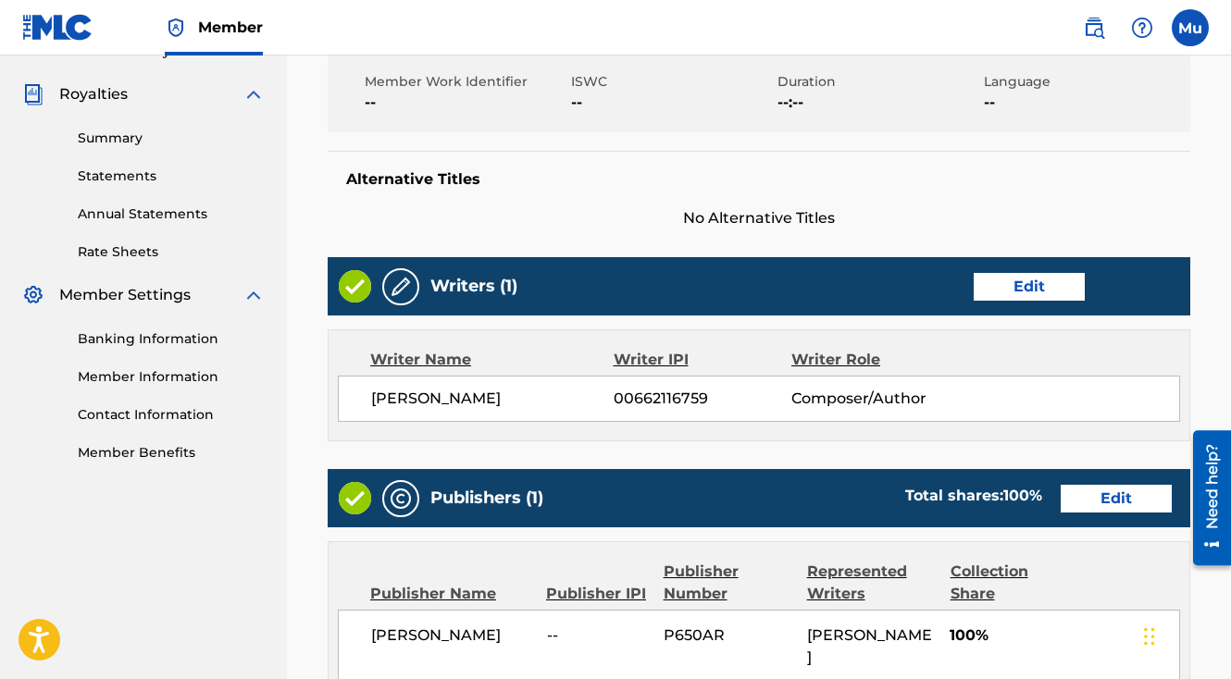
scroll to position [965, 0]
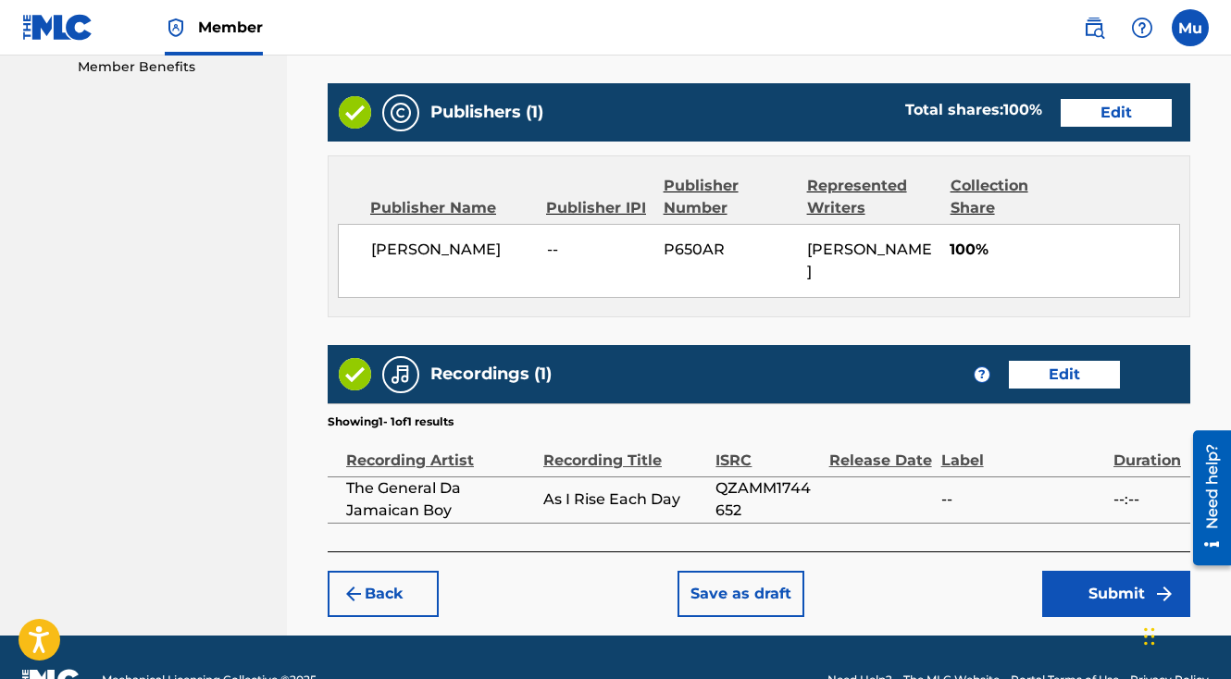
click at [1092, 571] on button "Submit" at bounding box center [1116, 594] width 148 height 46
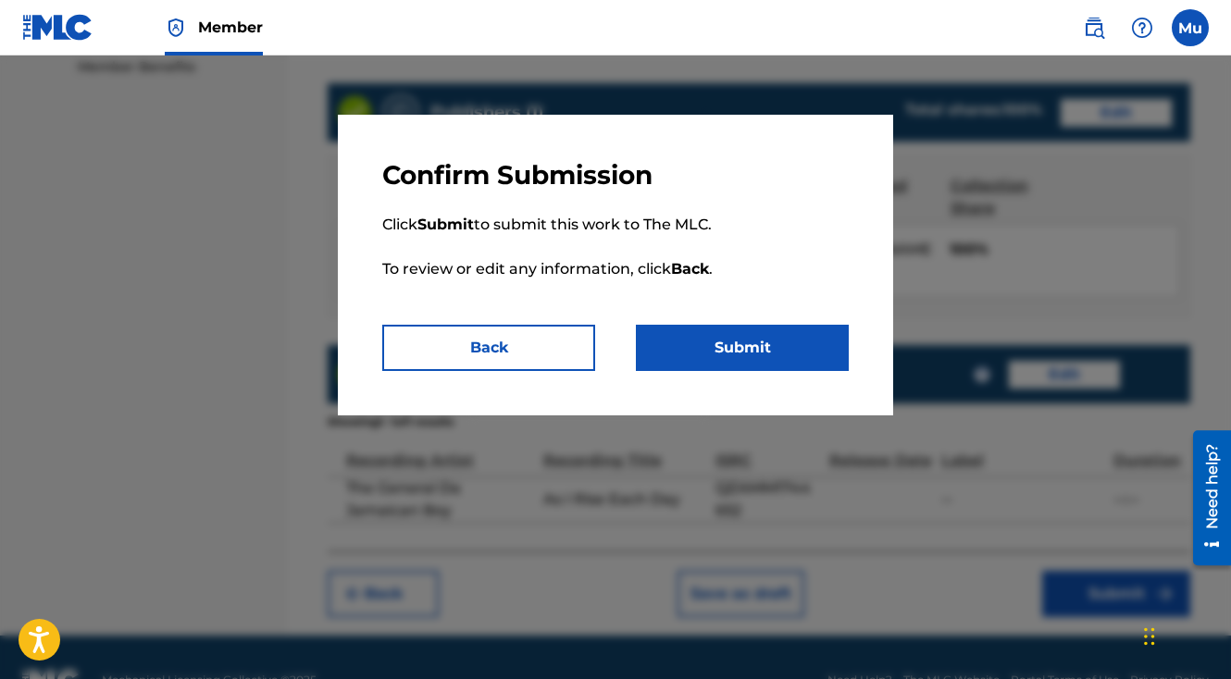
click at [696, 352] on button "Submit" at bounding box center [742, 348] width 213 height 46
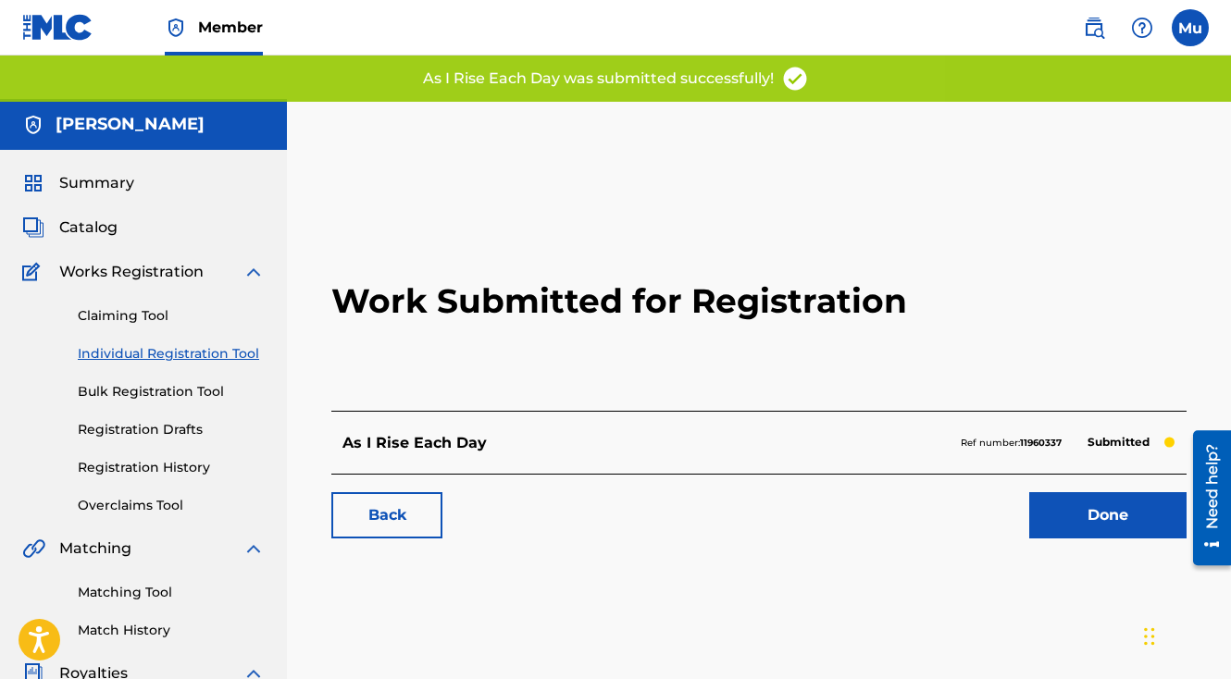
click at [1049, 492] on link "Done" at bounding box center [1107, 515] width 157 height 46
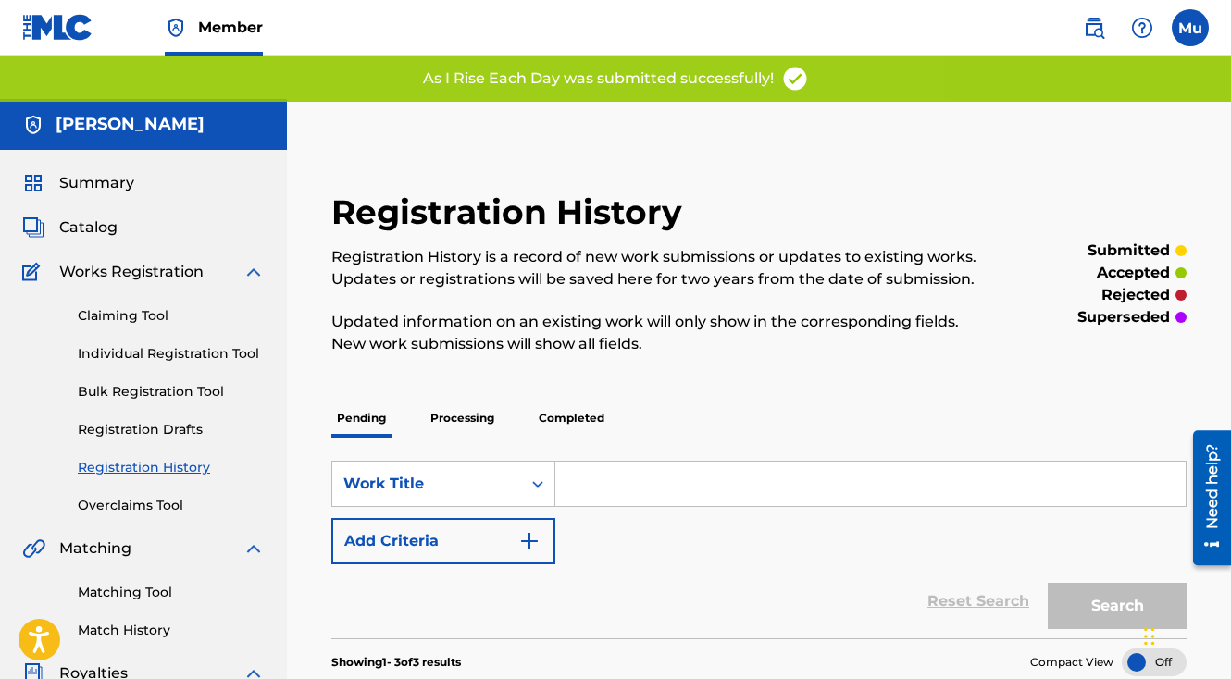
click at [177, 344] on link "Individual Registration Tool" at bounding box center [171, 353] width 187 height 19
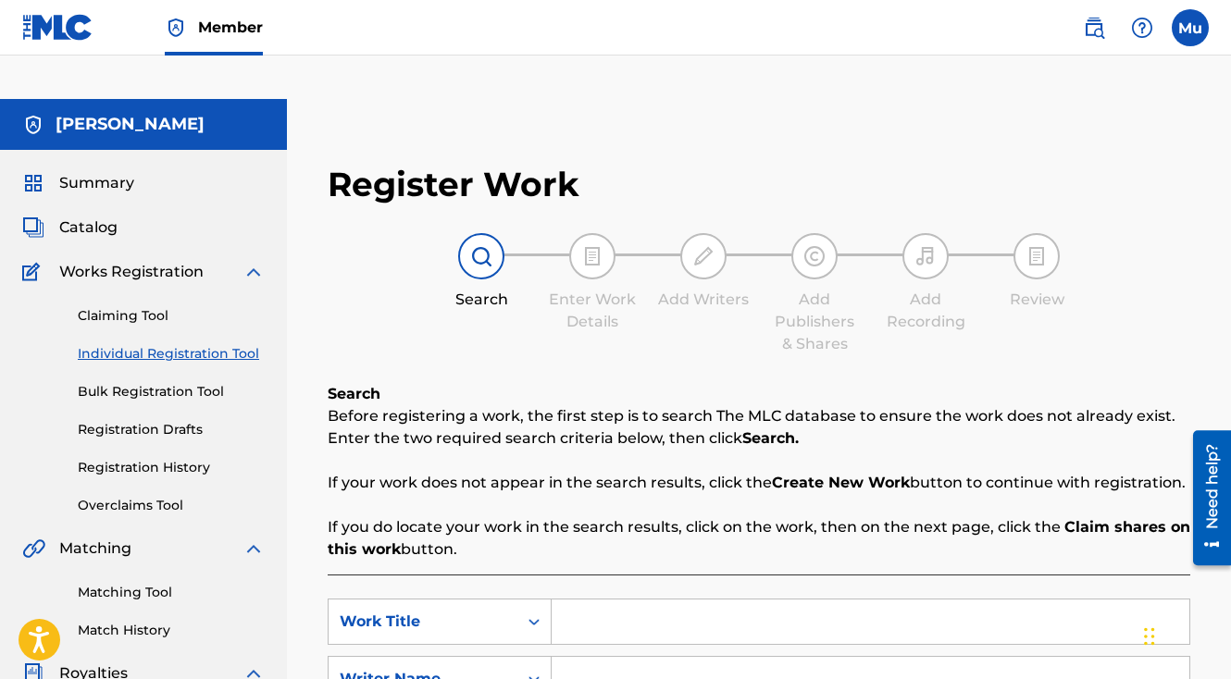
click at [654, 600] on input "Search Form" at bounding box center [871, 622] width 638 height 44
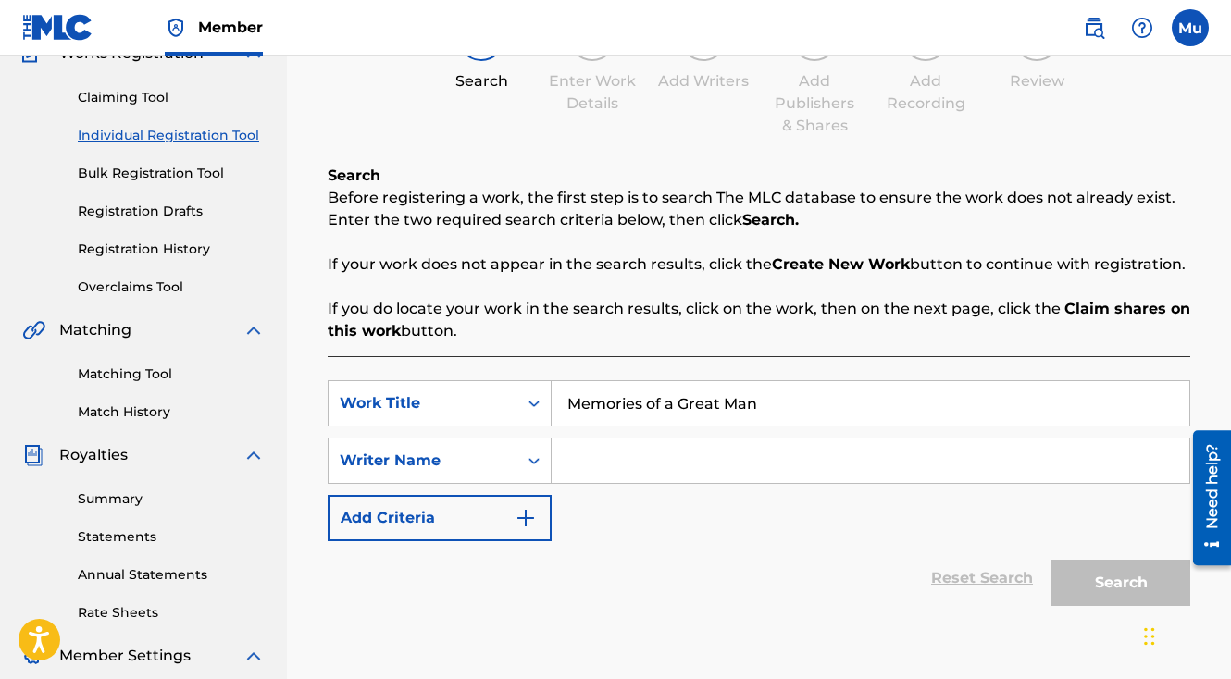
scroll to position [430, 0]
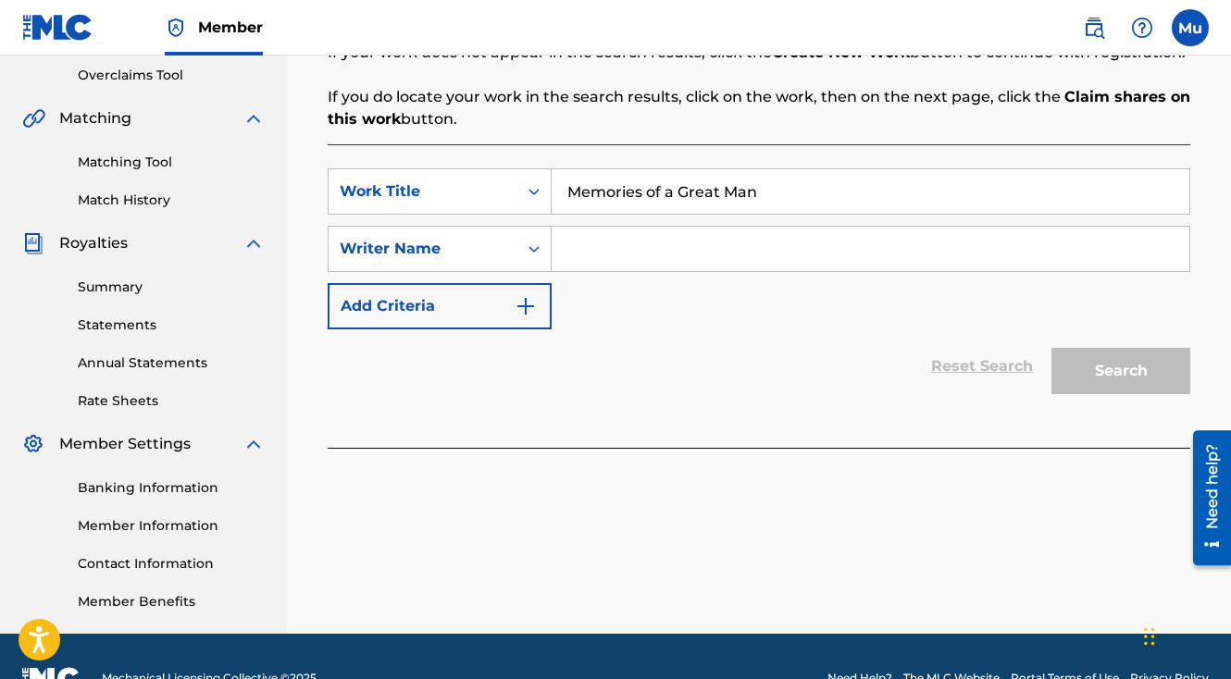
click at [737, 227] on input "Search Form" at bounding box center [871, 249] width 638 height 44
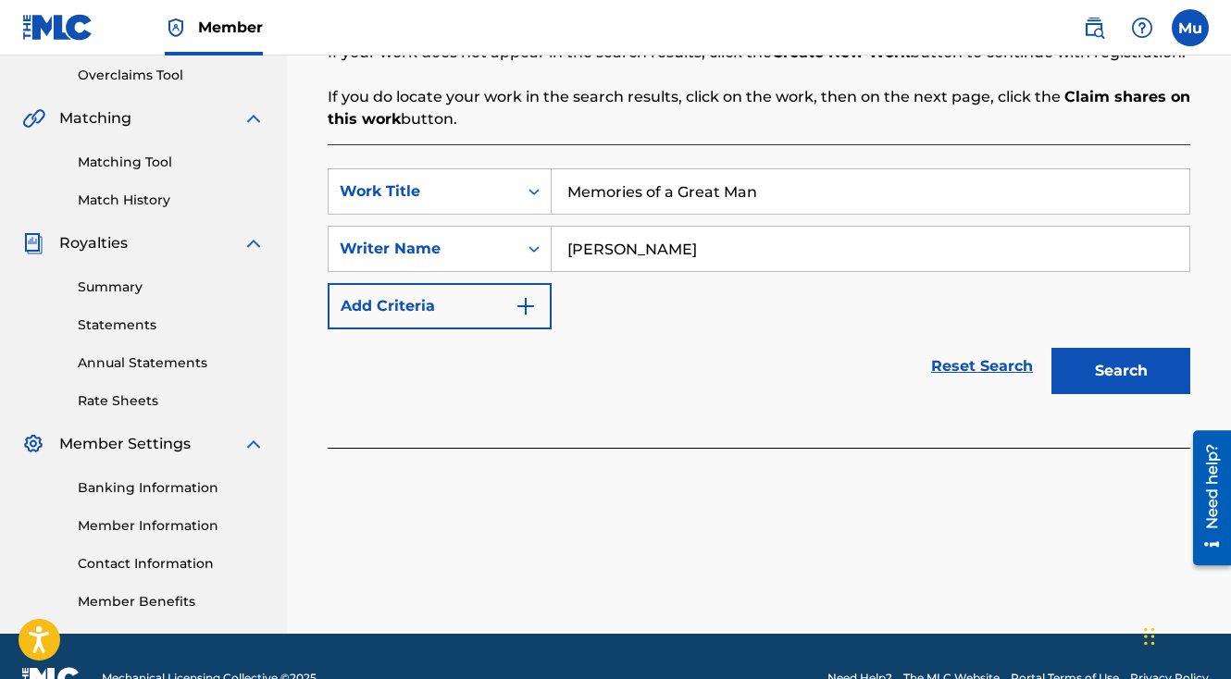
click at [1129, 348] on button "Search" at bounding box center [1120, 371] width 139 height 46
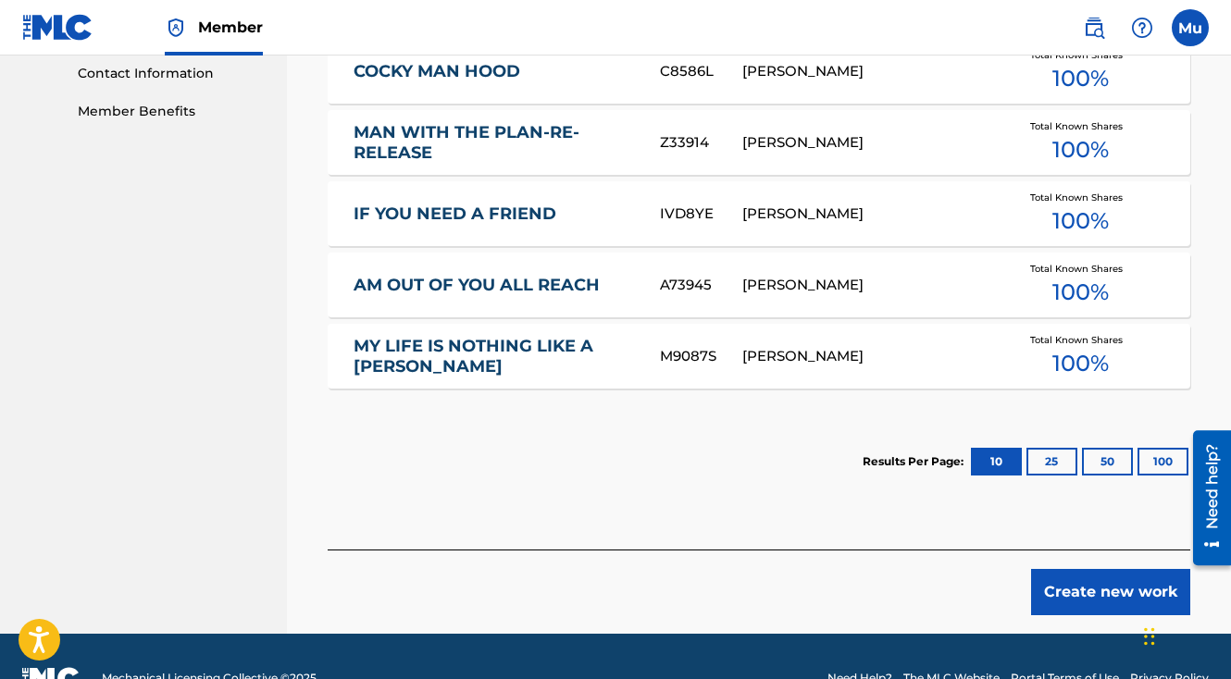
click at [1081, 569] on button "Create new work" at bounding box center [1110, 592] width 159 height 46
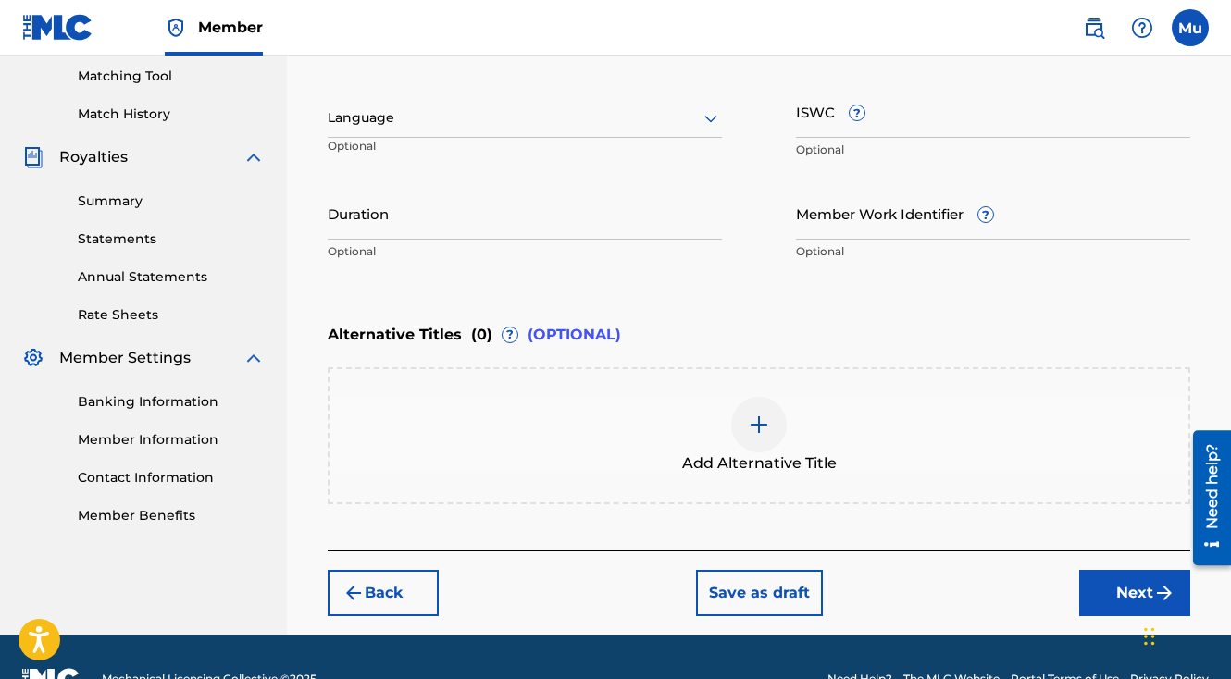
click at [1154, 582] on img "submit" at bounding box center [1164, 593] width 22 height 22
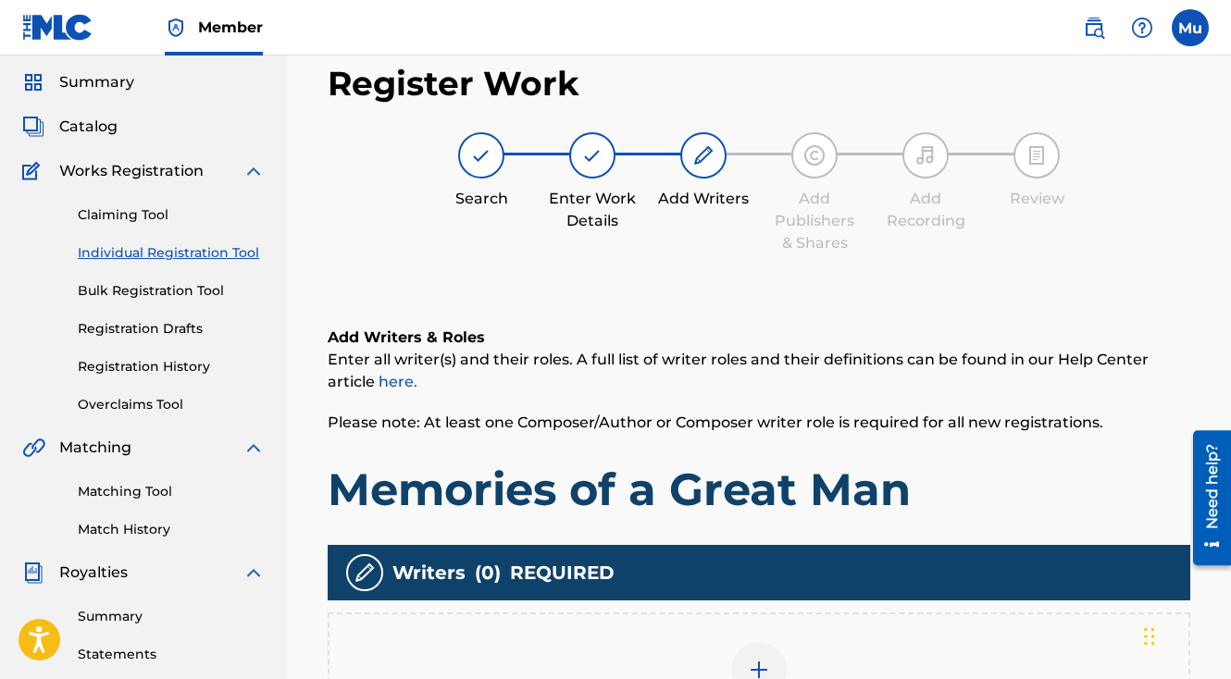
scroll to position [83, 0]
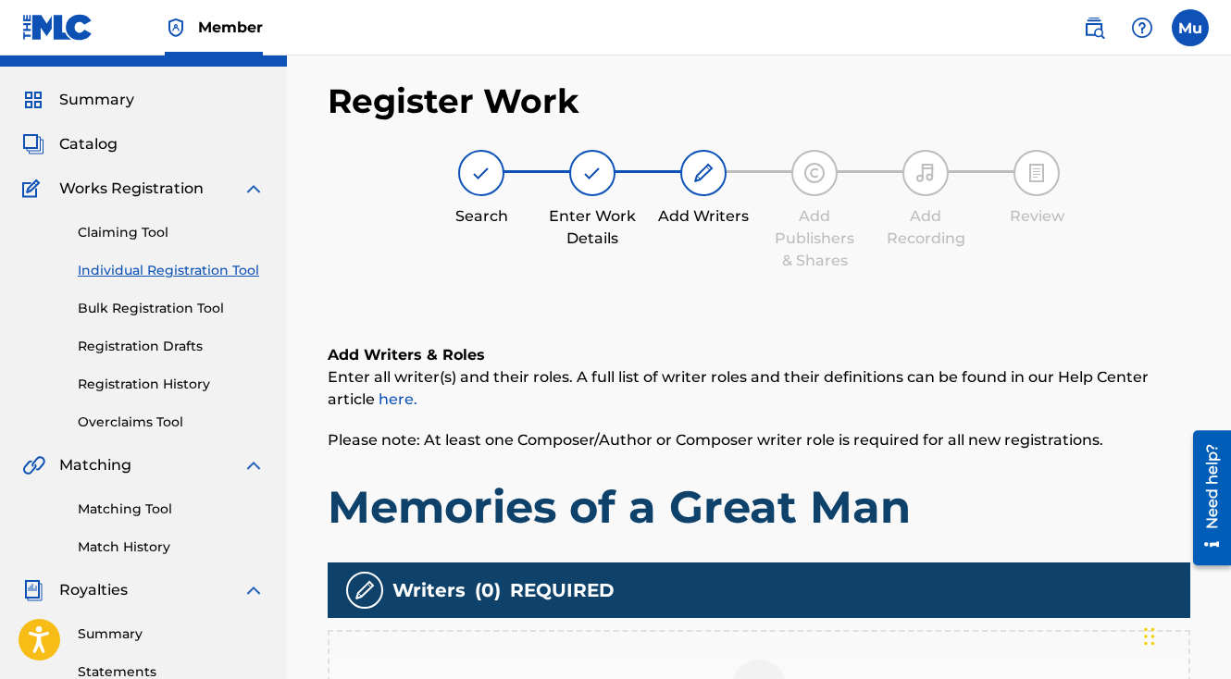
click at [761, 660] on div at bounding box center [759, 688] width 56 height 56
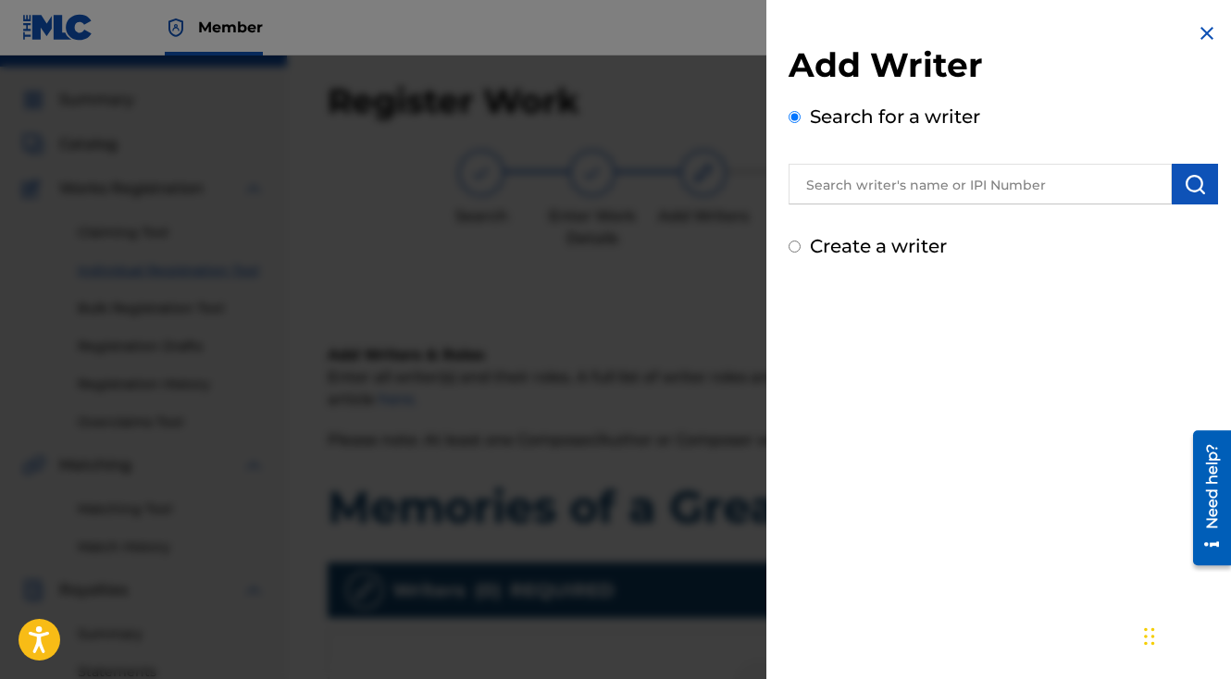
click at [871, 199] on input "text" at bounding box center [980, 184] width 383 height 41
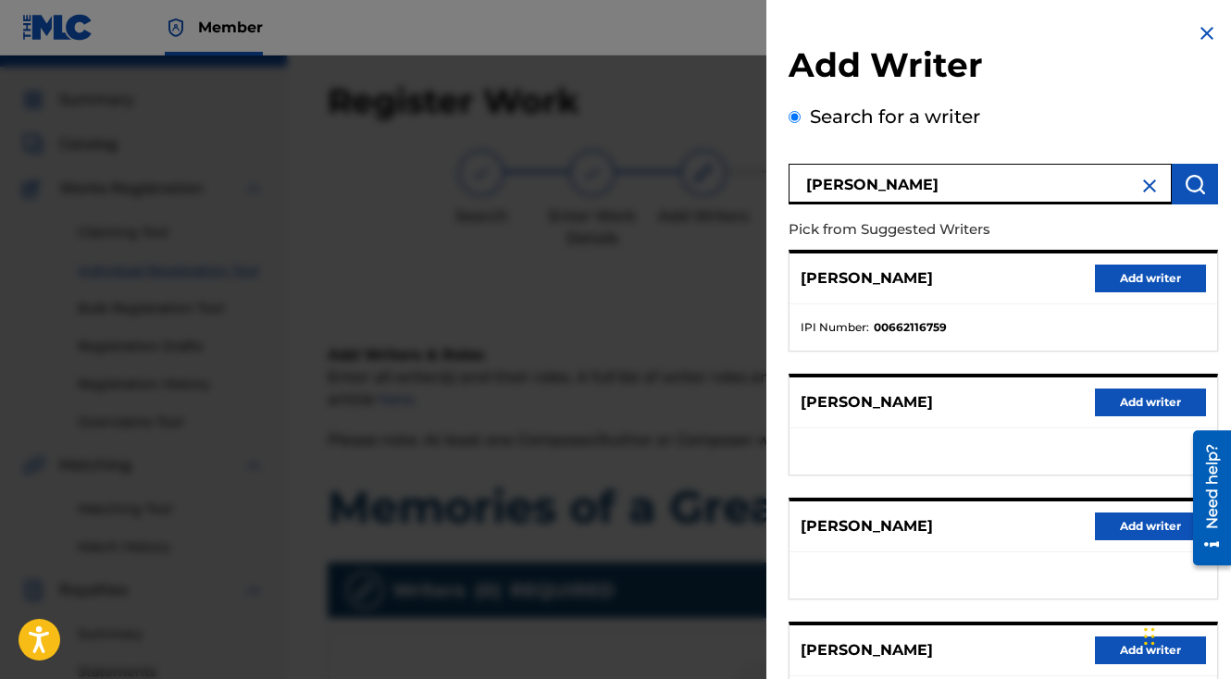
click at [1107, 278] on button "Add writer" at bounding box center [1150, 279] width 111 height 28
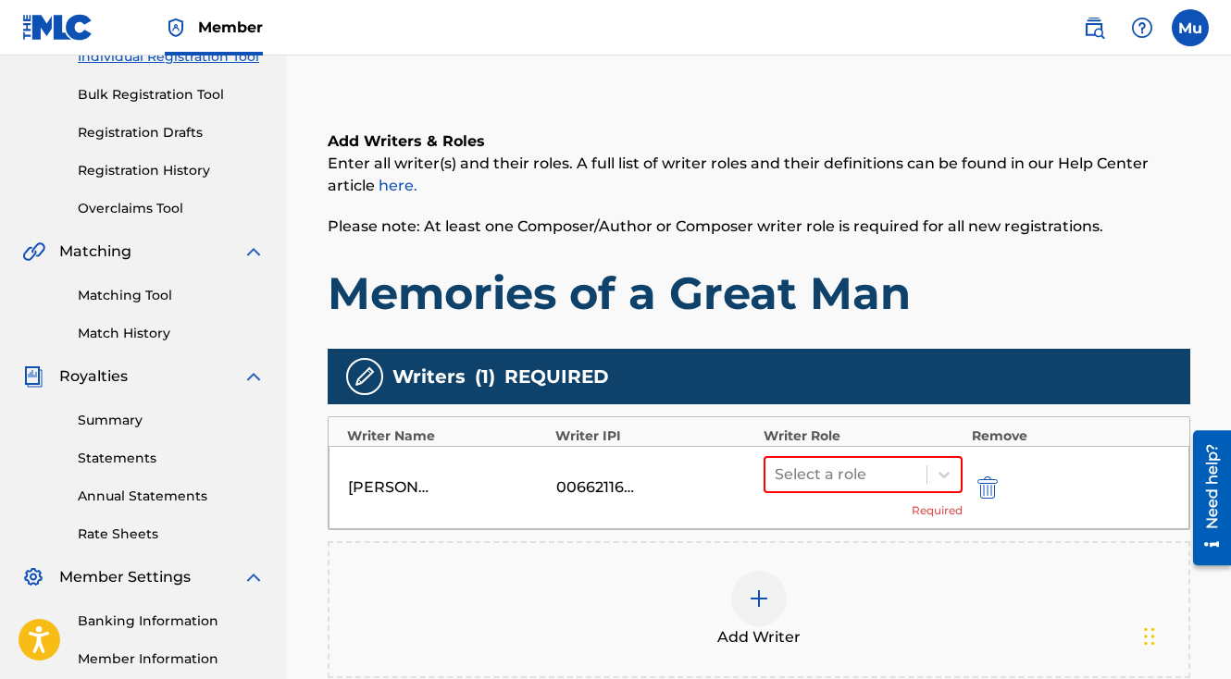
scroll to position [515, 0]
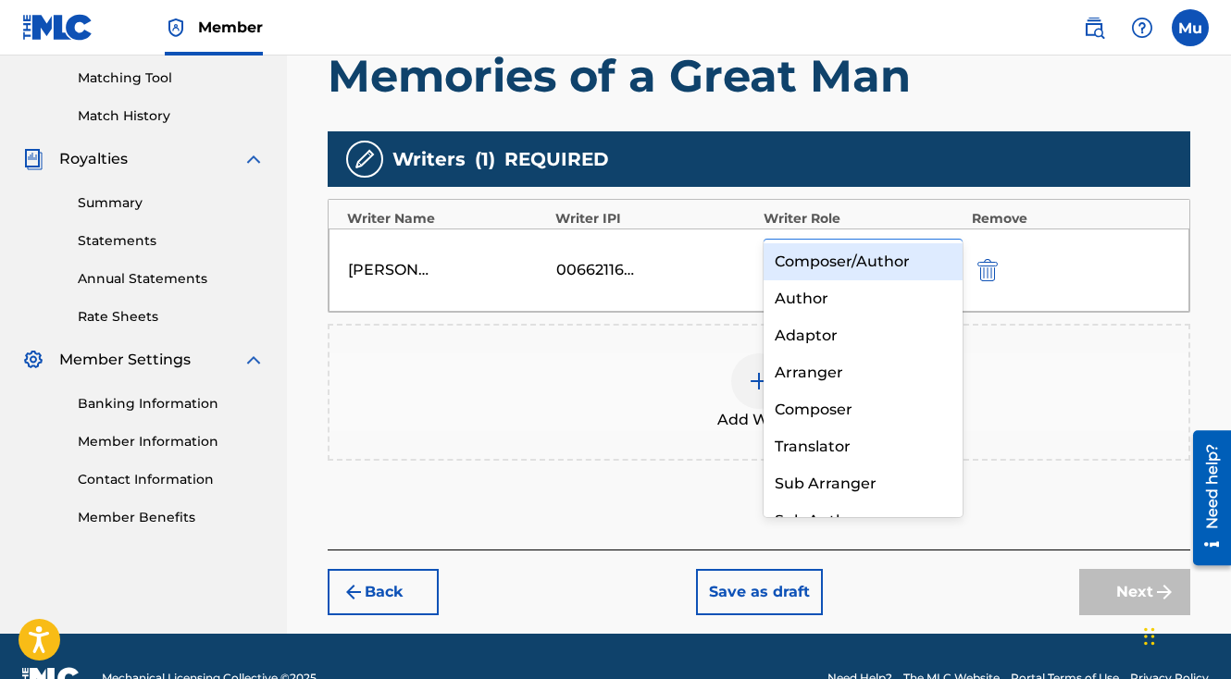
click at [939, 241] on div at bounding box center [943, 257] width 33 height 33
click at [927, 273] on div "Composer/Author" at bounding box center [863, 261] width 199 height 37
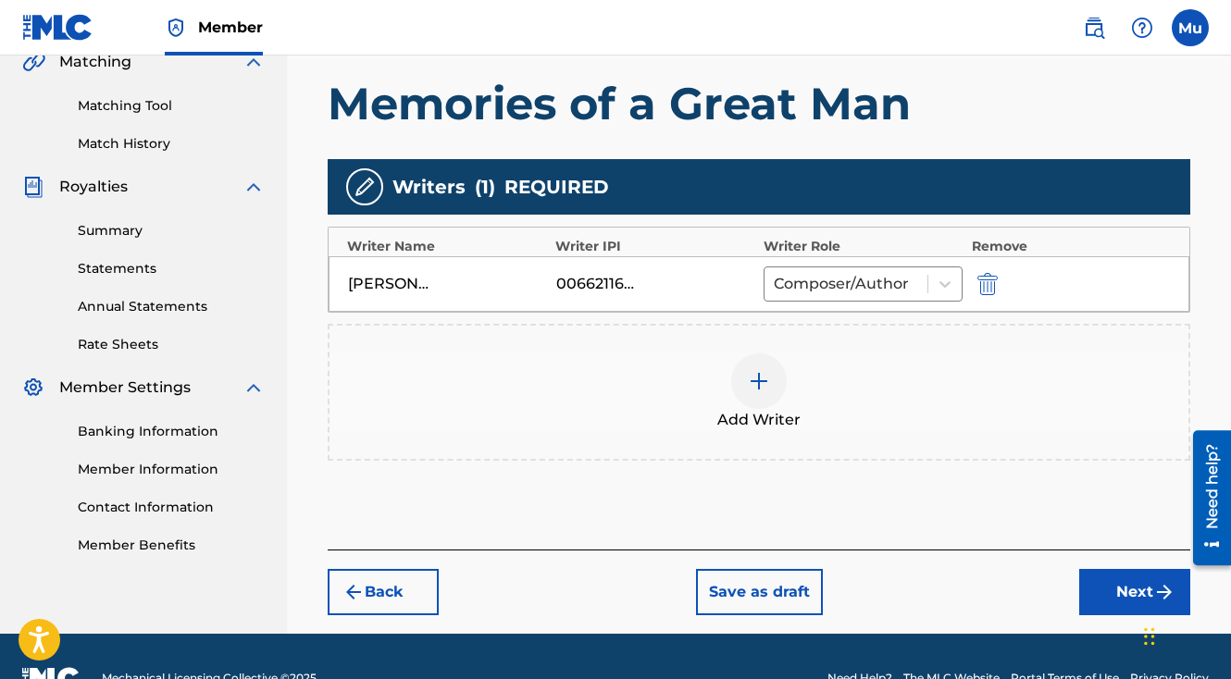
click at [1178, 583] on div "Register Work Search Enter Work Details Add Writers Add Publishers & Shares Add…" at bounding box center [759, 145] width 900 height 975
click at [1132, 569] on button "Next" at bounding box center [1134, 592] width 111 height 46
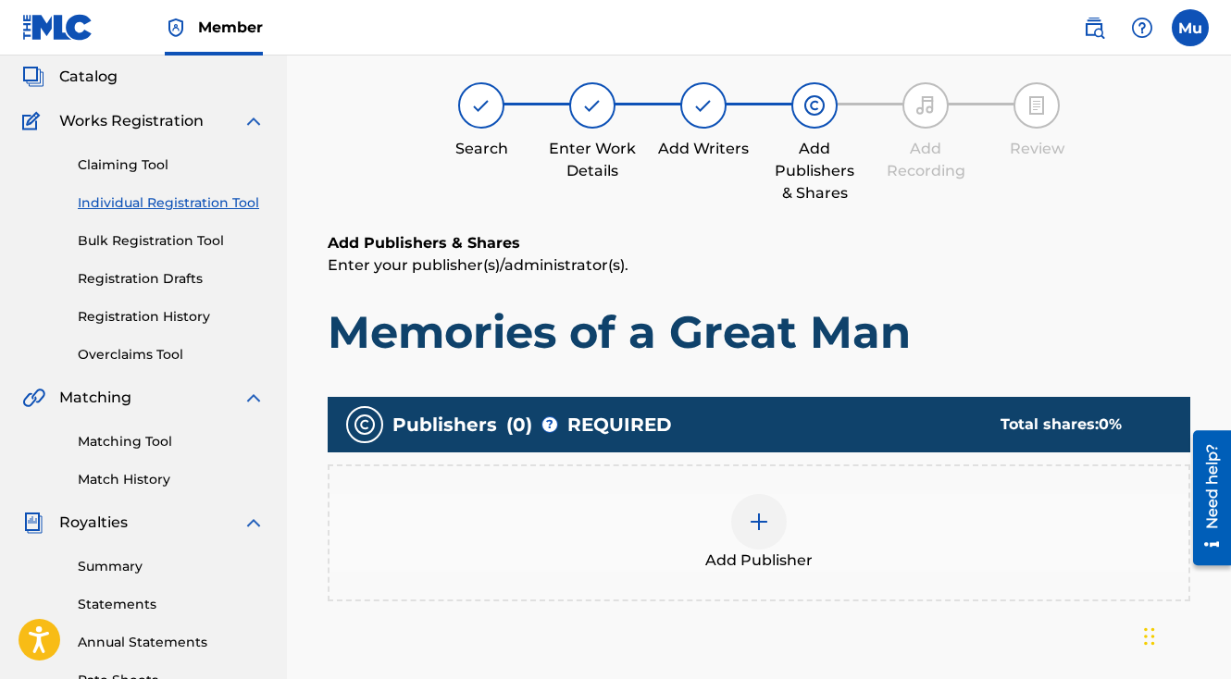
scroll to position [83, 0]
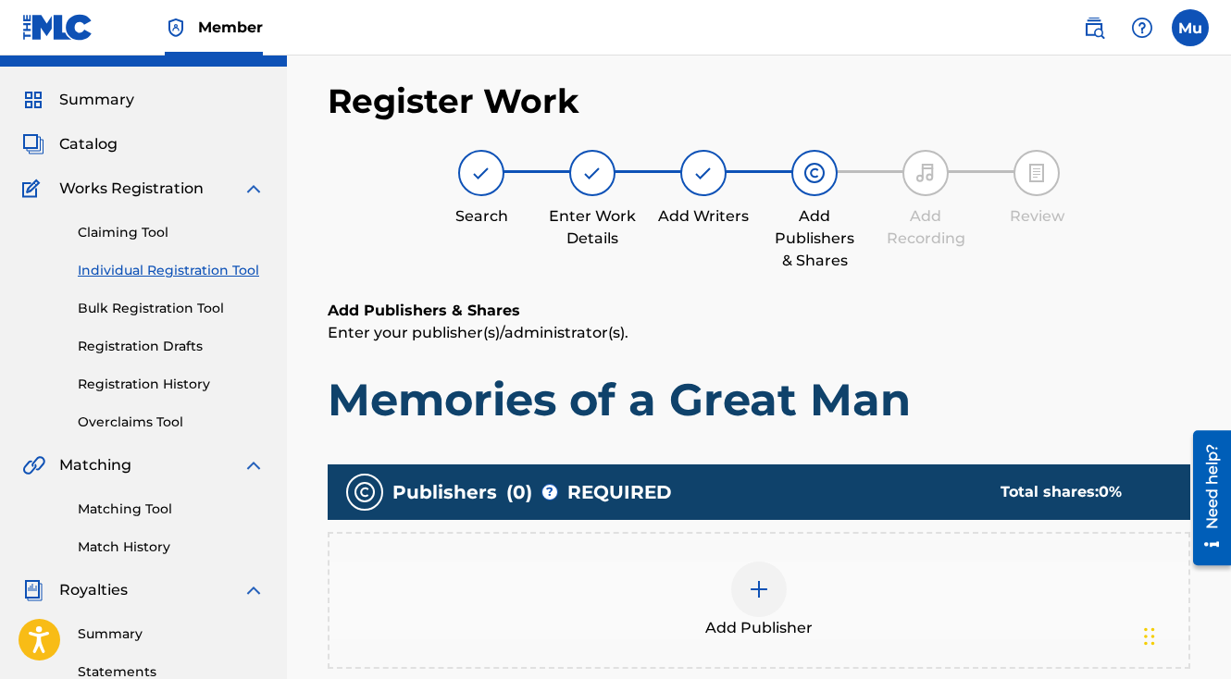
click at [763, 565] on div at bounding box center [759, 590] width 56 height 56
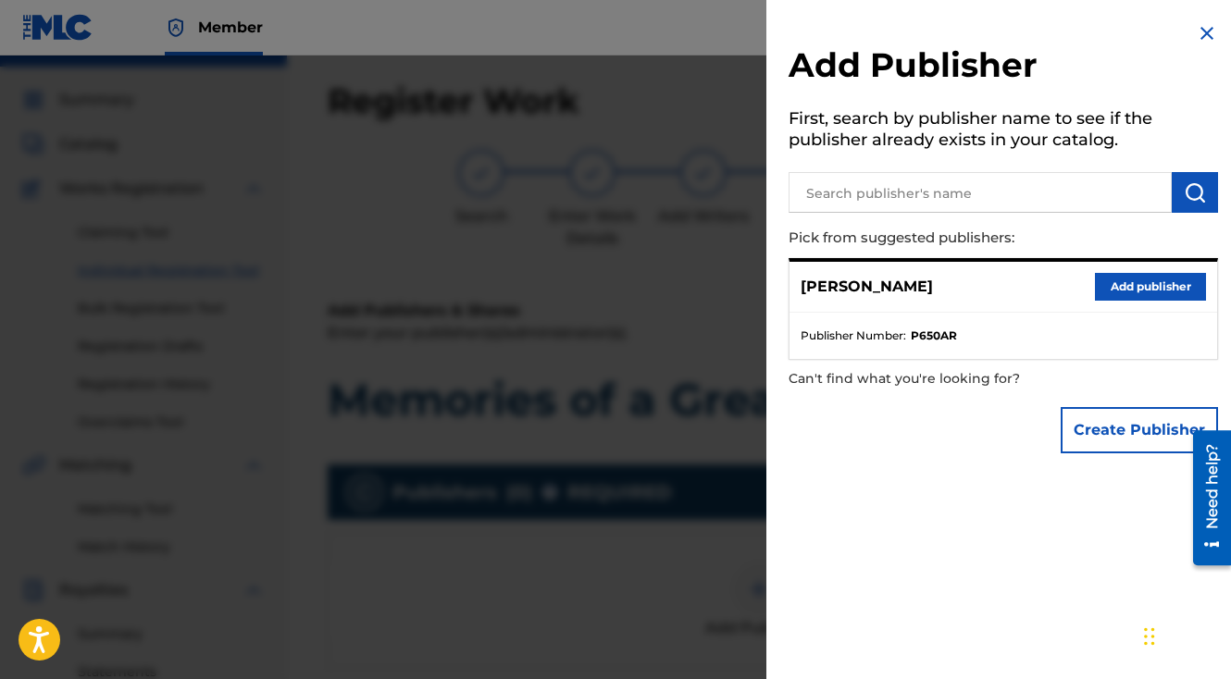
click at [1161, 304] on div "[PERSON_NAME] Add publisher" at bounding box center [1003, 287] width 428 height 51
click at [1152, 295] on button "Add publisher" at bounding box center [1150, 287] width 111 height 28
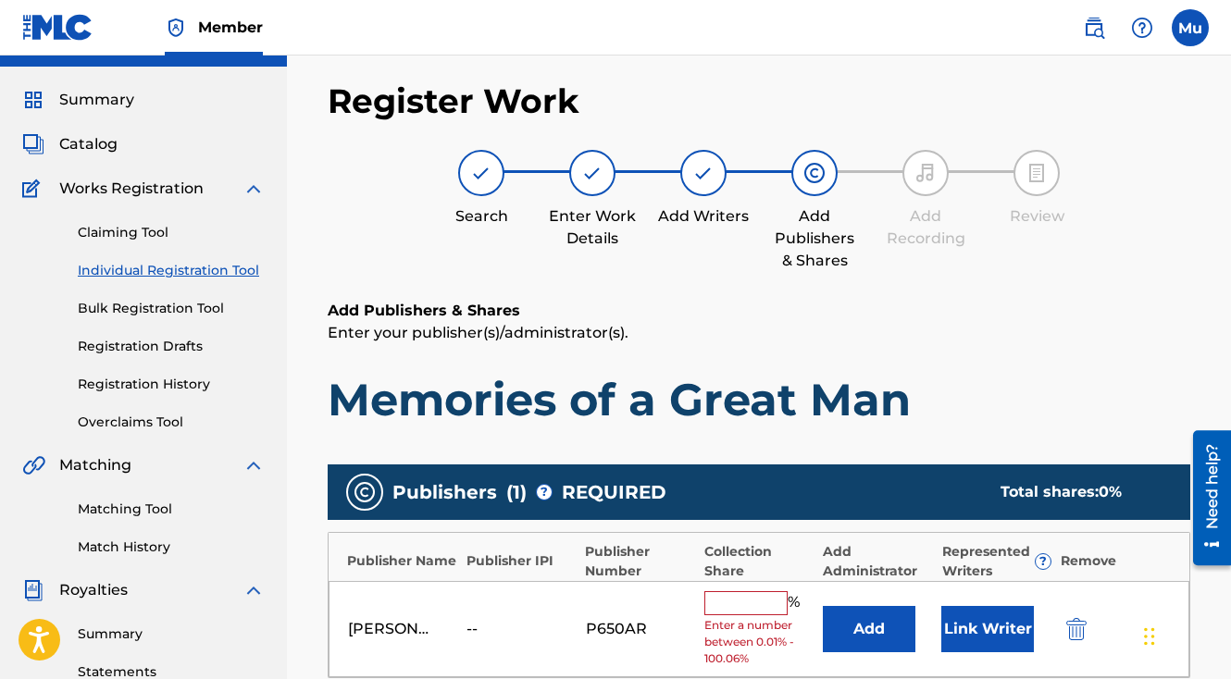
click at [753, 591] on input "text" at bounding box center [745, 603] width 83 height 24
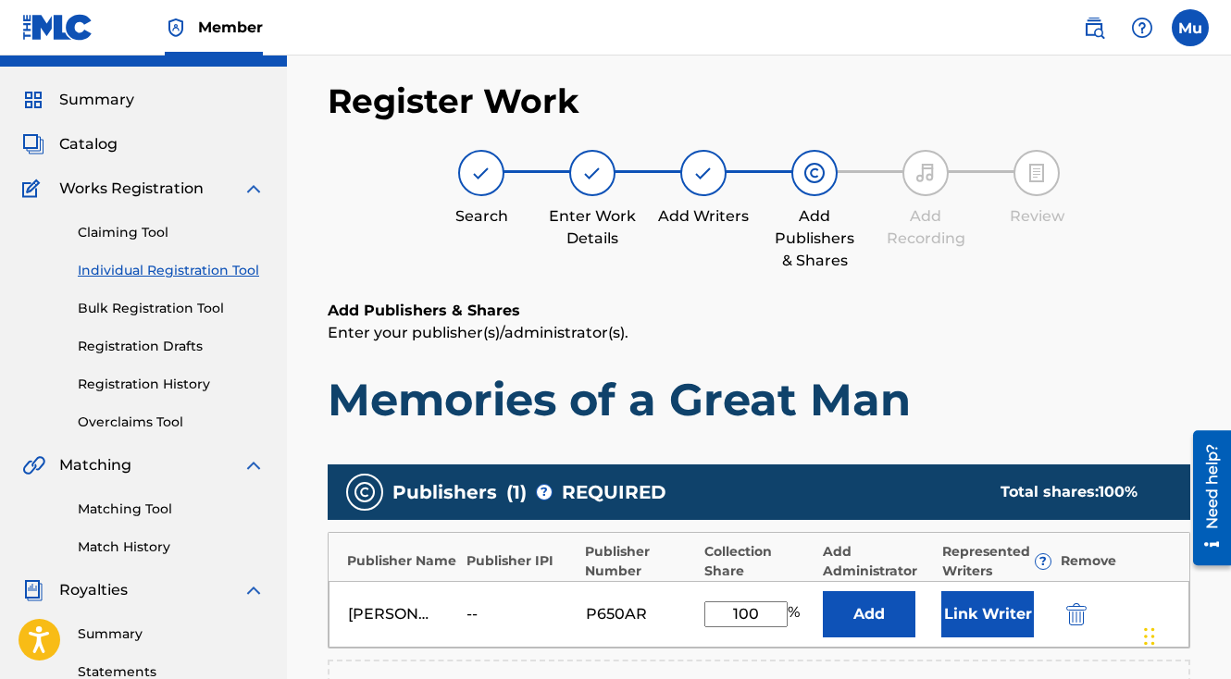
click at [1001, 591] on button "Link Writer" at bounding box center [987, 614] width 93 height 46
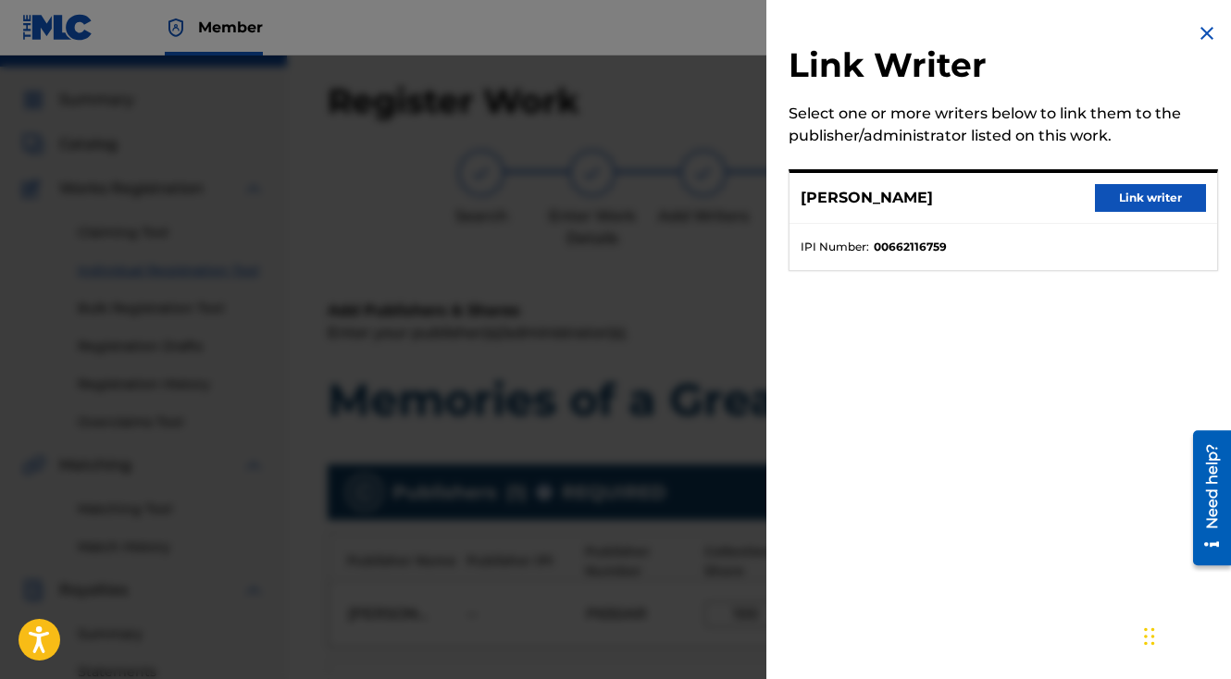
click at [1126, 192] on button "Link writer" at bounding box center [1150, 198] width 111 height 28
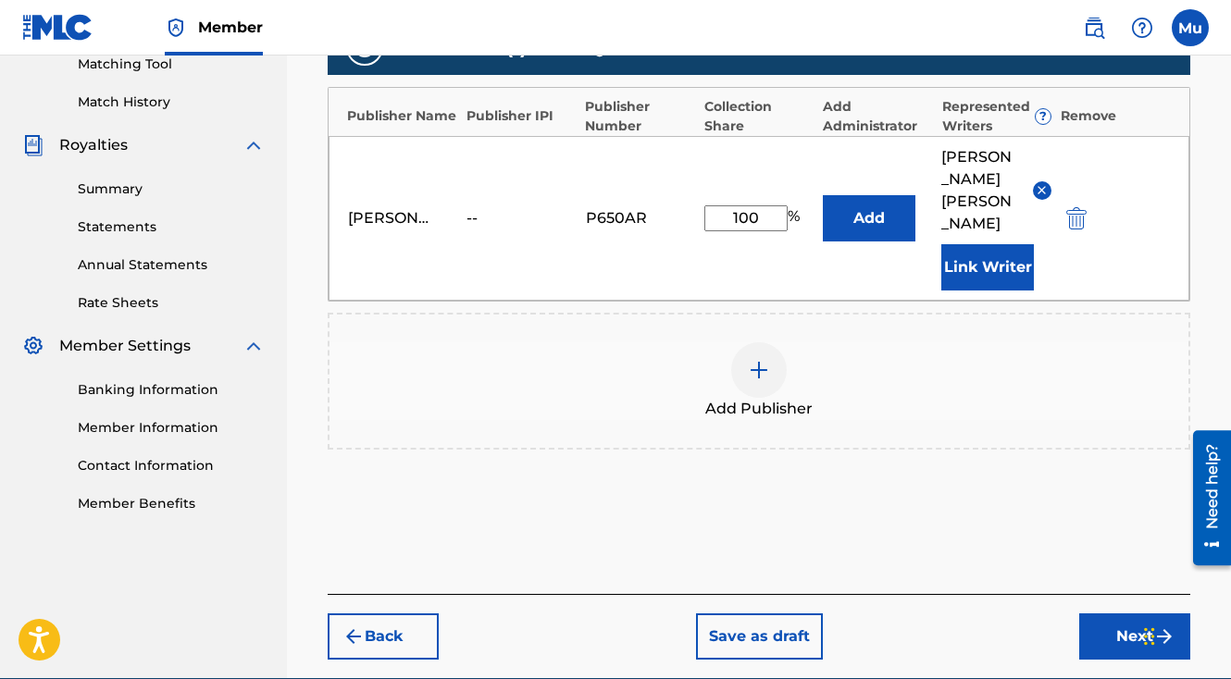
click at [1109, 614] on button "Next" at bounding box center [1134, 637] width 111 height 46
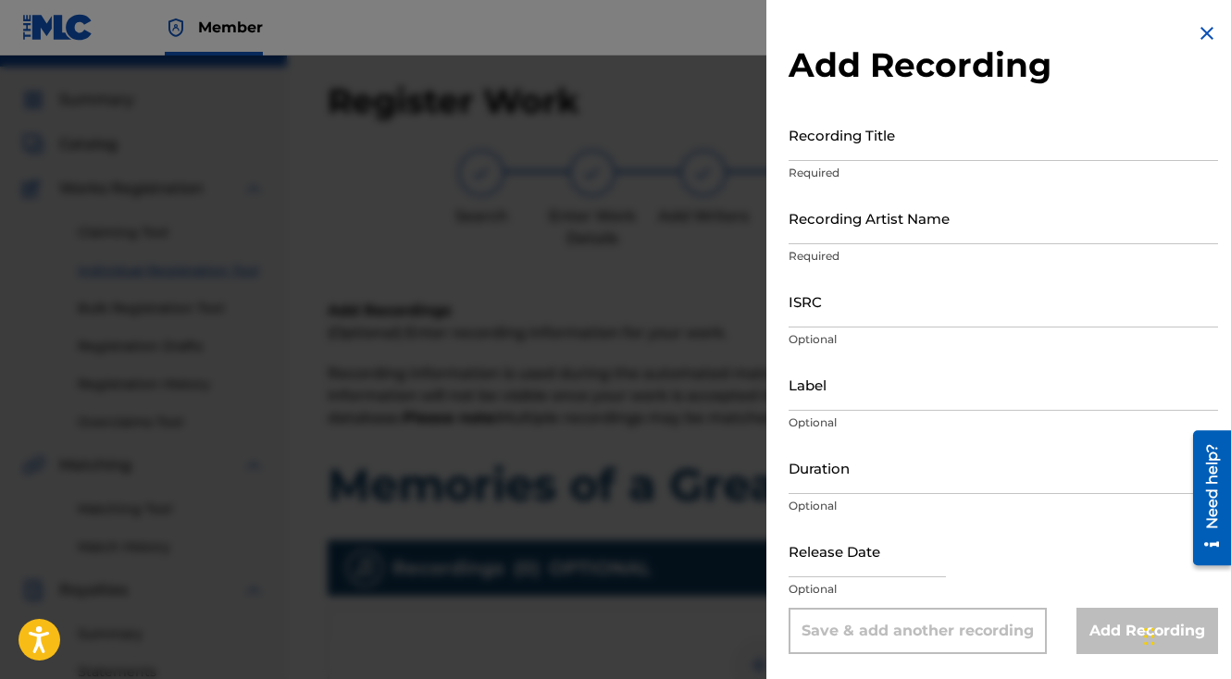
click at [903, 151] on input "Recording Title" at bounding box center [1003, 134] width 429 height 53
click at [863, 229] on input "Recording Artist Name" at bounding box center [1003, 218] width 429 height 53
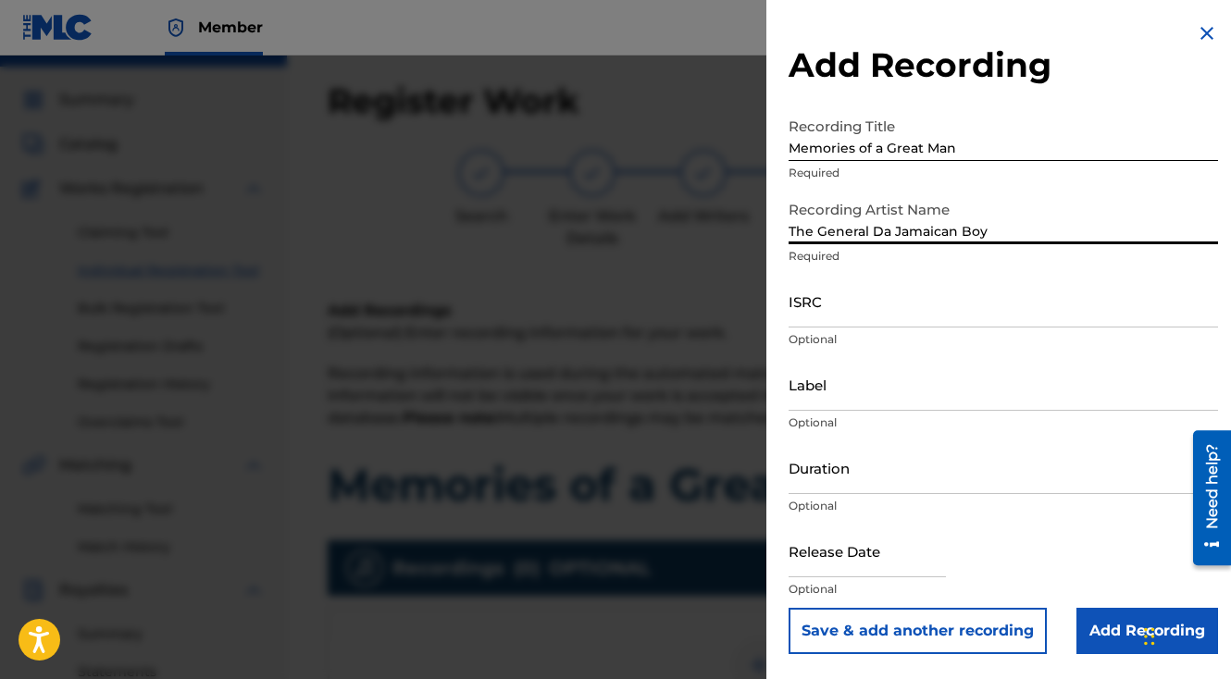
click at [845, 317] on input "ISRC" at bounding box center [1003, 301] width 429 height 53
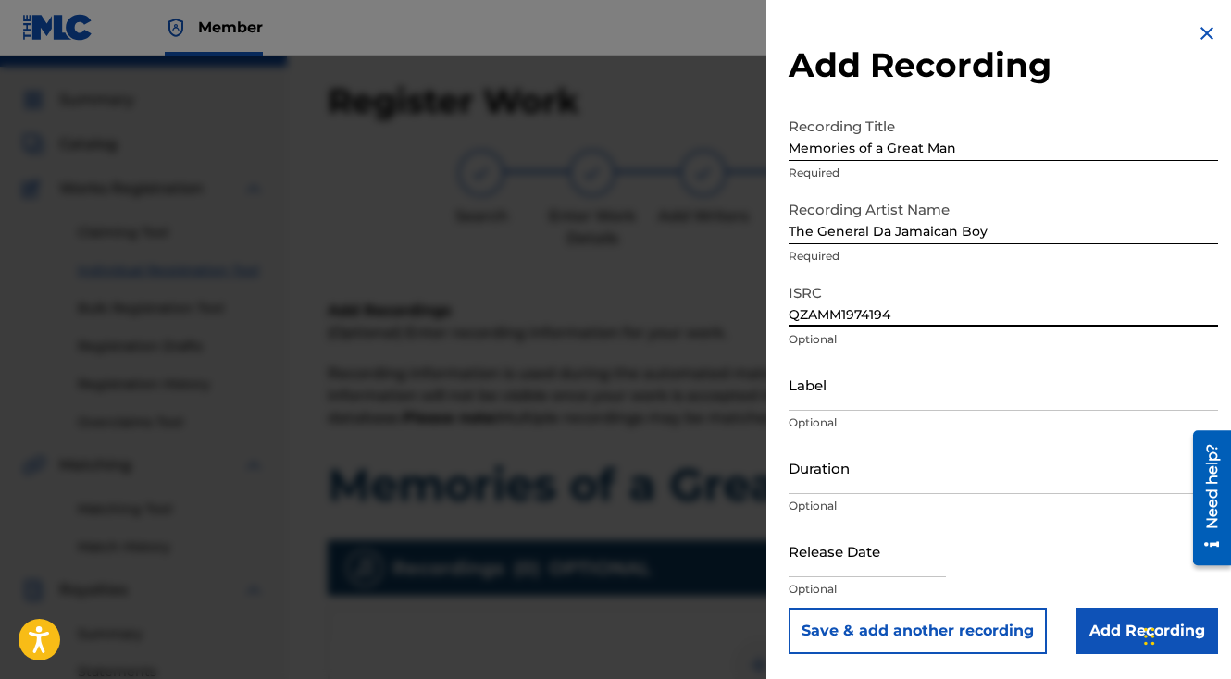
click at [789, 608] on button "Save & add another recording" at bounding box center [918, 631] width 258 height 46
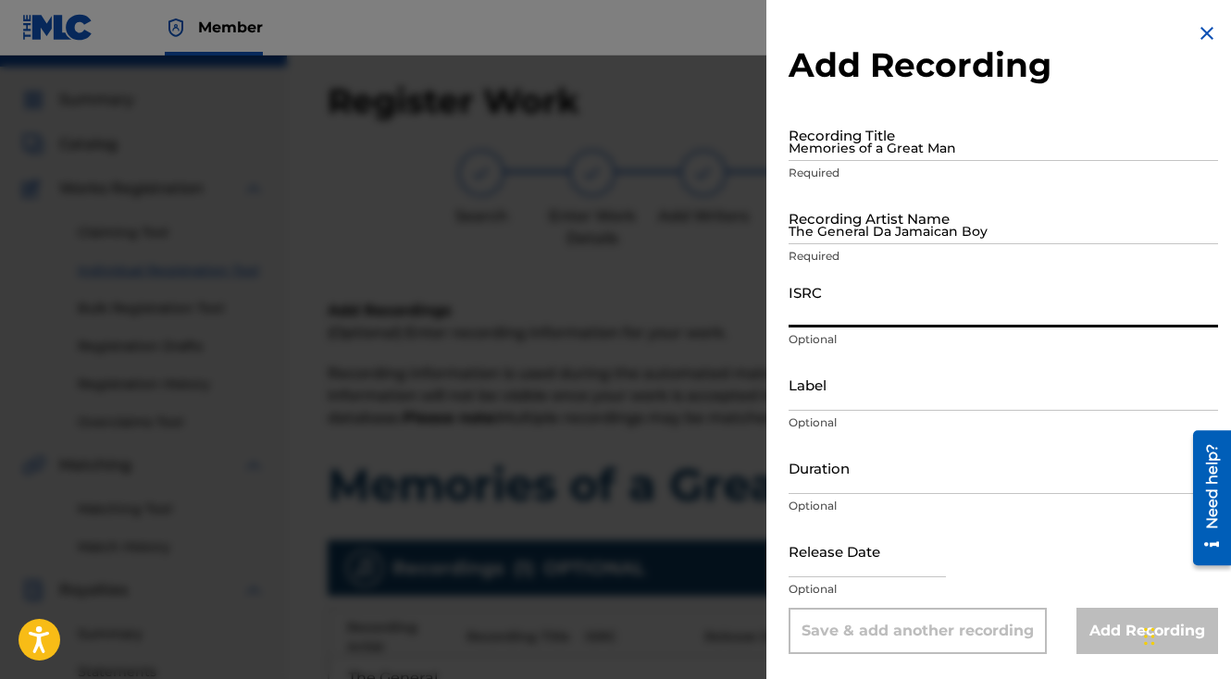
click at [698, 422] on div at bounding box center [615, 395] width 1231 height 679
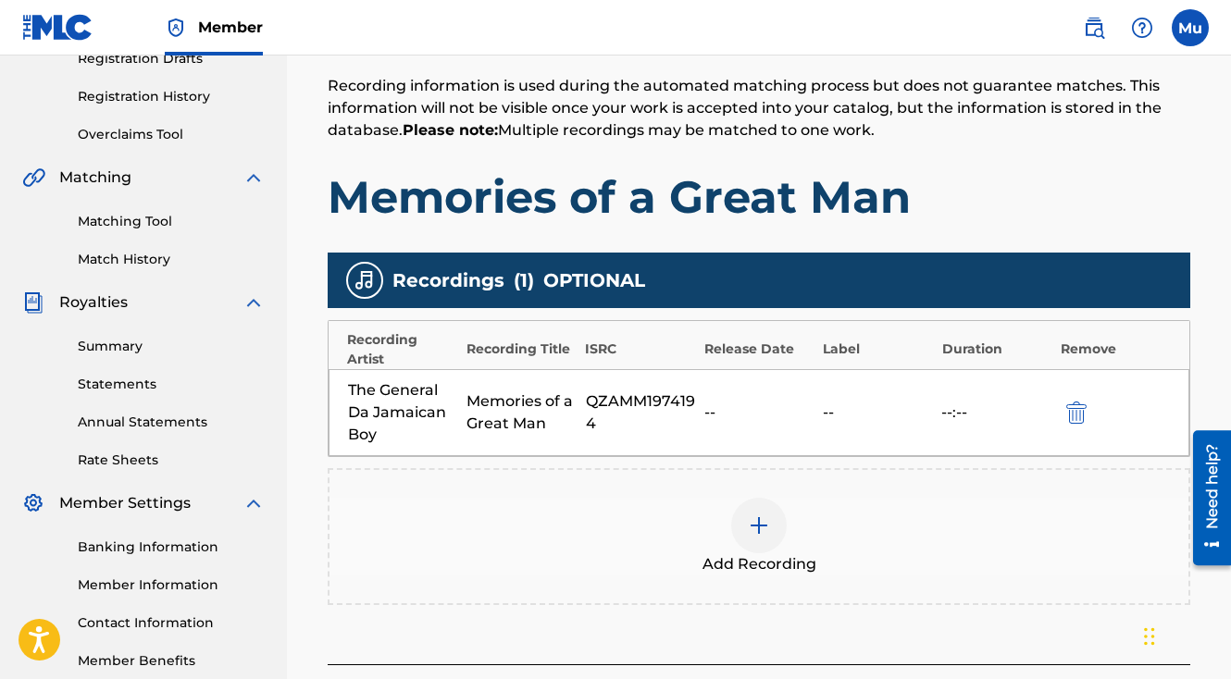
scroll to position [486, 0]
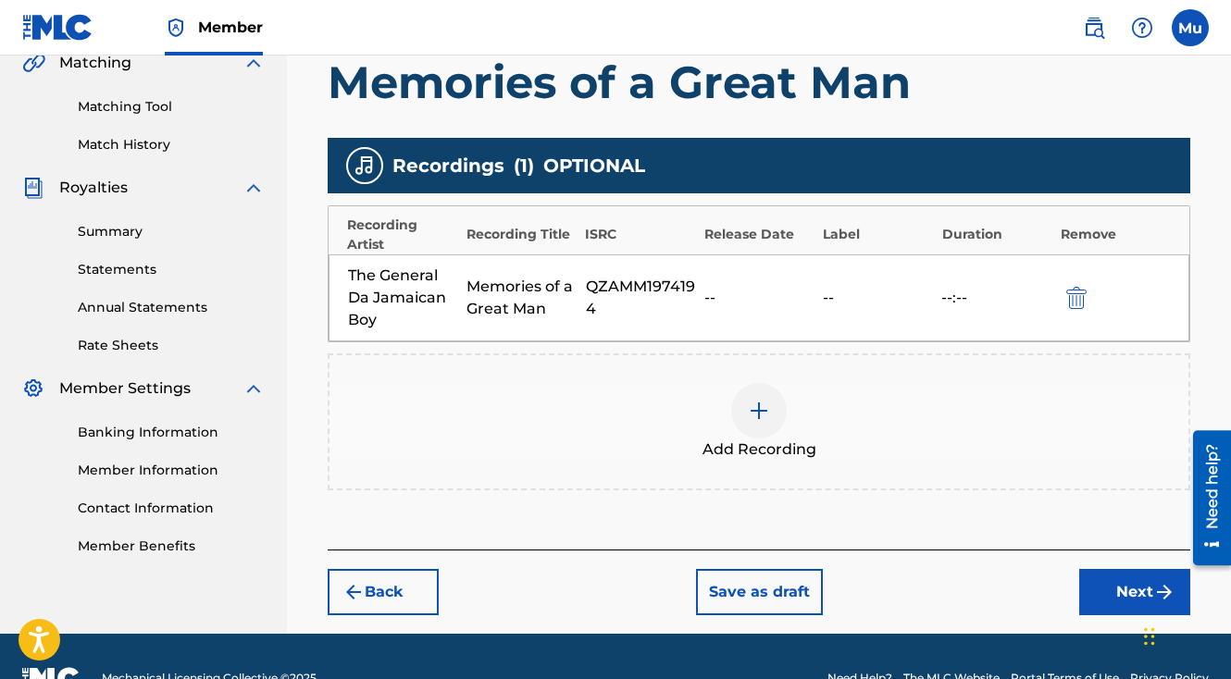
click at [1147, 569] on button "Next" at bounding box center [1134, 592] width 111 height 46
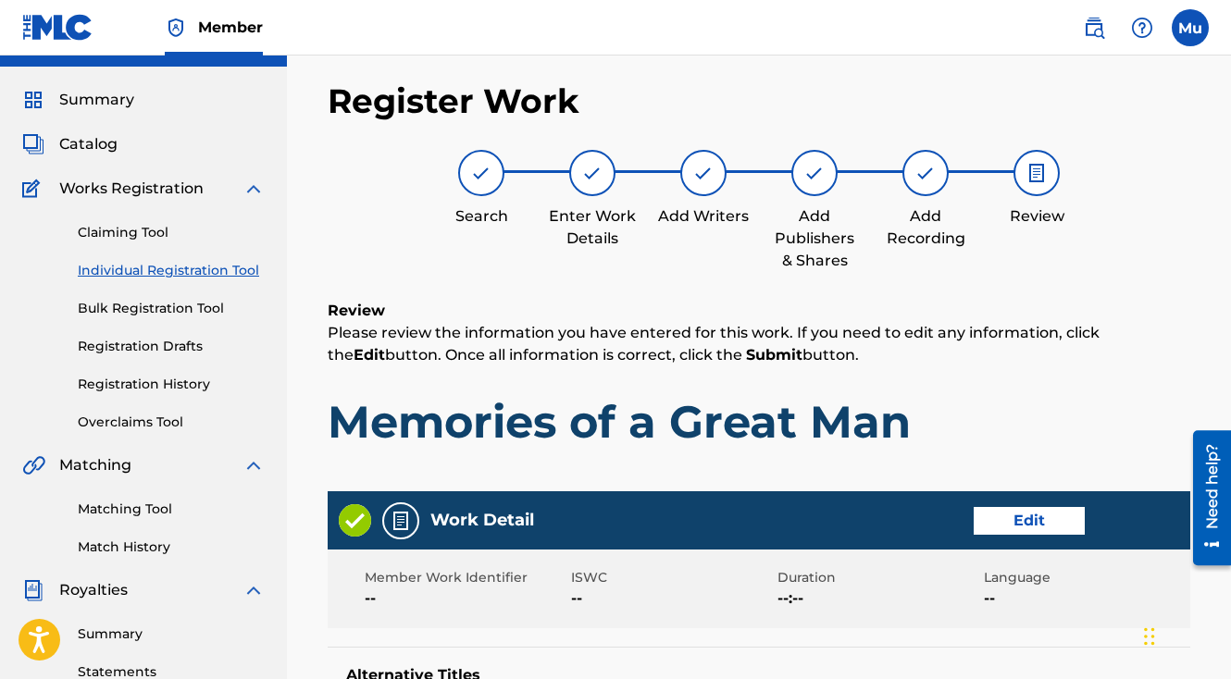
scroll to position [965, 0]
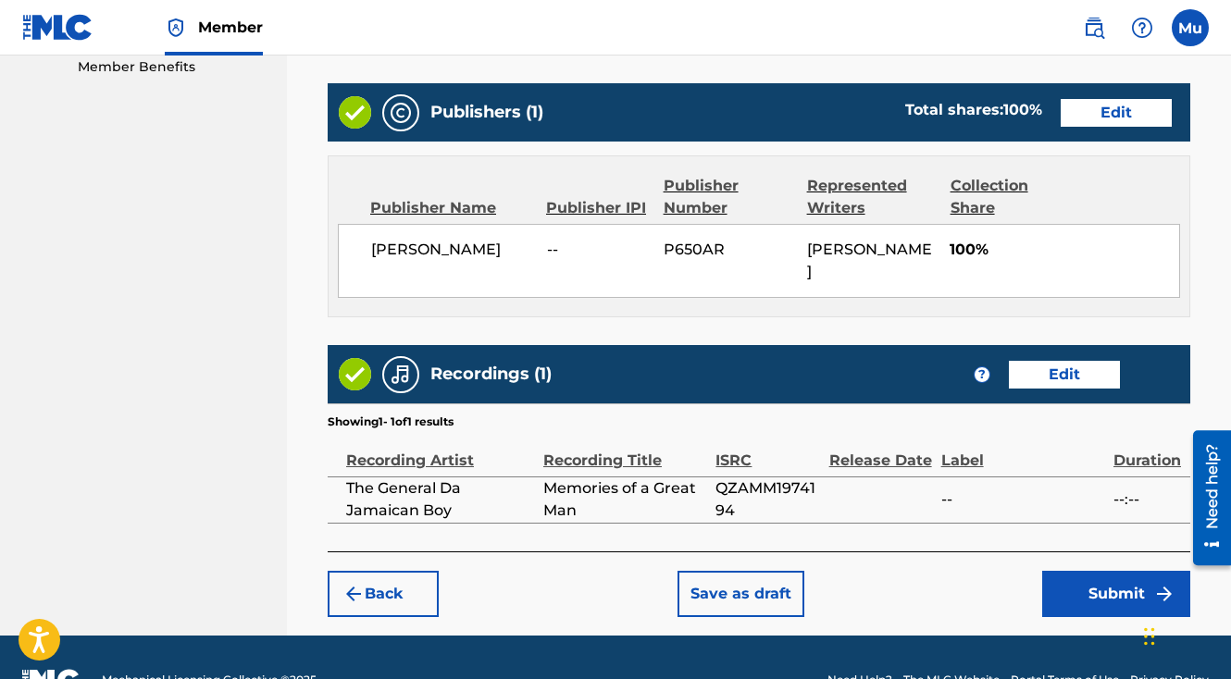
click at [1118, 571] on button "Submit" at bounding box center [1116, 594] width 148 height 46
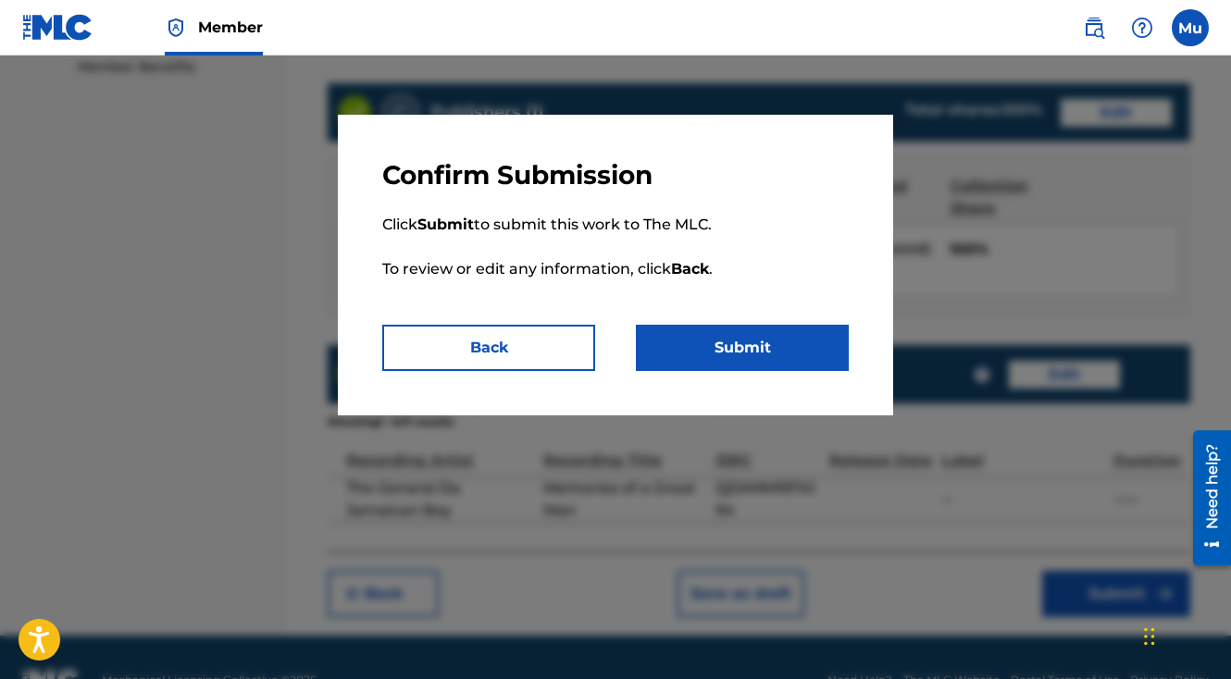
click at [722, 356] on button "Submit" at bounding box center [742, 348] width 213 height 46
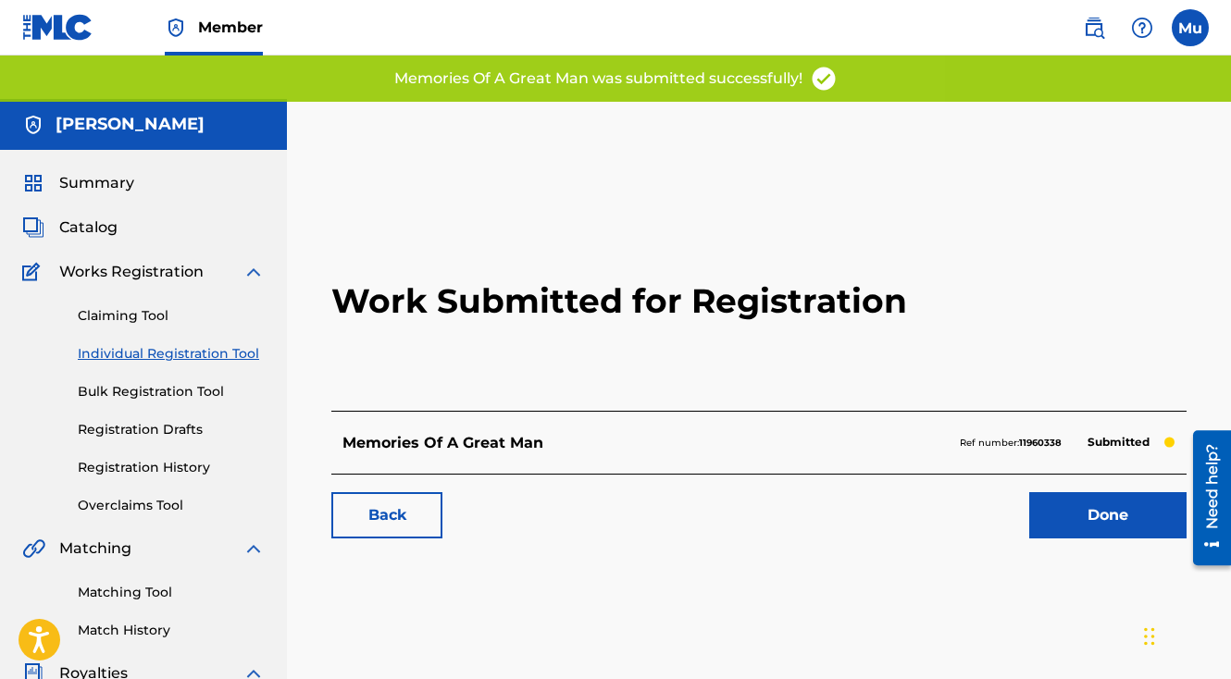
click at [1079, 492] on link "Done" at bounding box center [1107, 515] width 157 height 46
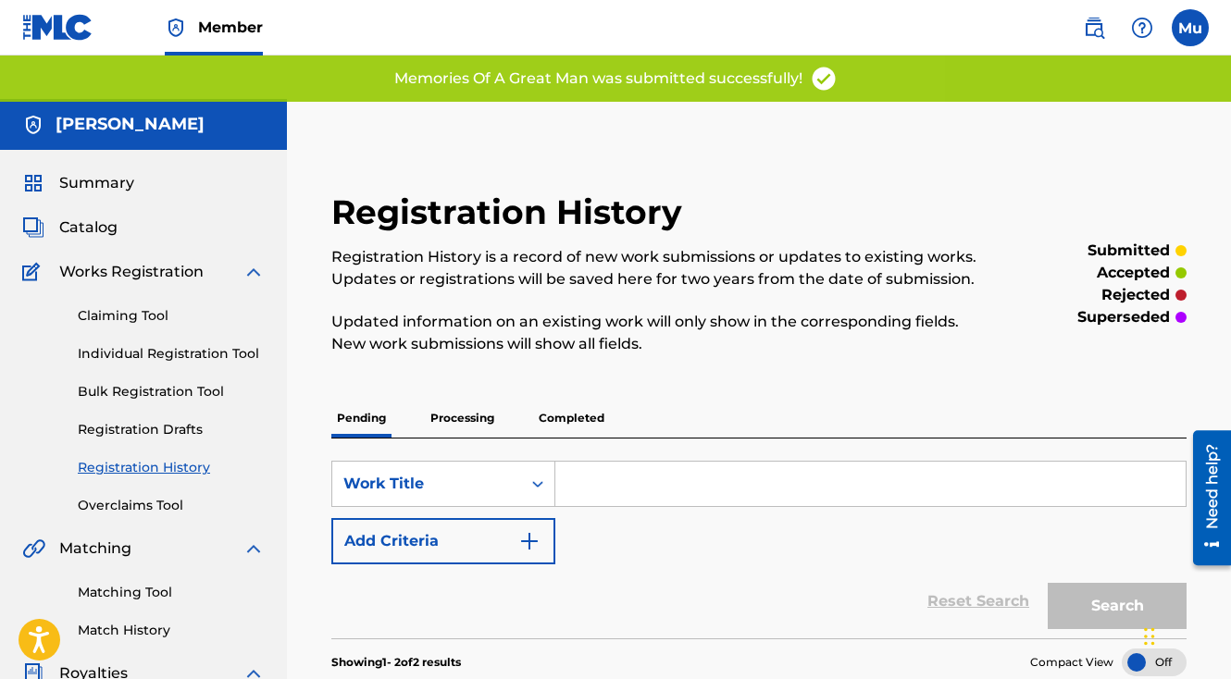
click at [118, 324] on div "Claiming Tool Individual Registration Tool Bulk Registration Tool Registration …" at bounding box center [143, 399] width 242 height 232
click at [108, 344] on link "Individual Registration Tool" at bounding box center [171, 353] width 187 height 19
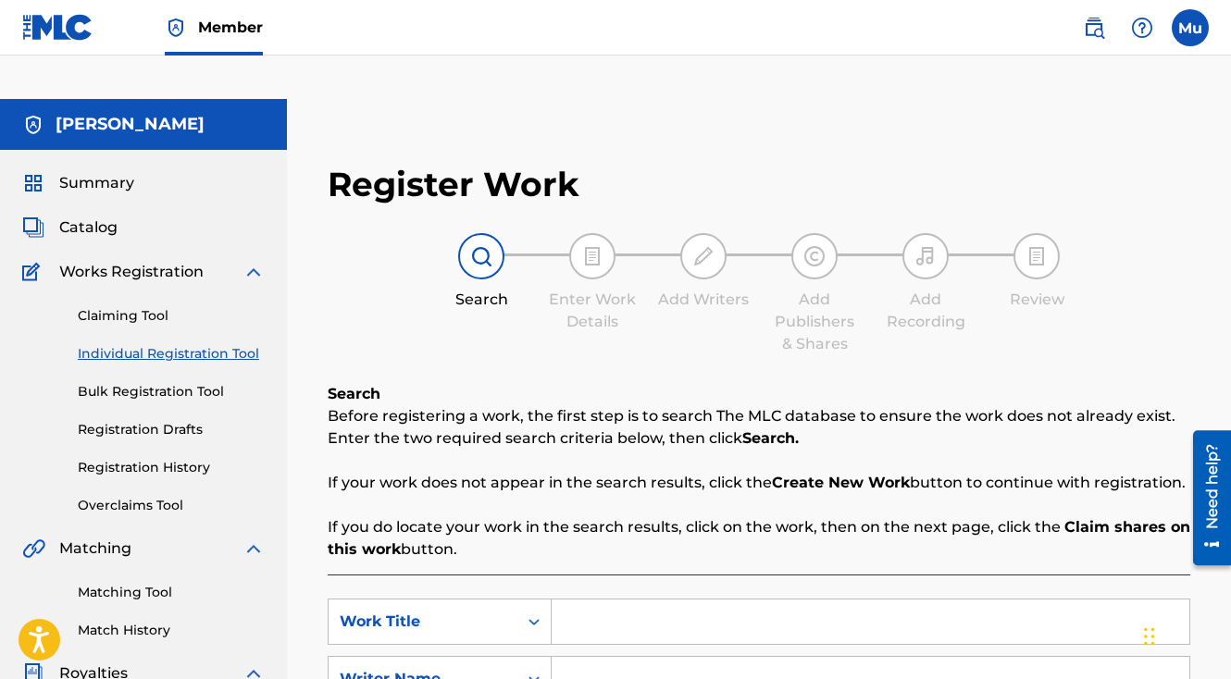
click at [677, 600] on input "Search Form" at bounding box center [871, 622] width 638 height 44
click at [594, 657] on input "Search Form" at bounding box center [871, 679] width 638 height 44
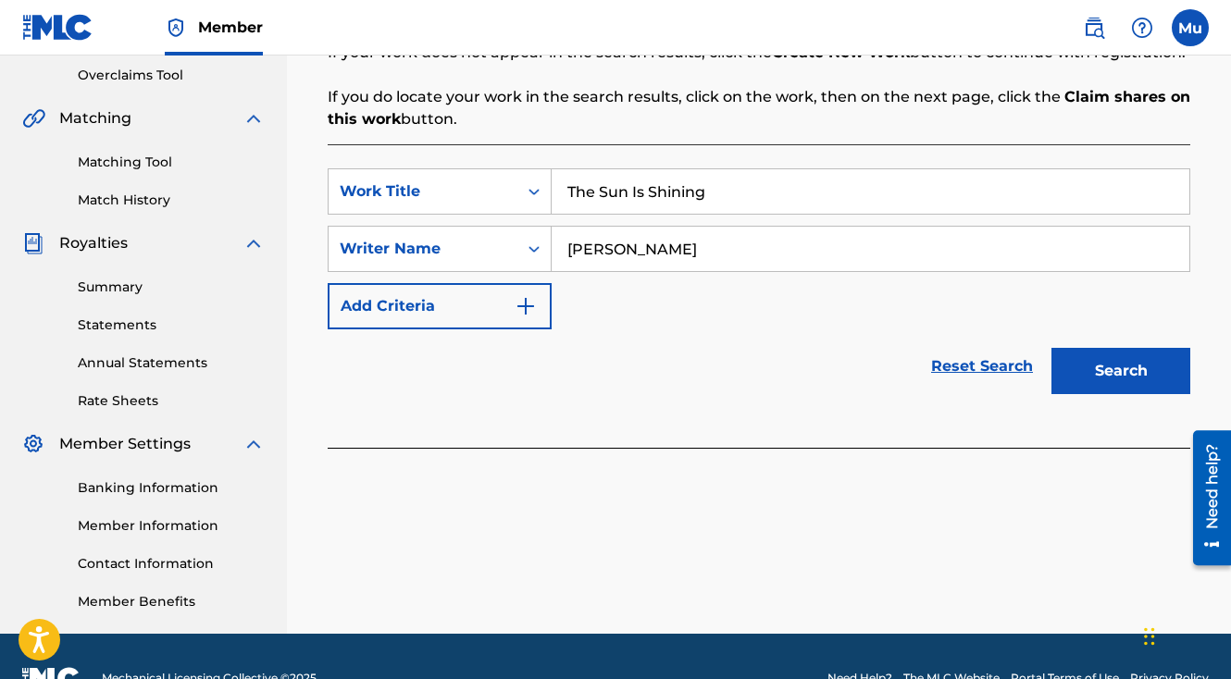
click at [1105, 348] on button "Search" at bounding box center [1120, 371] width 139 height 46
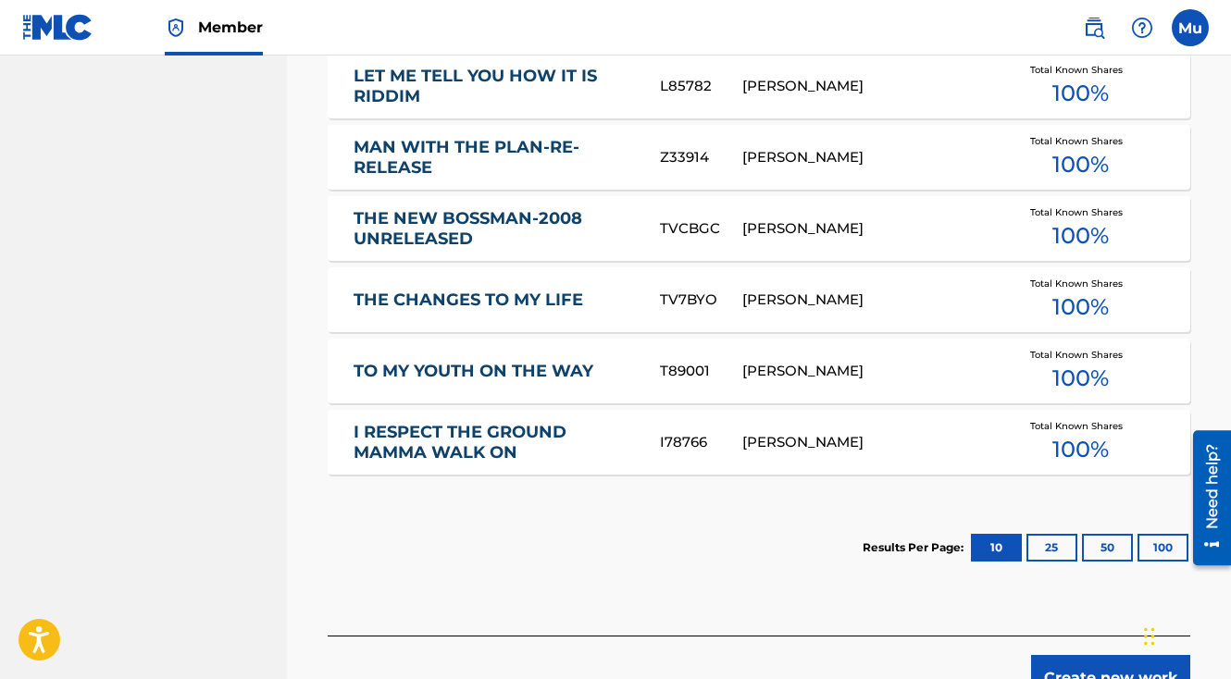
click at [1086, 655] on button "Create new work" at bounding box center [1110, 678] width 159 height 46
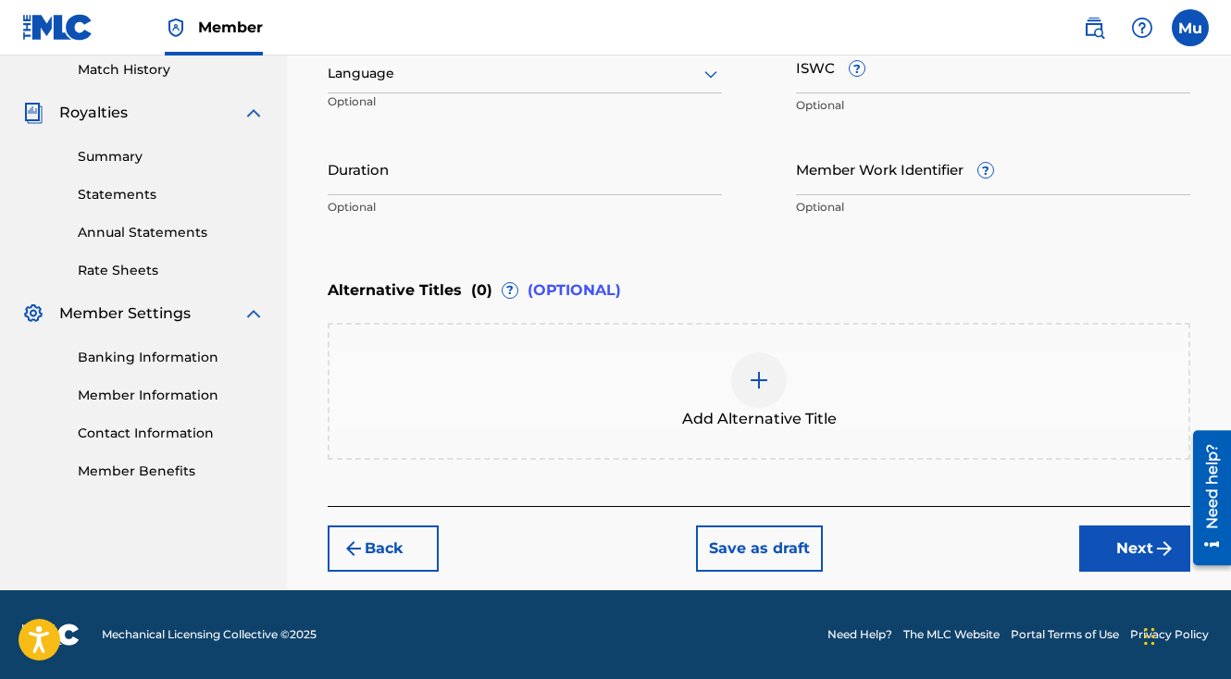
scroll to position [516, 0]
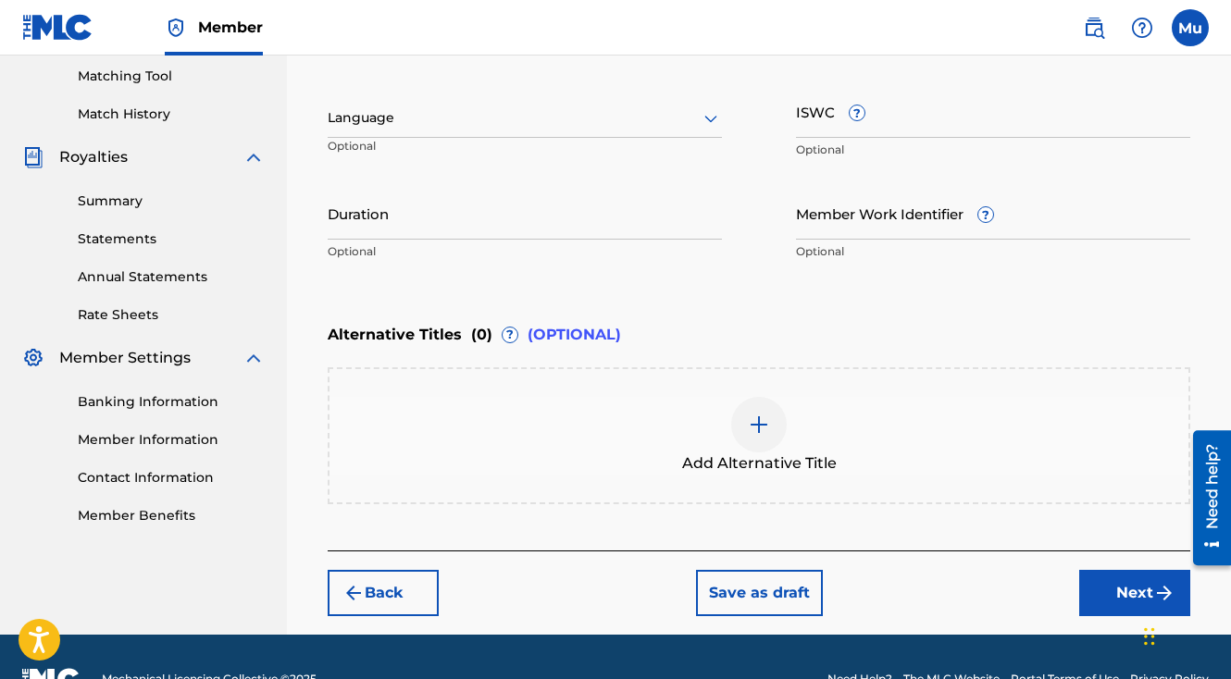
click at [1072, 554] on div "Back Save as draft Next" at bounding box center [759, 584] width 863 height 66
click at [1098, 570] on button "Next" at bounding box center [1134, 593] width 111 height 46
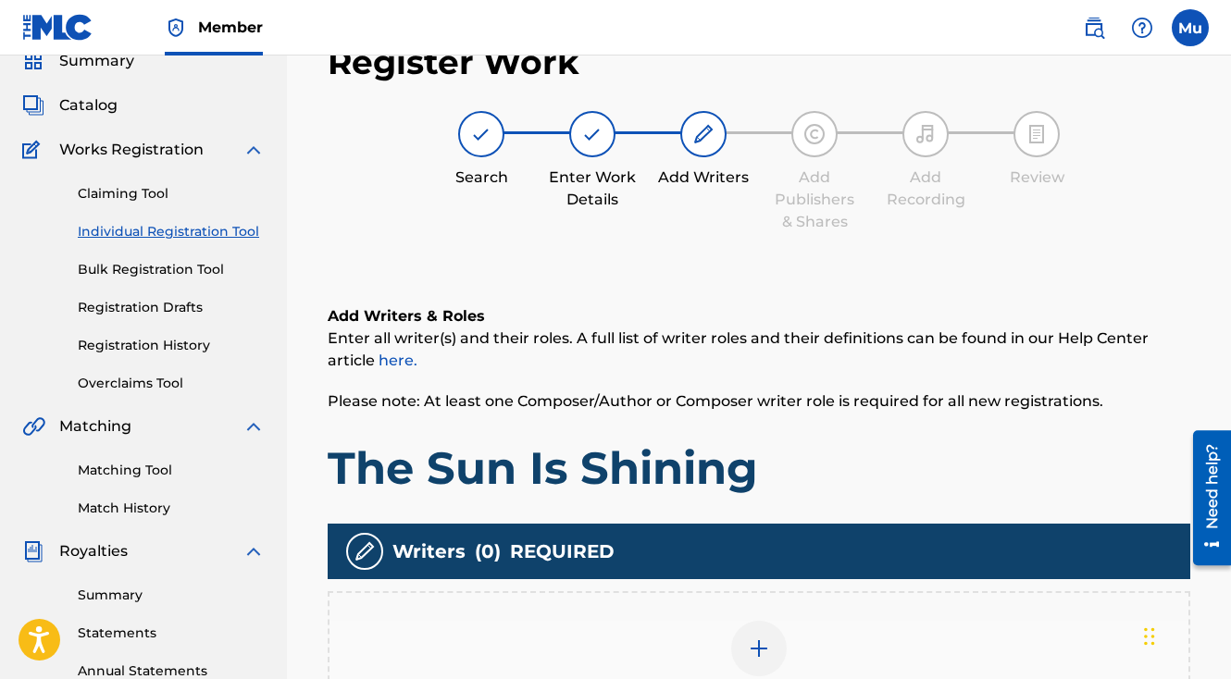
scroll to position [83, 0]
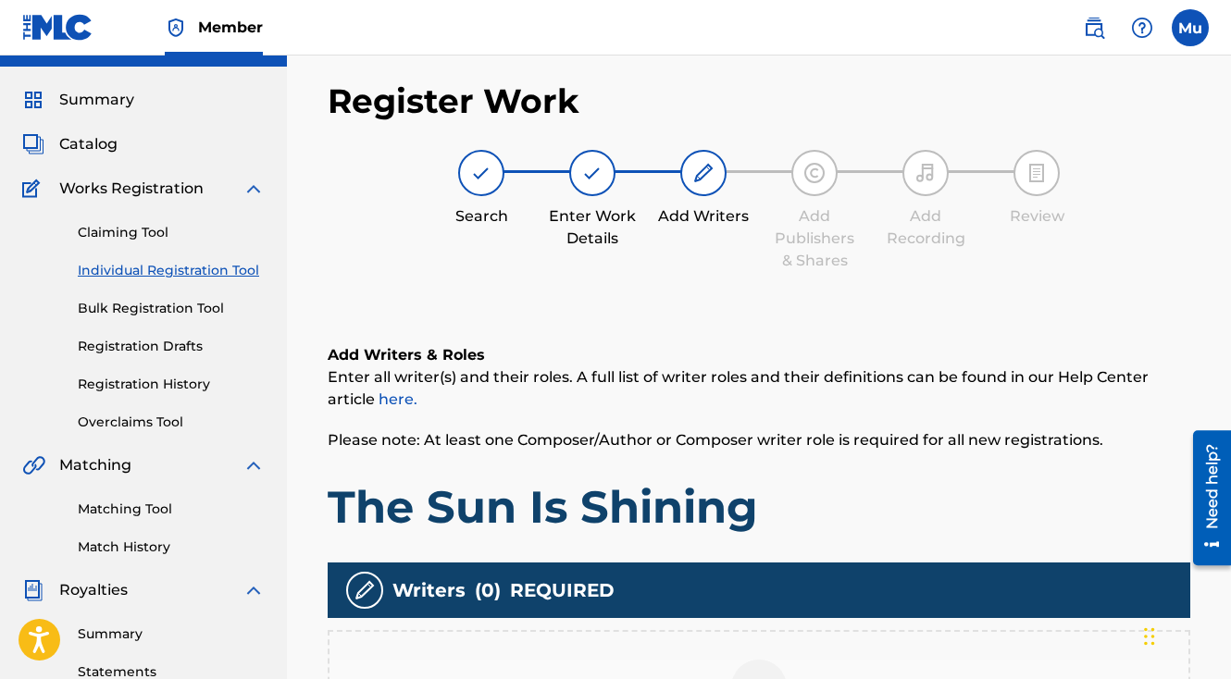
click at [767, 660] on div at bounding box center [759, 688] width 56 height 56
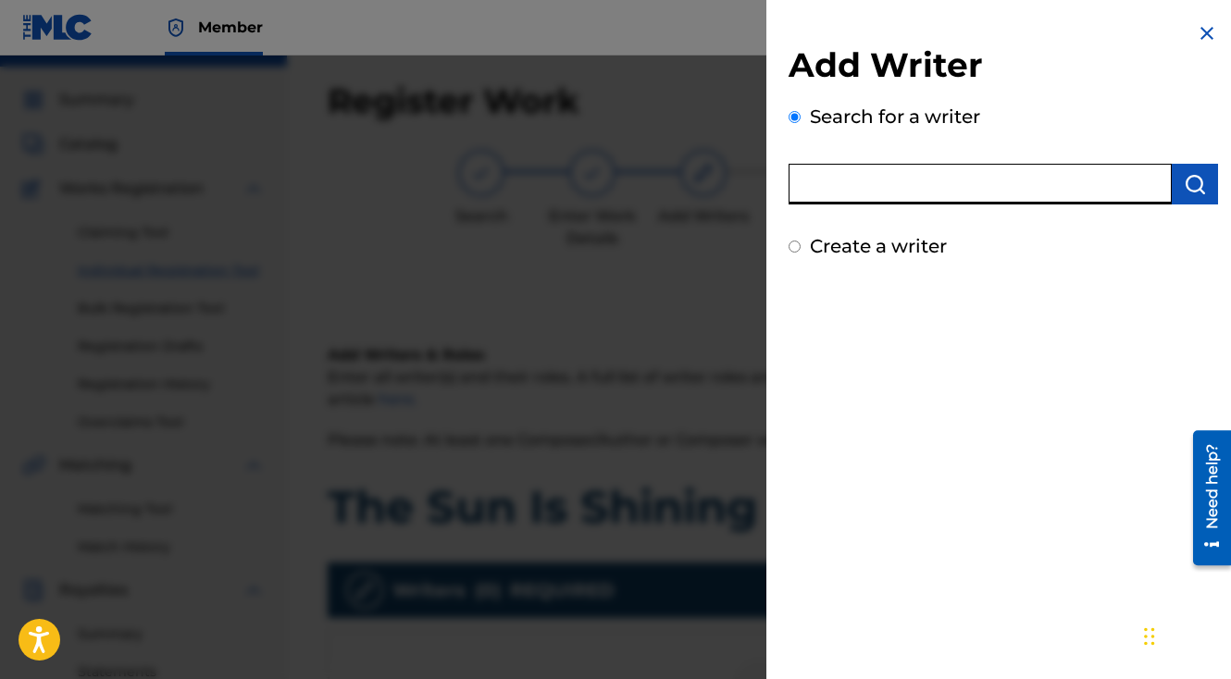
click at [867, 174] on input "text" at bounding box center [980, 184] width 383 height 41
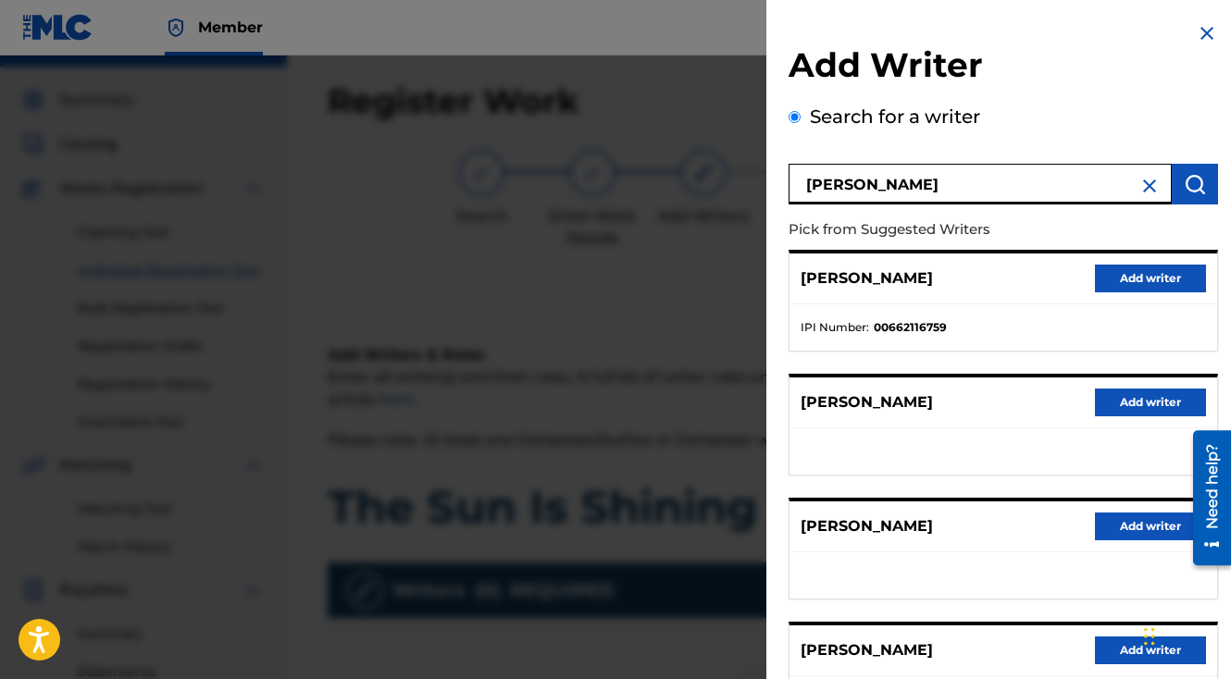
click at [1151, 261] on div "[PERSON_NAME] Add writer" at bounding box center [1003, 279] width 428 height 51
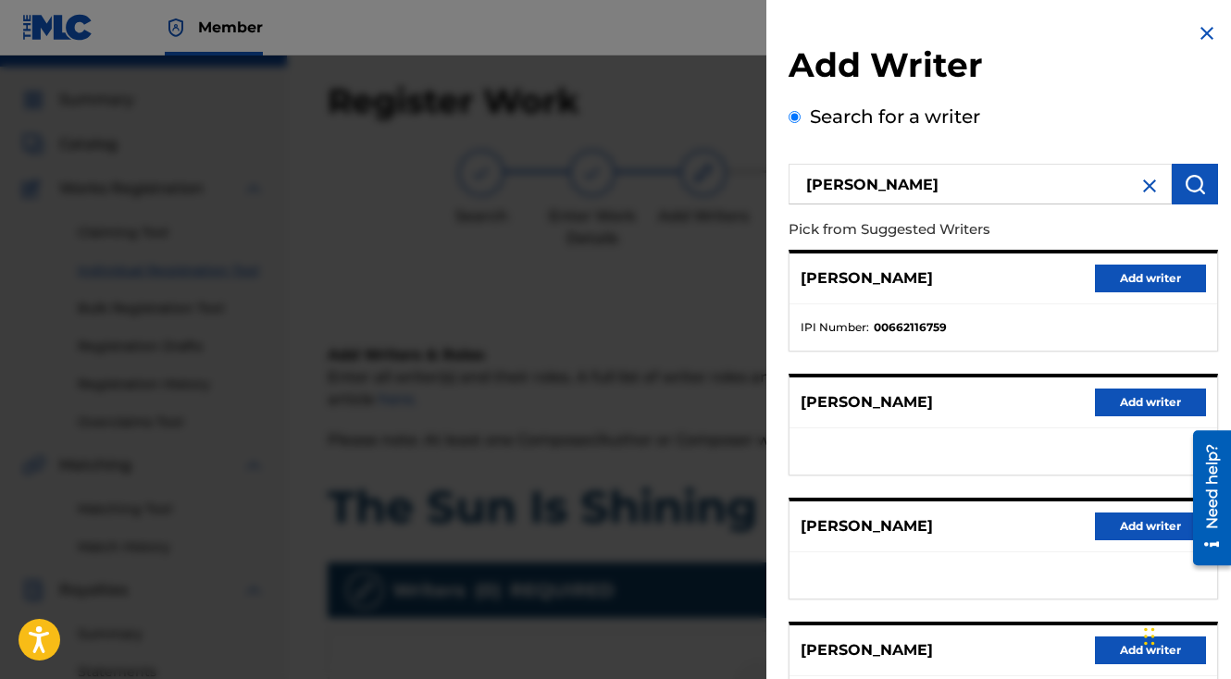
click at [1148, 269] on button "Add writer" at bounding box center [1150, 279] width 111 height 28
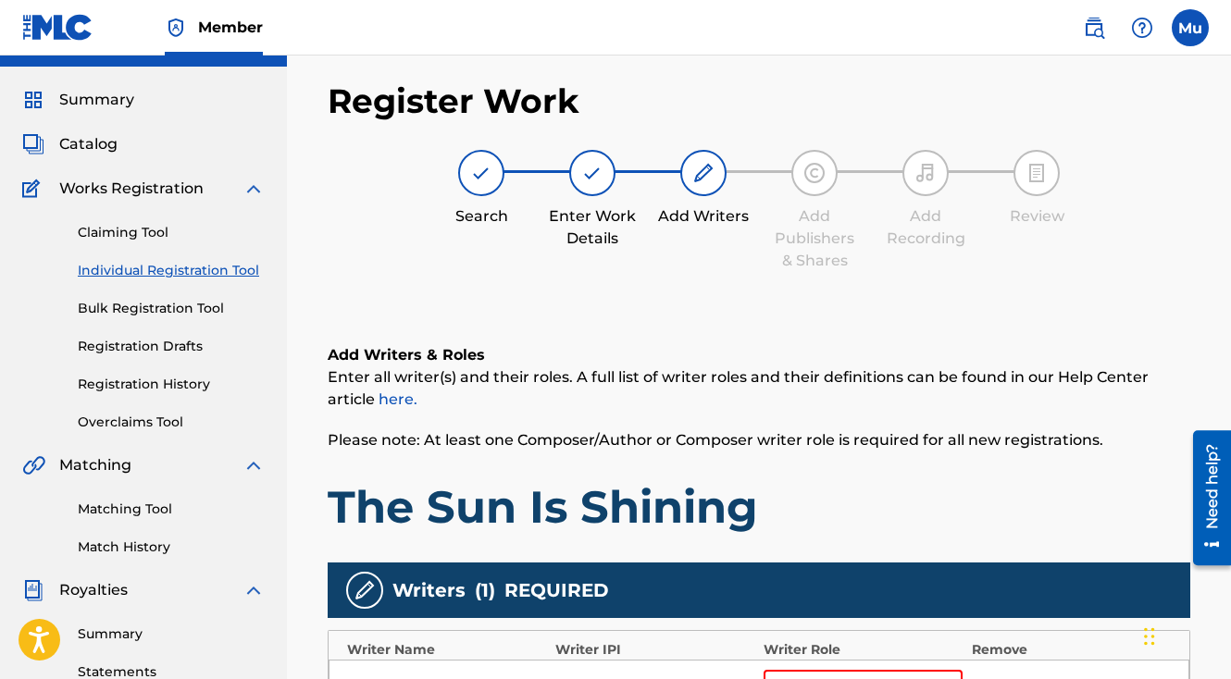
scroll to position [515, 0]
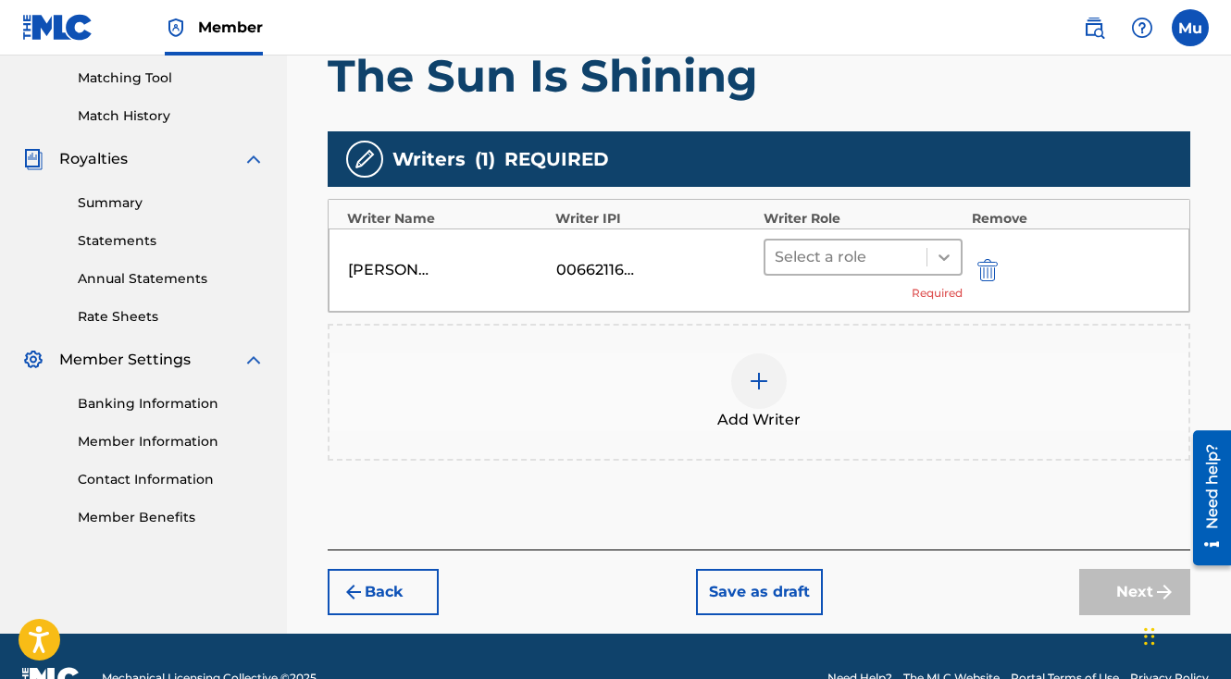
click at [941, 255] on icon at bounding box center [943, 258] width 11 height 6
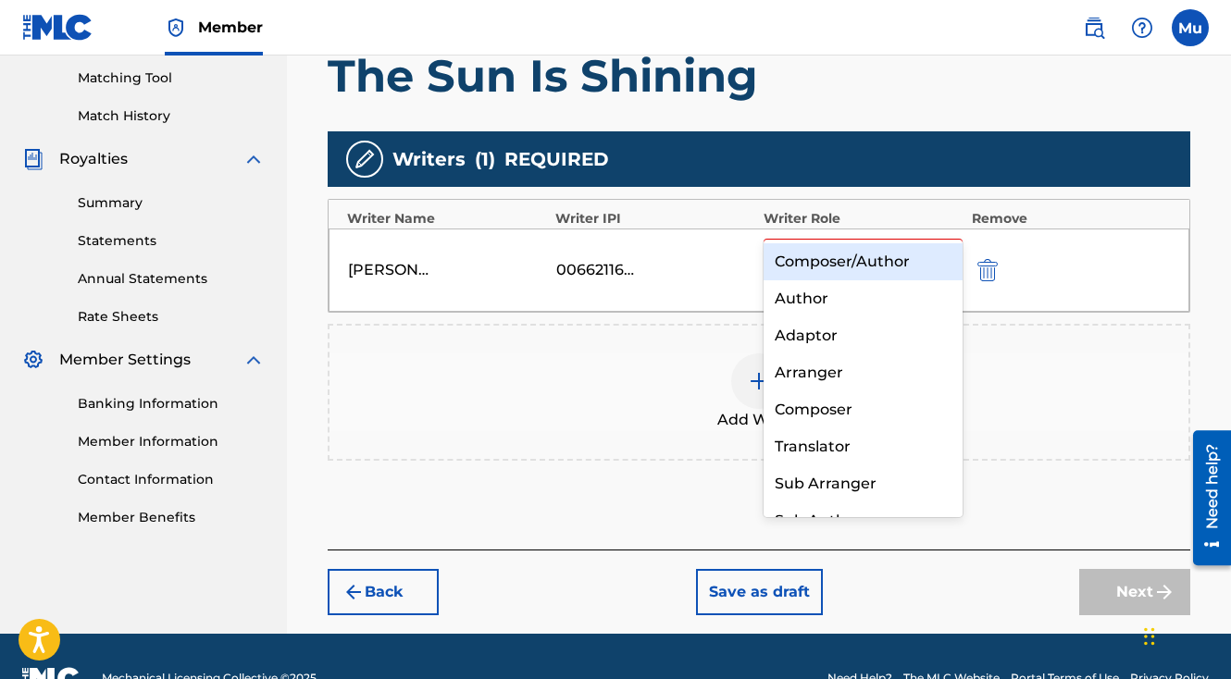
click at [877, 277] on div "Composer/Author" at bounding box center [863, 261] width 199 height 37
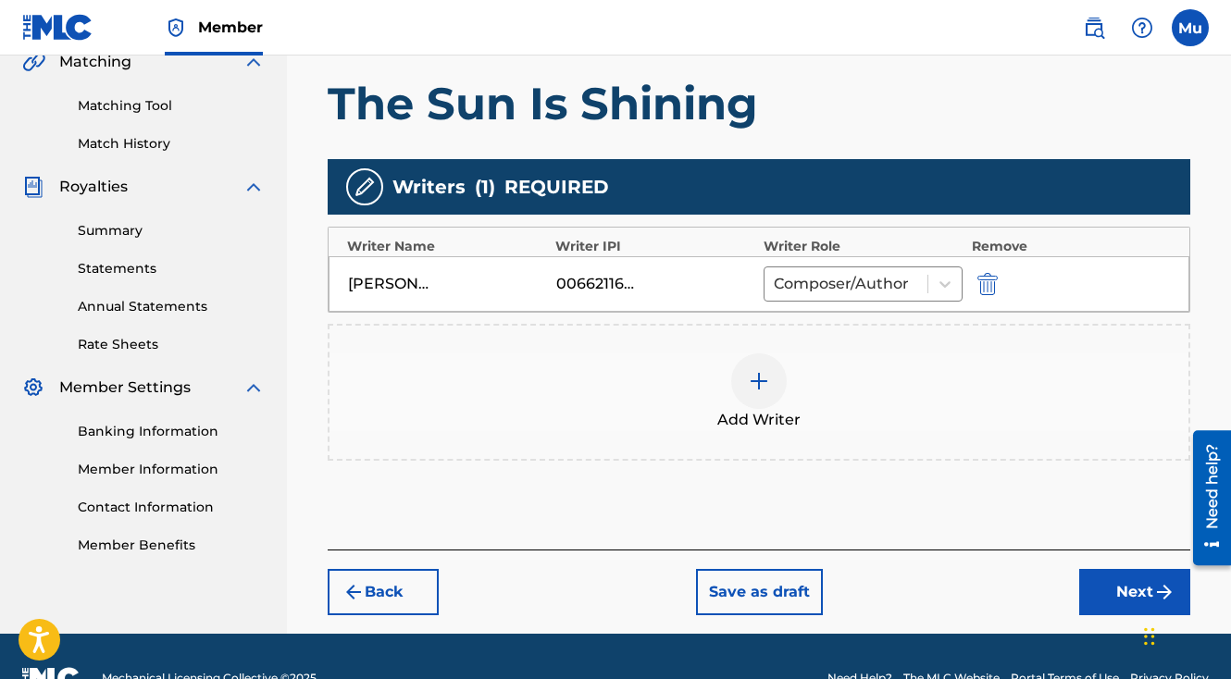
click at [1109, 569] on button "Next" at bounding box center [1134, 592] width 111 height 46
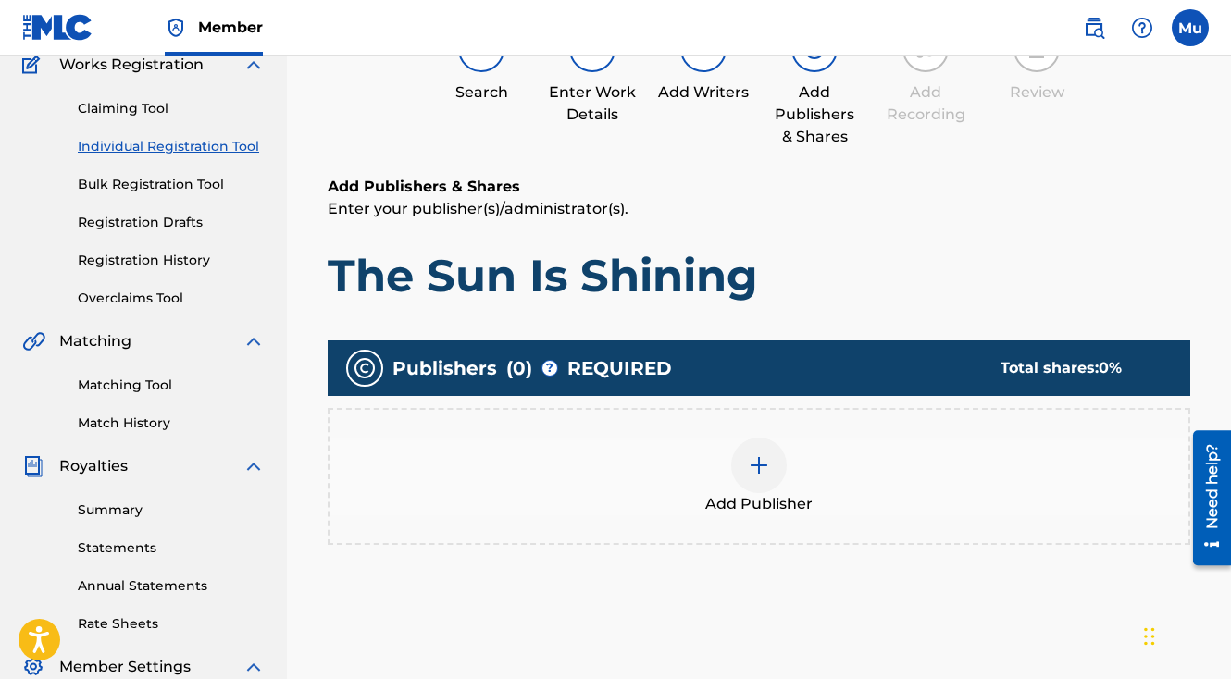
scroll to position [83, 0]
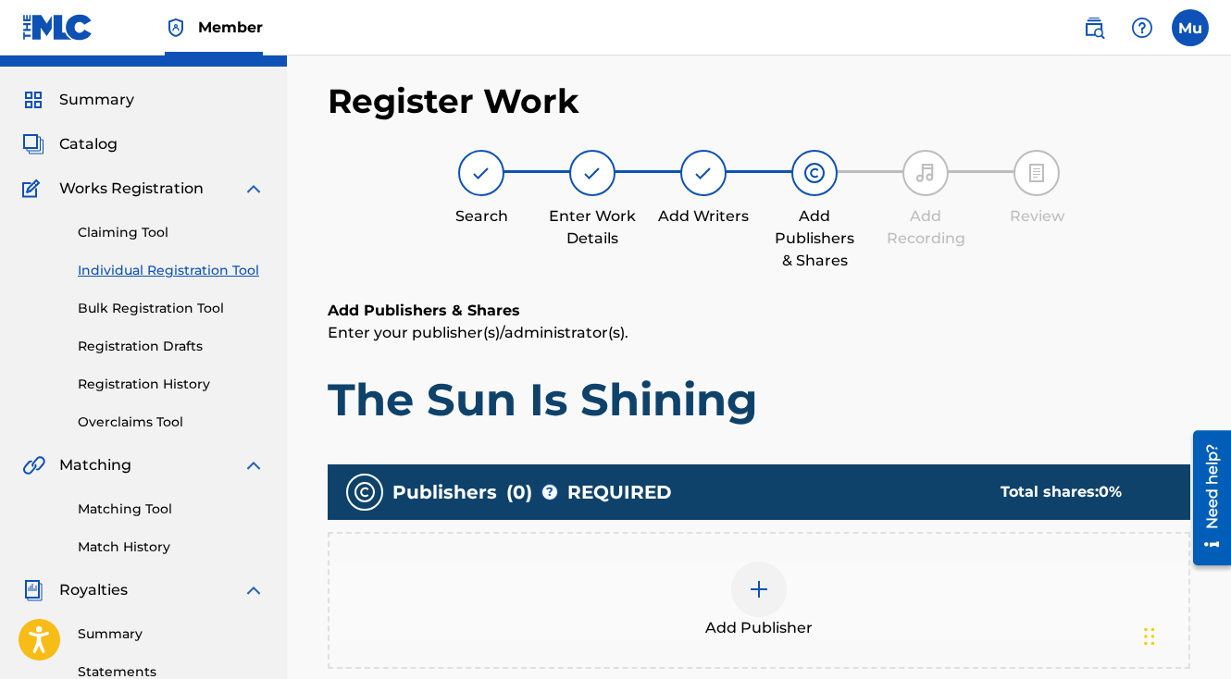
click at [755, 562] on div at bounding box center [759, 590] width 56 height 56
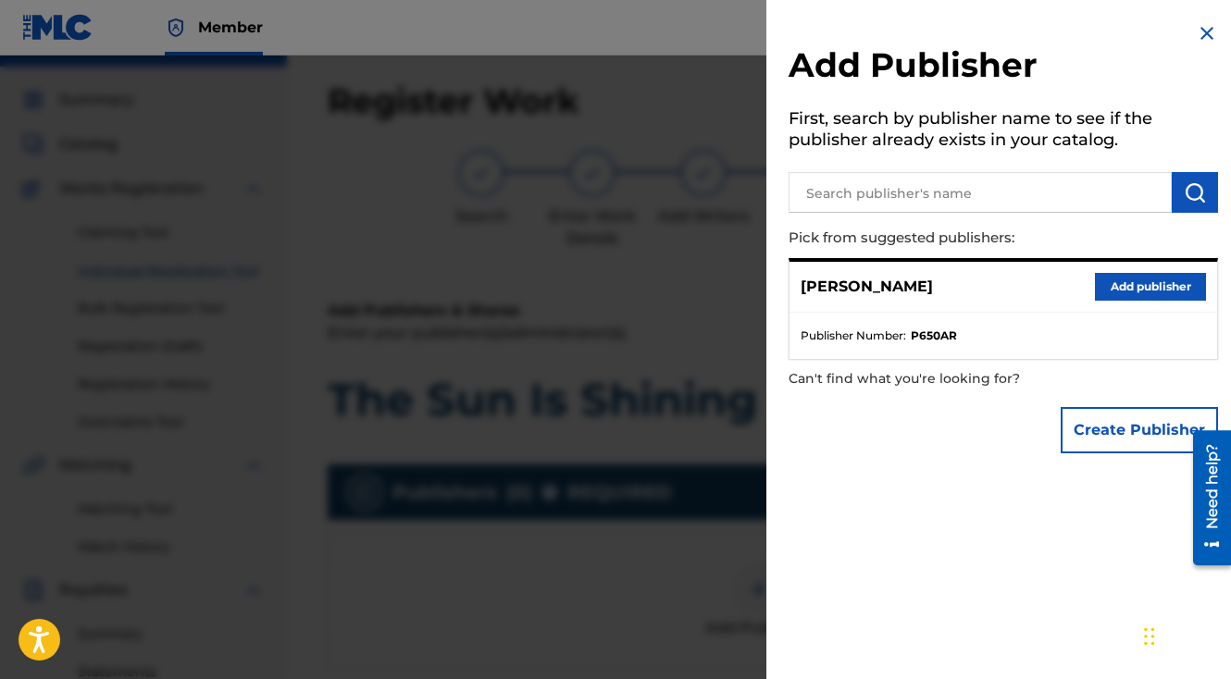
click at [1140, 292] on button "Add publisher" at bounding box center [1150, 287] width 111 height 28
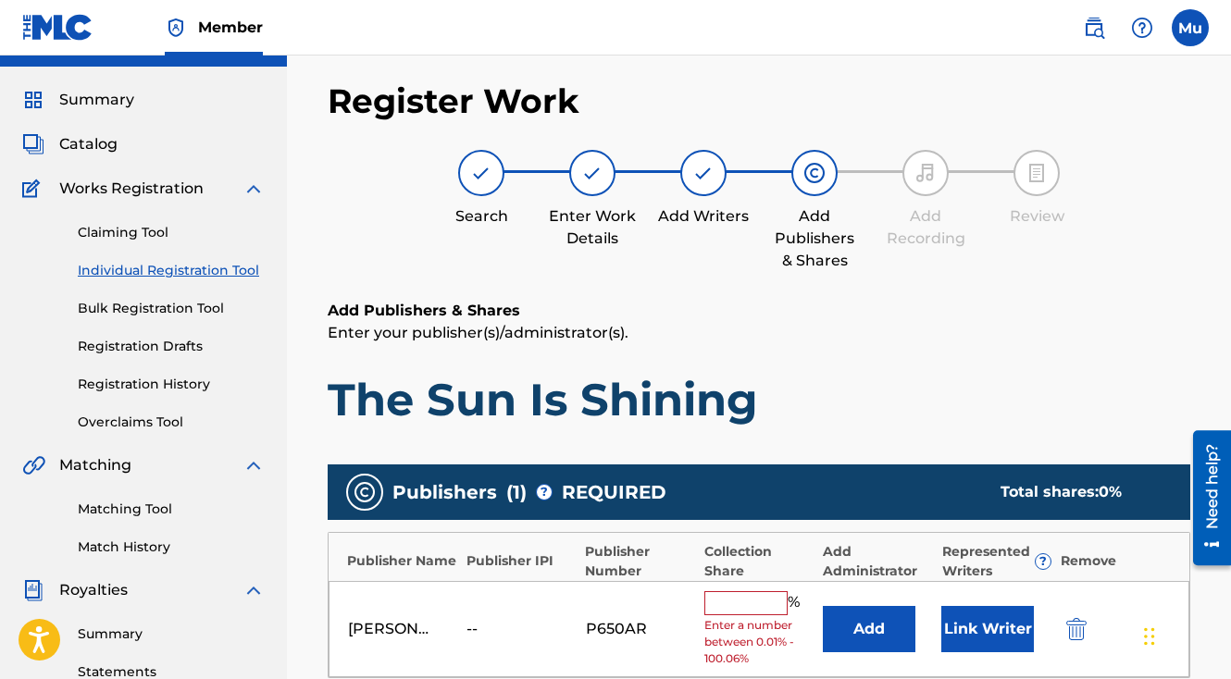
click at [747, 591] on div "% Enter a number between 0.01% - 100.06%" at bounding box center [758, 629] width 109 height 77
click at [743, 591] on input "text" at bounding box center [745, 603] width 83 height 24
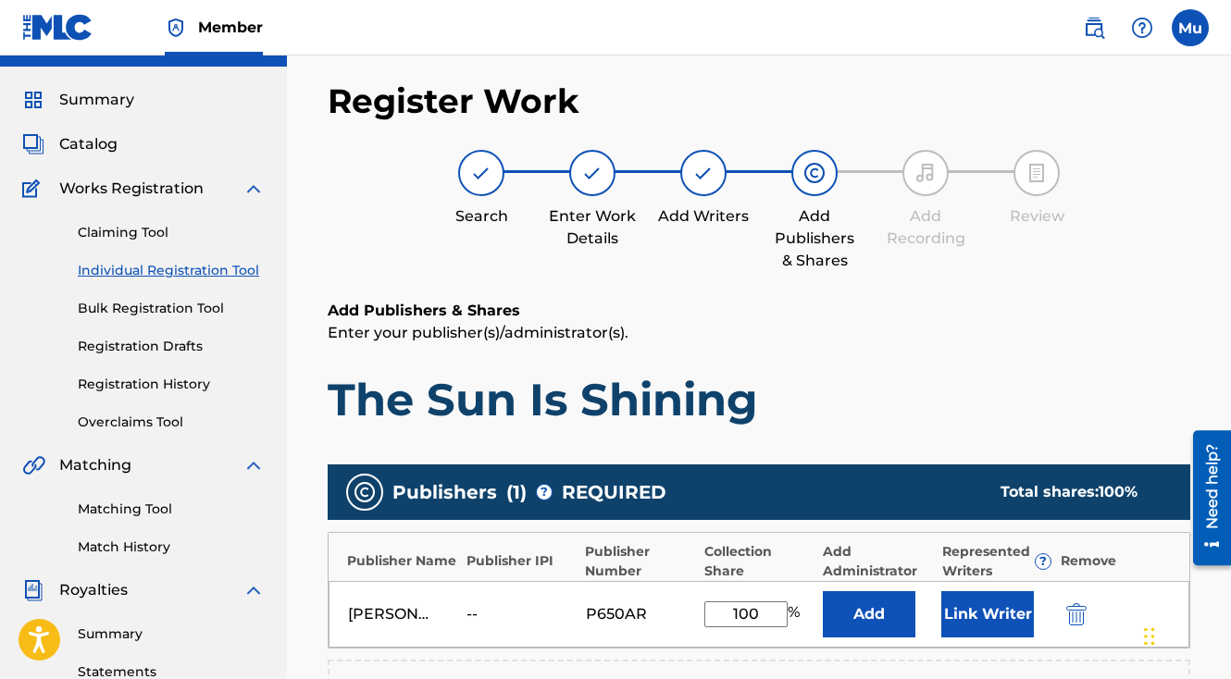
click at [983, 591] on button "Link Writer" at bounding box center [987, 614] width 93 height 46
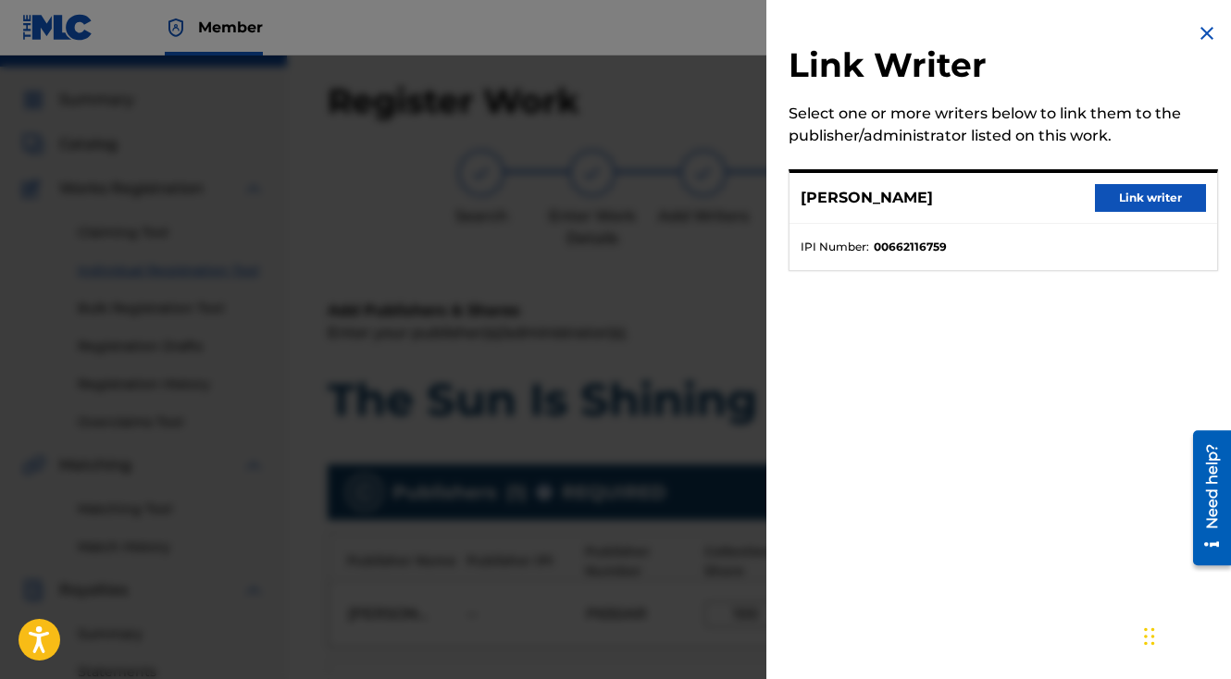
click at [1130, 207] on button "Link writer" at bounding box center [1150, 198] width 111 height 28
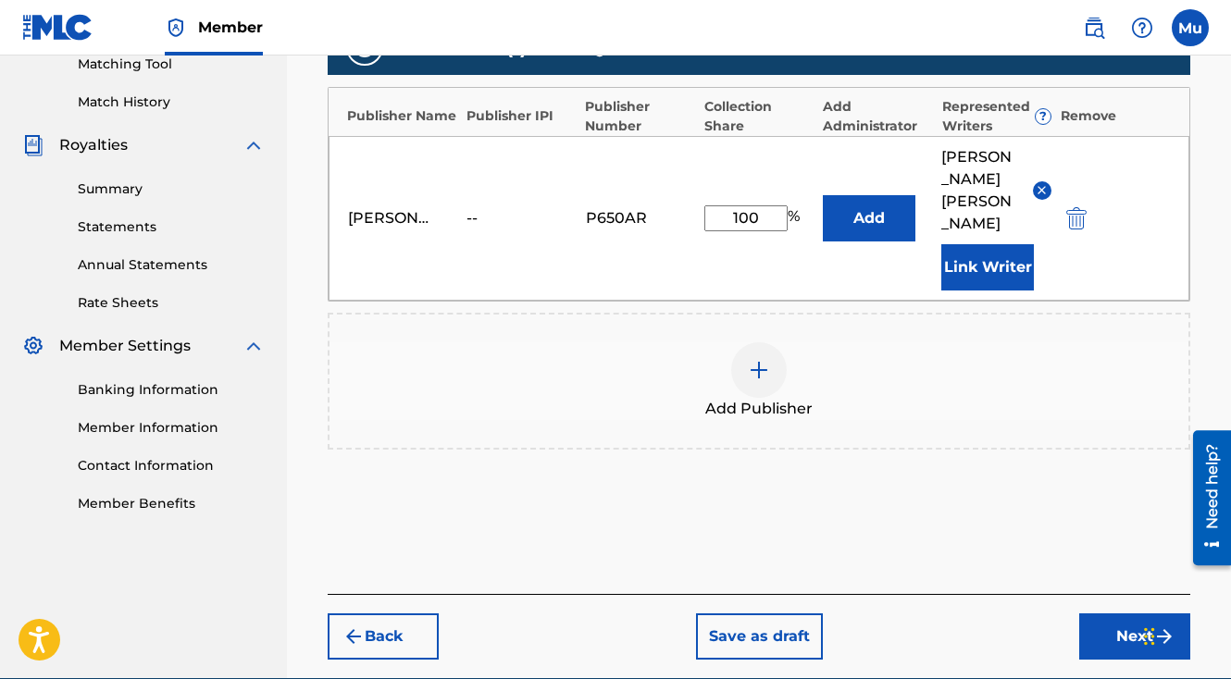
click at [1095, 614] on button "Next" at bounding box center [1134, 637] width 111 height 46
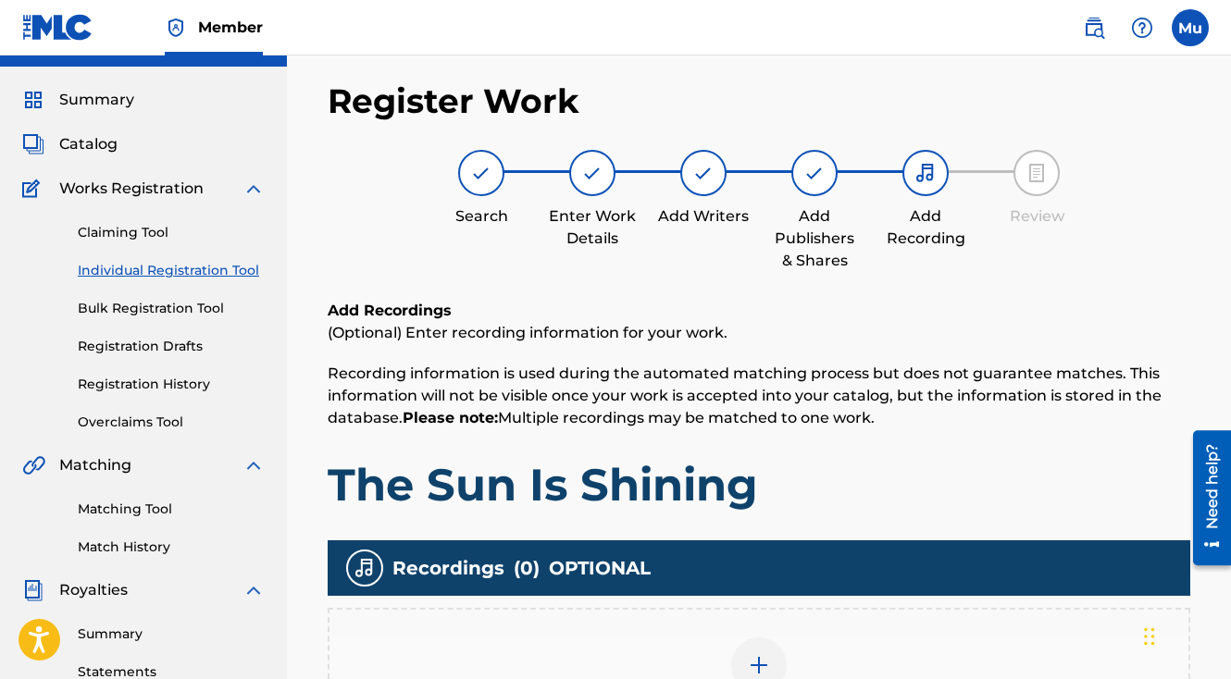
click at [751, 647] on div at bounding box center [759, 666] width 56 height 56
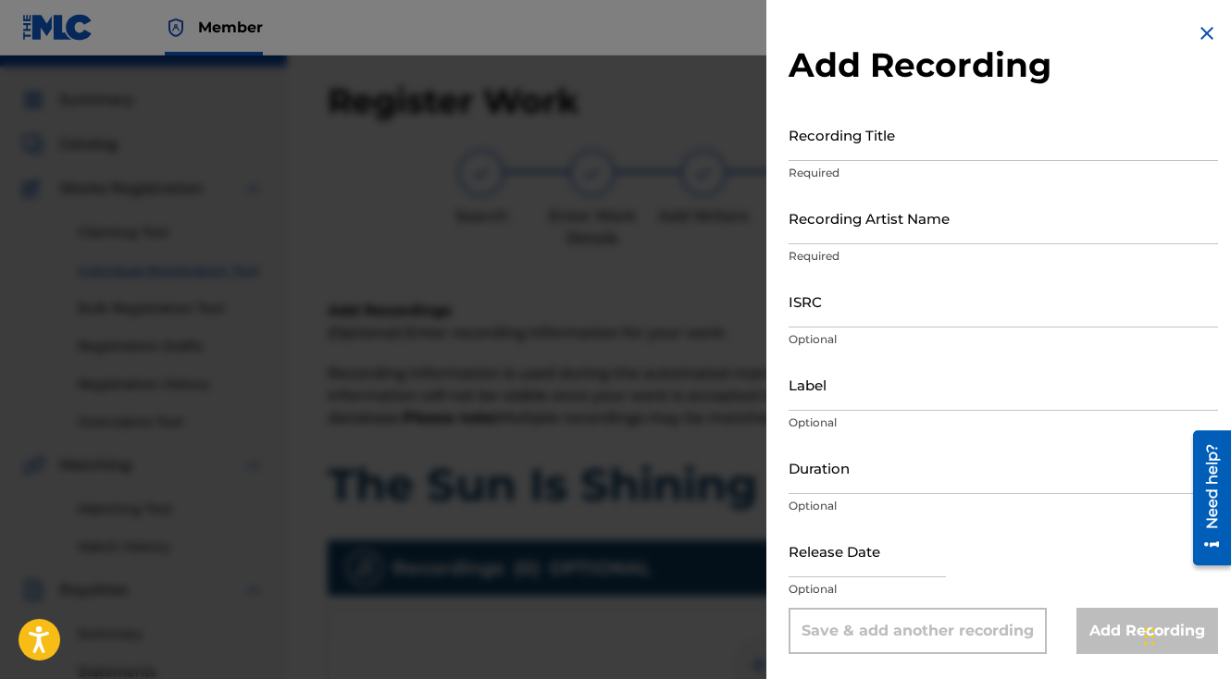
click at [903, 142] on input "Recording Title" at bounding box center [1003, 134] width 429 height 53
click
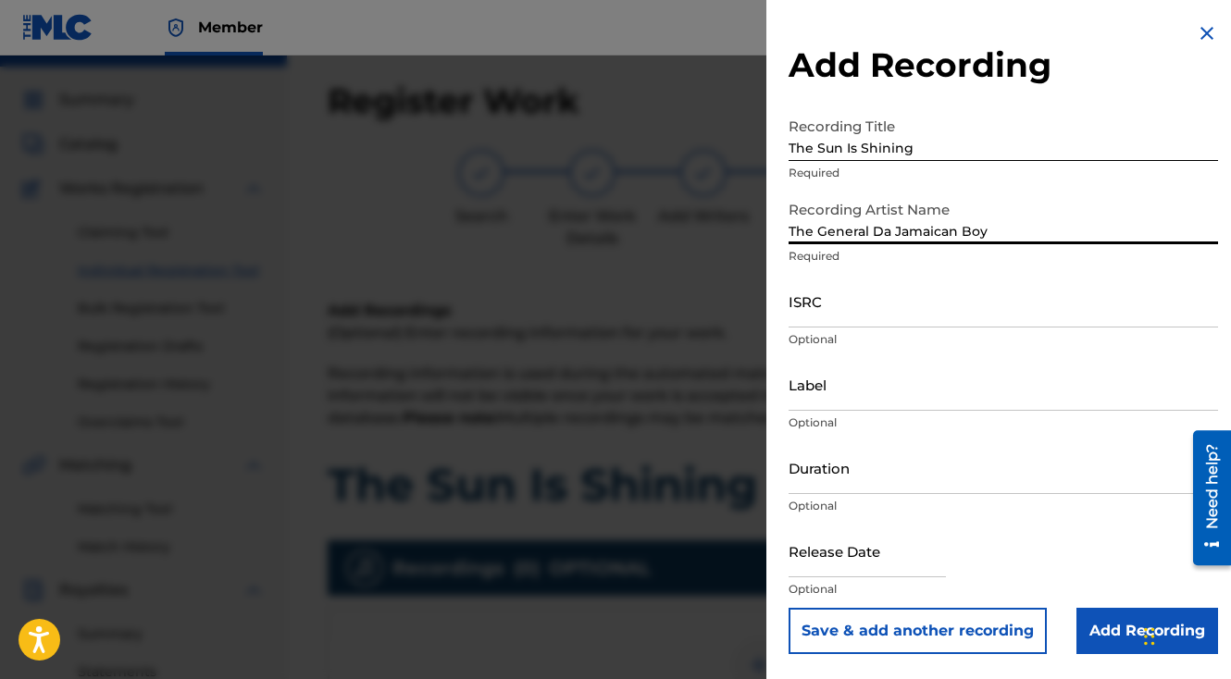
click at [885, 329] on div "ISRC Optional" at bounding box center [1003, 316] width 429 height 83
click at [882, 318] on input "ISRC" at bounding box center [1003, 301] width 429 height 53
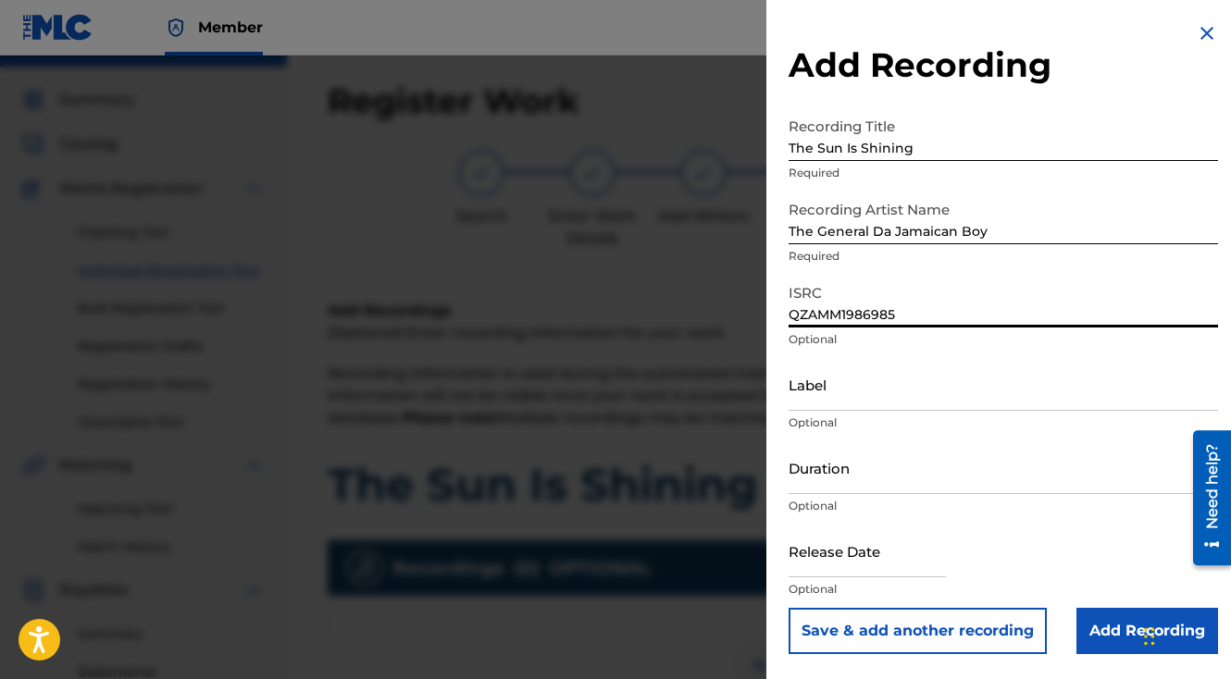
click at [1077, 634] on input "Add Recording" at bounding box center [1147, 631] width 142 height 46
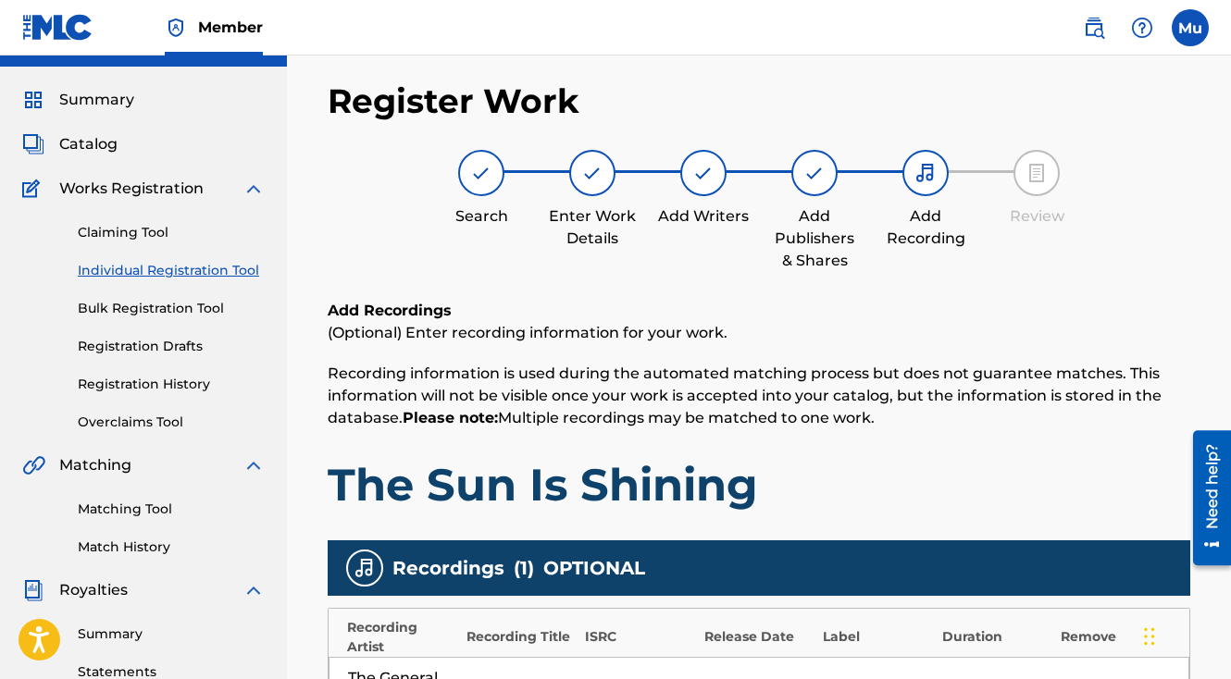
scroll to position [486, 0]
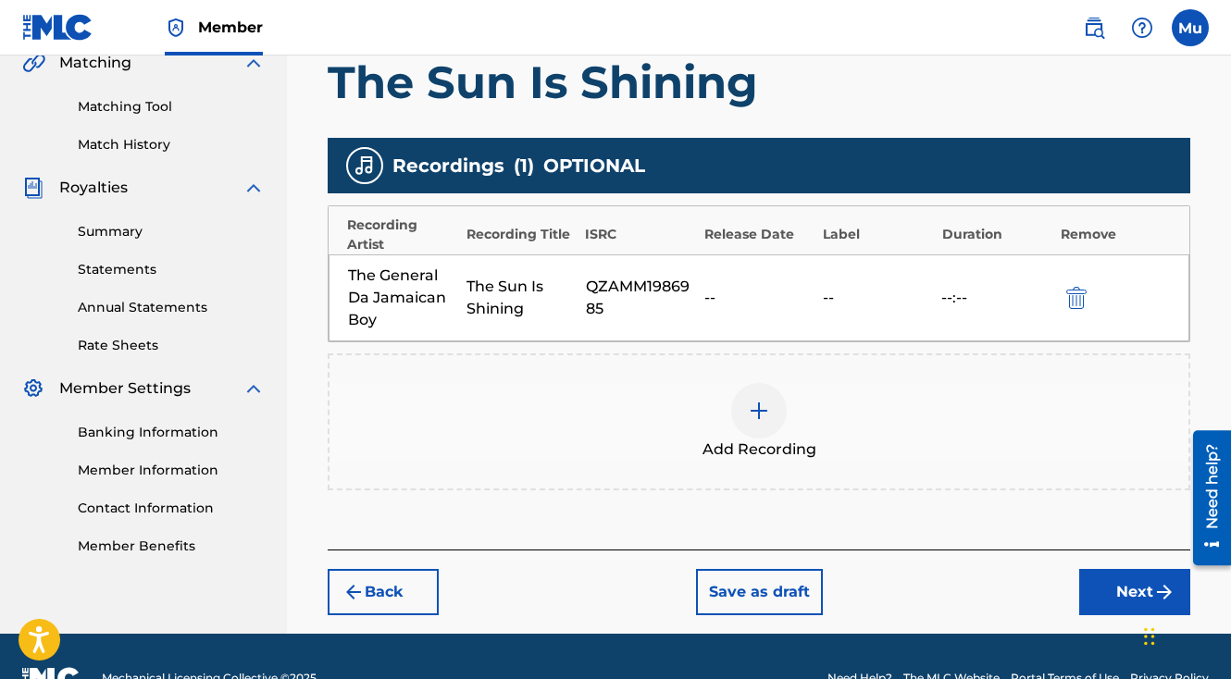
click at [1128, 569] on button "Next" at bounding box center [1134, 592] width 111 height 46
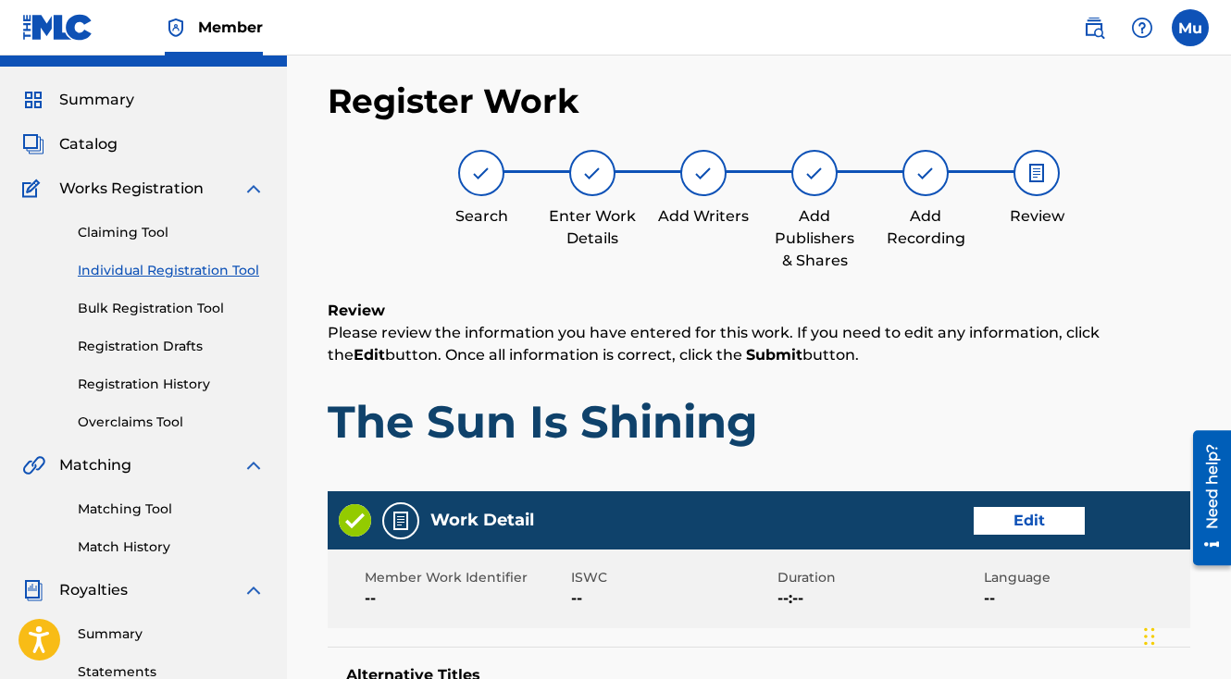
scroll to position [965, 0]
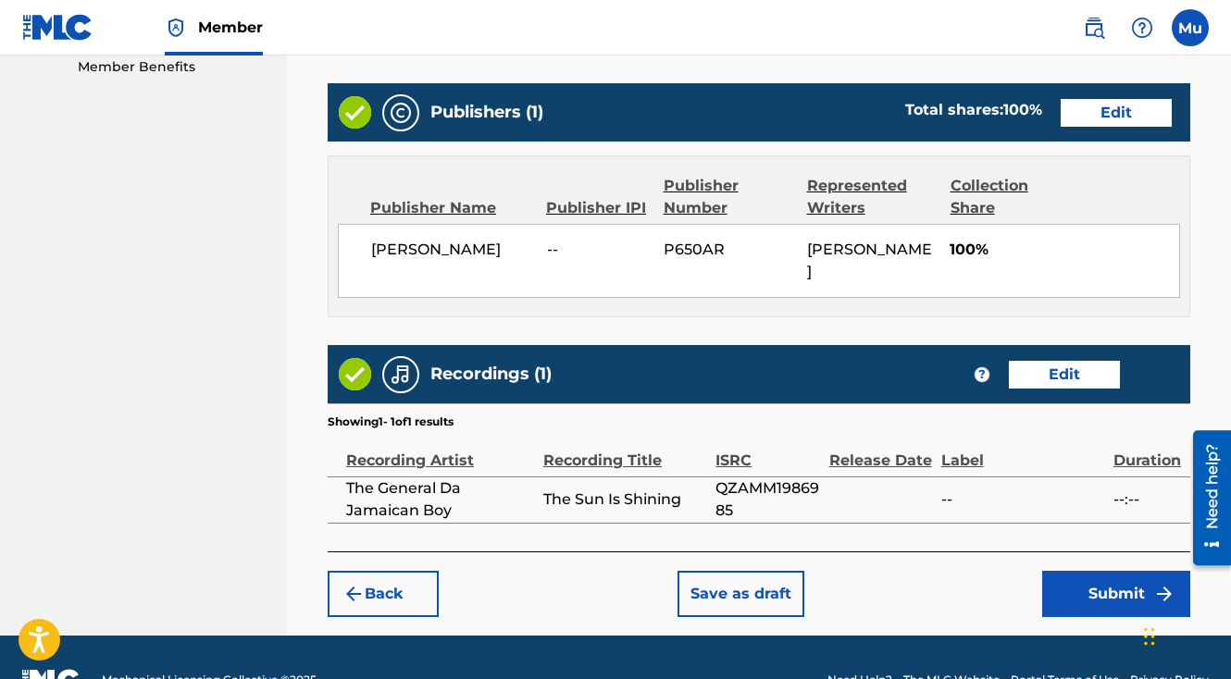
click at [1114, 571] on button "Submit" at bounding box center [1116, 594] width 148 height 46
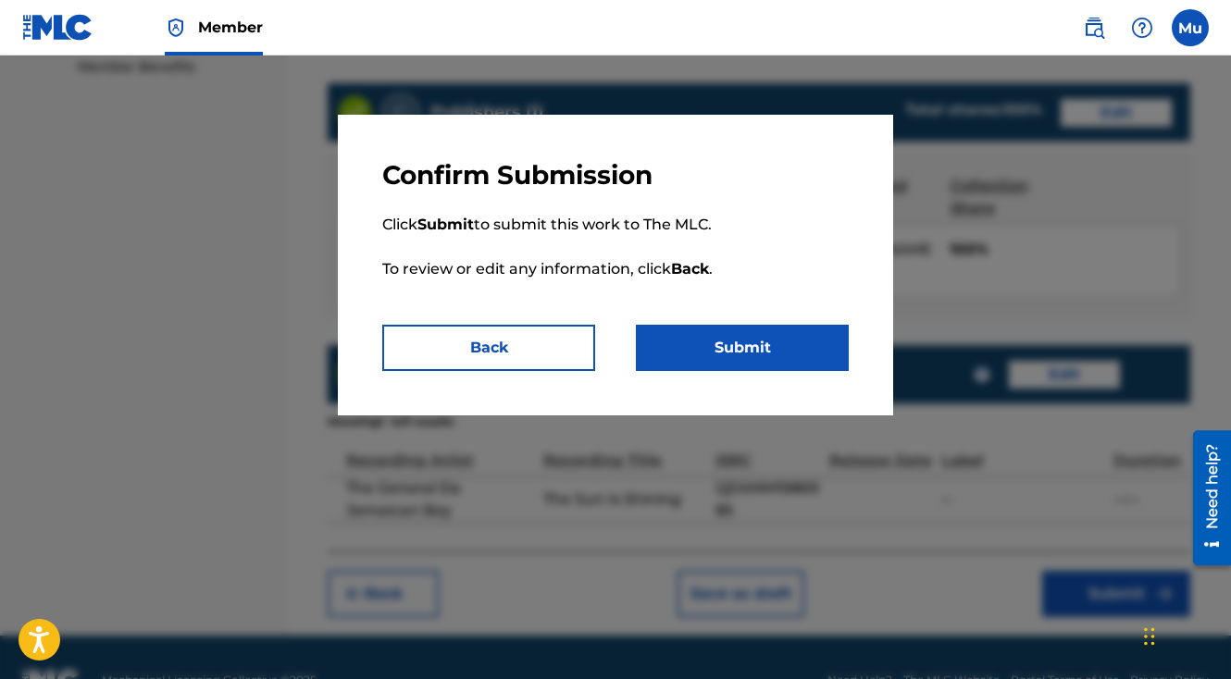
click at [792, 366] on button "Submit" at bounding box center [742, 348] width 213 height 46
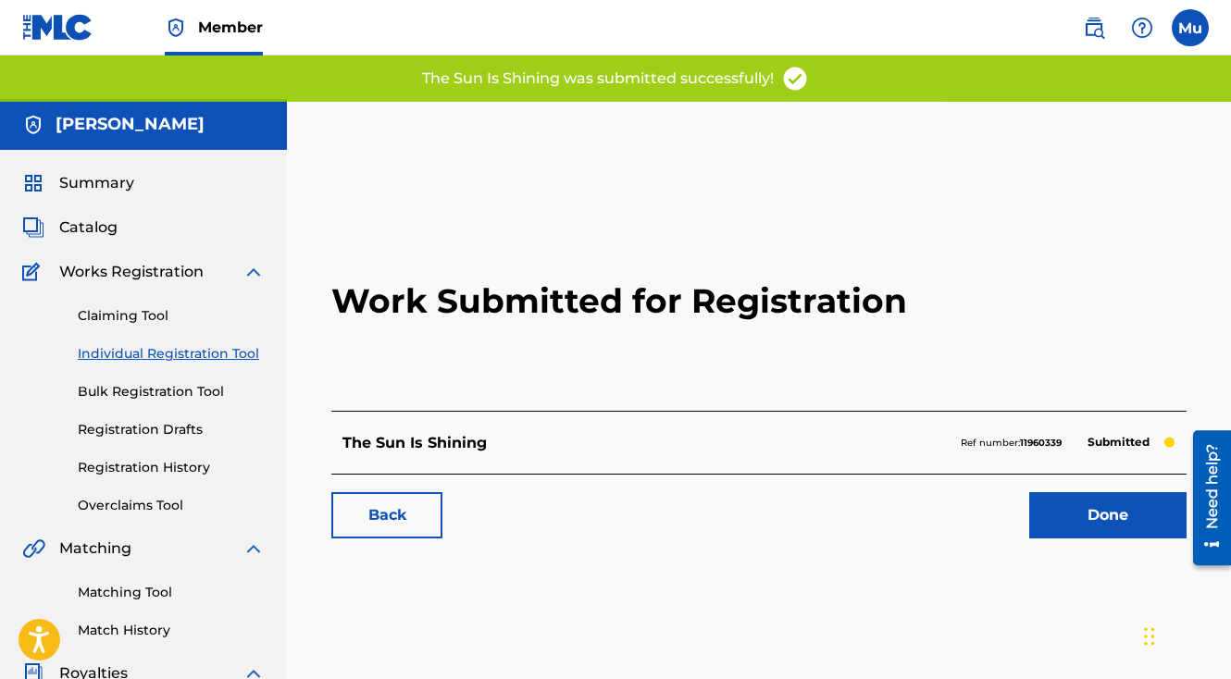
click at [1084, 492] on link "Done" at bounding box center [1107, 515] width 157 height 46
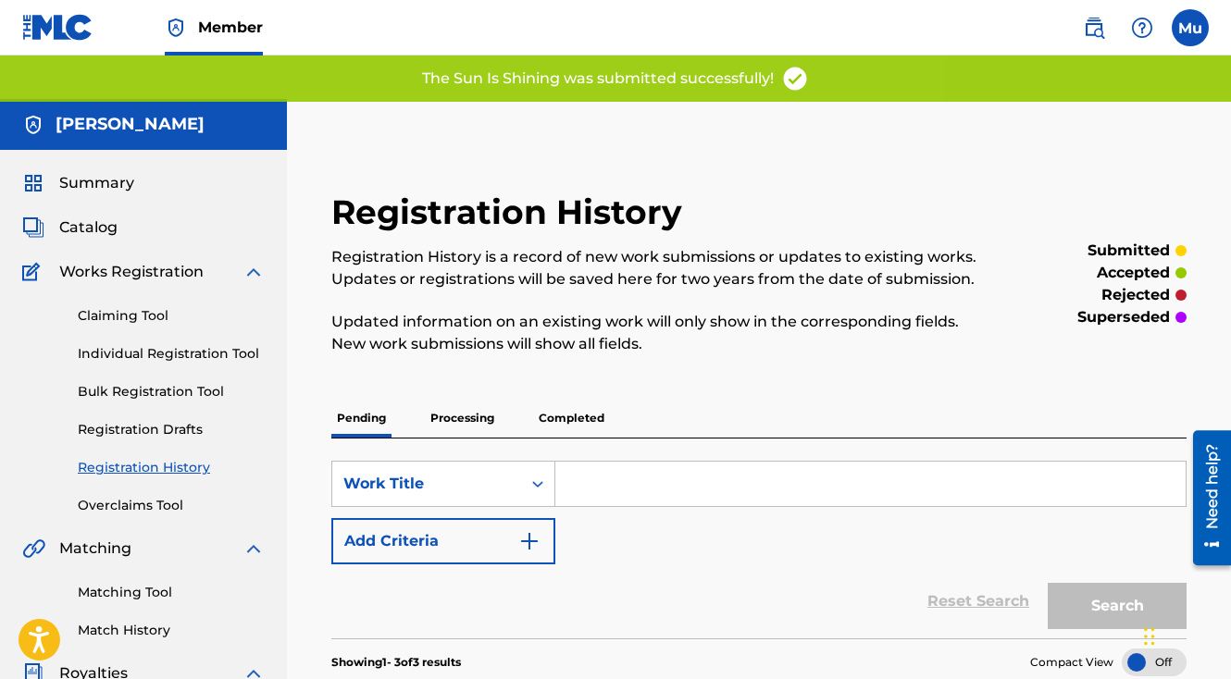
click at [204, 344] on link "Individual Registration Tool" at bounding box center [171, 353] width 187 height 19
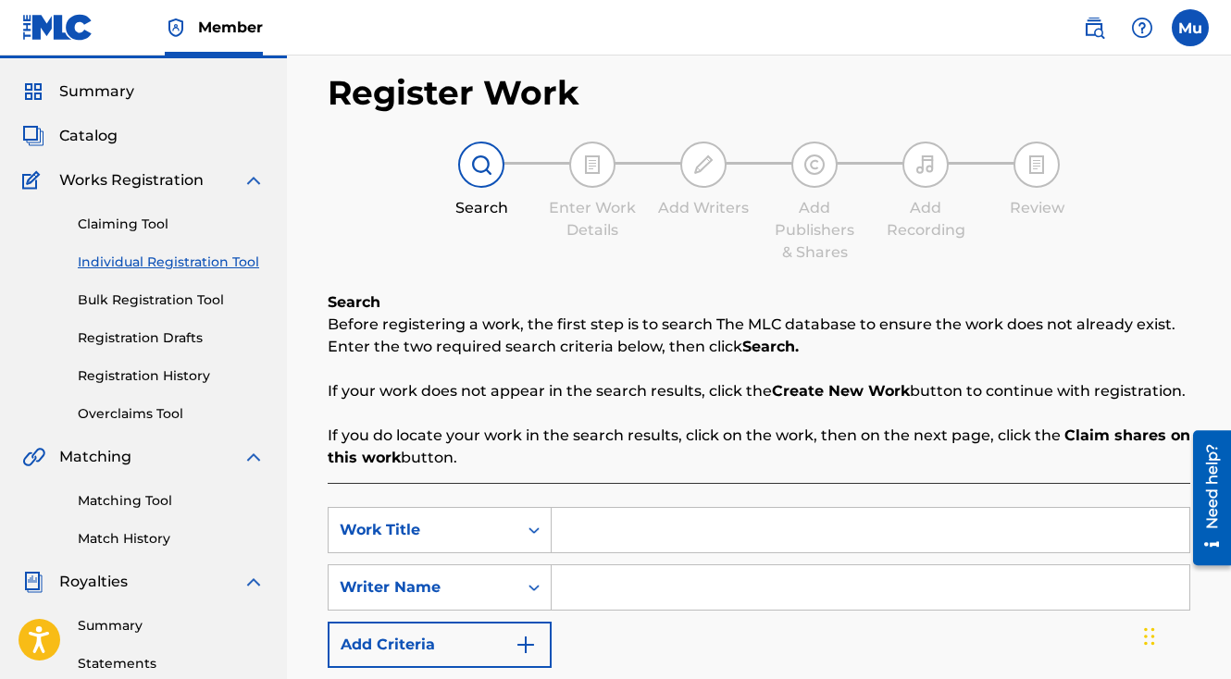
scroll to position [112, 0]
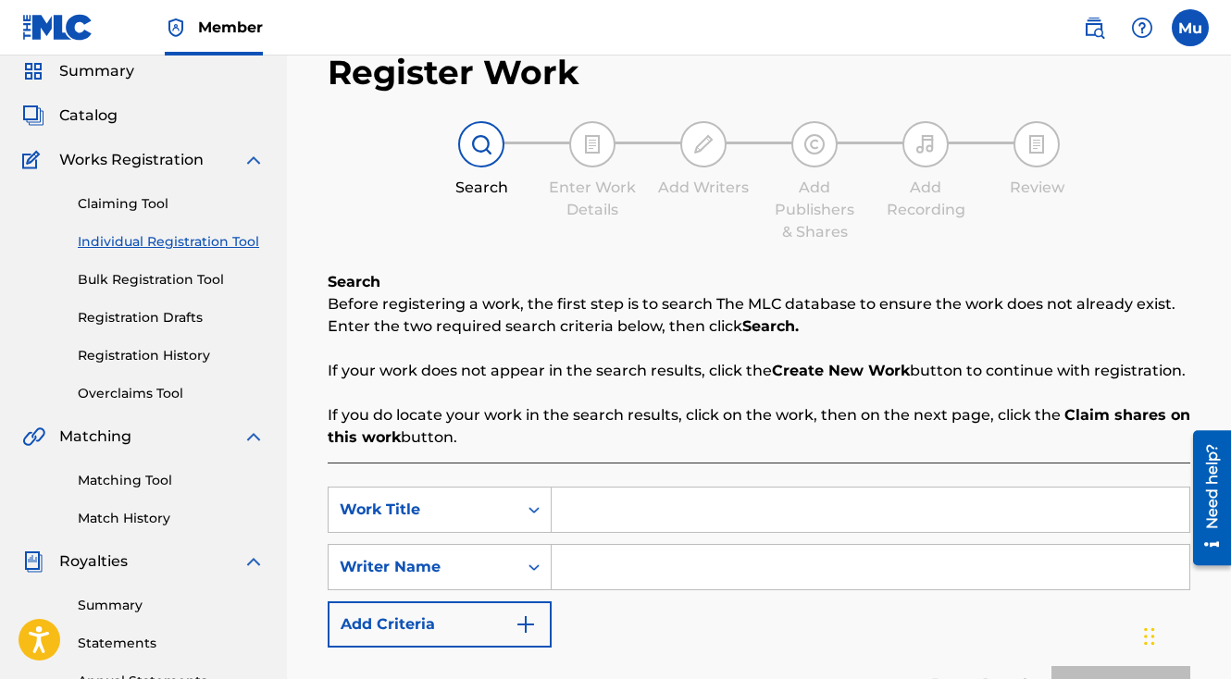
click at [635, 488] on input "Search Form" at bounding box center [871, 510] width 638 height 44
click at [633, 545] on input "Search Form" at bounding box center [871, 567] width 638 height 44
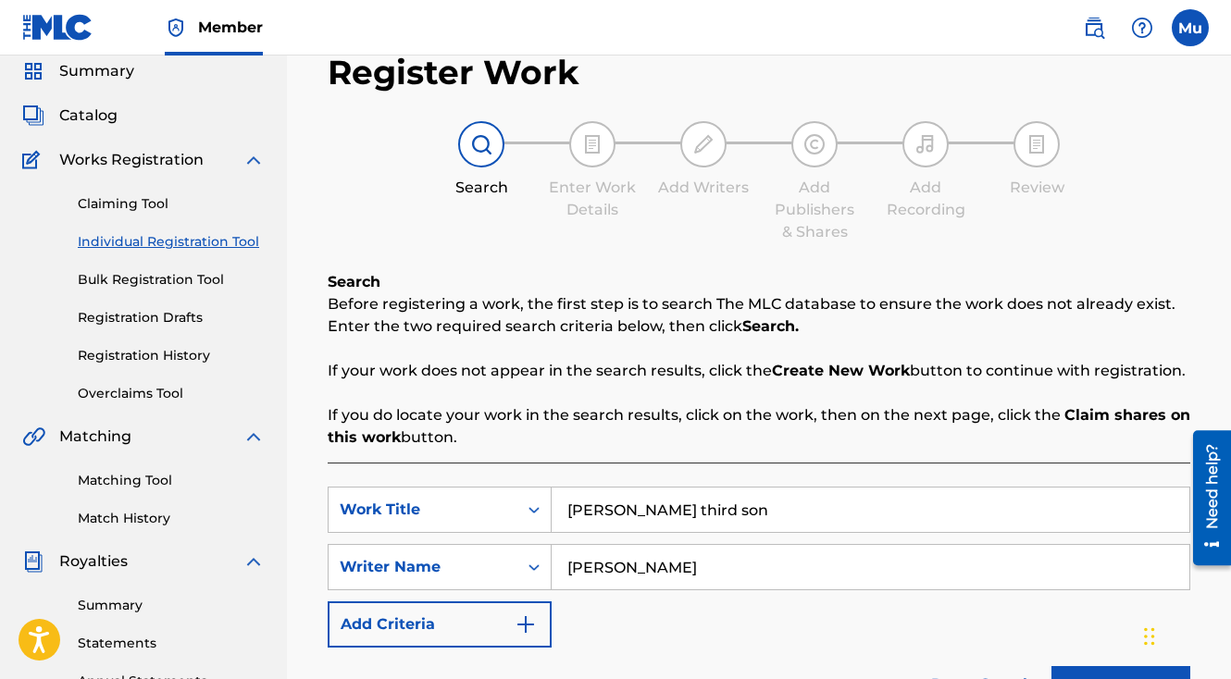
click at [1084, 666] on button "Search" at bounding box center [1120, 689] width 139 height 46
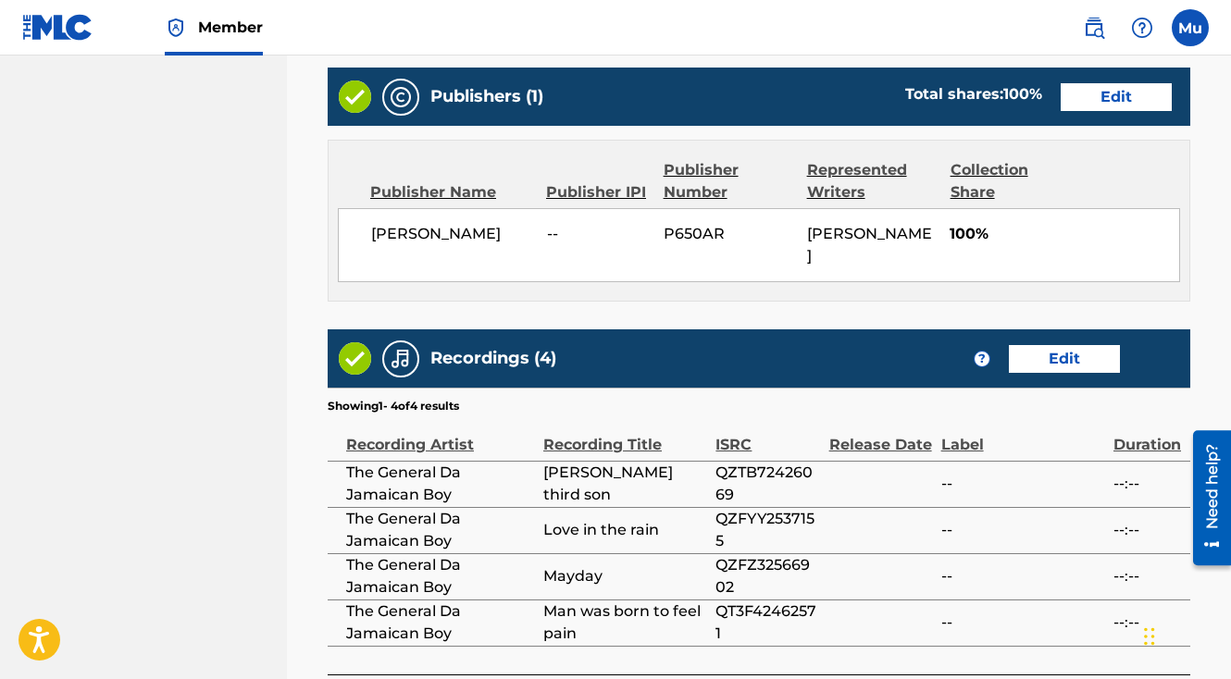
scroll to position [1104, 0]
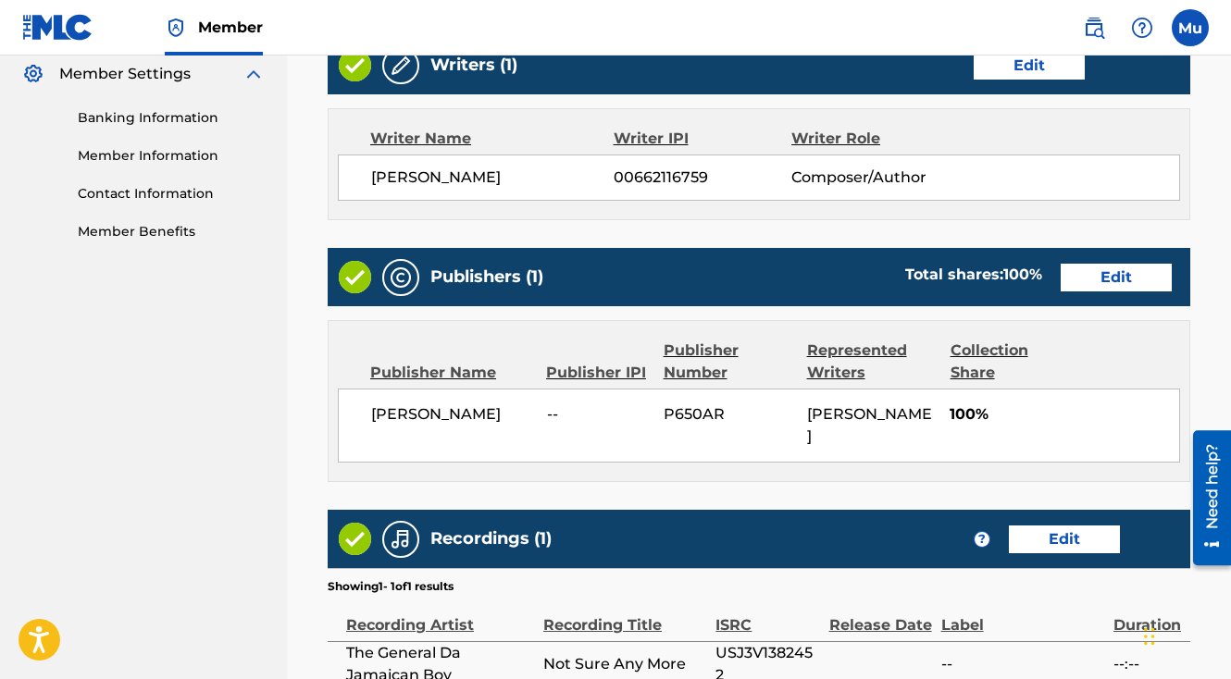
scroll to position [965, 0]
